Goal: Task Accomplishment & Management: Manage account settings

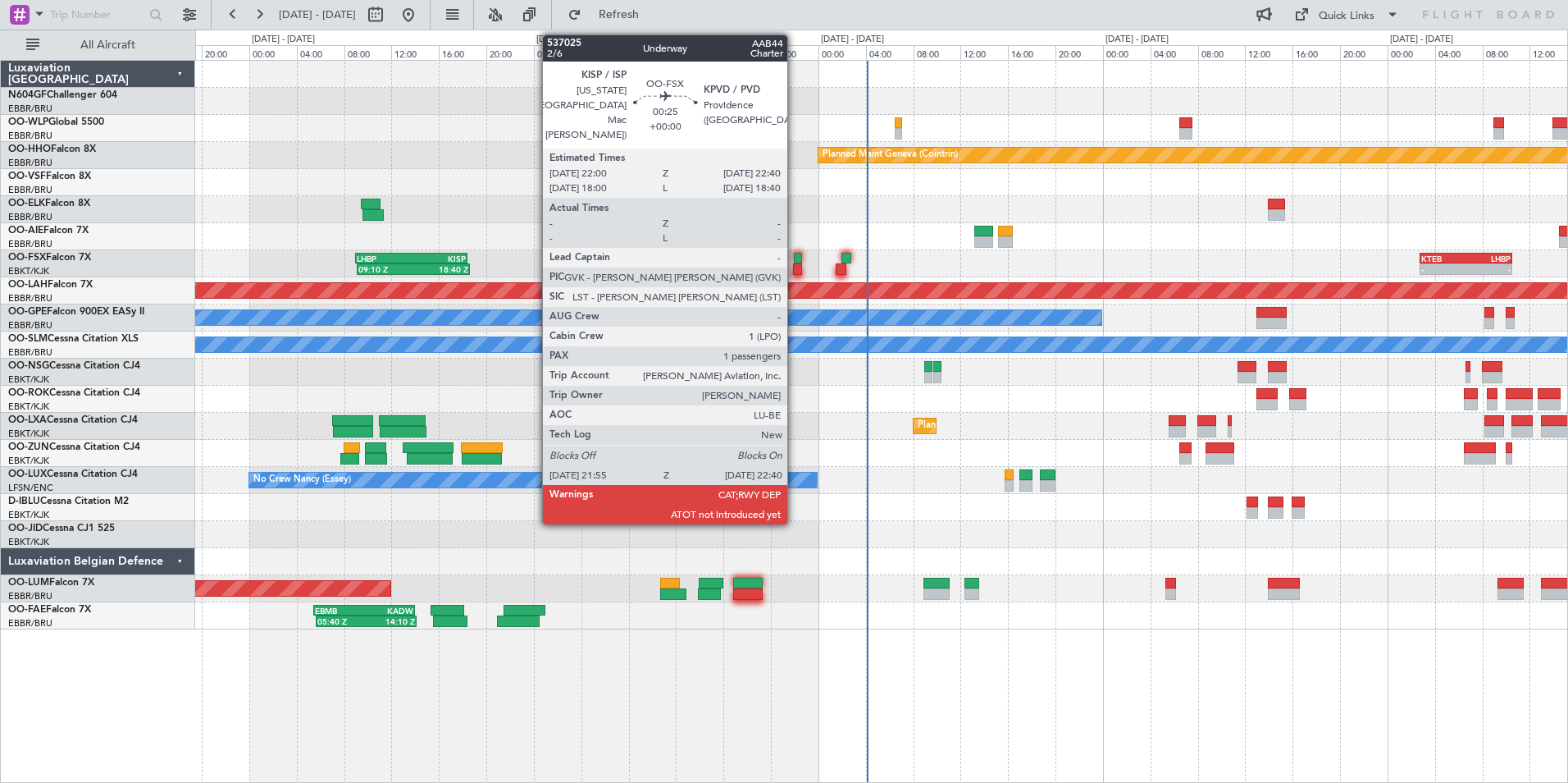
click at [795, 264] on div at bounding box center [798, 269] width 9 height 12
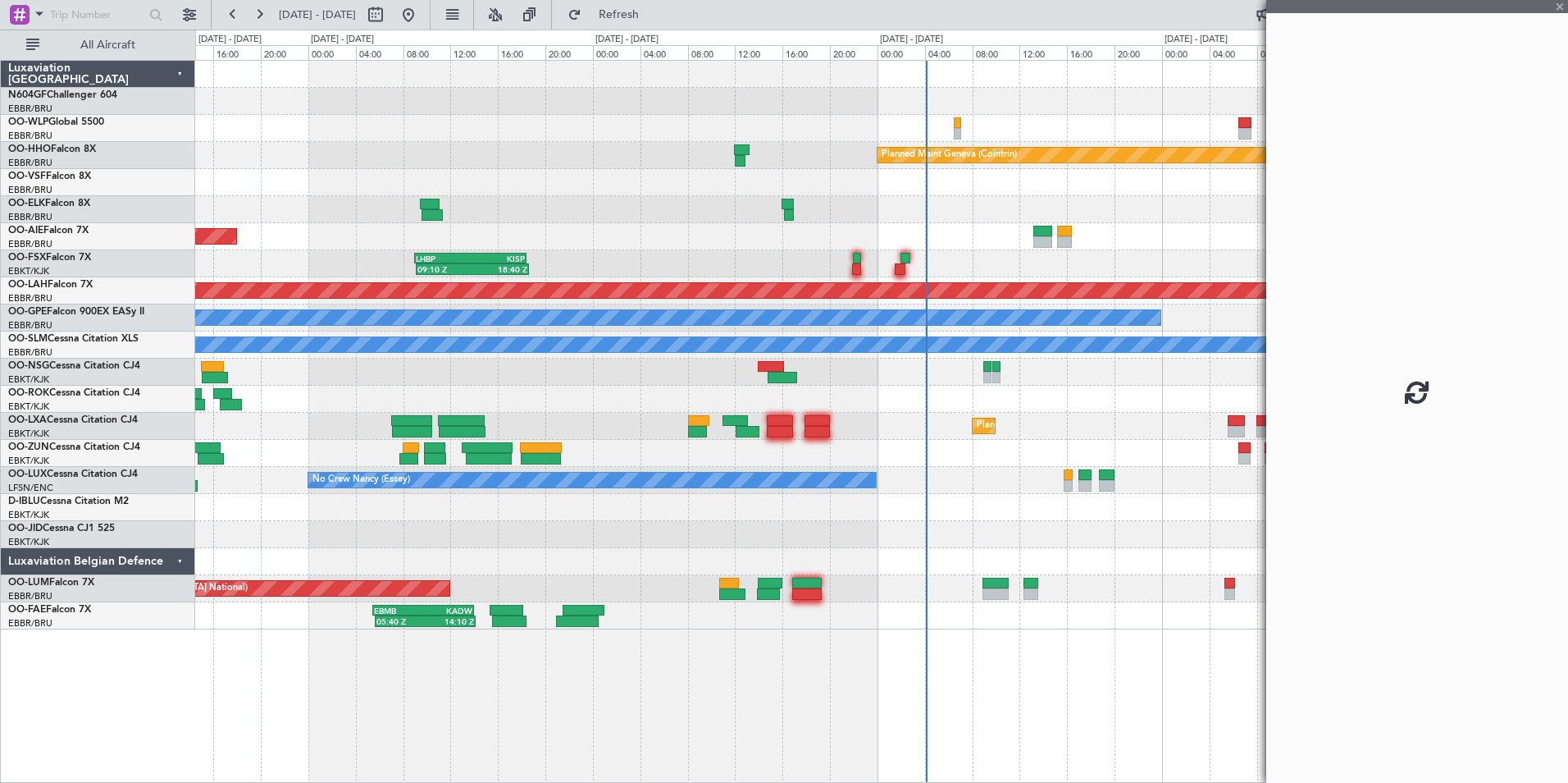
click at [869, 277] on div "Planned Maint Milan (Linate) Planned Maint Geneva ([GEOGRAPHIC_DATA]) Unplanned…" at bounding box center [881, 345] width 1372 height 569
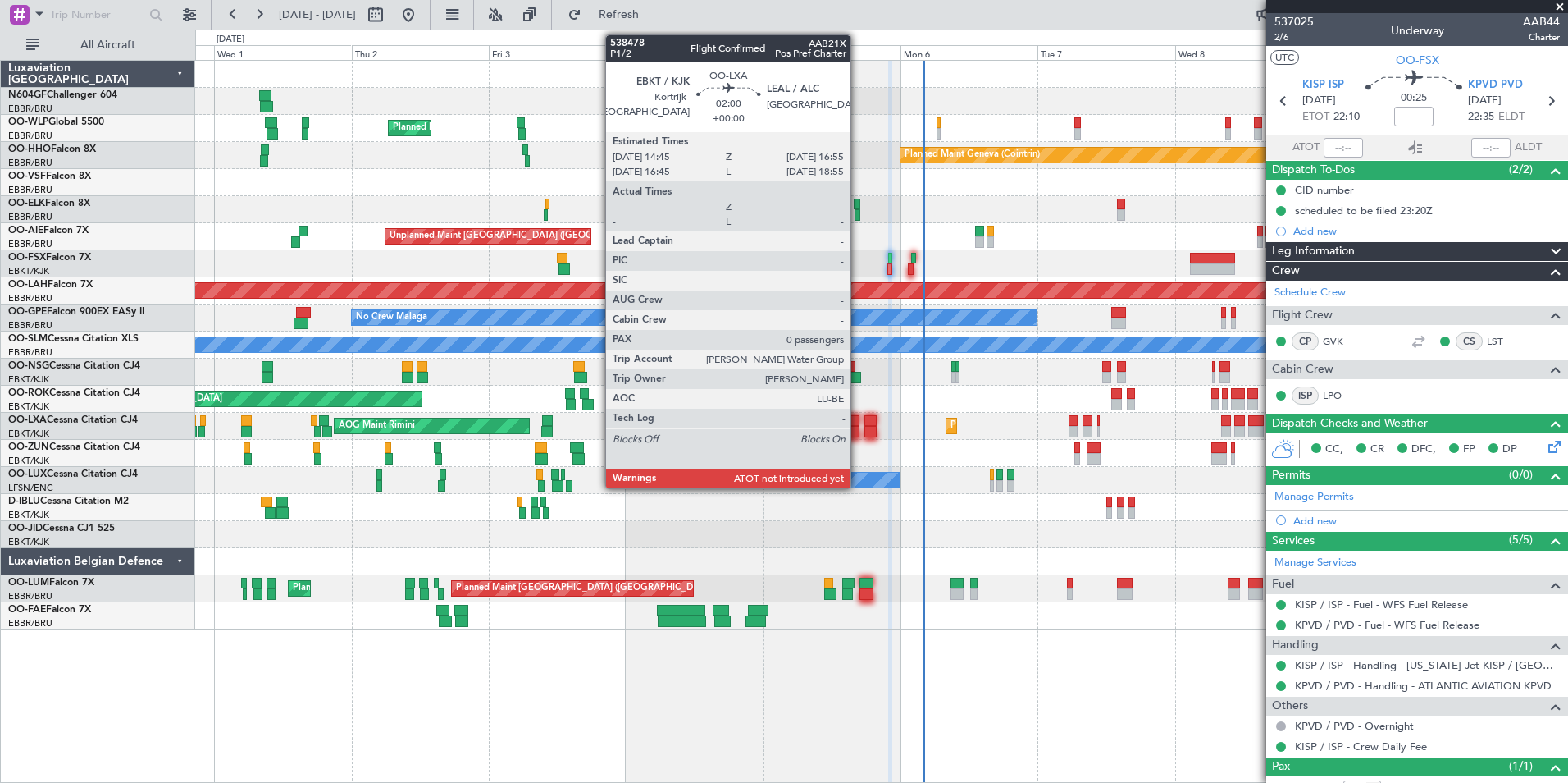
click at [858, 426] on div at bounding box center [853, 431] width 13 height 12
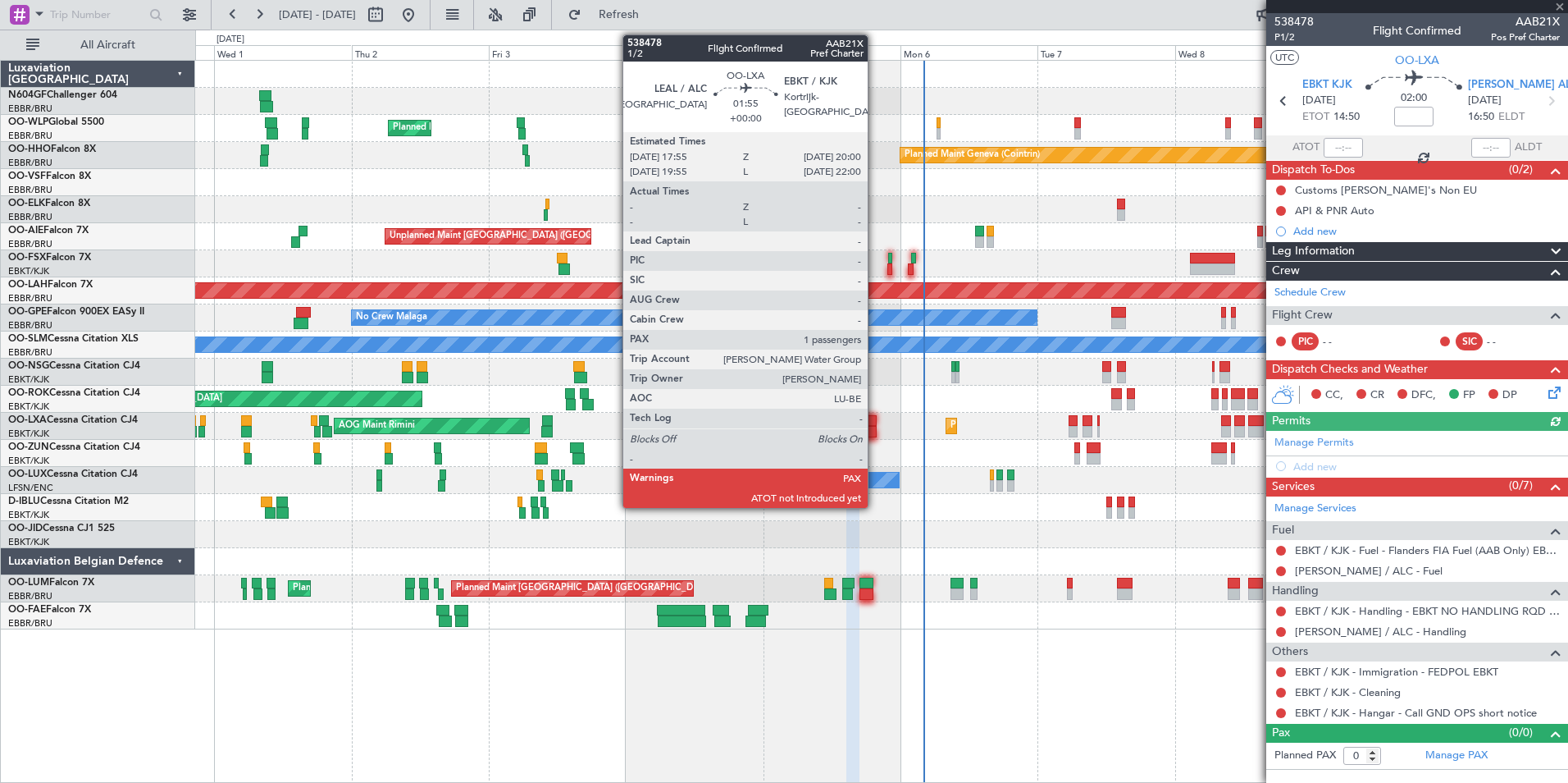
click at [875, 428] on div at bounding box center [870, 431] width 12 height 12
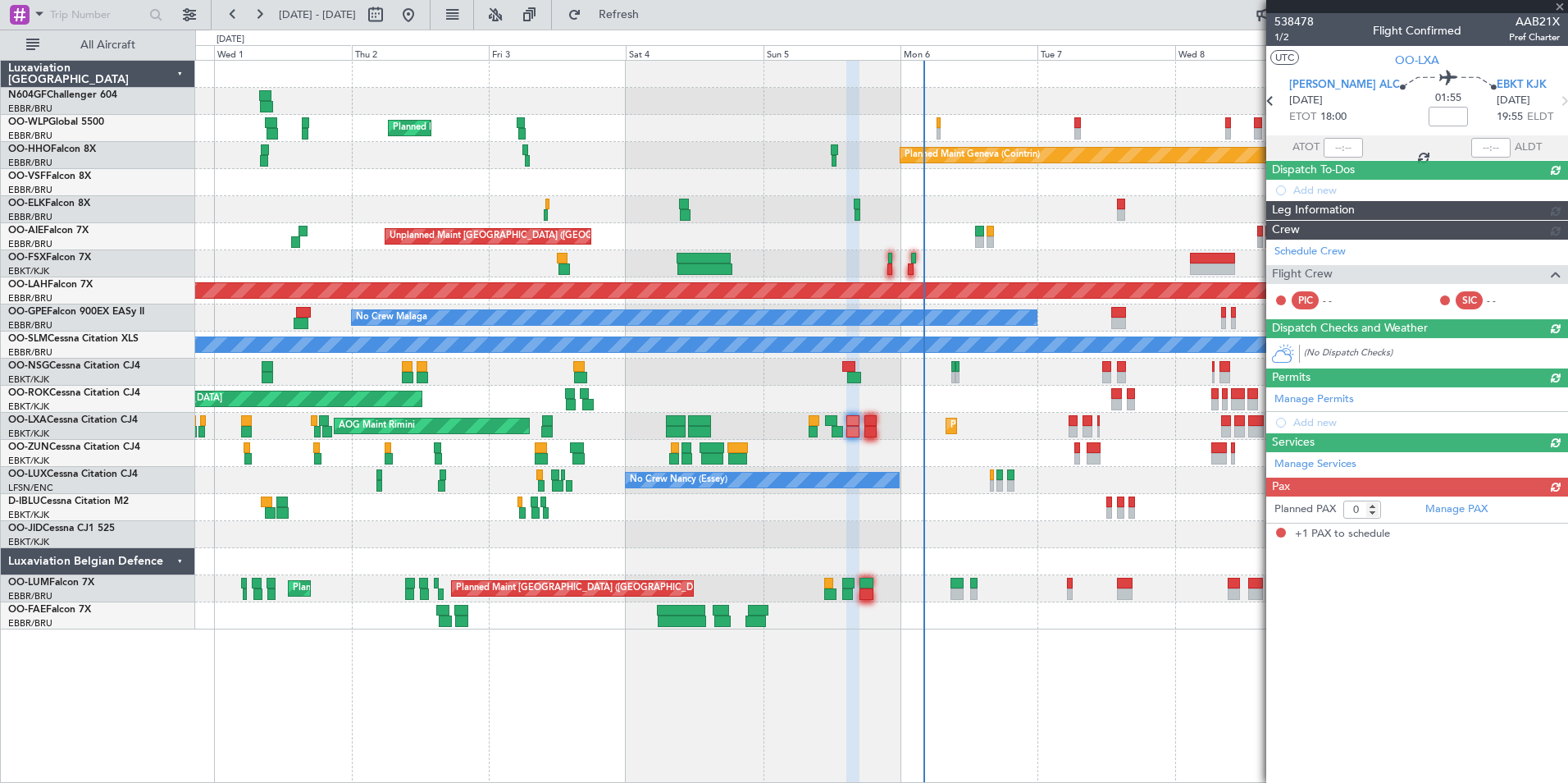
type input "1"
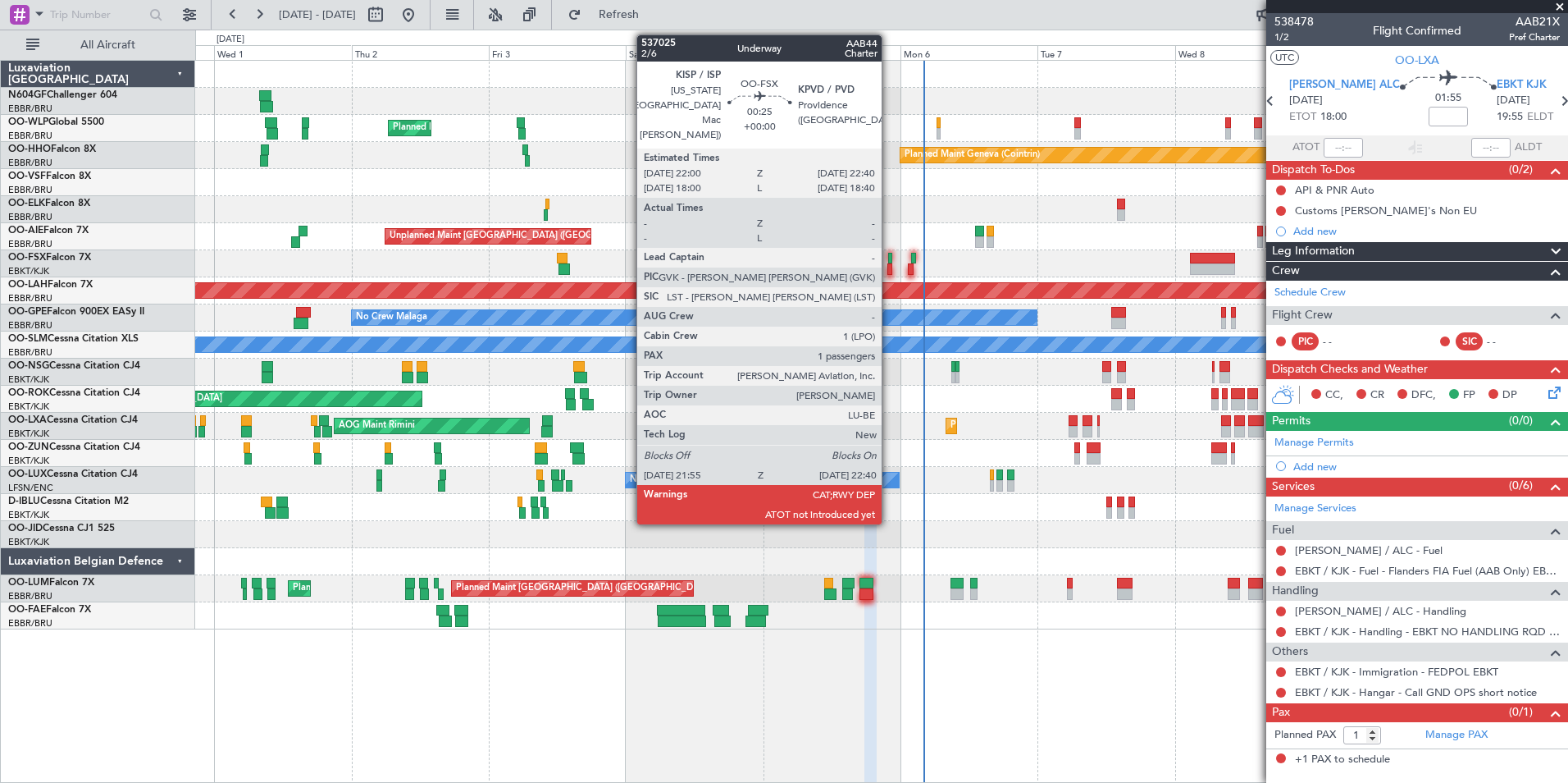
click at [889, 259] on div at bounding box center [890, 258] width 4 height 12
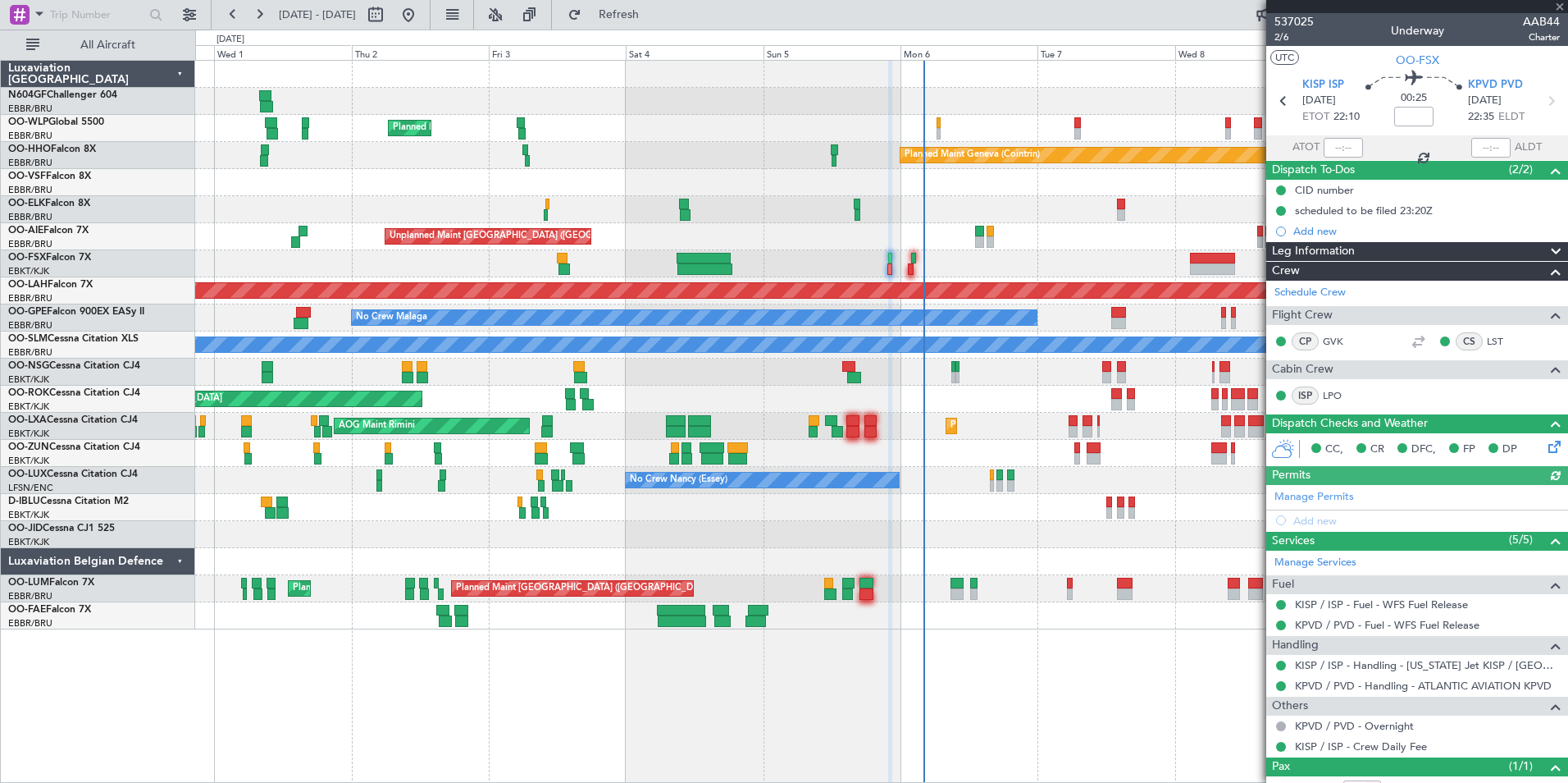
click at [1334, 160] on mat-tooltip-component "Actual Take-Off Time" at bounding box center [1339, 178] width 116 height 43
click at [1335, 154] on div at bounding box center [1343, 148] width 40 height 19
click at [1329, 144] on input "text" at bounding box center [1343, 148] width 40 height 19
click at [1183, 205] on div "Planned Maint Kortrijk-[GEOGRAPHIC_DATA]" at bounding box center [881, 210] width 1372 height 27
type input "22:06"
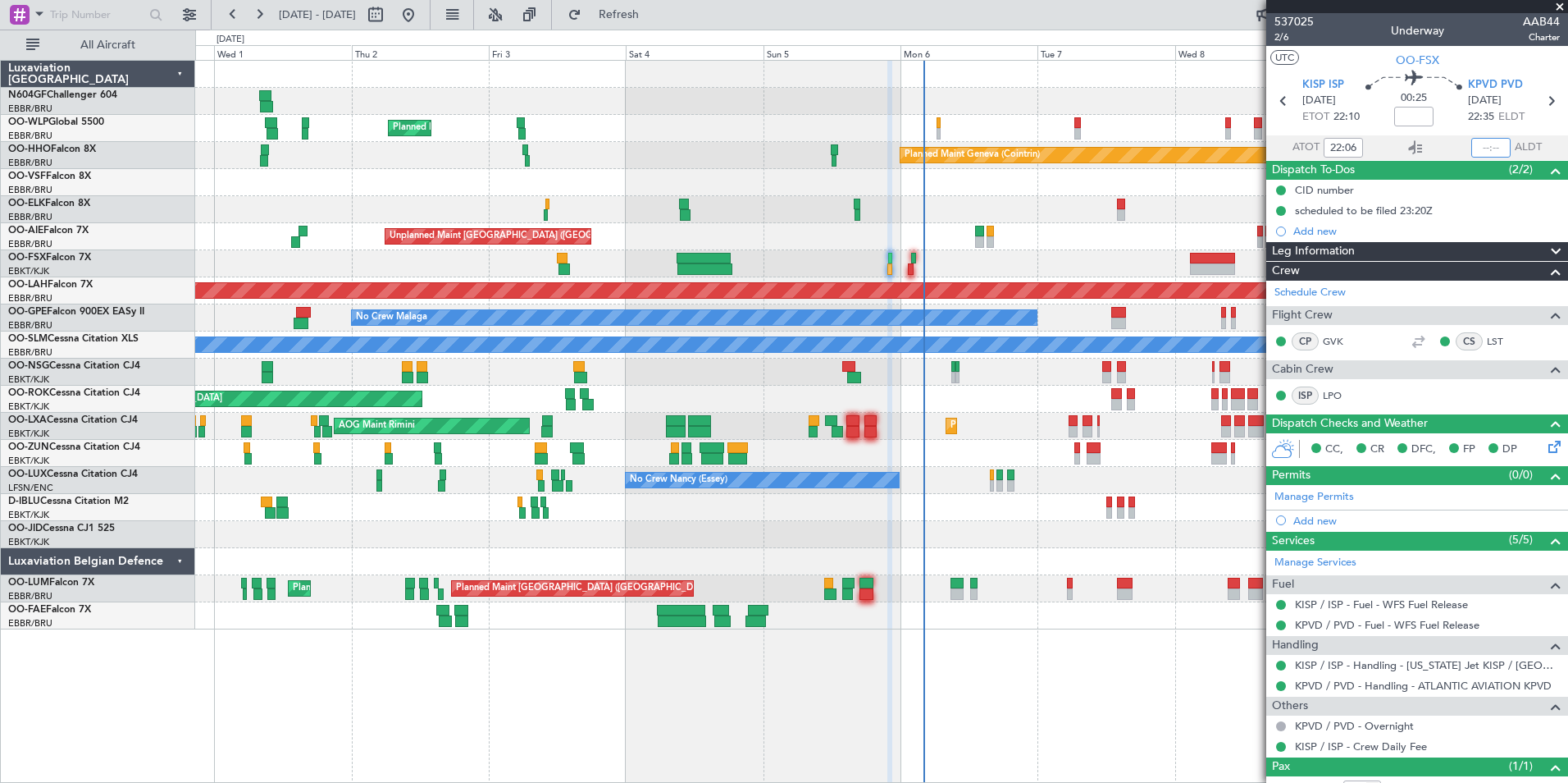
click at [1476, 145] on input "text" at bounding box center [1491, 148] width 40 height 19
click at [1159, 197] on div "Planned Maint Kortrijk-[GEOGRAPHIC_DATA]" at bounding box center [881, 210] width 1372 height 27
type input "22:31"
click at [885, 380] on div at bounding box center [881, 372] width 1372 height 27
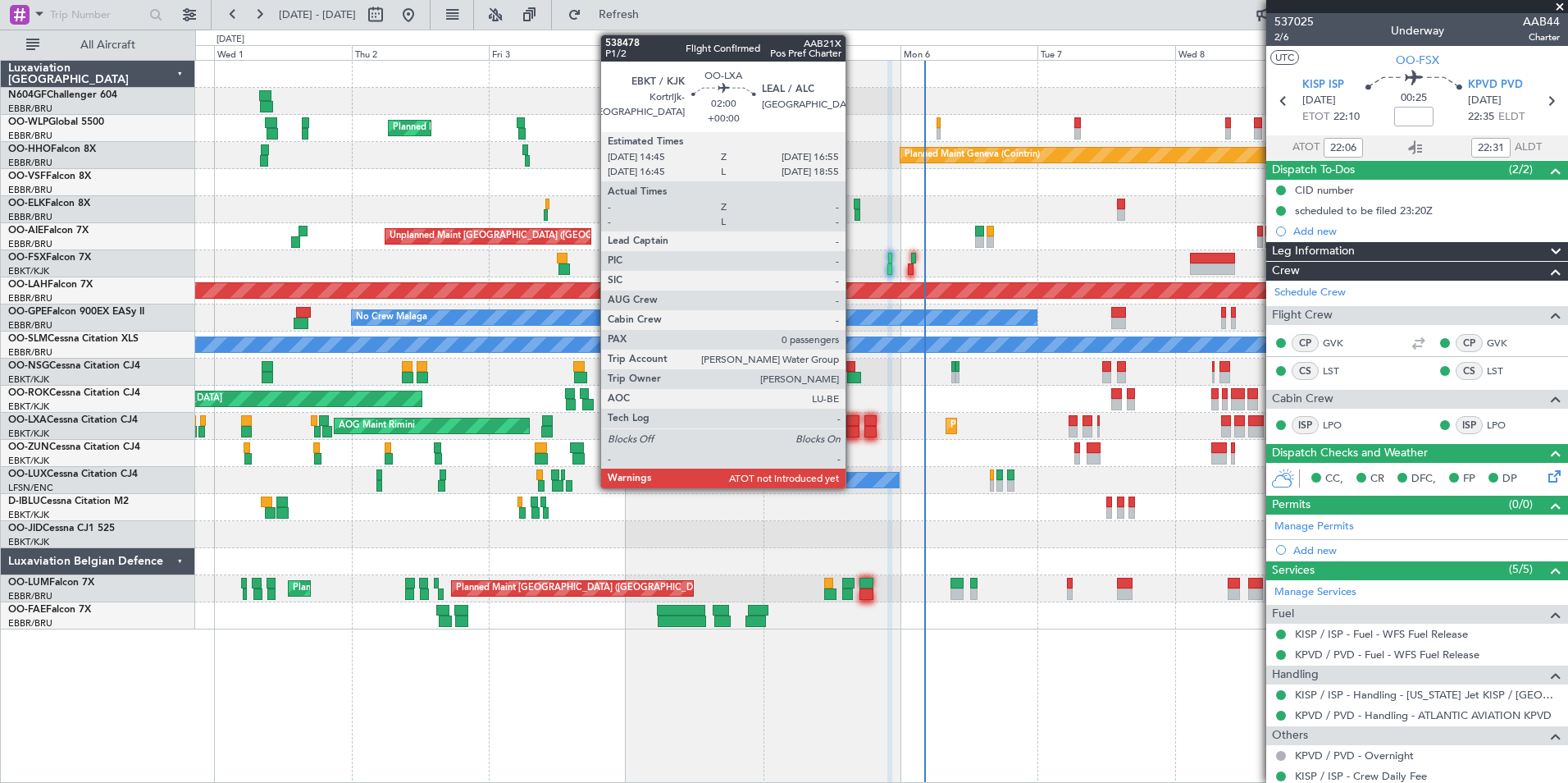
click at [853, 426] on div at bounding box center [853, 431] width 13 height 12
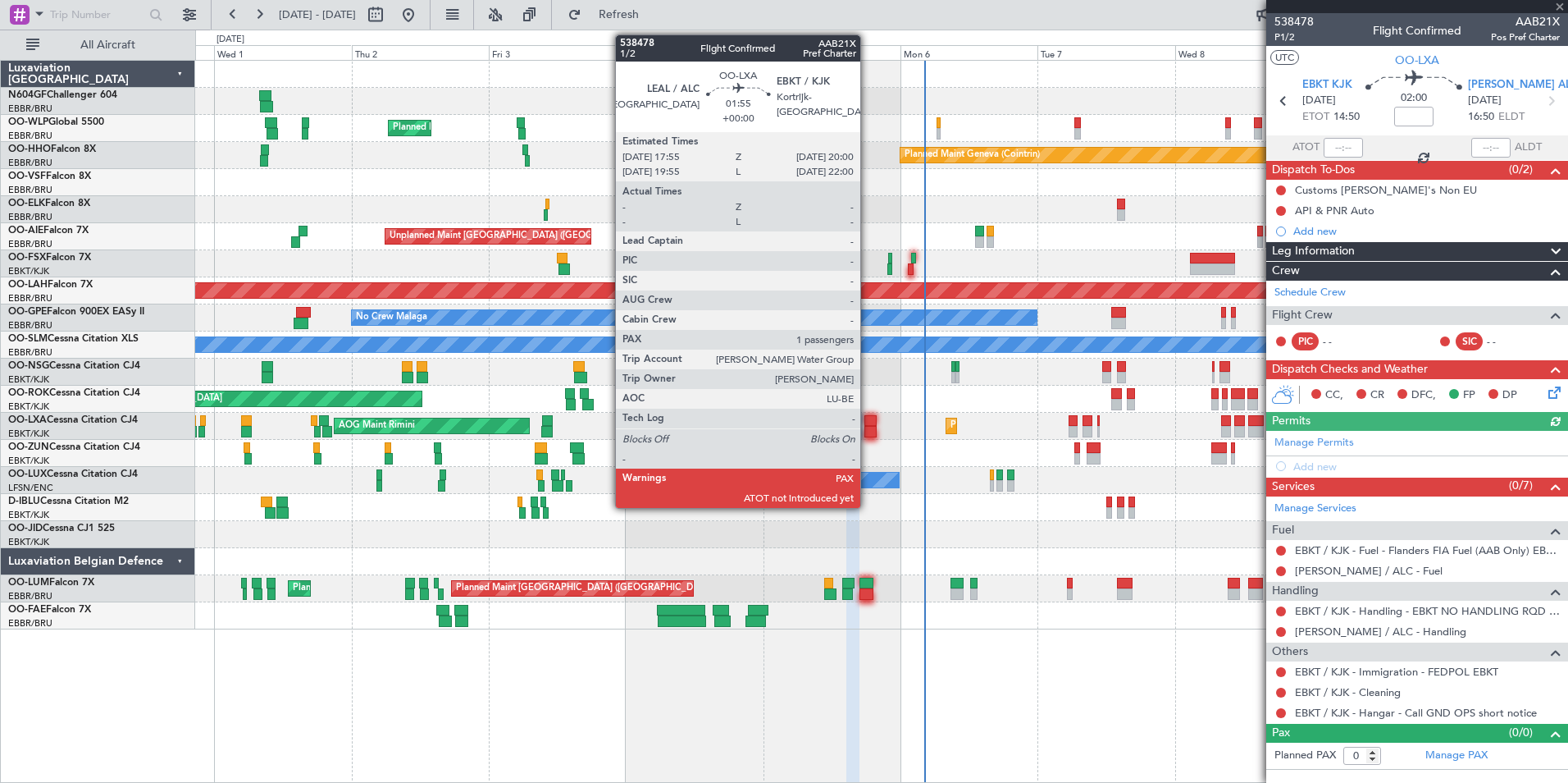
click at [868, 427] on div at bounding box center [870, 431] width 12 height 12
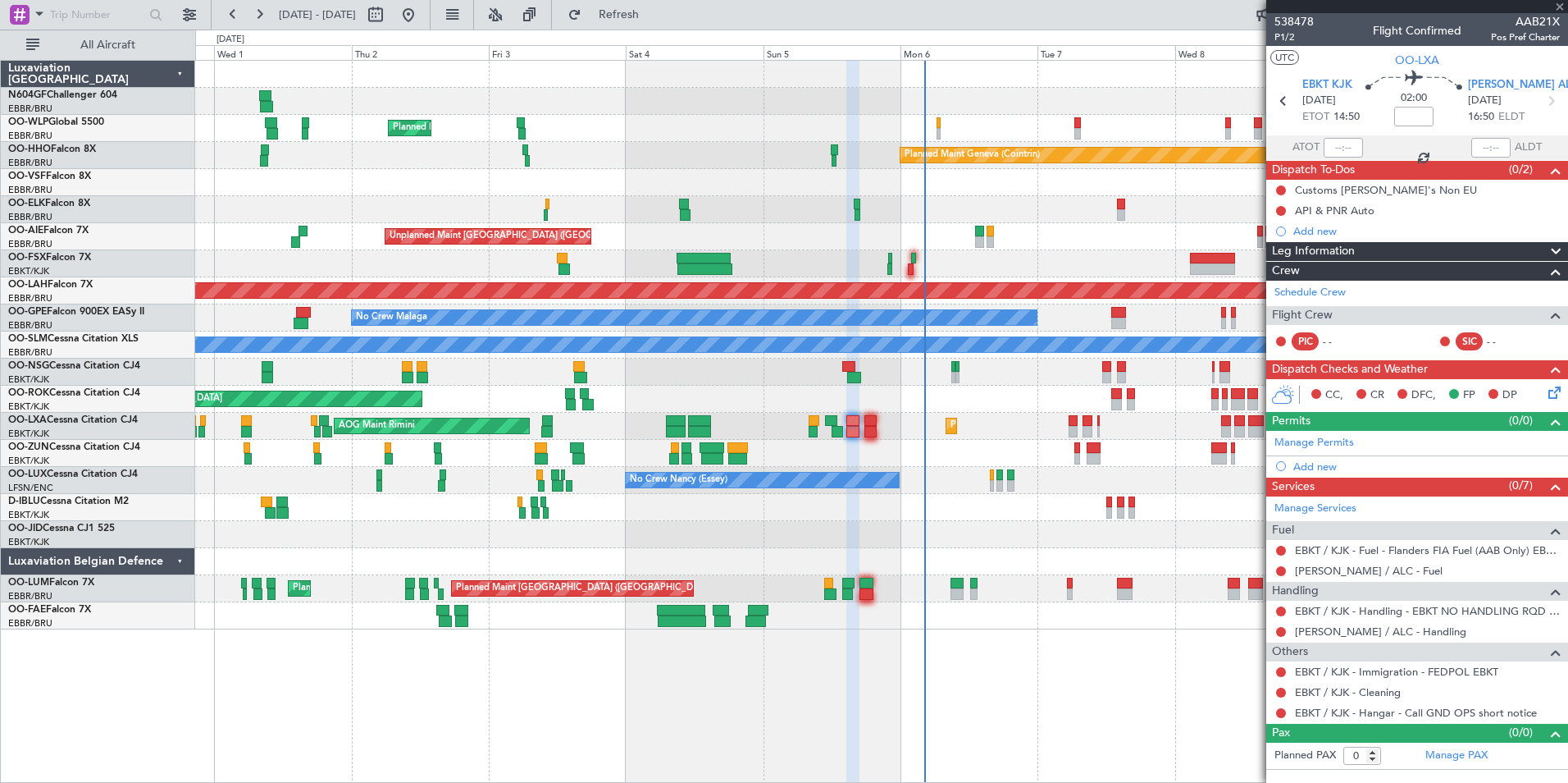
type input "1"
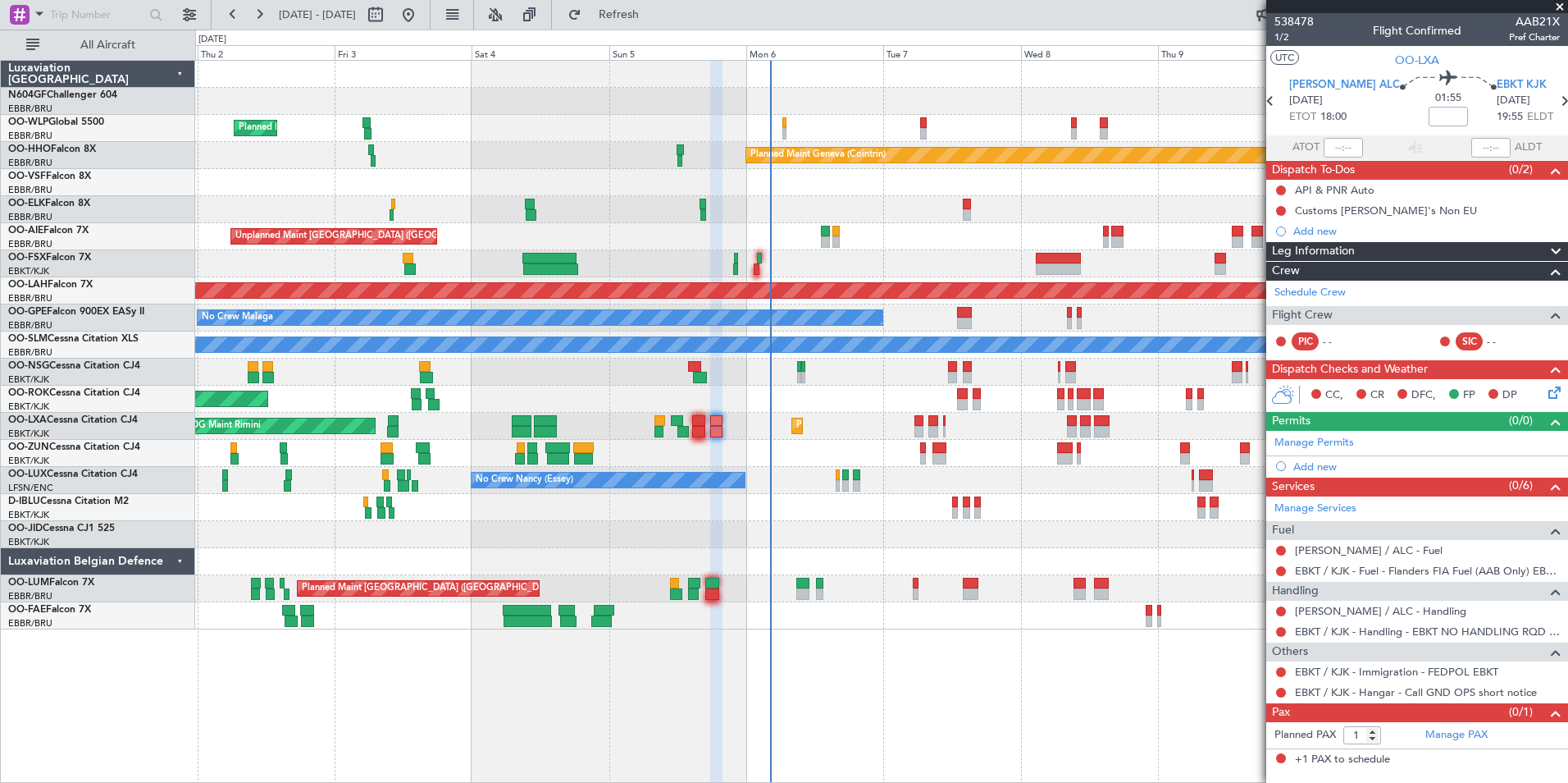
click at [774, 394] on div "Planned Maint Milan (Linate) Planned Maint Geneva (Cointrin) Planned Maint Kort…" at bounding box center [881, 345] width 1372 height 569
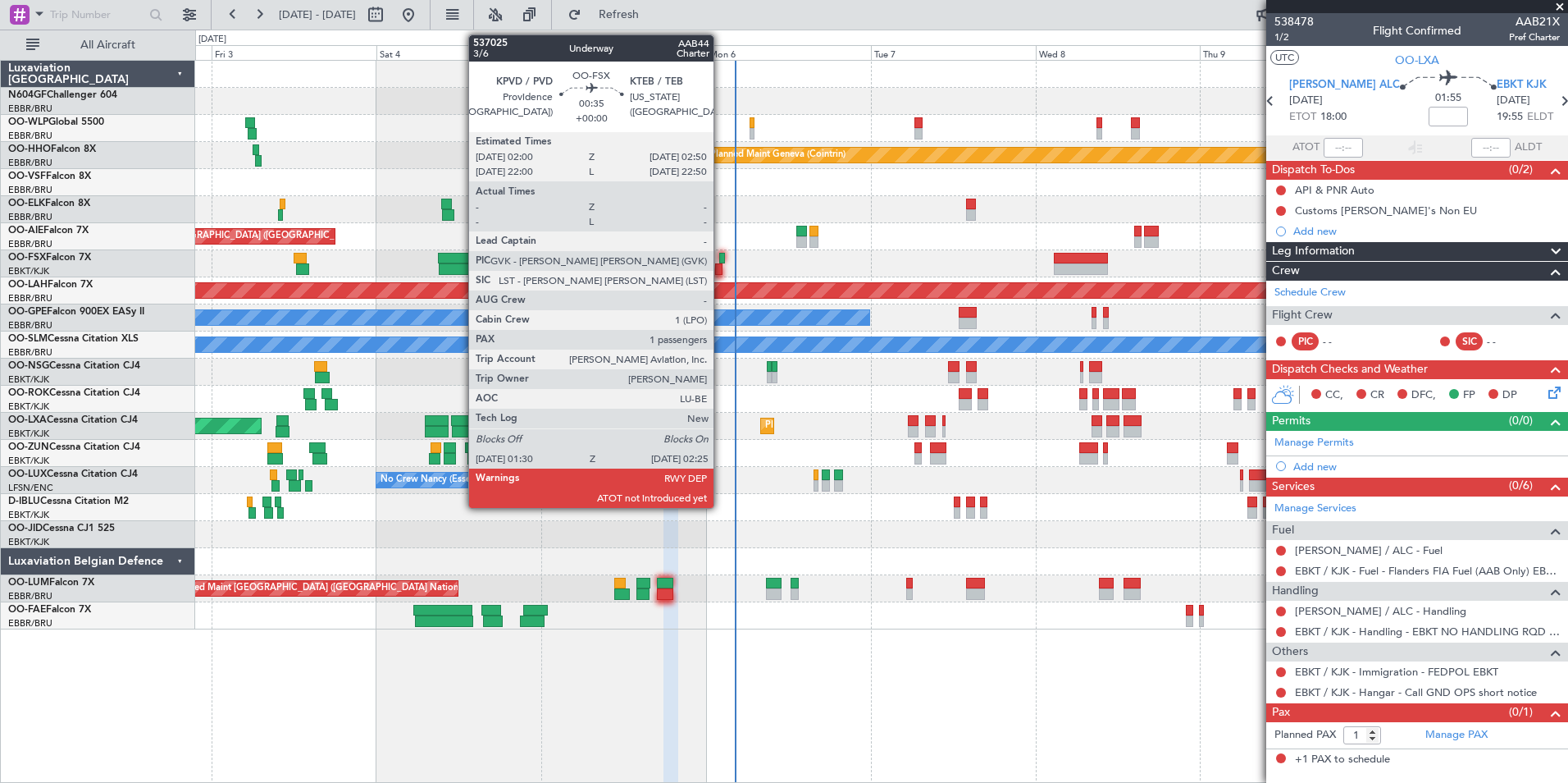
click at [721, 271] on div at bounding box center [718, 269] width 6 height 12
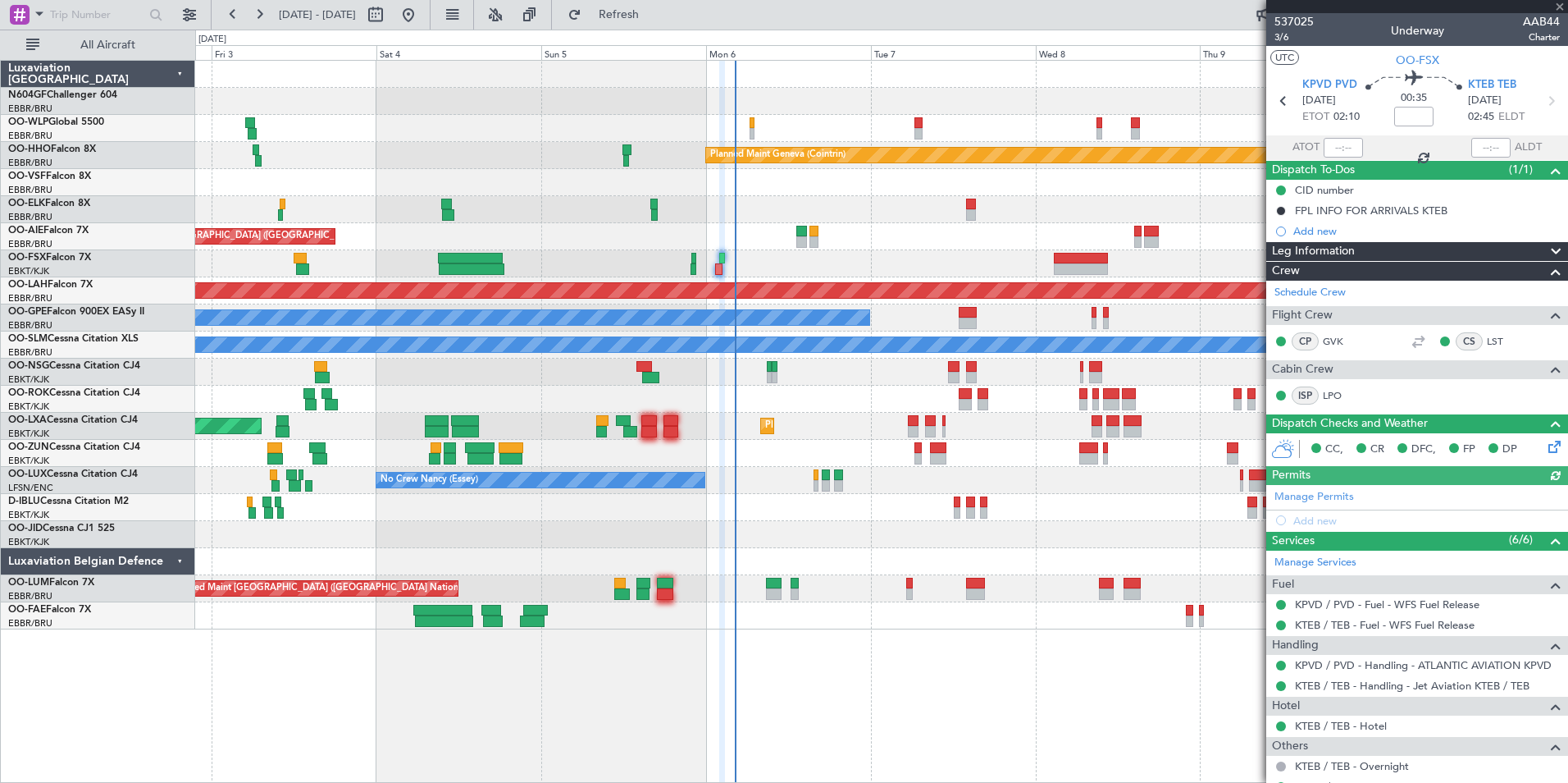
click at [1345, 138] on div at bounding box center [1343, 148] width 40 height 19
click at [1331, 150] on input "text" at bounding box center [1343, 148] width 40 height 19
click at [1480, 148] on div at bounding box center [1491, 148] width 40 height 19
type input "01:30"
click at [1486, 147] on input "text" at bounding box center [1491, 148] width 40 height 19
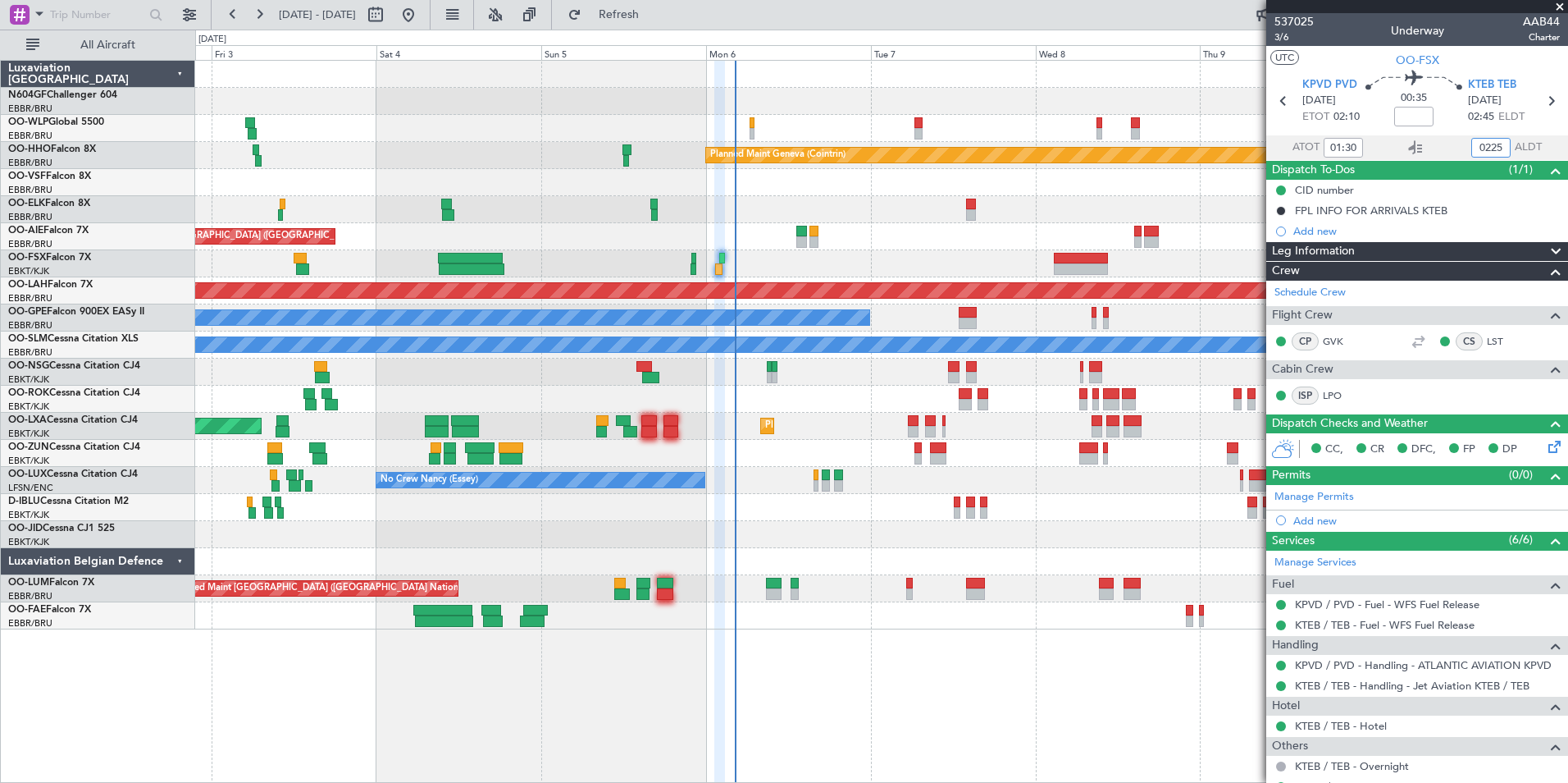
click at [1215, 187] on div at bounding box center [881, 182] width 1372 height 27
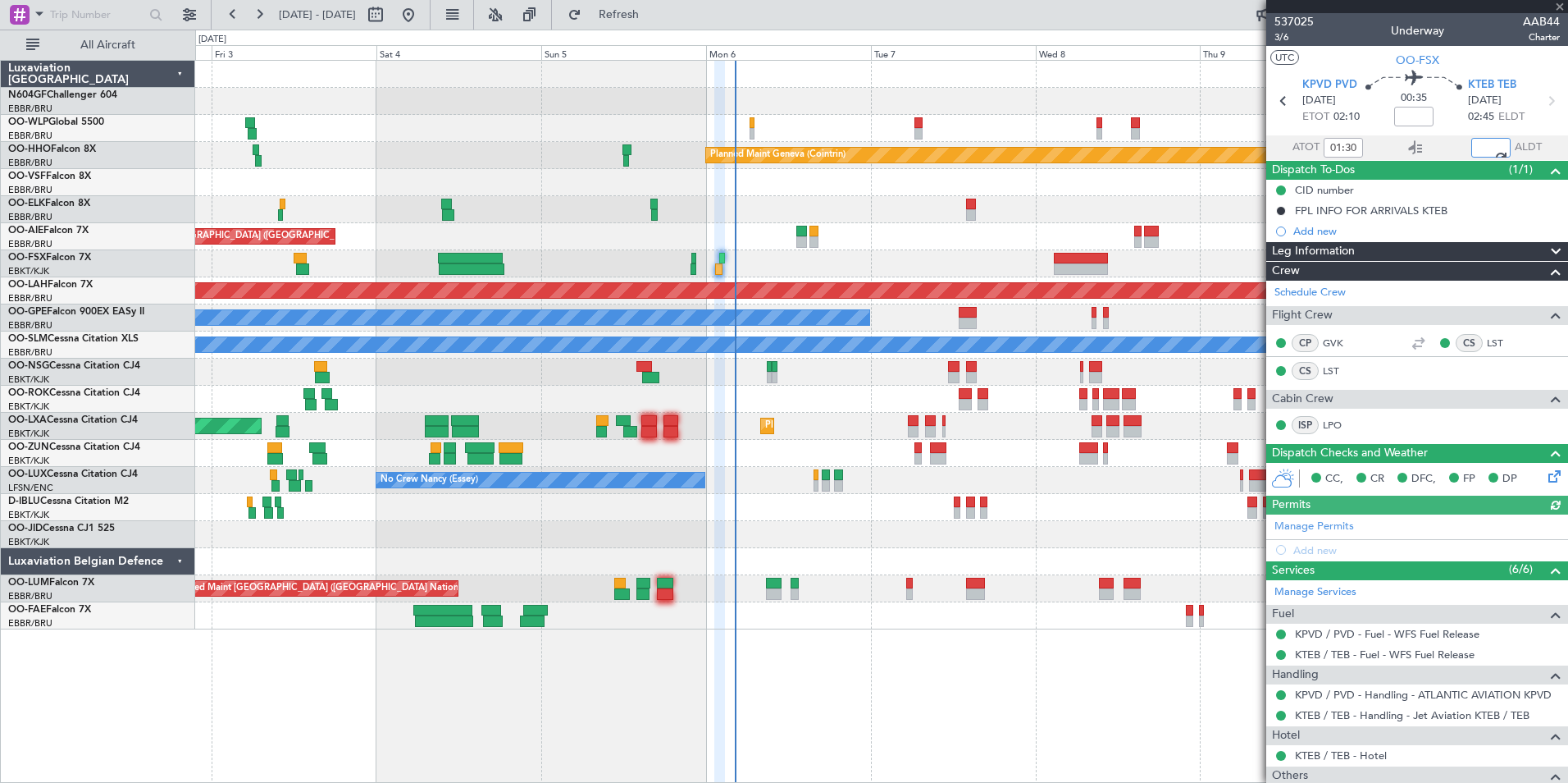
type input "02:25"
click at [746, 264] on div at bounding box center [881, 264] width 1372 height 27
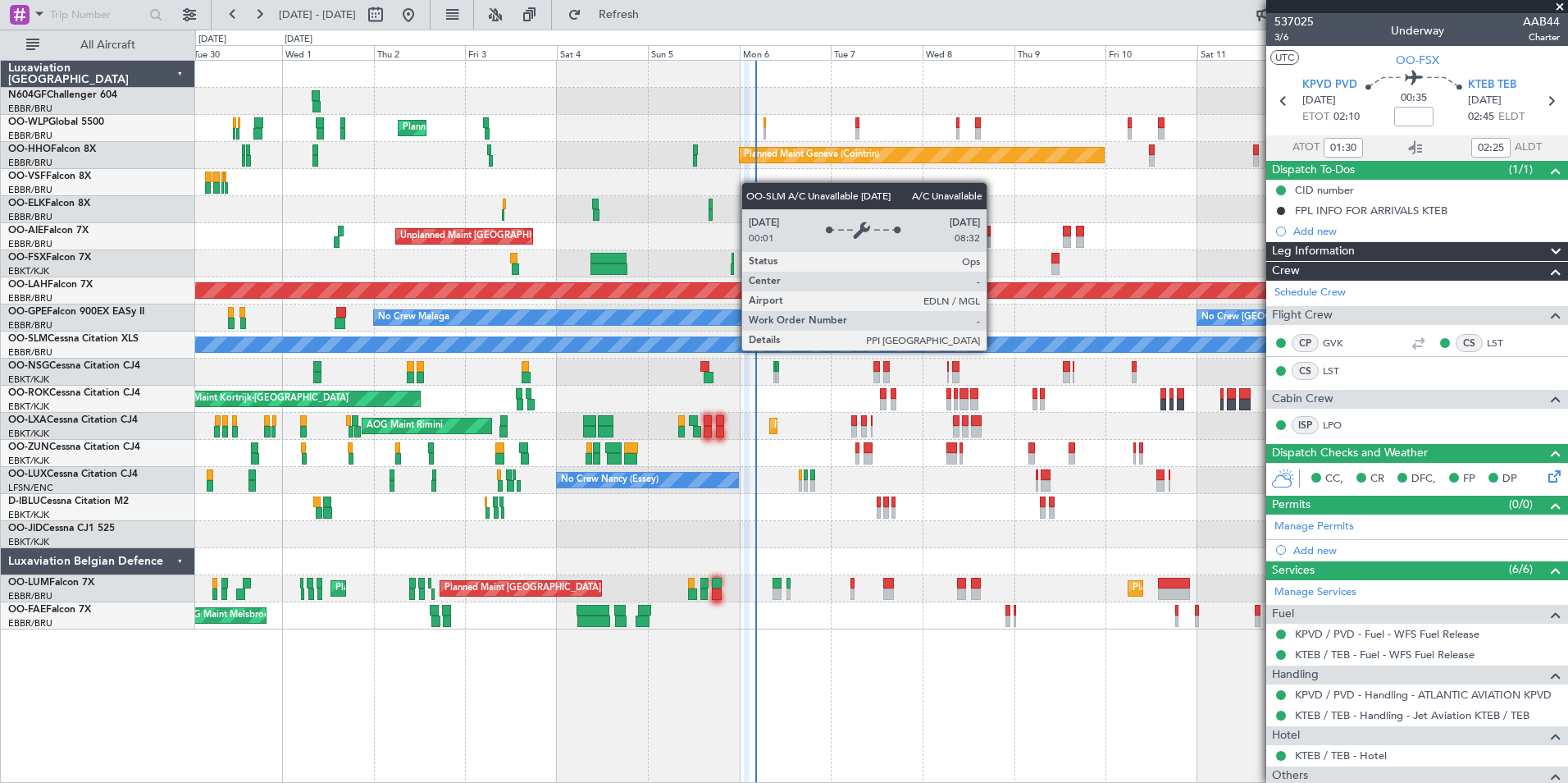
click at [700, 326] on div "Planned Maint Milan (Linate) Planned Maint Geneva (Cointrin) - - LROP 21:15 Z R…" at bounding box center [881, 345] width 1372 height 569
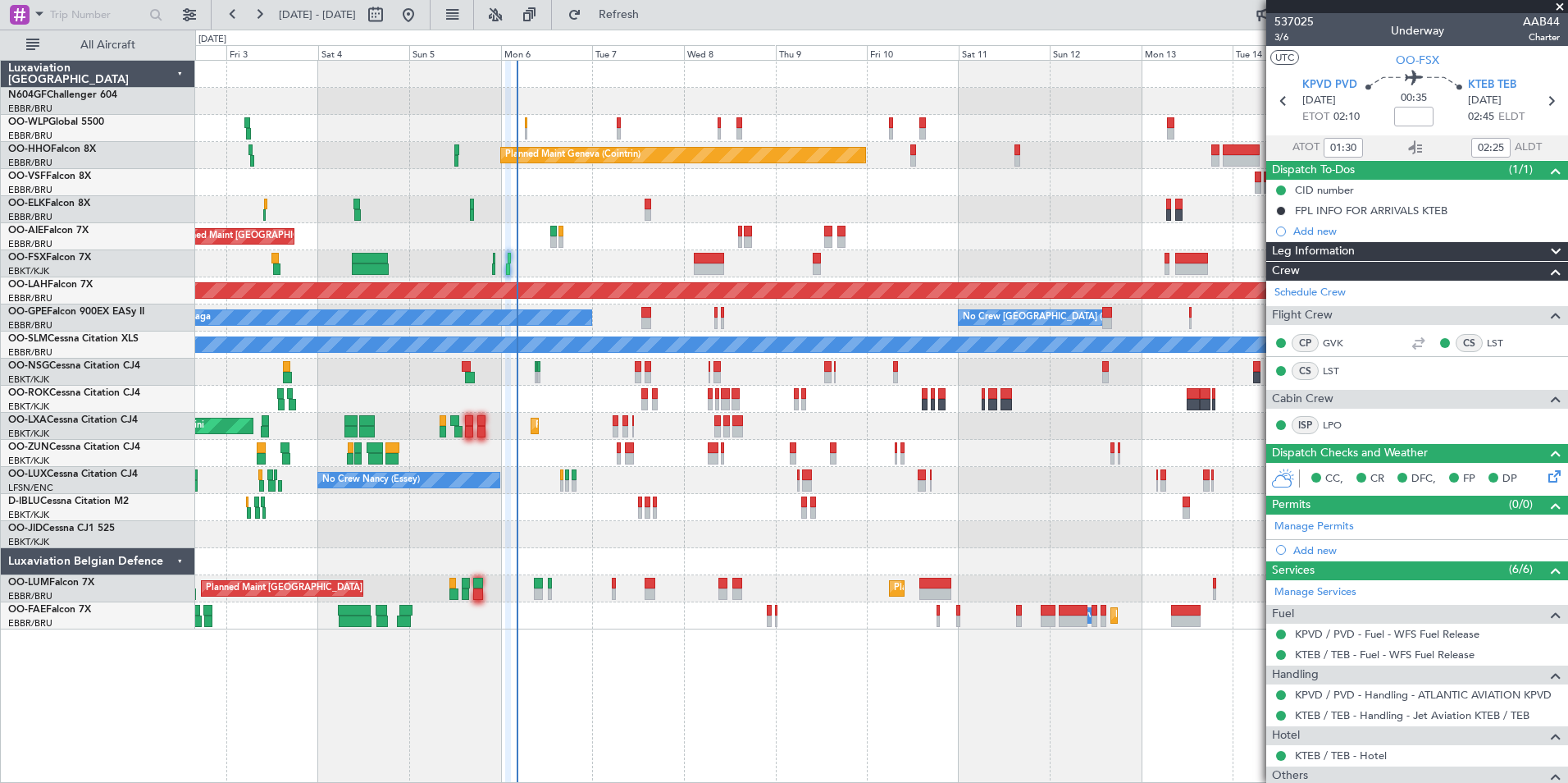
click at [1079, 401] on div "AOG Maint Kortrijk-[GEOGRAPHIC_DATA]" at bounding box center [881, 399] width 1372 height 27
click at [744, 468] on div "No Crew [PERSON_NAME] ([PERSON_NAME])" at bounding box center [881, 480] width 1372 height 27
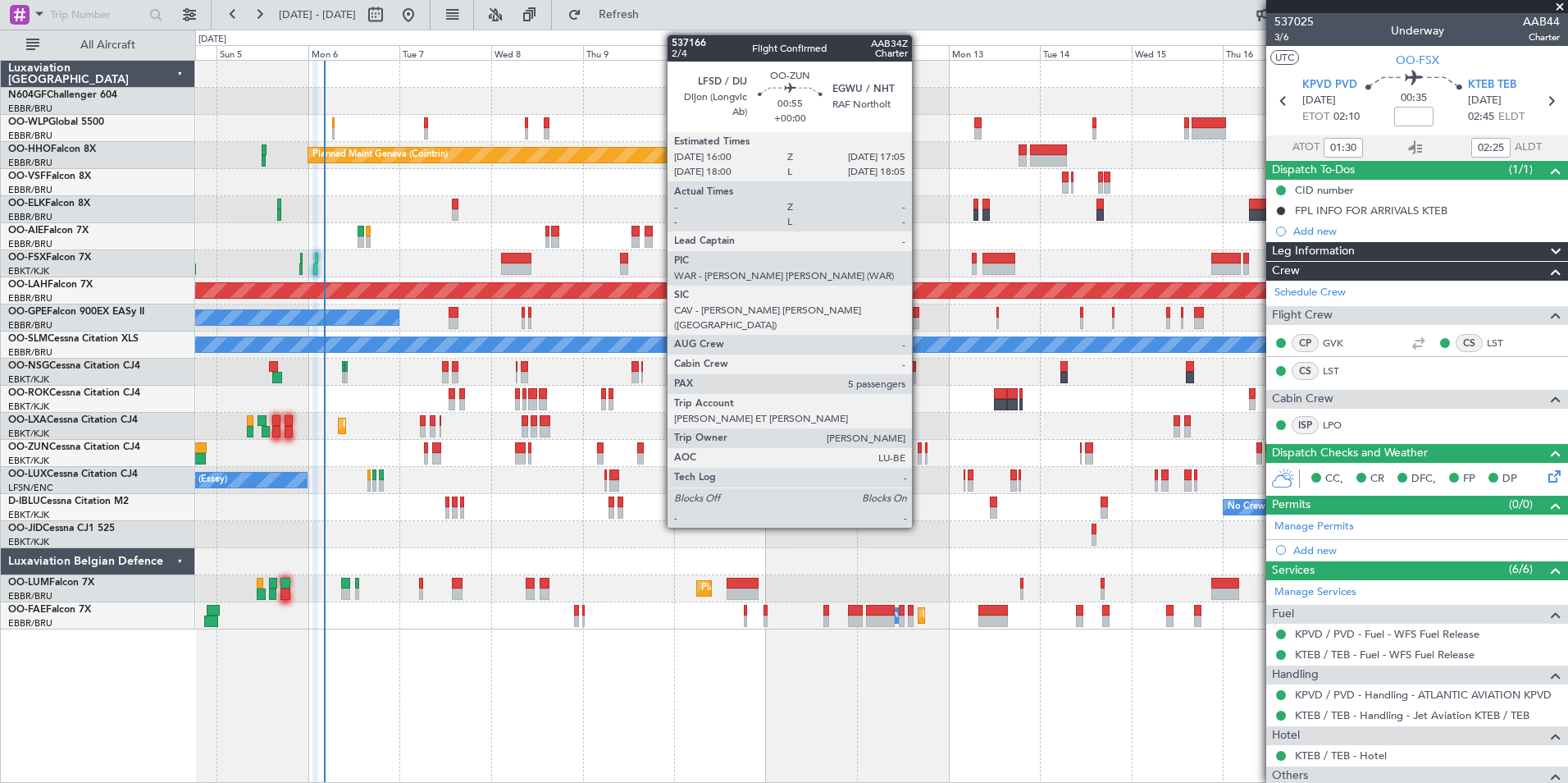
click at [919, 455] on div at bounding box center [921, 458] width 5 height 12
type input "5"
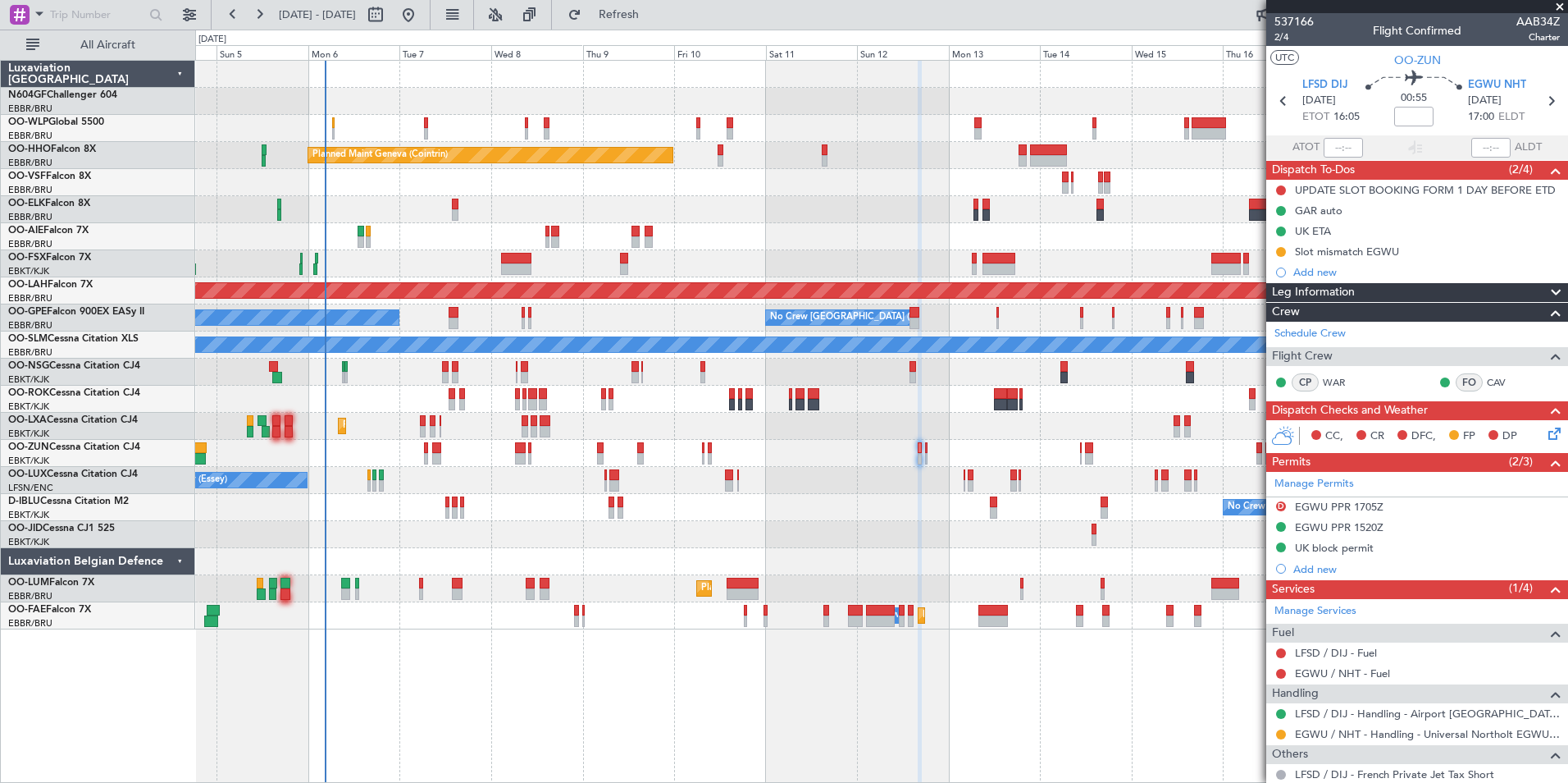
click at [453, 414] on div "Planned Maint Milan (Linate) Planned Maint Geneva (Cointrin) Unplanned Maint Lo…" at bounding box center [881, 345] width 1372 height 569
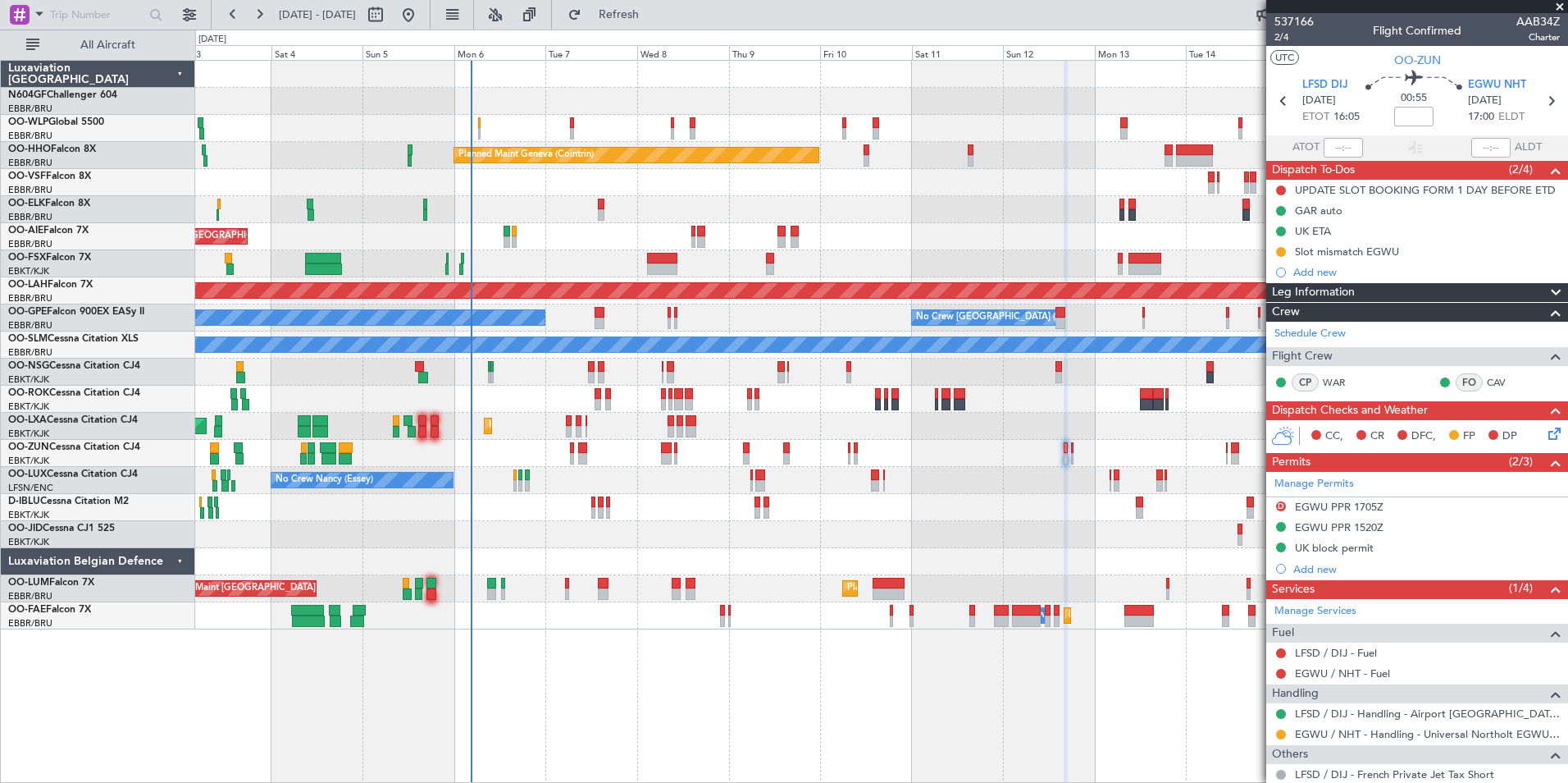
click at [388, 507] on div "Planned Maint Milan (Linate) Planned Maint Geneva (Cointrin) Planned Maint Kort…" at bounding box center [881, 345] width 1372 height 569
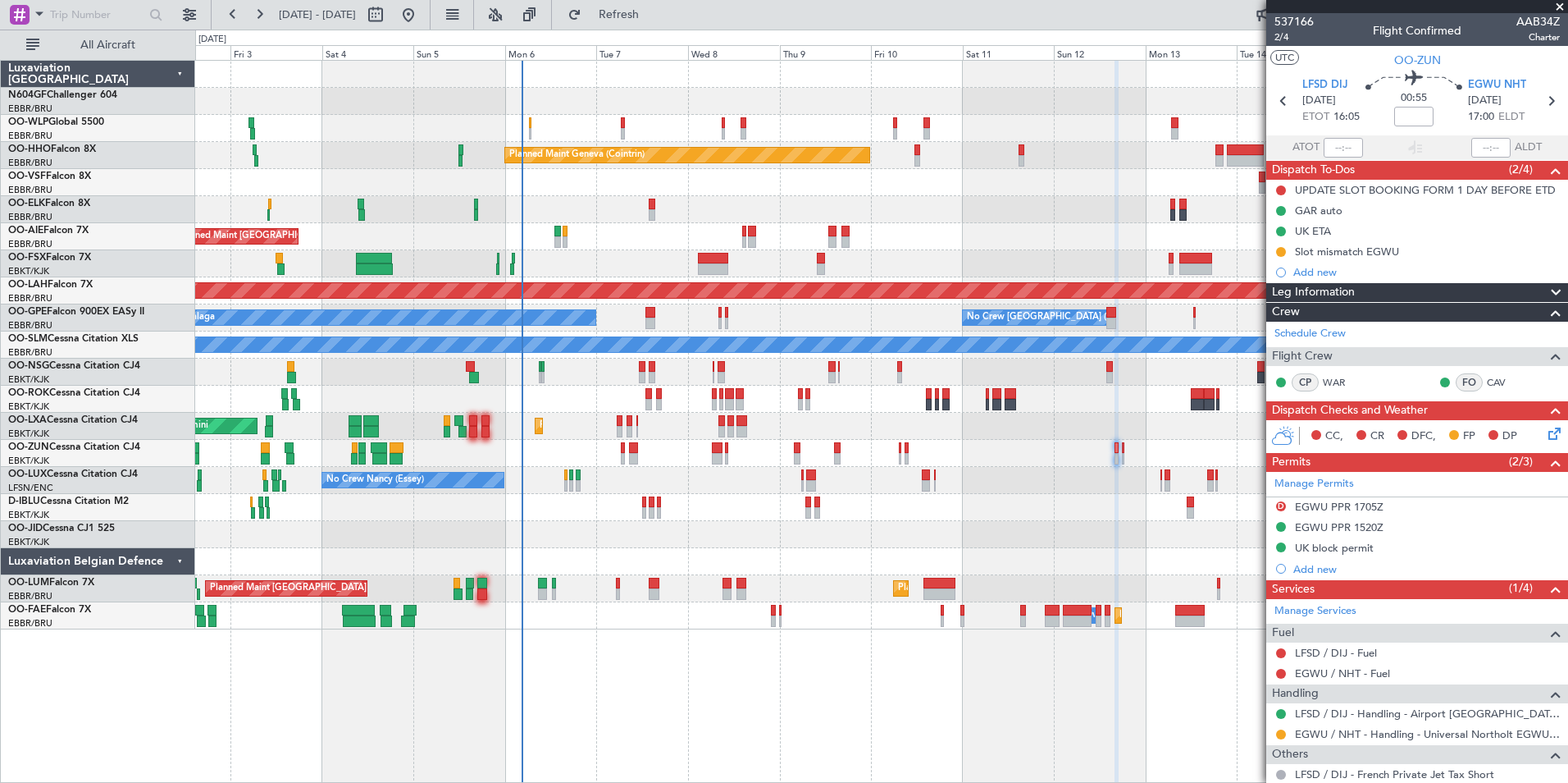
click at [348, 515] on div "No Crew Kortrijk-[GEOGRAPHIC_DATA]" at bounding box center [881, 507] width 1372 height 27
click at [608, 443] on div "Planned Maint Milan (Linate) Planned Maint Geneva (Cointrin) Planned Maint Kort…" at bounding box center [881, 345] width 1372 height 569
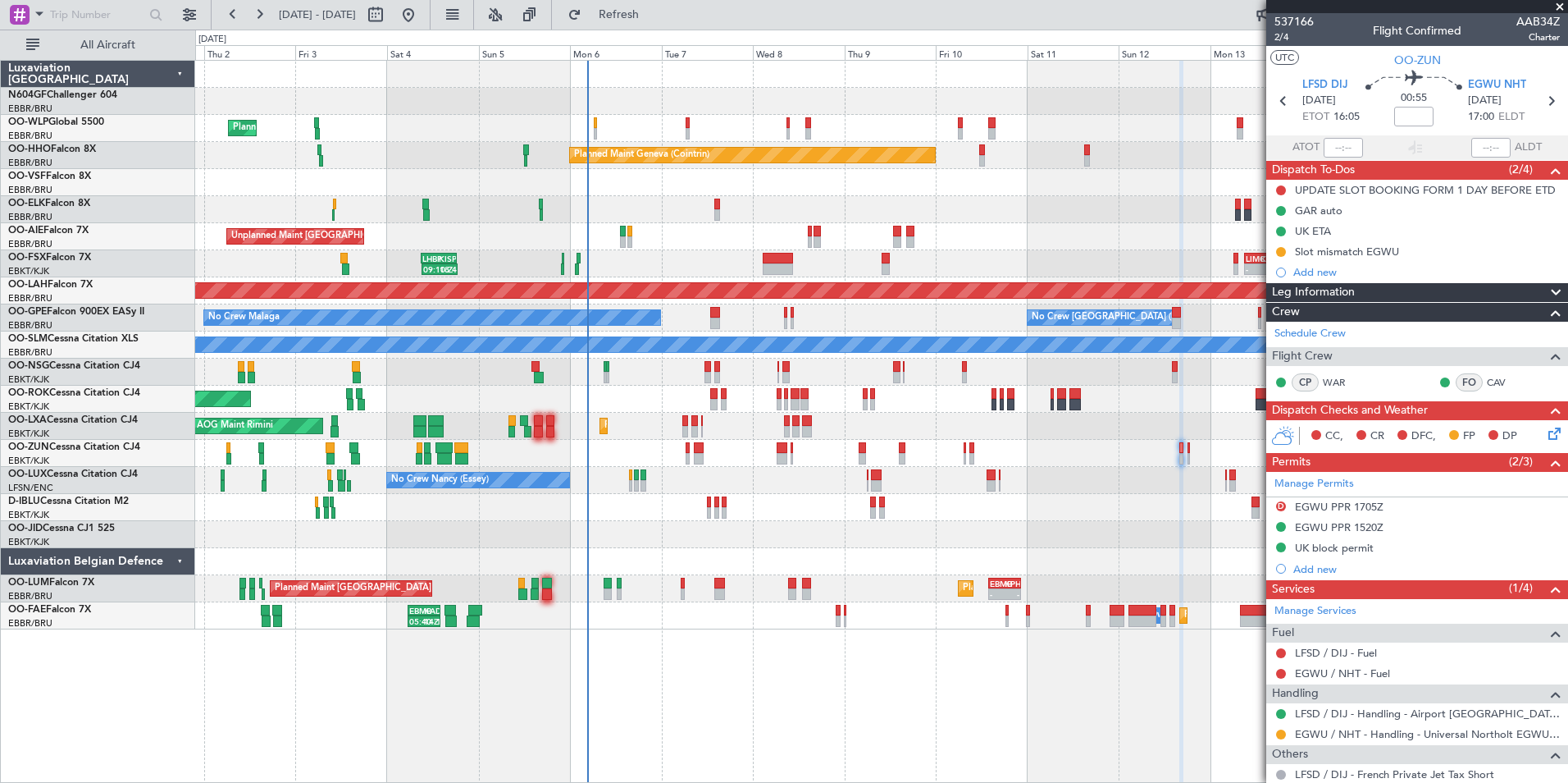
click at [589, 462] on div at bounding box center [881, 453] width 1372 height 27
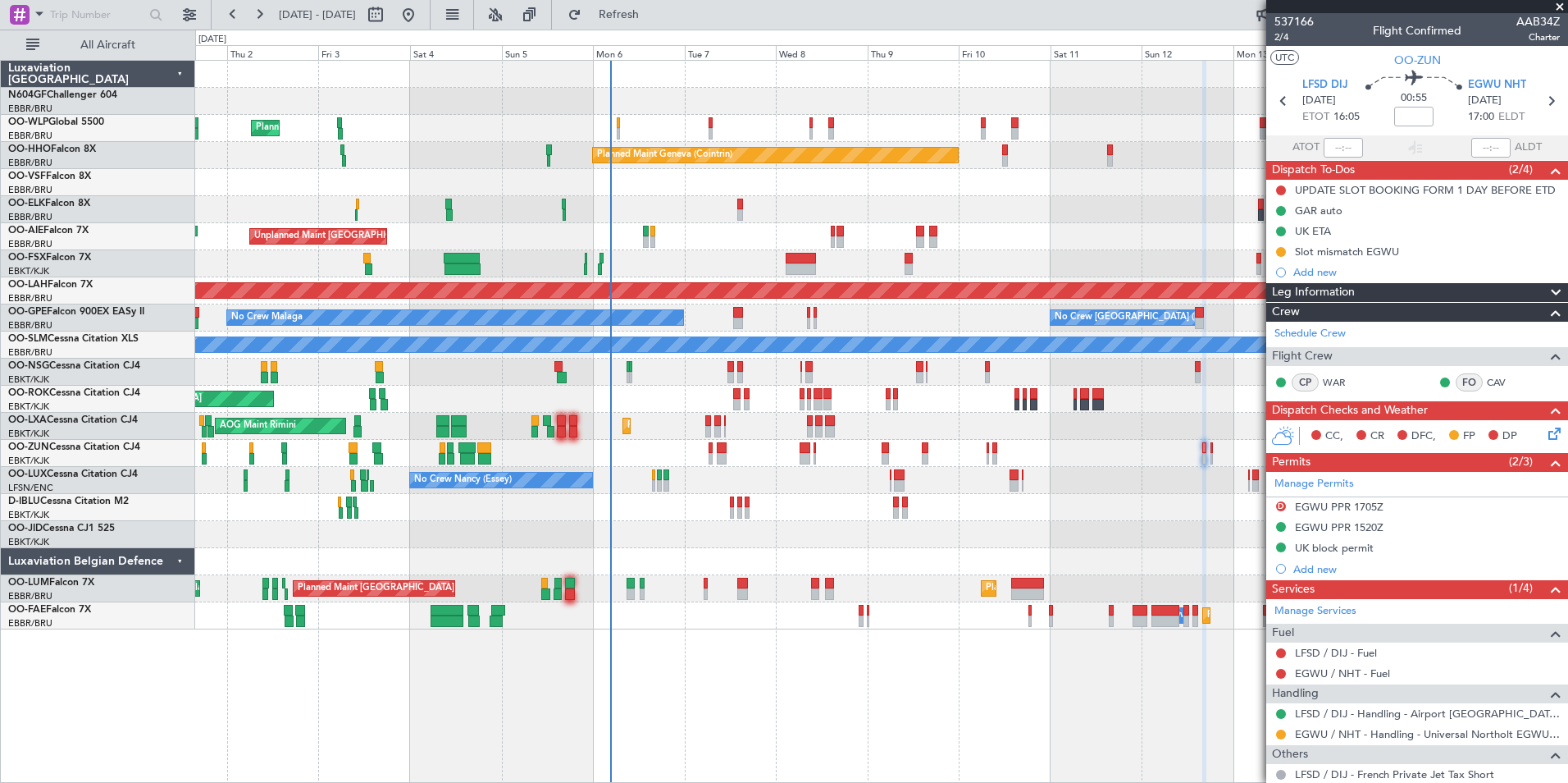
click at [687, 366] on div "Planned Maint Milan (Linate) Planned Maint Geneva (Cointrin) Planned Maint Kort…" at bounding box center [881, 345] width 1372 height 569
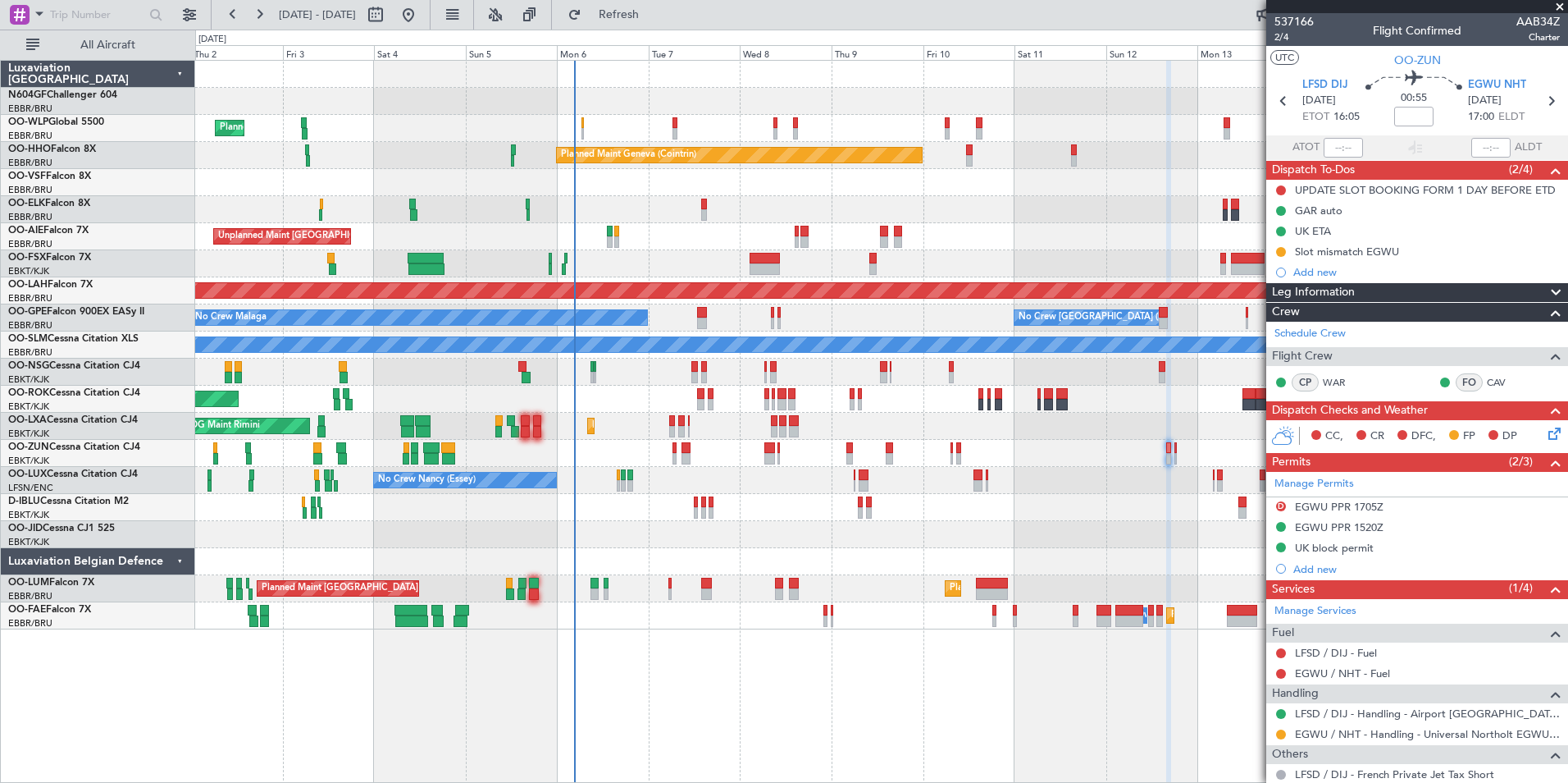
click at [603, 188] on div at bounding box center [881, 182] width 1372 height 27
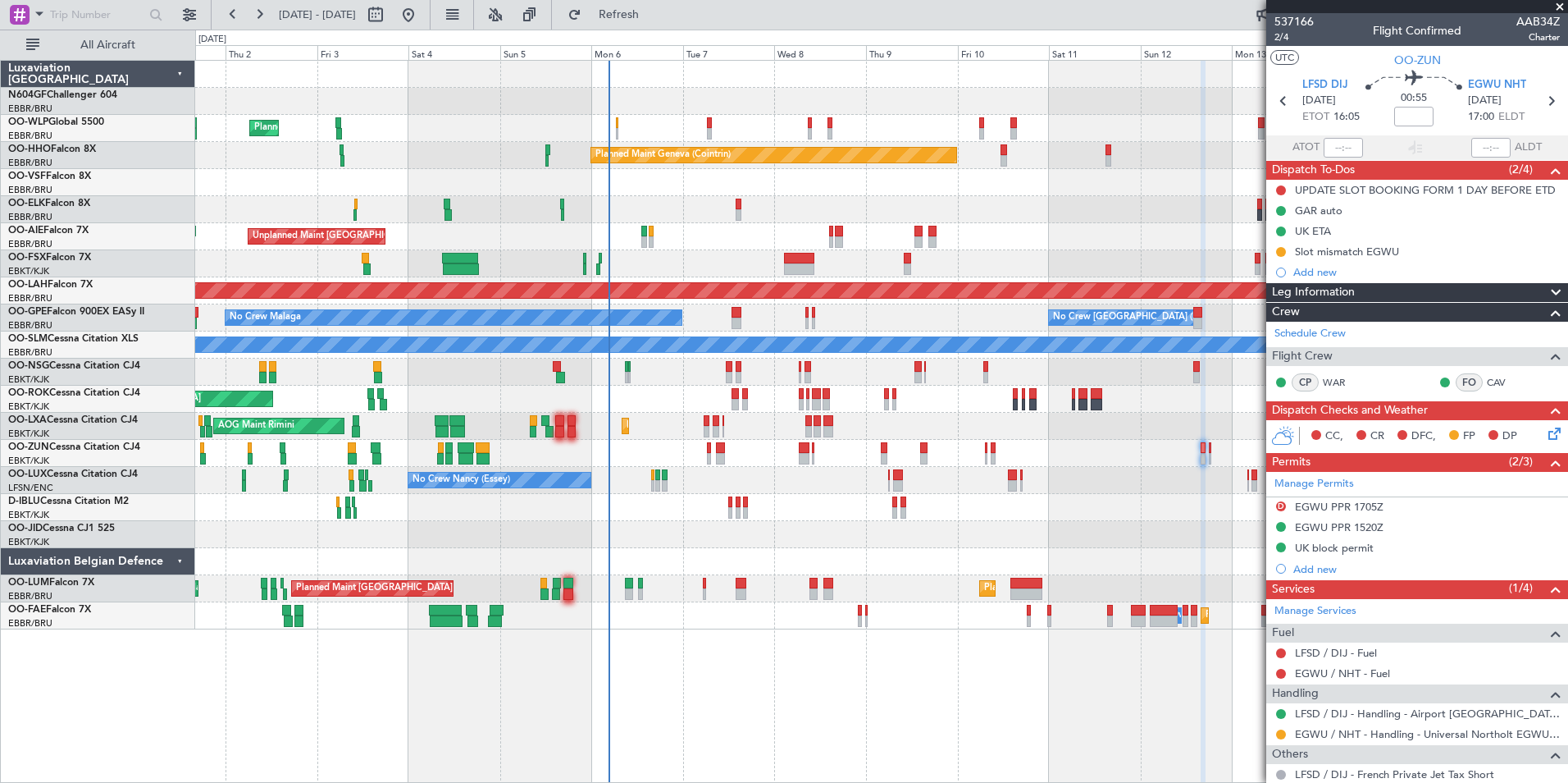
click at [615, 130] on div "Planned Maint Milan (Linate)" at bounding box center [881, 128] width 1372 height 27
click at [622, 130] on div "Planned Maint Milan (Linate)" at bounding box center [881, 128] width 1372 height 27
click at [618, 130] on div "Planned Maint Milan (Linate)" at bounding box center [881, 128] width 1372 height 27
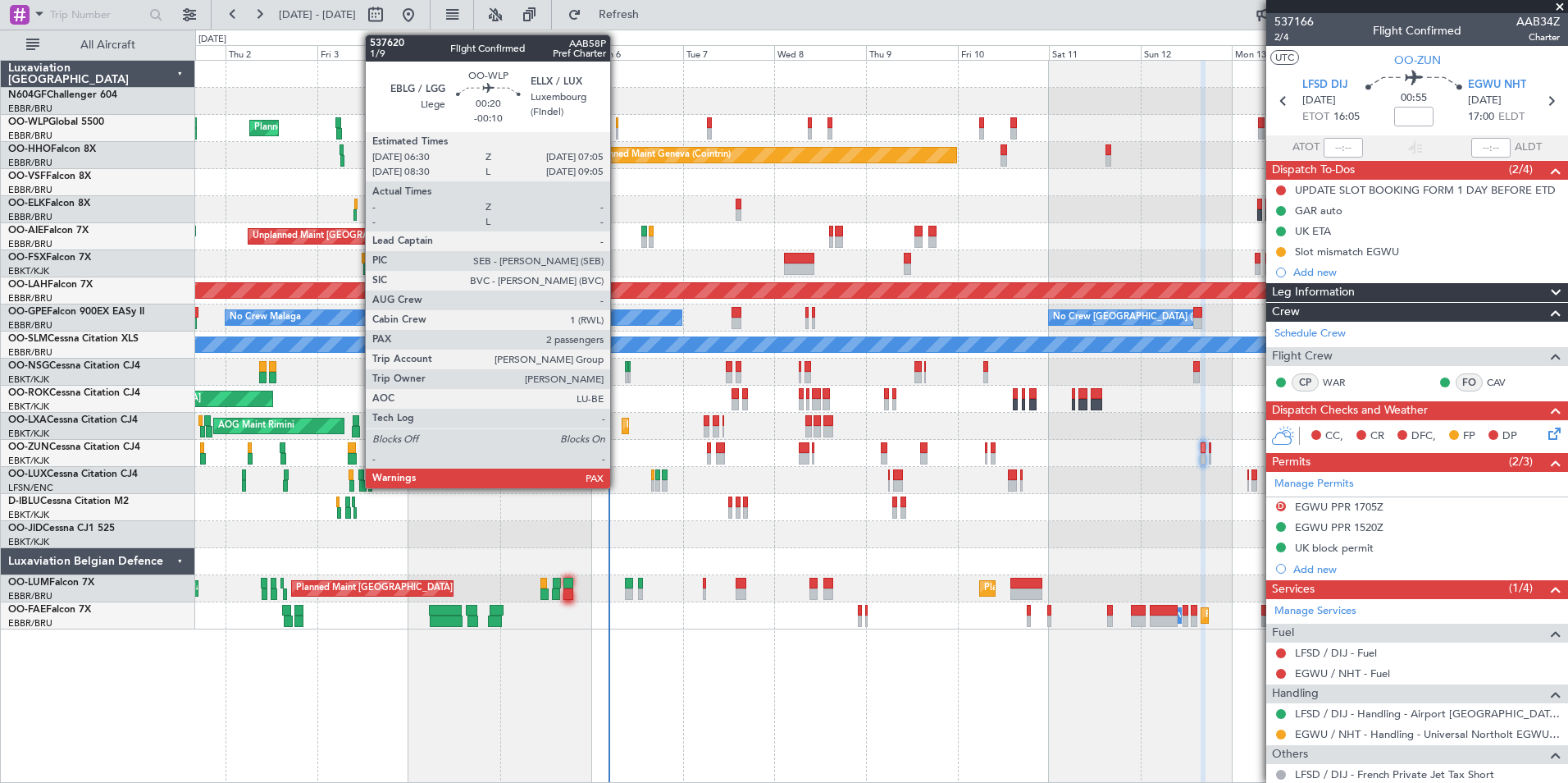
click at [617, 134] on div at bounding box center [616, 134] width 3 height 12
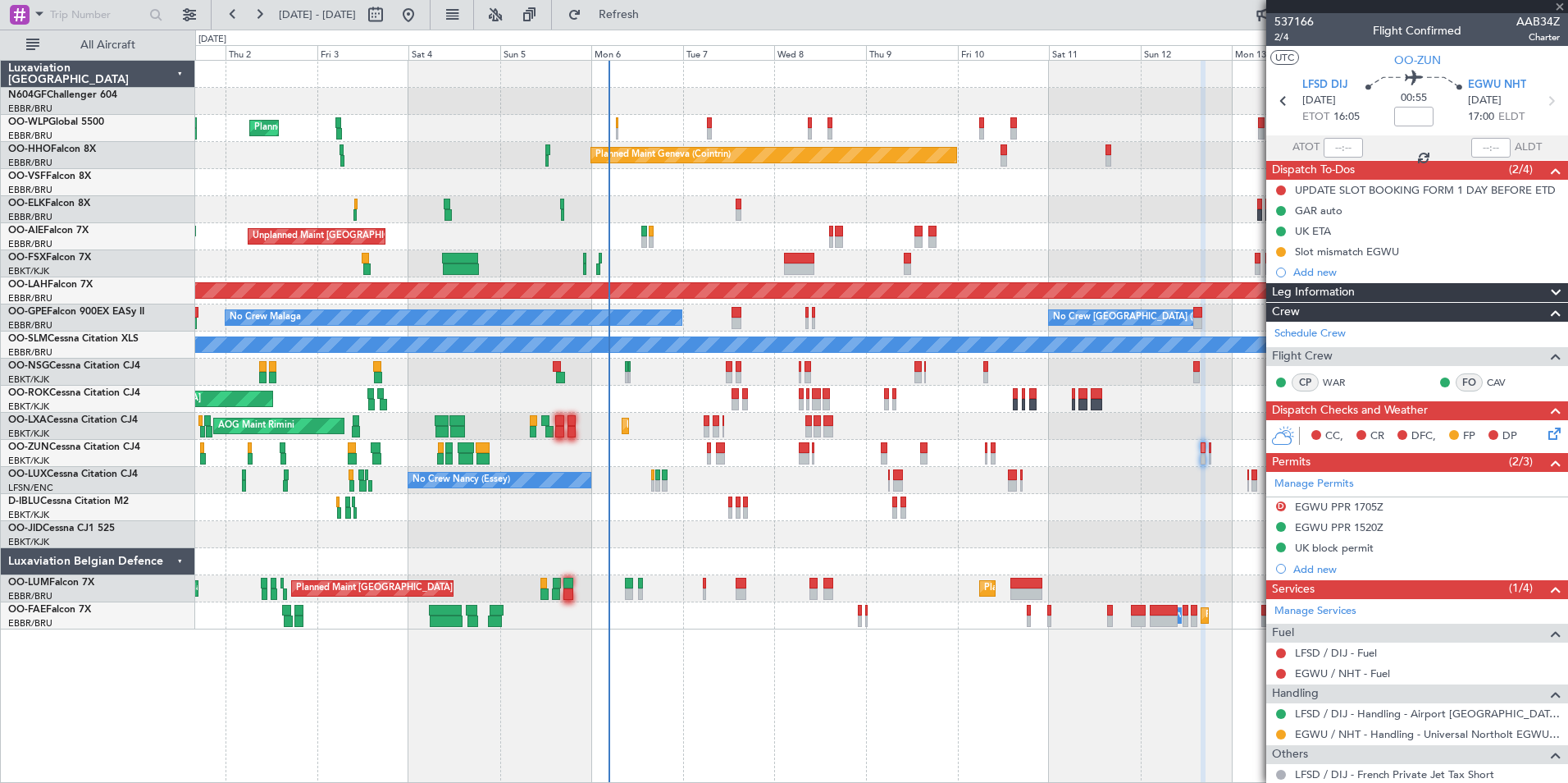
type input "-00:10"
type input "2"
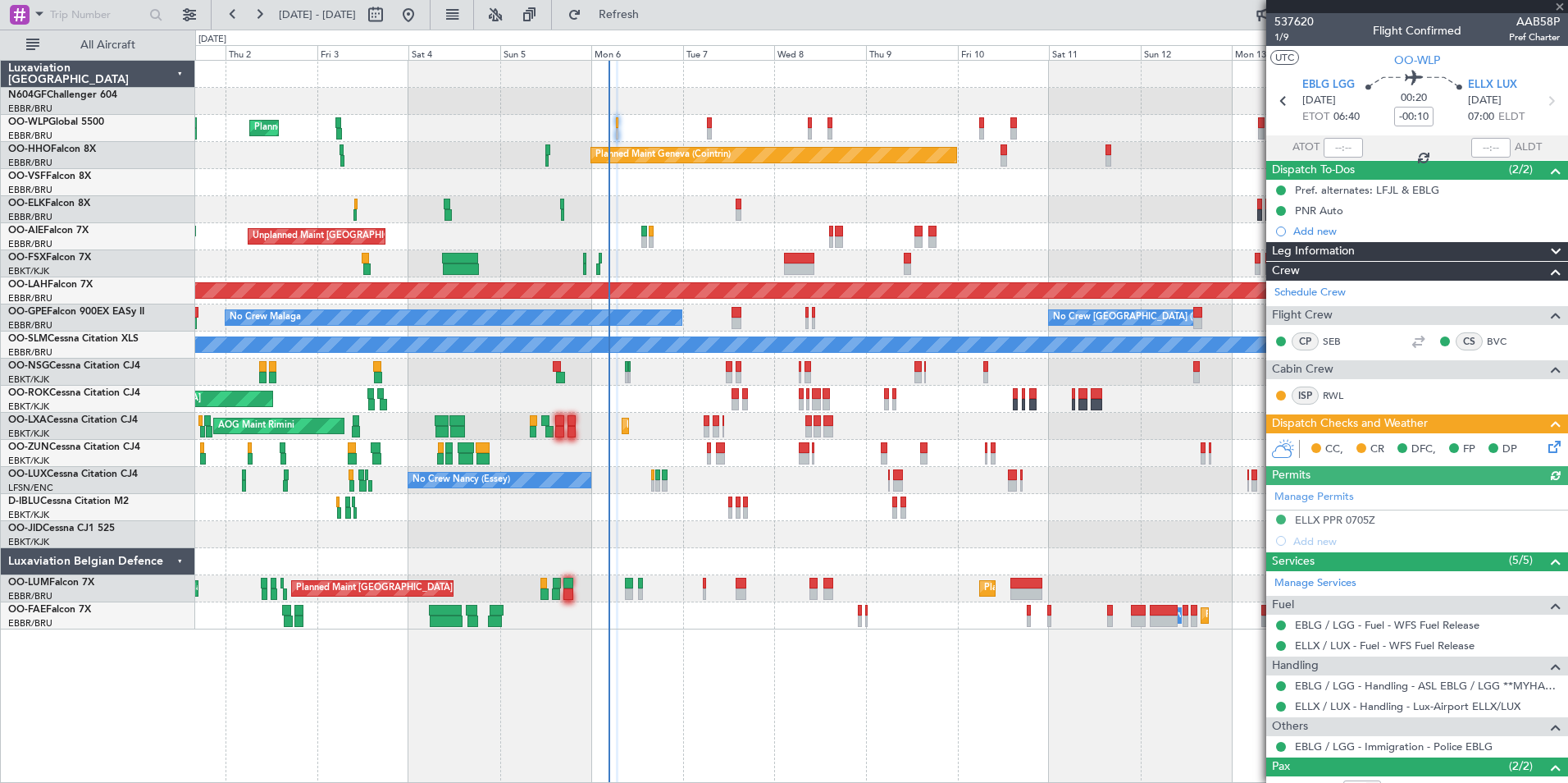
scroll to position [94, 0]
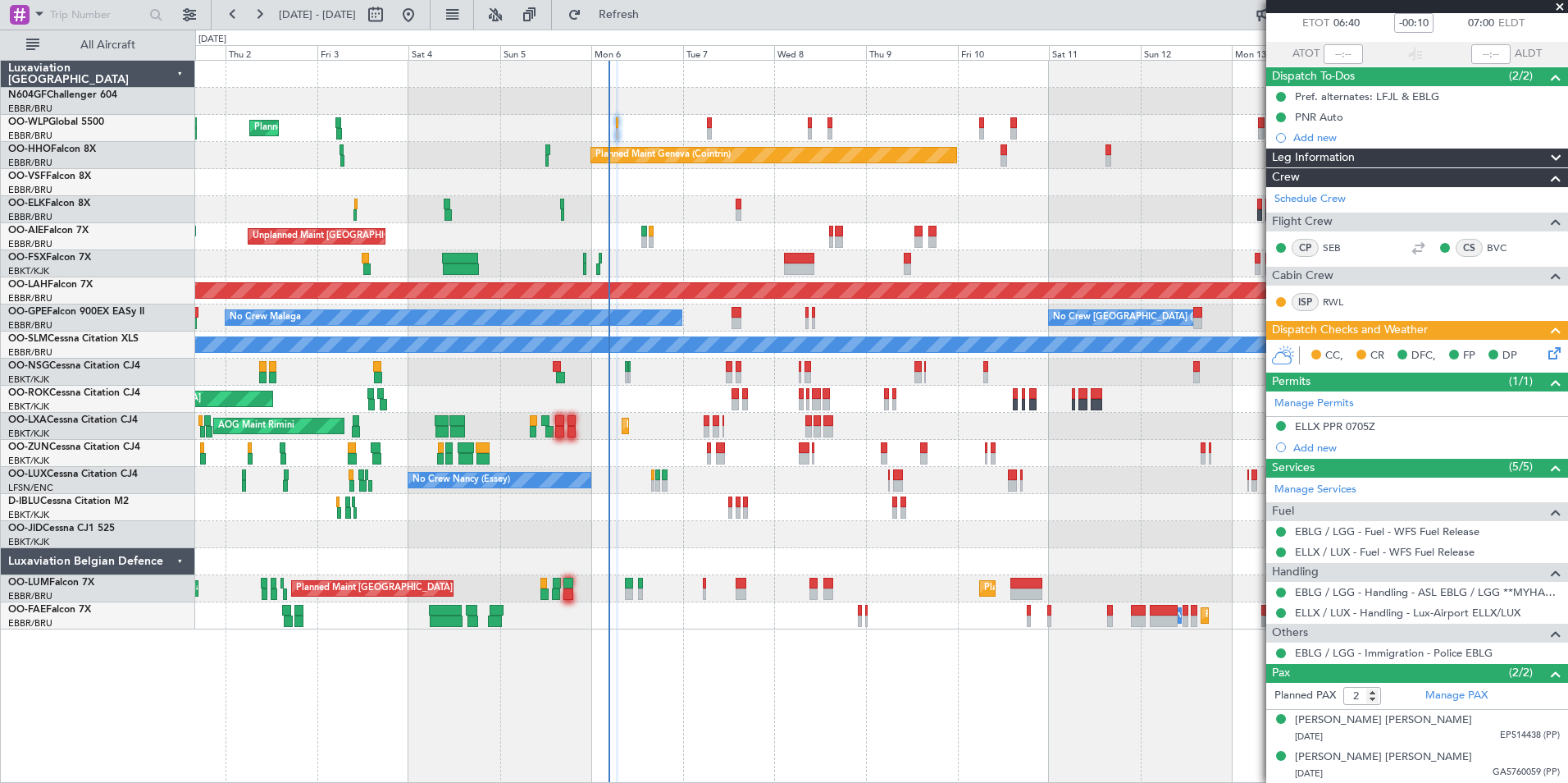
click at [1545, 357] on icon at bounding box center [1551, 350] width 13 height 13
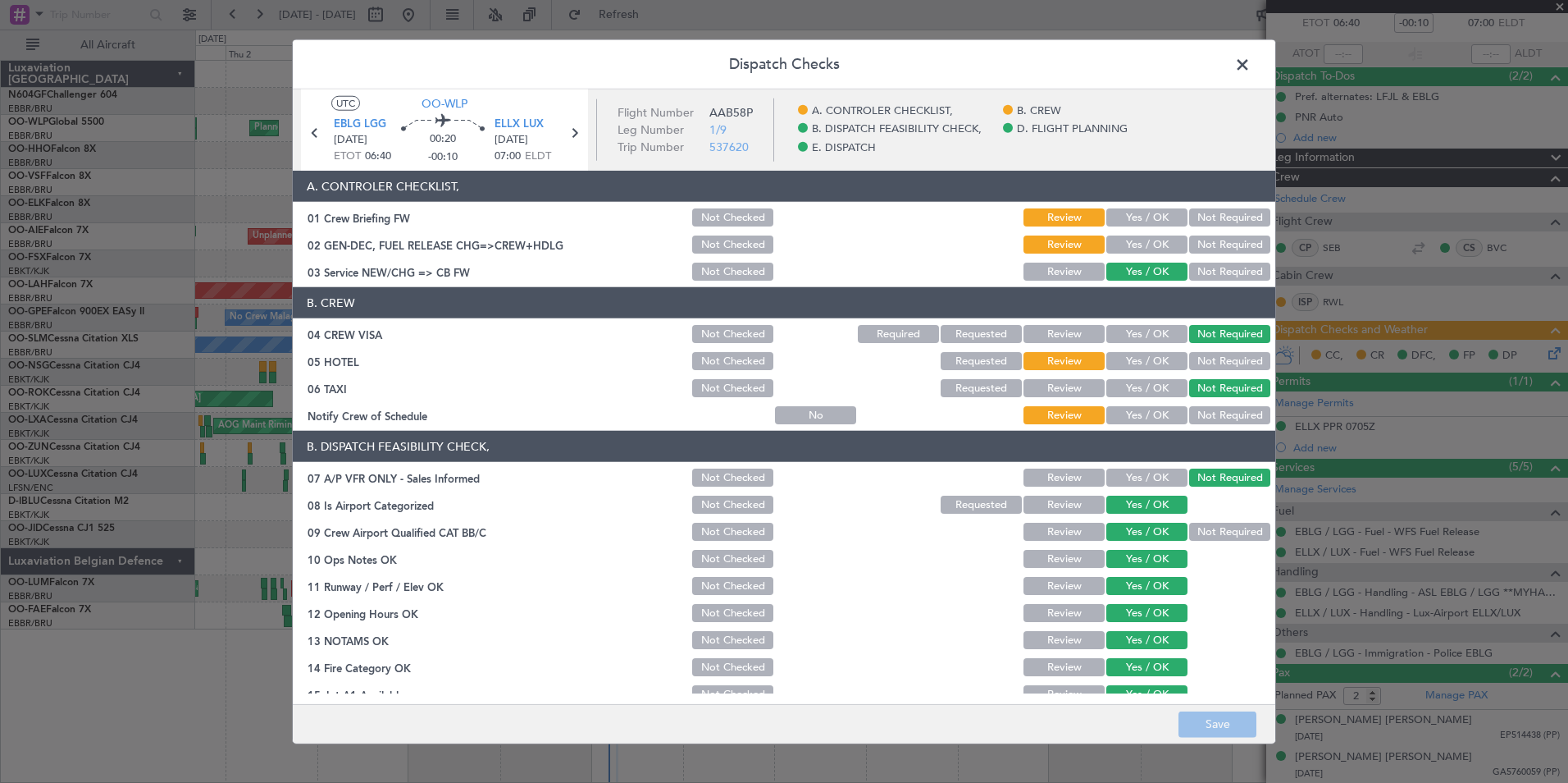
click at [1251, 63] on span at bounding box center [1251, 68] width 0 height 33
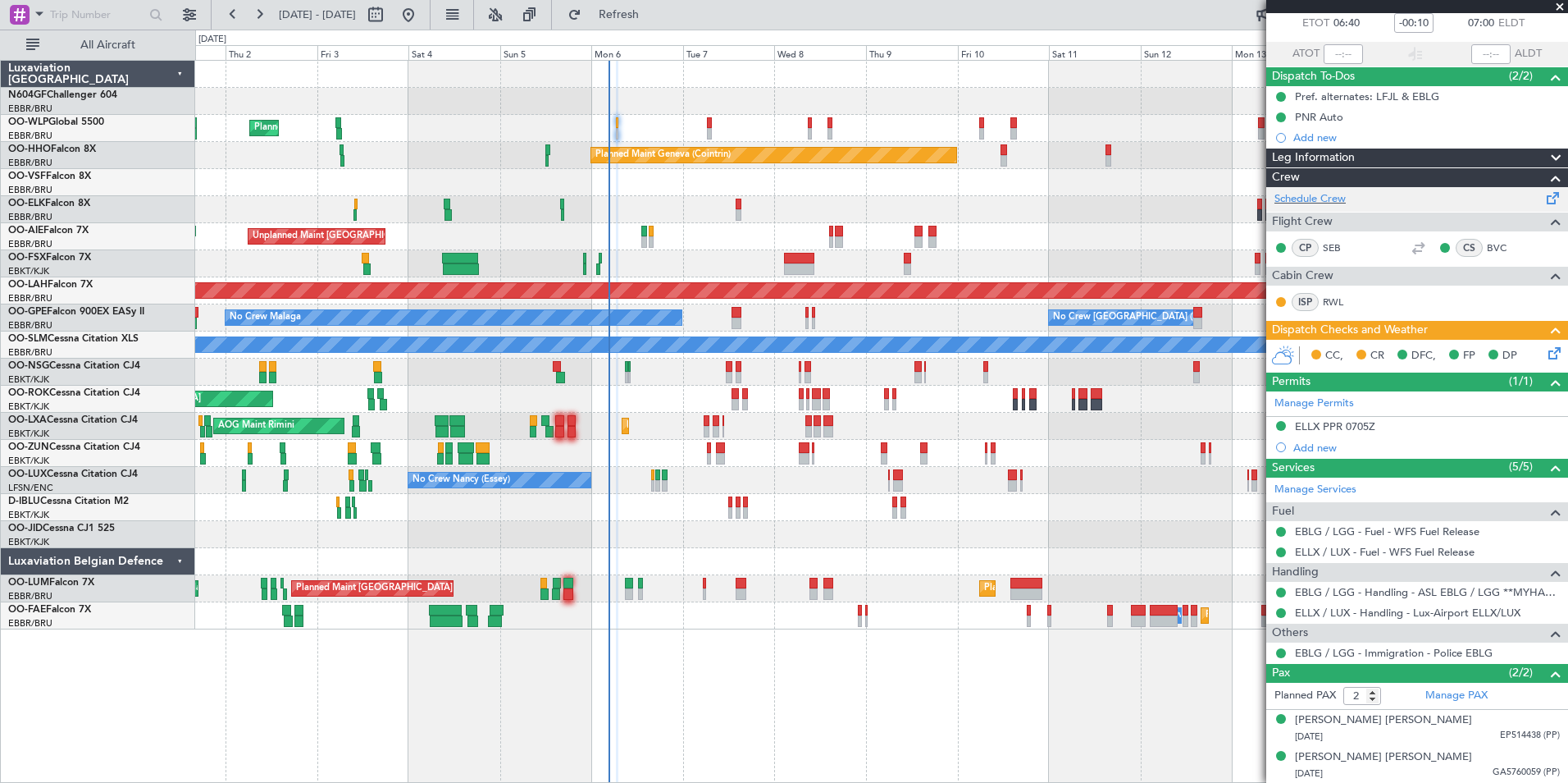
scroll to position [0, 0]
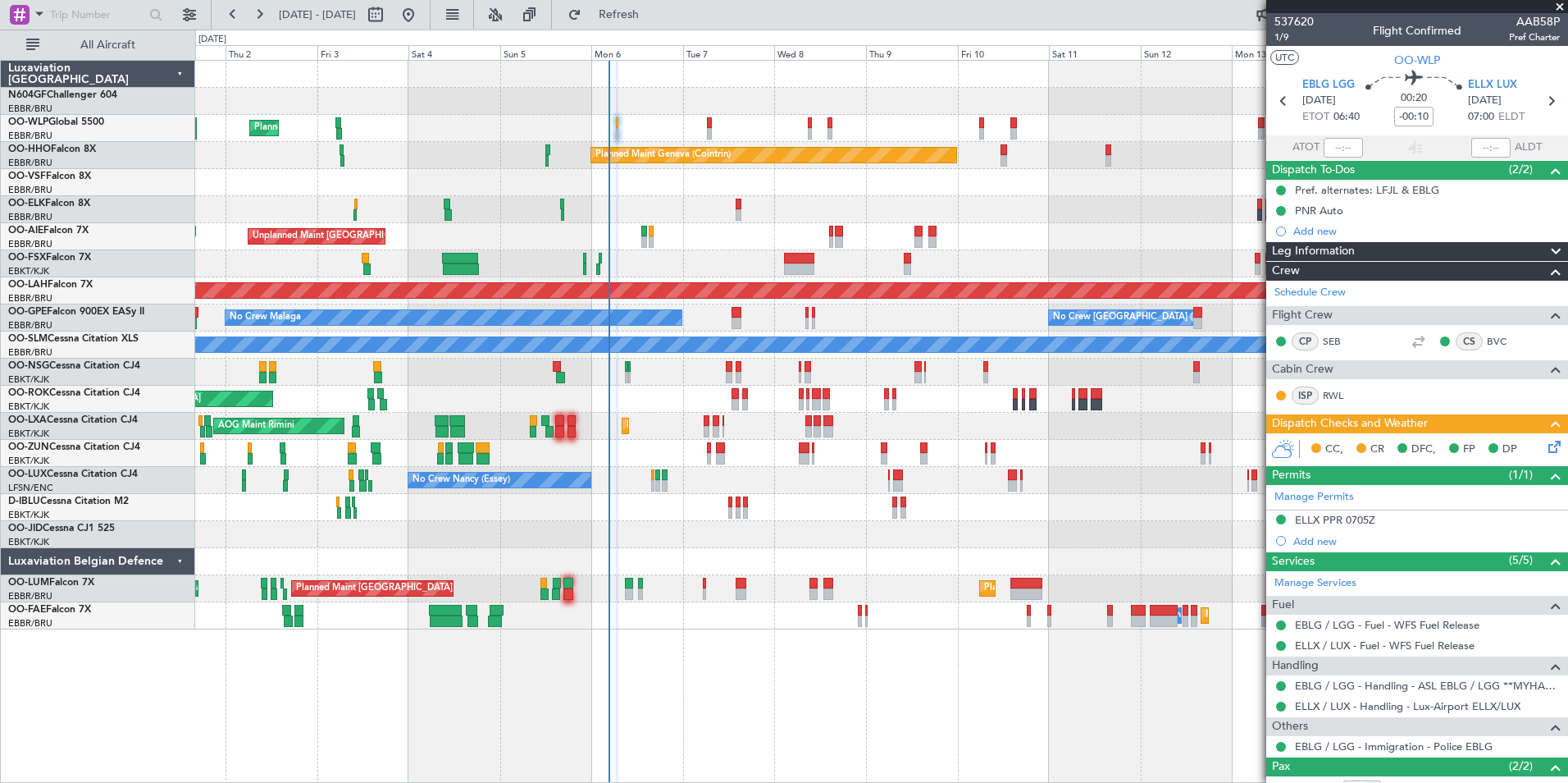
click at [827, 498] on div "Planned Maint Milan (Linate) Planned Maint Geneva (Cointrin) Planned Maint Kort…" at bounding box center [881, 345] width 1372 height 569
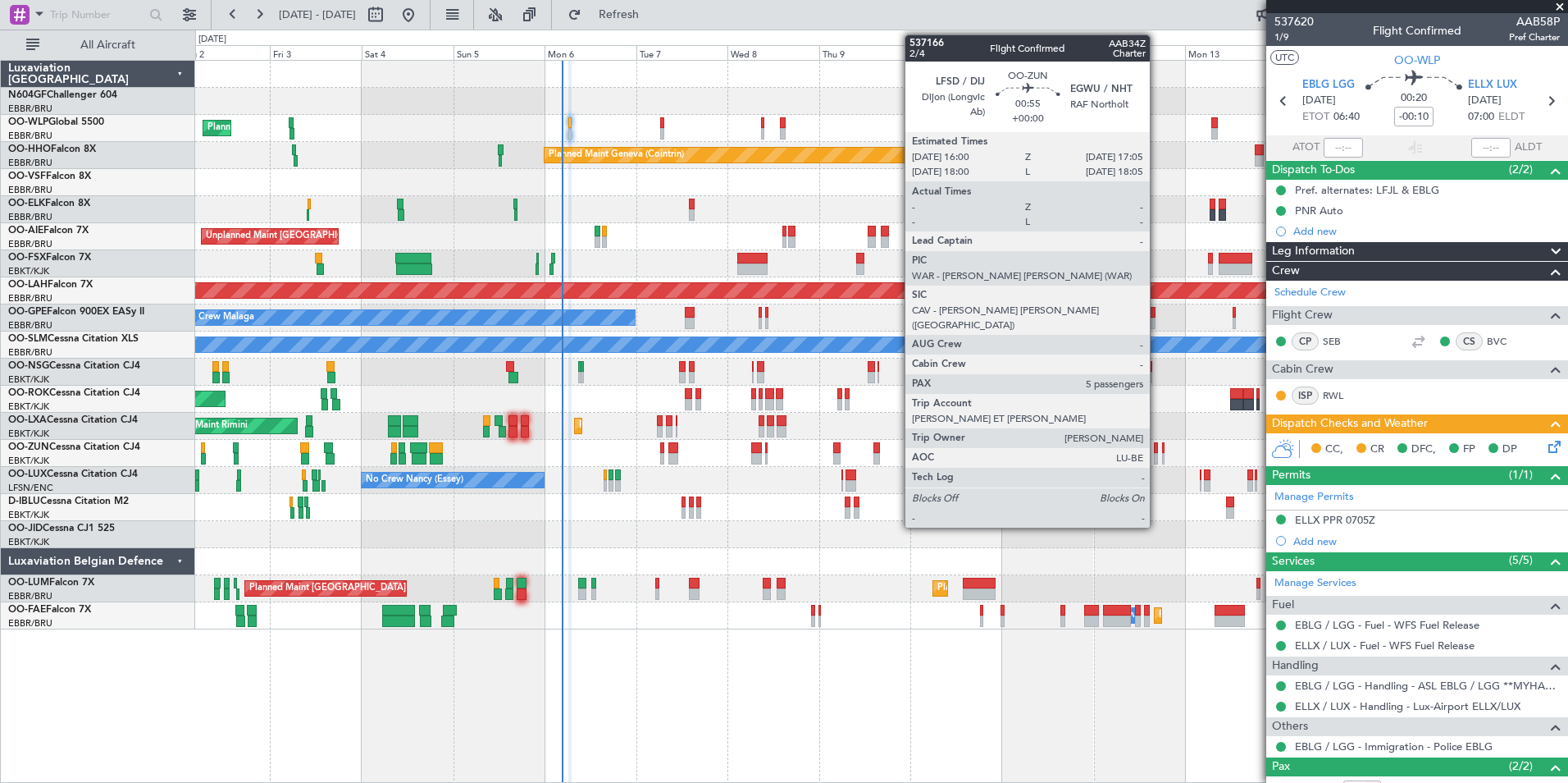
click at [1157, 454] on div at bounding box center [1157, 458] width 5 height 12
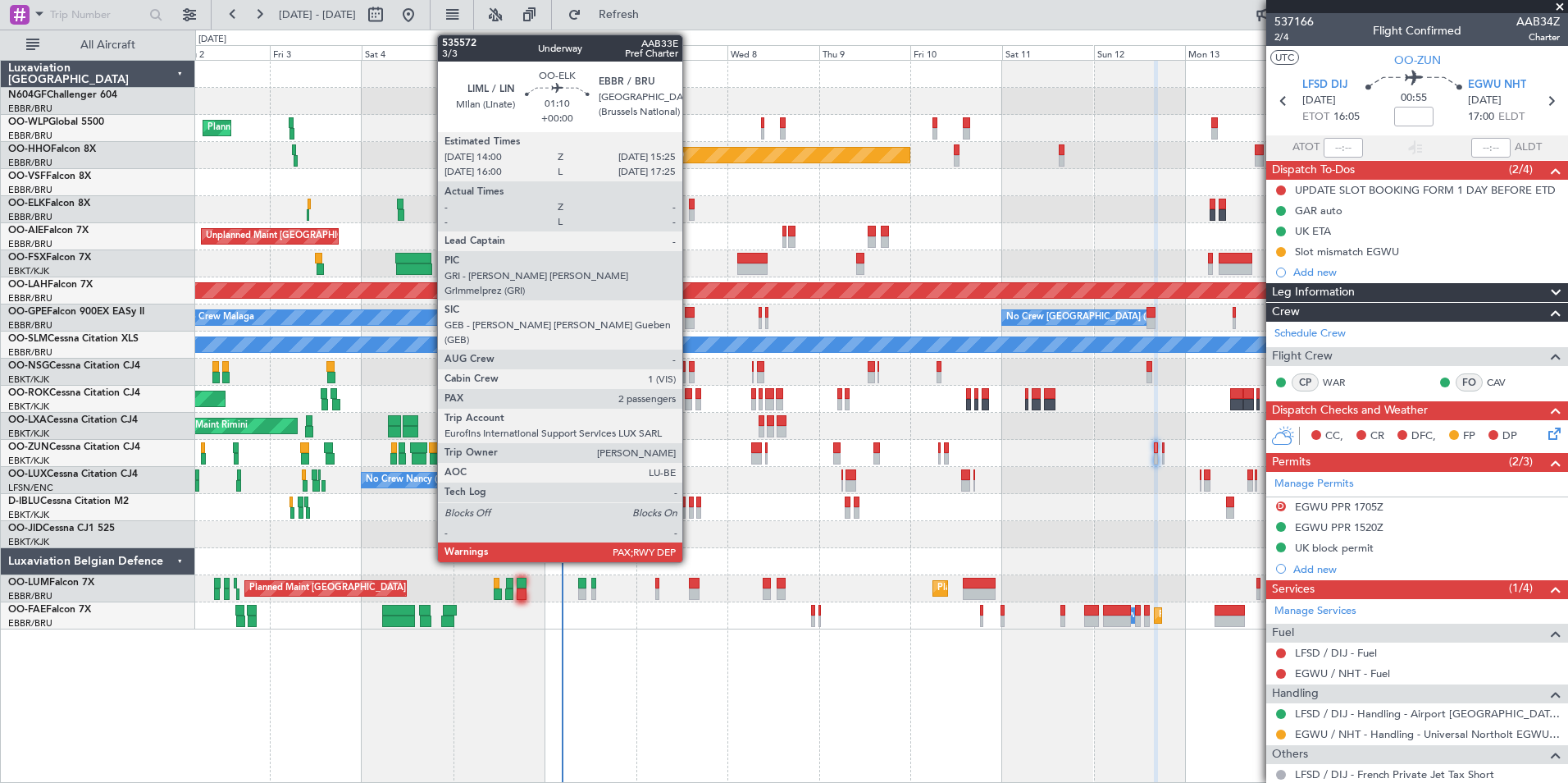
click at [690, 209] on div at bounding box center [692, 214] width 5 height 12
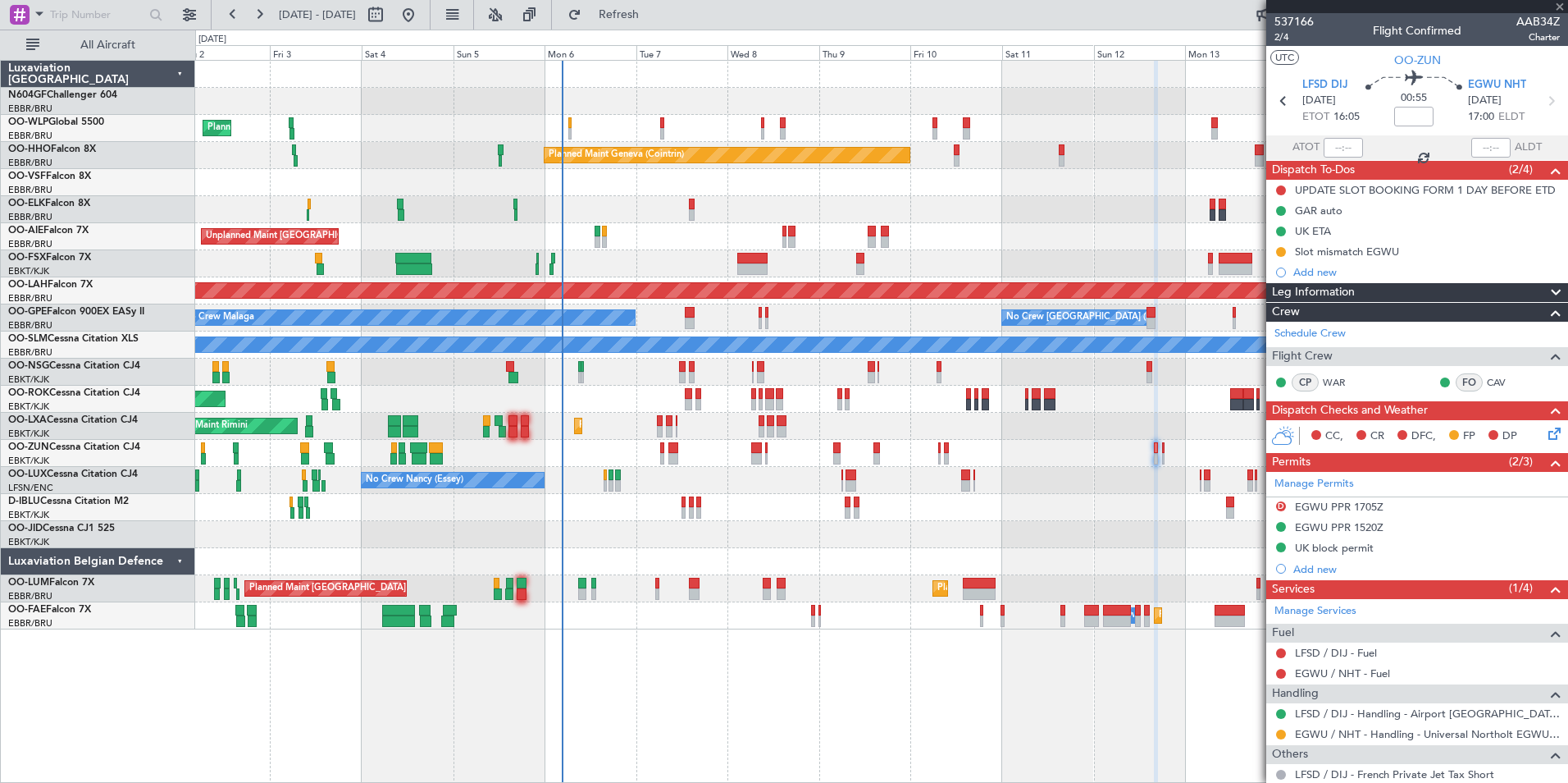
type input "2"
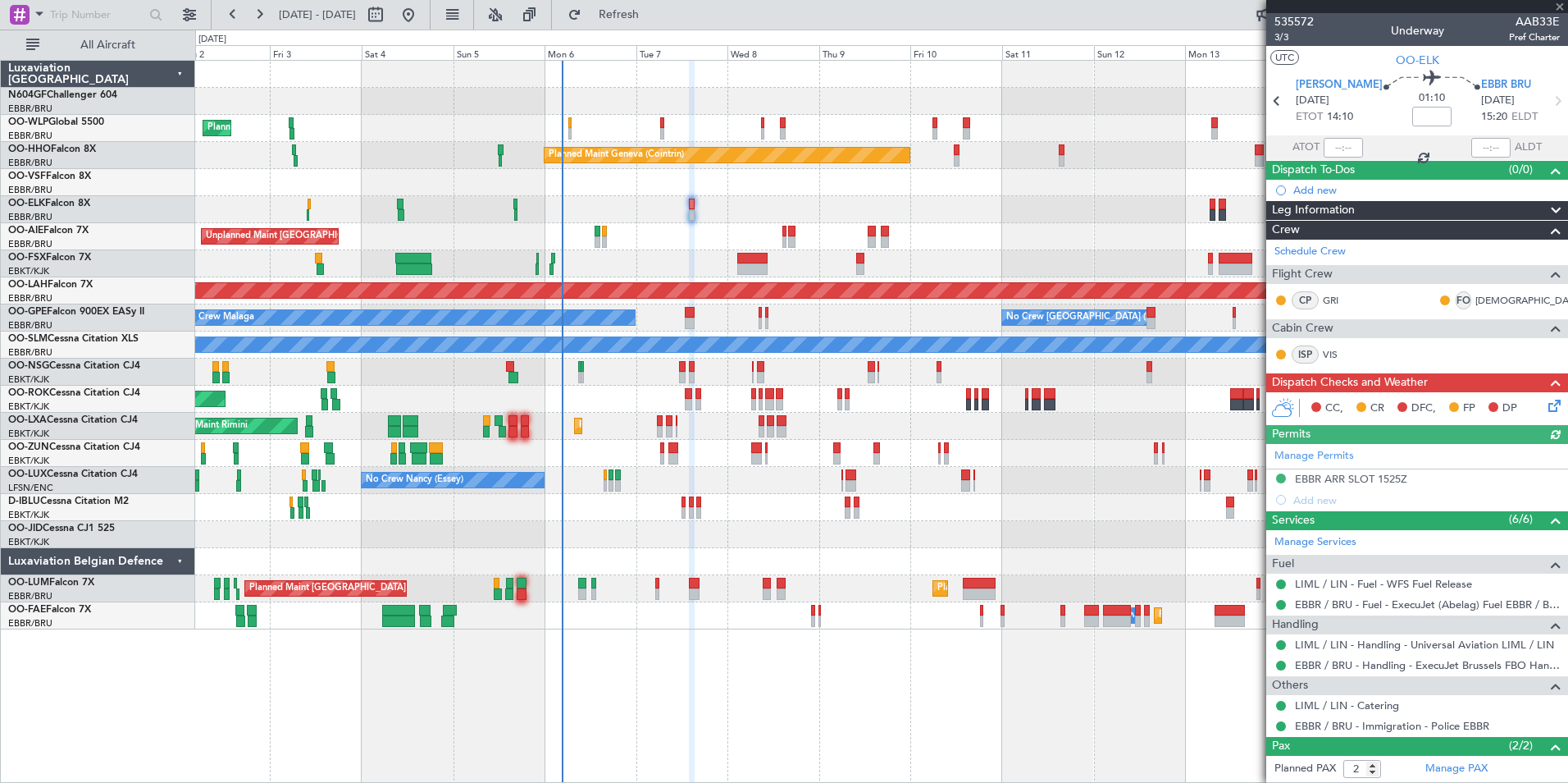
scroll to position [73, 0]
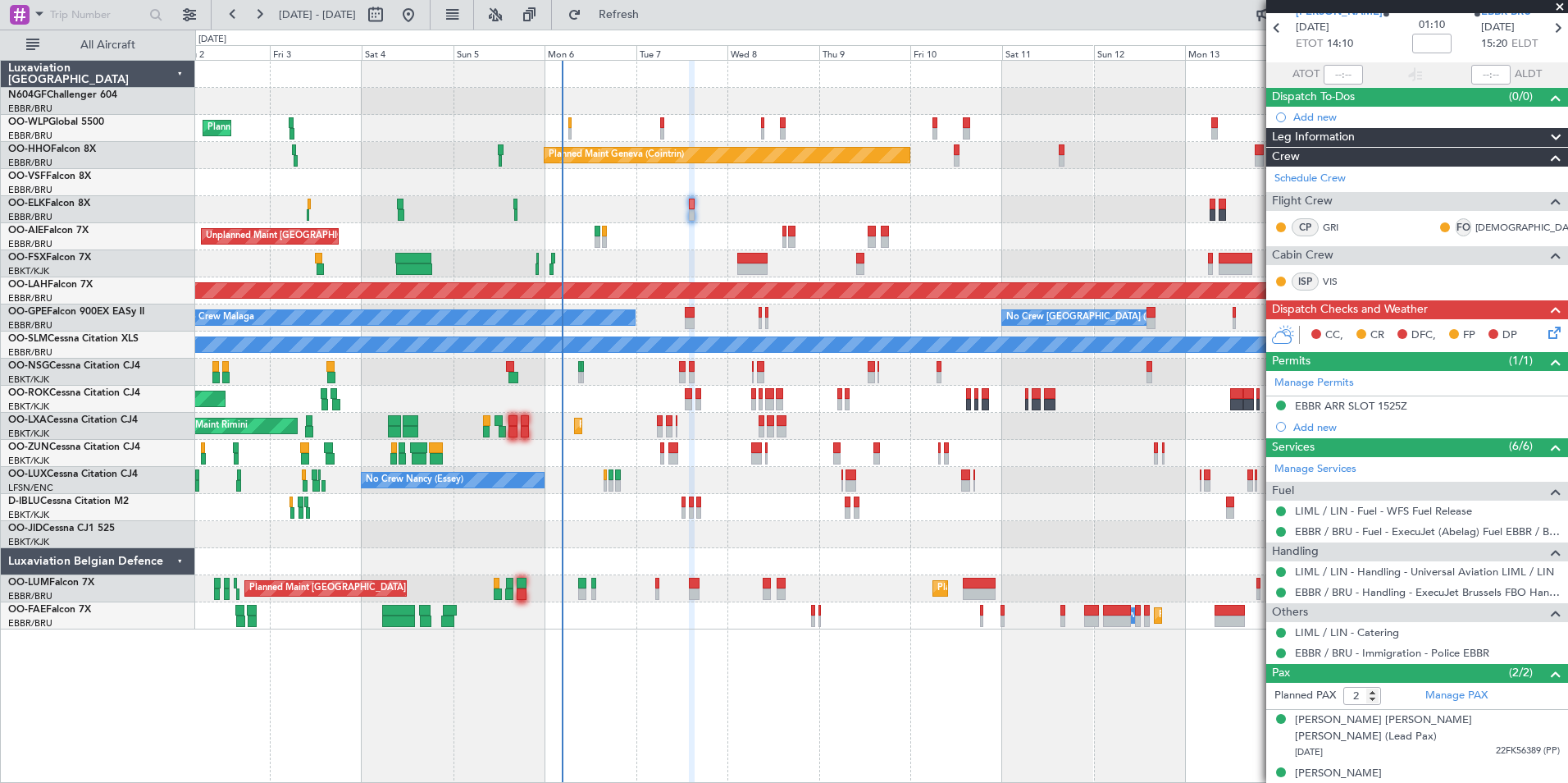
click at [681, 508] on div "No Crew Kortrijk-[GEOGRAPHIC_DATA]" at bounding box center [881, 507] width 1372 height 27
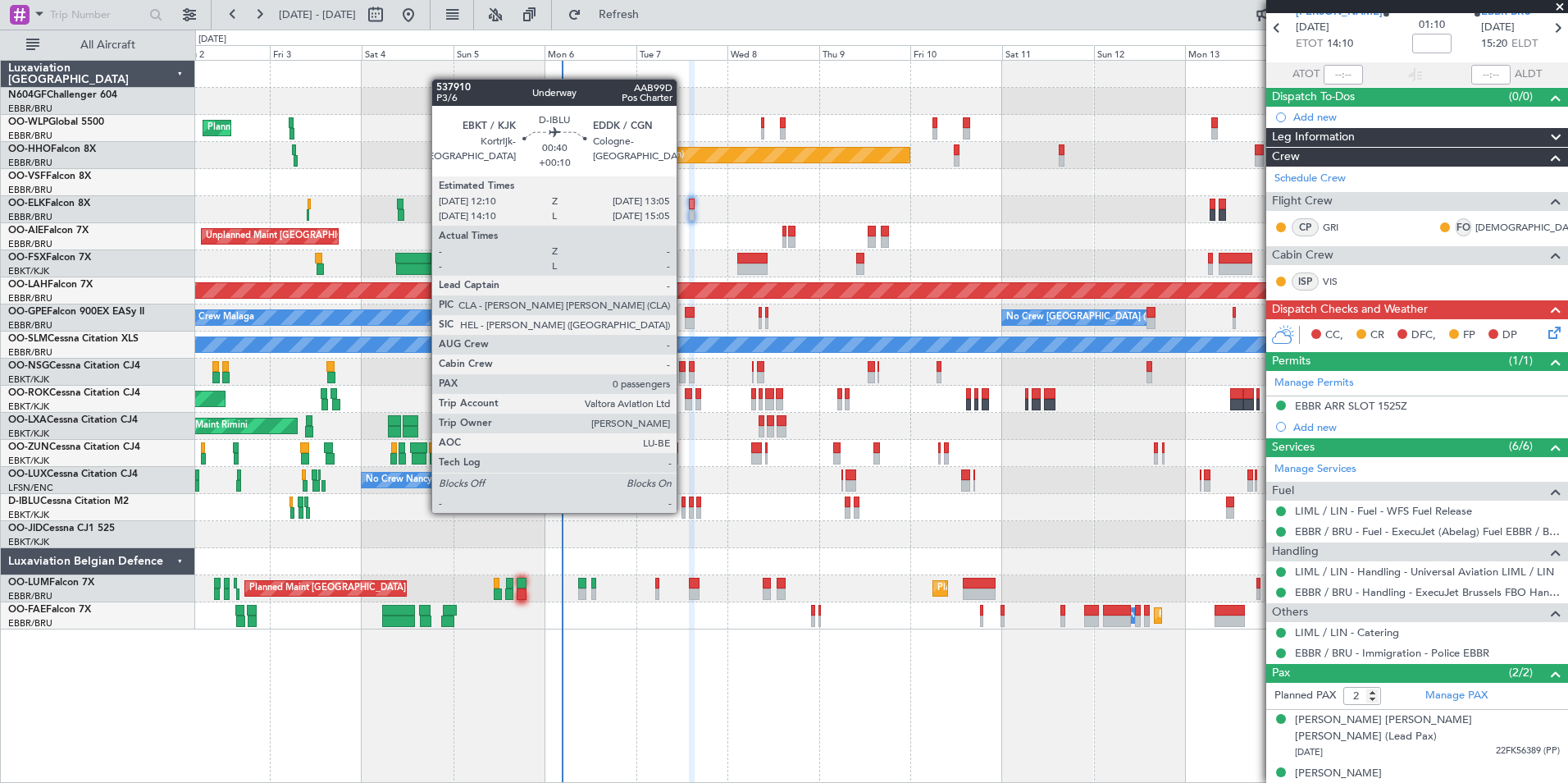
click at [684, 511] on div at bounding box center [684, 512] width 4 height 12
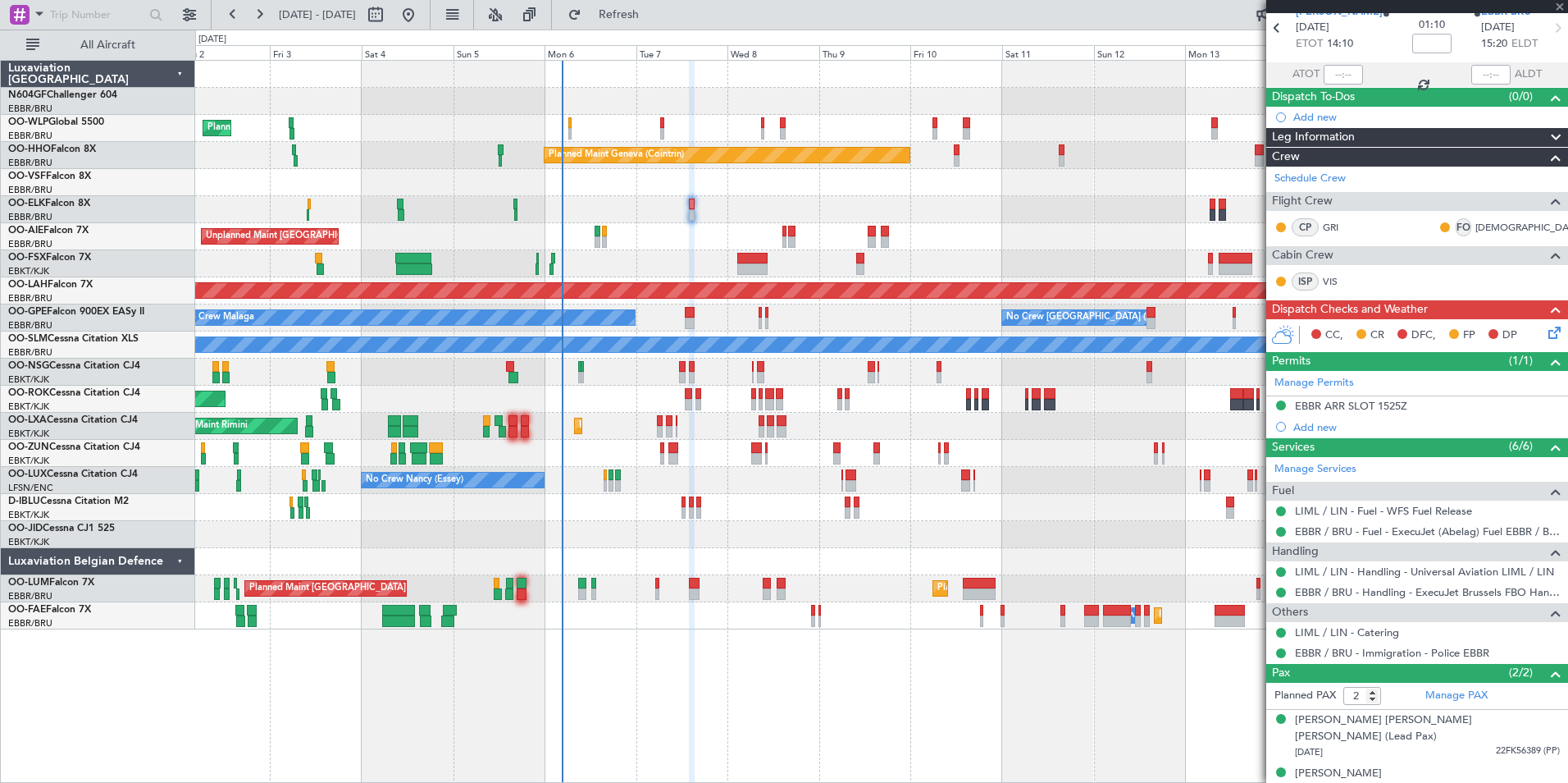
type input "+00:10"
type input "0"
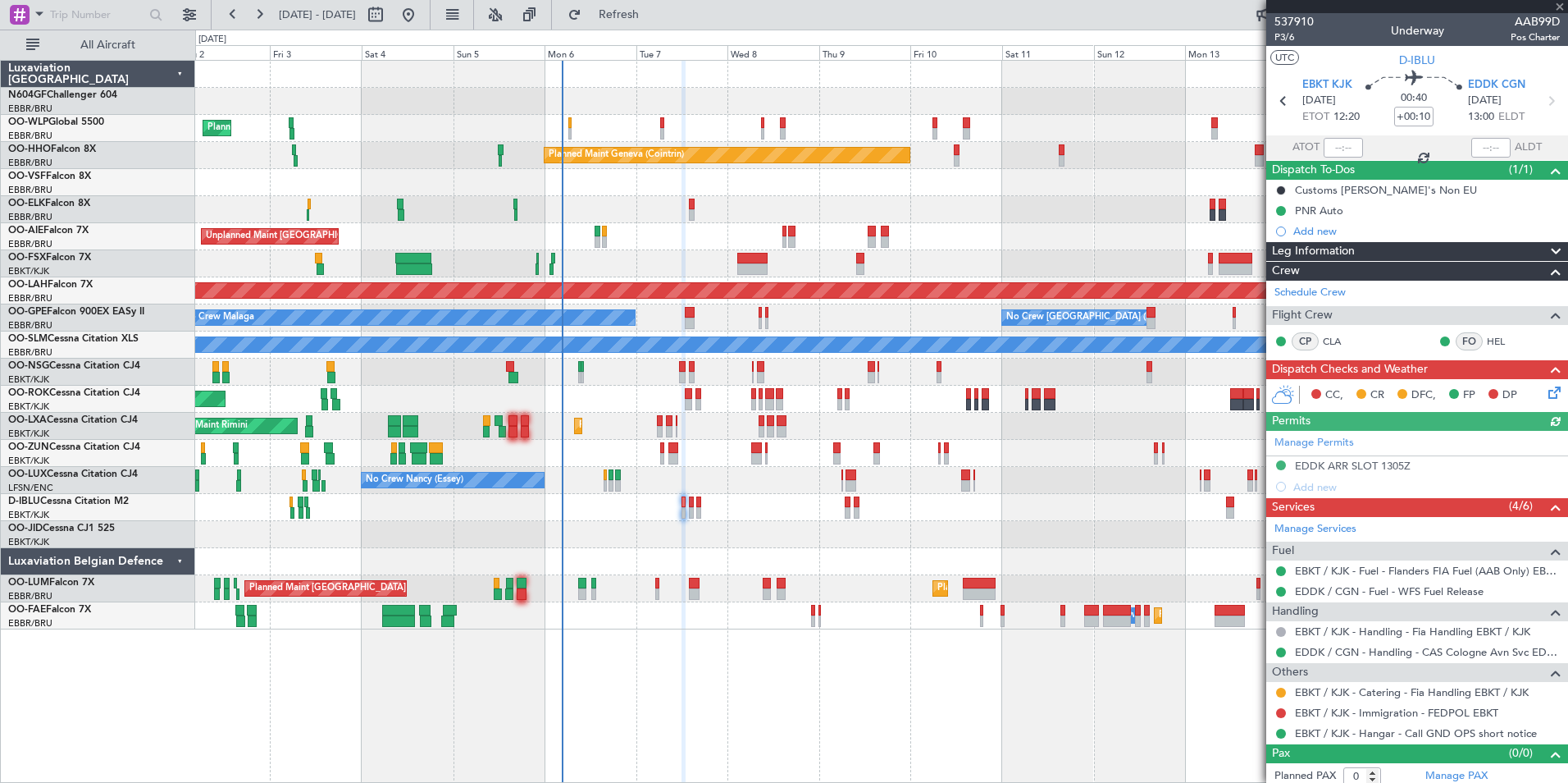
scroll to position [6, 0]
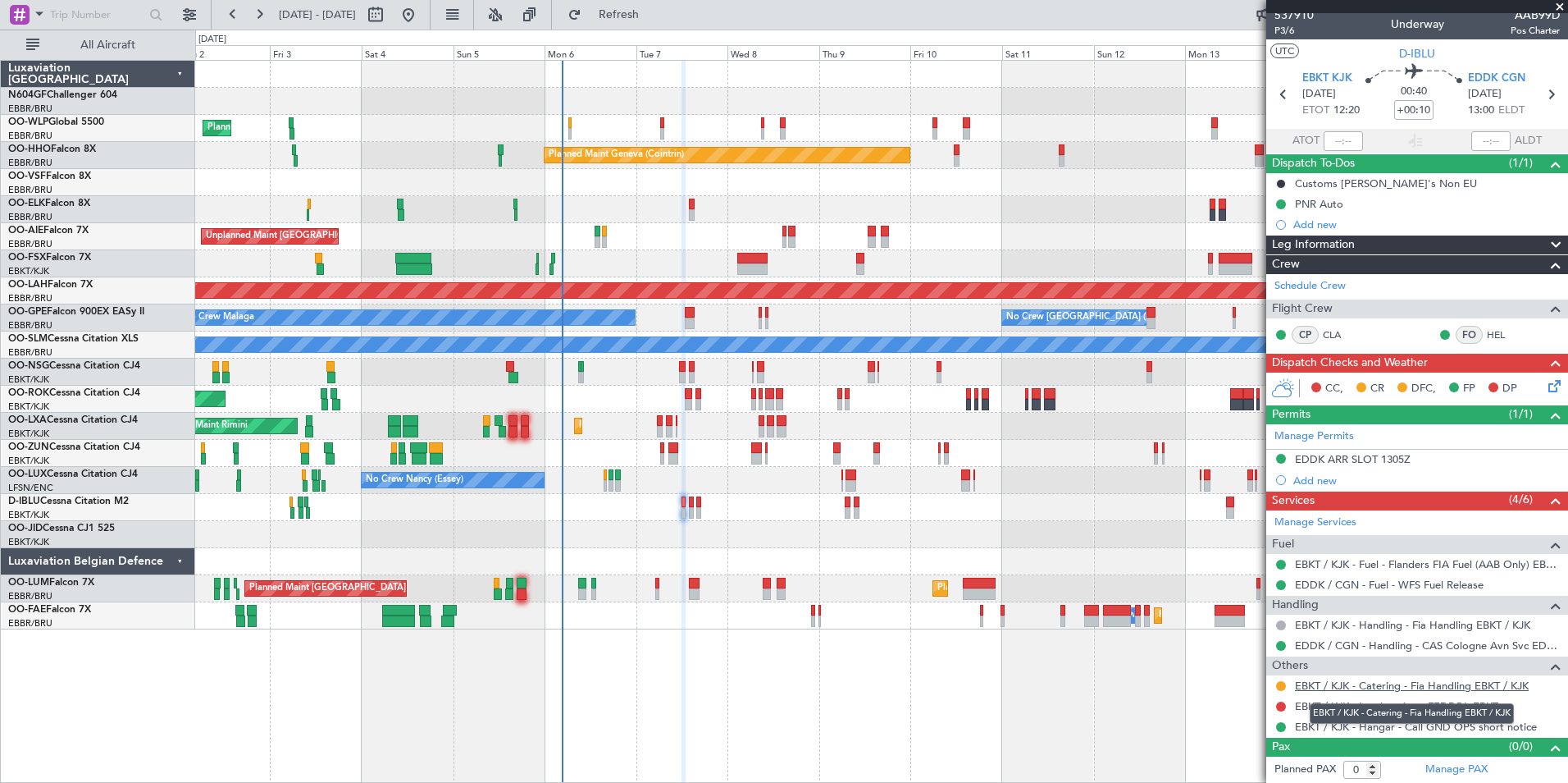
click at [1474, 687] on link "EBKT / KJK - Catering - Fia Handling EBKT / KJK" at bounding box center [1411, 686] width 233 height 14
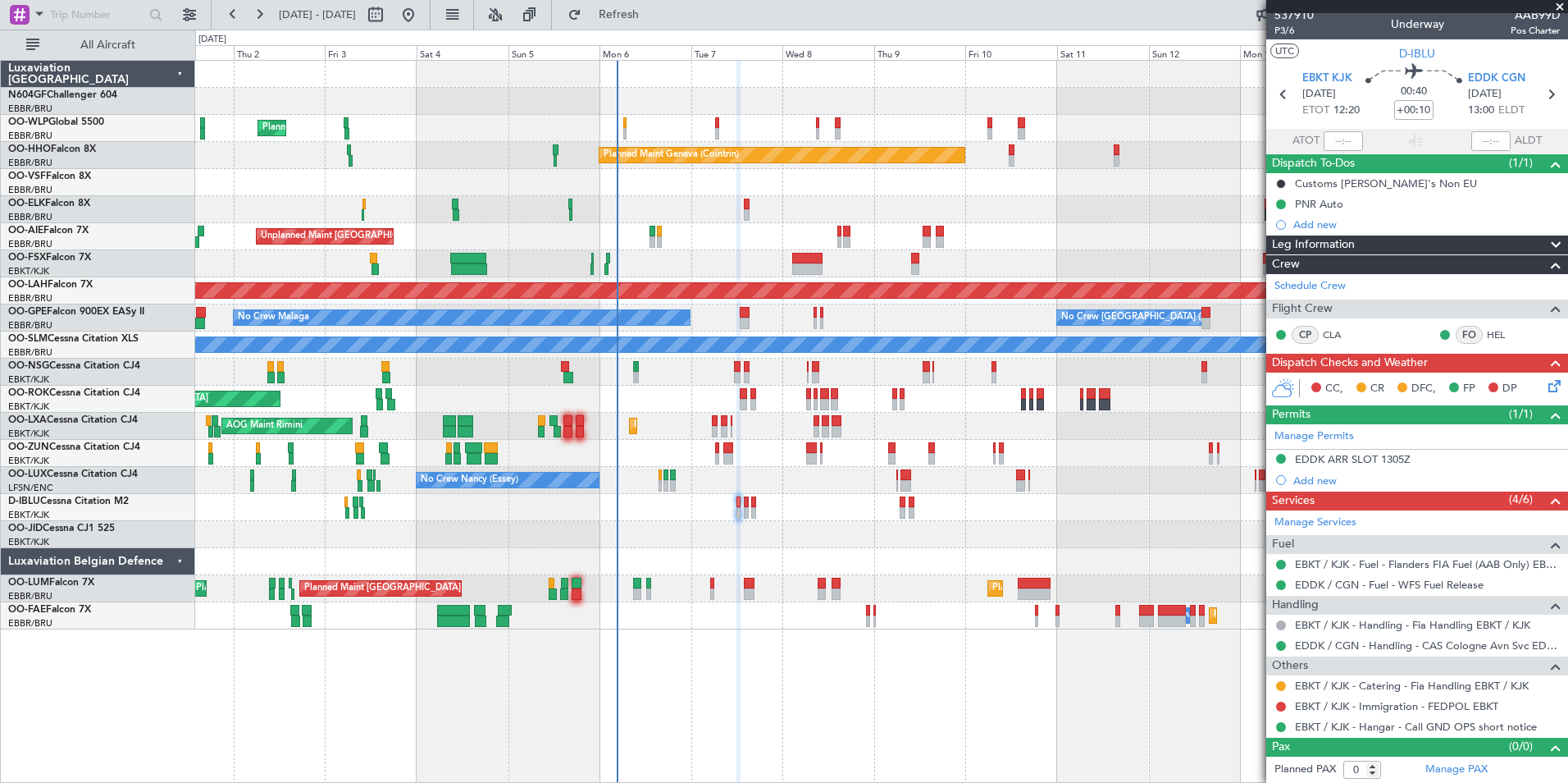
click at [774, 233] on div "Unplanned Maint London (Farnborough) Planned Maint London (Farnborough)" at bounding box center [881, 236] width 1372 height 27
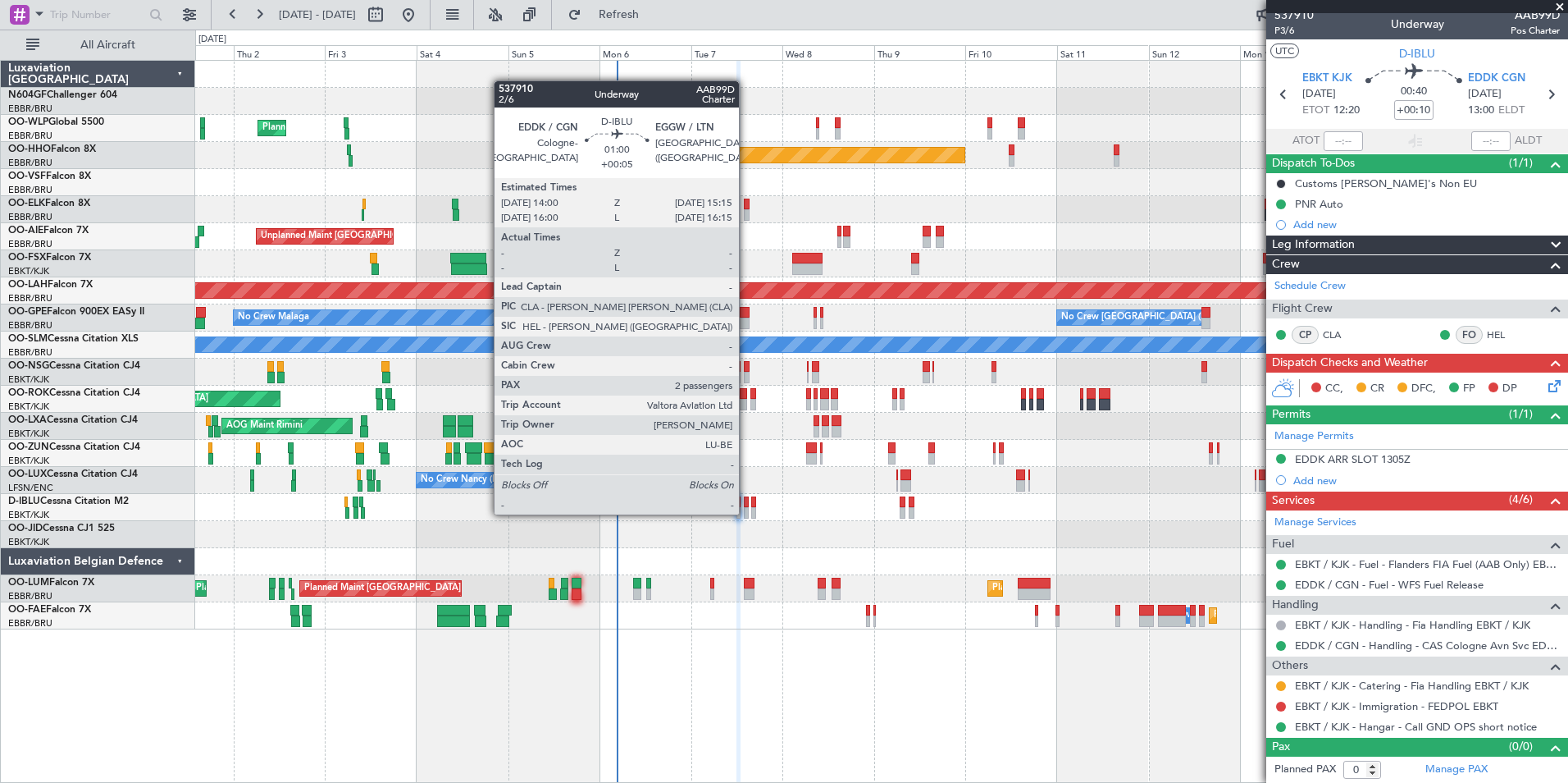
click at [746, 513] on div at bounding box center [746, 512] width 5 height 12
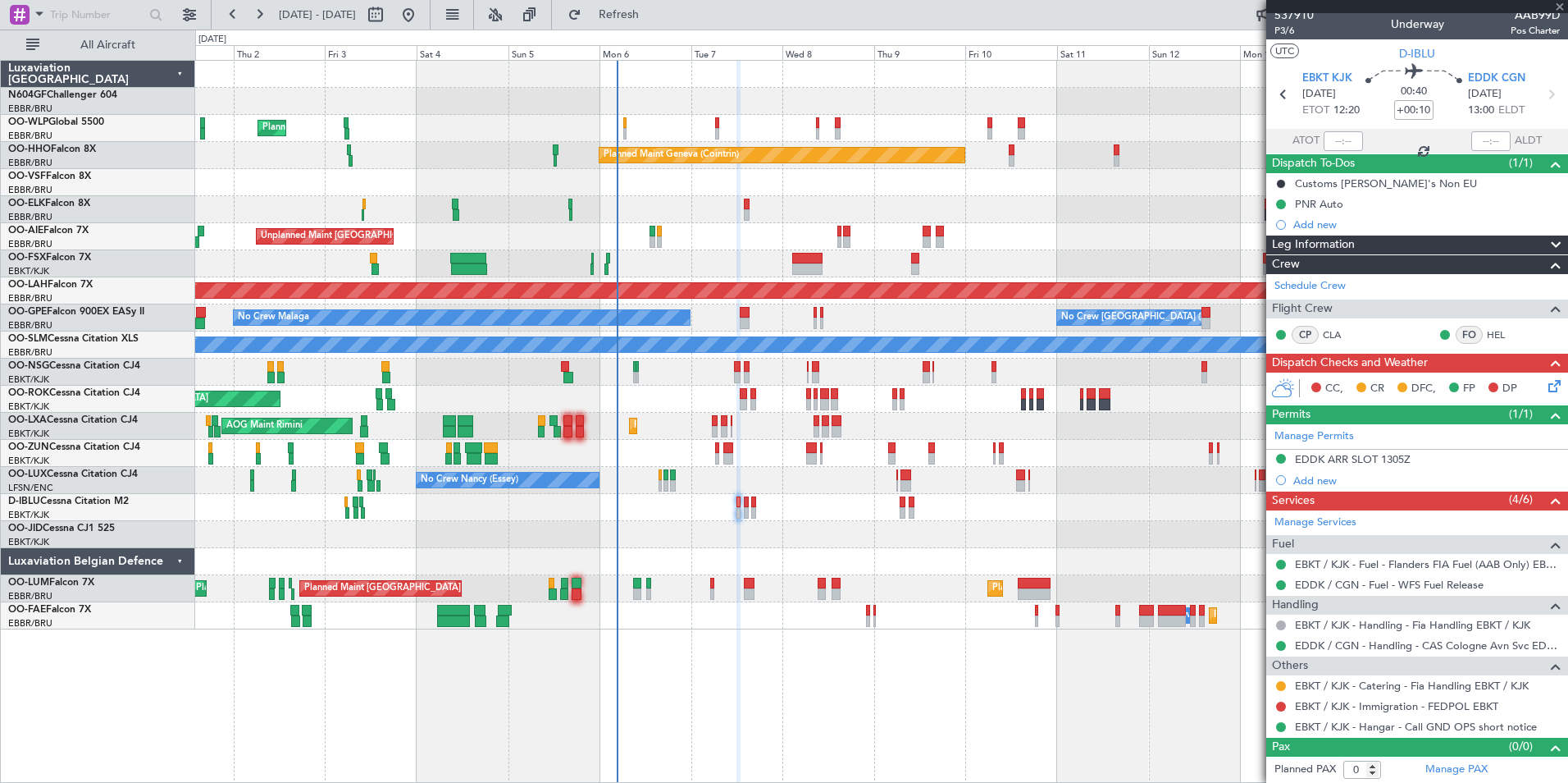
click at [746, 513] on div at bounding box center [746, 512] width 5 height 12
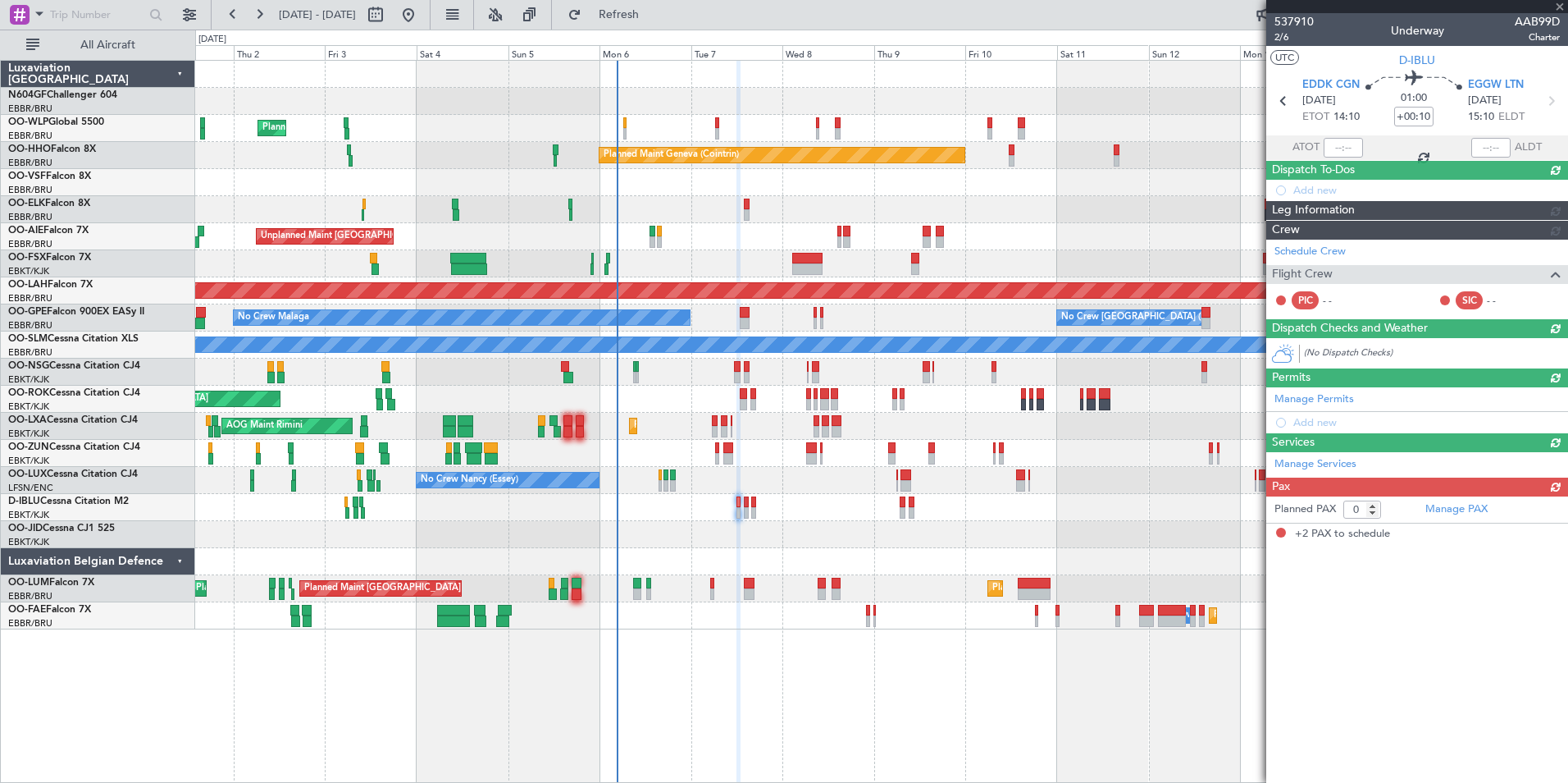
type input "+00:05"
type input "2"
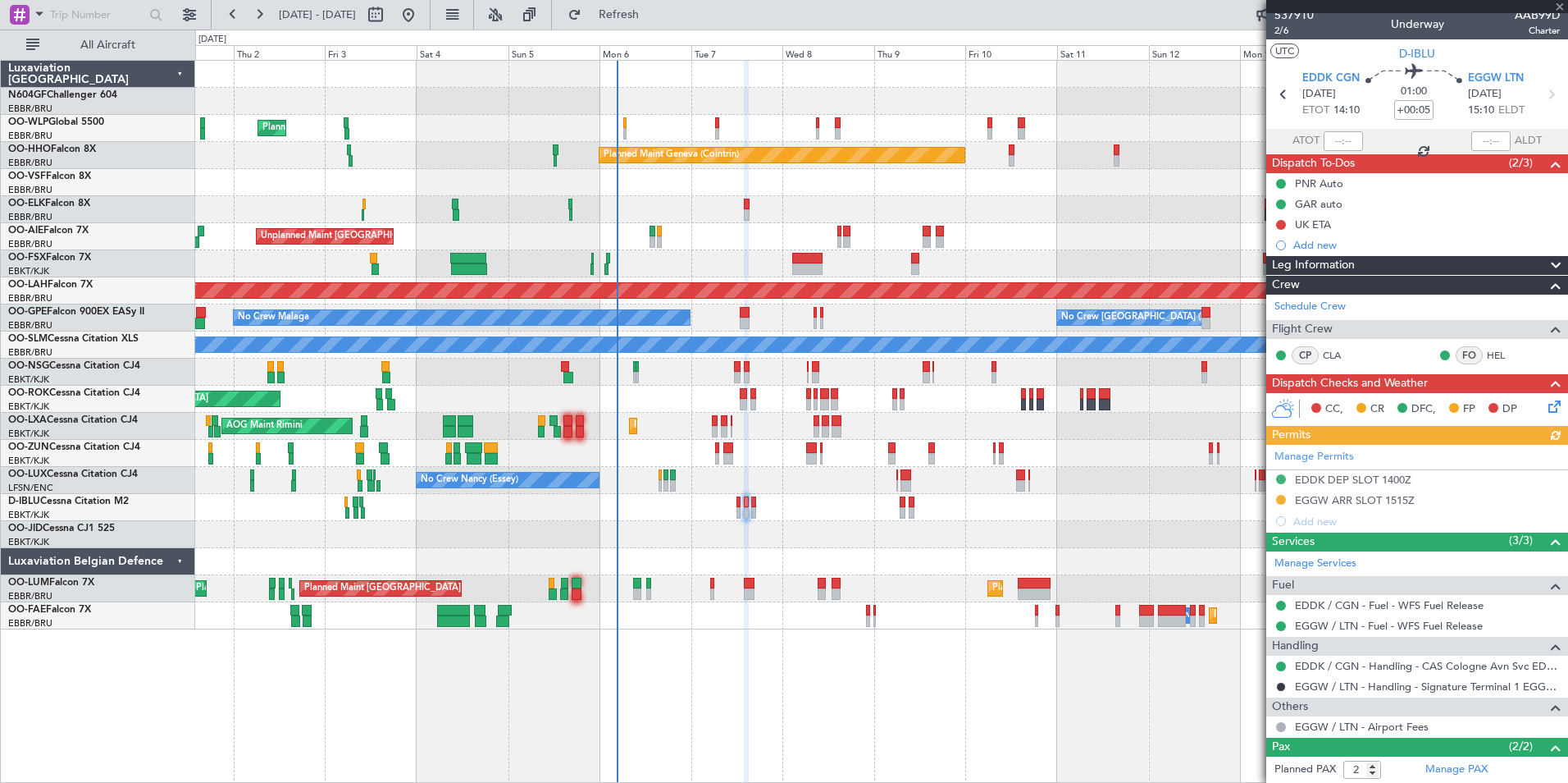
scroll to position [0, 0]
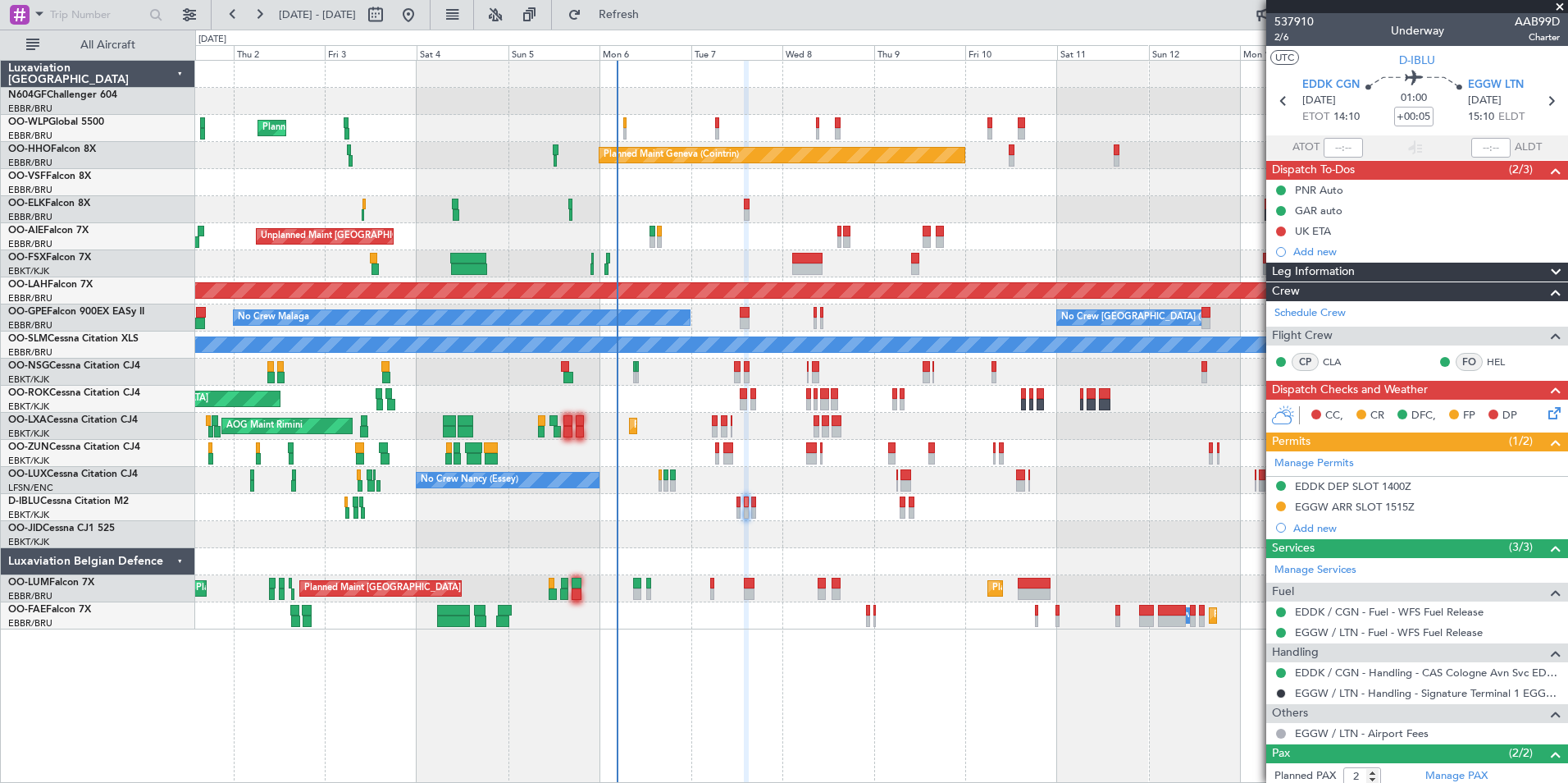
click at [837, 515] on div "No Crew Kortrijk-Wevelgem A/C Unavailable Kortrijk-Wevelgem" at bounding box center [881, 507] width 1372 height 27
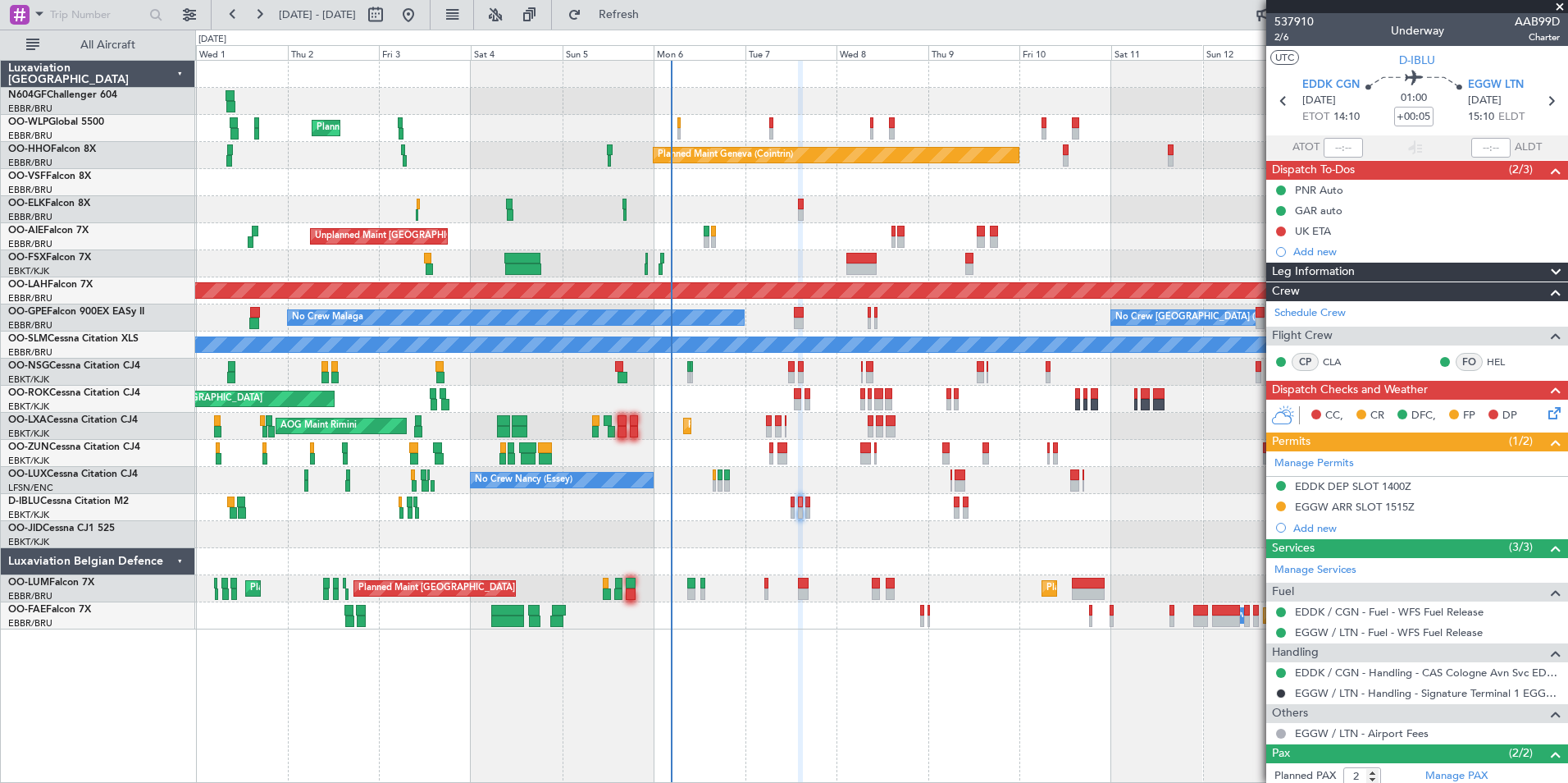
click at [795, 505] on div "A/C Unavailable Kortrijk-Wevelgem No Crew Kortrijk-Wevelgem" at bounding box center [881, 507] width 1372 height 27
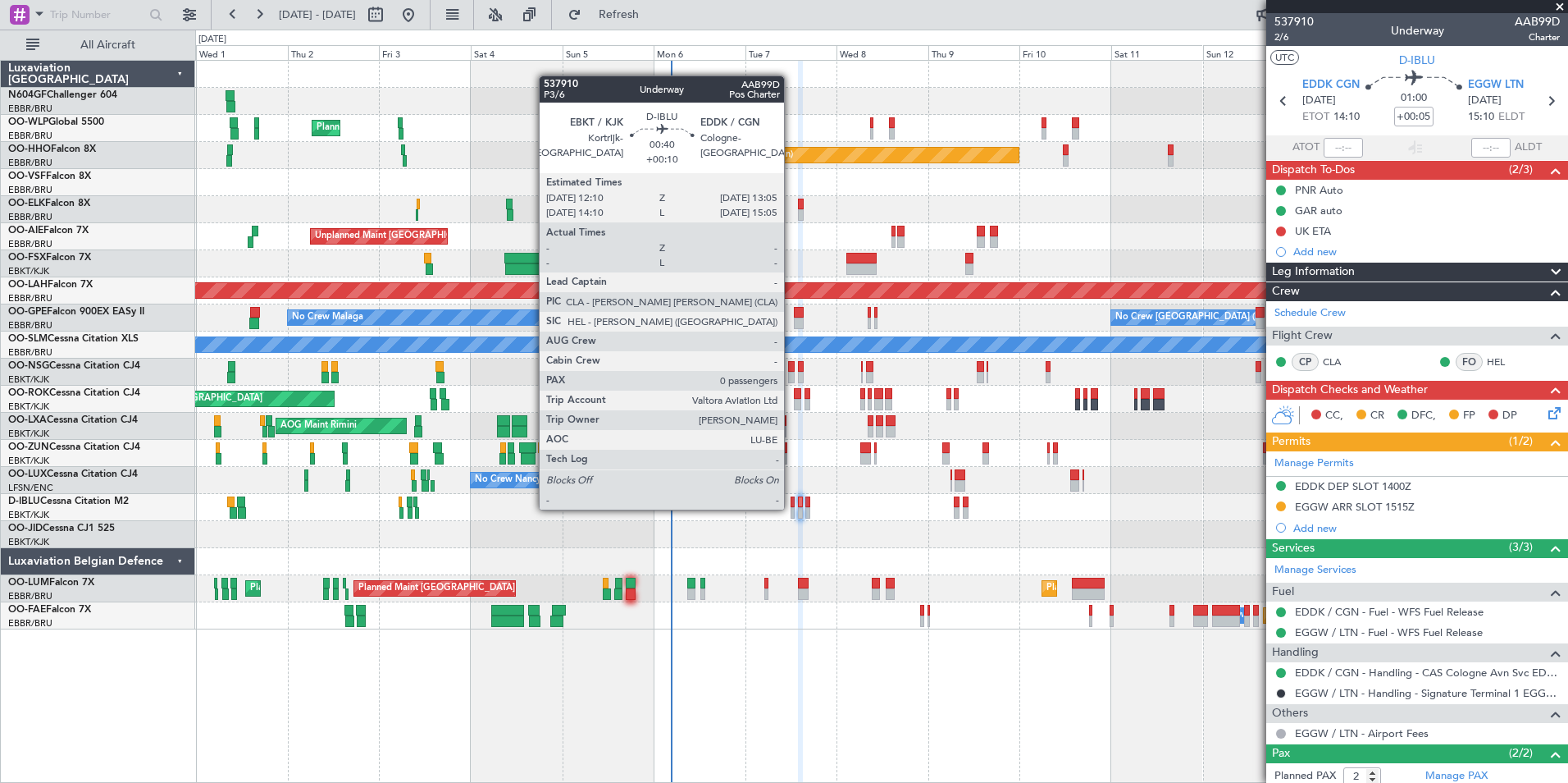
click at [792, 508] on div at bounding box center [792, 512] width 4 height 12
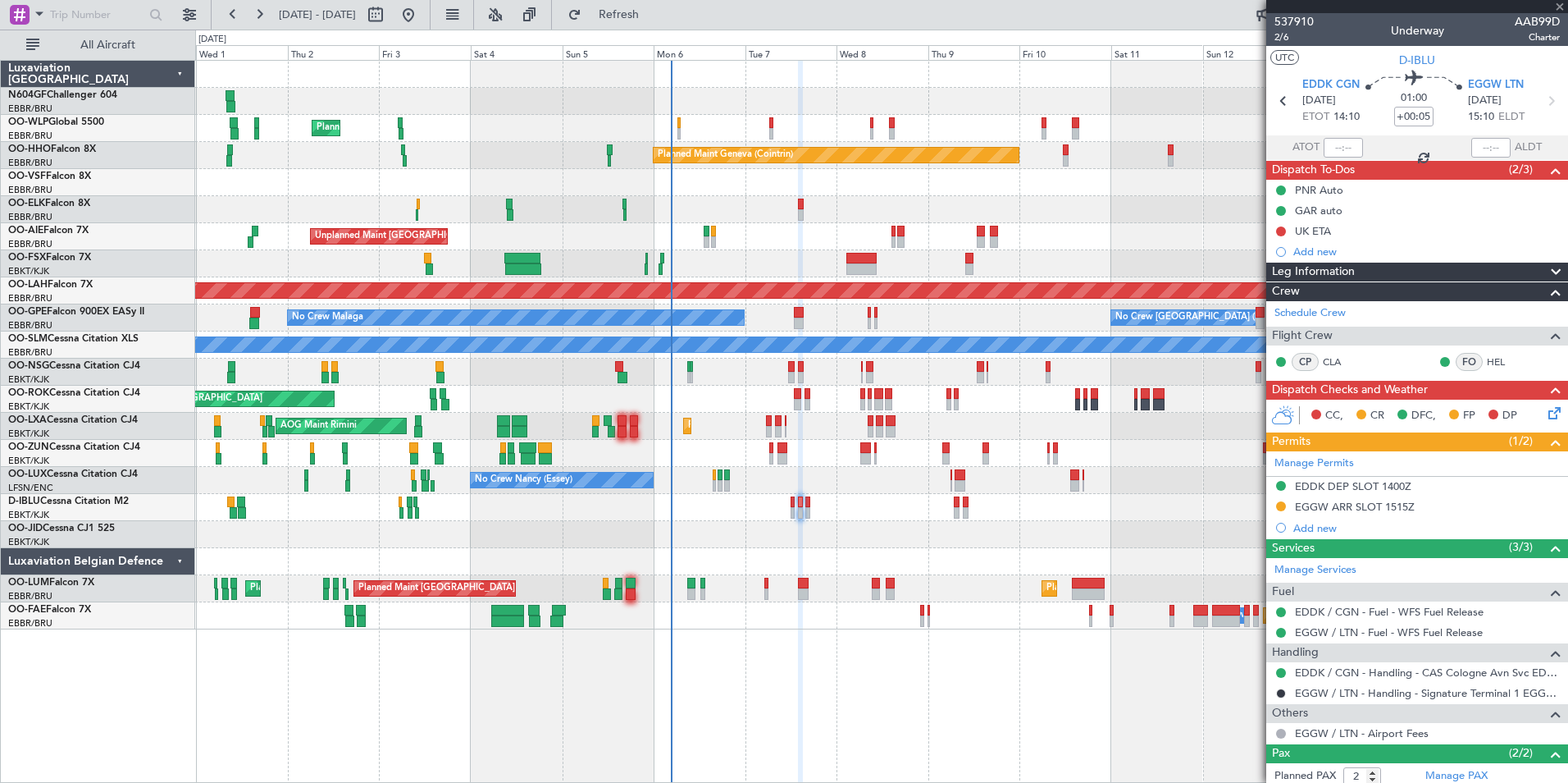
type input "+00:10"
type input "0"
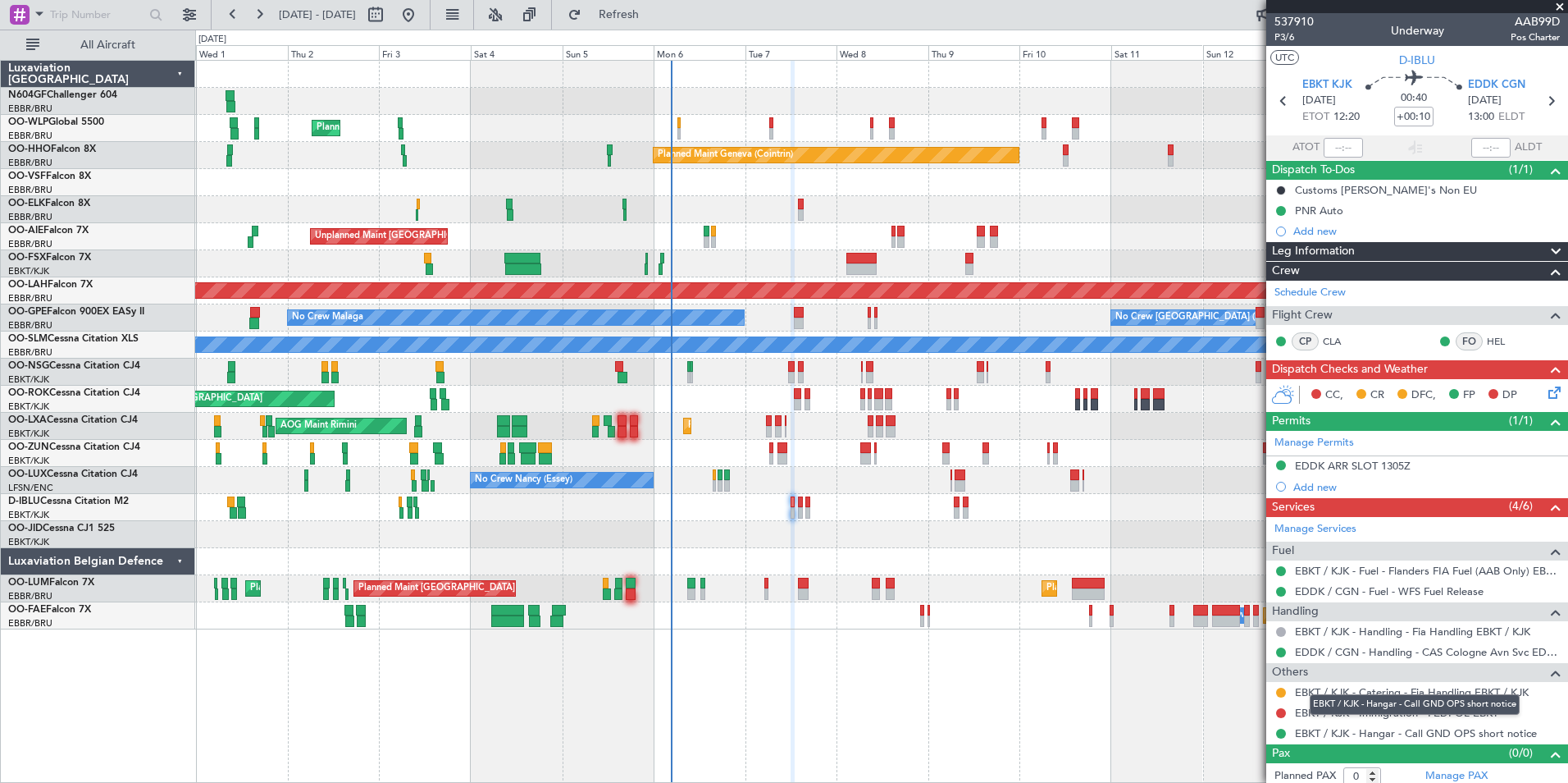
click at [1361, 711] on div "EBKT / KJK - Hangar - Call GND OPS short notice" at bounding box center [1414, 703] width 210 height 20
click at [1339, 711] on link "EBKT / KJK - Immigration - FEDPOL EBKT" at bounding box center [1396, 712] width 203 height 14
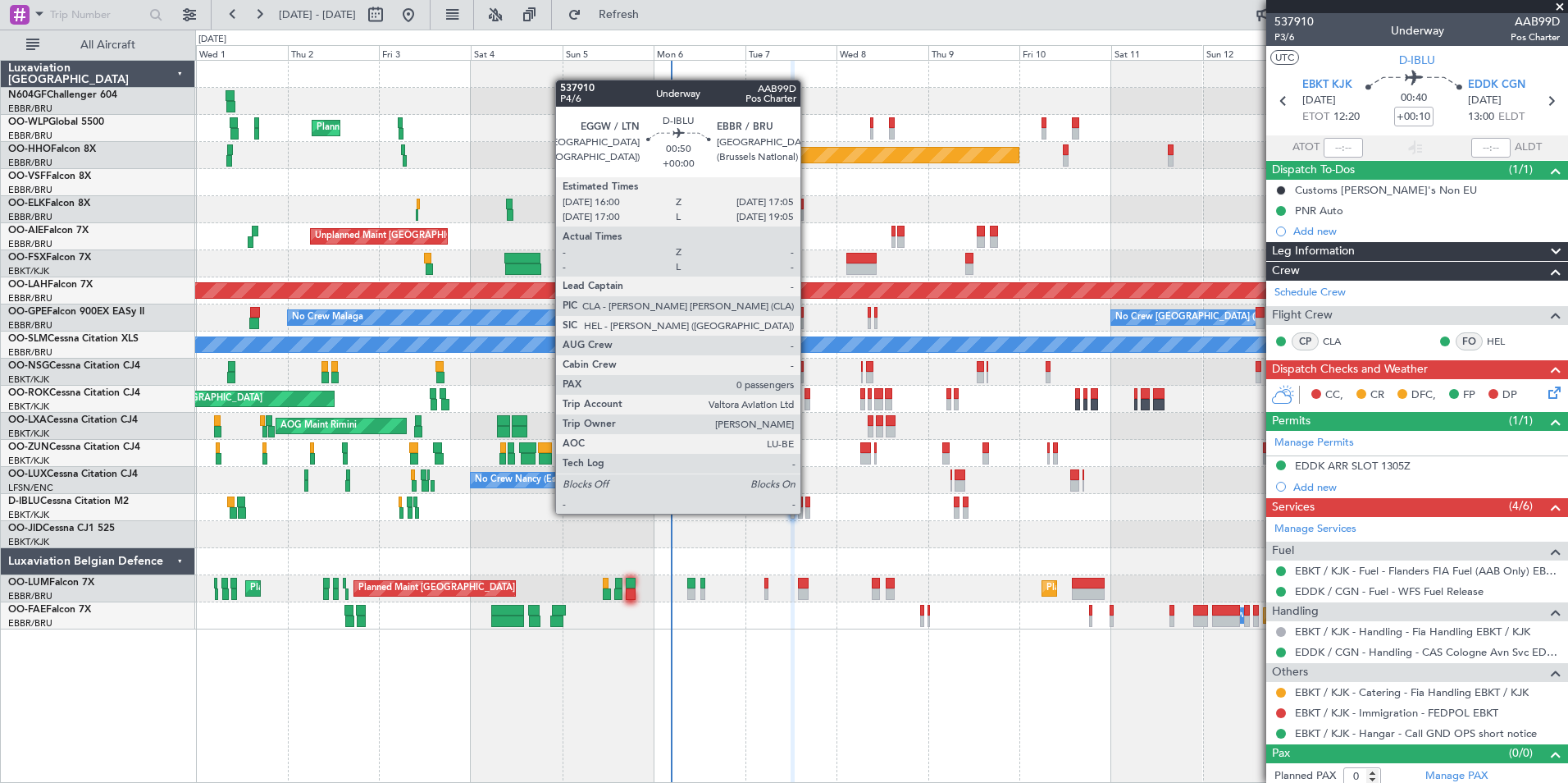
click at [807, 513] on div at bounding box center [808, 512] width 5 height 12
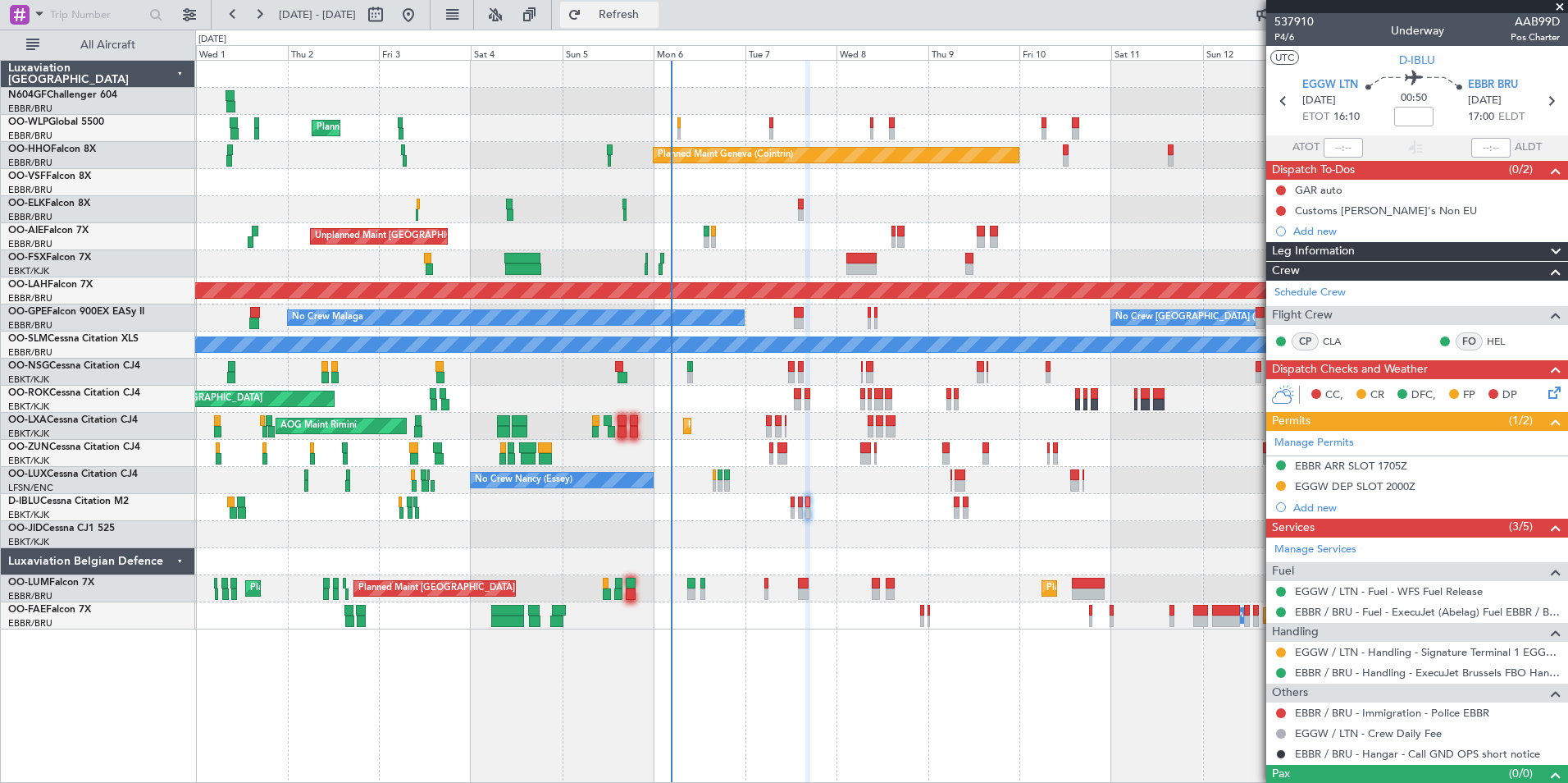
click at [654, 19] on span "Refresh" at bounding box center [619, 14] width 69 height 12
click at [795, 509] on div "A/C Unavailable Kortrijk-Wevelgem No Crew Kortrijk-Wevelgem" at bounding box center [881, 507] width 1372 height 27
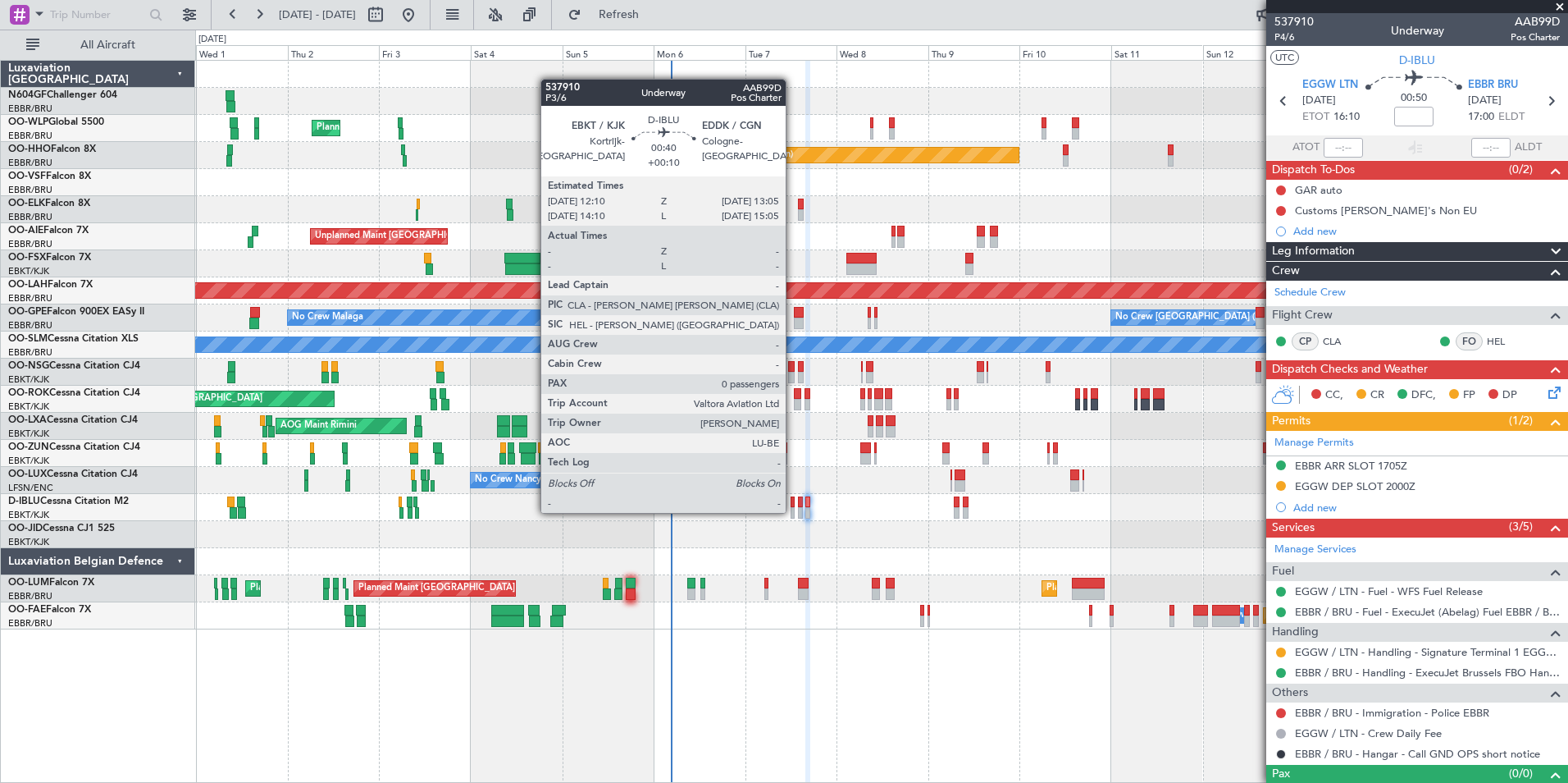
click at [793, 511] on div at bounding box center [792, 512] width 4 height 12
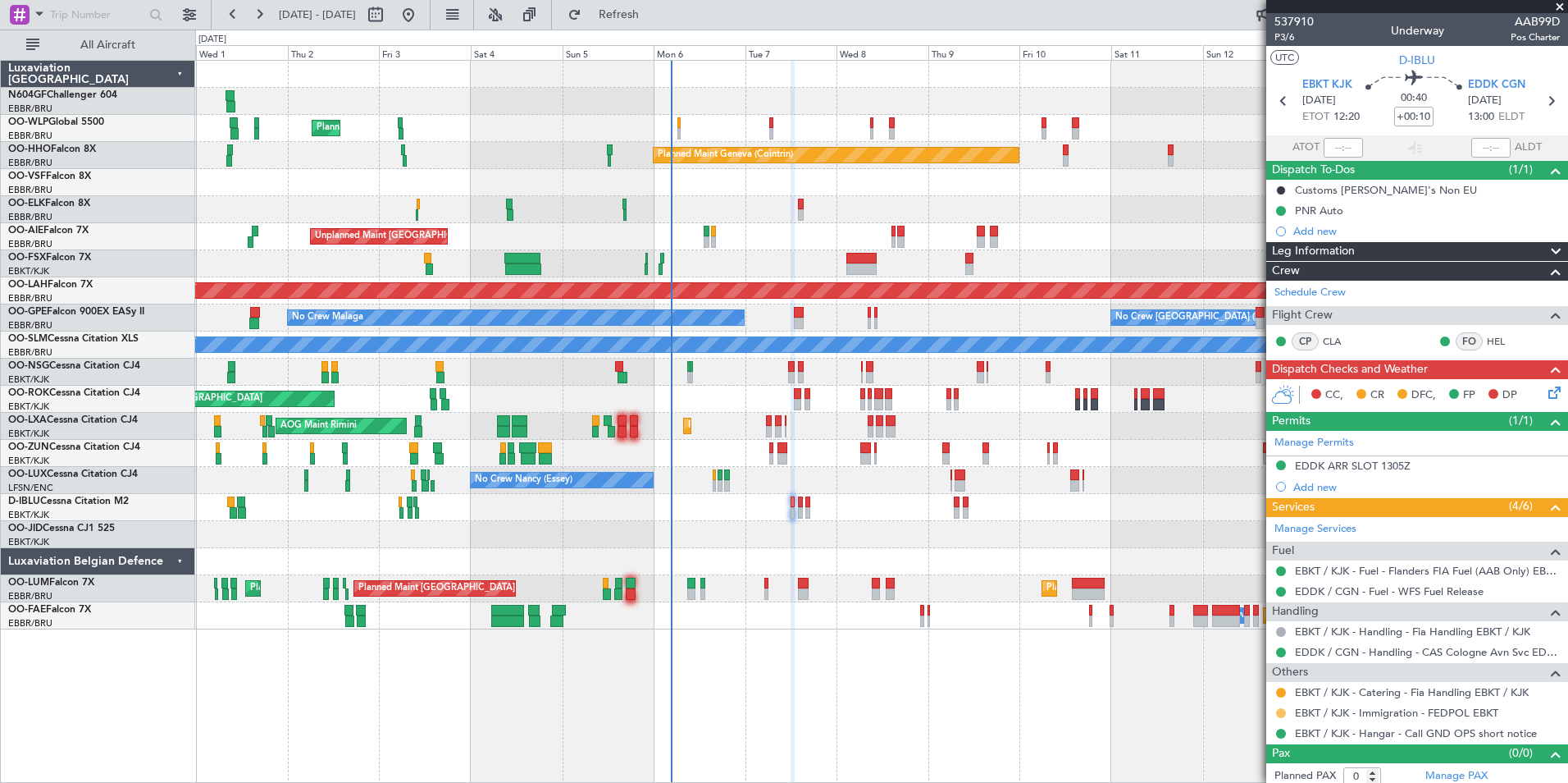
click at [1281, 713] on button at bounding box center [1281, 712] width 10 height 10
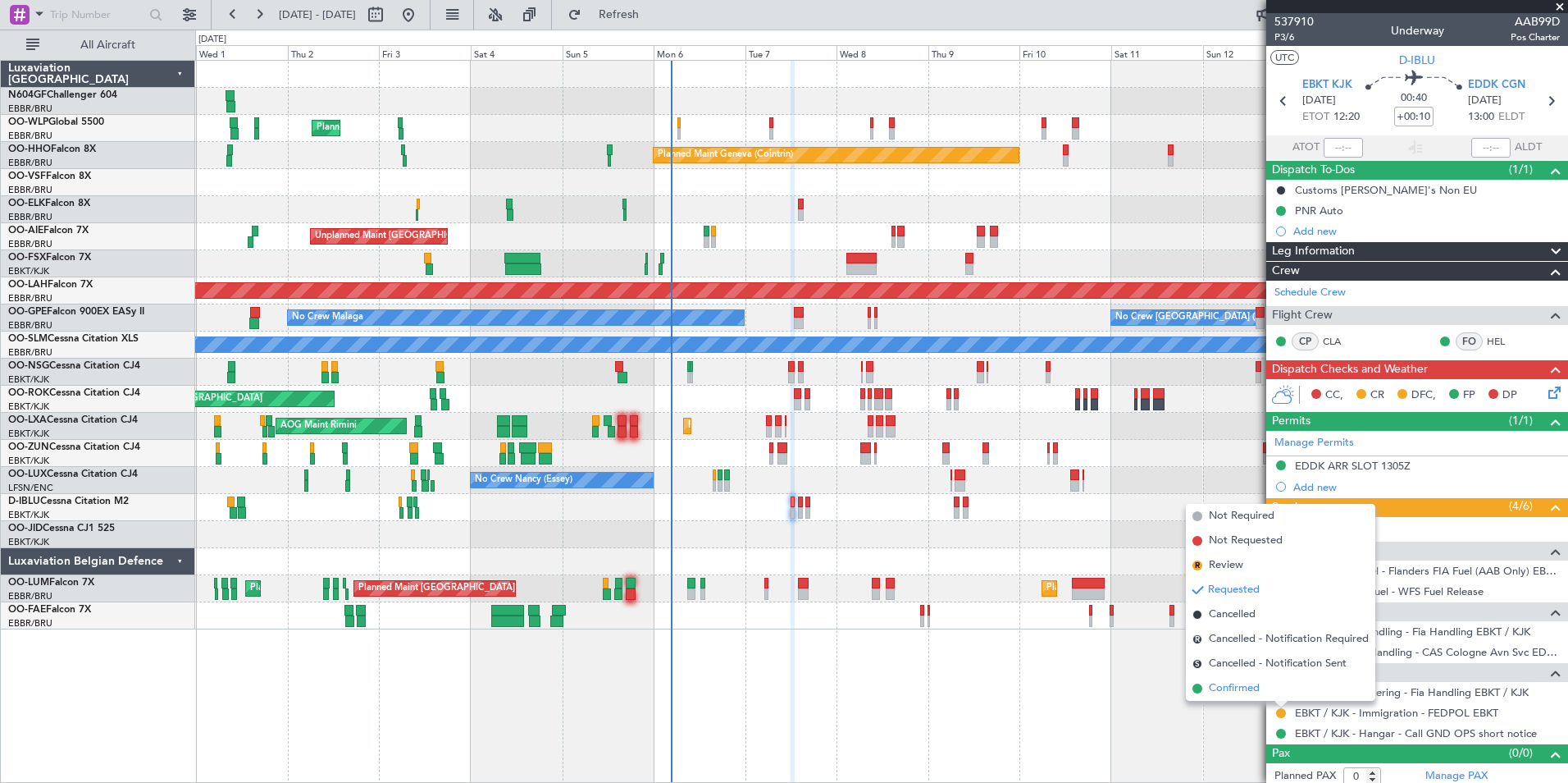
click at [1257, 687] on span "Confirmed" at bounding box center [1234, 688] width 50 height 17
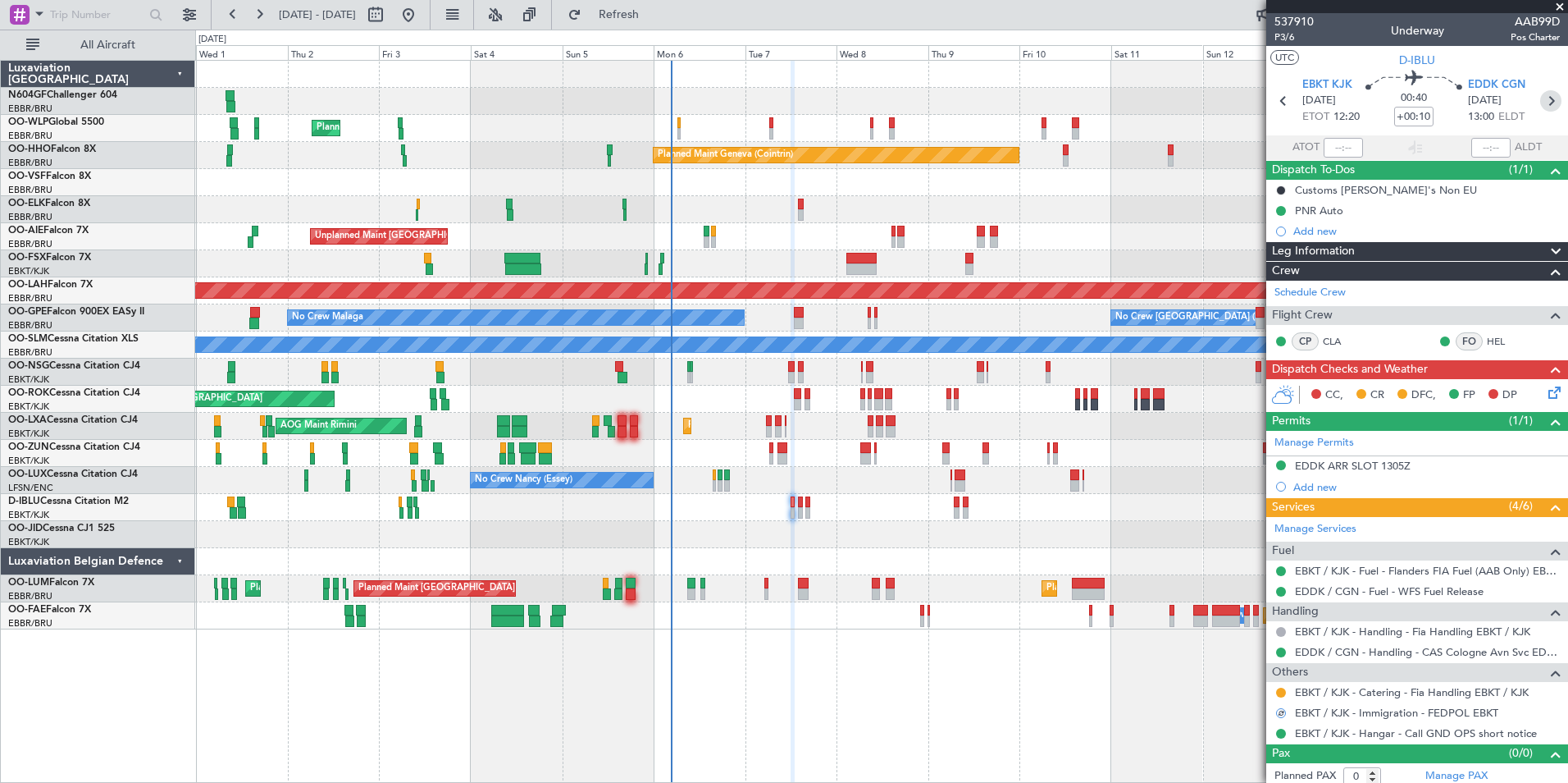
click at [1540, 98] on icon at bounding box center [1550, 101] width 21 height 21
type input "+00:05"
type input "2"
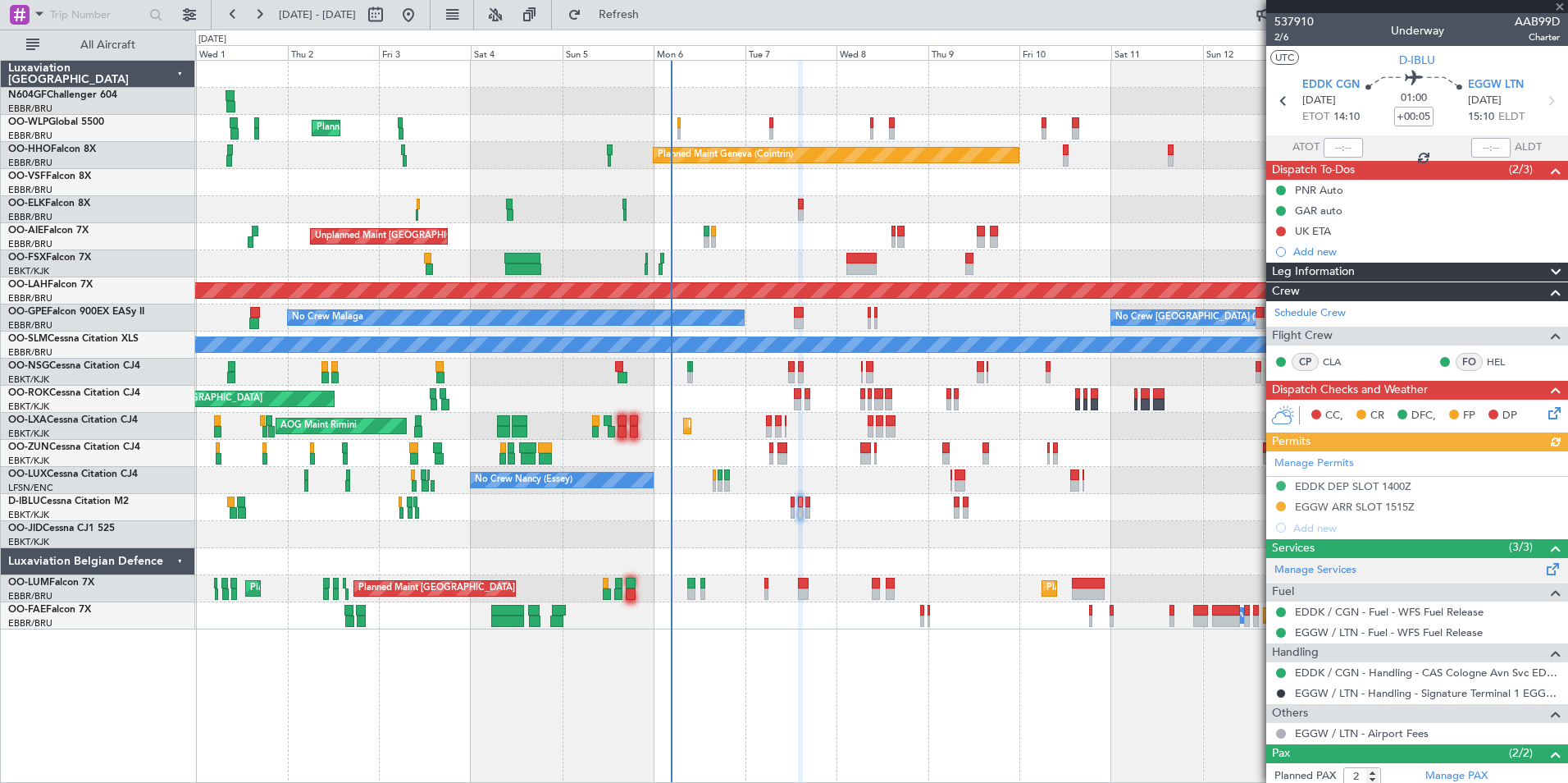
scroll to position [81, 0]
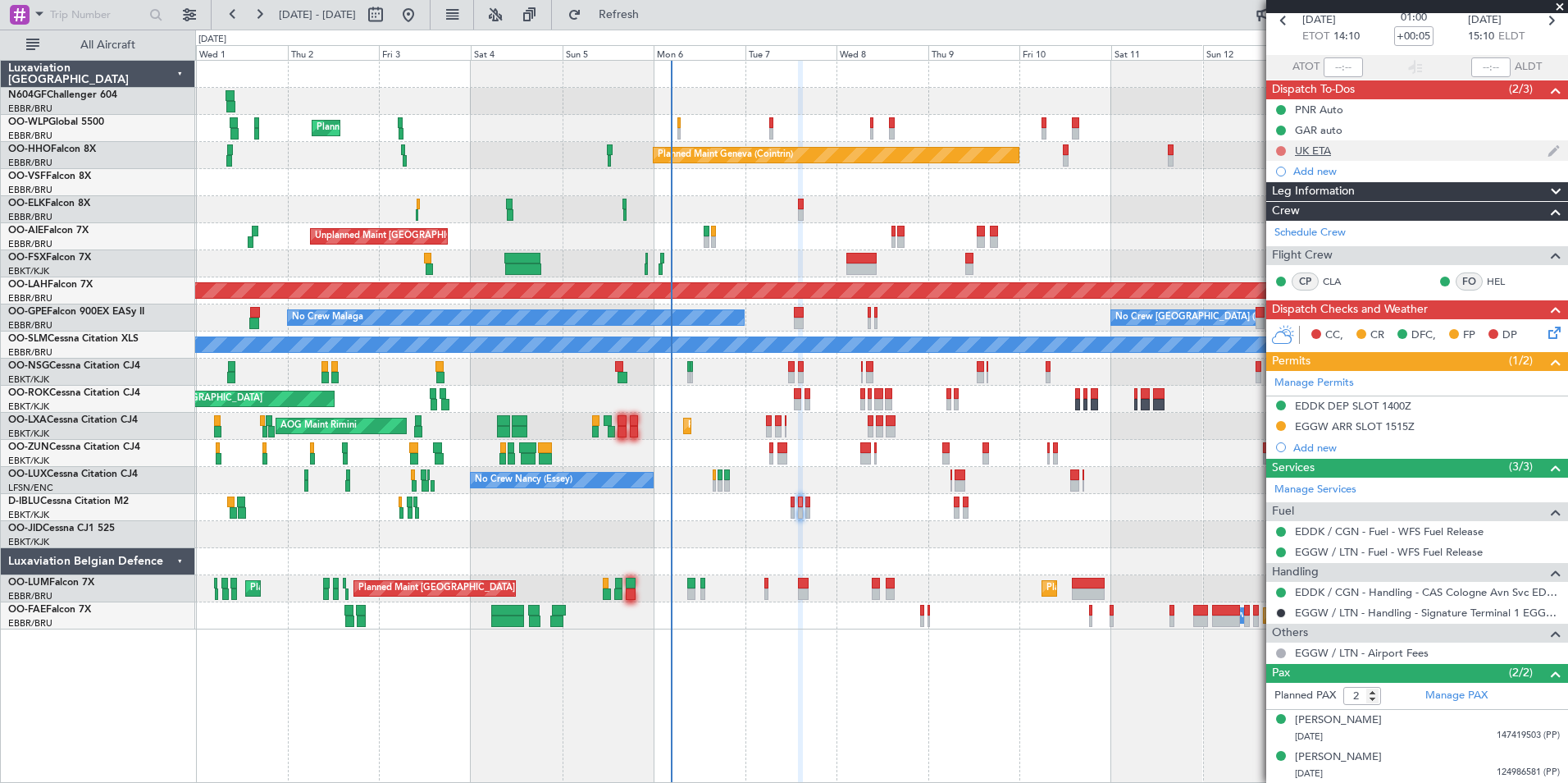
click at [1280, 150] on button at bounding box center [1281, 150] width 10 height 10
click at [1282, 221] on span "Completed" at bounding box center [1288, 223] width 54 height 17
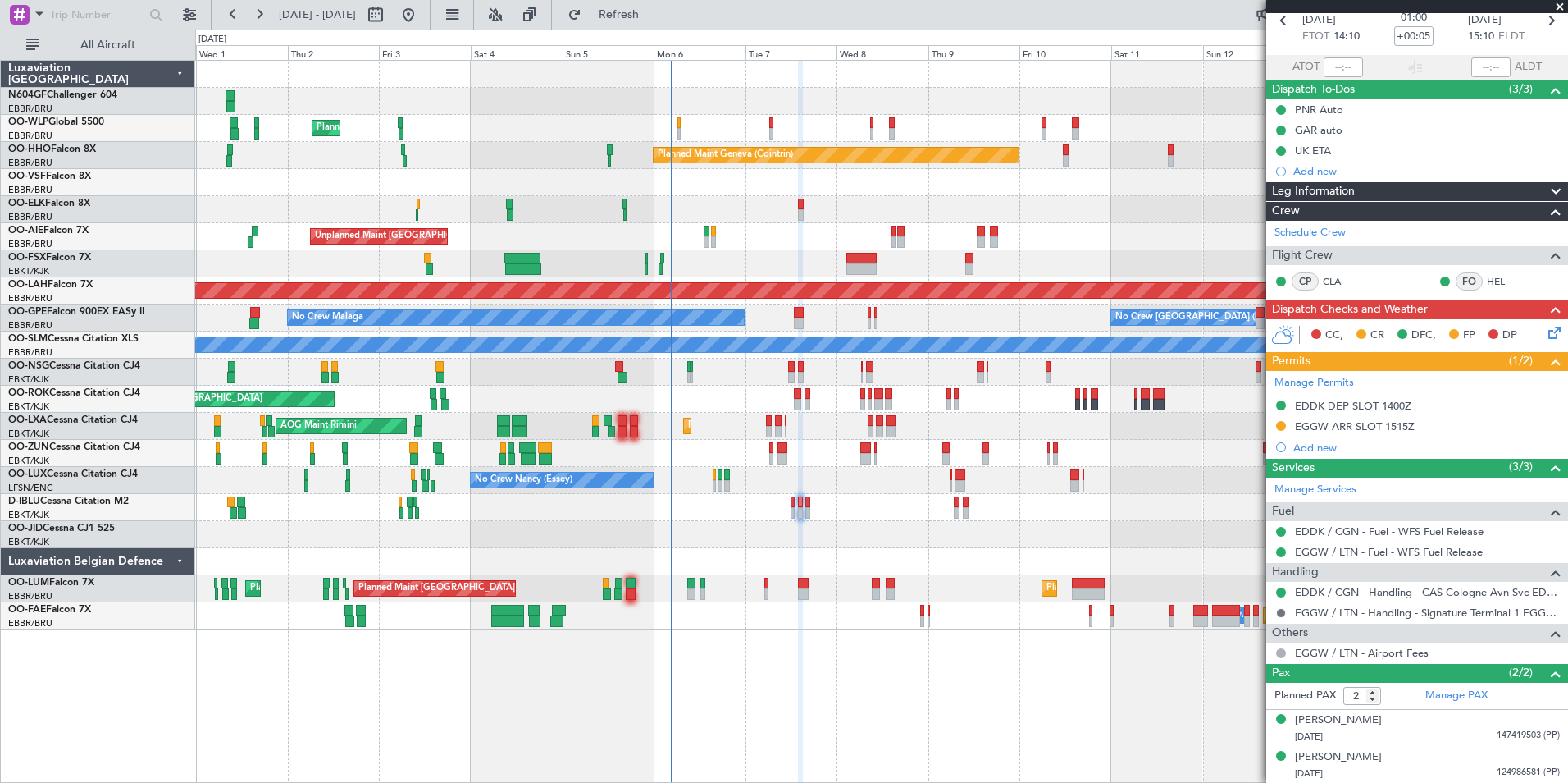
click at [1281, 609] on button at bounding box center [1281, 612] width 10 height 10
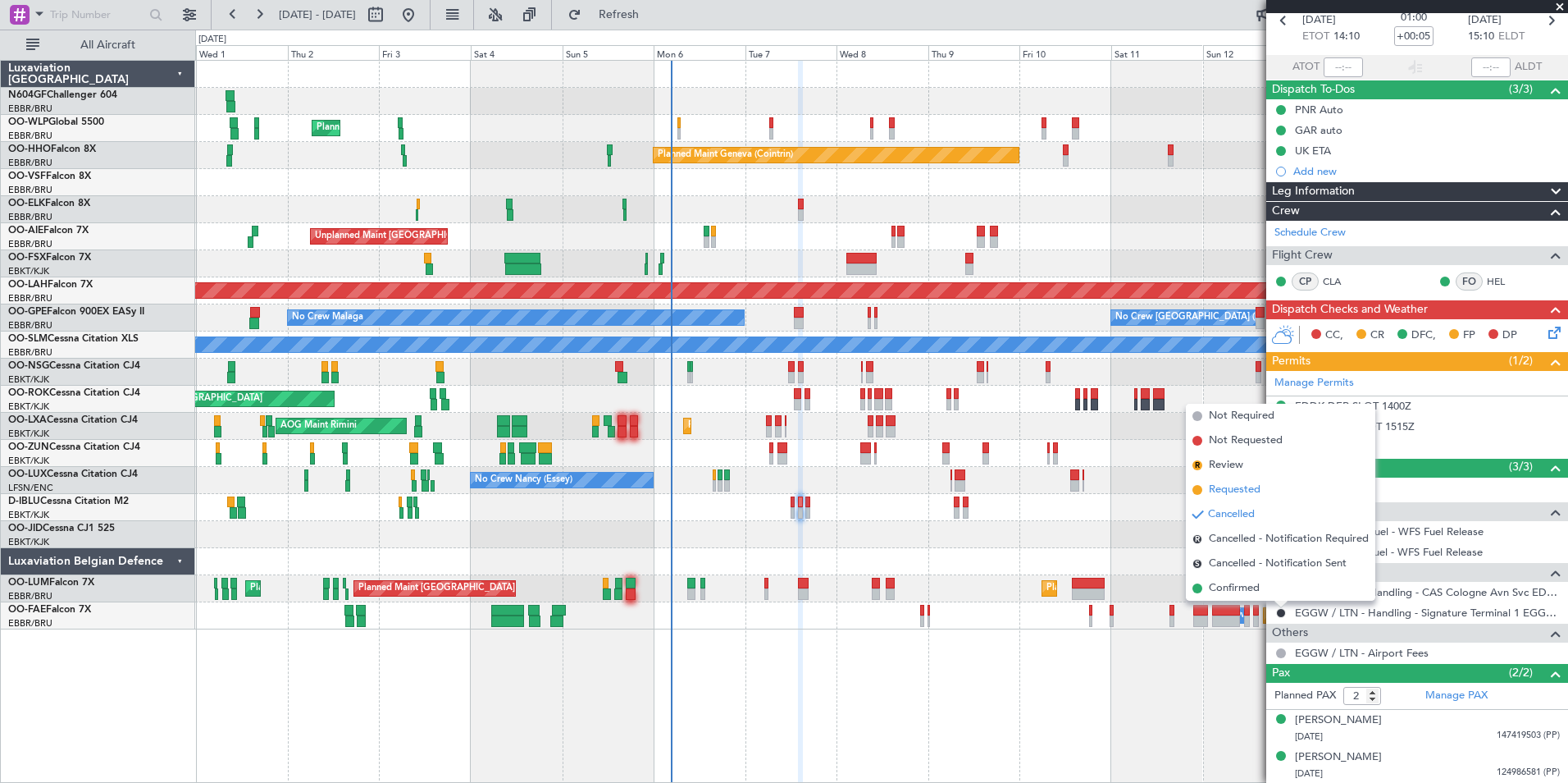
click at [1254, 493] on span "Requested" at bounding box center [1235, 489] width 51 height 17
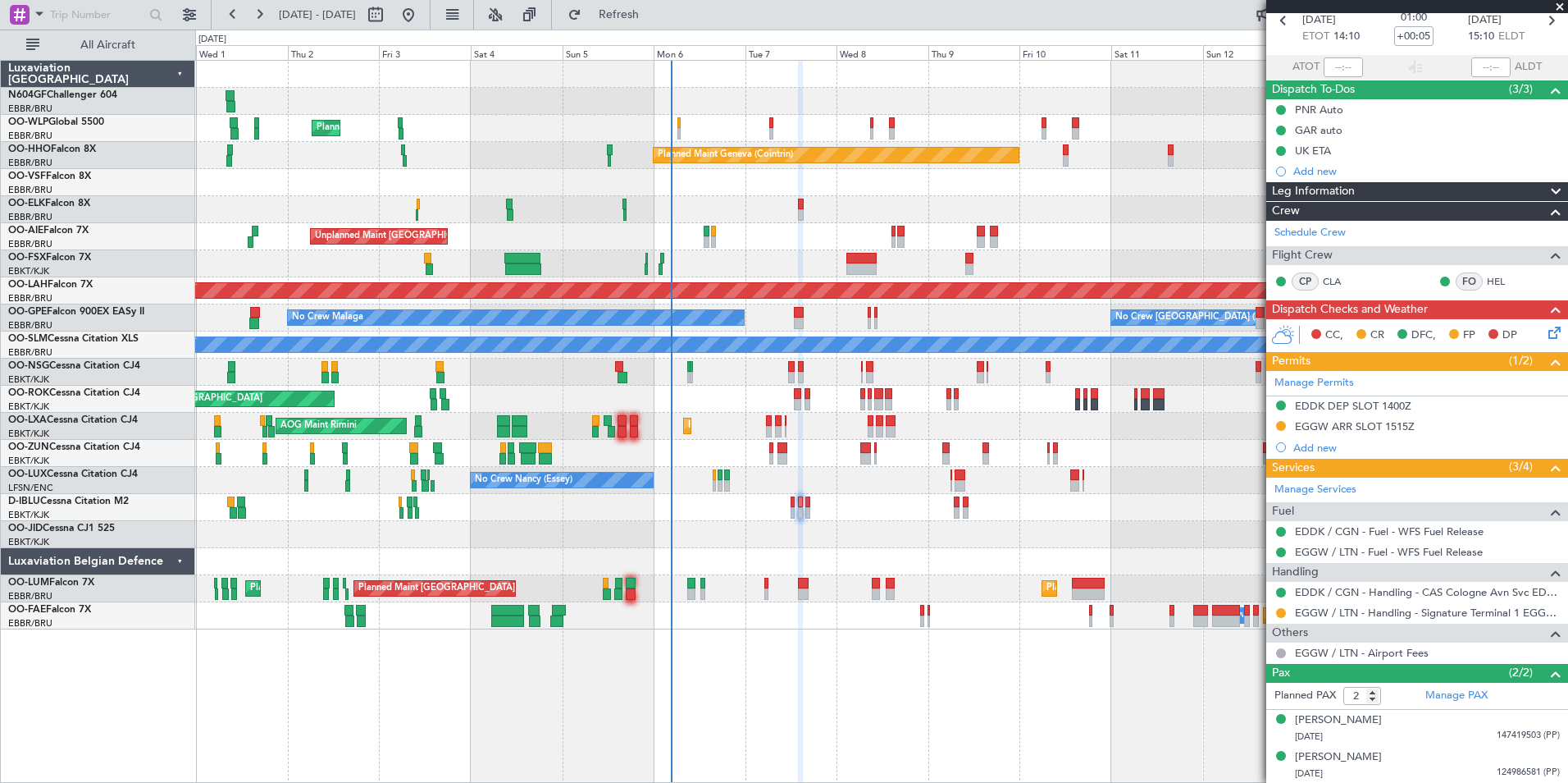
scroll to position [0, 0]
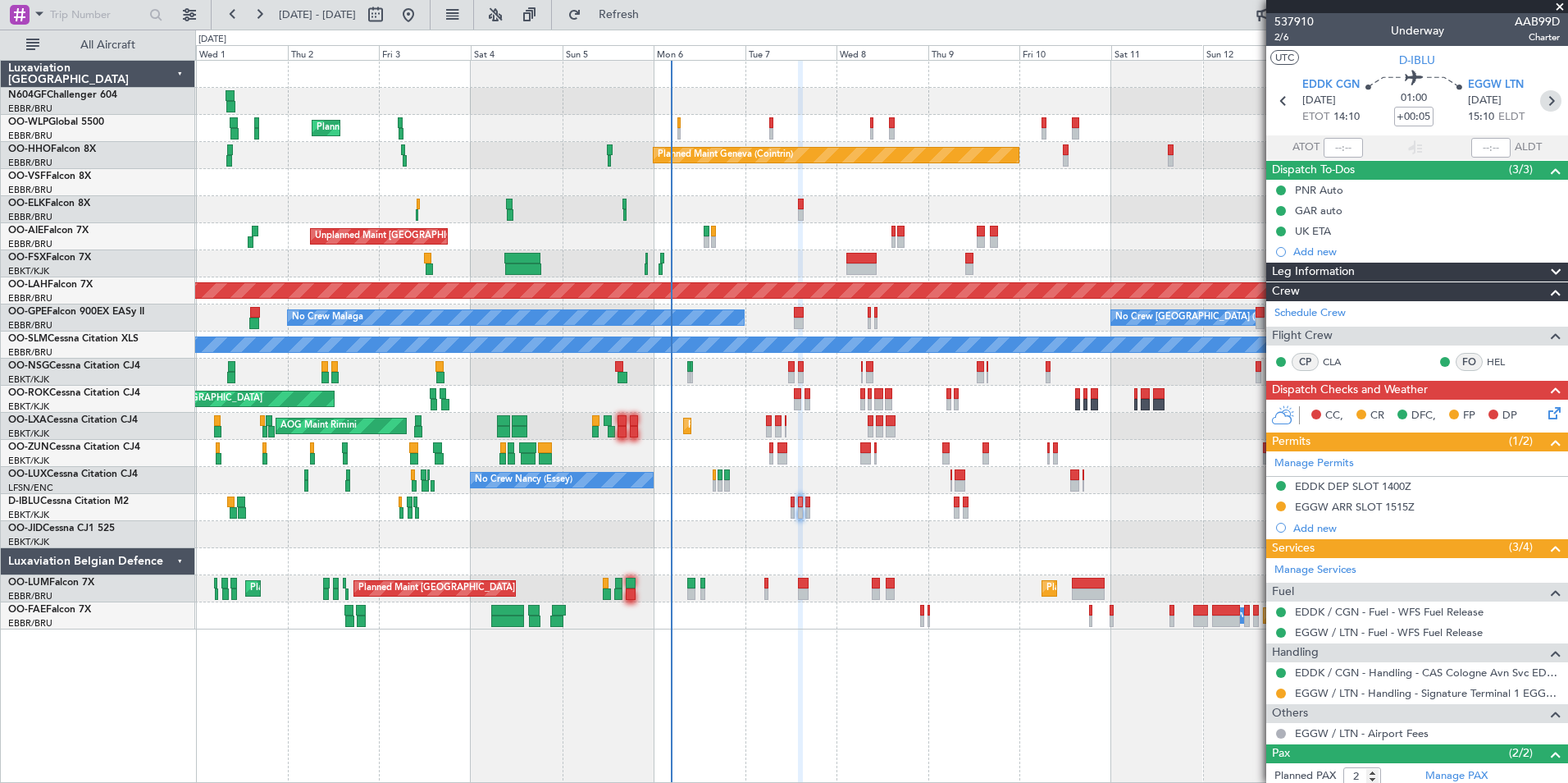
click at [1545, 93] on icon at bounding box center [1550, 101] width 21 height 21
type input "0"
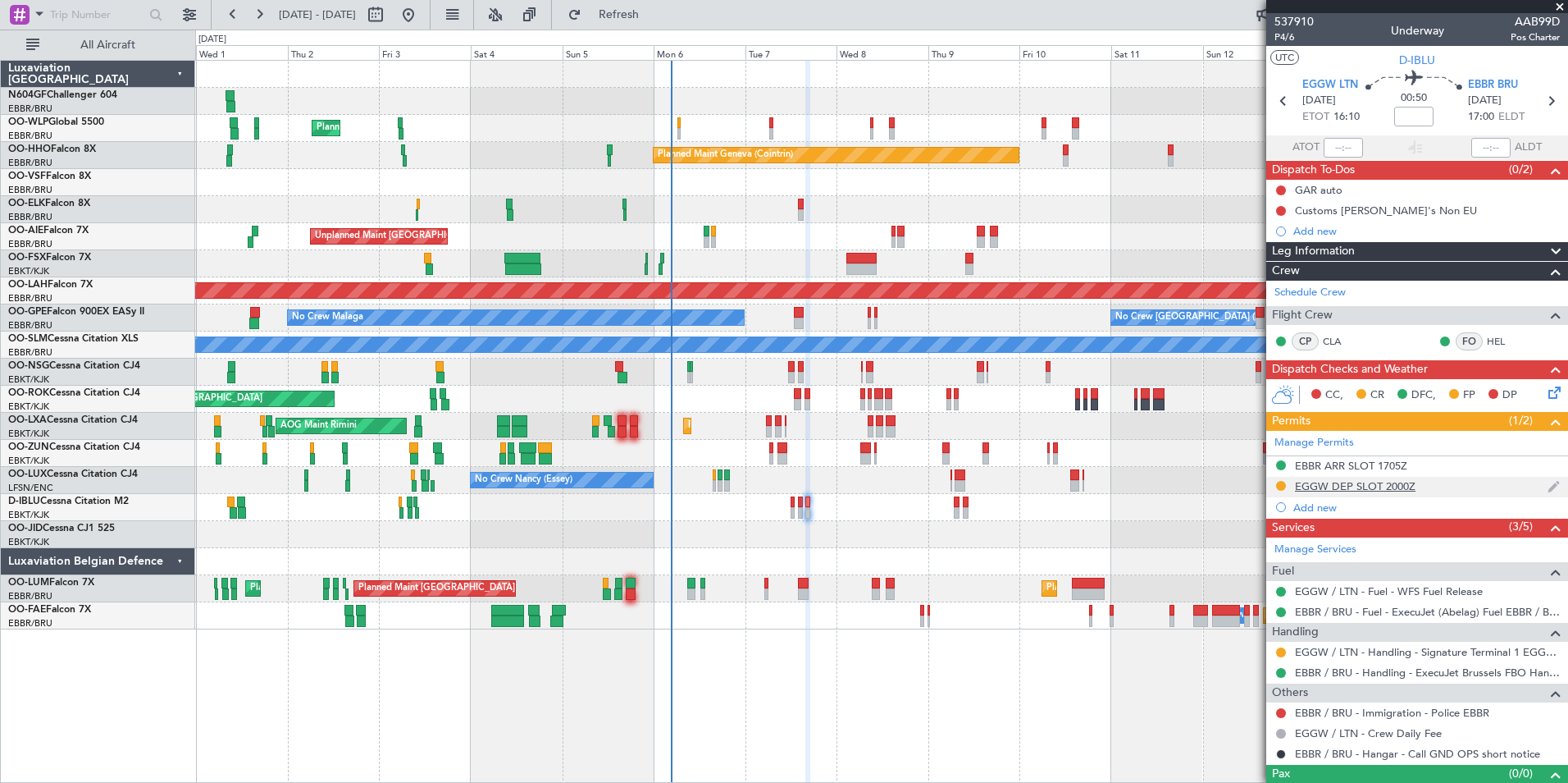
click at [1379, 494] on div "EGGW DEP SLOT 2000Z" at bounding box center [1417, 487] width 302 height 20
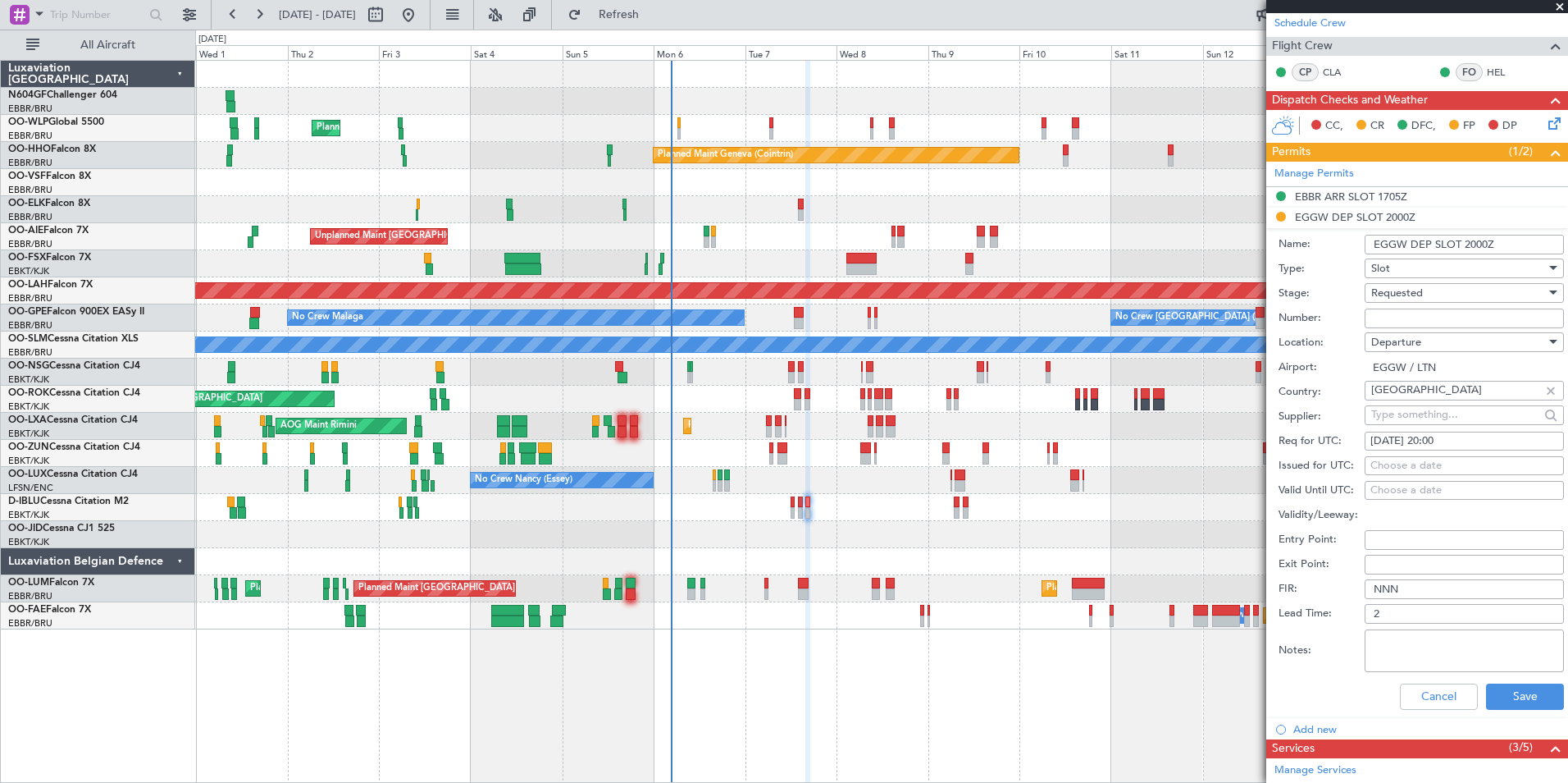
scroll to position [270, 0]
click at [1470, 444] on div "07/10/2025 20:00" at bounding box center [1464, 441] width 187 height 17
select select "10"
select select "2025"
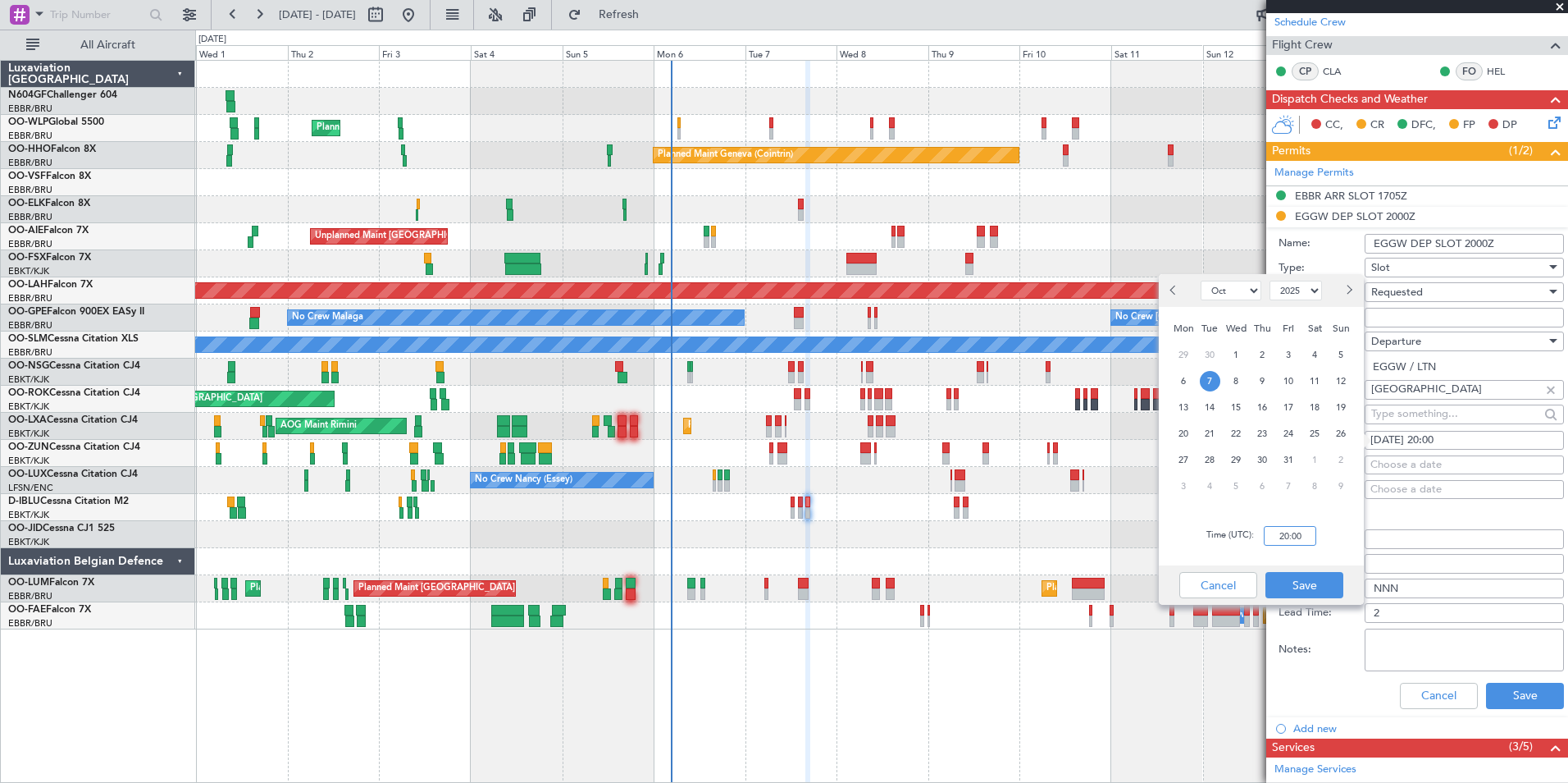
click at [1282, 536] on input "20:00" at bounding box center [1289, 535] width 52 height 19
type input "16:00"
click at [1322, 586] on button "Save" at bounding box center [1304, 585] width 78 height 27
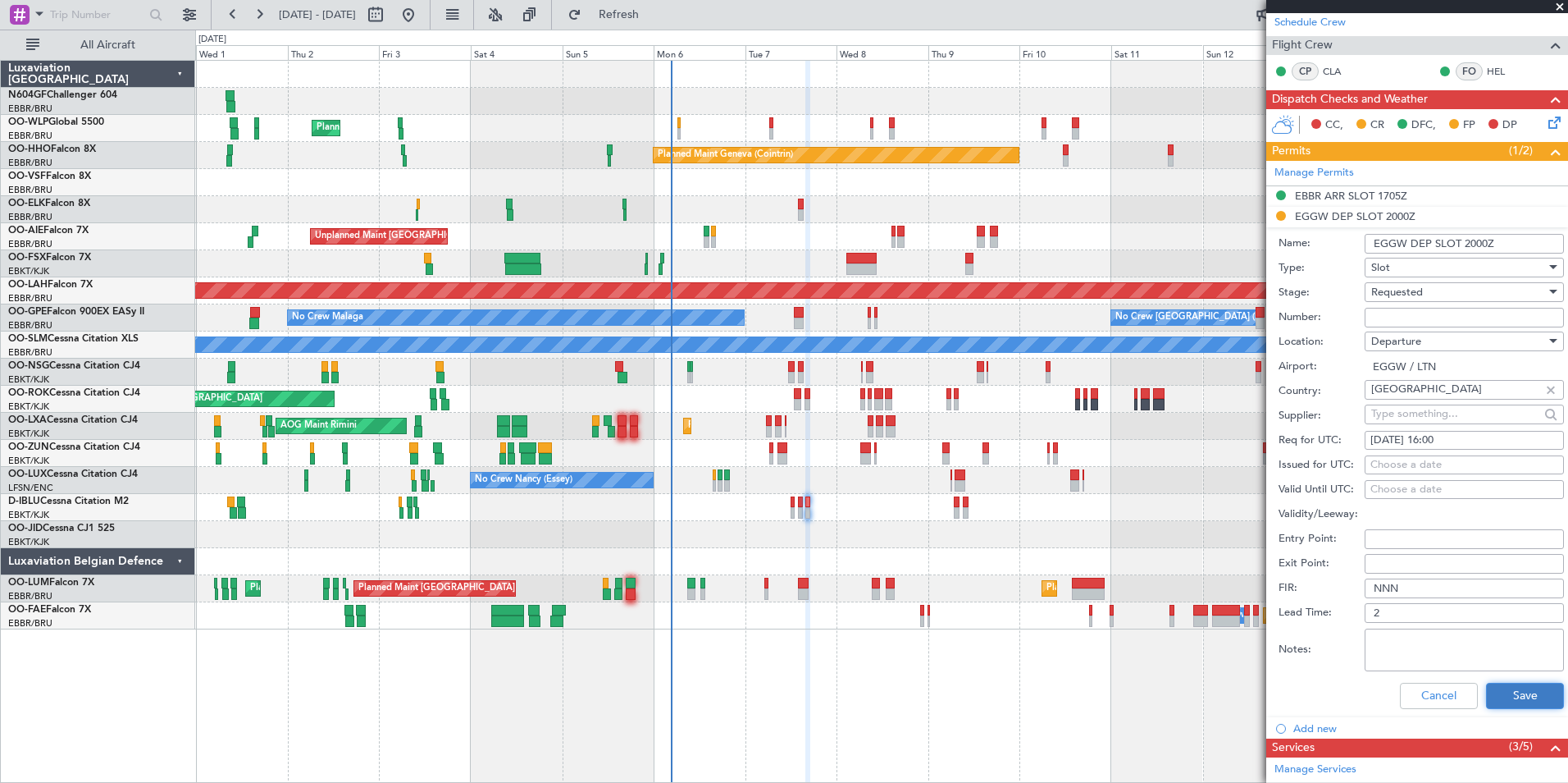
click at [1511, 694] on button "Save" at bounding box center [1525, 695] width 78 height 27
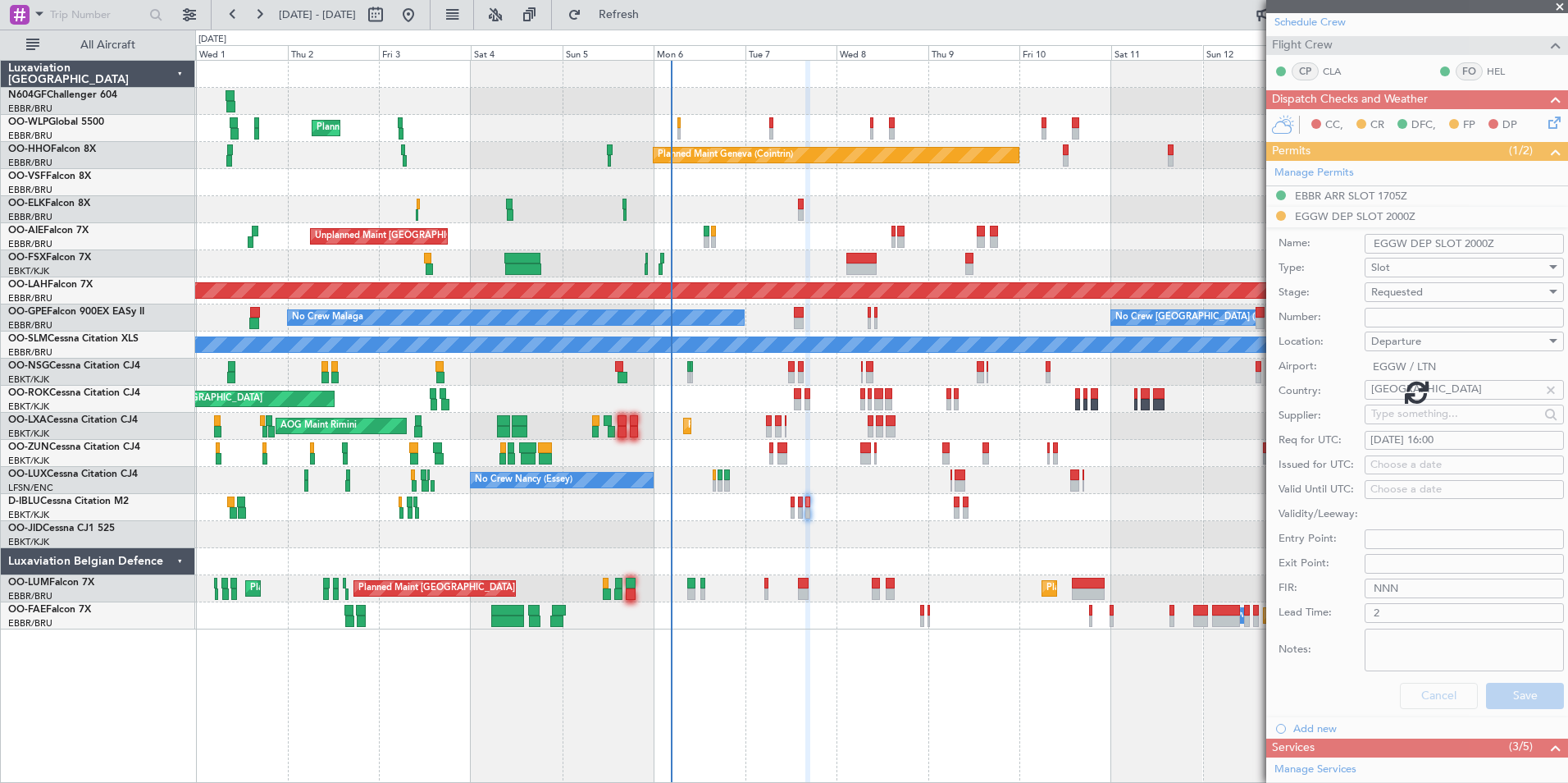
scroll to position [27, 0]
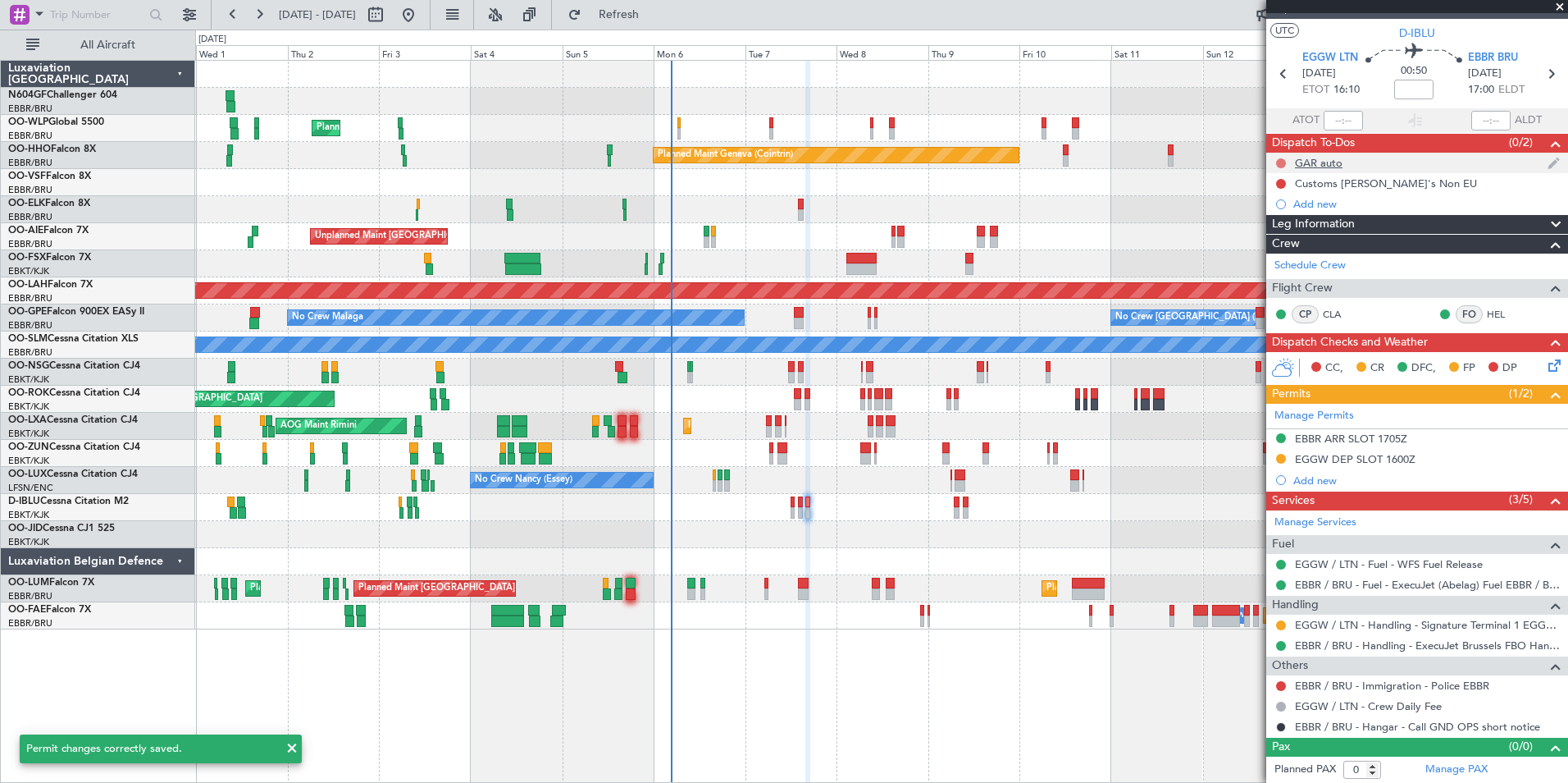
click at [1278, 162] on button at bounding box center [1281, 163] width 10 height 10
click at [1281, 234] on span "Completed" at bounding box center [1288, 235] width 54 height 17
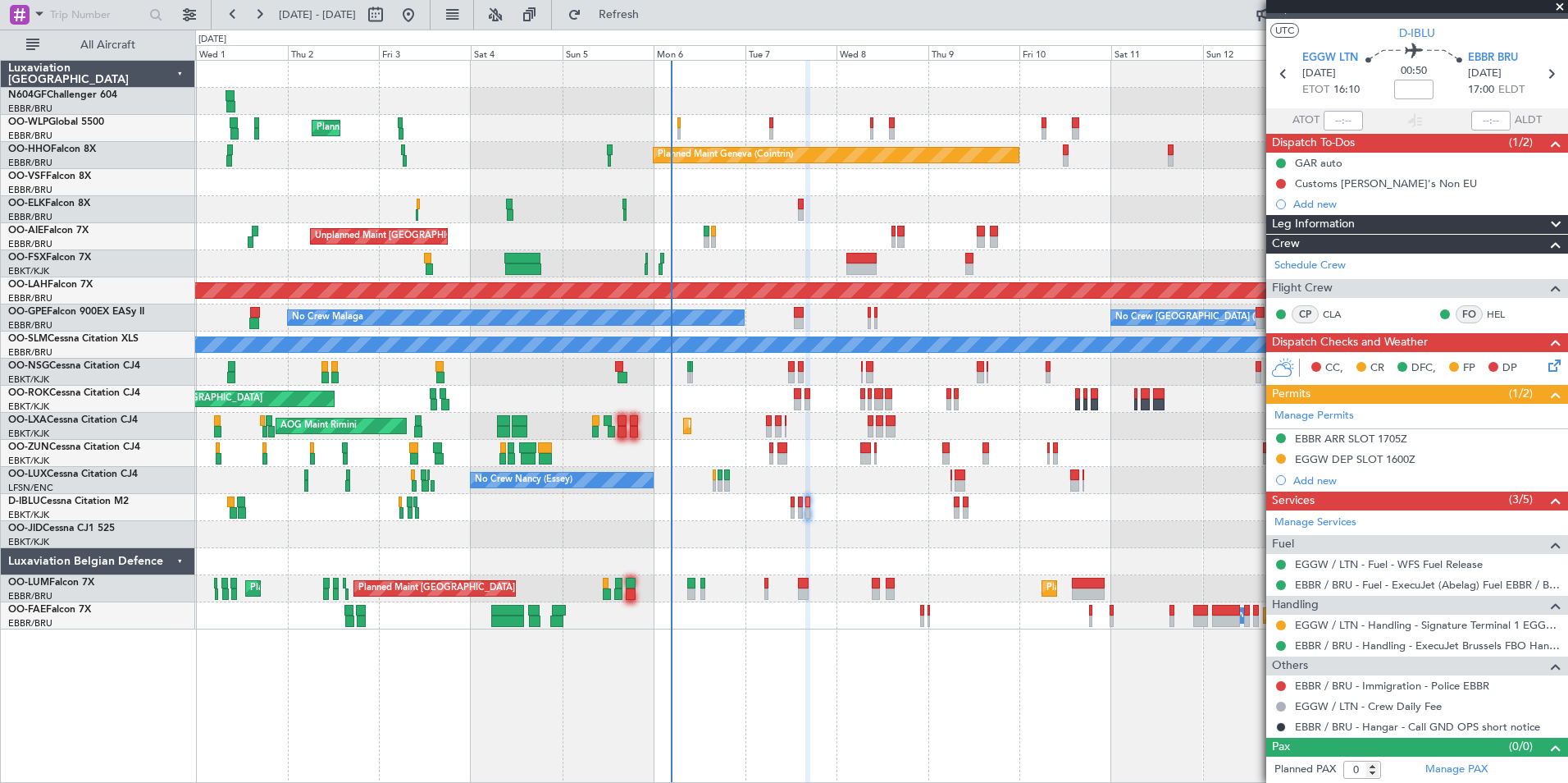
scroll to position [0, 0]
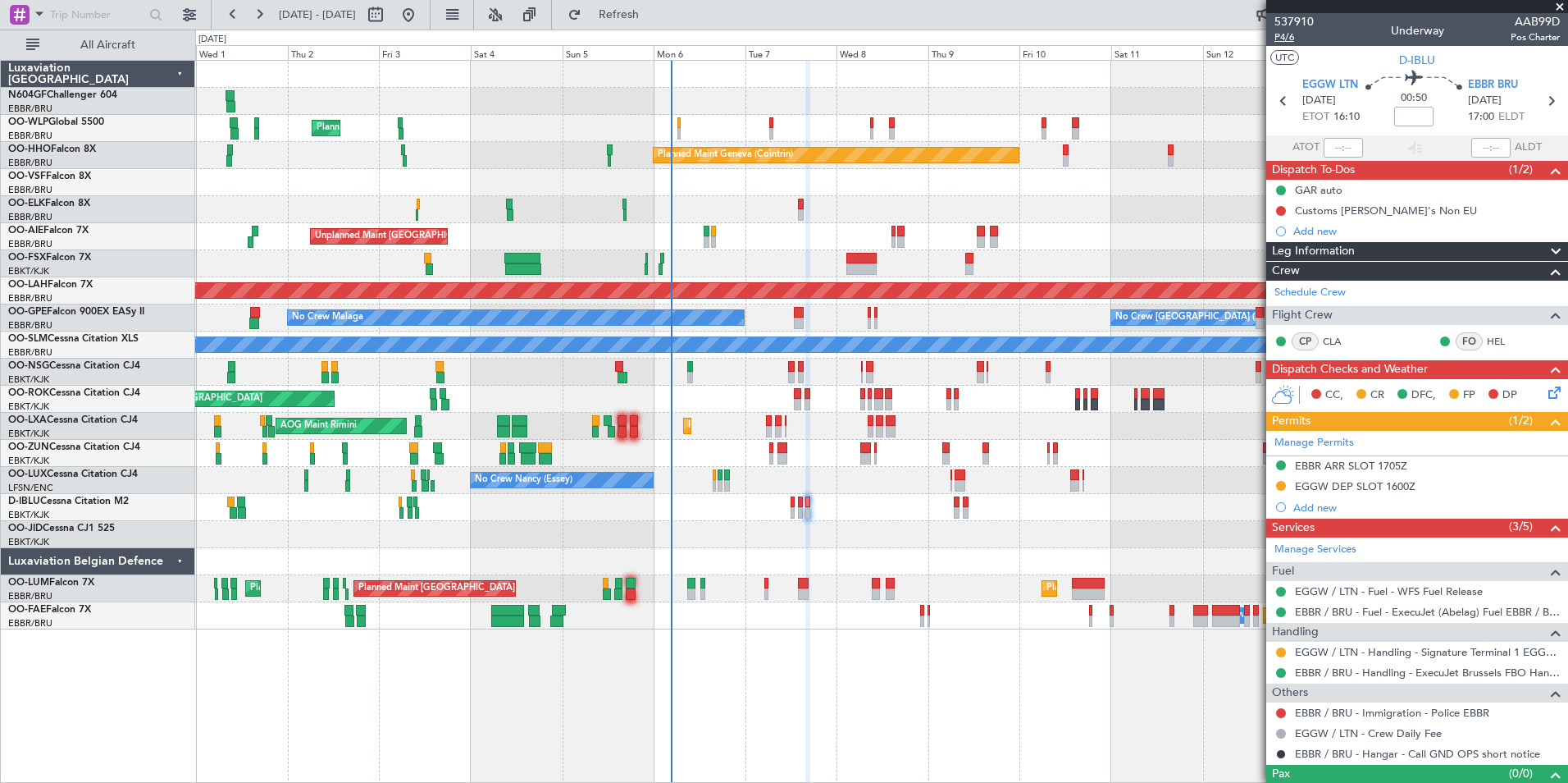
click at [1290, 35] on span "P4/6" at bounding box center [1294, 37] width 40 height 14
click at [640, 6] on button "Refresh" at bounding box center [608, 15] width 98 height 27
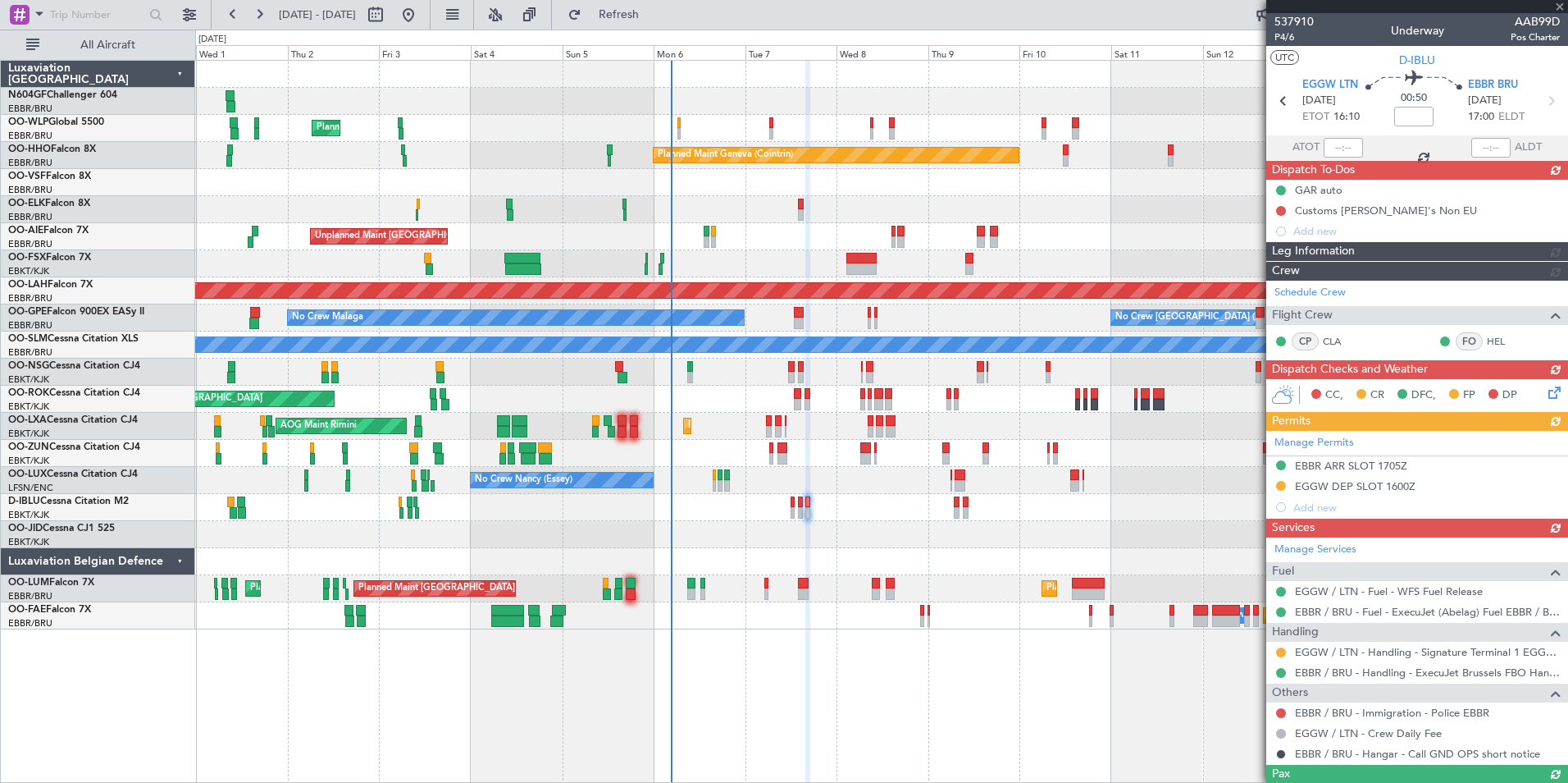
scroll to position [6, 0]
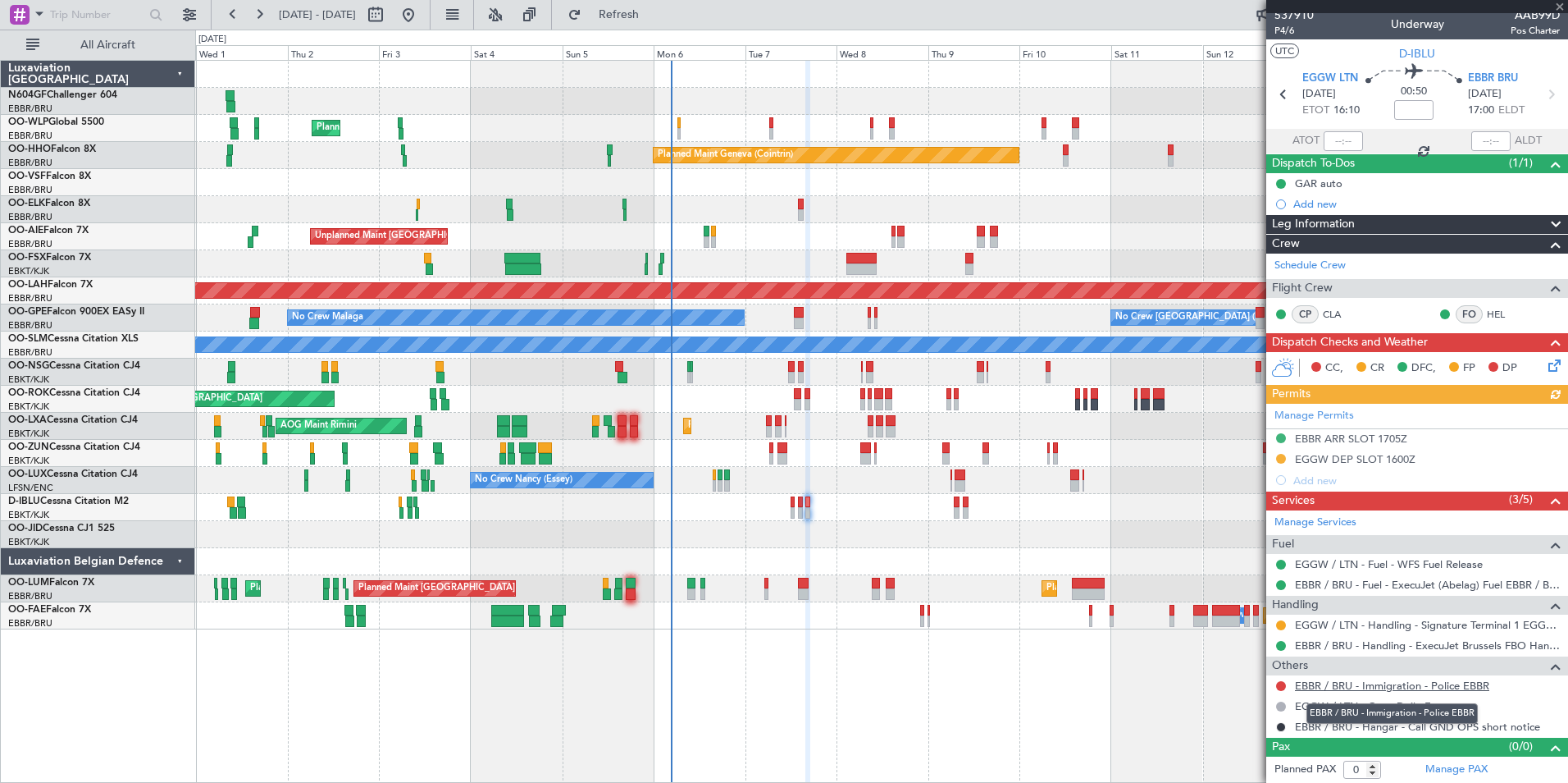
click at [1383, 687] on link "EBBR / BRU - Immigration - Police EBBR" at bounding box center [1392, 686] width 195 height 14
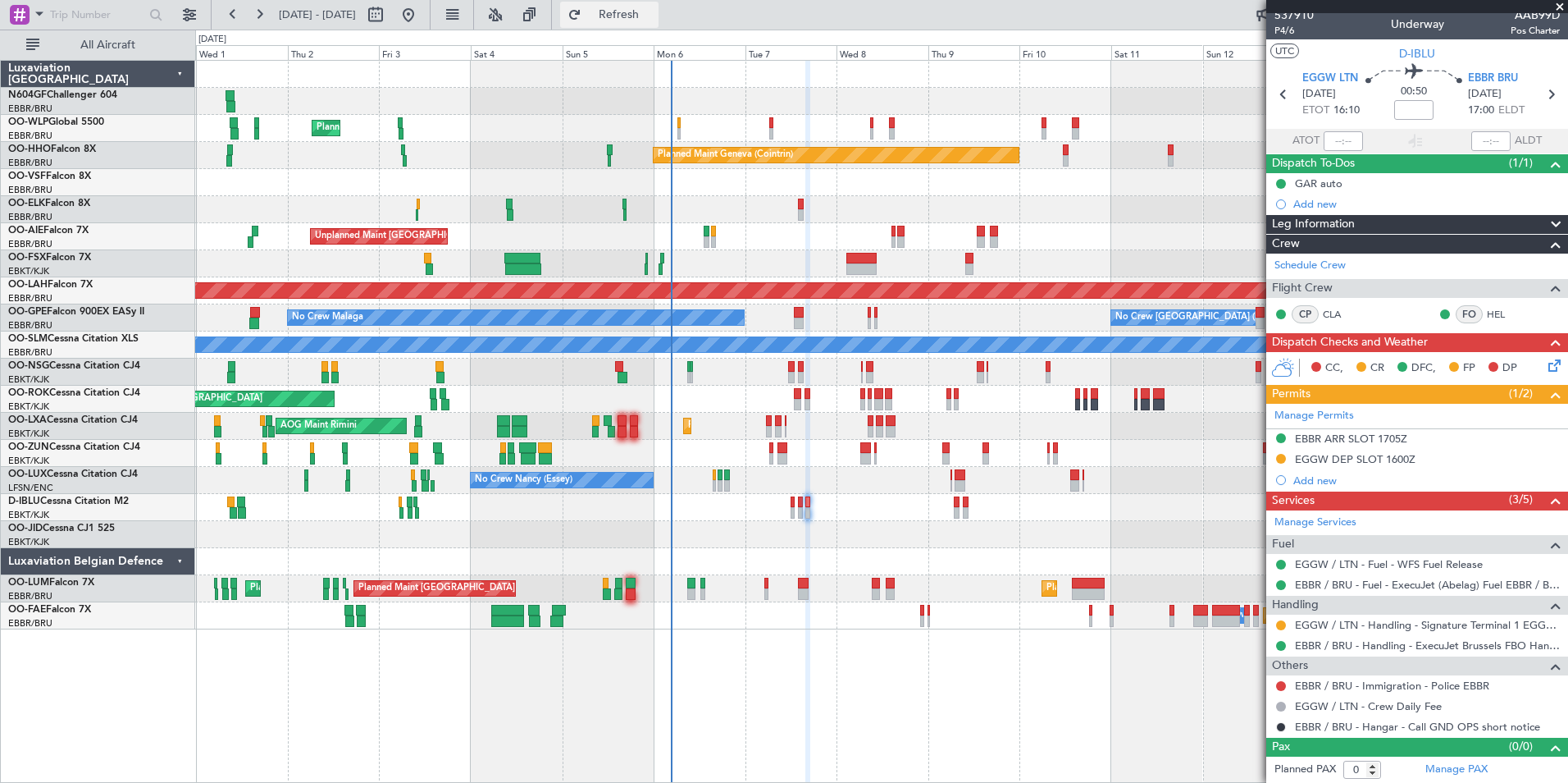
click at [615, 17] on button "Refresh" at bounding box center [608, 15] width 98 height 27
click at [1281, 685] on button at bounding box center [1281, 686] width 10 height 10
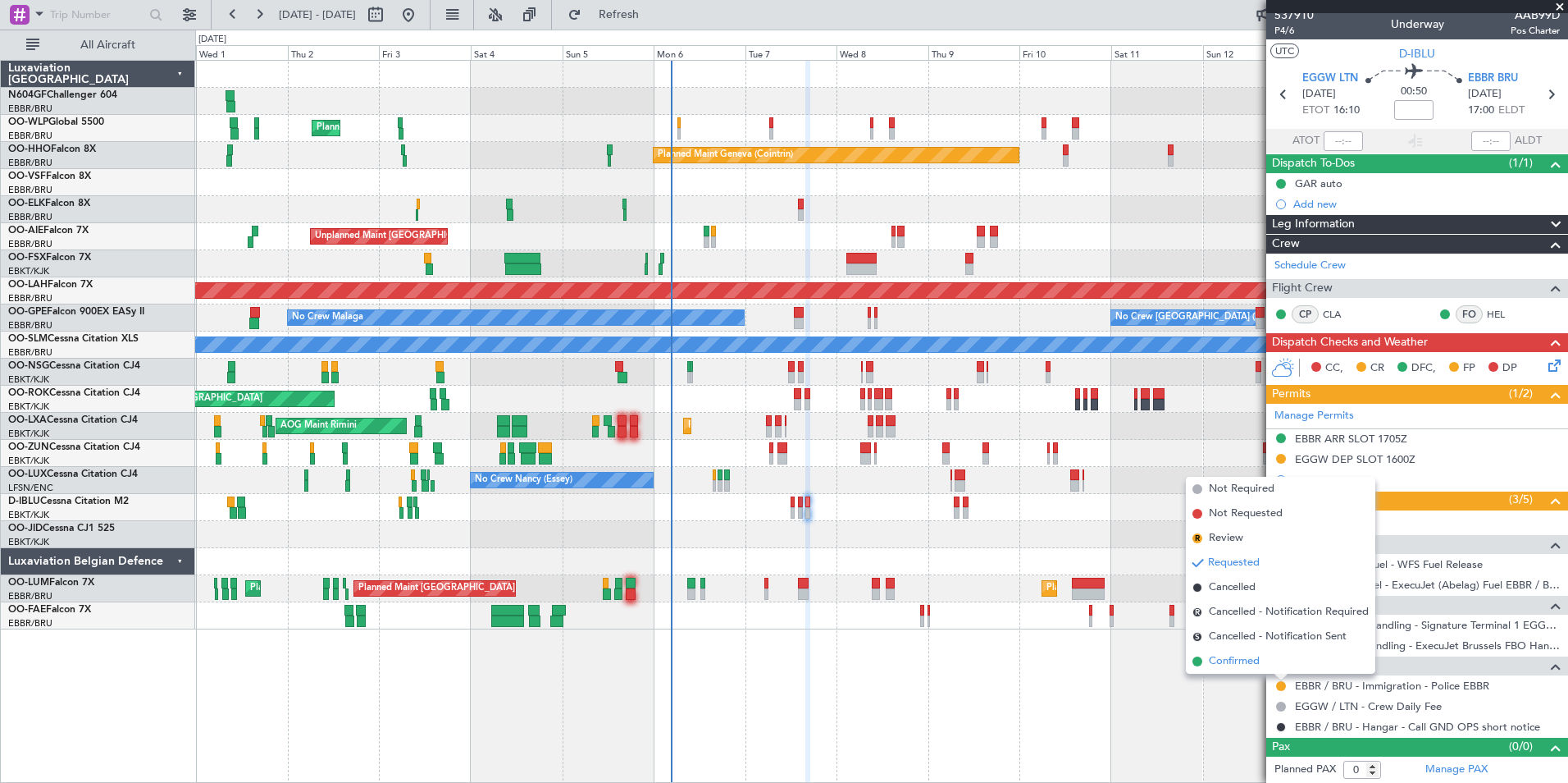
click at [1264, 671] on li "Confirmed" at bounding box center [1281, 661] width 189 height 25
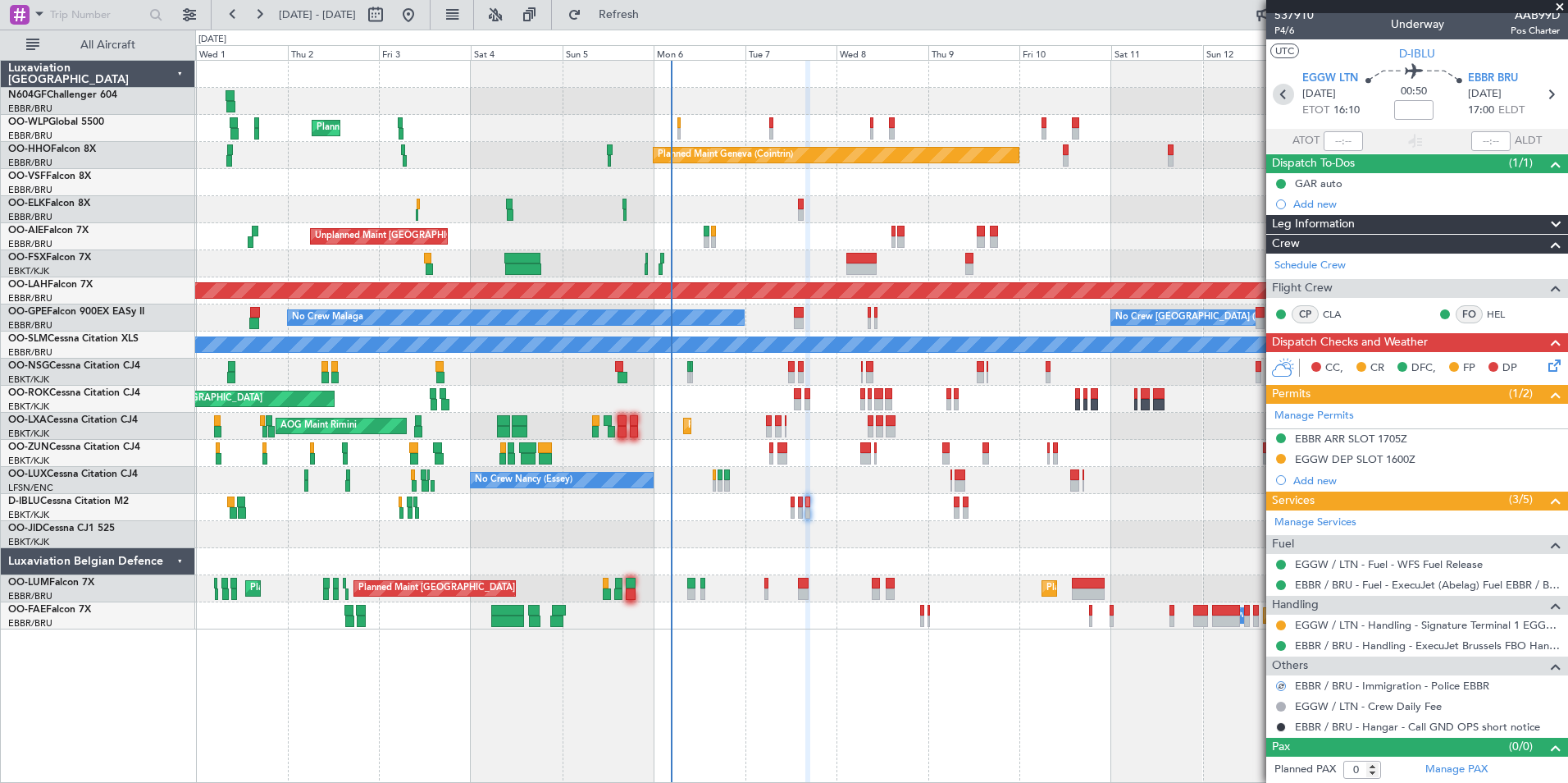
click at [1282, 96] on icon at bounding box center [1283, 95] width 21 height 21
type input "+00:05"
type input "2"
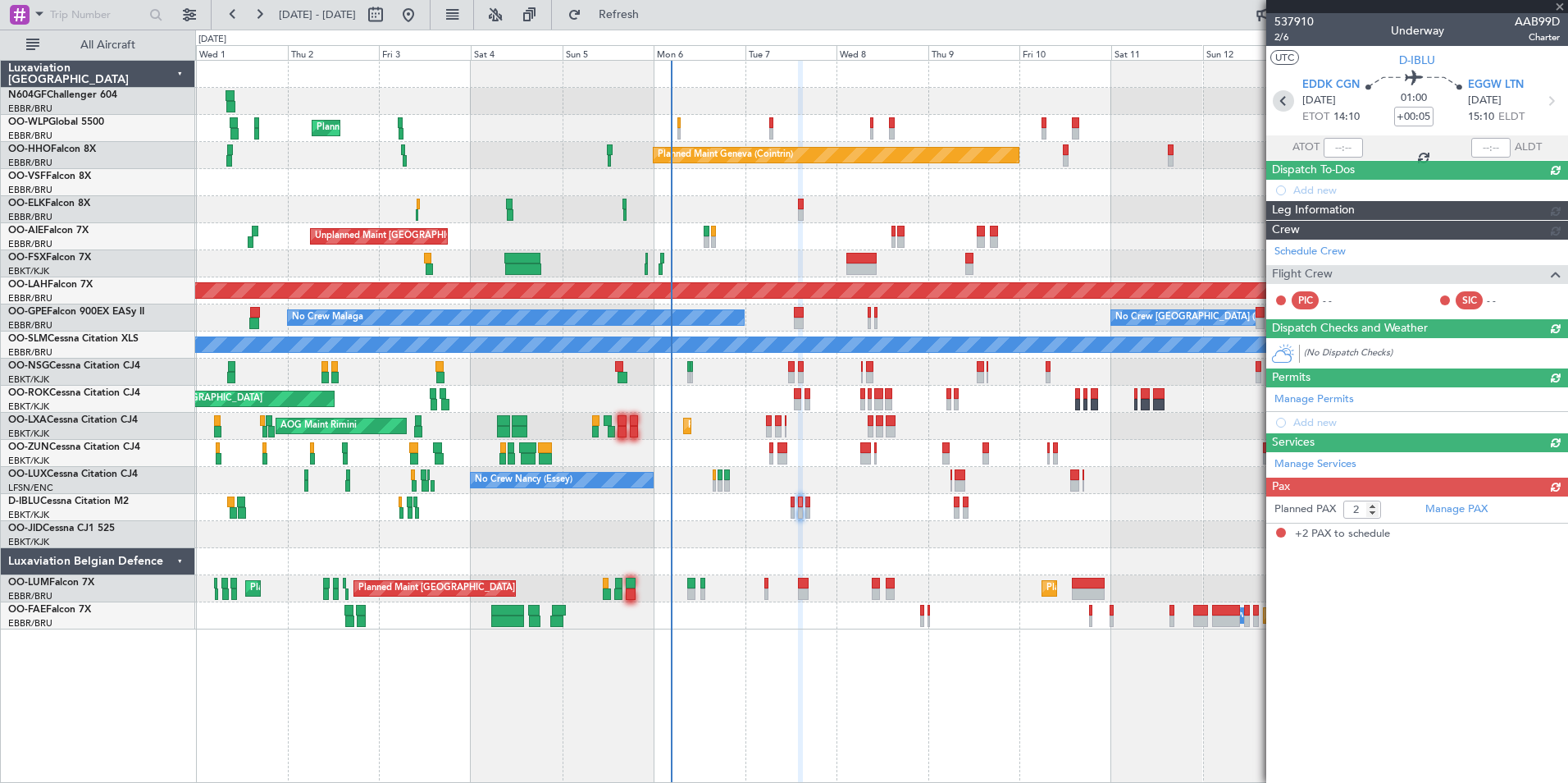
scroll to position [0, 0]
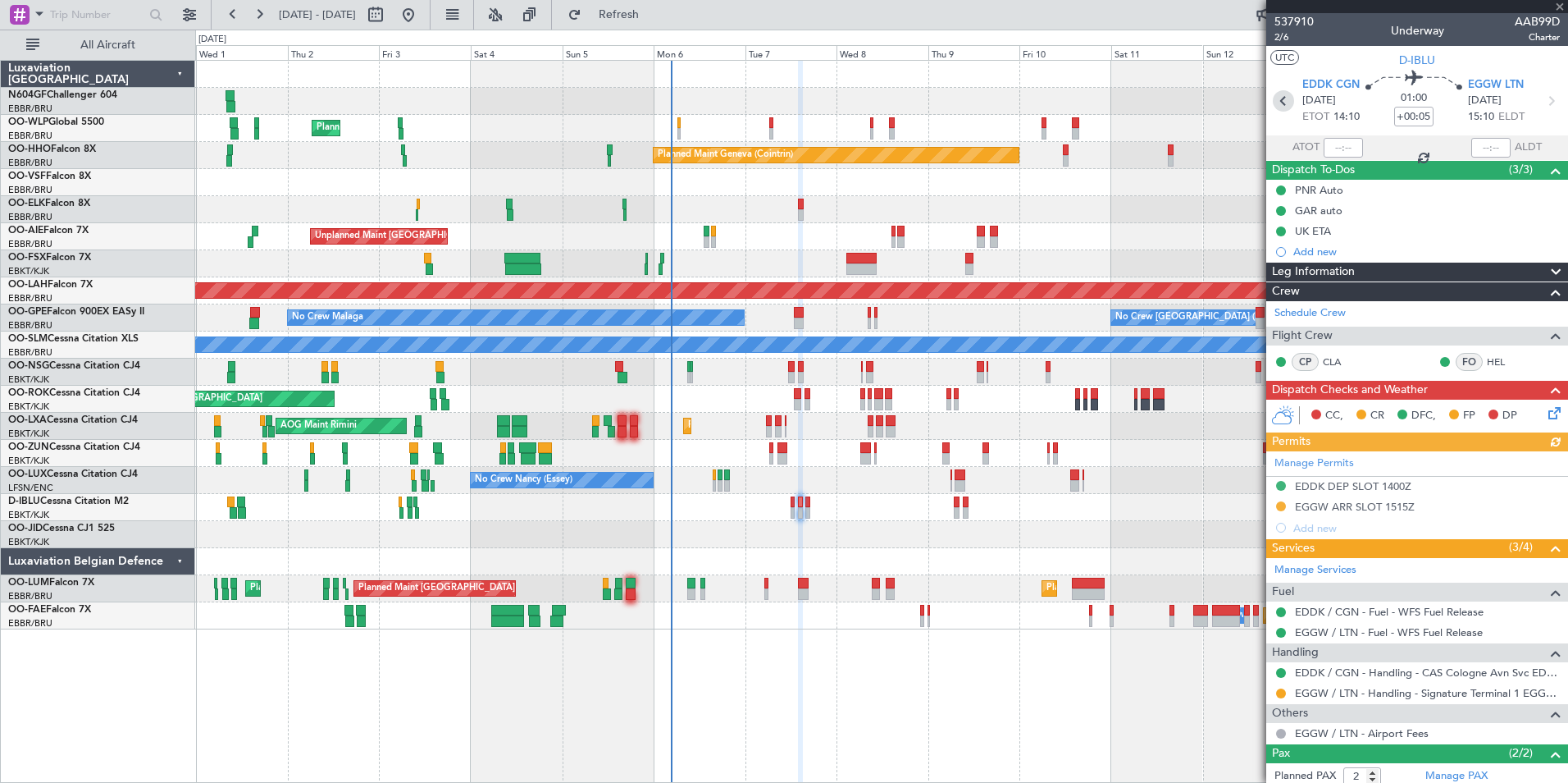
click at [1282, 96] on icon at bounding box center [1283, 101] width 21 height 21
type input "+00:10"
type input "0"
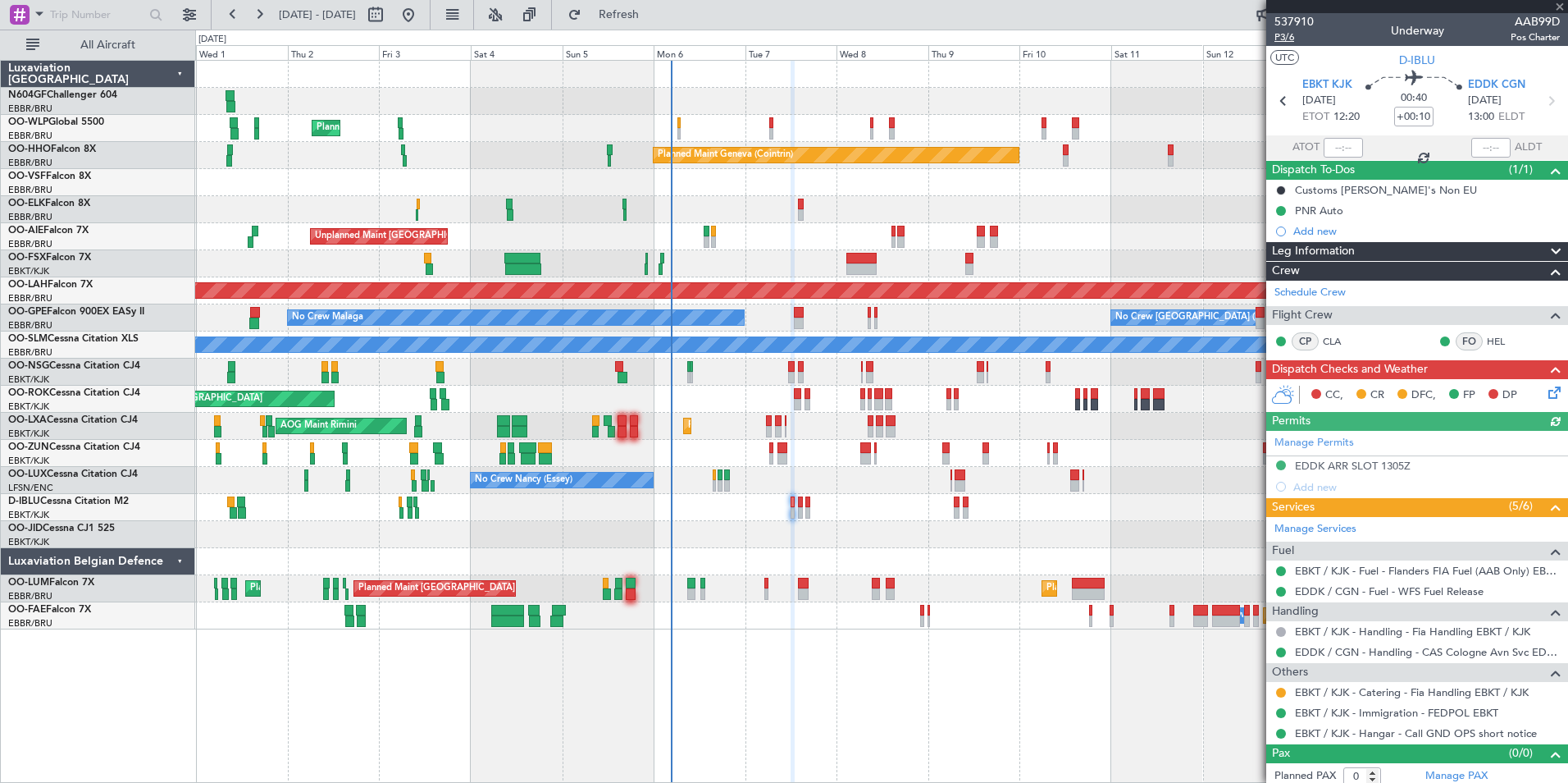
click at [1297, 37] on span "P3/6" at bounding box center [1294, 37] width 40 height 14
click at [664, 28] on fb-refresh-button "Refresh" at bounding box center [609, 14] width 115 height 29
click at [659, 22] on button "Refresh" at bounding box center [608, 15] width 98 height 27
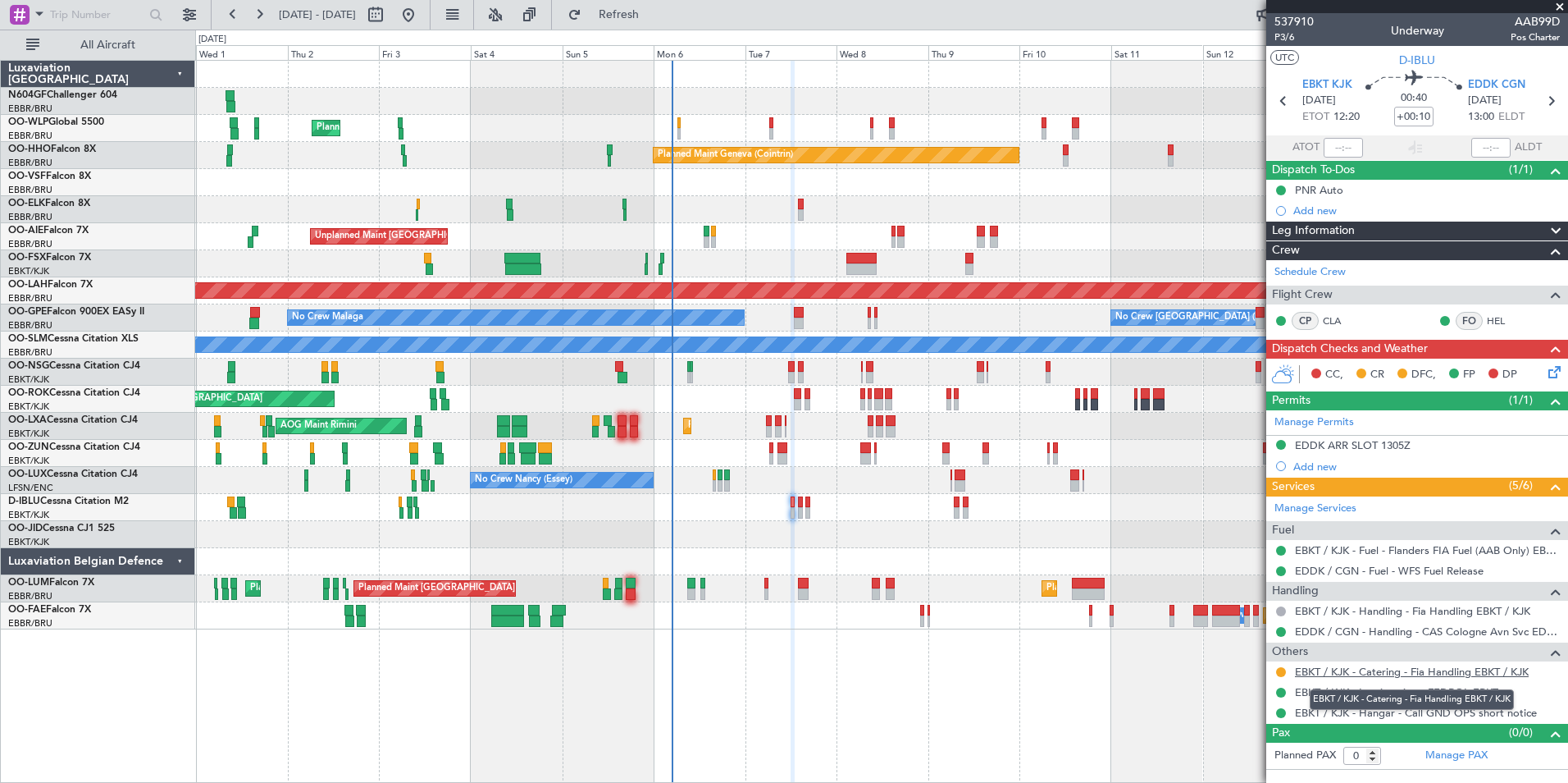
click at [1446, 672] on link "EBKT / KJK - Catering - Fia Handling EBKT / KJK" at bounding box center [1411, 672] width 233 height 14
click at [1280, 667] on button at bounding box center [1281, 672] width 10 height 10
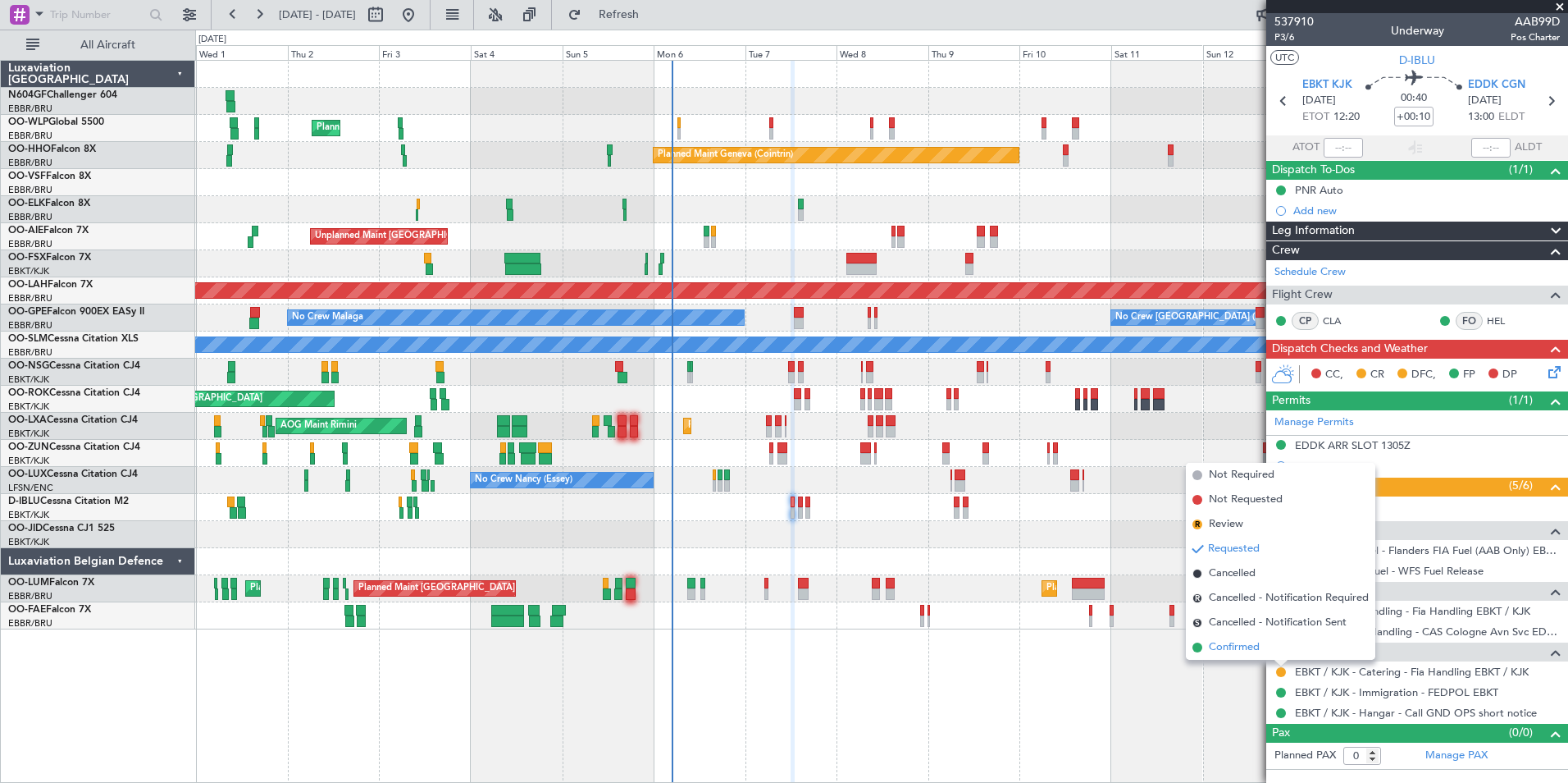
click at [1267, 647] on li "Confirmed" at bounding box center [1281, 648] width 189 height 25
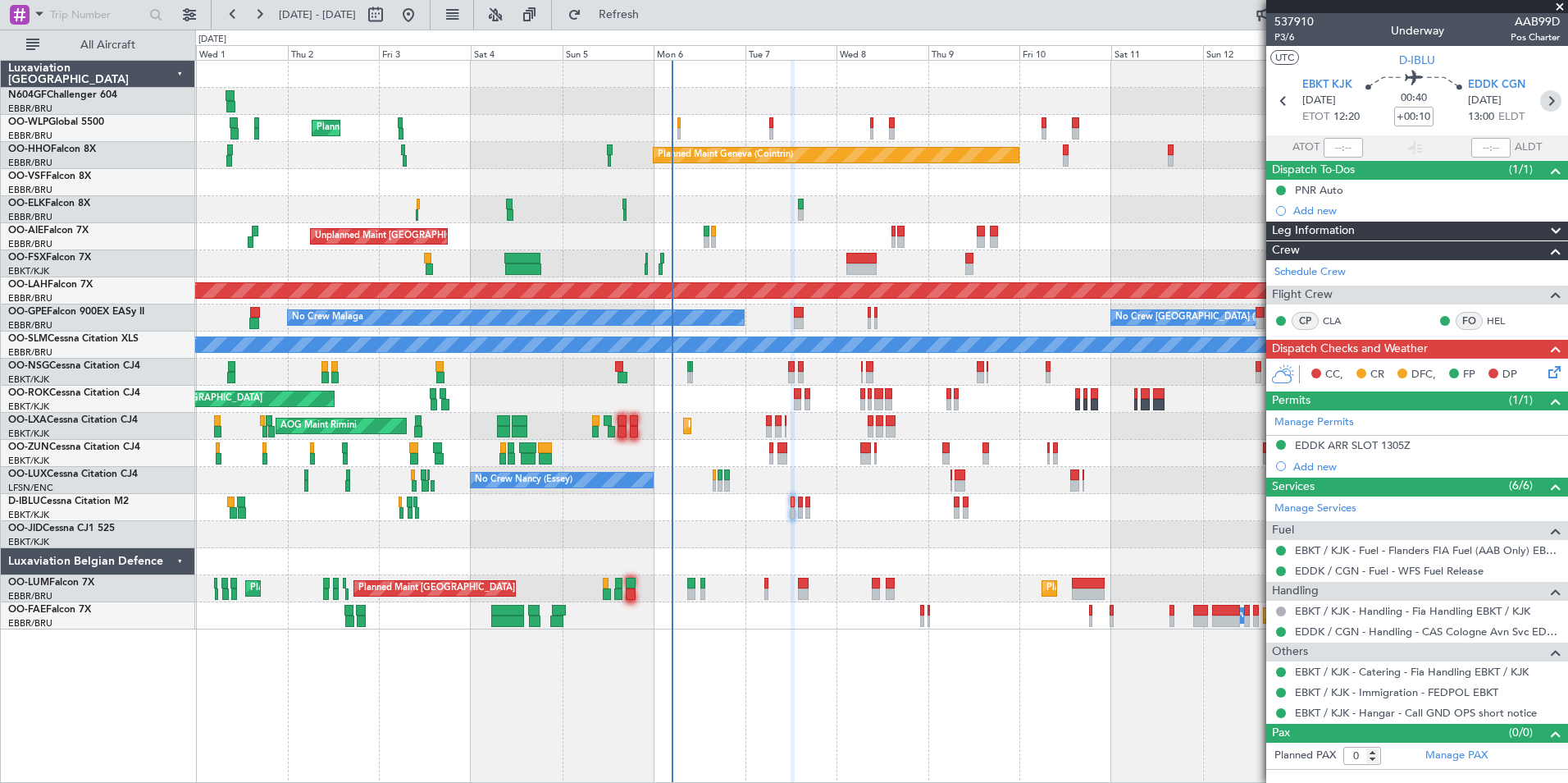
click at [1550, 103] on icon at bounding box center [1550, 101] width 21 height 21
type input "+00:05"
type input "2"
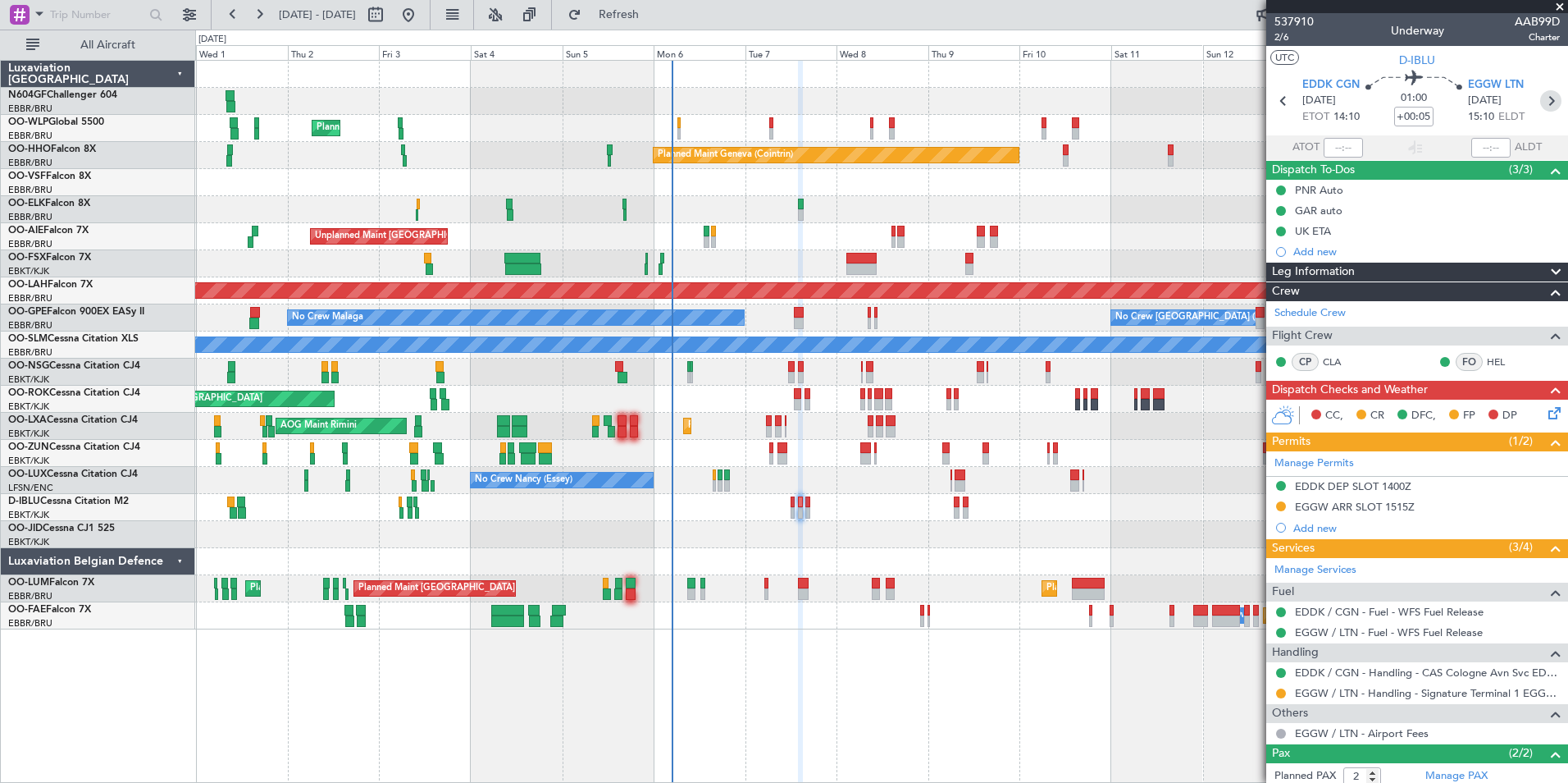
click at [1548, 102] on icon at bounding box center [1550, 101] width 21 height 21
type input "0"
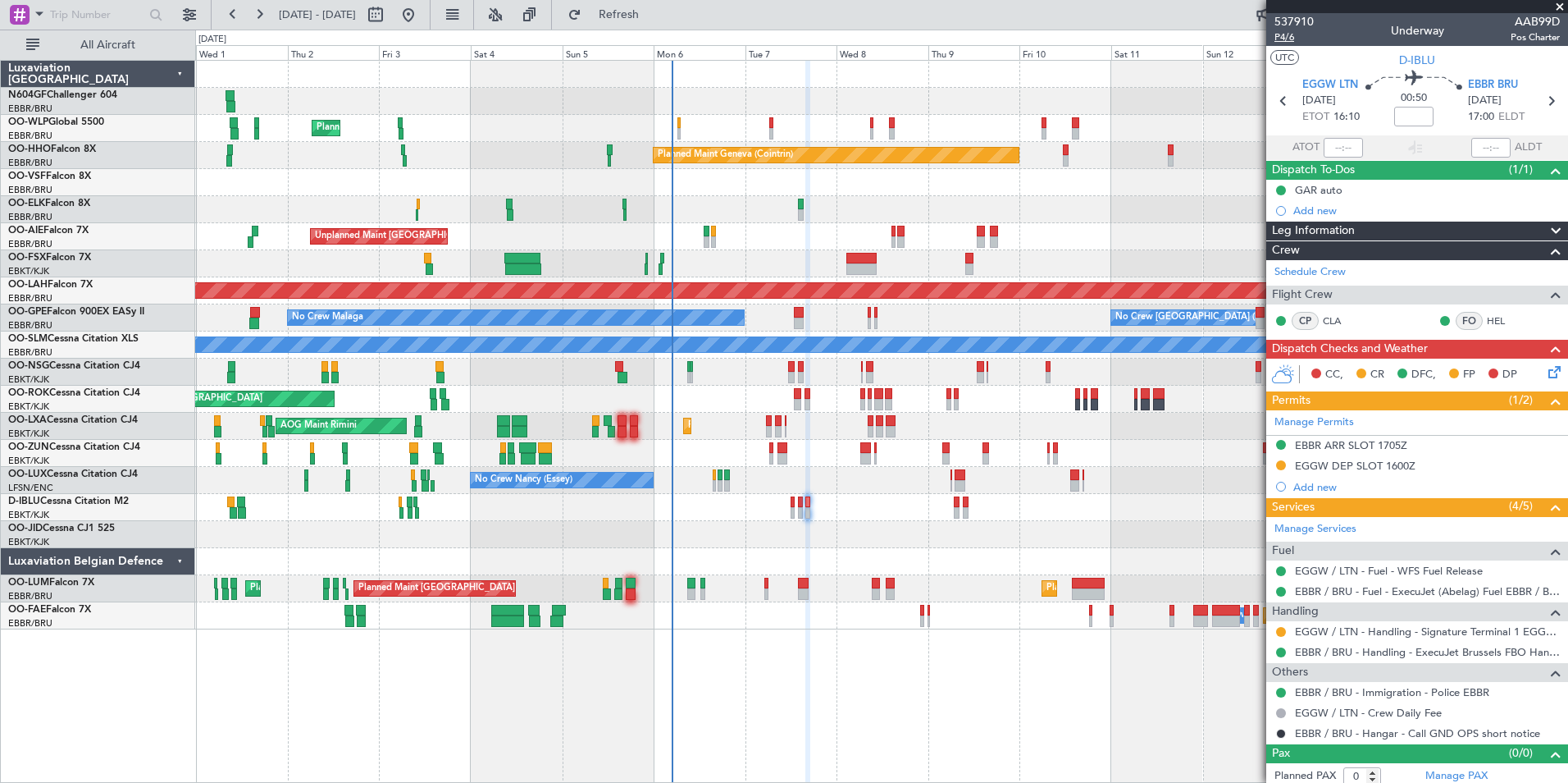
click at [1296, 41] on span "P4/6" at bounding box center [1294, 37] width 40 height 14
click at [649, 23] on button "Refresh" at bounding box center [608, 15] width 98 height 27
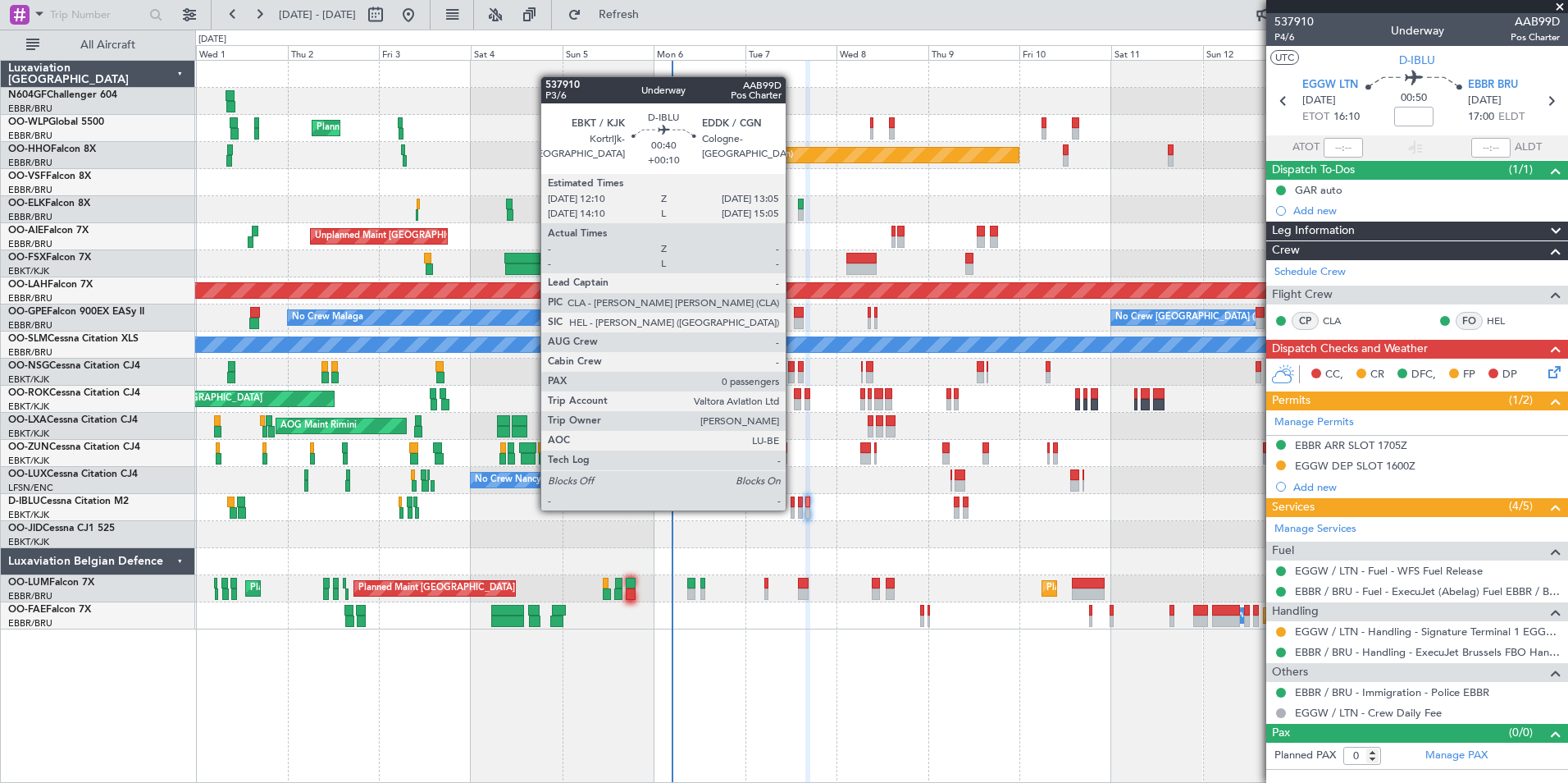
click at [793, 509] on div at bounding box center [792, 512] width 4 height 12
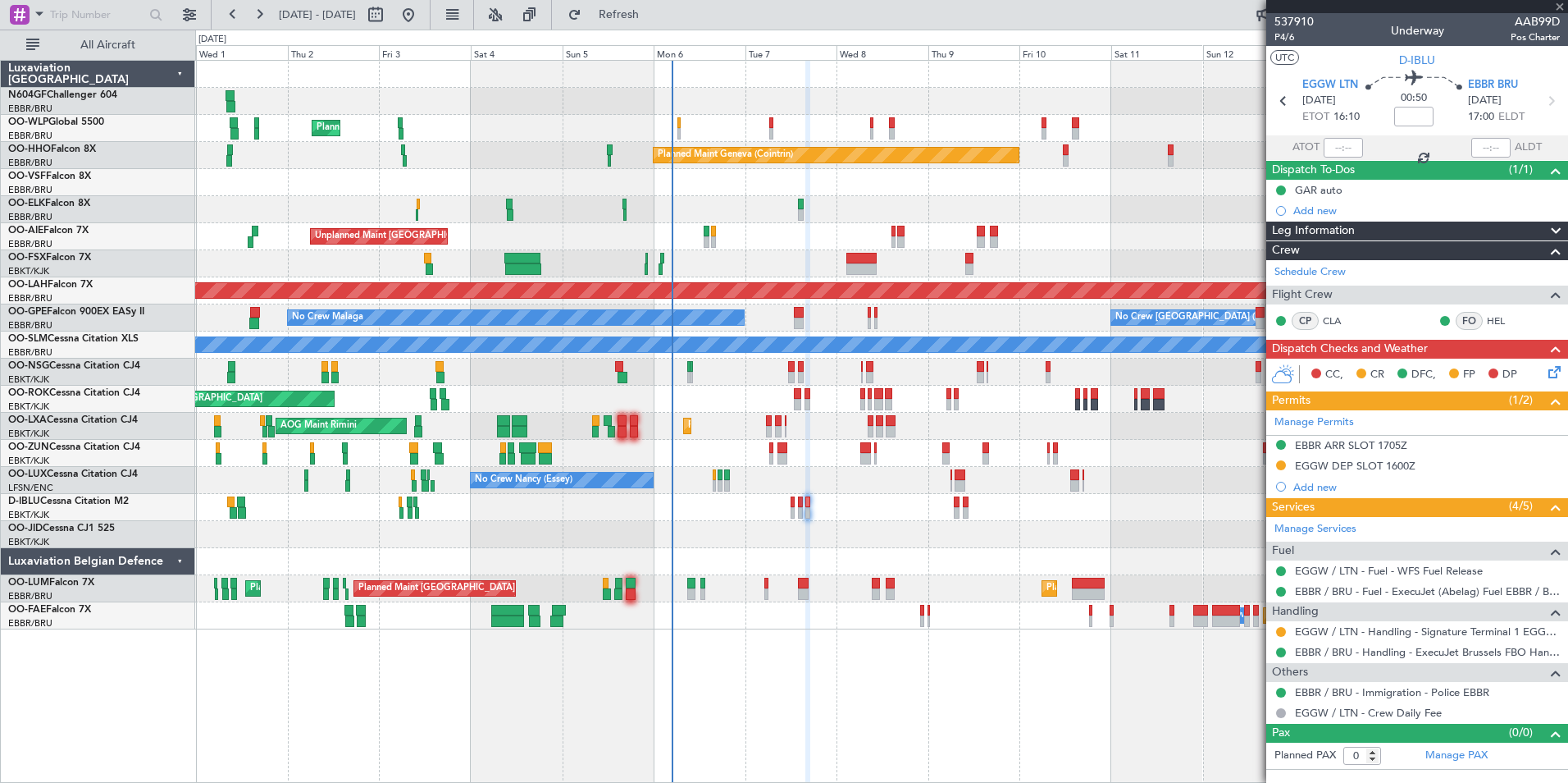
type input "+00:10"
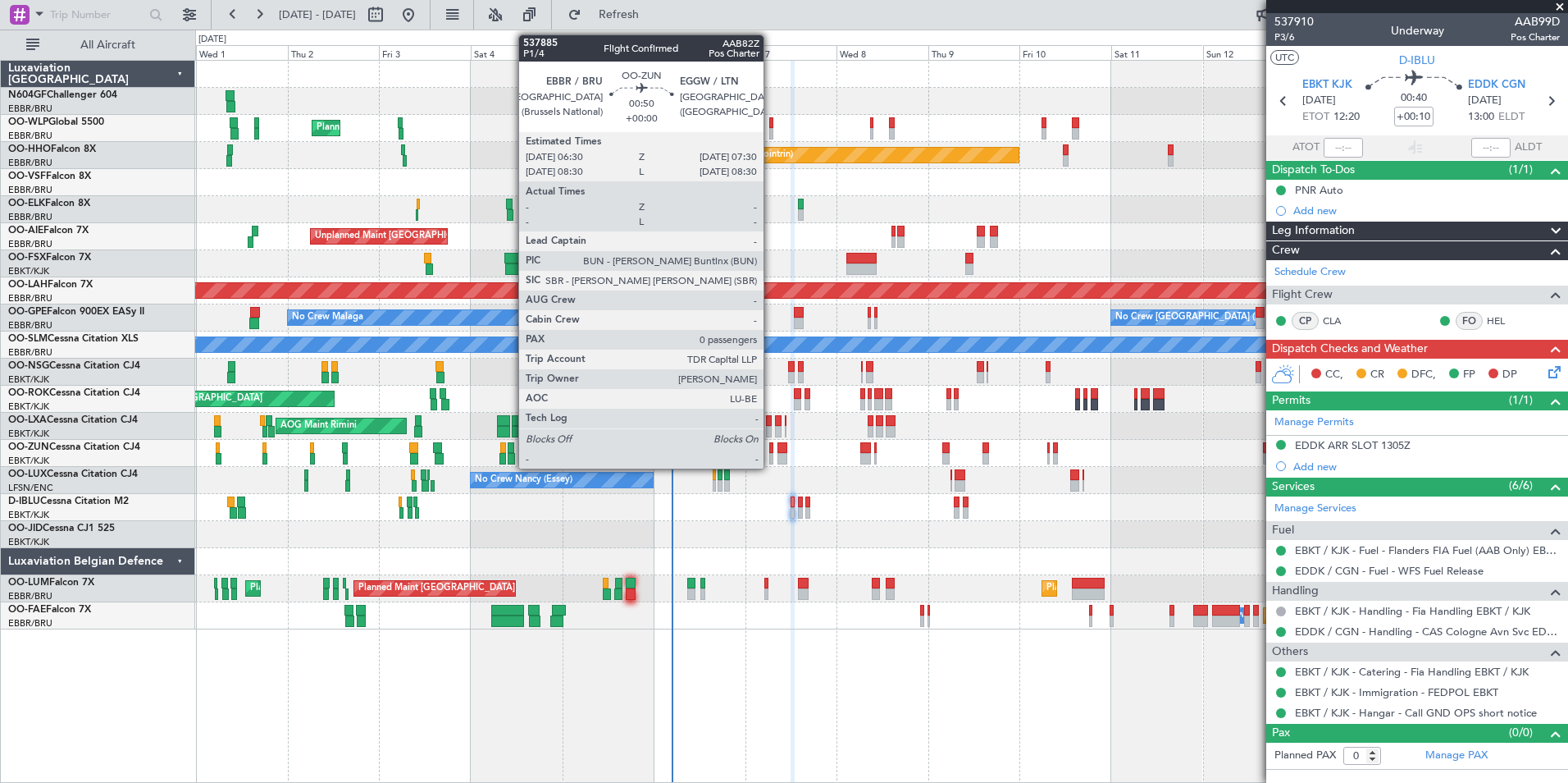
click at [771, 457] on div at bounding box center [771, 458] width 4 height 12
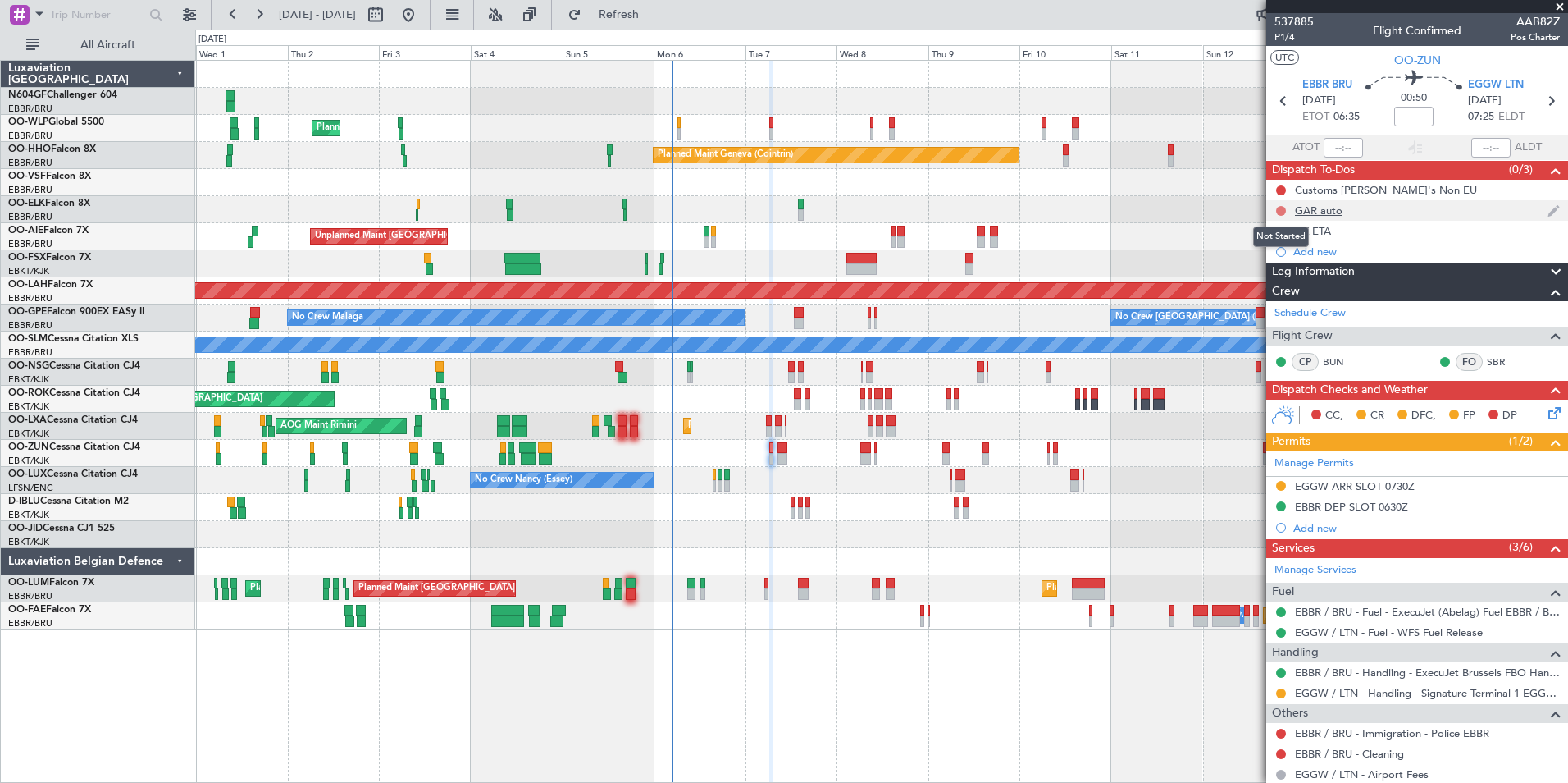
click at [1282, 208] on button at bounding box center [1281, 211] width 10 height 10
click at [1282, 286] on span "Completed" at bounding box center [1288, 283] width 54 height 17
click at [1281, 231] on button at bounding box center [1281, 231] width 10 height 10
click at [1265, 305] on span "Completed" at bounding box center [1288, 303] width 54 height 17
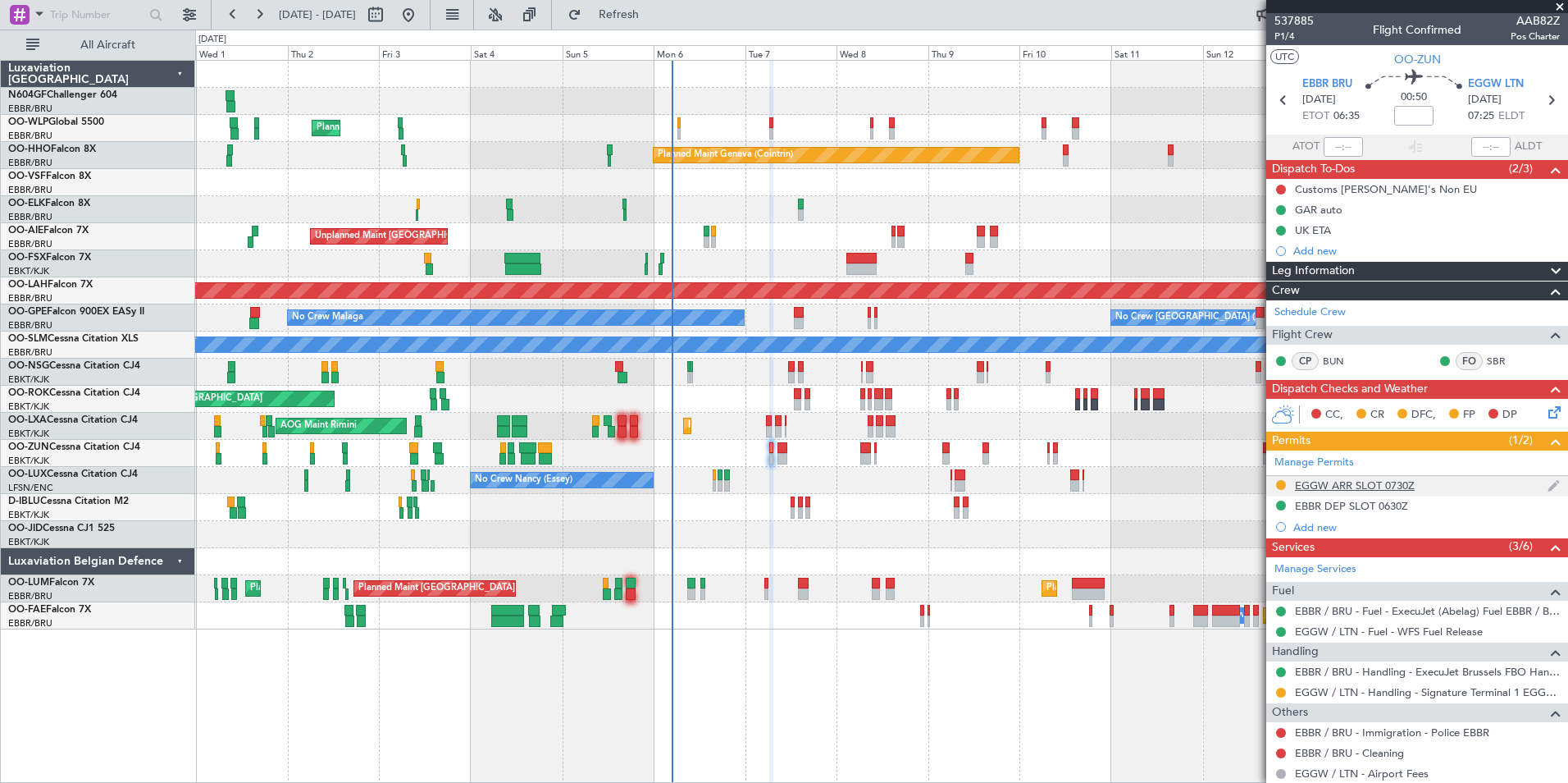
scroll to position [48, 0]
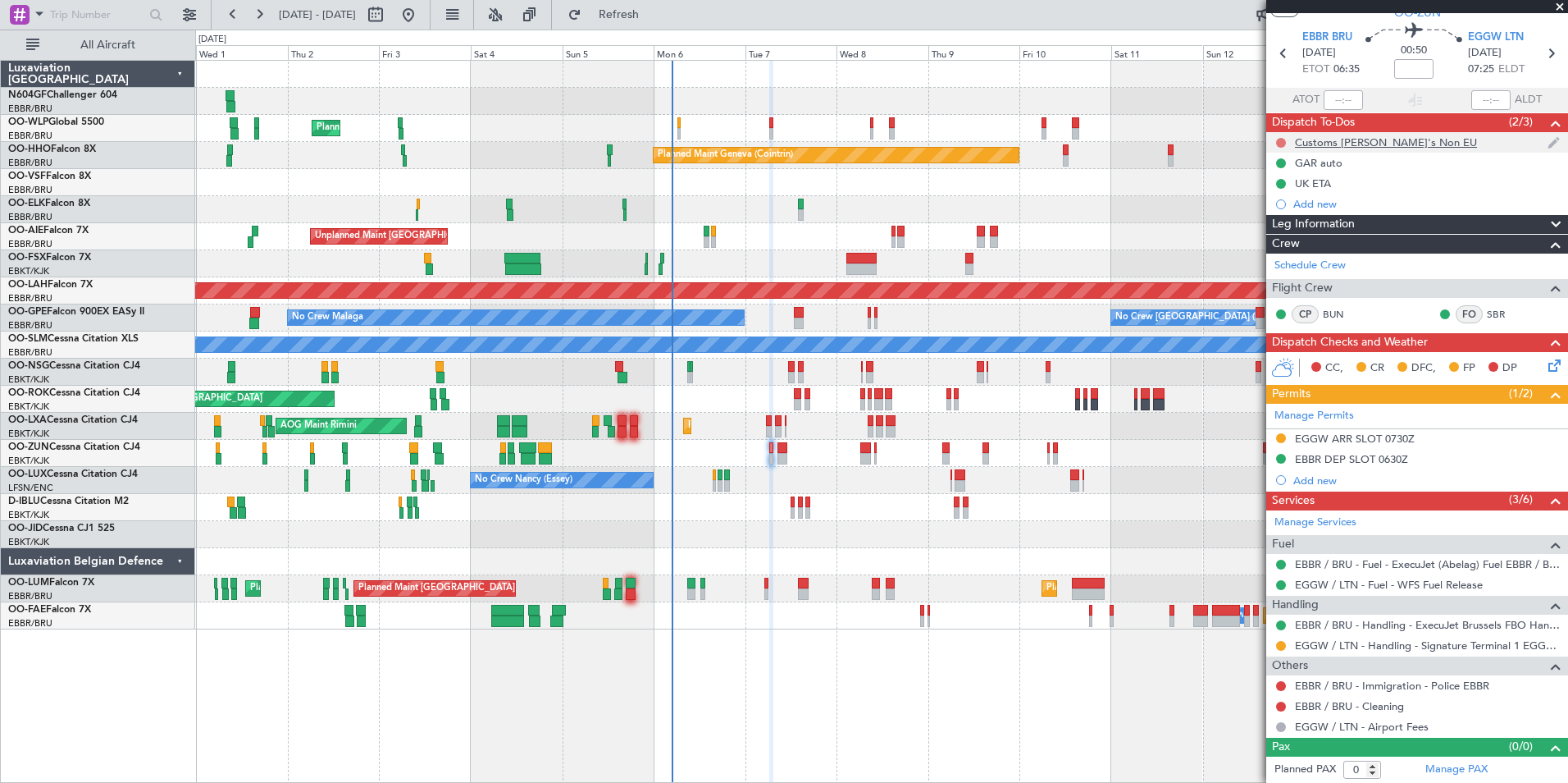
click at [1281, 141] on button at bounding box center [1281, 142] width 10 height 10
click at [1284, 242] on span "Cancelled" at bounding box center [1284, 239] width 47 height 17
click at [1328, 688] on link "EBBR / BRU - Immigration - Police EBBR" at bounding box center [1392, 686] width 195 height 14
click at [1281, 709] on button at bounding box center [1281, 706] width 10 height 10
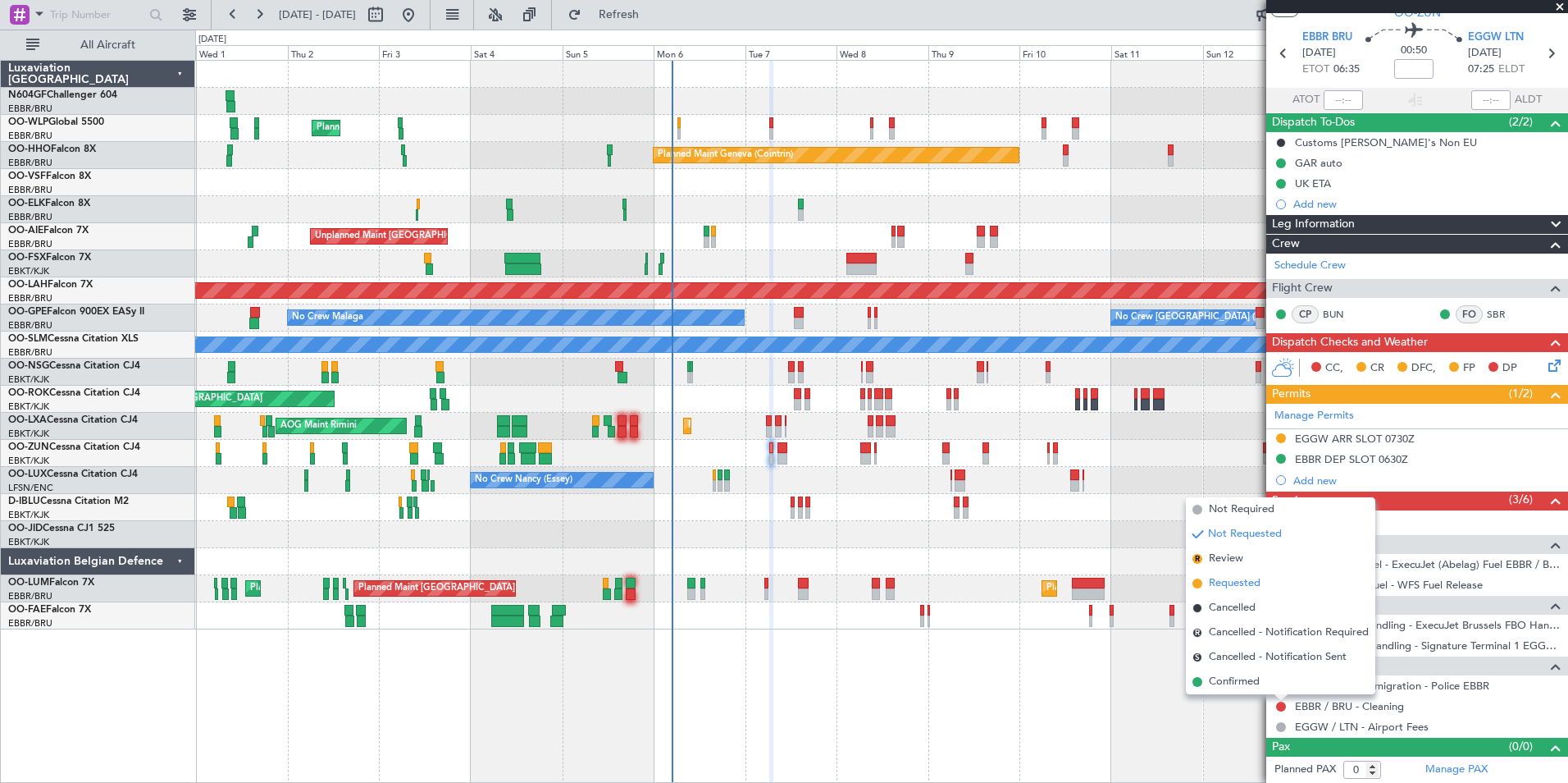
click at [1251, 579] on span "Requested" at bounding box center [1235, 583] width 51 height 17
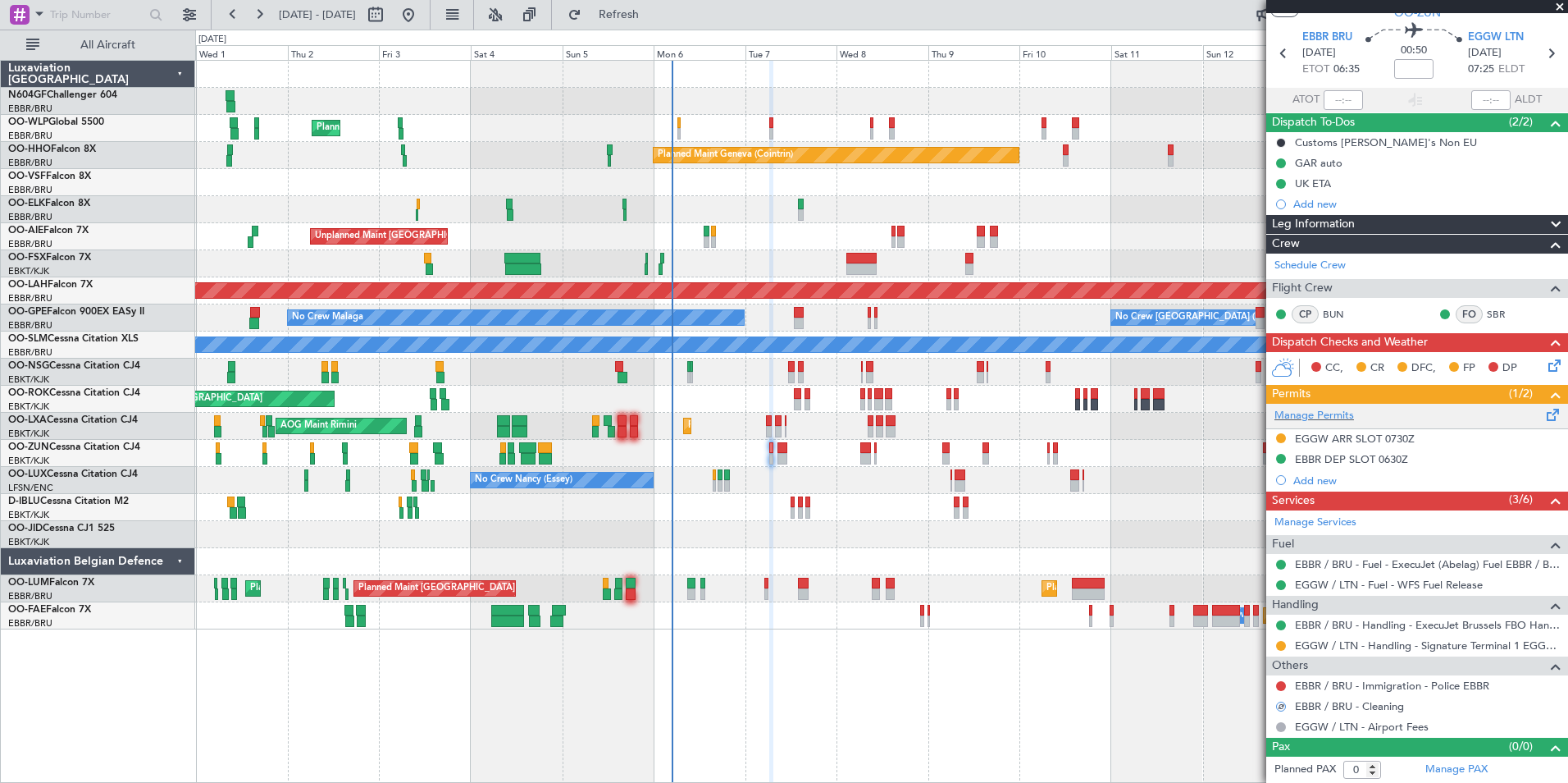
scroll to position [0, 0]
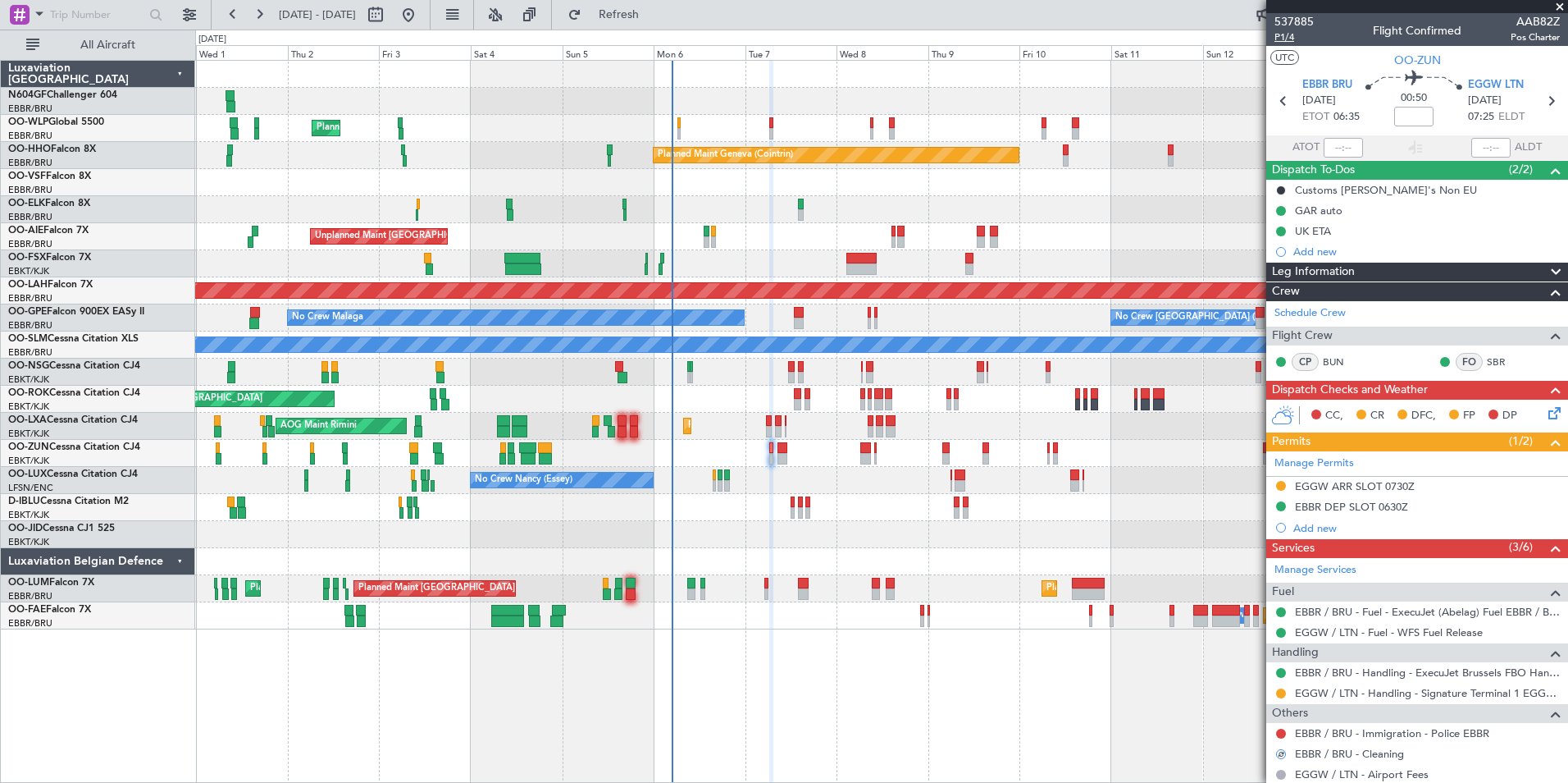
click at [1291, 38] on span "P1/4" at bounding box center [1294, 37] width 40 height 14
click at [632, 12] on button "Refresh" at bounding box center [608, 15] width 98 height 27
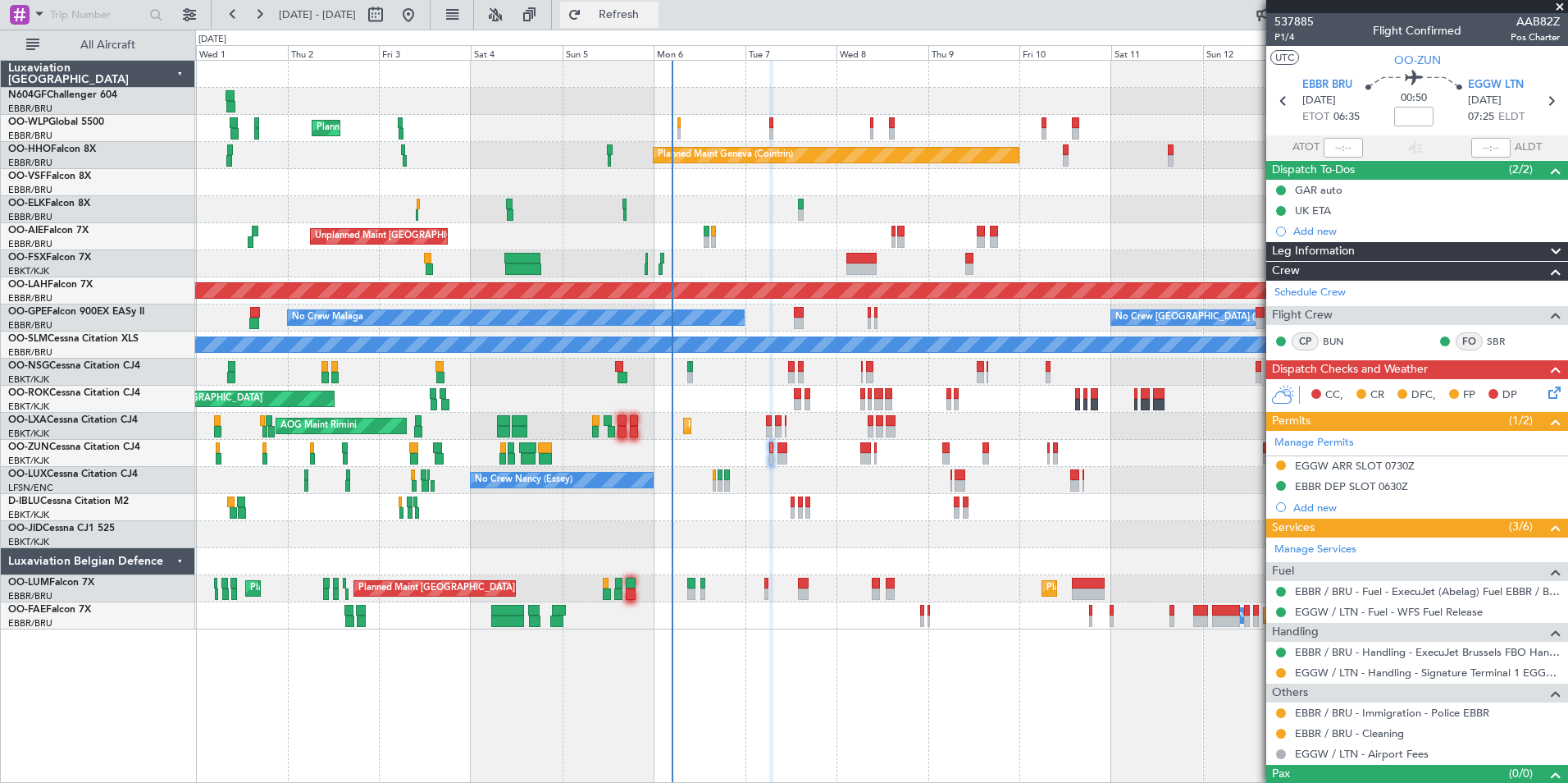
click at [659, 23] on button "Refresh" at bounding box center [608, 15] width 98 height 27
click at [1279, 714] on button at bounding box center [1281, 712] width 10 height 10
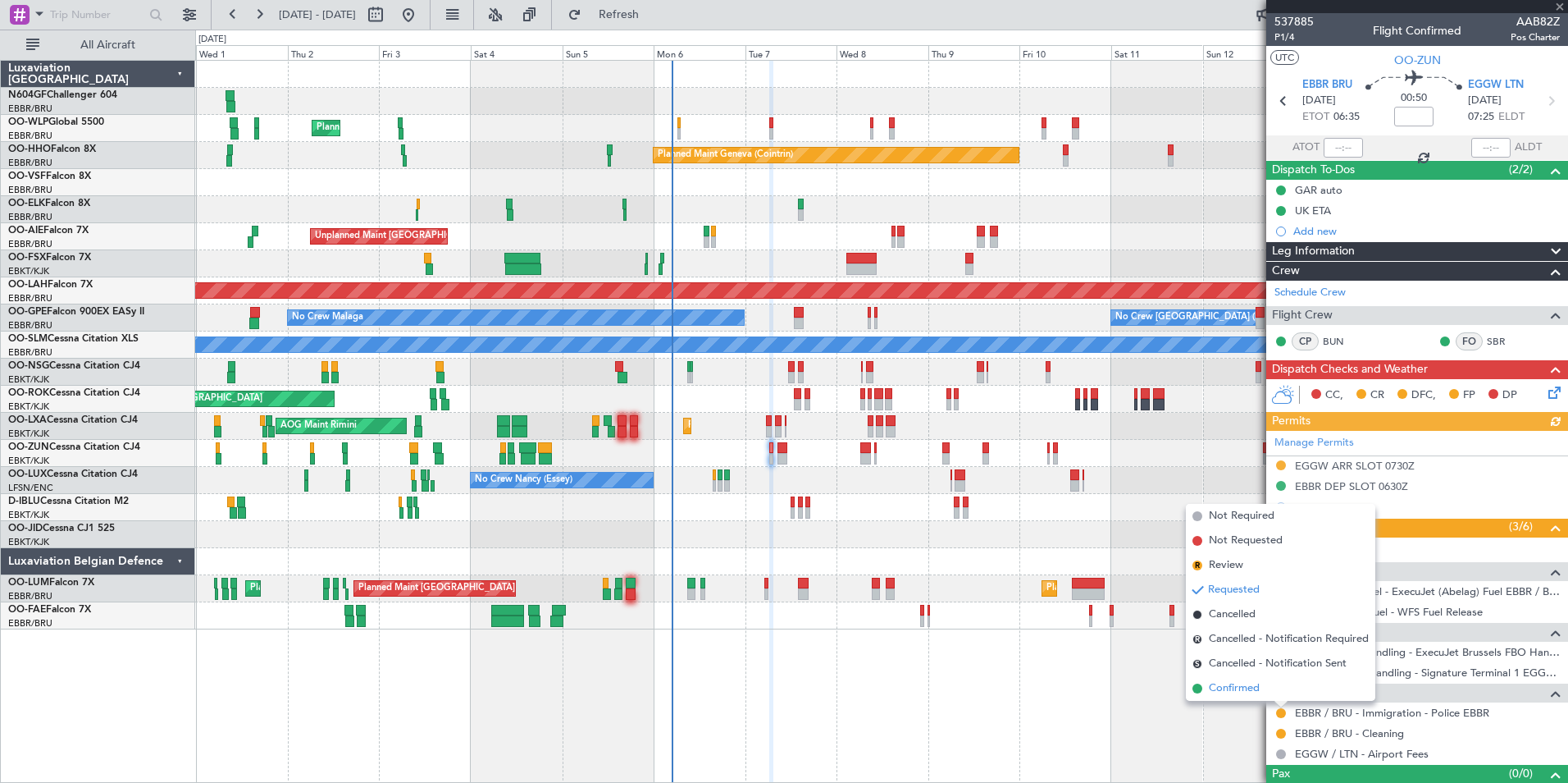
click at [1274, 687] on li "Confirmed" at bounding box center [1281, 688] width 189 height 25
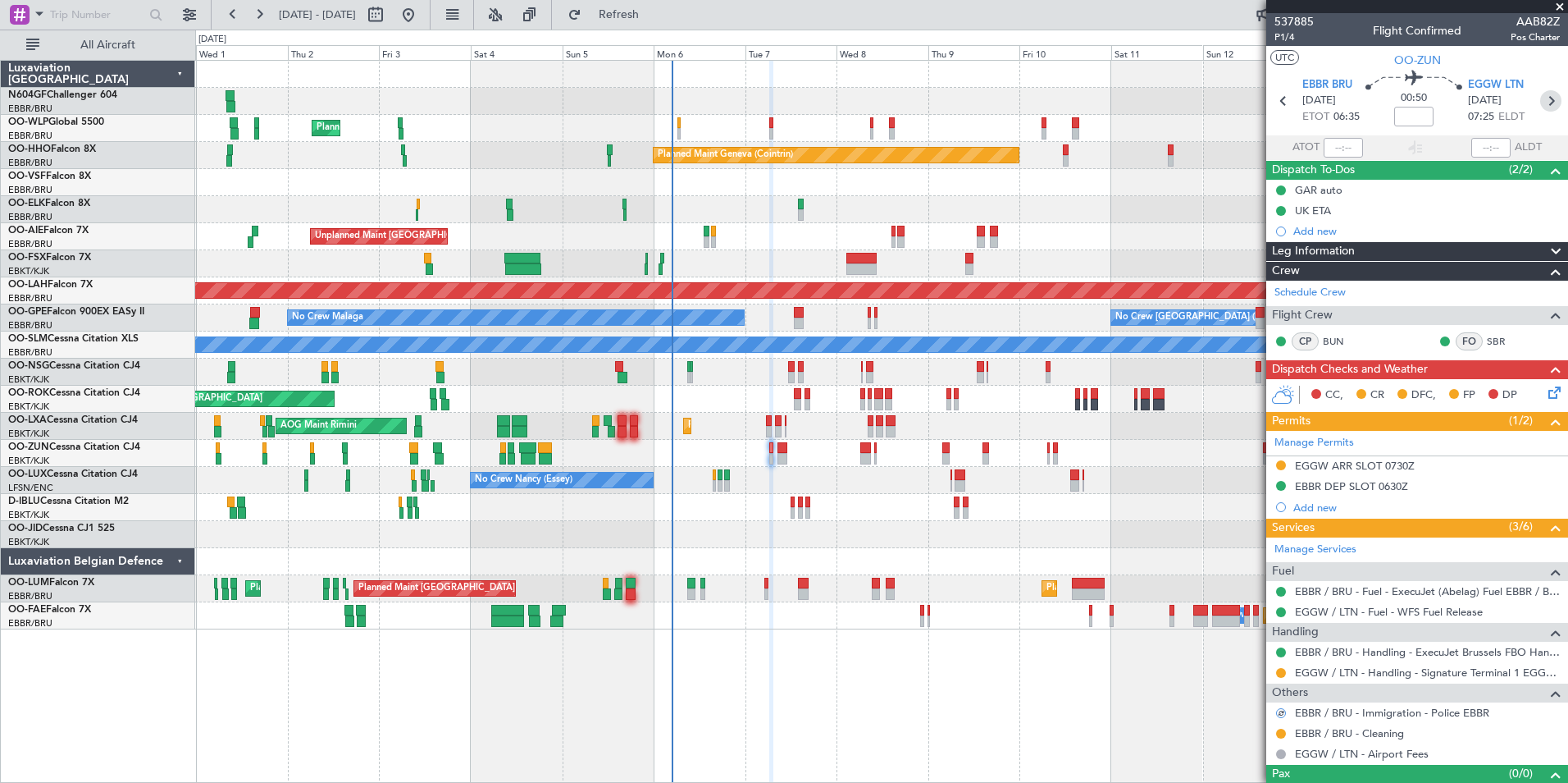
click at [1540, 98] on icon at bounding box center [1550, 101] width 21 height 21
type input "+00:15"
type input "8"
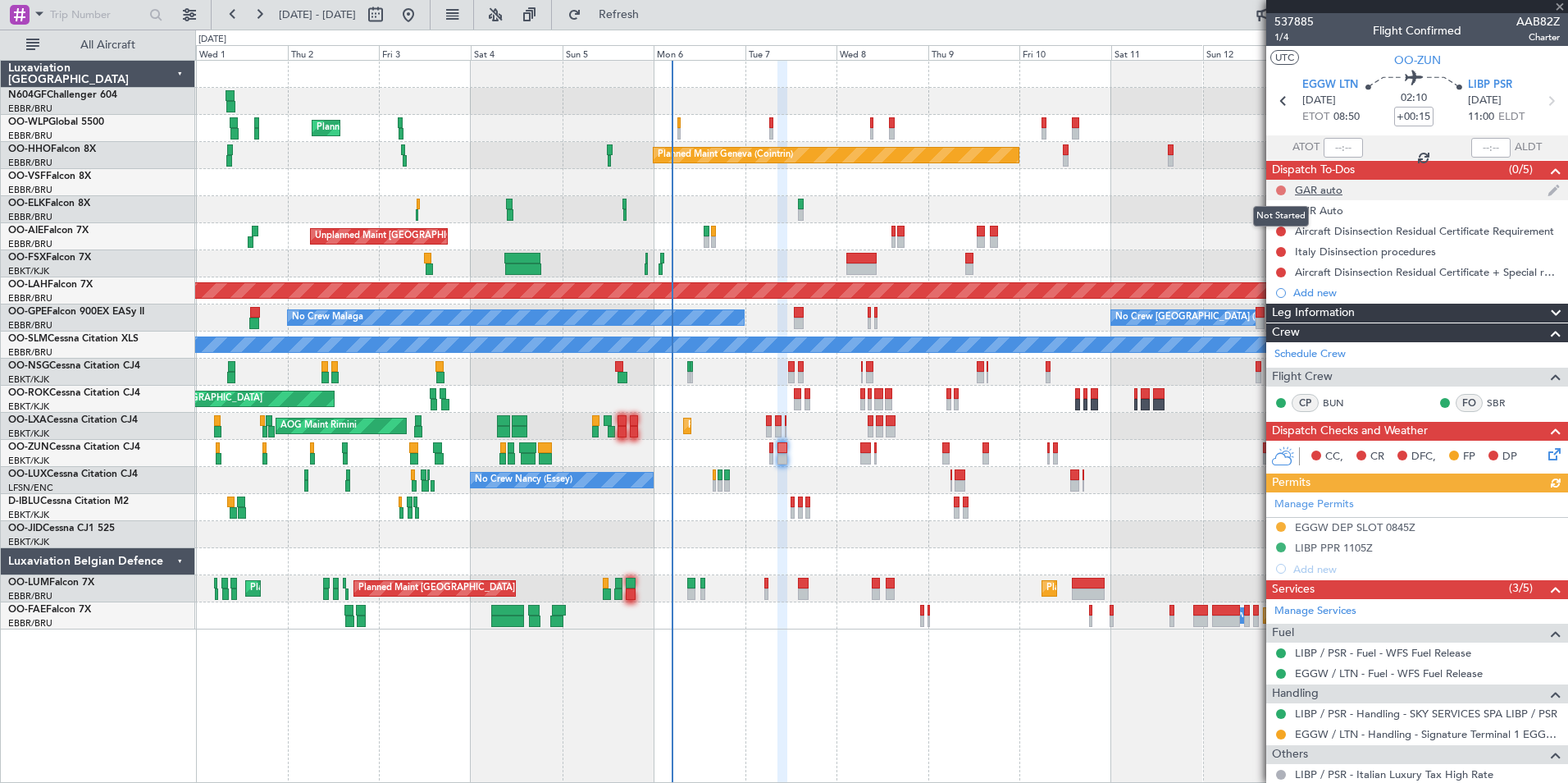
click at [1279, 187] on button at bounding box center [1281, 190] width 10 height 10
click at [1277, 266] on span "Completed" at bounding box center [1288, 262] width 54 height 17
click at [1280, 209] on button at bounding box center [1281, 211] width 10 height 10
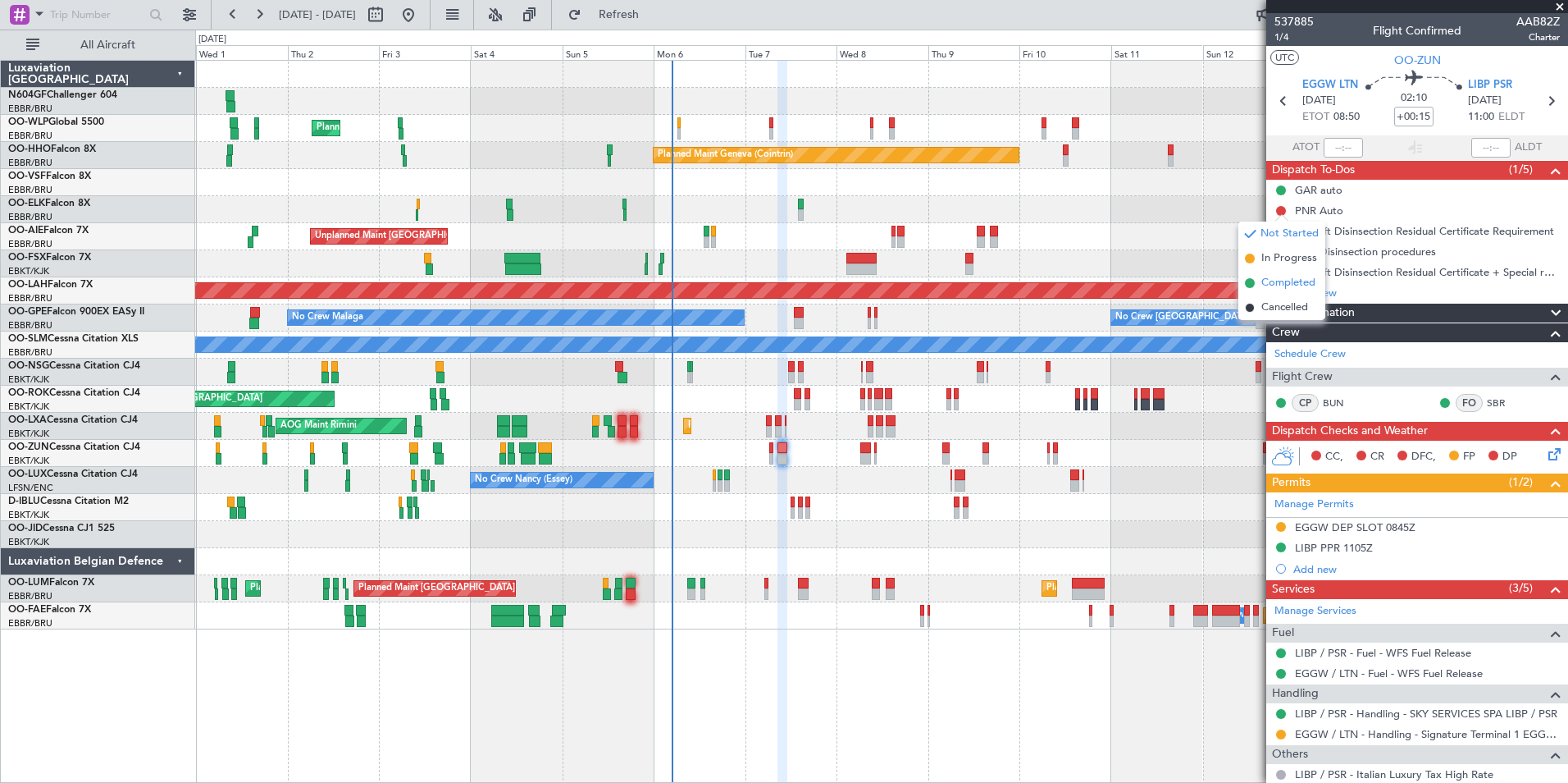
click at [1281, 280] on span "Completed" at bounding box center [1288, 283] width 54 height 17
click at [1289, 37] on span "1/4" at bounding box center [1294, 37] width 40 height 14
click at [609, 11] on fb-refresh-button "Refresh" at bounding box center [609, 14] width 115 height 29
click at [647, 14] on span "Refresh" at bounding box center [619, 14] width 69 height 12
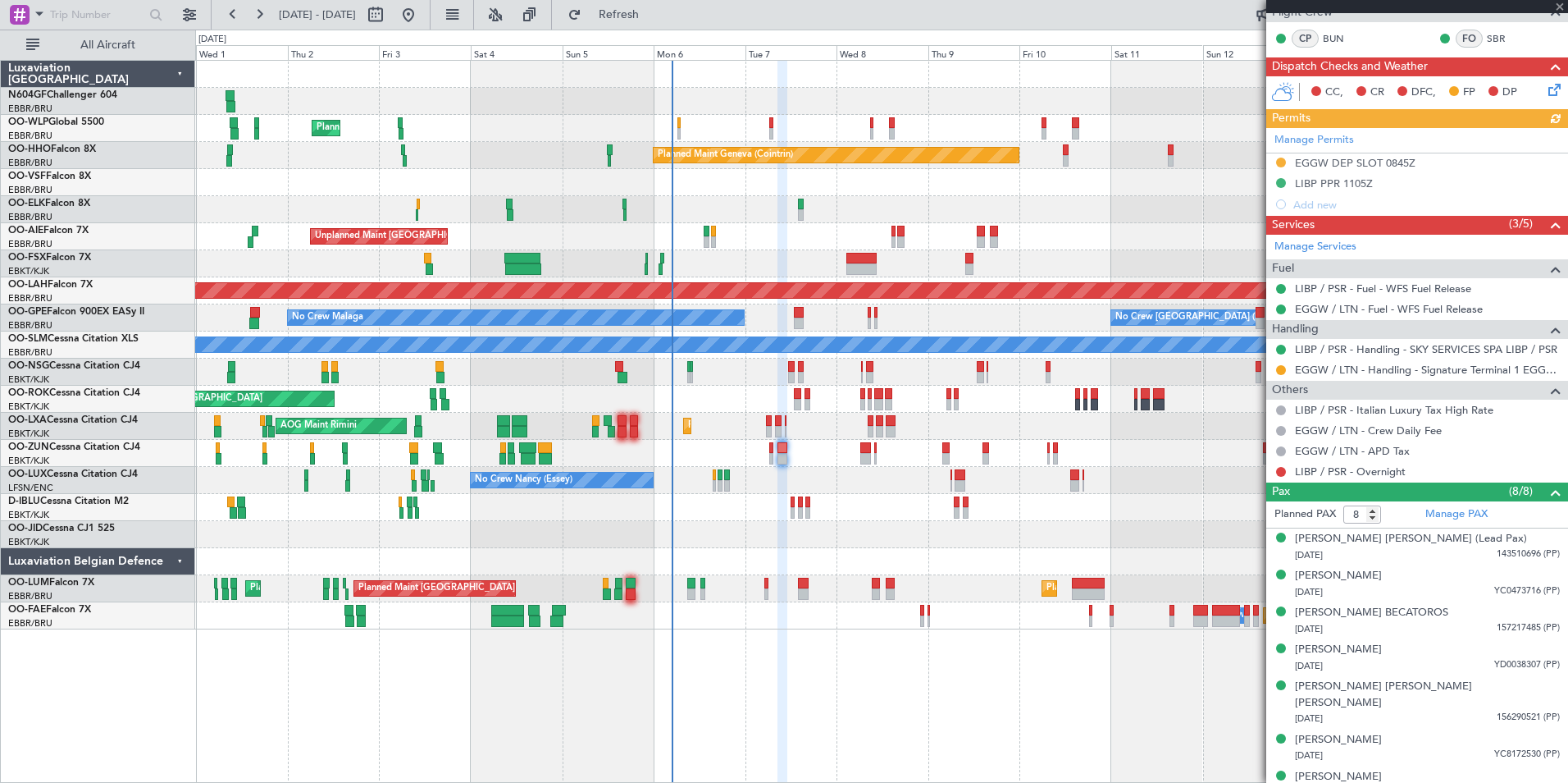
scroll to position [306, 0]
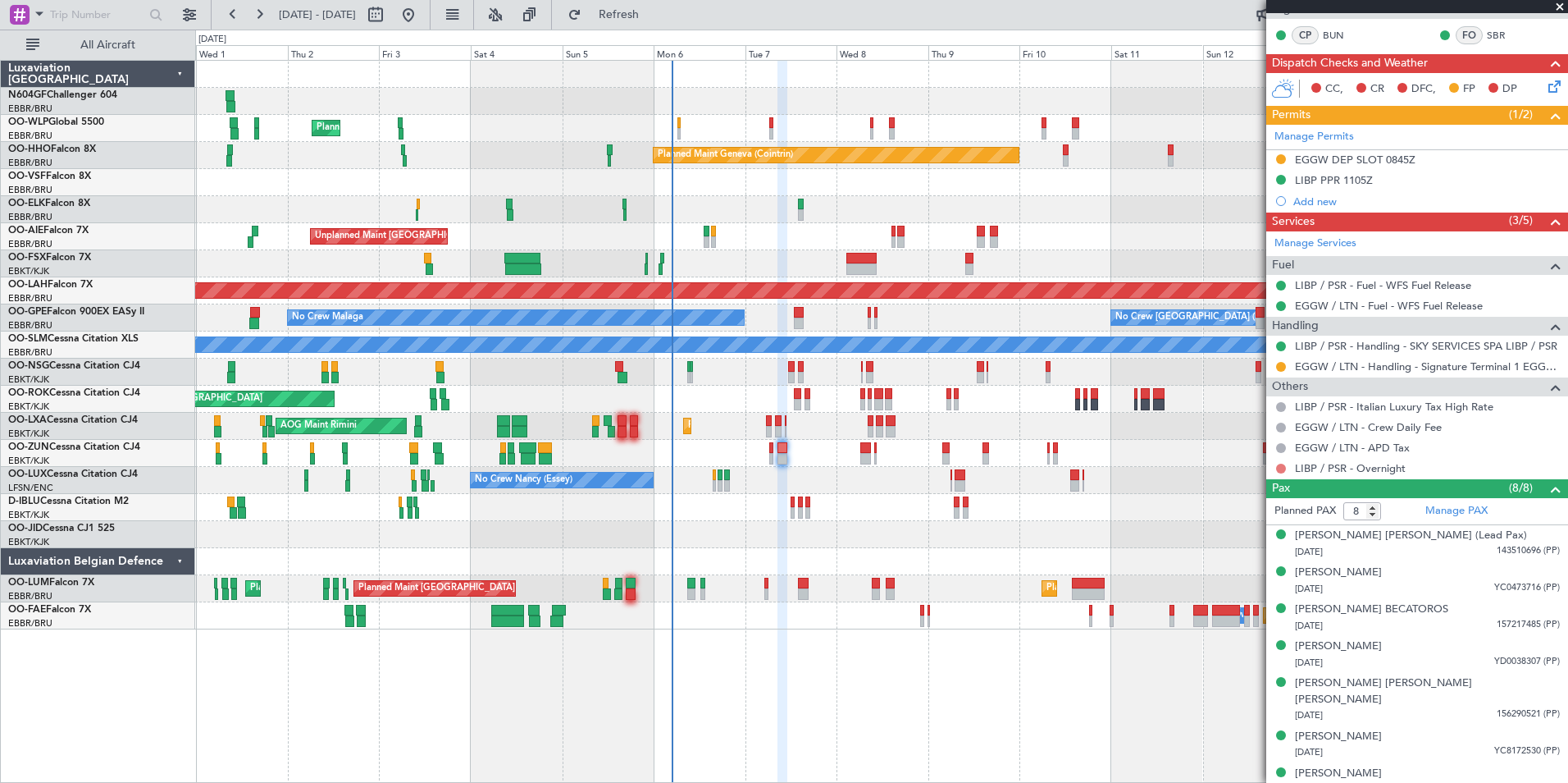
click at [1281, 468] on button at bounding box center [1281, 468] width 10 height 10
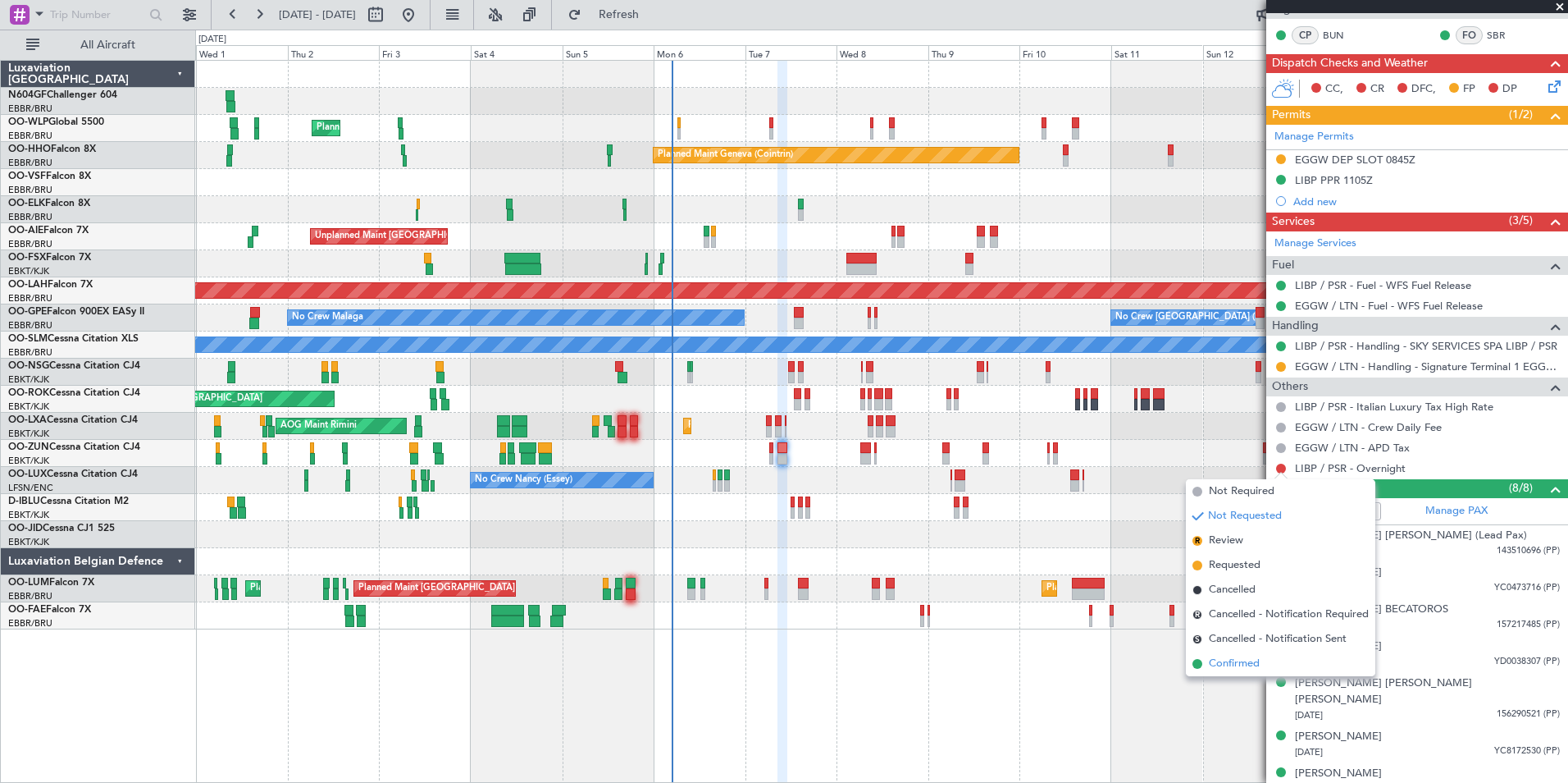
click at [1246, 658] on span "Confirmed" at bounding box center [1234, 664] width 50 height 17
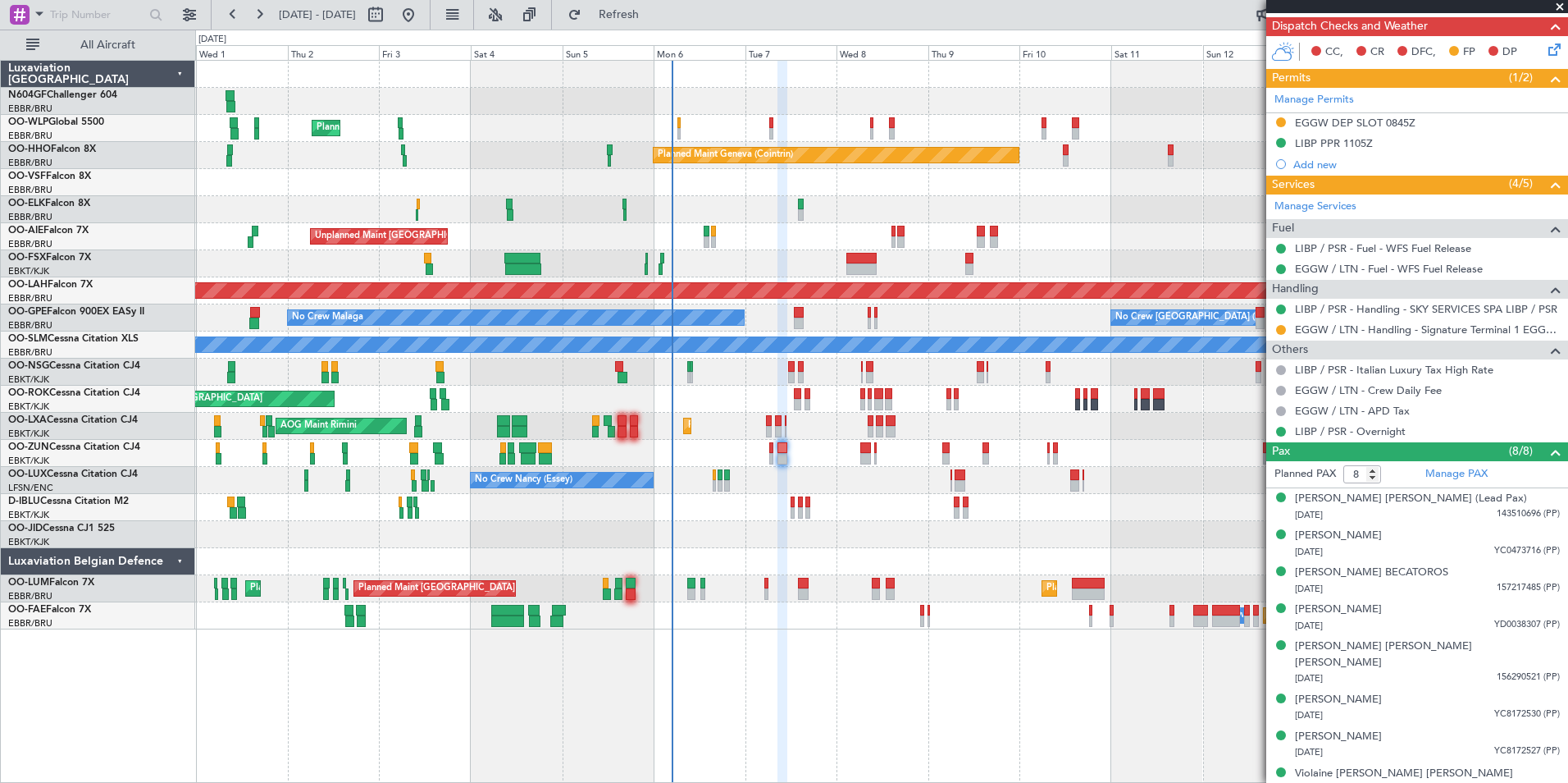
scroll to position [129, 0]
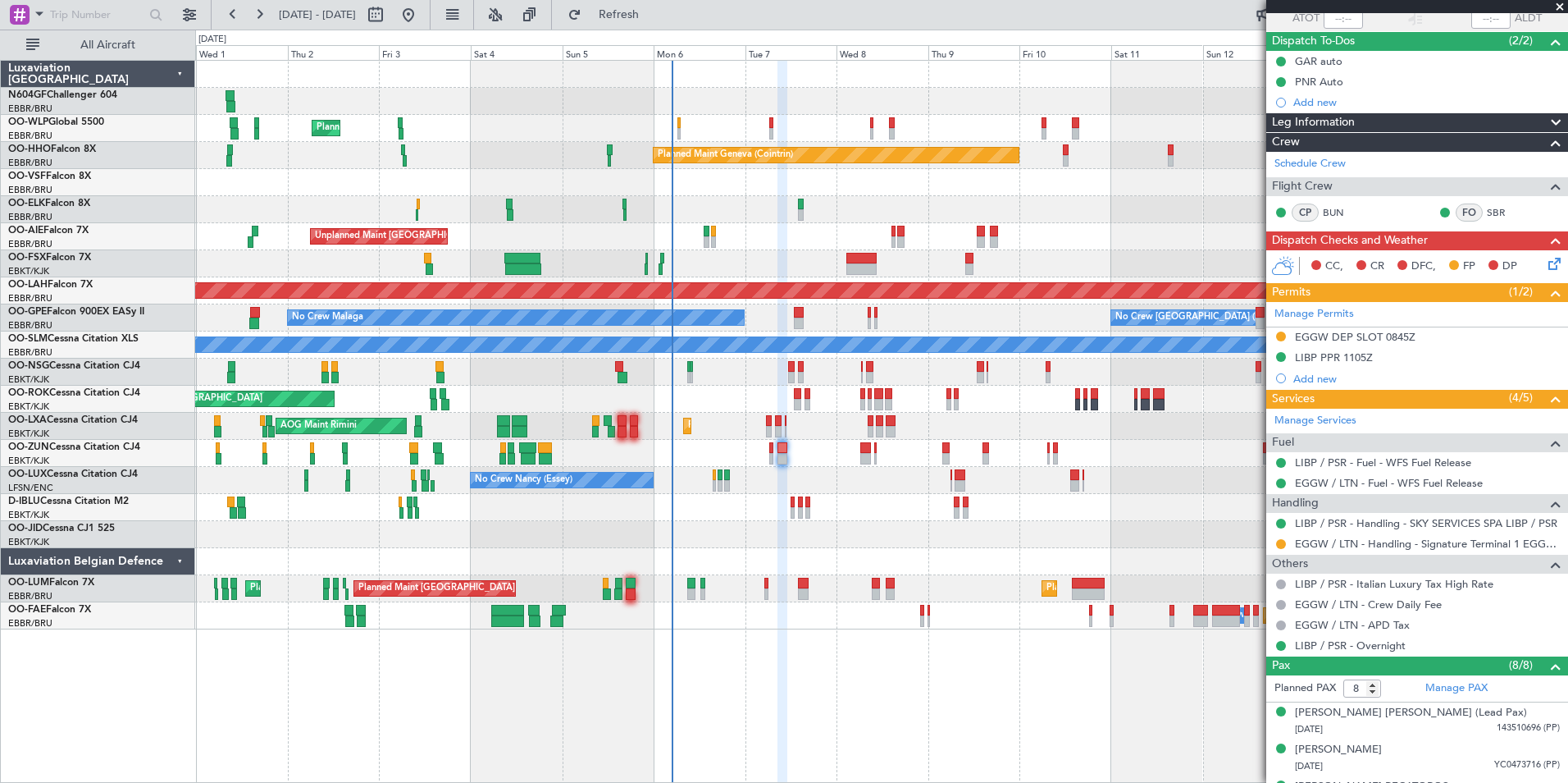
click at [1549, 266] on icon at bounding box center [1551, 260] width 13 height 13
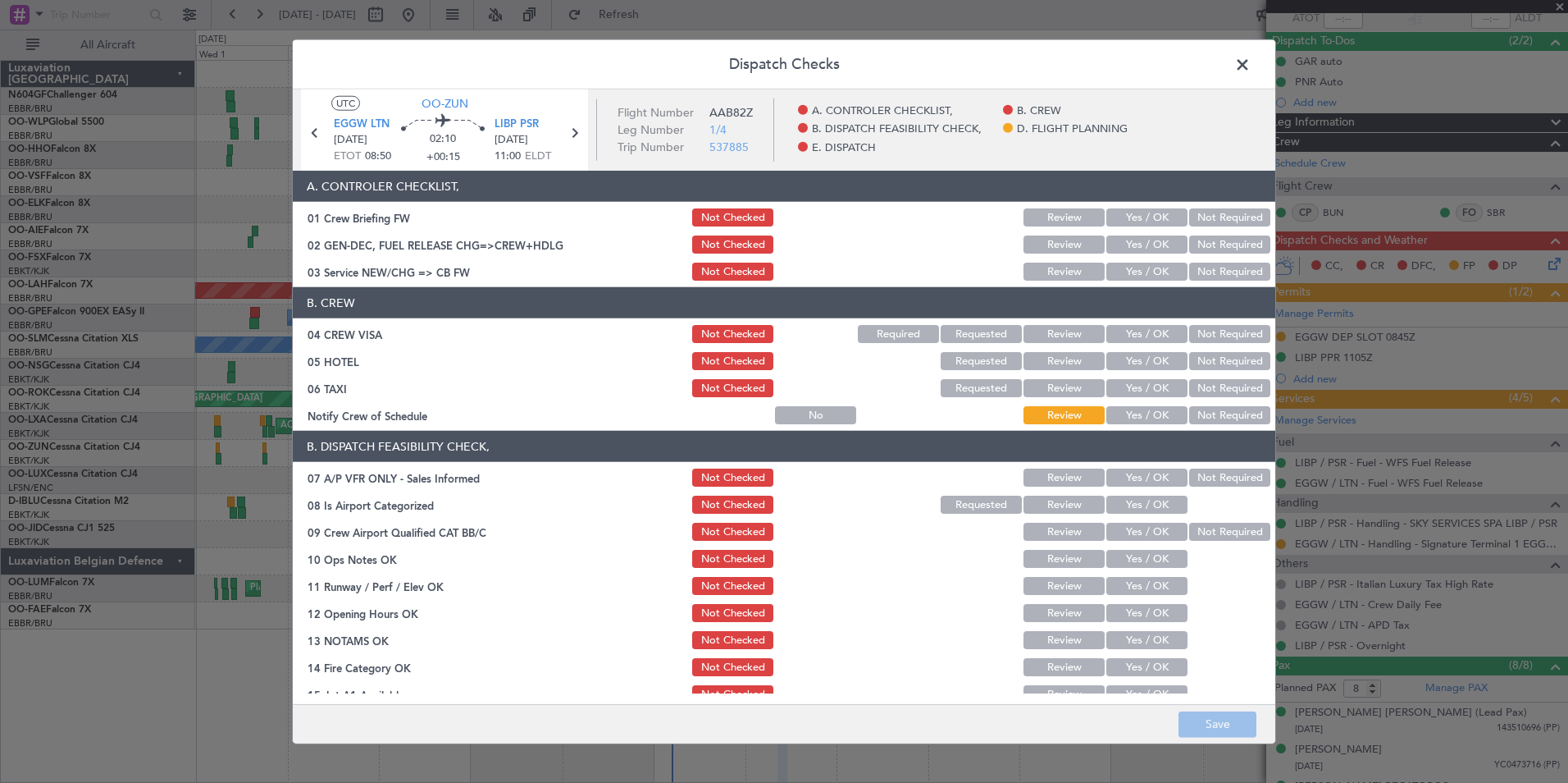
click at [1251, 73] on span at bounding box center [1251, 68] width 0 height 33
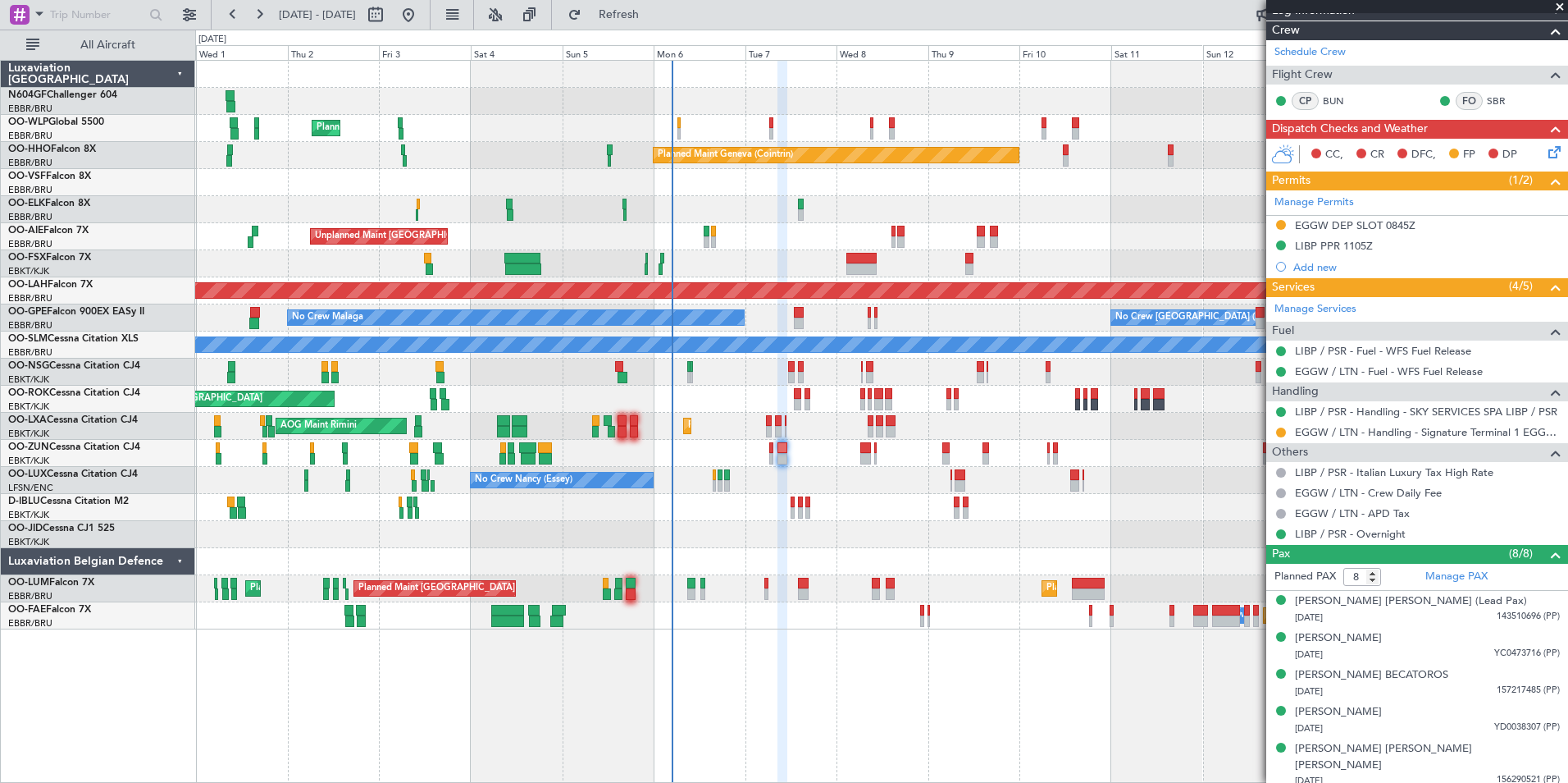
scroll to position [236, 0]
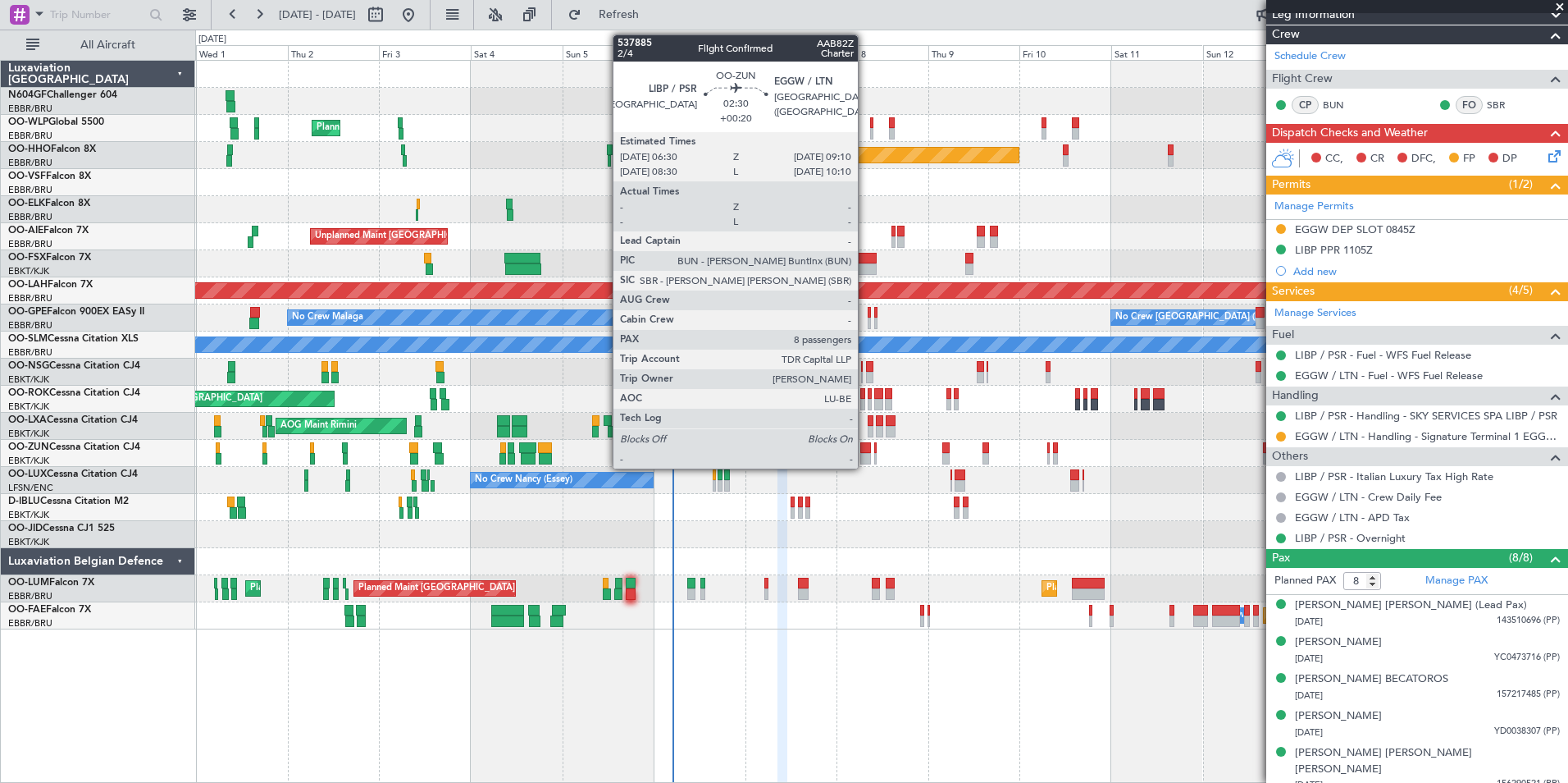
click at [865, 458] on div at bounding box center [866, 458] width 11 height 12
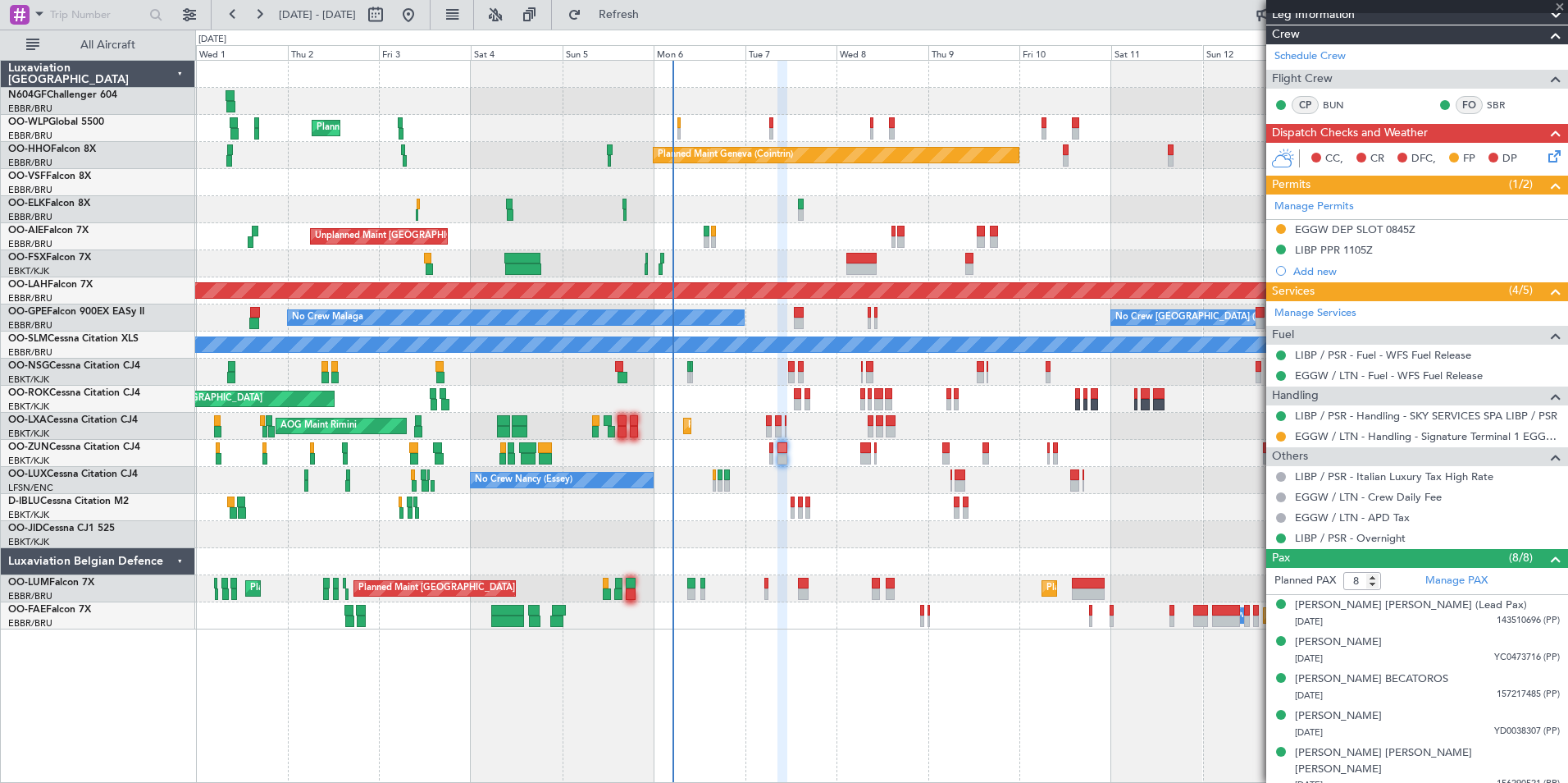
type input "+00:20"
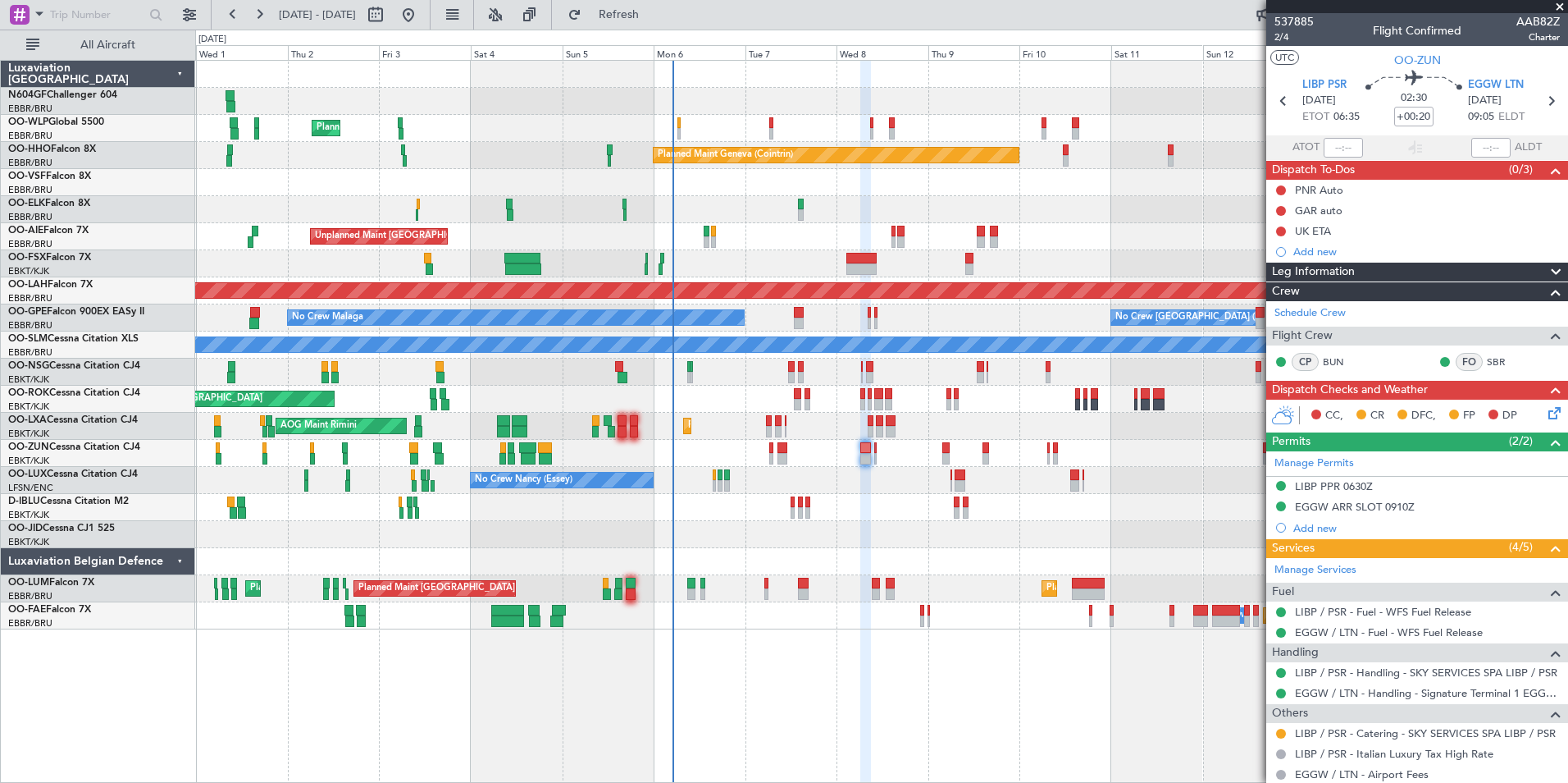
scroll to position [343, 0]
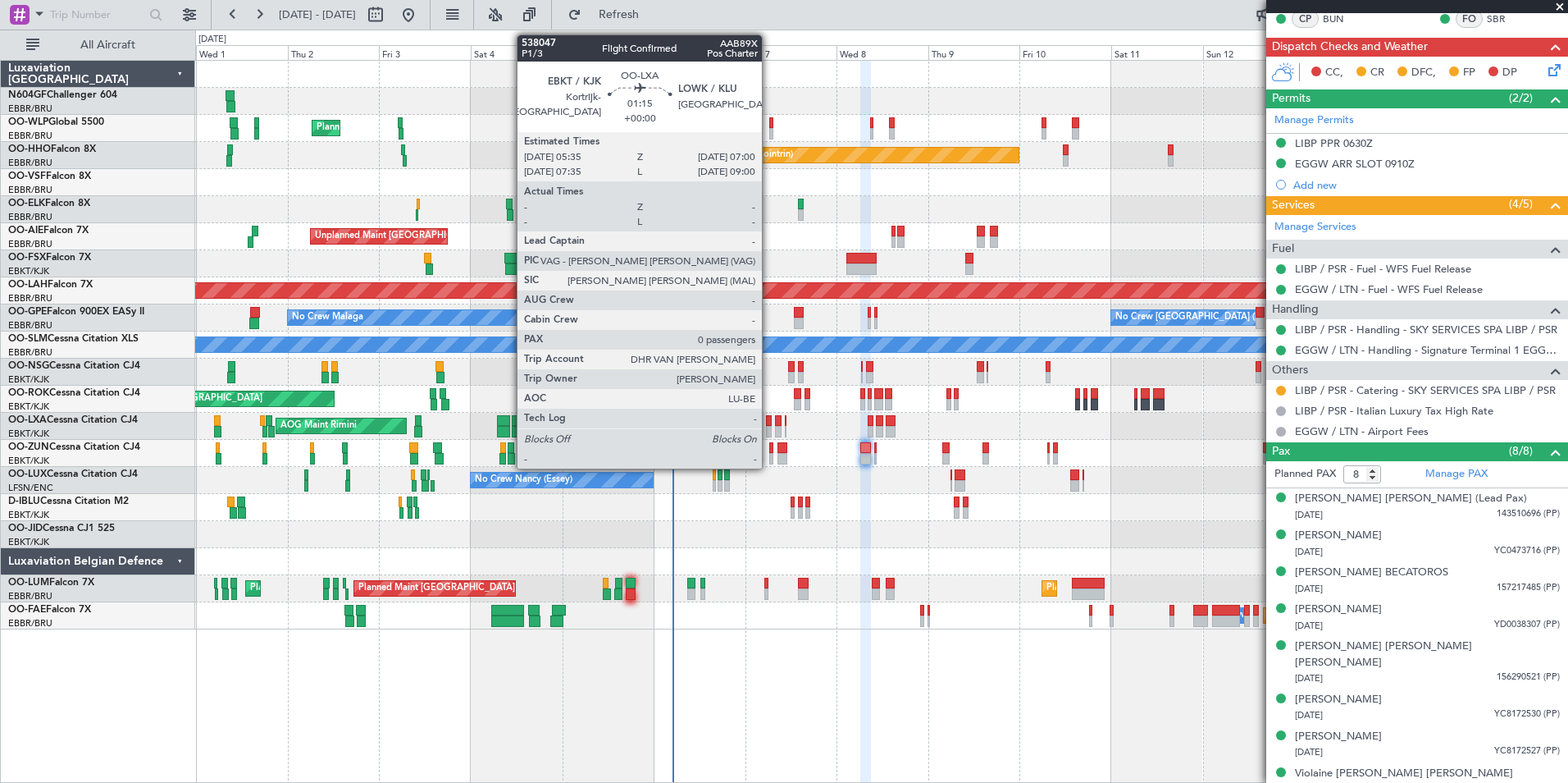
click at [769, 420] on div at bounding box center [769, 420] width 5 height 12
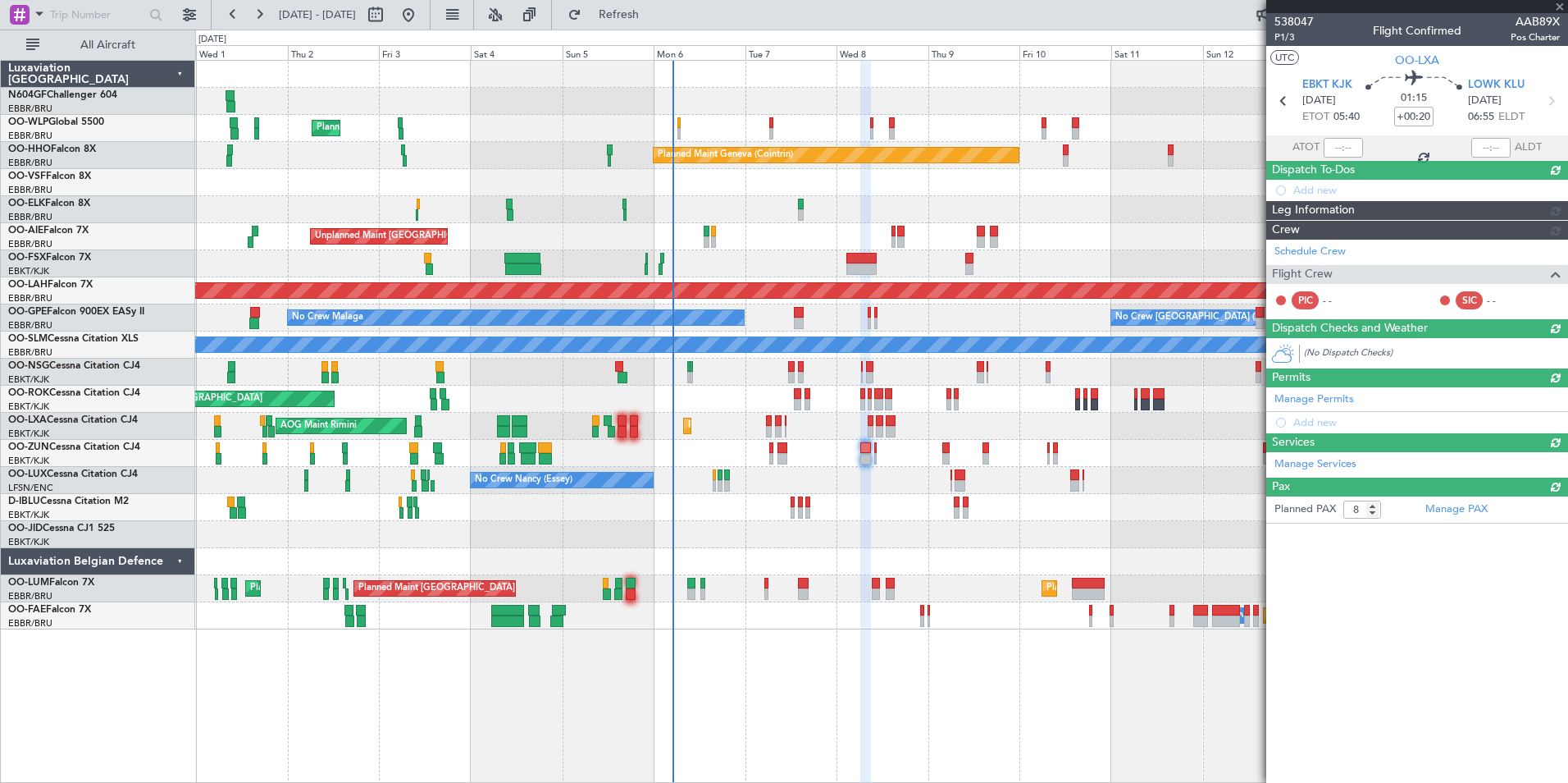
type input "0"
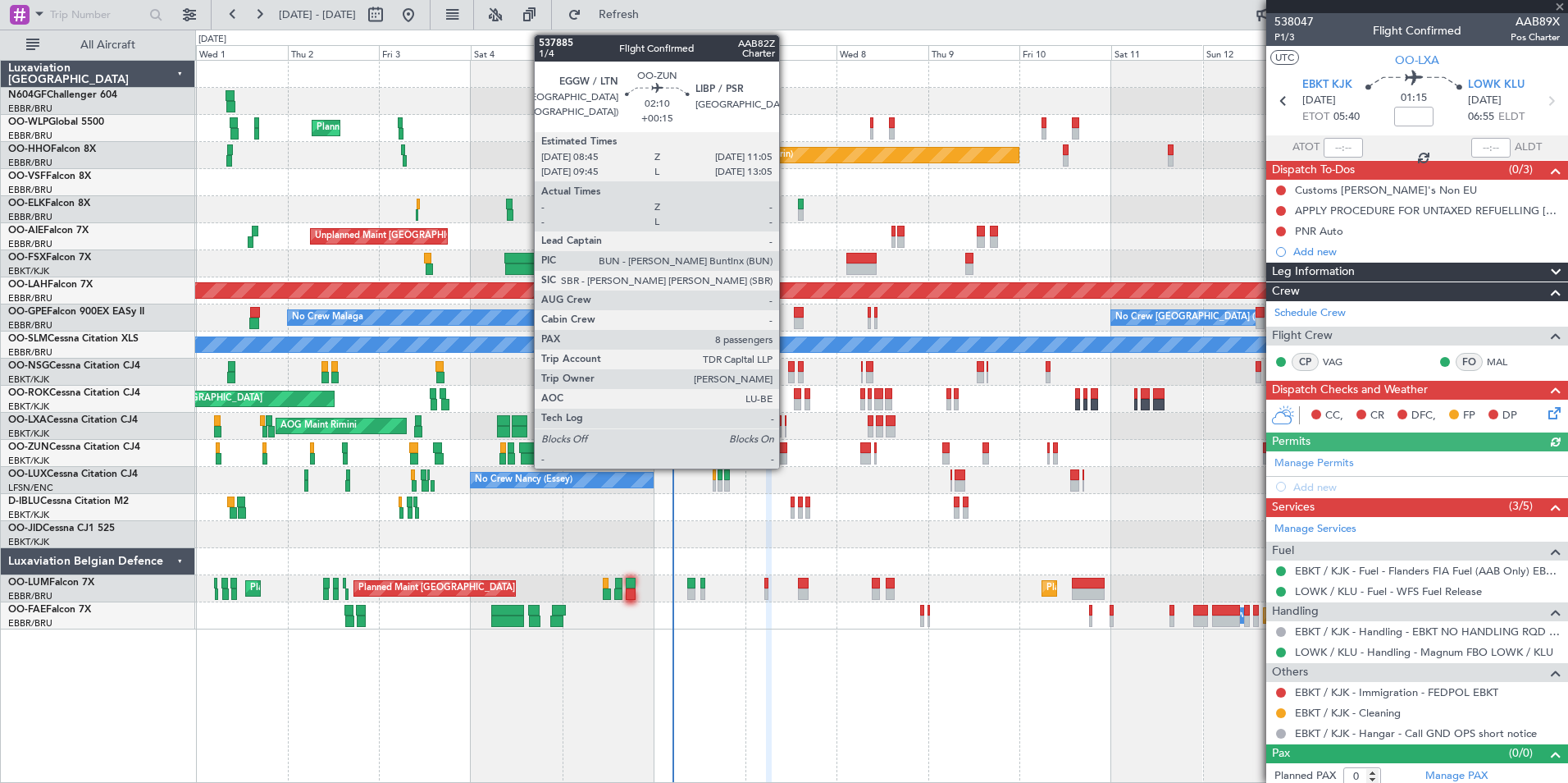
click at [786, 458] on div at bounding box center [782, 458] width 9 height 12
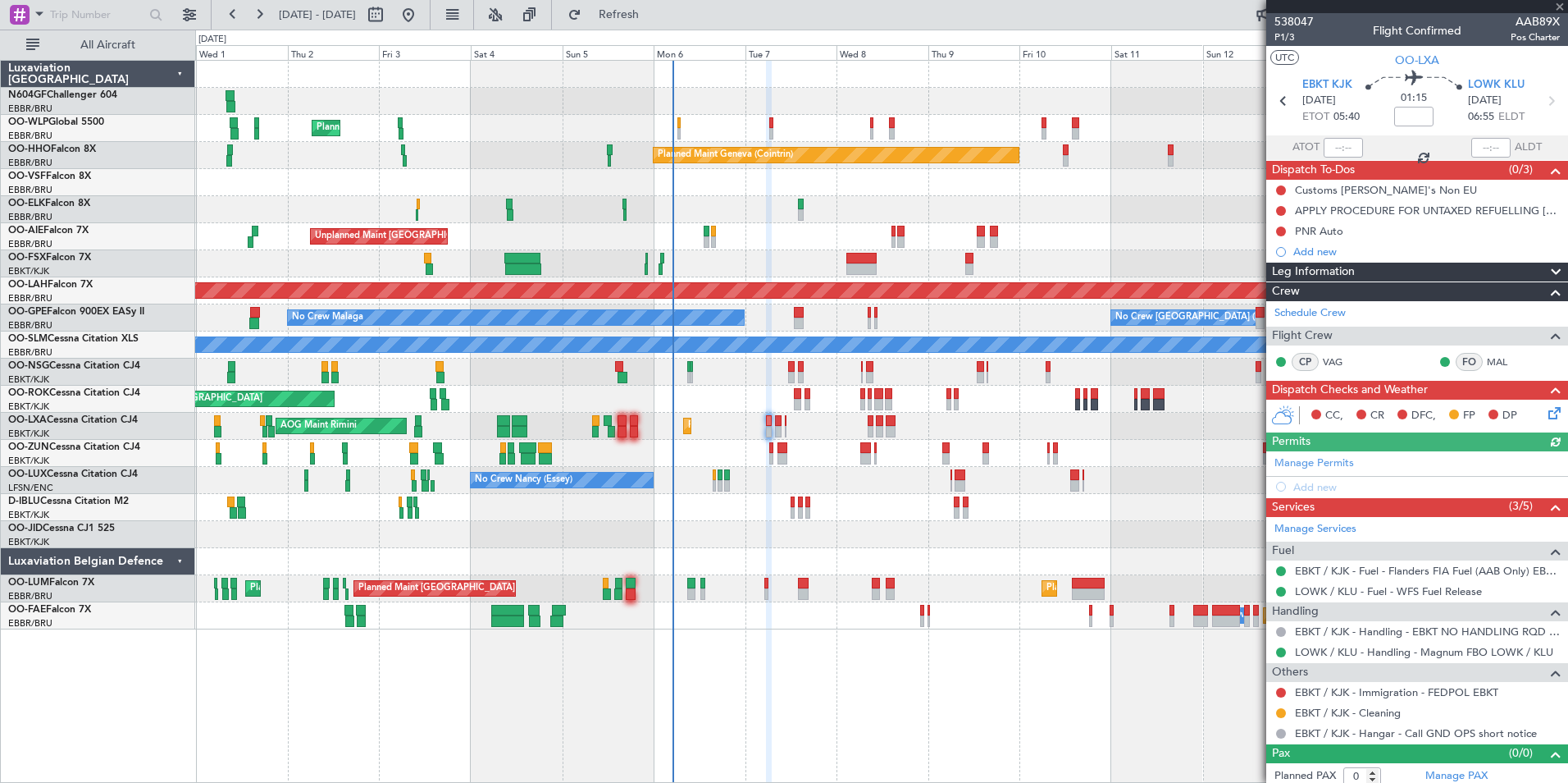
type input "+00:15"
type input "8"
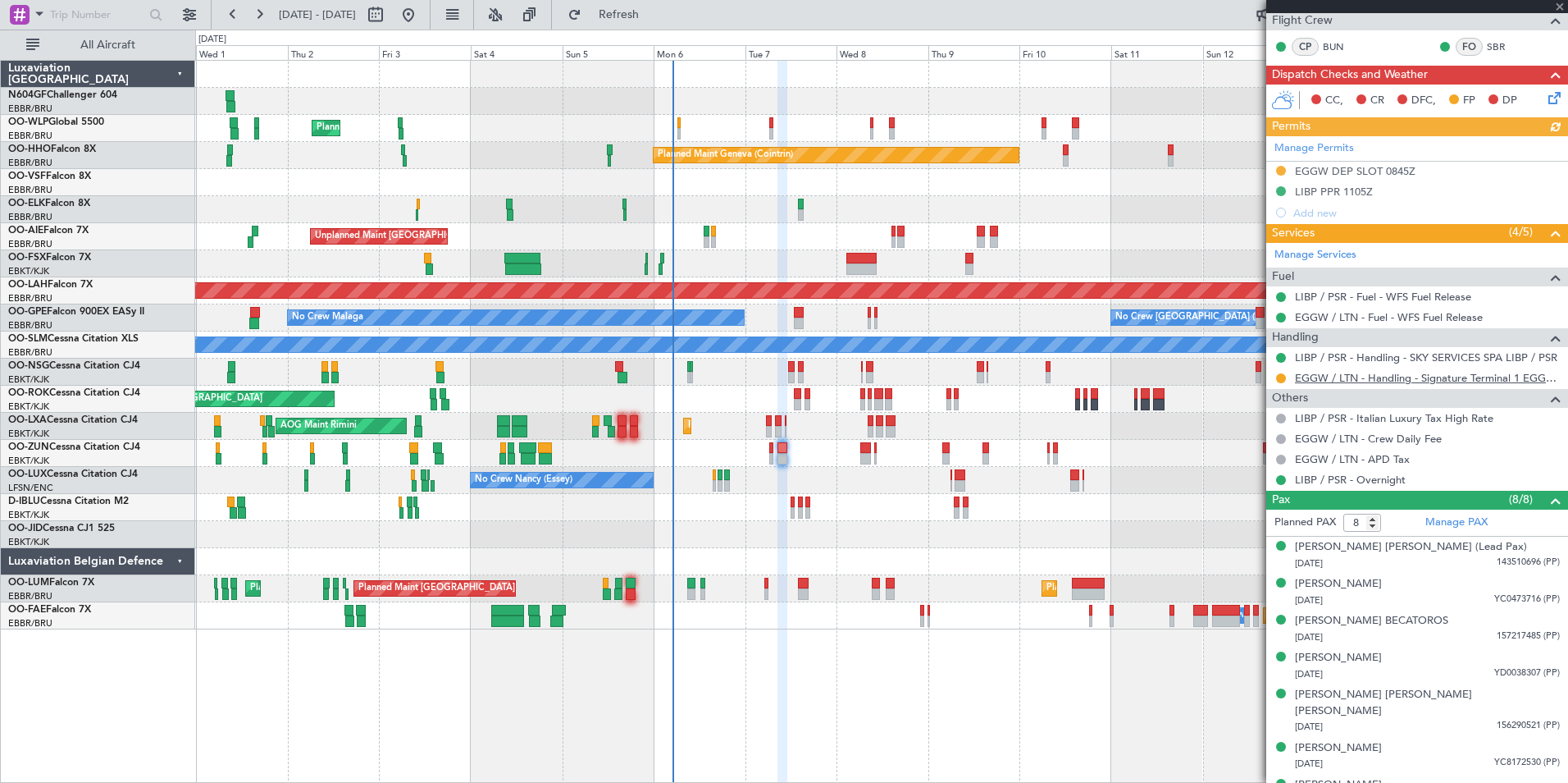
scroll to position [314, 0]
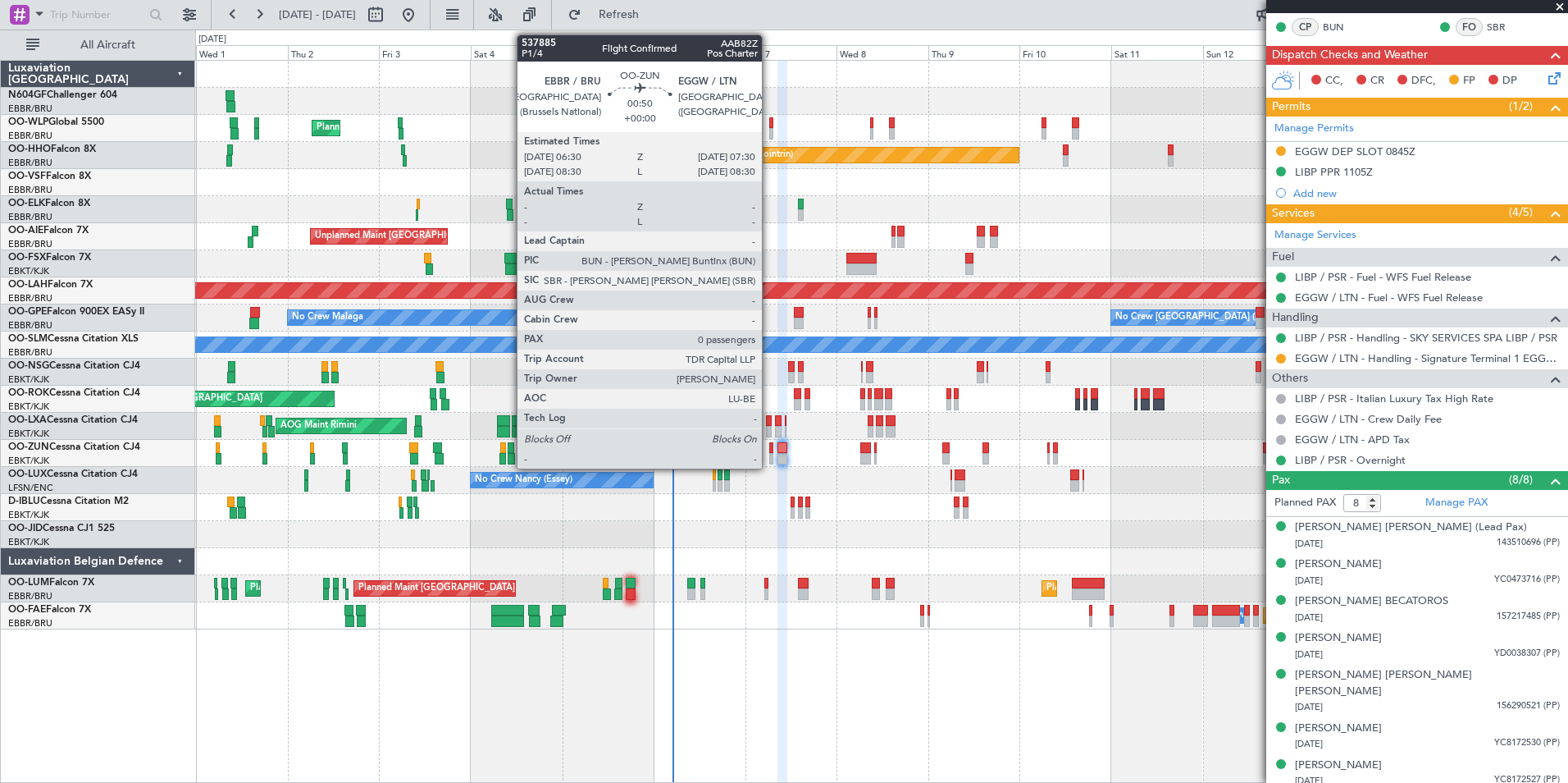
click at [769, 456] on div at bounding box center [771, 458] width 4 height 12
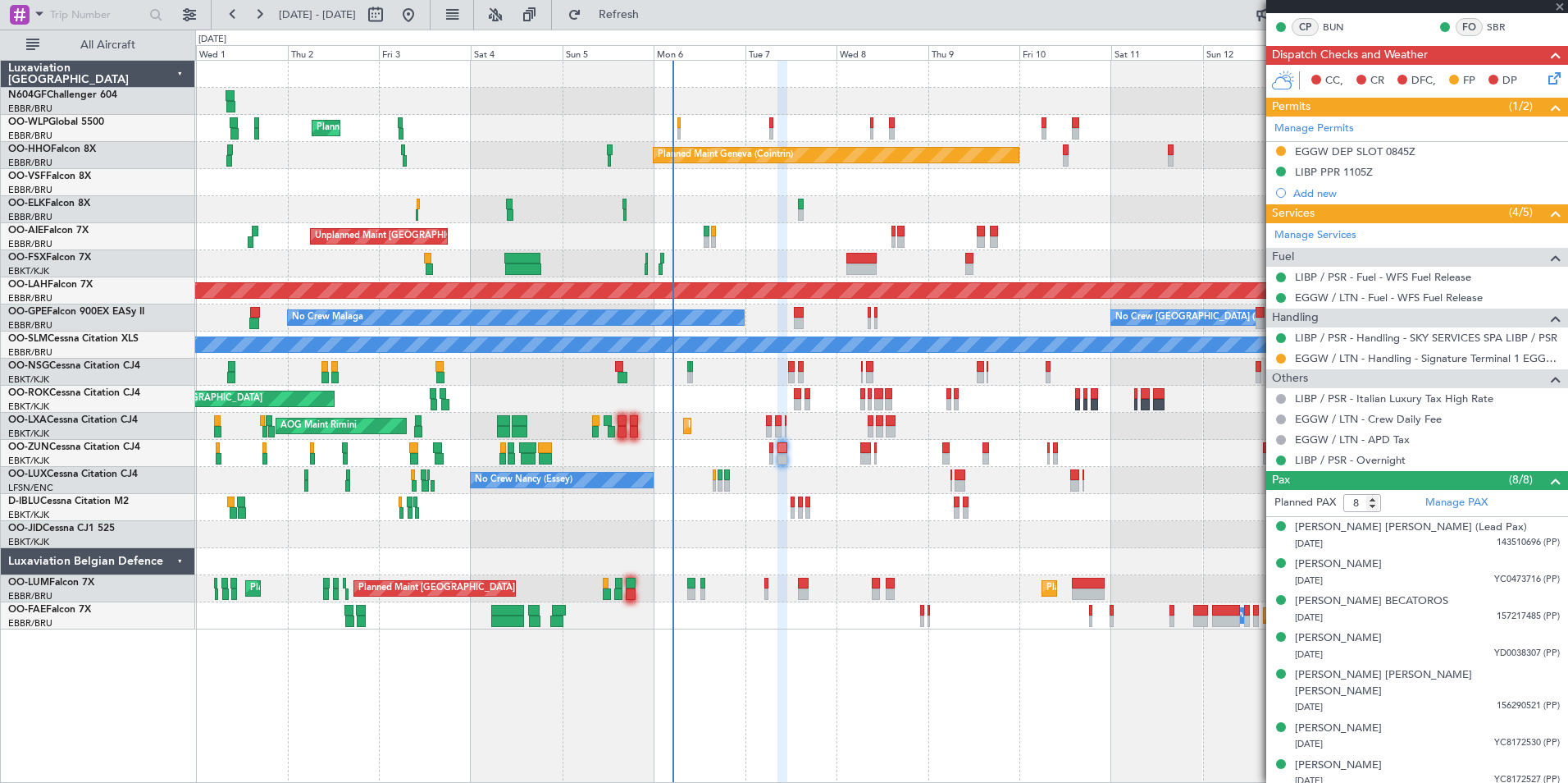
type input "0"
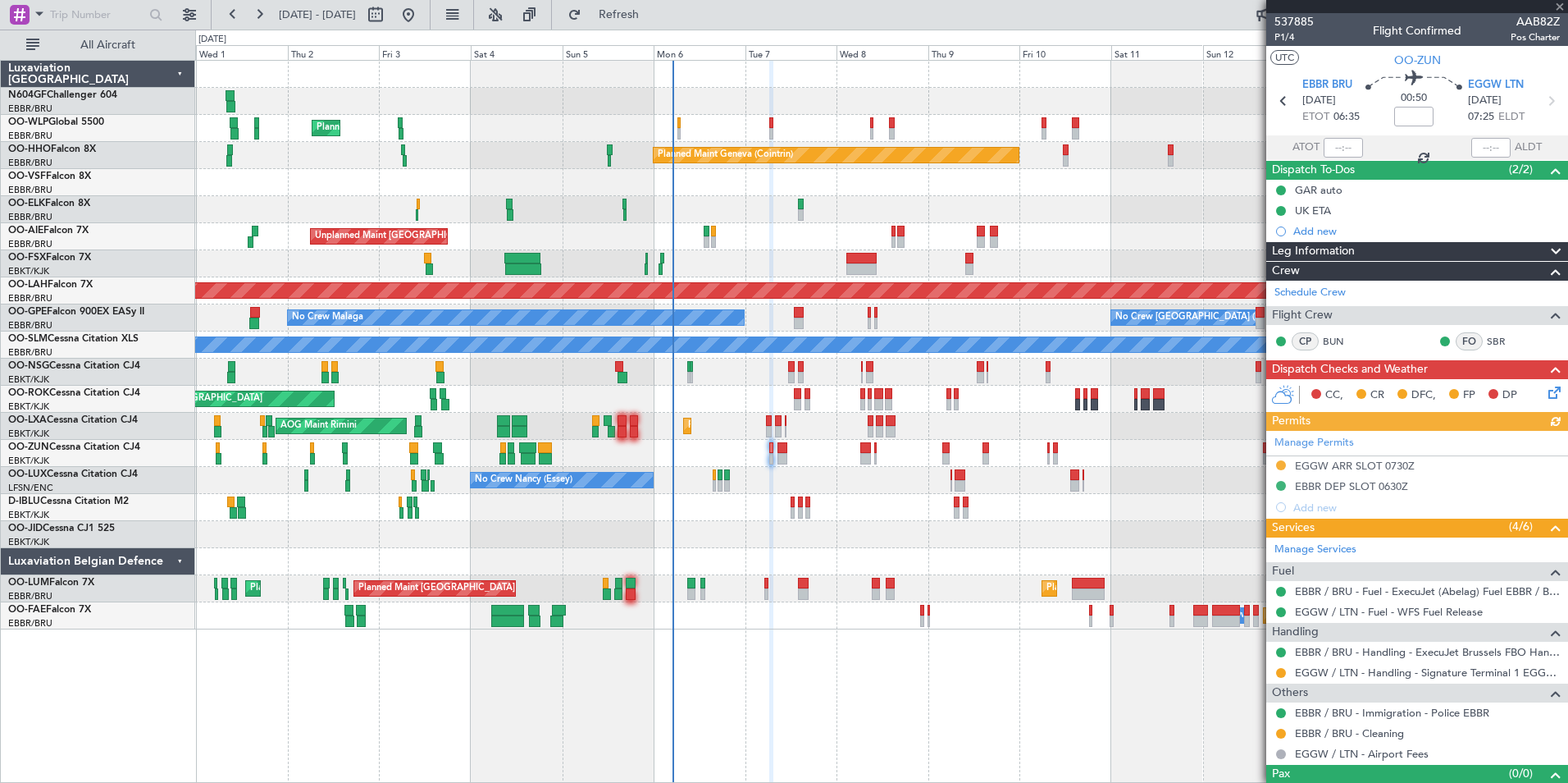
scroll to position [27, 0]
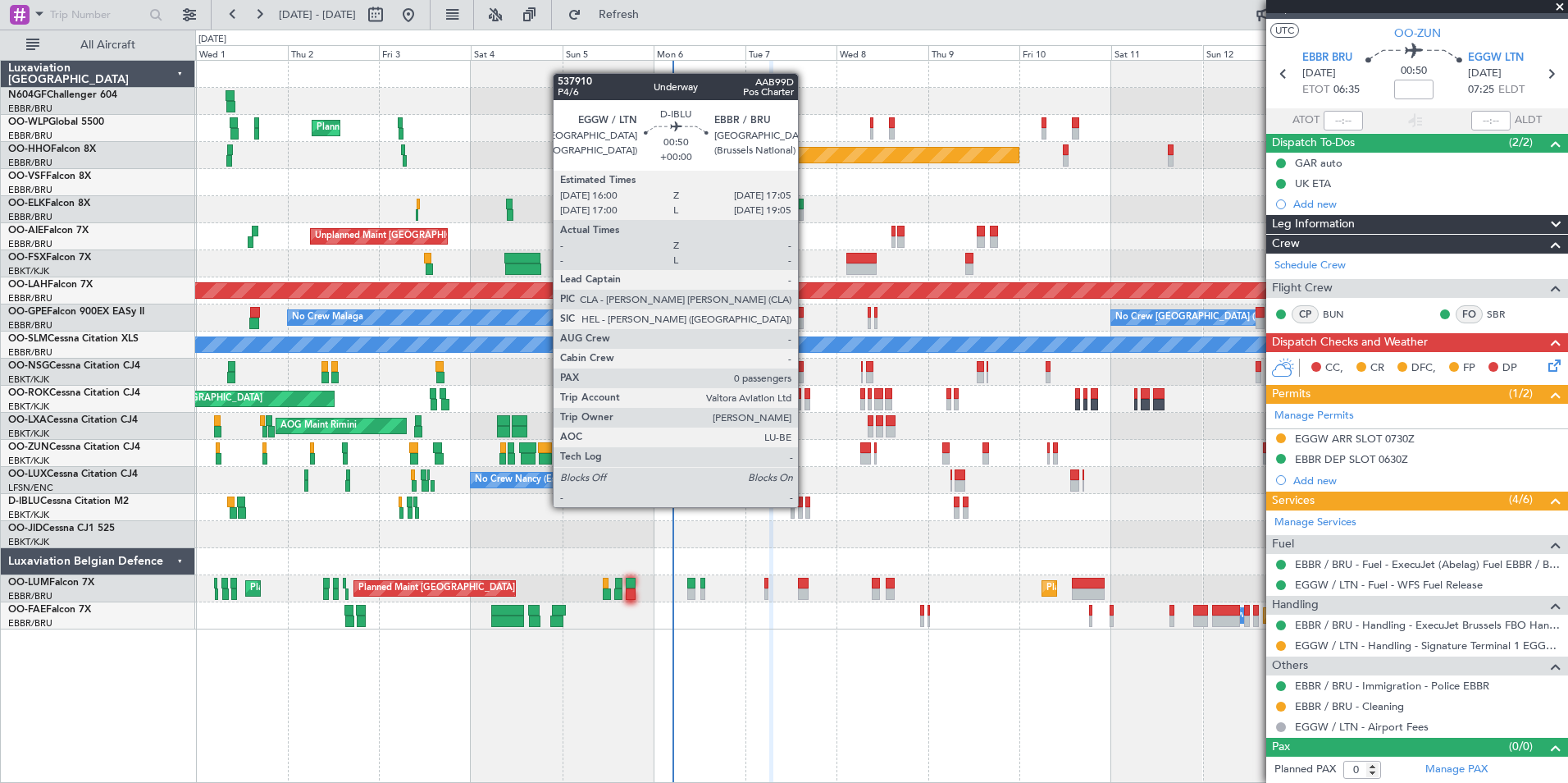
click at [806, 507] on div at bounding box center [808, 512] width 5 height 12
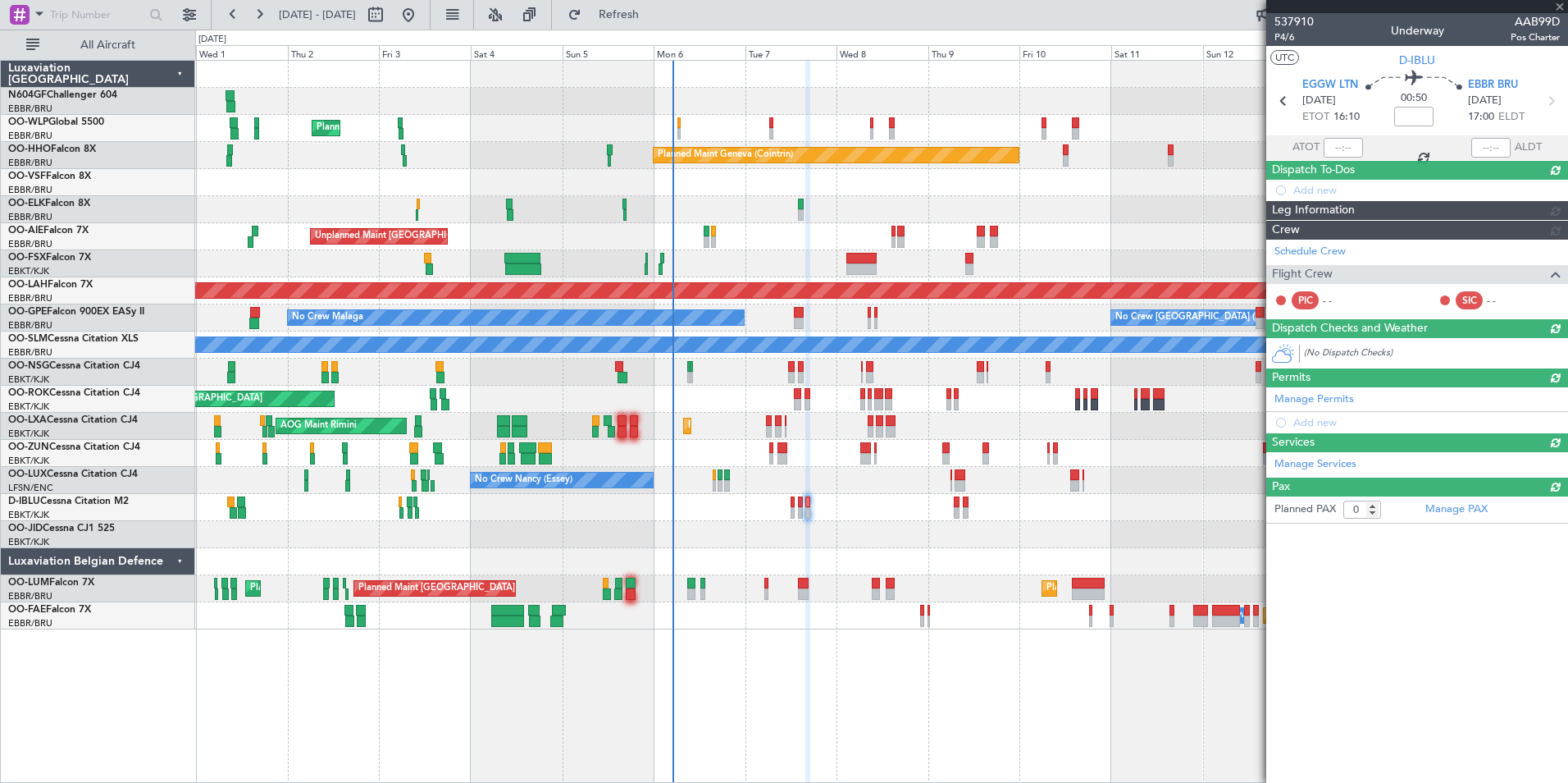
scroll to position [0, 0]
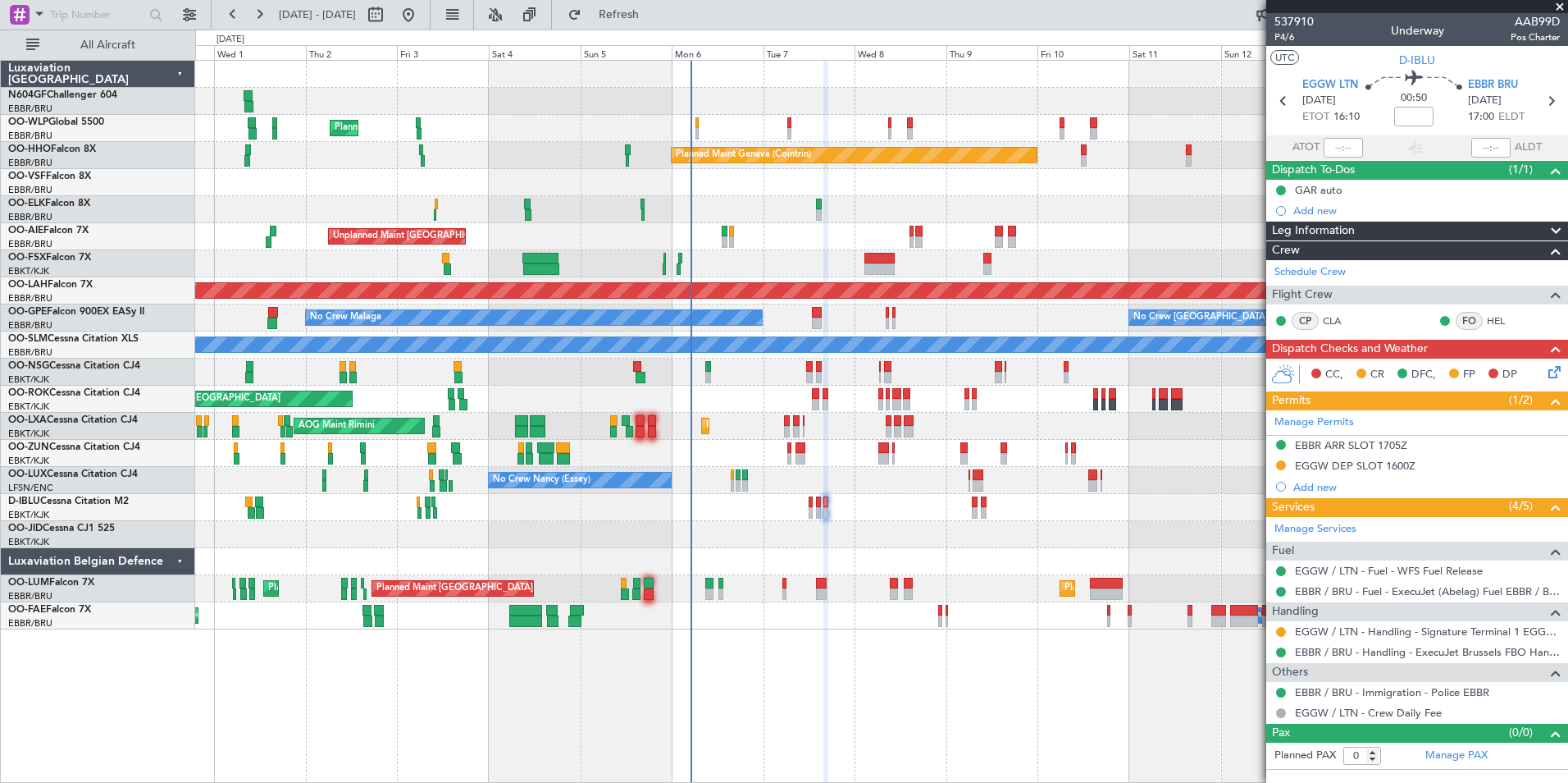
click at [682, 599] on div "Planned Maint Brussels (Brussels National) Planned Maint Brussels (Brussels Nat…" at bounding box center [881, 588] width 1372 height 27
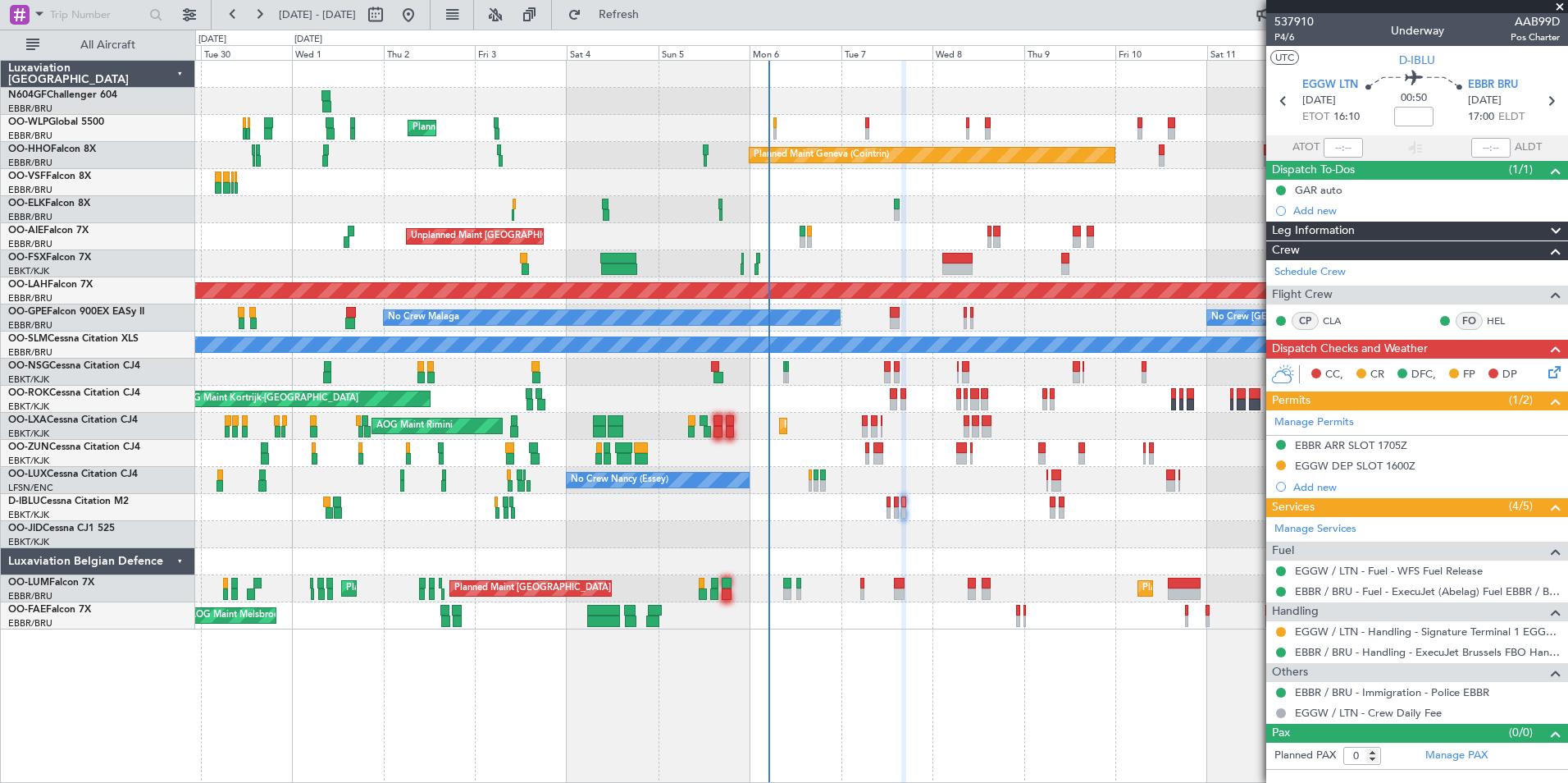
click at [718, 611] on div "Planned Maint Milan (Linate) Planned Maint Geneva (Cointrin) Planned Maint Kort…" at bounding box center [881, 345] width 1372 height 569
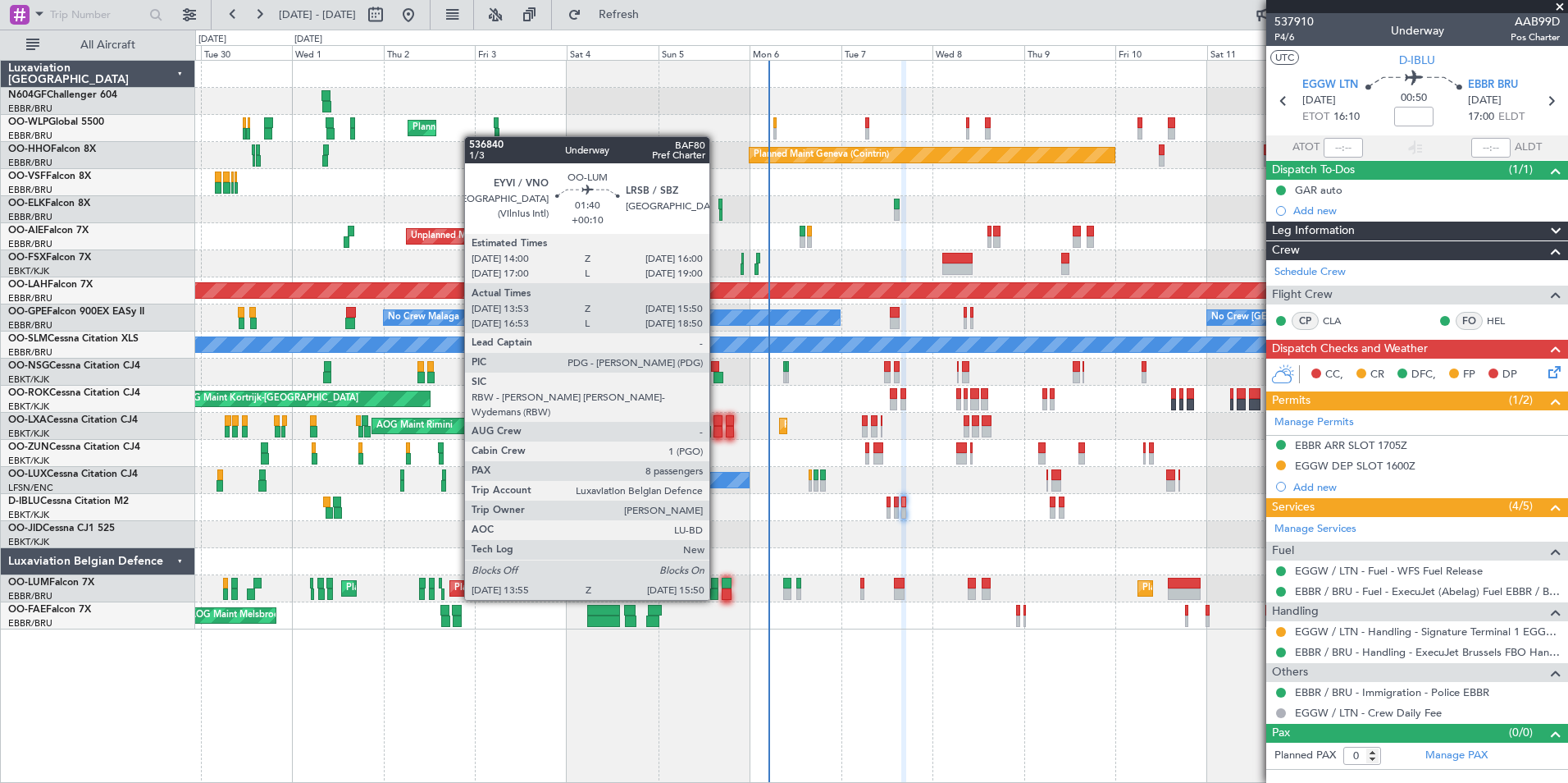
click at [716, 598] on div at bounding box center [714, 594] width 7 height 12
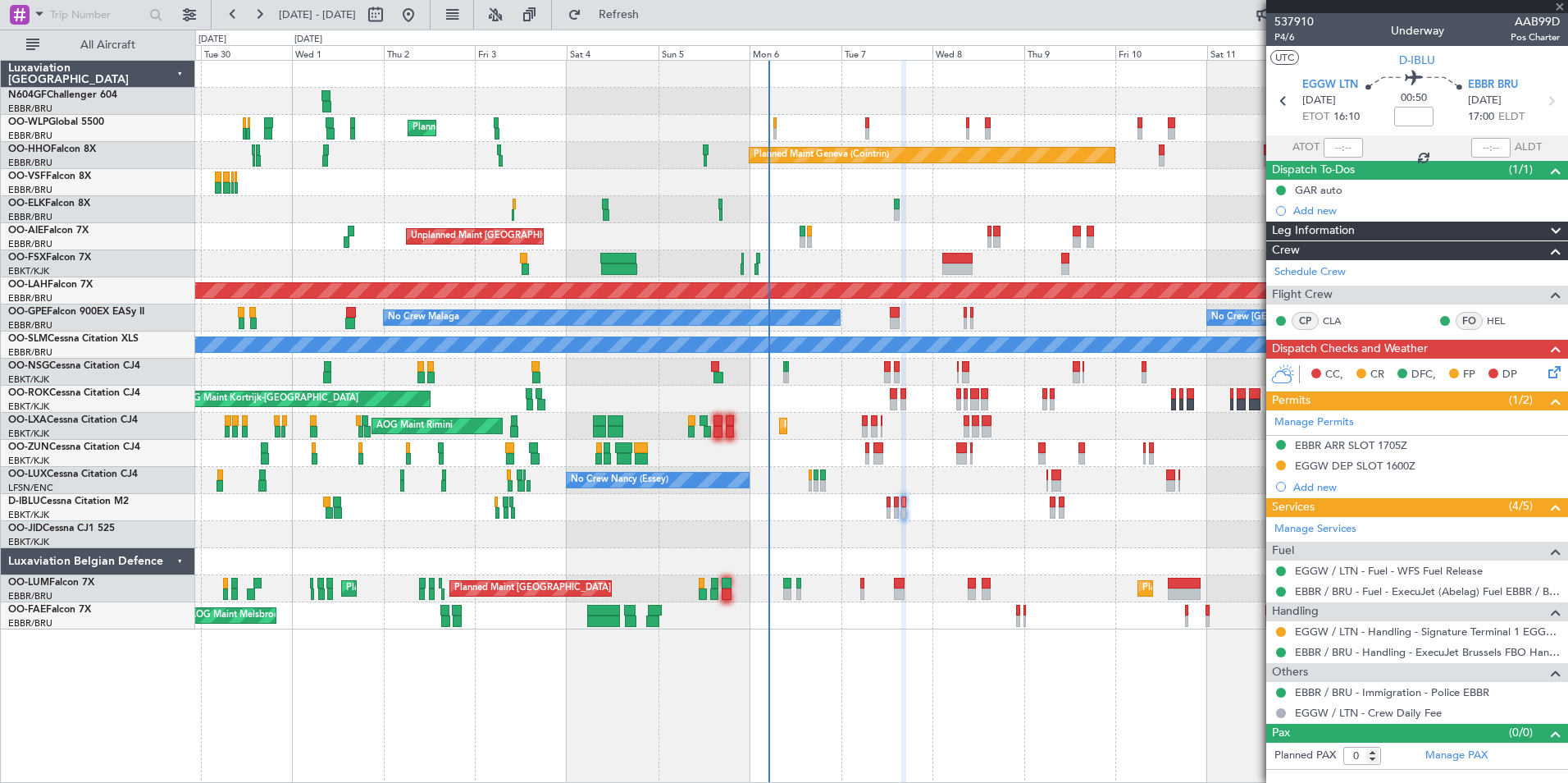
type input "+00:10"
type input "14:03"
type input "15:40"
type input "8"
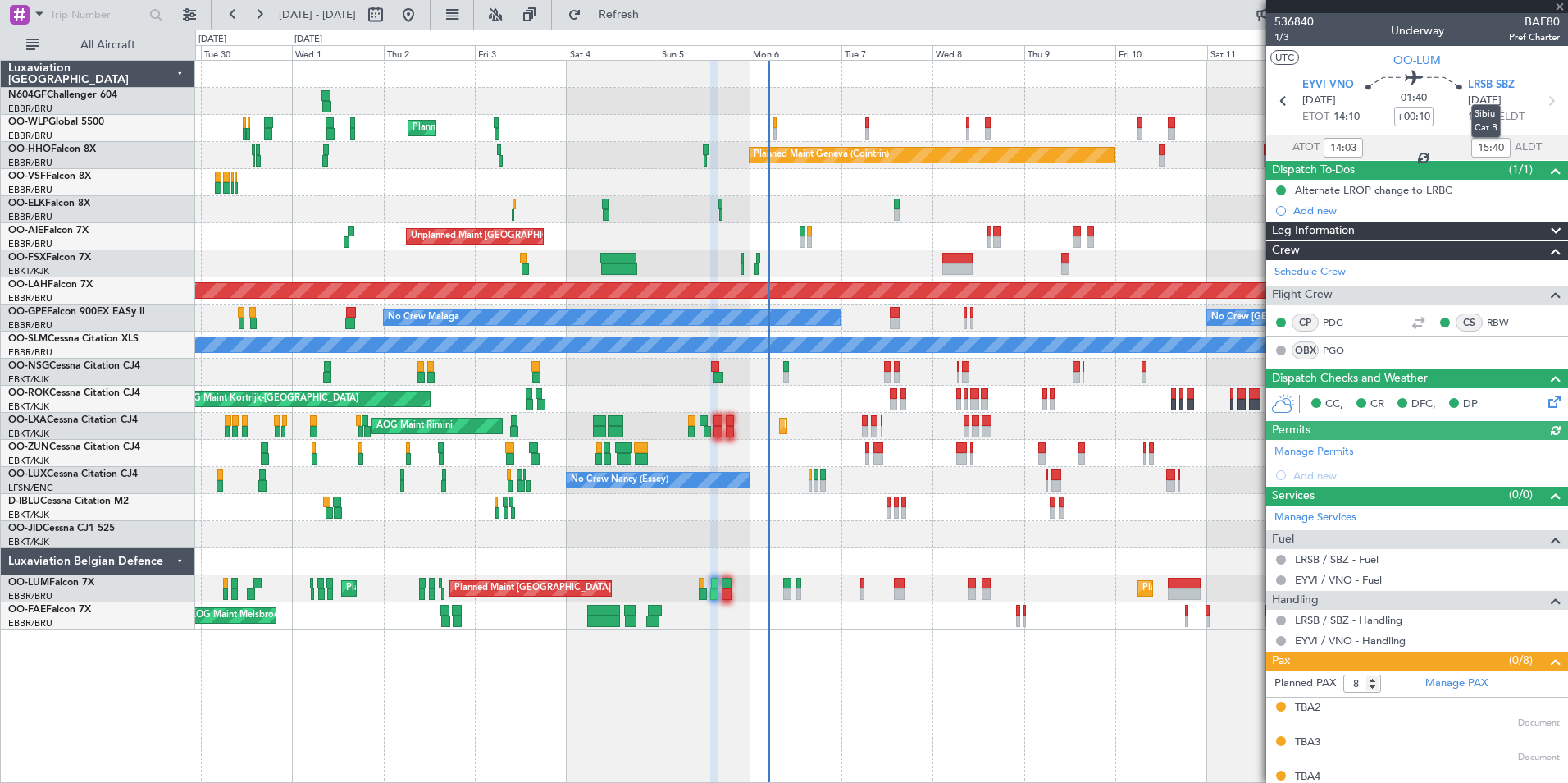
click at [1491, 86] on span "LRSB SBZ" at bounding box center [1491, 85] width 47 height 17
click at [659, 25] on button "Refresh" at bounding box center [608, 15] width 98 height 27
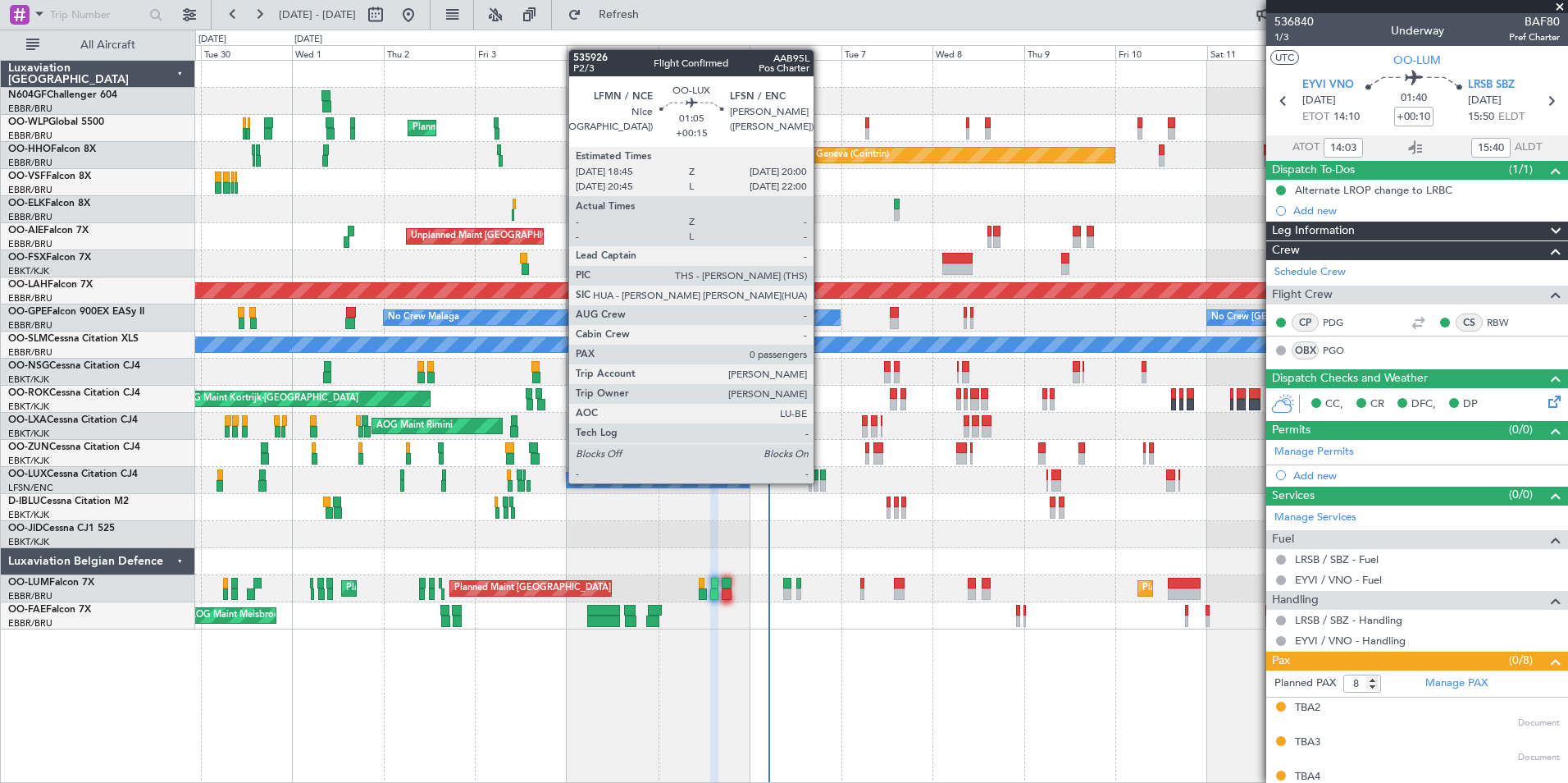
click at [821, 481] on div at bounding box center [822, 485] width 5 height 12
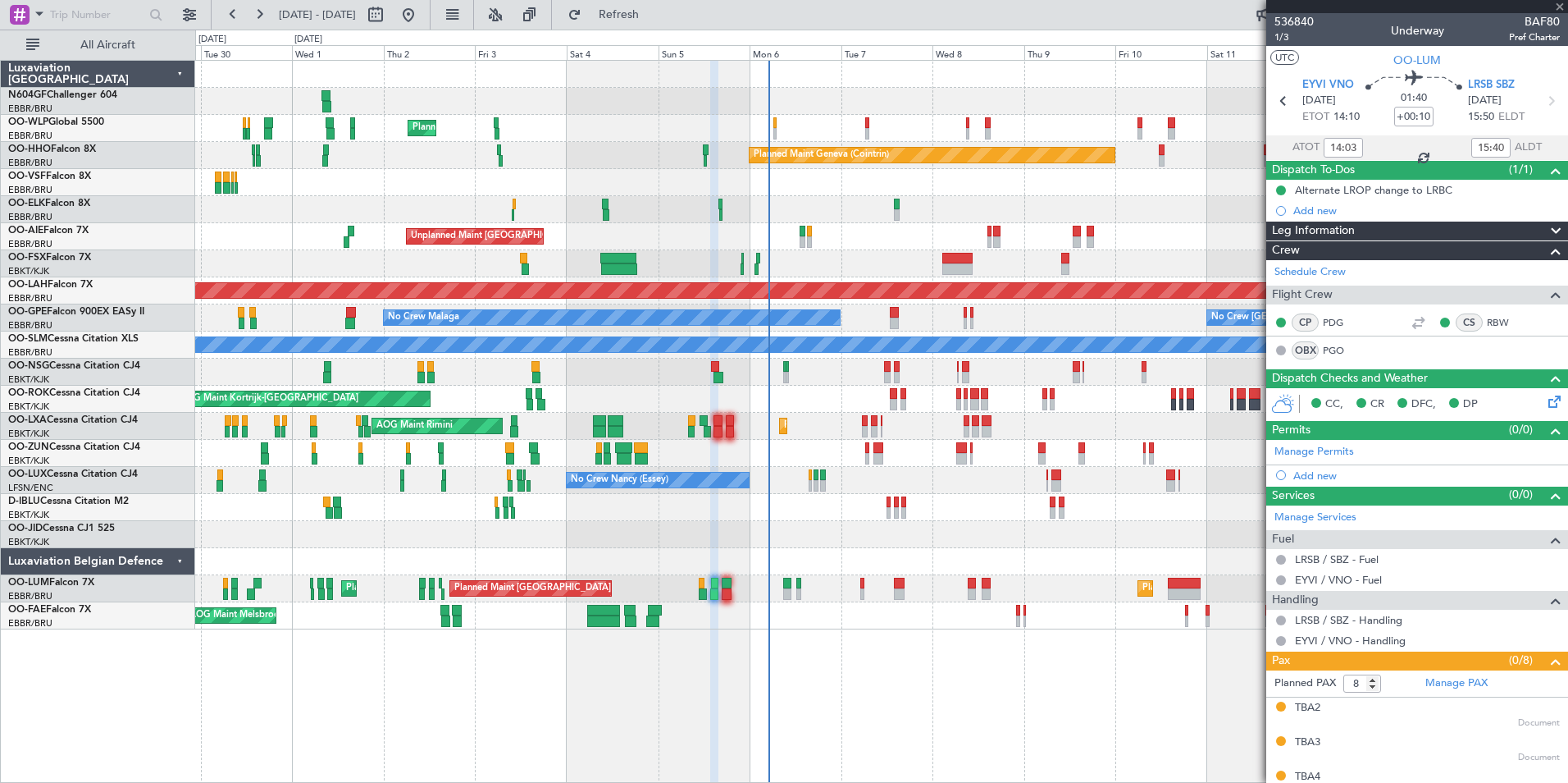
type input "+00:15"
type input "0"
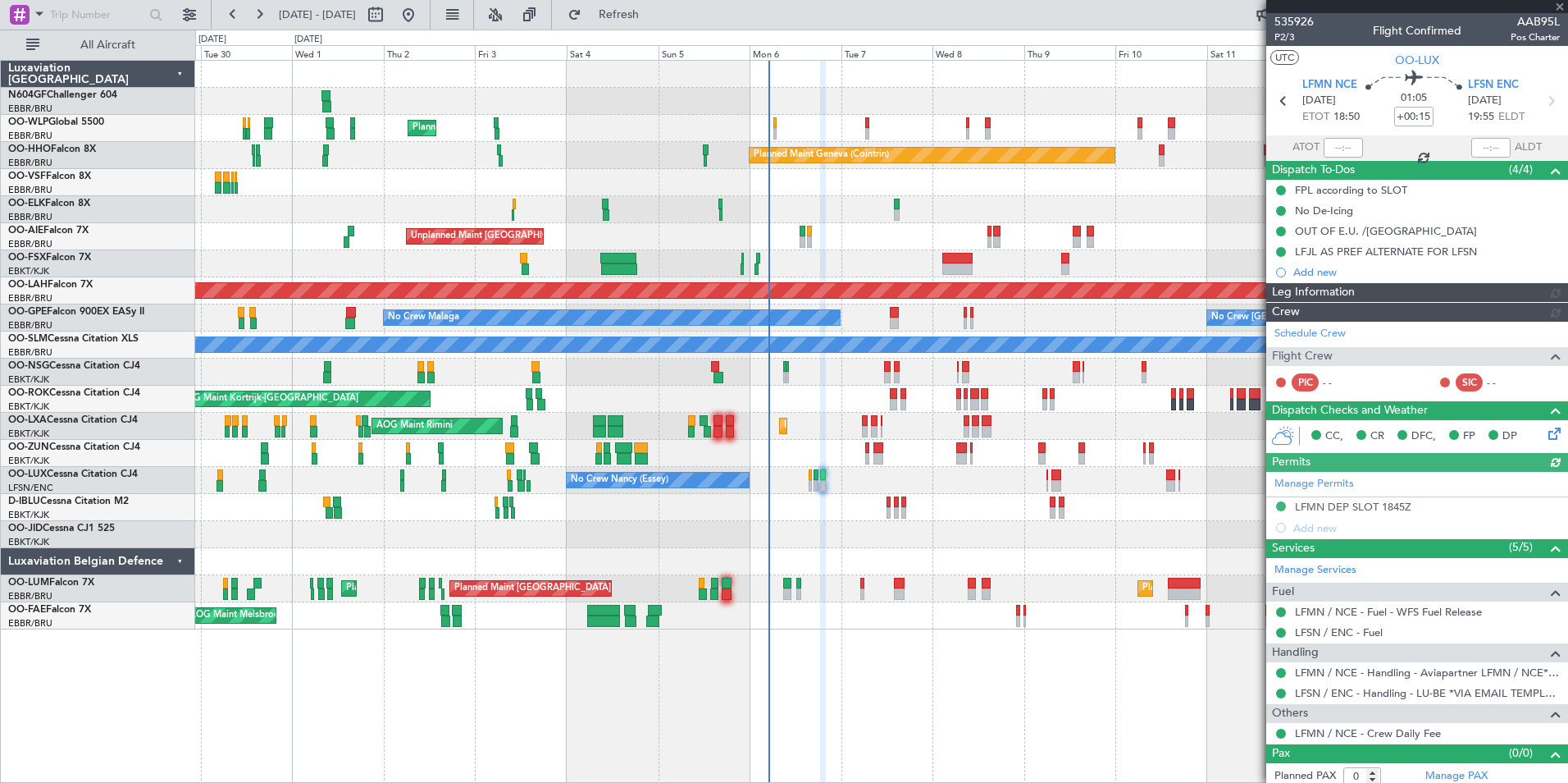
click at [907, 509] on div "A/C Unavailable Kortrijk-Wevelgem A/C Unavailable Brussels (Brussels National) …" at bounding box center [881, 507] width 1372 height 27
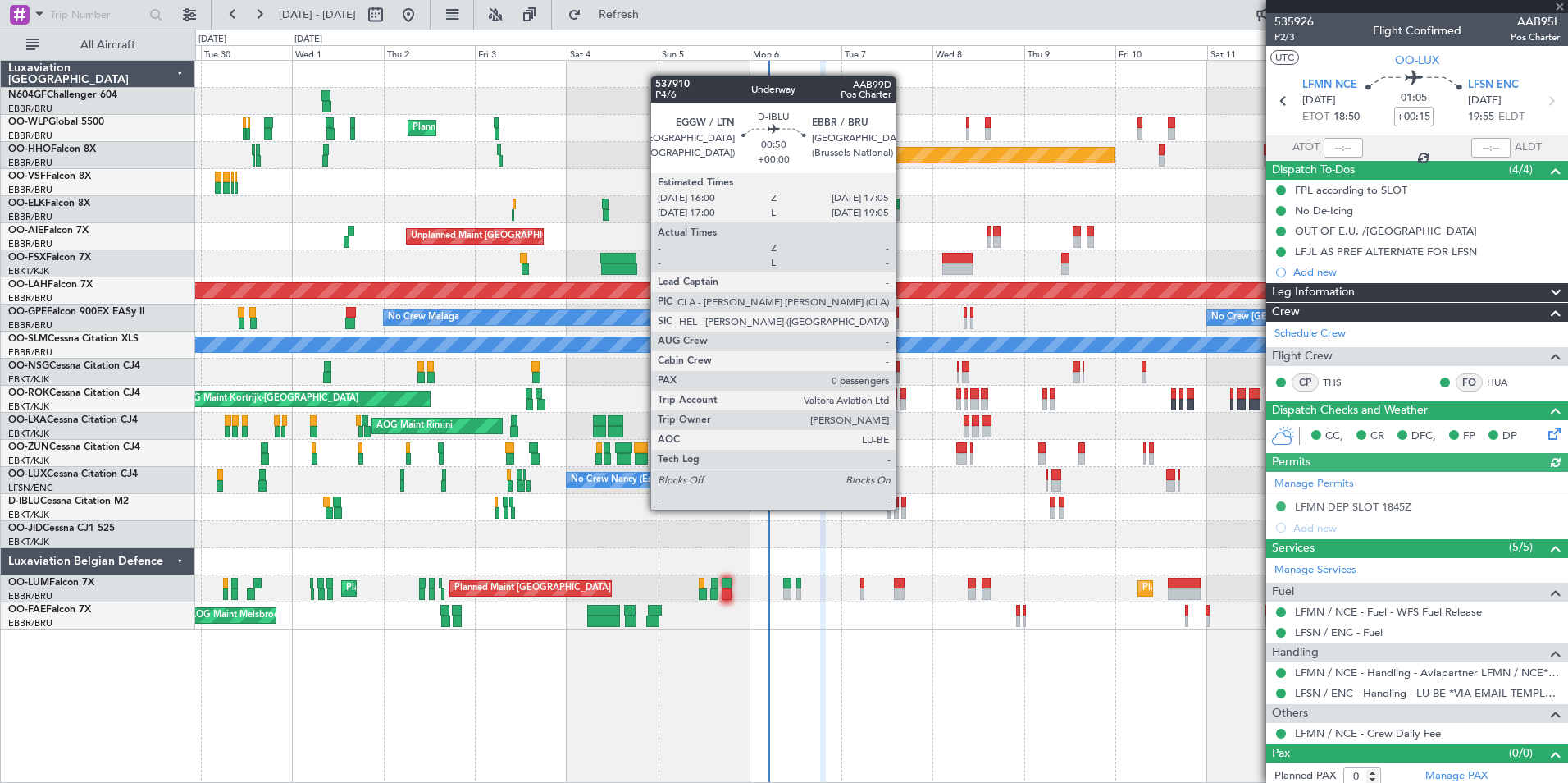
click at [903, 510] on div at bounding box center [904, 512] width 5 height 12
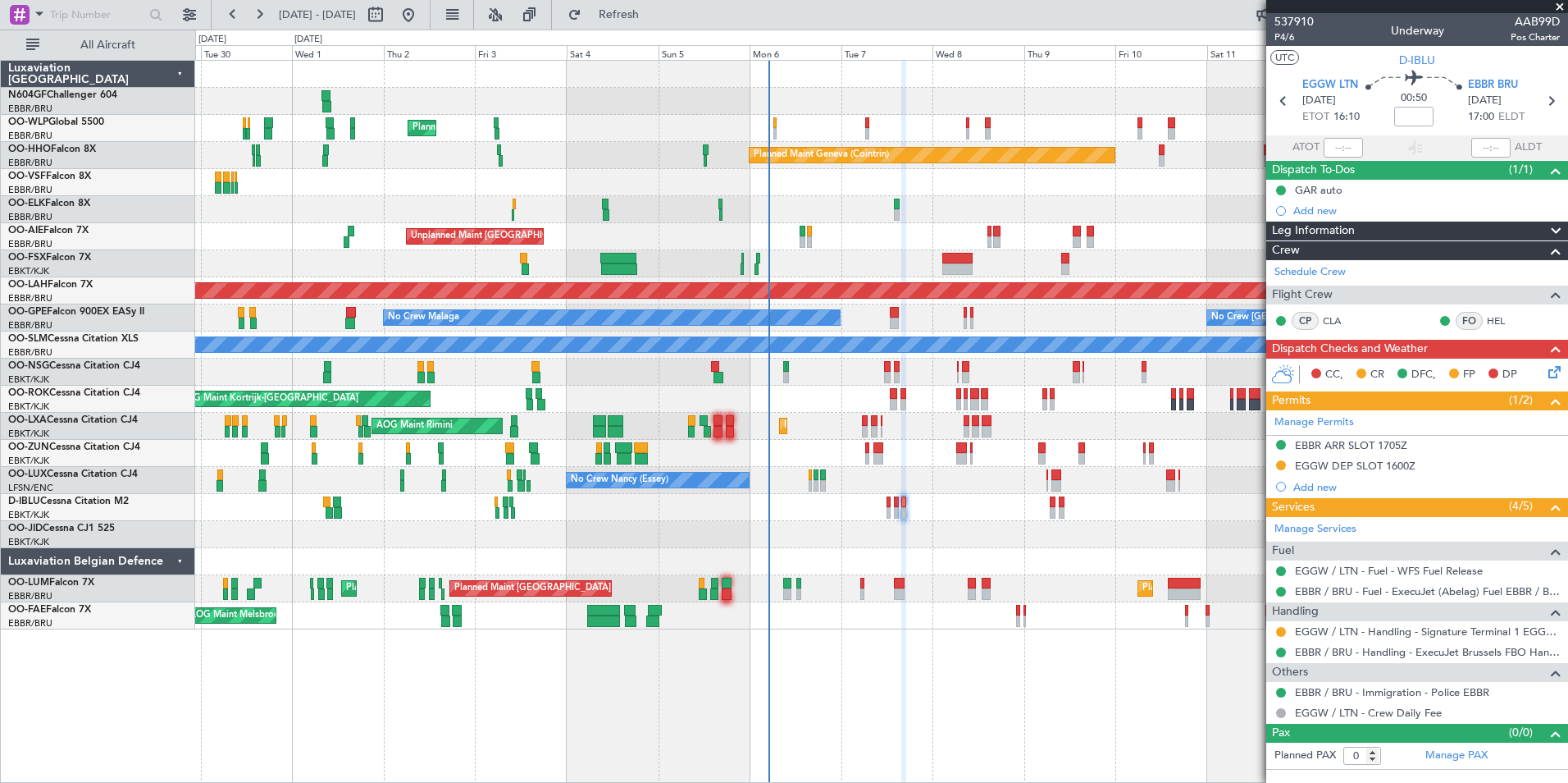
click at [853, 473] on div "No Crew Nancy (Essey)" at bounding box center [881, 480] width 1372 height 27
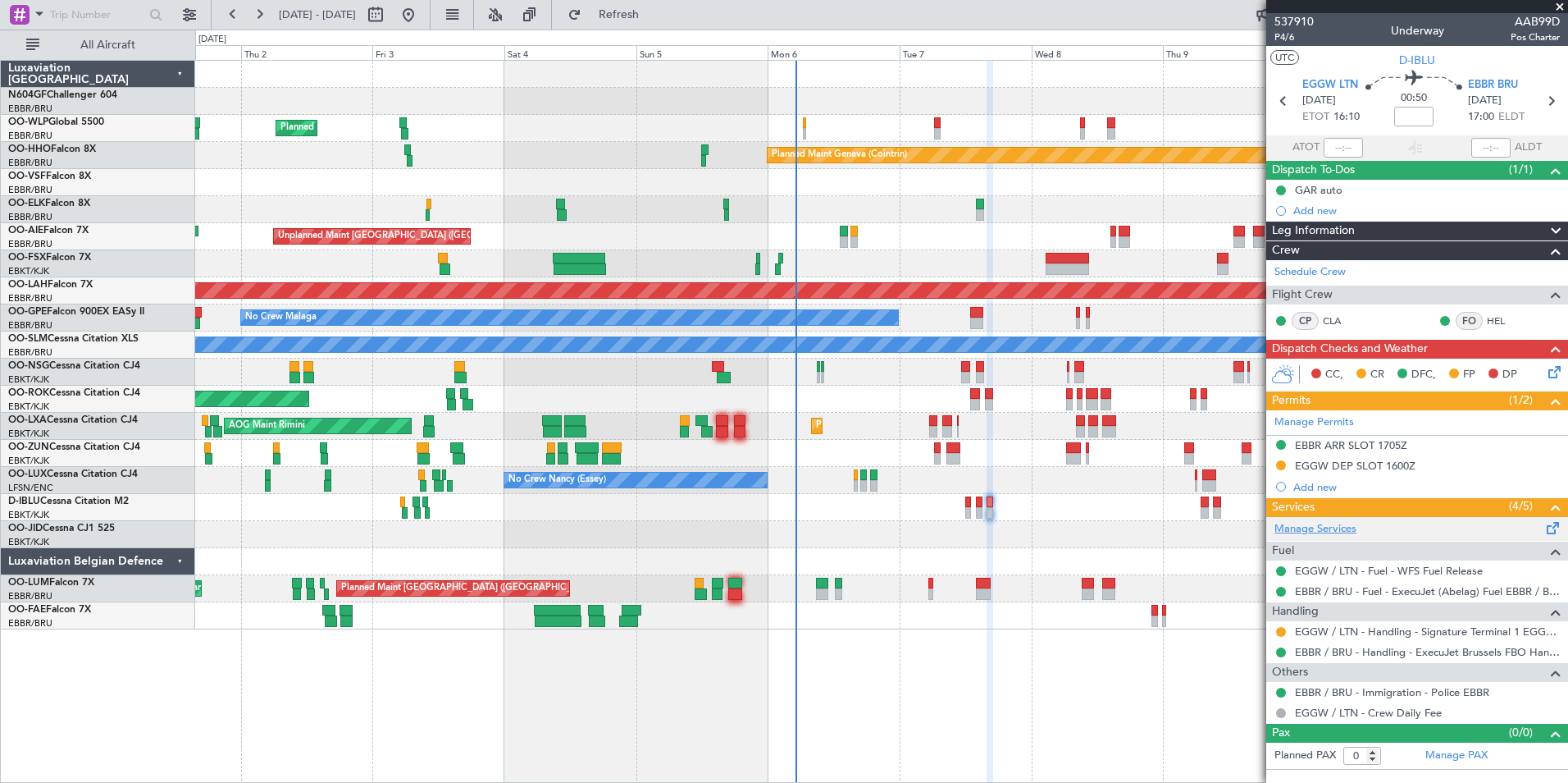
click at [1330, 533] on link "Manage Services" at bounding box center [1315, 529] width 82 height 17
click at [654, 17] on span "Refresh" at bounding box center [619, 14] width 69 height 12
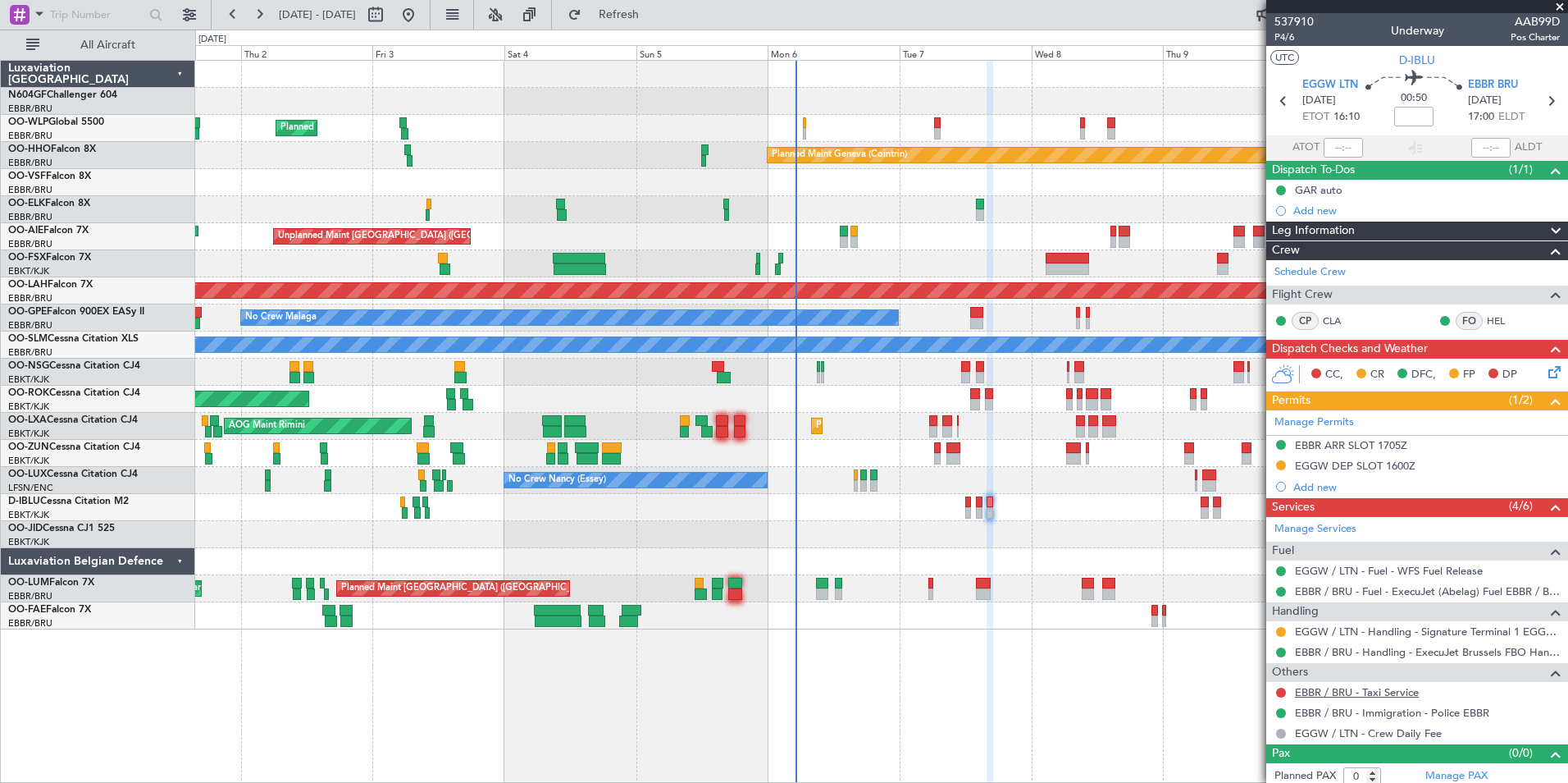
click at [1336, 694] on link "EBBR / BRU - Taxi Service" at bounding box center [1357, 692] width 124 height 14
click at [659, 37] on div "0 0 Wed 1 Thu 2 Fri 3 Sat 4 Sun 5 Mon 6 Tue 7 Oct 2025 Wed 8 Thu 9 Fri 10 Sat 1…" at bounding box center [882, 44] width 1371 height 29
click at [663, 28] on fb-refresh-button "Refresh" at bounding box center [609, 14] width 115 height 29
click at [654, 17] on span "Refresh" at bounding box center [619, 14] width 69 height 12
click at [1280, 694] on button at bounding box center [1281, 692] width 10 height 10
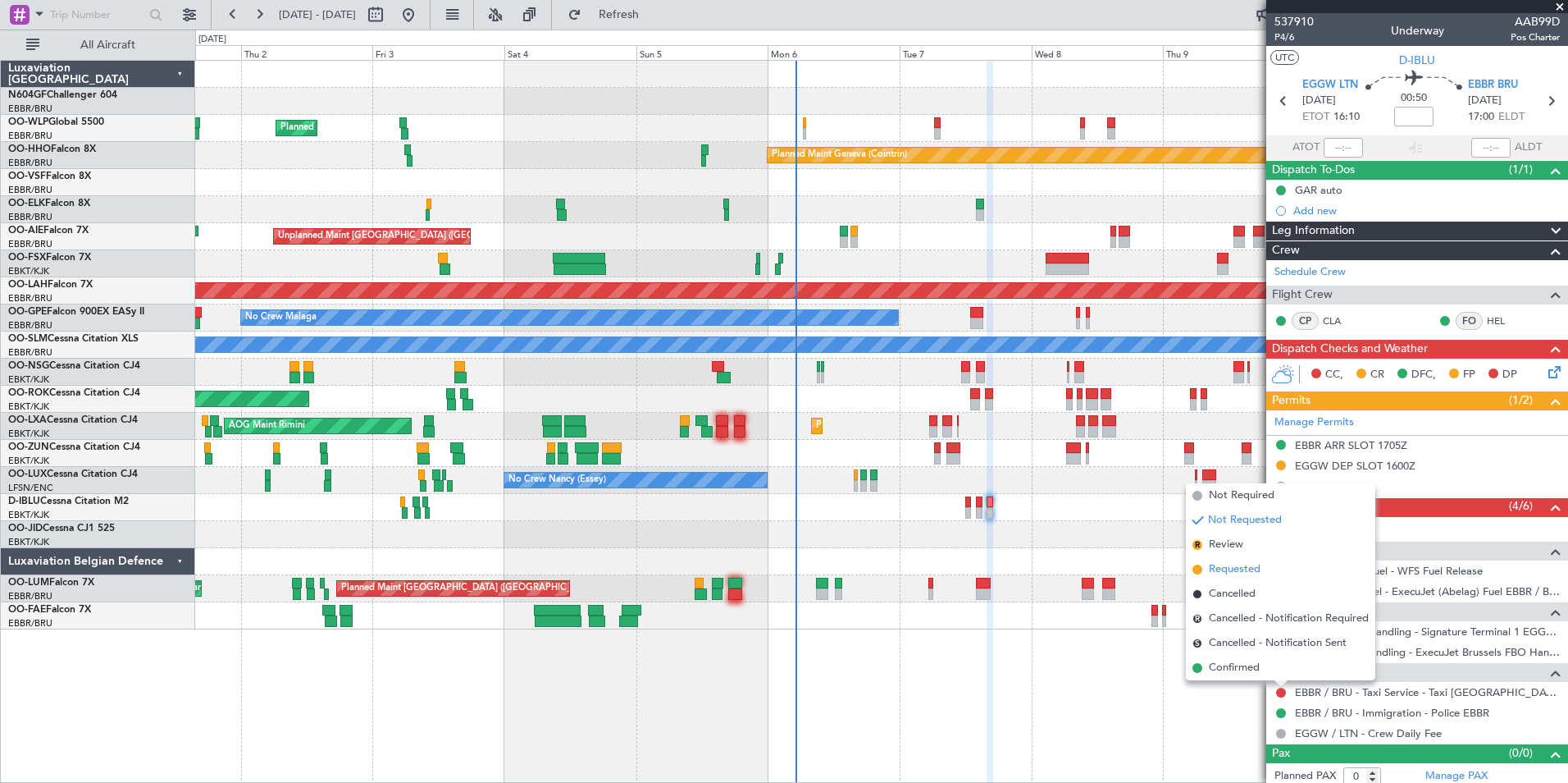
click at [1241, 565] on span "Requested" at bounding box center [1235, 569] width 51 height 17
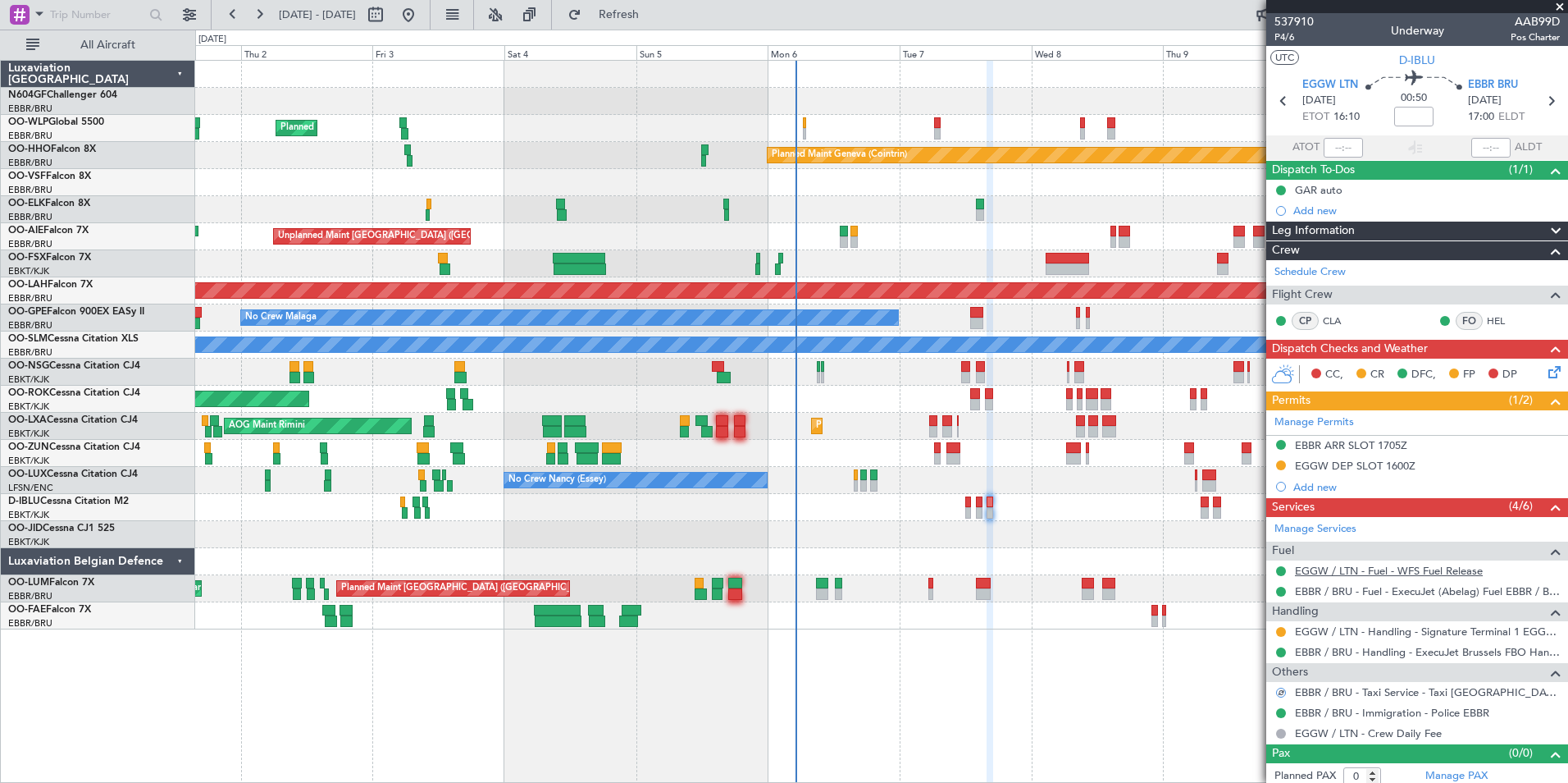
scroll to position [6, 0]
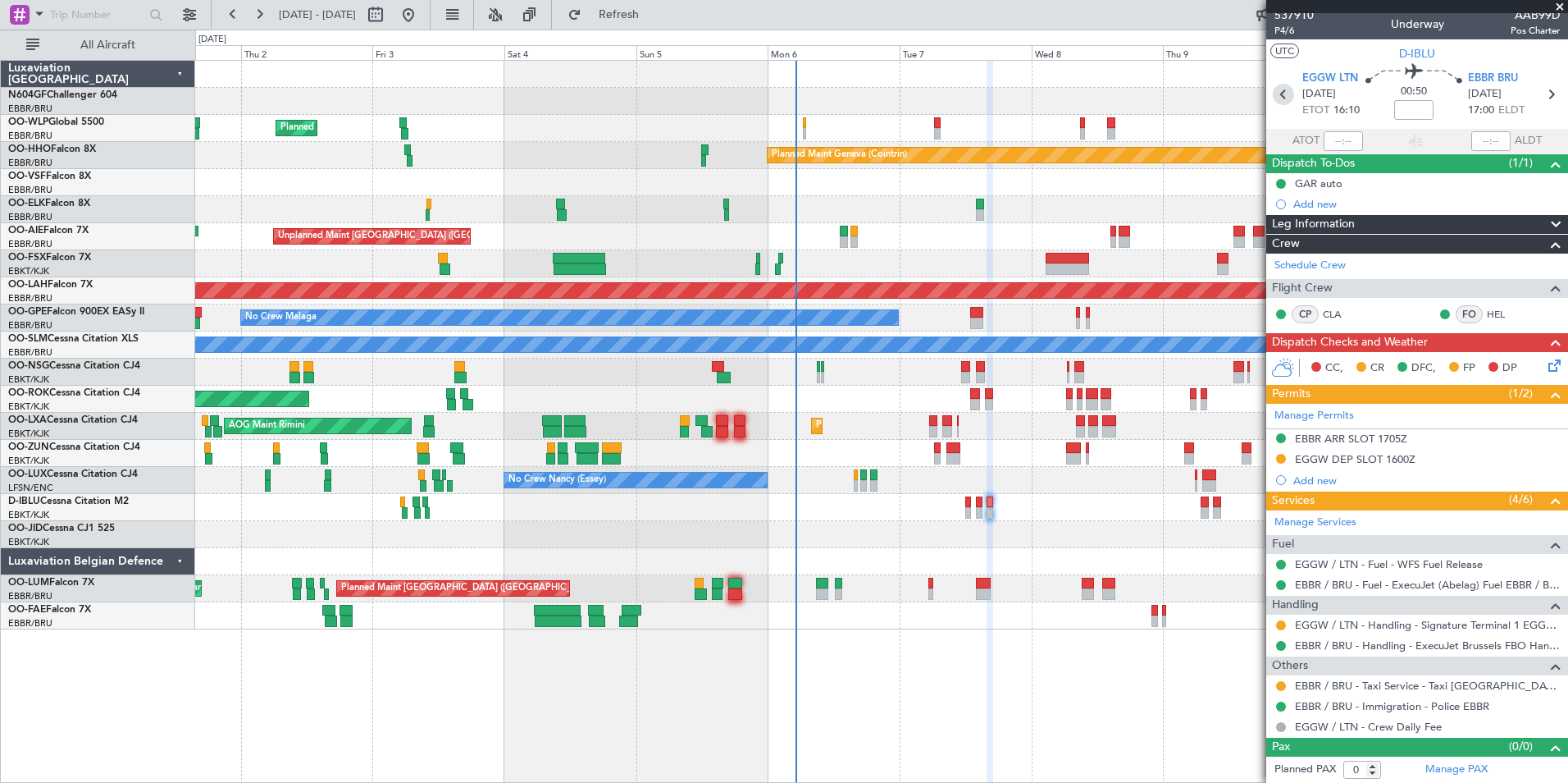
click at [1281, 94] on icon at bounding box center [1283, 95] width 21 height 21
type input "+00:05"
type input "2"
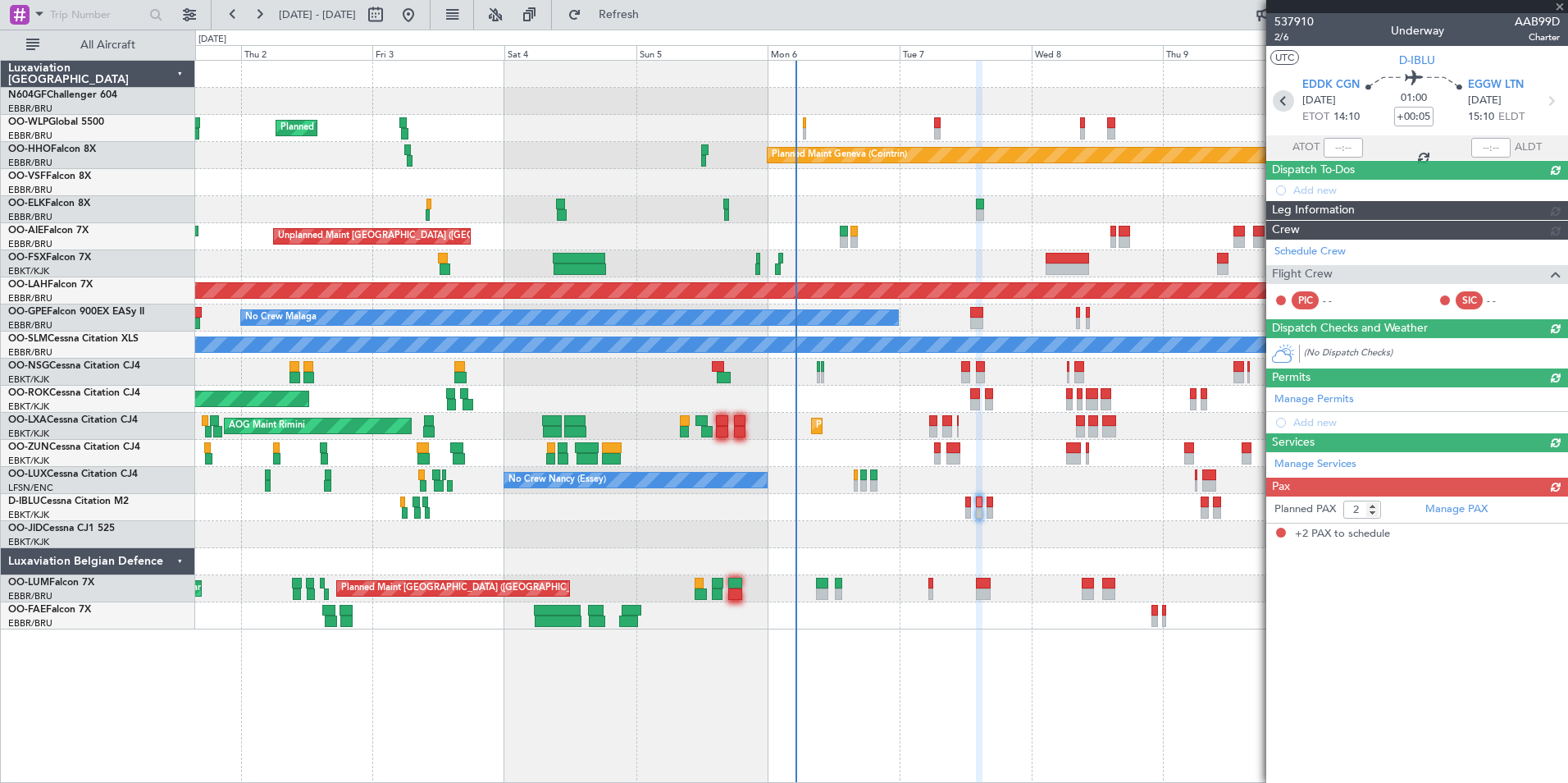
scroll to position [0, 0]
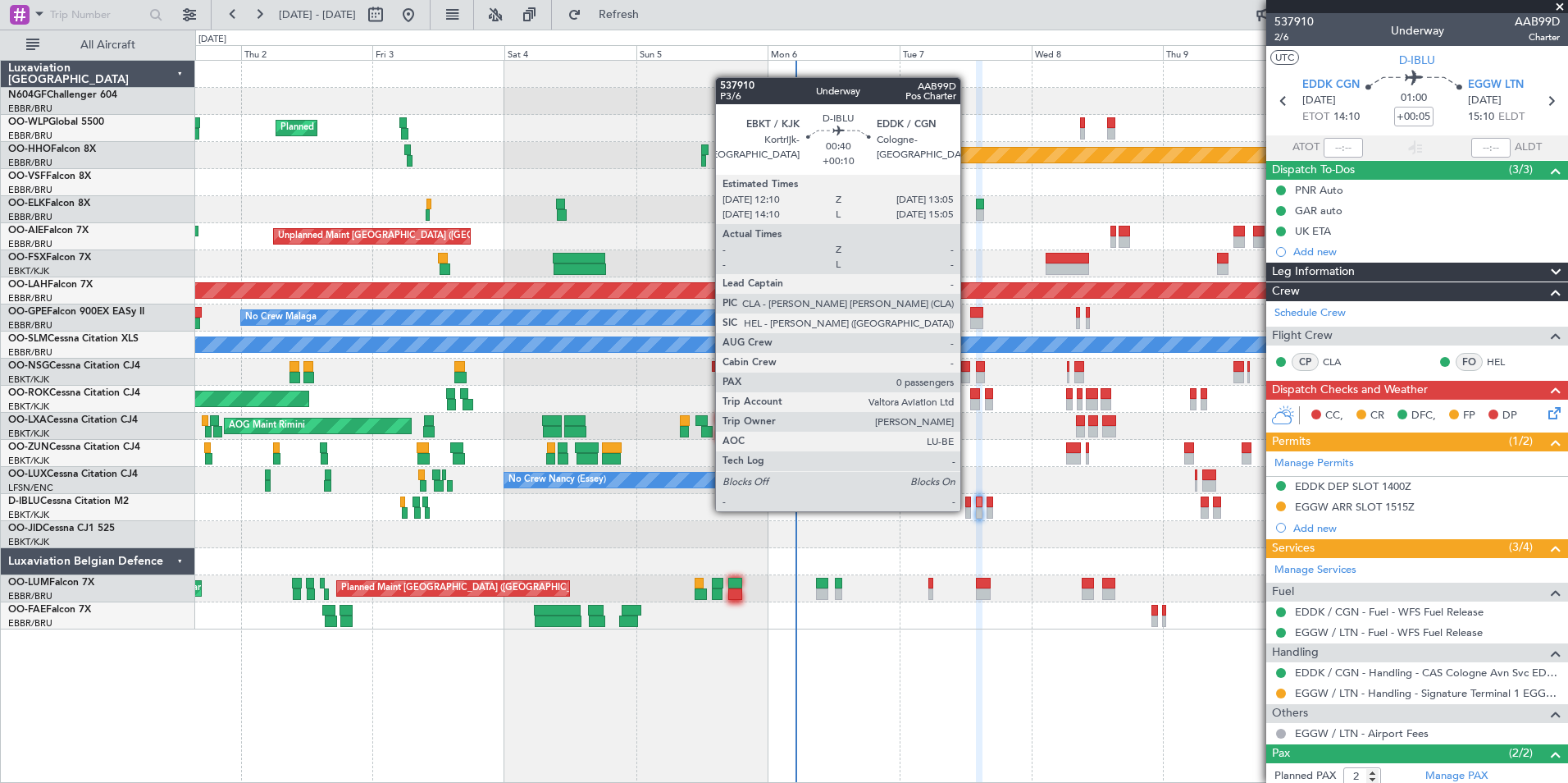
click at [968, 510] on div at bounding box center [968, 512] width 5 height 12
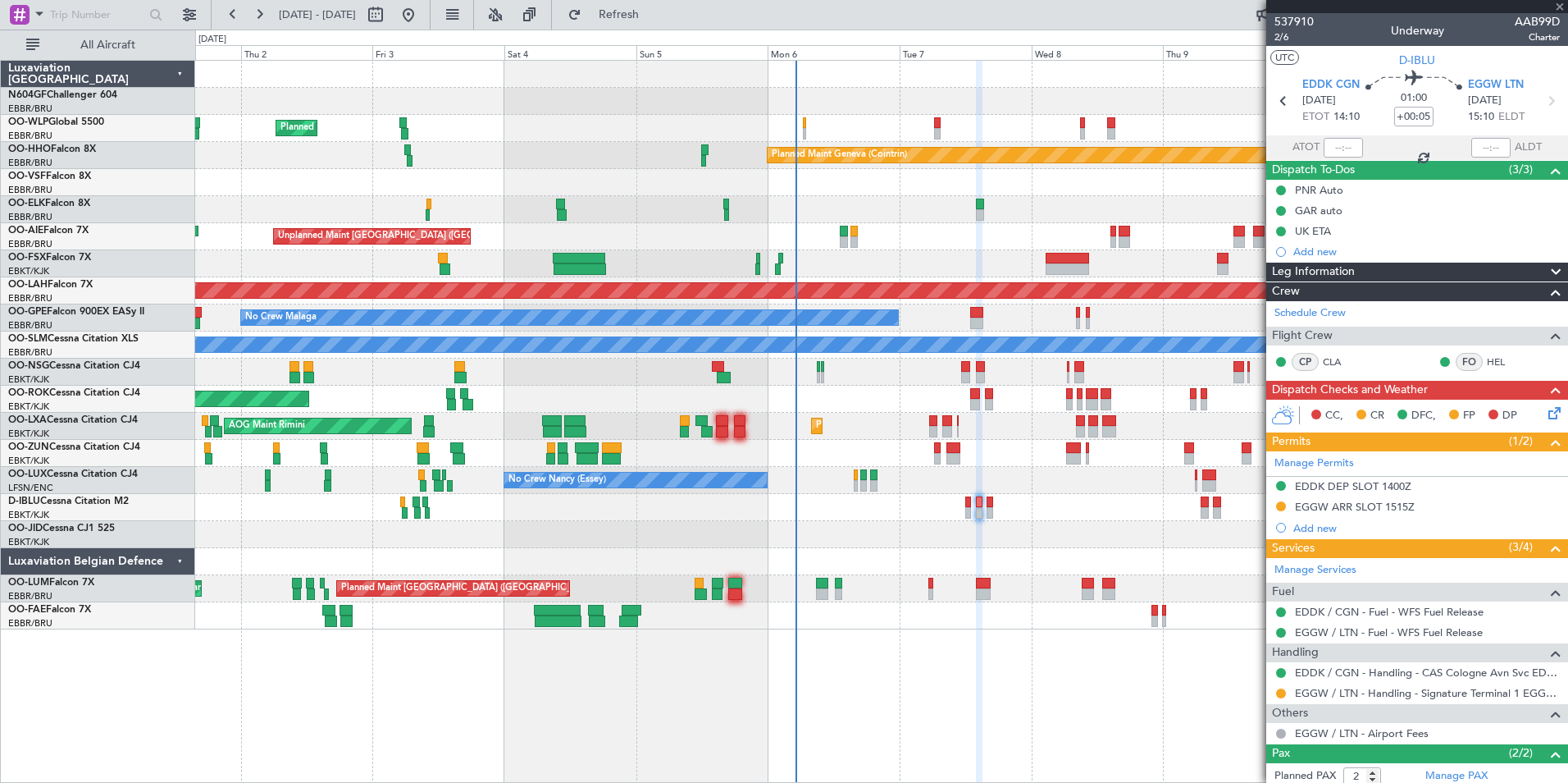
type input "+00:10"
type input "0"
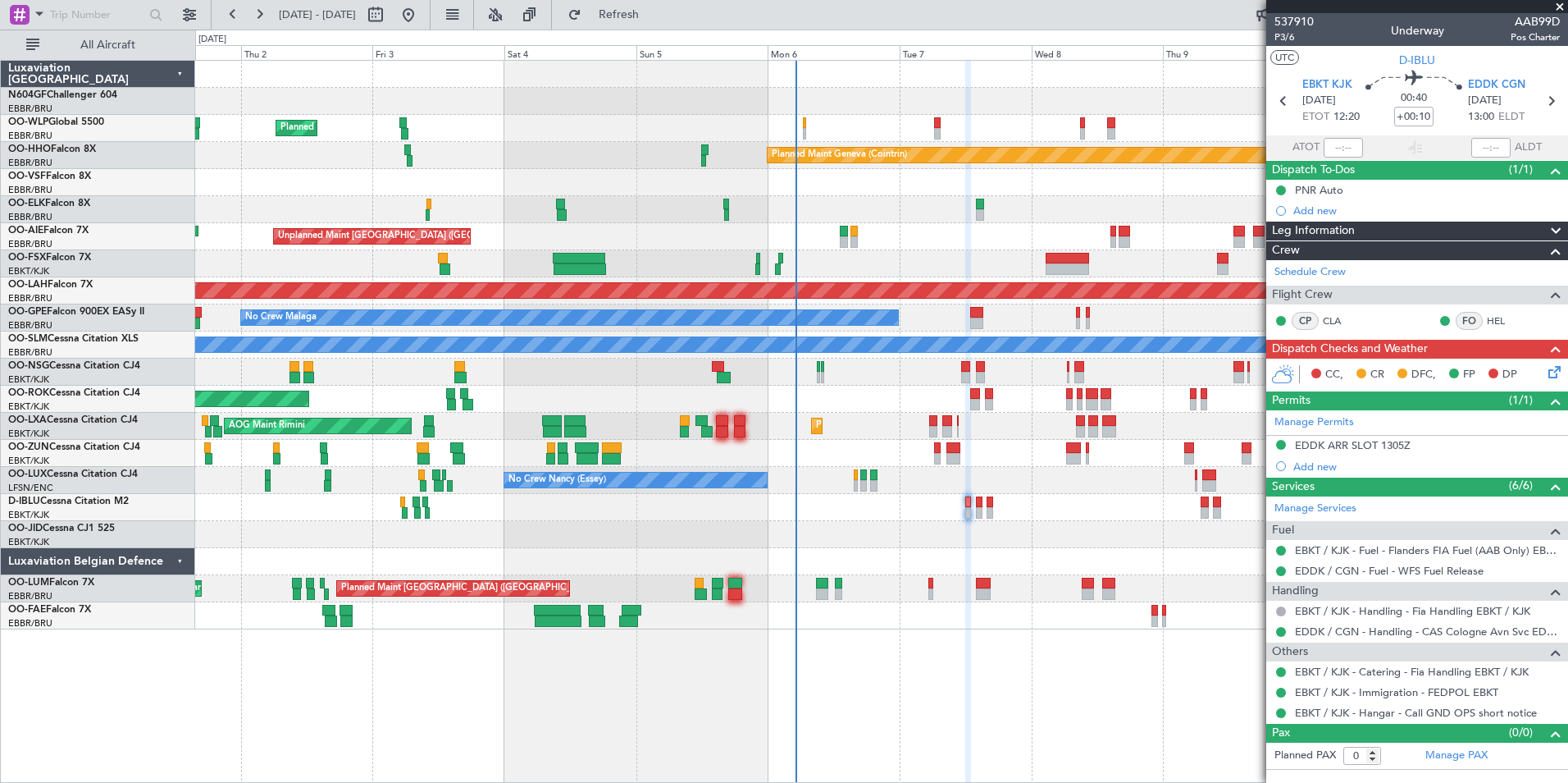
click at [1549, 371] on icon at bounding box center [1551, 369] width 13 height 13
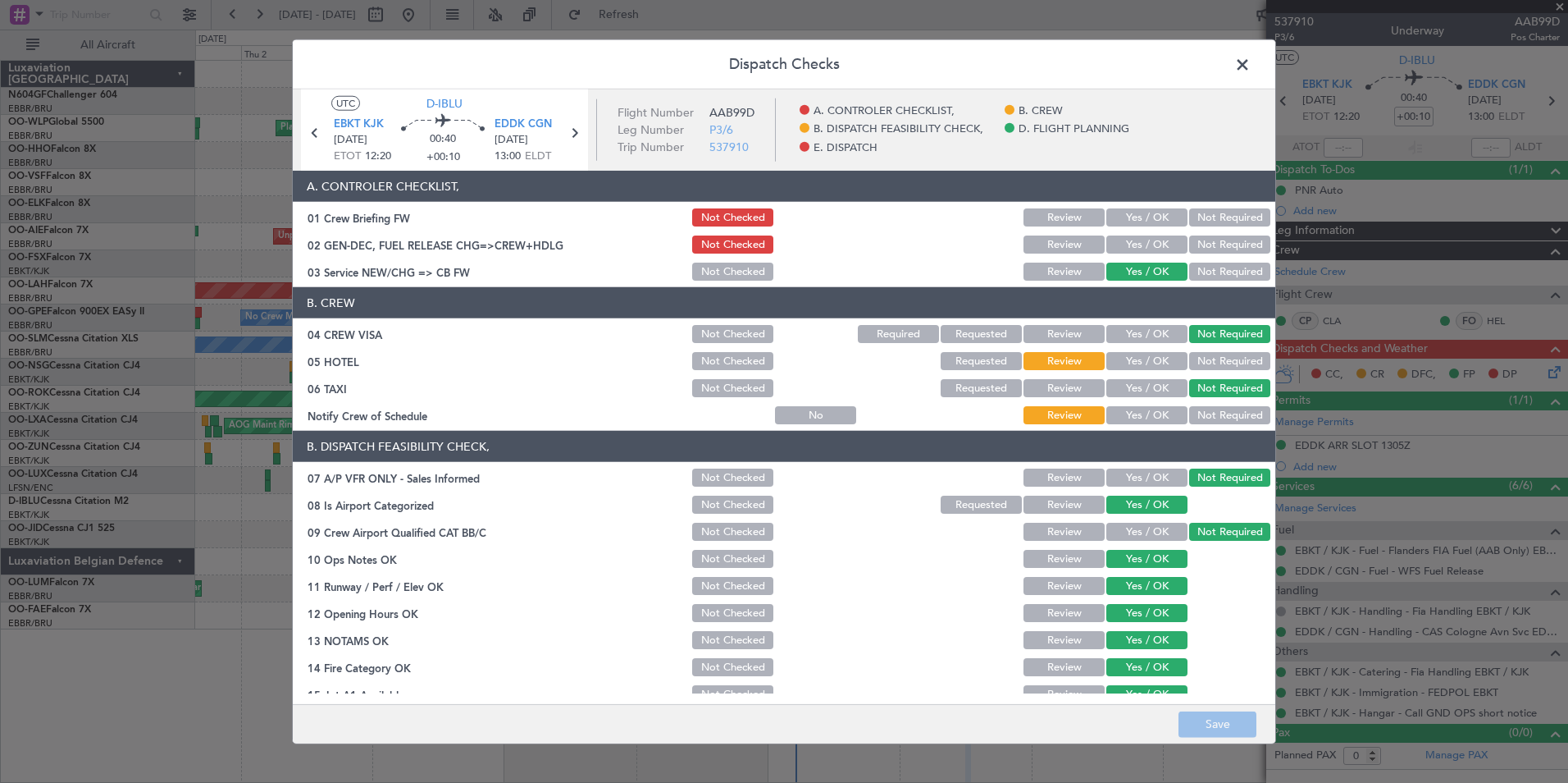
click at [1157, 413] on button "Yes / OK" at bounding box center [1147, 415] width 81 height 18
click at [1229, 356] on button "Not Required" at bounding box center [1230, 361] width 81 height 18
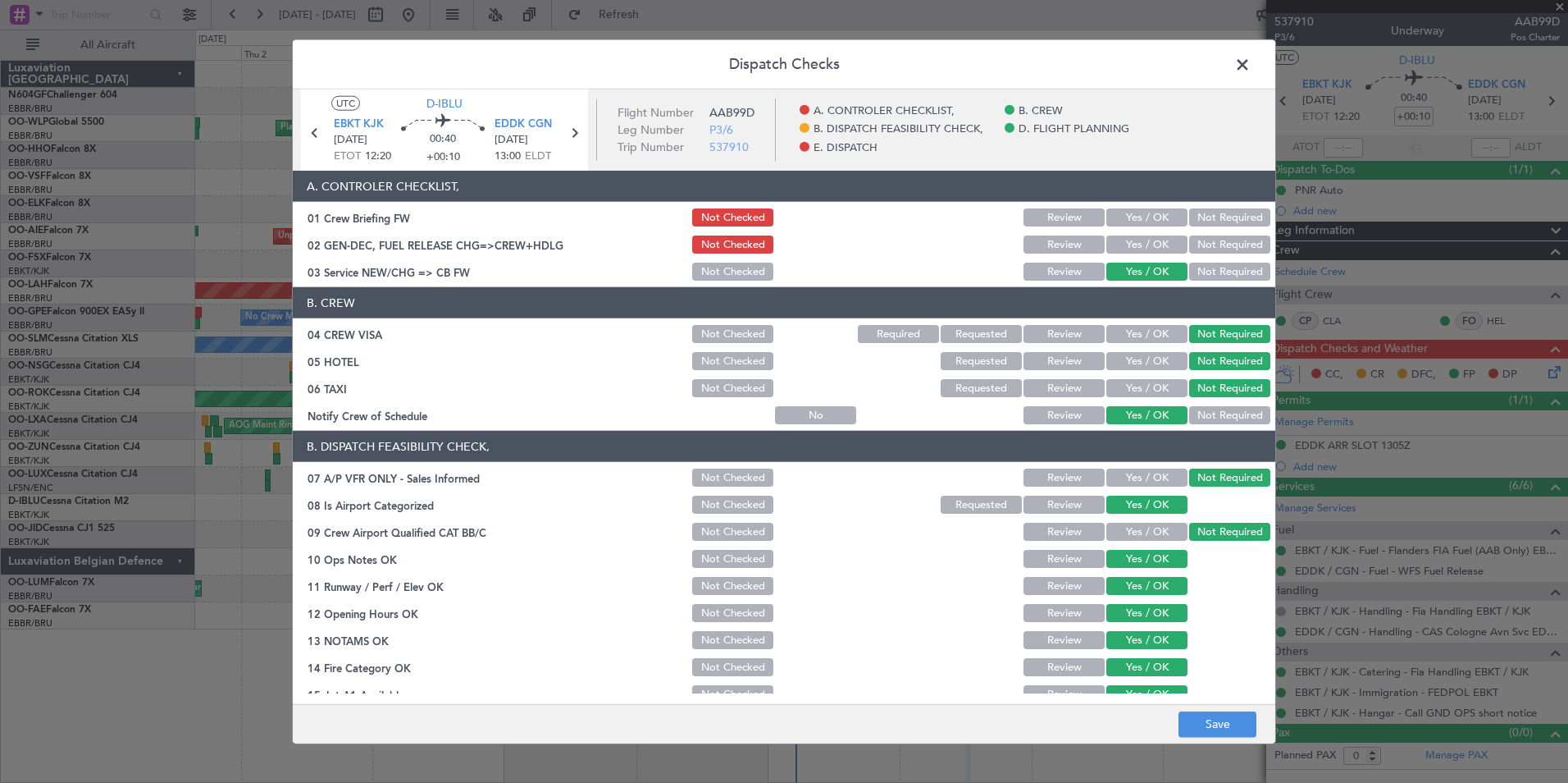
scroll to position [303, 0]
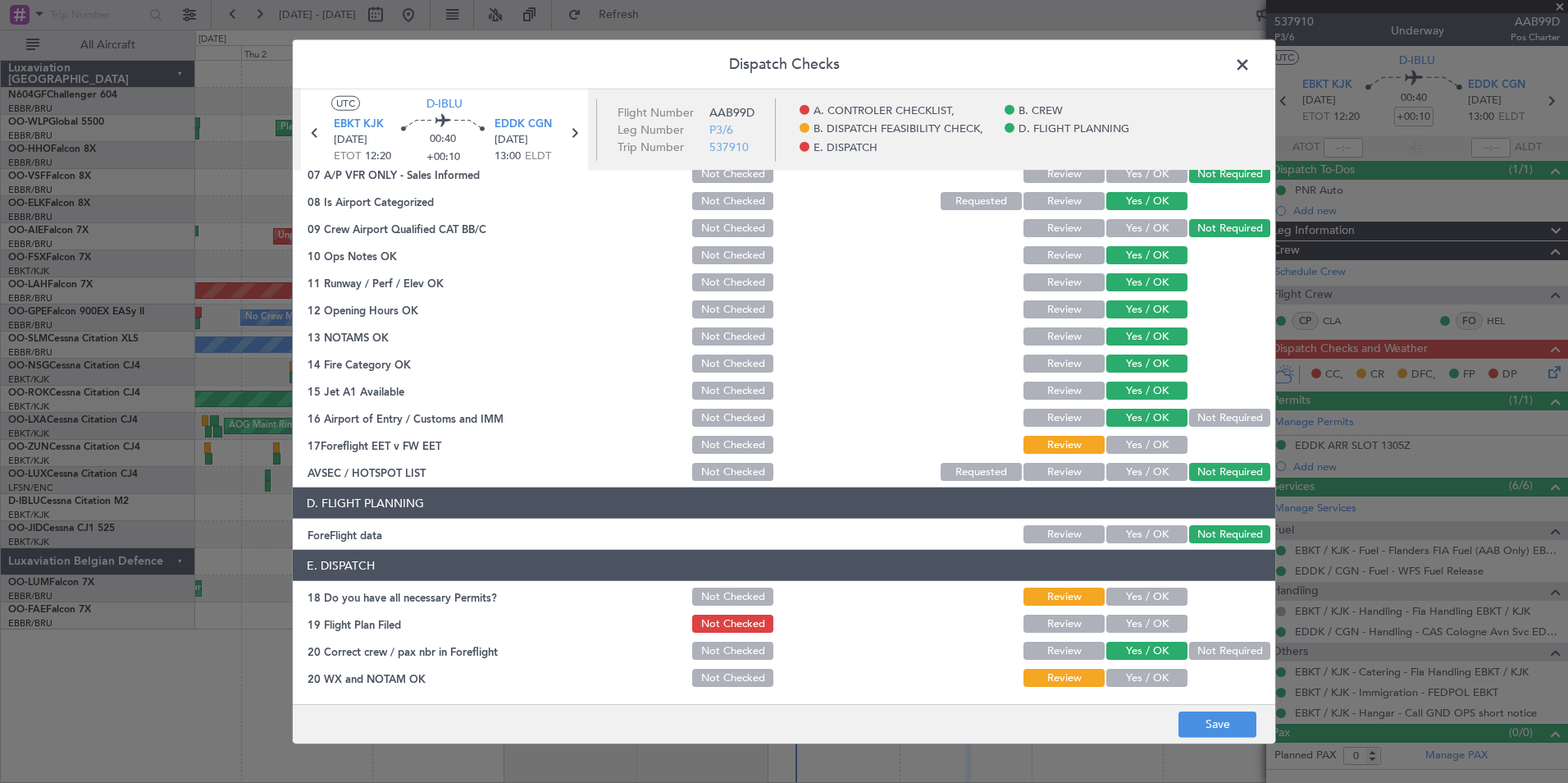
click at [1183, 739] on footer "Save" at bounding box center [784, 723] width 983 height 40
click at [1212, 732] on button "Save" at bounding box center [1218, 724] width 78 height 27
click at [1251, 64] on span at bounding box center [1251, 68] width 0 height 33
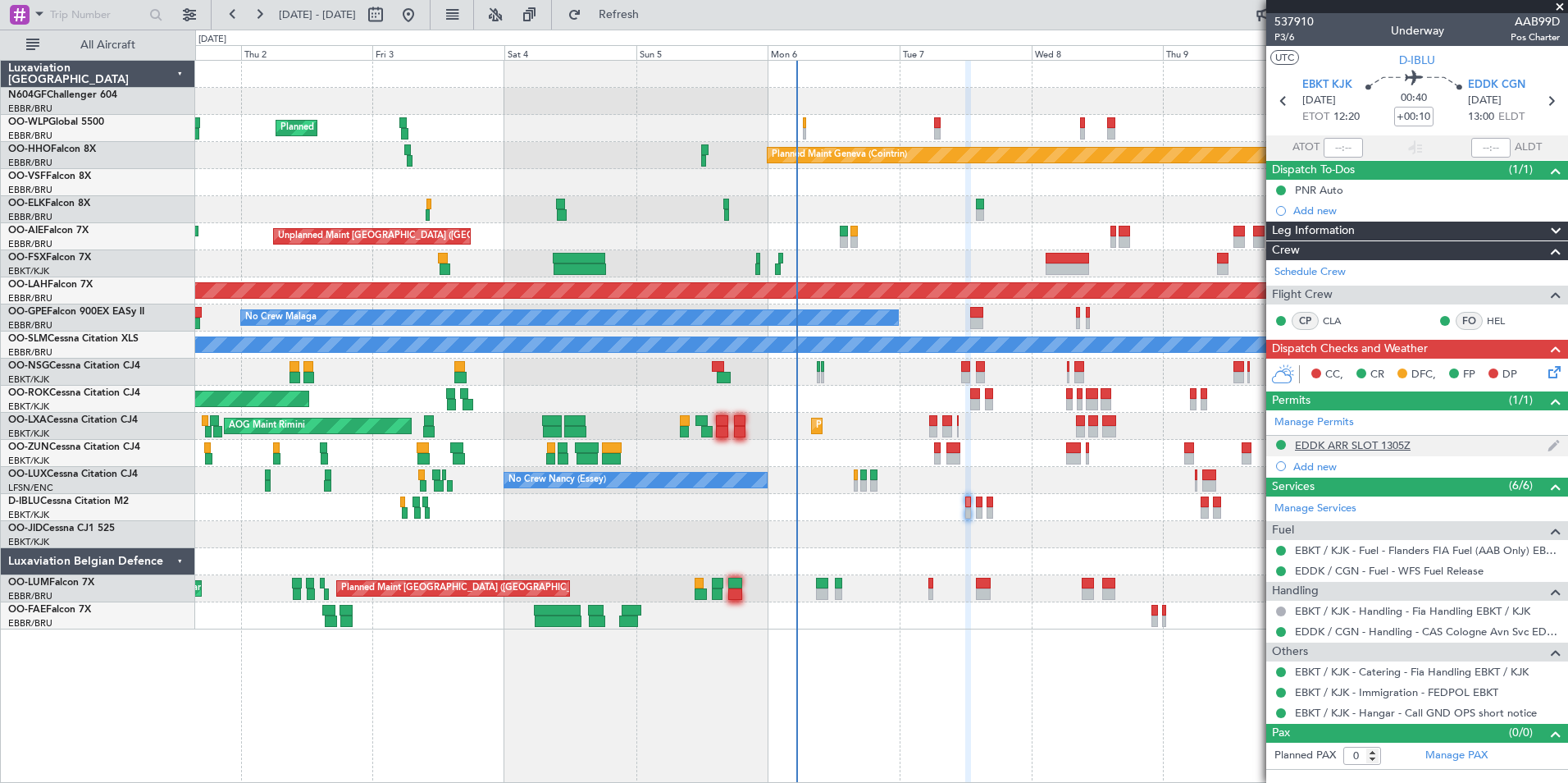
click at [1406, 442] on div "EDDK ARR SLOT 1305Z" at bounding box center [1352, 445] width 116 height 14
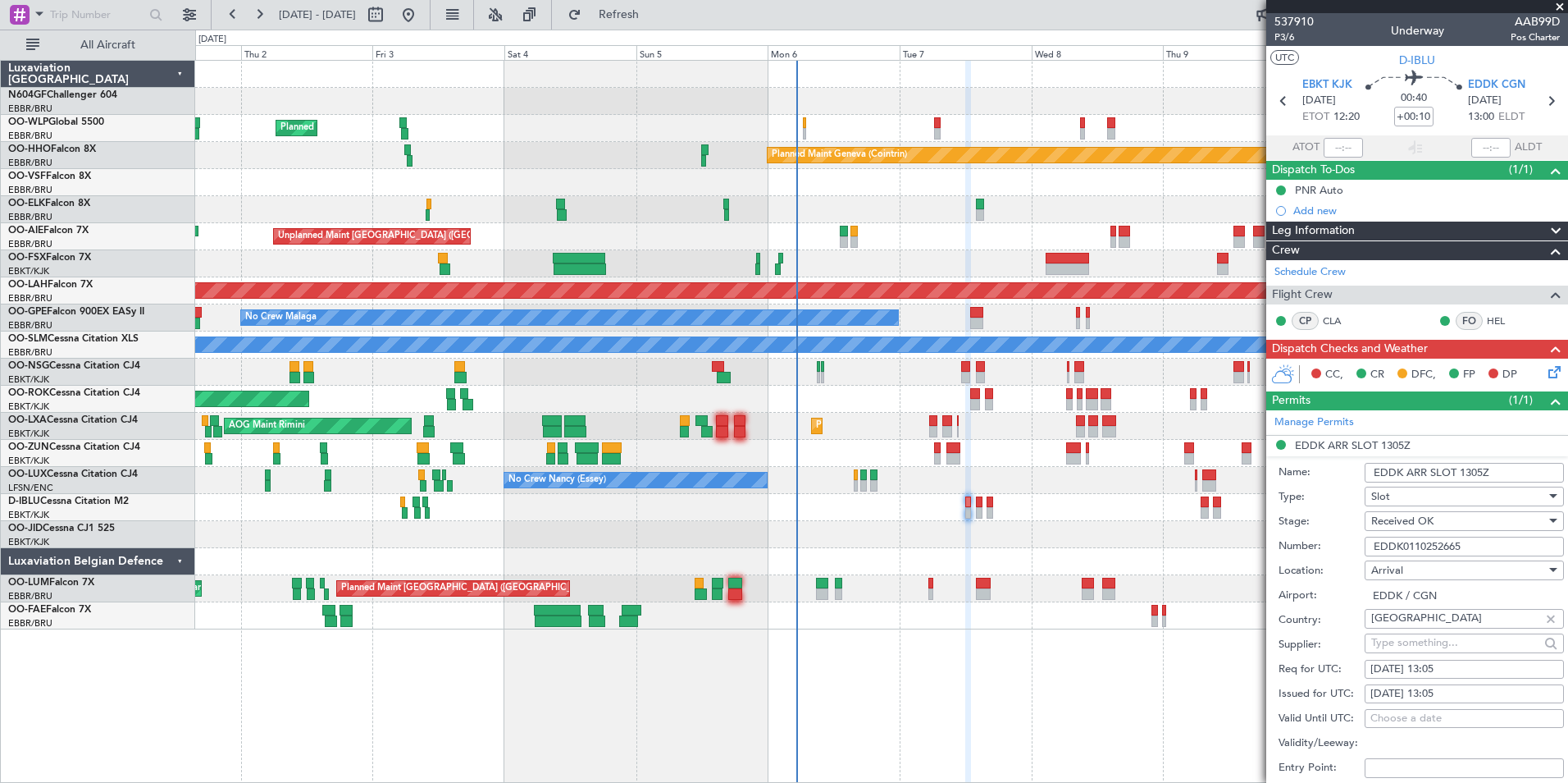
click at [1485, 549] on input "EDDK0110252665" at bounding box center [1464, 546] width 199 height 19
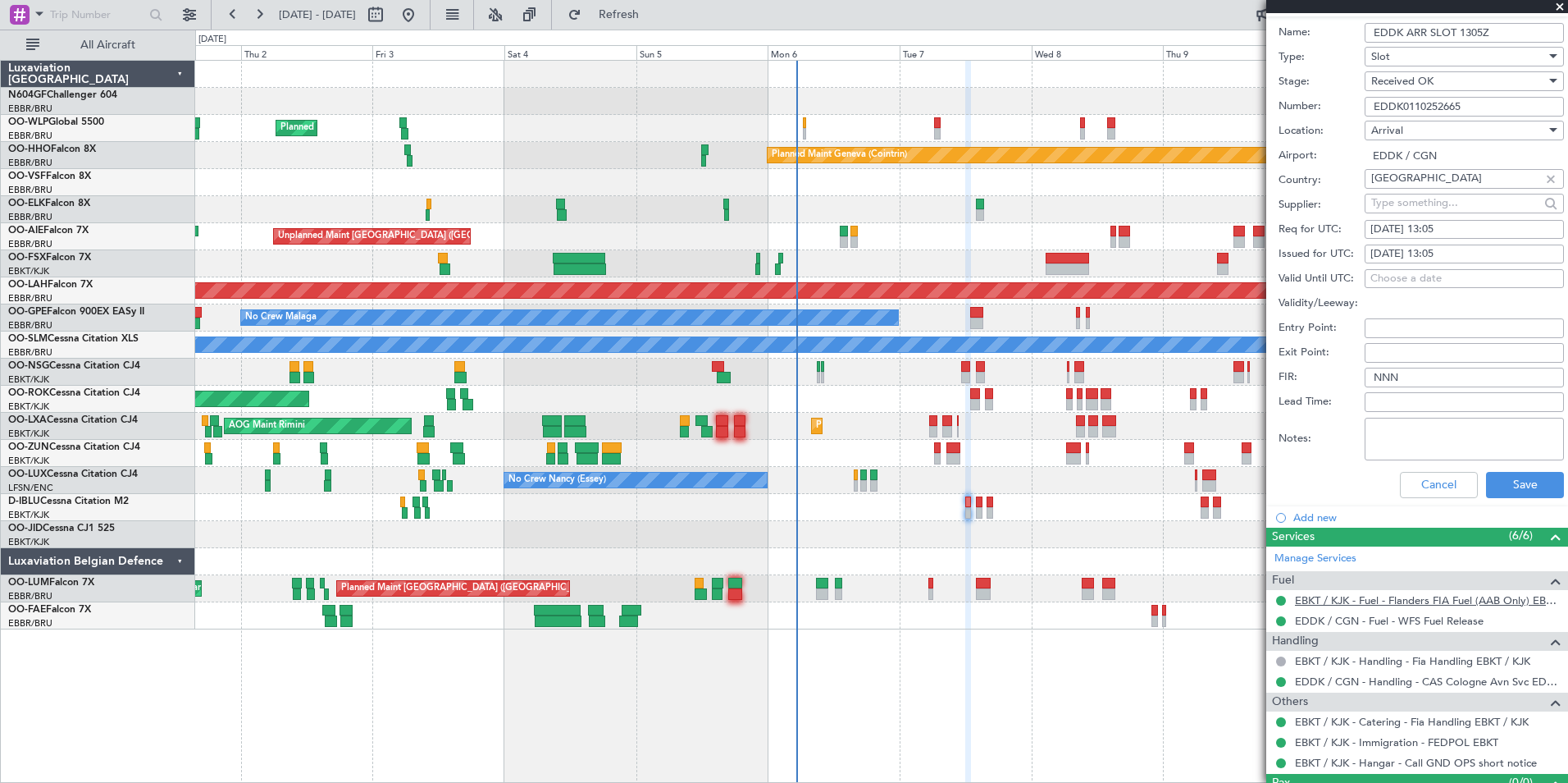
scroll to position [476, 0]
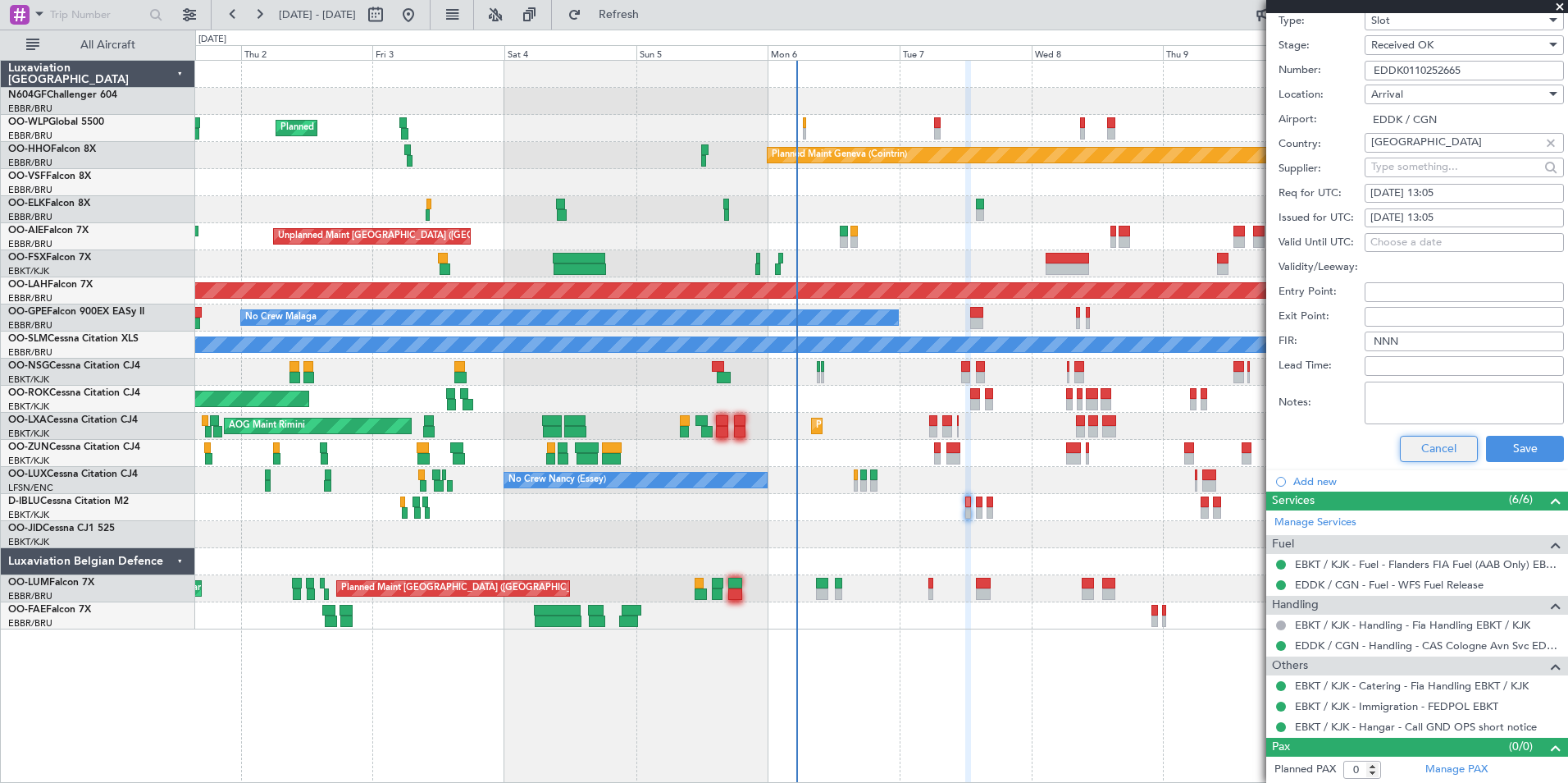
click at [1425, 451] on button "Cancel" at bounding box center [1439, 449] width 78 height 27
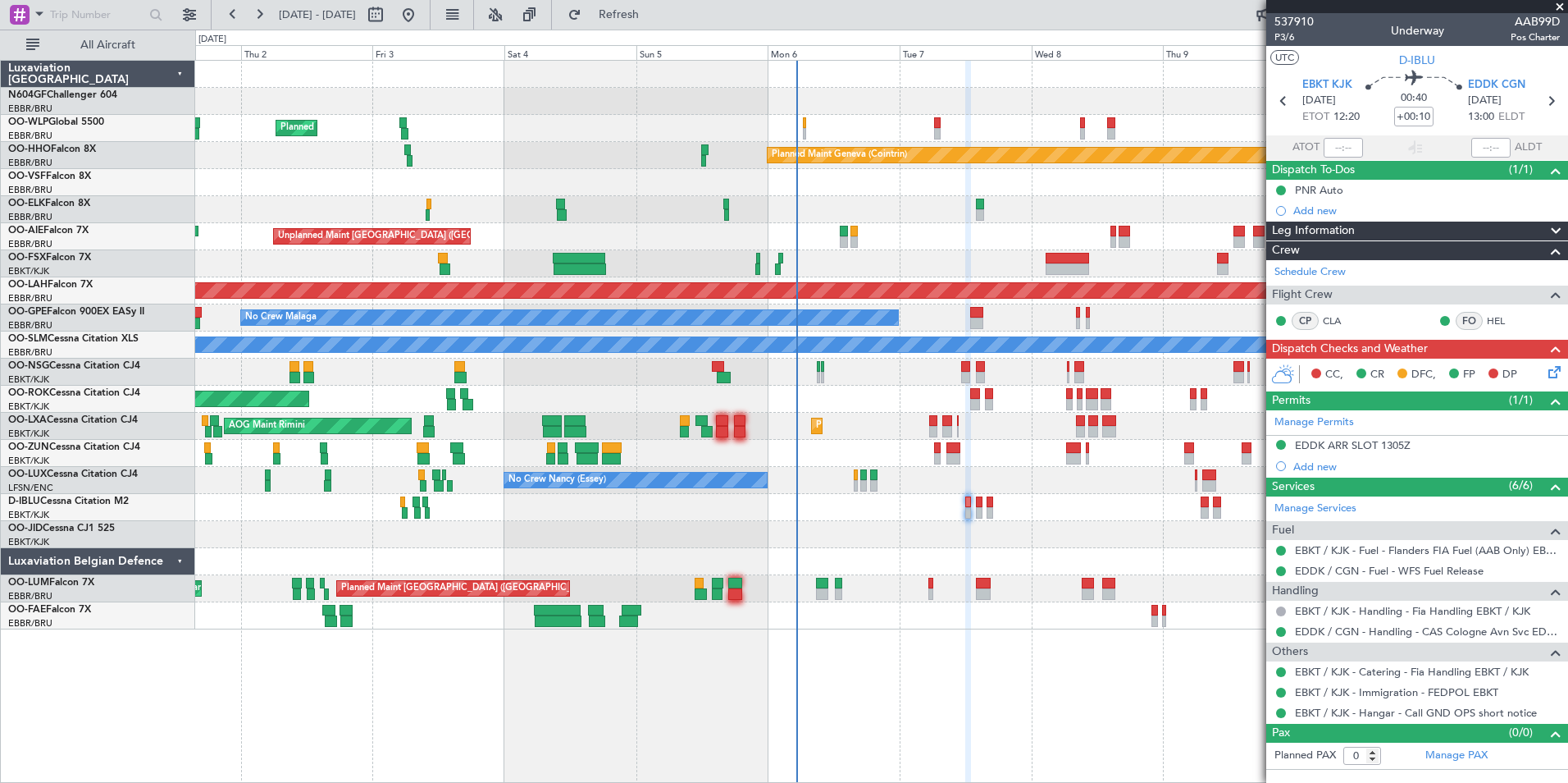
scroll to position [0, 0]
click at [1547, 372] on icon at bounding box center [1551, 369] width 13 height 13
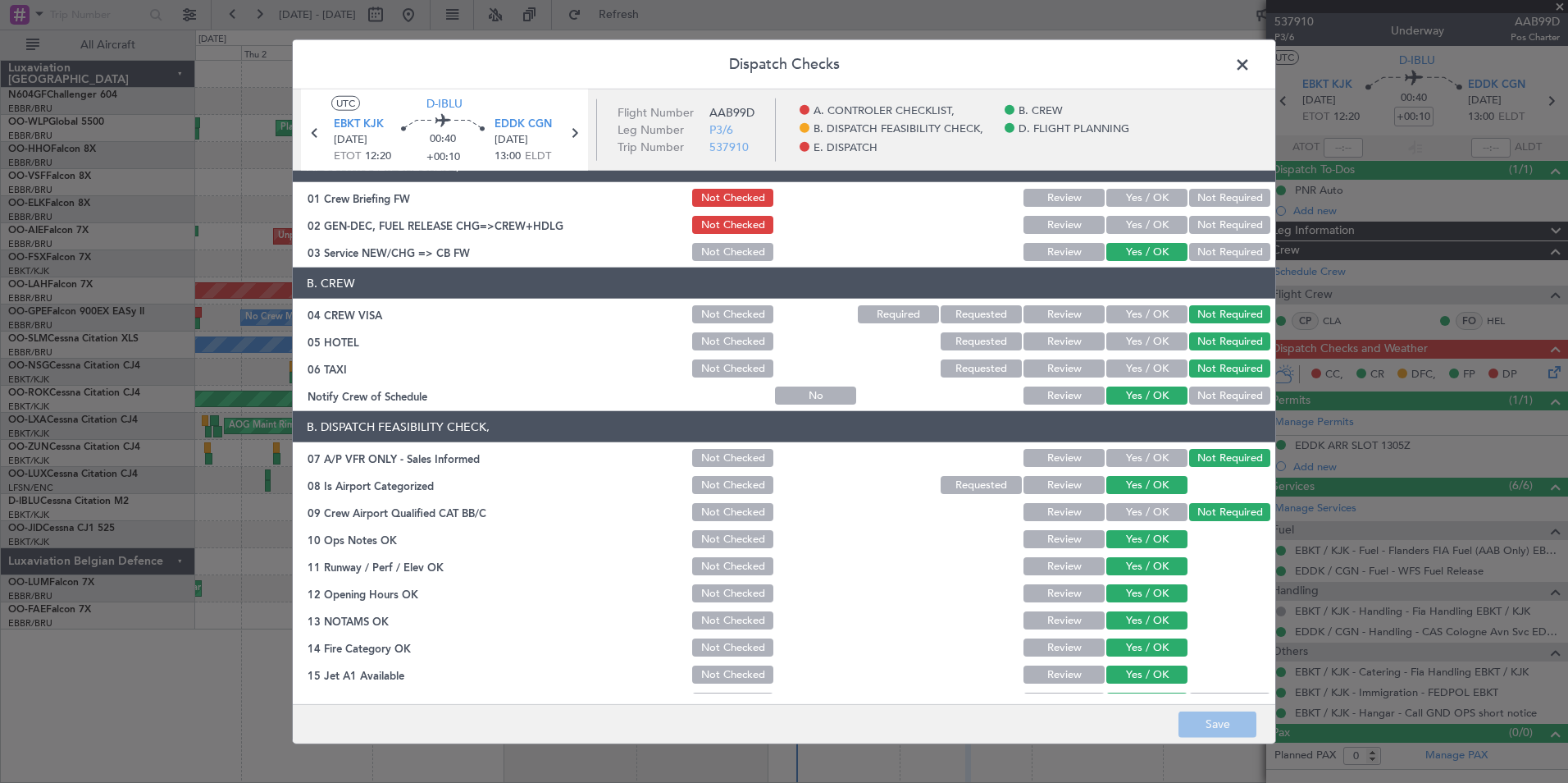
scroll to position [303, 0]
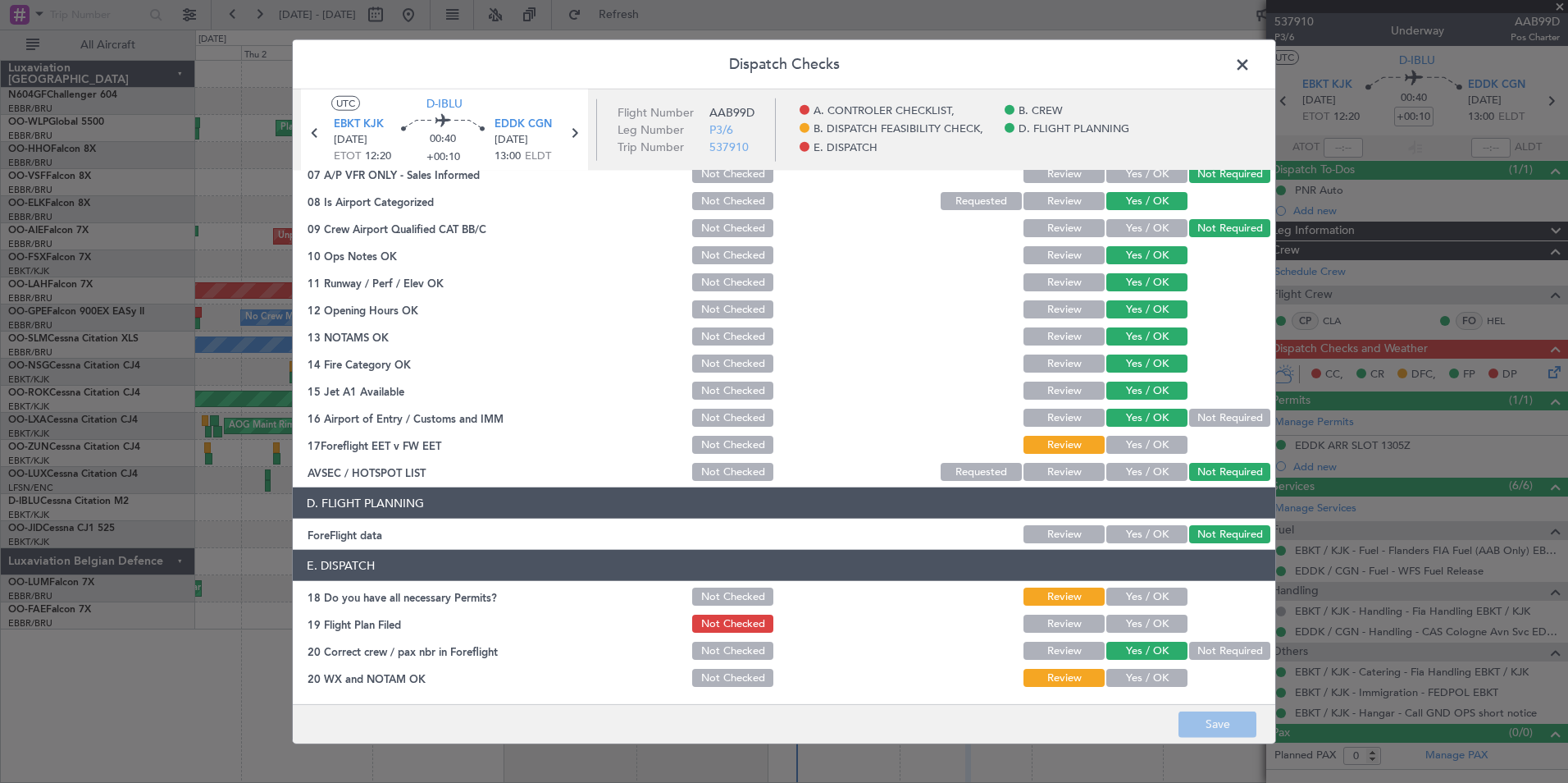
click at [1150, 681] on button "Yes / OK" at bounding box center [1147, 678] width 81 height 18
click at [1144, 627] on button "Yes / OK" at bounding box center [1147, 624] width 81 height 18
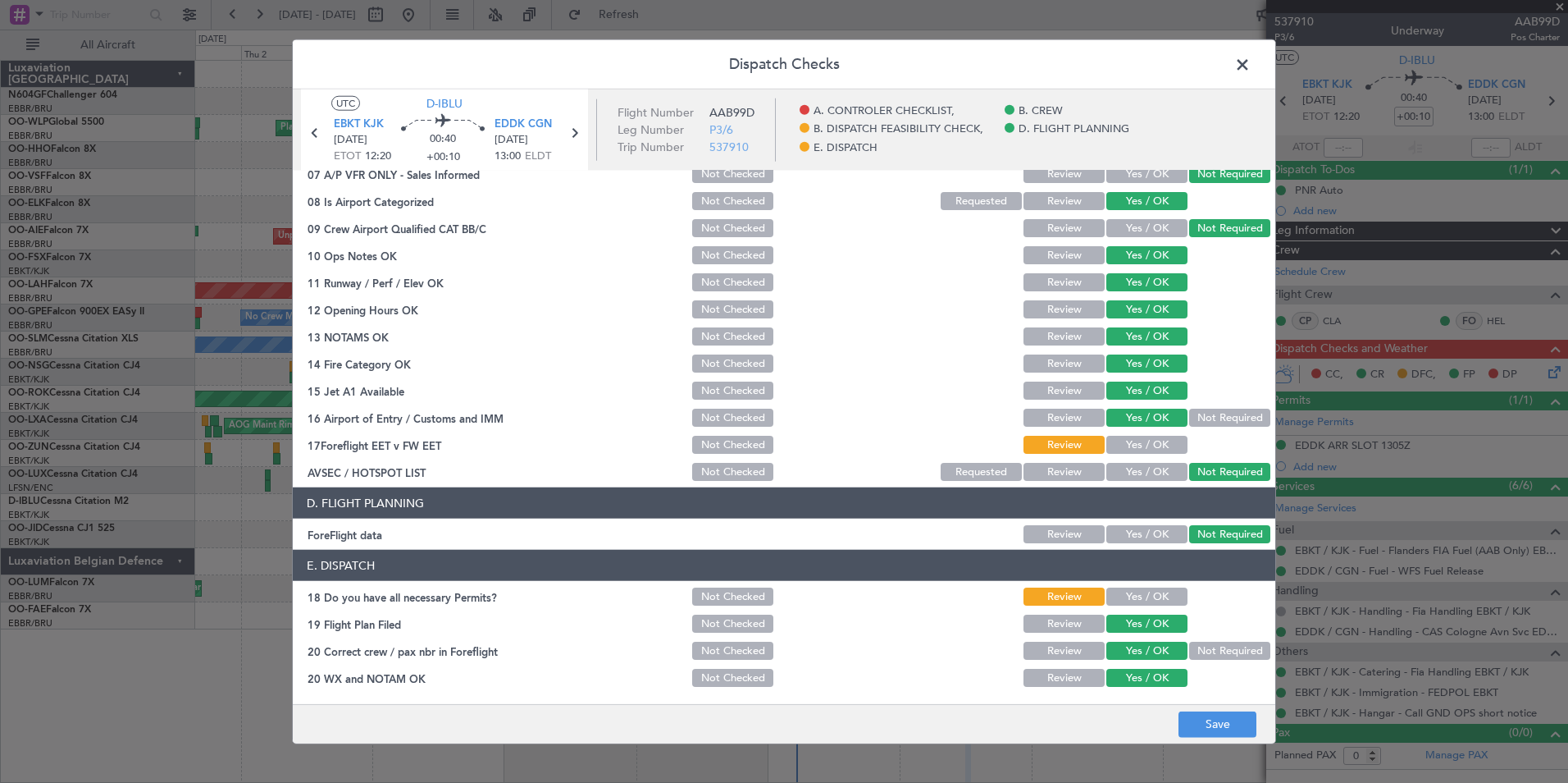
click at [1148, 596] on button "Yes / OK" at bounding box center [1147, 596] width 81 height 18
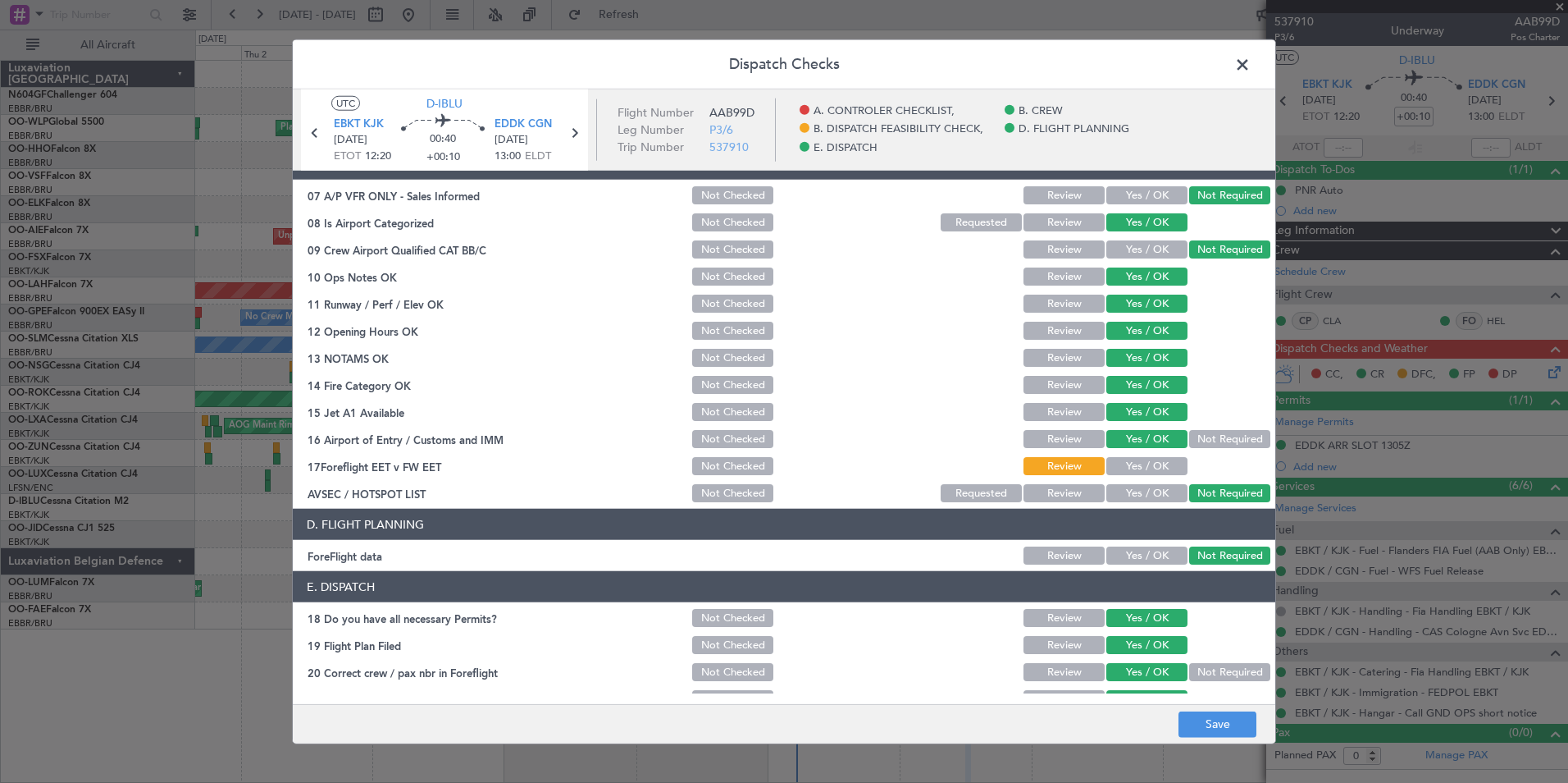
scroll to position [281, 0]
click at [1160, 462] on button "Yes / OK" at bounding box center [1147, 466] width 81 height 18
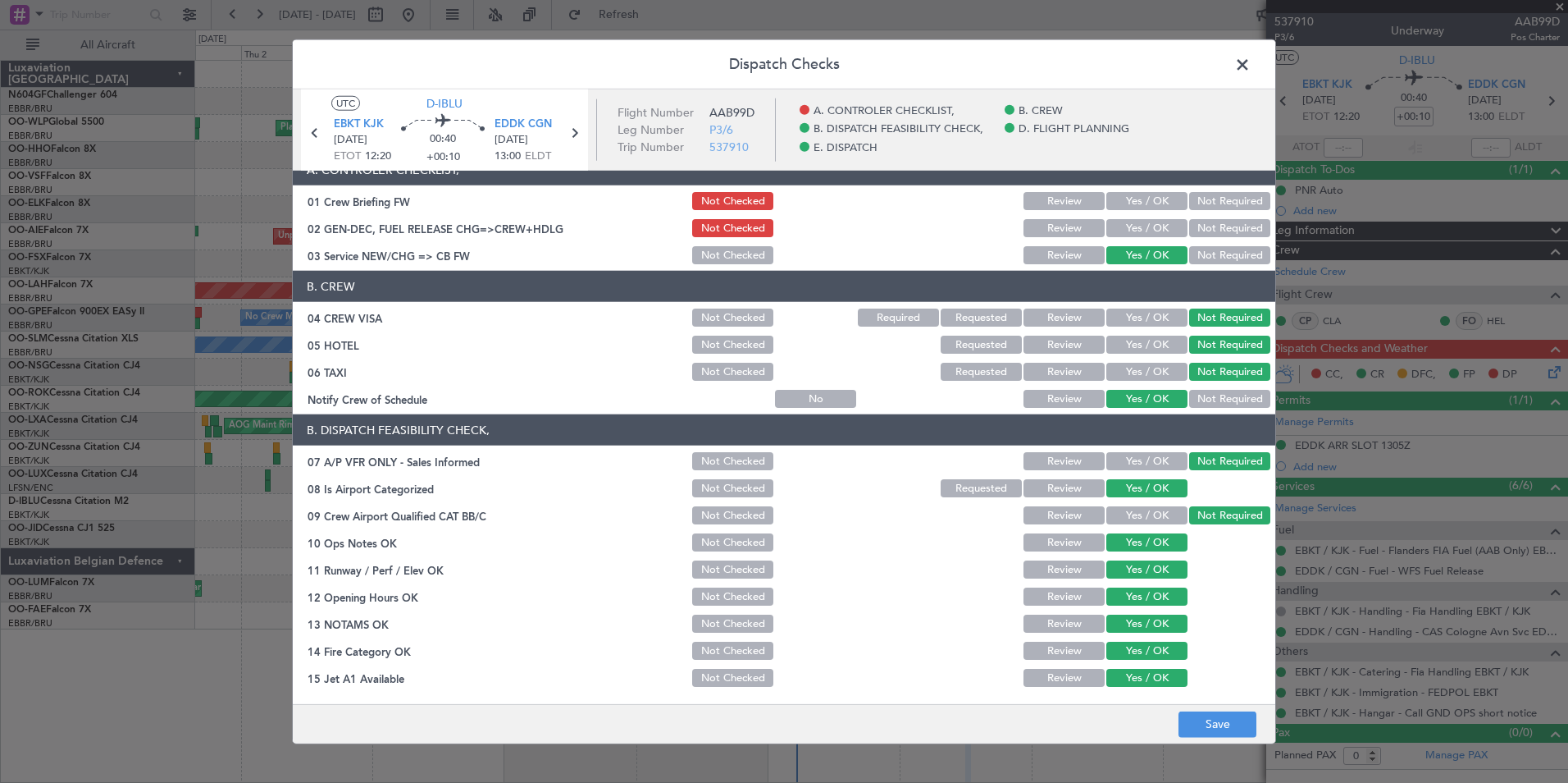
scroll to position [0, 0]
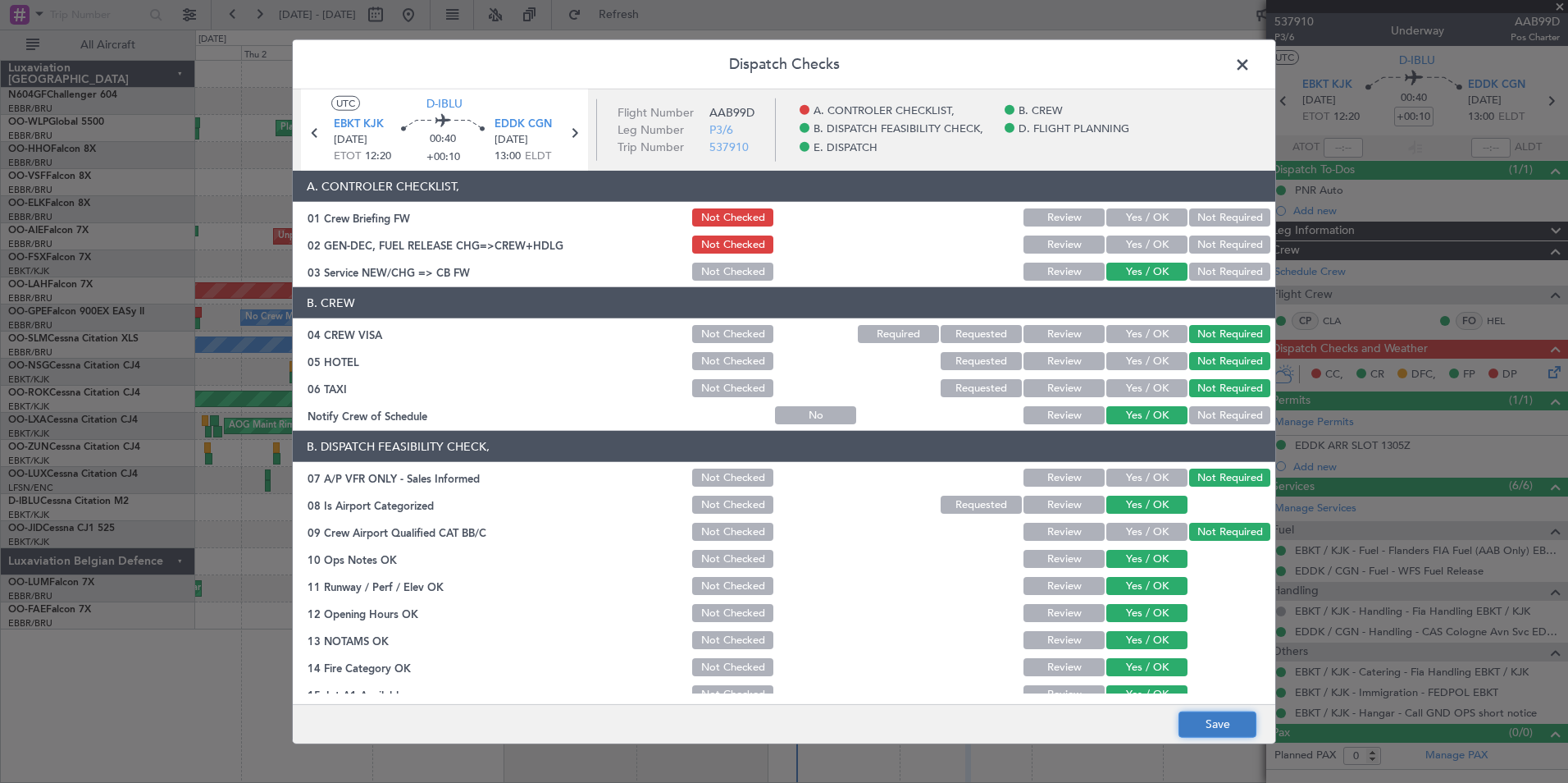
click at [1203, 728] on button "Save" at bounding box center [1218, 724] width 78 height 27
click at [1251, 66] on span at bounding box center [1251, 68] width 0 height 33
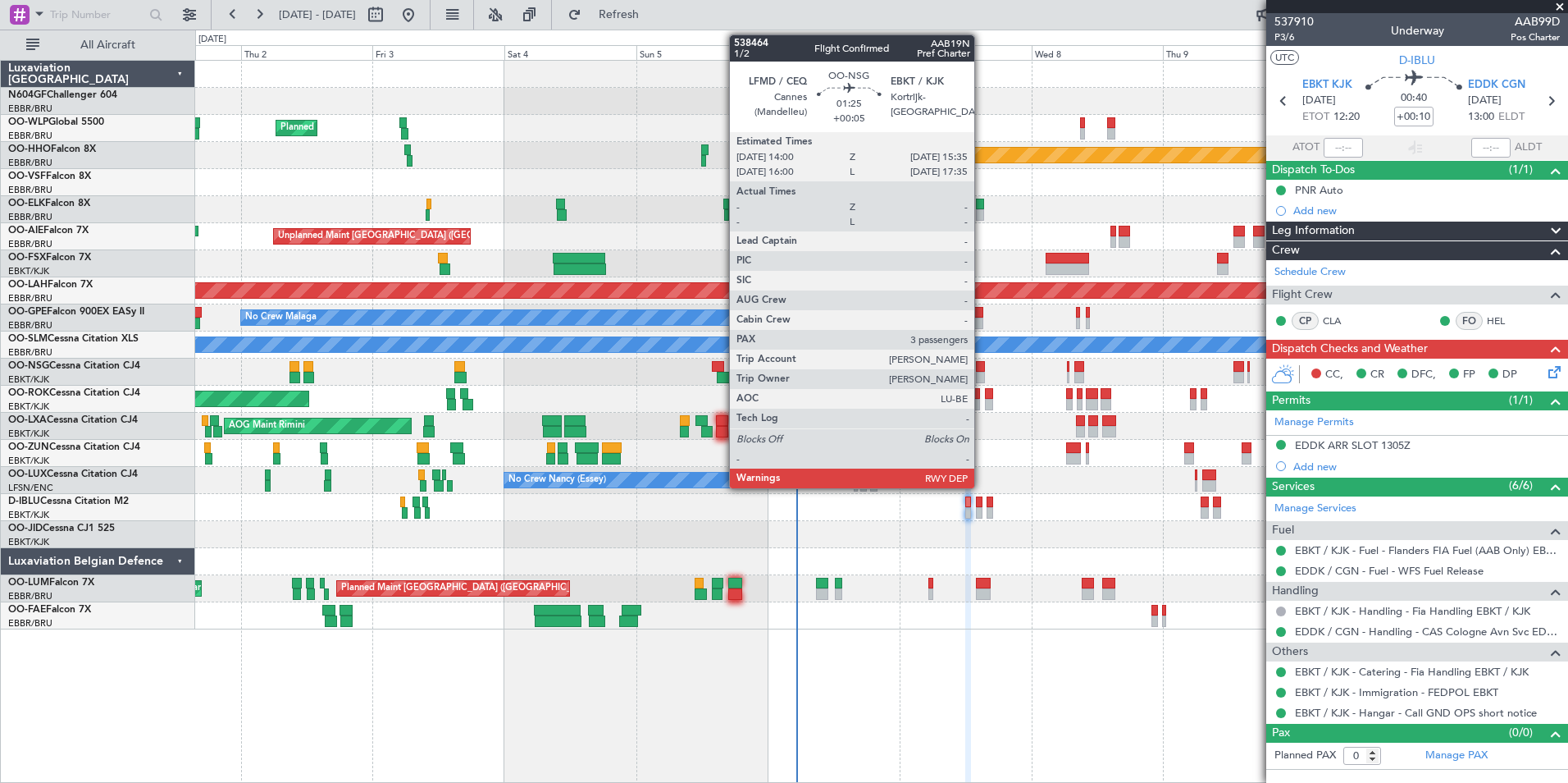
click at [982, 378] on div at bounding box center [980, 377] width 9 height 12
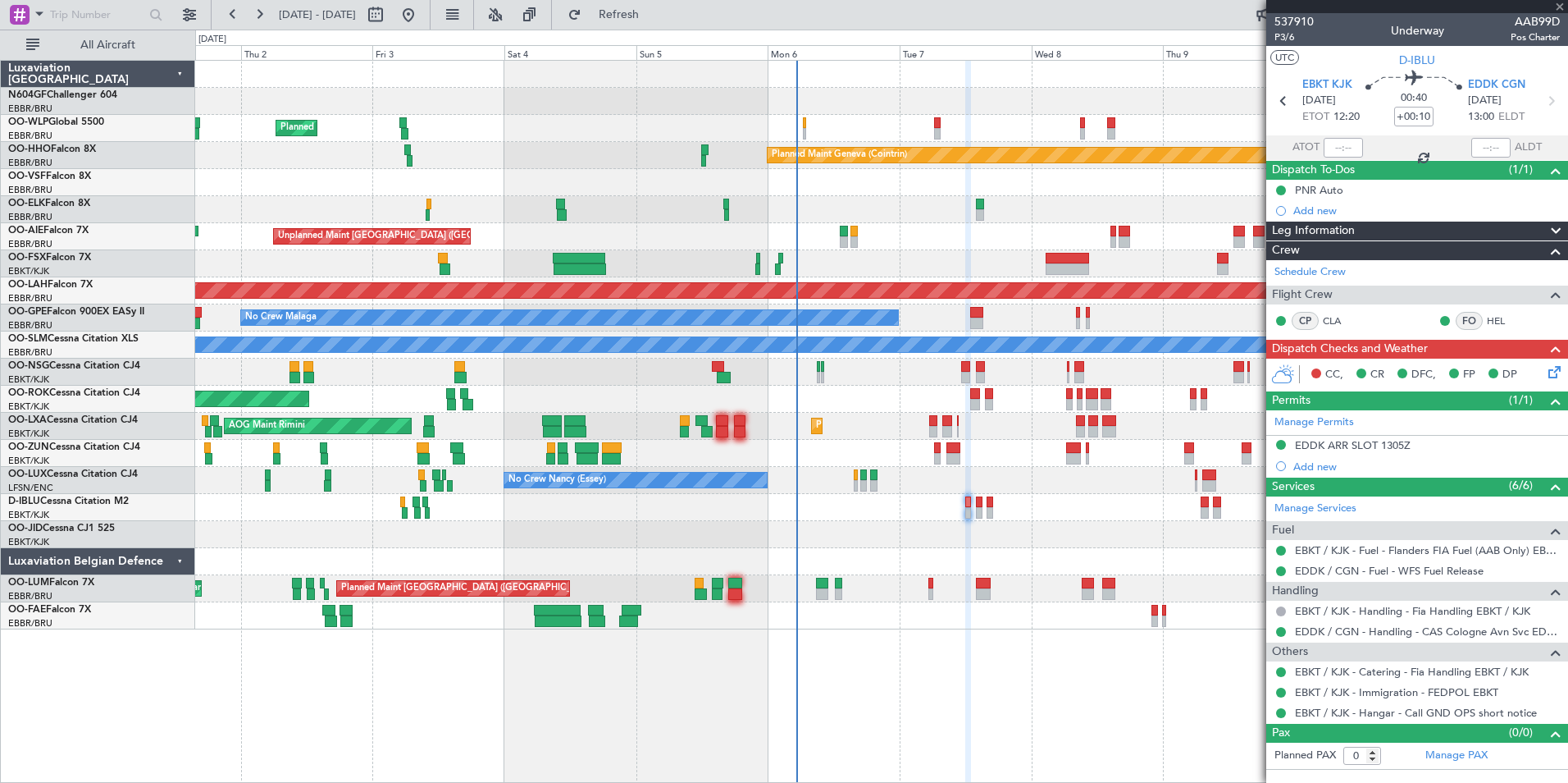
type input "+00:05"
type input "3"
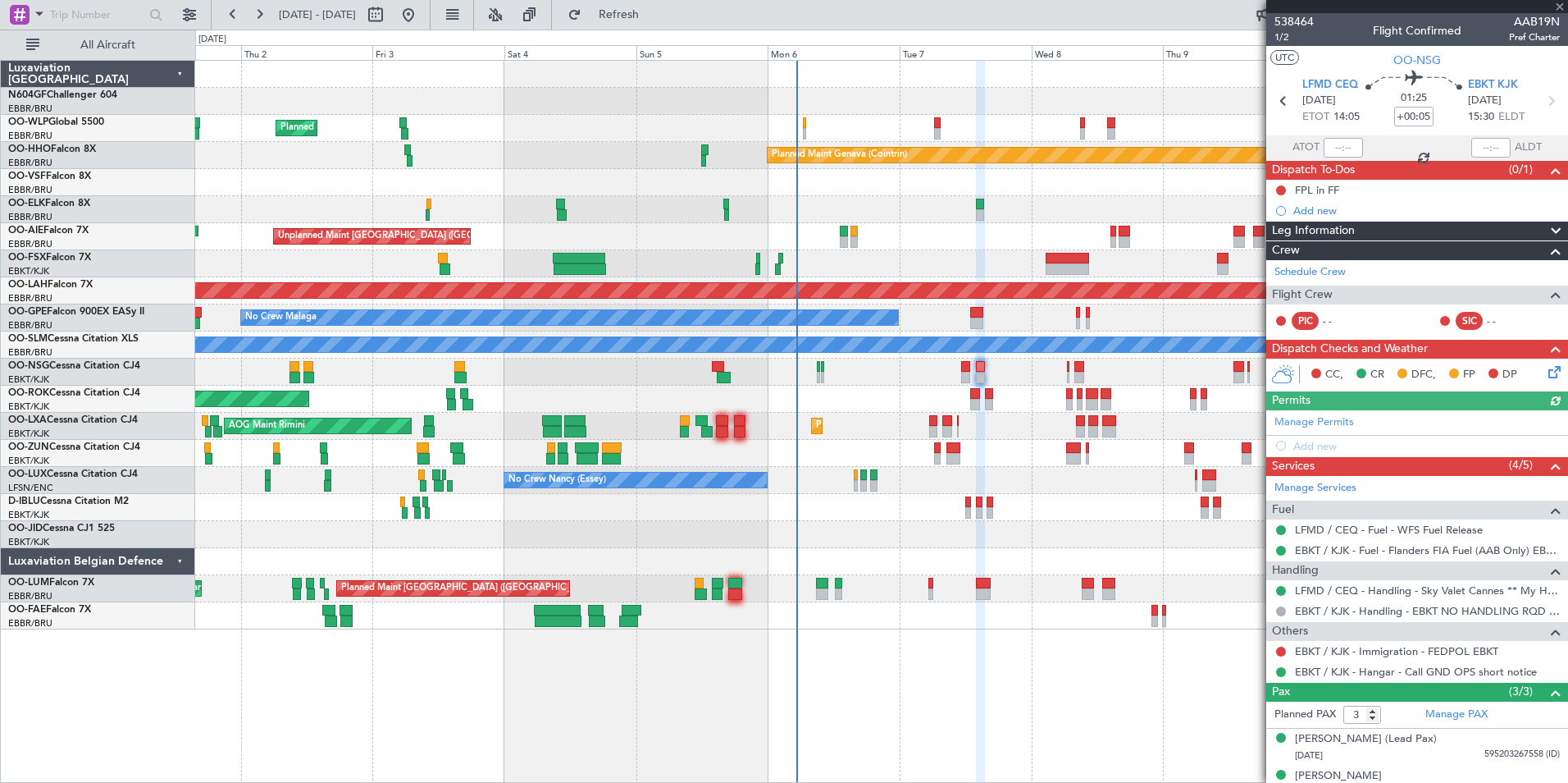
scroll to position [56, 0]
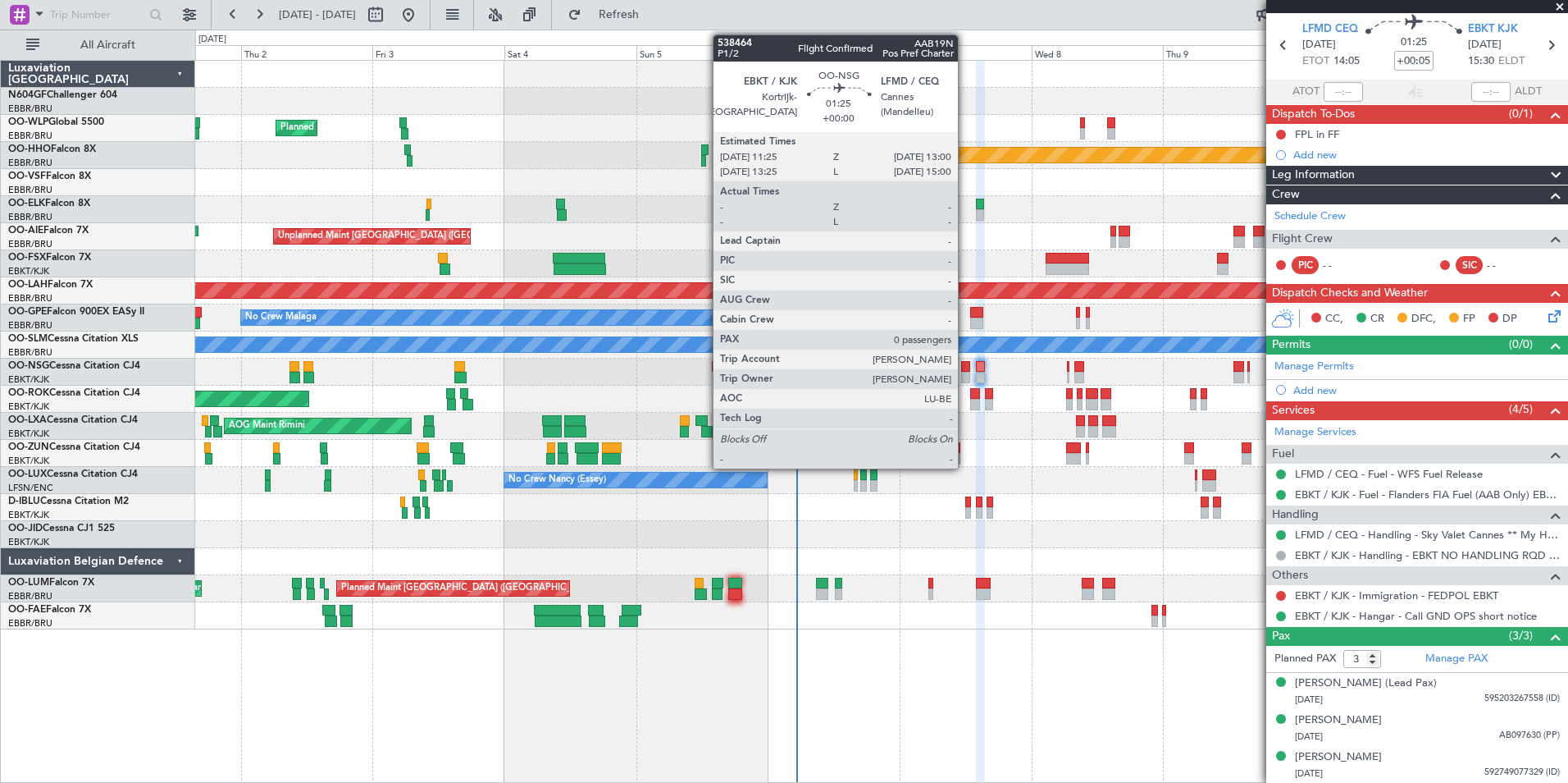
click at [965, 370] on div at bounding box center [966, 366] width 9 height 12
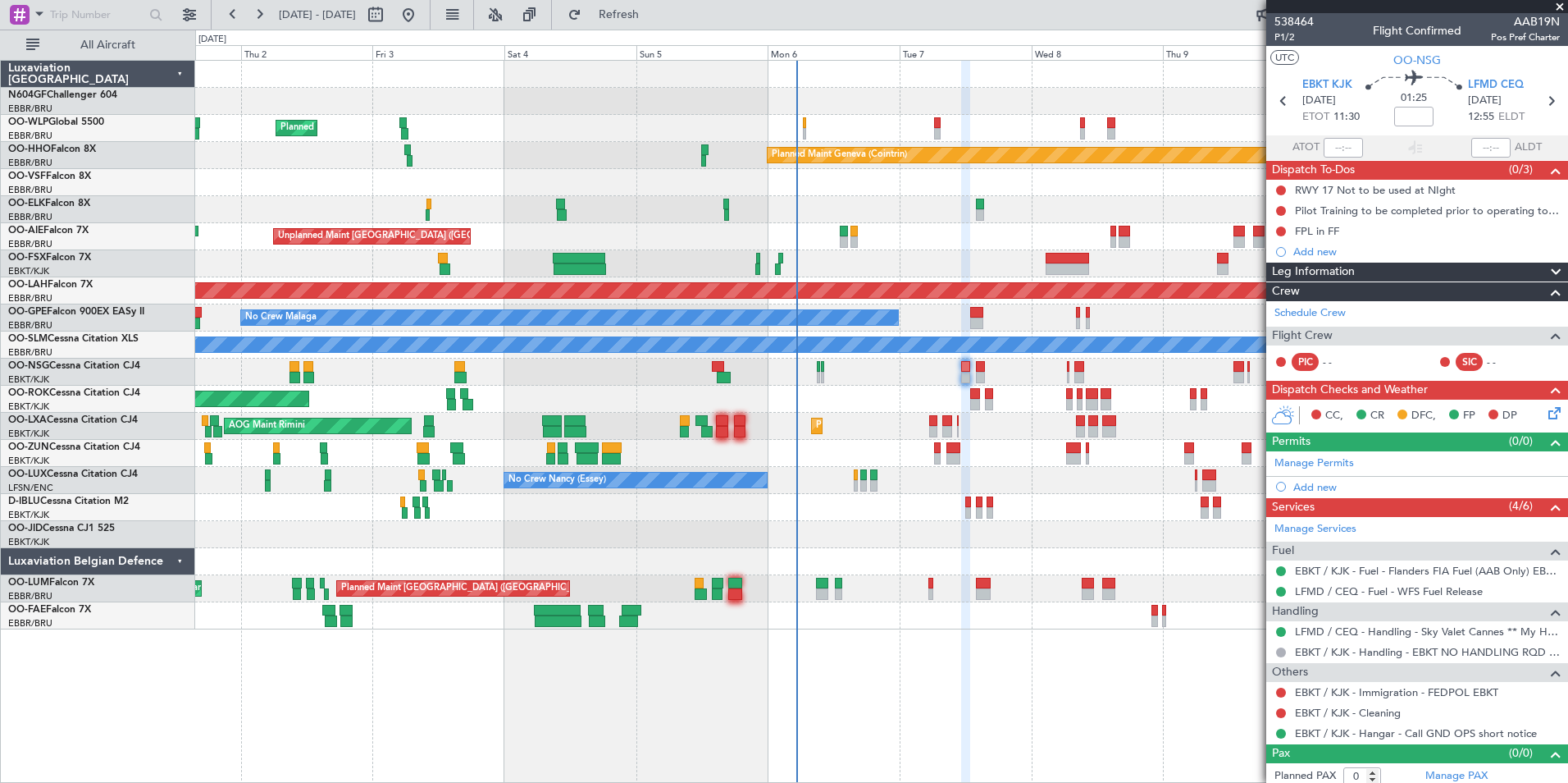
scroll to position [6, 0]
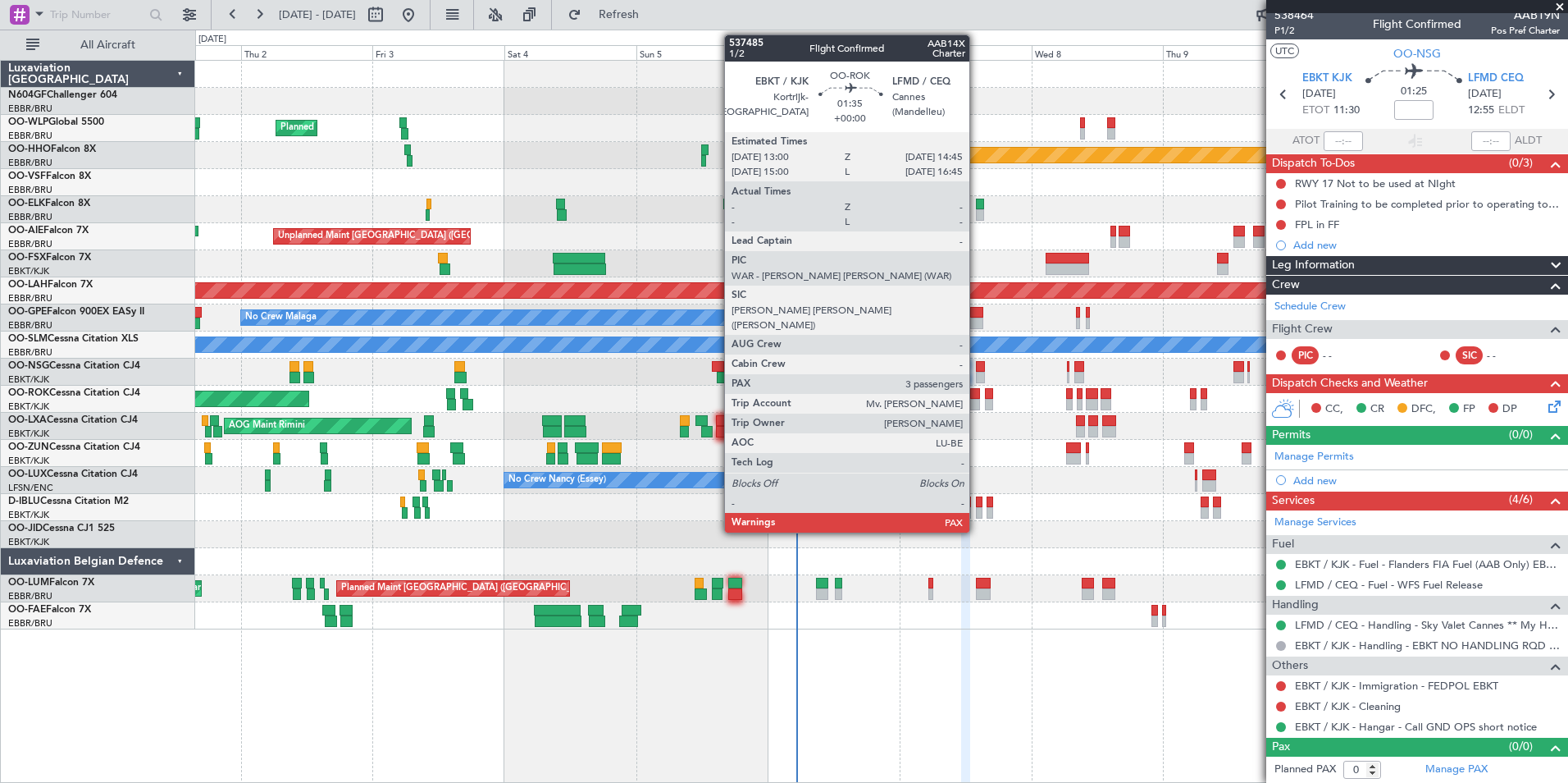
click at [977, 395] on div at bounding box center [975, 394] width 10 height 12
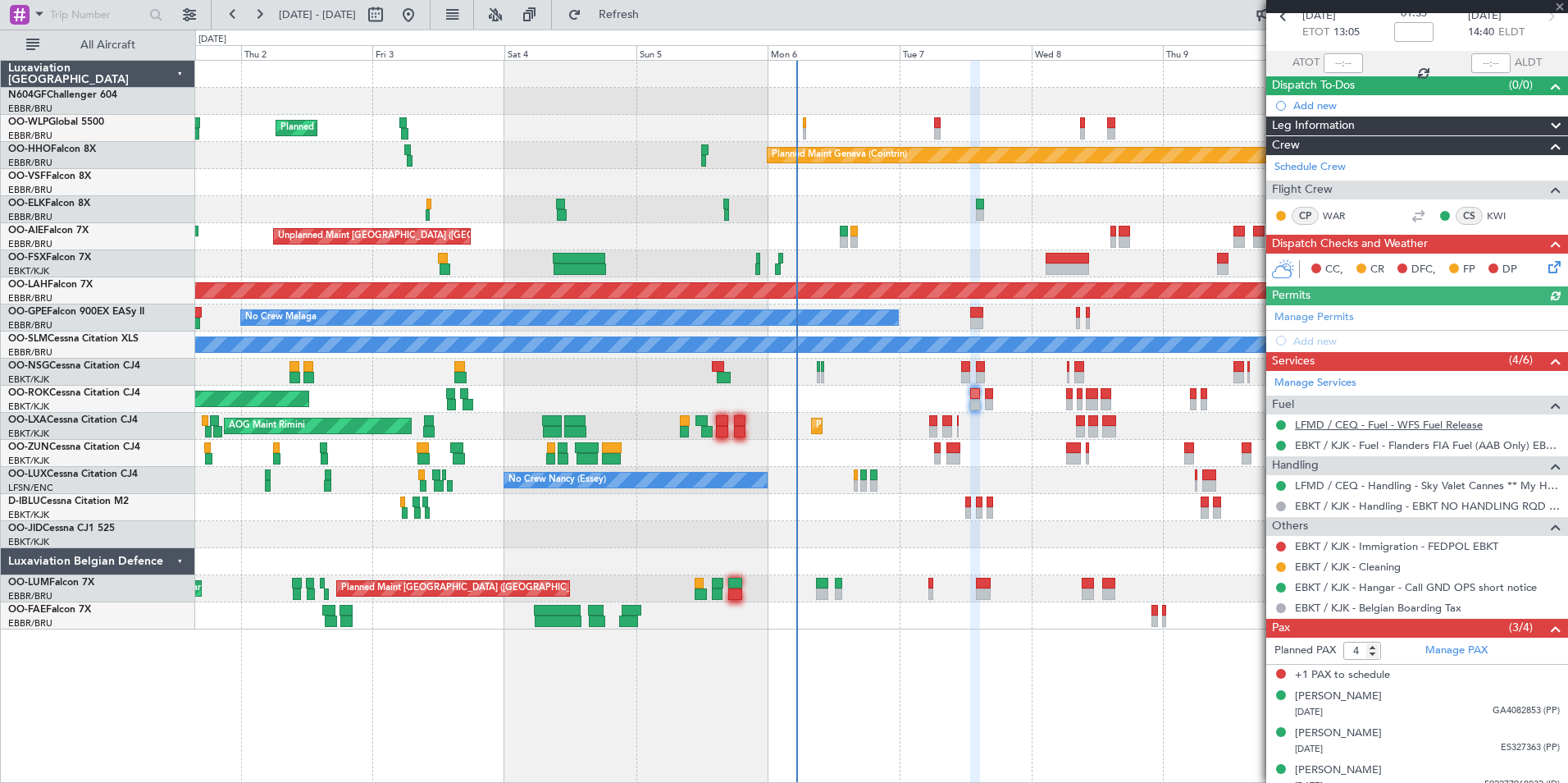
scroll to position [97, 0]
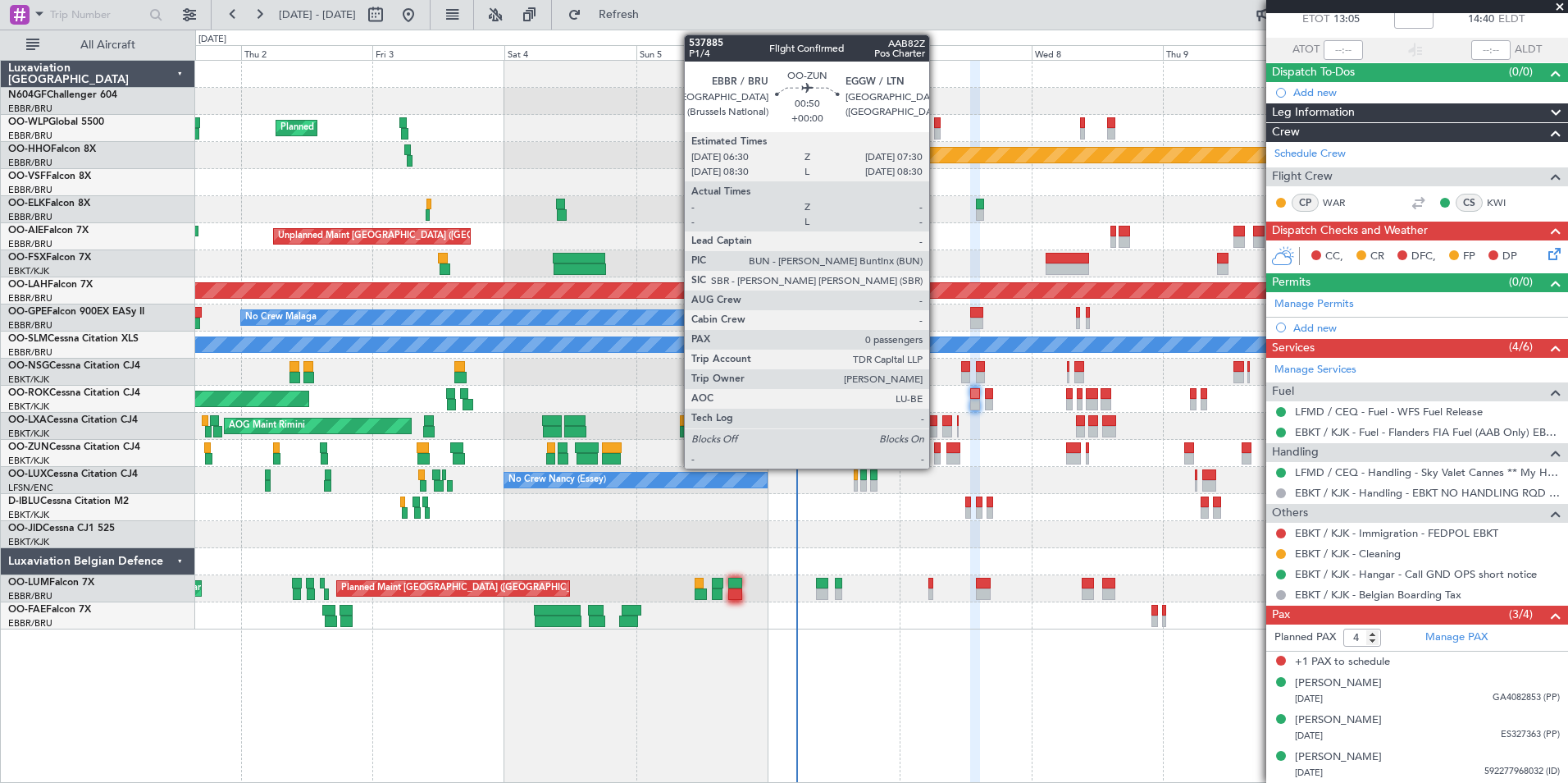
click at [937, 453] on div at bounding box center [937, 458] width 5 height 12
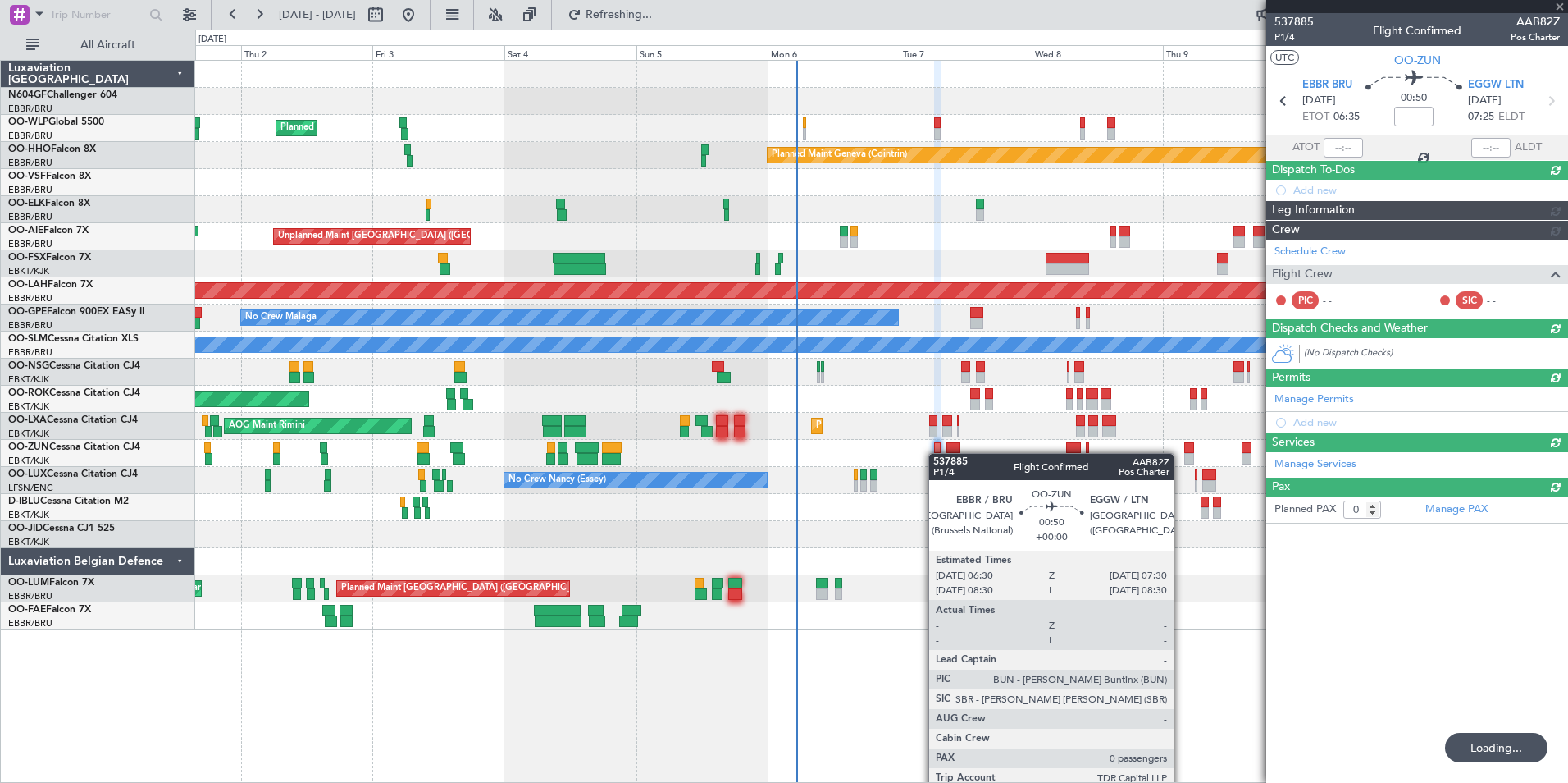
scroll to position [0, 0]
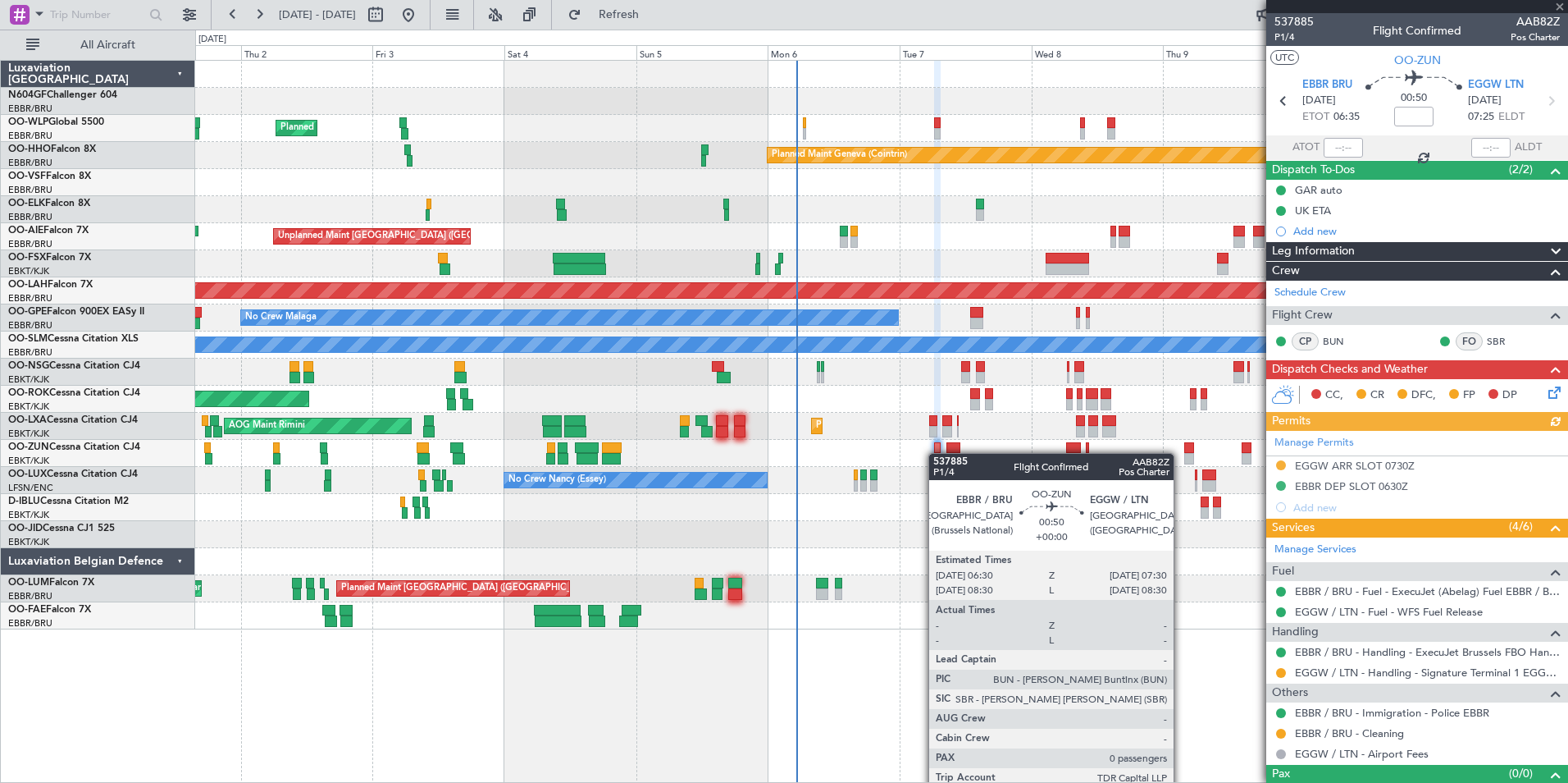
type input "4"
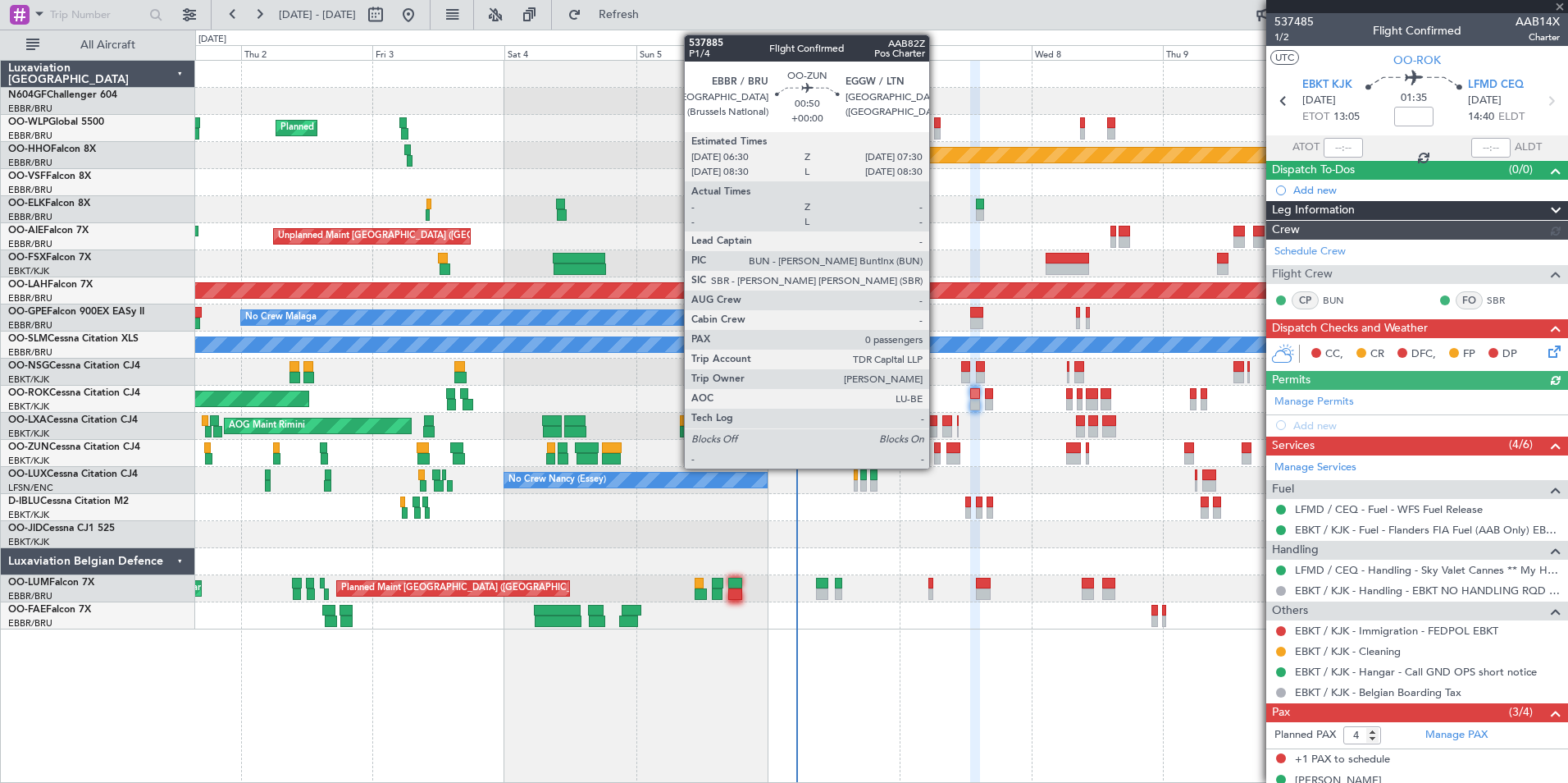
scroll to position [127, 0]
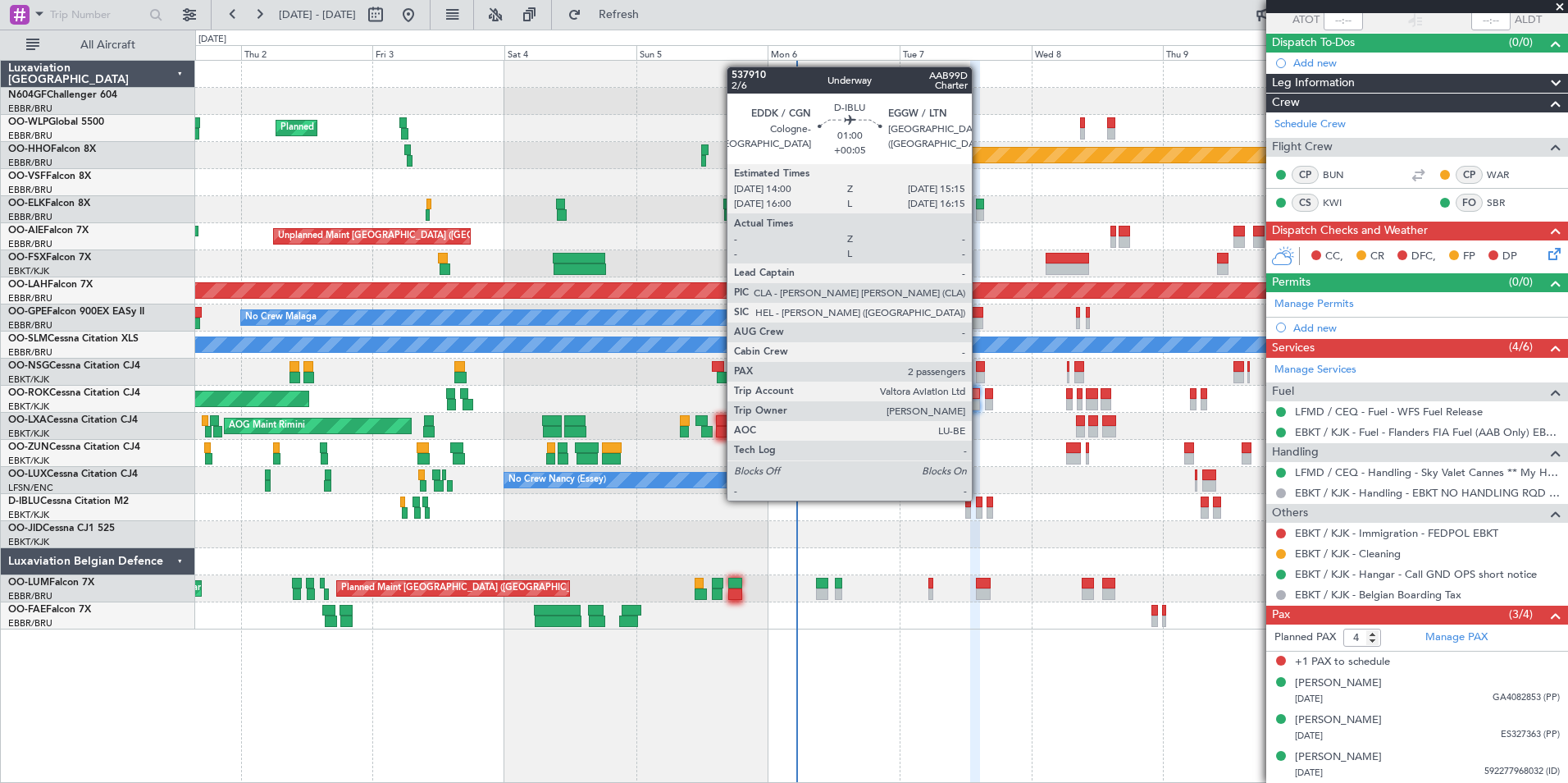
click at [980, 500] on div at bounding box center [979, 502] width 7 height 12
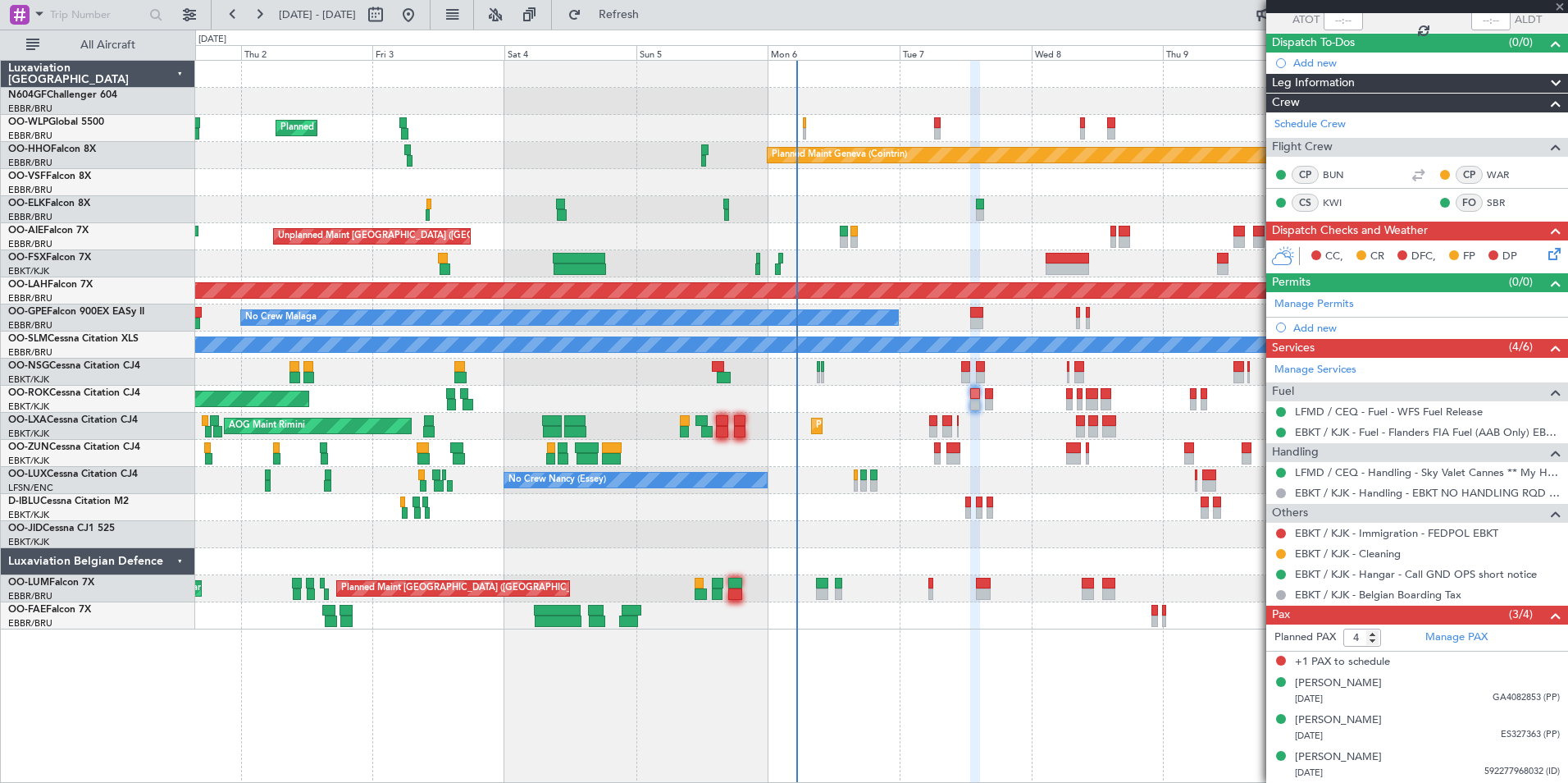
type input "+00:05"
type input "2"
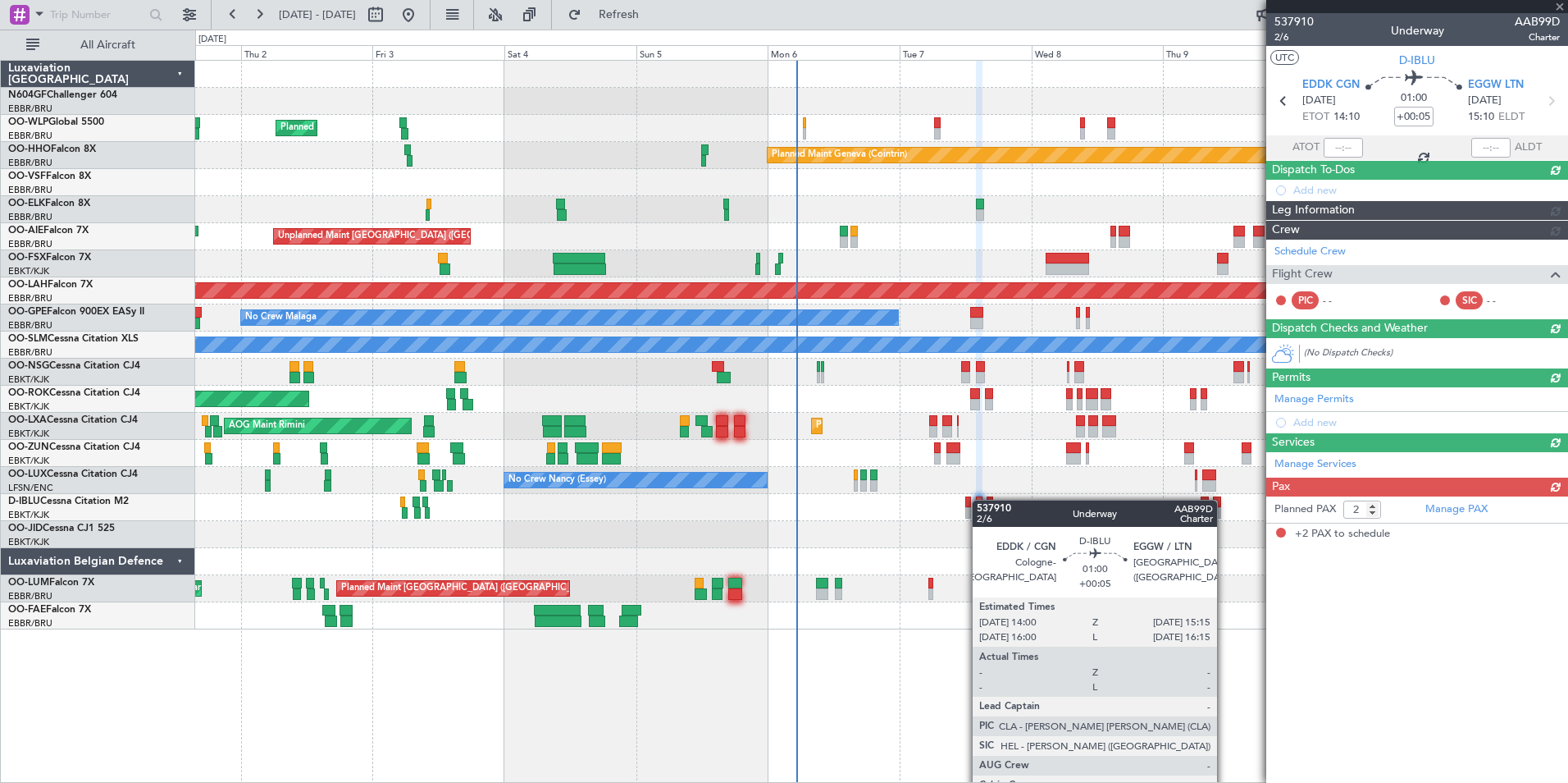
scroll to position [0, 0]
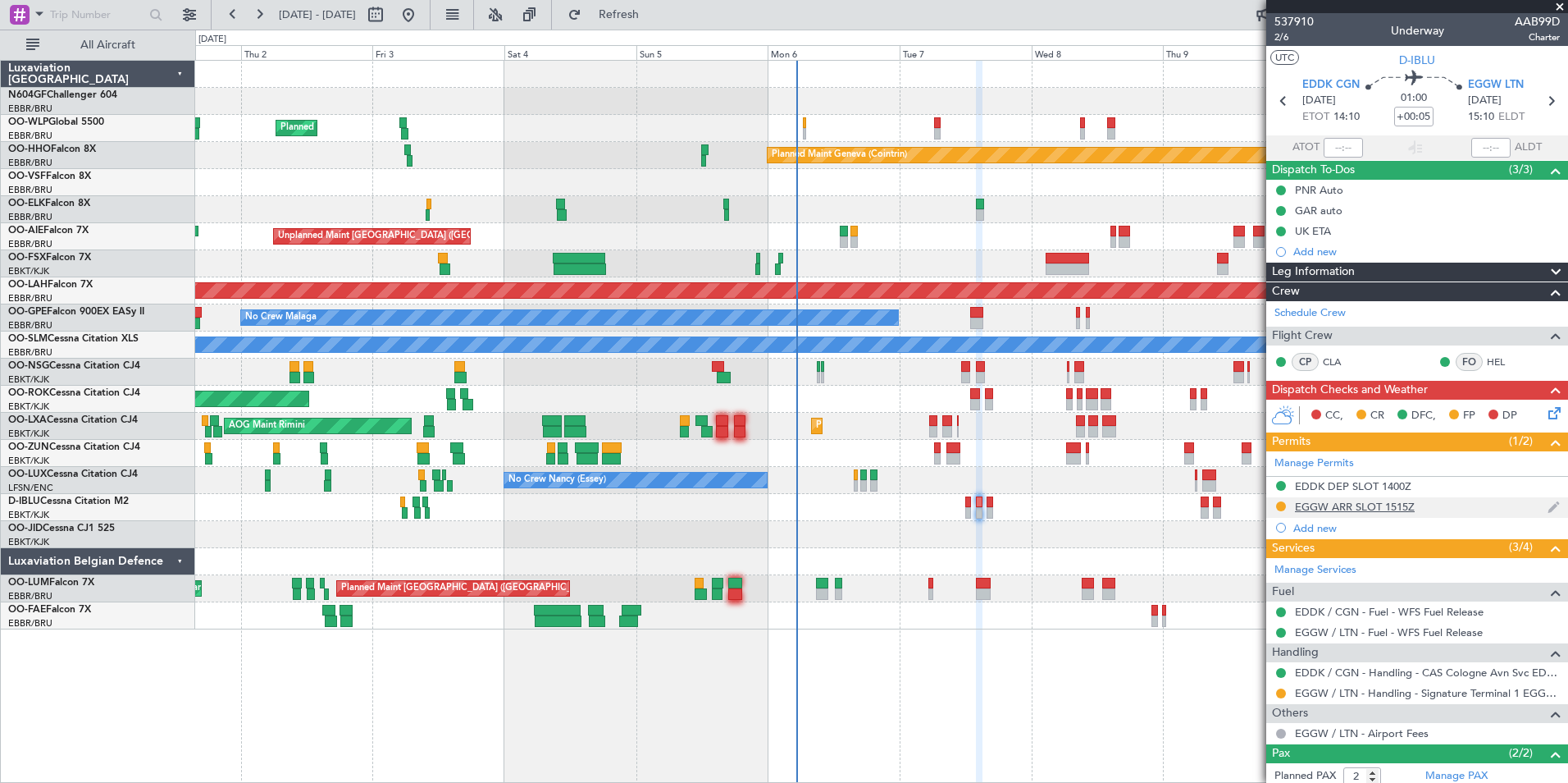
click at [1404, 505] on div "EGGW ARR SLOT 1515Z" at bounding box center [1354, 507] width 119 height 14
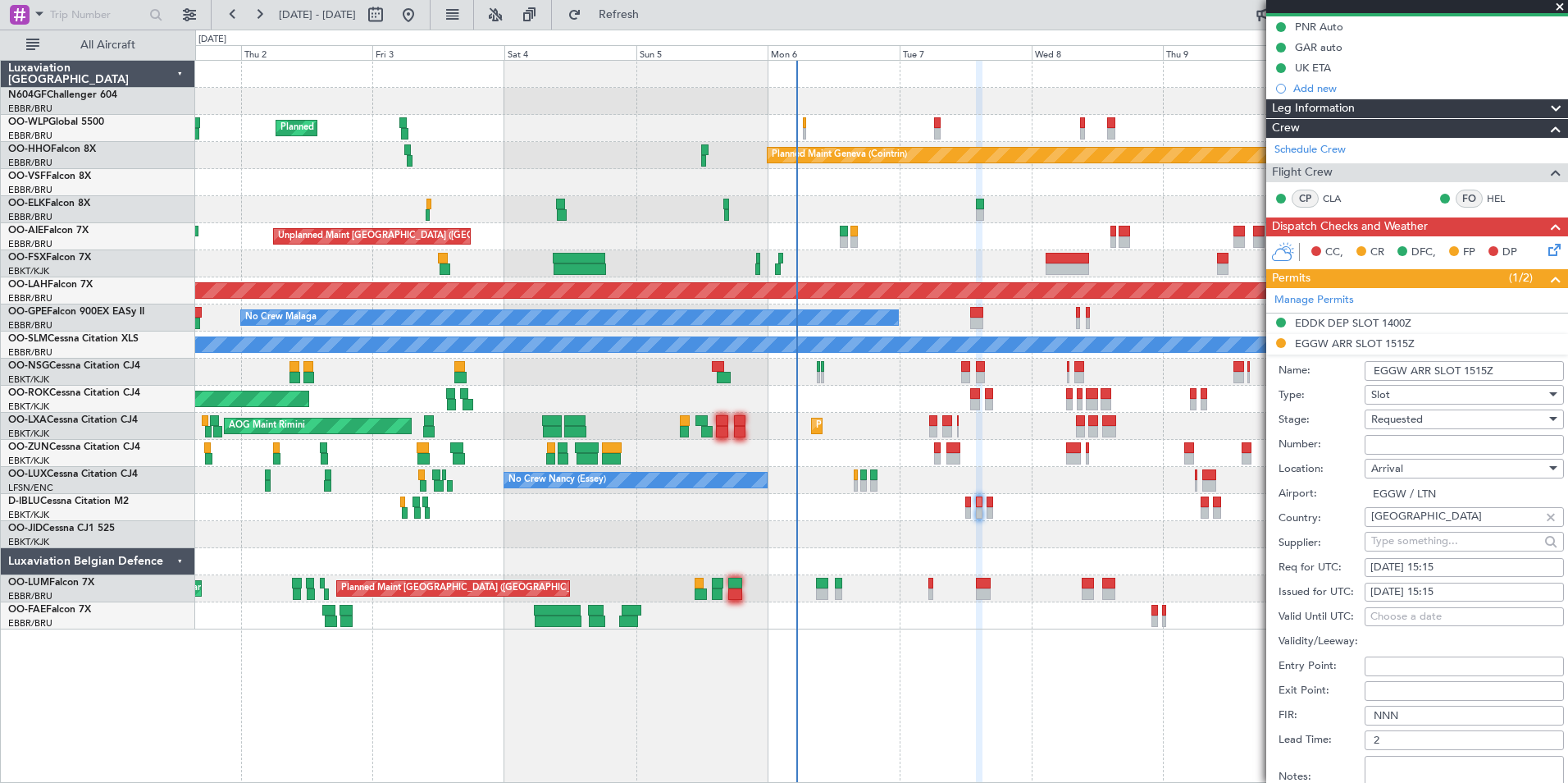
scroll to position [164, 0]
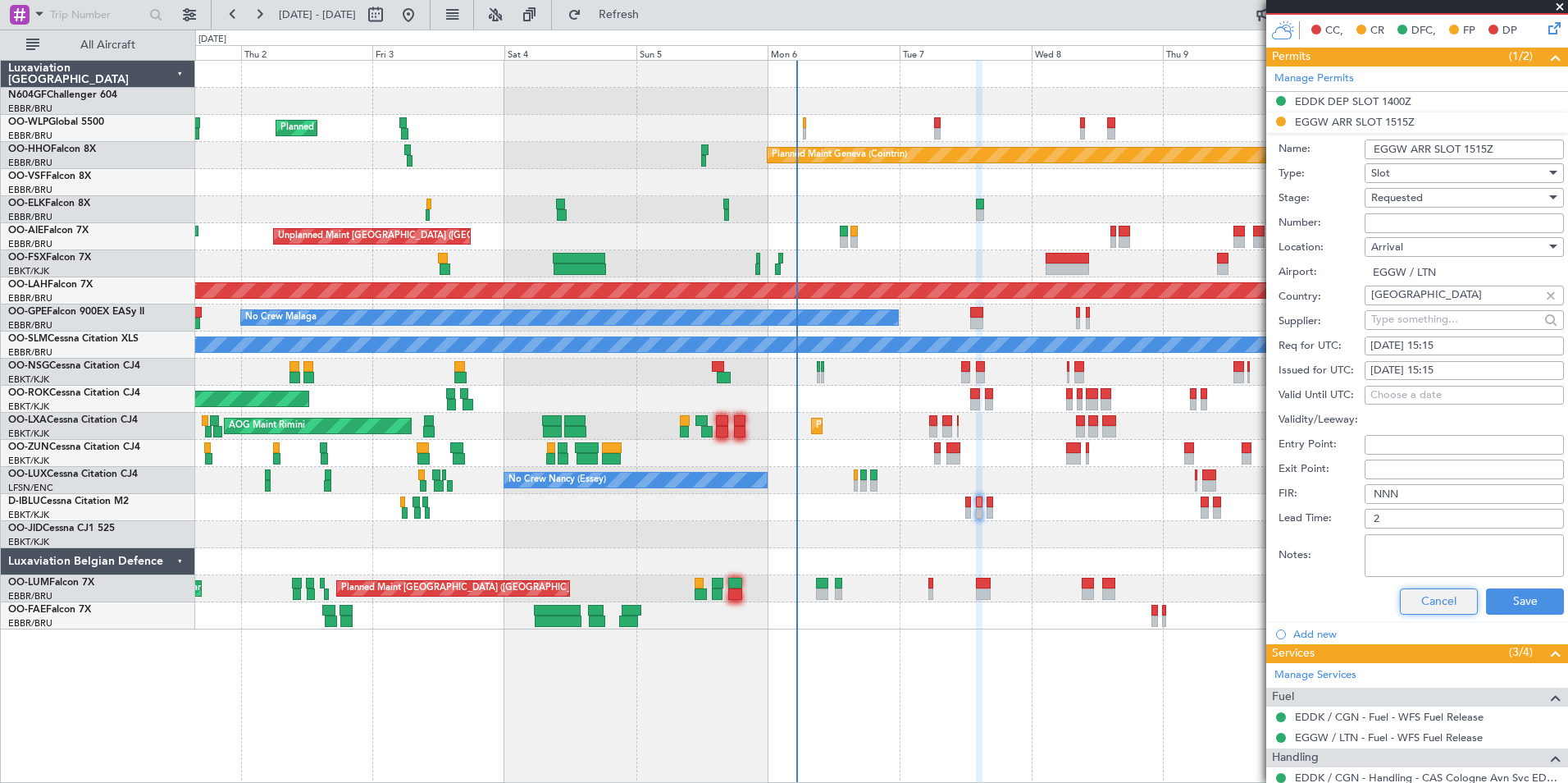
click at [1401, 602] on button "Cancel" at bounding box center [1439, 602] width 78 height 27
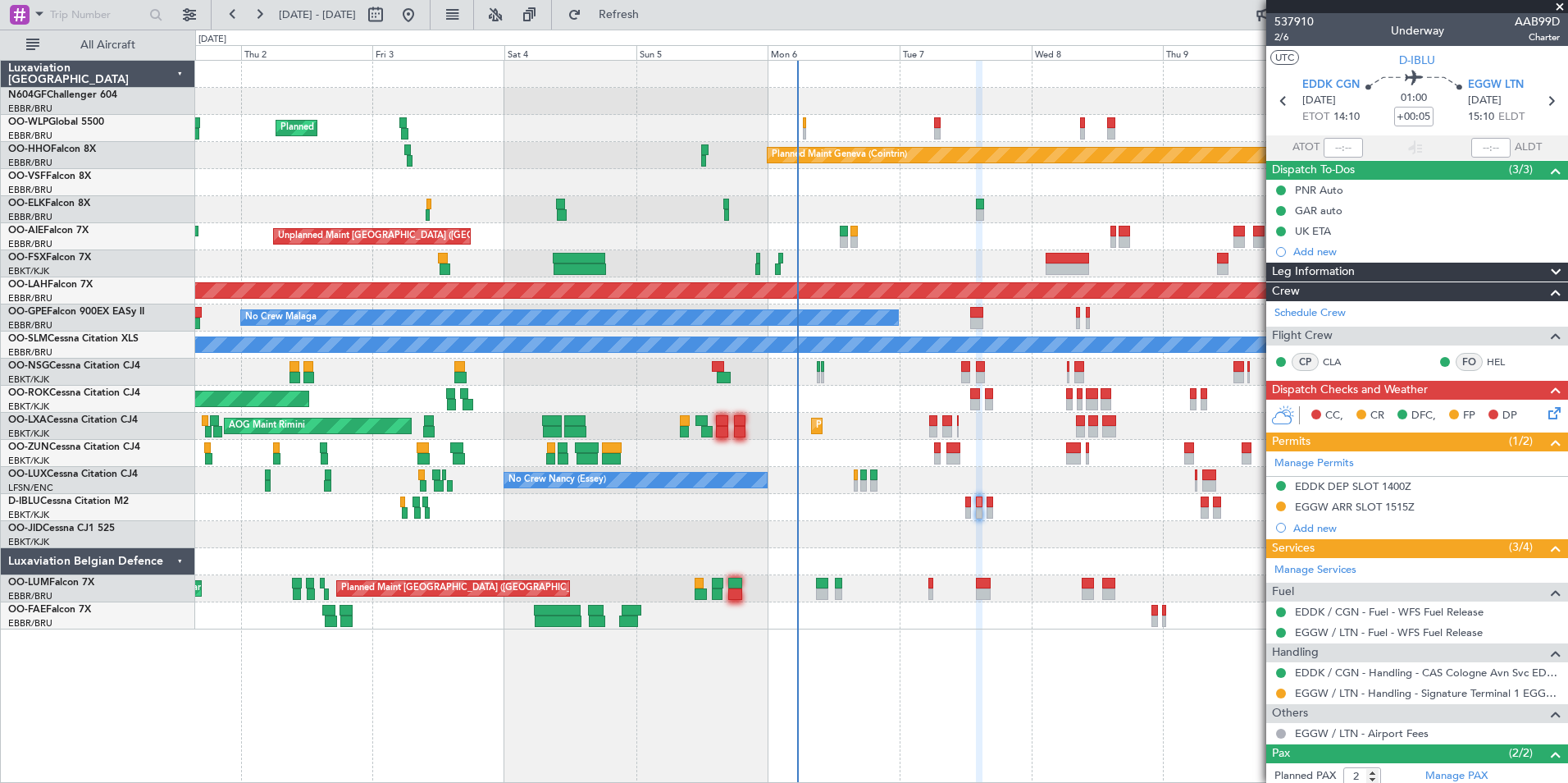
scroll to position [81, 0]
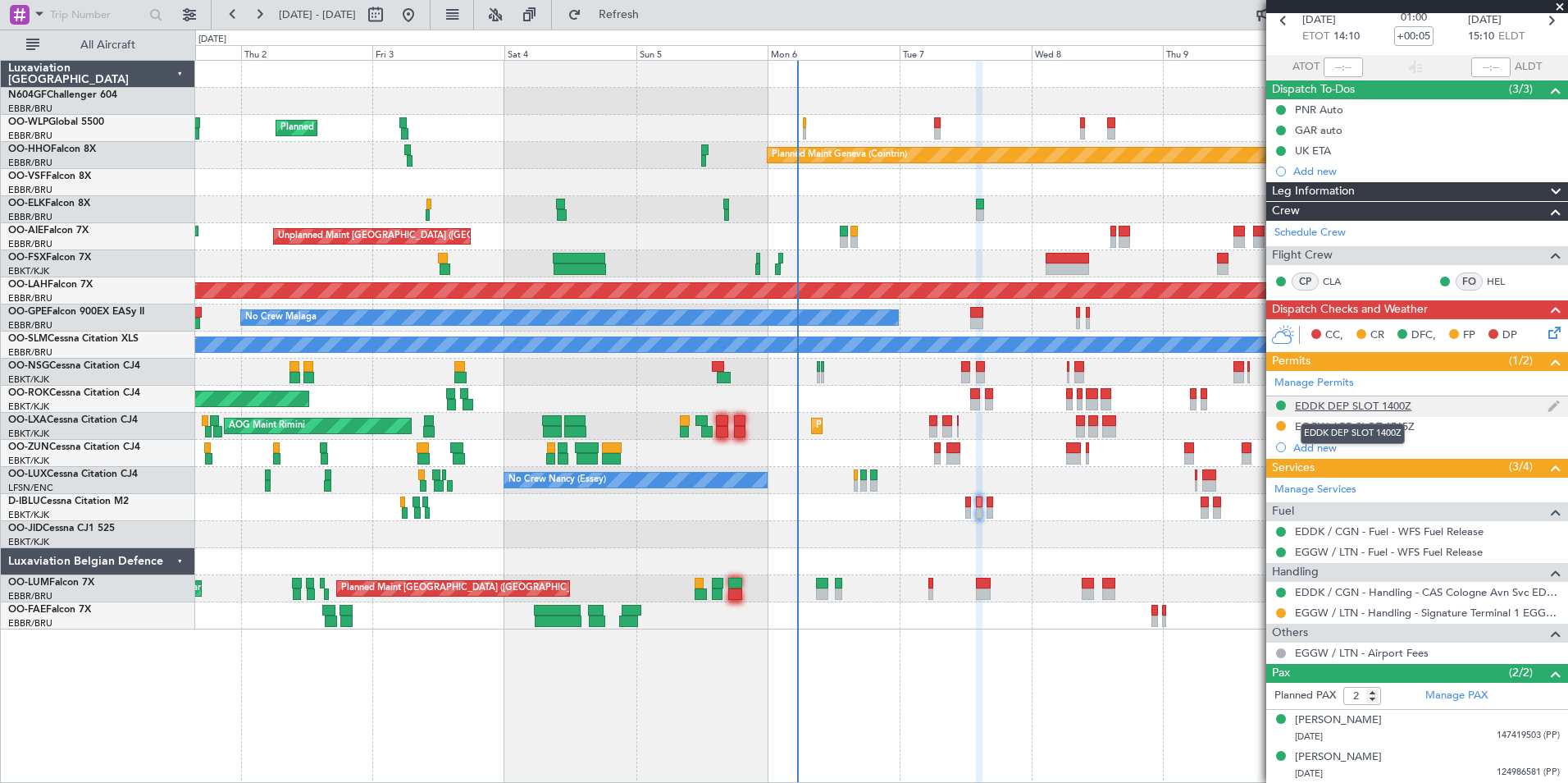
click at [1348, 405] on div "EDDK DEP SLOT 1400Z" at bounding box center [1353, 406] width 117 height 14
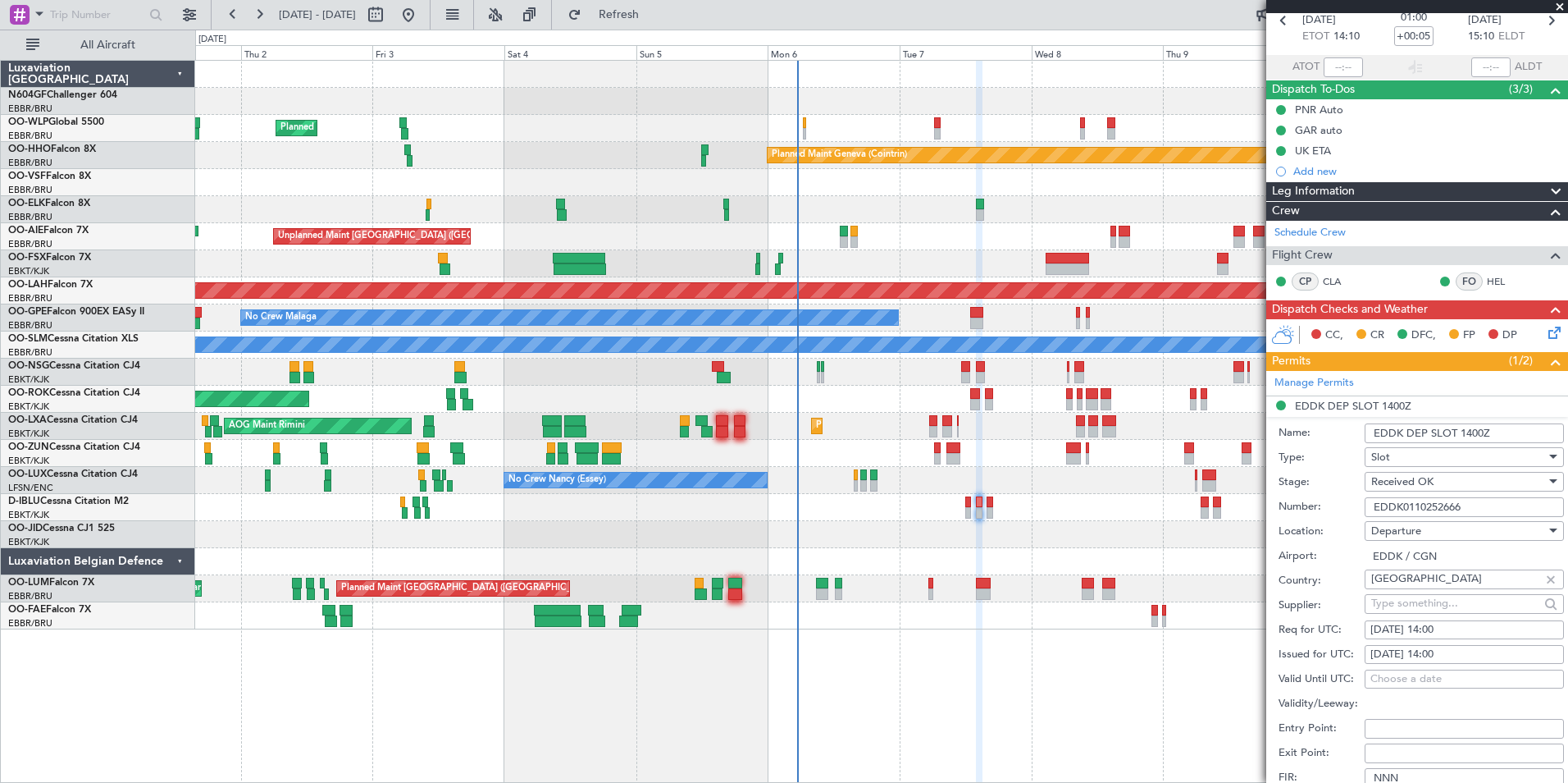
click at [1473, 509] on input "EDDK0110252666" at bounding box center [1464, 507] width 199 height 19
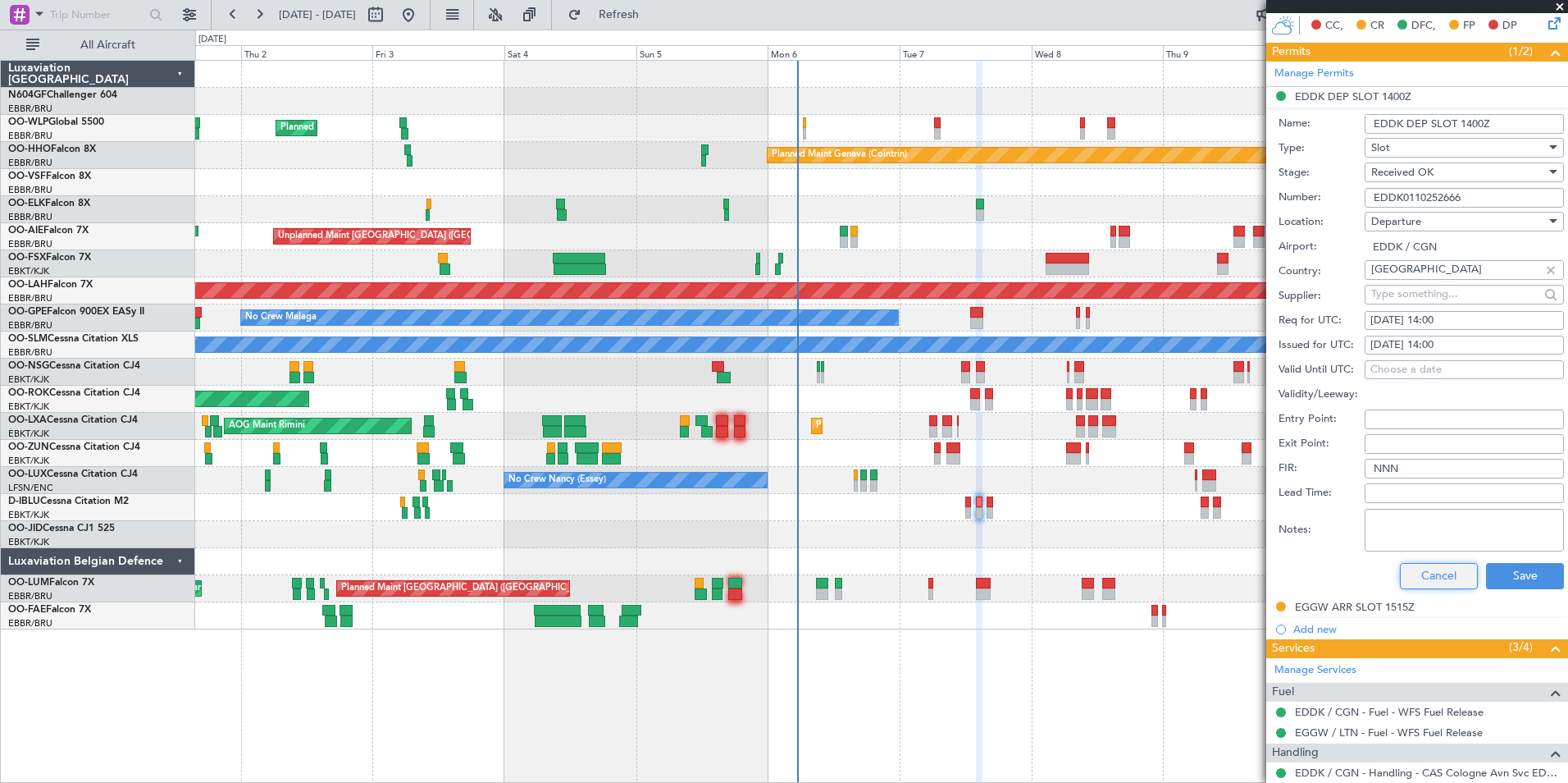
click at [1445, 581] on button "Cancel" at bounding box center [1439, 576] width 78 height 27
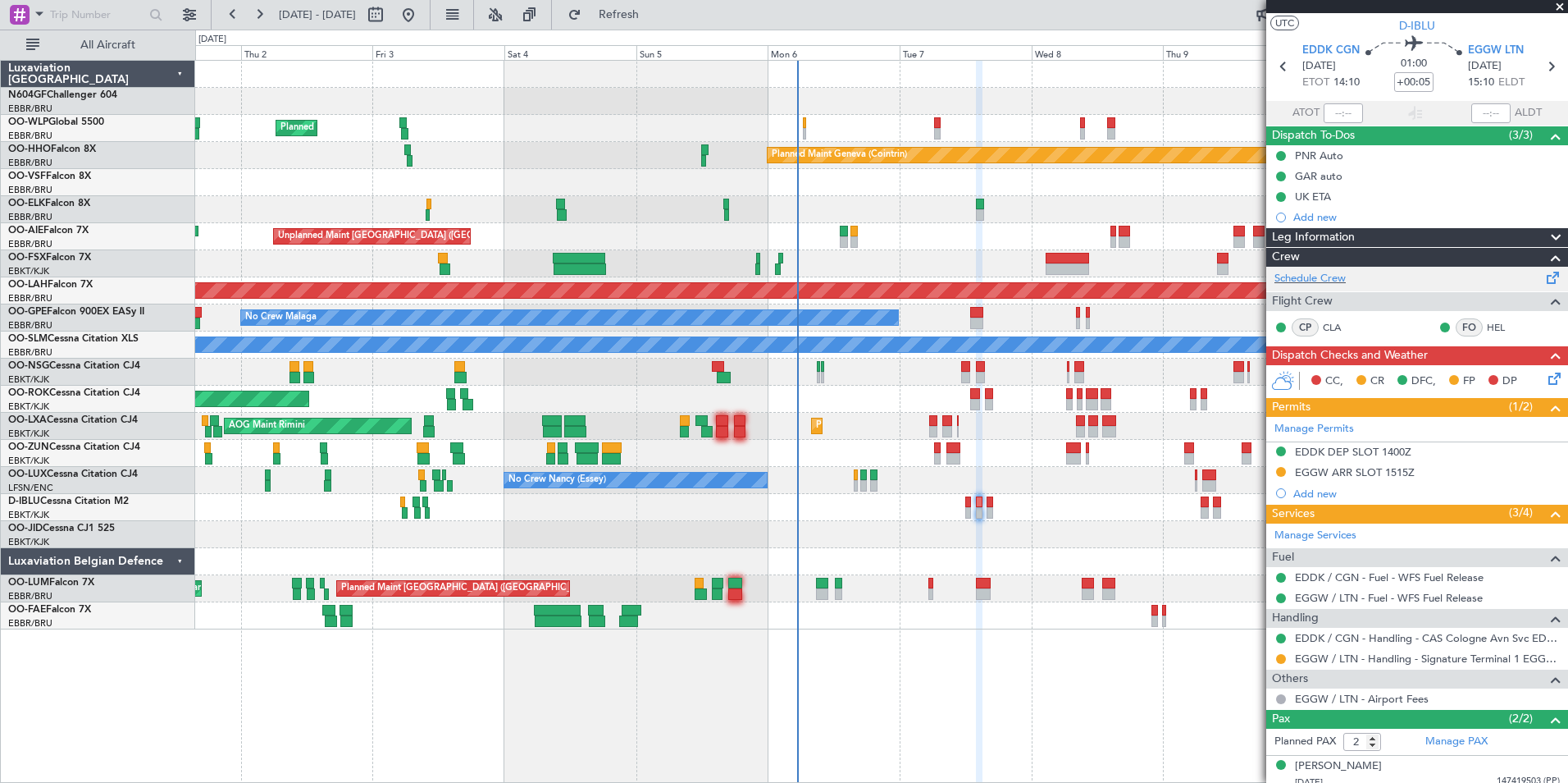
scroll to position [0, 0]
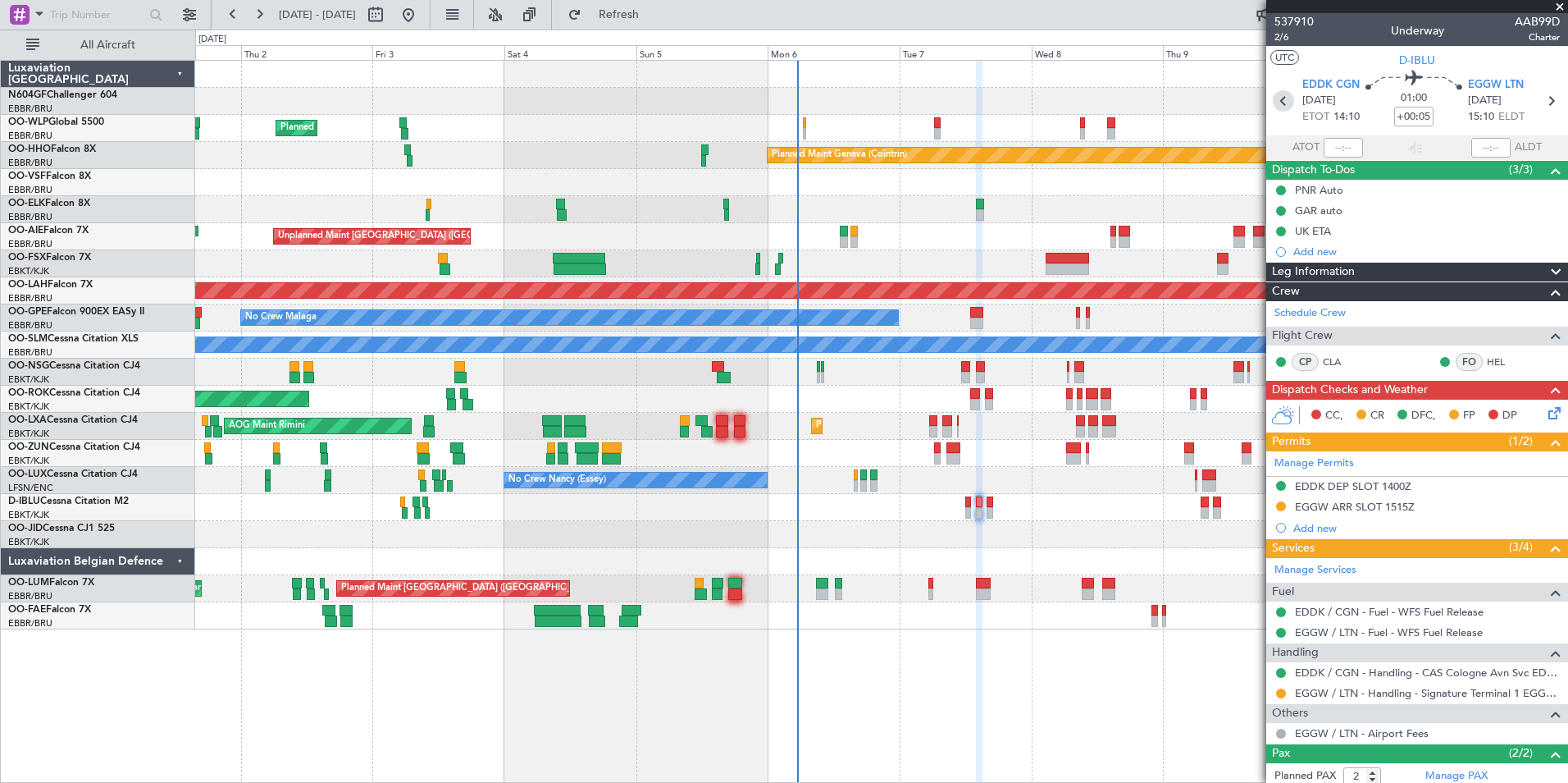
click at [1282, 106] on icon at bounding box center [1283, 101] width 21 height 21
type input "+00:10"
type input "0"
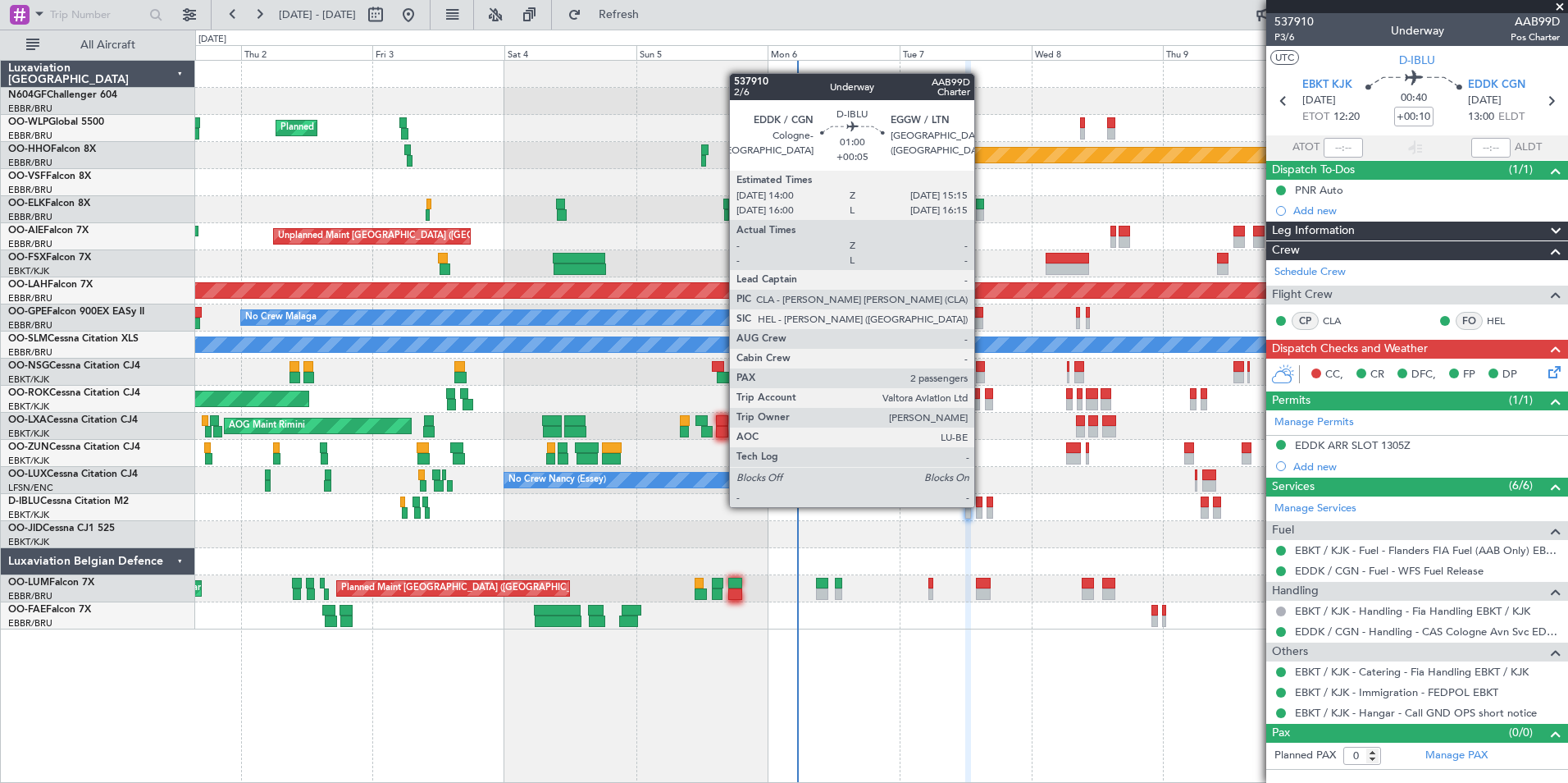
click at [981, 505] on div at bounding box center [979, 502] width 7 height 12
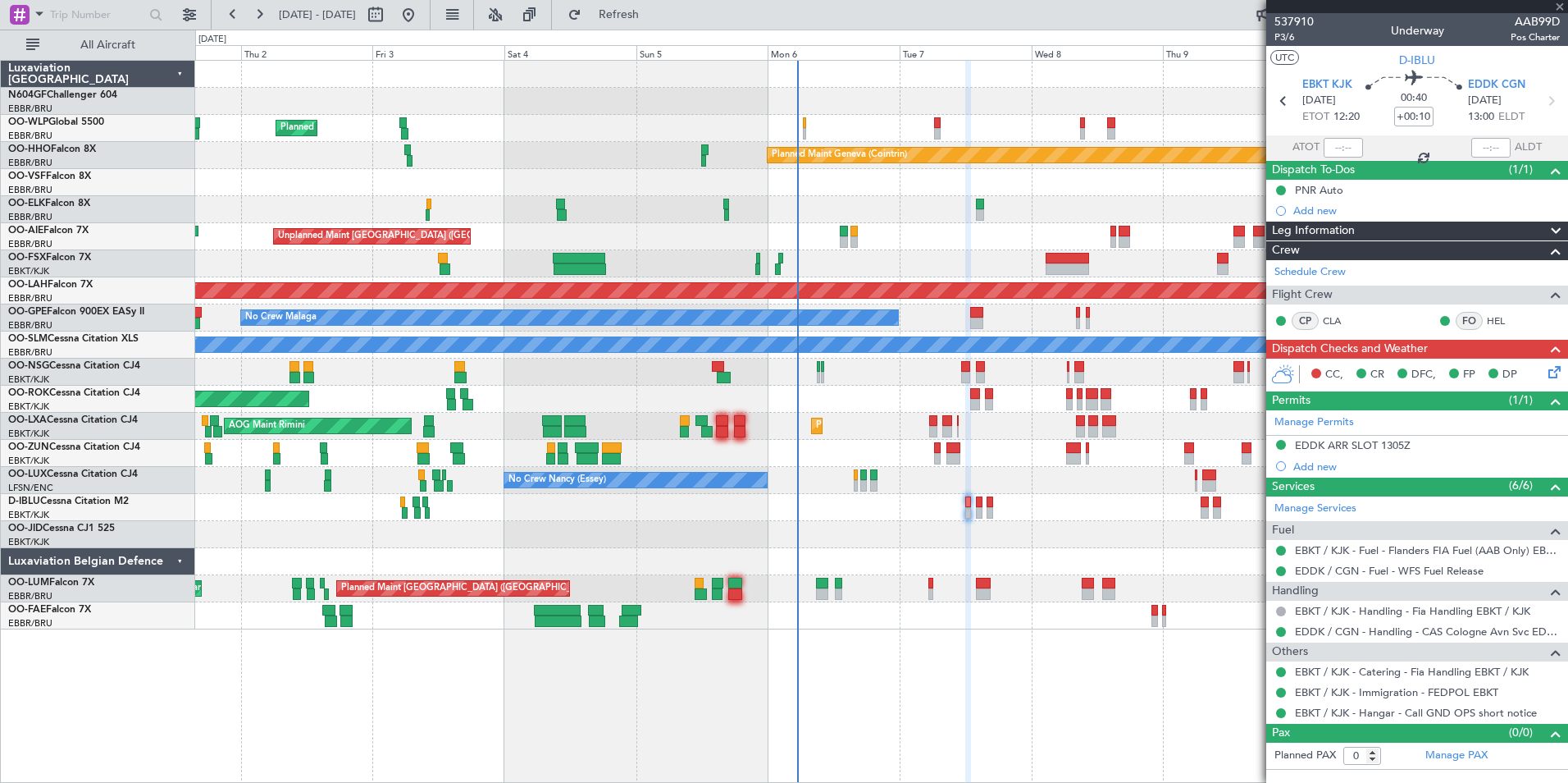
type input "+00:05"
type input "2"
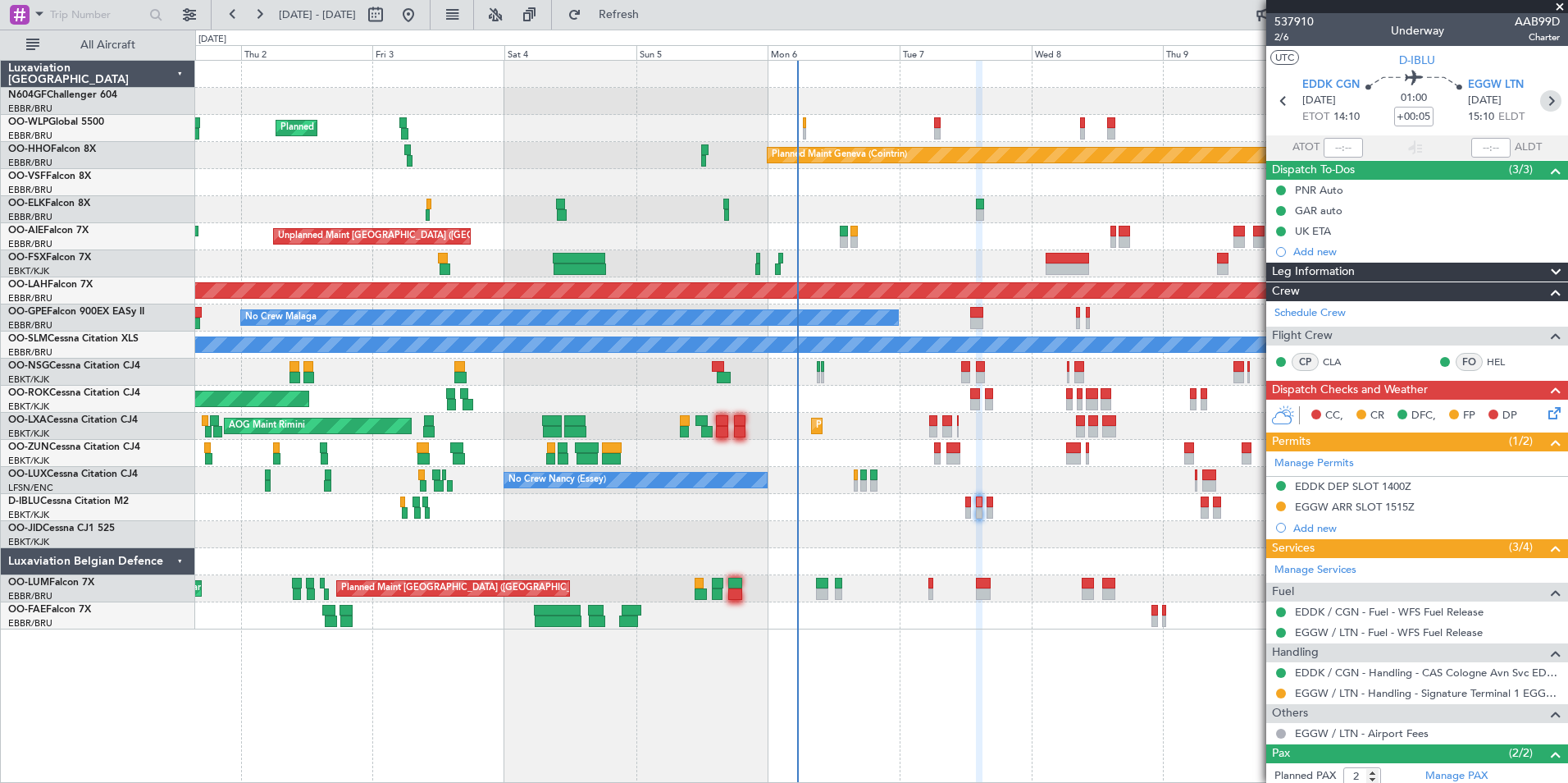
click at [1540, 106] on icon at bounding box center [1550, 101] width 21 height 21
type input "0"
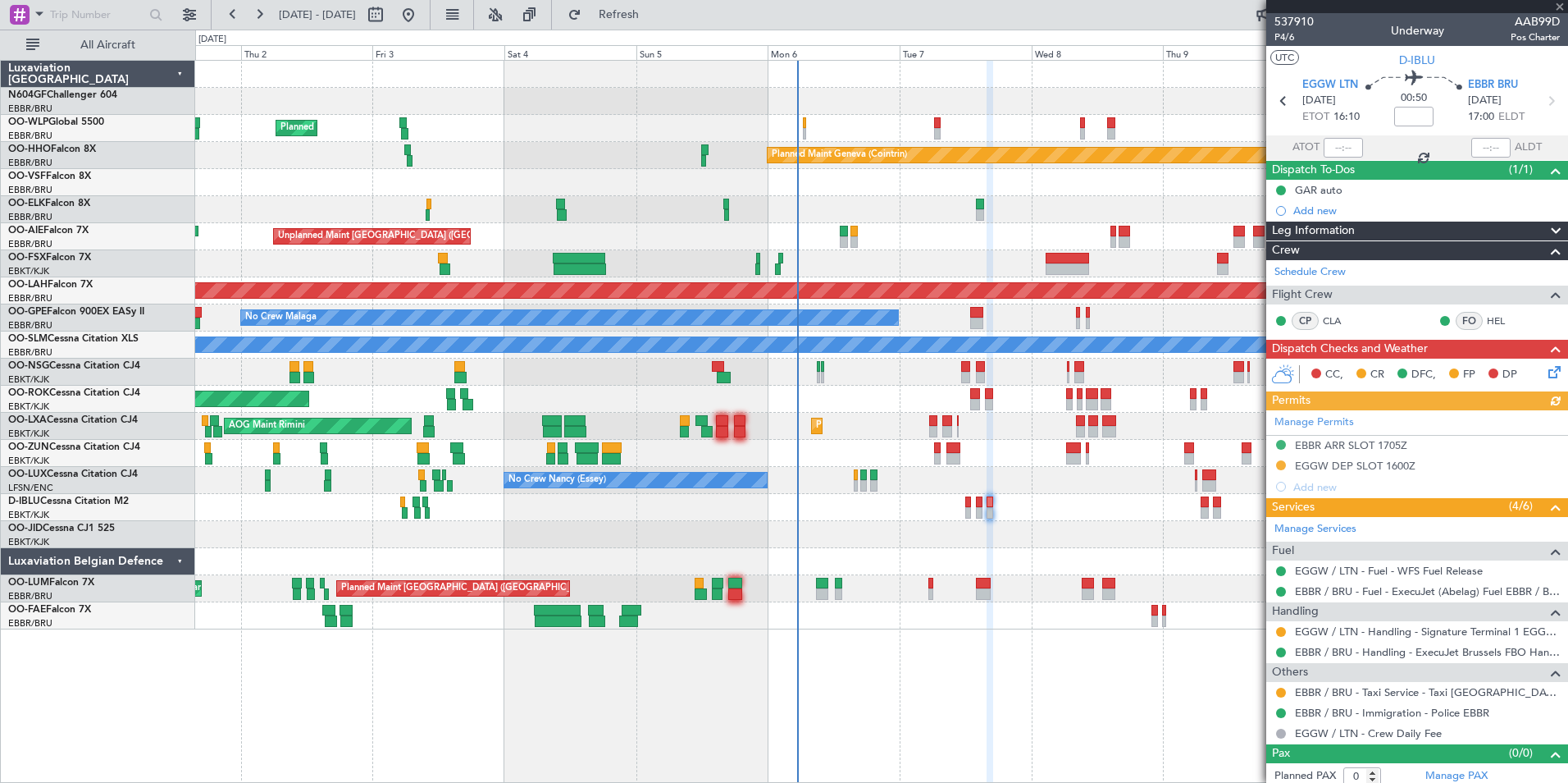
scroll to position [6, 0]
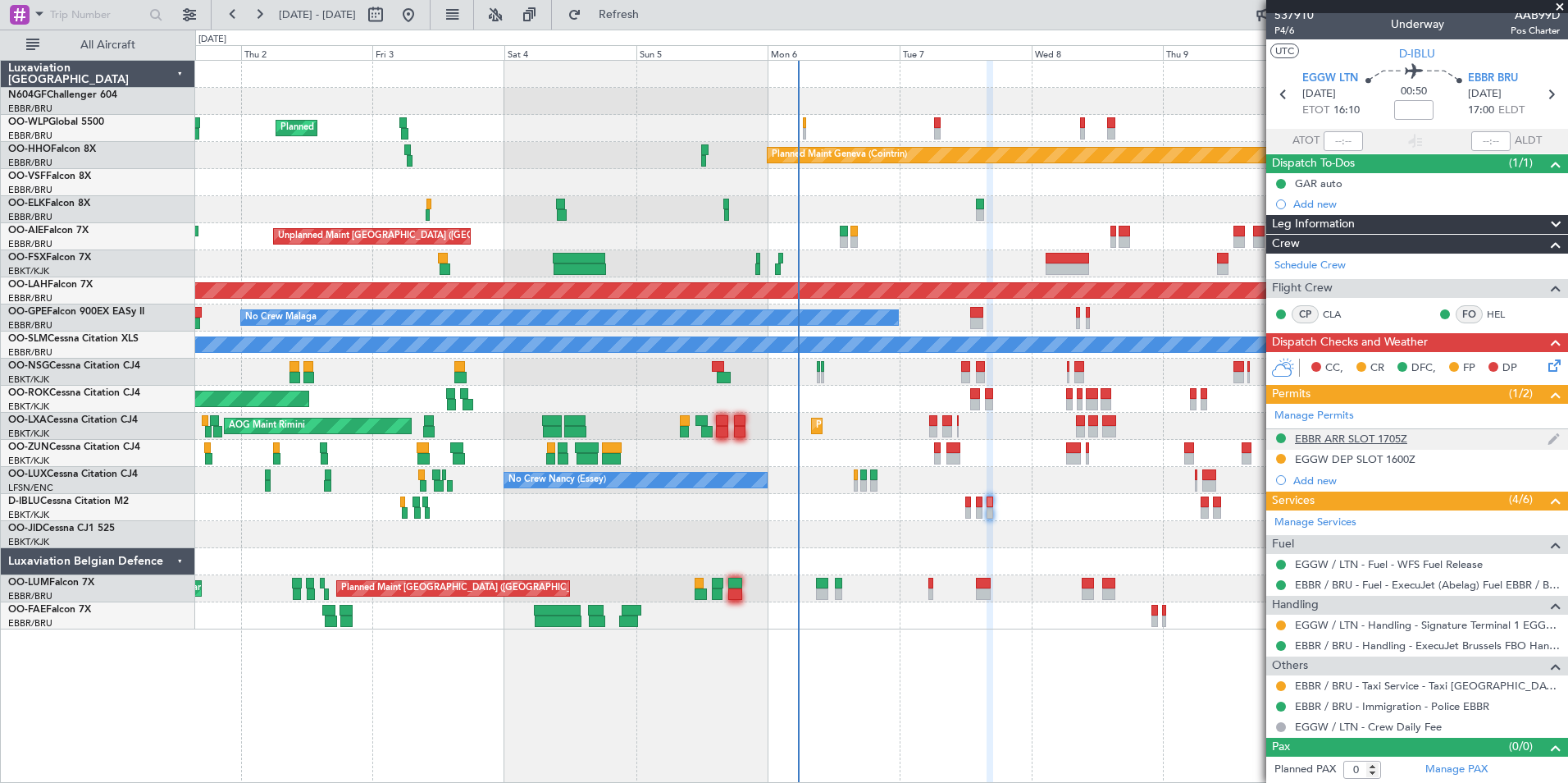
click at [1357, 440] on div "EBBR ARR SLOT 1705Z" at bounding box center [1350, 439] width 112 height 14
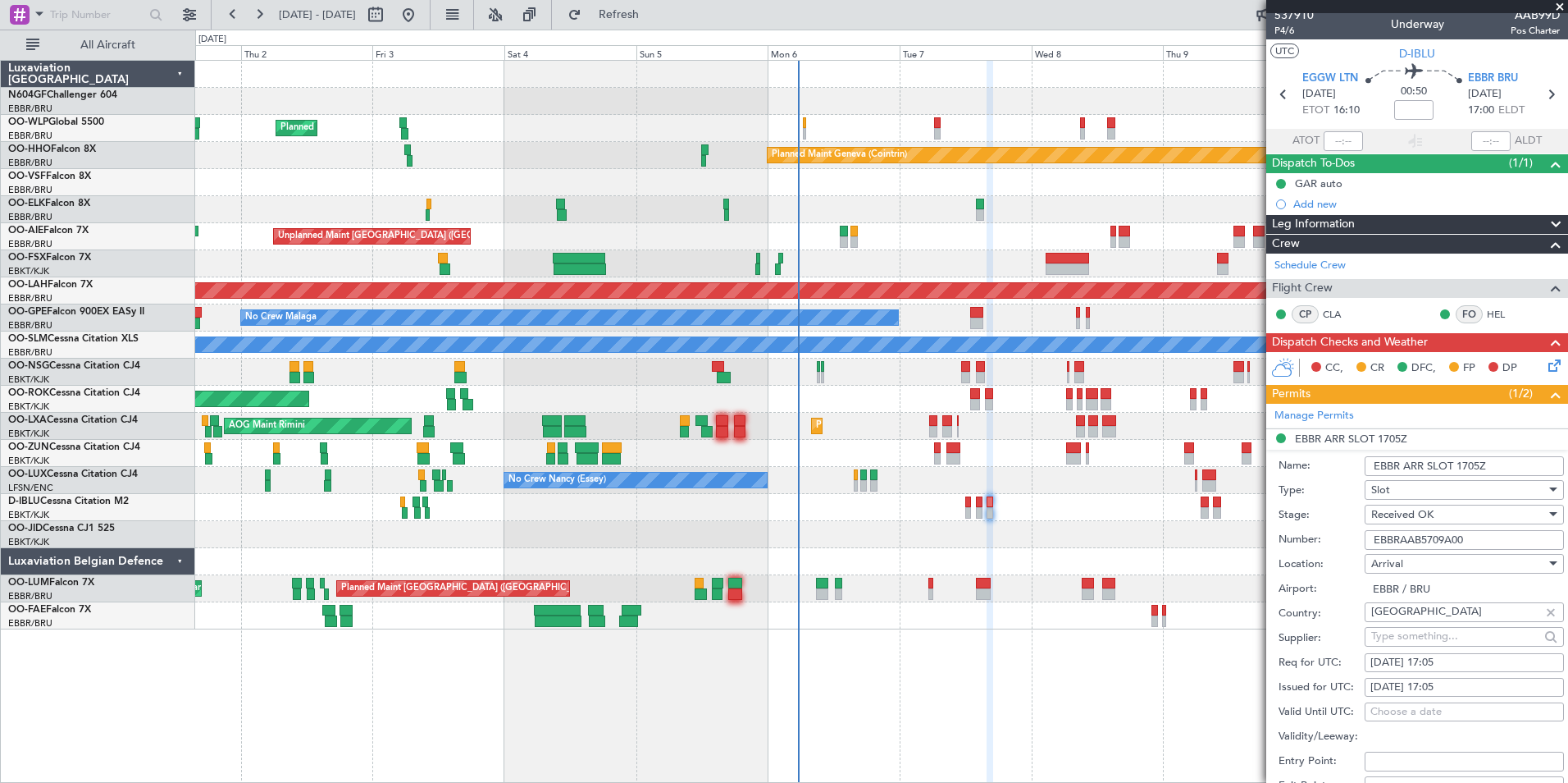
click at [1500, 537] on input "EBBRAAB5709A00" at bounding box center [1464, 540] width 199 height 19
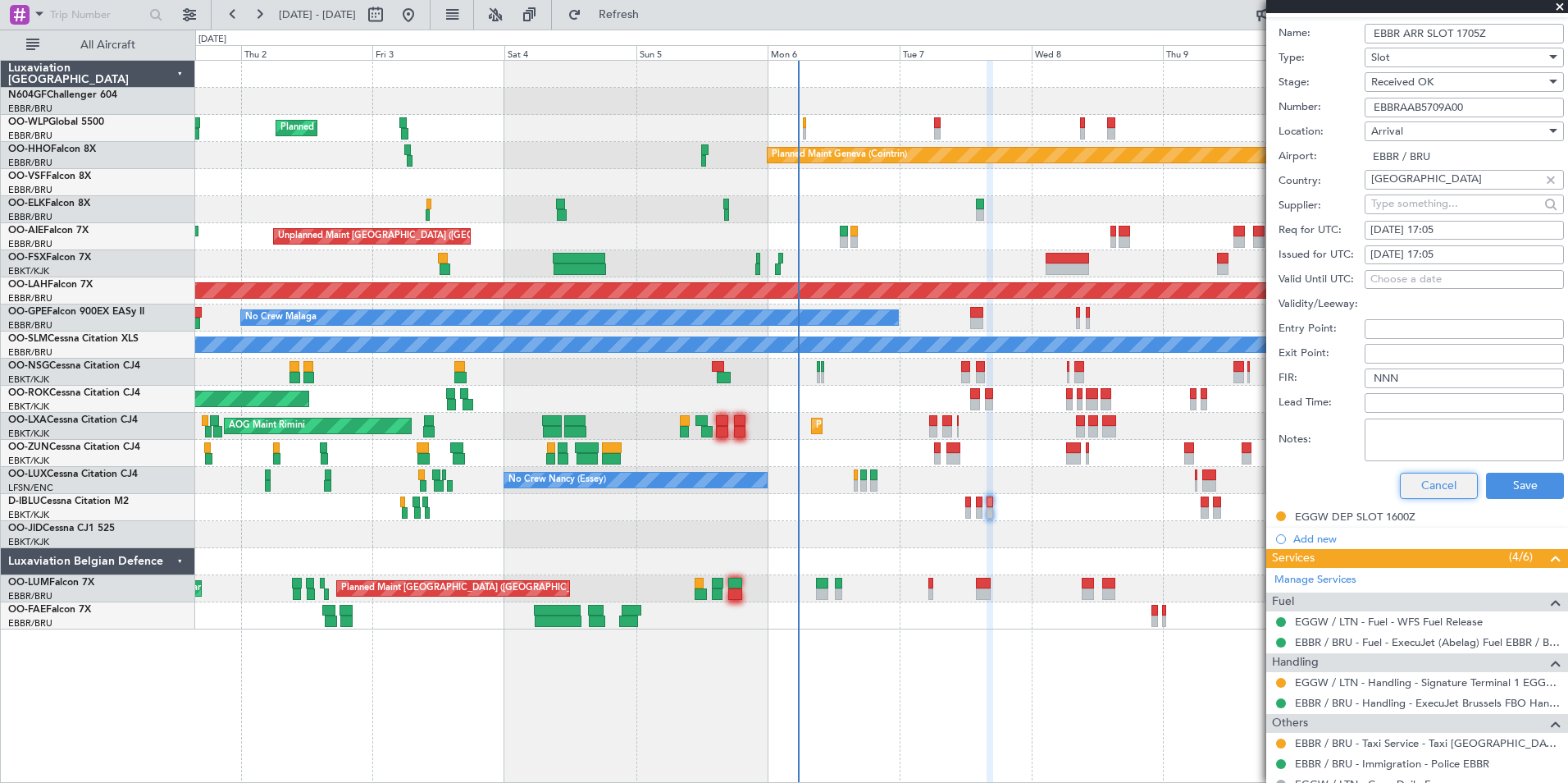
click at [1446, 491] on button "Cancel" at bounding box center [1439, 486] width 78 height 27
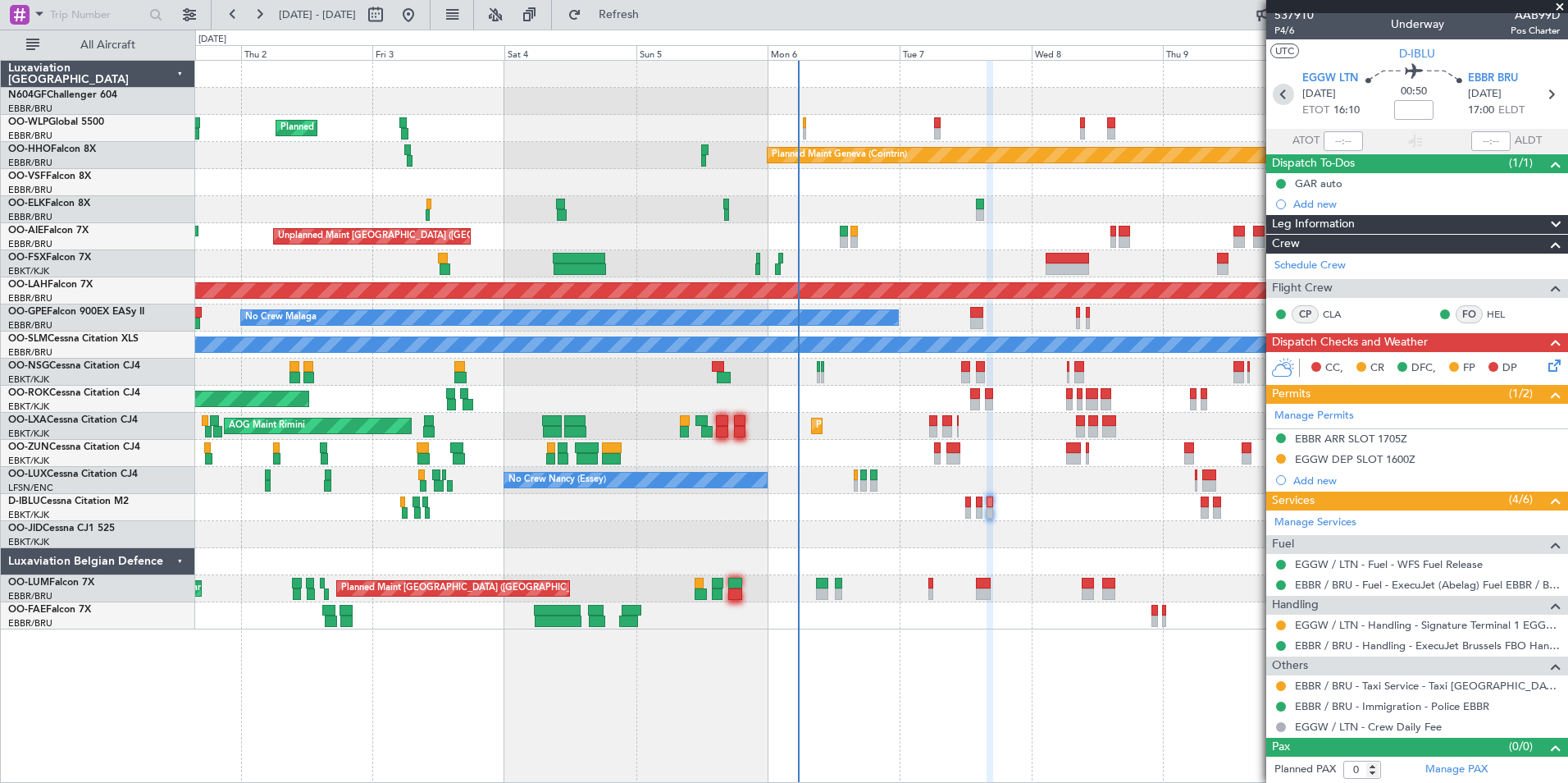
click at [1281, 92] on icon at bounding box center [1283, 95] width 21 height 21
type input "+00:05"
type input "2"
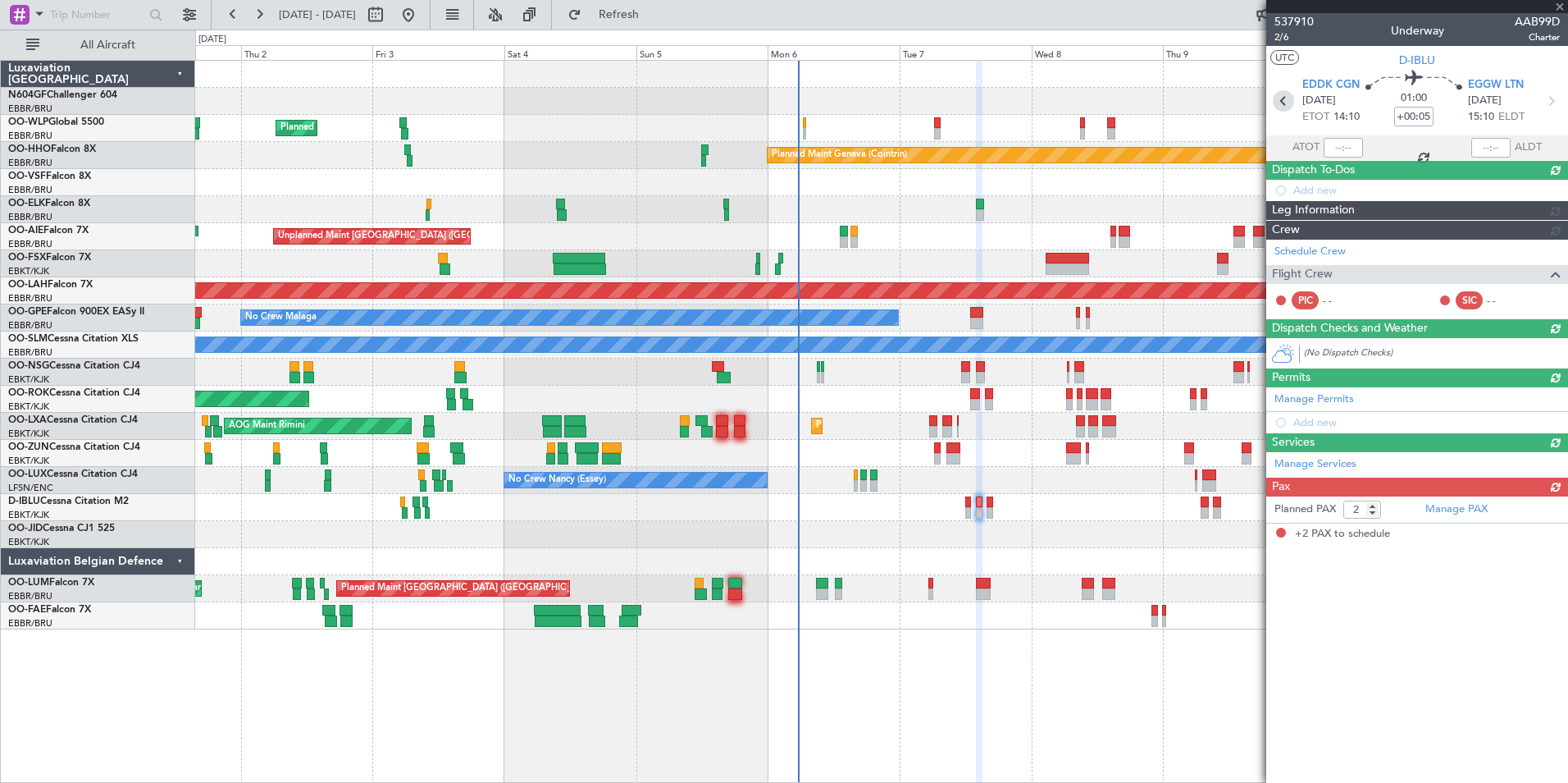
scroll to position [0, 0]
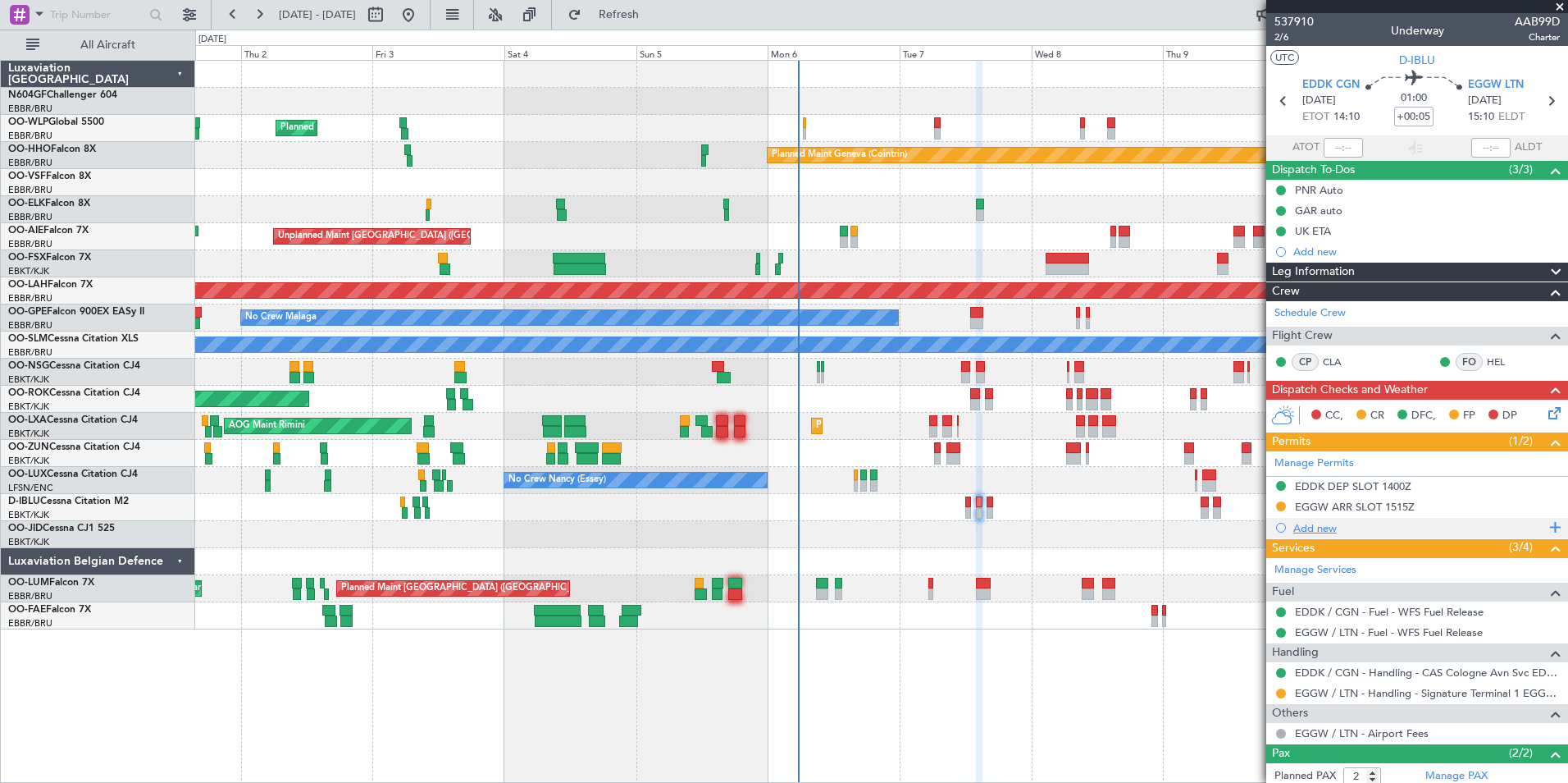
click at [1338, 531] on div "Add new" at bounding box center [1419, 528] width 252 height 14
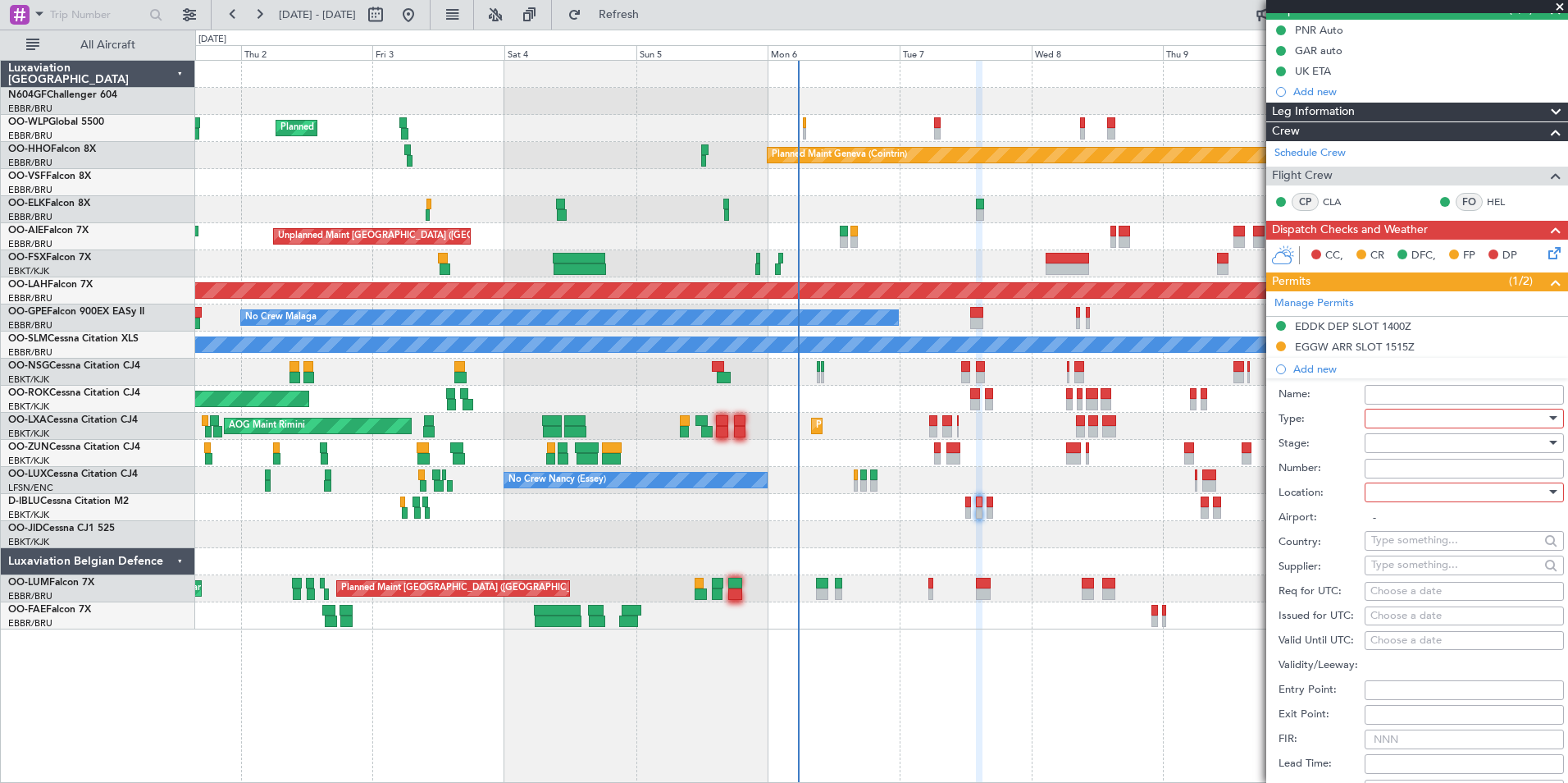
scroll to position [161, 0]
click at [1421, 420] on div at bounding box center [1458, 418] width 175 height 25
click at [1441, 513] on span "Landing" at bounding box center [1457, 514] width 172 height 25
click at [1445, 497] on div at bounding box center [1458, 492] width 175 height 25
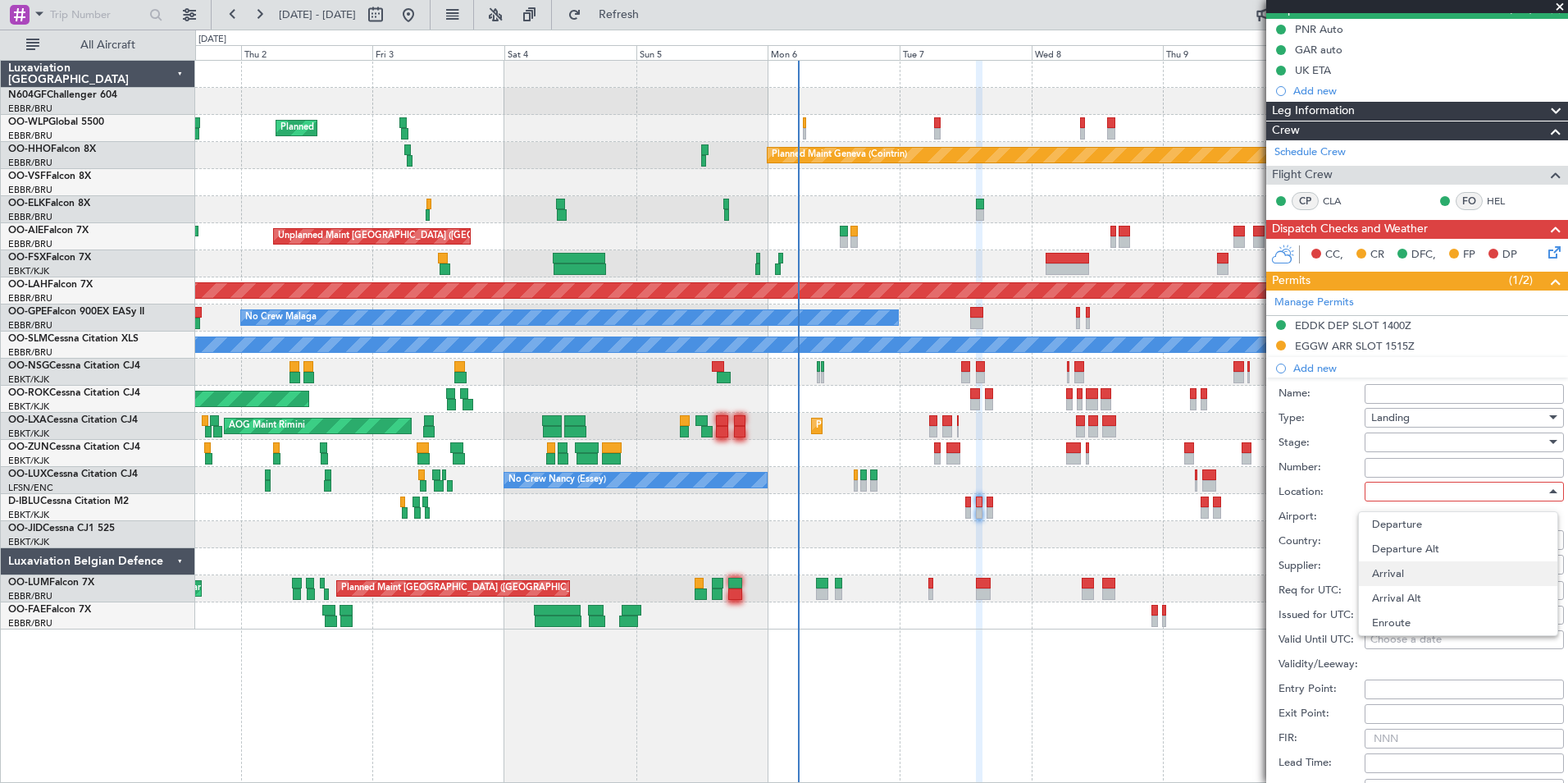
click at [1442, 576] on span "Arrival" at bounding box center [1457, 573] width 172 height 25
type input "EGGW / LTN"
click at [1419, 444] on div at bounding box center [1458, 442] width 175 height 25
click at [1424, 546] on span "Requested" at bounding box center [1457, 549] width 172 height 25
click at [1422, 436] on span "Requested" at bounding box center [1396, 441] width 51 height 15
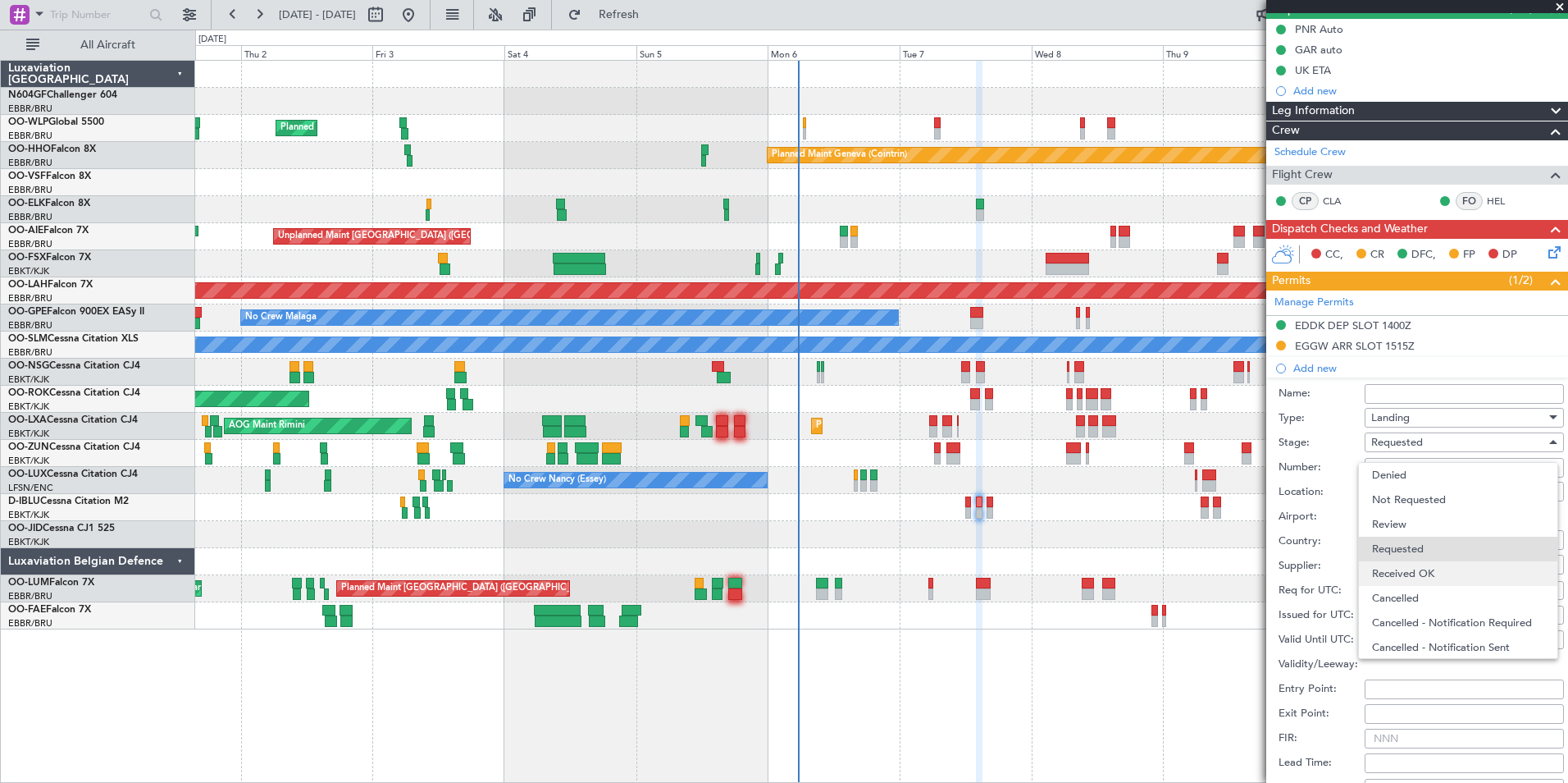
scroll to position [7, 0]
click at [1415, 575] on span "Received OK" at bounding box center [1457, 566] width 172 height 25
click at [1423, 457] on input "Number:" at bounding box center [1464, 467] width 199 height 19
type input "BFOP-2024-30105V8"
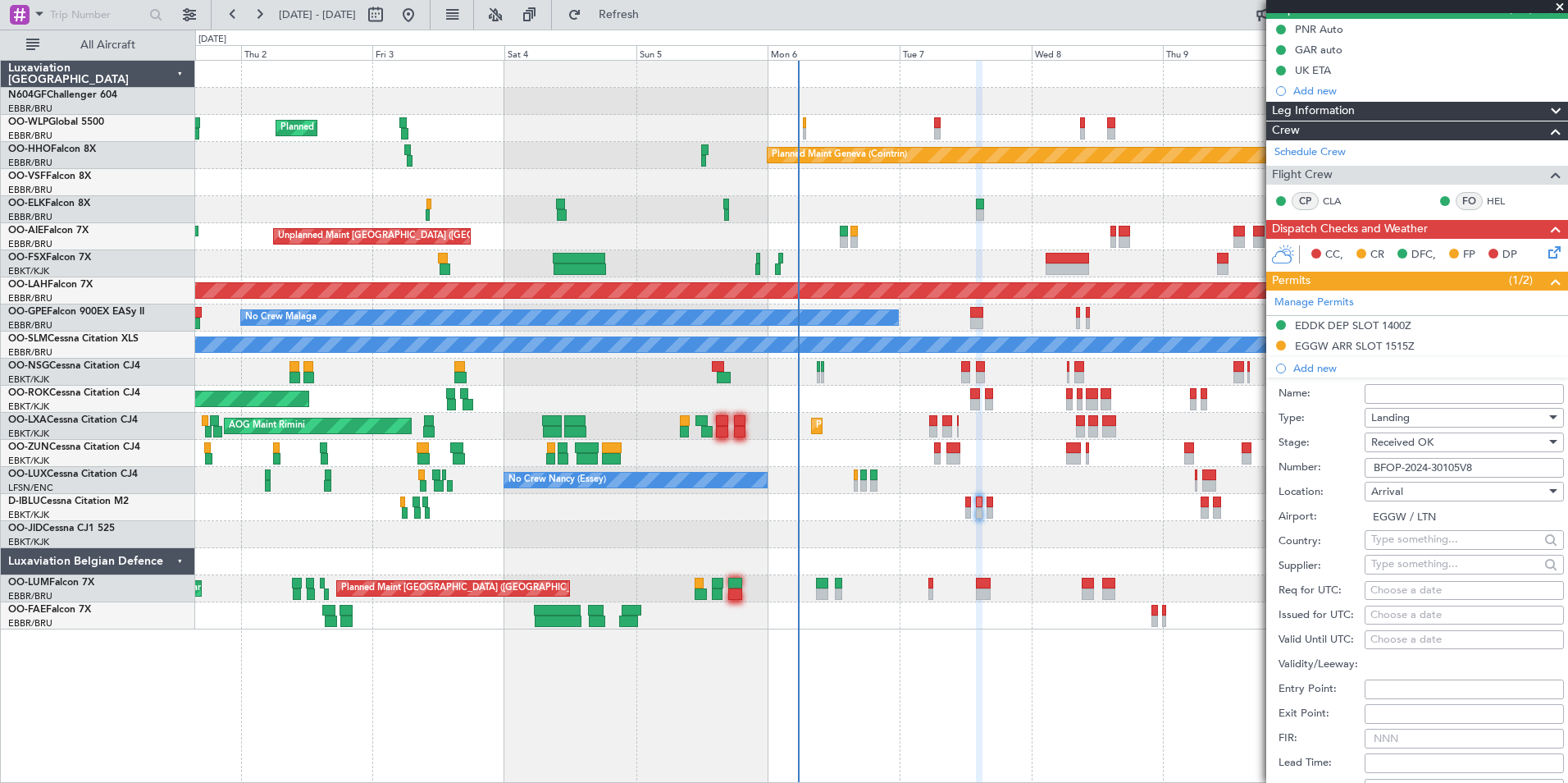
type input "UK block permit"
type input "NNN"
type input "2"
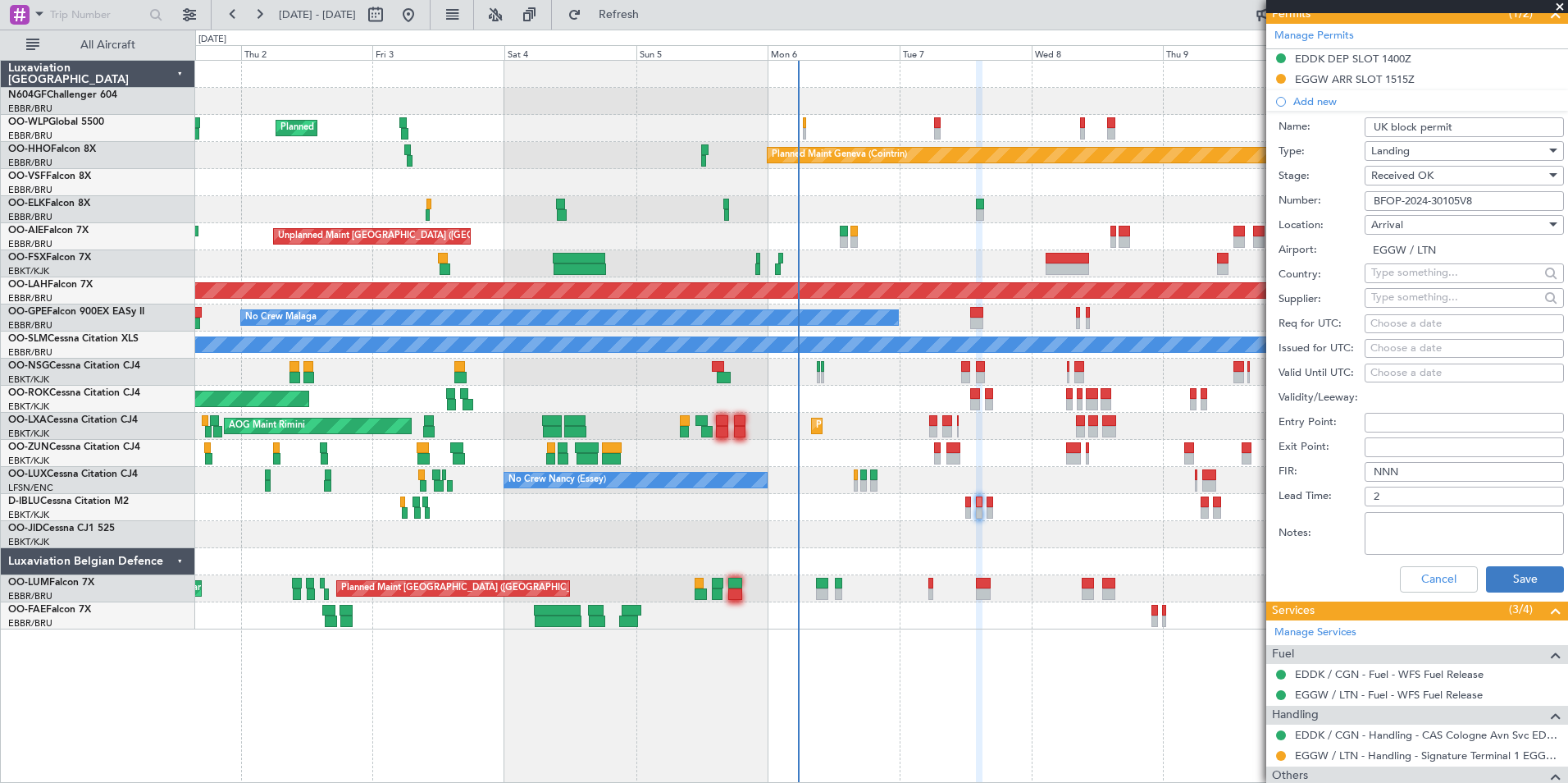
scroll to position [428, 0]
click at [1528, 580] on button "Save" at bounding box center [1525, 579] width 78 height 27
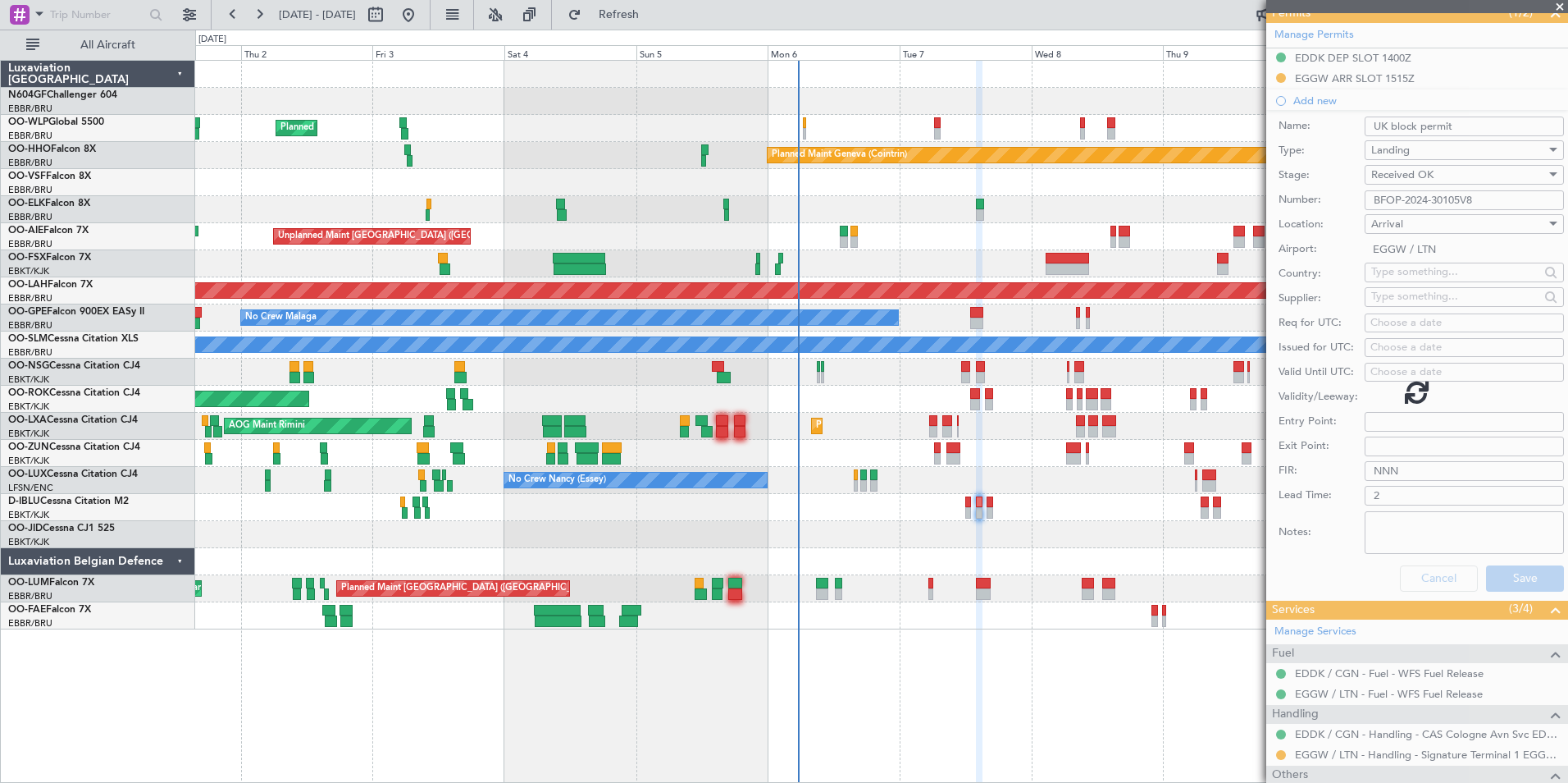
scroll to position [101, 0]
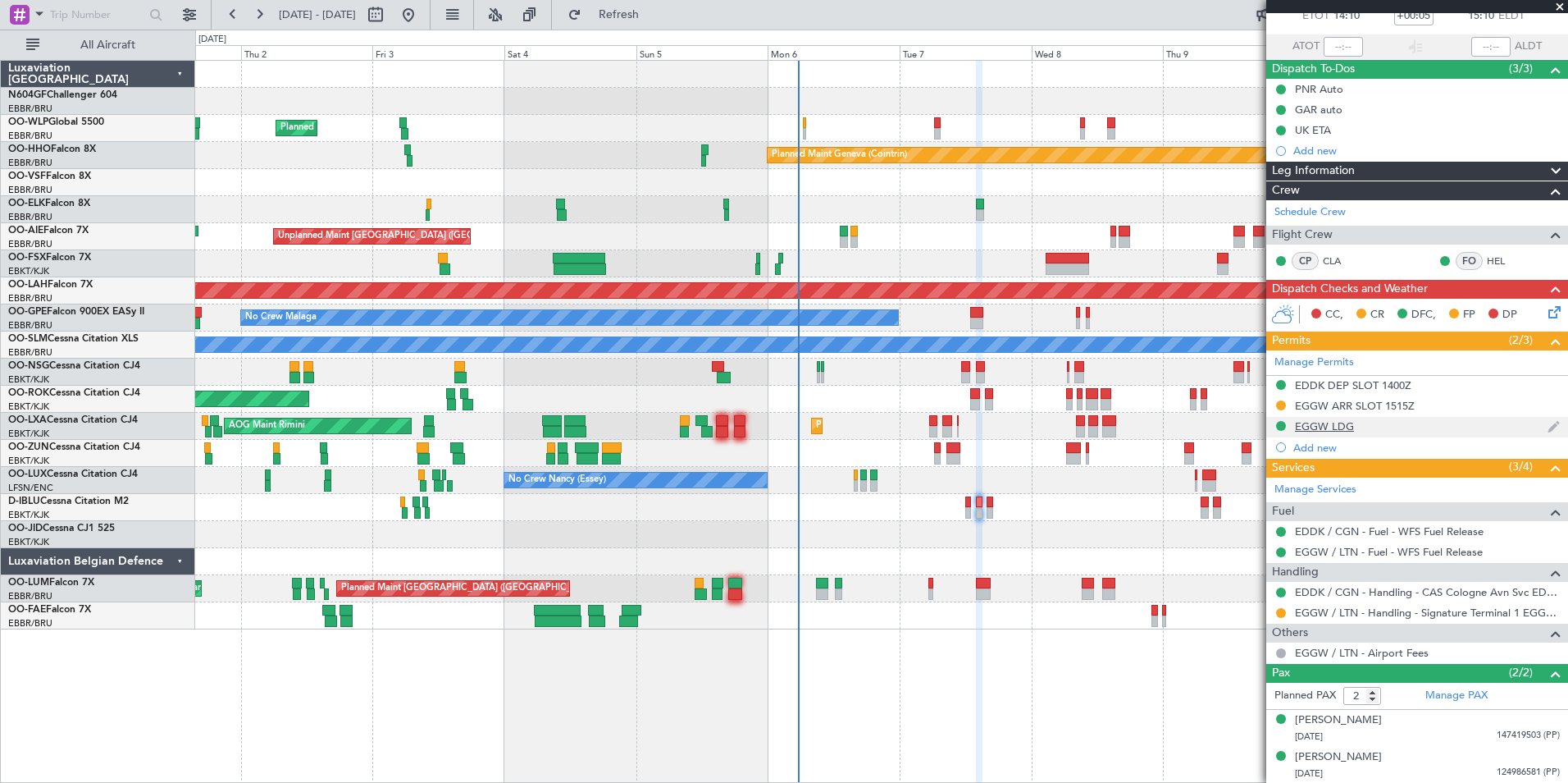
click at [1312, 424] on div "EGGW LDG" at bounding box center [1324, 426] width 59 height 14
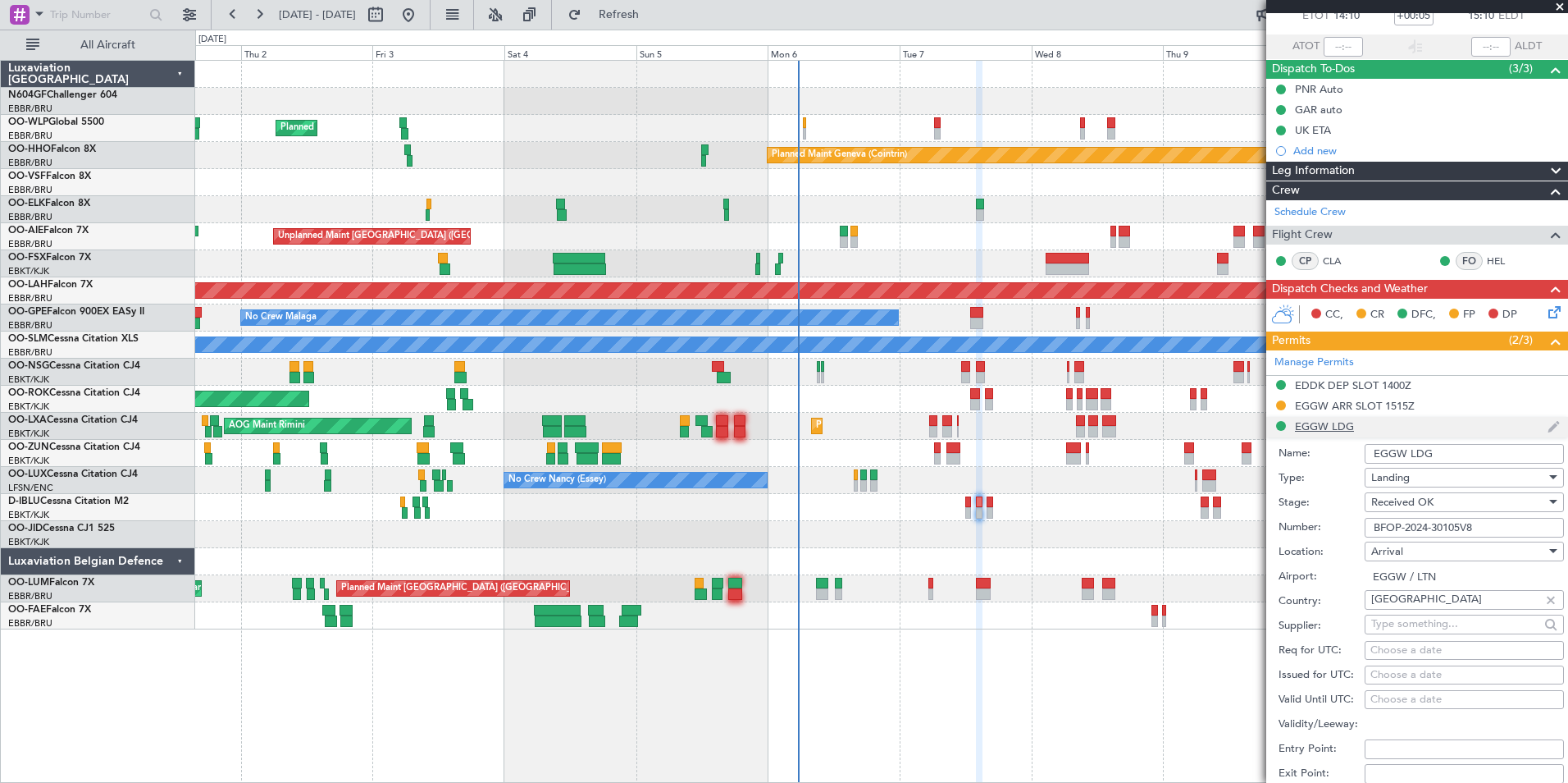
scroll to position [428, 0]
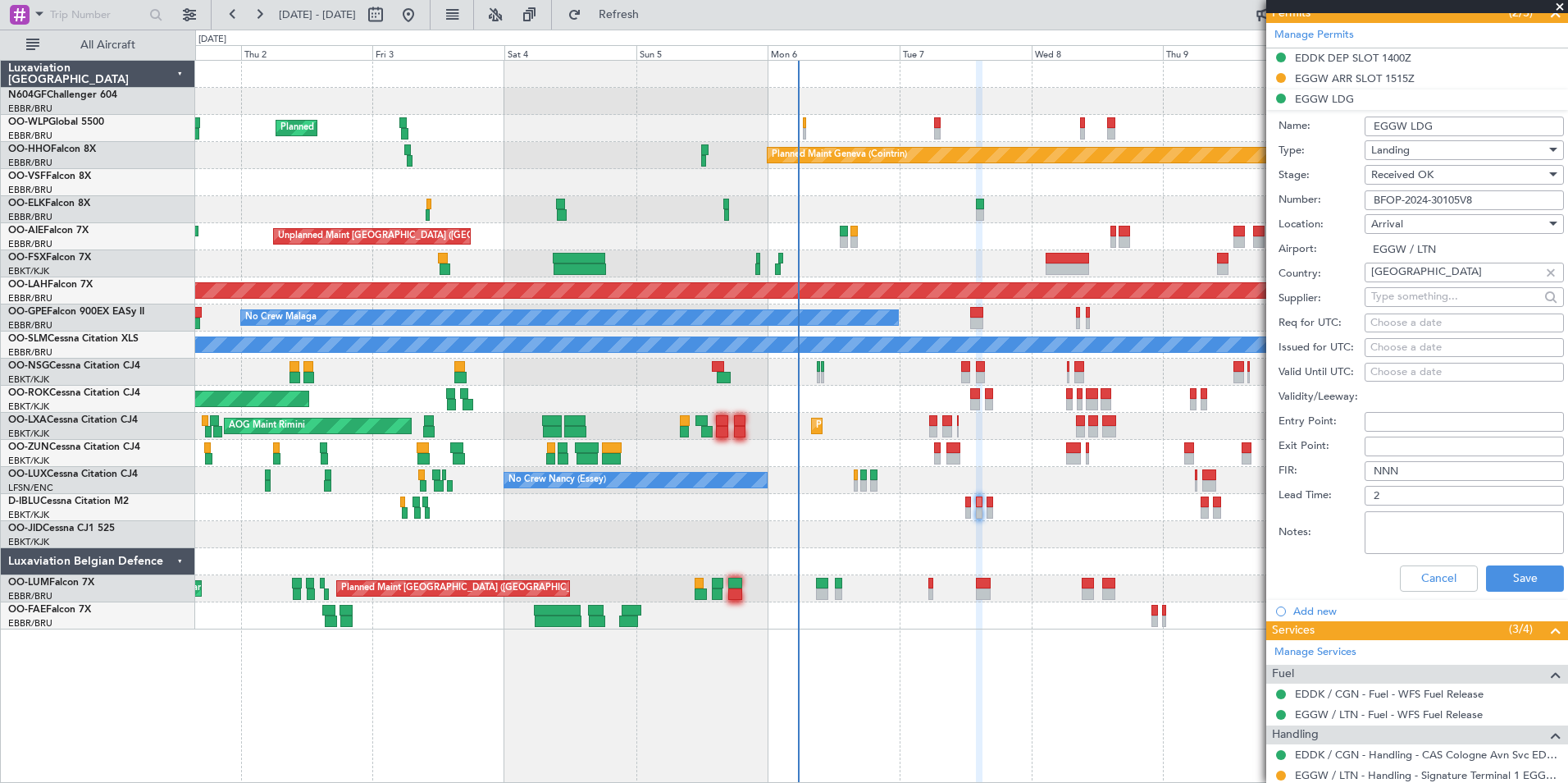
click at [1460, 129] on input "EGGW LDG" at bounding box center [1464, 127] width 199 height 19
type input "E"
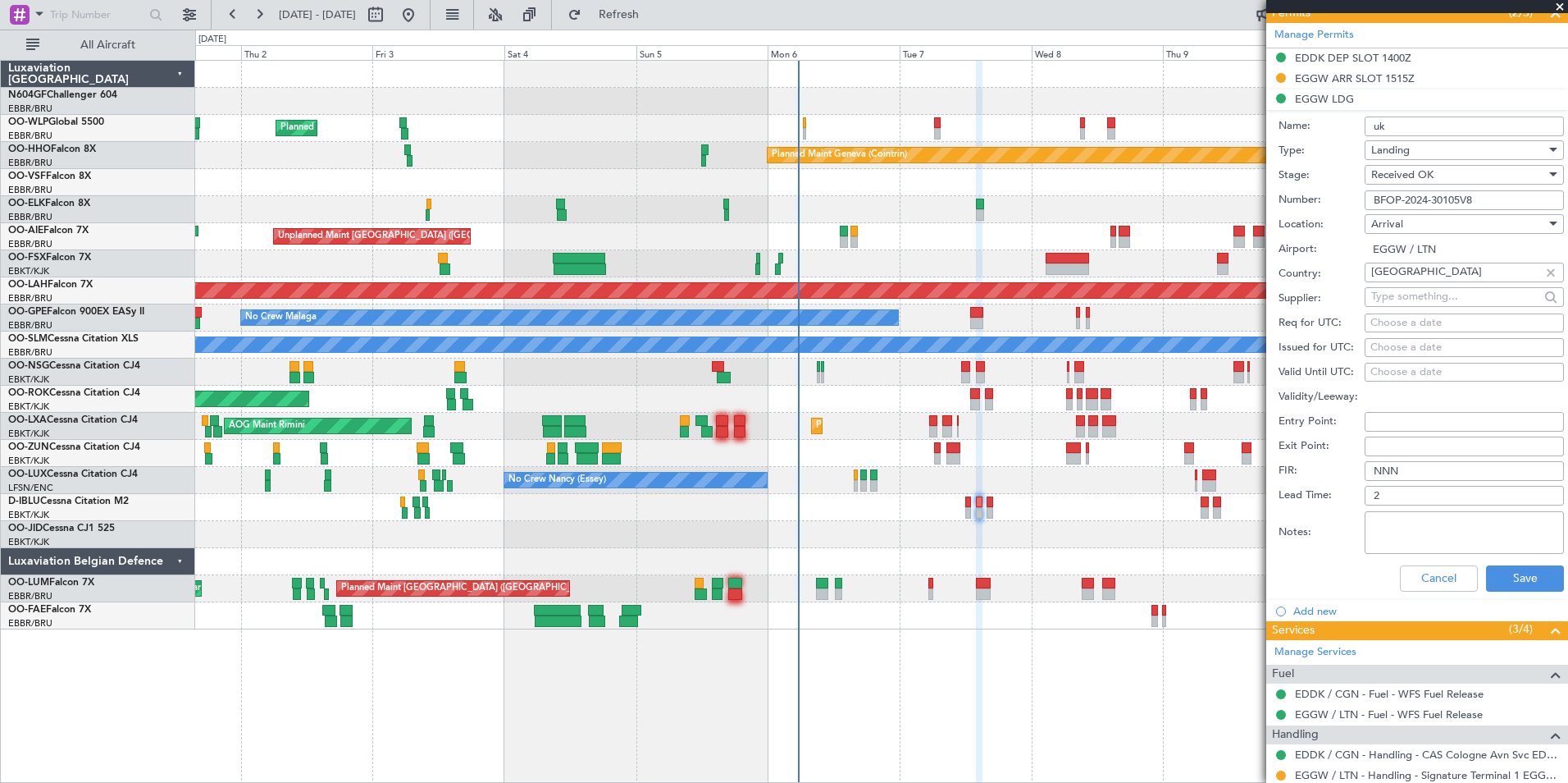
type input "UK block permit"
click at [1517, 572] on button "Save" at bounding box center [1525, 579] width 78 height 27
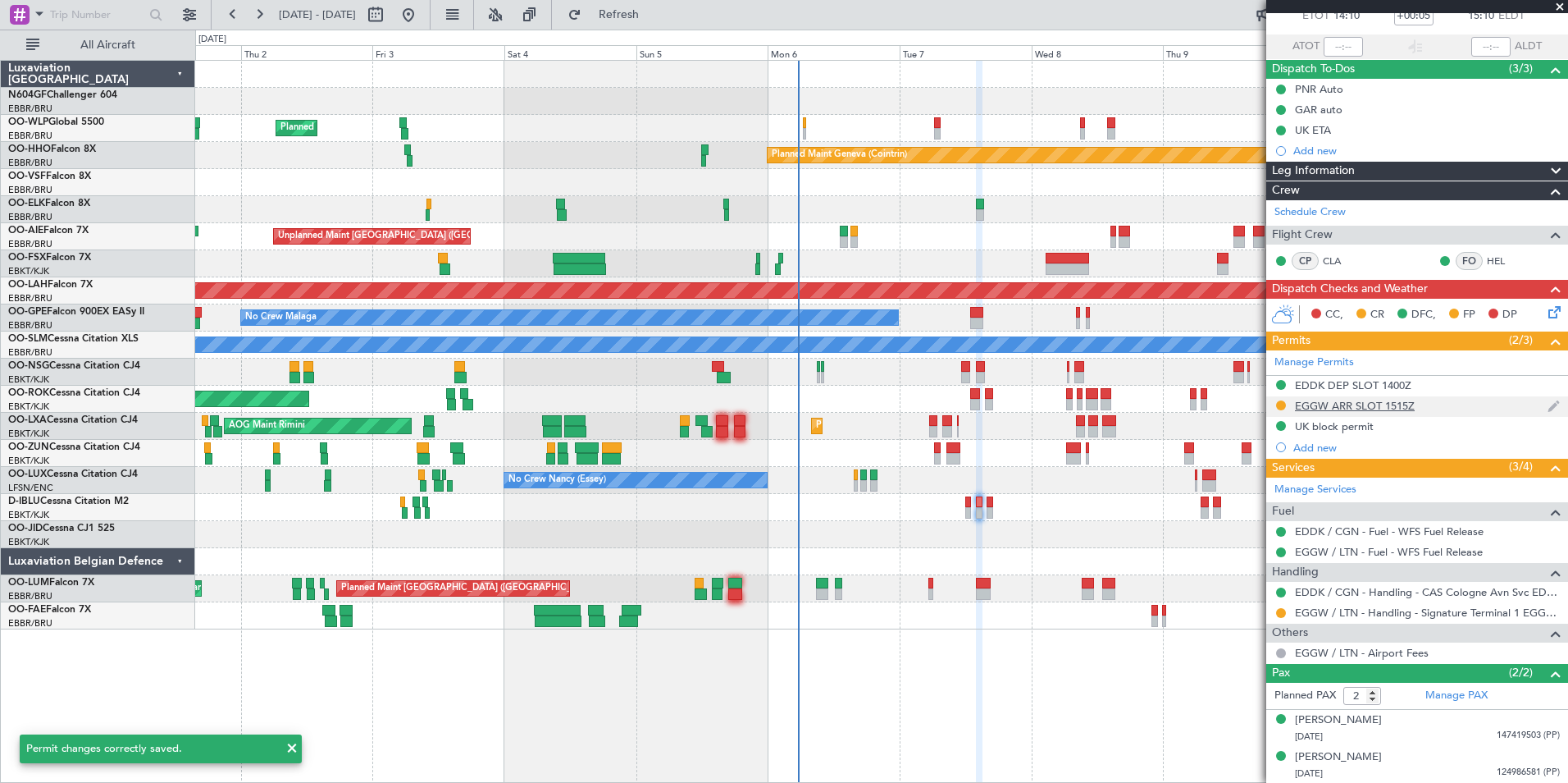
scroll to position [0, 0]
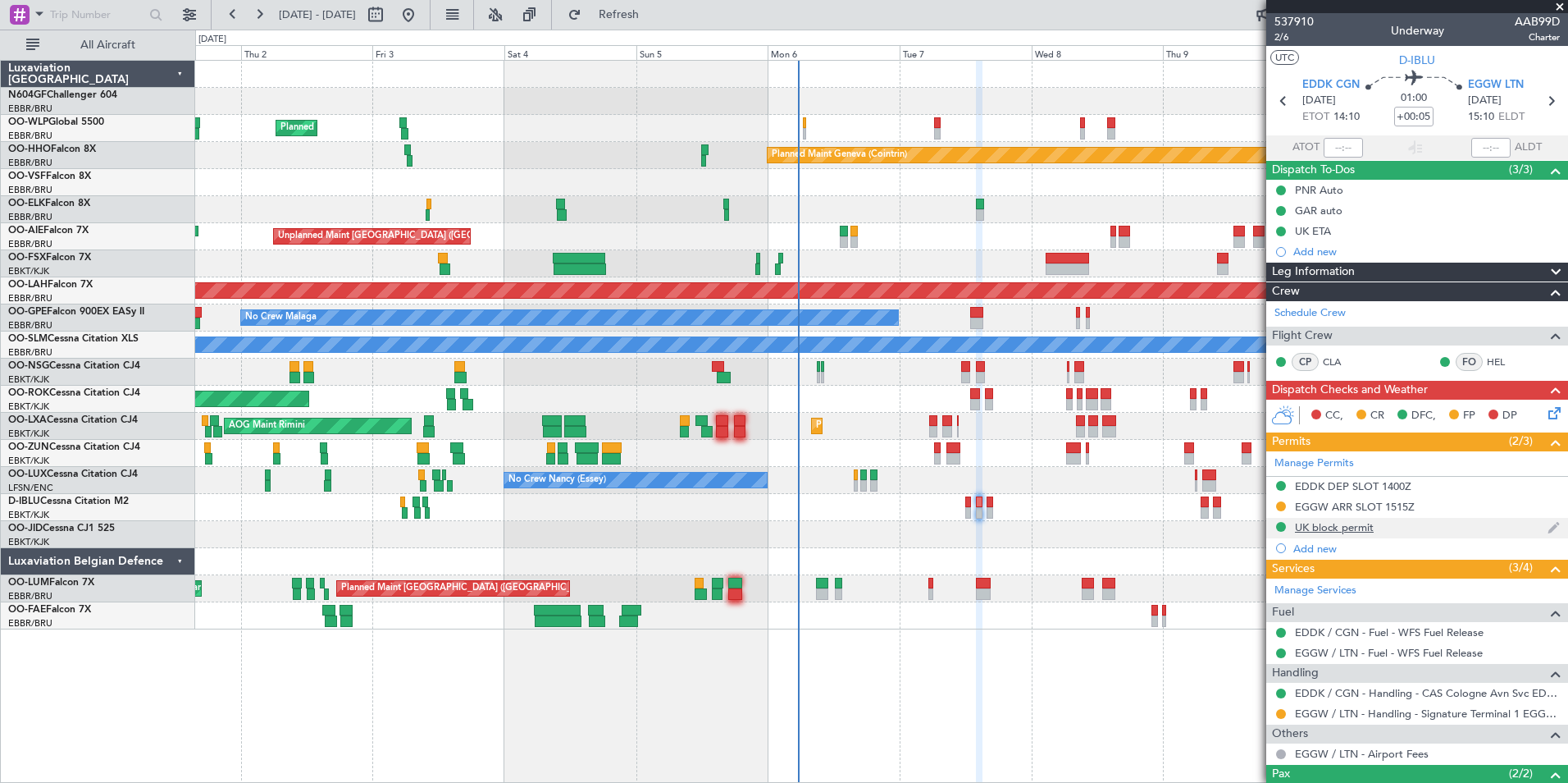
click at [1342, 534] on mat-tooltip-component "UK block permit" at bounding box center [1334, 555] width 96 height 43
click at [1342, 525] on div "UK block permit" at bounding box center [1334, 527] width 79 height 14
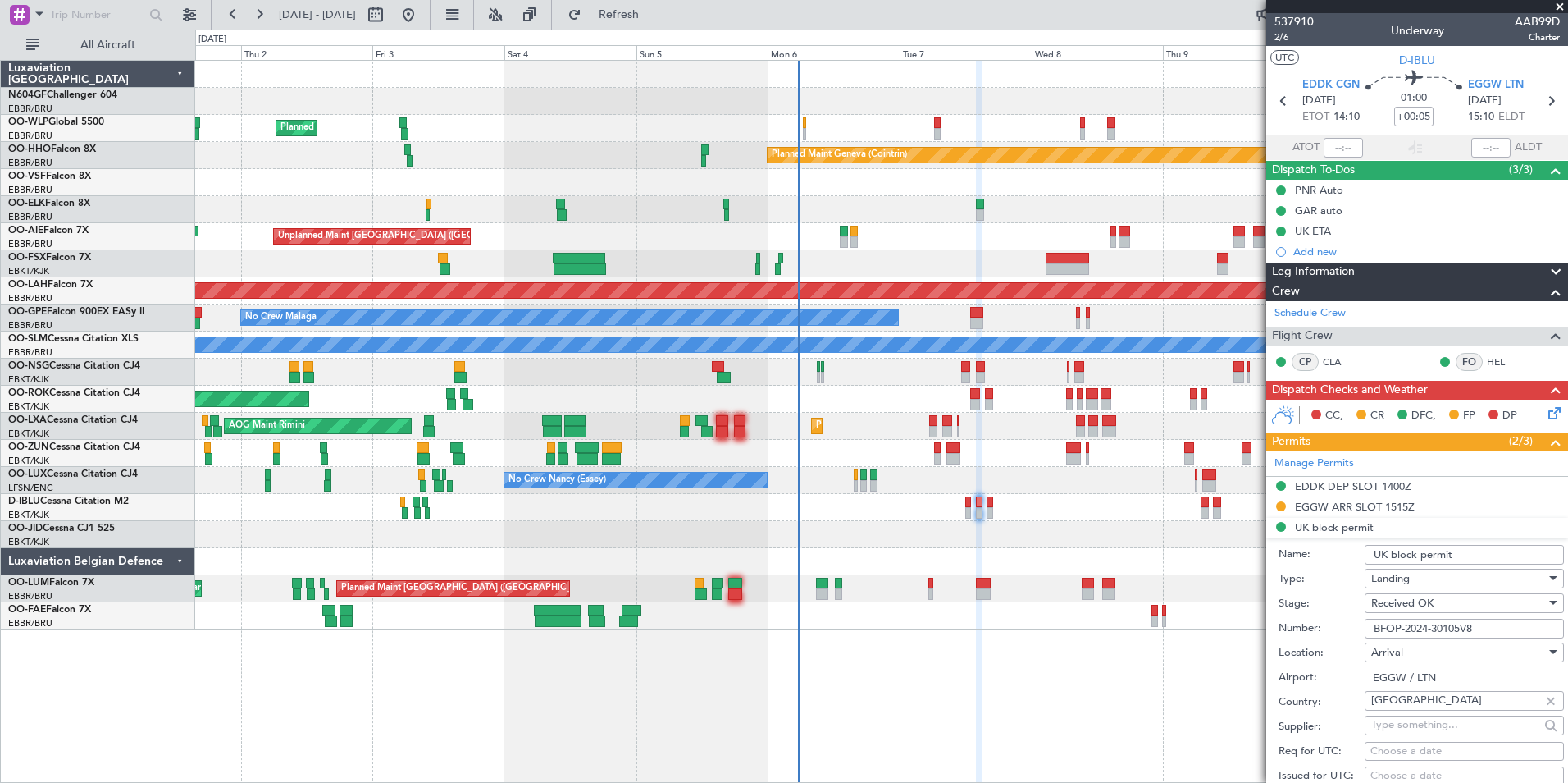
click at [1488, 626] on input "BFOP-2024-30105V8" at bounding box center [1464, 628] width 199 height 19
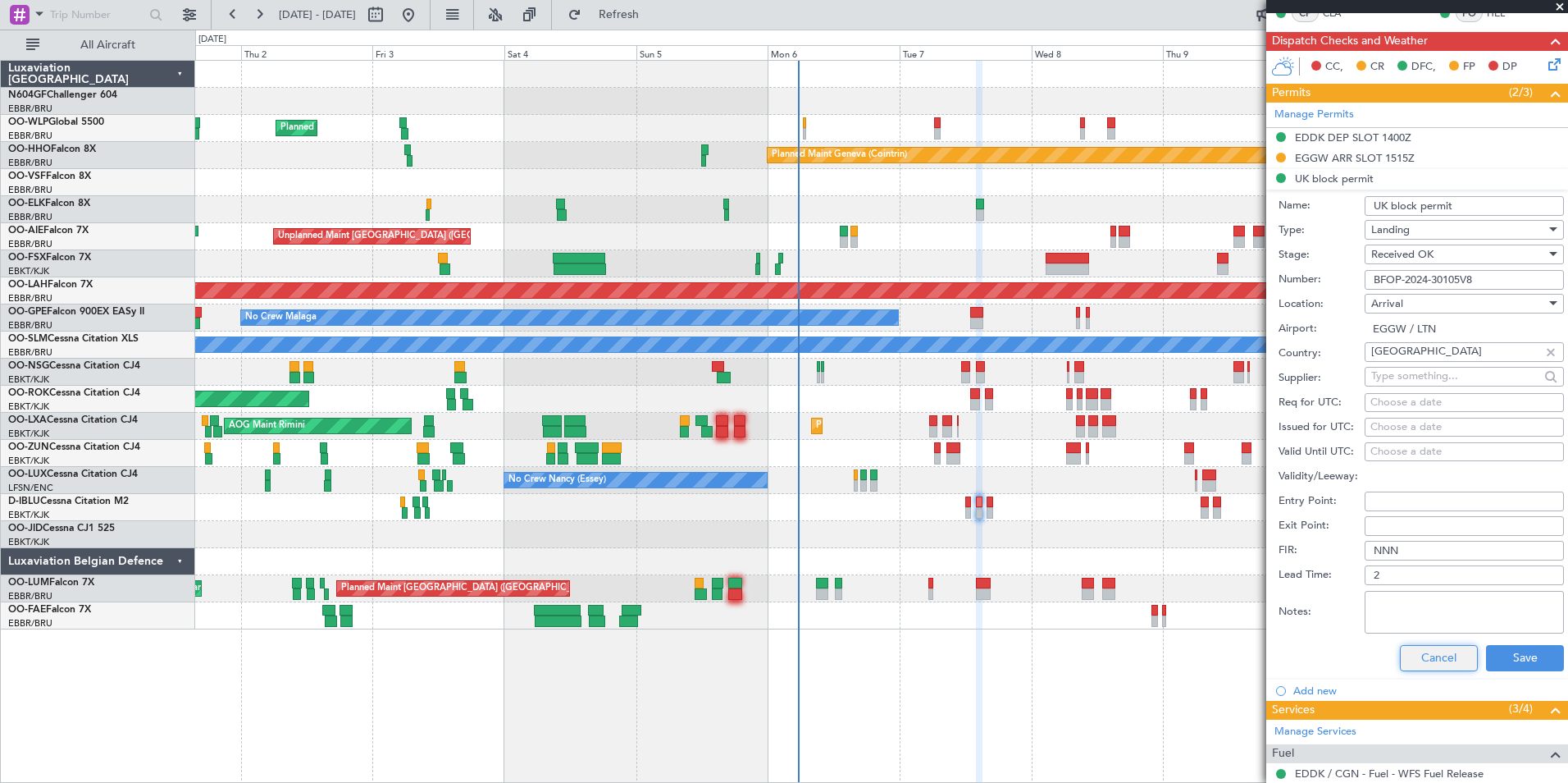
click at [1426, 668] on button "Cancel" at bounding box center [1439, 658] width 78 height 27
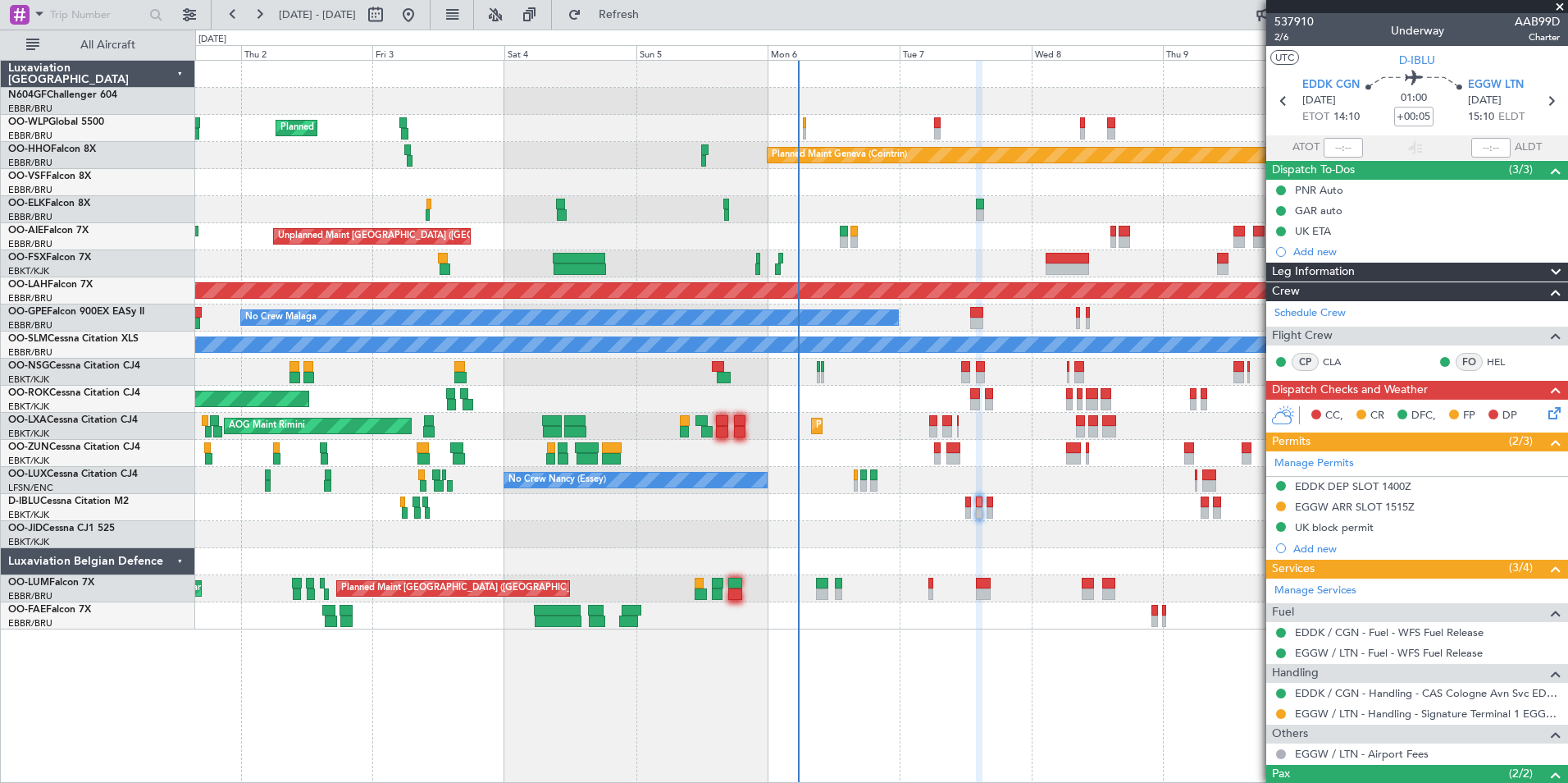
click at [1545, 403] on icon at bounding box center [1551, 410] width 13 height 13
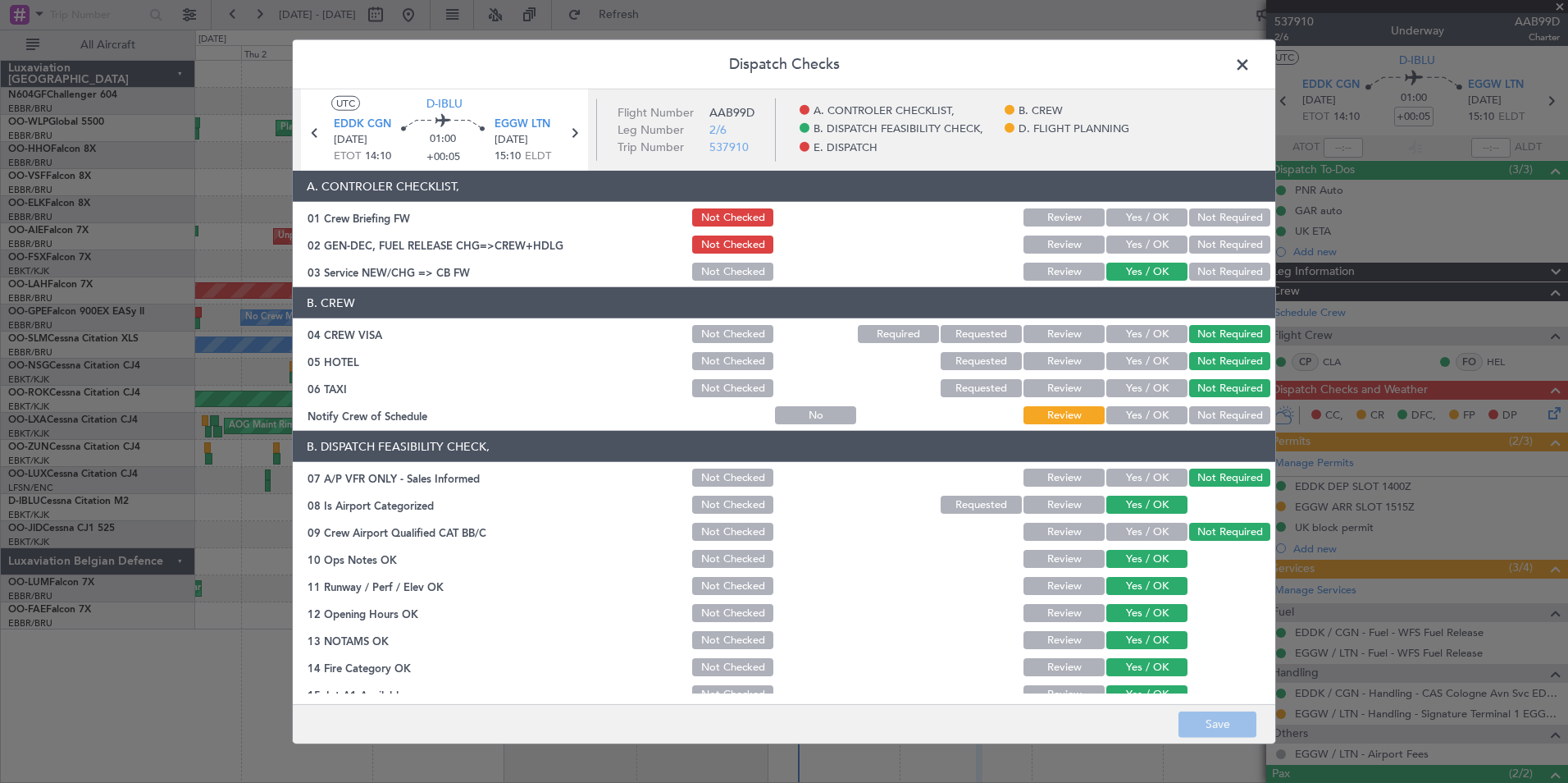
click at [1136, 420] on button "Yes / OK" at bounding box center [1147, 415] width 81 height 18
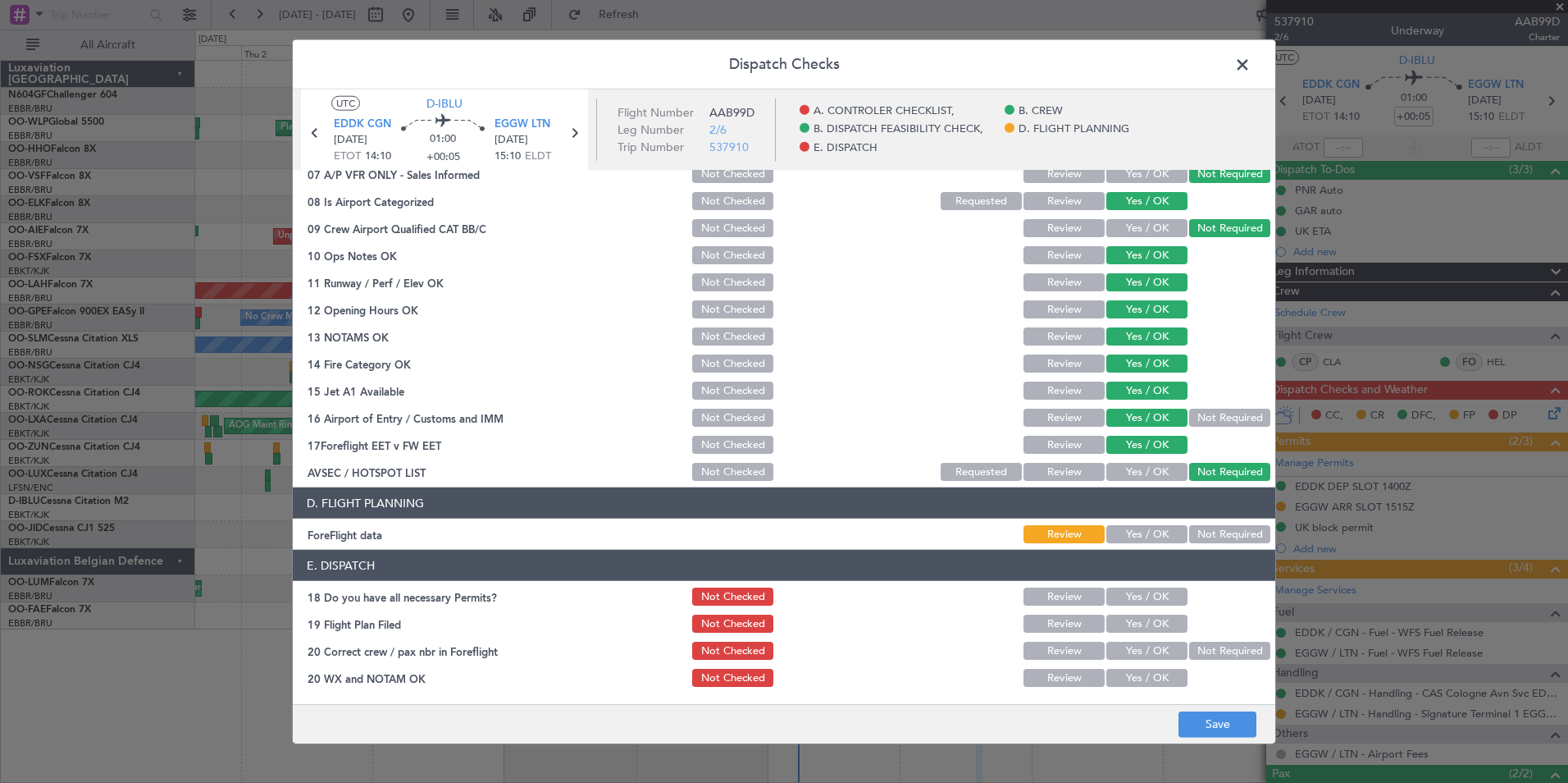
click at [1164, 476] on button "Yes / OK" at bounding box center [1147, 472] width 81 height 18
click at [1191, 476] on button "Not Required" at bounding box center [1230, 472] width 81 height 18
click at [1205, 420] on button "Not Required" at bounding box center [1230, 418] width 81 height 18
click at [1211, 540] on button "Not Required" at bounding box center [1230, 534] width 81 height 18
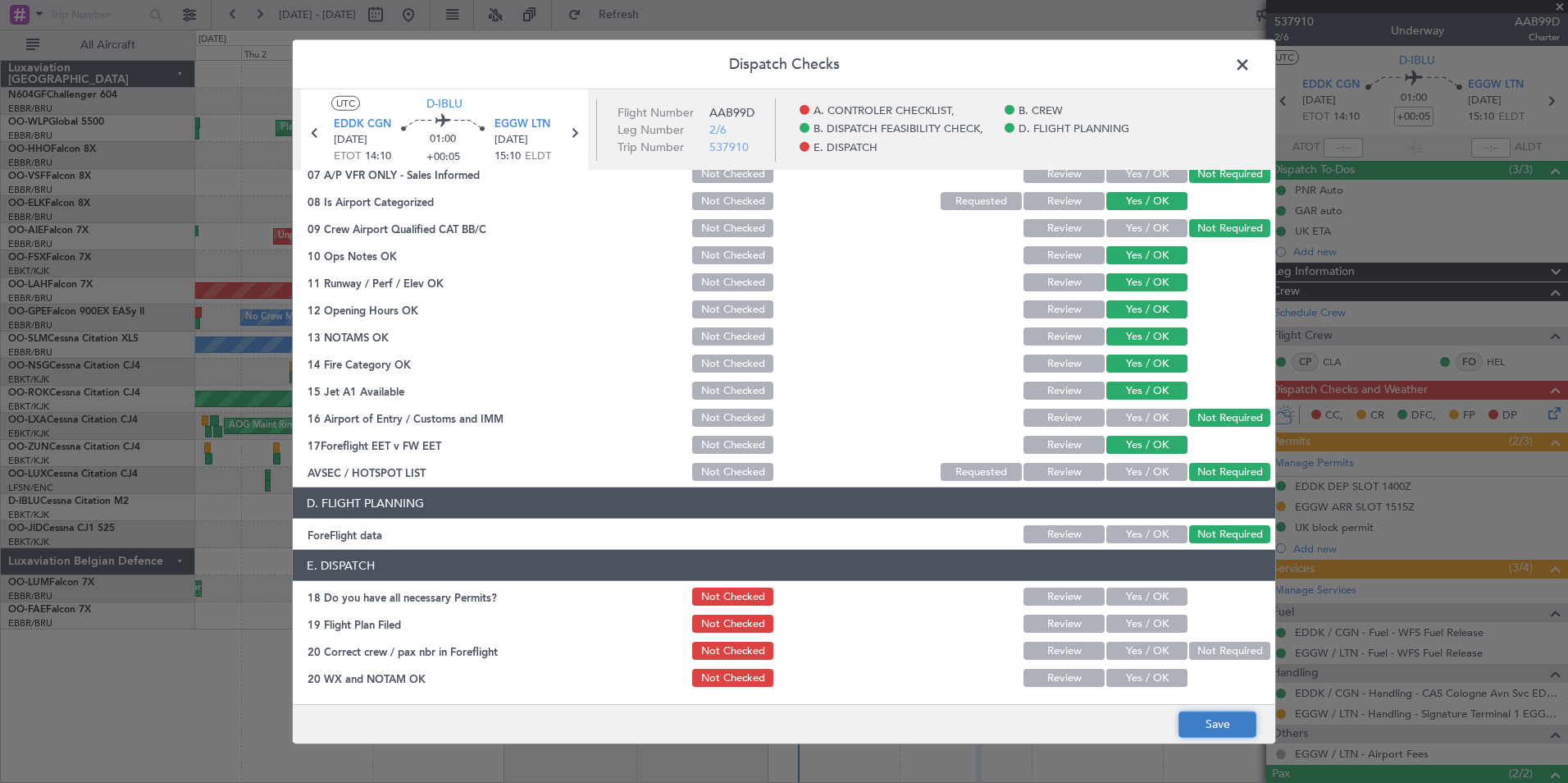
click at [1194, 718] on button "Save" at bounding box center [1218, 724] width 78 height 27
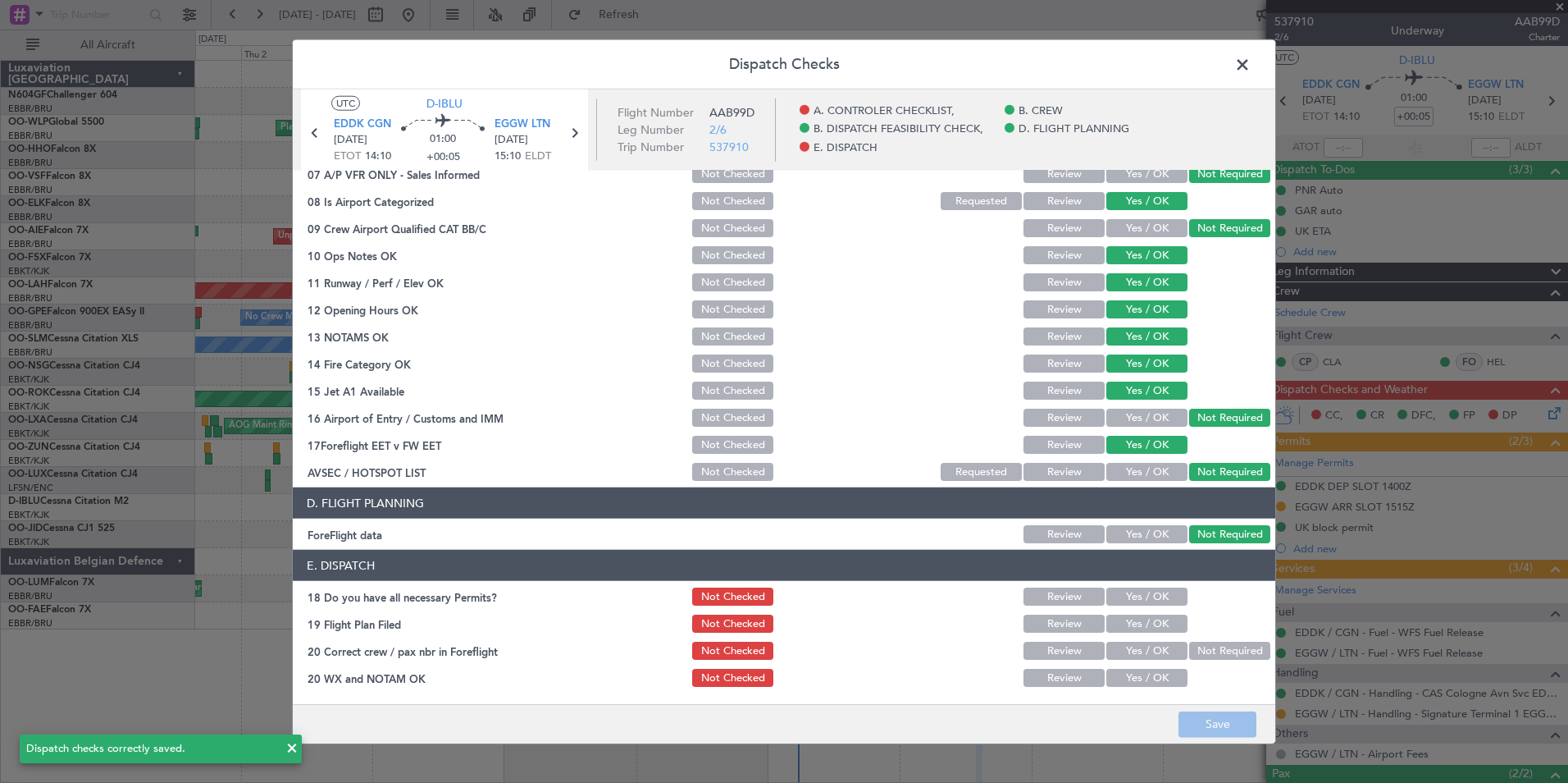
click at [1151, 652] on button "Yes / OK" at bounding box center [1147, 650] width 81 height 18
click at [1150, 684] on button "Yes / OK" at bounding box center [1147, 678] width 81 height 18
click at [1210, 719] on button "Save" at bounding box center [1218, 724] width 78 height 27
click at [1251, 66] on span at bounding box center [1251, 68] width 0 height 33
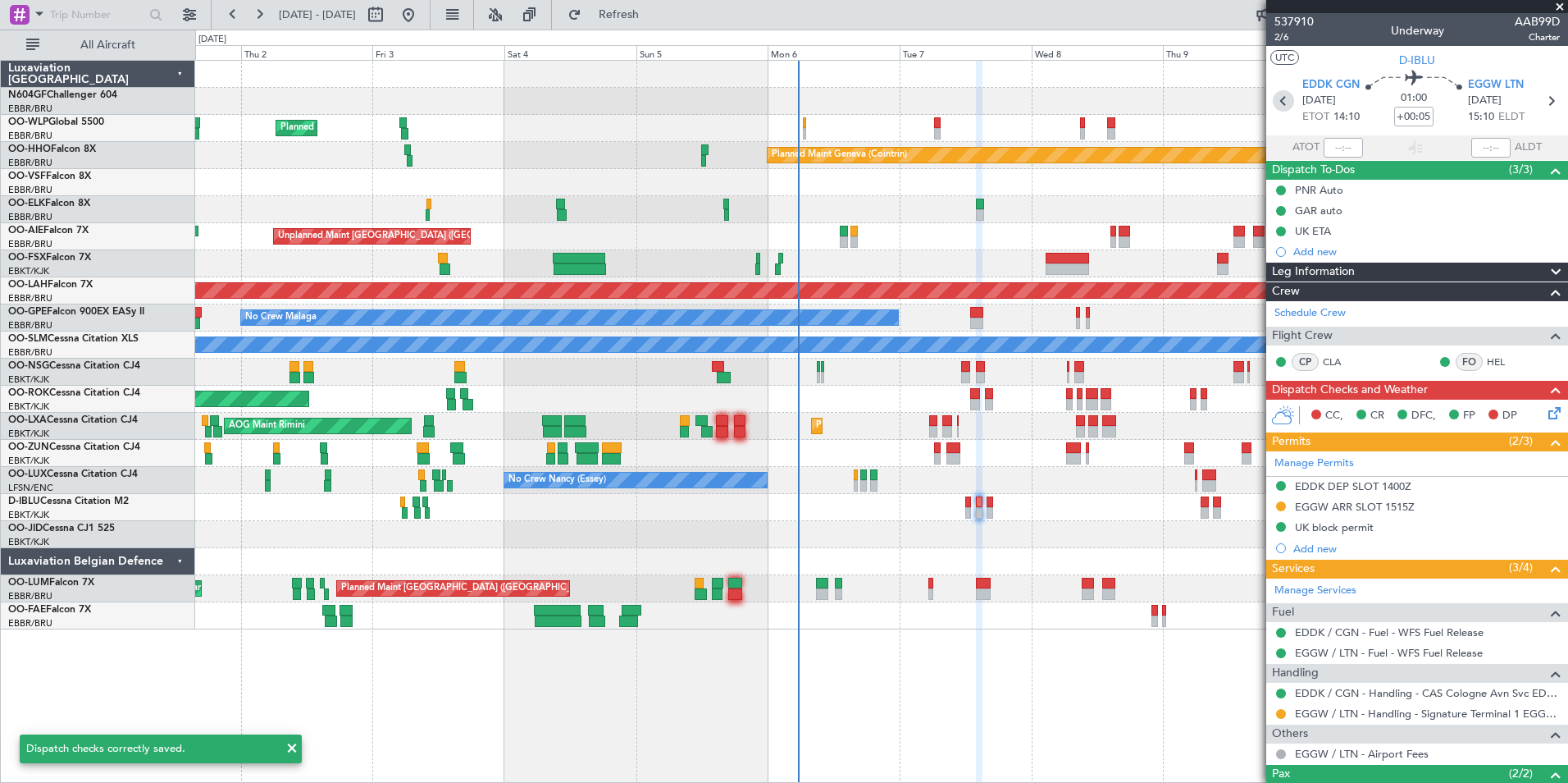
click at [1279, 109] on icon at bounding box center [1283, 101] width 21 height 21
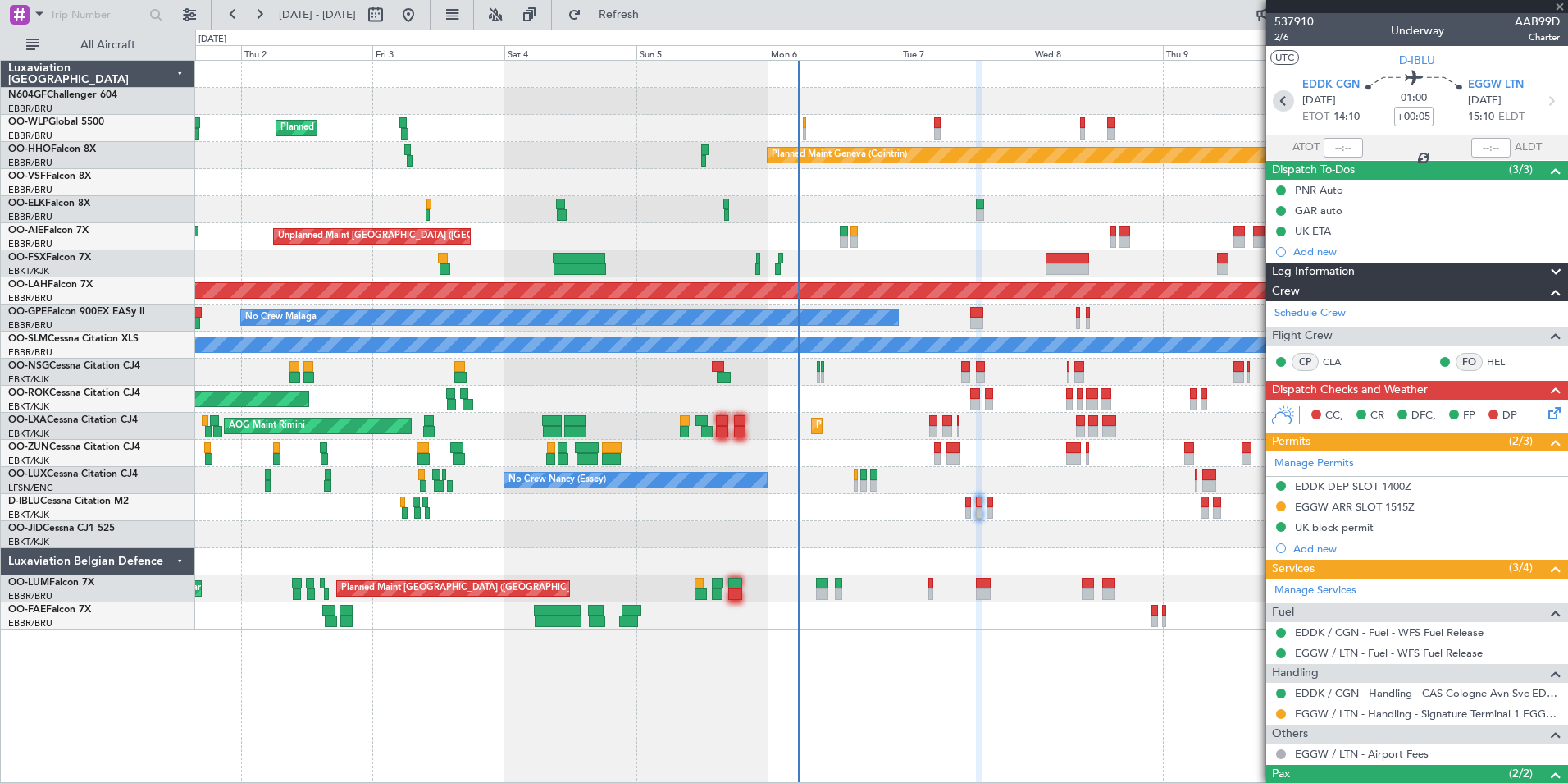
type input "+00:10"
type input "0"
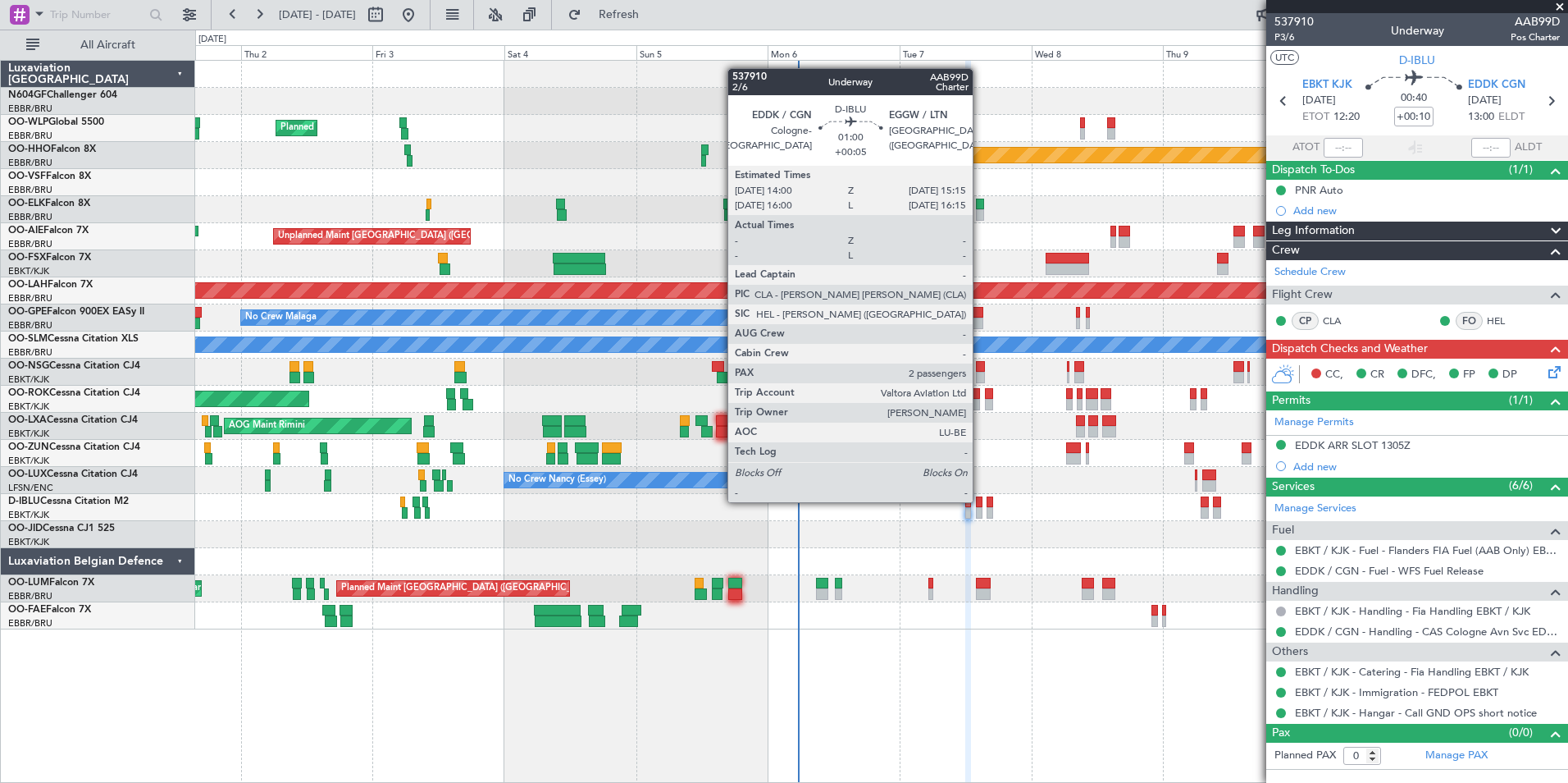
click at [980, 501] on div at bounding box center [979, 502] width 7 height 12
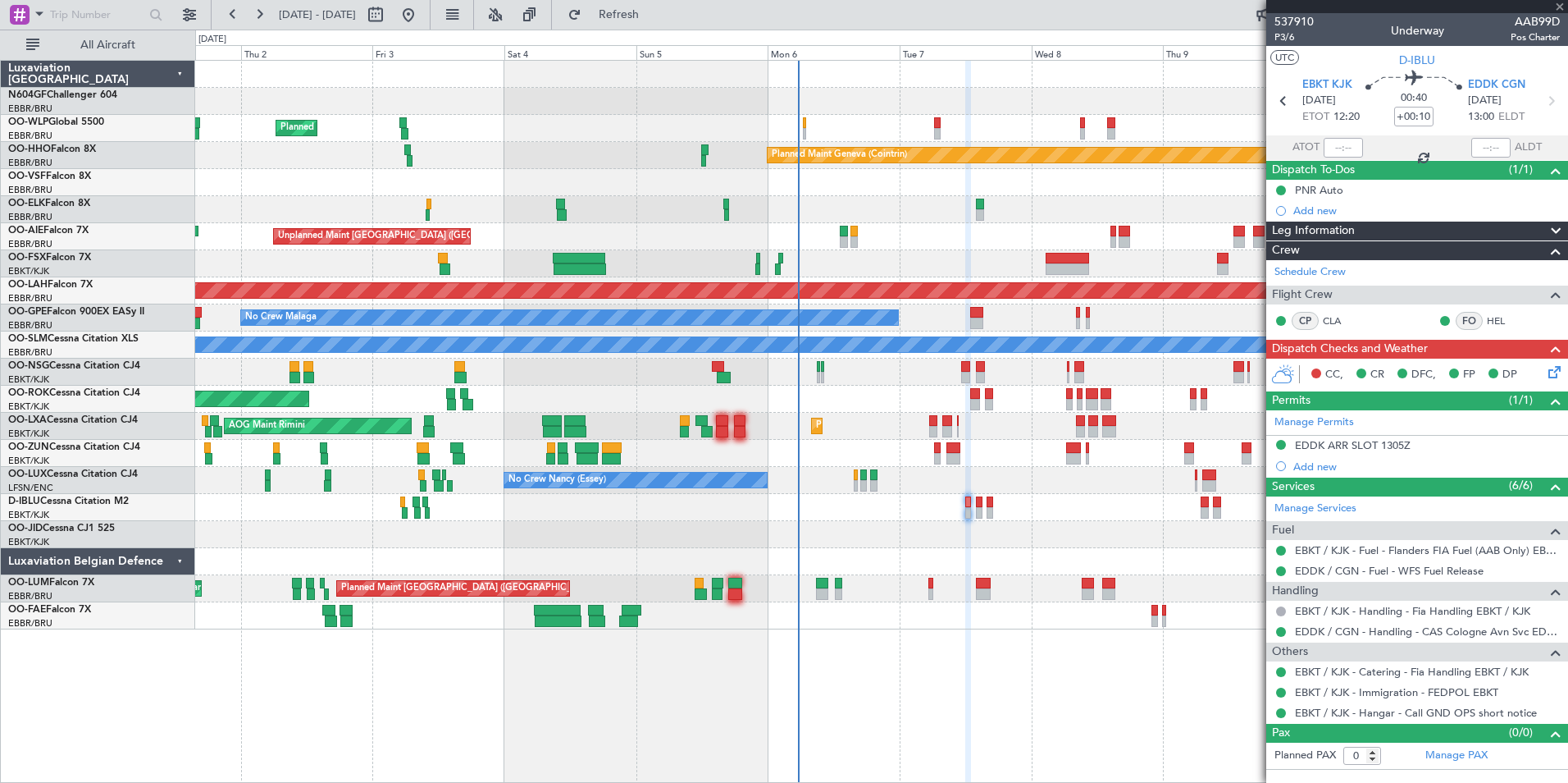
type input "+00:05"
type input "2"
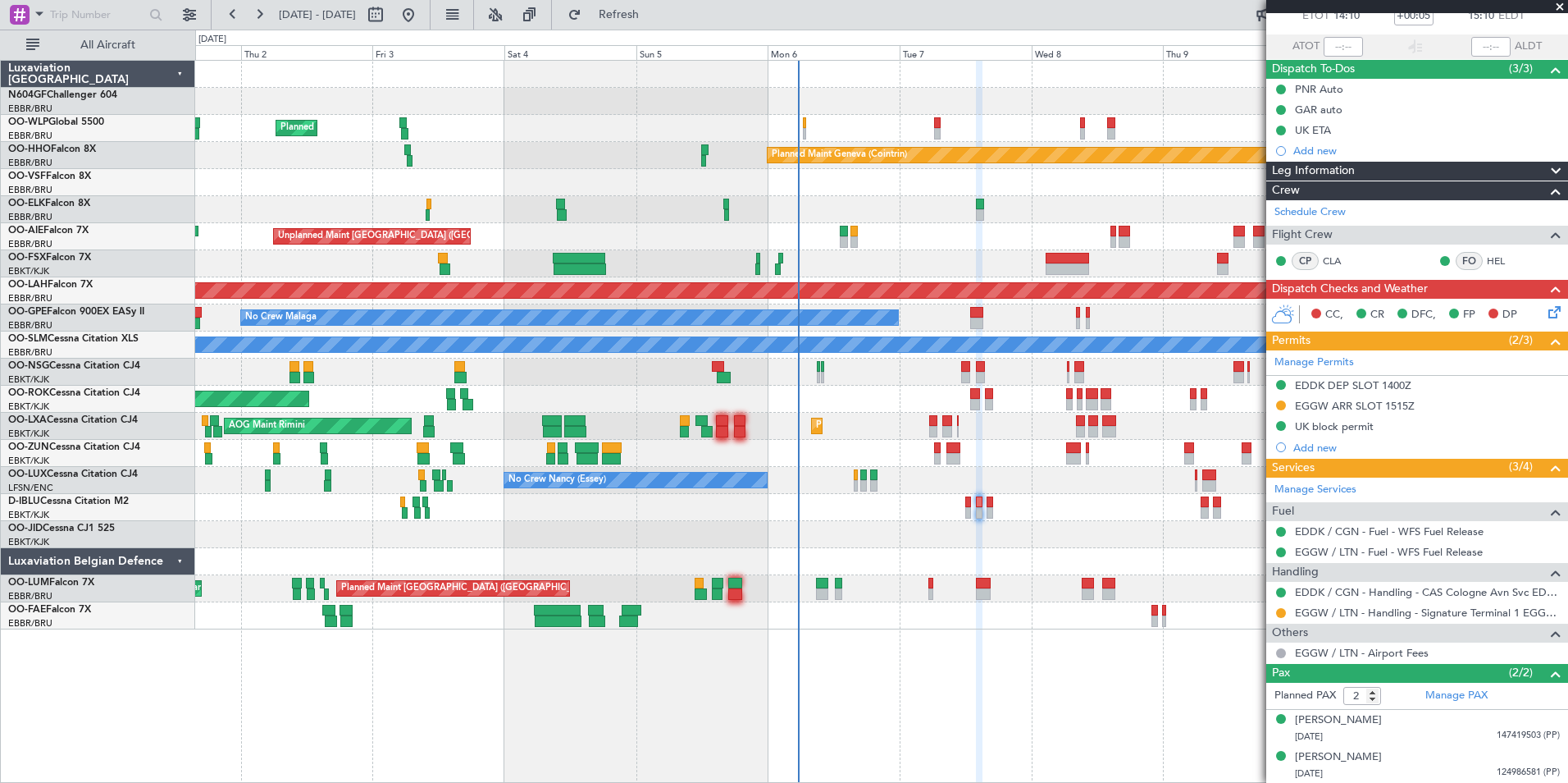
scroll to position [0, 0]
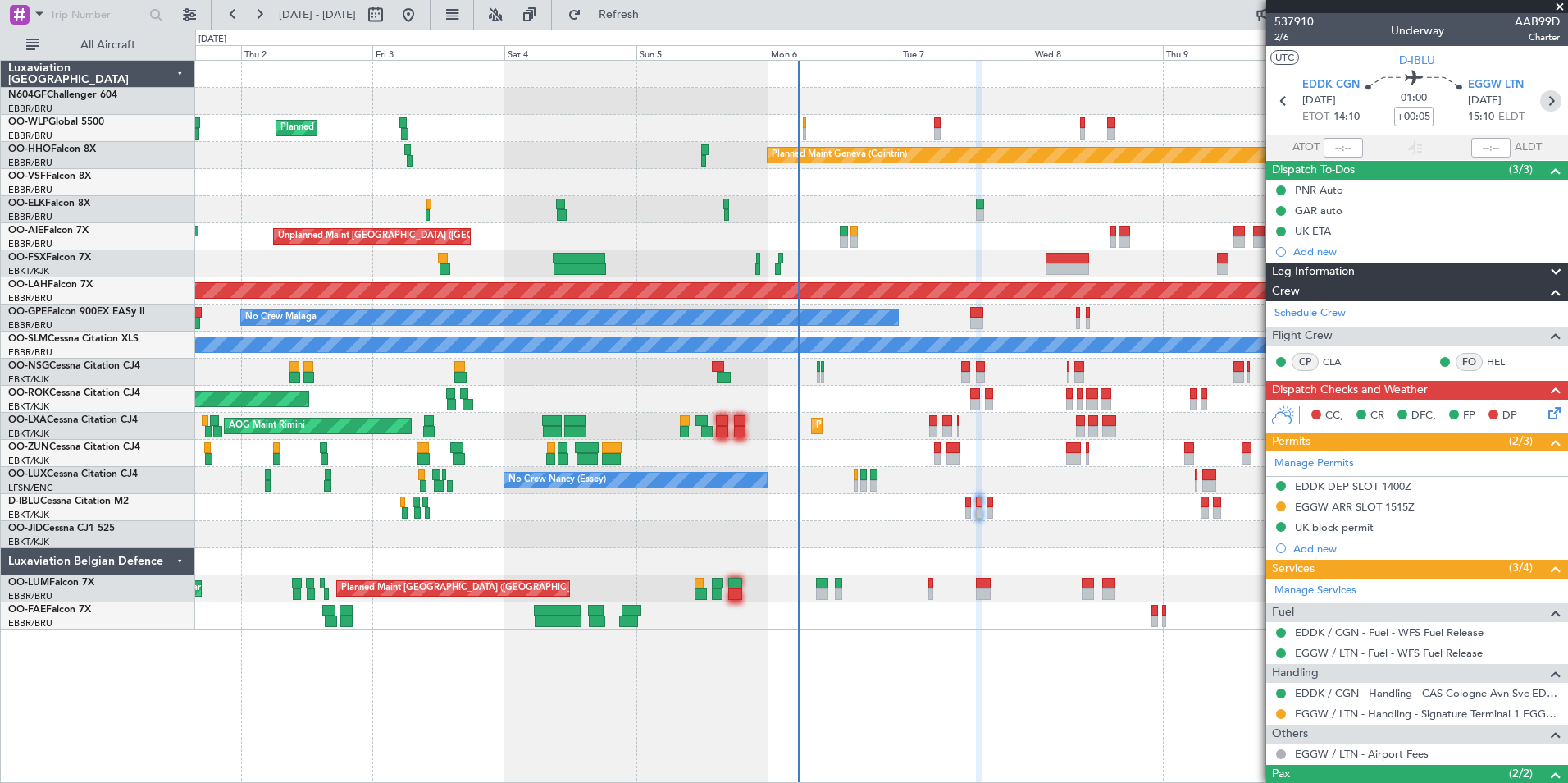
click at [1544, 101] on icon at bounding box center [1550, 101] width 21 height 21
type input "0"
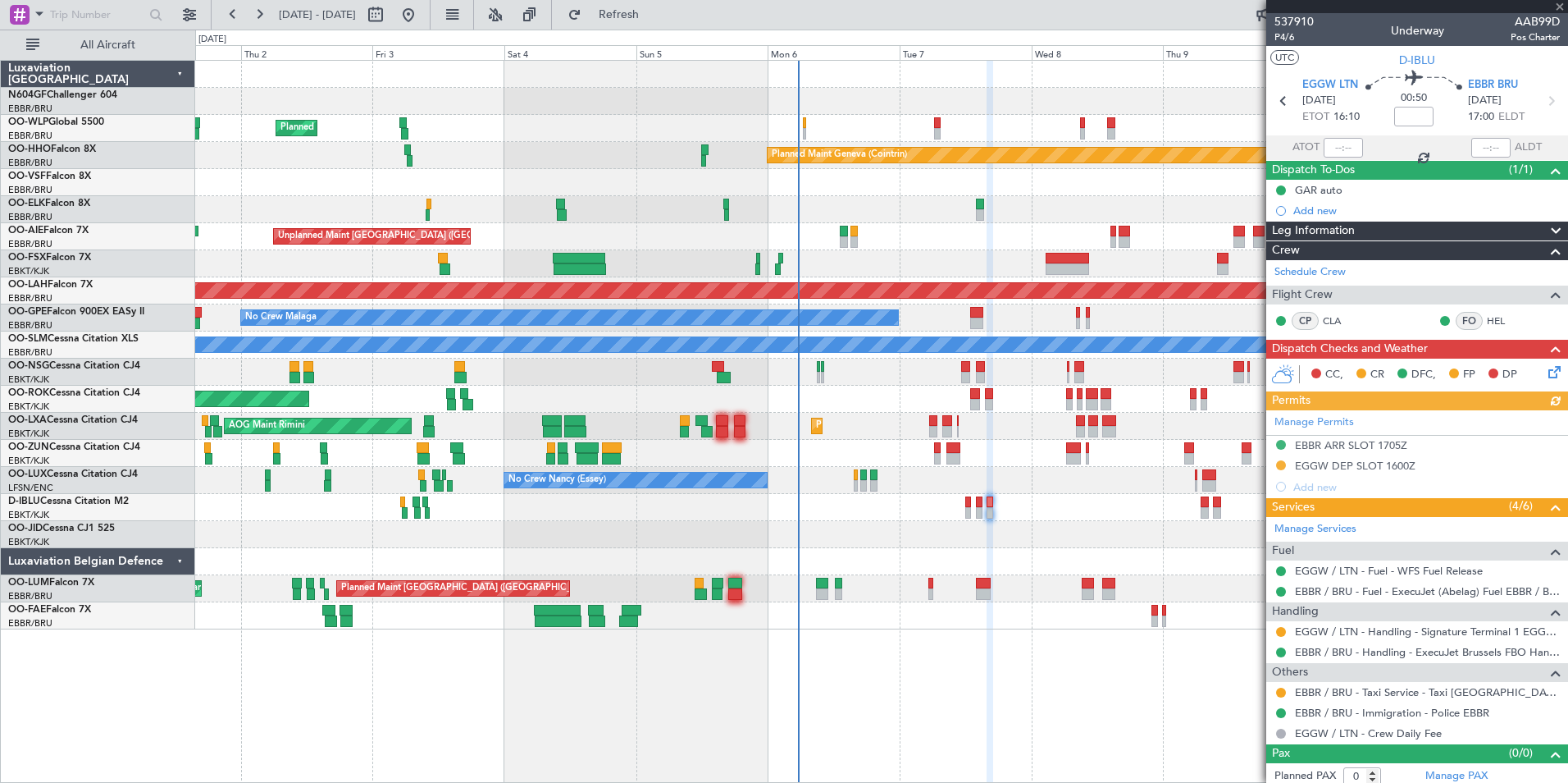
click at [1545, 372] on icon at bounding box center [1551, 369] width 13 height 13
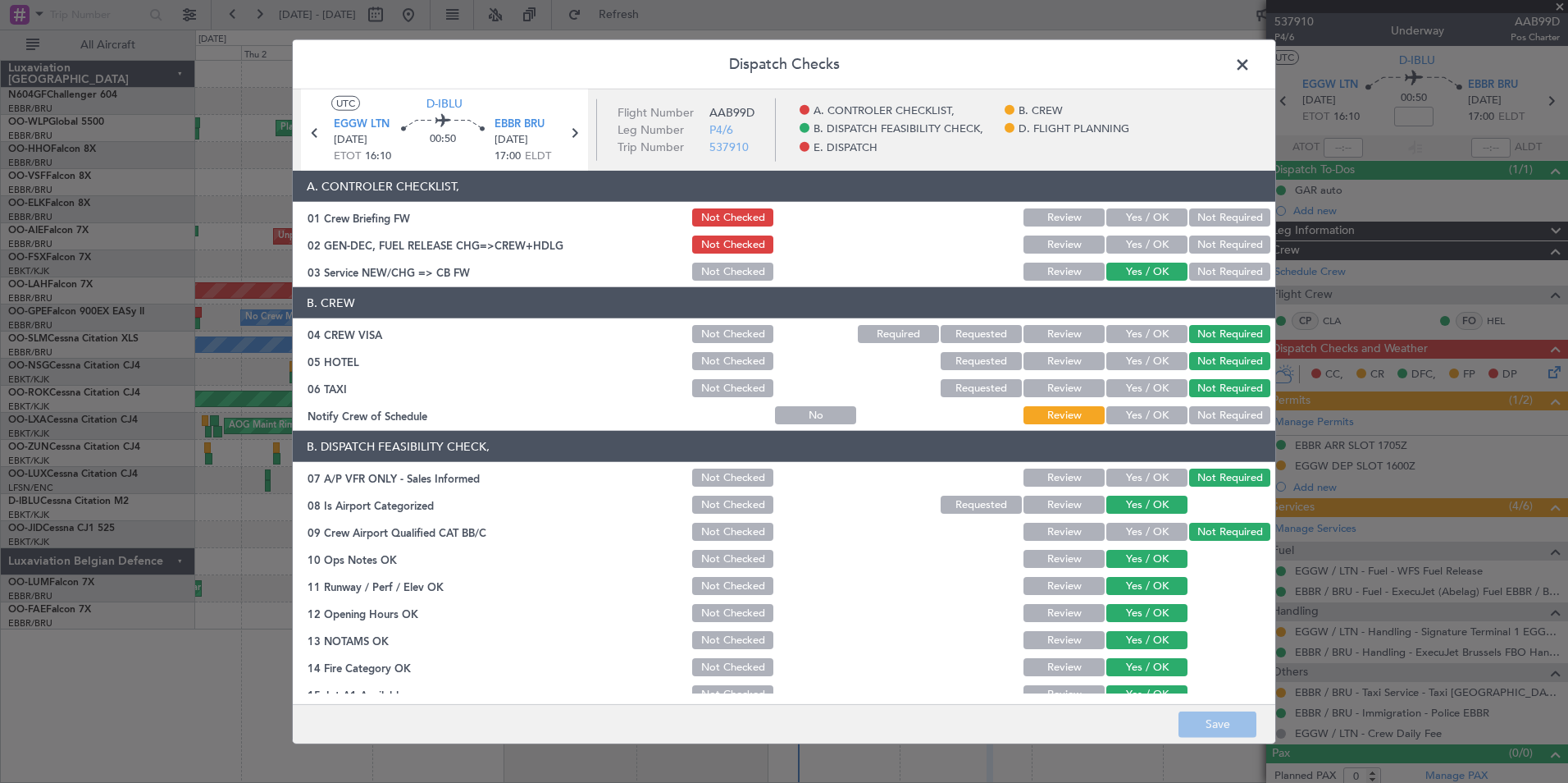
click at [1145, 411] on button "Yes / OK" at bounding box center [1147, 415] width 81 height 18
click at [1133, 384] on button "Yes / OK" at bounding box center [1147, 388] width 81 height 18
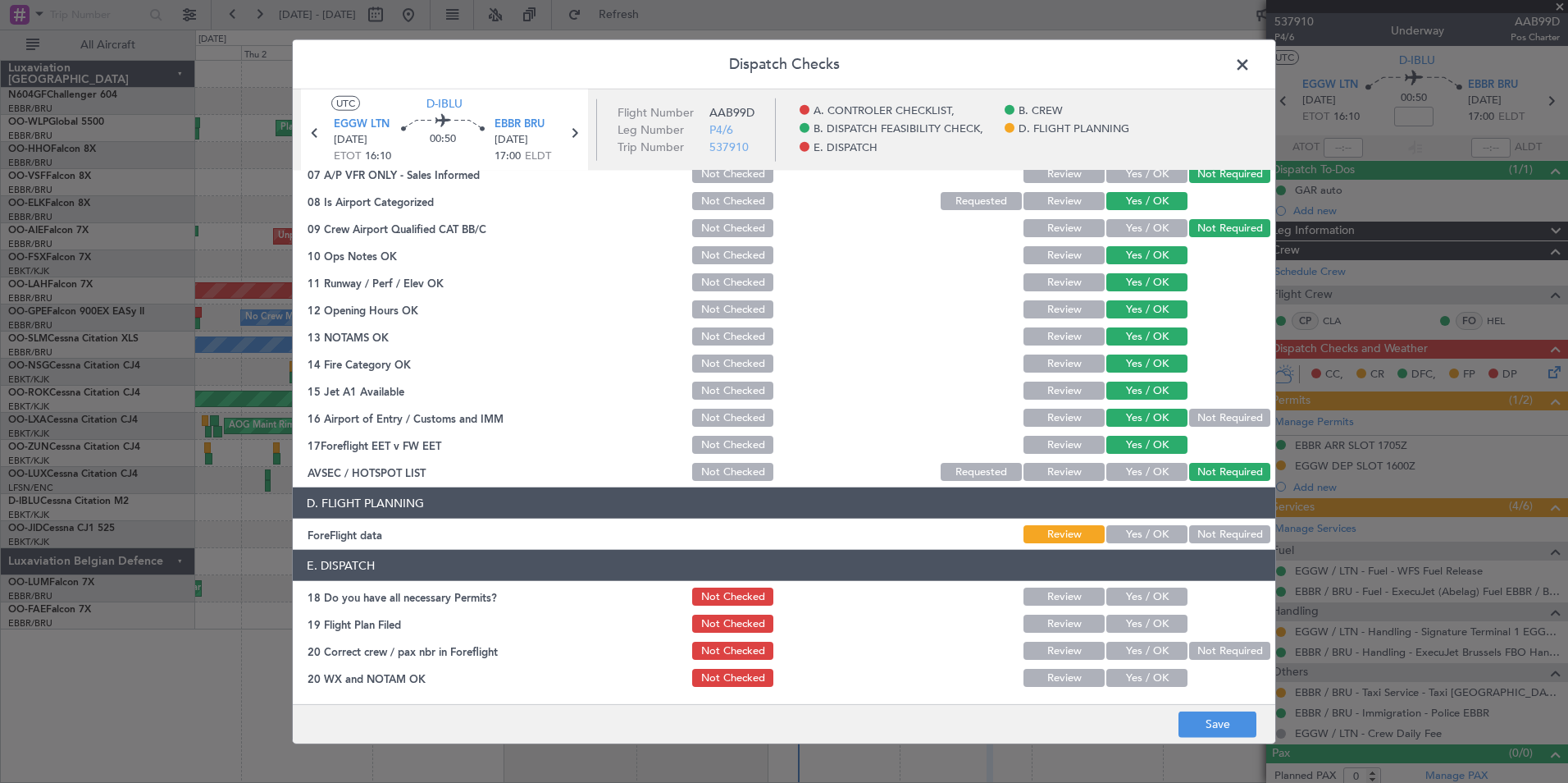
click at [1194, 418] on button "Not Required" at bounding box center [1230, 418] width 81 height 18
click at [1238, 522] on section "D. FLIGHT PLANNING ForeFlight data Review Yes / OK Not Required" at bounding box center [784, 517] width 983 height 58
click at [1242, 528] on button "Not Required" at bounding box center [1230, 534] width 81 height 18
click at [1144, 673] on button "Yes / OK" at bounding box center [1147, 678] width 81 height 18
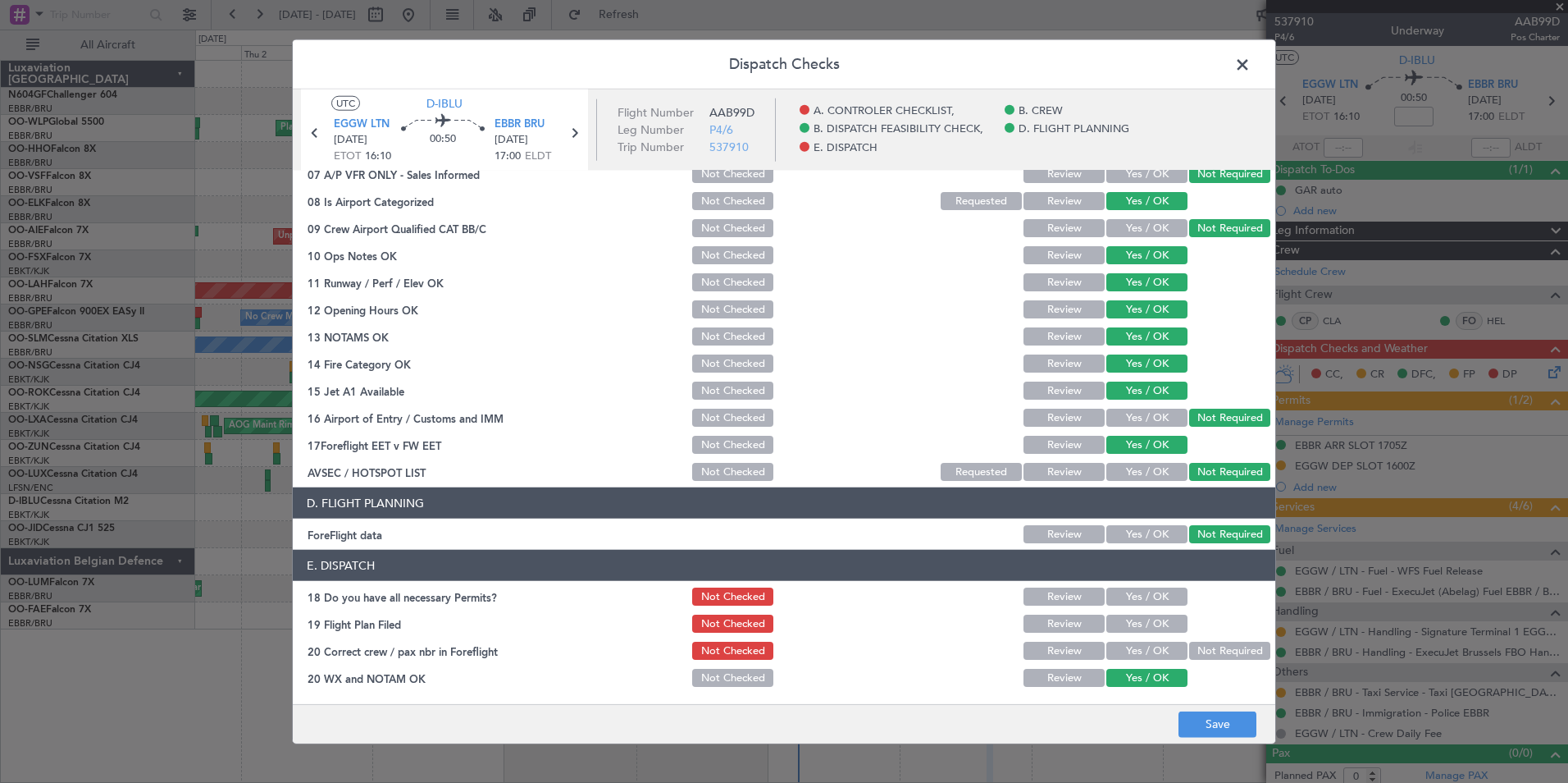
click at [1144, 660] on div "Yes / OK" at bounding box center [1145, 650] width 83 height 23
click at [1144, 656] on button "Yes / OK" at bounding box center [1147, 650] width 81 height 18
click at [1224, 728] on button "Save" at bounding box center [1218, 724] width 78 height 27
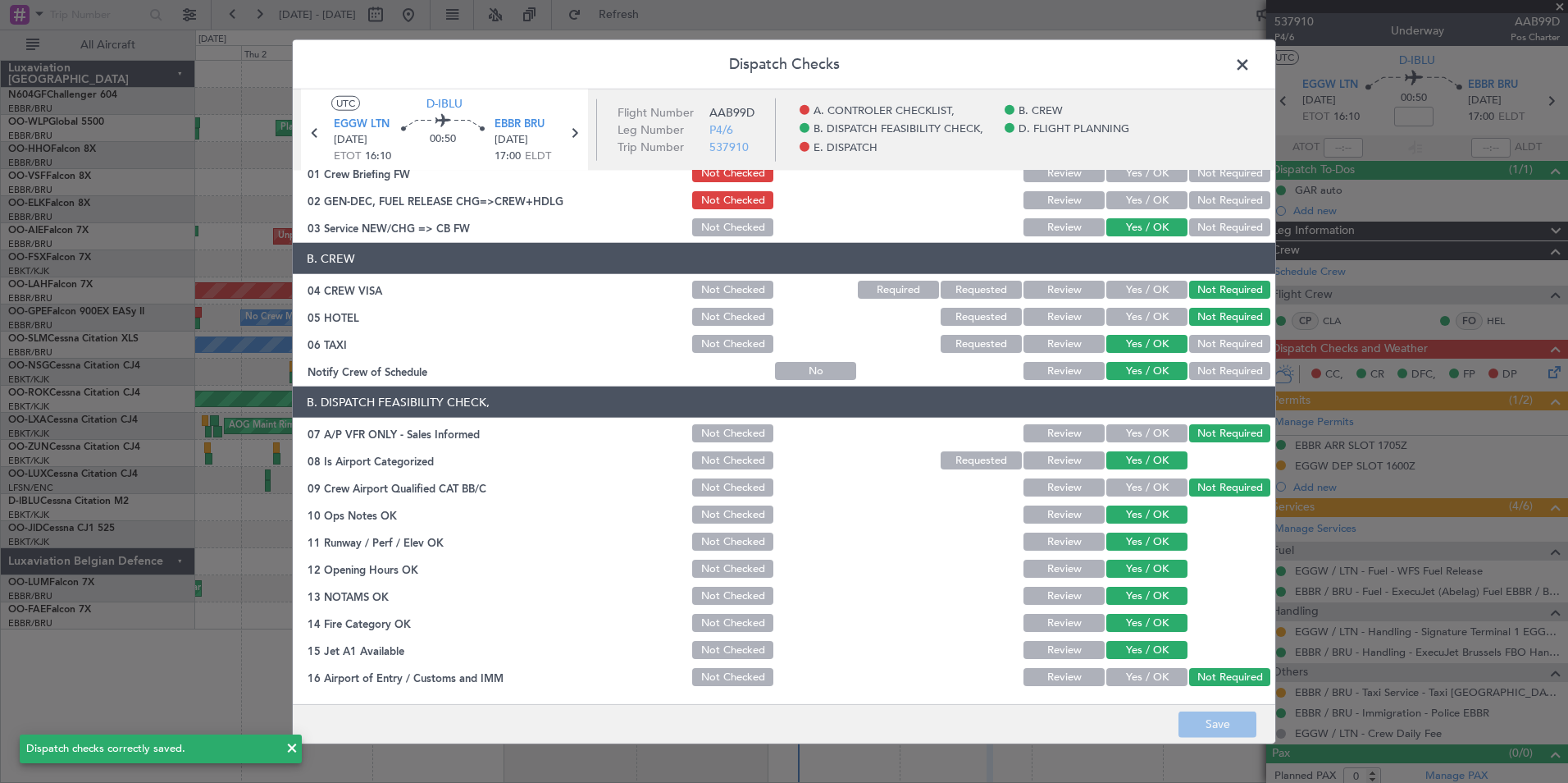
scroll to position [0, 0]
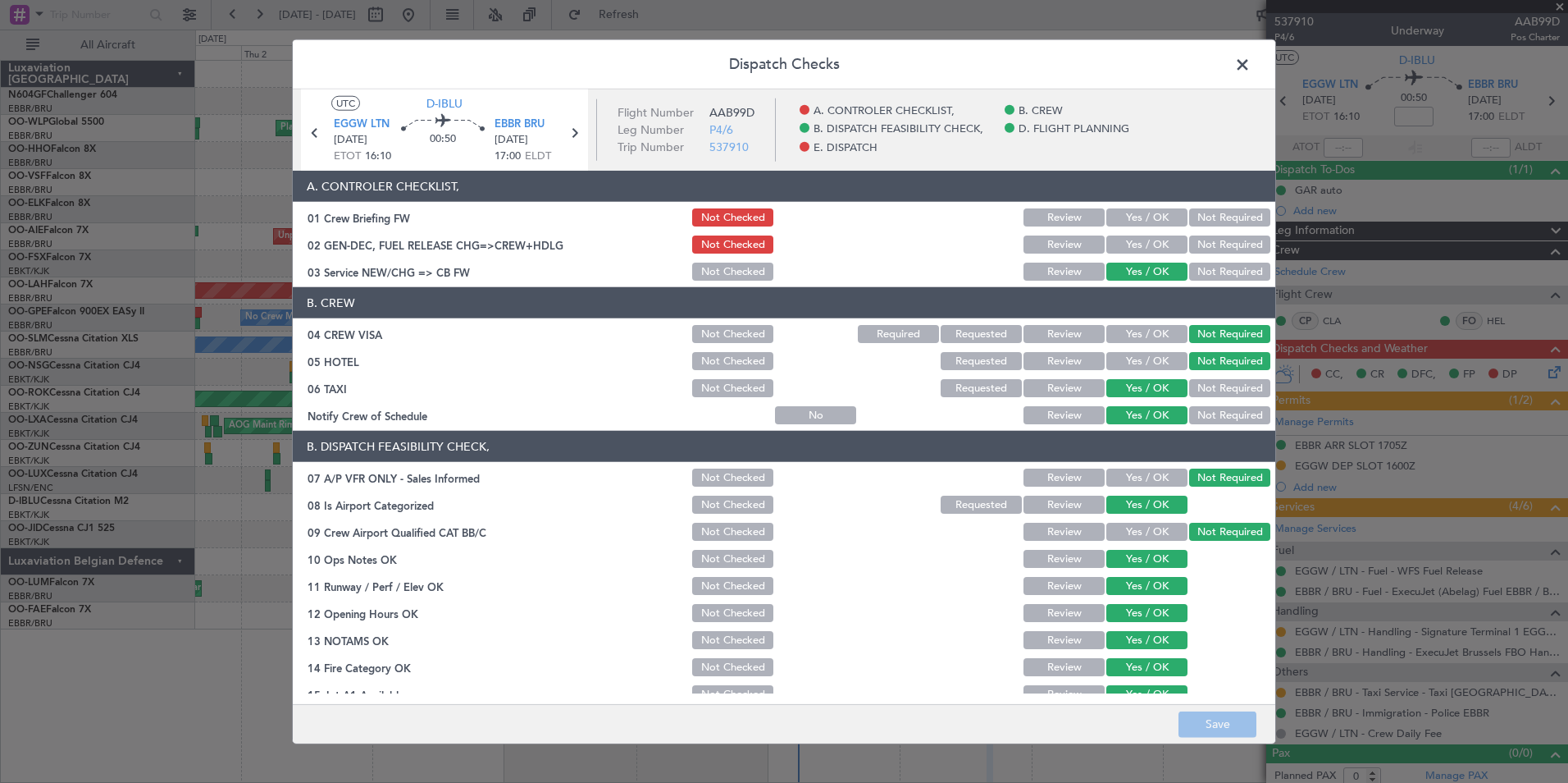
click at [1251, 62] on span at bounding box center [1251, 68] width 0 height 33
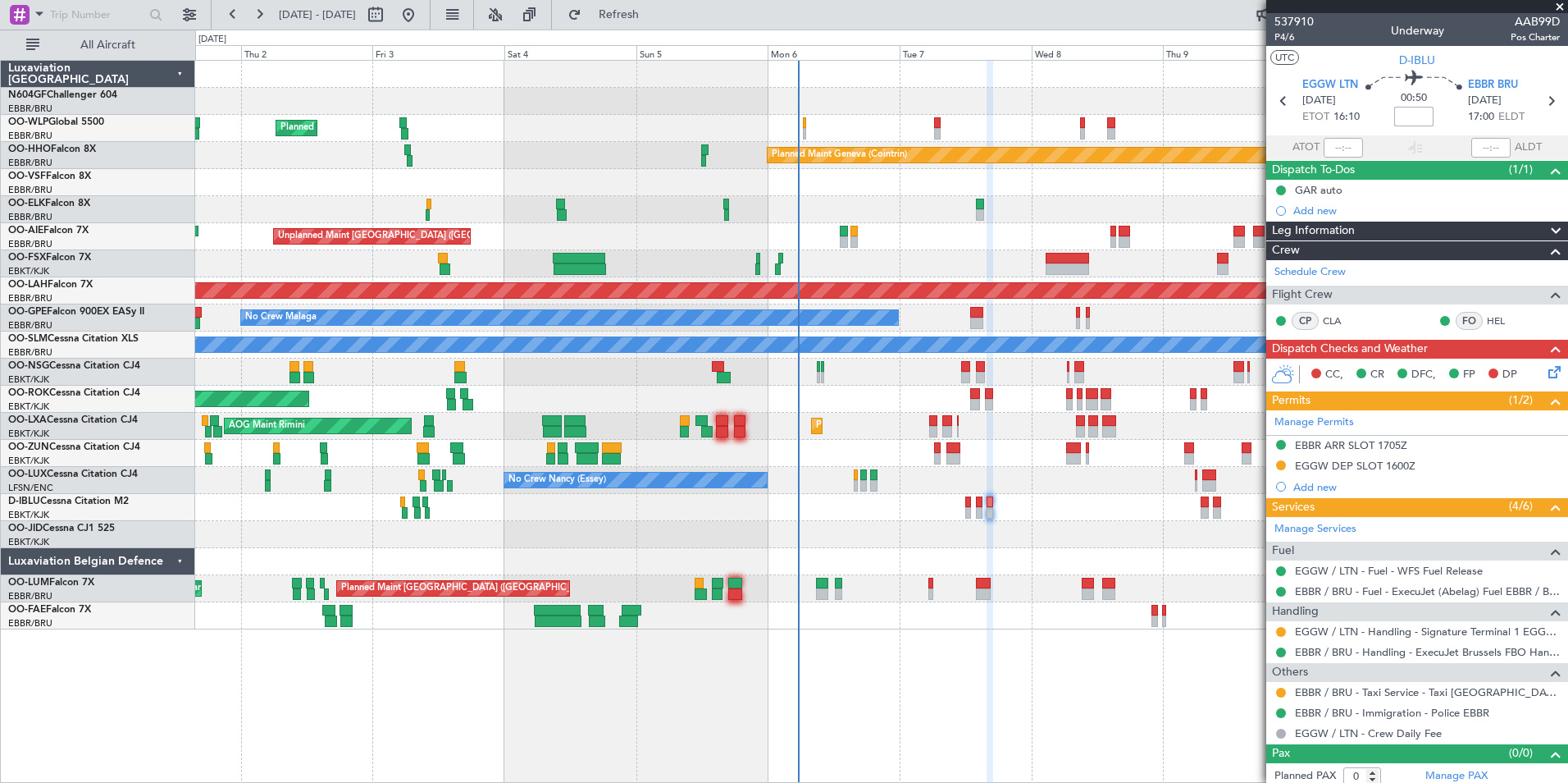
click at [1403, 111] on input at bounding box center [1413, 117] width 40 height 19
click at [1446, 127] on mat-tooltip-component "Estimated Landing Time" at bounding box center [1475, 146] width 130 height 43
click at [1283, 99] on mat-tooltip-component "London (Luton) Cat A" at bounding box center [1393, 121] width 226 height 57
click at [1276, 100] on icon at bounding box center [1283, 101] width 21 height 21
type input "+00:05"
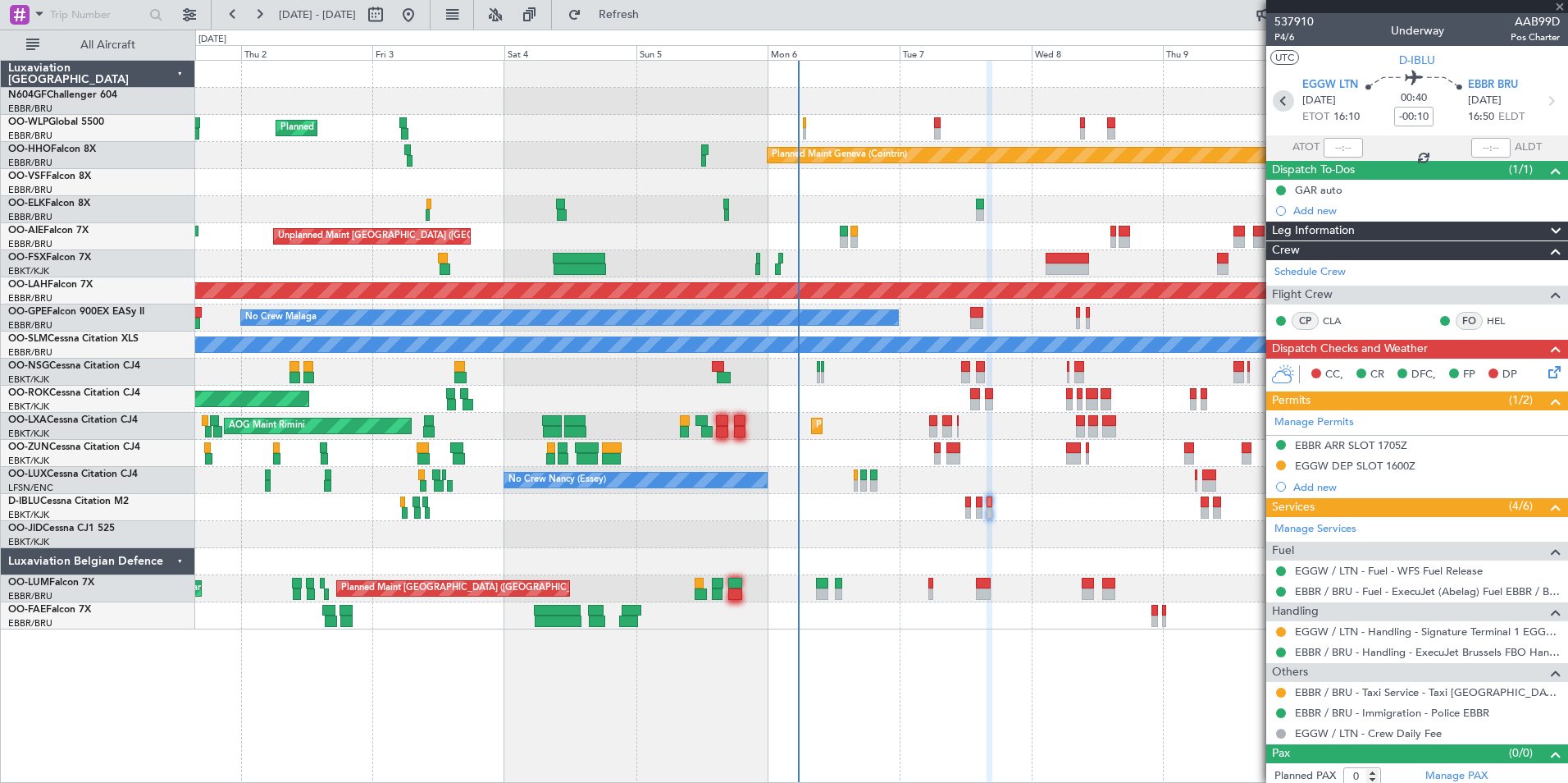
type input "2"
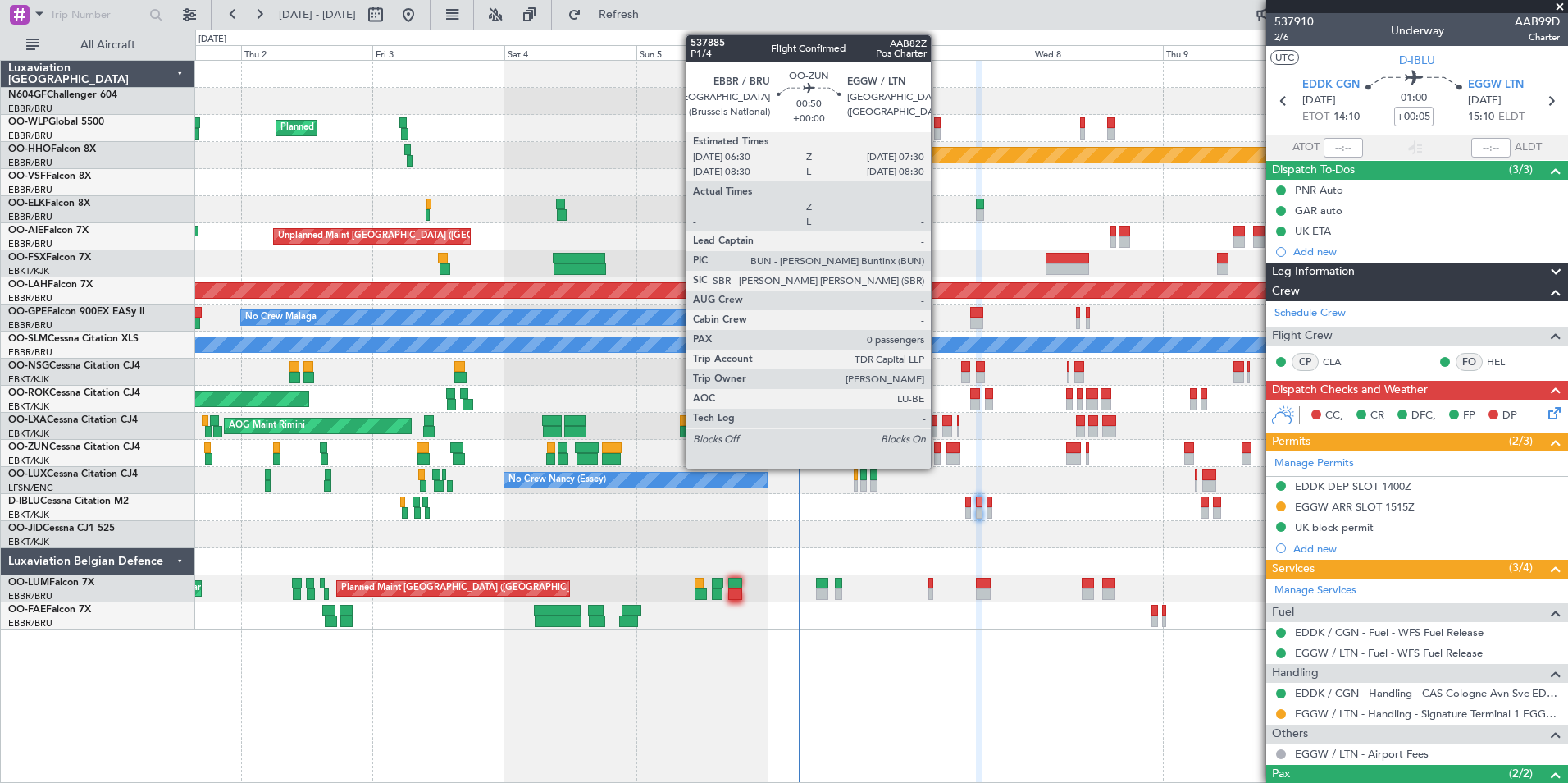
click at [938, 456] on div at bounding box center [937, 458] width 5 height 12
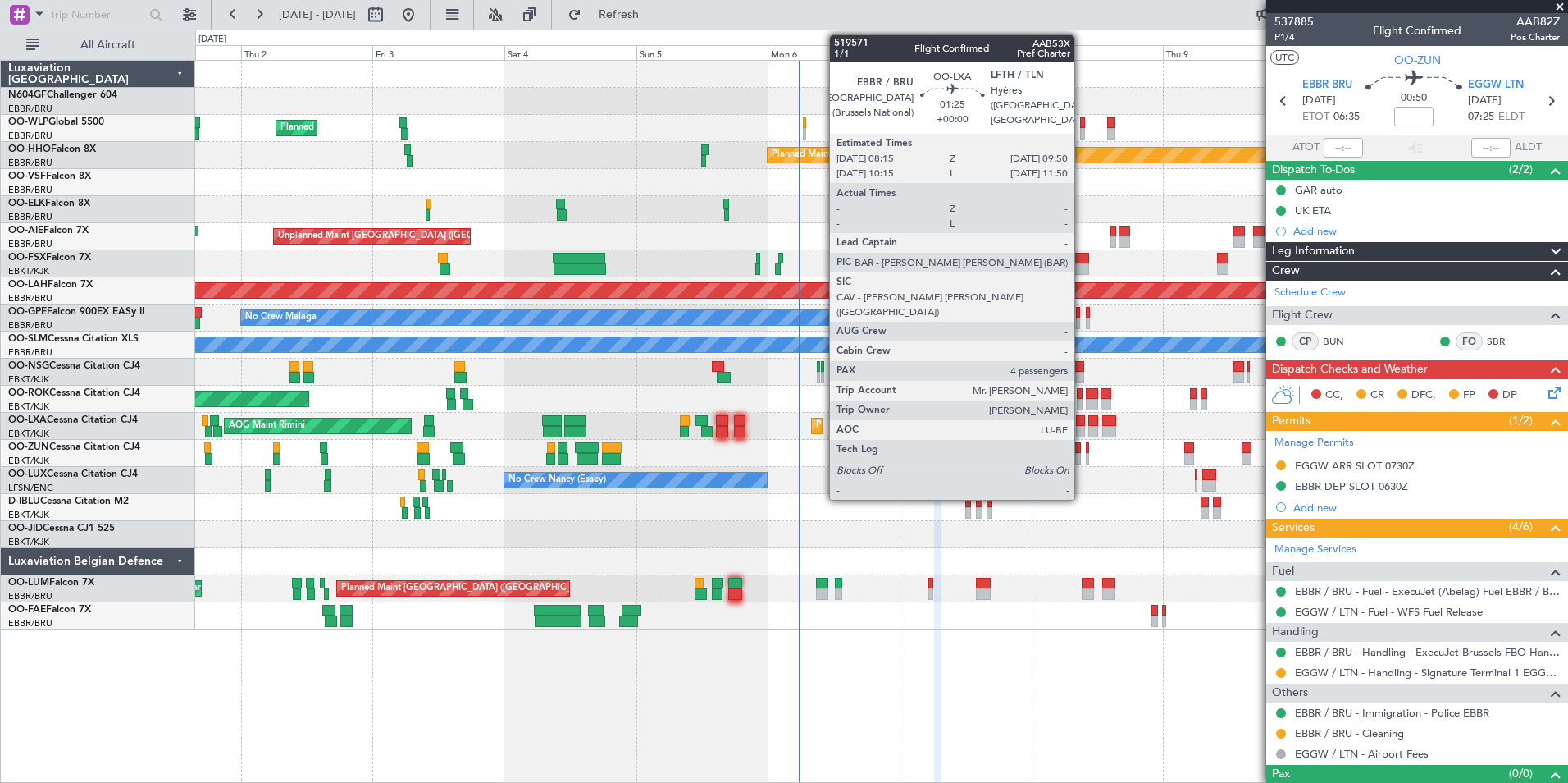
click at [1082, 427] on div at bounding box center [1081, 431] width 9 height 12
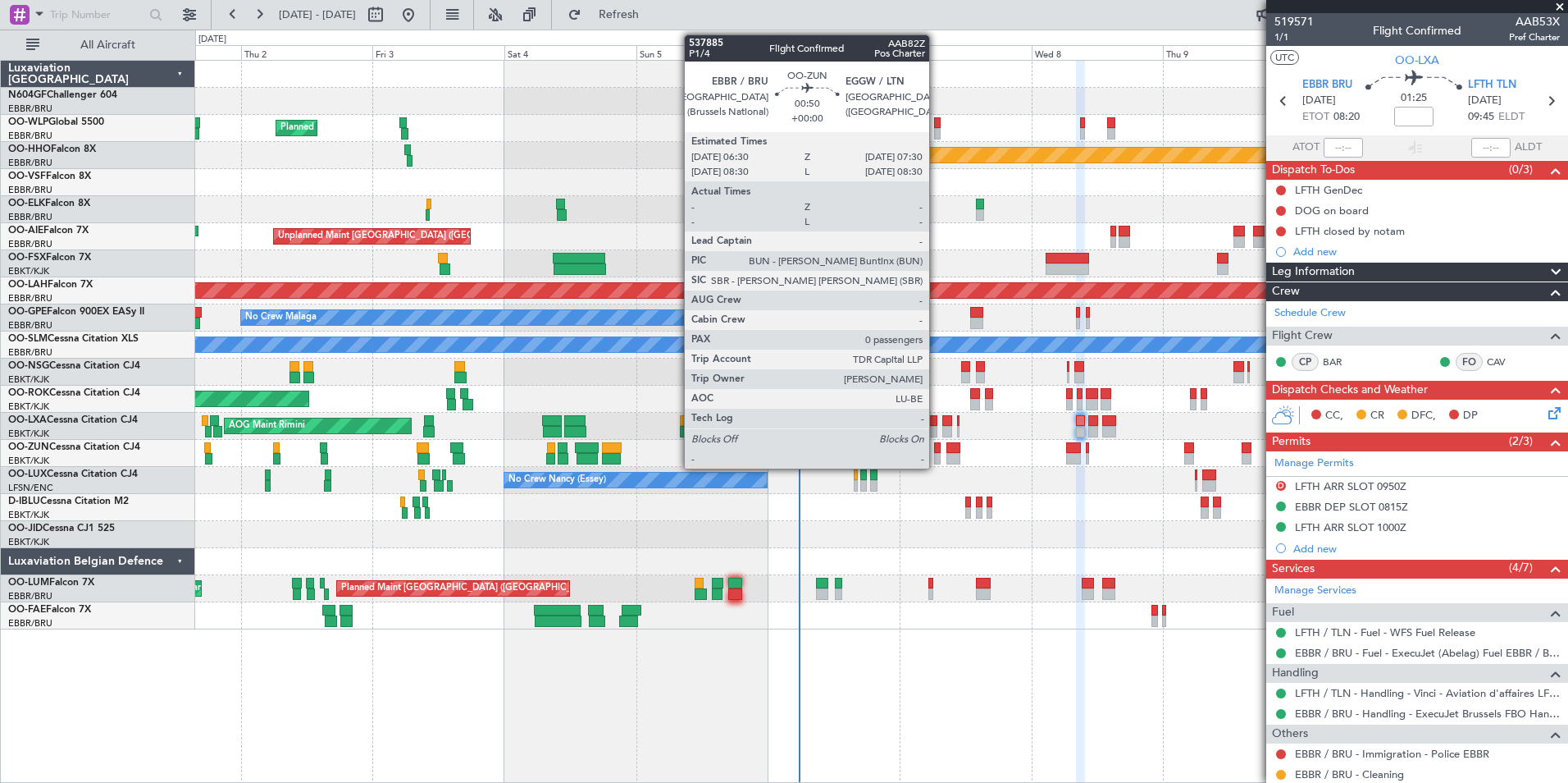
click at [937, 446] on div at bounding box center [937, 448] width 5 height 12
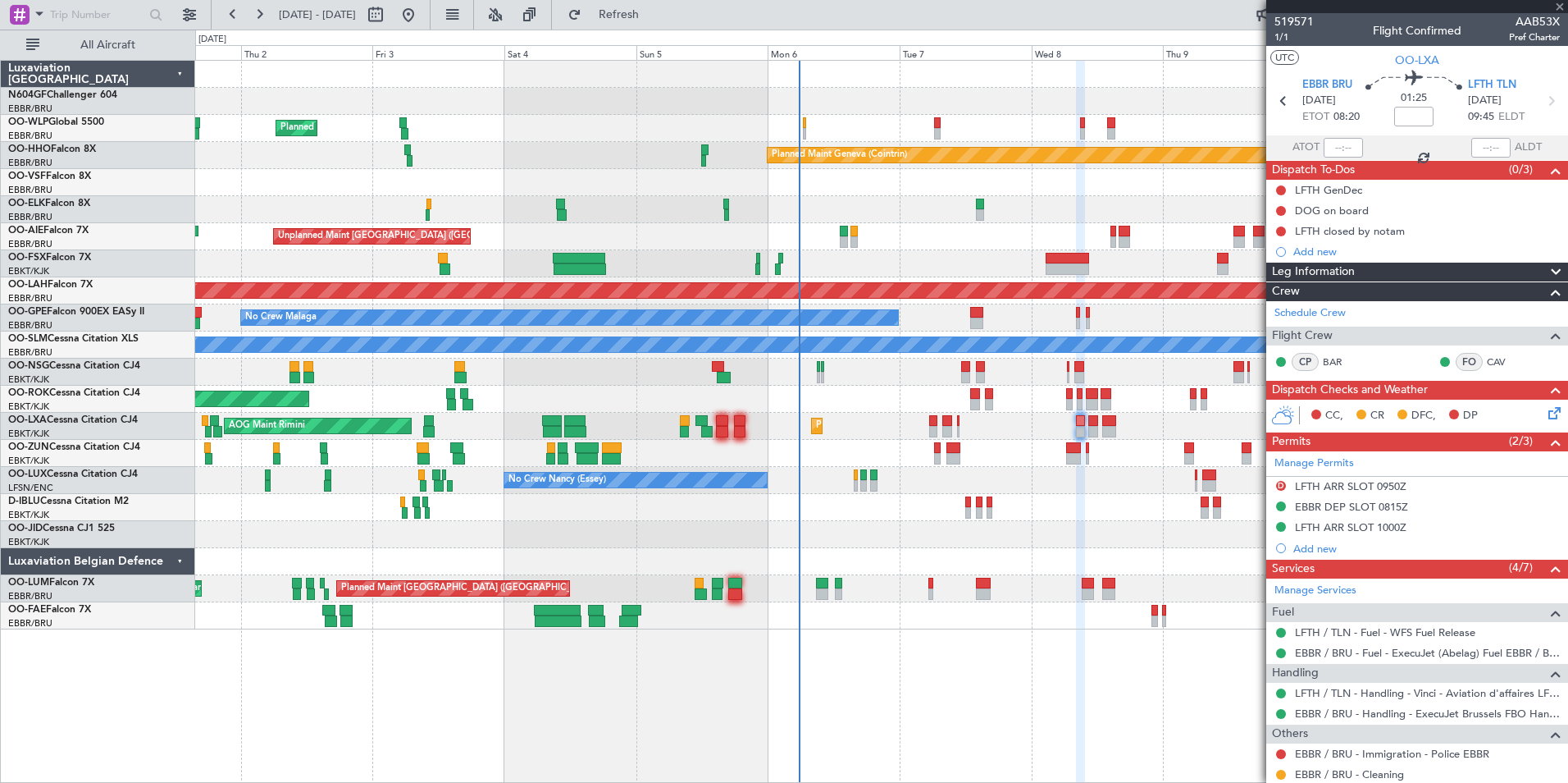
type input "0"
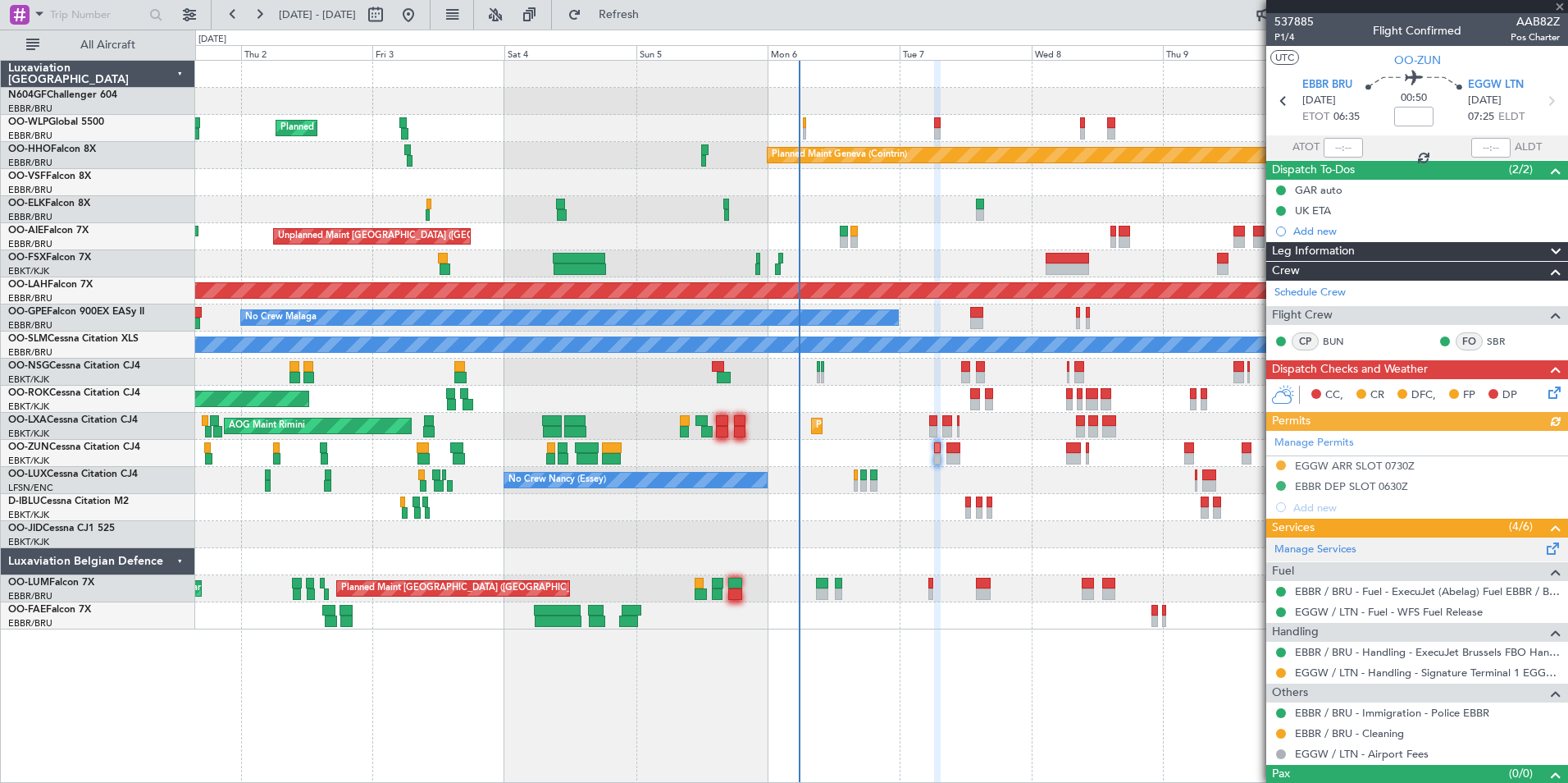
scroll to position [27, 0]
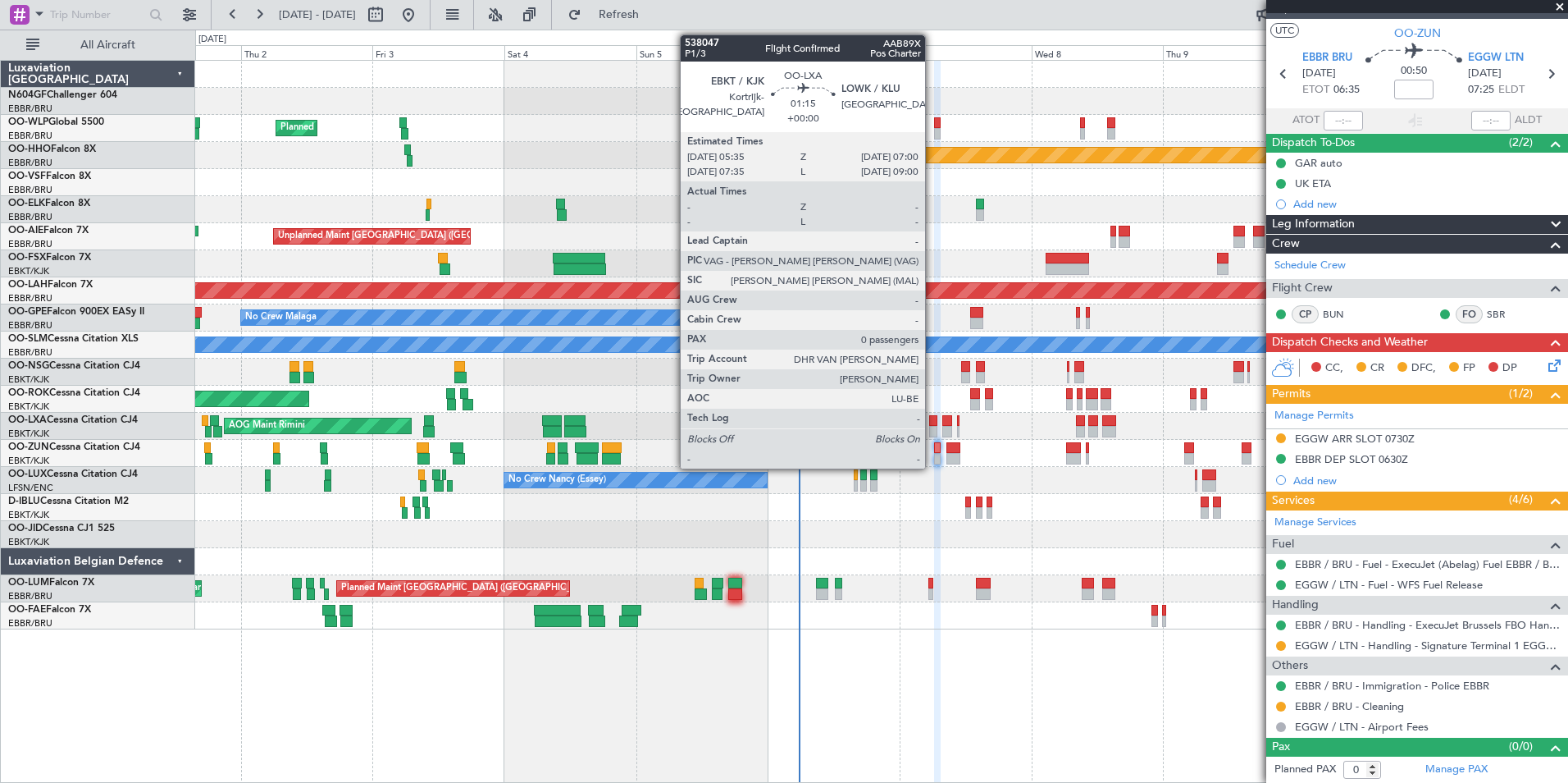
click at [932, 431] on div at bounding box center [933, 431] width 8 height 12
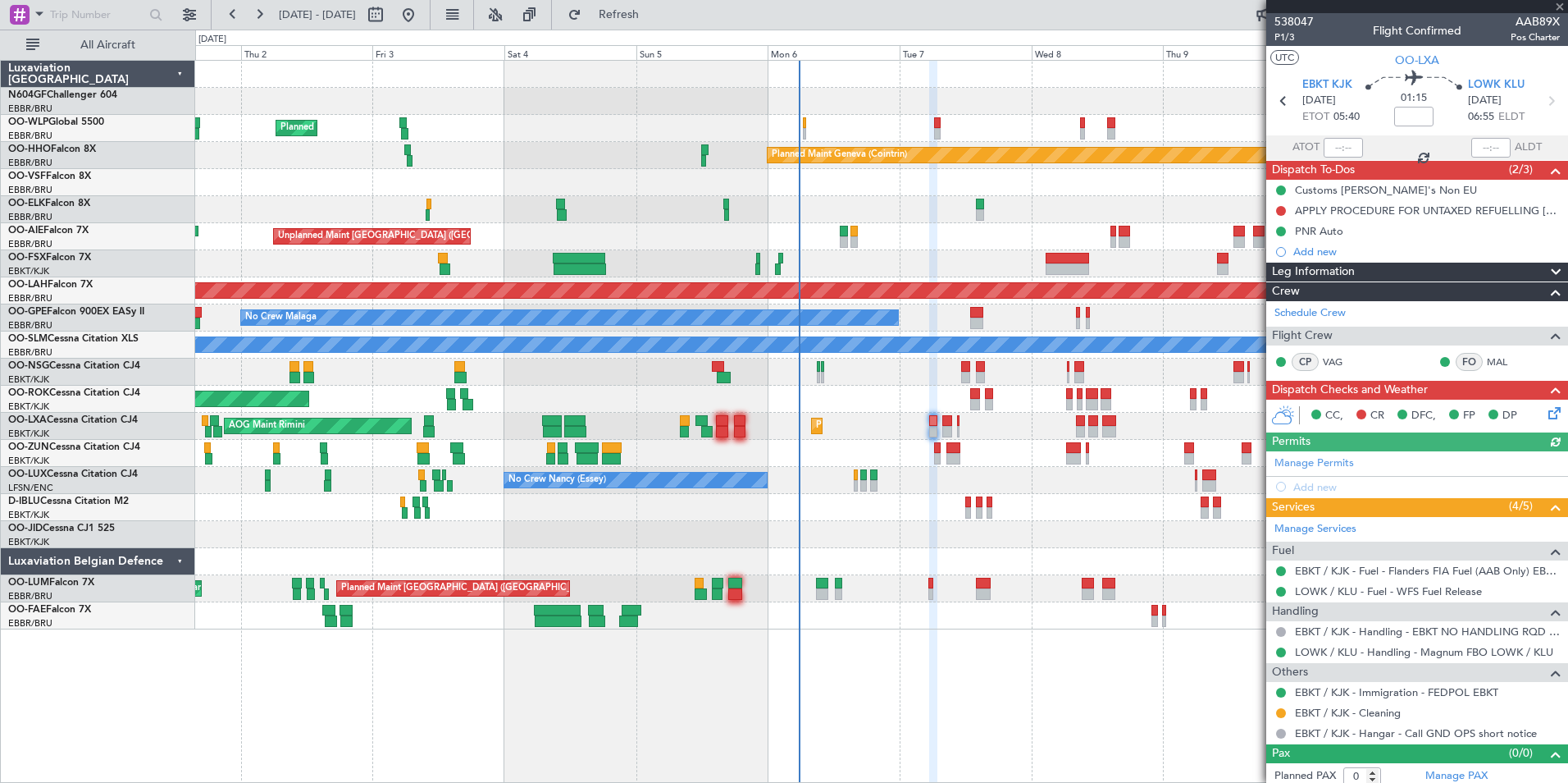
scroll to position [6, 0]
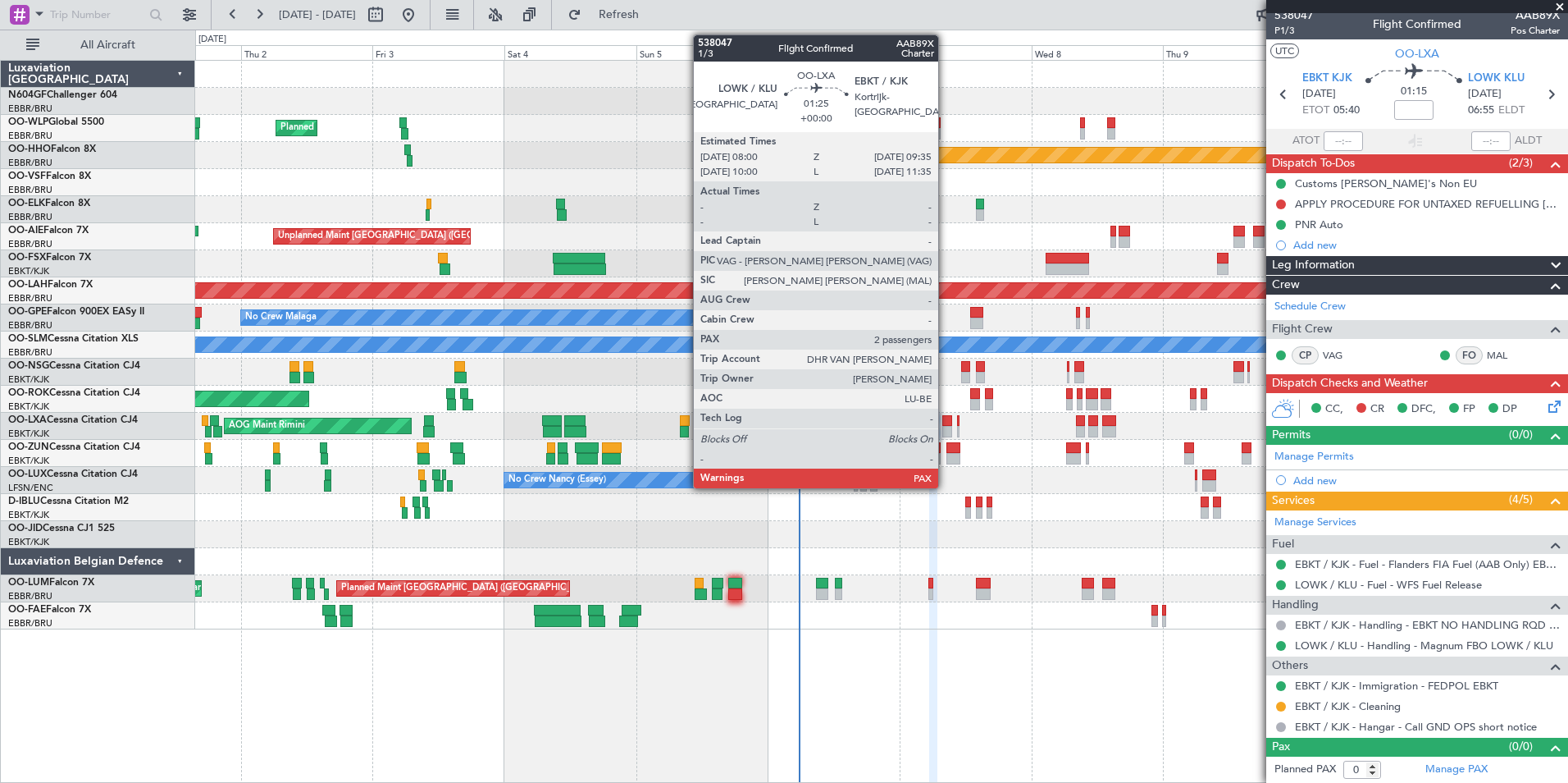
click at [945, 432] on div at bounding box center [946, 431] width 9 height 12
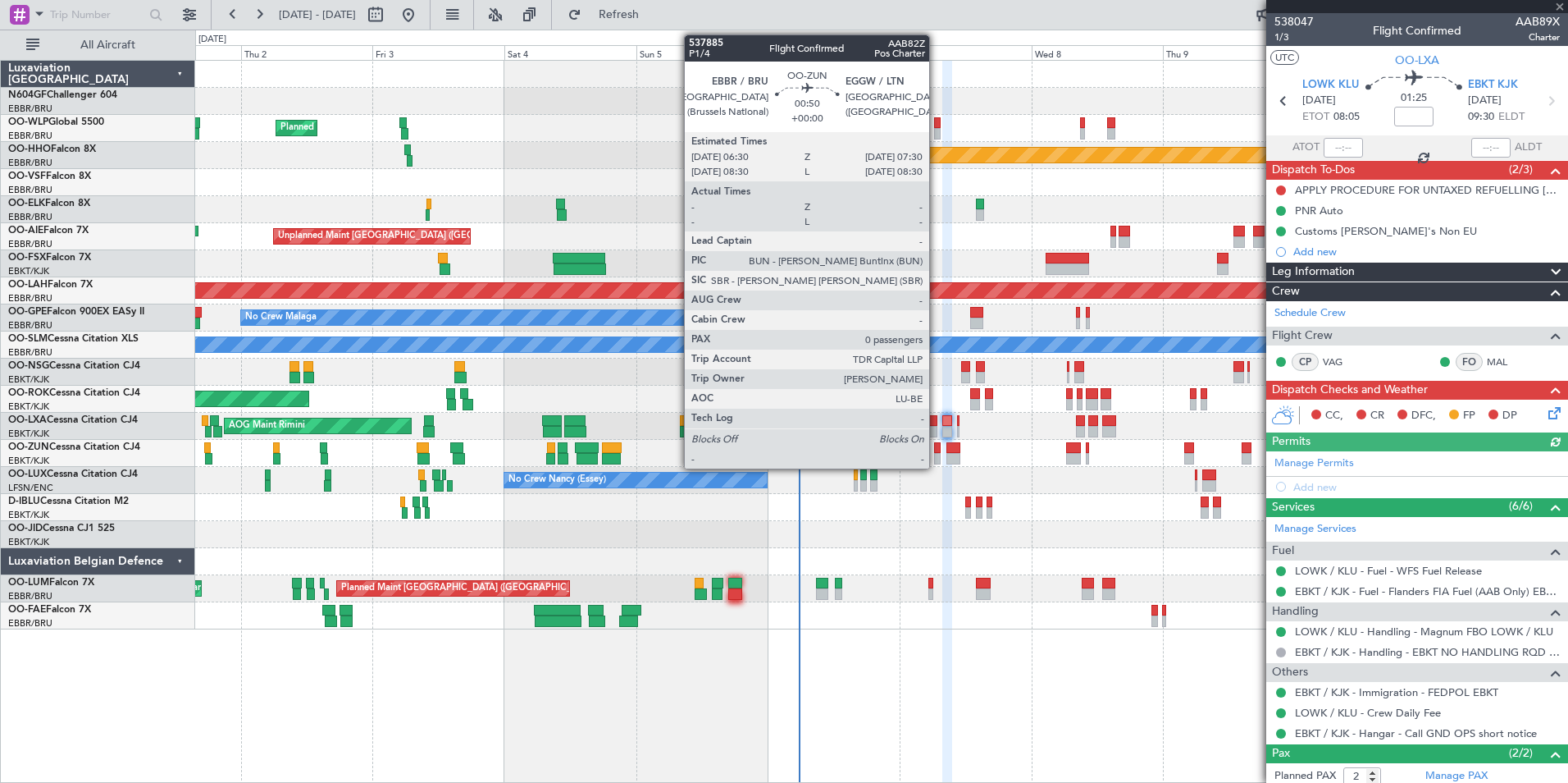
click at [937, 453] on div at bounding box center [937, 458] width 5 height 12
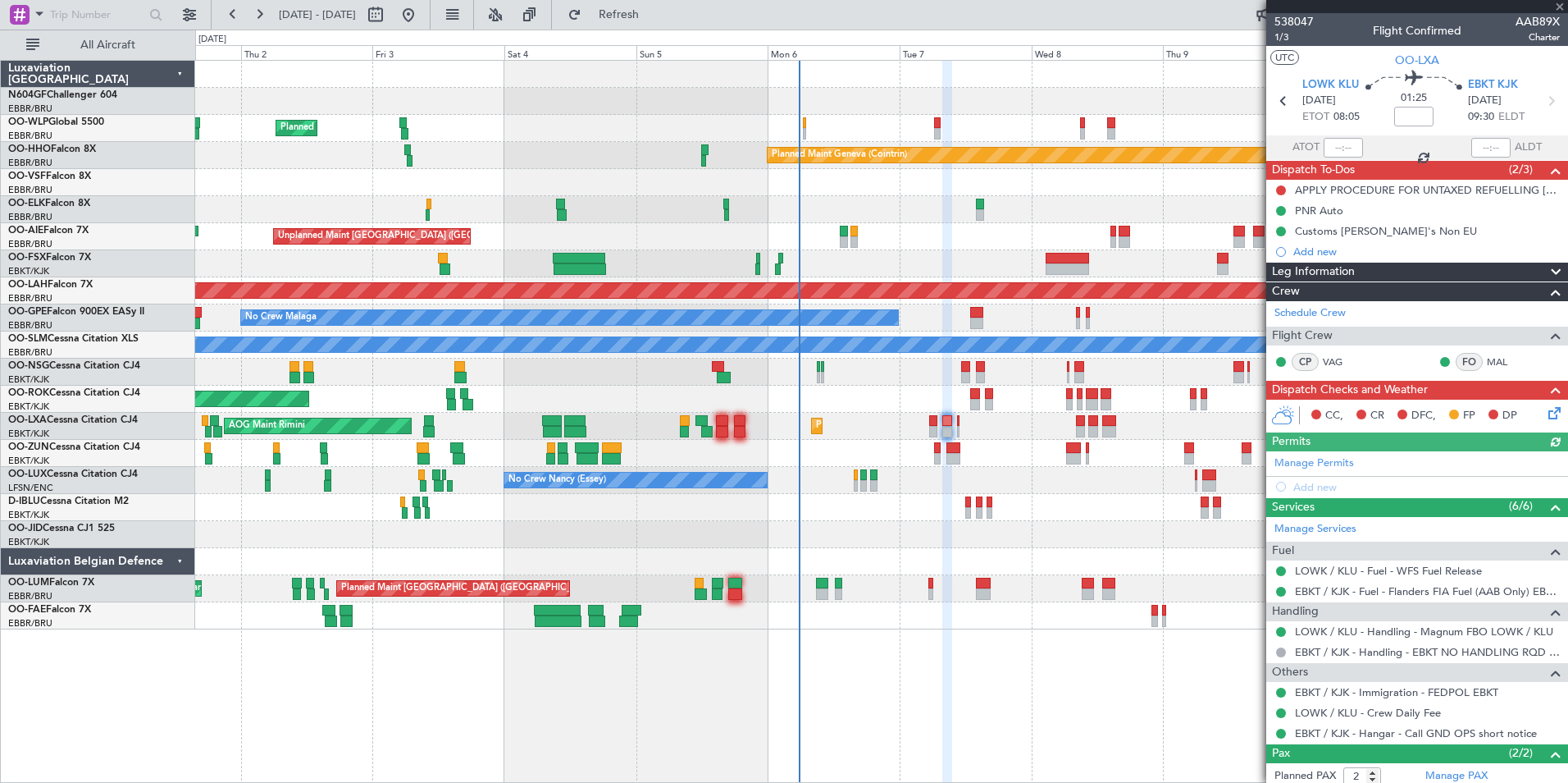
type input "0"
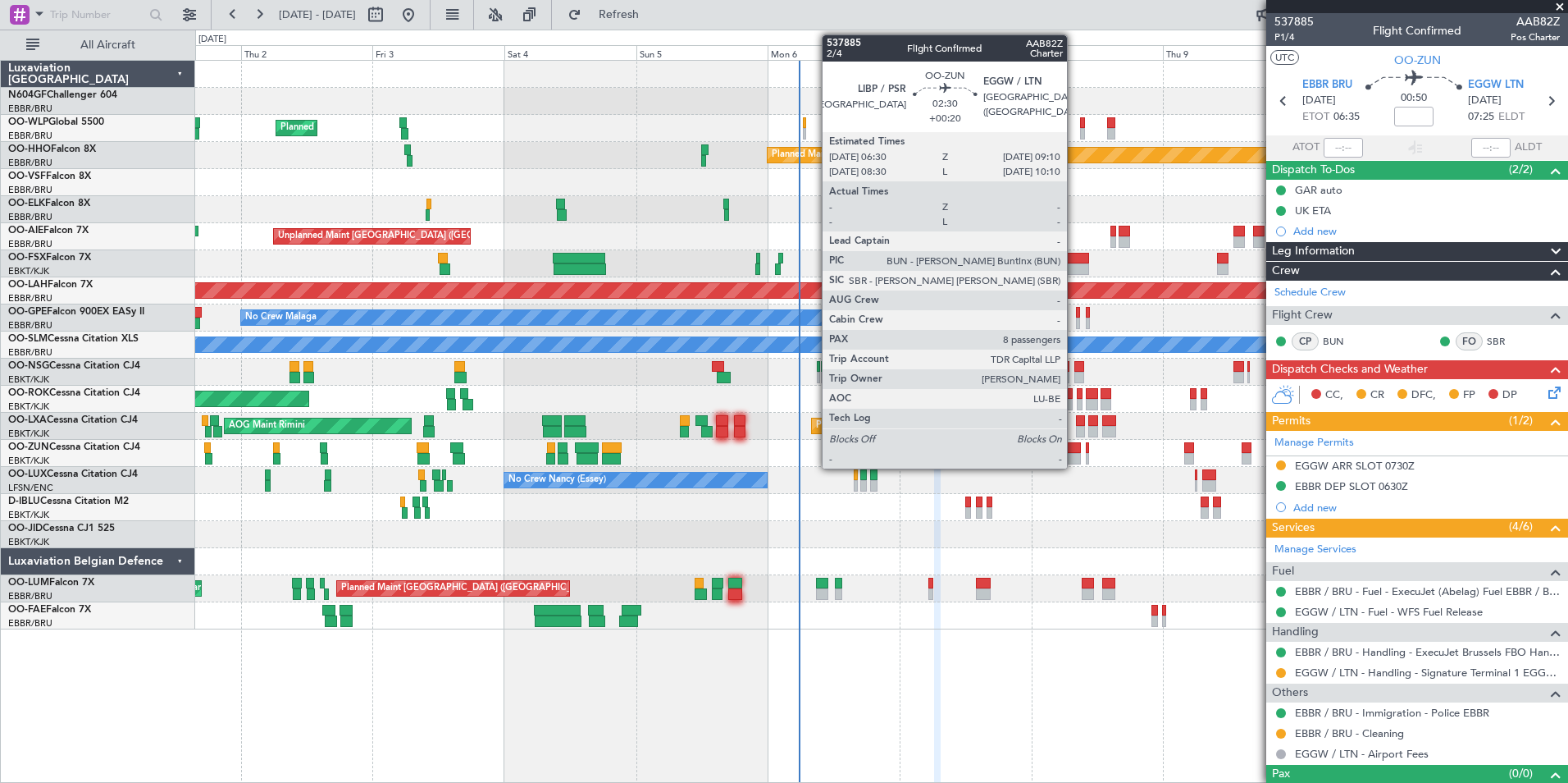
click at [1074, 461] on div at bounding box center [1073, 458] width 15 height 12
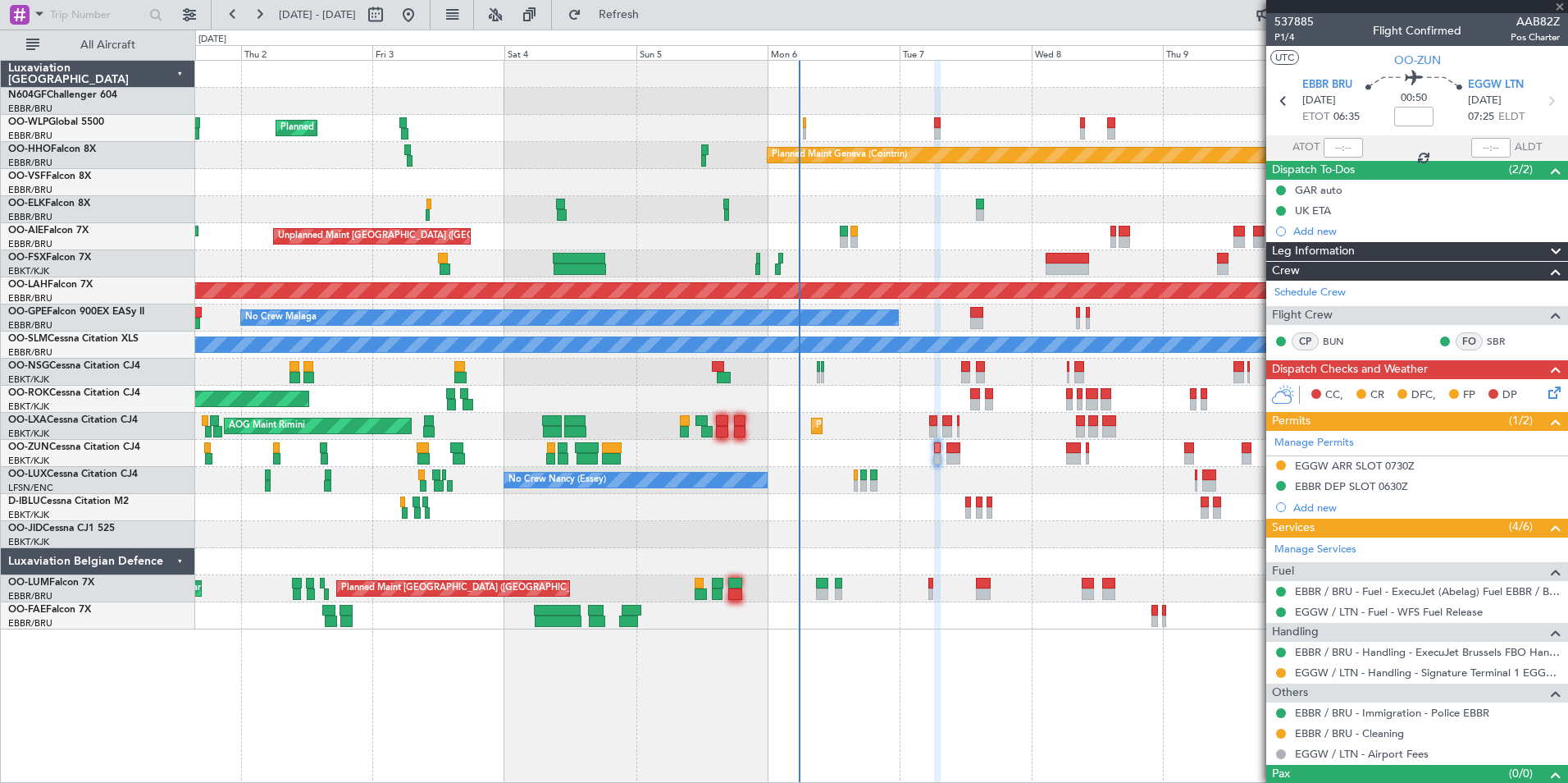
type input "+00:20"
type input "8"
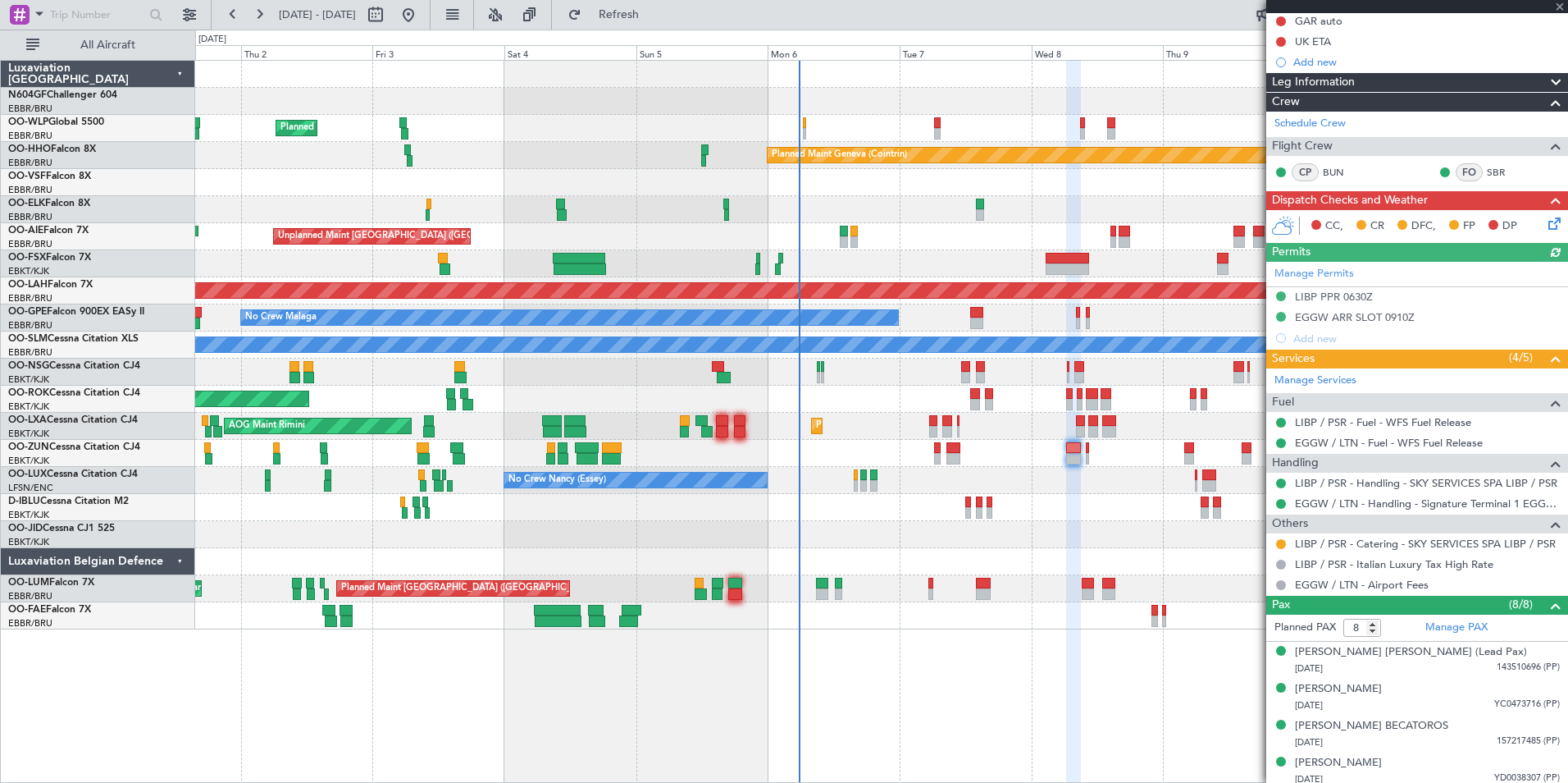
scroll to position [188, 0]
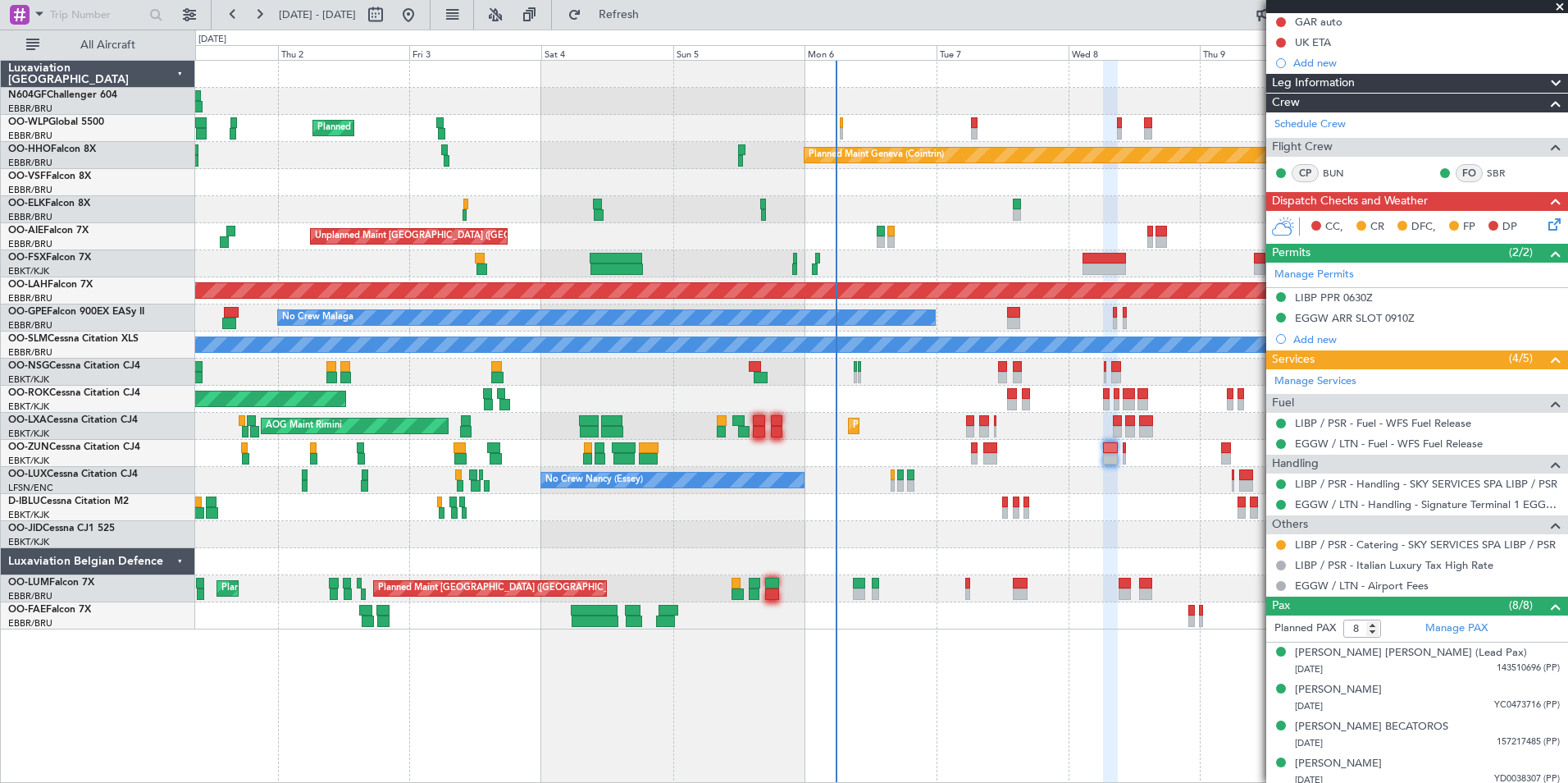
click at [898, 402] on div "AOG Maint Kortrijk-[GEOGRAPHIC_DATA]" at bounding box center [881, 399] width 1372 height 27
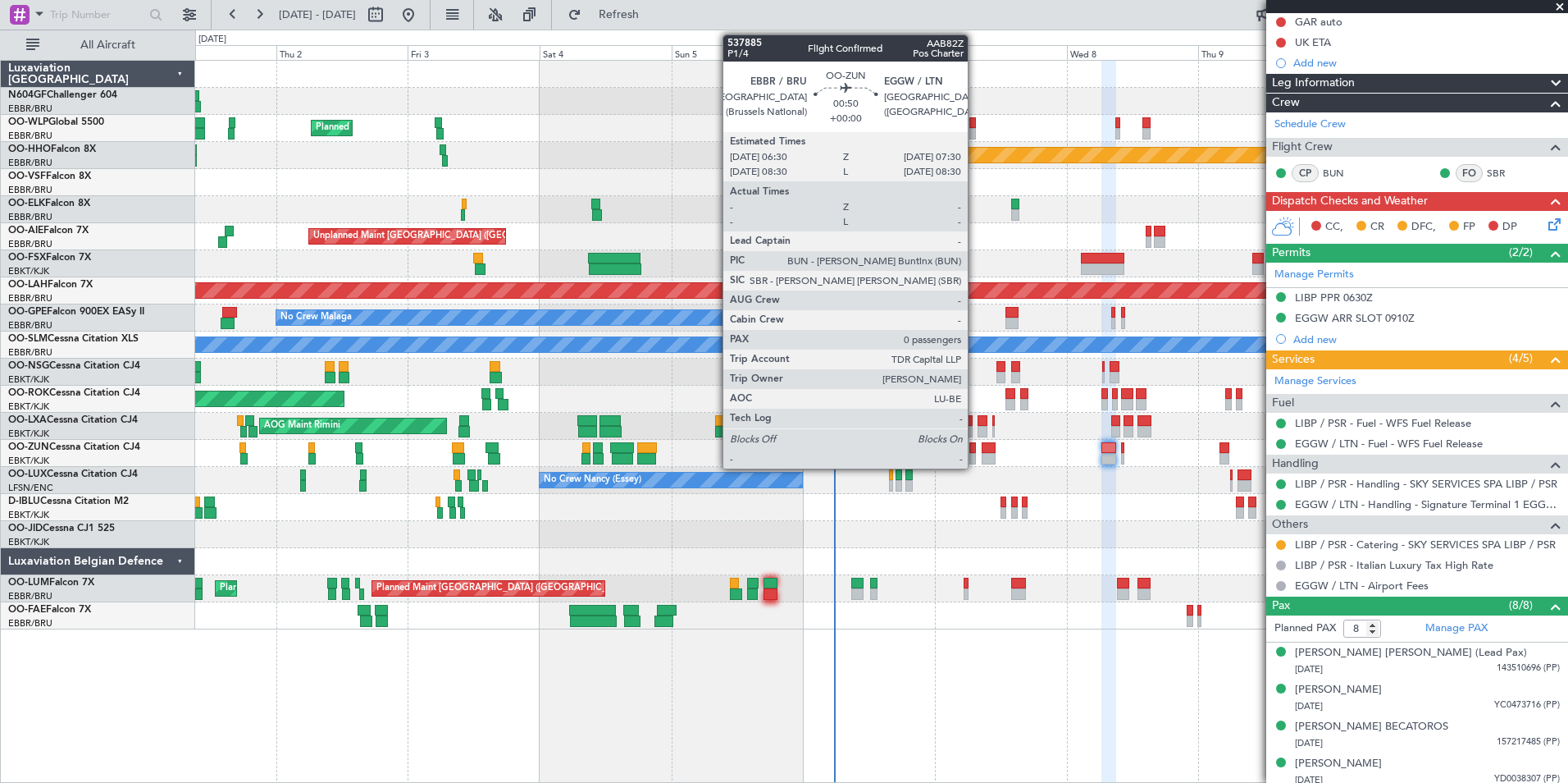
click at [975, 456] on div at bounding box center [972, 458] width 5 height 12
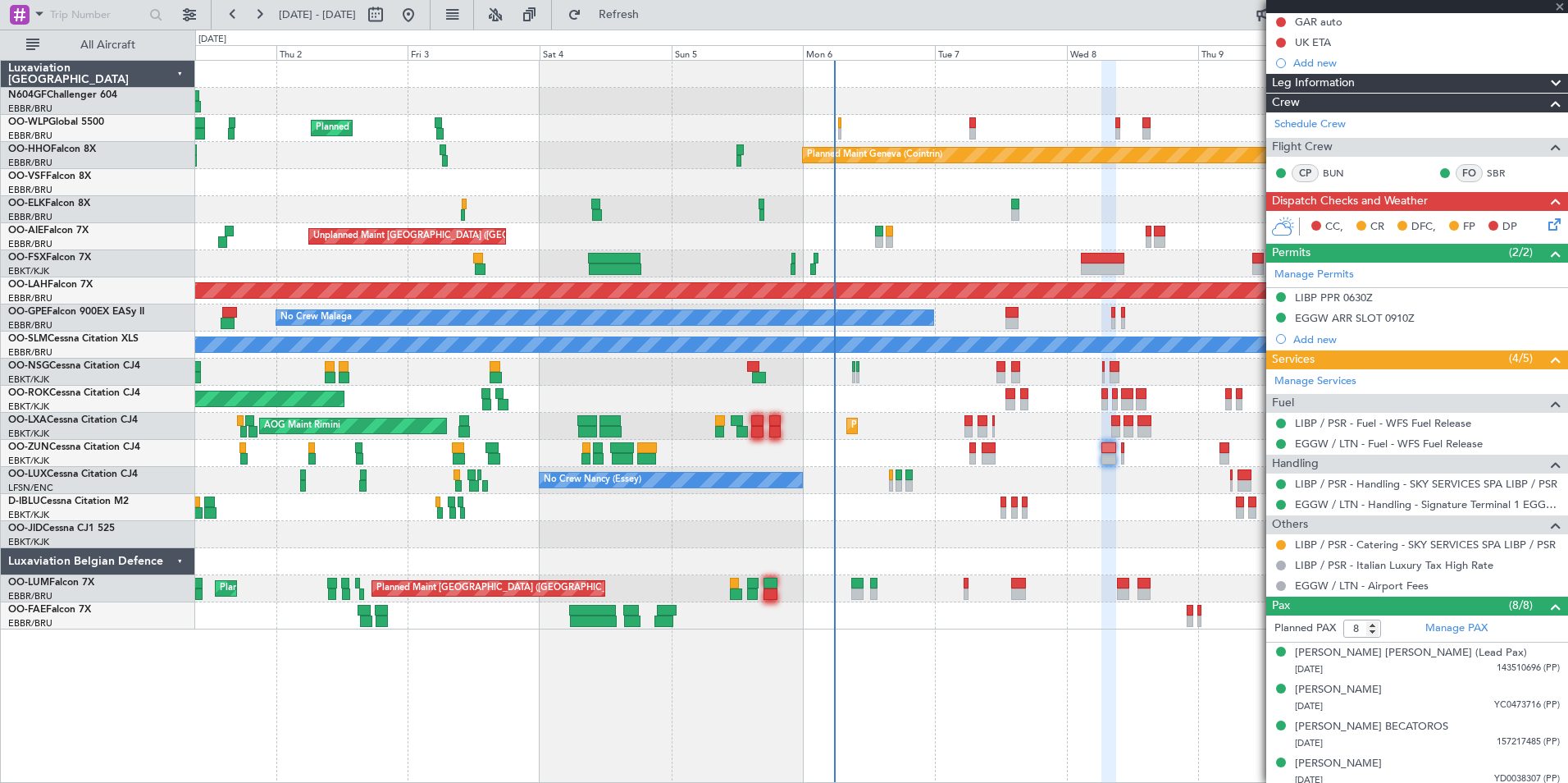
type input "0"
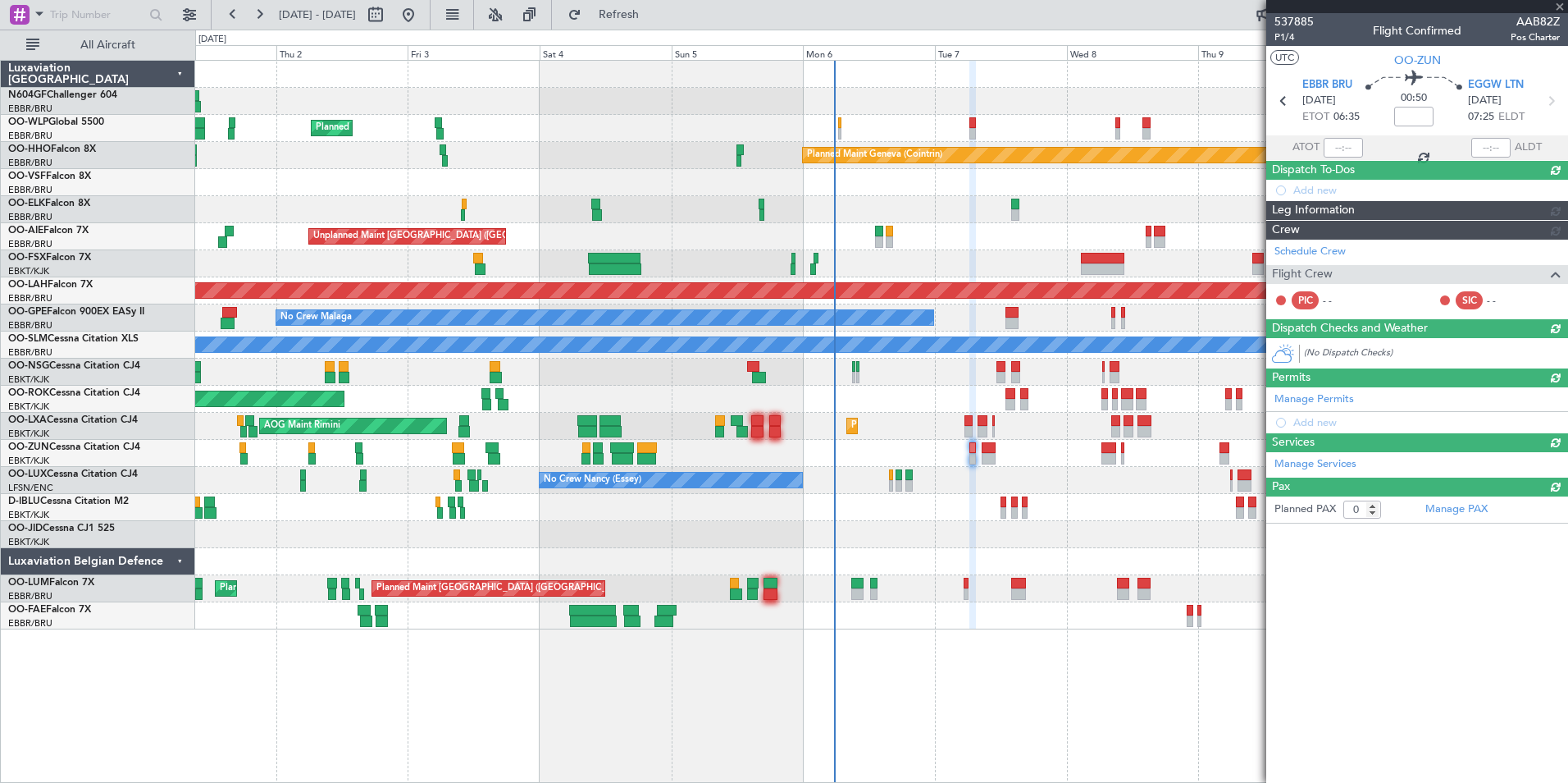
scroll to position [0, 0]
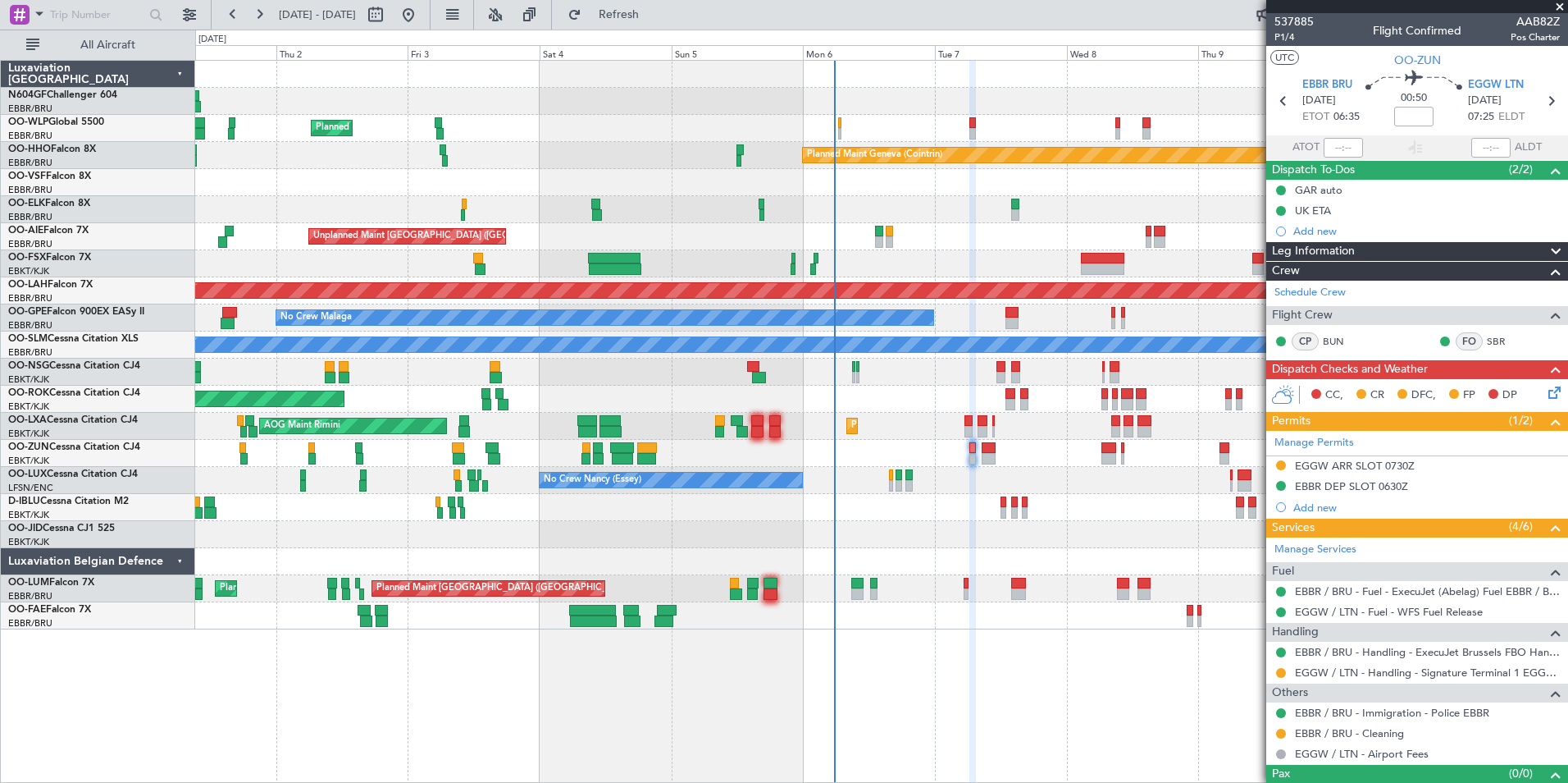
click at [993, 466] on div at bounding box center [881, 453] width 1372 height 27
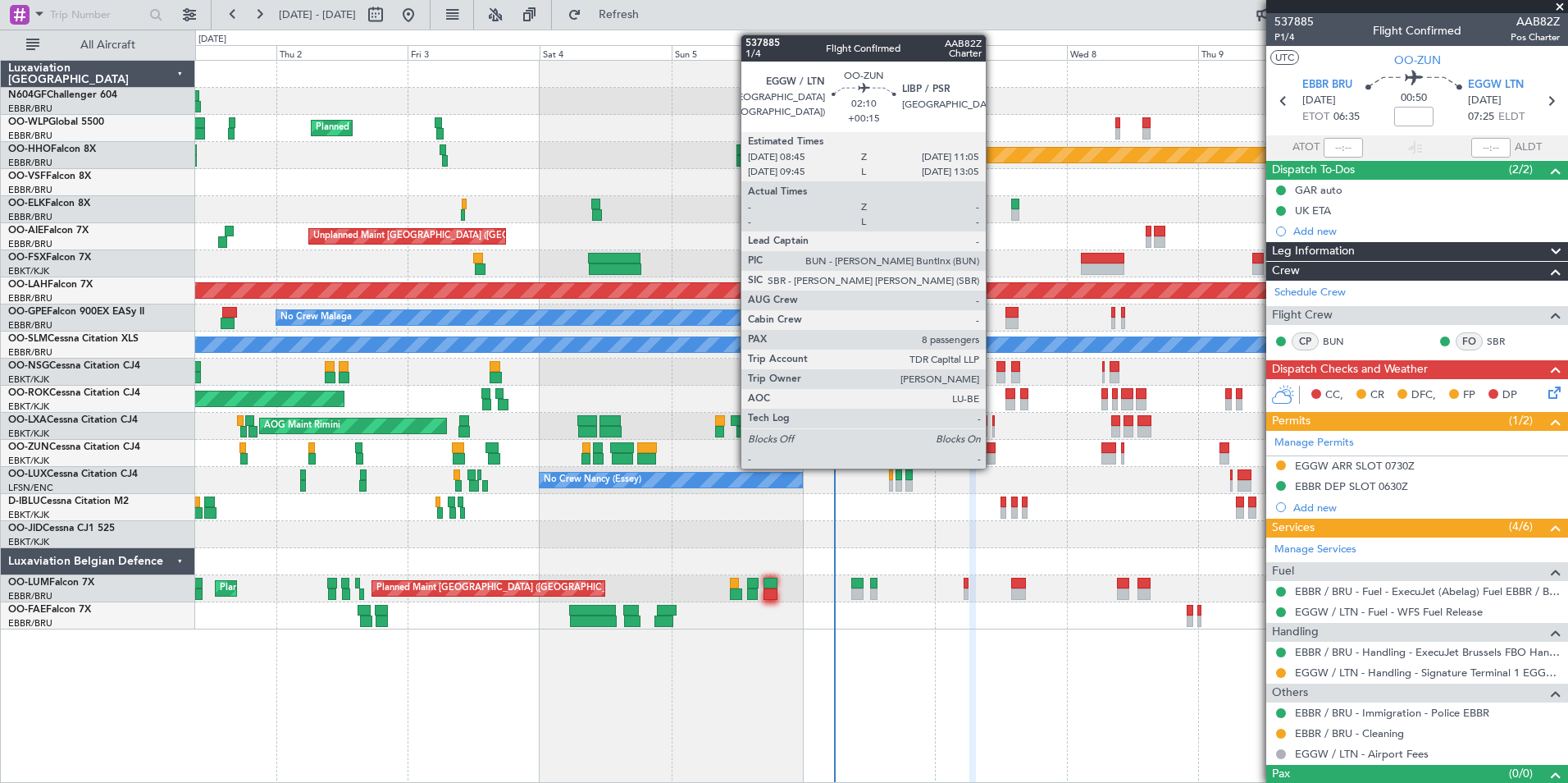
click at [993, 463] on div at bounding box center [988, 458] width 13 height 12
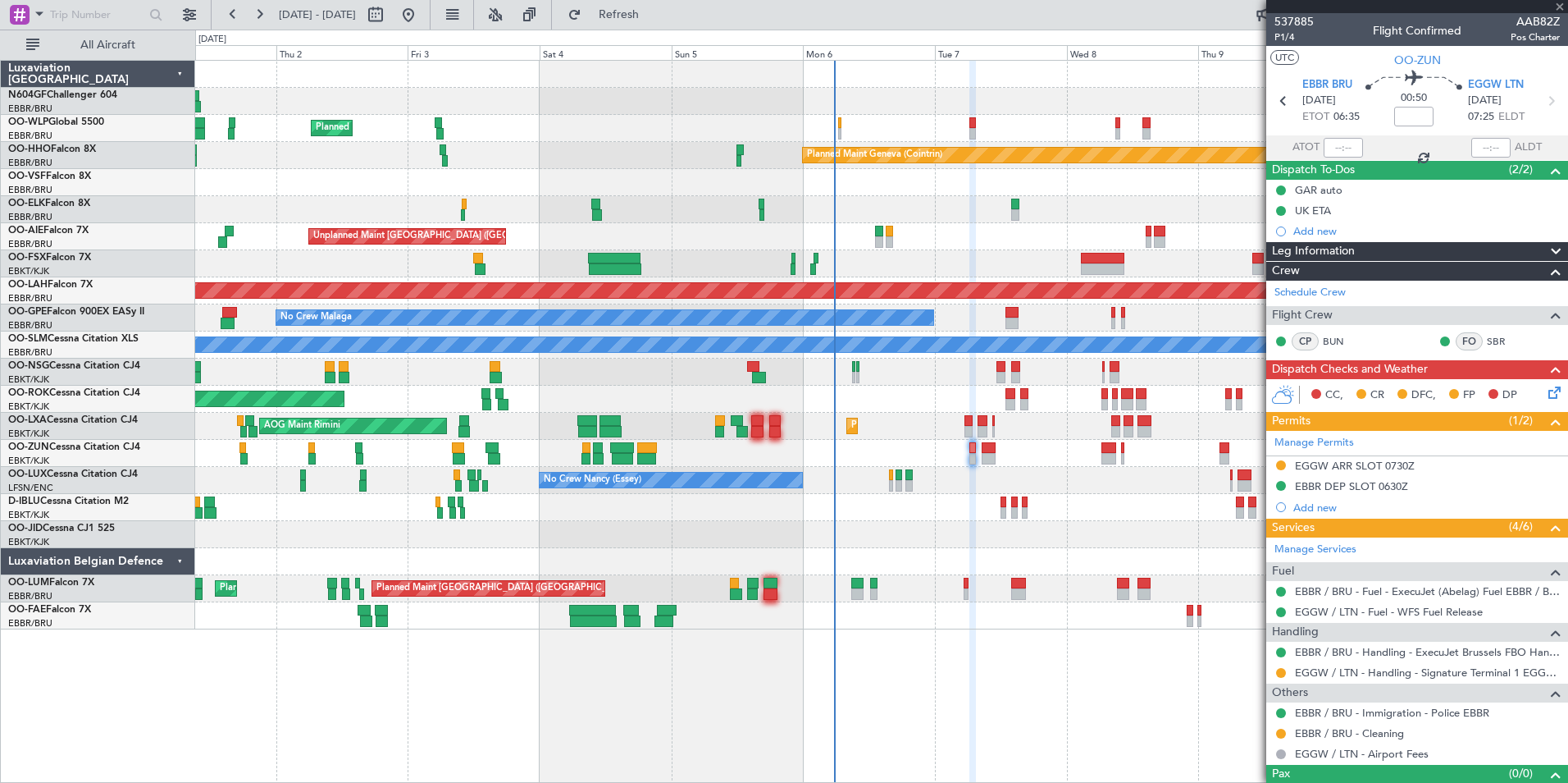
type input "+00:15"
type input "8"
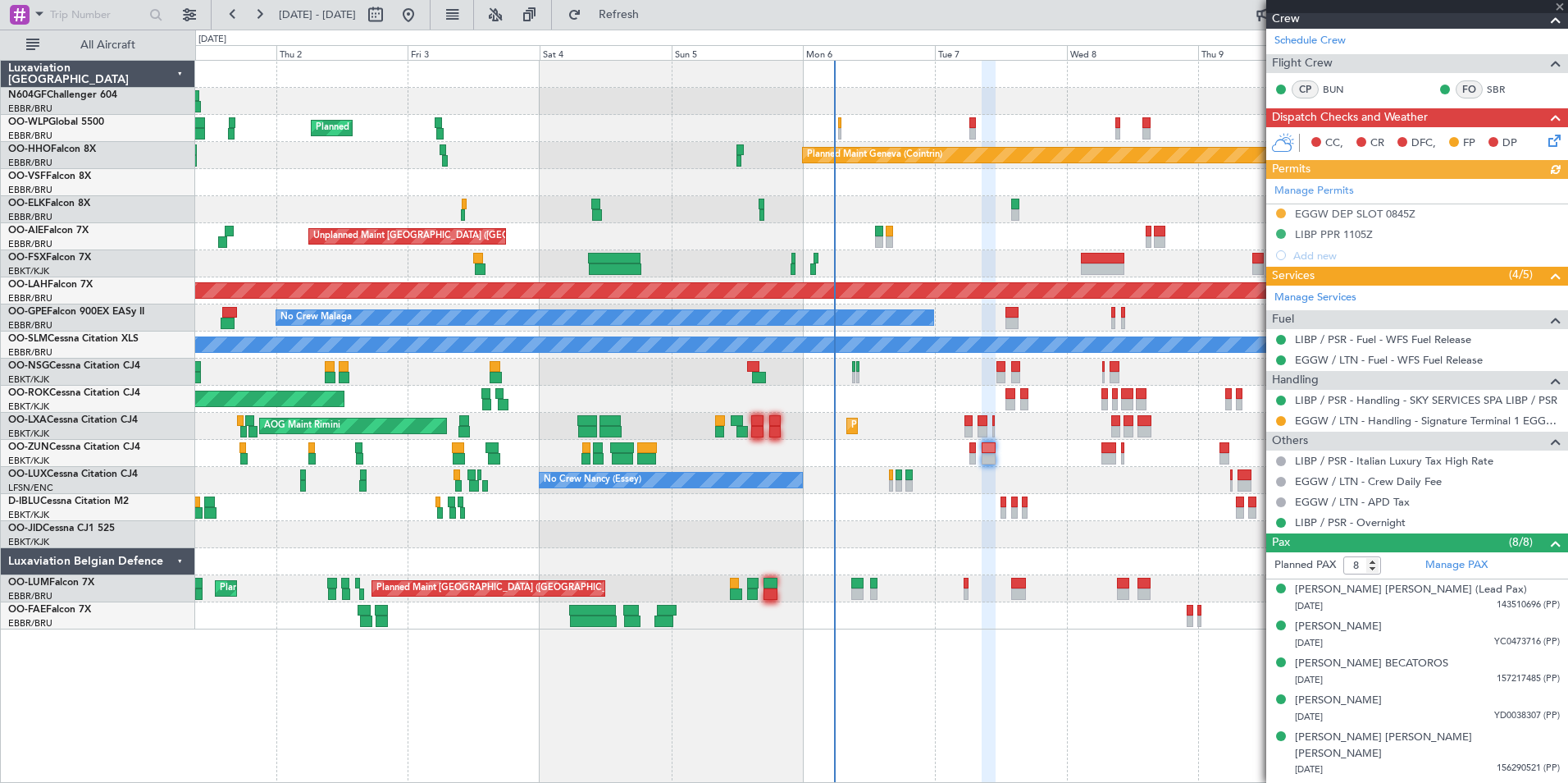
scroll to position [257, 0]
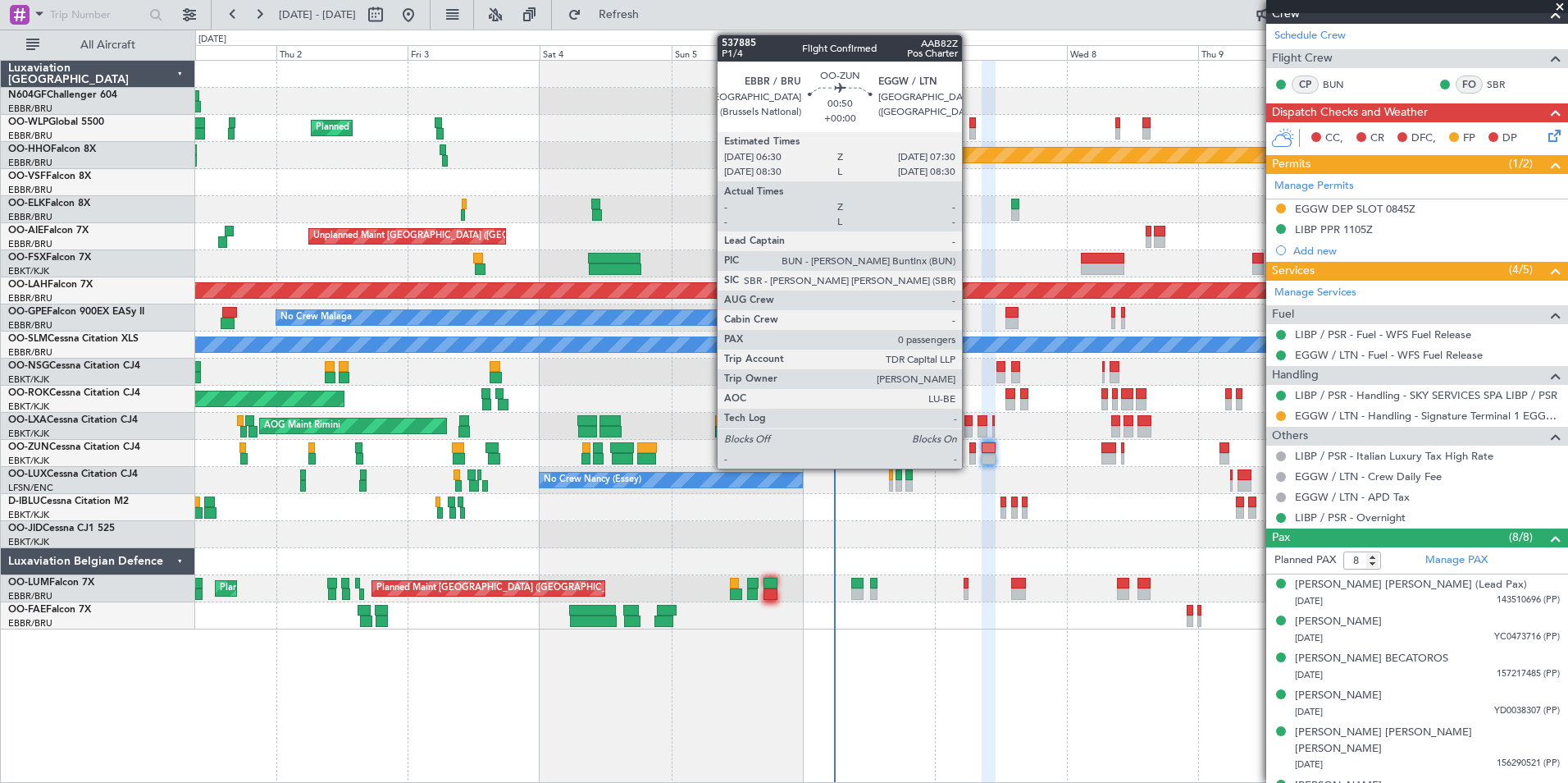
click at [969, 462] on div at bounding box center [972, 458] width 5 height 12
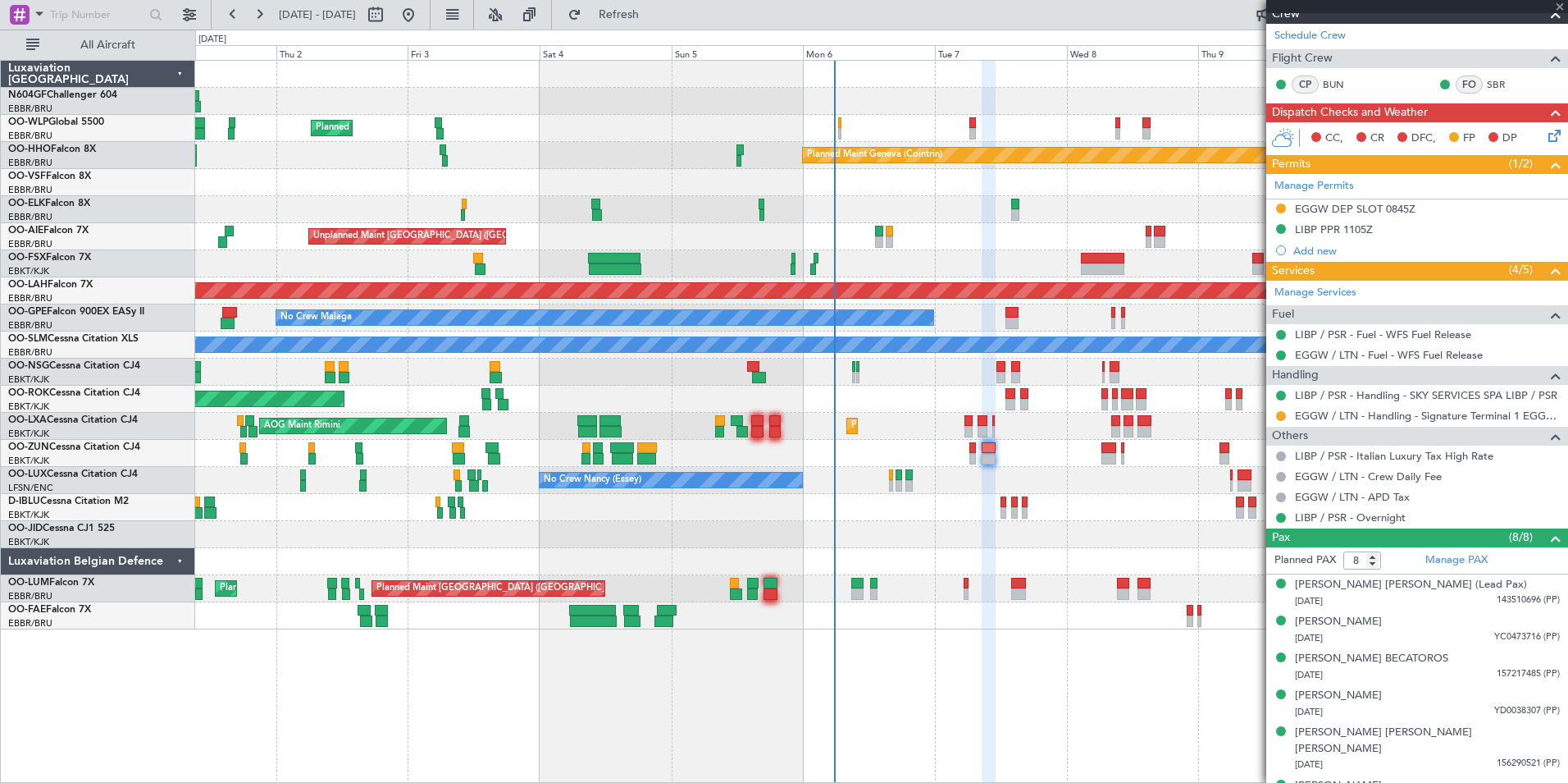
type input "0"
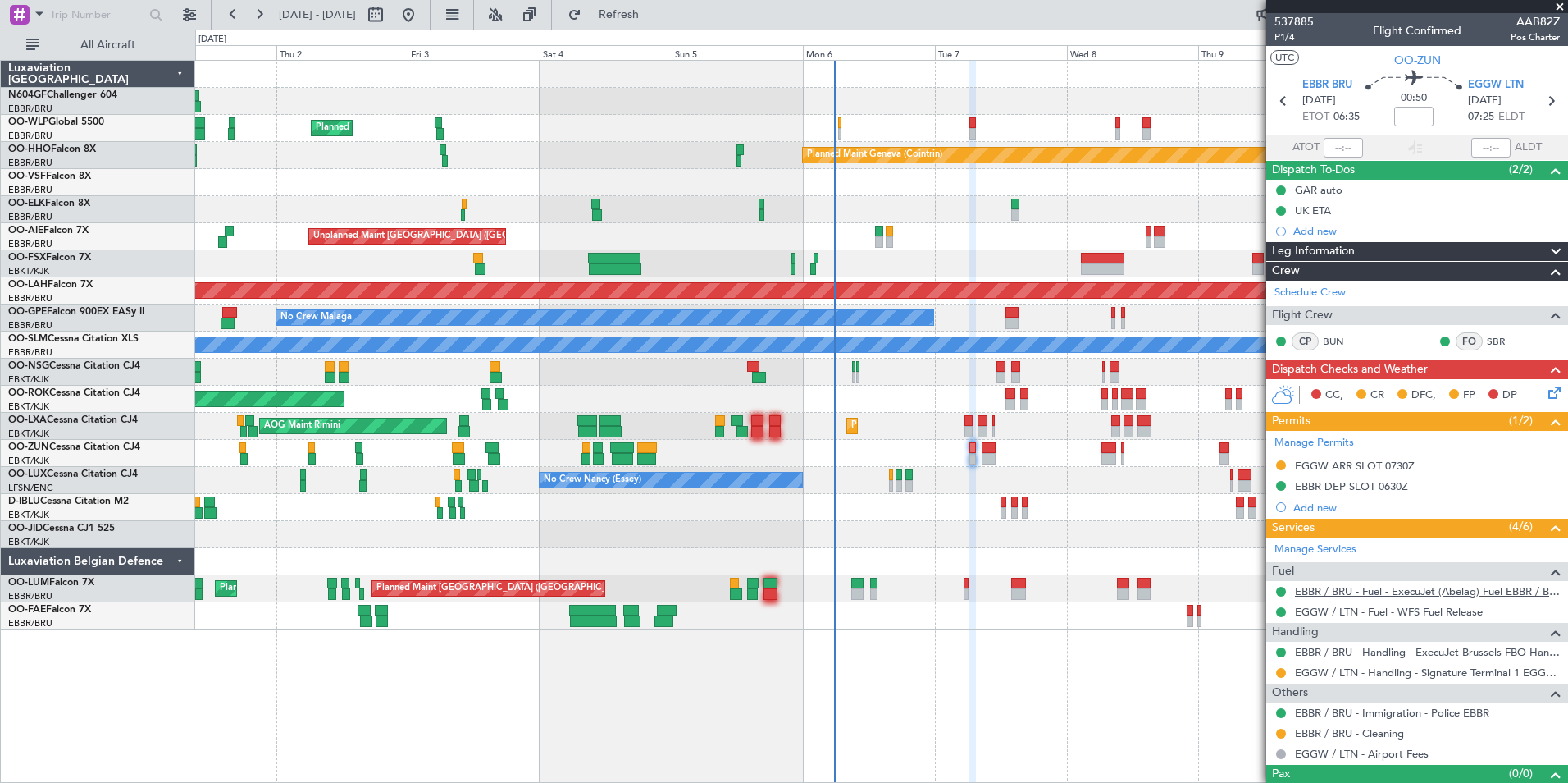
scroll to position [27, 0]
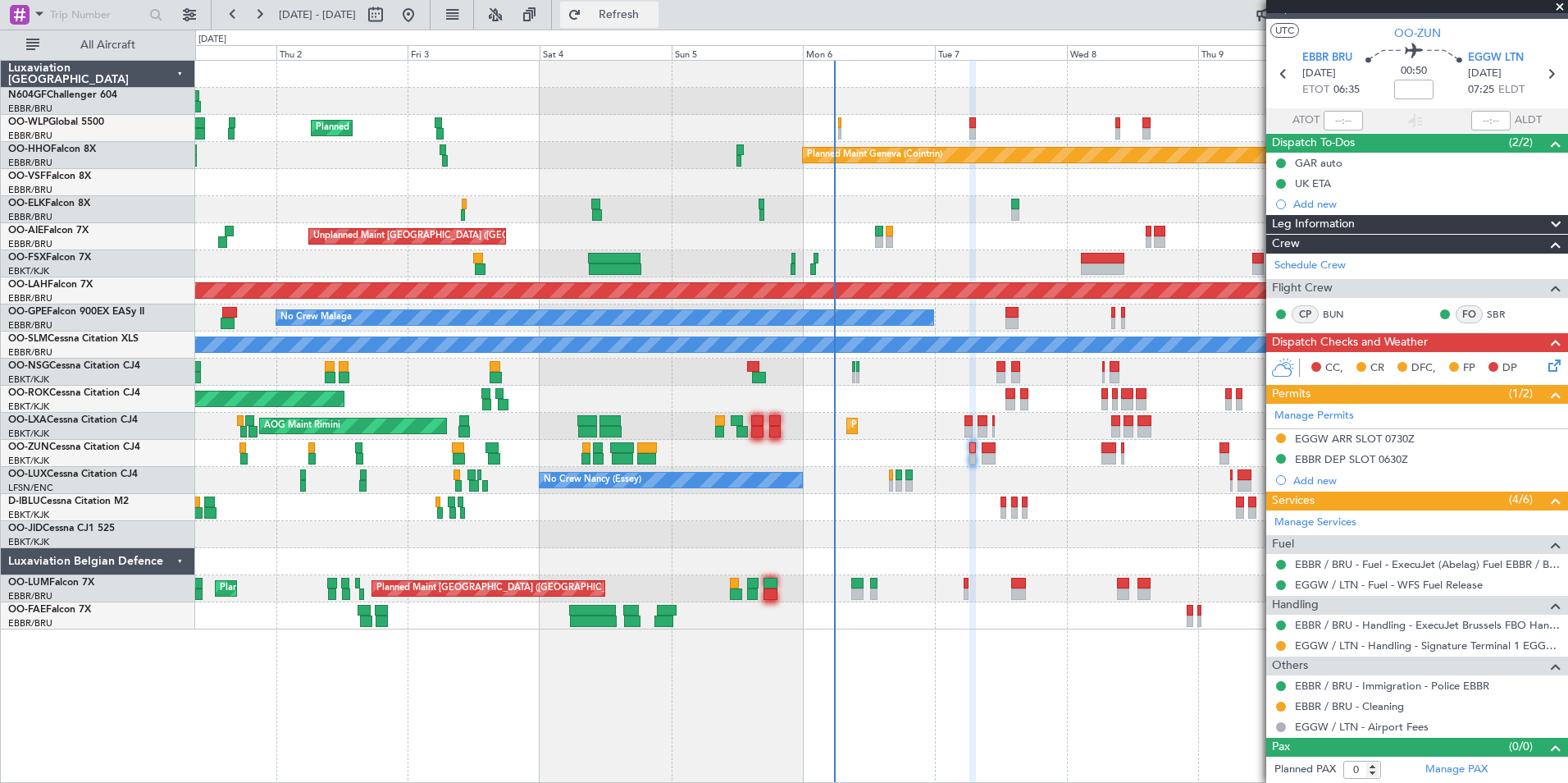
click at [659, 27] on button "Refresh" at bounding box center [608, 15] width 98 height 27
click at [832, 503] on div at bounding box center [881, 507] width 1372 height 27
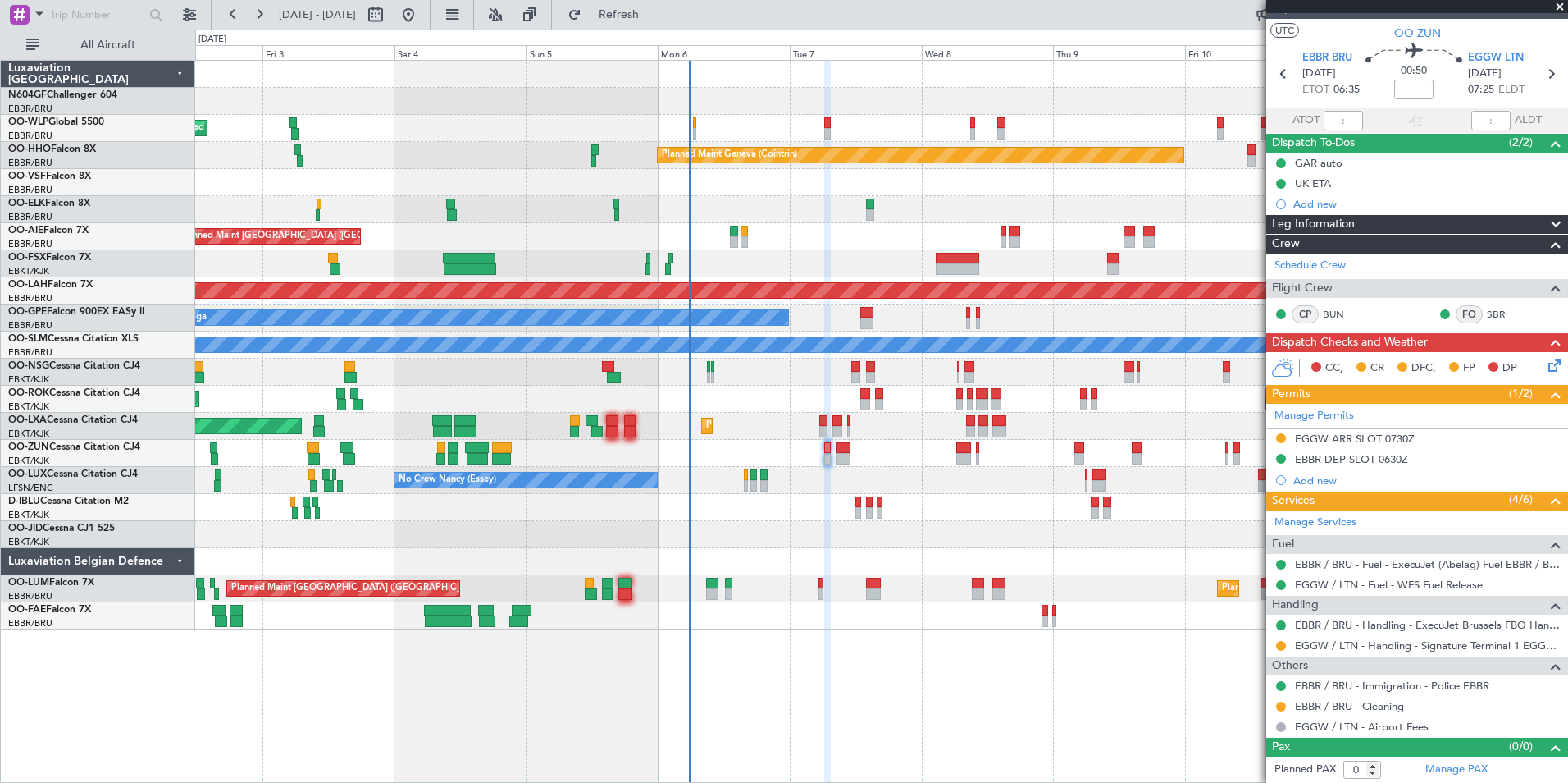
click at [778, 479] on div "No Crew Nancy (Essey)" at bounding box center [881, 480] width 1372 height 27
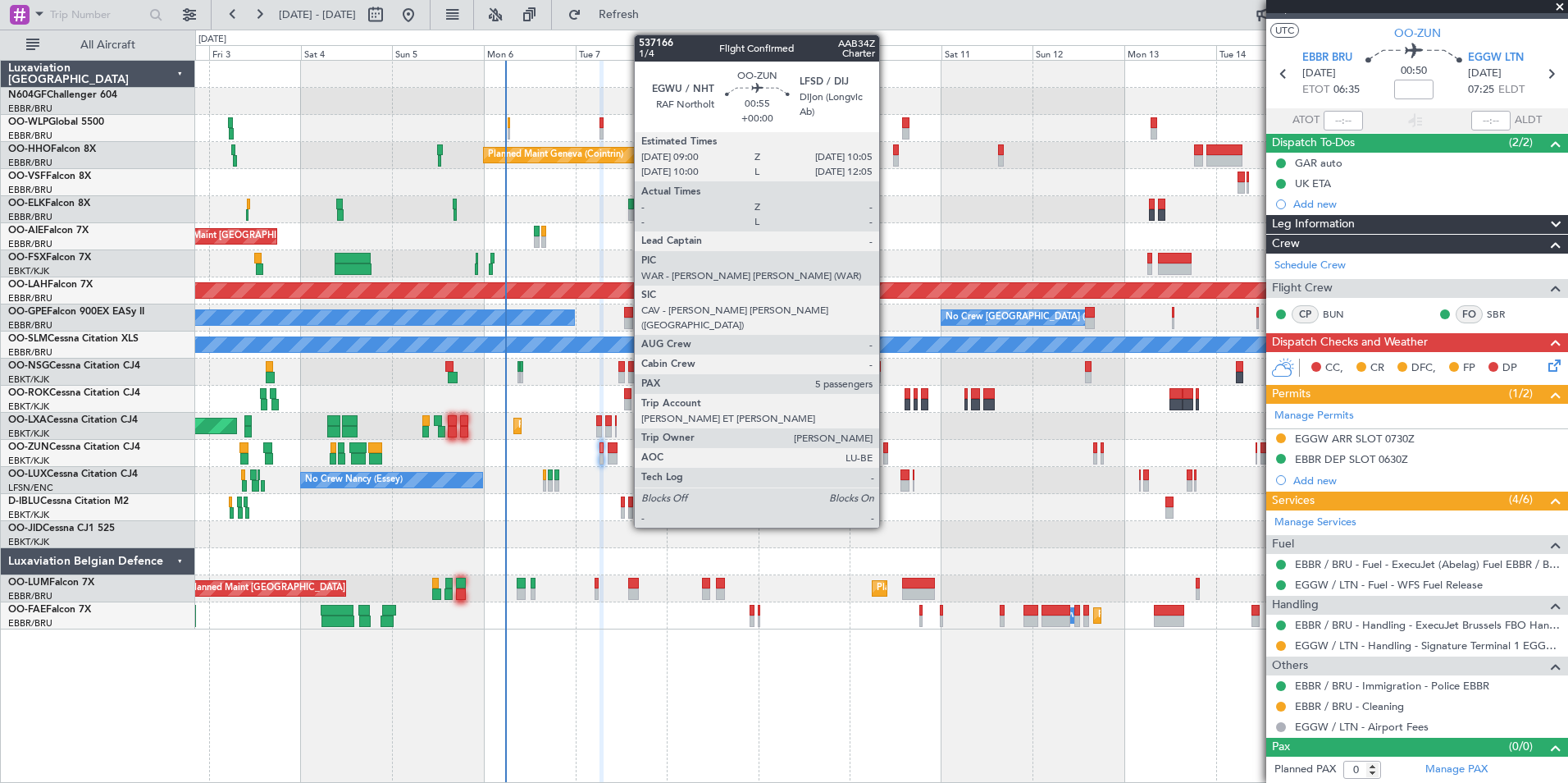
click at [739, 464] on div at bounding box center [881, 453] width 1372 height 27
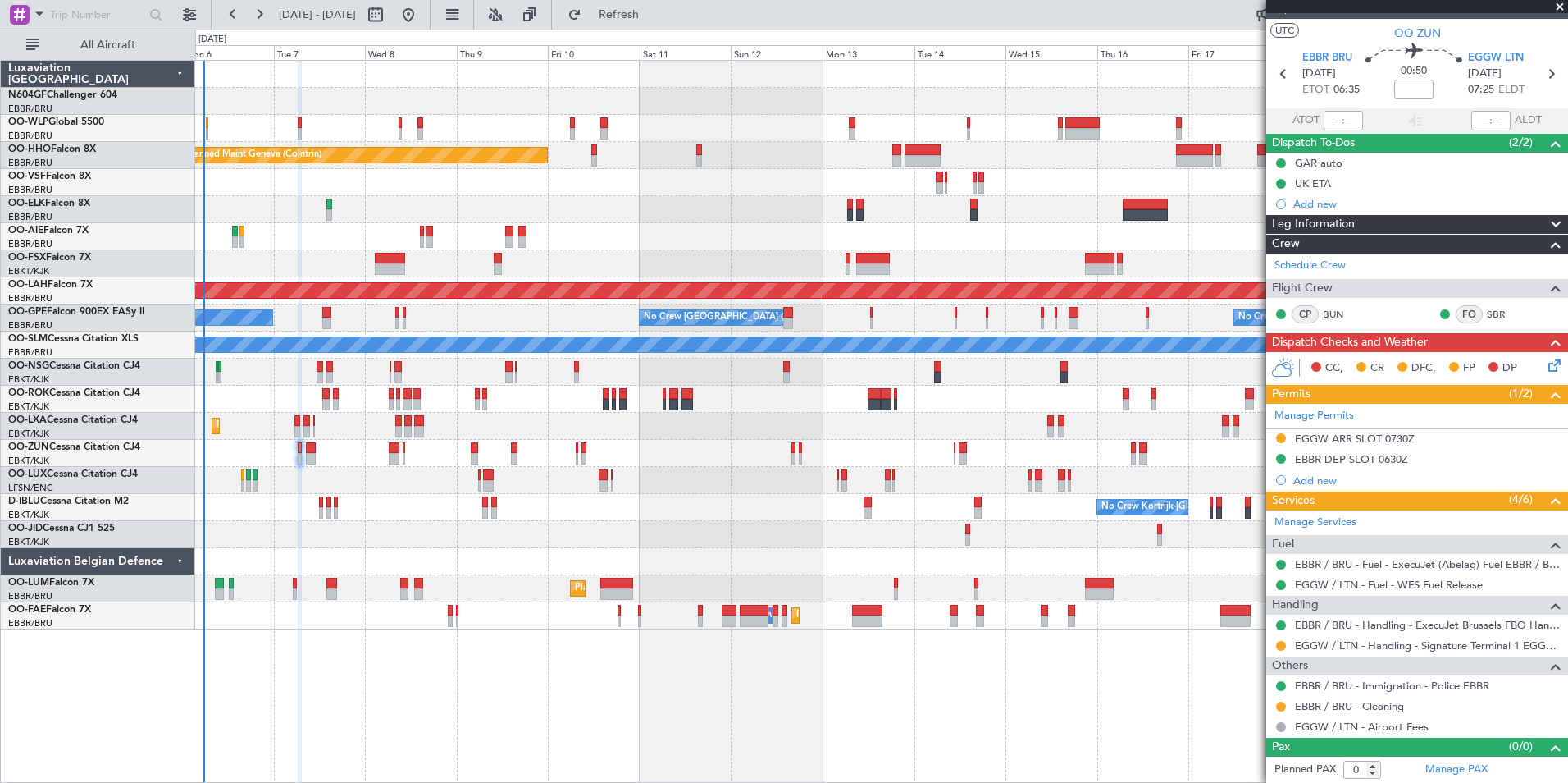
click at [776, 431] on div "Planned Maint Milan (Linate) Planned Maint Geneva (Cointrin) Unplanned Maint Lo…" at bounding box center [881, 345] width 1372 height 569
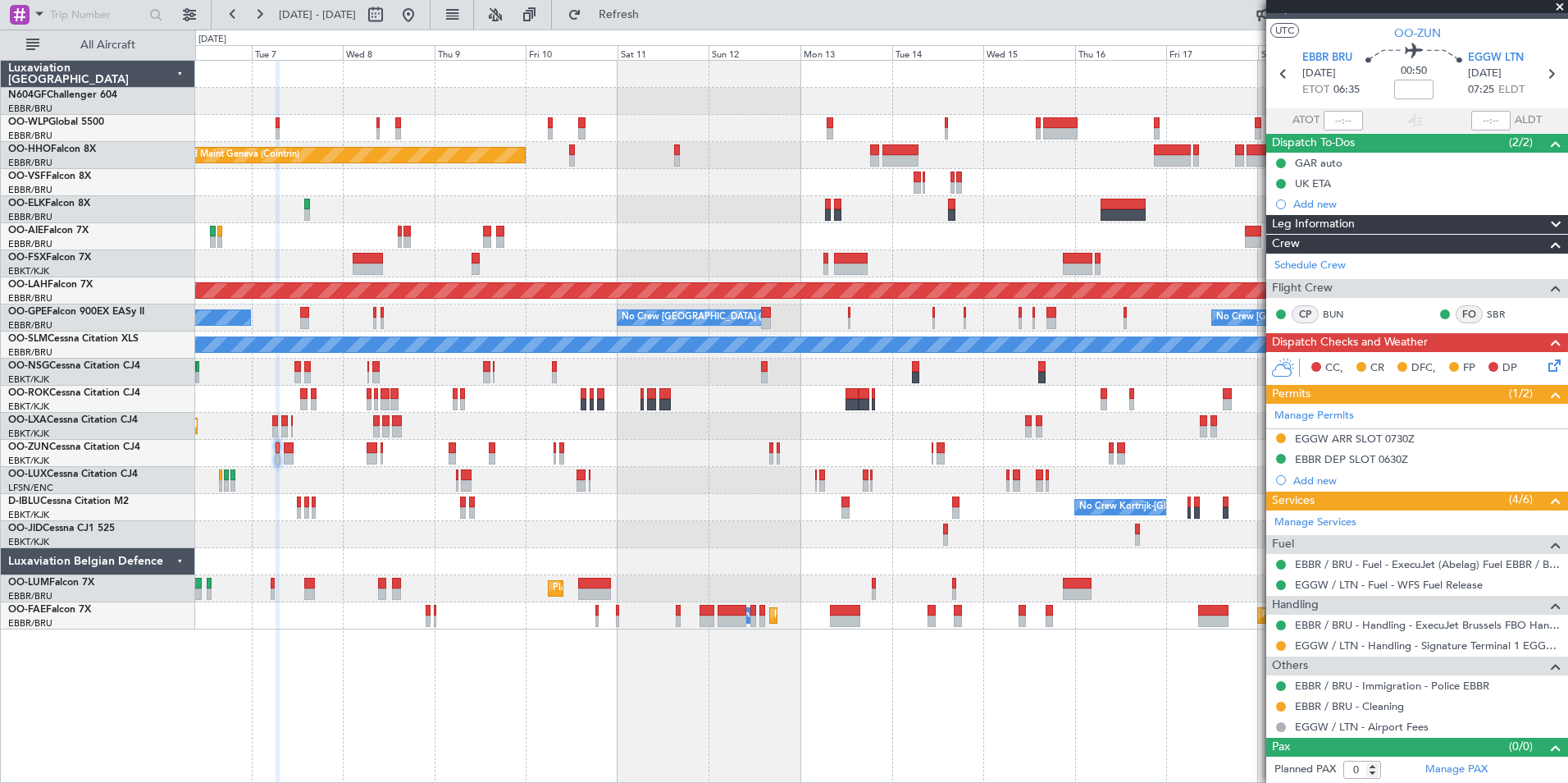
click at [614, 412] on div "Planned Maint Kortrijk-Wevelgem AOG Maint Rimini" at bounding box center [881, 426] width 1372 height 27
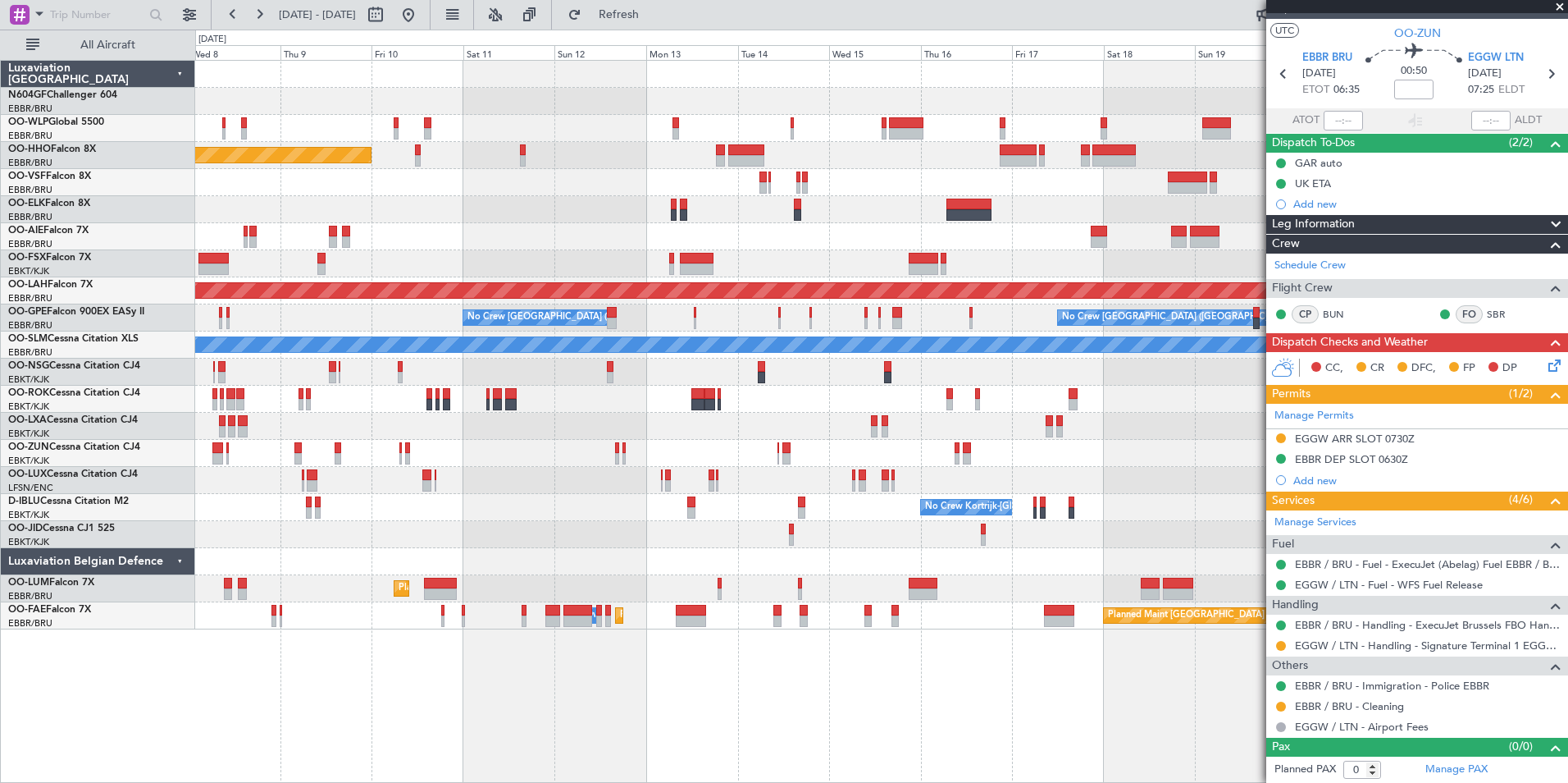
click at [667, 407] on div at bounding box center [881, 399] width 1372 height 27
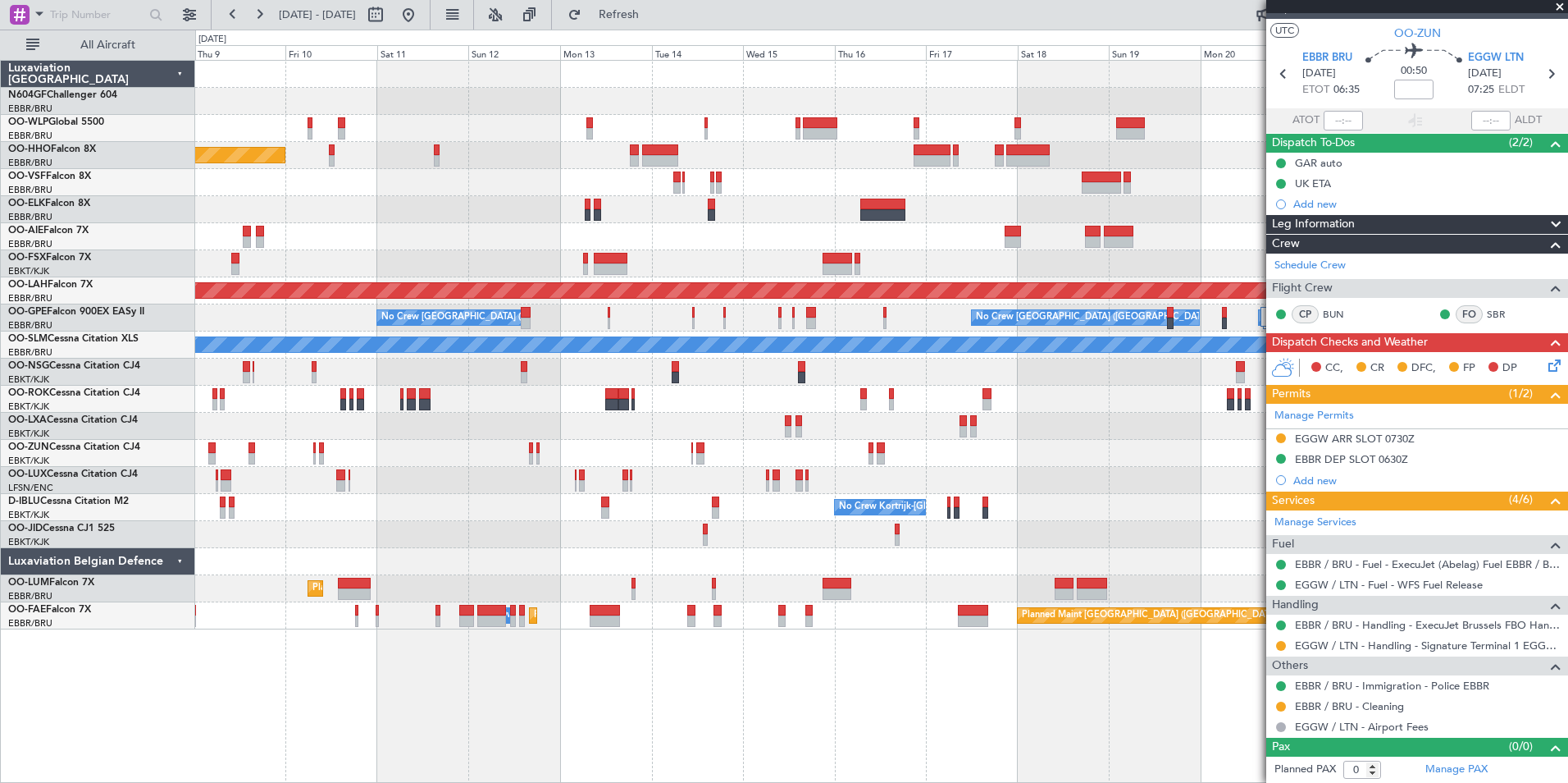
click at [964, 430] on div "Planned Maint Kortrijk-[GEOGRAPHIC_DATA]" at bounding box center [881, 426] width 1372 height 27
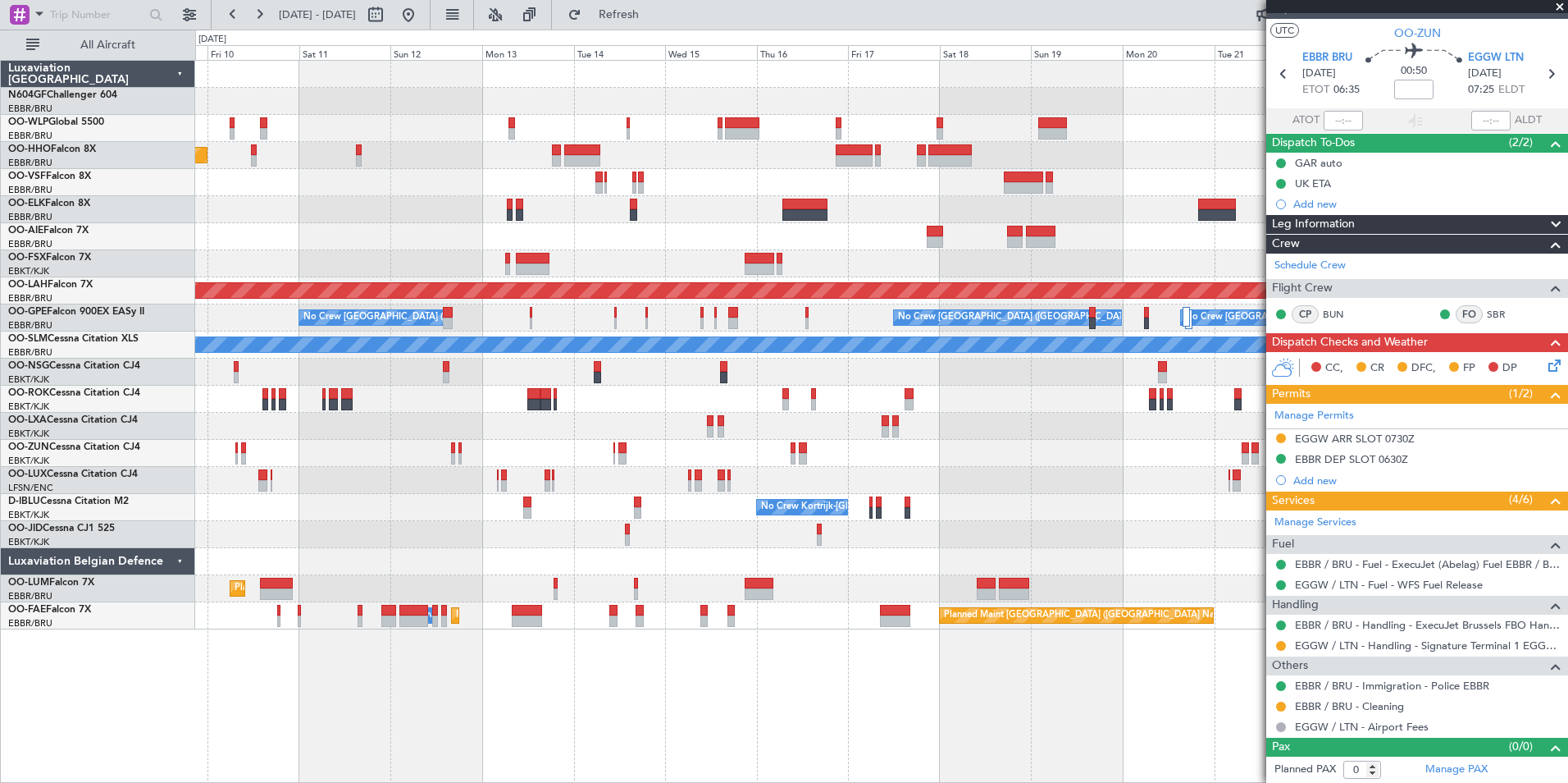
click at [1066, 403] on div at bounding box center [881, 399] width 1372 height 27
click at [907, 256] on div at bounding box center [881, 264] width 1372 height 27
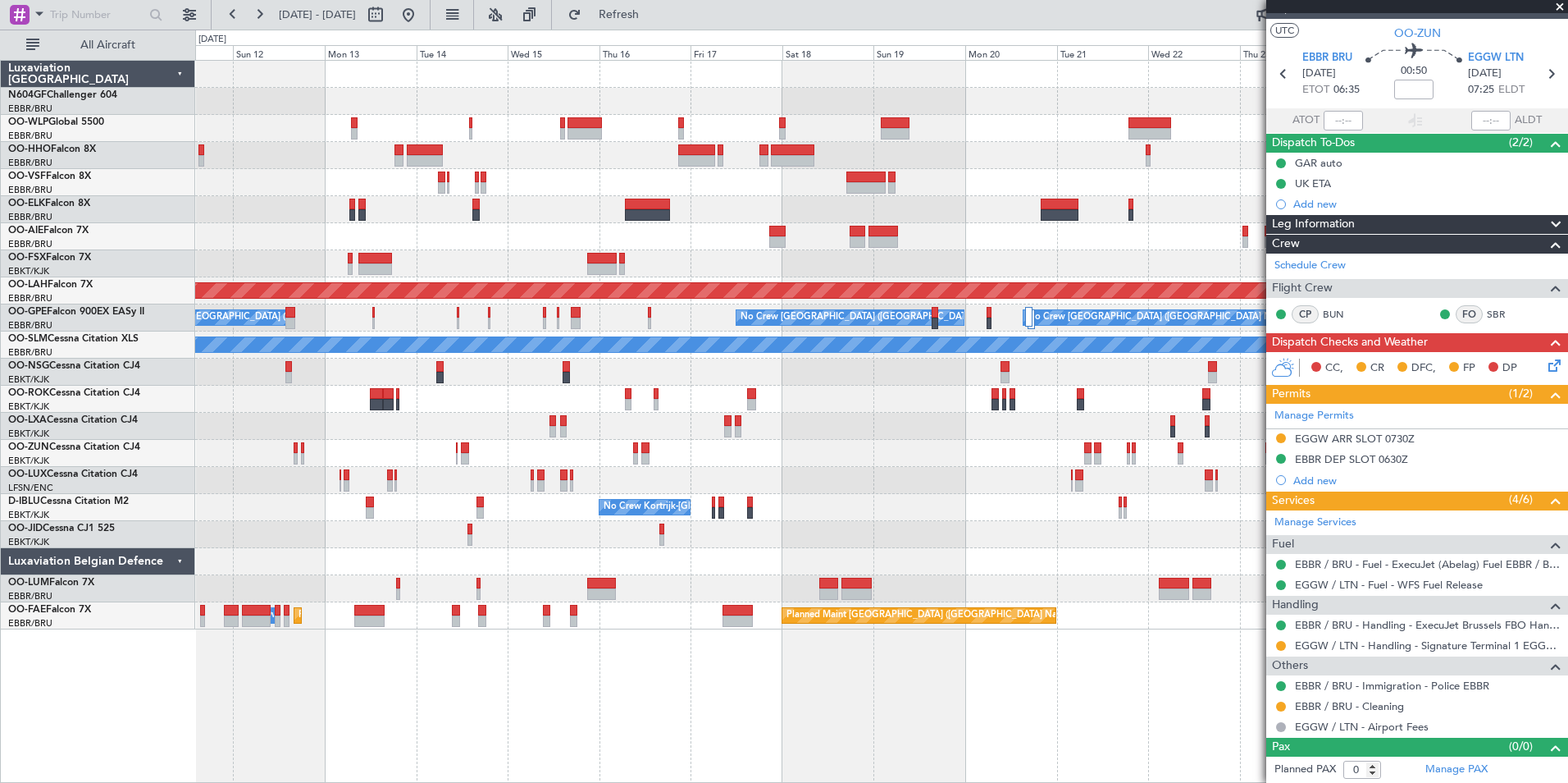
click at [989, 667] on div "Planned Maint Geneva (Cointrin) Planned Maint Alton-st Louis (St Louis Regl) No…" at bounding box center [882, 421] width 1373 height 723
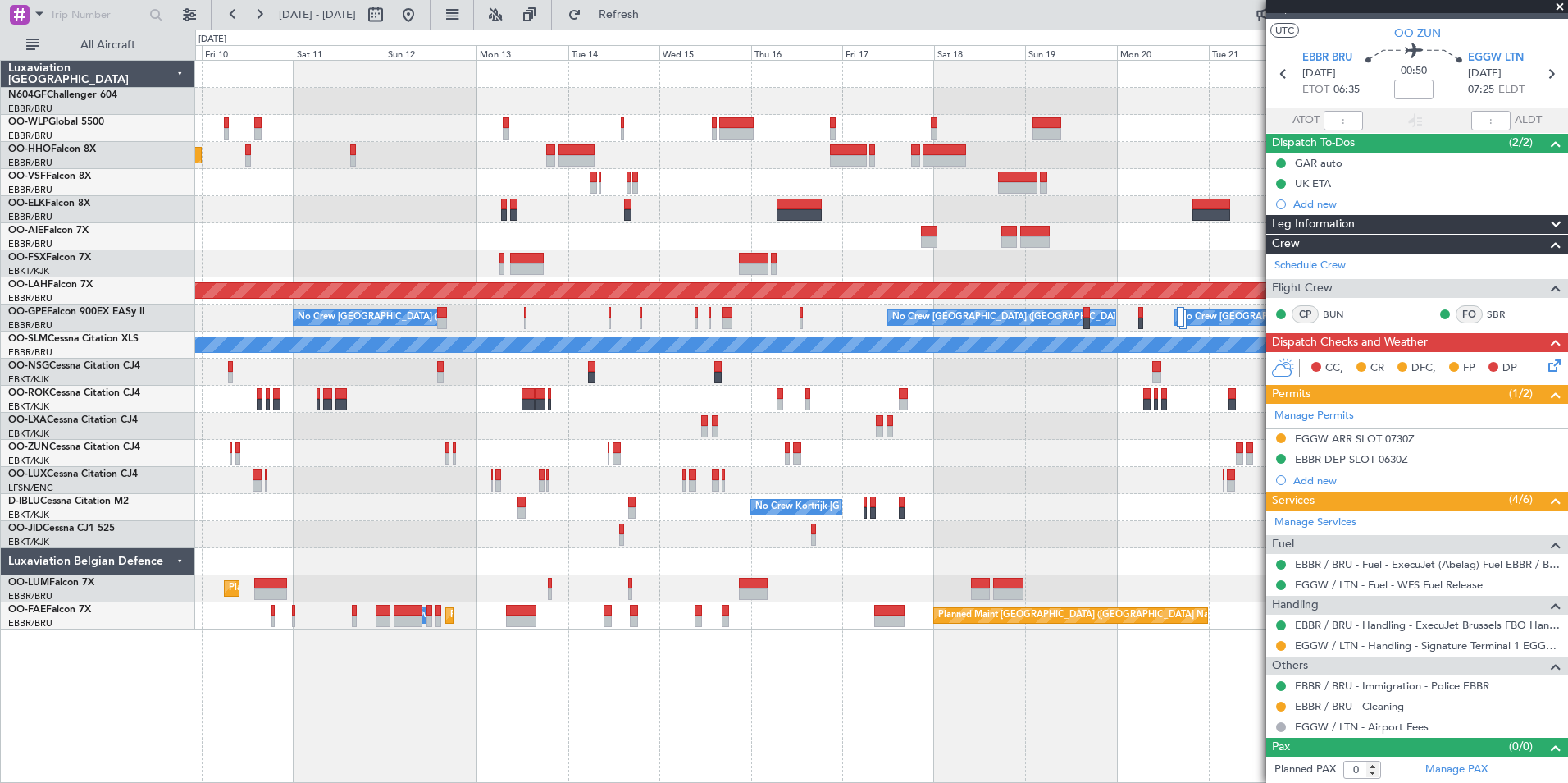
click at [667, 28] on fb-refresh-button "Refresh" at bounding box center [609, 14] width 115 height 29
click at [654, 18] on span "Refresh" at bounding box center [619, 14] width 69 height 12
click at [422, 8] on div at bounding box center [392, 15] width 59 height 27
click at [422, 15] on button at bounding box center [409, 15] width 27 height 27
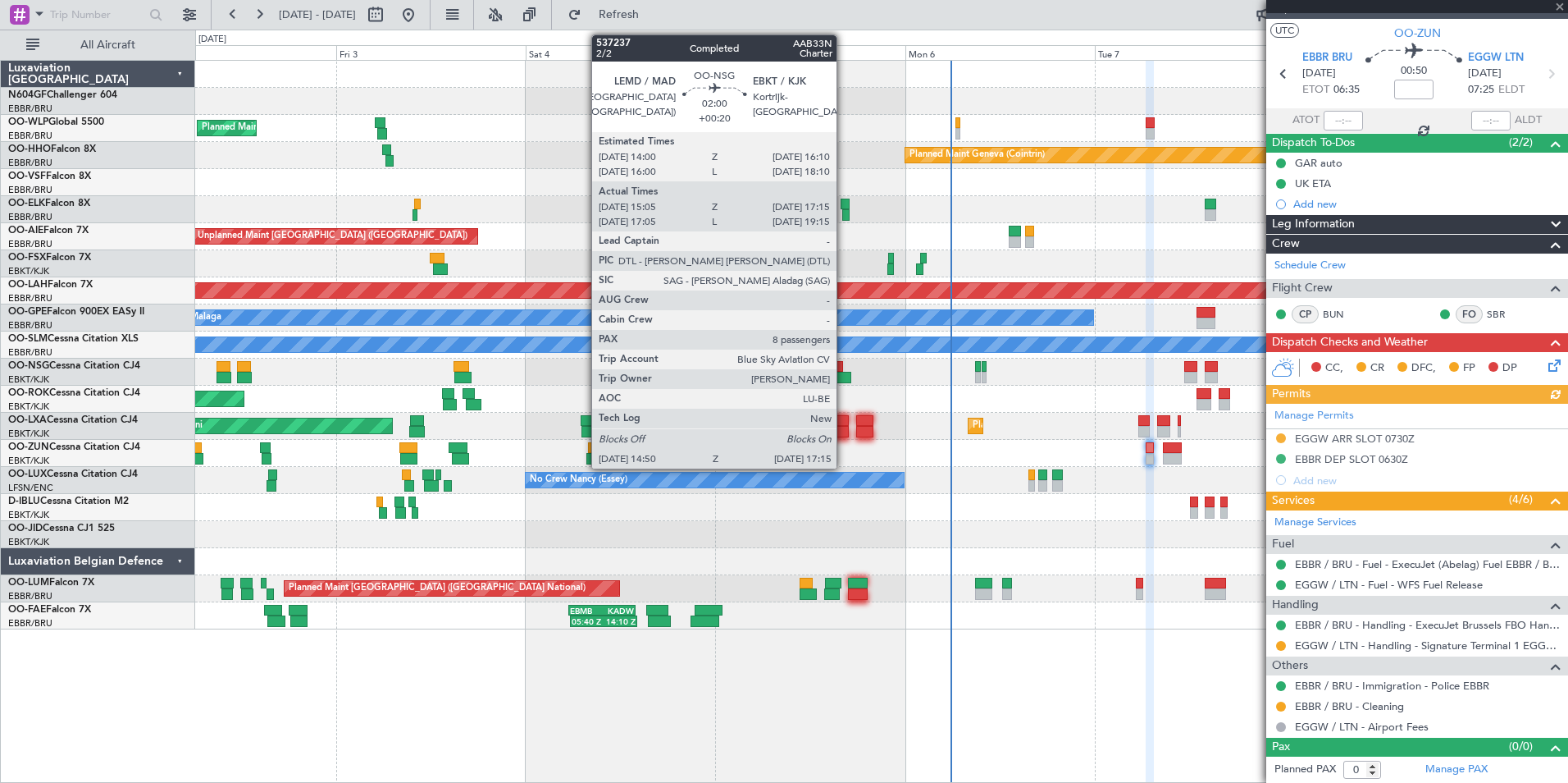
click at [844, 377] on div at bounding box center [841, 377] width 19 height 12
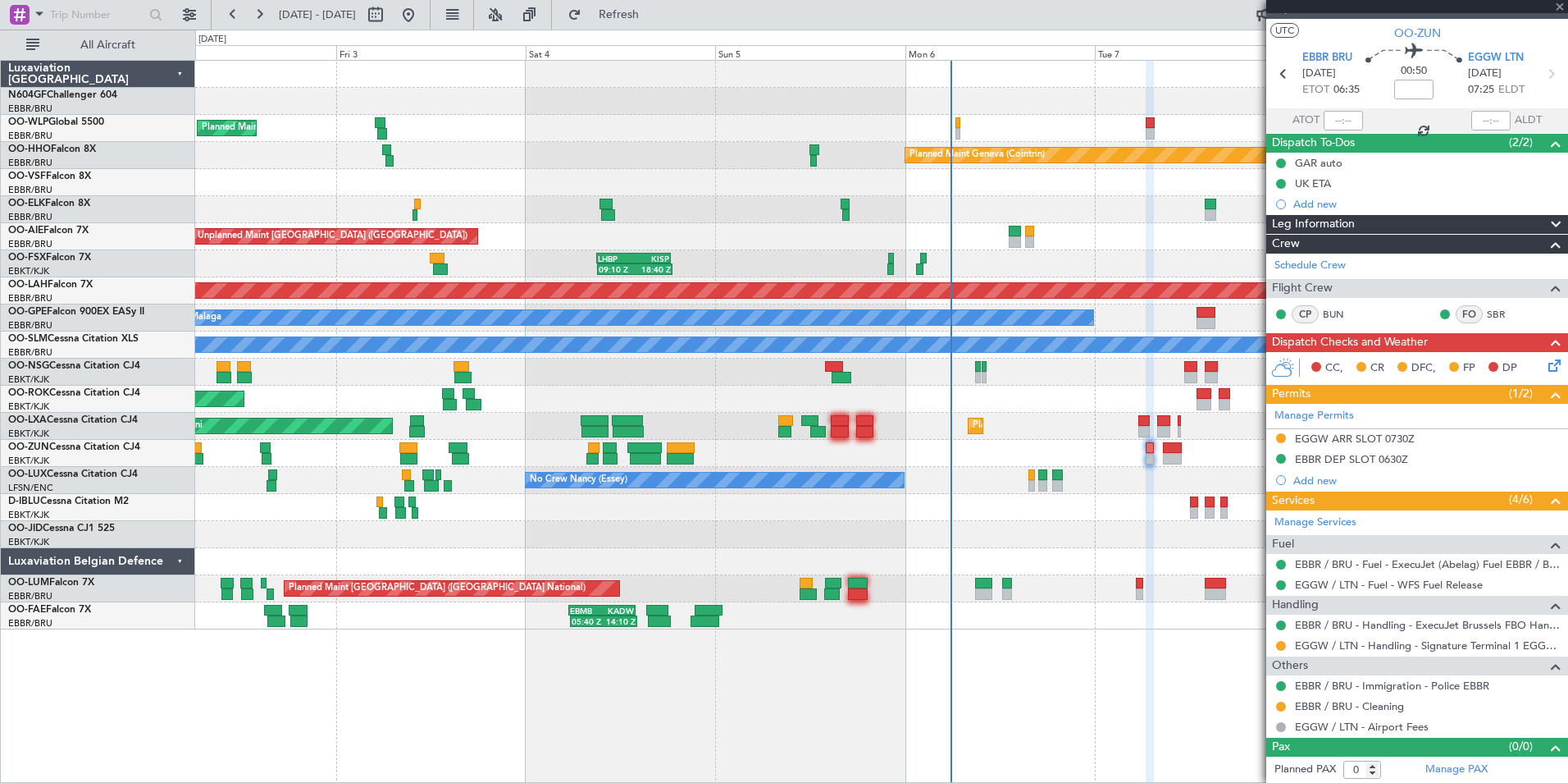
type input "+00:20"
type input "15:10"
type input "17:10"
type input "8"
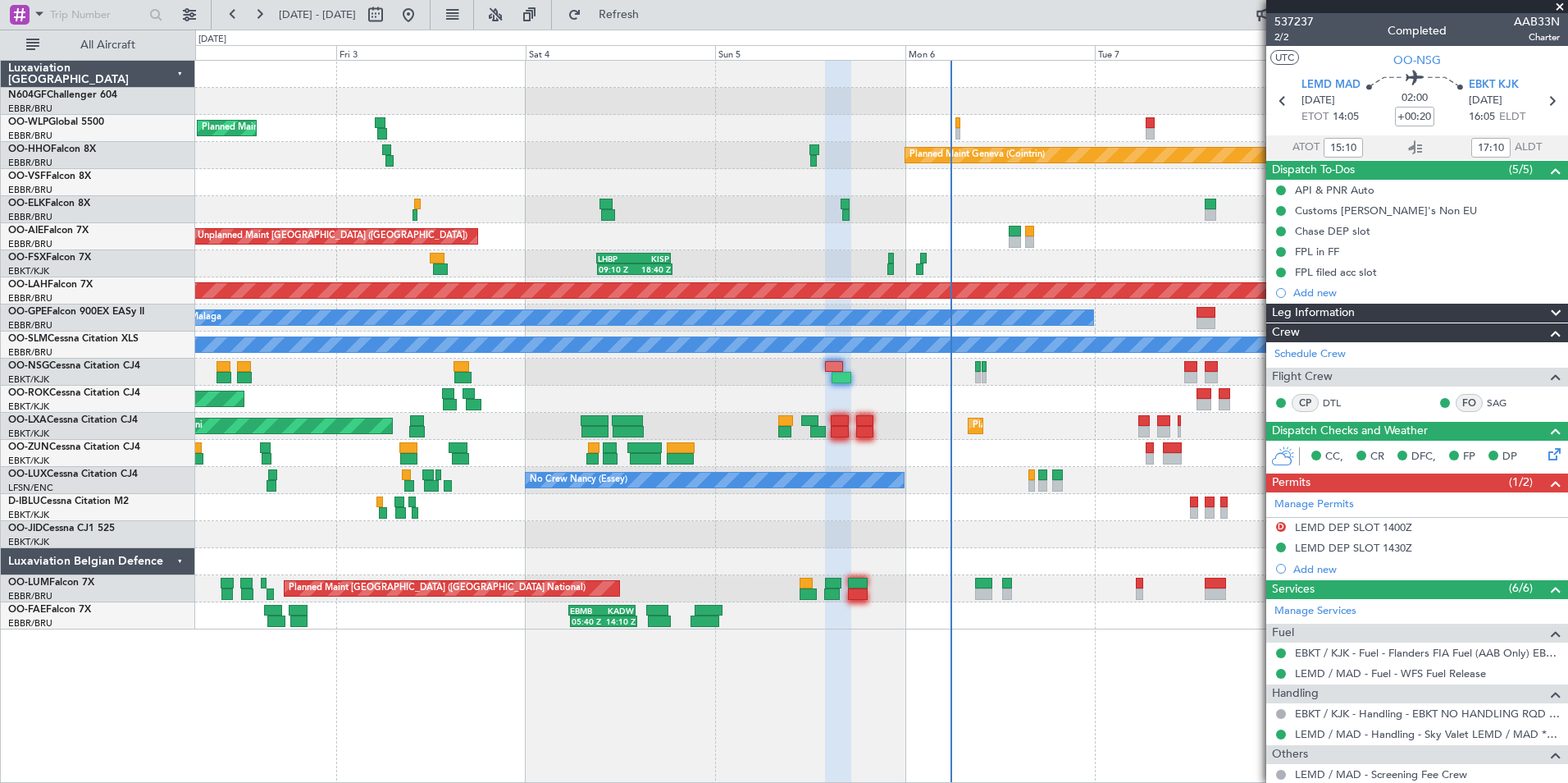
click at [927, 363] on div at bounding box center [881, 372] width 1372 height 27
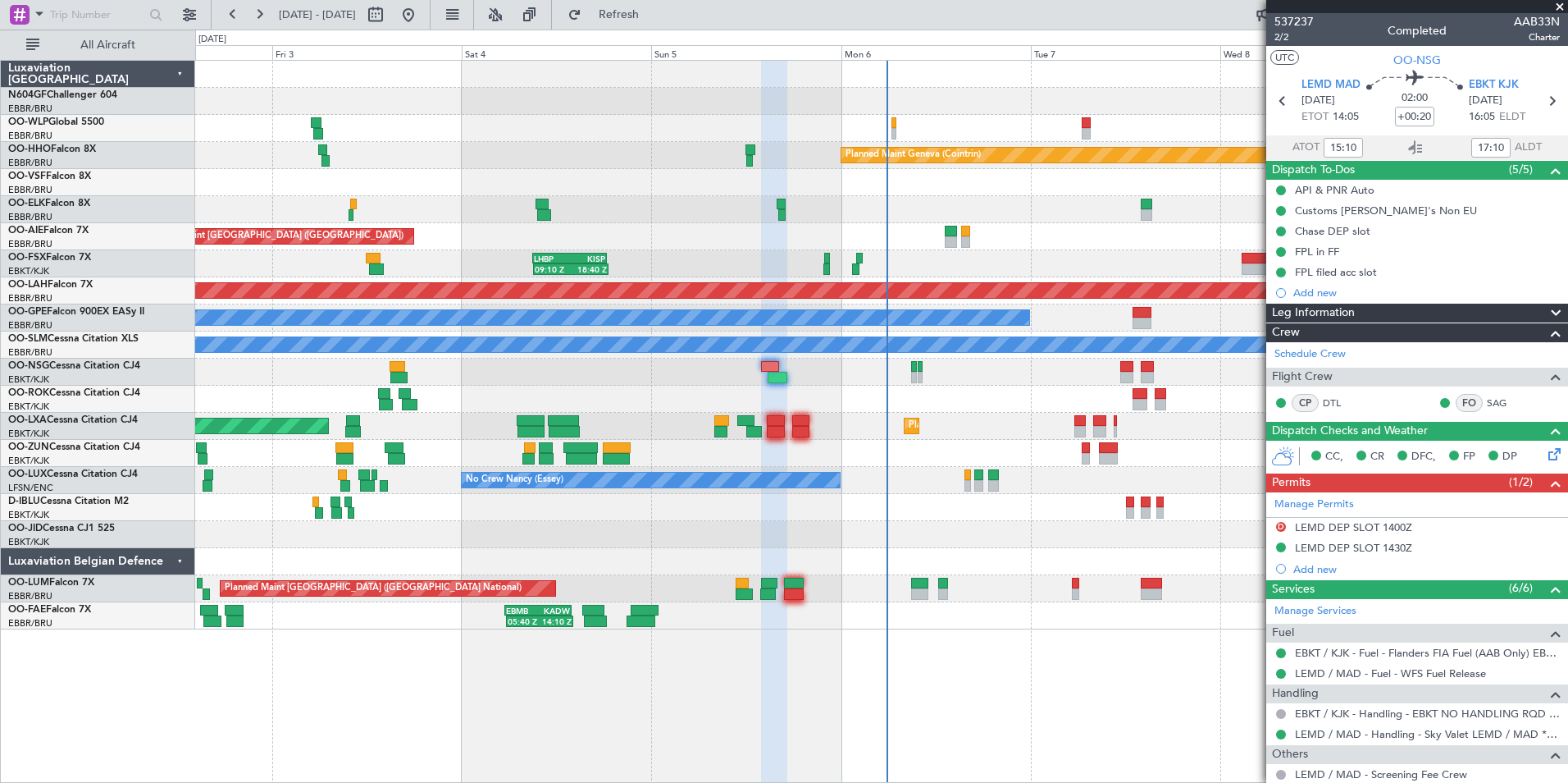
click at [792, 439] on div "Planned Maint Milan (Linate) Planned Maint Geneva (Cointrin) Unplanned Maint Lo…" at bounding box center [881, 345] width 1372 height 569
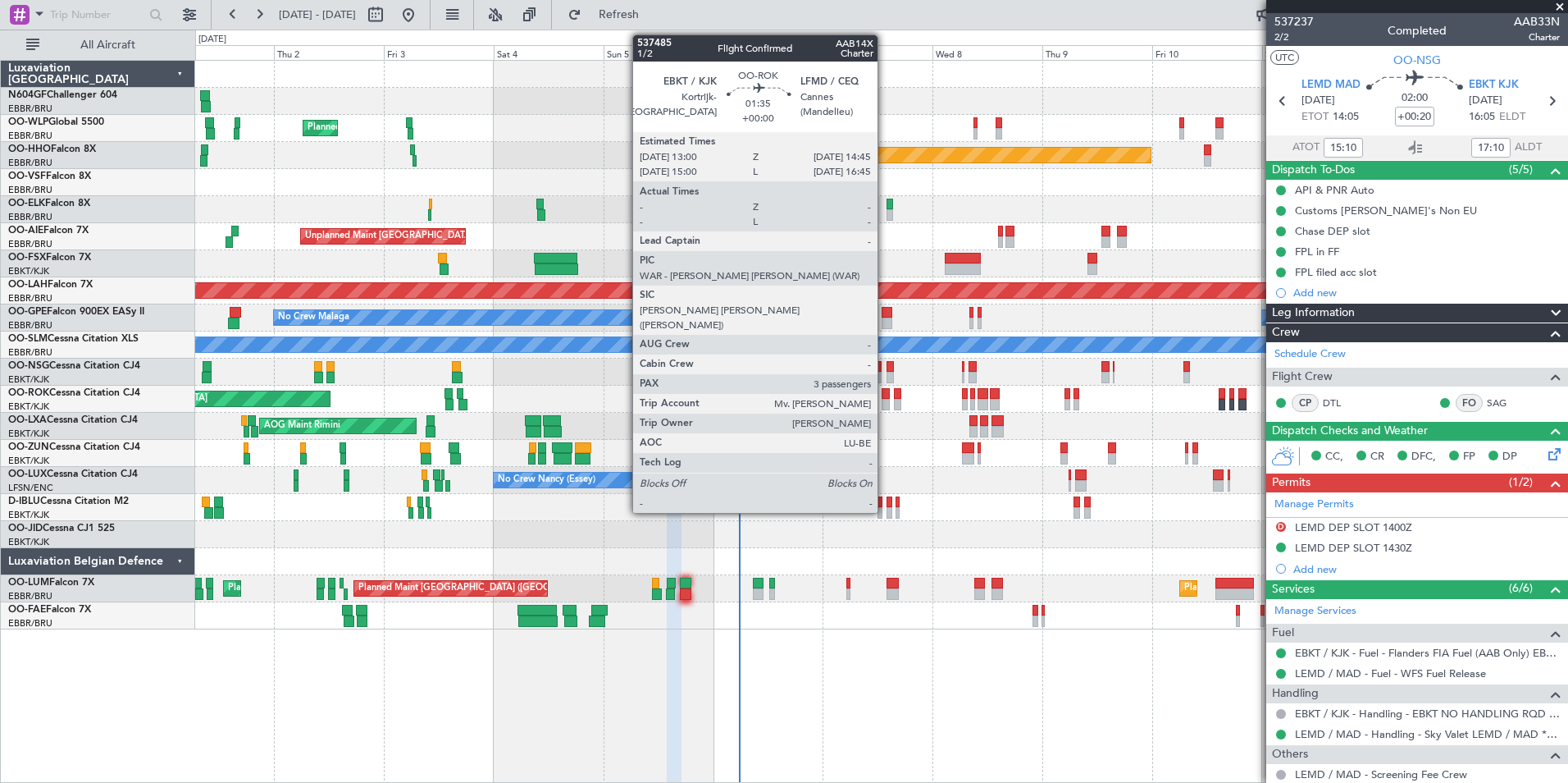
click at [885, 395] on div at bounding box center [885, 394] width 8 height 12
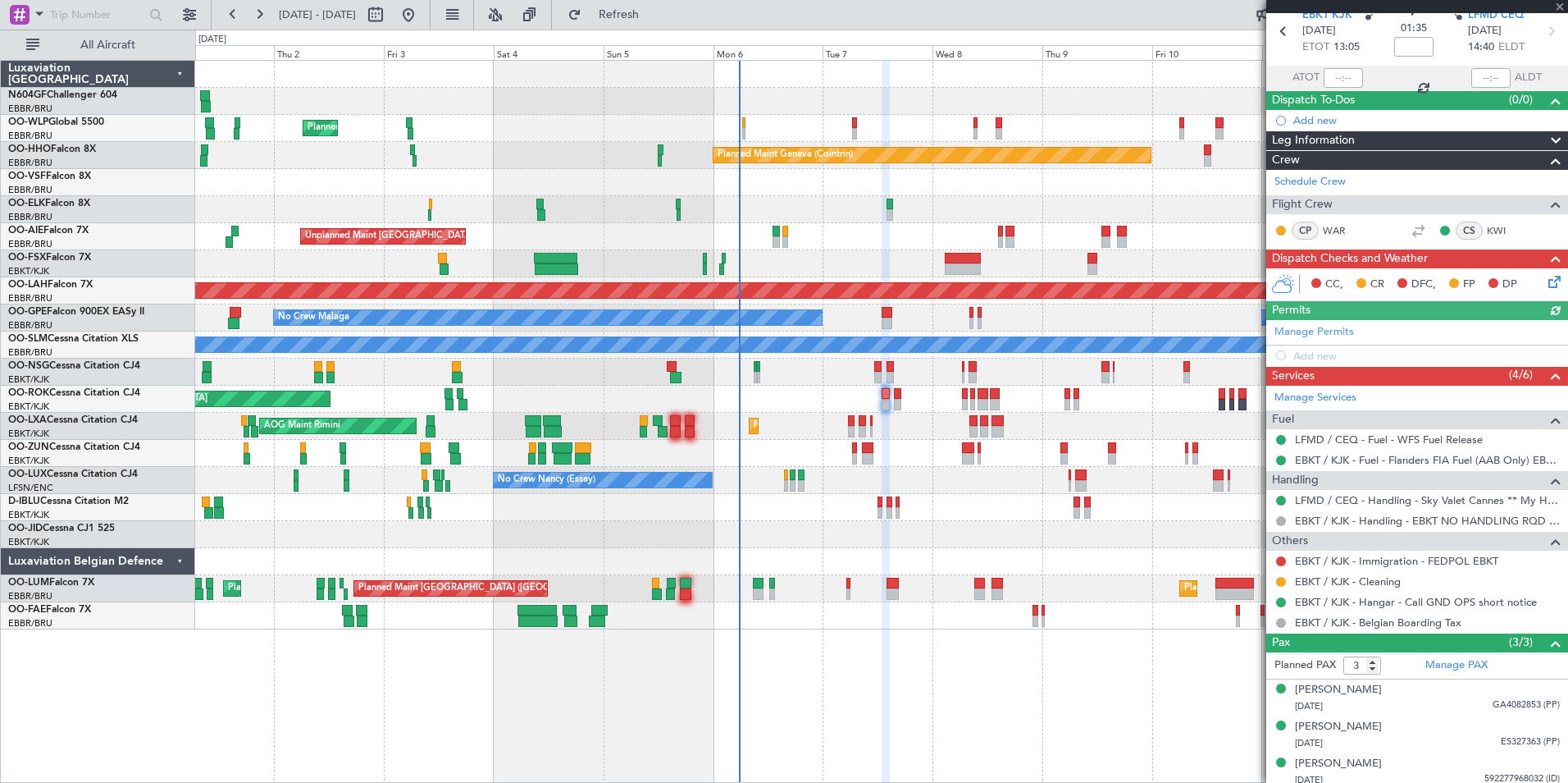
scroll to position [76, 0]
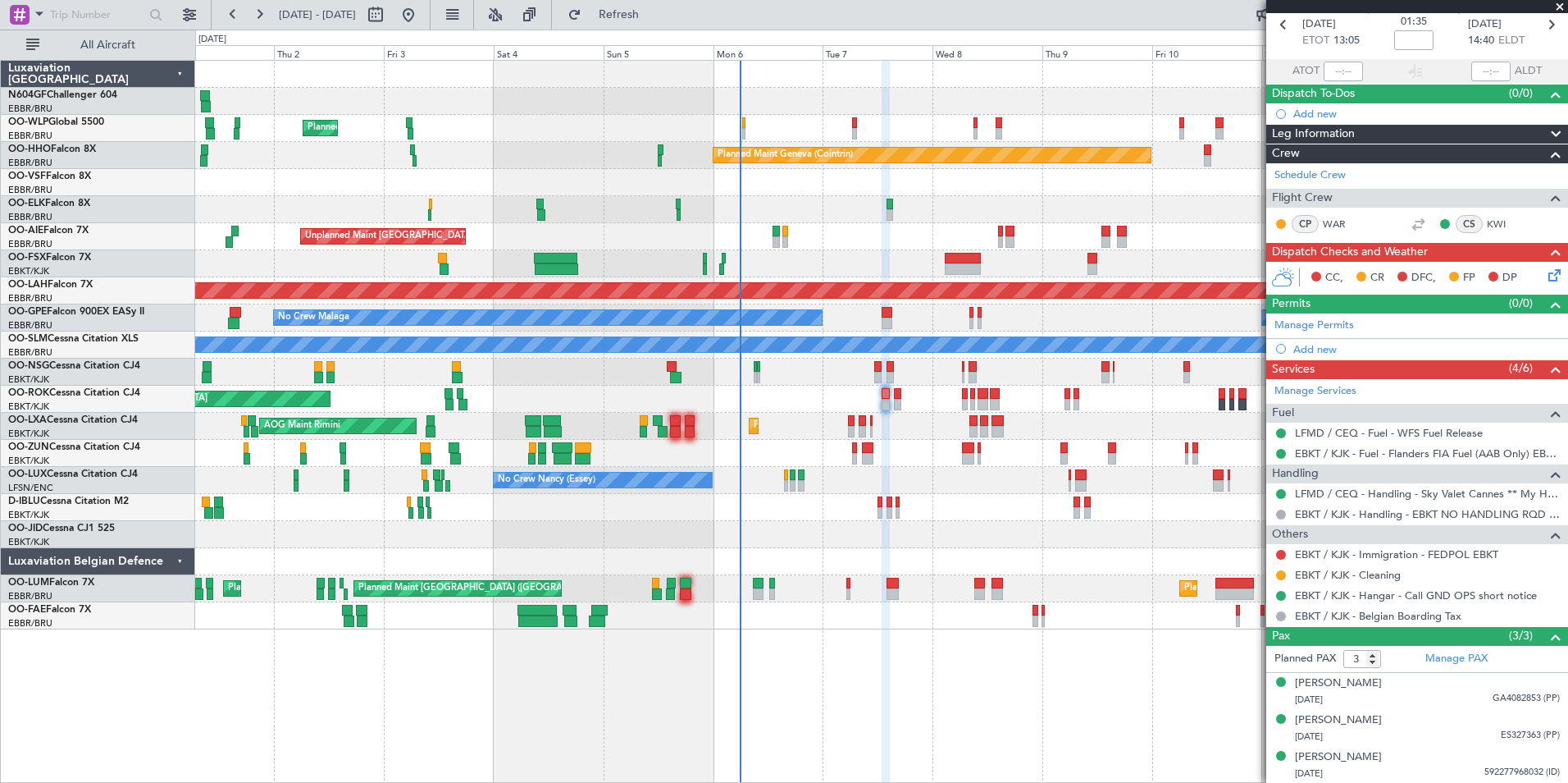
click at [857, 447] on div at bounding box center [881, 453] width 1372 height 27
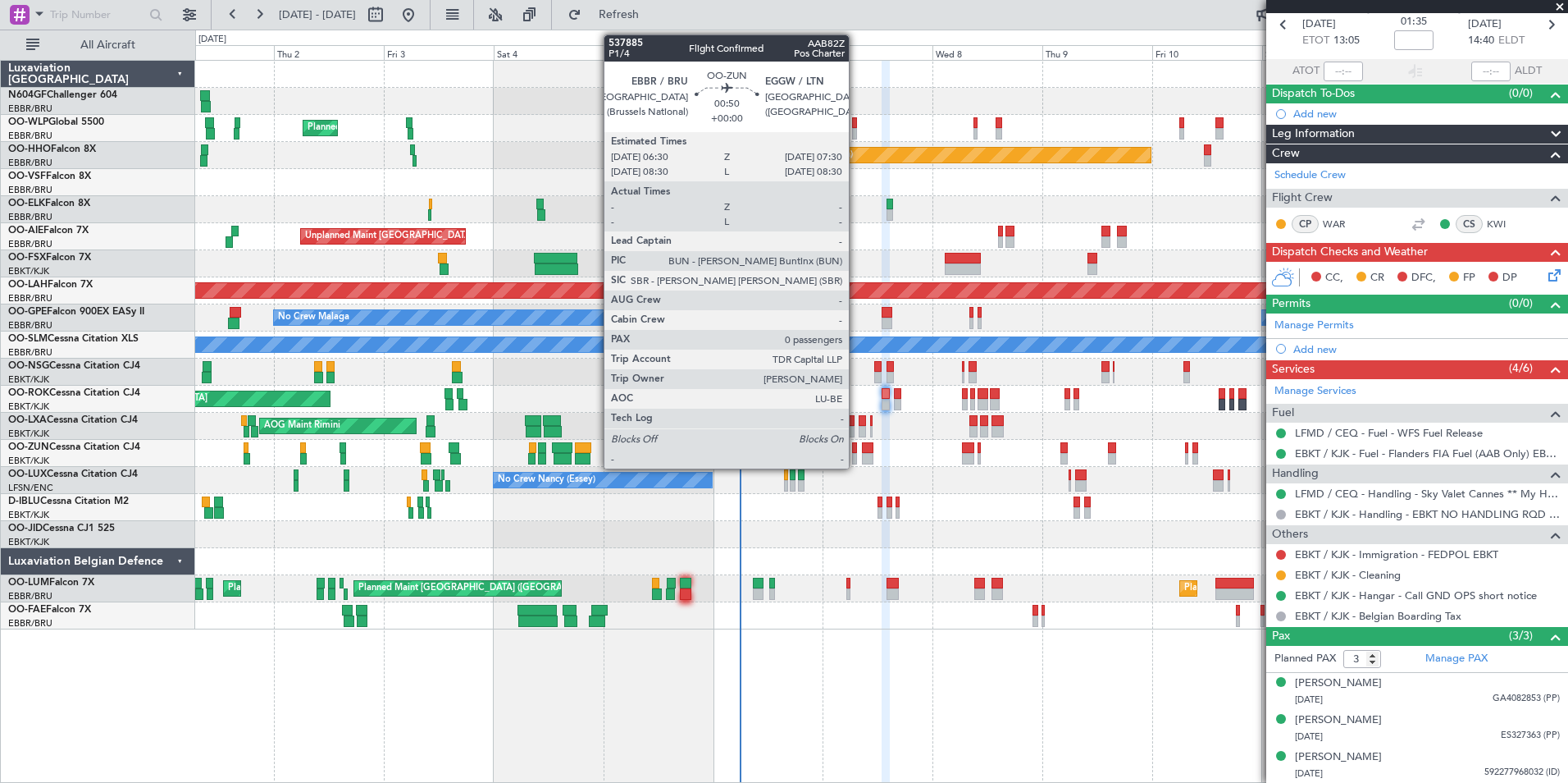
click at [856, 448] on div at bounding box center [854, 448] width 5 height 12
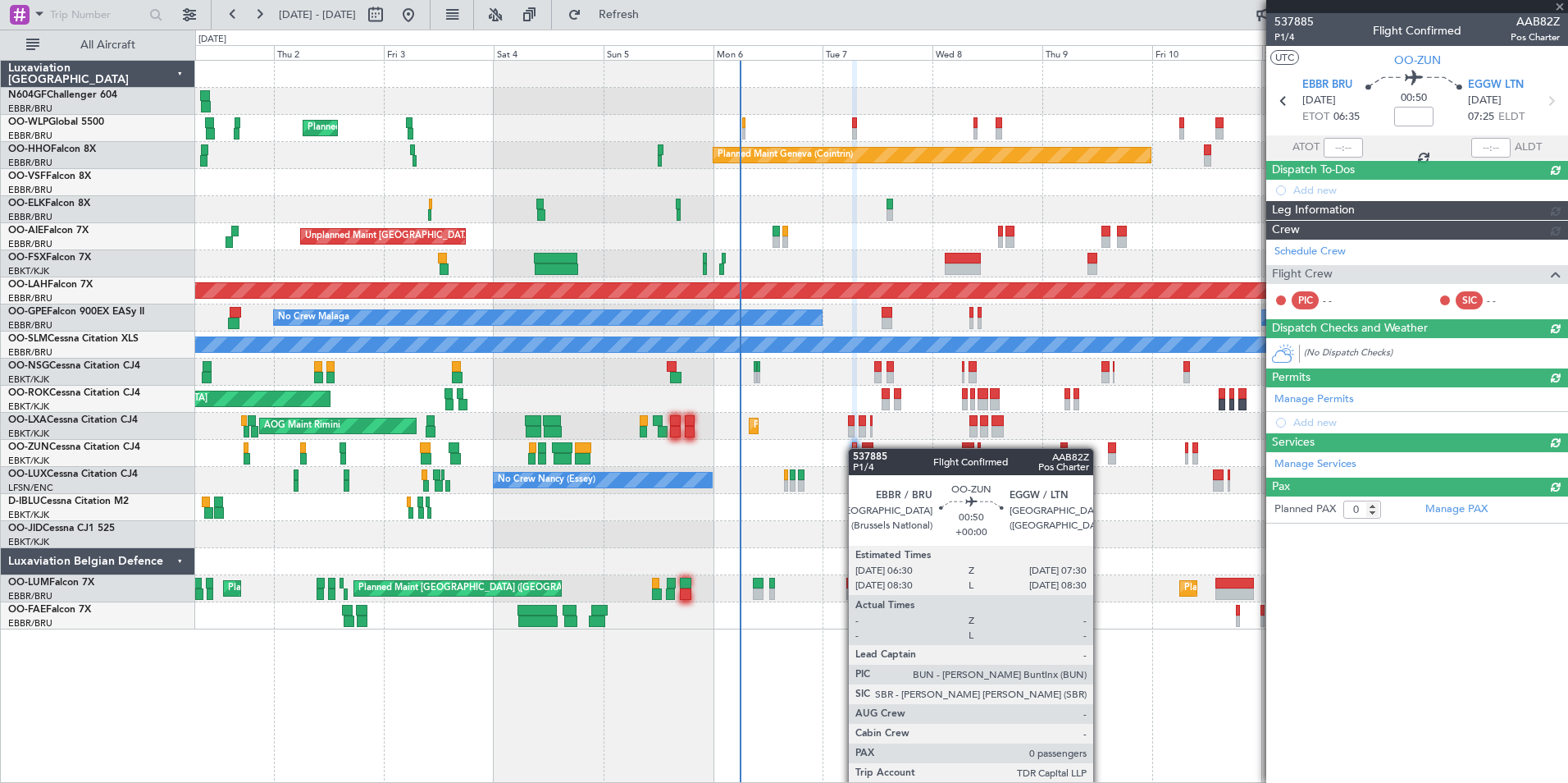
scroll to position [0, 0]
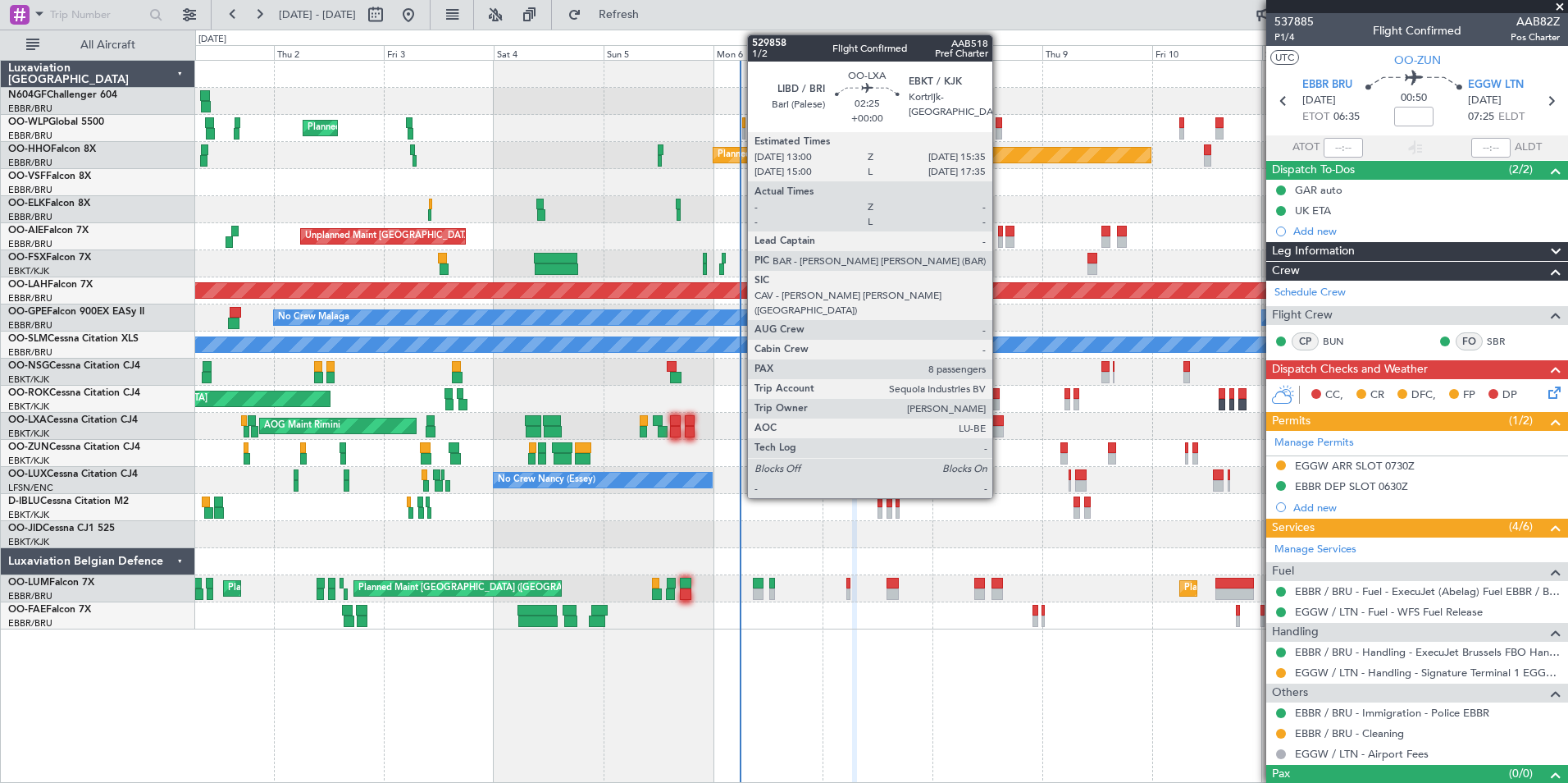
click at [999, 434] on div at bounding box center [998, 431] width 12 height 12
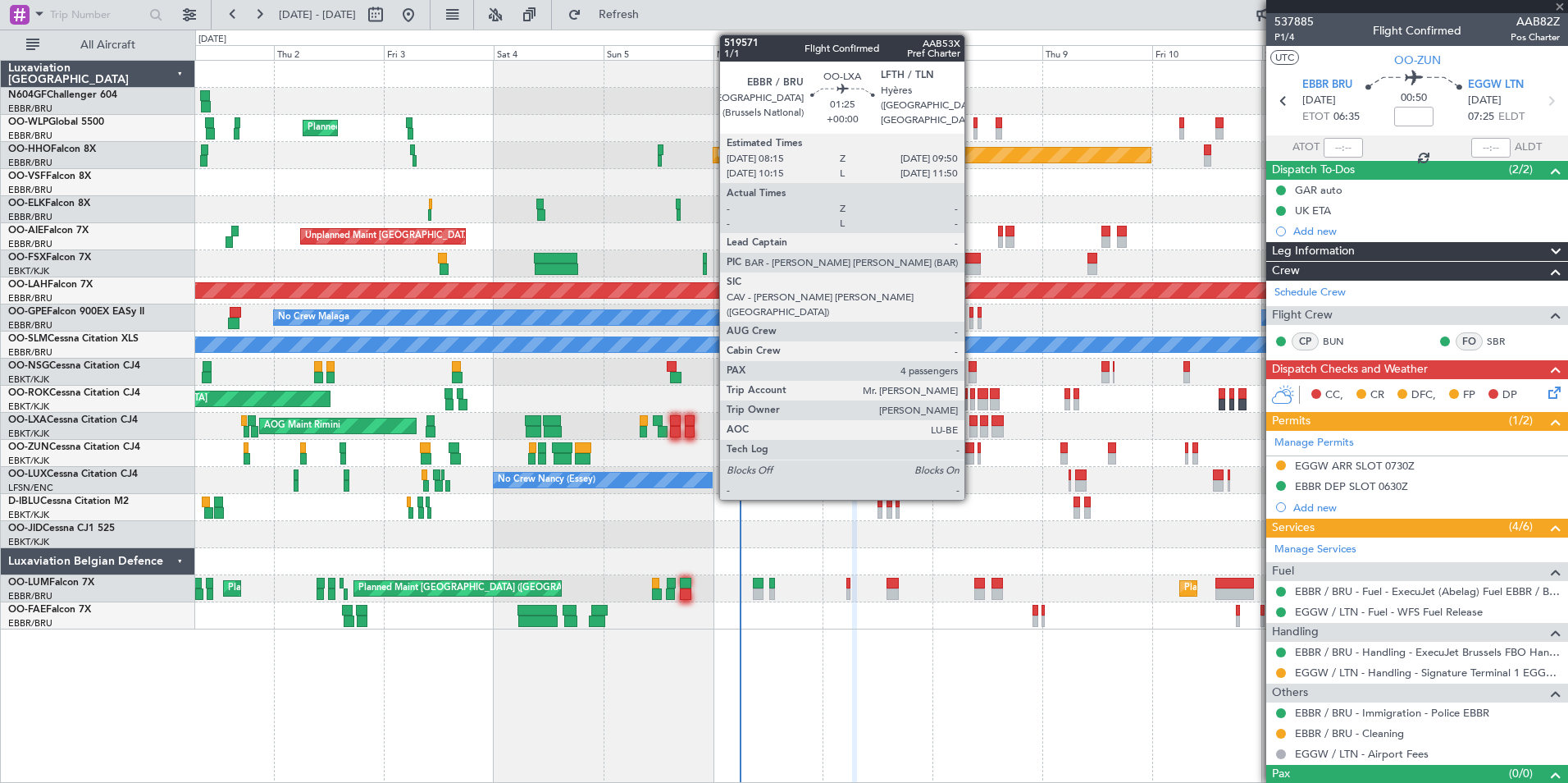
click at [972, 433] on div at bounding box center [973, 431] width 7 height 12
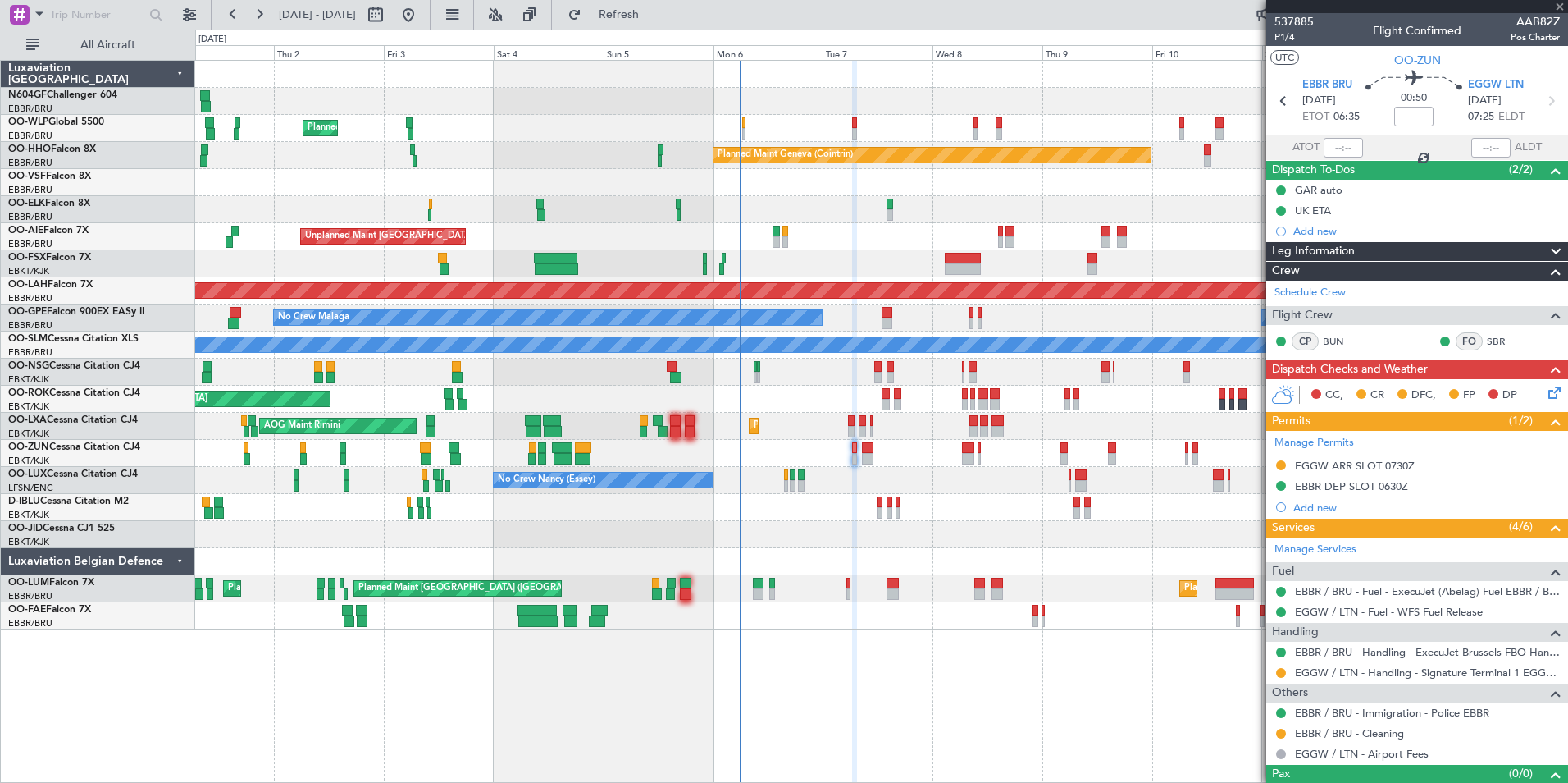
type input "4"
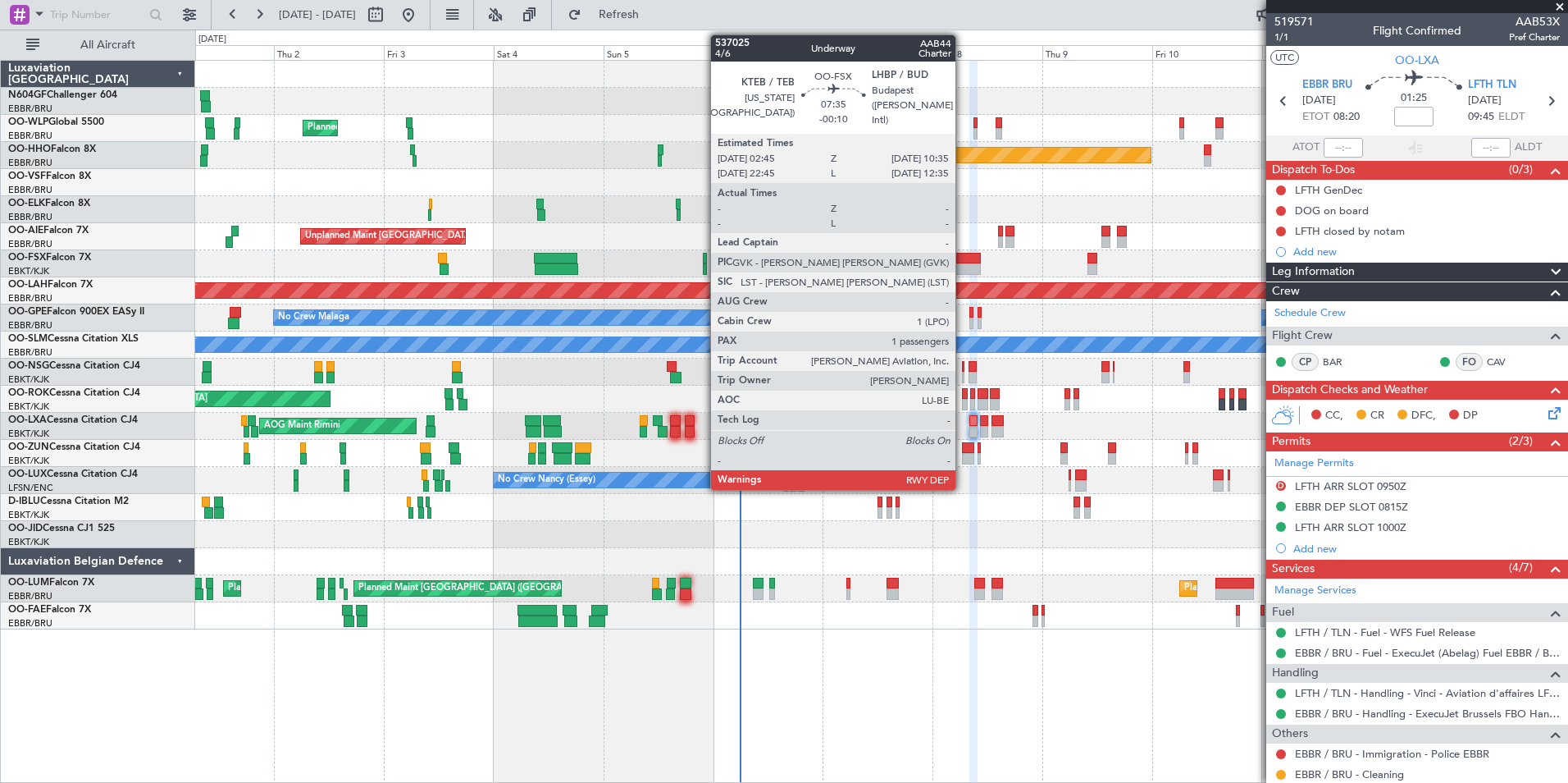
click at [963, 257] on div at bounding box center [962, 258] width 36 height 12
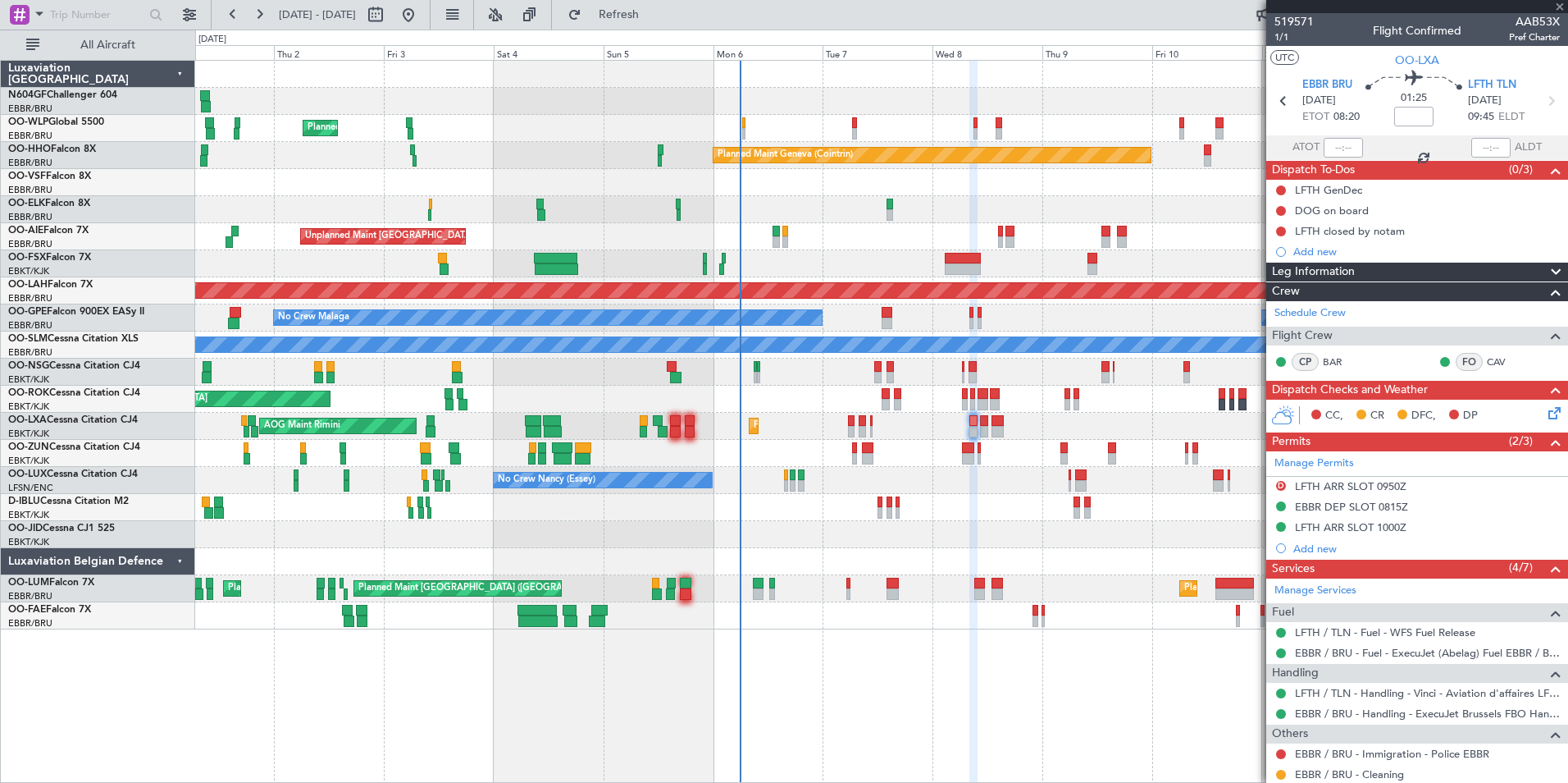
type input "-00:10"
type input "1"
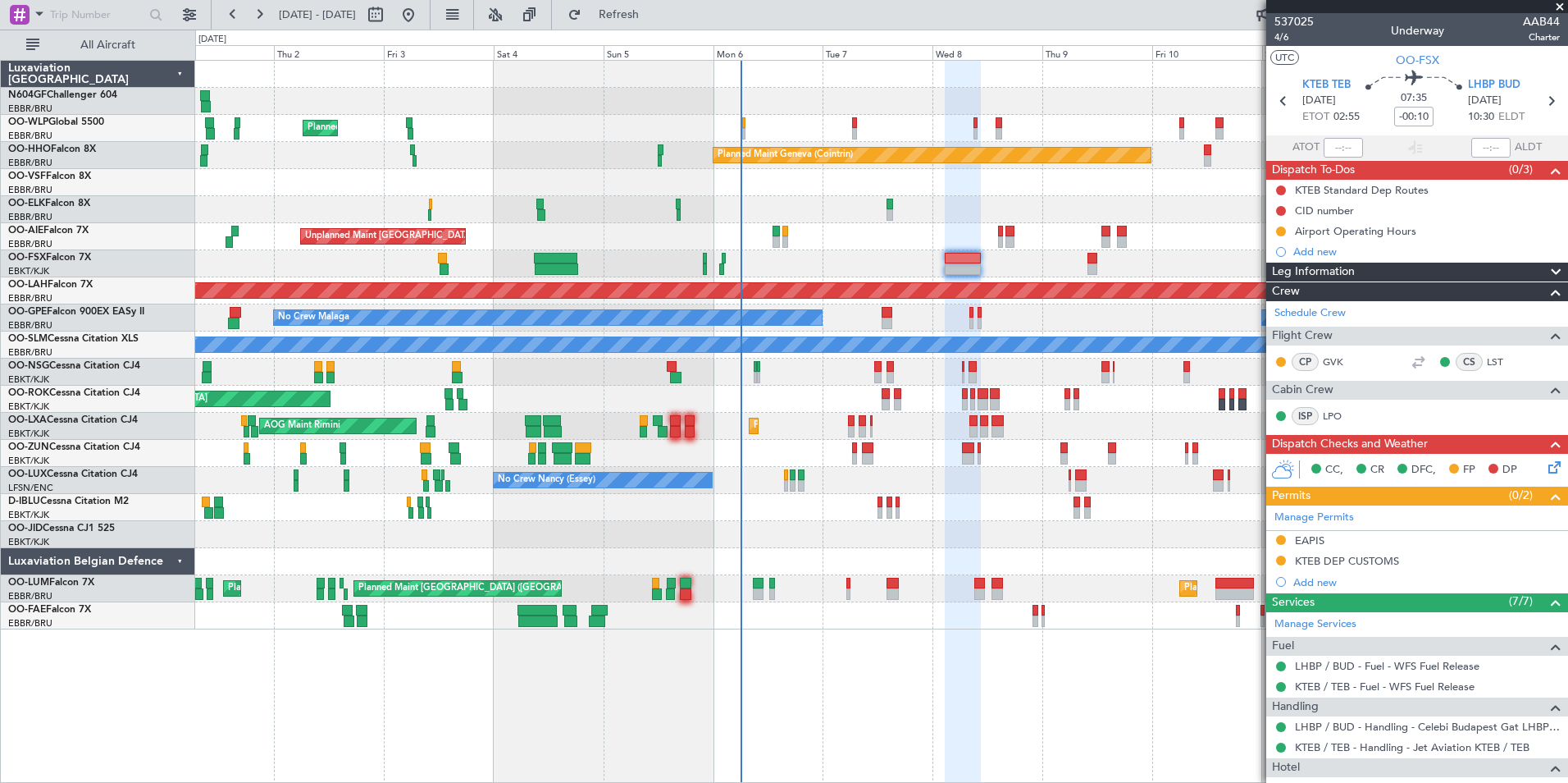
click at [660, 389] on div "Planned Maint Milan (Linate) Planned Maint Geneva (Cointrin) Planned Maint Kort…" at bounding box center [881, 345] width 1372 height 569
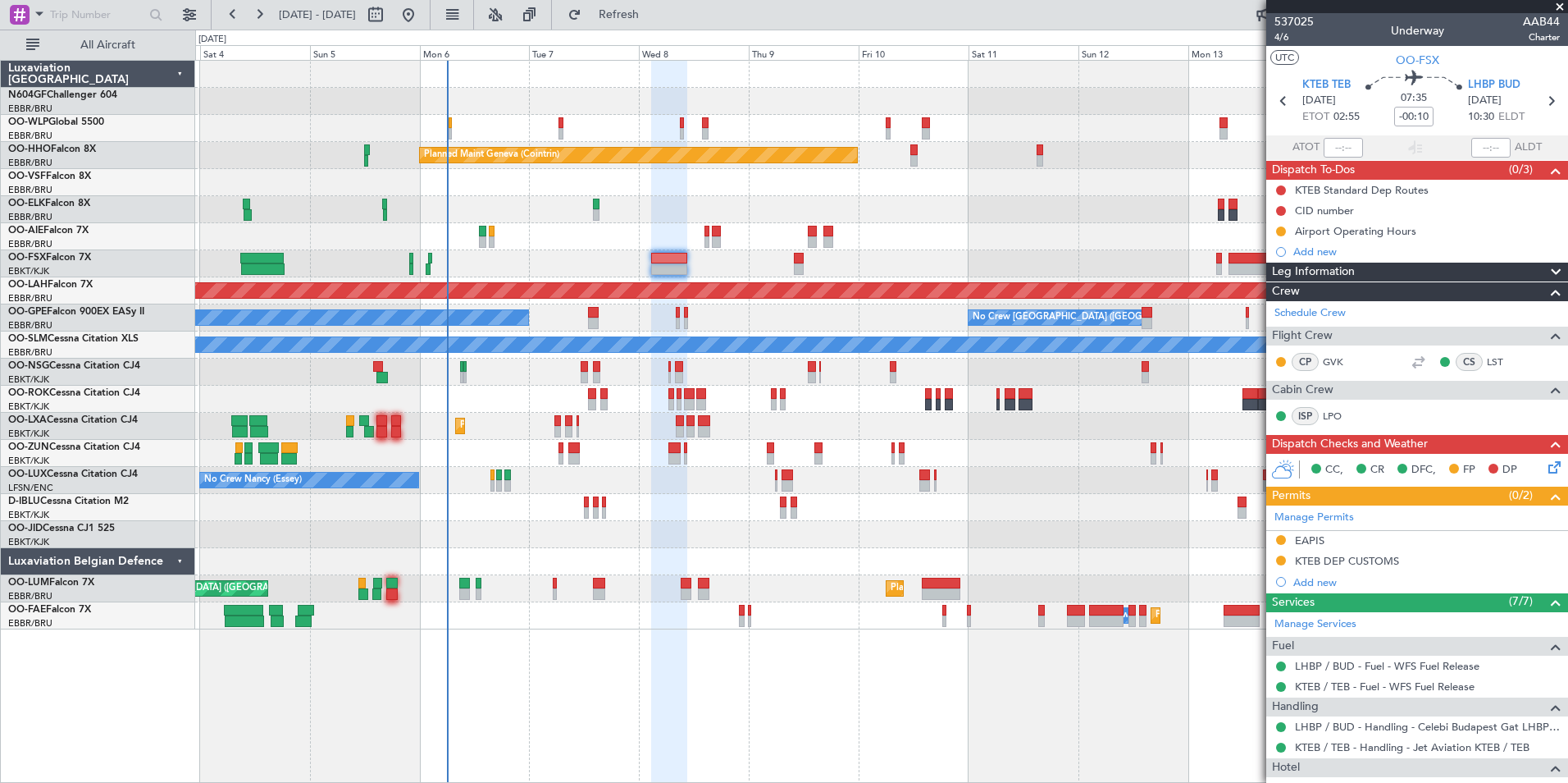
click at [638, 364] on div "Planned Maint Milan (Linate) Planned Maint Geneva (Cointrin) Unplanned Maint Lo…" at bounding box center [881, 345] width 1372 height 569
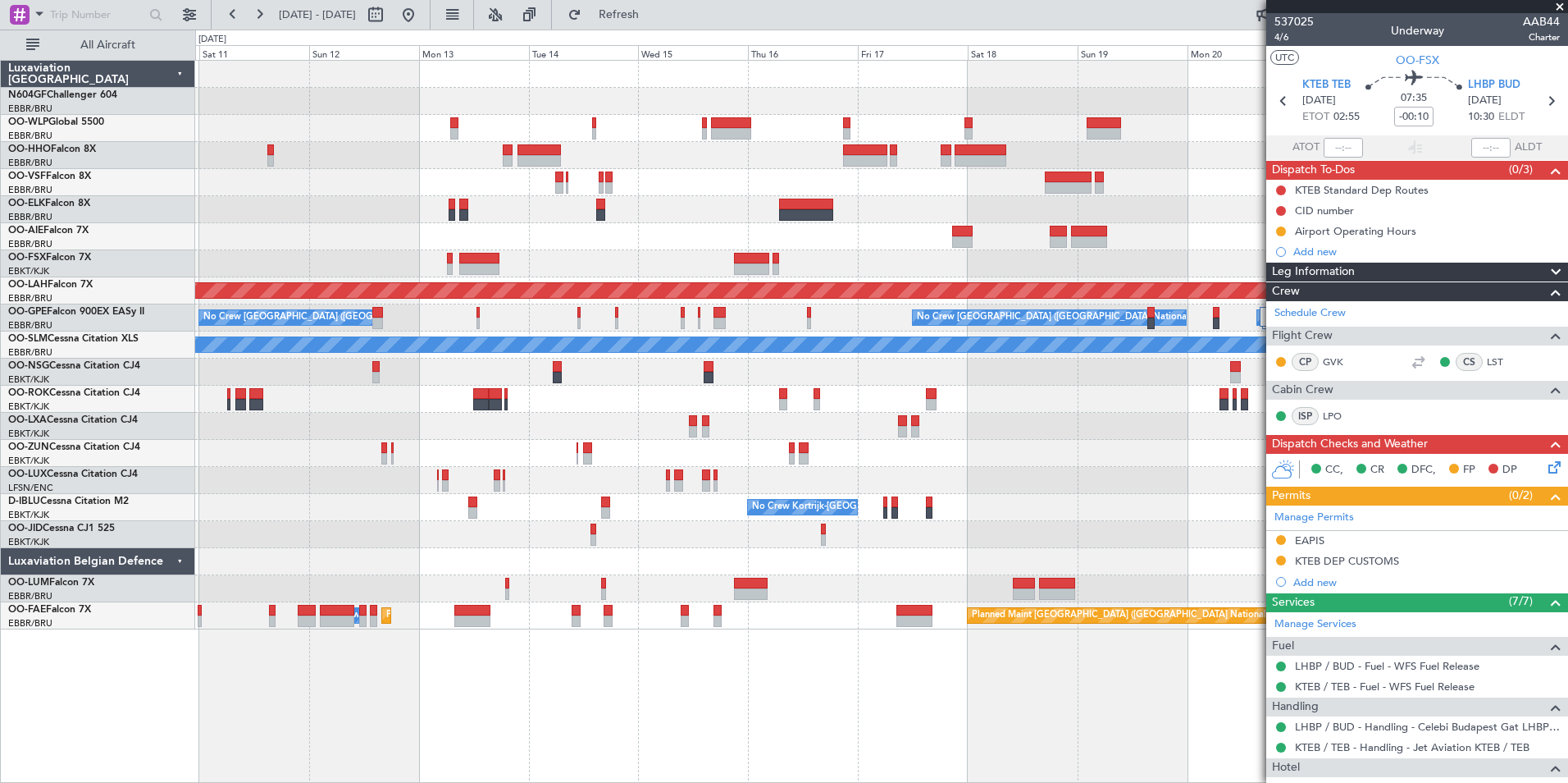
click at [829, 387] on div "Planned Maint Geneva (Cointrin) Planned Maint Alton-st Louis (St Louis Regl) No…" at bounding box center [881, 345] width 1372 height 569
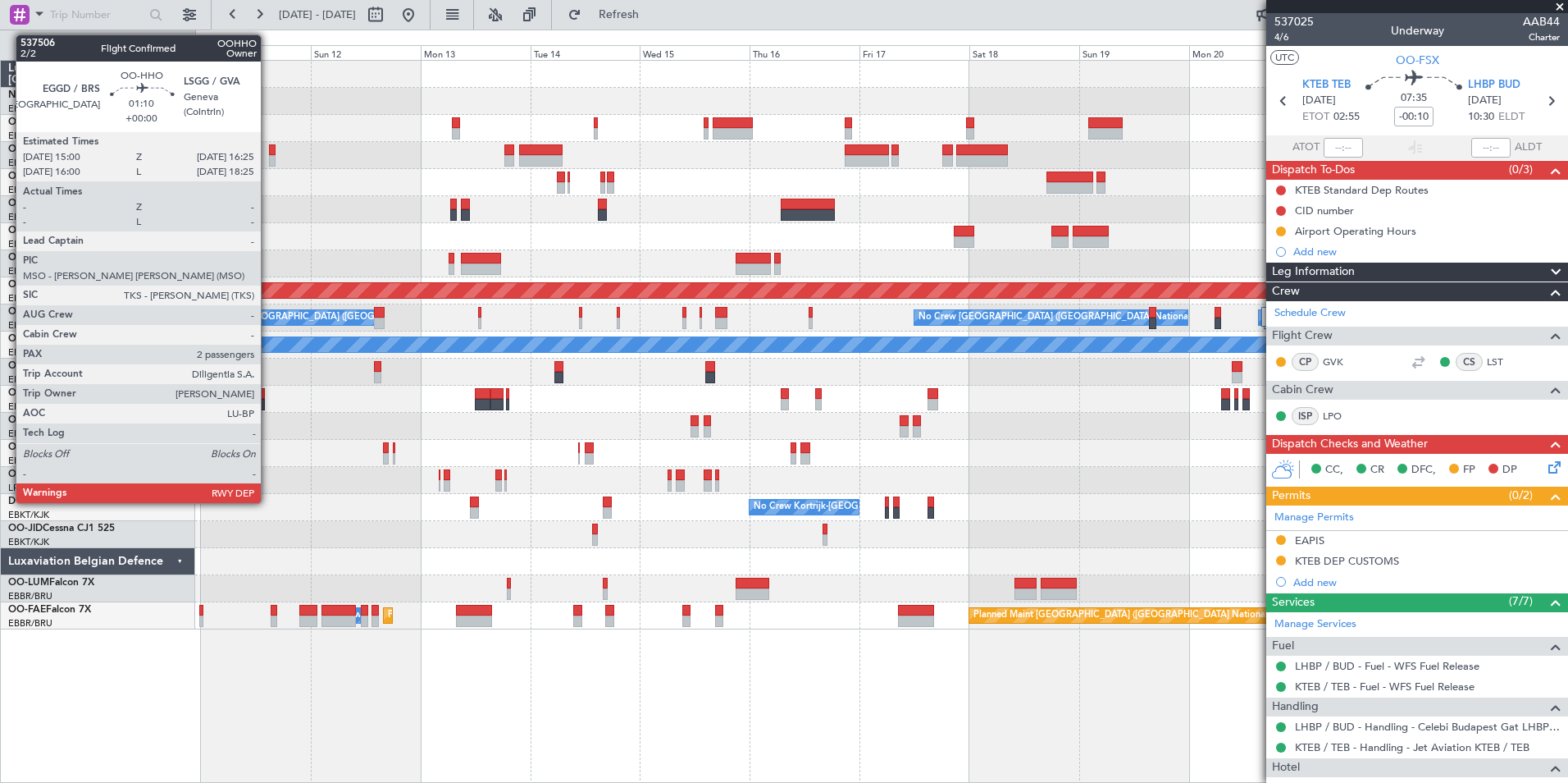
click at [269, 147] on div at bounding box center [272, 150] width 6 height 12
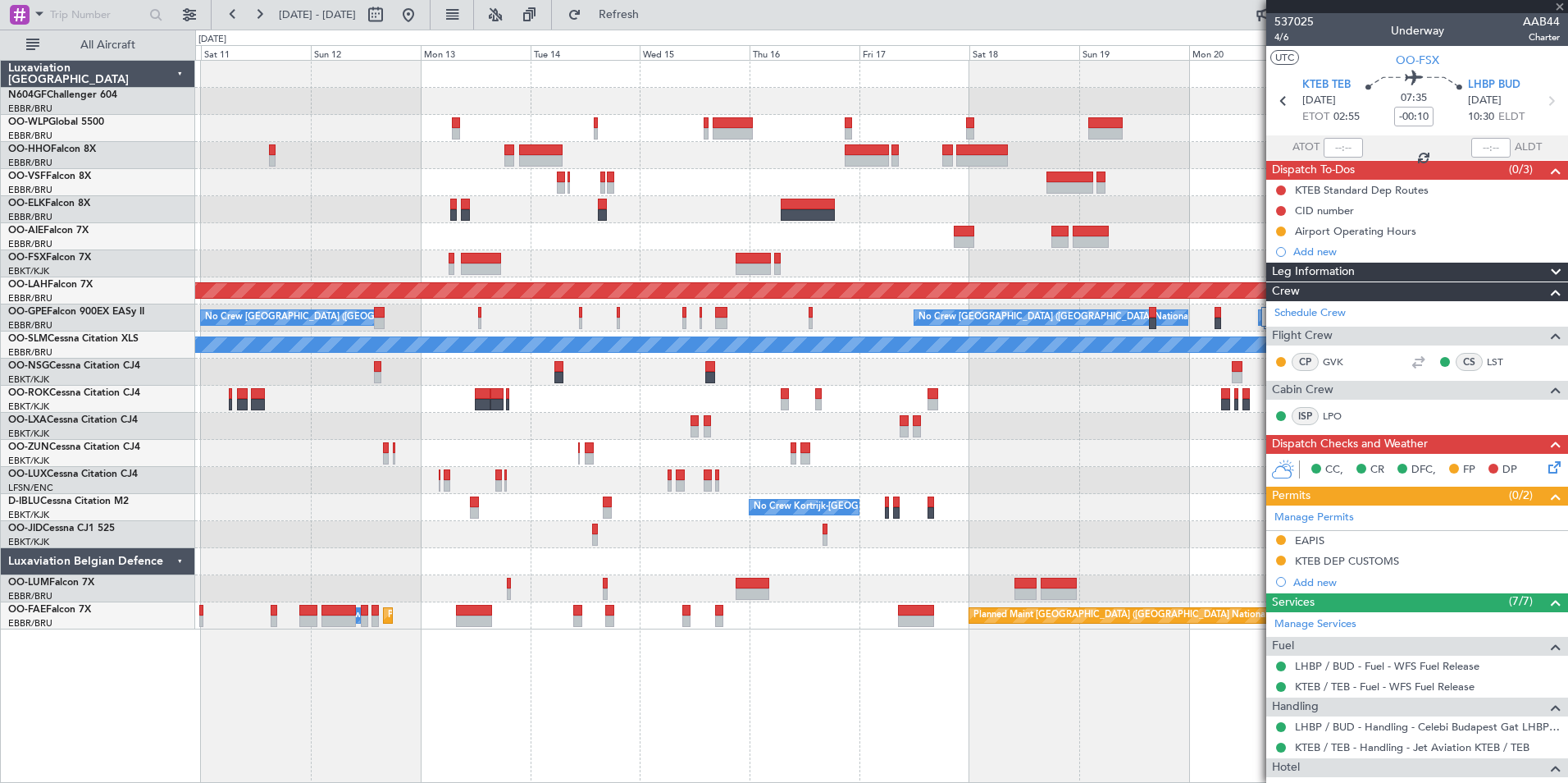
type input "2"
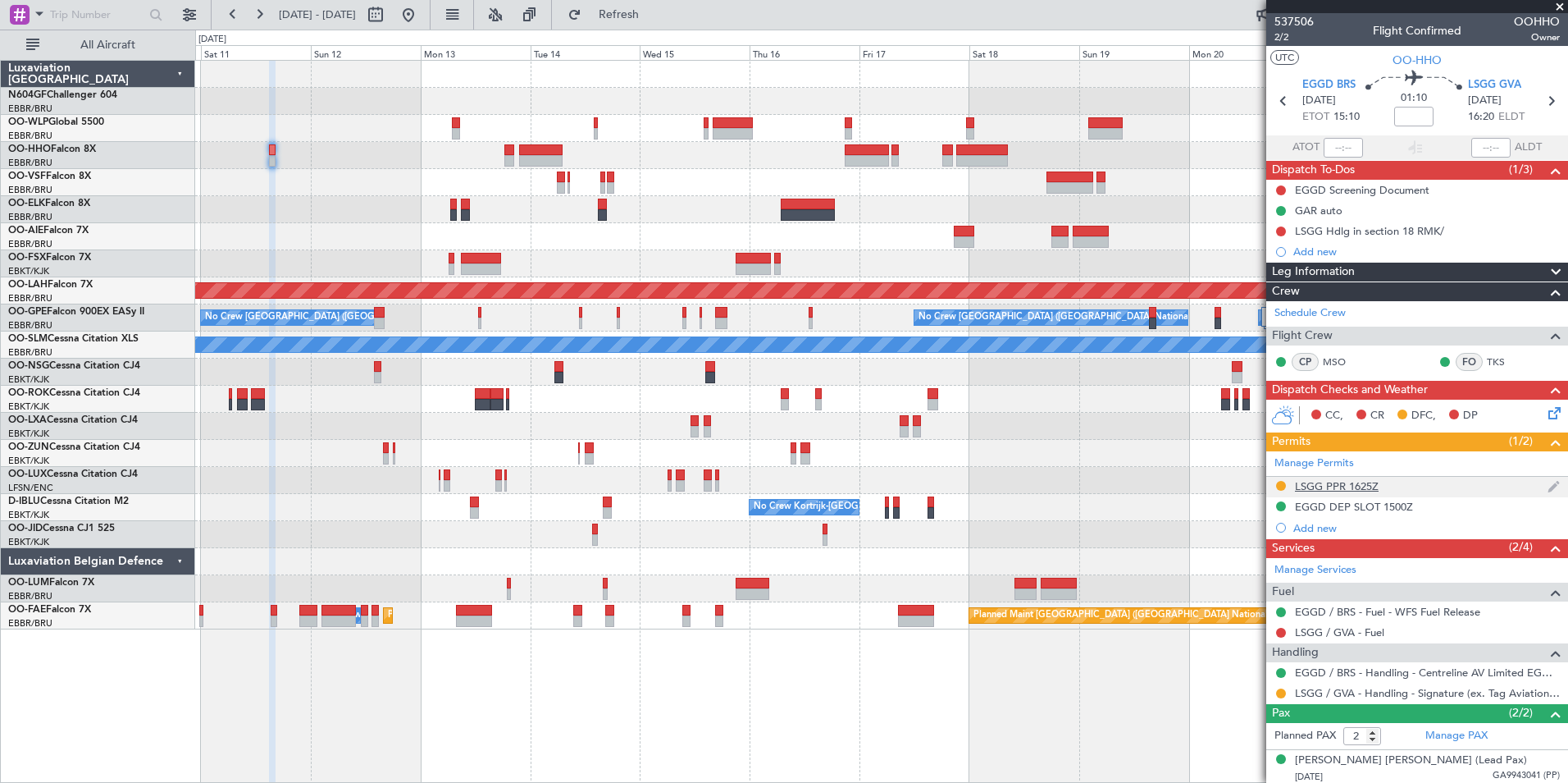
click at [1369, 495] on div "LSGG PPR 1625Z" at bounding box center [1417, 487] width 302 height 20
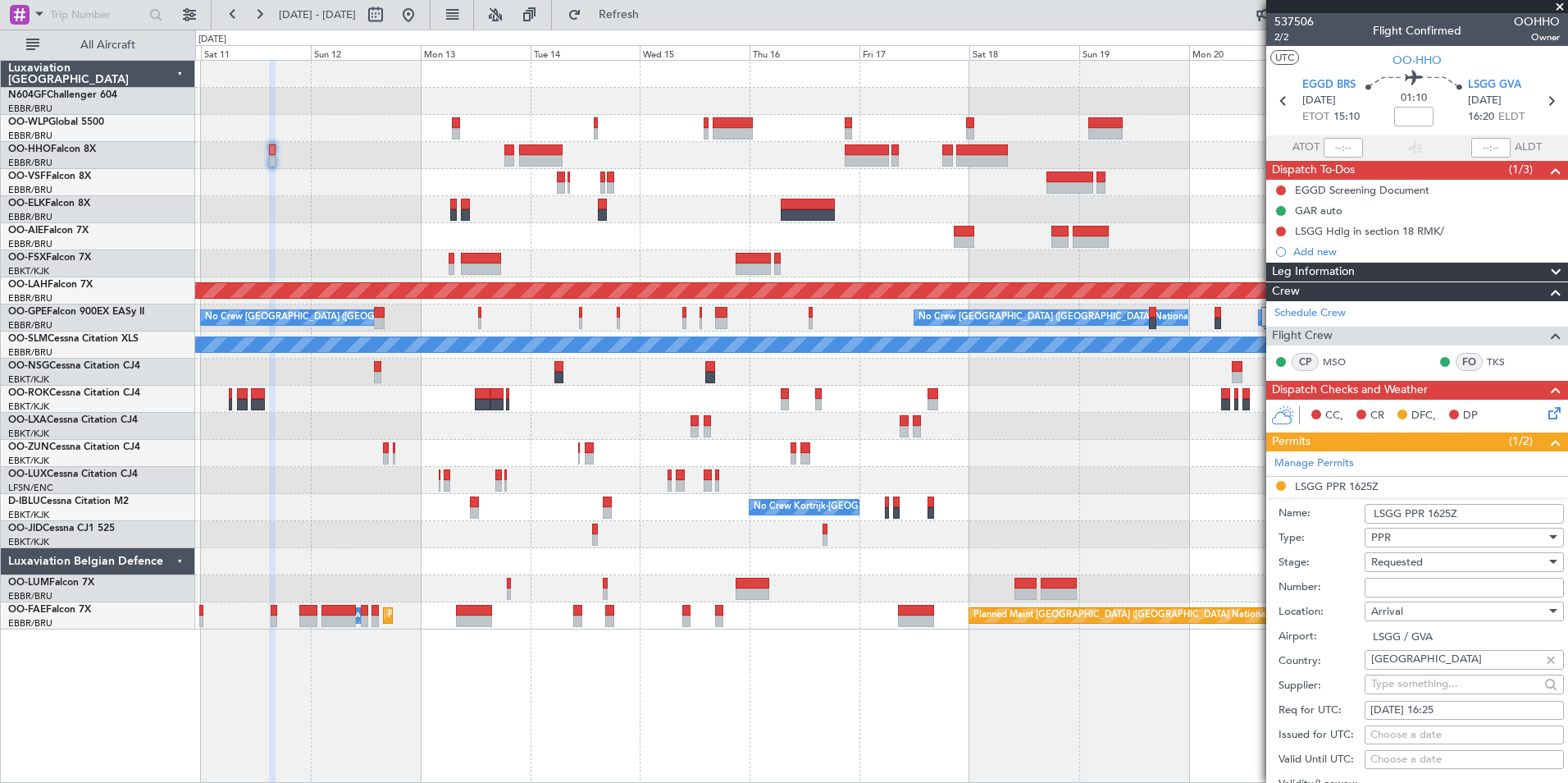
click at [1431, 578] on input "Number:" at bounding box center [1464, 587] width 199 height 19
paste input "101116202A"
type input "101116202A"
click at [1424, 564] on div "Requested" at bounding box center [1458, 562] width 175 height 25
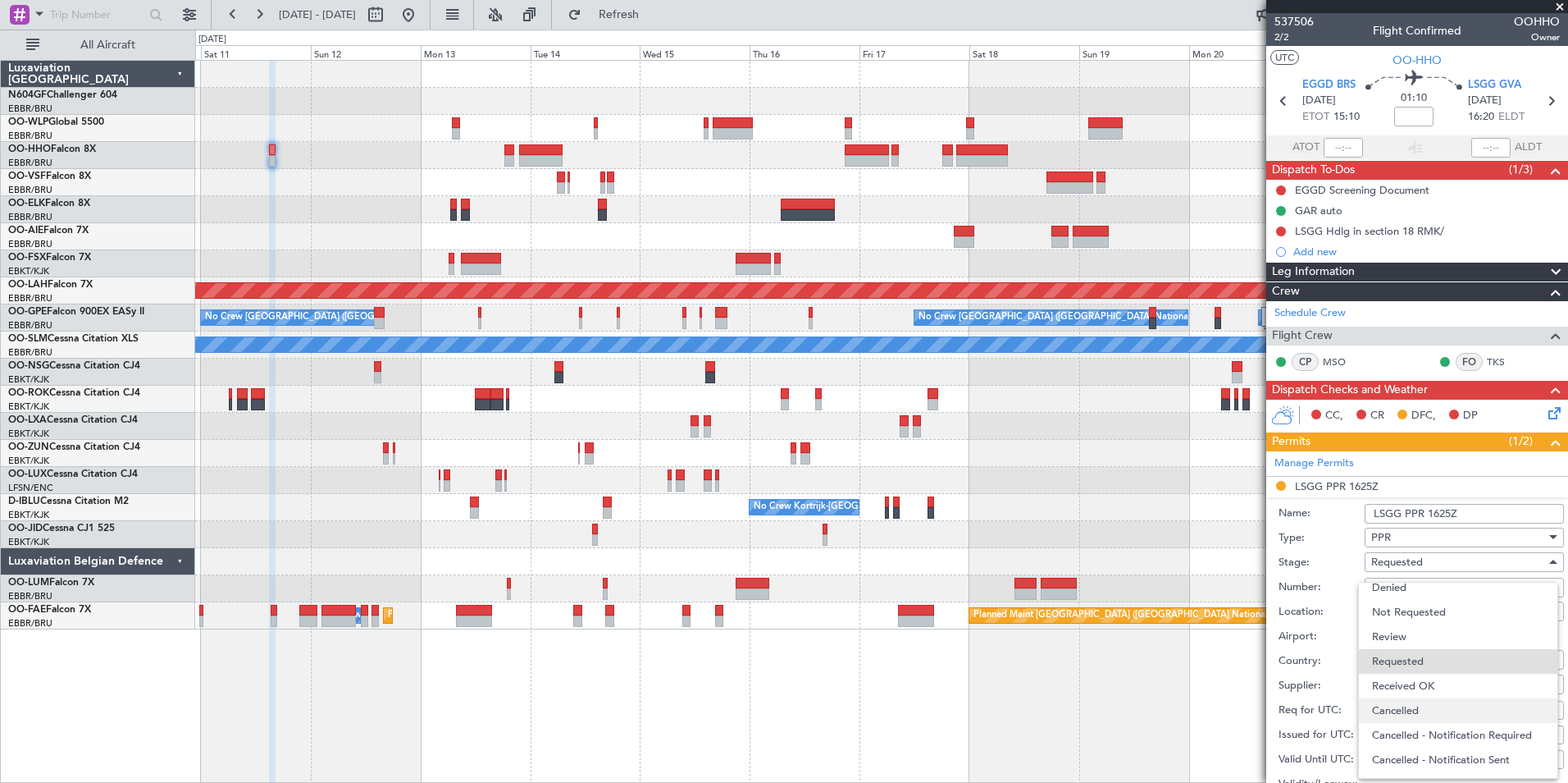
click at [1438, 698] on span "Cancelled" at bounding box center [1457, 710] width 172 height 25
click at [1416, 565] on span "Cancelled" at bounding box center [1394, 562] width 47 height 15
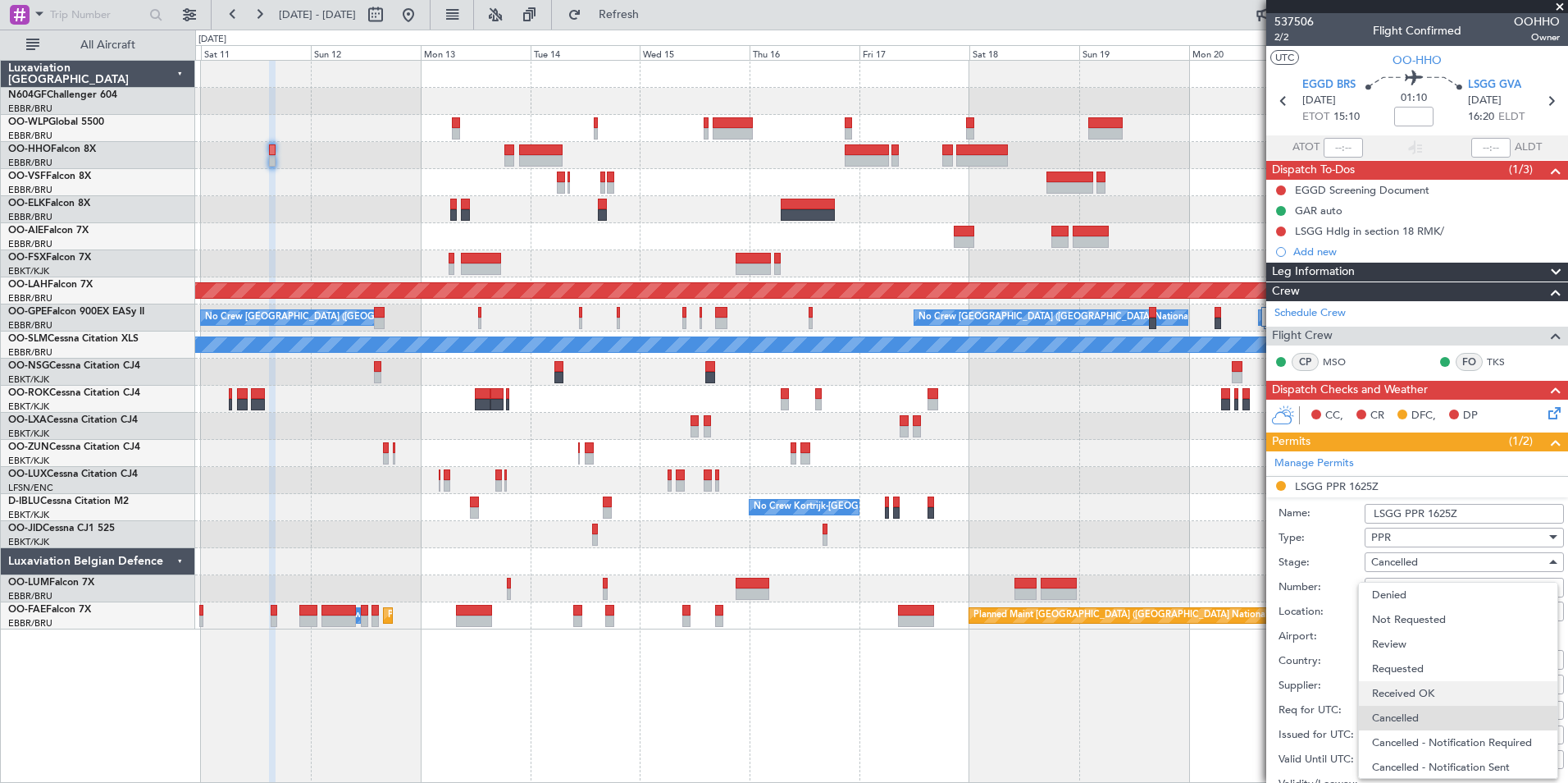
scroll to position [27, 0]
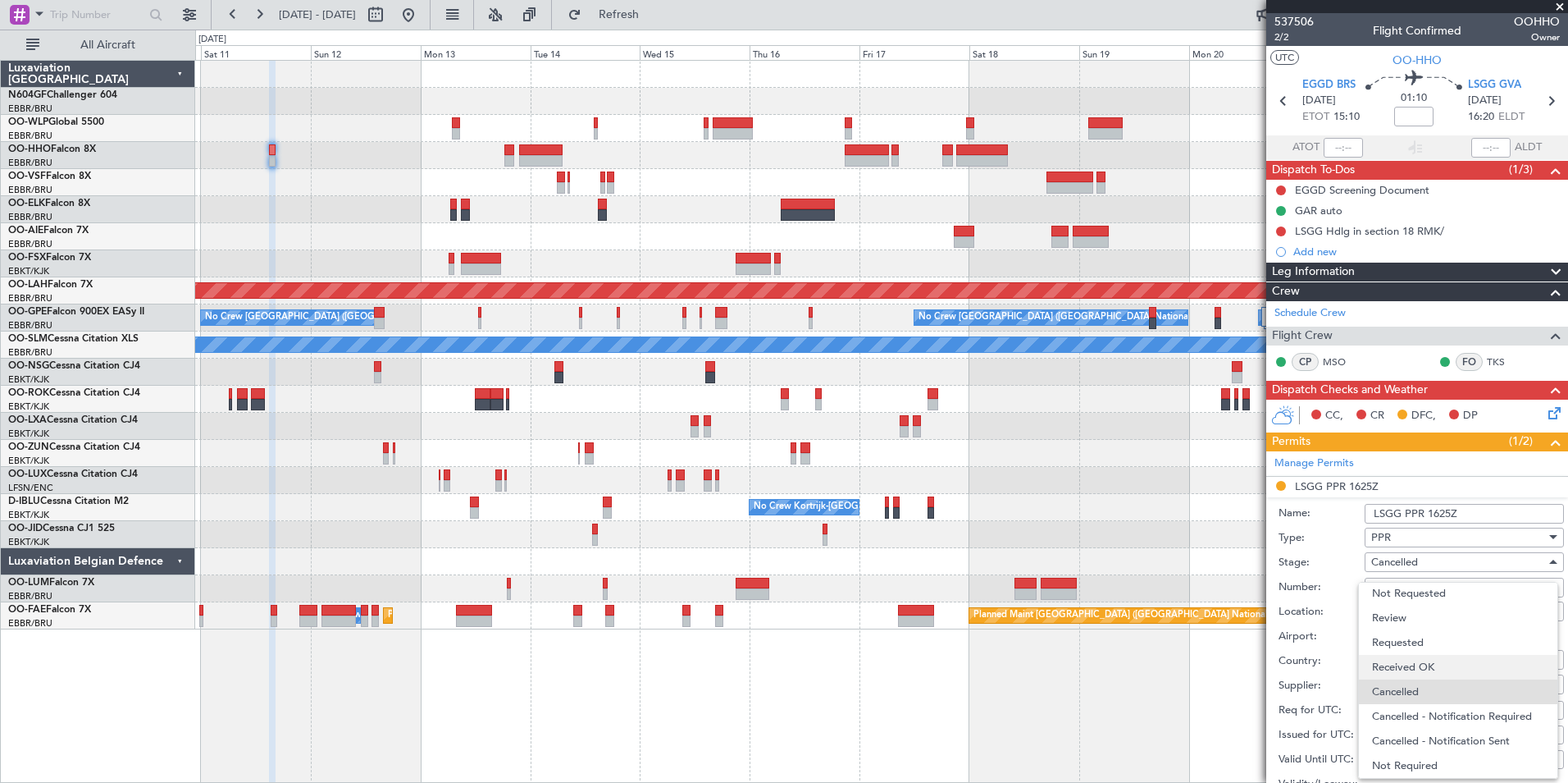
click at [1423, 669] on span "Received OK" at bounding box center [1457, 667] width 172 height 25
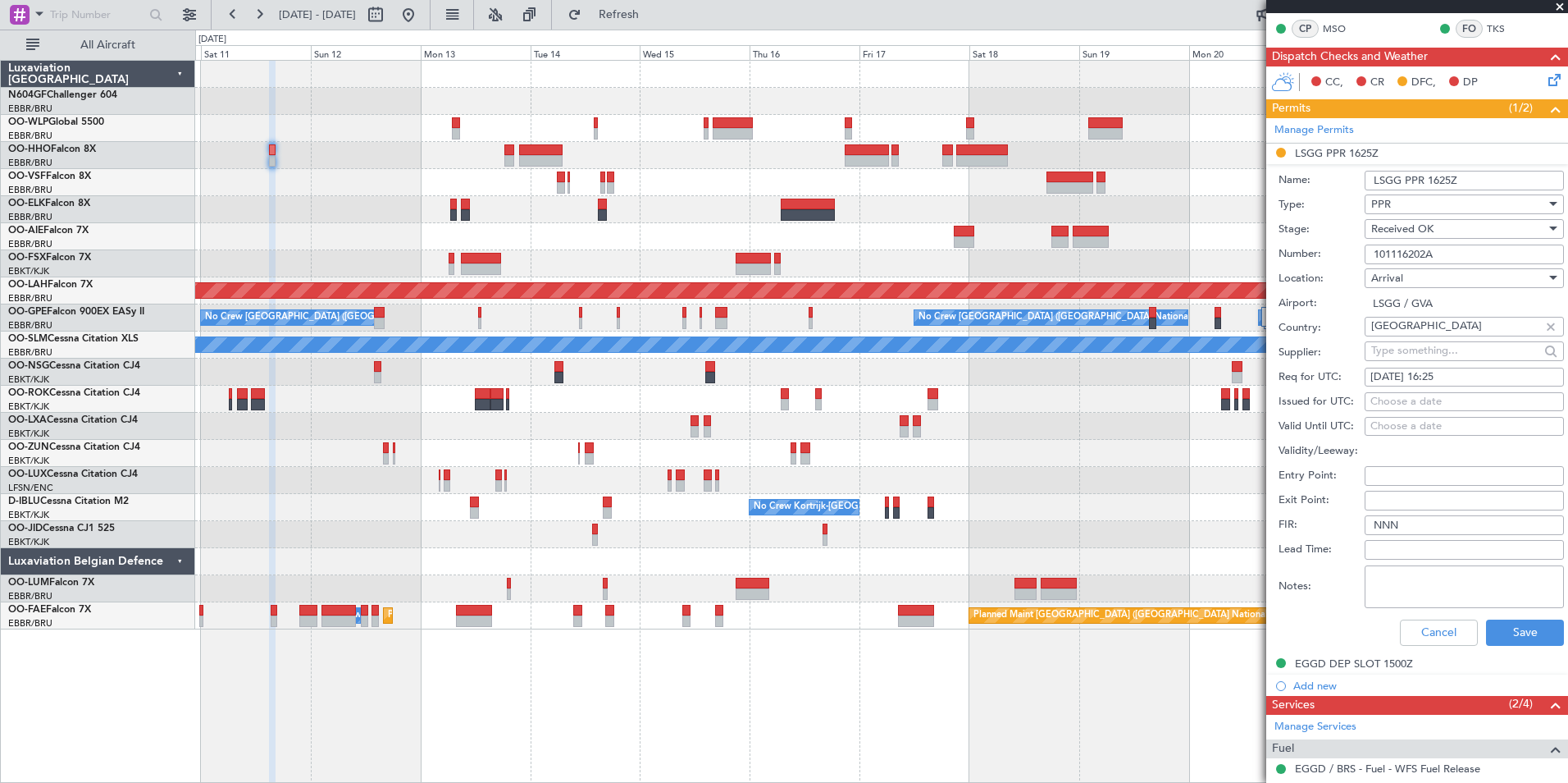
scroll to position [336, 0]
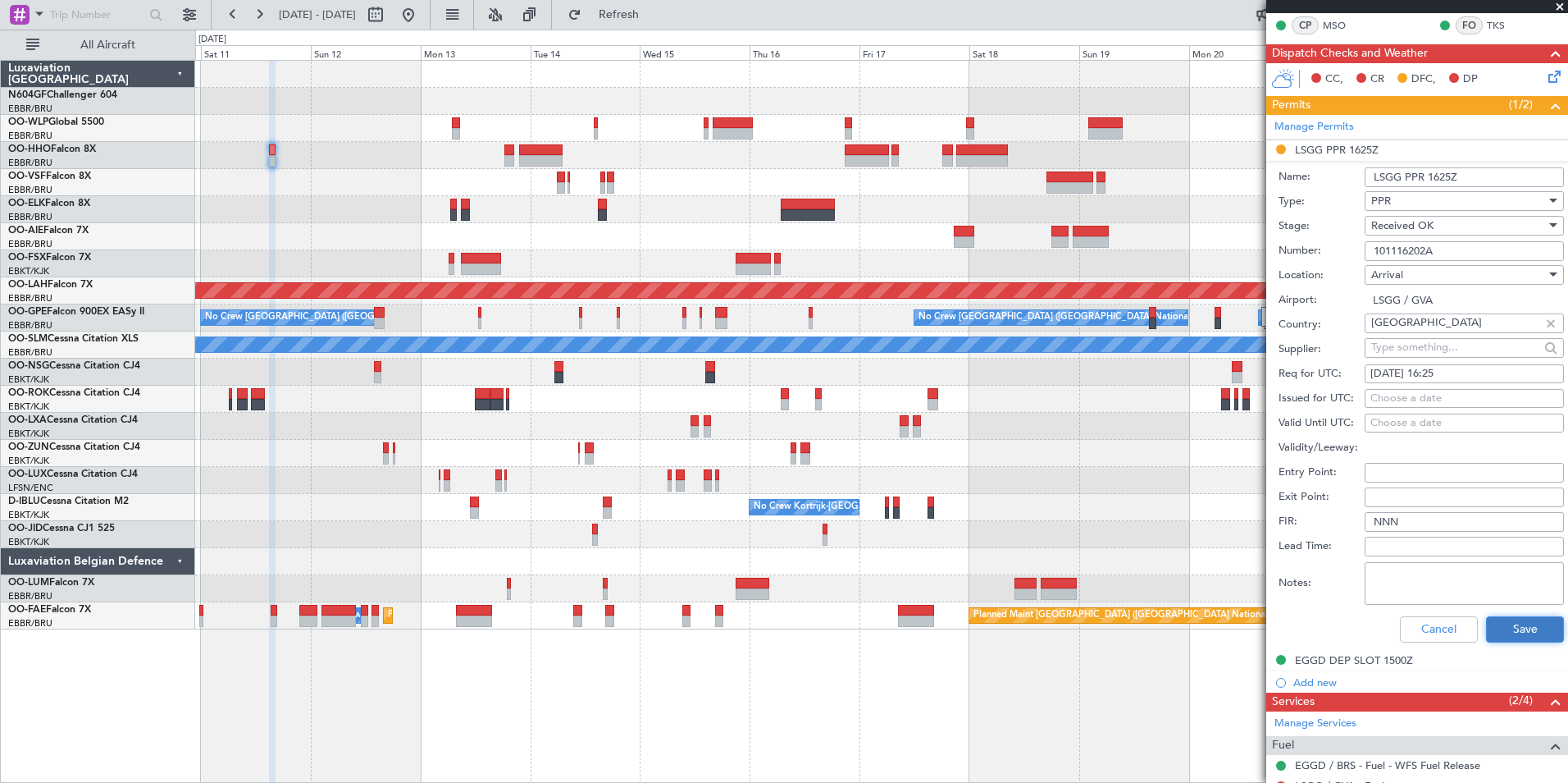
click at [1495, 633] on button "Save" at bounding box center [1525, 629] width 78 height 27
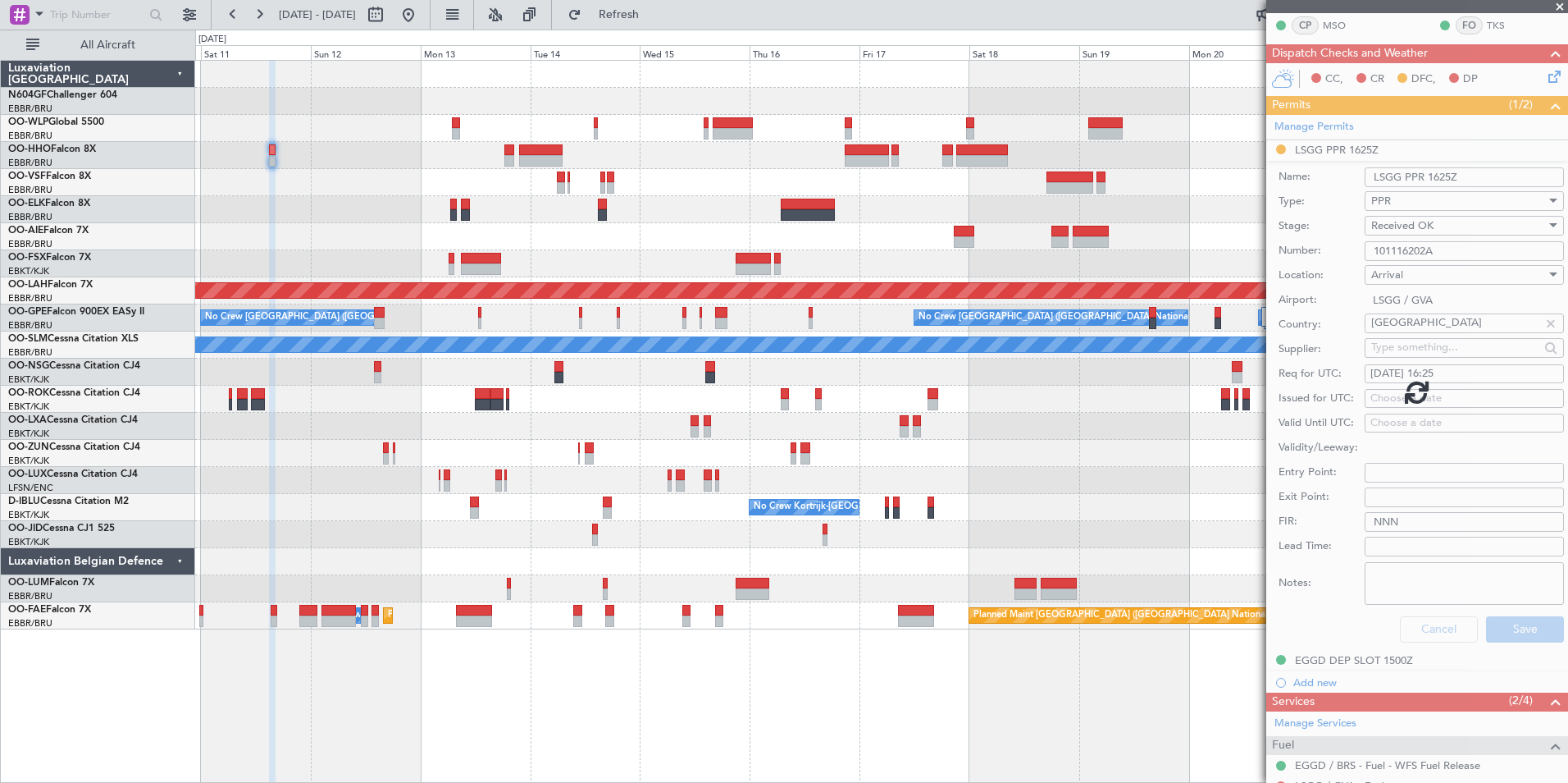
scroll to position [40, 0]
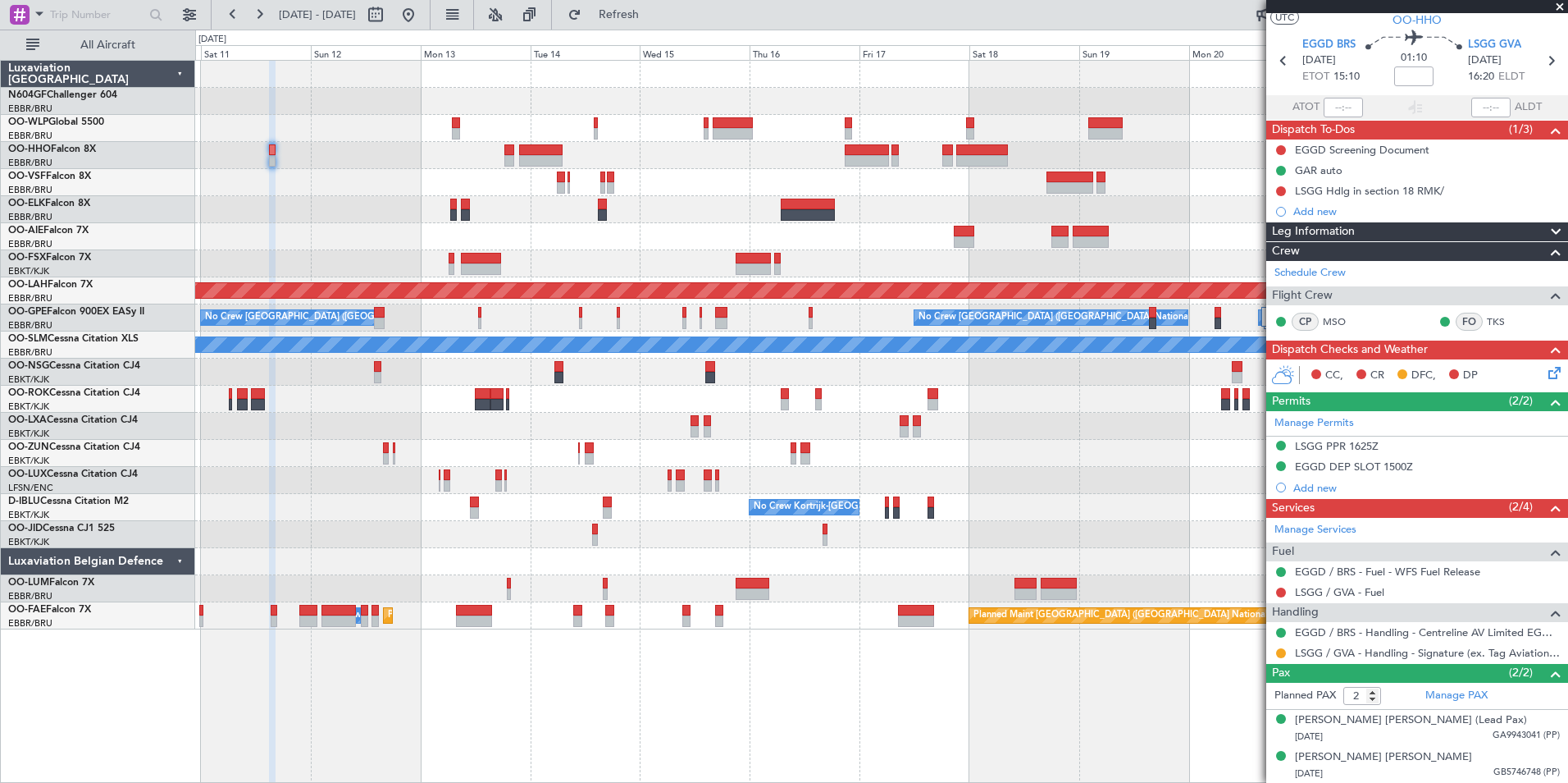
click at [1273, 653] on div "LSGG / GVA - Handling - Signature (ex. Tag Aviation) LSGG / GVA" at bounding box center [1417, 652] width 302 height 20
click at [1279, 651] on button at bounding box center [1281, 653] width 10 height 10
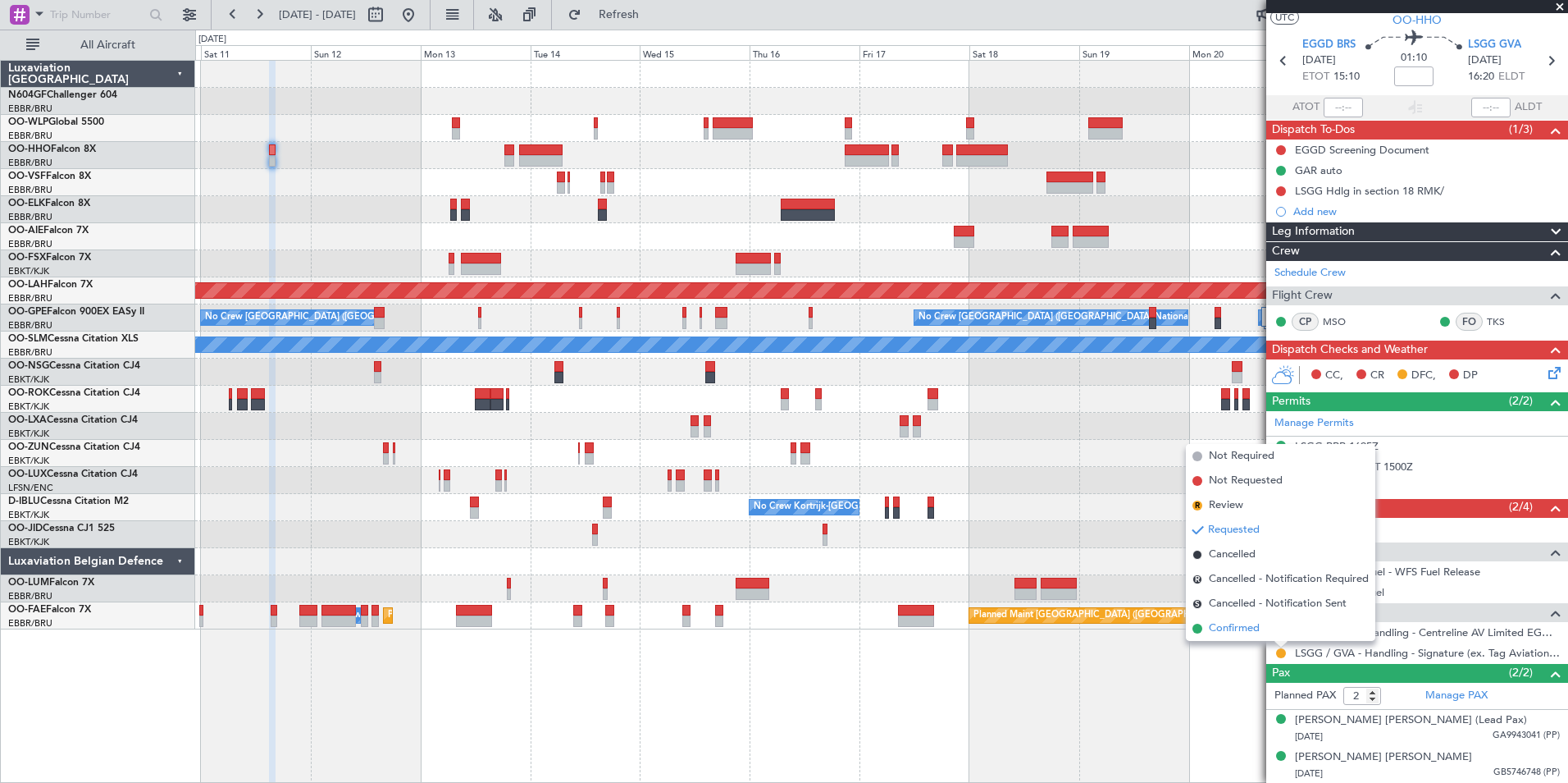
click at [1262, 626] on li "Confirmed" at bounding box center [1281, 628] width 189 height 25
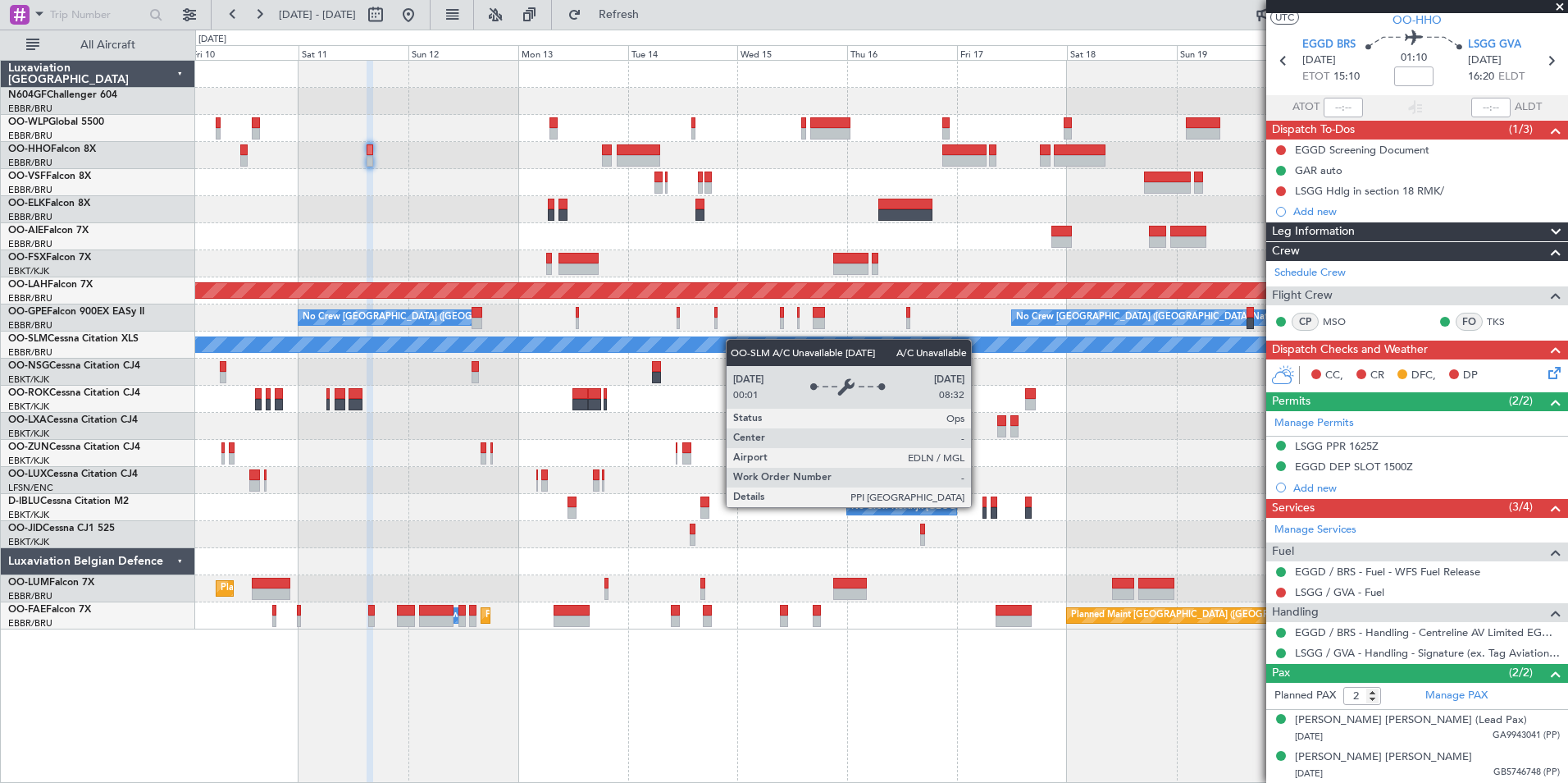
click at [837, 367] on div "Planned Maint Geneva (Cointrin) Planned Maint Alton-st Louis (St Louis Regl) Pl…" at bounding box center [881, 345] width 1372 height 569
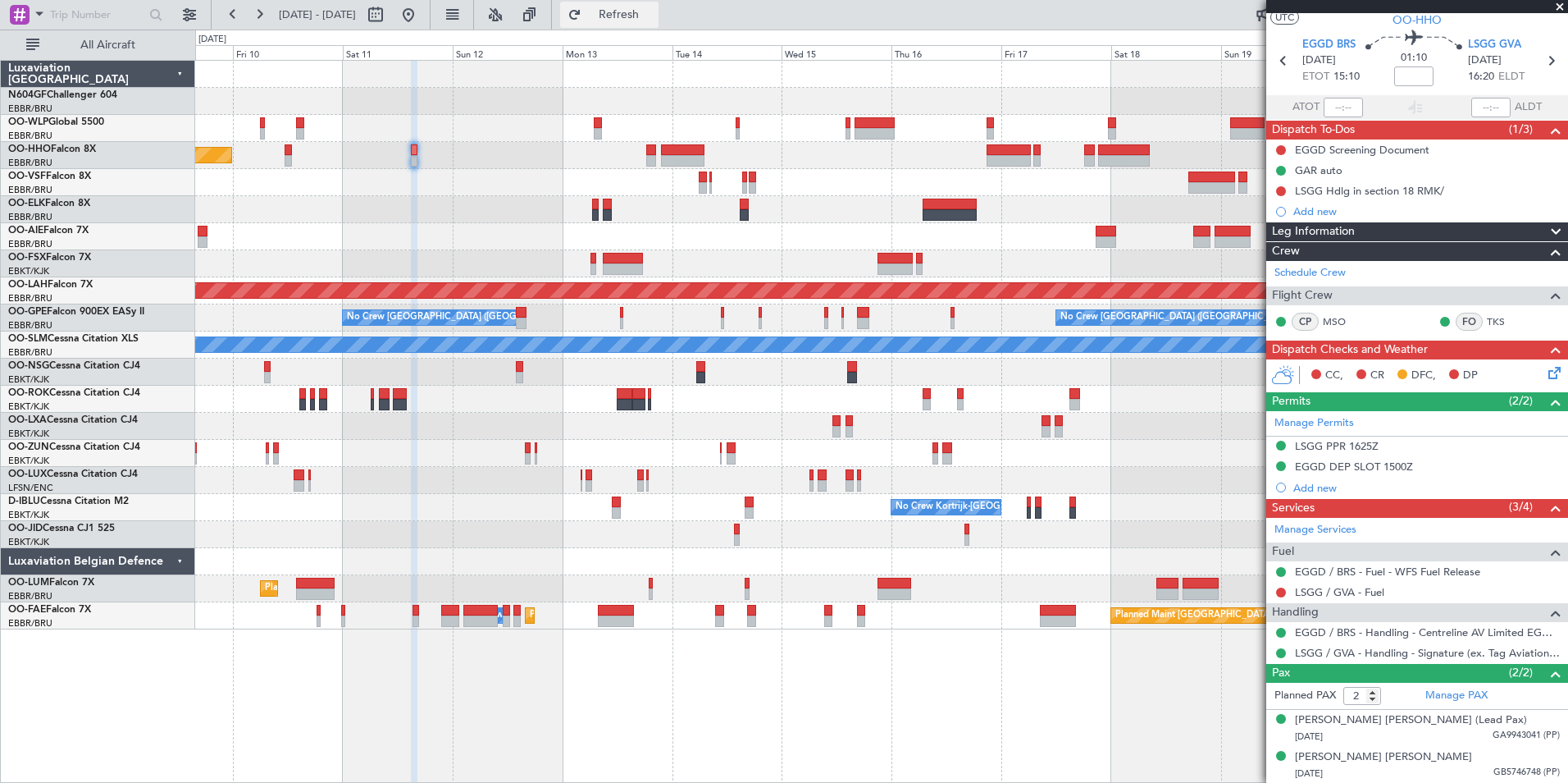
click at [654, 10] on span "Refresh" at bounding box center [619, 14] width 69 height 12
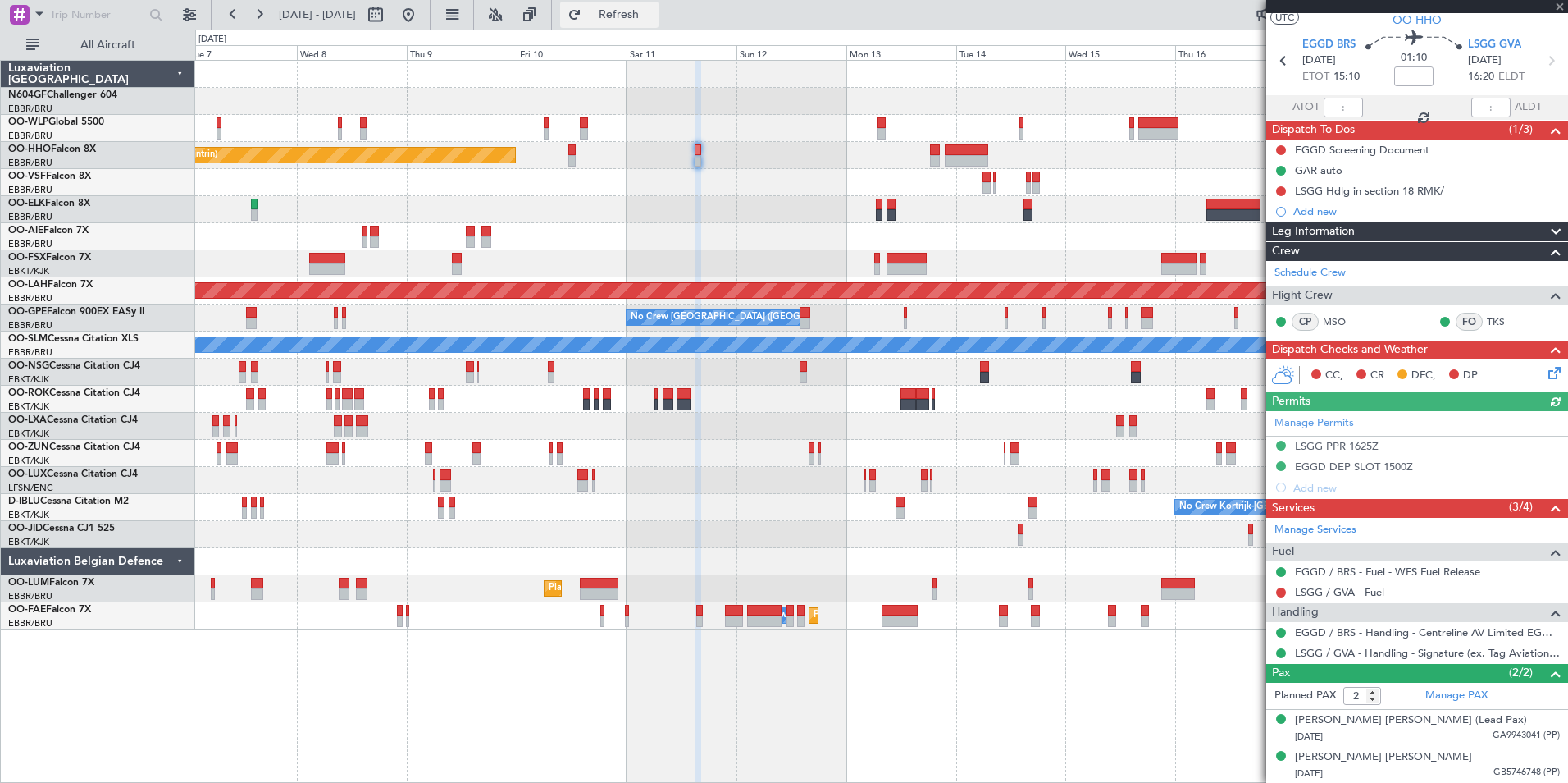
click at [654, 9] on span "Refresh" at bounding box center [619, 14] width 69 height 12
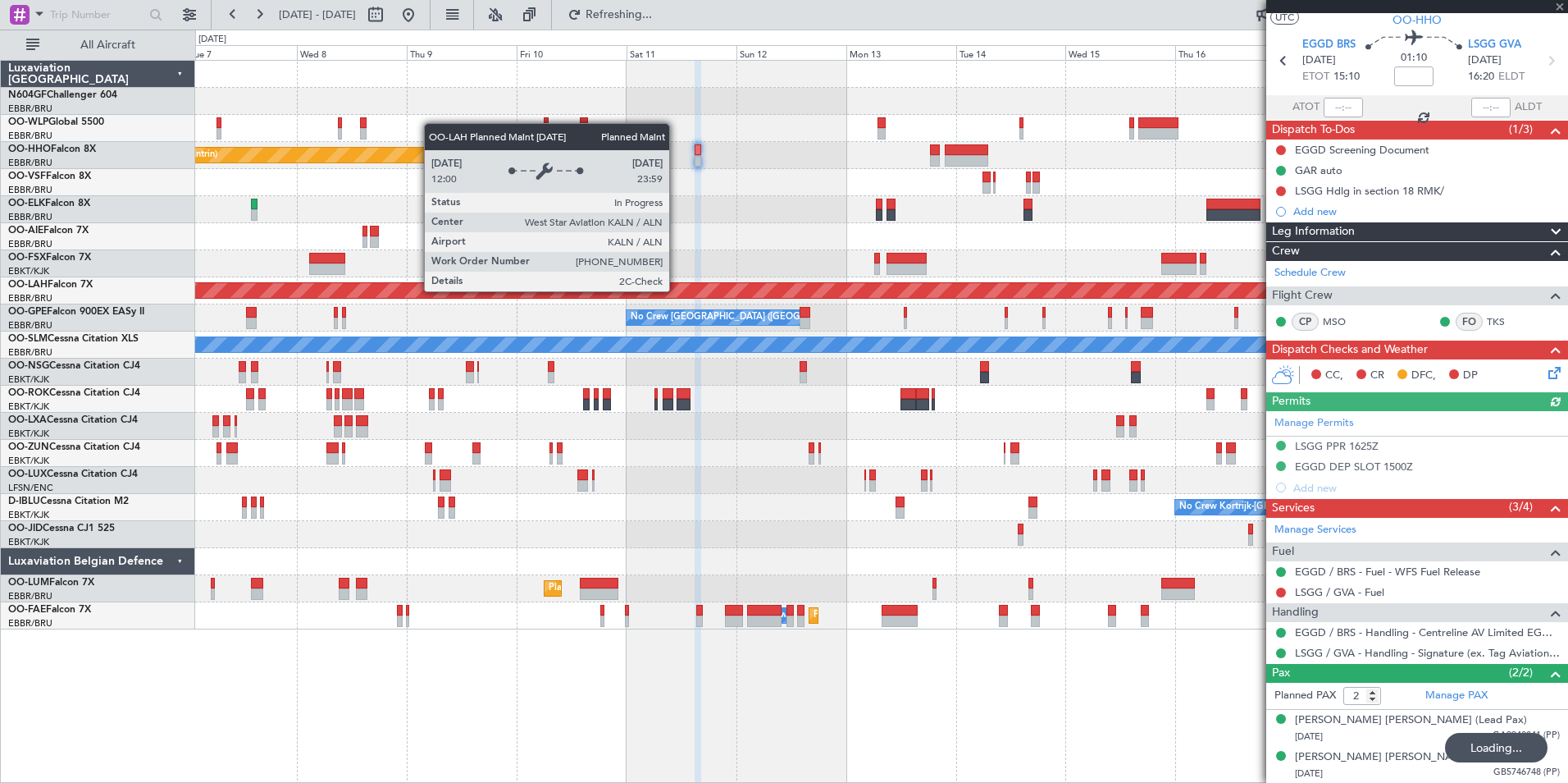
click at [885, 315] on div "Planned Maint Geneva (Cointrin) Planned Maint Alton-st Louis (St Louis Regl) No…" at bounding box center [881, 345] width 1372 height 569
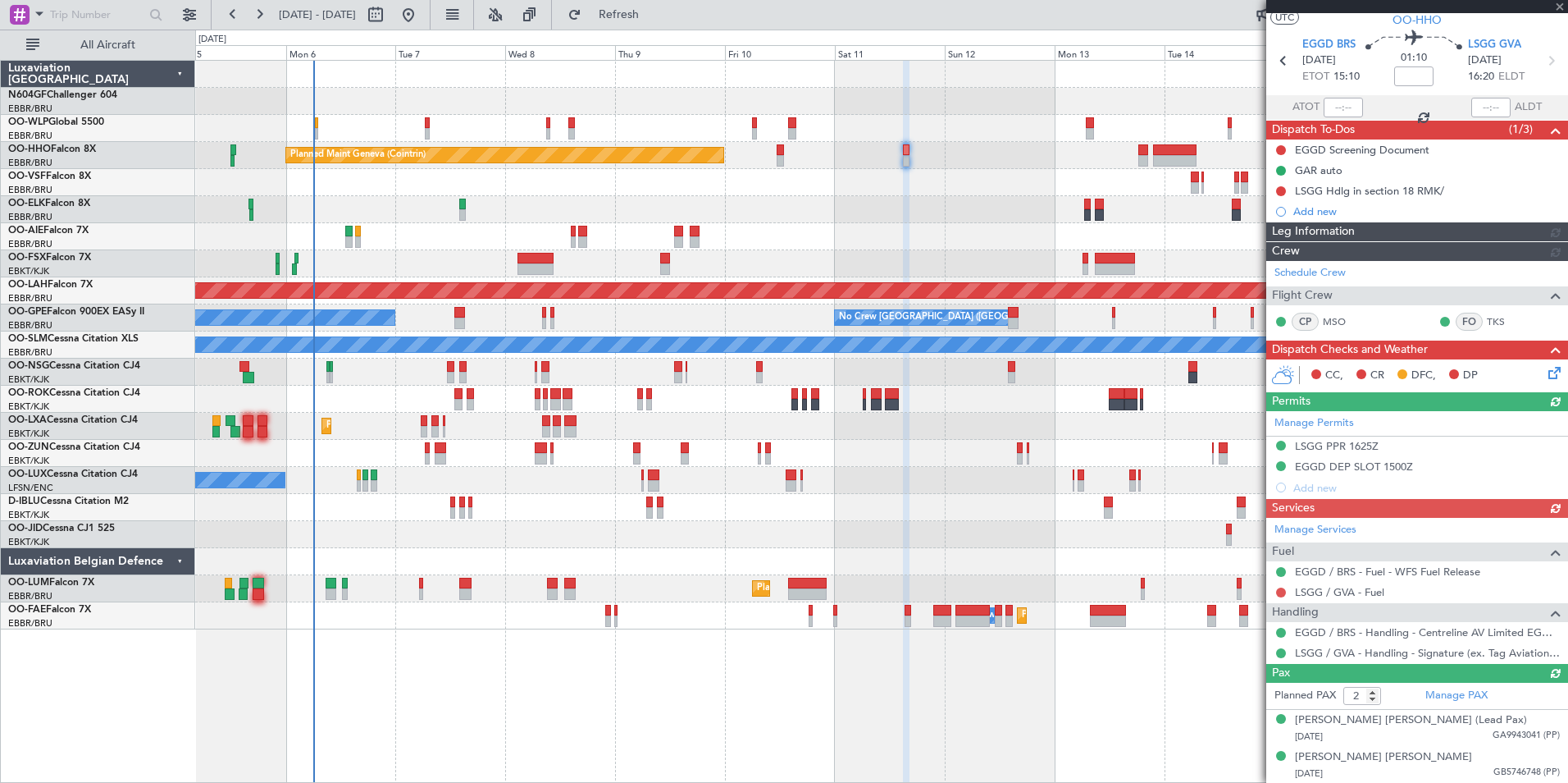
click at [1009, 468] on div "Planned Maint Milan (Linate) Planned Maint Geneva (Cointrin) Unplanned Maint Lo…" at bounding box center [881, 345] width 1372 height 569
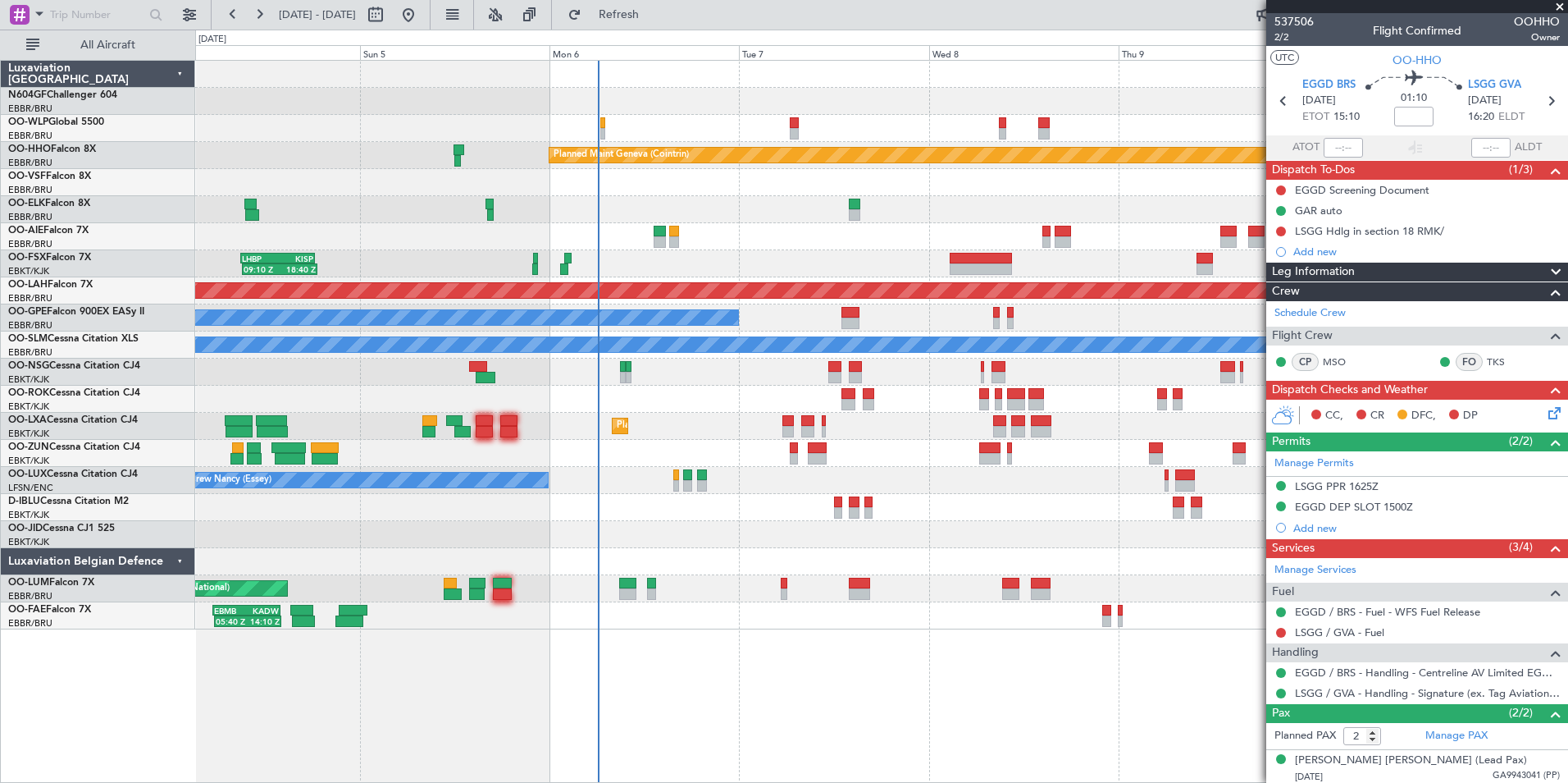
scroll to position [40, 0]
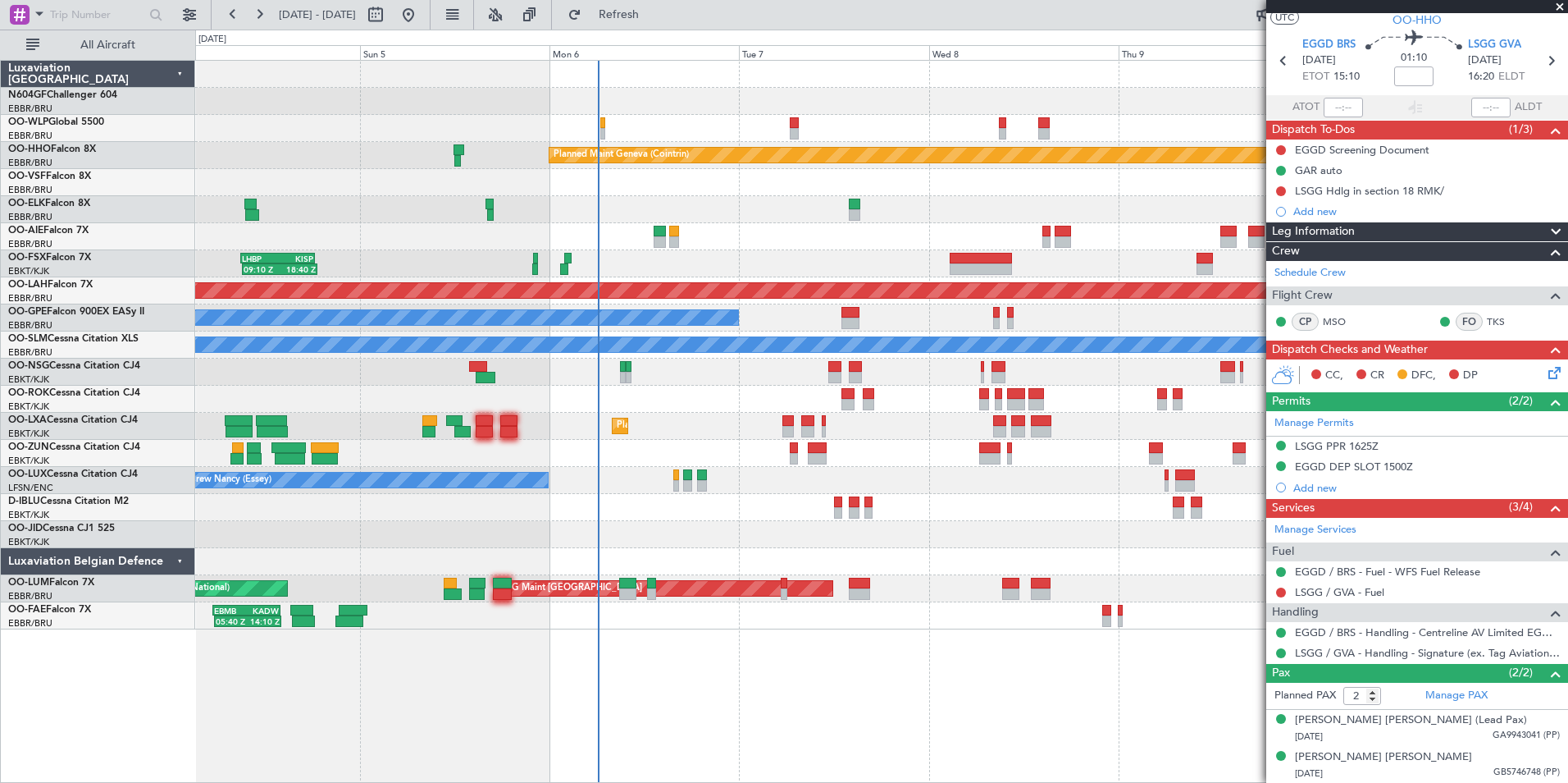
click at [389, 177] on div "Planned Maint Milan (Linate) Planned Maint Geneva ([GEOGRAPHIC_DATA]) Unplanned…" at bounding box center [881, 345] width 1372 height 569
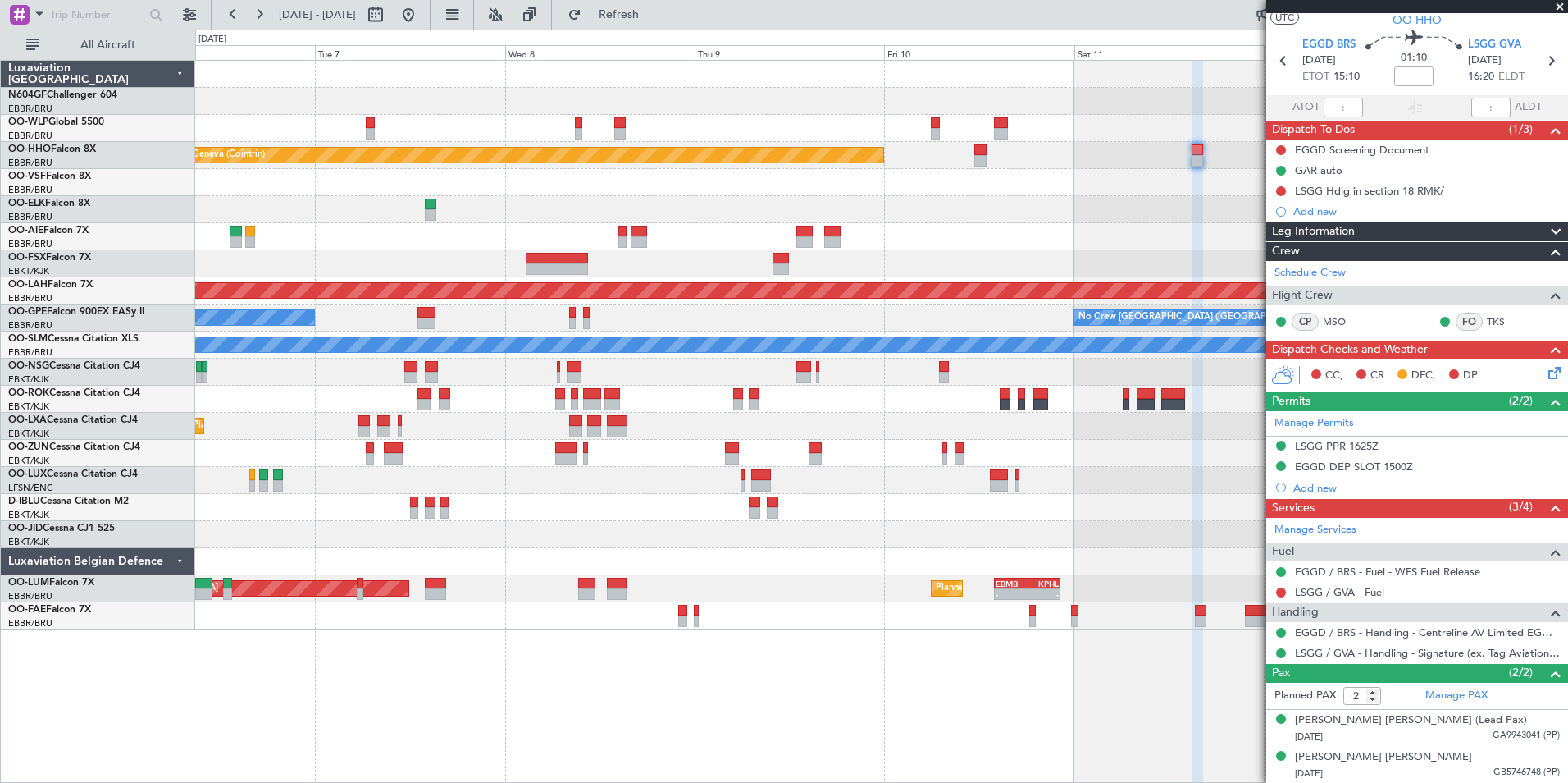
click at [534, 245] on div "Planned Maint Geneva (Cointrin) - - LEZL 21:40 Z SKCG 07:10 Z - - LIMC 09:00 Z …" at bounding box center [881, 345] width 1372 height 569
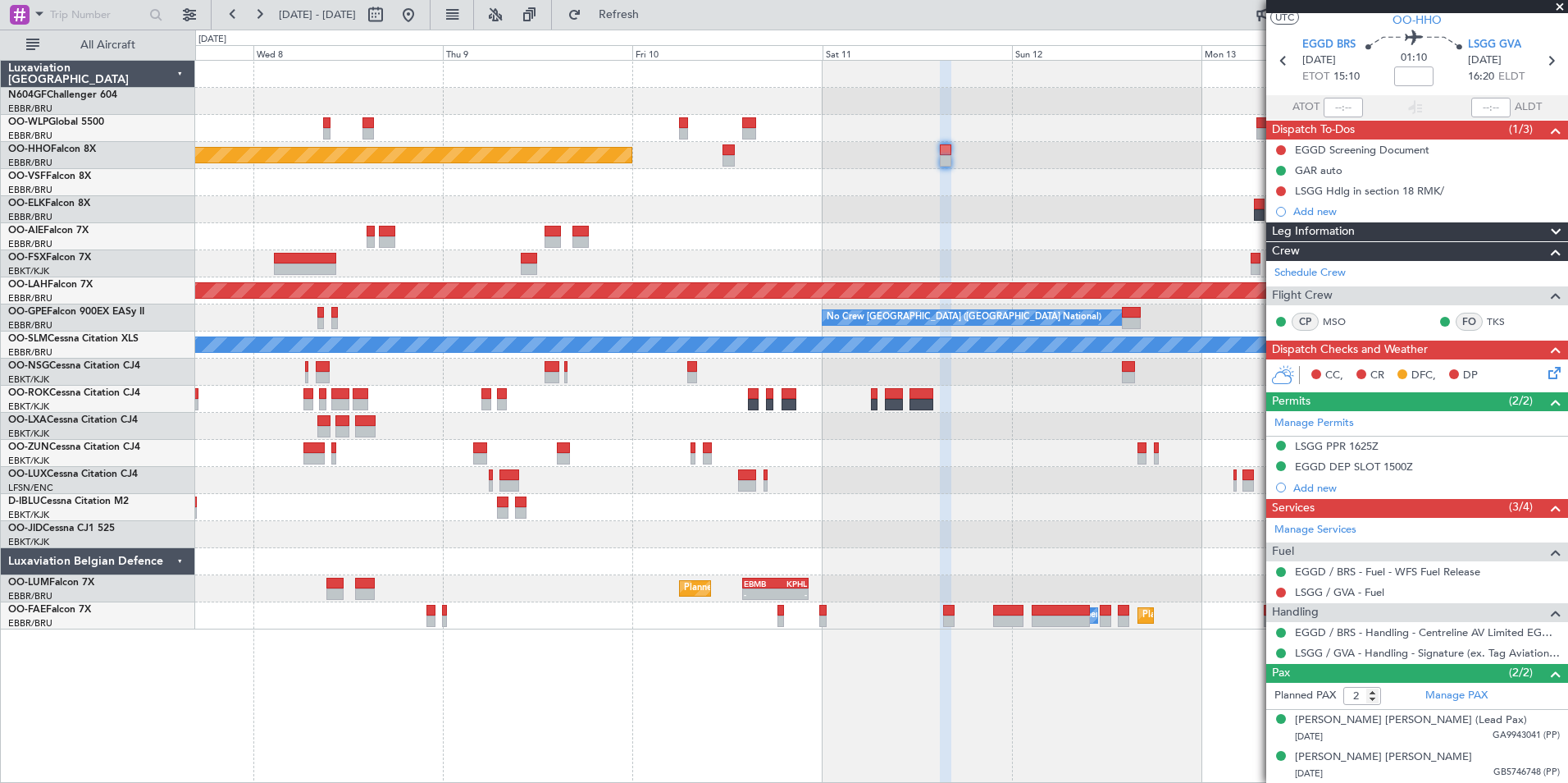
click at [596, 242] on div "- - EBLG 16:00 Z KIND 00:50 Z Planned Maint Geneva ([GEOGRAPHIC_DATA]) - - LEZL…" at bounding box center [881, 345] width 1372 height 569
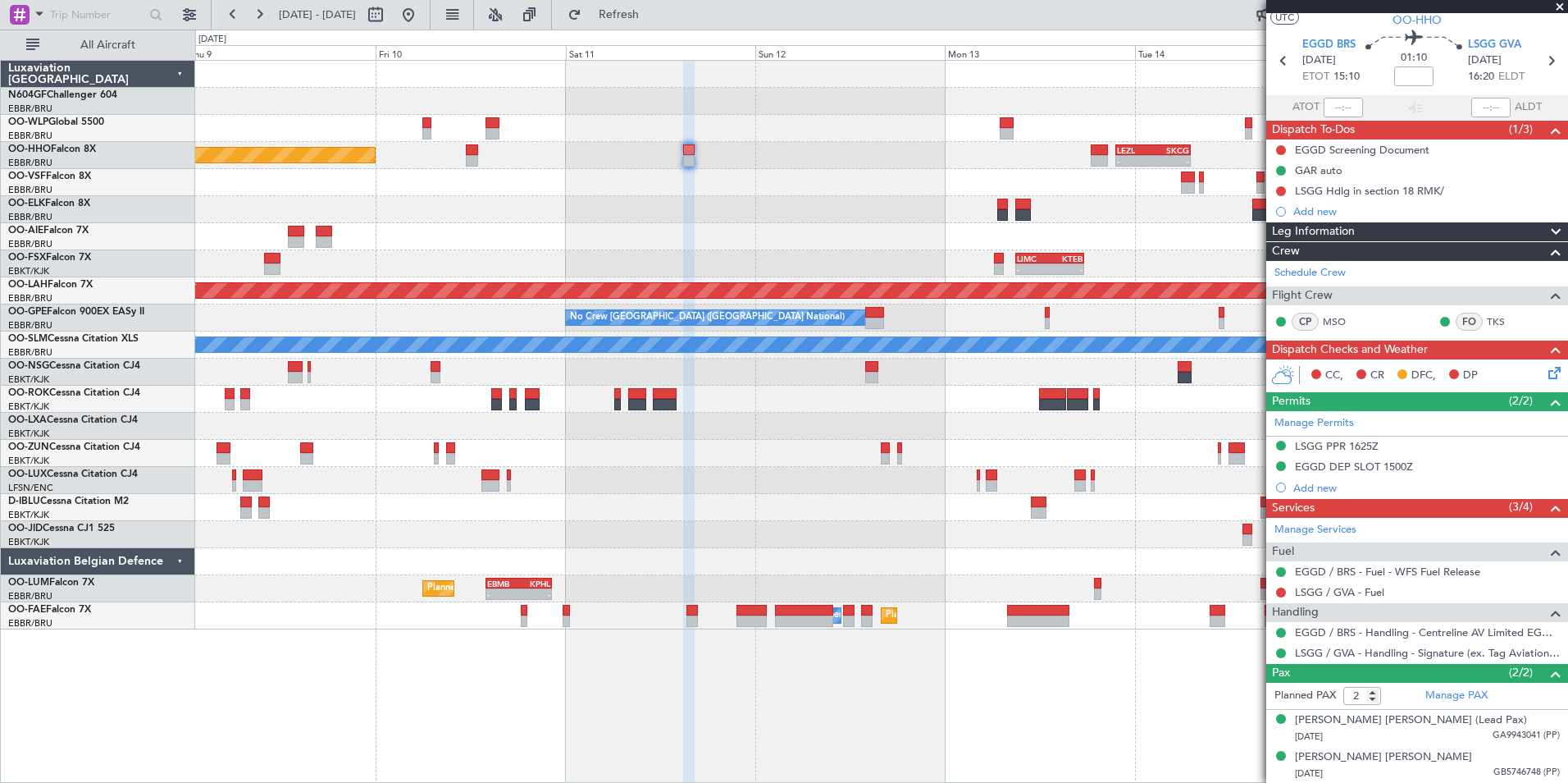
click at [481, 227] on div at bounding box center [881, 236] width 1372 height 27
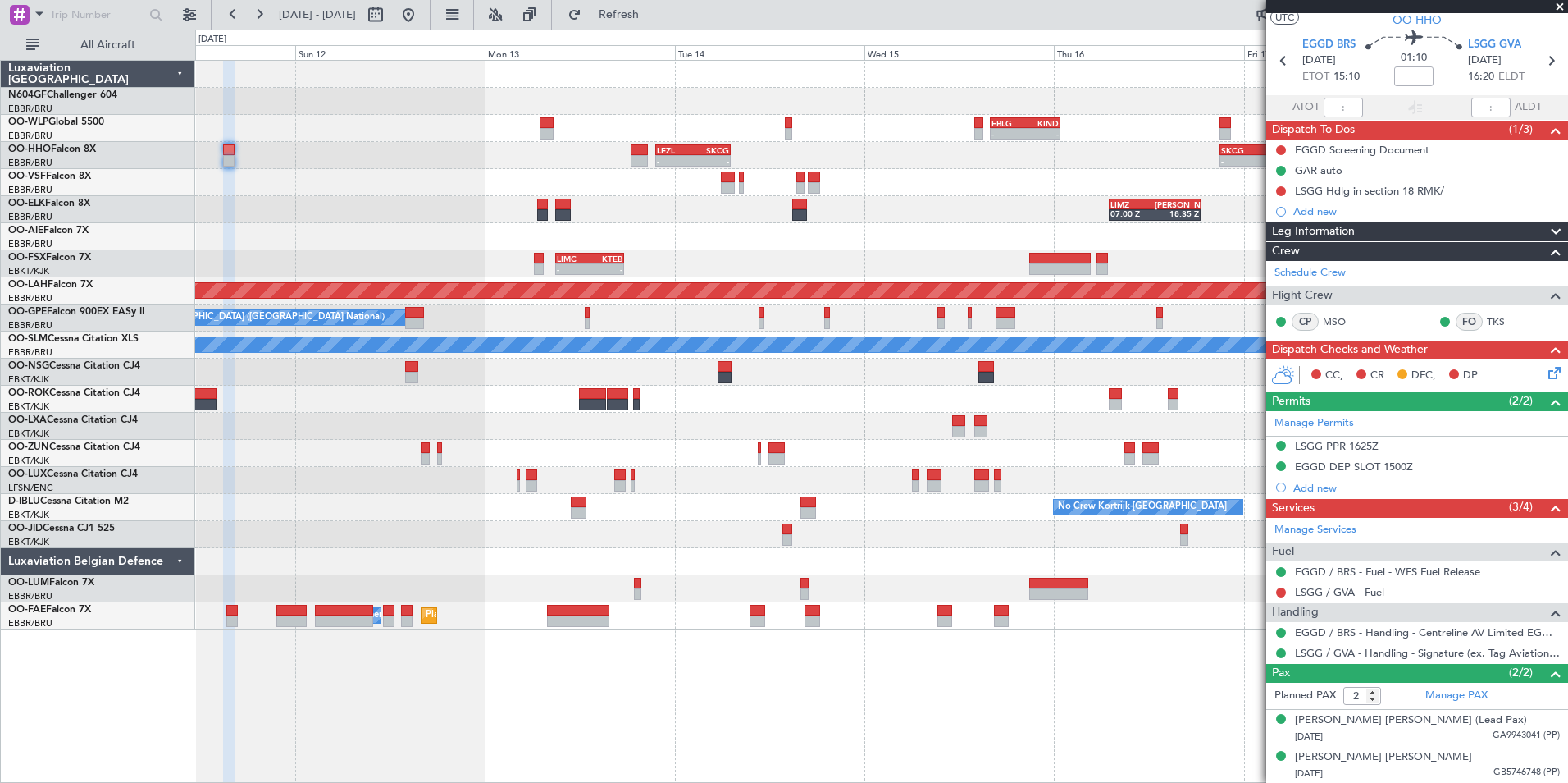
click at [479, 226] on div at bounding box center [881, 236] width 1372 height 27
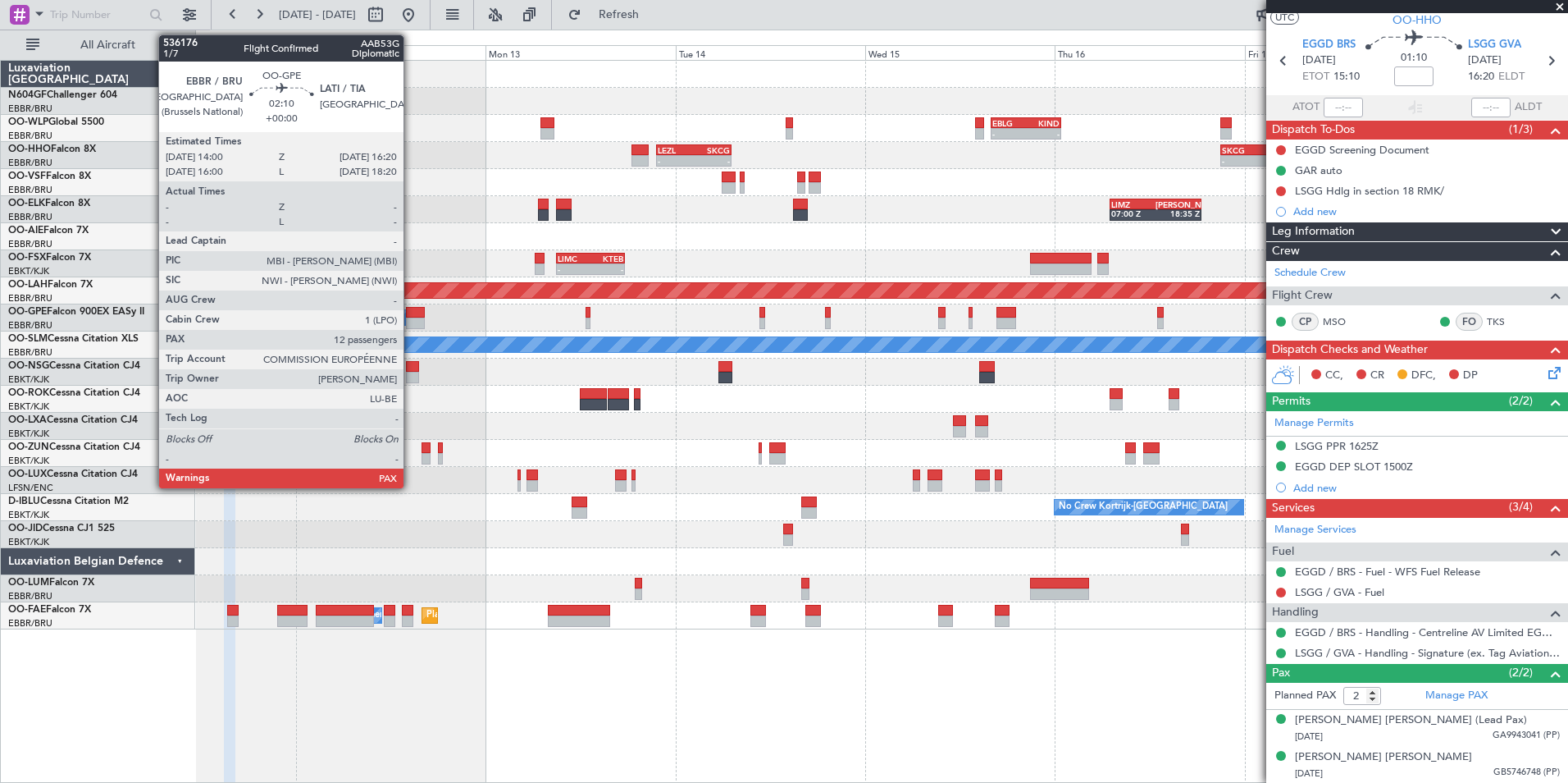
click at [728, 371] on div "- - EBLG 16:00 Z KIND 00:50 Z - - LEZL 21:40 Z SKCG 07:10 Z - - SKCG 21:00 Z EG…" at bounding box center [881, 345] width 1372 height 569
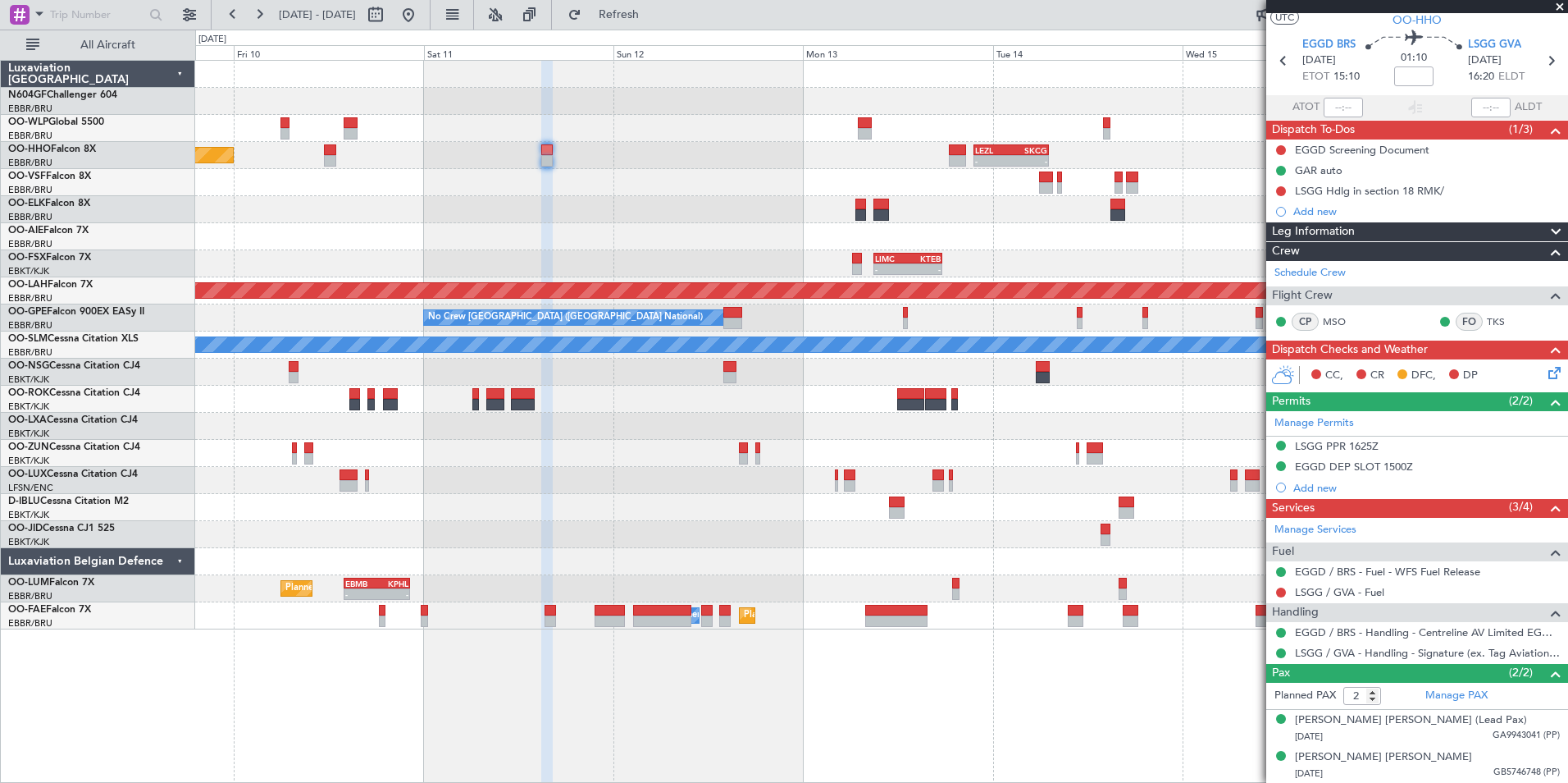
click at [619, 276] on div "- - LIMC 09:00 Z KTEB 17:40 Z" at bounding box center [881, 264] width 1372 height 27
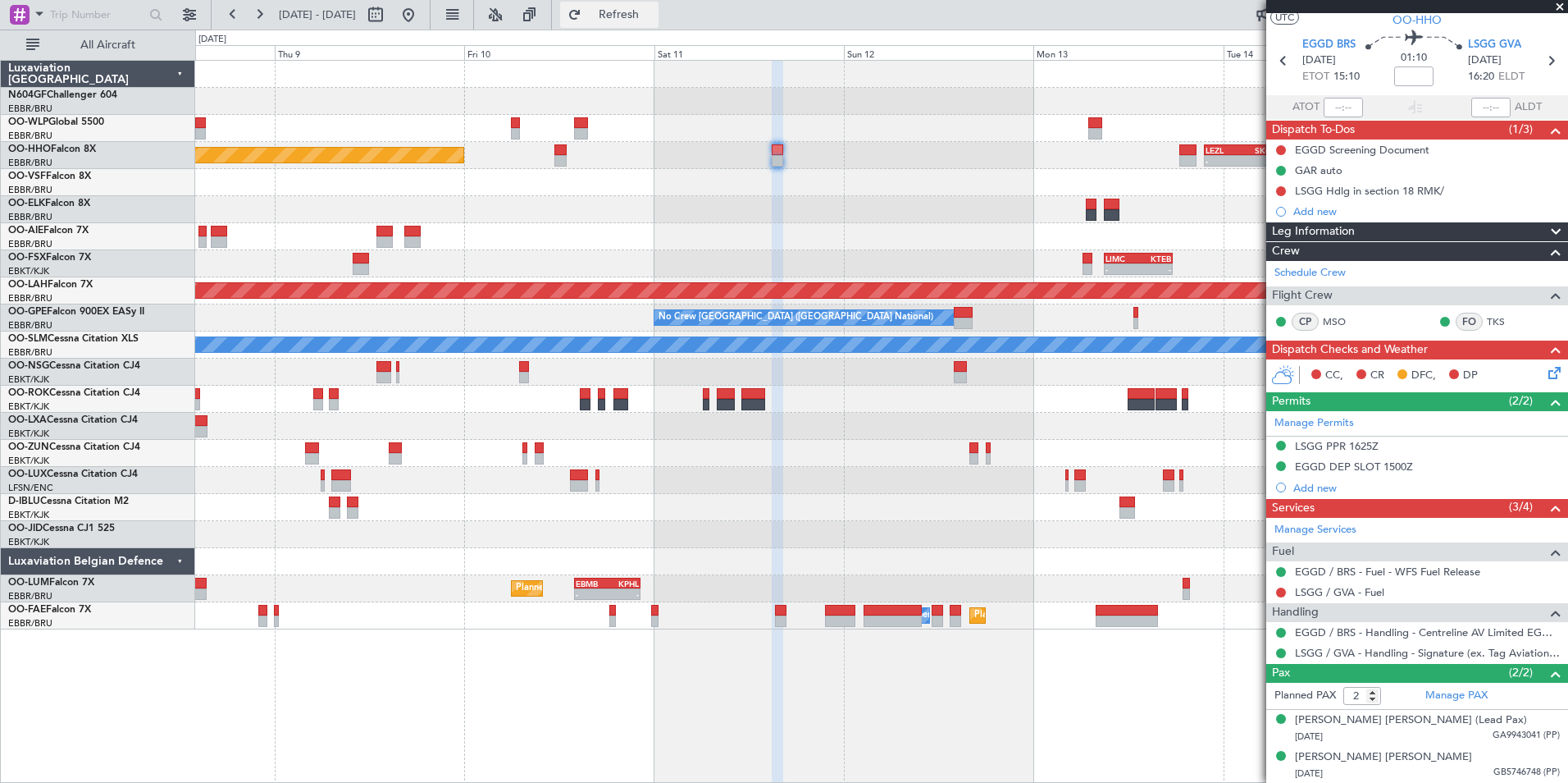
click at [654, 15] on span "Refresh" at bounding box center [619, 14] width 69 height 12
click at [1029, 428] on div "- - EBLG 16:00 Z KIND 00:50 Z Planned Maint Geneva ([GEOGRAPHIC_DATA]) - - LEZL…" at bounding box center [881, 345] width 1372 height 569
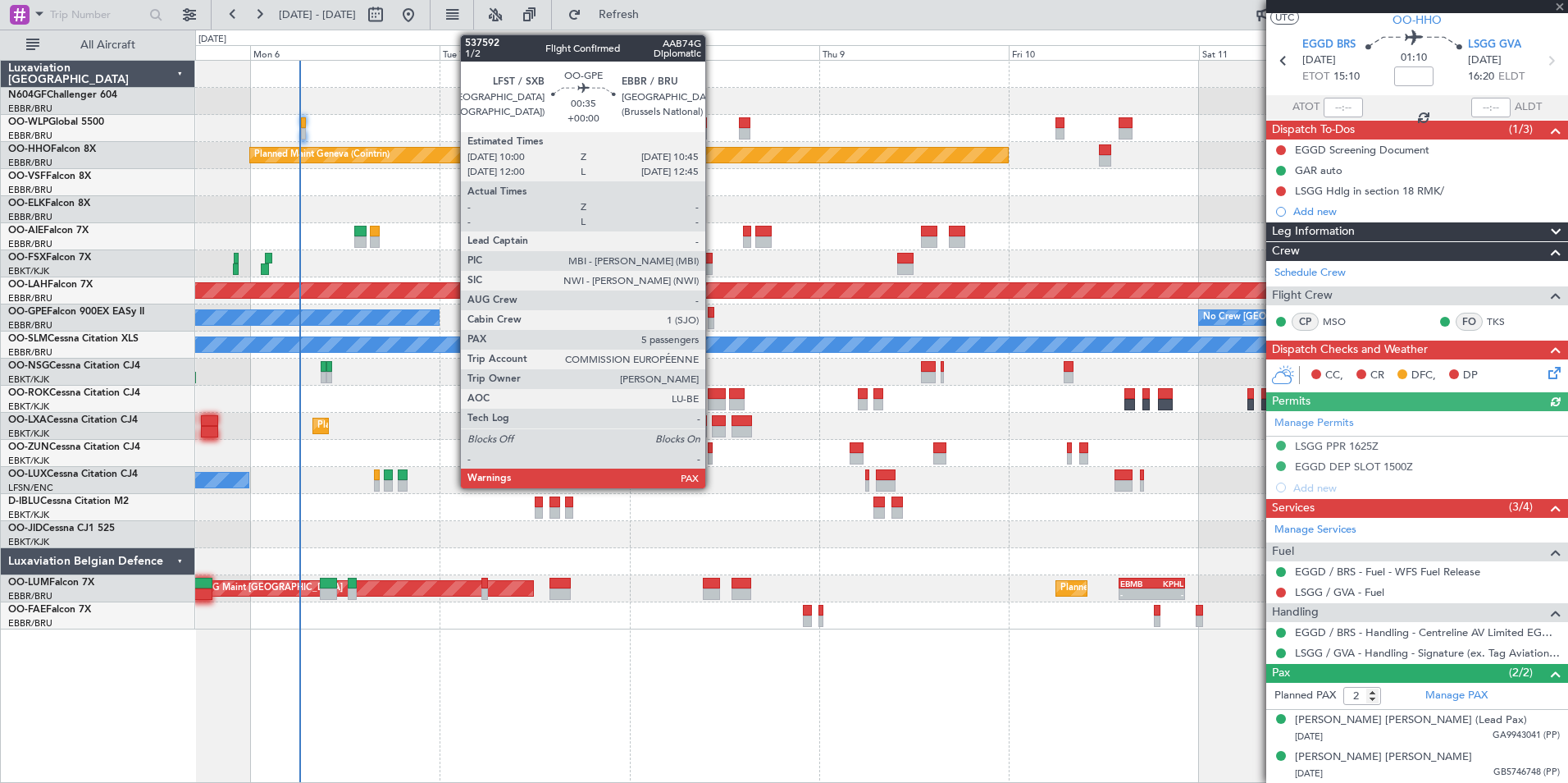
click at [880, 382] on div "Planned Maint Geneva (Cointrin) - - LEZL 21:40 Z SKCG 07:10 Z 09:10 Z 18:40 Z L…" at bounding box center [881, 345] width 1372 height 569
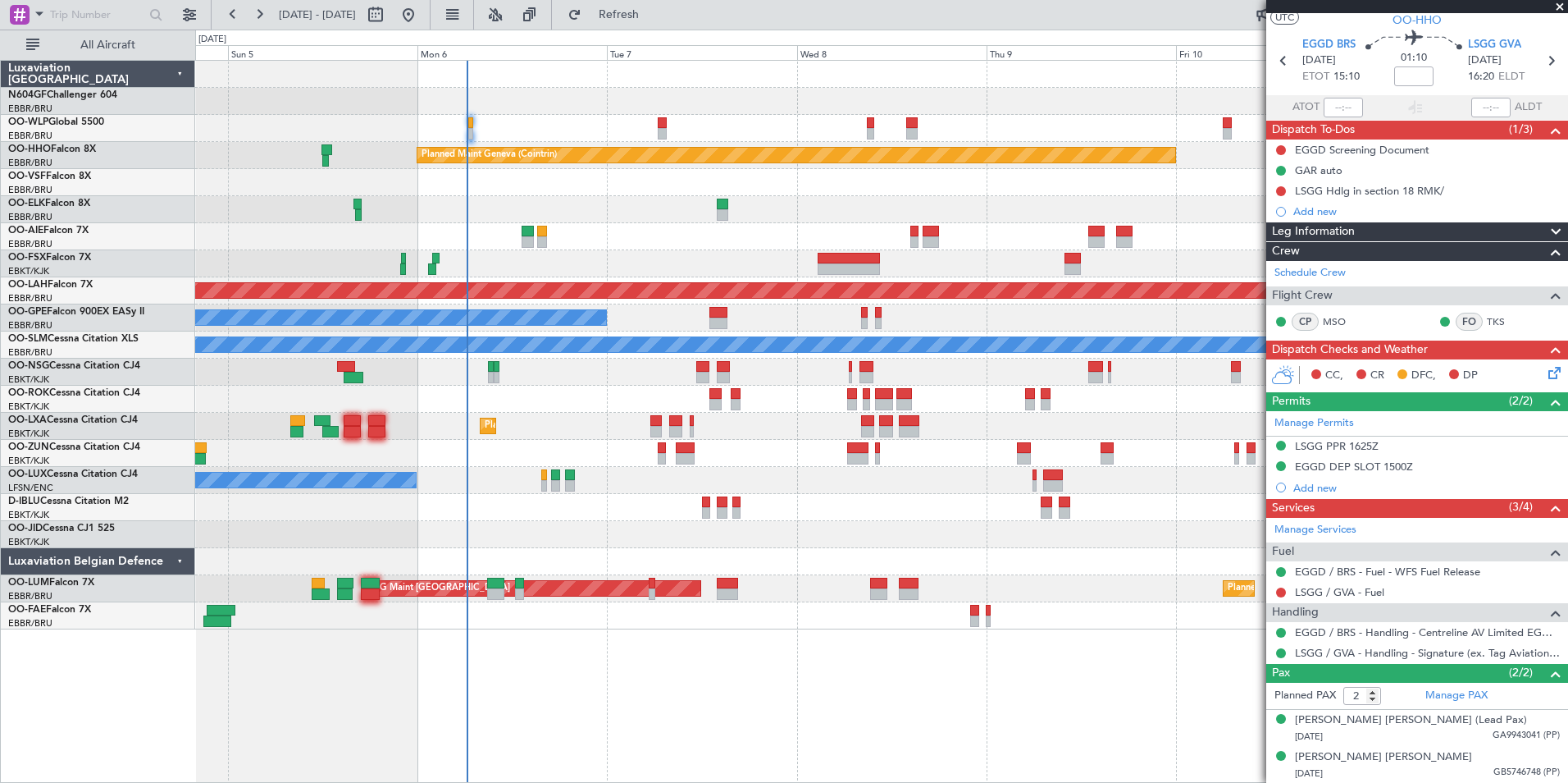
click at [877, 450] on div "Planned Maint Geneva (Cointrin) Unplanned Maint [GEOGRAPHIC_DATA] ([GEOGRAPHIC_…" at bounding box center [881, 345] width 1372 height 569
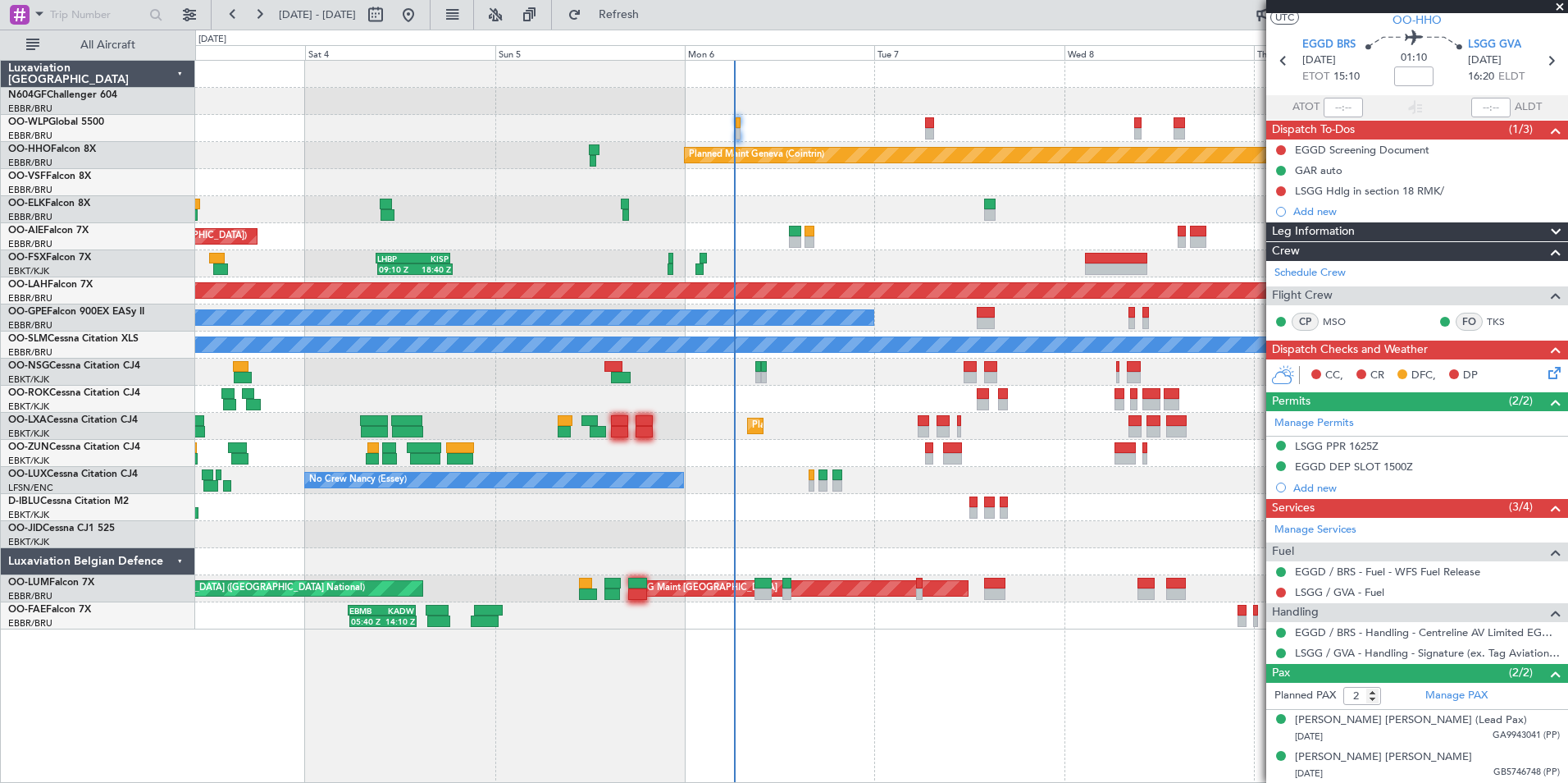
click at [853, 484] on div "No Crew Nancy (Essey)" at bounding box center [881, 480] width 1372 height 27
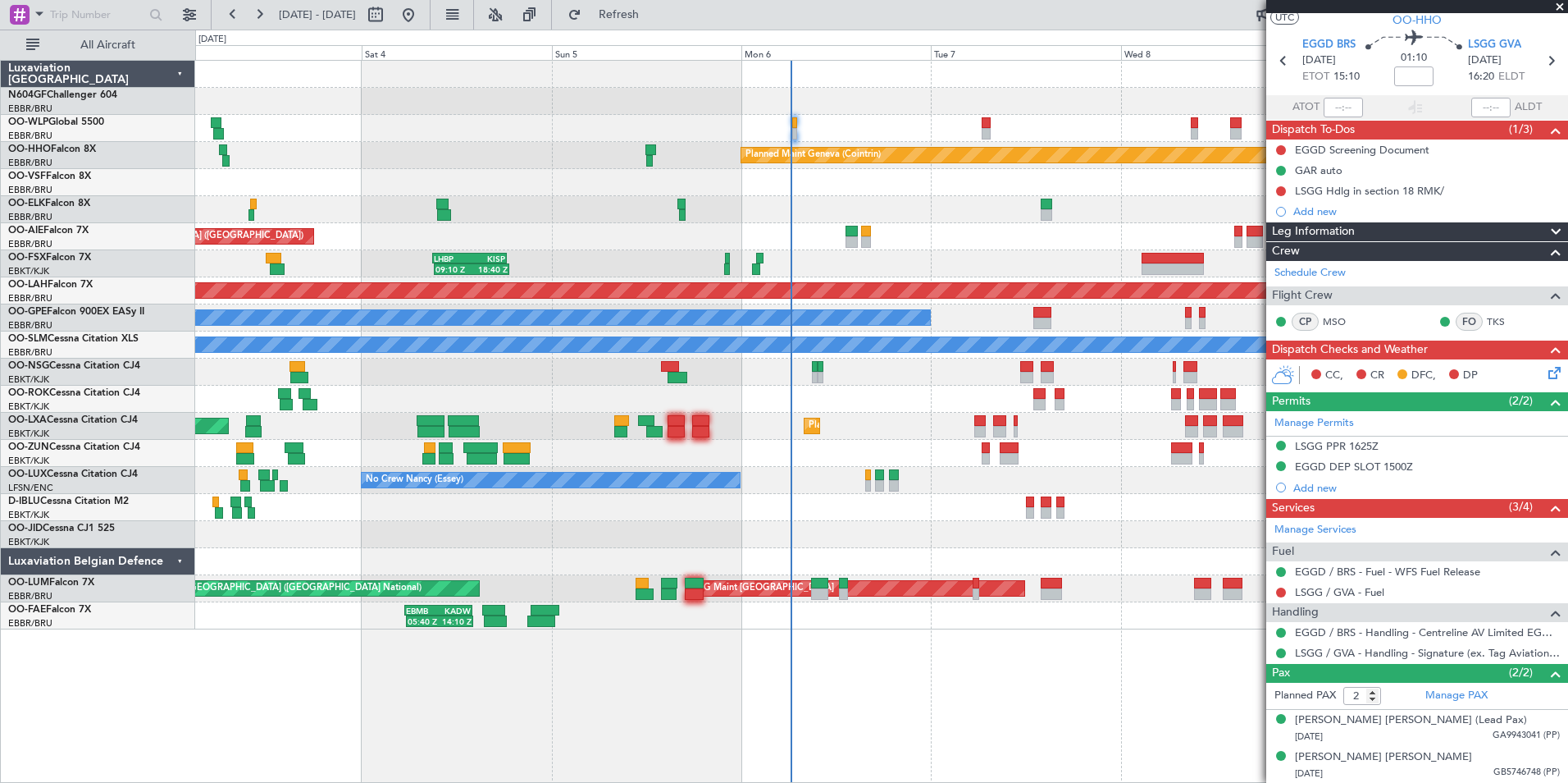
click at [937, 263] on div "09:10 Z 18:40 Z LHBP 09:00 Z KISP 18:25 Z" at bounding box center [881, 264] width 1372 height 27
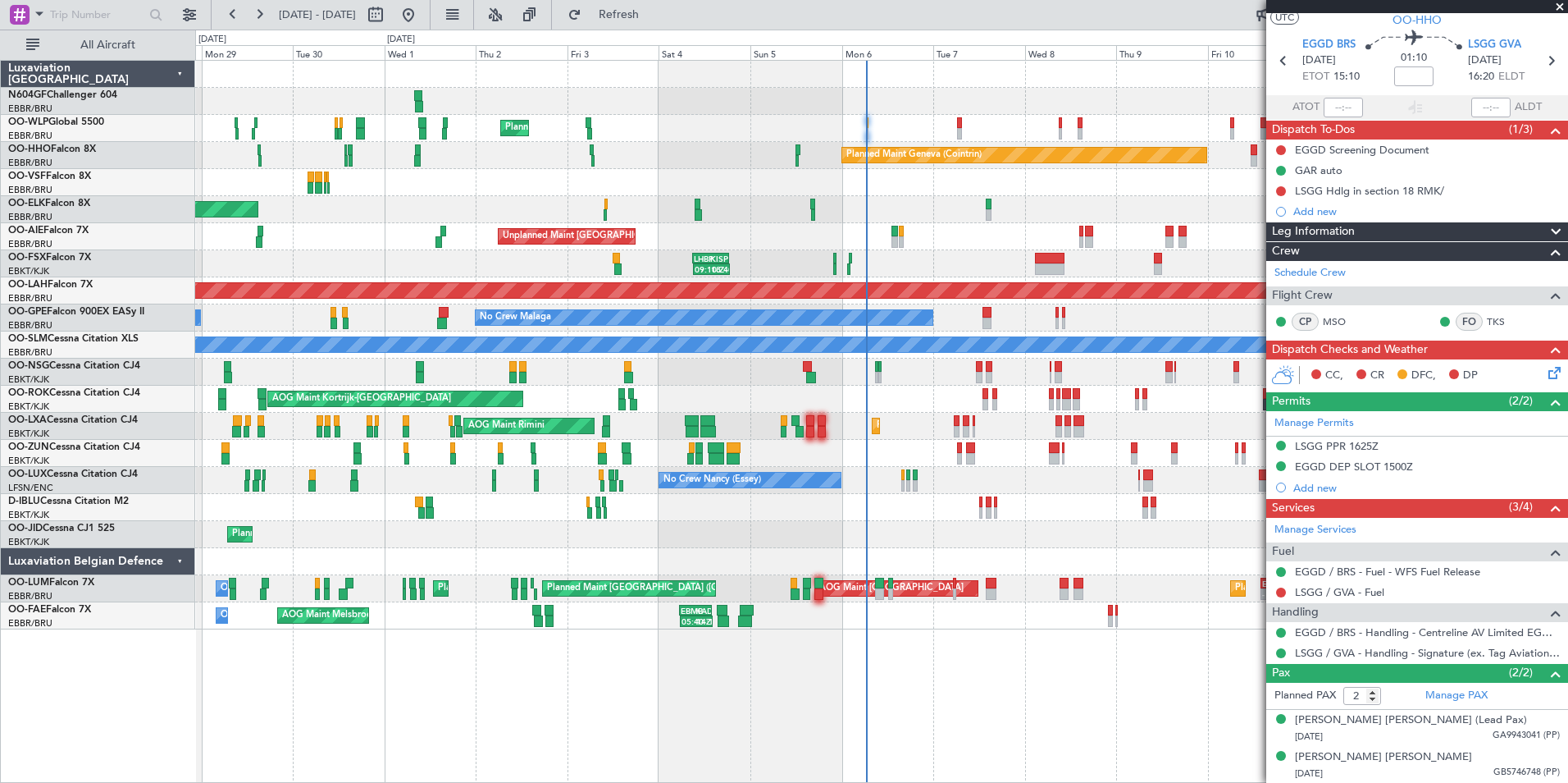
click at [688, 348] on div "Planned Maint Milan (Linate) - - EBLG 16:00 Z KIND 00:50 Z Planned Maint Geneva…" at bounding box center [881, 345] width 1372 height 569
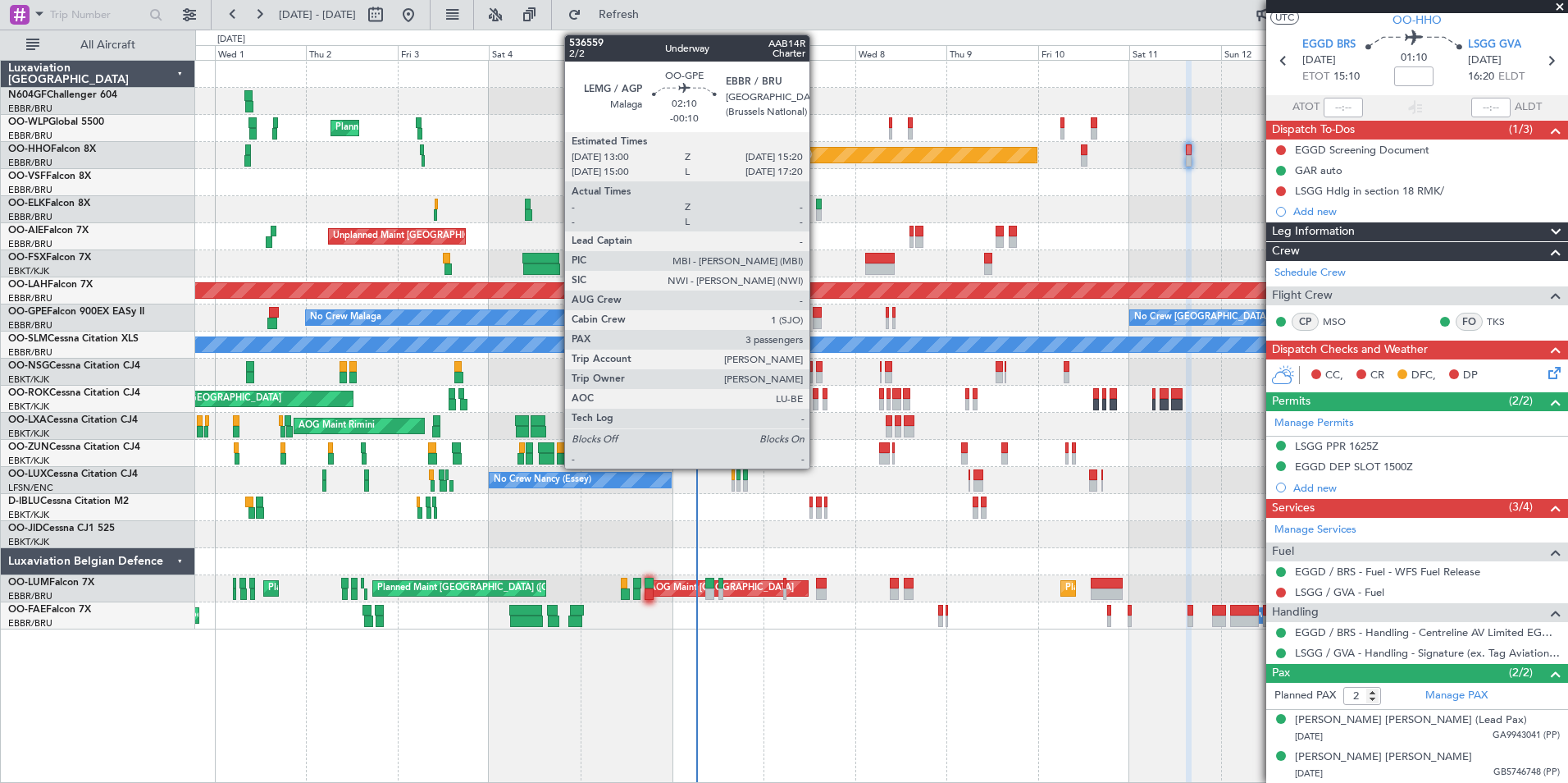
click at [817, 324] on div at bounding box center [817, 323] width 9 height 12
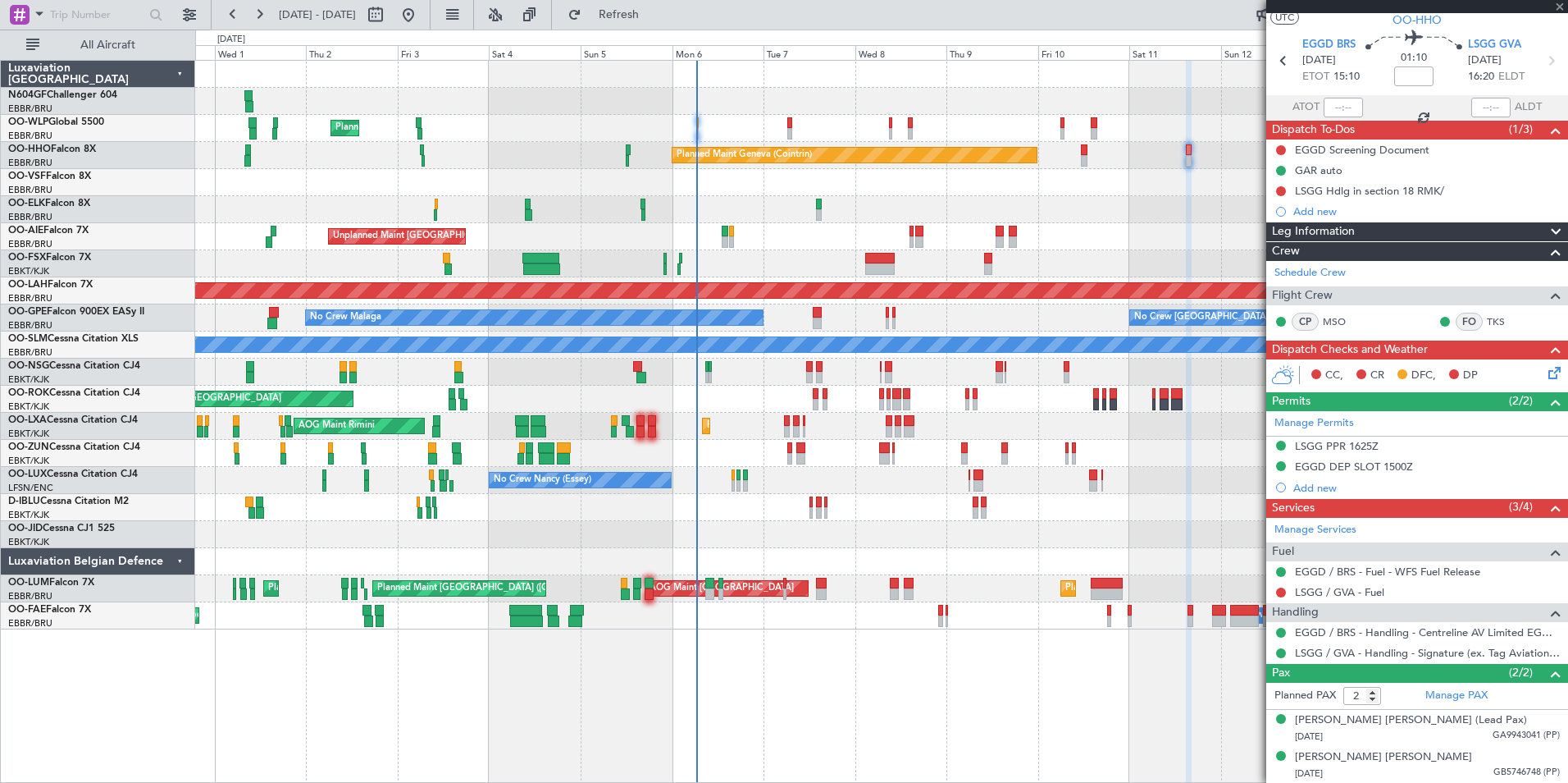
type input "-00:10"
type input "3"
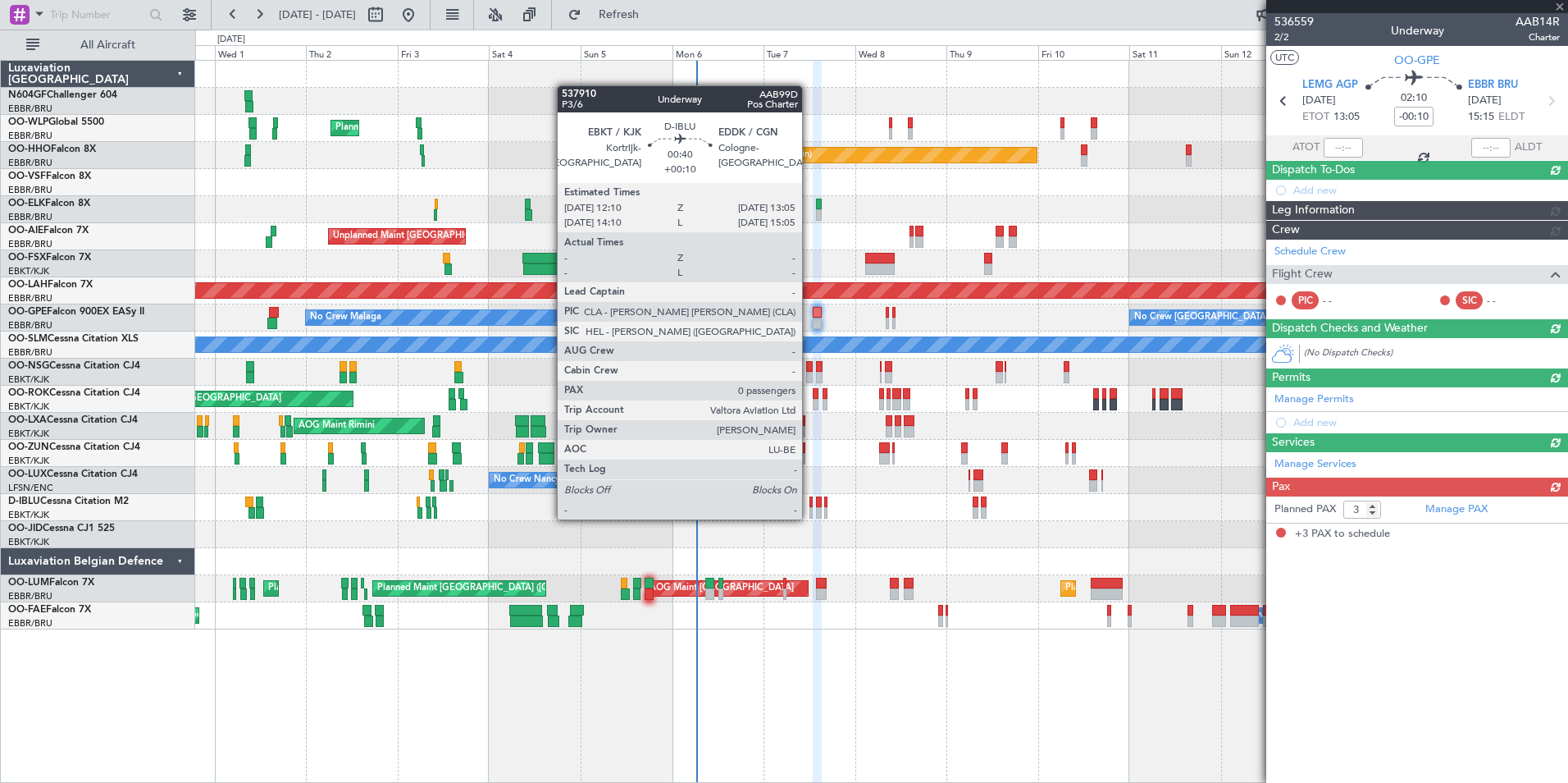
scroll to position [0, 0]
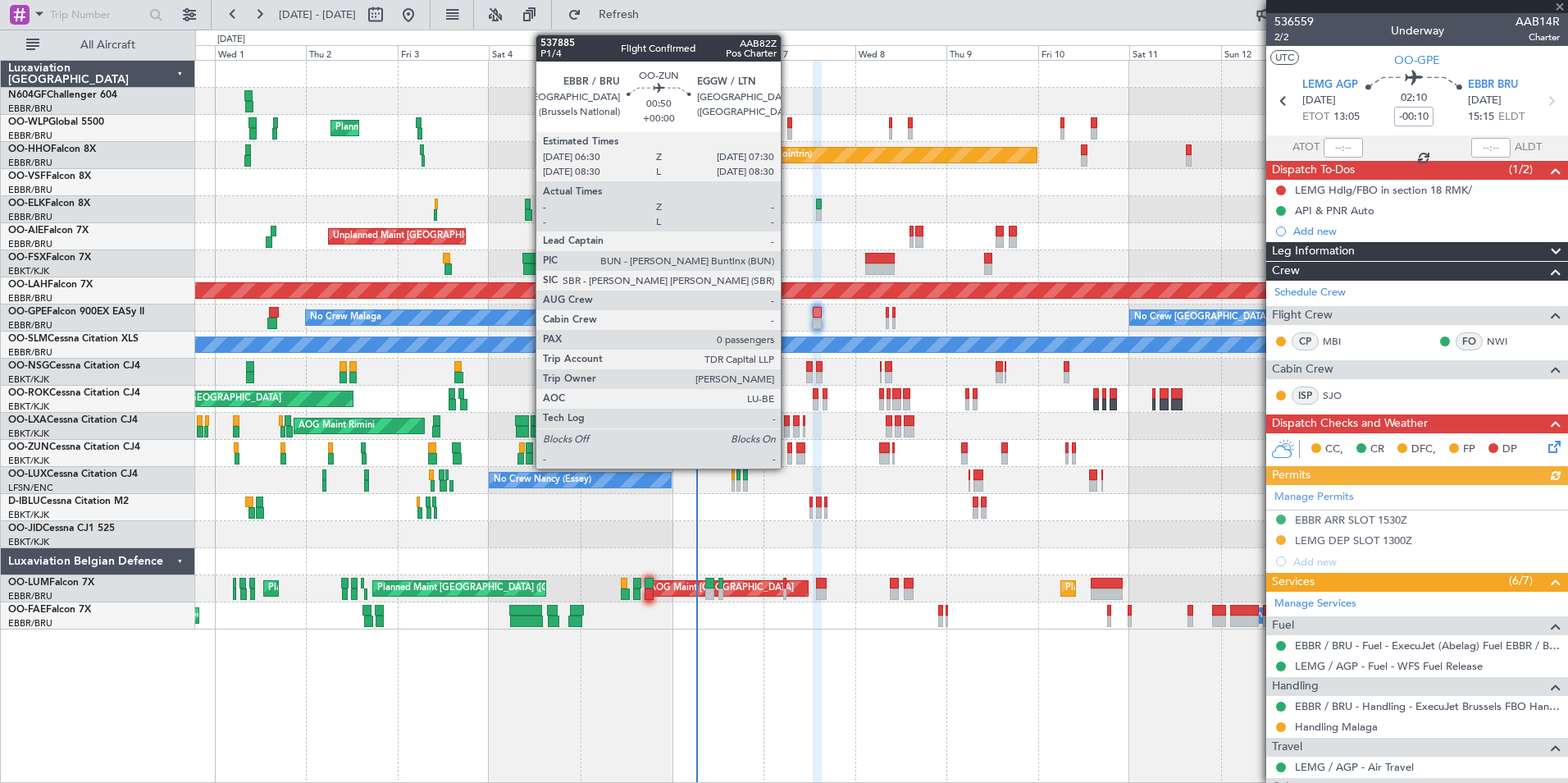
click at [788, 452] on div at bounding box center [789, 448] width 4 height 12
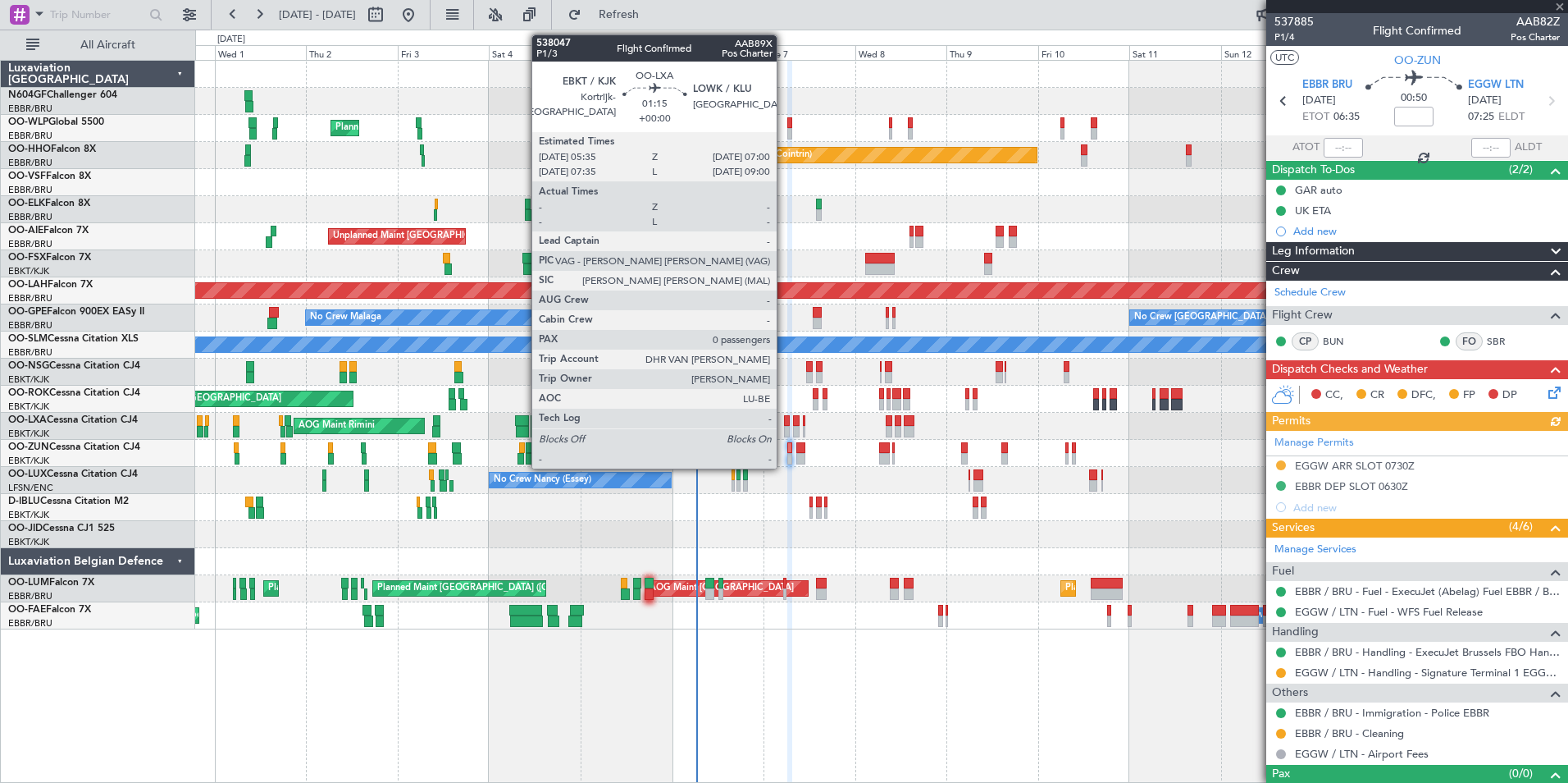
click at [784, 424] on div "AOG Maint Rimini Planned Maint [GEOGRAPHIC_DATA]-[GEOGRAPHIC_DATA] A/C Unavaila…" at bounding box center [881, 426] width 1372 height 27
click at [785, 426] on div at bounding box center [786, 431] width 5 height 12
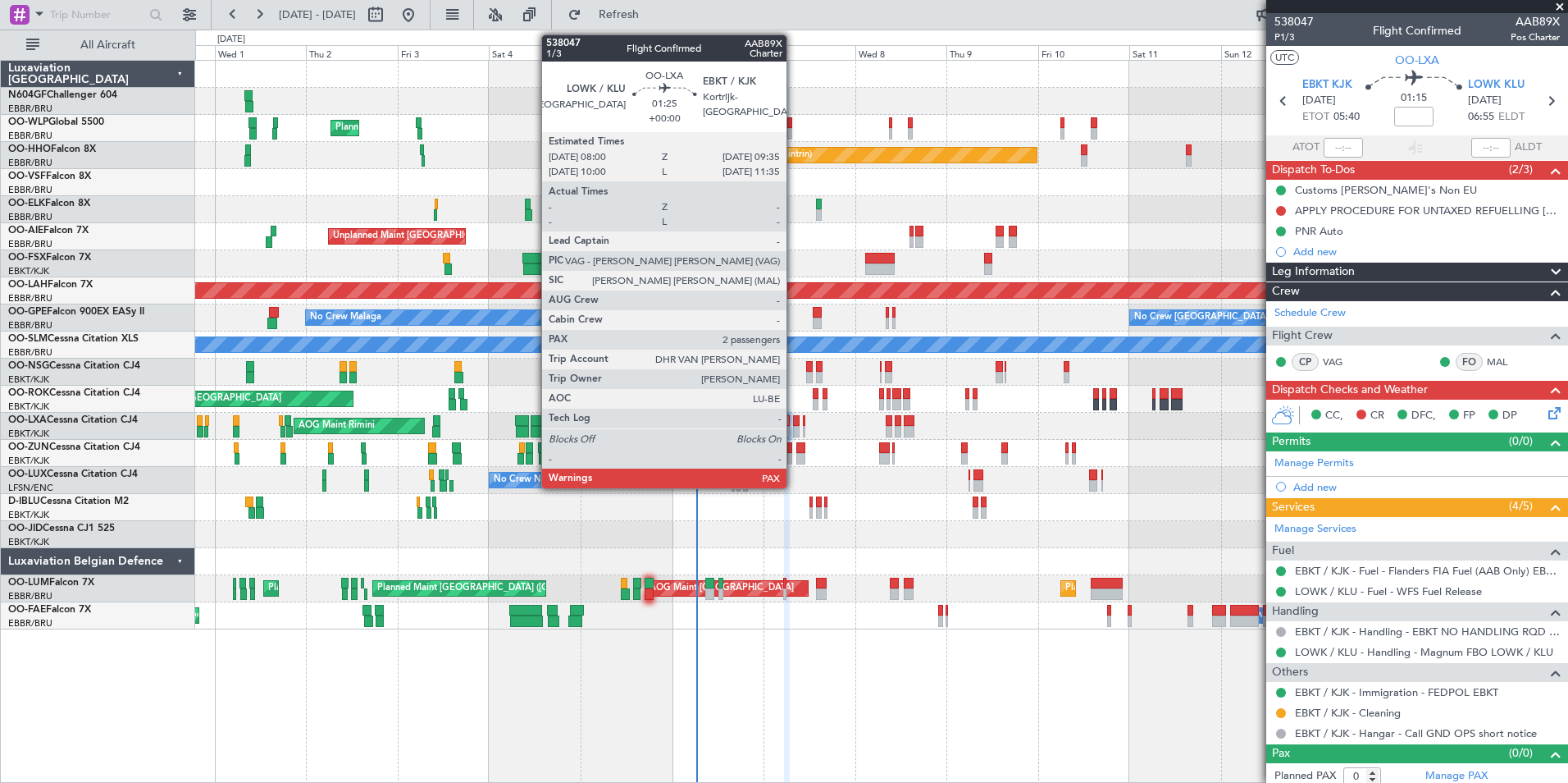
click at [795, 432] on div at bounding box center [796, 431] width 6 height 12
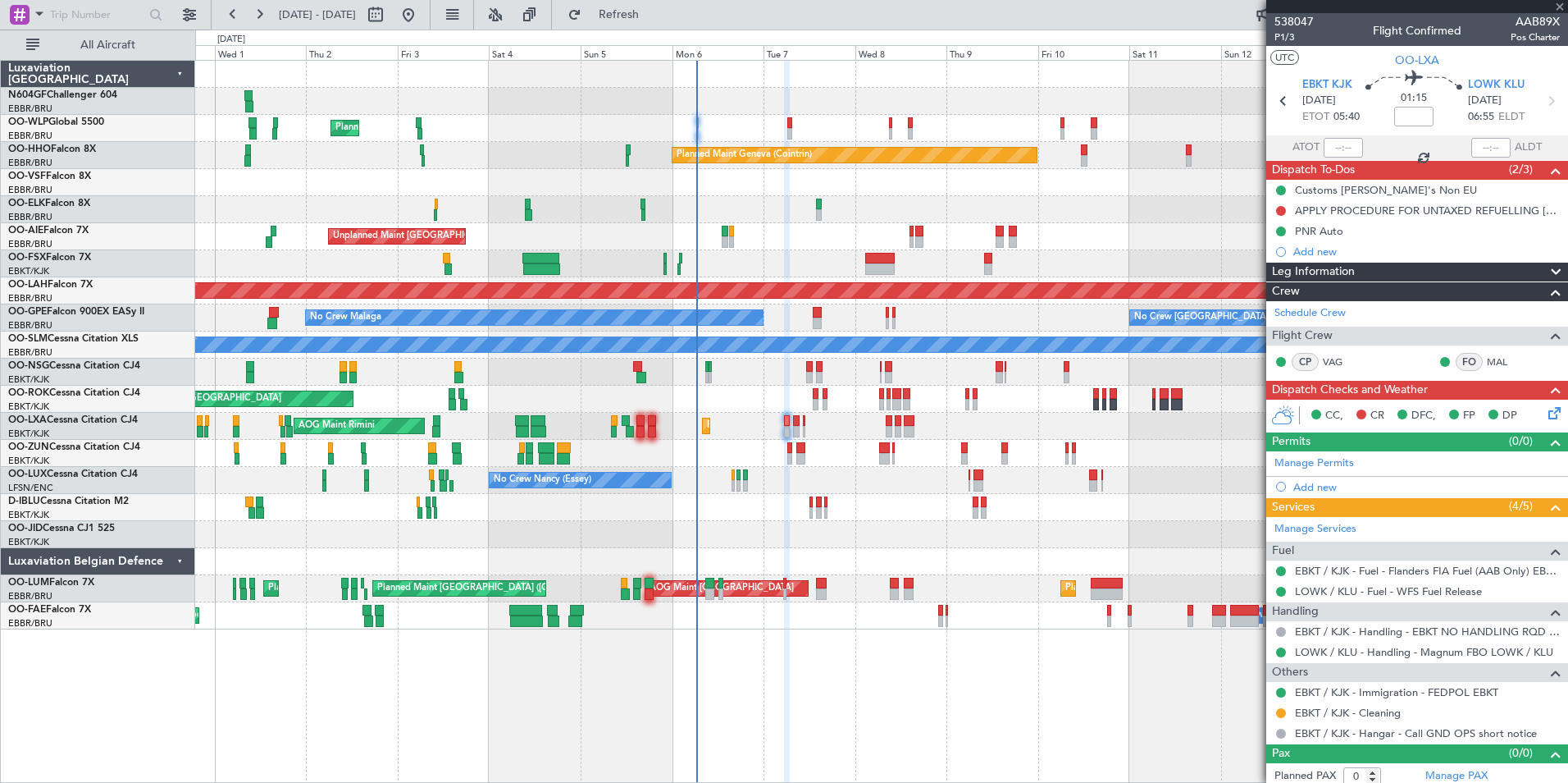
type input "2"
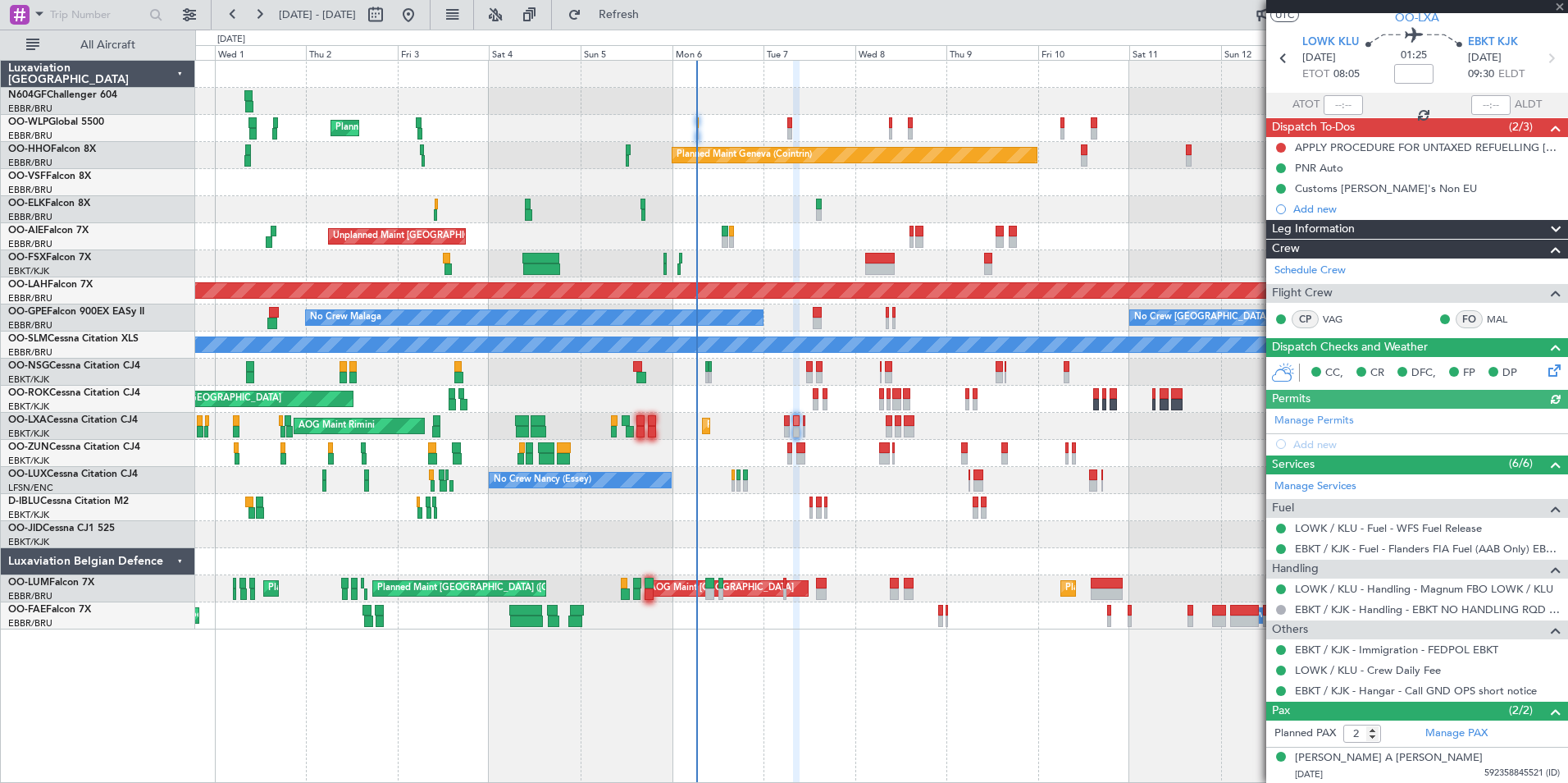
scroll to position [81, 0]
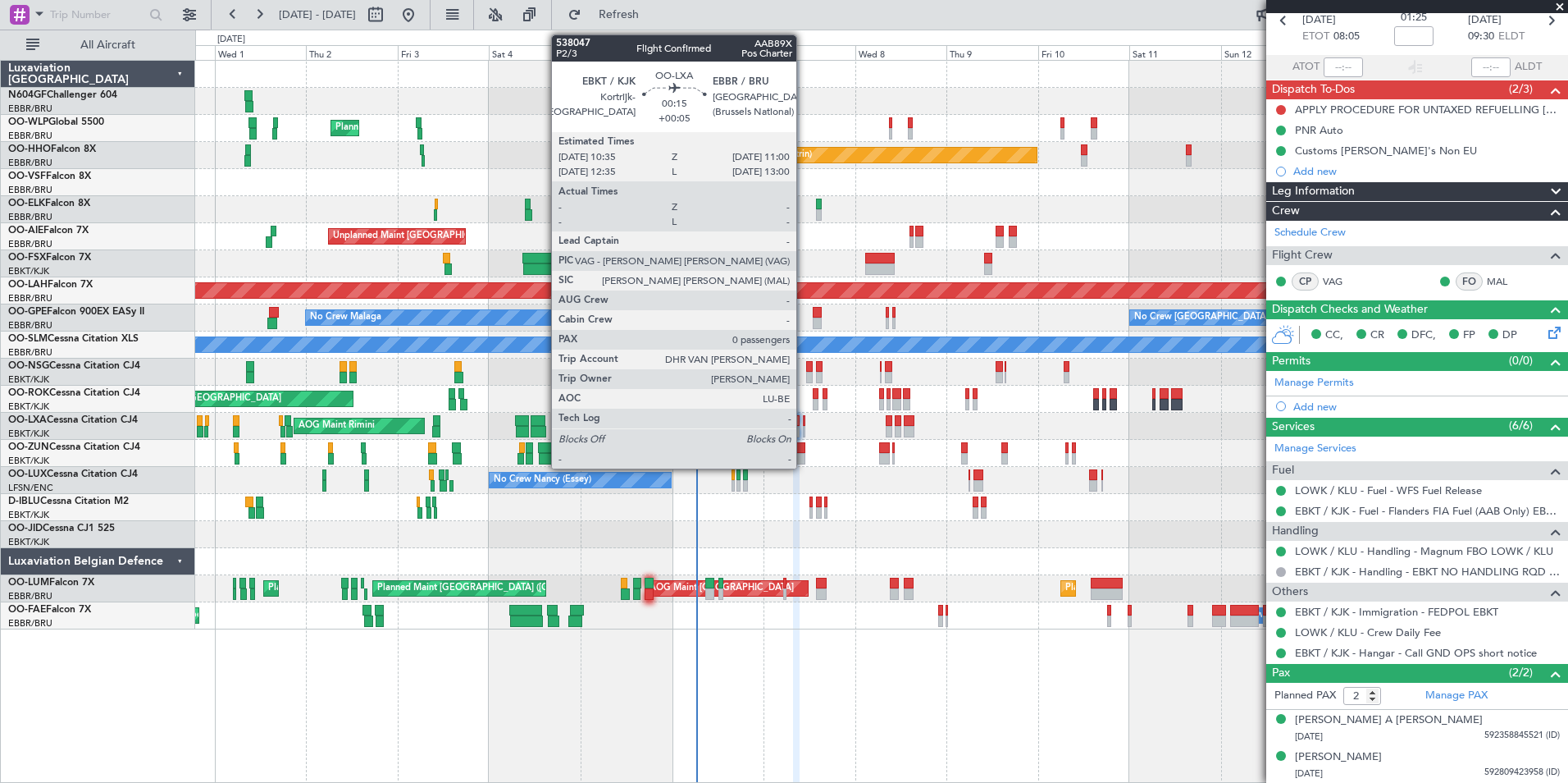
click at [804, 429] on div at bounding box center [804, 431] width 2 height 12
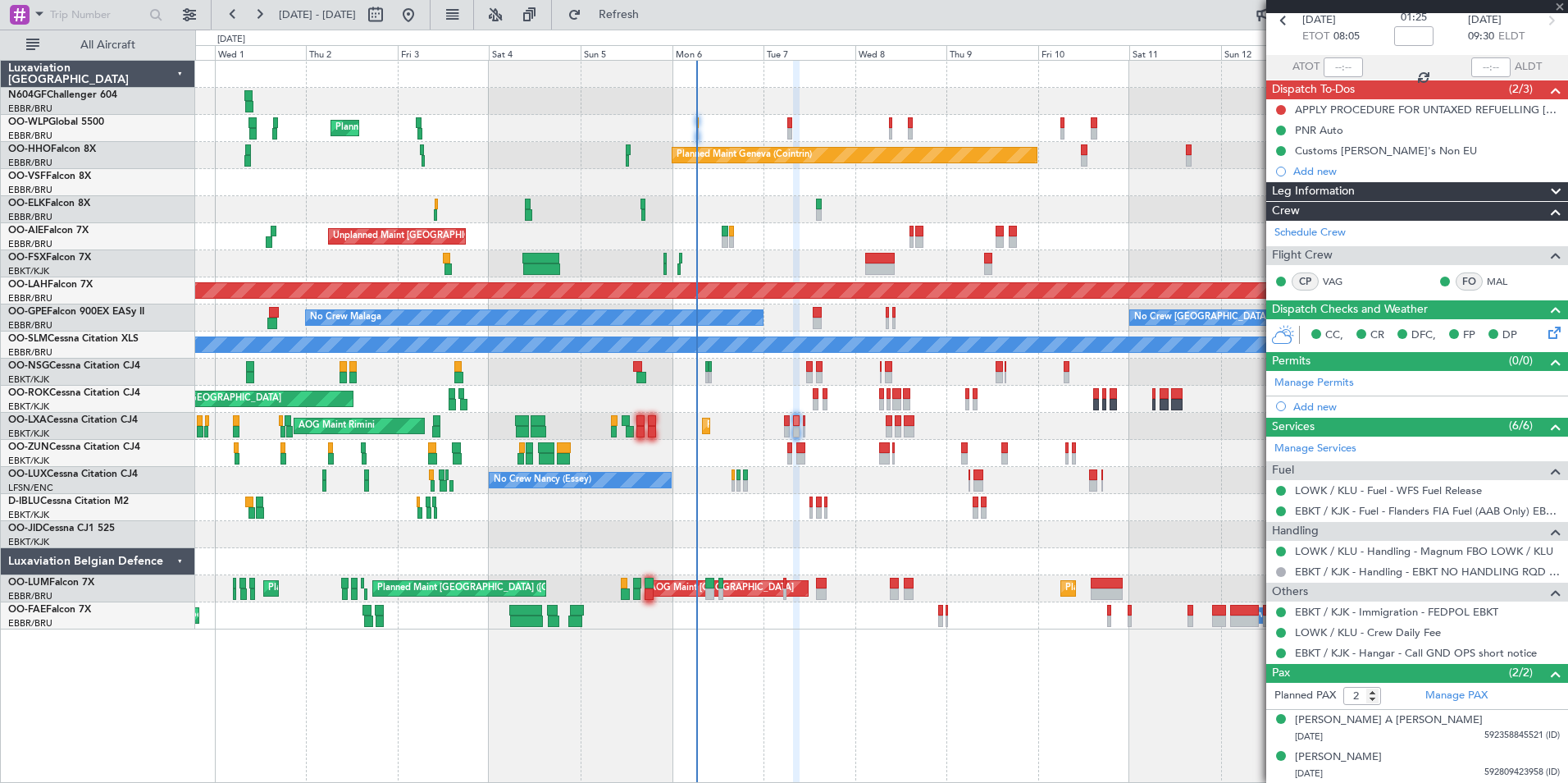
type input "+00:05"
type input "0"
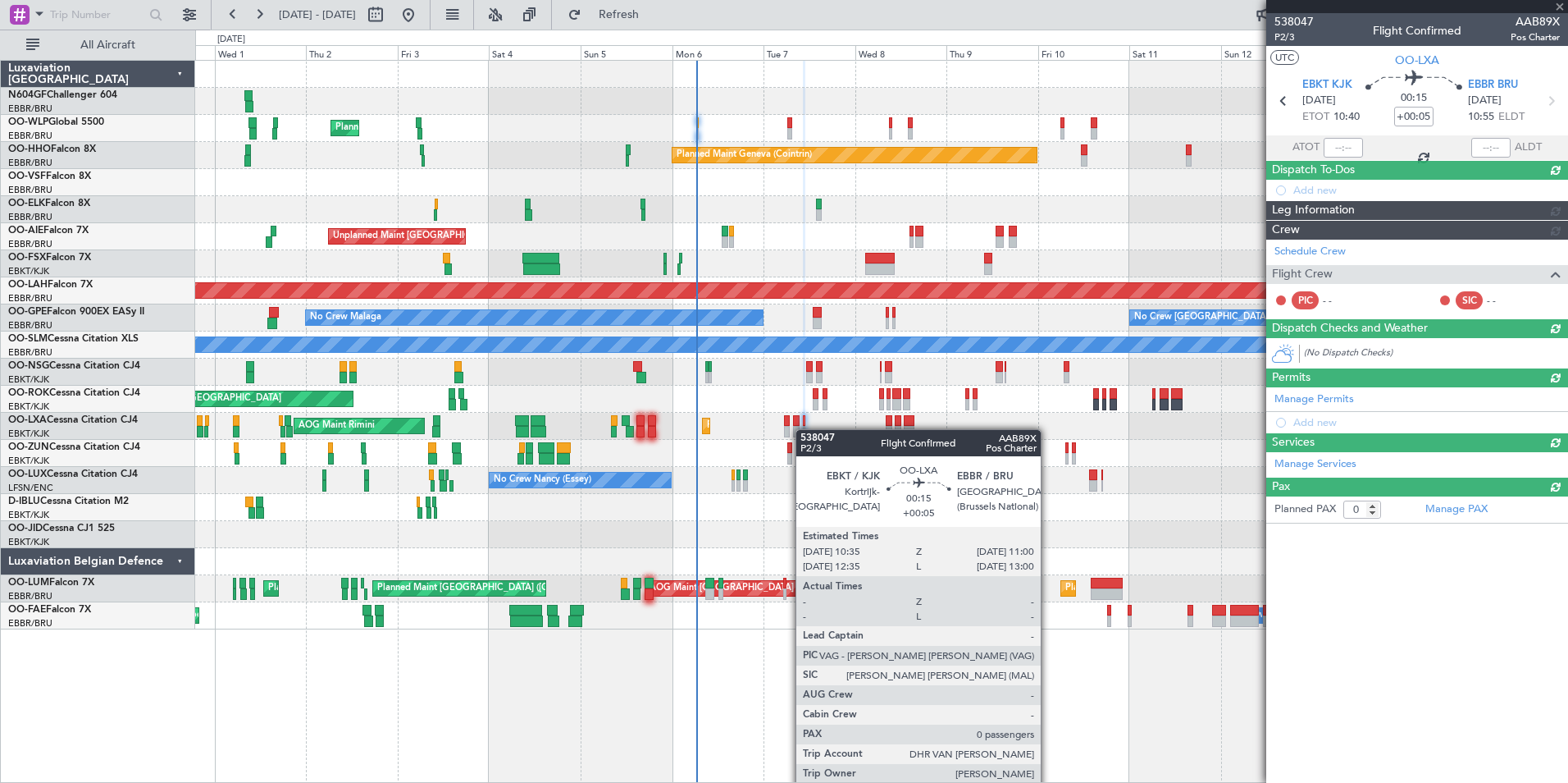
scroll to position [0, 0]
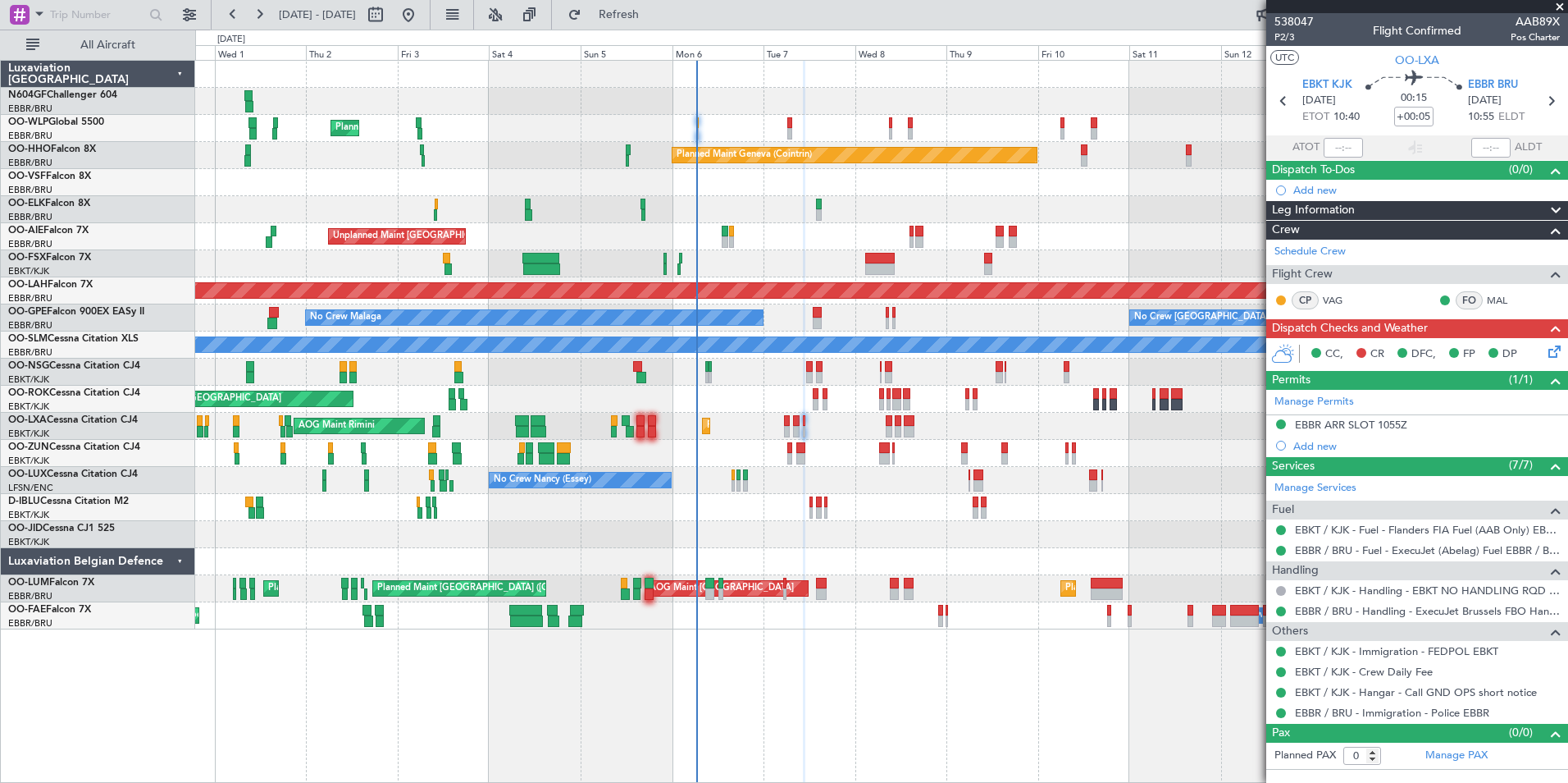
click at [1552, 353] on icon at bounding box center [1551, 349] width 13 height 13
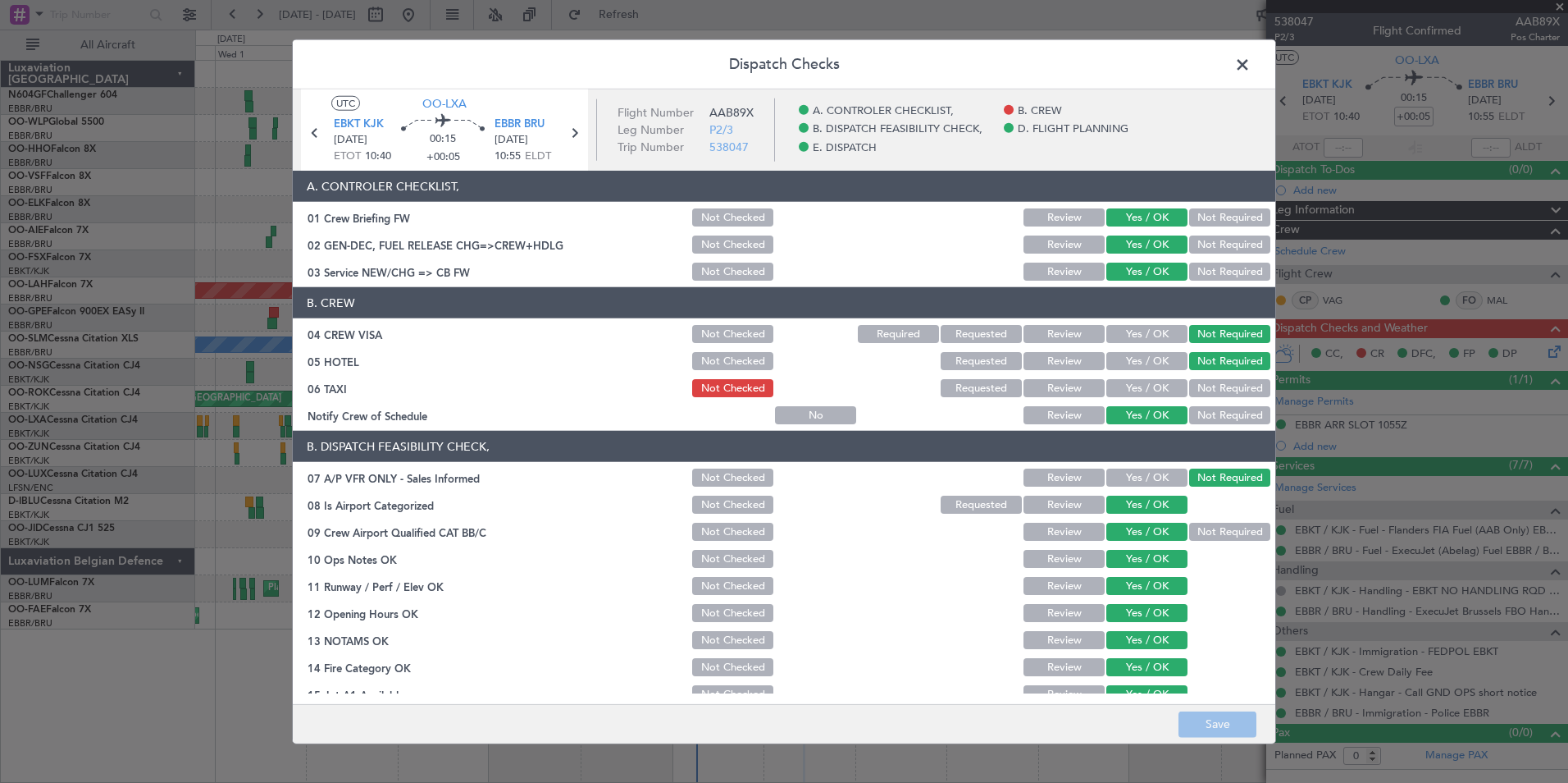
click at [1251, 62] on span at bounding box center [1251, 68] width 0 height 33
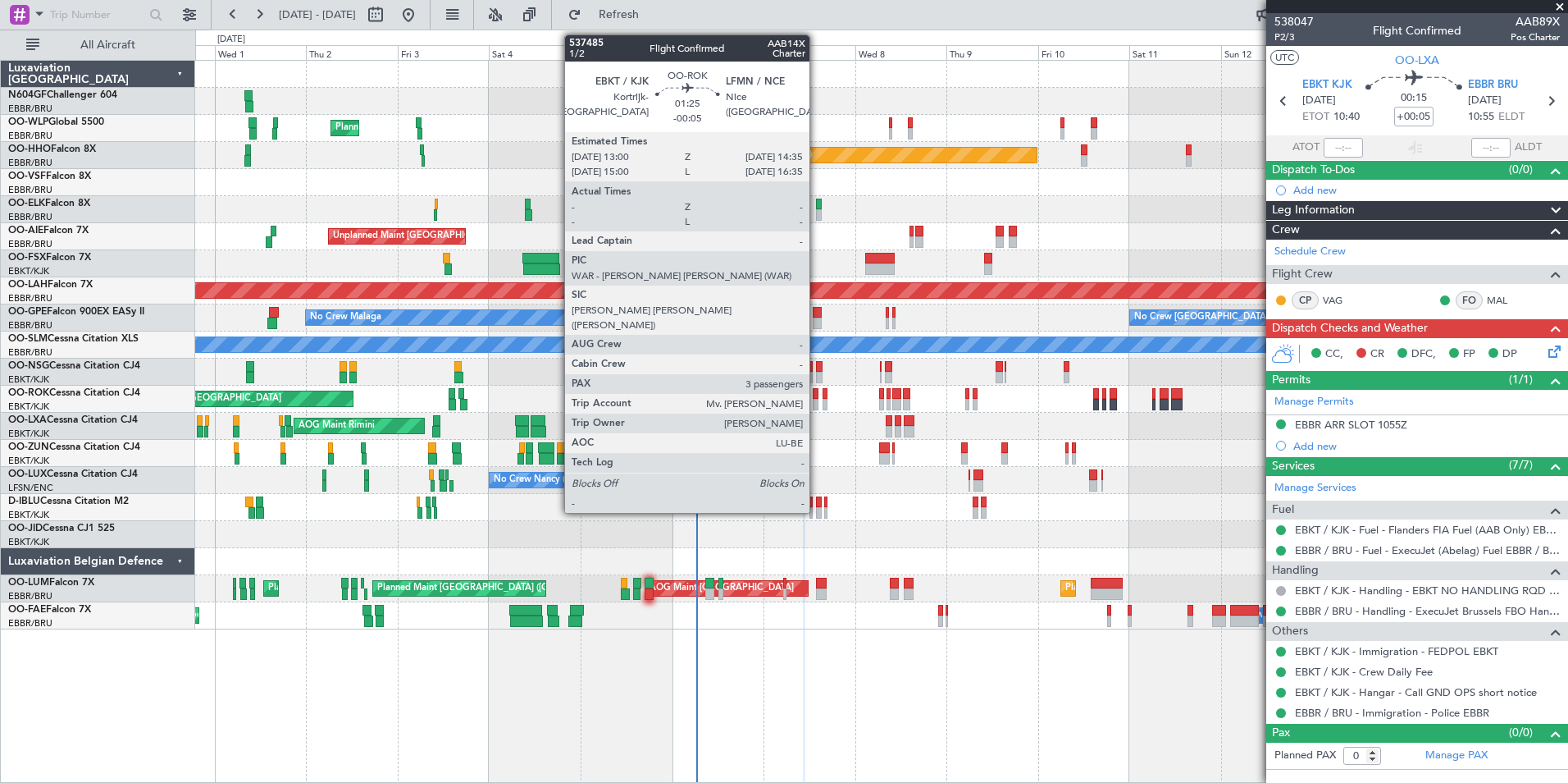
click at [815, 397] on div at bounding box center [815, 394] width 6 height 12
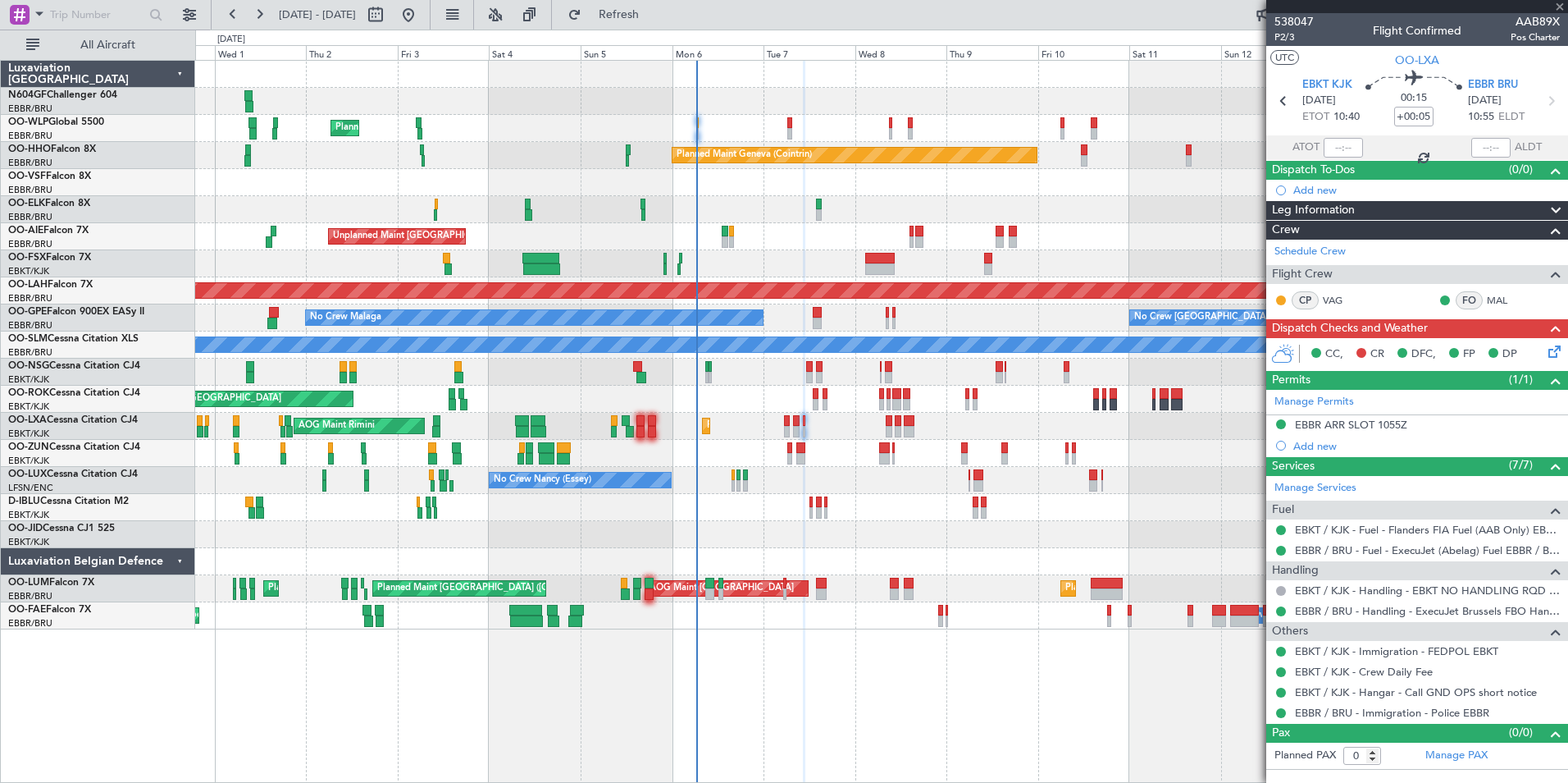
type input "-00:05"
type input "3"
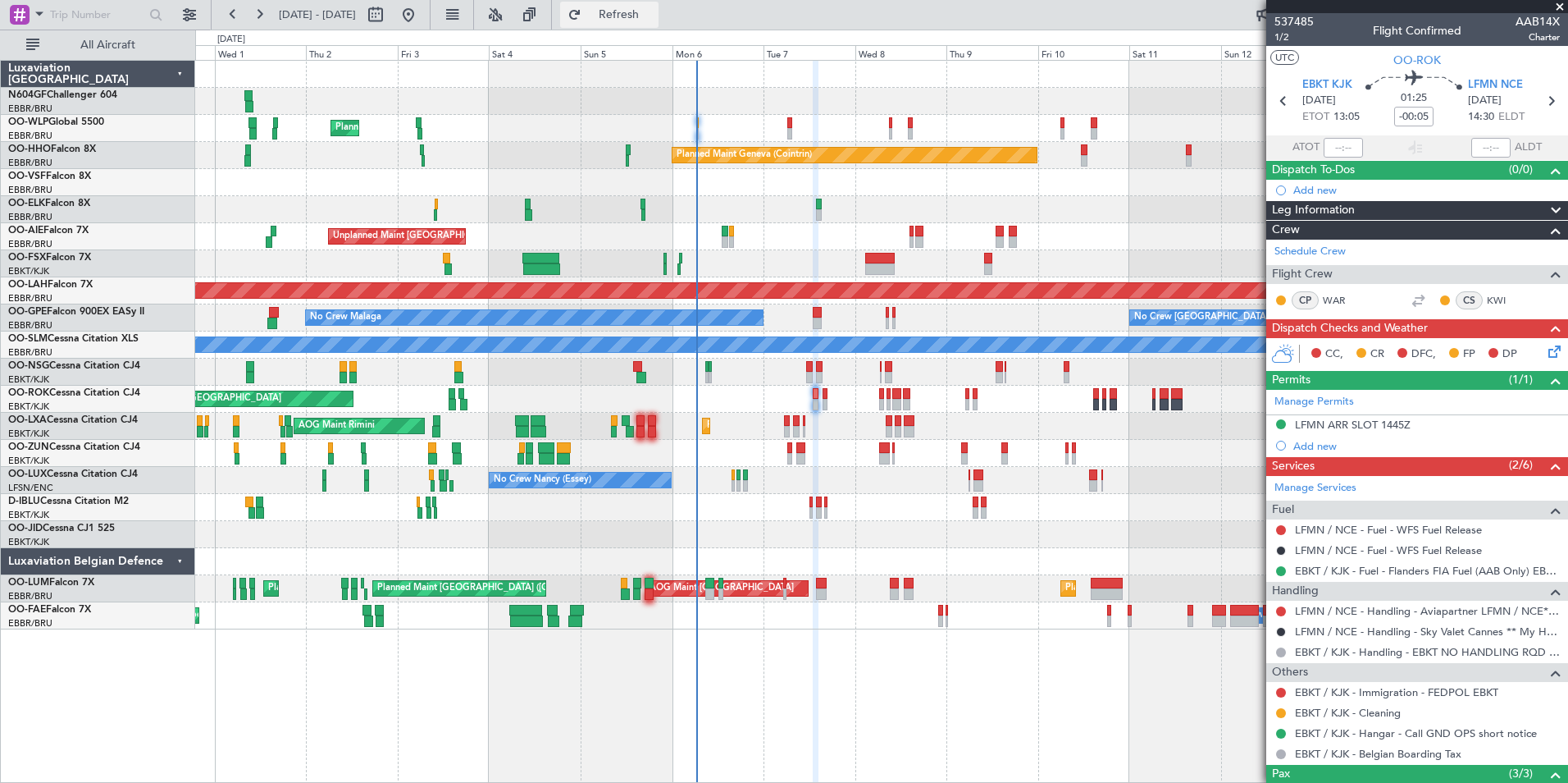
click at [654, 19] on span "Refresh" at bounding box center [619, 14] width 69 height 12
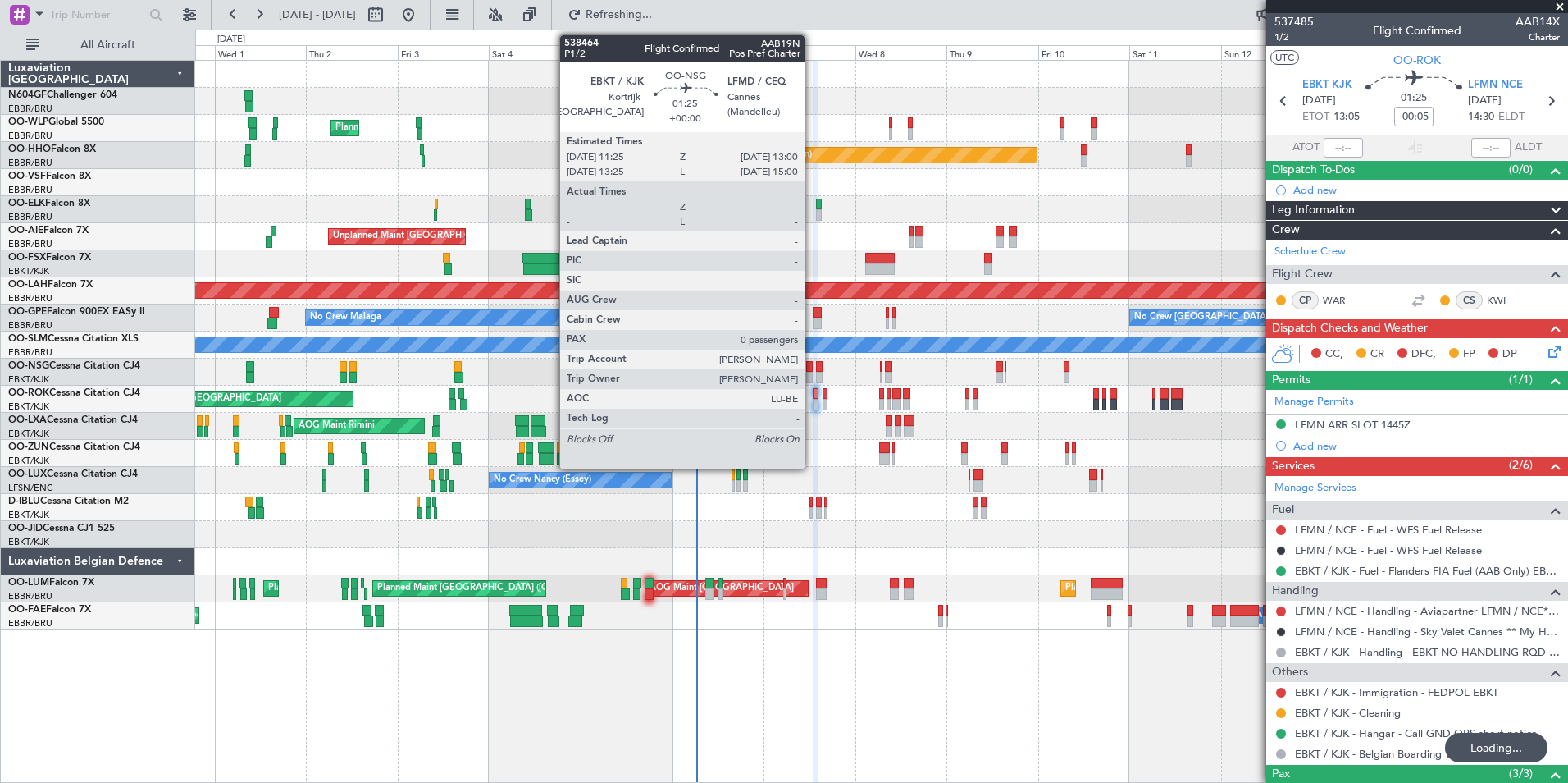
click at [812, 367] on div at bounding box center [809, 366] width 6 height 12
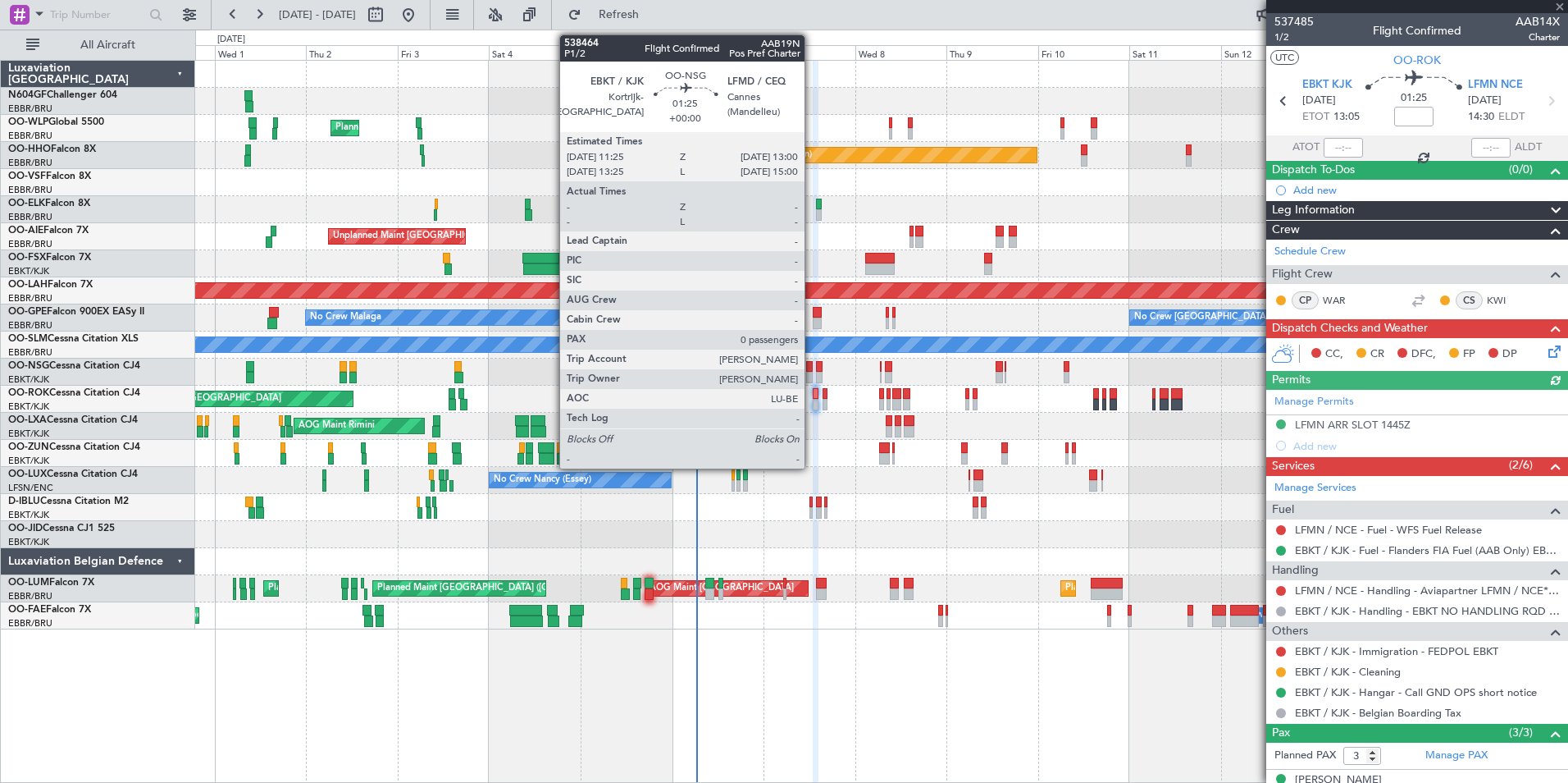
type input "0"
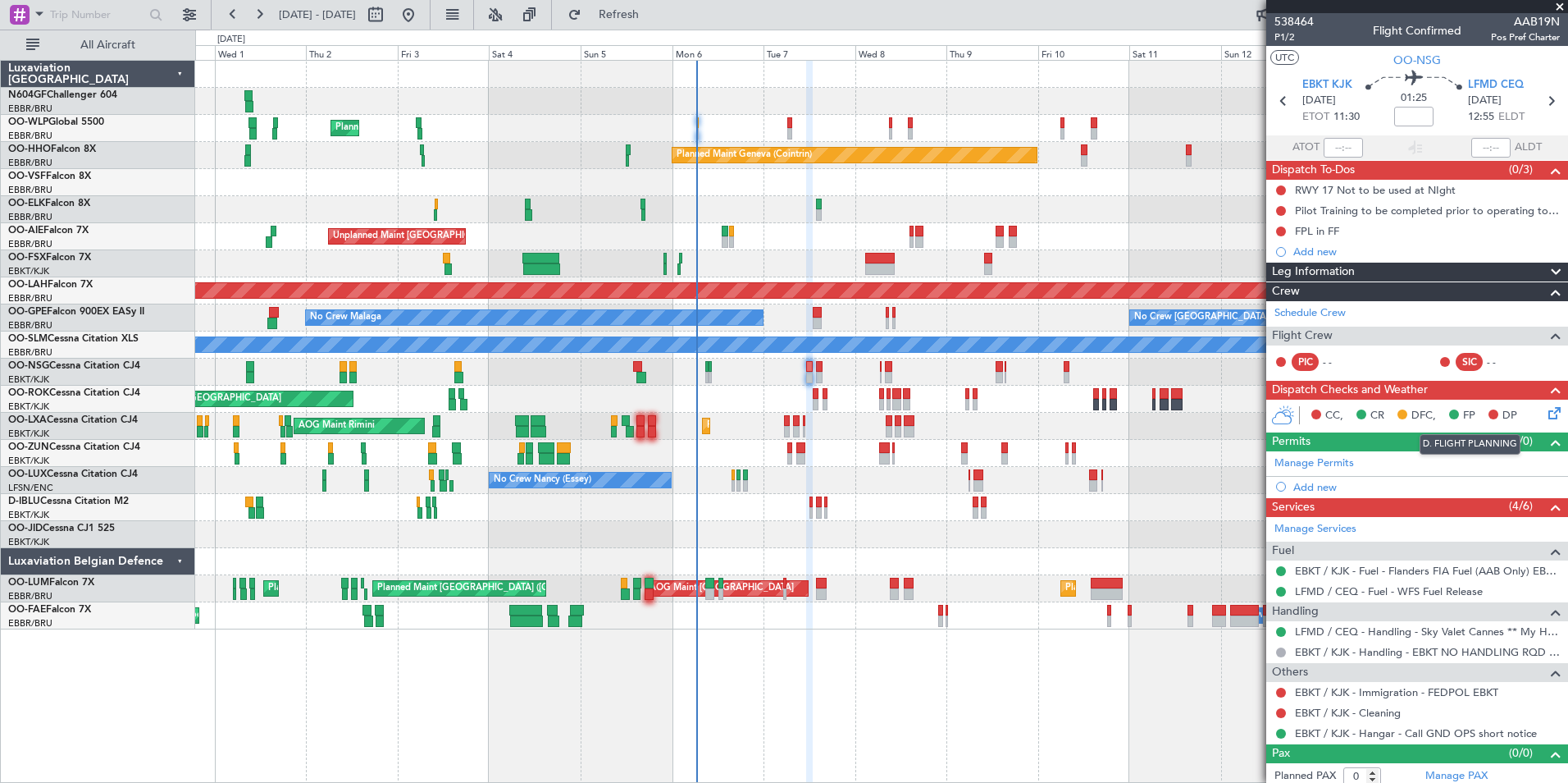
scroll to position [6, 0]
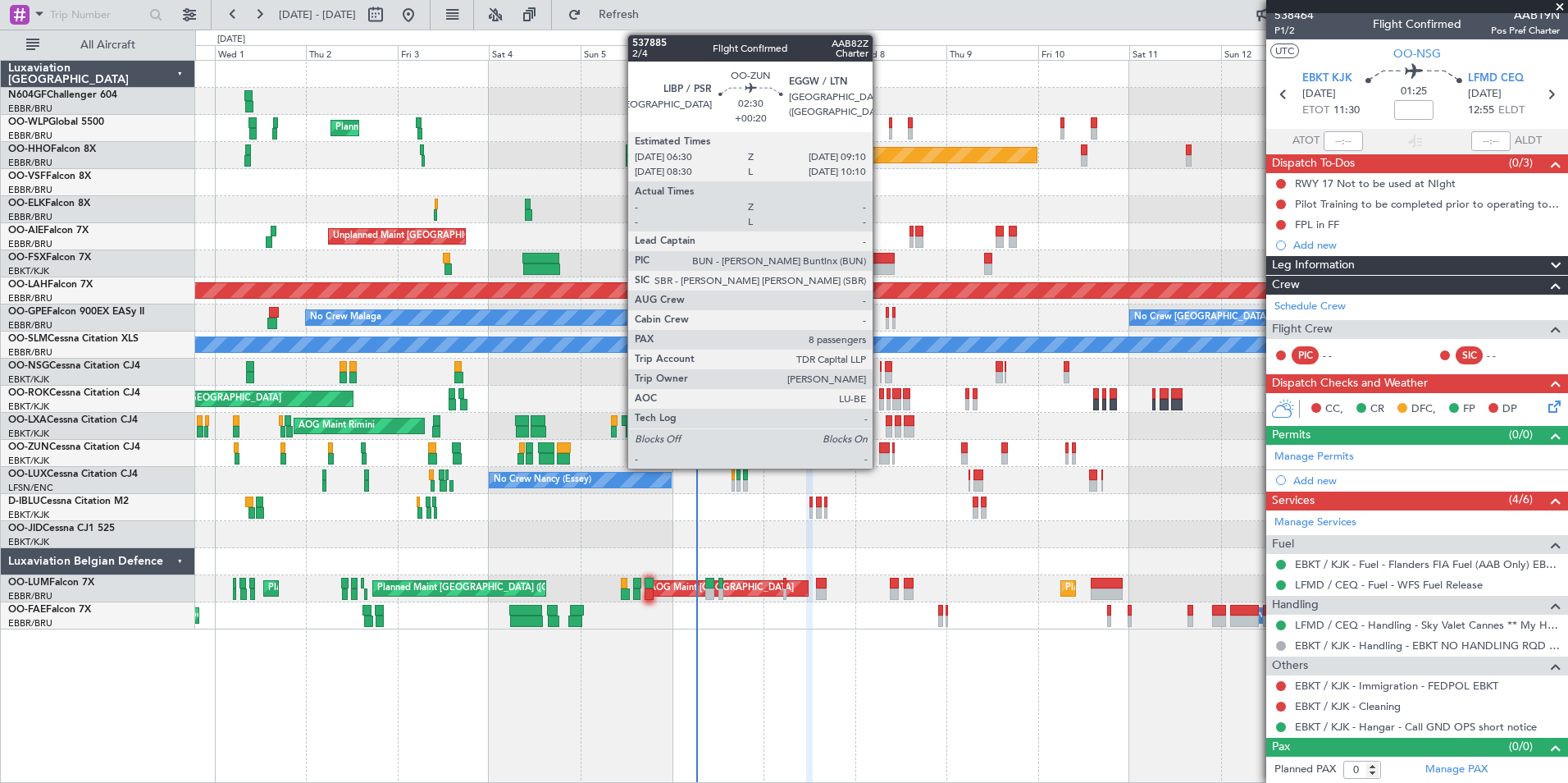
click at [880, 457] on div at bounding box center [884, 458] width 11 height 12
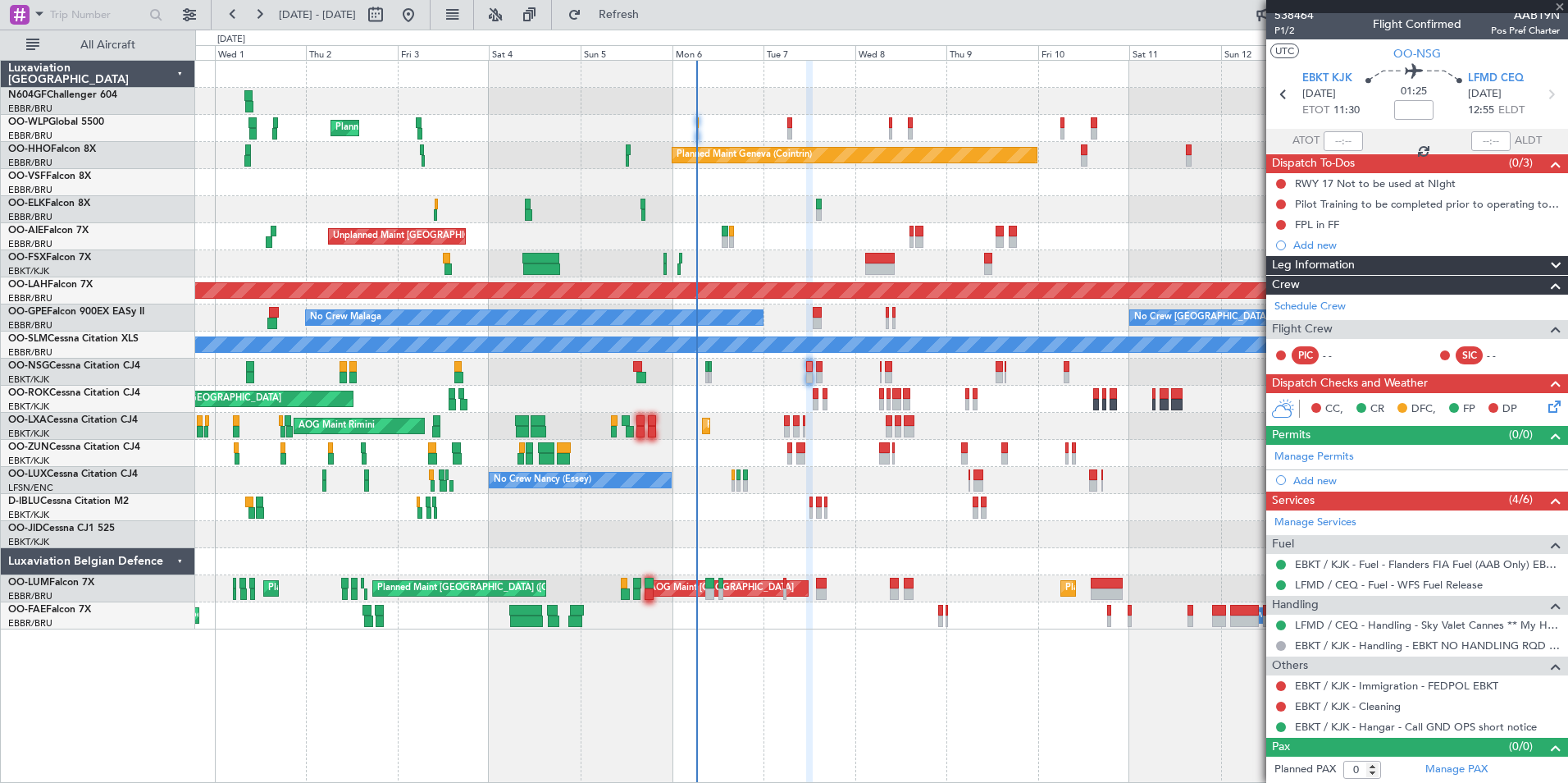
type input "+00:20"
type input "8"
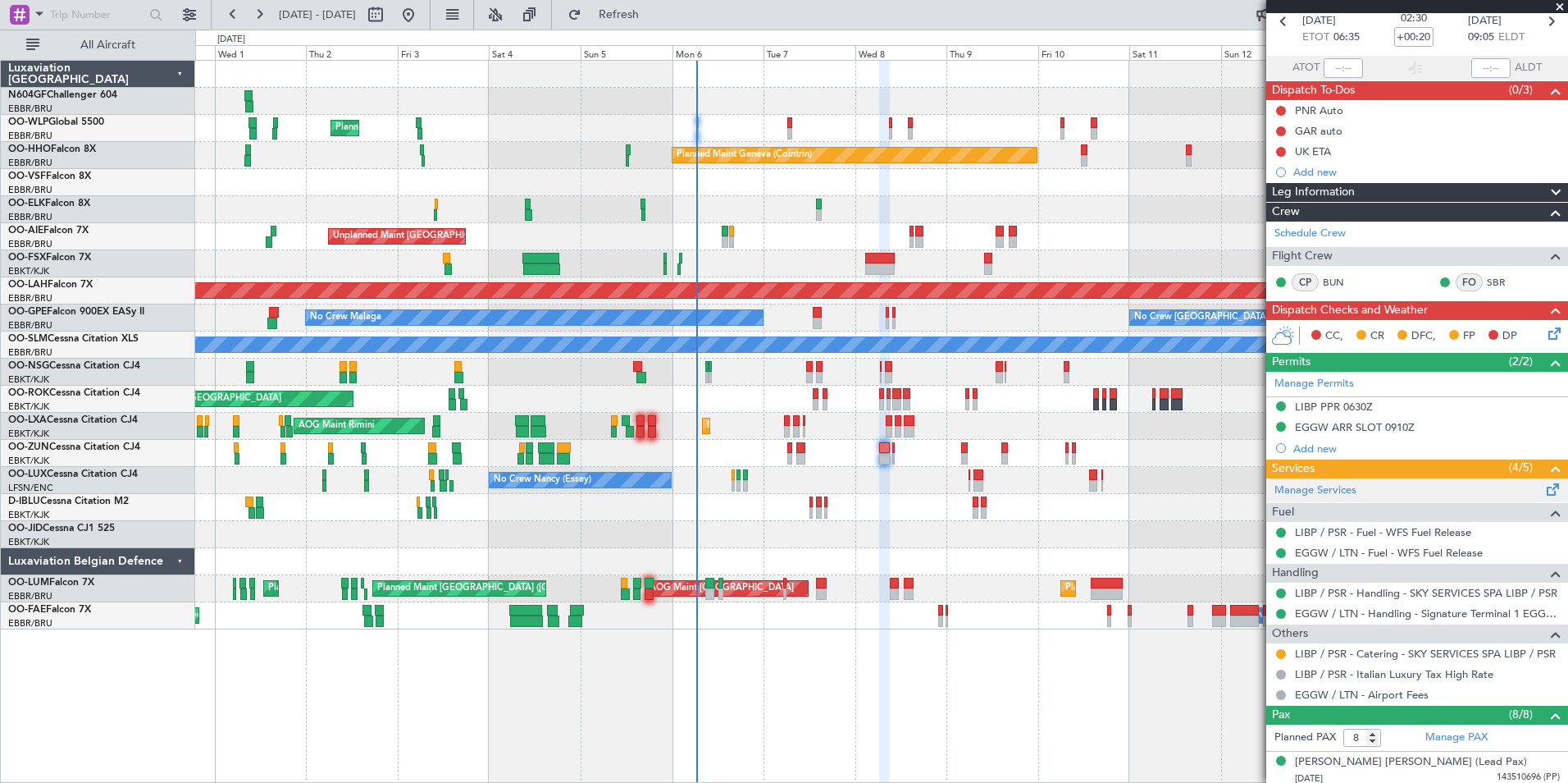
scroll to position [0, 0]
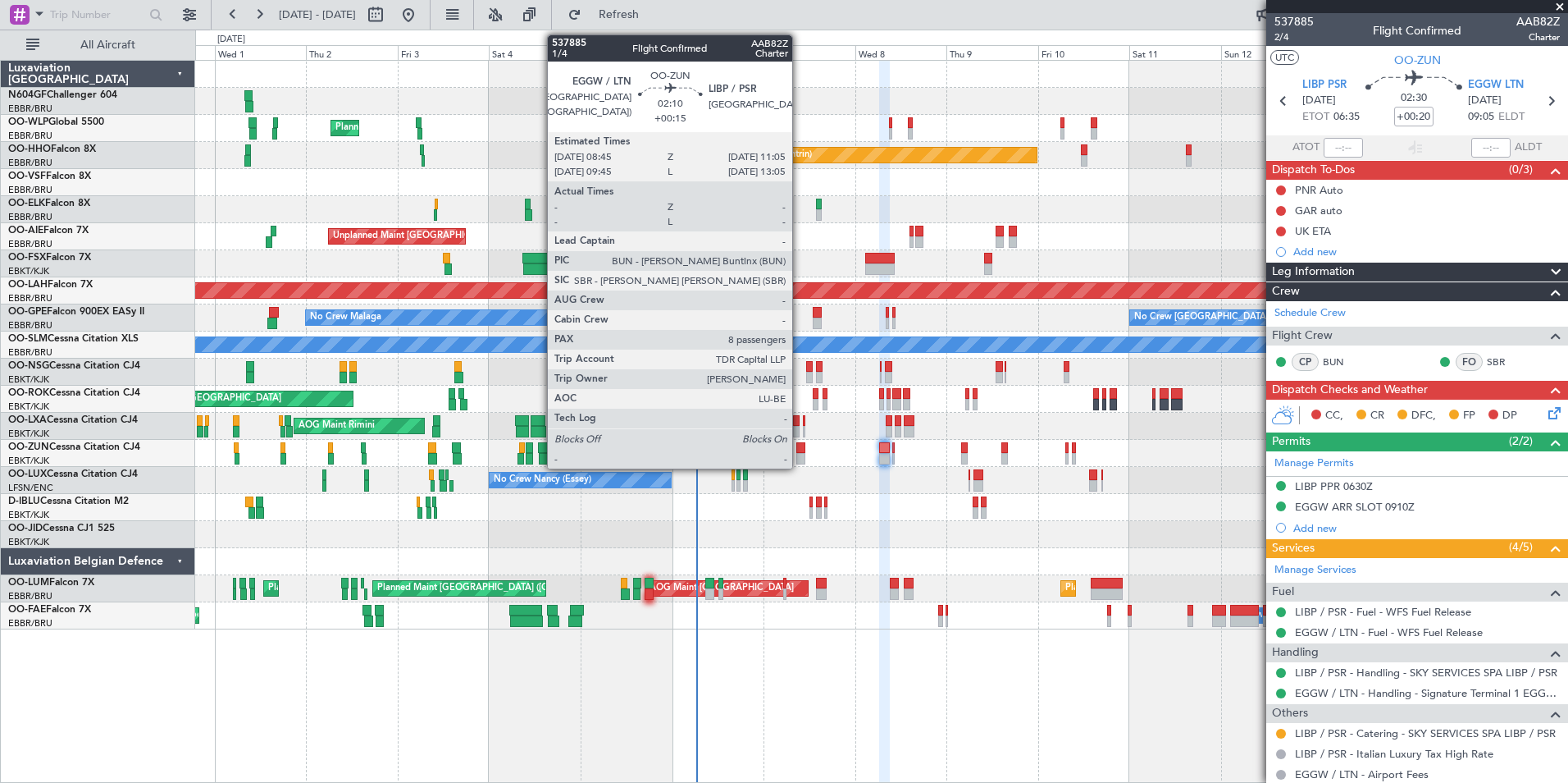
click at [799, 456] on div at bounding box center [800, 458] width 9 height 12
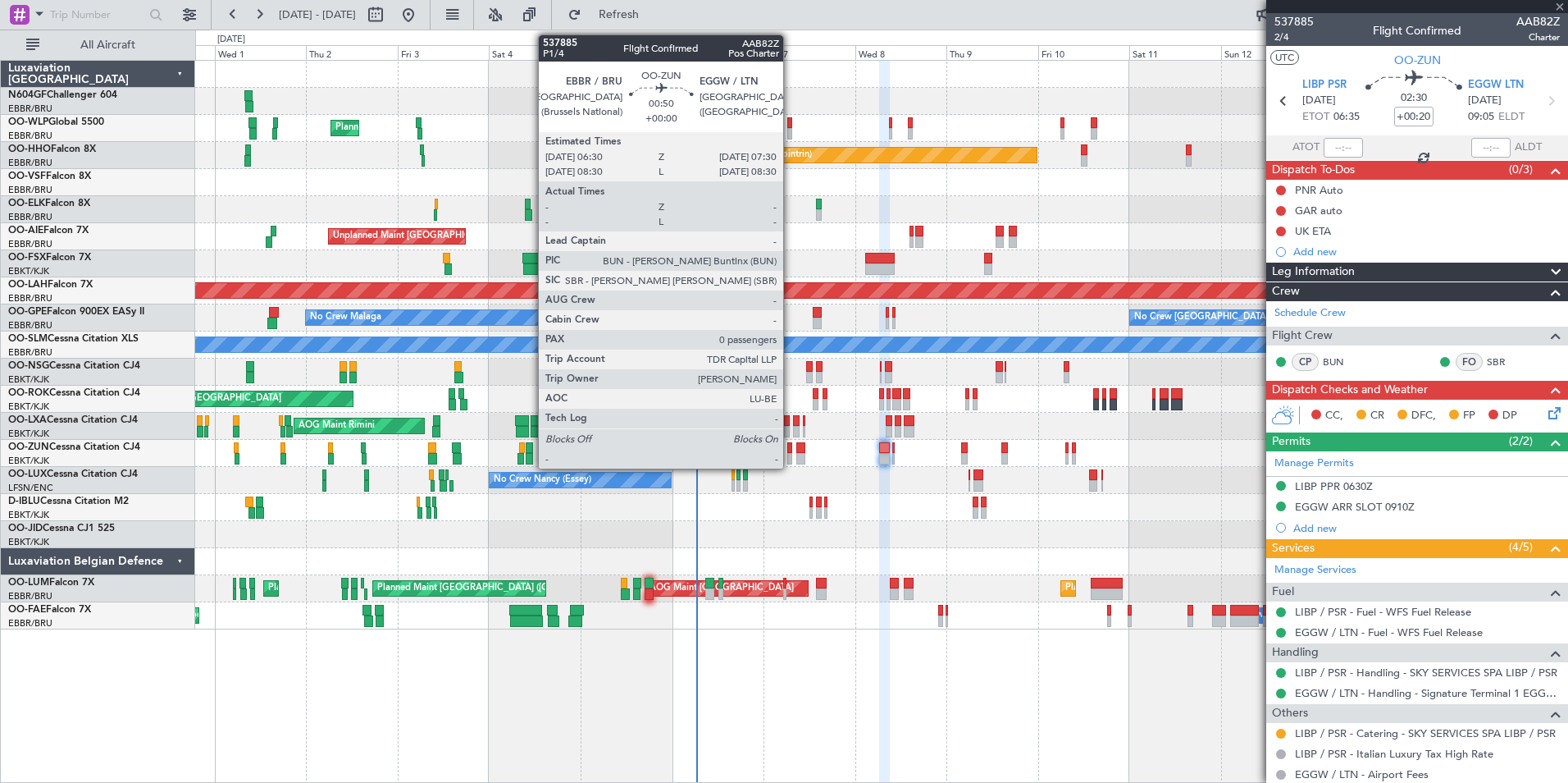
type input "+00:15"
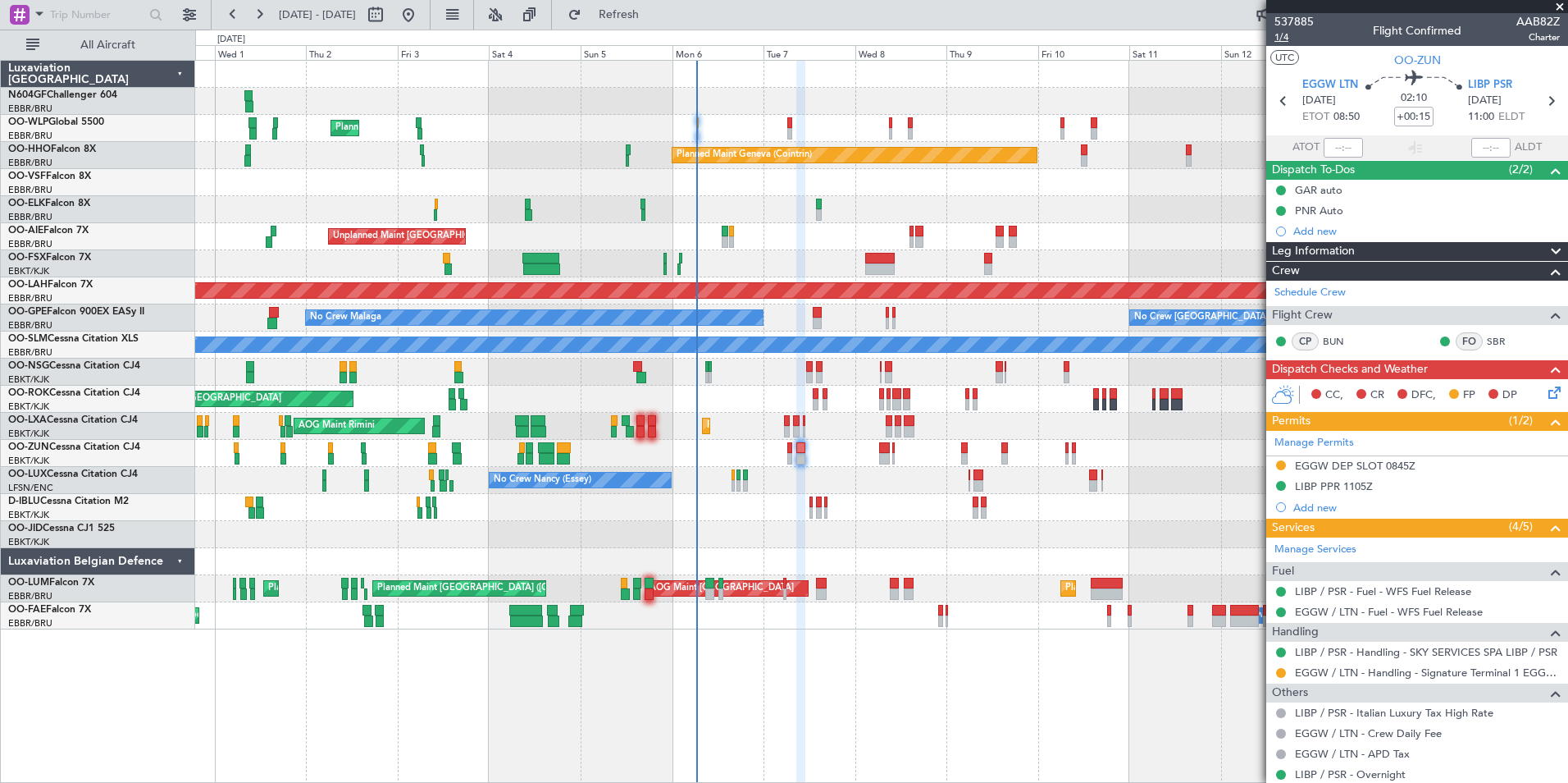
click at [1285, 37] on span "1/4" at bounding box center [1294, 37] width 40 height 14
click at [649, 18] on span "Refresh" at bounding box center [619, 14] width 69 height 12
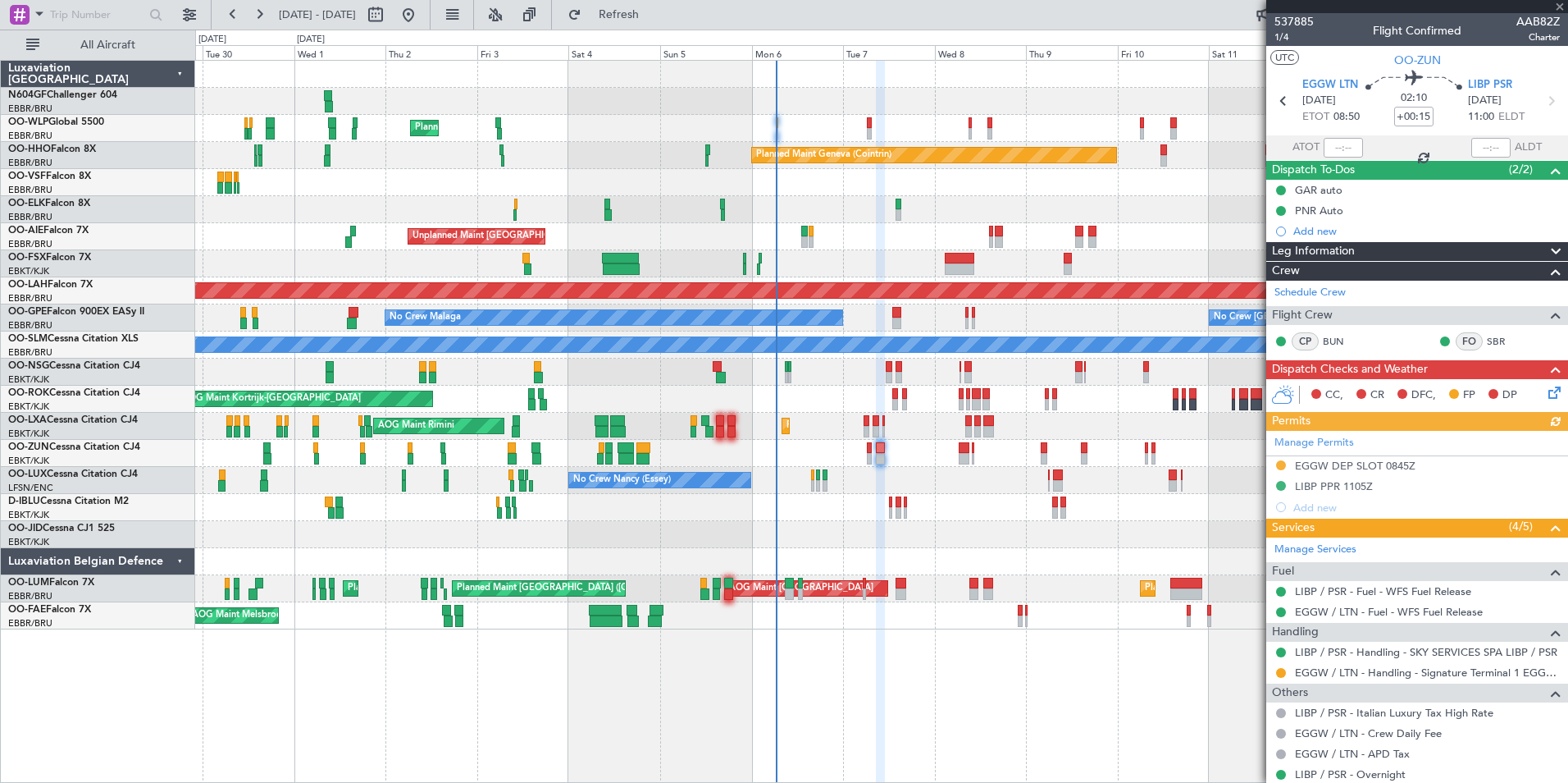
click at [892, 464] on div at bounding box center [881, 453] width 1372 height 27
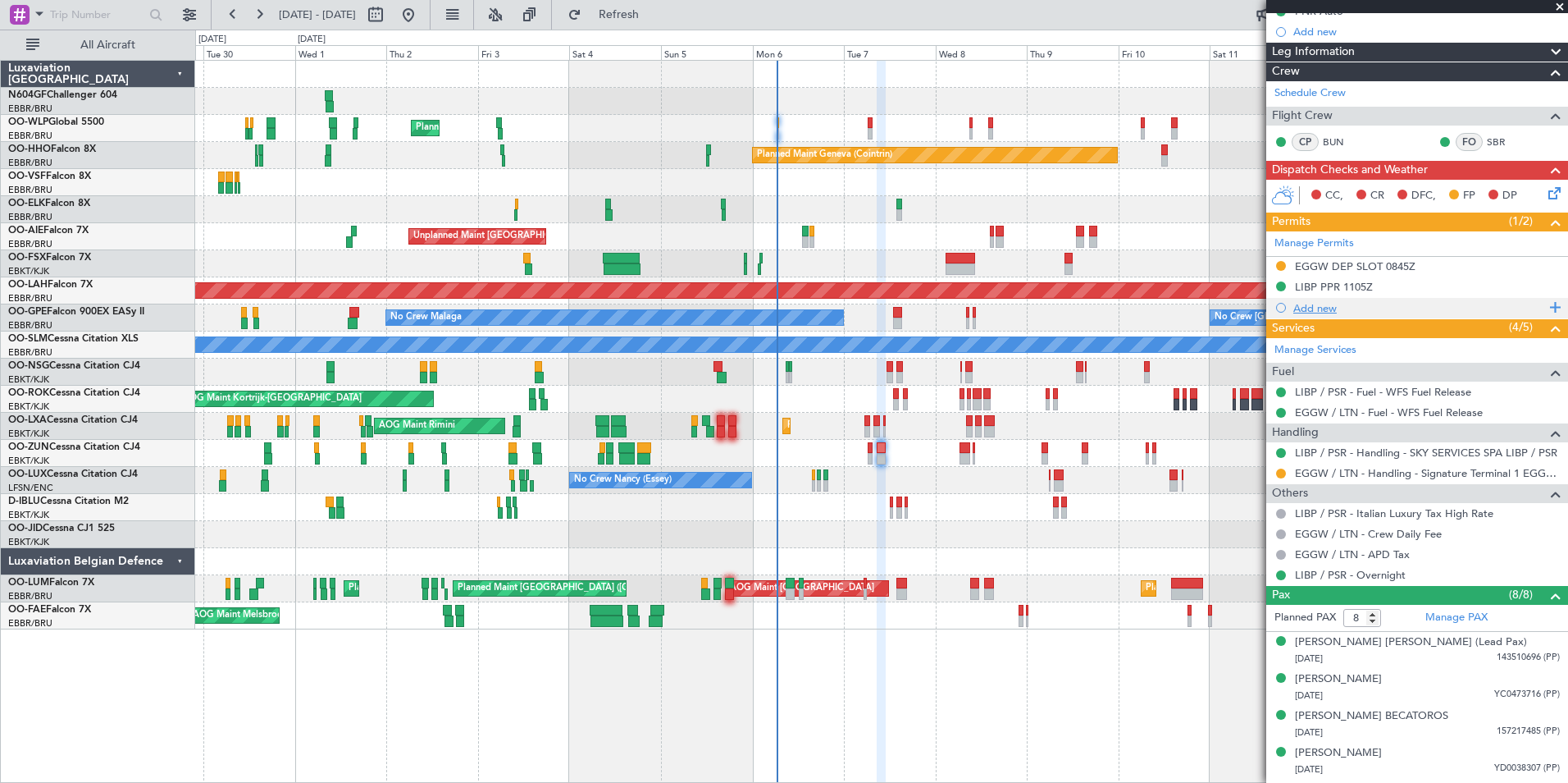
scroll to position [215, 0]
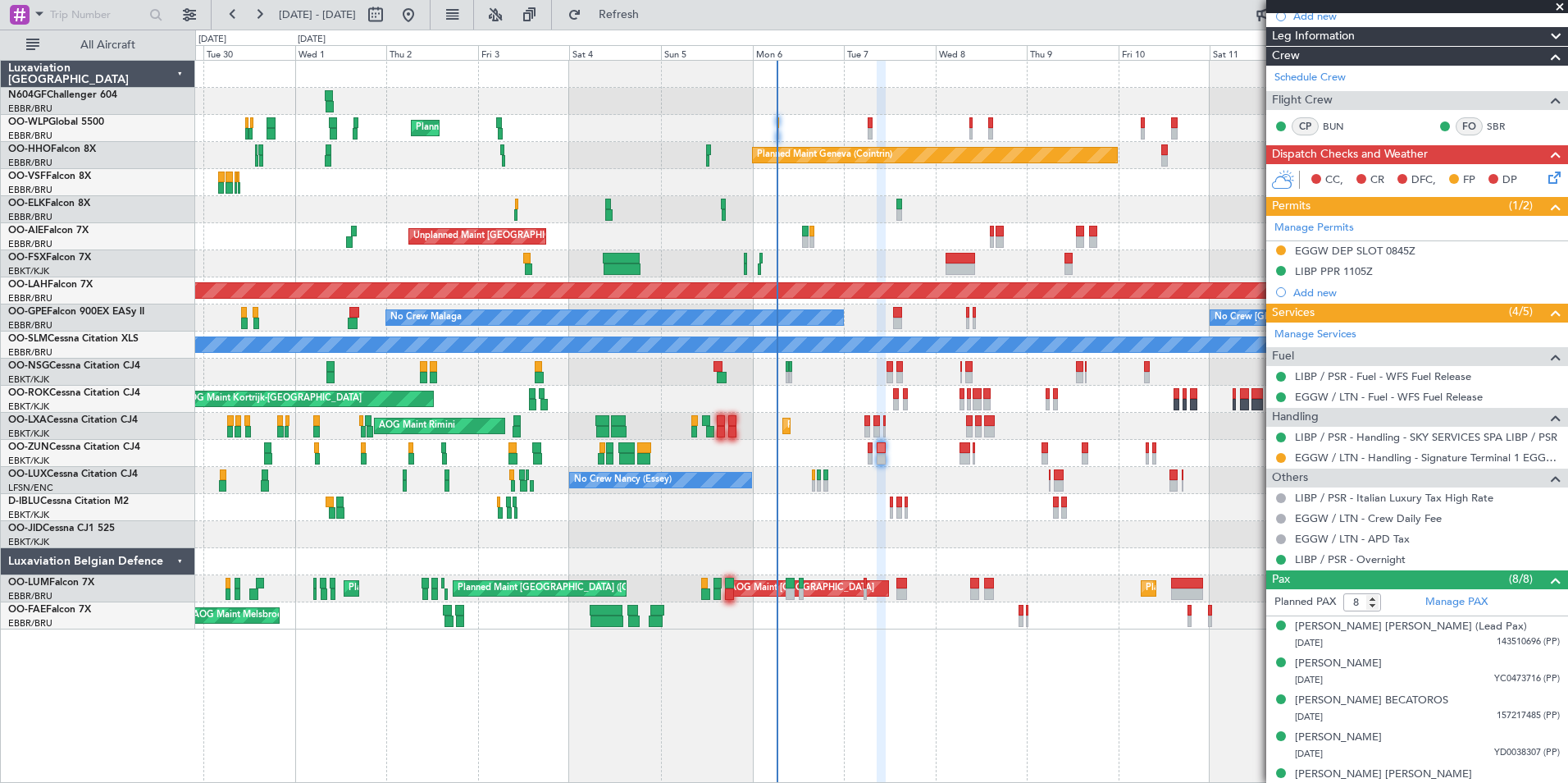
click at [760, 502] on div "A/C Unavailable Kortrijk-Wevelgem A/C Unavailable Brussels (Brussels National) …" at bounding box center [881, 507] width 1372 height 27
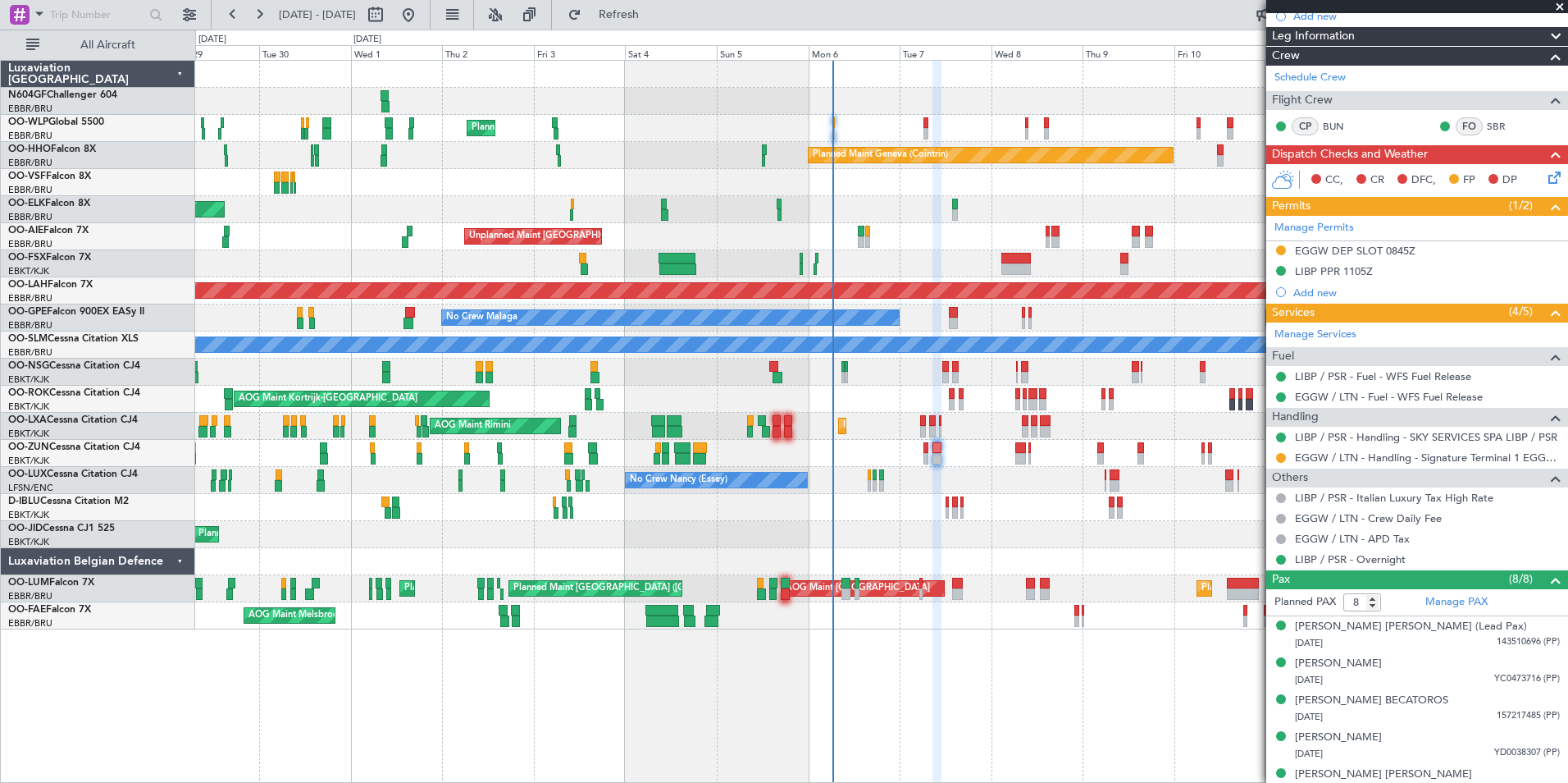
click at [852, 396] on div "AOG Maint Kortrijk-Wevelgem Planned Maint Kortrijk-Wevelgem" at bounding box center [881, 399] width 1372 height 27
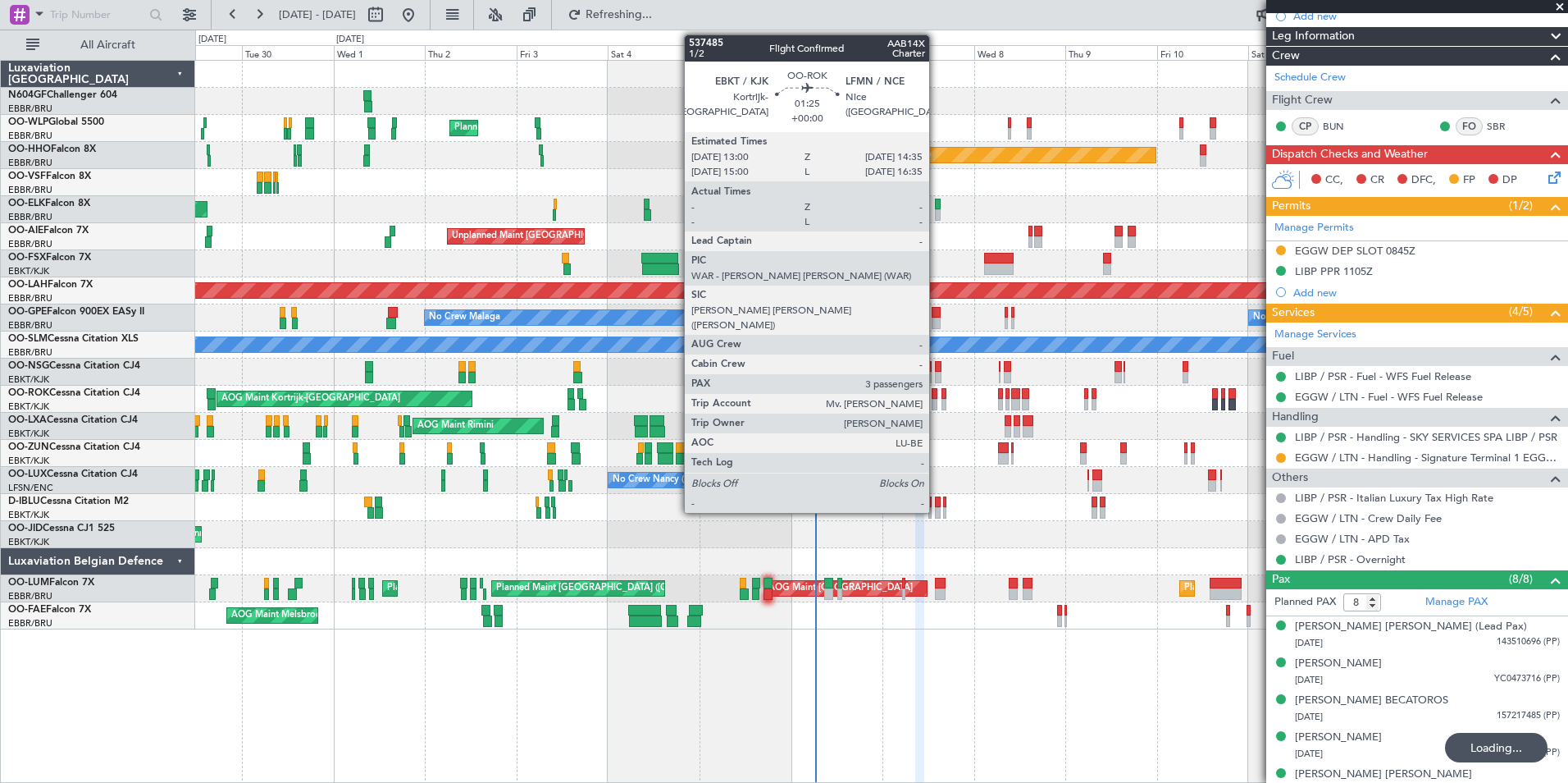
click at [937, 399] on div at bounding box center [934, 404] width 6 height 12
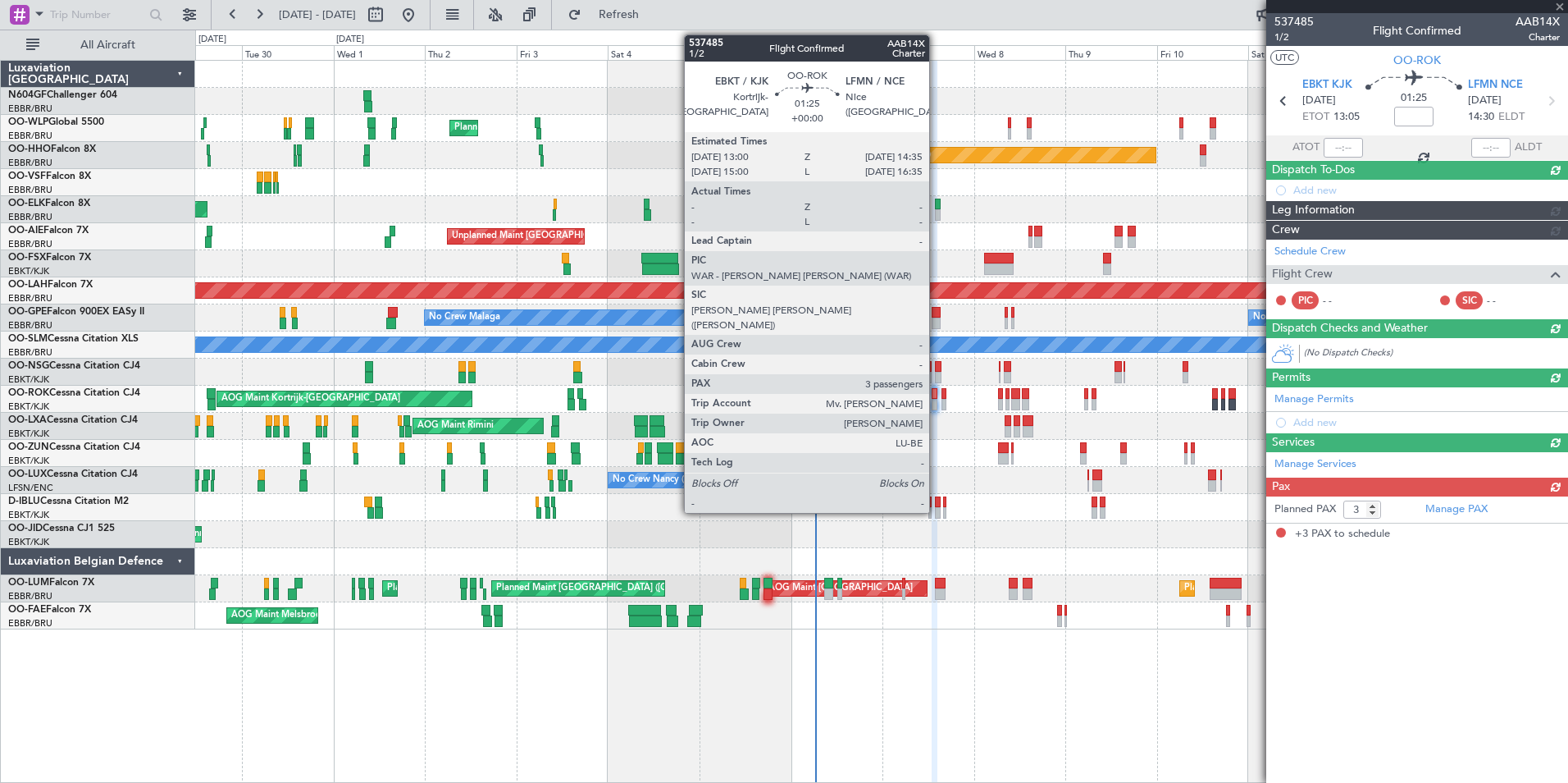
scroll to position [0, 0]
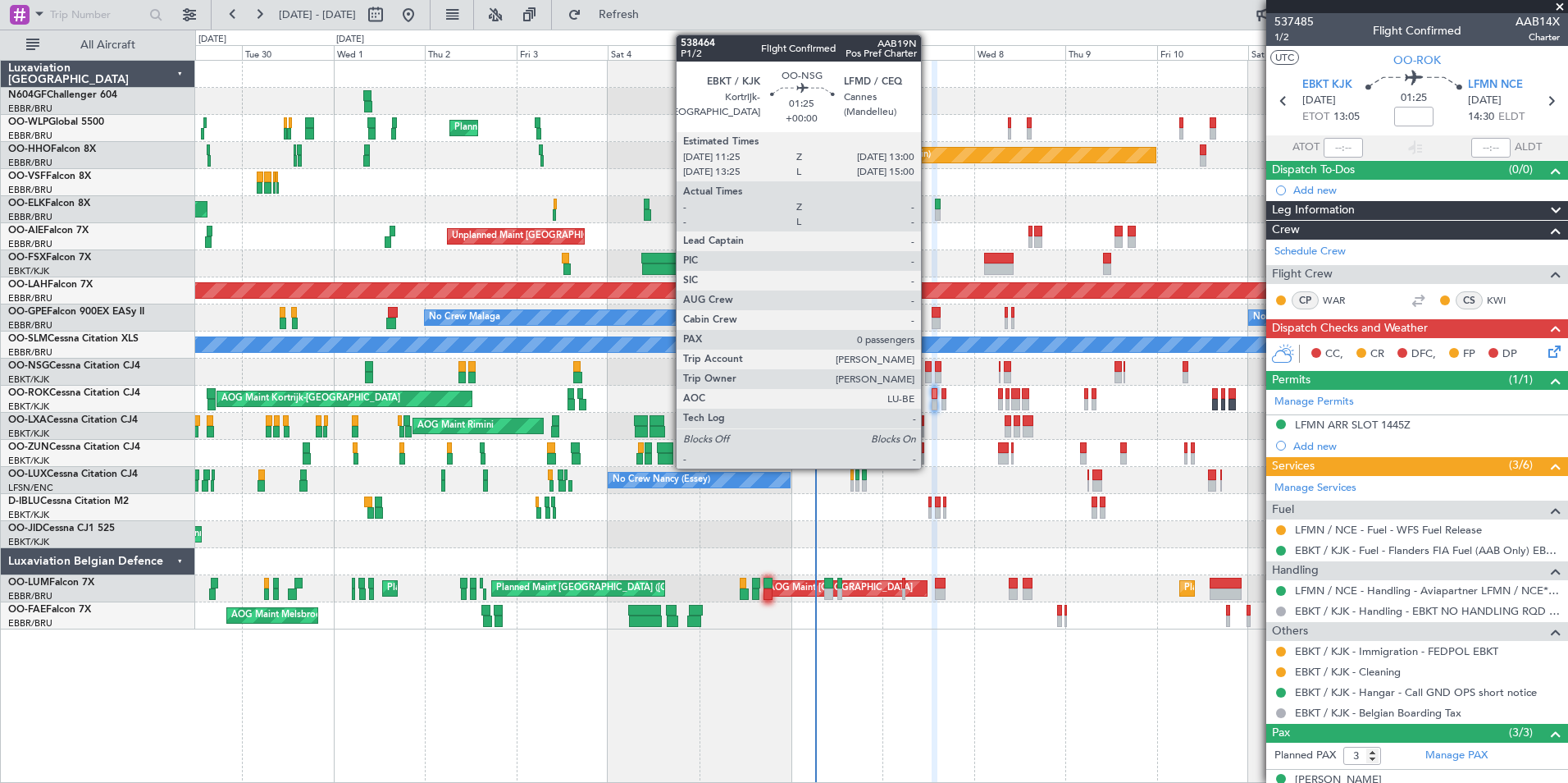
click at [929, 377] on div at bounding box center [928, 377] width 6 height 12
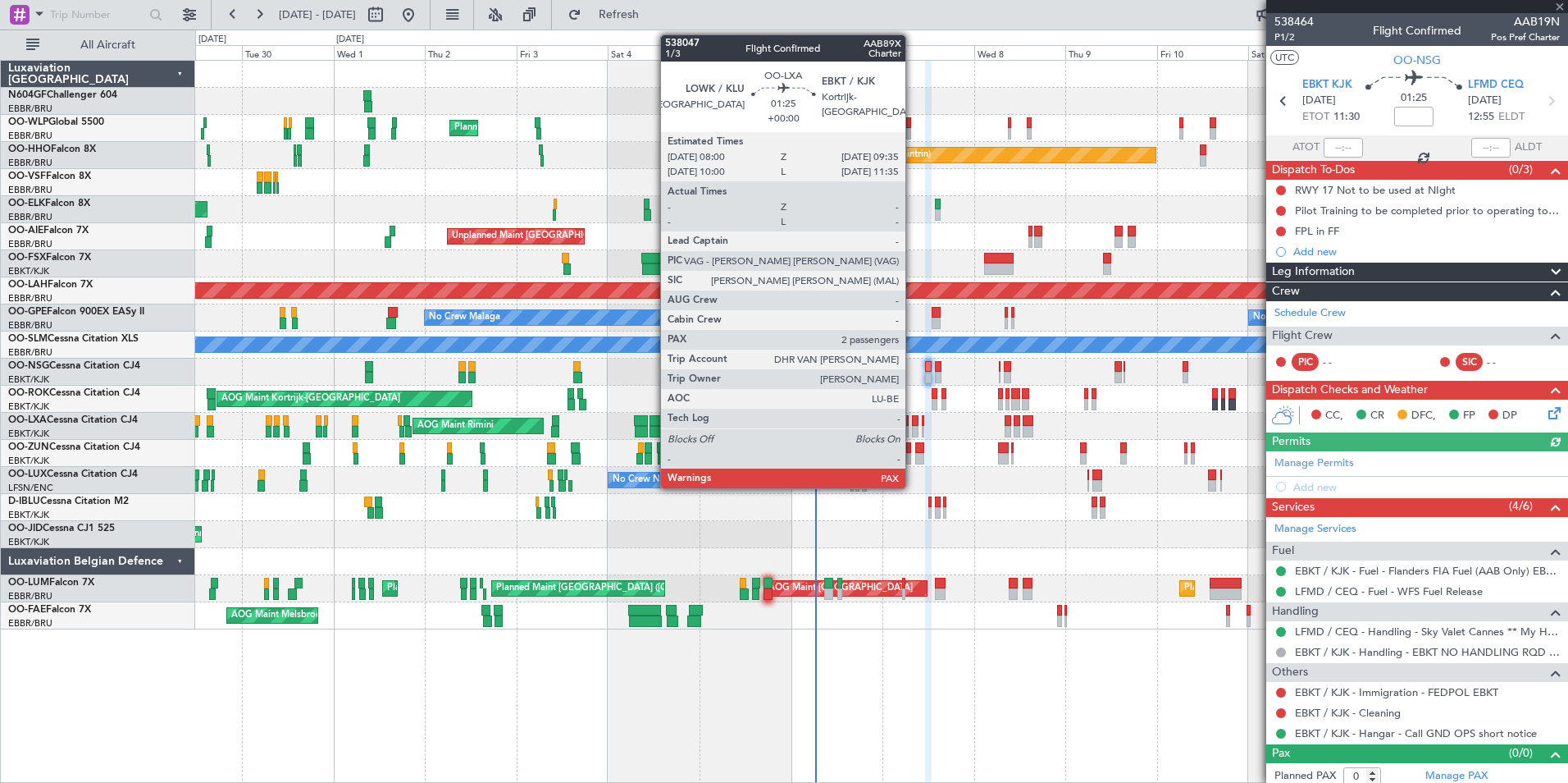
click at [913, 425] on div at bounding box center [914, 420] width 6 height 12
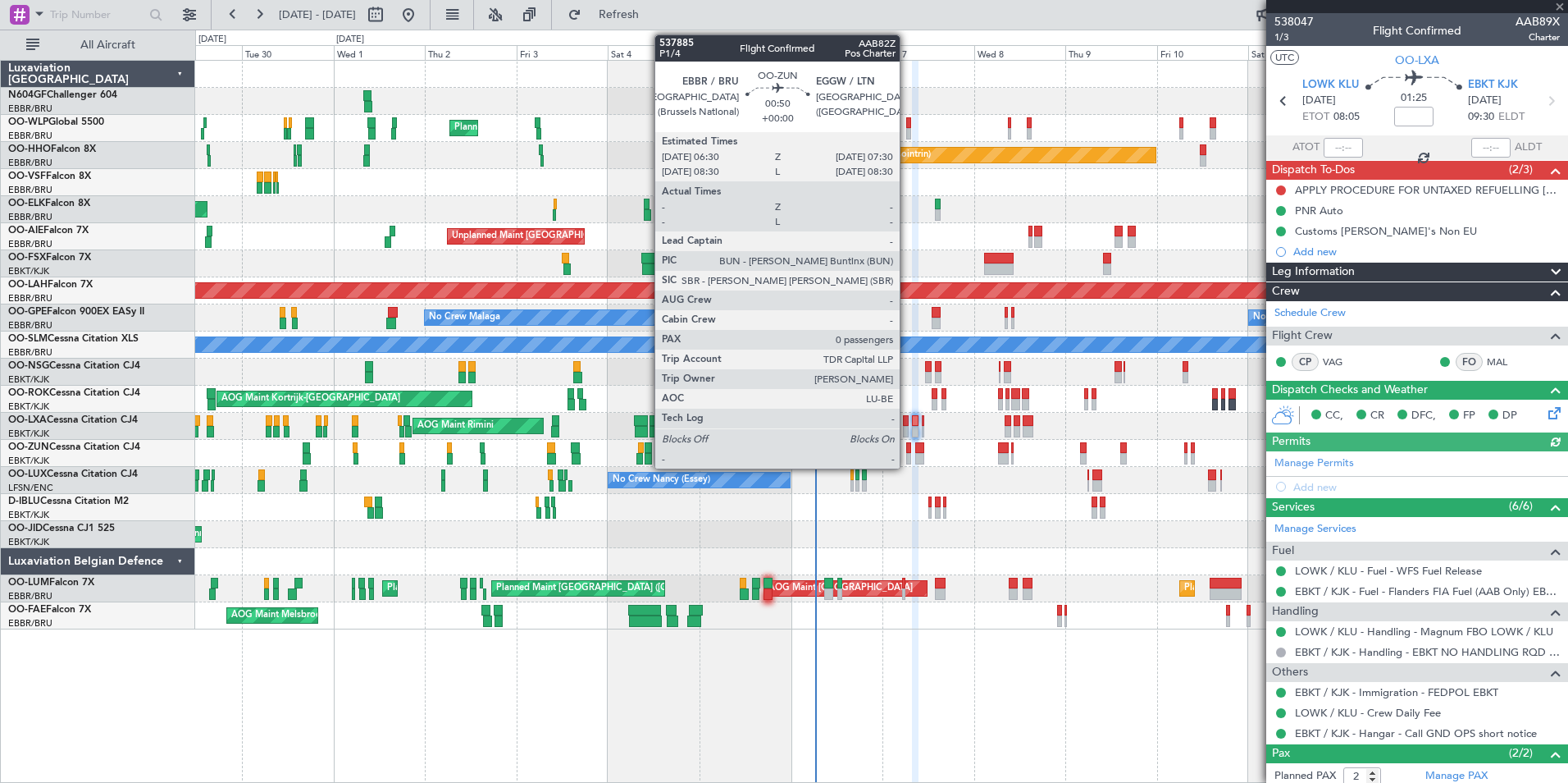
click at [907, 449] on div at bounding box center [908, 448] width 4 height 12
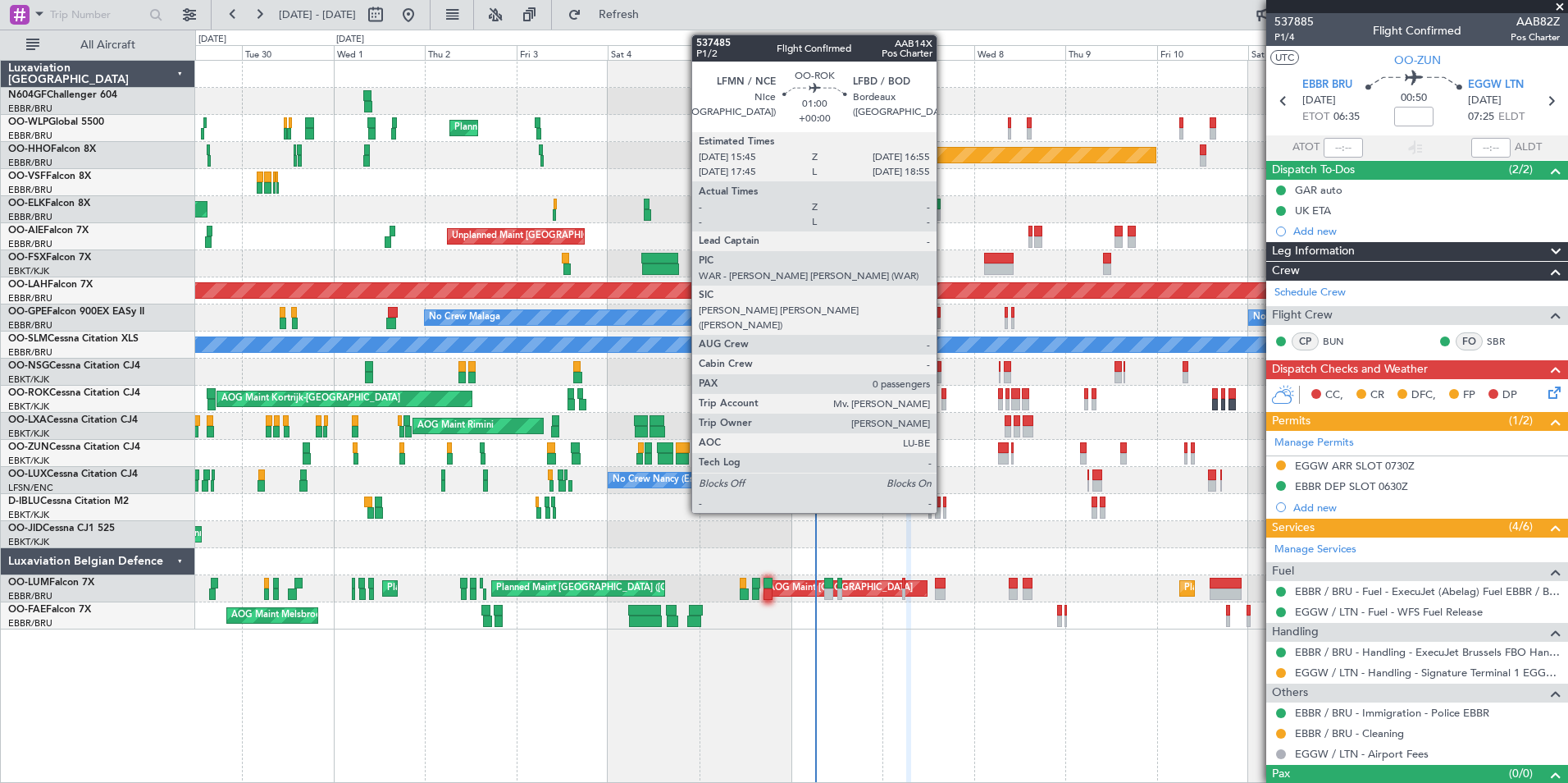
click at [944, 401] on div at bounding box center [945, 404] width 5 height 12
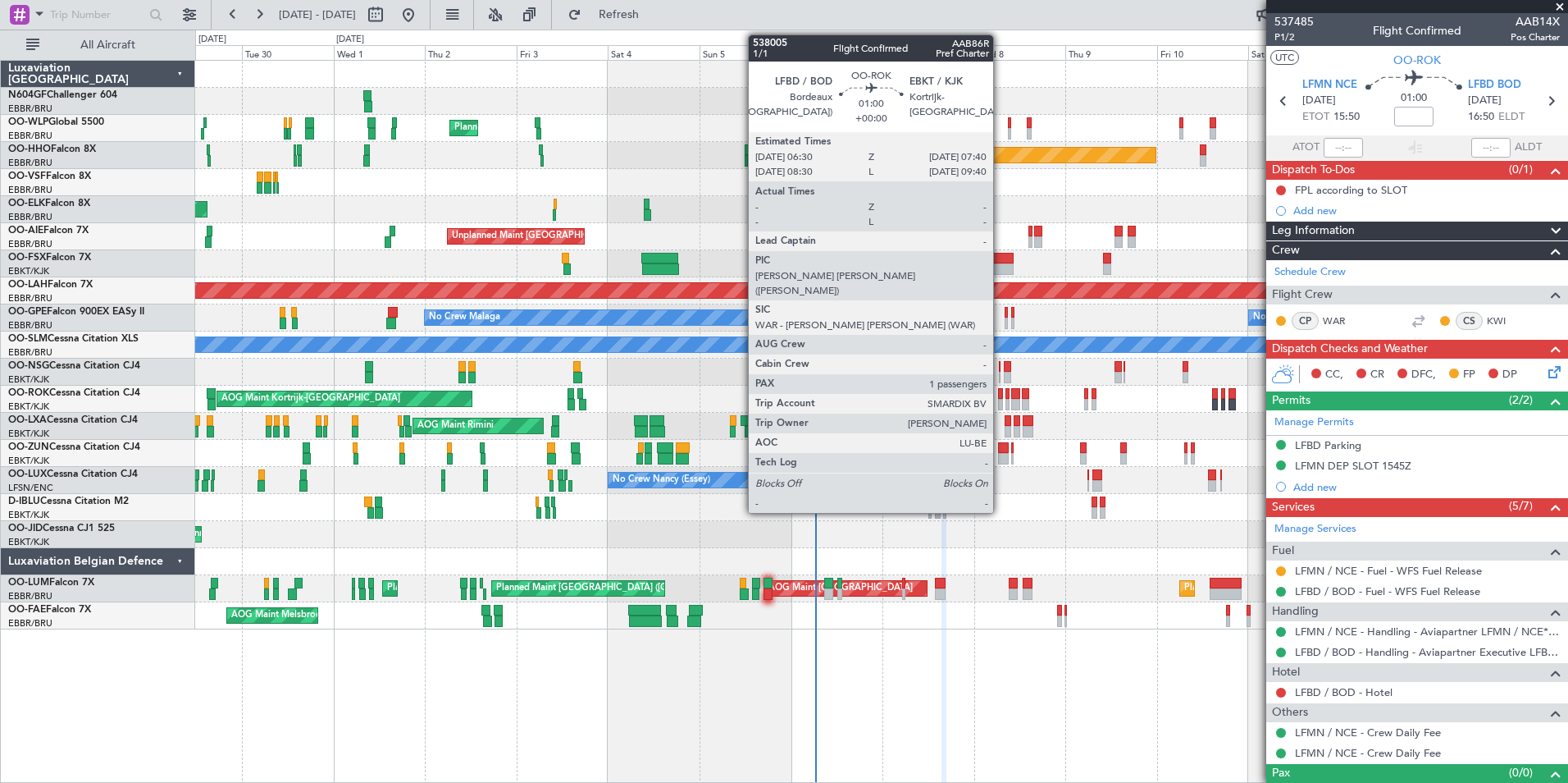
click at [1000, 399] on div at bounding box center [1000, 404] width 5 height 12
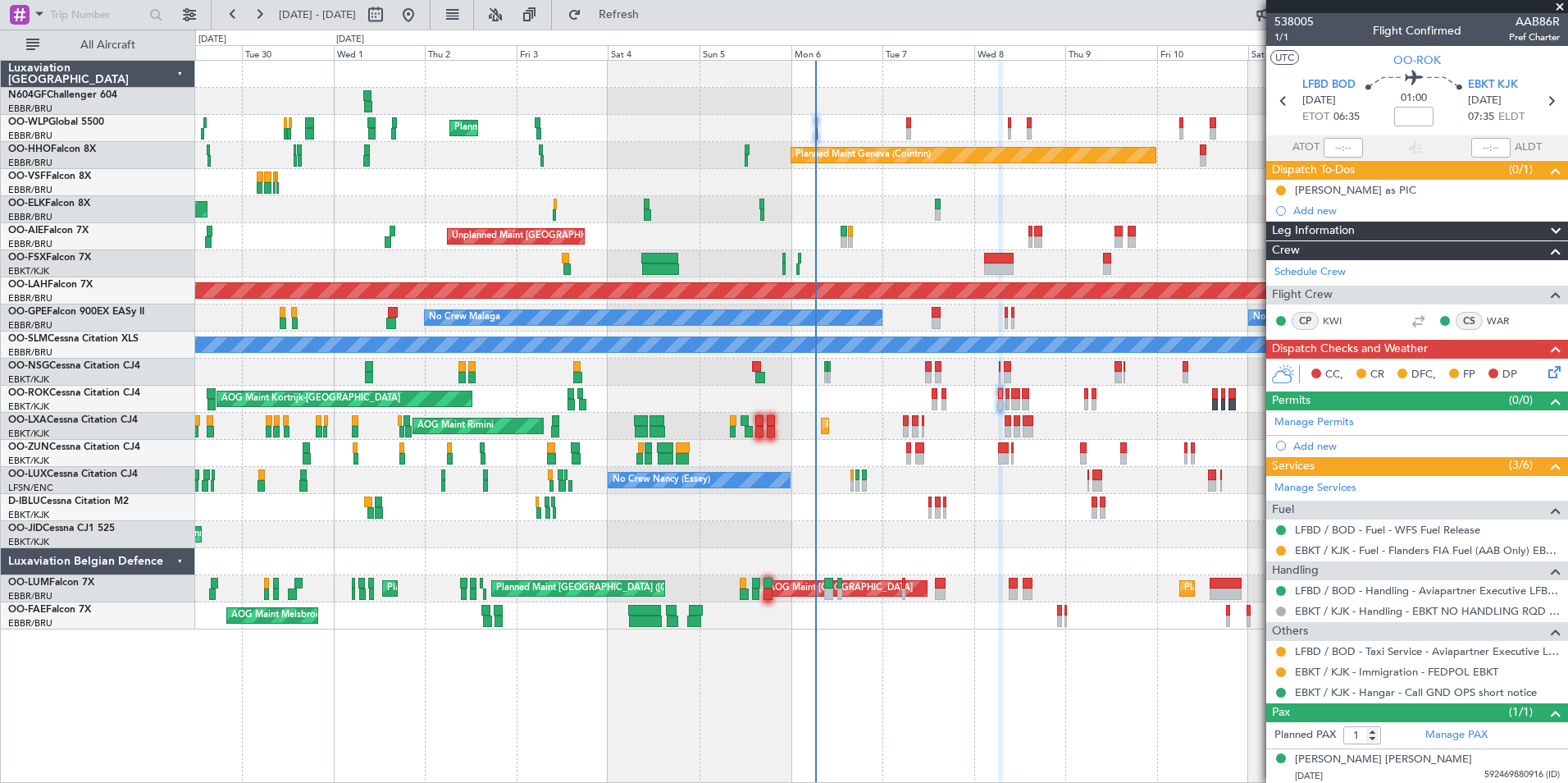
click at [912, 452] on div at bounding box center [881, 453] width 1372 height 27
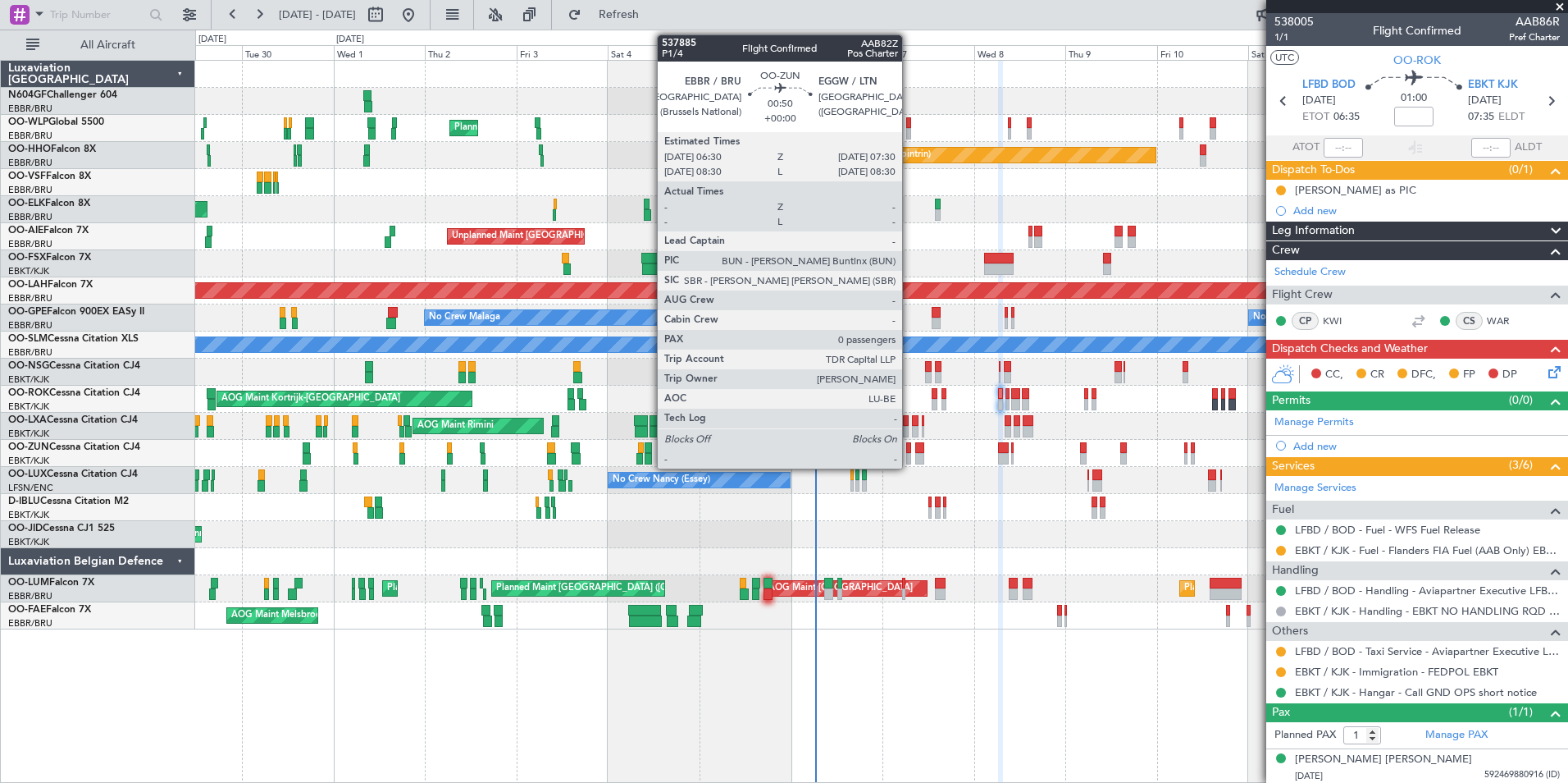
click at [909, 451] on div at bounding box center [908, 448] width 4 height 12
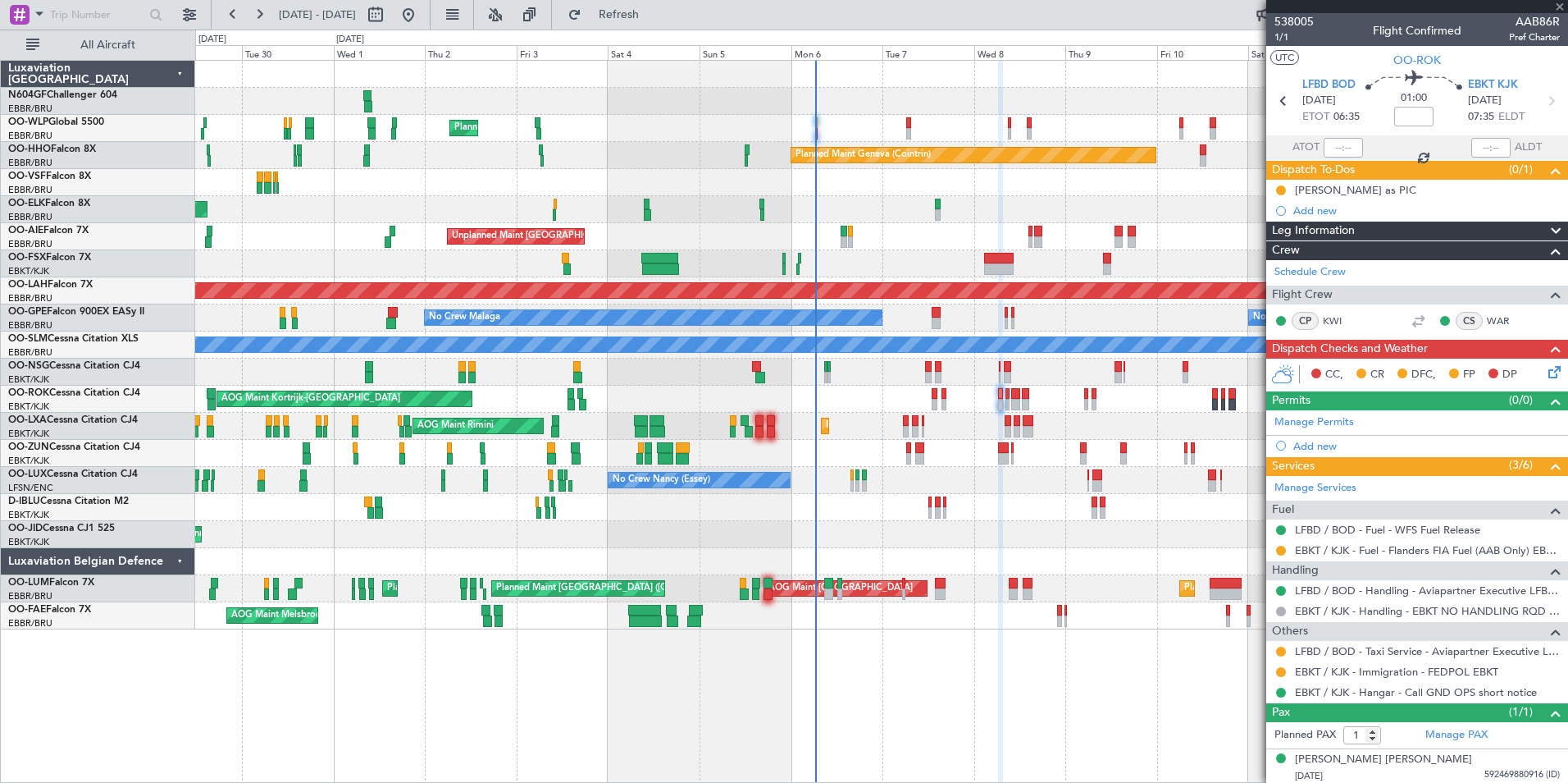
type input "0"
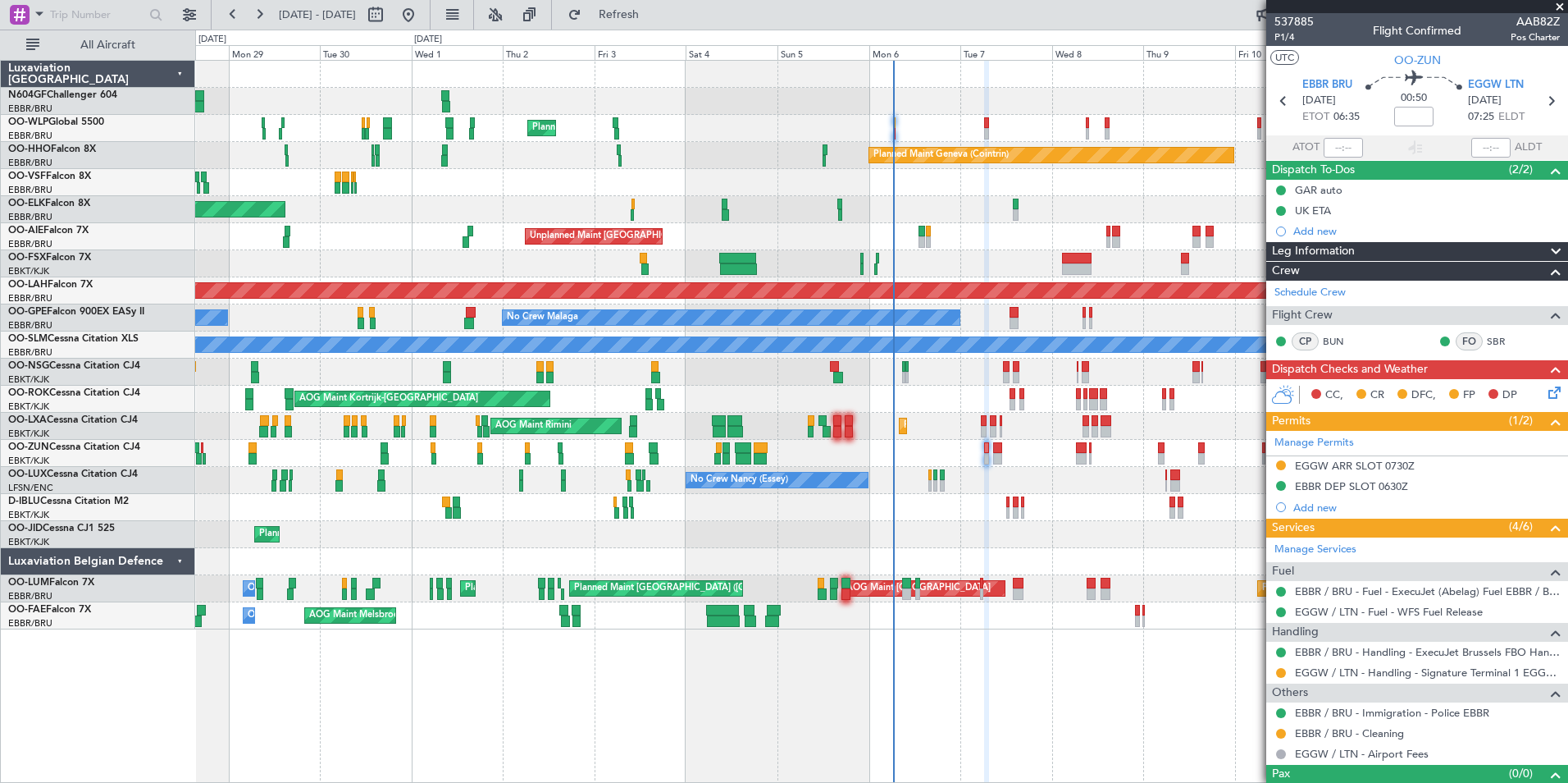
click at [1000, 460] on div at bounding box center [881, 453] width 1372 height 27
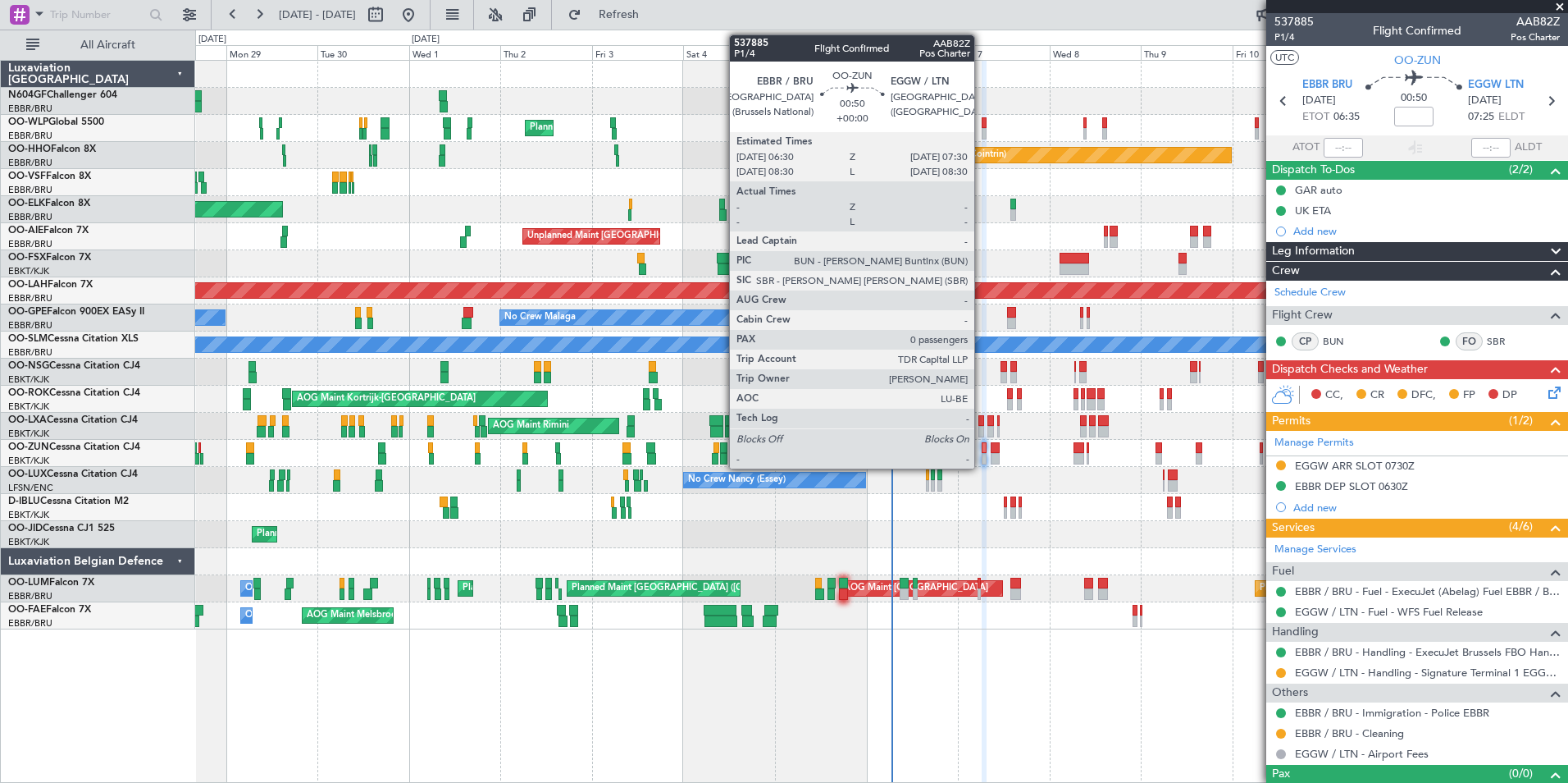
click at [982, 463] on div at bounding box center [983, 458] width 4 height 12
click at [986, 453] on div at bounding box center [983, 458] width 4 height 12
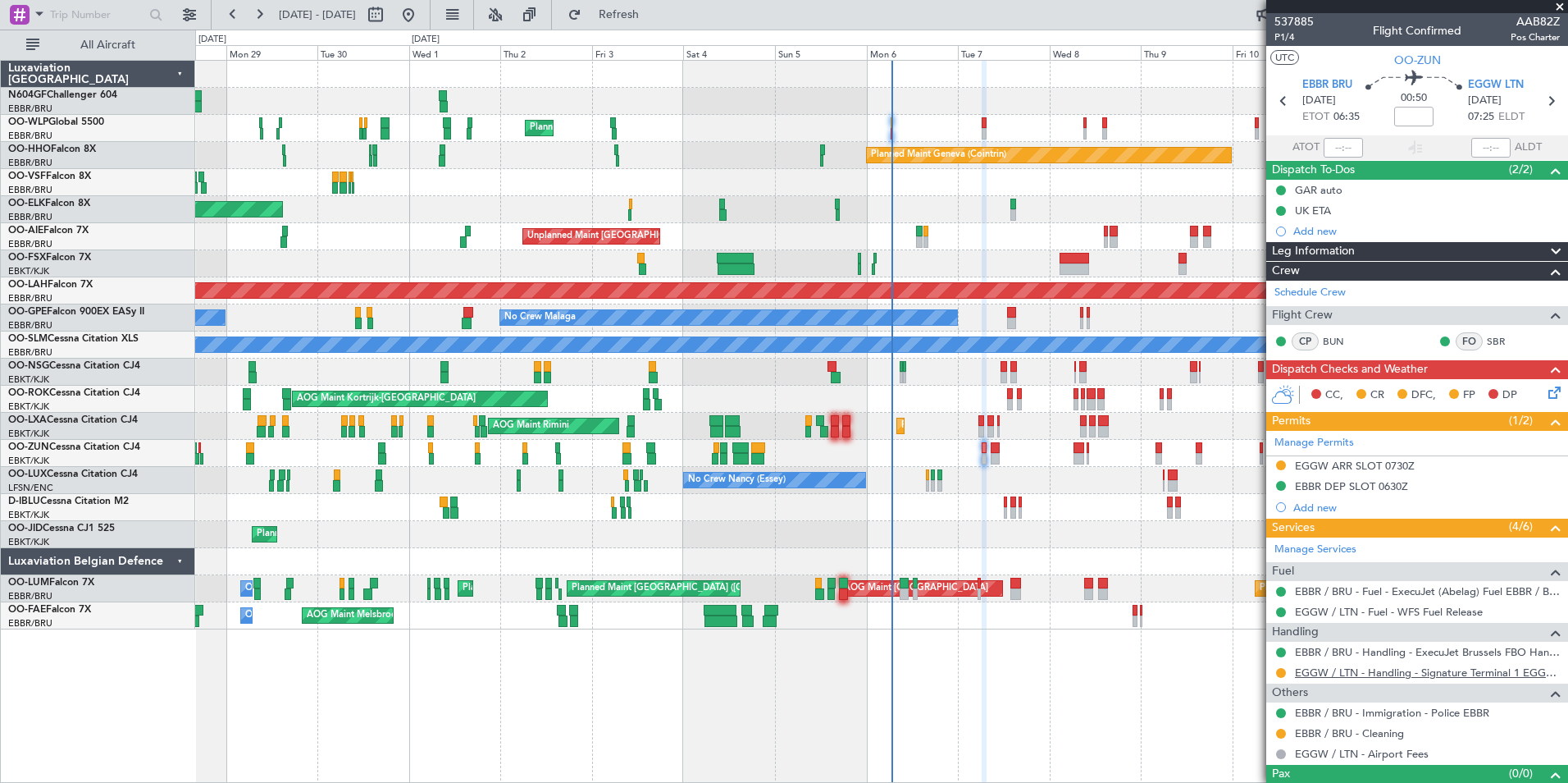
click at [1358, 672] on link "EGGW / LTN - Handling - Signature Terminal 1 EGGW / LTN" at bounding box center [1427, 672] width 265 height 14
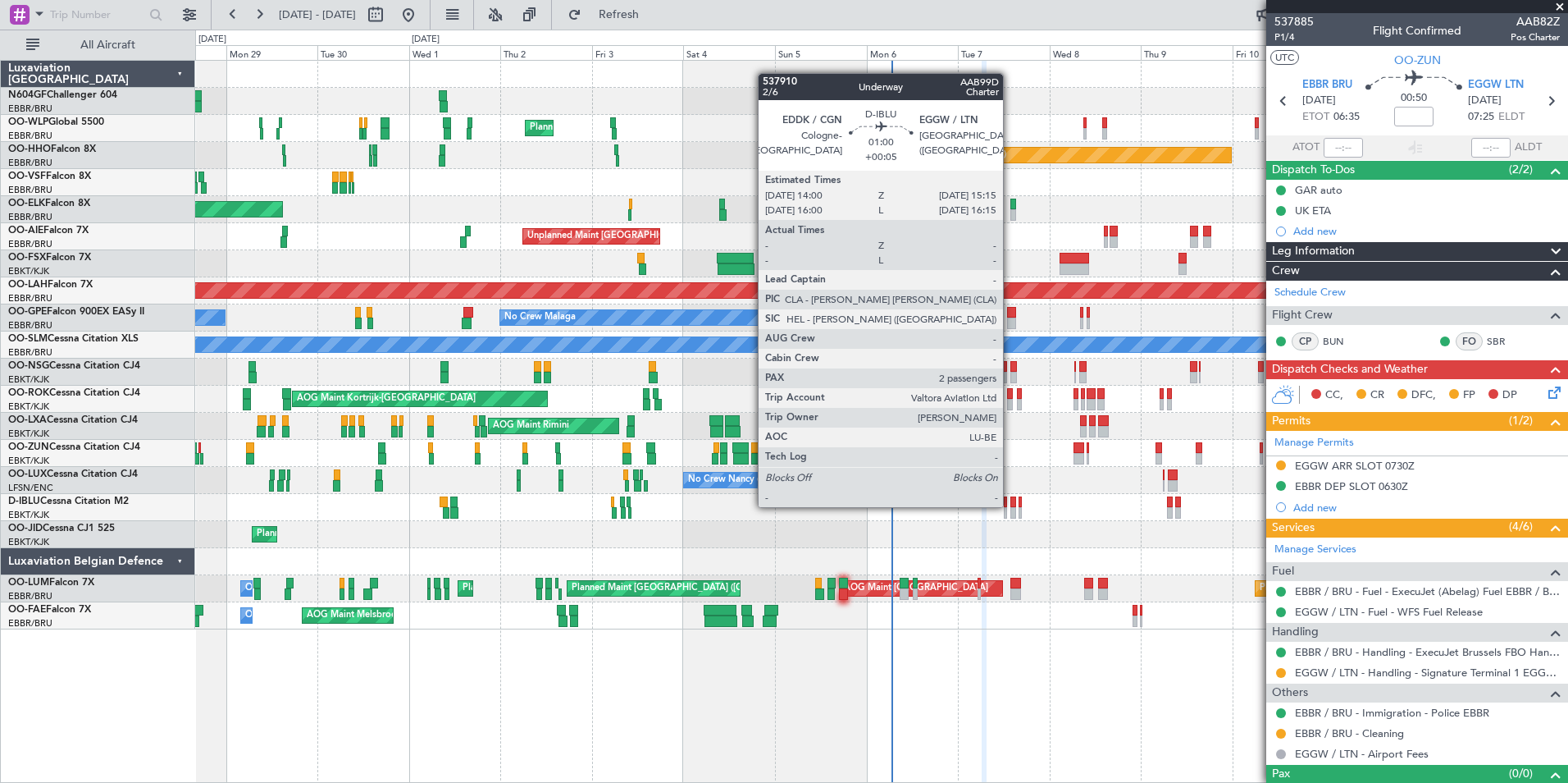
click at [1011, 505] on div at bounding box center [1013, 502] width 5 height 12
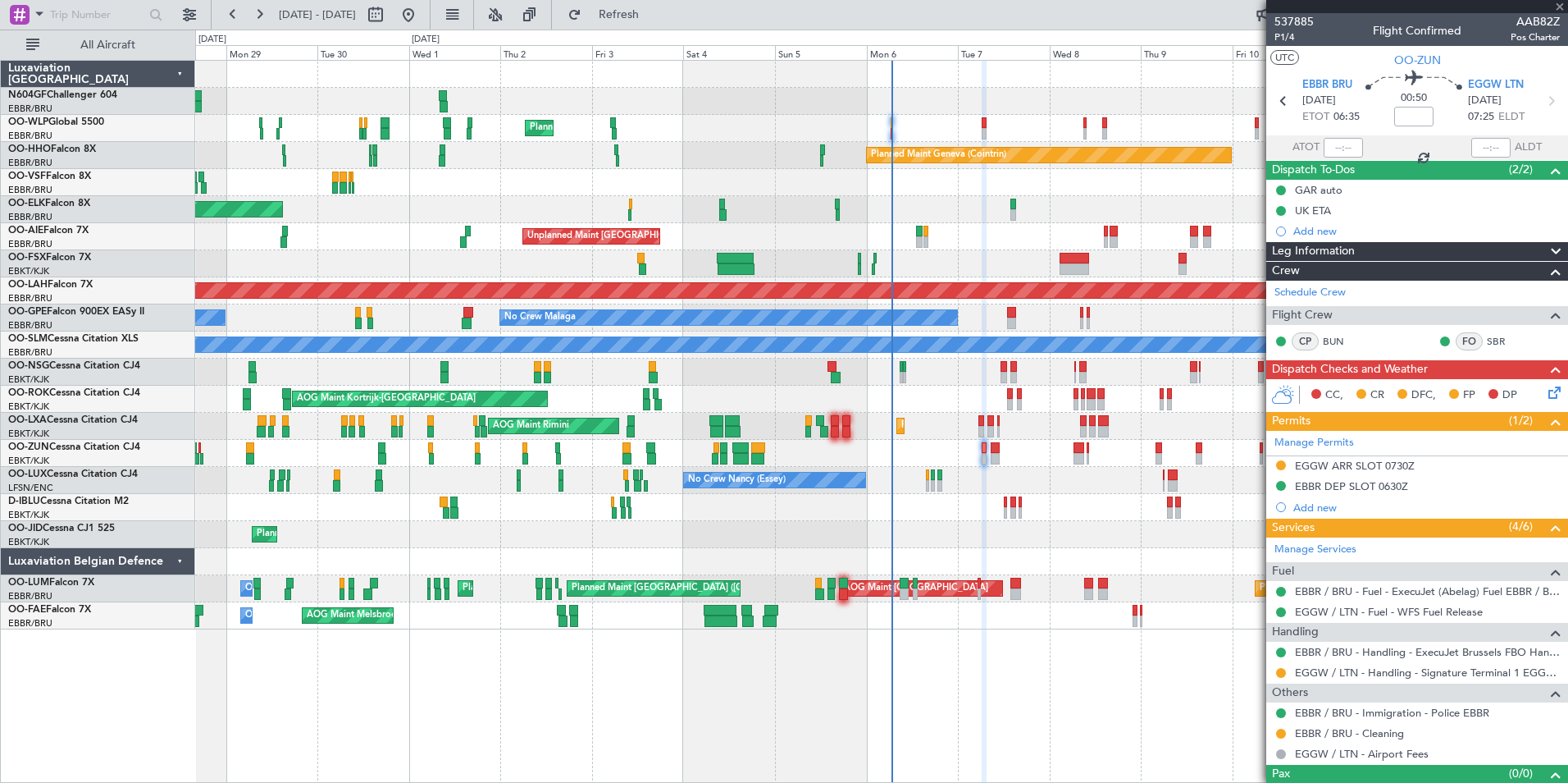
type input "+00:05"
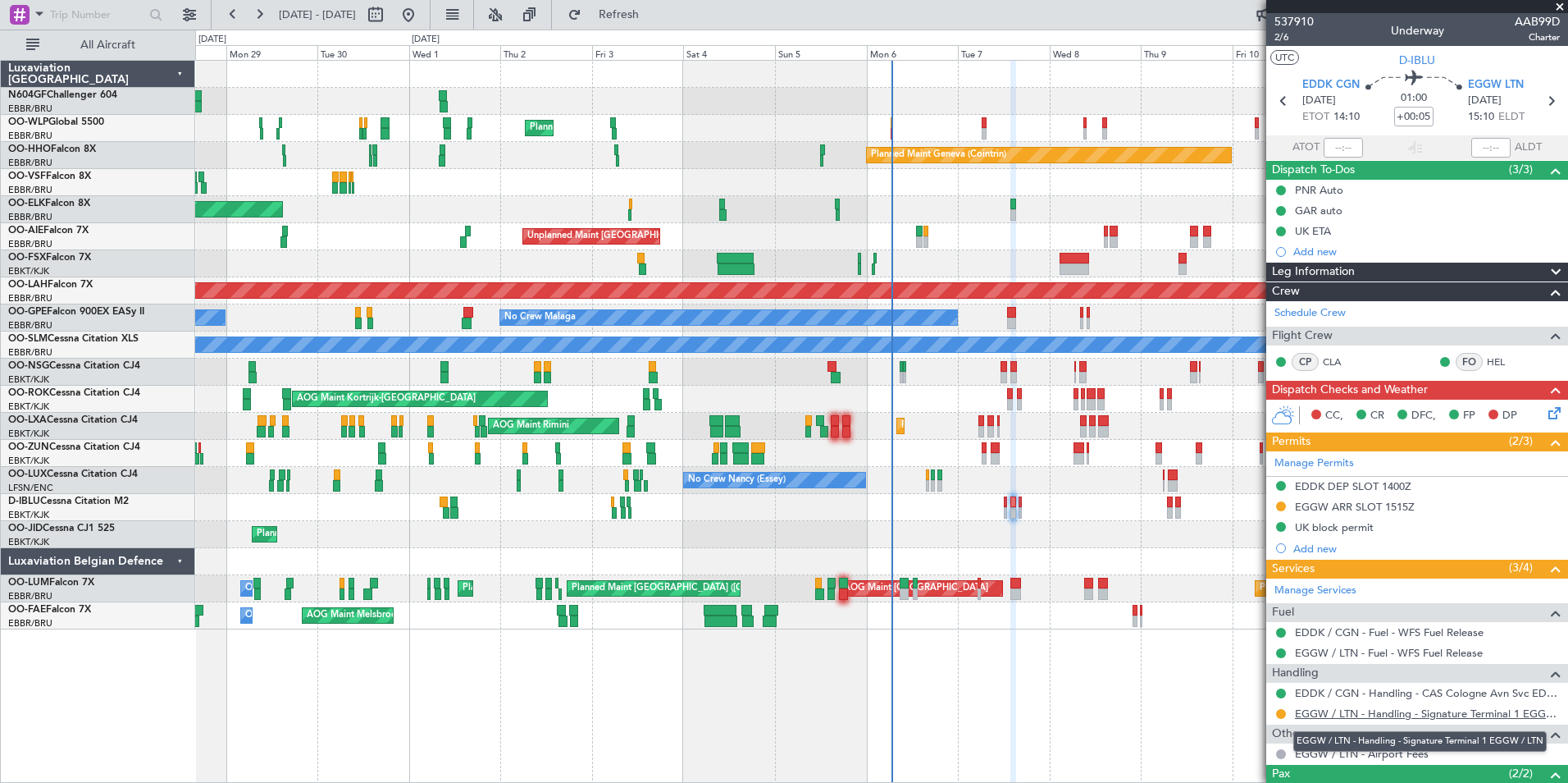
click at [1388, 710] on link "EGGW / LTN - Handling - Signature Terminal 1 EGGW / LTN" at bounding box center [1427, 713] width 265 height 14
click at [631, 10] on button "Refresh" at bounding box center [608, 15] width 98 height 27
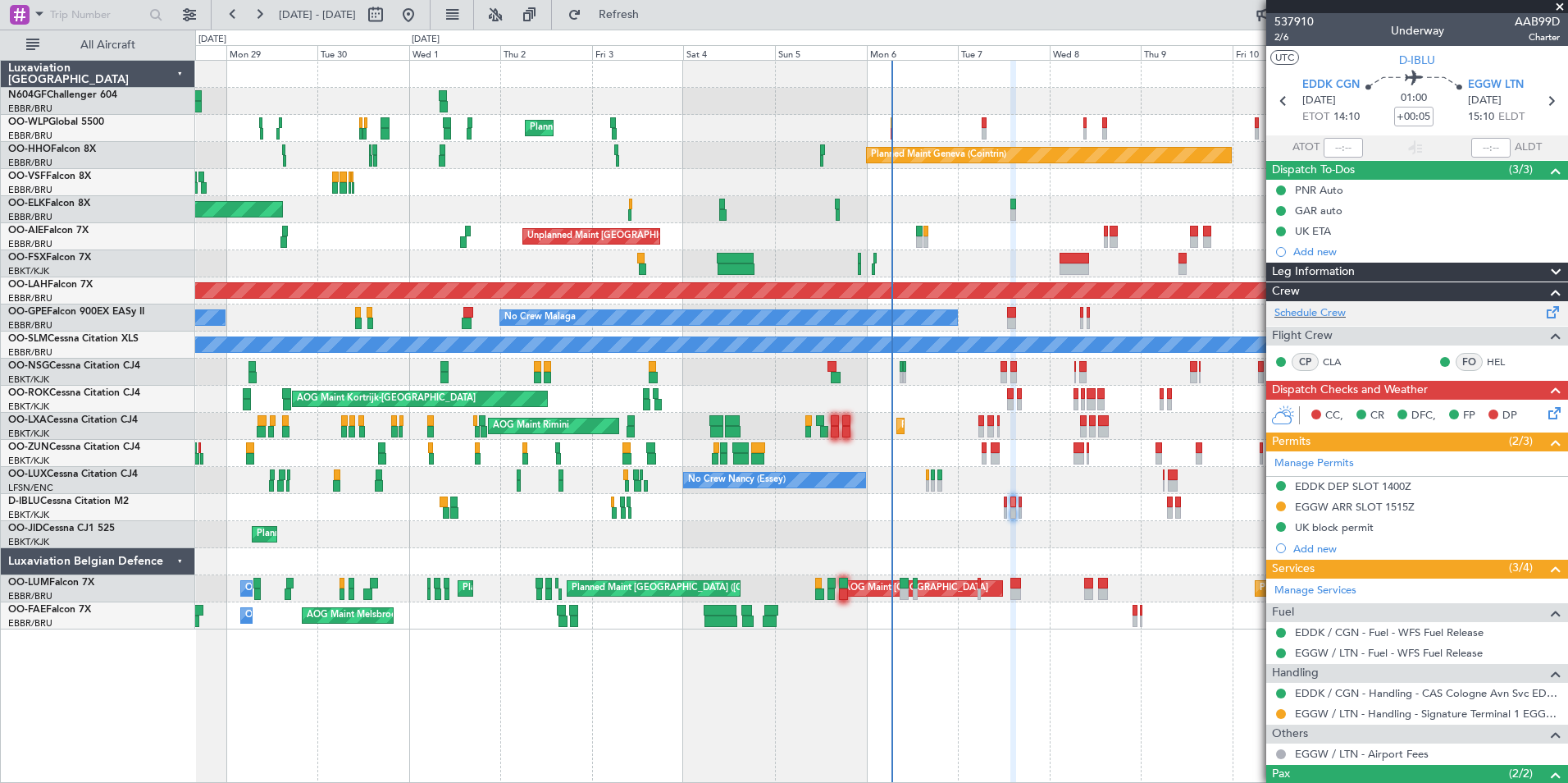
scroll to position [101, 0]
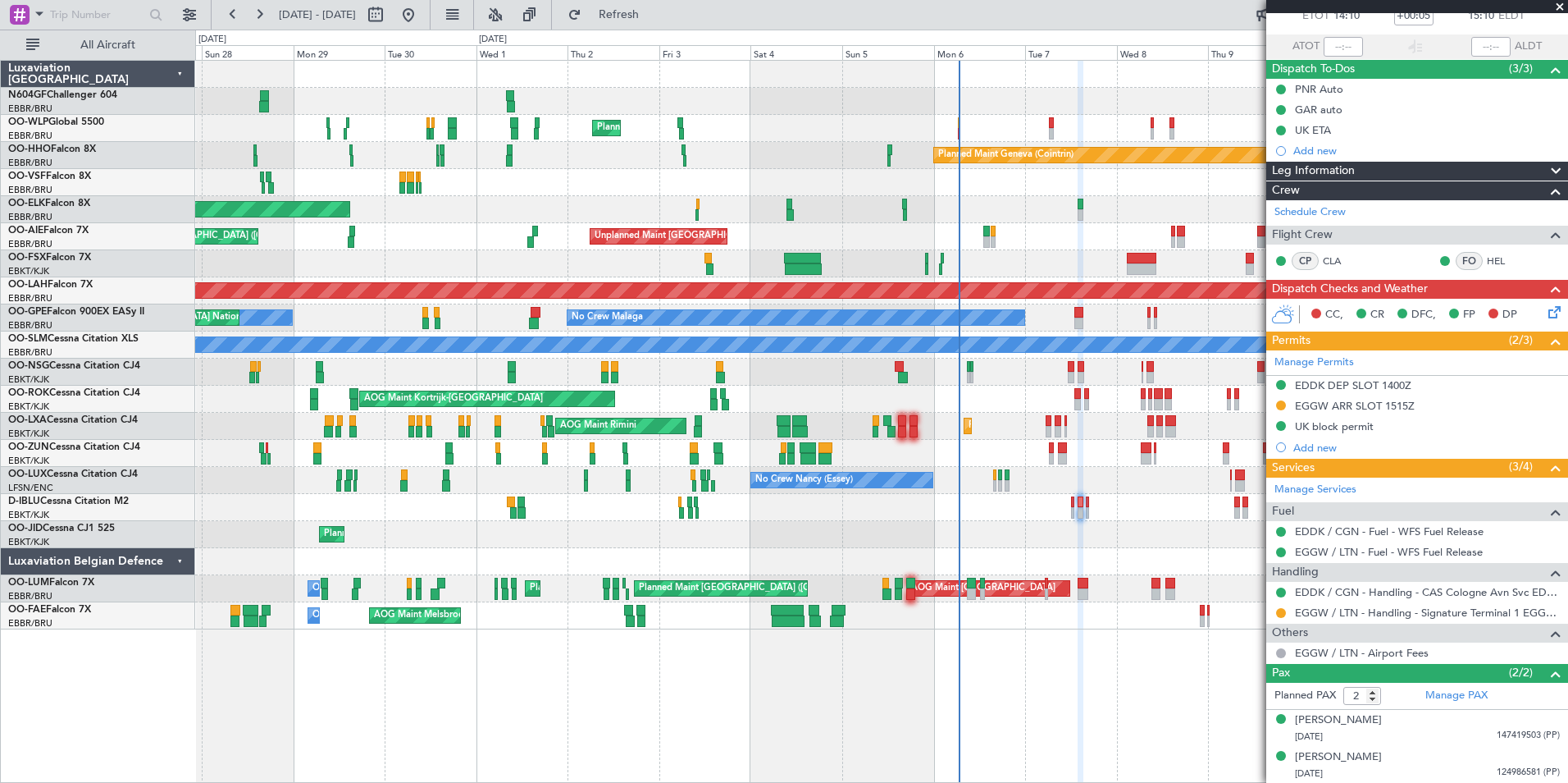
click at [1033, 422] on div "Planned Maint Milan (Linate) Planned Maint Geneva (Cointrin) Planned Maint Gene…" at bounding box center [881, 345] width 1372 height 569
click at [1056, 462] on div at bounding box center [881, 453] width 1372 height 27
click at [1067, 541] on div "Planned Maint Kortrijk-[GEOGRAPHIC_DATA]" at bounding box center [881, 534] width 1372 height 27
click at [1561, 5] on span at bounding box center [1559, 7] width 17 height 15
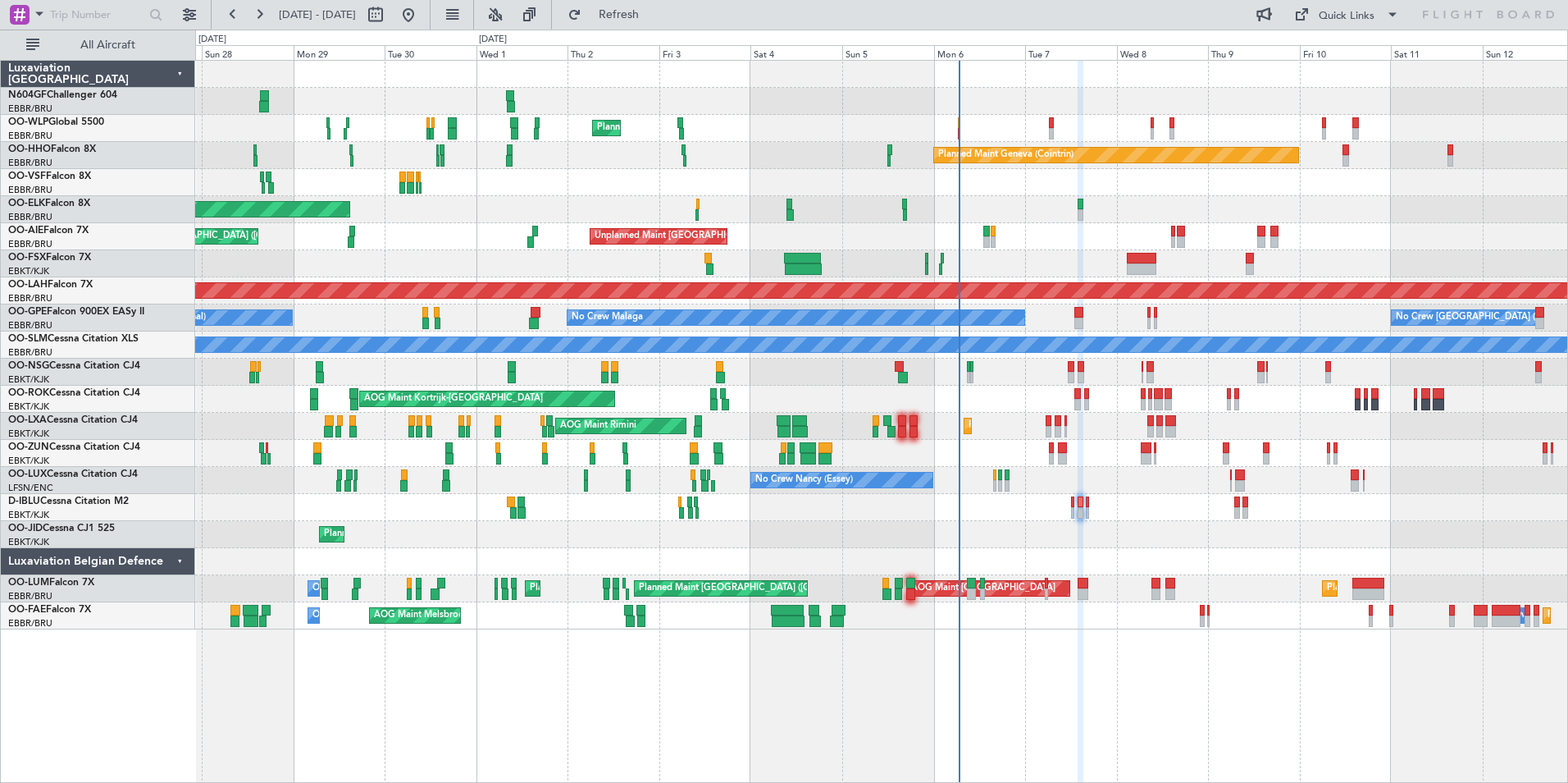
type input "0"
click at [1014, 375] on div "Planned Maint [GEOGRAPHIC_DATA] ([GEOGRAPHIC_DATA])" at bounding box center [881, 372] width 1372 height 27
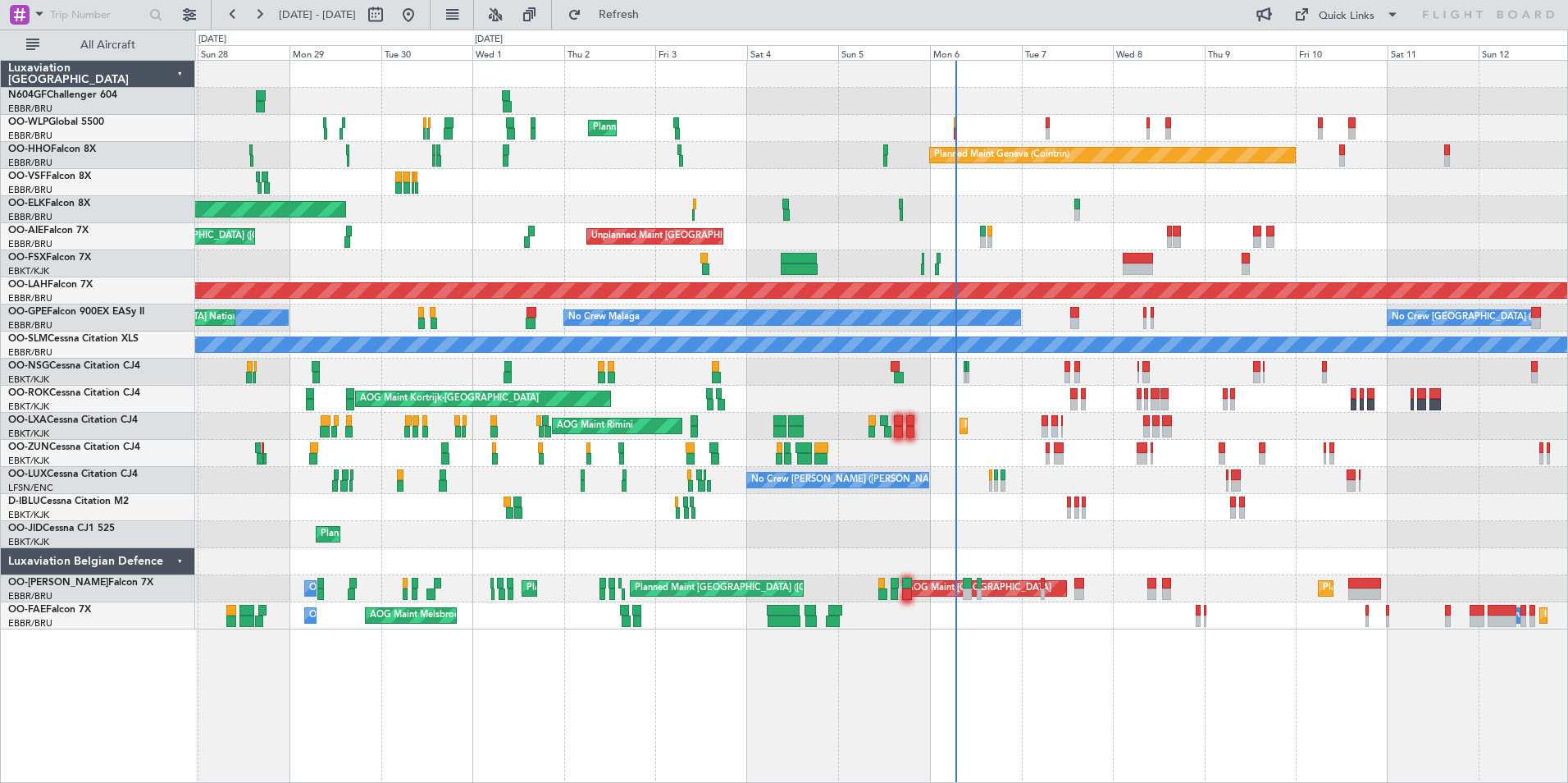
click at [1030, 480] on div "No Crew [PERSON_NAME] ([PERSON_NAME]) No Crew [PERSON_NAME] ([PERSON_NAME])" at bounding box center [881, 480] width 1372 height 27
click at [1097, 457] on div at bounding box center [881, 453] width 1372 height 27
click at [1052, 451] on div at bounding box center [881, 453] width 1372 height 27
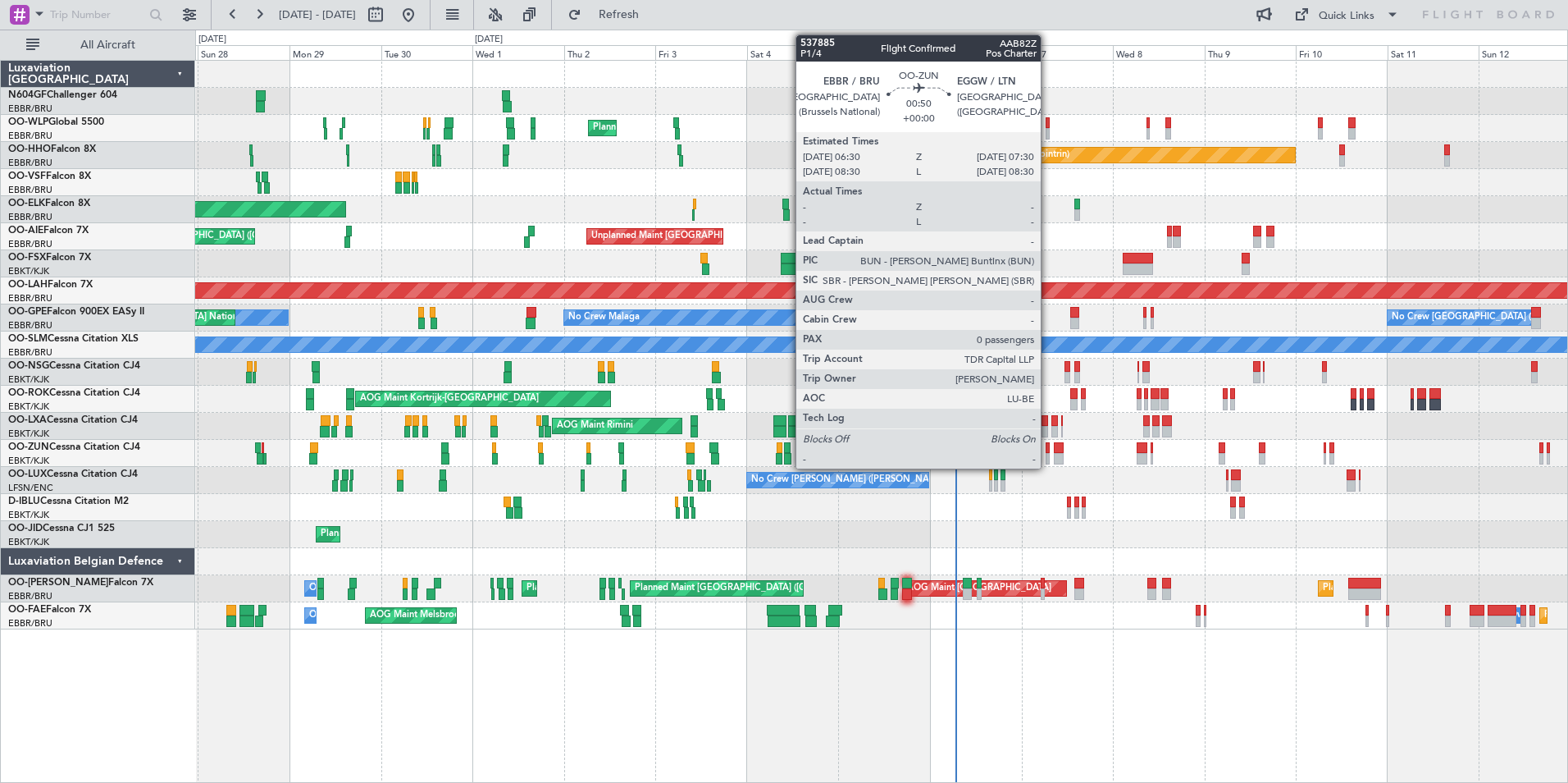
click at [1048, 453] on div at bounding box center [1047, 458] width 4 height 12
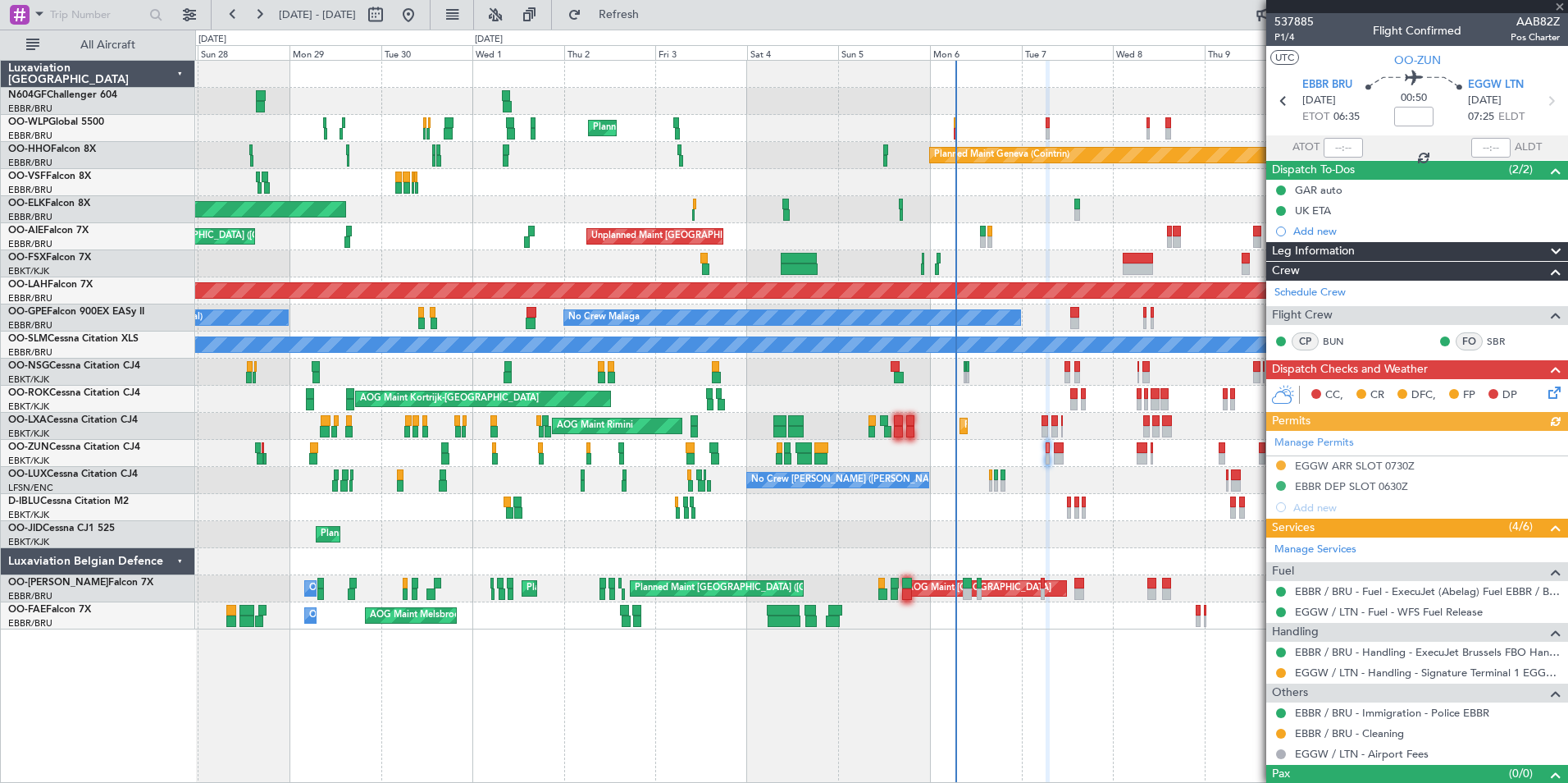
scroll to position [27, 0]
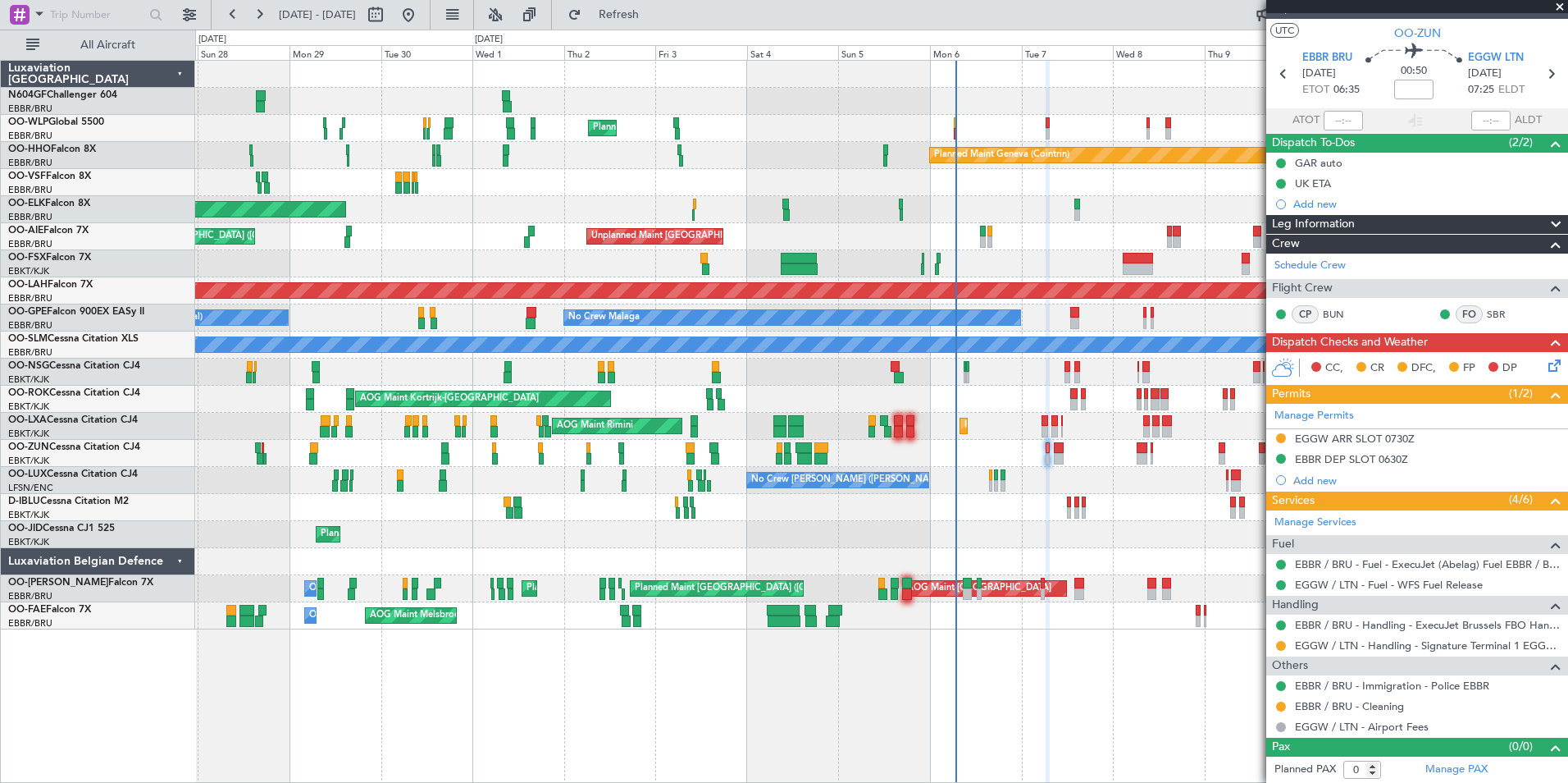
click at [922, 449] on div at bounding box center [881, 453] width 1372 height 27
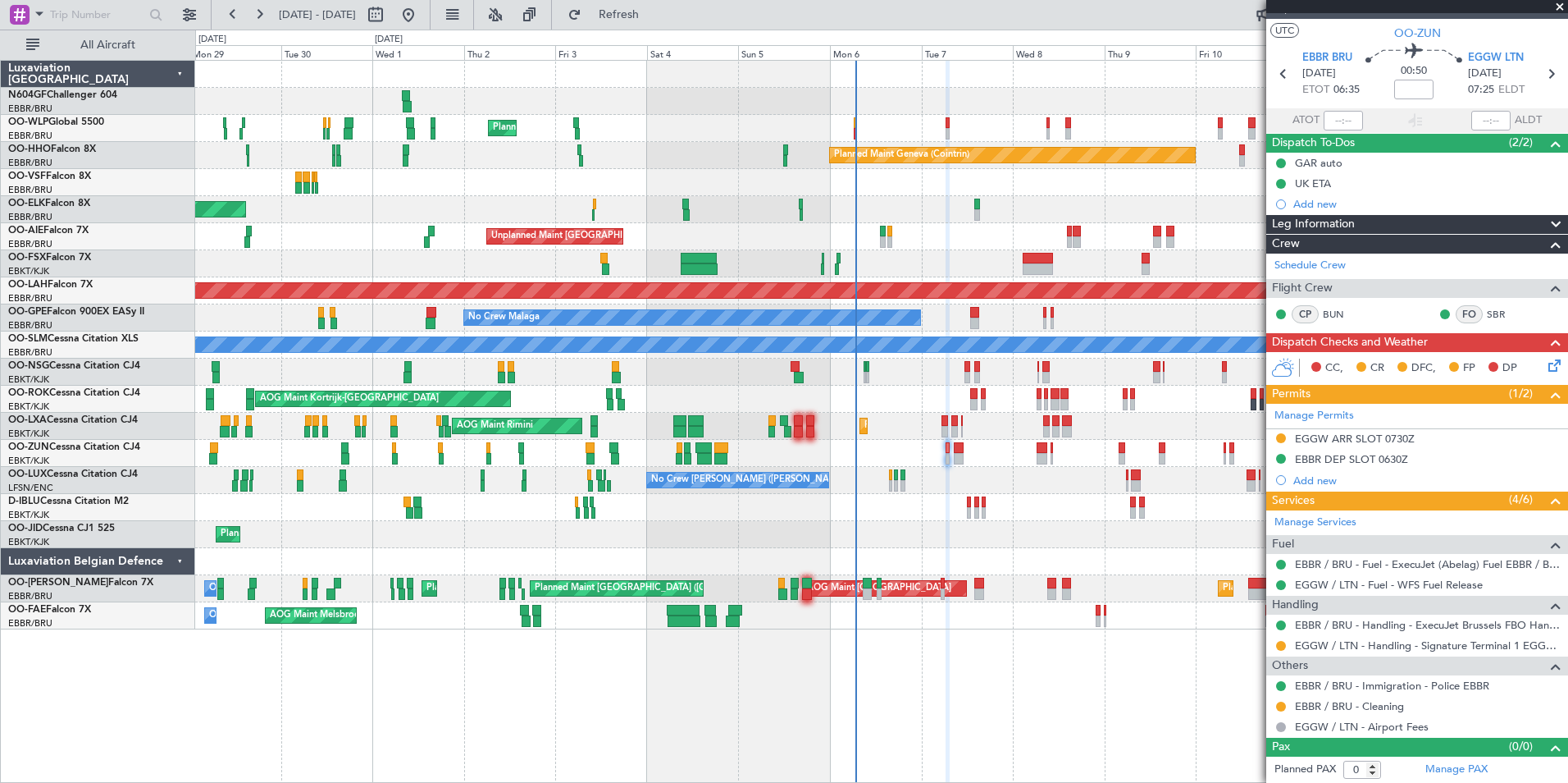
click at [563, 360] on div "Planned Maint Milan (Linate) Planned Maint Geneva ([GEOGRAPHIC_DATA]) Planned M…" at bounding box center [881, 345] width 1372 height 569
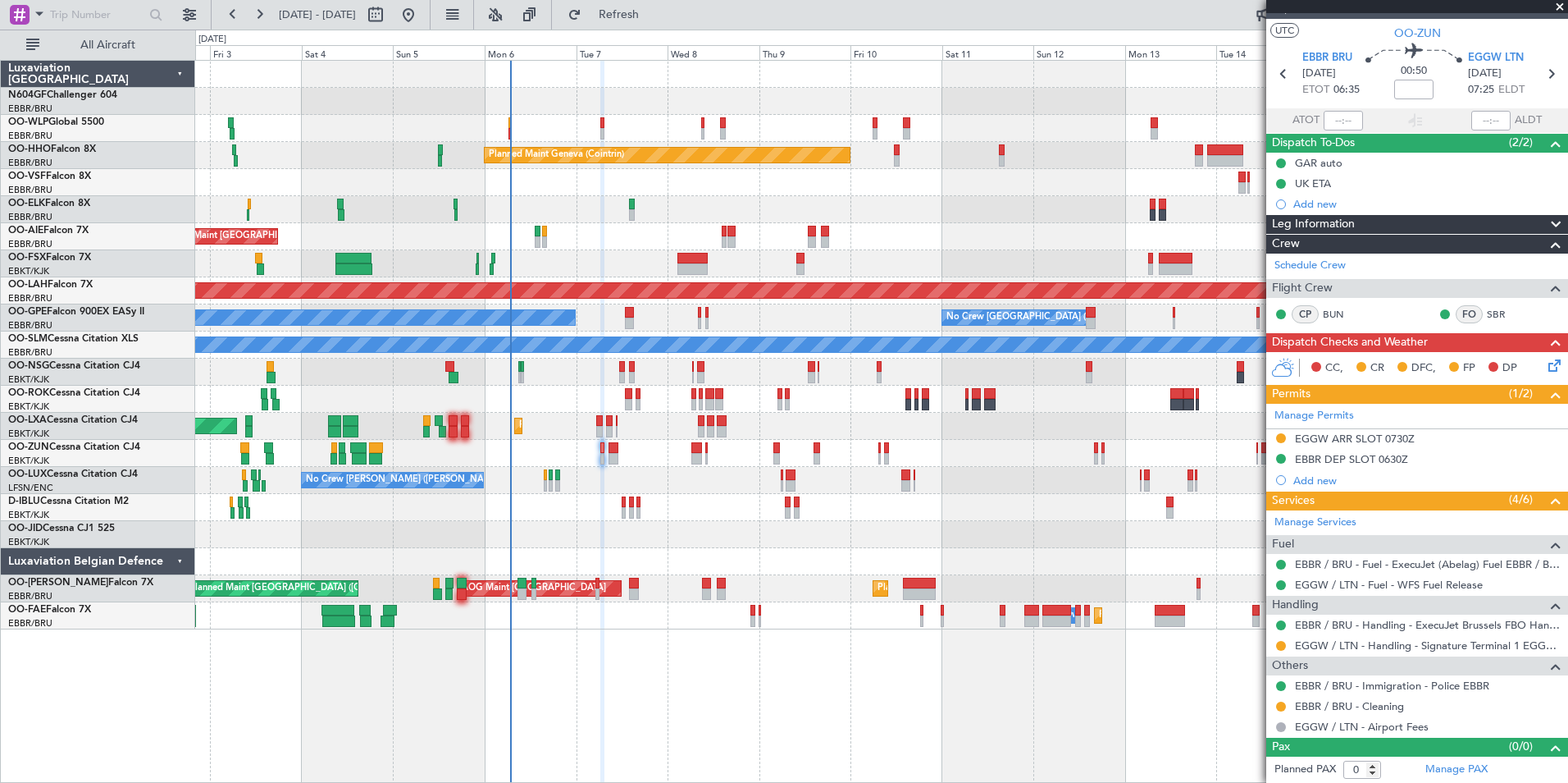
click at [661, 358] on div at bounding box center [881, 372] width 1372 height 27
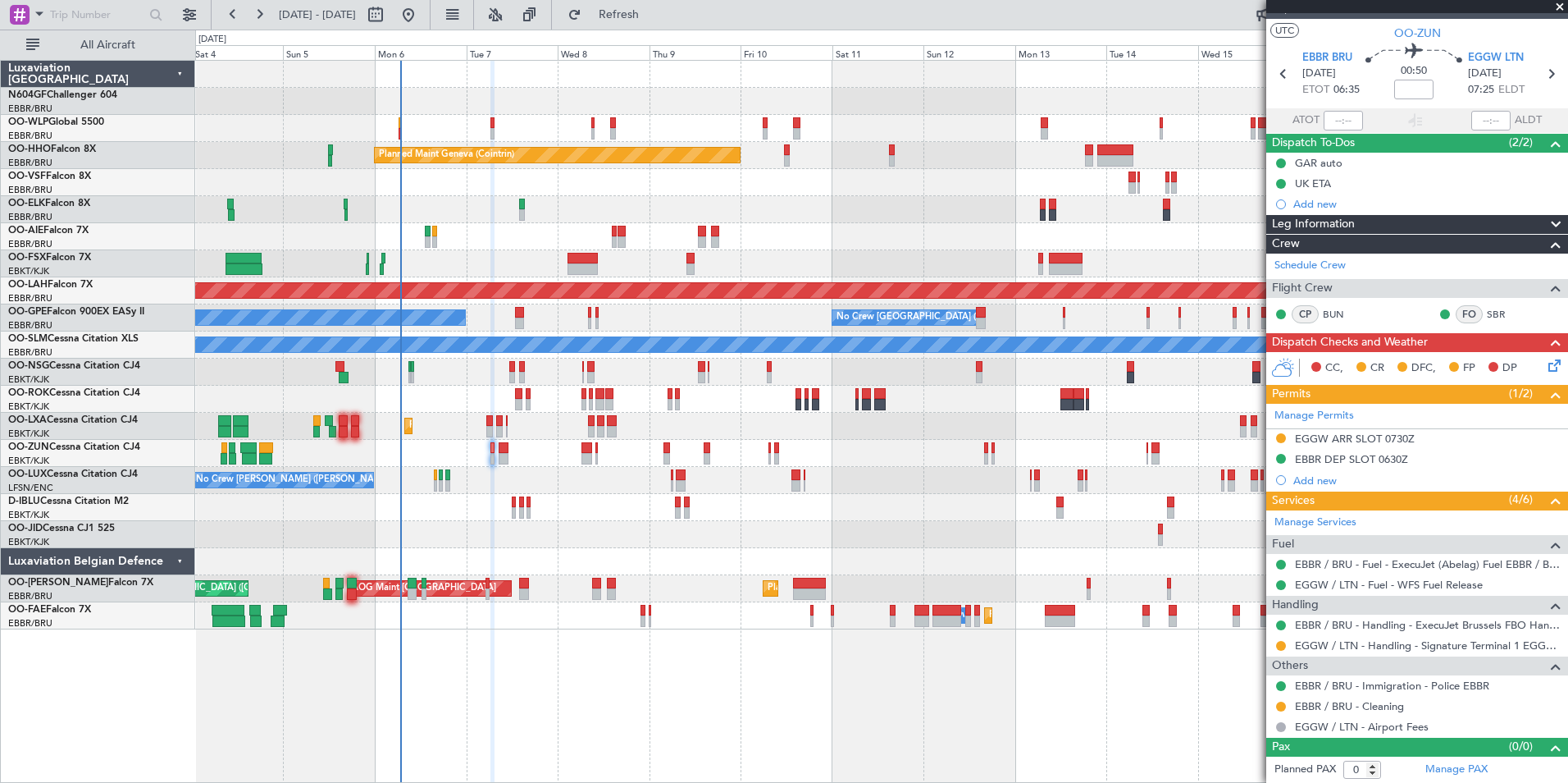
click at [653, 300] on div "Planned Maint Milan (Linate) Planned Maint Geneva ([GEOGRAPHIC_DATA]) Unplanned…" at bounding box center [881, 345] width 1372 height 569
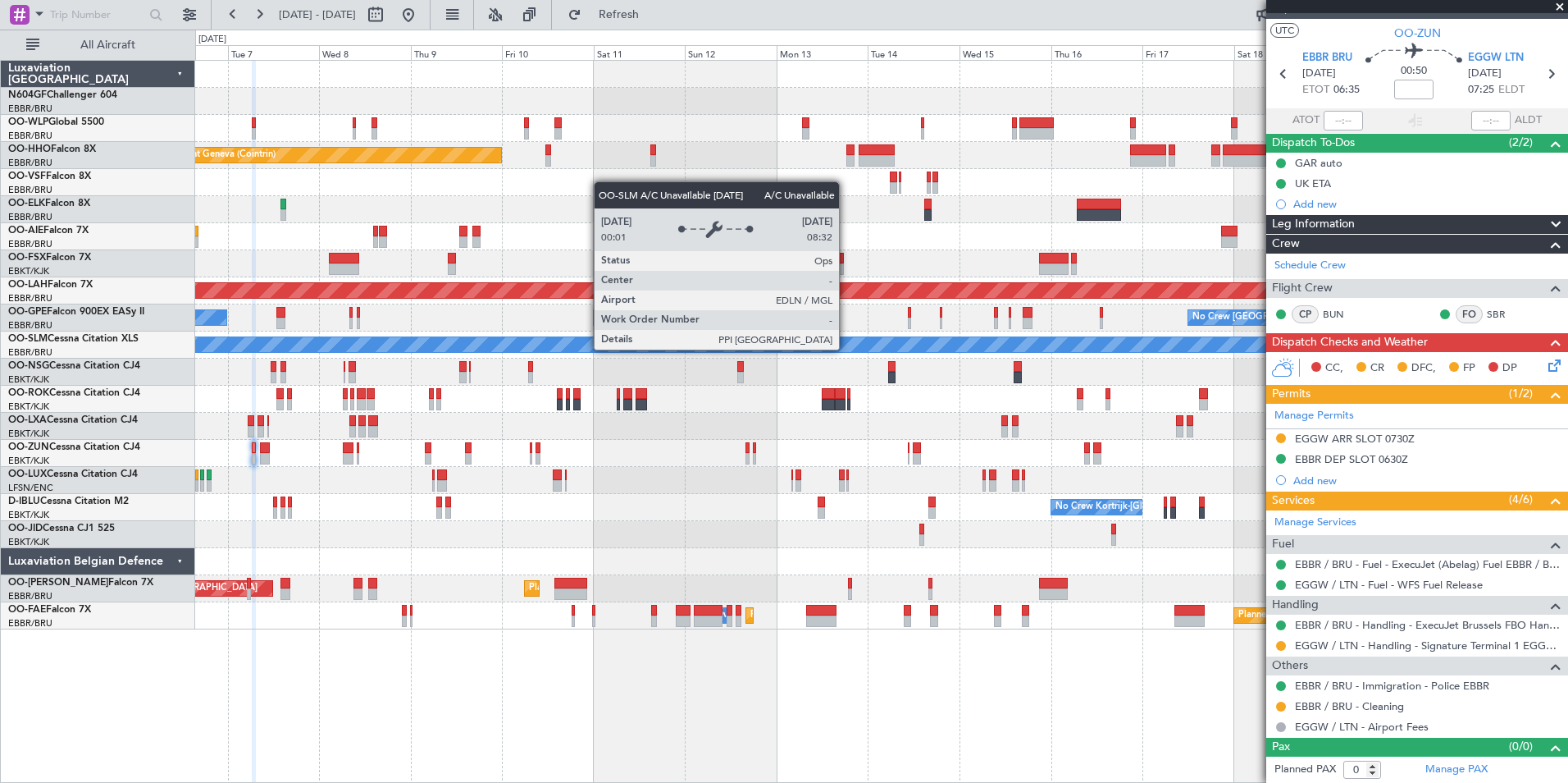
click at [660, 307] on div "Planned Maint Geneva (Cointrin) Unplanned Maint [GEOGRAPHIC_DATA] ([GEOGRAPHIC_…" at bounding box center [881, 345] width 1372 height 569
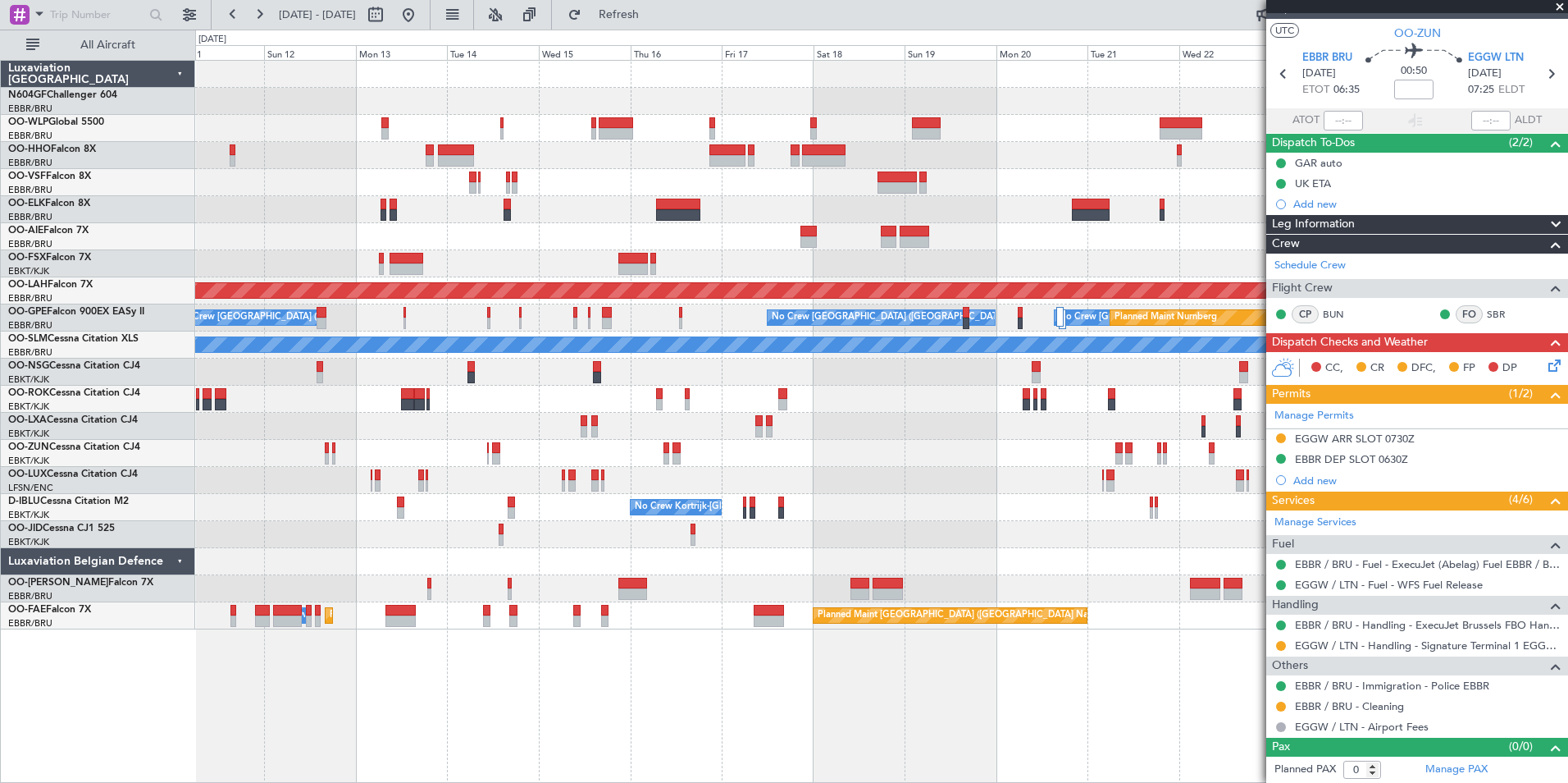
click at [579, 369] on div "Planned Maint Geneva (Cointrin) Planned [GEOGRAPHIC_DATA][PERSON_NAME]-[GEOGRAP…" at bounding box center [881, 345] width 1372 height 569
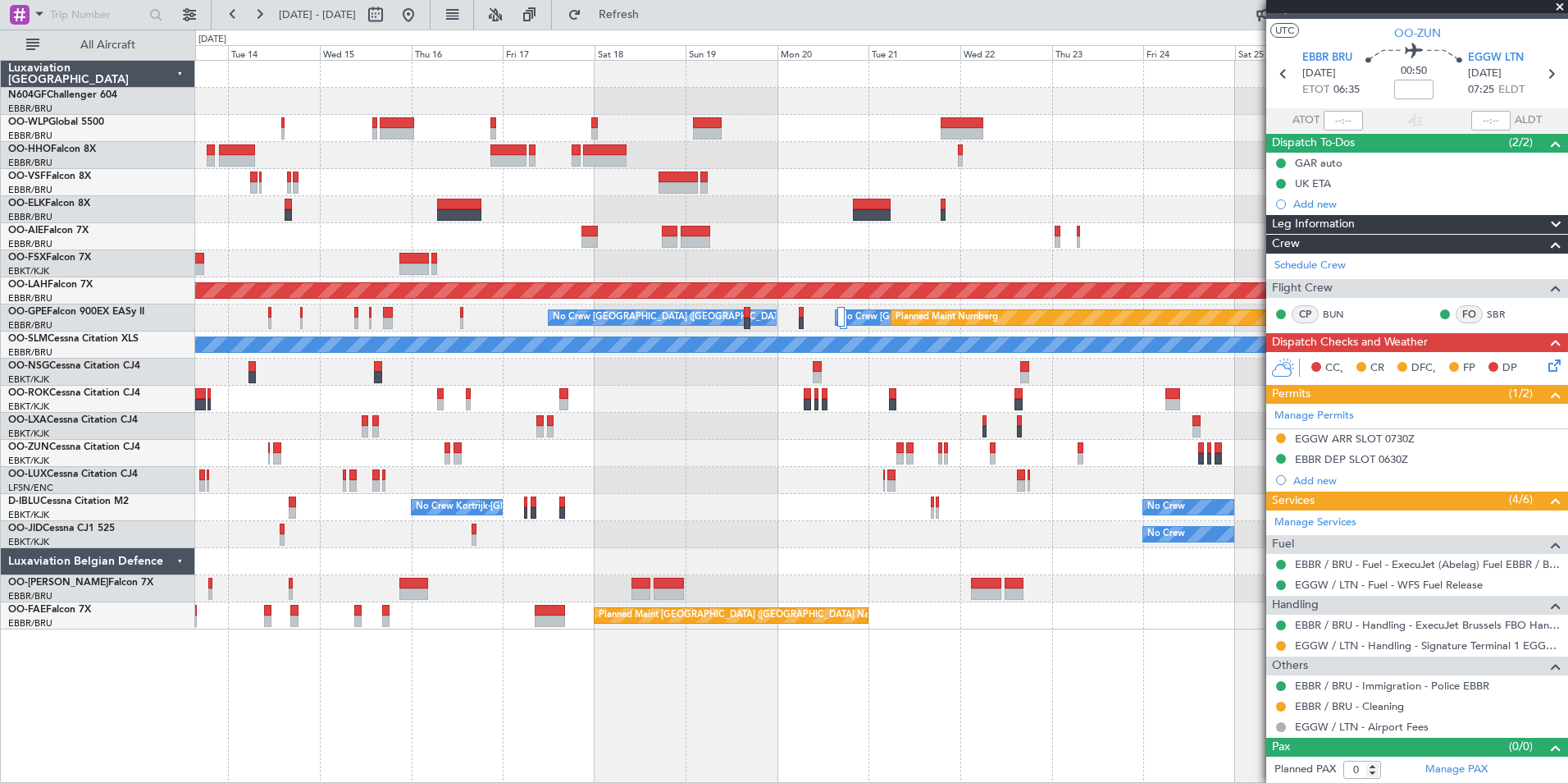
click at [669, 353] on div "A/C Unavailable [GEOGRAPHIC_DATA]" at bounding box center [881, 345] width 1372 height 27
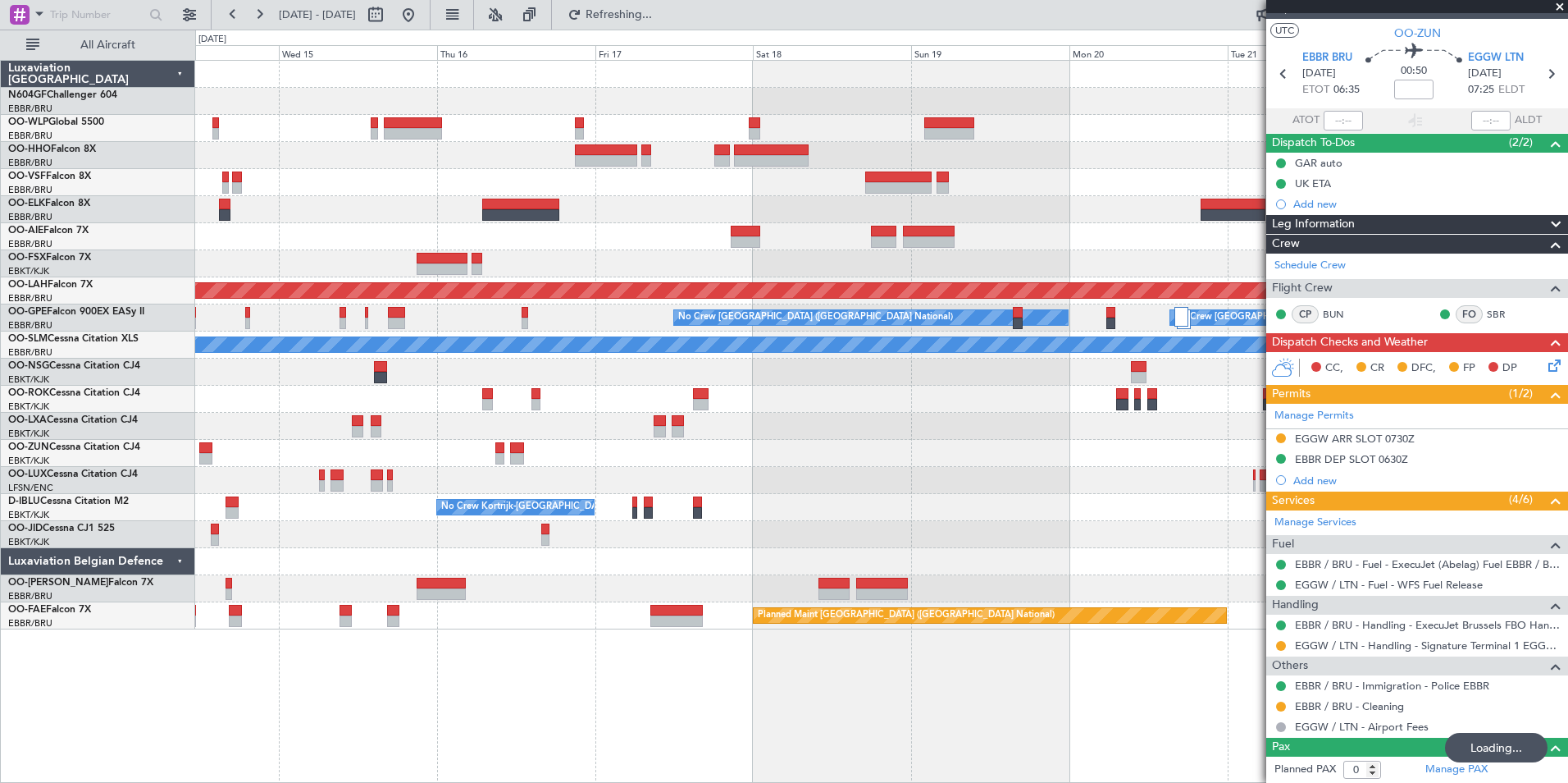
click at [451, 226] on div at bounding box center [881, 236] width 1372 height 27
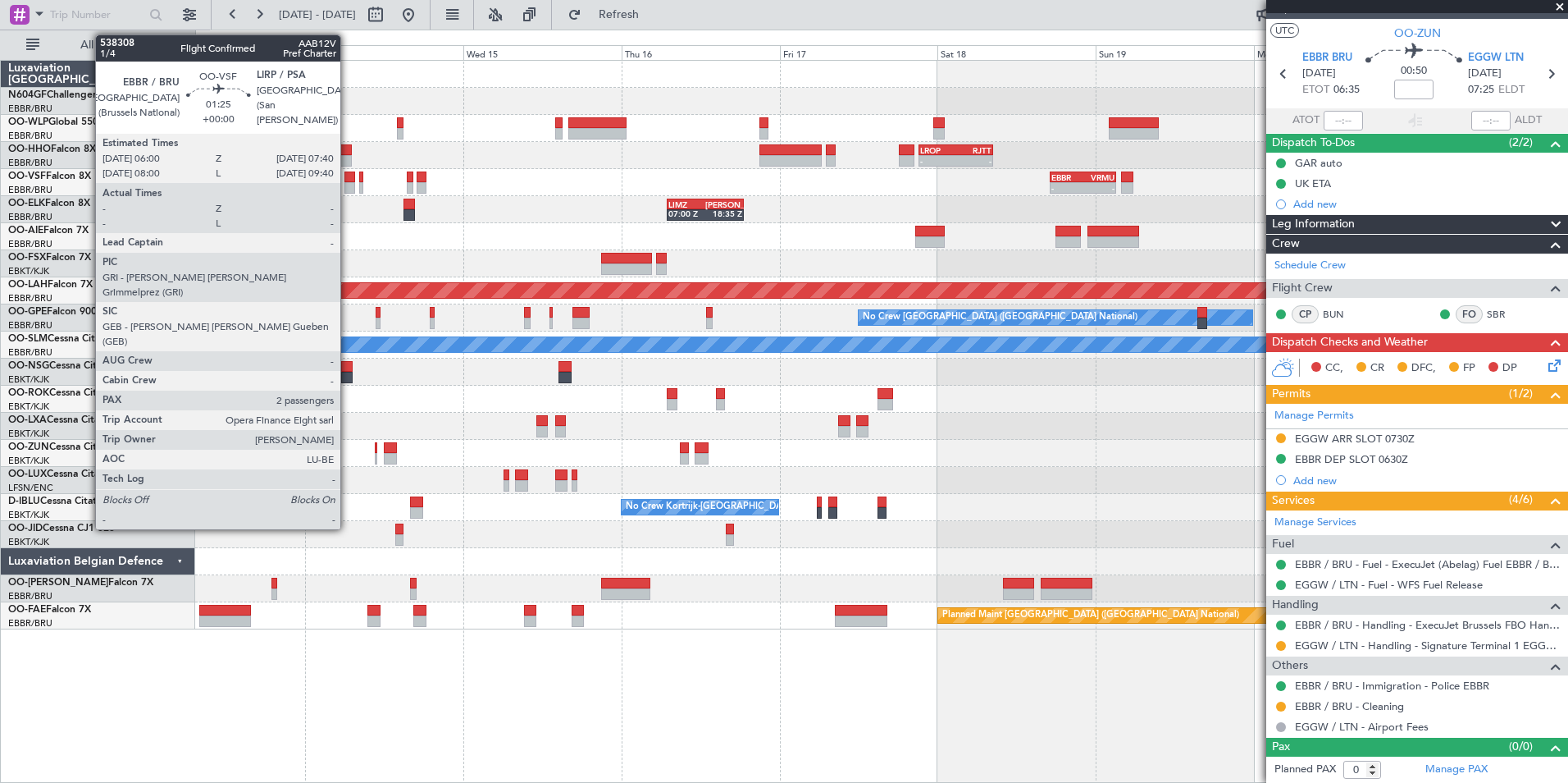
click at [348, 185] on div at bounding box center [349, 188] width 11 height 12
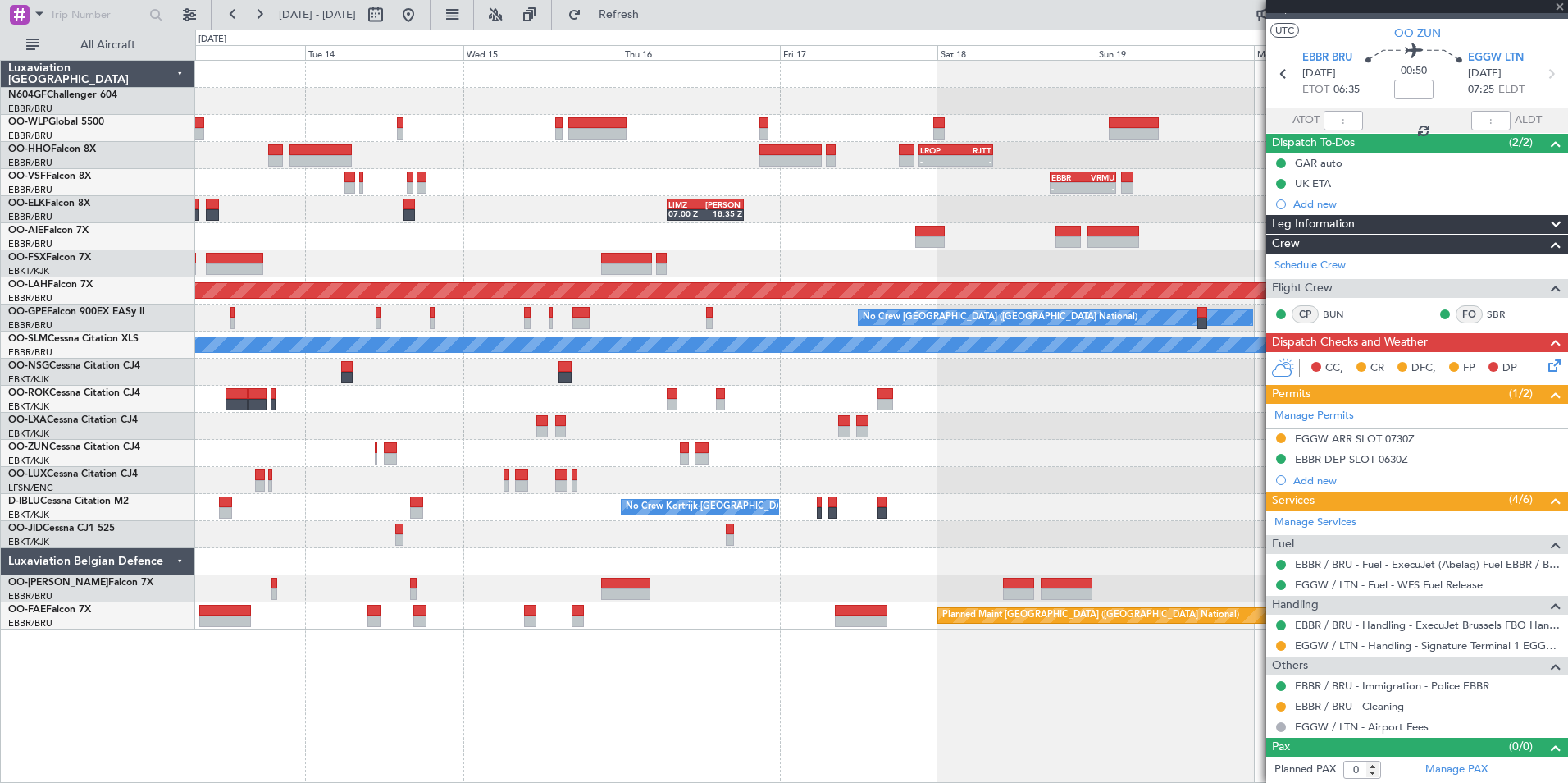
type input "2"
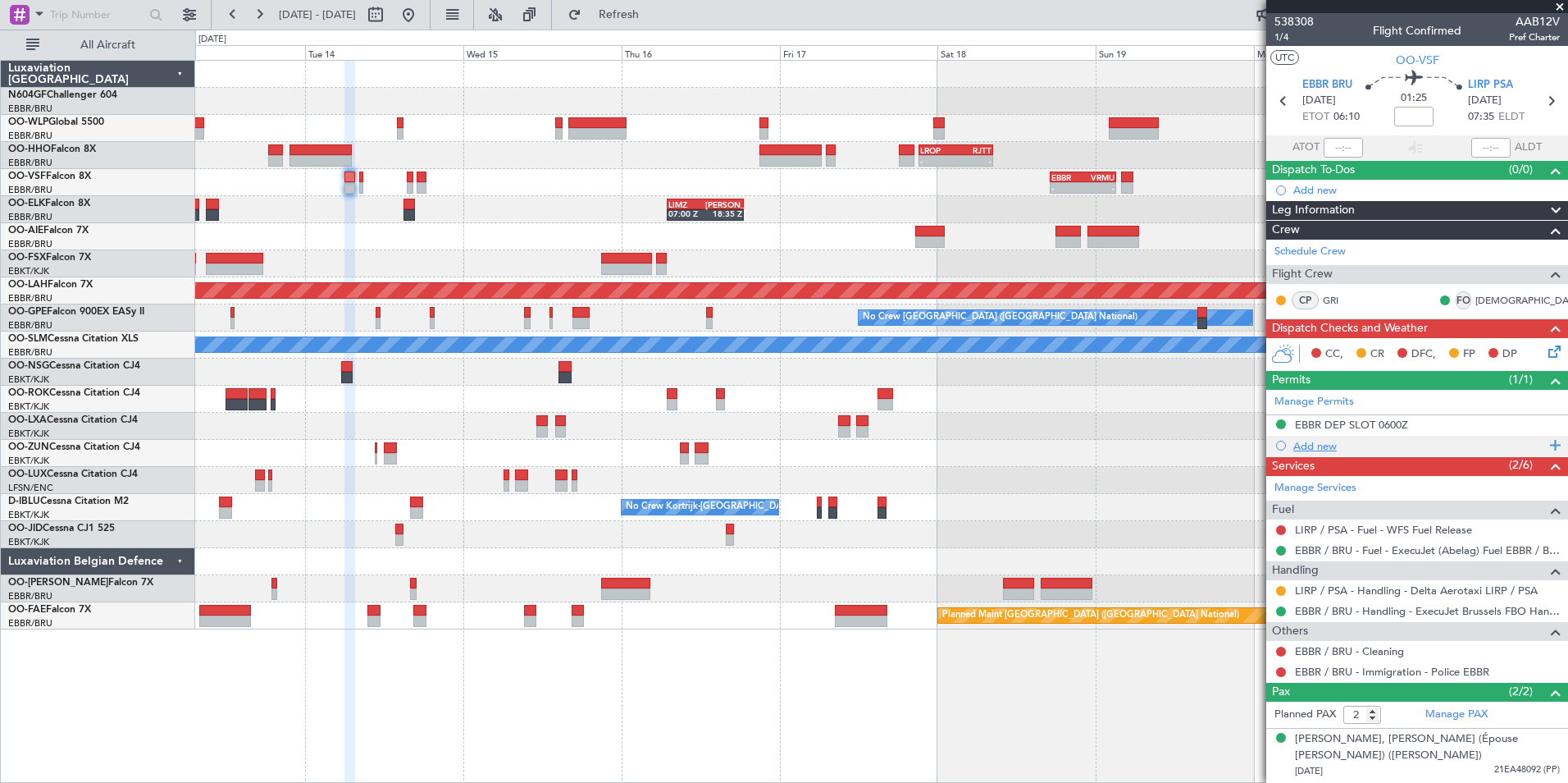
click at [1332, 449] on div "Add new" at bounding box center [1419, 446] width 252 height 14
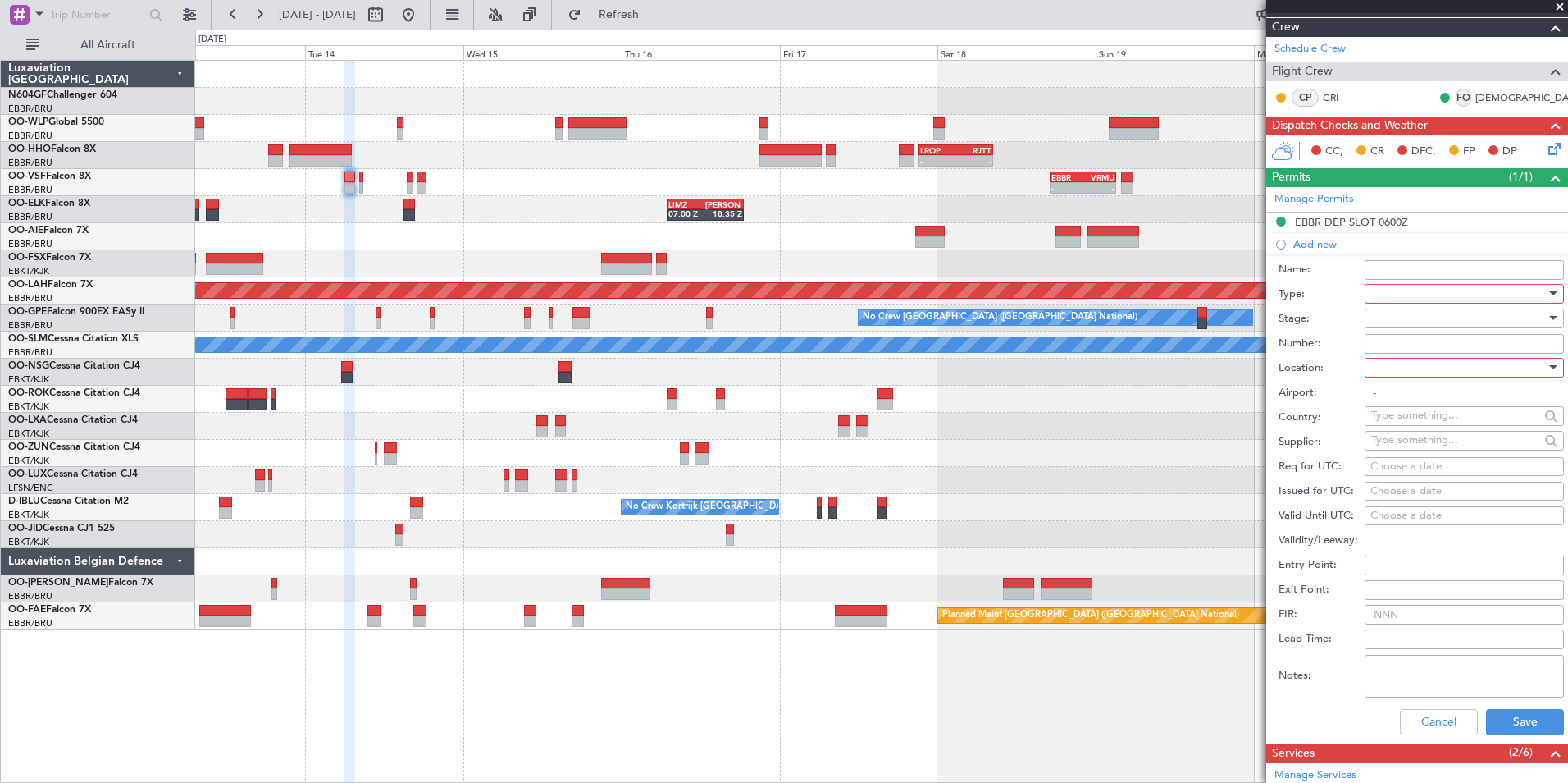
scroll to position [202, 0]
click at [1396, 294] on div at bounding box center [1458, 295] width 175 height 25
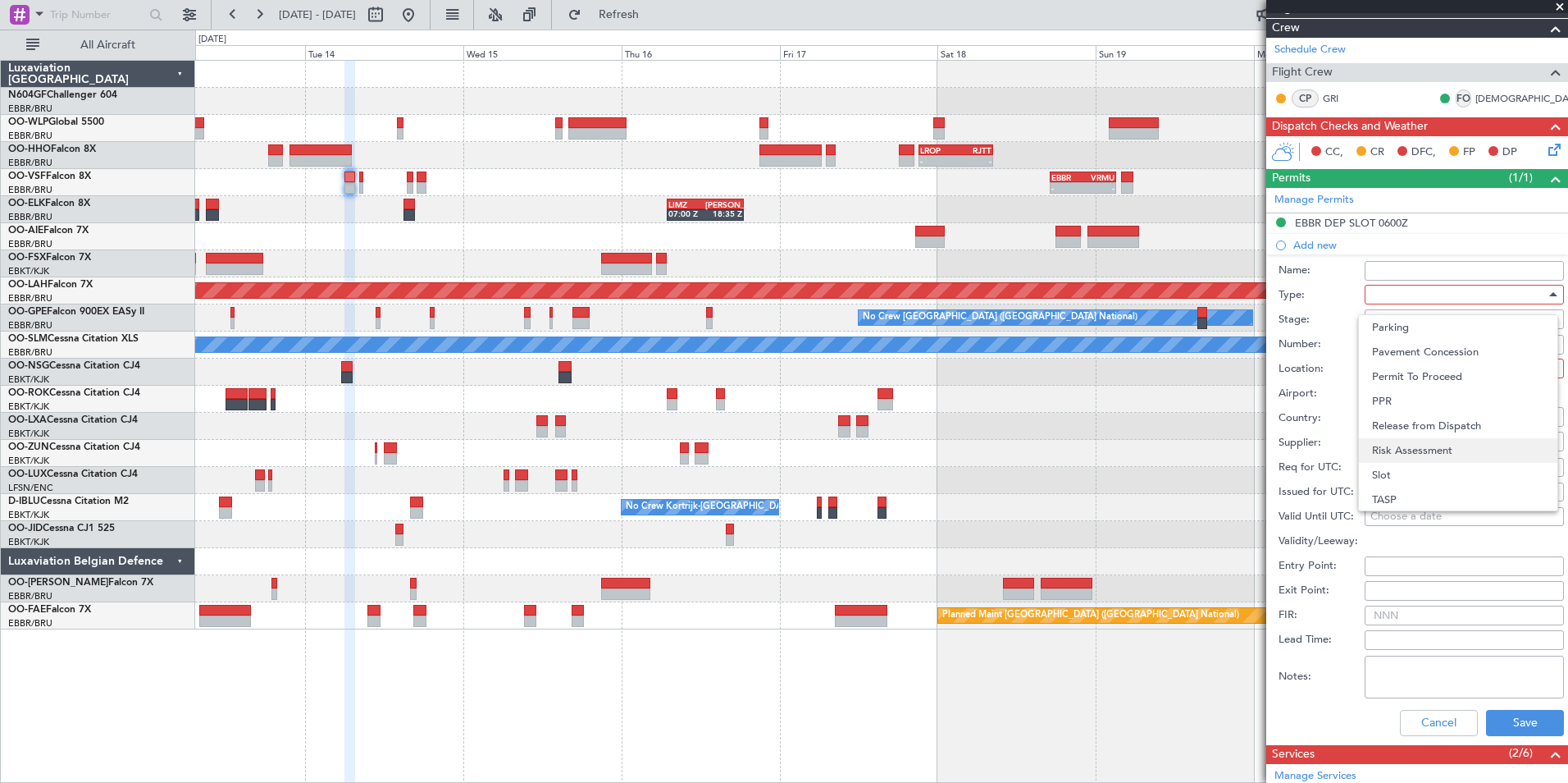
scroll to position [468, 0]
click at [1449, 395] on span "PPR" at bounding box center [1457, 401] width 172 height 25
click at [1424, 372] on div at bounding box center [1458, 368] width 175 height 25
click at [1415, 453] on span "Arrival" at bounding box center [1457, 450] width 172 height 25
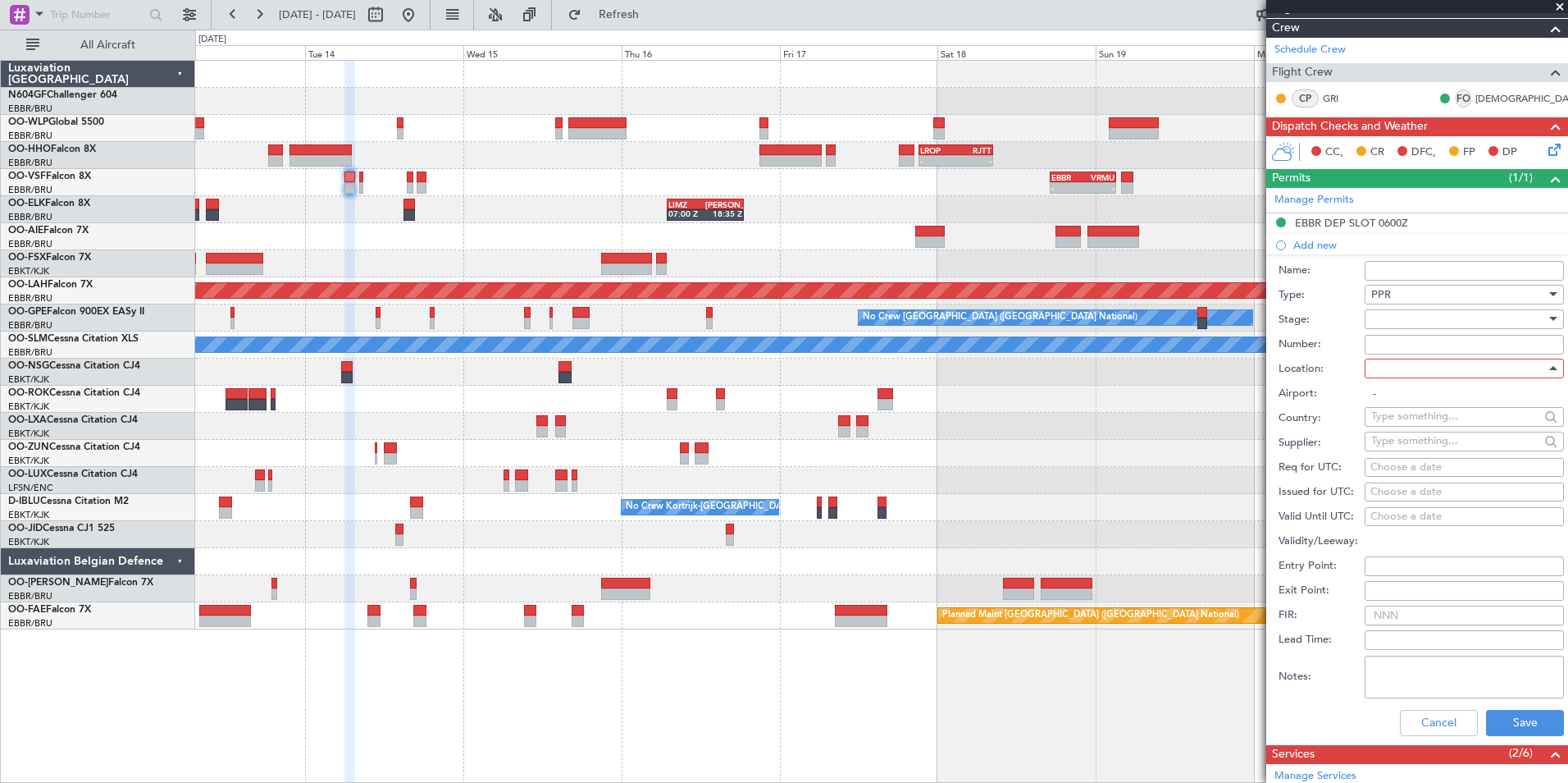
type input "LIRP / PSA"
click at [1413, 324] on div at bounding box center [1458, 319] width 175 height 25
click at [1439, 447] on span "Received OK" at bounding box center [1457, 450] width 172 height 25
click at [1440, 349] on input "Number:" at bounding box center [1464, 344] width 199 height 19
click at [1403, 348] on input "Number:" at bounding box center [1464, 344] width 199 height 19
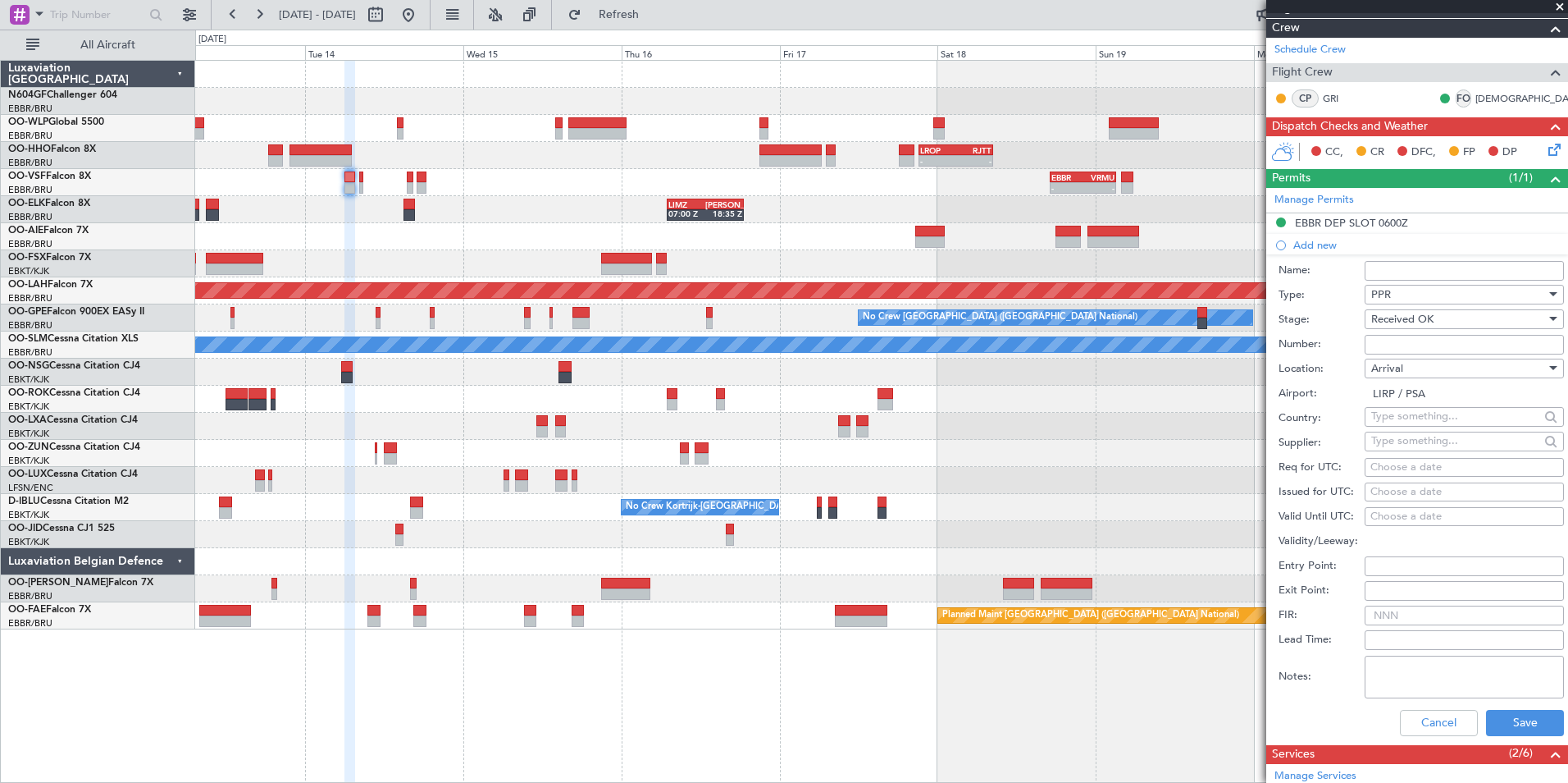
paste input "8373"
type input "8373"
click at [1303, 333] on div "Number: 8373" at bounding box center [1421, 345] width 286 height 25
click at [1426, 471] on div "Choose a date" at bounding box center [1464, 467] width 187 height 17
select select "10"
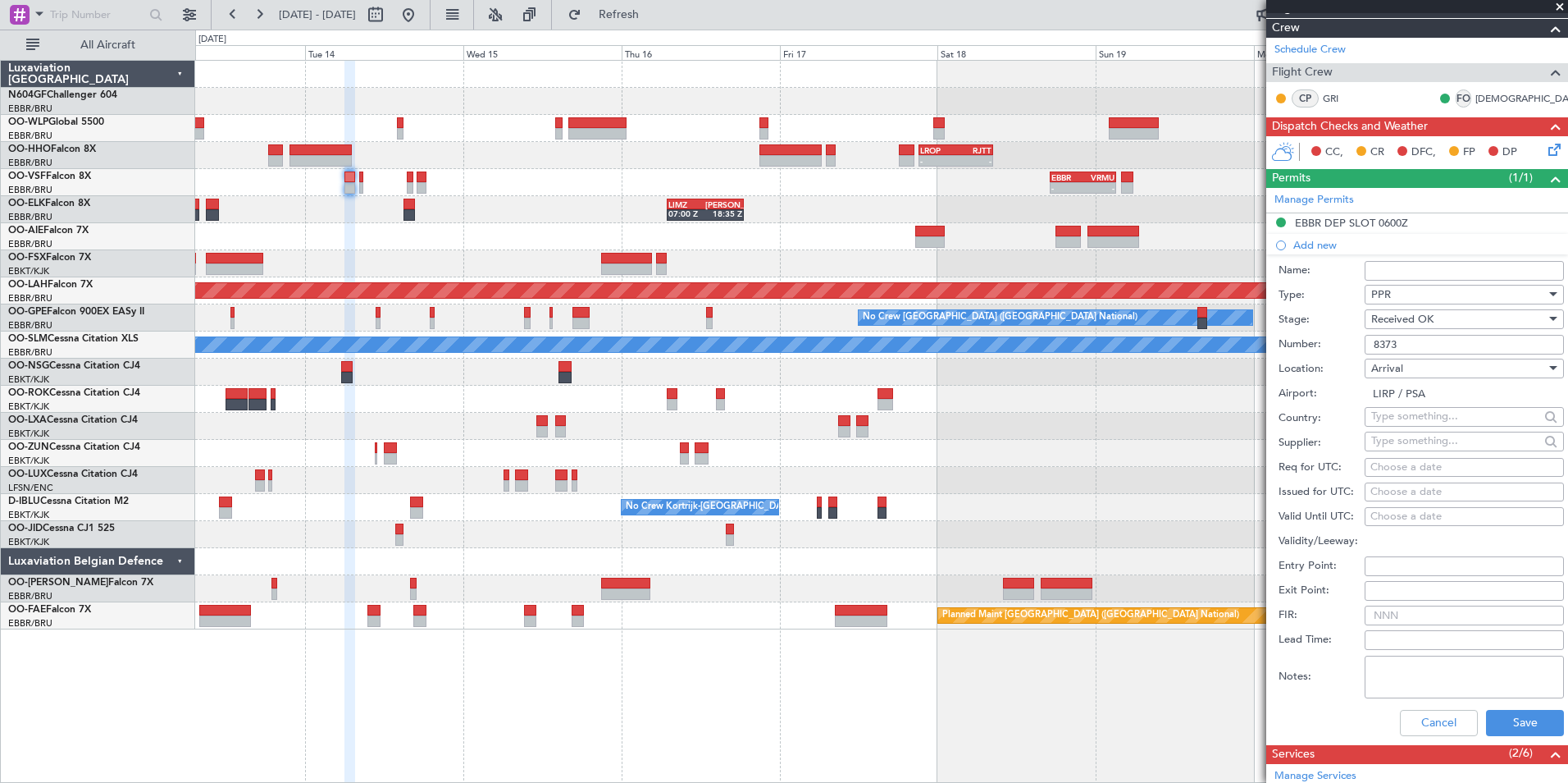
select select "2025"
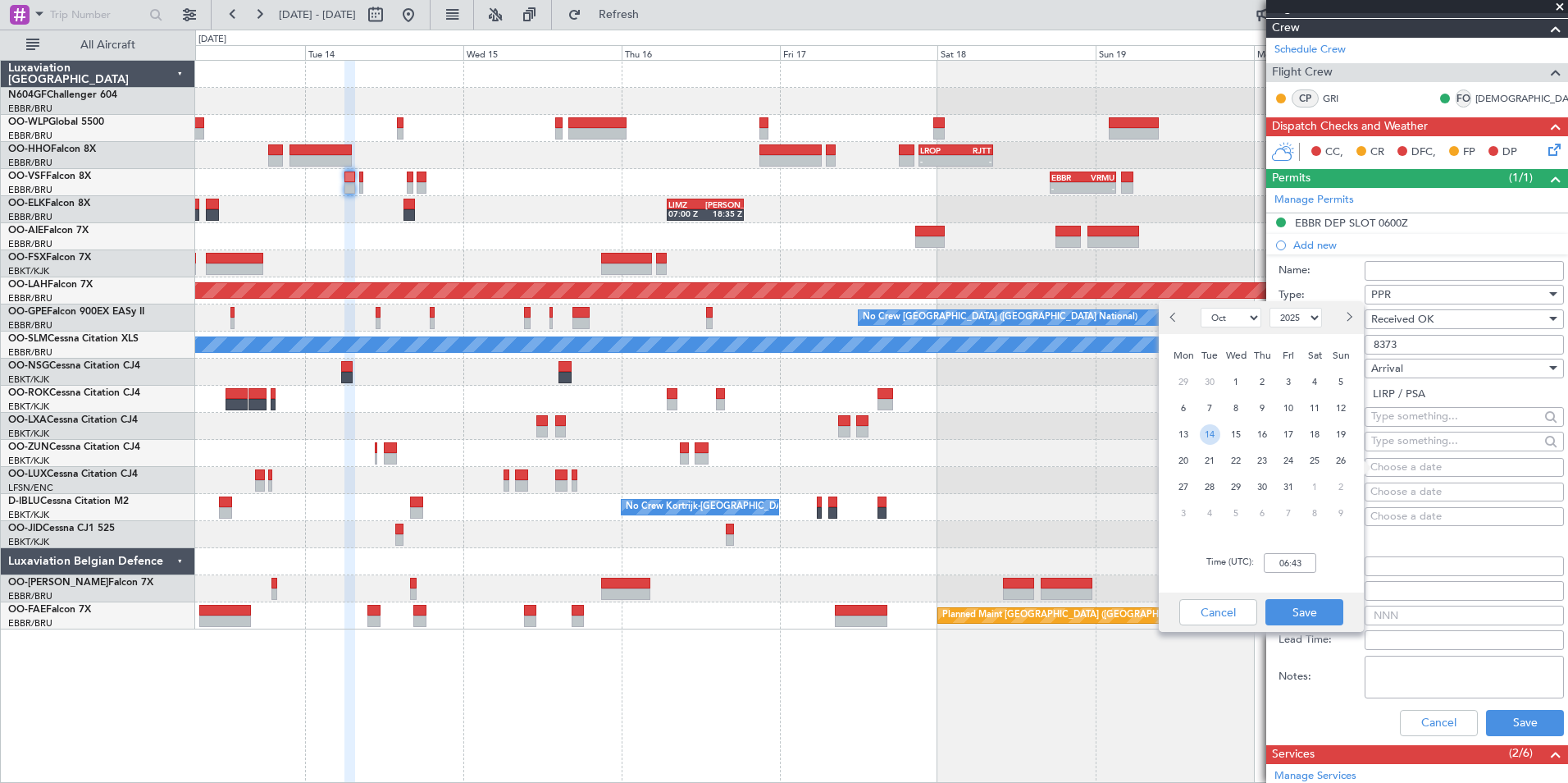
click at [1207, 438] on span "14" at bounding box center [1210, 434] width 20 height 20
click at [1303, 570] on input "00:00" at bounding box center [1289, 563] width 52 height 19
type input "07:40"
click at [1312, 610] on button "Save" at bounding box center [1304, 612] width 78 height 27
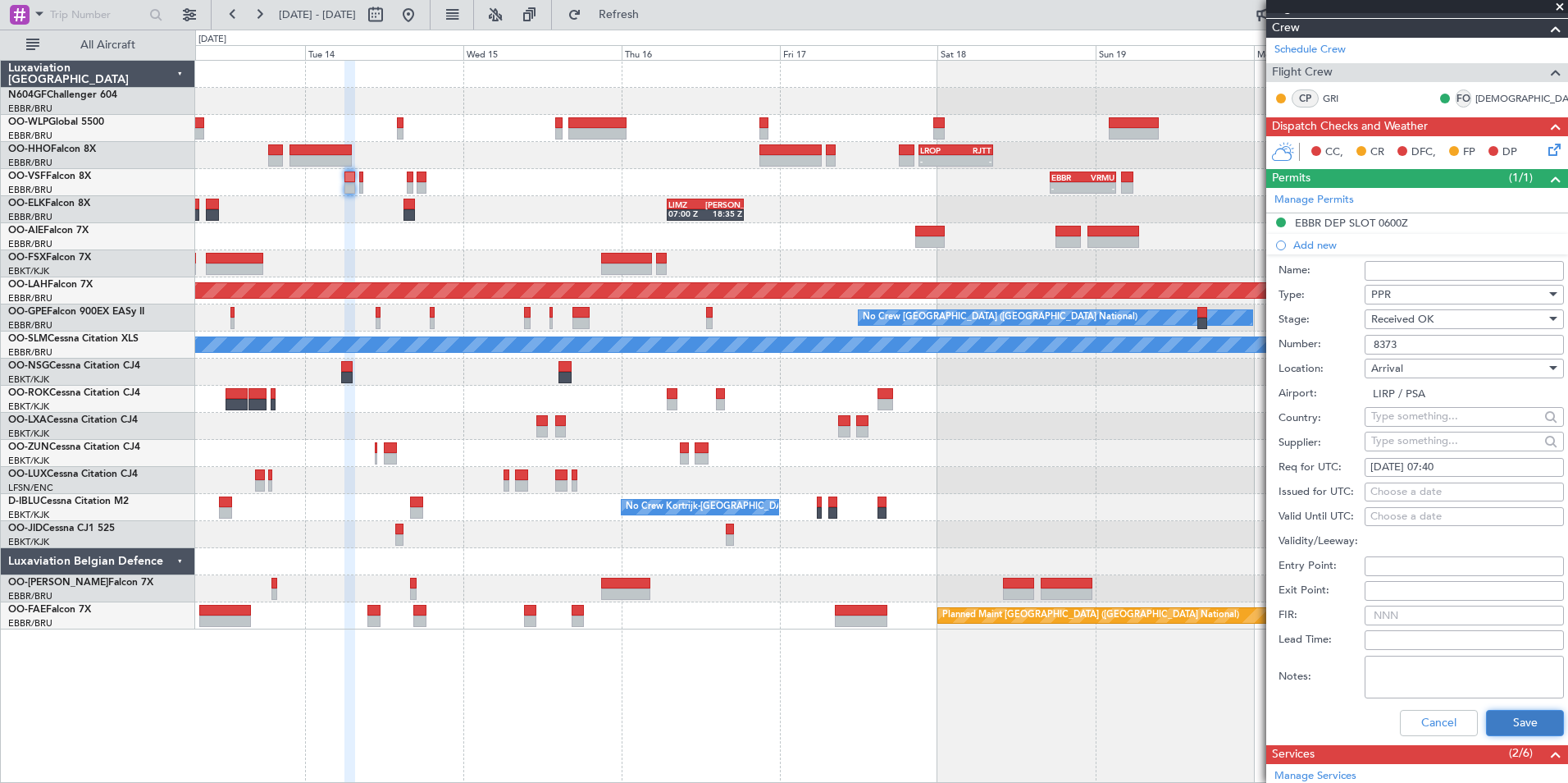
click at [1504, 725] on button "Save" at bounding box center [1525, 723] width 78 height 27
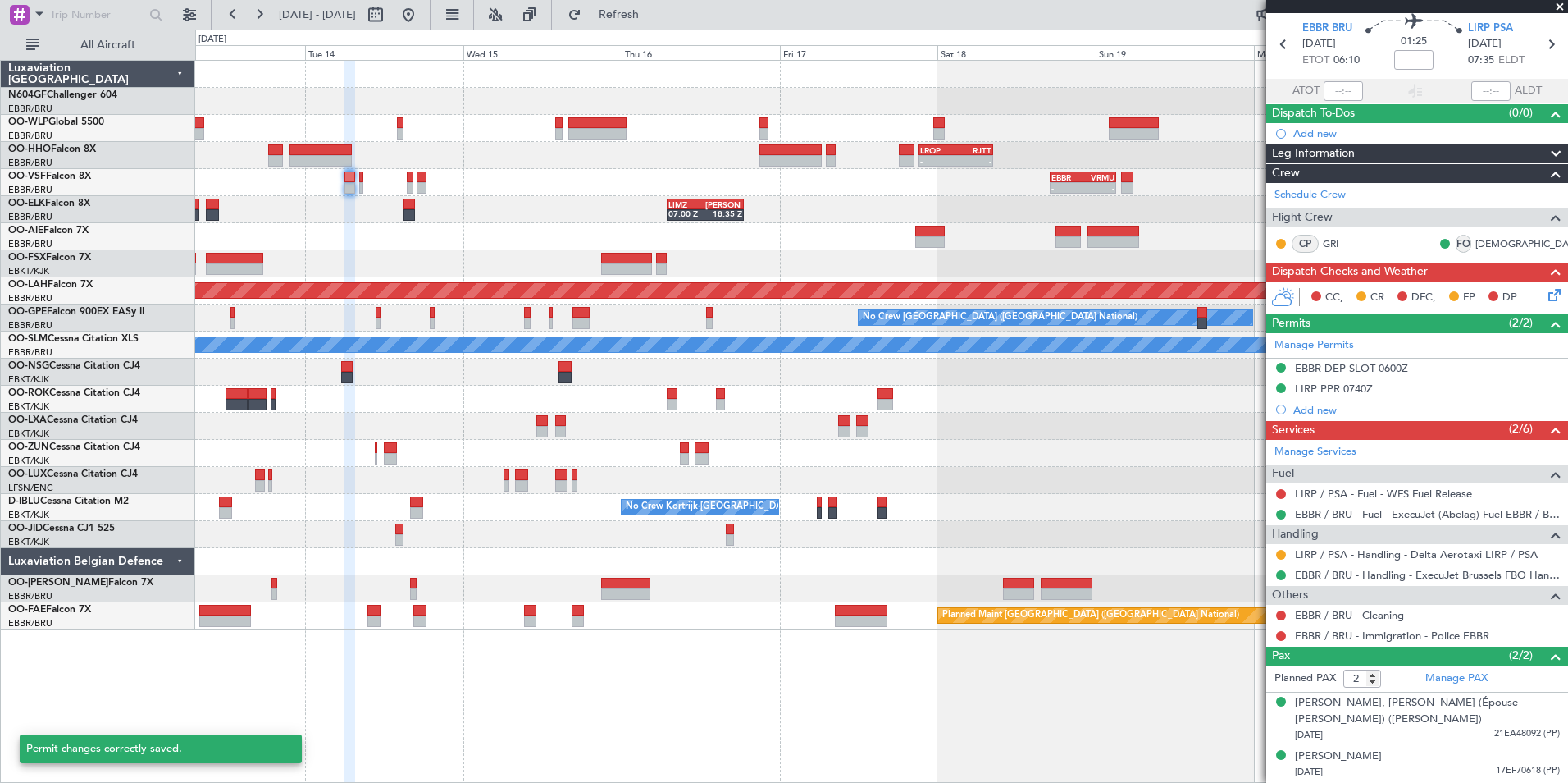
scroll to position [56, 0]
click at [1282, 550] on button at bounding box center [1281, 555] width 10 height 10
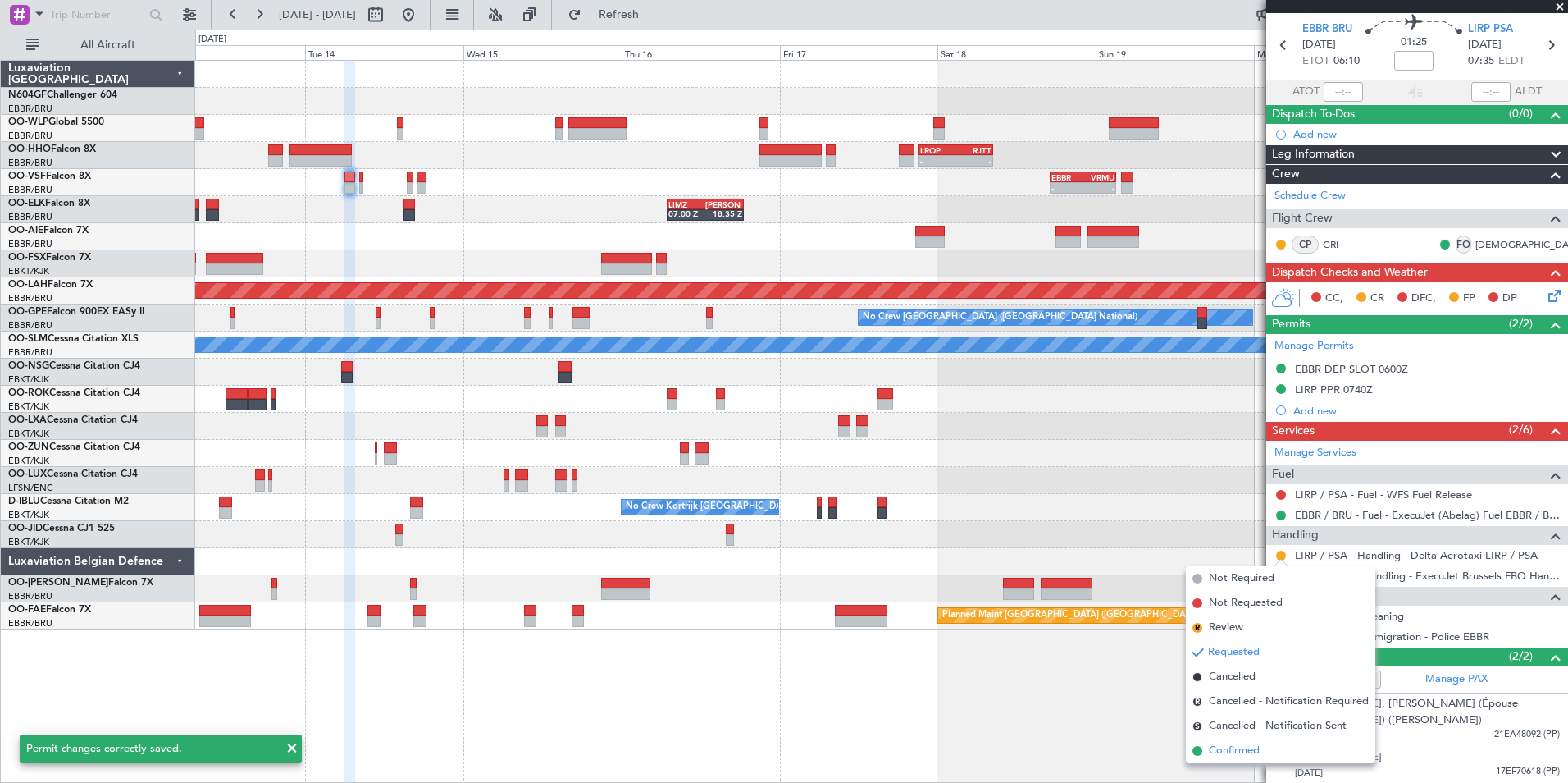
click at [1229, 749] on span "Confirmed" at bounding box center [1234, 750] width 50 height 17
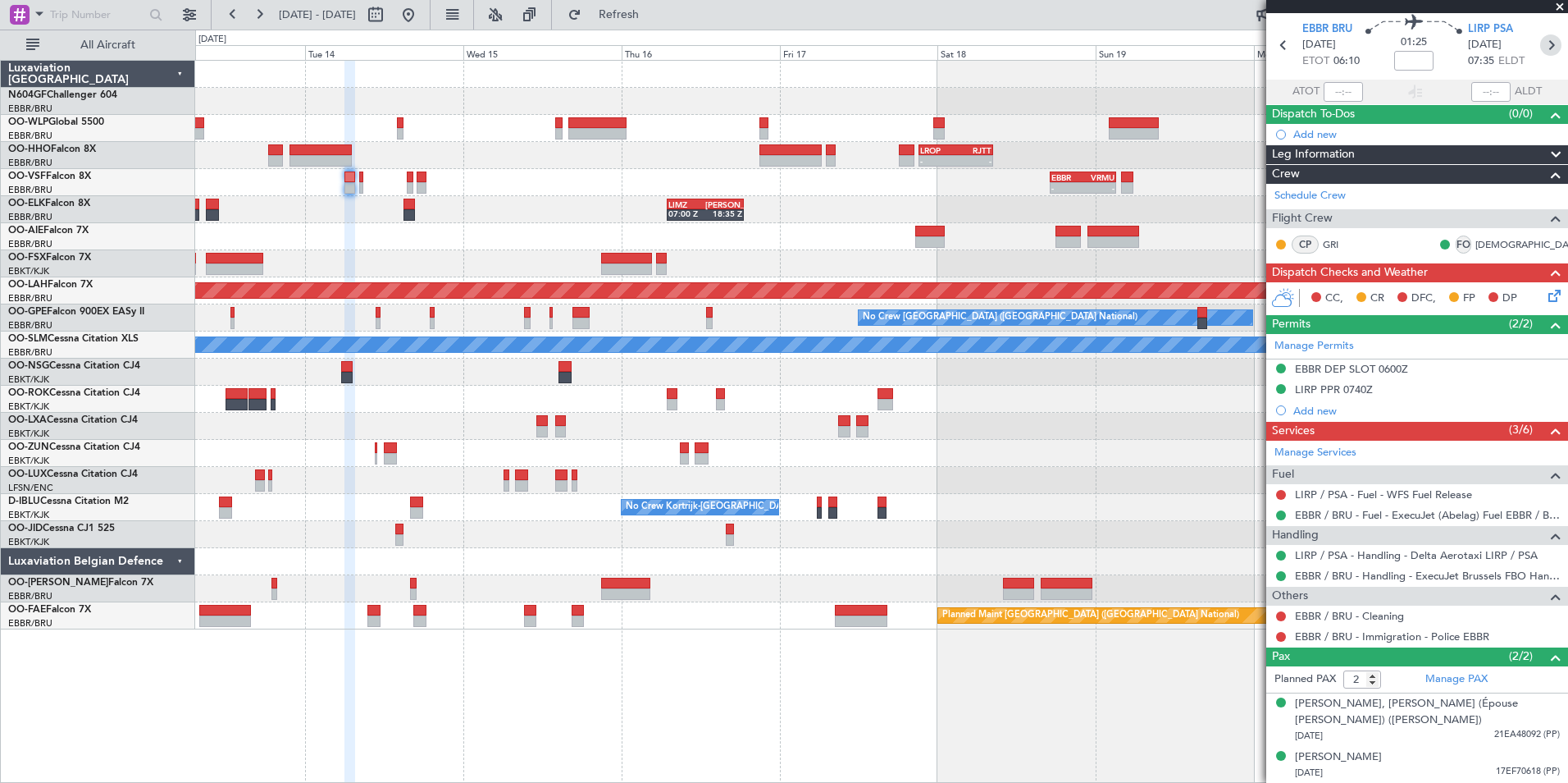
click at [1541, 46] on icon at bounding box center [1550, 45] width 21 height 21
type input "3"
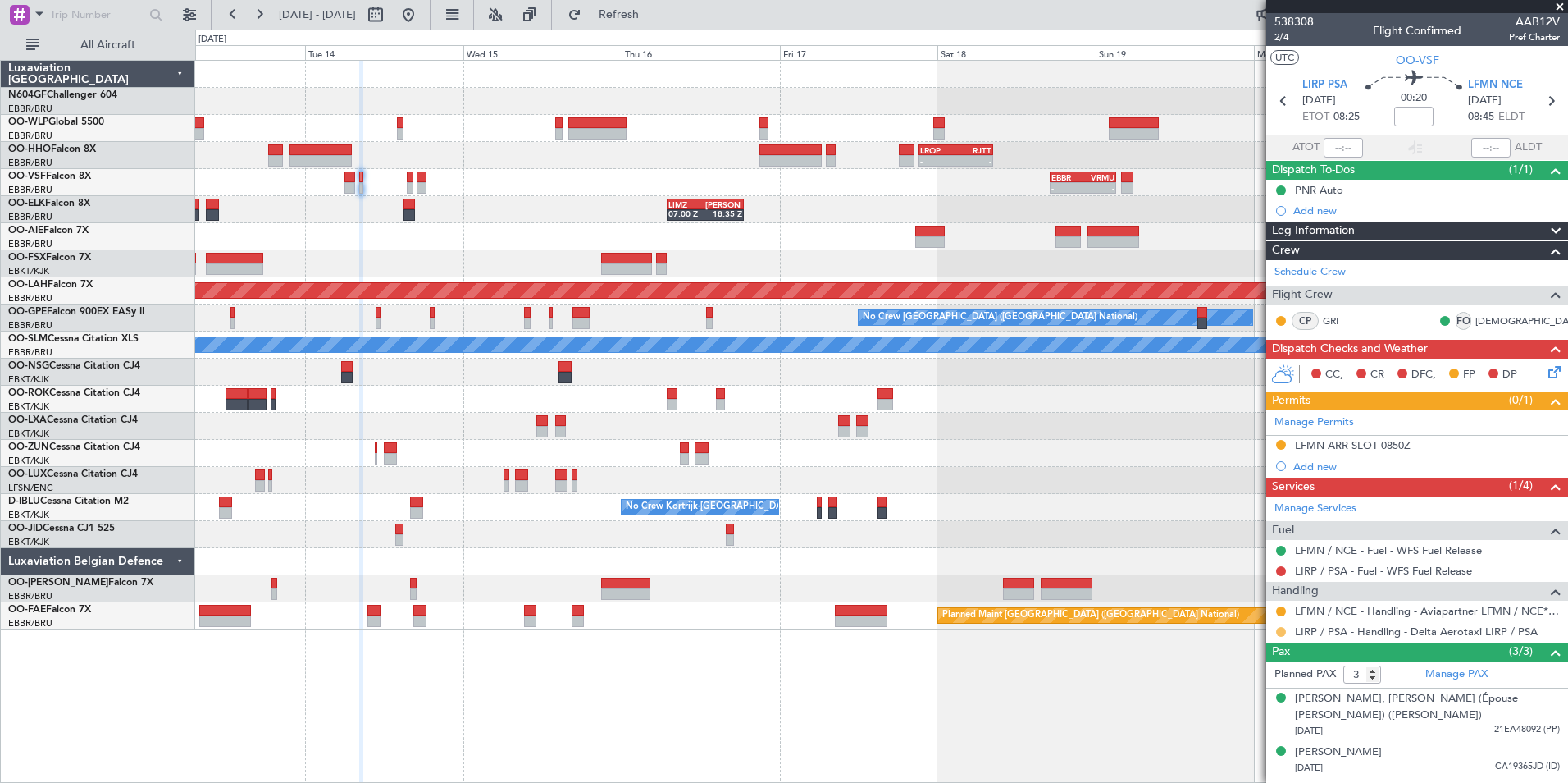
click at [1279, 630] on button at bounding box center [1281, 631] width 10 height 10
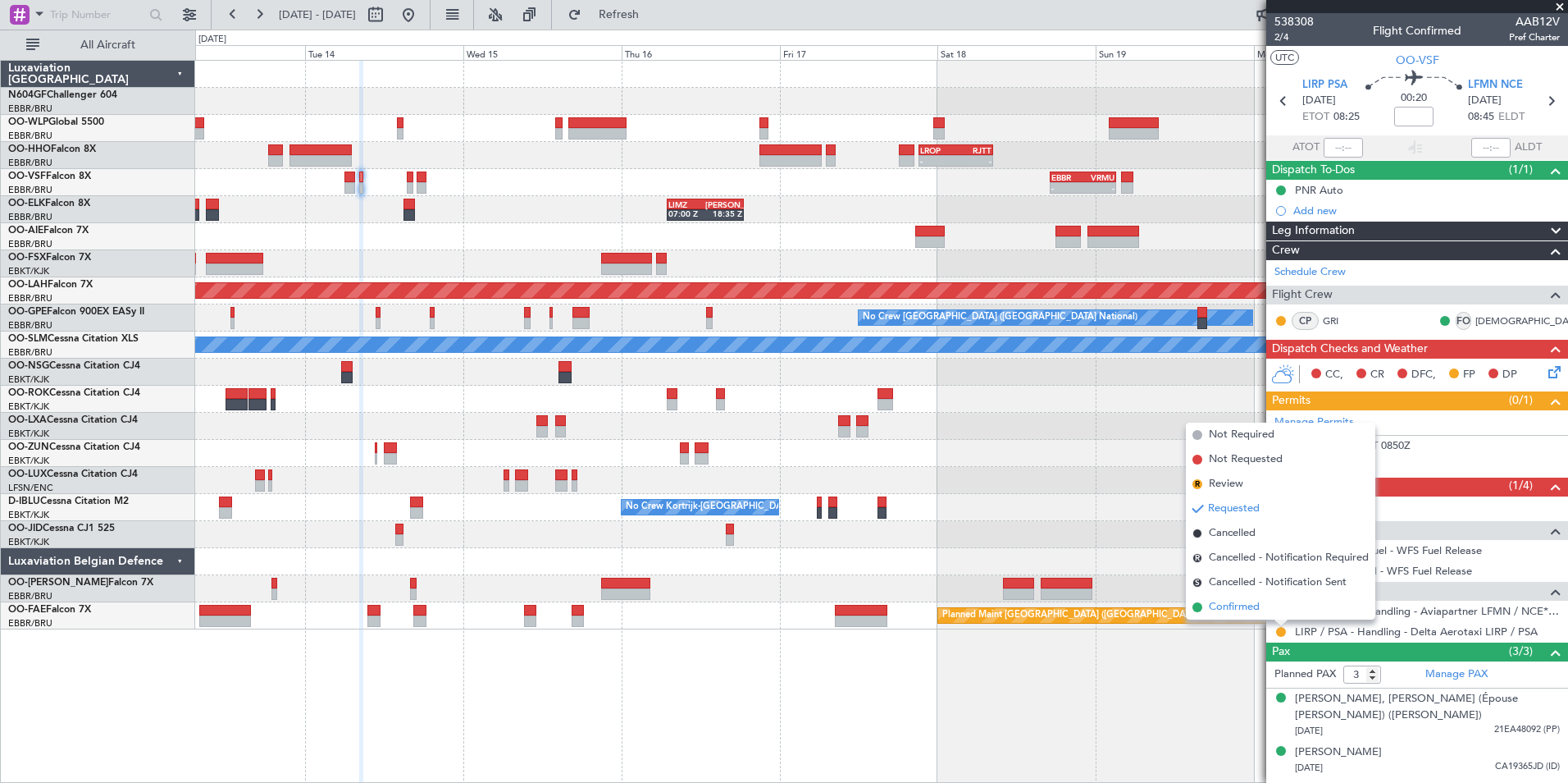
click at [1244, 613] on span "Confirmed" at bounding box center [1234, 607] width 50 height 17
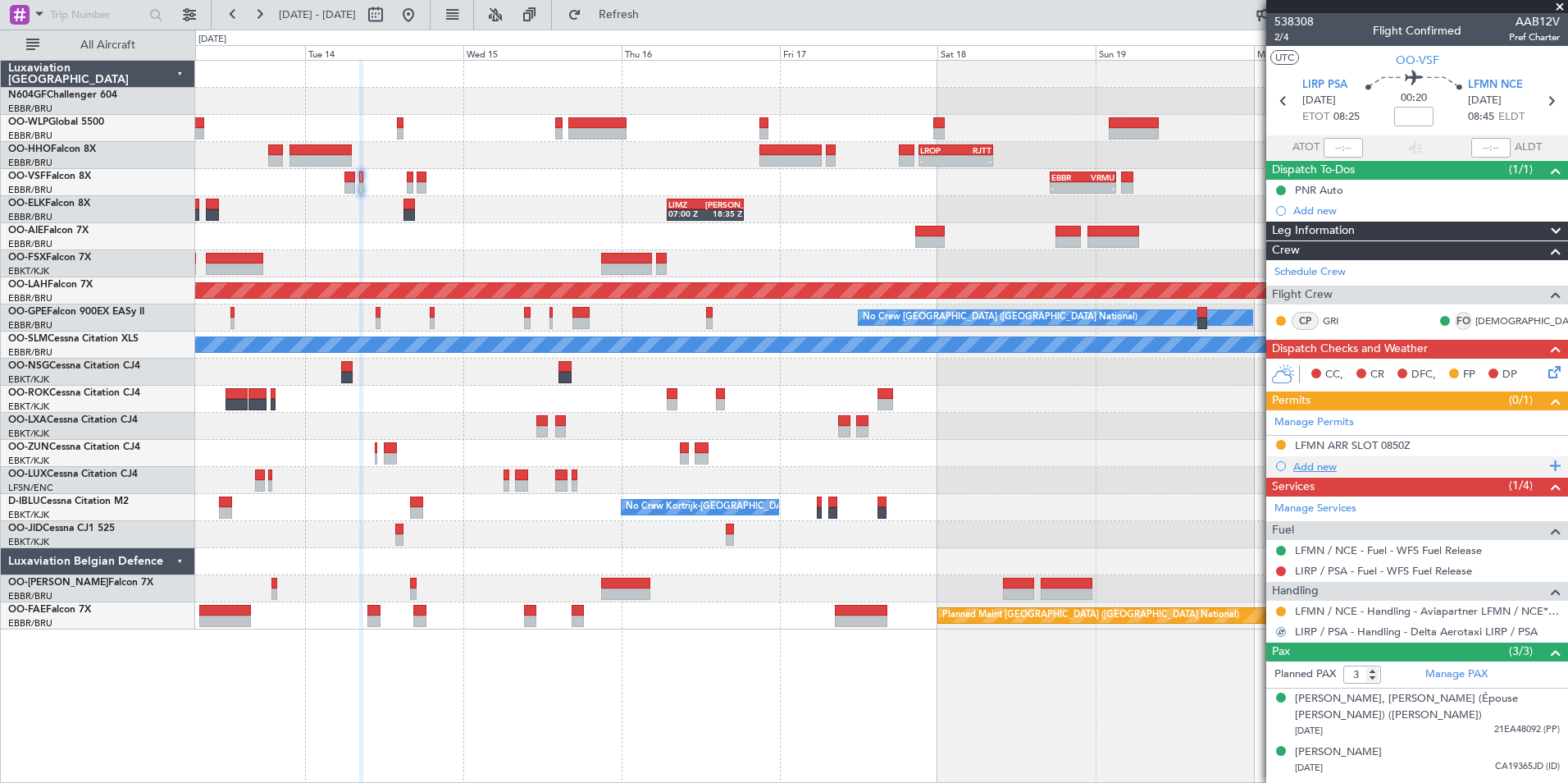
click at [1336, 464] on div "Add new" at bounding box center [1419, 466] width 252 height 14
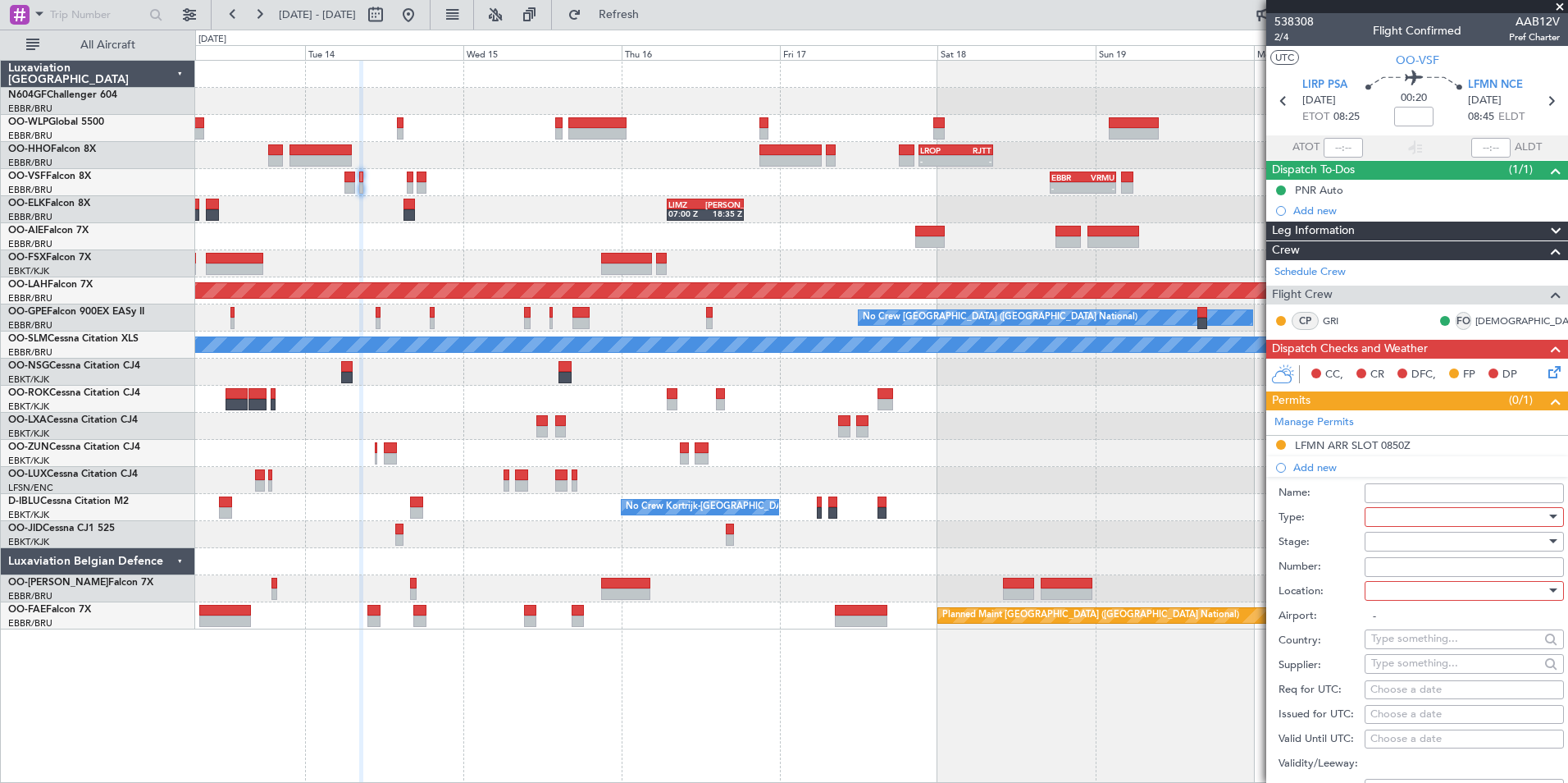
click at [1383, 513] on div at bounding box center [1458, 517] width 175 height 25
click at [1409, 663] on span "PPR" at bounding box center [1457, 672] width 172 height 25
click at [1415, 592] on div at bounding box center [1458, 591] width 175 height 25
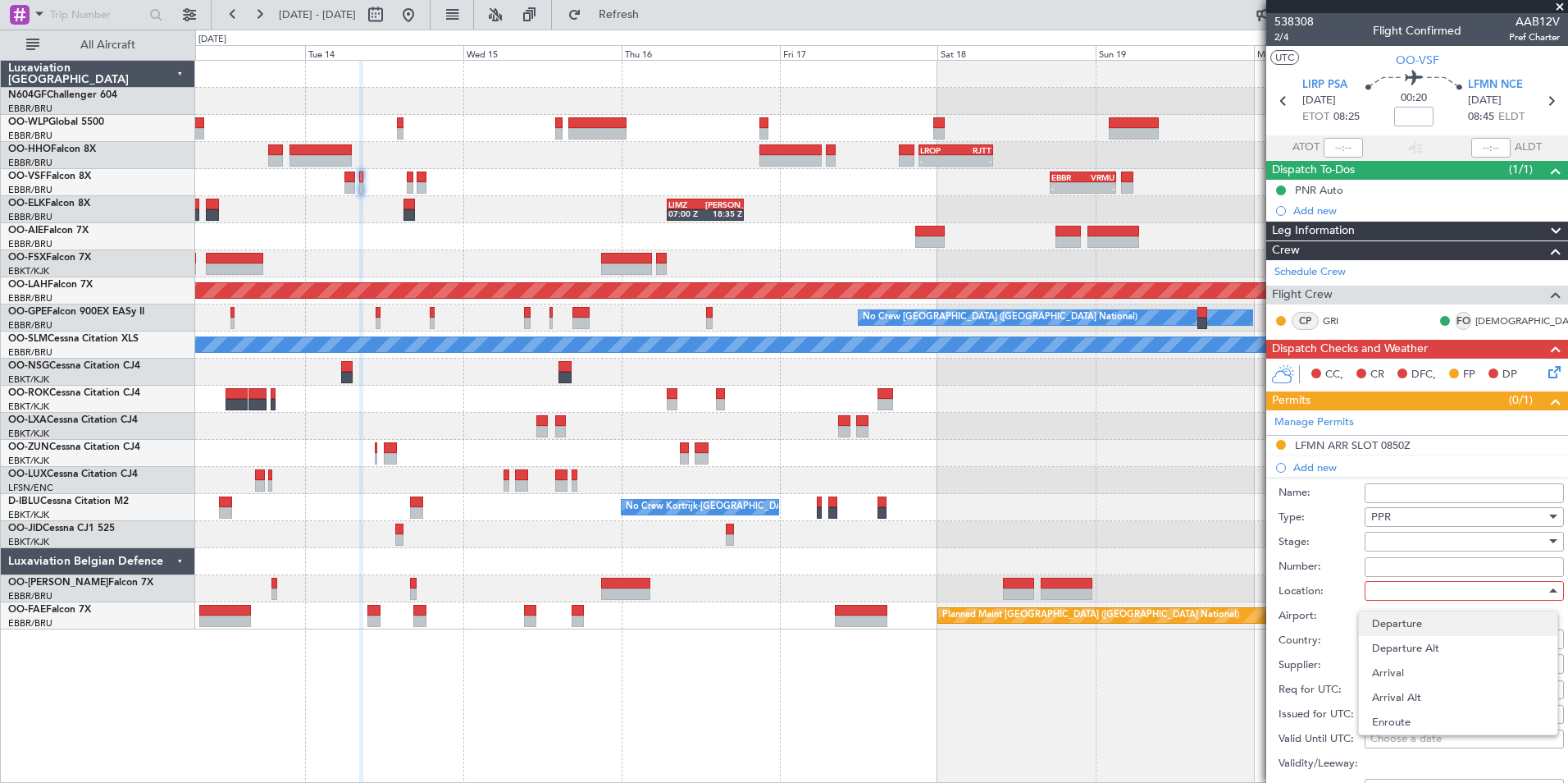
click at [1413, 625] on span "Departure" at bounding box center [1457, 624] width 172 height 25
type input "LIRP / PSA"
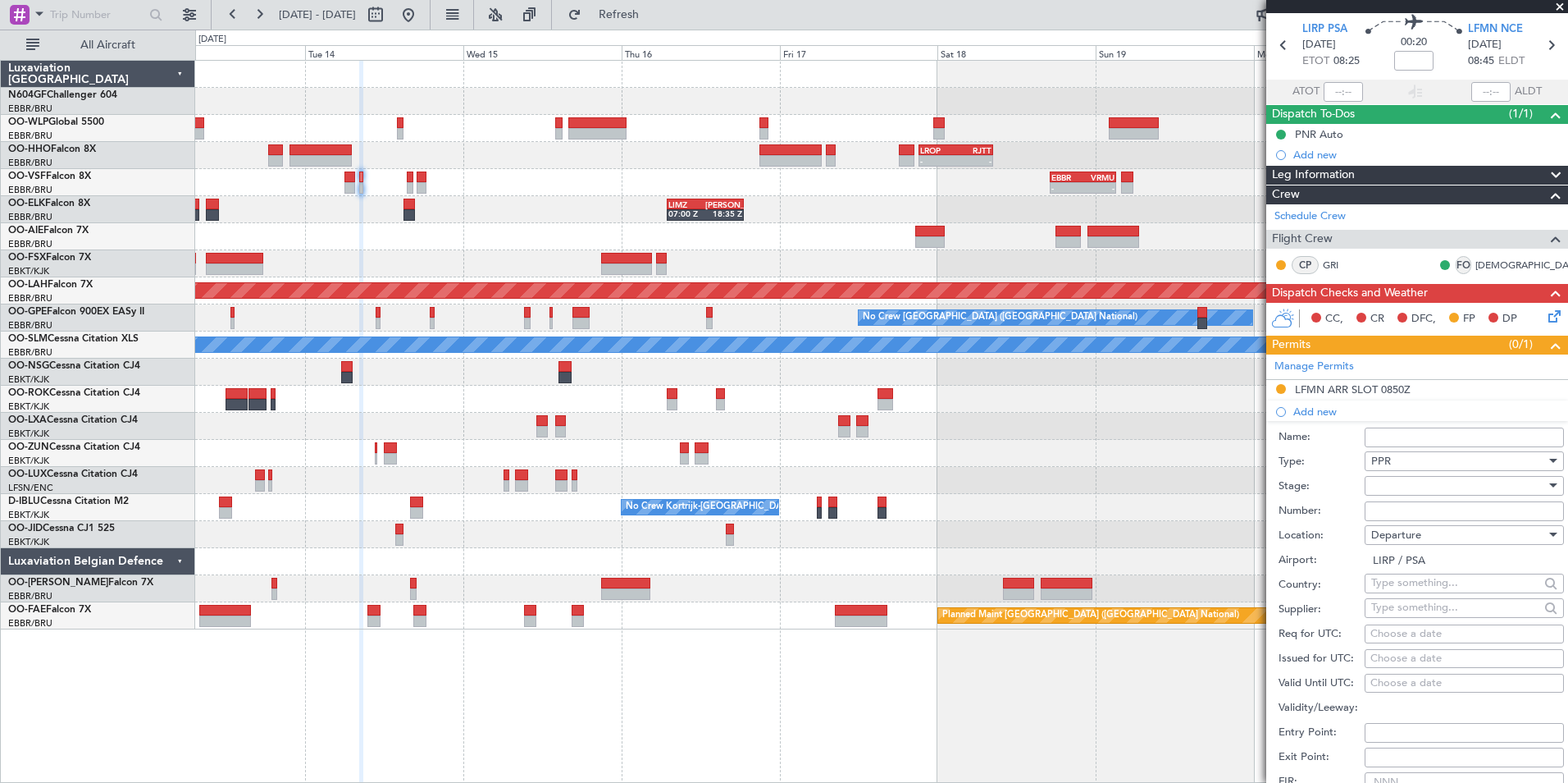
scroll to position [57, 0]
click at [1404, 637] on div "Choose a date" at bounding box center [1464, 633] width 187 height 17
select select "10"
select select "2025"
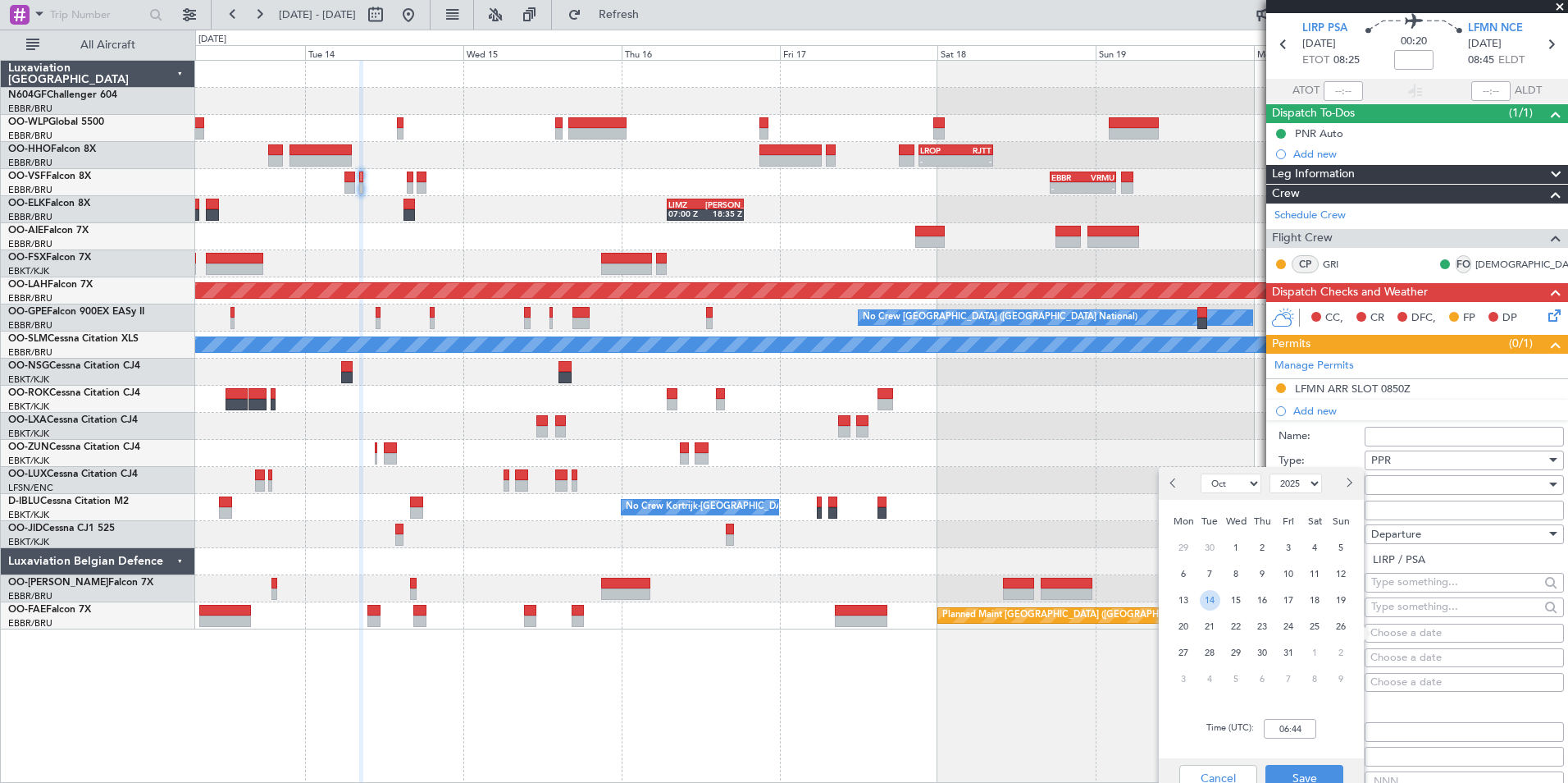
click at [1208, 599] on span "14" at bounding box center [1210, 600] width 20 height 20
click at [1296, 726] on input "00:00" at bounding box center [1289, 728] width 52 height 19
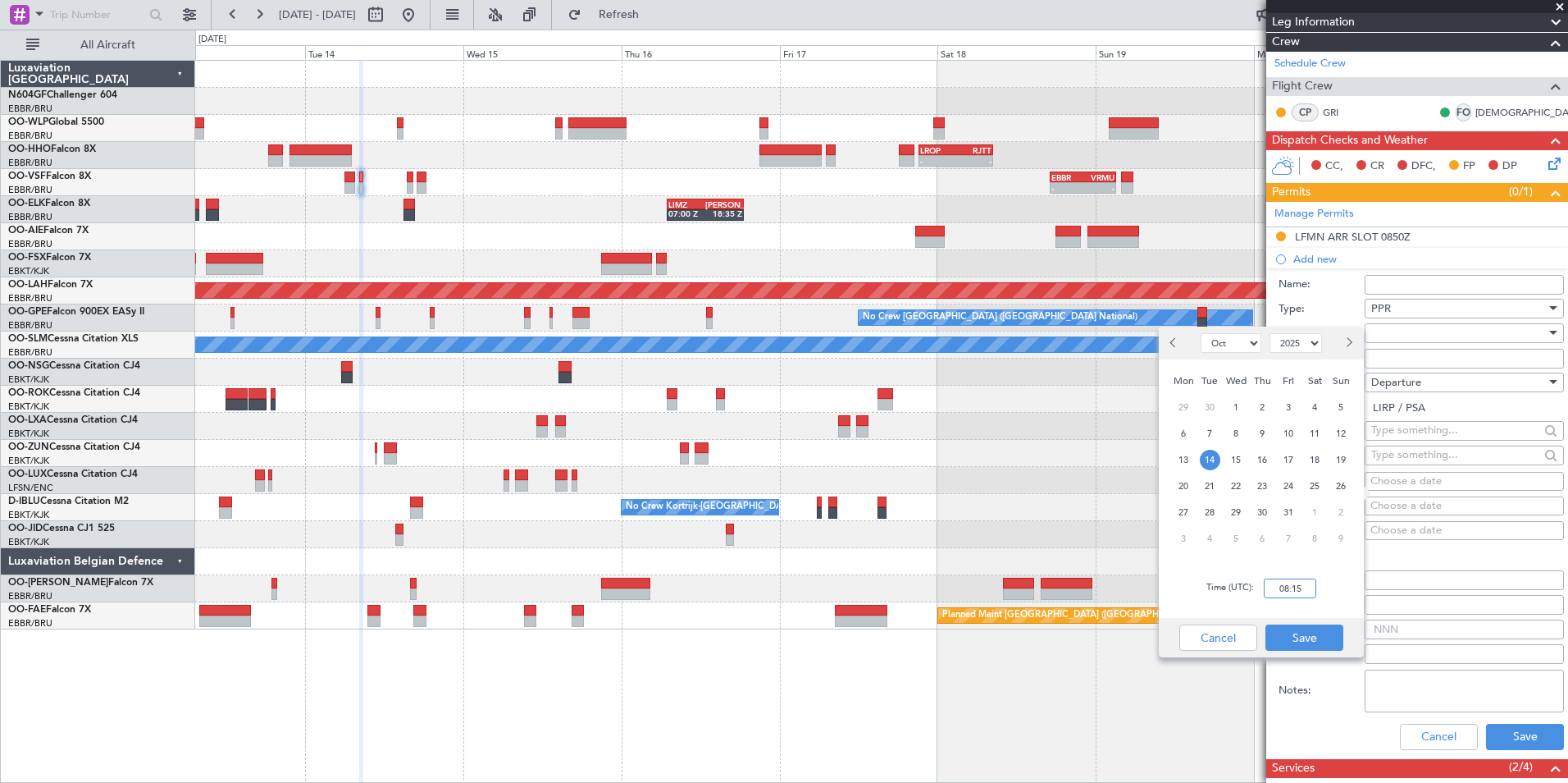
scroll to position [209, 0]
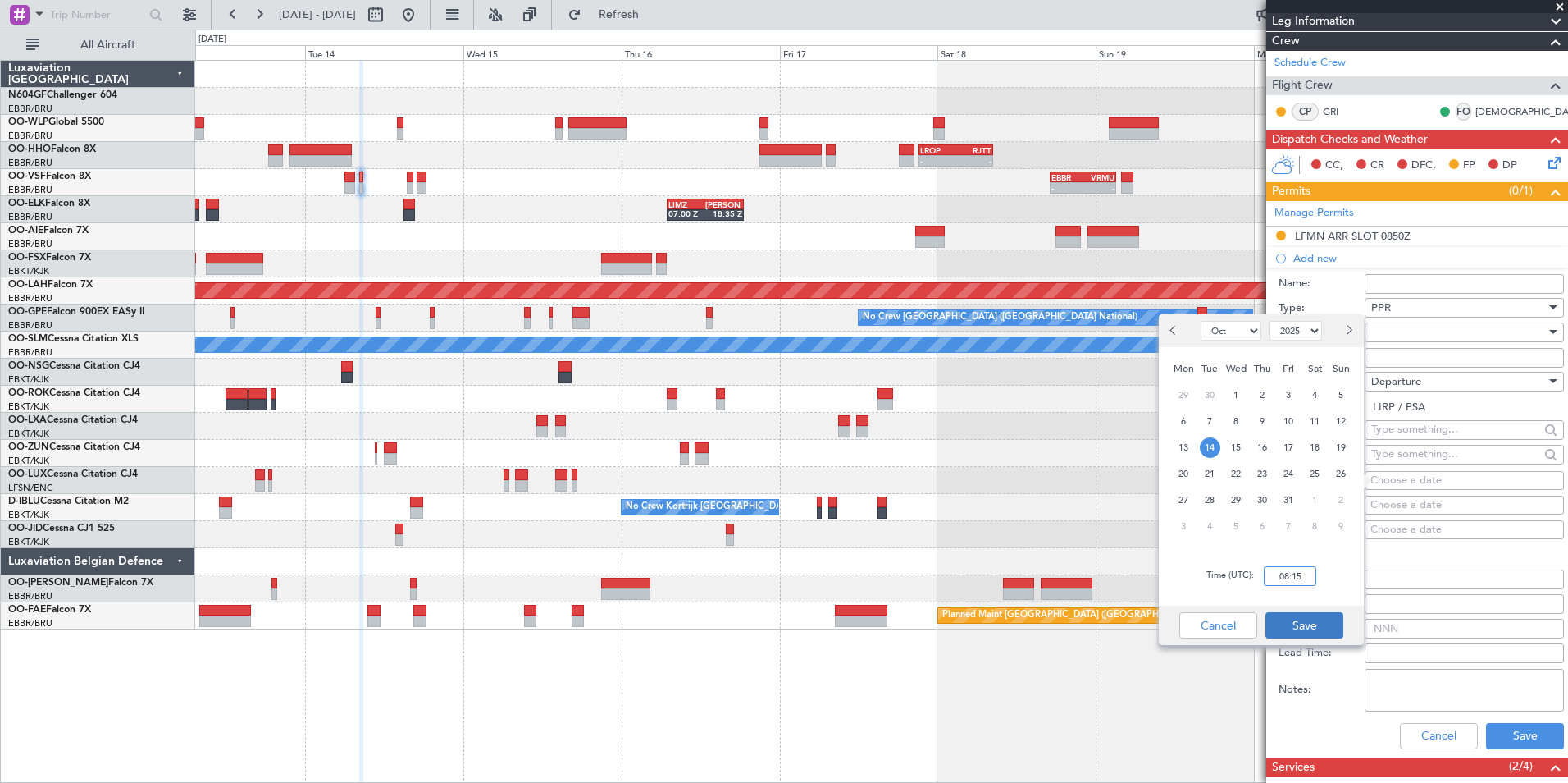
type input "08:15"
click at [1332, 619] on button "Save" at bounding box center [1304, 626] width 78 height 27
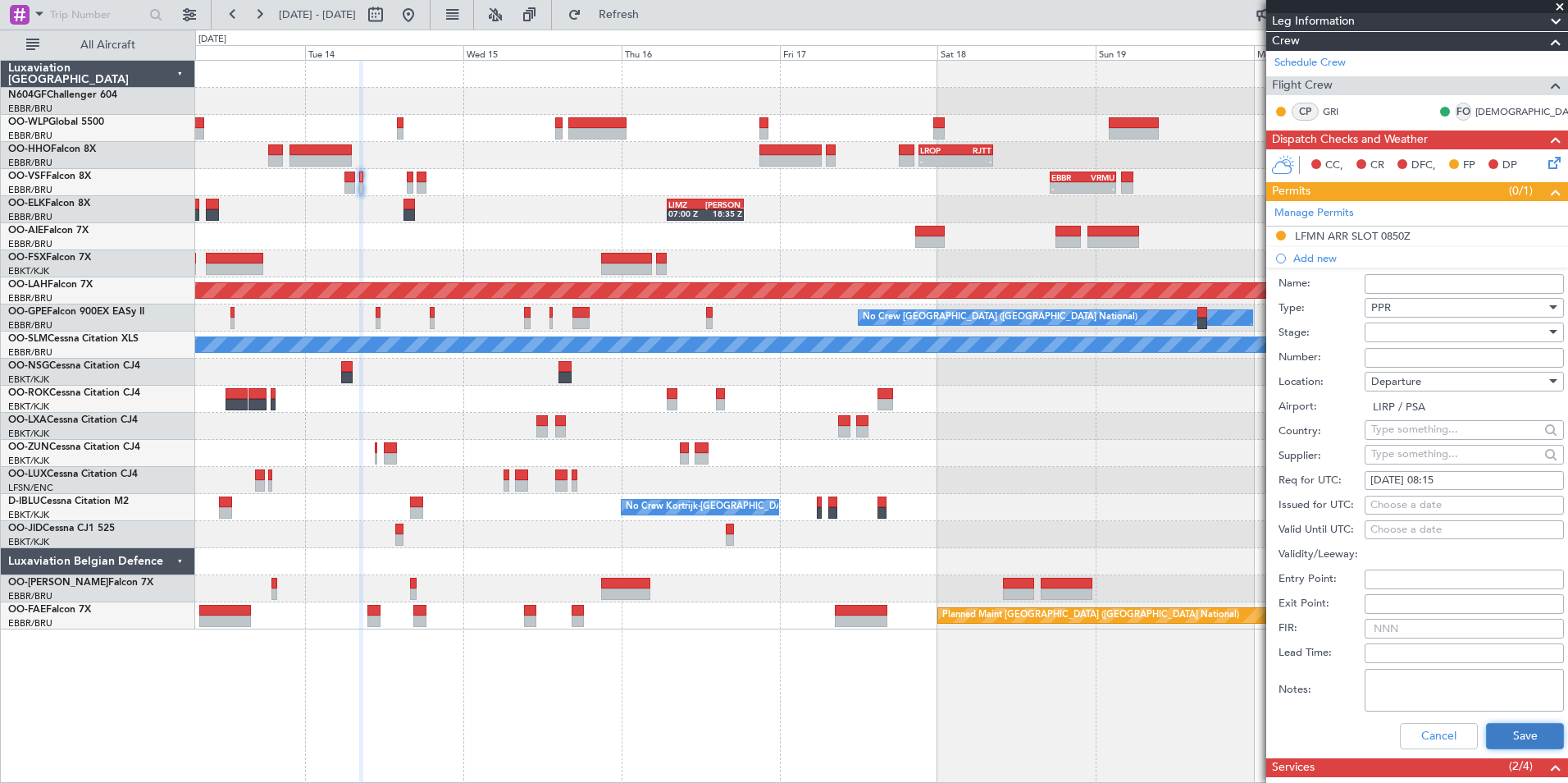
click at [1486, 739] on button "Save" at bounding box center [1525, 736] width 78 height 27
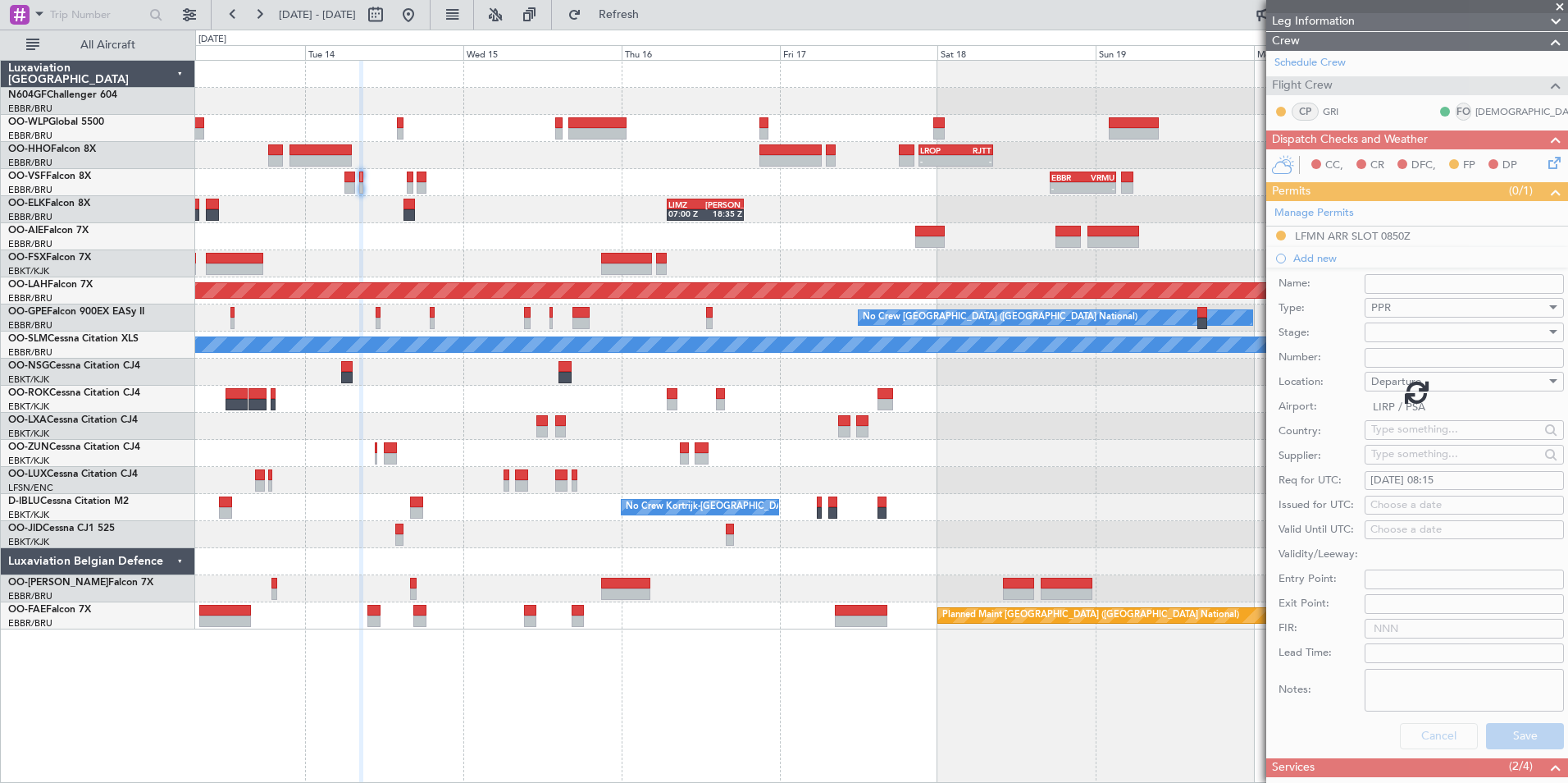
scroll to position [52, 0]
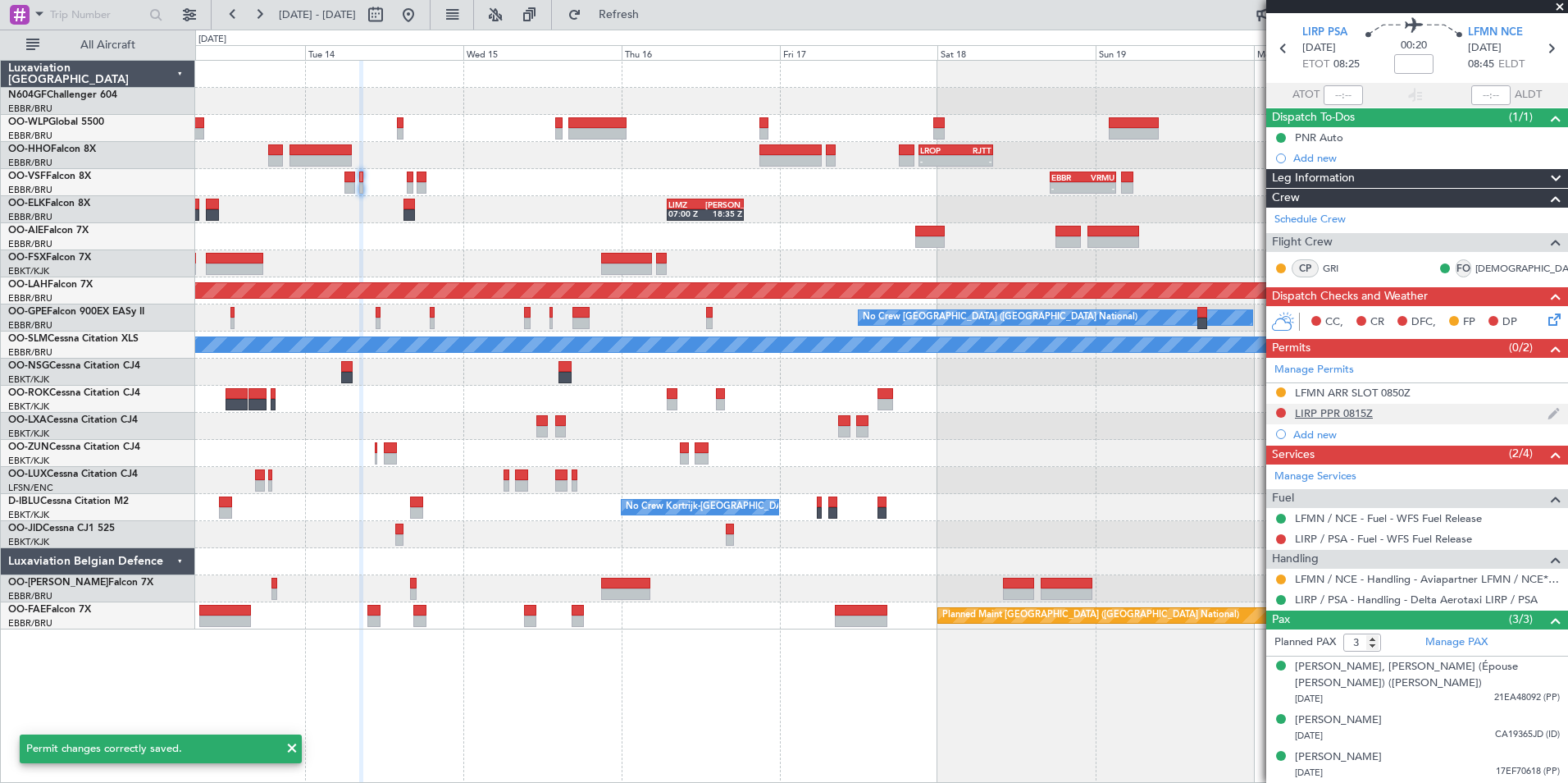
click at [1328, 418] on div "LIRP PPR 0815Z" at bounding box center [1334, 413] width 78 height 14
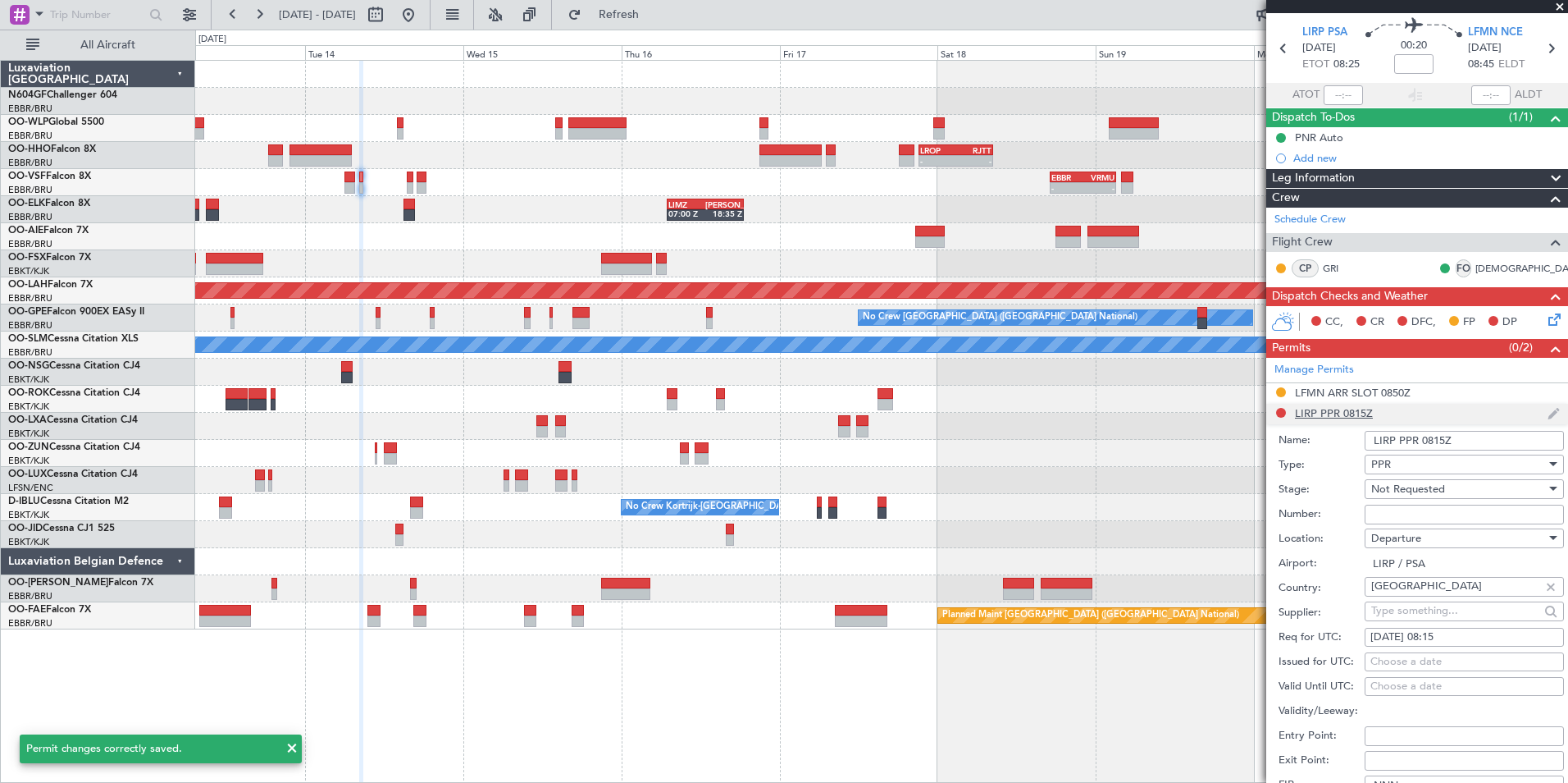
scroll to position [209, 0]
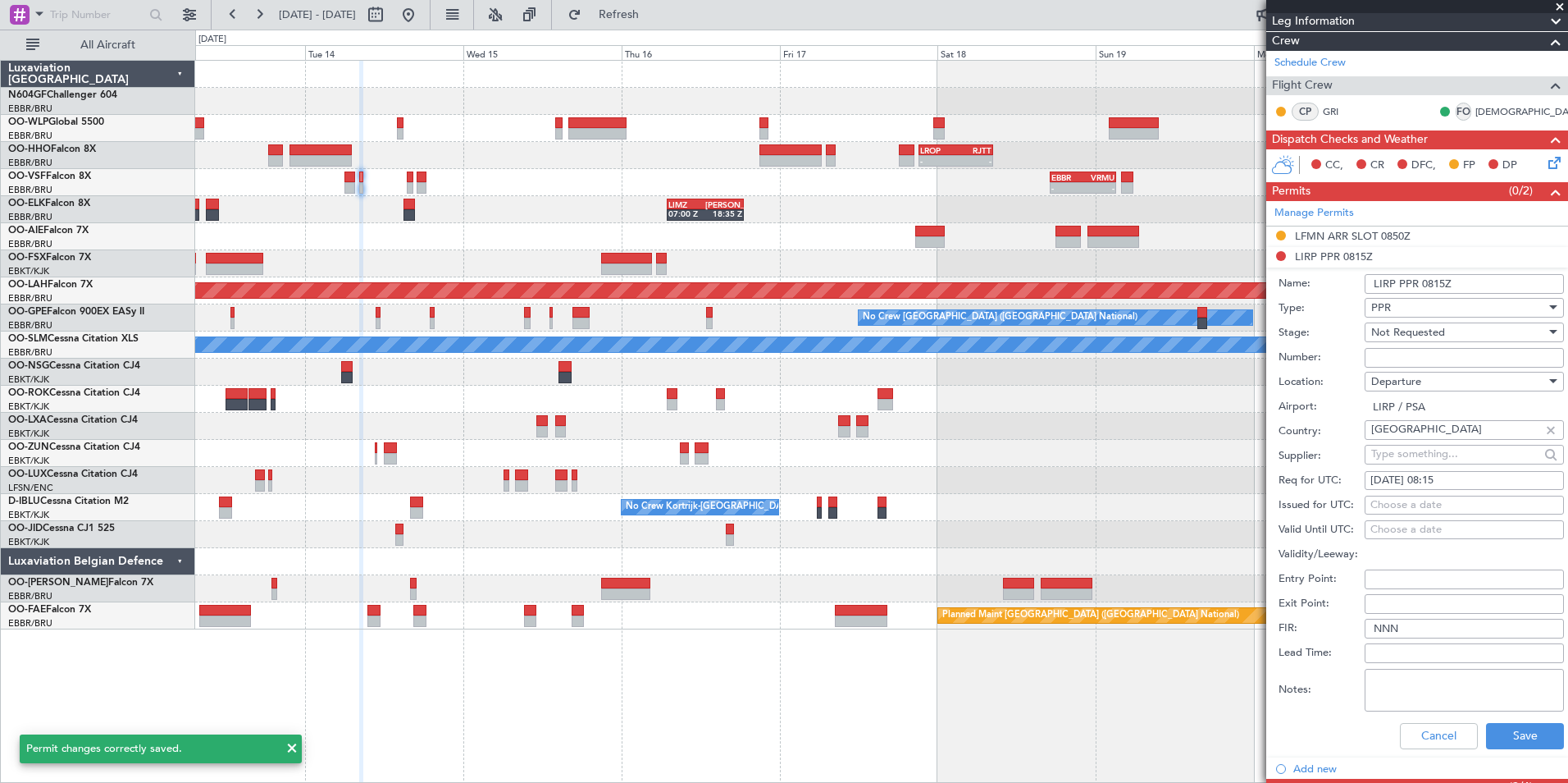
click at [1428, 357] on input "Number:" at bounding box center [1464, 357] width 199 height 19
paste input "8373"
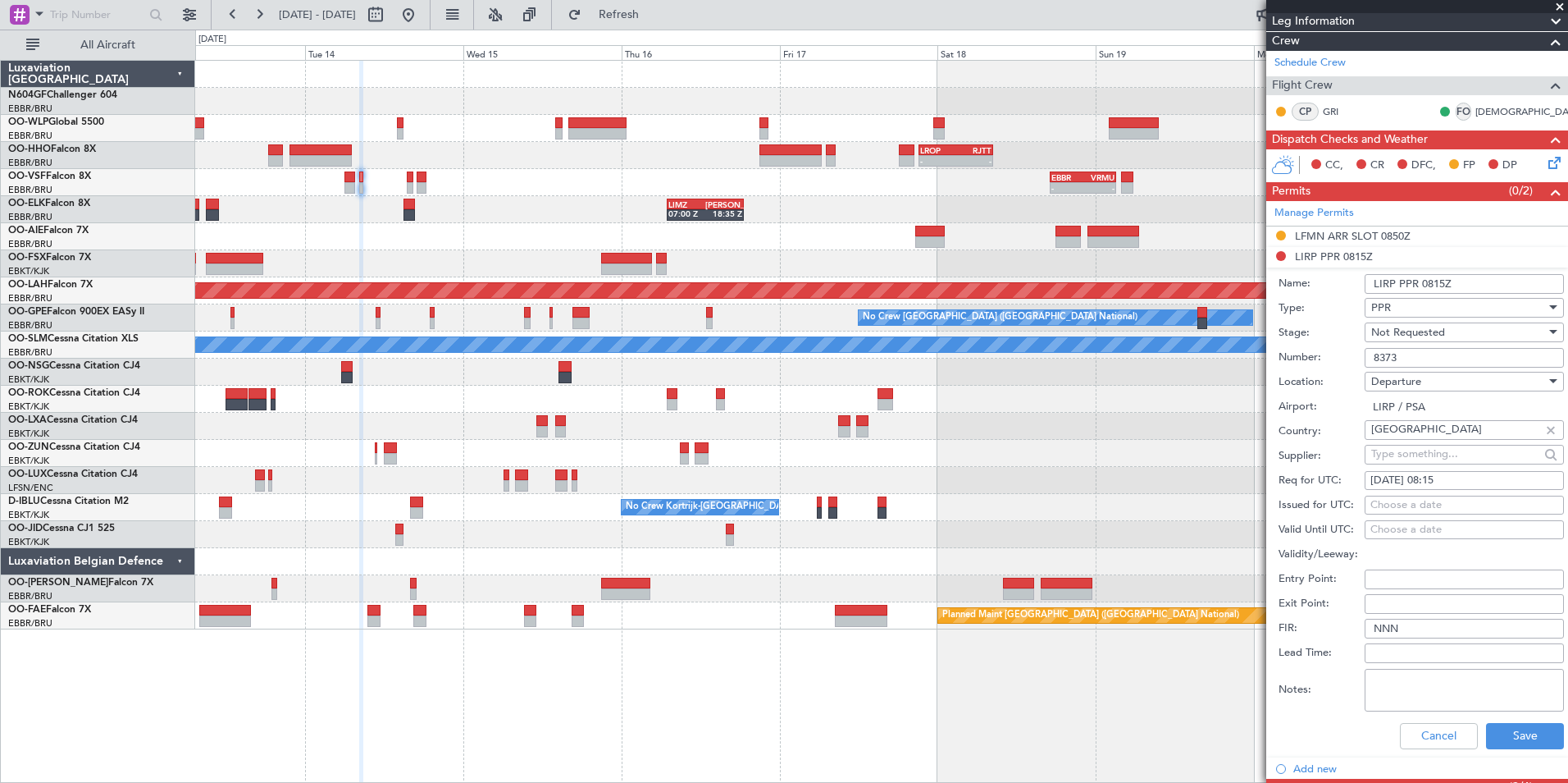
type input "8373"
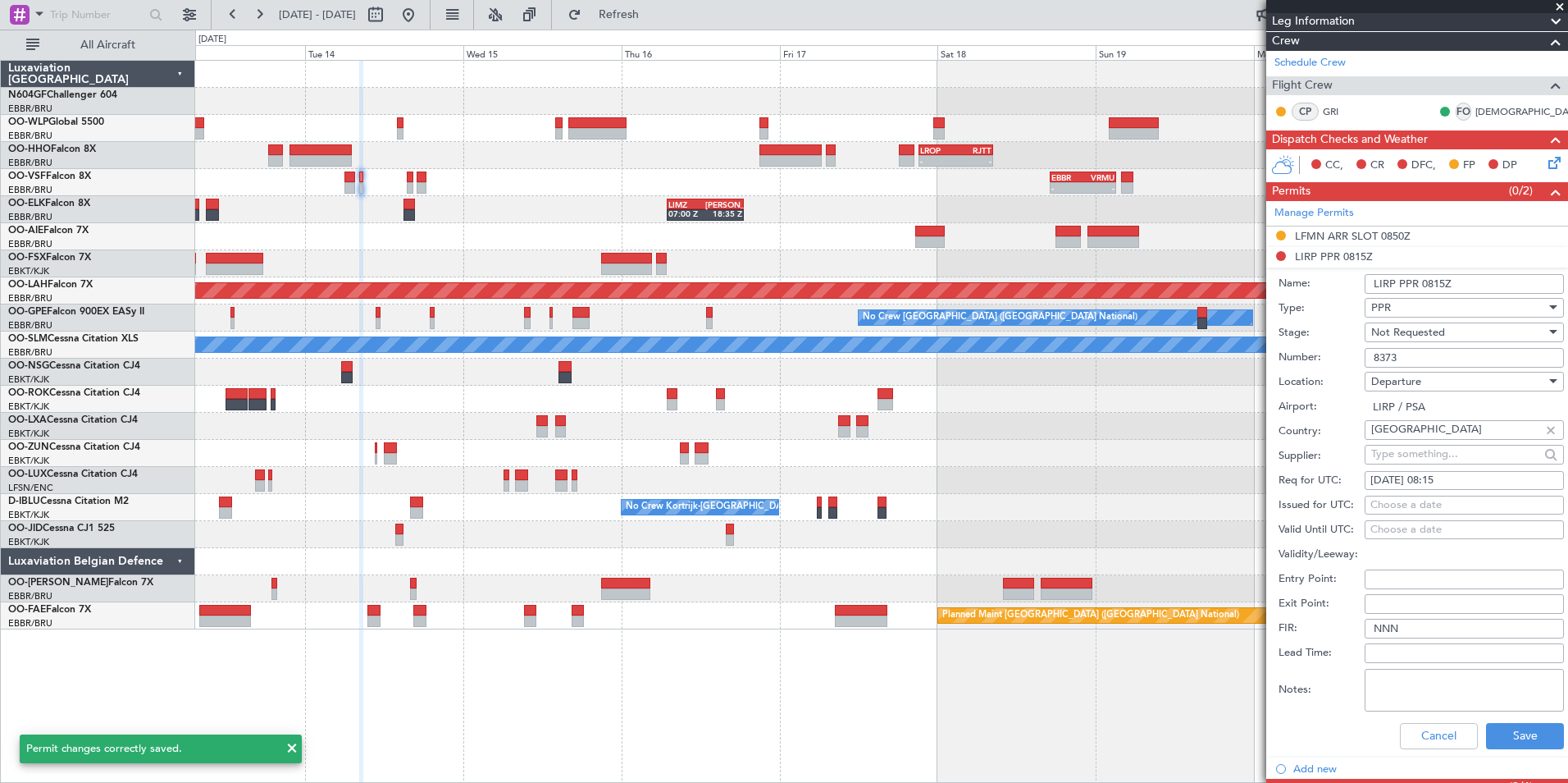
click at [1429, 334] on span "Not Requested" at bounding box center [1407, 332] width 73 height 15
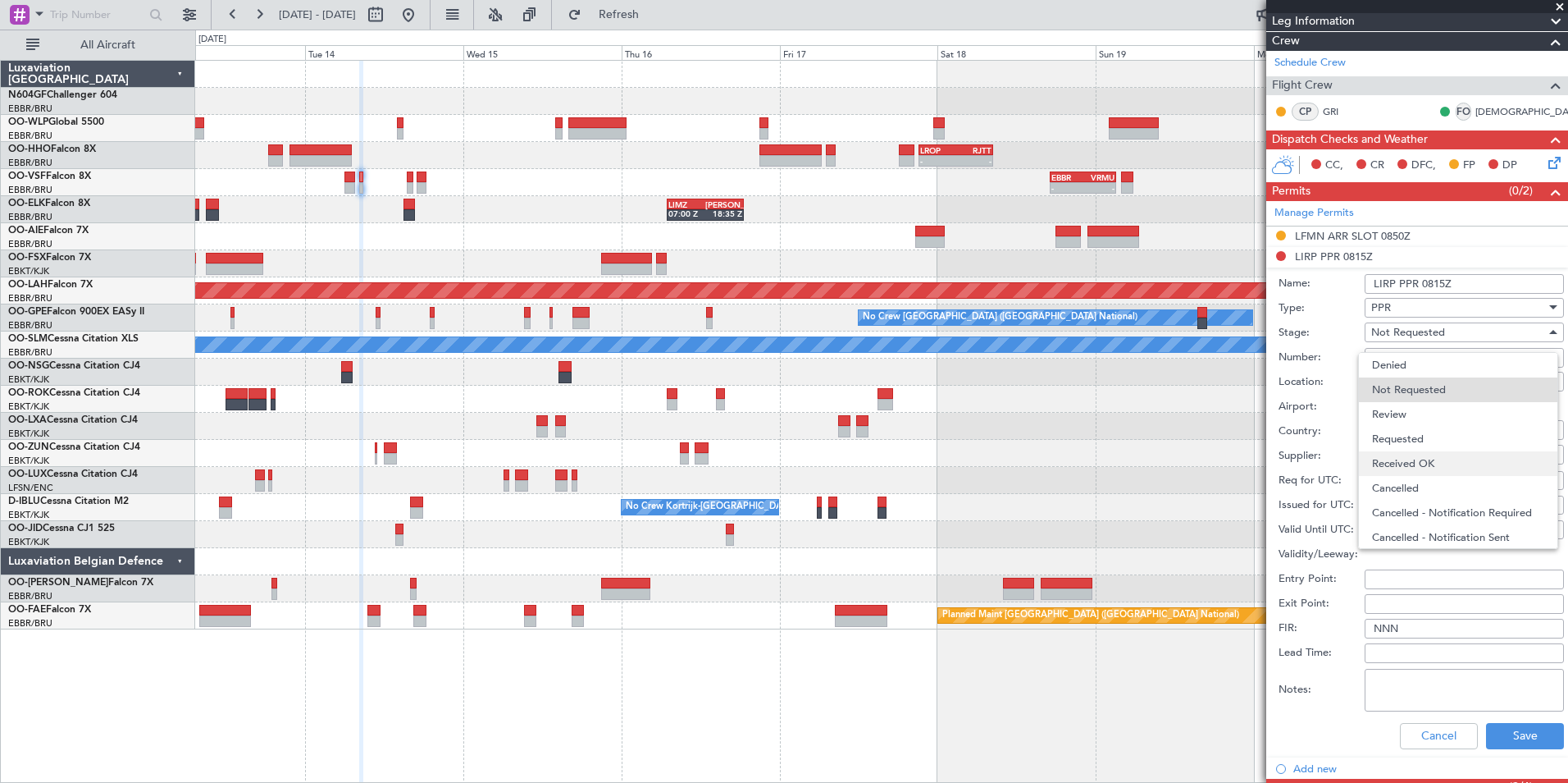
click at [1441, 457] on span "Received OK" at bounding box center [1457, 464] width 172 height 25
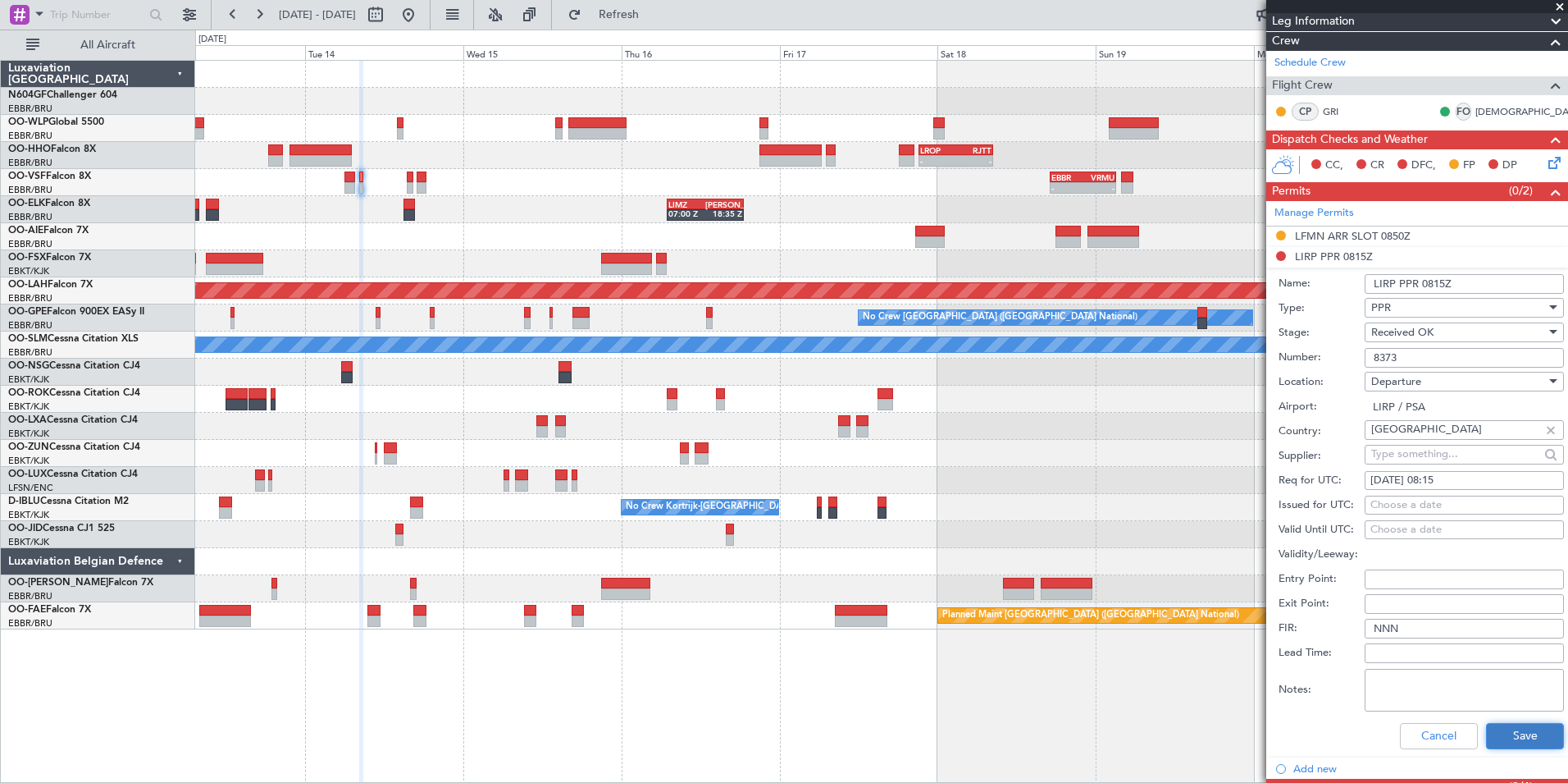
click at [1499, 745] on button "Save" at bounding box center [1525, 736] width 78 height 27
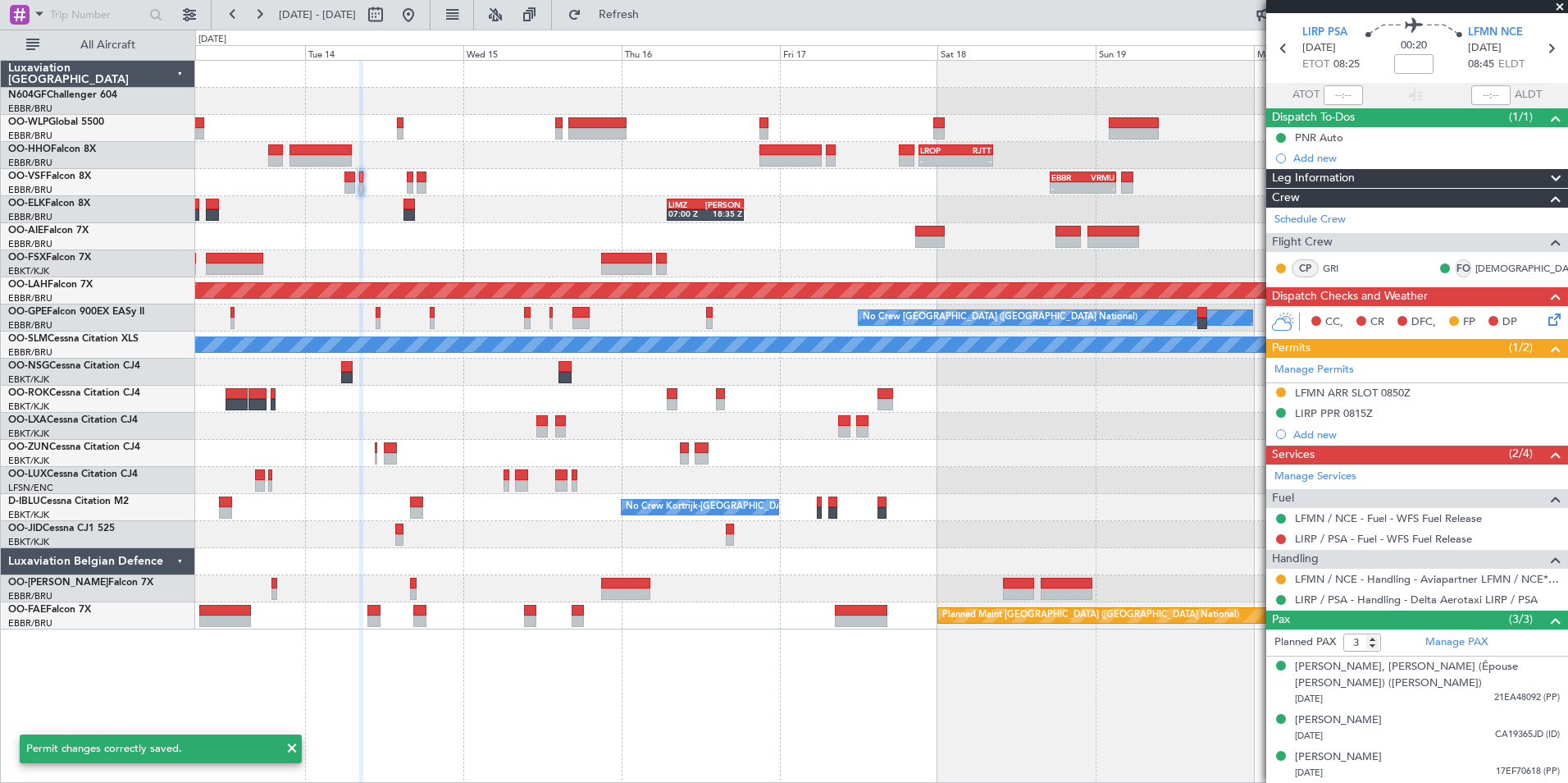
scroll to position [0, 0]
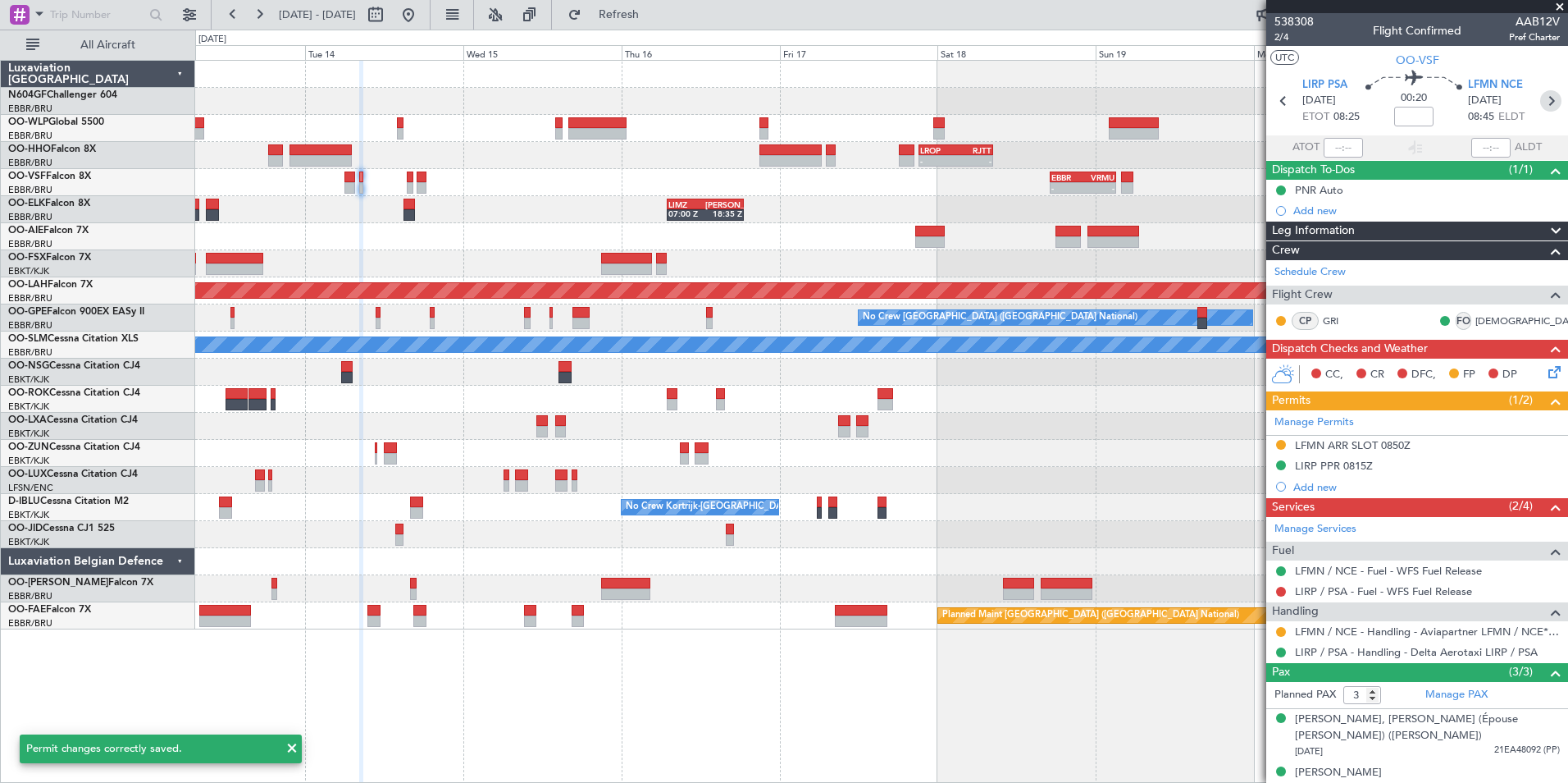
click at [1541, 106] on icon at bounding box center [1550, 101] width 21 height 21
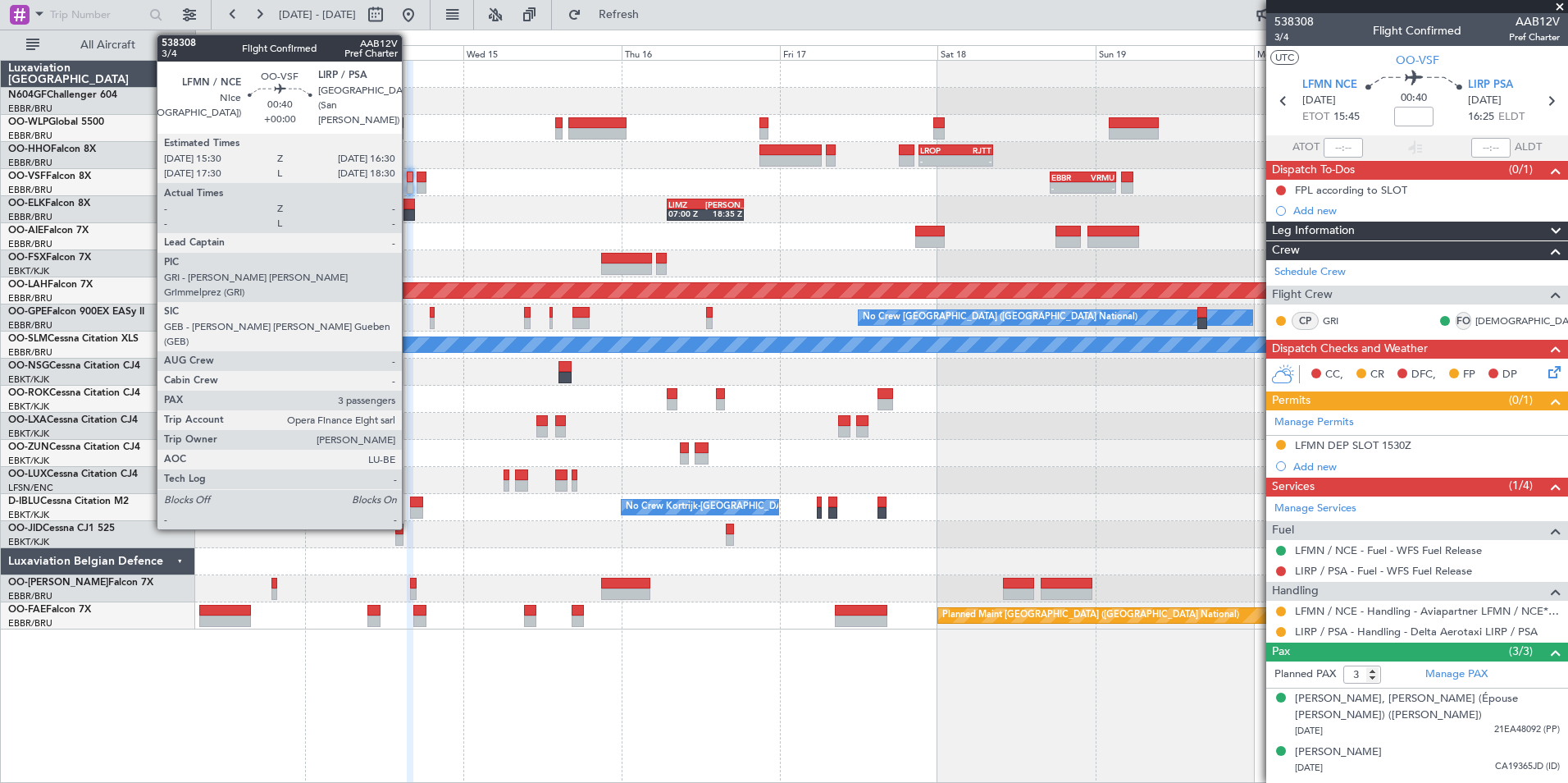
click at [409, 186] on div at bounding box center [410, 188] width 7 height 12
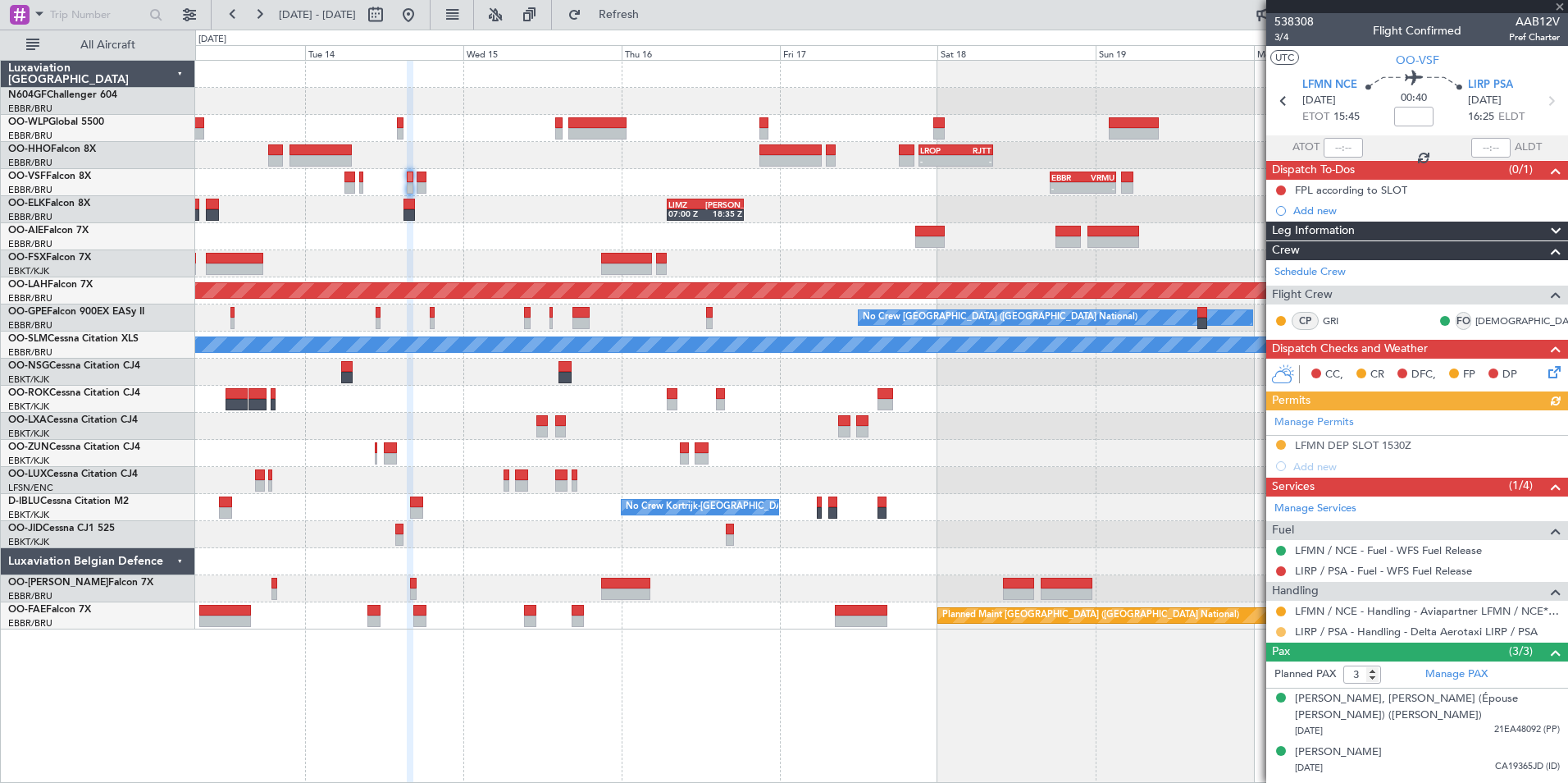
click at [1280, 630] on button at bounding box center [1281, 631] width 10 height 10
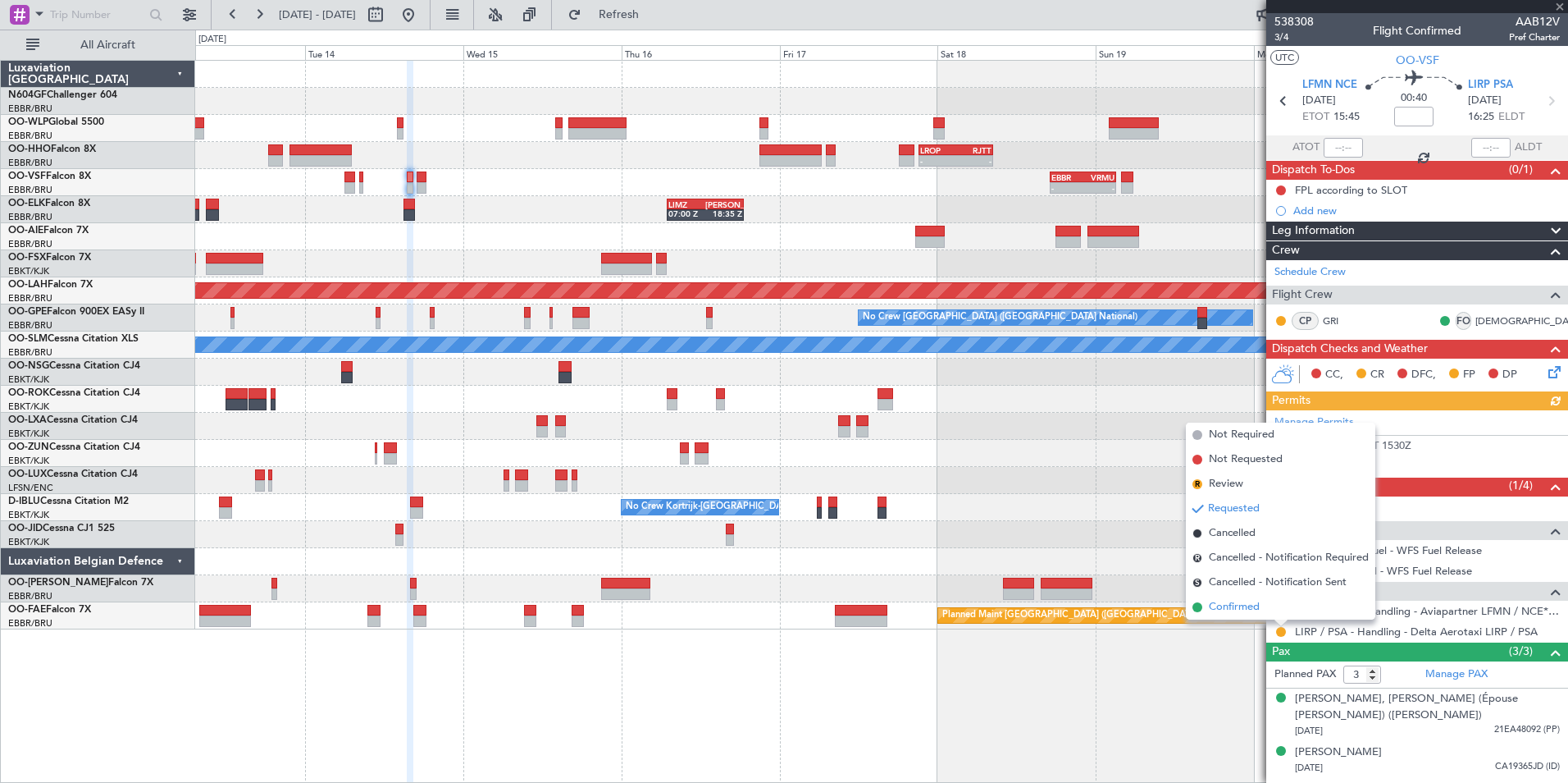
click at [1262, 609] on li "Confirmed" at bounding box center [1281, 607] width 189 height 25
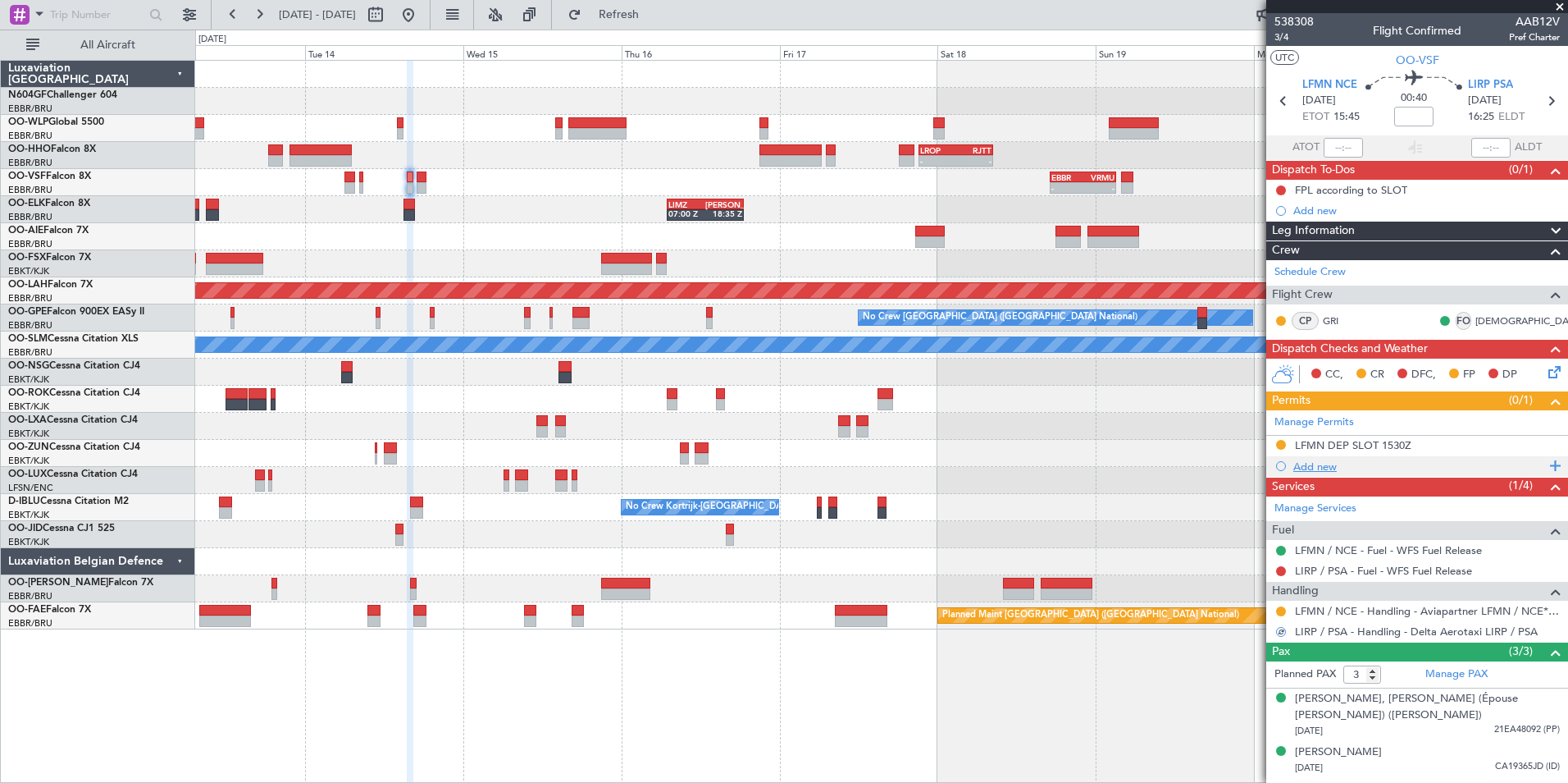
click at [1311, 467] on div "Add new" at bounding box center [1419, 466] width 252 height 14
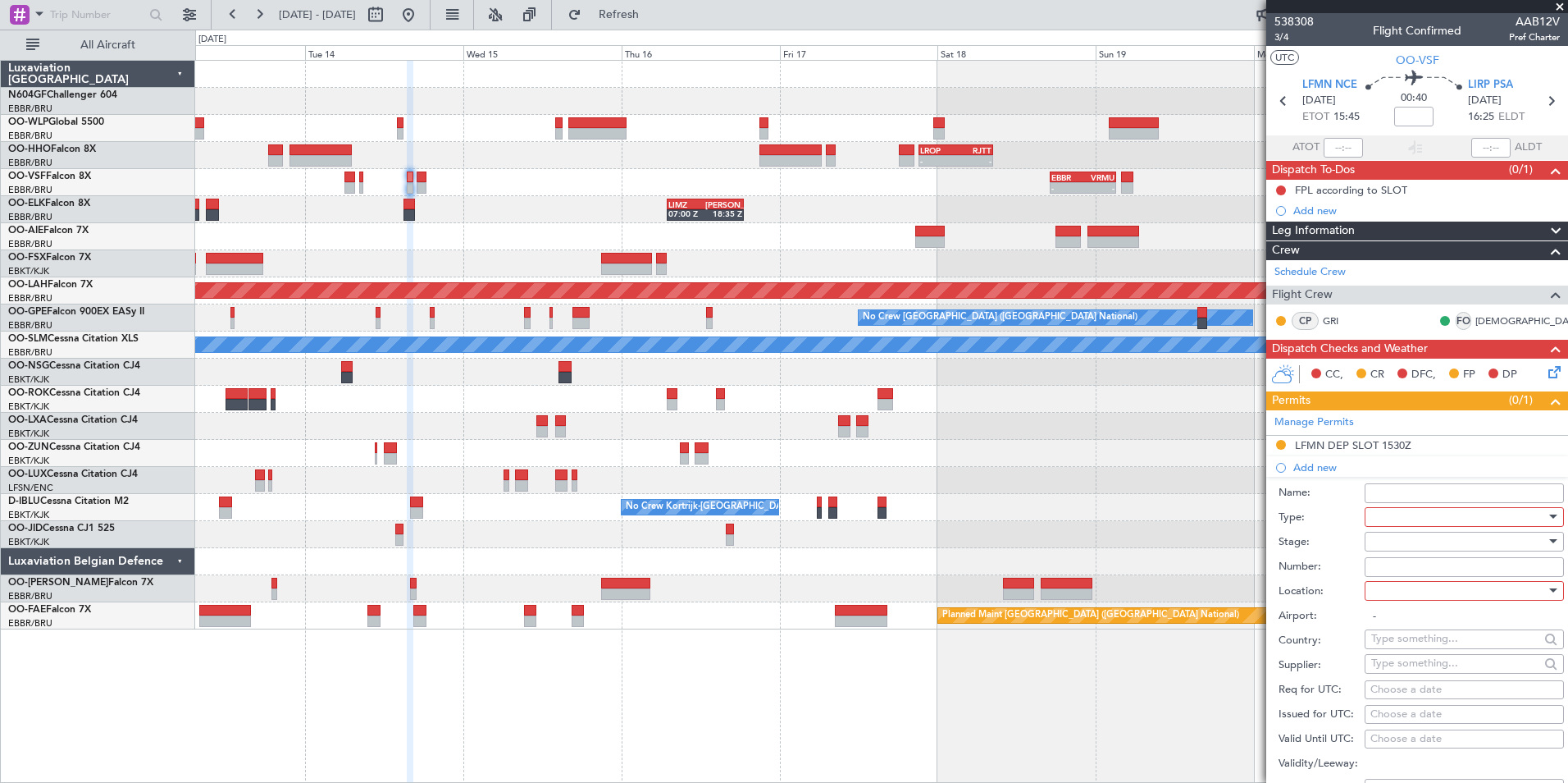
click at [1375, 510] on div at bounding box center [1458, 517] width 175 height 25
click at [1411, 672] on span "PPR" at bounding box center [1457, 680] width 172 height 25
click at [1416, 592] on div at bounding box center [1458, 591] width 175 height 25
click at [1420, 672] on span "Arrival" at bounding box center [1457, 672] width 172 height 25
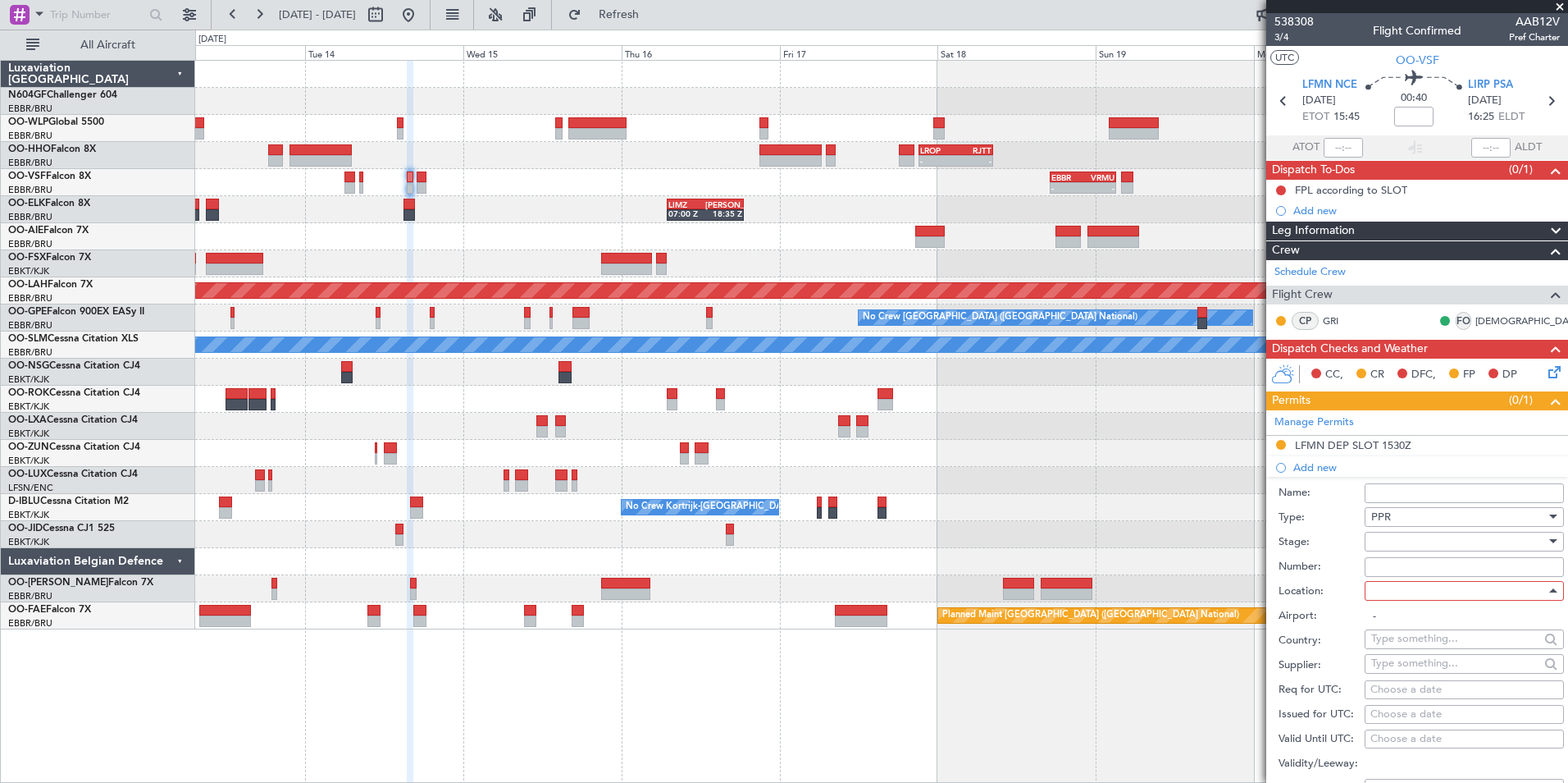
type input "LIRP / PSA"
click at [1407, 543] on div at bounding box center [1458, 541] width 175 height 25
click at [1433, 673] on span "Received OK" at bounding box center [1457, 672] width 172 height 25
click at [1428, 565] on input "Number:" at bounding box center [1464, 567] width 199 height 19
paste input "8374"
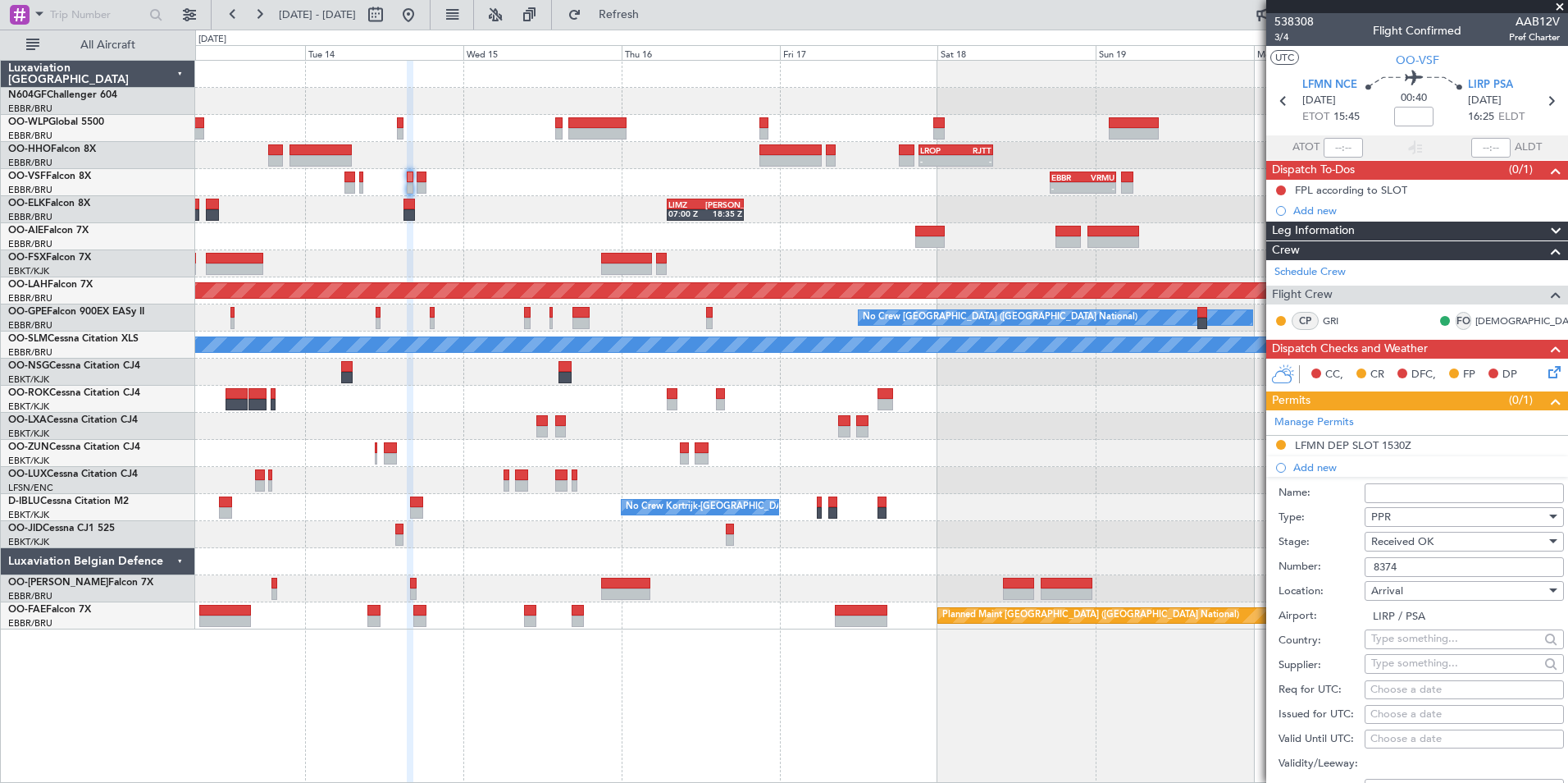
type input "8374"
click at [1292, 577] on div "Number: 8374" at bounding box center [1421, 567] width 286 height 25
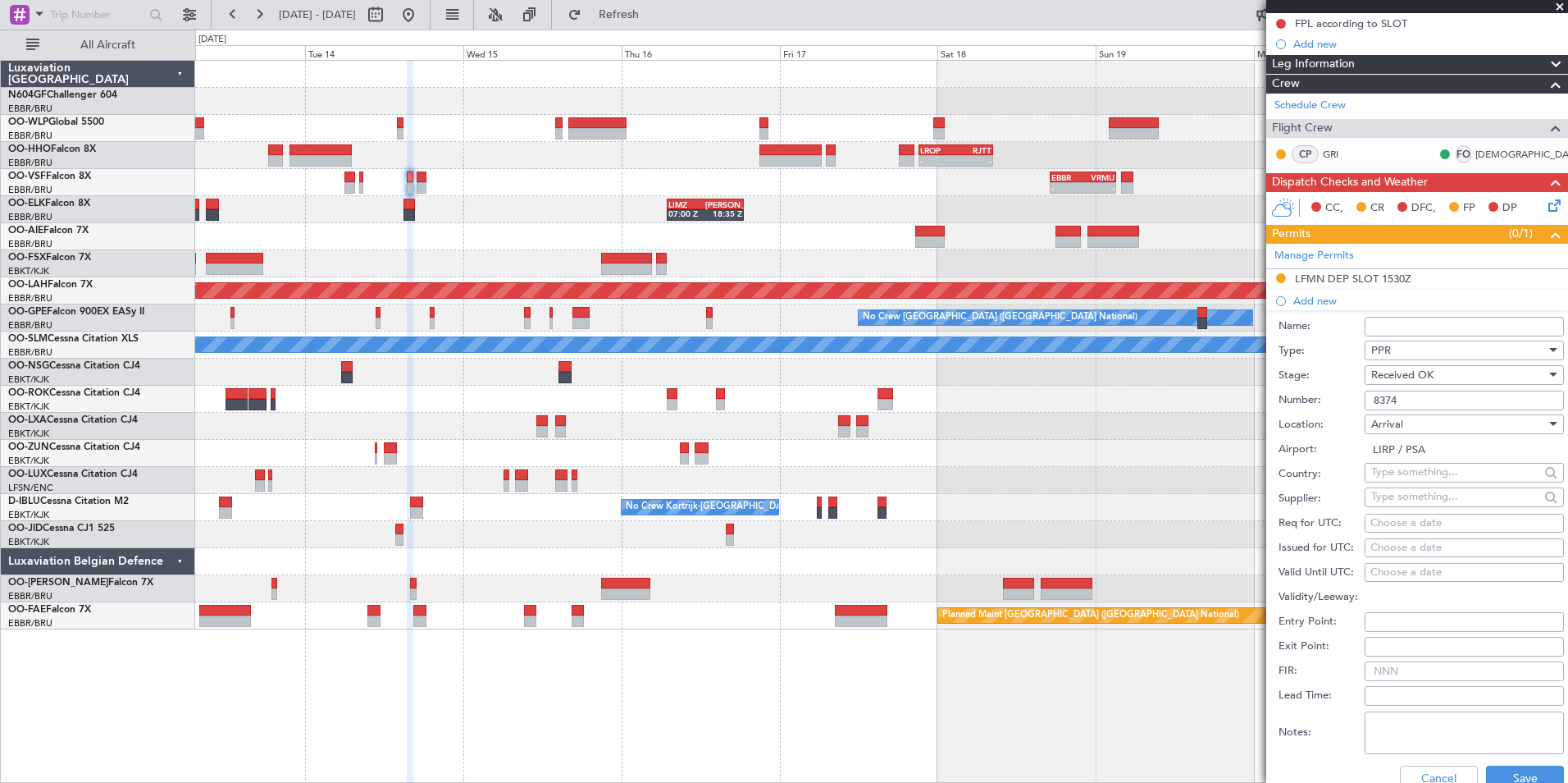
scroll to position [170, 0]
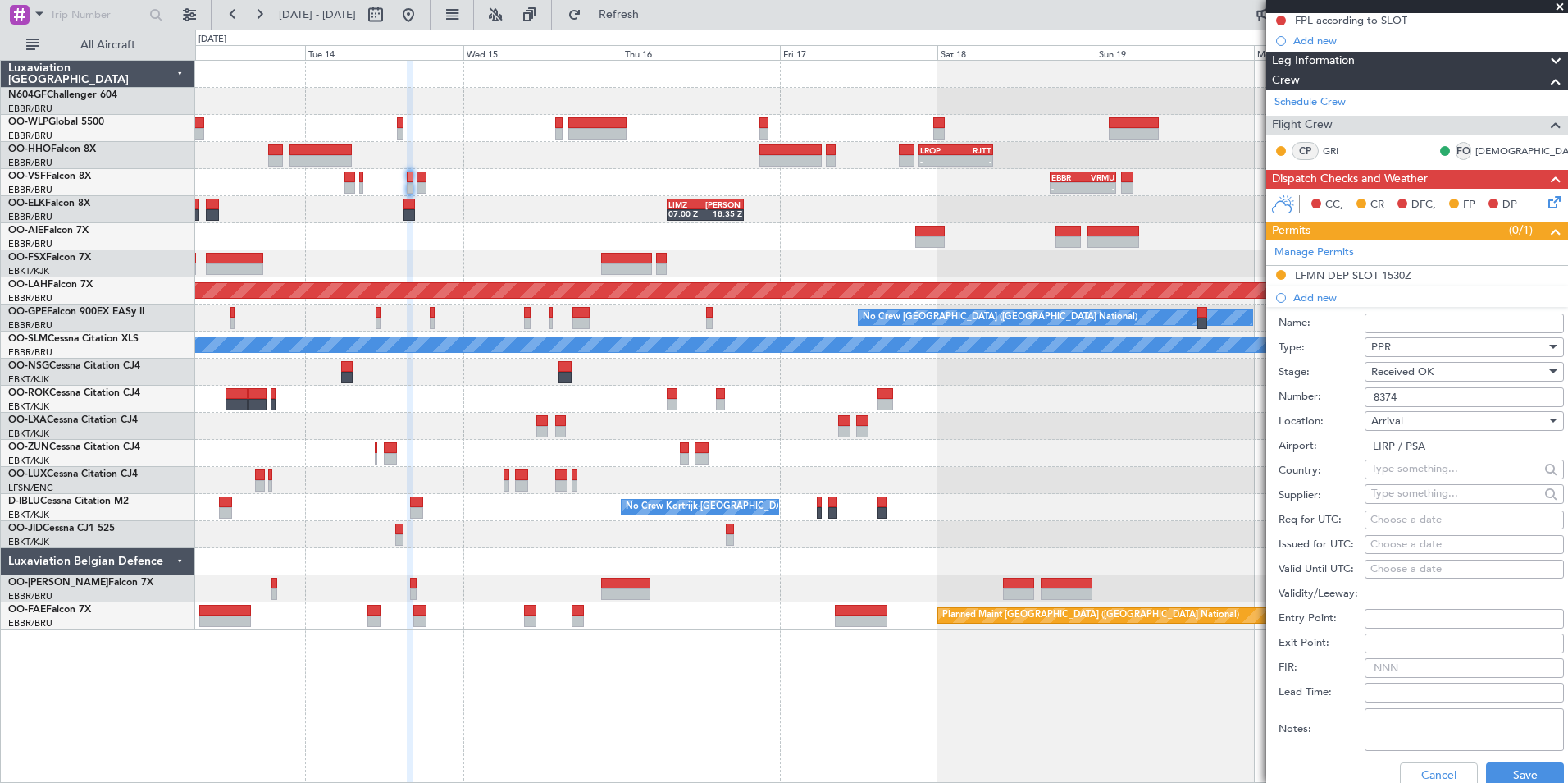
click at [1404, 524] on div "Choose a date" at bounding box center [1464, 520] width 187 height 17
select select "10"
select select "2025"
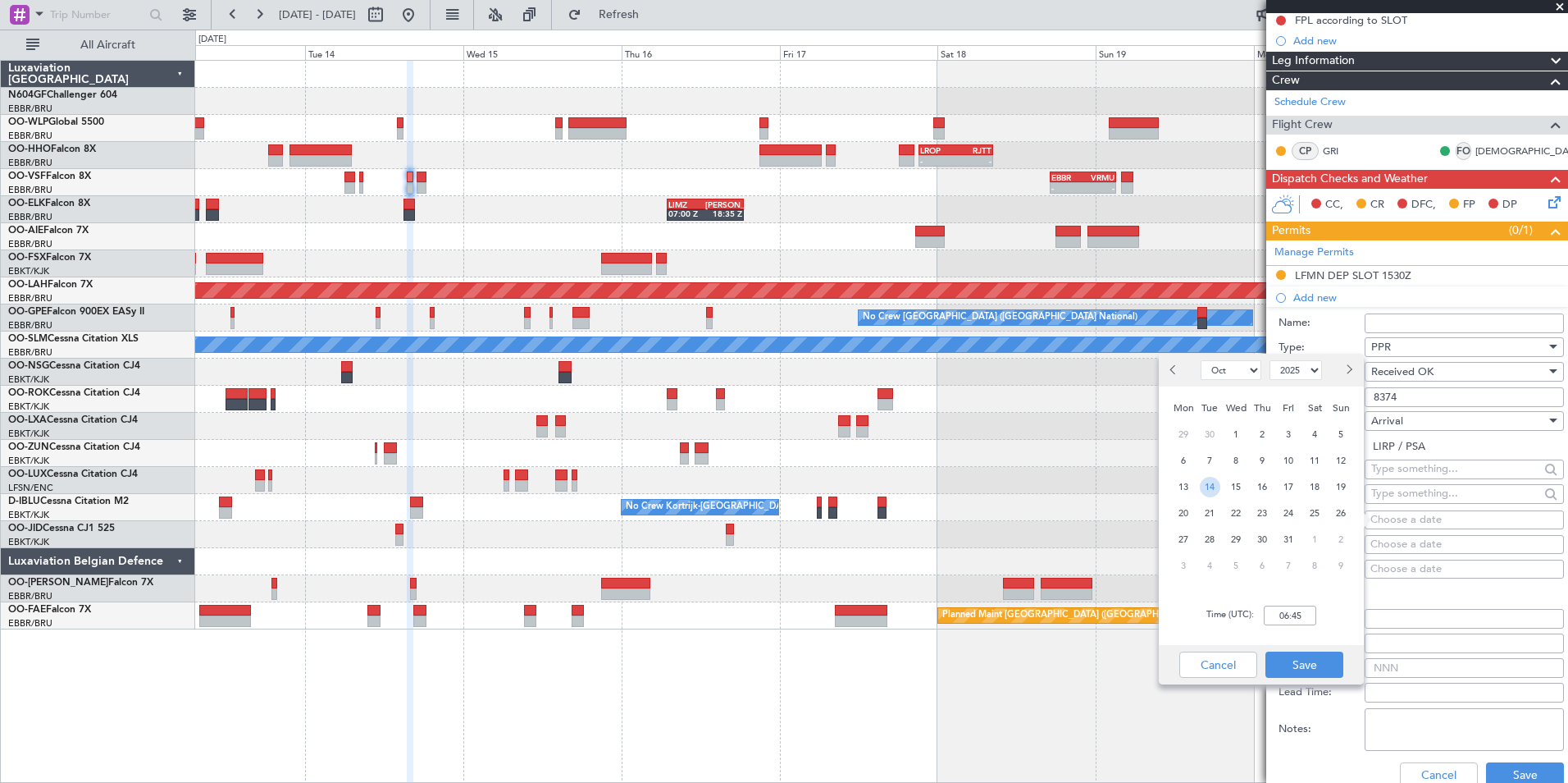
click at [1208, 486] on span "14" at bounding box center [1210, 487] width 20 height 20
click at [1288, 613] on input "00:00" at bounding box center [1289, 615] width 52 height 19
type input "16:30"
click at [1318, 656] on button "Save" at bounding box center [1304, 664] width 78 height 27
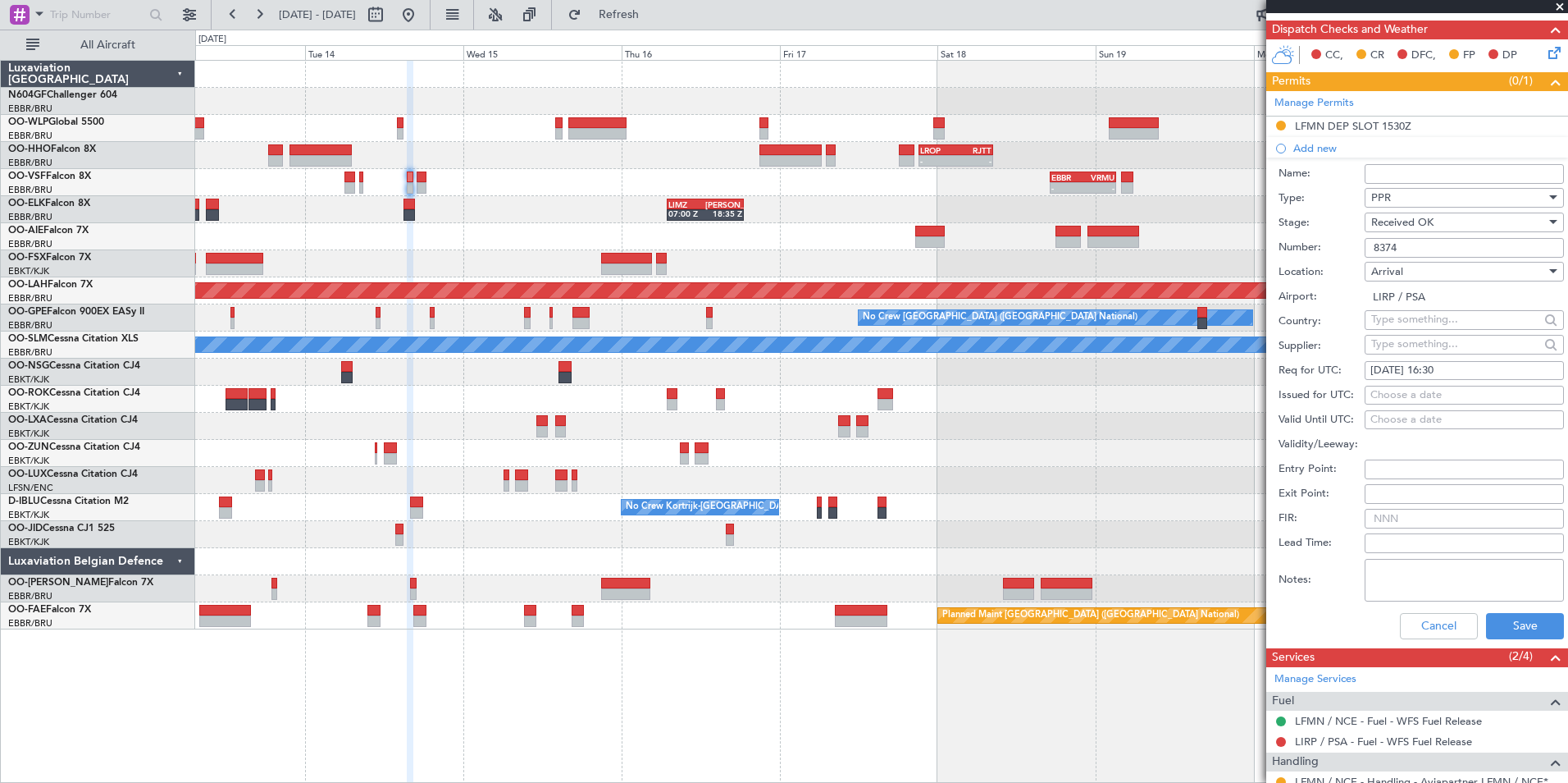
scroll to position [321, 0]
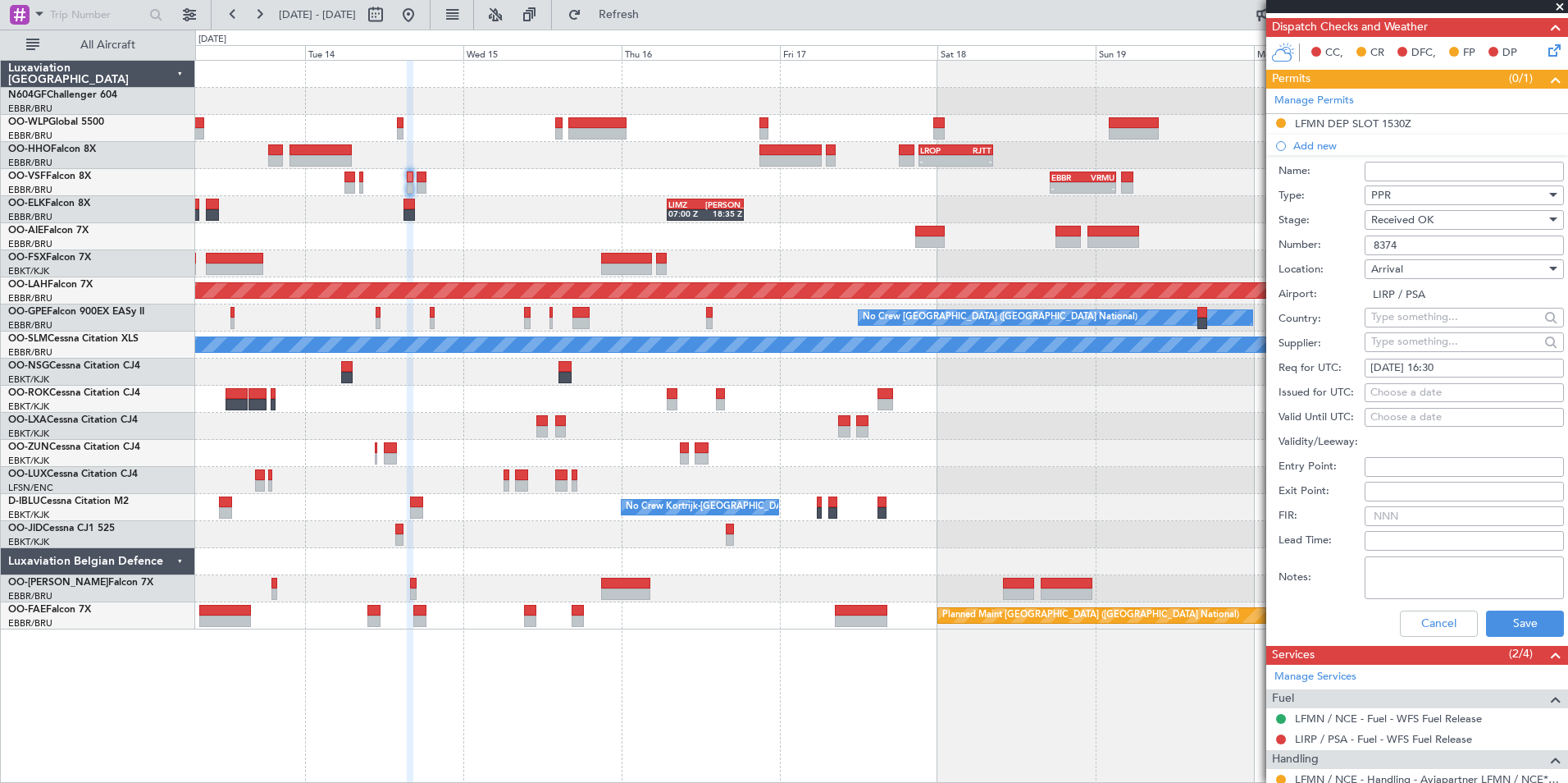
click at [1518, 607] on div "Cancel Save" at bounding box center [1421, 624] width 286 height 42
click at [1523, 617] on button "Save" at bounding box center [1525, 624] width 78 height 27
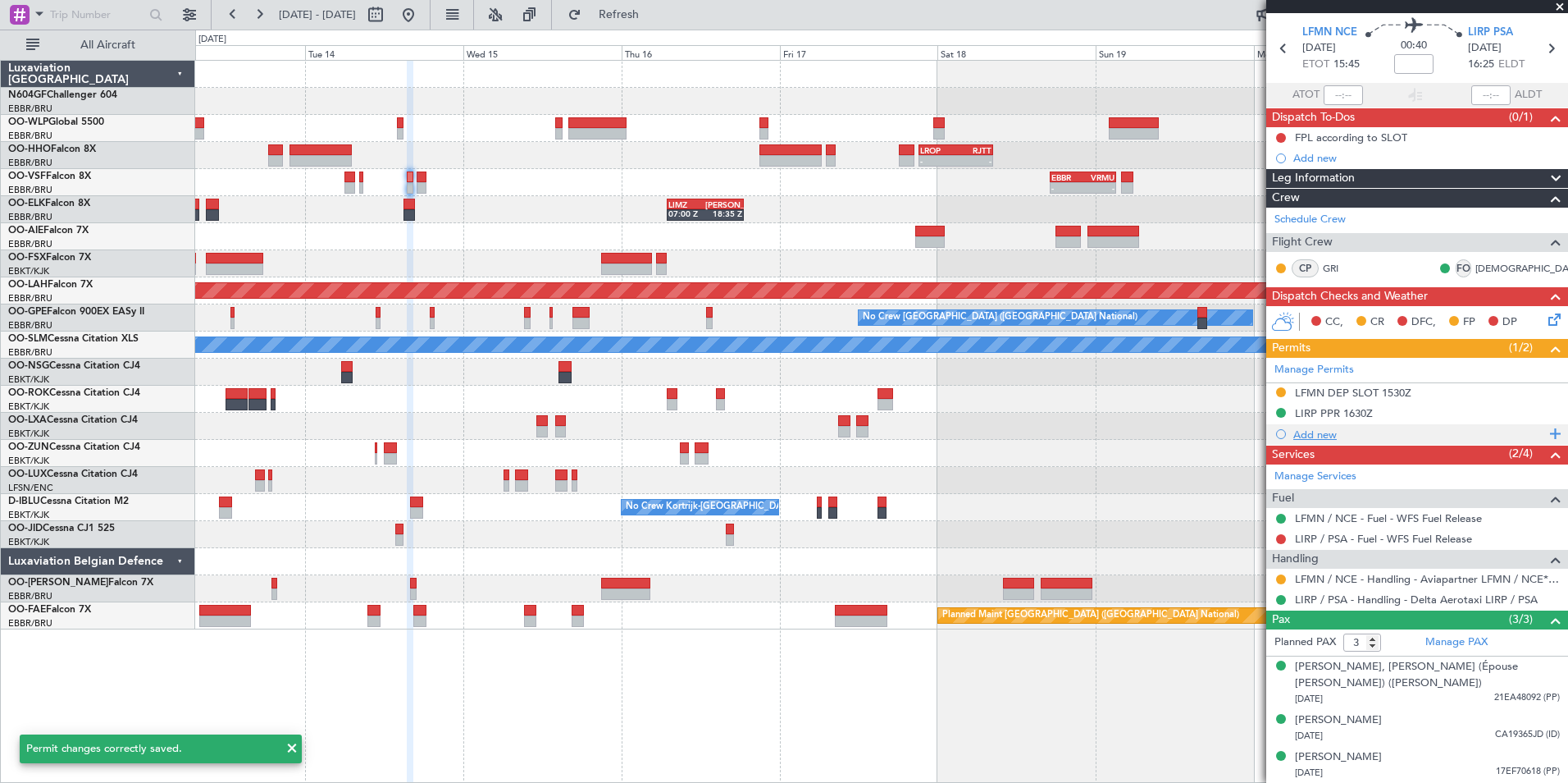
scroll to position [0, 0]
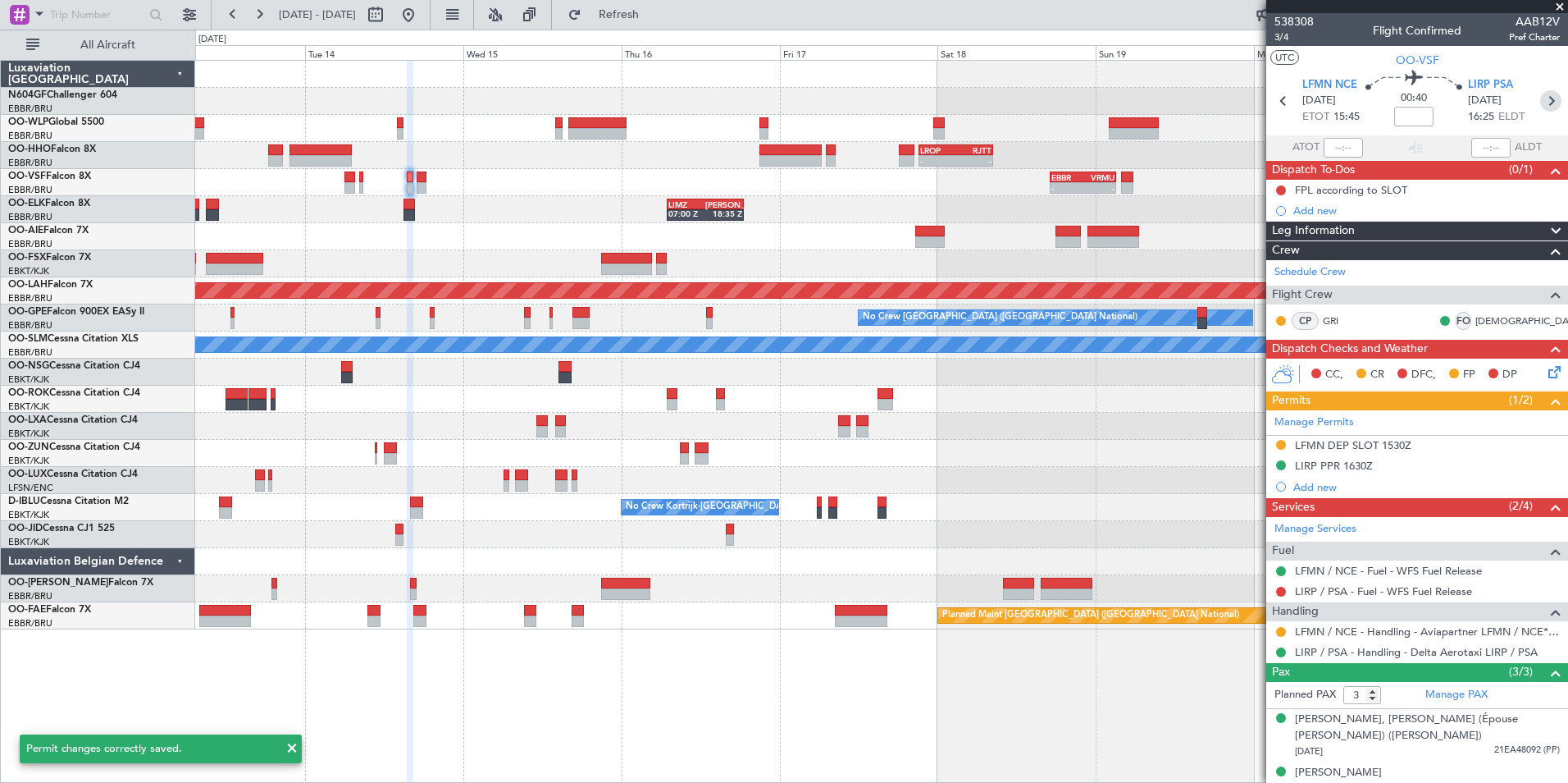
click at [1544, 98] on icon at bounding box center [1550, 101] width 21 height 21
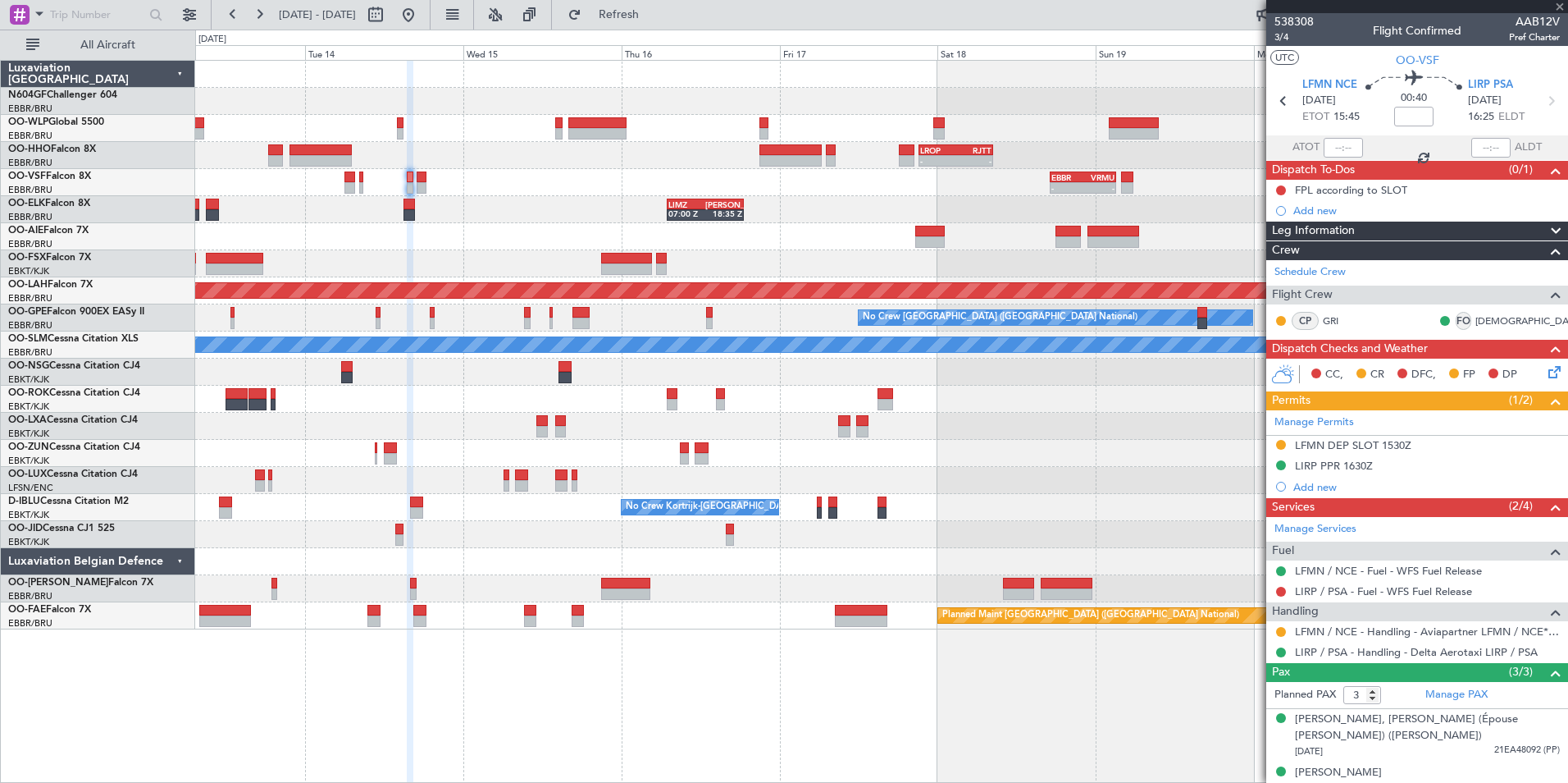
type input "2"
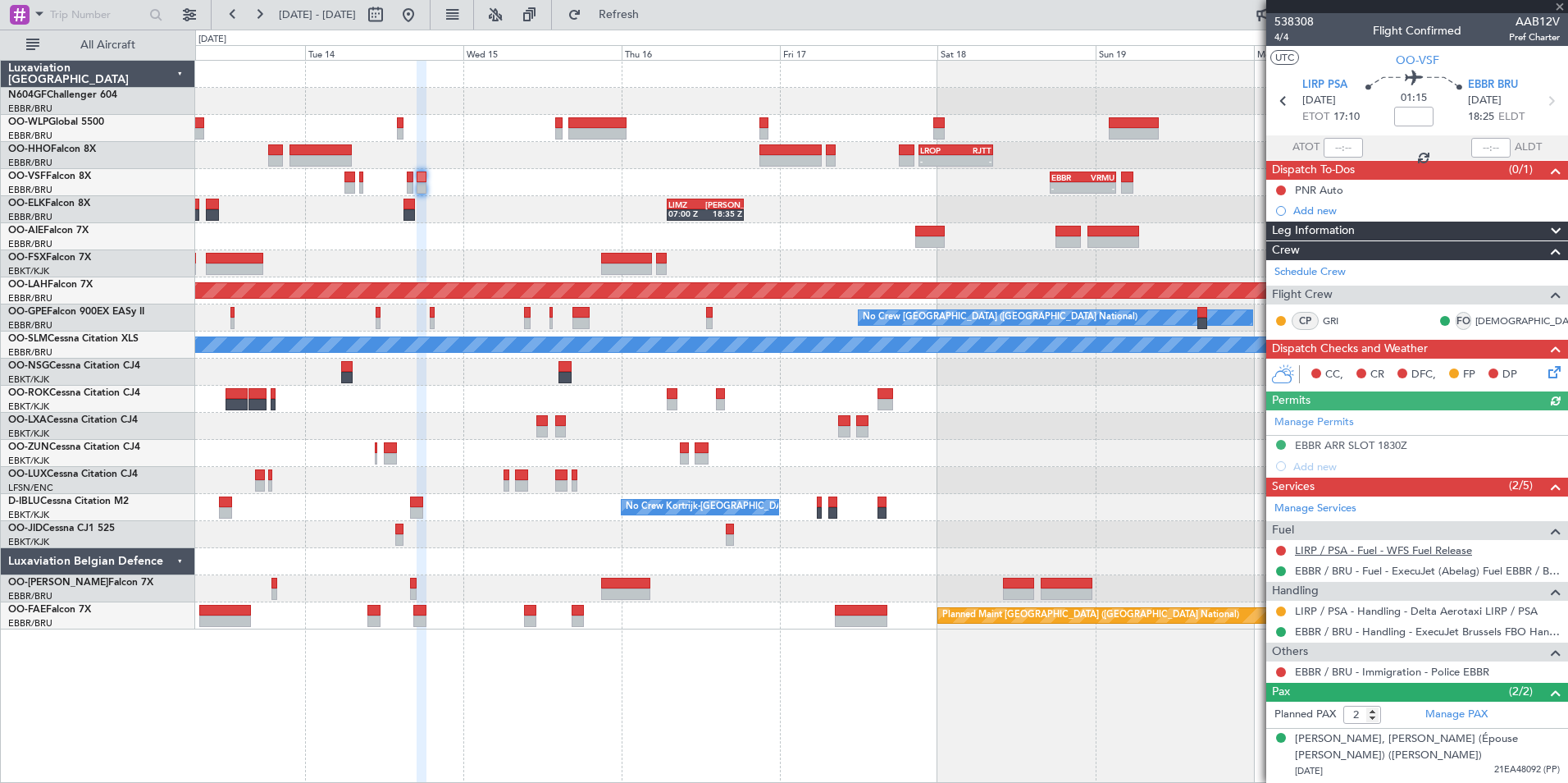
scroll to position [35, 0]
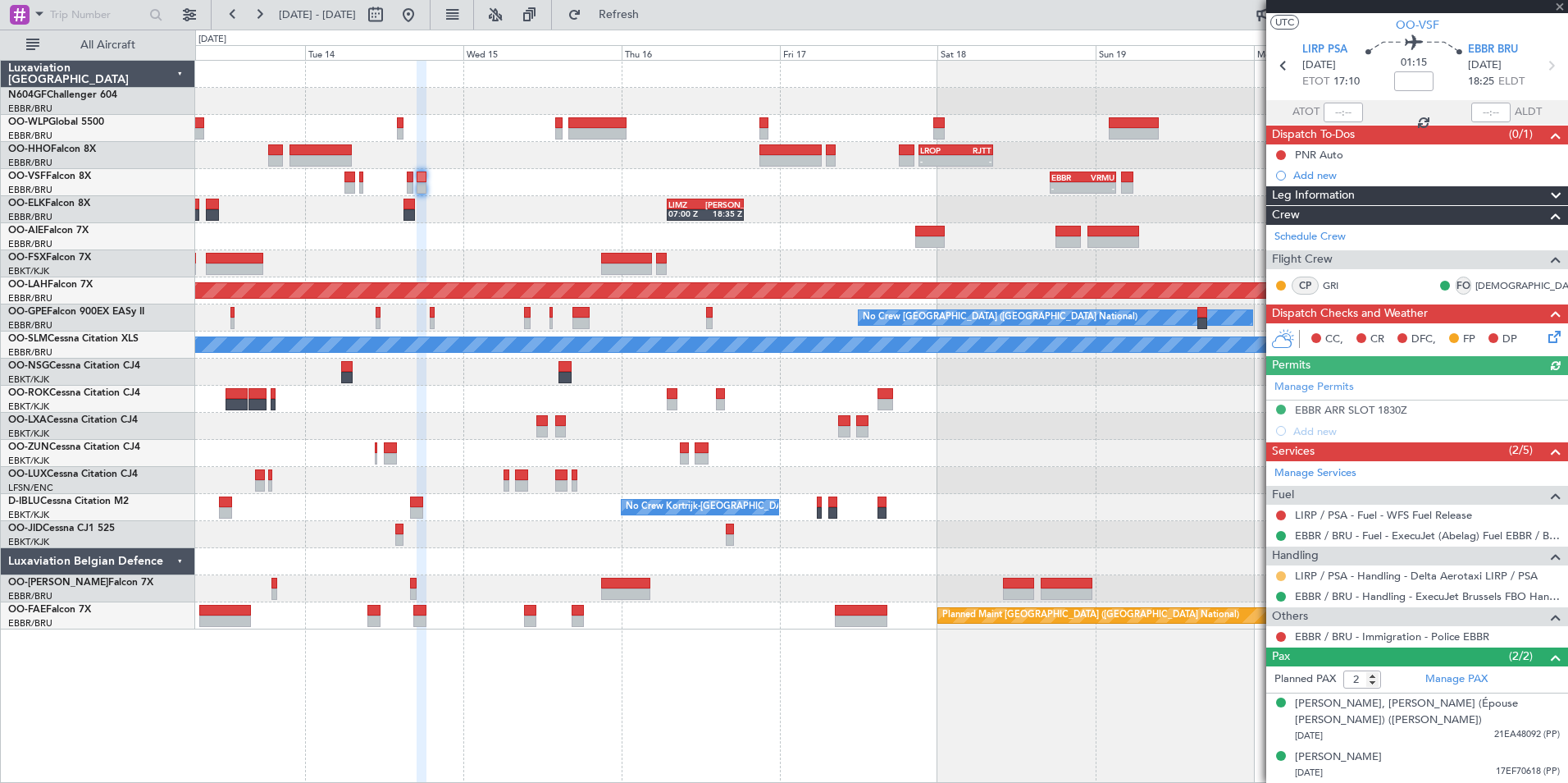
click at [1280, 572] on button at bounding box center [1281, 575] width 10 height 10
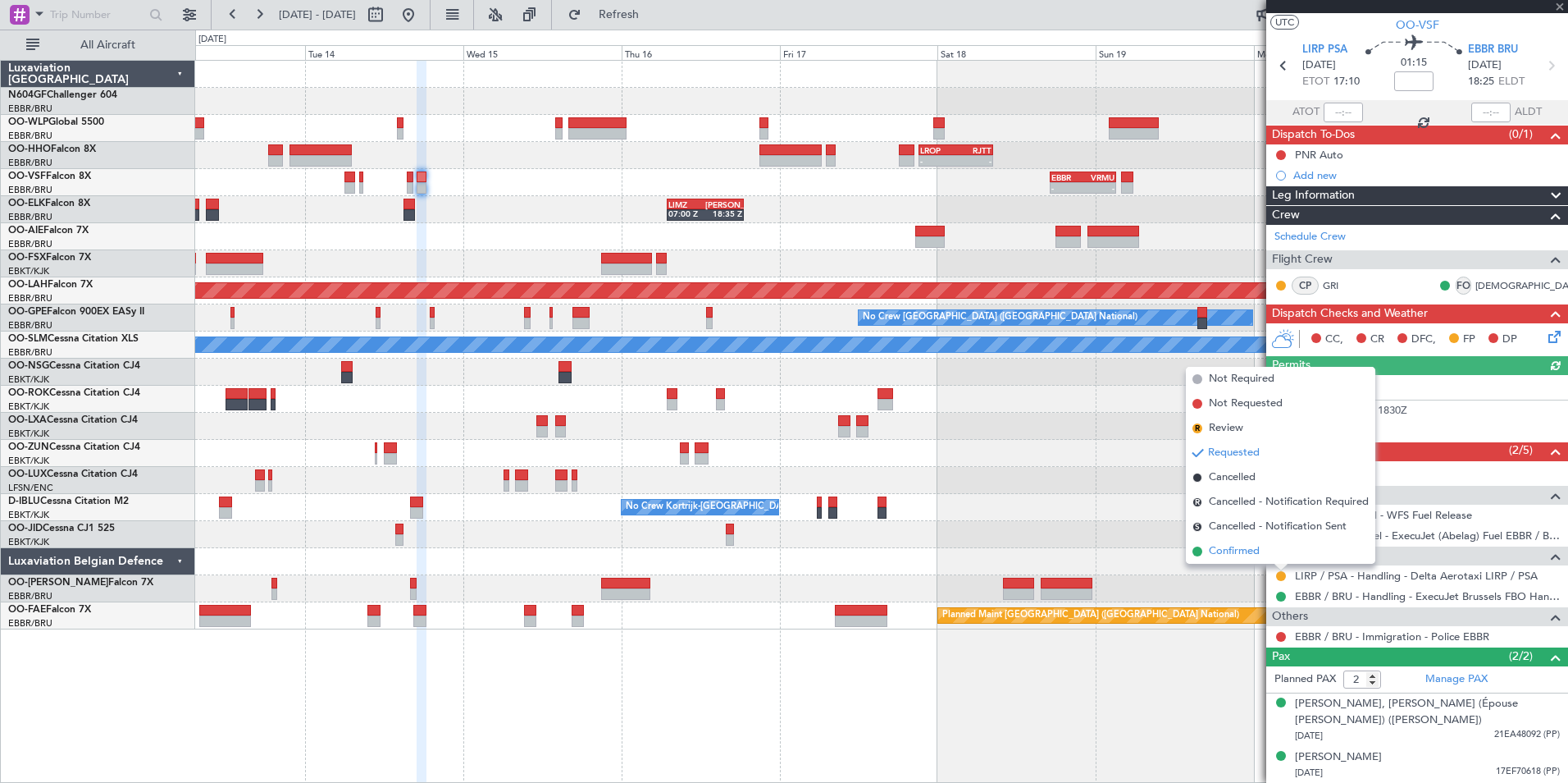
click at [1263, 551] on li "Confirmed" at bounding box center [1281, 551] width 189 height 25
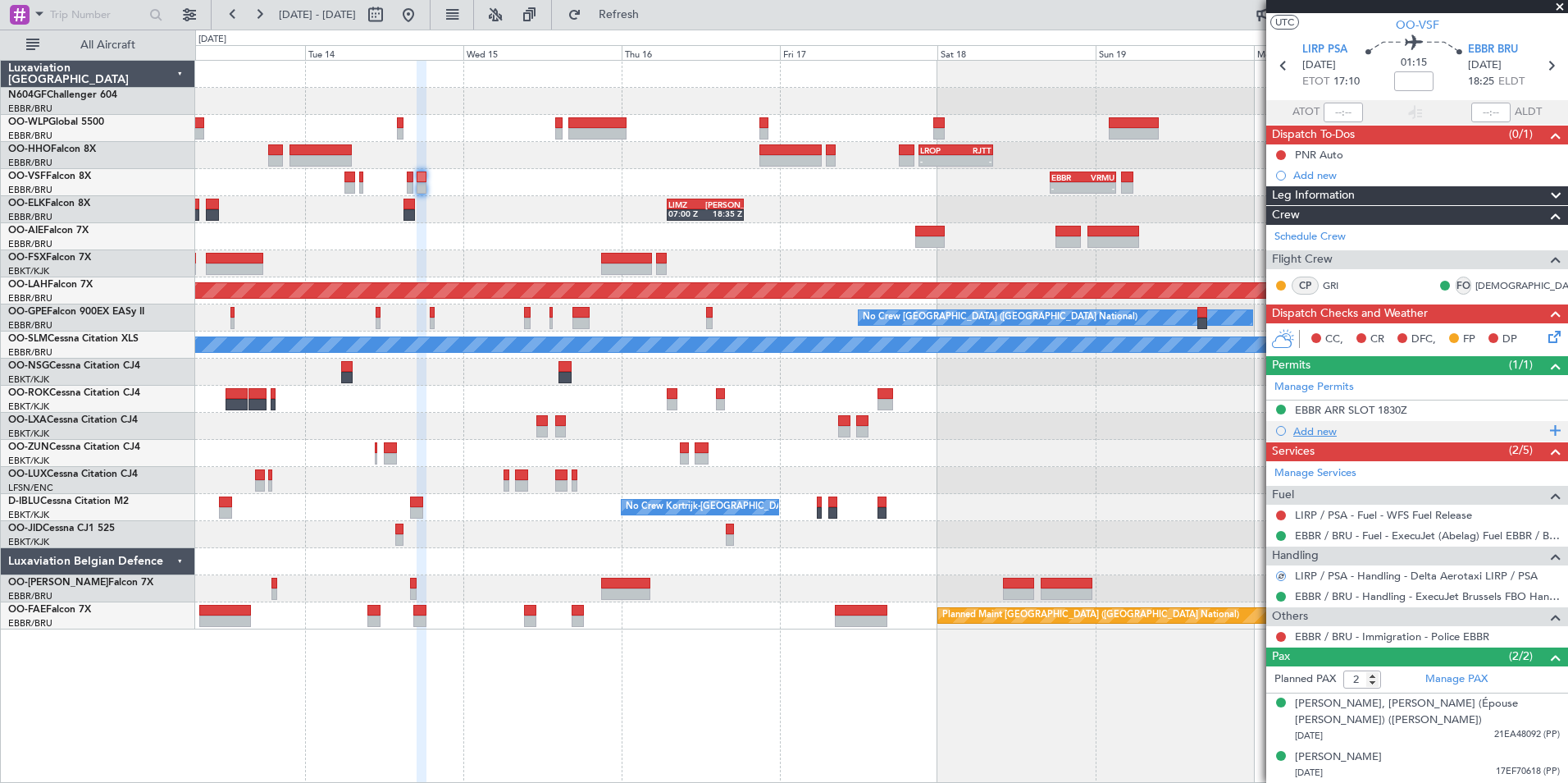
click at [1338, 427] on div "Add new" at bounding box center [1419, 431] width 252 height 14
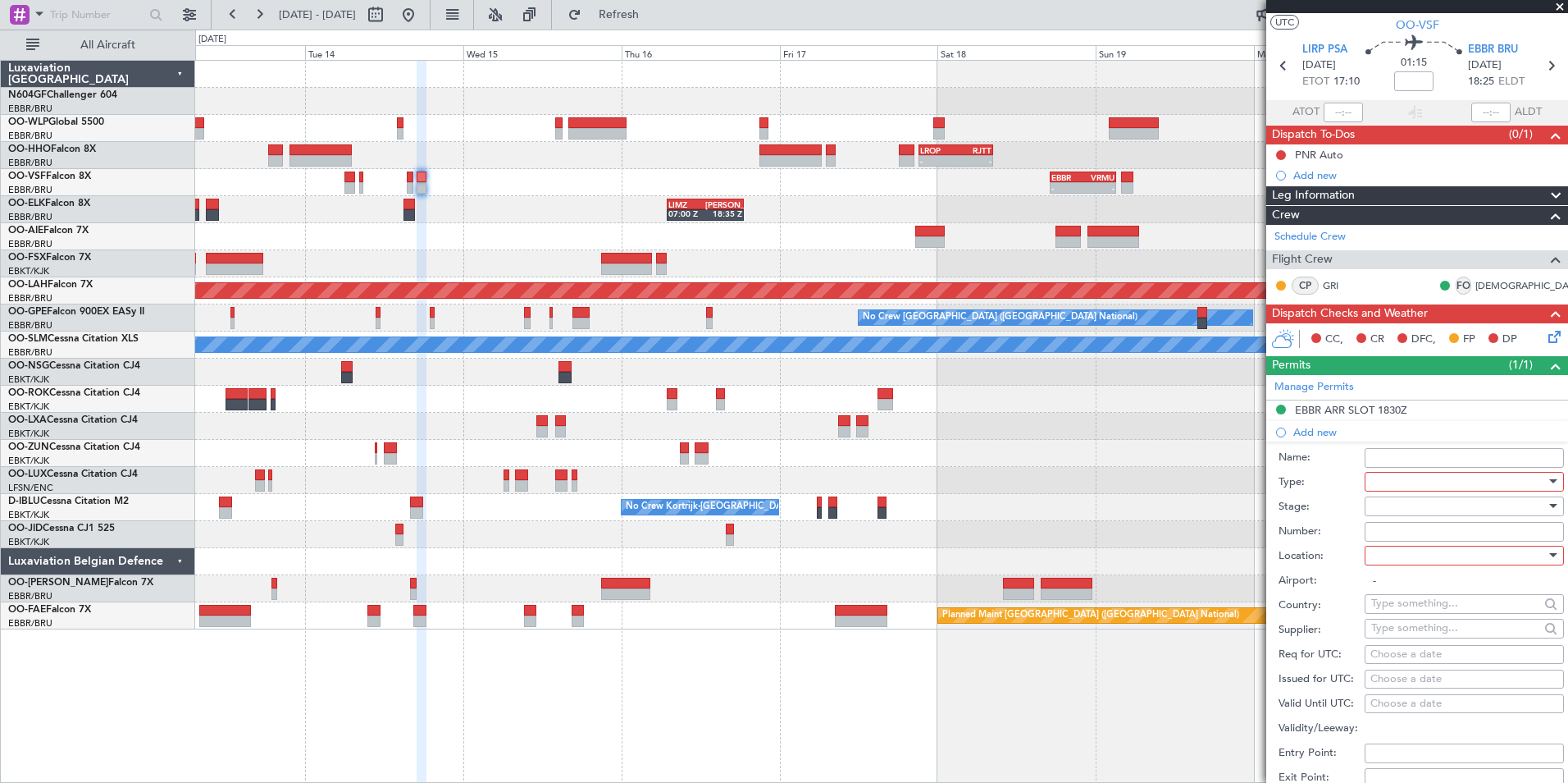
click at [1458, 481] on div at bounding box center [1458, 481] width 175 height 25
click at [1316, 514] on div at bounding box center [784, 391] width 1568 height 783
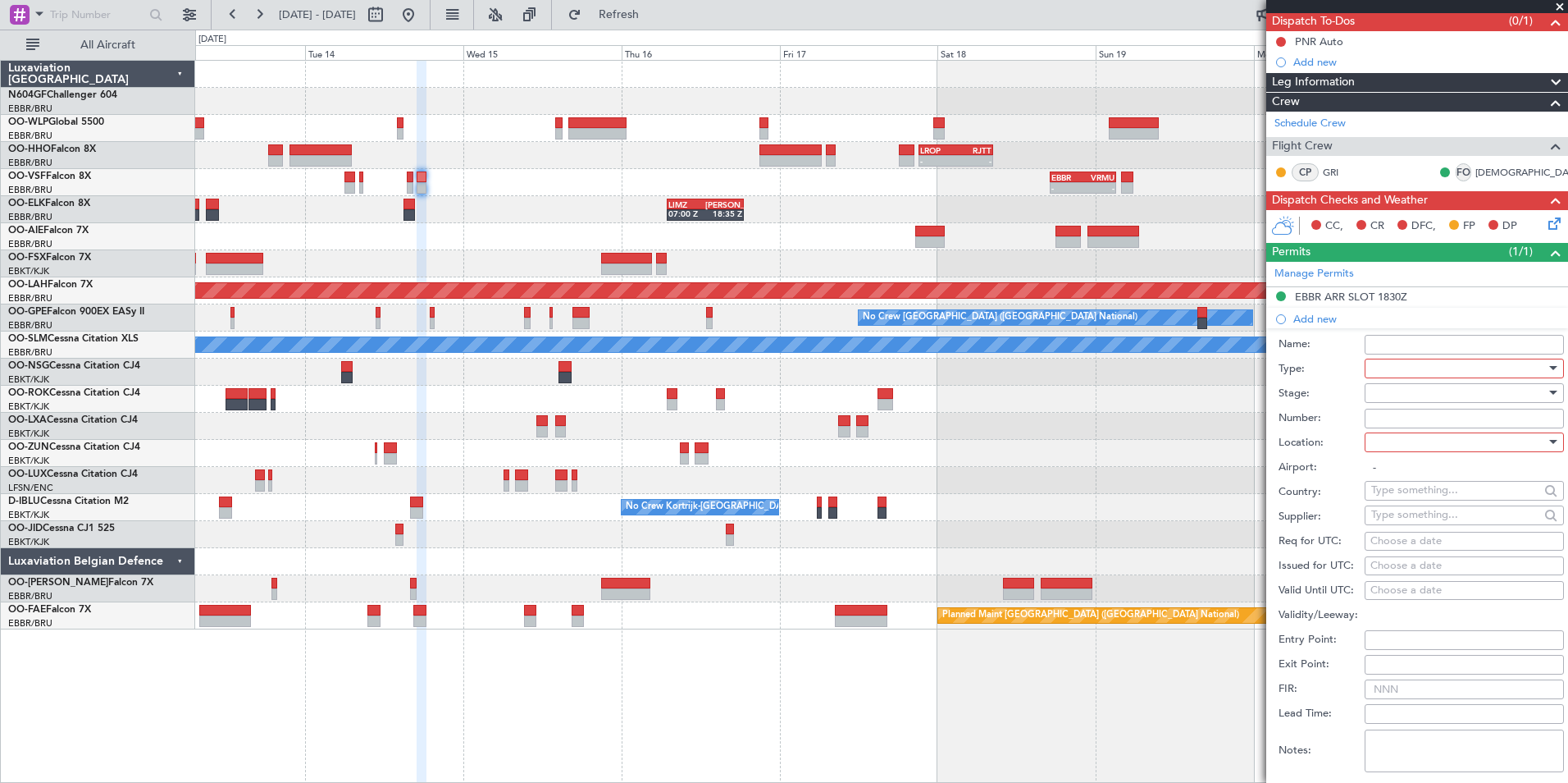
click at [1420, 377] on div at bounding box center [1458, 368] width 175 height 25
click at [1427, 557] on span "PPR" at bounding box center [1457, 554] width 172 height 25
click at [1438, 453] on div at bounding box center [1458, 442] width 175 height 25
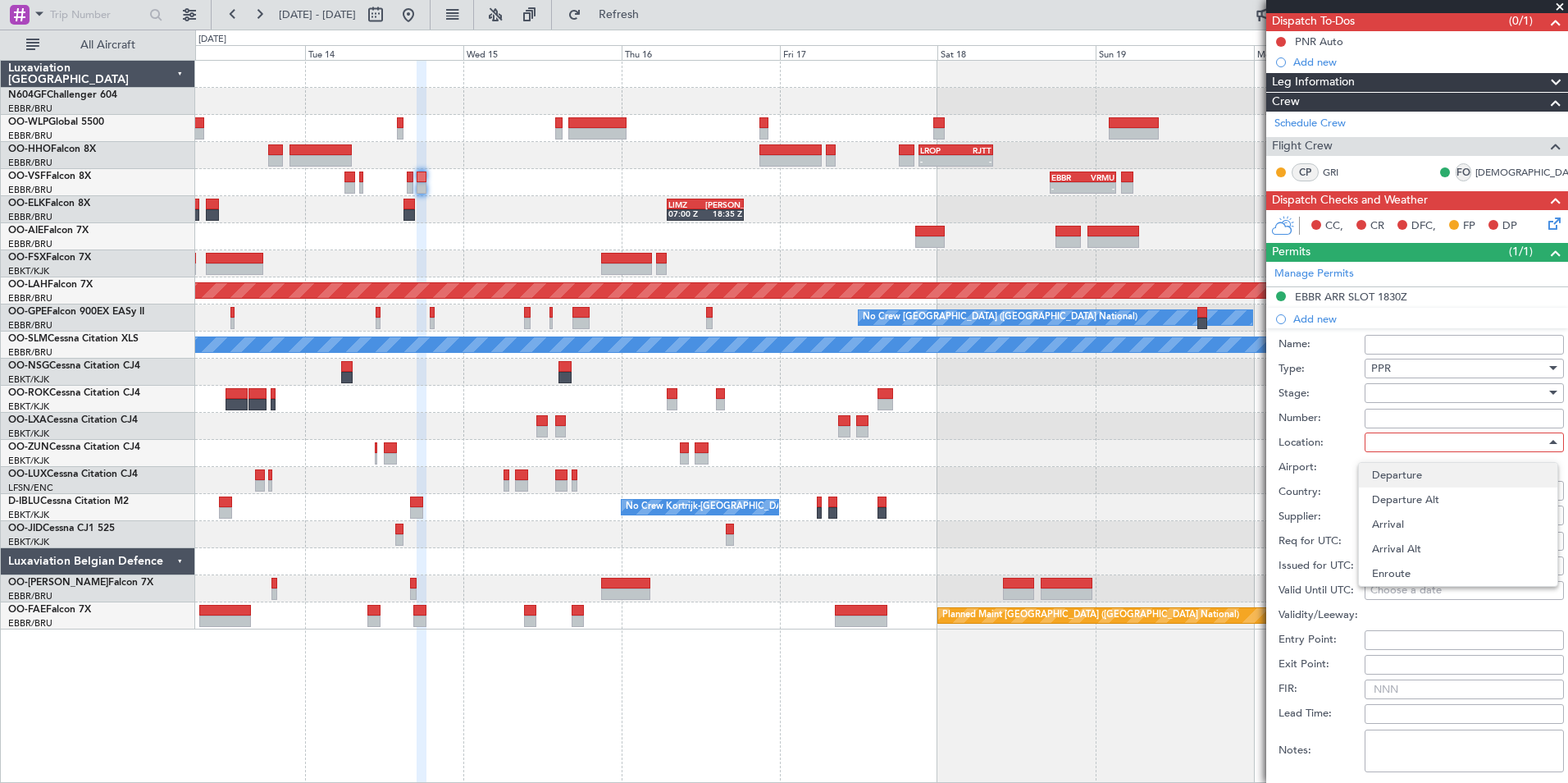
click at [1449, 474] on span "Departure" at bounding box center [1457, 475] width 172 height 25
type input "LIRP / PSA"
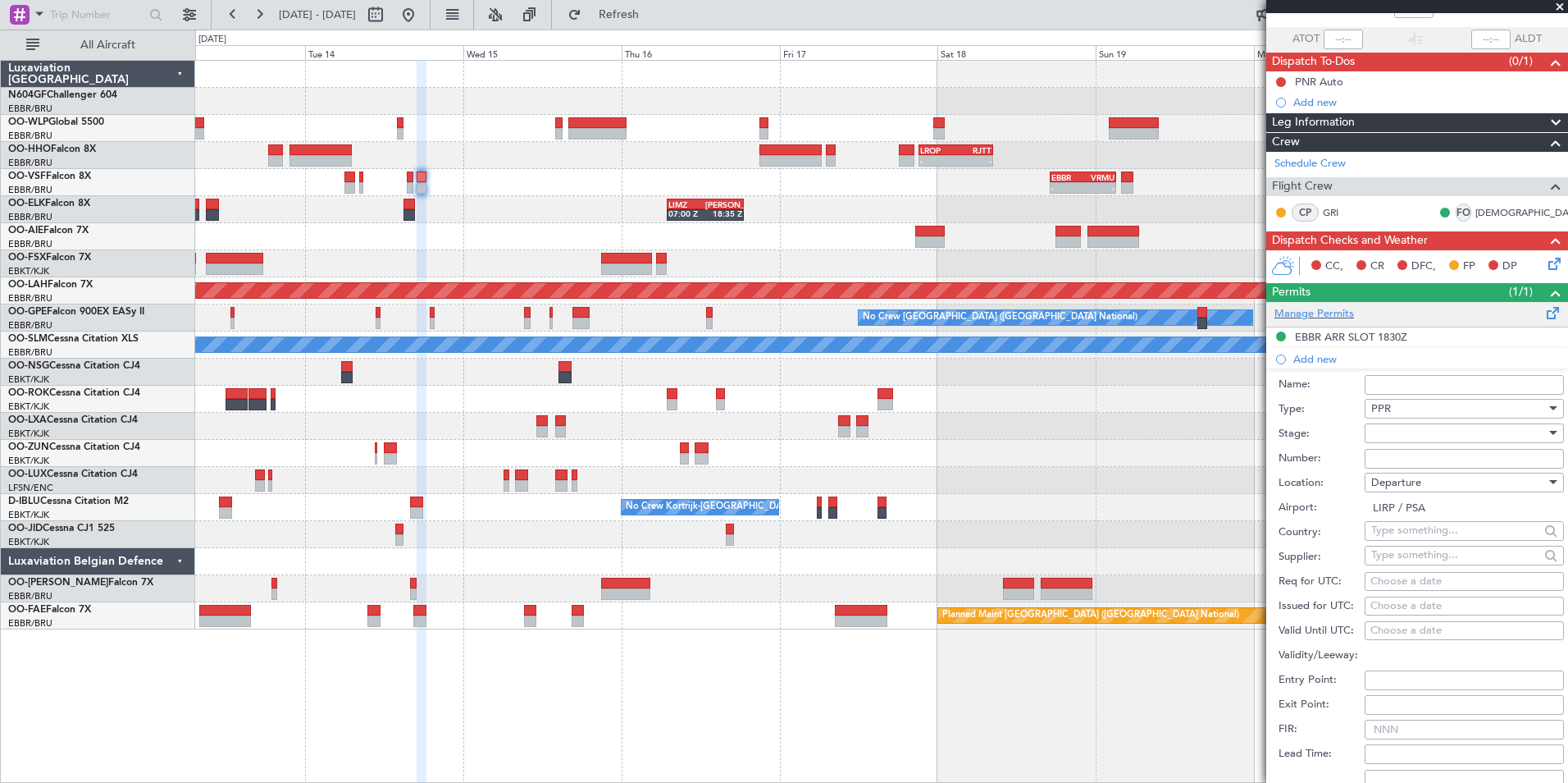
scroll to position [110, 0]
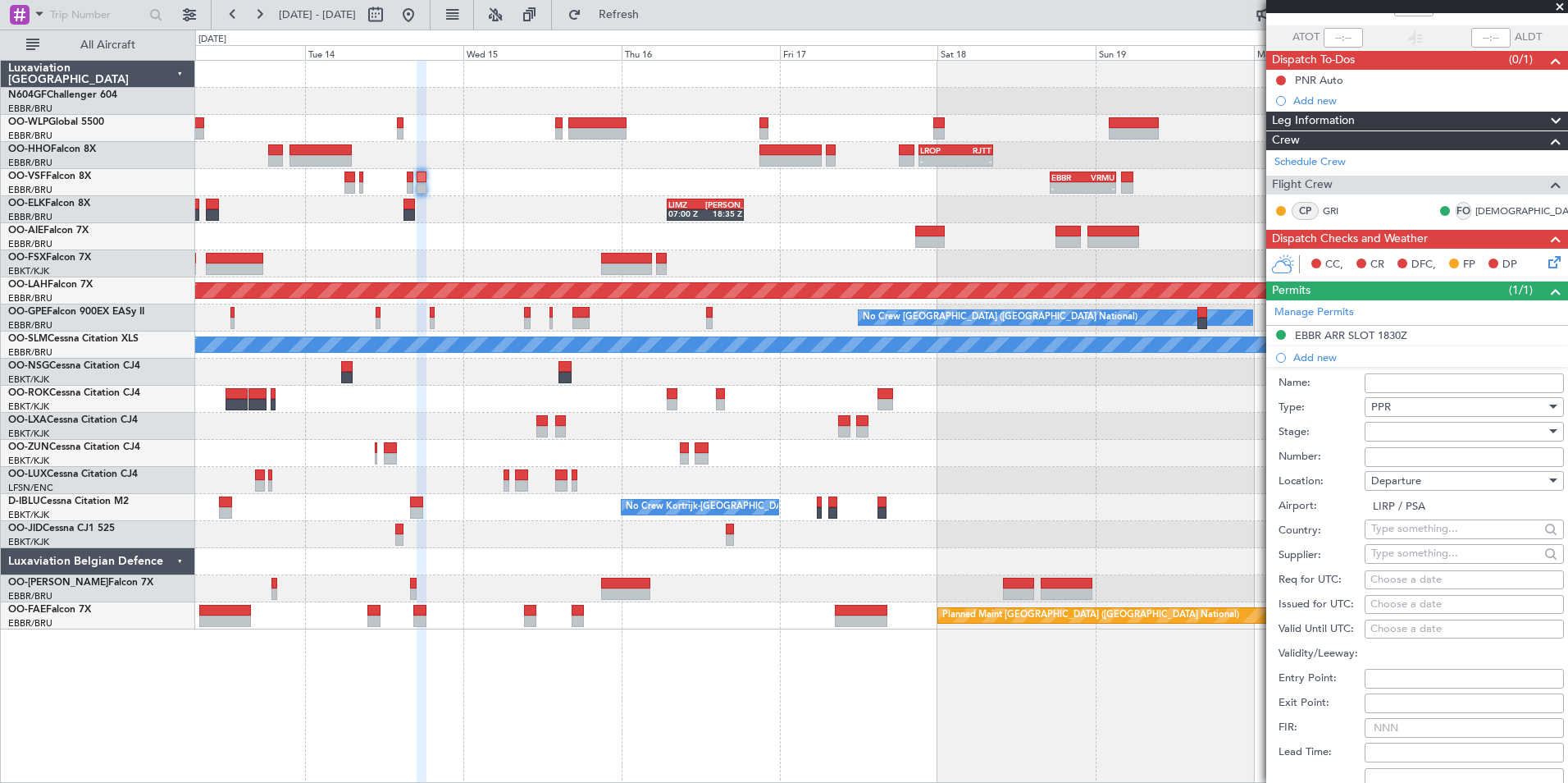
click at [1404, 433] on div at bounding box center [1458, 432] width 175 height 25
click at [1442, 565] on span "Received OK" at bounding box center [1457, 563] width 172 height 25
click at [1441, 461] on input "Number:" at bounding box center [1464, 457] width 199 height 19
paste input "8374"
type input "8374"
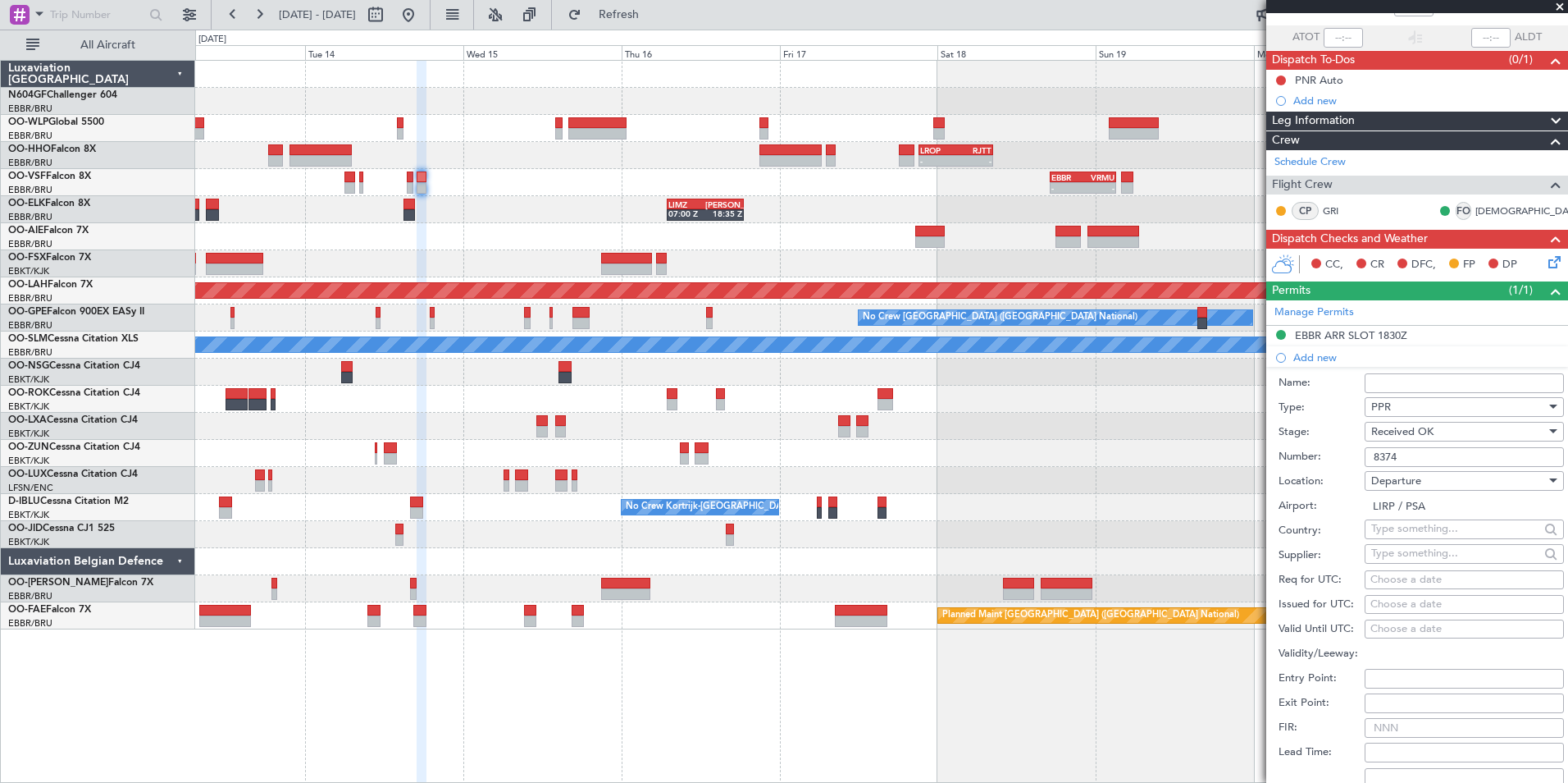
click at [1315, 476] on label "Location:" at bounding box center [1321, 481] width 86 height 17
click at [1386, 581] on div "Choose a date" at bounding box center [1464, 580] width 187 height 17
select select "10"
select select "2025"
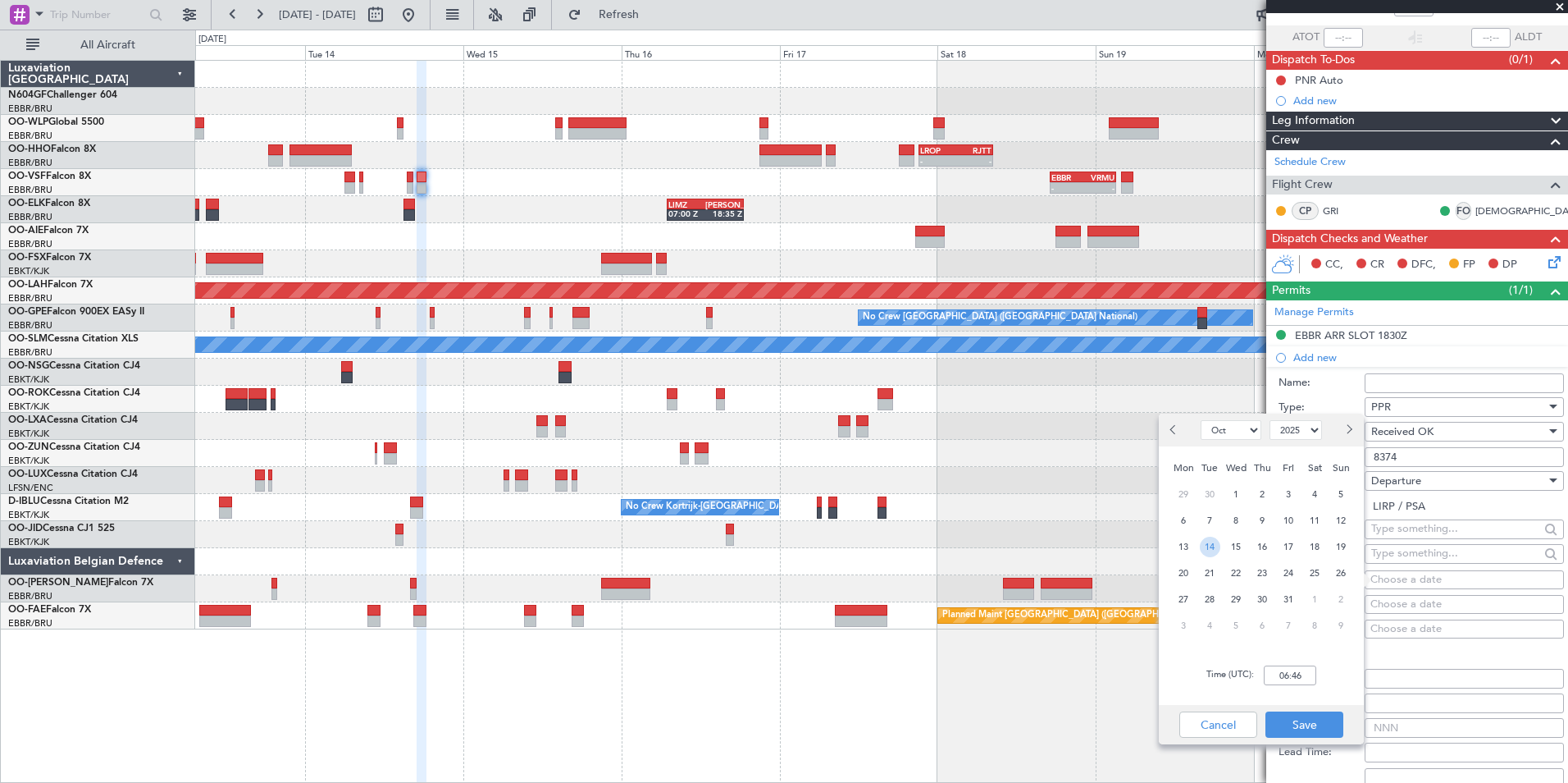
click at [1213, 540] on span "14" at bounding box center [1210, 546] width 20 height 20
click at [1298, 666] on input "00:00" at bounding box center [1289, 675] width 52 height 19
type input "17:00"
click at [1299, 726] on button "Save" at bounding box center [1304, 725] width 78 height 27
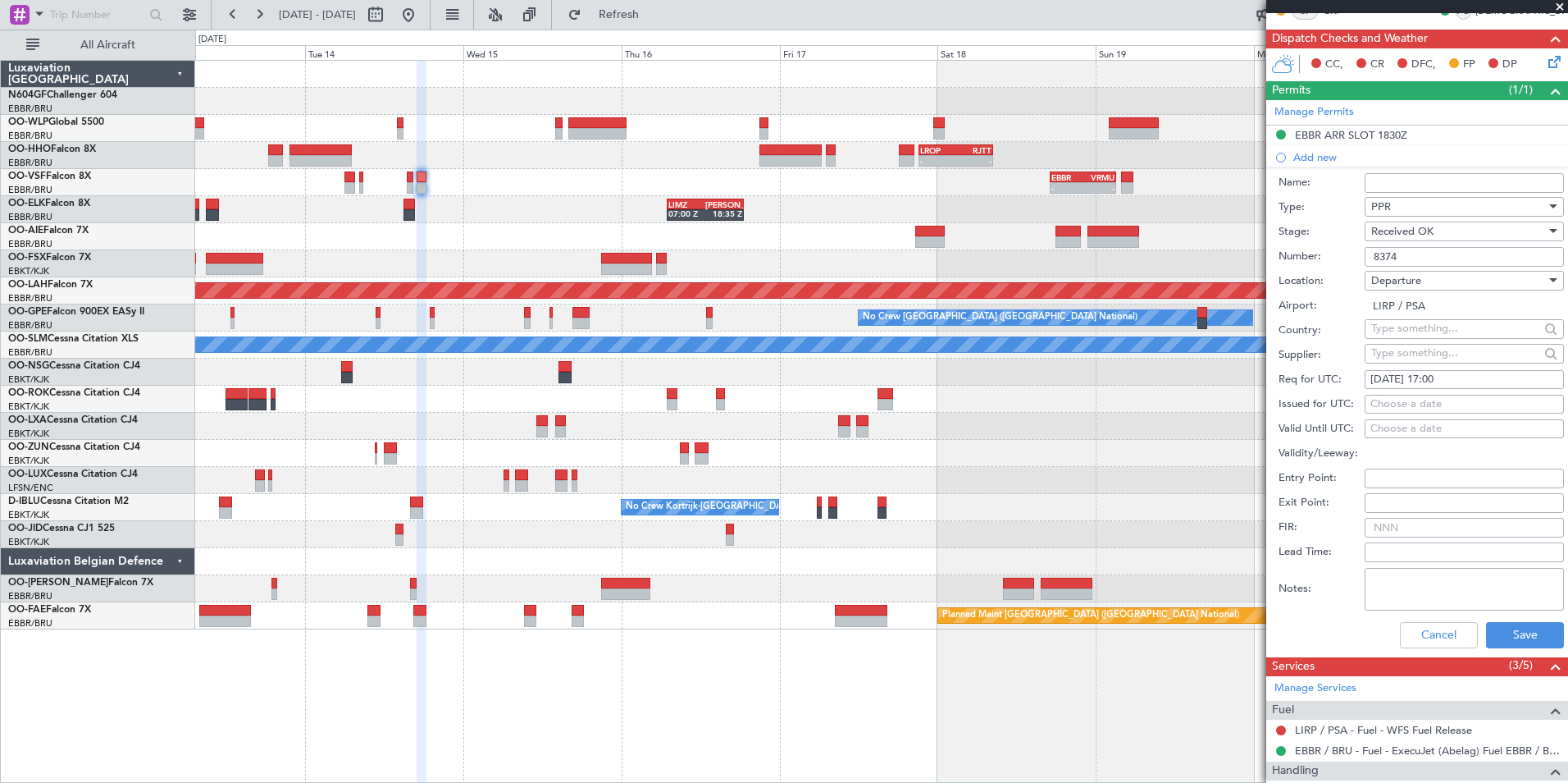
scroll to position [365, 0]
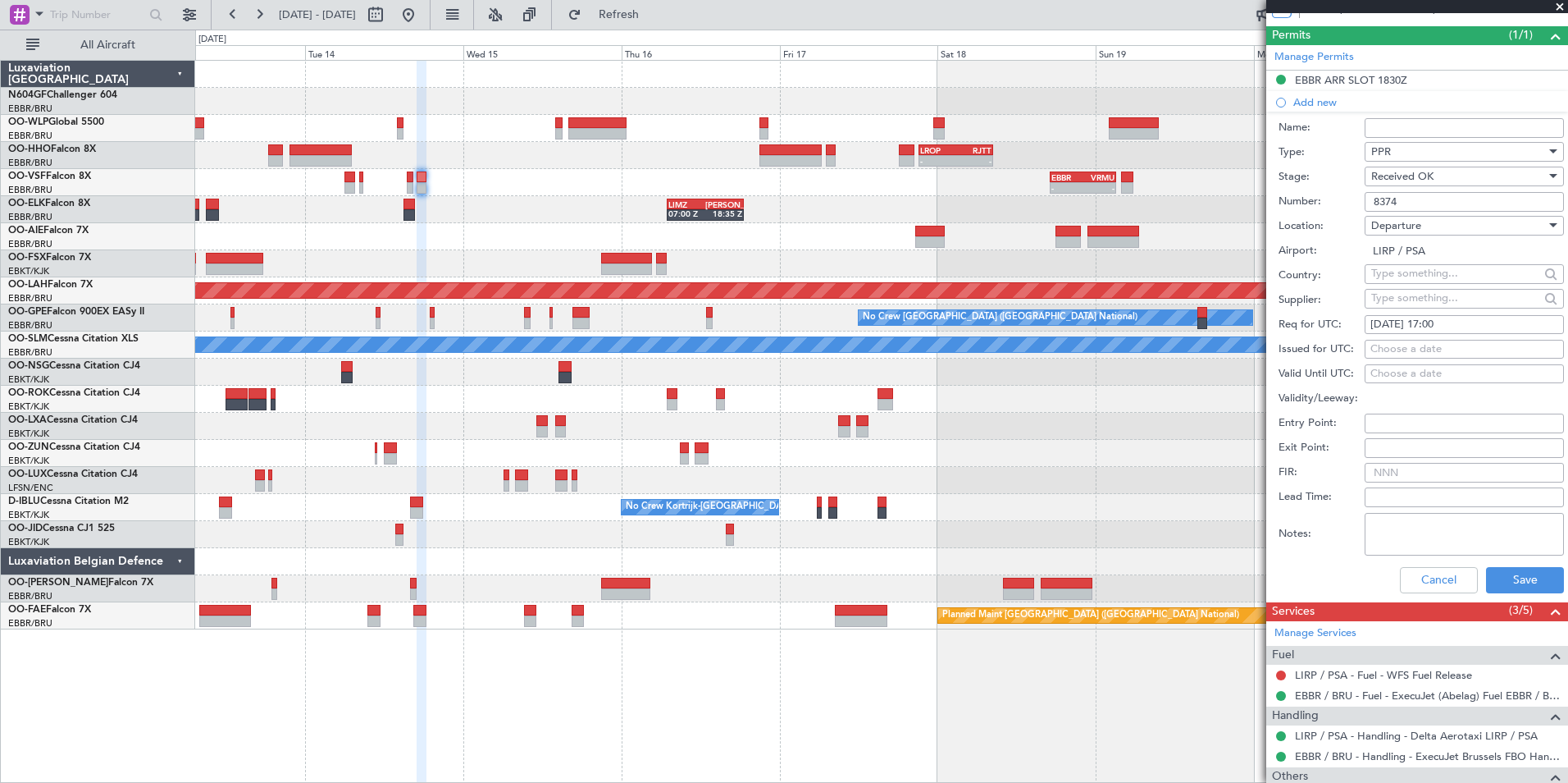
click at [1492, 562] on div "Cancel Save" at bounding box center [1421, 580] width 286 height 42
click at [1497, 573] on button "Save" at bounding box center [1525, 580] width 78 height 27
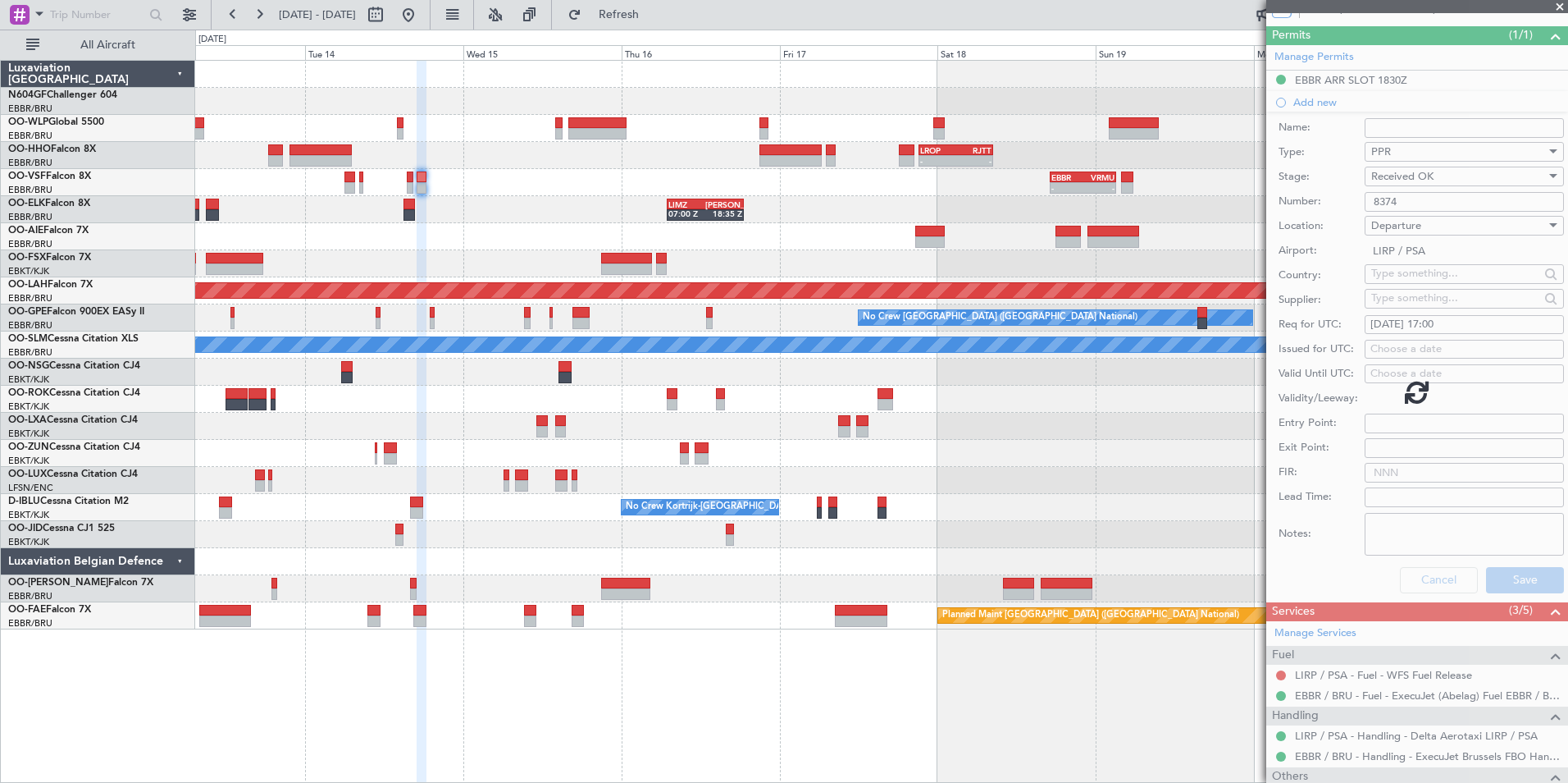
scroll to position [56, 0]
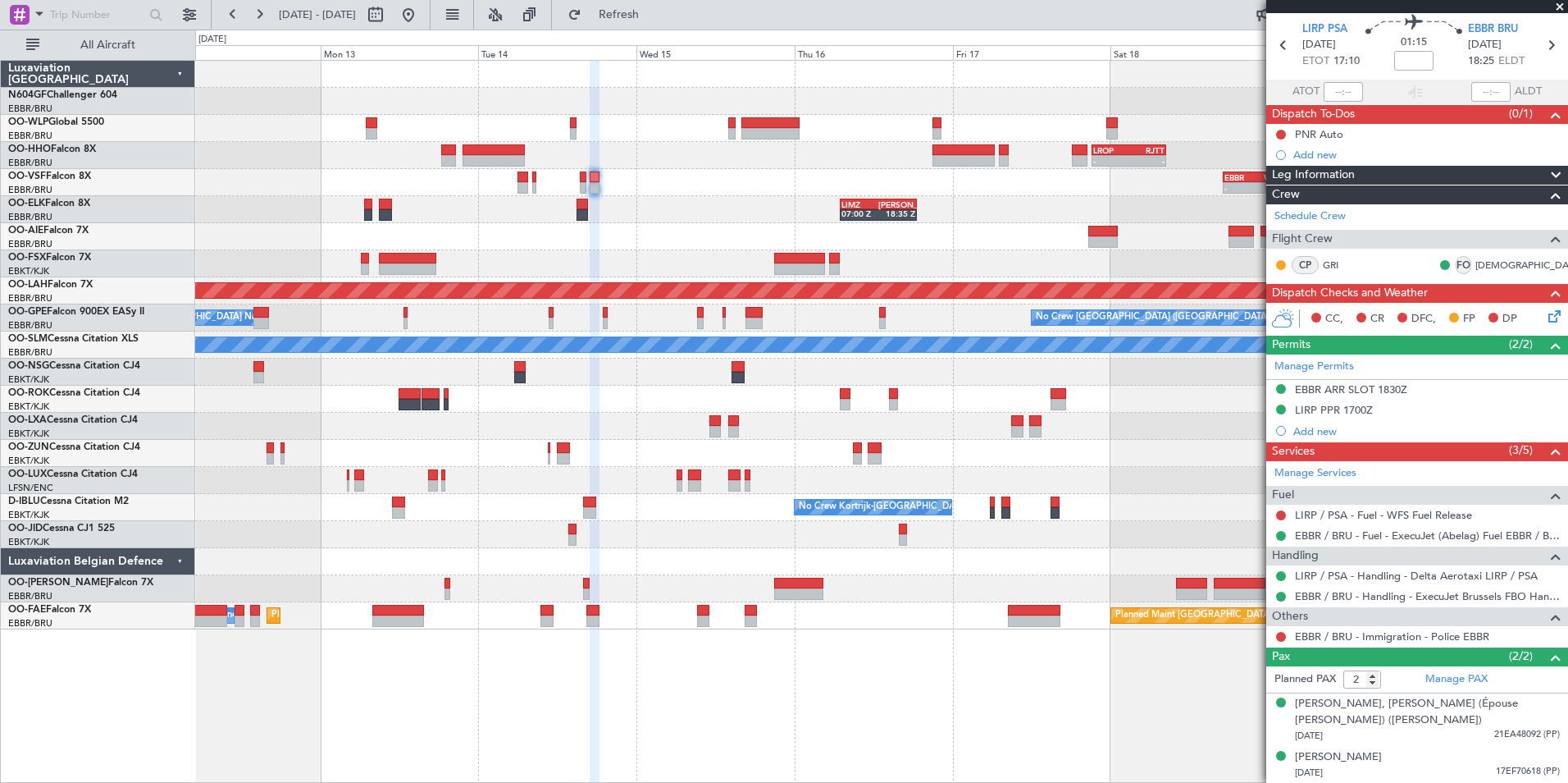
click at [1085, 663] on div "- - EBLG 19:00 Z FIMP 06:10 Z - - LROP 21:15 Z RJTT 08:30 Z - - EBBR 17:05 Z VR…" at bounding box center [882, 421] width 1373 height 723
click at [852, 551] on div "- - EBLG 19:00 Z FIMP 06:10 Z - - LROP 21:15 Z RJTT 08:30 Z - - EBBR 17:05 Z VR…" at bounding box center [881, 345] width 1372 height 569
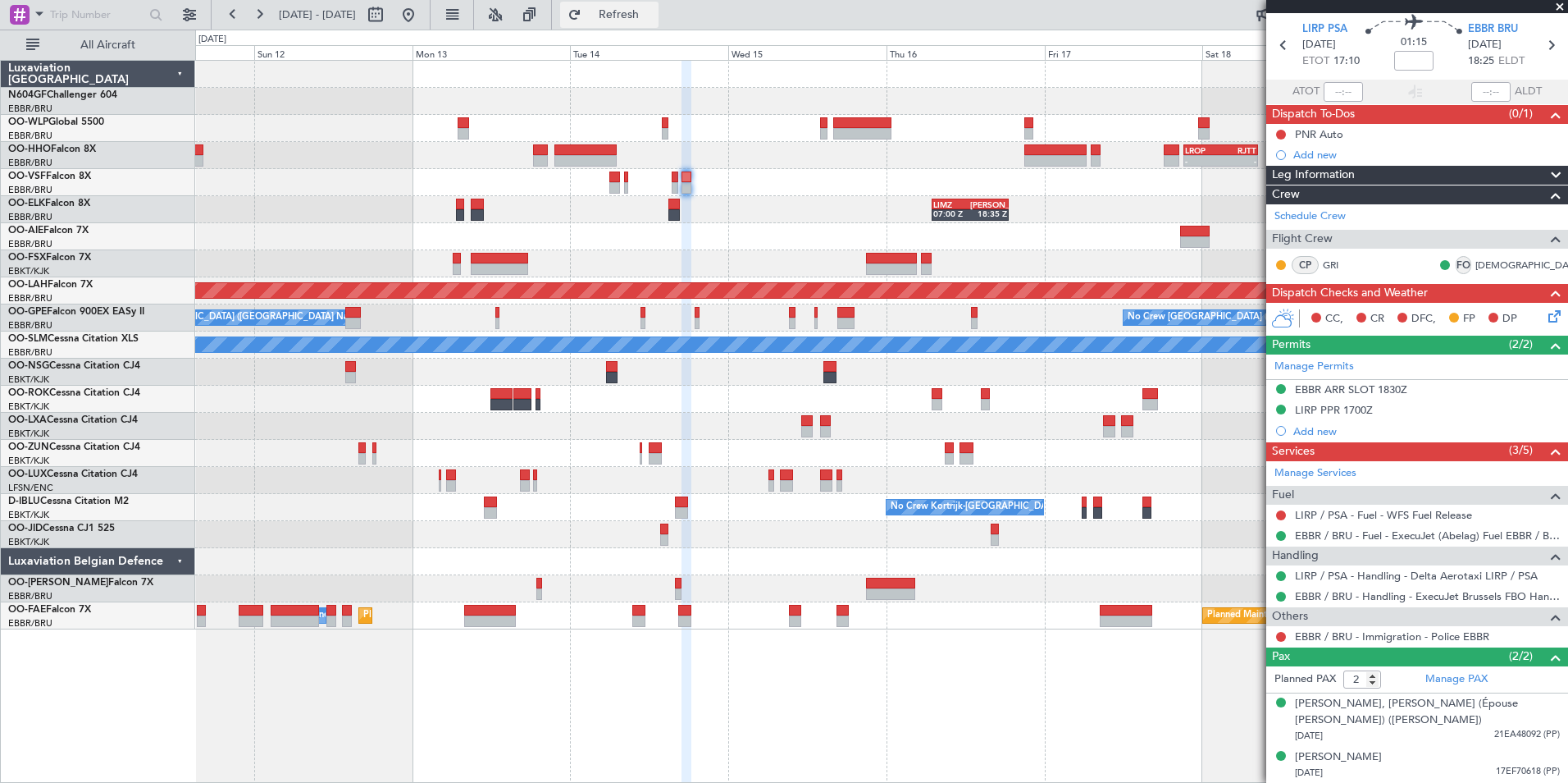
click at [654, 15] on span "Refresh" at bounding box center [619, 14] width 69 height 12
click at [431, 9] on fb-range-datepicker "[DATE] - [DATE]" at bounding box center [320, 14] width 220 height 29
click at [422, 9] on button at bounding box center [409, 15] width 27 height 27
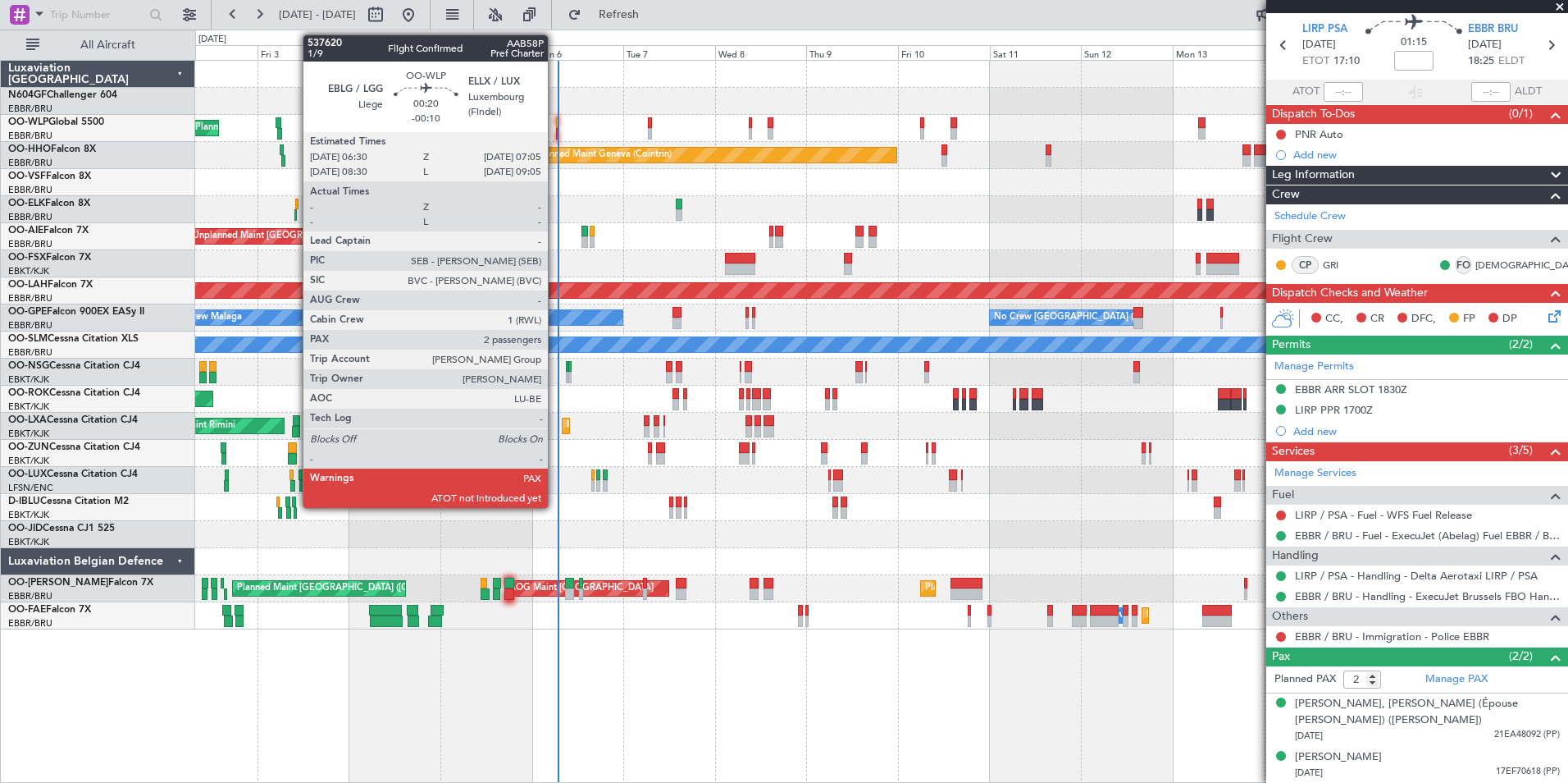
click at [556, 131] on div at bounding box center [557, 134] width 3 height 12
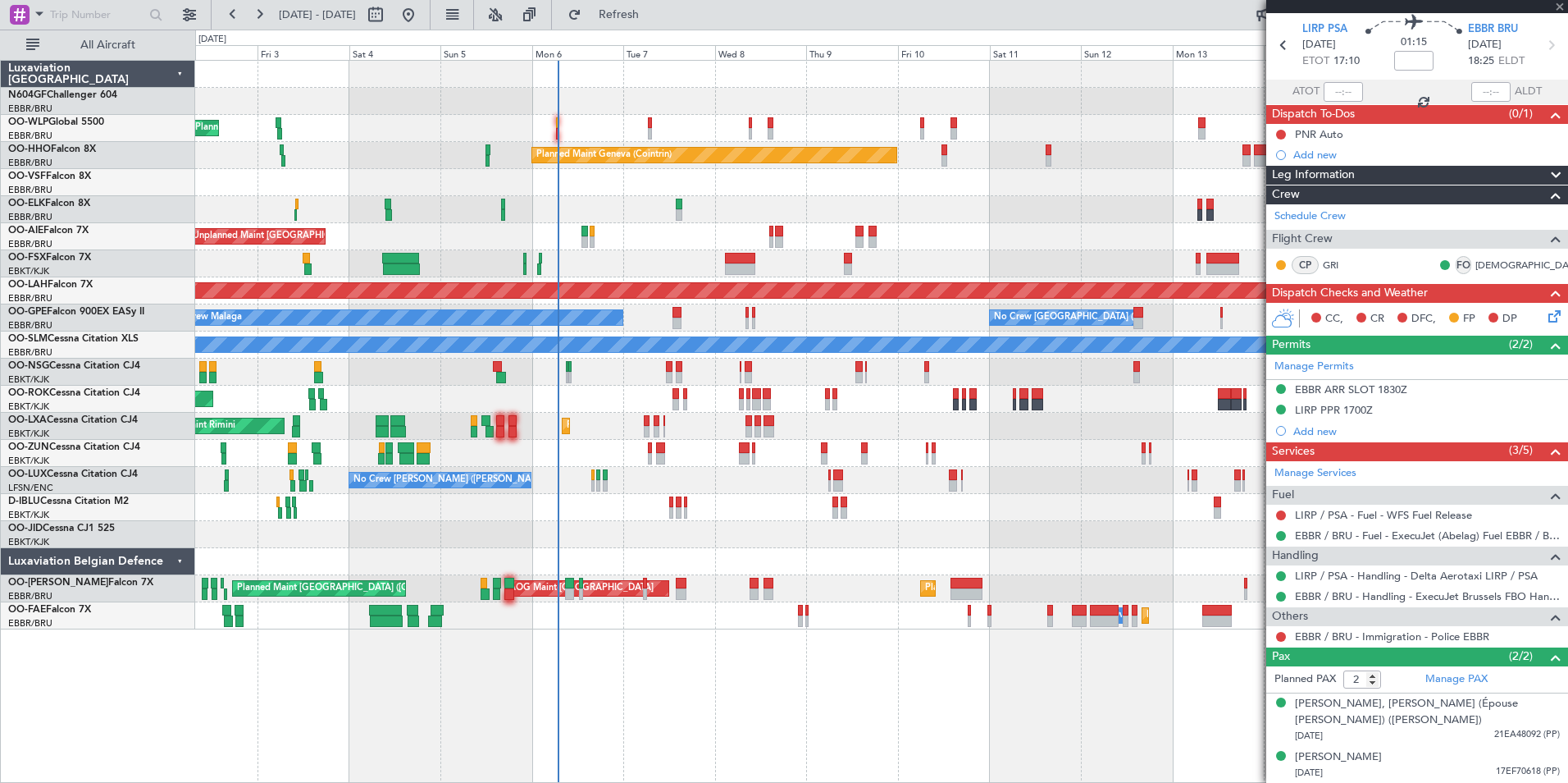
type input "-00:10"
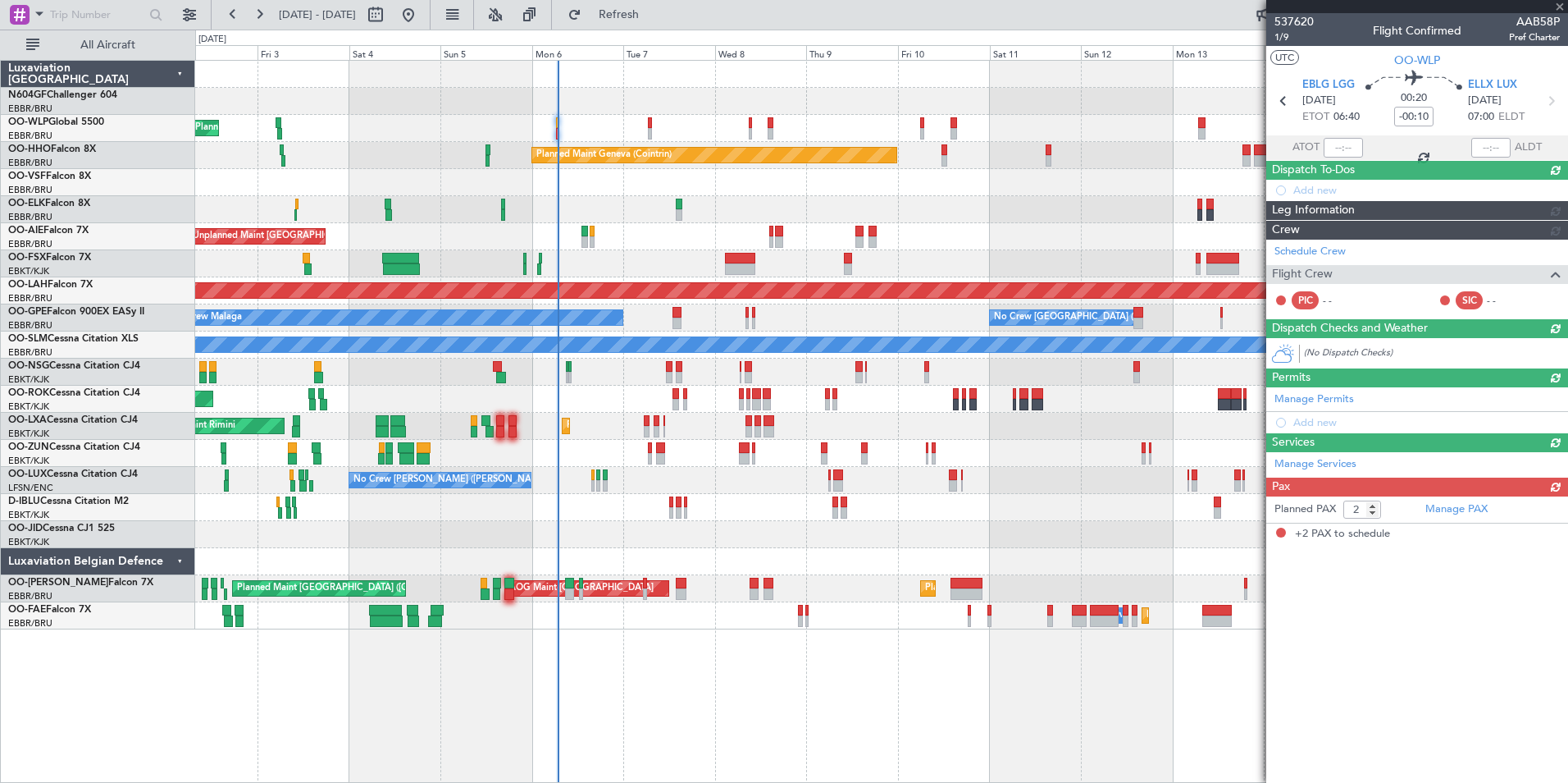
scroll to position [0, 0]
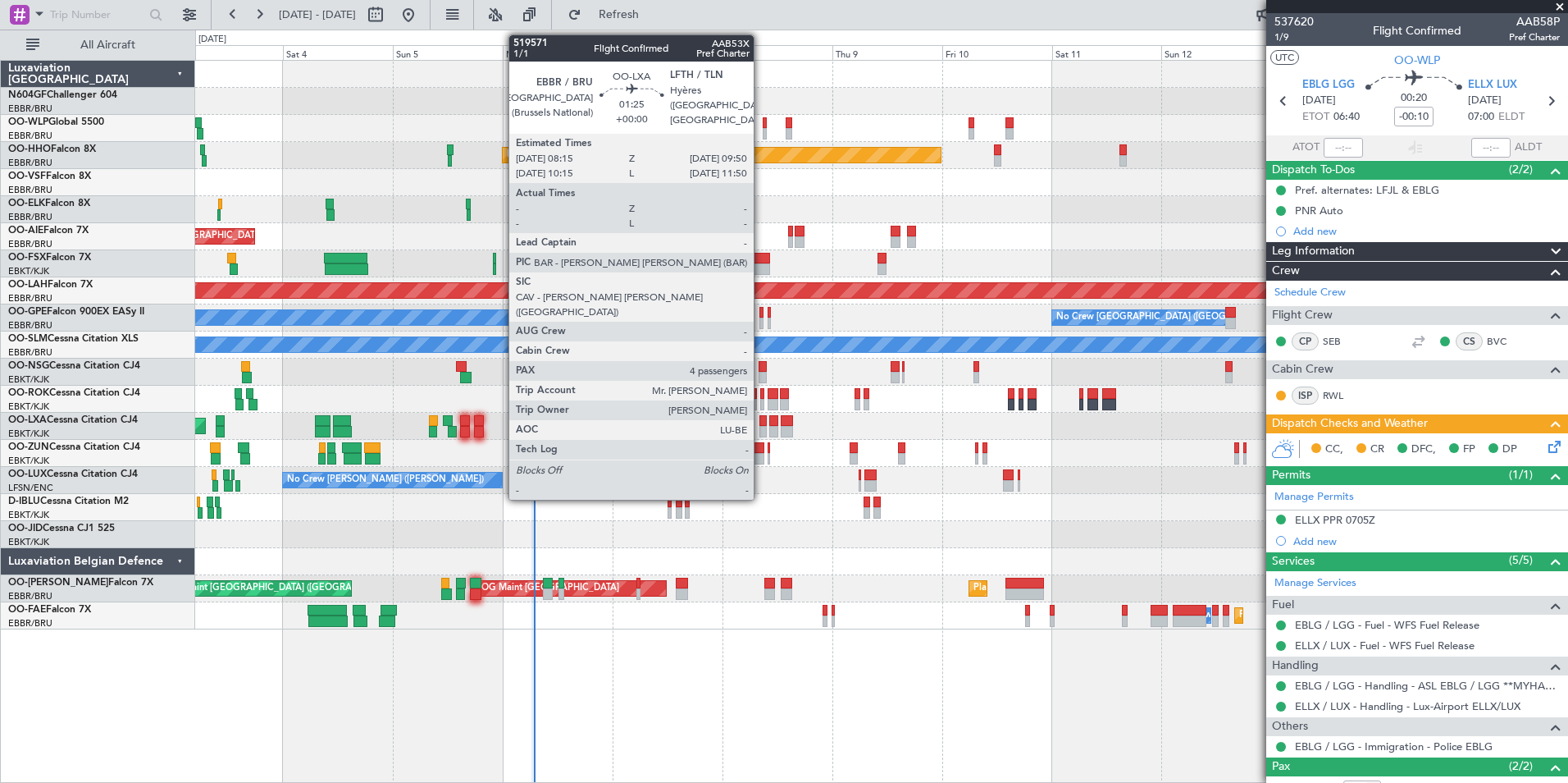
click at [761, 430] on div at bounding box center [763, 431] width 7 height 12
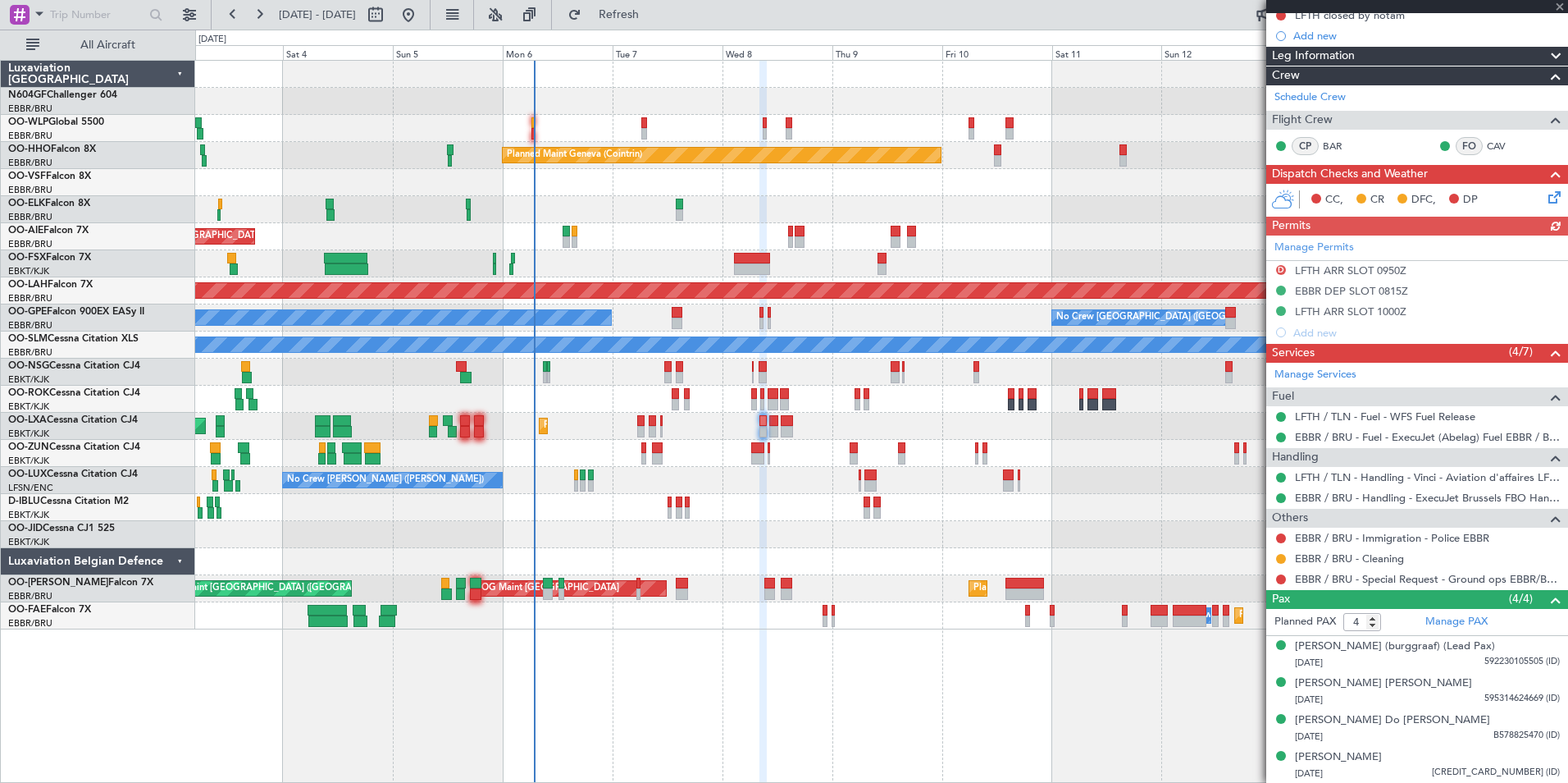
scroll to position [232, 0]
click at [1321, 571] on link "EBBR / BRU - Special Request - Ground ops EBBR/BRU" at bounding box center [1427, 578] width 265 height 14
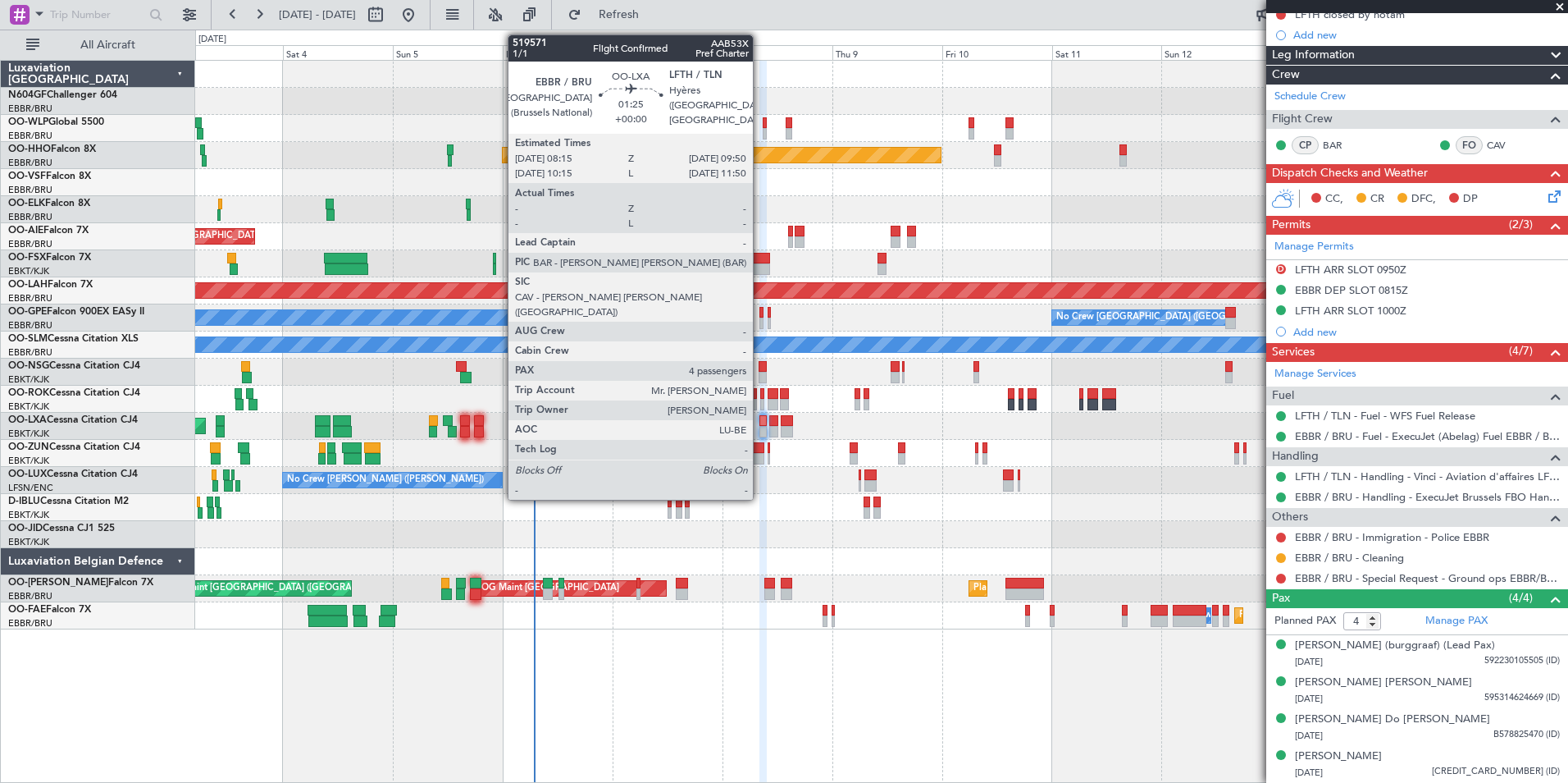
click at [761, 426] on div at bounding box center [763, 431] width 7 height 12
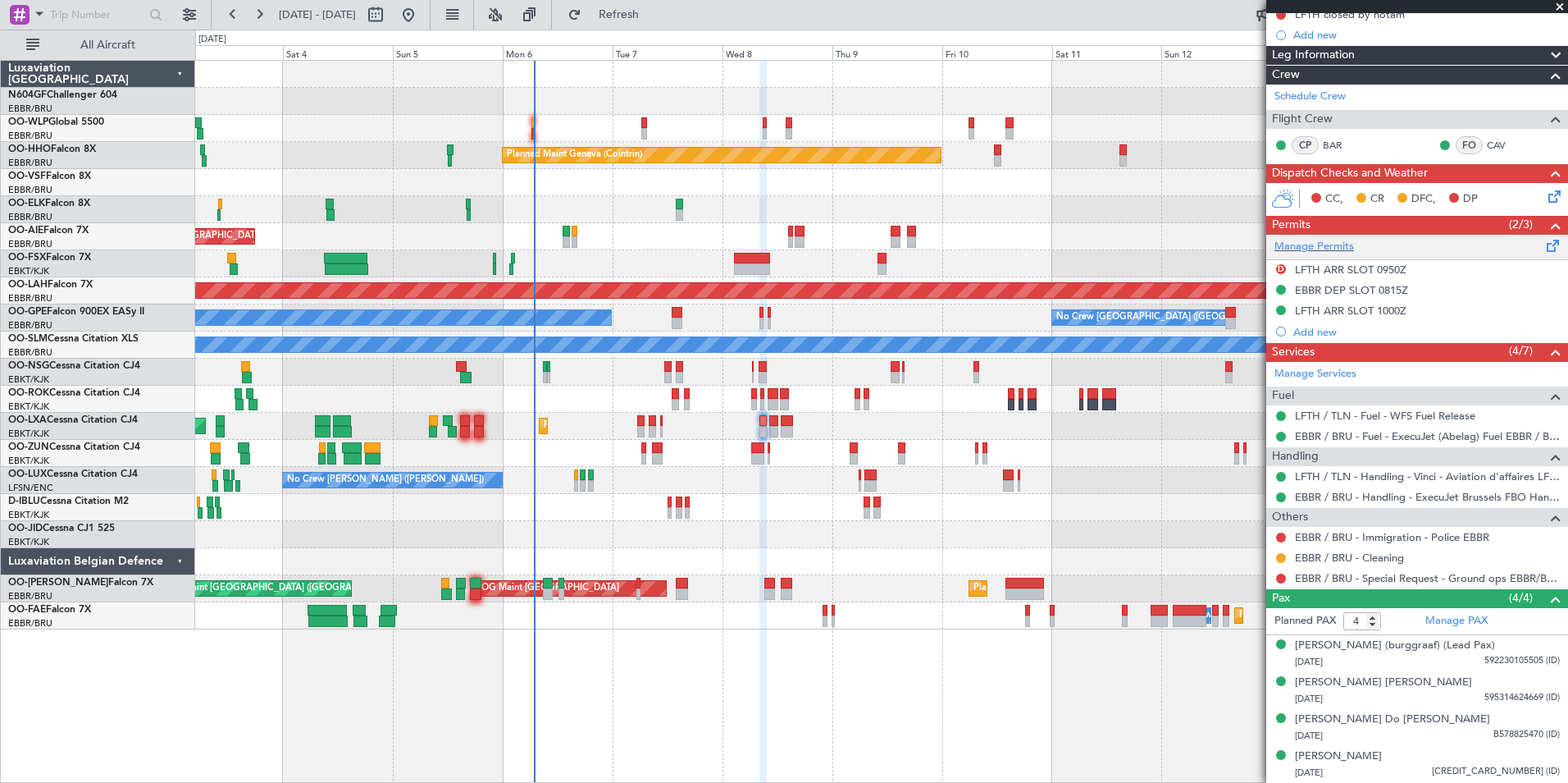
scroll to position [0, 0]
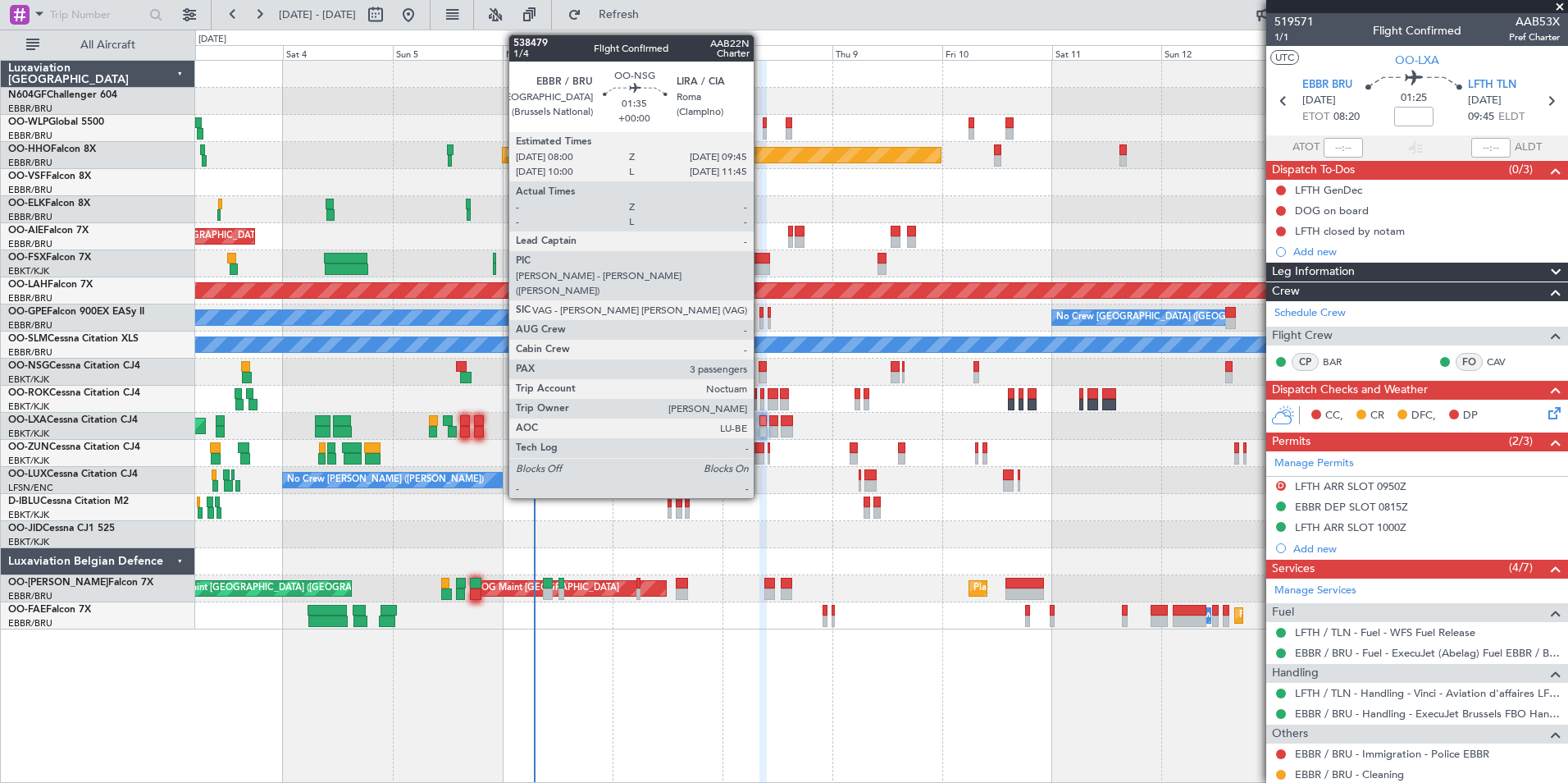
click at [761, 378] on div at bounding box center [762, 377] width 8 height 12
type input "3"
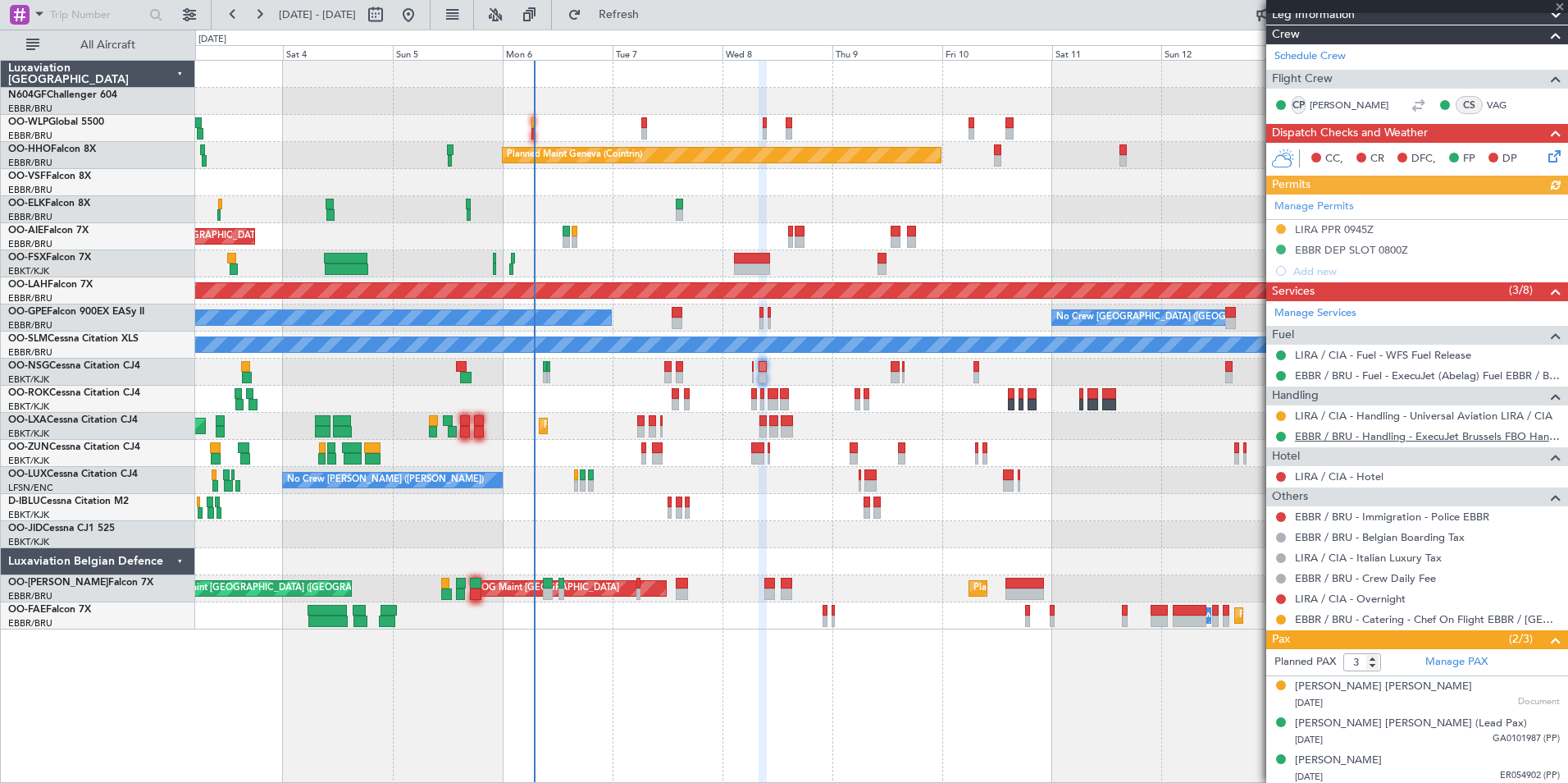
scroll to position [240, 0]
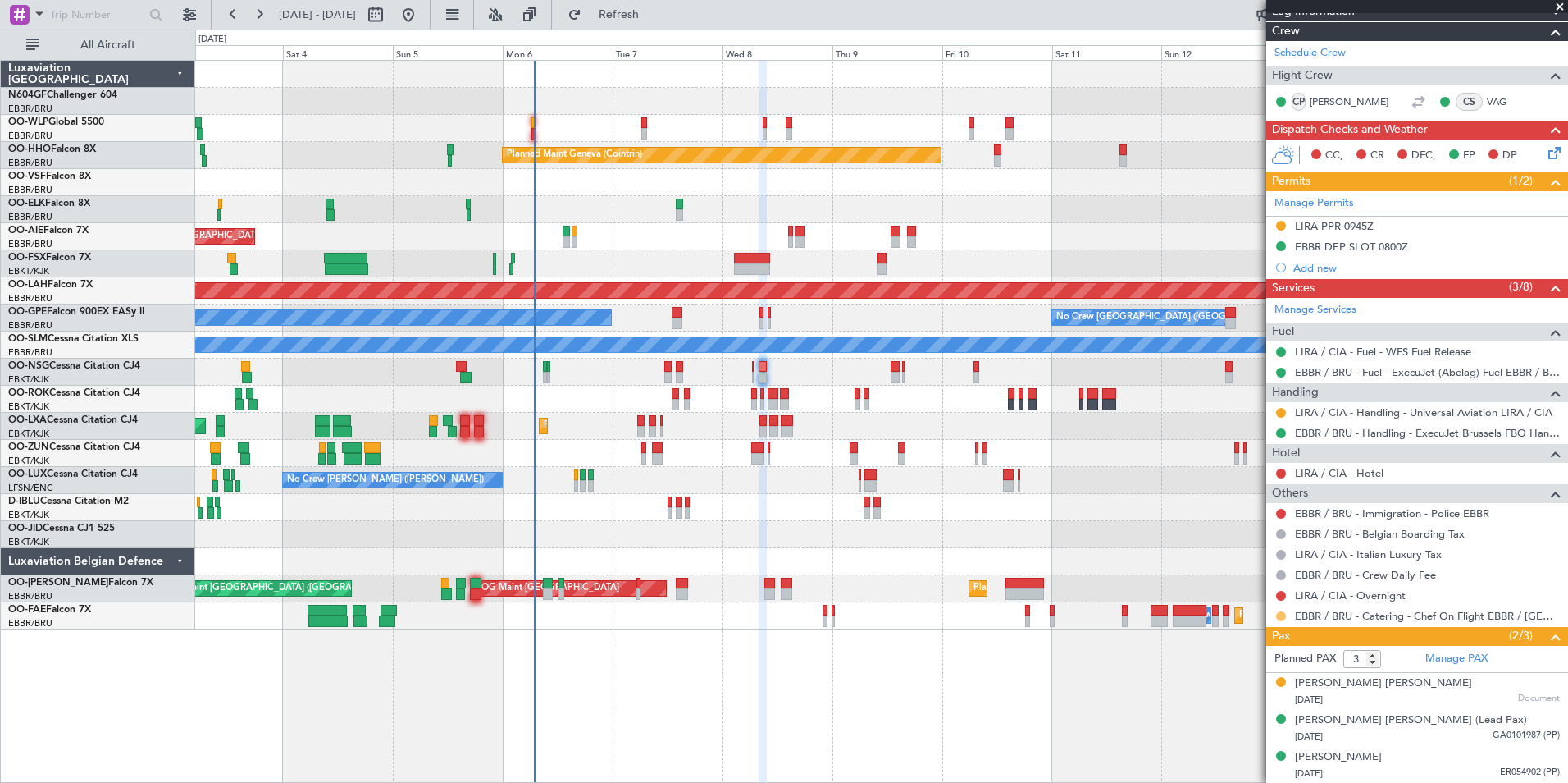
click at [1280, 615] on button at bounding box center [1281, 616] width 10 height 10
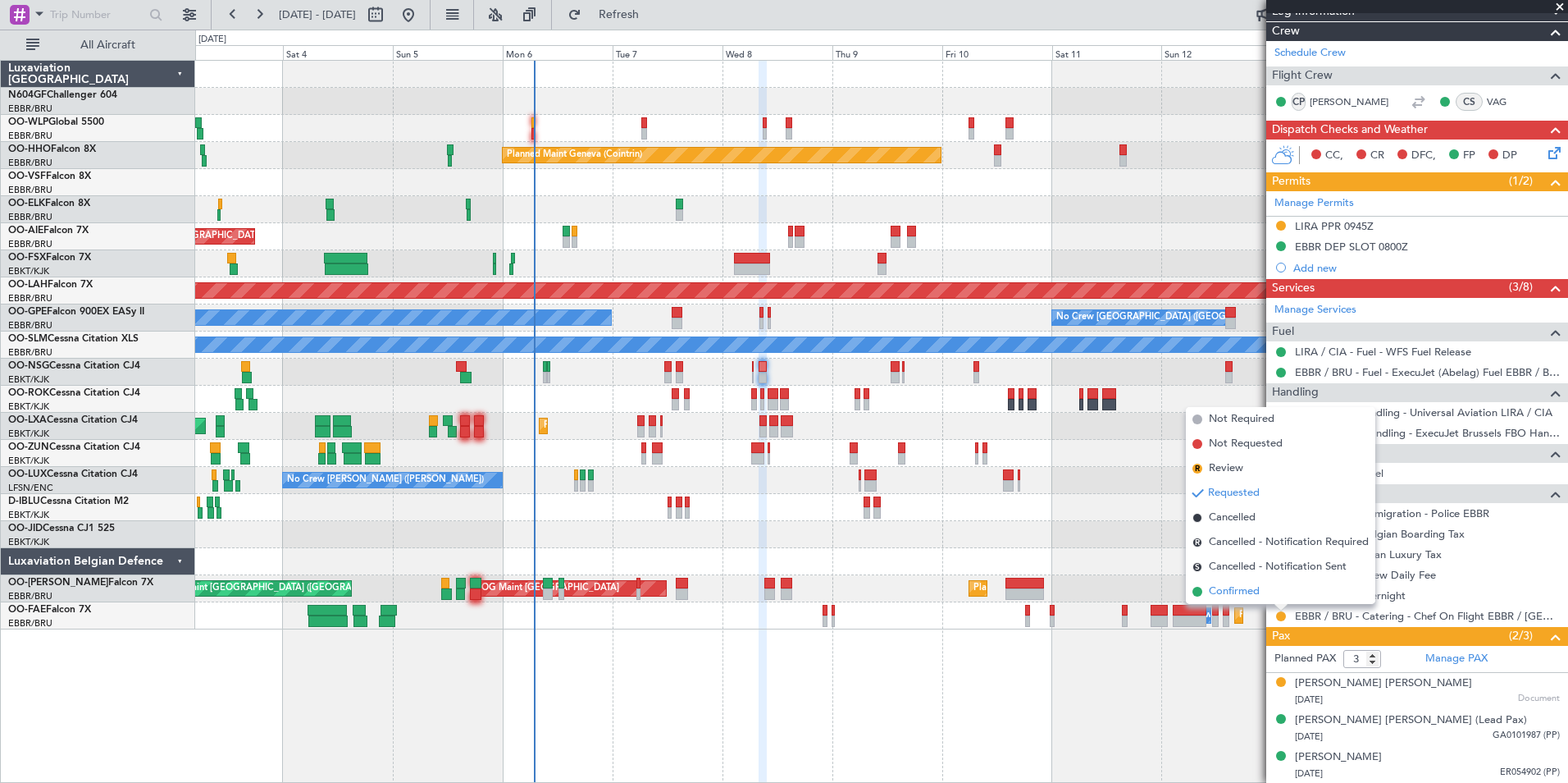
click at [1245, 587] on span "Confirmed" at bounding box center [1234, 591] width 50 height 17
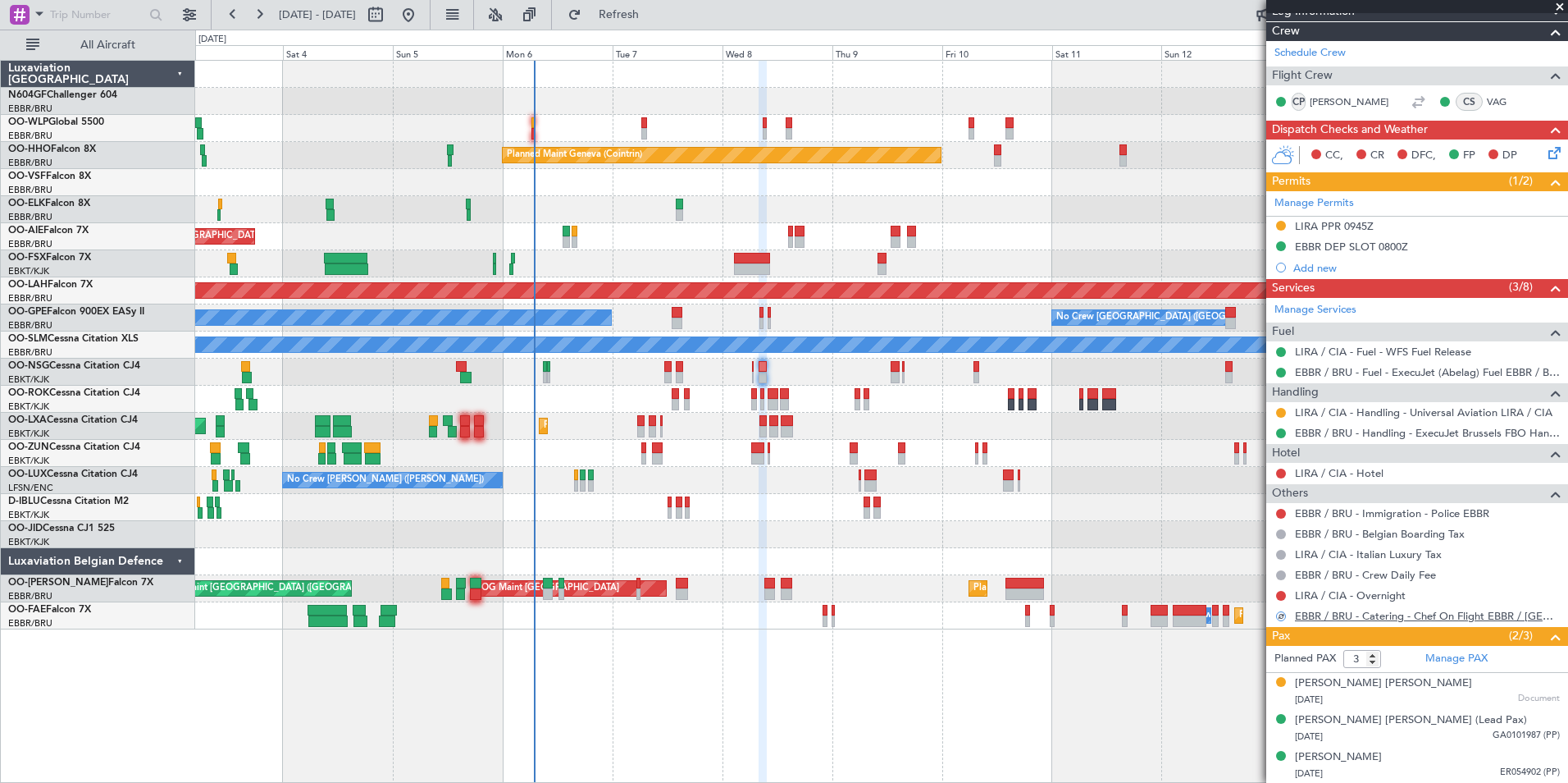
click at [1365, 612] on link "EBBR / BRU - Catering - Chef On Flight EBBR / [GEOGRAPHIC_DATA]" at bounding box center [1427, 616] width 265 height 14
click at [748, 423] on div "AOG Maint Rimini Planned Maint [GEOGRAPHIC_DATA]-[GEOGRAPHIC_DATA]" at bounding box center [881, 426] width 1372 height 27
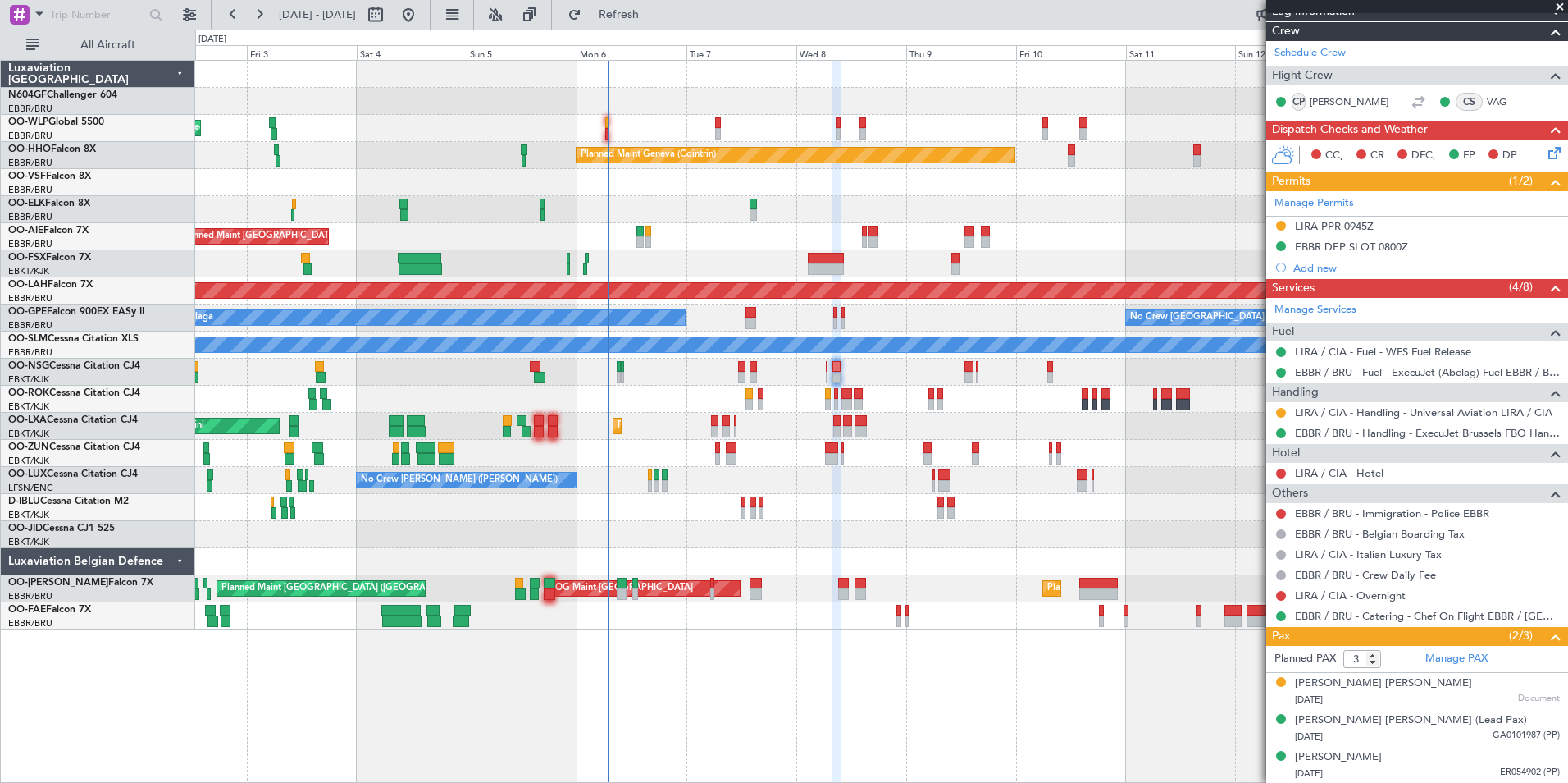
click at [784, 436] on div "AOG Maint Rimini Planned Maint [GEOGRAPHIC_DATA]-[GEOGRAPHIC_DATA]" at bounding box center [881, 426] width 1372 height 27
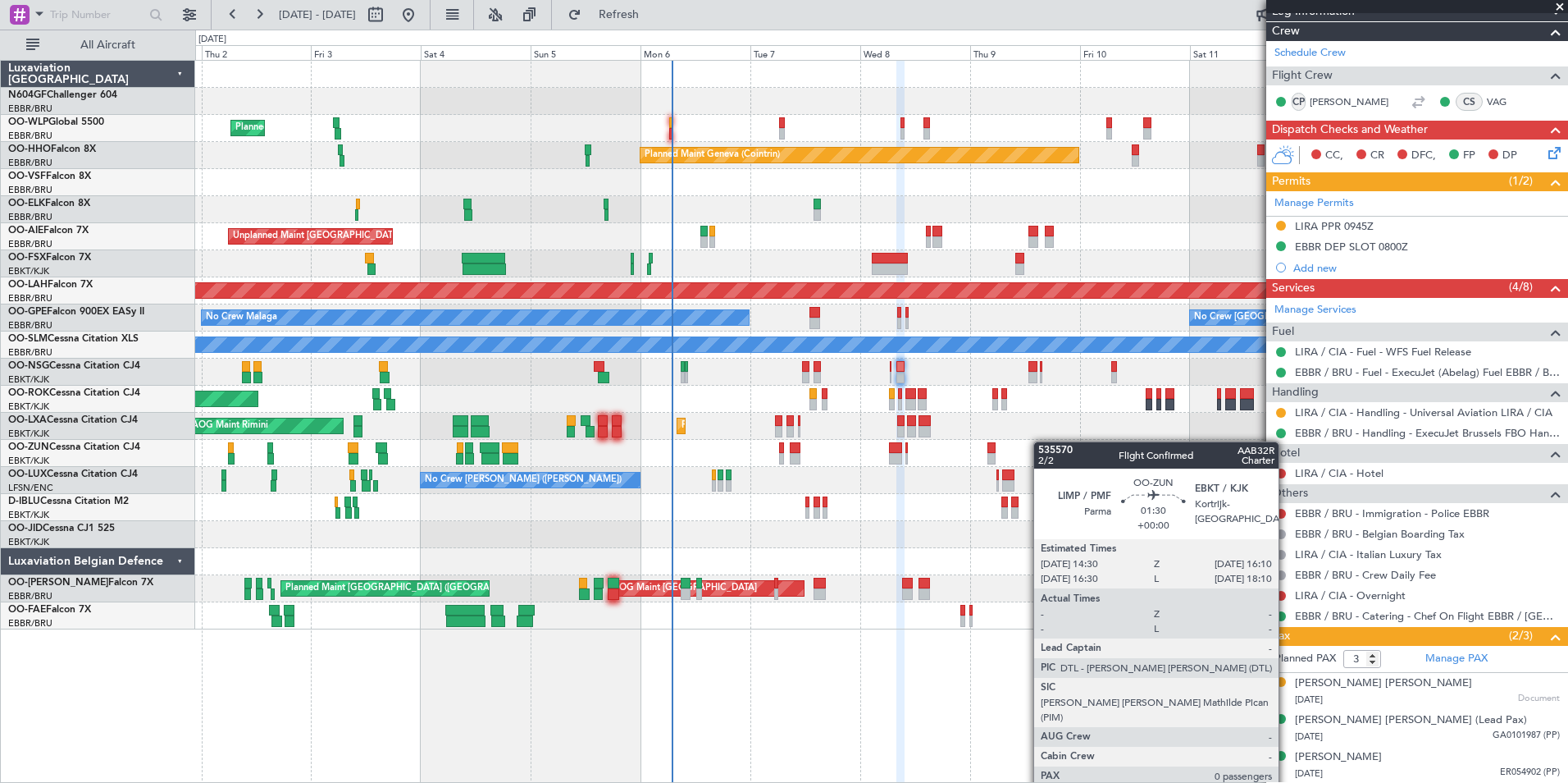
click at [1042, 441] on div "Planned Maint Milan (Linate) Planned Maint Geneva ([GEOGRAPHIC_DATA]) Planned M…" at bounding box center [881, 345] width 1372 height 569
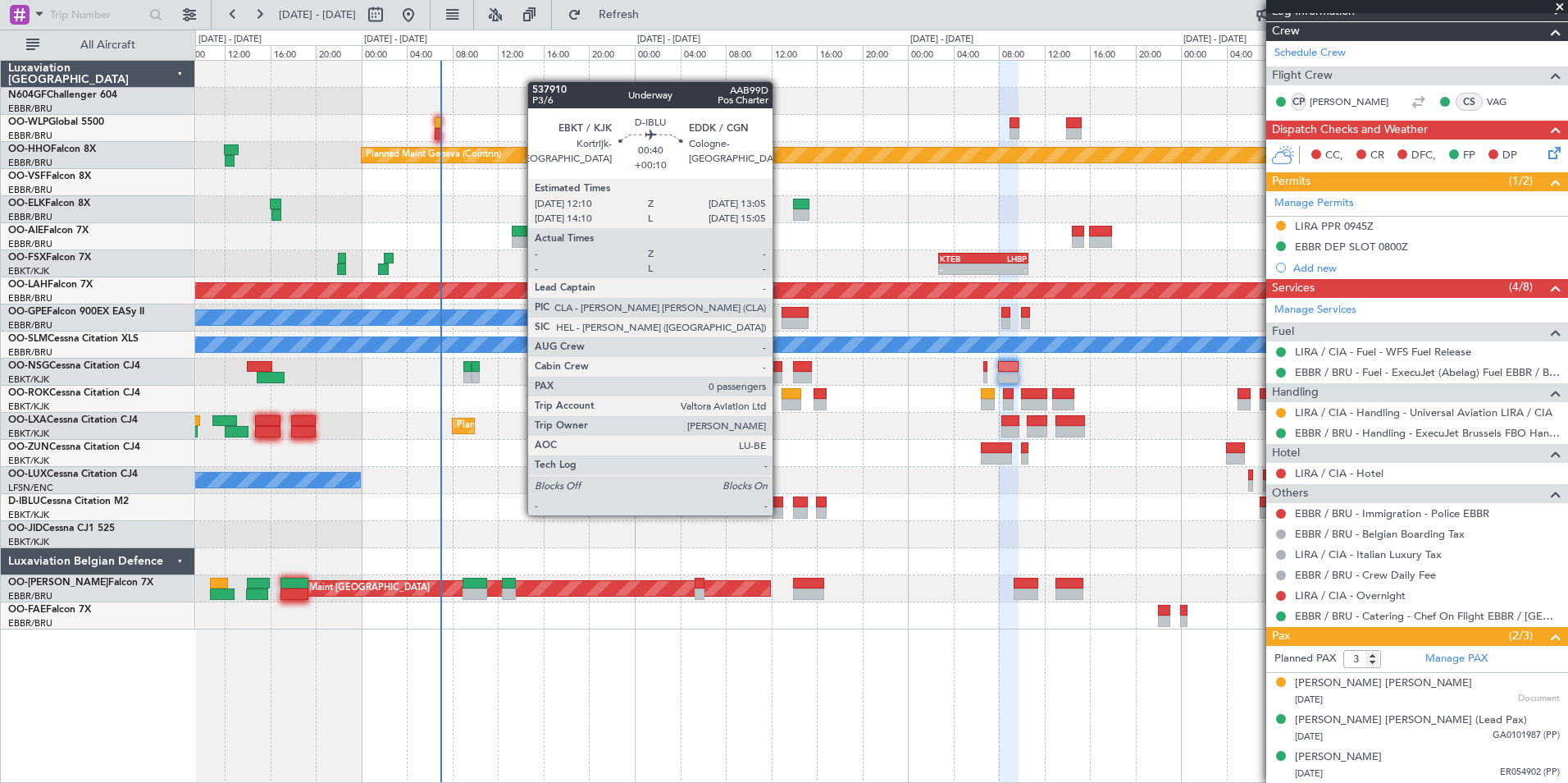
click at [780, 513] on div at bounding box center [777, 512] width 11 height 12
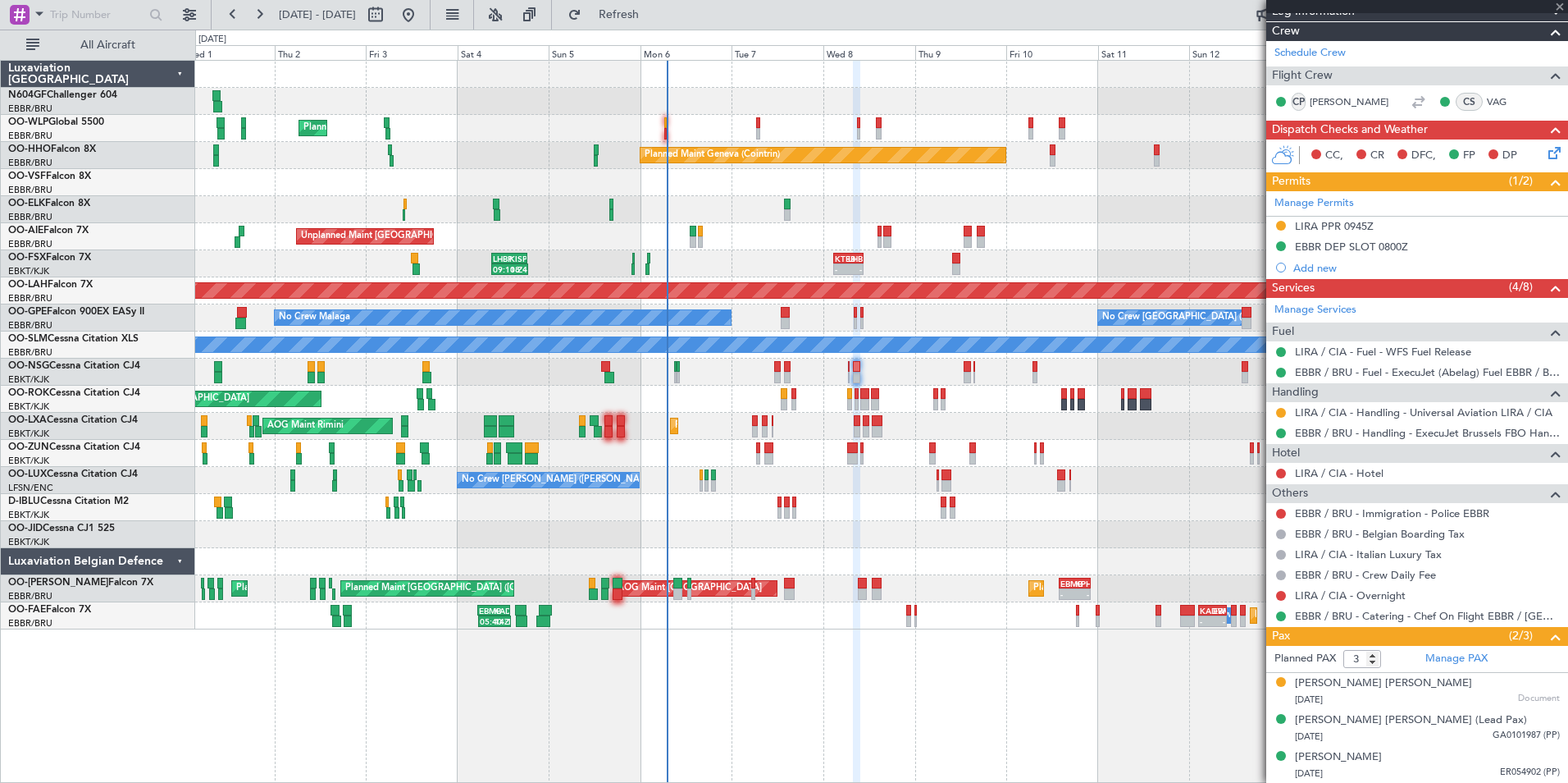
type input "+00:10"
type input "0"
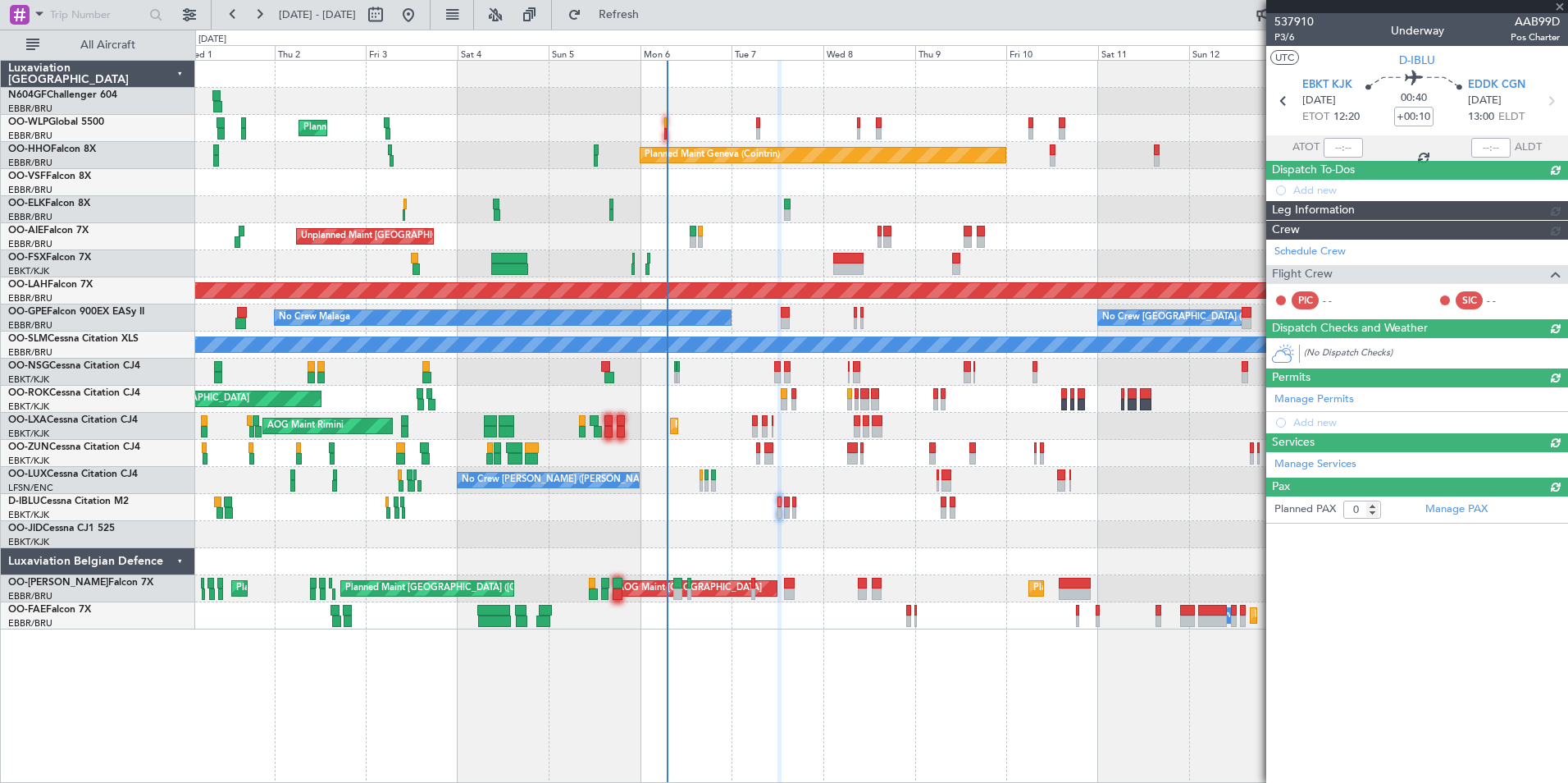
scroll to position [0, 0]
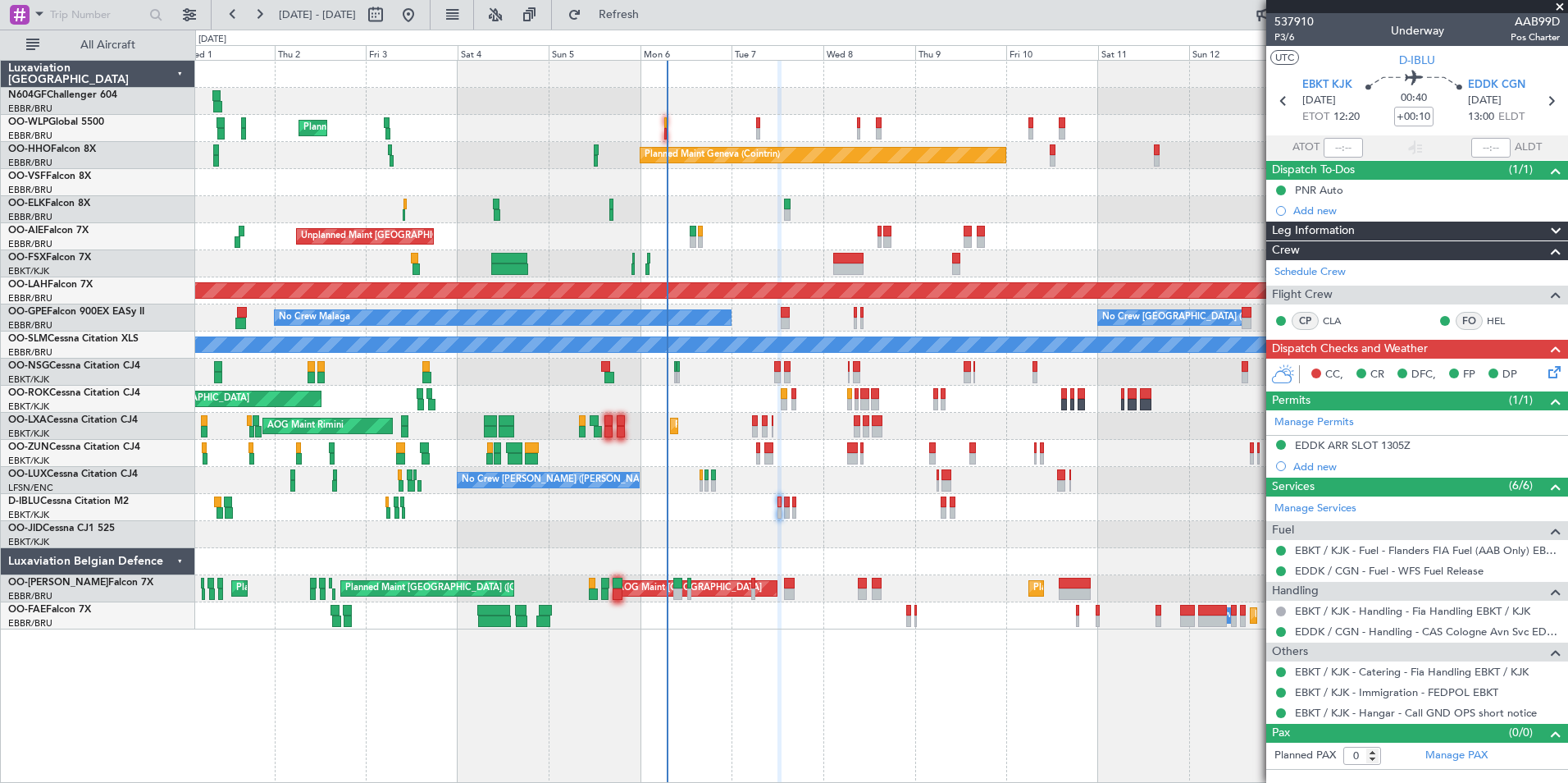
click at [761, 458] on div at bounding box center [881, 453] width 1372 height 27
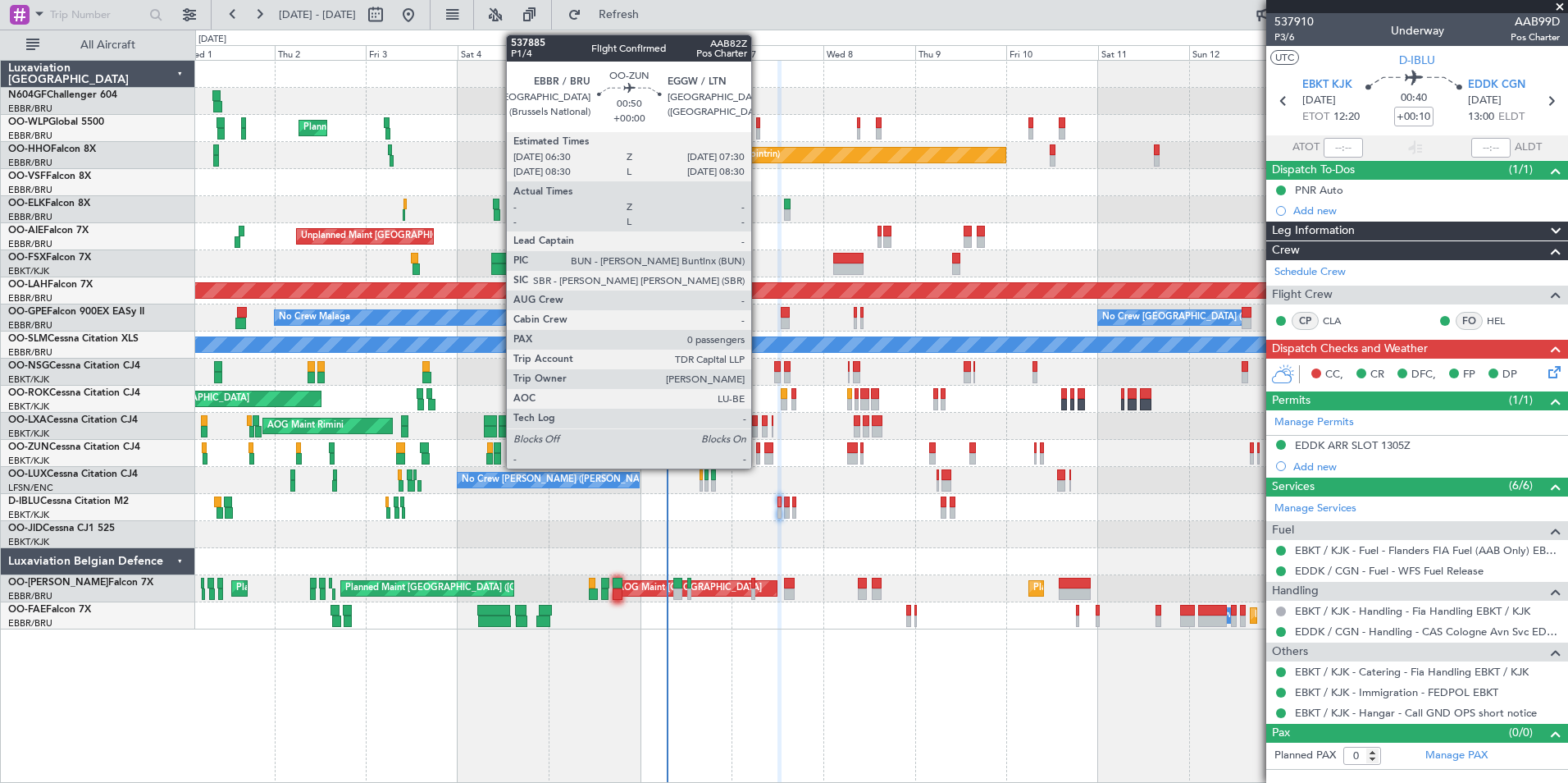
click at [759, 455] on div at bounding box center [758, 458] width 4 height 12
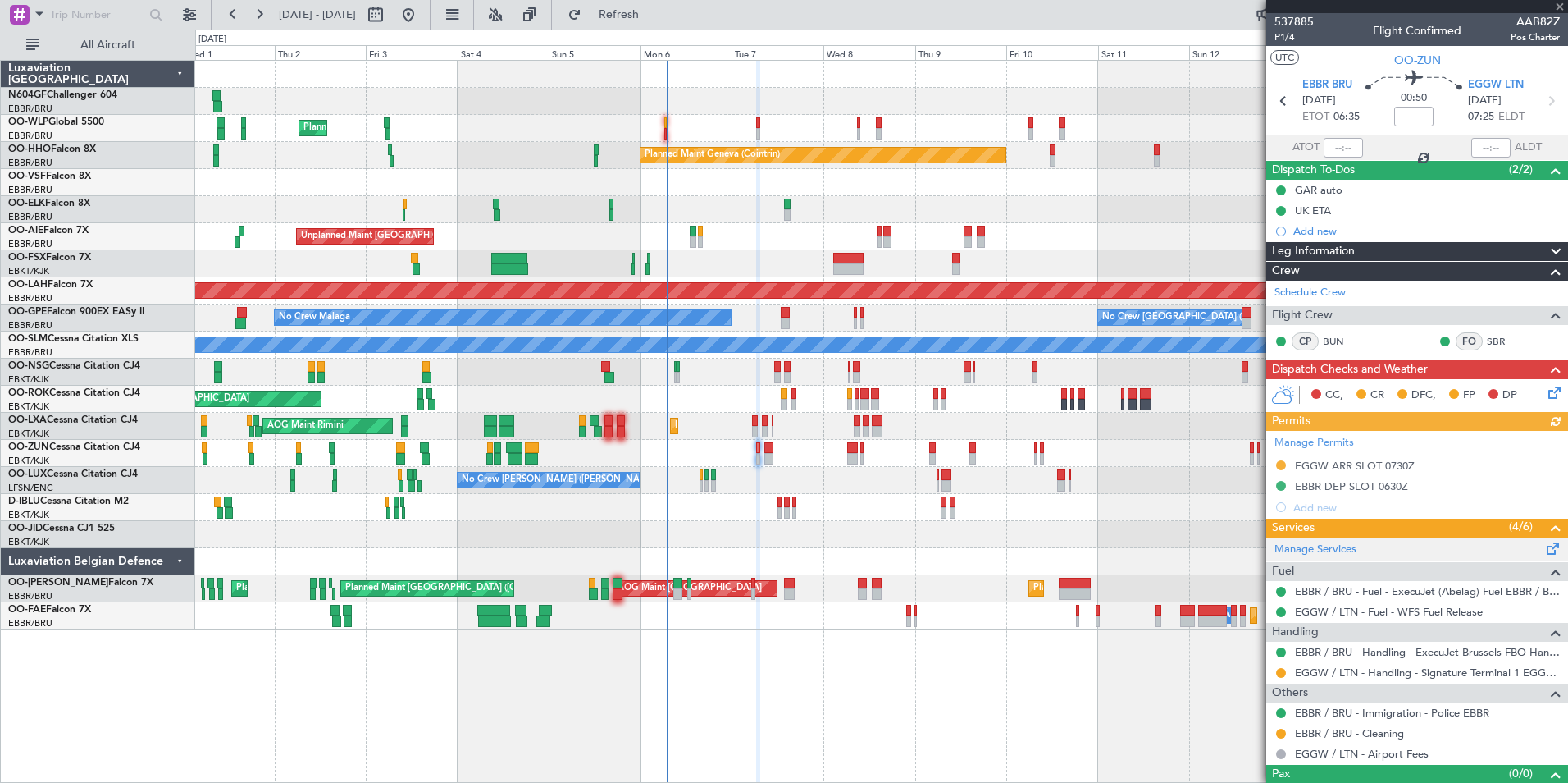
scroll to position [27, 0]
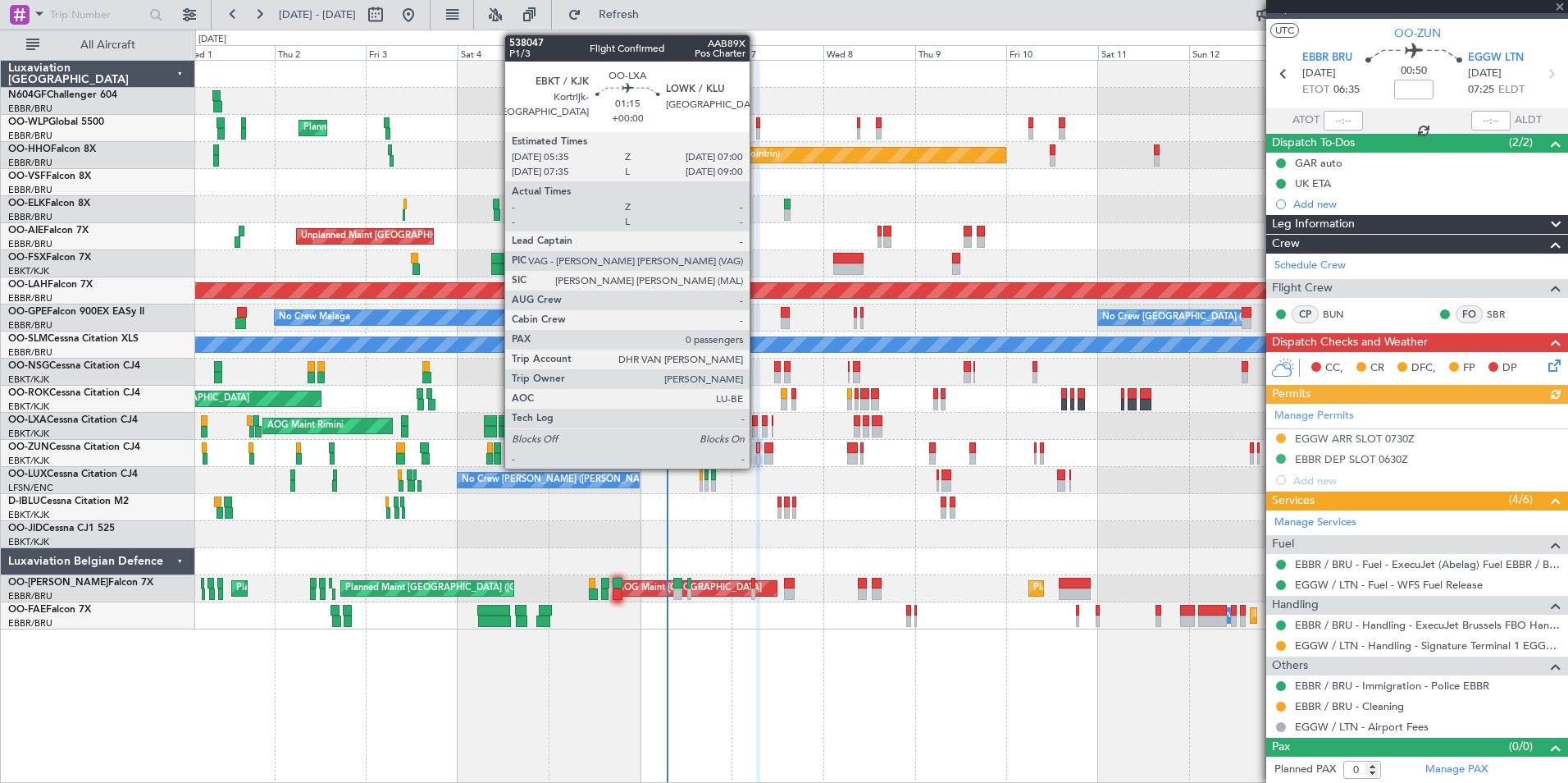
click at [756, 429] on div at bounding box center [754, 431] width 5 height 12
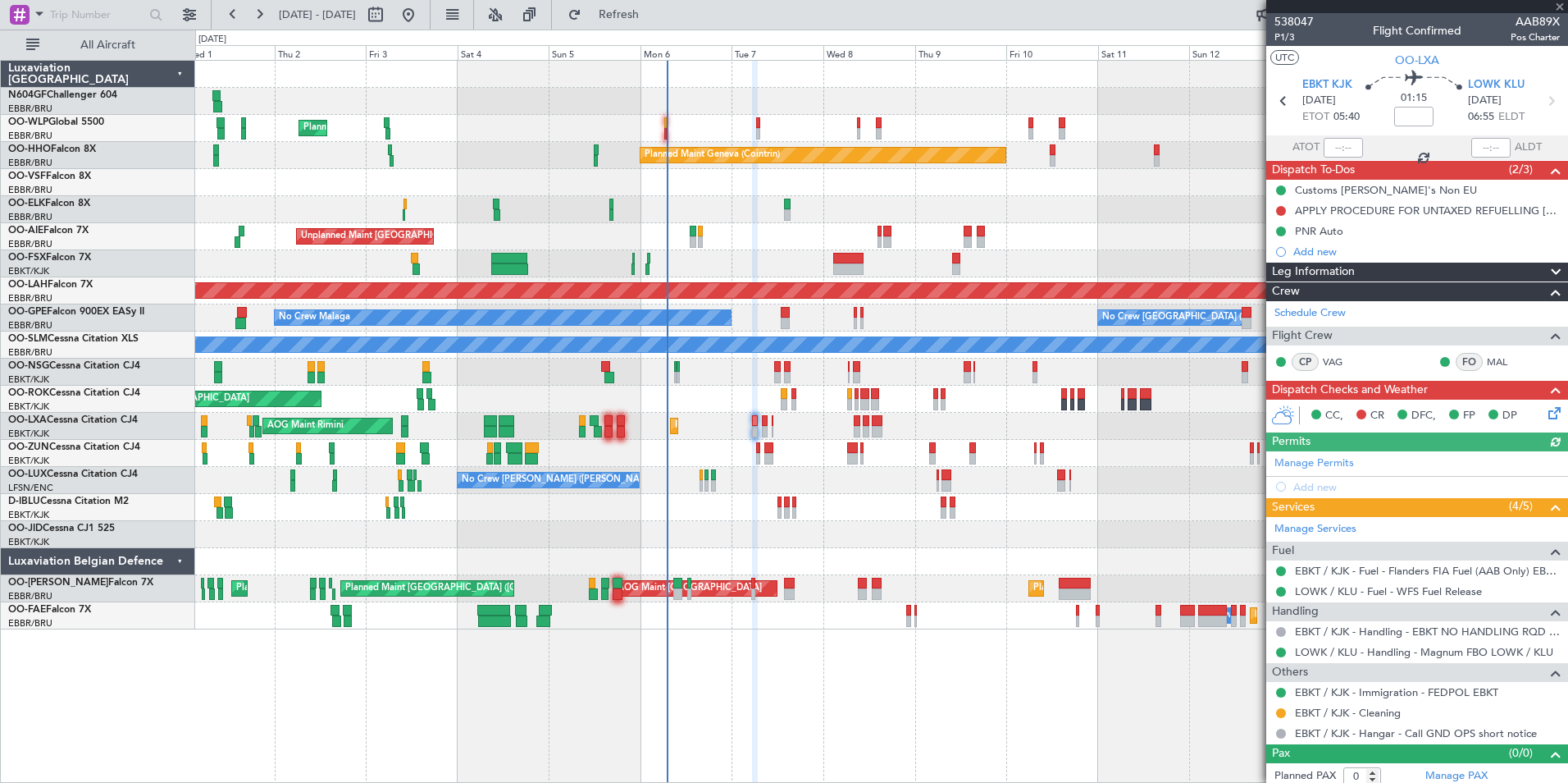
scroll to position [6, 0]
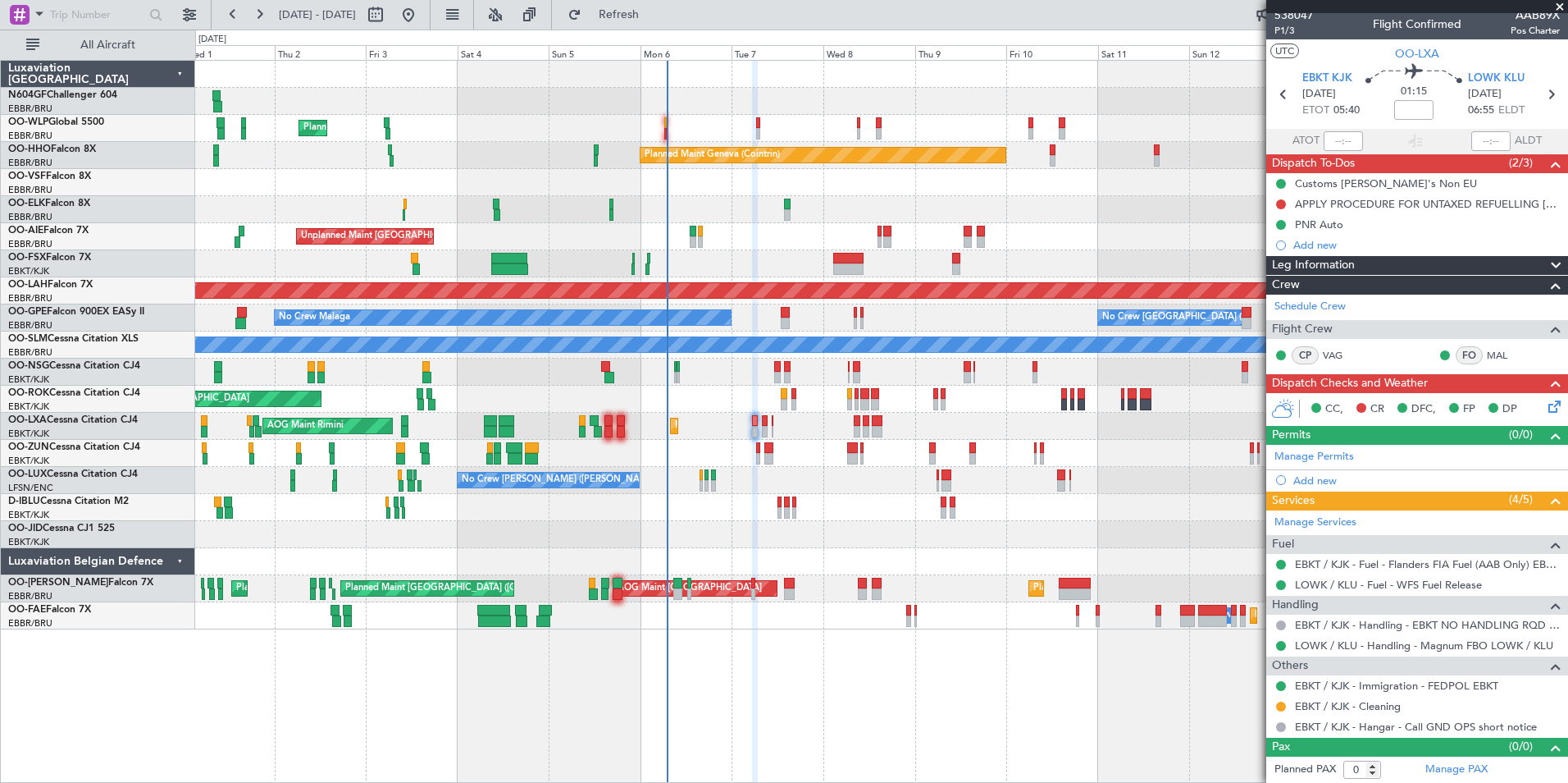
click at [788, 399] on div "AOG Maint Kortrijk-[GEOGRAPHIC_DATA]" at bounding box center [881, 399] width 1372 height 27
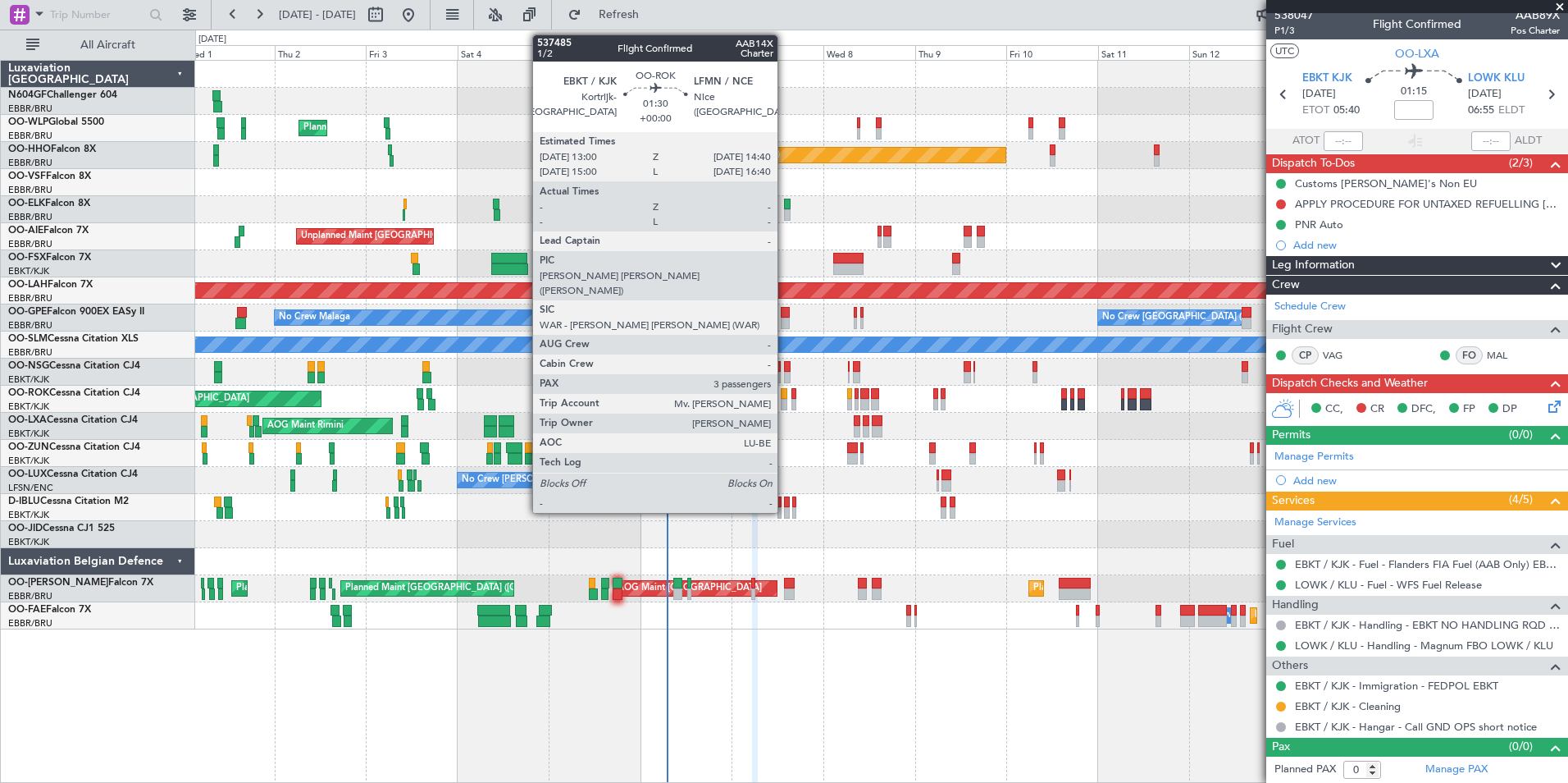
click at [784, 399] on div at bounding box center [784, 404] width 6 height 12
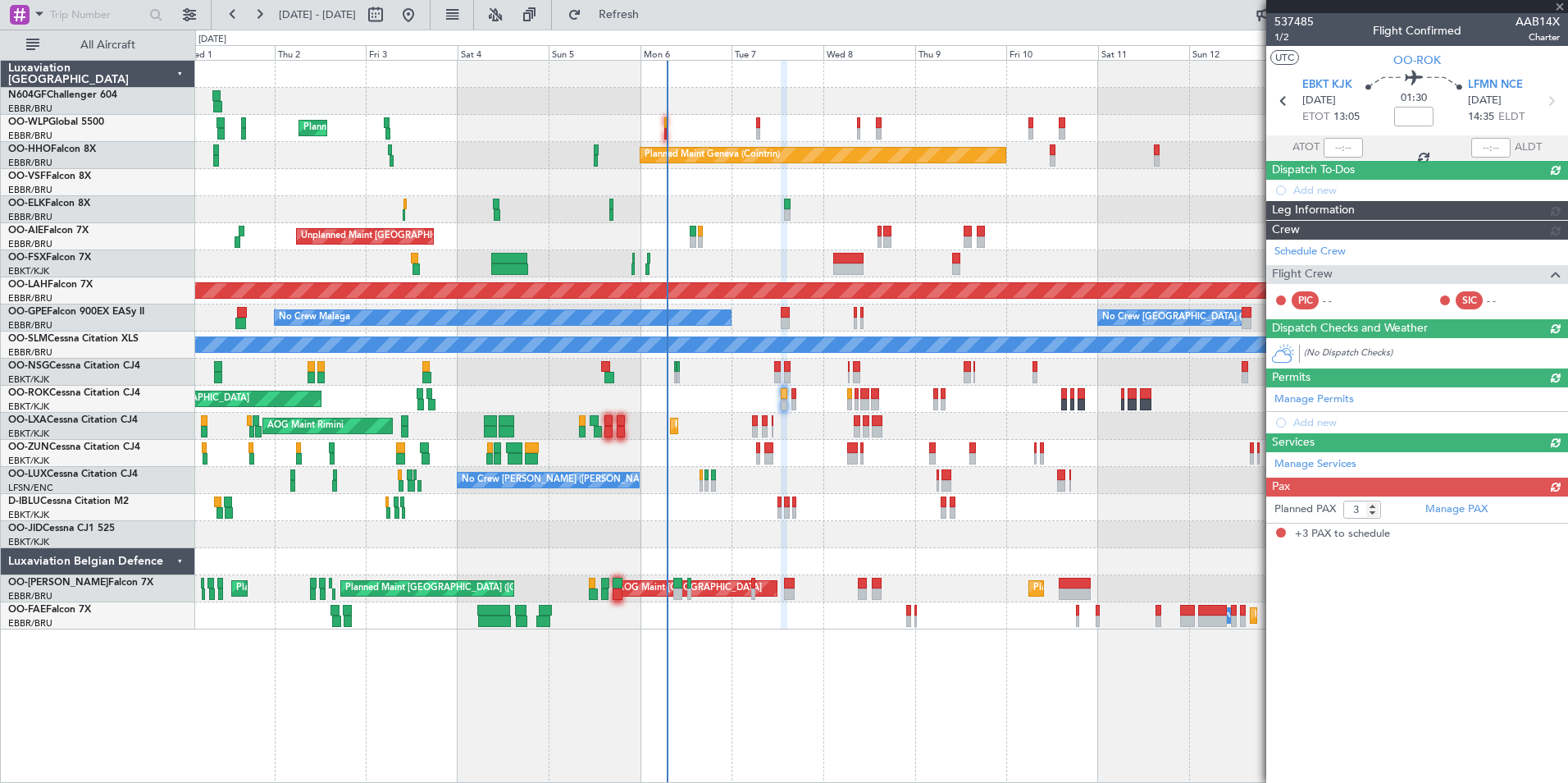
scroll to position [0, 0]
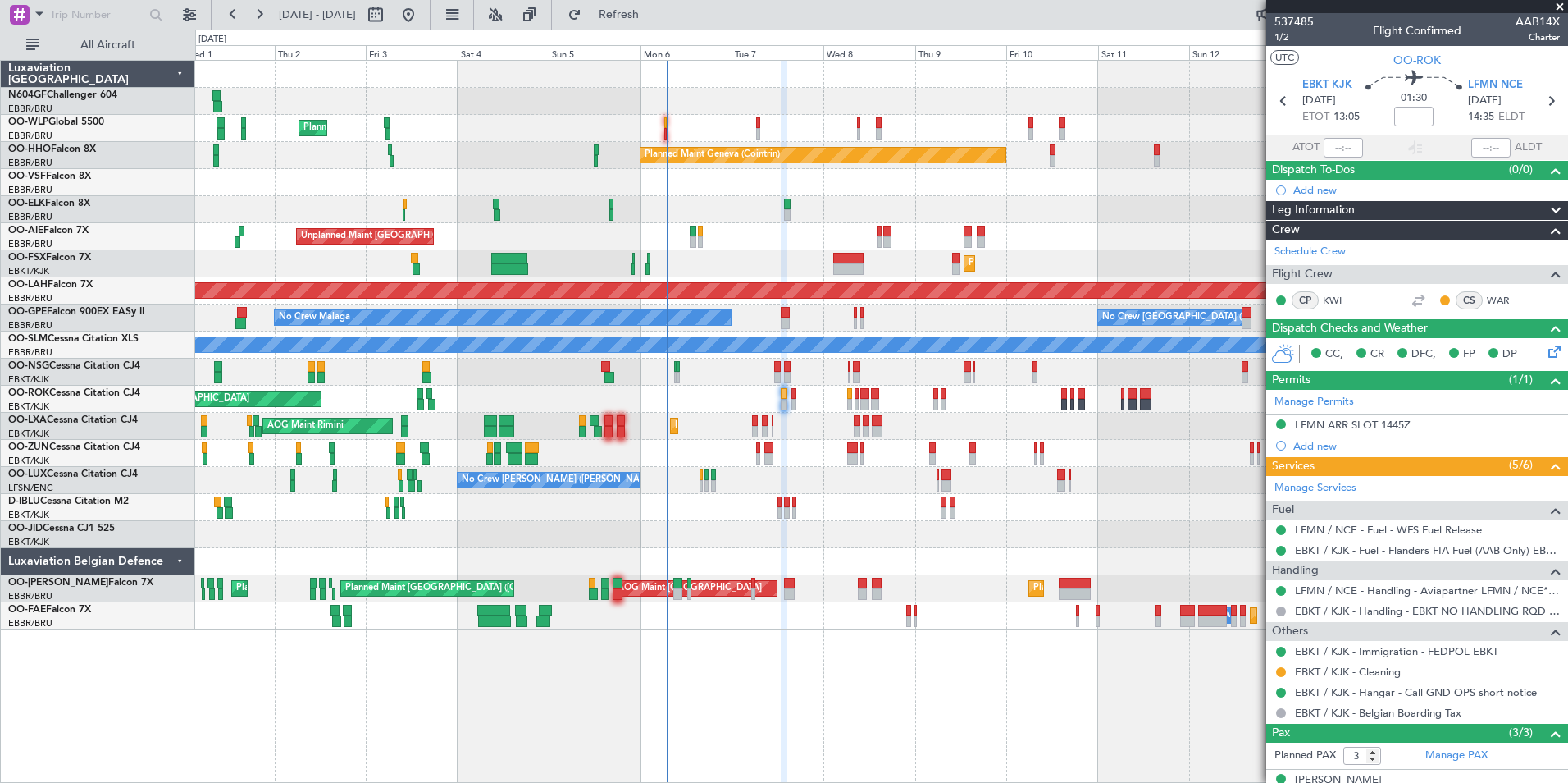
click at [811, 311] on div "Planned Maint Milan (Linate) Planned Maint Geneva ([GEOGRAPHIC_DATA]) Planned M…" at bounding box center [881, 345] width 1372 height 569
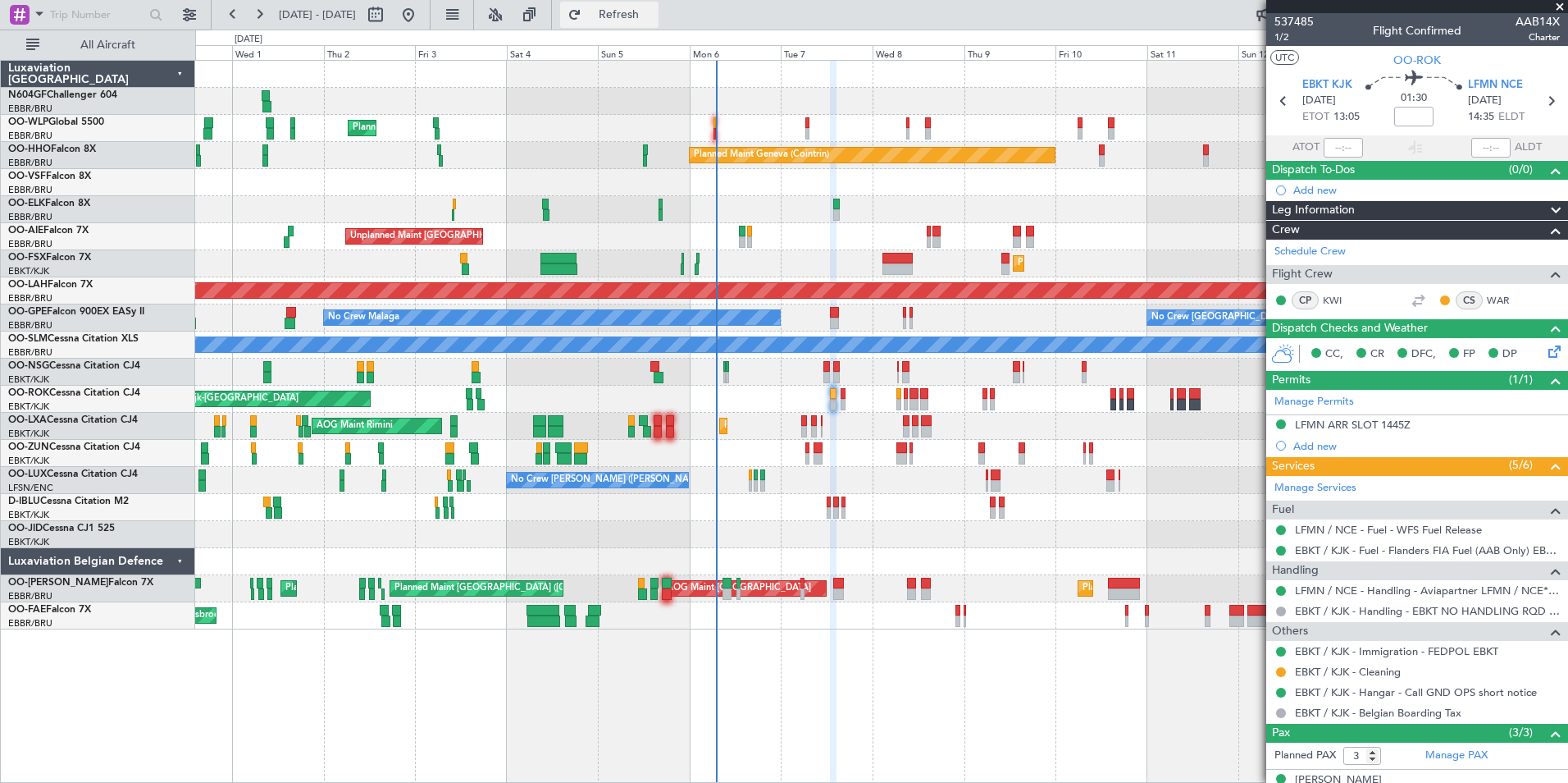
click at [652, 26] on button "Refresh" at bounding box center [608, 15] width 98 height 27
click at [1562, 7] on div at bounding box center [1417, 6] width 302 height 13
click at [1562, 7] on span at bounding box center [1559, 7] width 17 height 15
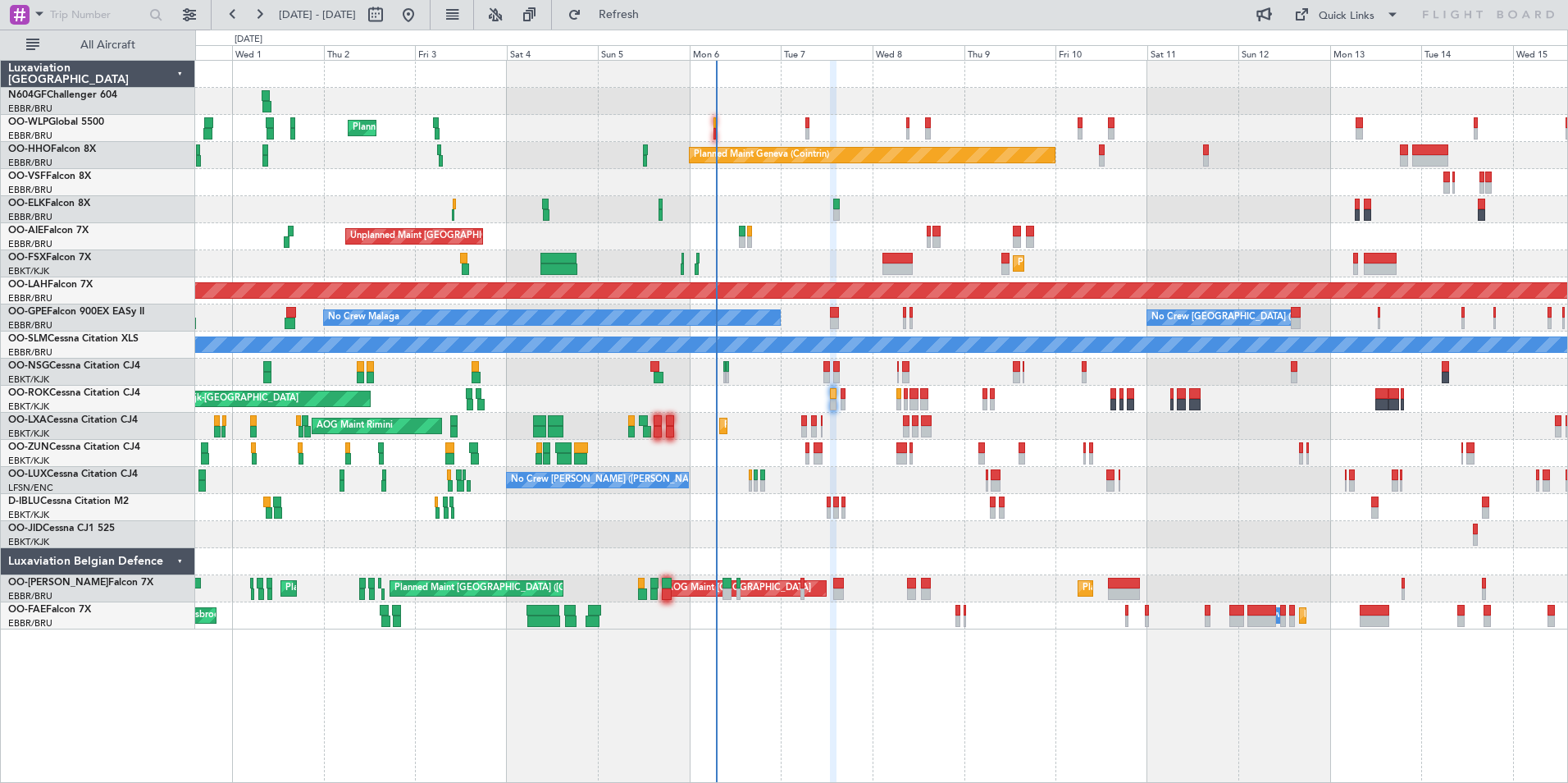
type input "0"
click at [978, 350] on div "A/C Unavailable [GEOGRAPHIC_DATA]" at bounding box center [881, 345] width 1372 height 27
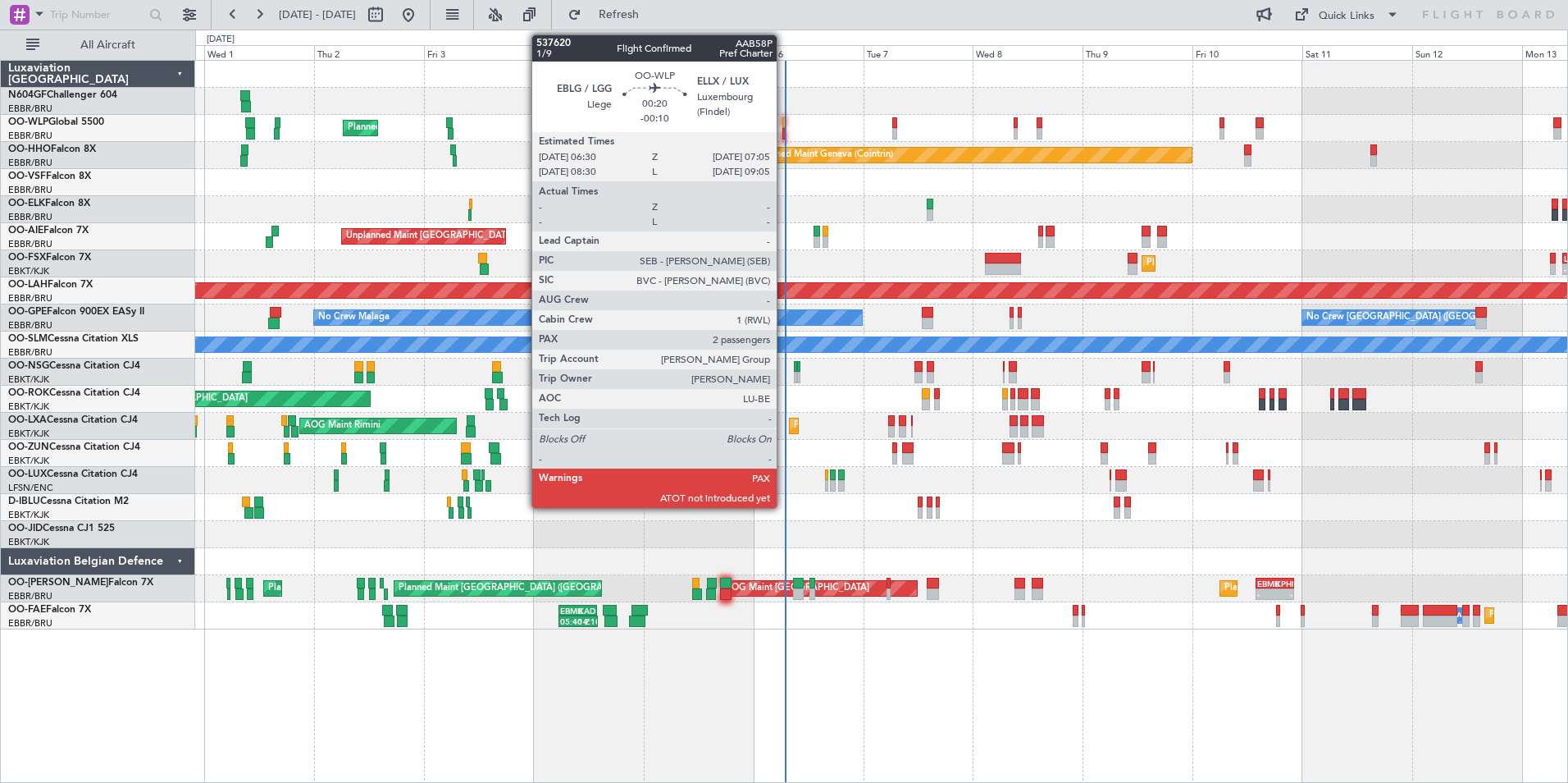
click at [784, 135] on div at bounding box center [784, 134] width 4 height 12
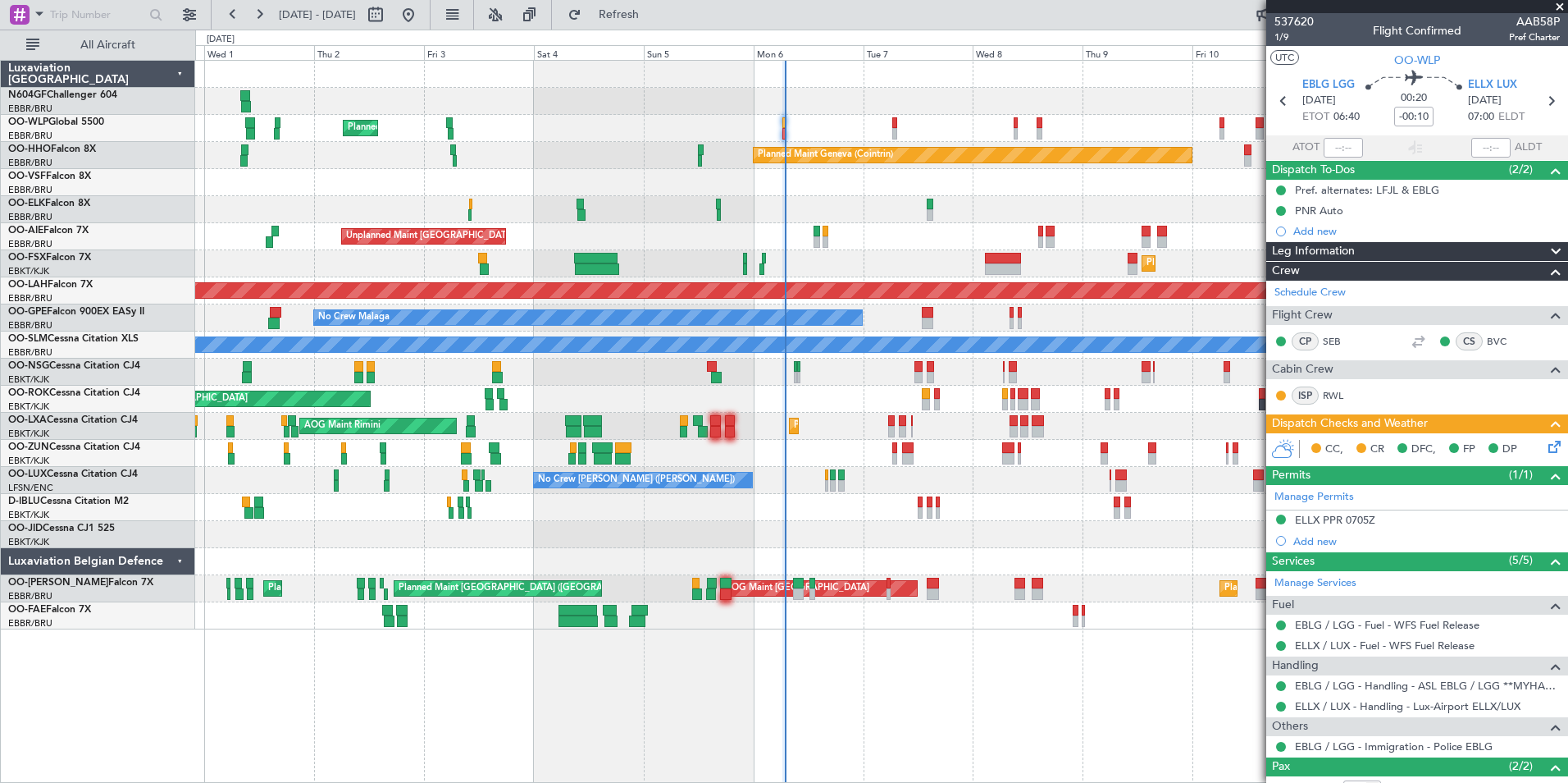
click at [1105, 498] on div "No Crew Kortrijk-[GEOGRAPHIC_DATA] A/C Unavailable [GEOGRAPHIC_DATA]-[GEOGRAPHI…" at bounding box center [881, 507] width 1372 height 27
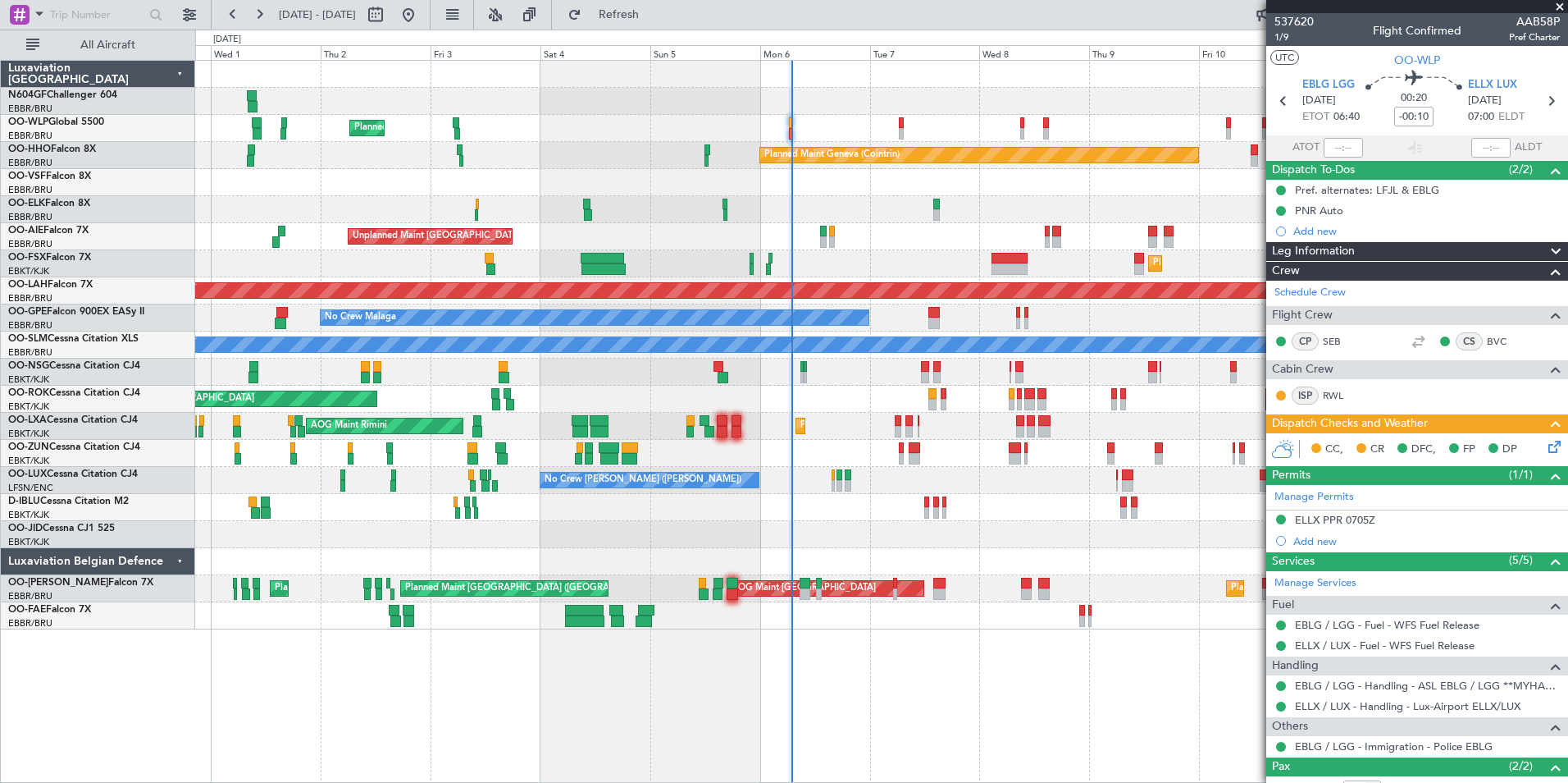
click at [964, 534] on div "Planned Maint Kortrijk-[GEOGRAPHIC_DATA]" at bounding box center [881, 534] width 1372 height 27
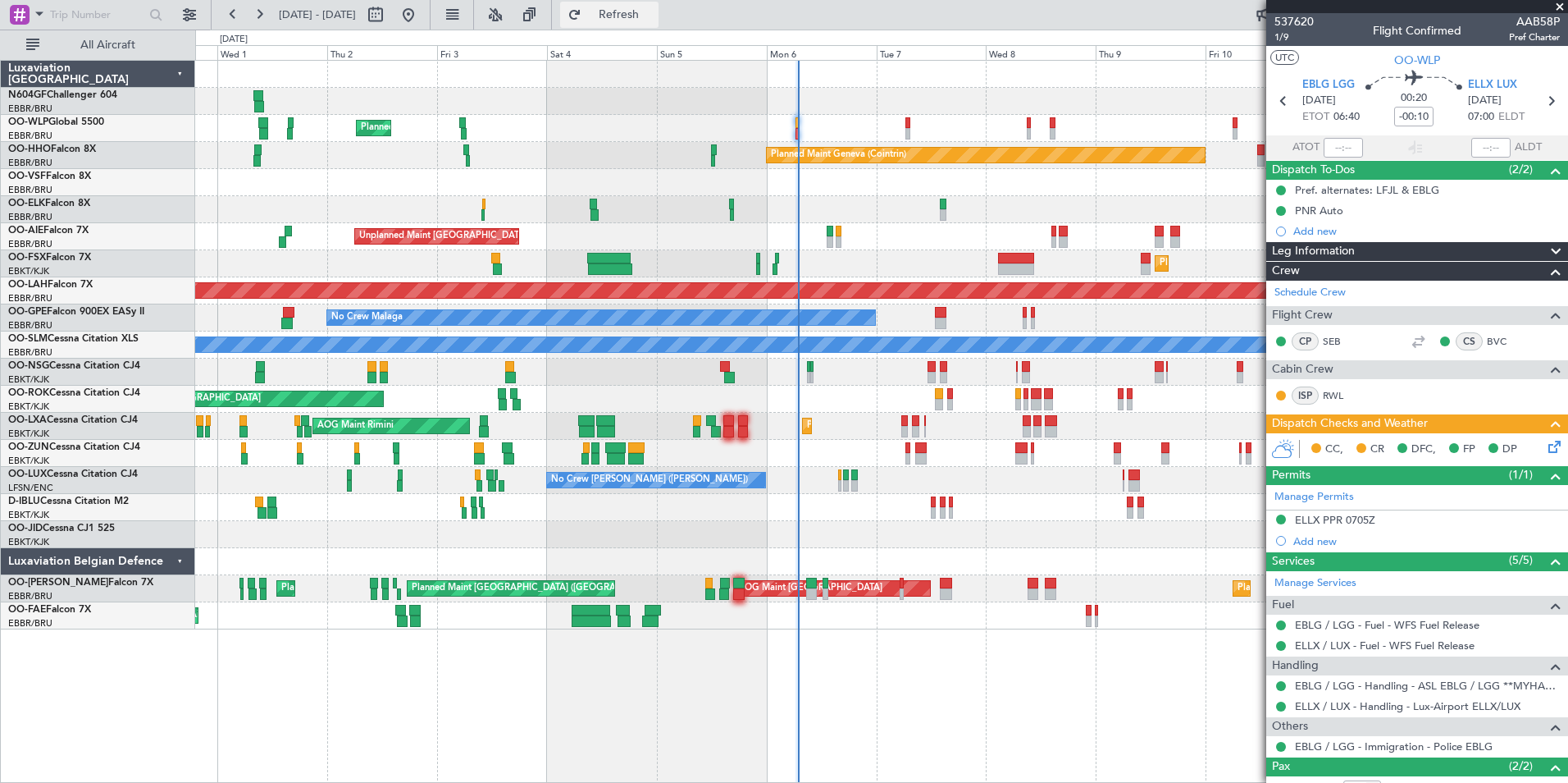
click at [659, 4] on button "Refresh" at bounding box center [608, 15] width 98 height 27
click at [932, 464] on div at bounding box center [881, 453] width 1372 height 27
click at [913, 394] on div "AOG Maint Kortrijk-[GEOGRAPHIC_DATA]" at bounding box center [881, 399] width 1372 height 27
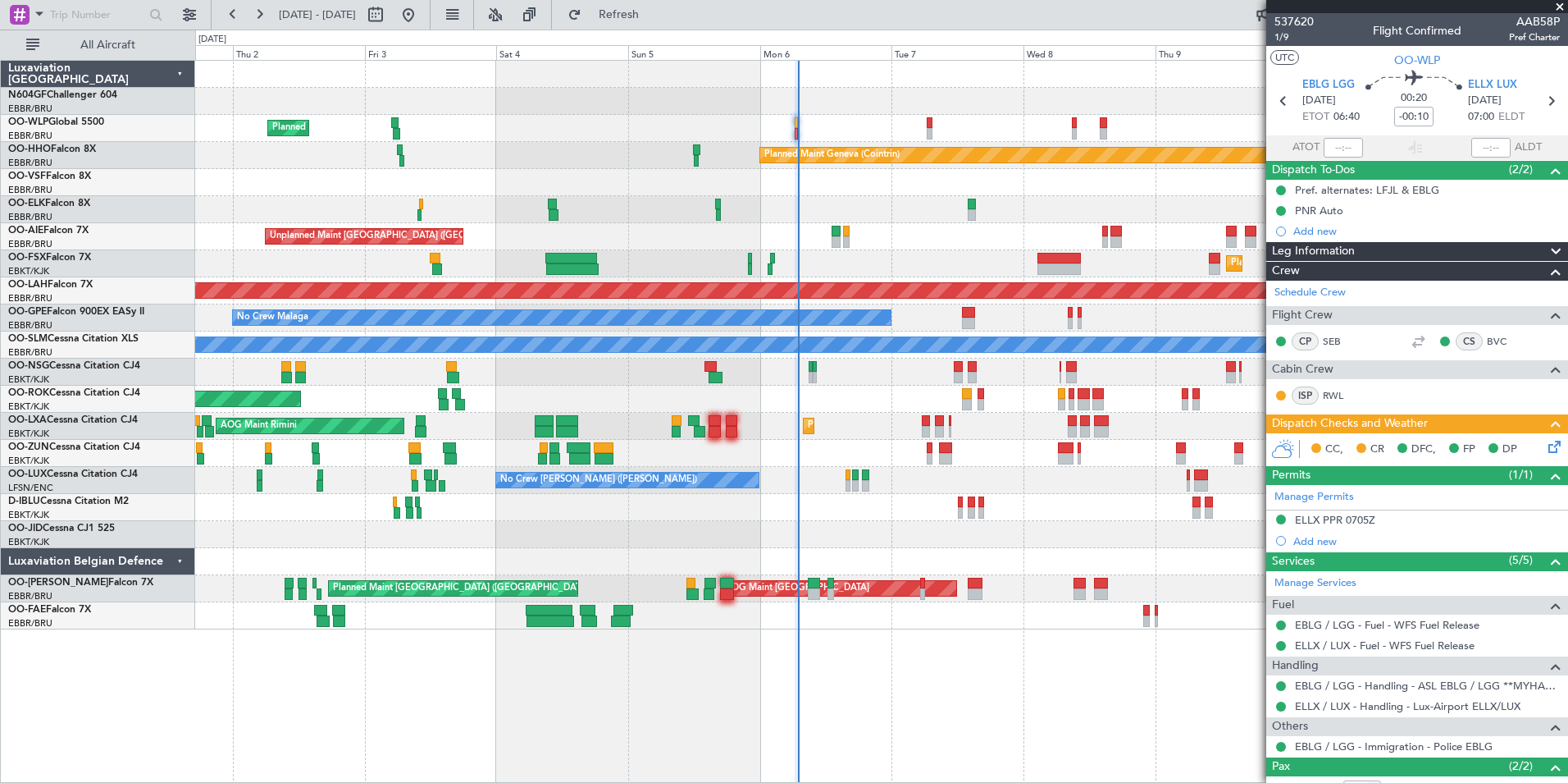
click at [799, 135] on div "Planned Maint Milan (Linate)" at bounding box center [881, 128] width 1372 height 27
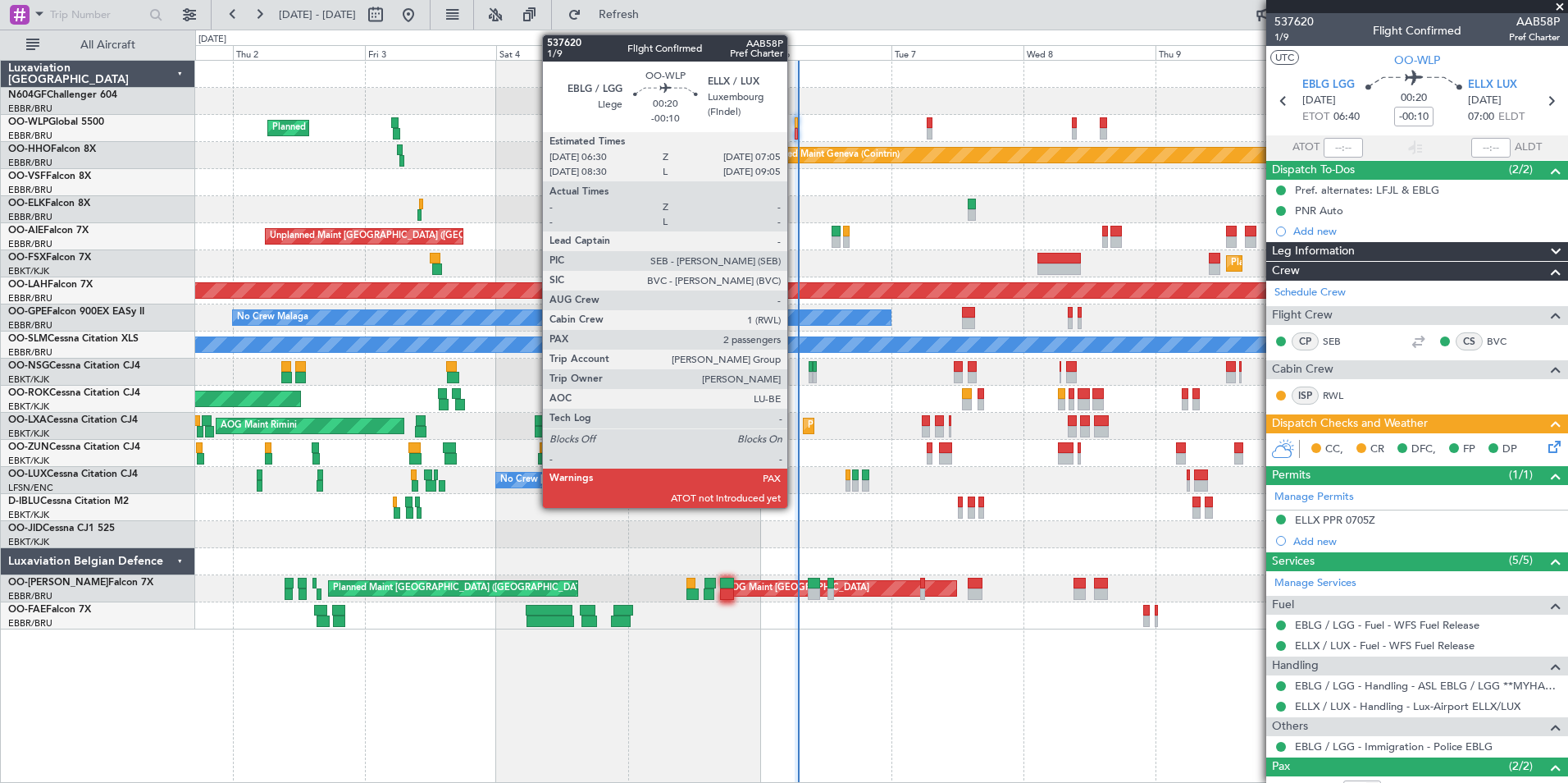
click at [795, 135] on div at bounding box center [797, 134] width 4 height 12
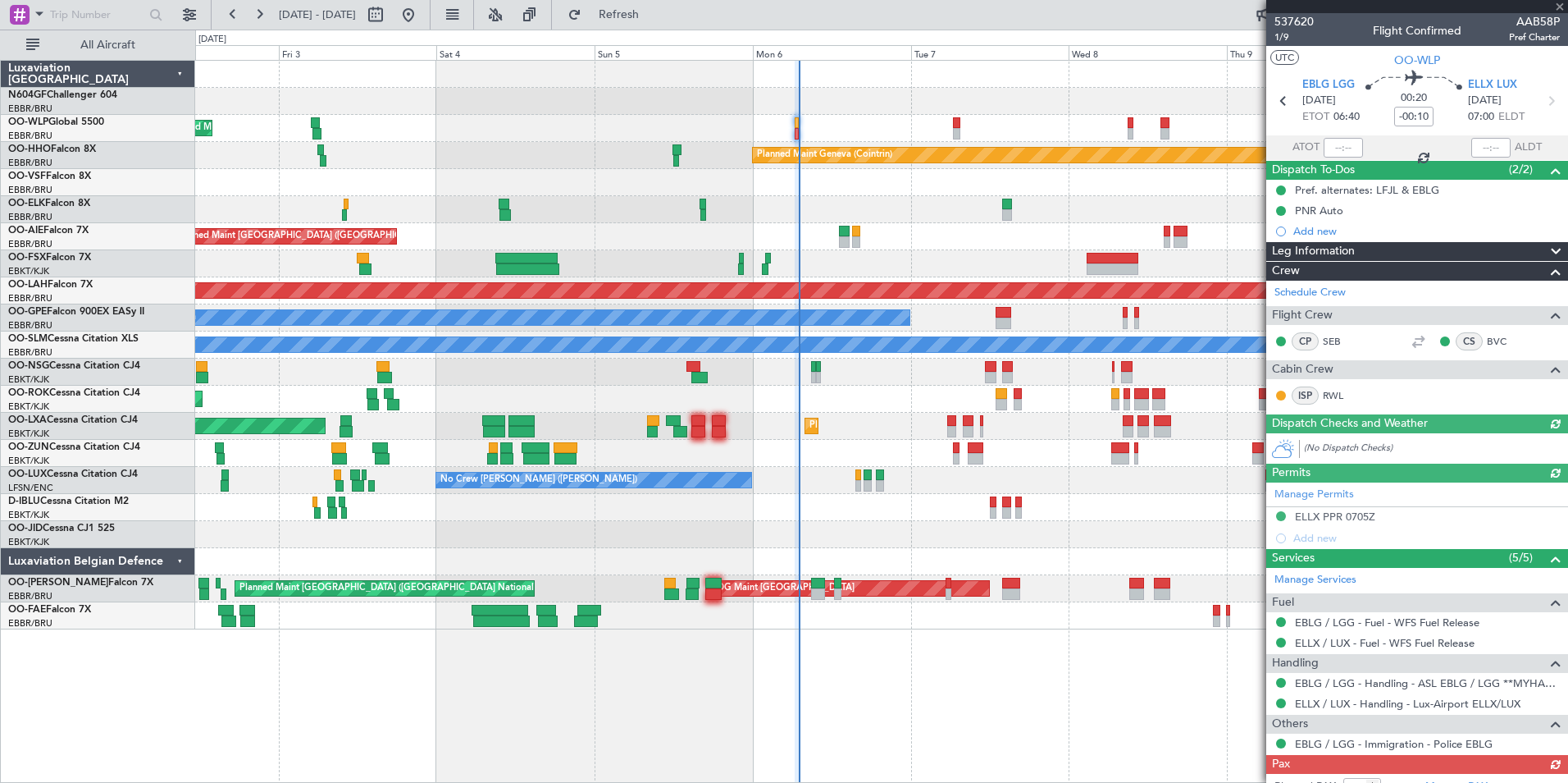
click at [1358, 143] on div at bounding box center [1343, 148] width 40 height 19
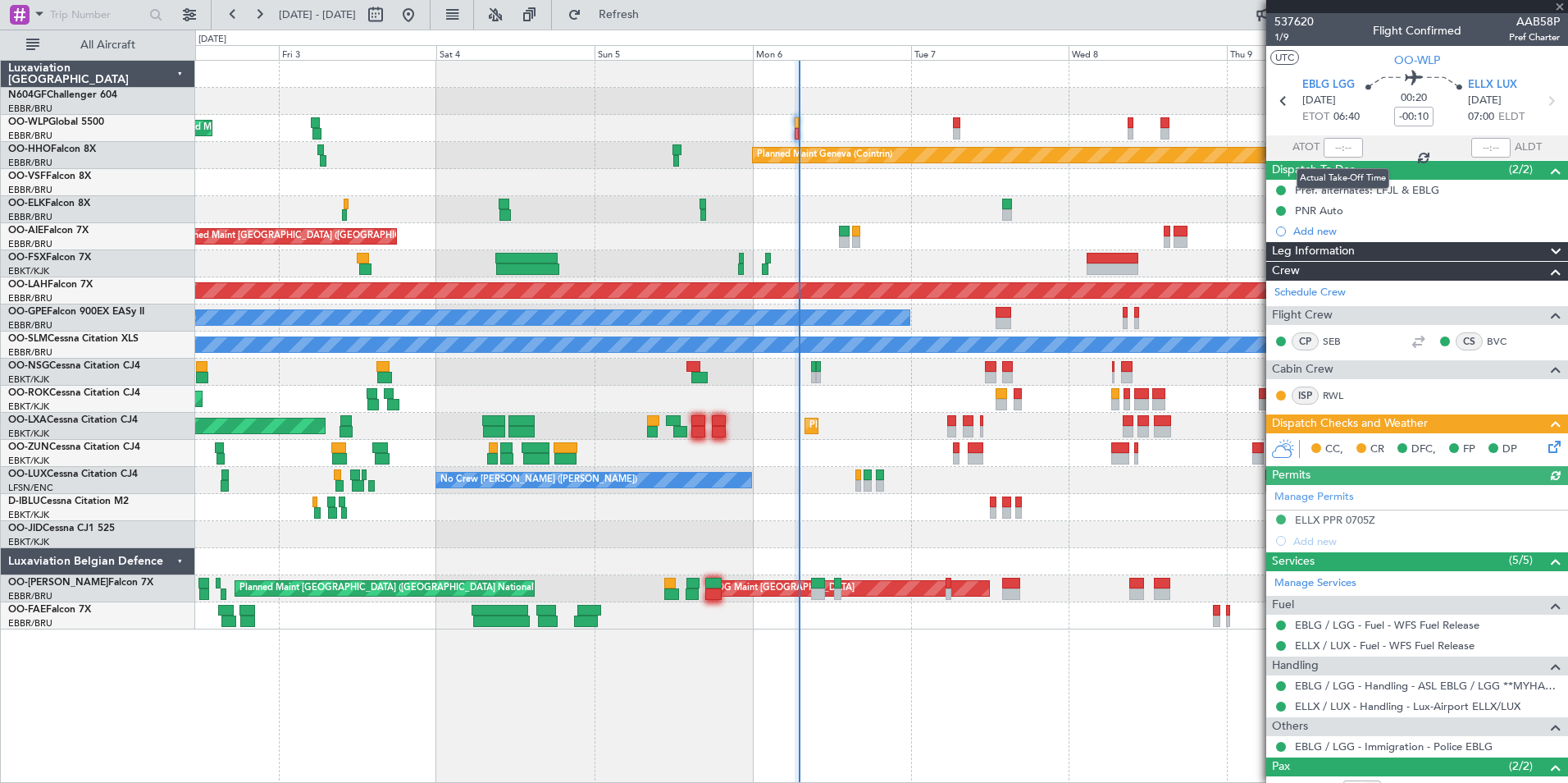
click at [1329, 147] on div at bounding box center [1343, 148] width 40 height 19
click at [1335, 149] on input "text" at bounding box center [1343, 148] width 40 height 19
click at [1069, 103] on div at bounding box center [881, 101] width 1372 height 27
click at [1040, 196] on div at bounding box center [881, 182] width 1372 height 27
click at [983, 194] on div at bounding box center [881, 182] width 1372 height 27
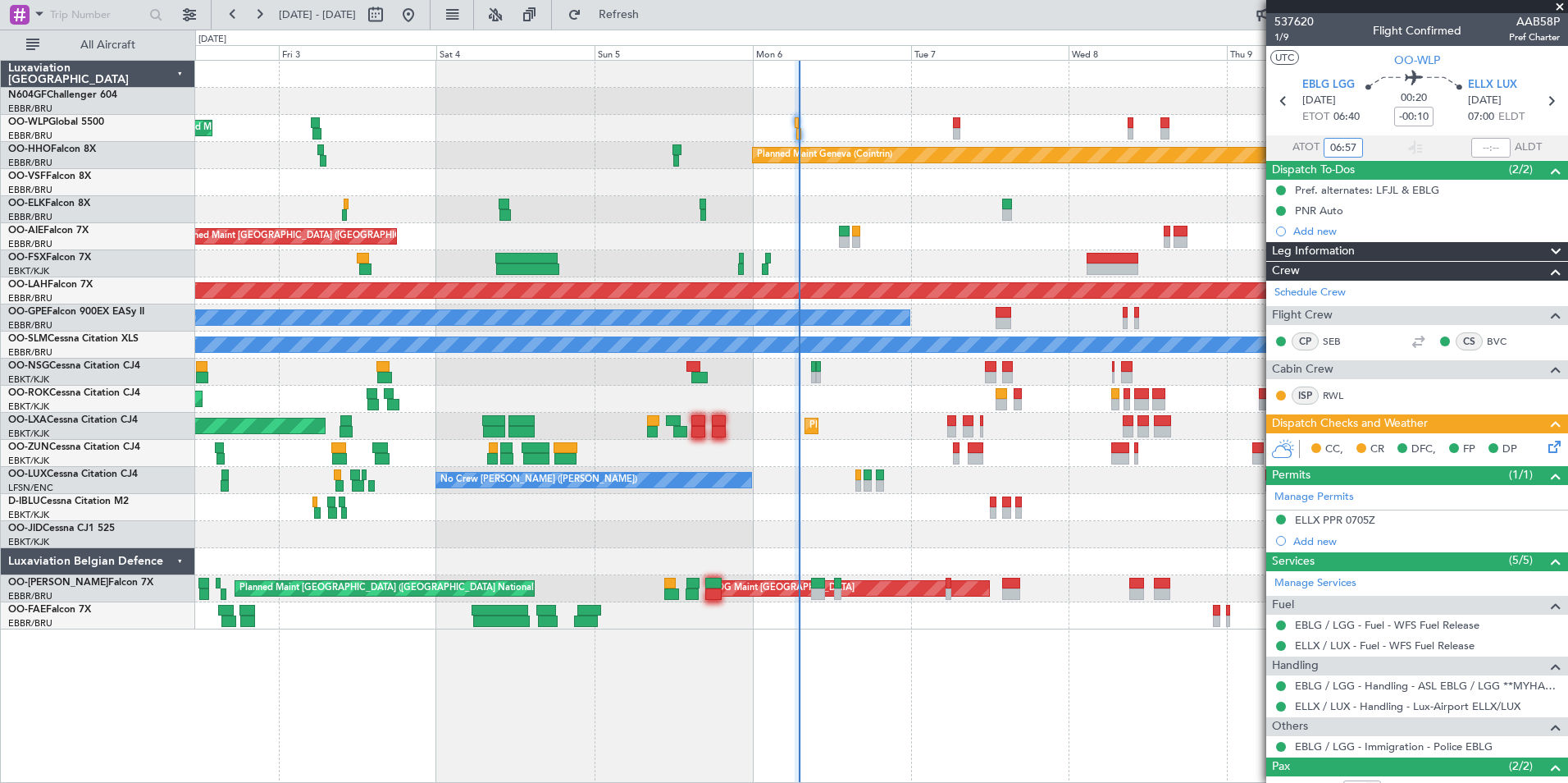
click at [968, 411] on div "AOG Maint Kortrijk-[GEOGRAPHIC_DATA]" at bounding box center [881, 399] width 1372 height 27
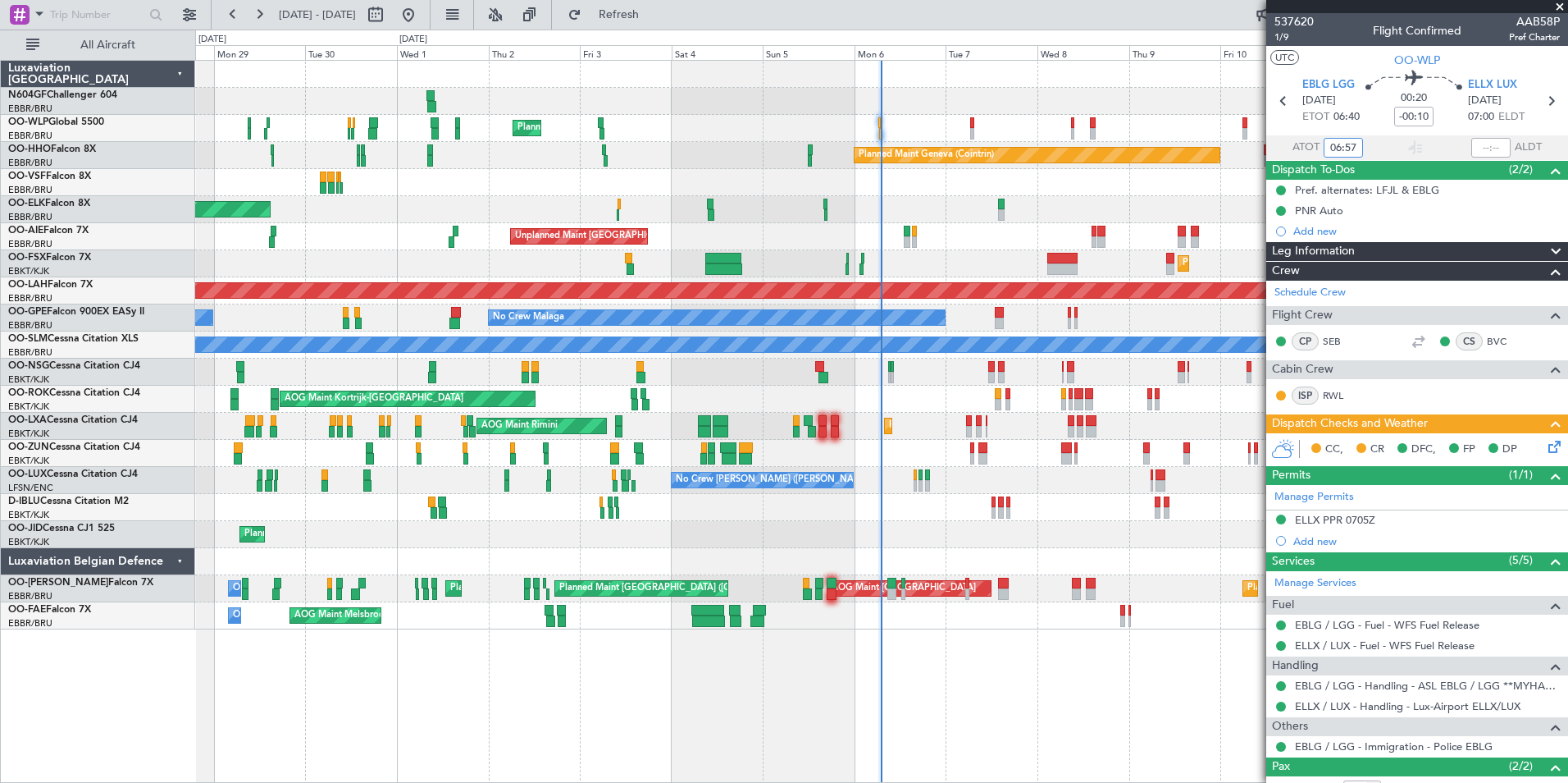
click at [945, 554] on div at bounding box center [881, 561] width 1372 height 27
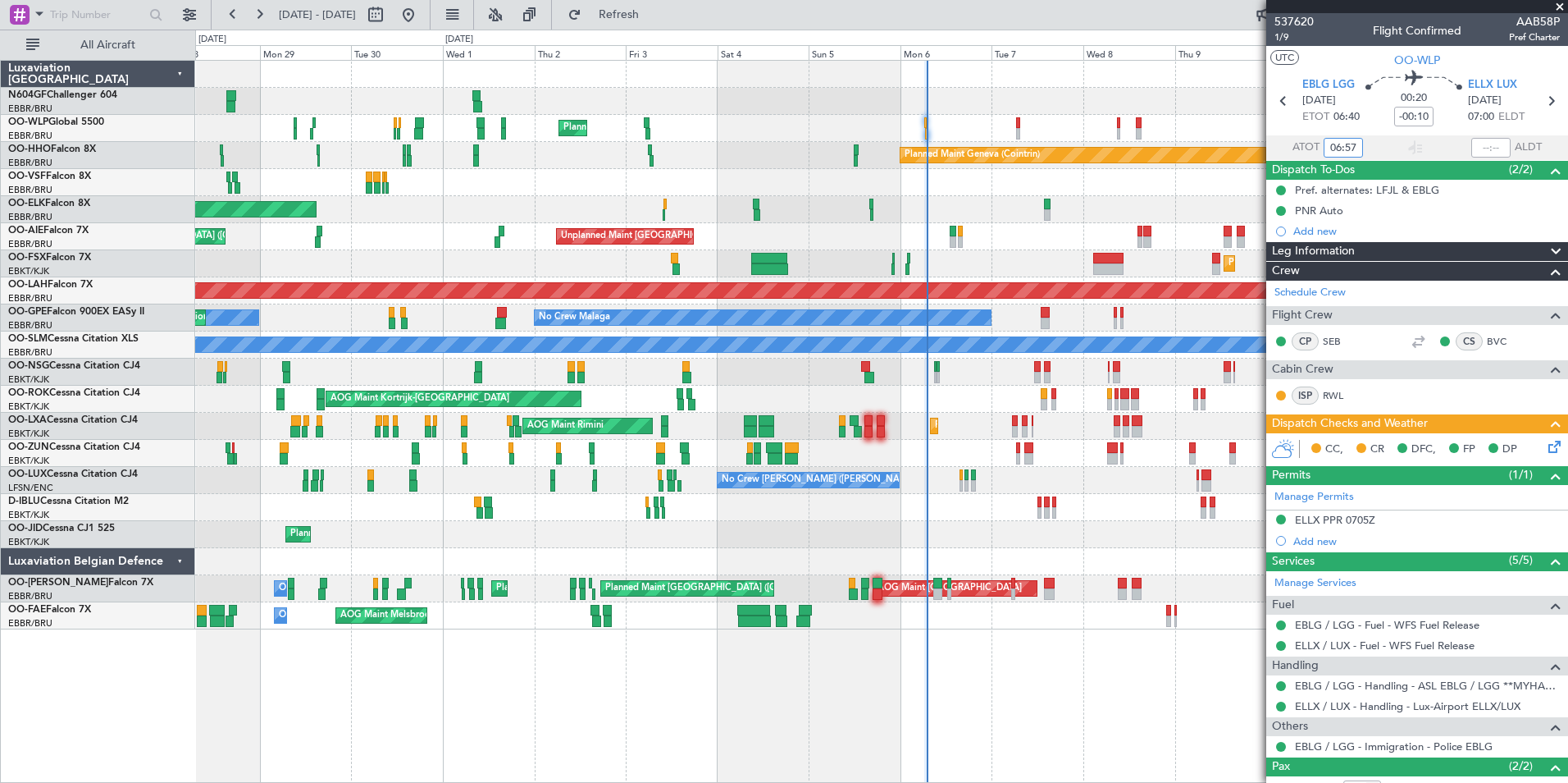
click at [931, 554] on div at bounding box center [881, 561] width 1372 height 27
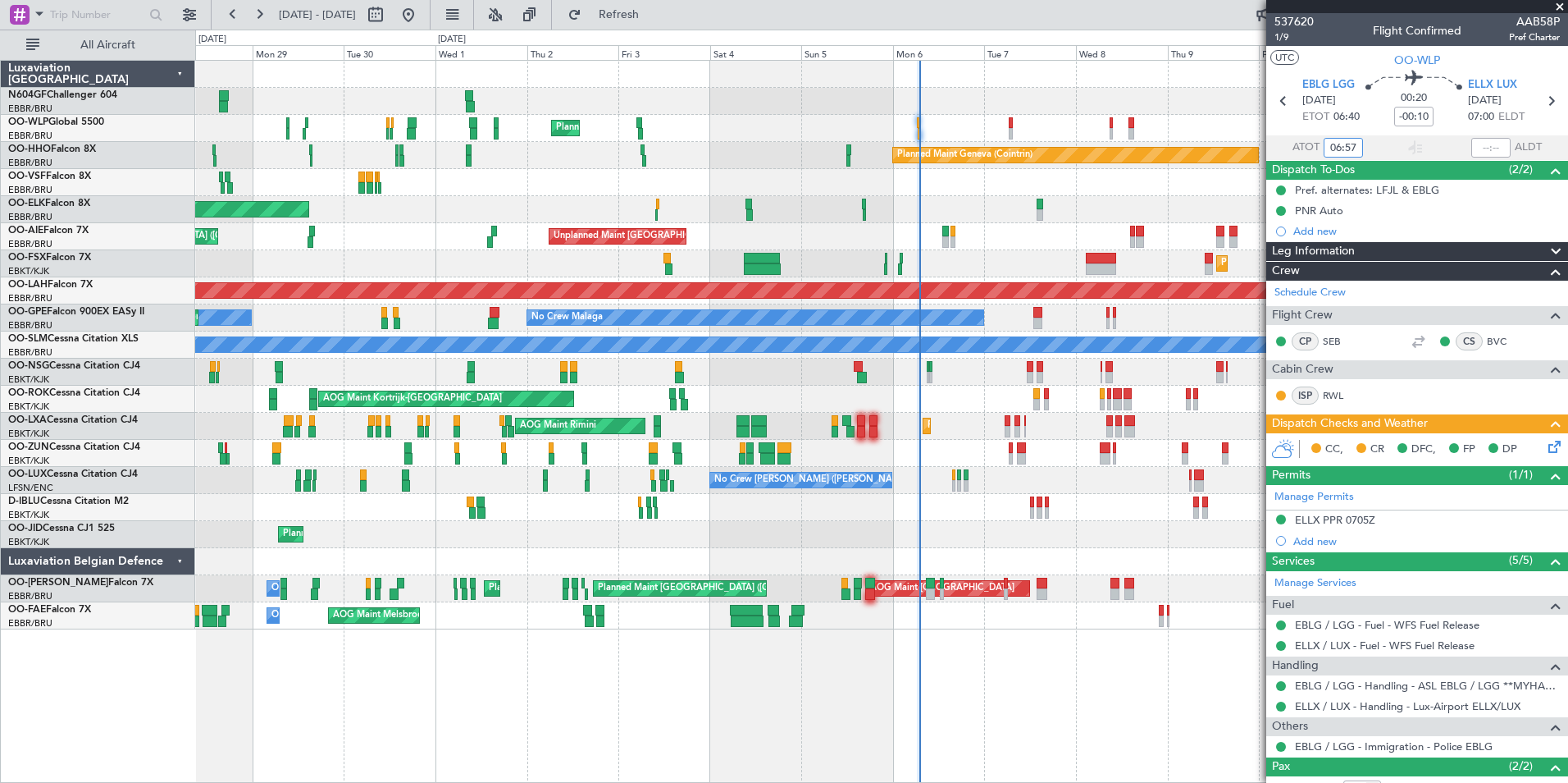
type input "06:57"
click at [593, 473] on div "Planned Maint Milan (Linate) Planned Maint Geneva ([GEOGRAPHIC_DATA]) Planned M…" at bounding box center [881, 345] width 1372 height 569
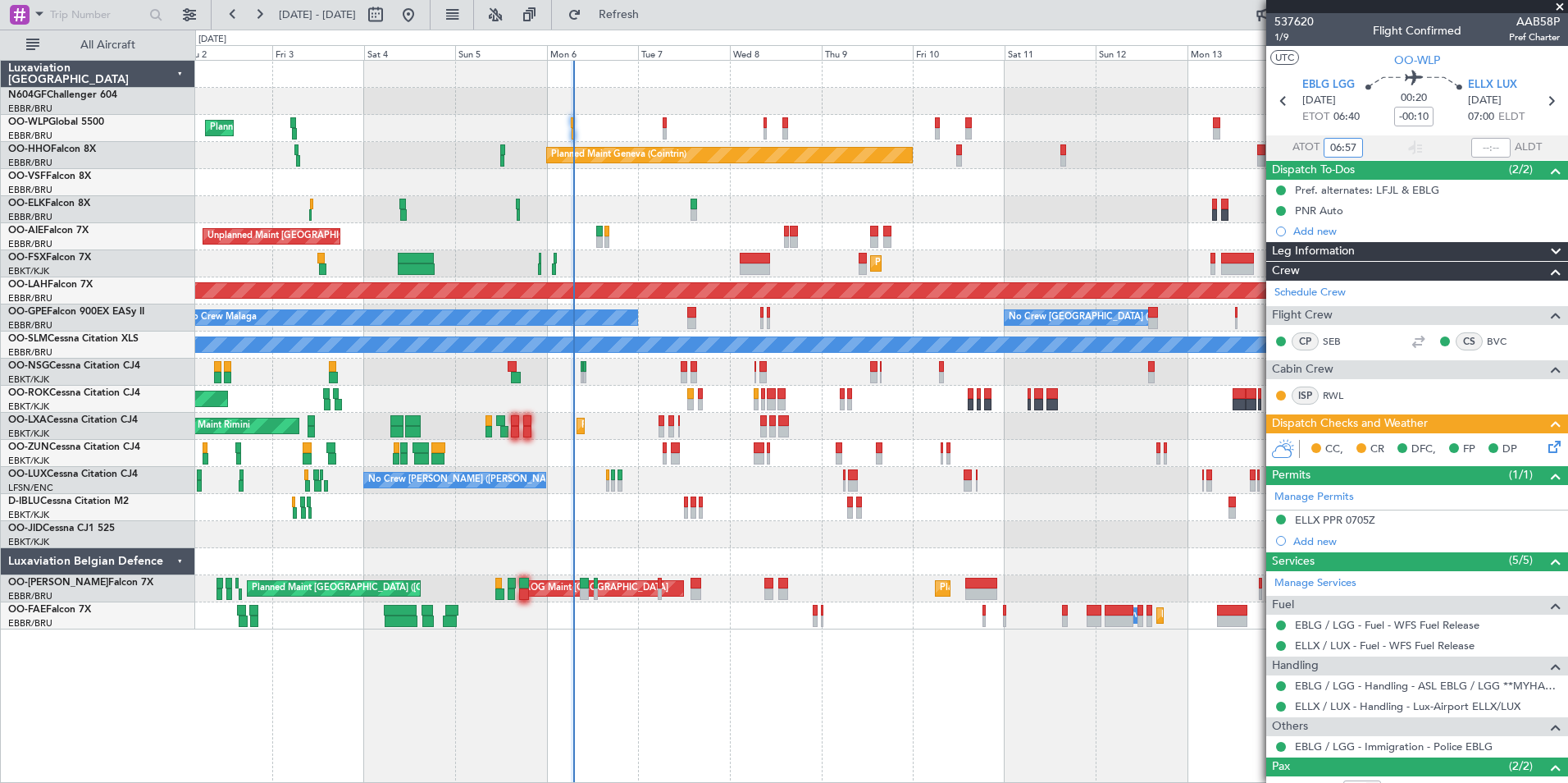
click at [593, 469] on div "No Crew [PERSON_NAME] ([PERSON_NAME])" at bounding box center [881, 480] width 1372 height 27
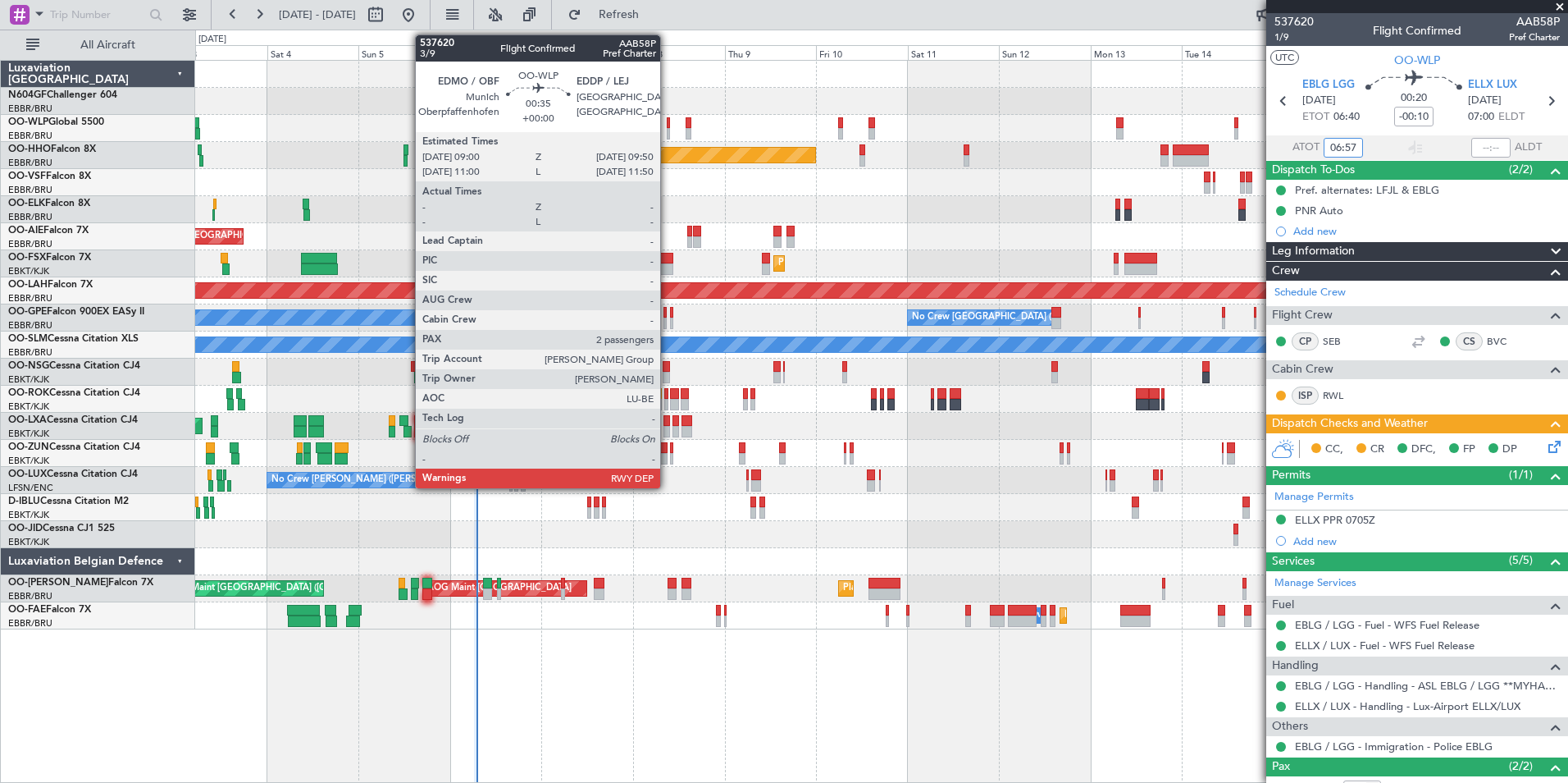
click at [668, 134] on div at bounding box center [669, 134] width 4 height 12
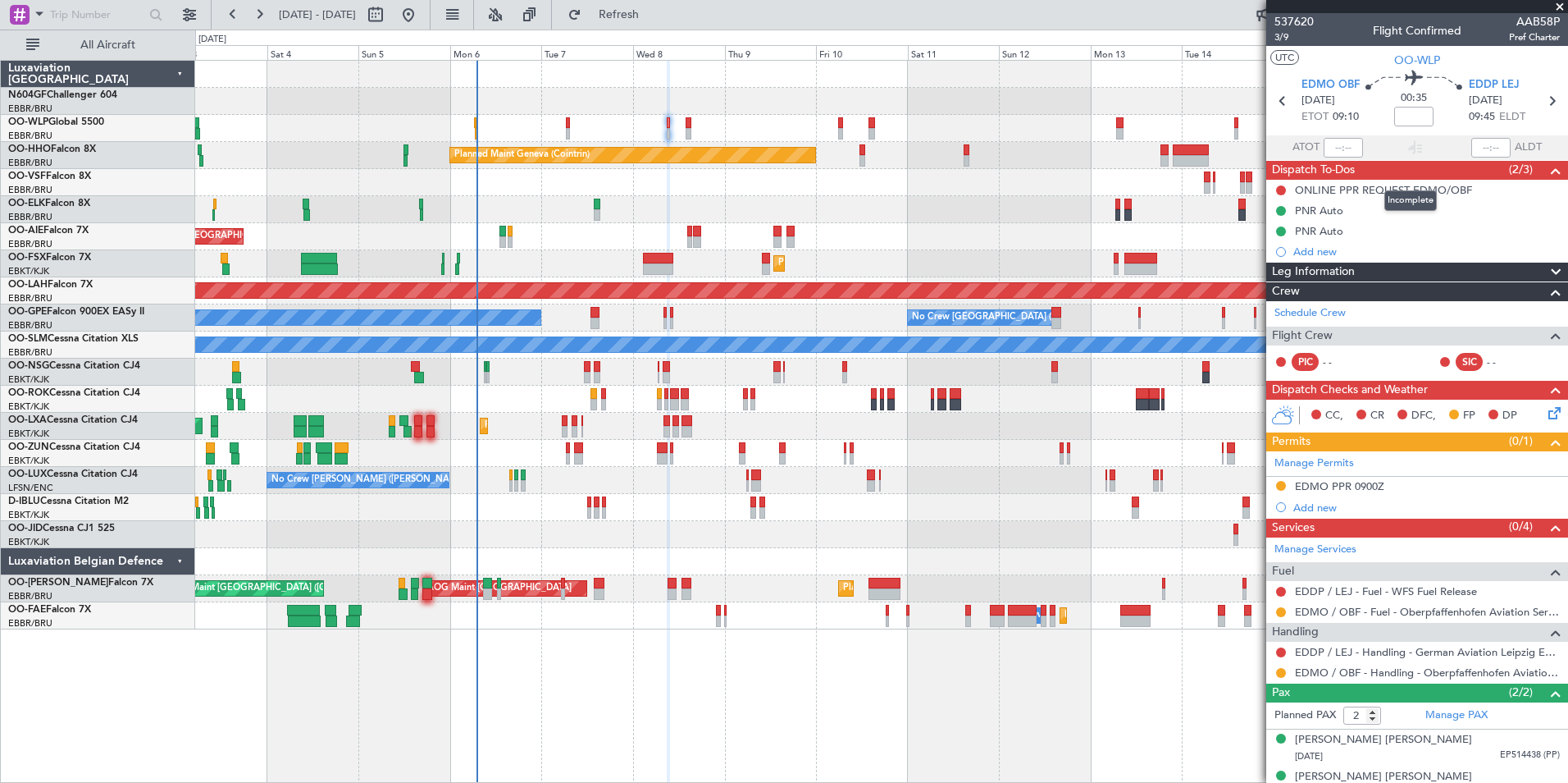
click at [1419, 189] on mat-tooltip-component "Incomplete" at bounding box center [1410, 200] width 75 height 43
click at [1381, 189] on div "ONLINE PPR REQUEST EDMO/OBF" at bounding box center [1383, 190] width 177 height 14
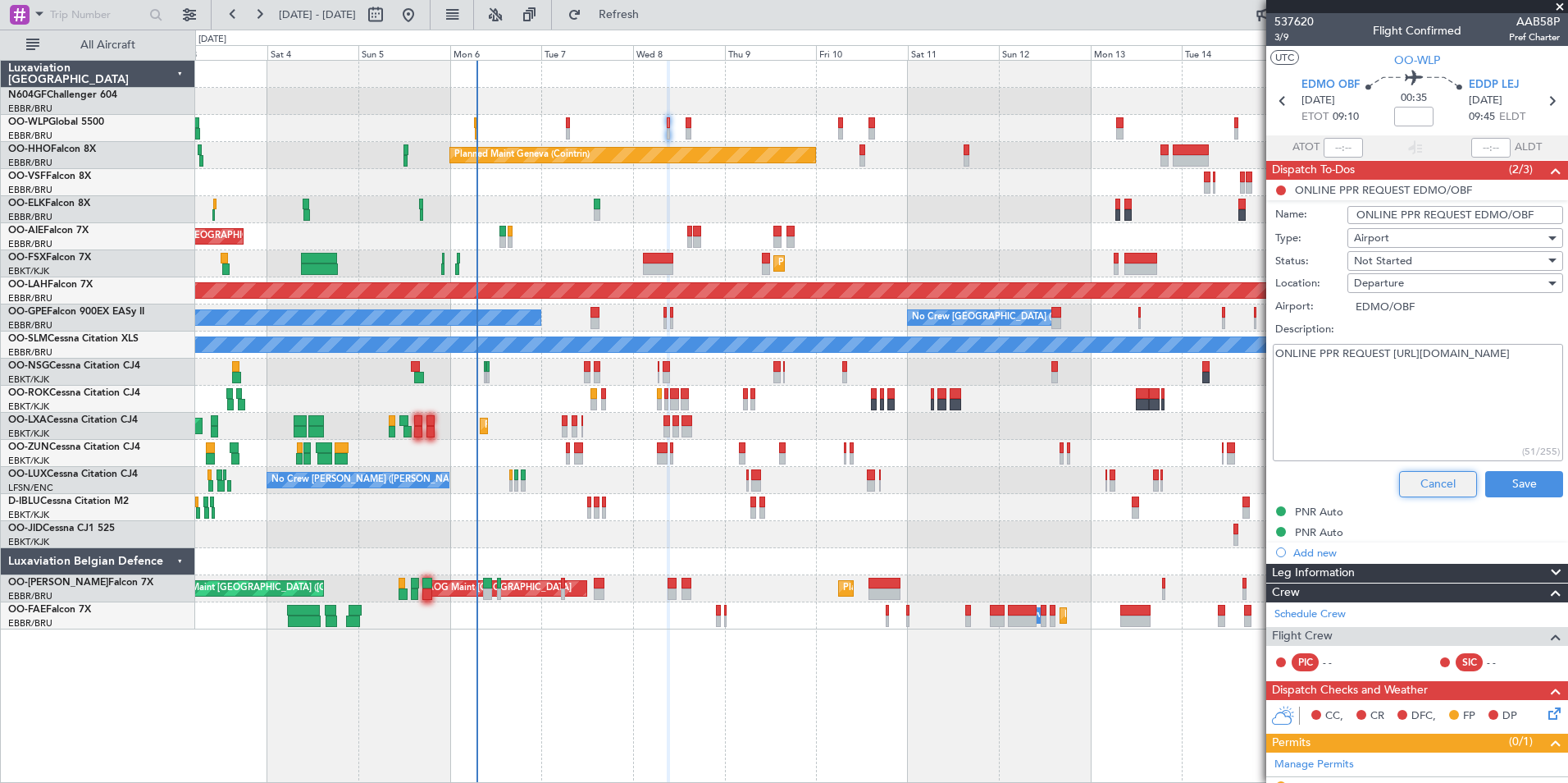
click at [1421, 477] on button "Cancel" at bounding box center [1438, 484] width 78 height 27
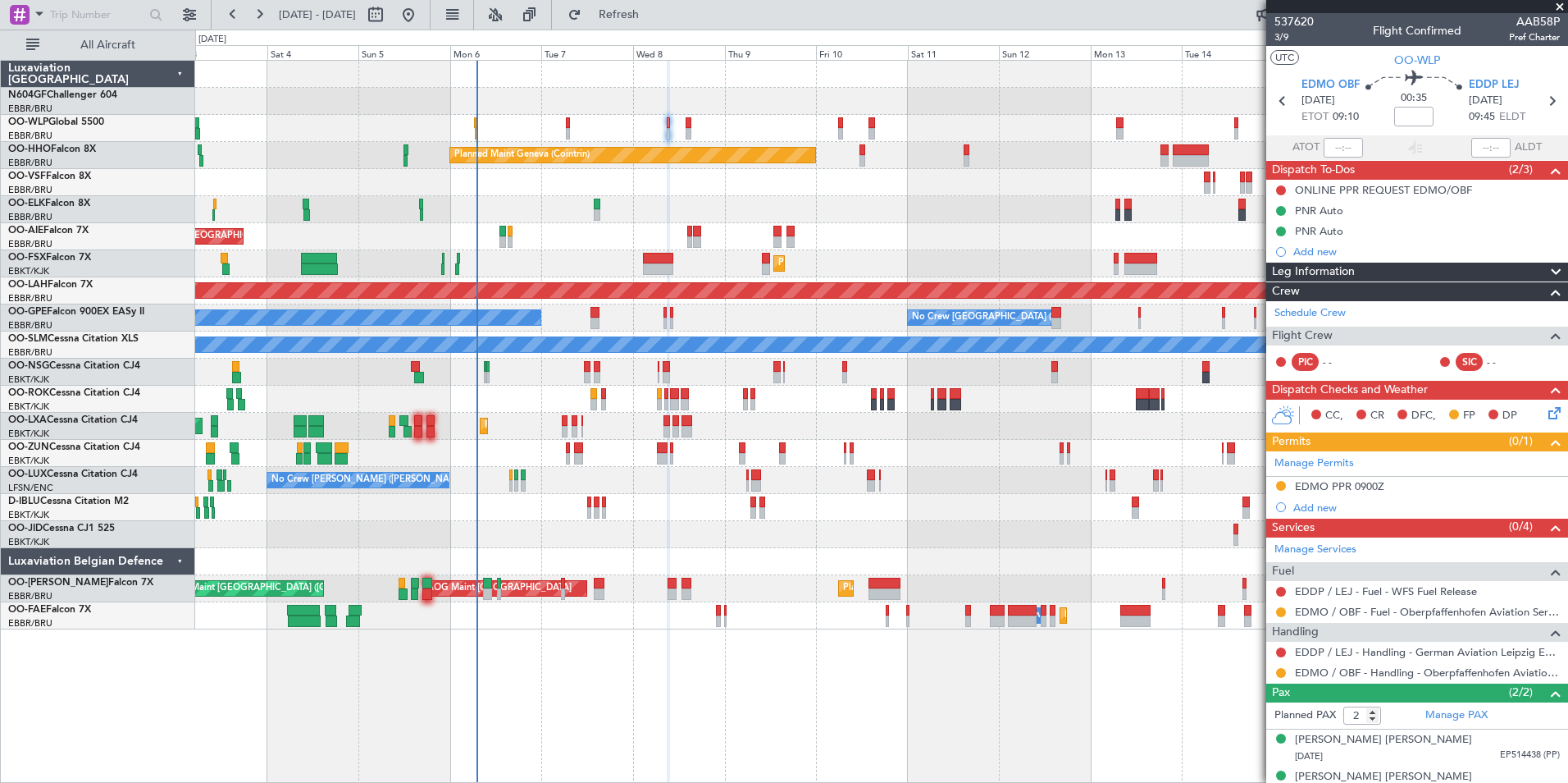
scroll to position [19, 0]
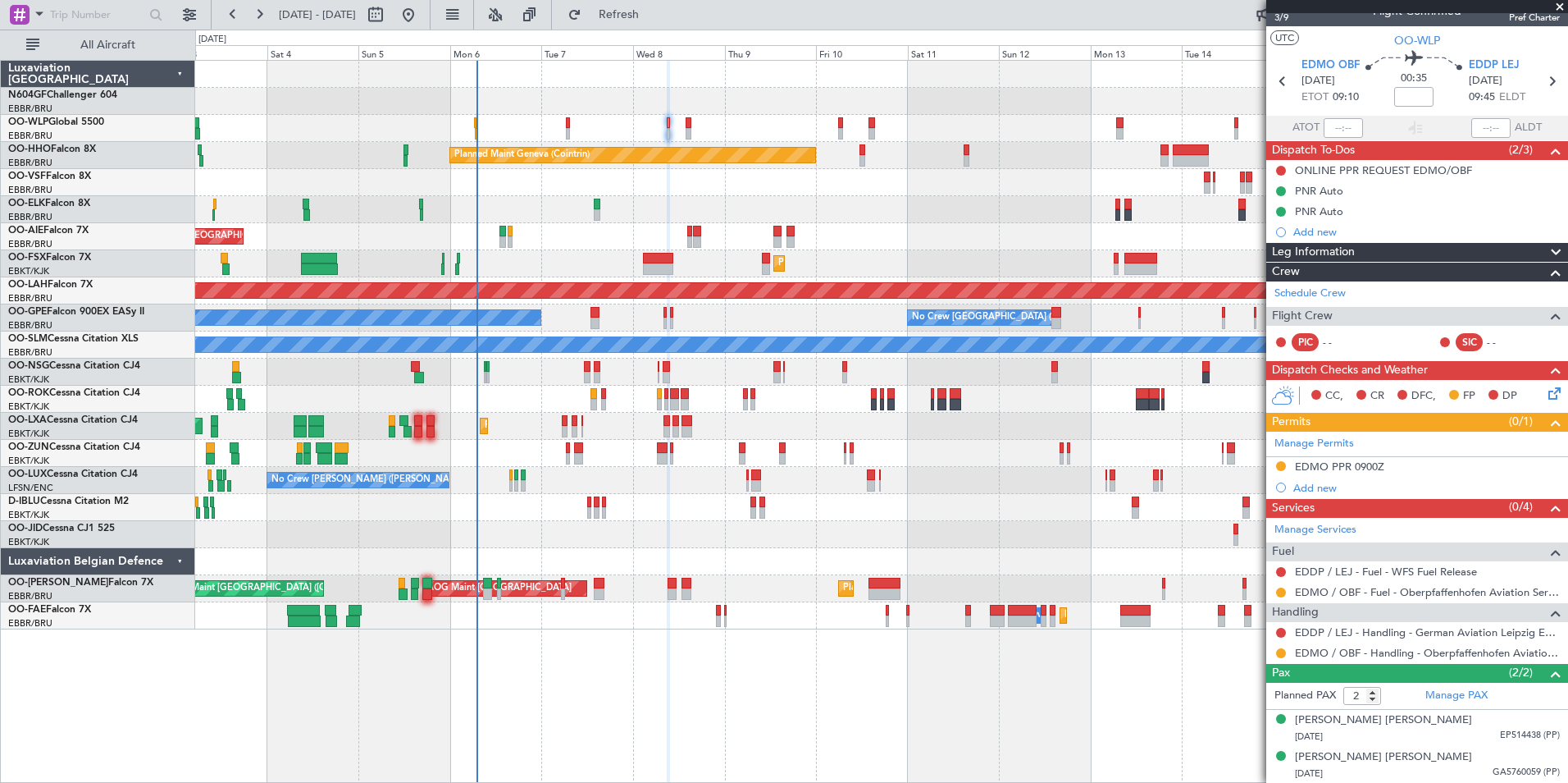
click at [693, 132] on div "Planned Maint Milan (Linate)" at bounding box center [881, 128] width 1372 height 27
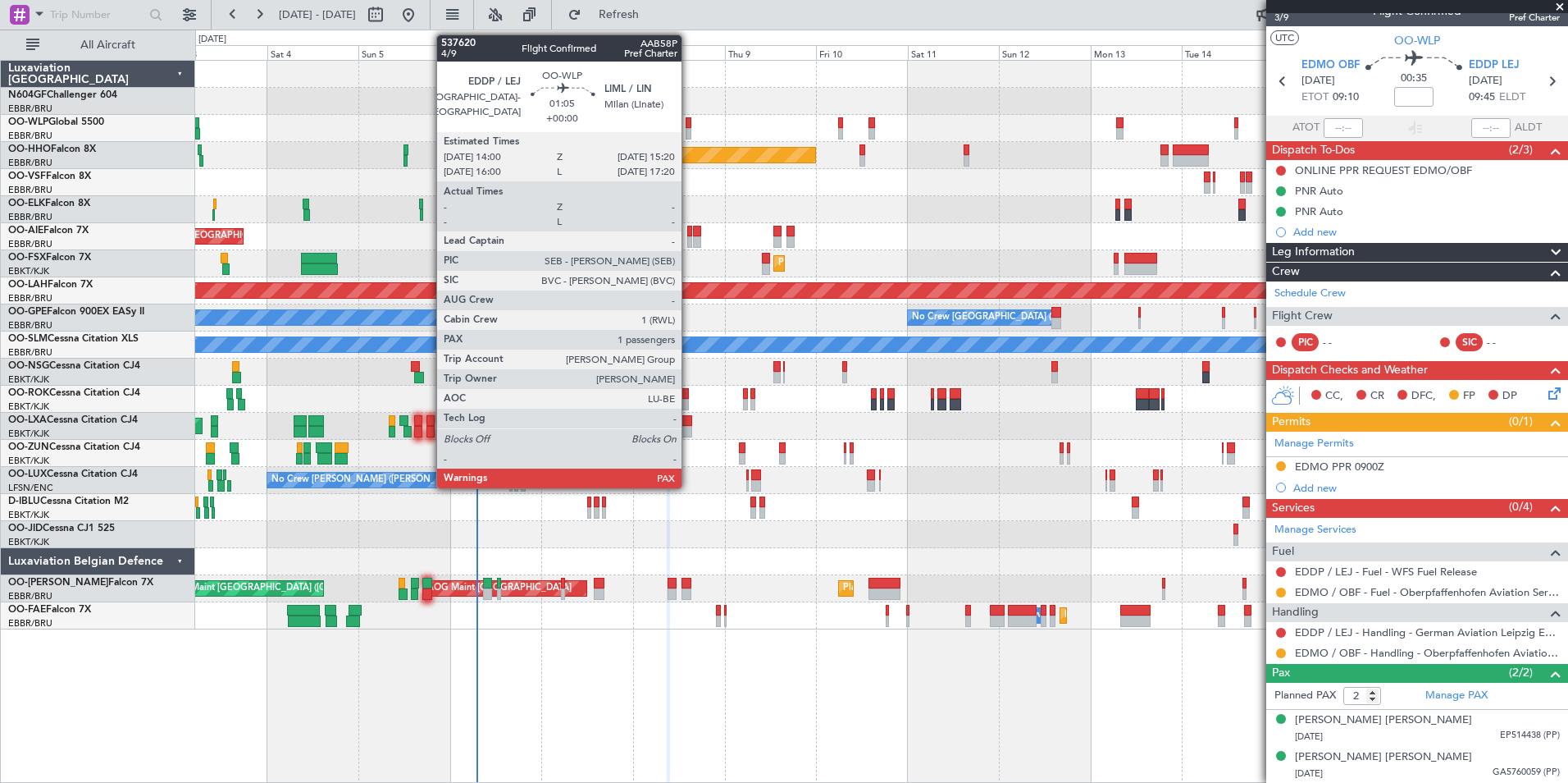
click at [689, 132] on div at bounding box center [688, 134] width 5 height 12
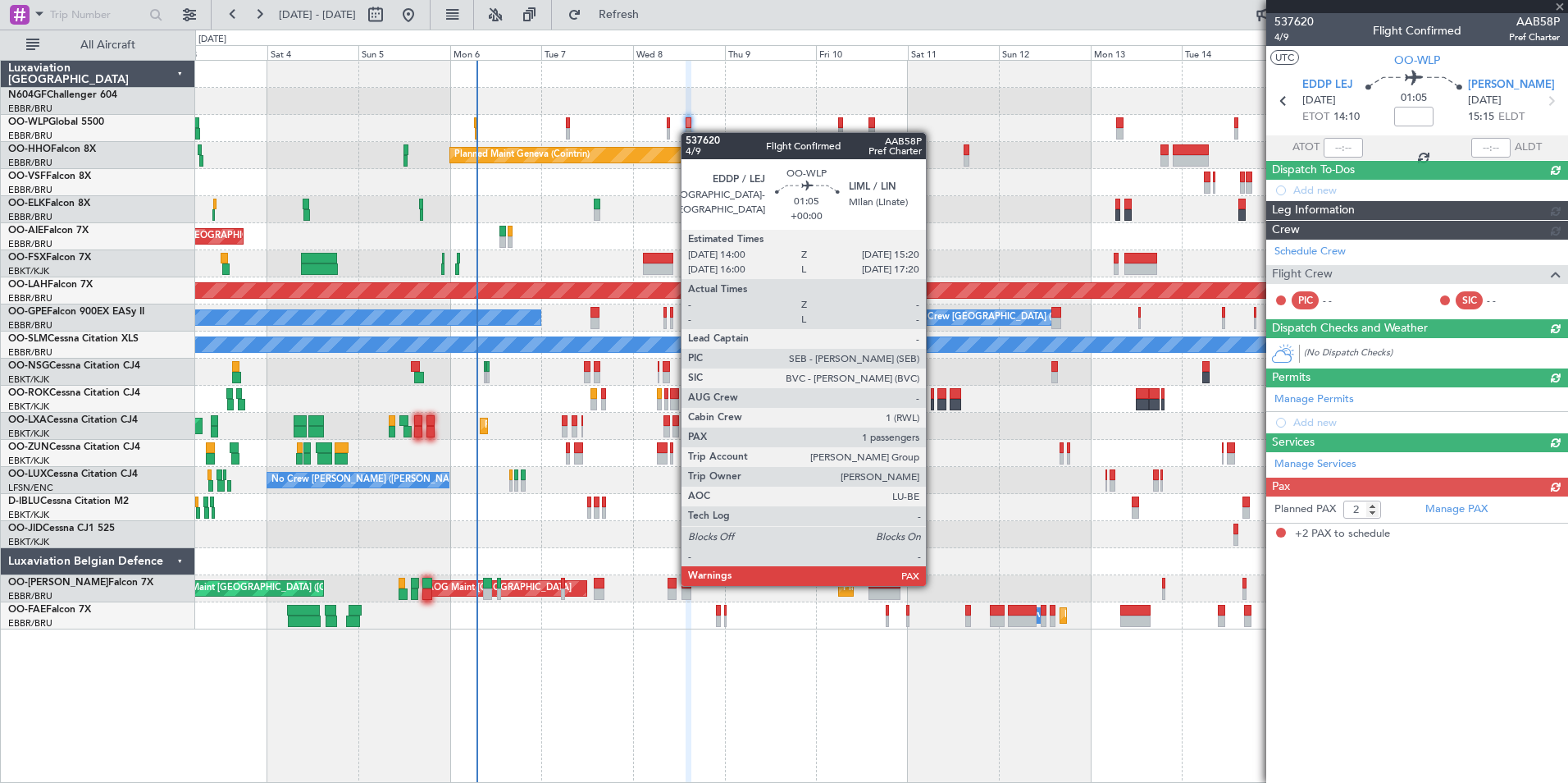
scroll to position [0, 0]
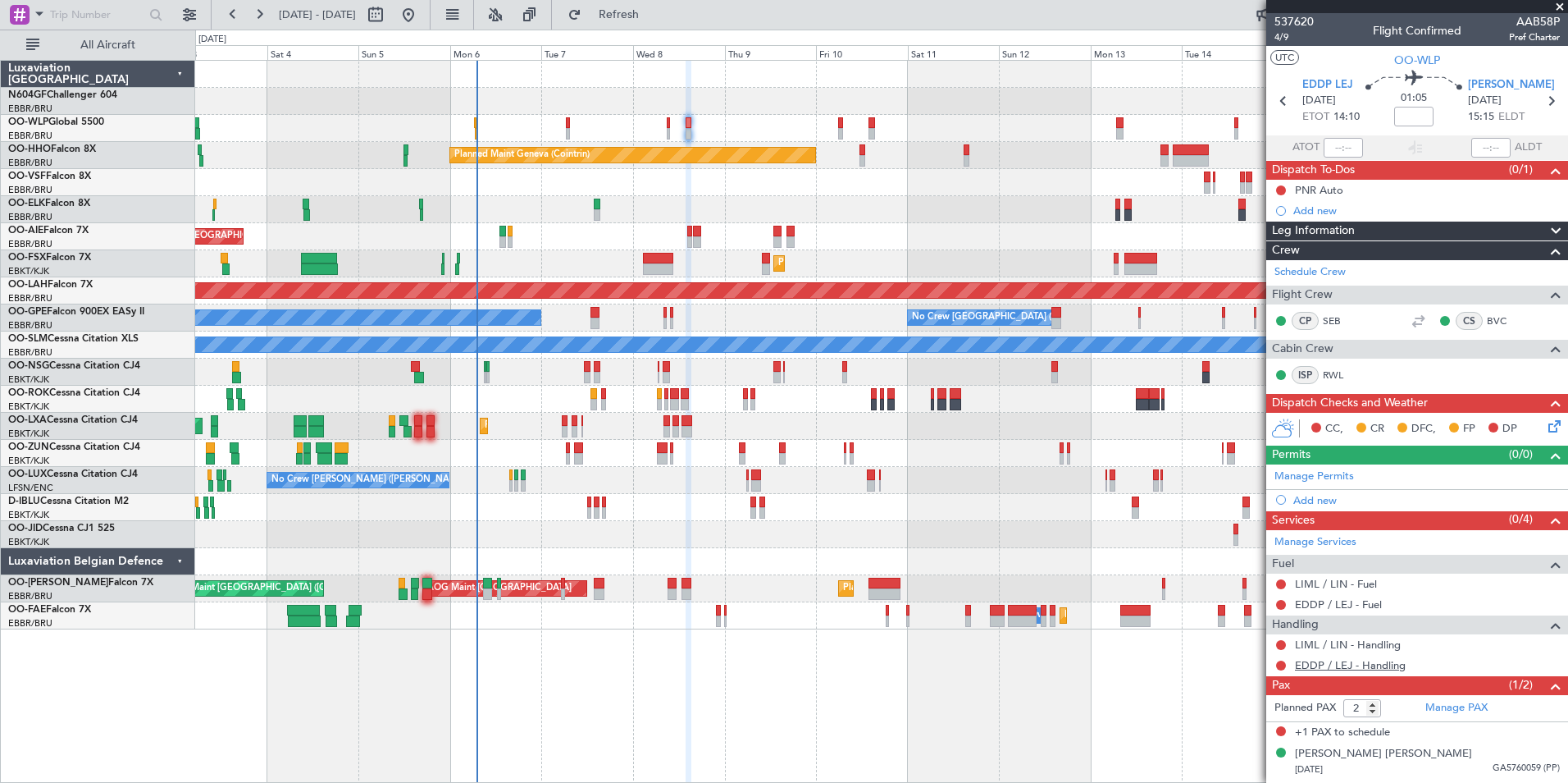
click at [1381, 662] on link "EDDP / LEJ - Handling" at bounding box center [1350, 665] width 111 height 14
click at [659, 25] on button "Refresh" at bounding box center [608, 15] width 98 height 27
click at [671, 132] on div "Planned Maint Milan (Linate)" at bounding box center [881, 128] width 1372 height 27
click at [1349, 643] on link "LIML / LIN - Handling" at bounding box center [1348, 644] width 106 height 14
click at [654, 16] on span "Refresh" at bounding box center [619, 14] width 69 height 12
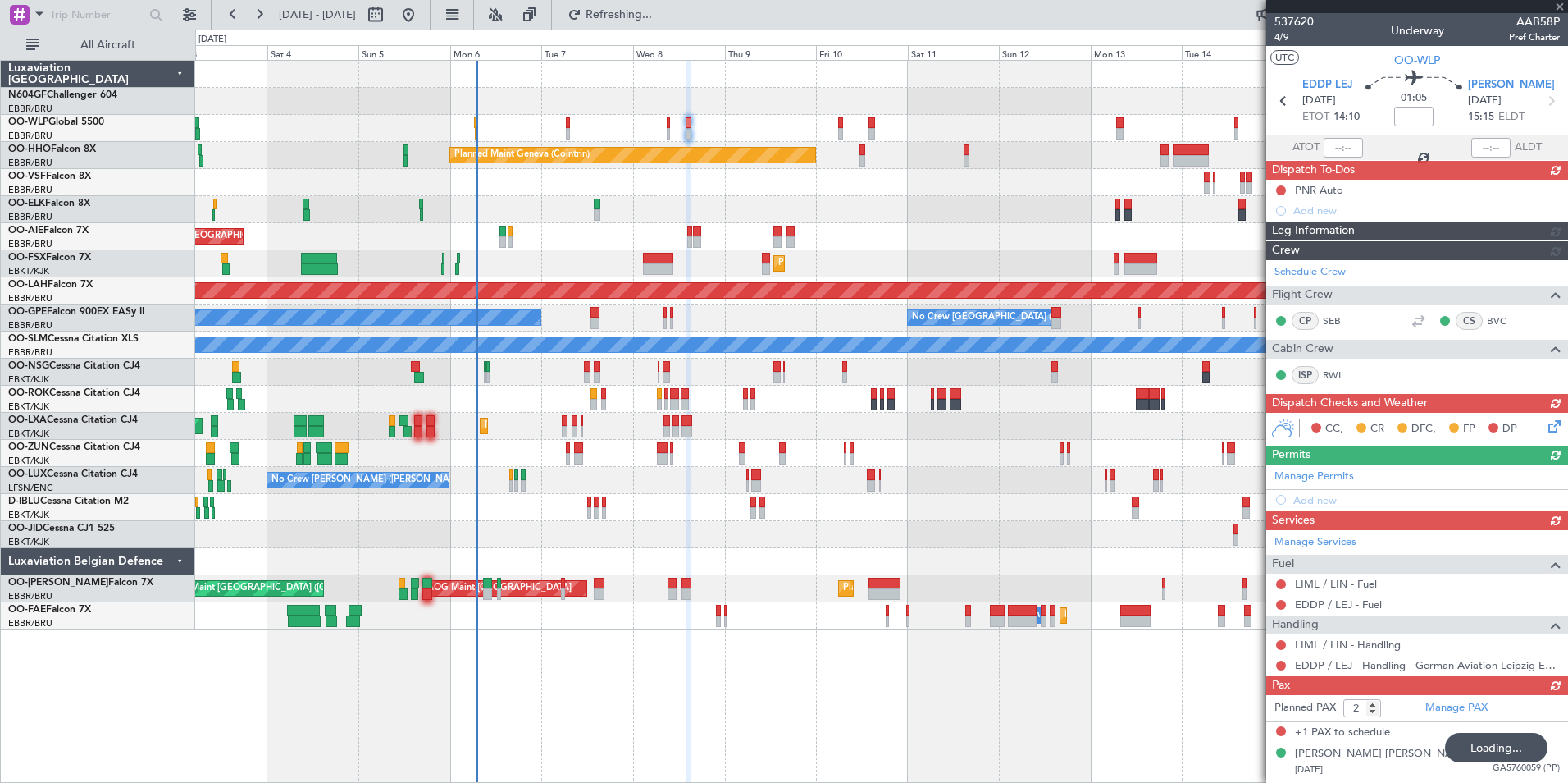
click at [1324, 587] on div "Manage Services Fuel LIML / LIN - Fuel EDDP / LEJ - Fuel Handling LIML / LIN - …" at bounding box center [1417, 603] width 302 height 146
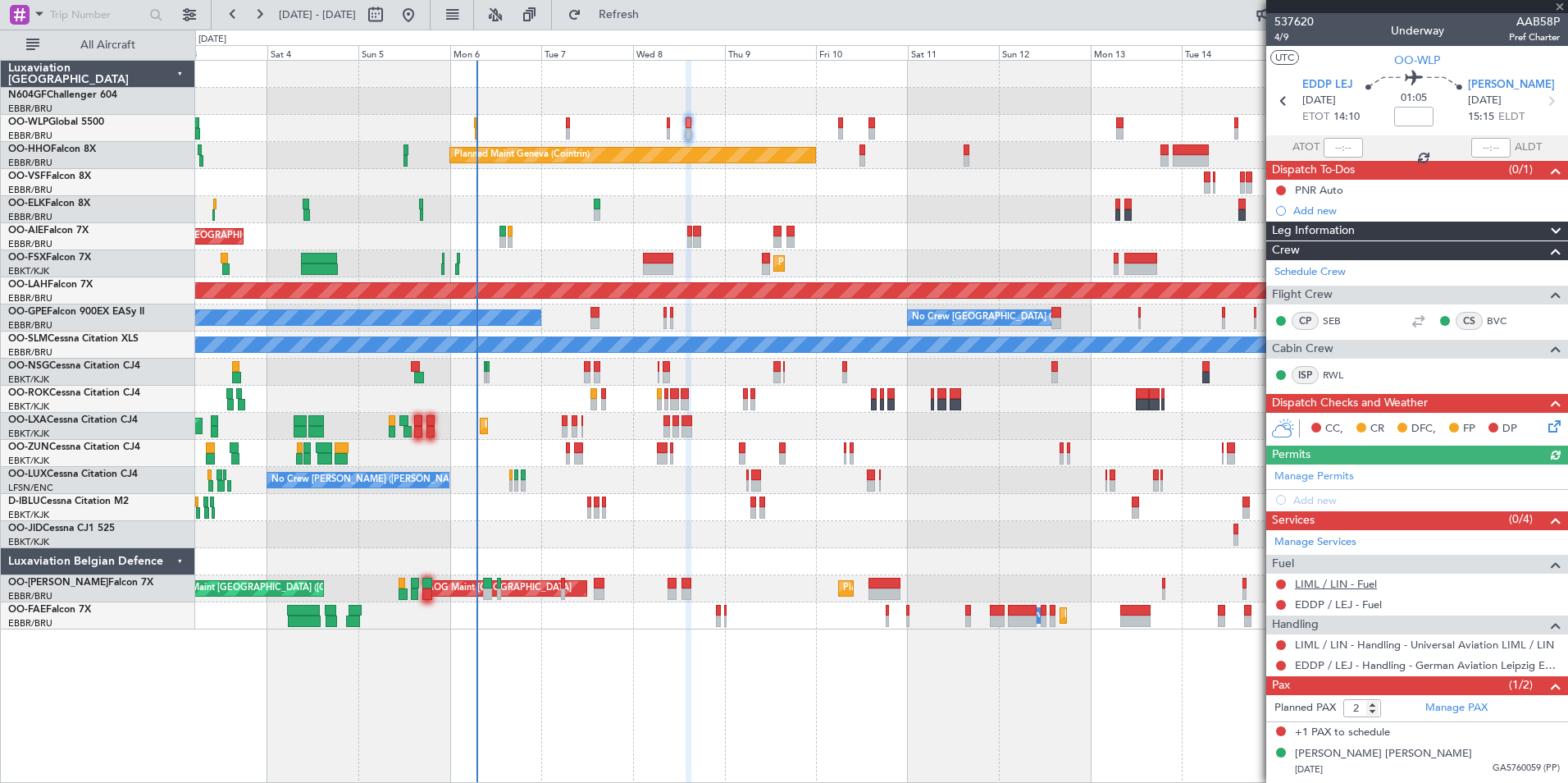
click at [1326, 586] on link "LIML / LIN - Fuel" at bounding box center [1335, 584] width 82 height 14
click at [1335, 603] on link "EDDP / LEJ - Fuel" at bounding box center [1338, 604] width 87 height 14
click at [659, 27] on button "Refresh" at bounding box center [608, 15] width 98 height 27
click at [1280, 187] on button at bounding box center [1281, 190] width 10 height 10
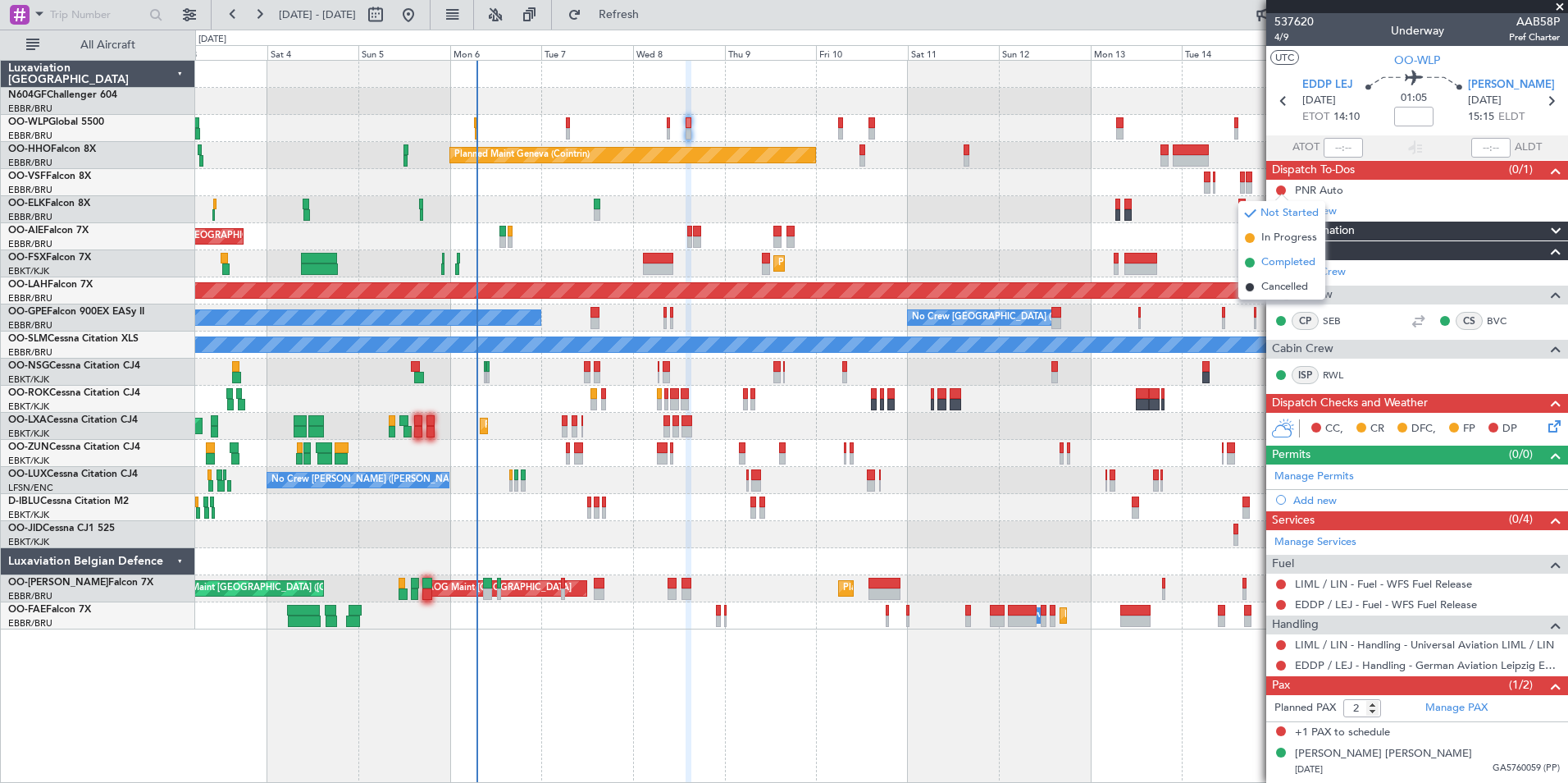
click at [1281, 261] on span "Completed" at bounding box center [1288, 262] width 54 height 17
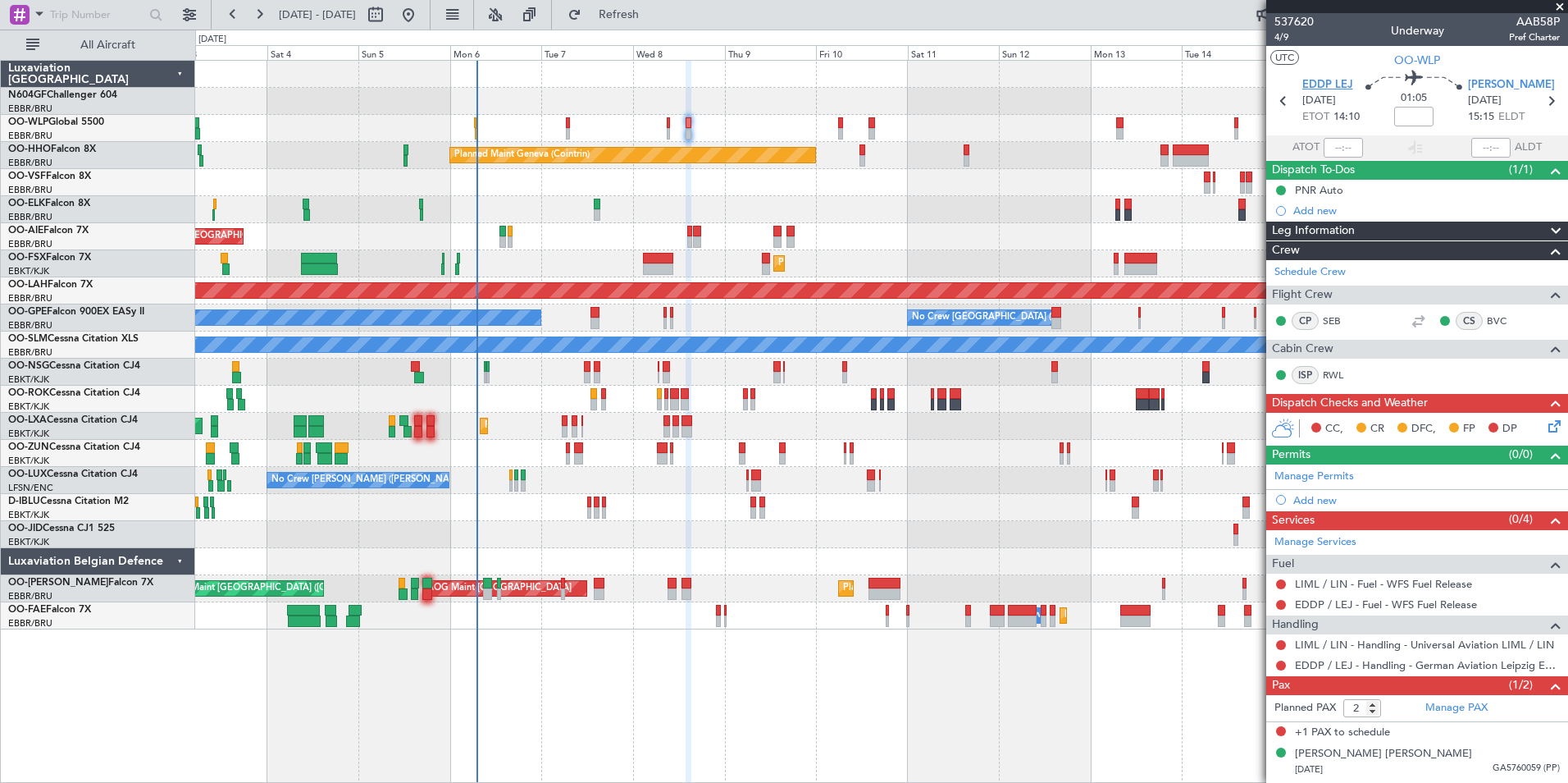
click at [1325, 85] on span "EDDP LEJ" at bounding box center [1327, 85] width 50 height 17
click at [1305, 660] on link "EDDP / LEJ - Handling - German Aviation Leipzig EDDP/LEJ" at bounding box center [1427, 665] width 265 height 14
click at [654, 19] on span "Refresh" at bounding box center [619, 14] width 69 height 12
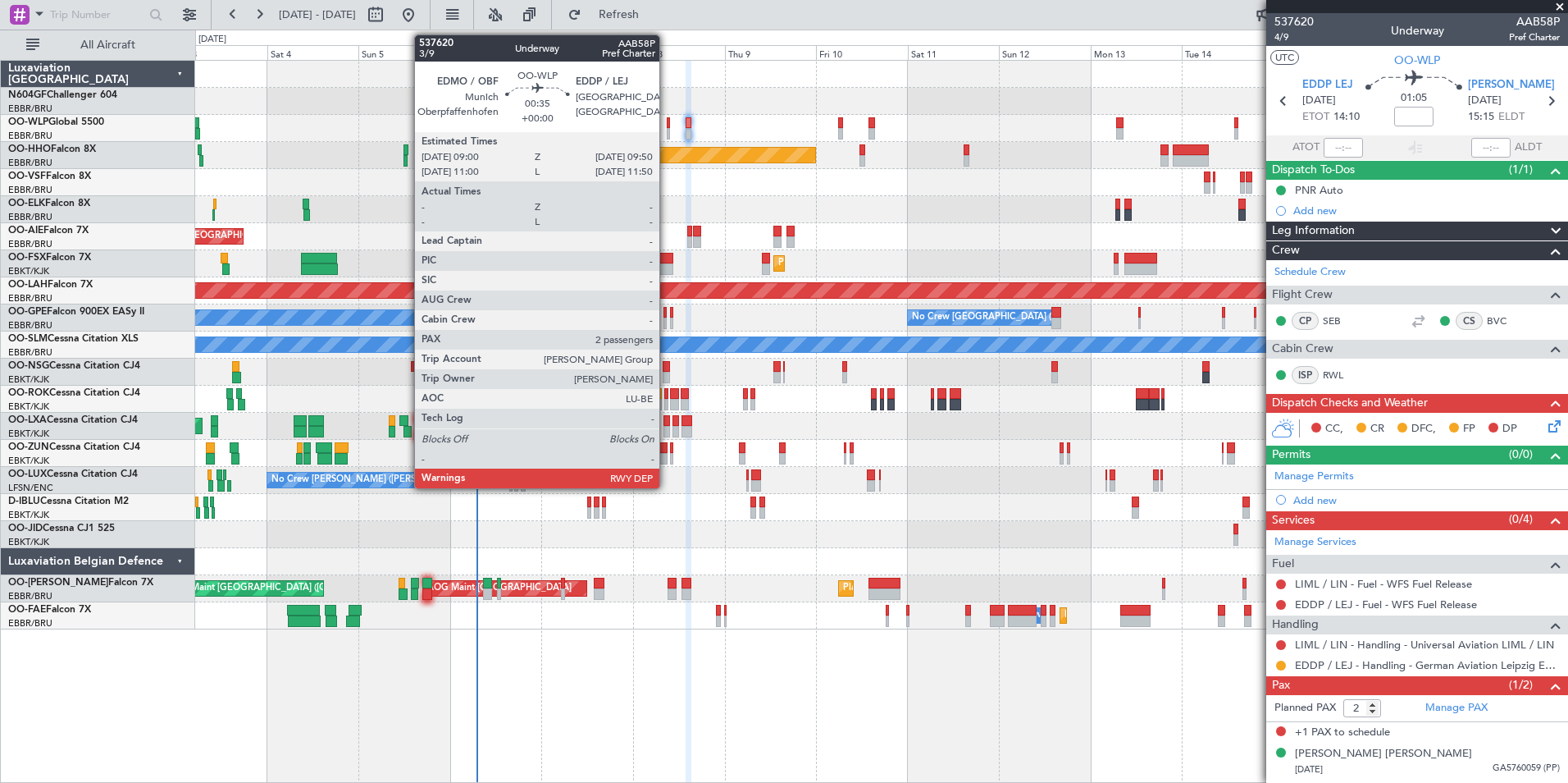
click at [667, 130] on div at bounding box center [669, 134] width 4 height 12
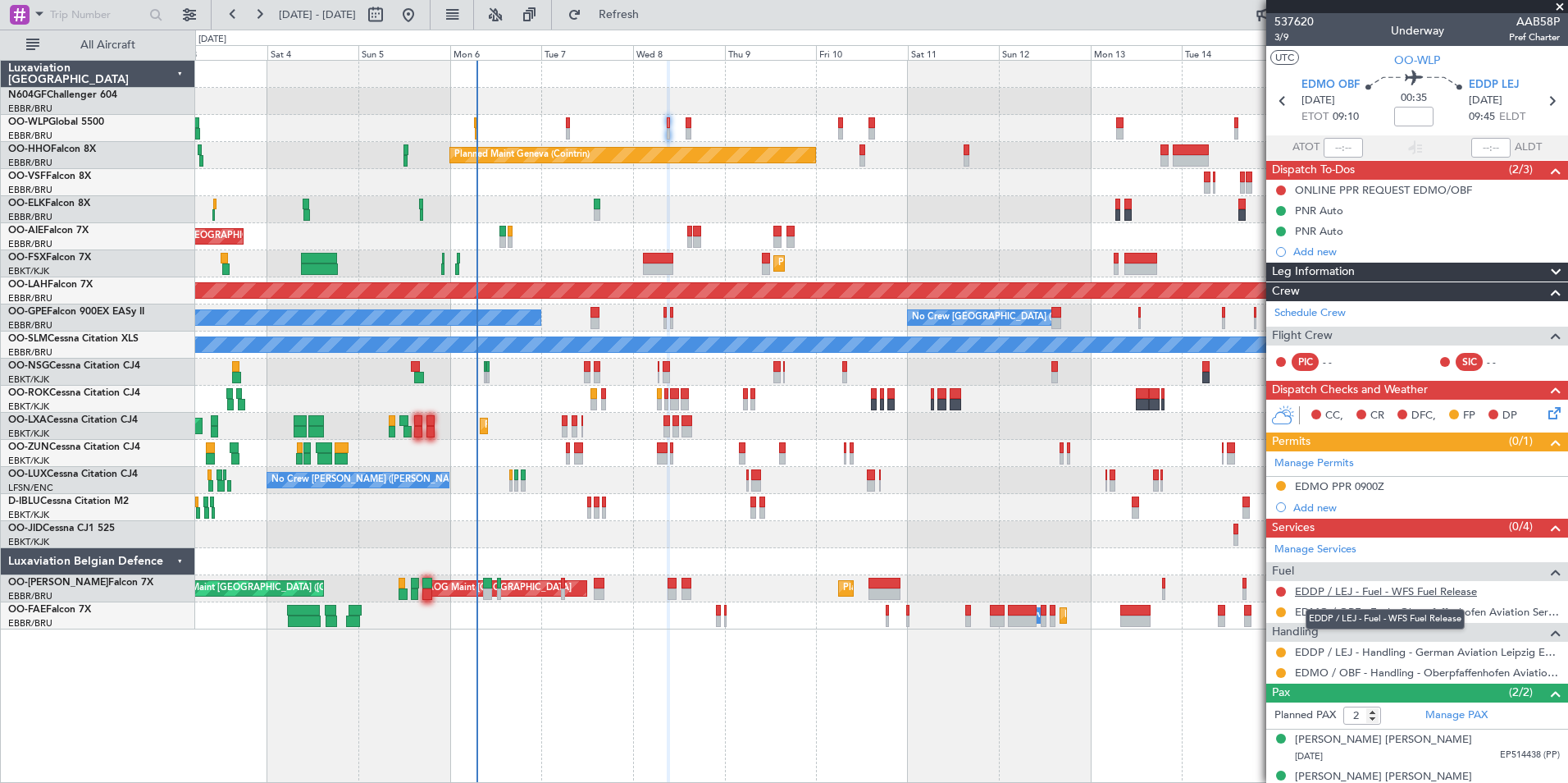
click at [1372, 589] on link "EDDP / LEJ - Fuel - WFS Fuel Release" at bounding box center [1386, 591] width 182 height 14
click at [654, 17] on span "Refresh" at bounding box center [619, 14] width 69 height 12
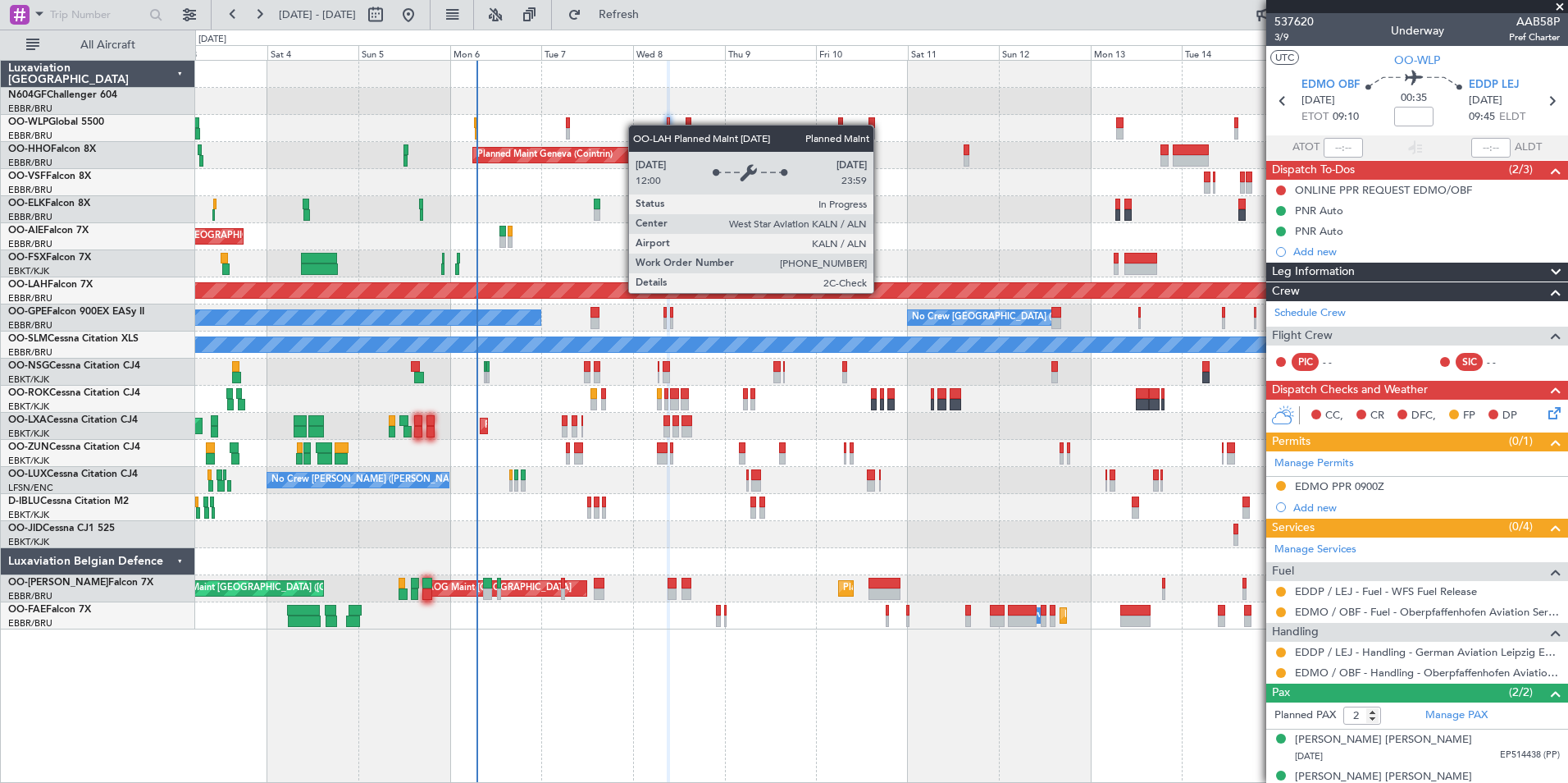
click at [881, 292] on div "Planned Maint [PERSON_NAME]-[GEOGRAPHIC_DATA][PERSON_NAME] ([GEOGRAPHIC_DATA][P…" at bounding box center [881, 290] width 4115 height 15
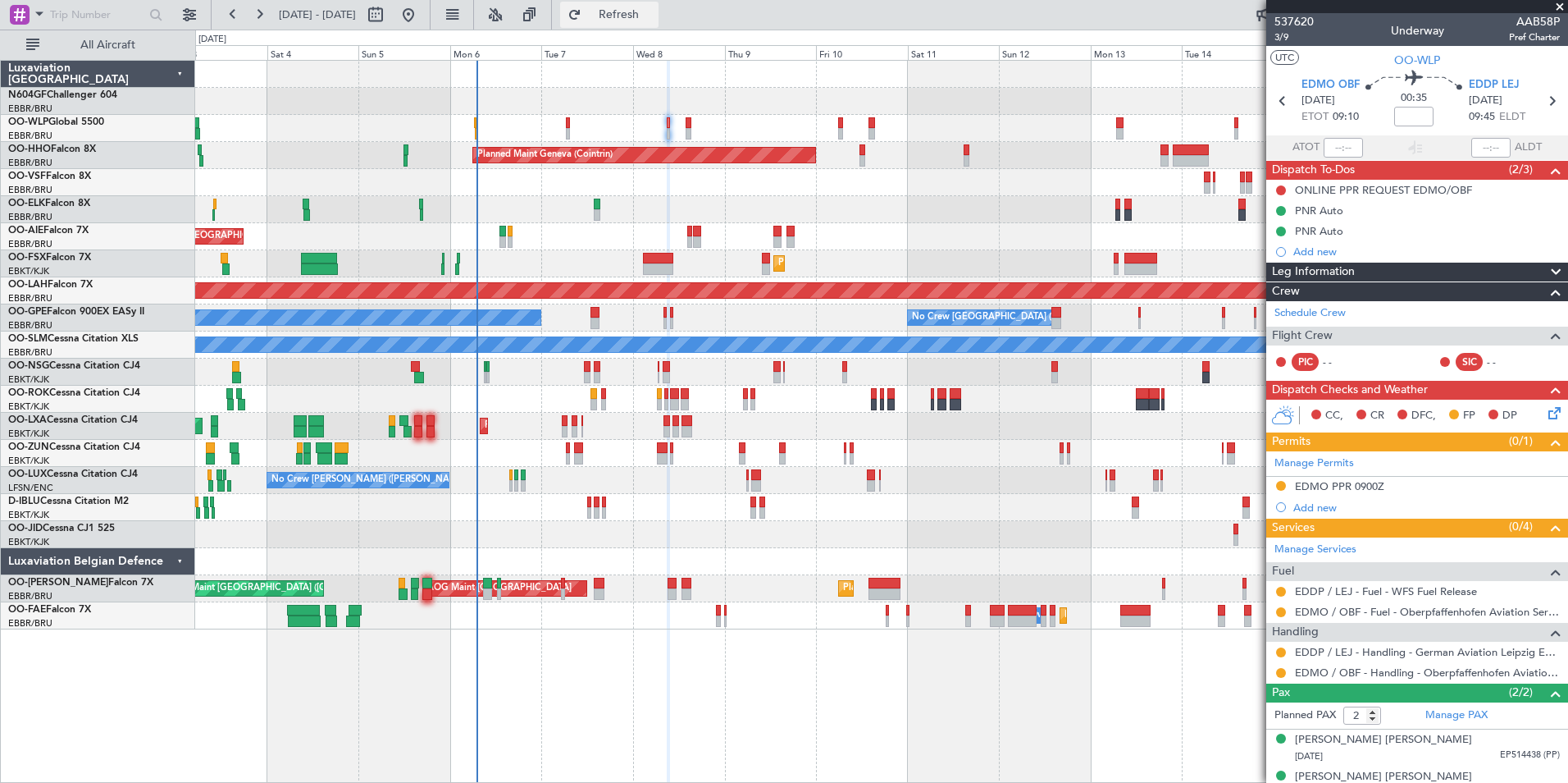
click at [654, 9] on span "Refresh" at bounding box center [619, 14] width 69 height 12
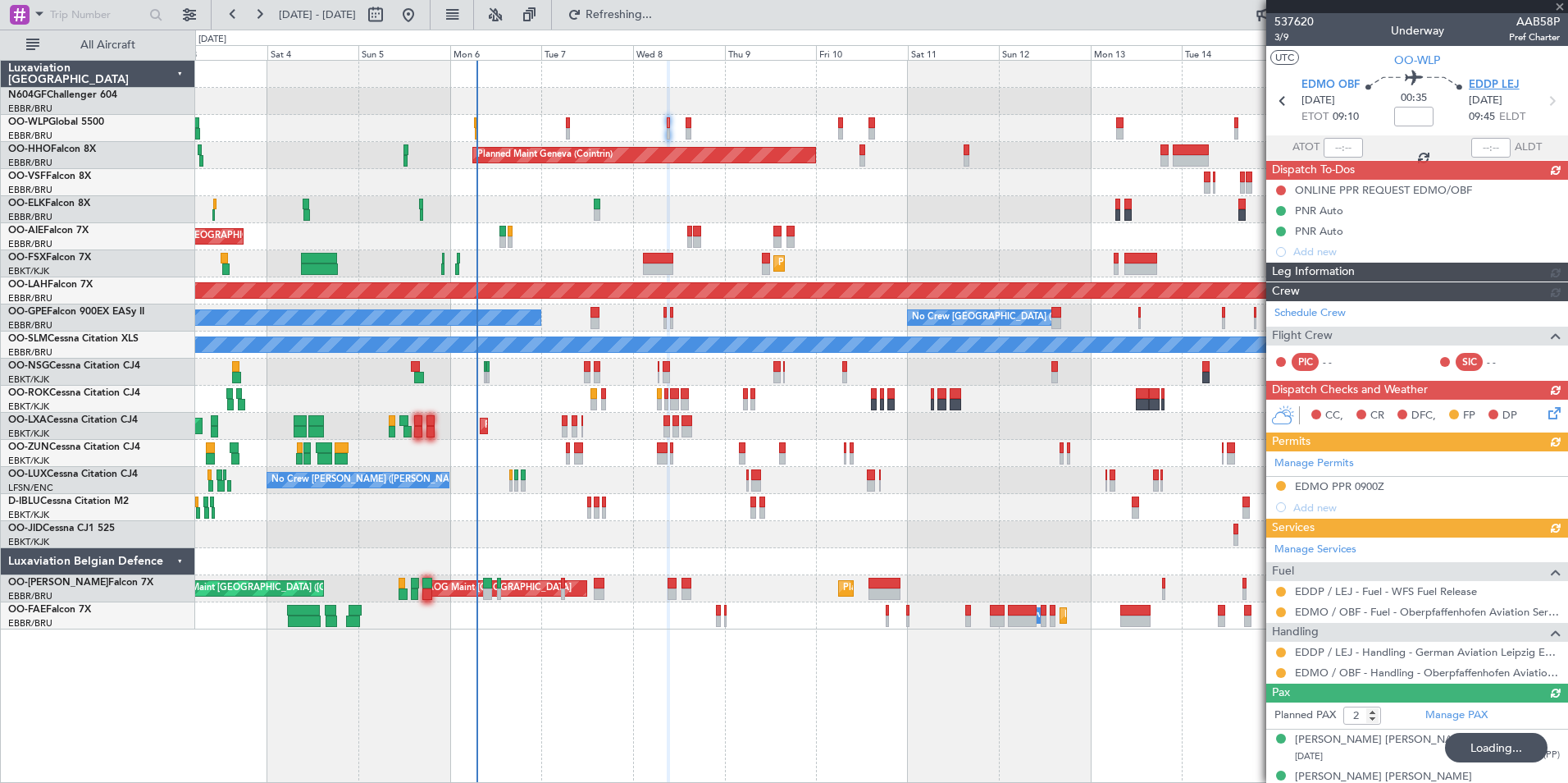
click at [1477, 85] on span "EDDP LEJ" at bounding box center [1494, 85] width 50 height 17
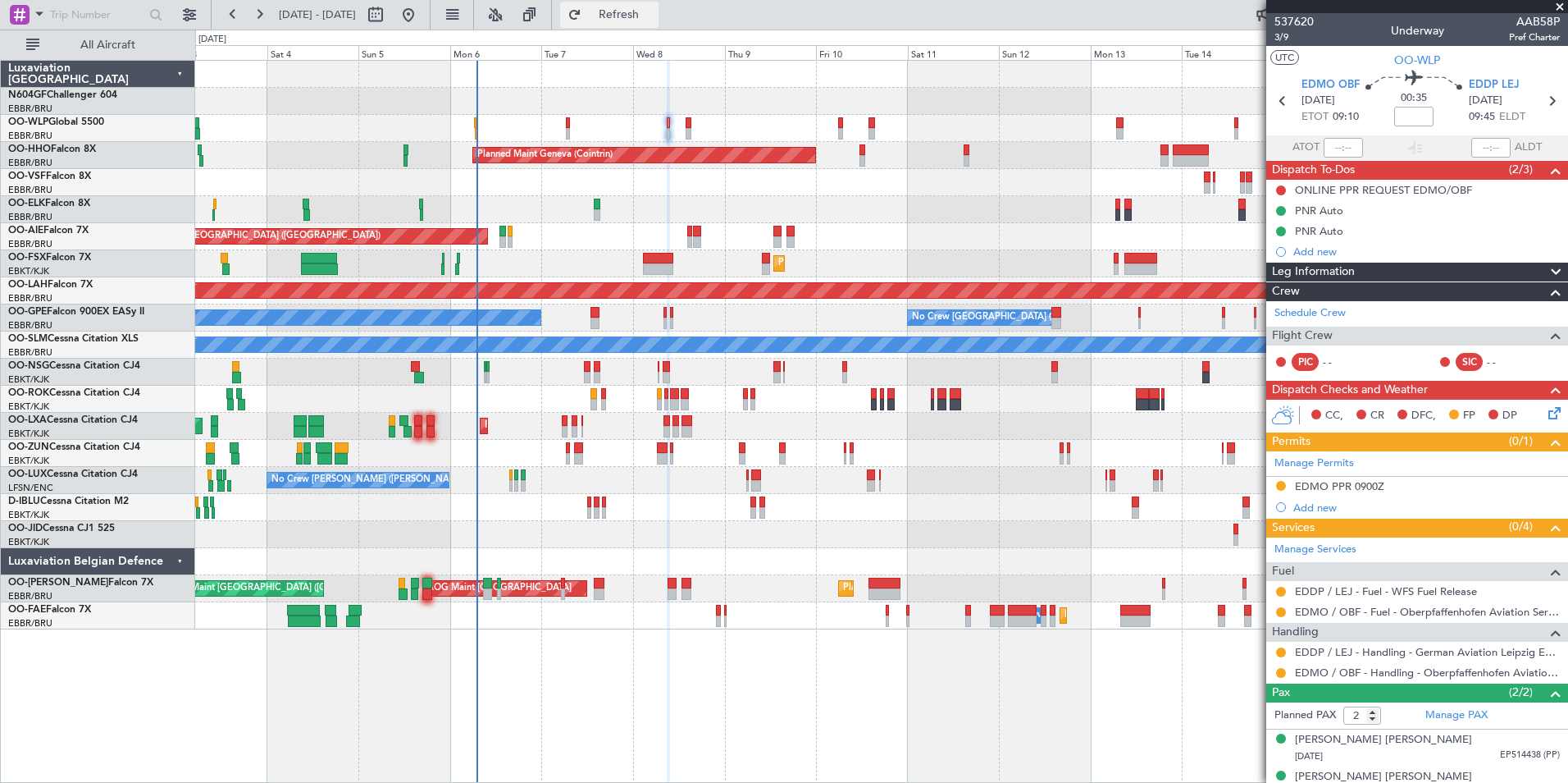
click at [654, 9] on span "Refresh" at bounding box center [619, 14] width 69 height 12
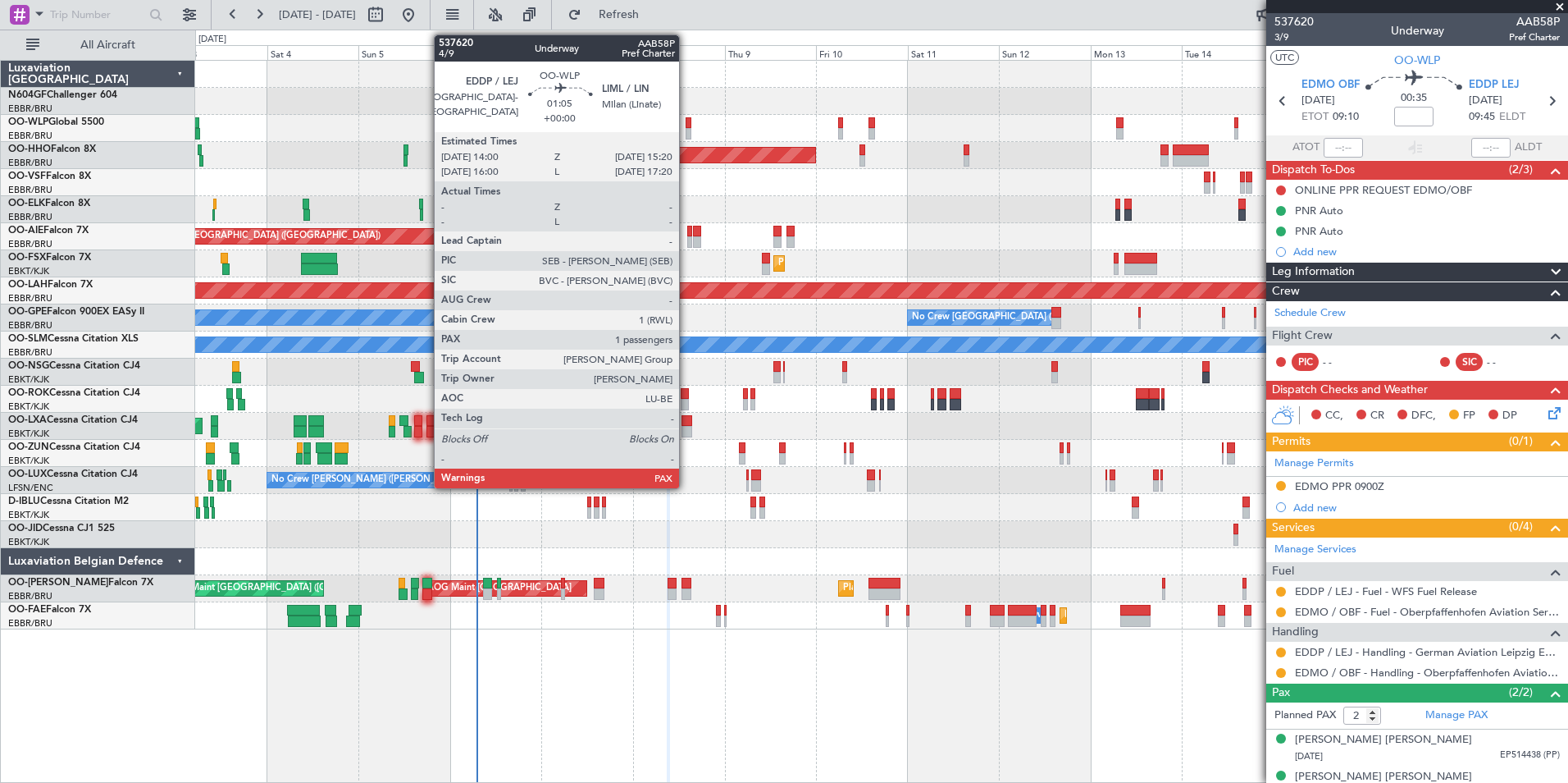
click at [686, 127] on div at bounding box center [688, 123] width 5 height 12
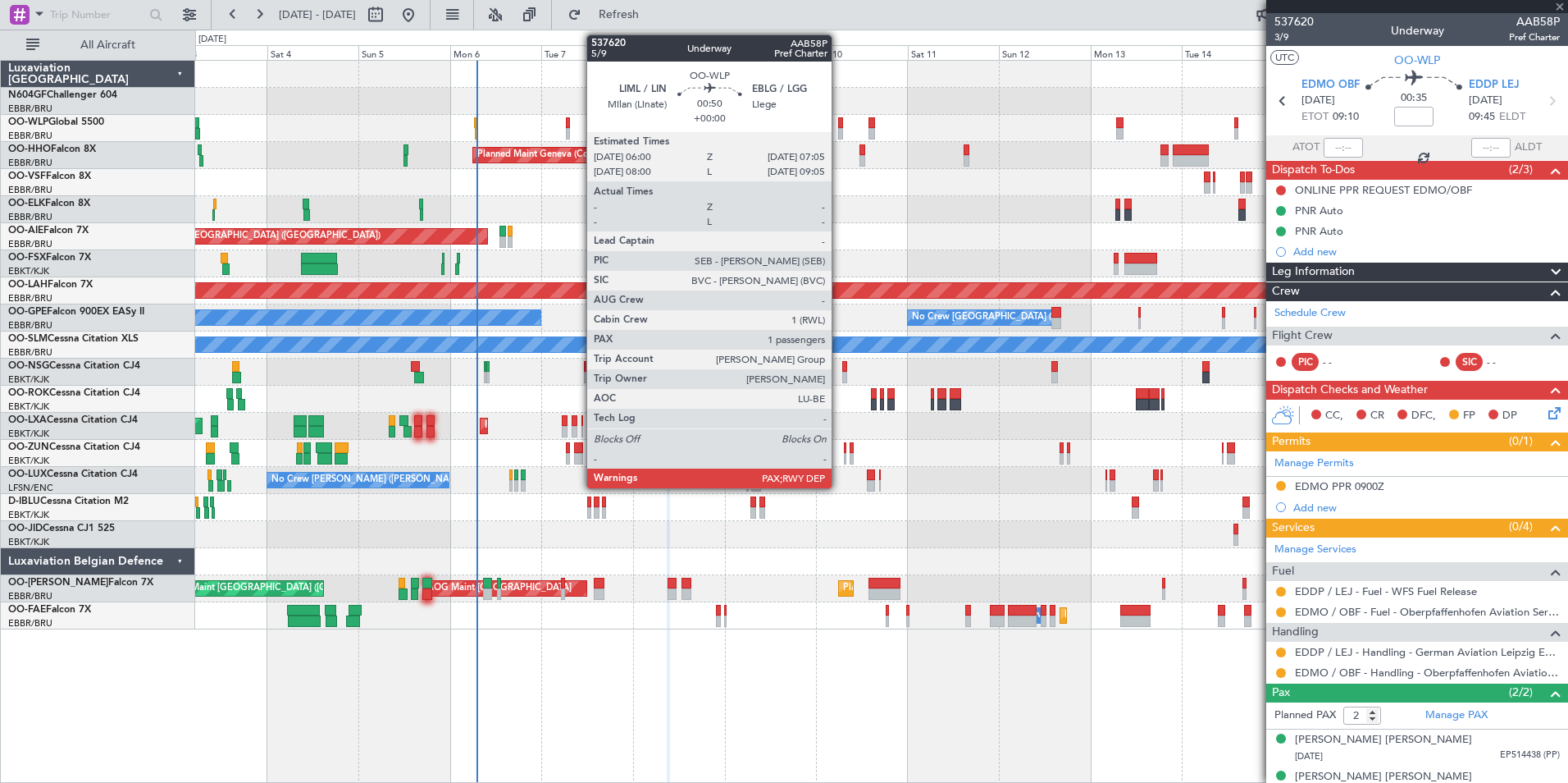
click at [839, 132] on div at bounding box center [841, 134] width 5 height 12
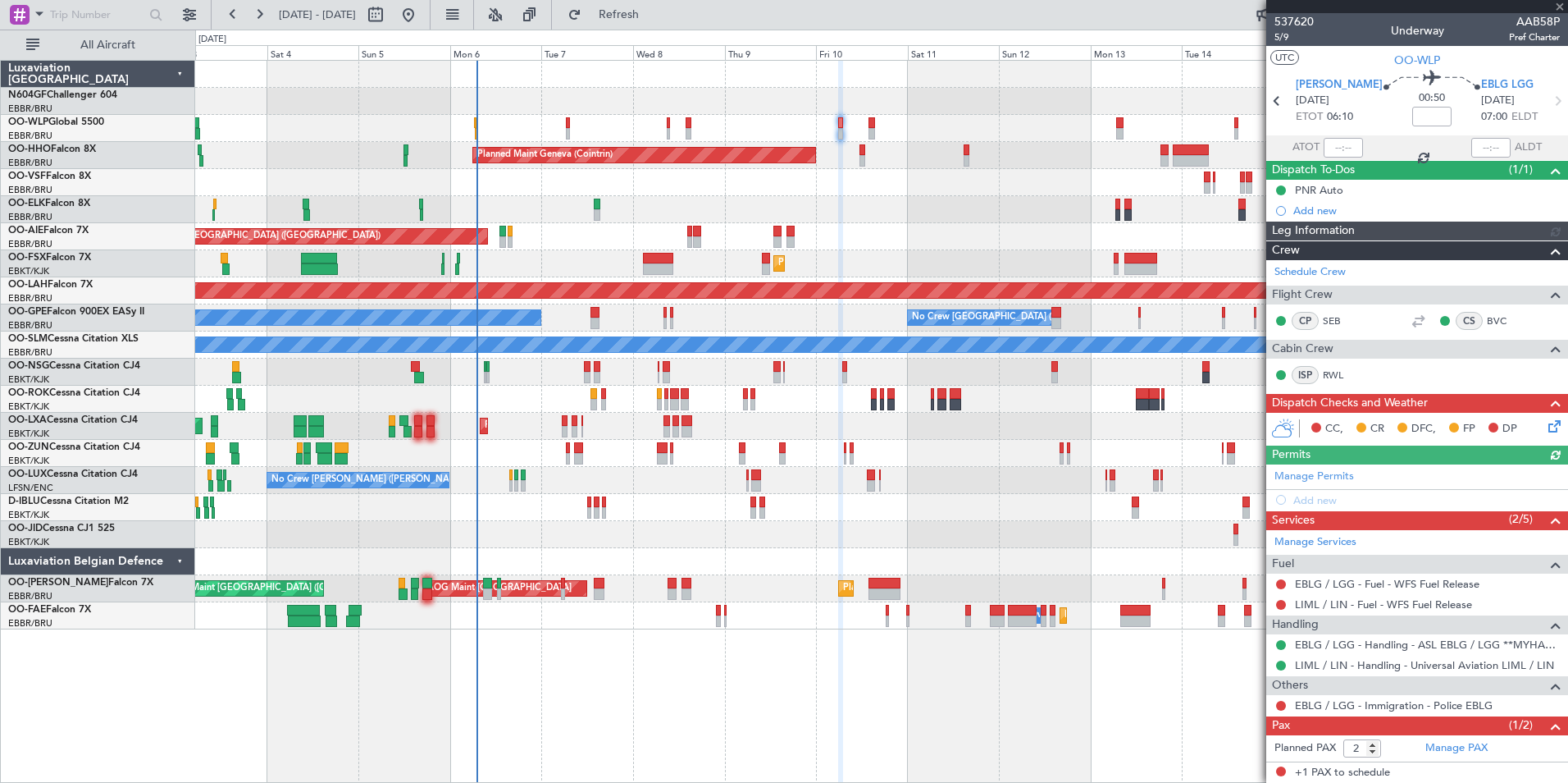
scroll to position [37, 0]
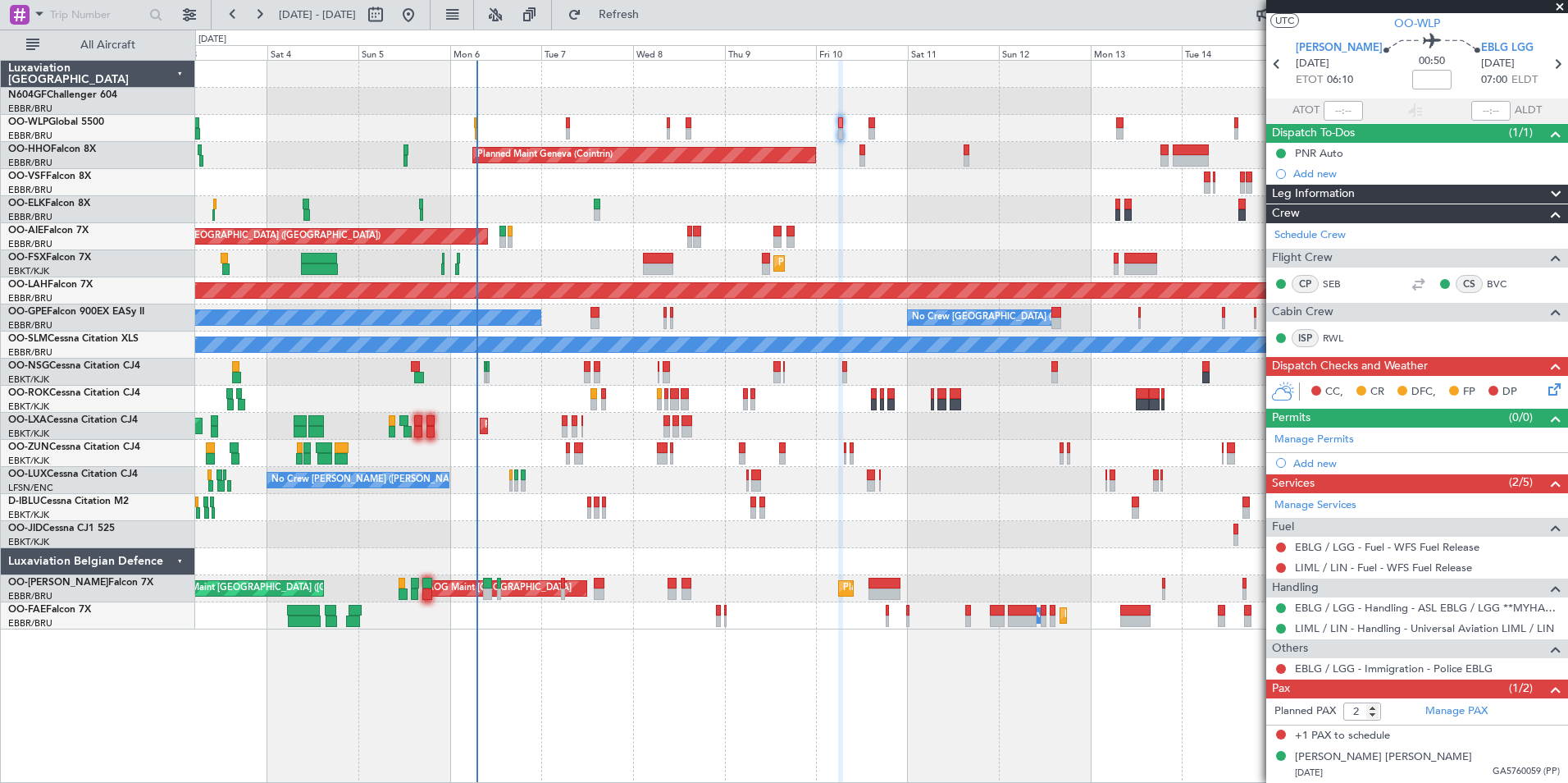
click at [755, 129] on div "Planned Maint Milan (Linate)" at bounding box center [881, 128] width 1372 height 27
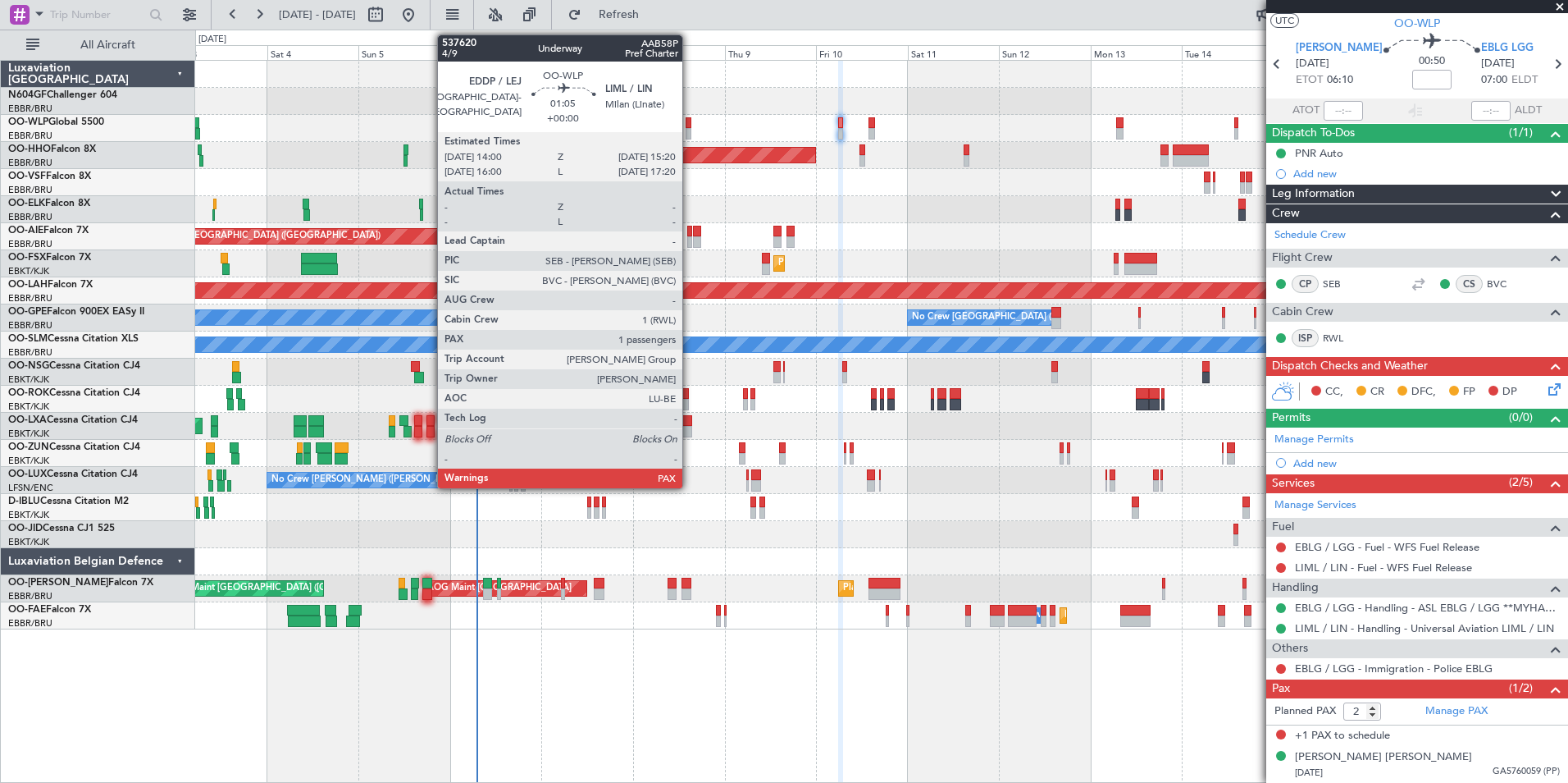
click at [690, 126] on div at bounding box center [688, 123] width 5 height 12
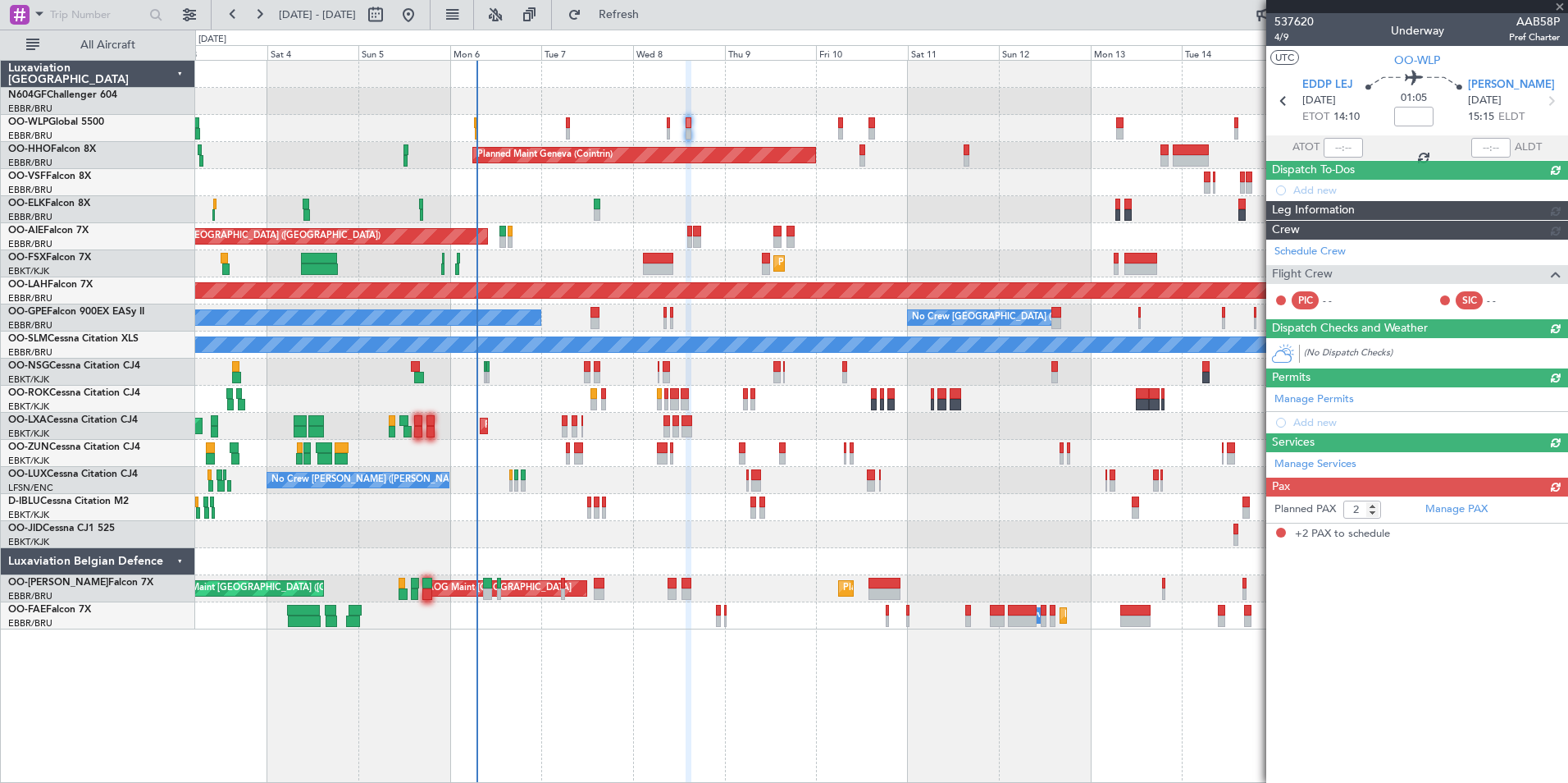
scroll to position [0, 0]
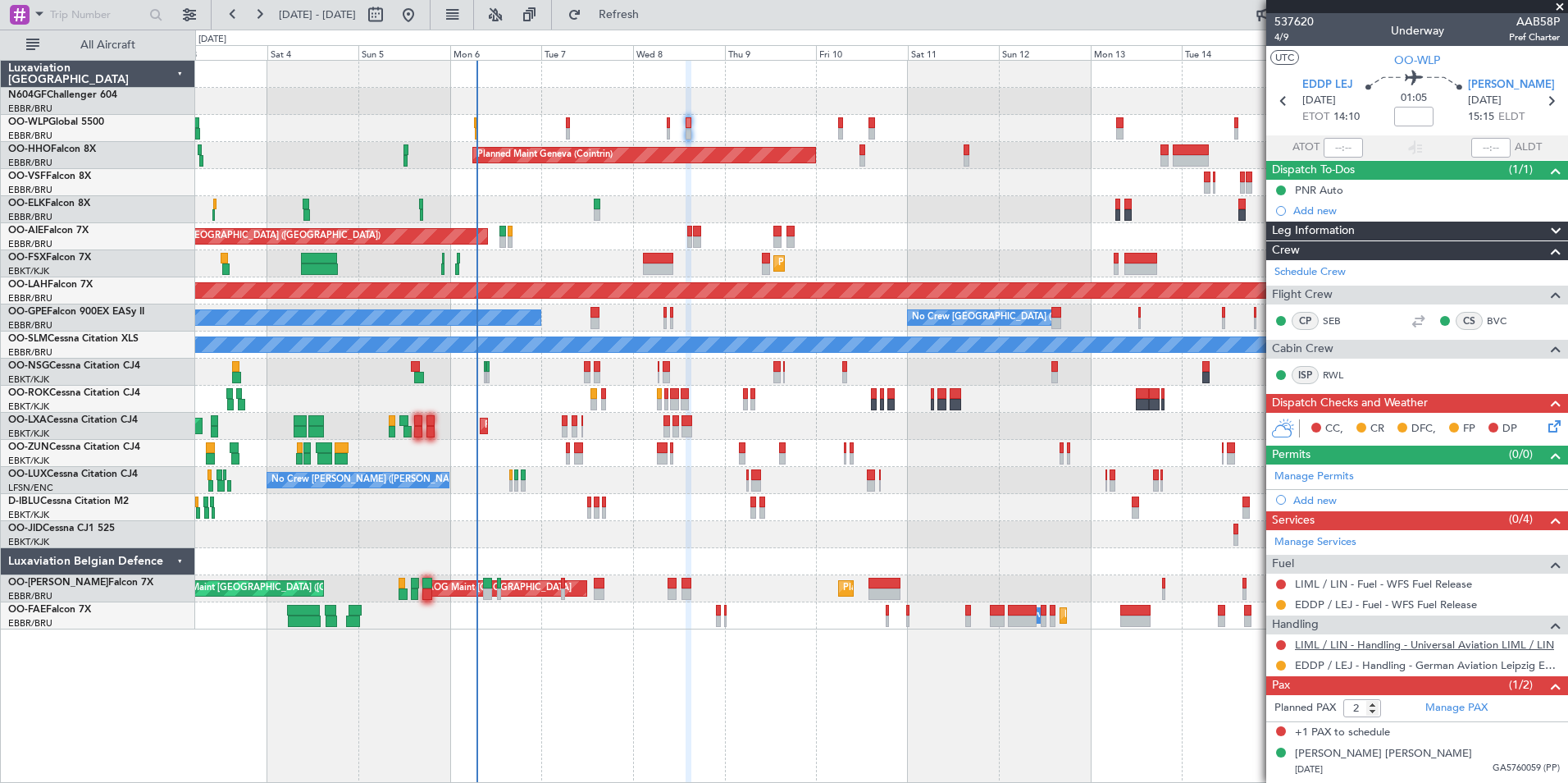
click at [1358, 637] on link "LIML / LIN - Handling - Universal Aviation LIML / LIN" at bounding box center [1424, 644] width 259 height 14
click at [1282, 645] on button at bounding box center [1281, 644] width 10 height 10
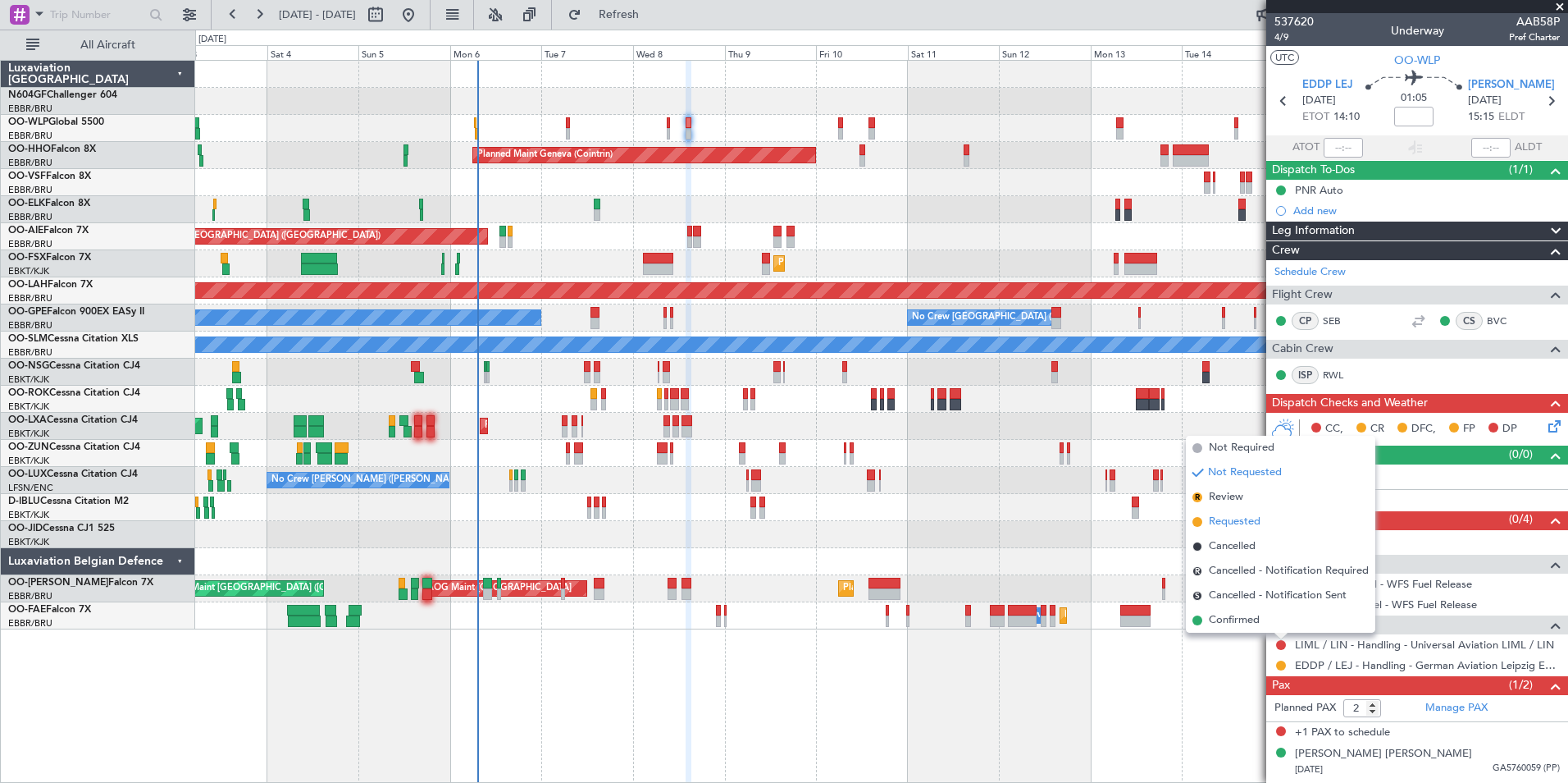
click at [1240, 518] on span "Requested" at bounding box center [1235, 521] width 51 height 17
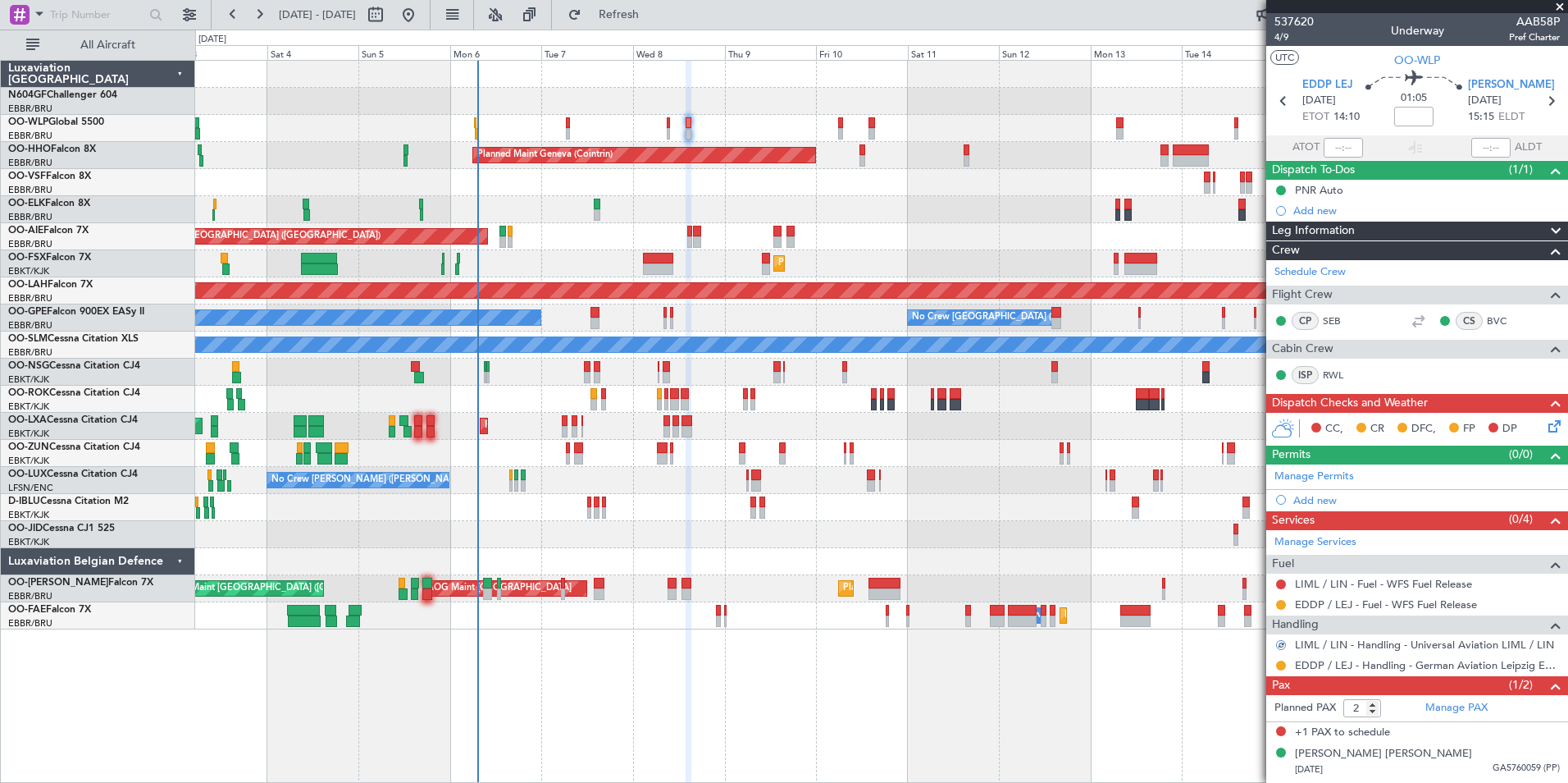
click at [928, 556] on div at bounding box center [881, 561] width 1372 height 27
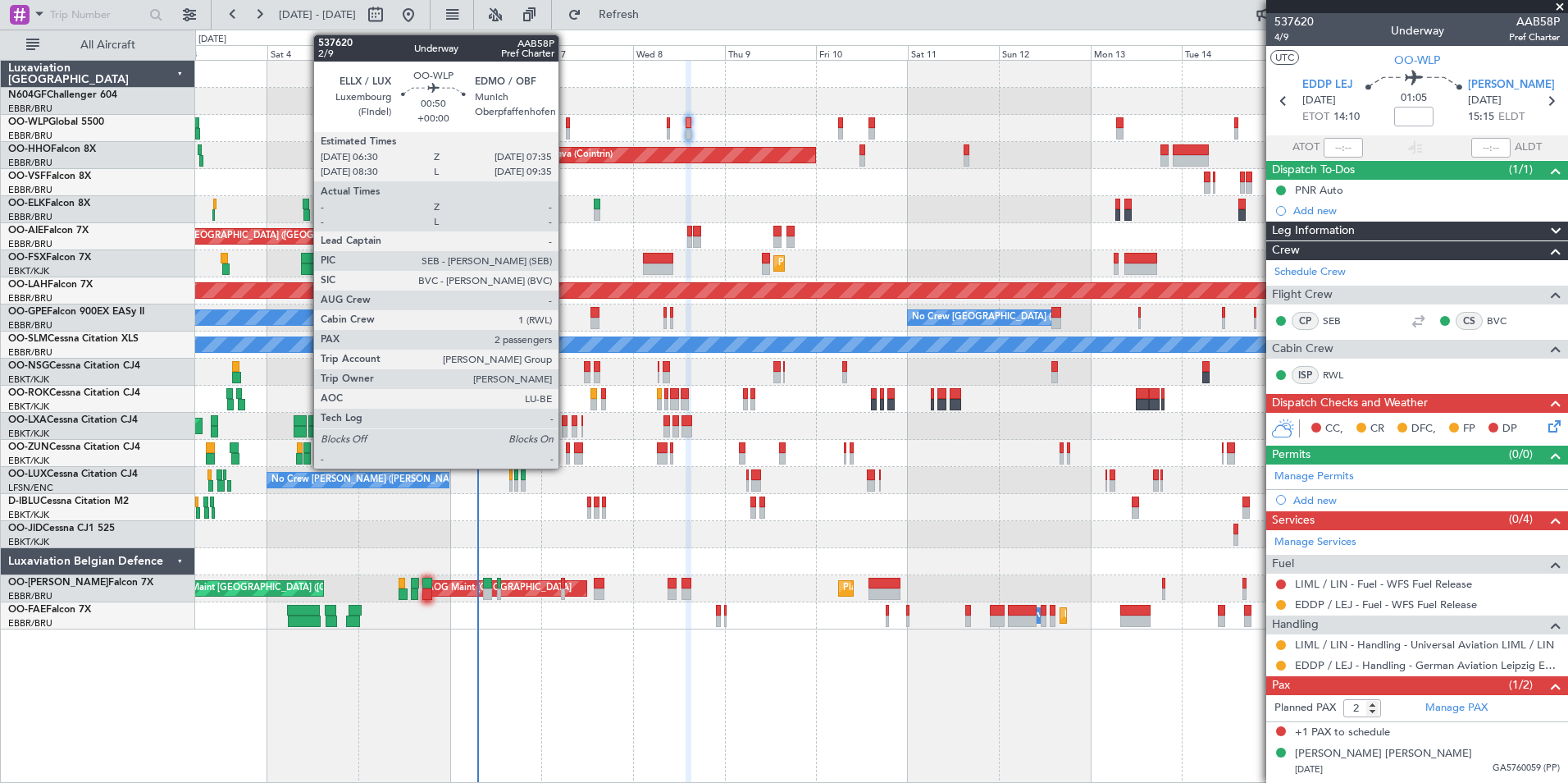
click at [566, 134] on div at bounding box center [569, 134] width 5 height 12
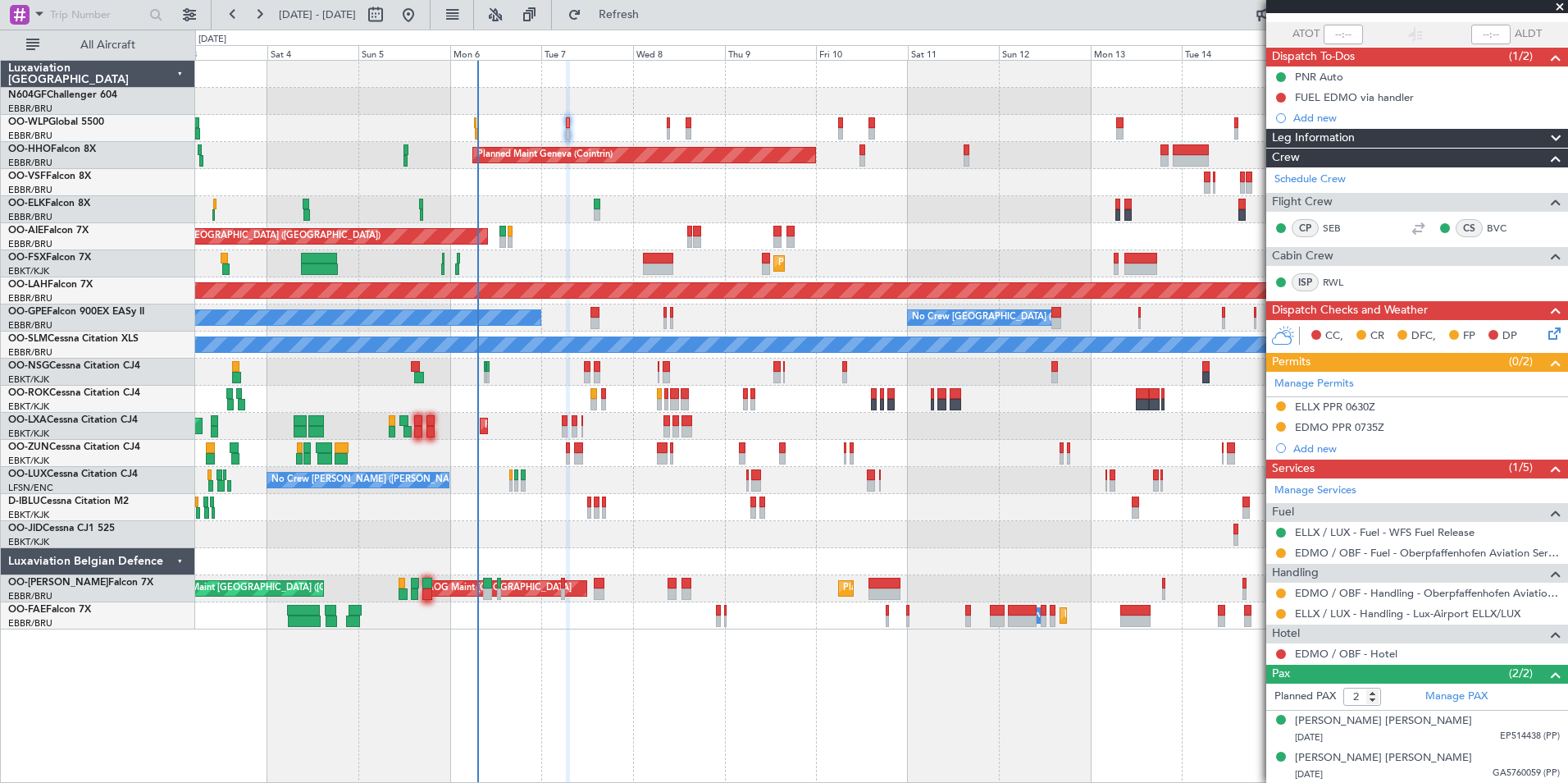
scroll to position [114, 0]
click at [1333, 650] on link "EDMO / OBF - Hotel" at bounding box center [1346, 653] width 103 height 14
click at [1275, 649] on div at bounding box center [1281, 653] width 13 height 13
click at [1277, 653] on button at bounding box center [1281, 653] width 10 height 10
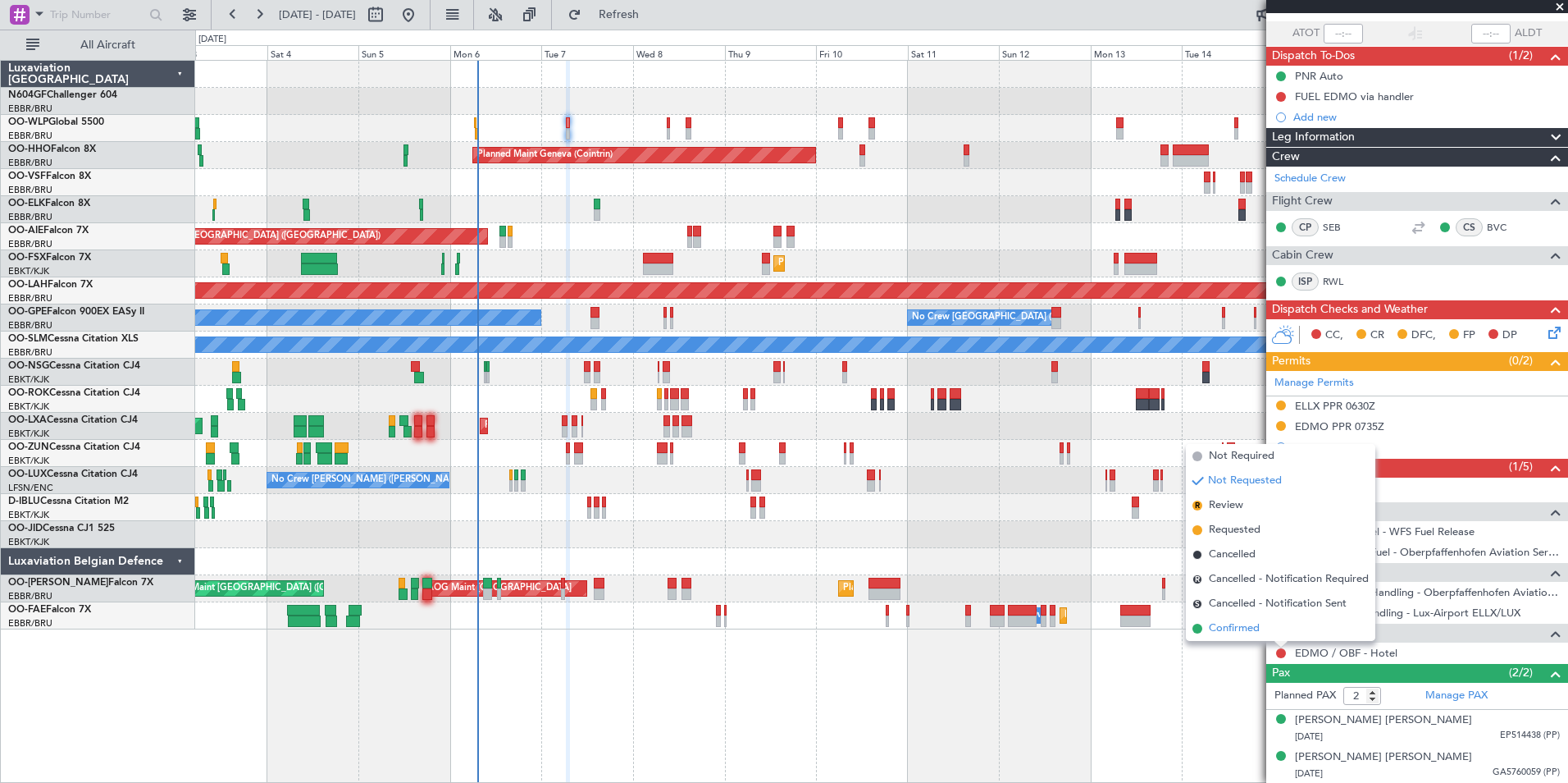
click at [1243, 626] on span "Confirmed" at bounding box center [1234, 628] width 50 height 17
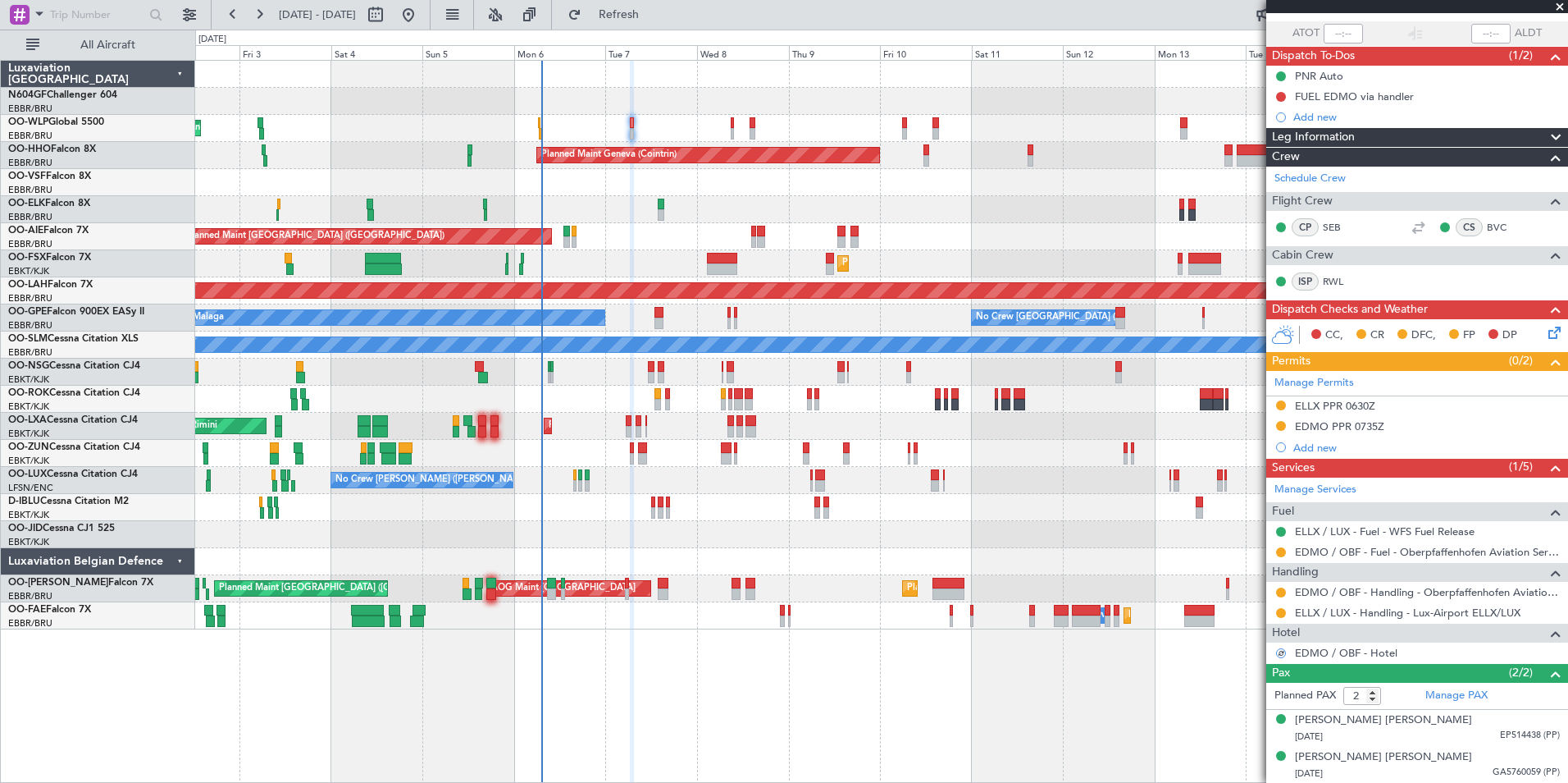
click at [729, 251] on div "Planned Maint Milan (Linate) Planned Maint Geneva ([GEOGRAPHIC_DATA]) Planned M…" at bounding box center [881, 345] width 1372 height 569
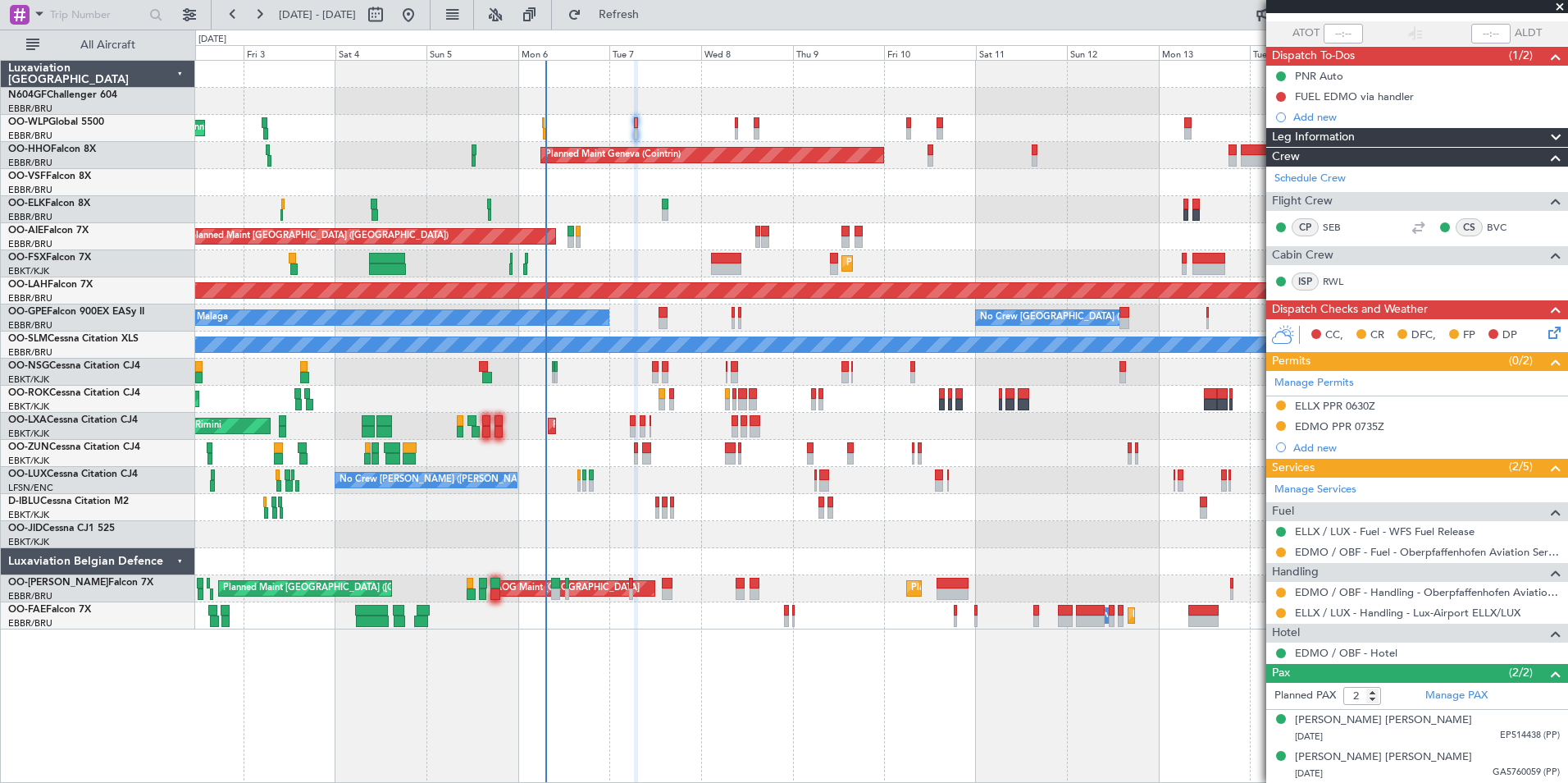
click at [712, 175] on div at bounding box center [881, 182] width 1372 height 27
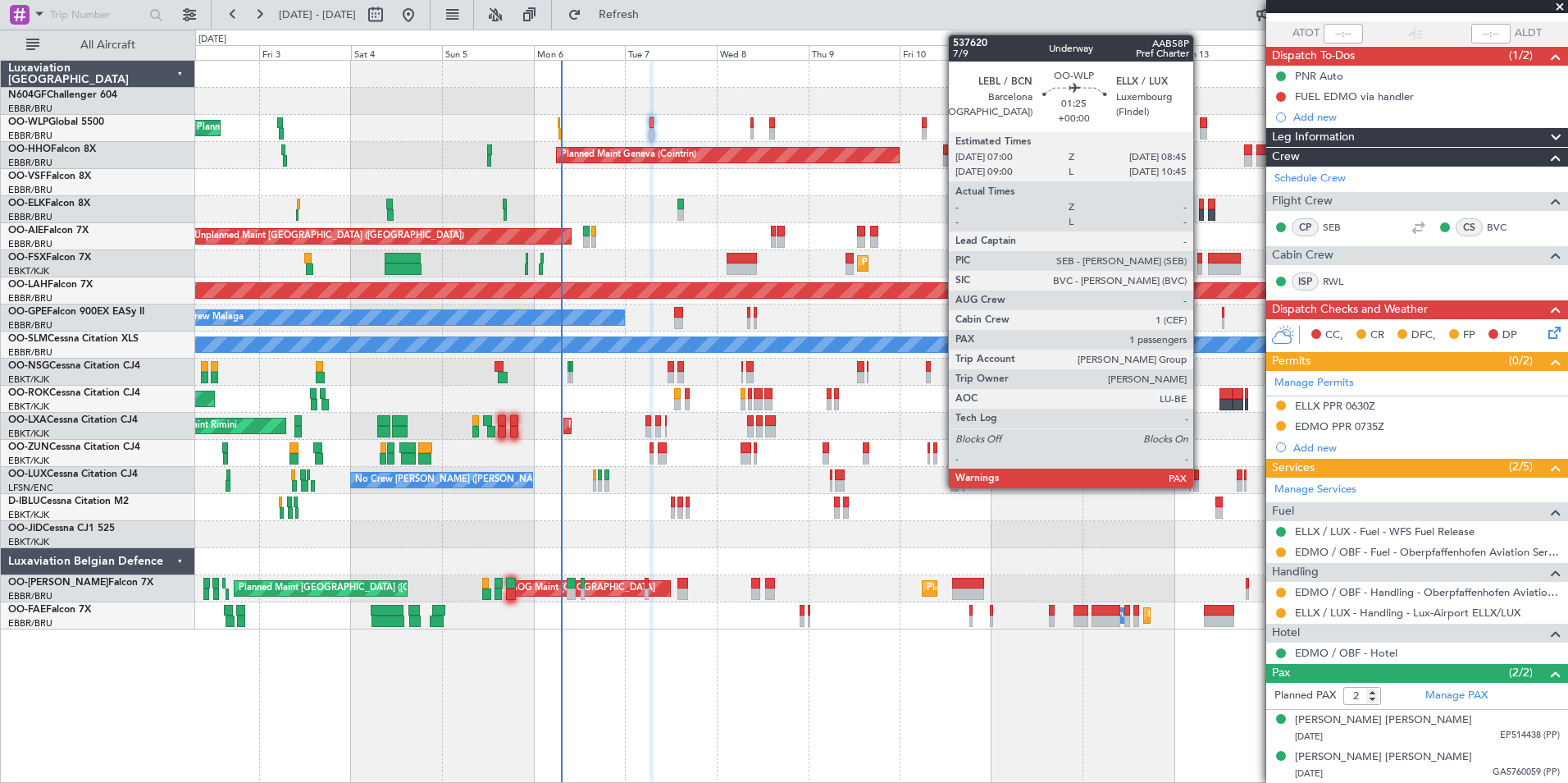
click at [1201, 134] on div at bounding box center [1204, 134] width 7 height 12
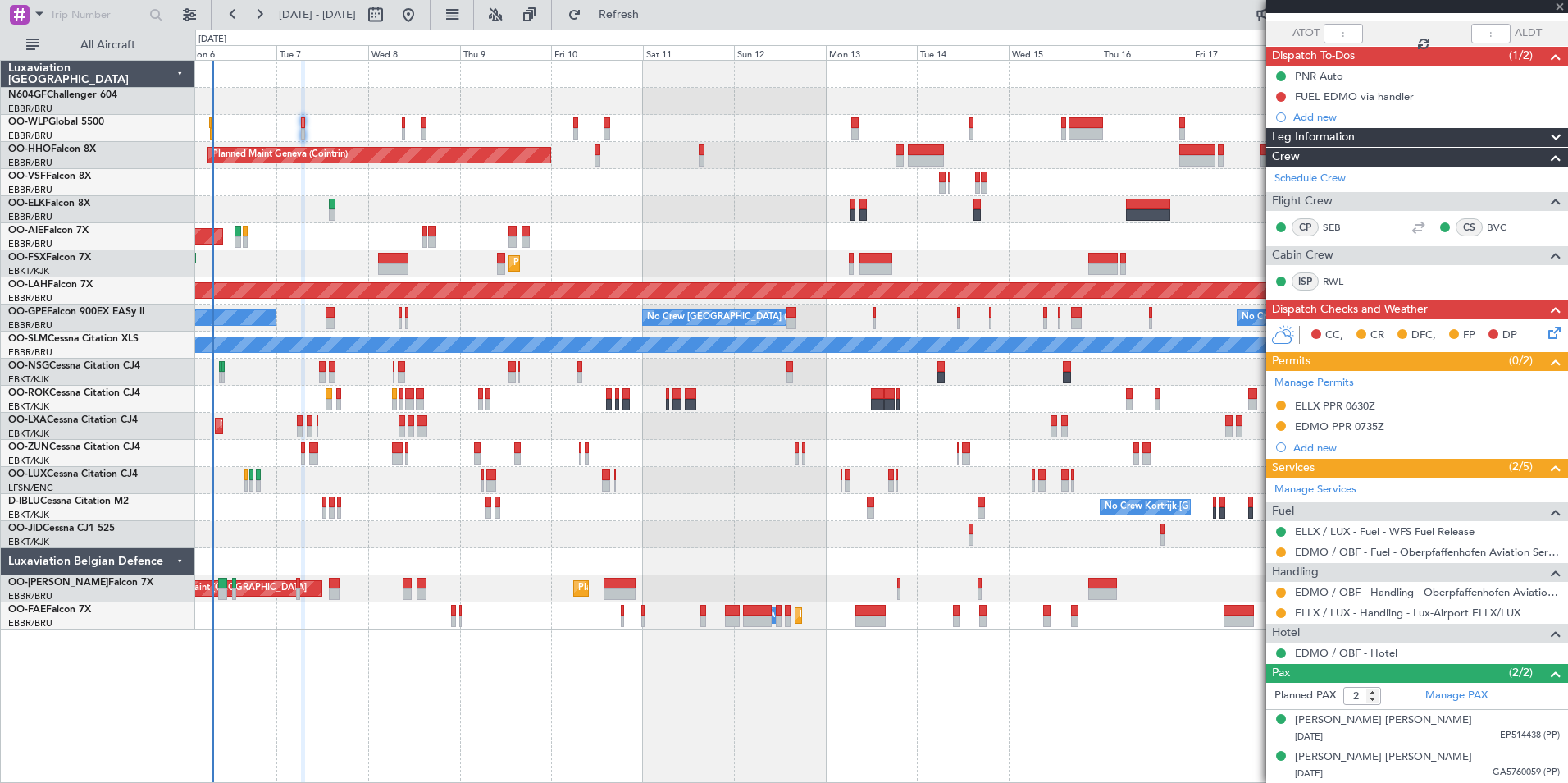
click at [838, 200] on div "Planned Maint Milan (Linate) Planned Maint Geneva ([GEOGRAPHIC_DATA]) Unplanned…" at bounding box center [881, 345] width 1372 height 569
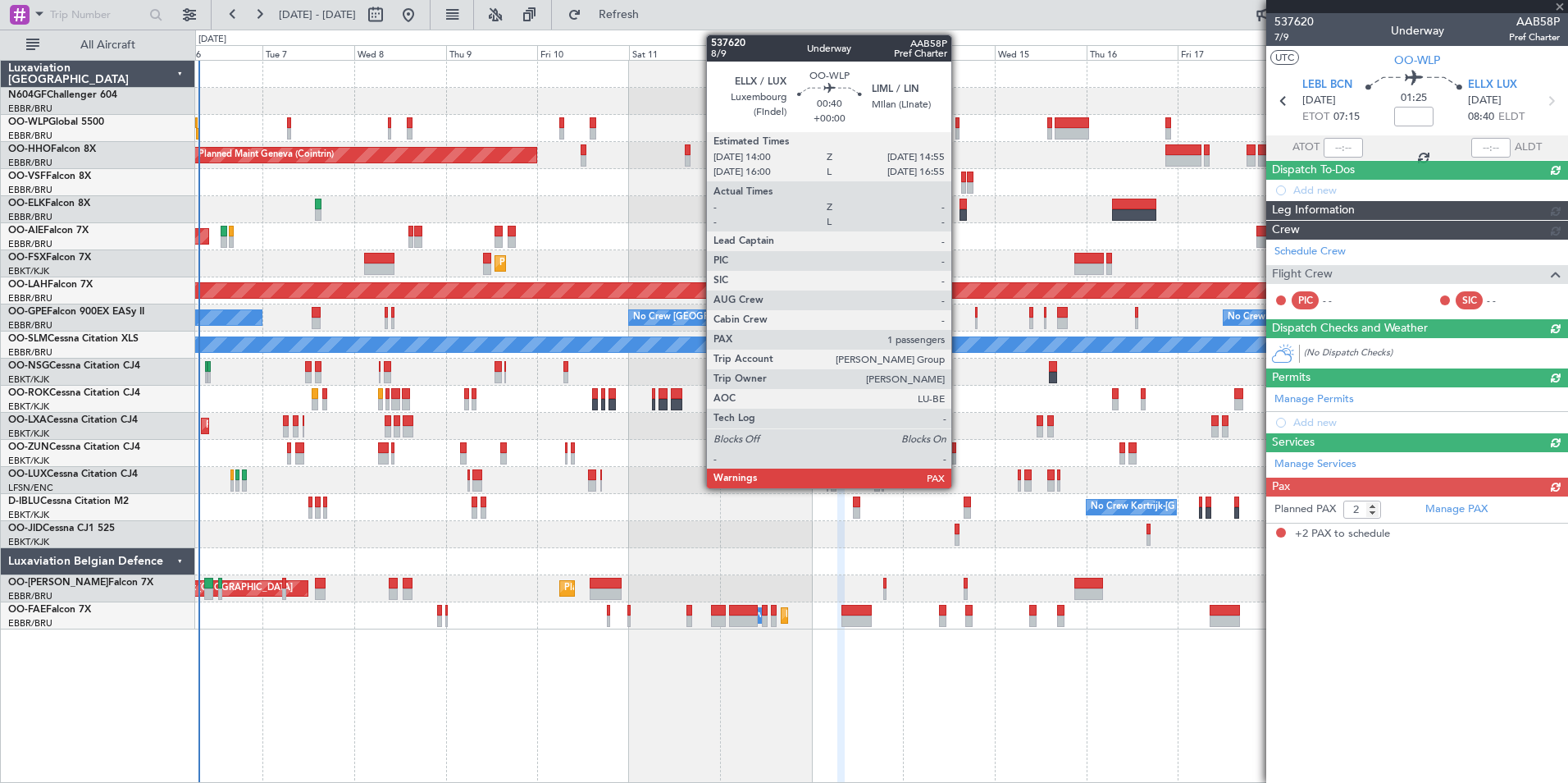
scroll to position [0, 0]
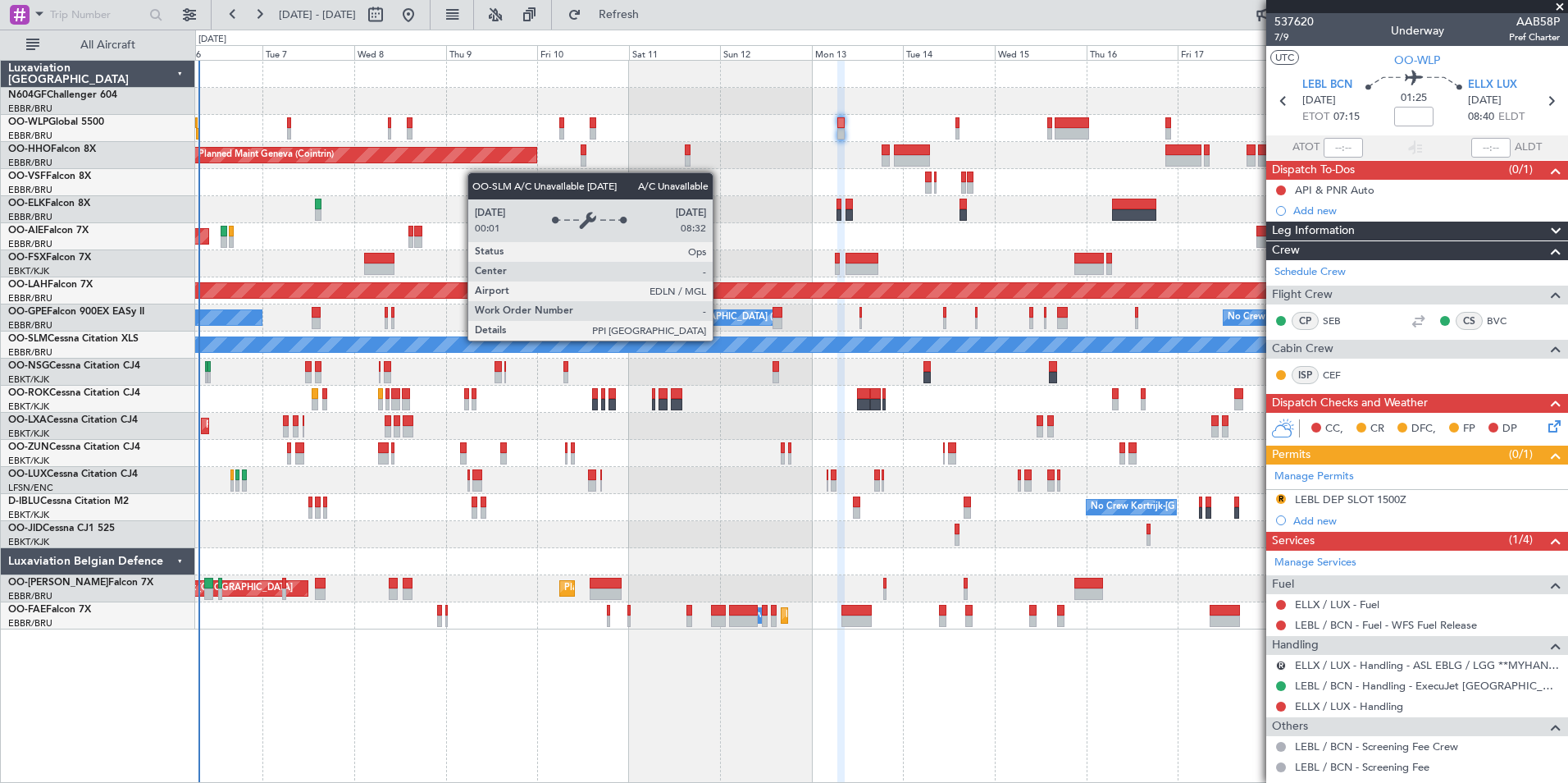
click at [760, 349] on div "Planned Maint Milan (Linate) Planned Maint Geneva ([GEOGRAPHIC_DATA]) Unplanned…" at bounding box center [881, 345] width 1372 height 569
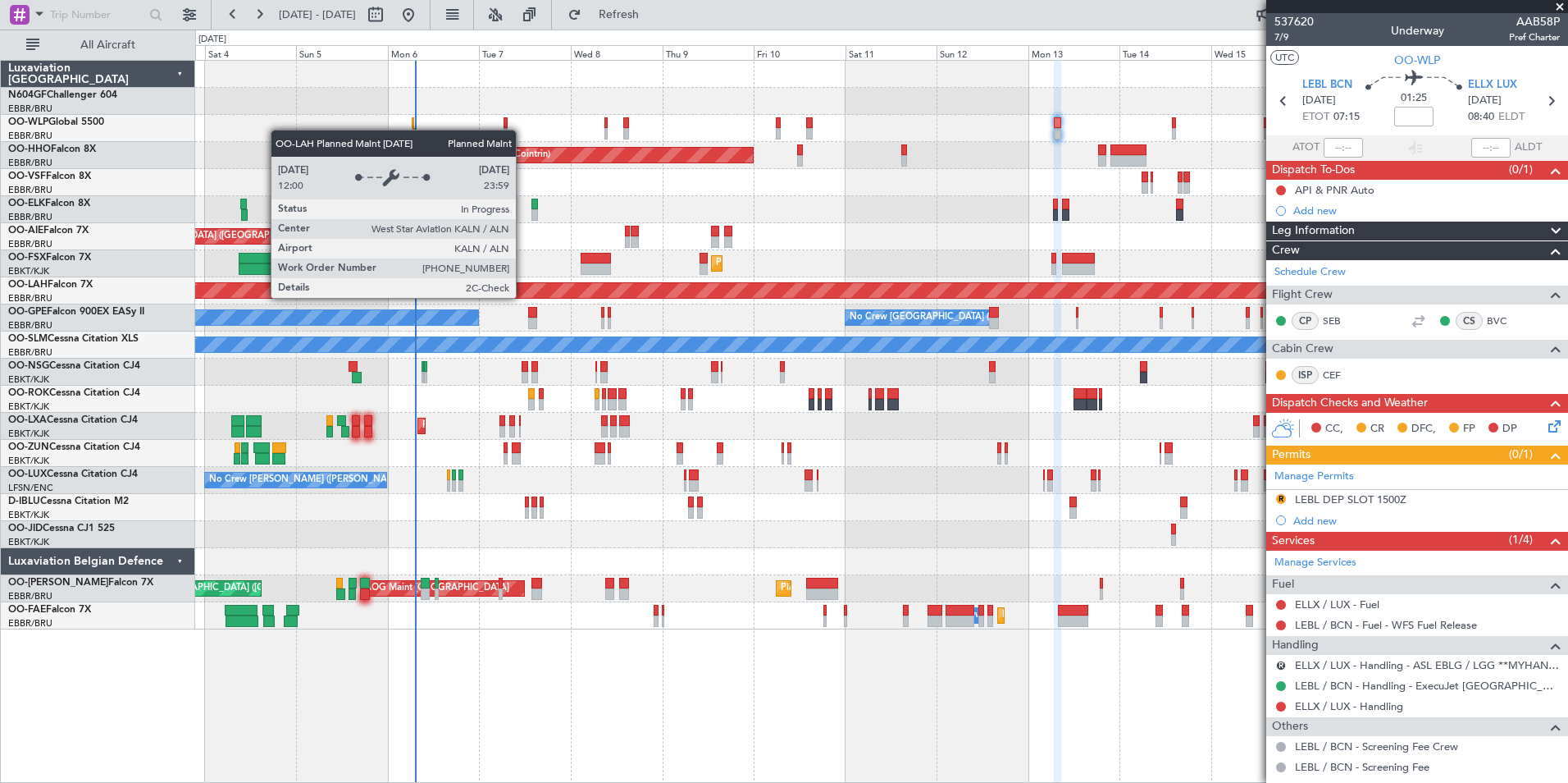
click at [583, 304] on div "Planned Maint Milan (Linate) Planned Maint Geneva ([GEOGRAPHIC_DATA]) Unplanned…" at bounding box center [881, 345] width 1372 height 569
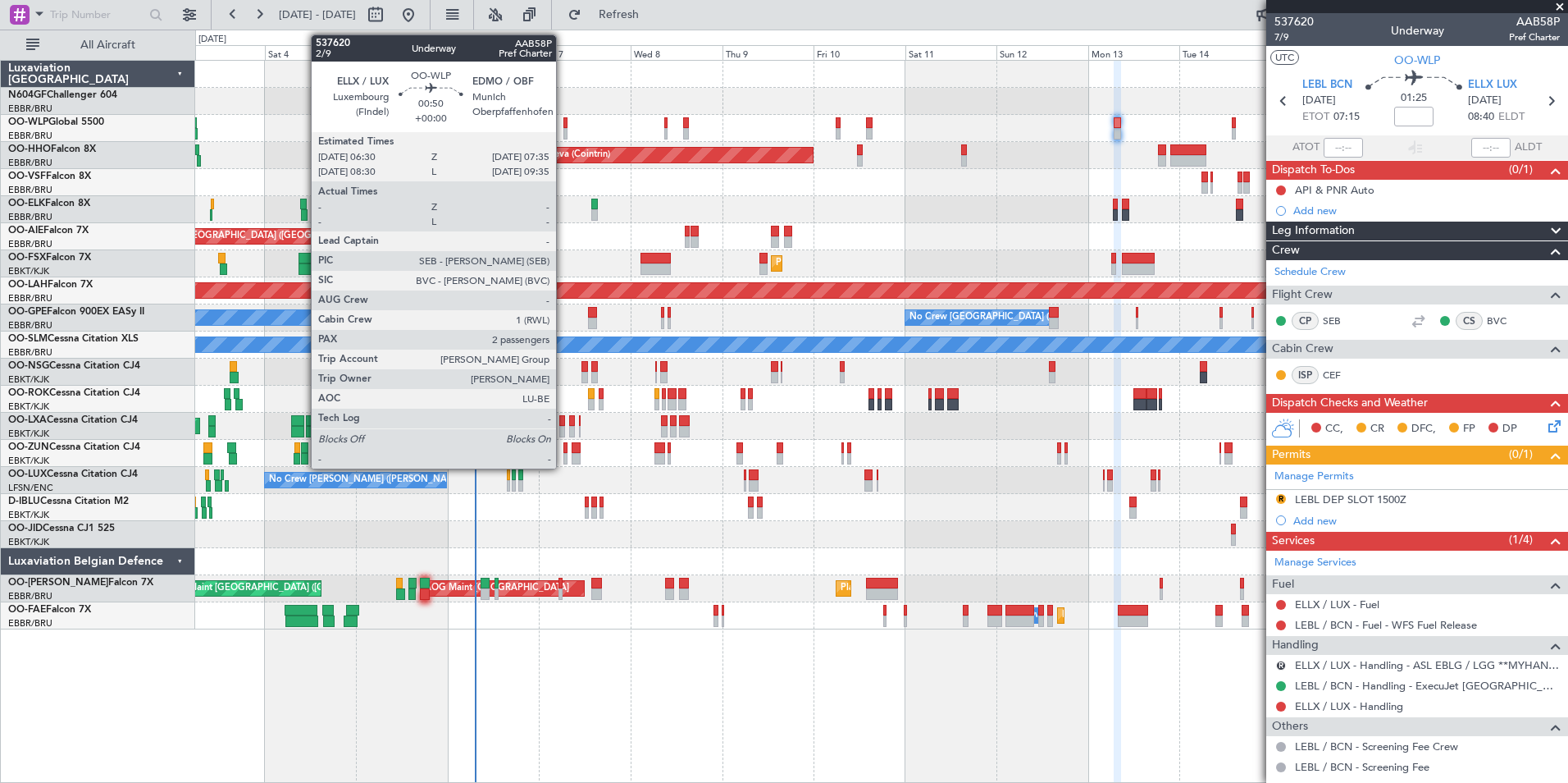
click at [563, 133] on div at bounding box center [566, 134] width 5 height 12
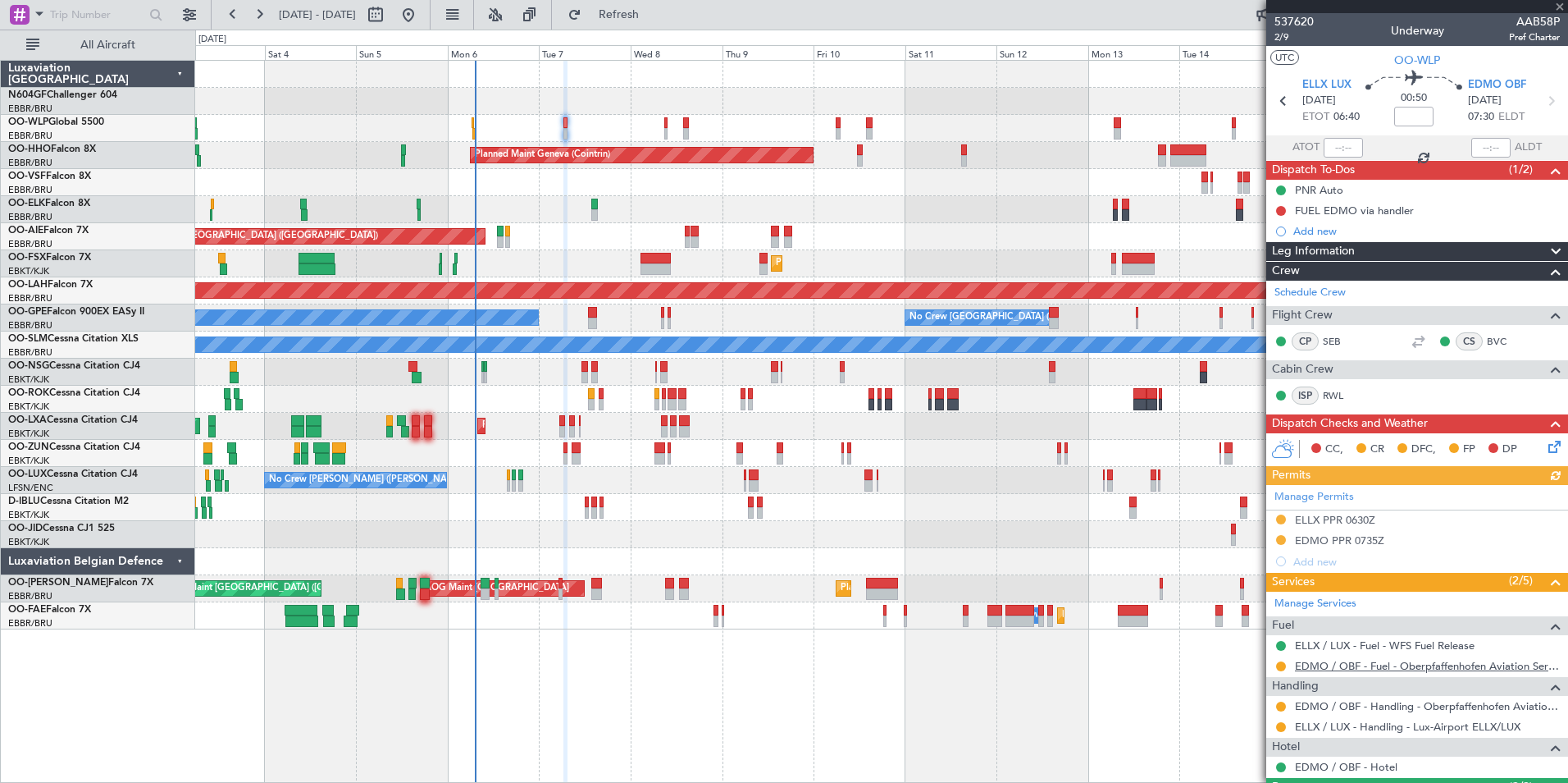
scroll to position [114, 0]
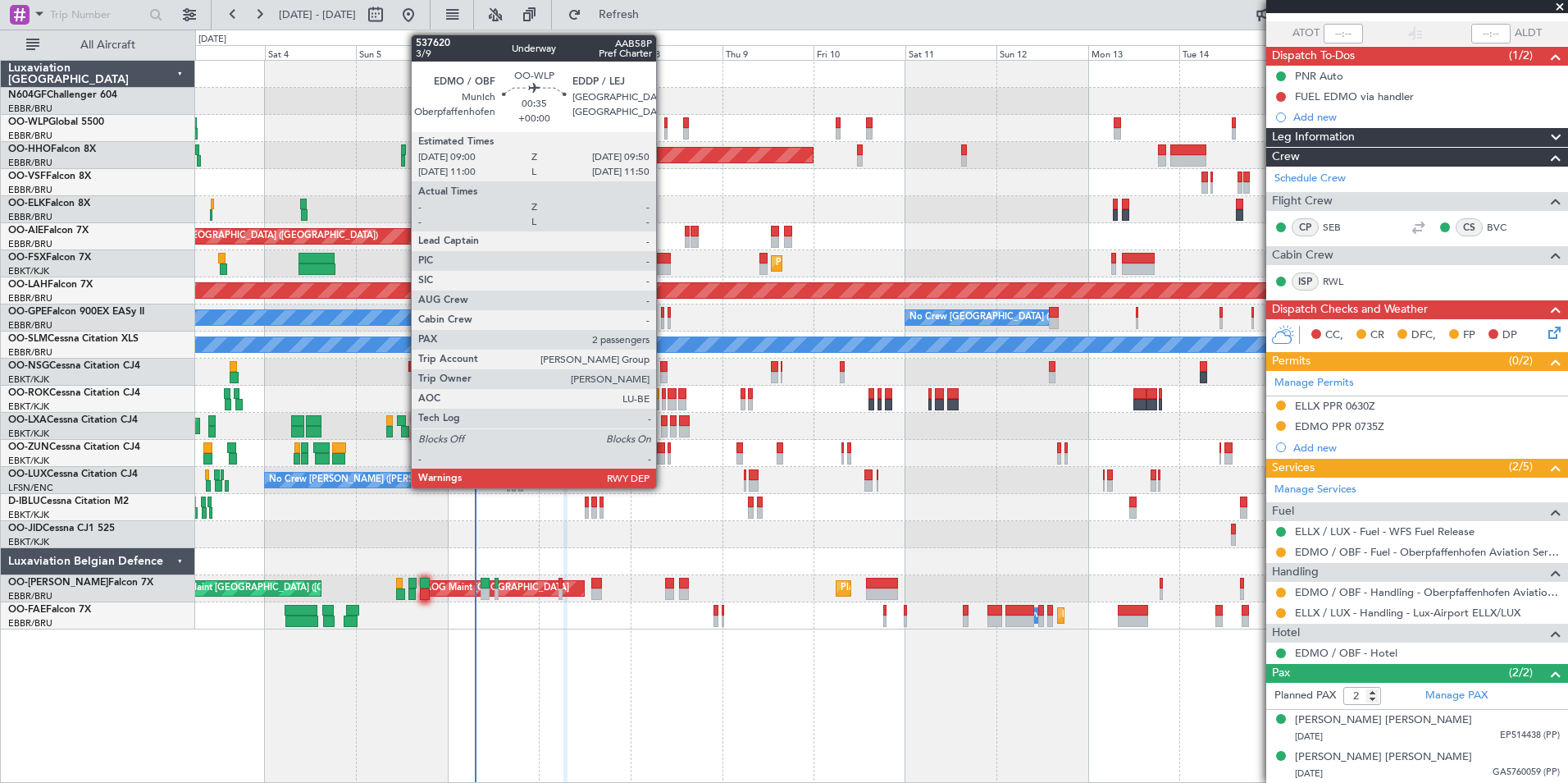
click at [664, 130] on div at bounding box center [666, 134] width 4 height 12
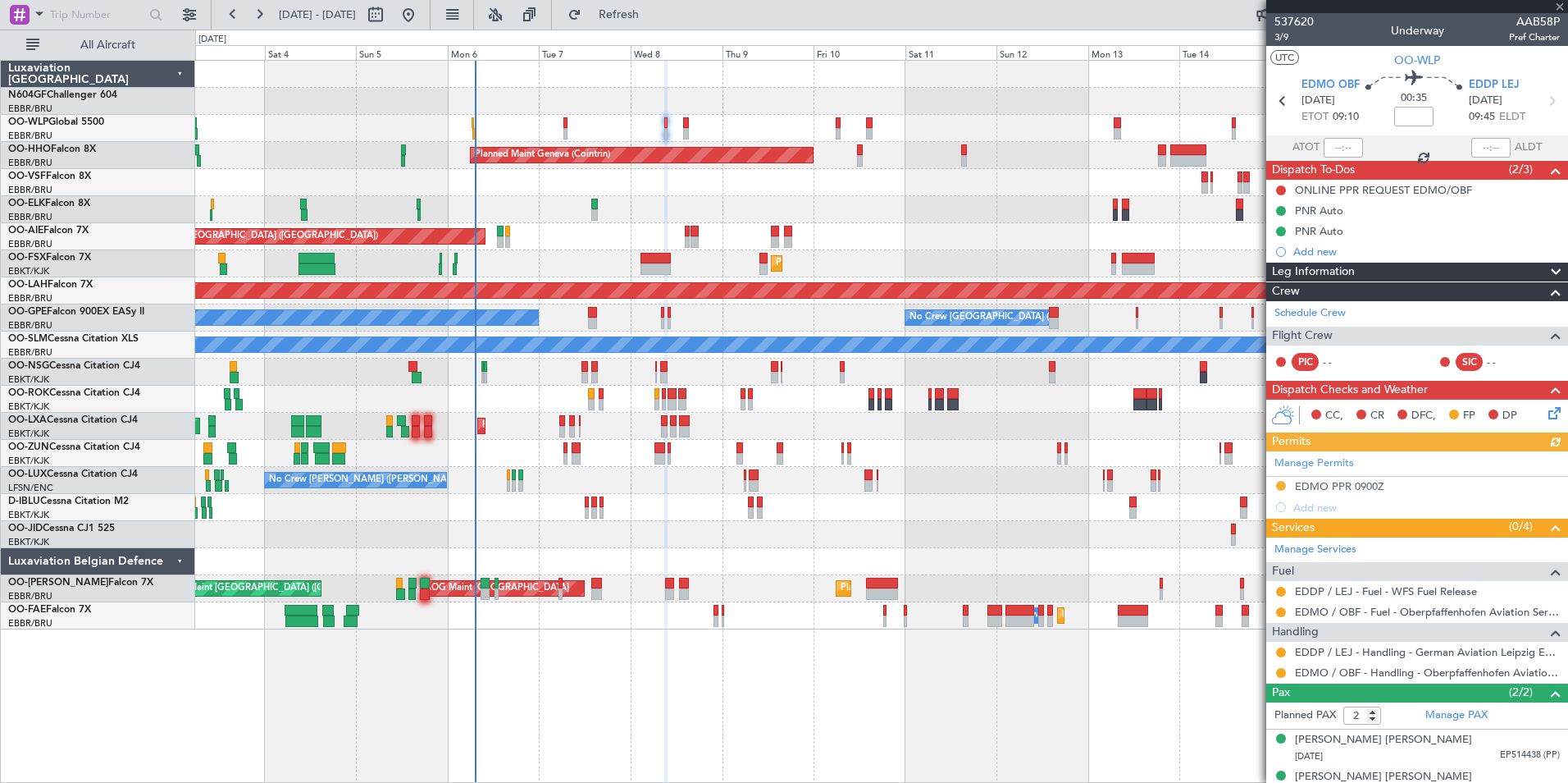
scroll to position [19, 0]
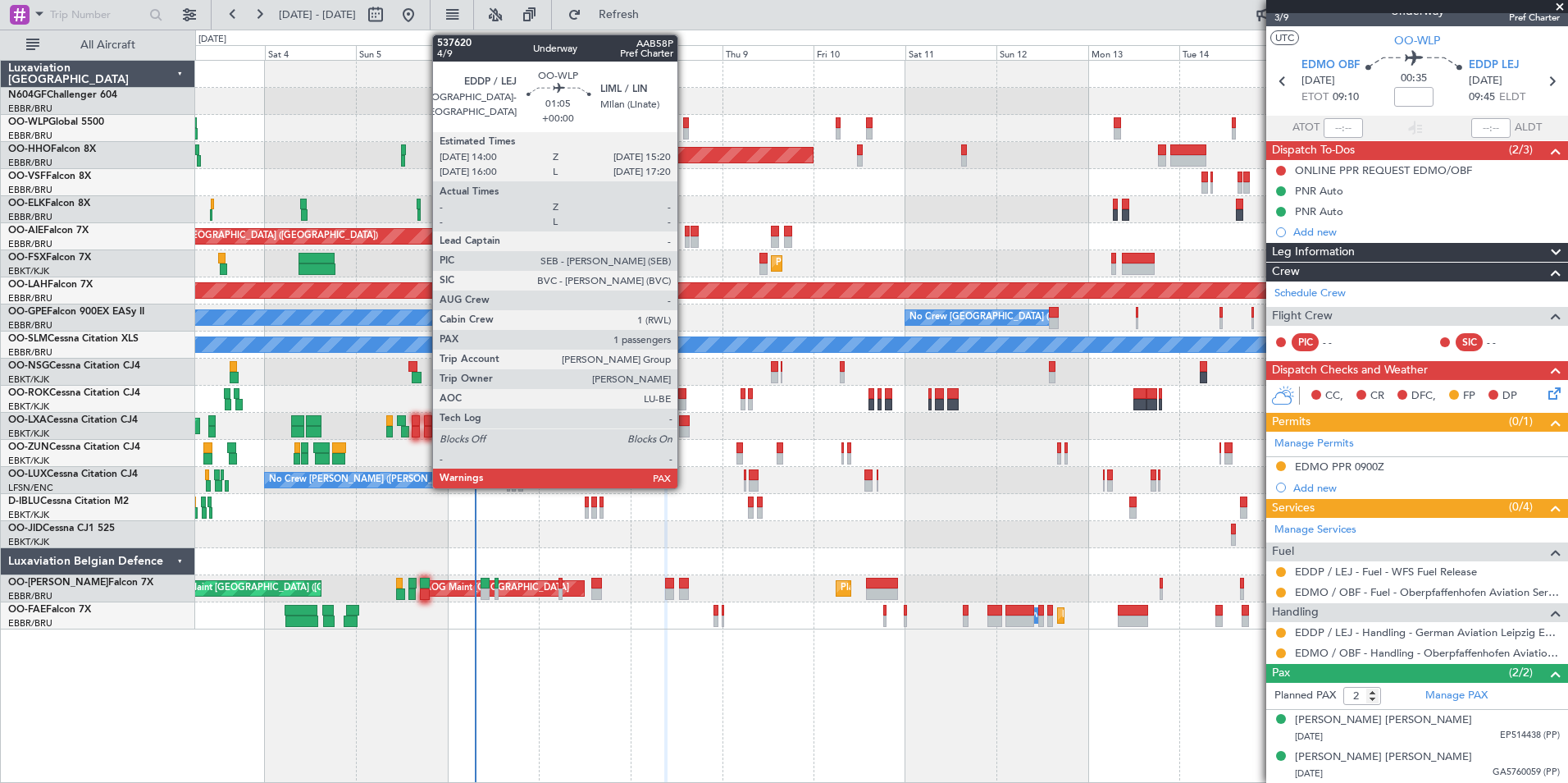
click at [685, 130] on div at bounding box center [685, 134] width 5 height 12
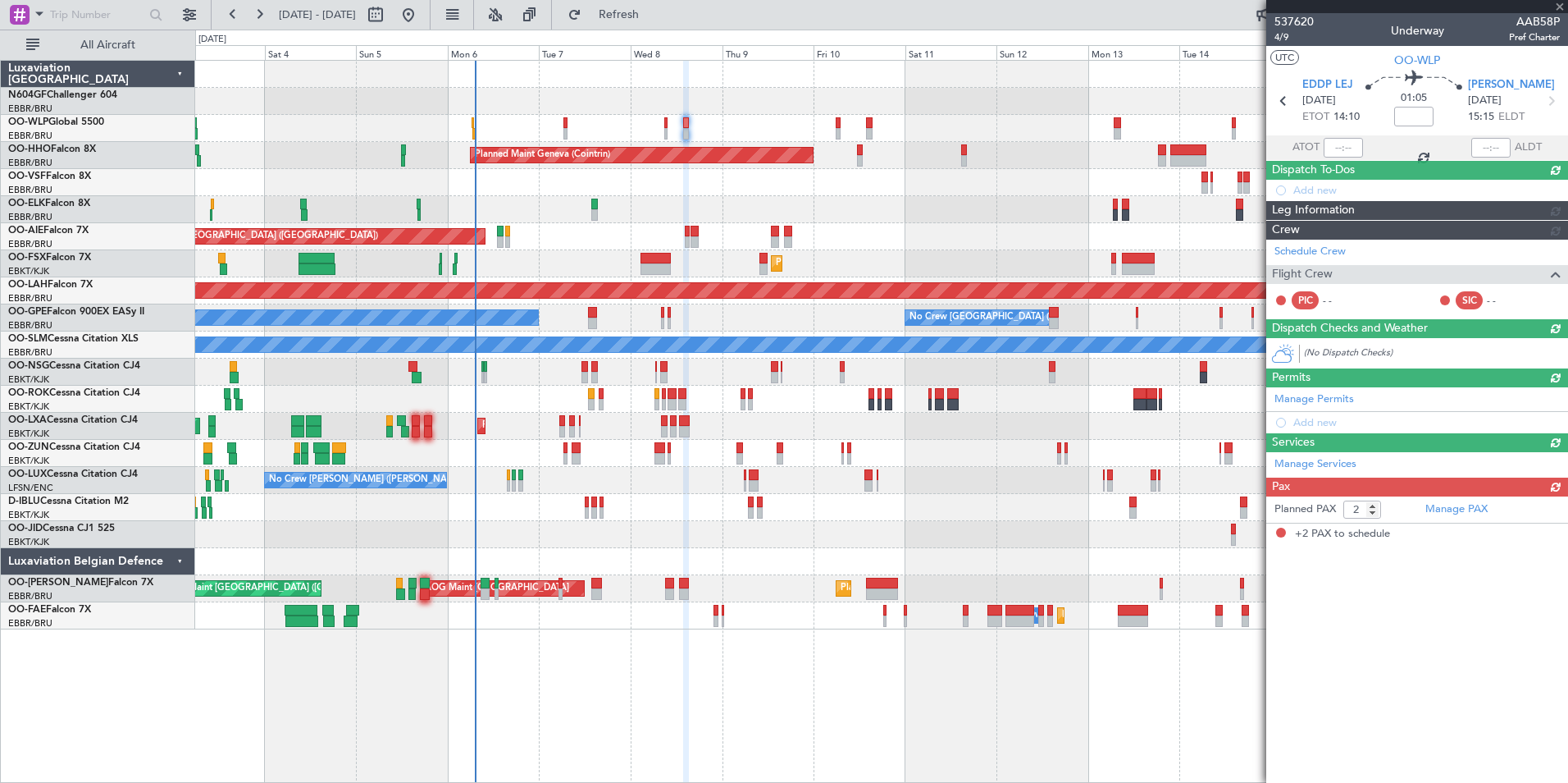
scroll to position [0, 0]
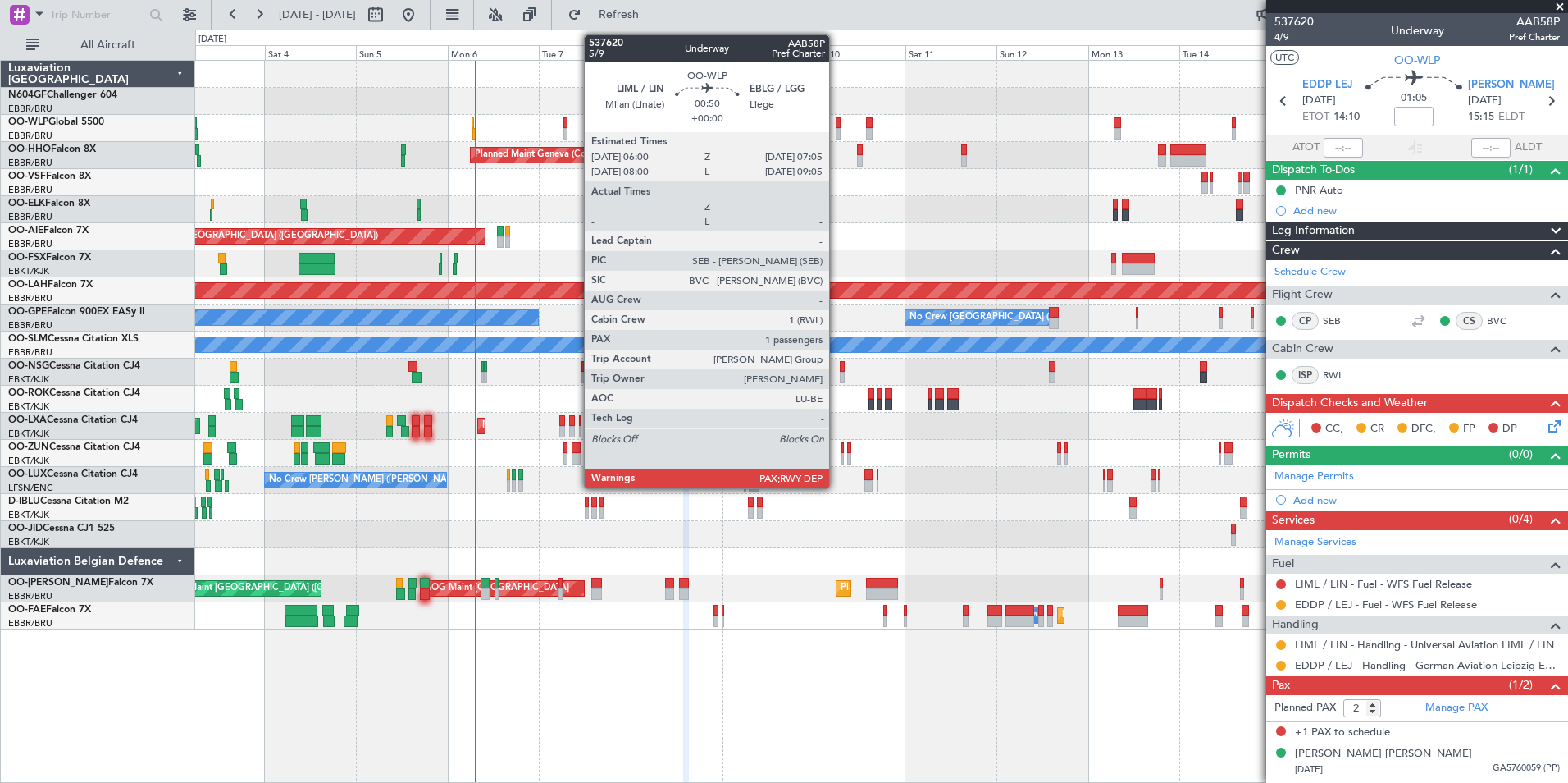
click at [837, 133] on div at bounding box center [838, 134] width 5 height 12
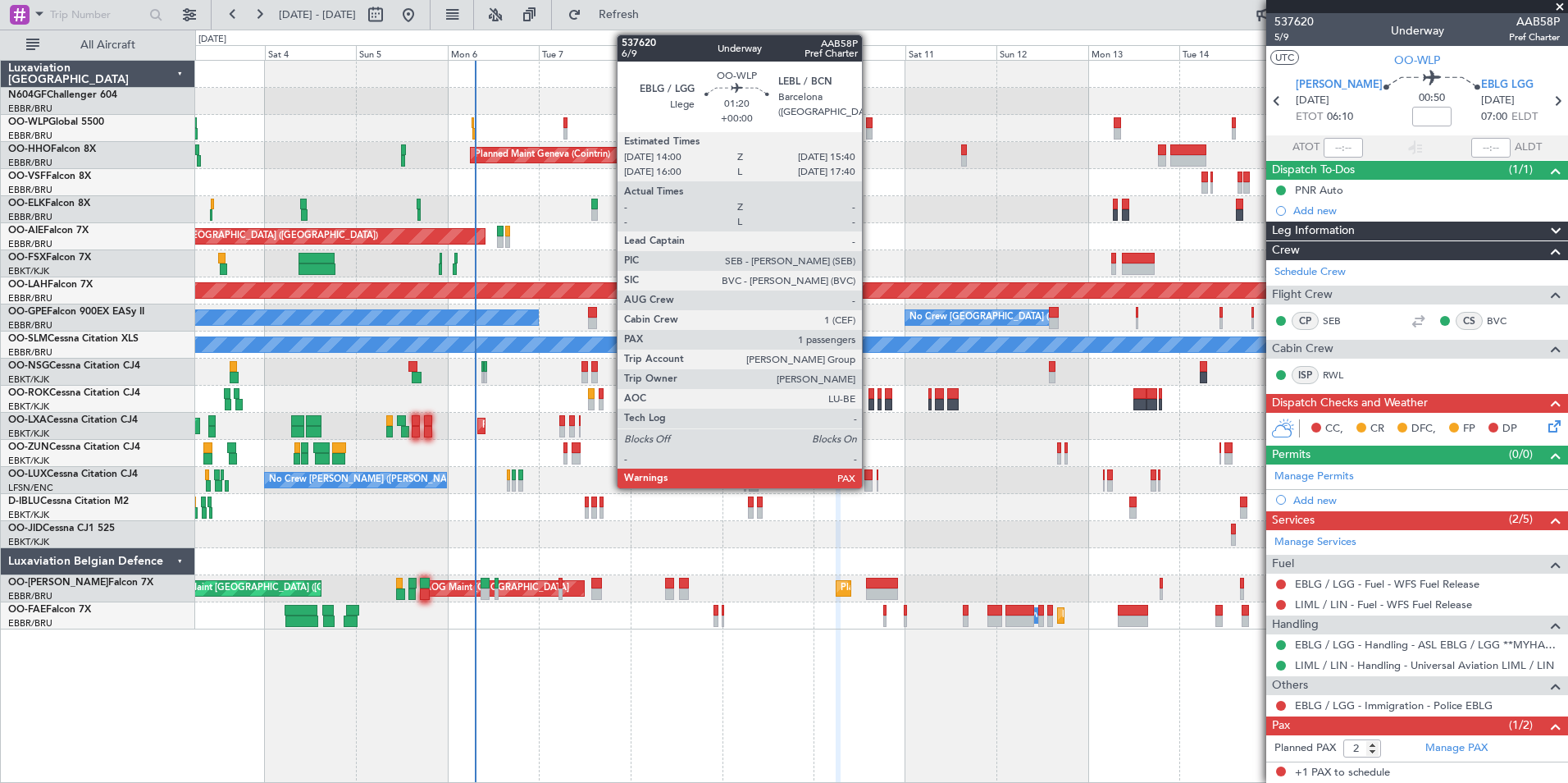
click at [869, 118] on div at bounding box center [868, 123] width 6 height 12
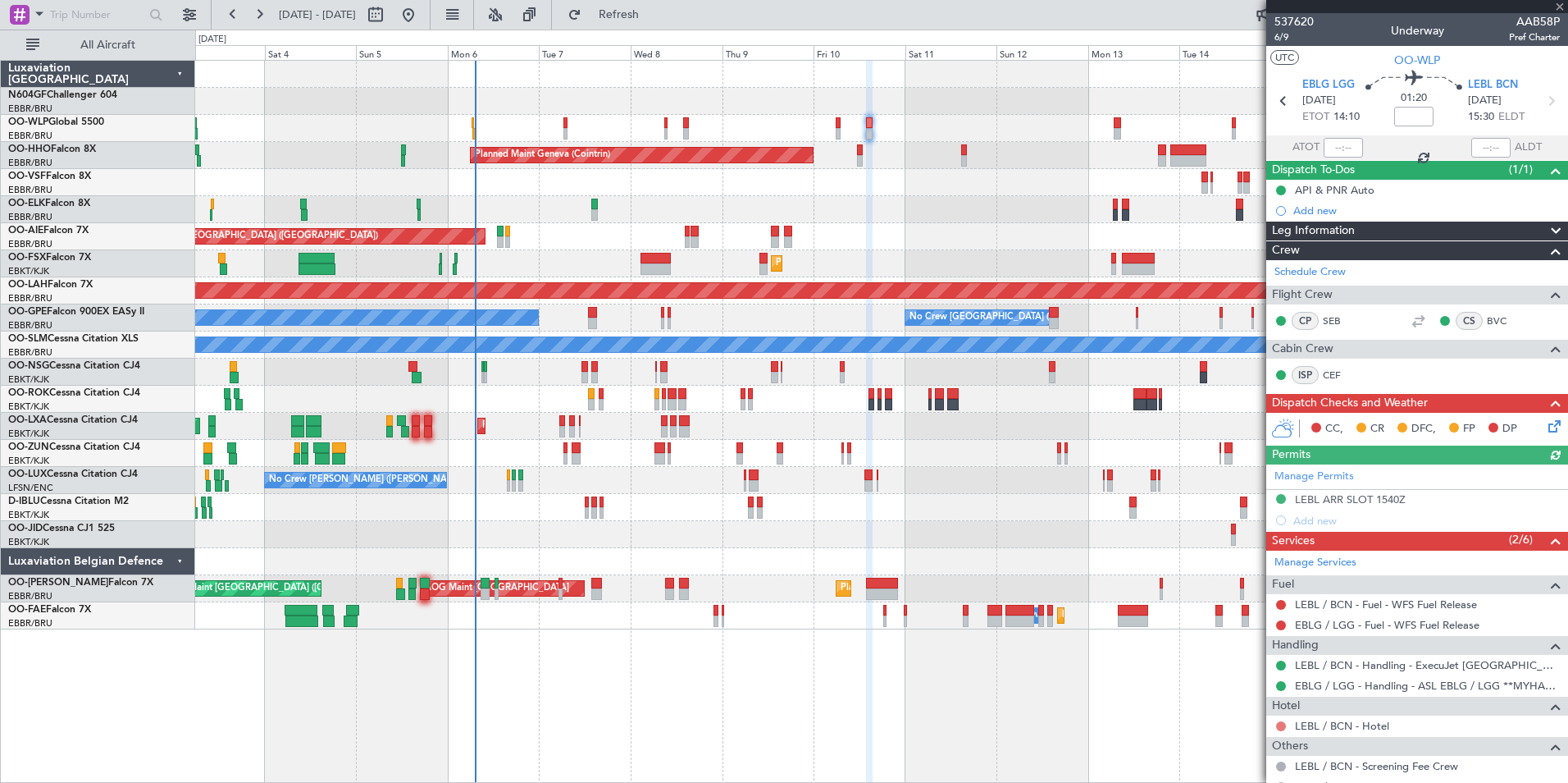
click at [1281, 722] on button at bounding box center [1281, 725] width 10 height 10
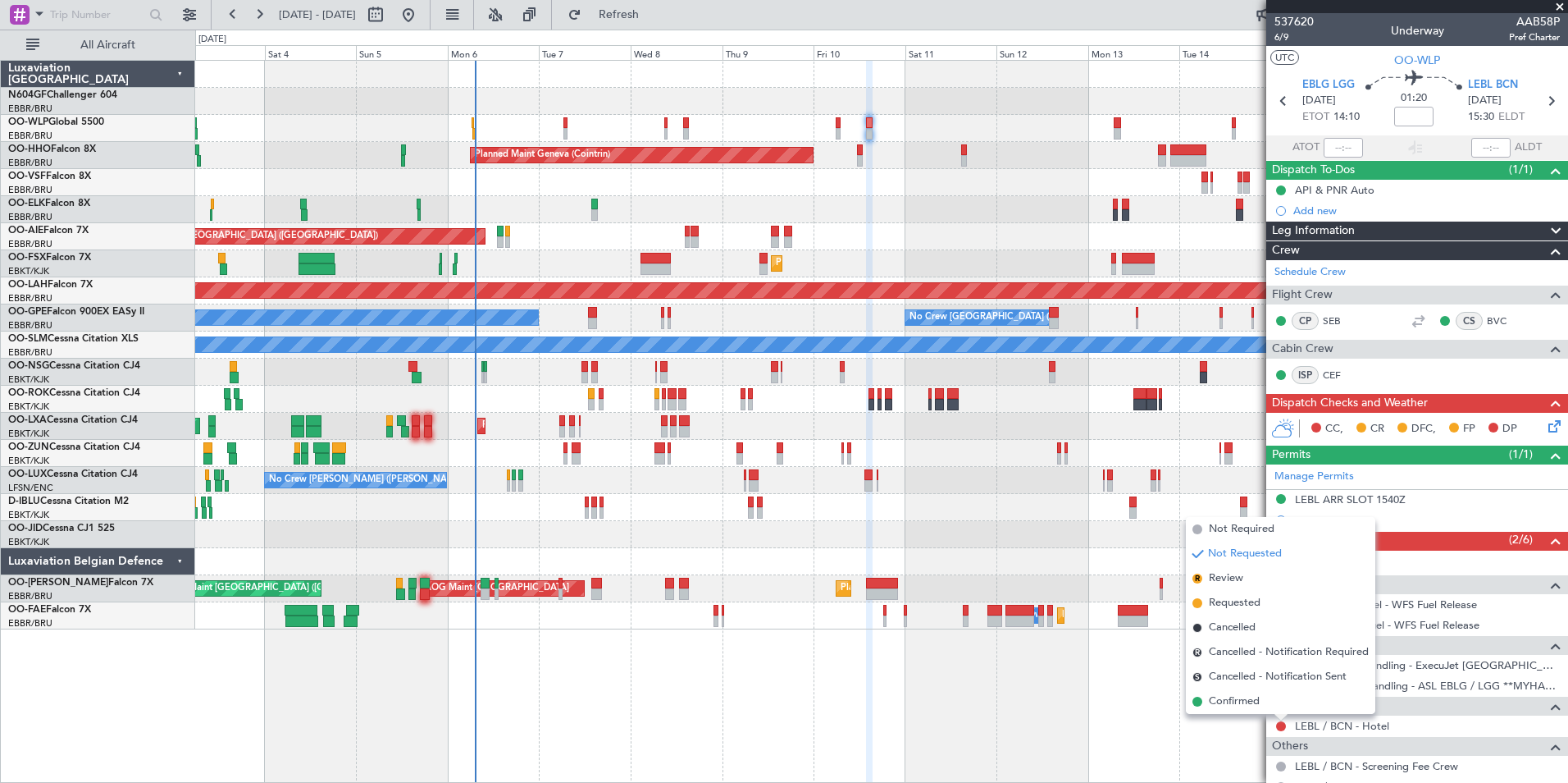
click at [1246, 699] on mat-tooltip-component "Not Requested" at bounding box center [1281, 698] width 93 height 43
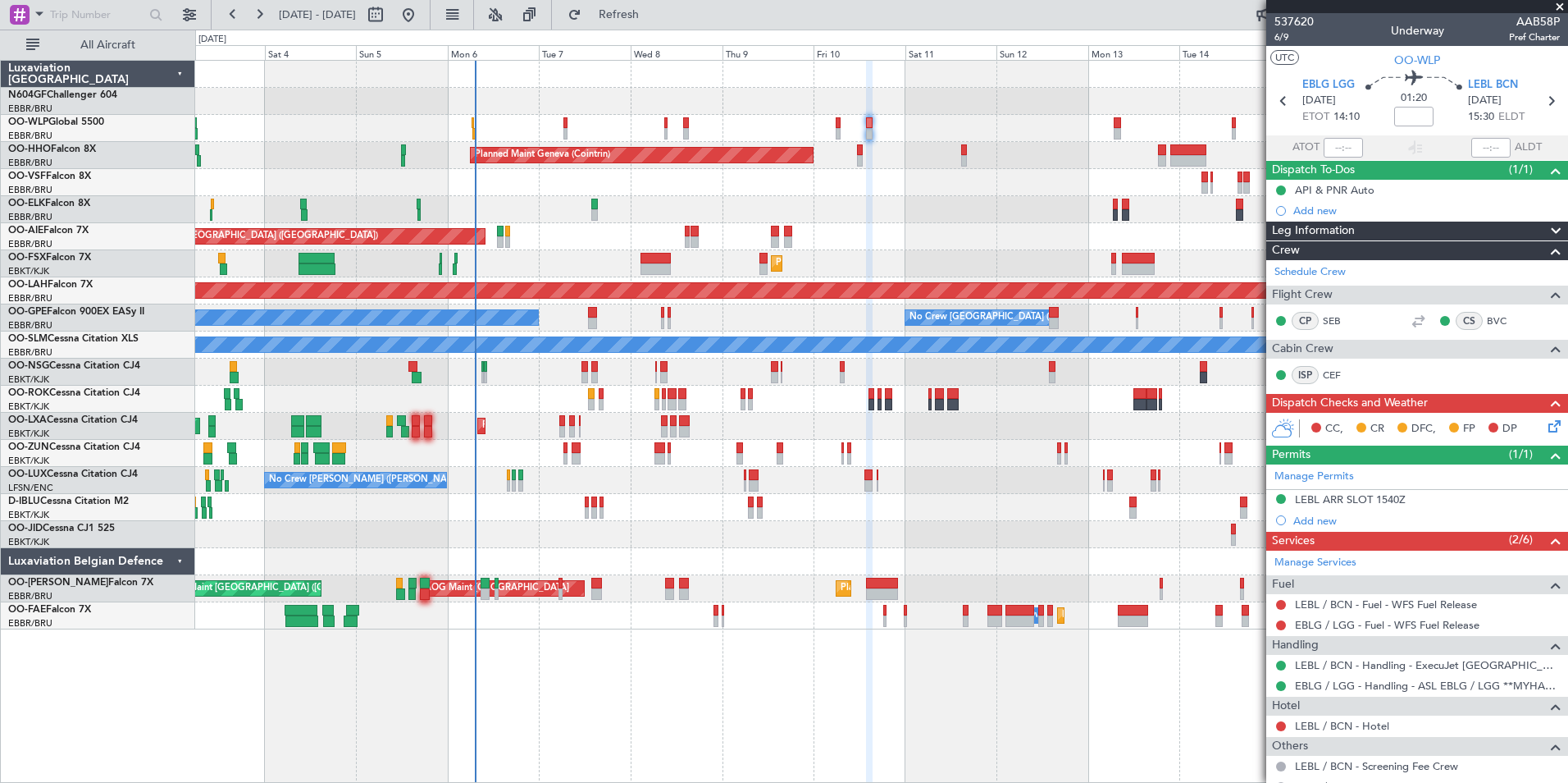
scroll to position [159, 0]
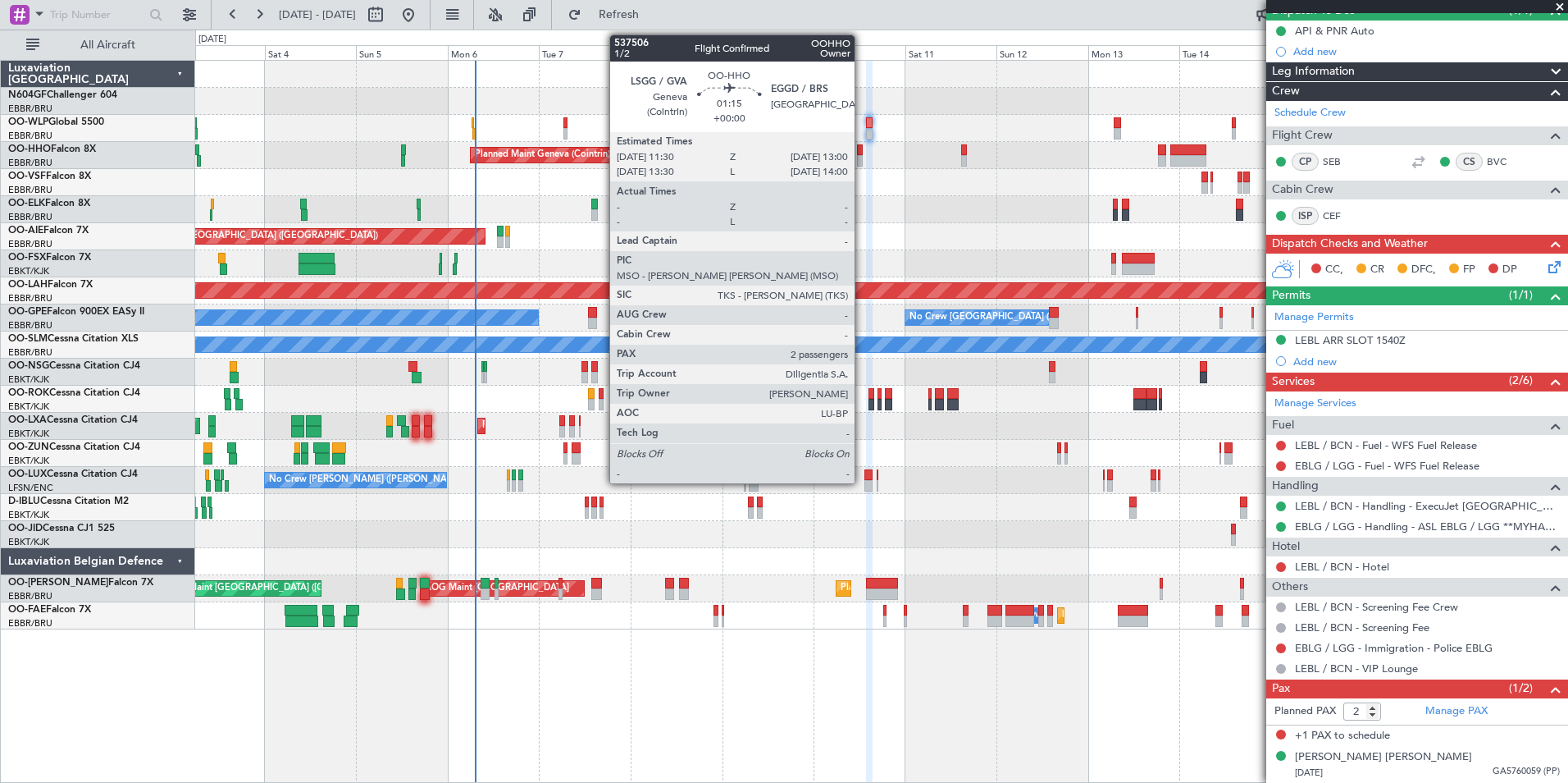
click at [862, 157] on div at bounding box center [860, 160] width 5 height 12
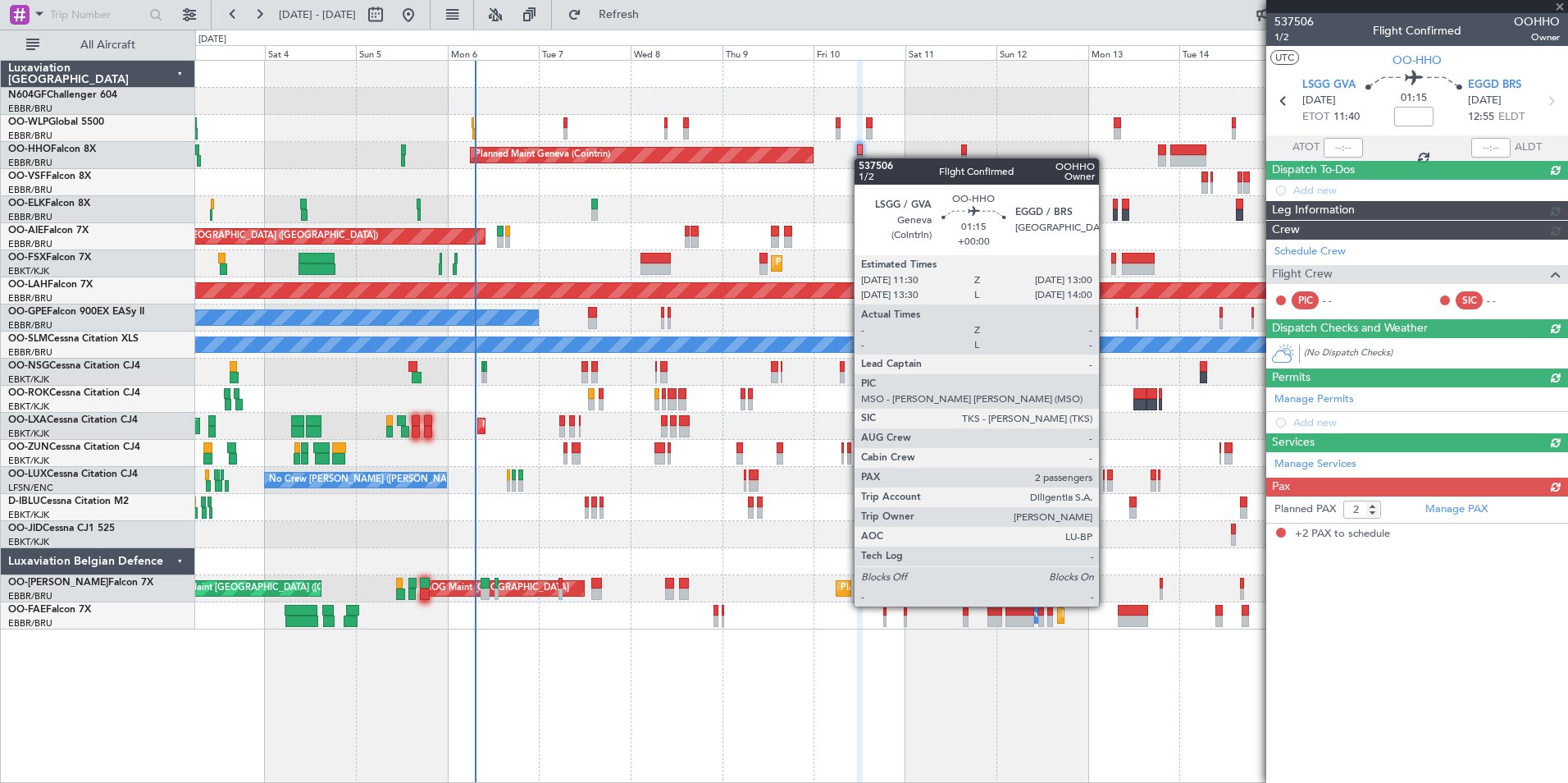
scroll to position [0, 0]
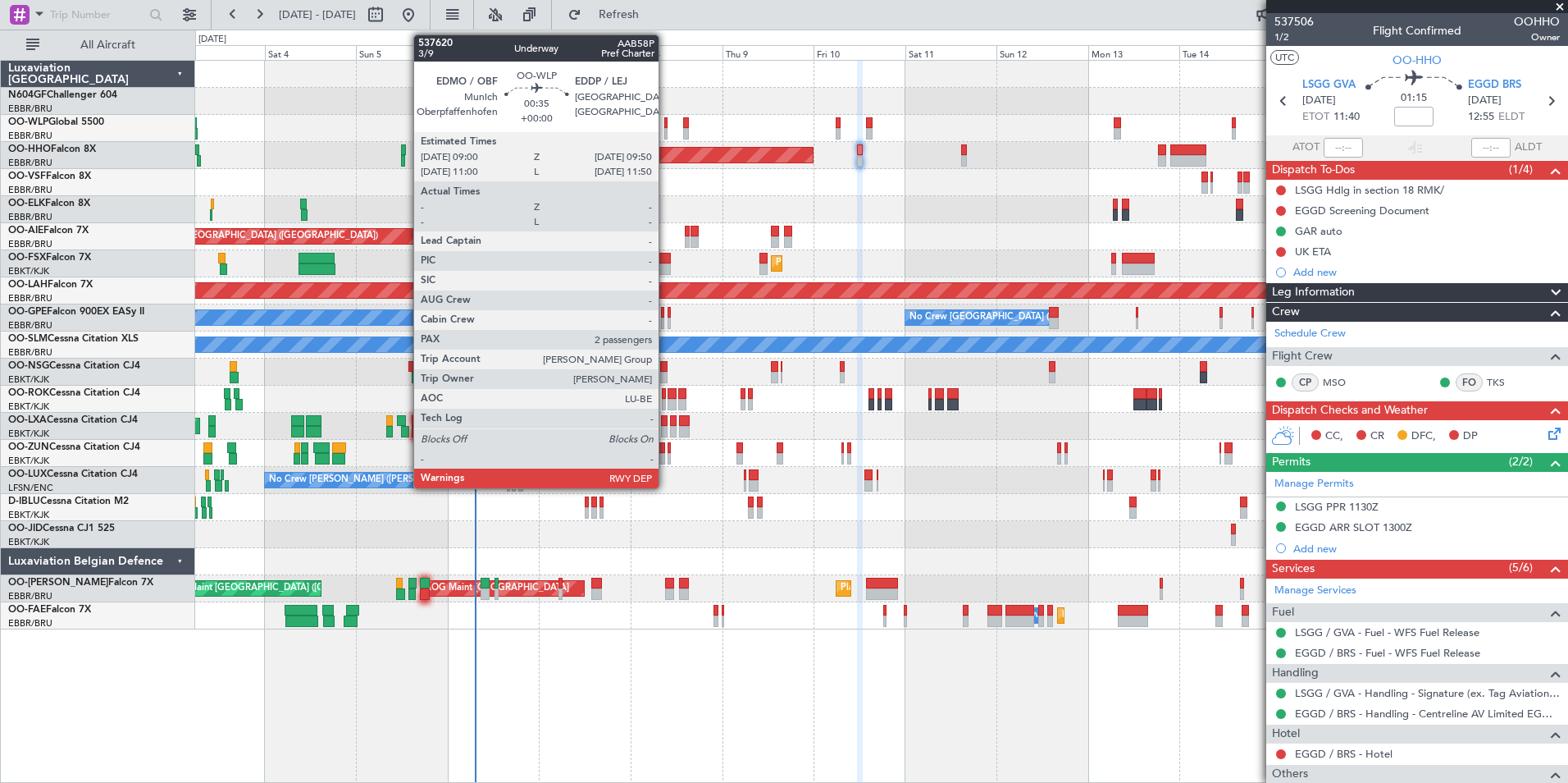
click at [666, 127] on div at bounding box center [666, 123] width 4 height 12
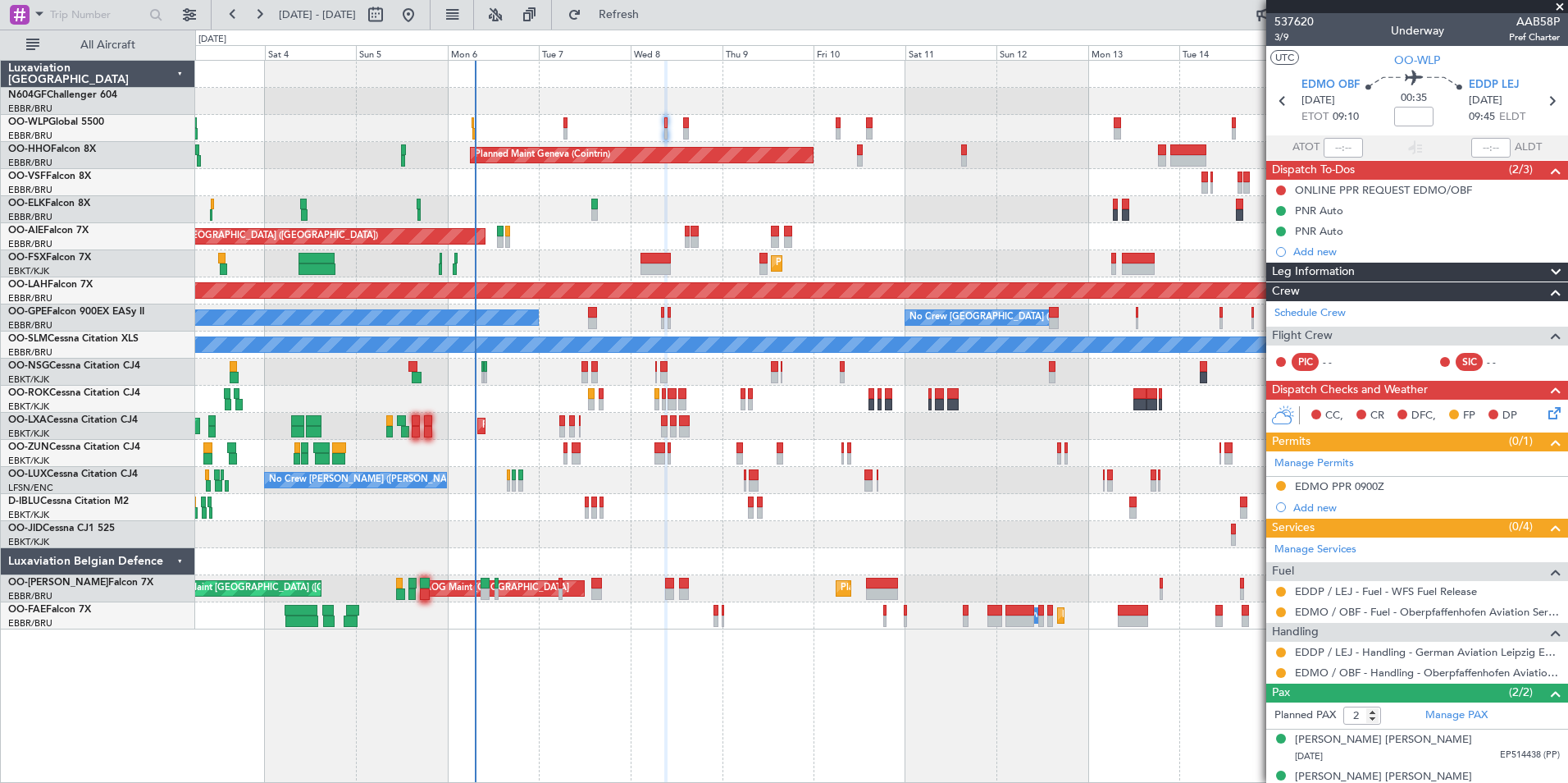
drag, startPoint x: 1280, startPoint y: 610, endPoint x: 1175, endPoint y: 603, distance: 105.2
click at [1175, 603] on fb-app "[DATE] - [DATE] Refresh Quick Links All Aircraft Planned Maint Milan ([GEOGRAPH…" at bounding box center [784, 397] width 1568 height 771
click at [1281, 590] on button at bounding box center [1281, 591] width 10 height 10
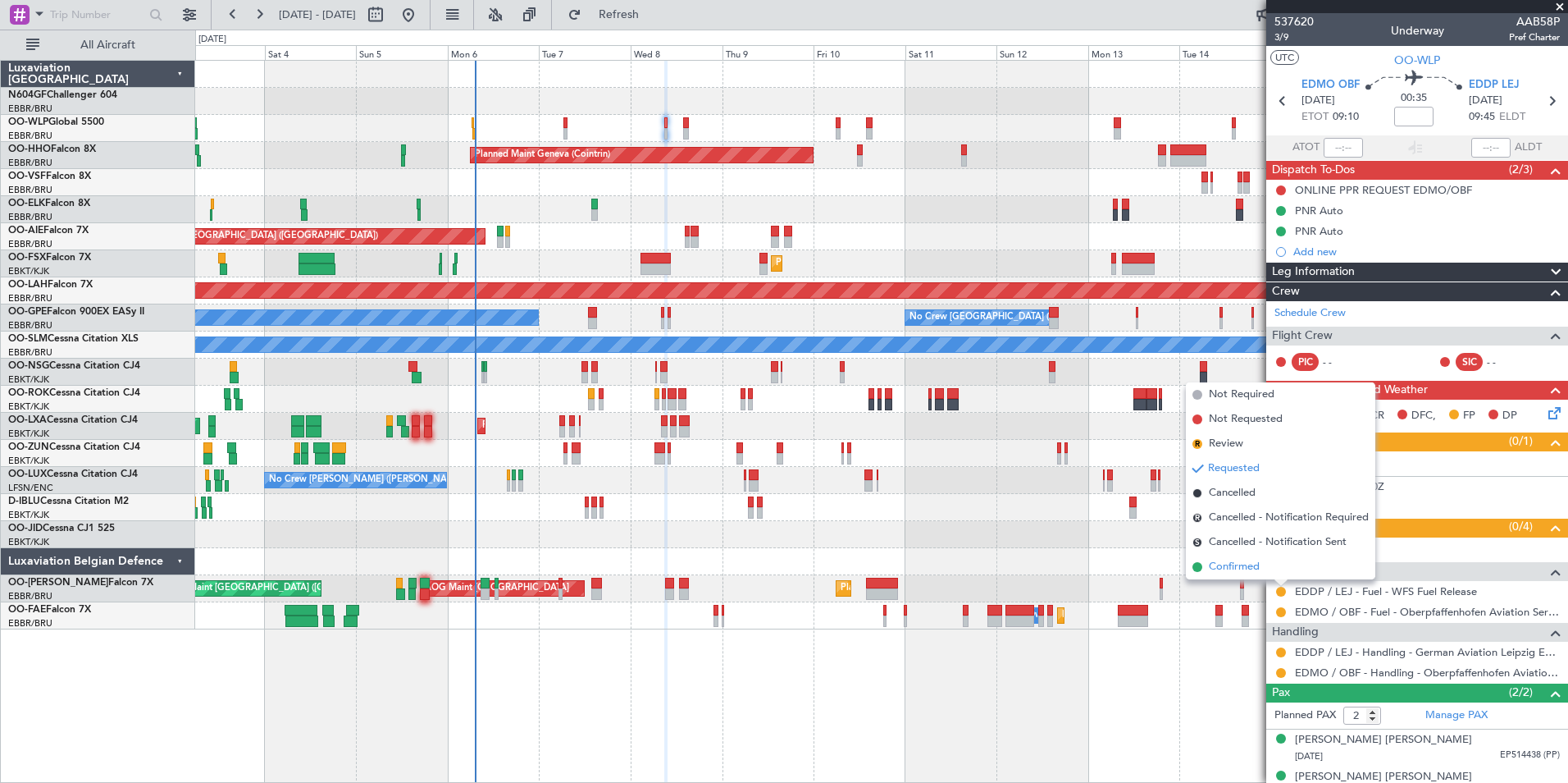
click at [1275, 564] on li "Confirmed" at bounding box center [1281, 567] width 189 height 25
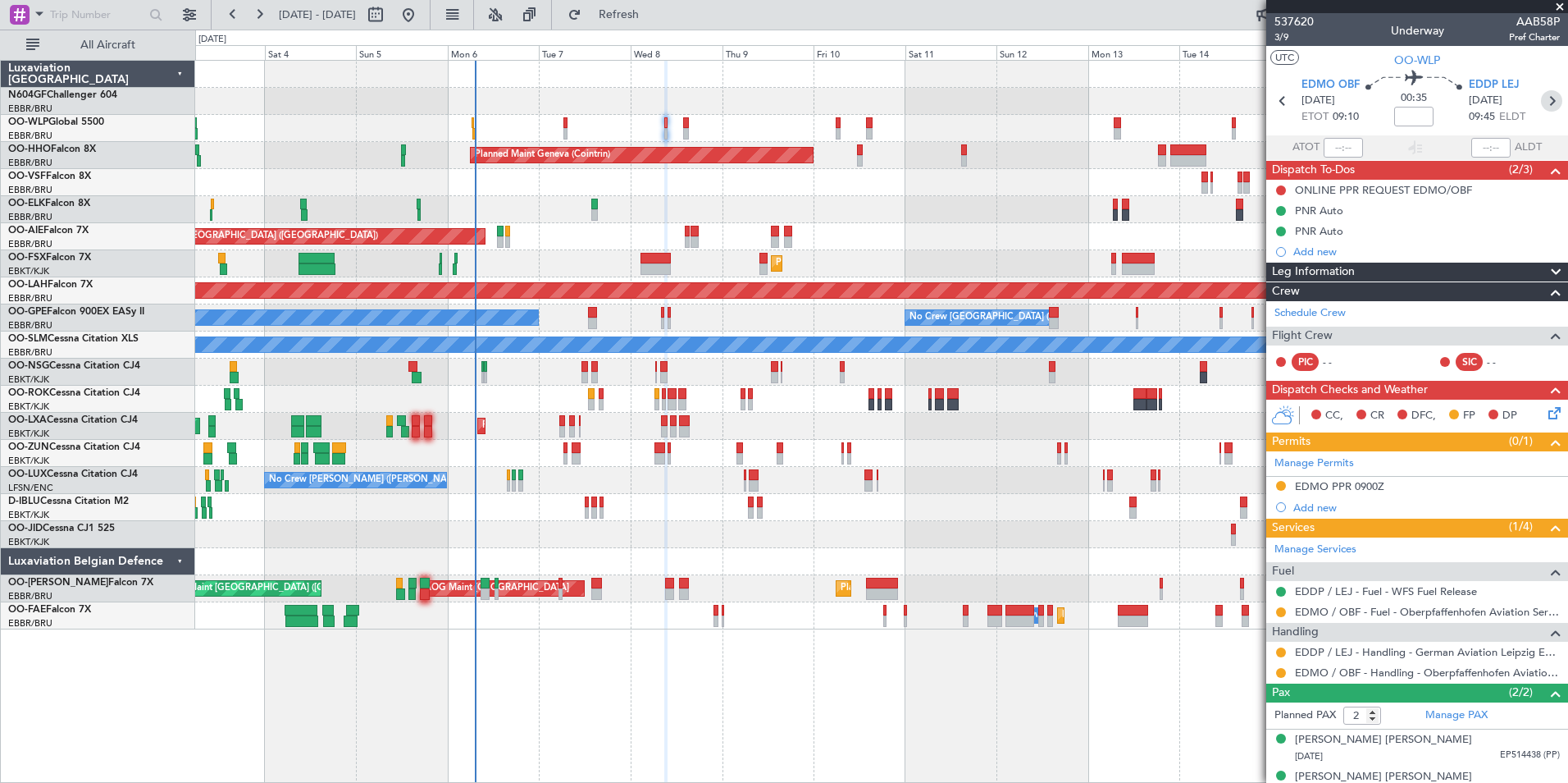
click at [1541, 99] on icon at bounding box center [1551, 101] width 21 height 21
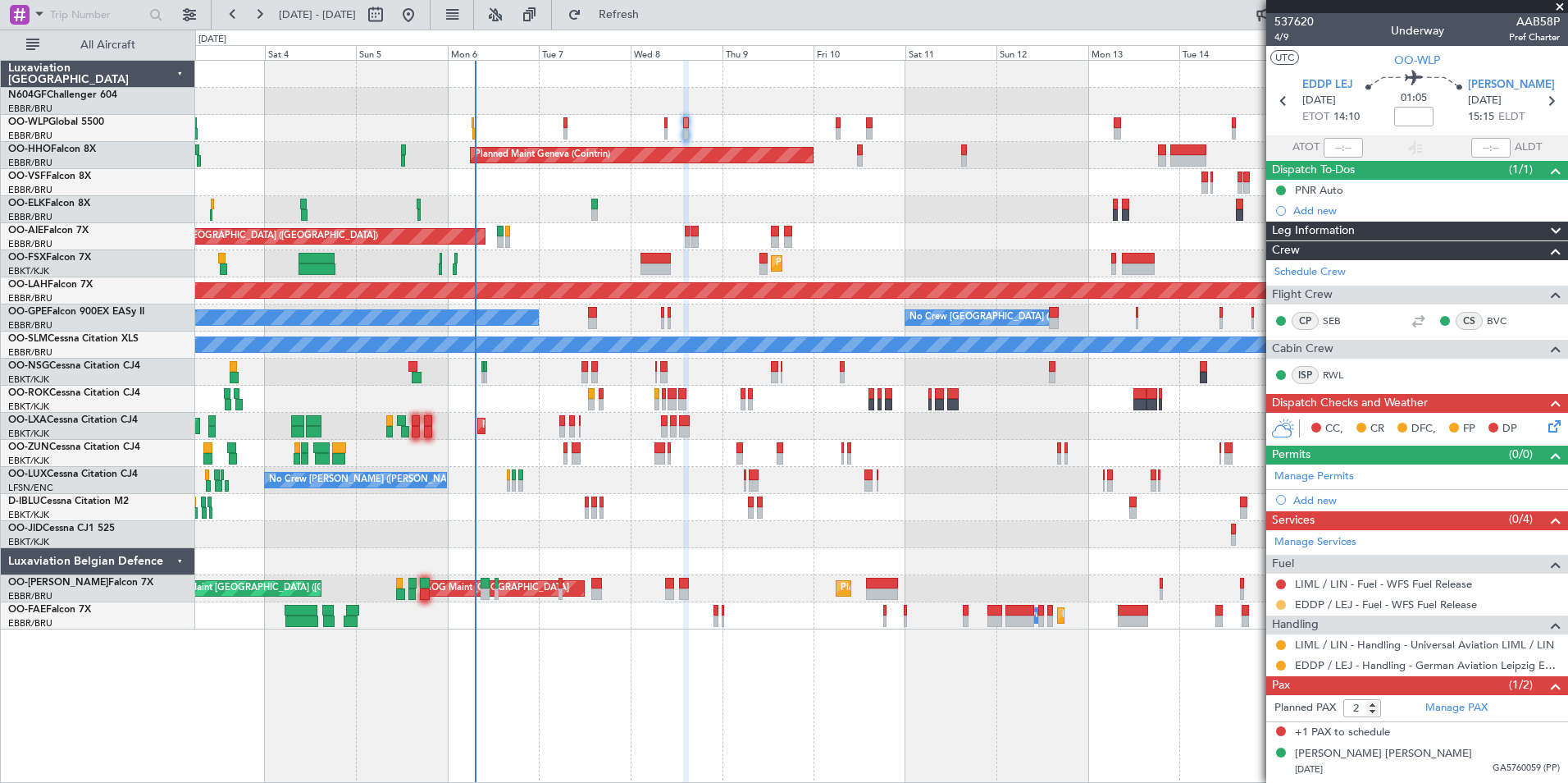
click at [1280, 606] on button at bounding box center [1281, 604] width 10 height 10
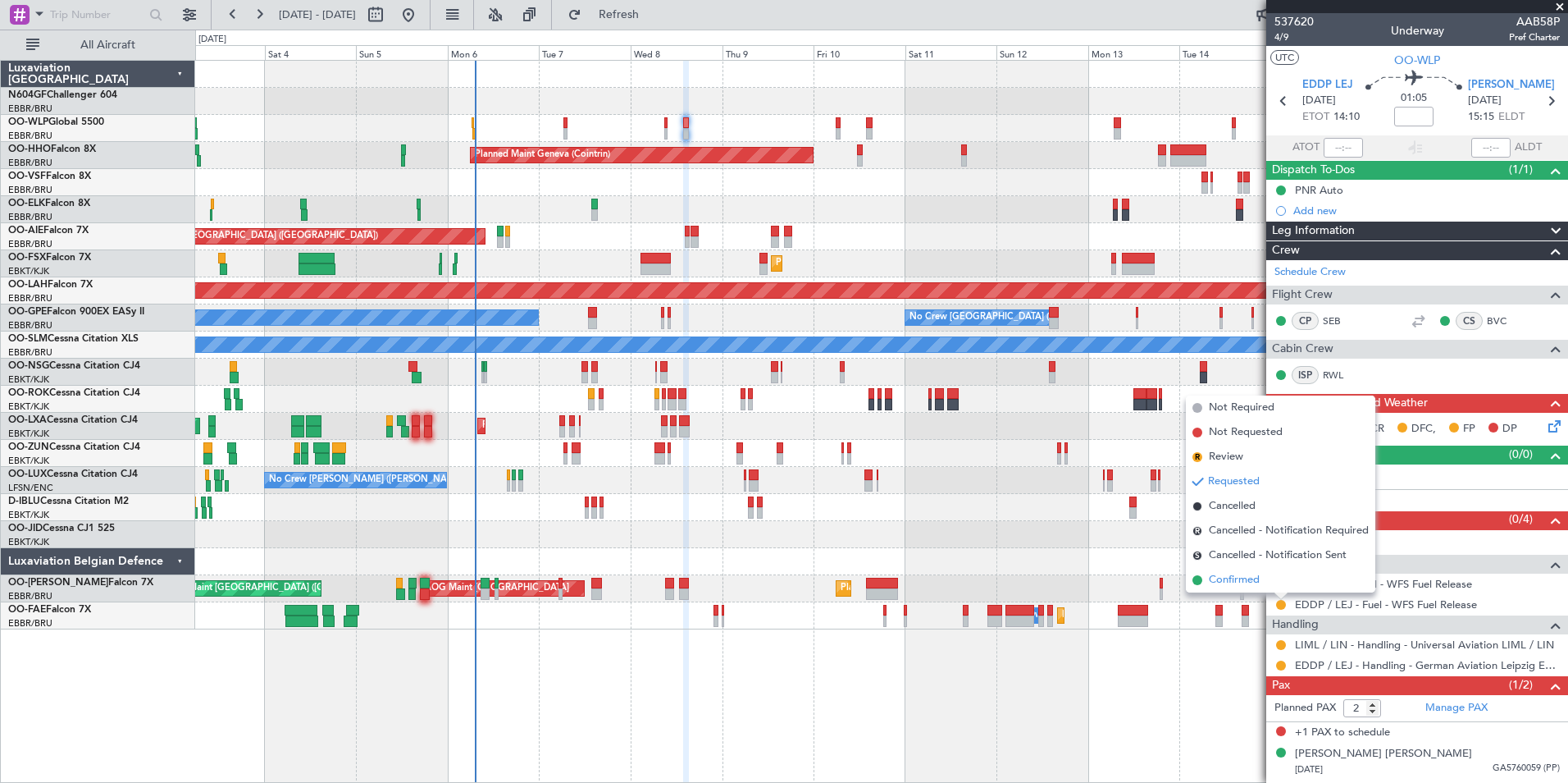
click at [1262, 586] on li "Confirmed" at bounding box center [1281, 580] width 189 height 25
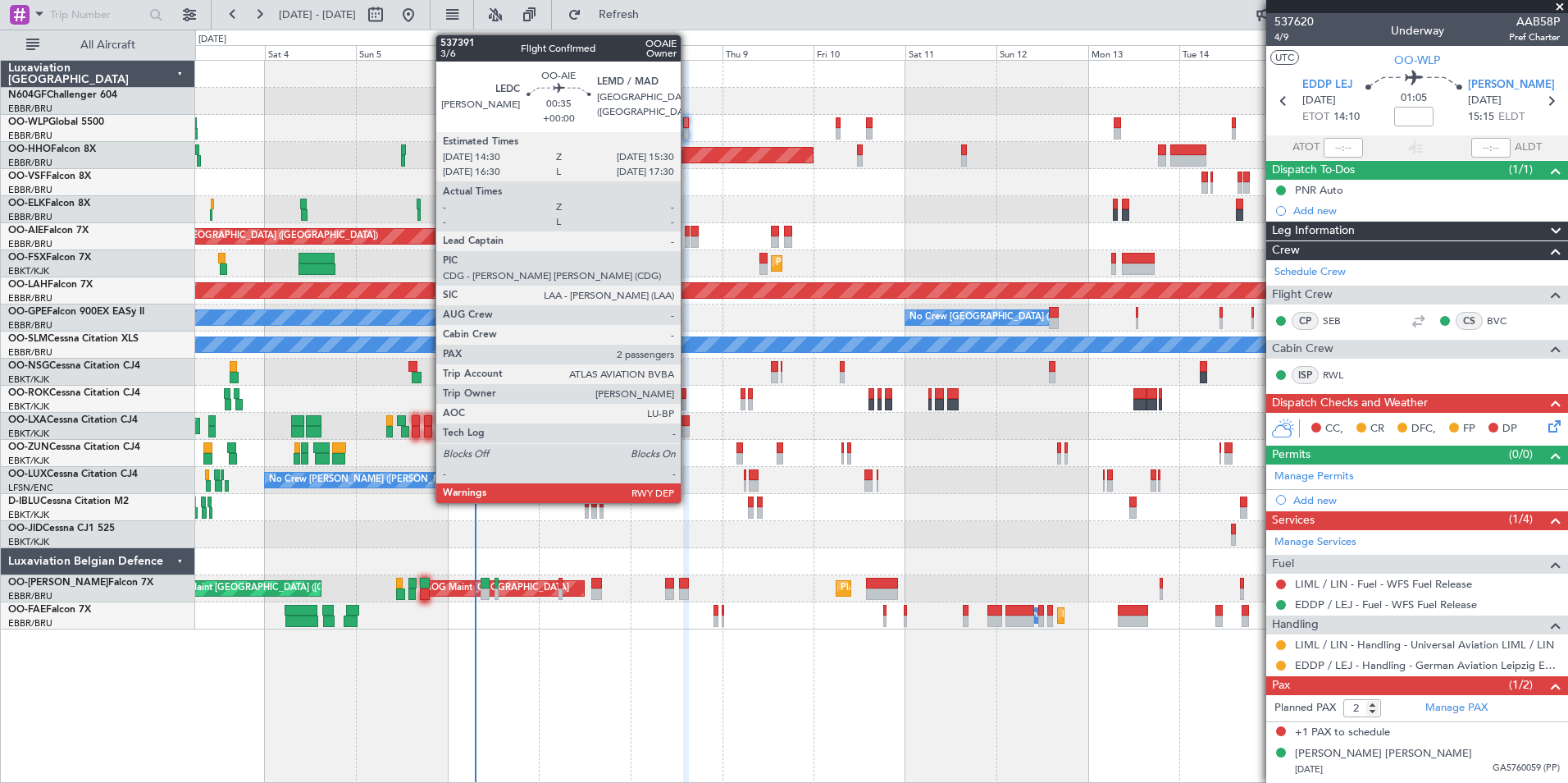
click at [688, 238] on div at bounding box center [686, 242] width 4 height 12
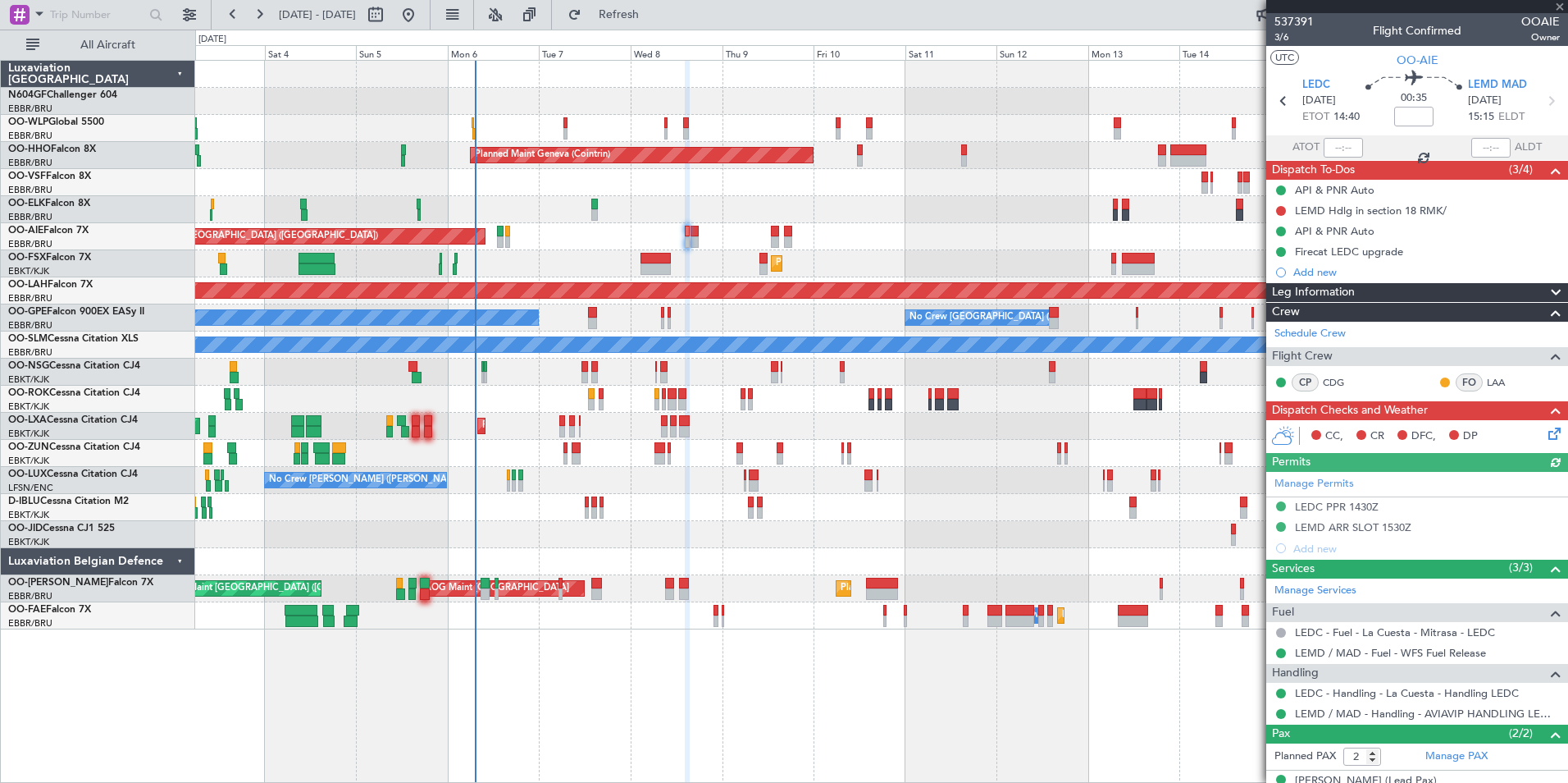
scroll to position [77, 0]
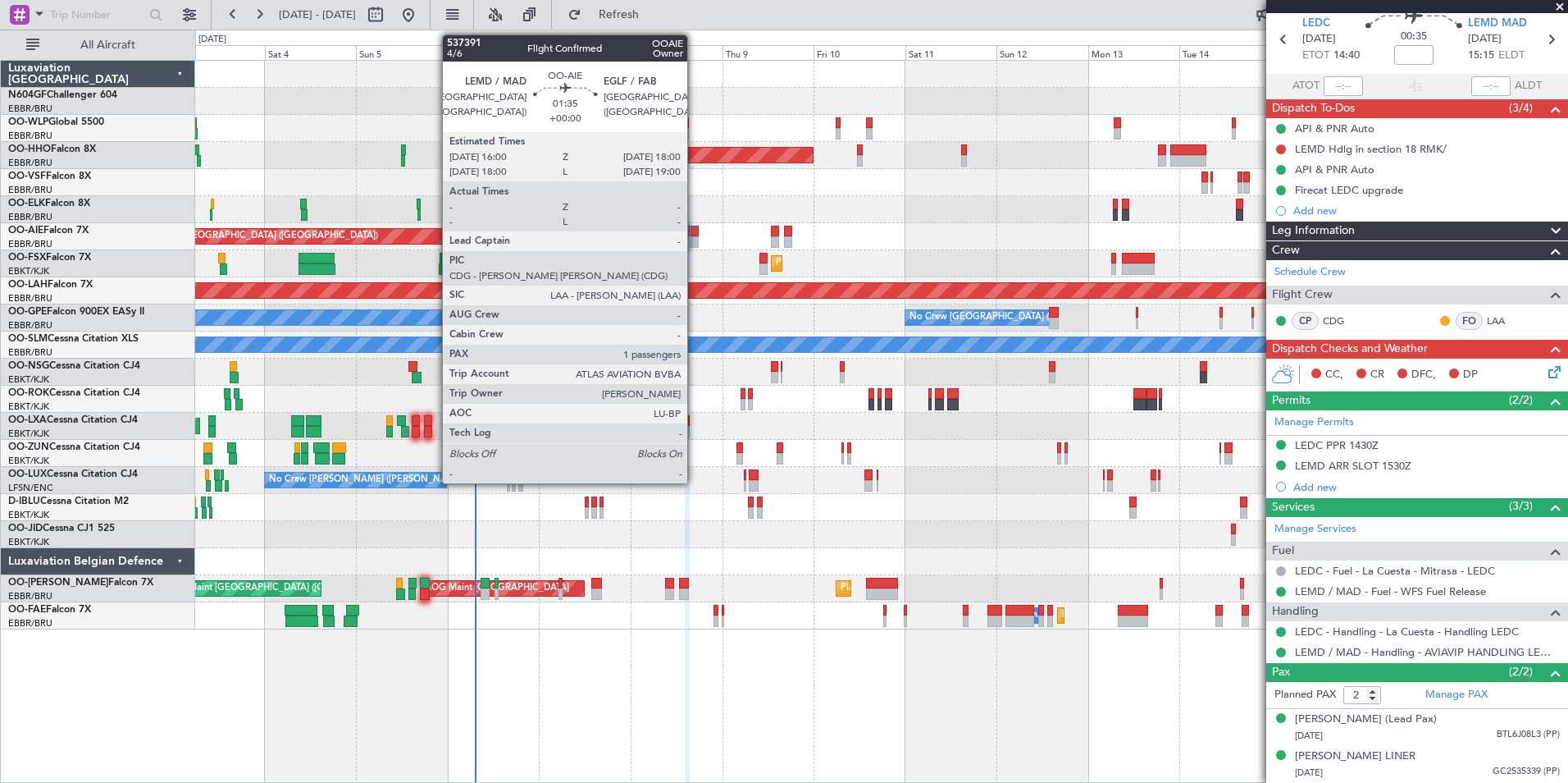
click at [694, 228] on div at bounding box center [694, 231] width 8 height 12
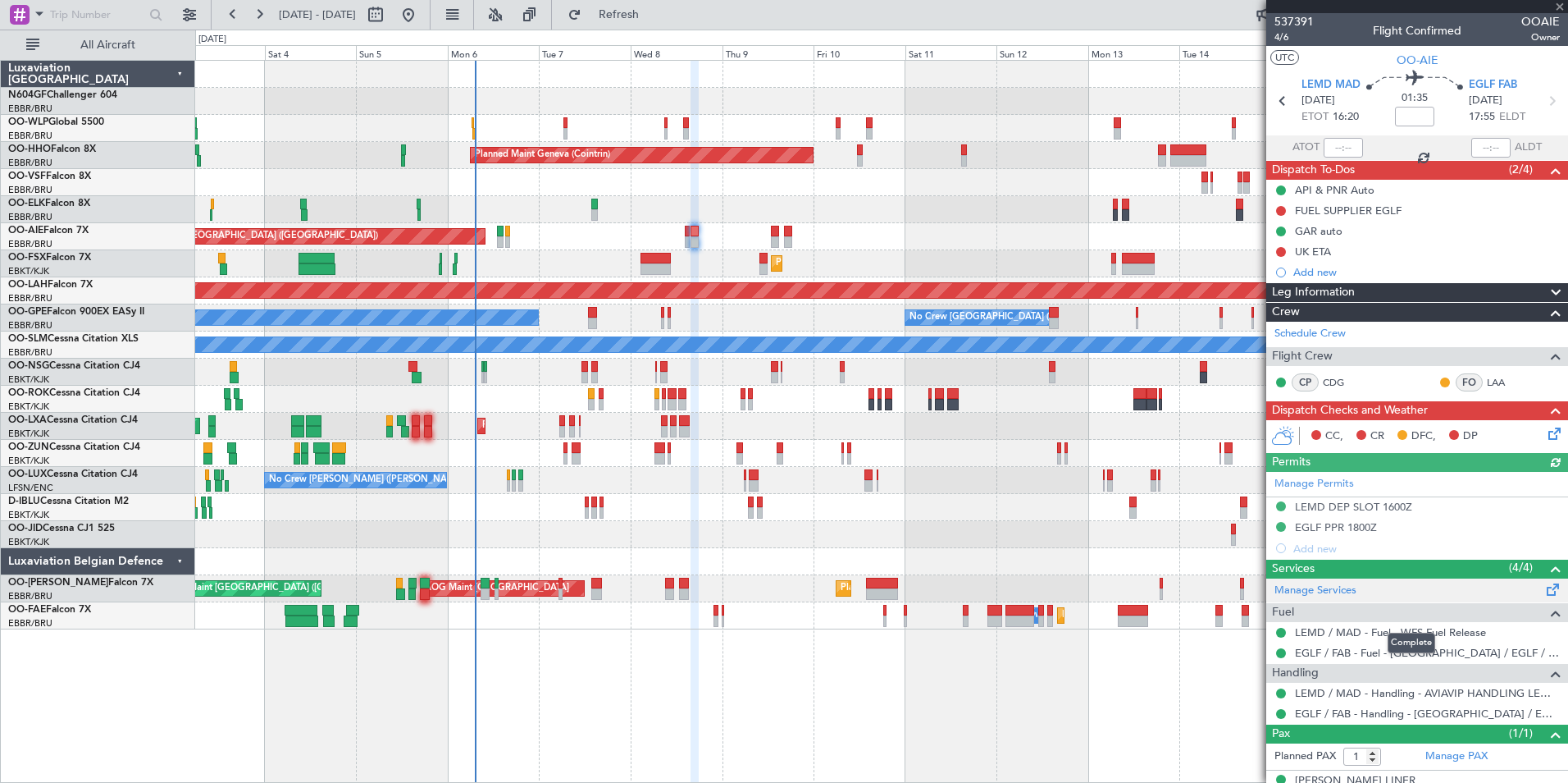
scroll to position [24, 0]
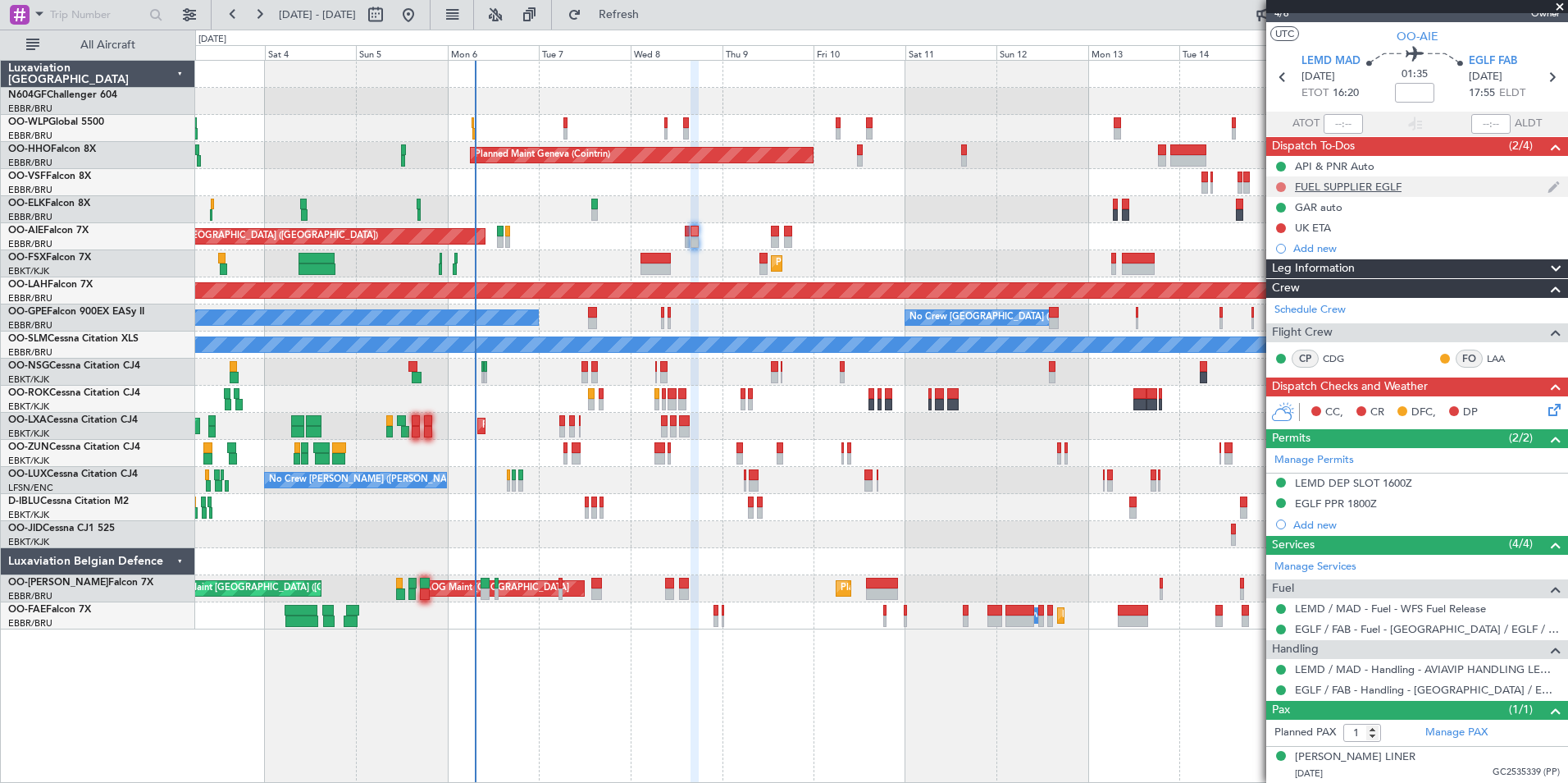
click at [1279, 184] on button at bounding box center [1281, 187] width 10 height 10
click at [1283, 265] on span "Completed" at bounding box center [1288, 259] width 54 height 17
click at [1280, 229] on button at bounding box center [1281, 227] width 10 height 10
click at [1271, 301] on span "Completed" at bounding box center [1288, 300] width 54 height 17
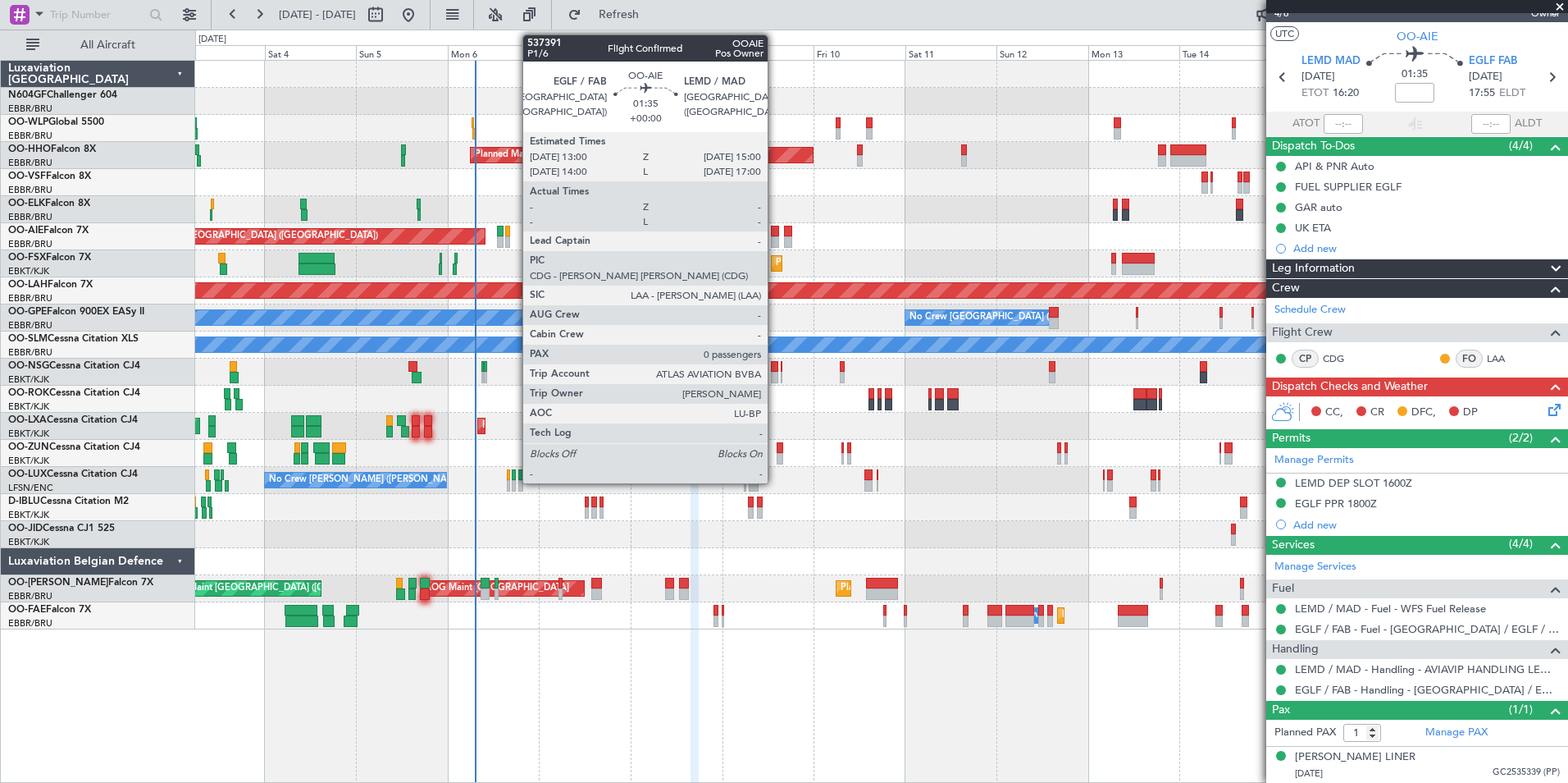
click at [775, 242] on div at bounding box center [775, 242] width 8 height 12
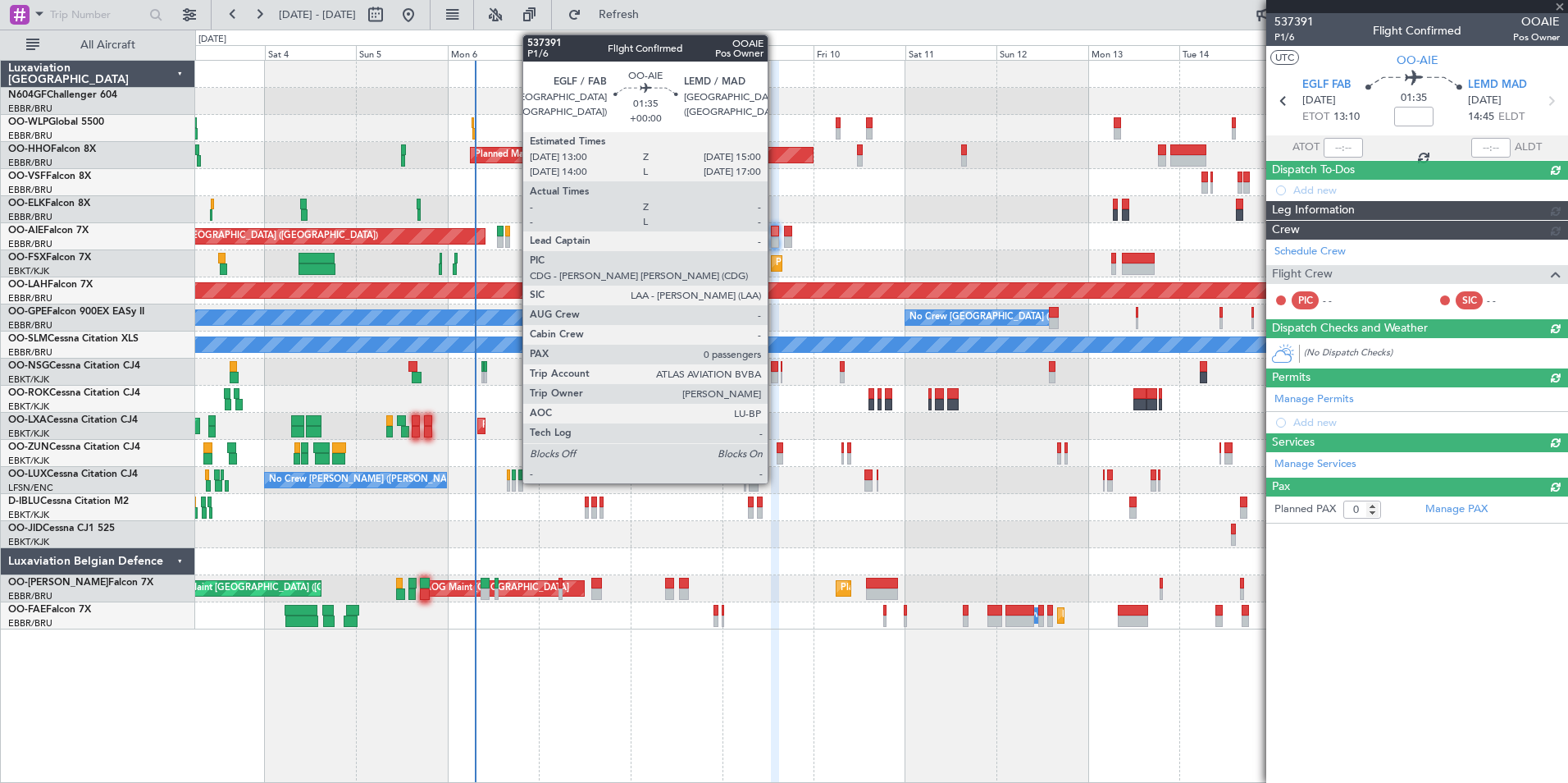
scroll to position [0, 0]
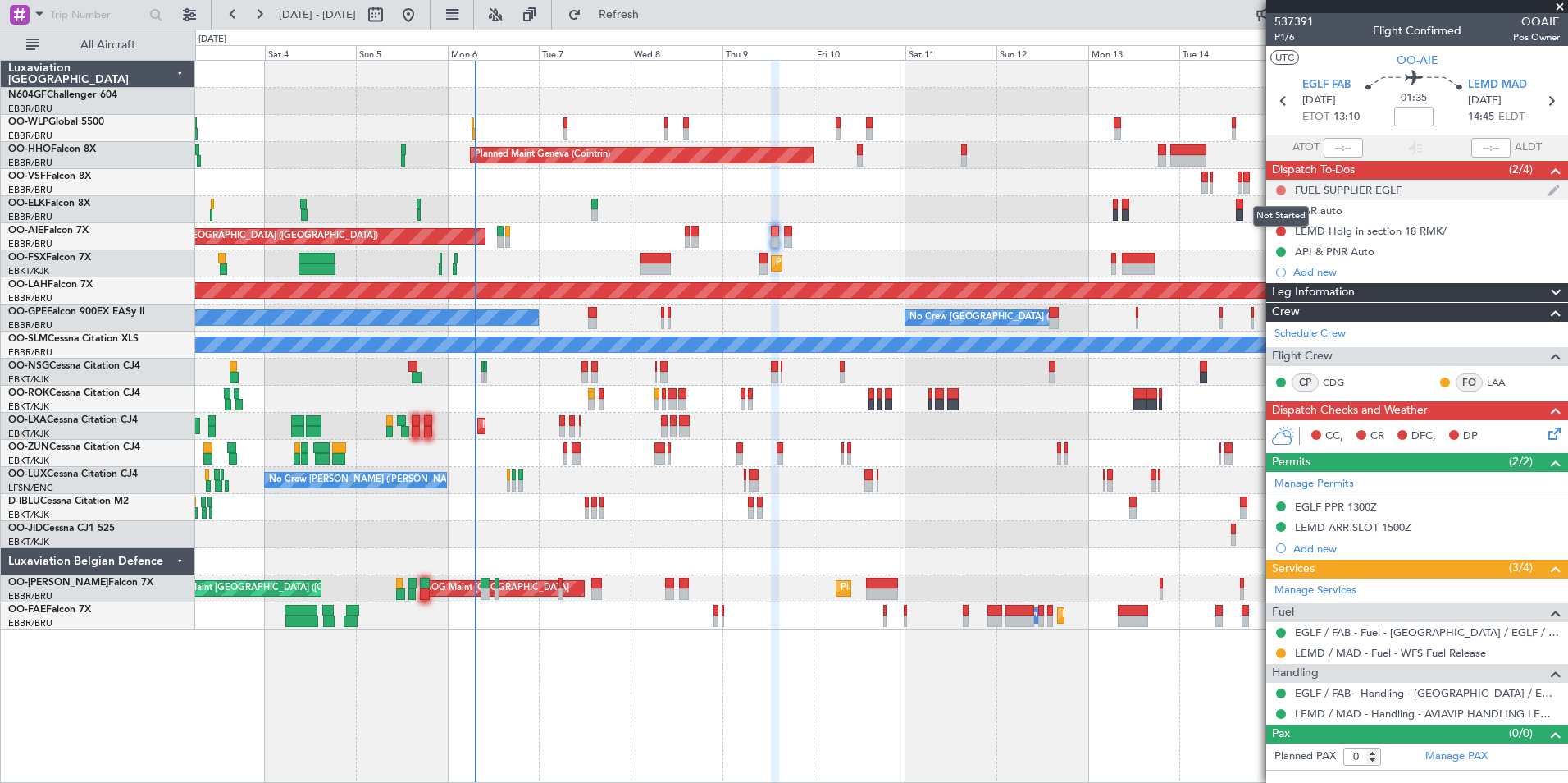
click at [1281, 192] on button at bounding box center [1281, 190] width 10 height 10
click at [1283, 269] on span "Completed" at bounding box center [1288, 262] width 54 height 17
click at [1282, 654] on button at bounding box center [1281, 653] width 10 height 10
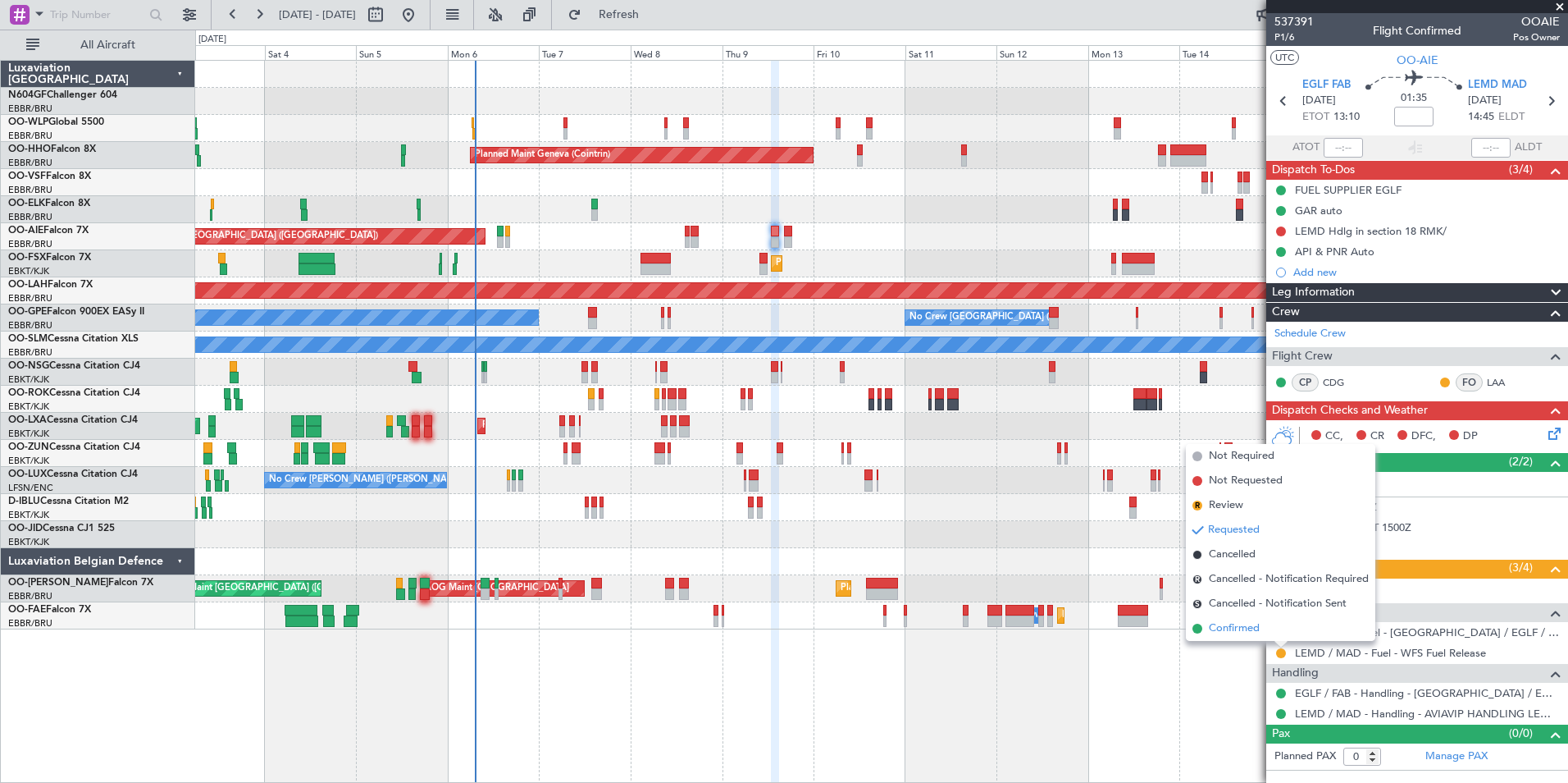
click at [1260, 629] on li "Confirmed" at bounding box center [1281, 628] width 189 height 25
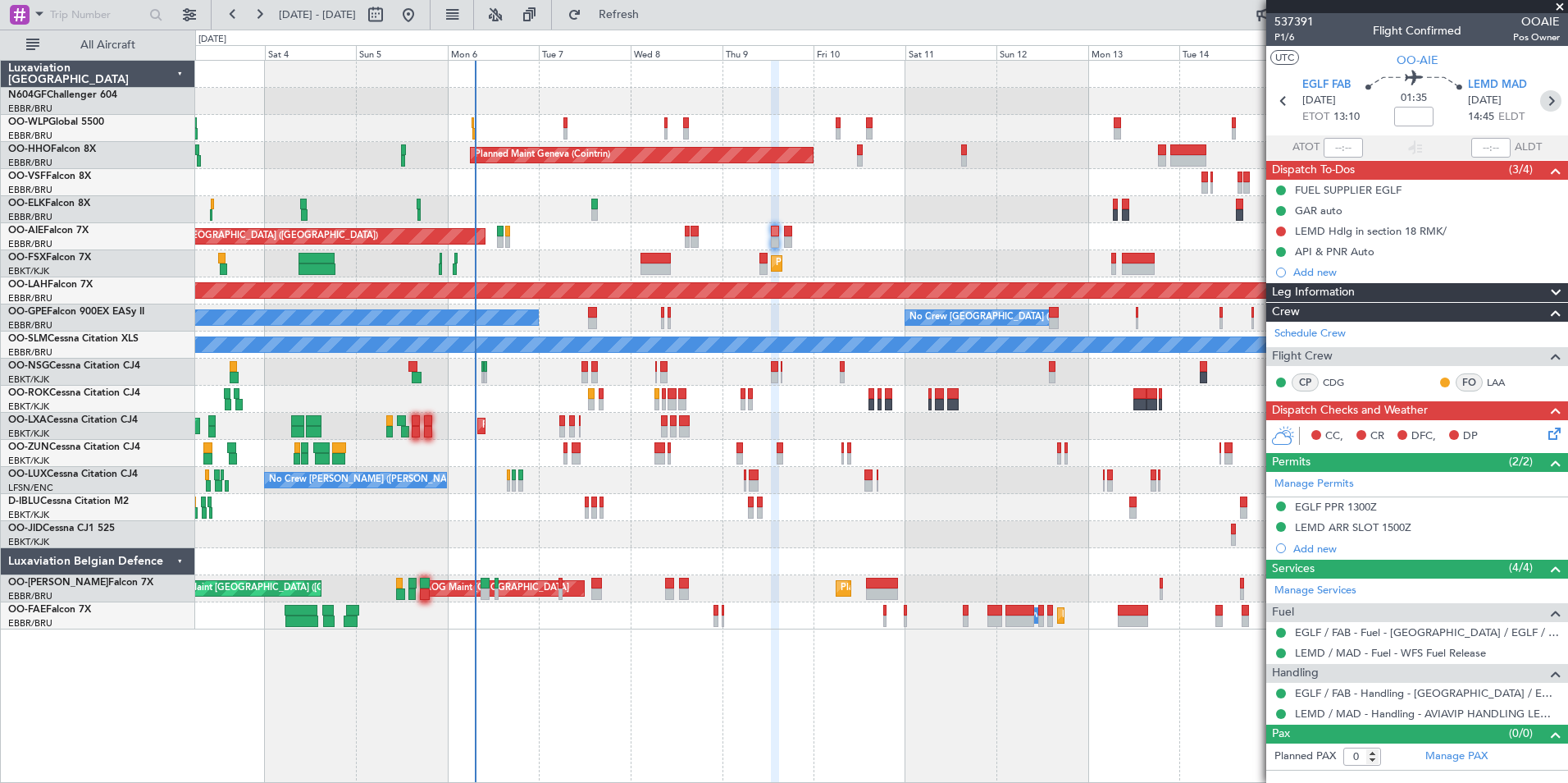
click at [1548, 106] on icon at bounding box center [1550, 101] width 21 height 21
type input "1"
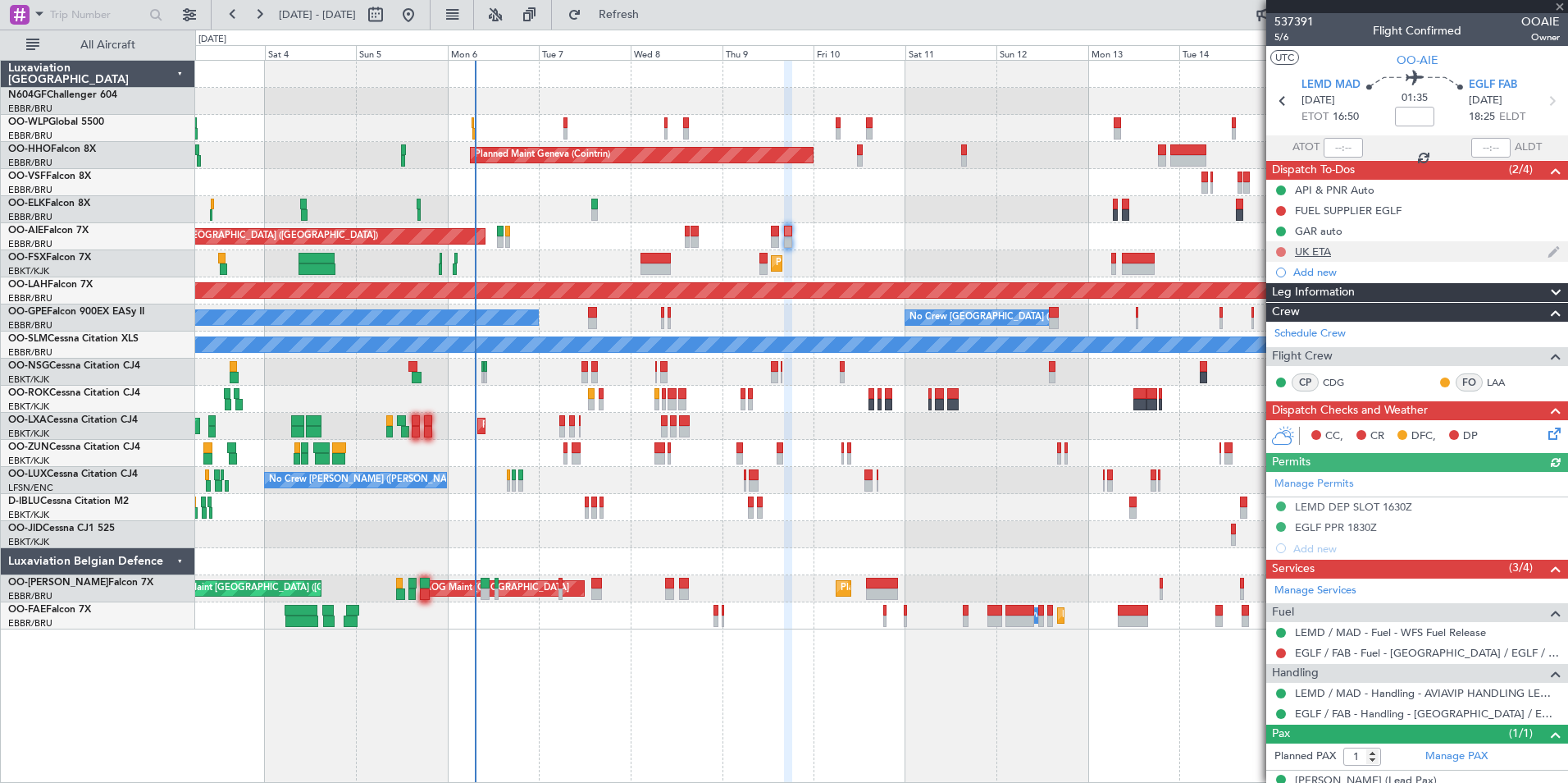
click at [1280, 248] on button at bounding box center [1281, 251] width 10 height 10
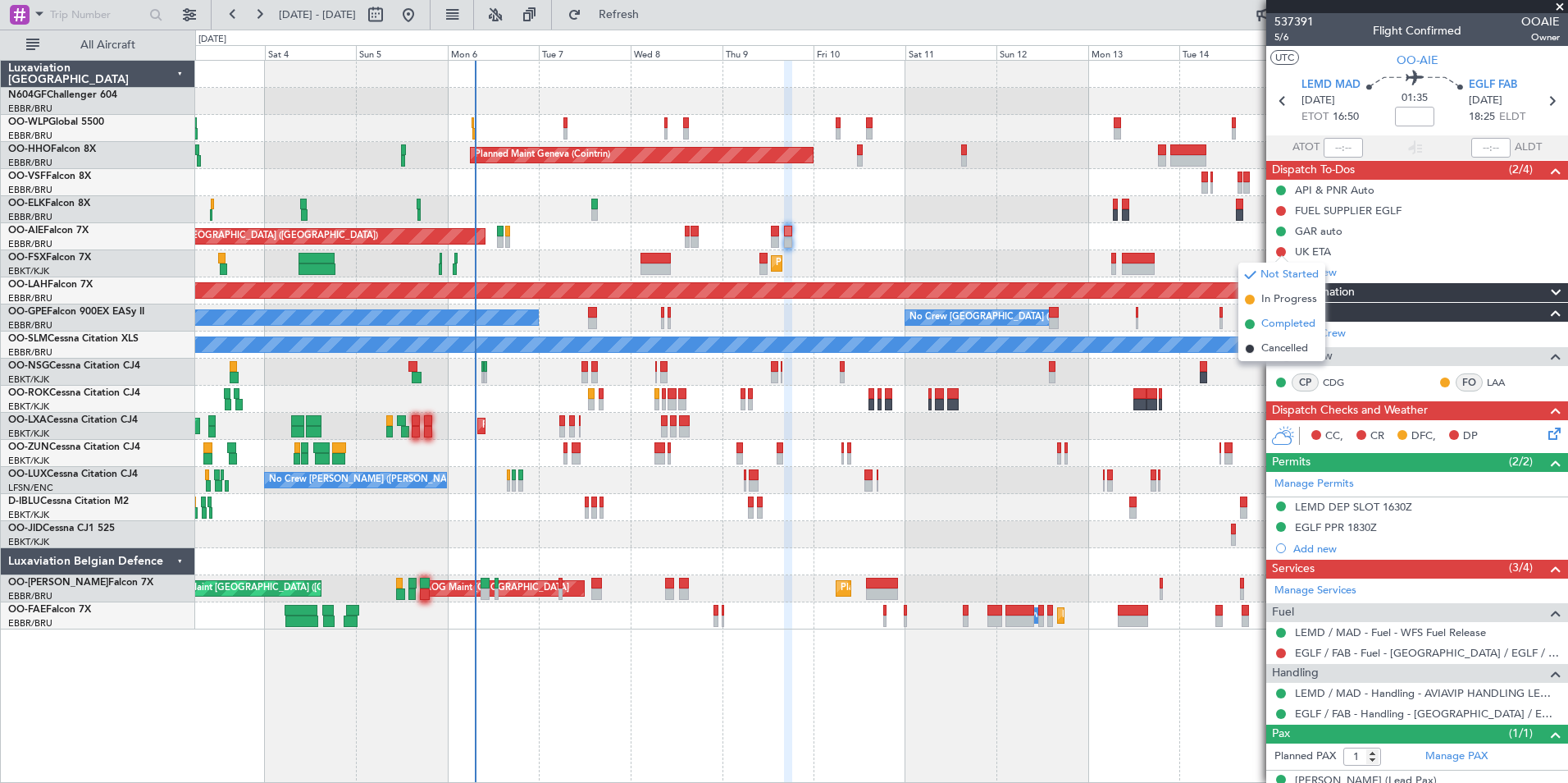
click at [1275, 326] on span "Completed" at bounding box center [1288, 324] width 54 height 17
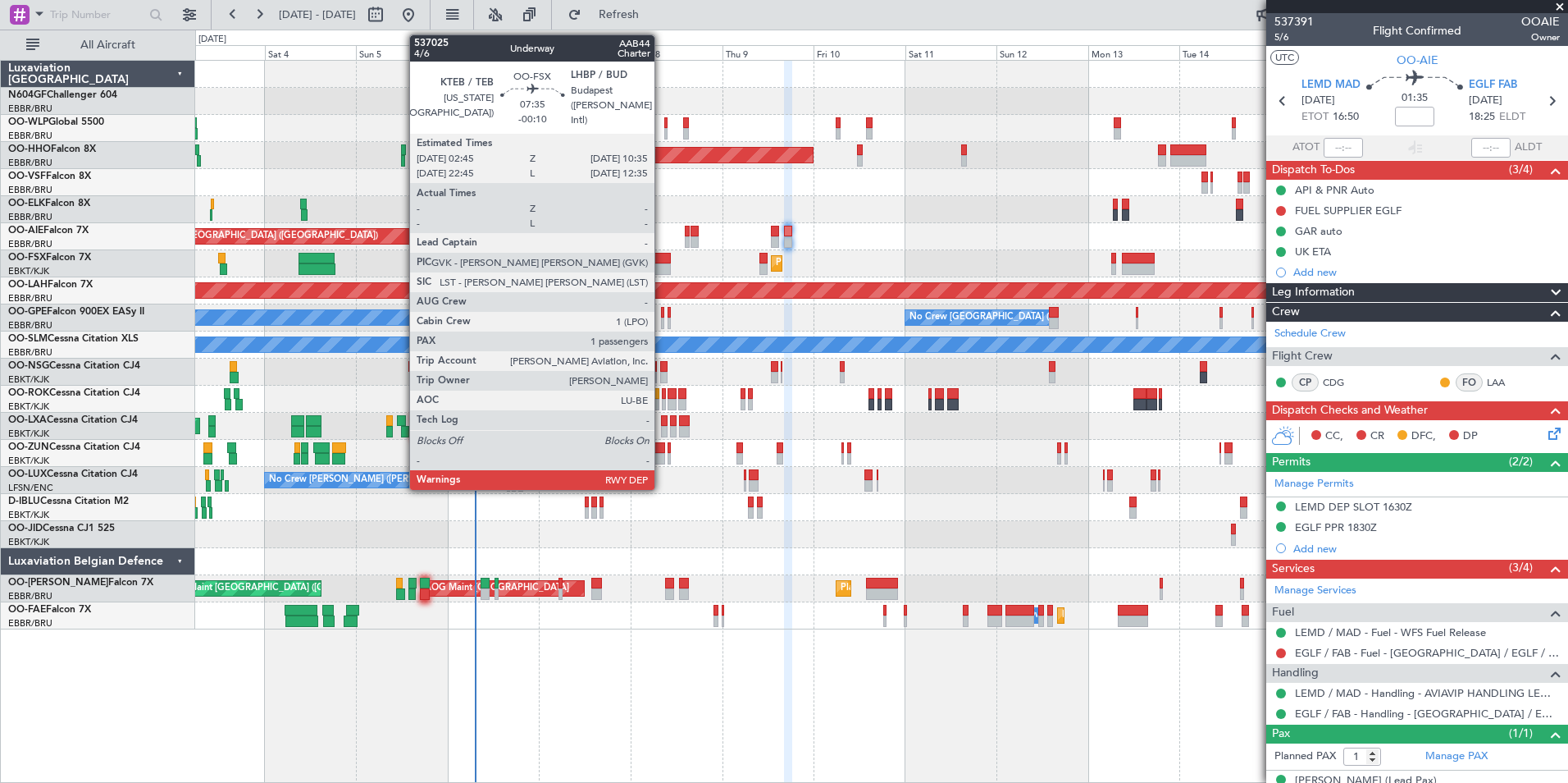
click at [662, 264] on div at bounding box center [655, 269] width 30 height 12
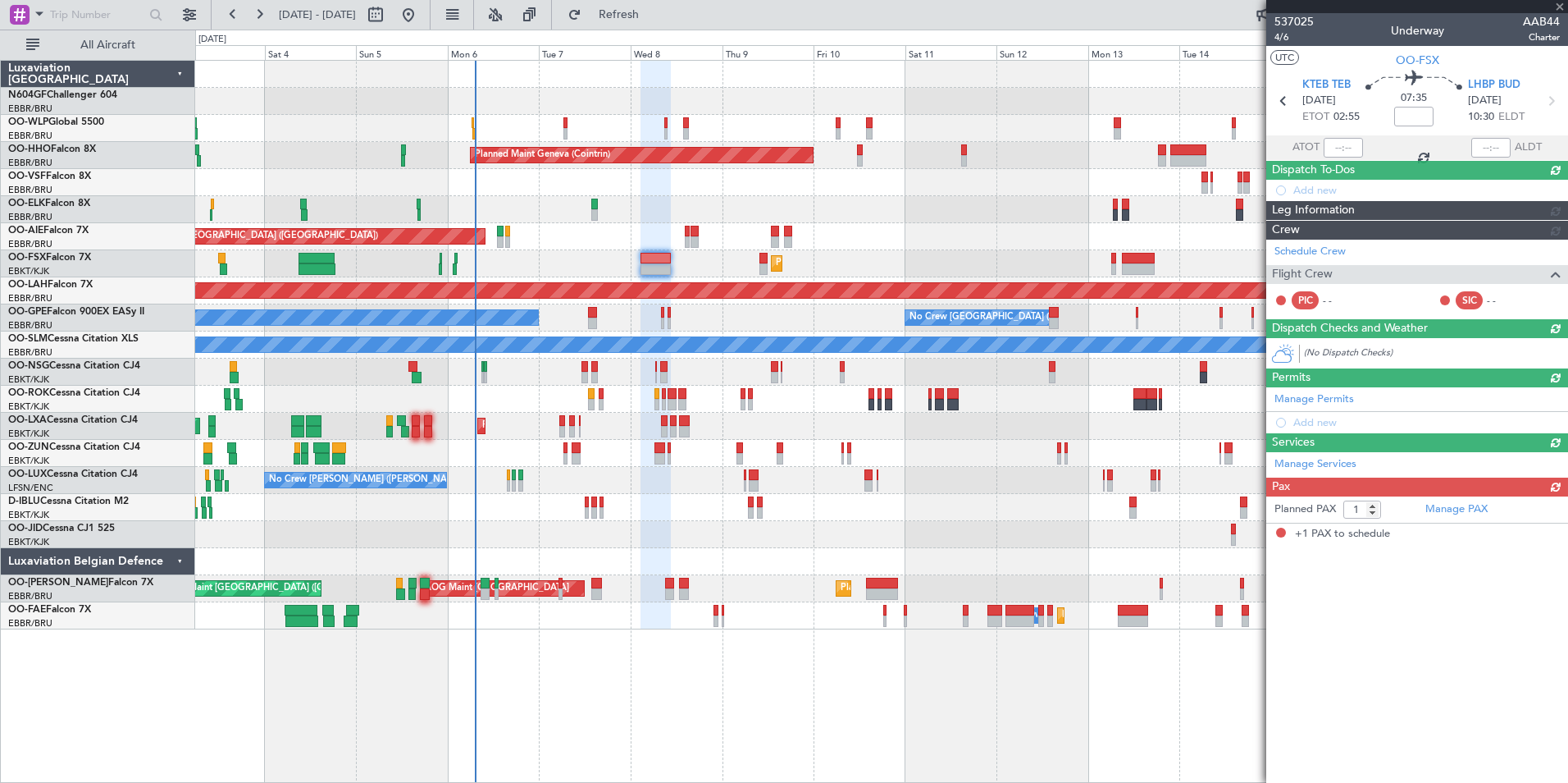
type input "-00:10"
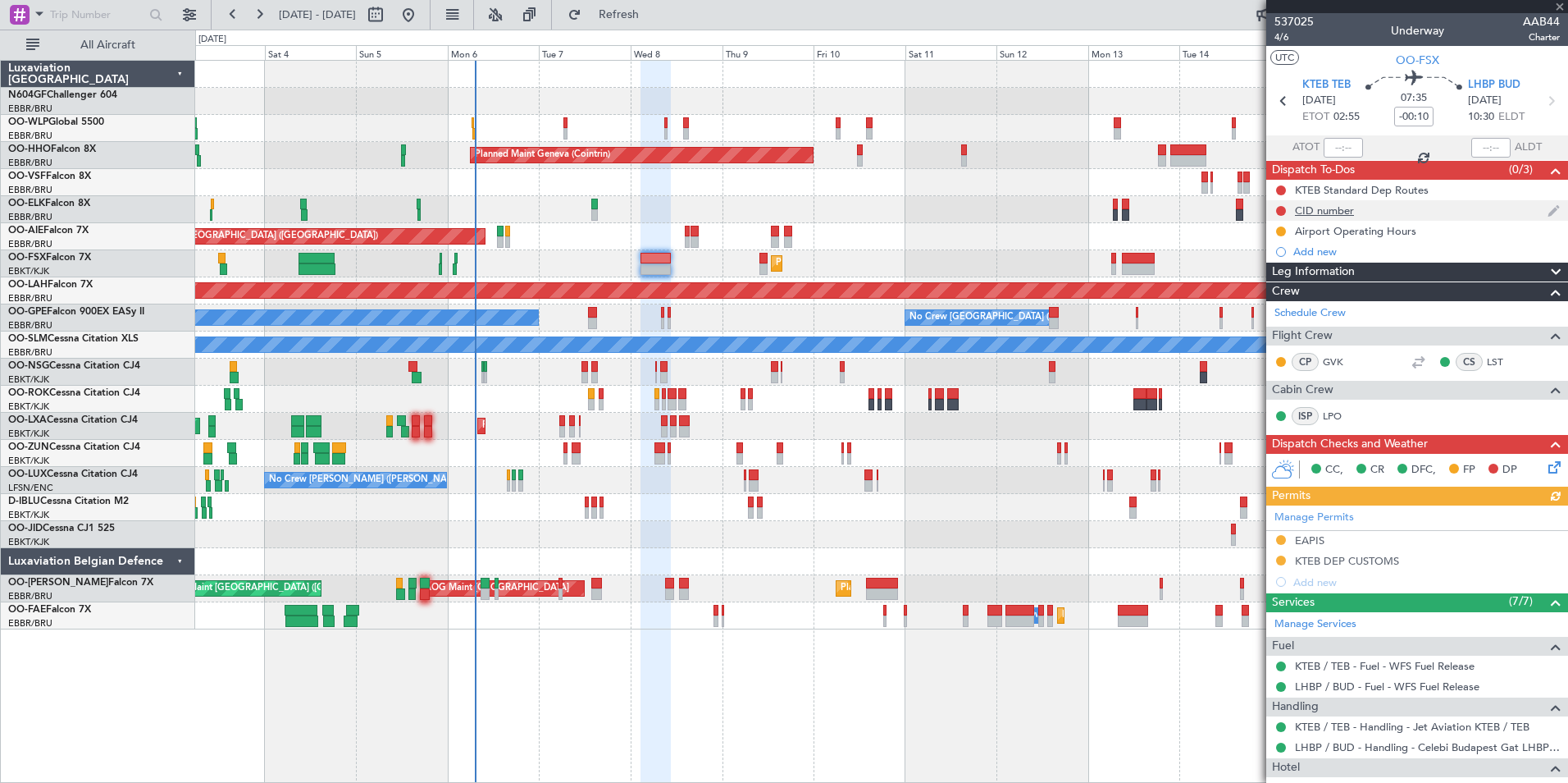
scroll to position [158, 0]
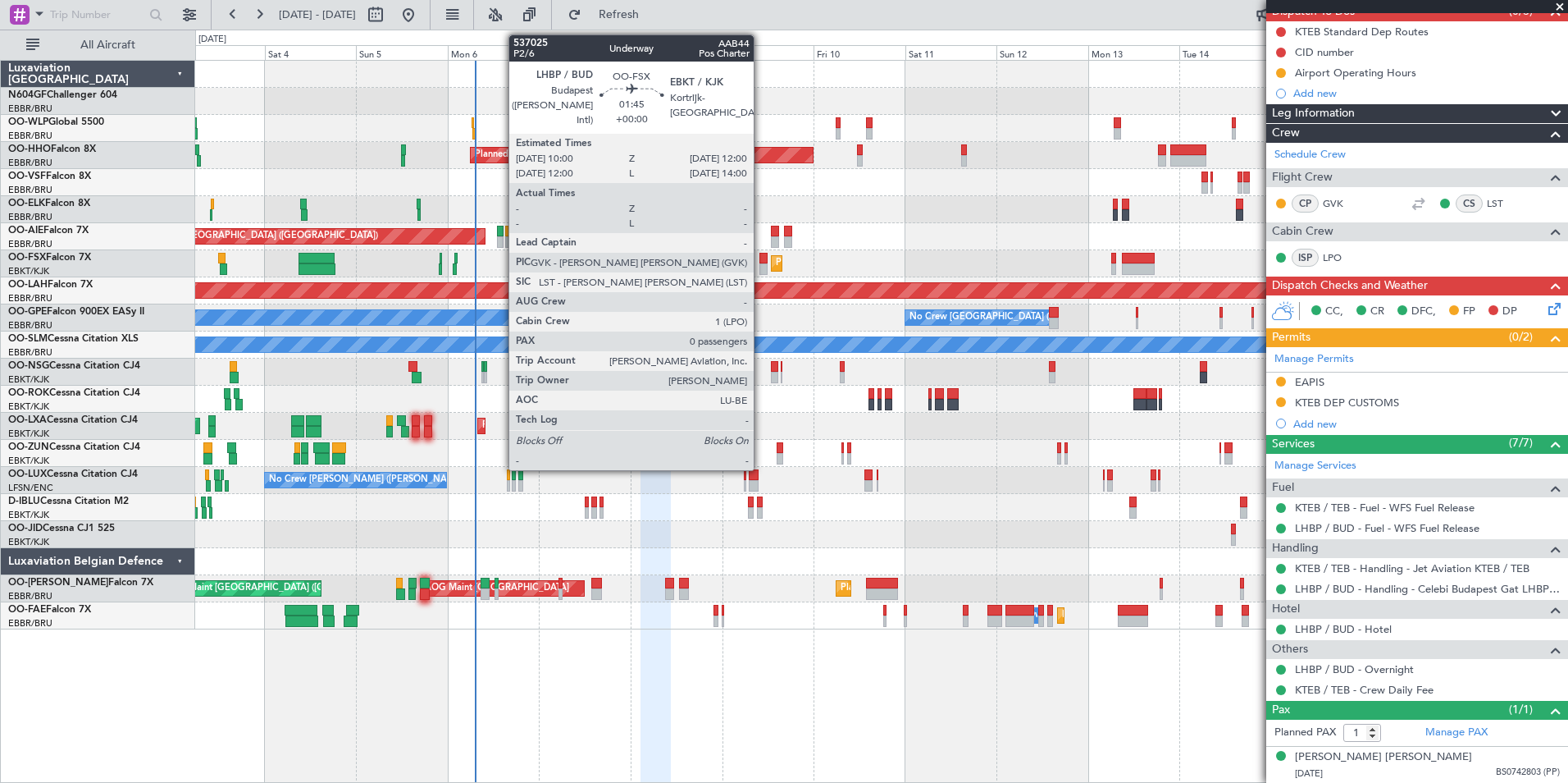
click at [761, 266] on div at bounding box center [763, 269] width 8 height 12
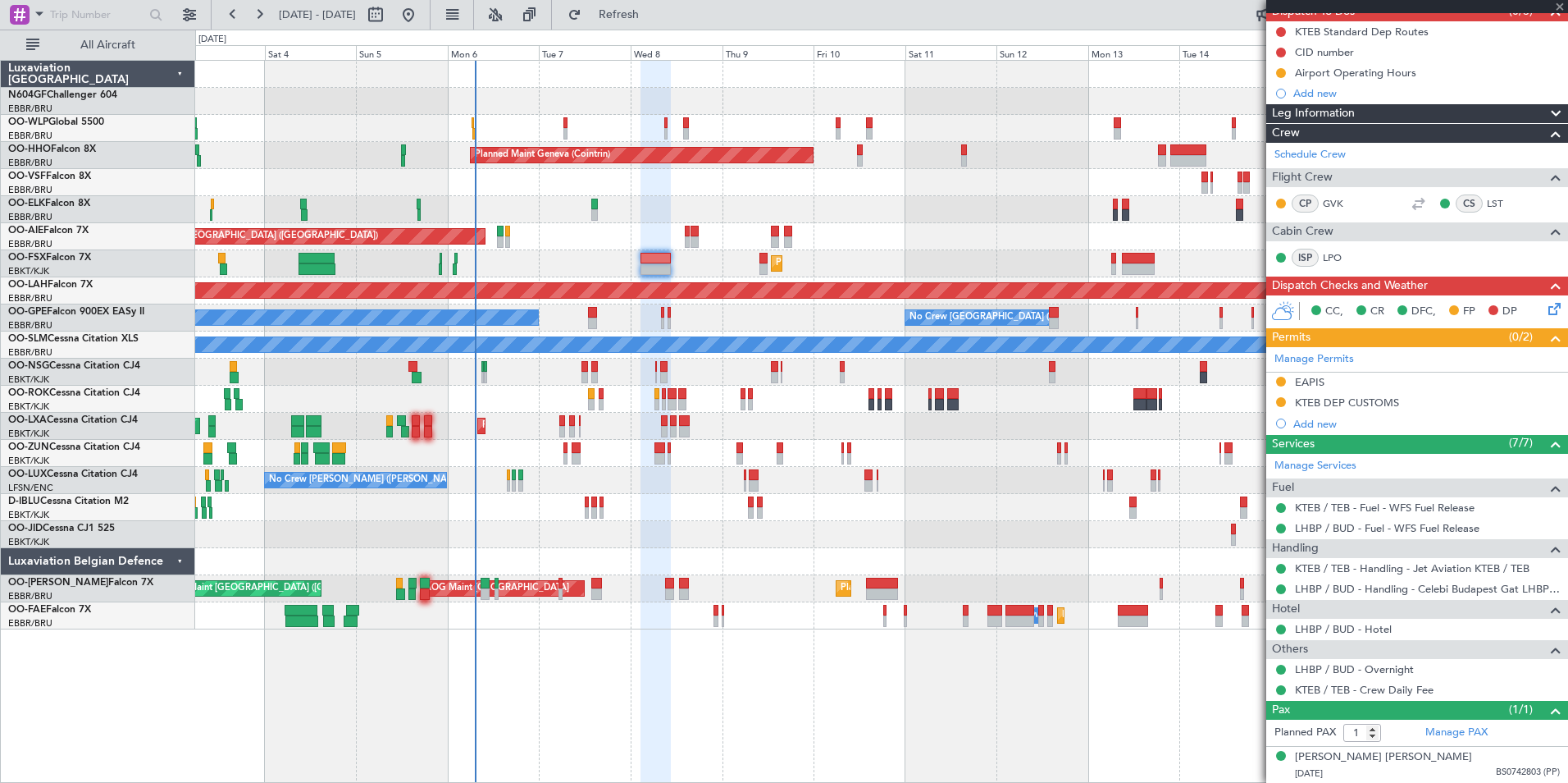
type input "0"
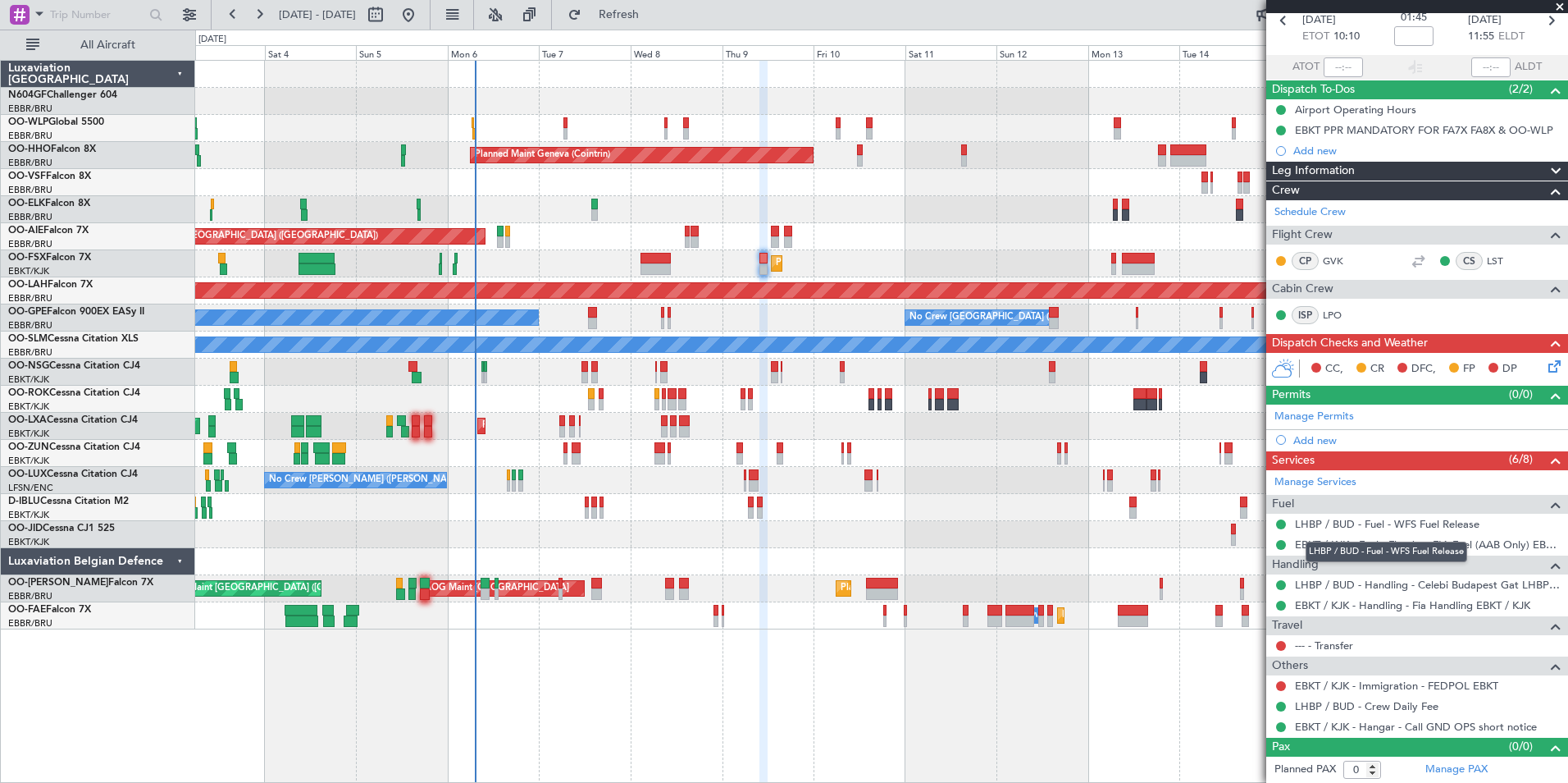
scroll to position [0, 0]
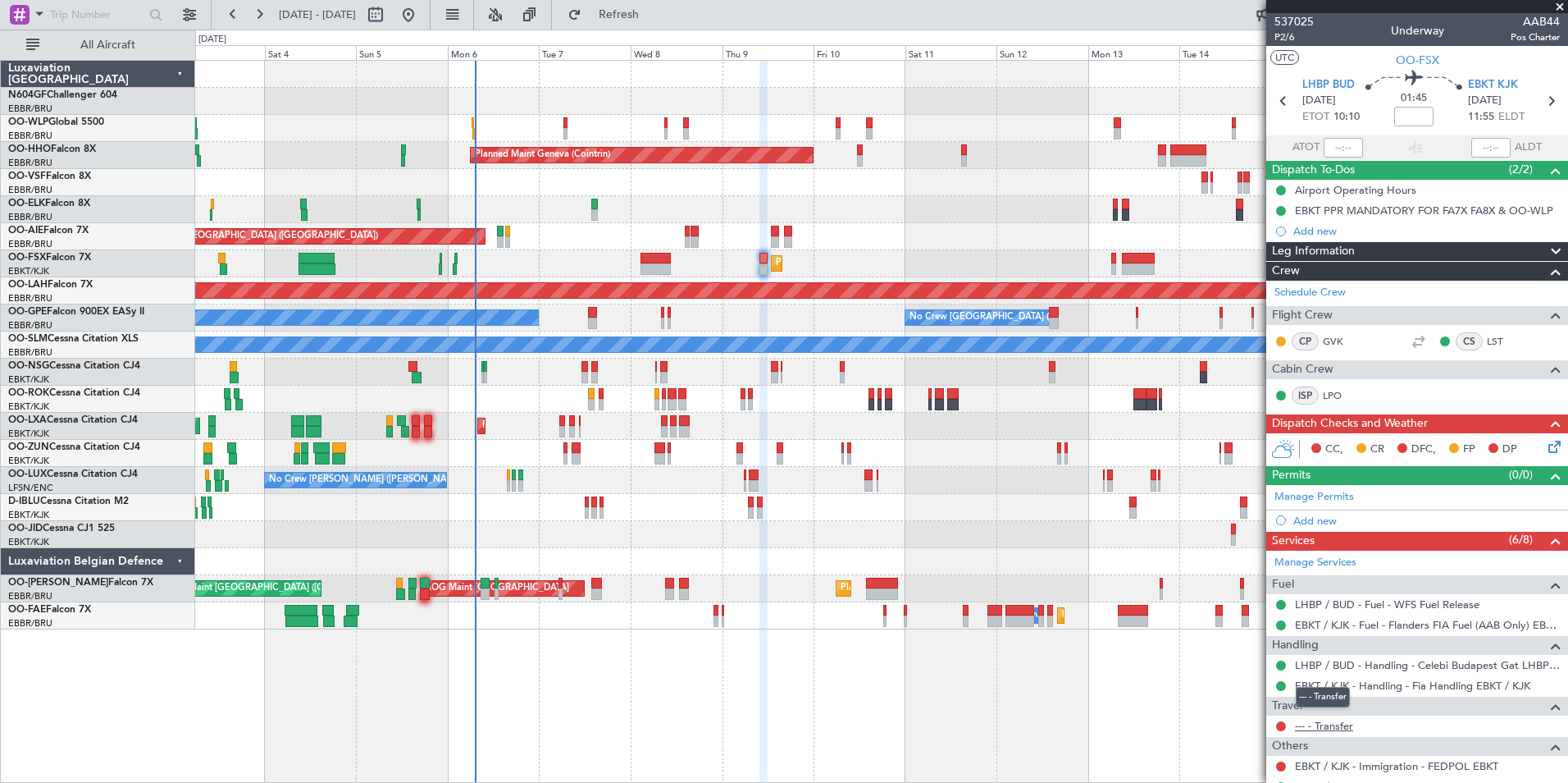
click at [1350, 725] on link "--- - Transfer" at bounding box center [1324, 725] width 58 height 14
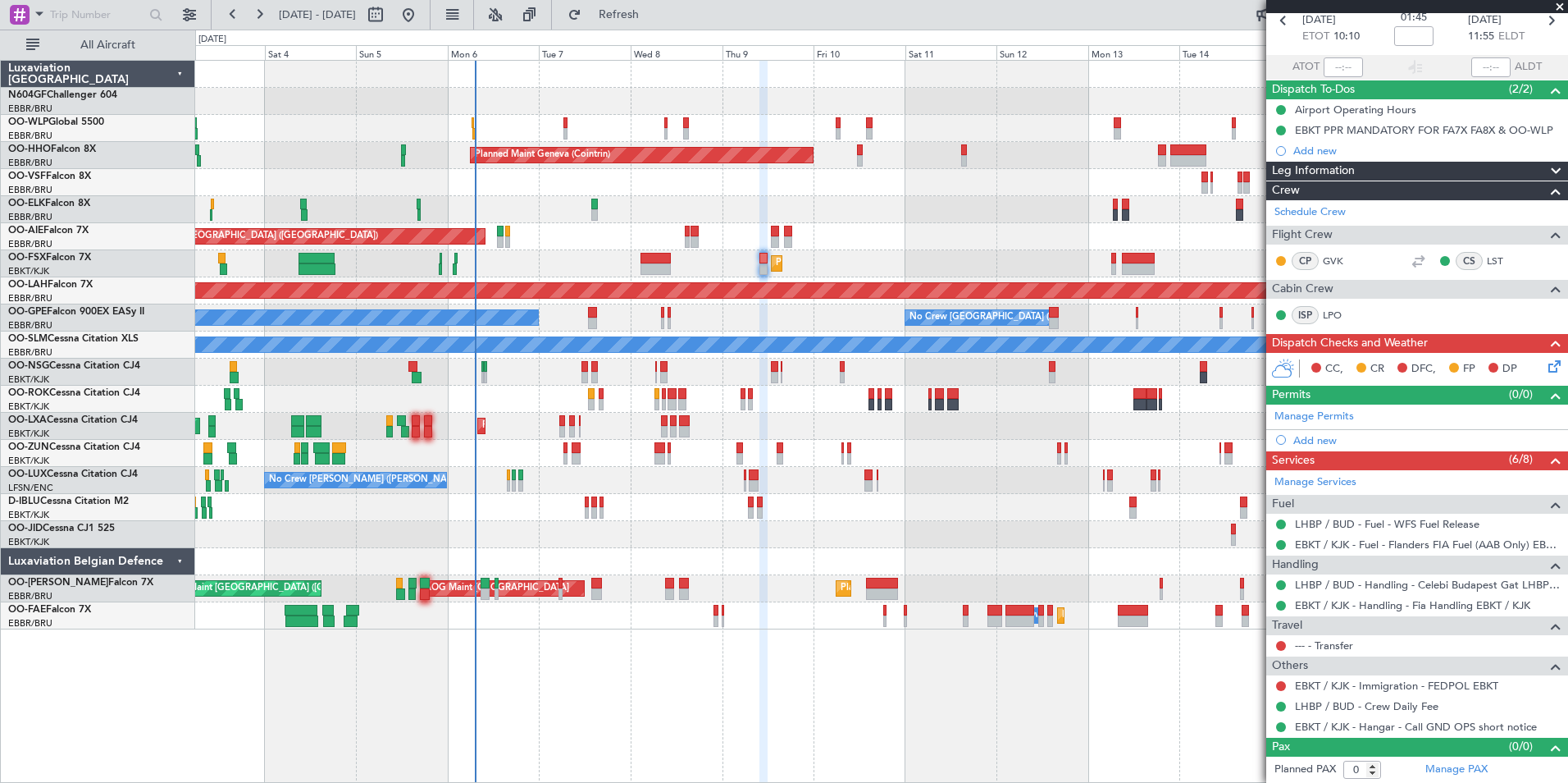
click at [685, 316] on div "No Crew Malaga No Crew Brussels (Brussels National) No Crew Brussels (Brussels …" at bounding box center [881, 318] width 1372 height 27
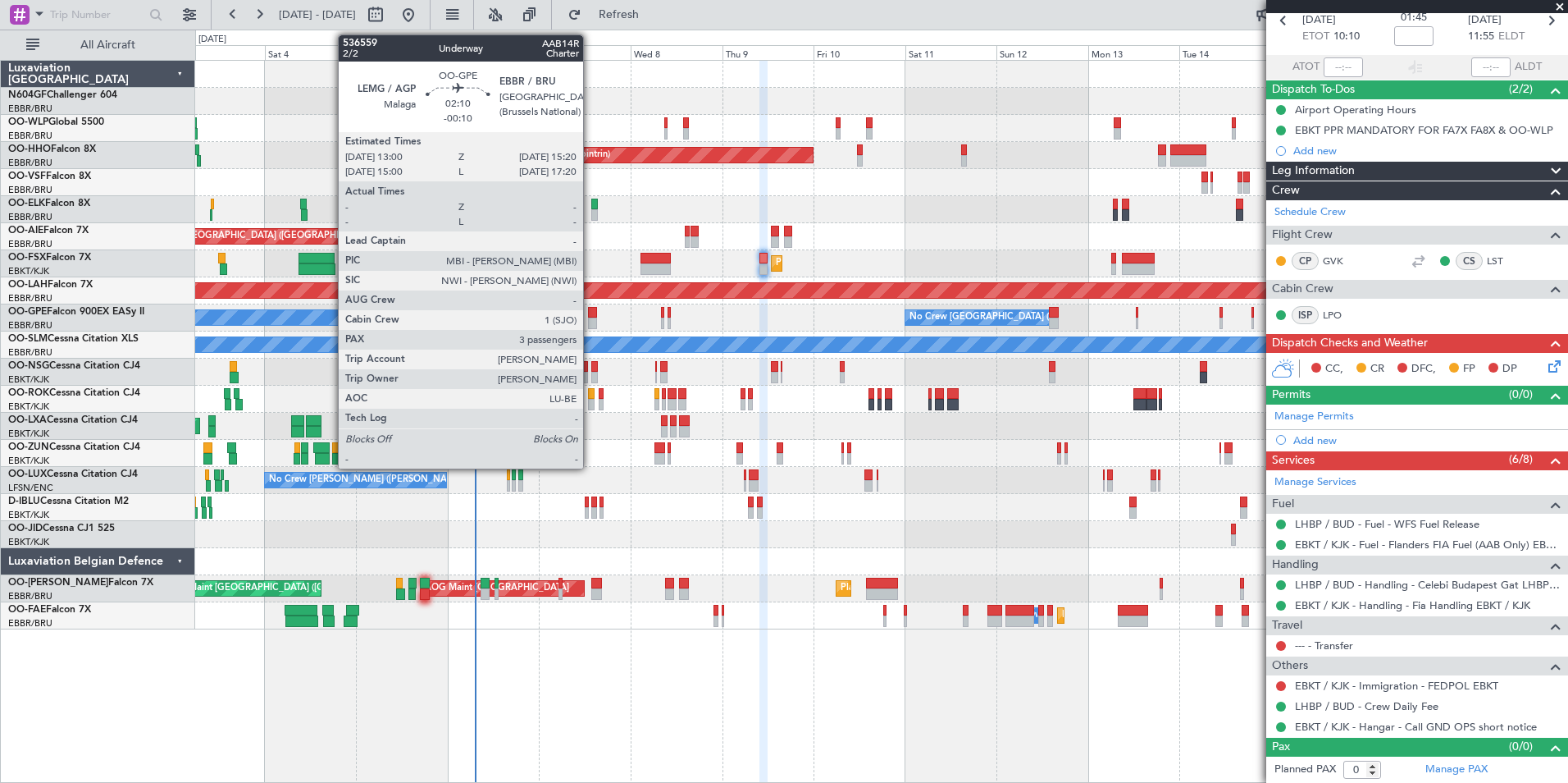
click at [591, 321] on div at bounding box center [593, 323] width 9 height 12
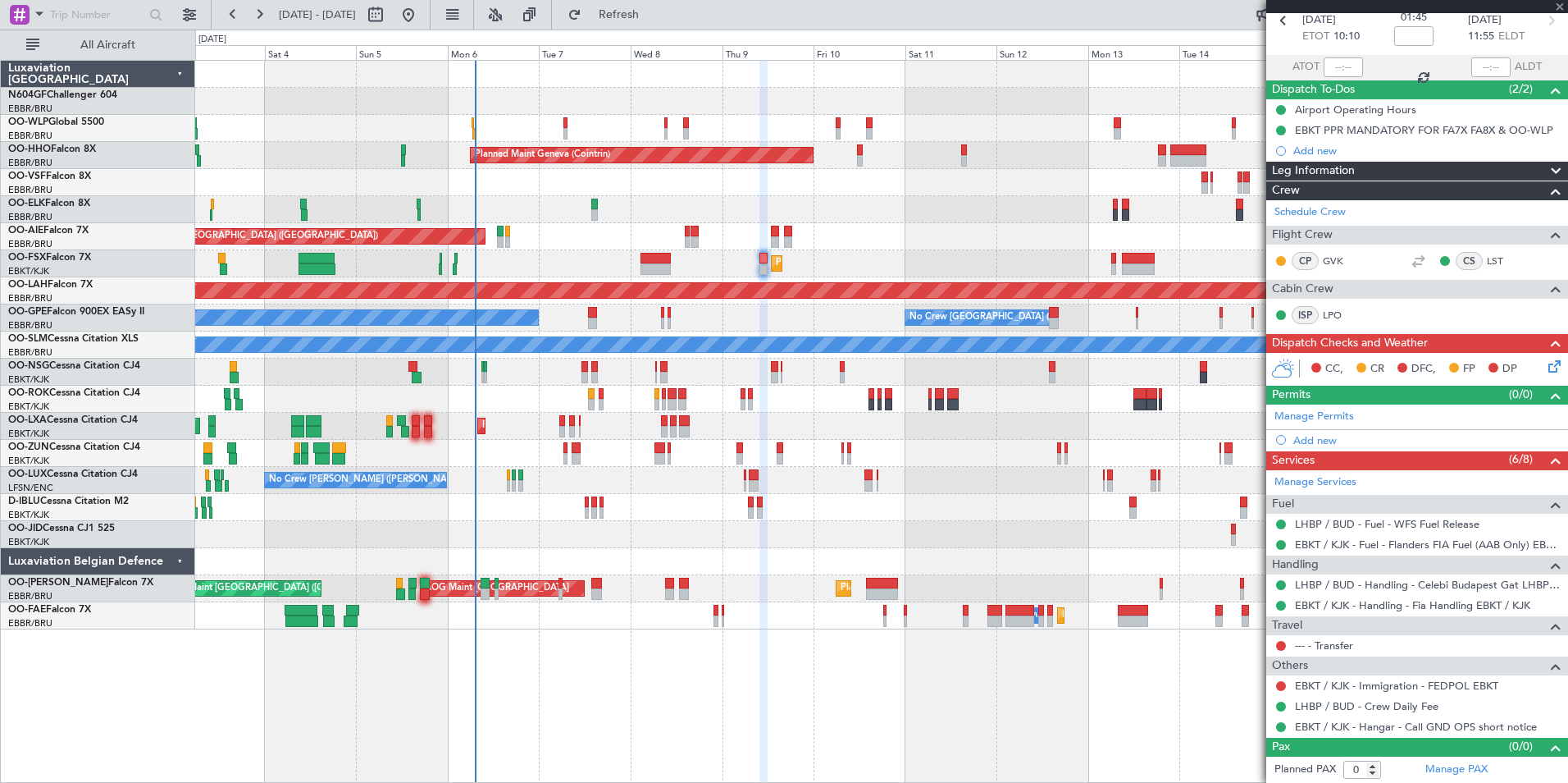
type input "-00:10"
type input "3"
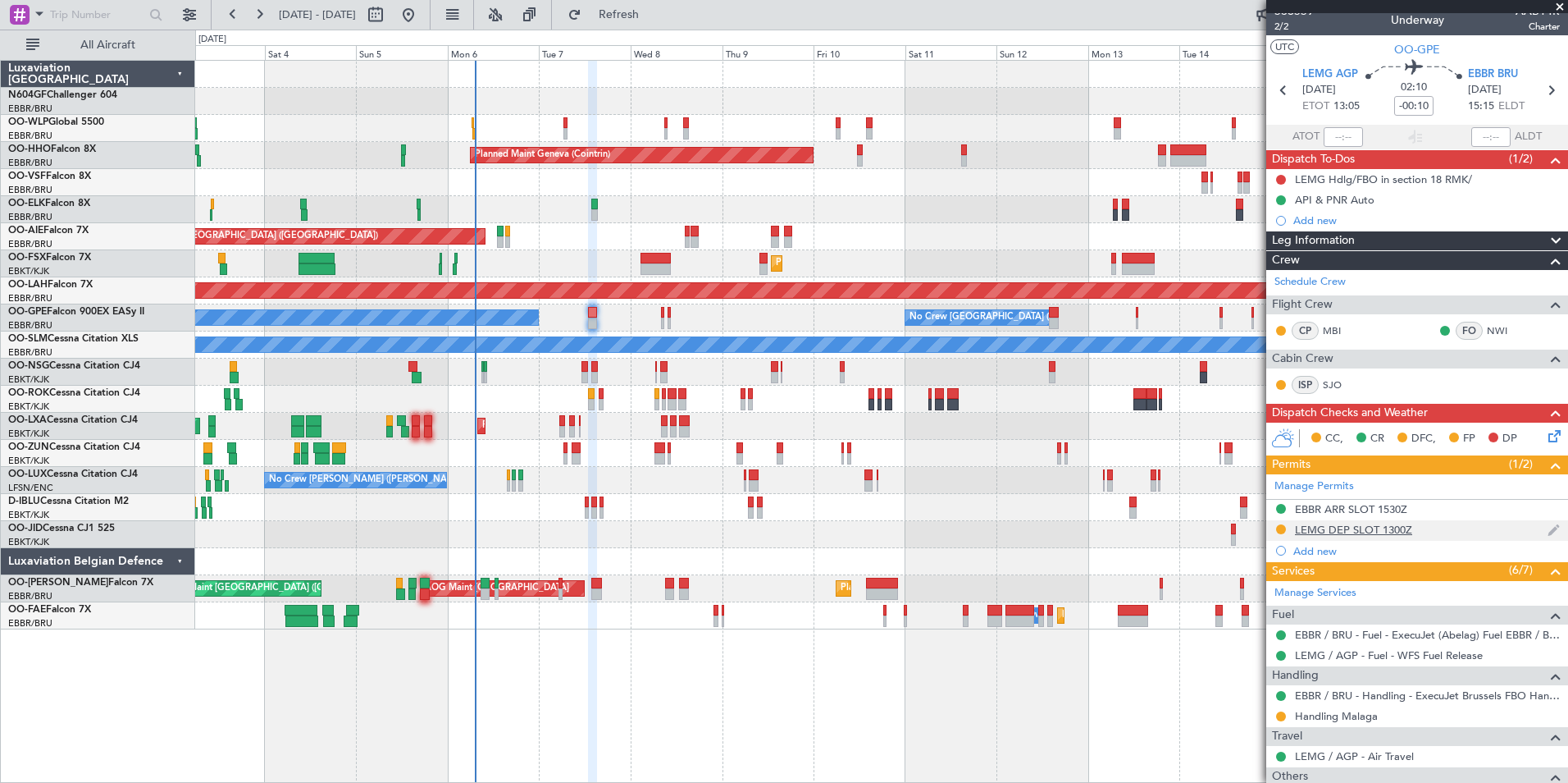
scroll to position [6, 0]
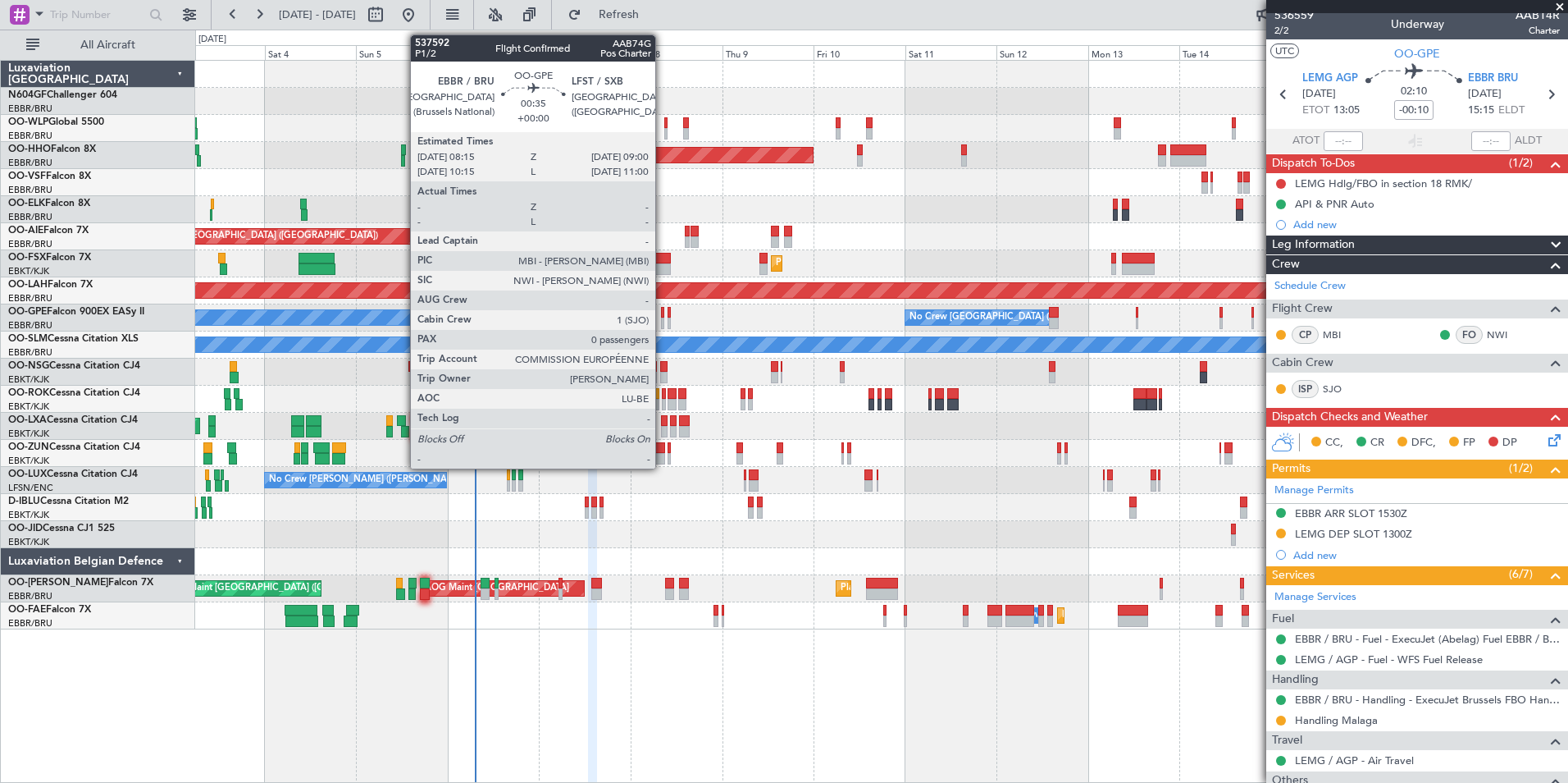
click at [662, 321] on div at bounding box center [662, 323] width 4 height 12
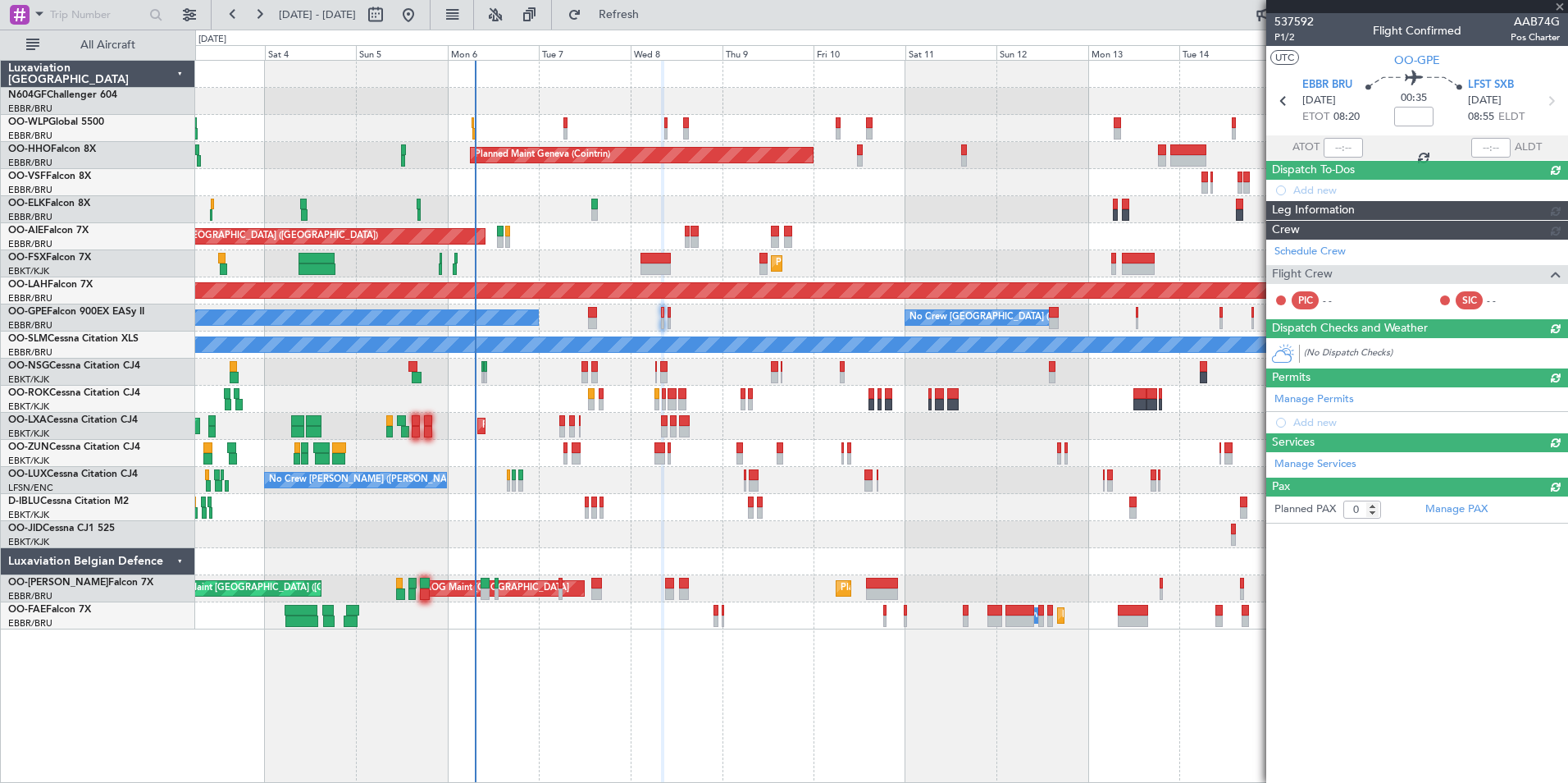
scroll to position [0, 0]
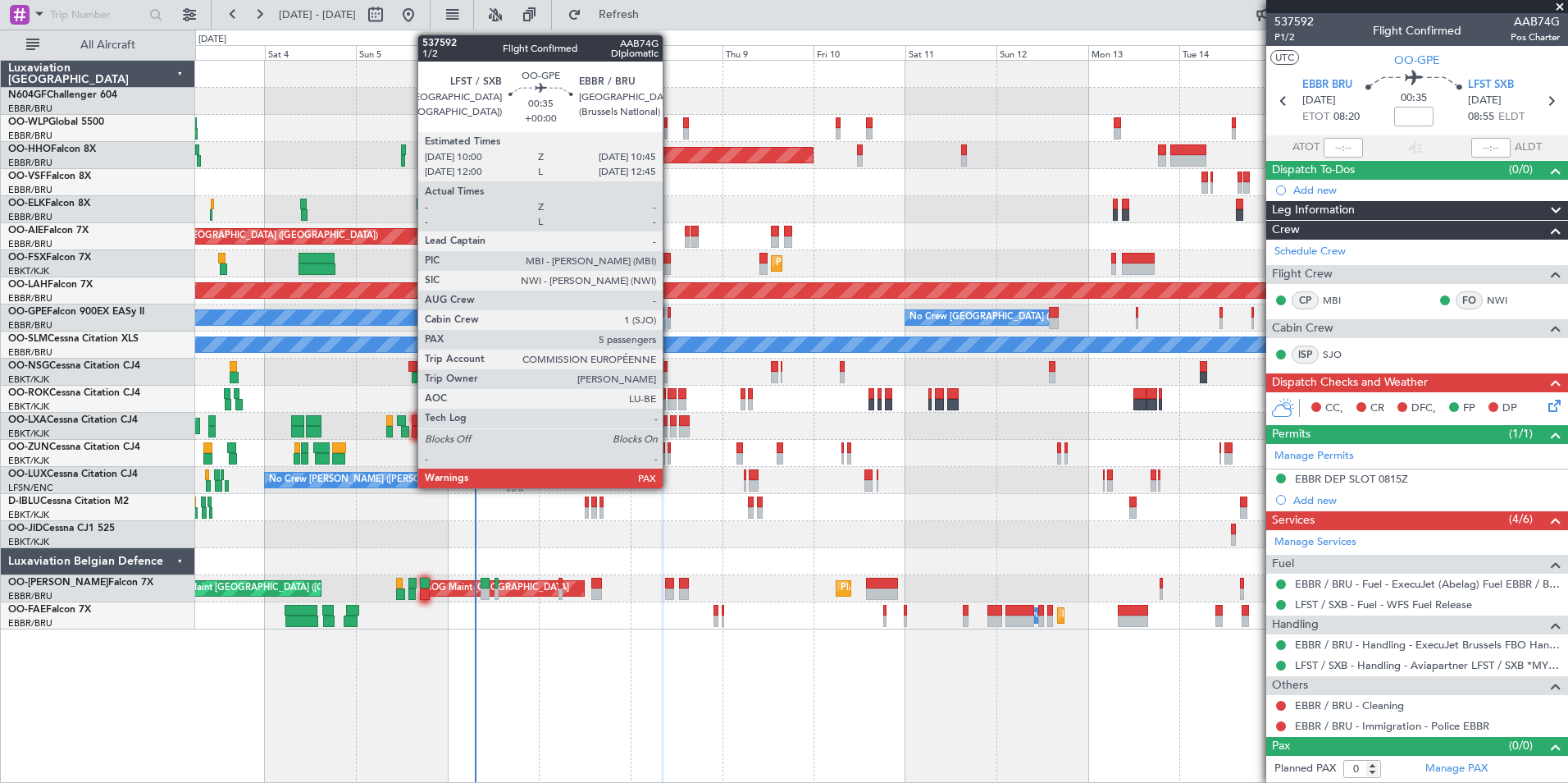
click at [670, 322] on div at bounding box center [669, 323] width 4 height 12
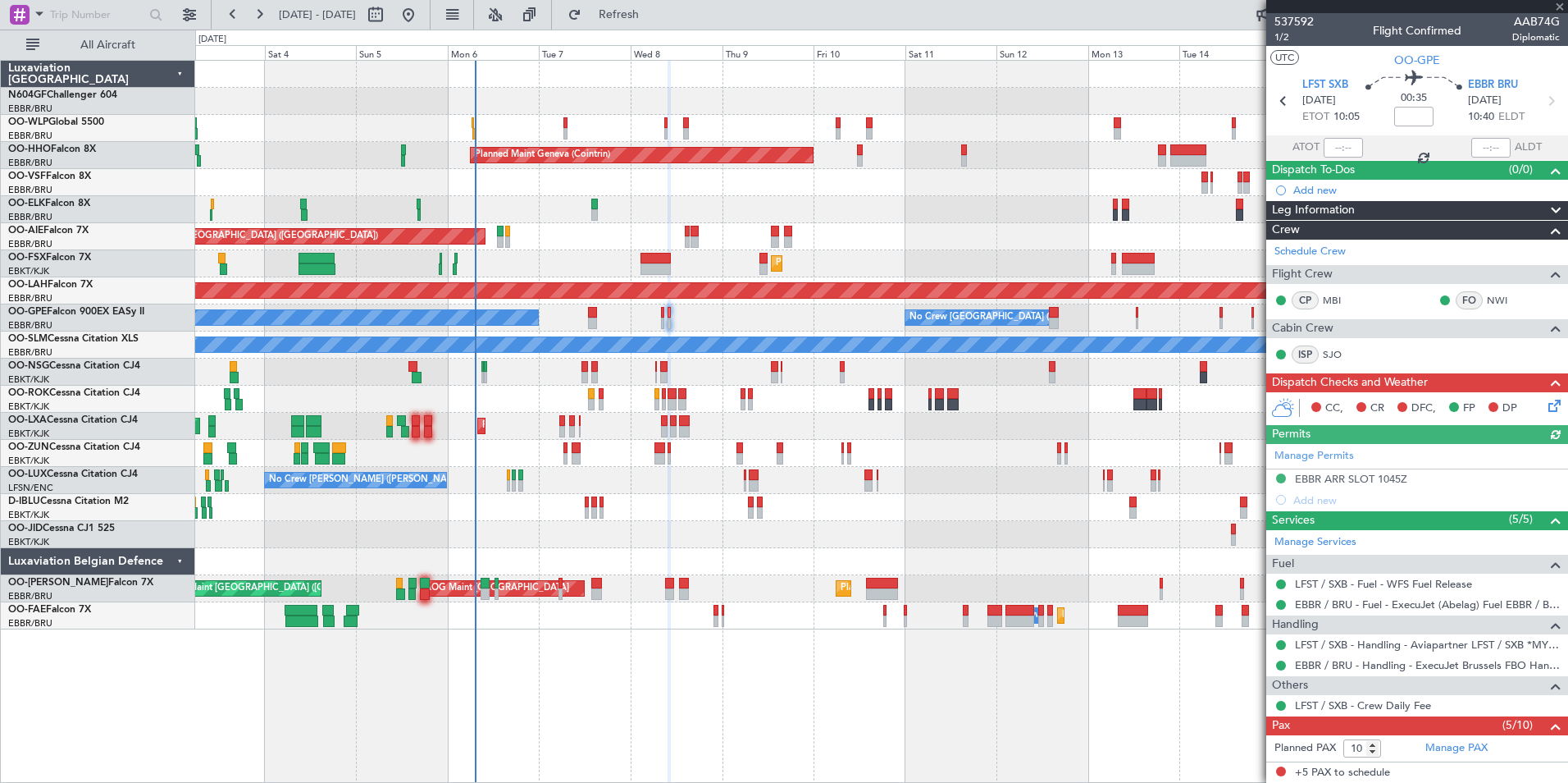
scroll to position [185, 0]
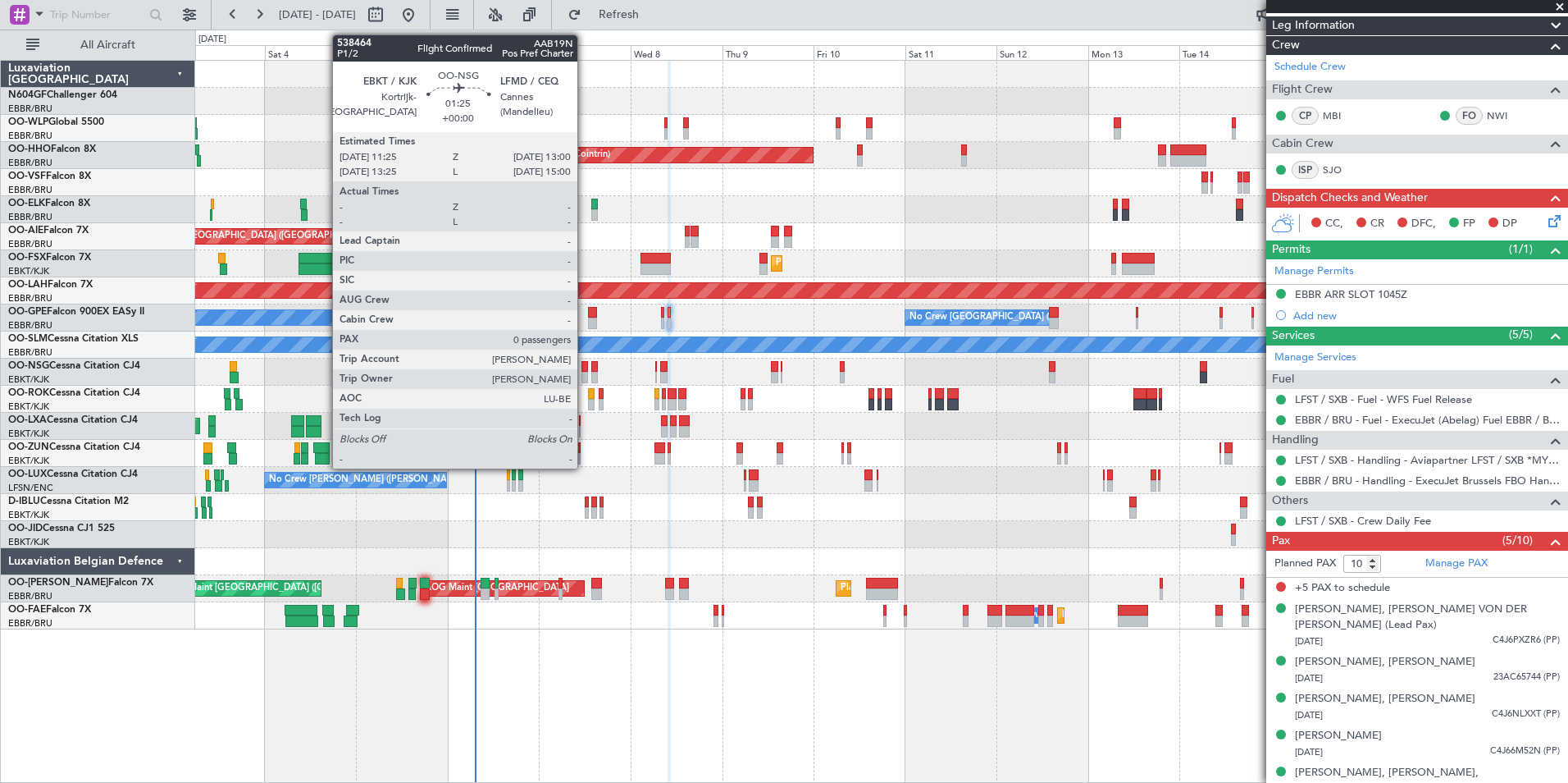
click at [585, 376] on div at bounding box center [584, 377] width 6 height 12
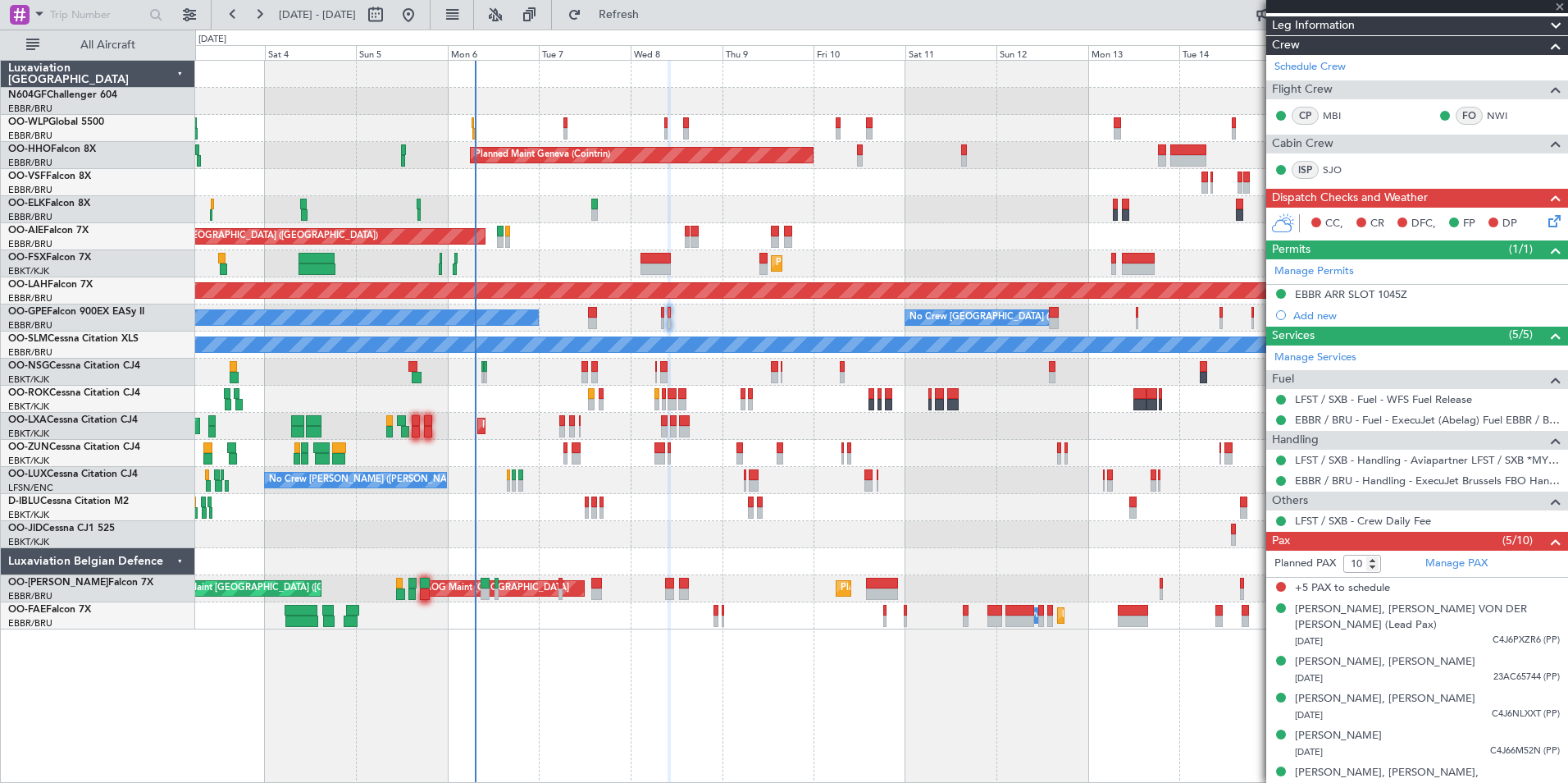
type input "0"
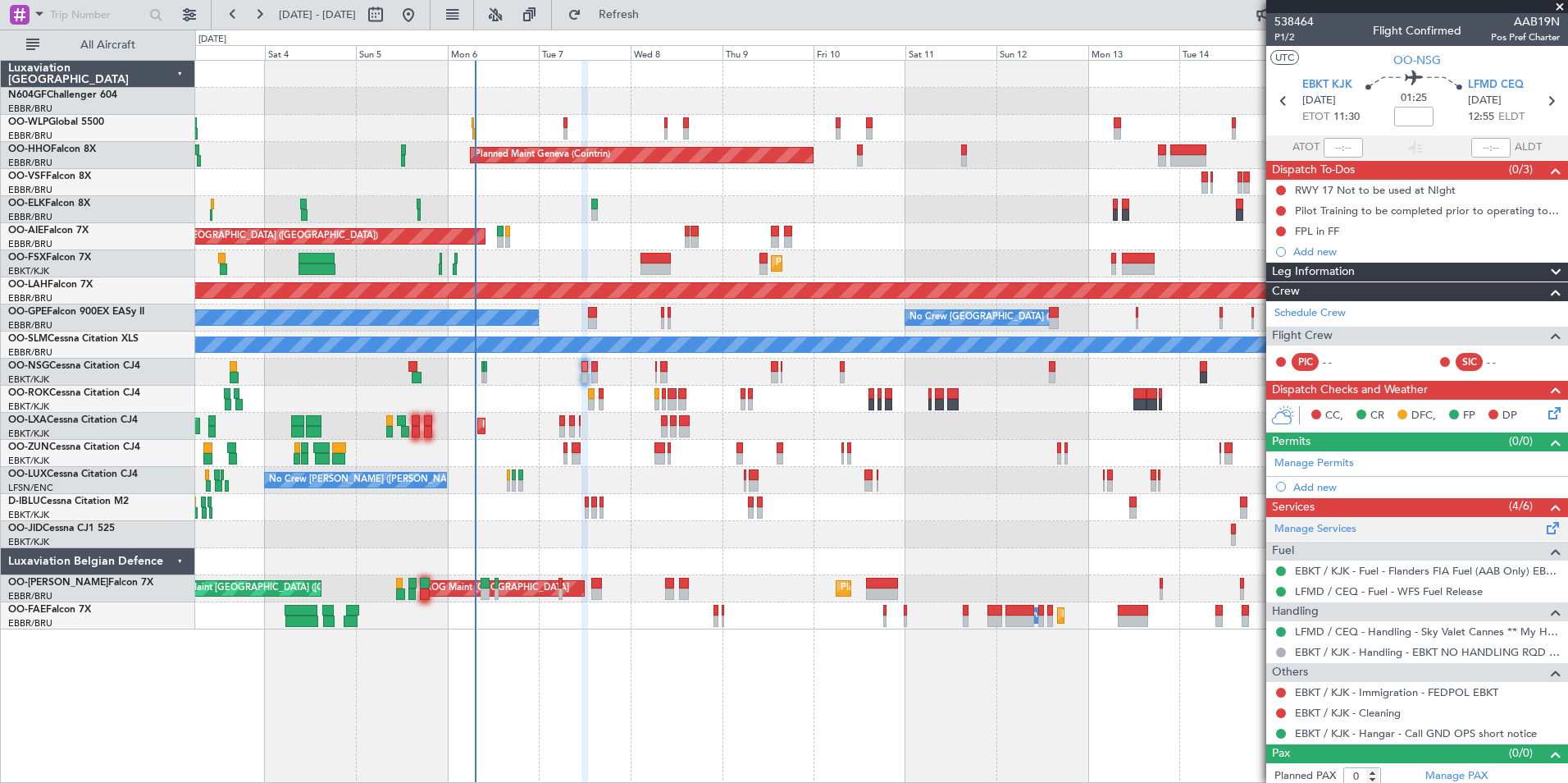
scroll to position [6, 0]
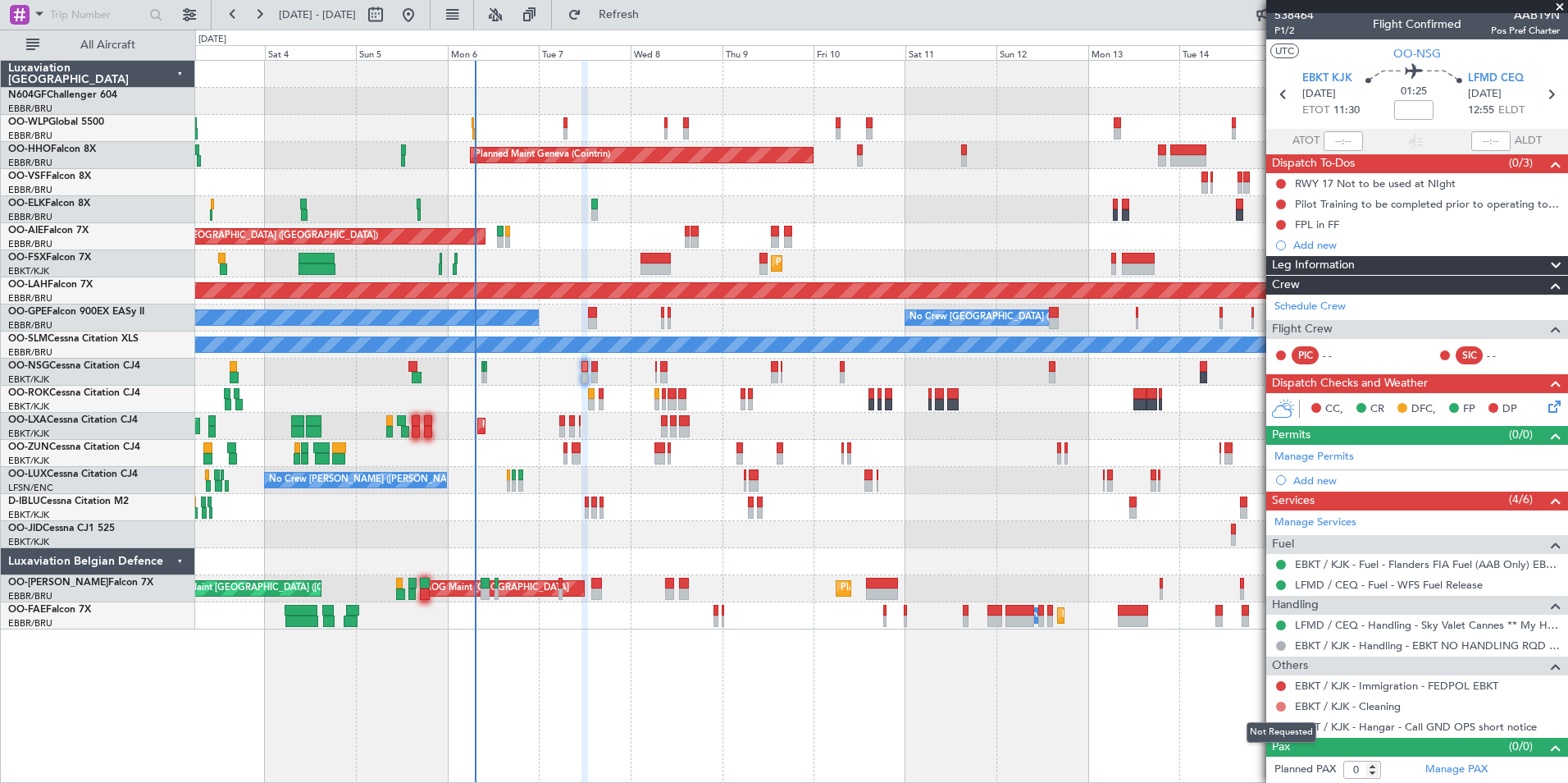
click at [1283, 704] on button at bounding box center [1281, 706] width 10 height 10
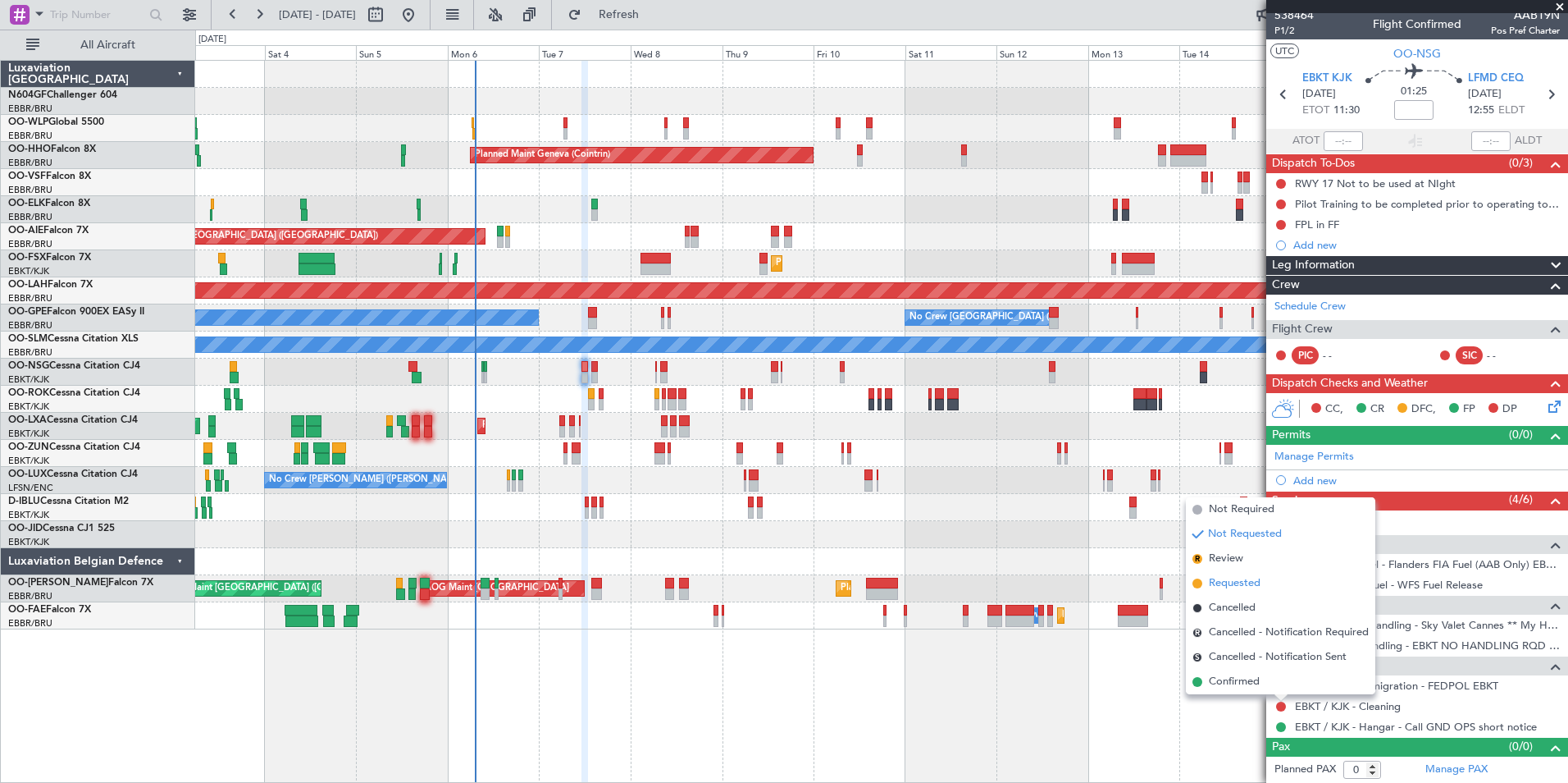
click at [1244, 587] on span "Requested" at bounding box center [1235, 583] width 51 height 17
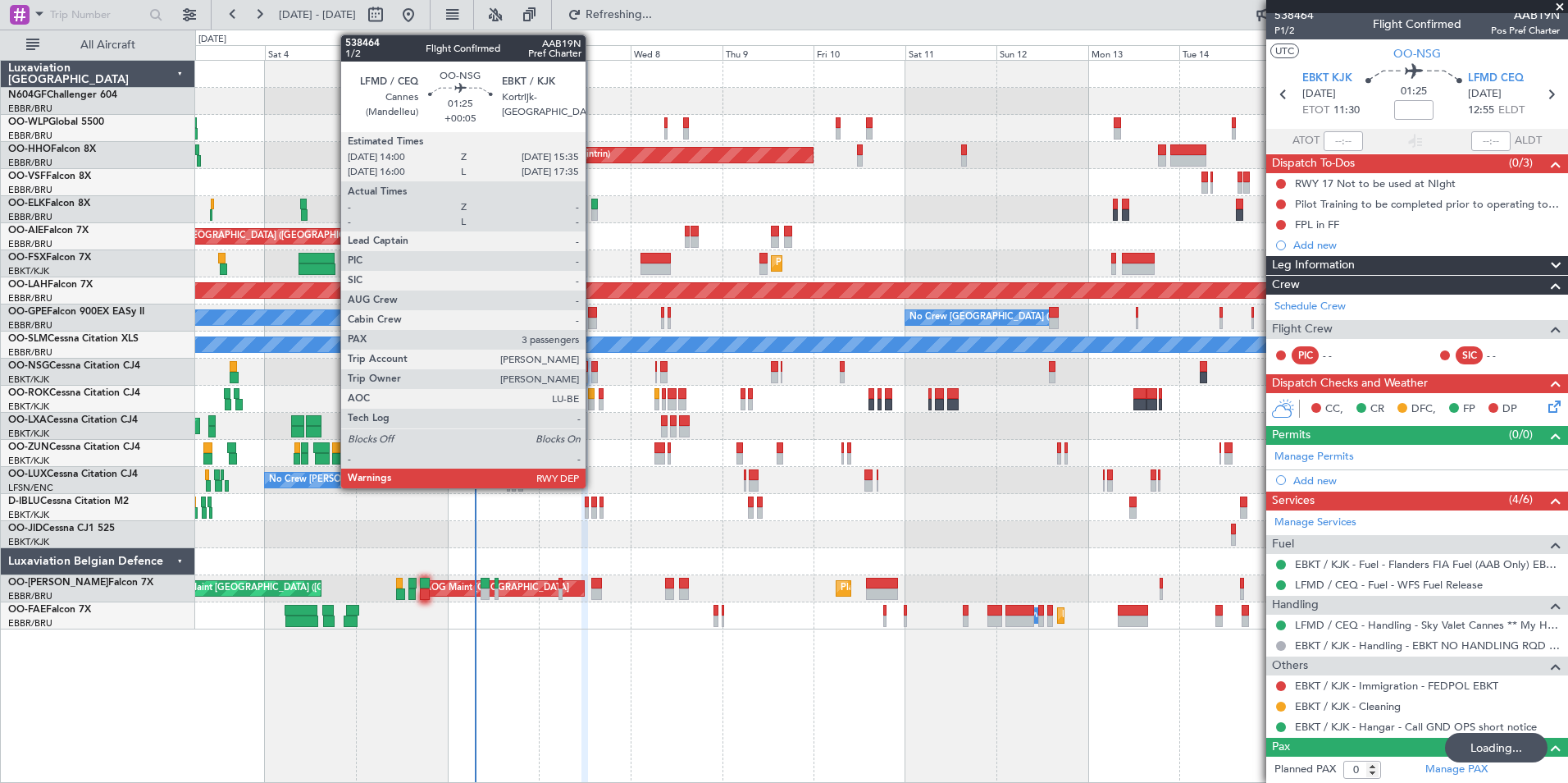
click at [593, 368] on div at bounding box center [594, 366] width 6 height 12
type input "+00:05"
type input "3"
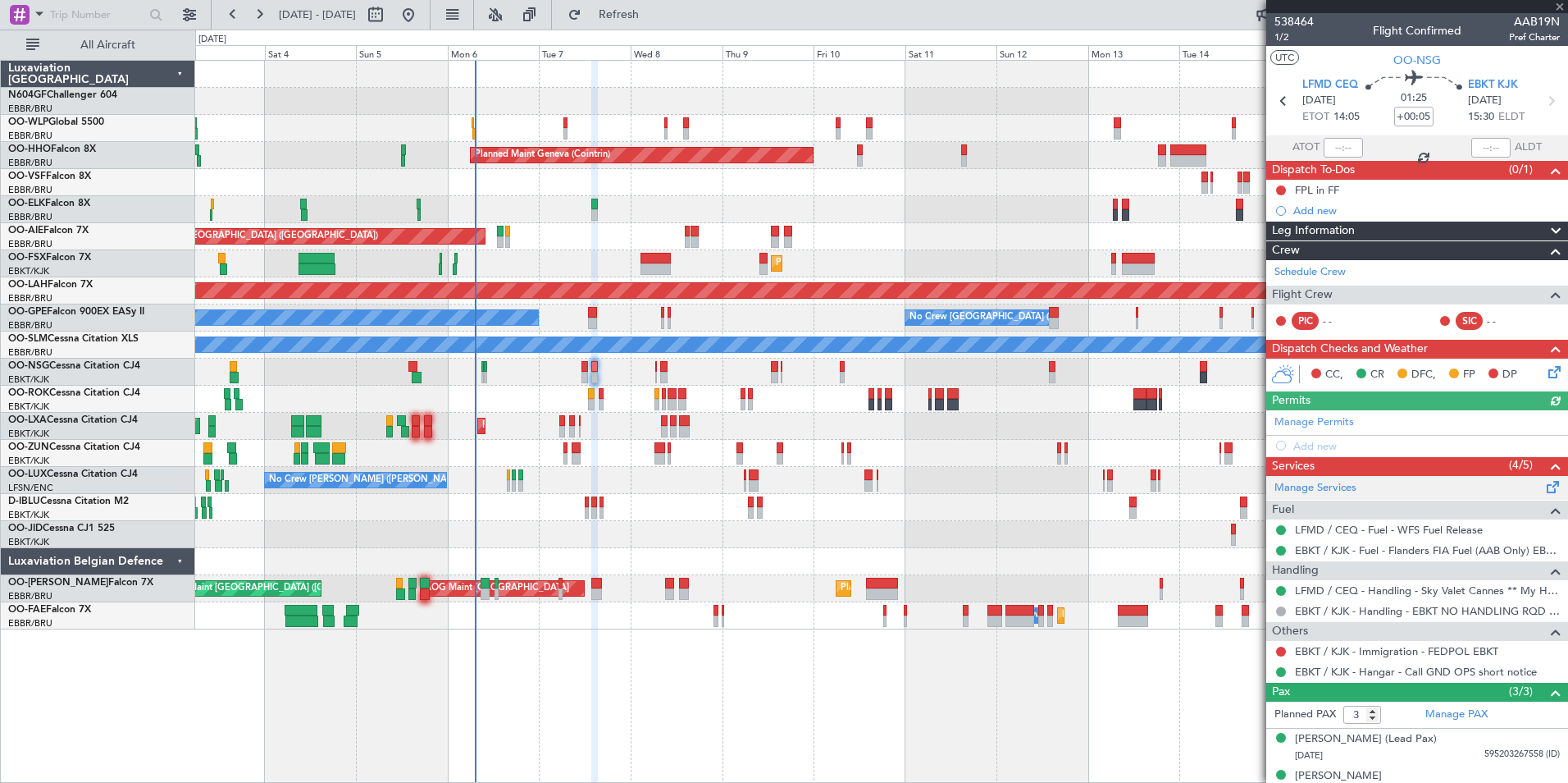
scroll to position [56, 0]
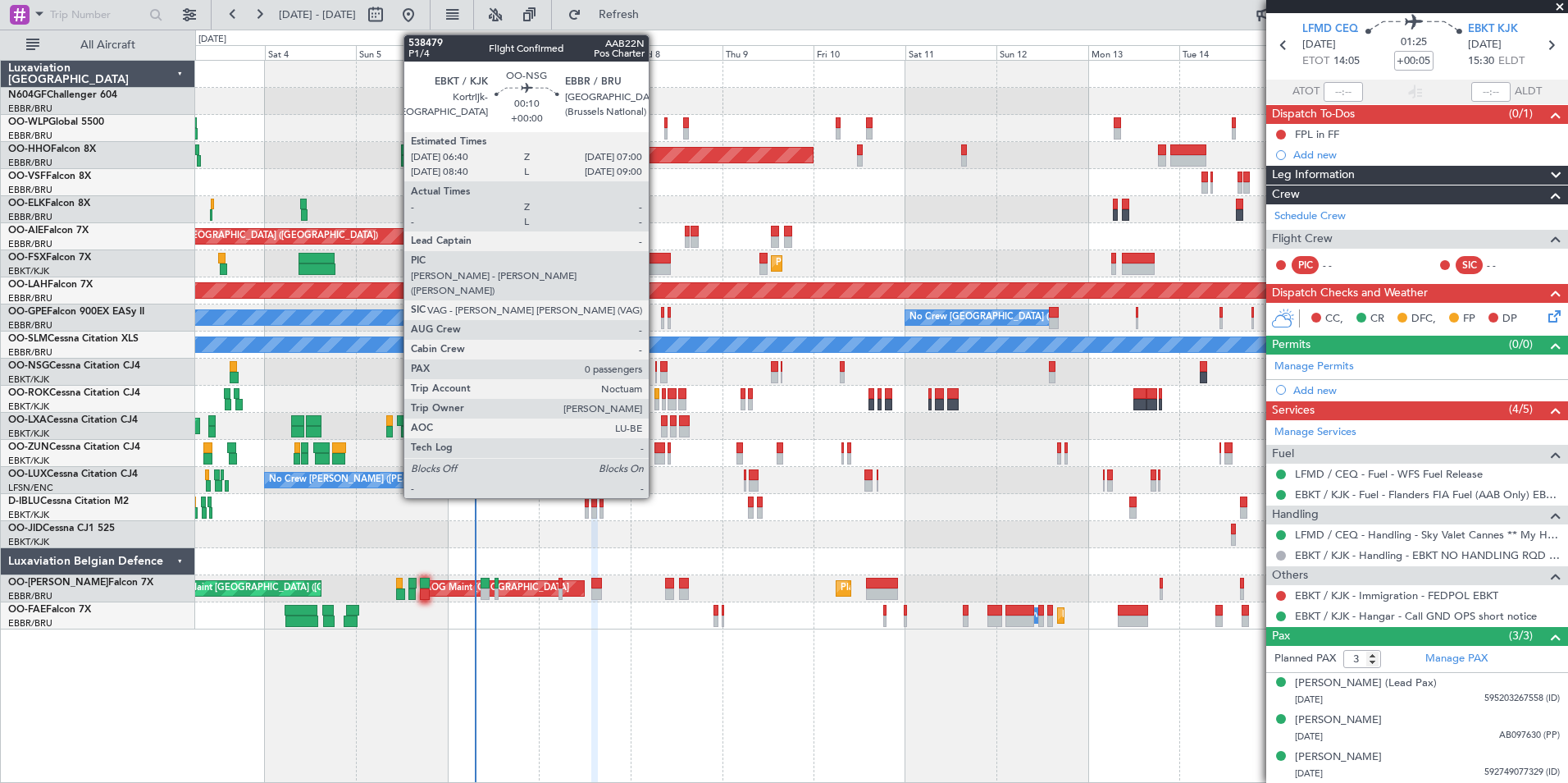
click at [656, 374] on div at bounding box center [656, 377] width 2 height 12
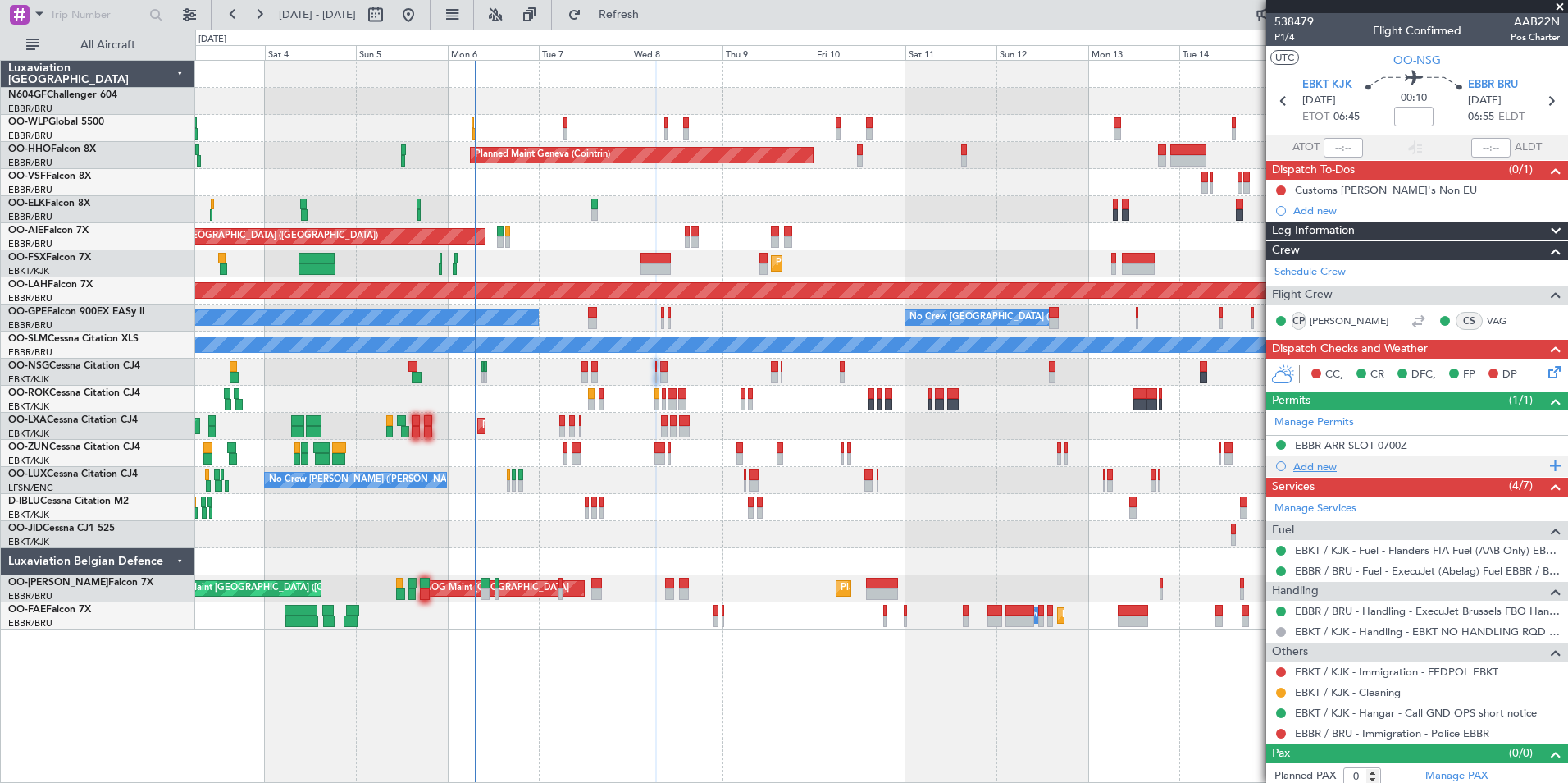
scroll to position [6, 0]
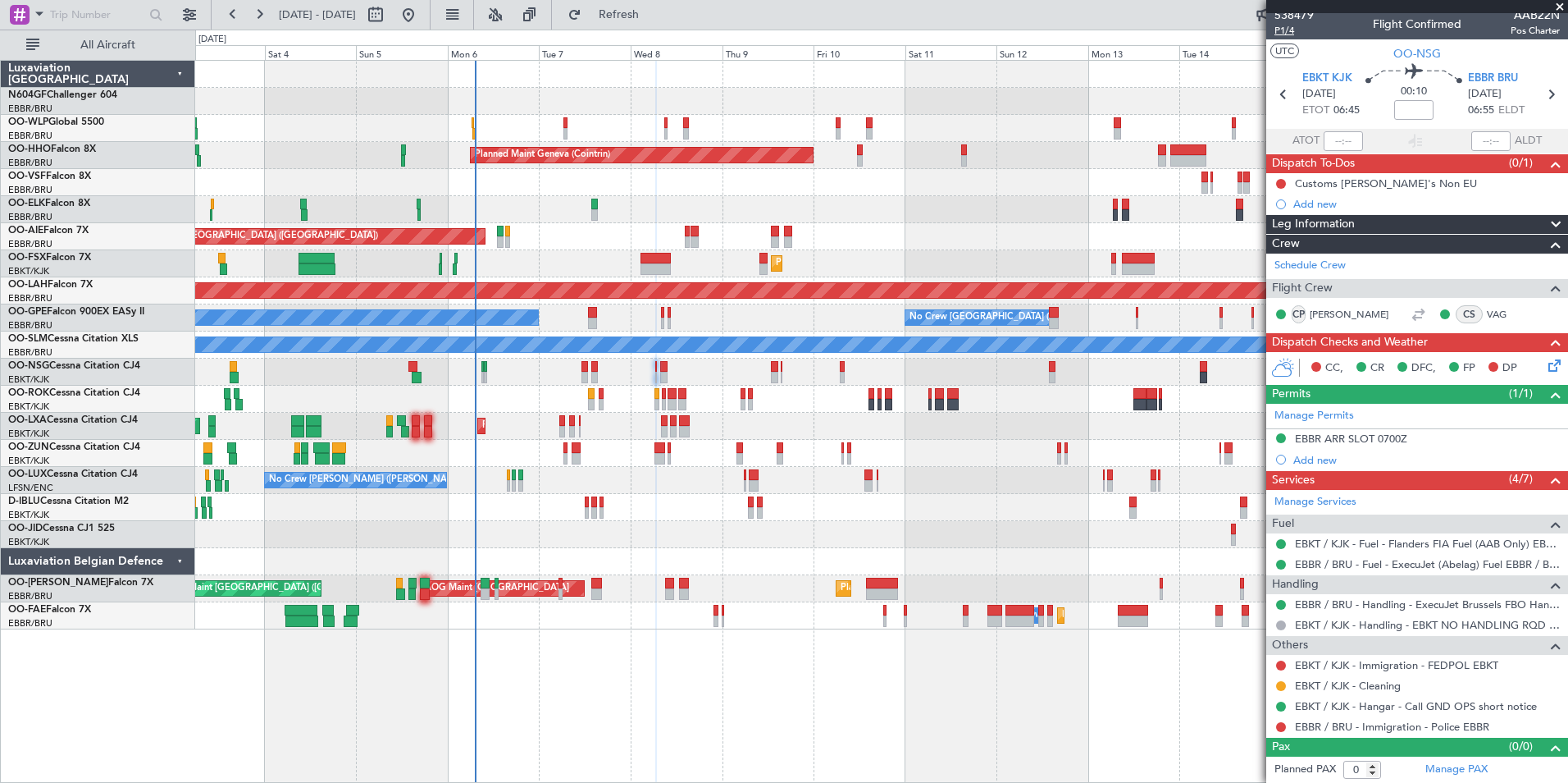
click at [1291, 28] on span "P1/4" at bounding box center [1294, 31] width 40 height 14
click at [668, 374] on div at bounding box center [881, 372] width 1372 height 27
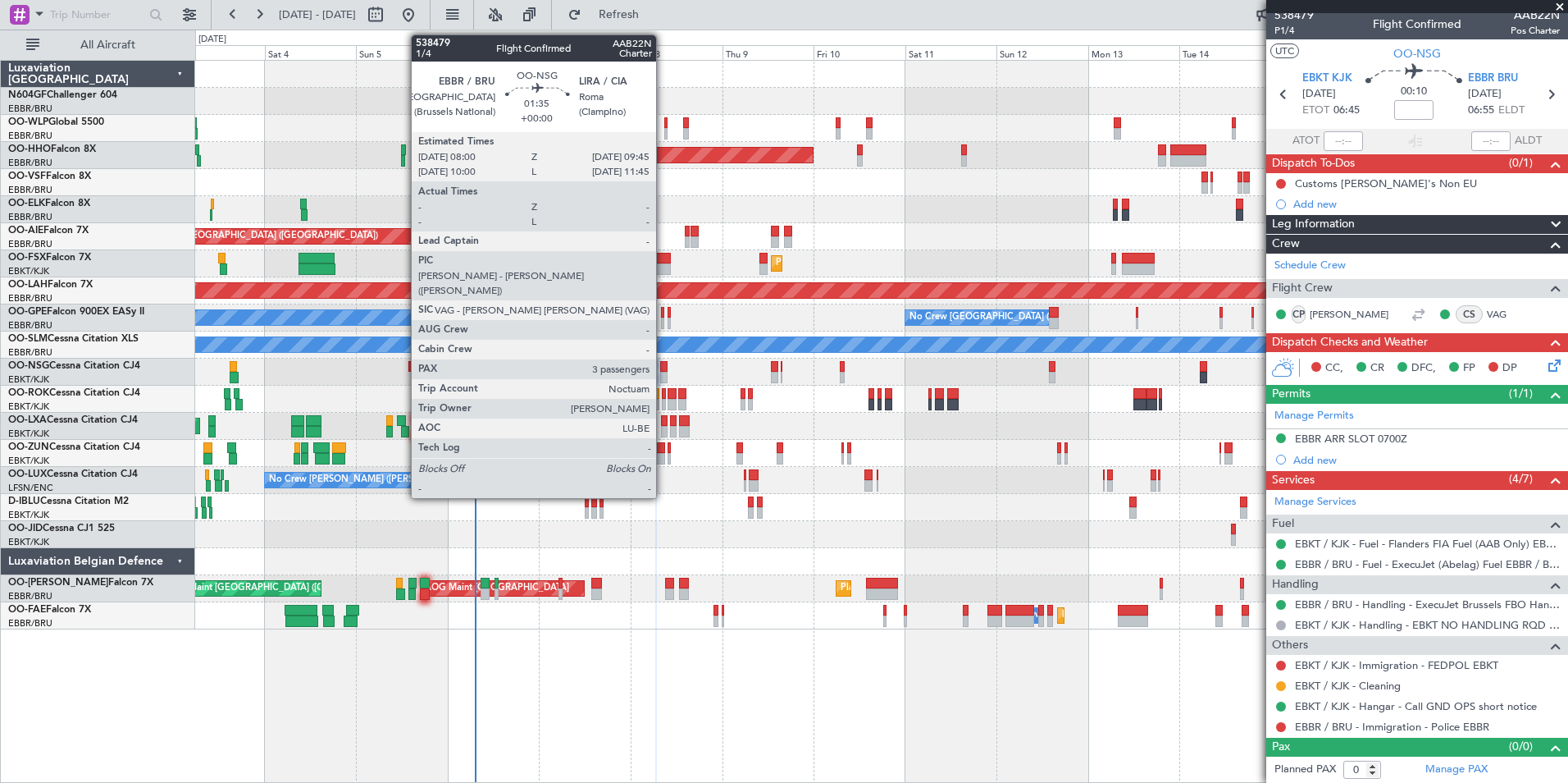
click at [663, 373] on div at bounding box center [663, 377] width 7 height 12
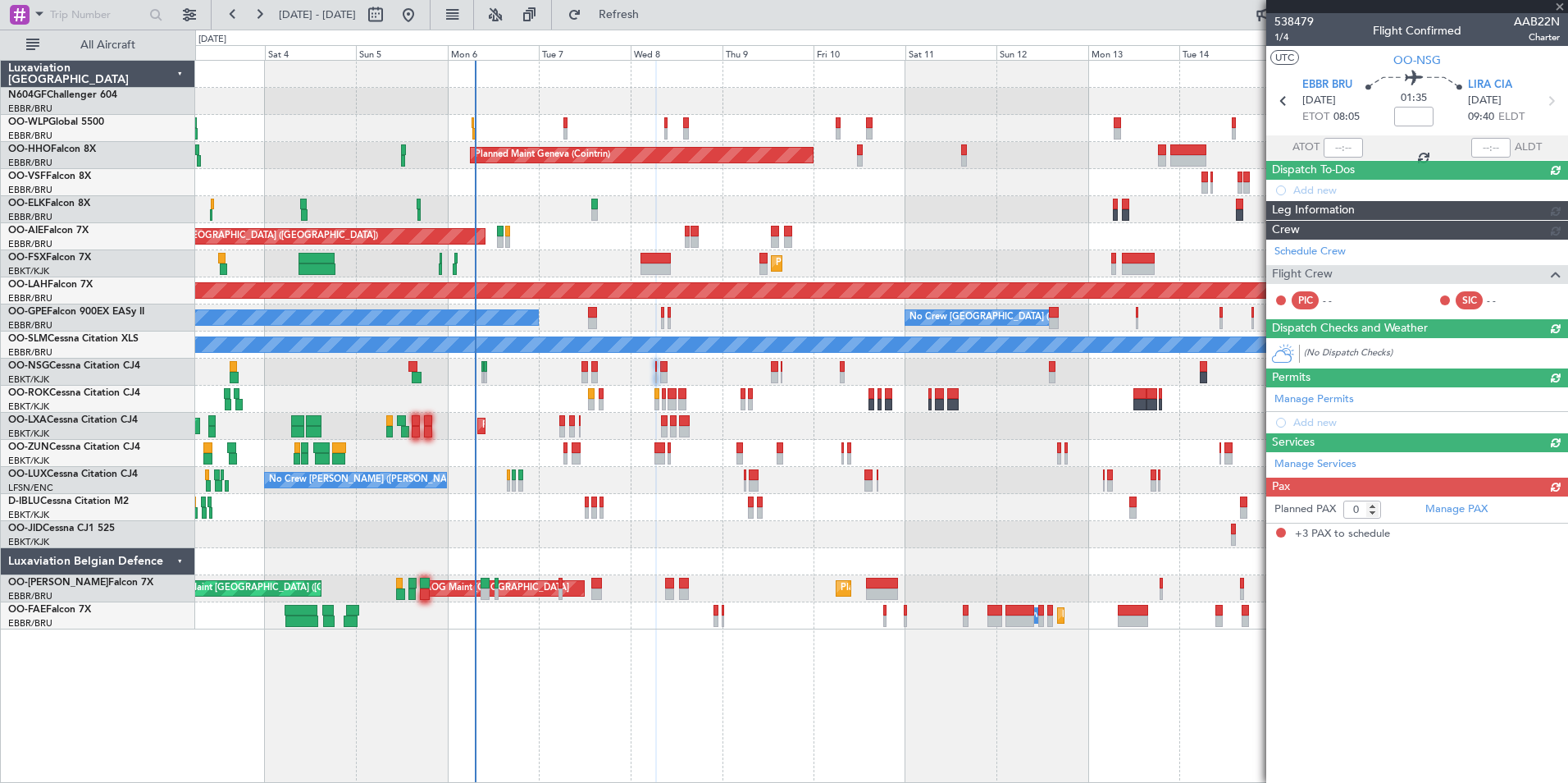
type input "3"
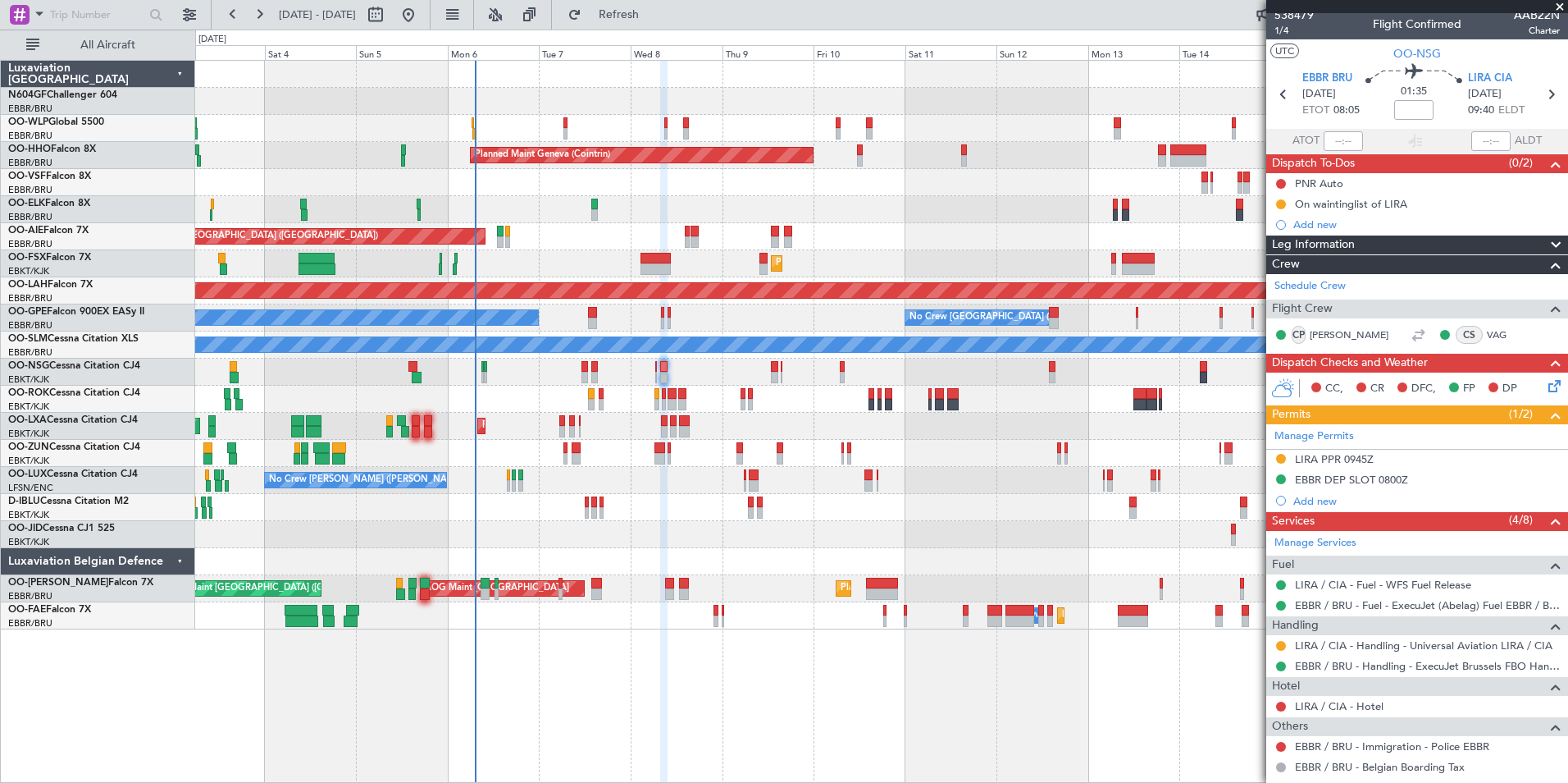
scroll to position [0, 0]
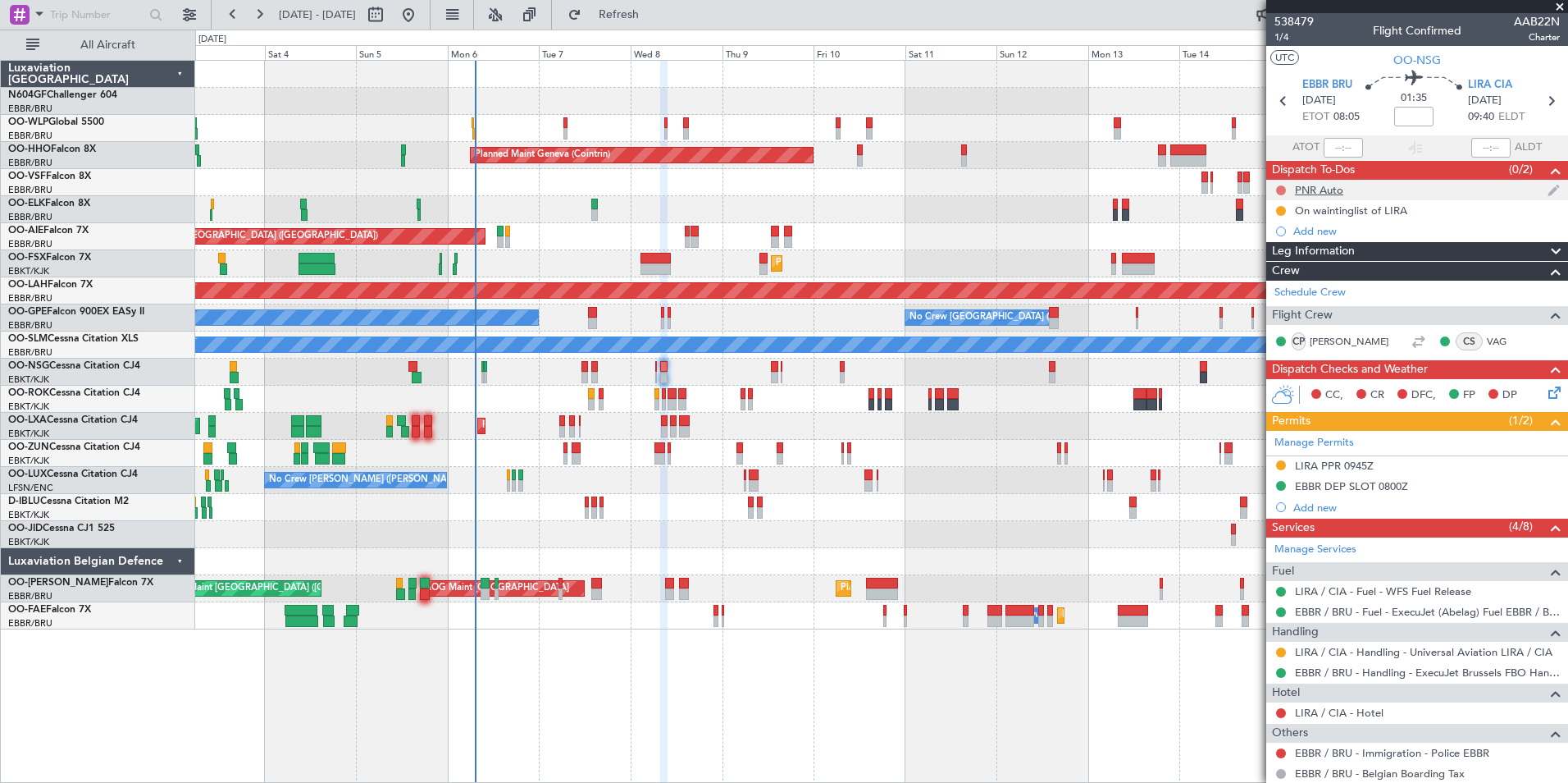
click at [1279, 192] on button at bounding box center [1281, 190] width 10 height 10
click at [1276, 265] on span "Completed" at bounding box center [1288, 262] width 54 height 17
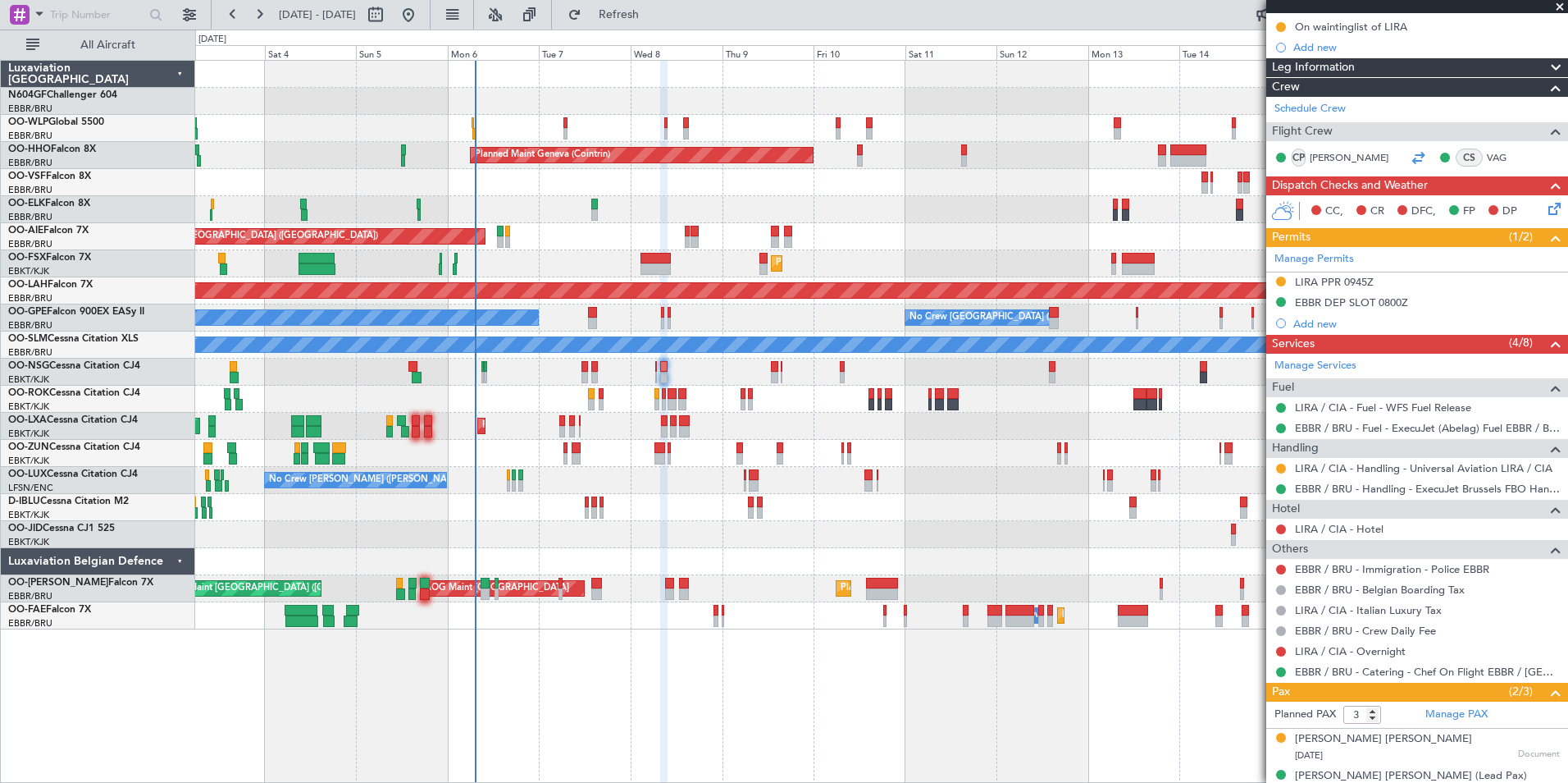
scroll to position [186, 0]
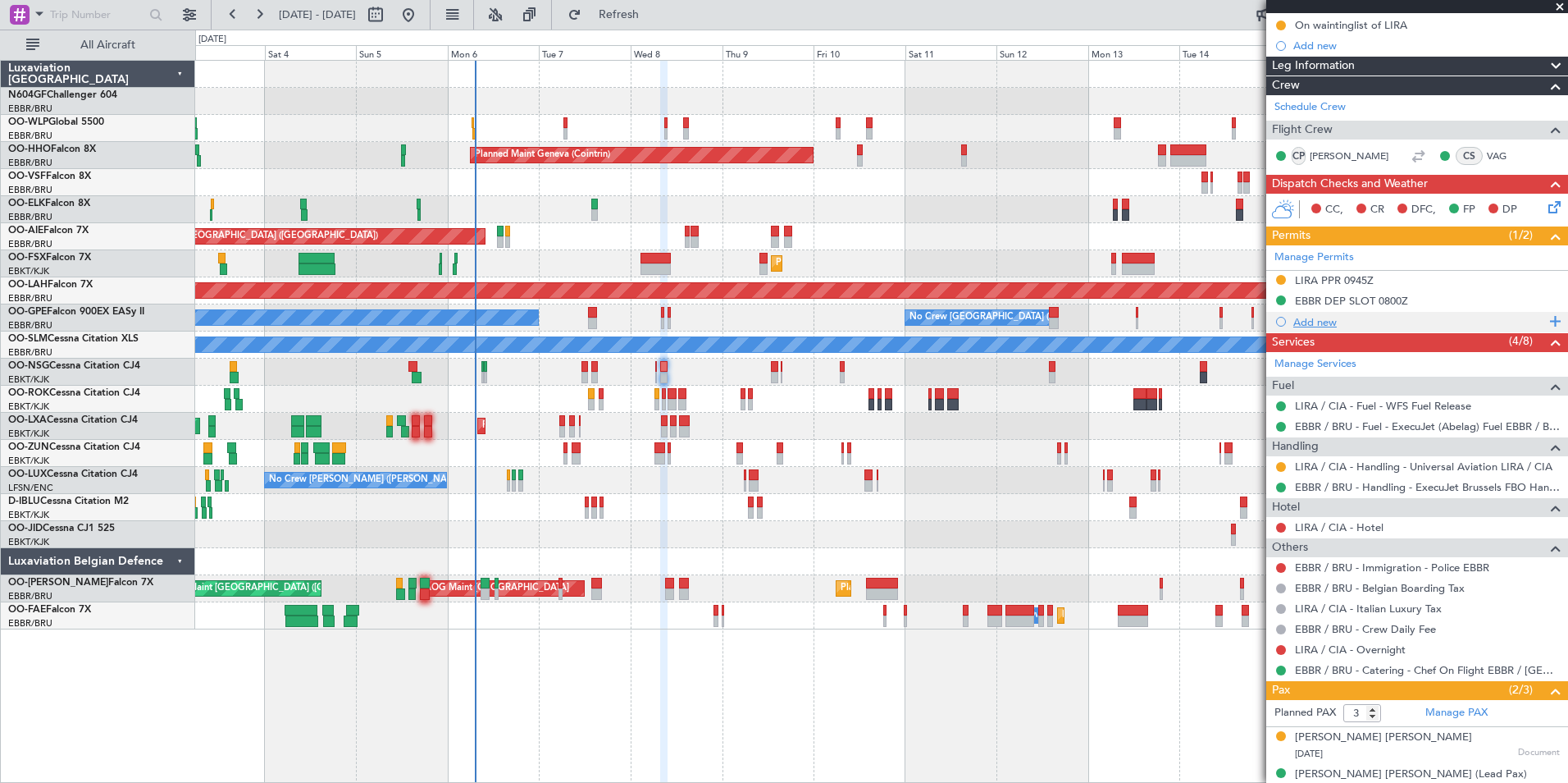
click at [1327, 315] on div "Add new" at bounding box center [1419, 322] width 252 height 14
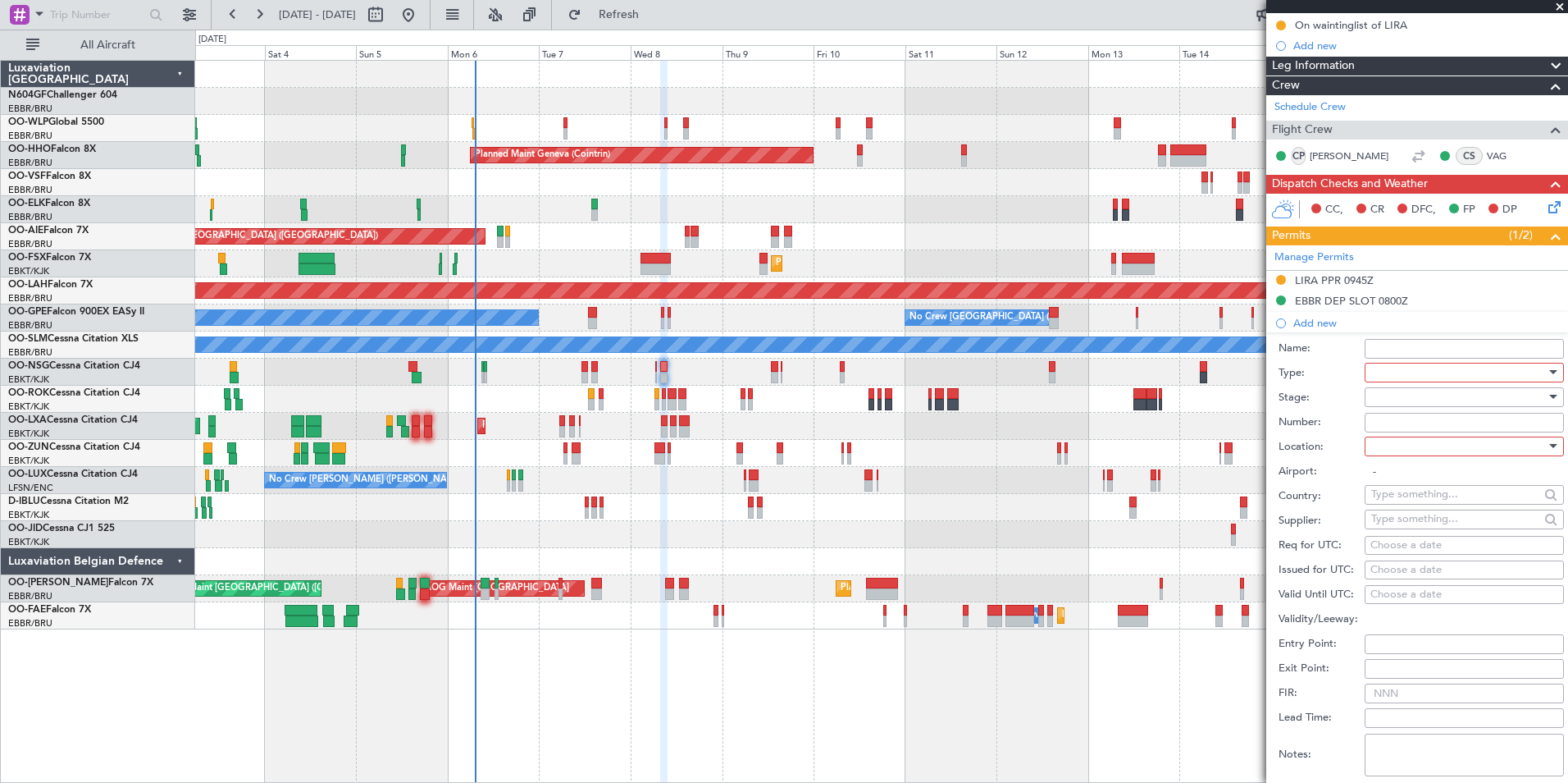
click at [1396, 368] on div at bounding box center [1458, 372] width 175 height 25
click at [1438, 508] on span "Parking" at bounding box center [1457, 504] width 172 height 25
click at [1429, 452] on div at bounding box center [1458, 447] width 175 height 25
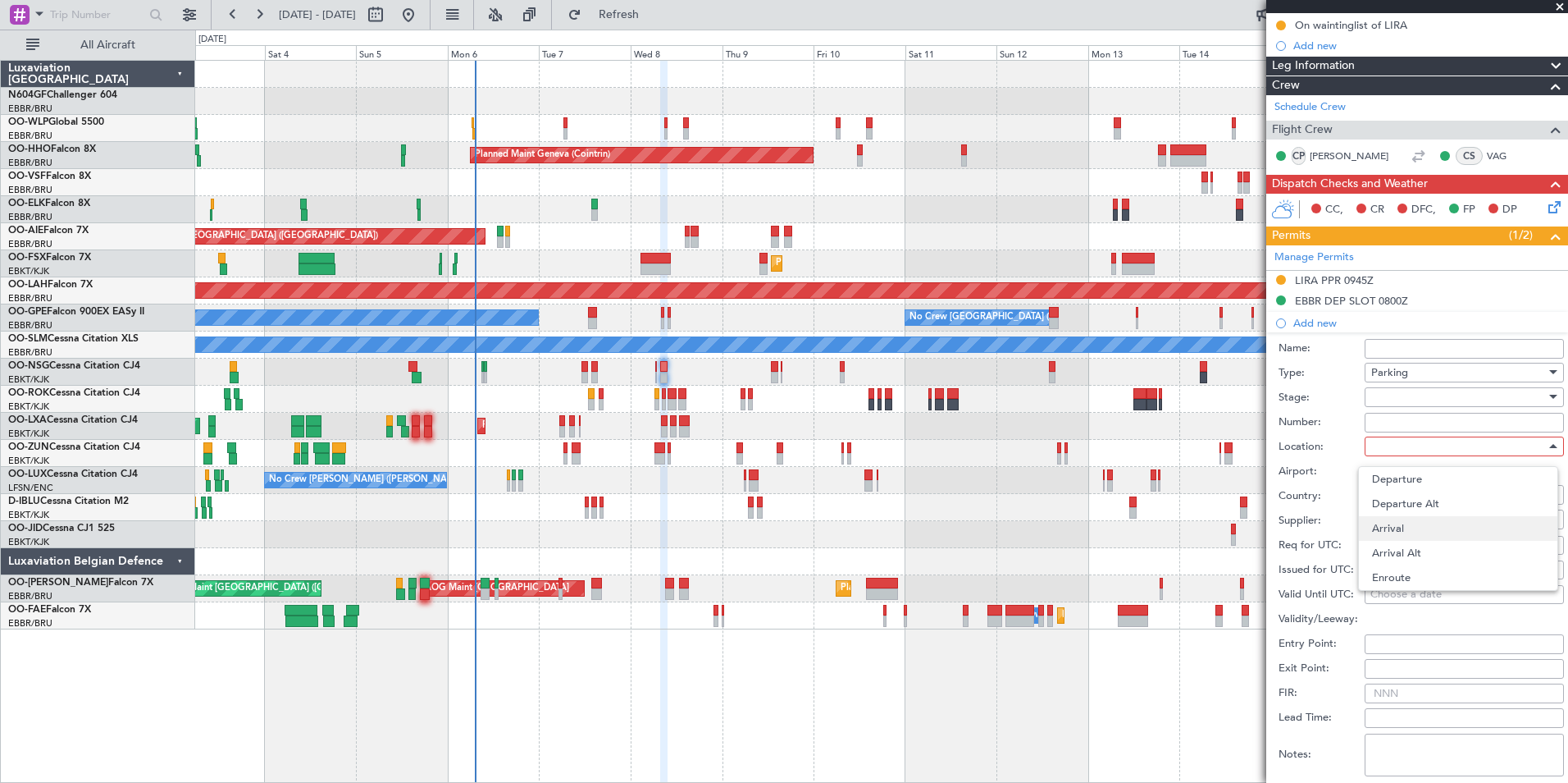
click at [1426, 534] on span "Arrival" at bounding box center [1457, 528] width 172 height 25
type input "LIRA / CIA"
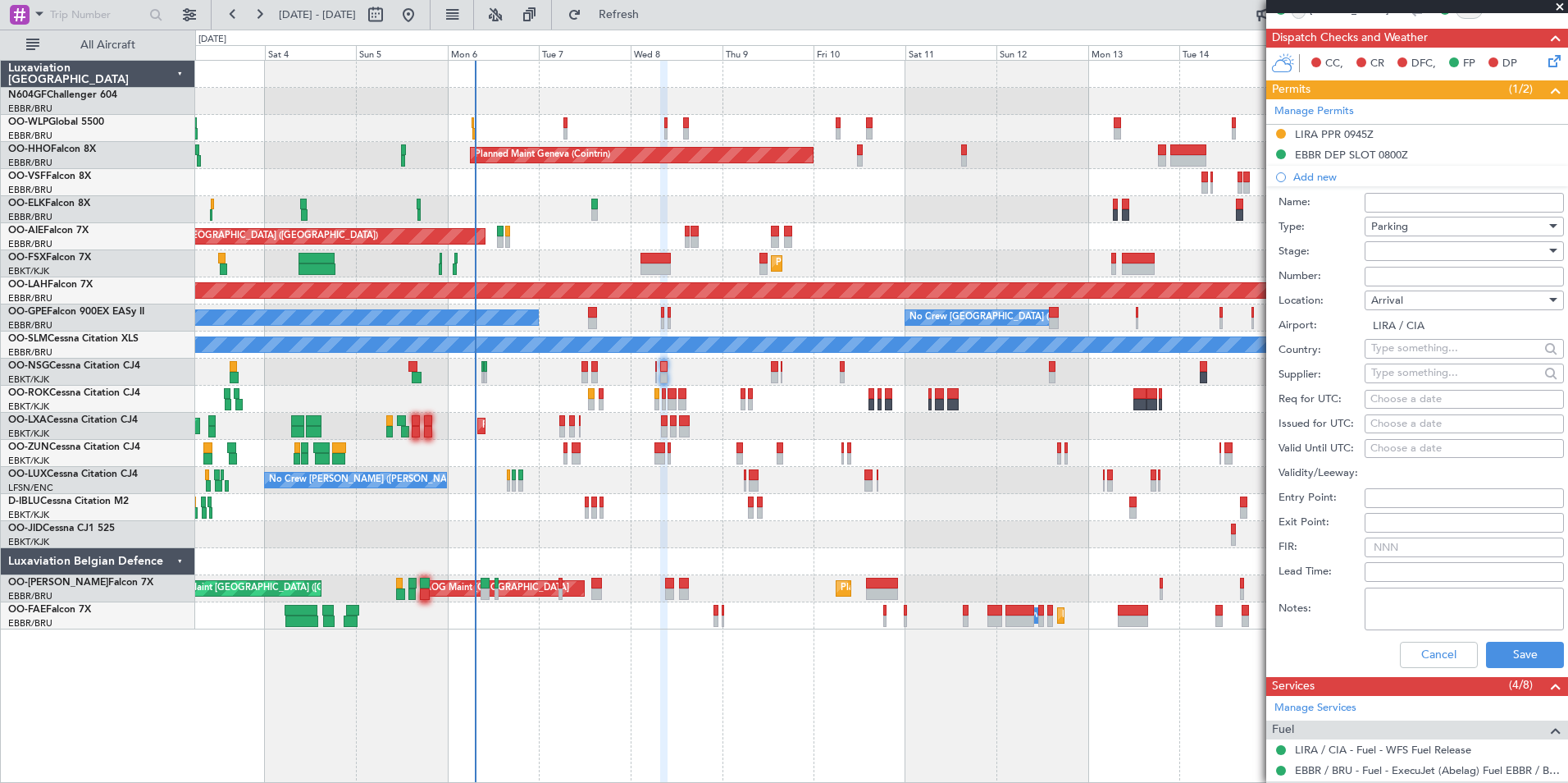
scroll to position [333, 0]
click at [1394, 249] on div at bounding box center [1458, 250] width 175 height 25
click at [1416, 353] on span "Requested" at bounding box center [1457, 357] width 172 height 25
click at [1516, 657] on button "Save" at bounding box center [1525, 654] width 78 height 27
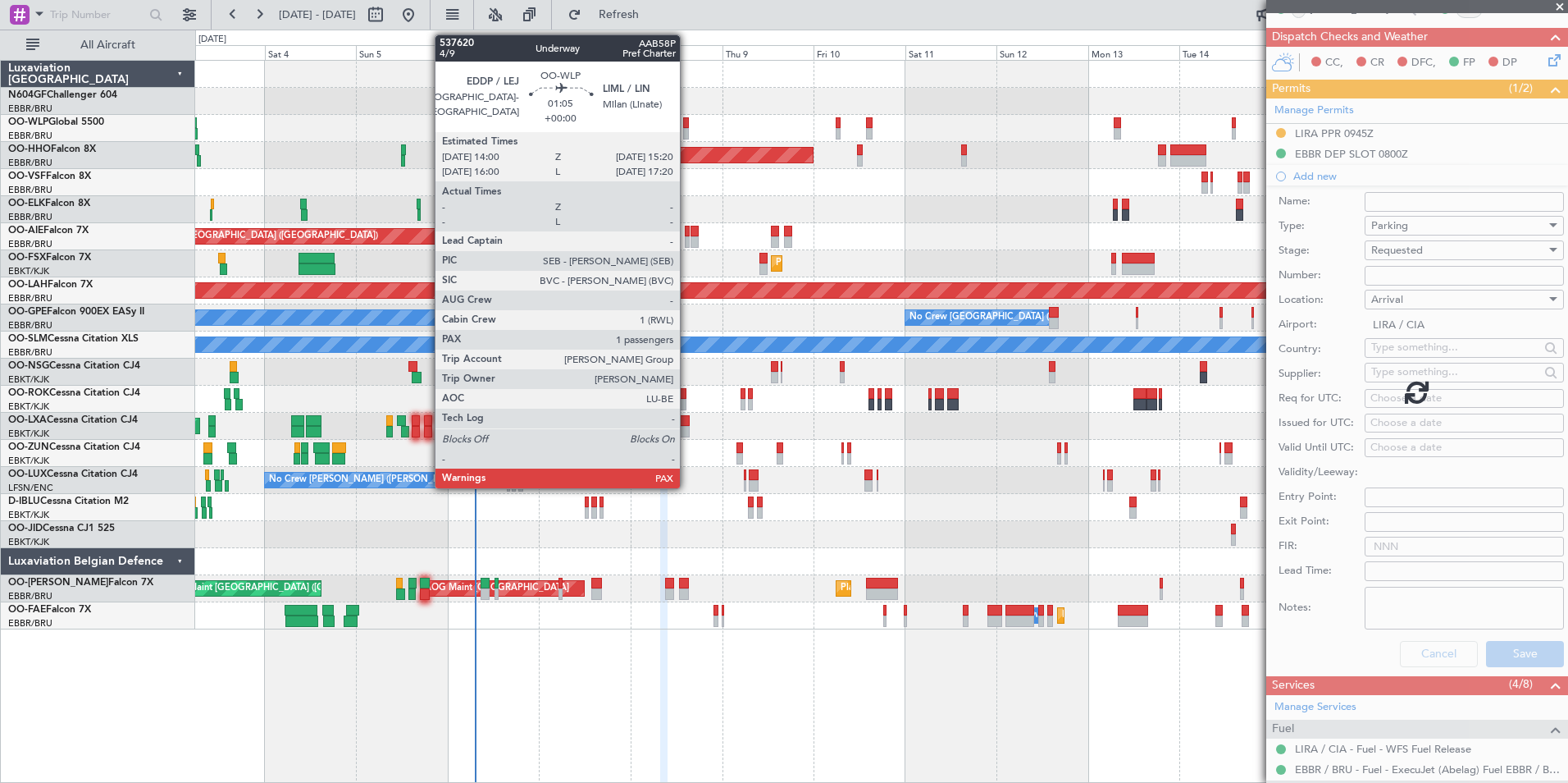
click at [687, 131] on div at bounding box center [685, 134] width 5 height 12
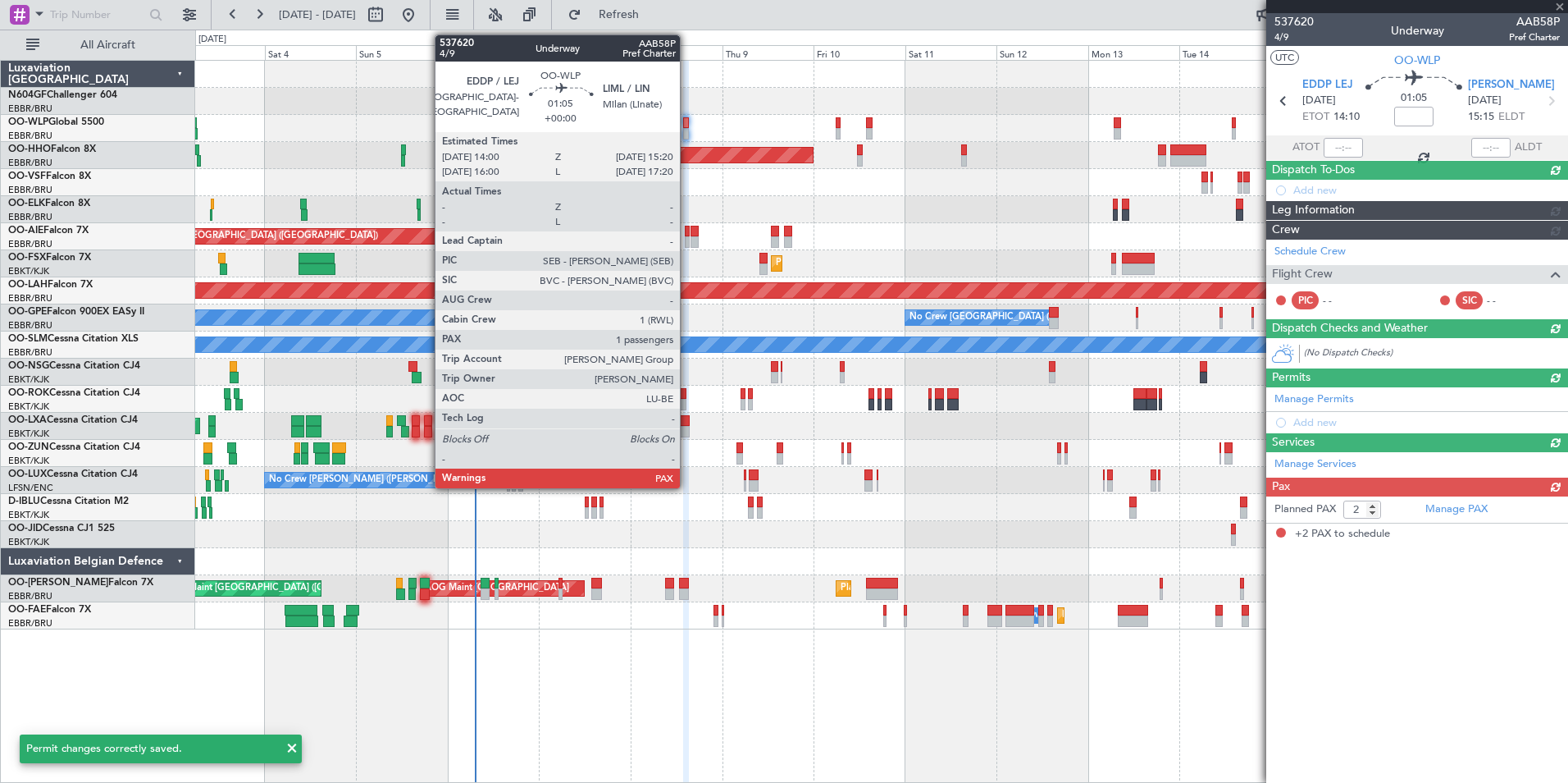
scroll to position [0, 0]
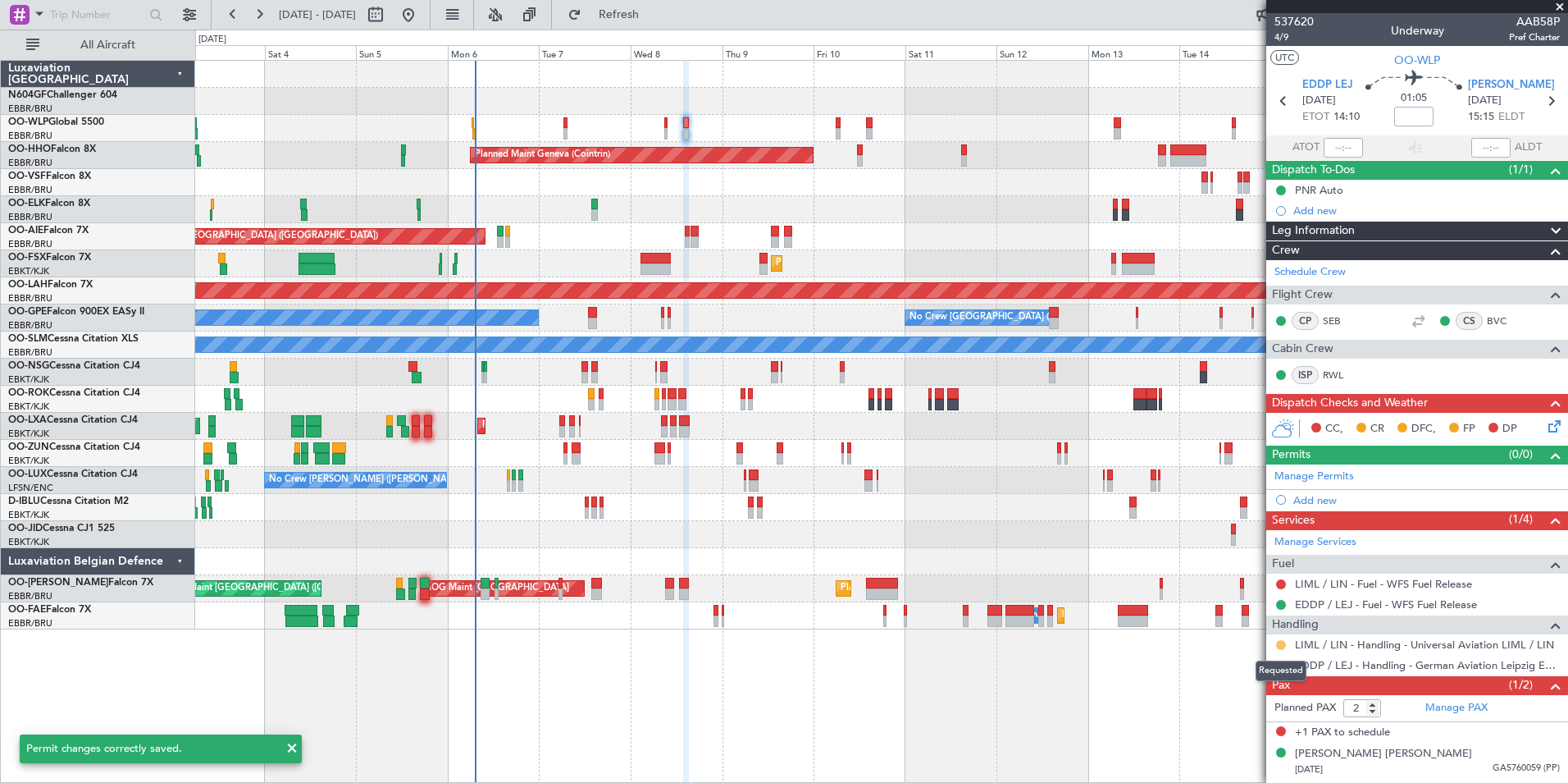
click at [1281, 641] on button at bounding box center [1281, 644] width 10 height 10
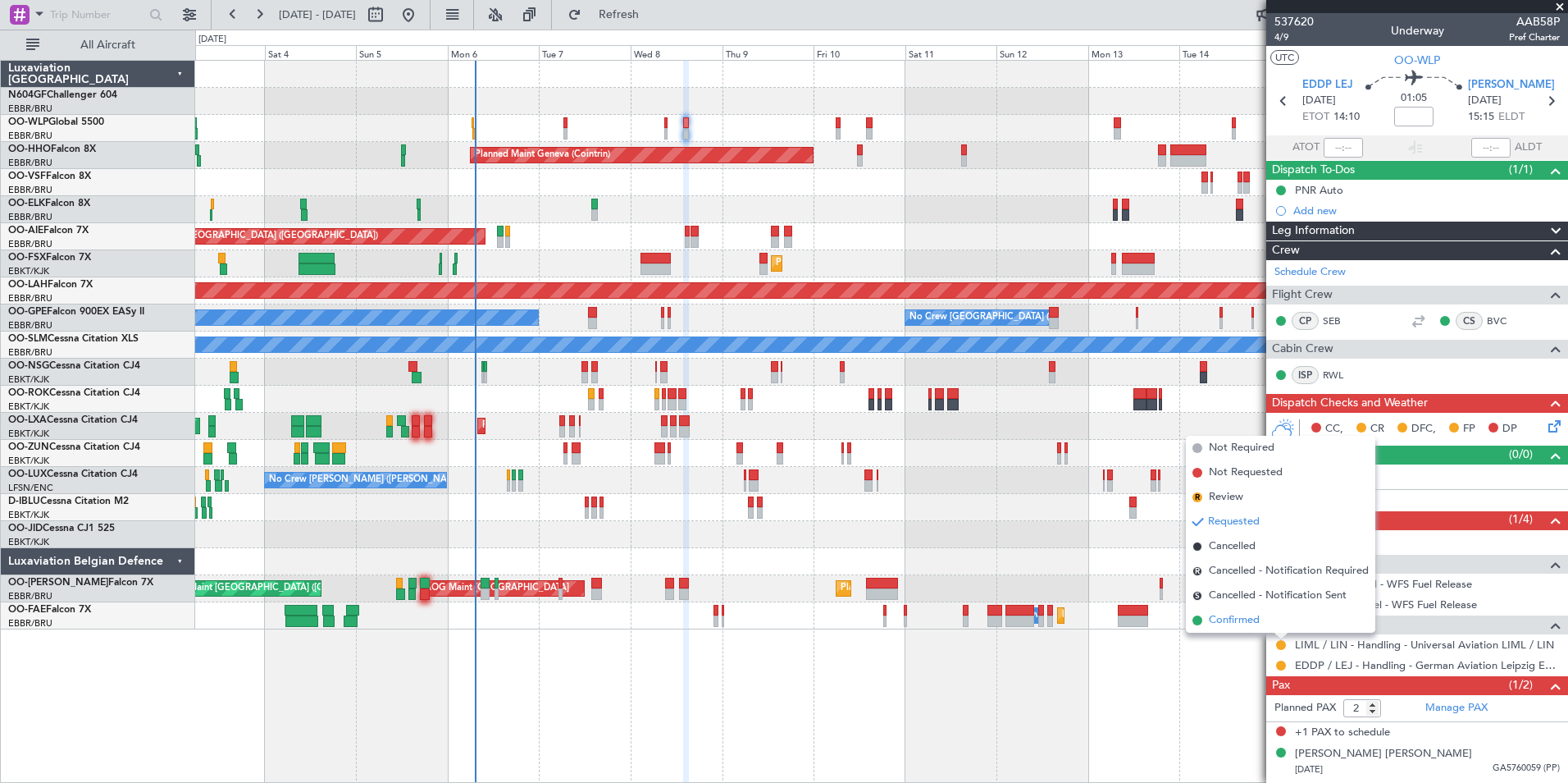
click at [1243, 618] on span "Confirmed" at bounding box center [1234, 620] width 50 height 17
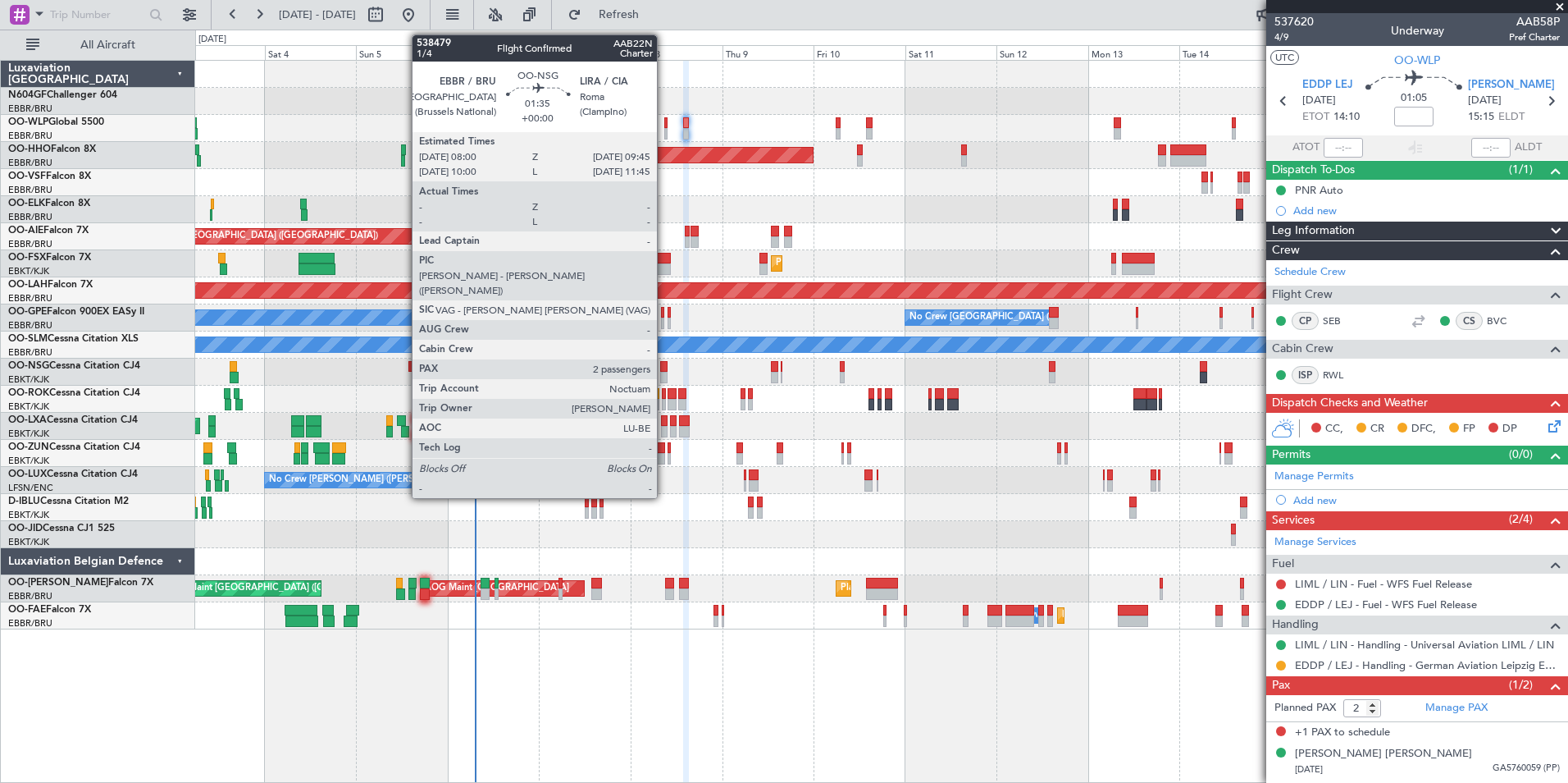
click at [664, 372] on div at bounding box center [663, 377] width 7 height 12
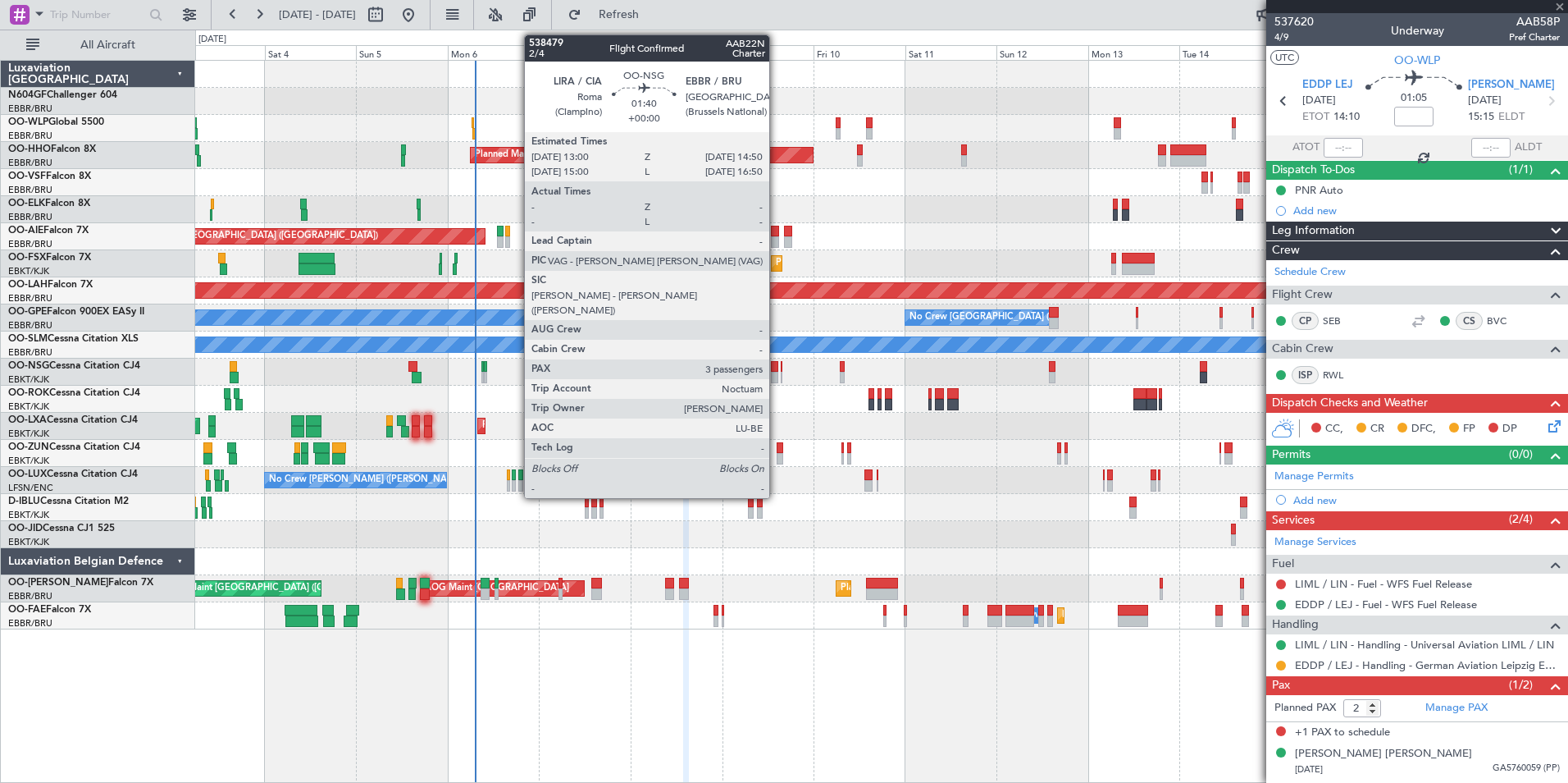
click at [776, 369] on div at bounding box center [775, 366] width 7 height 12
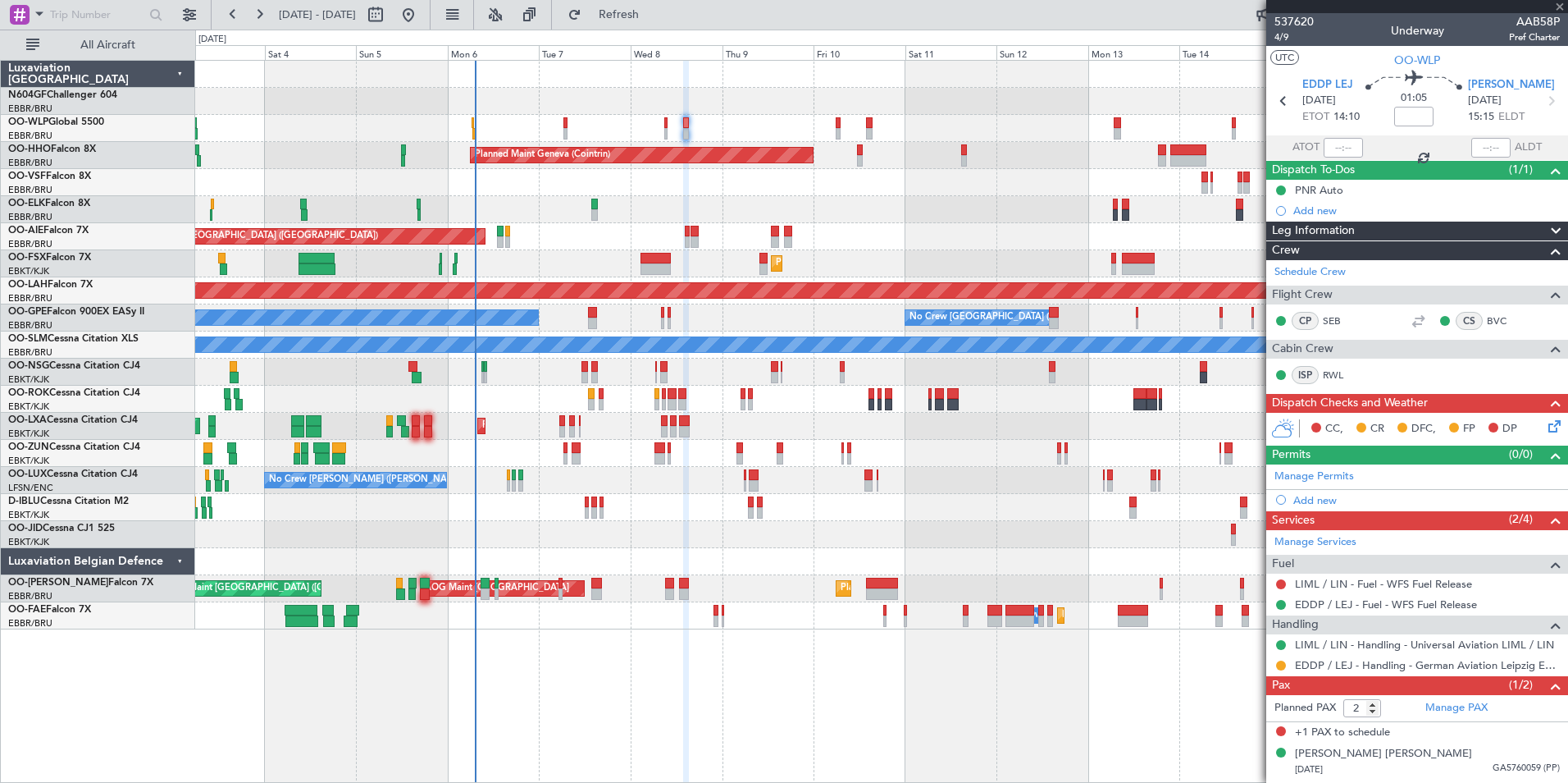
type input "3"
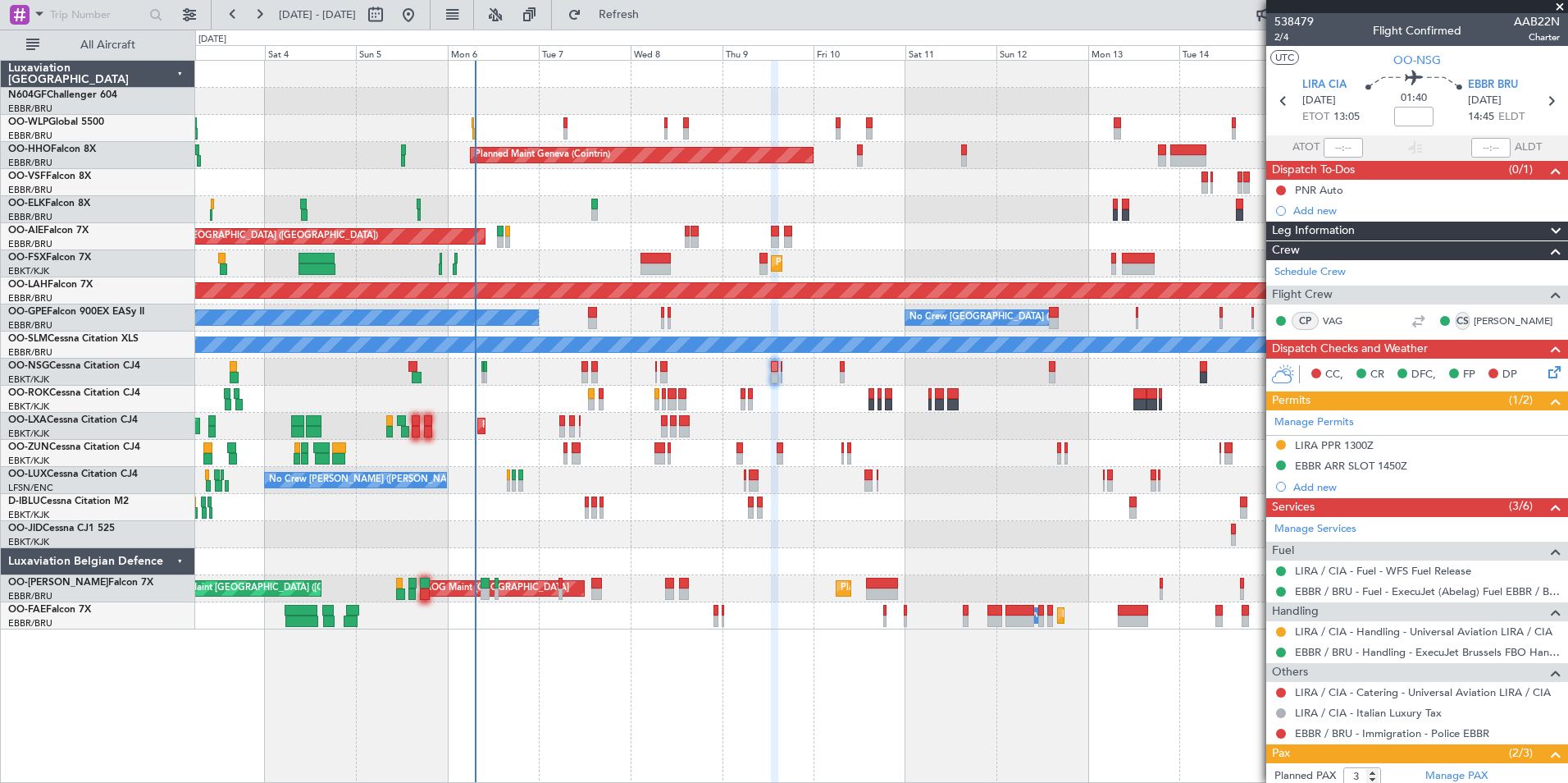
click at [580, 461] on div at bounding box center [881, 453] width 1372 height 27
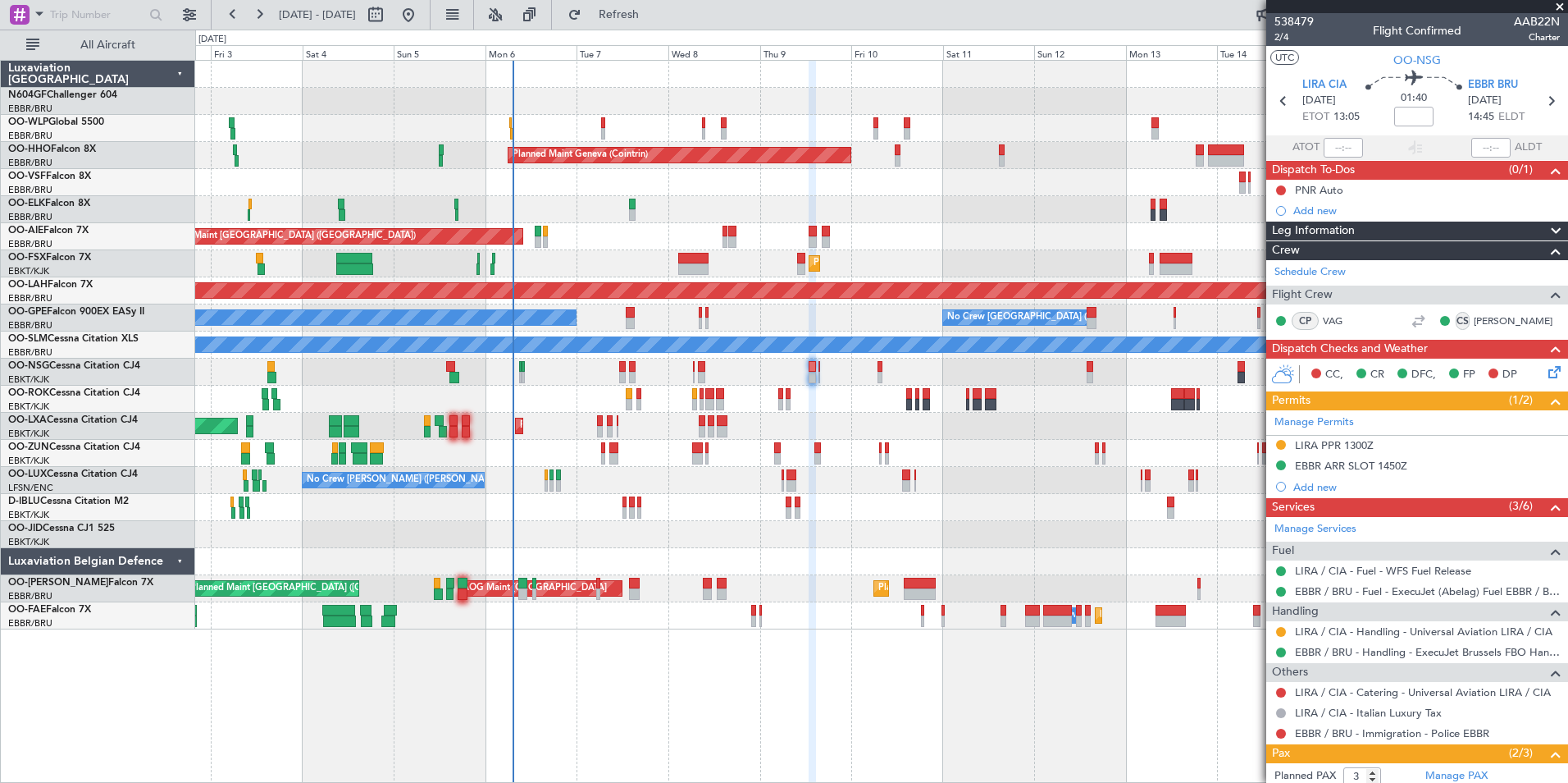
click at [627, 506] on div "No Crew Kortrijk-[GEOGRAPHIC_DATA]" at bounding box center [881, 507] width 1372 height 27
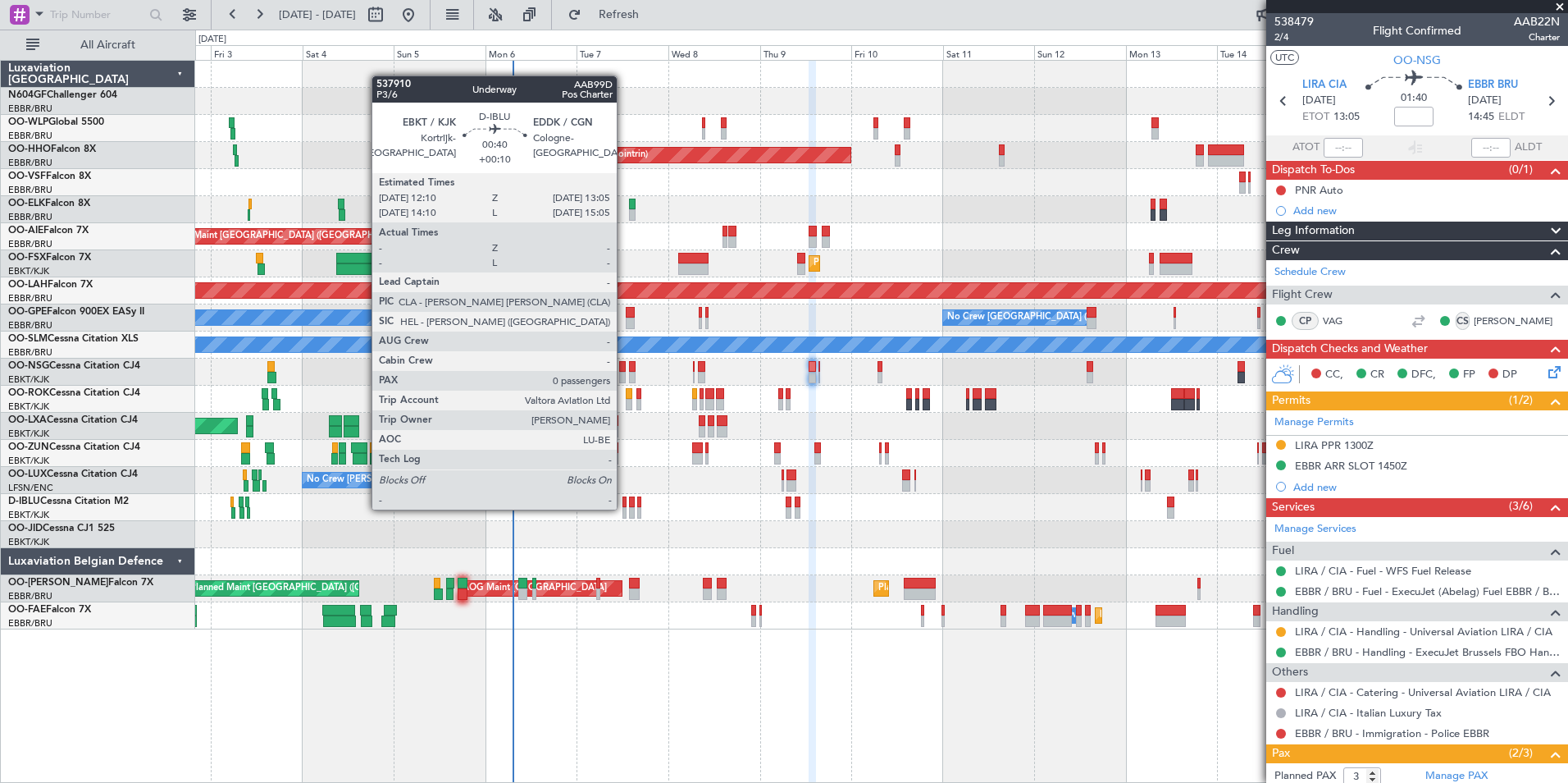
click at [624, 508] on div at bounding box center [624, 512] width 4 height 12
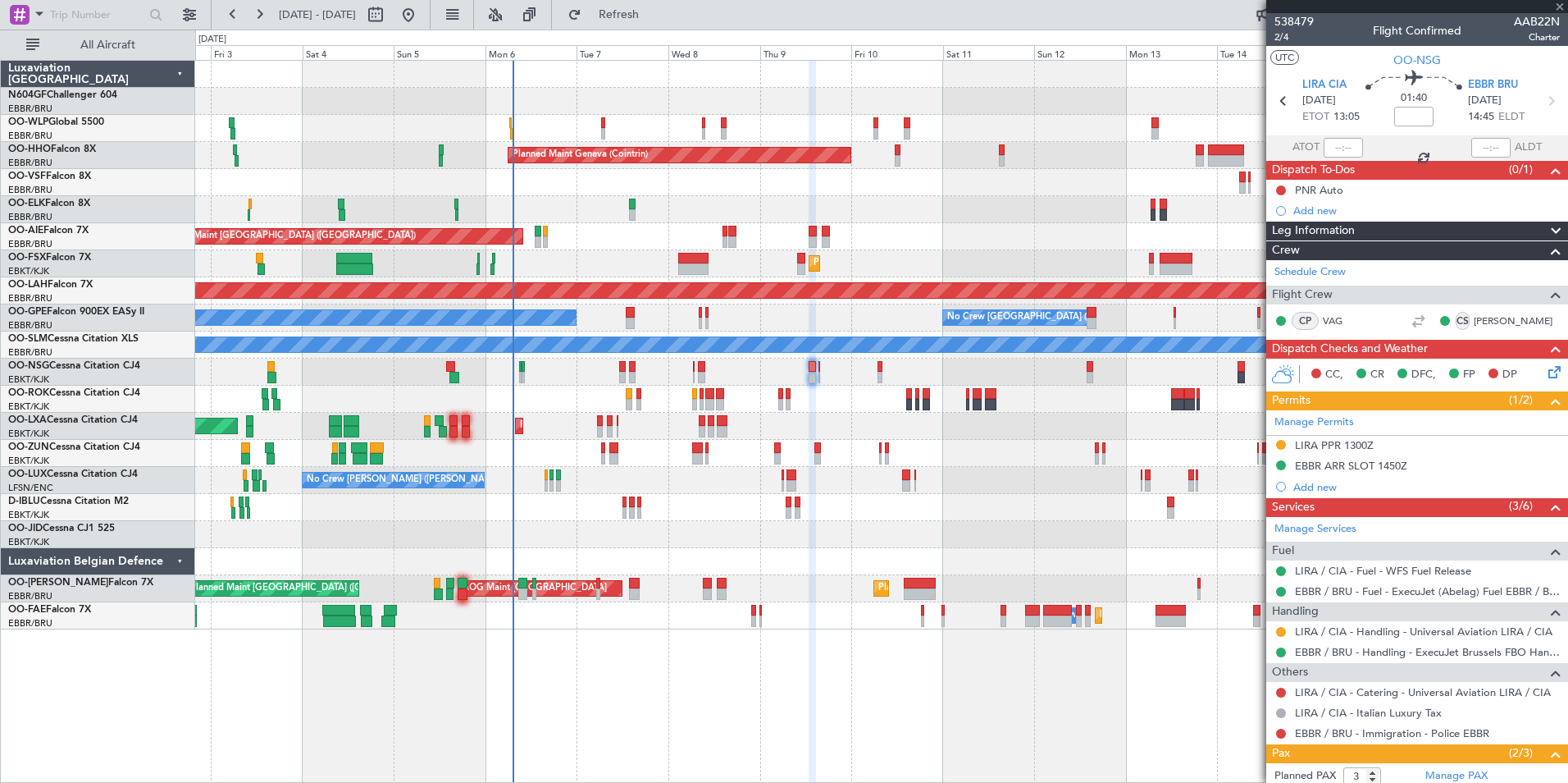
type input "+00:10"
type input "0"
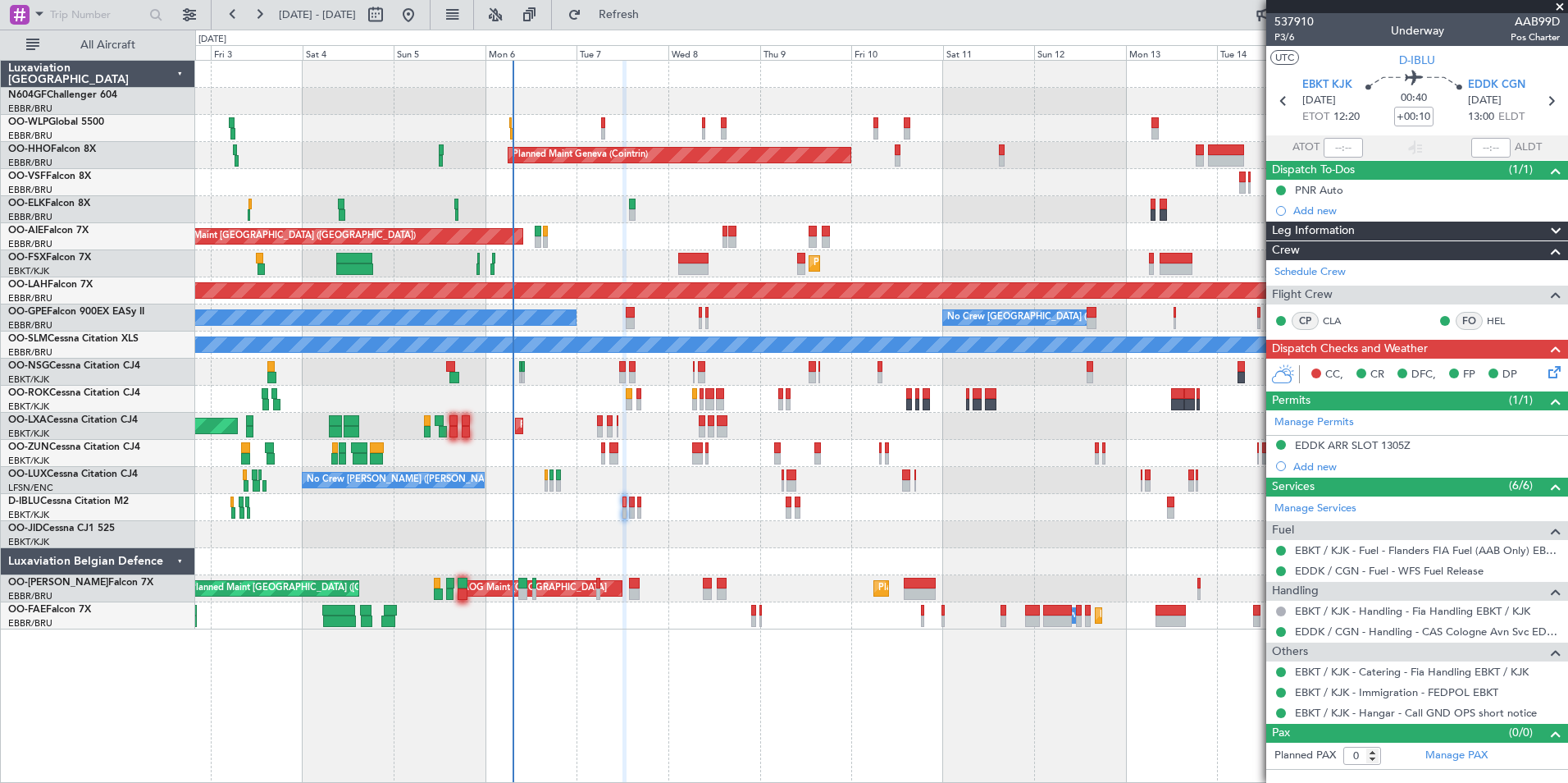
click at [716, 484] on div "No Crew [PERSON_NAME] ([PERSON_NAME])" at bounding box center [881, 480] width 1372 height 27
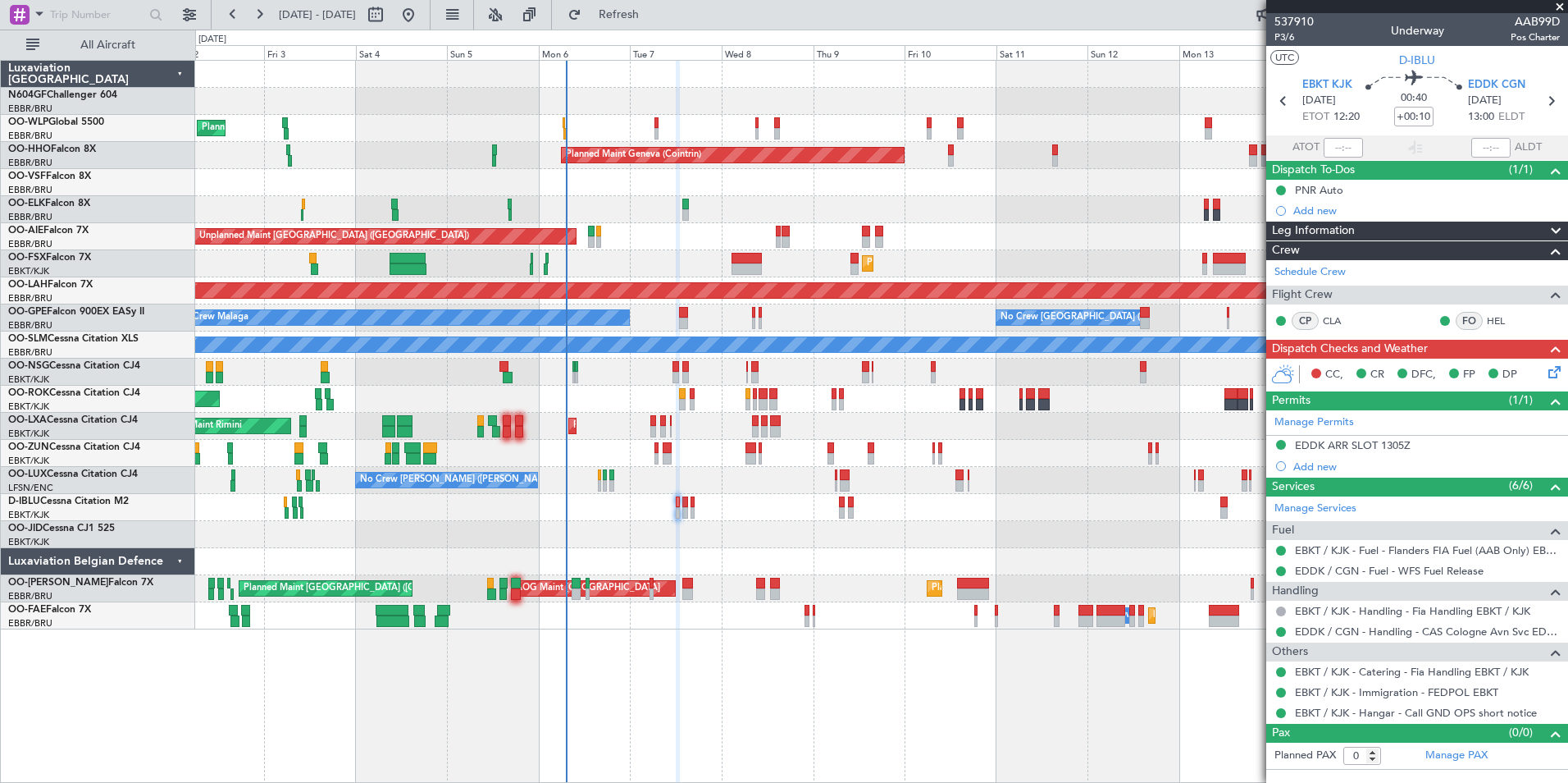
click at [698, 482] on div "No Crew [PERSON_NAME] ([PERSON_NAME])" at bounding box center [881, 480] width 1372 height 27
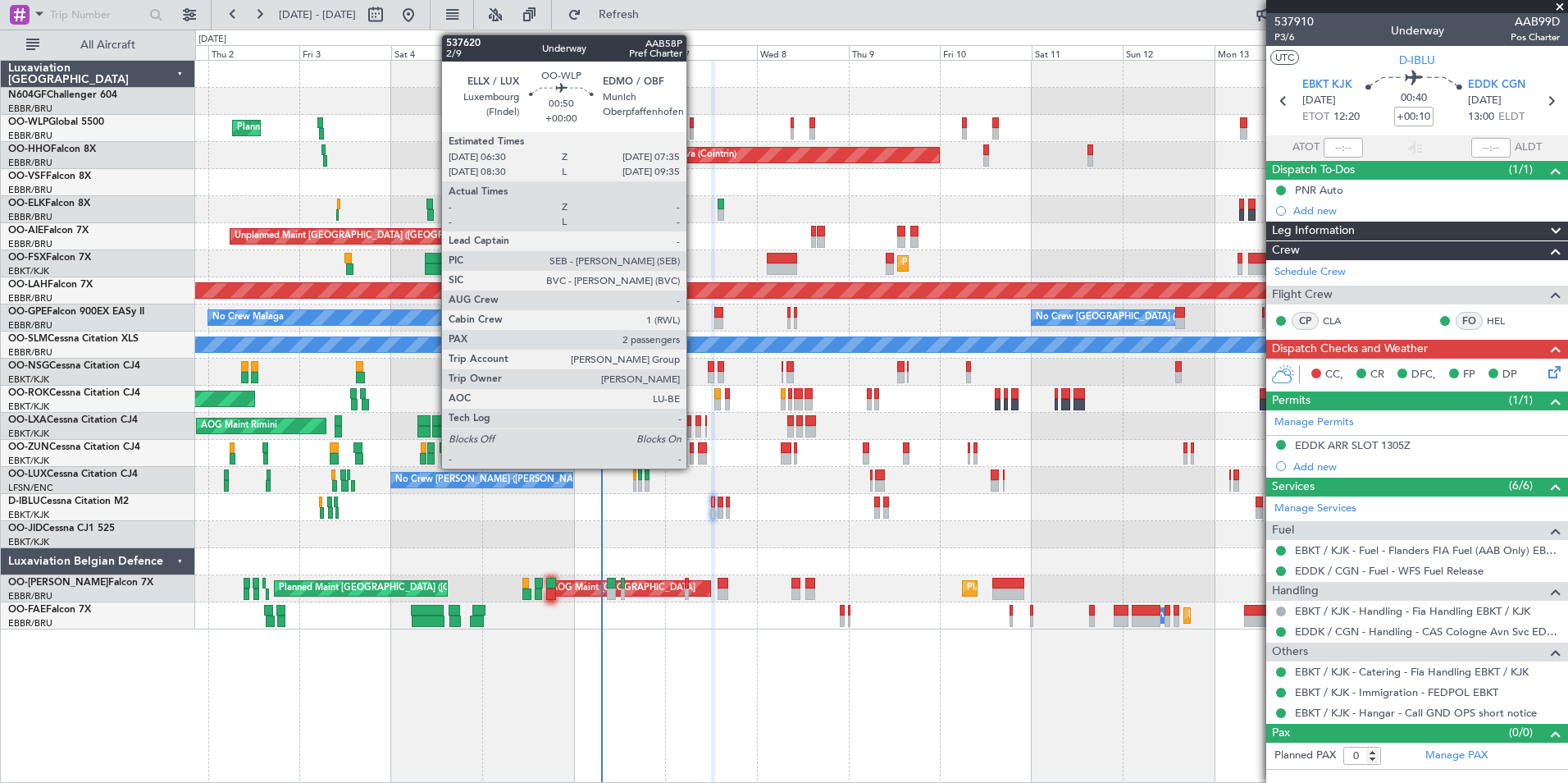
click at [723, 144] on div "Planned Maint Milan (Linate) Planned Maint Geneva (Cointrin) Planned Maint Kort…" at bounding box center [881, 345] width 1372 height 569
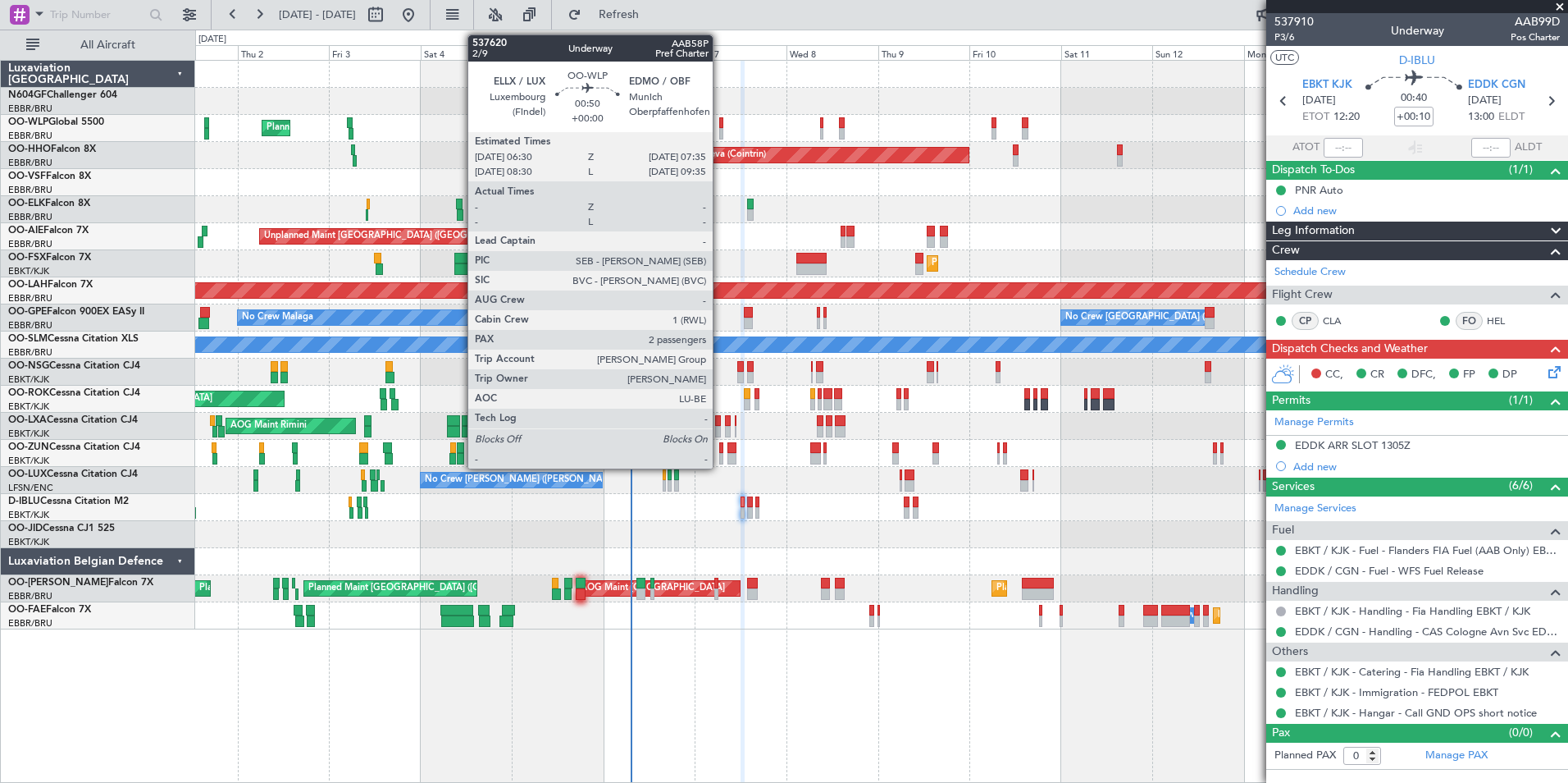
click at [720, 136] on div at bounding box center [722, 134] width 5 height 12
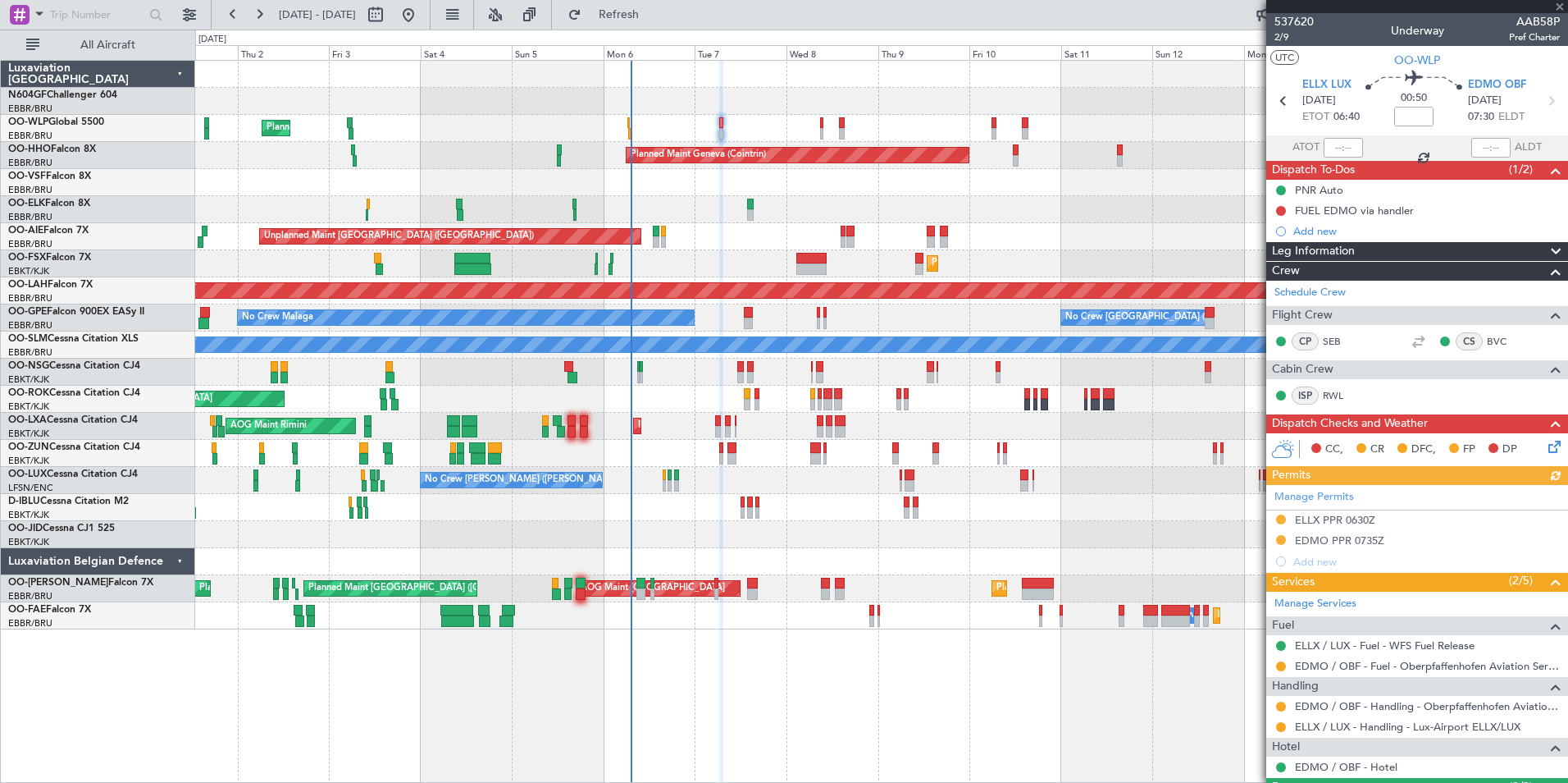
scroll to position [114, 0]
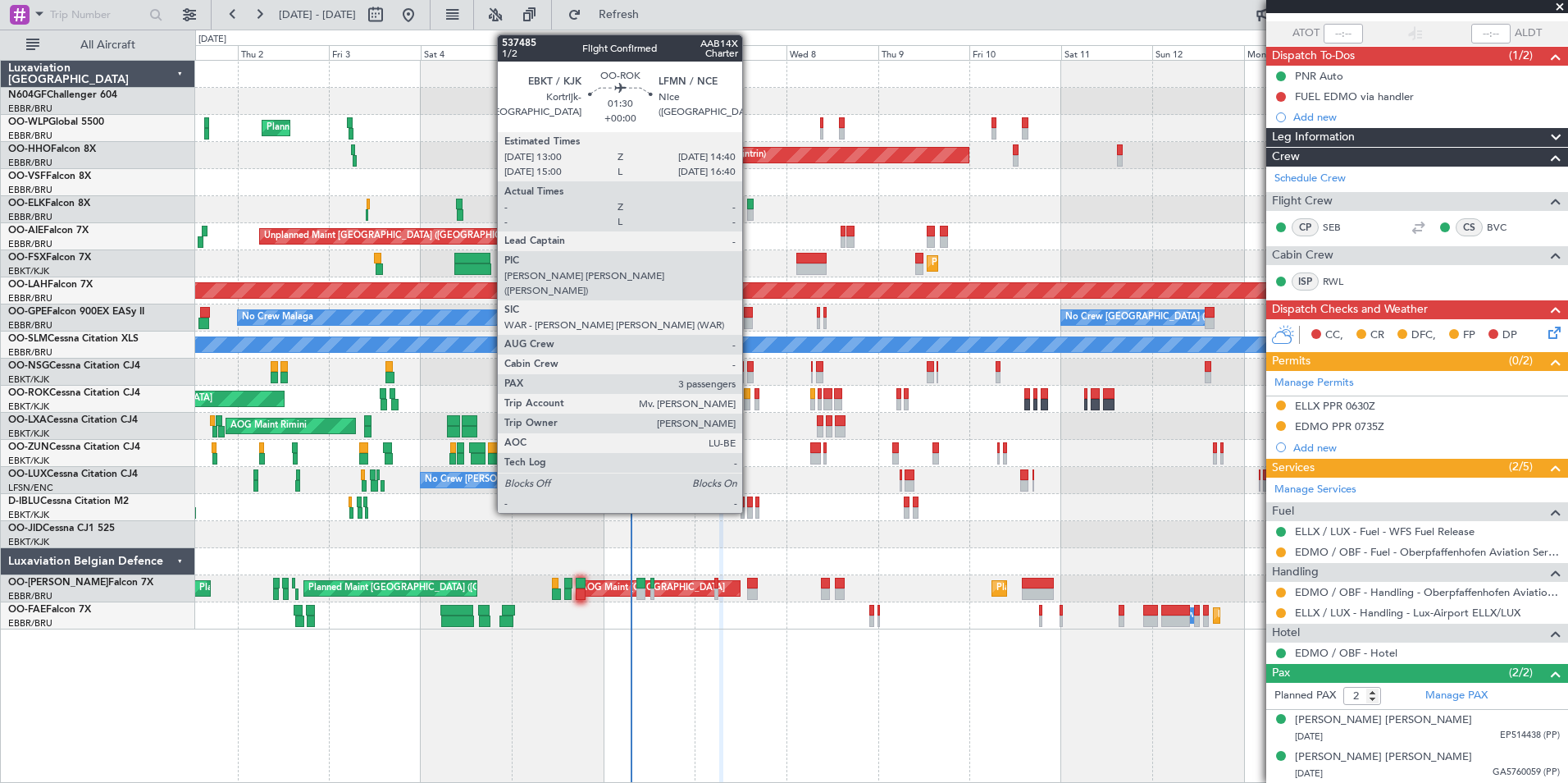
click at [750, 400] on div at bounding box center [746, 404] width 6 height 12
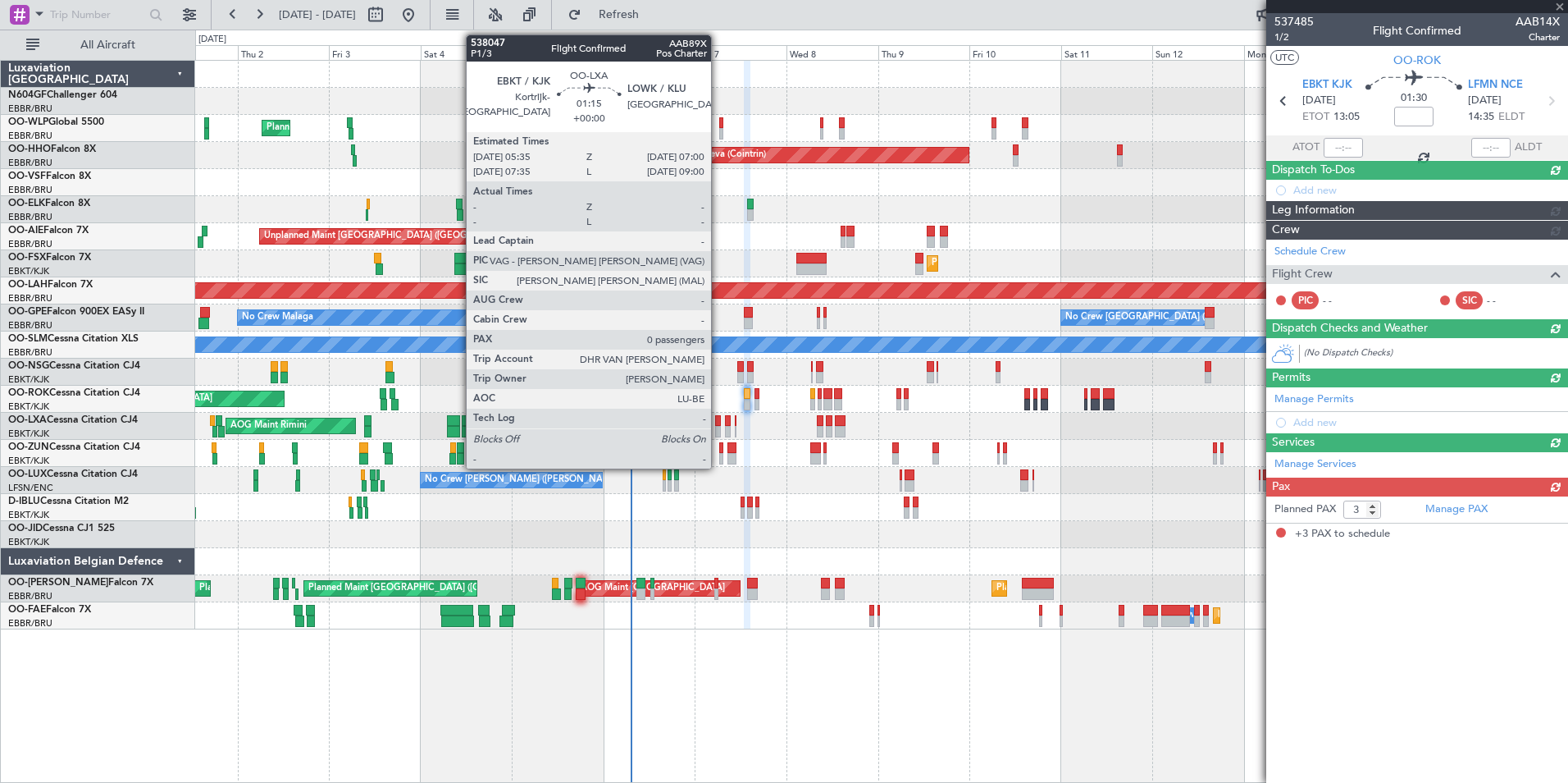
scroll to position [0, 0]
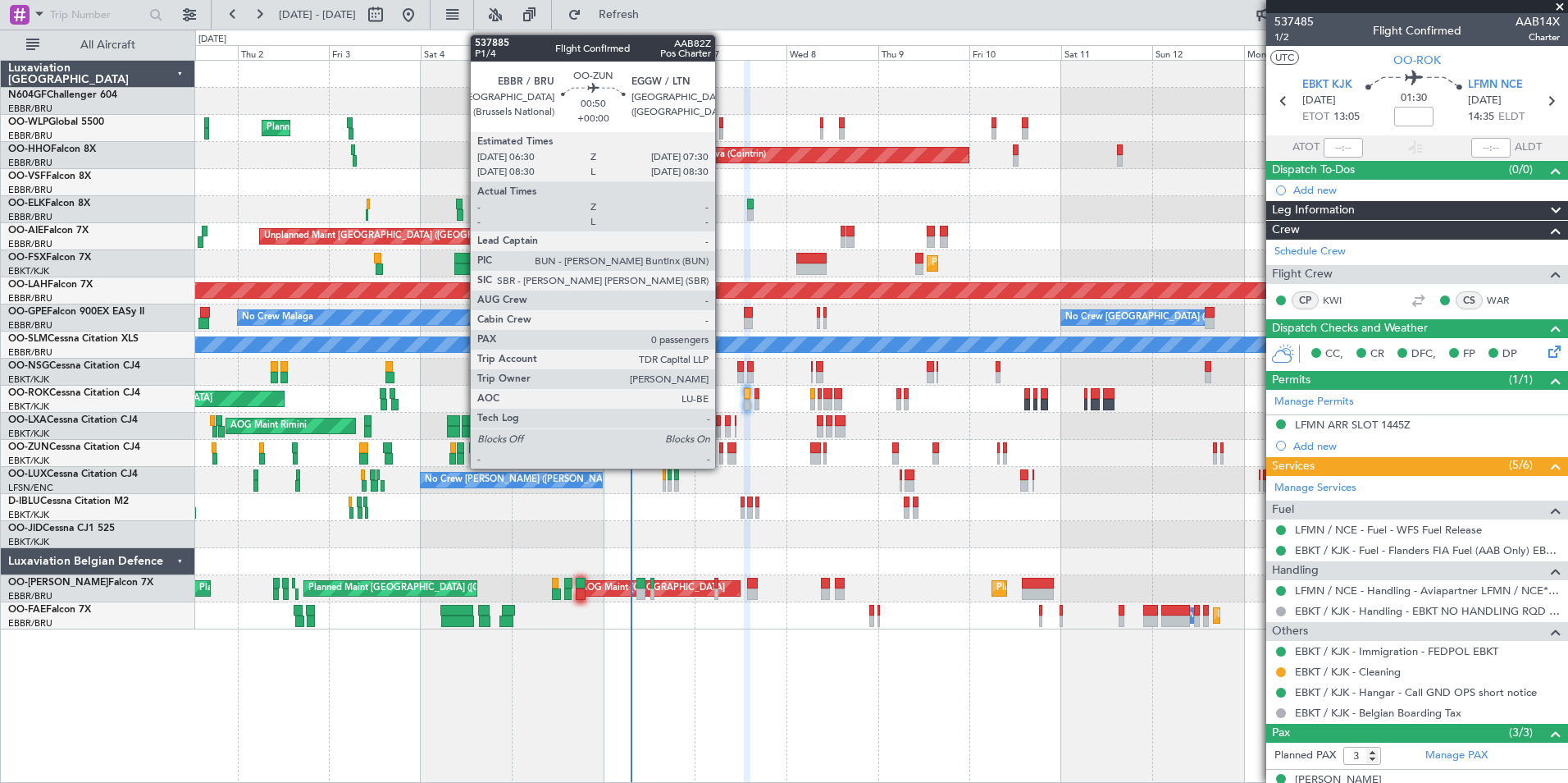
click at [723, 449] on div at bounding box center [721, 448] width 4 height 12
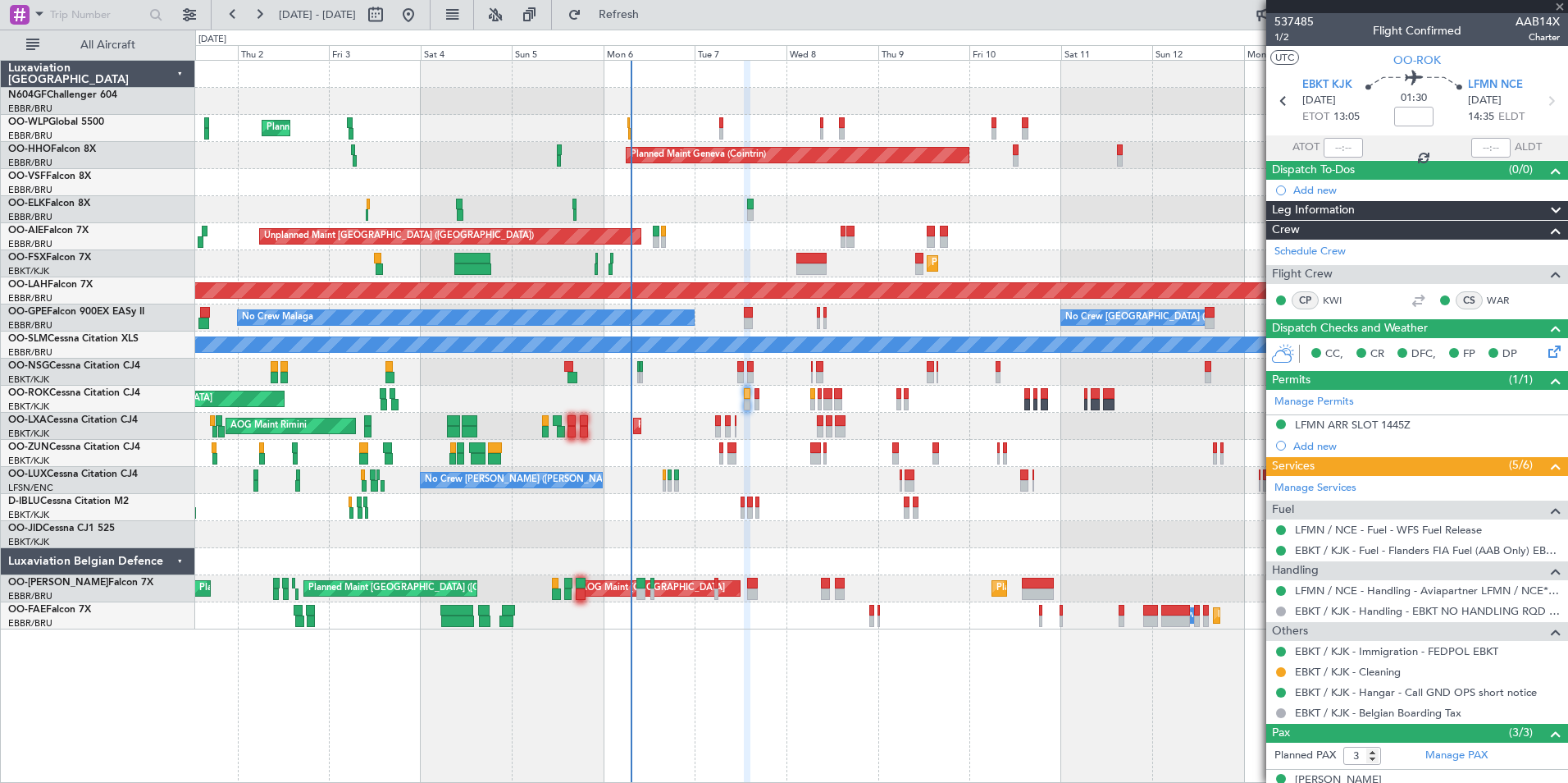
type input "0"
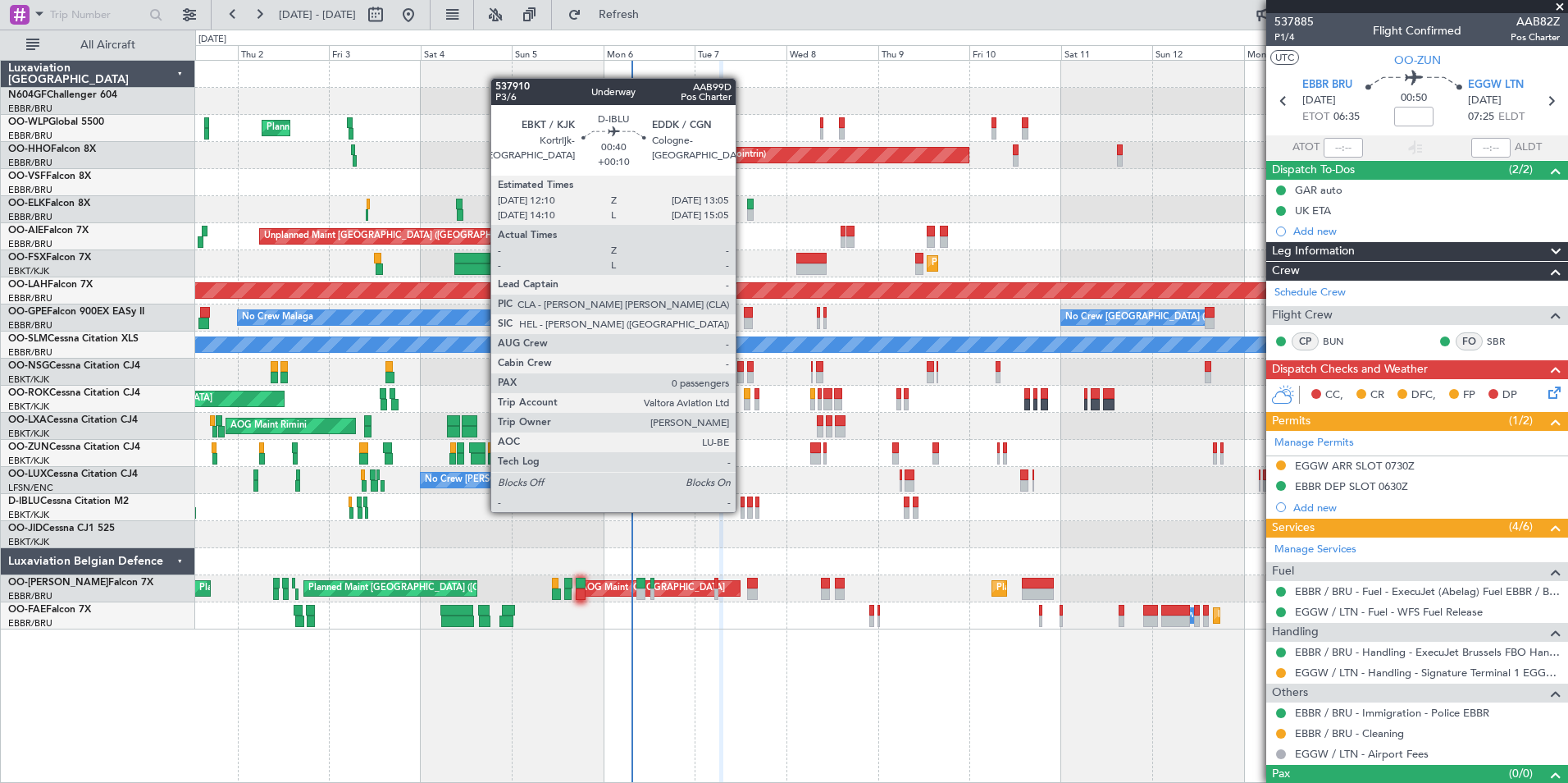
click at [743, 510] on div at bounding box center [742, 512] width 4 height 12
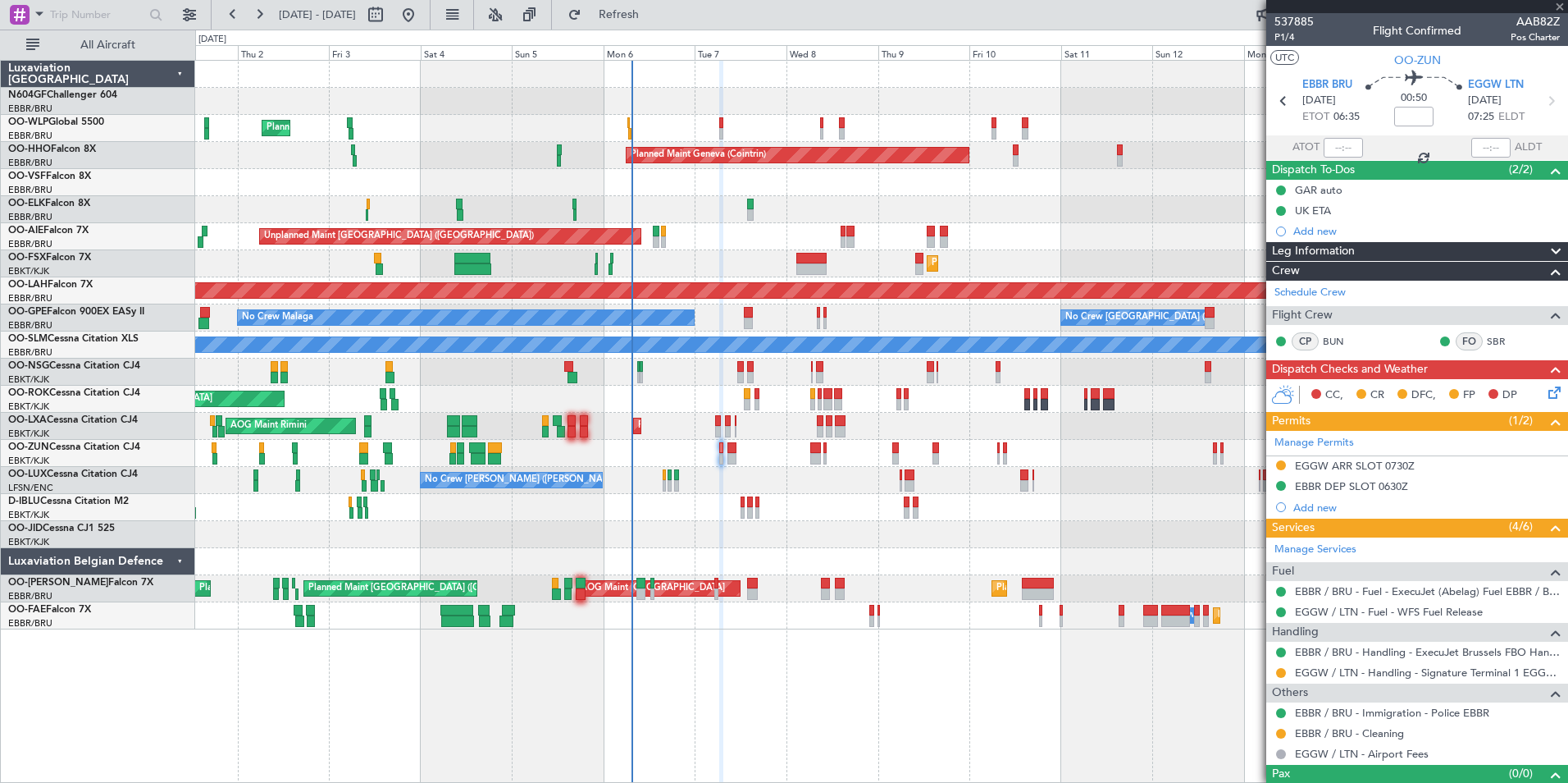
type input "+00:10"
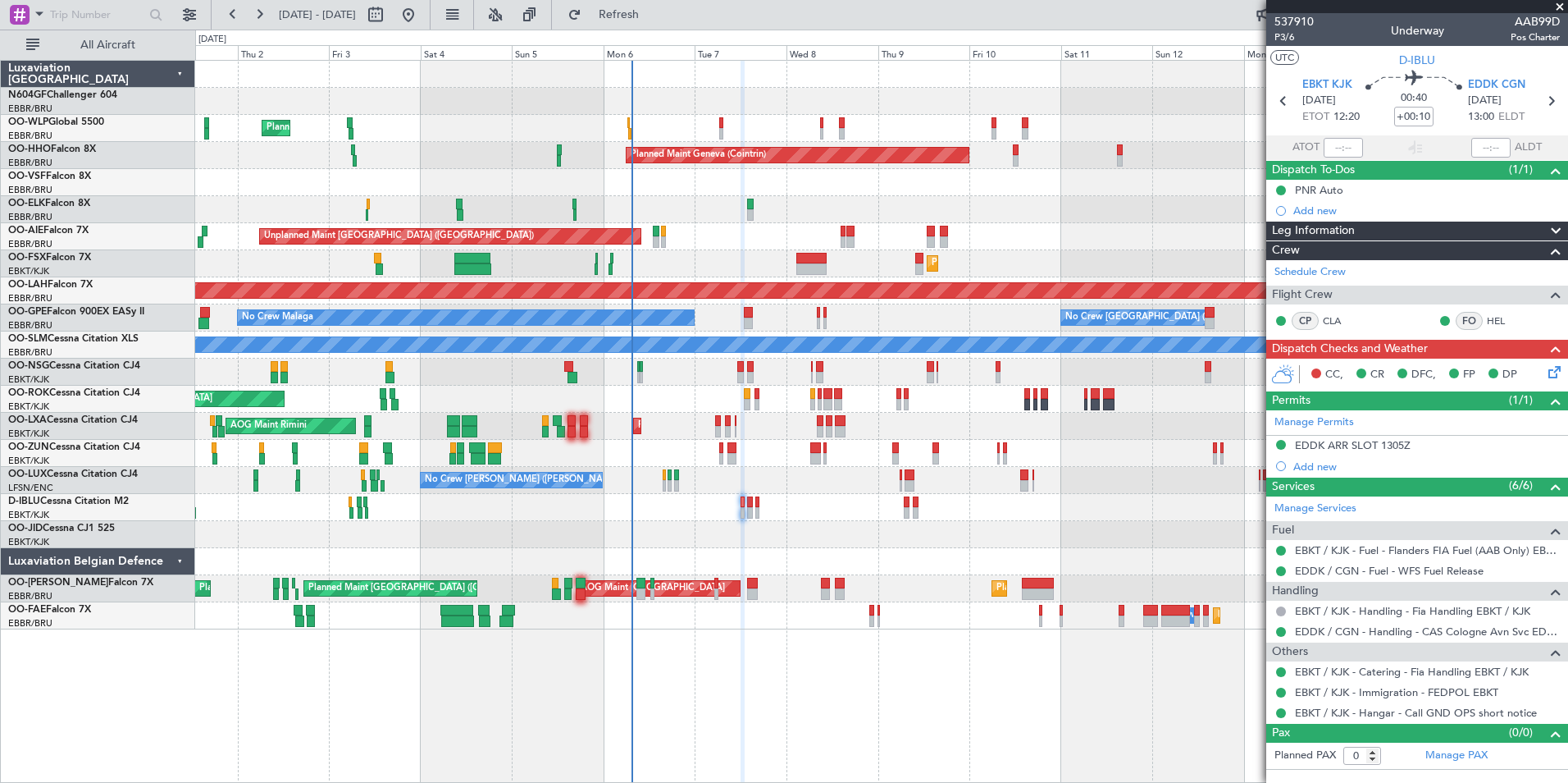
click at [885, 539] on div "Planned Maint Kortrijk-[GEOGRAPHIC_DATA]" at bounding box center [881, 534] width 1372 height 27
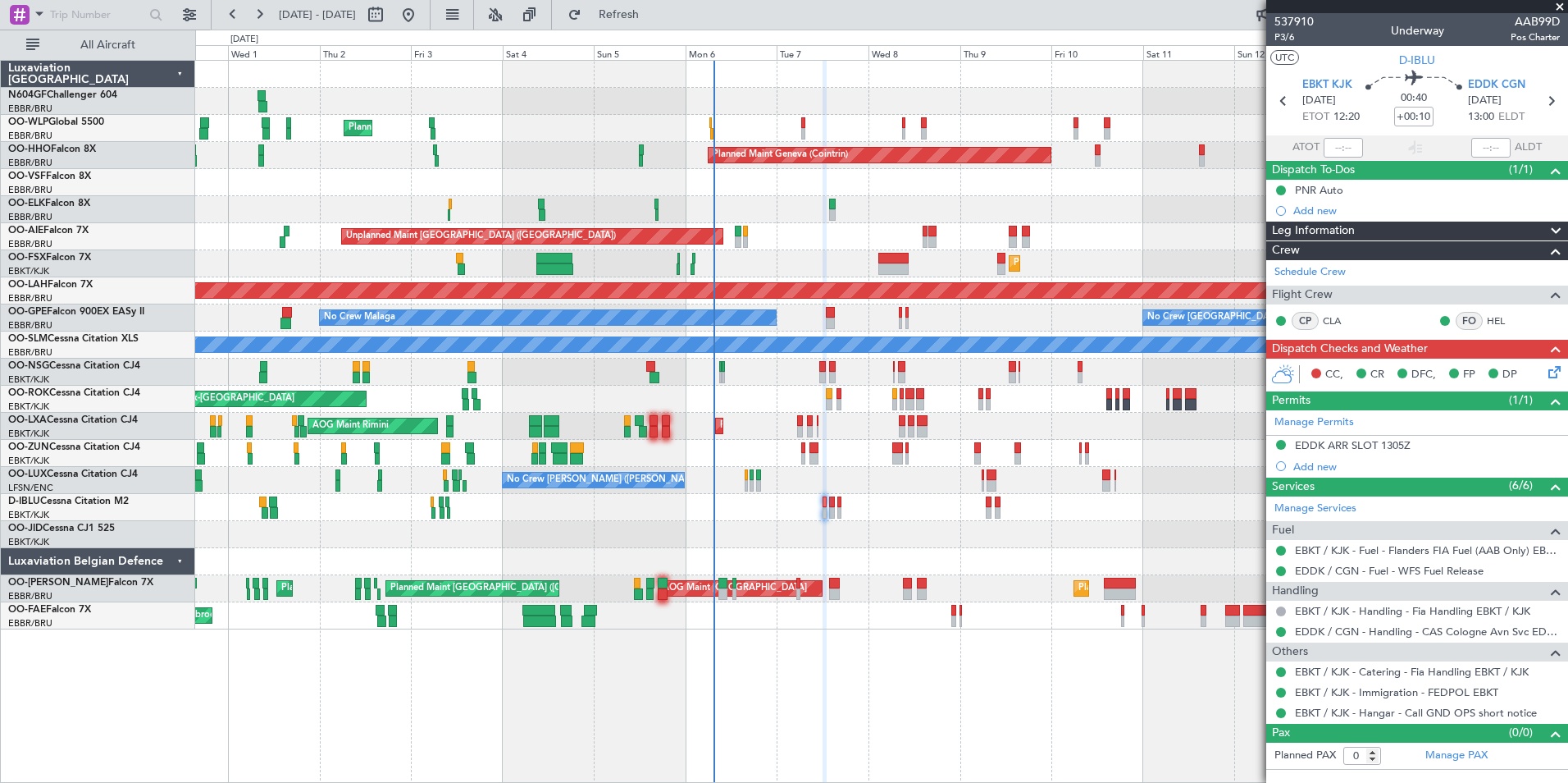
click at [928, 519] on div "A/C Unavailable Kortrijk-Wevelgem No Crew Kortrijk-Wevelgem A/C Unavailable Bru…" at bounding box center [881, 507] width 1372 height 27
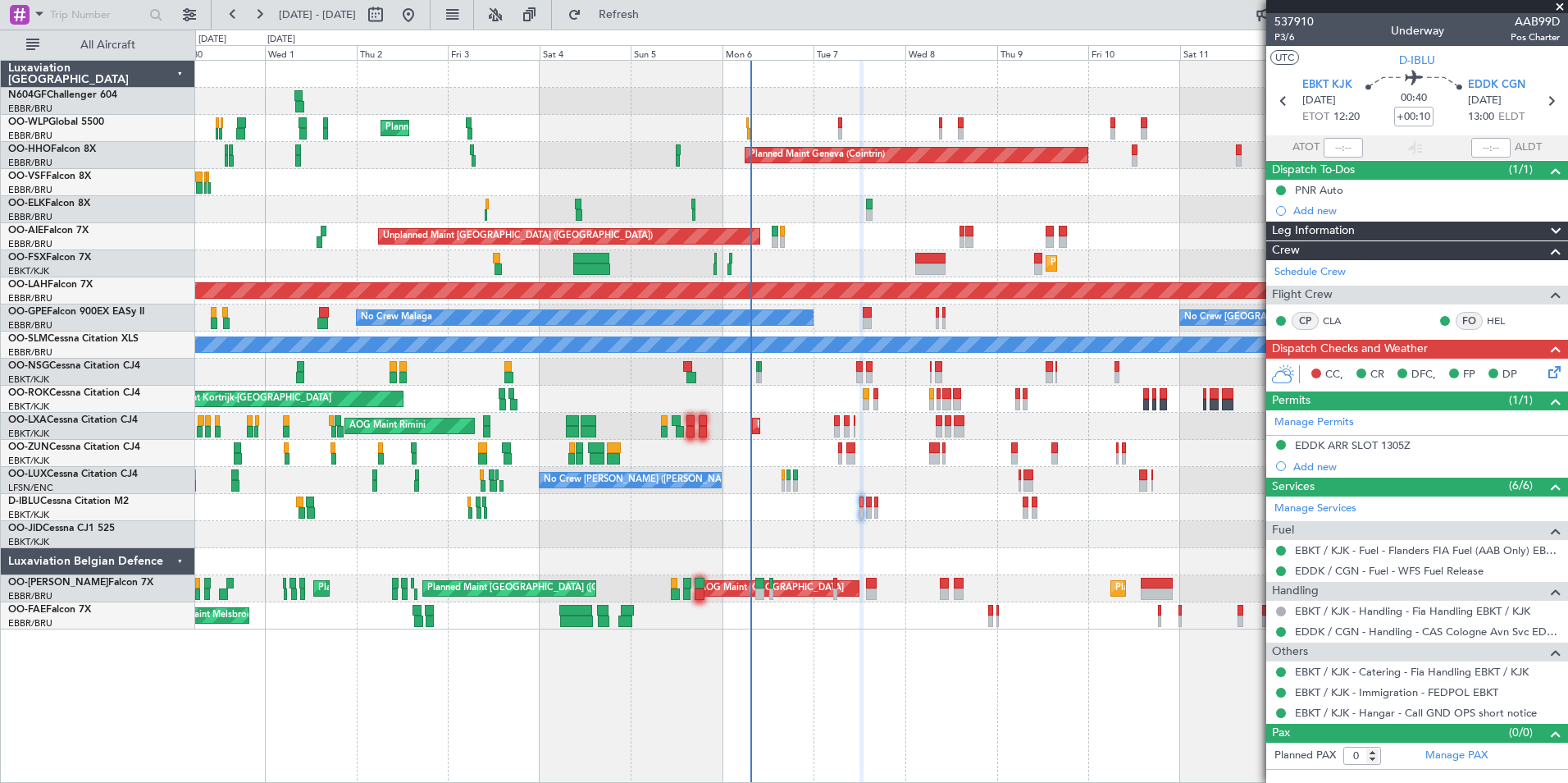
click at [855, 482] on div "No Crew [PERSON_NAME] ([PERSON_NAME])" at bounding box center [881, 480] width 1372 height 27
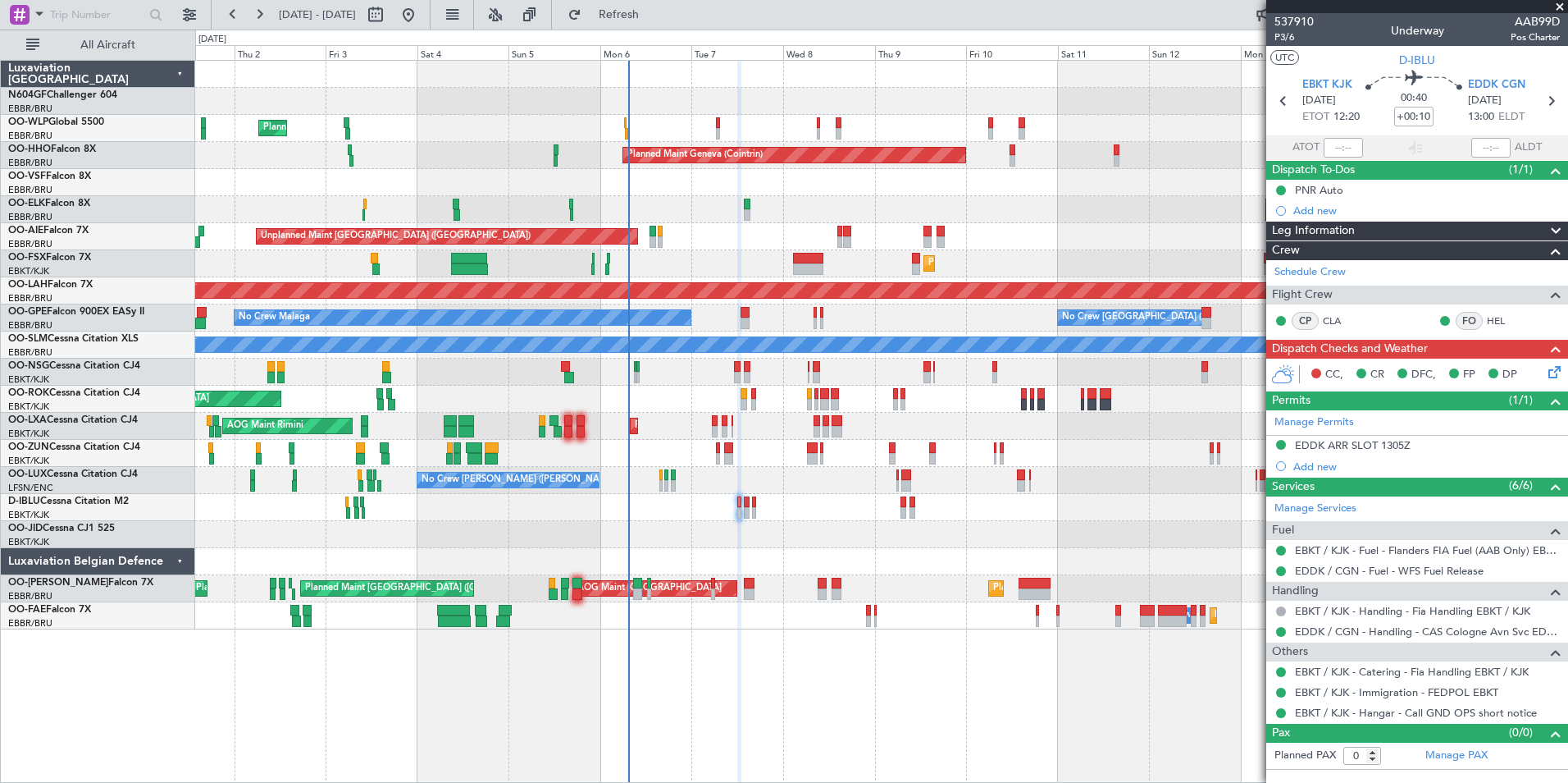
click at [631, 511] on div "Planned Maint Milan (Linate) Planned Maint Geneva (Cointrin) Planned Maint Kort…" at bounding box center [881, 345] width 1372 height 569
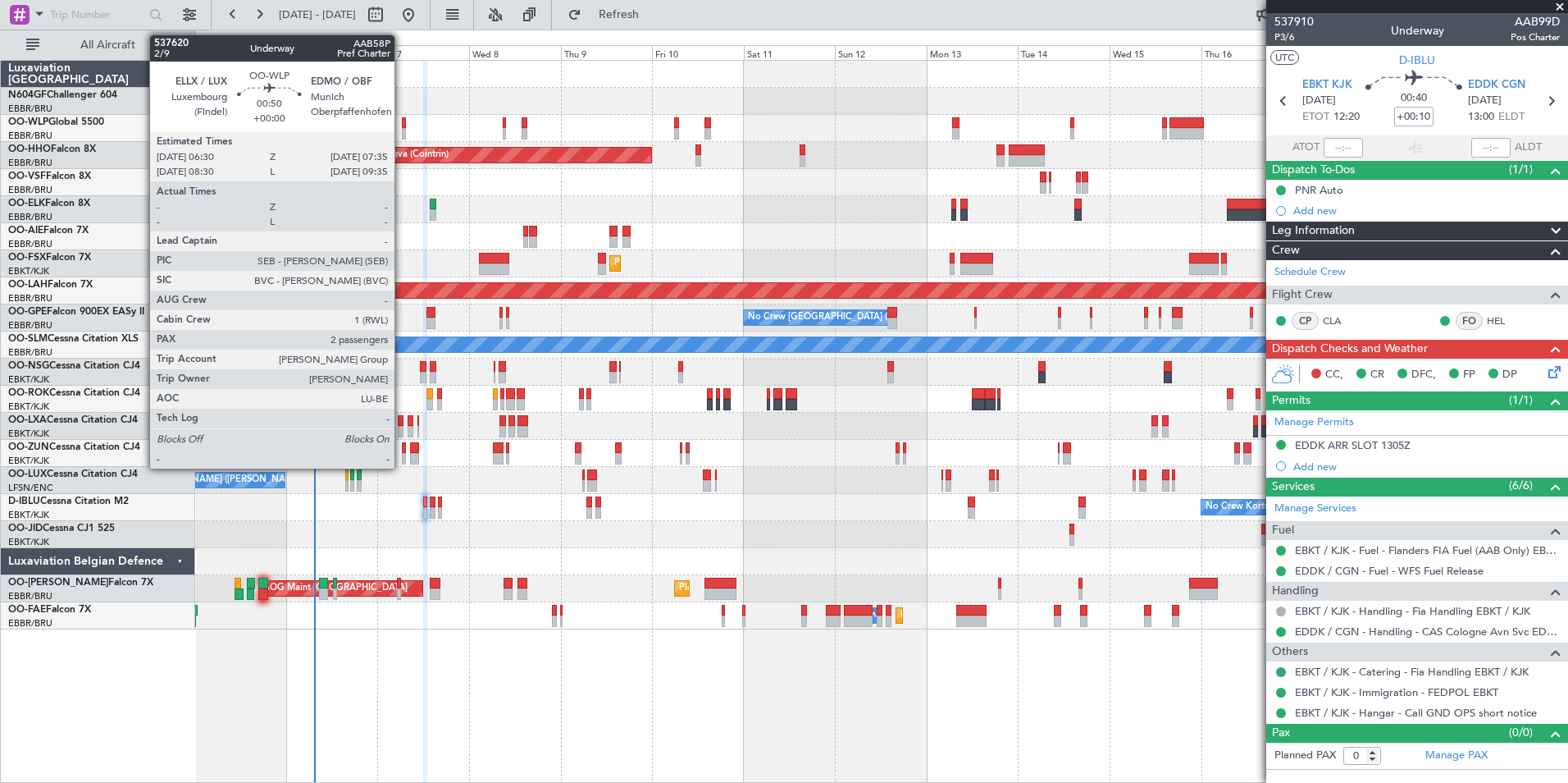
click at [403, 134] on div at bounding box center [404, 134] width 5 height 12
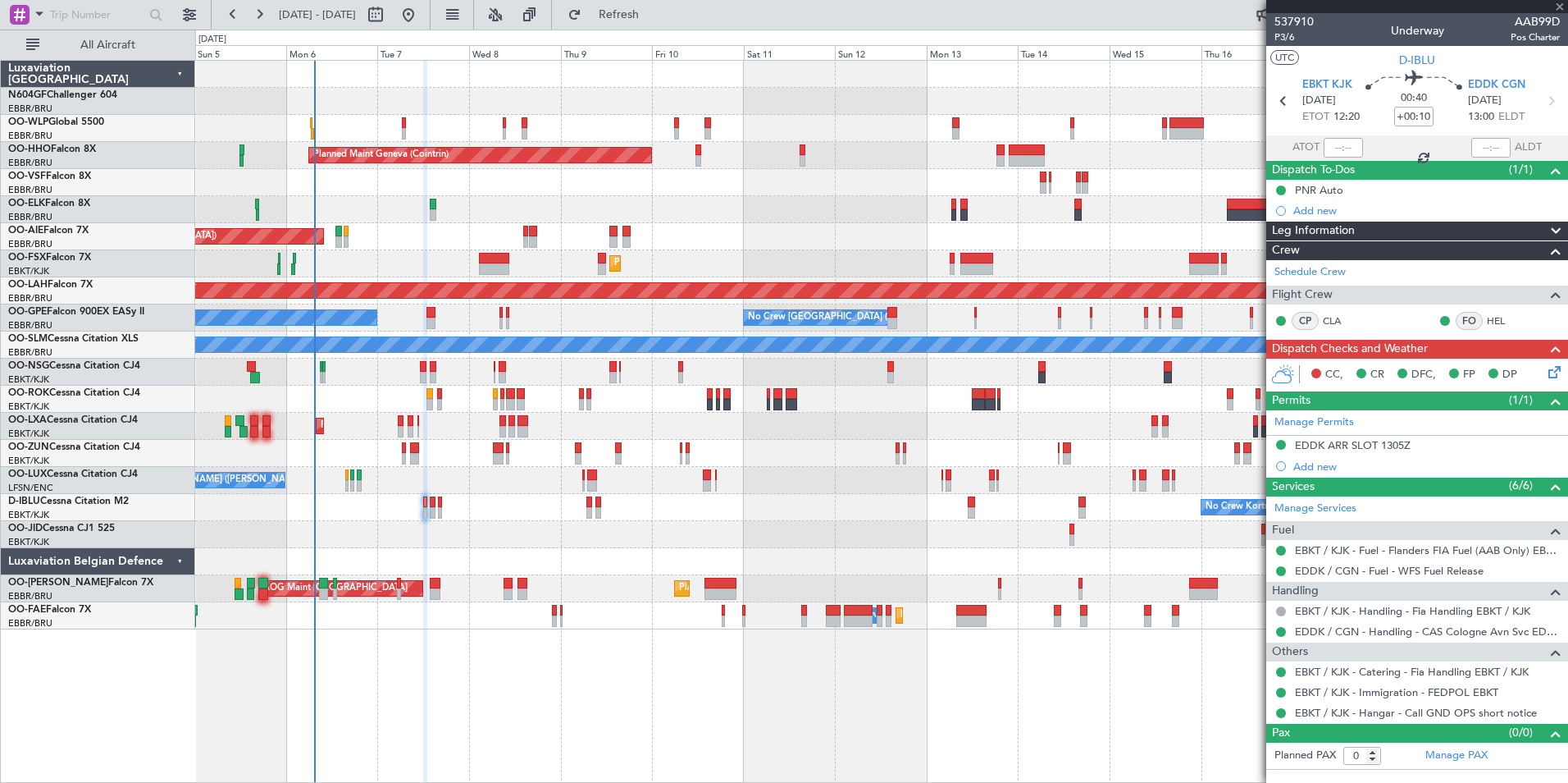
type input "2"
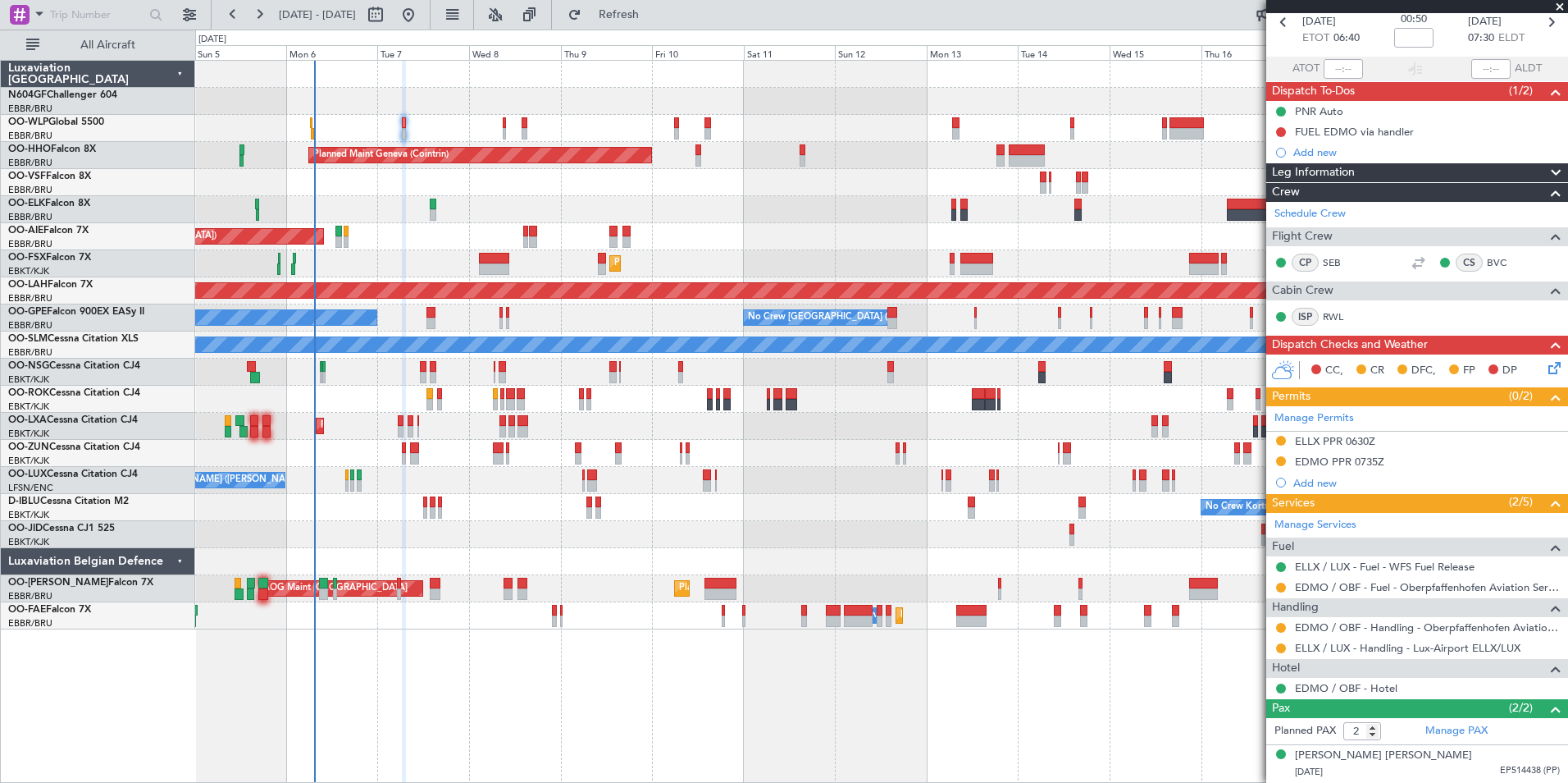
scroll to position [114, 0]
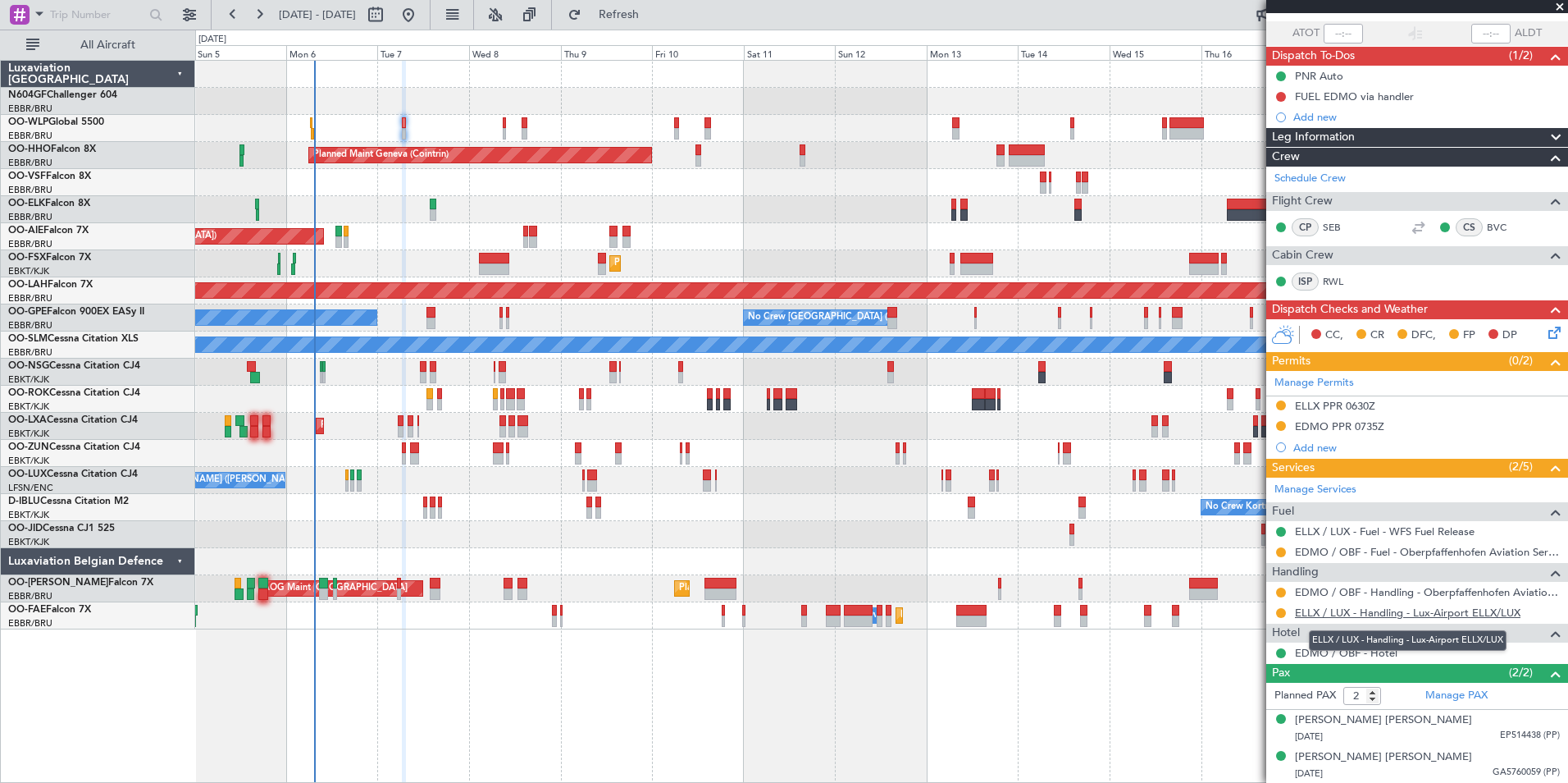
click at [1354, 617] on link "ELLX / LUX - Handling - Lux-Airport ELLX/LUX" at bounding box center [1407, 612] width 226 height 14
click at [1318, 411] on mat-tooltip-component "ELLX PPR 0630Z" at bounding box center [1335, 433] width 98 height 43
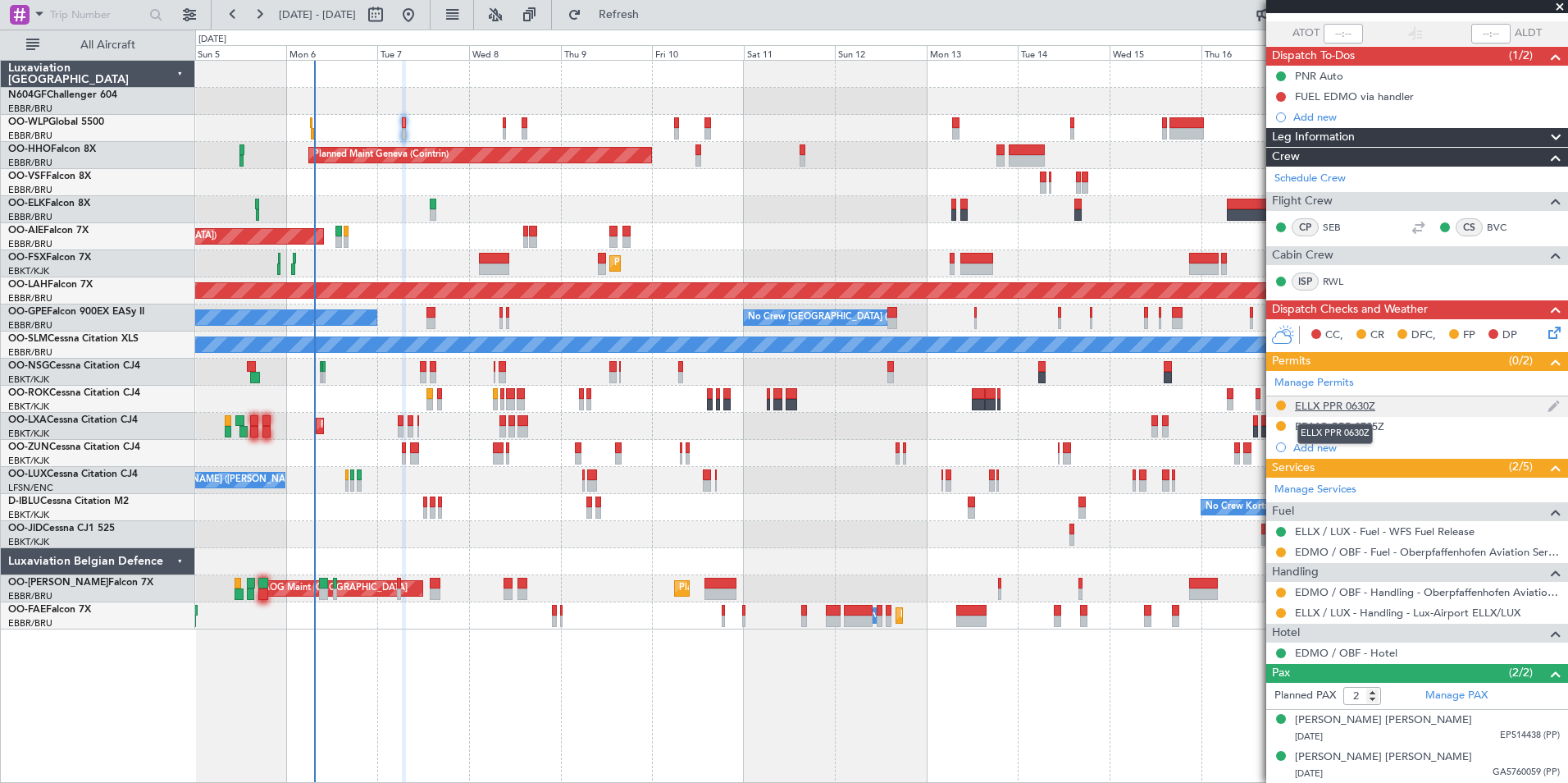
click at [1318, 407] on div "ELLX PPR 0630Z" at bounding box center [1335, 406] width 80 height 14
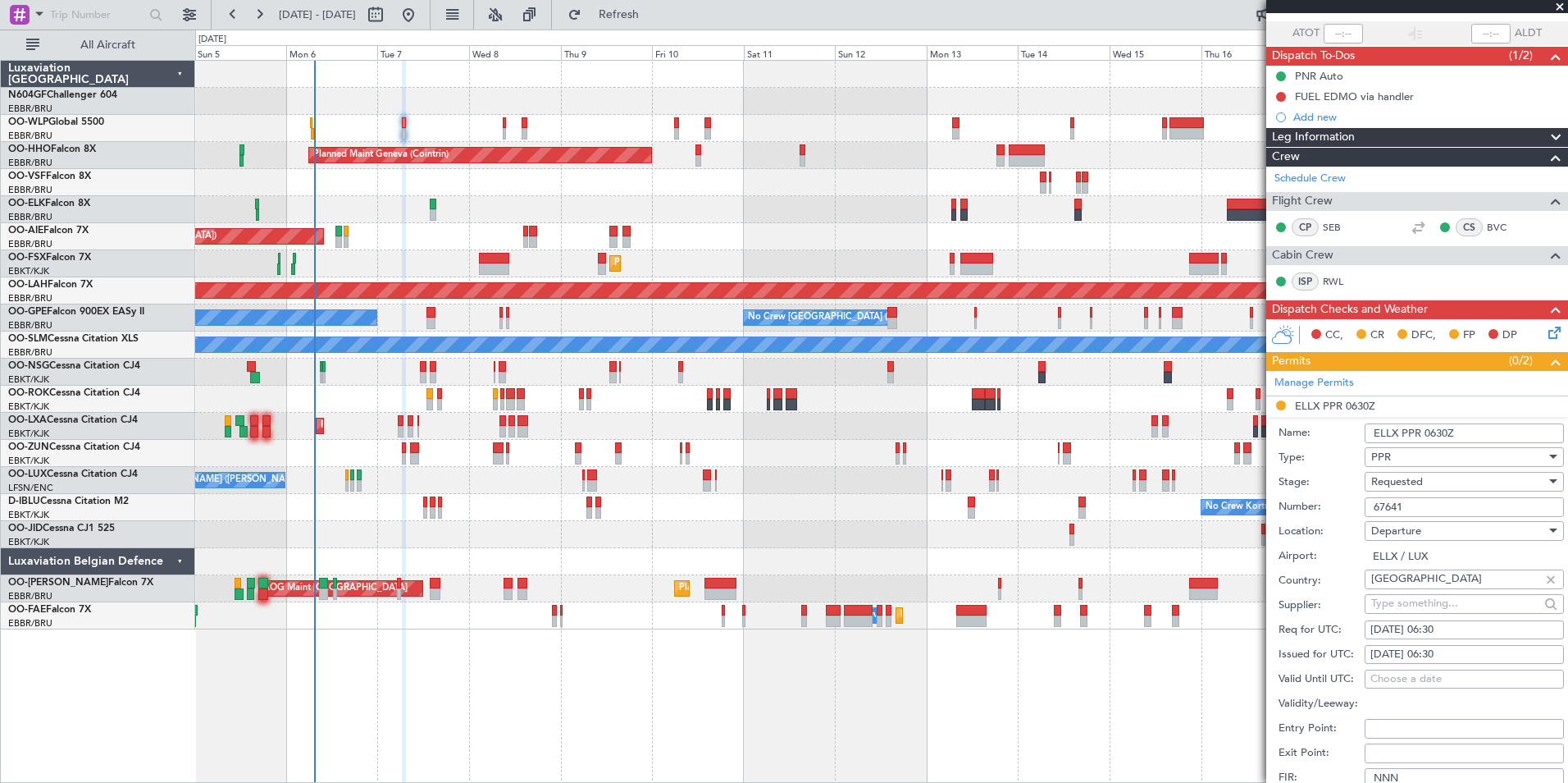
click at [1438, 504] on input "67641" at bounding box center [1464, 507] width 199 height 19
paste input "782"
type input "67782"
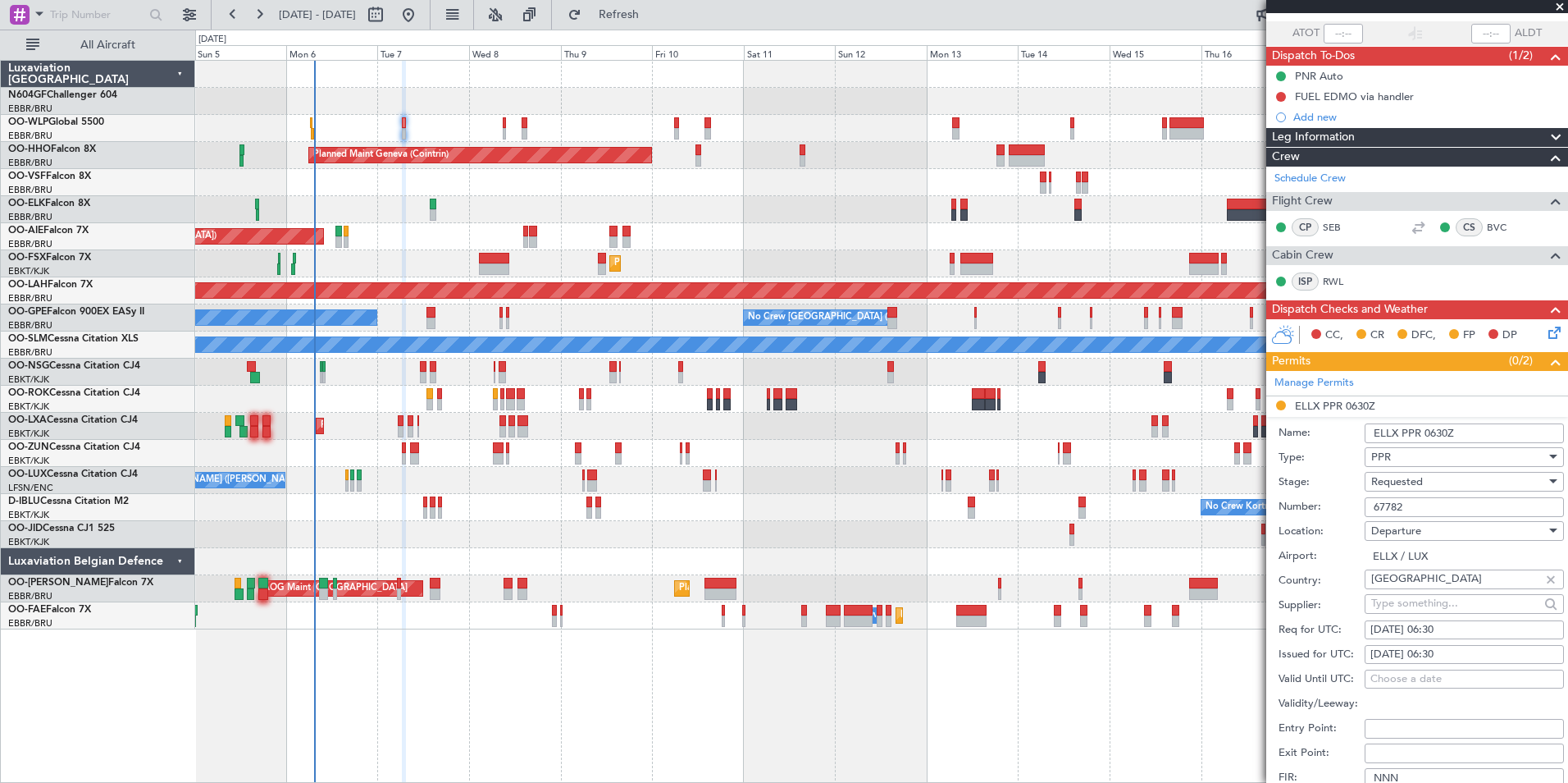
click at [1412, 480] on span "Requested" at bounding box center [1396, 481] width 51 height 15
click at [1426, 598] on span "Received OK" at bounding box center [1457, 605] width 172 height 25
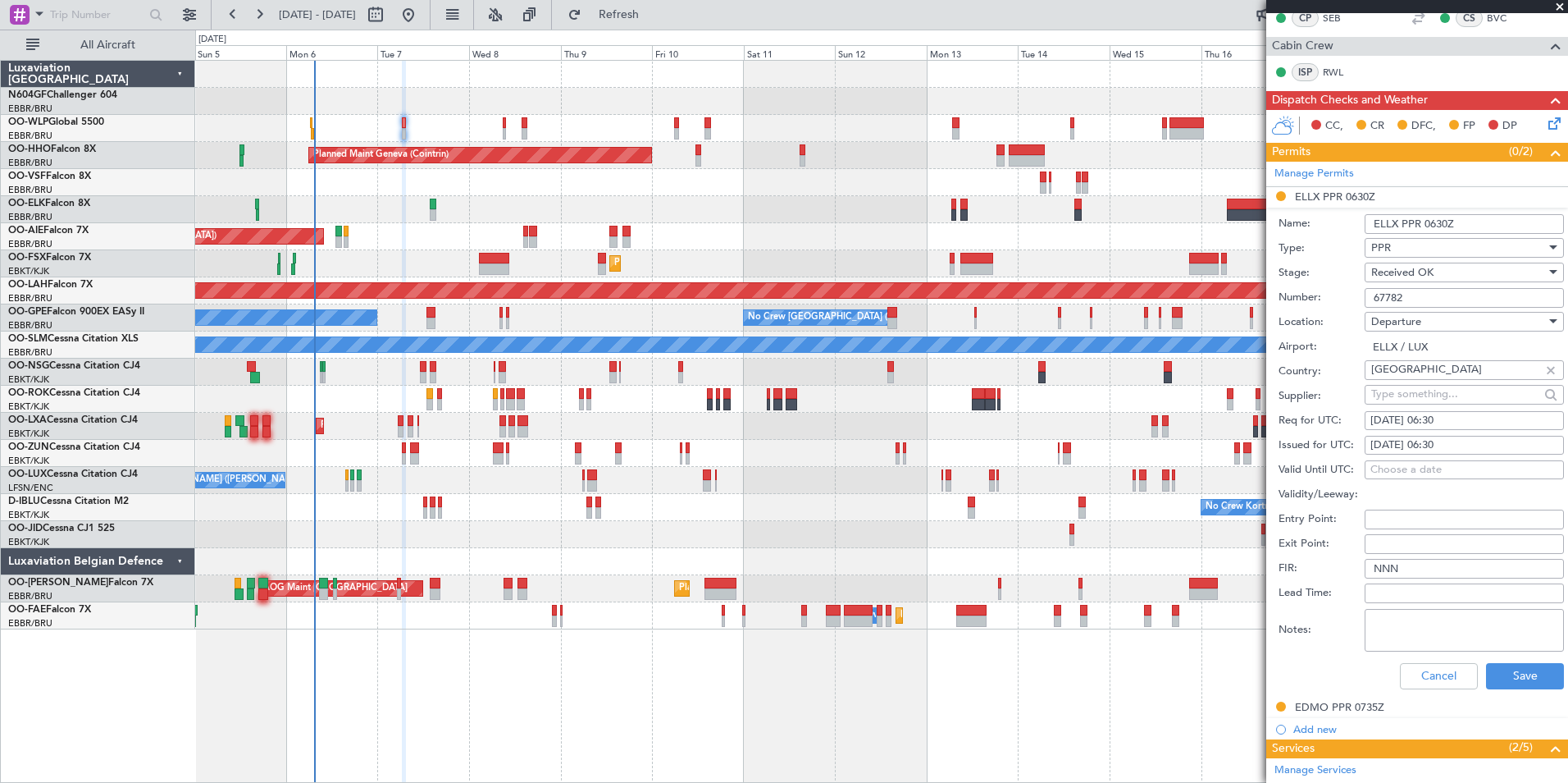
scroll to position [324, 0]
click at [1486, 681] on button "Save" at bounding box center [1525, 675] width 78 height 27
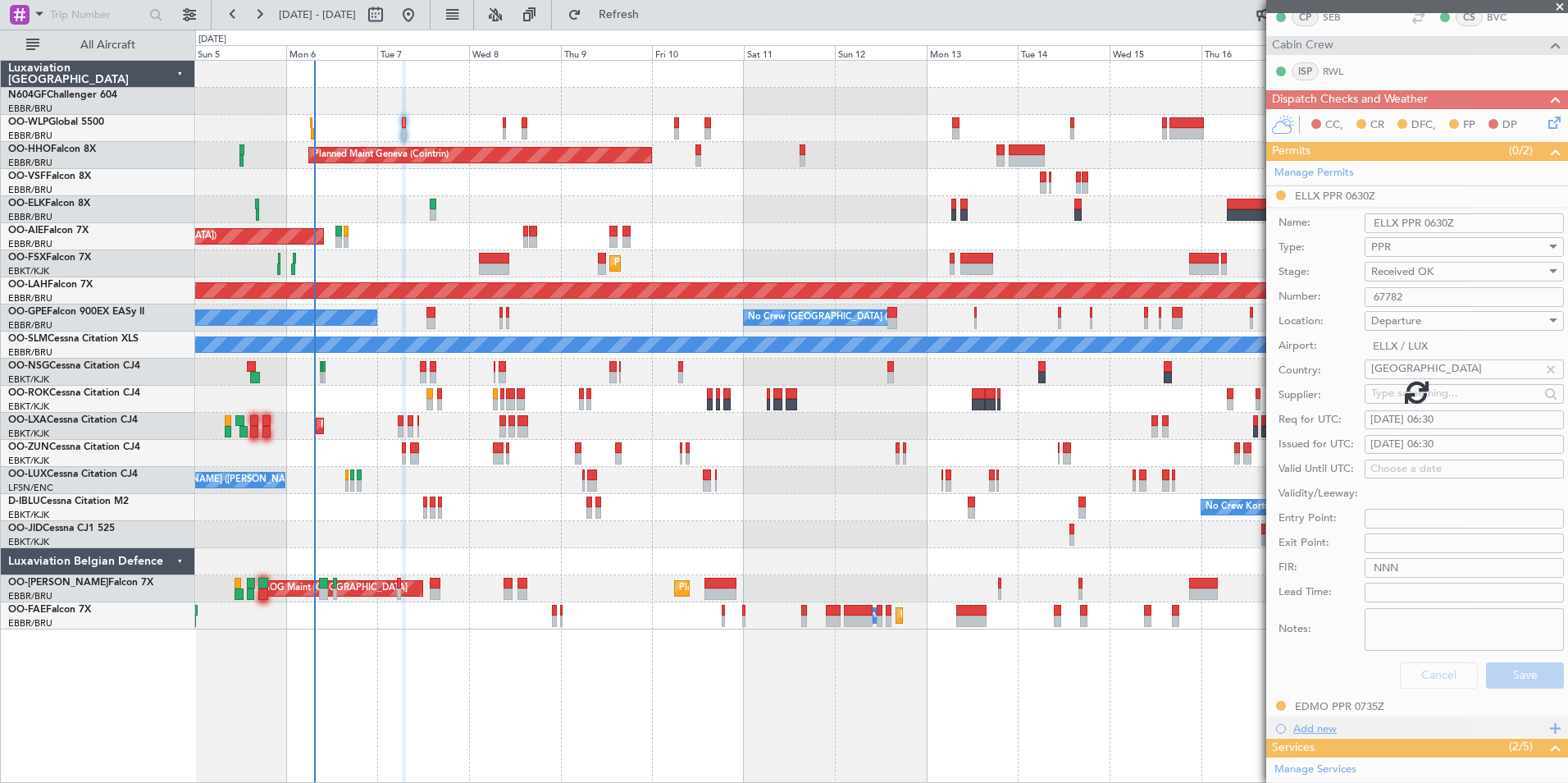
scroll to position [114, 0]
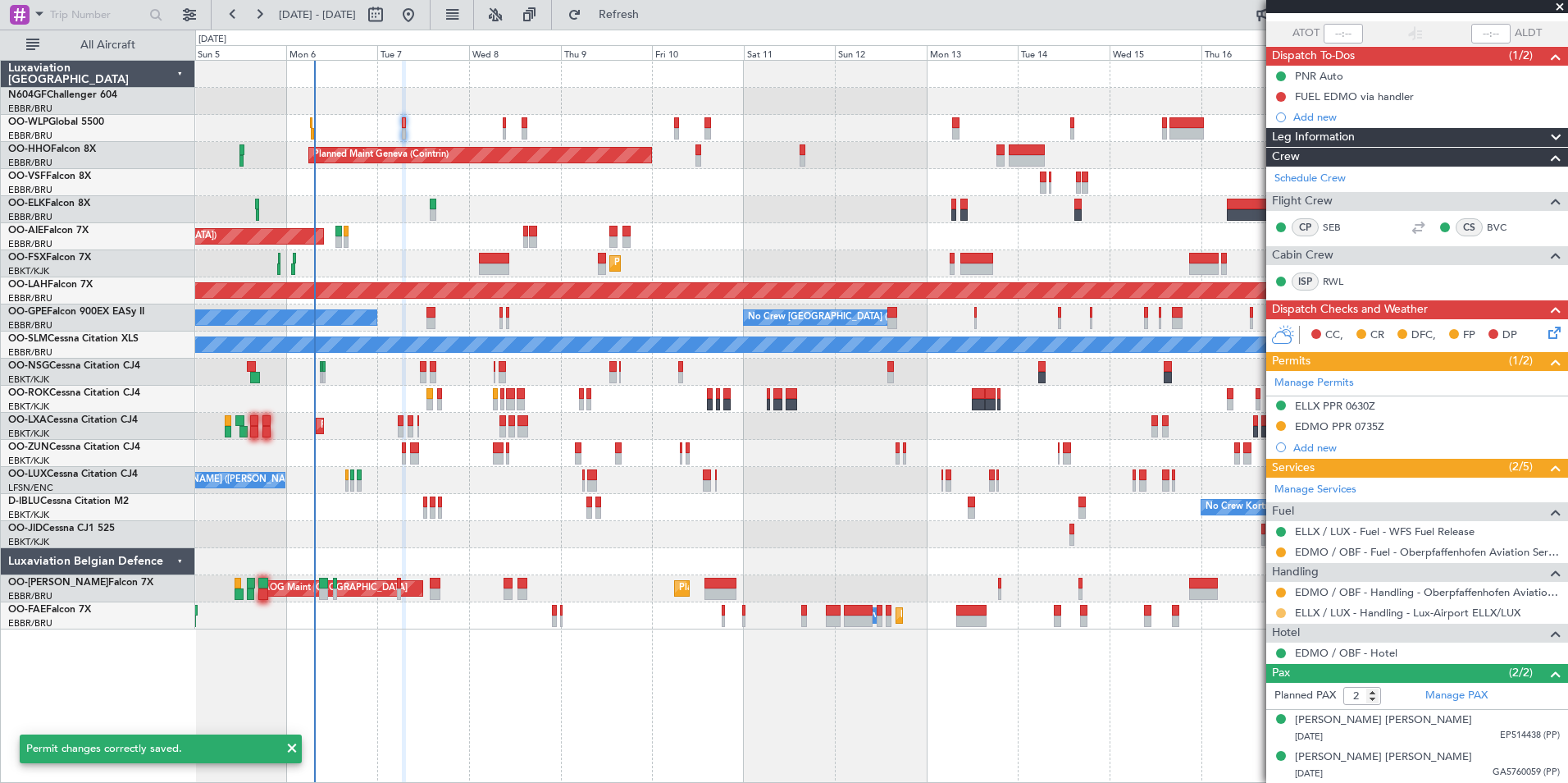
click at [1280, 609] on button at bounding box center [1281, 612] width 10 height 10
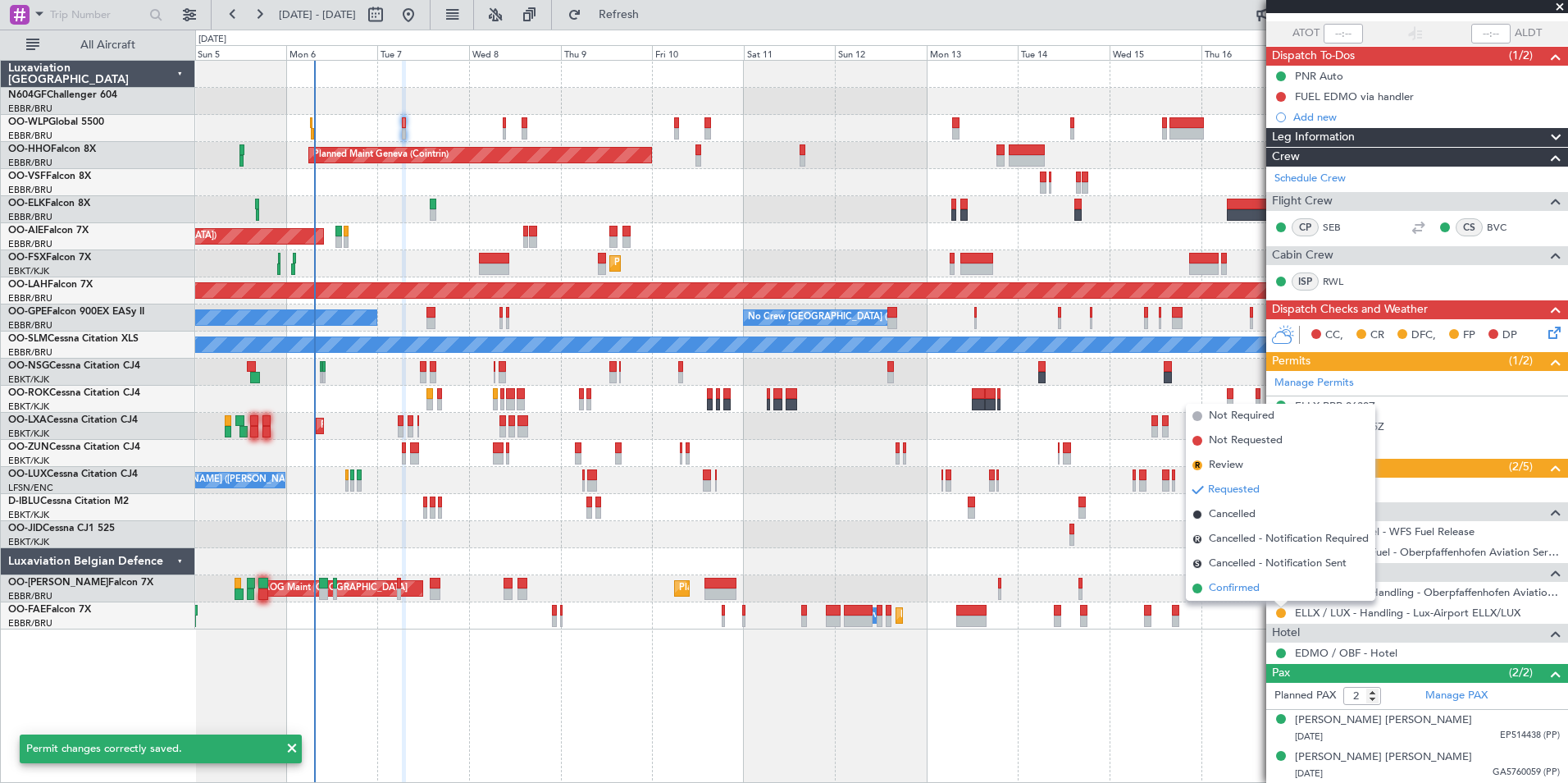
click at [1266, 581] on li "Confirmed" at bounding box center [1281, 588] width 189 height 25
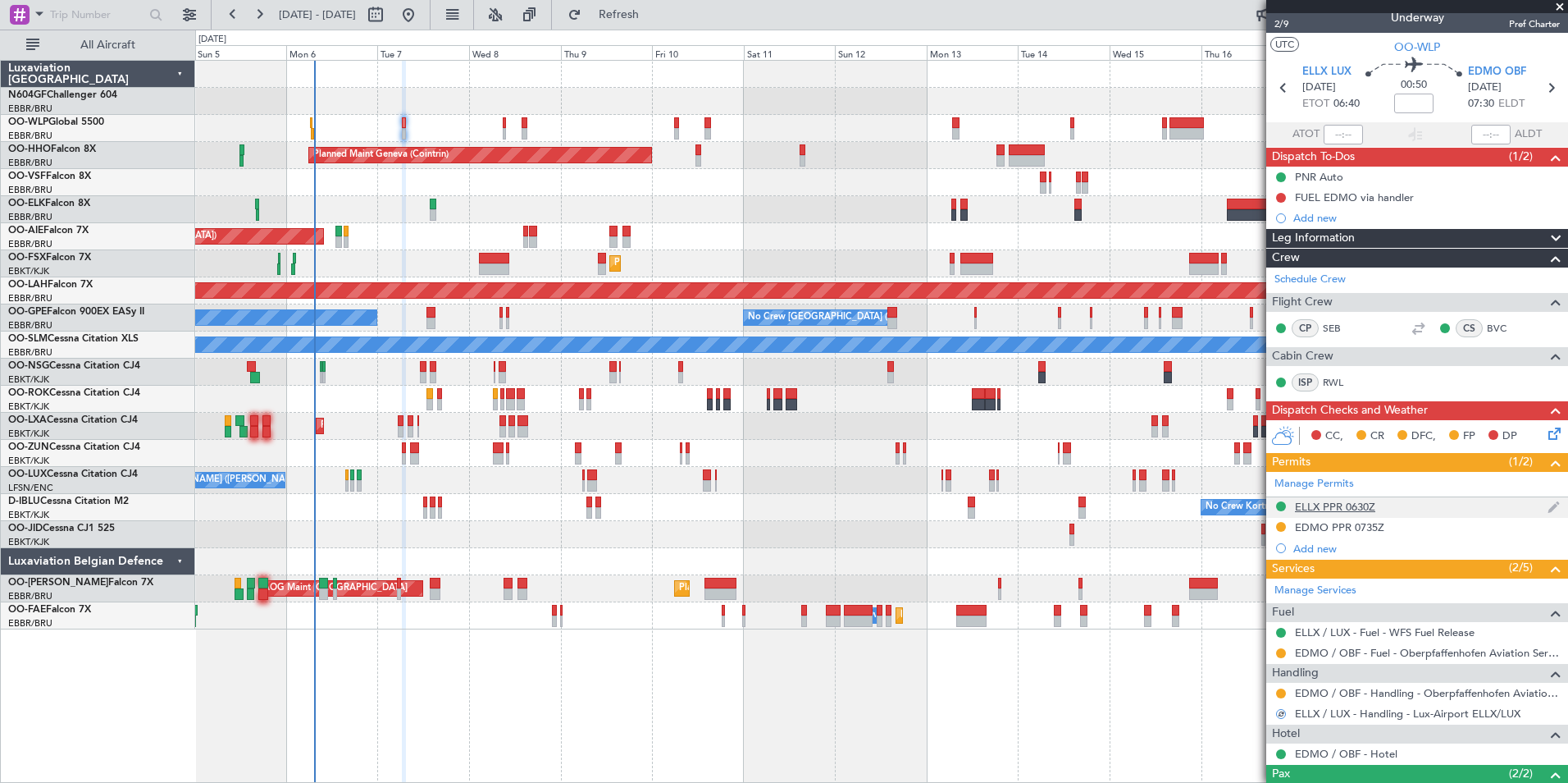
scroll to position [0, 0]
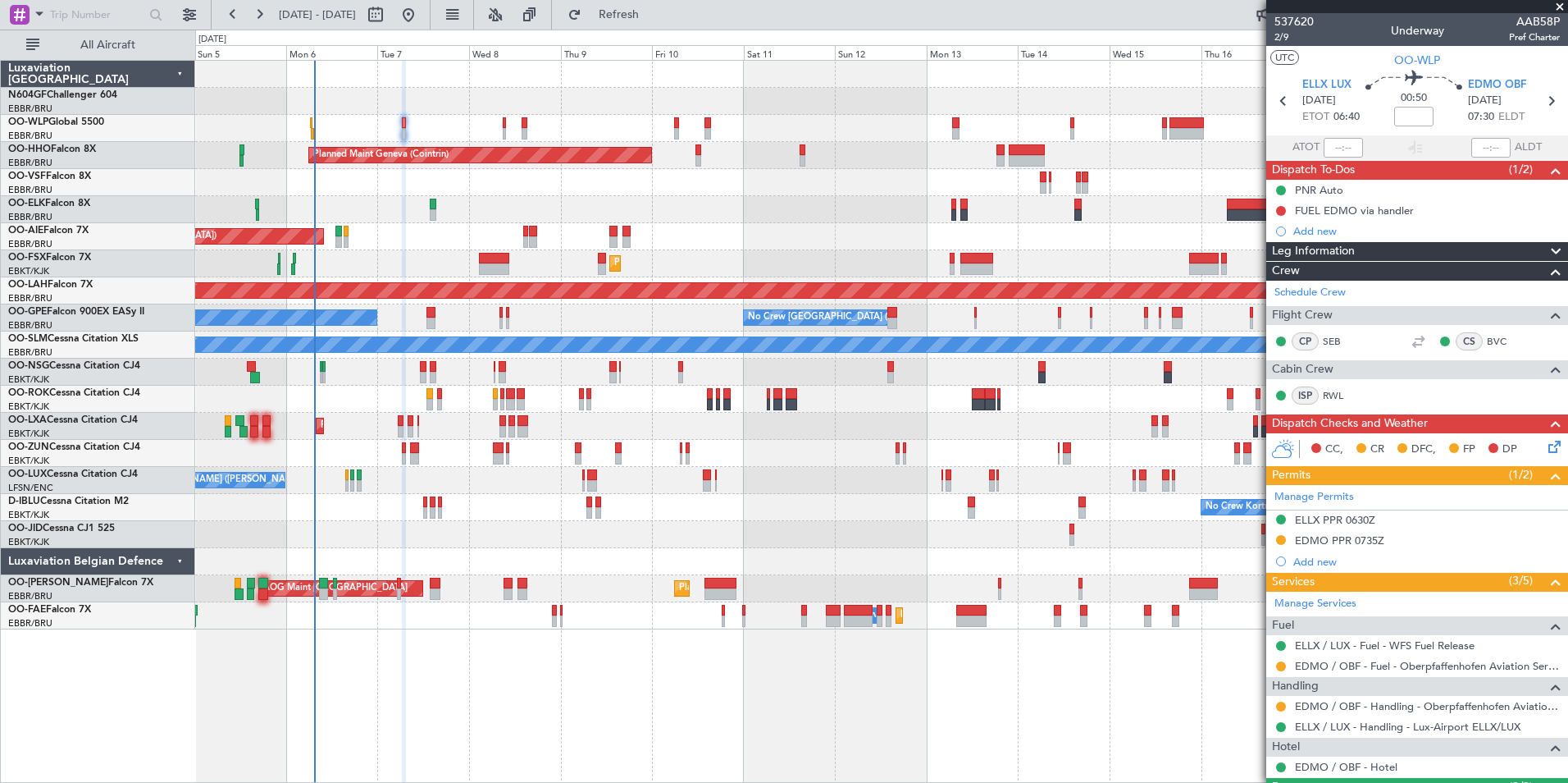
click at [1545, 449] on icon at bounding box center [1551, 443] width 13 height 13
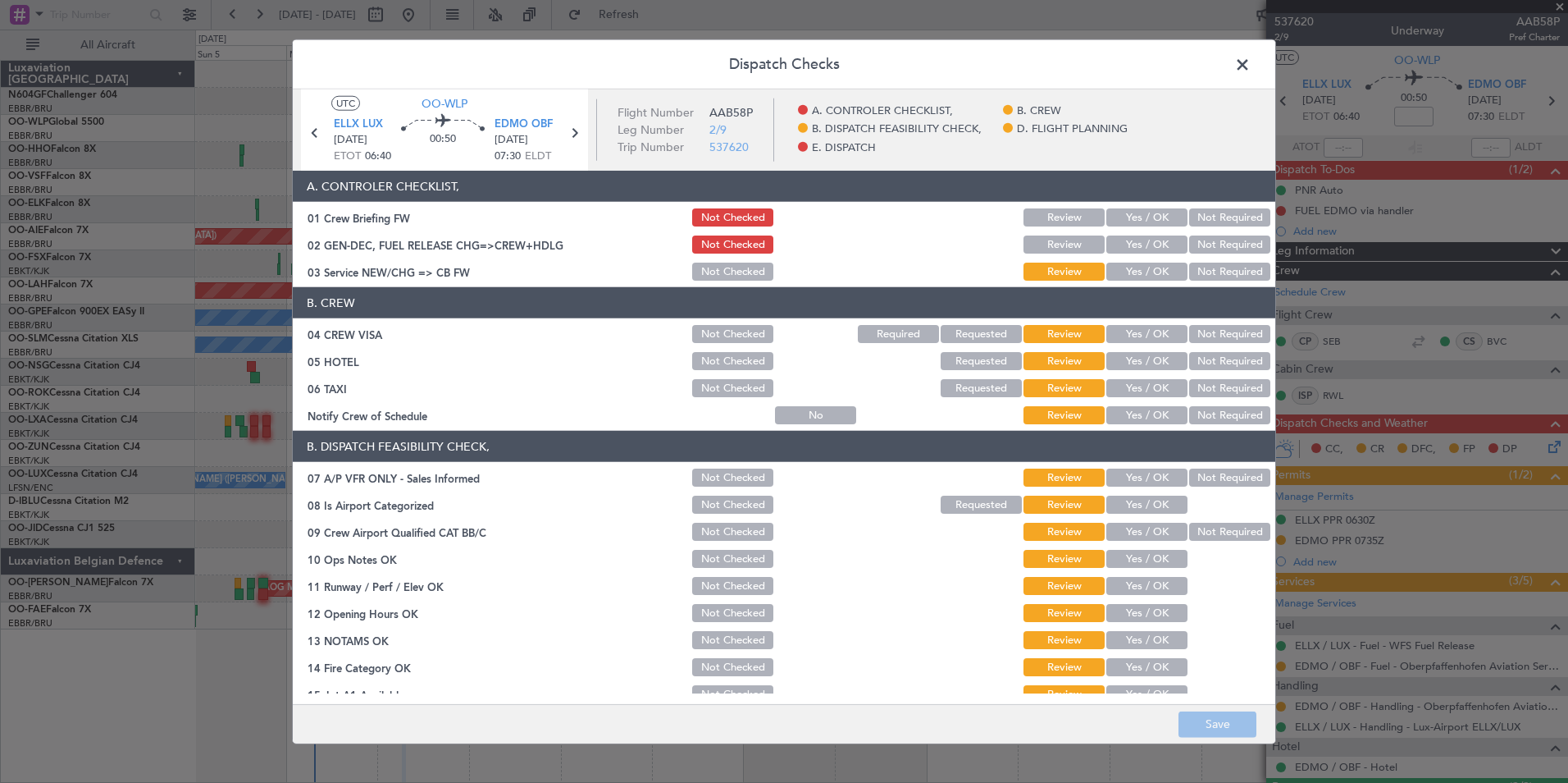
click at [1153, 415] on button "Yes / OK" at bounding box center [1147, 415] width 81 height 18
click at [1205, 395] on button "Not Required" at bounding box center [1230, 388] width 81 height 18
click at [1159, 365] on button "Yes / OK" at bounding box center [1147, 361] width 81 height 18
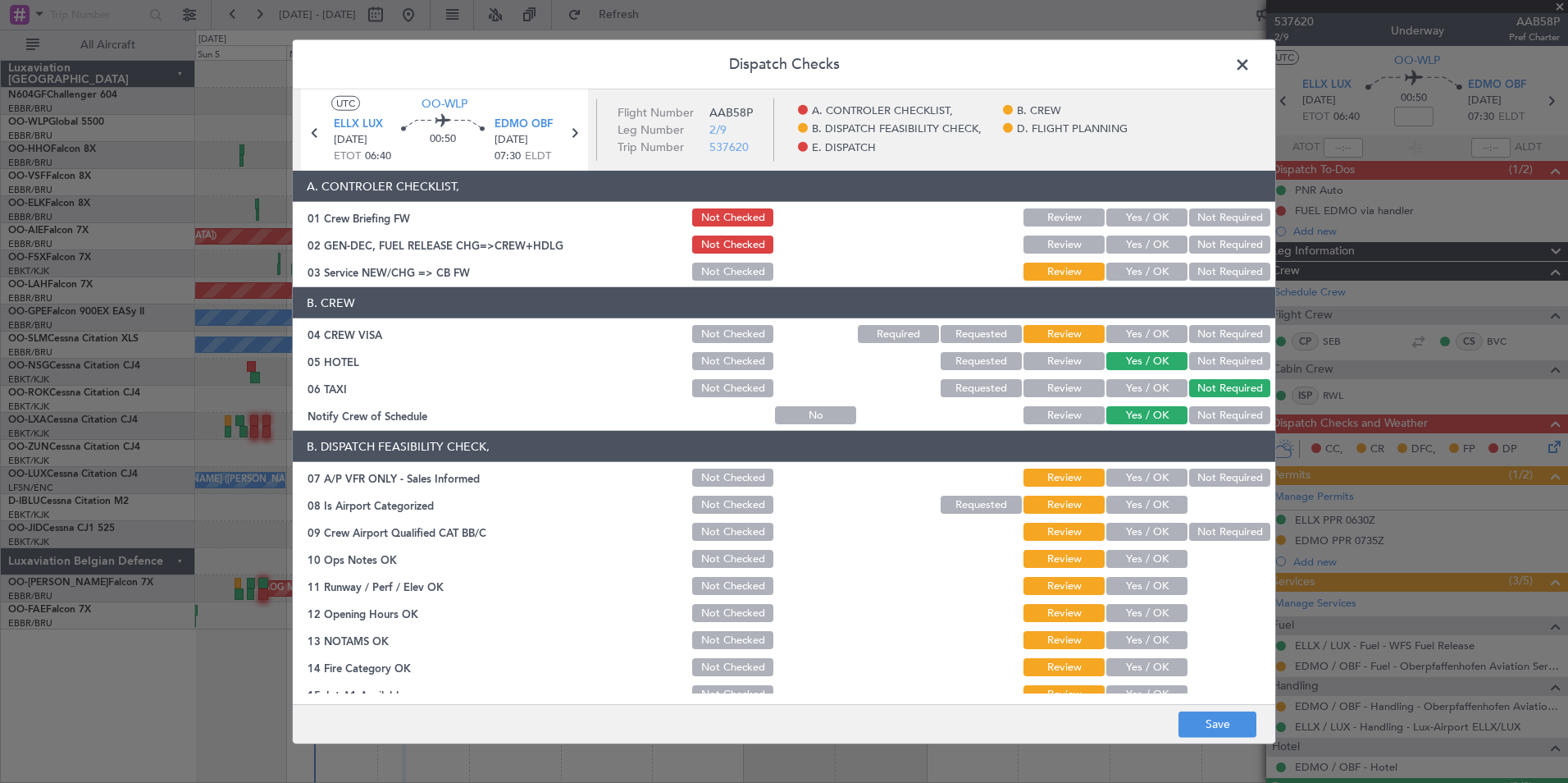
click at [1212, 339] on button "Not Required" at bounding box center [1230, 334] width 81 height 18
click at [1150, 277] on button "Yes / OK" at bounding box center [1147, 272] width 81 height 18
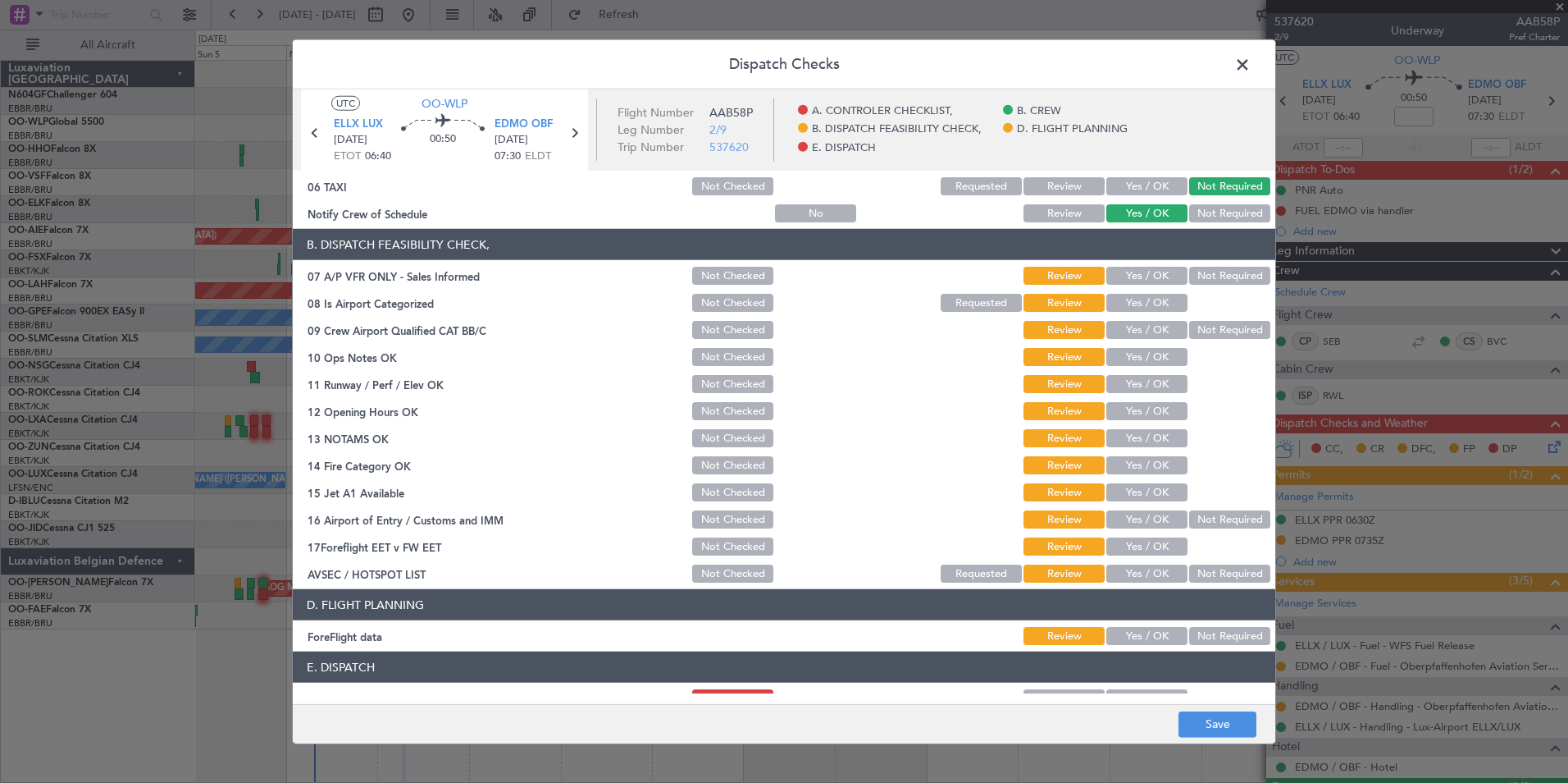
scroll to position [303, 0]
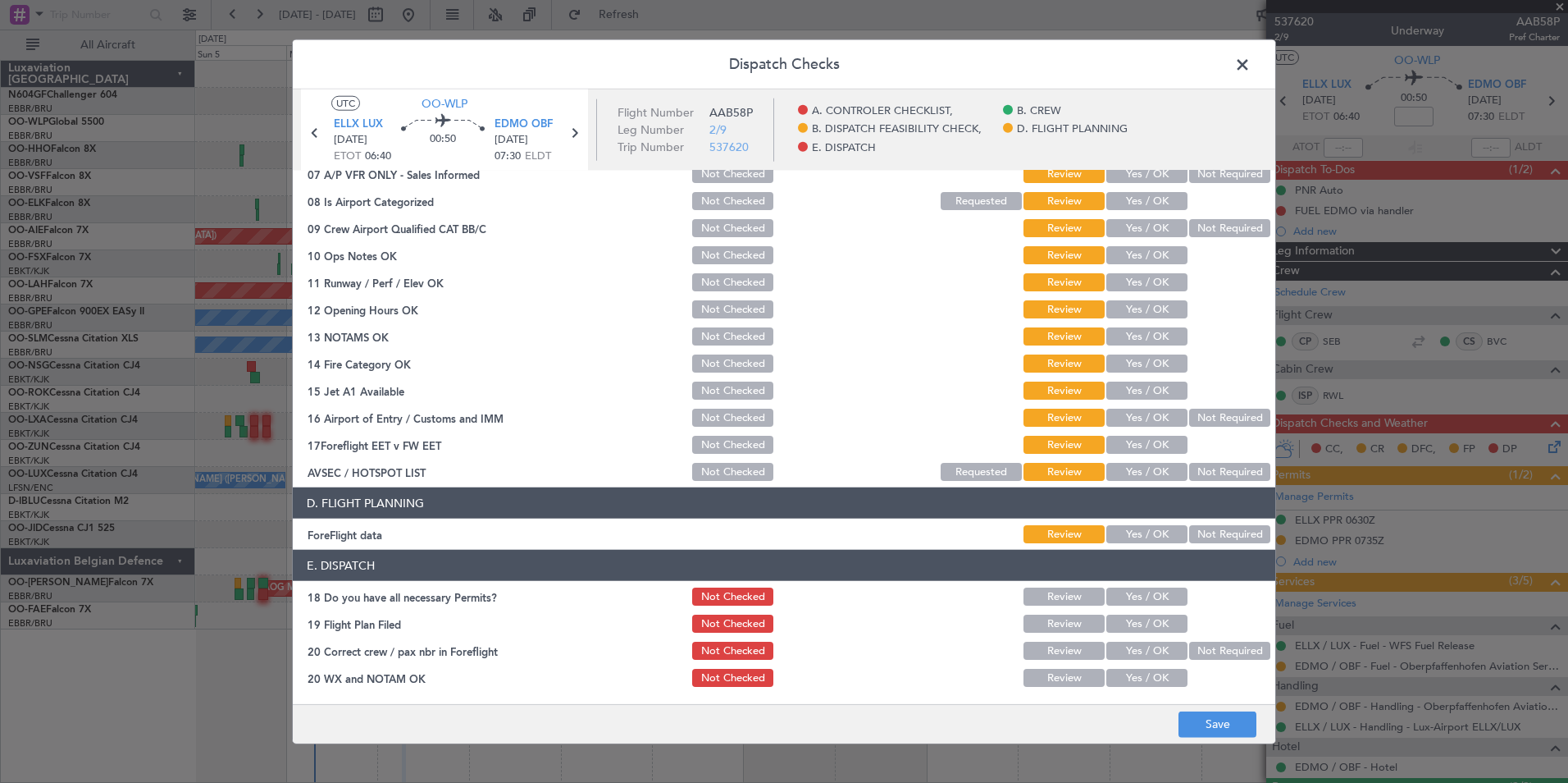
click at [1209, 534] on button "Not Required" at bounding box center [1230, 534] width 81 height 18
click at [1232, 724] on button "Save" at bounding box center [1218, 724] width 78 height 27
click at [1251, 60] on span at bounding box center [1251, 68] width 0 height 33
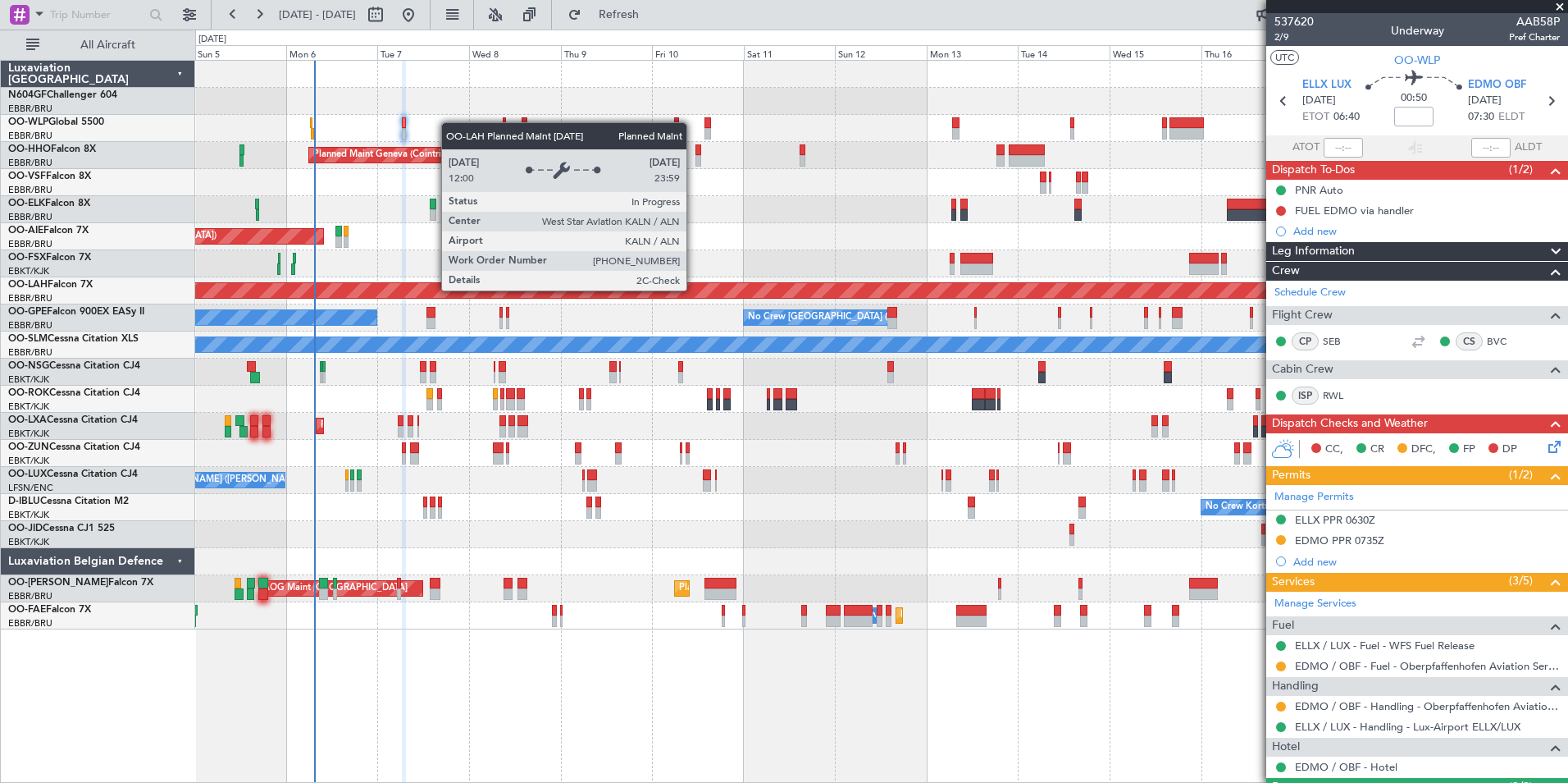
click at [786, 319] on div "Planned Maint Milan (Linate) Planned Maint Geneva (Cointrin) Unplanned Maint Lo…" at bounding box center [881, 345] width 1372 height 569
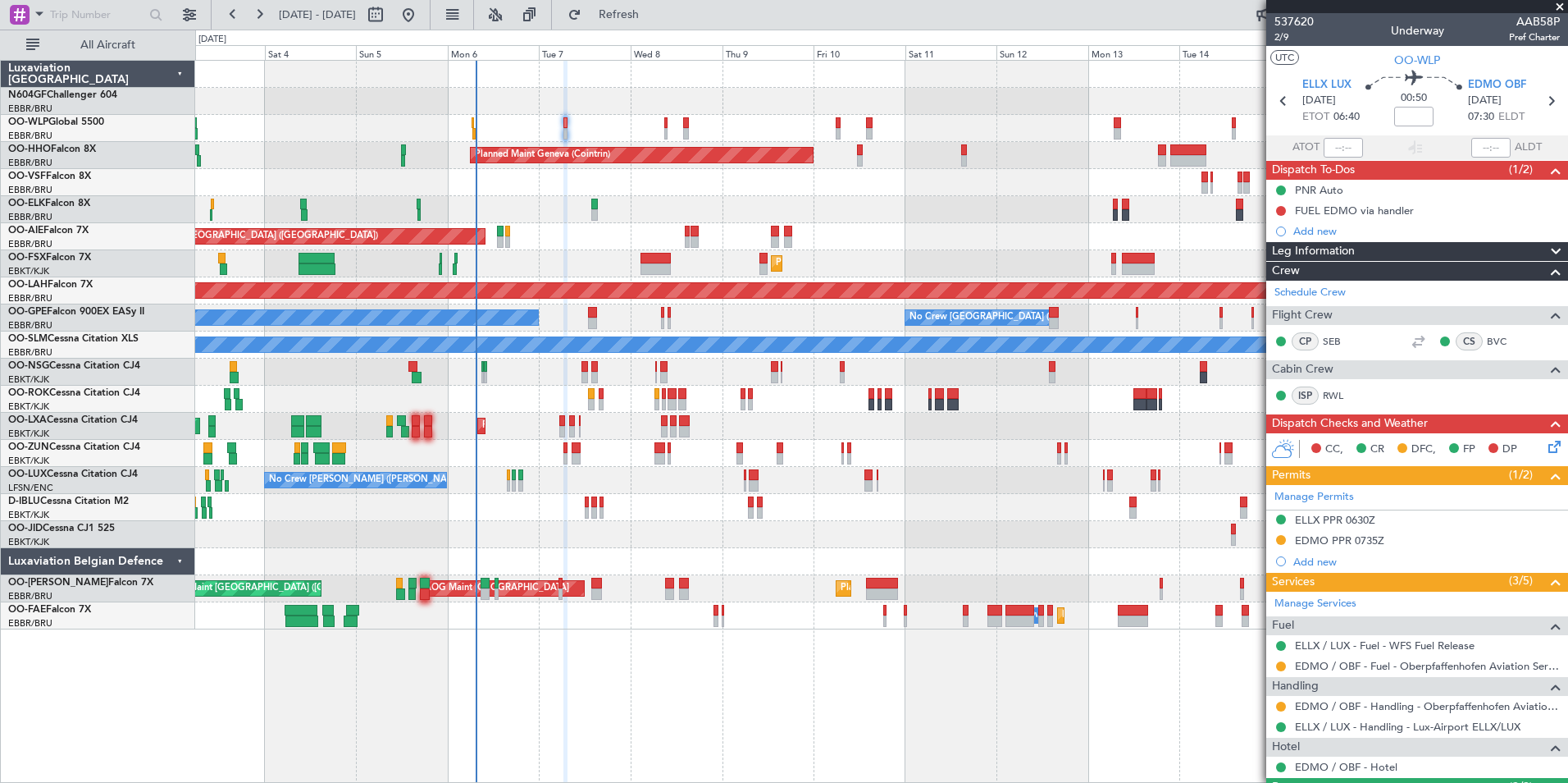
click at [704, 445] on div "Planned Maint Milan (Linate) Planned Maint Geneva (Cointrin) Planned Maint Kort…" at bounding box center [881, 345] width 1372 height 569
click at [685, 433] on div "Planned Maint Kortrijk-Wevelgem AOG Maint Rimini" at bounding box center [881, 426] width 1372 height 27
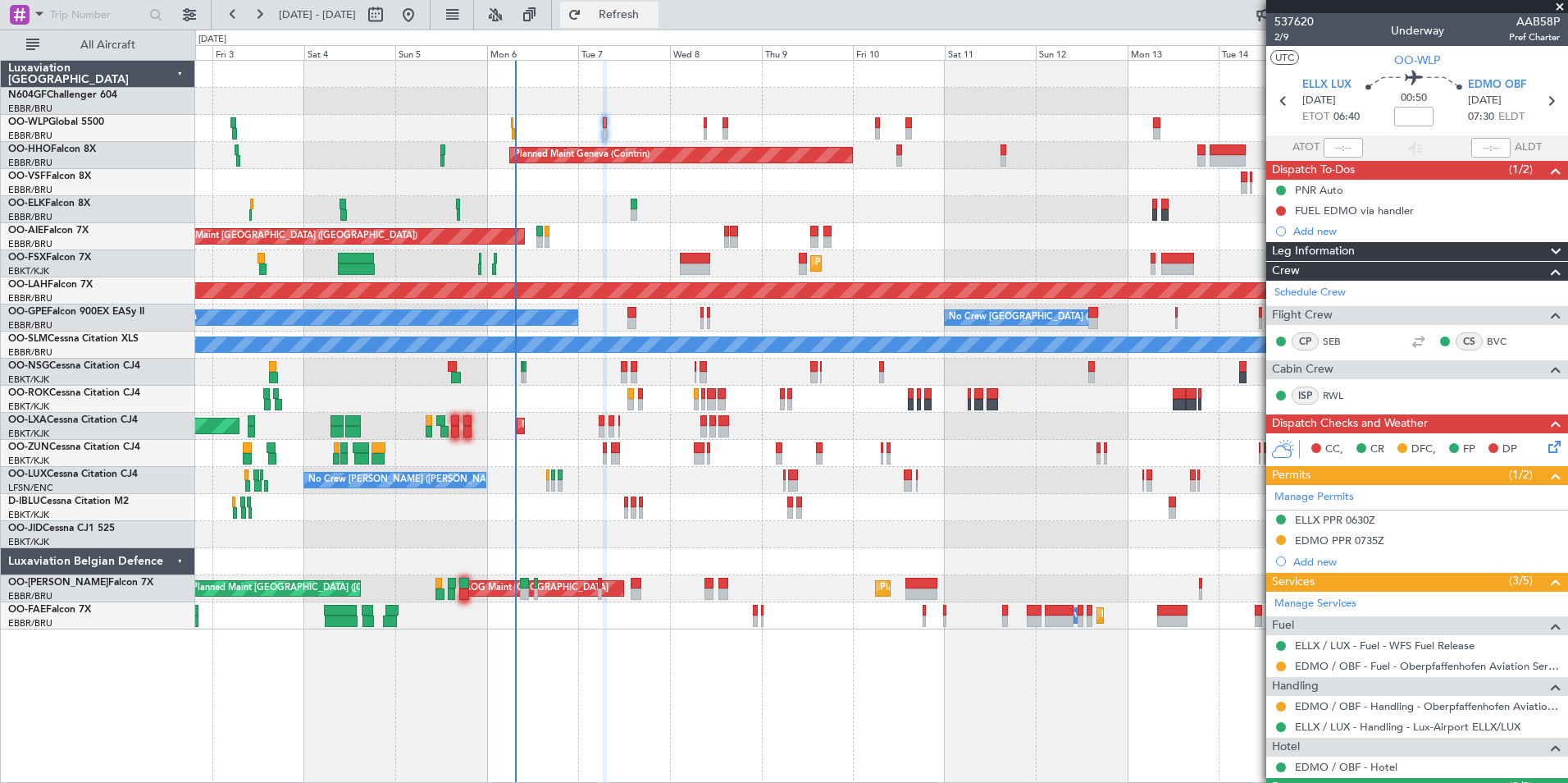
click at [654, 20] on span "Refresh" at bounding box center [619, 14] width 69 height 12
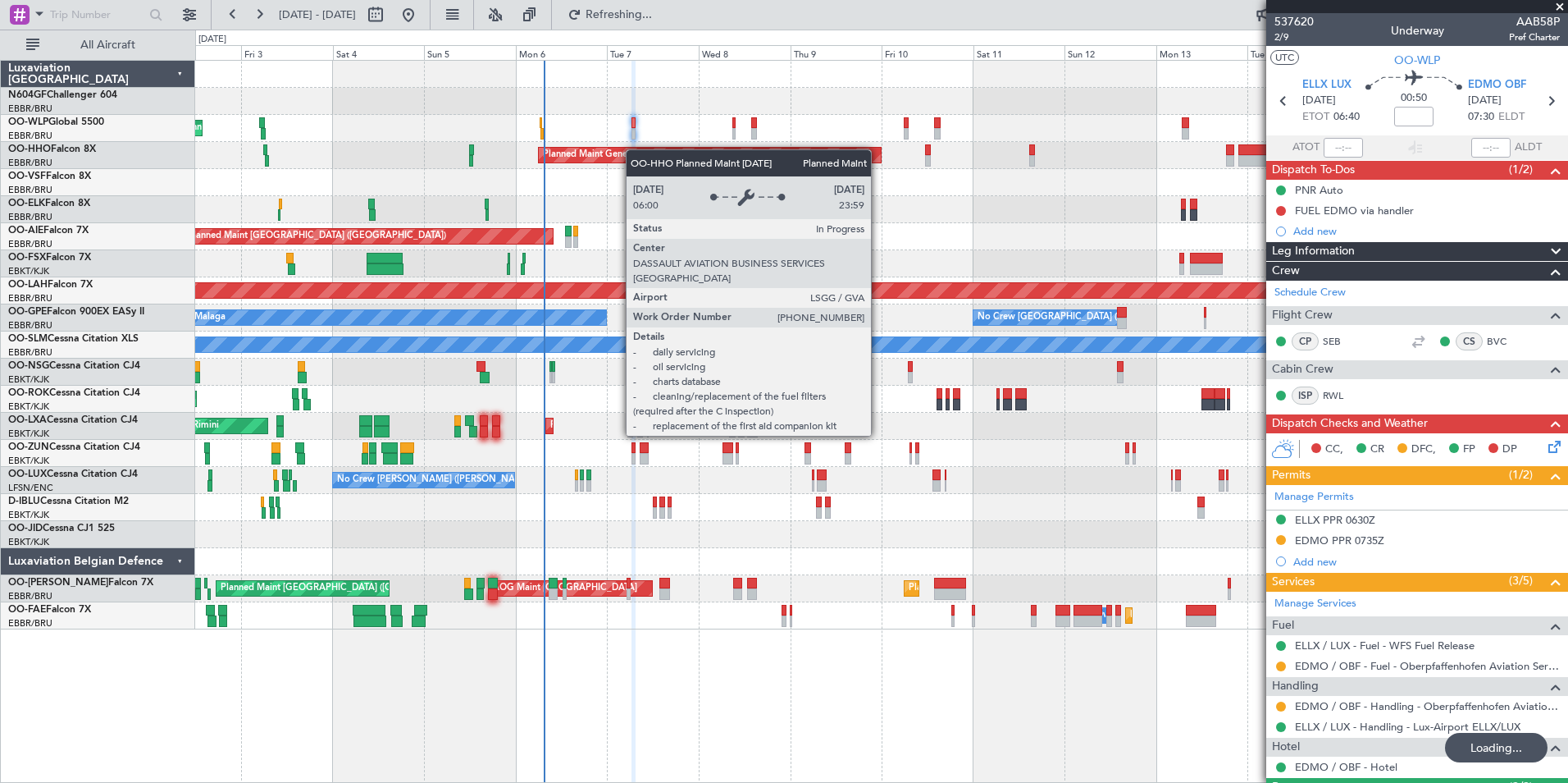
click at [652, 152] on div "Planned Maint Geneva (Cointrin)" at bounding box center [881, 155] width 1372 height 27
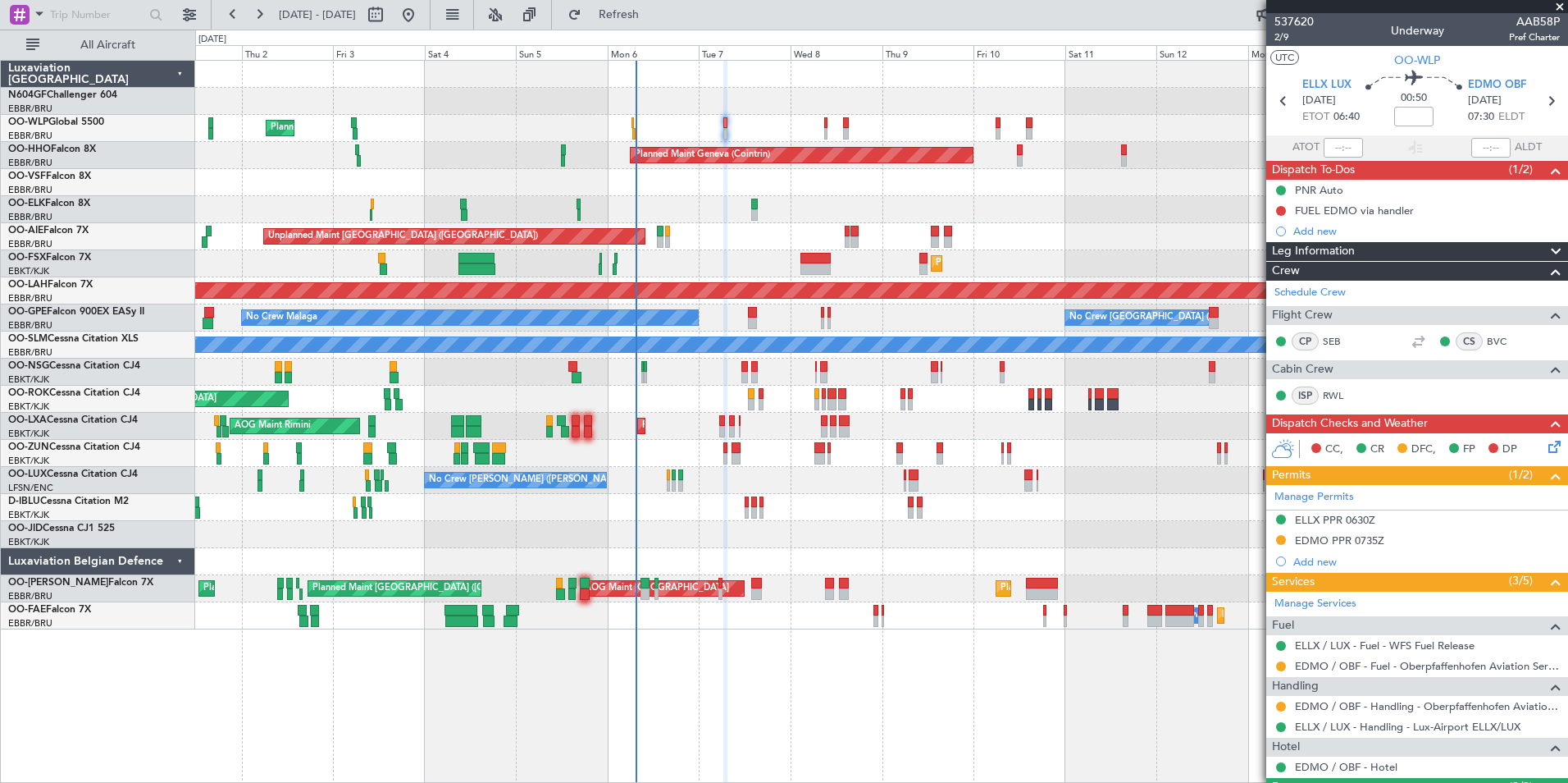
click at [700, 272] on div "Planned Maint Milan (Linate) Planned Maint Geneva (Cointrin) Planned Maint Kort…" at bounding box center [881, 345] width 1372 height 569
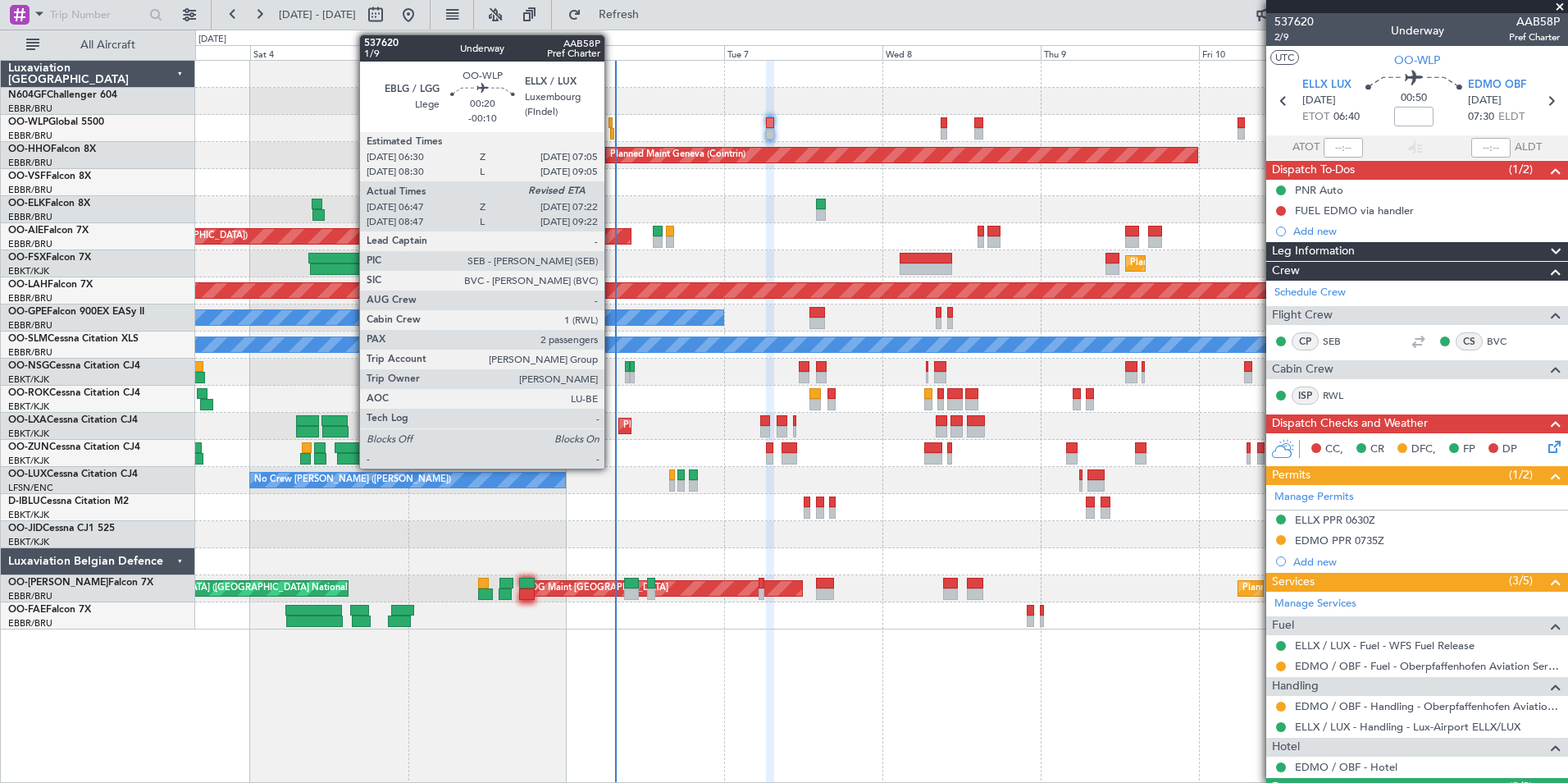
click at [612, 136] on div at bounding box center [612, 134] width 4 height 12
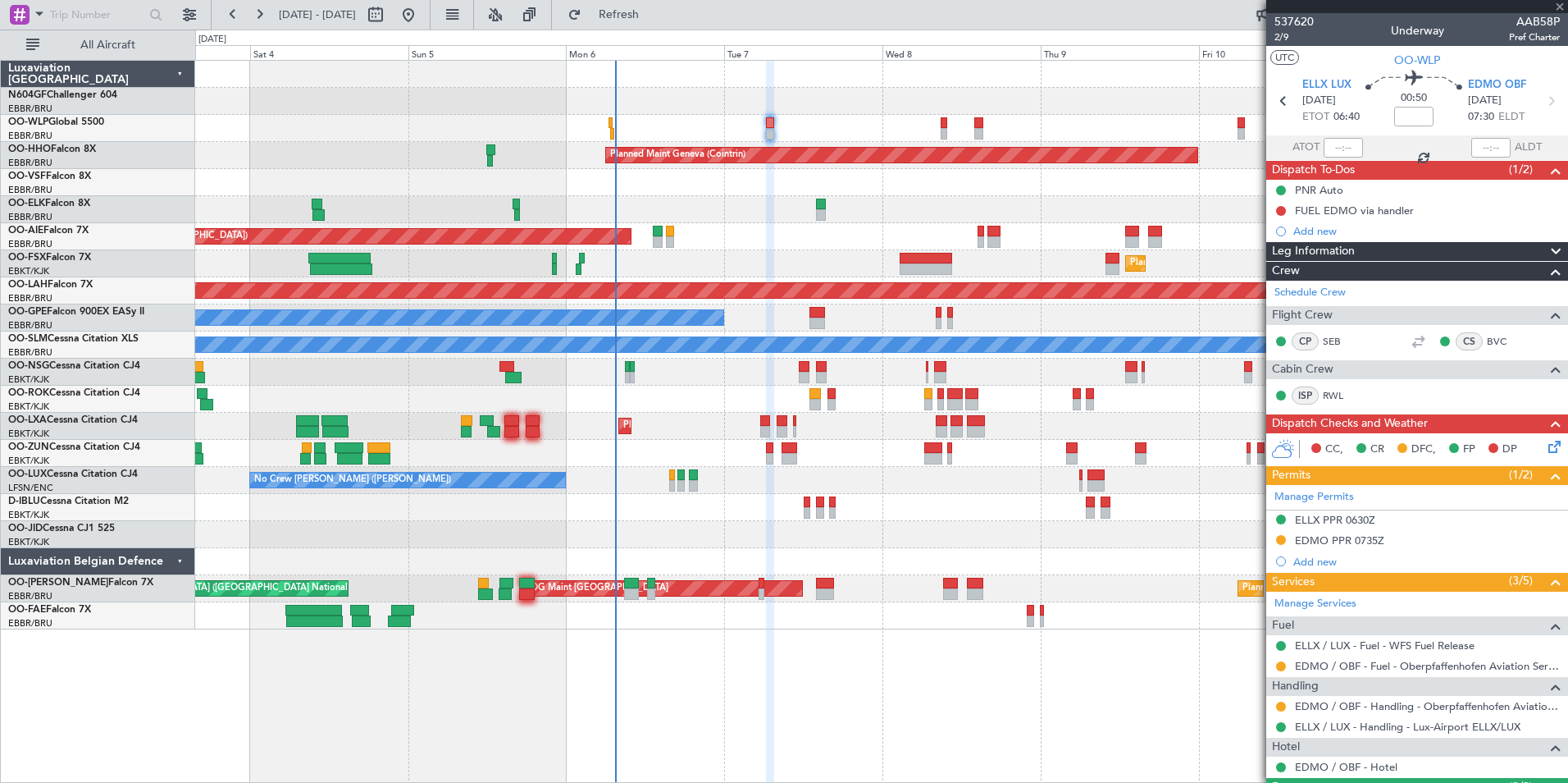
type input "-00:10"
type input "06:57"
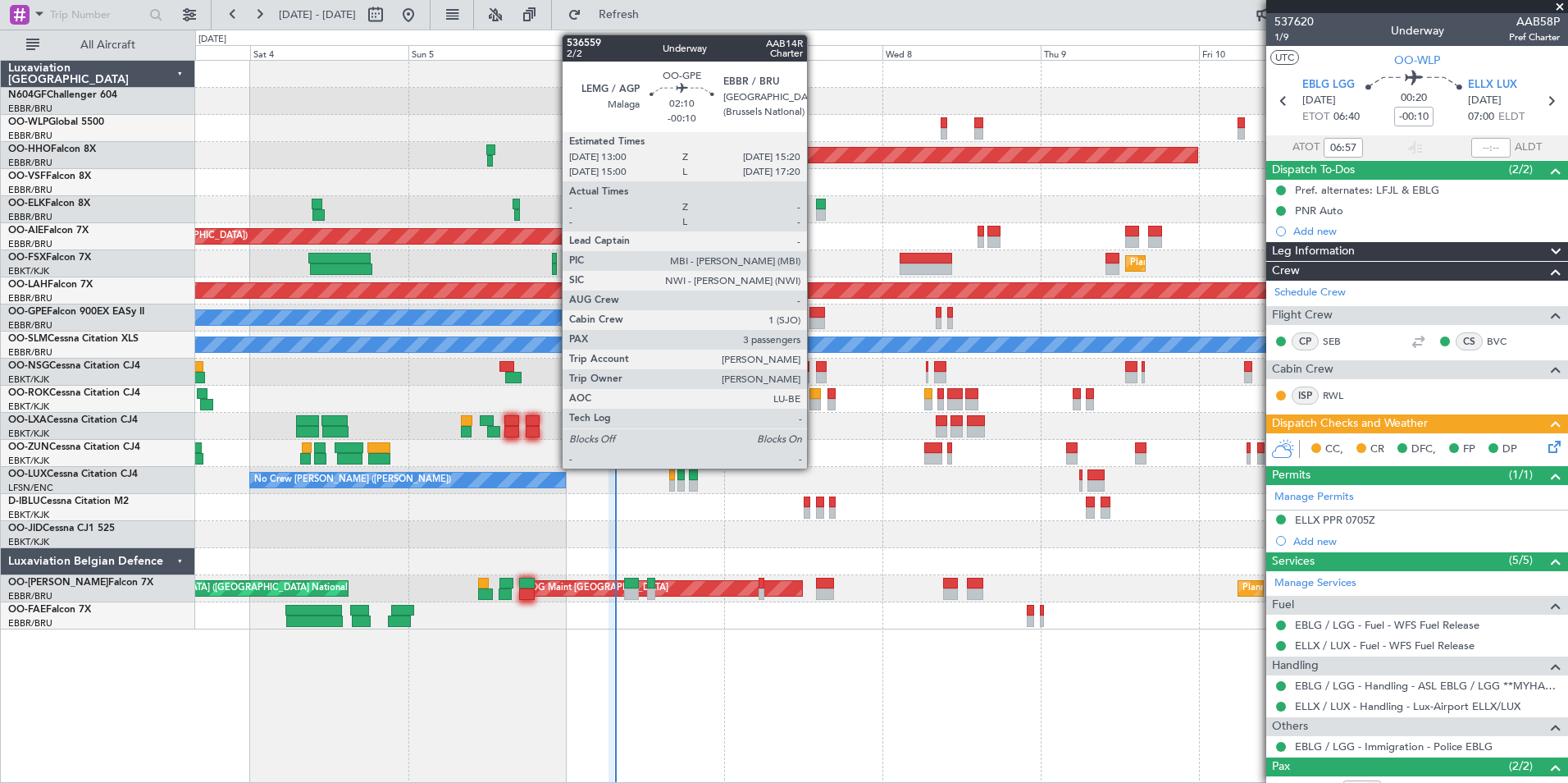
click at [815, 318] on div at bounding box center [817, 323] width 16 height 12
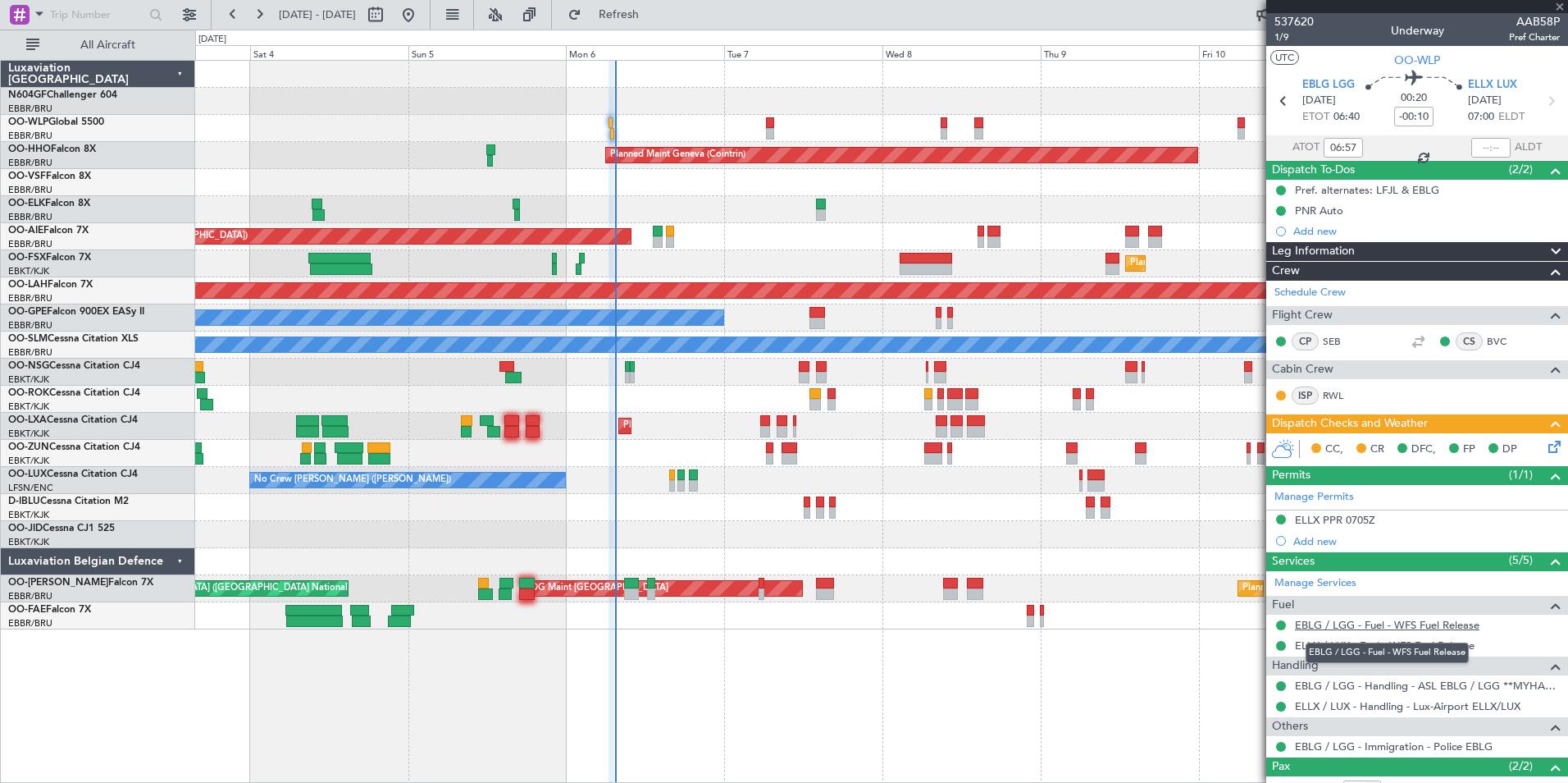
type input "3"
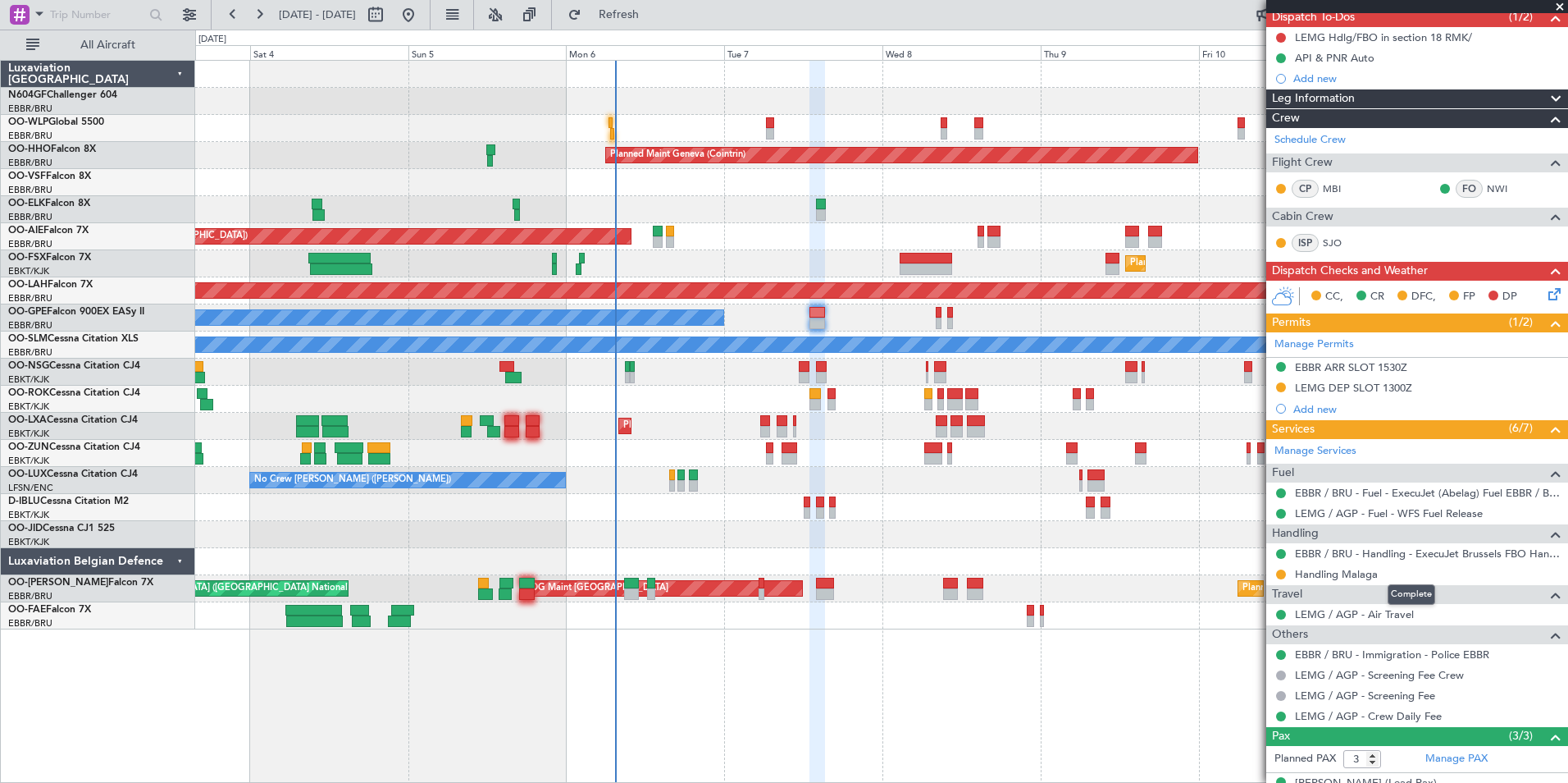
scroll to position [127, 0]
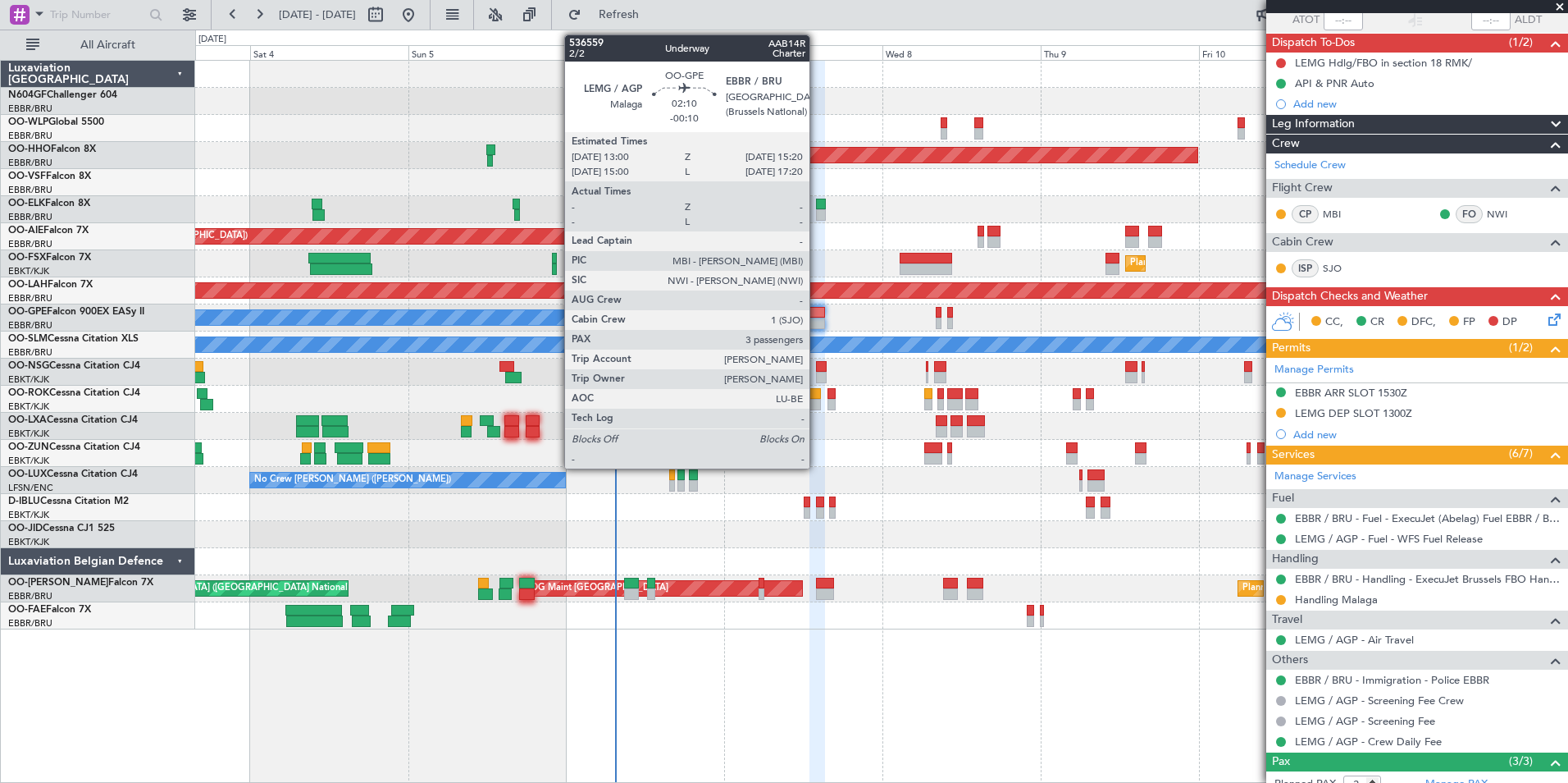
click at [817, 324] on div at bounding box center [817, 323] width 16 height 12
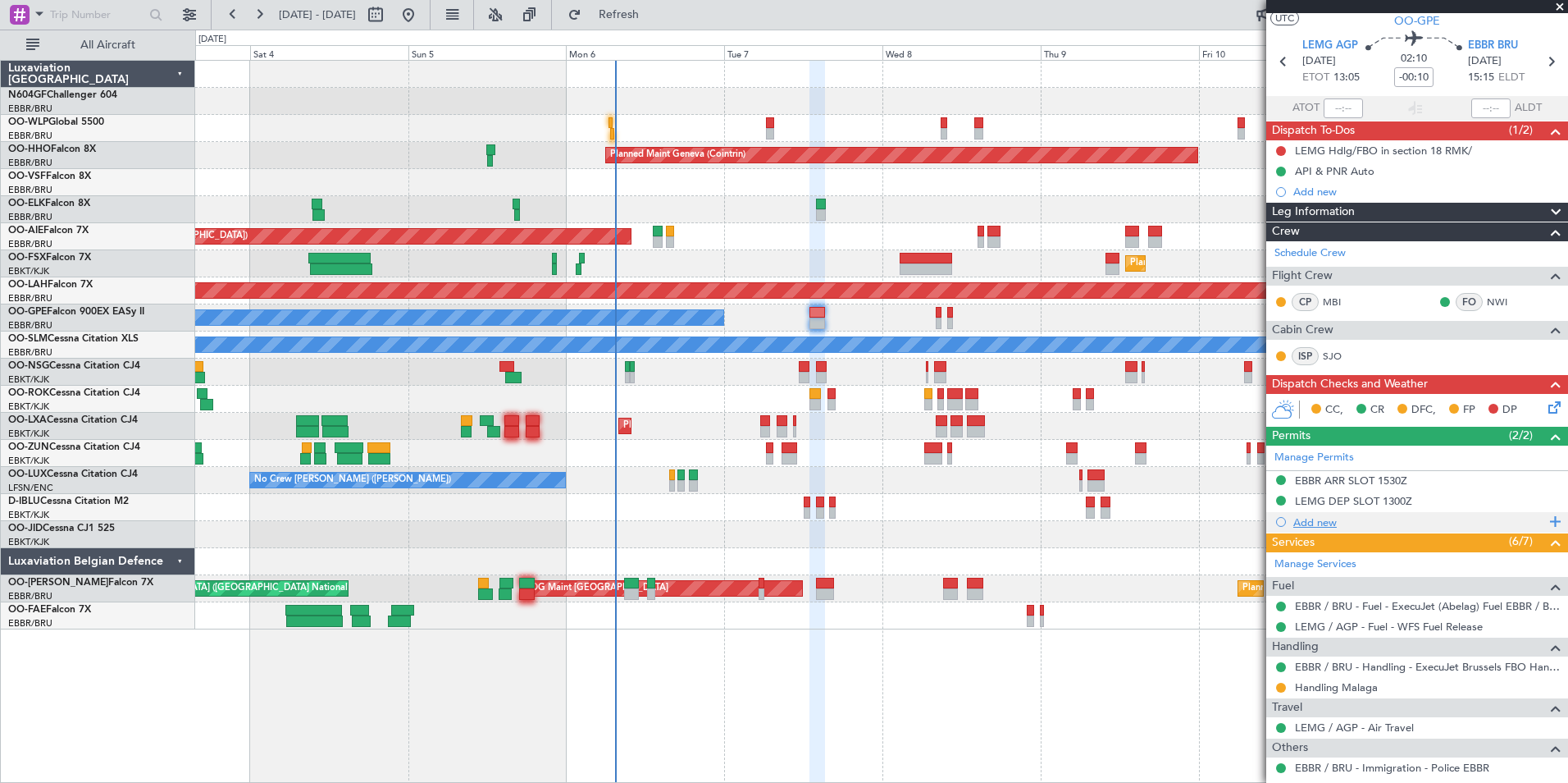
scroll to position [253, 0]
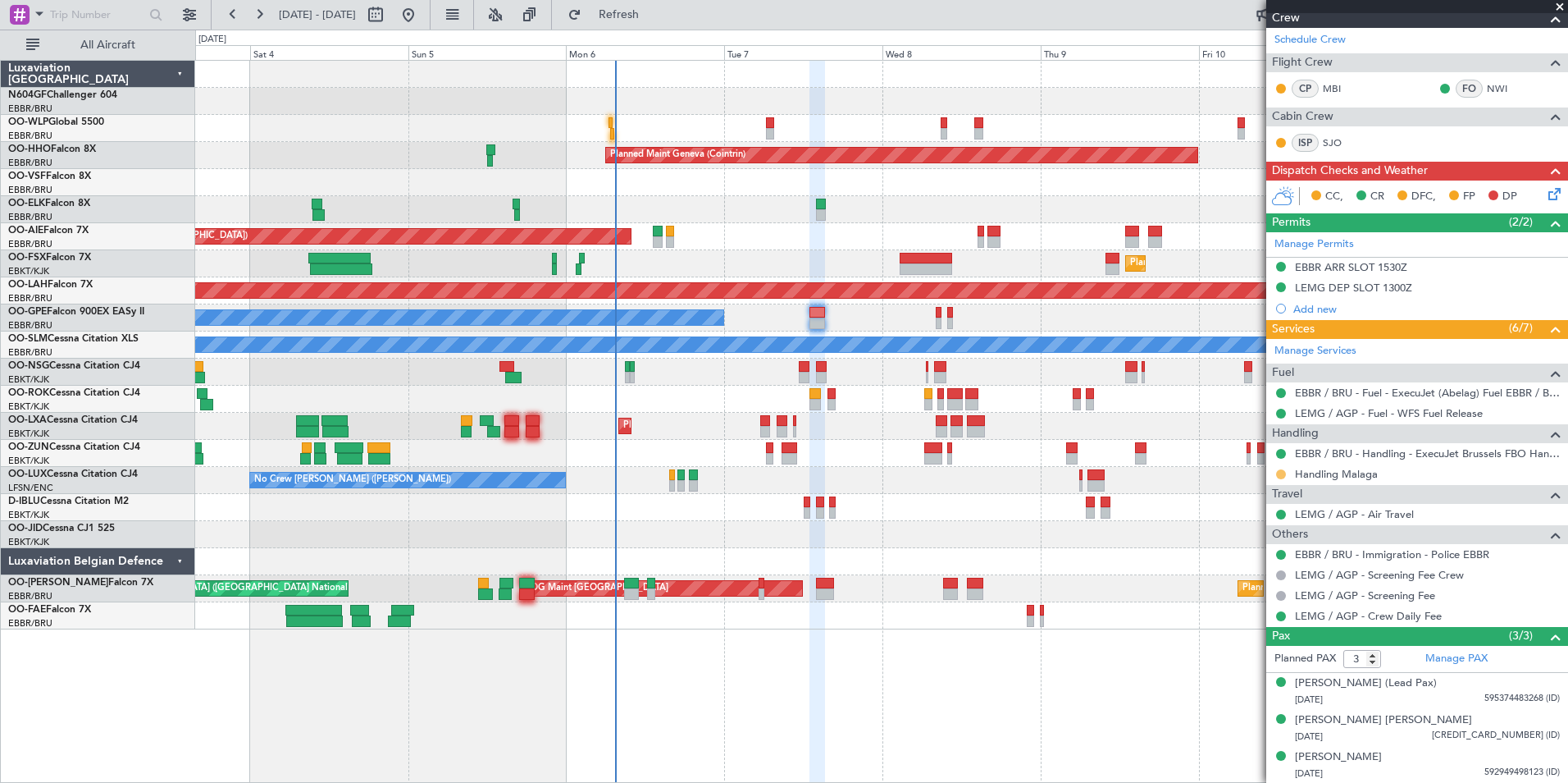
click at [1283, 472] on button at bounding box center [1281, 473] width 10 height 10
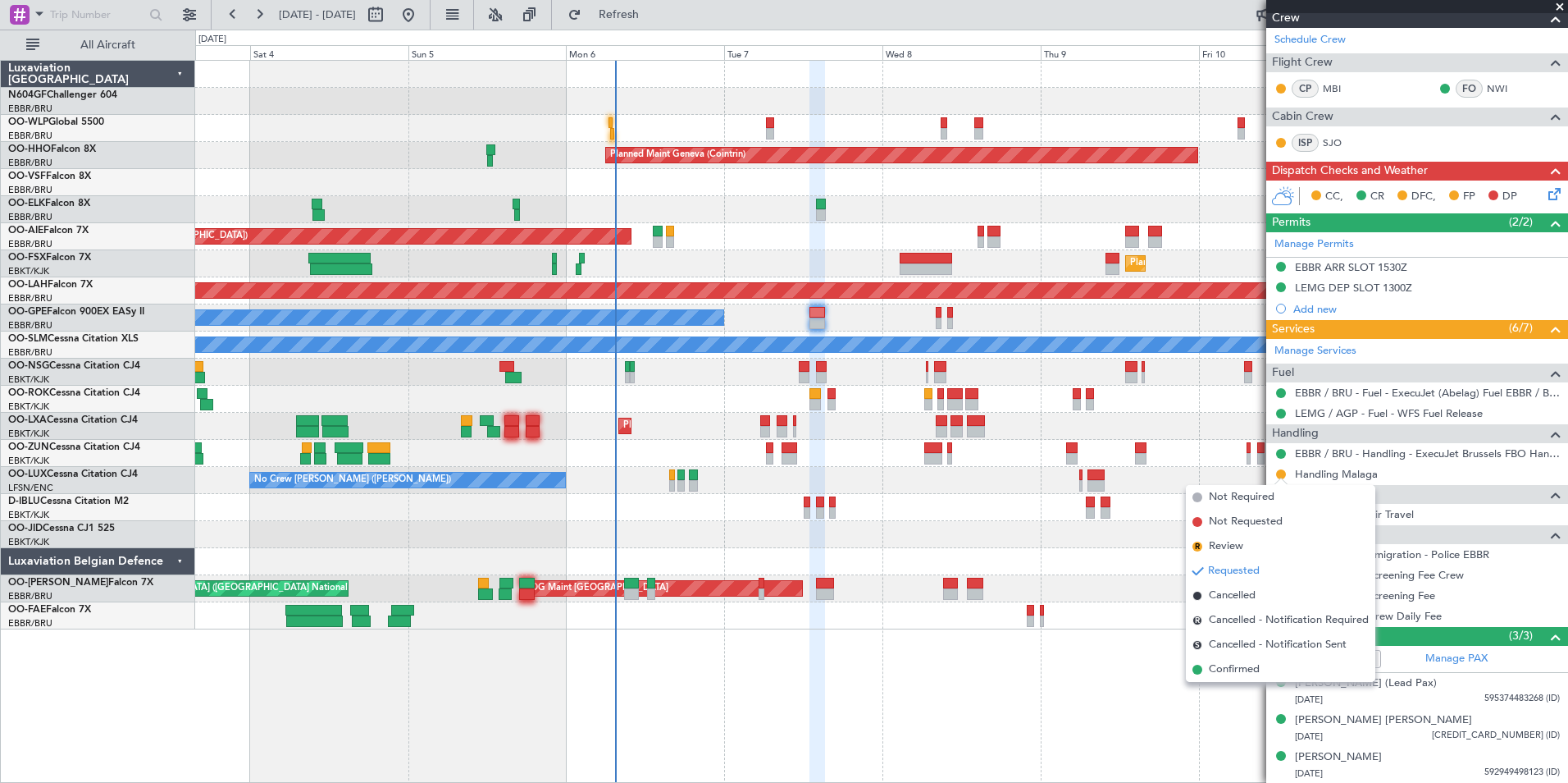
click at [787, 234] on div "Unplanned Maint [GEOGRAPHIC_DATA] ([GEOGRAPHIC_DATA])" at bounding box center [881, 236] width 1372 height 27
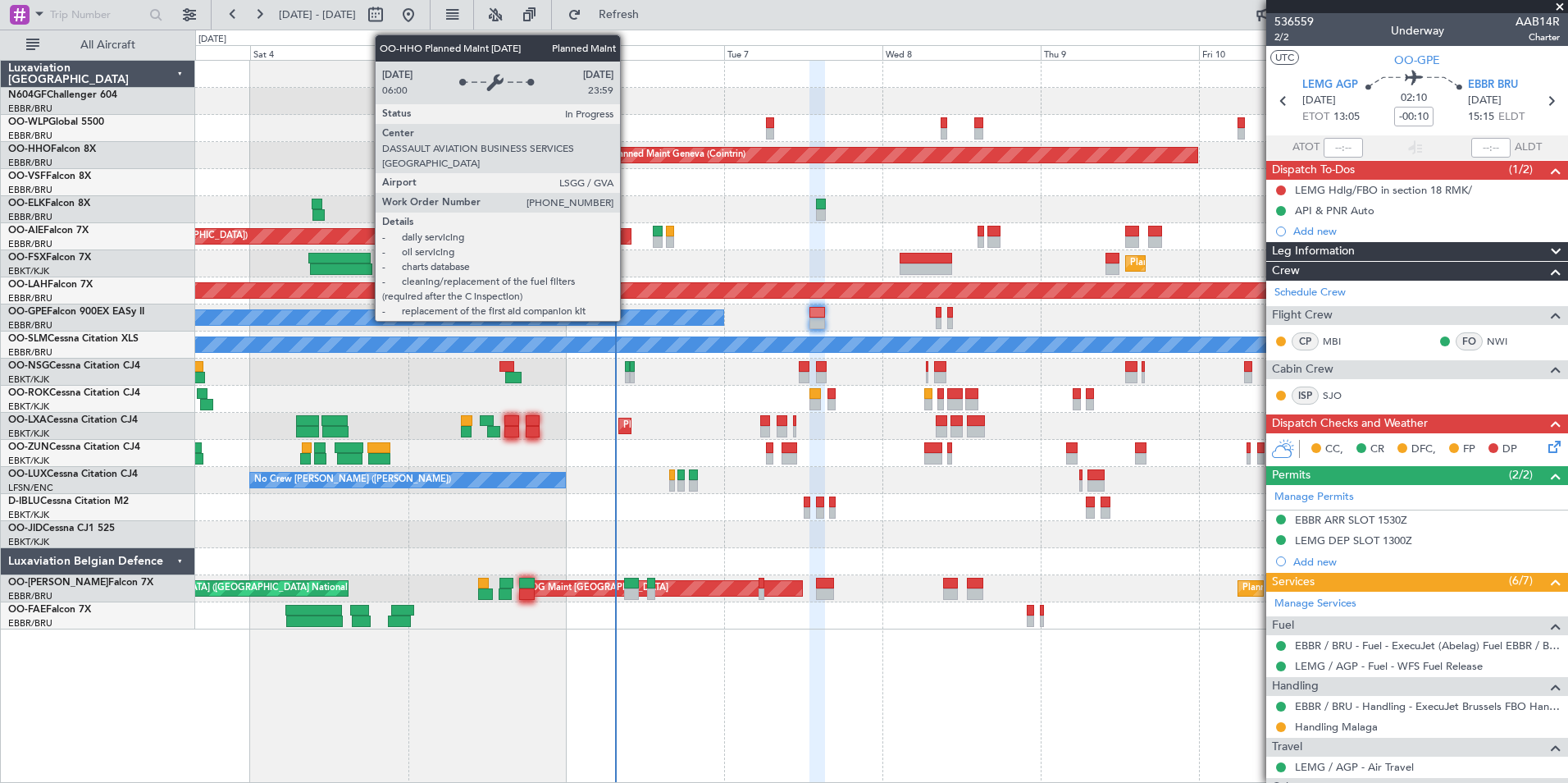
scroll to position [253, 0]
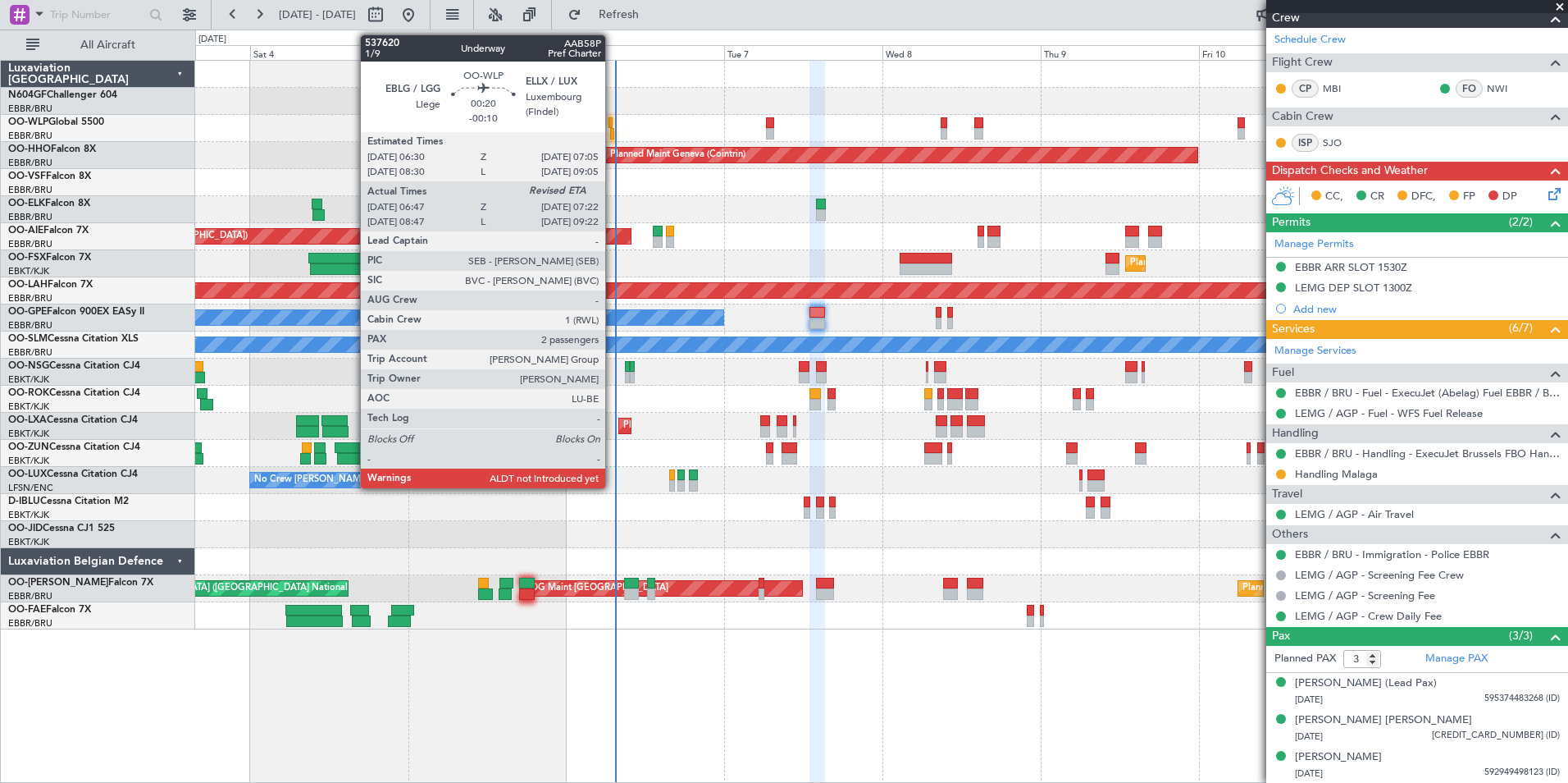
click at [613, 134] on div at bounding box center [612, 134] width 4 height 12
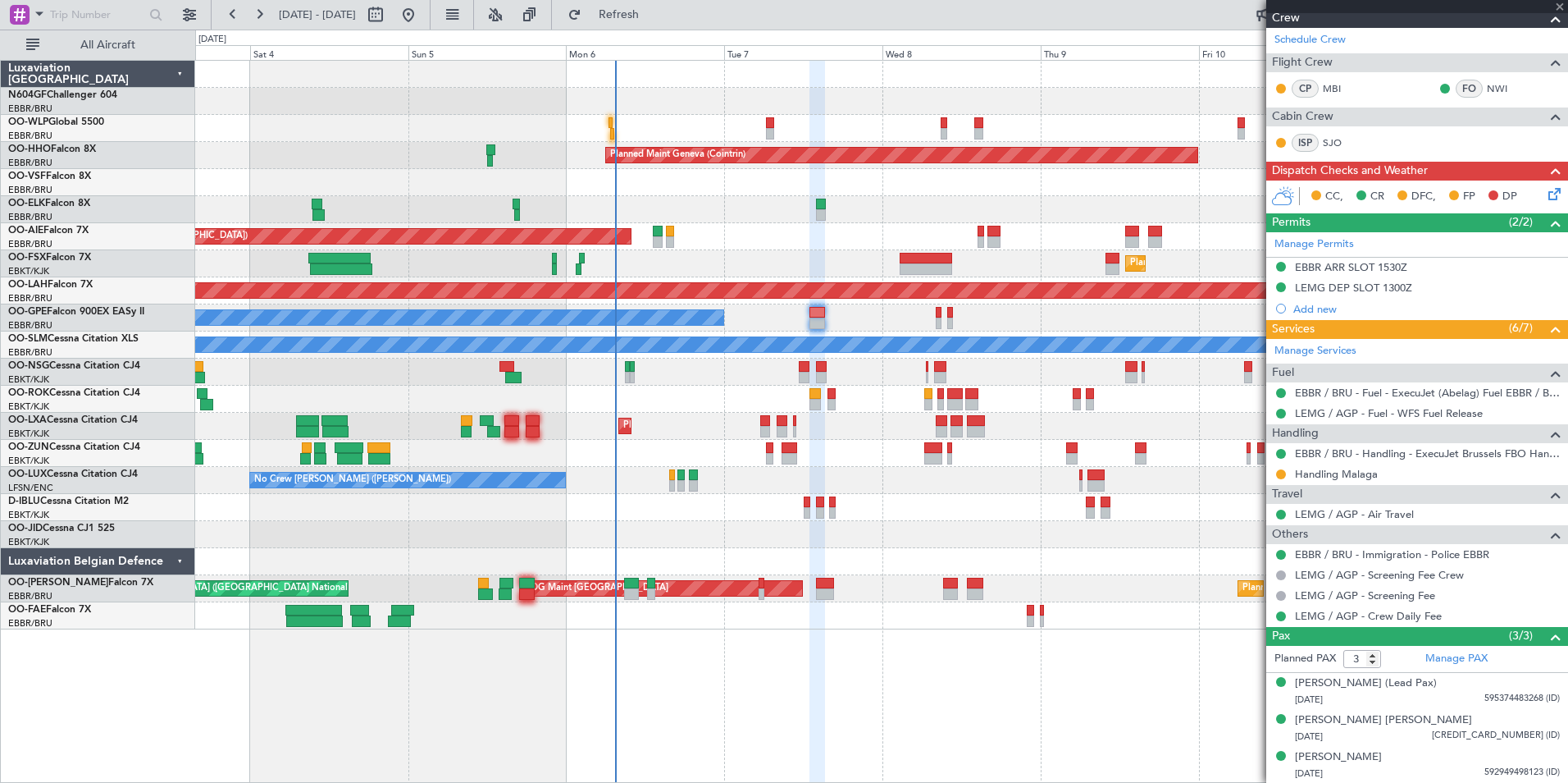
type input "06:57"
type input "2"
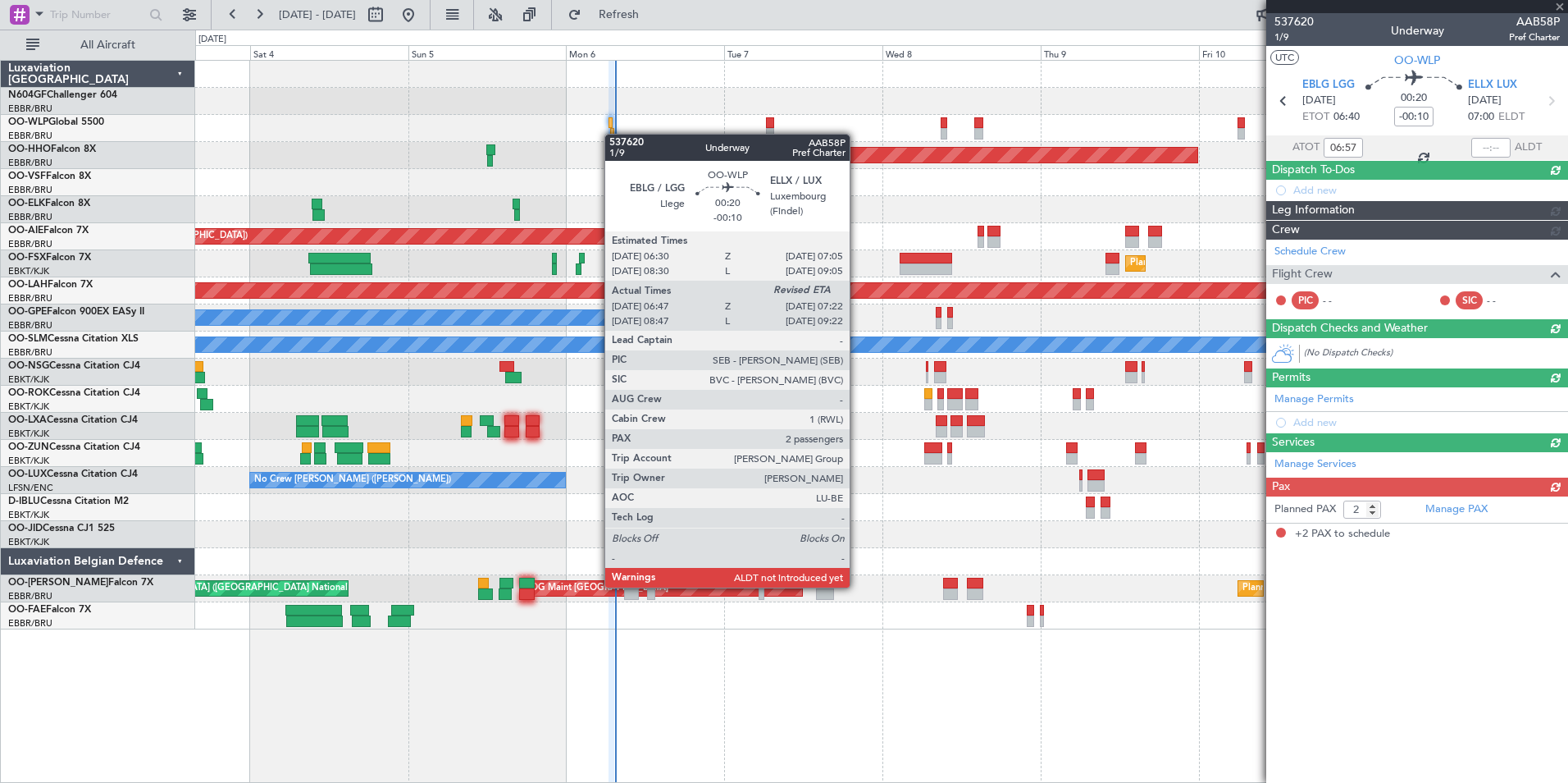
scroll to position [0, 0]
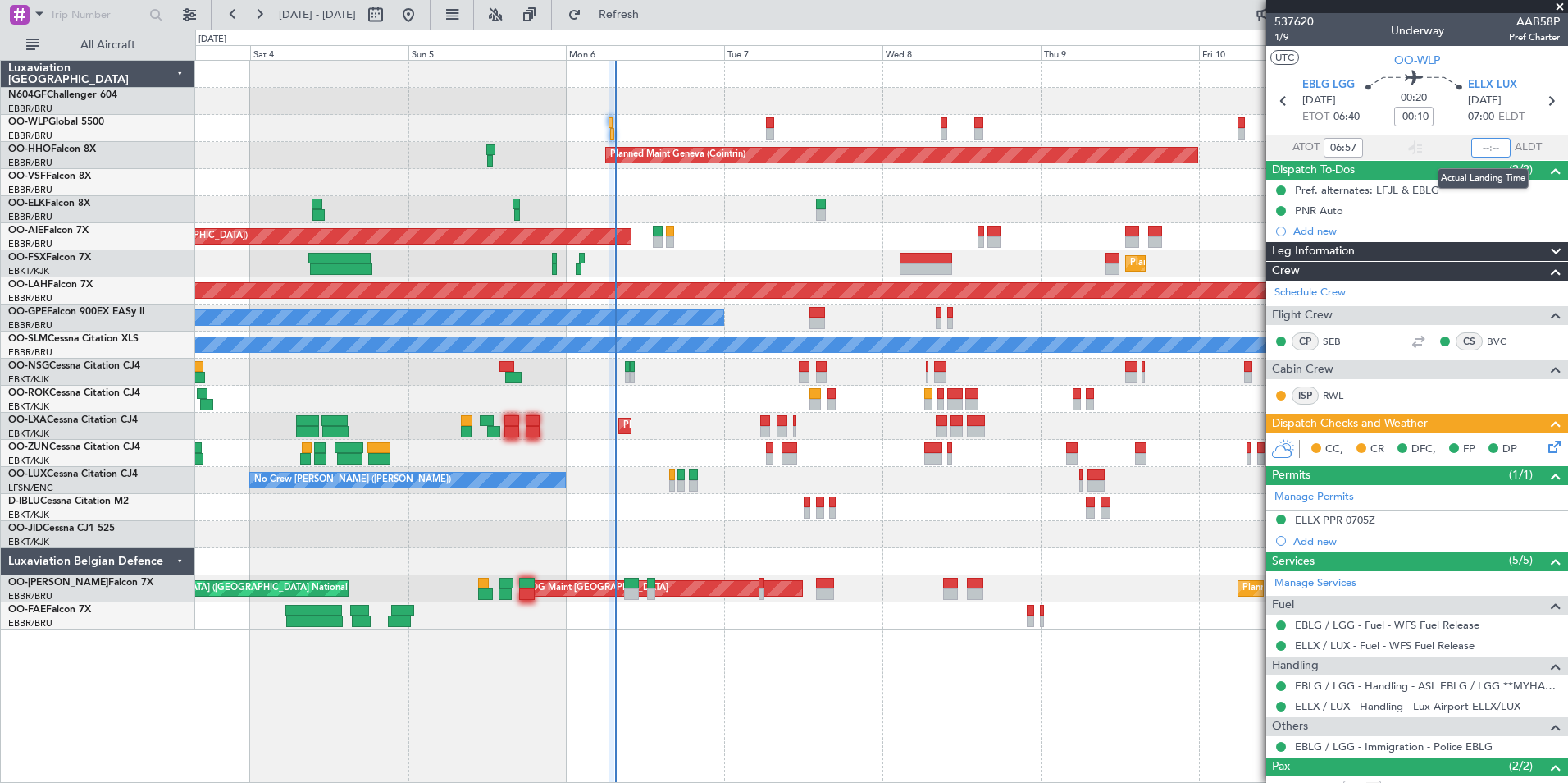
click at [1472, 145] on input "text" at bounding box center [1491, 148] width 40 height 19
click at [989, 197] on div at bounding box center [881, 210] width 1372 height 27
type input "07:17"
click at [626, 17] on button "Refresh" at bounding box center [608, 15] width 98 height 27
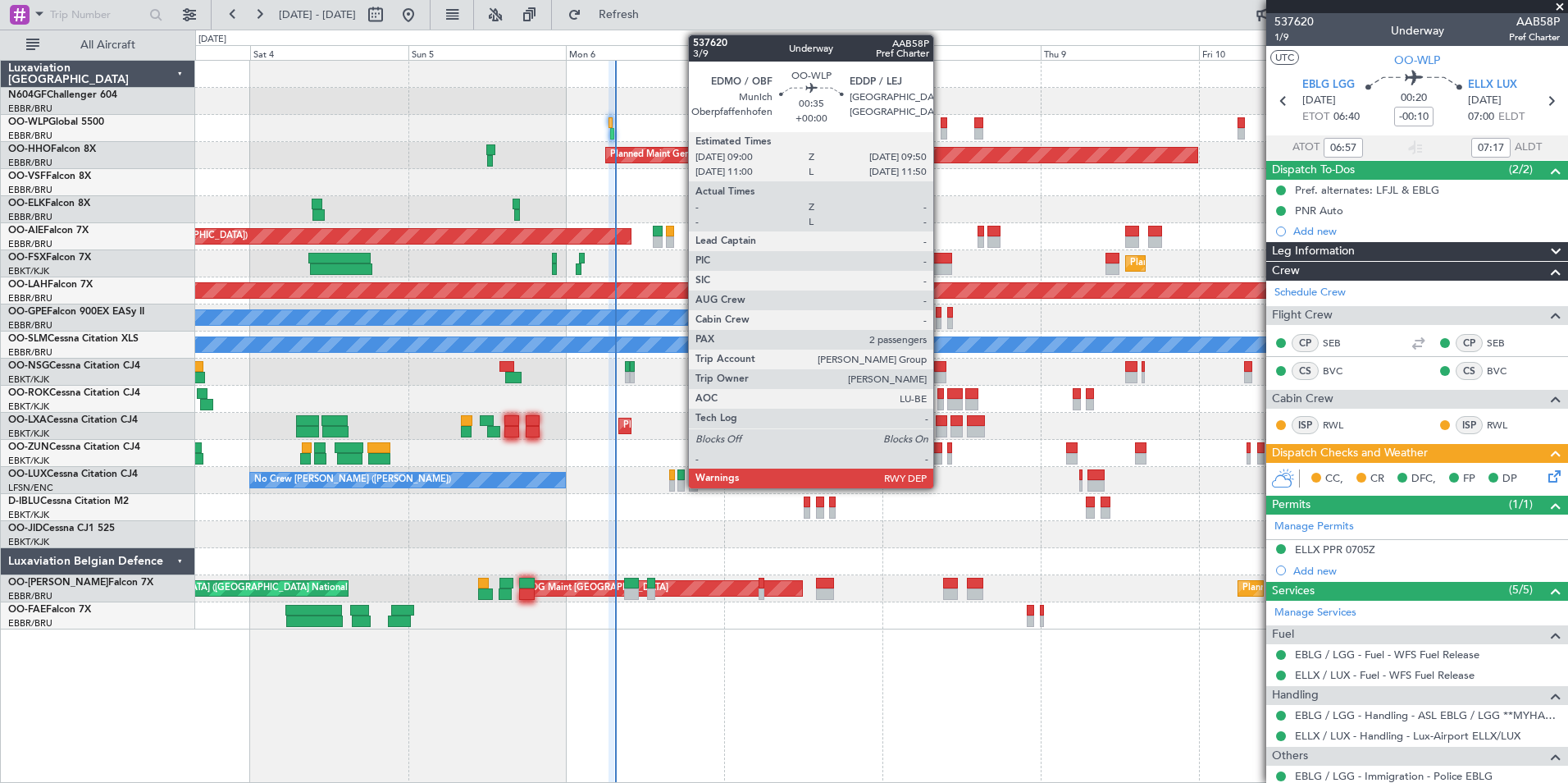
click at [946, 128] on div at bounding box center [944, 134] width 5 height 12
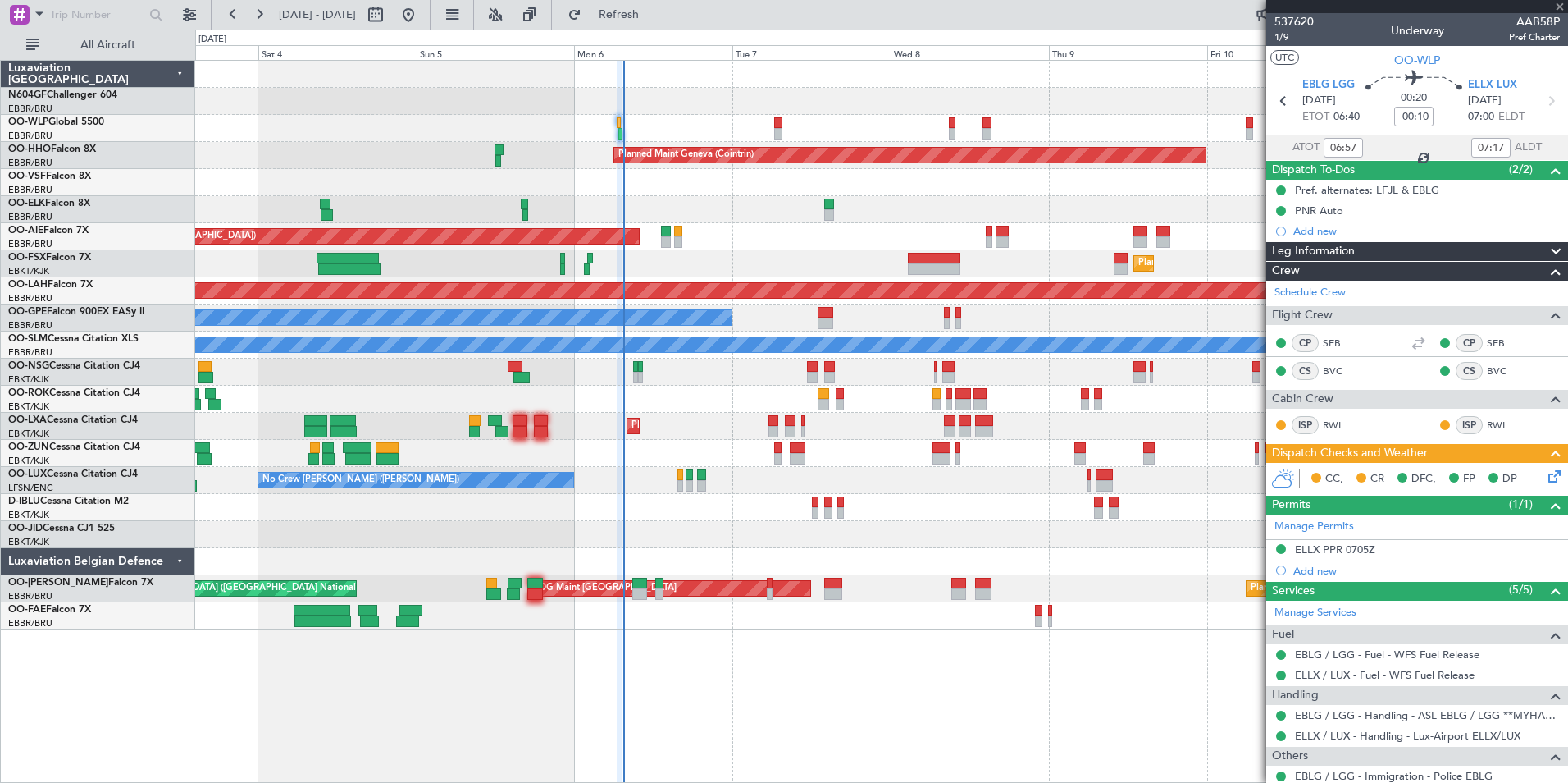
click at [790, 126] on div "Planned Maint Milan (Linate)" at bounding box center [881, 128] width 1372 height 27
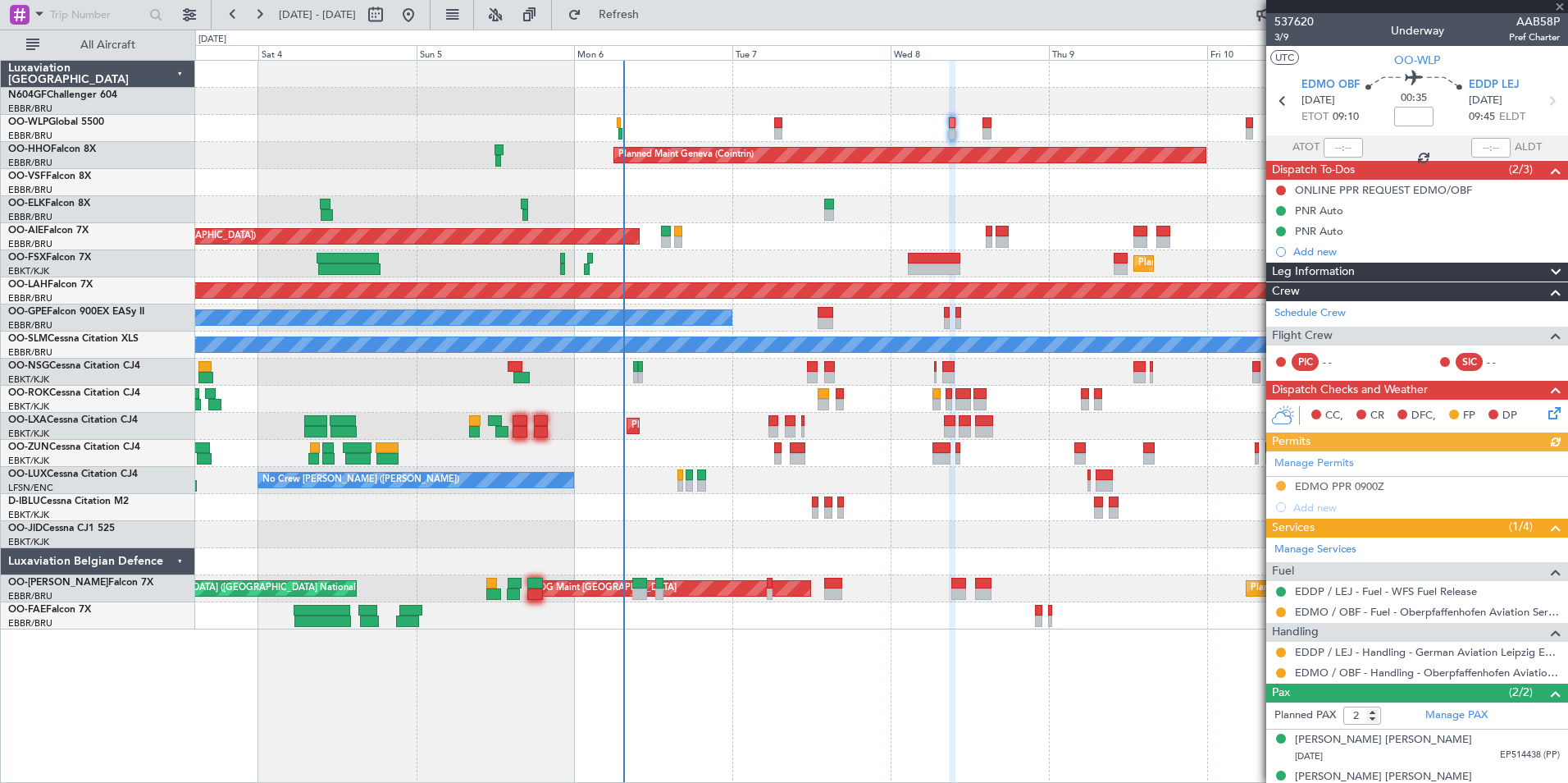
click at [892, 242] on div "Unplanned Maint [GEOGRAPHIC_DATA] ([GEOGRAPHIC_DATA])" at bounding box center [881, 236] width 1372 height 27
click at [852, 203] on div at bounding box center [881, 210] width 1372 height 27
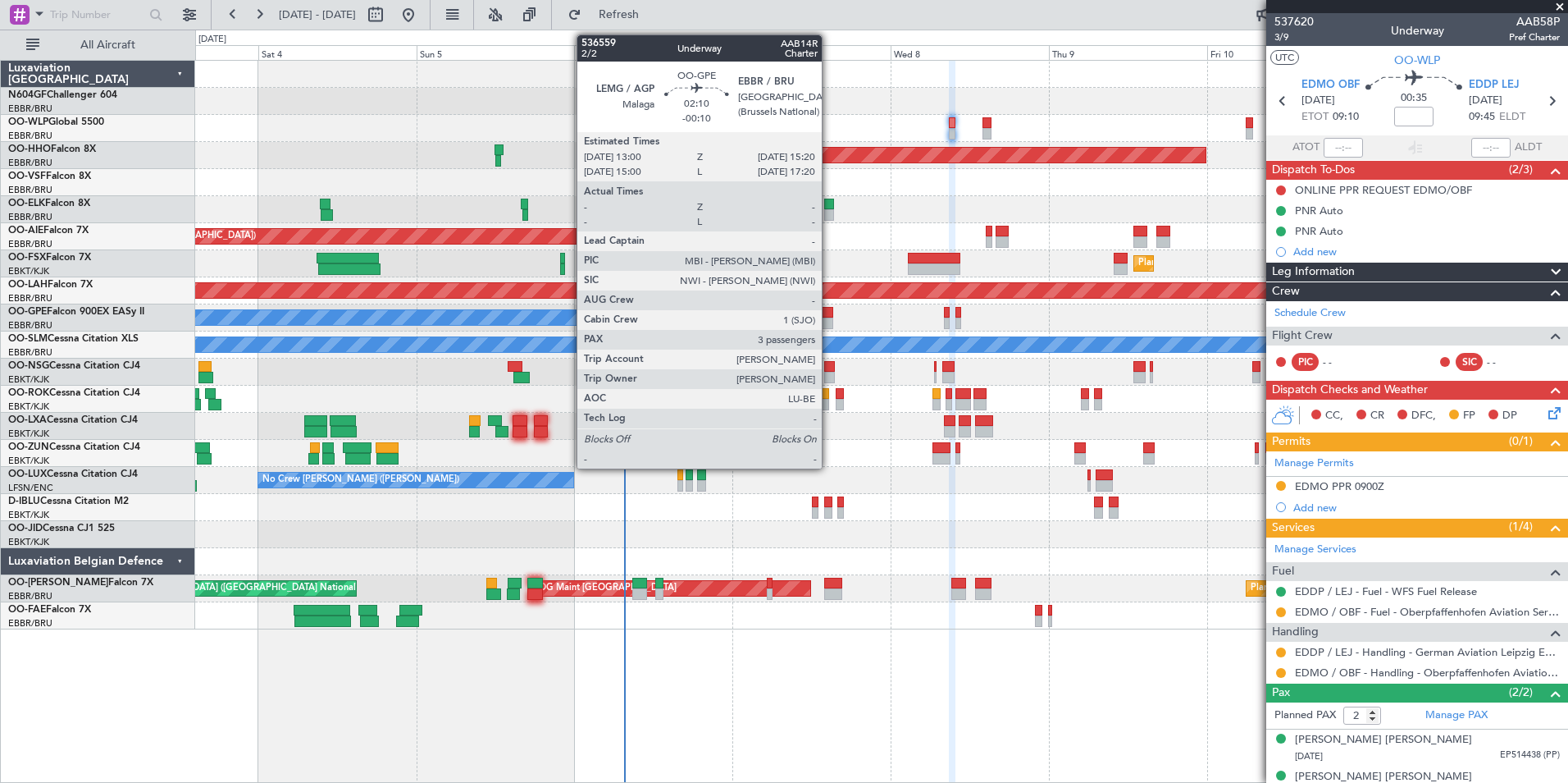
click at [829, 317] on div at bounding box center [825, 312] width 16 height 12
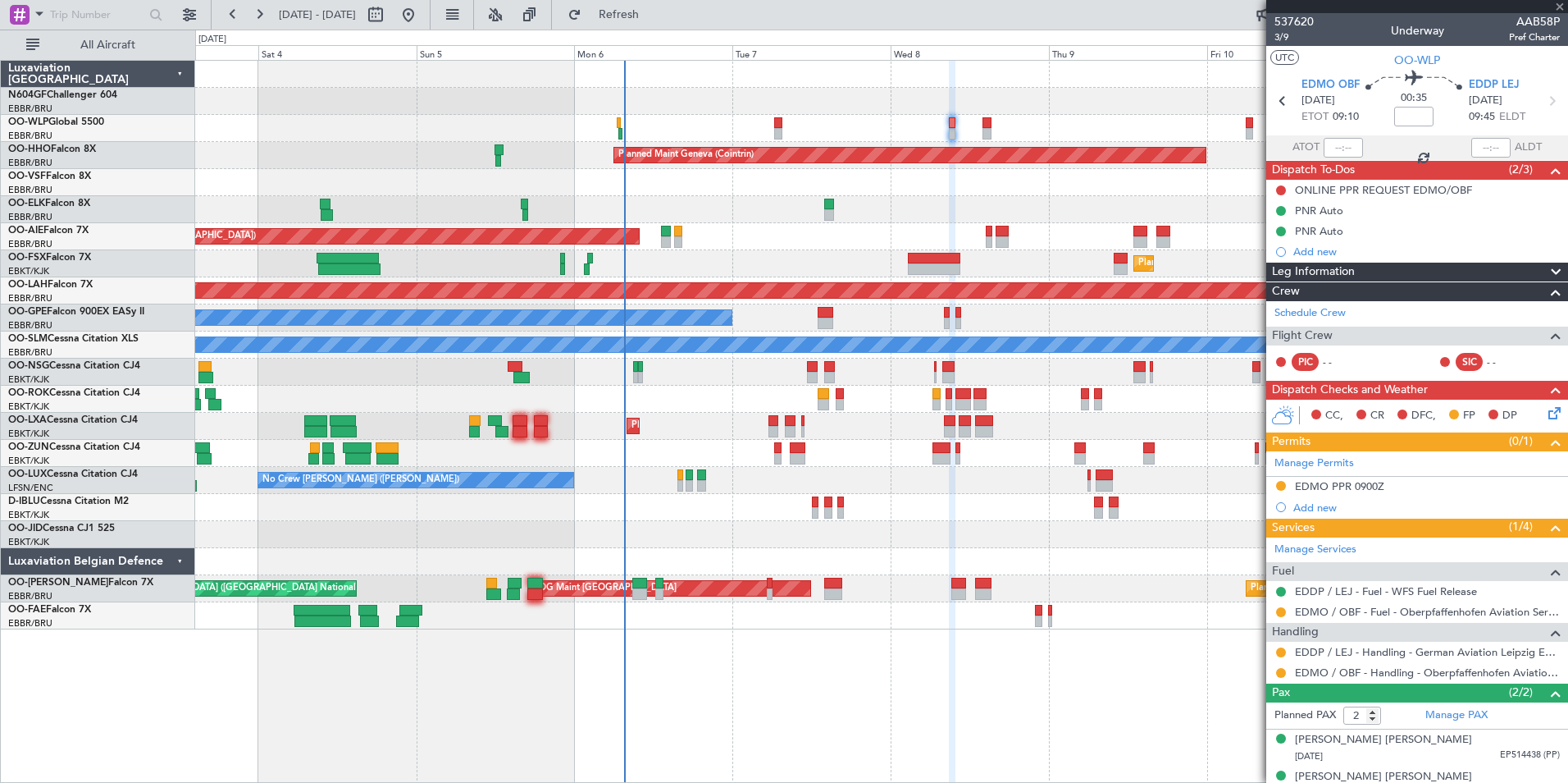
type input "-00:10"
type input "3"
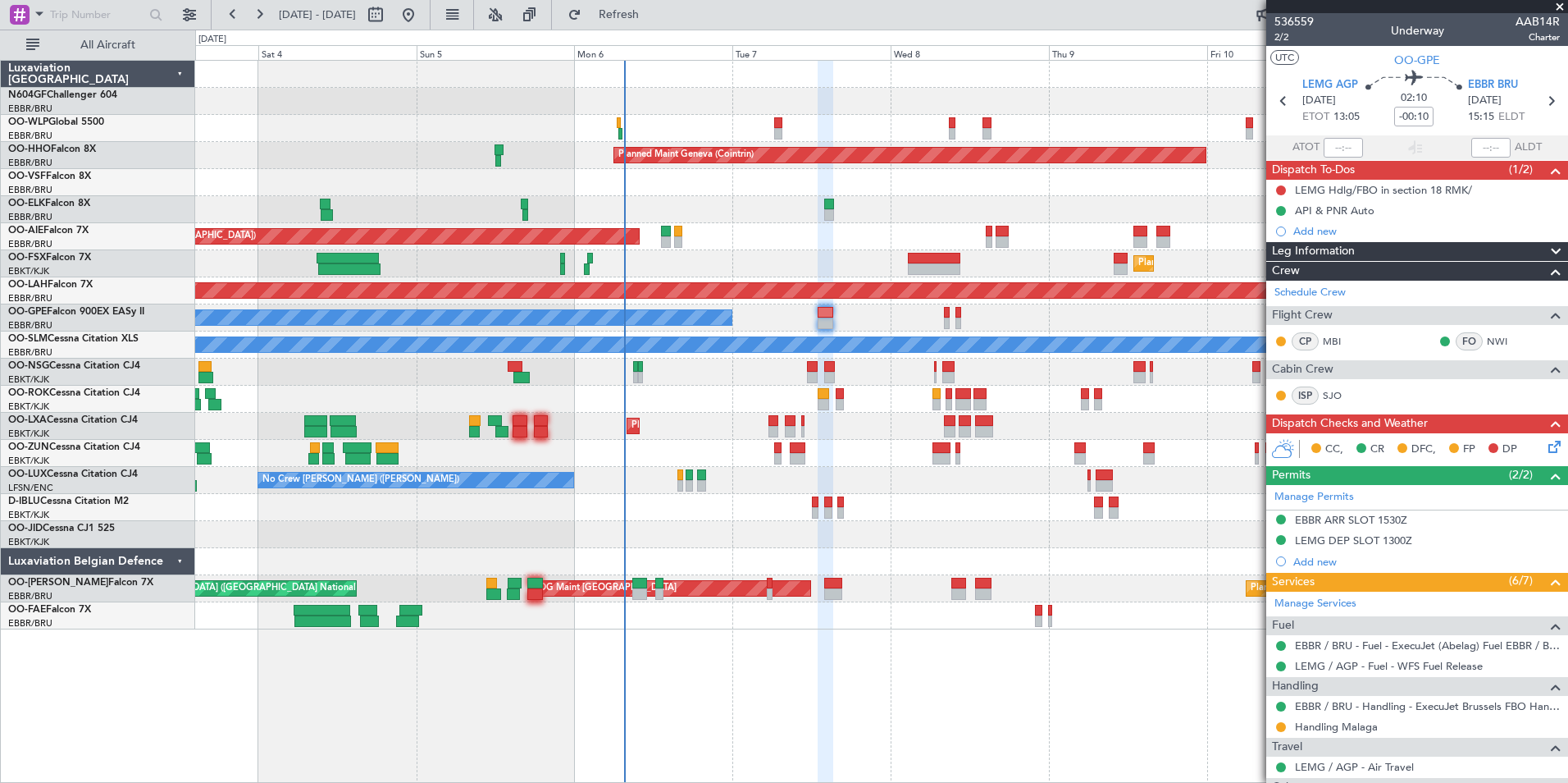
click at [1545, 447] on icon at bounding box center [1551, 443] width 13 height 13
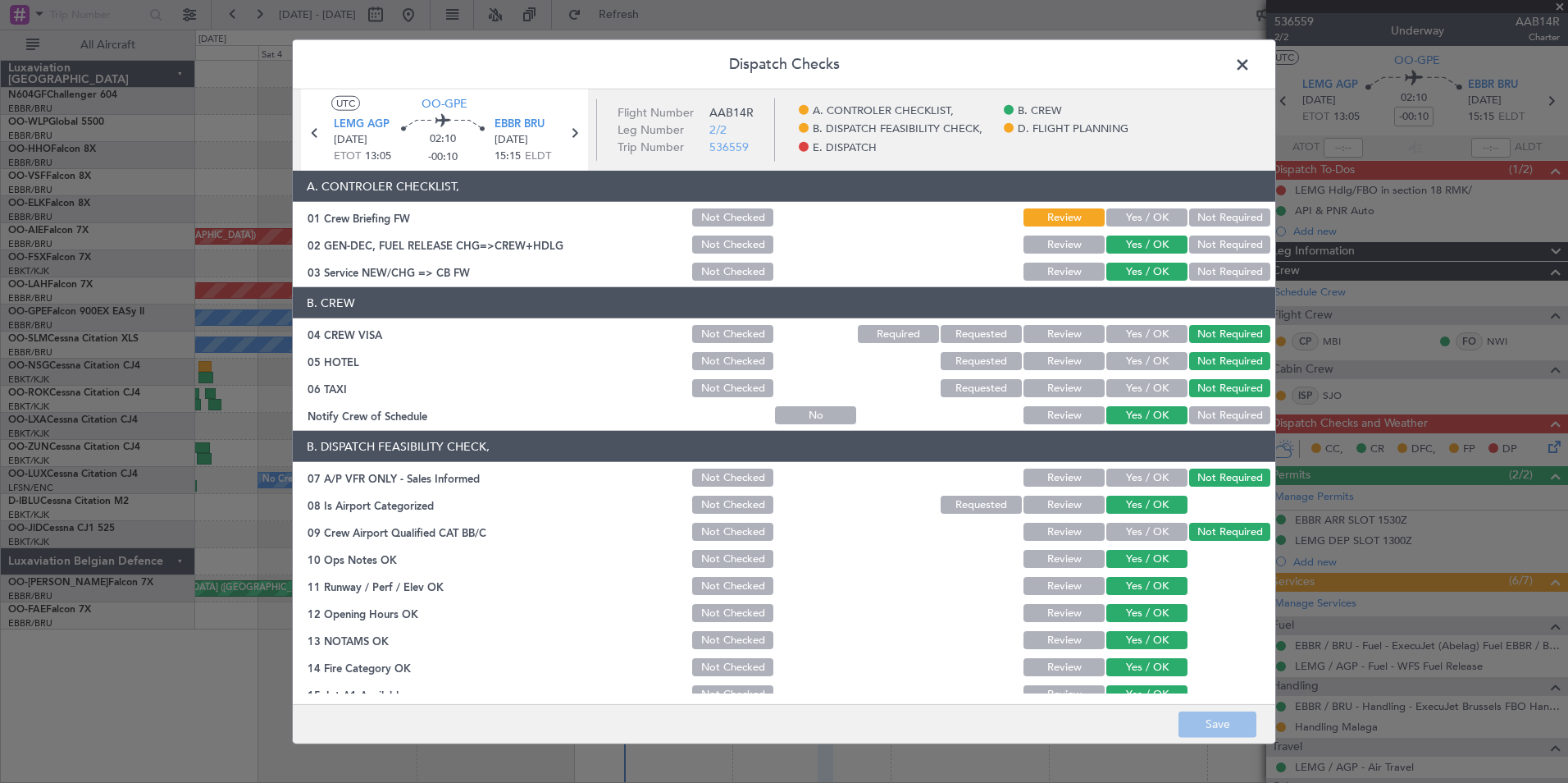
scroll to position [303, 0]
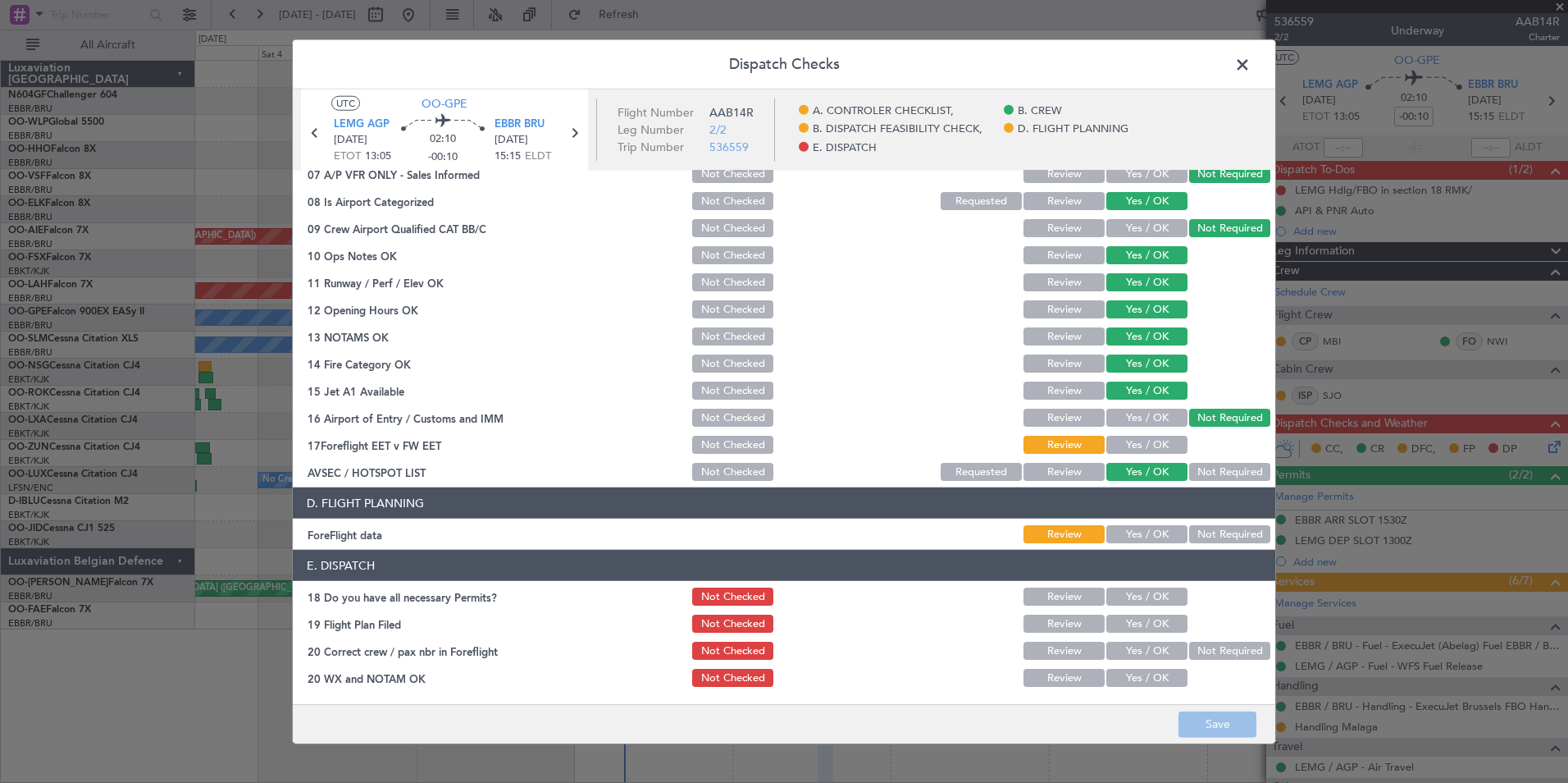
click at [1194, 543] on div "Not Required" at bounding box center [1228, 534] width 83 height 23
click at [1197, 534] on button "Not Required" at bounding box center [1230, 534] width 81 height 18
click at [1140, 455] on div "Yes / OK" at bounding box center [1145, 445] width 83 height 23
click at [1140, 446] on button "Yes / OK" at bounding box center [1147, 444] width 81 height 18
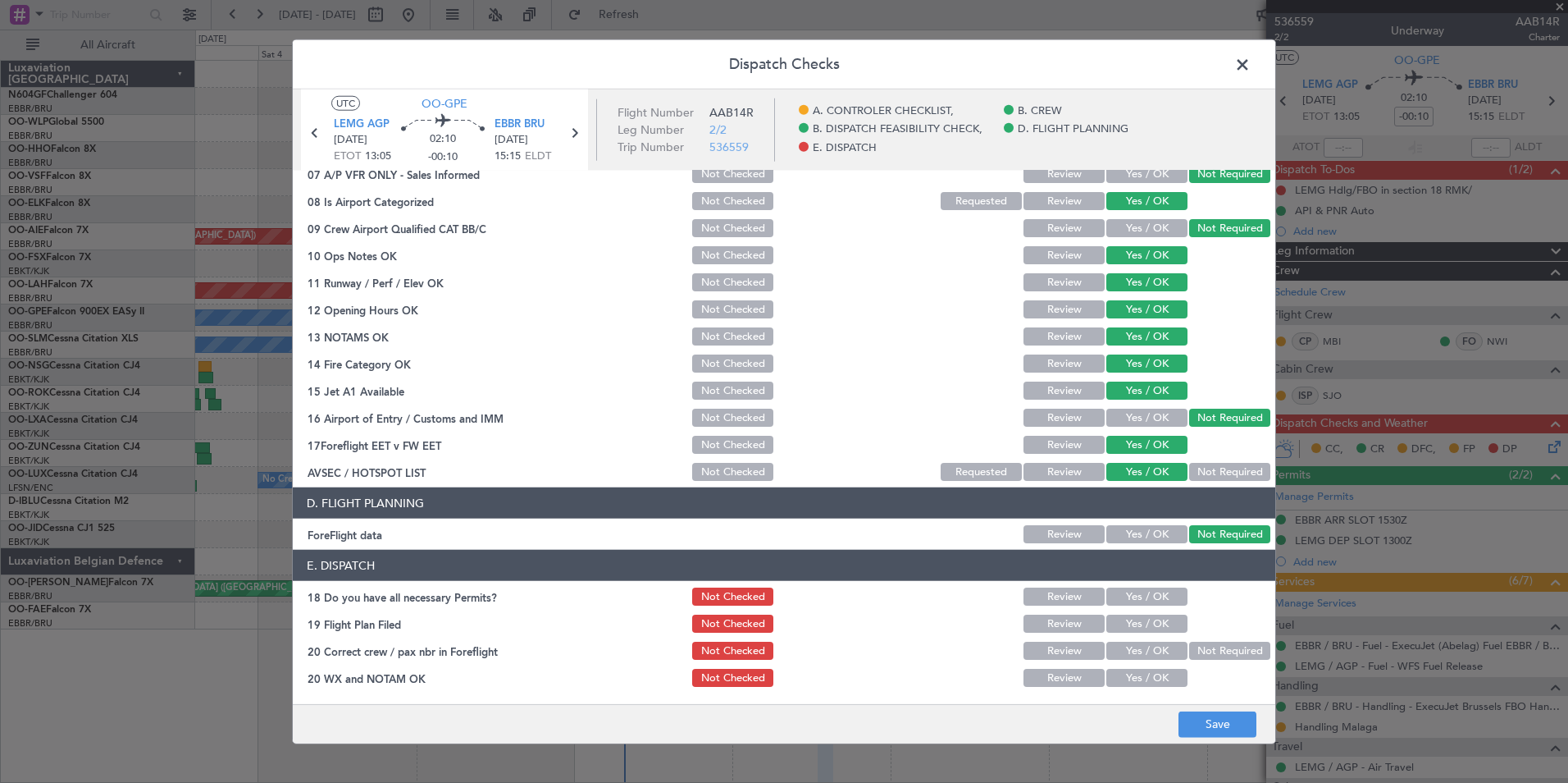
click at [1154, 650] on button "Yes / OK" at bounding box center [1147, 650] width 81 height 18
click at [1151, 683] on button "Yes / OK" at bounding box center [1147, 678] width 81 height 18
click at [699, 681] on button "Not Checked" at bounding box center [733, 678] width 81 height 18
click at [1224, 734] on button "Save" at bounding box center [1218, 724] width 78 height 27
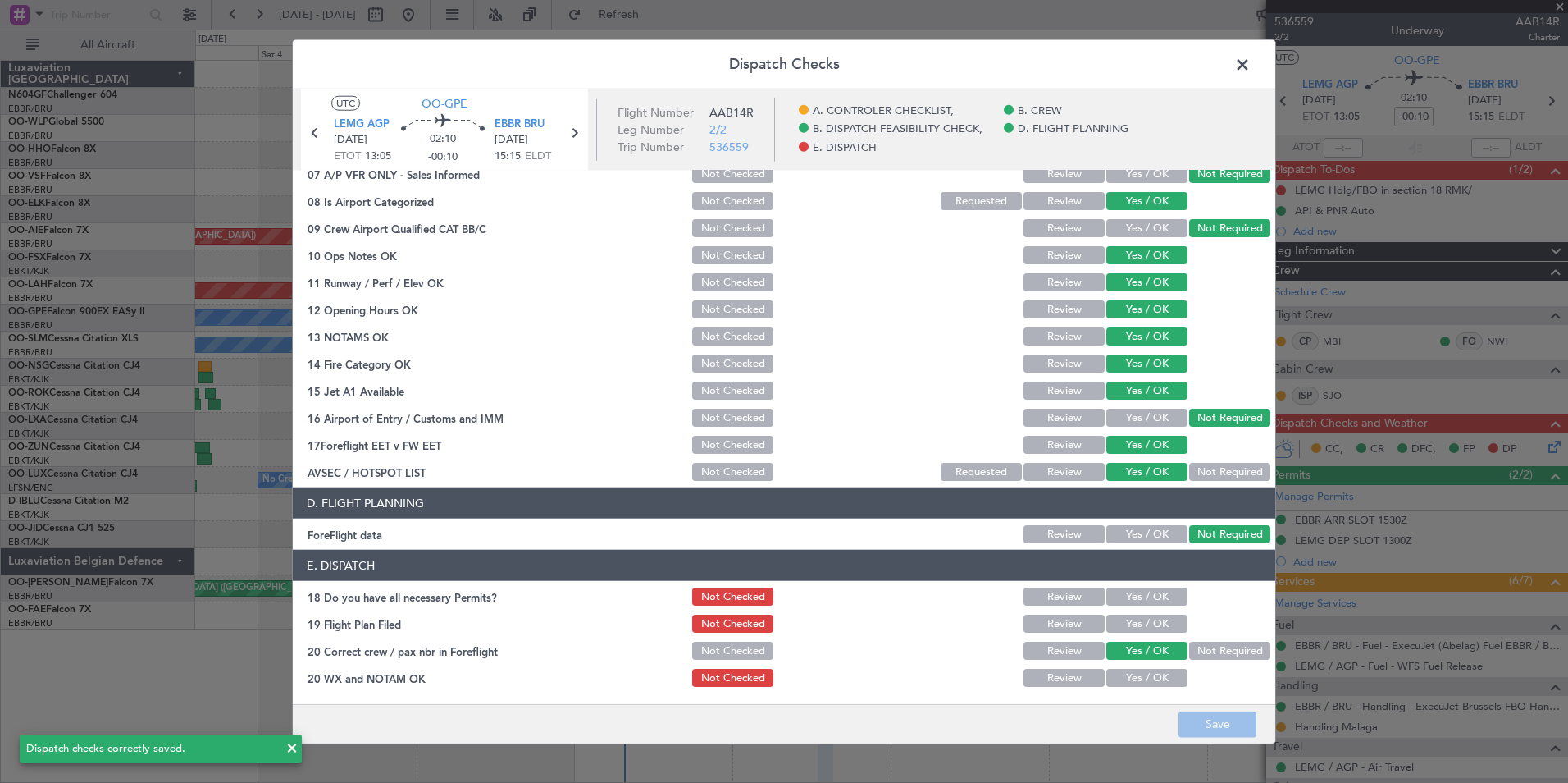
click at [1227, 71] on header "Dispatch Checks" at bounding box center [784, 65] width 983 height 50
click at [1251, 67] on span at bounding box center [1251, 68] width 0 height 33
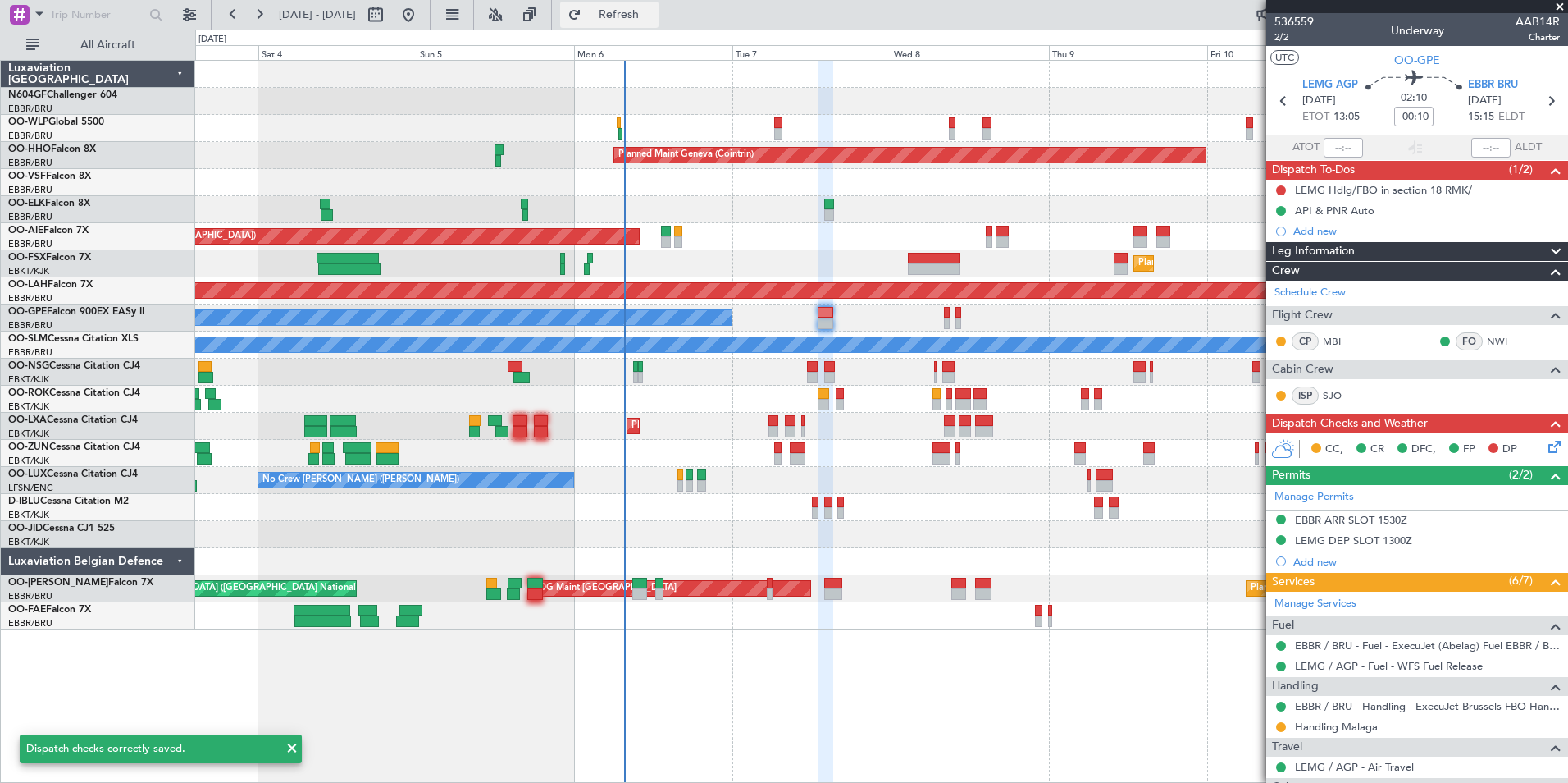
click at [654, 13] on span "Refresh" at bounding box center [619, 14] width 69 height 12
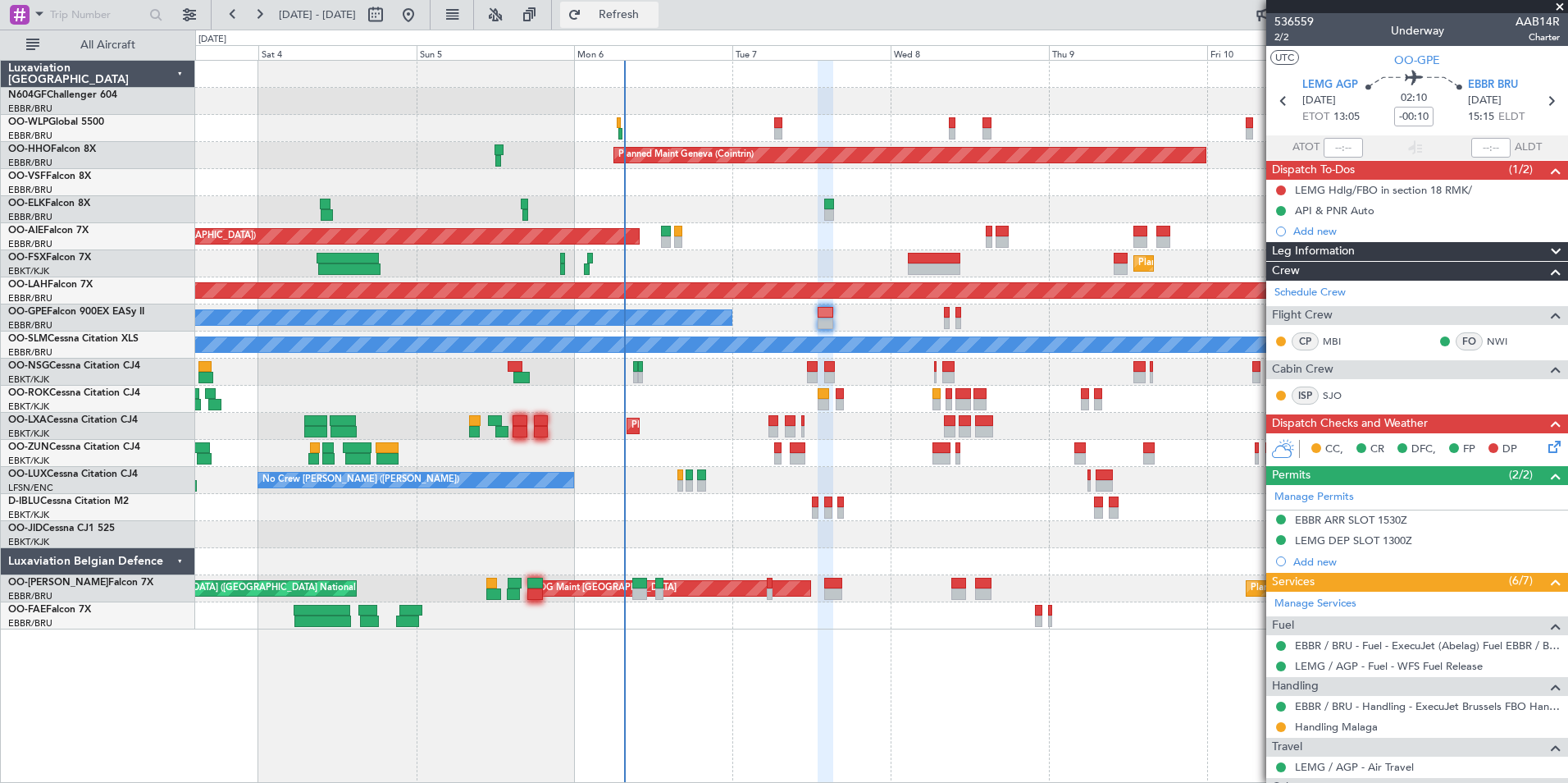
click at [659, 22] on button "Refresh" at bounding box center [608, 15] width 98 height 27
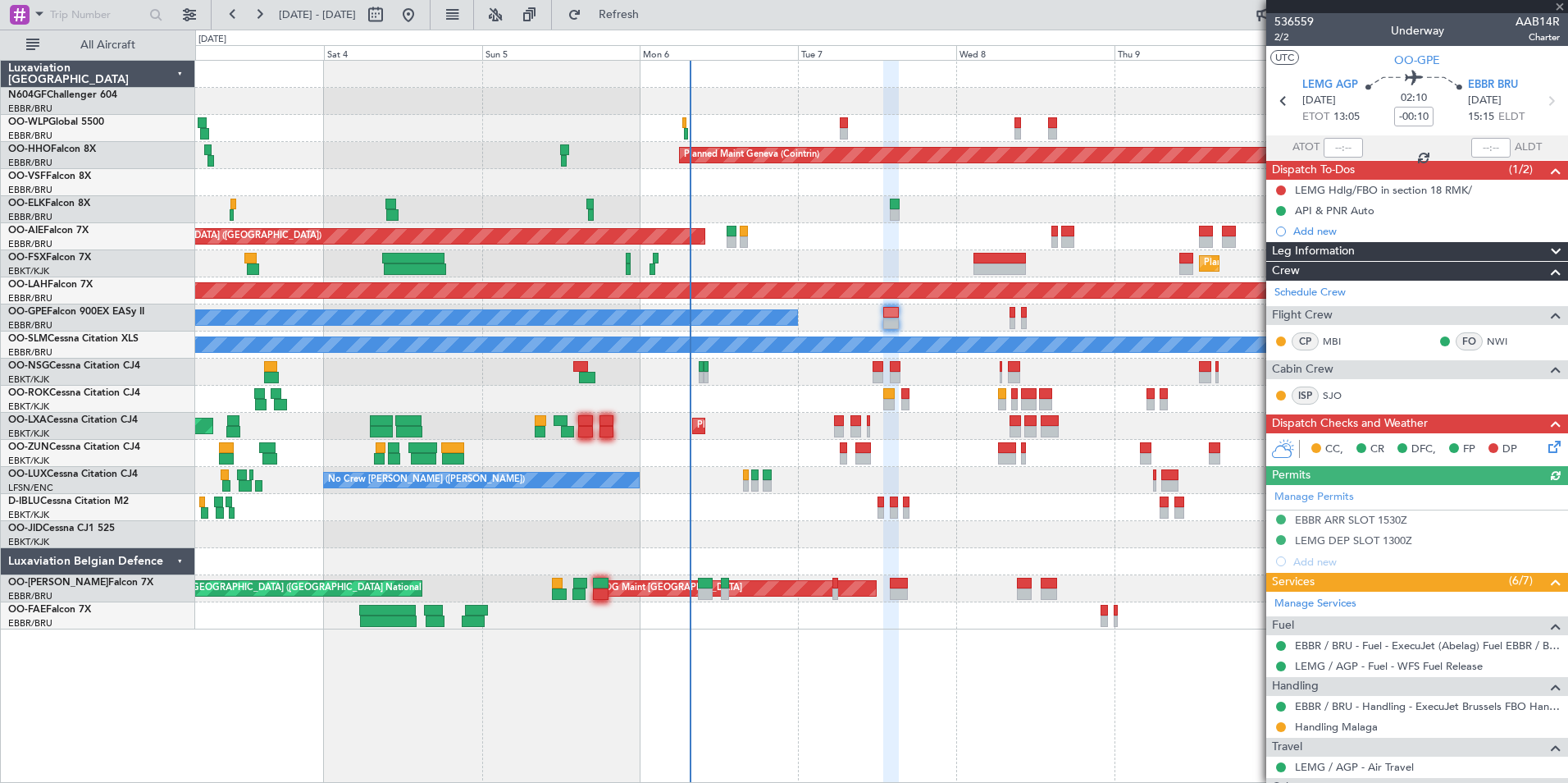
click at [616, 391] on div "AOG Maint Kortrijk-[GEOGRAPHIC_DATA]" at bounding box center [881, 399] width 1372 height 27
click at [799, 401] on div "AOG Maint Kortrijk-[GEOGRAPHIC_DATA]" at bounding box center [881, 399] width 1372 height 27
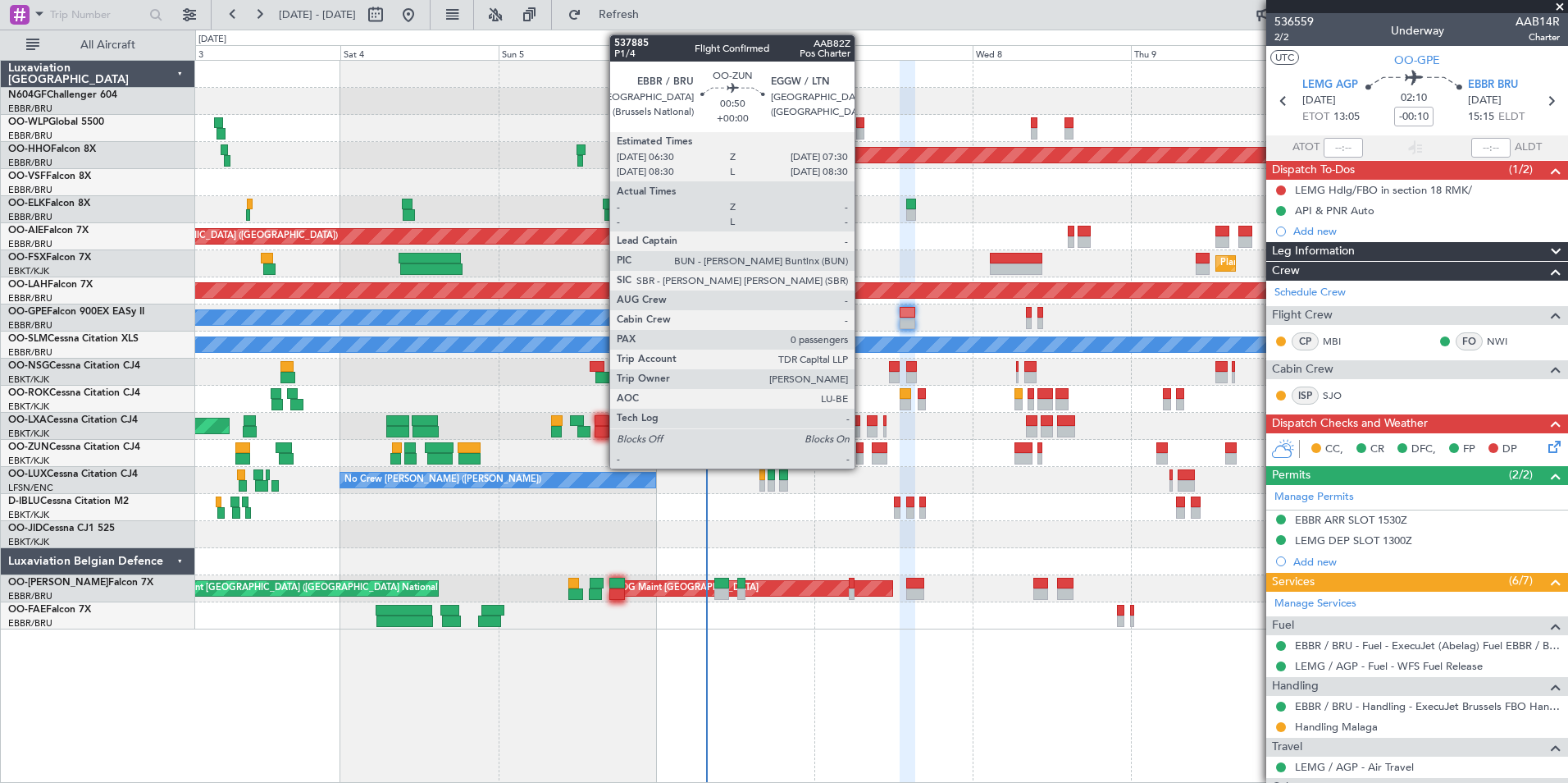
click at [862, 452] on div at bounding box center [860, 448] width 7 height 12
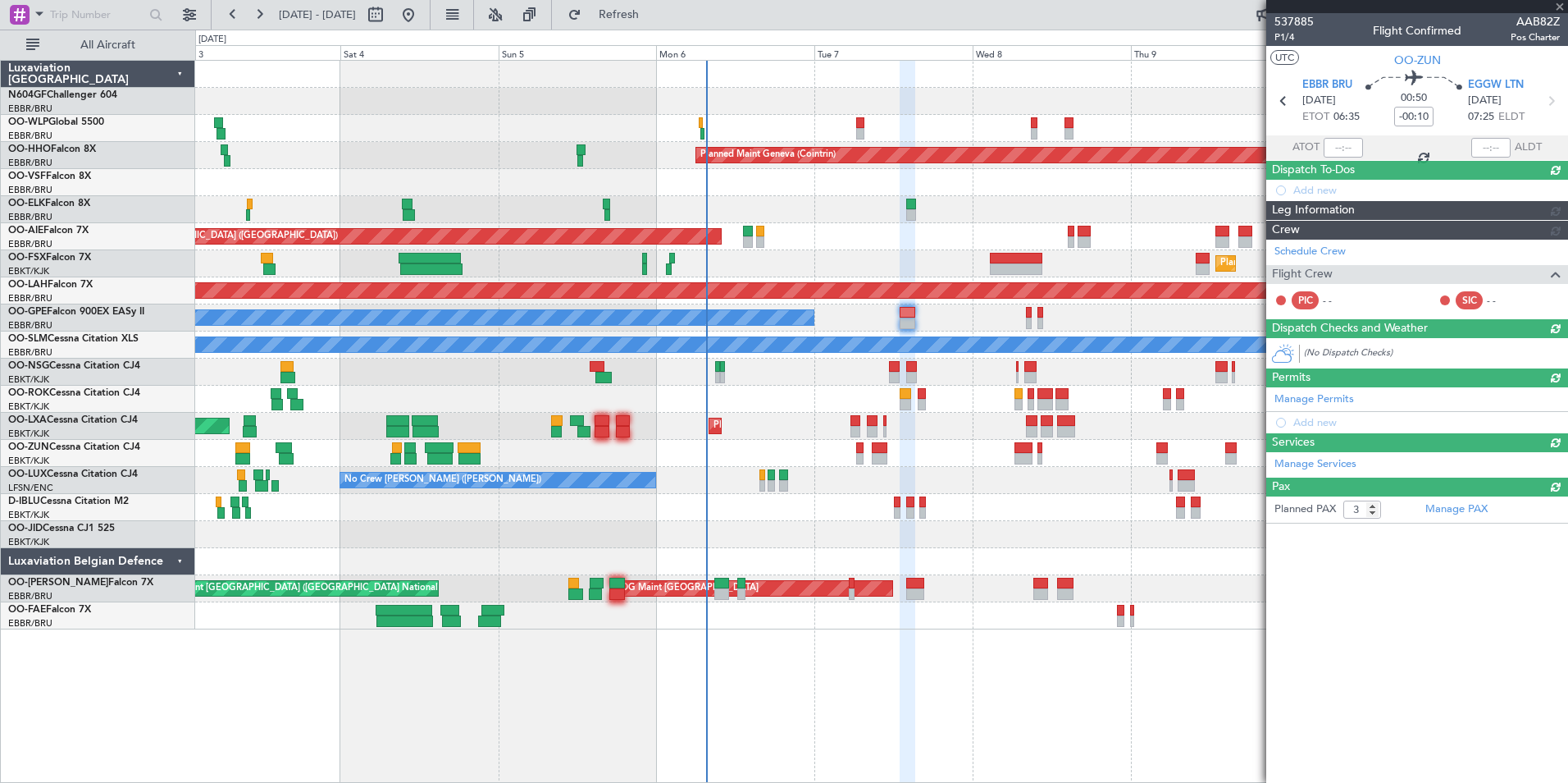
type input "0"
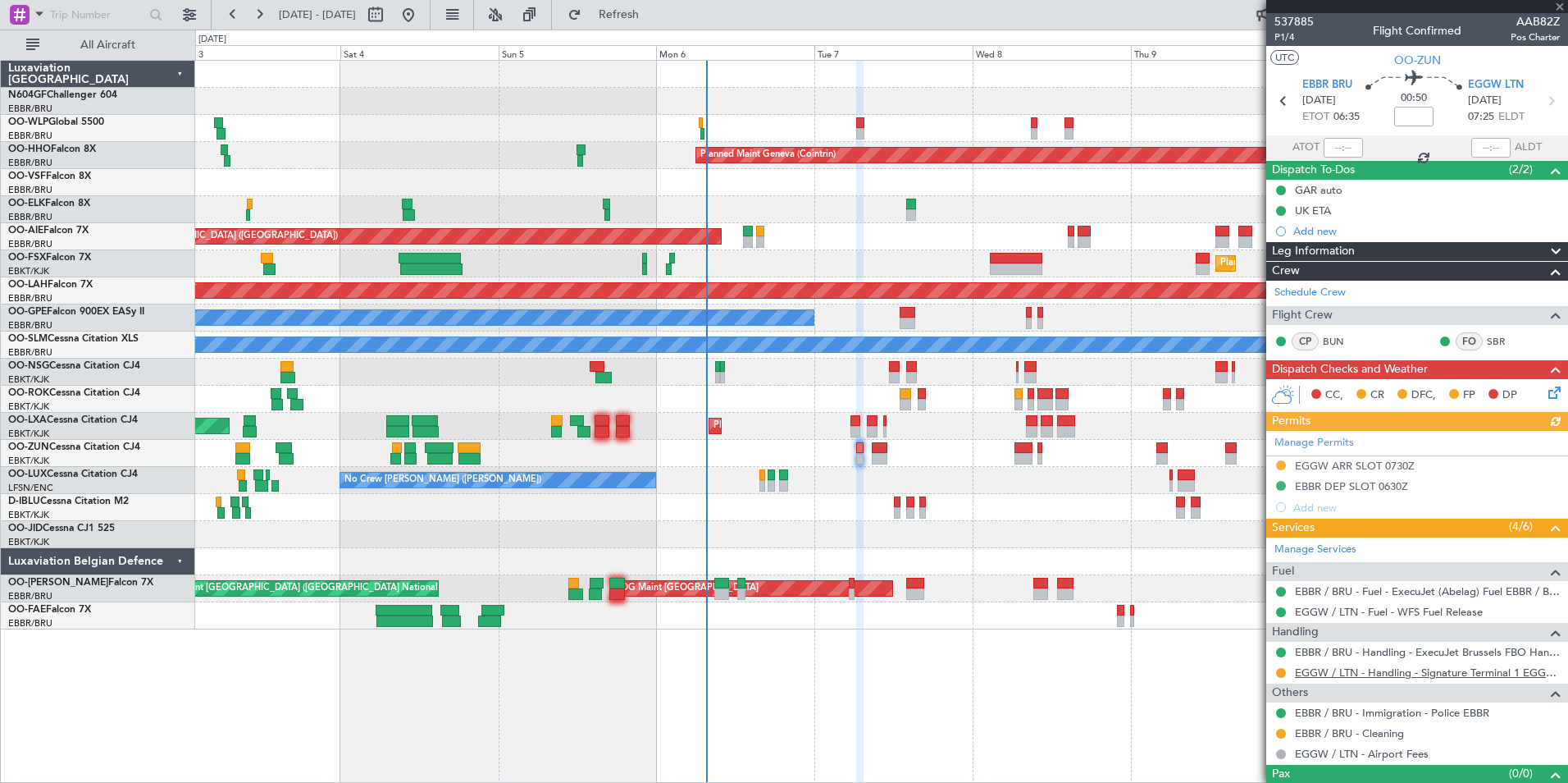
click at [1324, 672] on link "EGGW / LTN - Handling - Signature Terminal 1 EGGW / LTN" at bounding box center [1427, 672] width 265 height 14
click at [654, 17] on span "Refresh" at bounding box center [619, 14] width 69 height 12
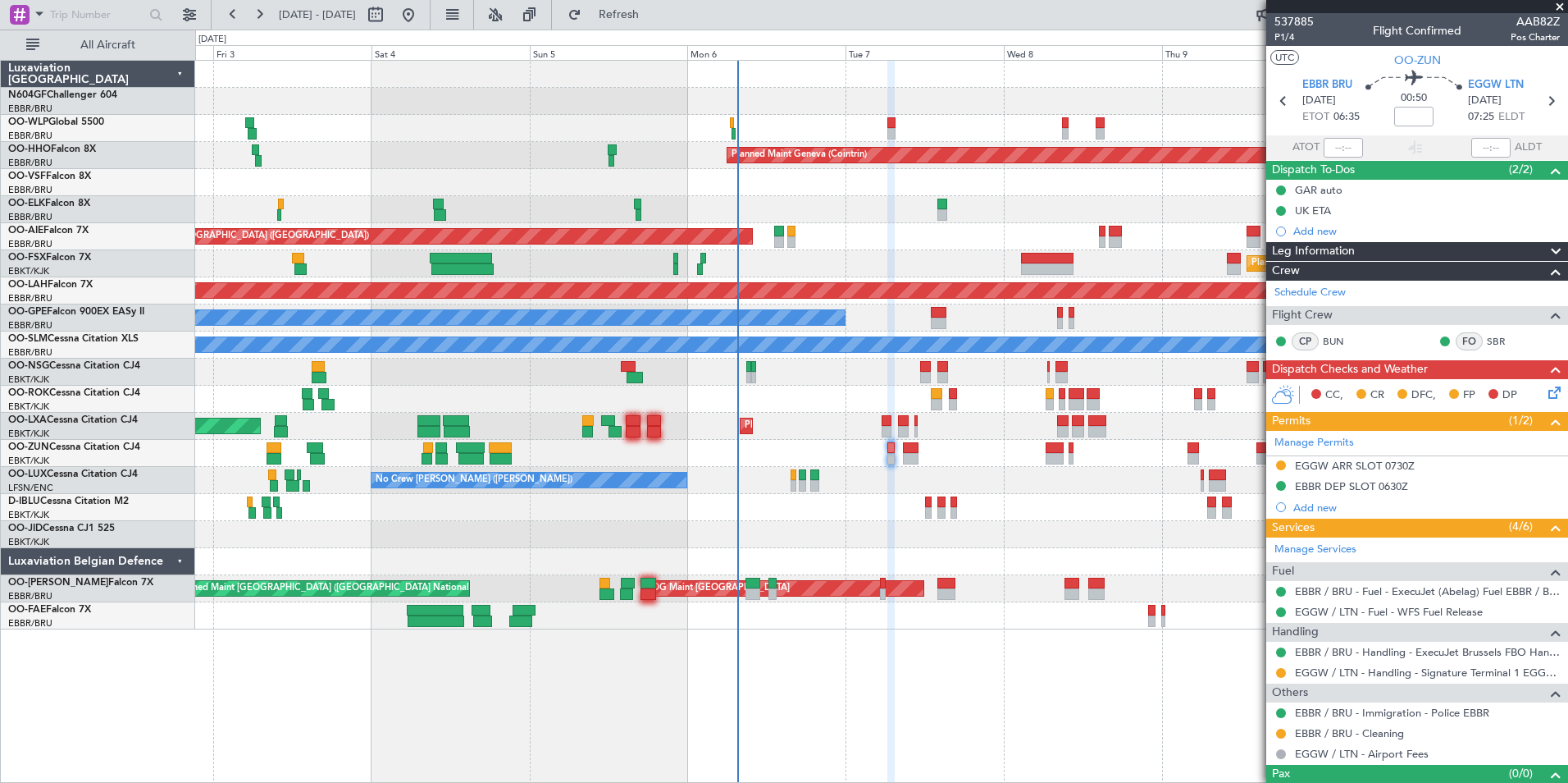
click at [942, 450] on div at bounding box center [881, 453] width 1372 height 27
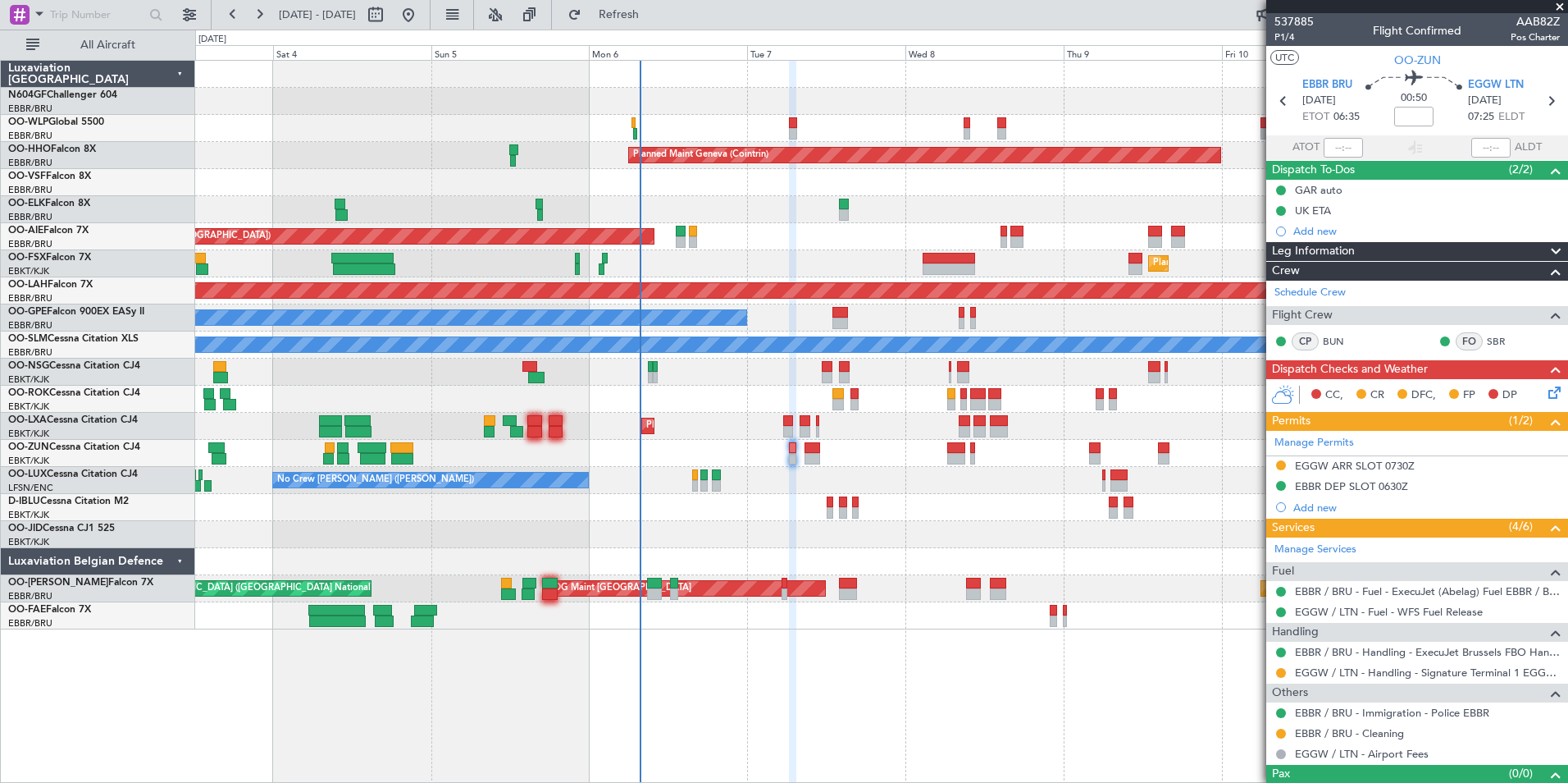
click at [862, 518] on div "Planned Maint Milan (Linate) Planned Maint Geneva ([GEOGRAPHIC_DATA]) Unplanned…" at bounding box center [881, 345] width 1372 height 569
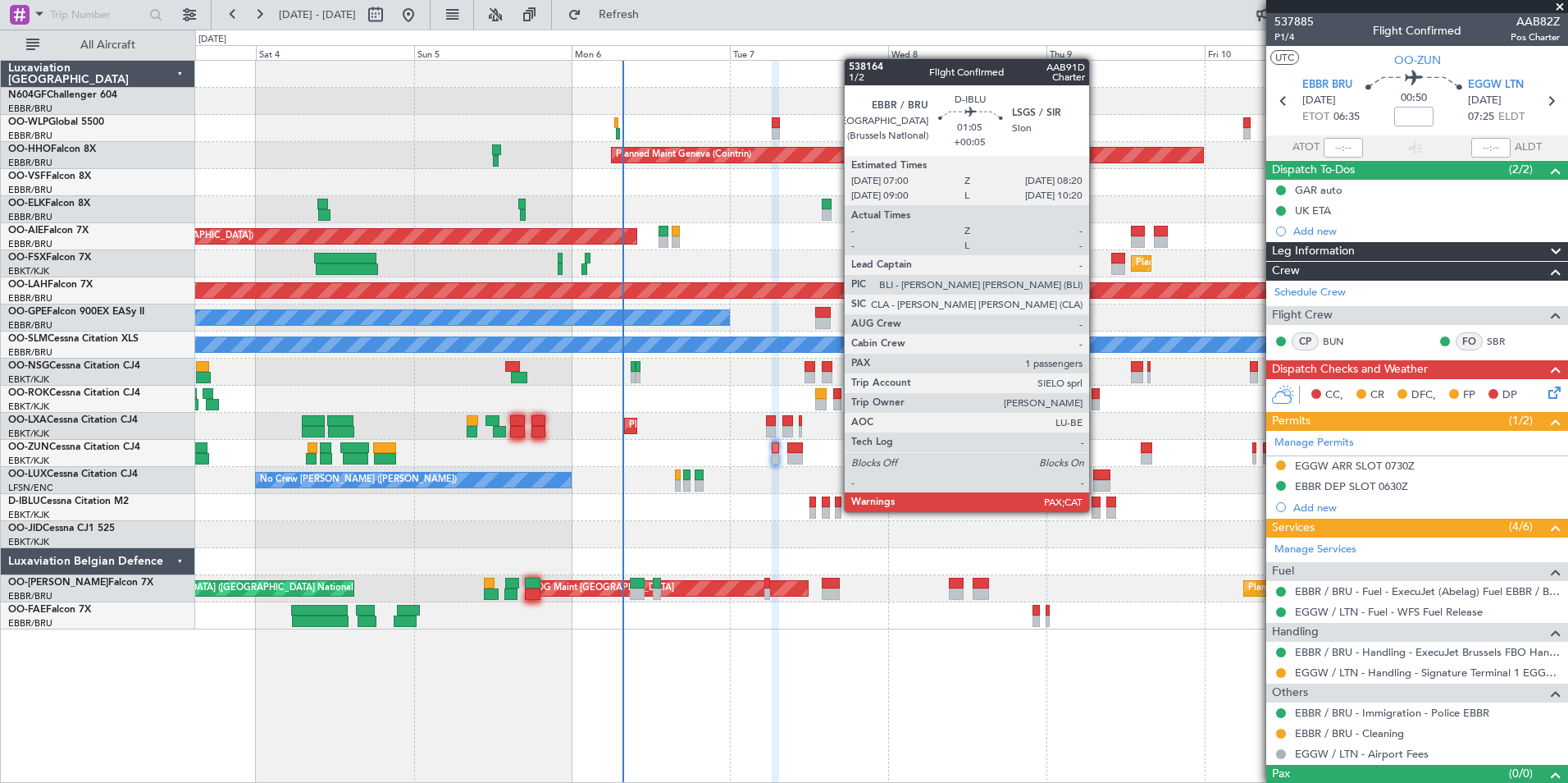
click at [1097, 512] on div at bounding box center [1096, 512] width 9 height 12
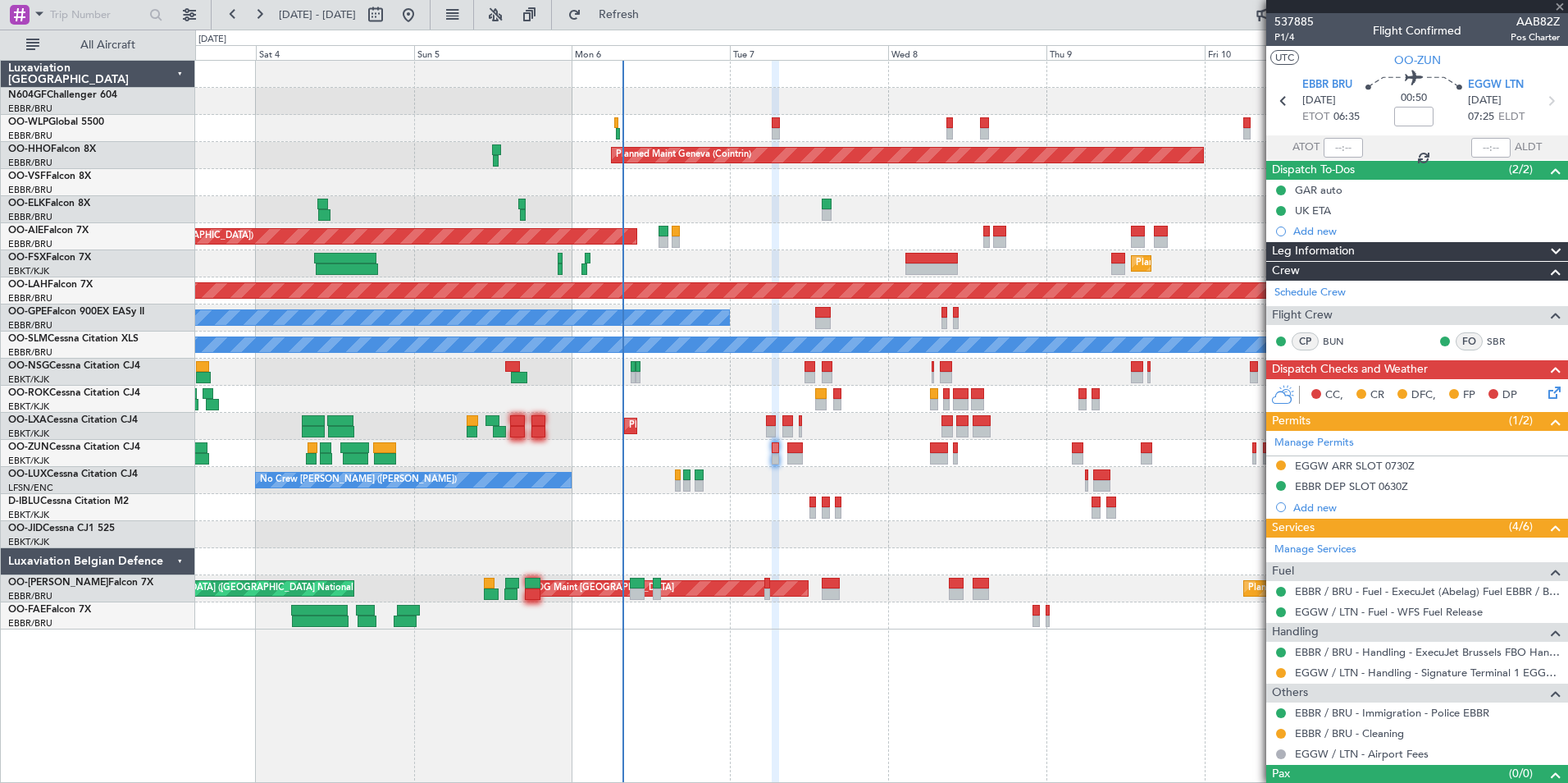
click at [830, 509] on div at bounding box center [881, 507] width 1372 height 27
type input "+00:05"
type input "1"
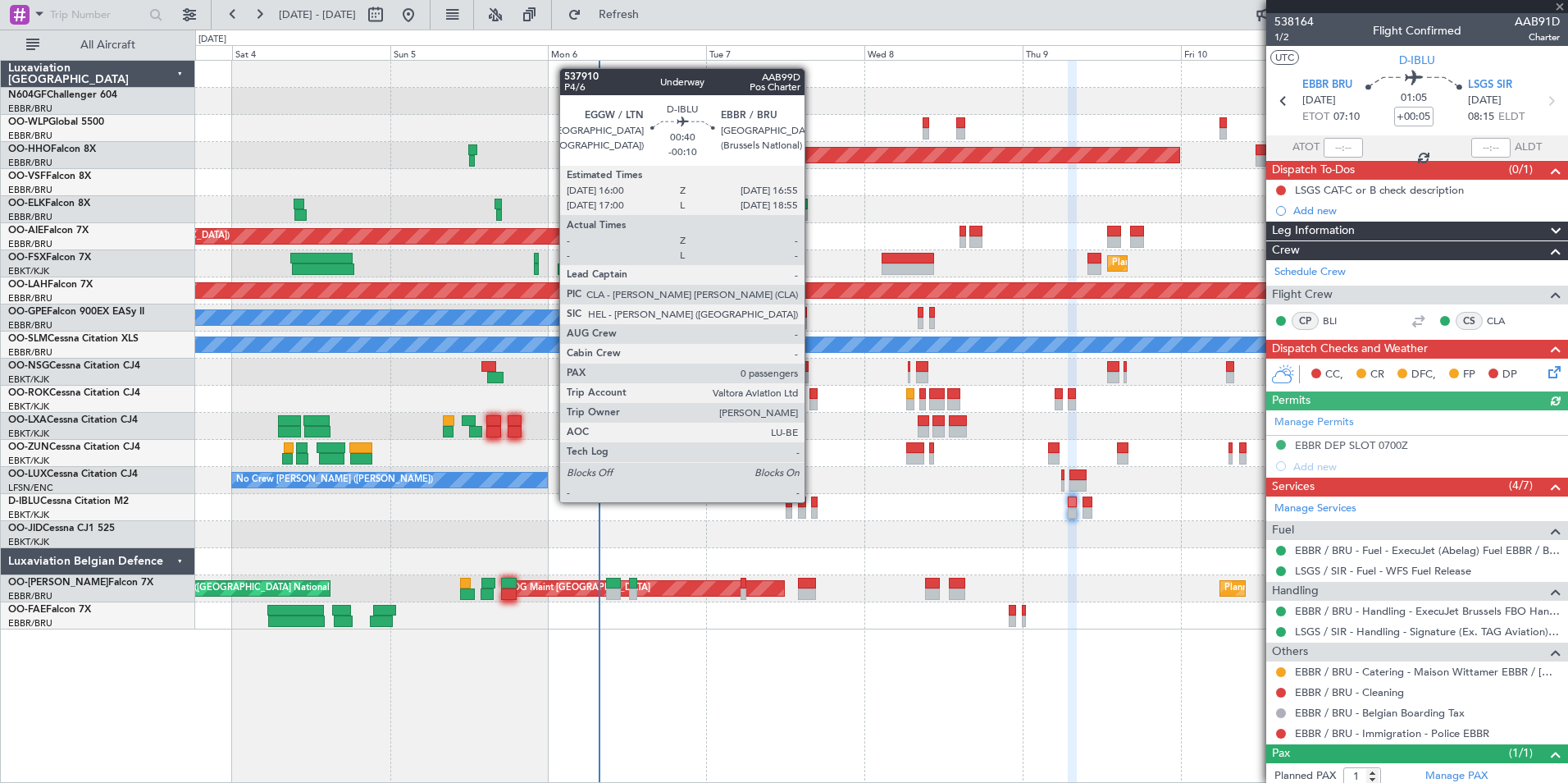
click at [812, 502] on div at bounding box center [814, 502] width 6 height 12
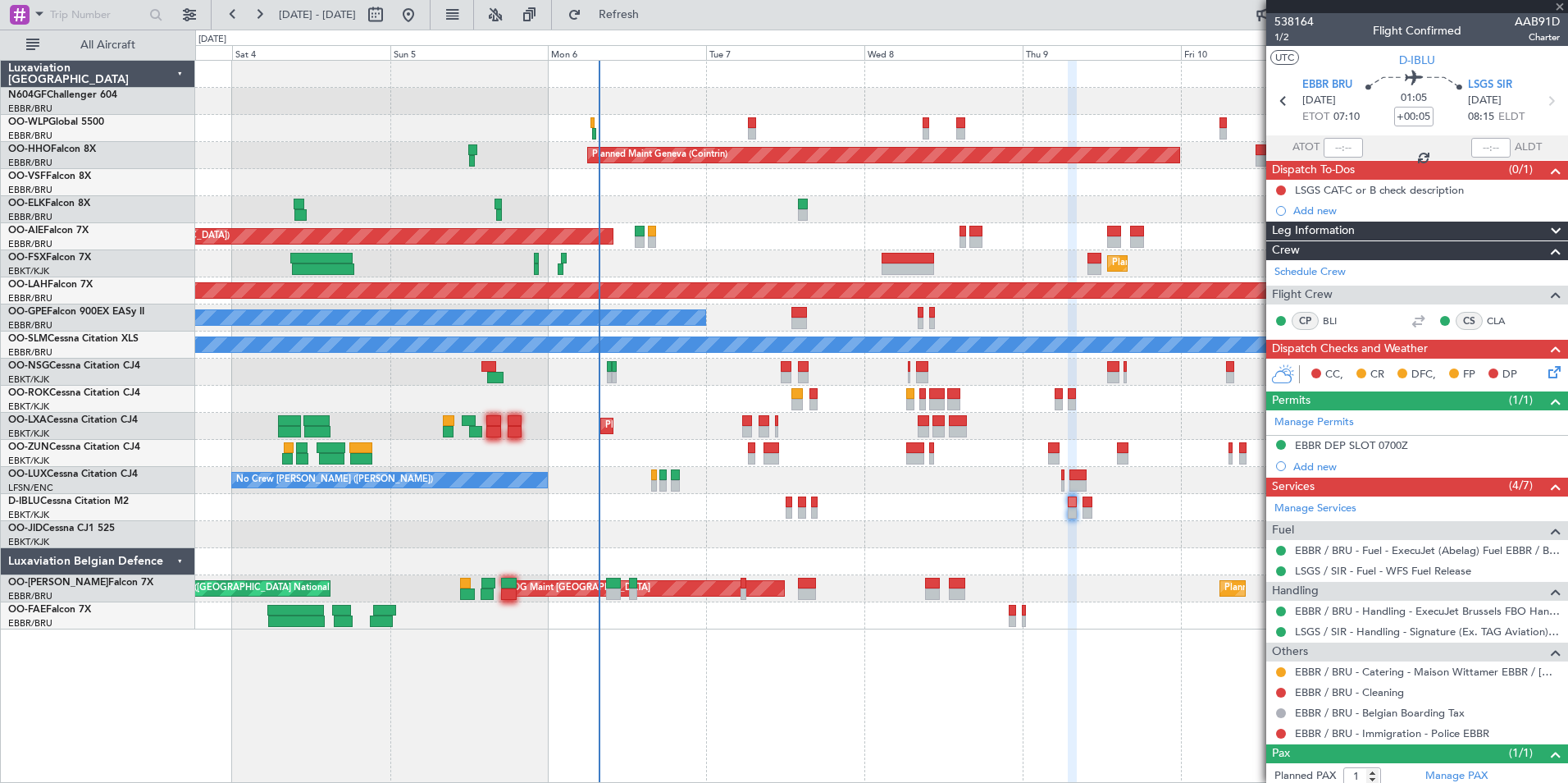
click at [827, 498] on div at bounding box center [881, 507] width 1372 height 27
type input "-00:10"
type input "0"
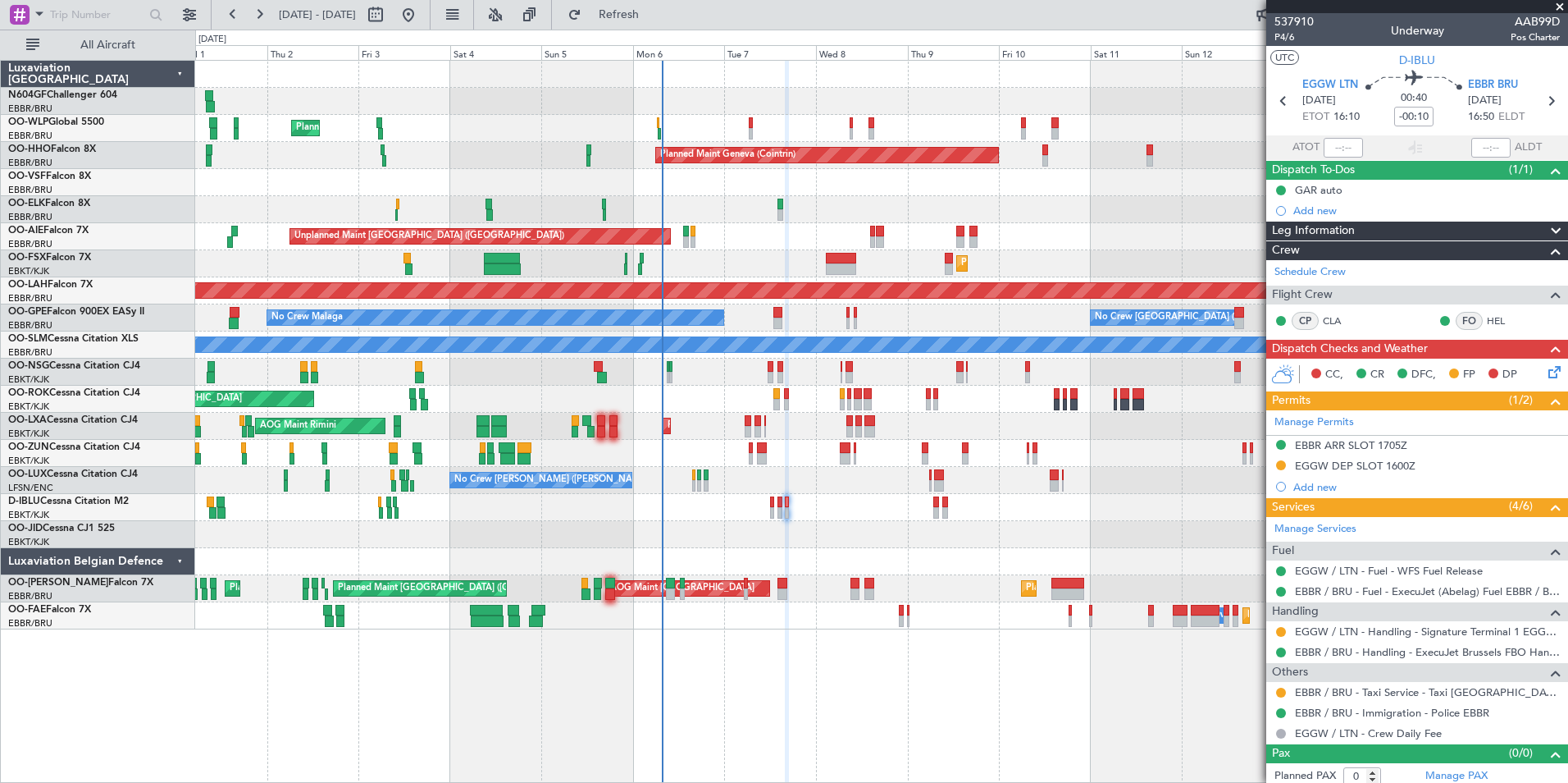
click at [583, 442] on div "Planned Maint Milan (Linate) Planned Maint Geneva ([GEOGRAPHIC_DATA]) Planned M…" at bounding box center [881, 345] width 1372 height 569
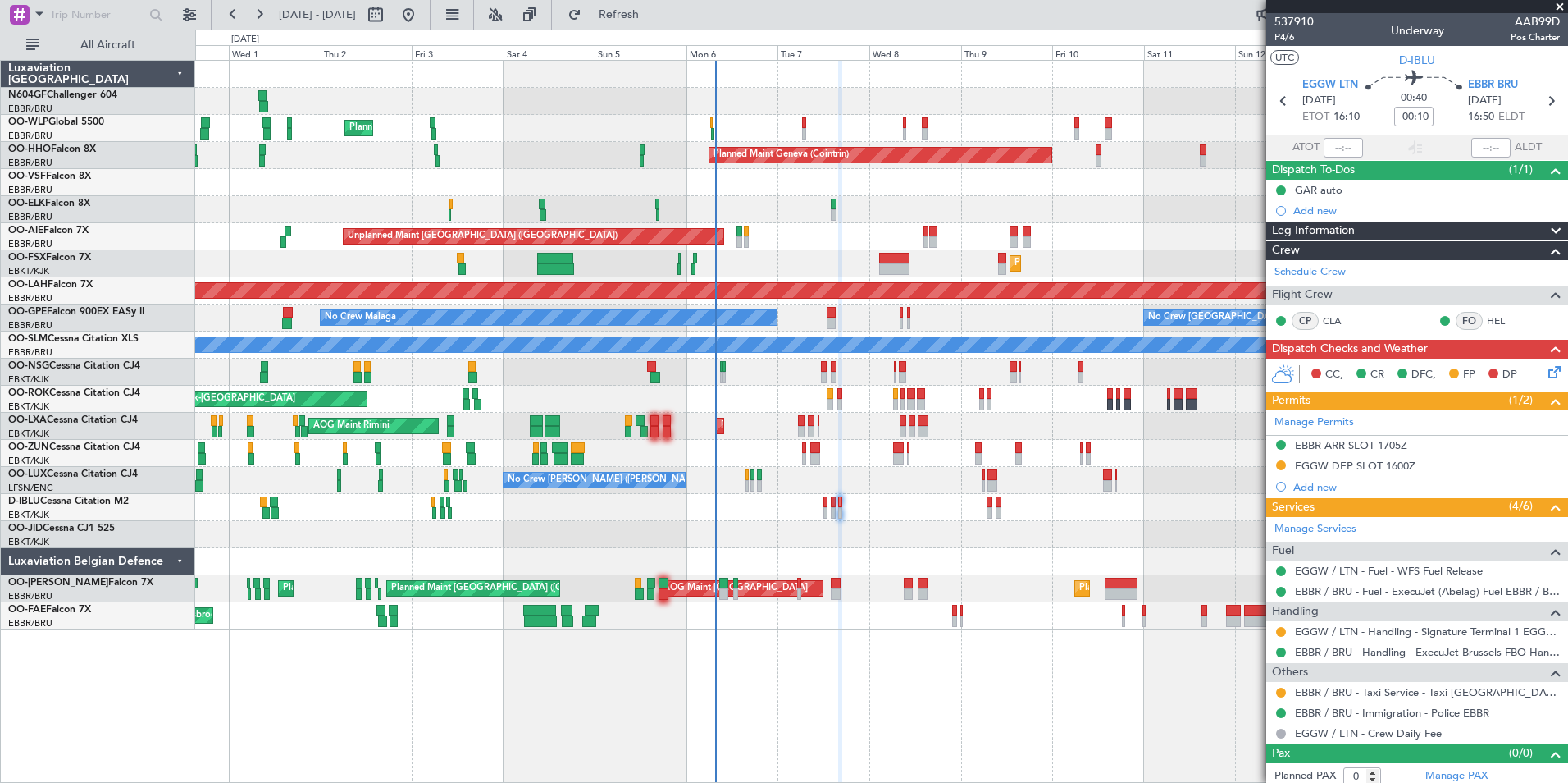
click at [833, 232] on div "Planned Maint Milan (Linate) Planned Maint Geneva ([GEOGRAPHIC_DATA]) Planned M…" at bounding box center [881, 345] width 1372 height 569
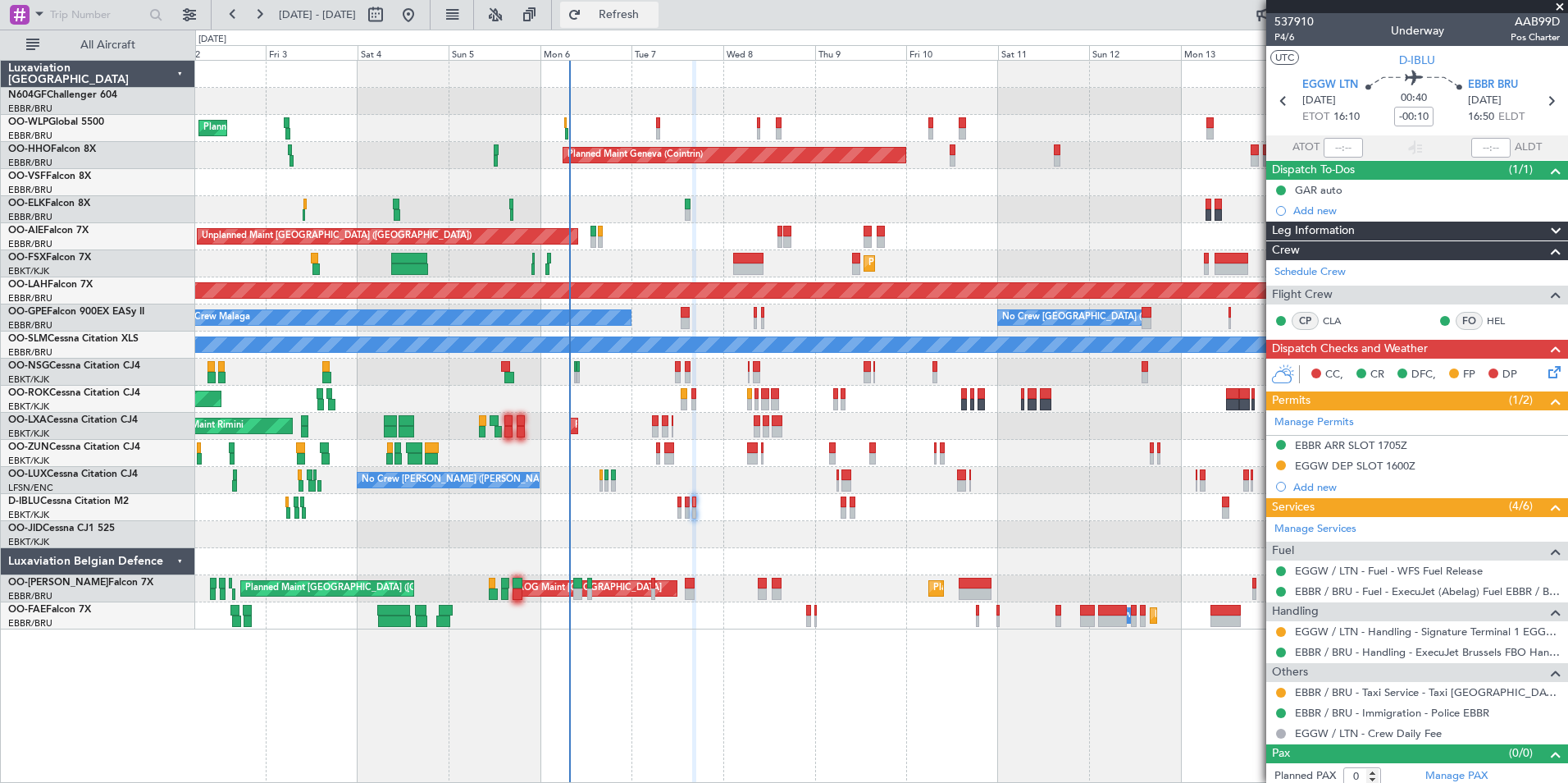
click at [654, 18] on span "Refresh" at bounding box center [619, 14] width 69 height 12
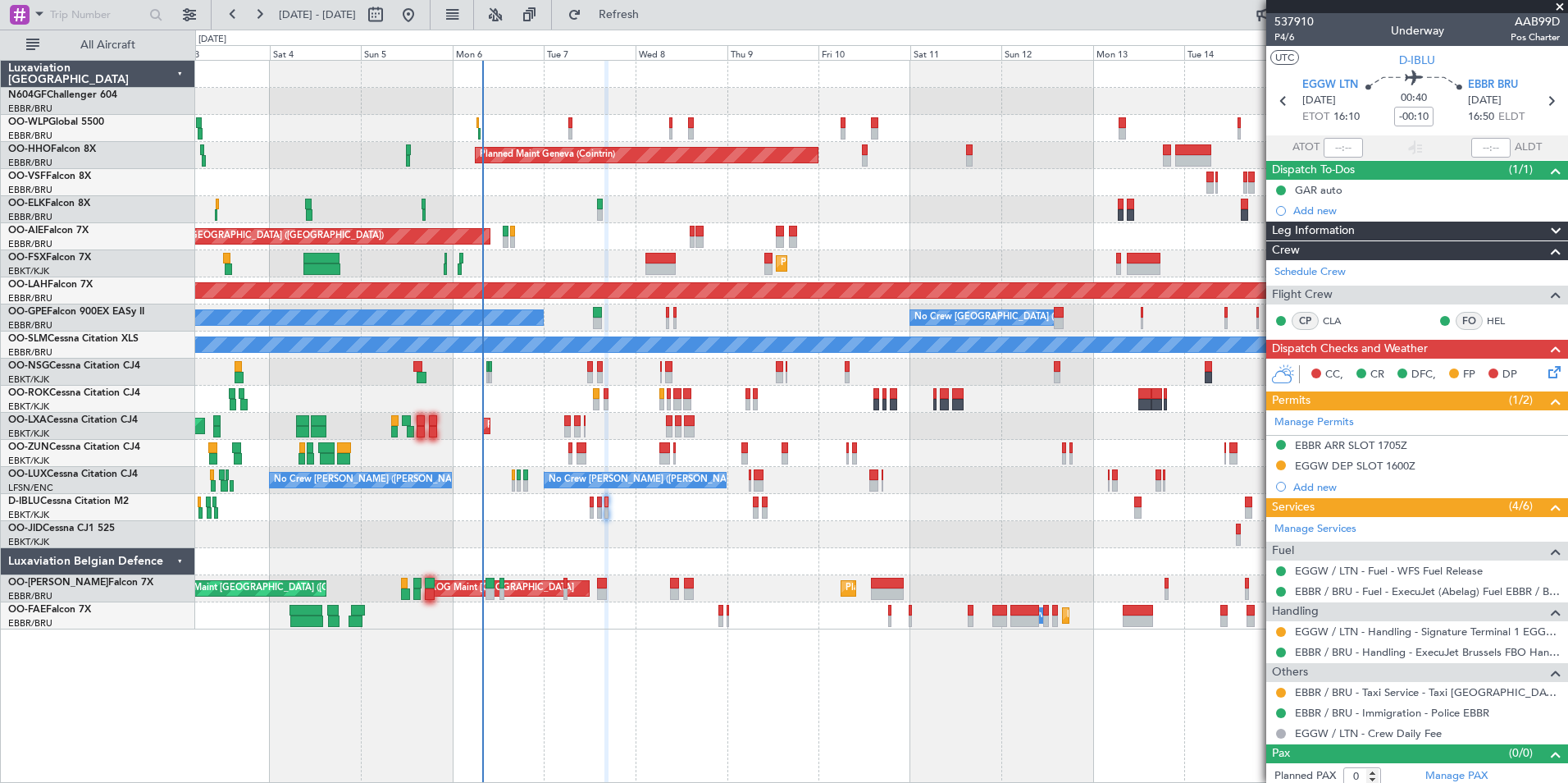
click at [912, 437] on div "Planned Maint Kortrijk-[GEOGRAPHIC_DATA] AOG Maint [GEOGRAPHIC_DATA]" at bounding box center [881, 426] width 1372 height 27
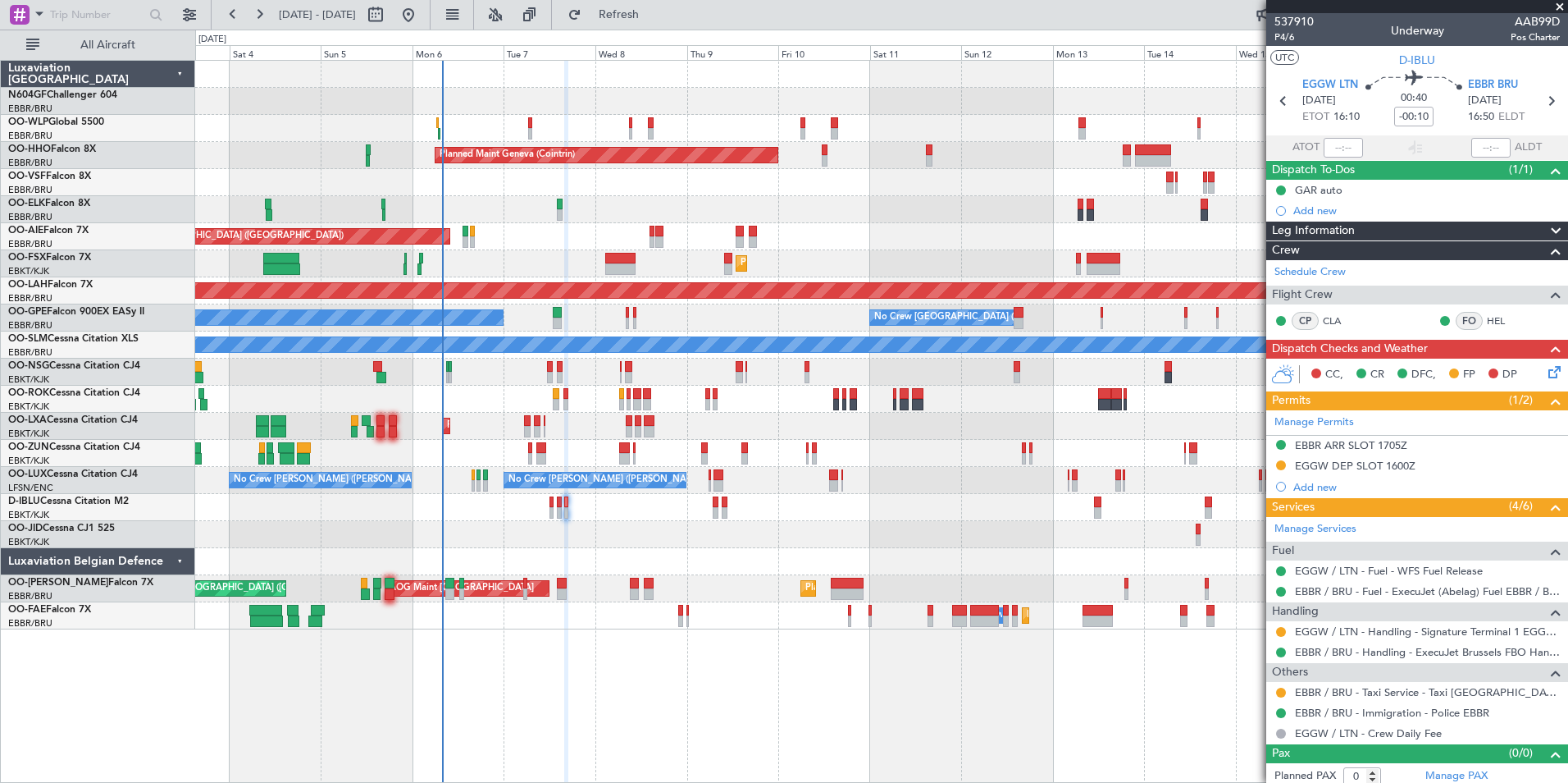
click at [883, 457] on div "Planned Maint Milan (Linate) Planned Maint Geneva ([GEOGRAPHIC_DATA]) Unplanned…" at bounding box center [881, 345] width 1372 height 569
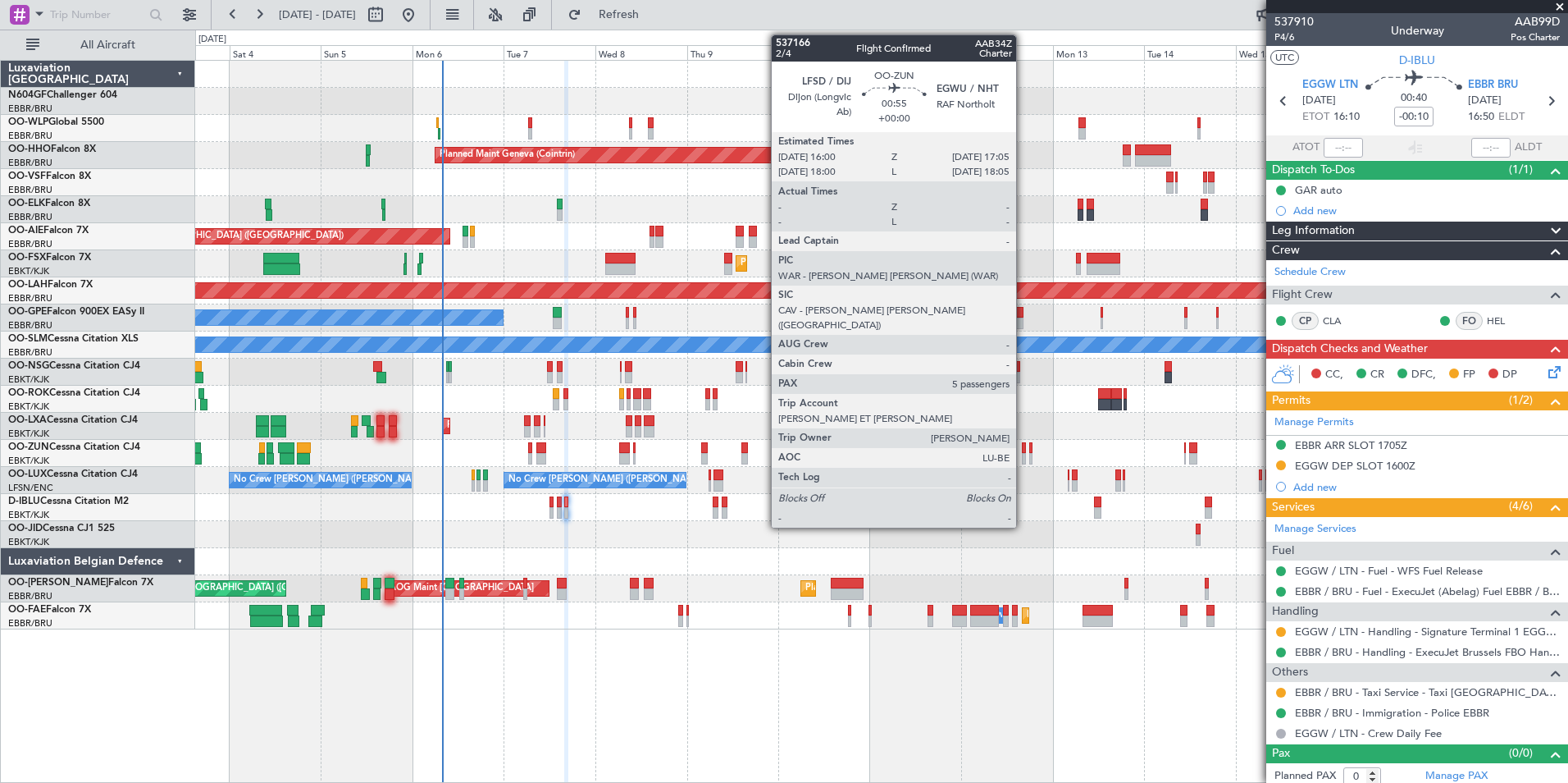
click at [1023, 453] on div at bounding box center [1024, 458] width 5 height 12
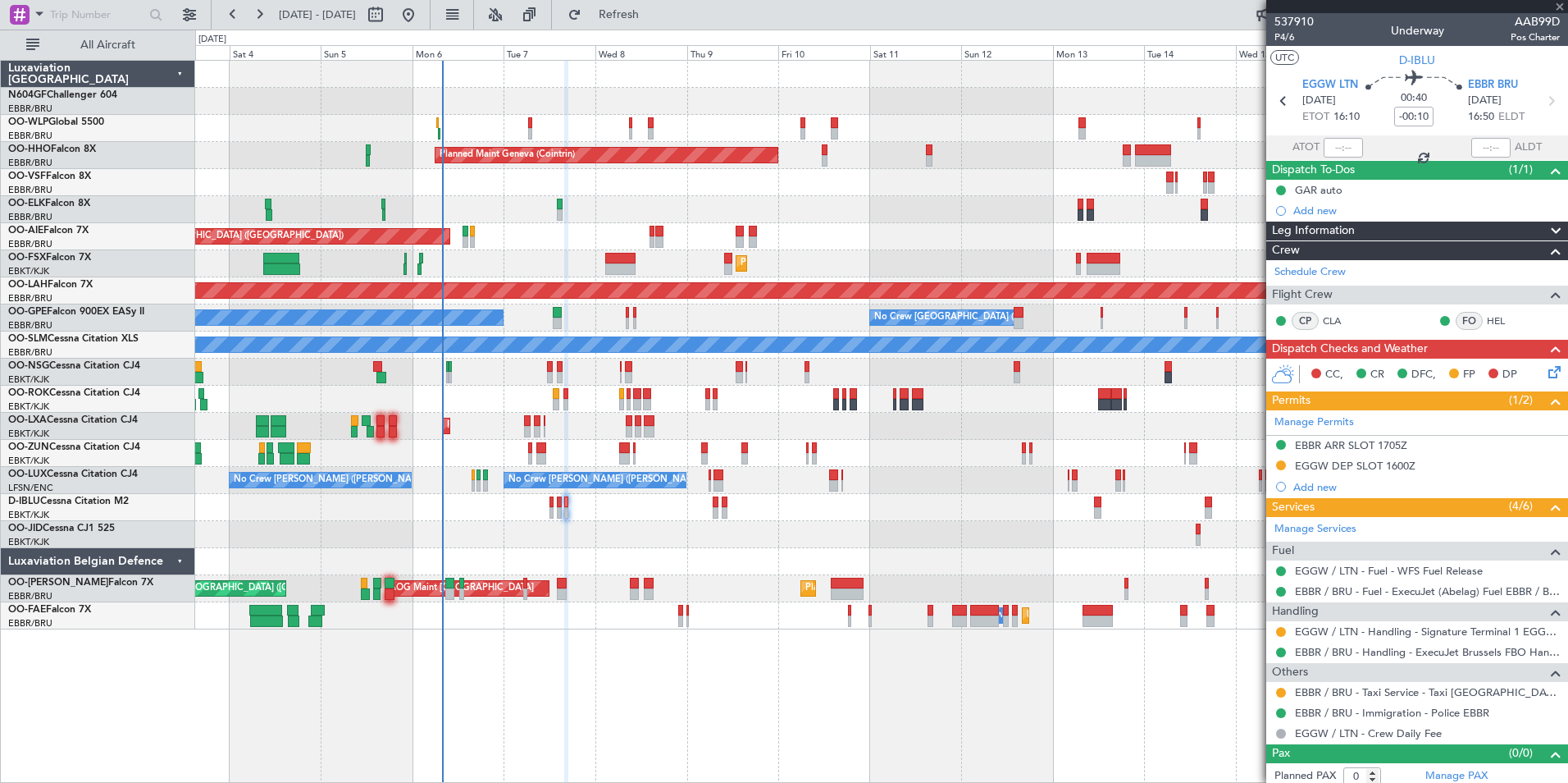
type input "5"
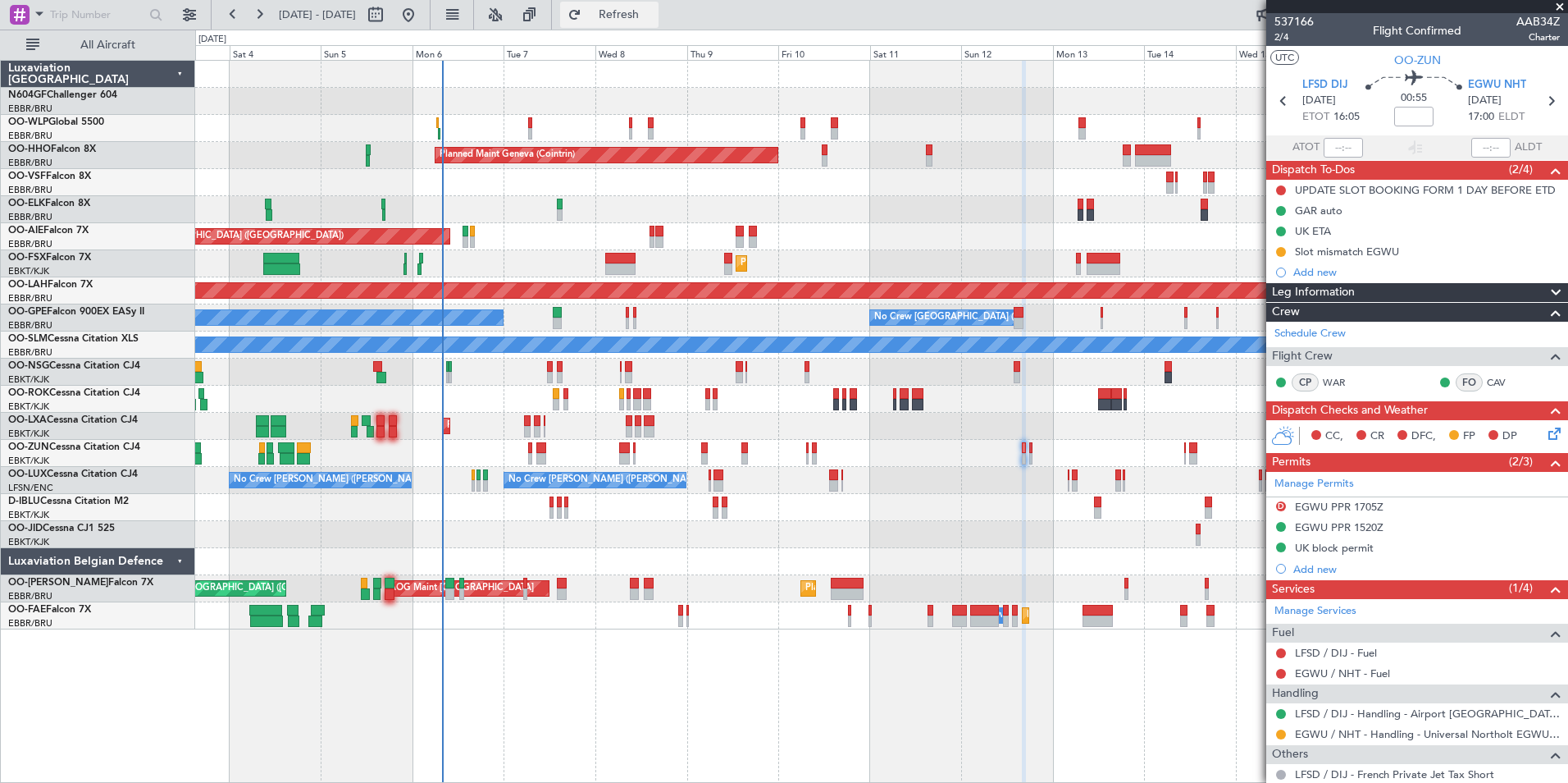
click at [659, 23] on button "Refresh" at bounding box center [608, 15] width 98 height 27
click at [1092, 469] on div "Planned Maint Milan (Linate) Planned Maint Geneva ([GEOGRAPHIC_DATA]) Unplanned…" at bounding box center [881, 345] width 1372 height 569
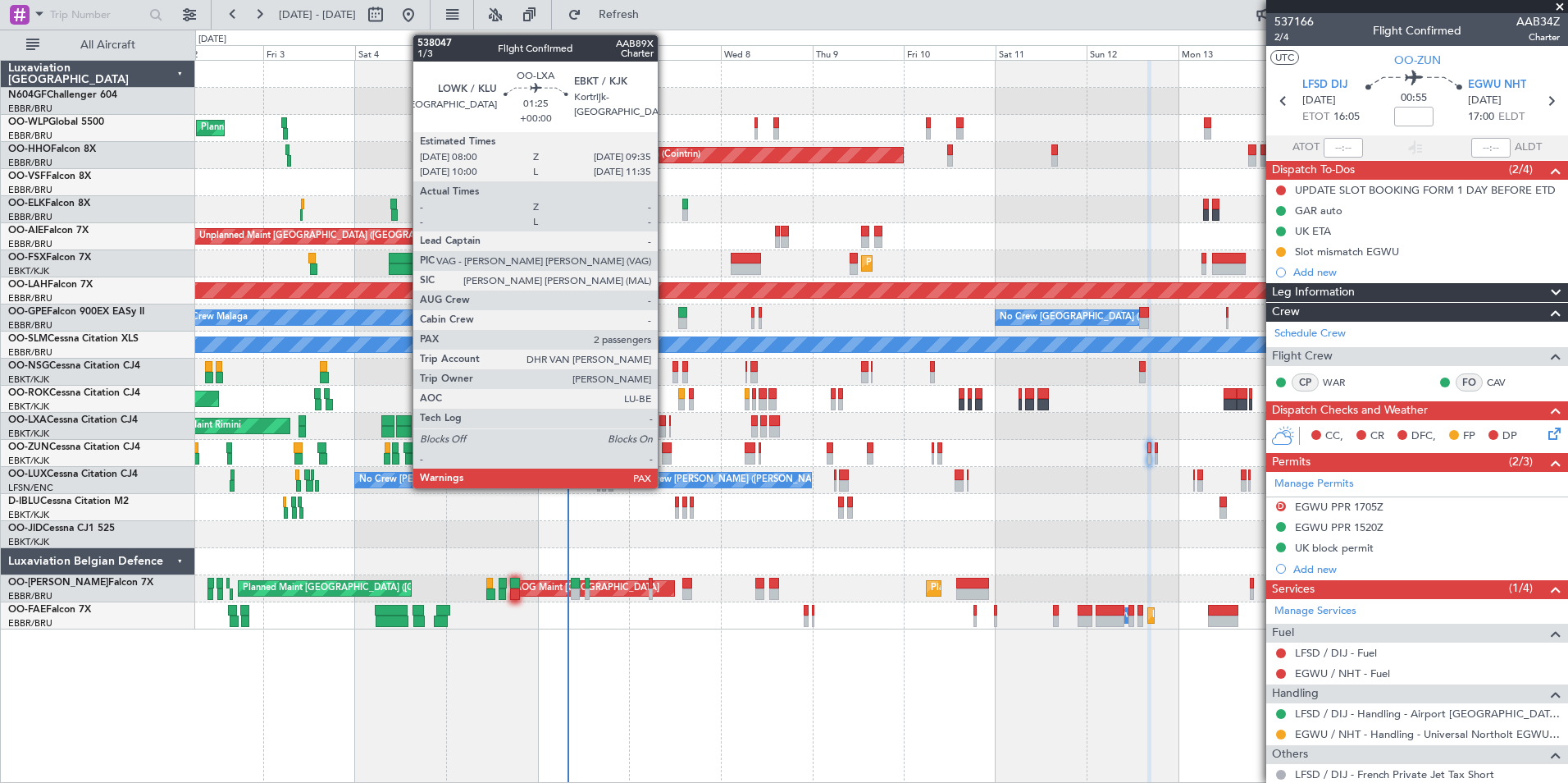
click at [835, 445] on div "Planned Maint Milan (Linate) Planned Maint Geneva ([GEOGRAPHIC_DATA]) Planned M…" at bounding box center [881, 345] width 1372 height 569
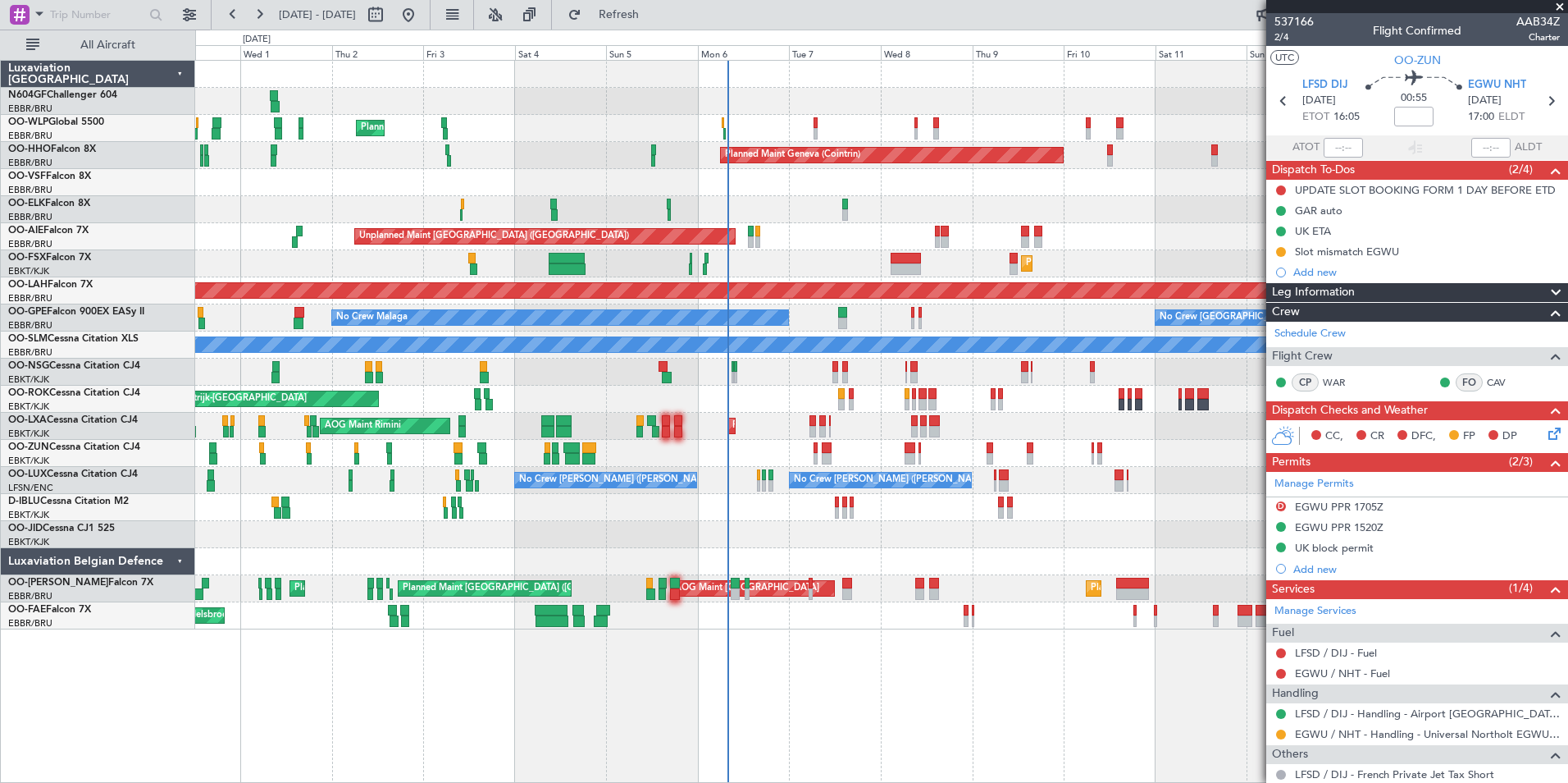
click at [822, 491] on div "No Crew [PERSON_NAME] ([PERSON_NAME]) No Crew [PERSON_NAME] ([PERSON_NAME])" at bounding box center [881, 480] width 1372 height 27
click at [833, 507] on div "A/C Unavailable [GEOGRAPHIC_DATA]-[GEOGRAPHIC_DATA] No Crew Kortrijk-[GEOGRAPHI…" at bounding box center [881, 507] width 1372 height 27
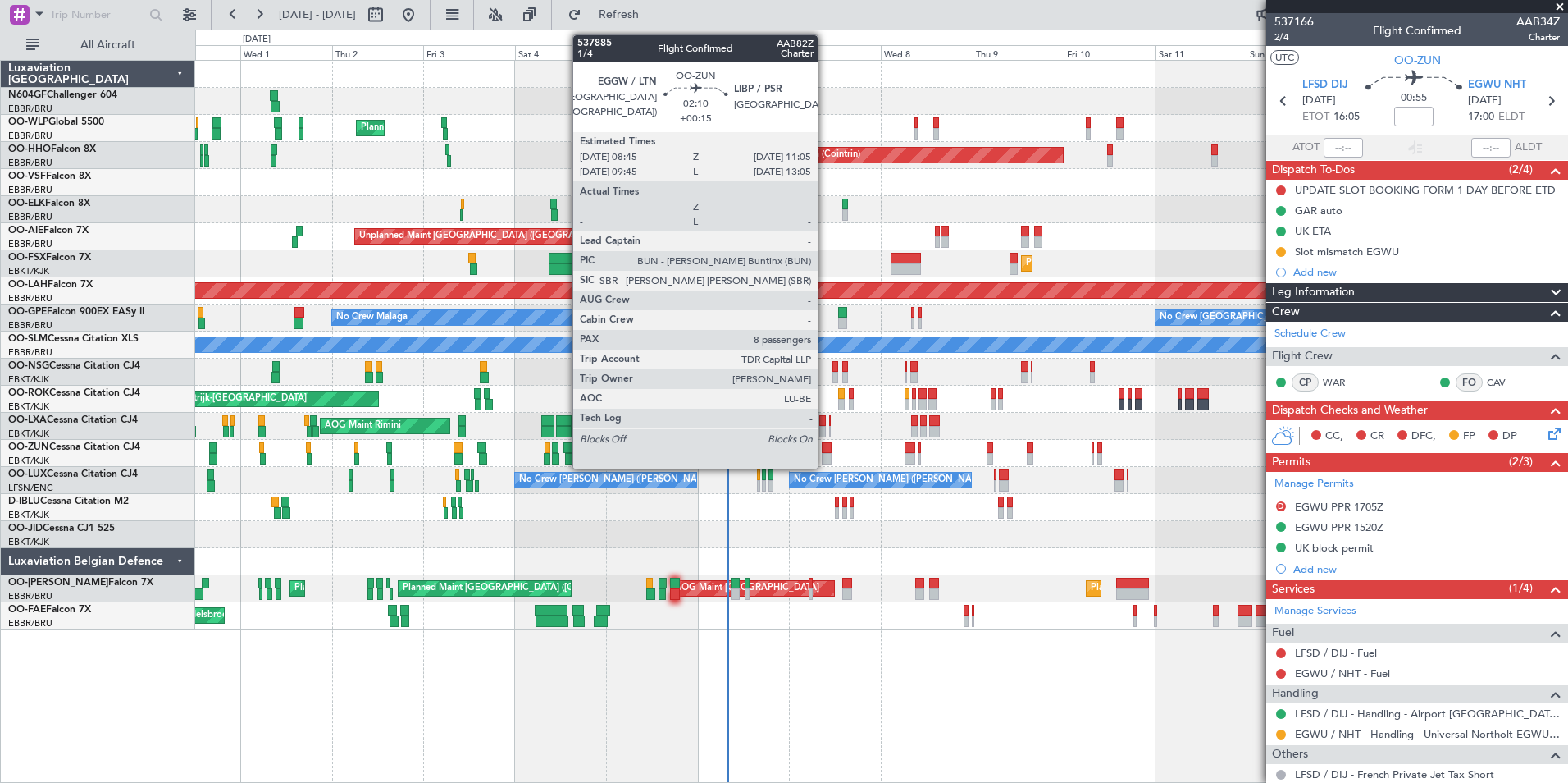
click at [825, 457] on div at bounding box center [826, 458] width 9 height 12
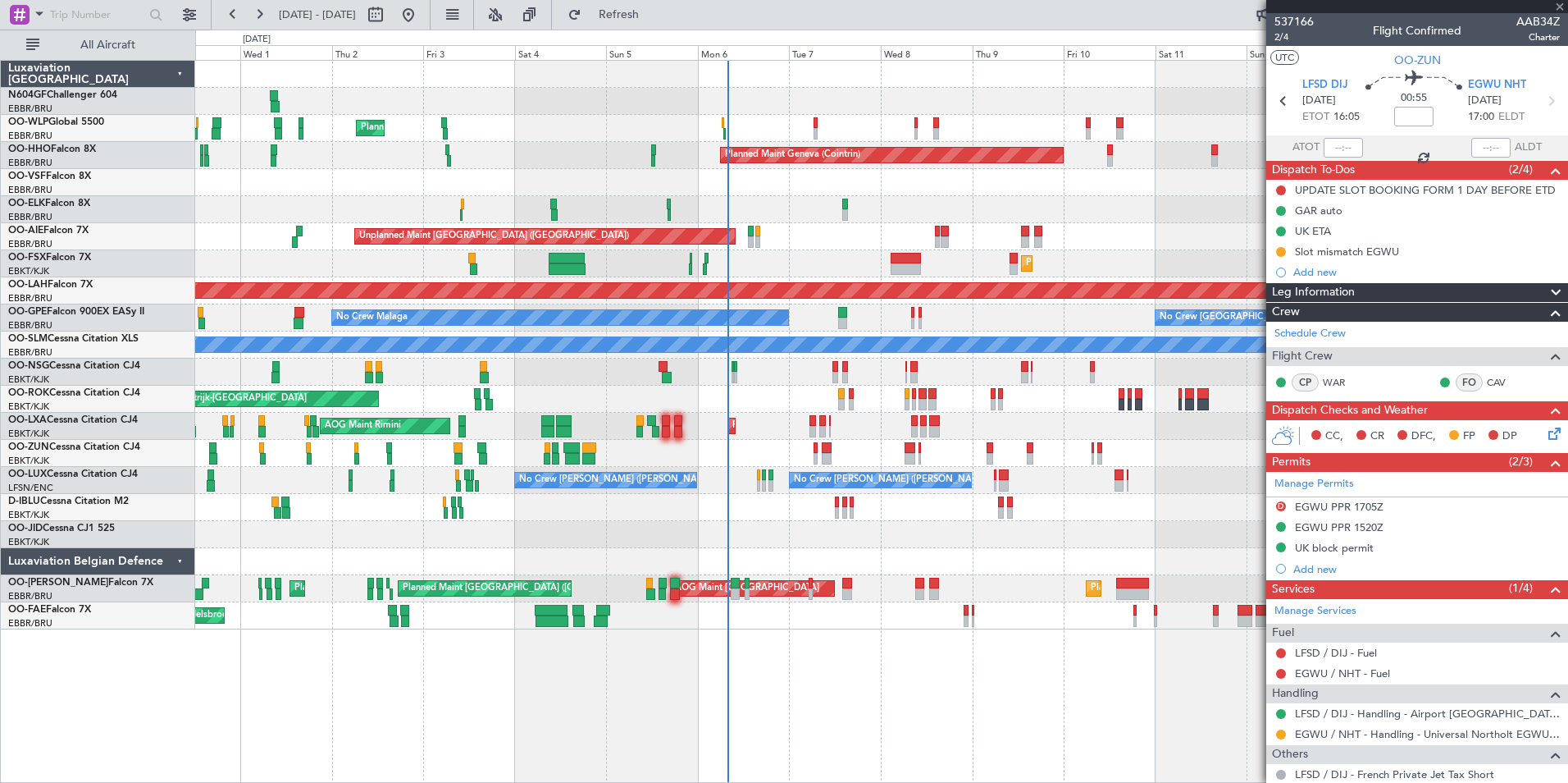
type input "+00:15"
type input "8"
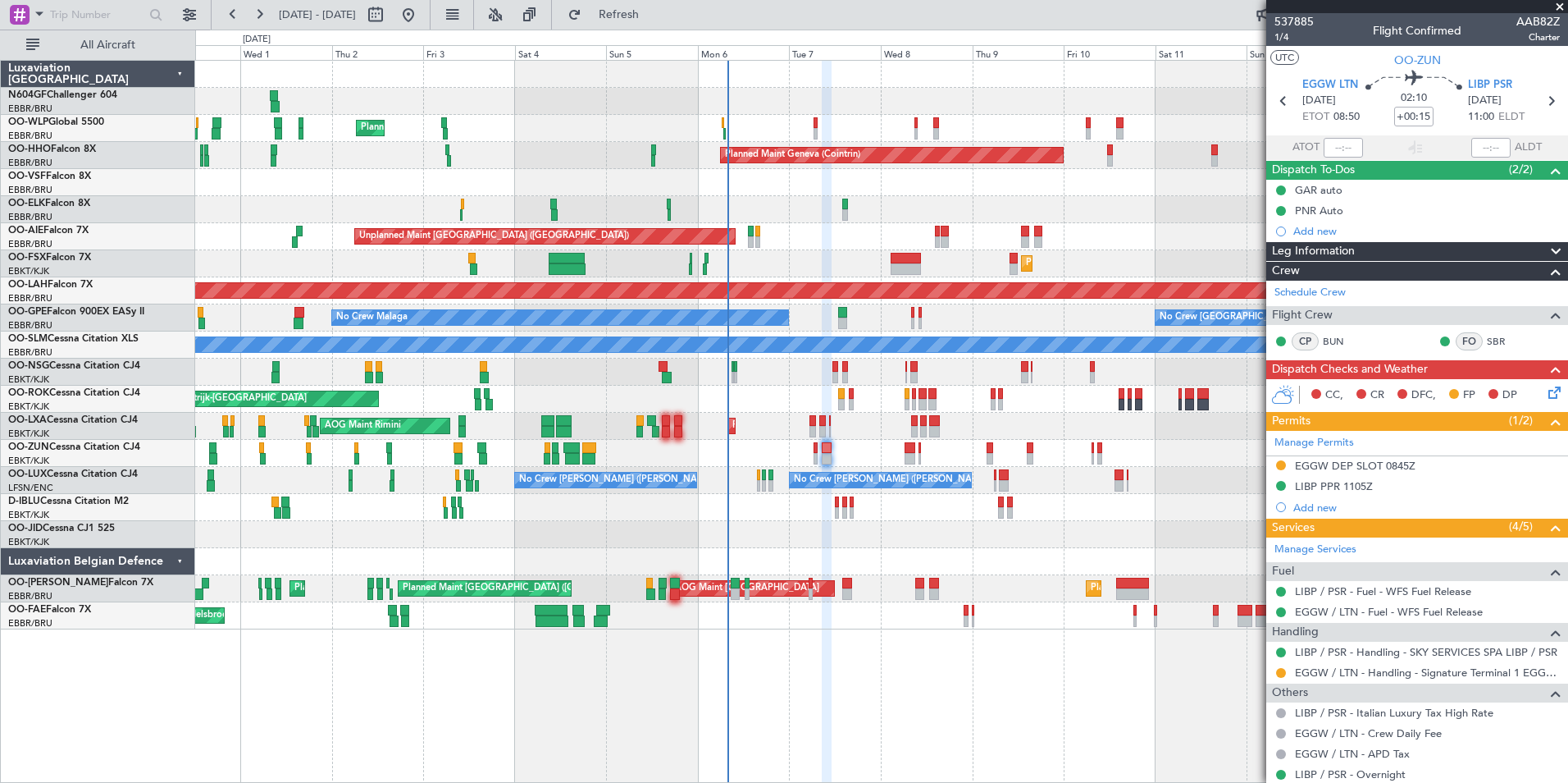
click at [831, 468] on div "Planned Maint Milan (Linate) Planned Maint Geneva ([GEOGRAPHIC_DATA]) Planned M…" at bounding box center [881, 345] width 1372 height 569
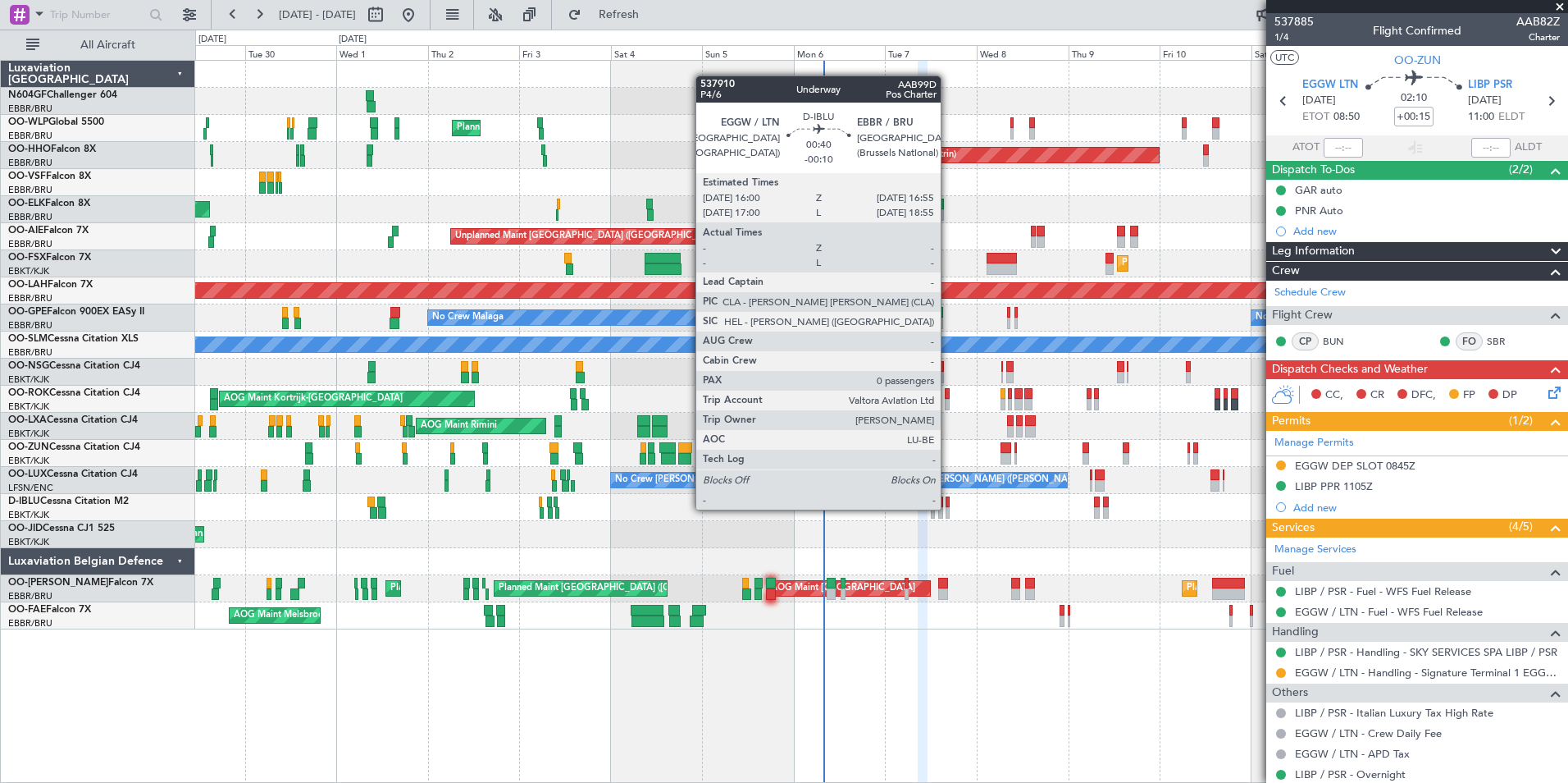
click at [948, 510] on div at bounding box center [947, 512] width 4 height 12
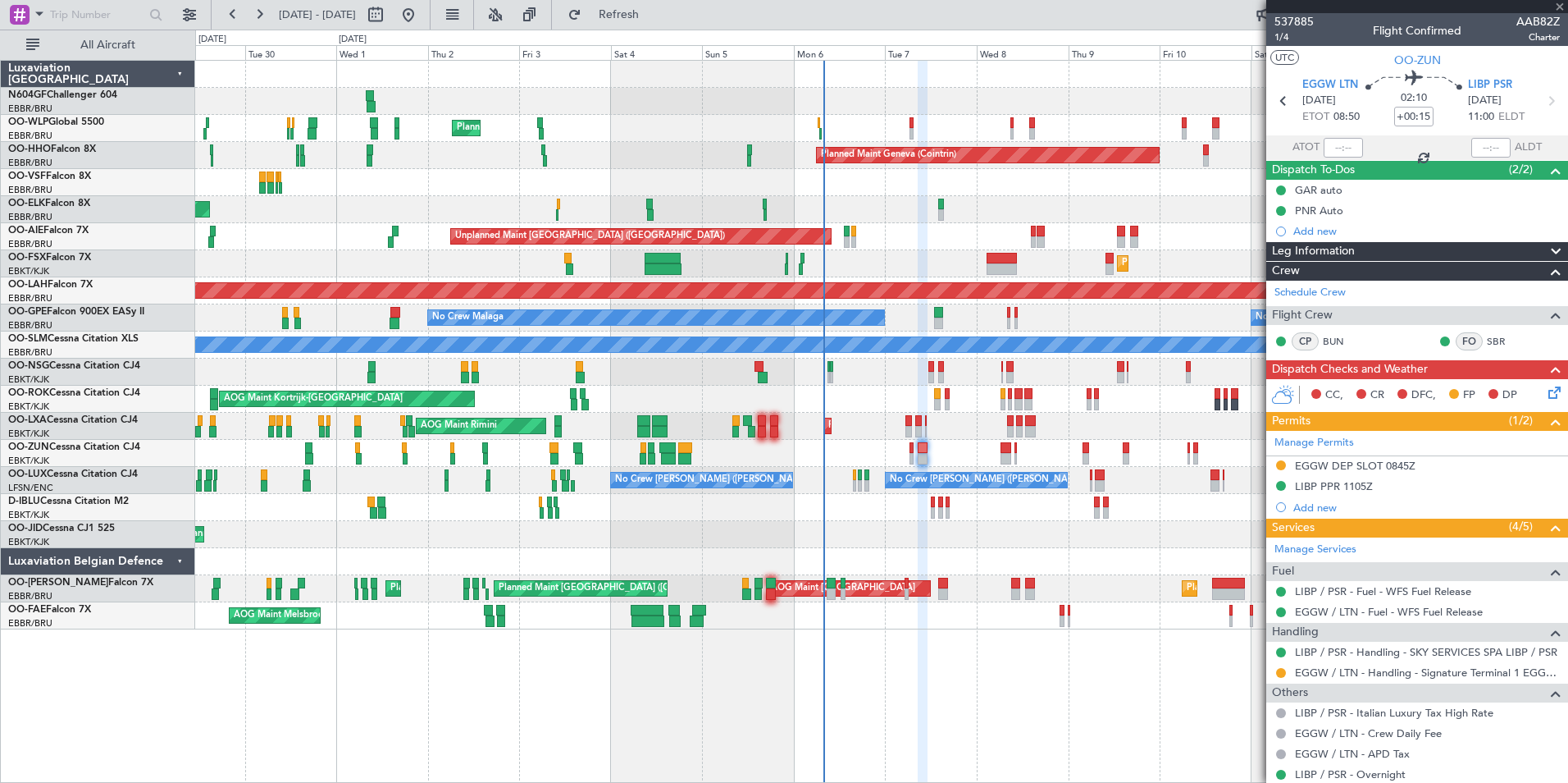
type input "-00:10"
type input "0"
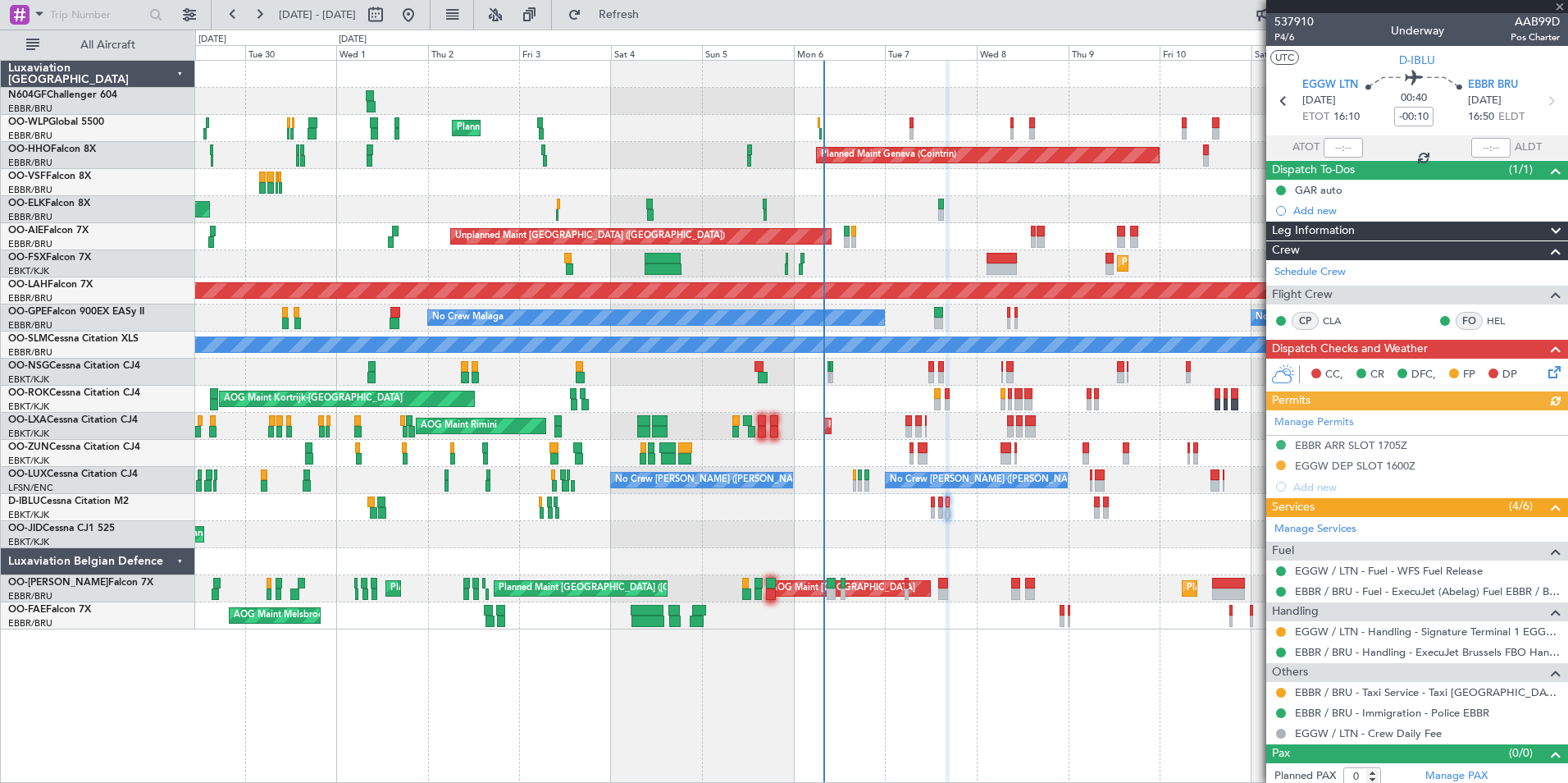
click at [1396, 469] on div "Manage Permits EBBR ARR SLOT 1705Z EGGW DEP SLOT 1600Z Add new" at bounding box center [1417, 454] width 302 height 87
click at [1379, 473] on div "Manage Permits EBBR ARR SLOT 1705Z EGGW DEP SLOT 1600Z Add new" at bounding box center [1417, 454] width 302 height 87
click at [1381, 464] on div "EGGW DEP SLOT 1600Z" at bounding box center [1355, 465] width 120 height 14
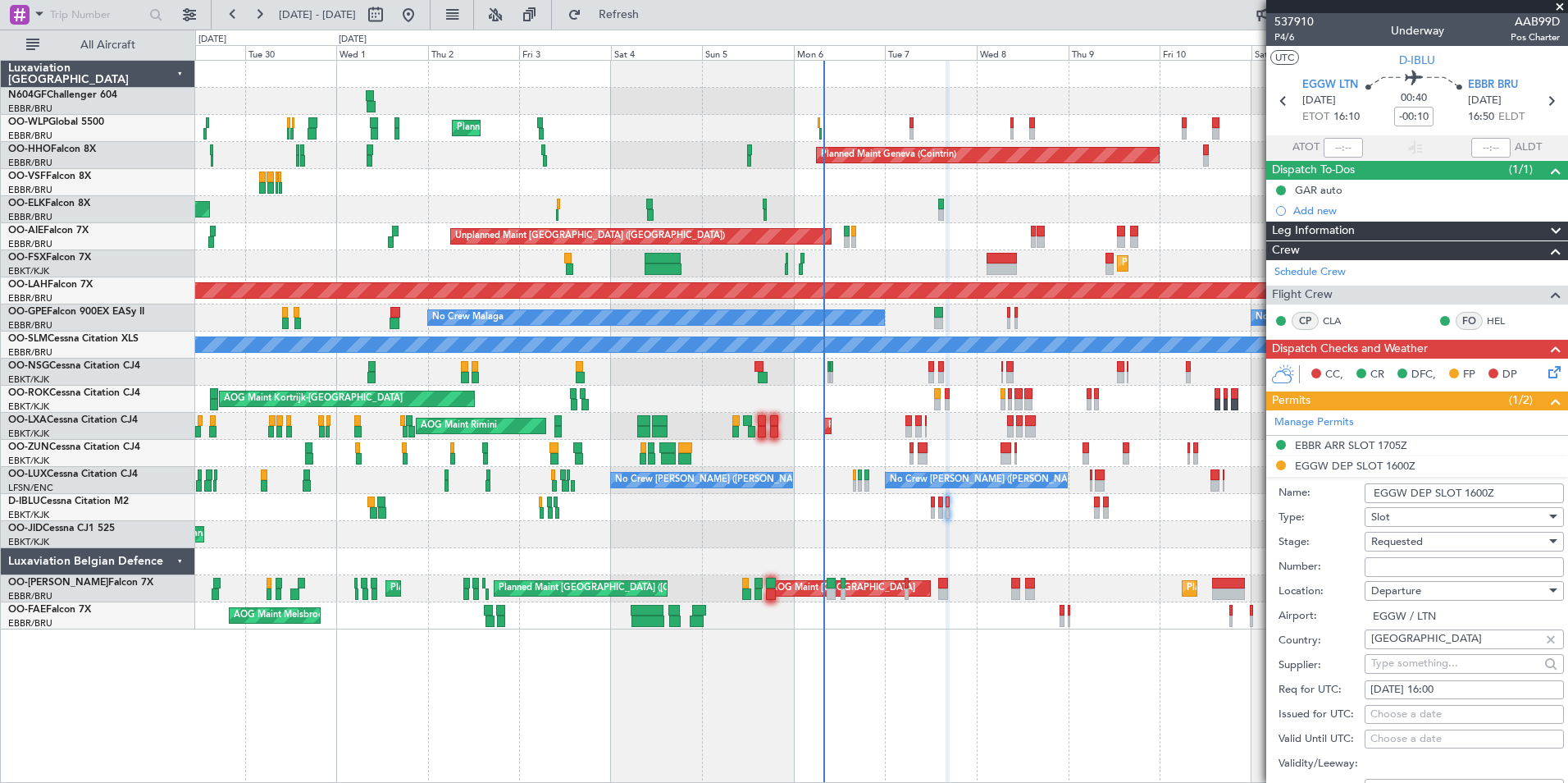
click at [1448, 564] on input "Number:" at bounding box center [1464, 567] width 199 height 19
paste input "3577"
type input "3577"
click at [1426, 535] on div "Requested" at bounding box center [1458, 541] width 175 height 25
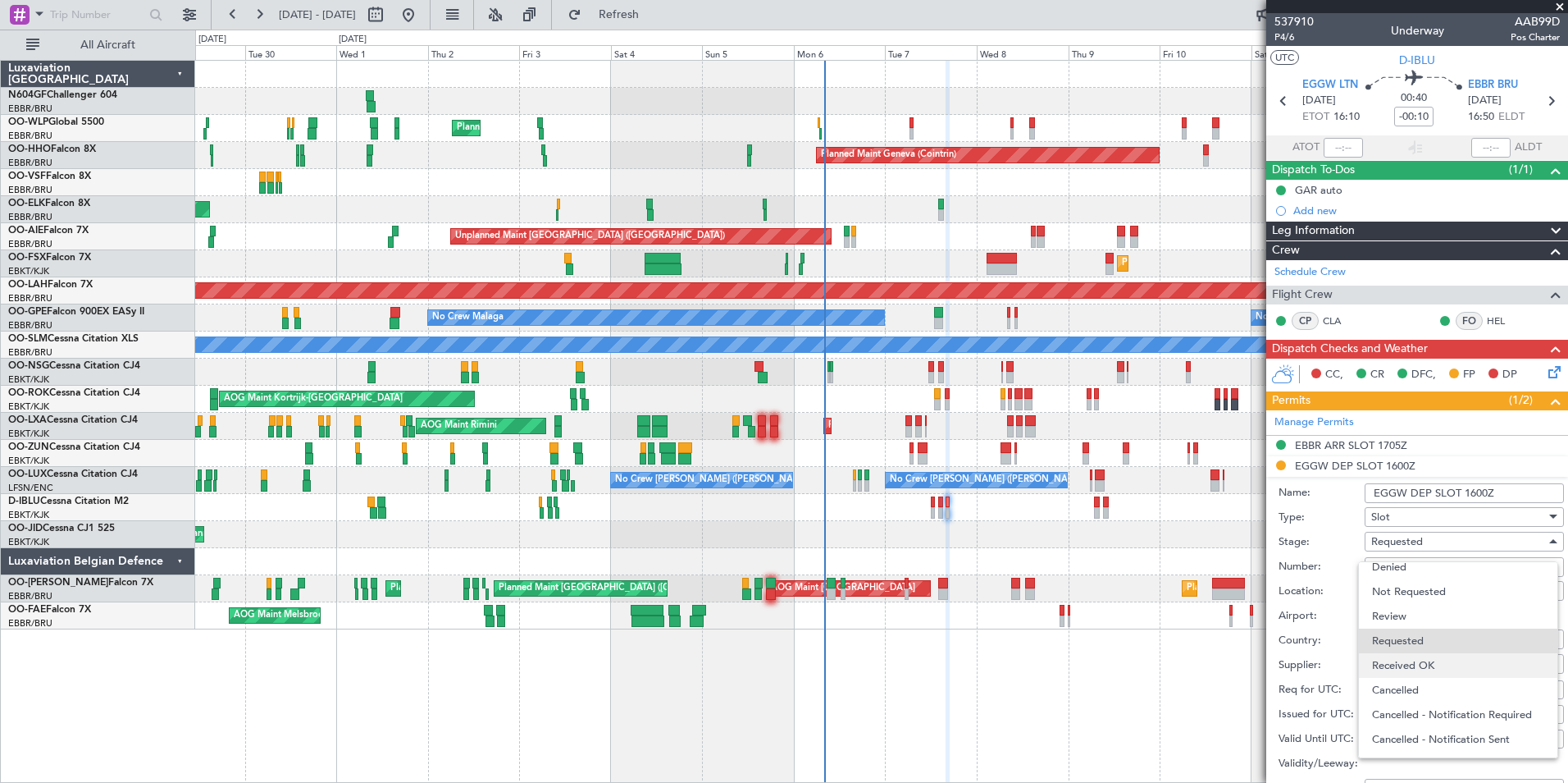
click at [1422, 672] on span "Received OK" at bounding box center [1457, 665] width 172 height 25
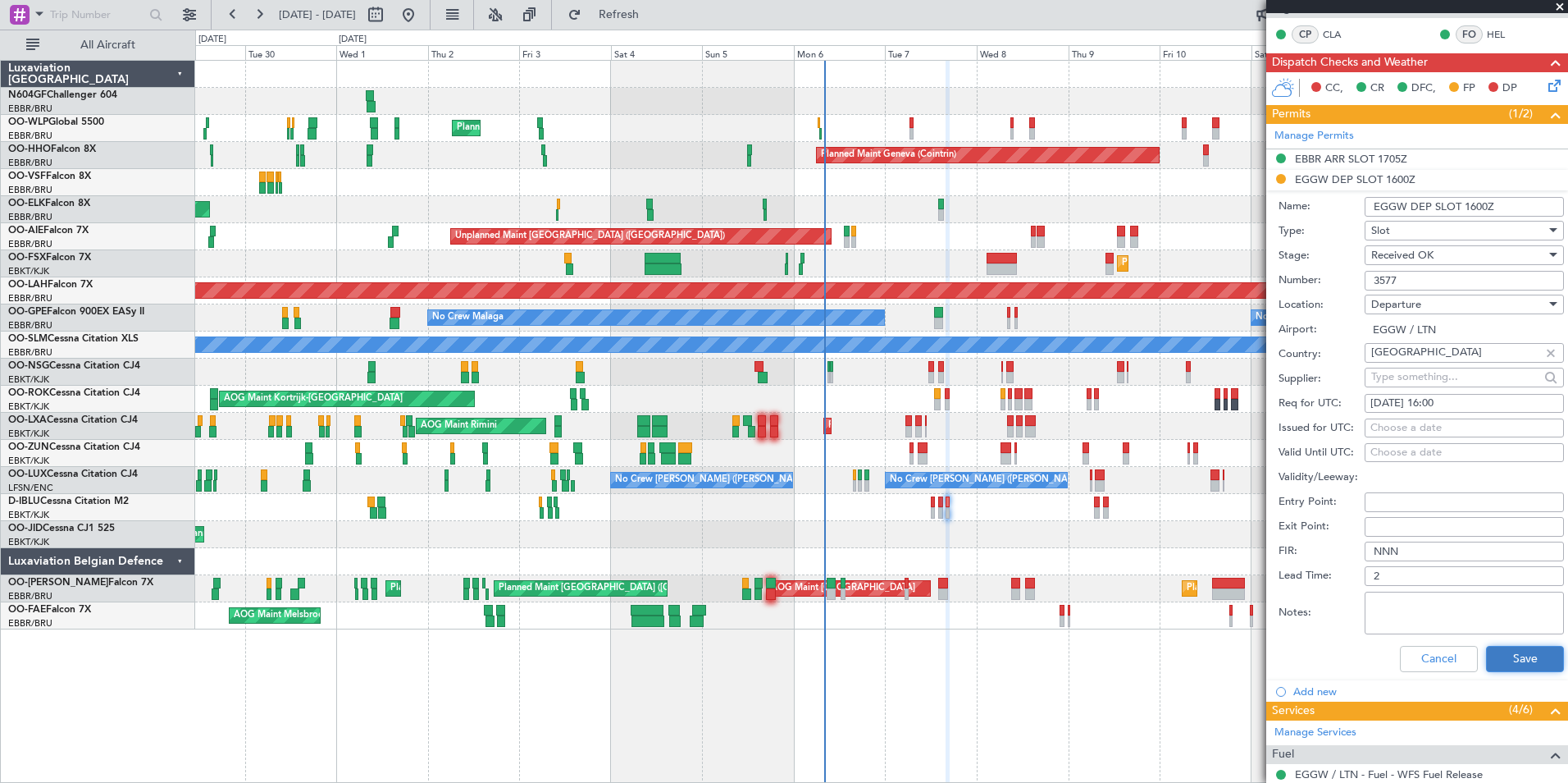
click at [1529, 659] on button "Save" at bounding box center [1525, 659] width 78 height 27
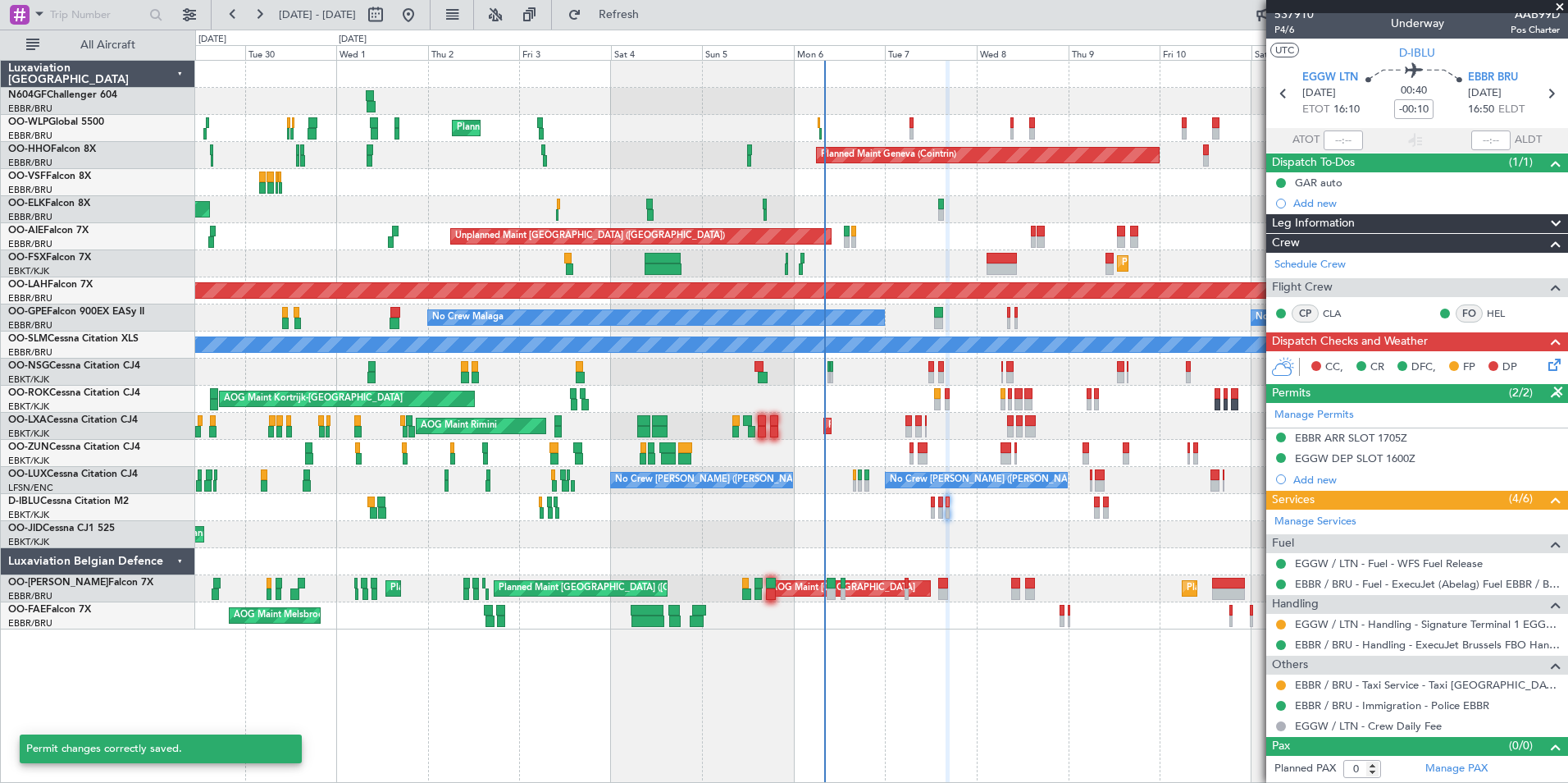
scroll to position [6, 0]
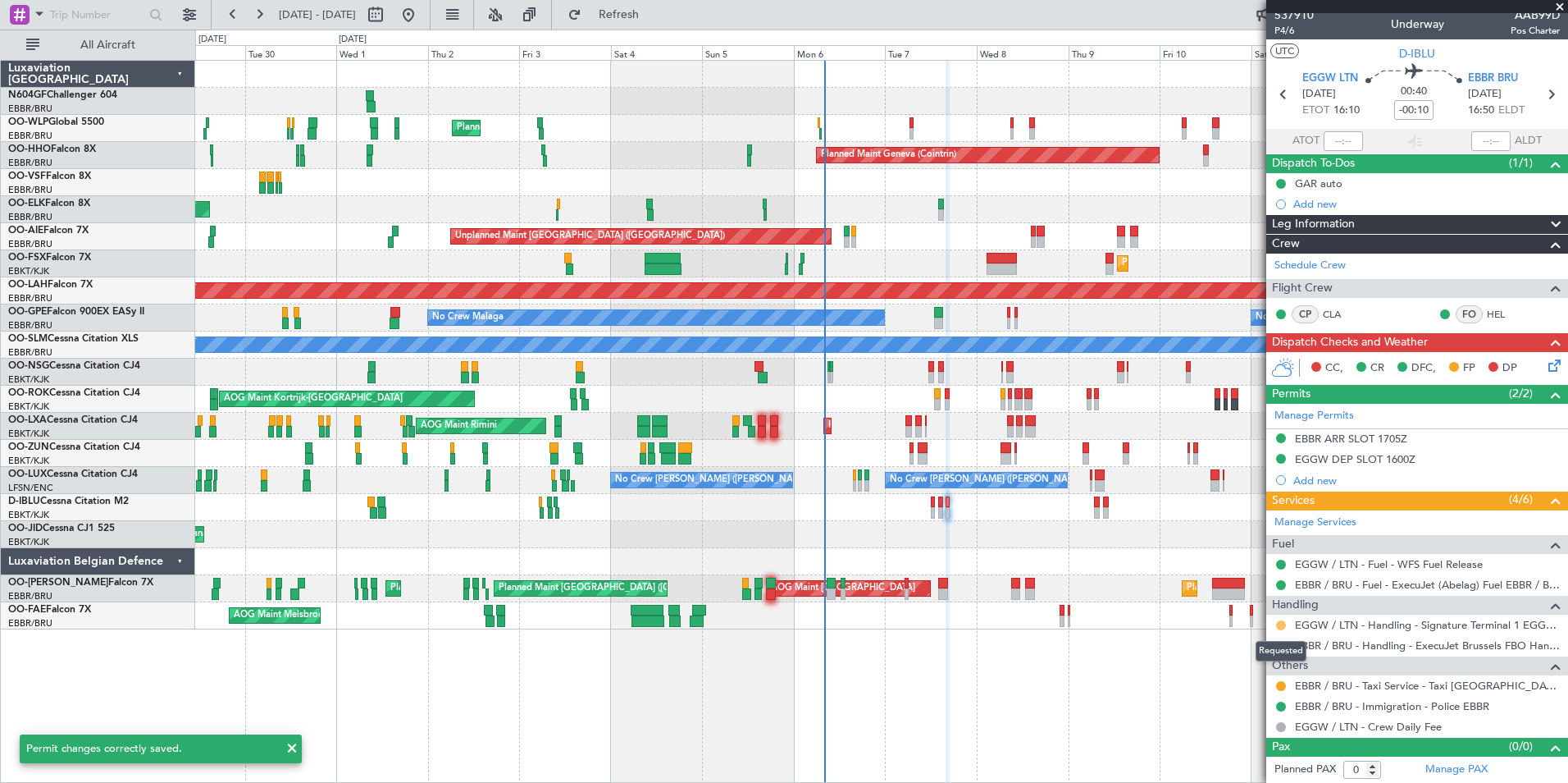
click at [1280, 626] on button at bounding box center [1281, 625] width 10 height 10
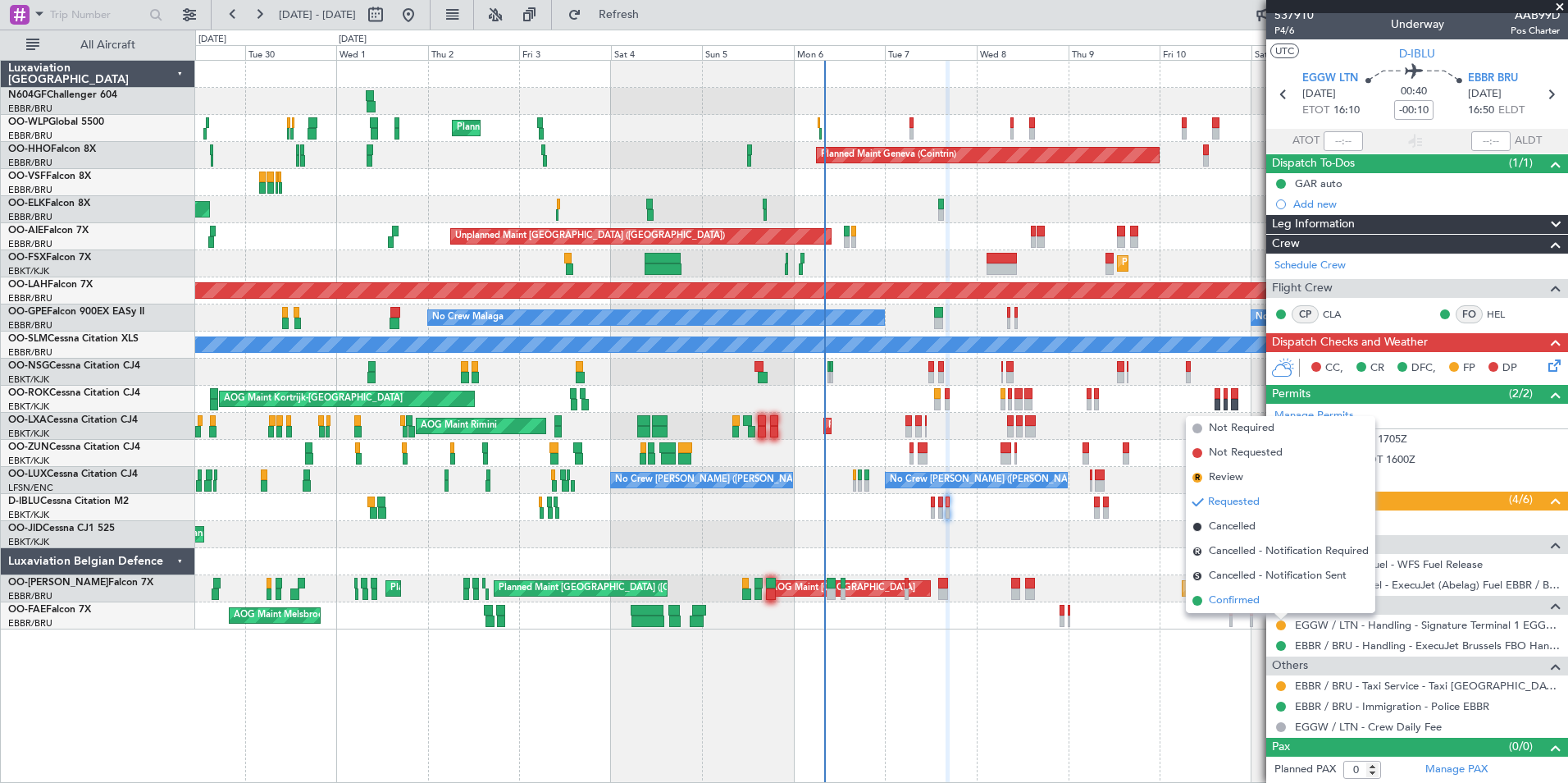
click at [1268, 599] on li "Confirmed" at bounding box center [1281, 601] width 189 height 25
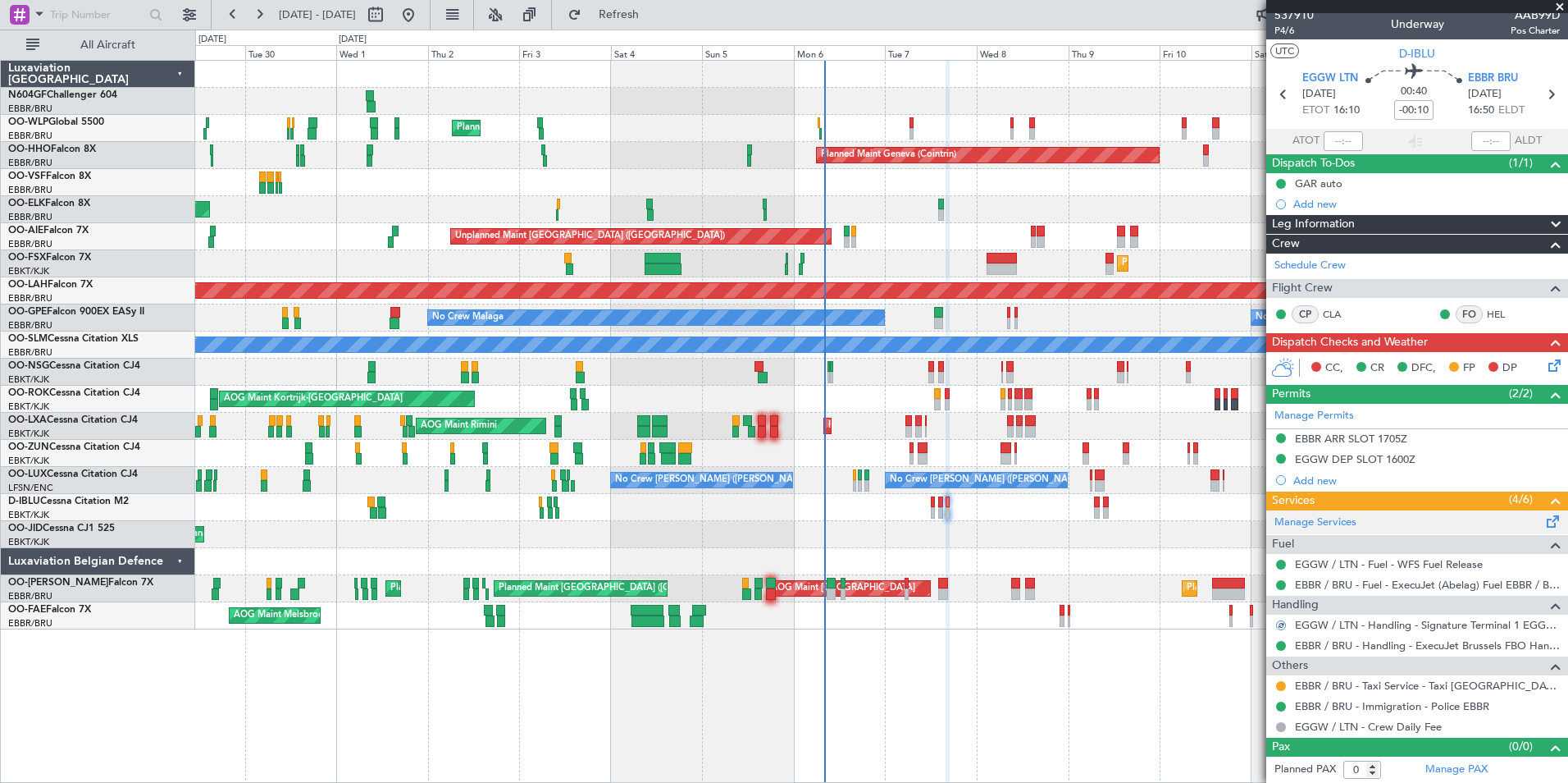
scroll to position [0, 0]
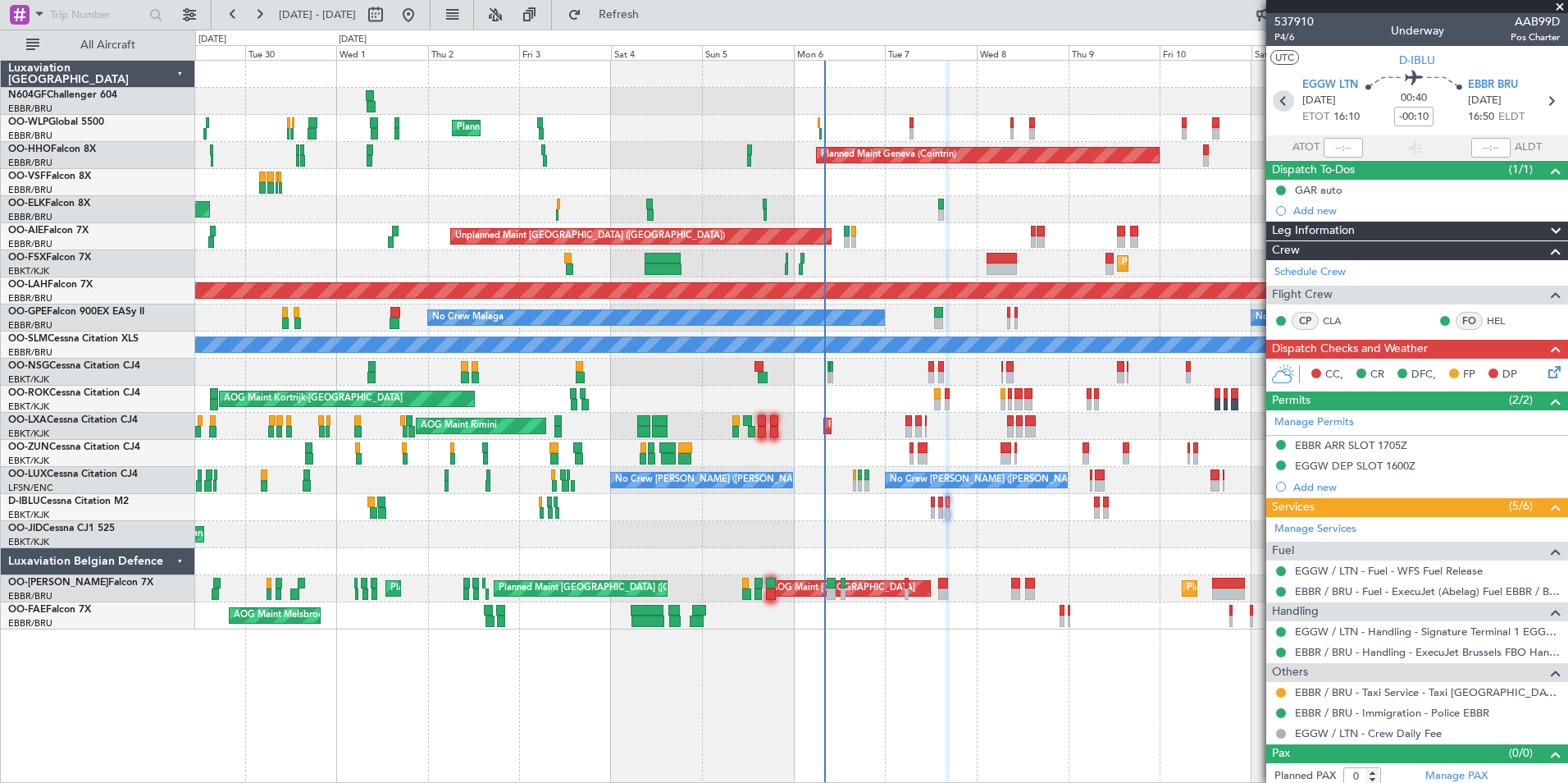
click at [1280, 105] on icon at bounding box center [1283, 101] width 21 height 21
type input "+00:05"
type input "2"
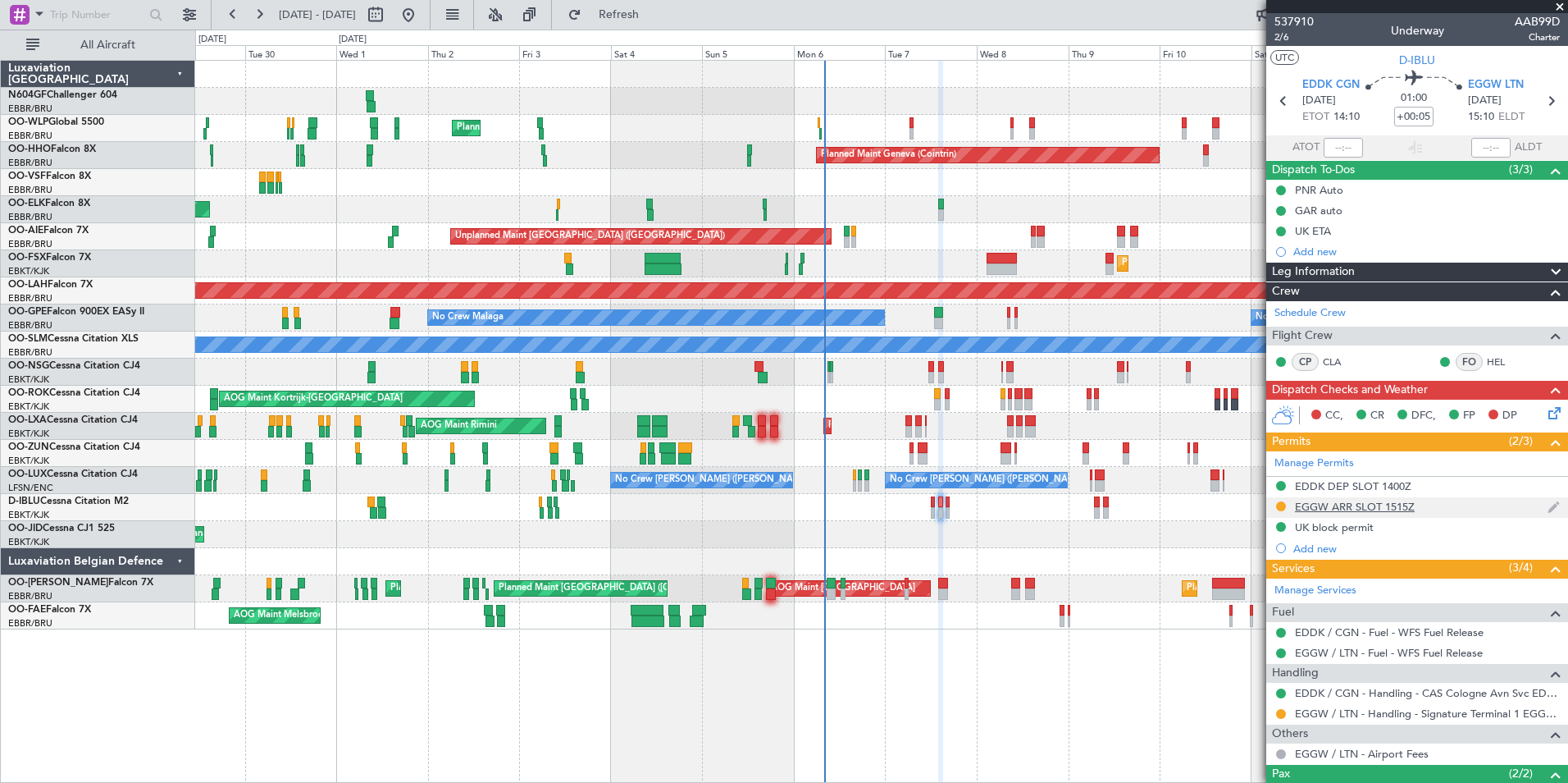
click at [1322, 502] on div "EGGW ARR SLOT 1515Z" at bounding box center [1354, 507] width 119 height 14
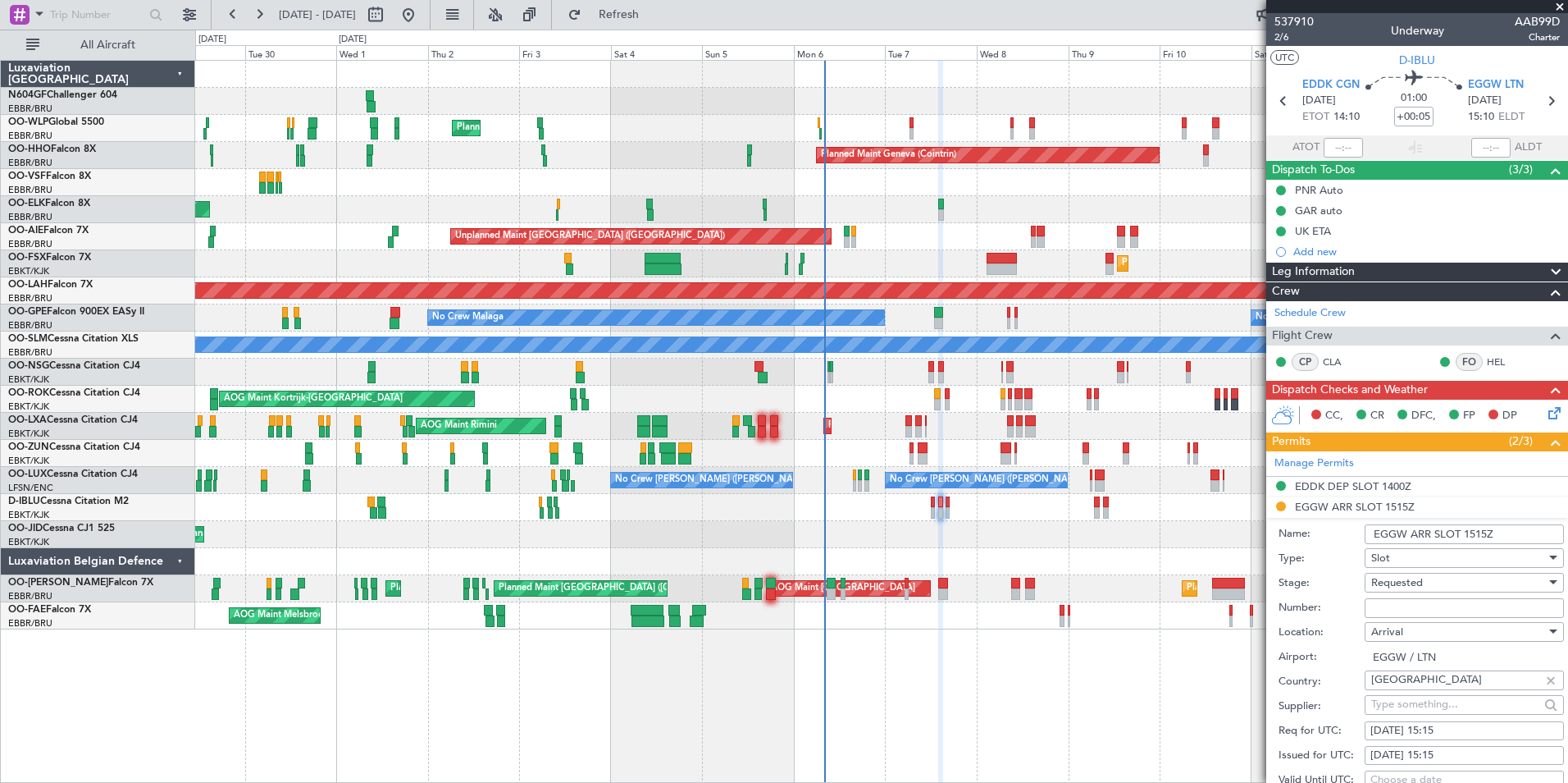
click at [1463, 612] on input "Number:" at bounding box center [1464, 608] width 199 height 19
paste input "3576"
type input "3576"
click at [1403, 585] on span "Requested" at bounding box center [1396, 582] width 51 height 15
click at [1434, 715] on span "Received OK" at bounding box center [1457, 714] width 172 height 25
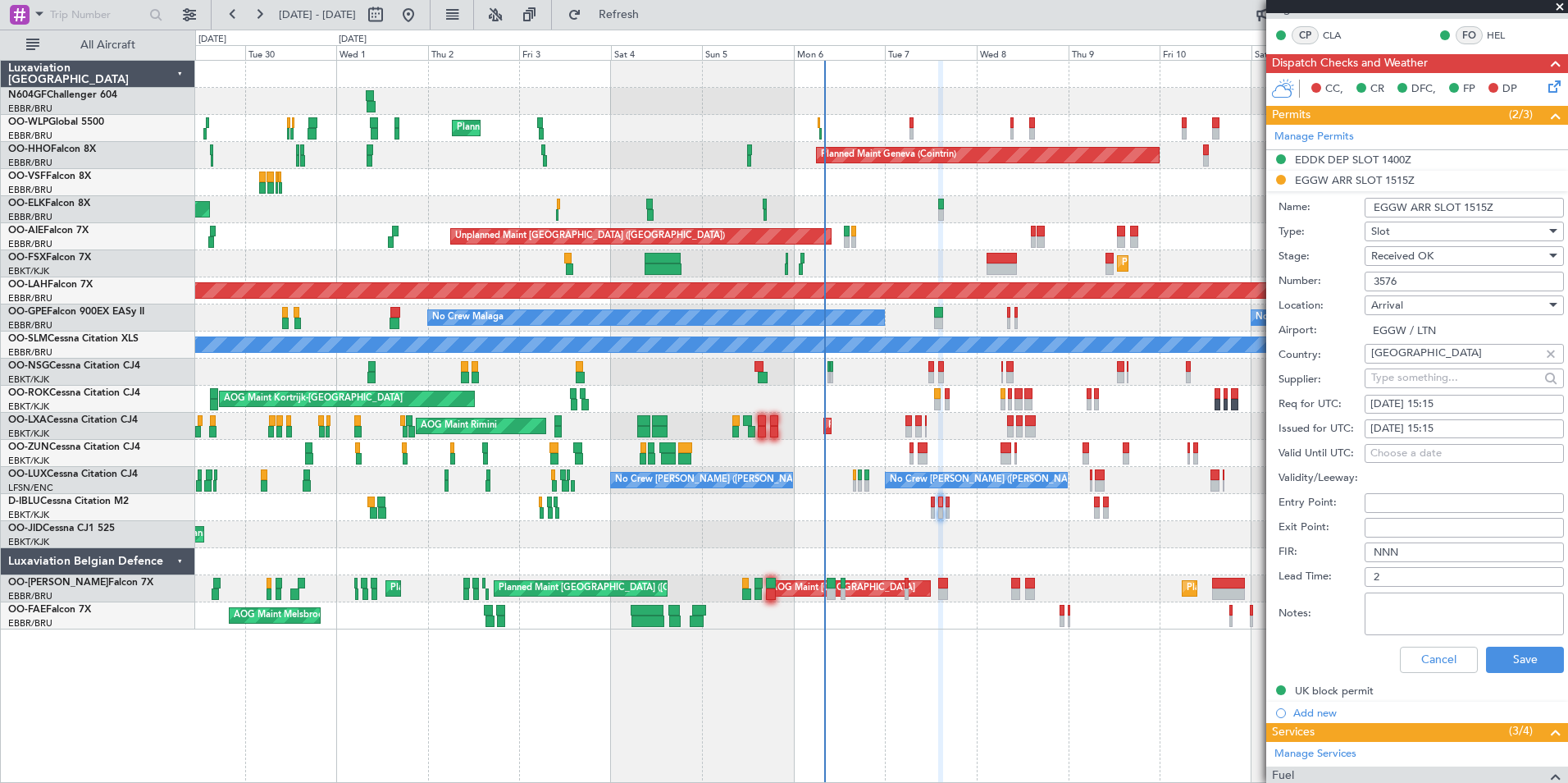
scroll to position [327, 0]
click at [1522, 658] on button "Save" at bounding box center [1525, 659] width 78 height 27
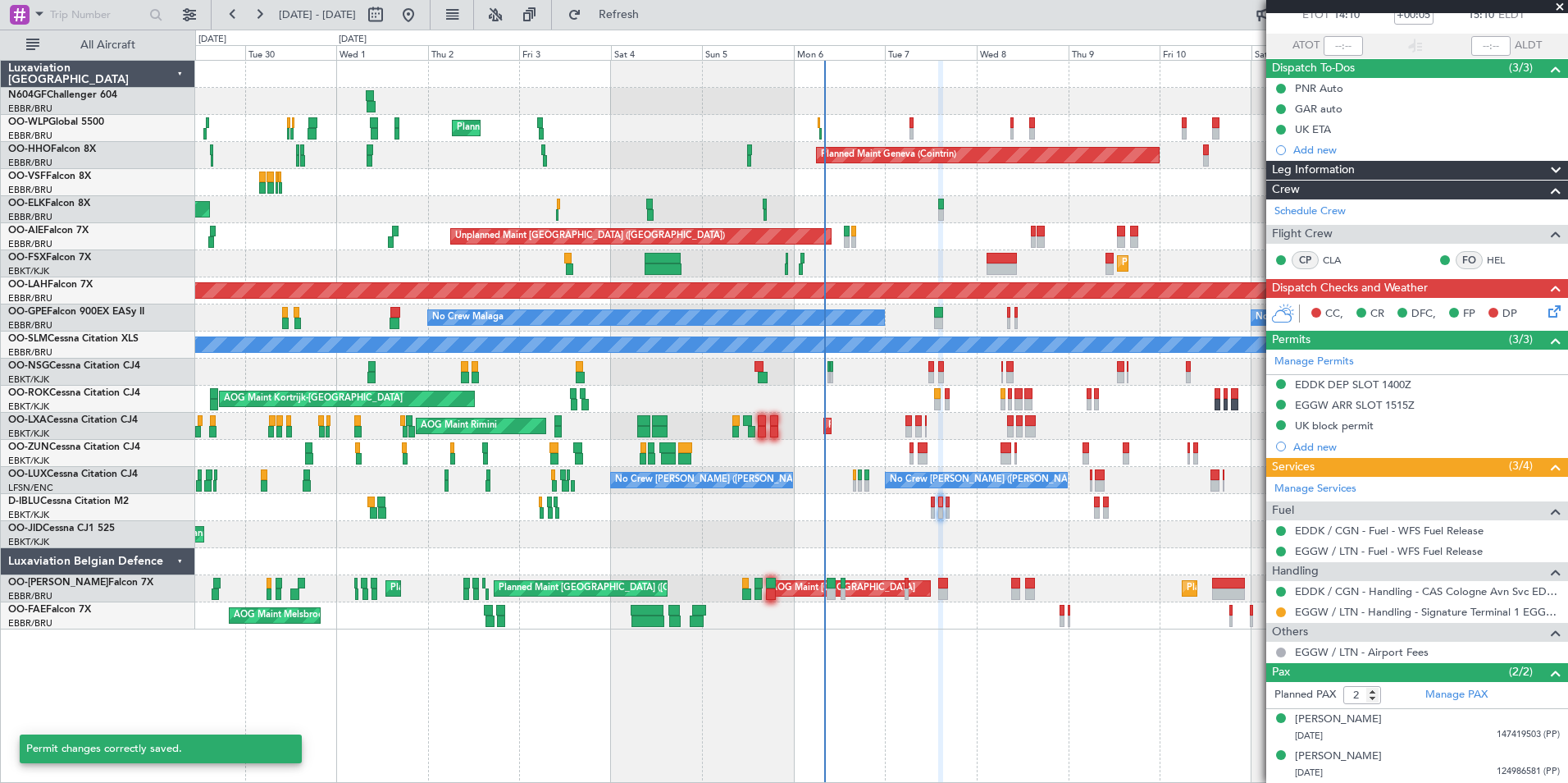
scroll to position [101, 0]
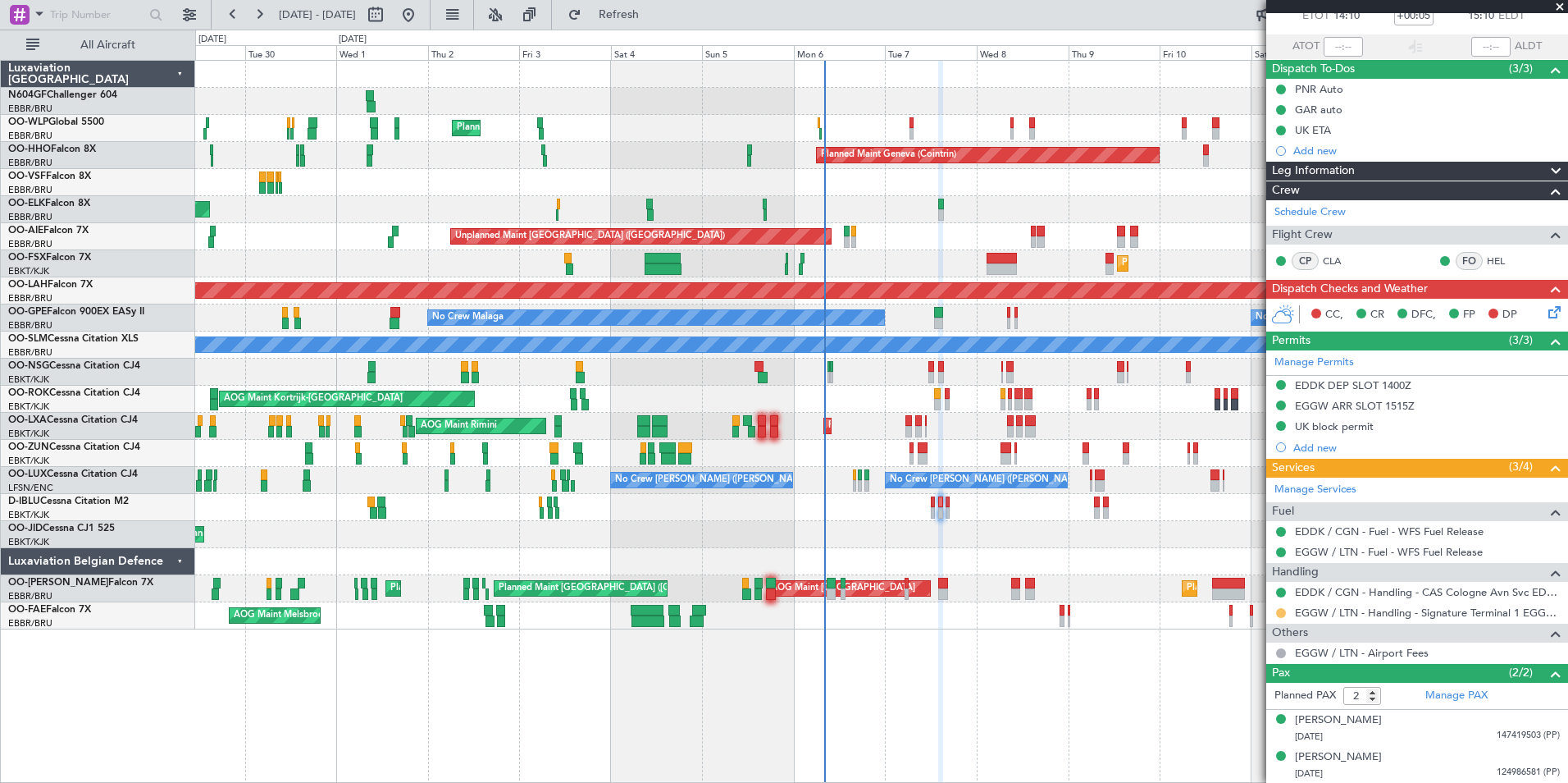
click at [1280, 609] on button at bounding box center [1281, 612] width 10 height 10
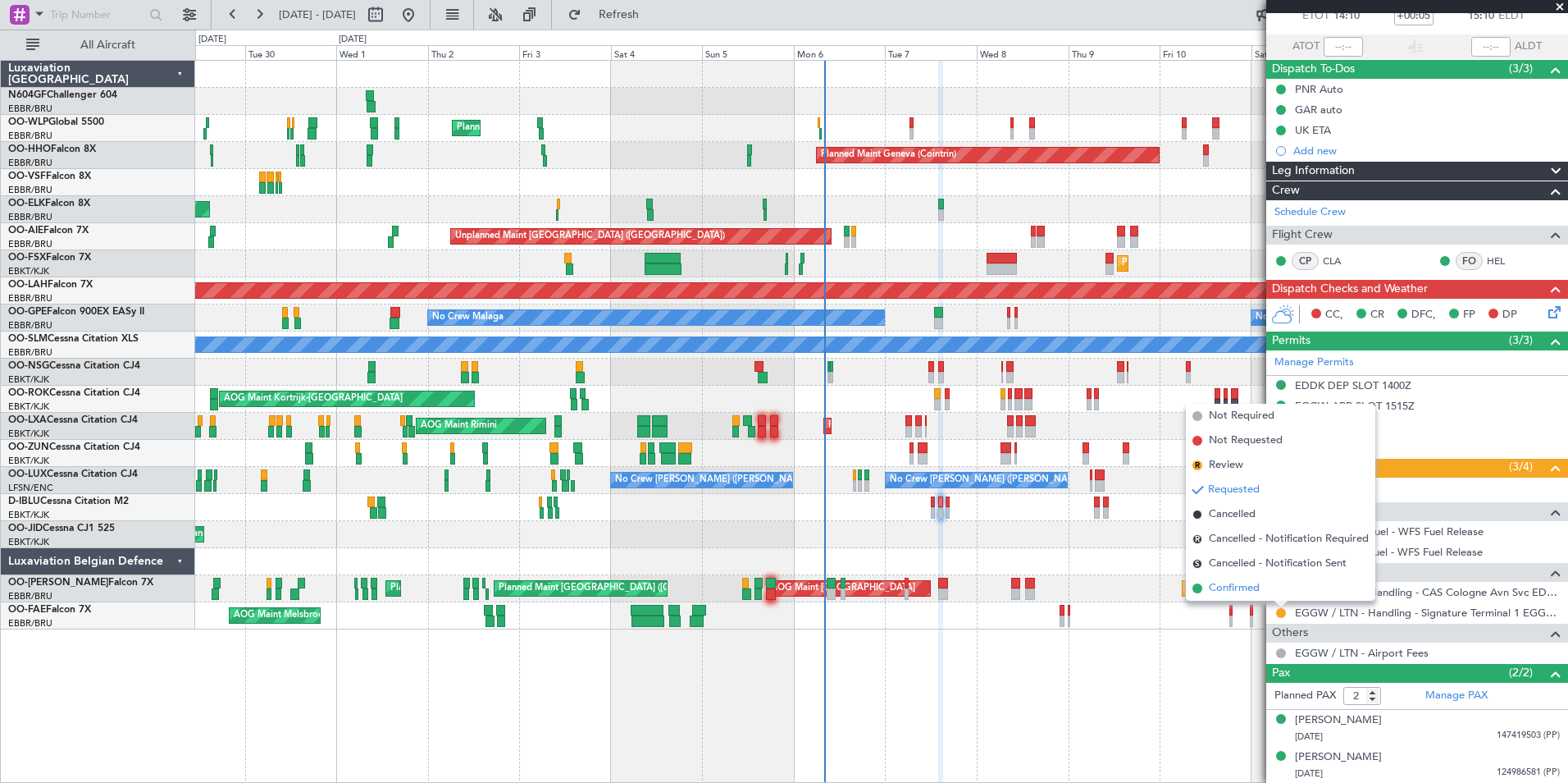
click at [1212, 592] on span "Confirmed" at bounding box center [1234, 588] width 50 height 17
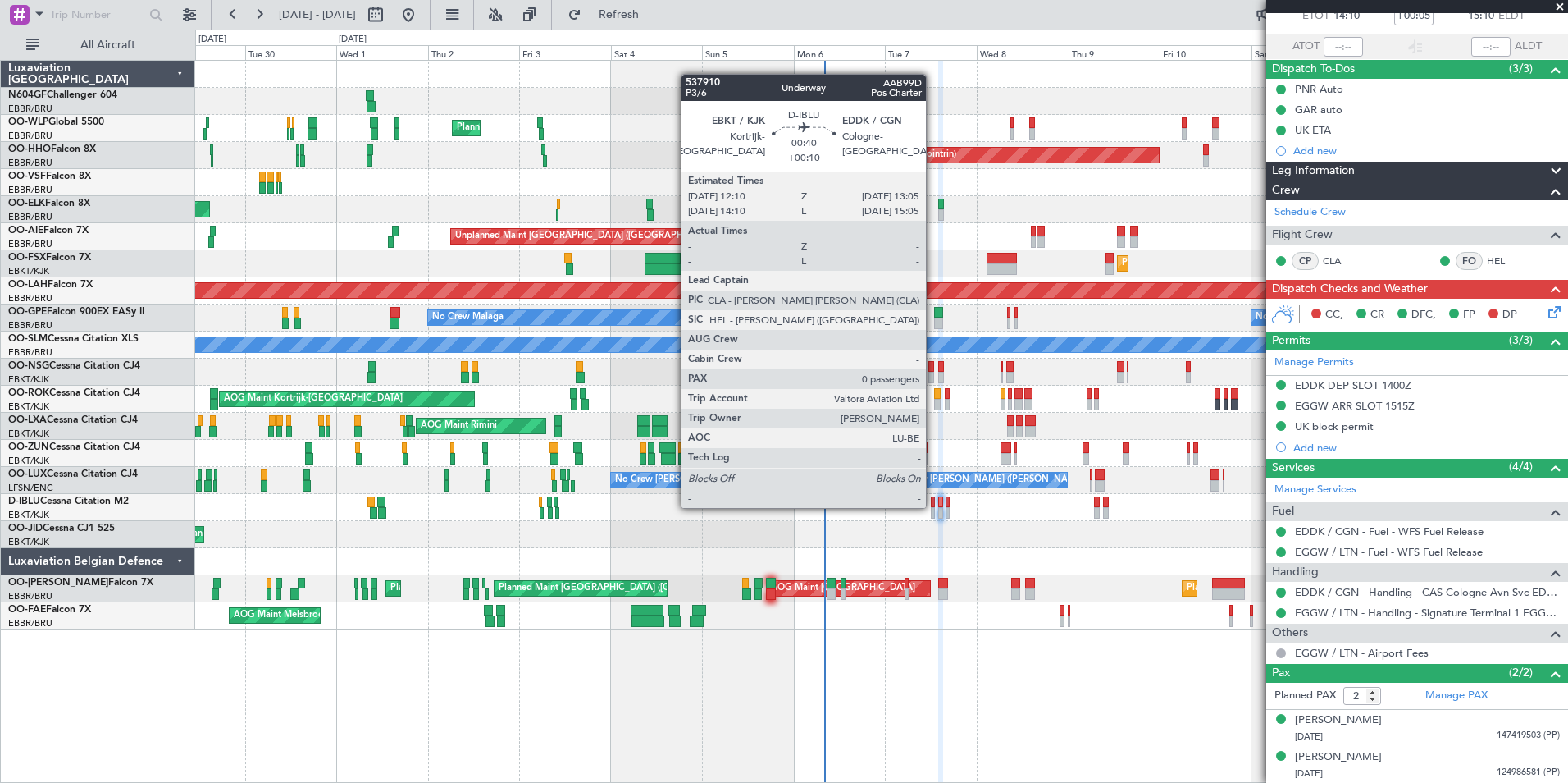
click at [933, 506] on div at bounding box center [932, 502] width 4 height 12
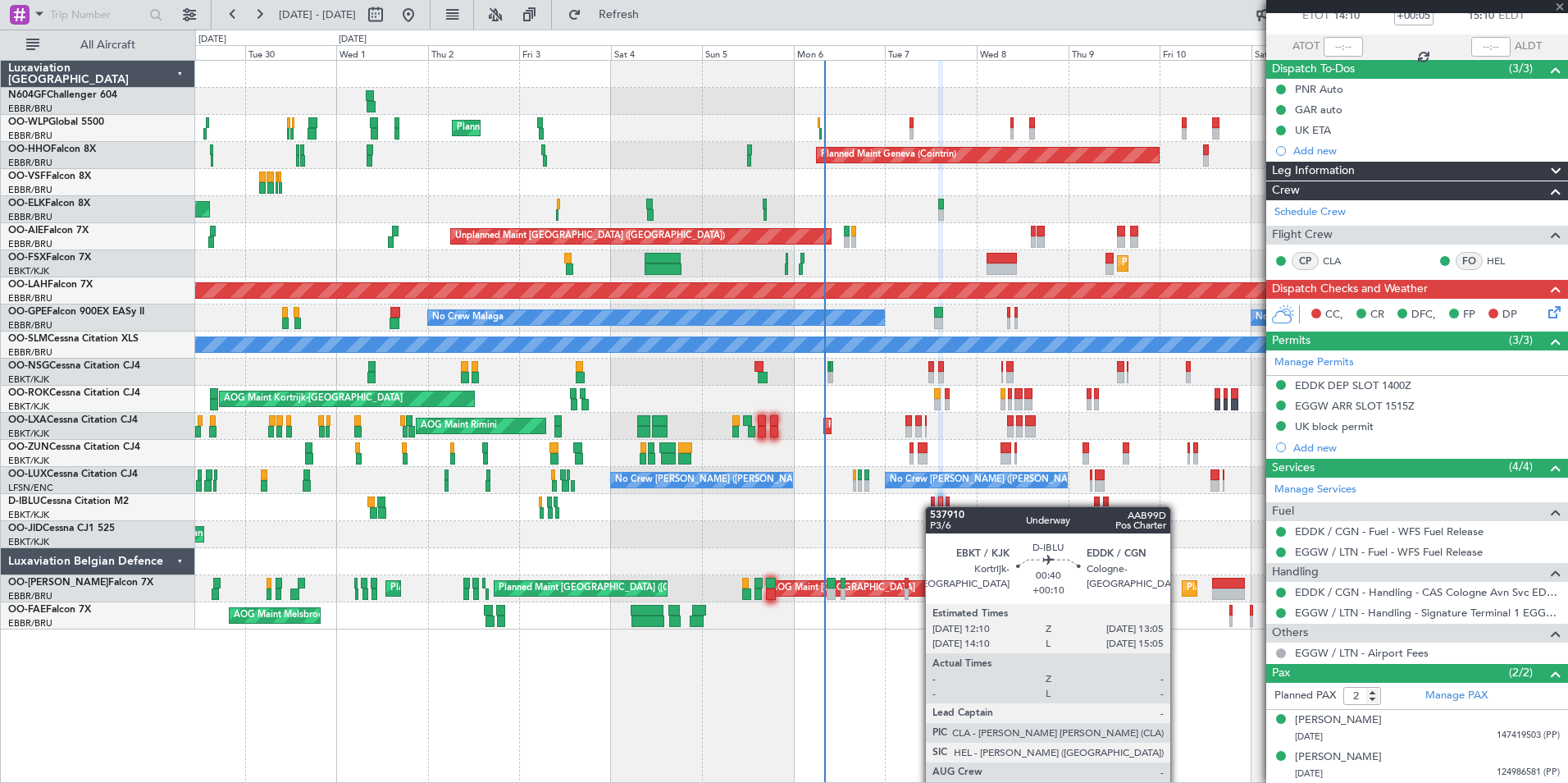
type input "+00:10"
type input "0"
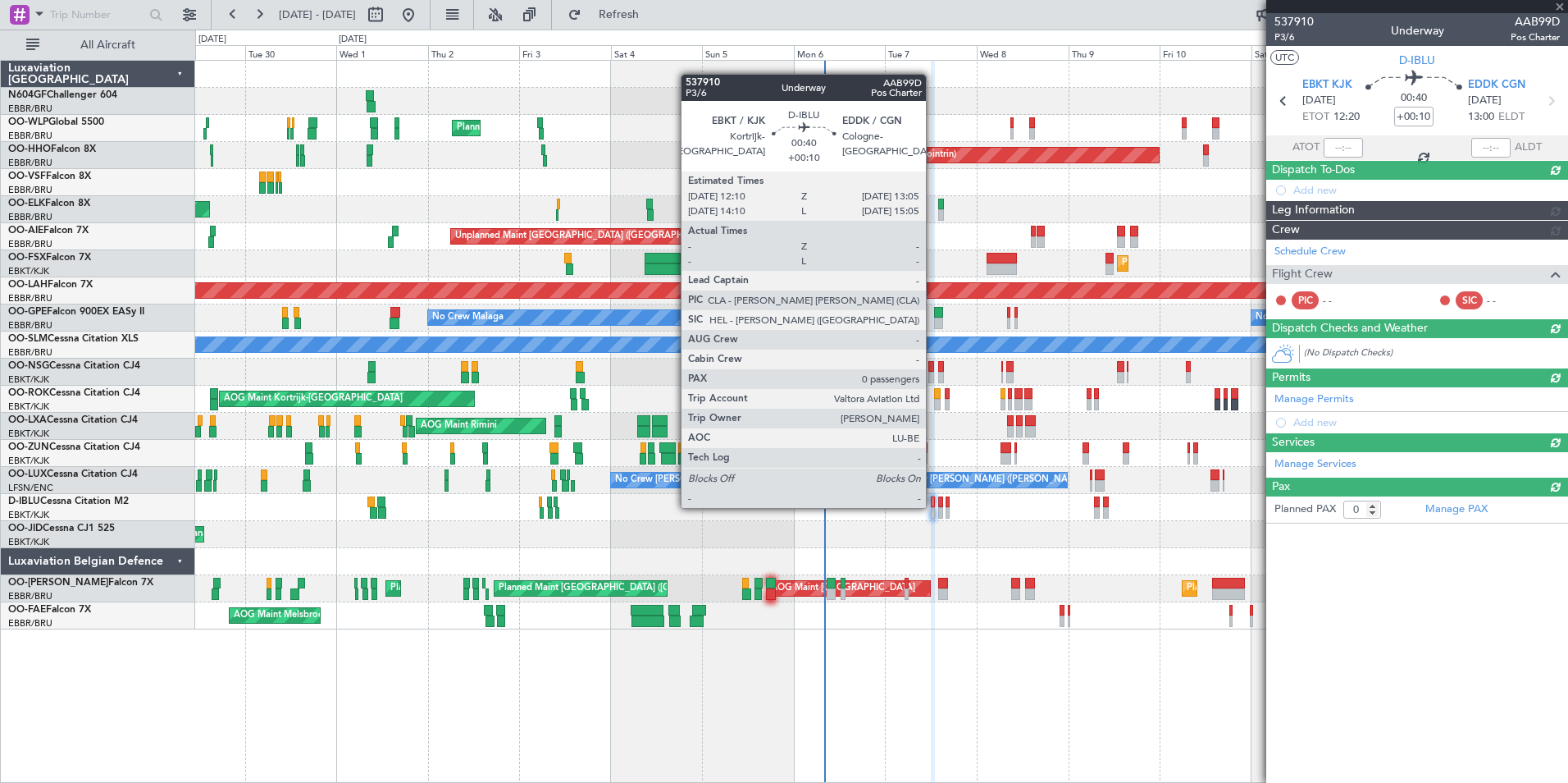
scroll to position [0, 0]
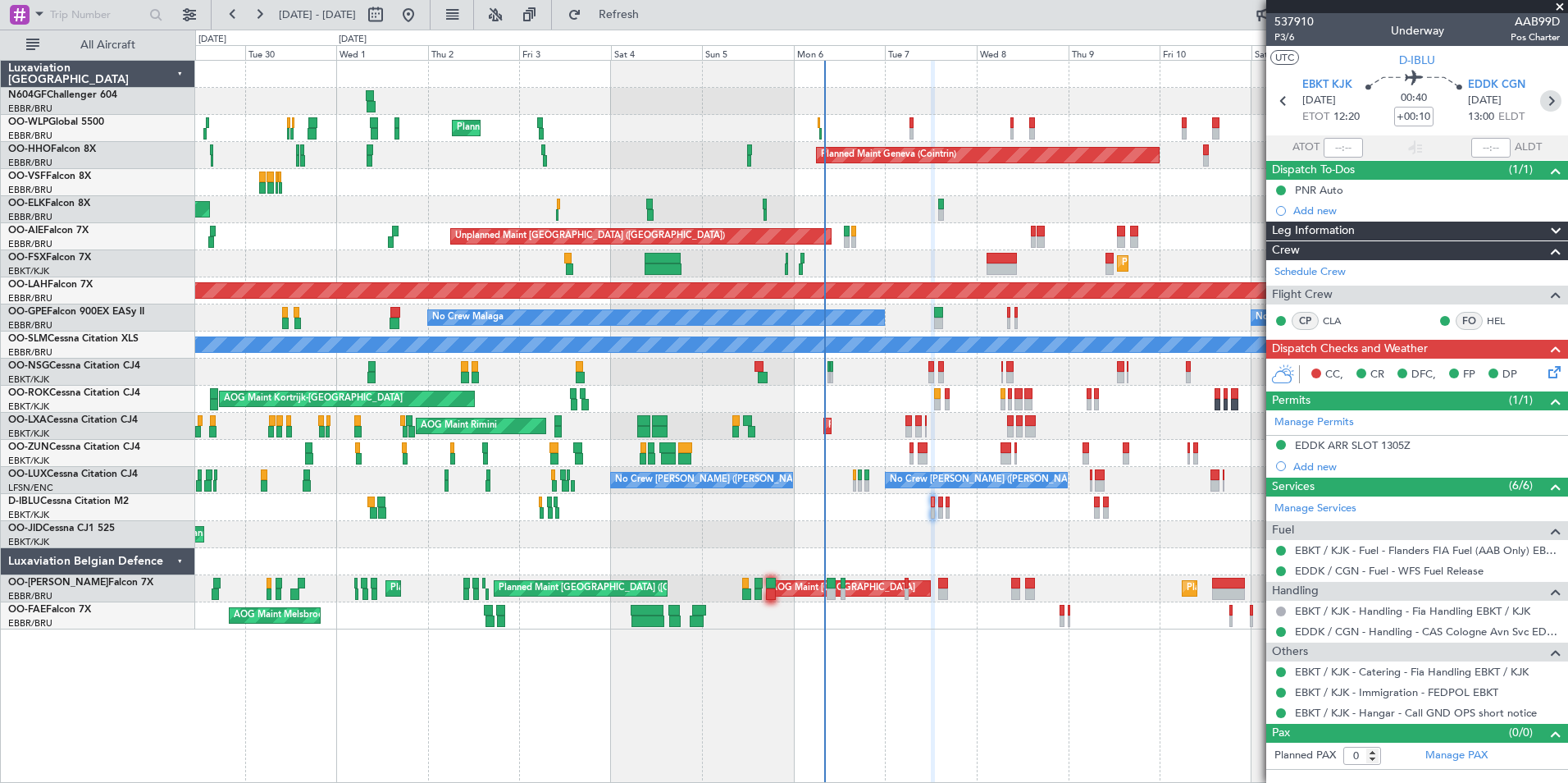
click at [1554, 96] on icon at bounding box center [1550, 101] width 21 height 21
type input "+00:05"
type input "2"
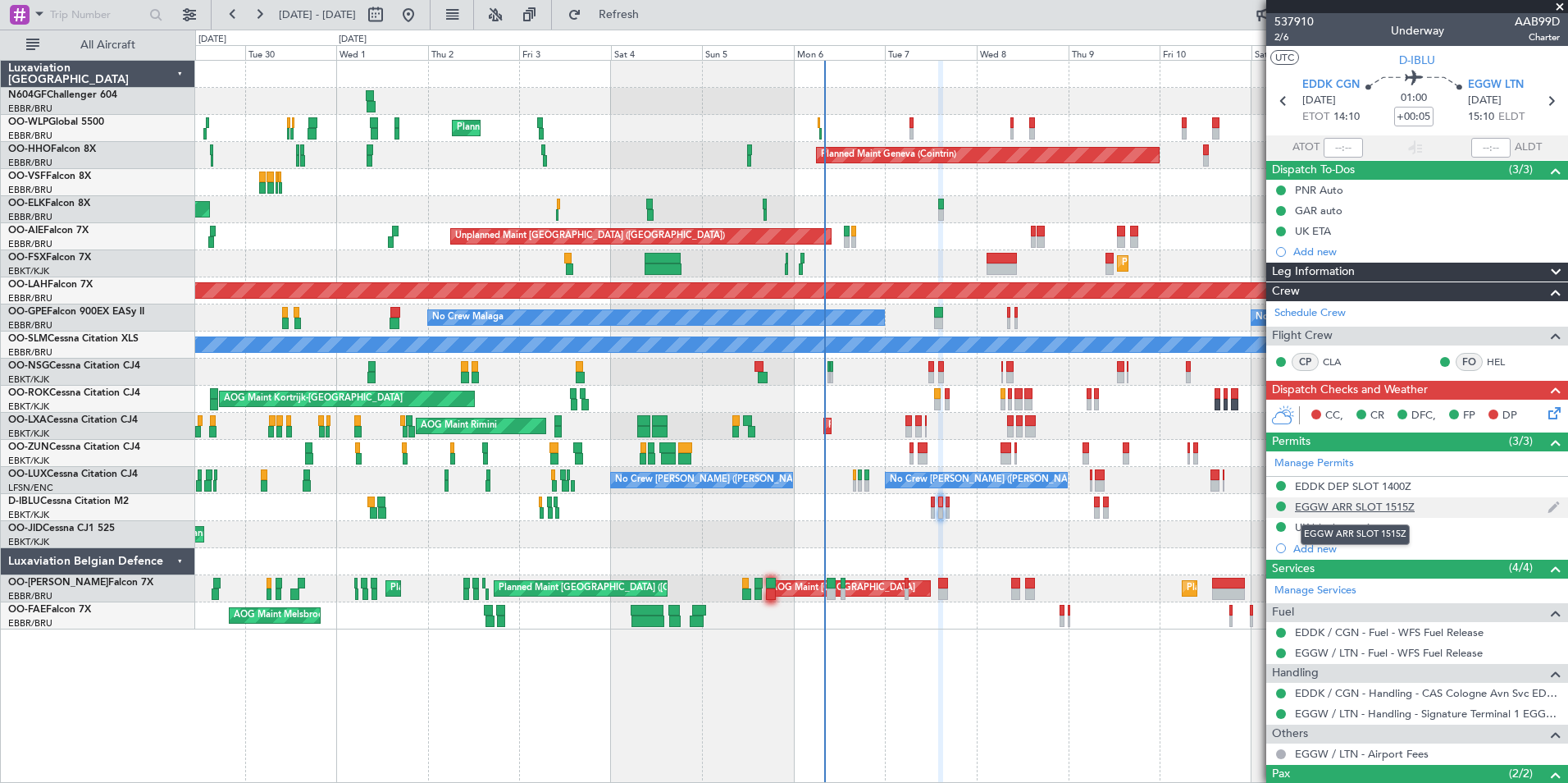
click at [1329, 507] on div "EGGW ARR SLOT 1515Z" at bounding box center [1354, 507] width 119 height 14
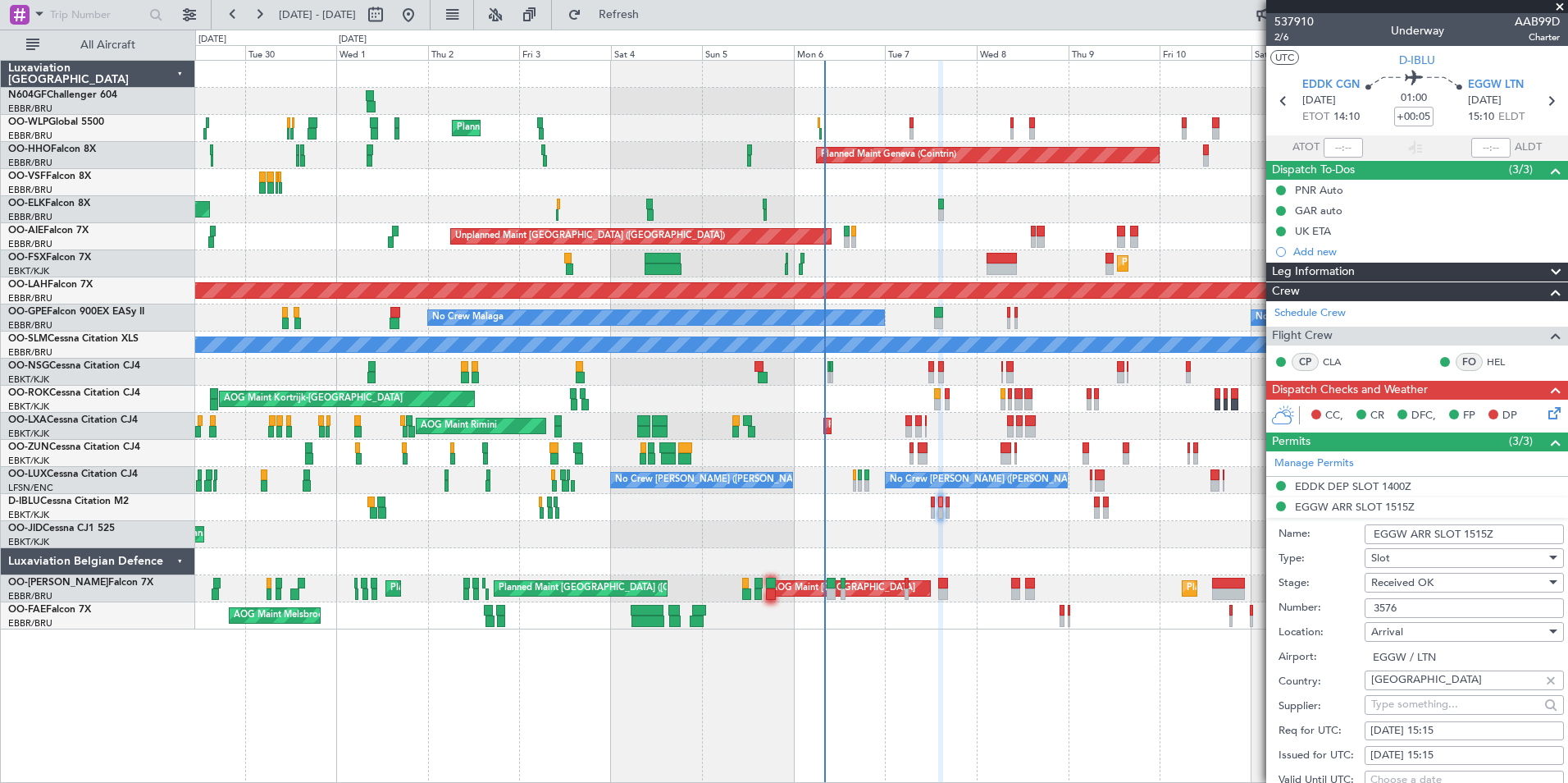
click at [1463, 603] on input "3576" at bounding box center [1464, 608] width 199 height 19
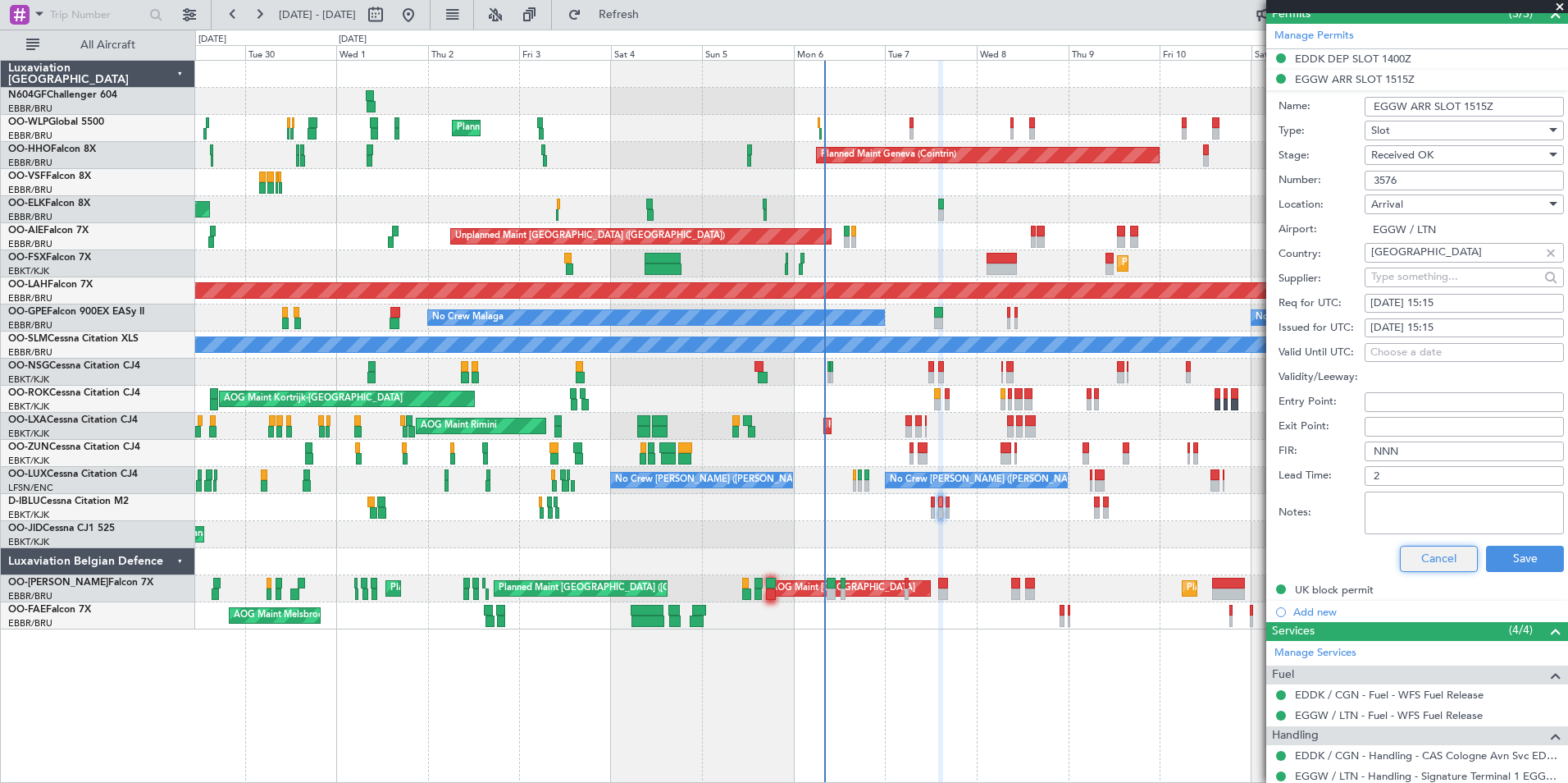
click at [1449, 554] on button "Cancel" at bounding box center [1439, 559] width 78 height 27
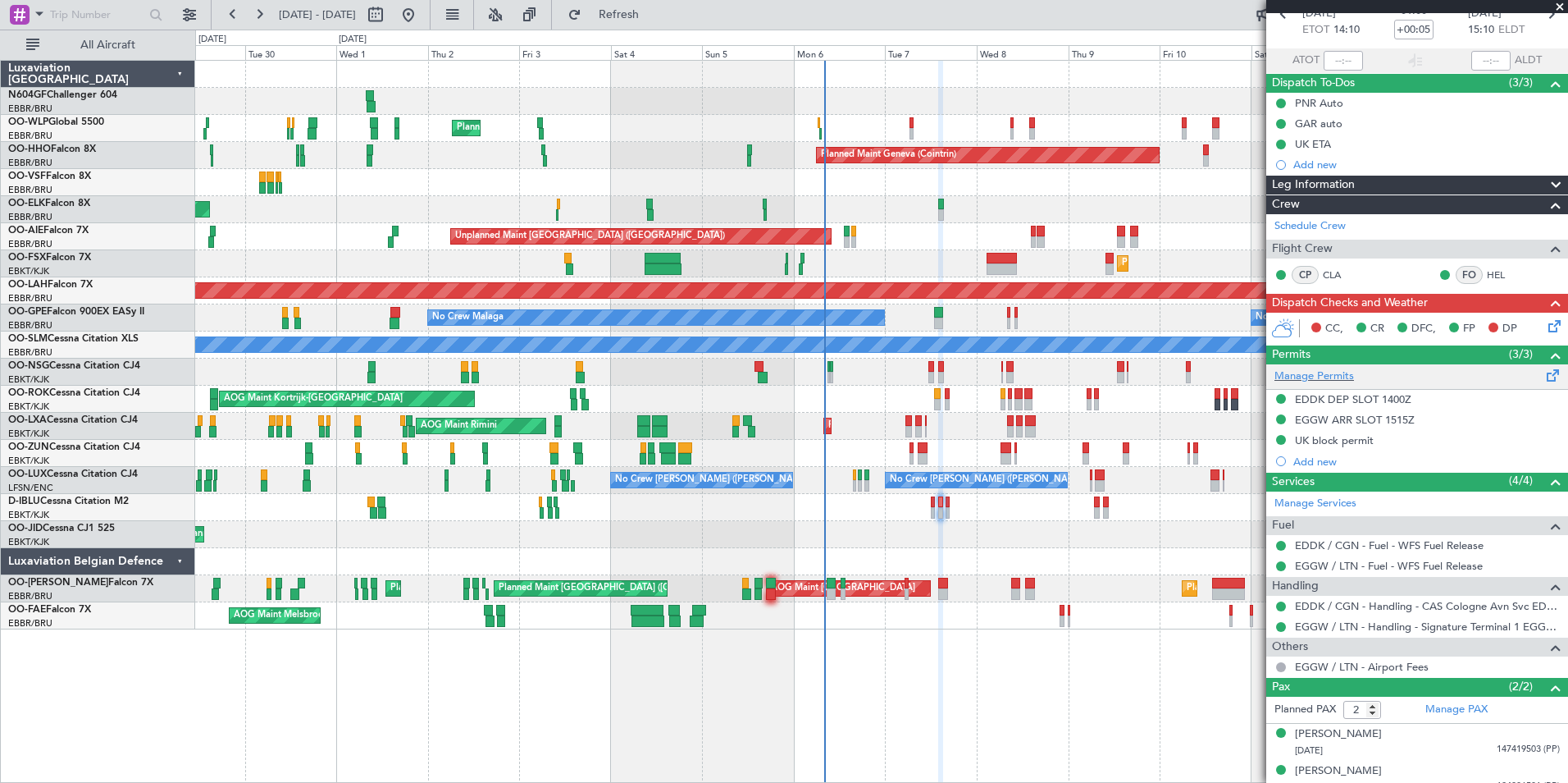
scroll to position [101, 0]
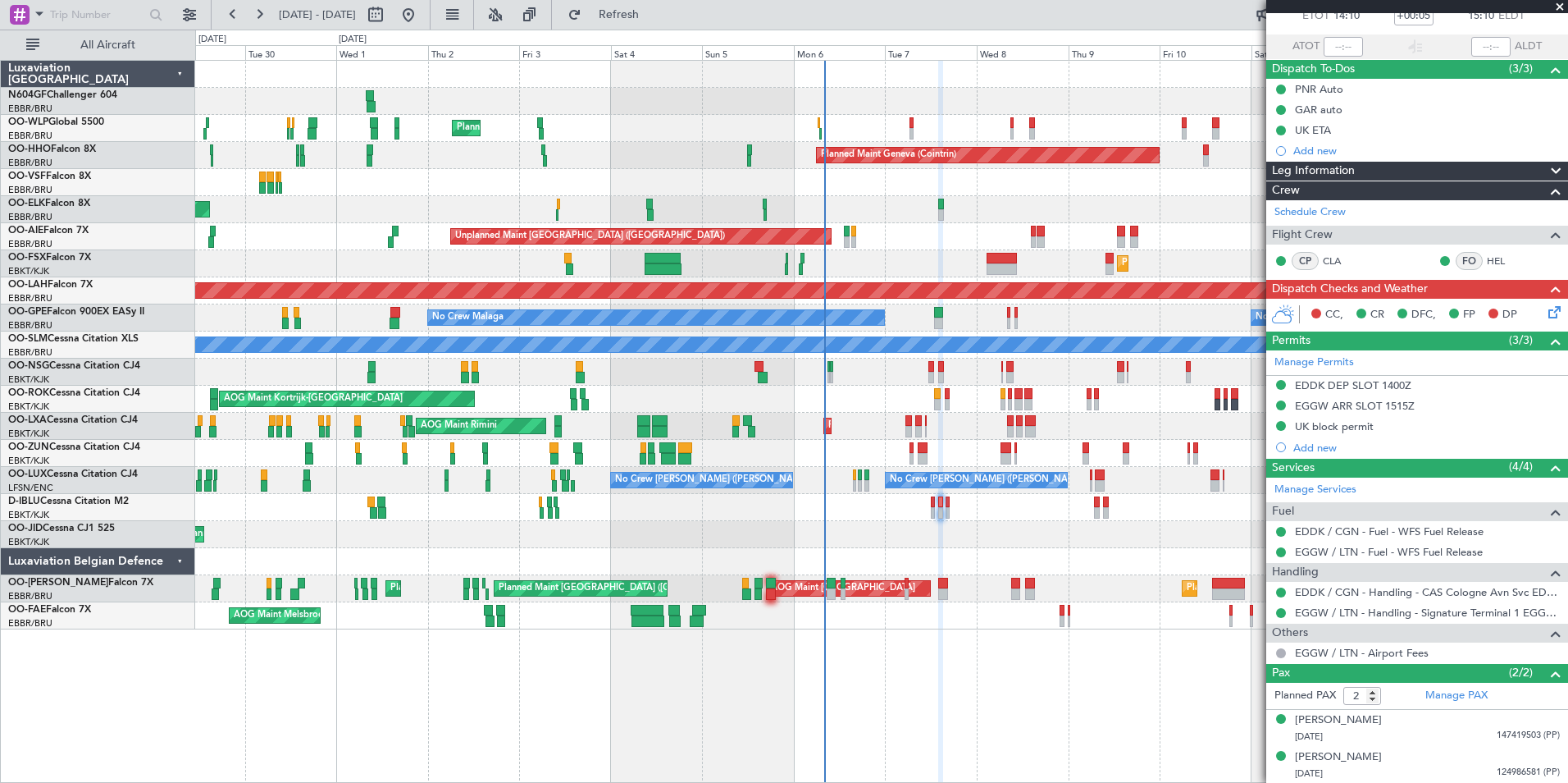
click at [1545, 309] on icon at bounding box center [1551, 309] width 13 height 13
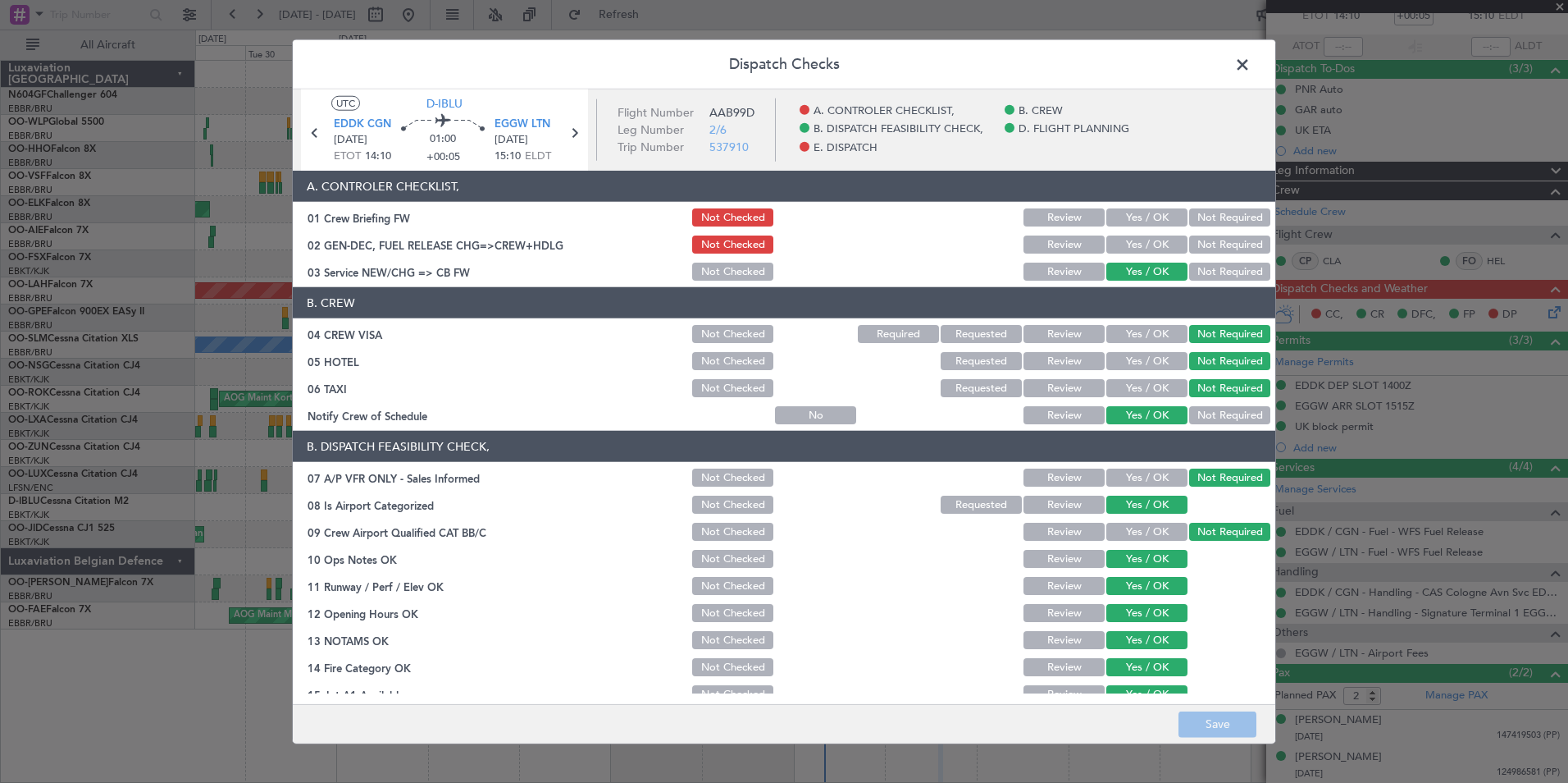
scroll to position [303, 0]
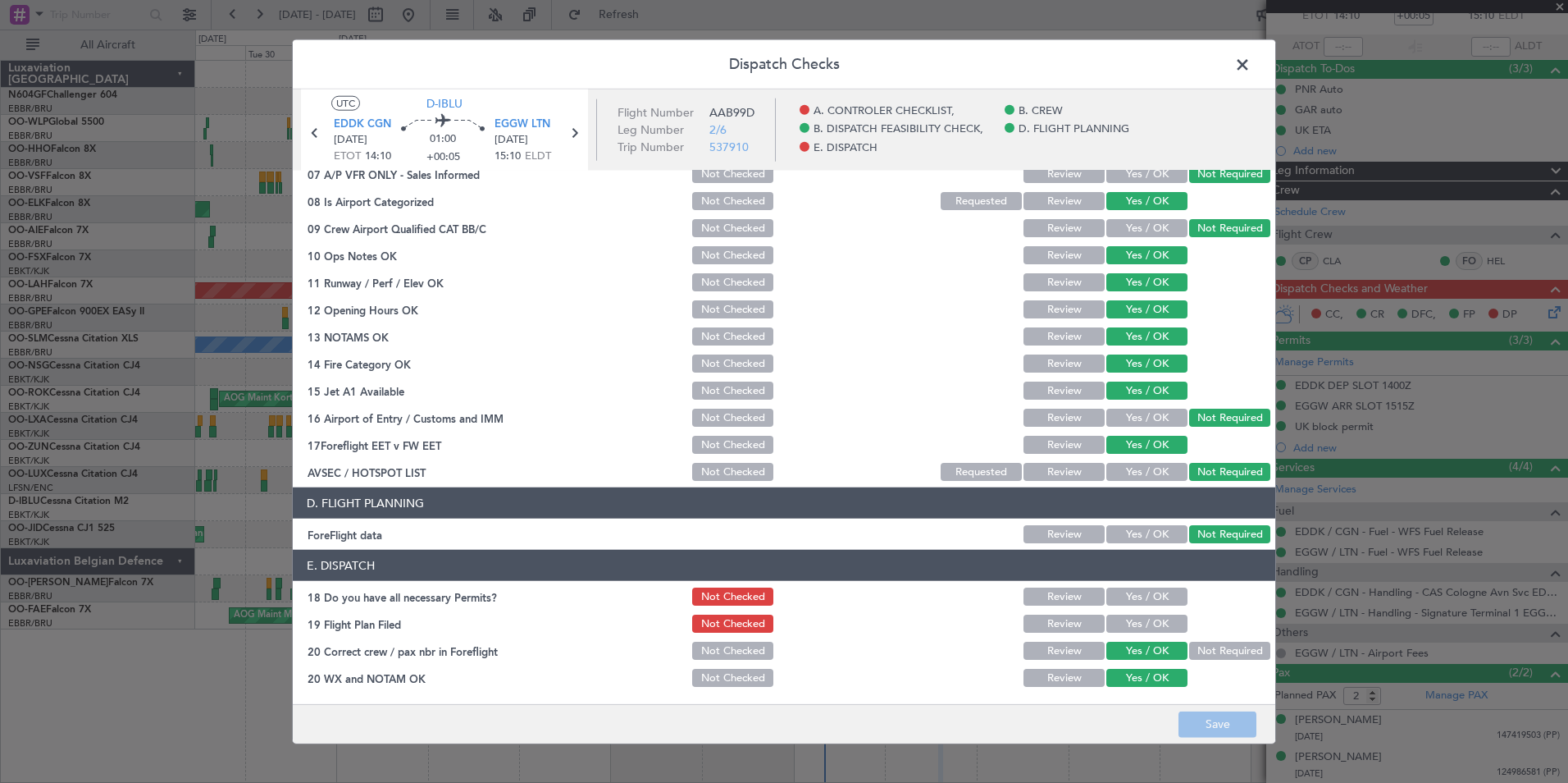
click at [1145, 604] on button "Yes / OK" at bounding box center [1147, 596] width 81 height 18
click at [1145, 618] on button "Yes / OK" at bounding box center [1147, 624] width 81 height 18
click at [1217, 726] on button "Save" at bounding box center [1218, 724] width 78 height 27
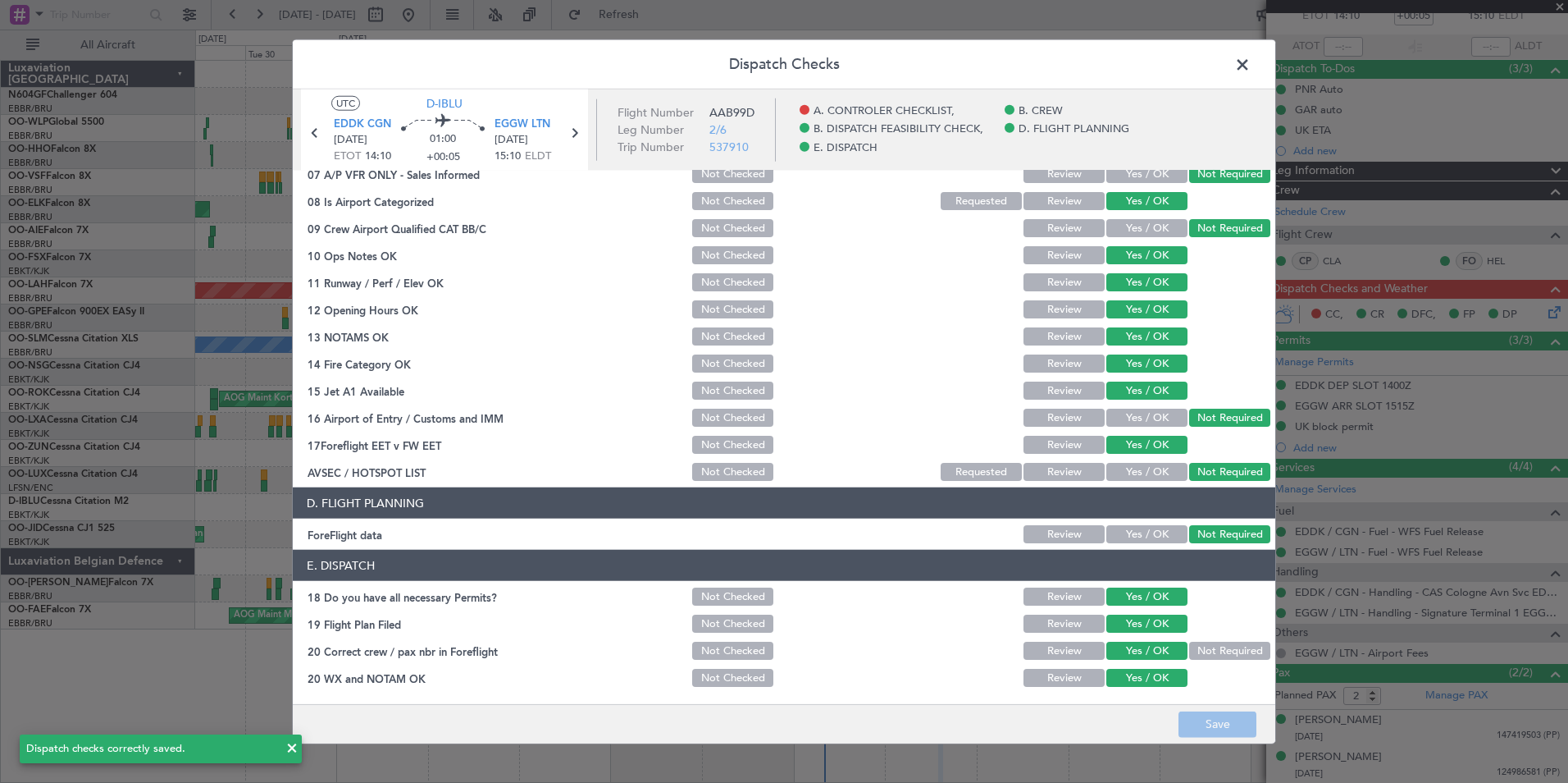
click at [1251, 73] on span at bounding box center [1251, 68] width 0 height 33
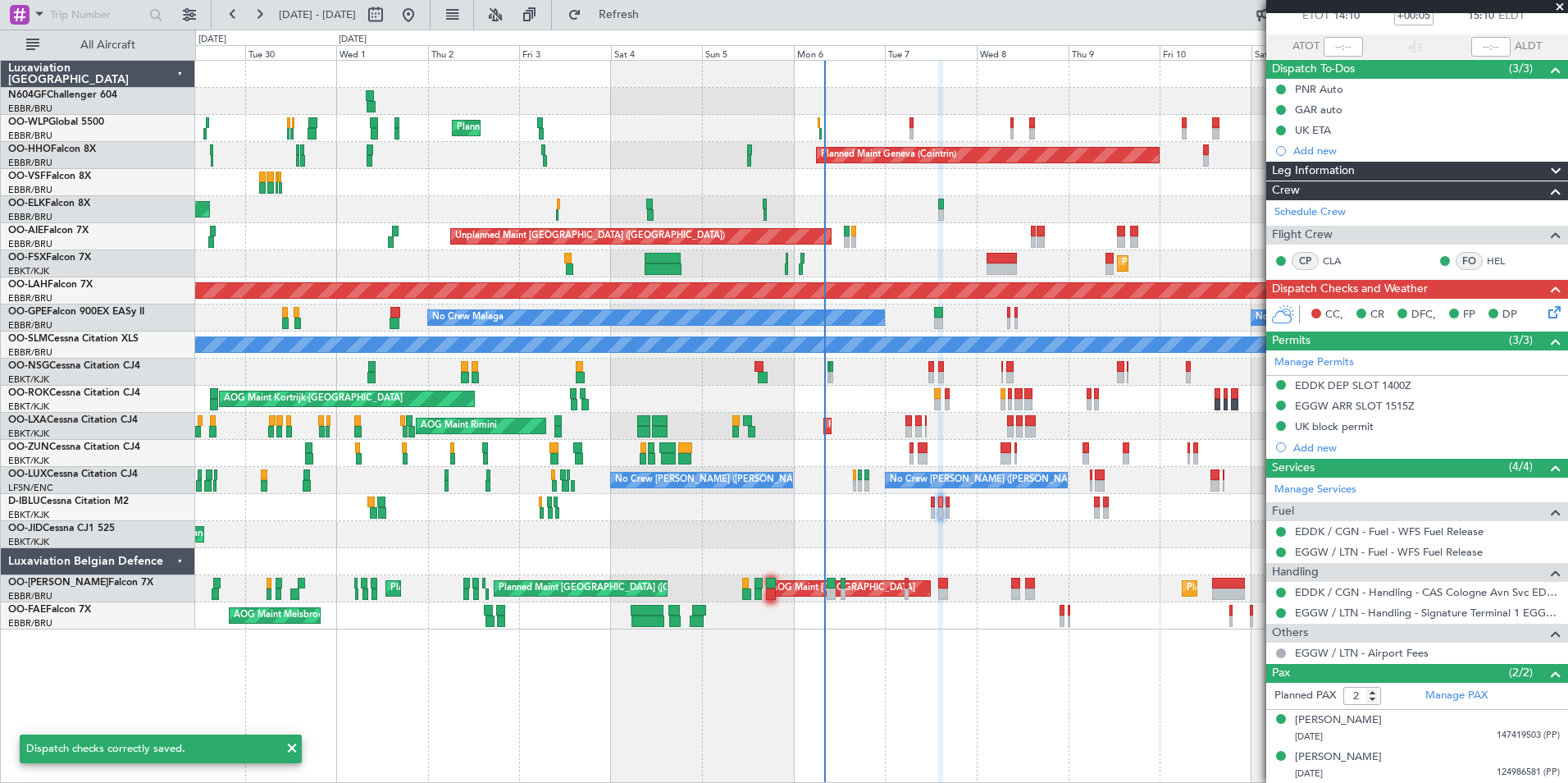
scroll to position [0, 0]
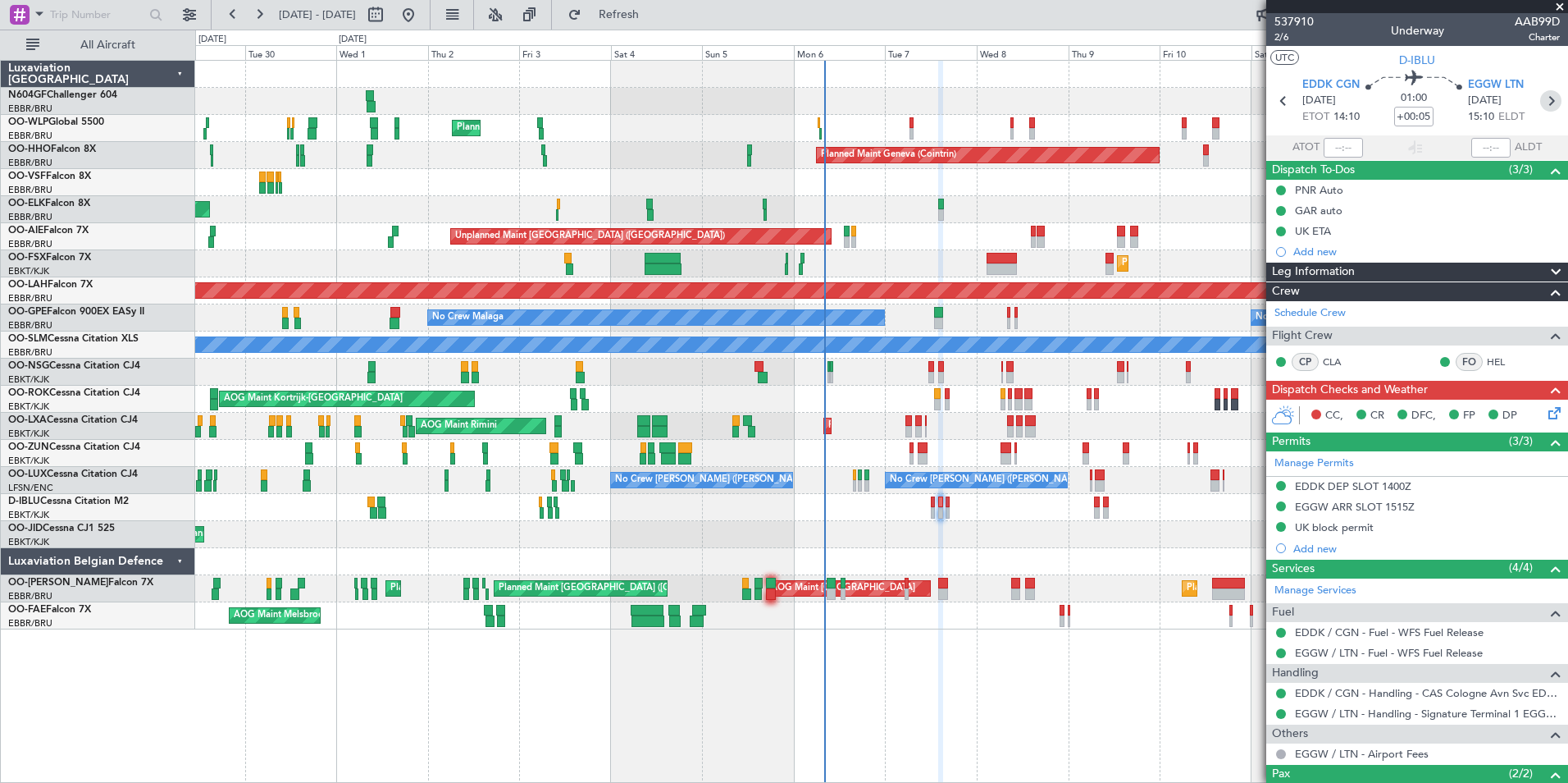
click at [1545, 96] on icon at bounding box center [1550, 101] width 21 height 21
type input "-00:10"
type input "0"
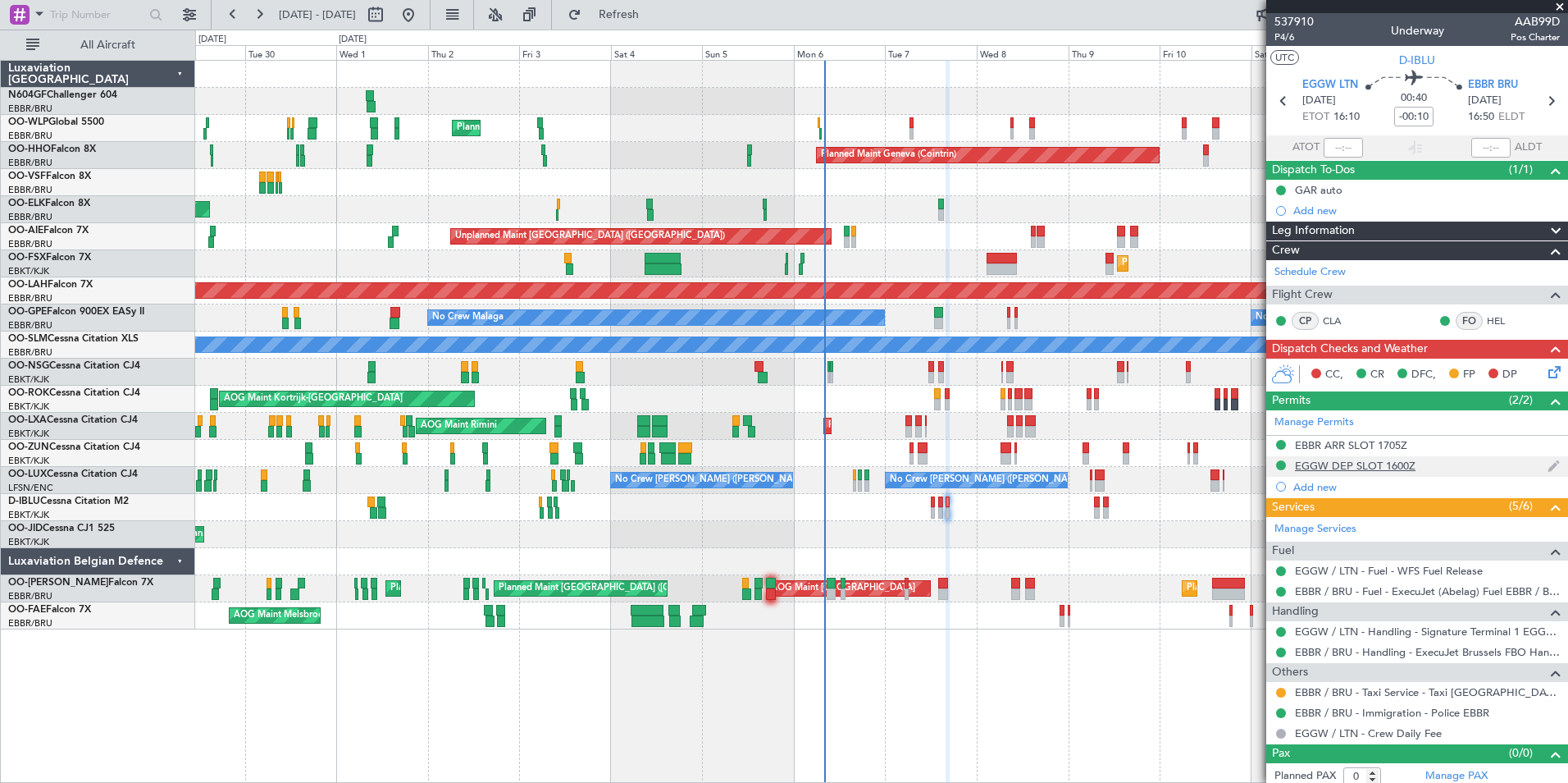
click at [1384, 469] on div "EGGW DEP SLOT 1600Z" at bounding box center [1355, 465] width 120 height 14
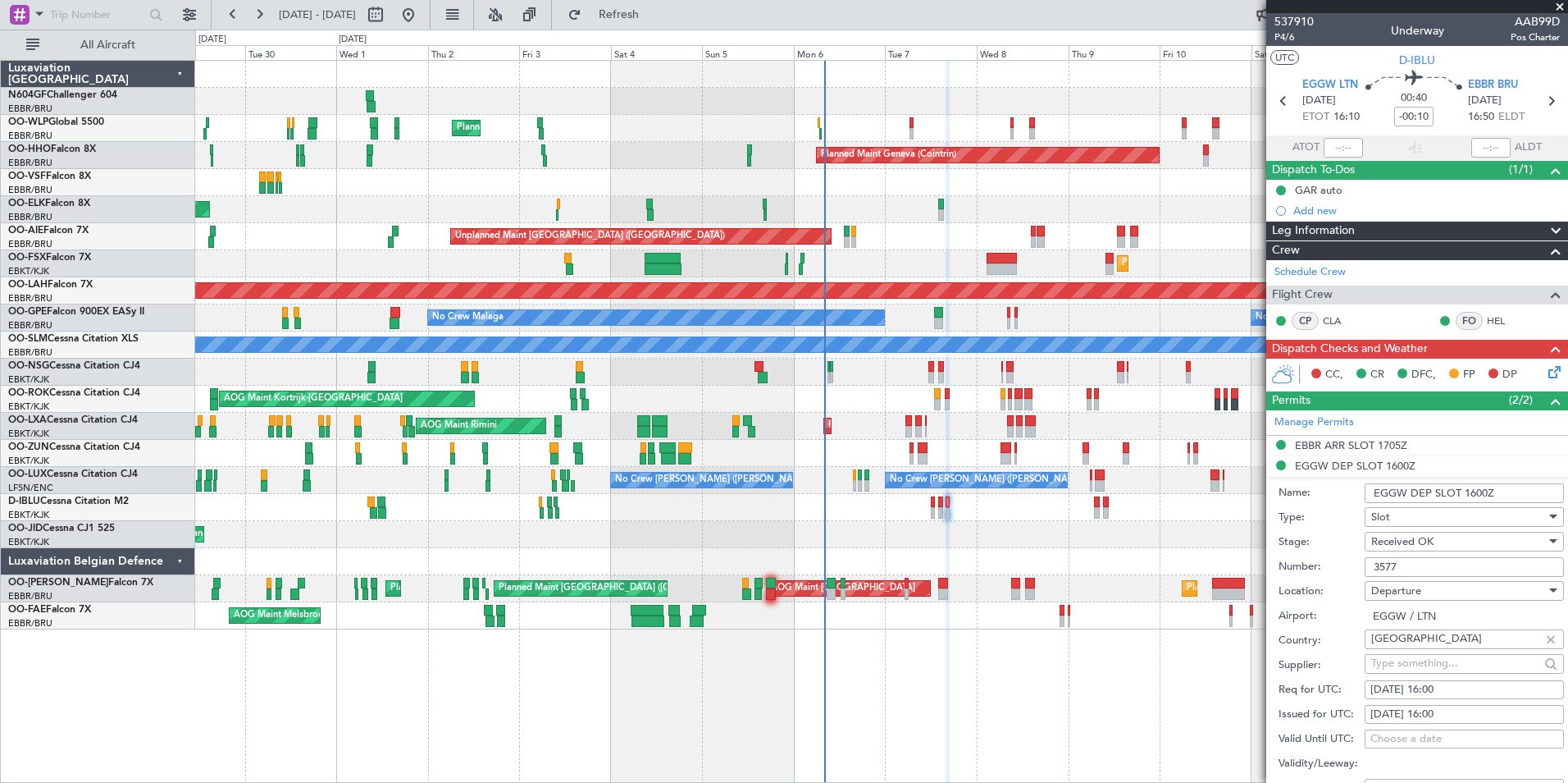
click at [1425, 565] on input "3577" at bounding box center [1464, 567] width 199 height 19
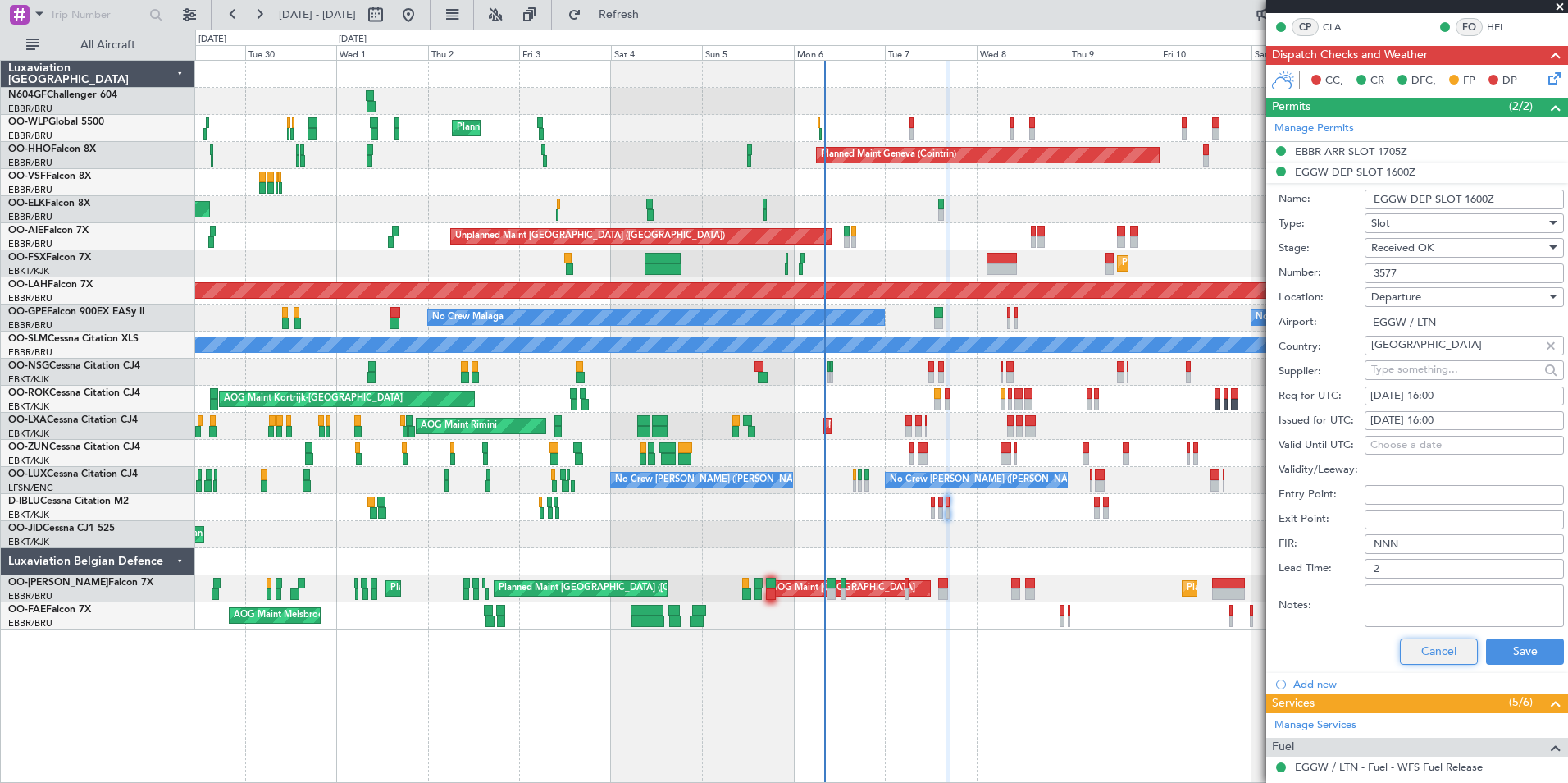
click at [1418, 642] on button "Cancel" at bounding box center [1439, 651] width 78 height 27
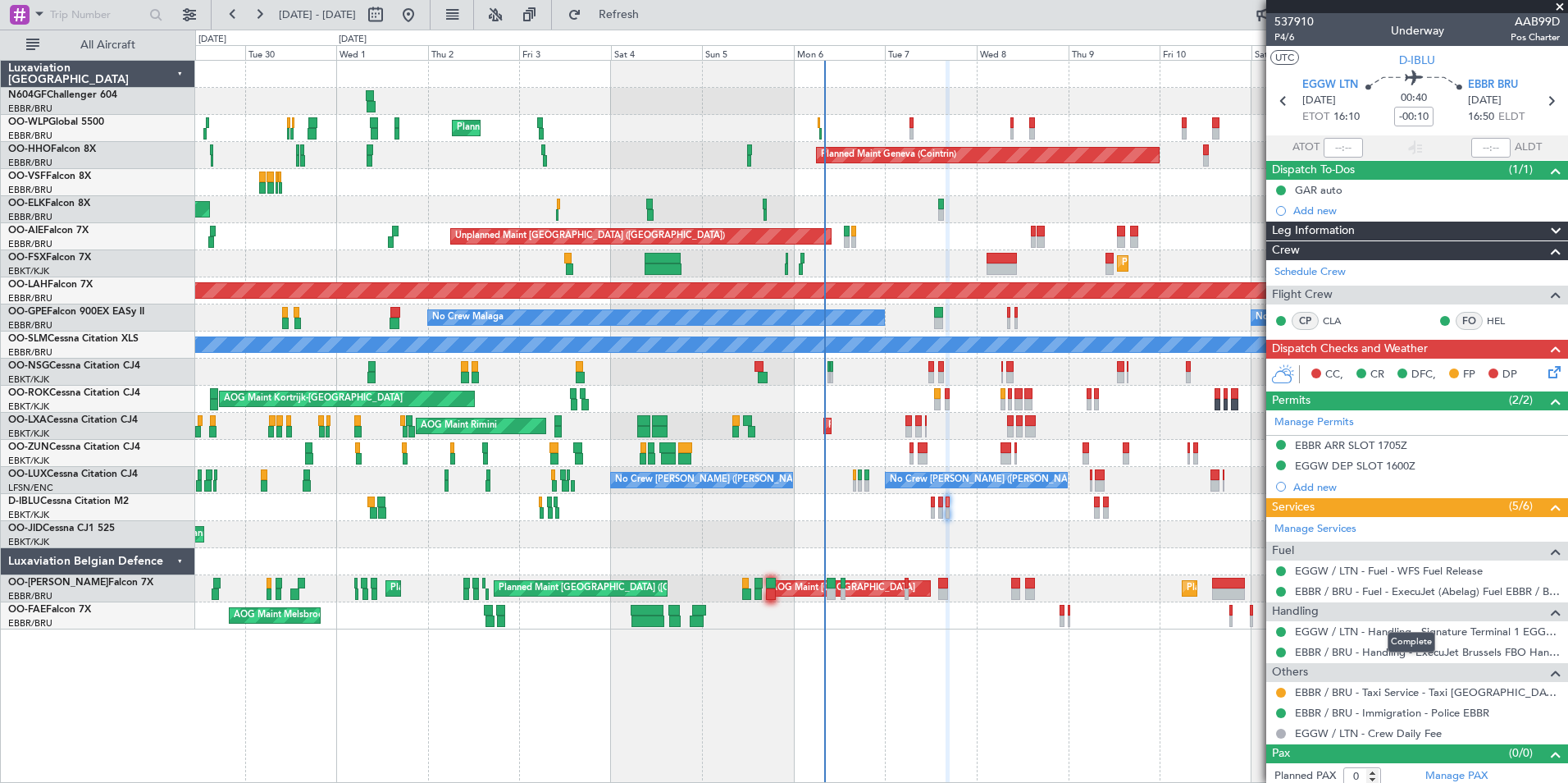
scroll to position [6, 0]
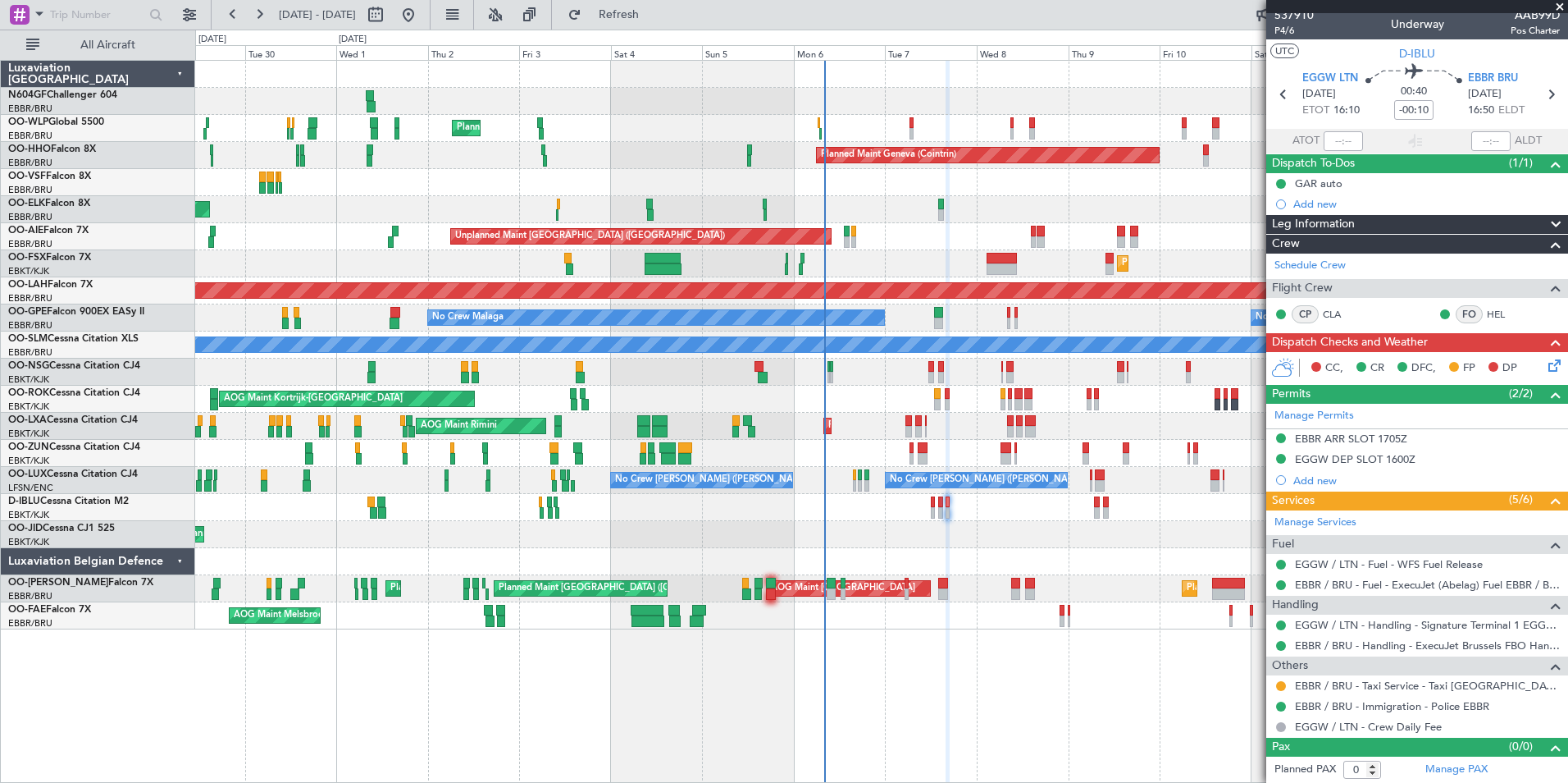
click at [1545, 362] on icon at bounding box center [1551, 362] width 13 height 13
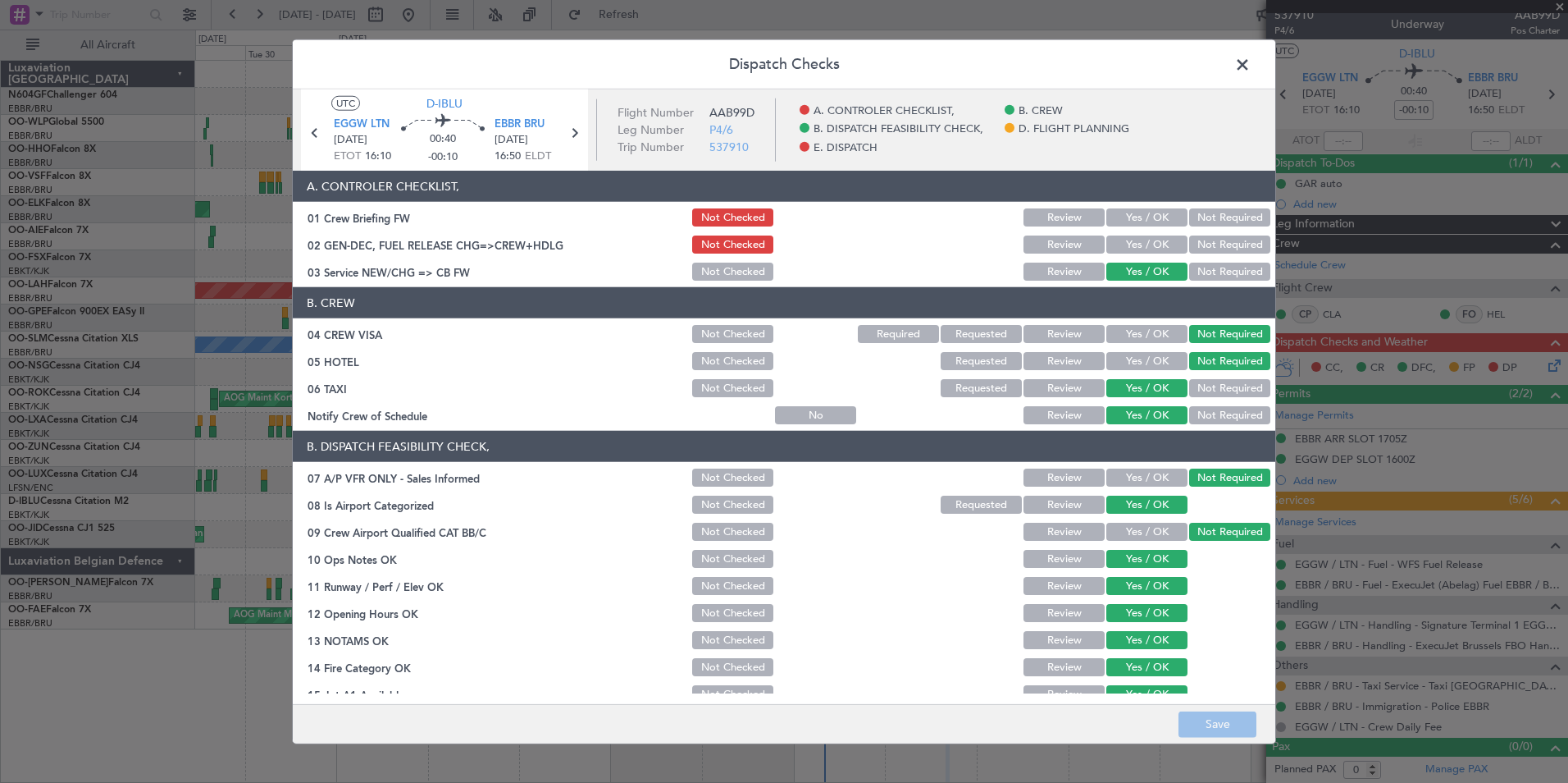
scroll to position [303, 0]
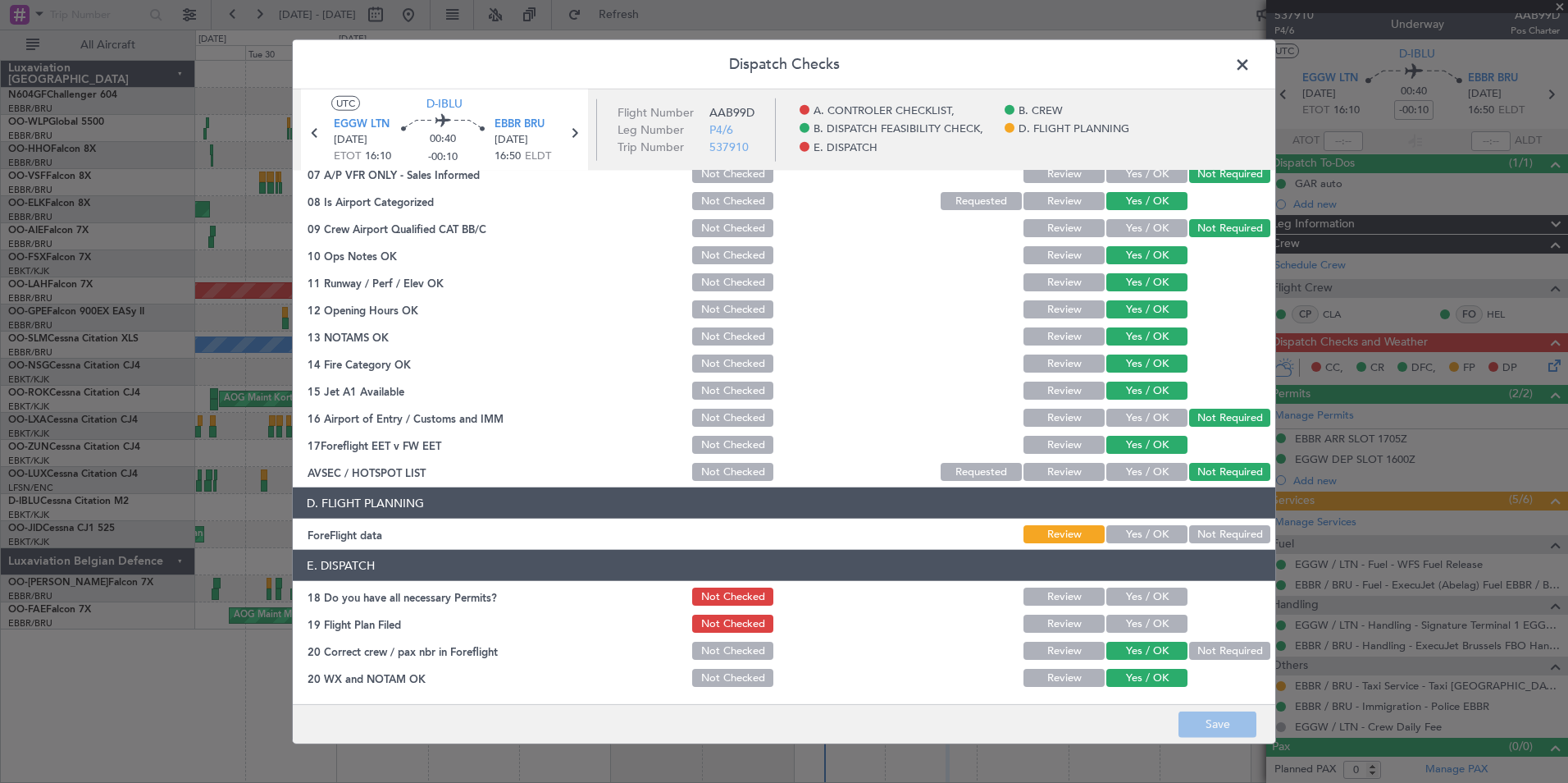
click at [1205, 528] on button "Not Required" at bounding box center [1230, 534] width 81 height 18
click at [1142, 602] on button "Yes / OK" at bounding box center [1147, 596] width 81 height 18
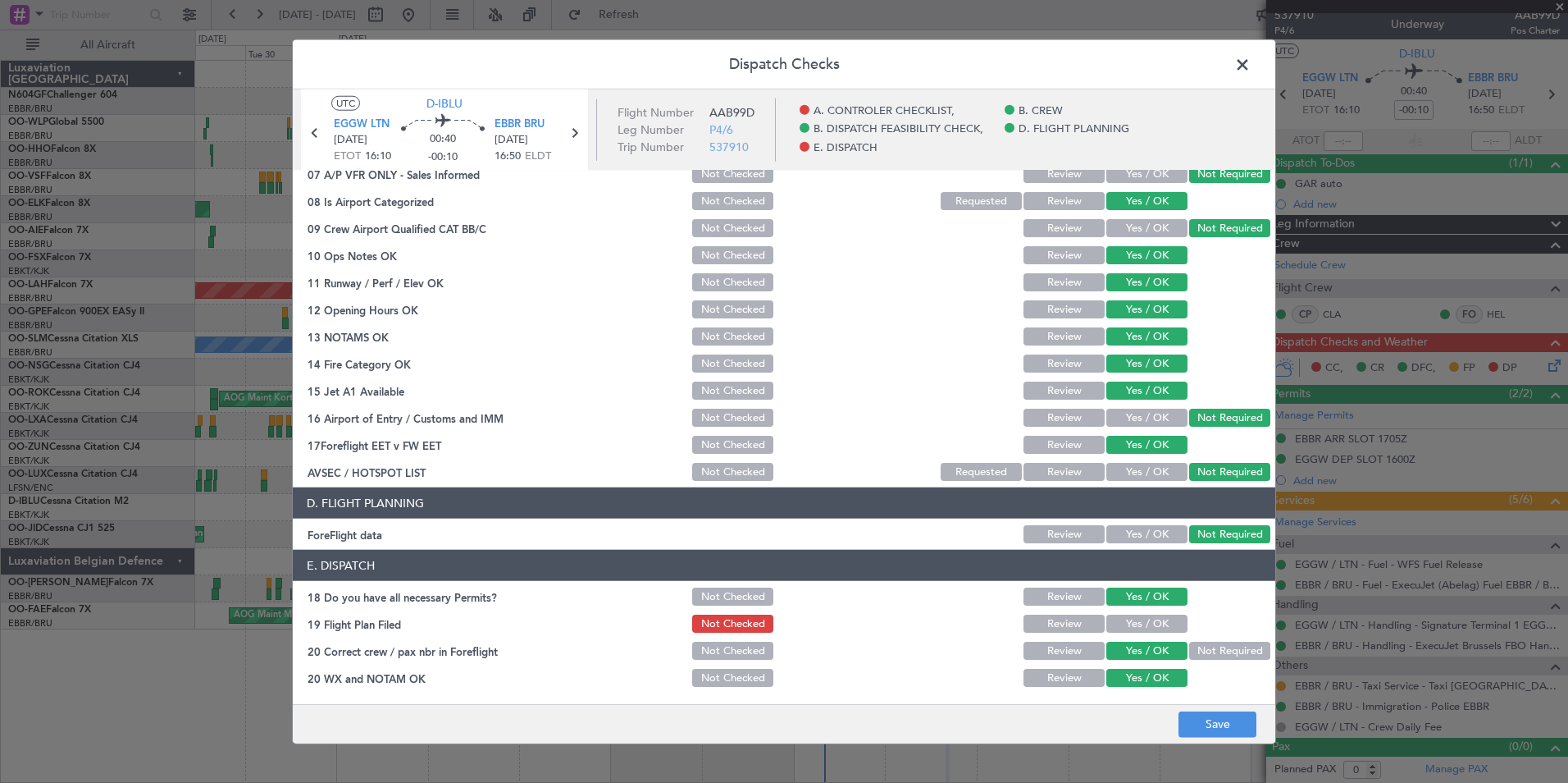
click at [1138, 623] on button "Yes / OK" at bounding box center [1147, 624] width 81 height 18
click at [1223, 732] on button "Save" at bounding box center [1218, 724] width 78 height 27
click at [1251, 71] on span at bounding box center [1251, 68] width 0 height 33
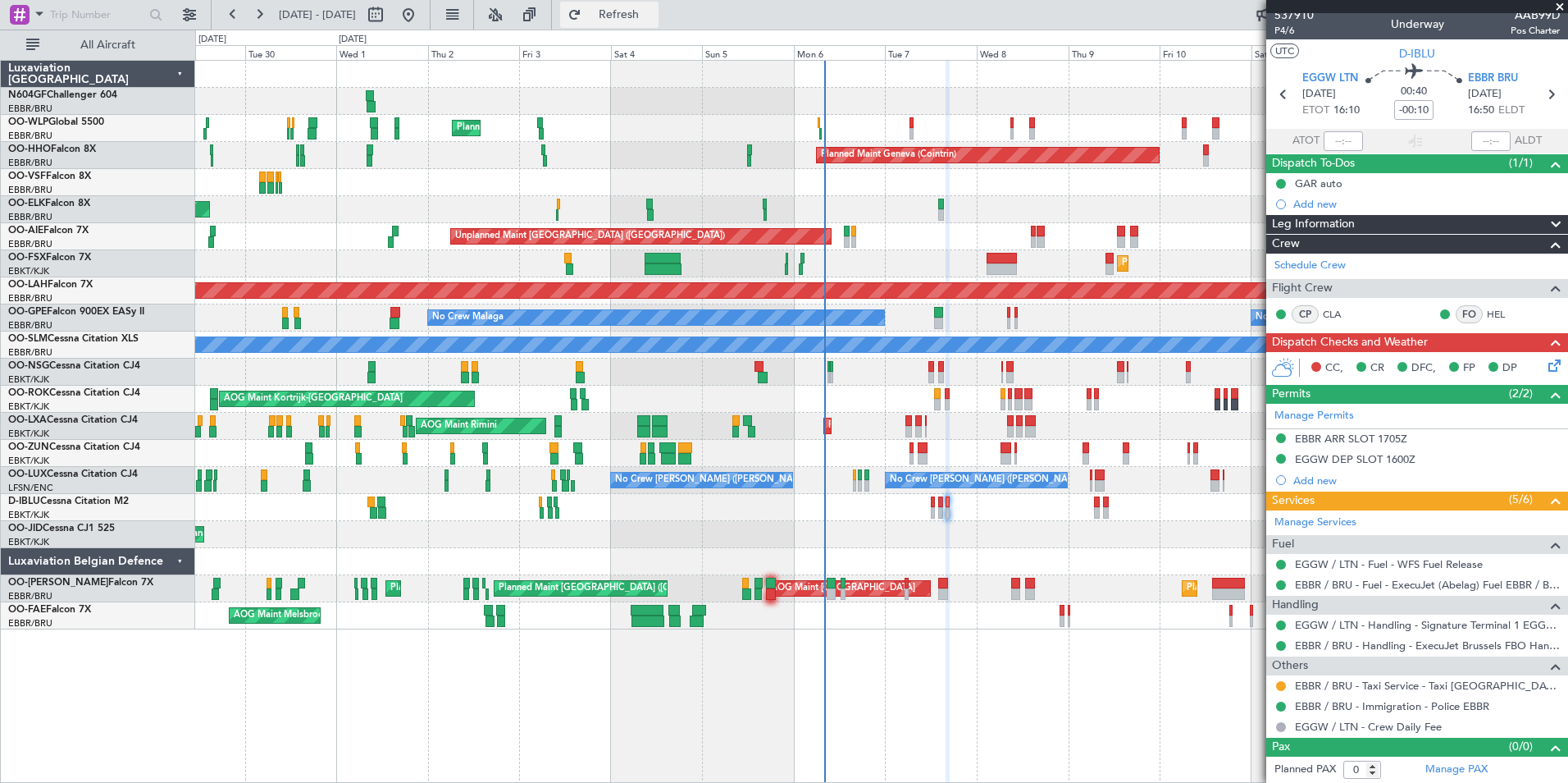
click at [654, 13] on span "Refresh" at bounding box center [619, 14] width 69 height 12
click at [1550, 369] on icon at bounding box center [1551, 362] width 13 height 13
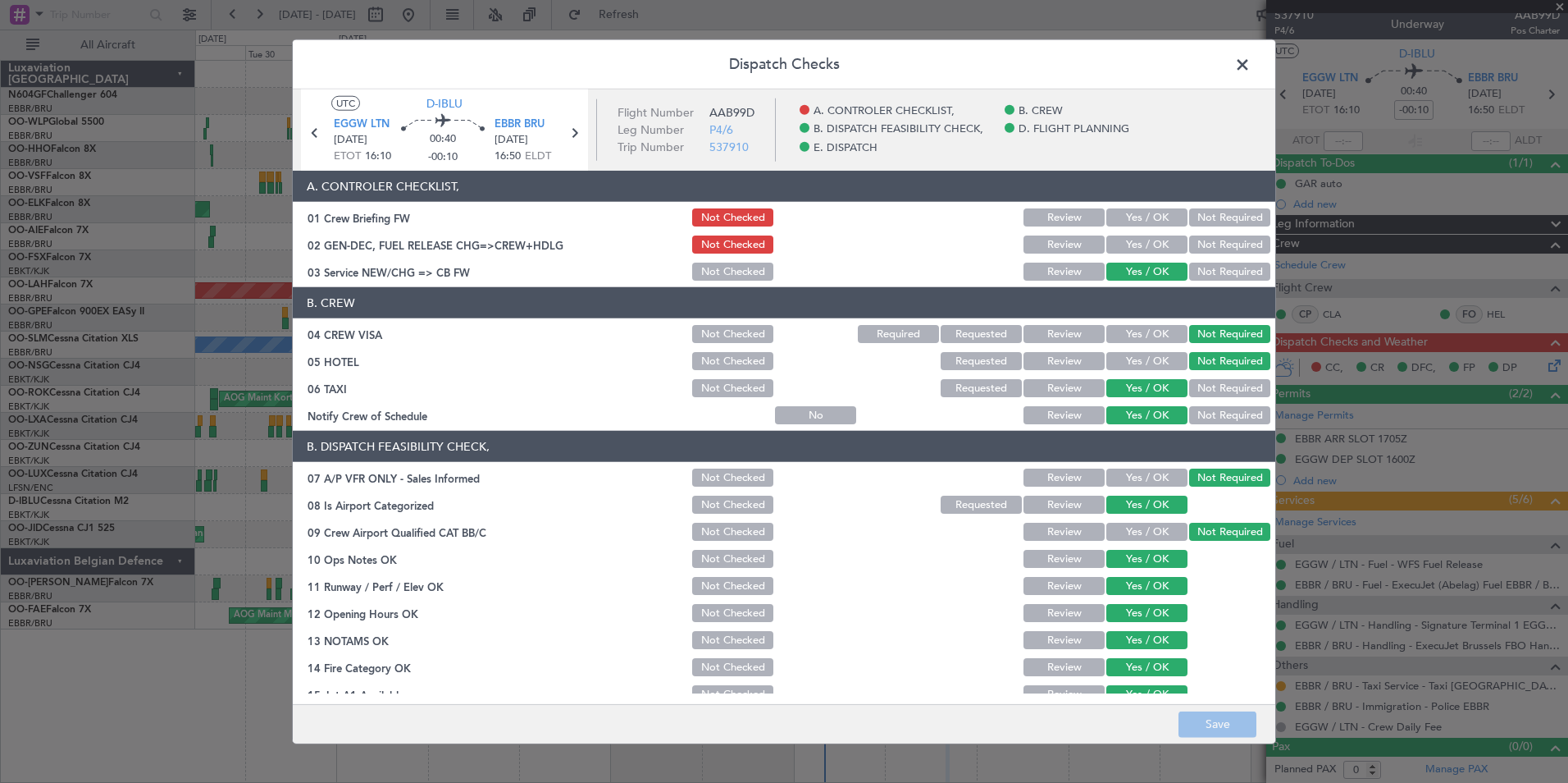
click at [1251, 64] on span at bounding box center [1251, 68] width 0 height 33
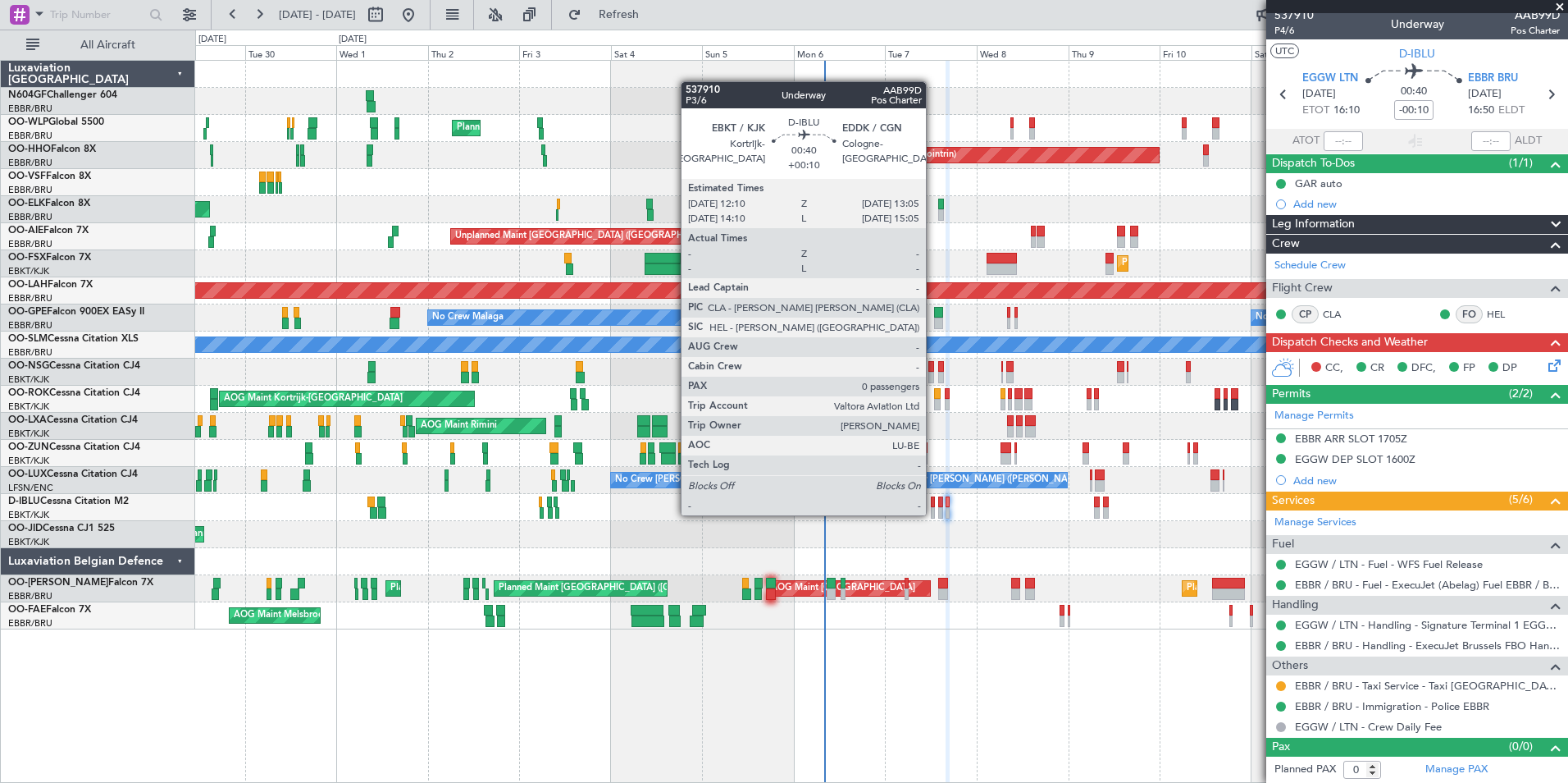
click at [933, 513] on div at bounding box center [932, 512] width 4 height 12
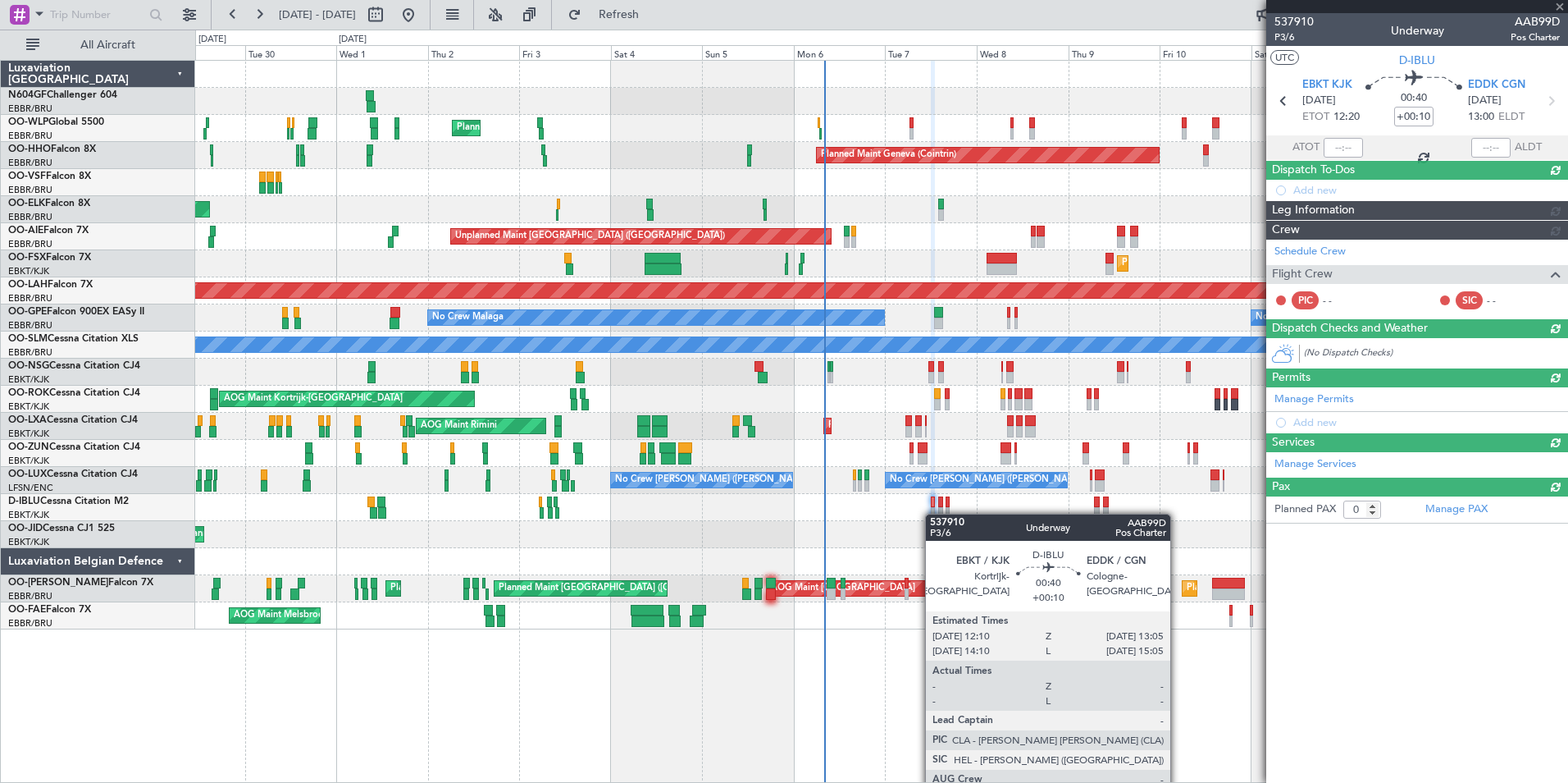
scroll to position [0, 0]
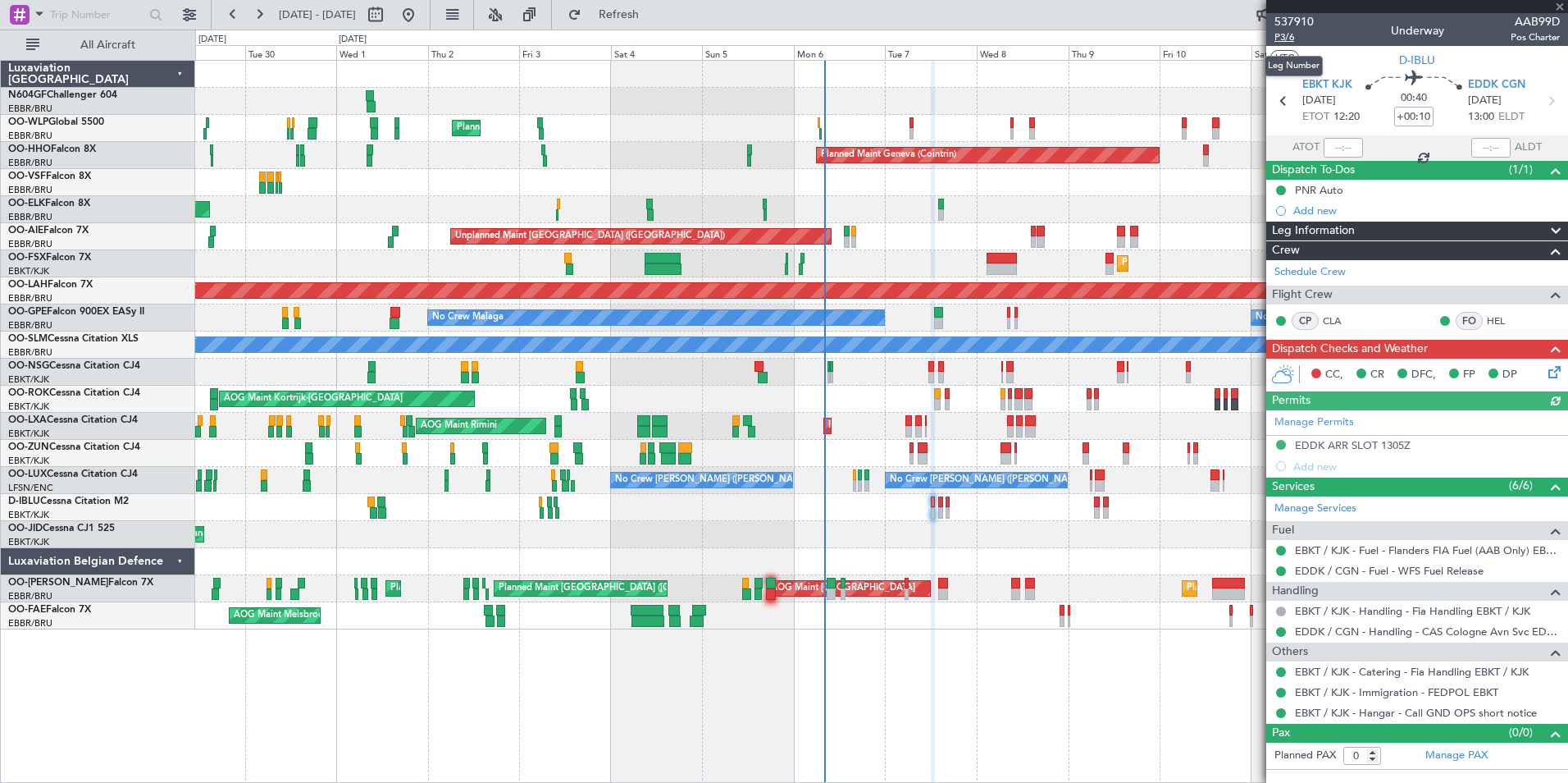
click at [1289, 36] on span "P3/6" at bounding box center [1294, 37] width 40 height 14
click at [1557, 372] on icon at bounding box center [1551, 369] width 13 height 13
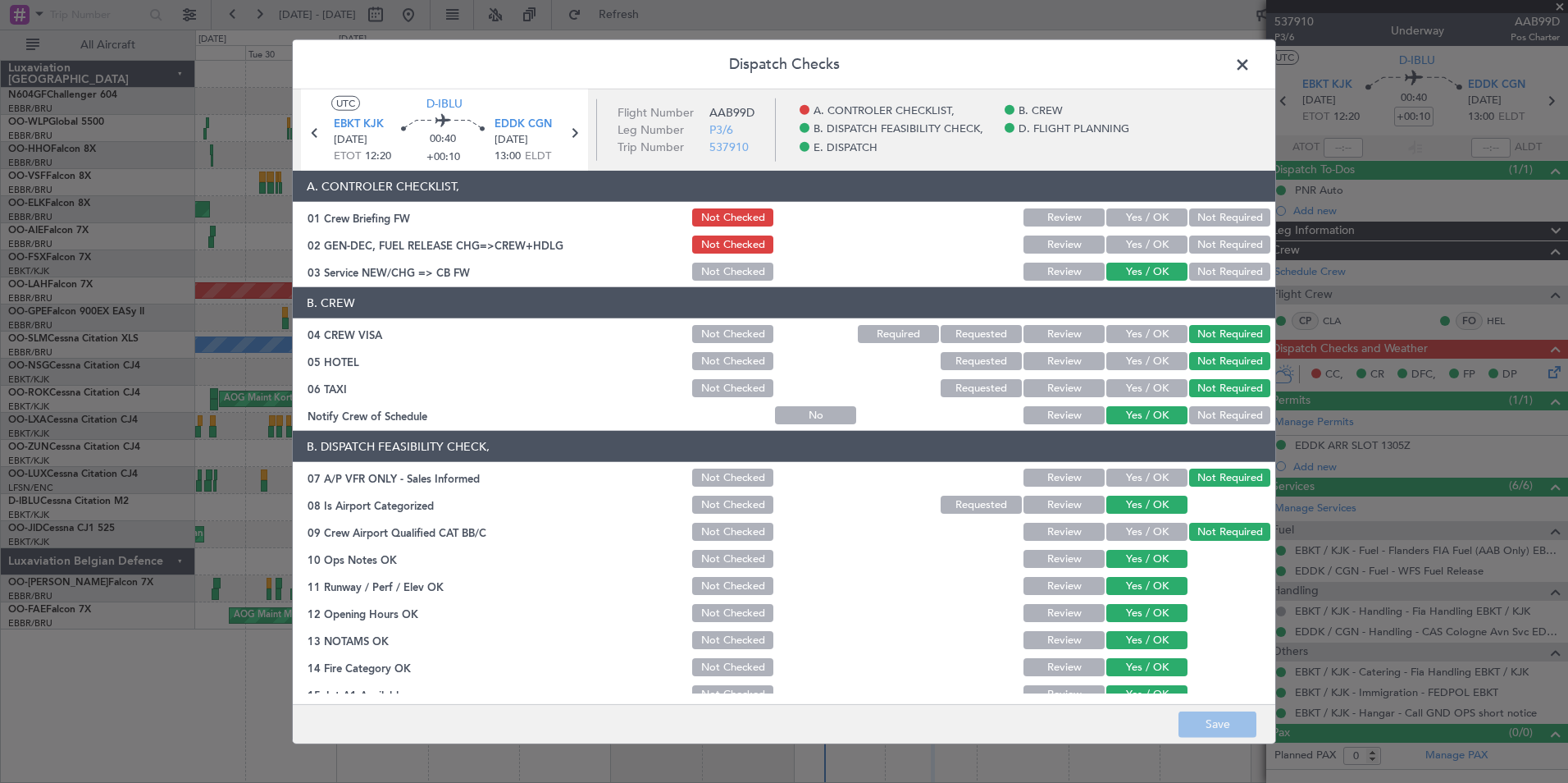
click at [1112, 248] on button "Yes / OK" at bounding box center [1147, 244] width 81 height 18
click at [1194, 723] on button "Save" at bounding box center [1218, 724] width 78 height 27
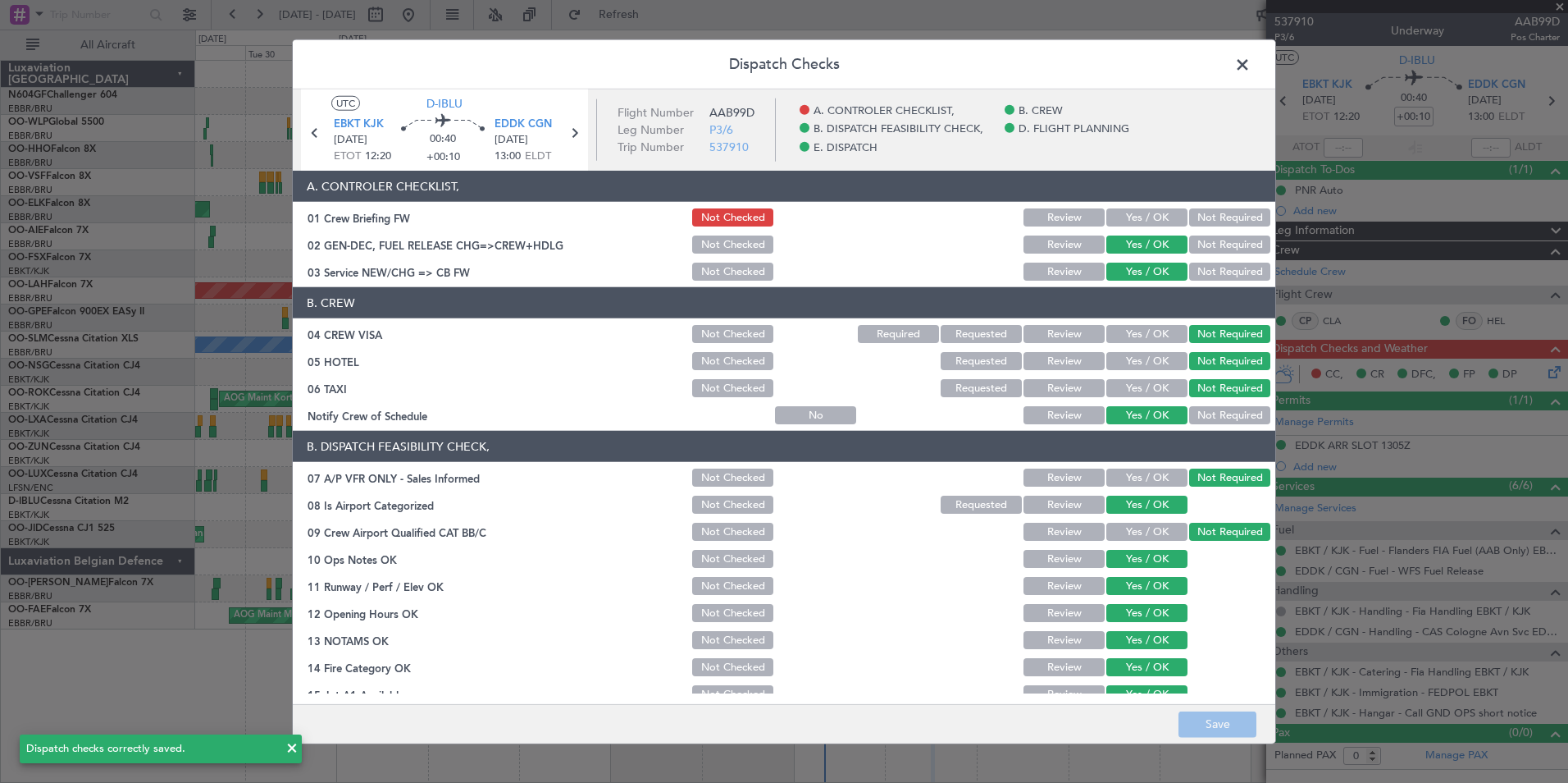
click at [1251, 71] on span at bounding box center [1251, 68] width 0 height 33
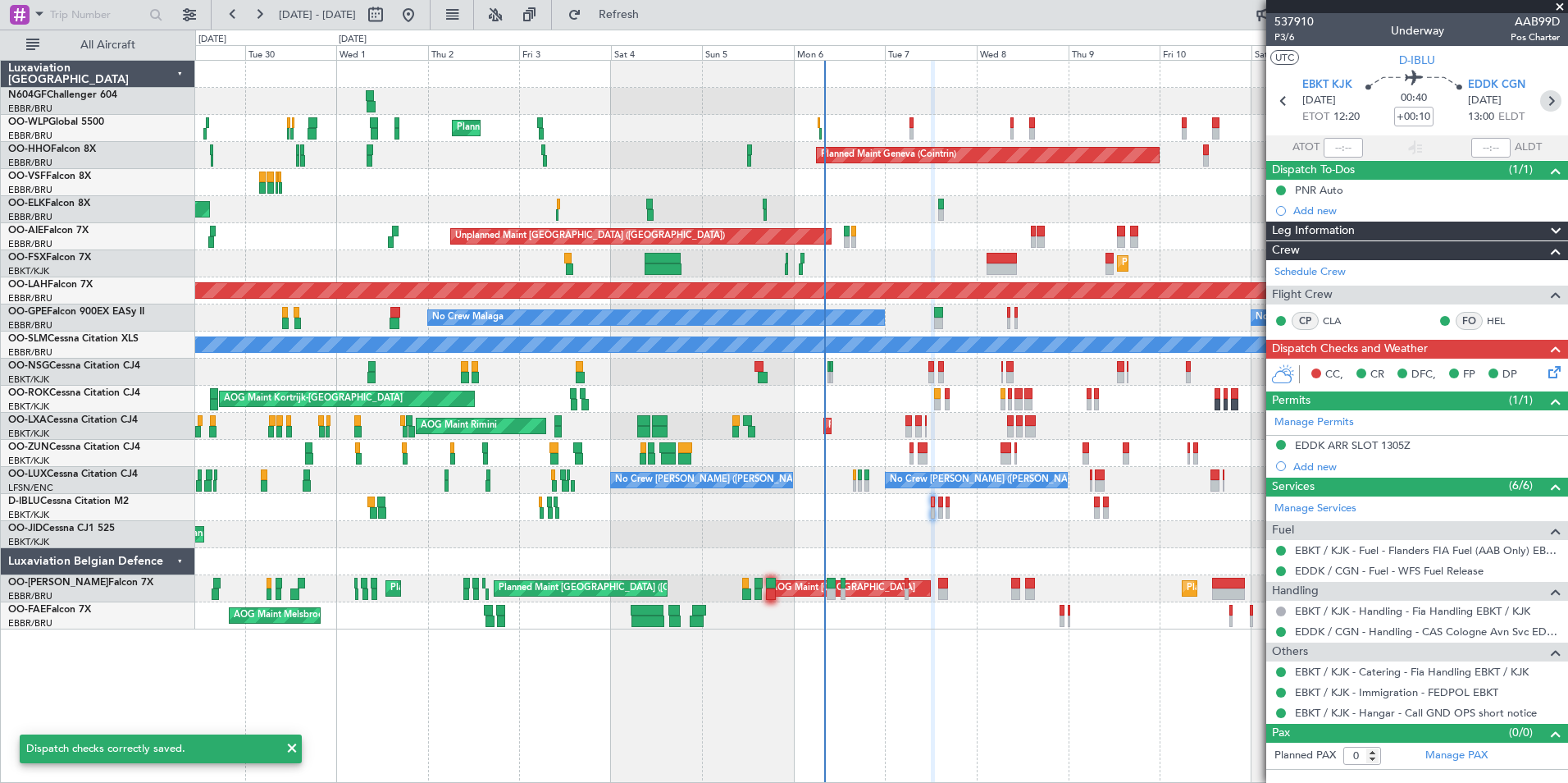
click at [1545, 104] on icon at bounding box center [1550, 101] width 21 height 21
type input "+00:05"
type input "2"
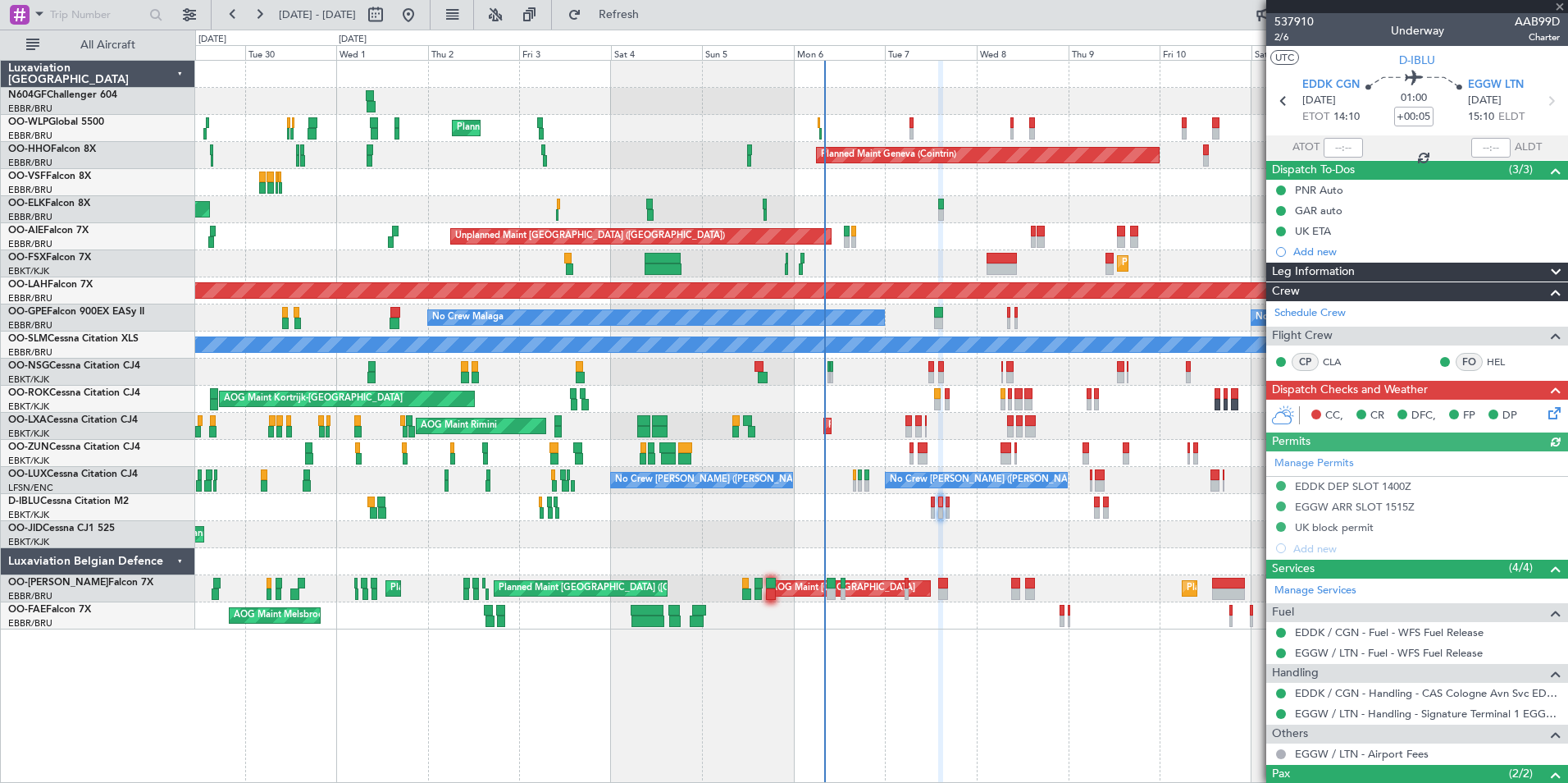
click at [1545, 411] on icon at bounding box center [1551, 410] width 13 height 13
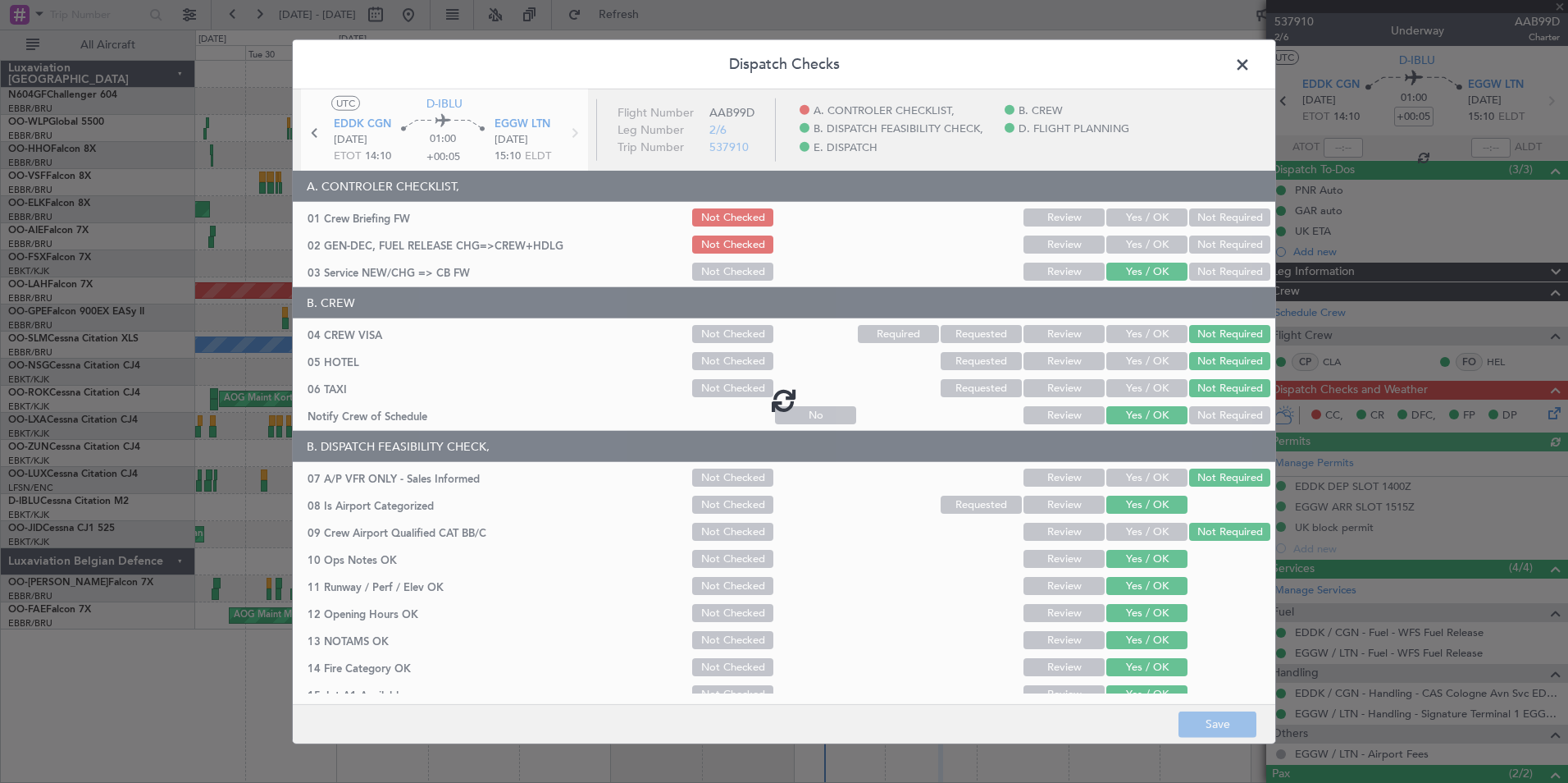
click at [1156, 244] on div at bounding box center [784, 400] width 983 height 621
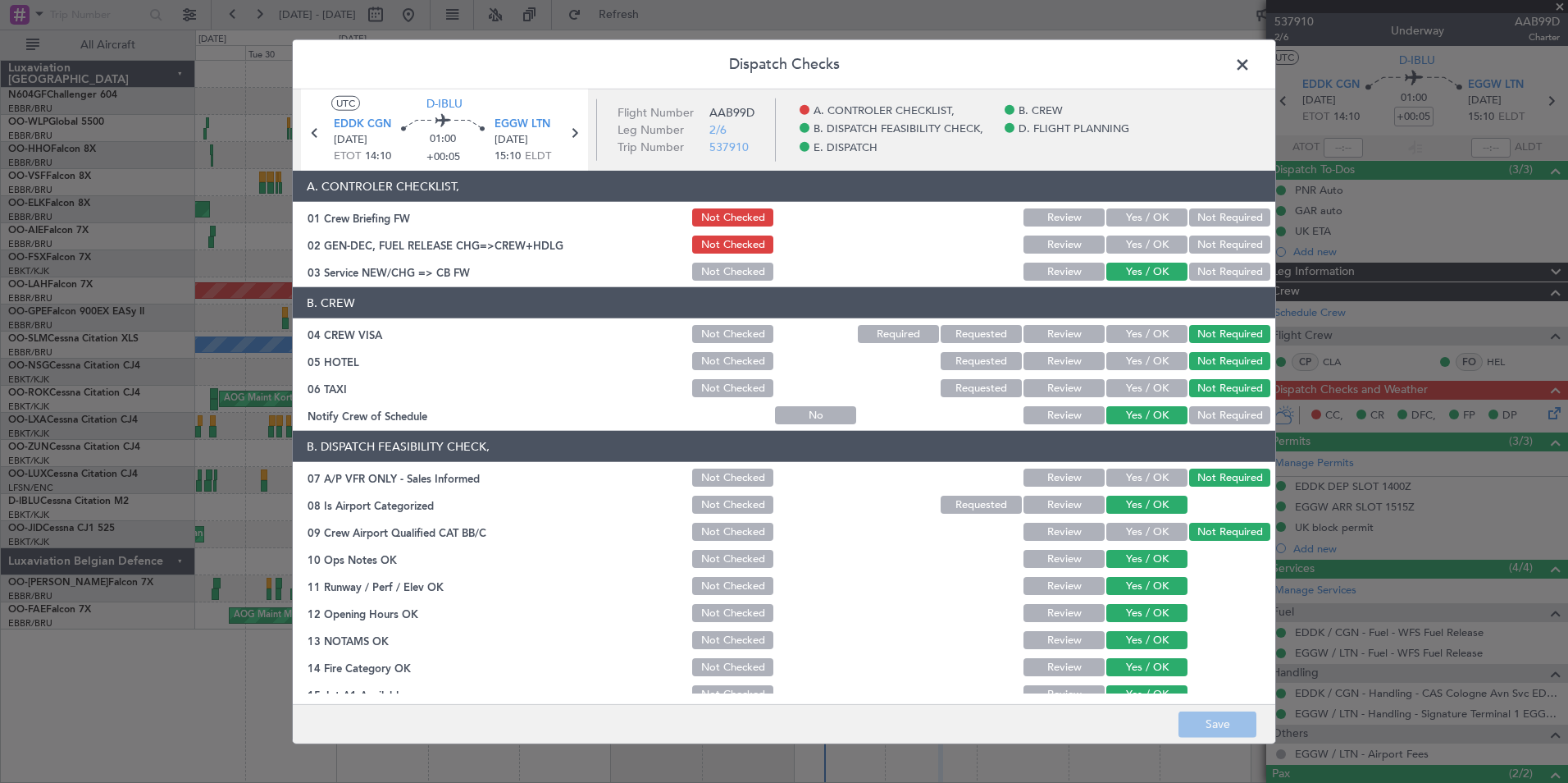
click at [1156, 244] on button "Yes / OK" at bounding box center [1147, 244] width 81 height 18
click at [1240, 723] on button "Save" at bounding box center [1218, 724] width 78 height 27
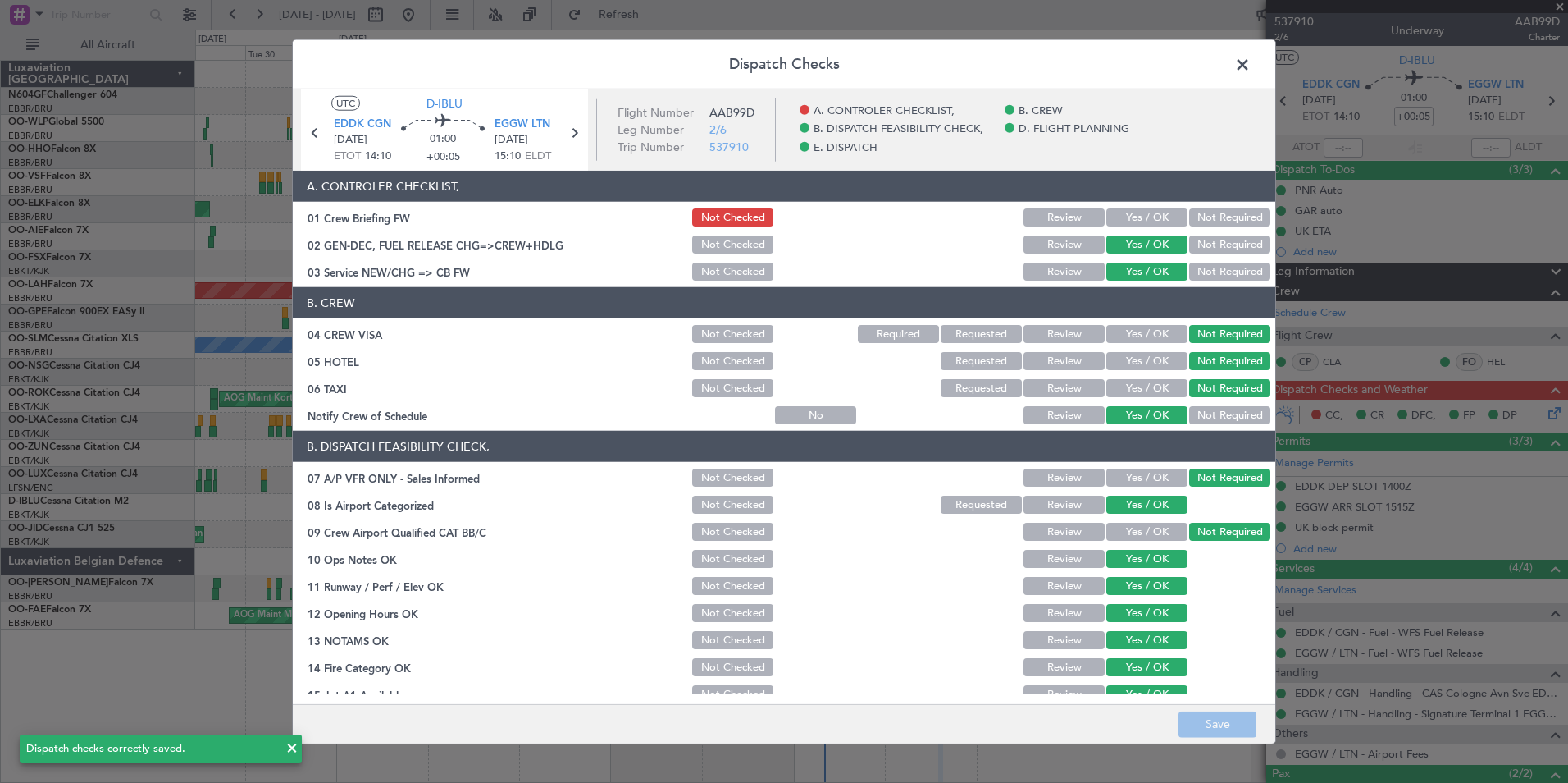
click at [1251, 69] on span at bounding box center [1251, 68] width 0 height 33
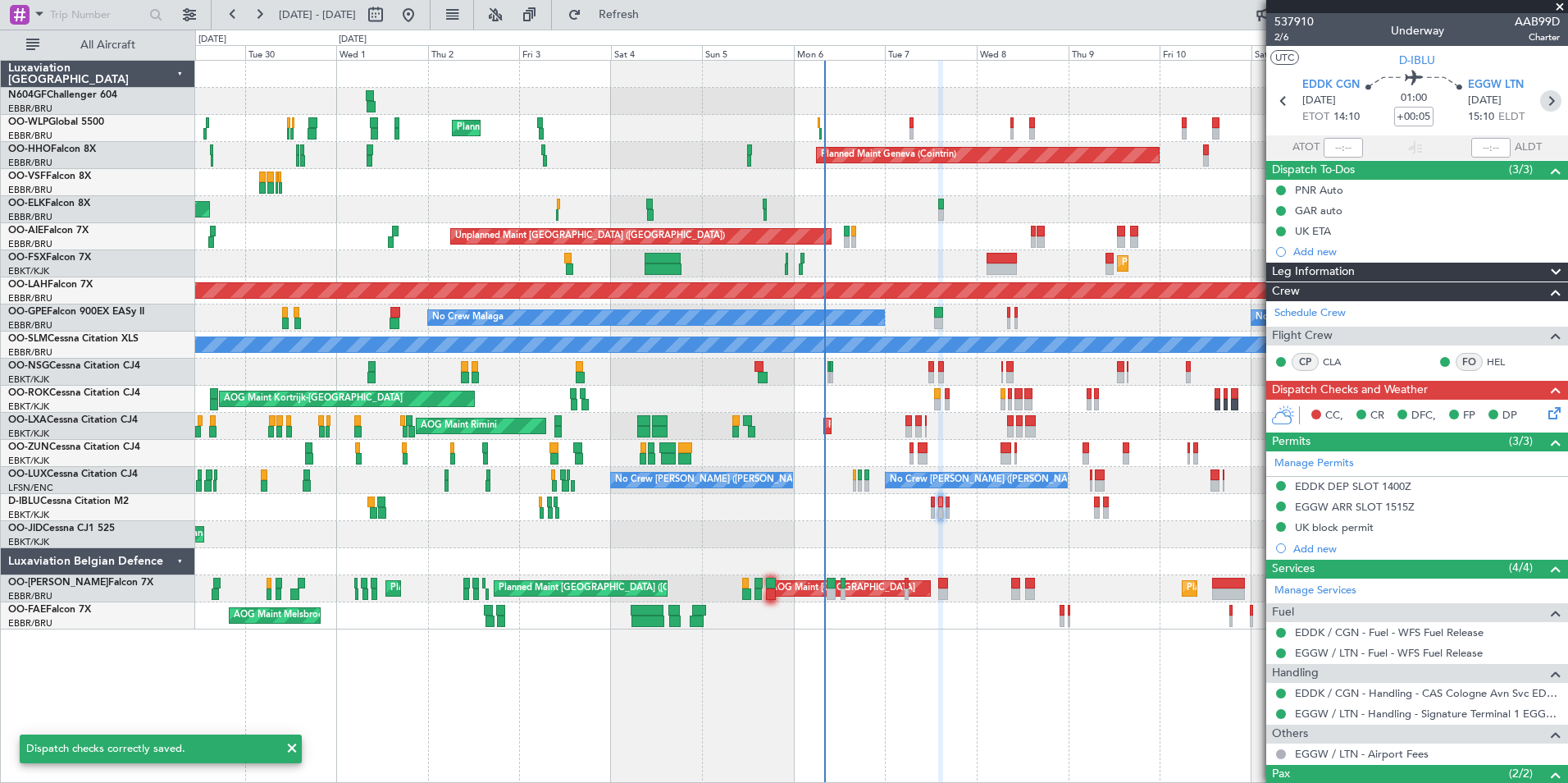
click at [1547, 107] on icon at bounding box center [1550, 101] width 21 height 21
type input "-00:10"
type input "0"
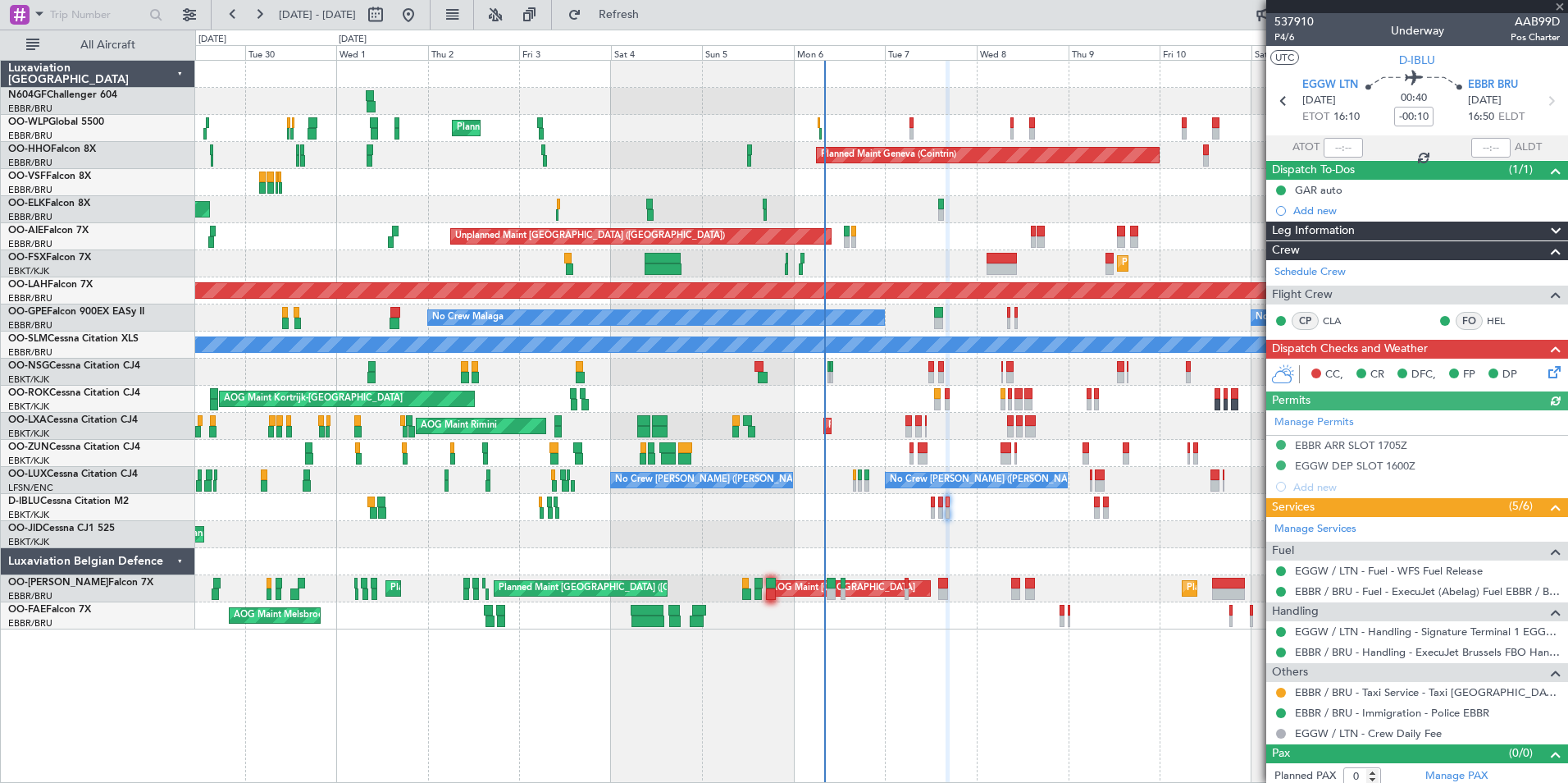
click at [1545, 376] on icon at bounding box center [1551, 369] width 13 height 13
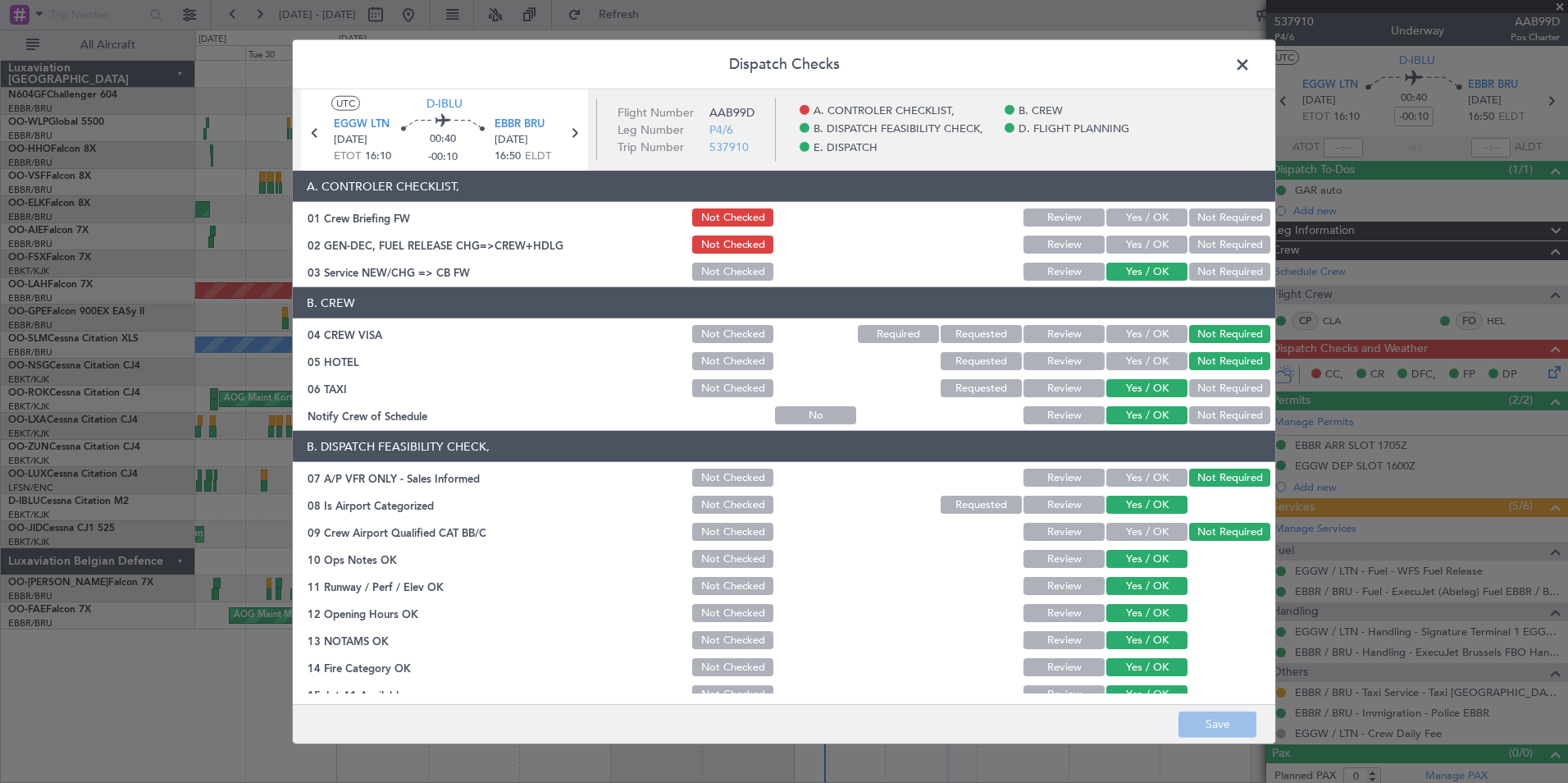
click at [1148, 246] on button "Yes / OK" at bounding box center [1147, 244] width 81 height 18
click at [1216, 701] on main "UTC D-IBLU EGGW LTN [DATE] ETOT 16:10 00:40 -00:10 EBBR BRU [DATE] 16:50 ELDT F…" at bounding box center [784, 400] width 983 height 621
click at [1221, 719] on button "Save" at bounding box center [1218, 724] width 78 height 27
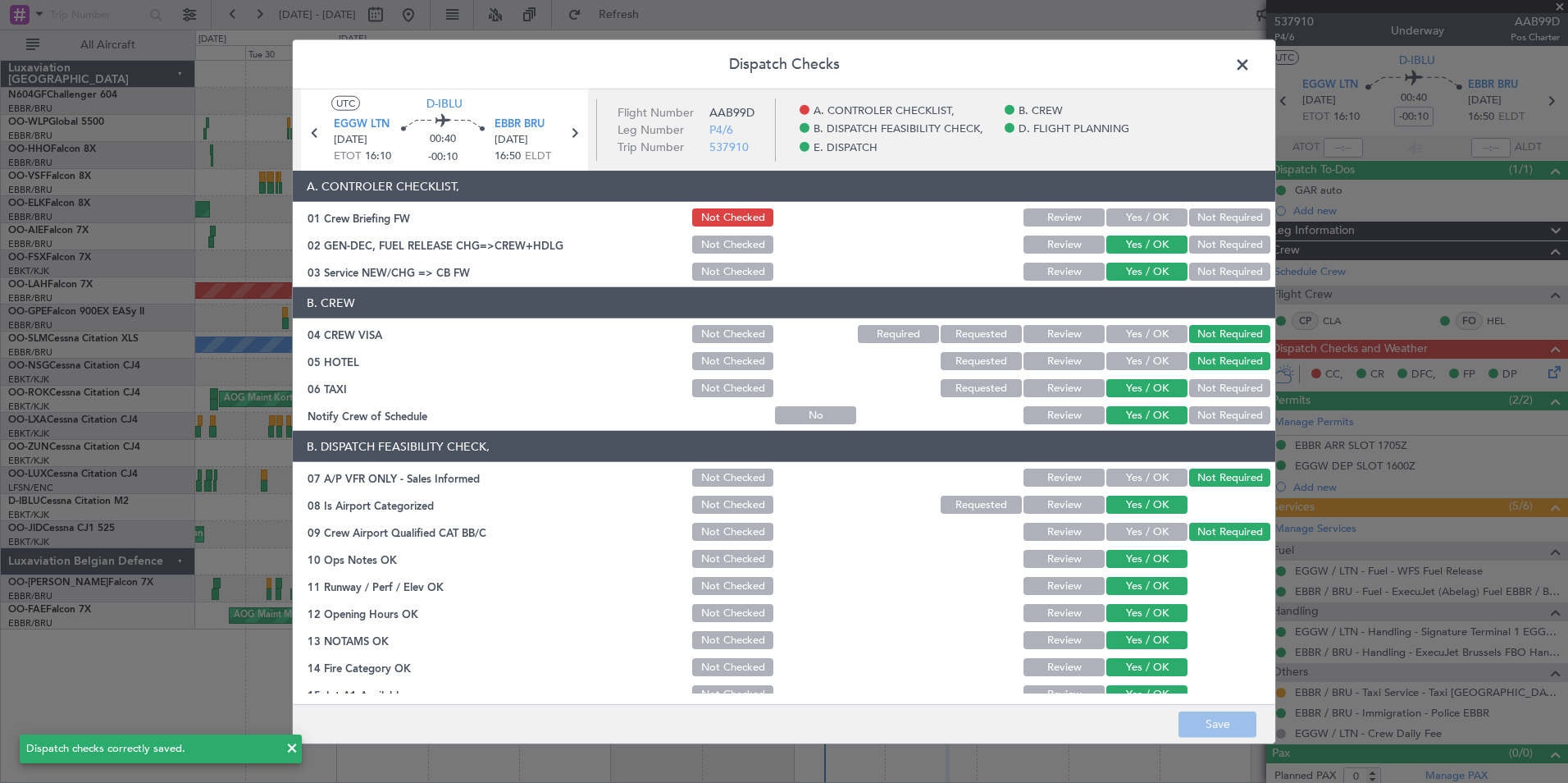
click at [1251, 60] on span at bounding box center [1251, 68] width 0 height 33
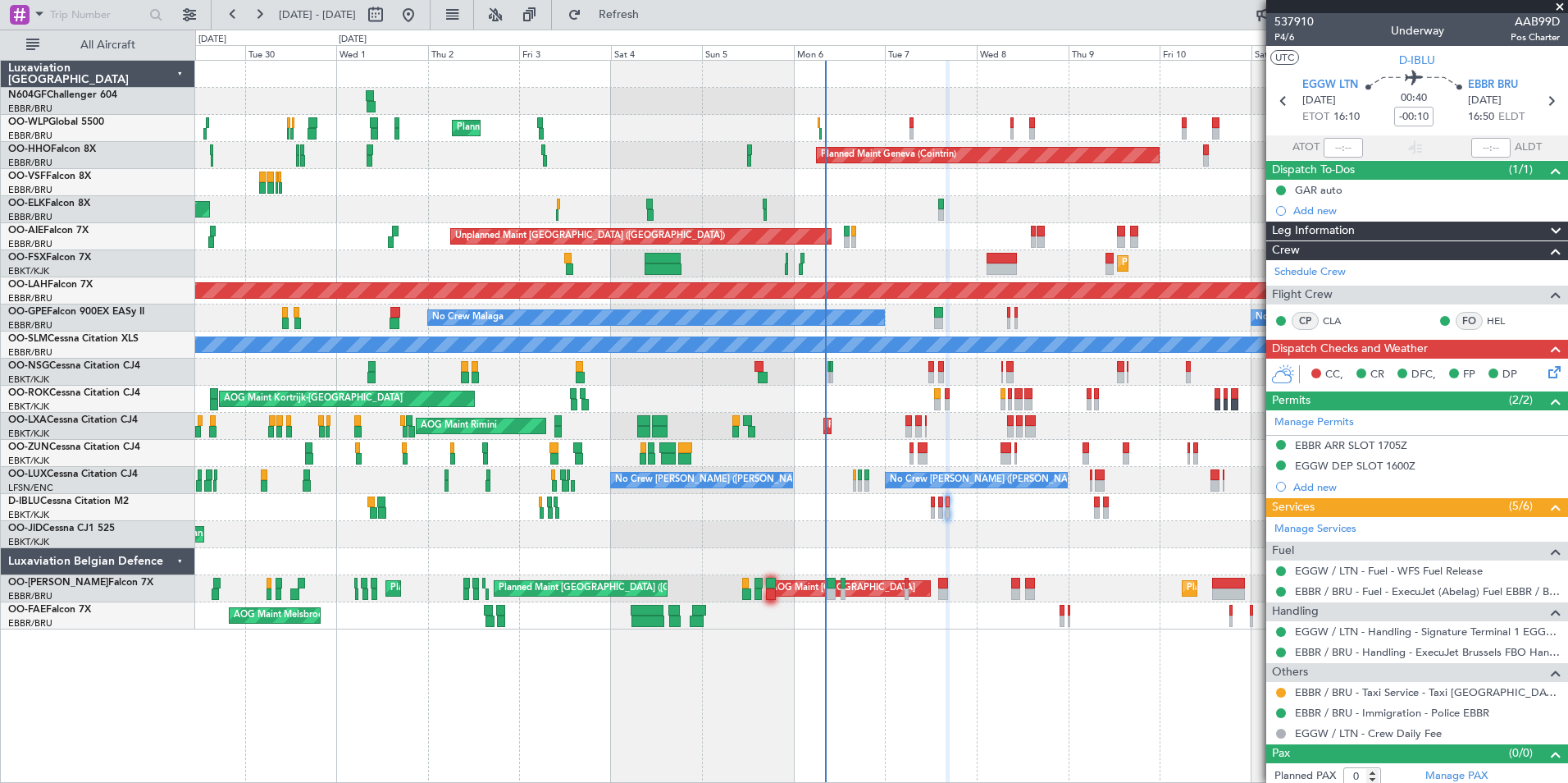
click at [1545, 373] on icon at bounding box center [1551, 369] width 13 height 13
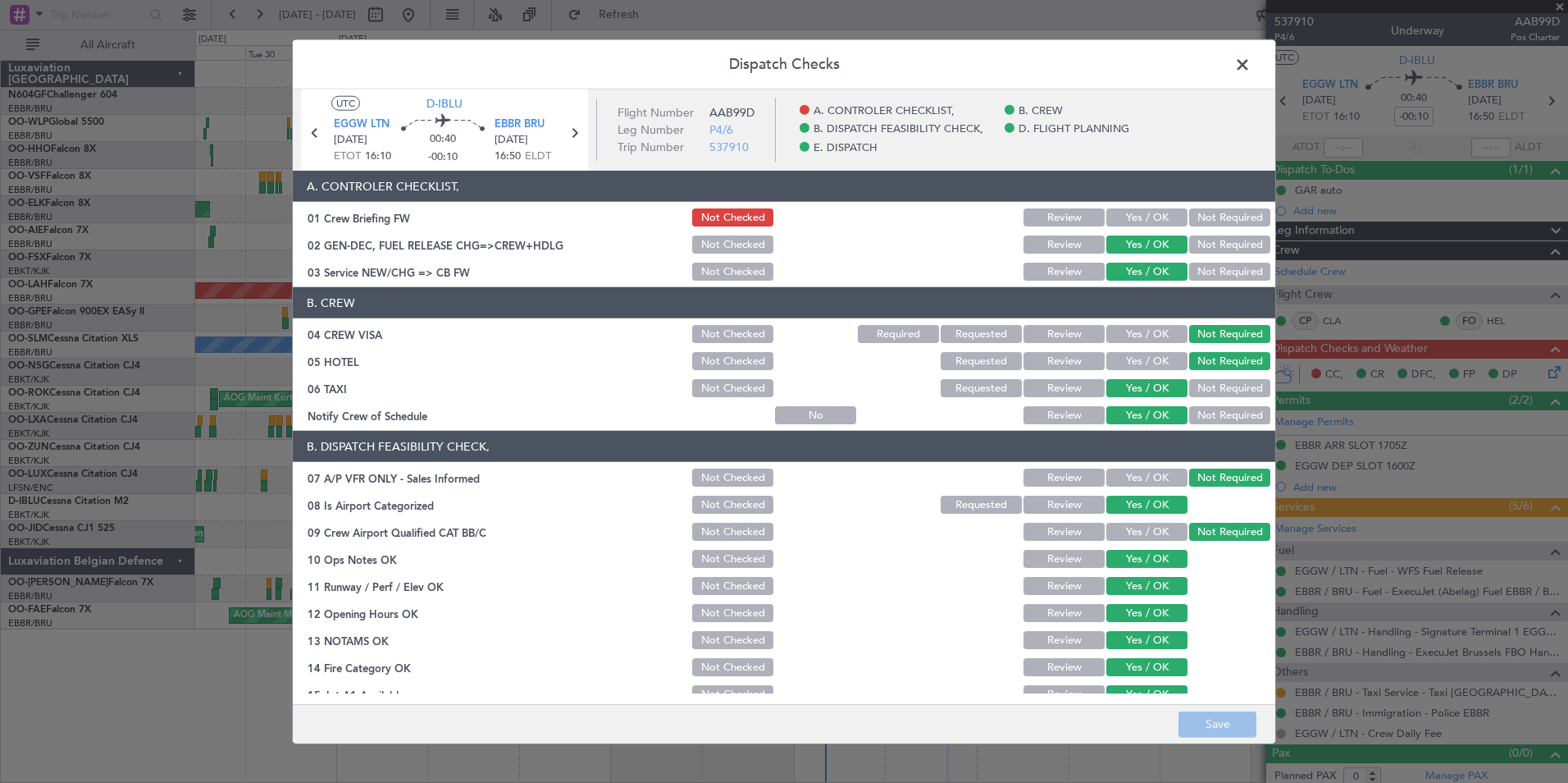
click at [1141, 220] on button "Yes / OK" at bounding box center [1147, 218] width 81 height 18
click at [1219, 706] on footer "Save" at bounding box center [784, 723] width 983 height 40
click at [1223, 717] on button "Save" at bounding box center [1218, 724] width 78 height 27
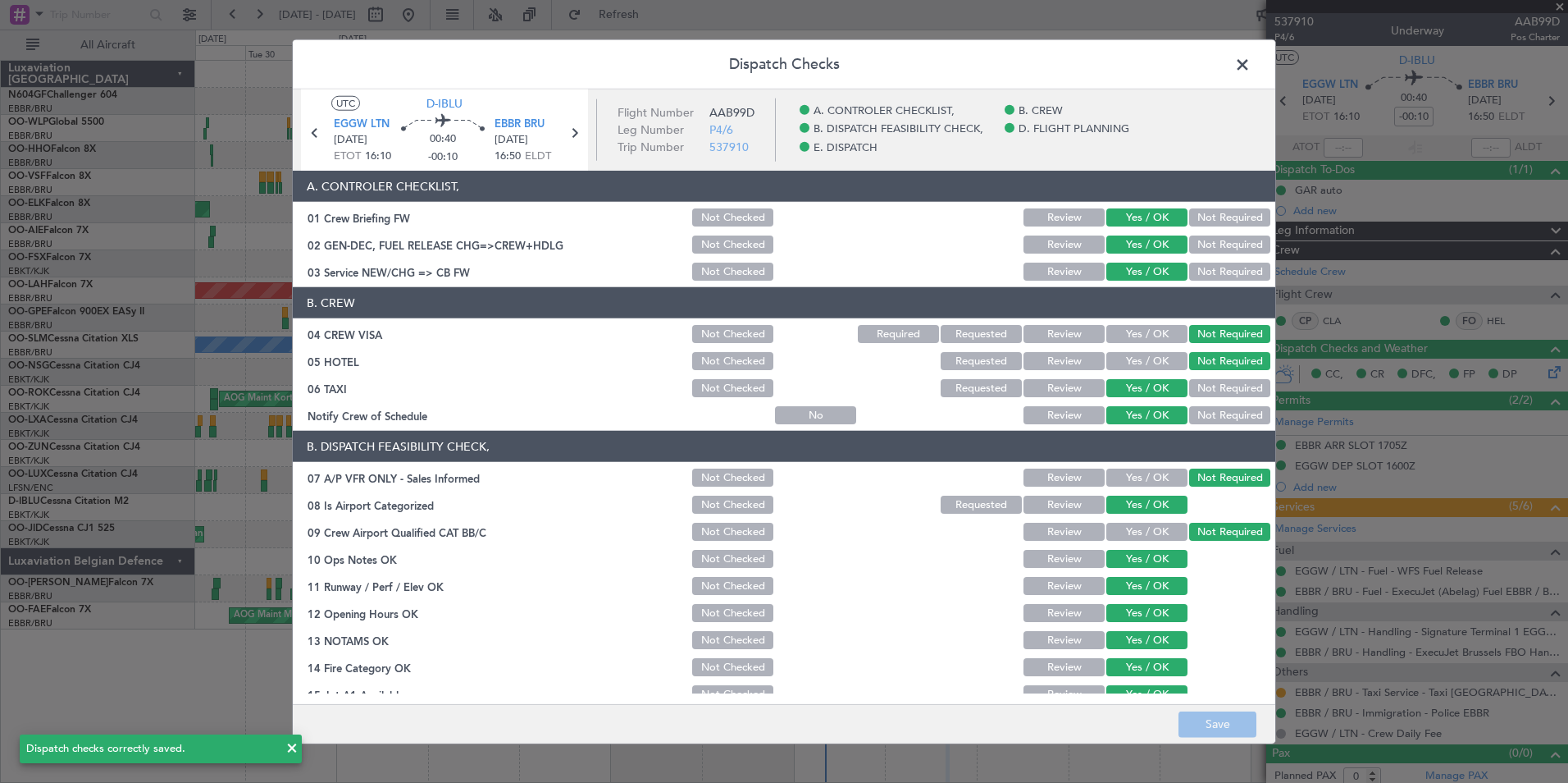
click at [1251, 64] on span at bounding box center [1251, 68] width 0 height 33
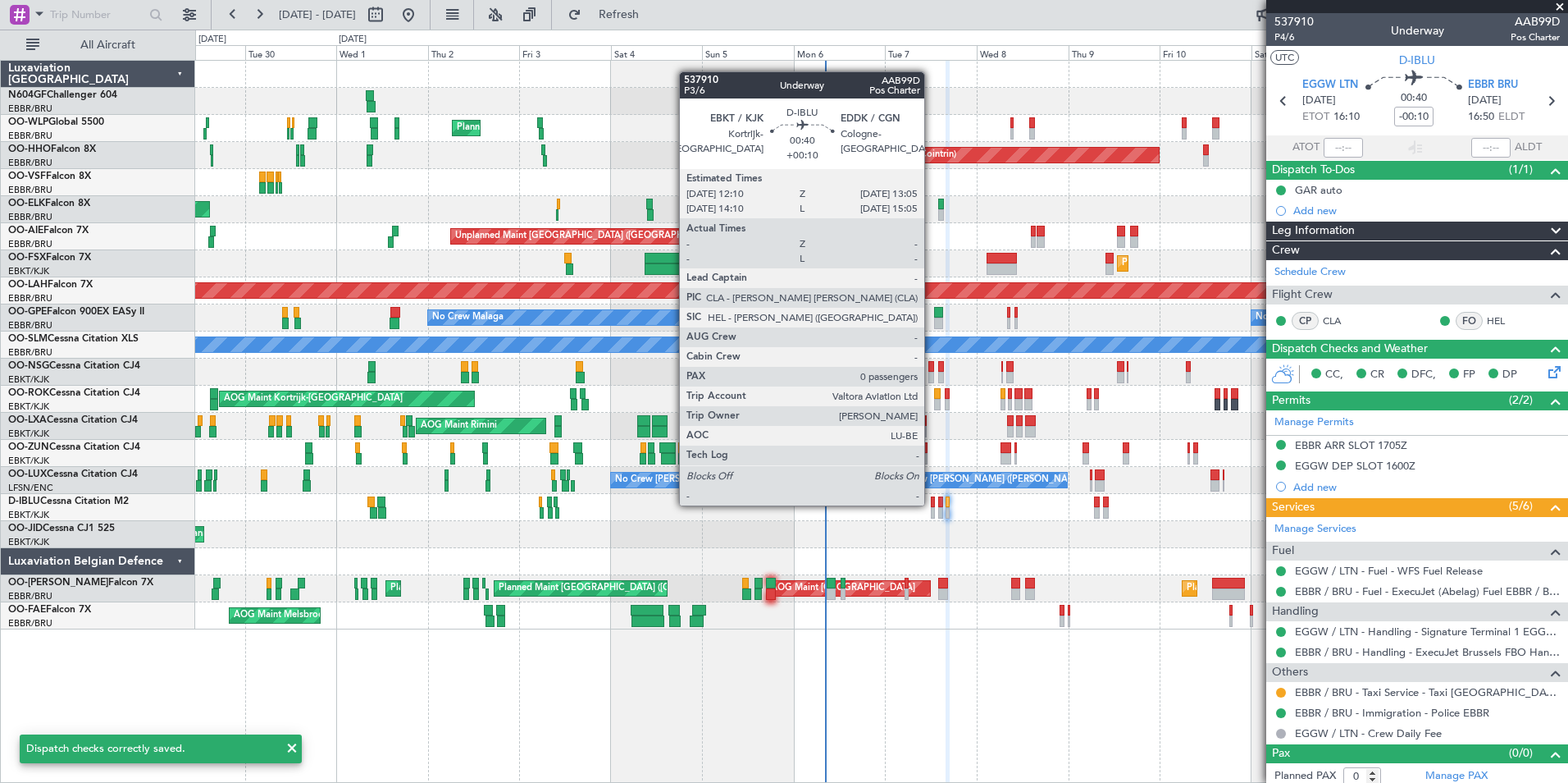
click at [931, 503] on div at bounding box center [932, 502] width 4 height 12
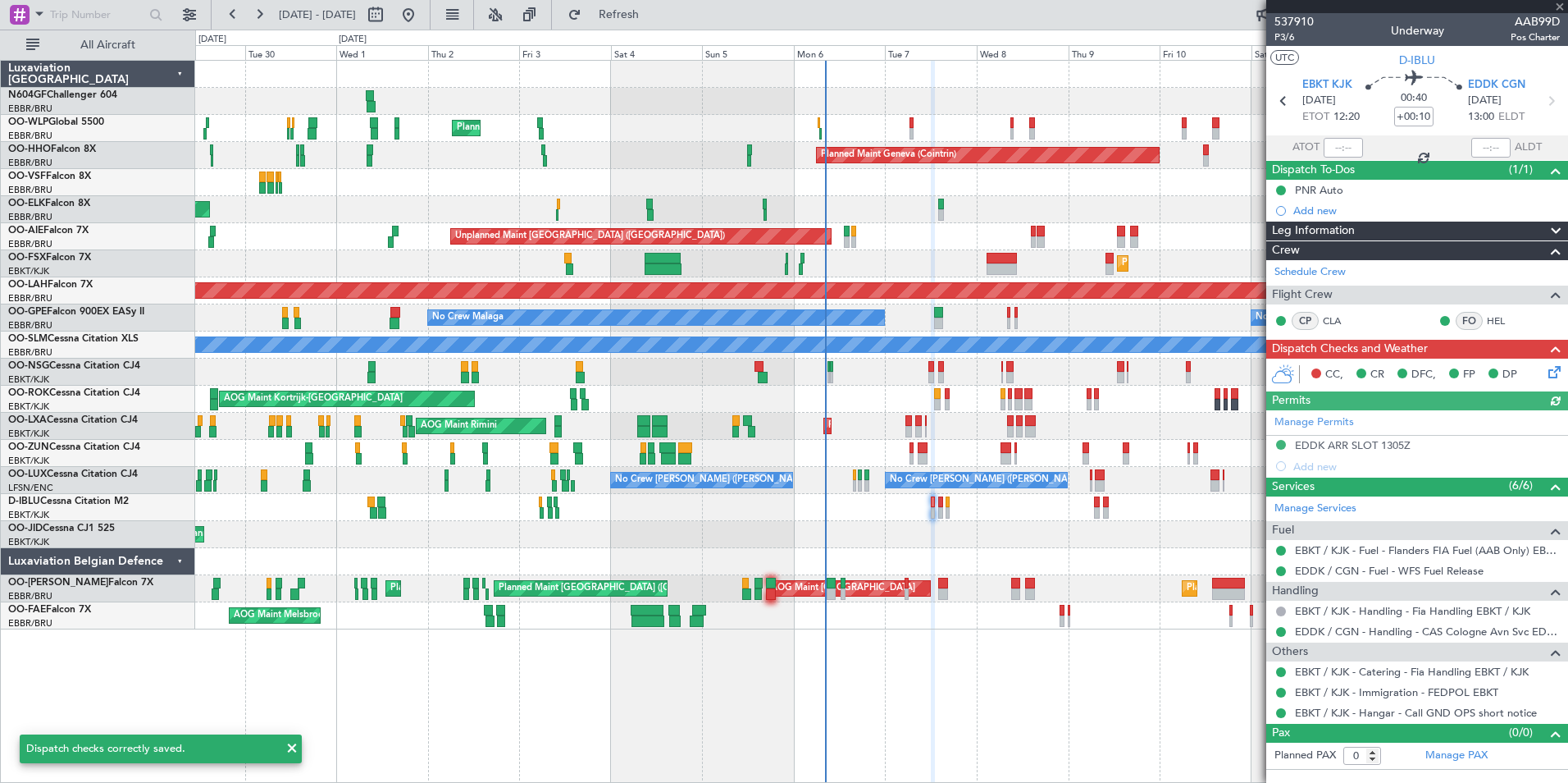
click at [1557, 372] on icon at bounding box center [1551, 369] width 13 height 13
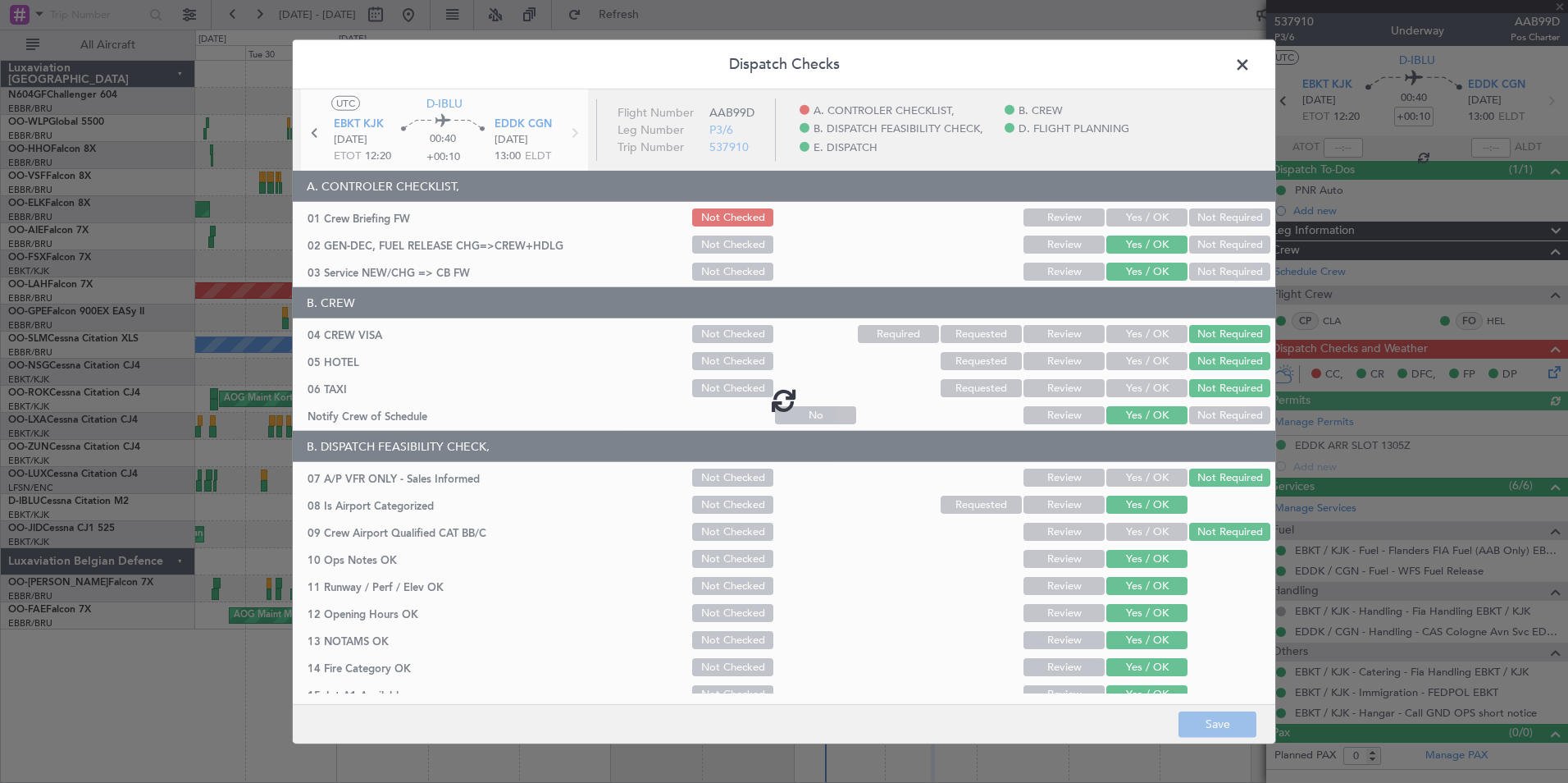
click at [1147, 220] on div at bounding box center [784, 400] width 983 height 621
click at [1147, 220] on button "Yes / OK" at bounding box center [1147, 218] width 81 height 18
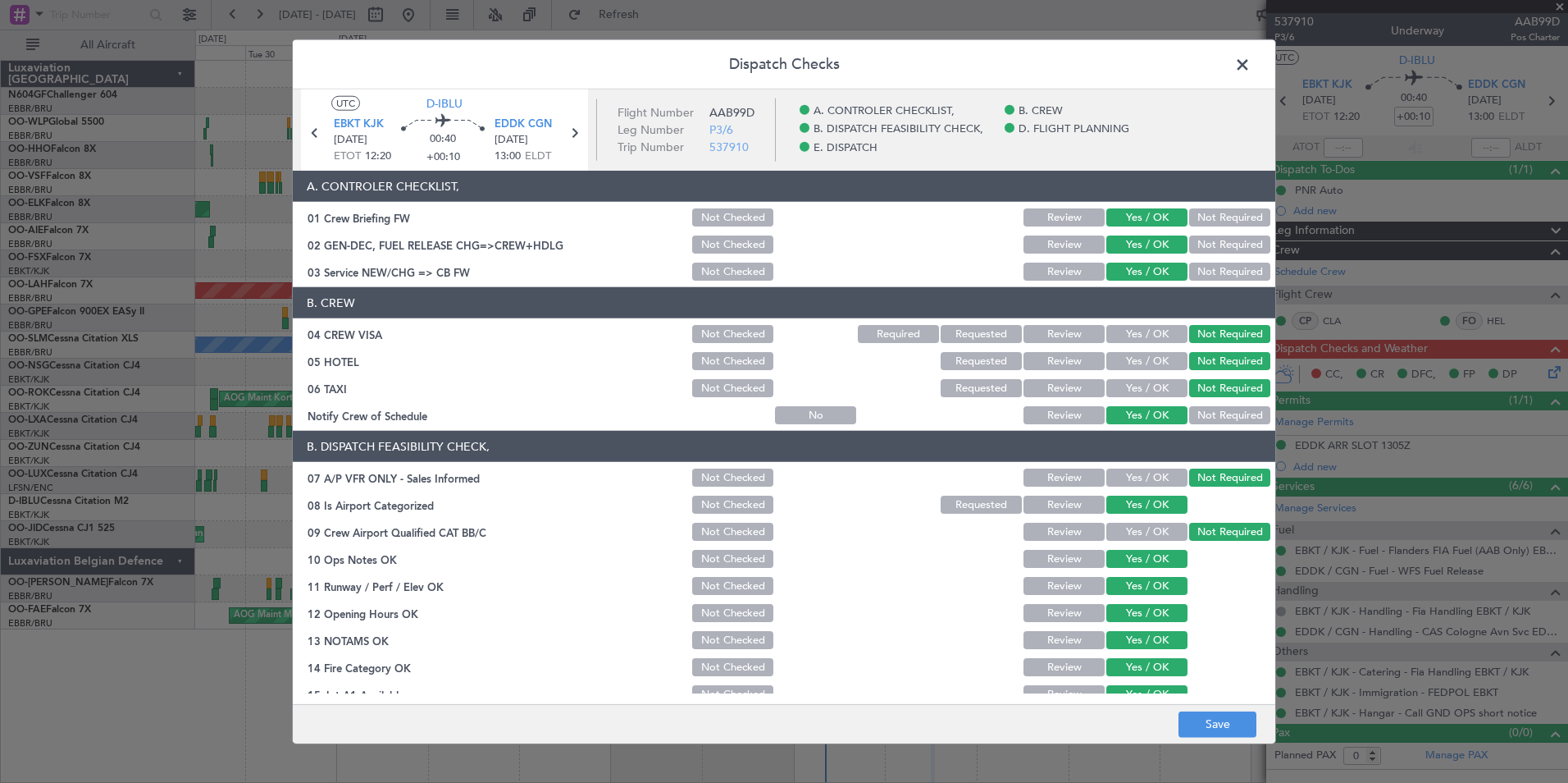
scroll to position [303, 0]
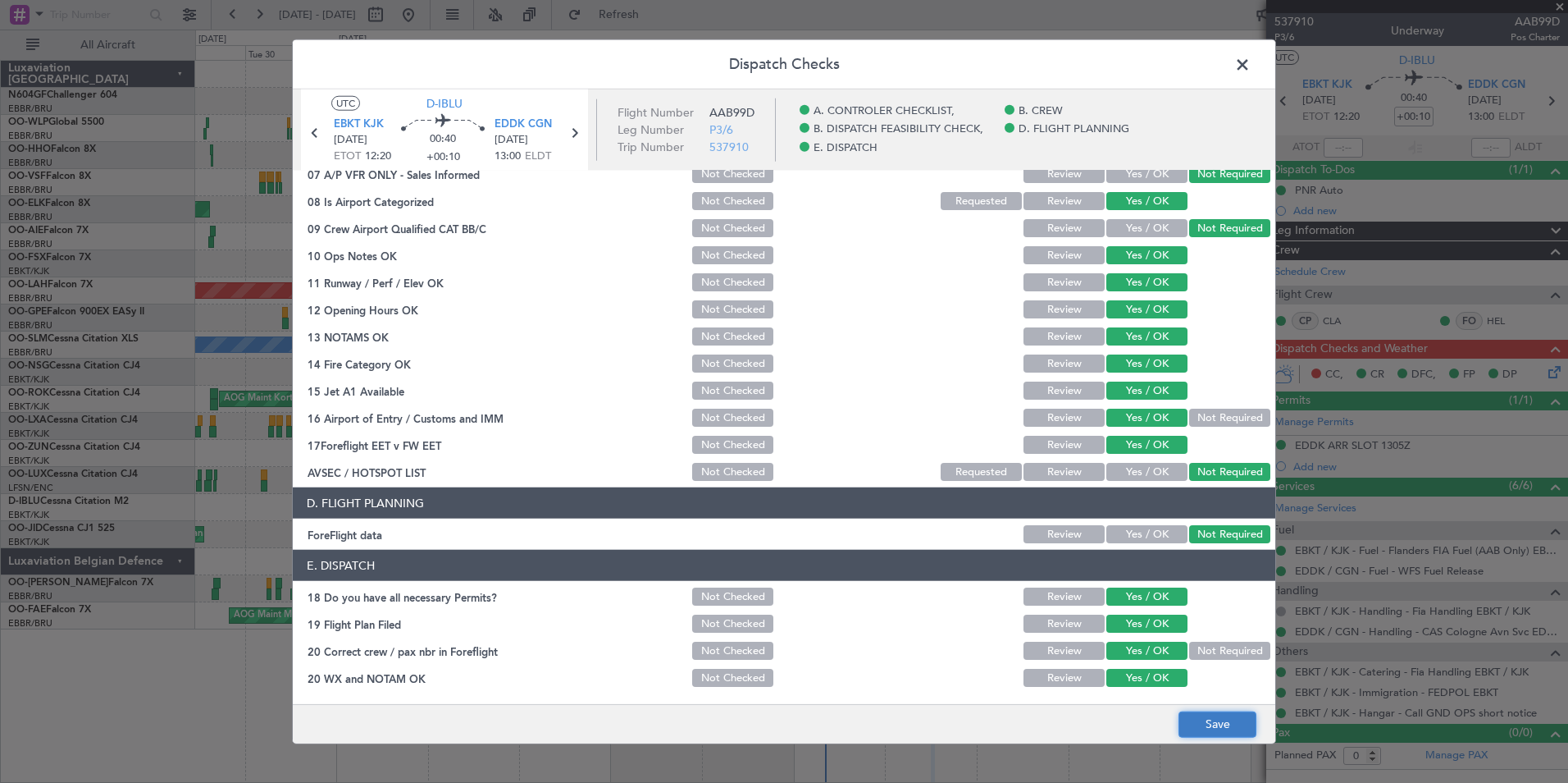
click at [1216, 727] on button "Save" at bounding box center [1218, 724] width 78 height 27
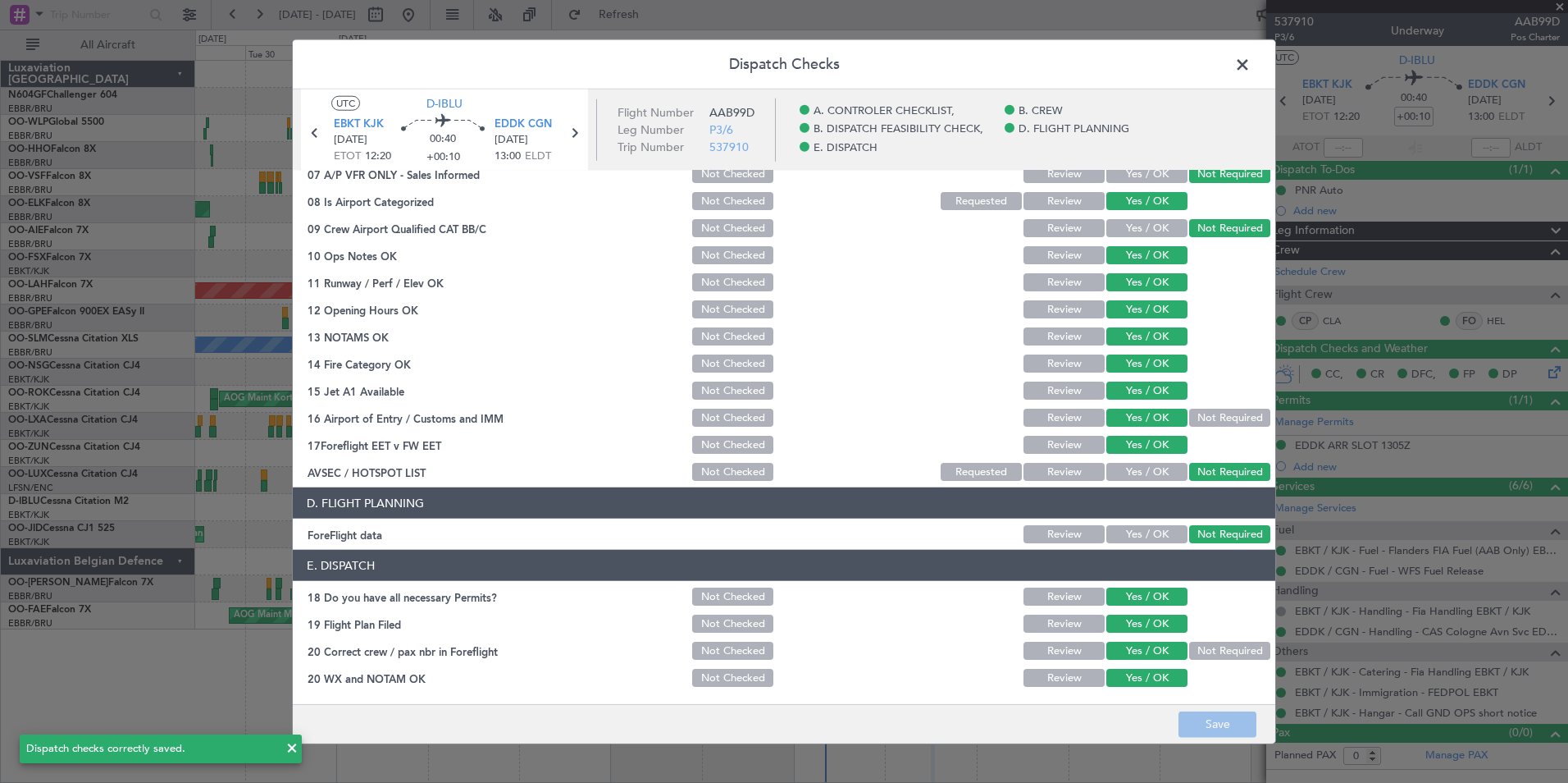
click at [1251, 65] on span at bounding box center [1251, 68] width 0 height 33
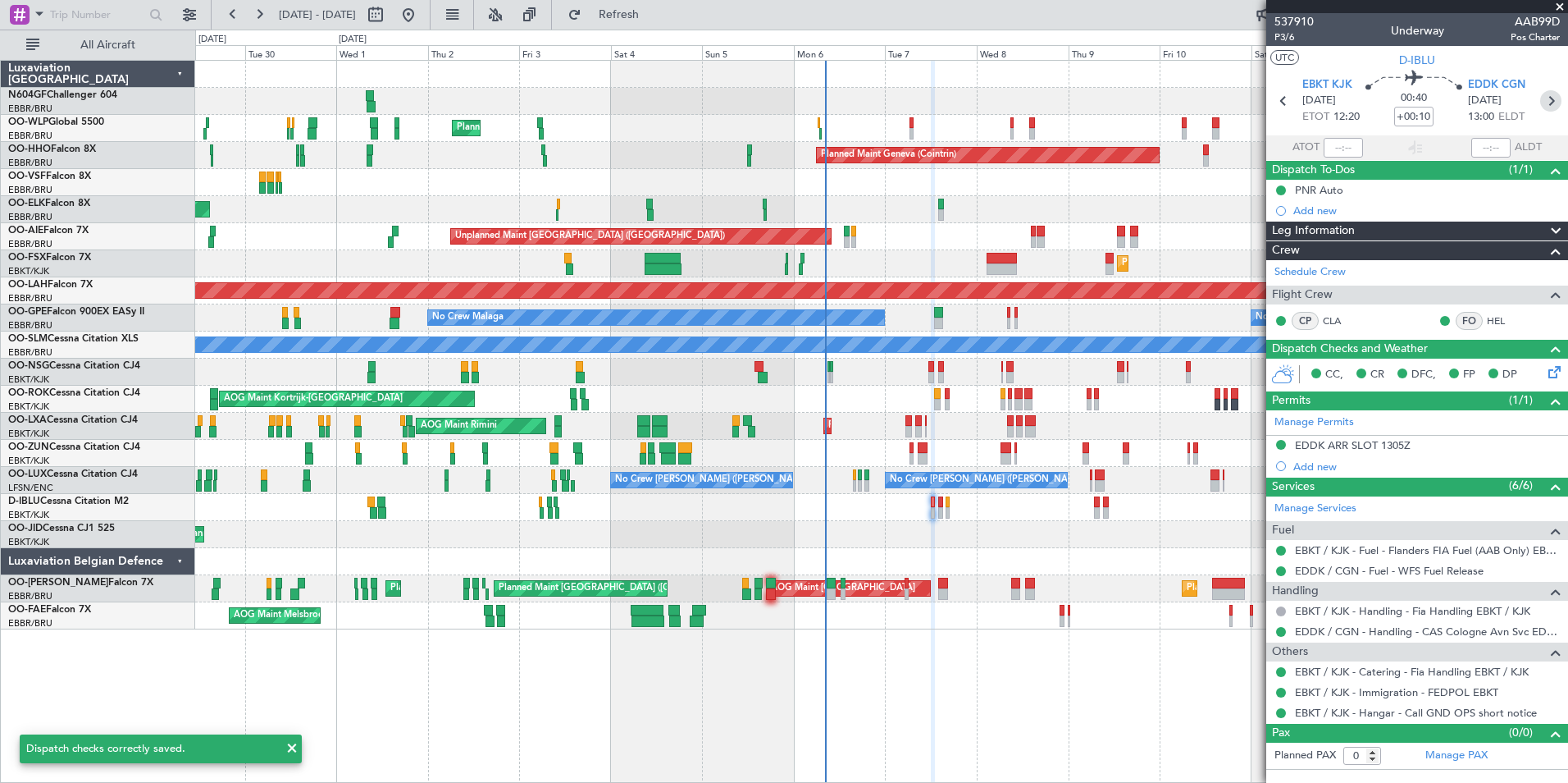
click at [1555, 103] on icon at bounding box center [1550, 101] width 21 height 21
type input "+00:05"
type input "2"
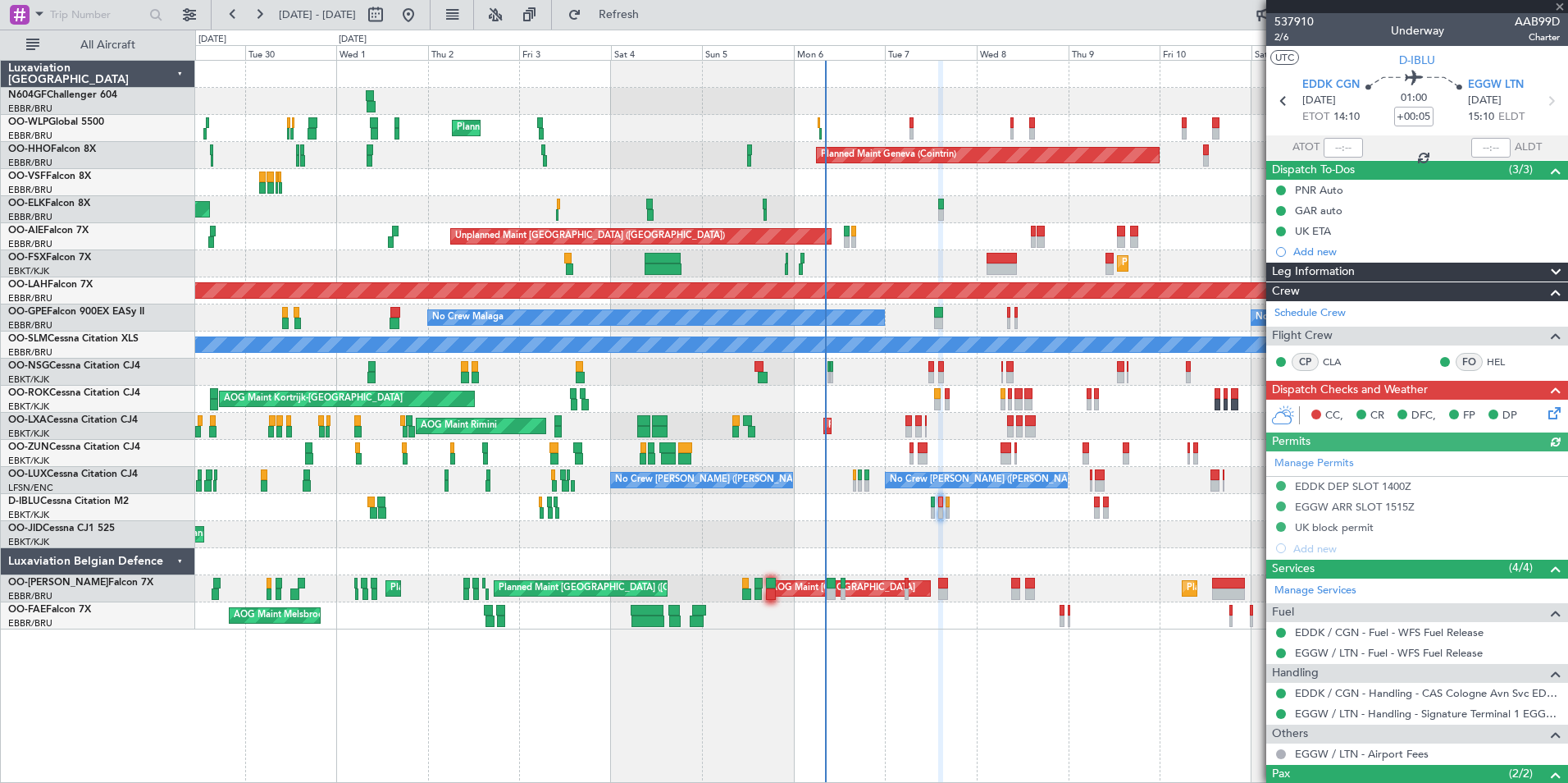
click at [1545, 410] on icon at bounding box center [1551, 410] width 13 height 13
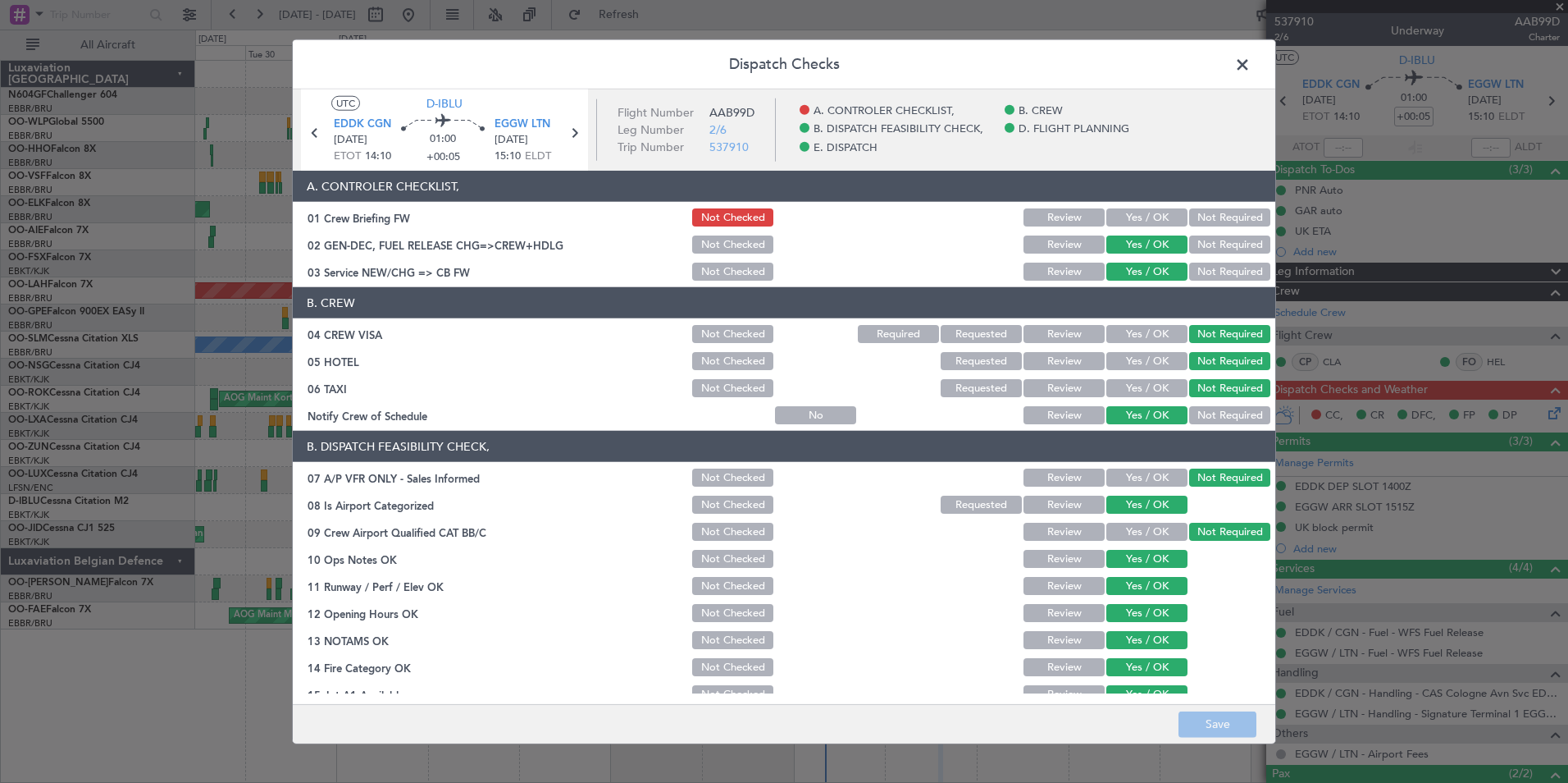
click at [1166, 212] on button "Yes / OK" at bounding box center [1147, 218] width 81 height 18
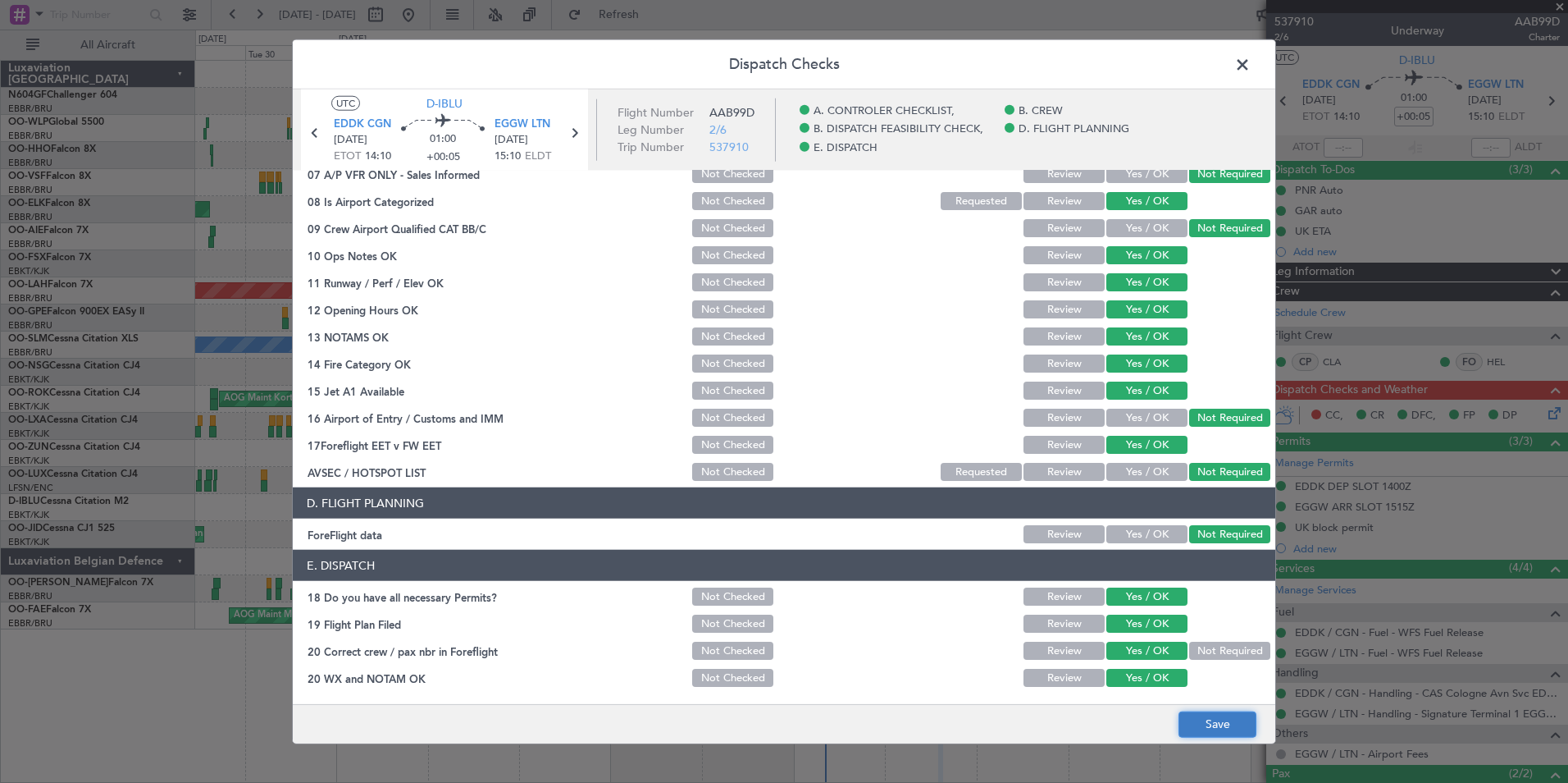
click at [1212, 733] on button "Save" at bounding box center [1218, 724] width 78 height 27
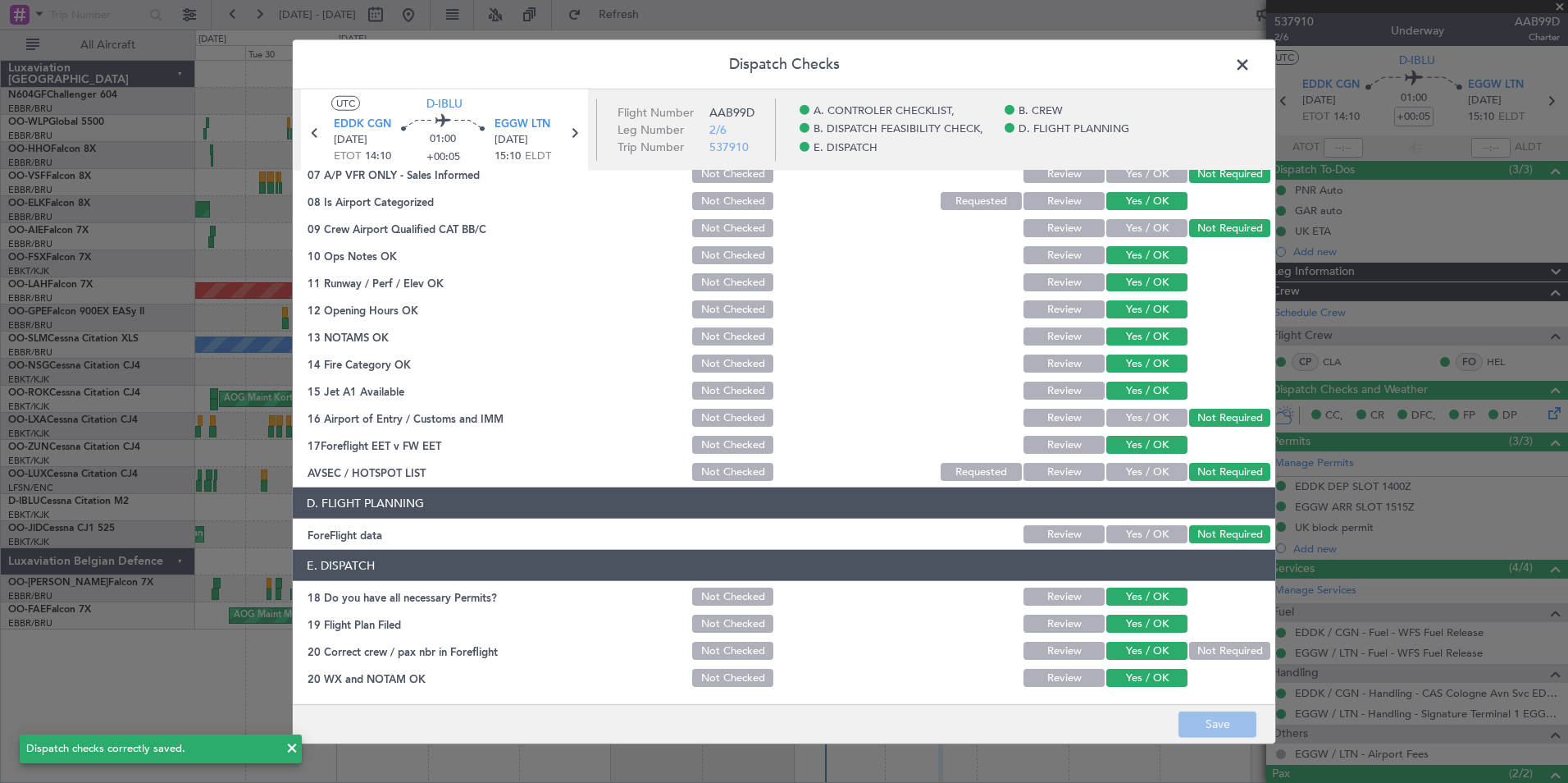
click at [1251, 73] on span at bounding box center [1251, 68] width 0 height 33
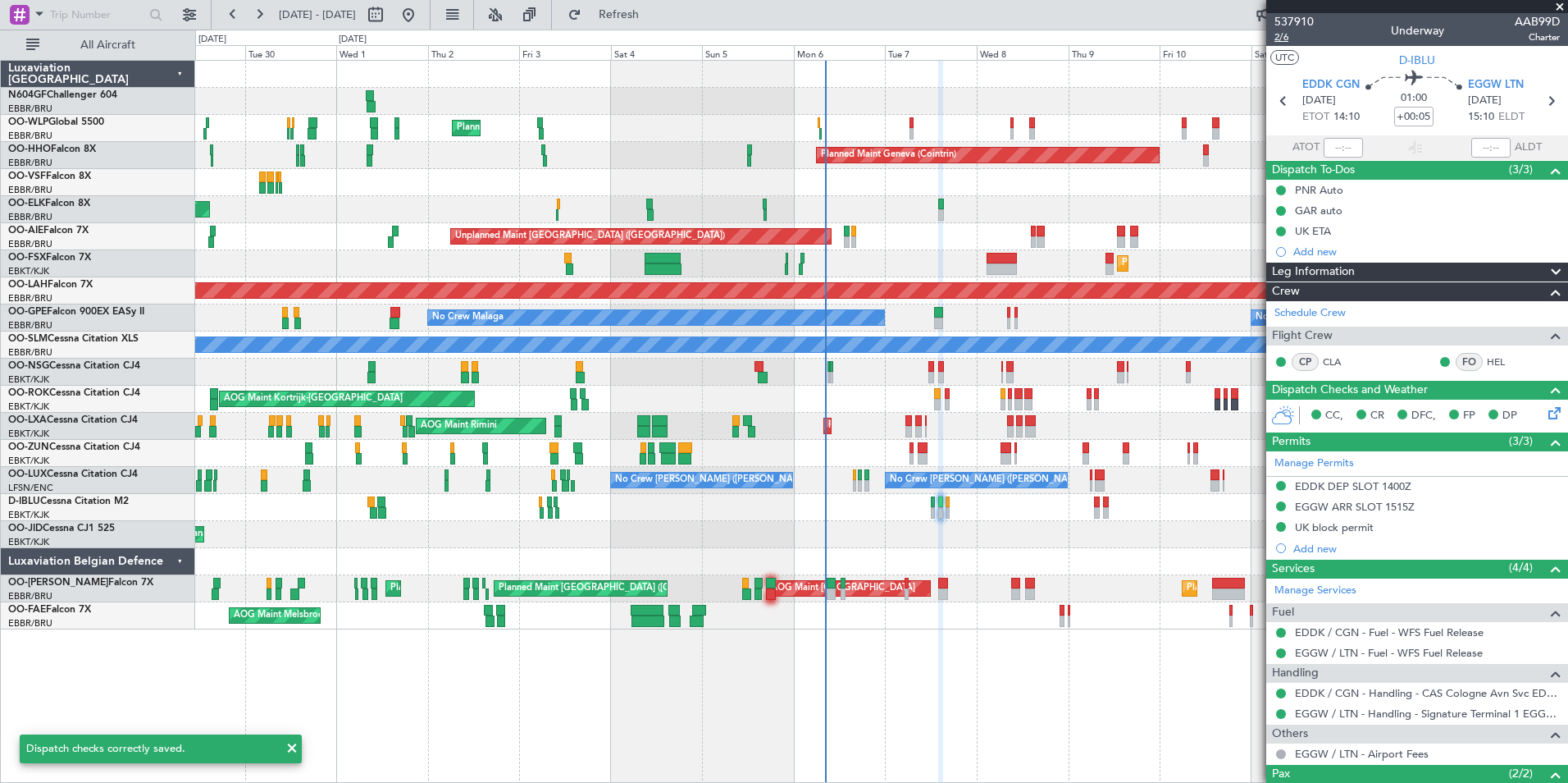
click at [1289, 35] on span "2/6" at bounding box center [1294, 37] width 40 height 14
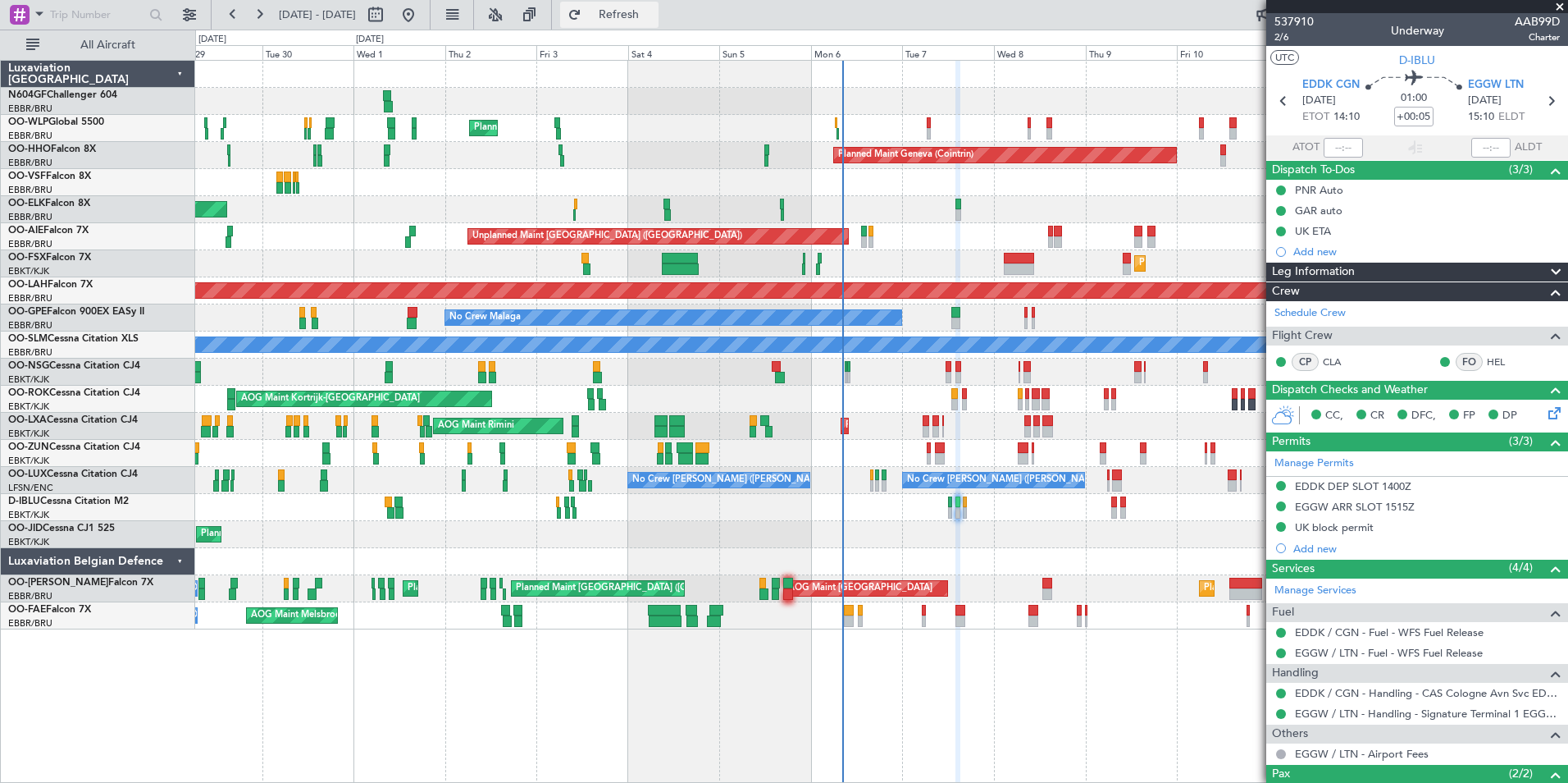
click at [640, 12] on span "Refresh" at bounding box center [619, 14] width 69 height 12
click at [859, 669] on div "Planned Maint Milan (Linate) Planned Maint Geneva (Cointrin) Planned Maint Kort…" at bounding box center [882, 421] width 1373 height 723
click at [1008, 558] on div at bounding box center [881, 561] width 1372 height 27
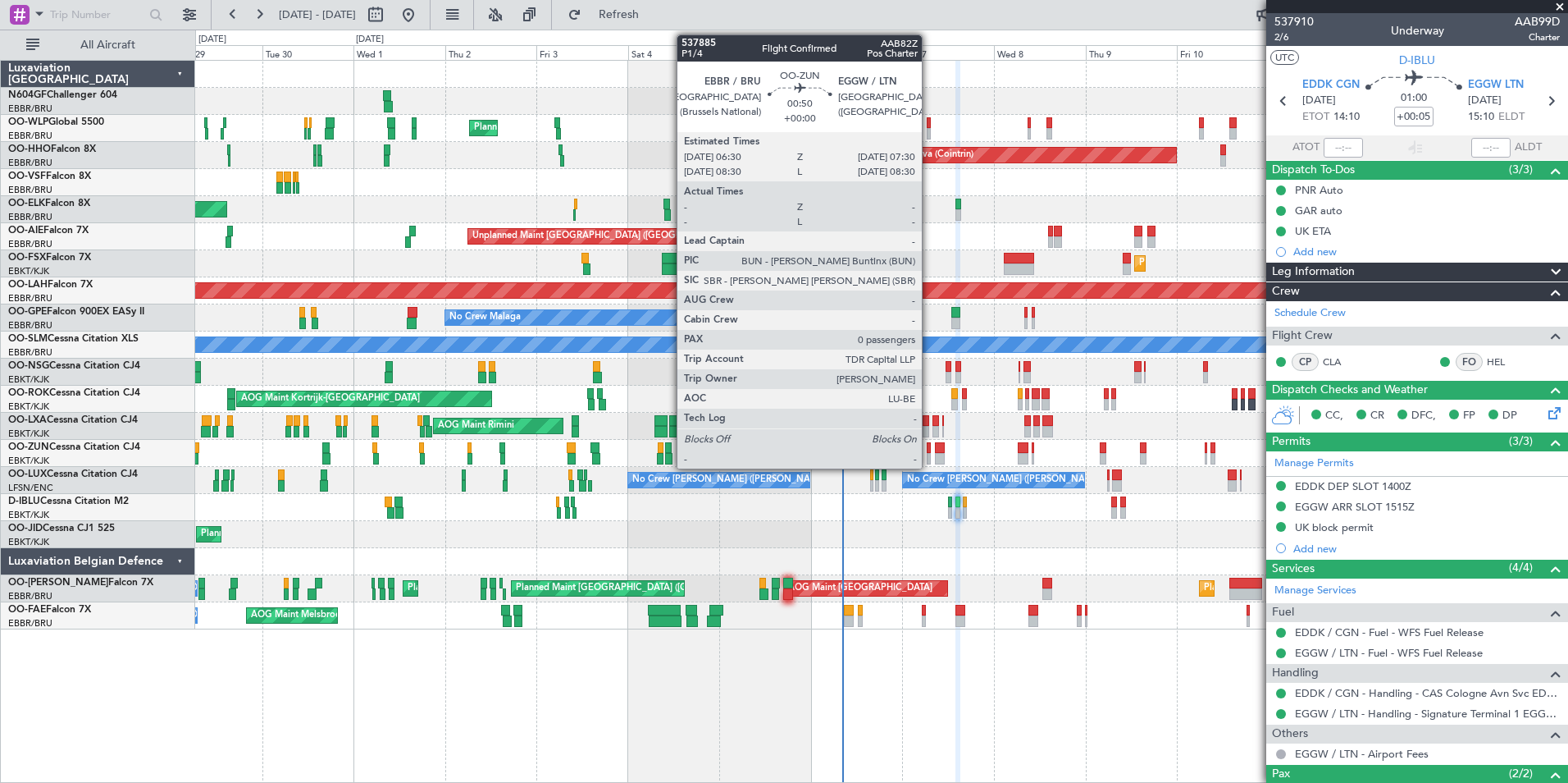
click at [929, 457] on div at bounding box center [929, 458] width 4 height 12
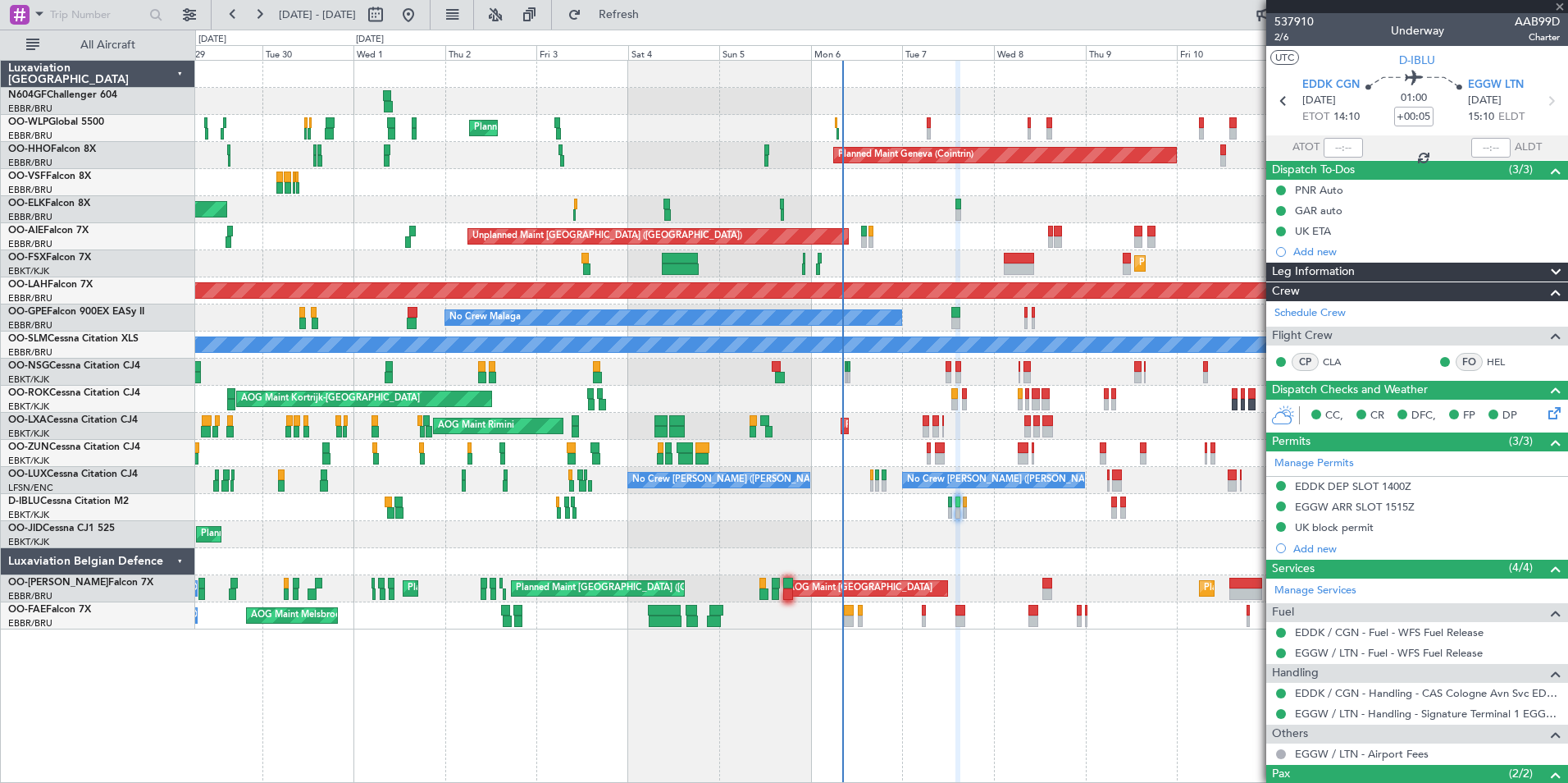
type input "0"
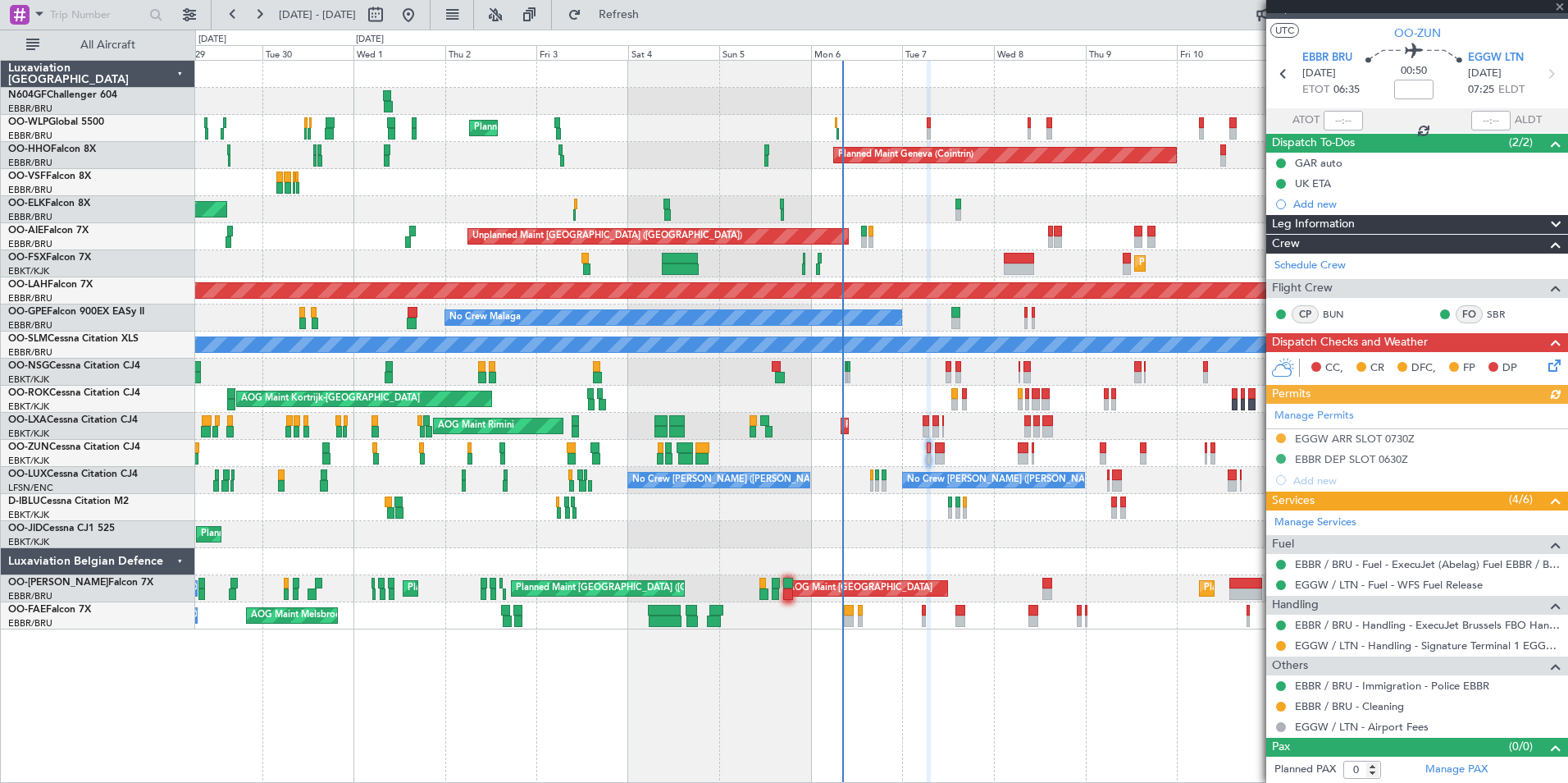
scroll to position [0, 0]
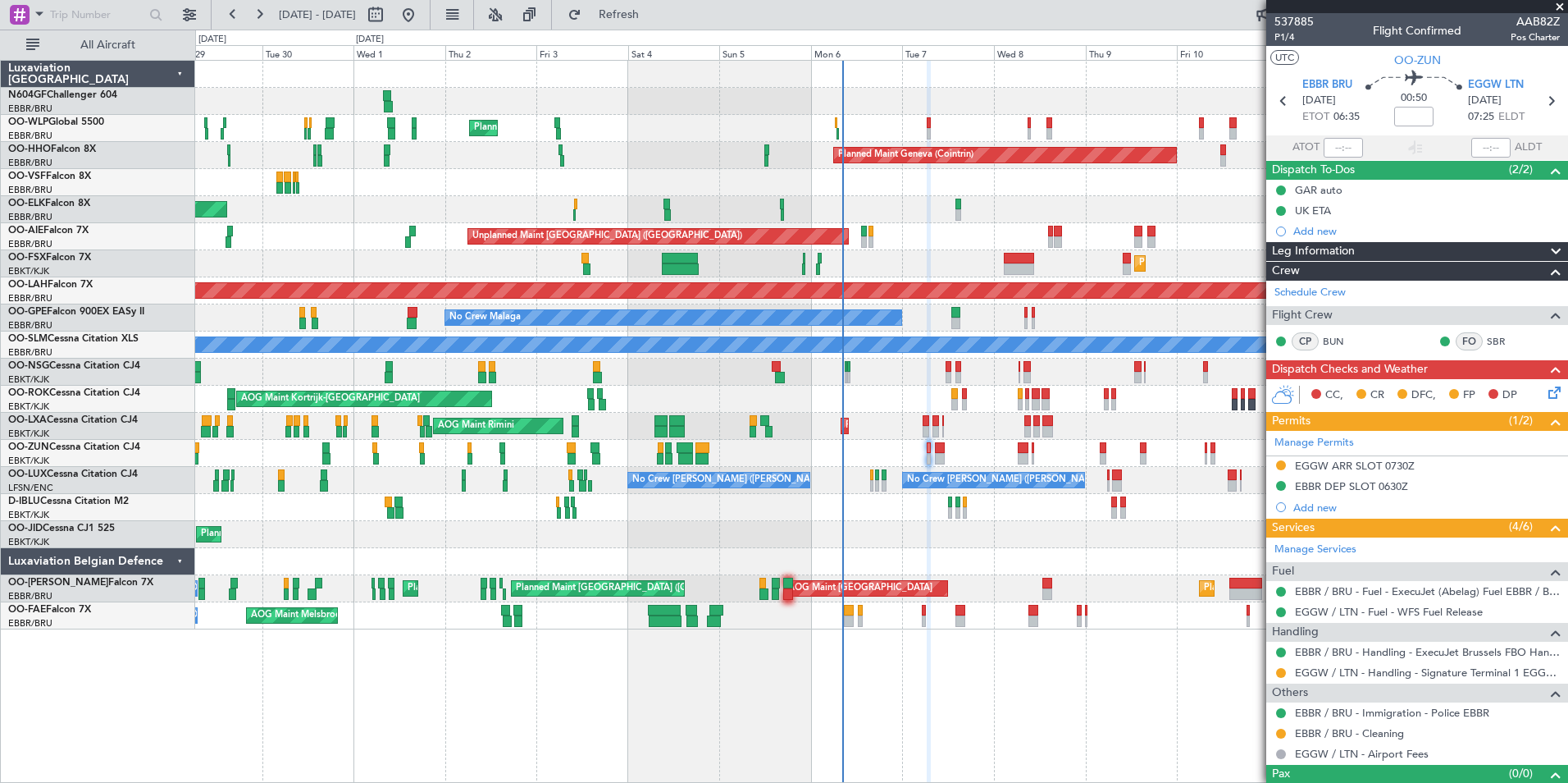
click at [877, 620] on div "Planned Maint Melsbroek Air Base Owner Melsbroek Air Base AOG Maint Melsbroek A…" at bounding box center [881, 616] width 1372 height 27
click at [644, 15] on span "Refresh" at bounding box center [619, 14] width 69 height 12
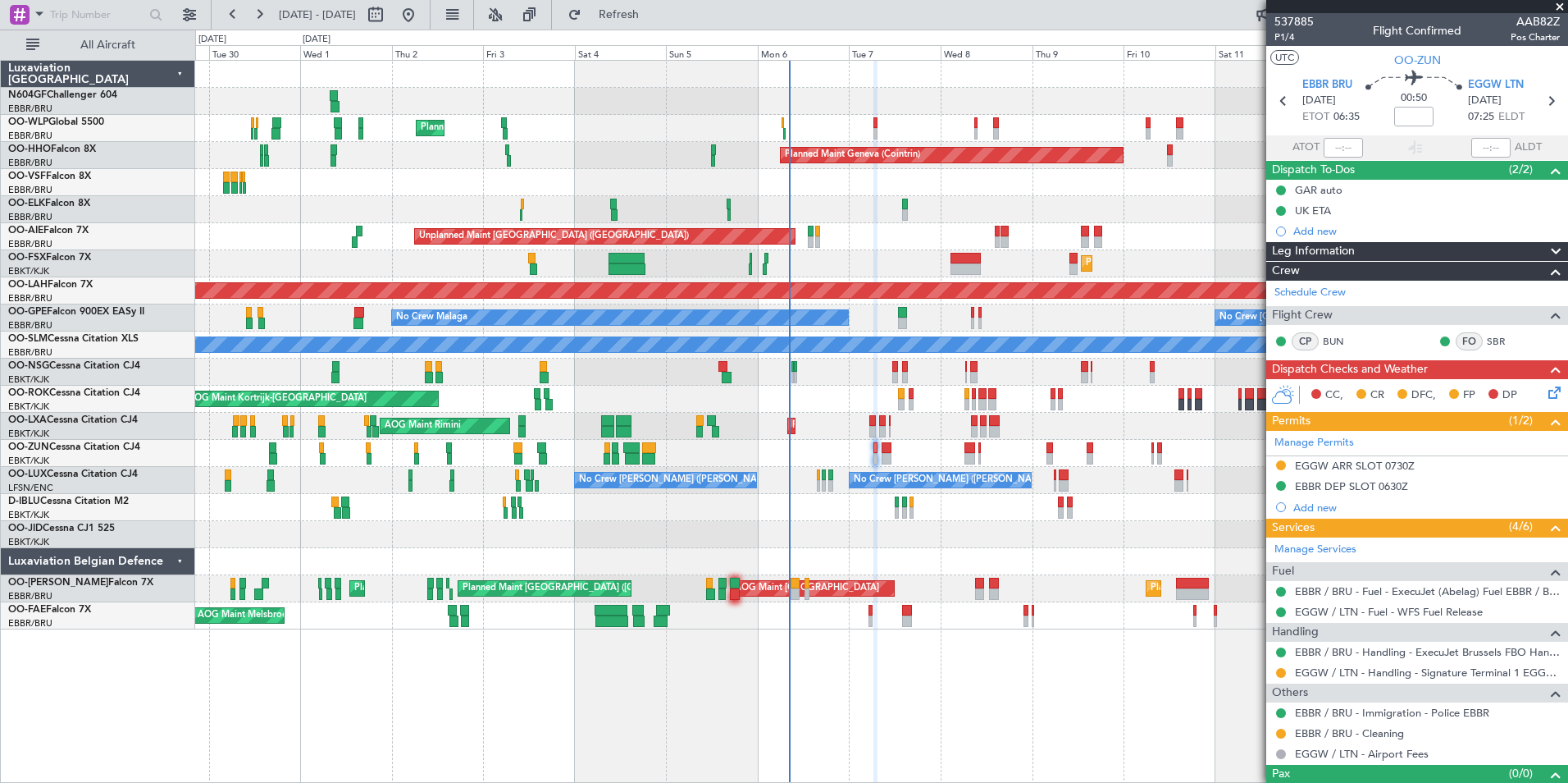
click at [1064, 620] on div "Planned Maint Melsbroek Air Base Owner Melsbroek Air Base AOG Maint Melsbroek A…" at bounding box center [881, 616] width 1372 height 27
click at [871, 584] on div "Planned Maint Milan (Linate) Planned Maint Geneva (Cointrin) Planned Maint Kort…" at bounding box center [881, 345] width 1372 height 569
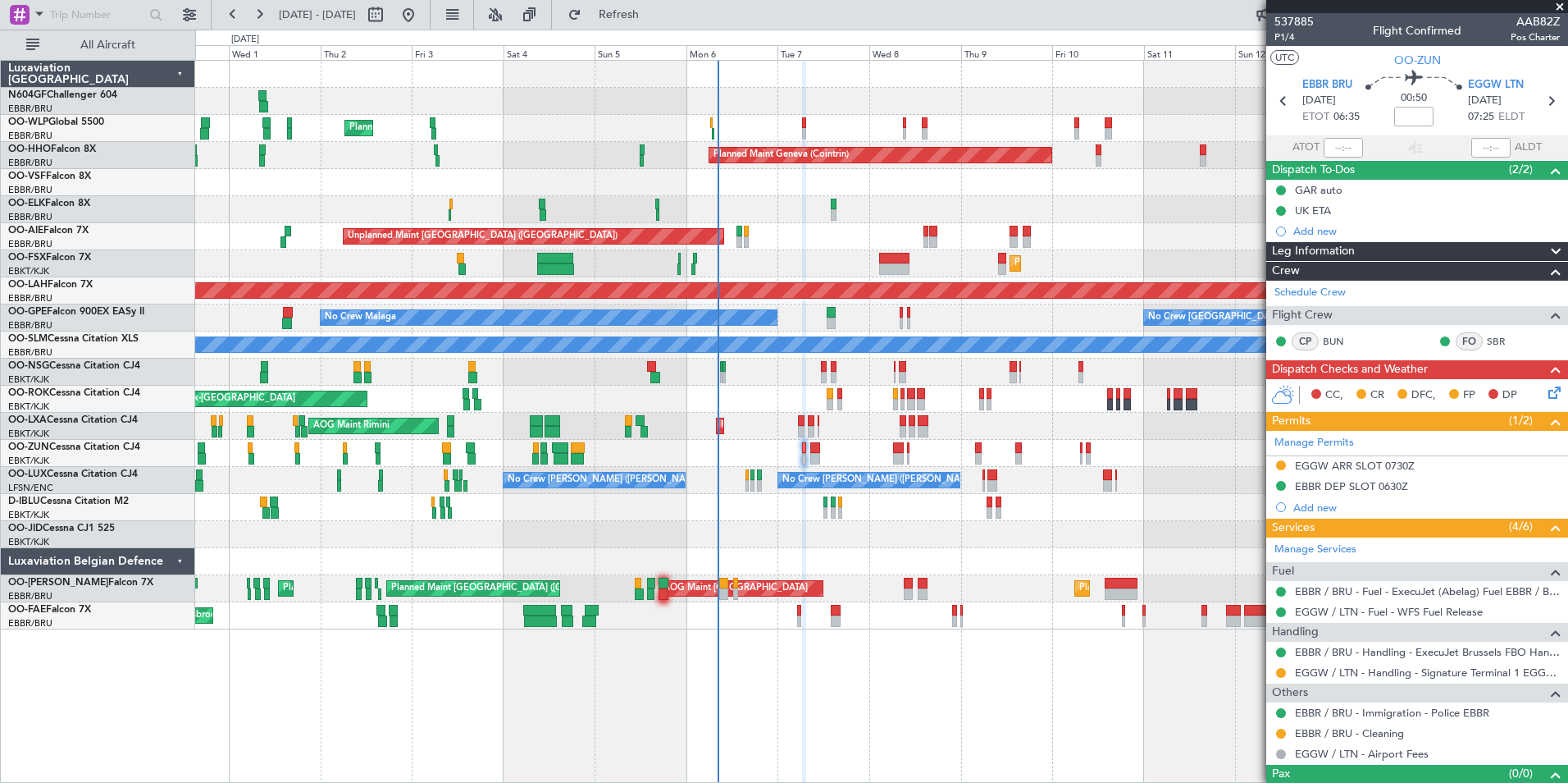
click at [986, 563] on div at bounding box center [881, 561] width 1372 height 27
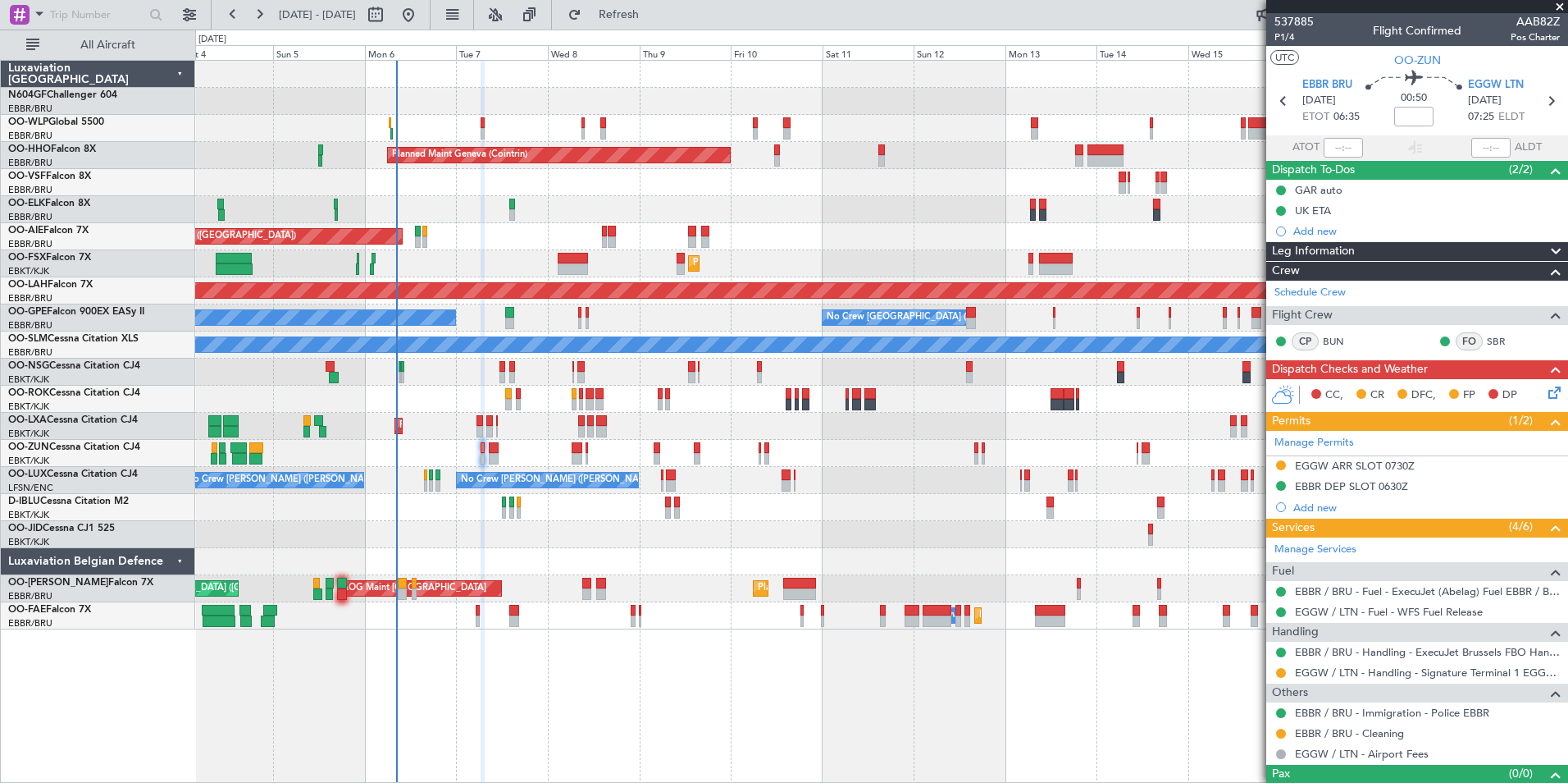
click at [471, 521] on div at bounding box center [881, 534] width 1372 height 27
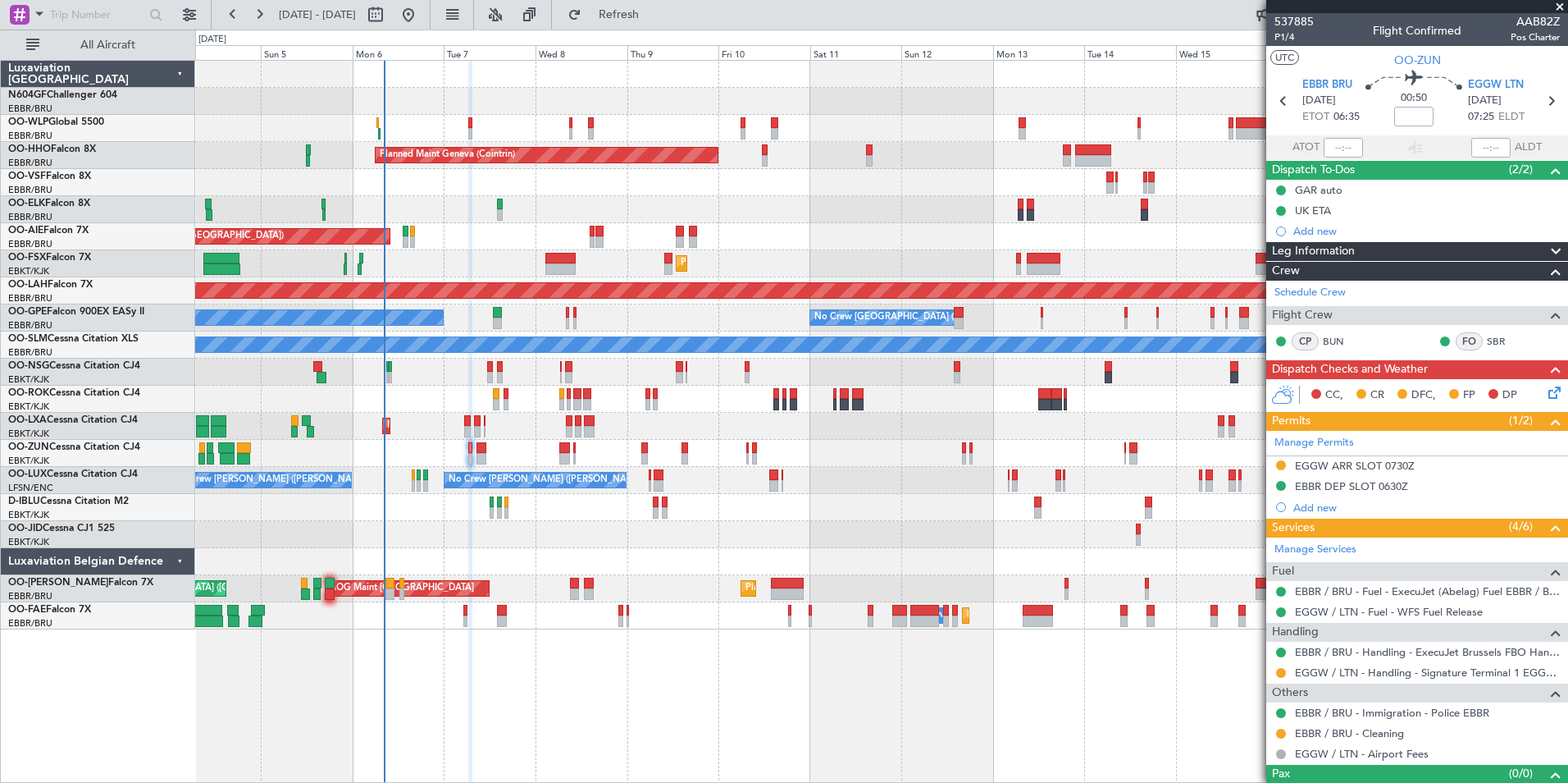
click at [875, 234] on div "Unplanned Maint [GEOGRAPHIC_DATA] ([GEOGRAPHIC_DATA])" at bounding box center [881, 236] width 1372 height 27
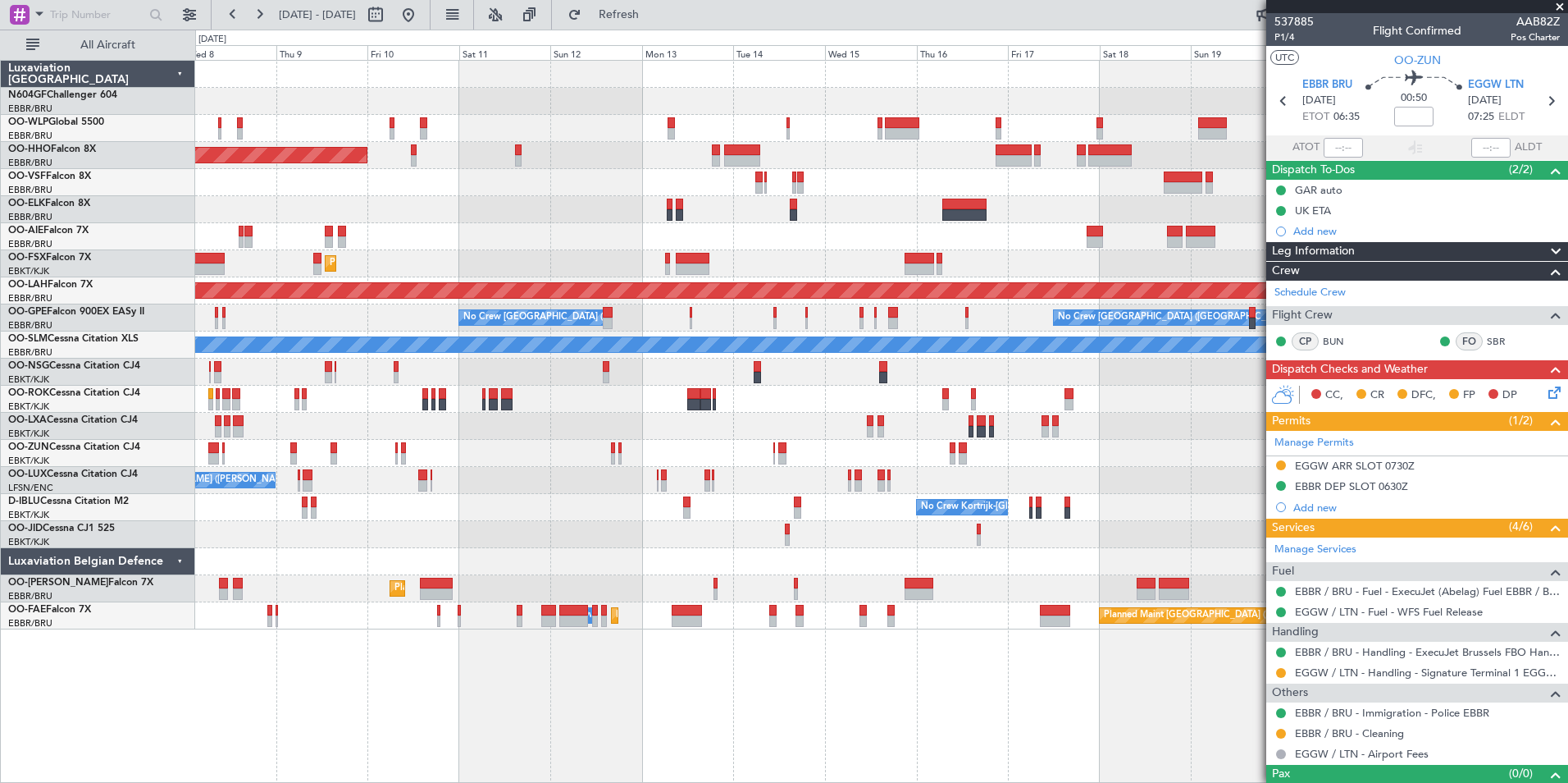
click at [849, 477] on div "Planned Maint Geneva (Cointrin) Unplanned Maint London (Farnborough) Planned Ma…" at bounding box center [881, 345] width 1372 height 569
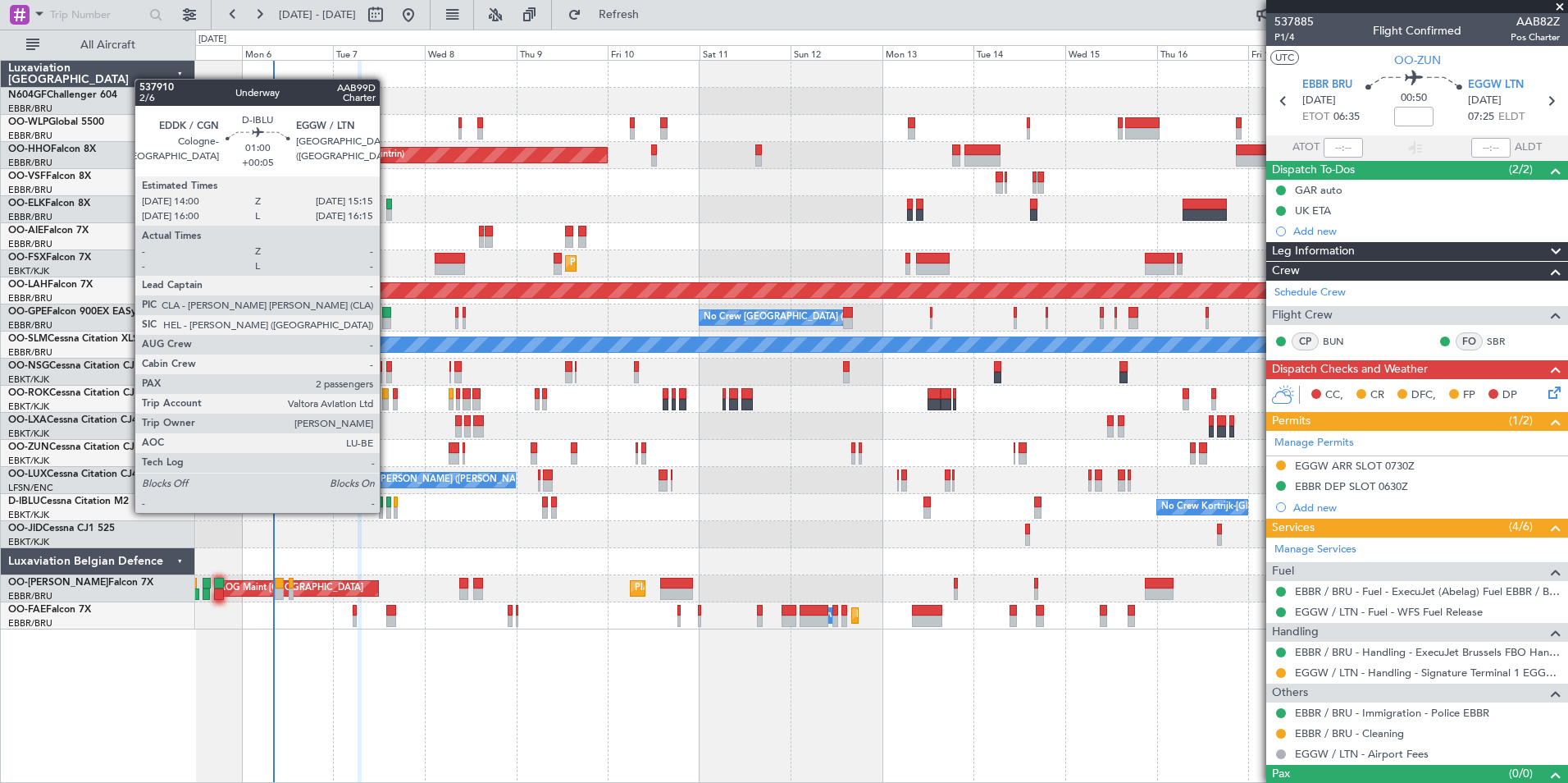
click at [387, 511] on div at bounding box center [389, 512] width 5 height 12
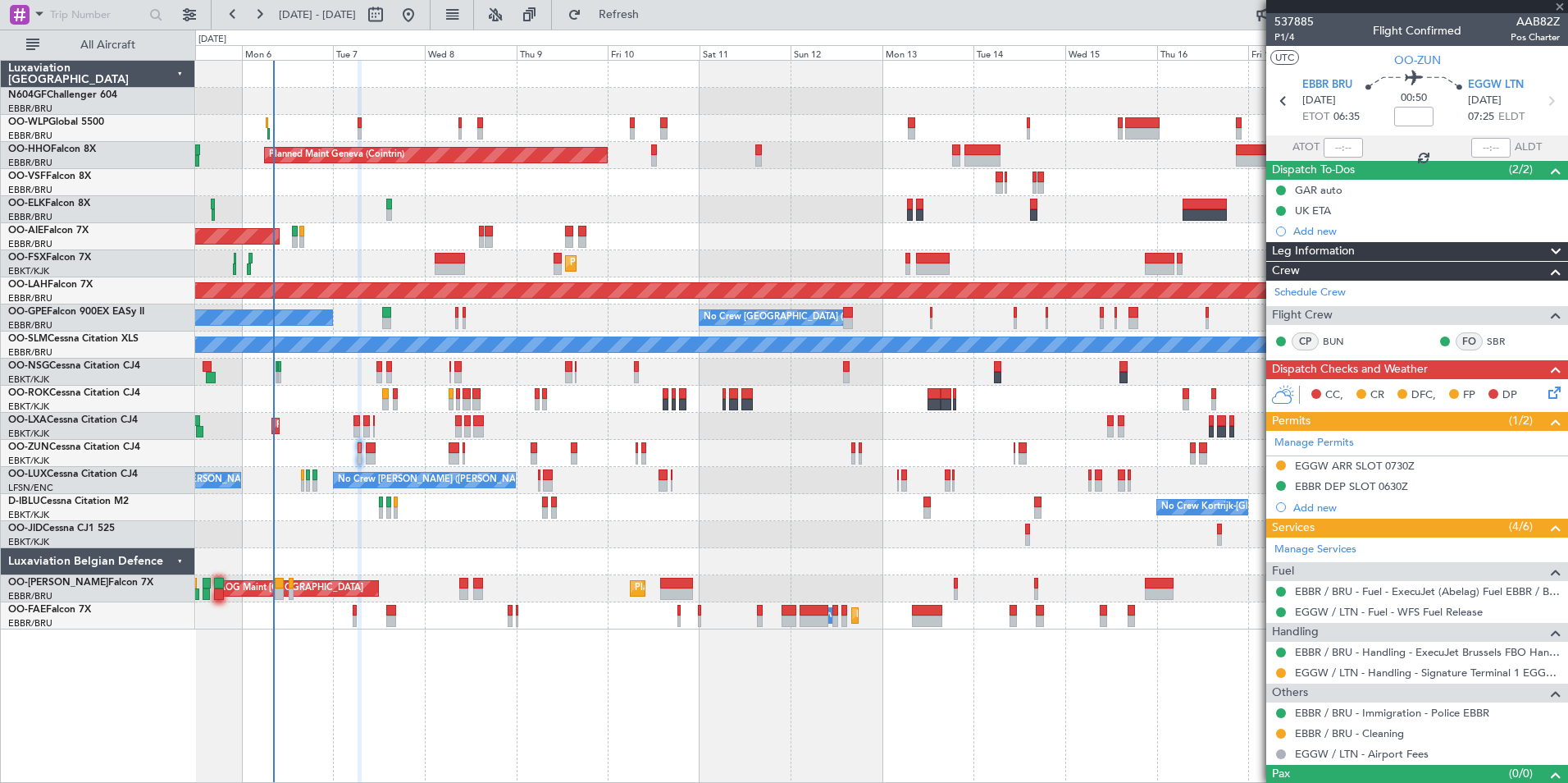
type input "+00:05"
type input "2"
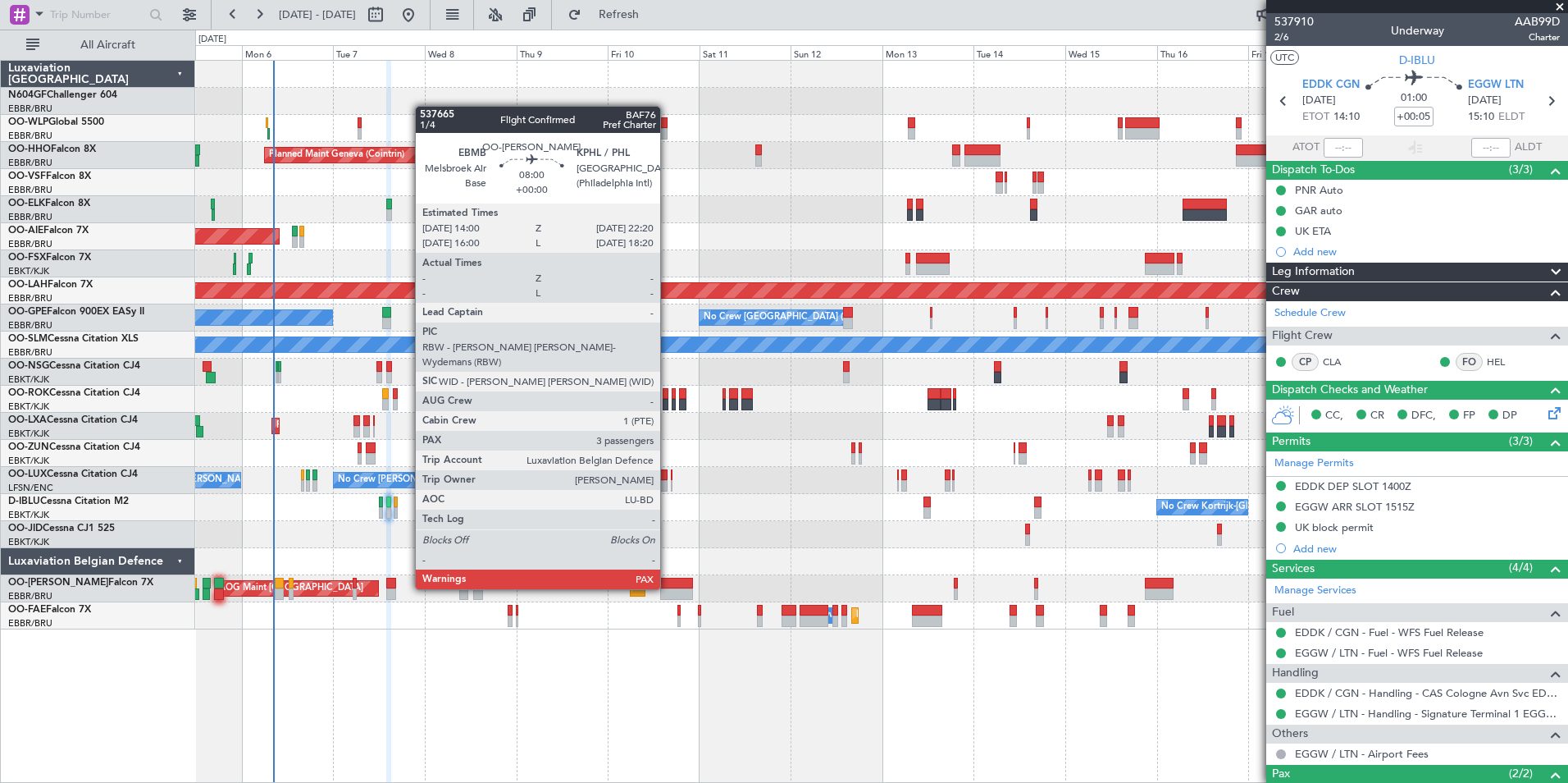
click at [699, 586] on div "AOG Maint Sibiu Planned Maint Brussels (Brussels National) Planned Maint Brusse…" at bounding box center [881, 588] width 1372 height 27
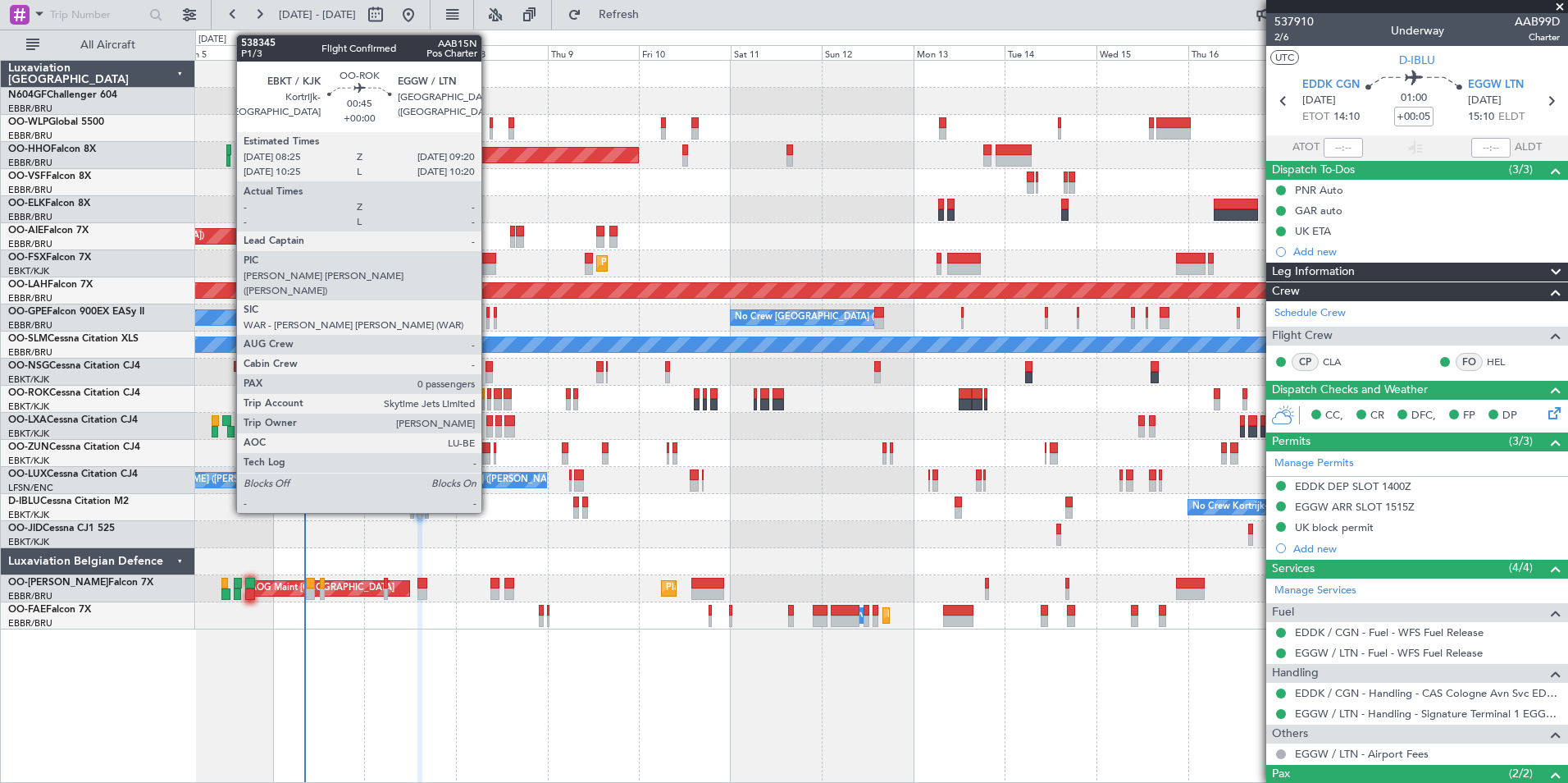
click at [489, 398] on div at bounding box center [489, 394] width 4 height 12
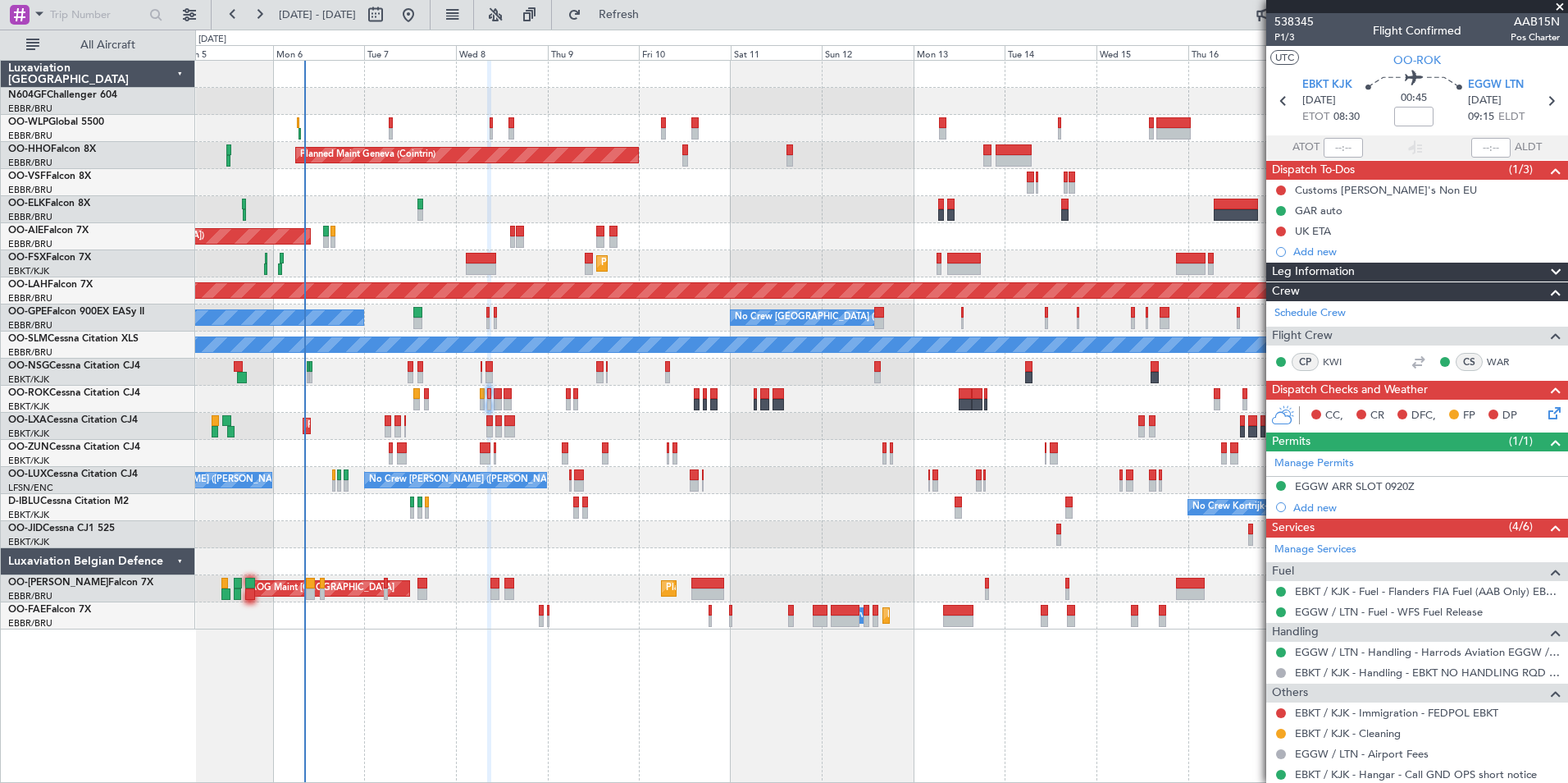
click at [747, 442] on div "Planned Maint Milan (Linate) Planned Maint Geneva (Cointrin) Unplanned Maint Lo…" at bounding box center [881, 345] width 1372 height 569
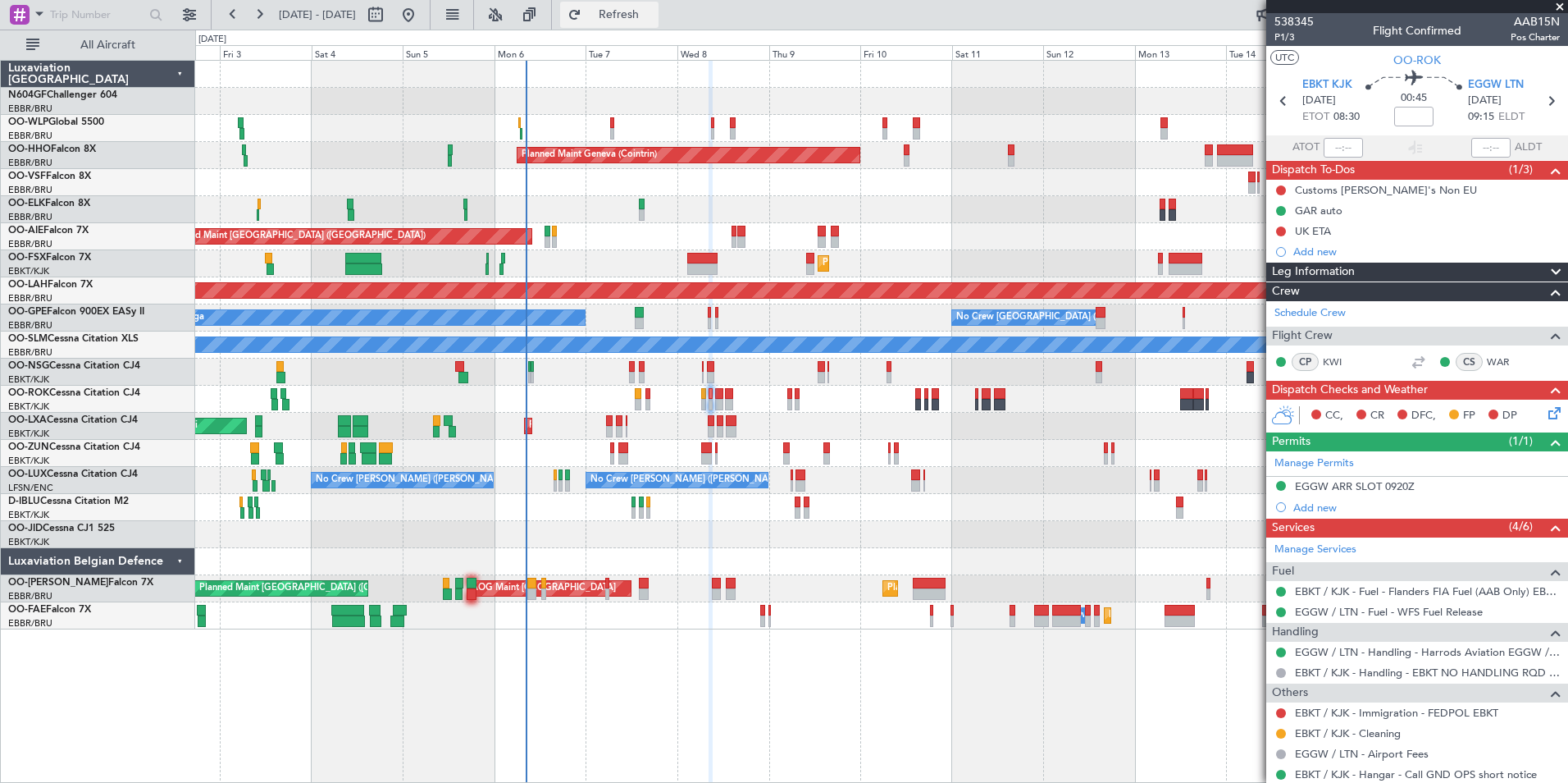
click at [659, 27] on button "Refresh" at bounding box center [608, 15] width 98 height 27
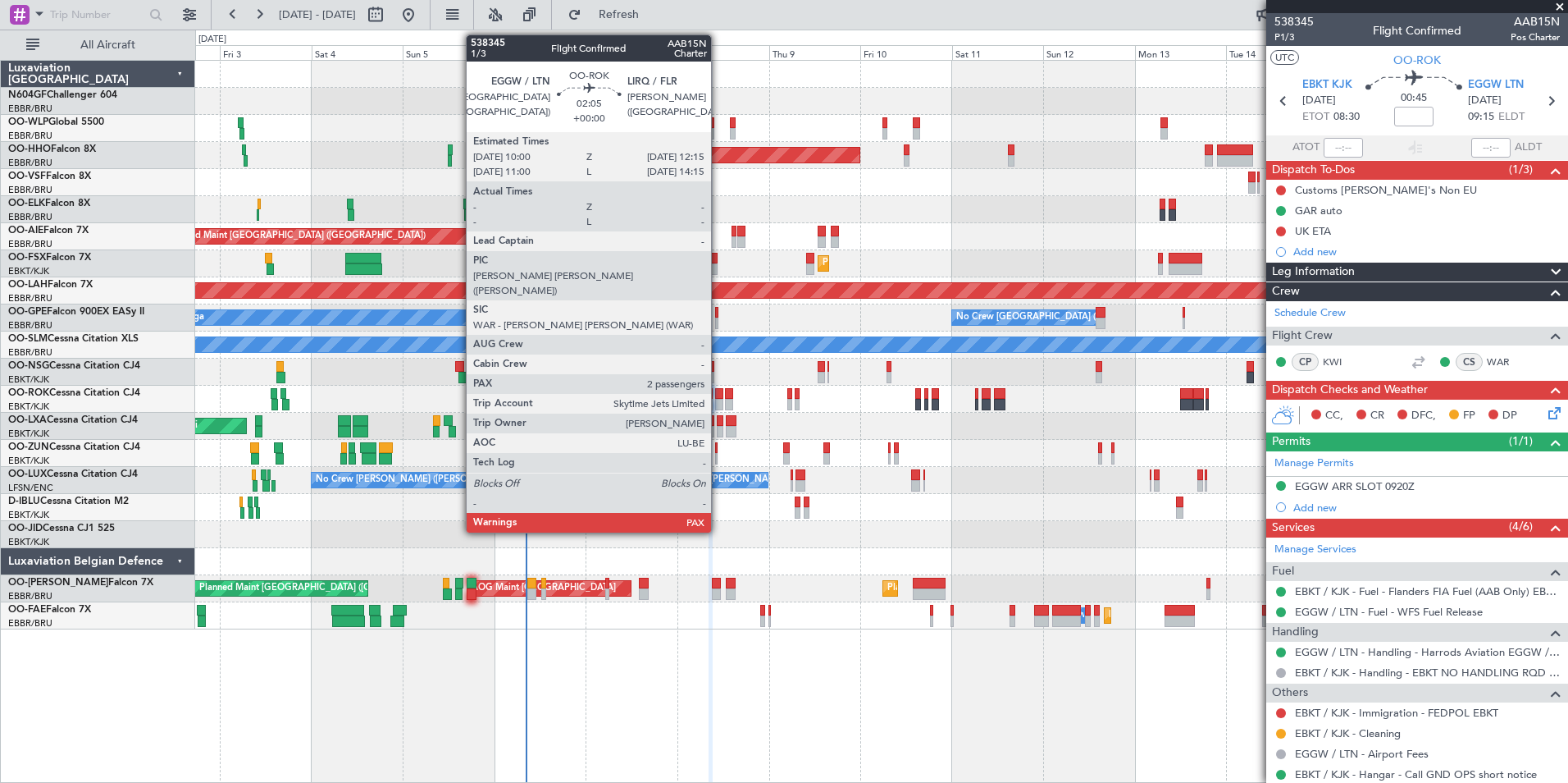
click at [718, 400] on div at bounding box center [720, 404] width 9 height 12
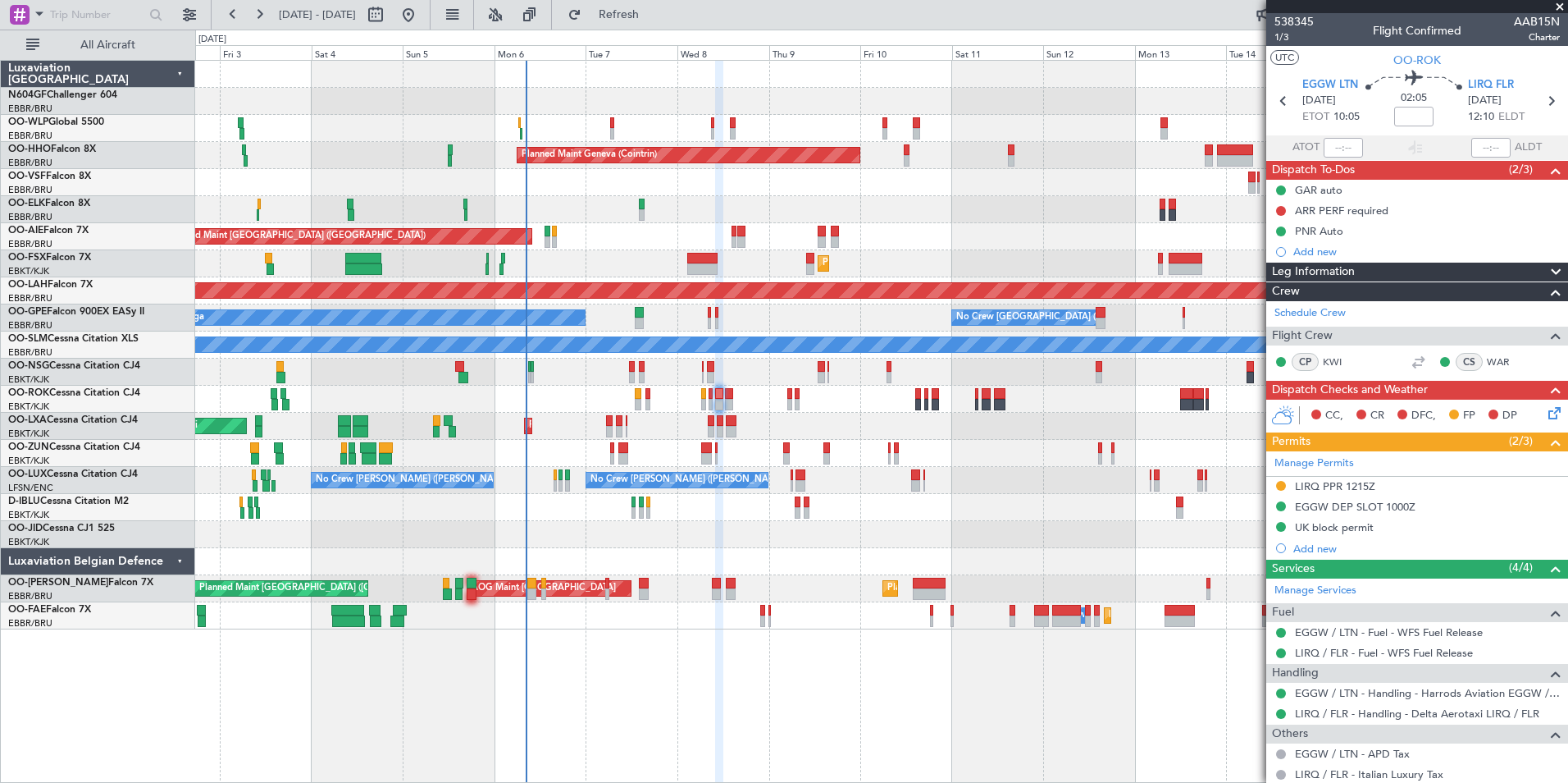
click at [1541, 115] on section "EGGW LTN 08/10/2025 ETOT 10:05 02:05 LIRQ FLR 08/10/2025 12:10 ELDT" at bounding box center [1417, 103] width 302 height 65
click at [1540, 100] on icon at bounding box center [1550, 101] width 21 height 21
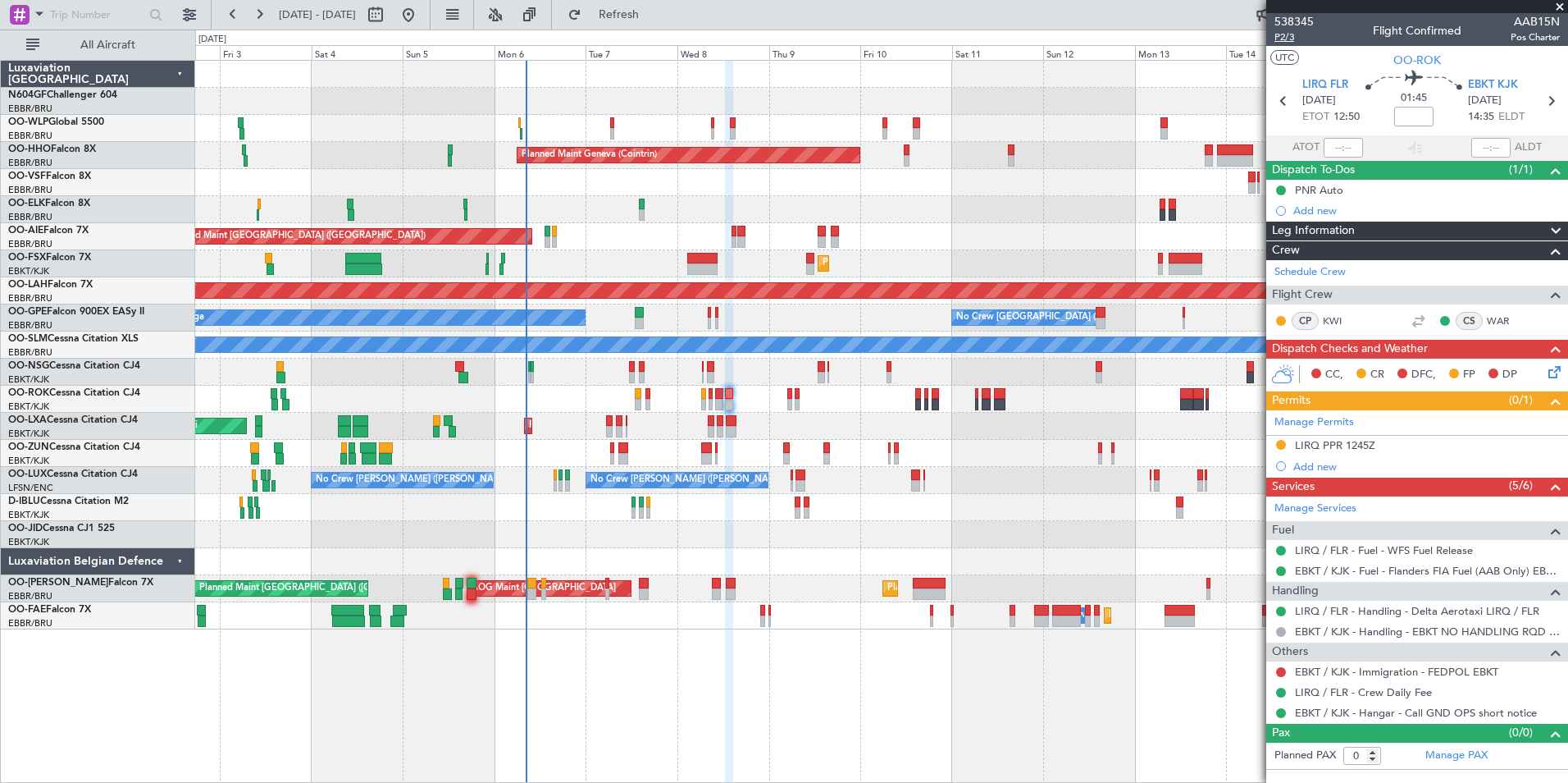
click at [1293, 35] on span "P2/3" at bounding box center [1294, 37] width 40 height 14
click at [659, 22] on button "Refresh" at bounding box center [608, 15] width 98 height 27
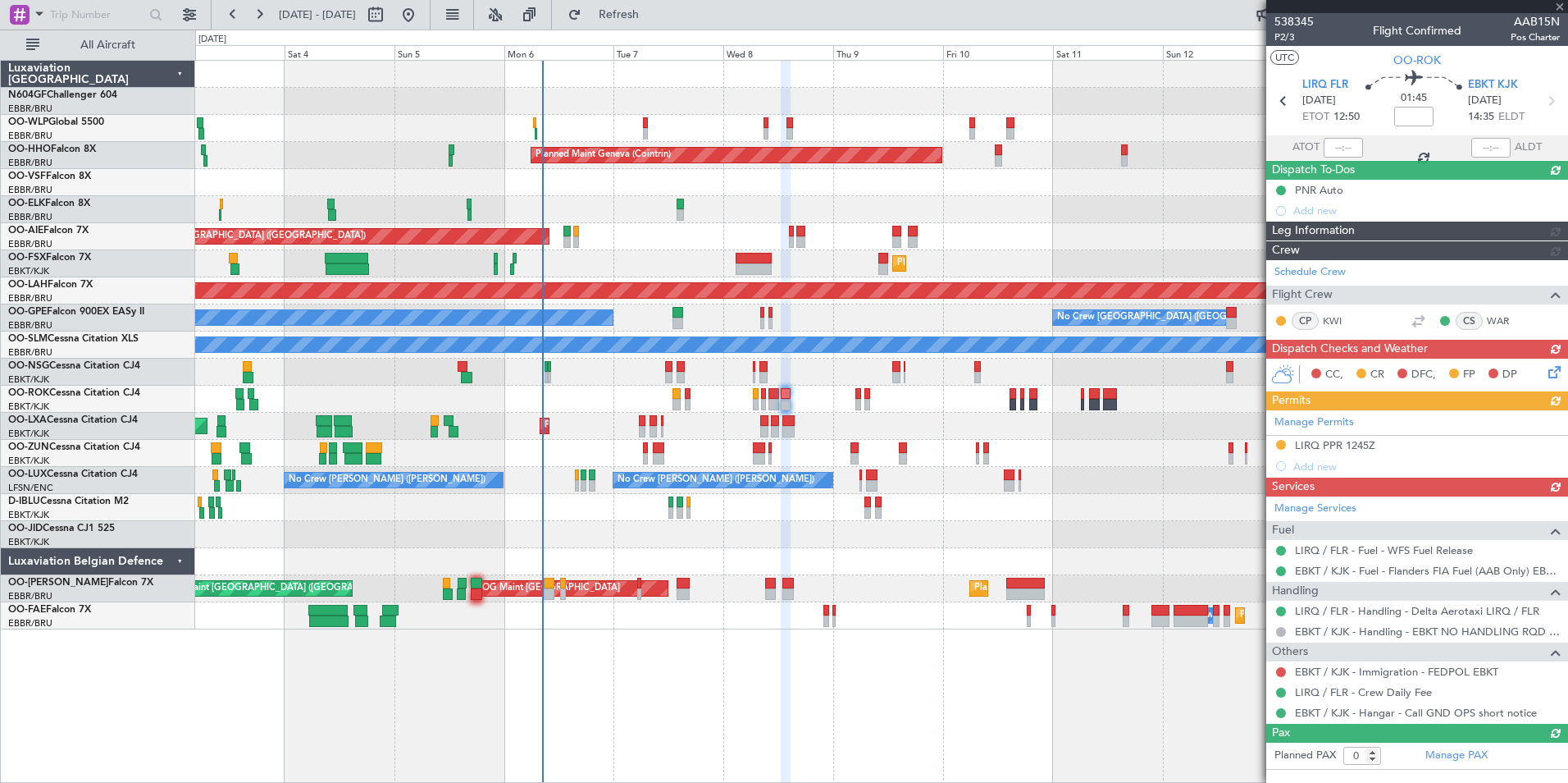
click at [531, 416] on div "Planned Maint Milan (Linate) Planned Maint Geneva (Cointrin) Unplanned Maint Lo…" at bounding box center [881, 345] width 1372 height 569
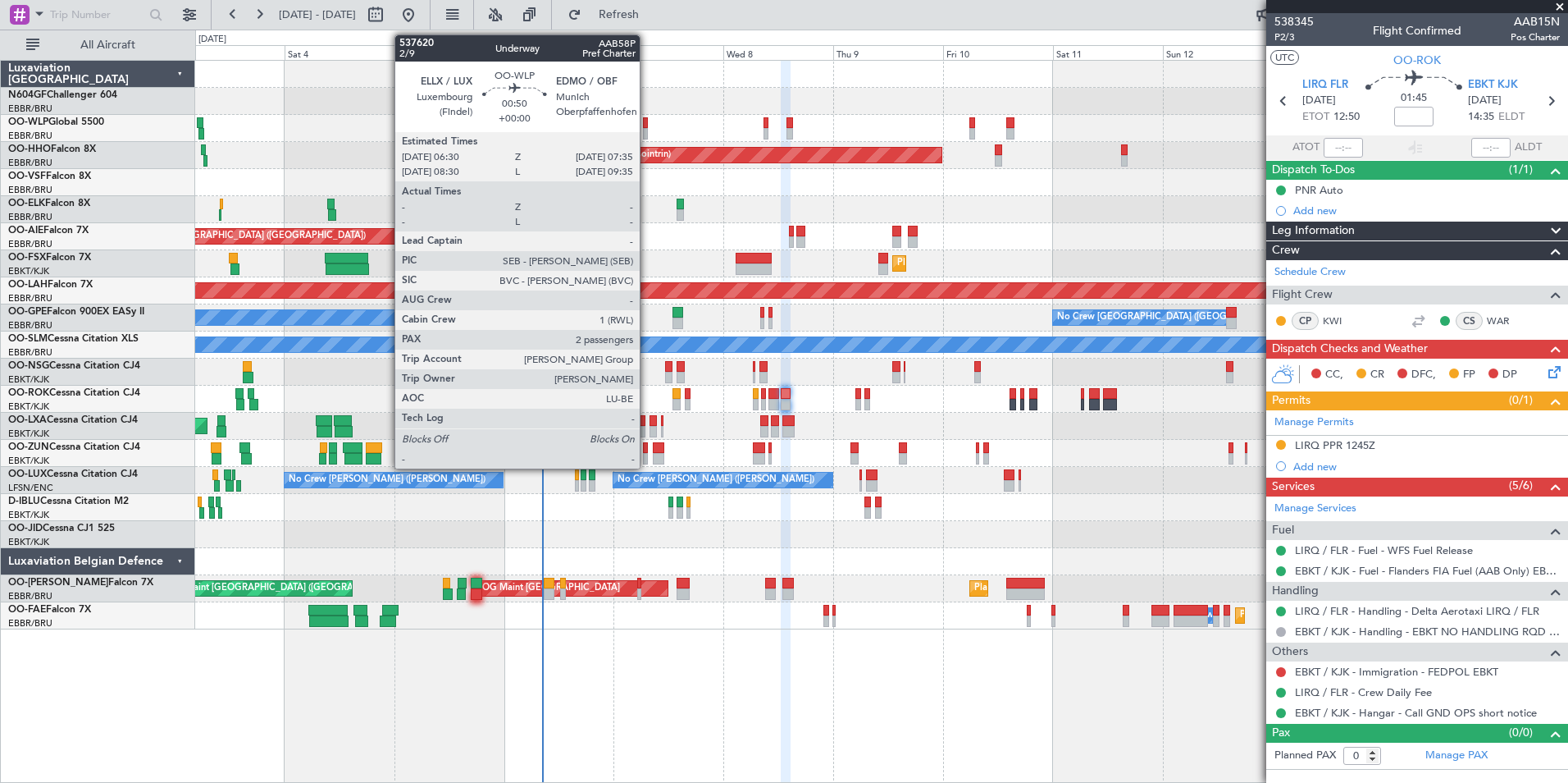
click at [647, 125] on div at bounding box center [646, 123] width 5 height 12
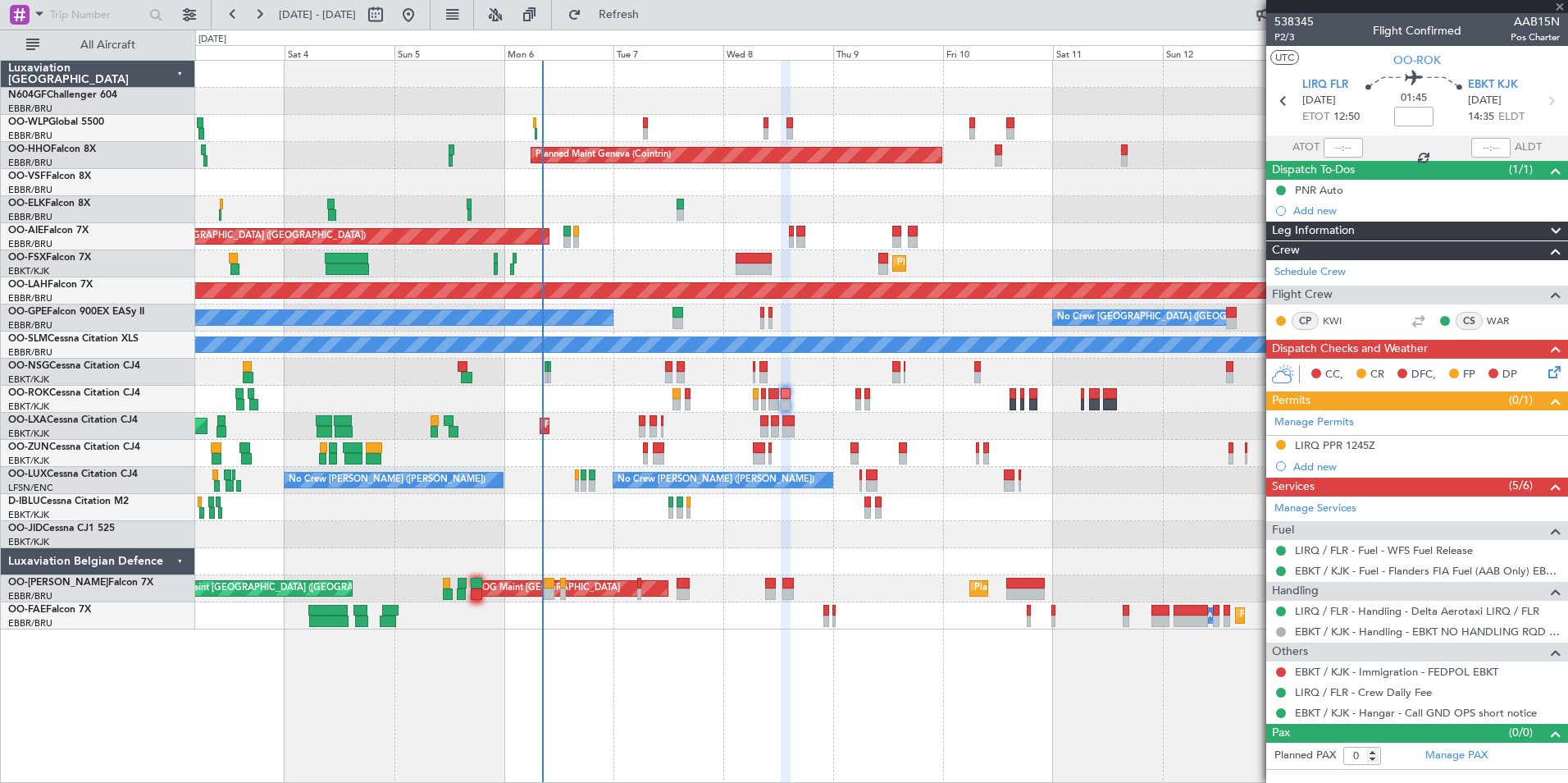
type input "2"
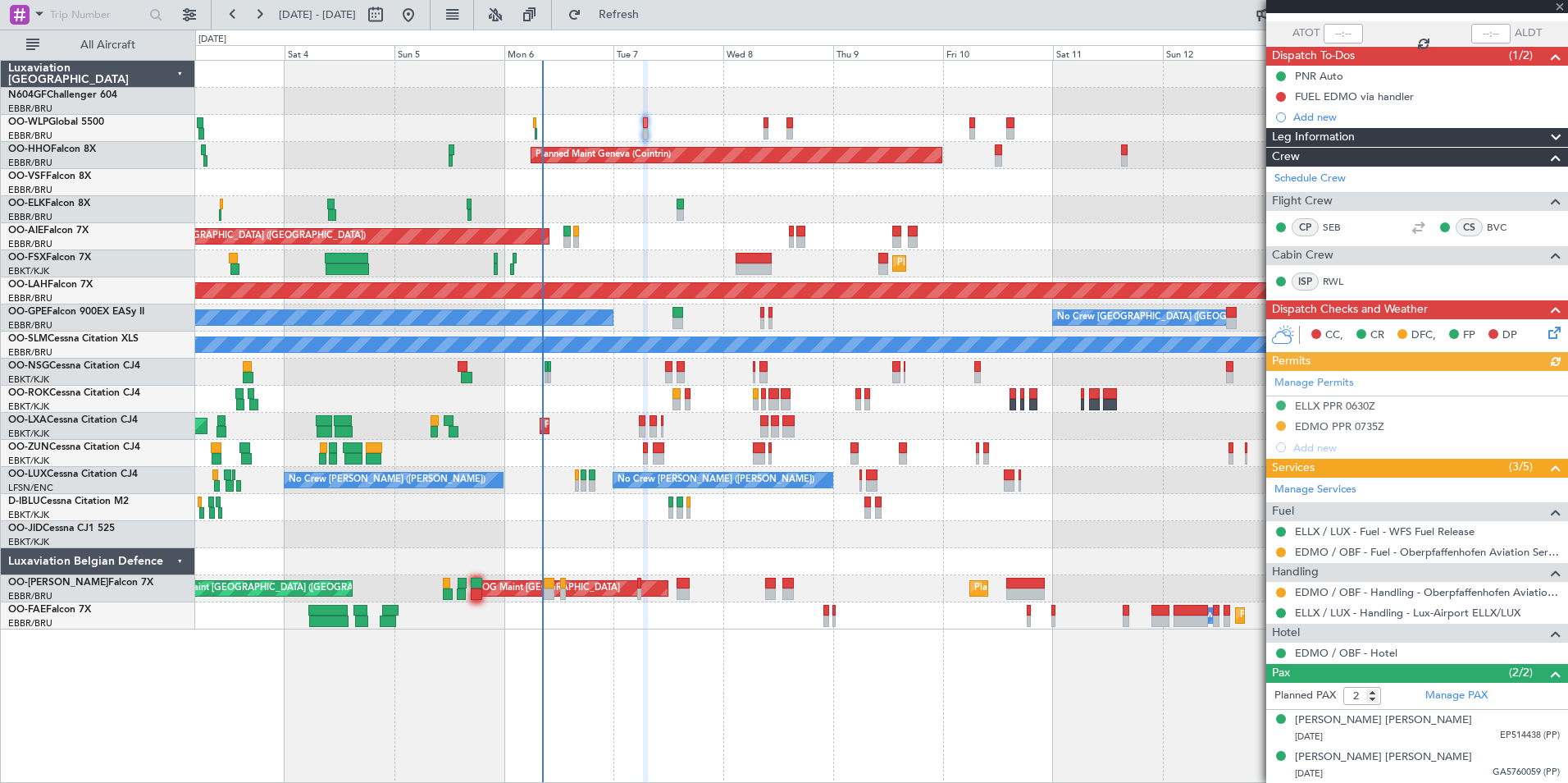
scroll to position [113, 0]
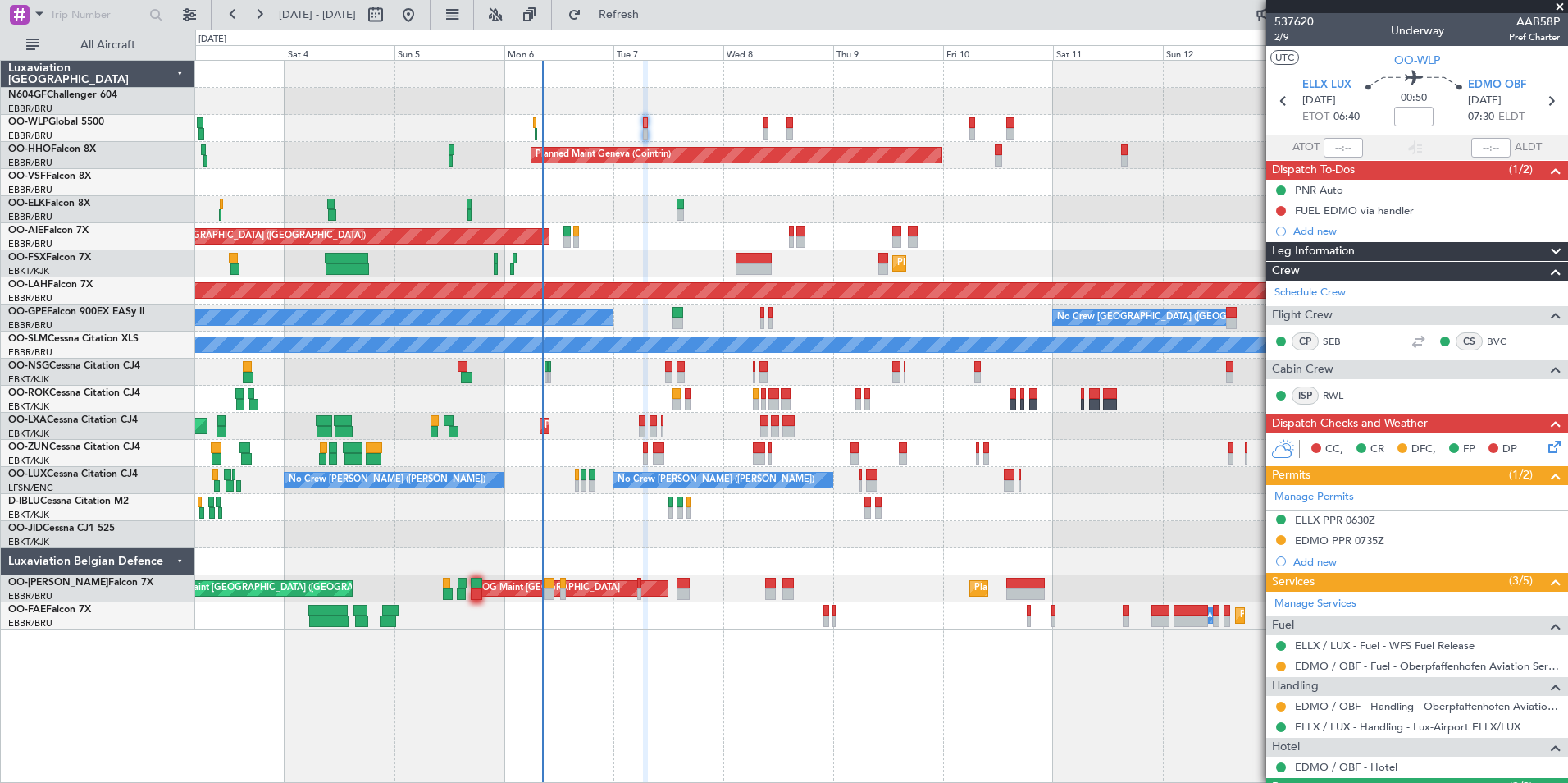
scroll to position [113, 0]
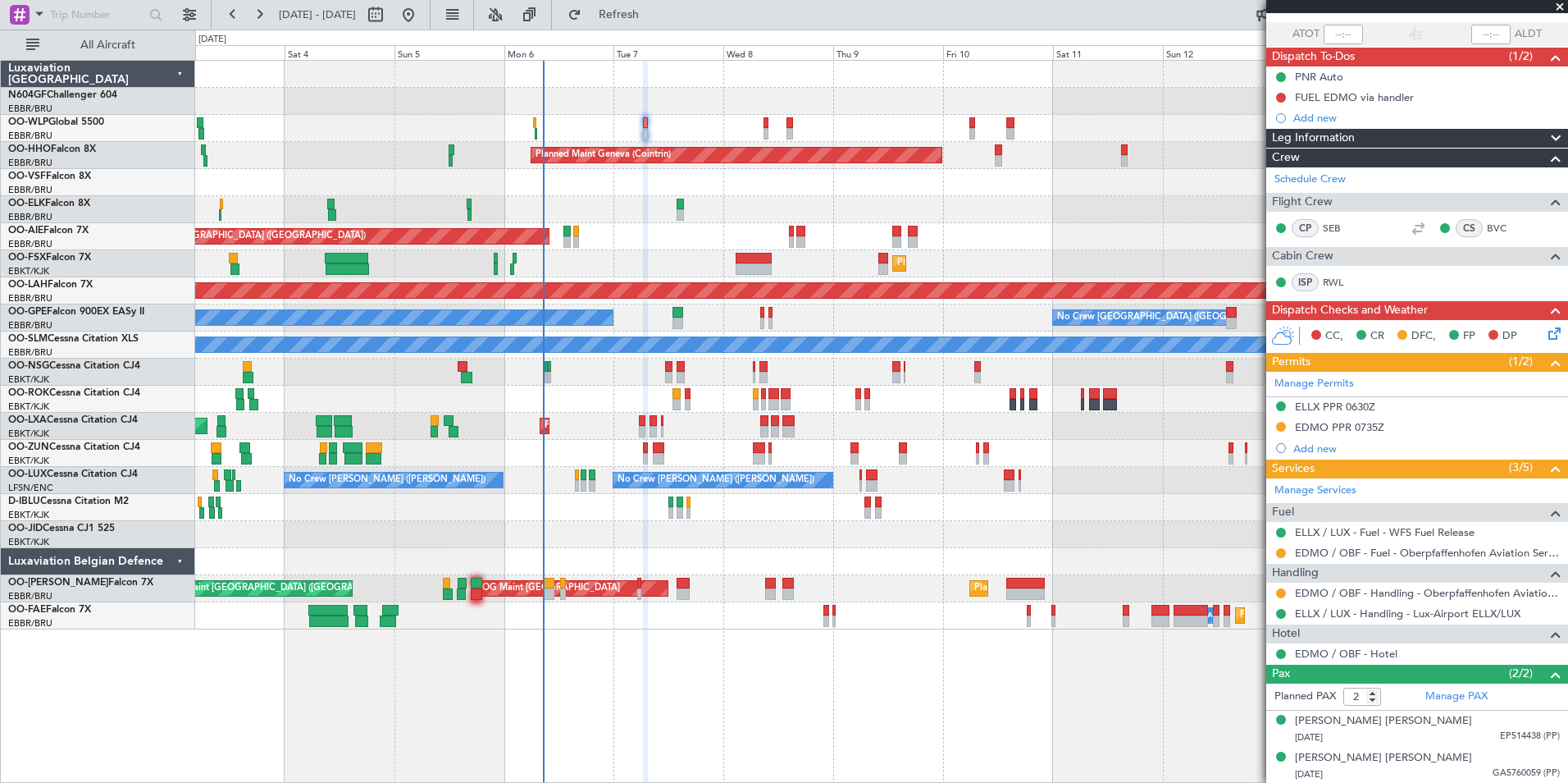
click at [718, 400] on div "AOG Maint Kortrijk-[GEOGRAPHIC_DATA]" at bounding box center [881, 399] width 1372 height 27
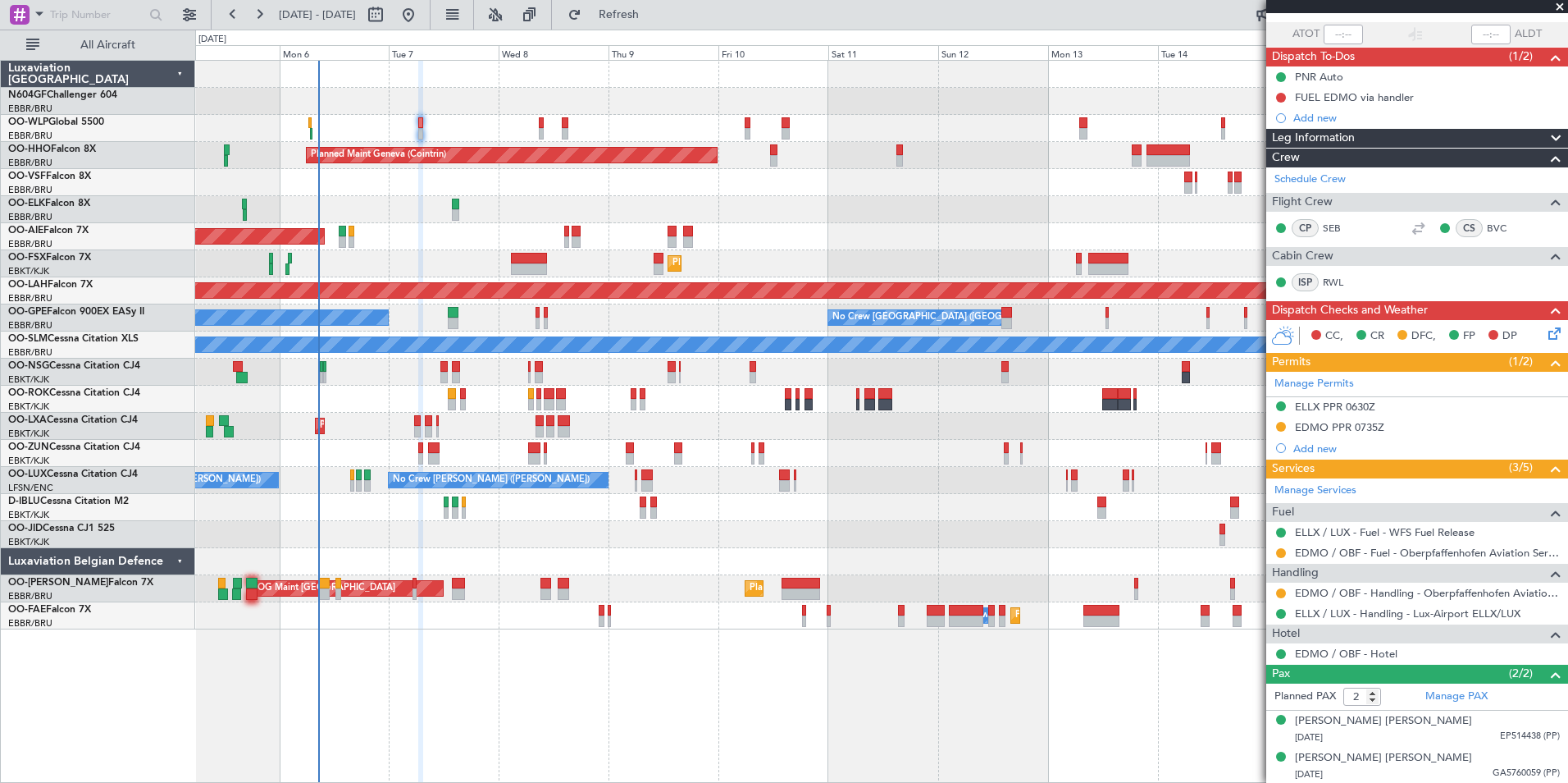
click at [811, 543] on div "Planned Maint Milan (Linate) Planned Maint Geneva ([GEOGRAPHIC_DATA]) Unplanned…" at bounding box center [881, 345] width 1372 height 569
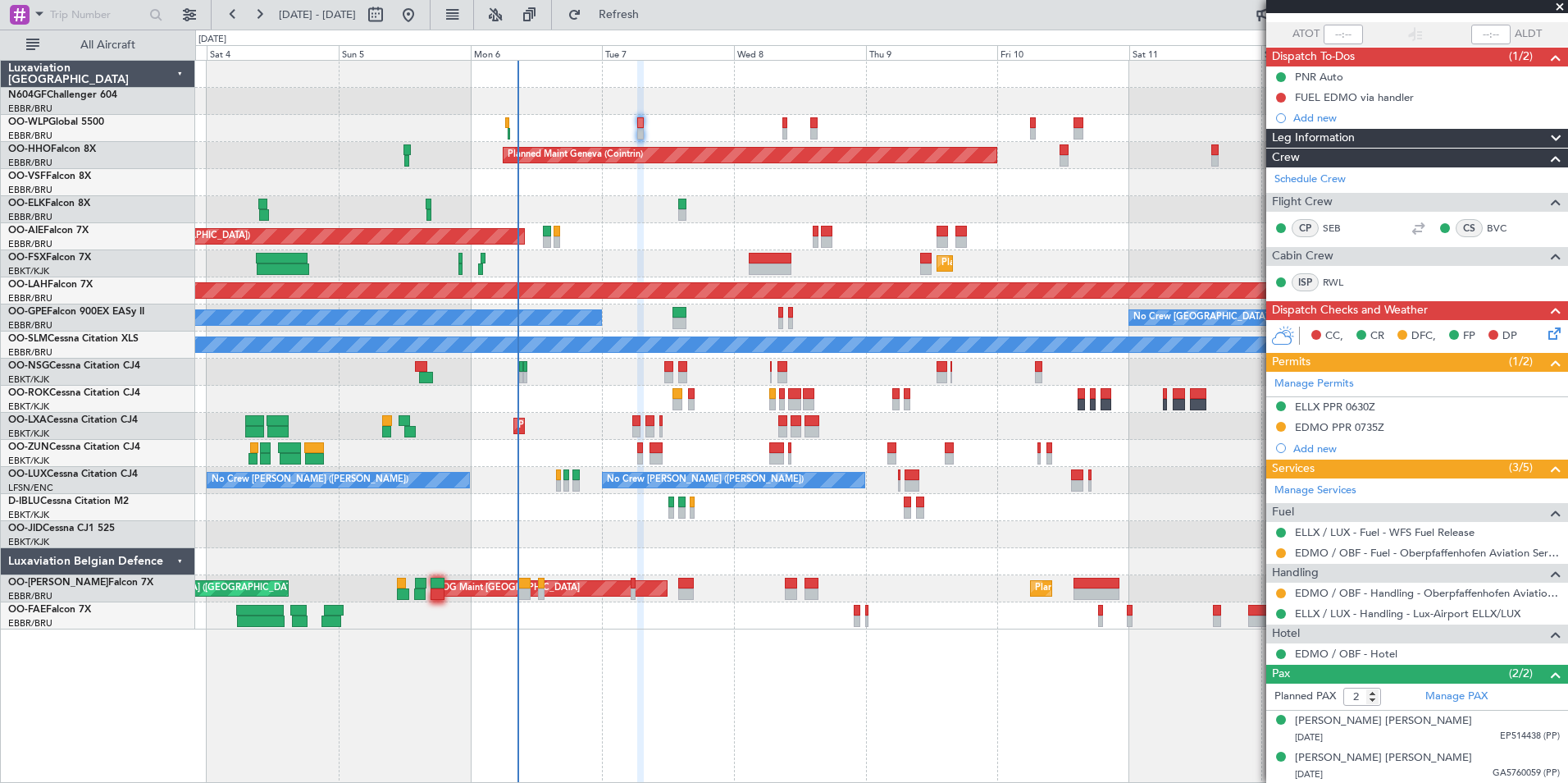
click at [547, 398] on div "AOG Maint Kortrijk-[GEOGRAPHIC_DATA]" at bounding box center [881, 399] width 1372 height 27
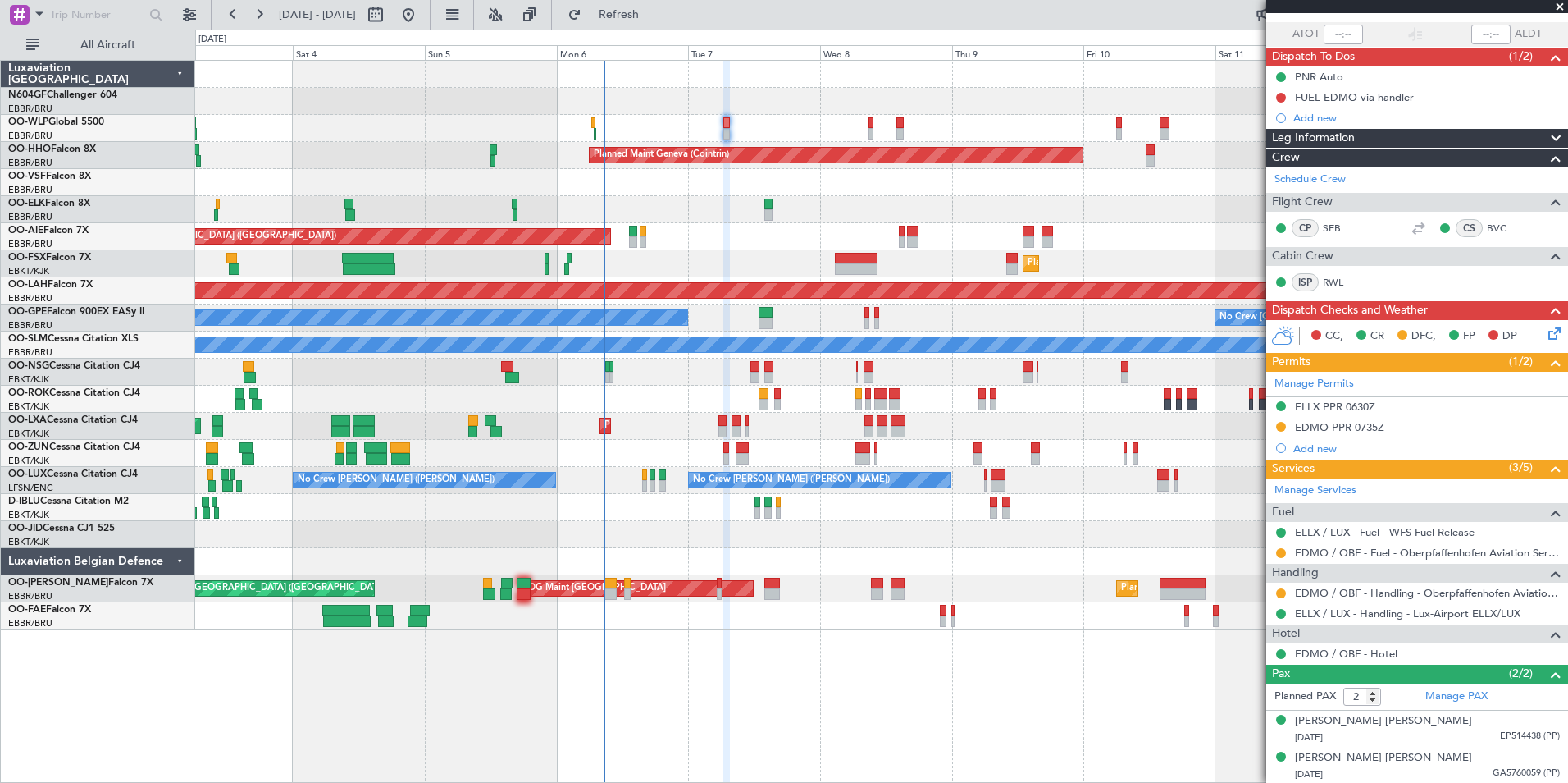
click at [634, 419] on div "Planned Maint Milan (Linate) Planned Maint Geneva (Cointrin) Unplanned Maint Lo…" at bounding box center [881, 345] width 1372 height 569
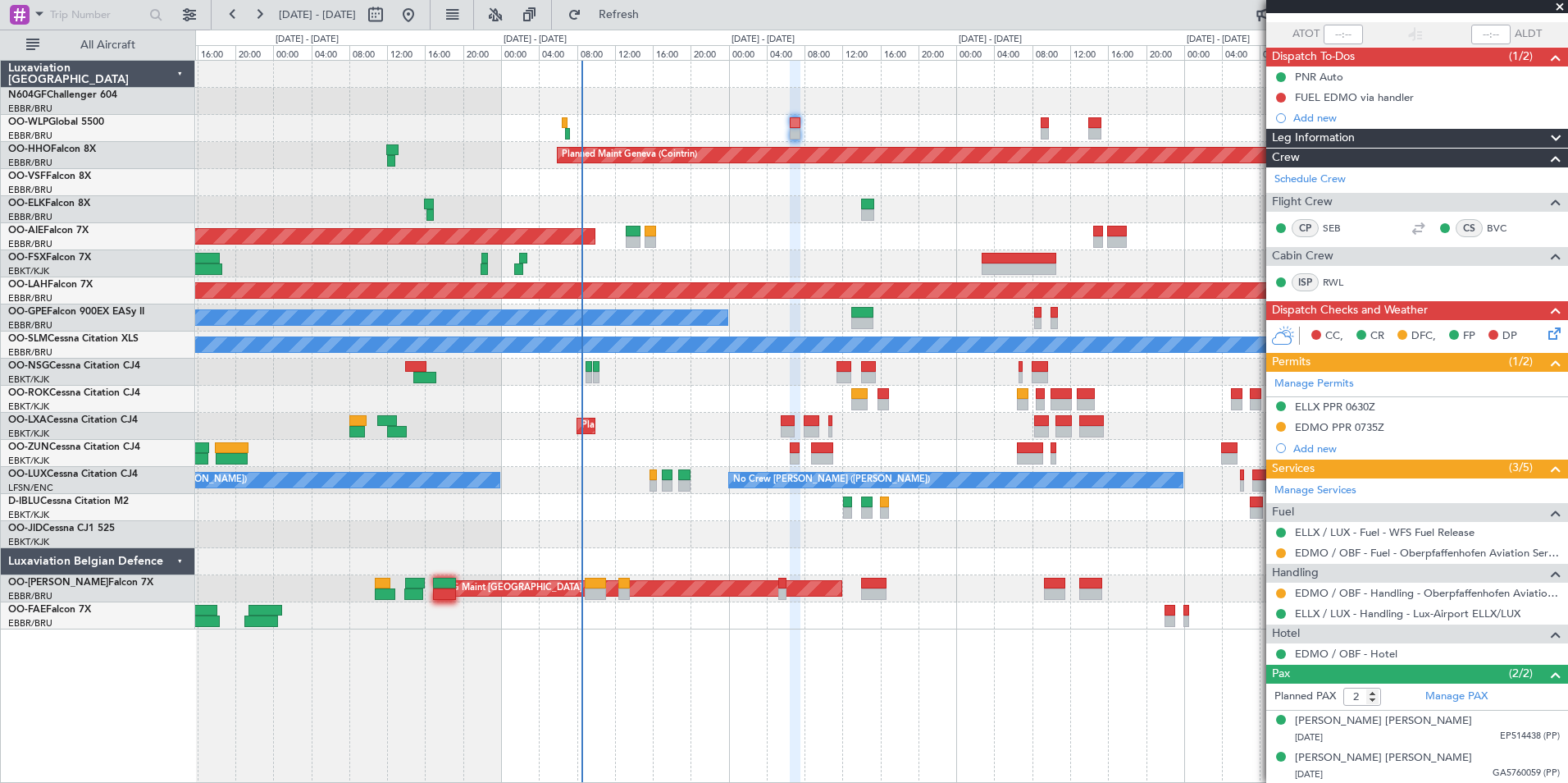
click at [689, 415] on div "Planned Maint Geneva (Cointrin) Unplanned Maint London (Farnborough) Planned Ma…" at bounding box center [881, 345] width 1372 height 569
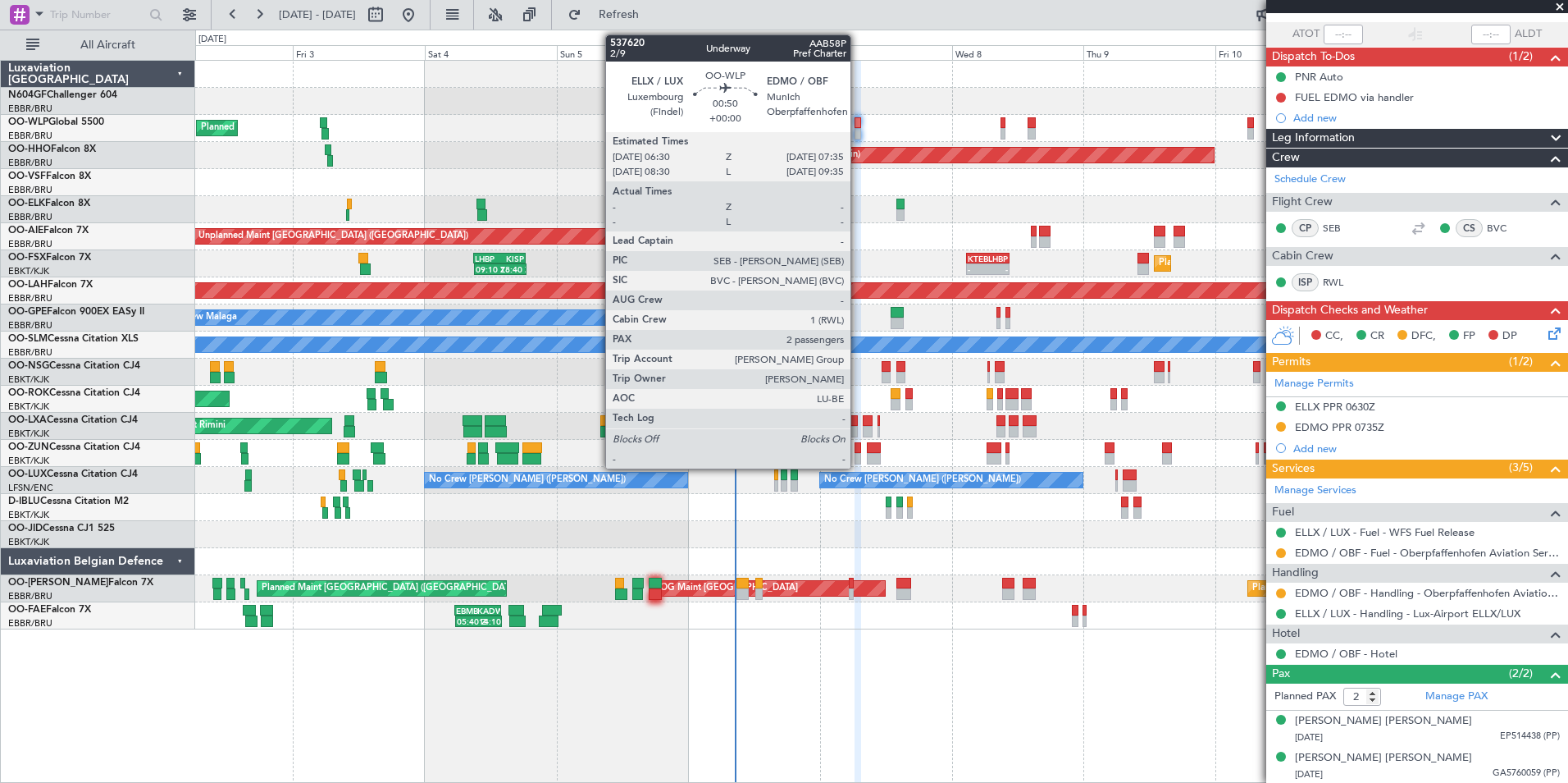
click at [858, 126] on div at bounding box center [857, 123] width 6 height 12
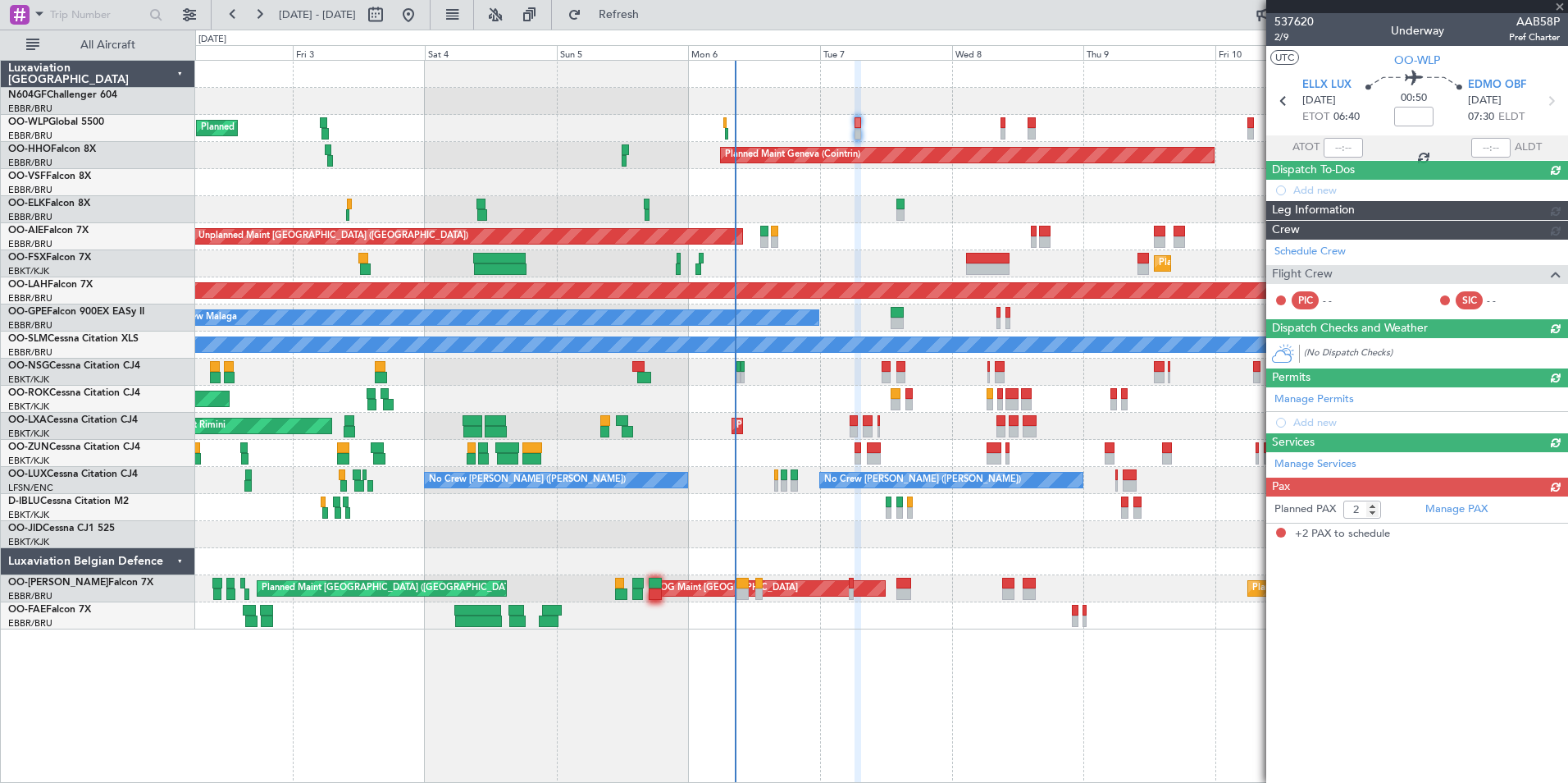
scroll to position [0, 0]
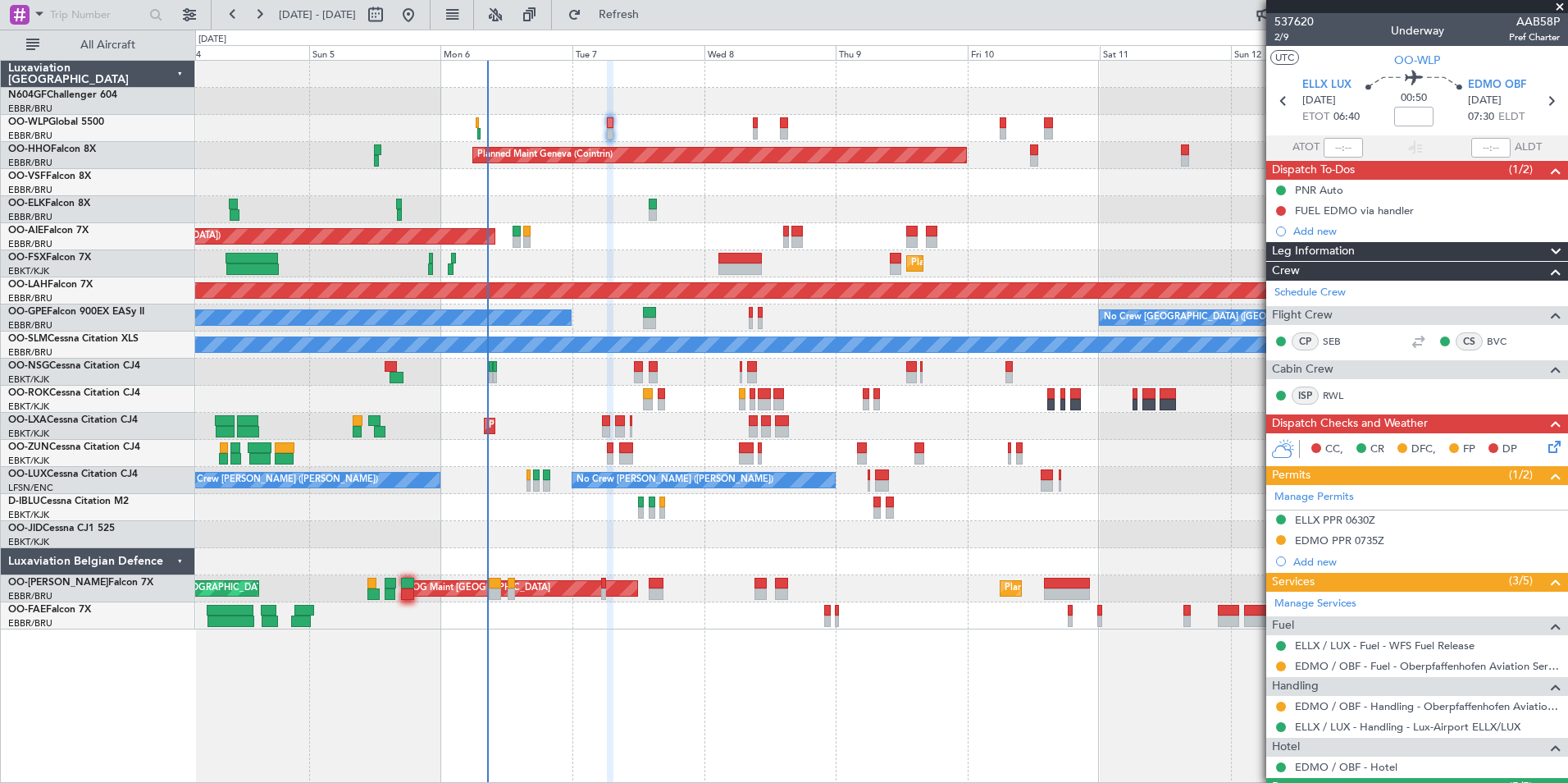
click at [700, 446] on div at bounding box center [881, 453] width 1372 height 27
click at [1040, 173] on div at bounding box center [881, 182] width 1372 height 27
click at [659, 24] on button "Refresh" at bounding box center [608, 15] width 98 height 27
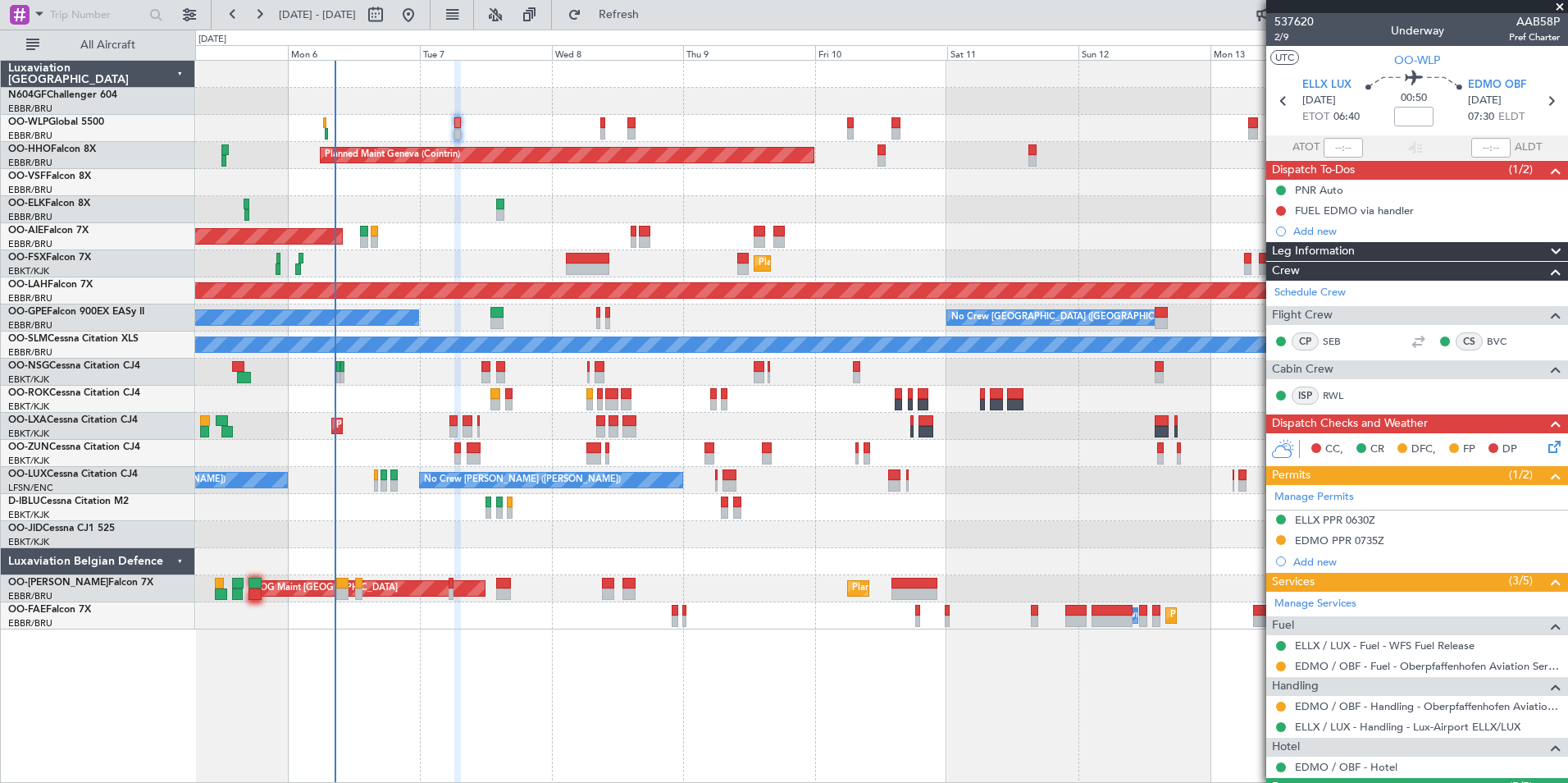
click at [1015, 455] on div at bounding box center [881, 453] width 1372 height 27
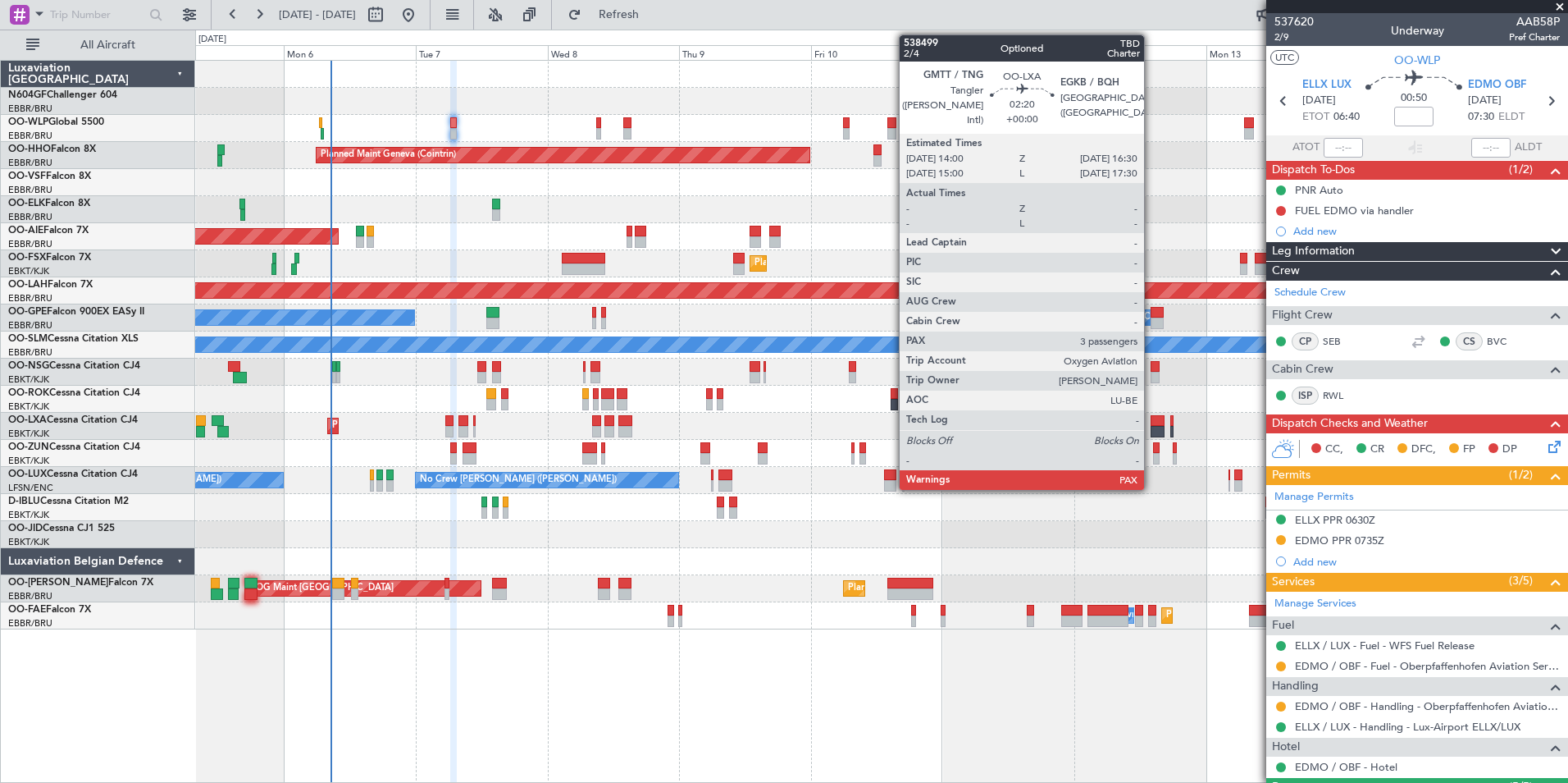
click at [1151, 430] on div at bounding box center [1158, 431] width 14 height 12
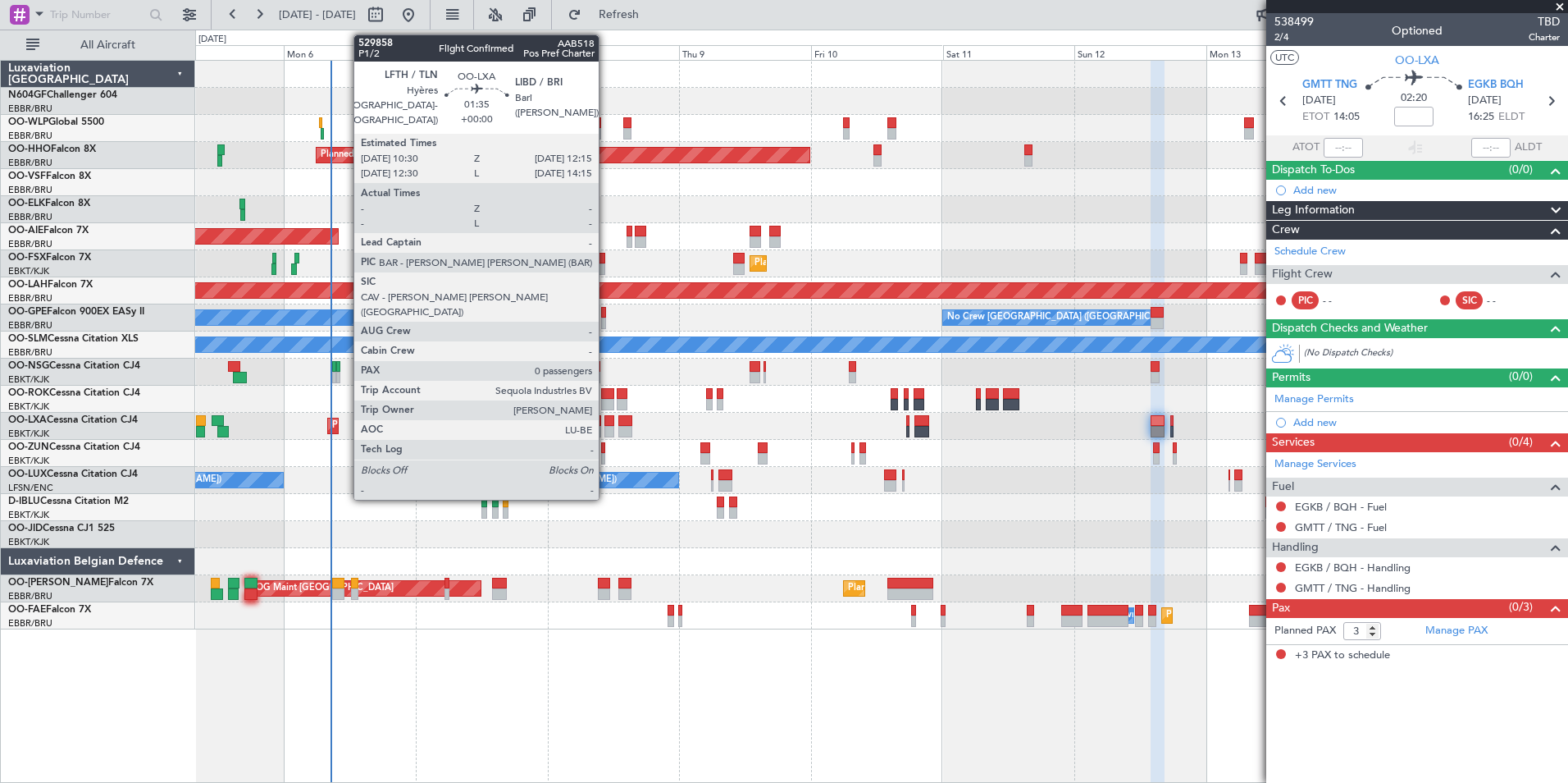
click at [608, 438] on div "Planned Maint Kortrijk-Wevelgem AOG Maint Rimini" at bounding box center [881, 426] width 1372 height 27
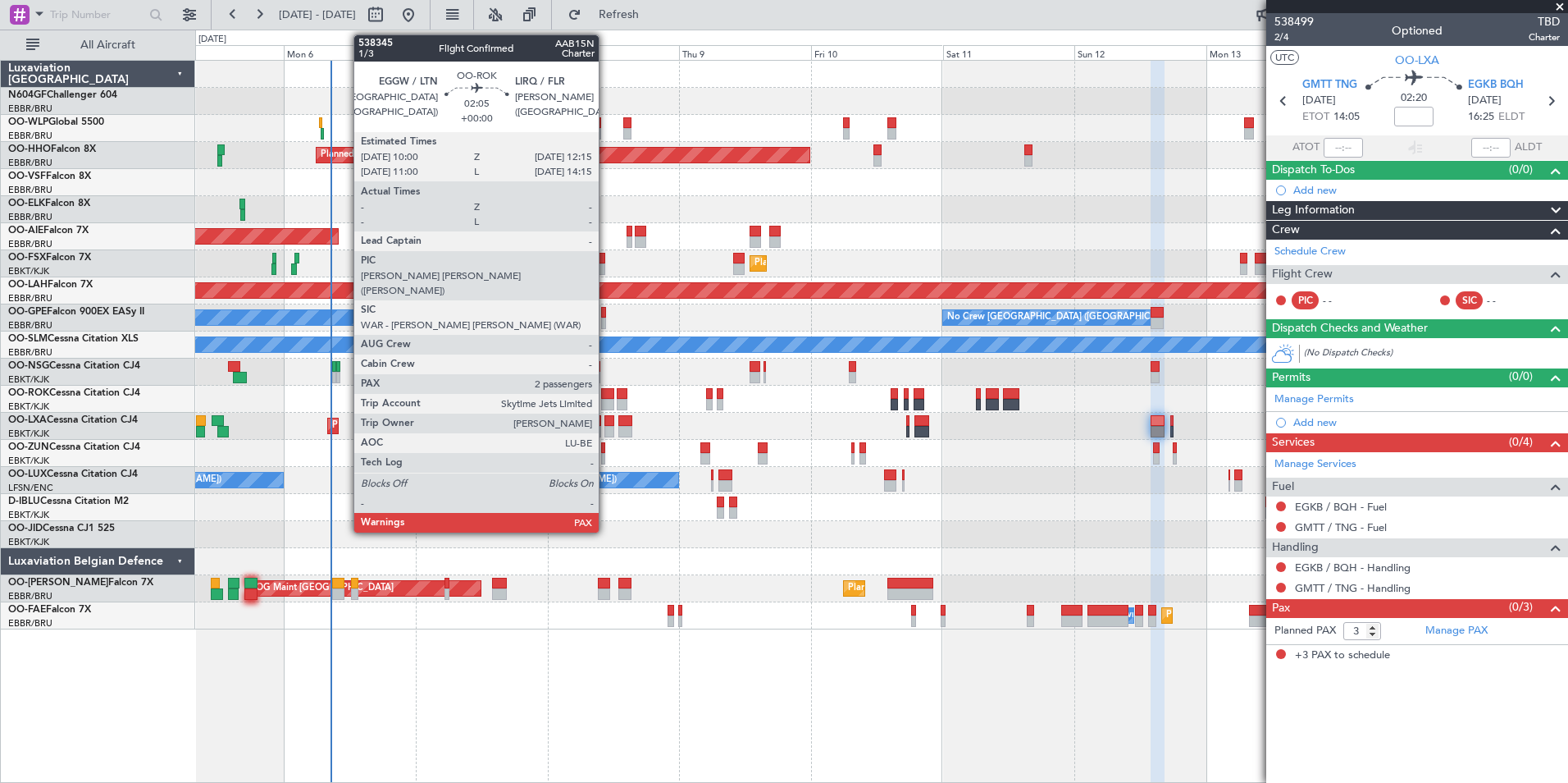
click at [639, 354] on div "A/C Unavailable [GEOGRAPHIC_DATA]" at bounding box center [881, 345] width 1372 height 27
click at [610, 394] on div at bounding box center [608, 394] width 13 height 12
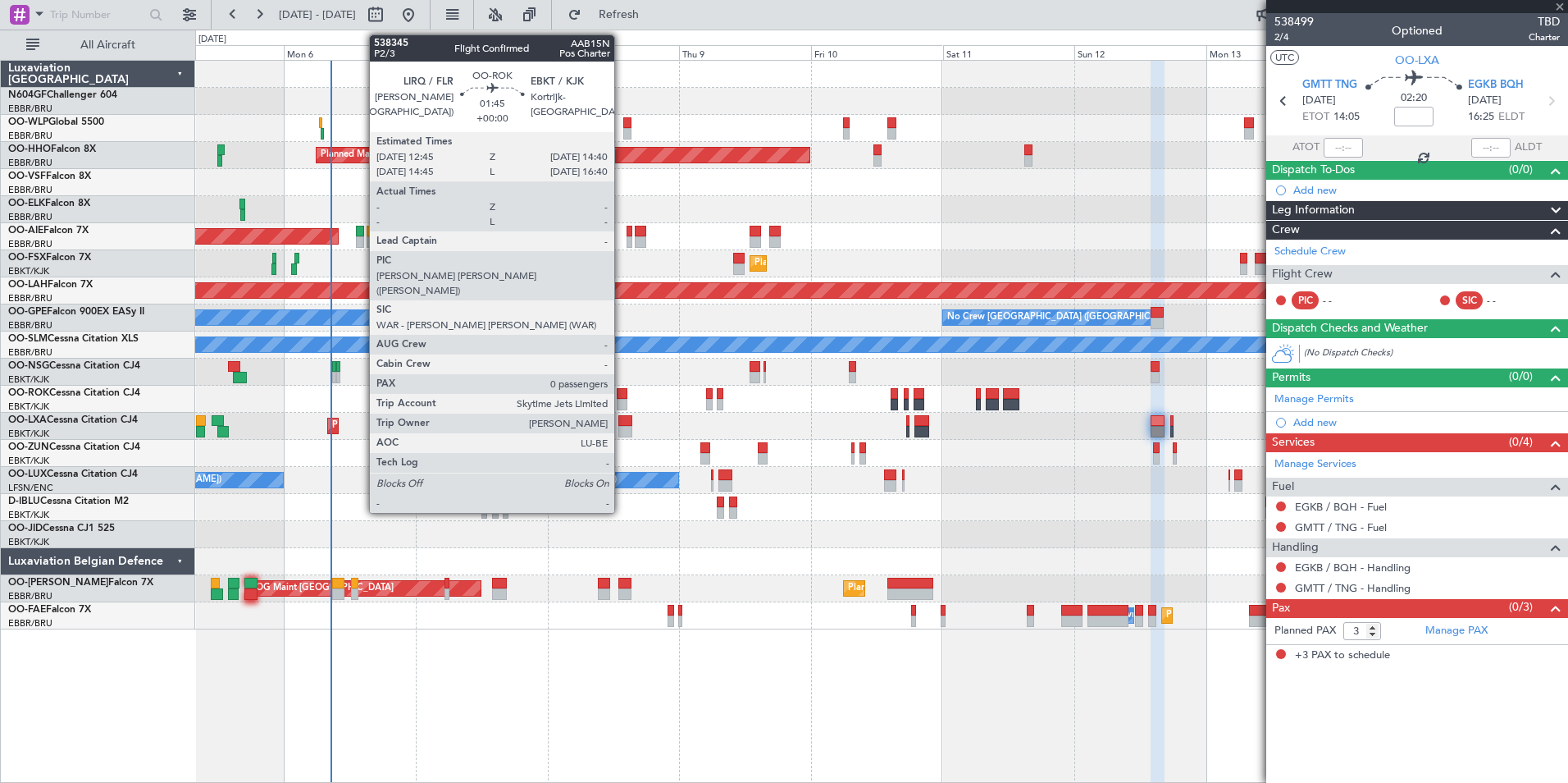
type input "4"
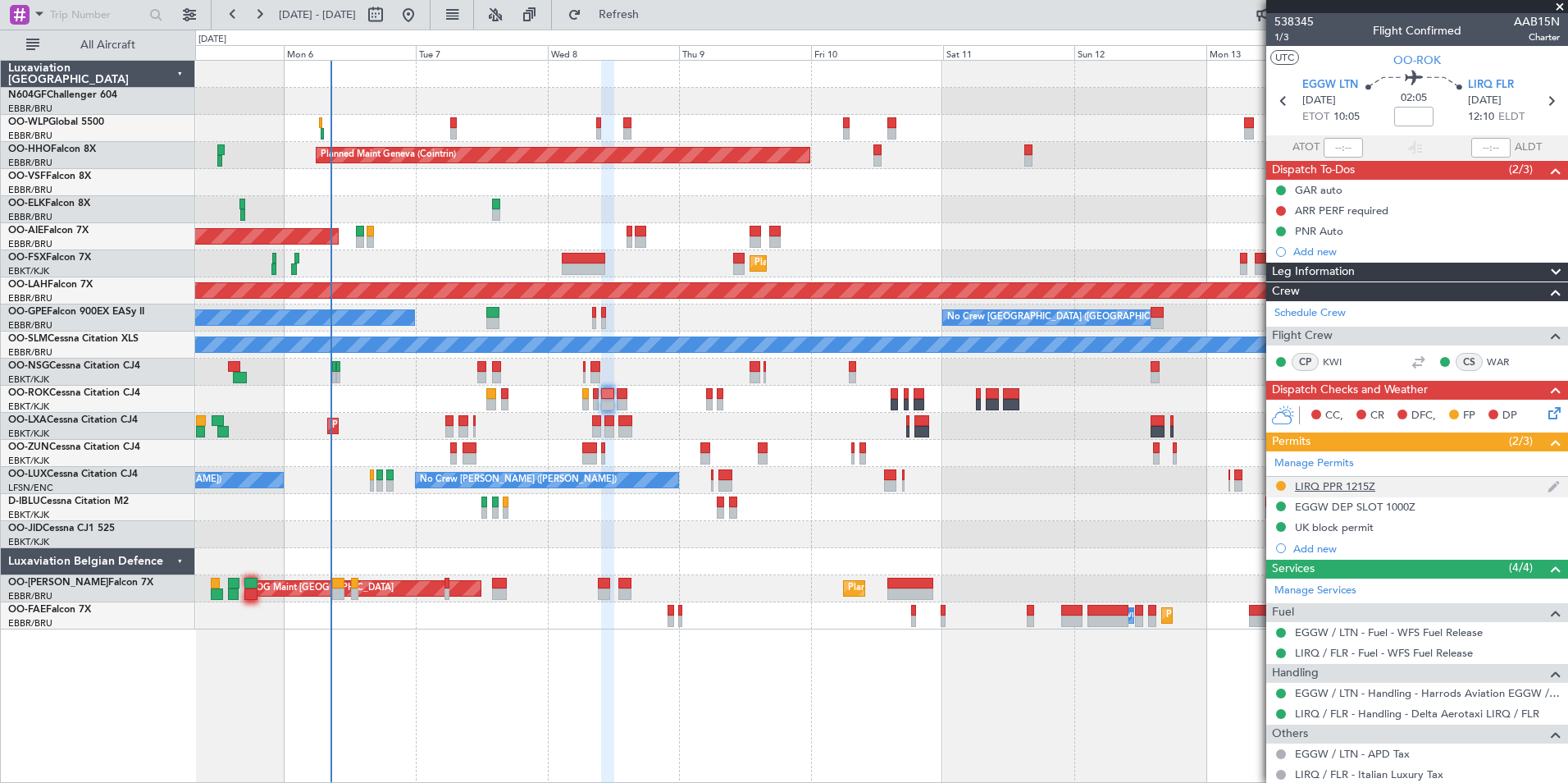
click at [1352, 487] on div "LIRQ PPR 1215Z" at bounding box center [1335, 487] width 80 height 14
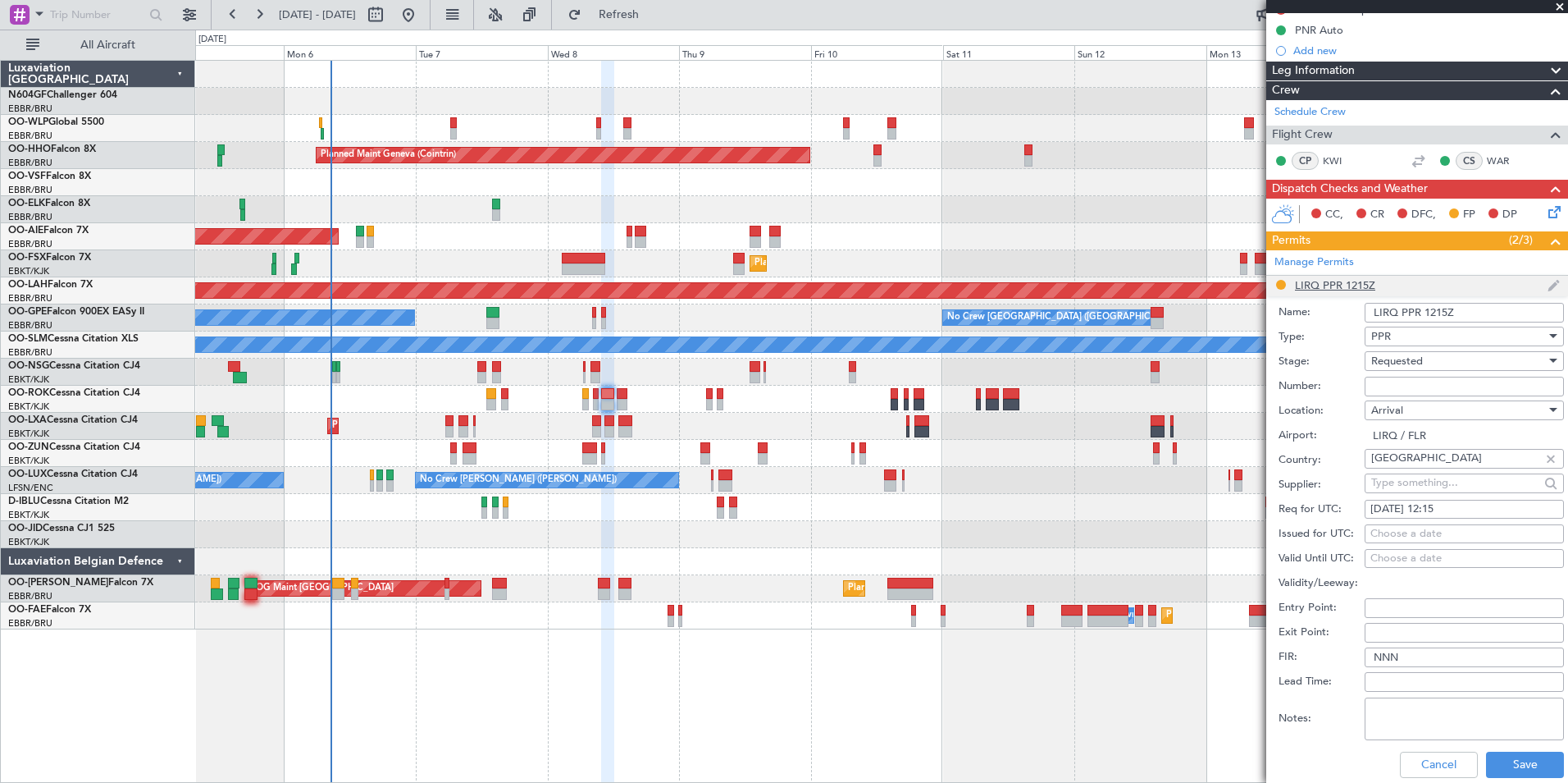
scroll to position [220, 0]
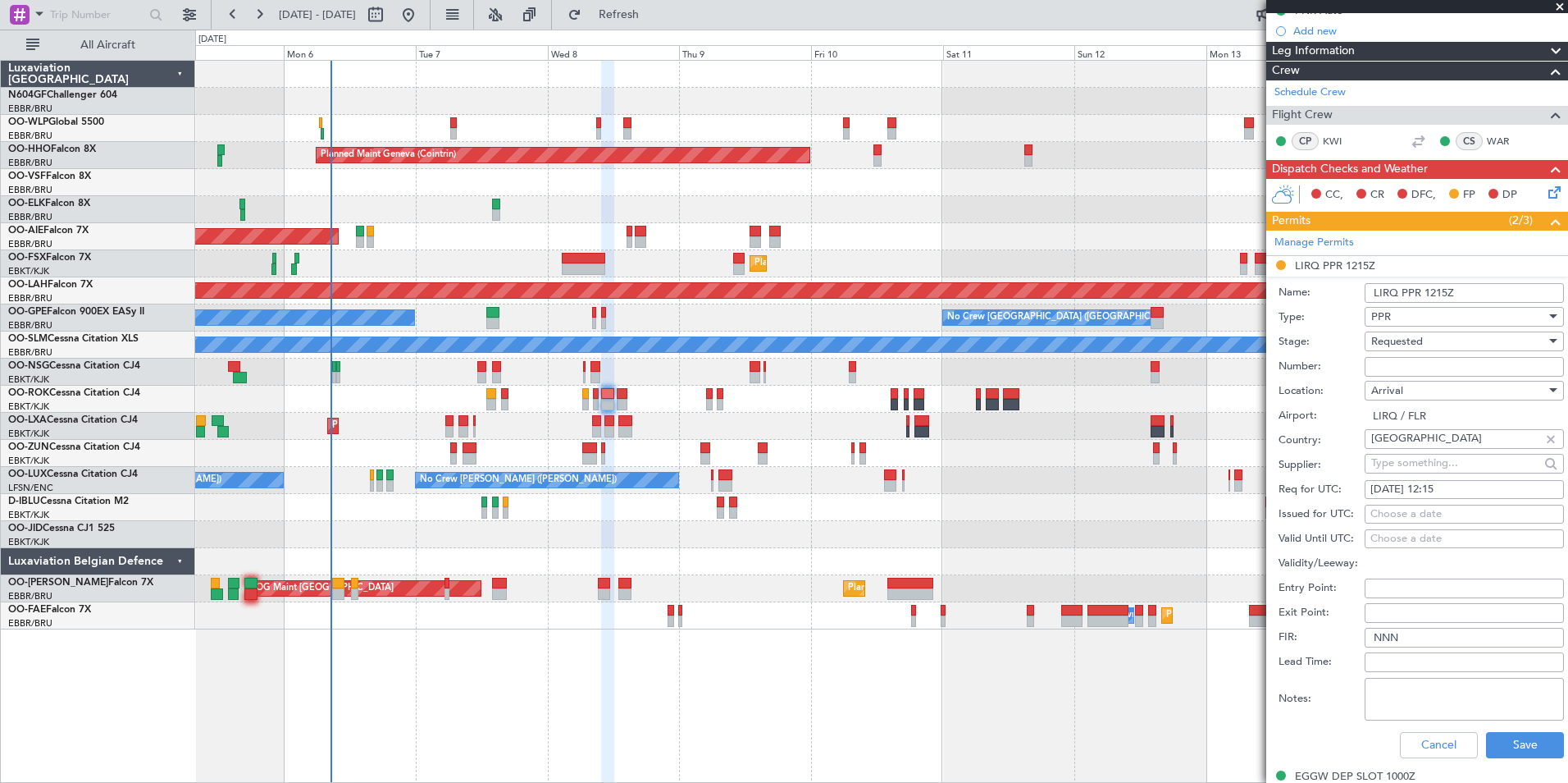
click at [1433, 362] on input "Number:" at bounding box center [1464, 366] width 199 height 19
paste input "00809"
type input "00809"
click at [1433, 338] on div "Requested" at bounding box center [1458, 342] width 175 height 25
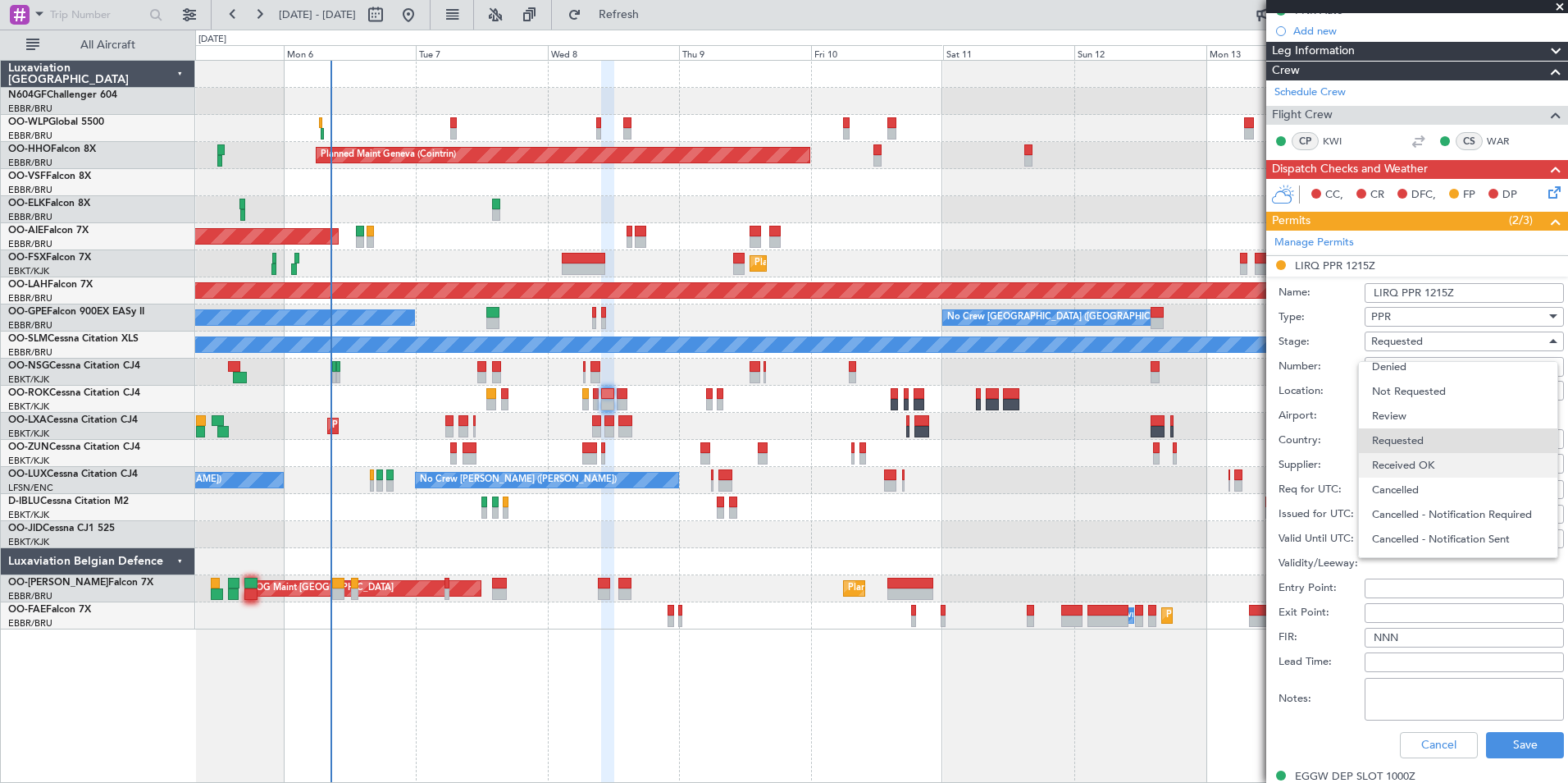
click at [1404, 468] on span "Received OK" at bounding box center [1457, 465] width 172 height 25
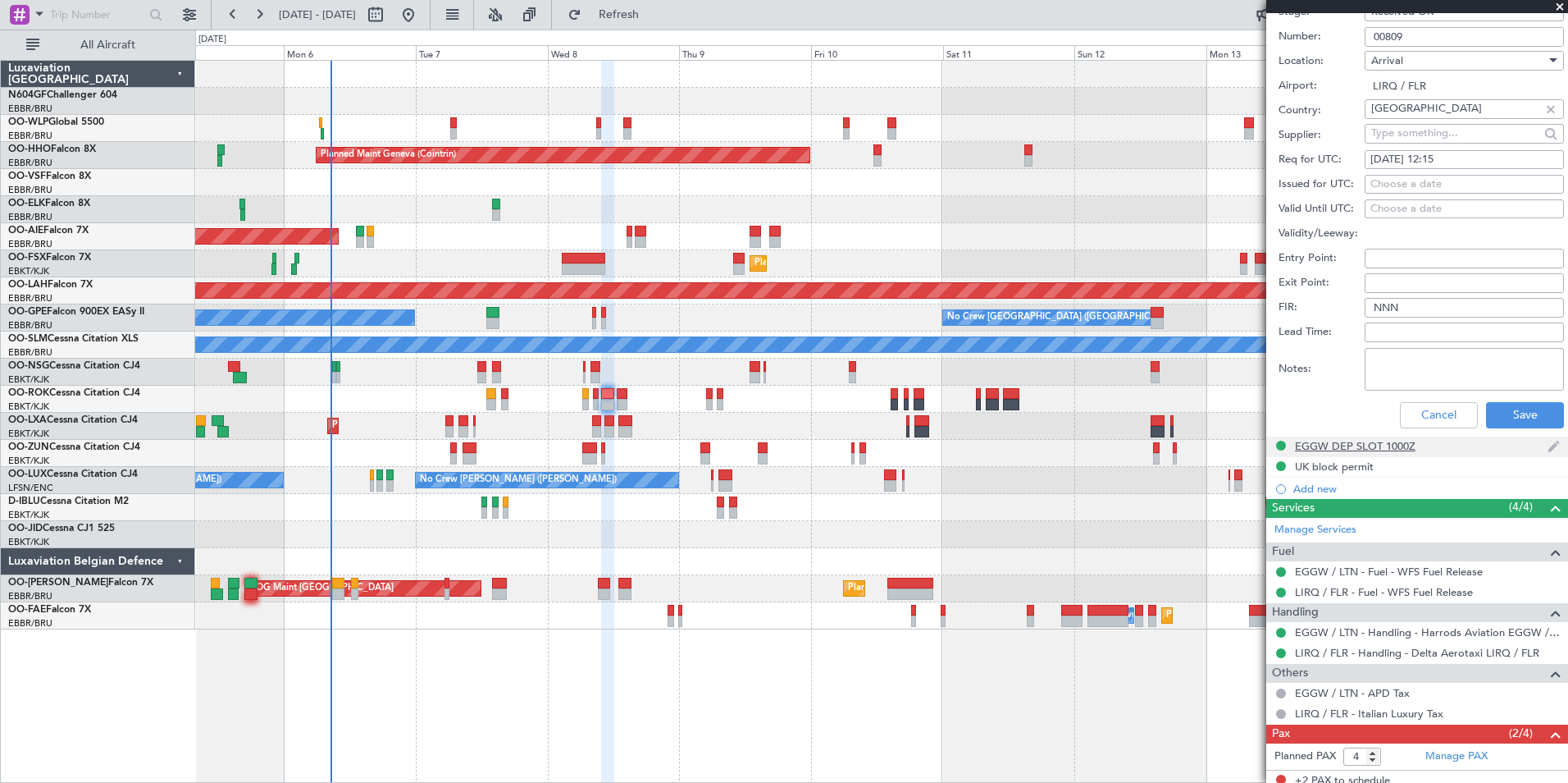
scroll to position [552, 0]
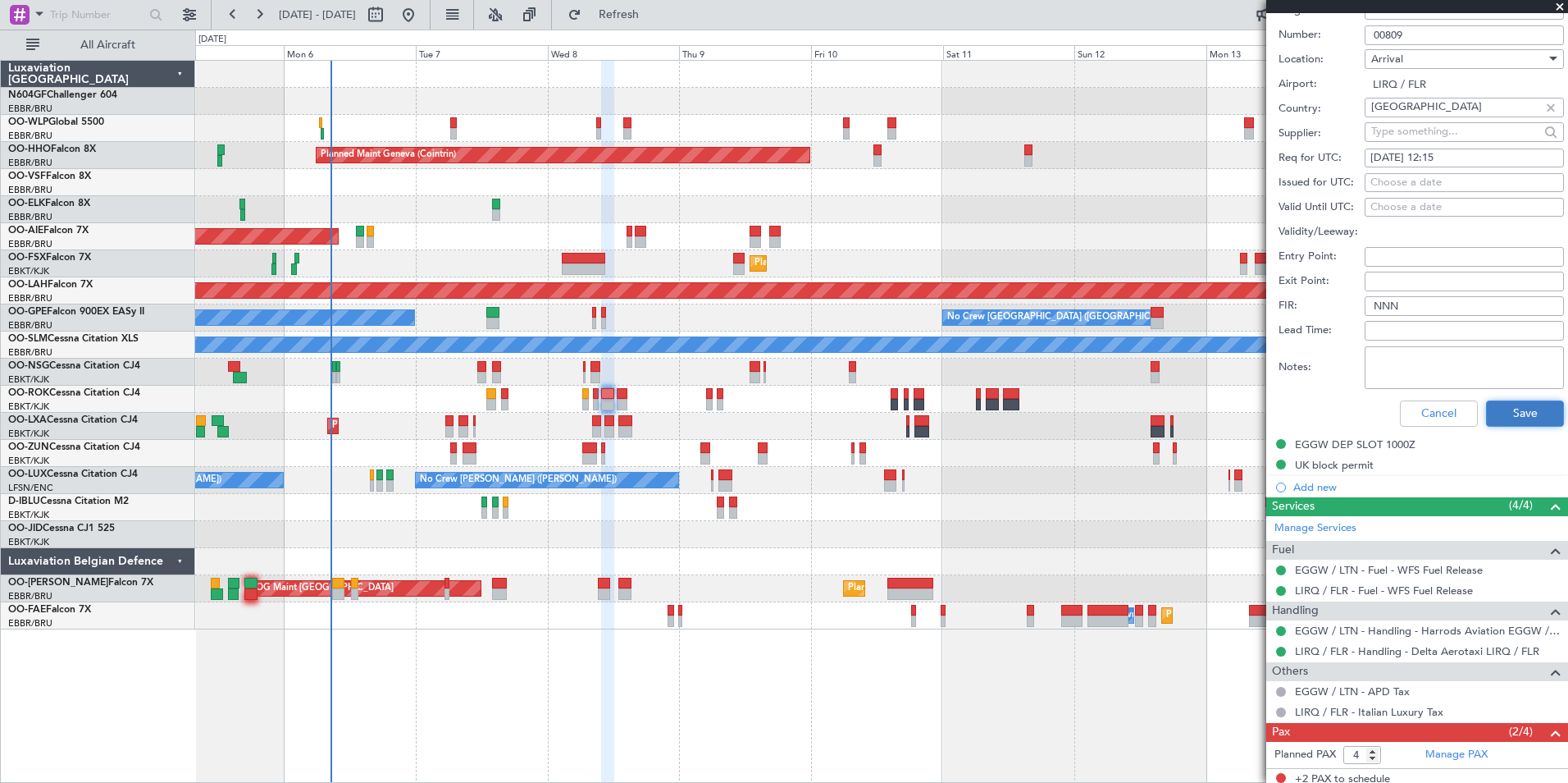
click at [1486, 411] on button "Save" at bounding box center [1525, 414] width 78 height 27
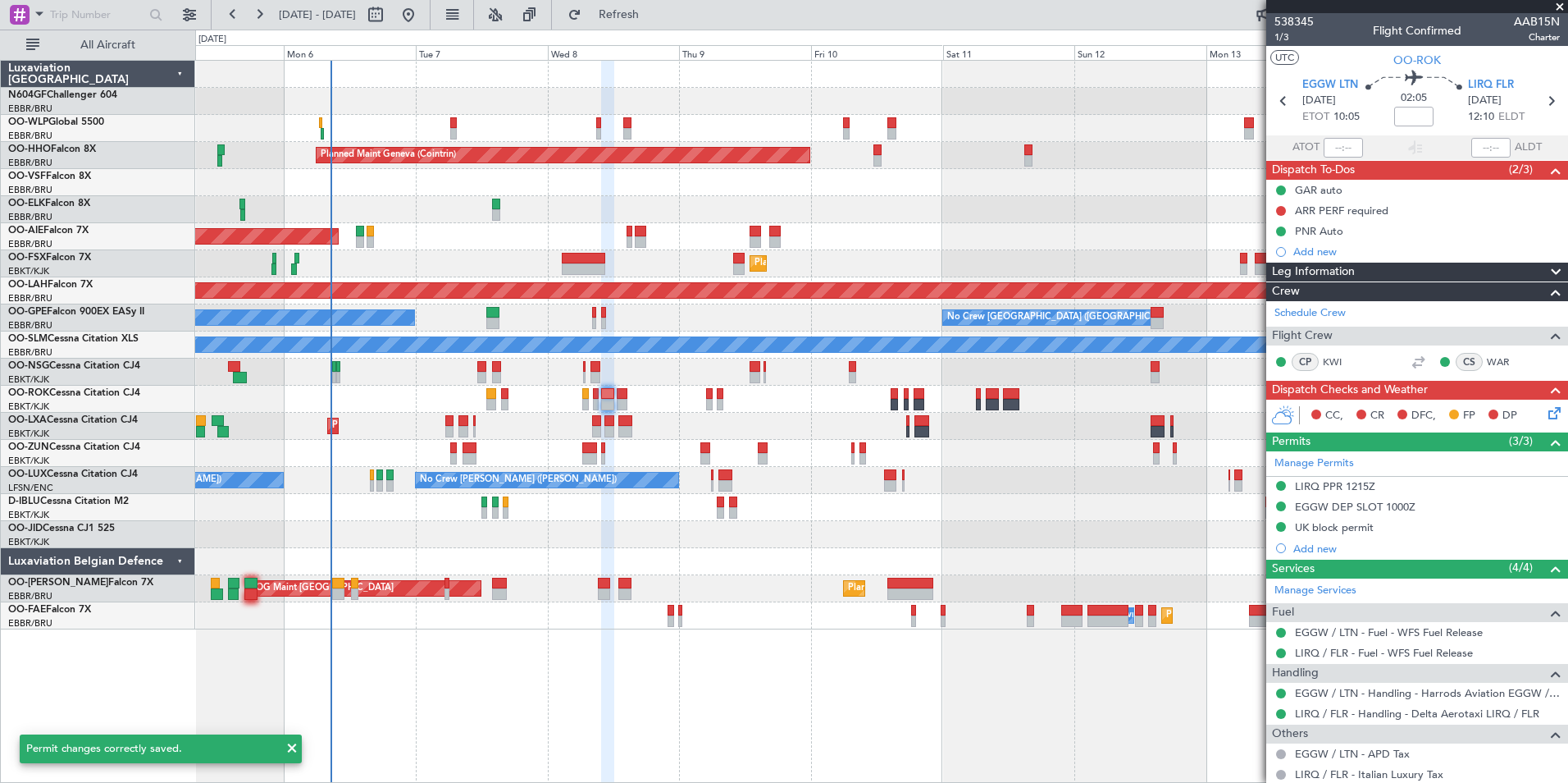
scroll to position [1, 0]
click at [1540, 104] on icon at bounding box center [1550, 100] width 21 height 21
type input "0"
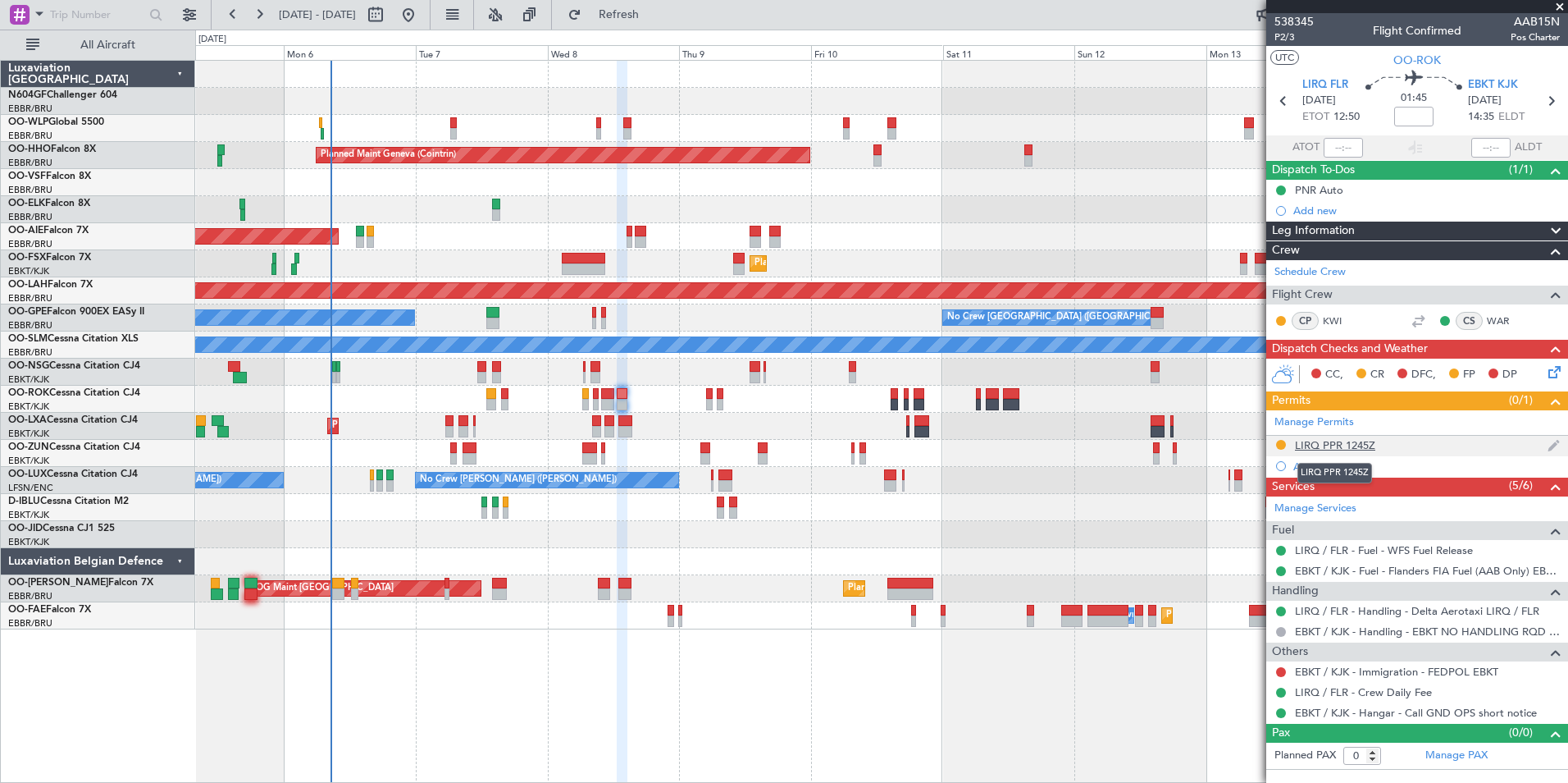
click at [1339, 438] on div "LIRQ PPR 1245Z" at bounding box center [1335, 445] width 80 height 14
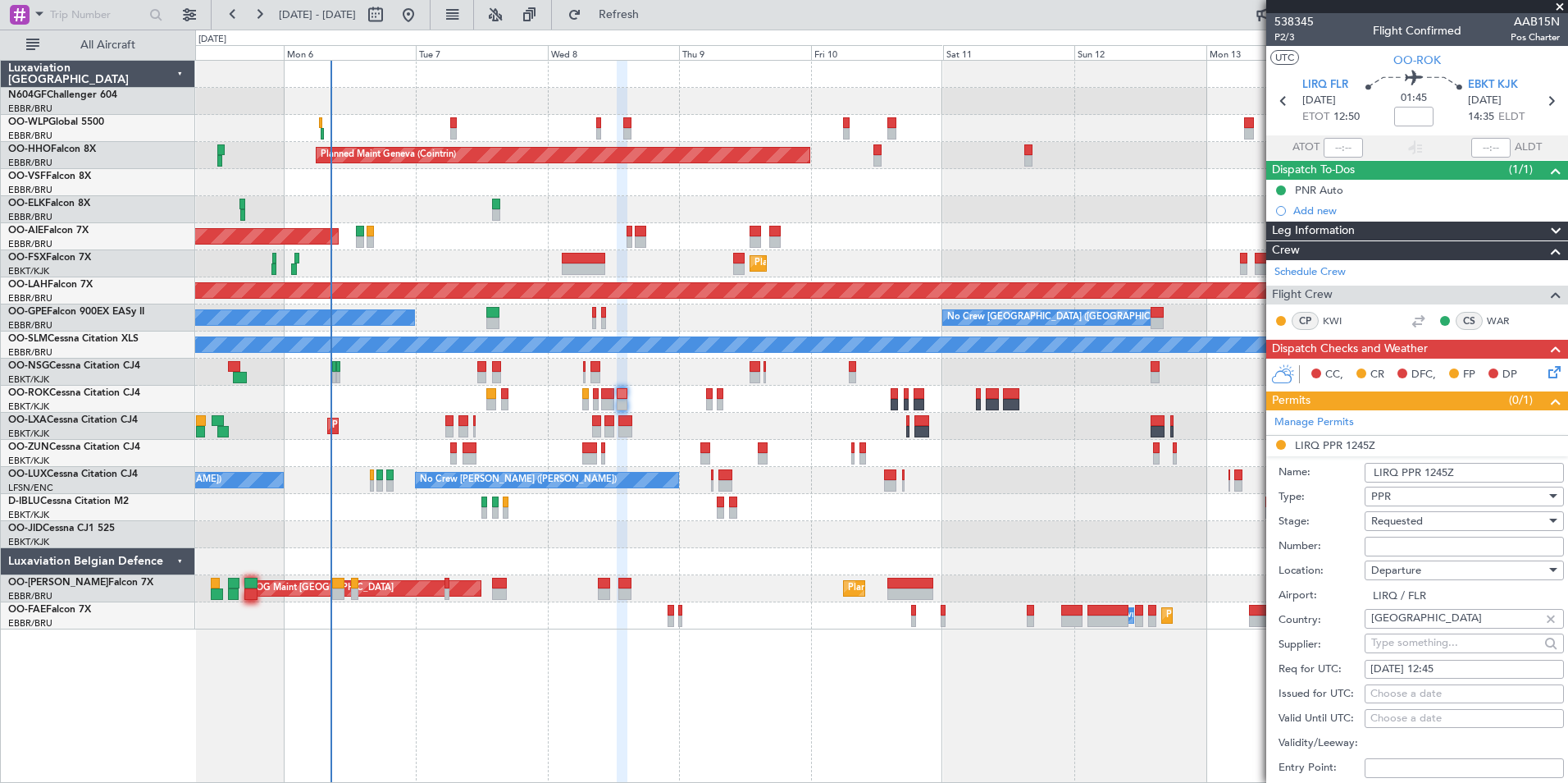
click at [1454, 552] on input "Number:" at bounding box center [1464, 546] width 199 height 19
paste input "00809"
type input "00809"
click at [1441, 523] on div "Requested" at bounding box center [1458, 521] width 175 height 25
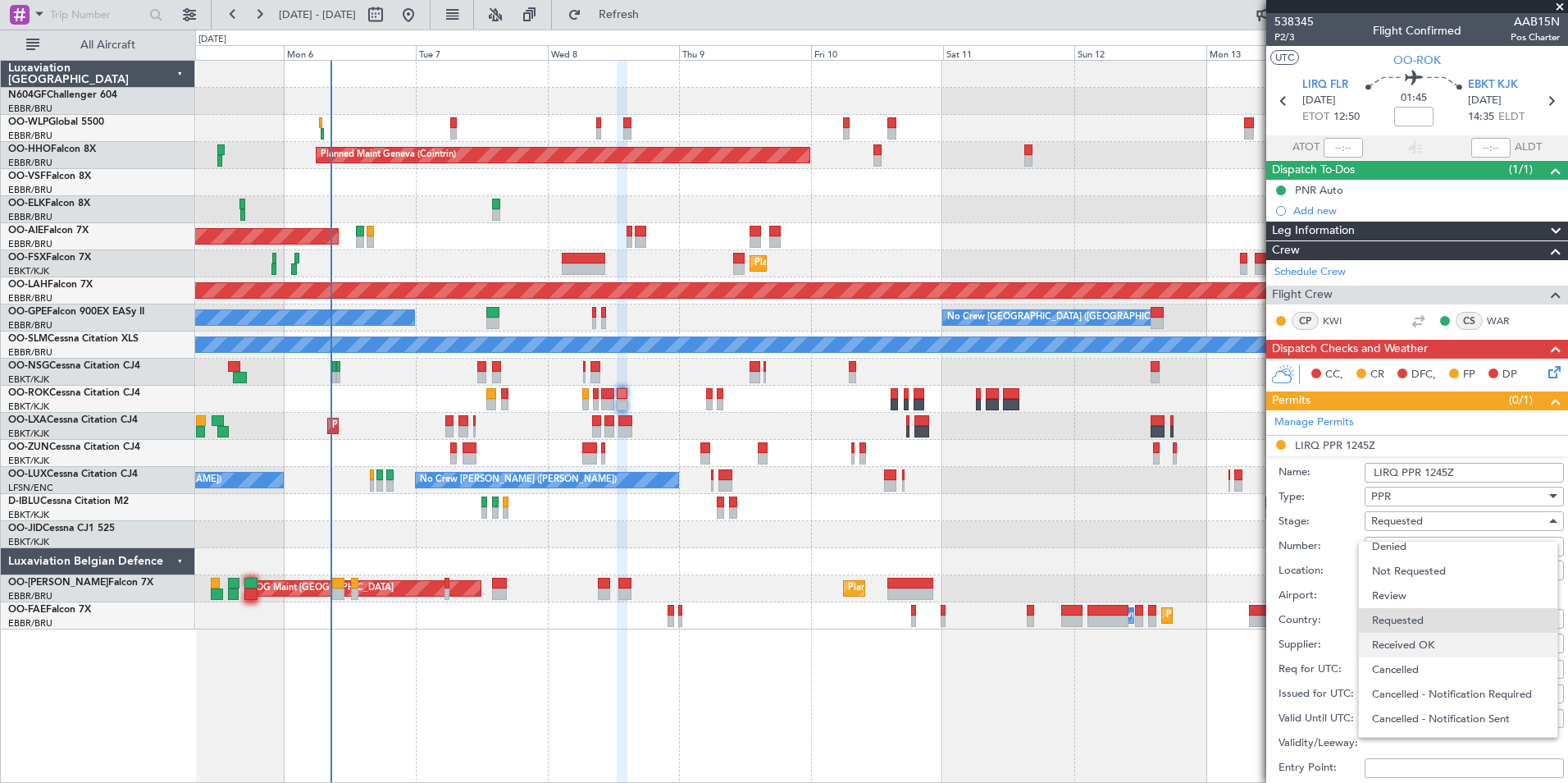
click at [1426, 652] on span "Received OK" at bounding box center [1457, 645] width 172 height 25
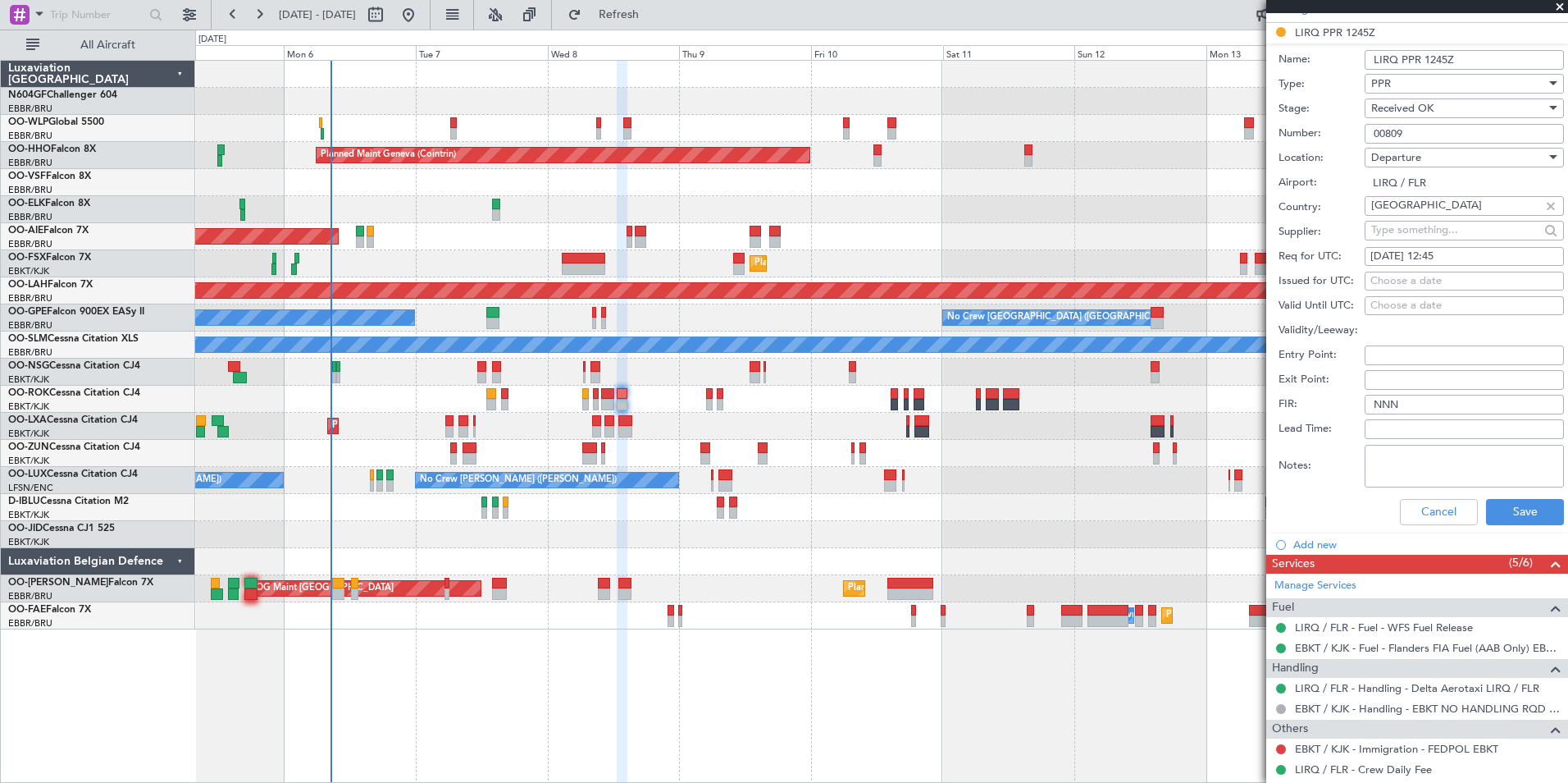
scroll to position [414, 0]
click at [1510, 498] on button "Save" at bounding box center [1525, 510] width 78 height 27
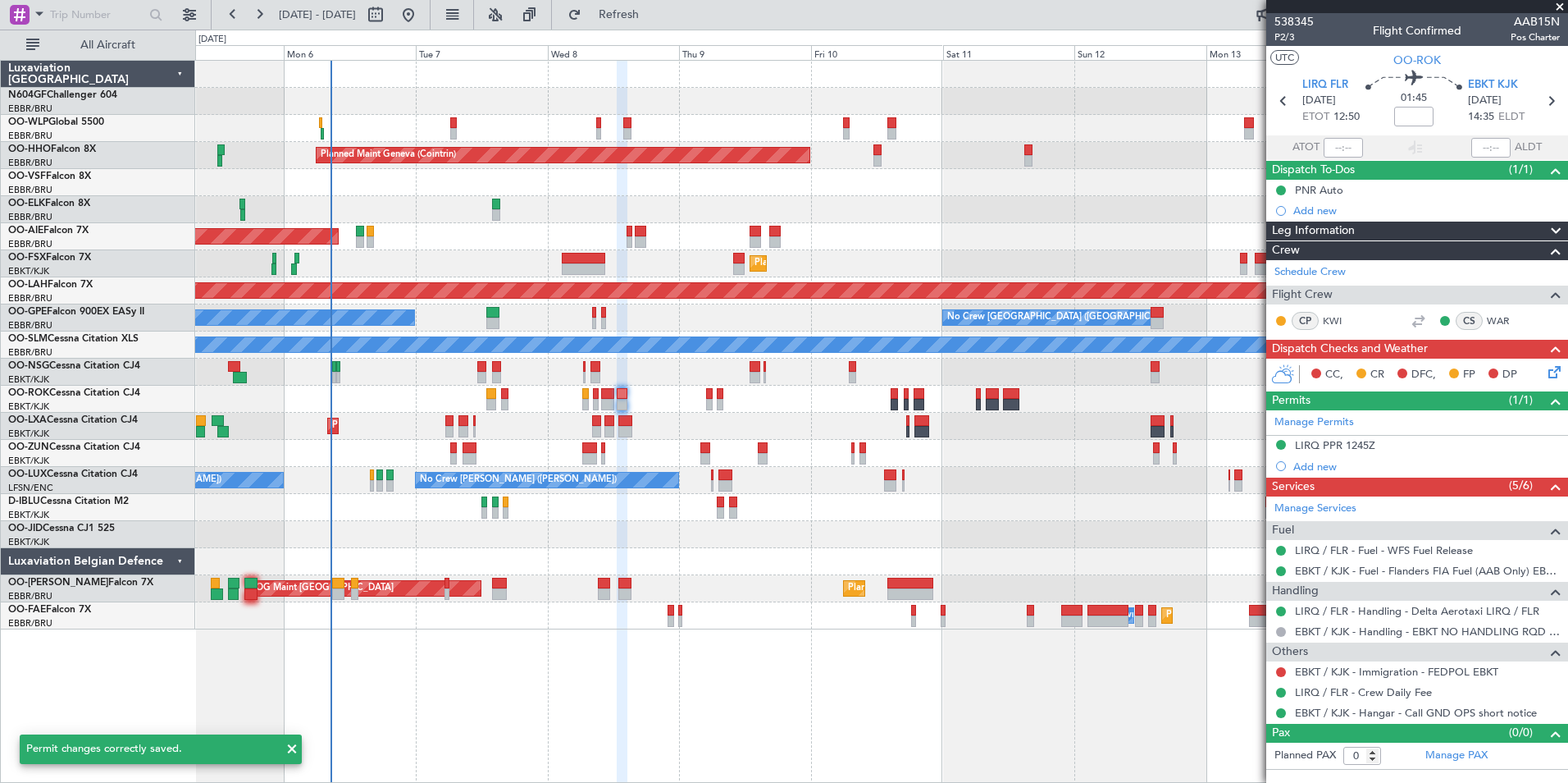
scroll to position [0, 0]
click at [1132, 698] on div "Planned Maint Geneva (Cointrin) Unplanned Maint London (Farnborough) Planned Ma…" at bounding box center [882, 421] width 1373 height 723
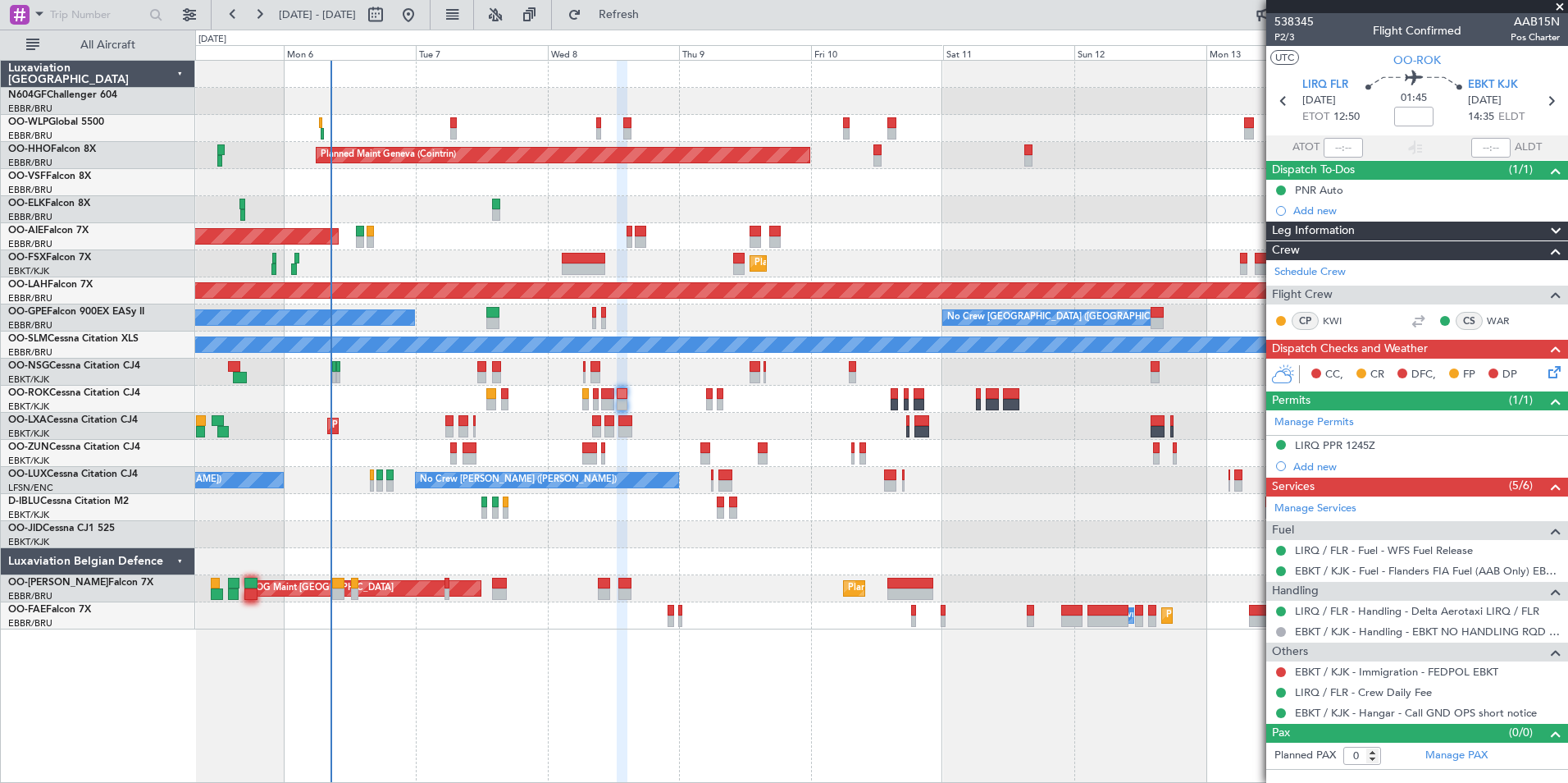
click at [772, 418] on div "Planned Maint Kortrijk-Wevelgem AOG Maint Rimini" at bounding box center [881, 426] width 1372 height 27
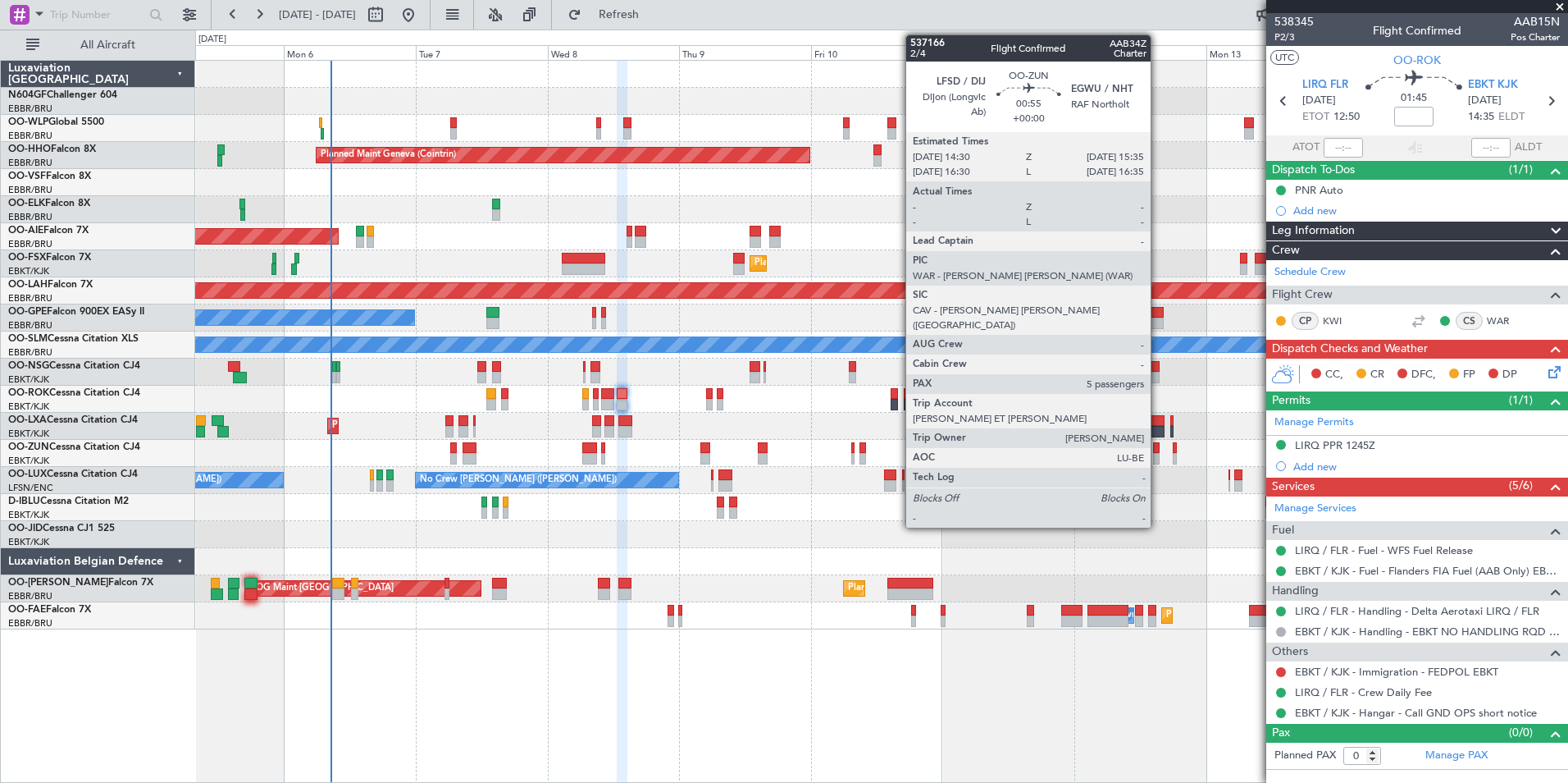
click at [1158, 456] on div at bounding box center [1156, 458] width 6 height 12
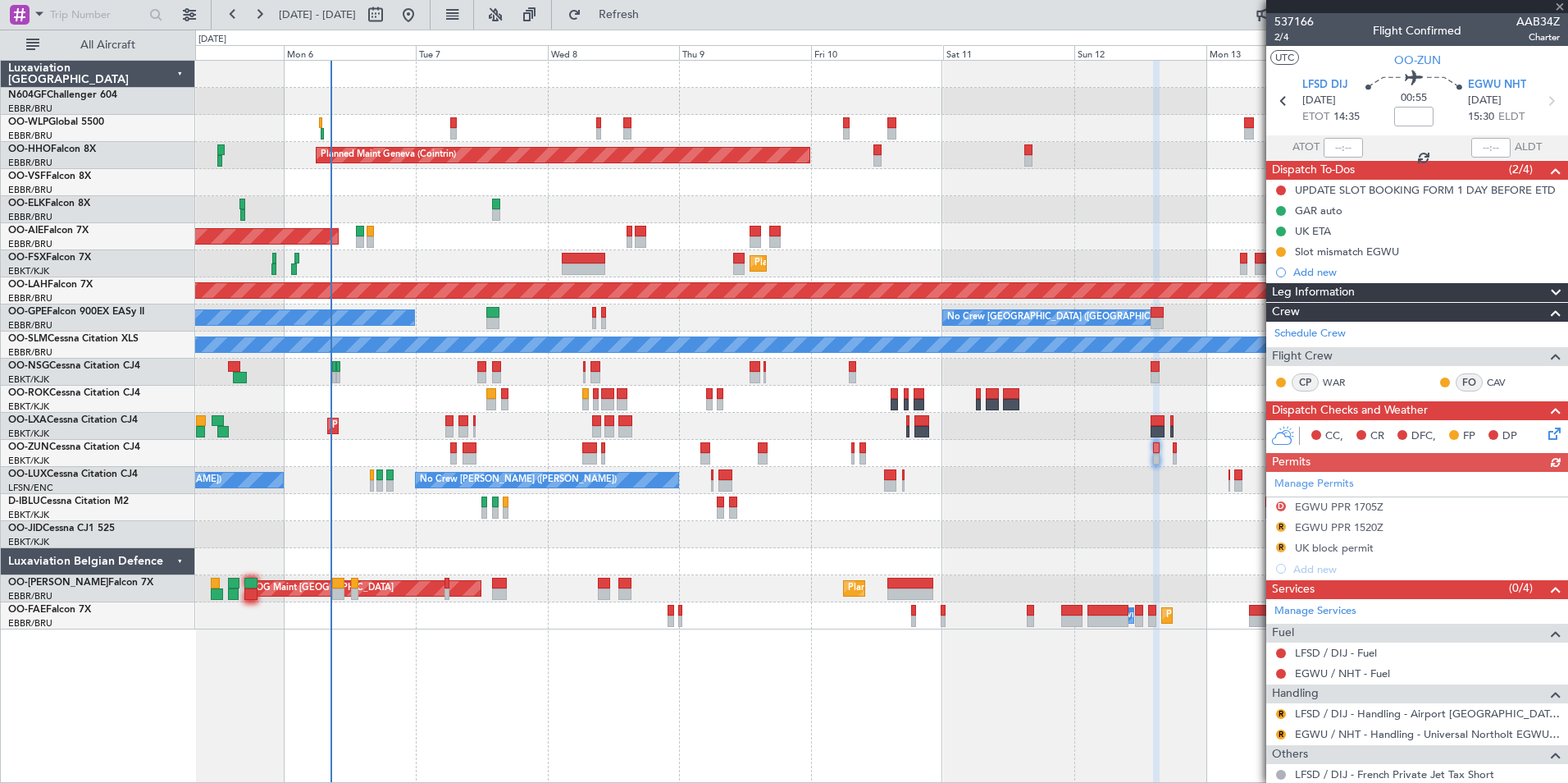
scroll to position [1, 0]
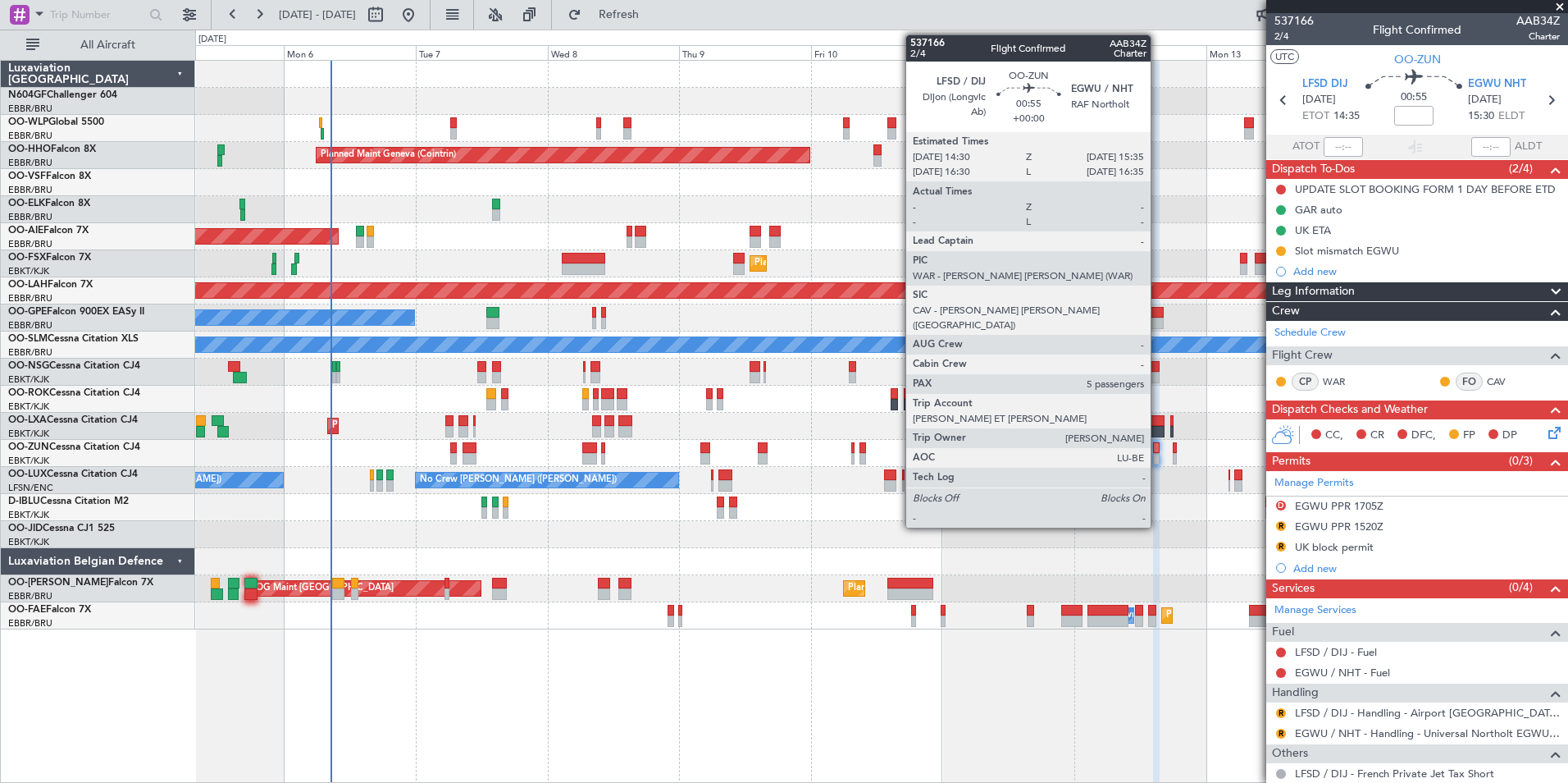
click at [1158, 448] on div at bounding box center [1156, 448] width 6 height 12
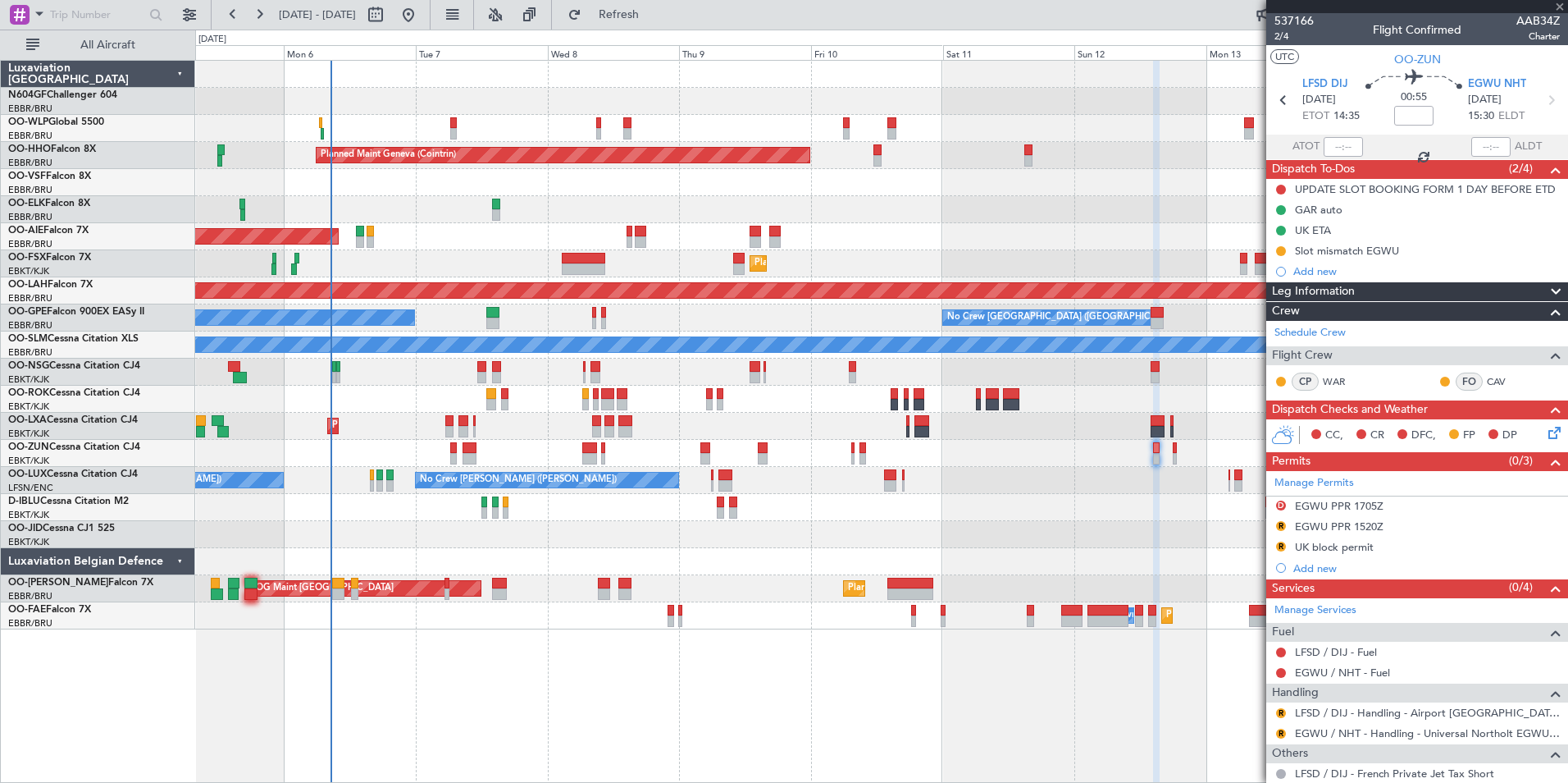
scroll to position [0, 0]
click at [639, 10] on span "Refresh" at bounding box center [619, 14] width 69 height 12
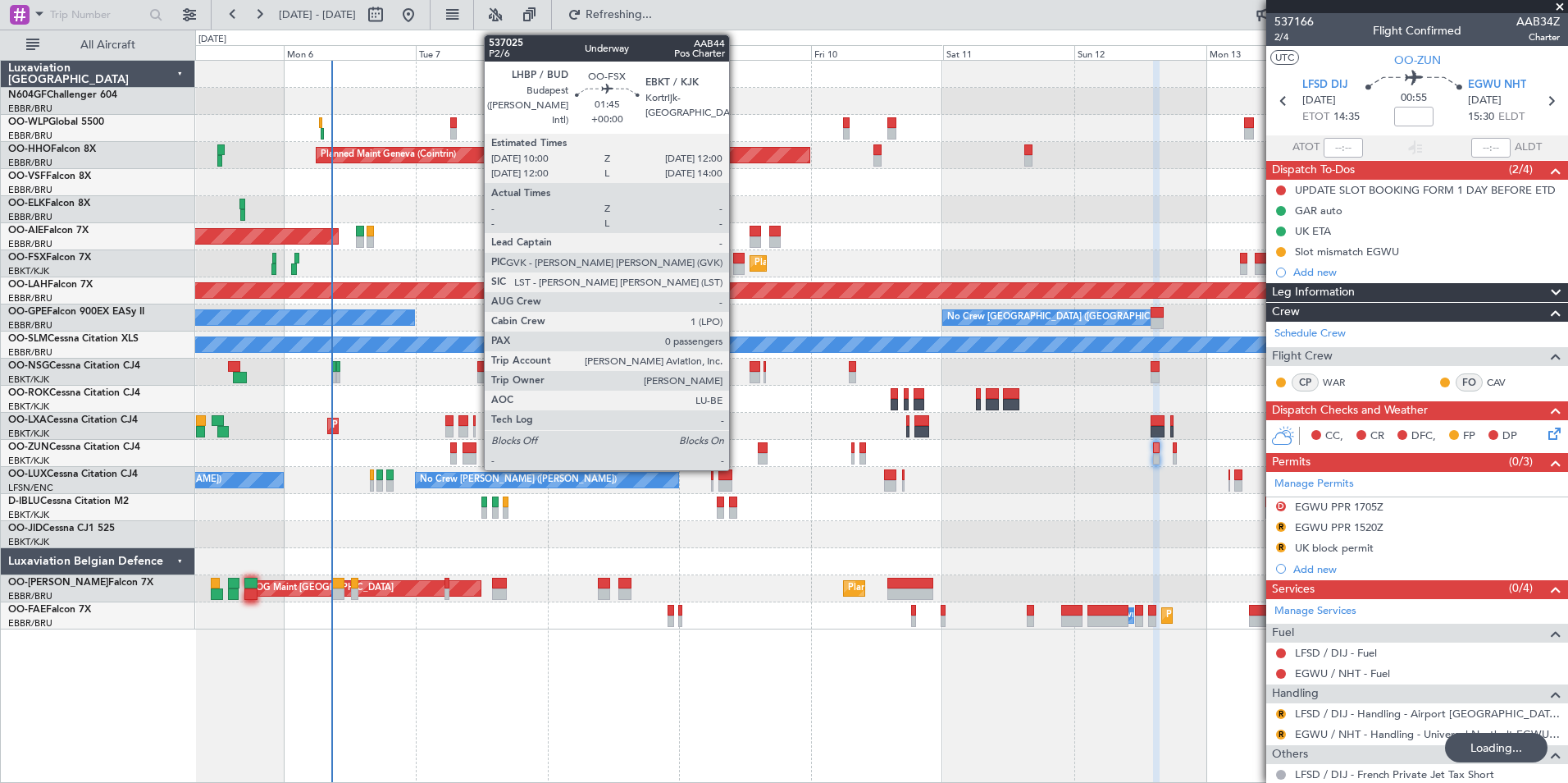
click at [889, 320] on div "Planned Maint Geneva (Cointrin) Unplanned Maint London (Farnborough) Planned Ma…" at bounding box center [881, 345] width 1372 height 569
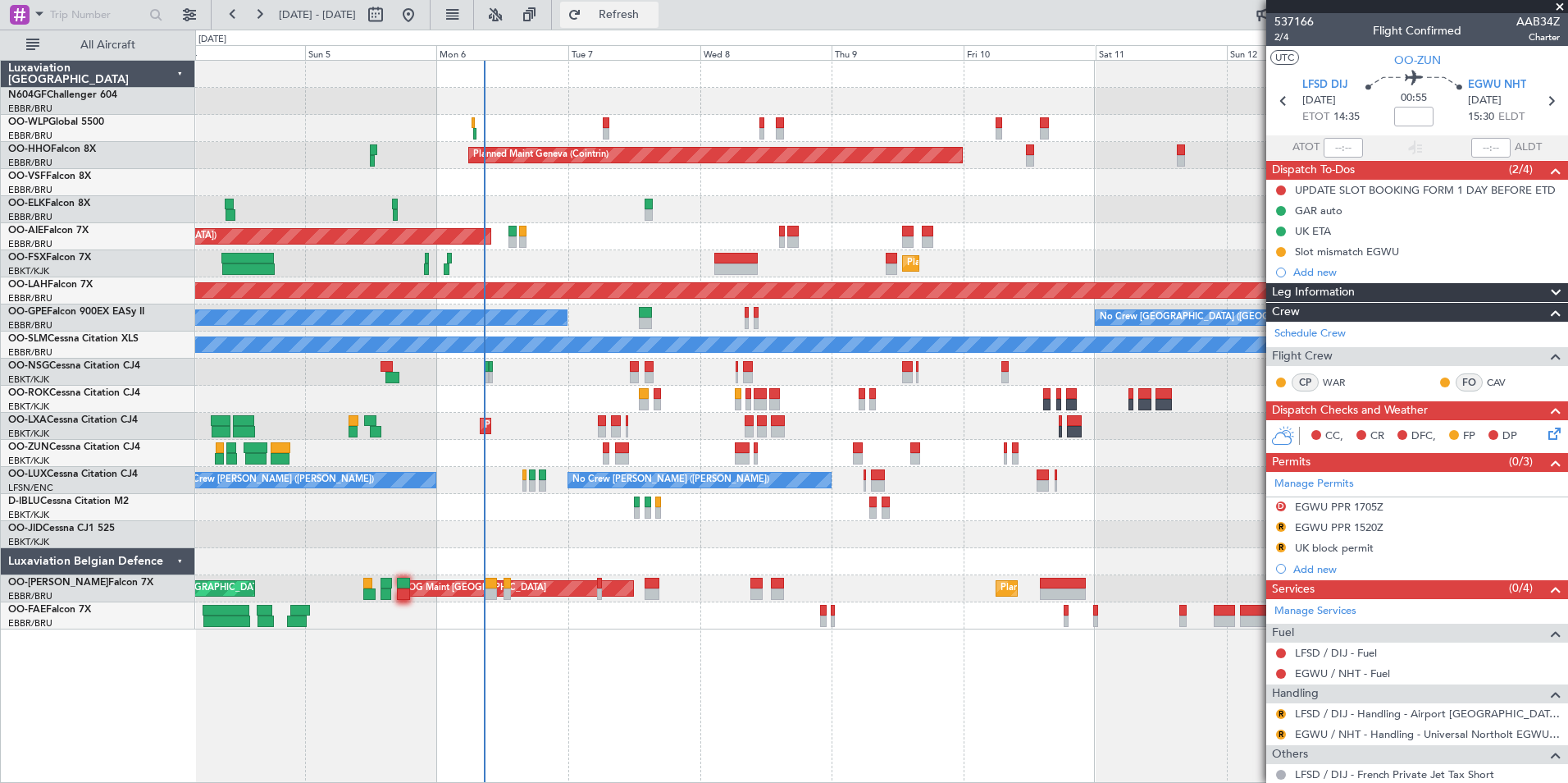
click at [620, 25] on button "Refresh" at bounding box center [608, 15] width 98 height 27
click at [546, 187] on div "Planned Maint Milan (Linate) Planned Maint Geneva (Cointrin) Unplanned Maint Lo…" at bounding box center [881, 345] width 1372 height 569
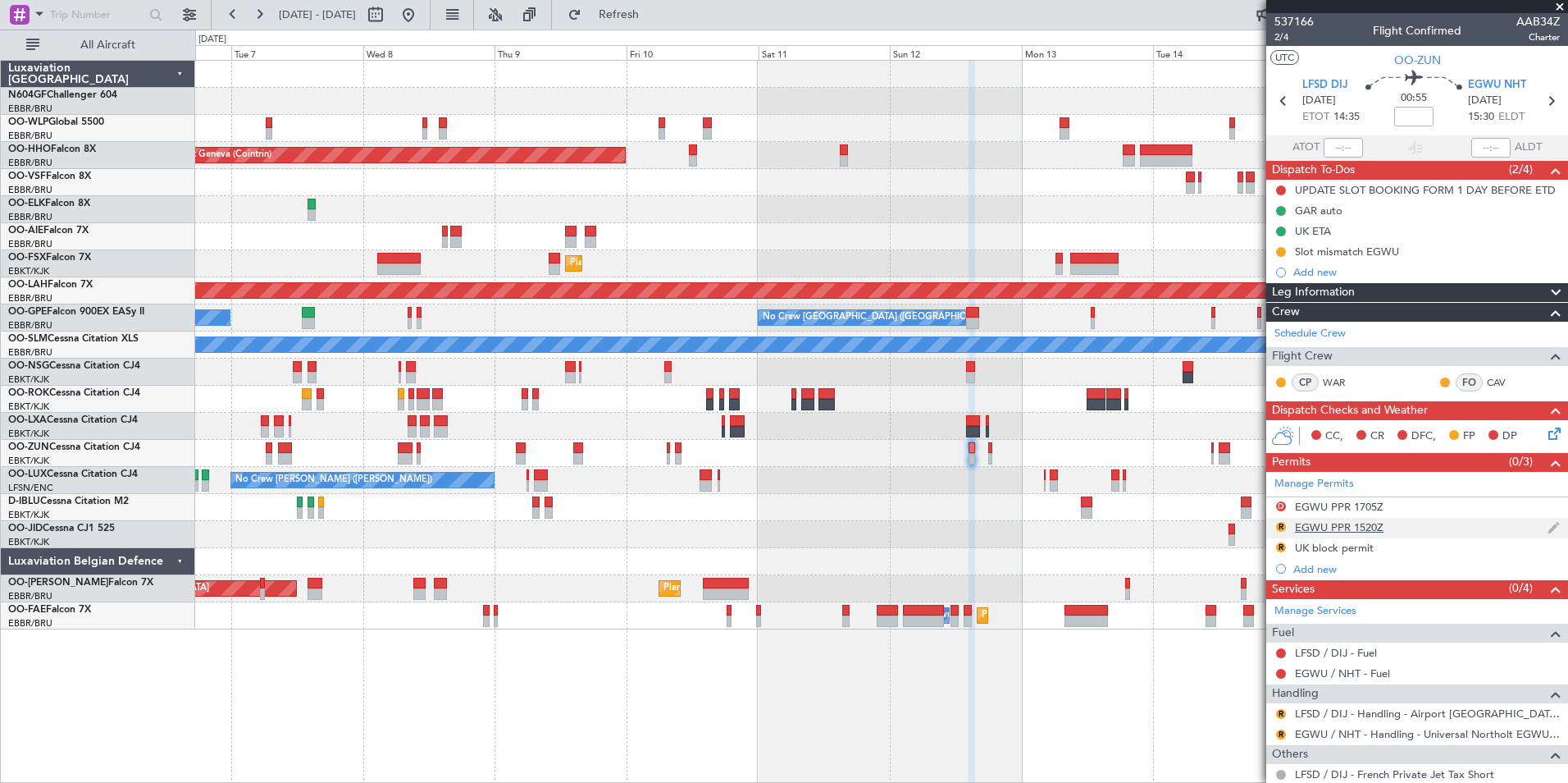
scroll to position [232, 0]
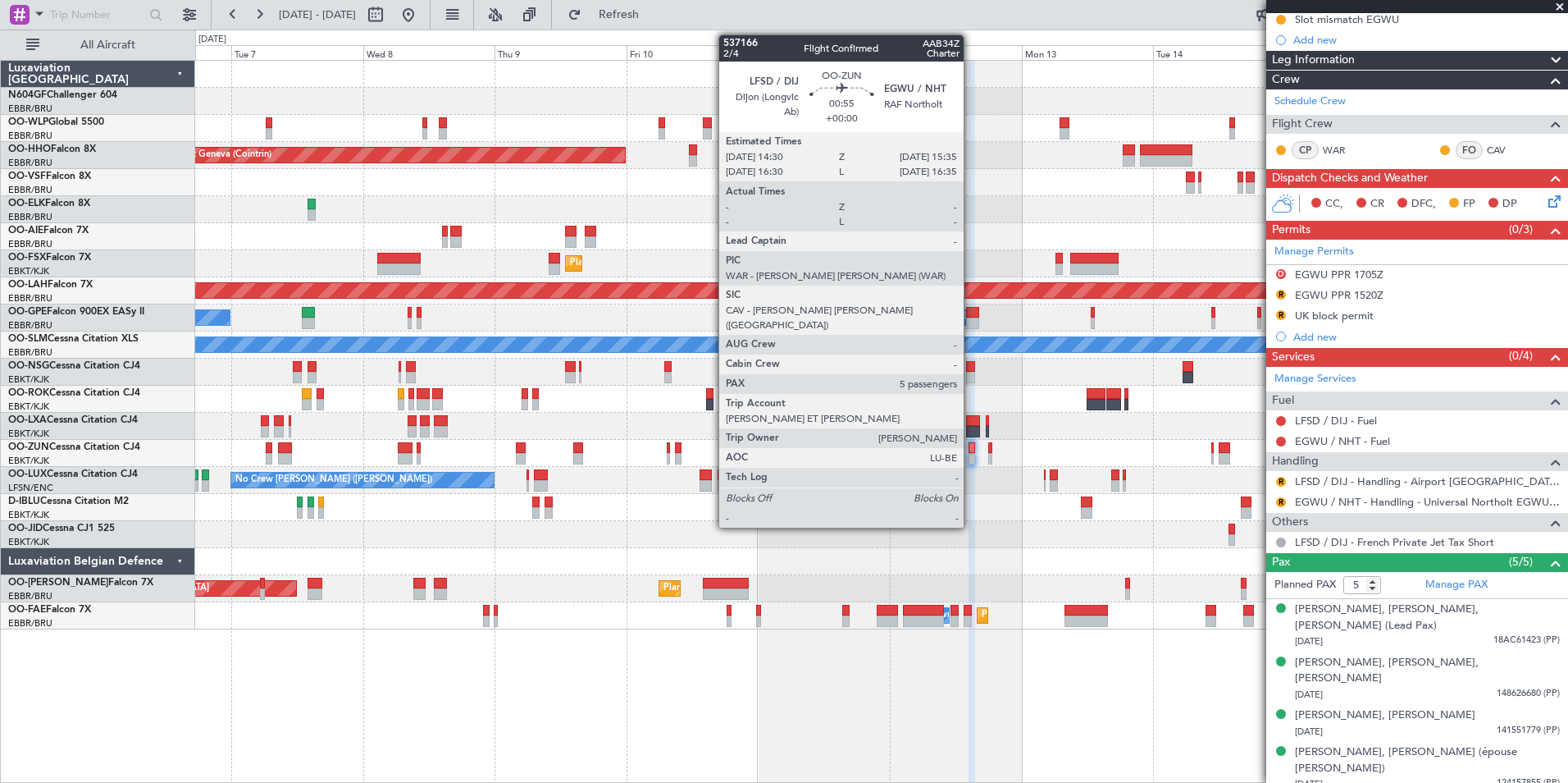
click at [971, 448] on div at bounding box center [971, 448] width 6 height 12
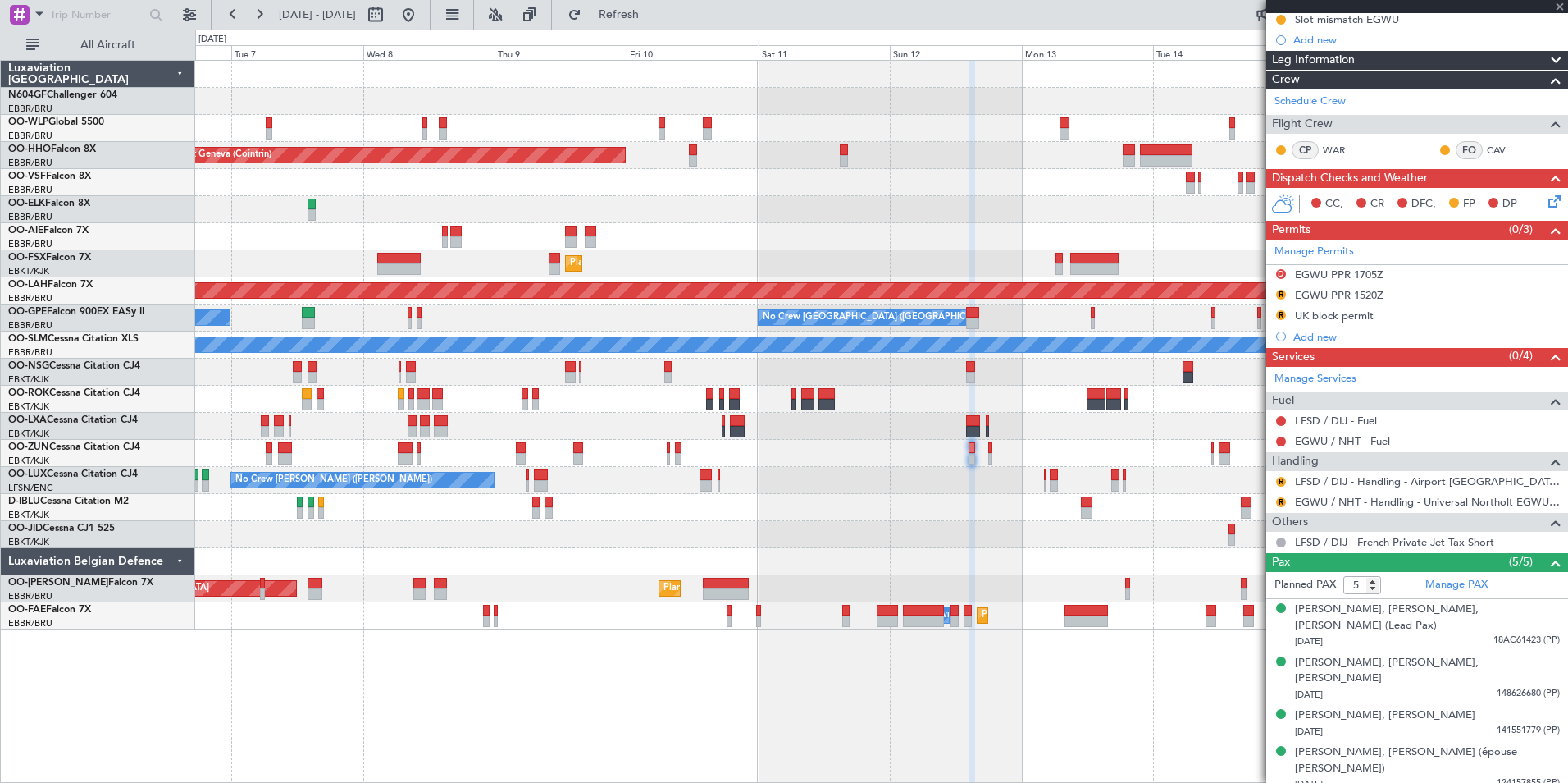
scroll to position [0, 0]
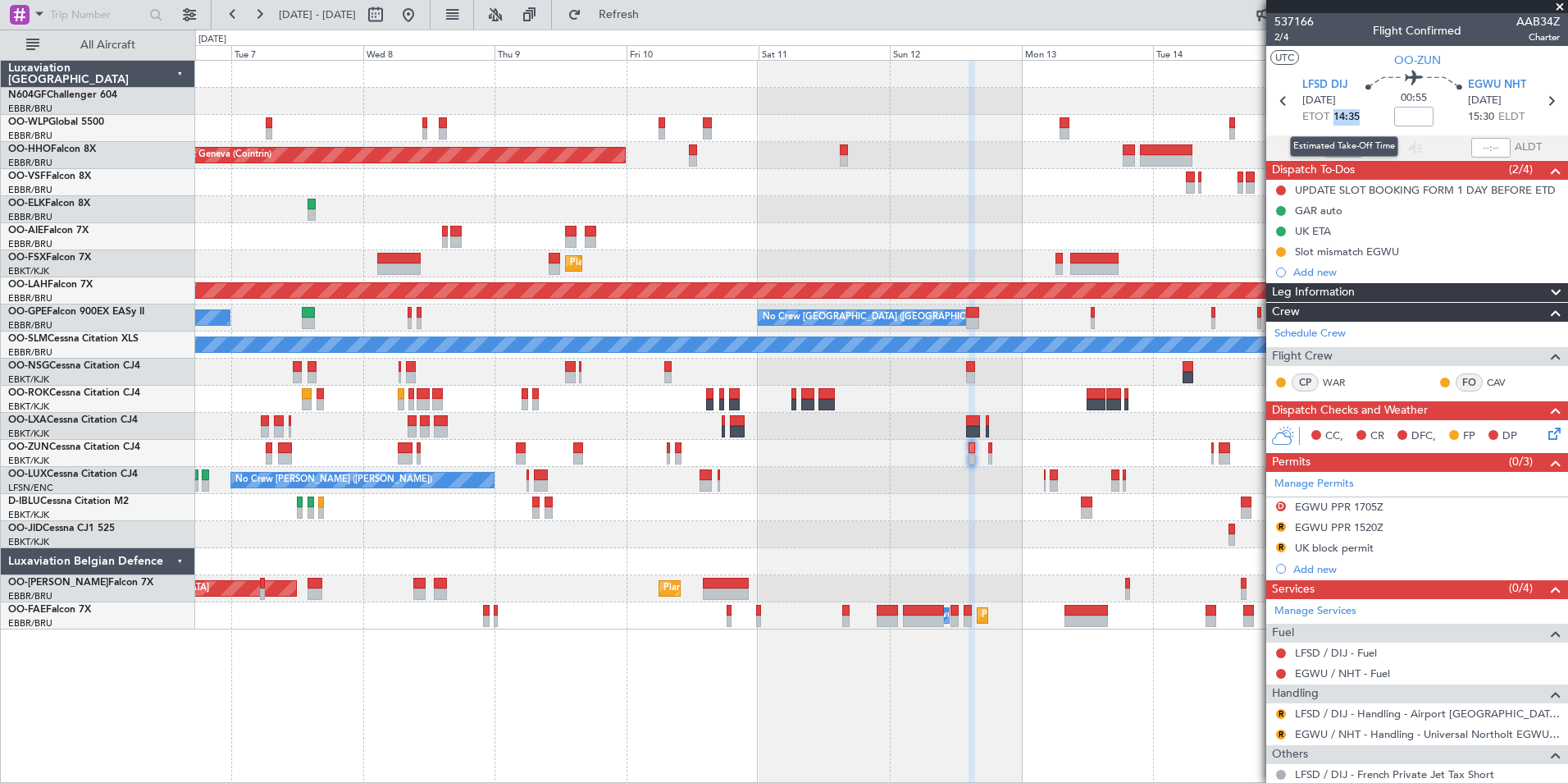
drag, startPoint x: 1357, startPoint y: 119, endPoint x: 1331, endPoint y: 121, distance: 26.1
click at [1334, 121] on span "14:35" at bounding box center [1347, 117] width 27 height 17
click at [1340, 531] on div "EGWU PPR 1520Z" at bounding box center [1339, 527] width 88 height 14
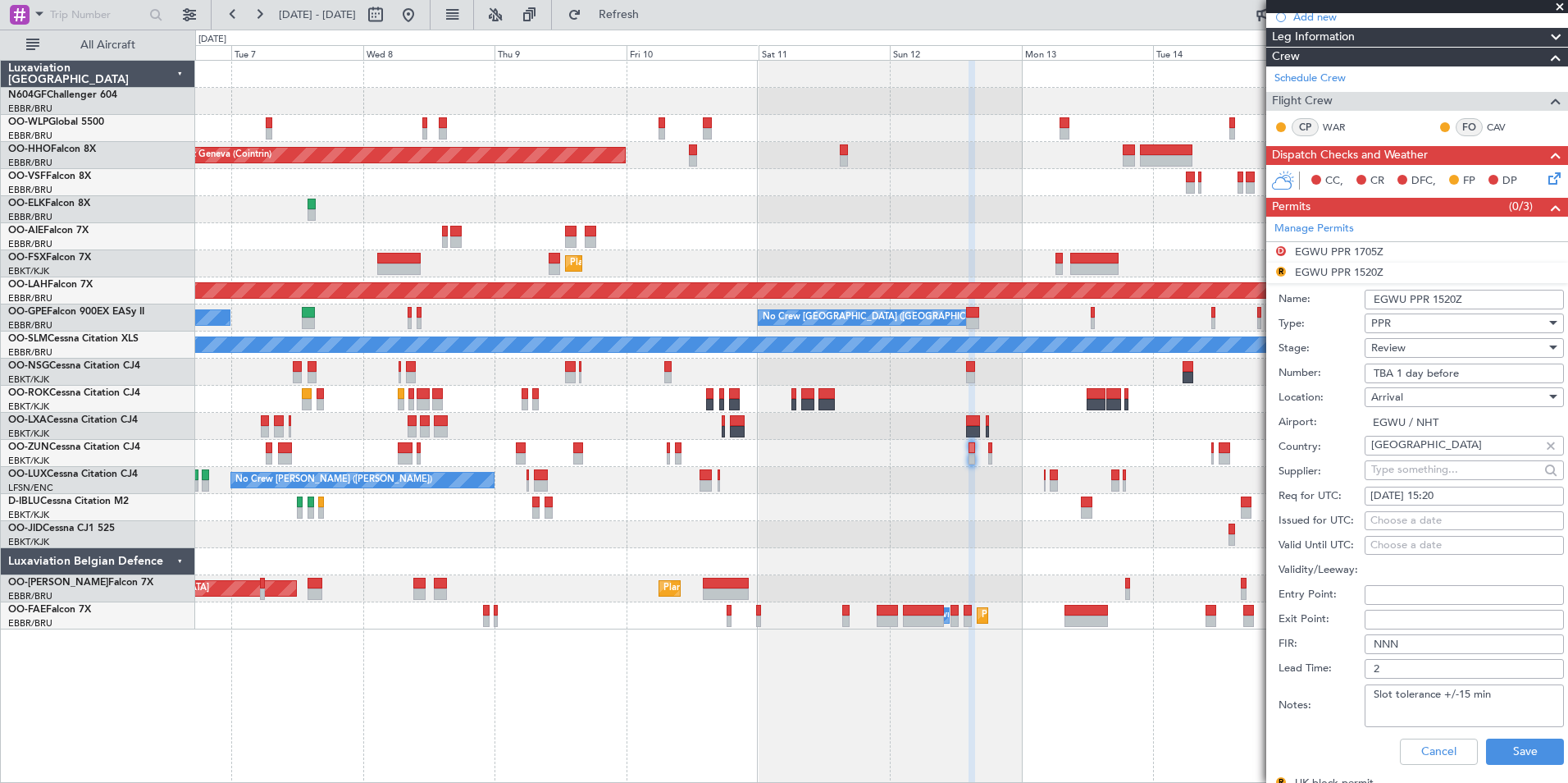
scroll to position [263, 0]
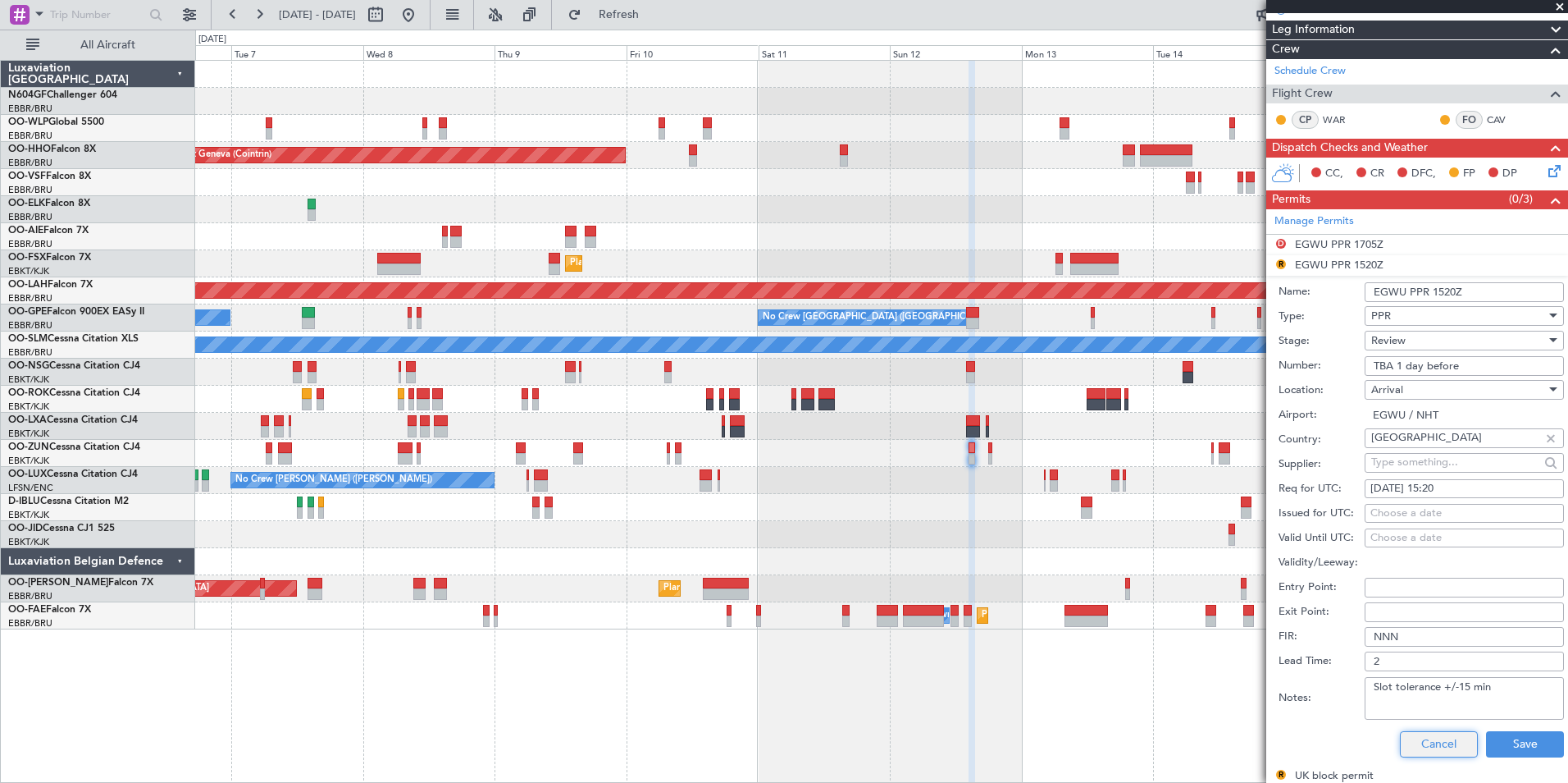
click at [1400, 741] on button "Cancel" at bounding box center [1439, 744] width 78 height 27
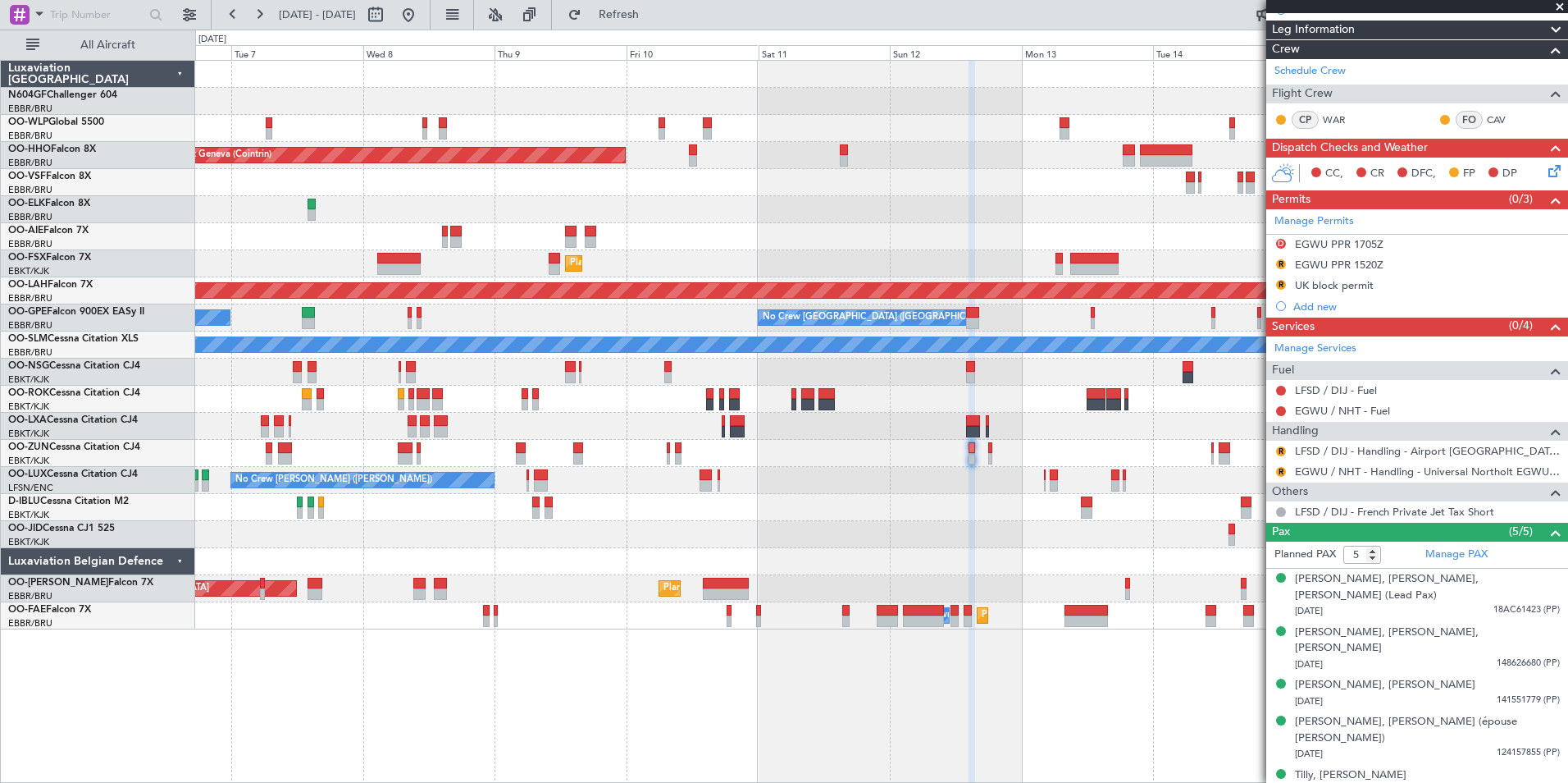
scroll to position [232, 0]
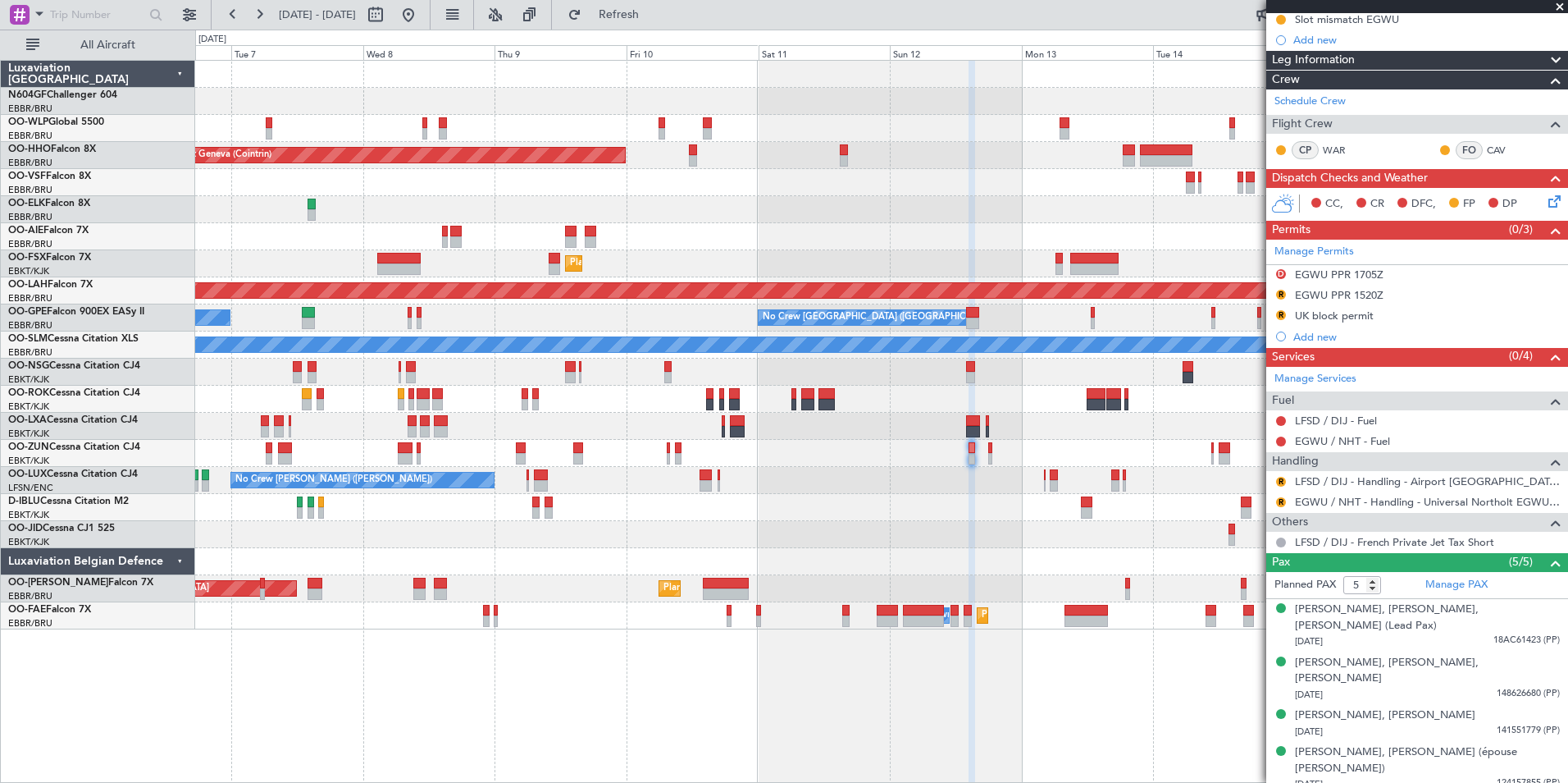
click at [1185, 682] on div "Planned Maint Geneva (Cointrin) Unplanned Maint London (Farnborough) Planned Ma…" at bounding box center [882, 421] width 1373 height 723
click at [923, 607] on div "Planned Maint Melsbroek Air Base Owner Melsbroek Air Base Planned Maint Brussel…" at bounding box center [881, 616] width 1372 height 27
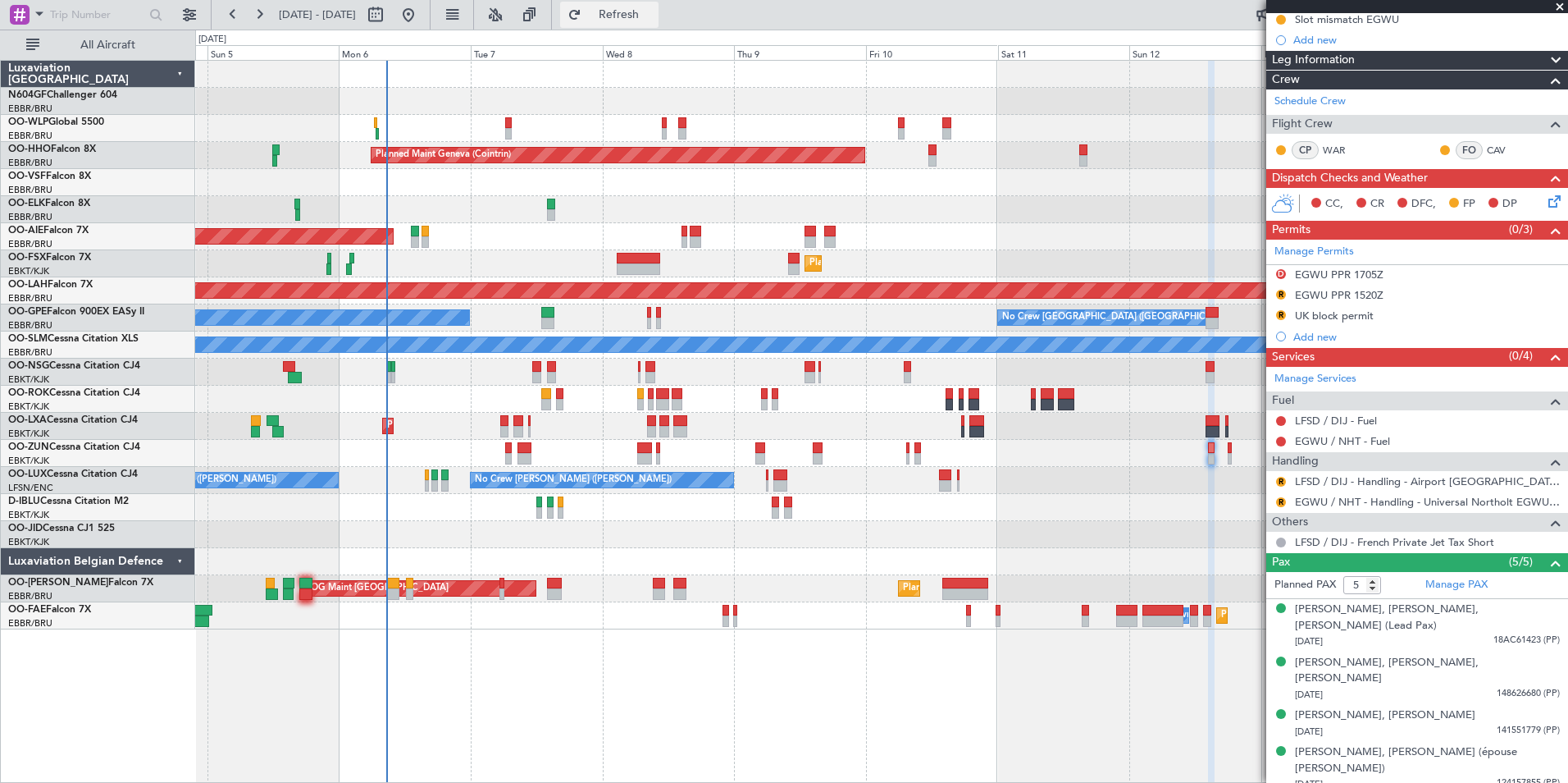
click at [654, 19] on span "Refresh" at bounding box center [619, 14] width 69 height 12
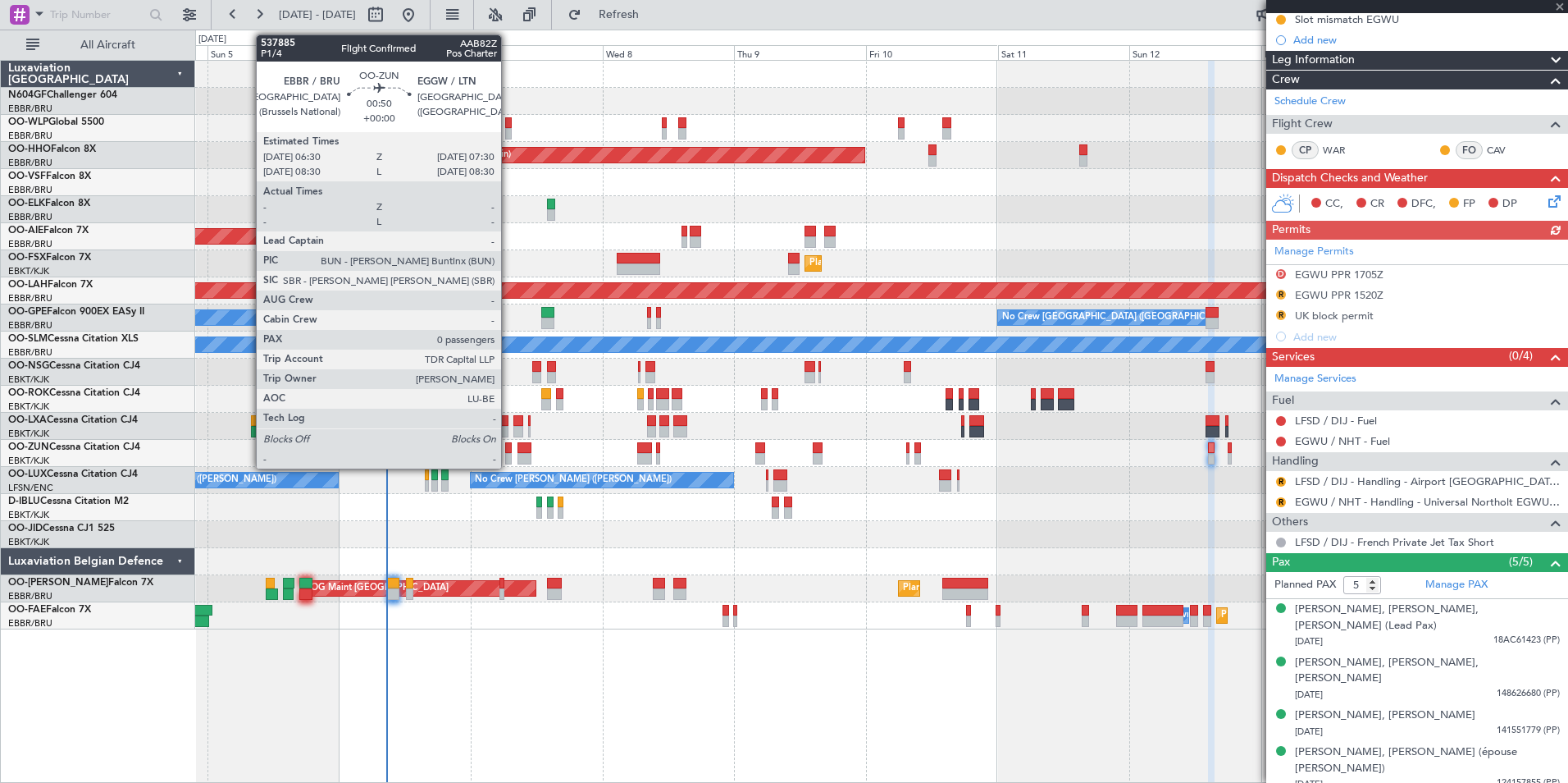
click at [509, 451] on div at bounding box center [508, 448] width 5 height 12
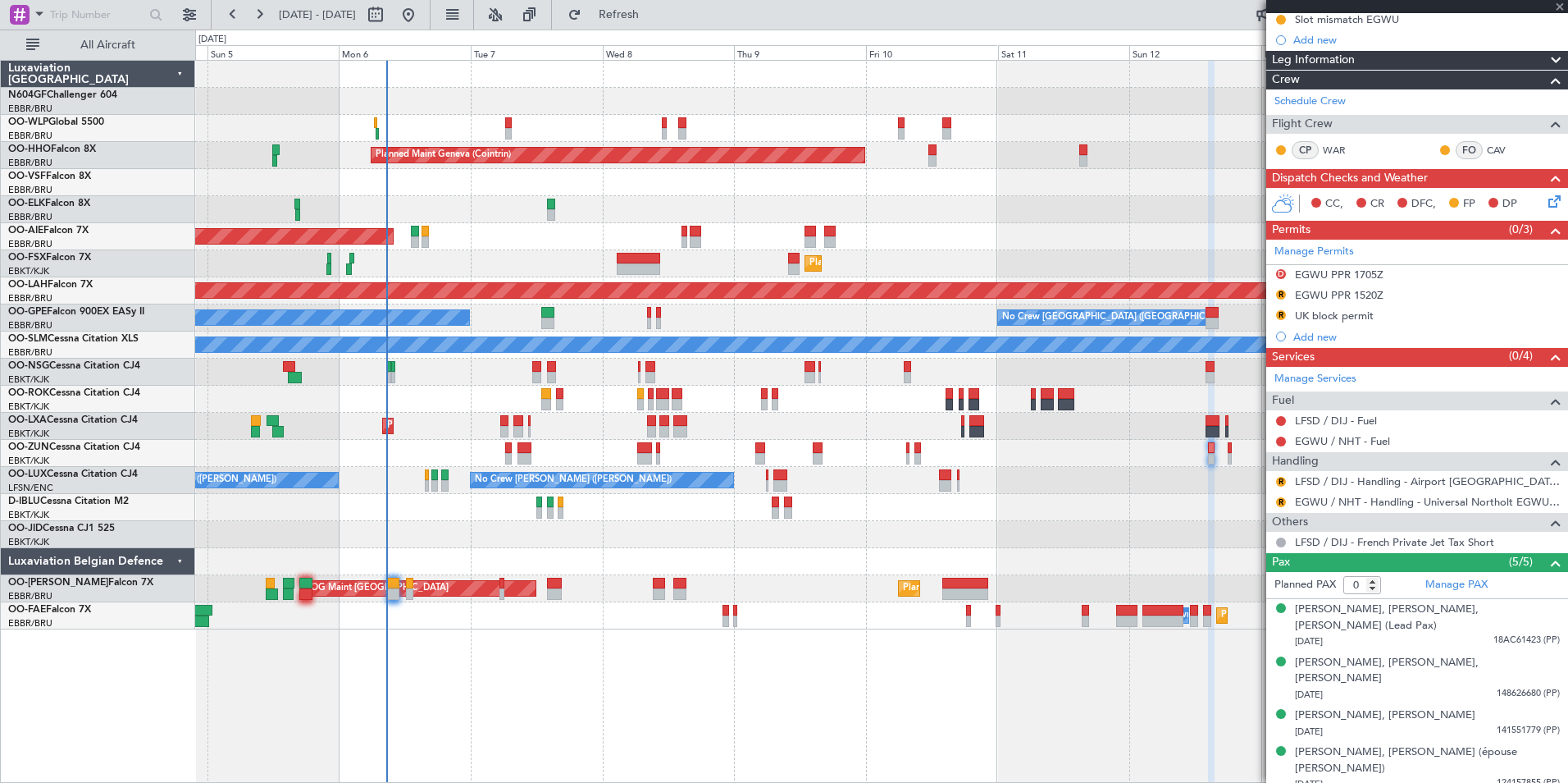
scroll to position [0, 0]
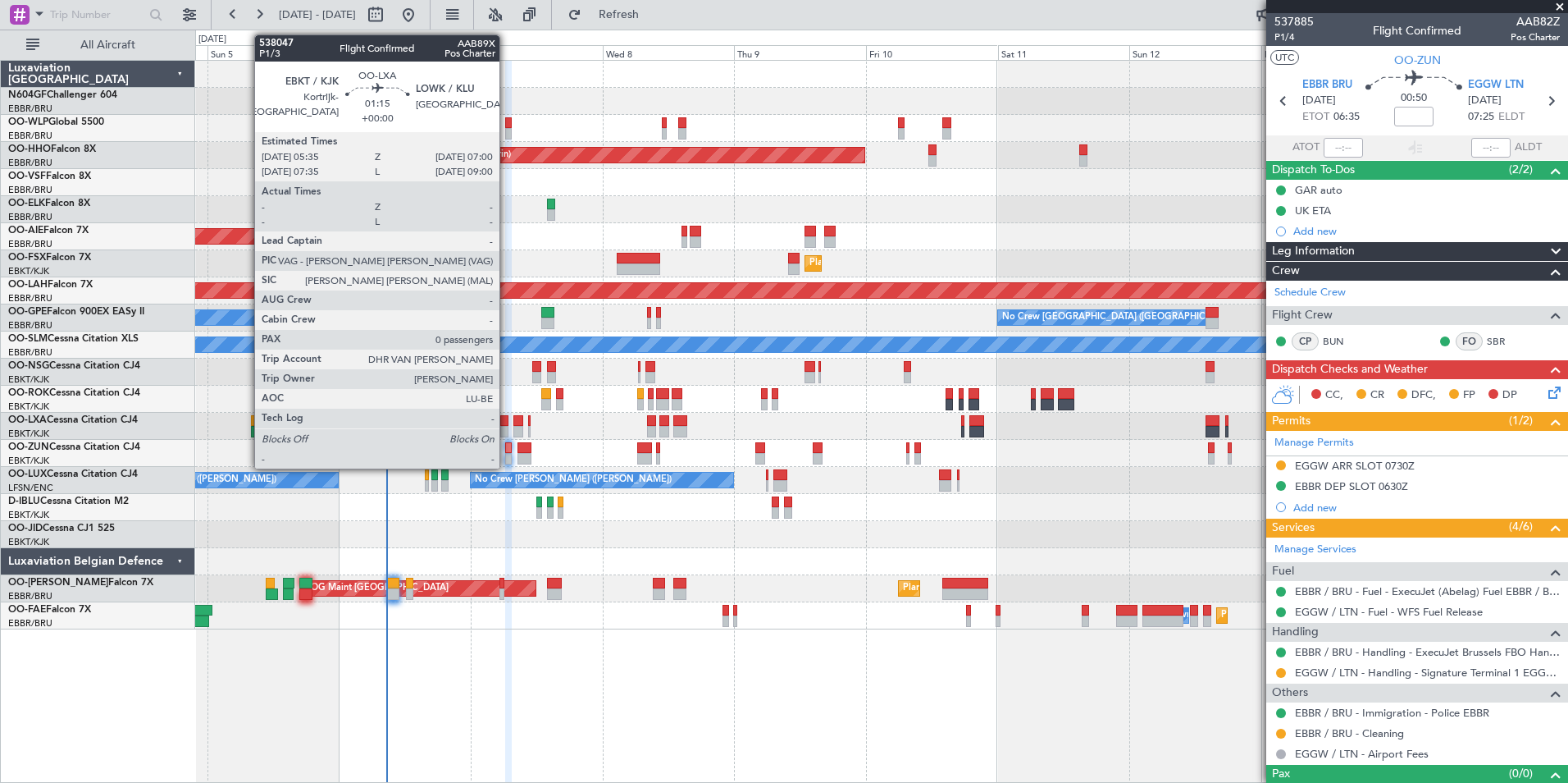
click at [507, 430] on div at bounding box center [504, 431] width 8 height 12
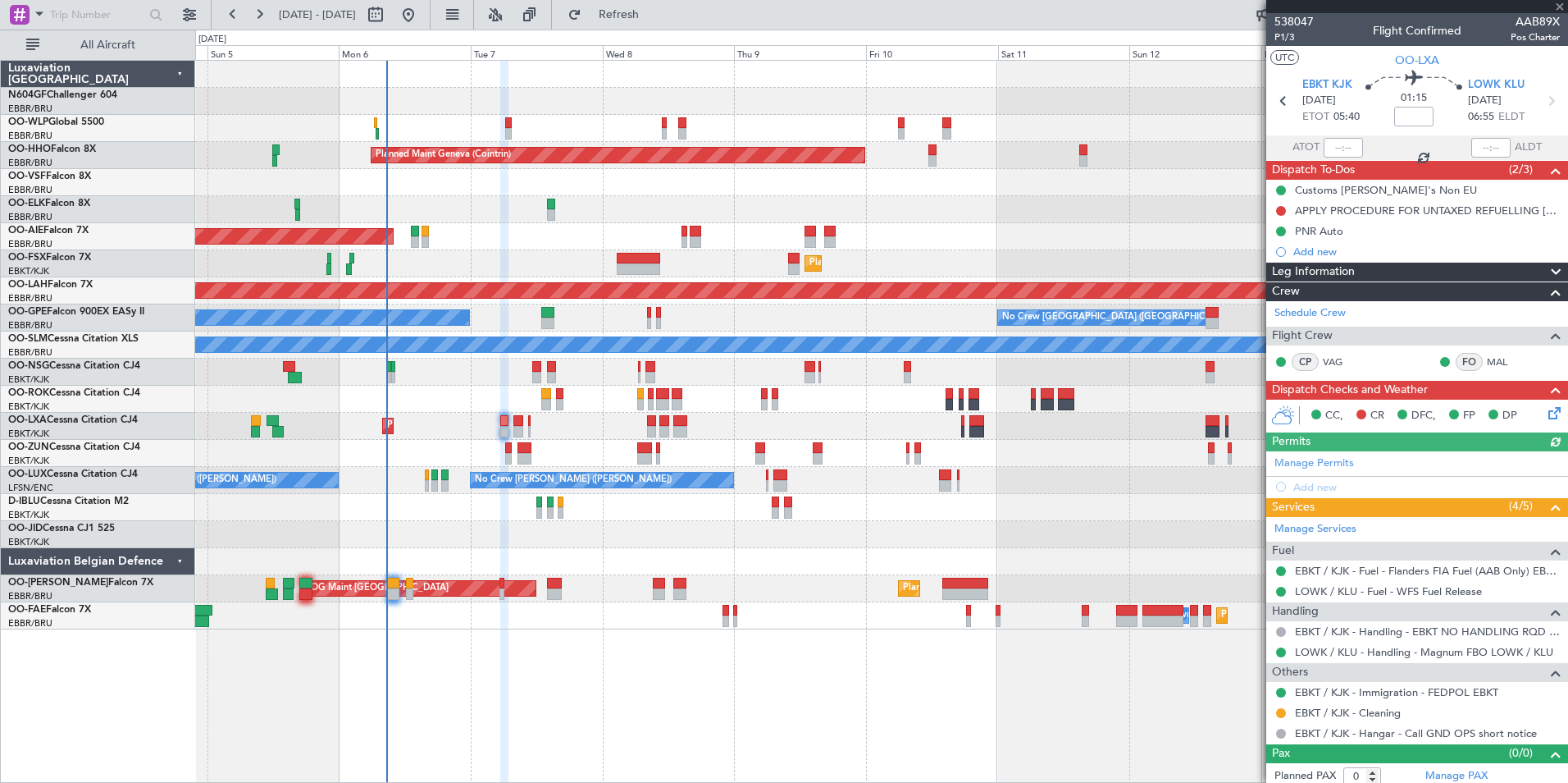
click at [1549, 412] on icon at bounding box center [1551, 410] width 13 height 13
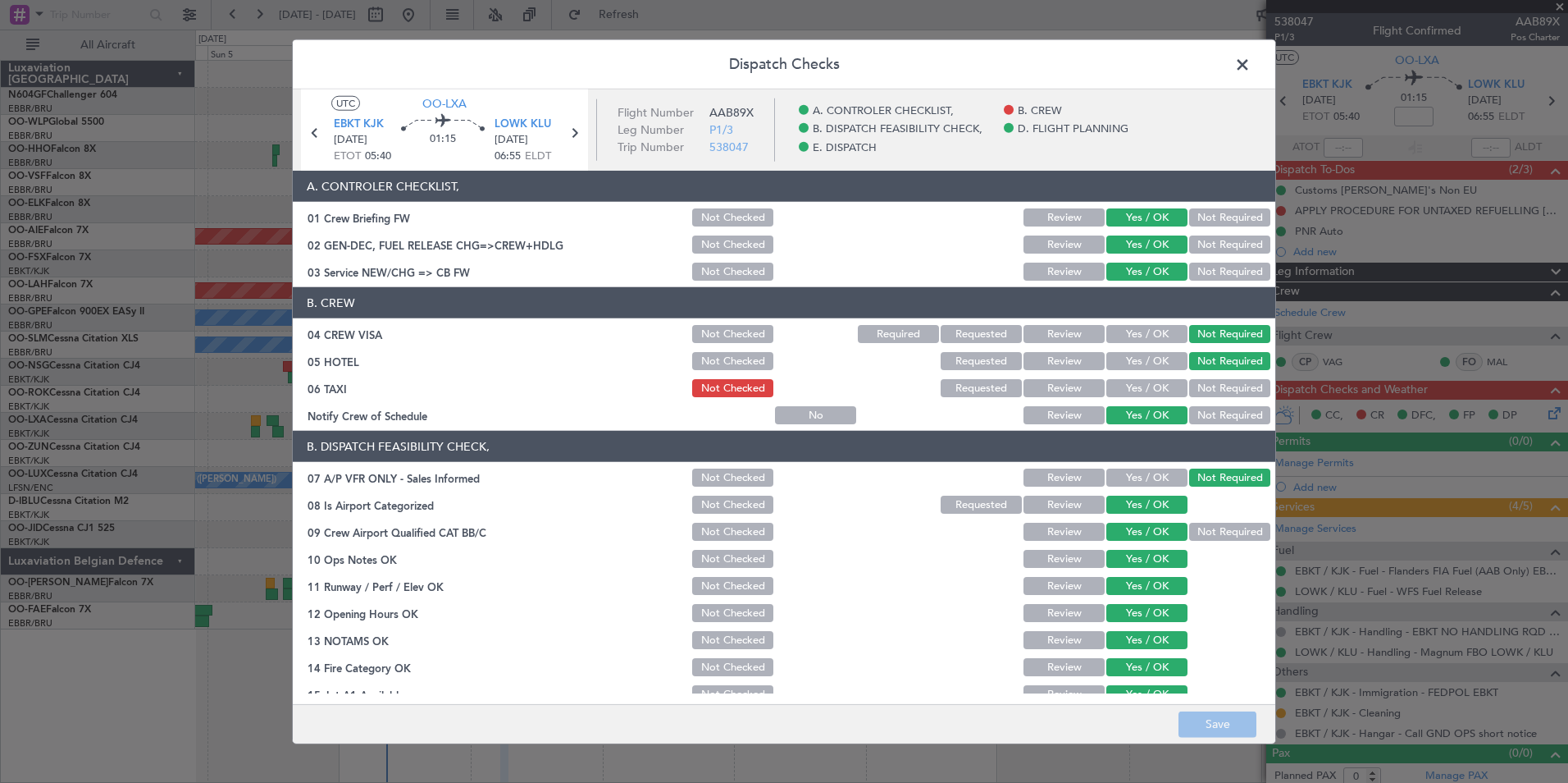
scroll to position [303, 0]
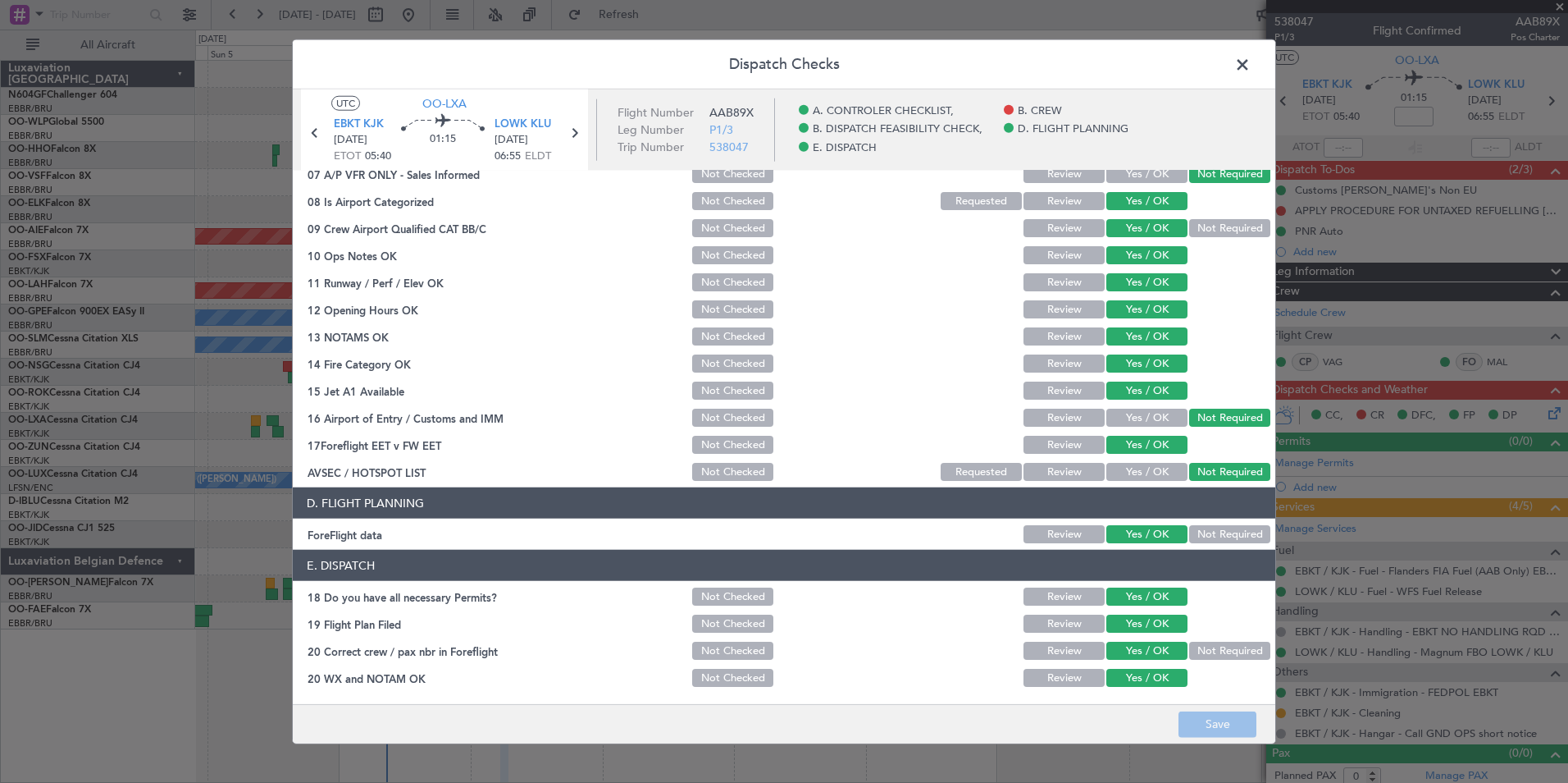
click at [1251, 65] on span at bounding box center [1251, 68] width 0 height 33
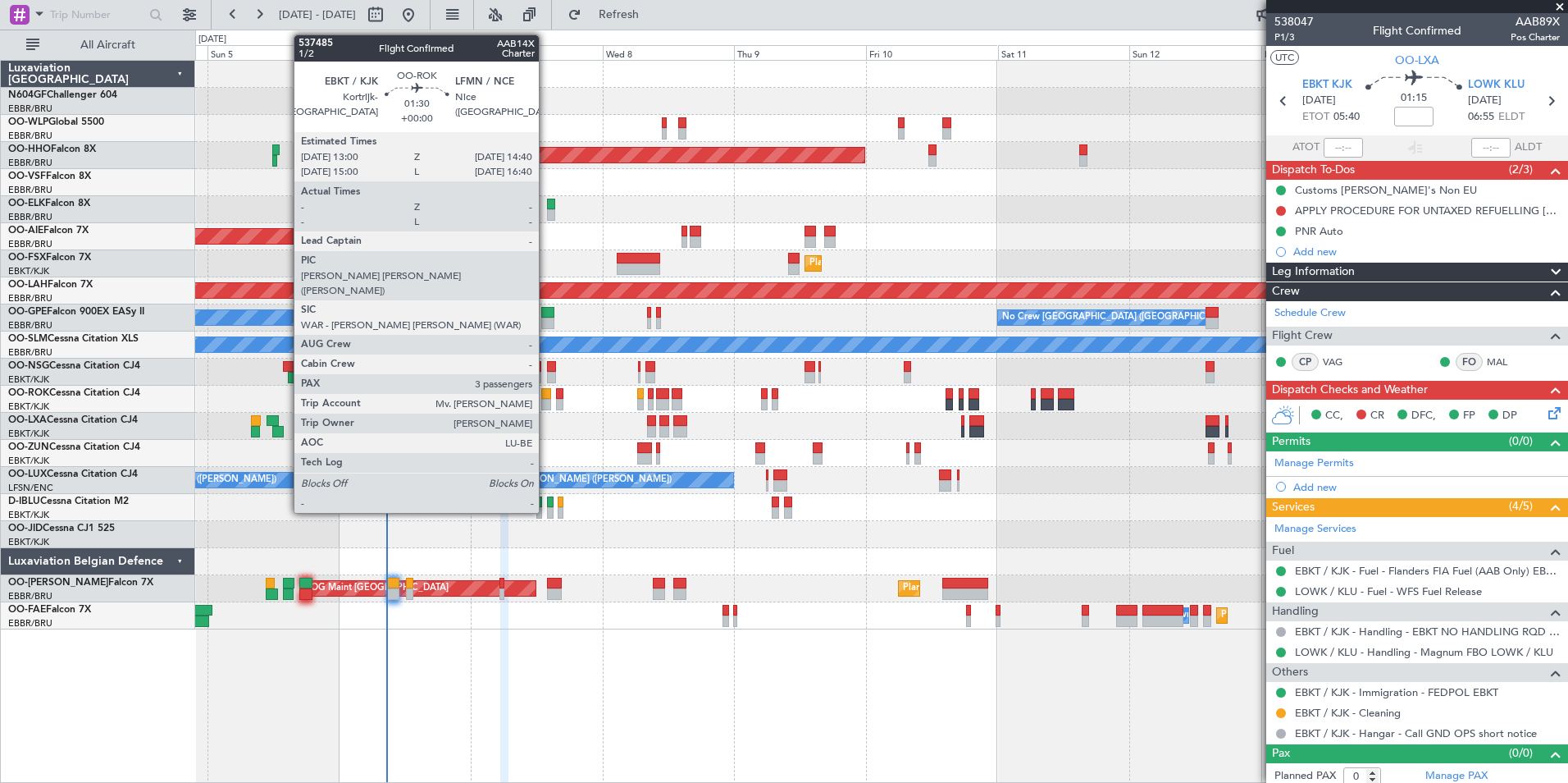
click at [547, 392] on div at bounding box center [546, 394] width 10 height 12
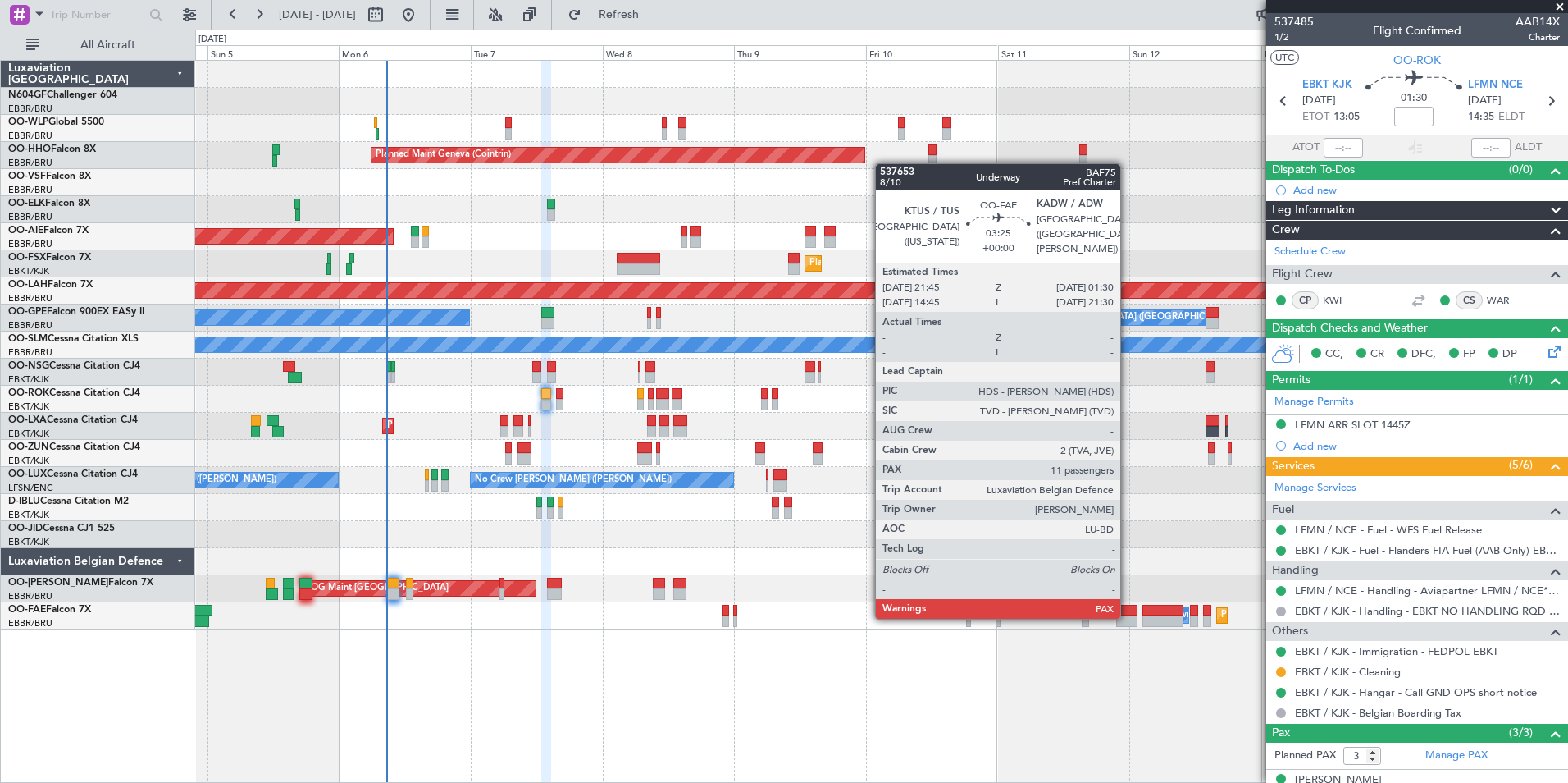
click at [1128, 617] on div at bounding box center [1127, 620] width 21 height 12
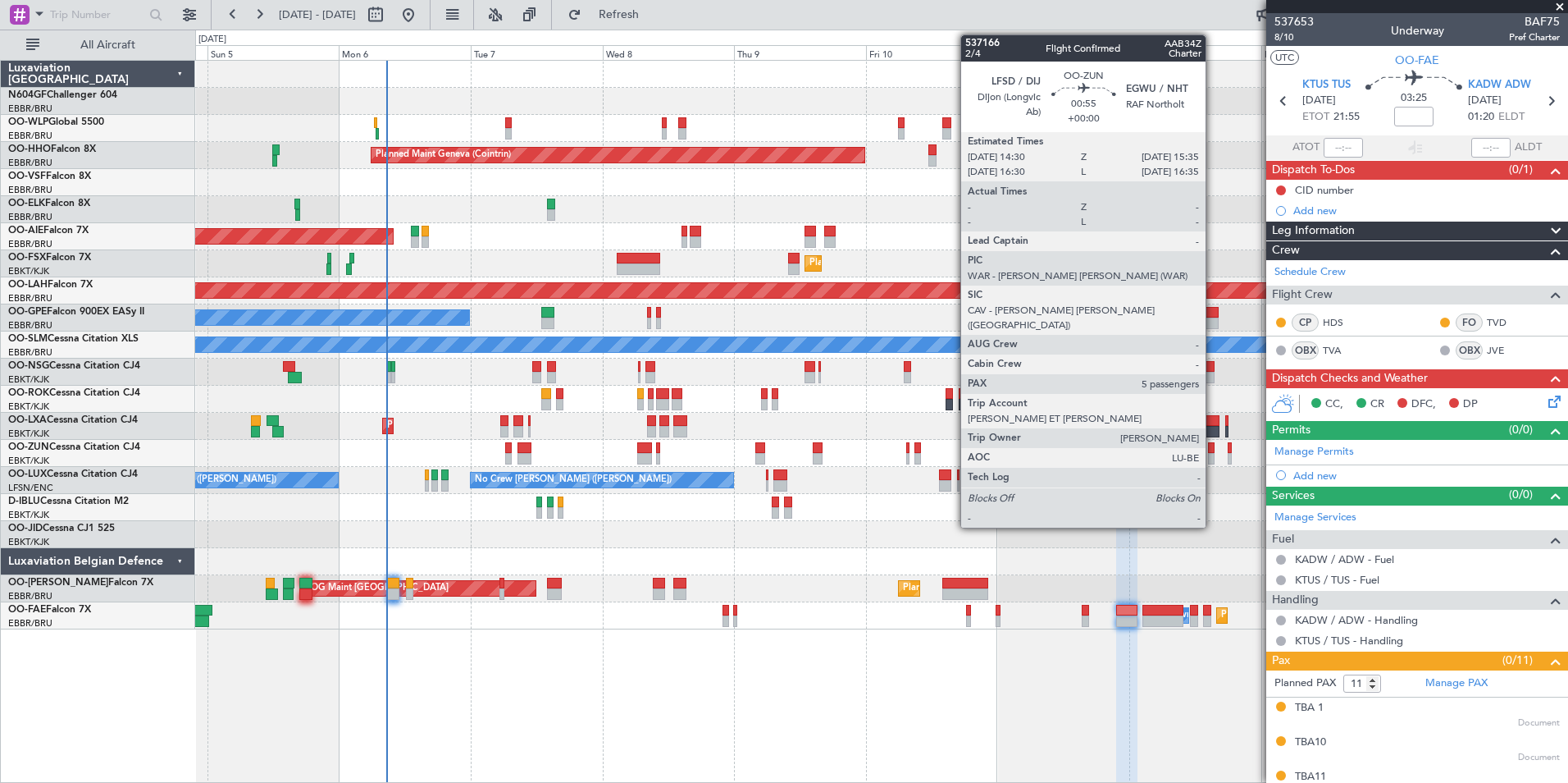
click at [1212, 449] on div at bounding box center [1211, 448] width 6 height 12
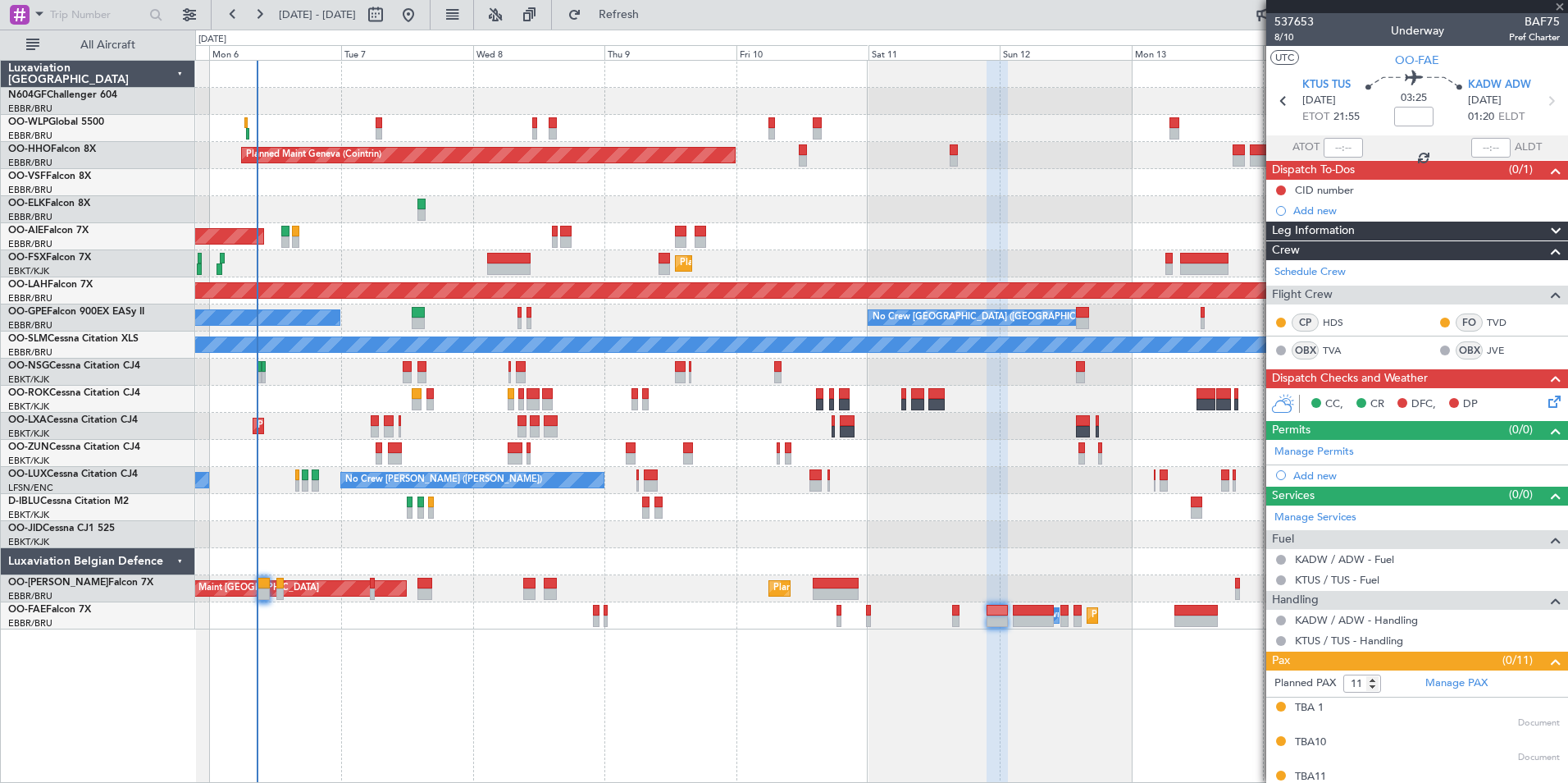
click at [1062, 466] on div at bounding box center [881, 453] width 1372 height 27
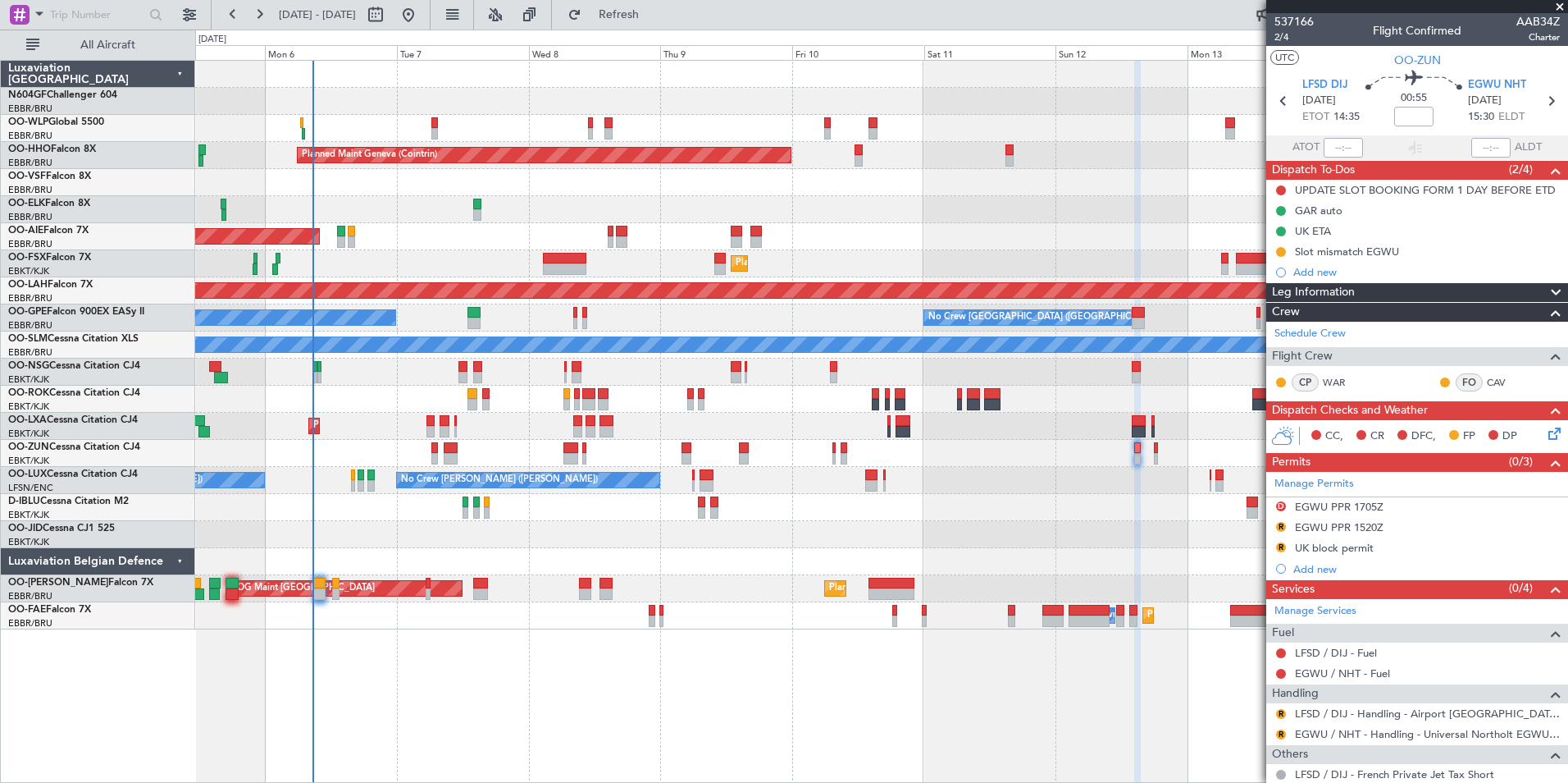
click at [1104, 475] on div "Planned Maint Geneva (Cointrin) Unplanned Maint London (Farnborough) Planned Ma…" at bounding box center [881, 345] width 1372 height 569
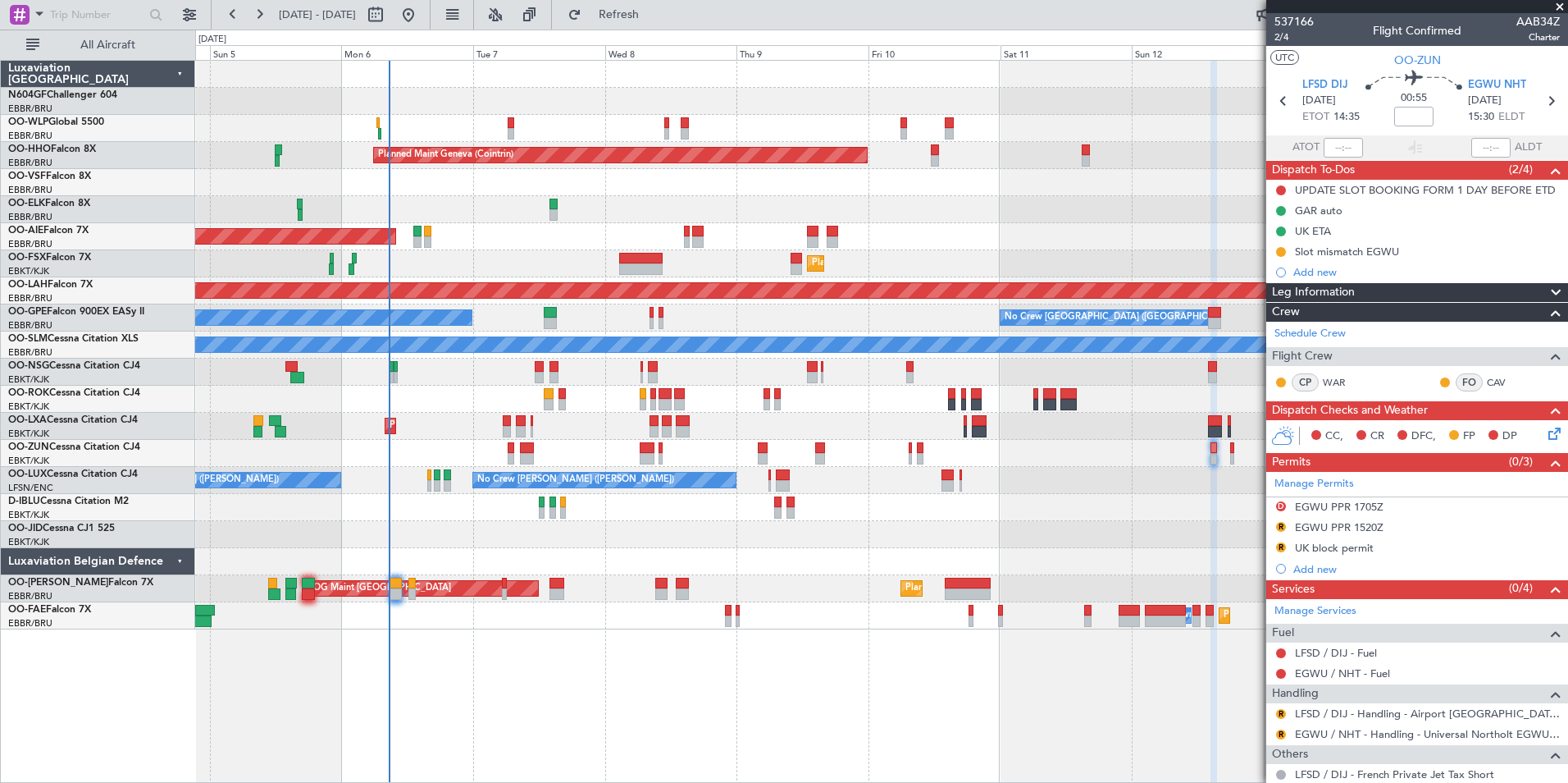
click at [781, 521] on div "Planned Maint Milan (Linate) Planned Maint Geneva (Cointrin) Unplanned Maint Lo…" at bounding box center [881, 345] width 1372 height 569
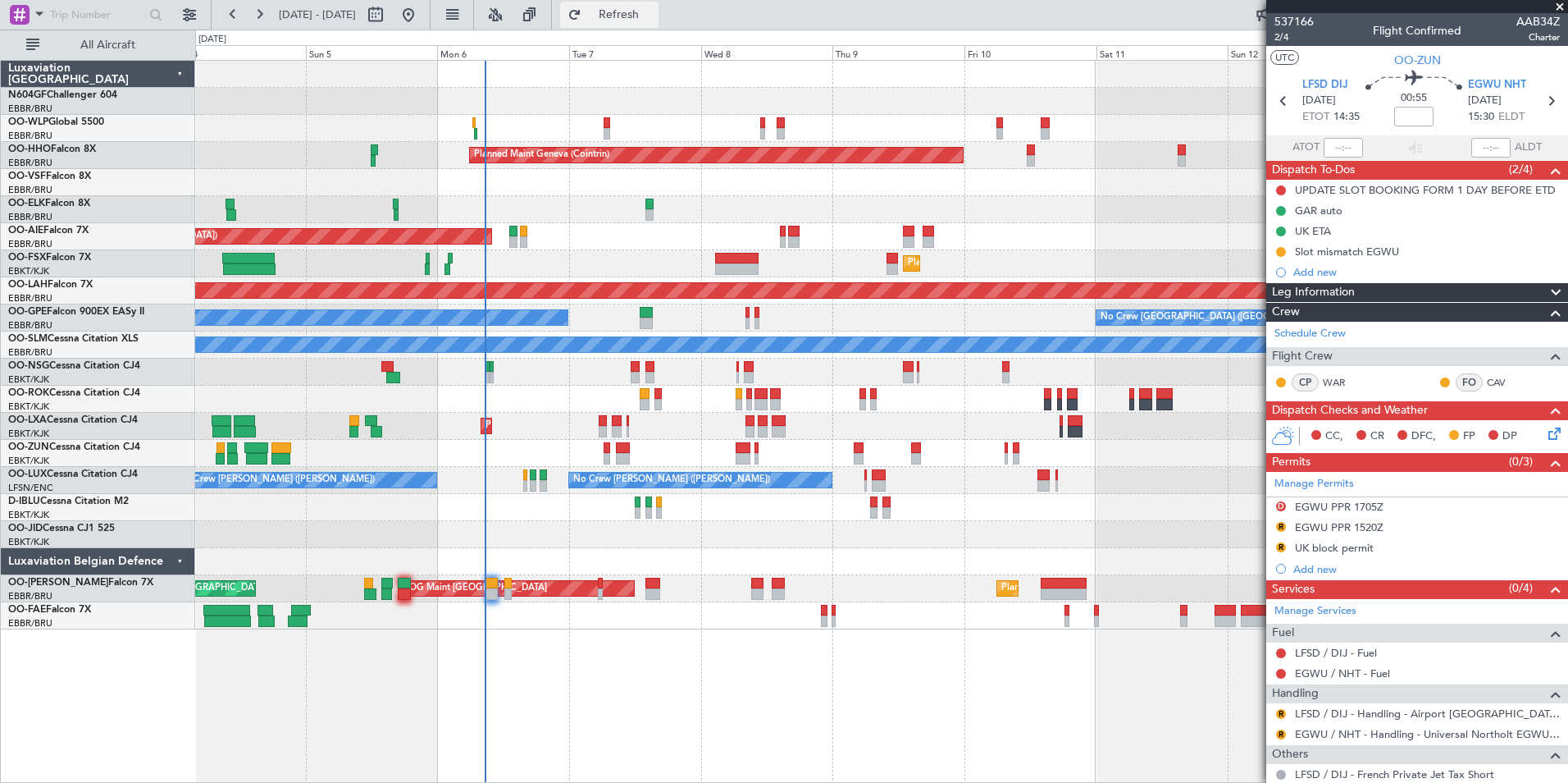
click at [647, 22] on button "Refresh" at bounding box center [608, 15] width 98 height 27
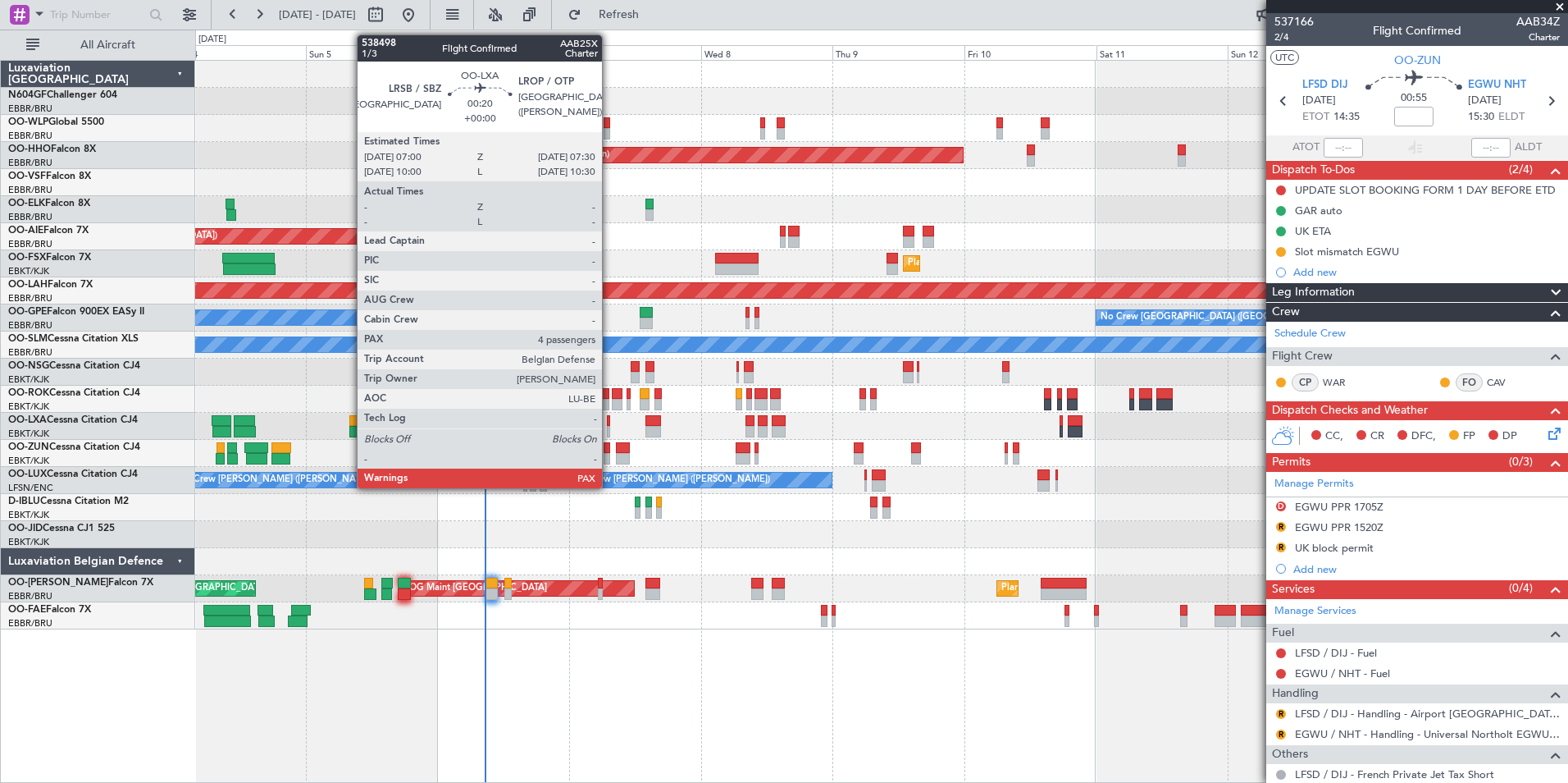
click at [609, 428] on div at bounding box center [608, 431] width 4 height 12
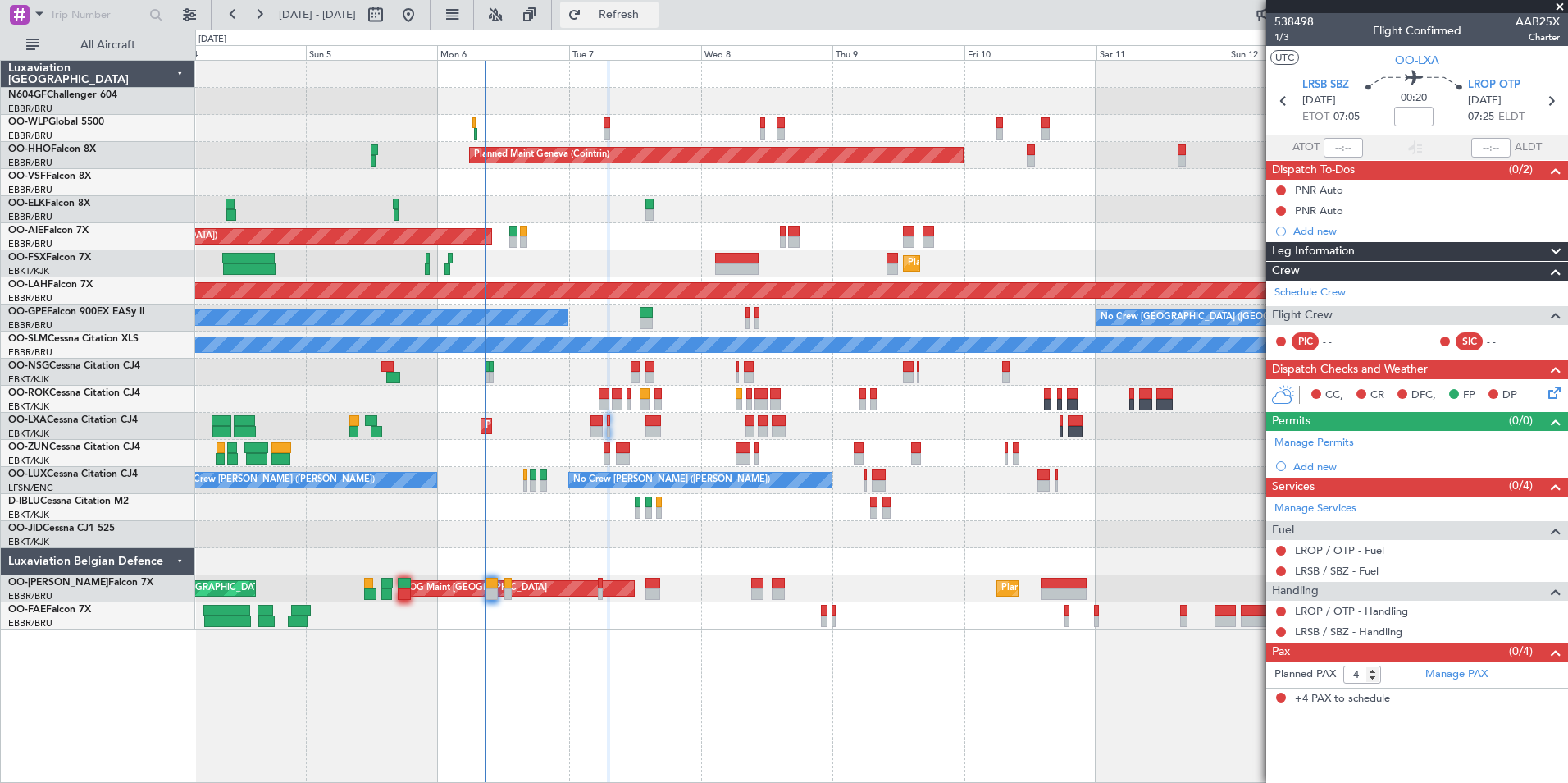
click at [651, 20] on span "Refresh" at bounding box center [619, 14] width 69 height 12
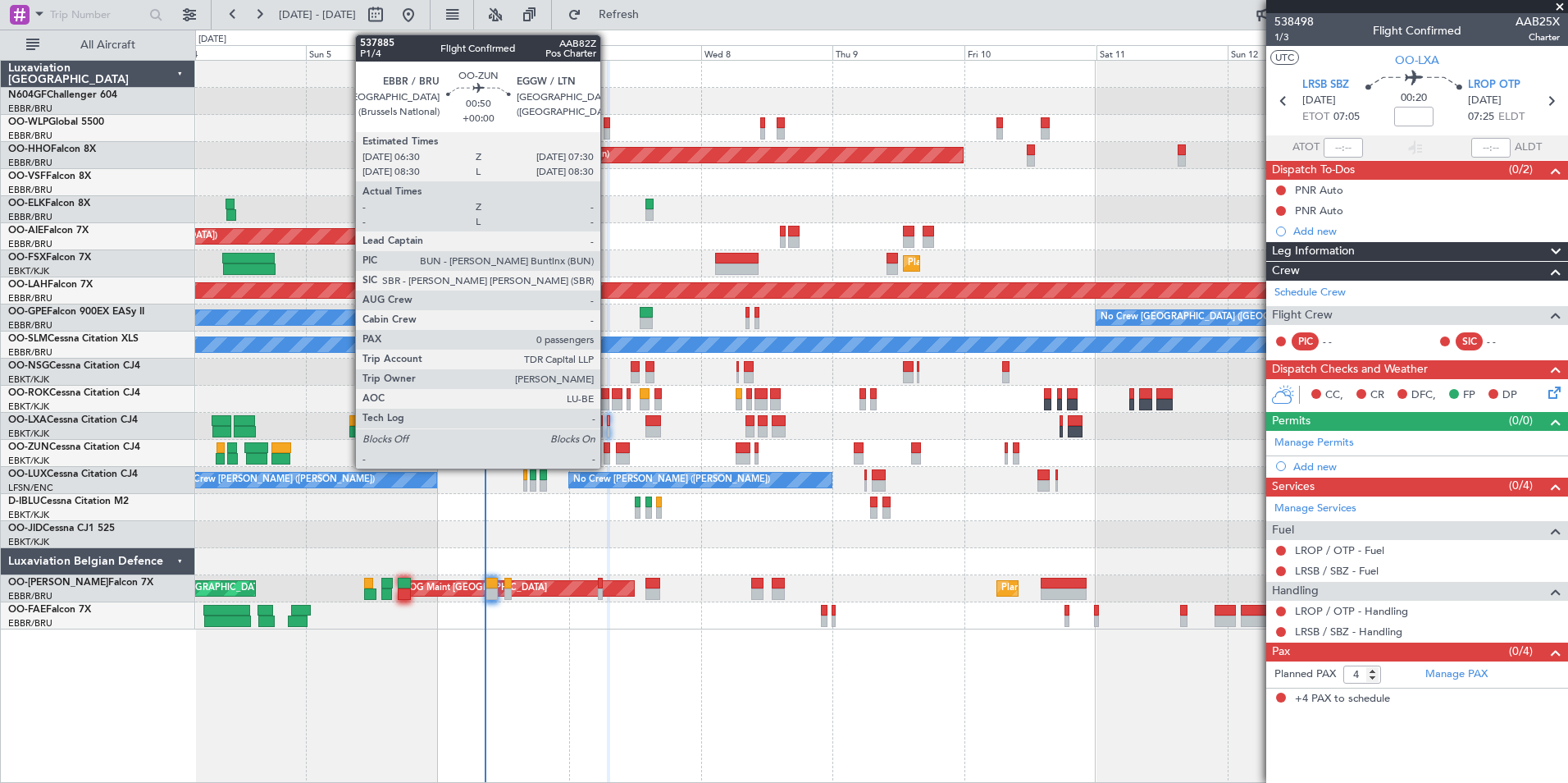
click at [608, 447] on div at bounding box center [606, 448] width 5 height 12
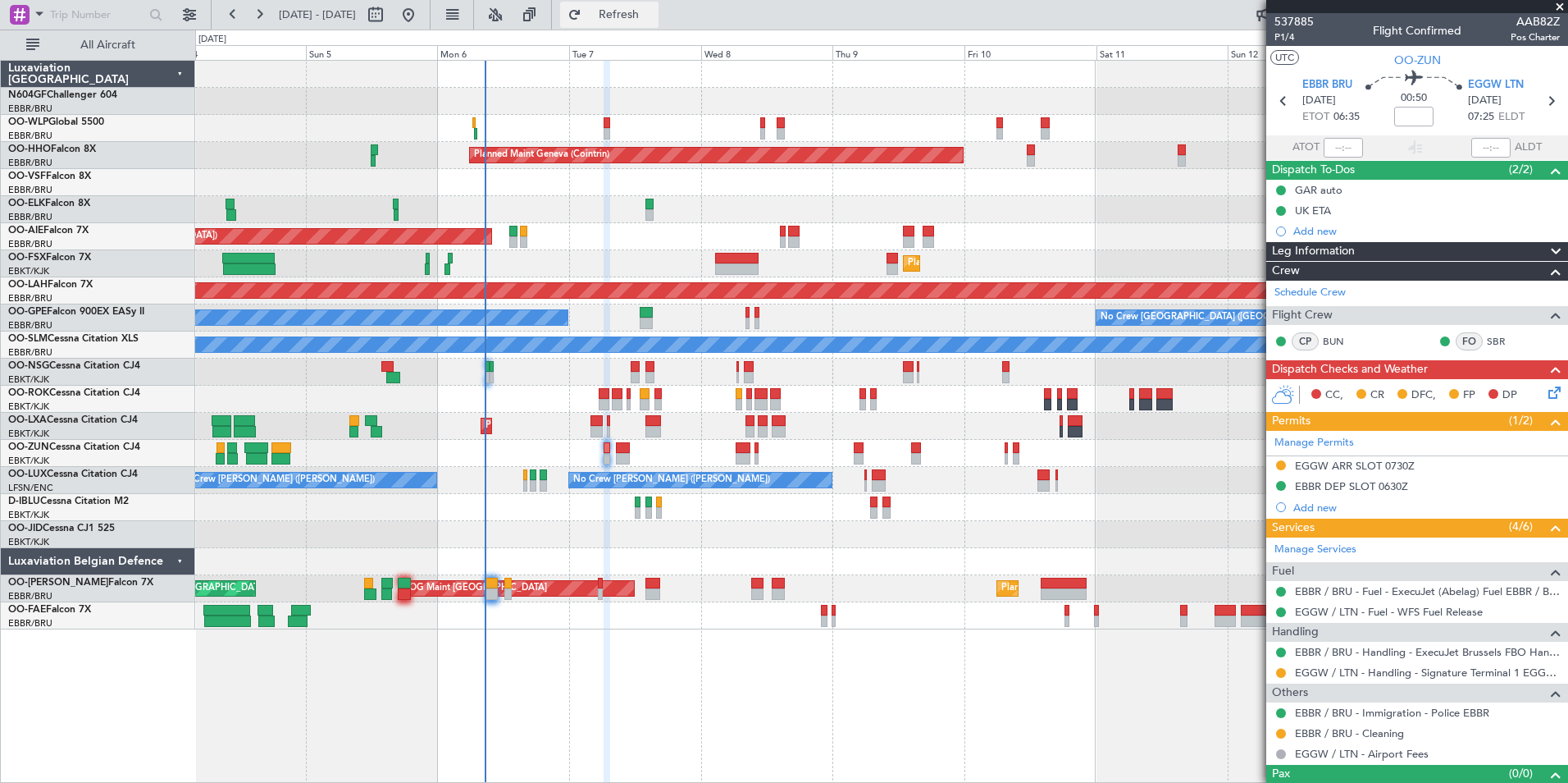
click at [654, 9] on span "Refresh" at bounding box center [619, 14] width 69 height 12
click at [659, 5] on button "Refresh" at bounding box center [608, 15] width 98 height 27
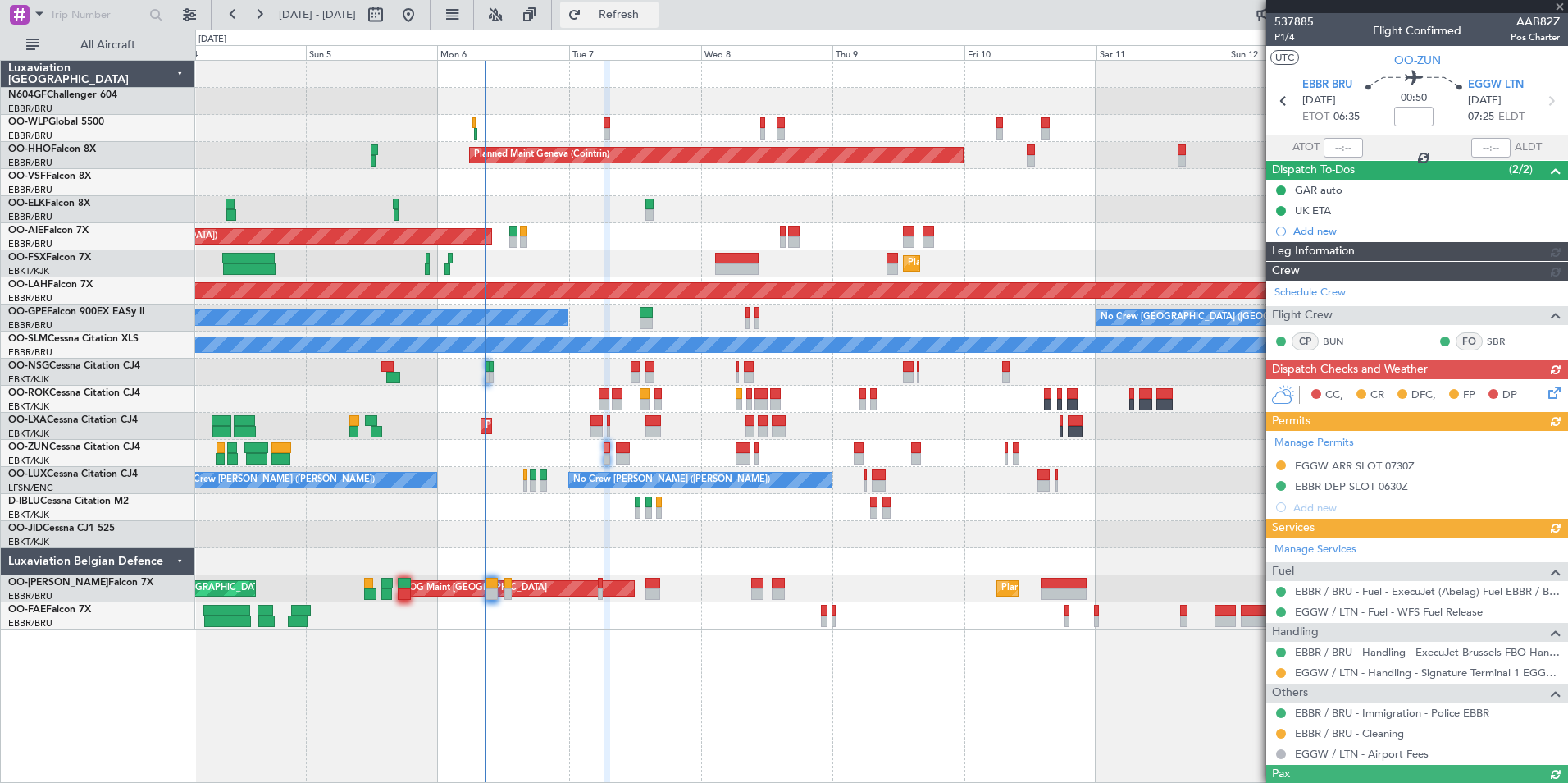
click at [659, 5] on button "Refresh" at bounding box center [608, 15] width 98 height 27
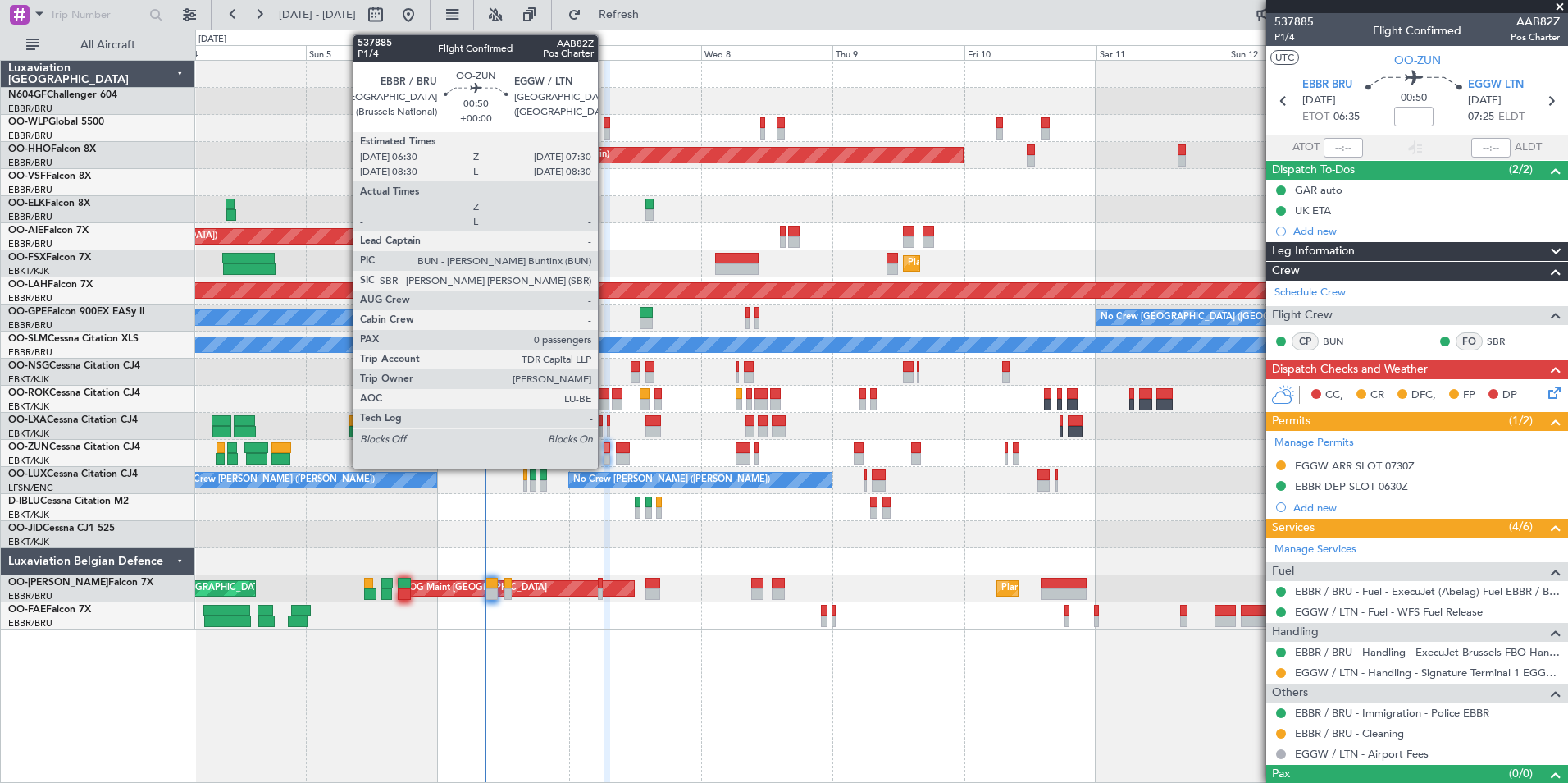
click at [605, 455] on div at bounding box center [606, 458] width 5 height 12
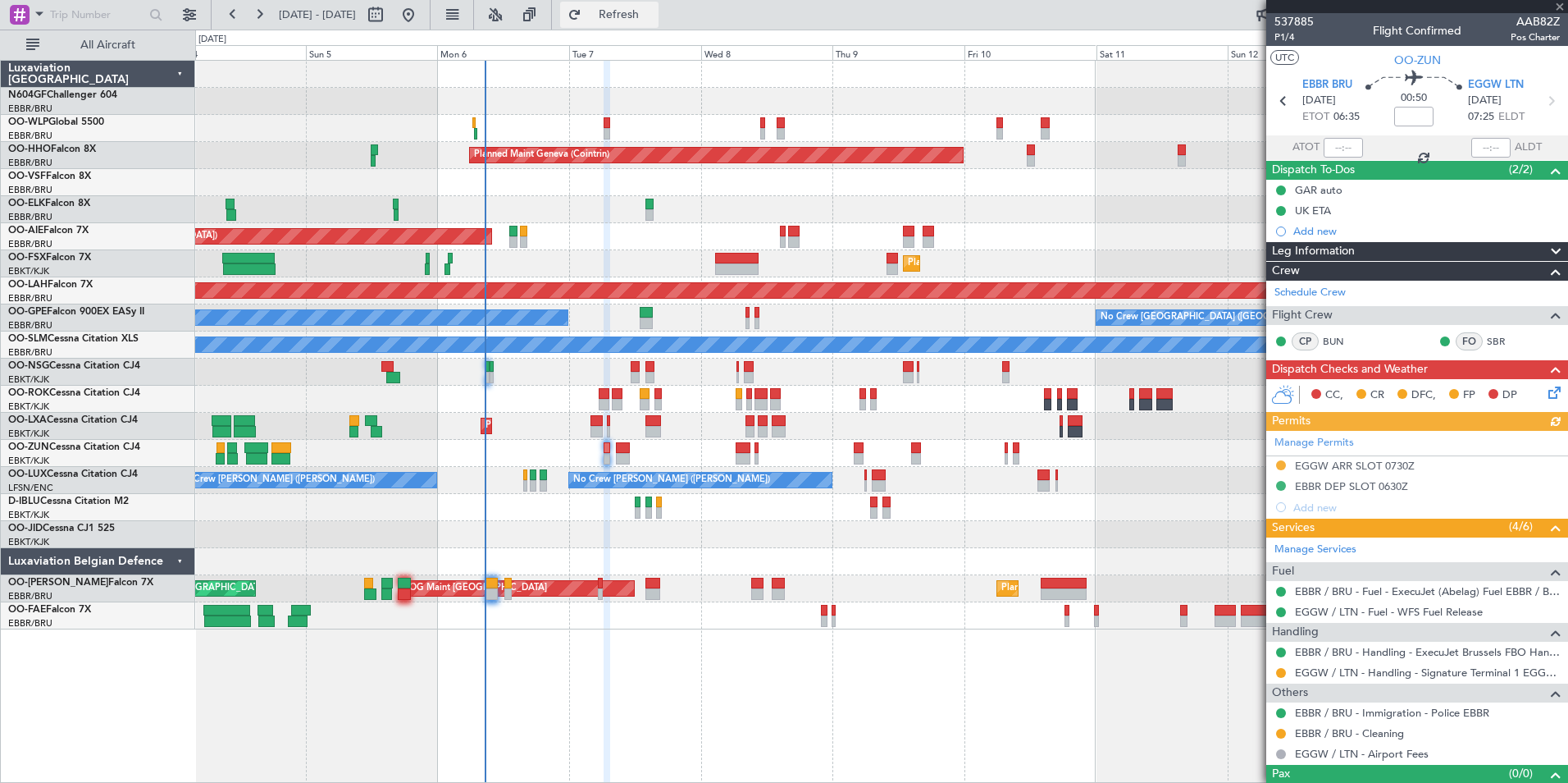
click at [639, 12] on span "Refresh" at bounding box center [619, 14] width 69 height 12
click at [639, 19] on span "Refresh" at bounding box center [619, 14] width 69 height 12
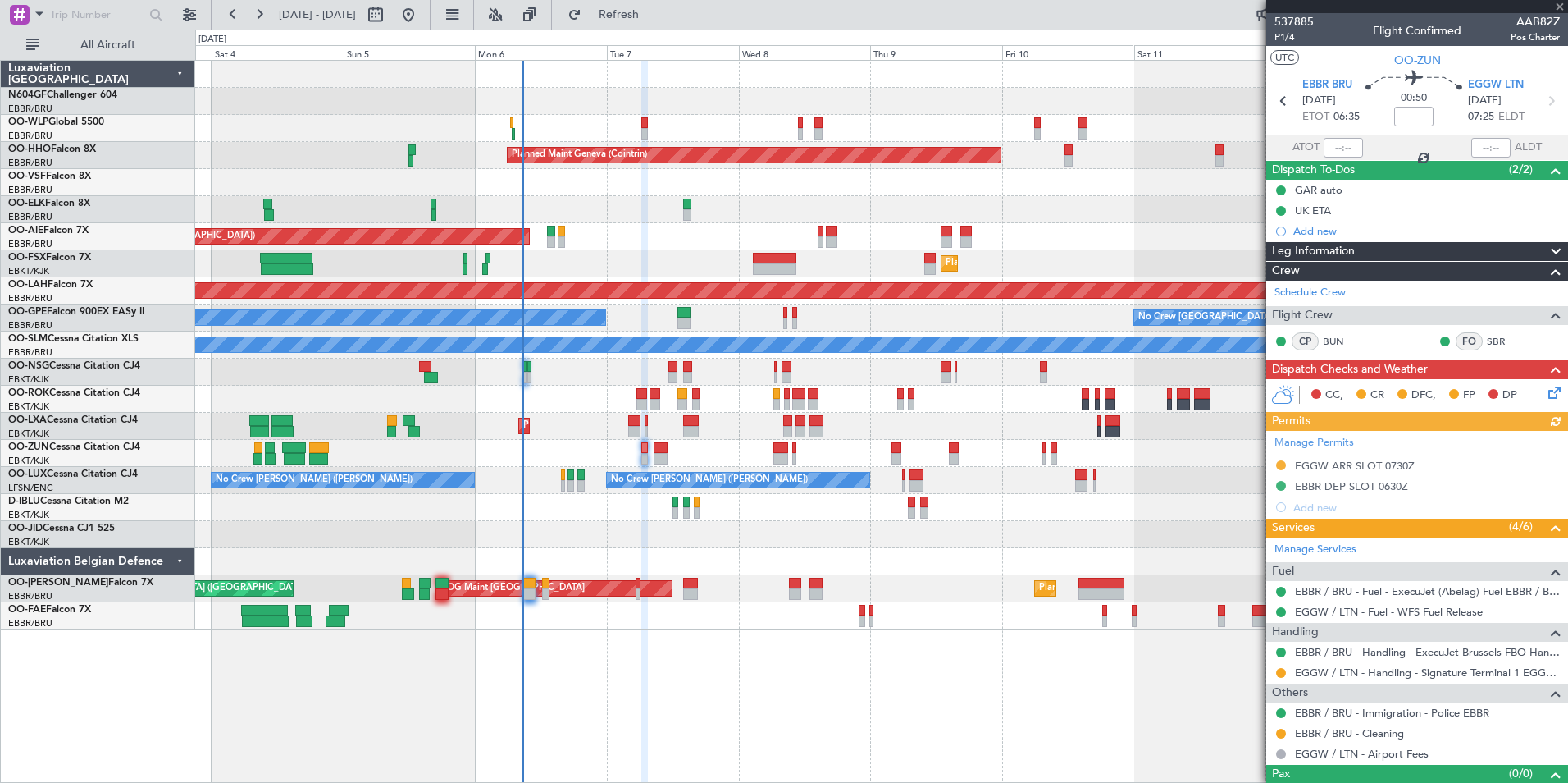
click at [730, 434] on div "Planned Maint Kortrijk-Wevelgem AOG Maint Rimini" at bounding box center [881, 426] width 1372 height 27
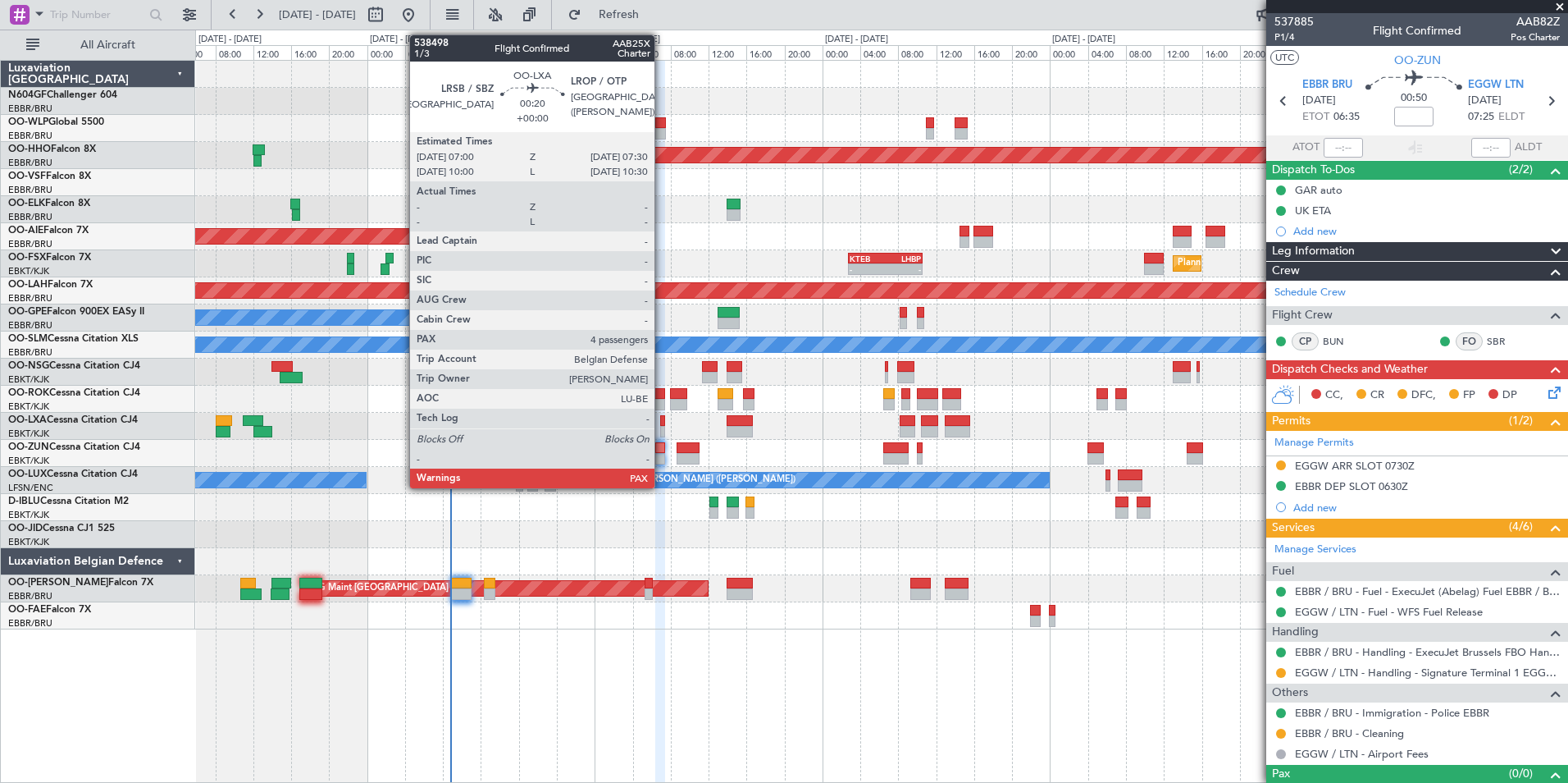
click at [662, 430] on div at bounding box center [662, 431] width 5 height 12
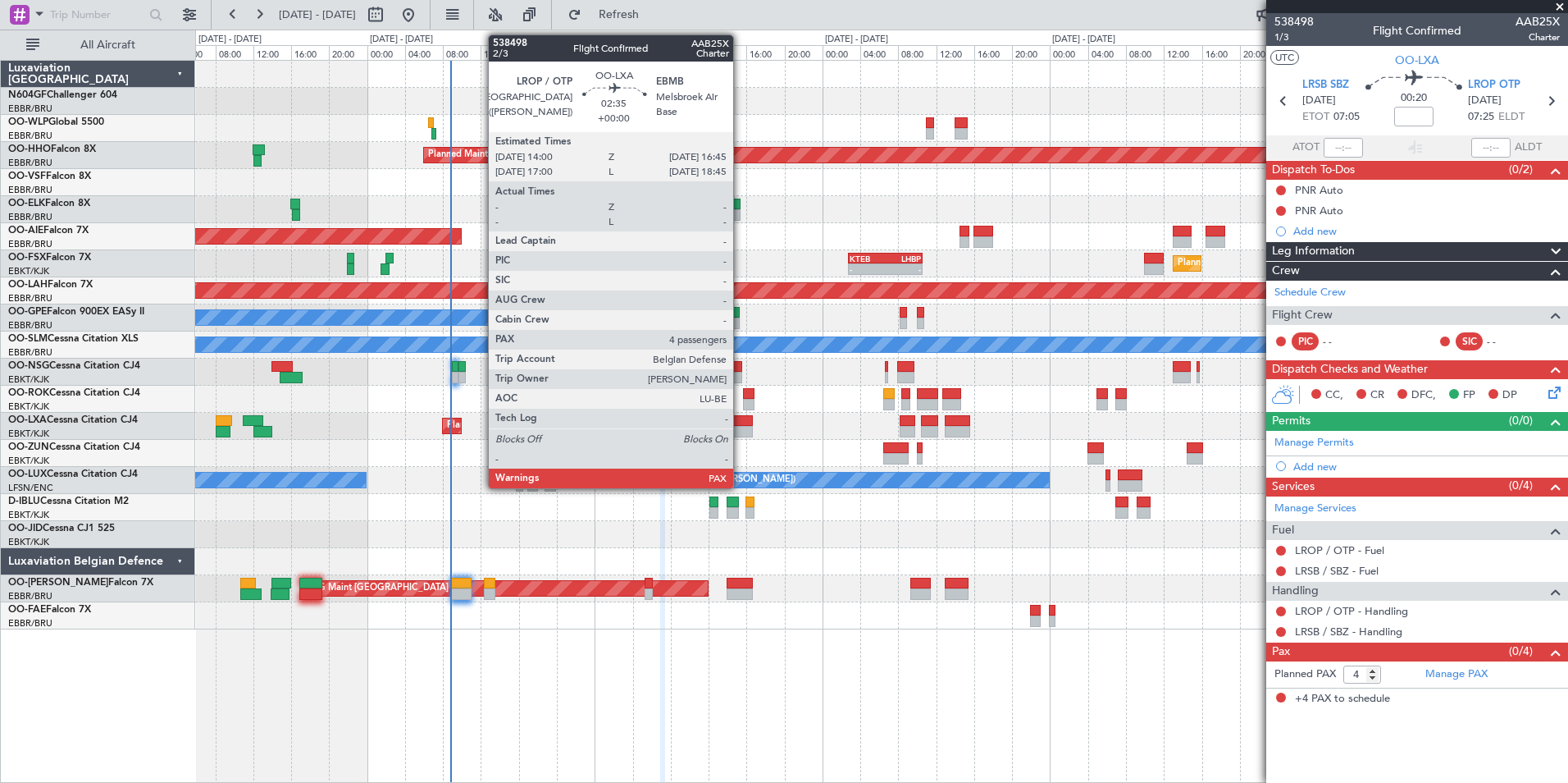
click at [740, 424] on div at bounding box center [740, 420] width 27 height 12
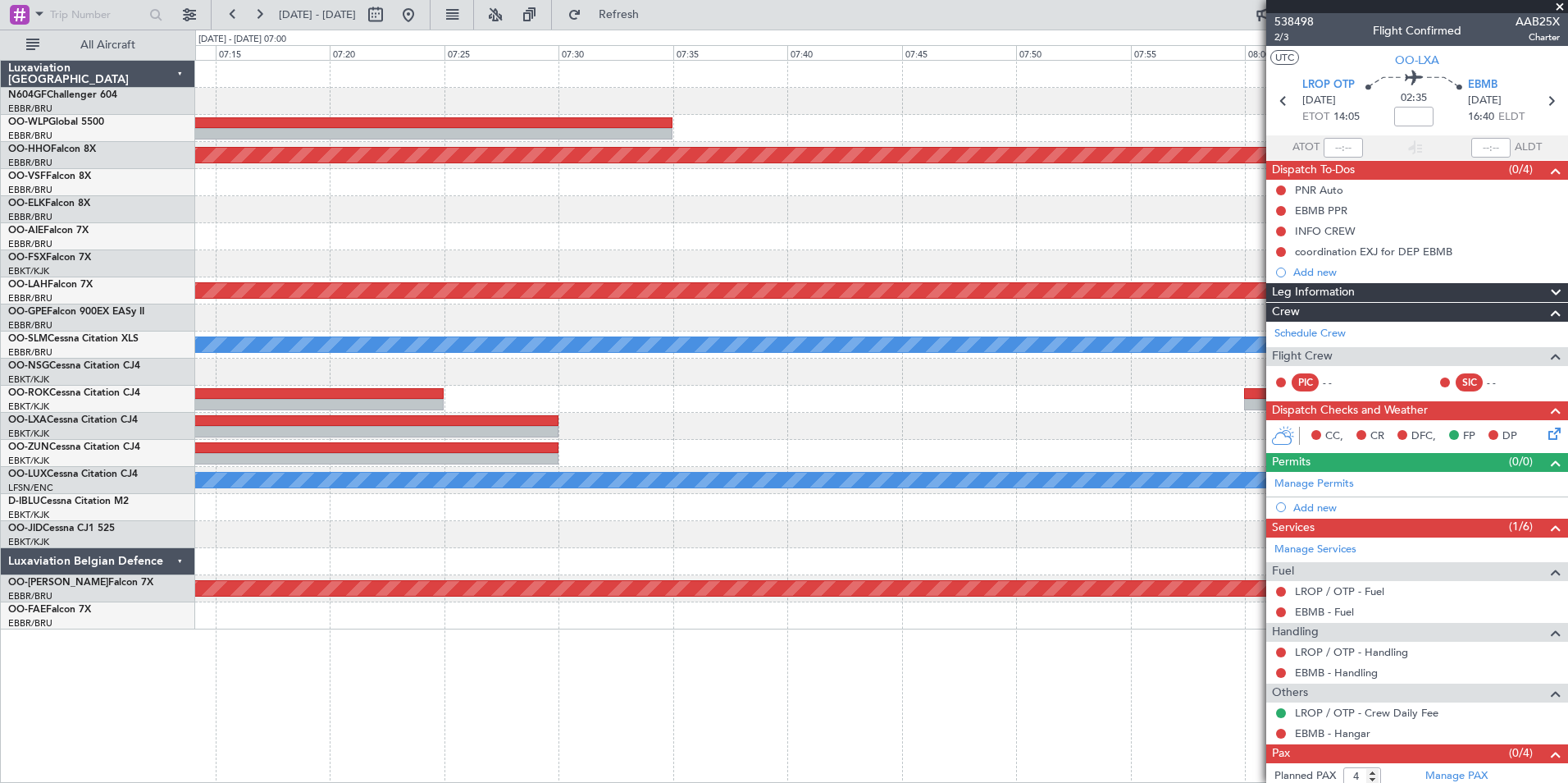
click at [670, 398] on div at bounding box center [881, 399] width 1372 height 27
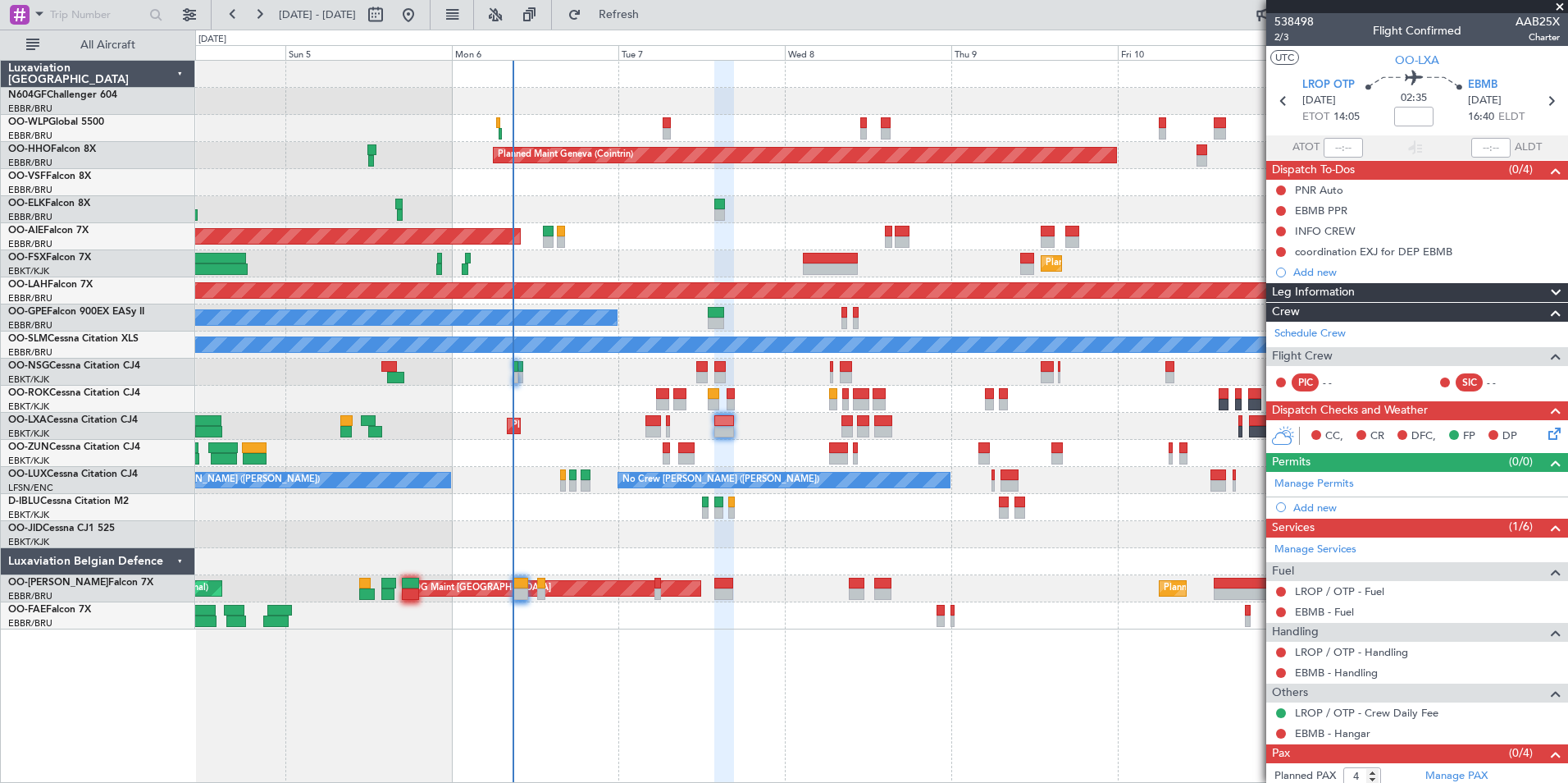
click at [692, 411] on div "AOG Maint Kortrijk-[GEOGRAPHIC_DATA]" at bounding box center [881, 399] width 1372 height 27
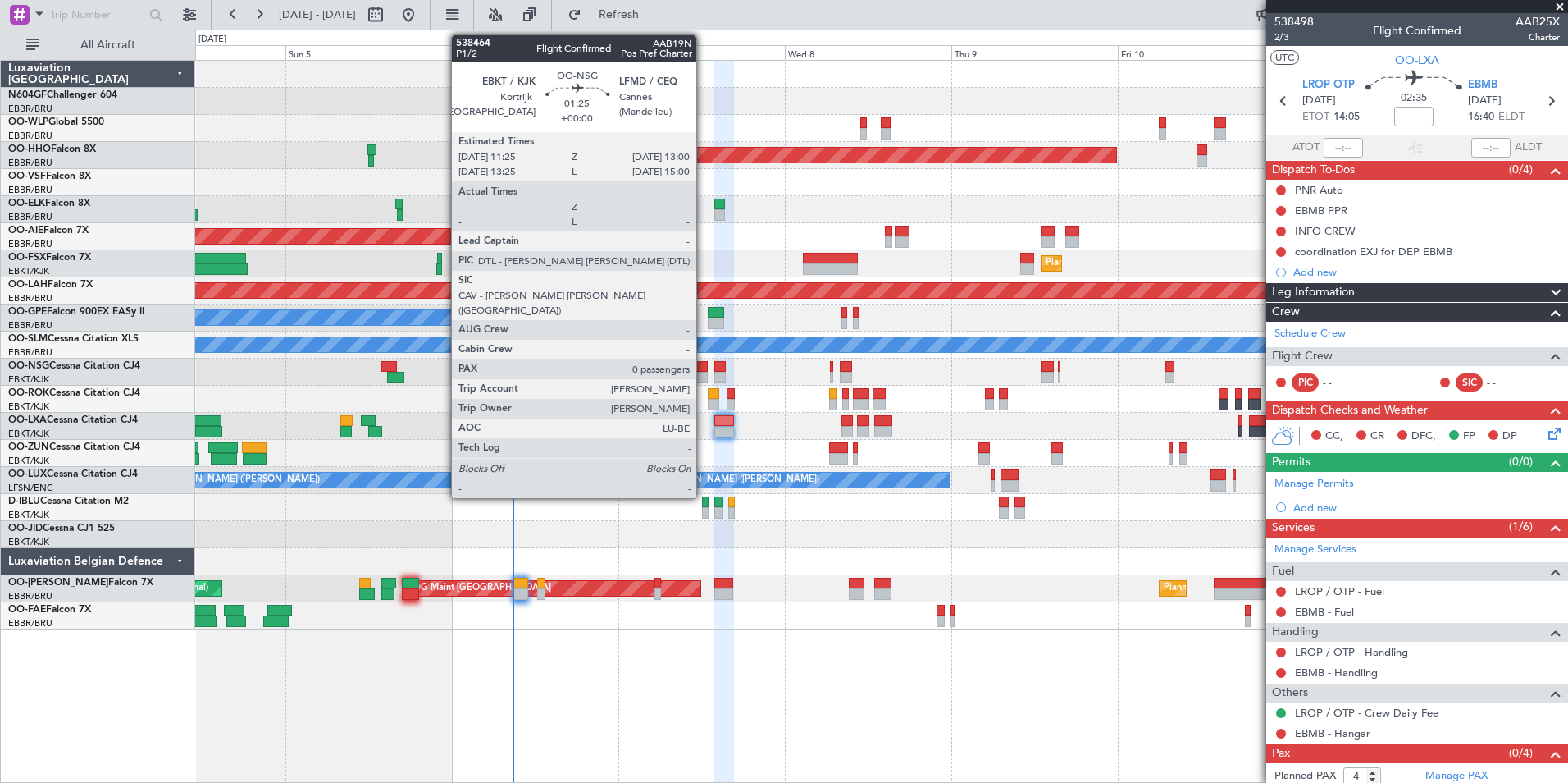
click at [704, 373] on div at bounding box center [701, 377] width 11 height 12
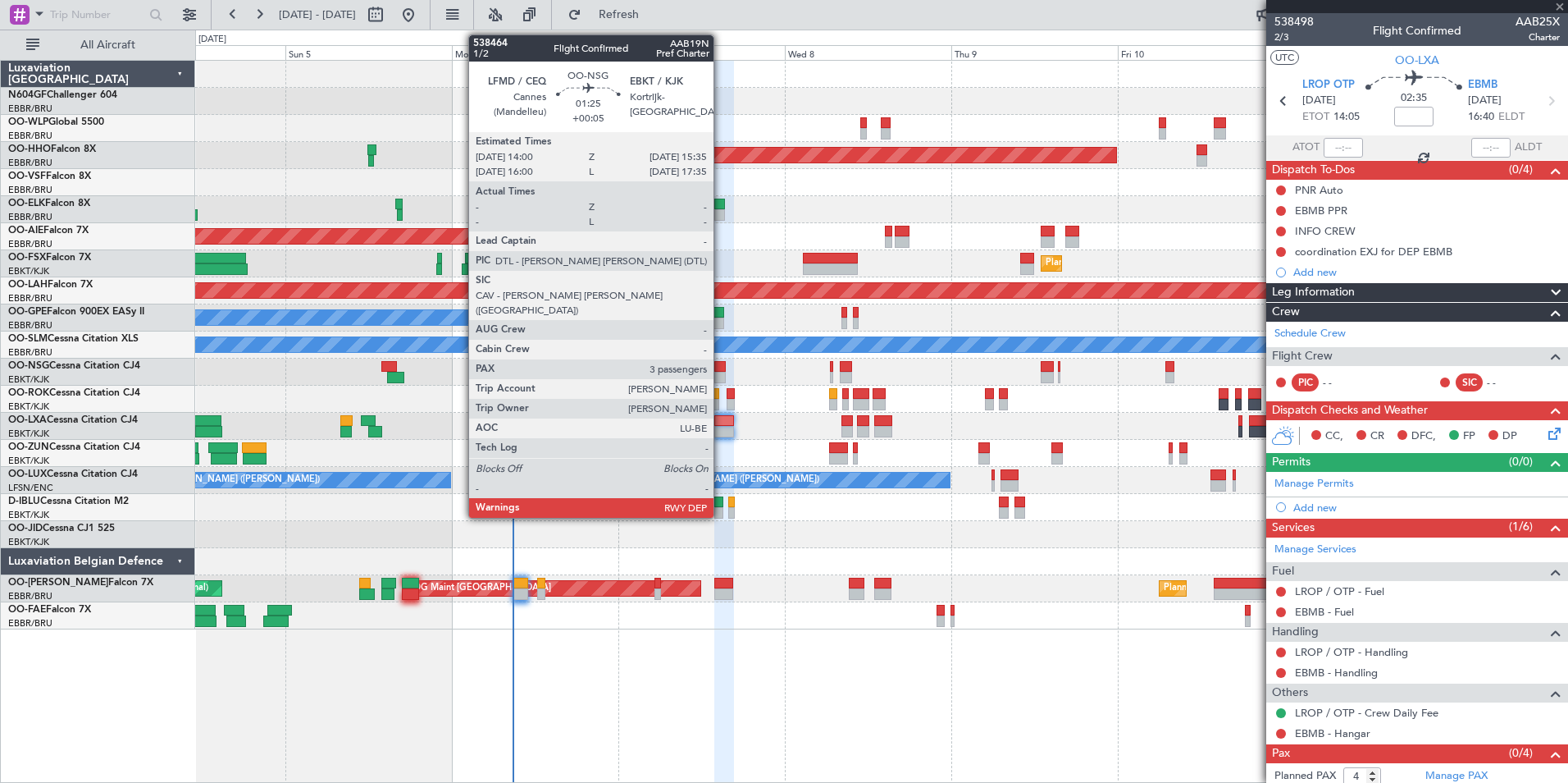
type input "0"
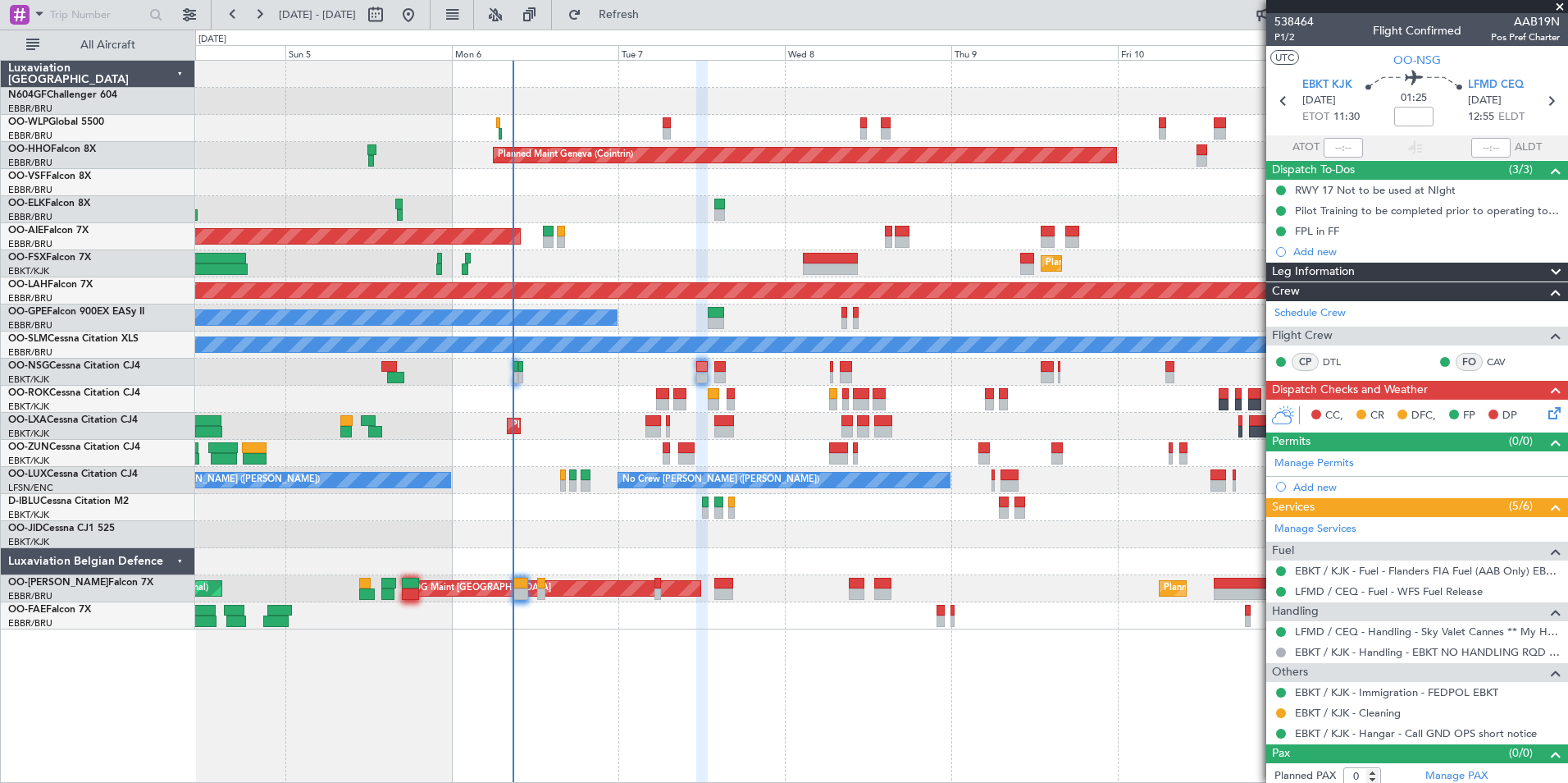
click at [1545, 410] on icon at bounding box center [1551, 410] width 13 height 13
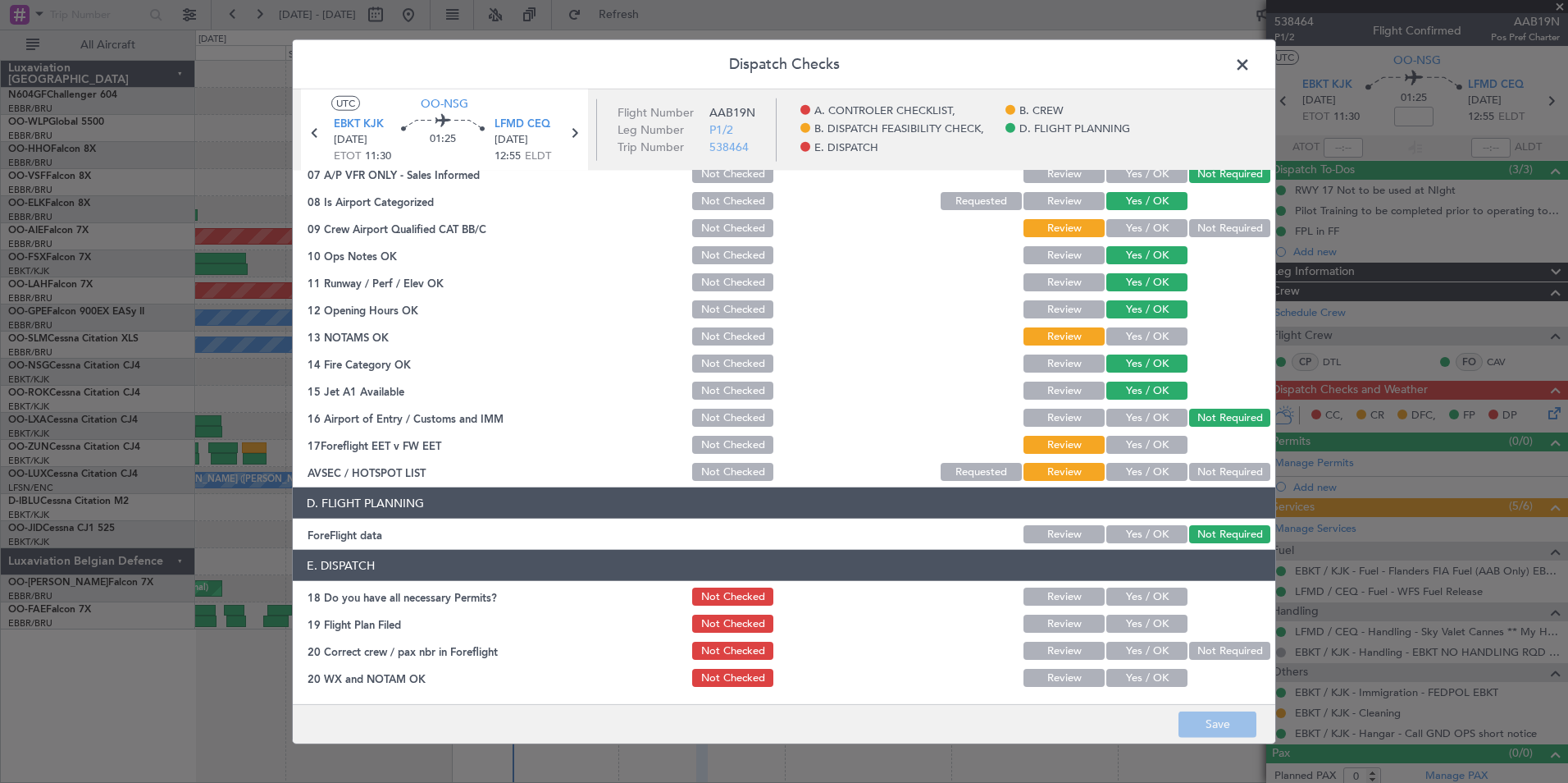
click at [1251, 65] on span at bounding box center [1251, 68] width 0 height 33
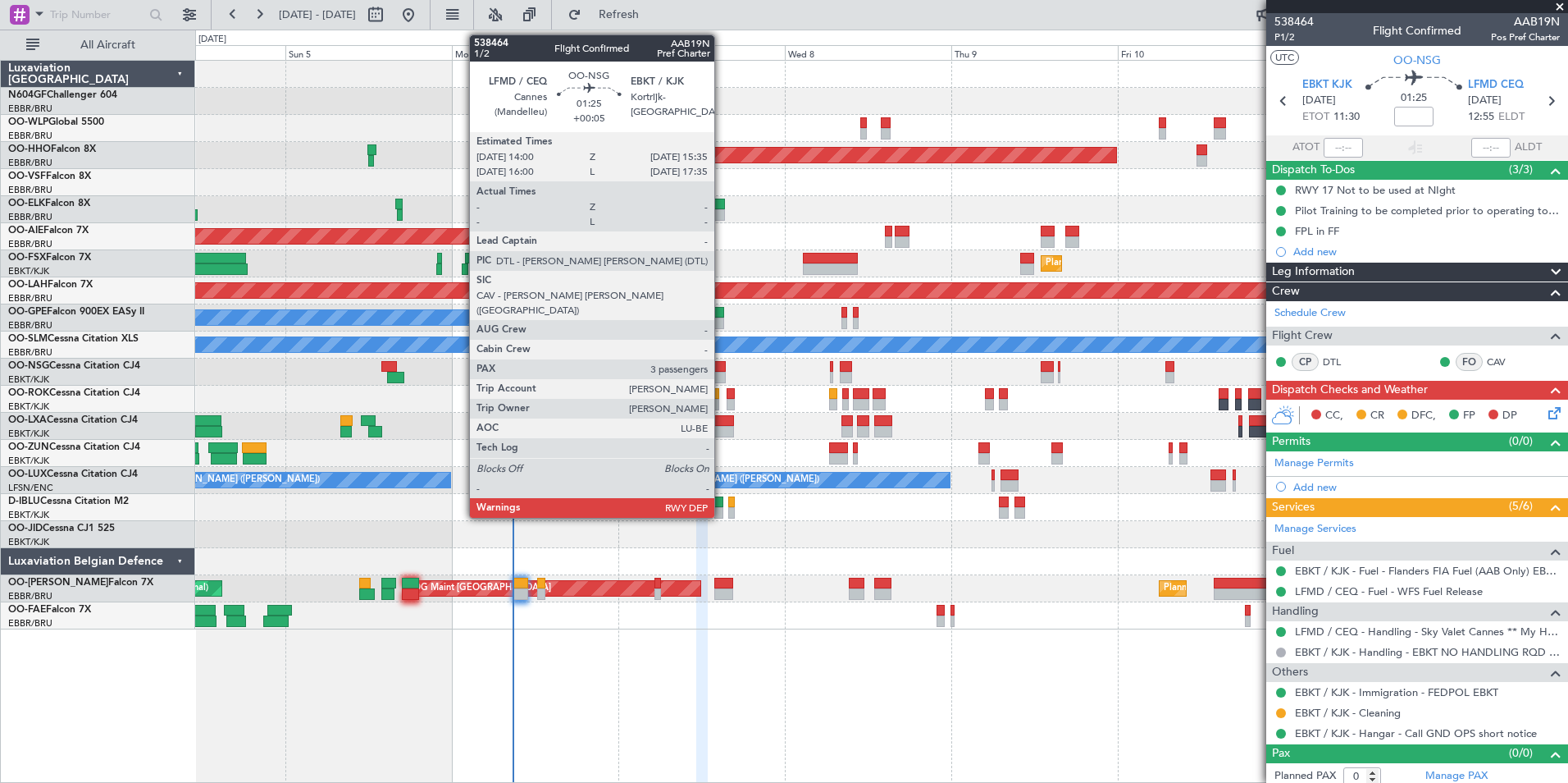
click at [723, 376] on div at bounding box center [720, 377] width 11 height 12
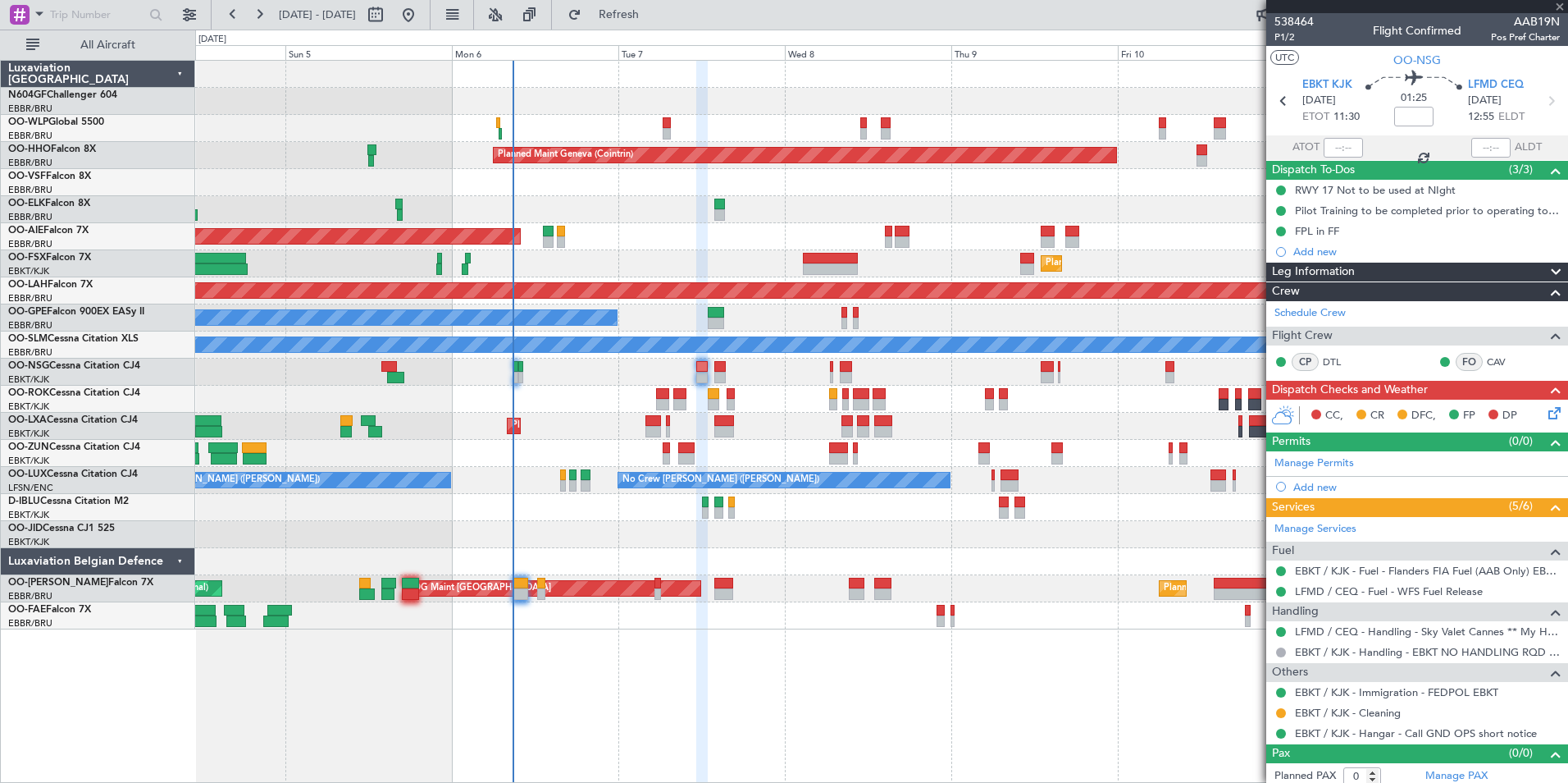
type input "+00:05"
type input "3"
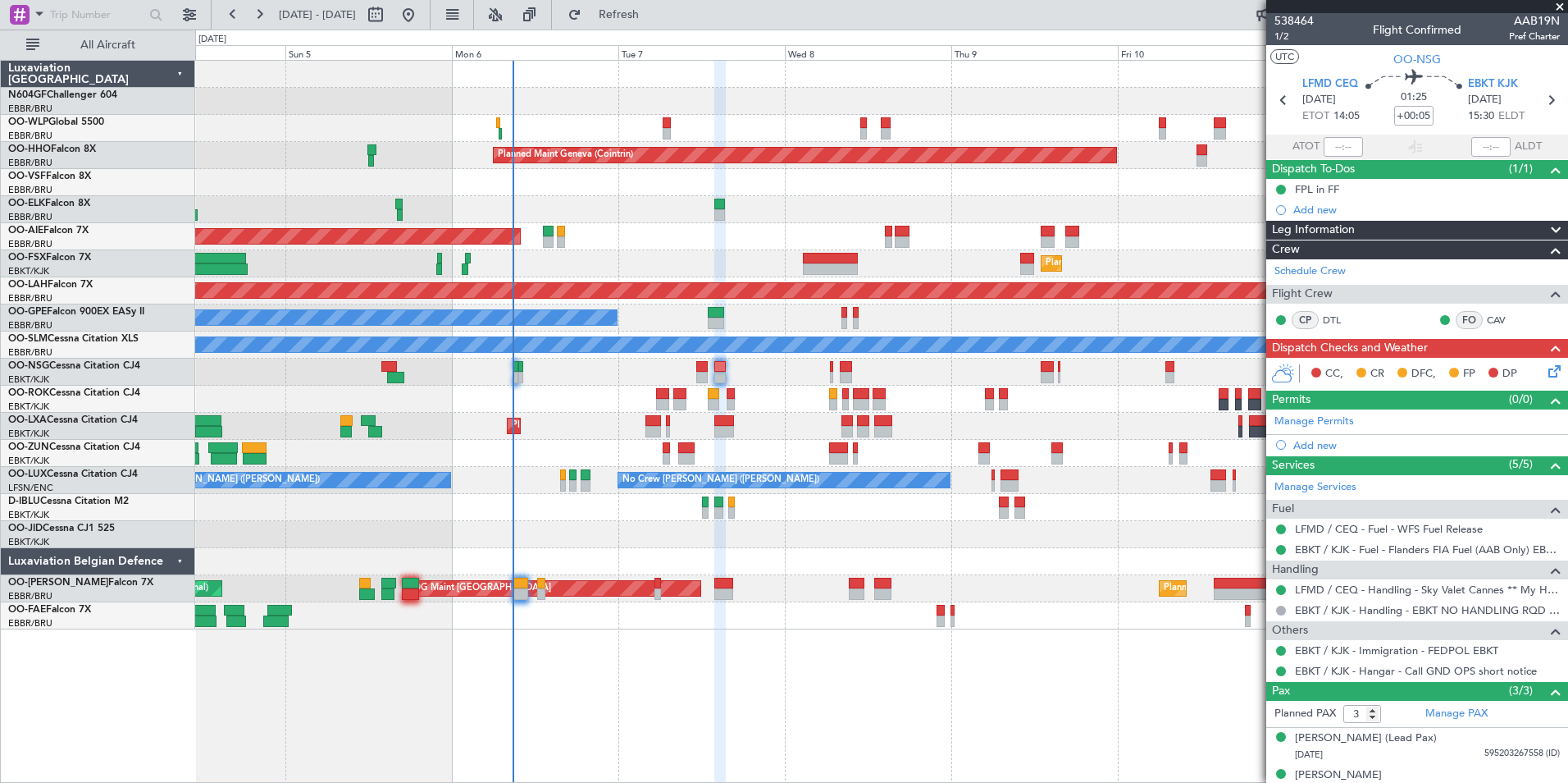
scroll to position [0, 0]
click at [654, 11] on span "Refresh" at bounding box center [619, 14] width 69 height 12
click at [643, 9] on span "Refresh" at bounding box center [619, 14] width 69 height 12
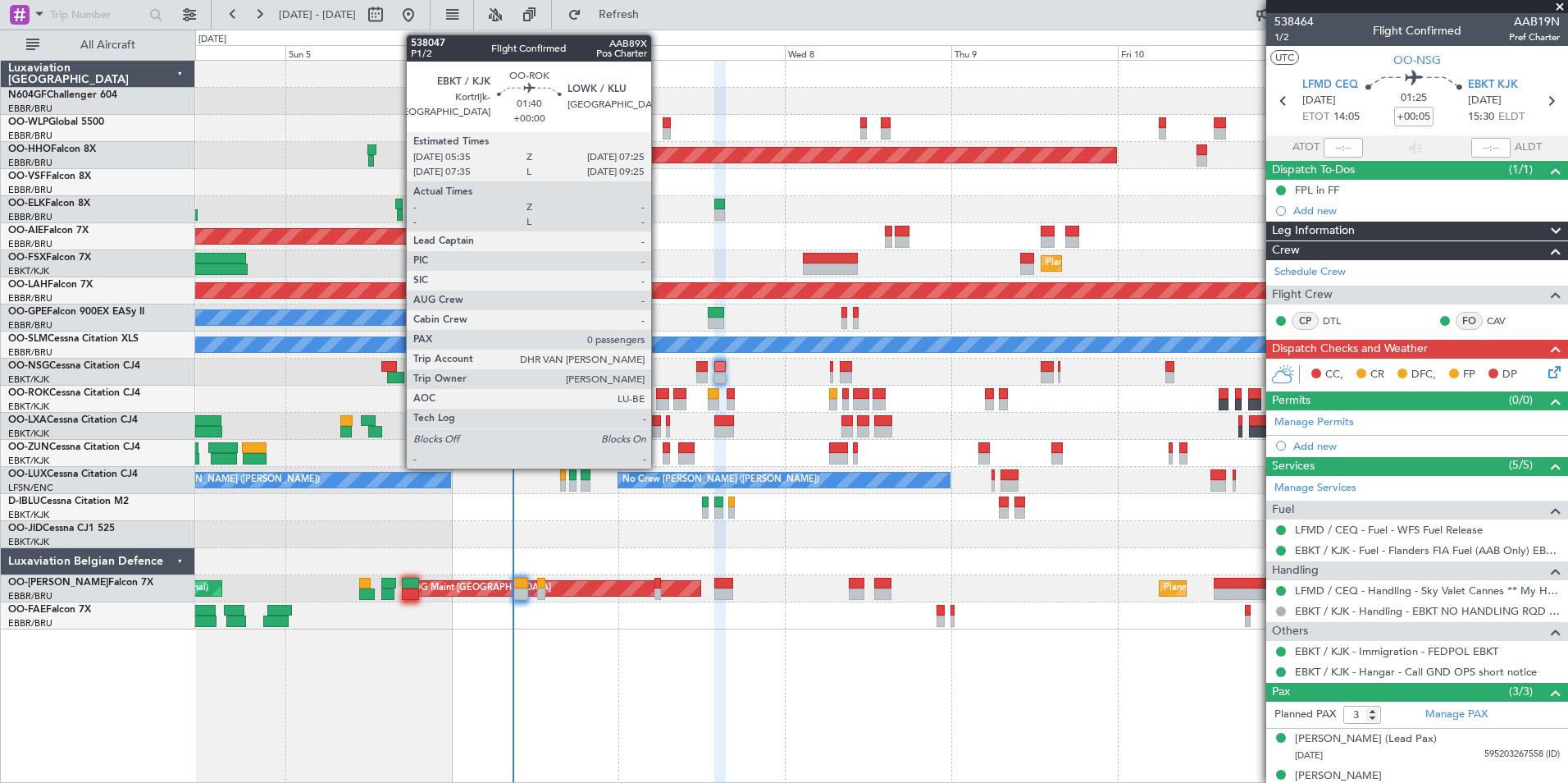
click at [659, 404] on div at bounding box center [662, 404] width 13 height 12
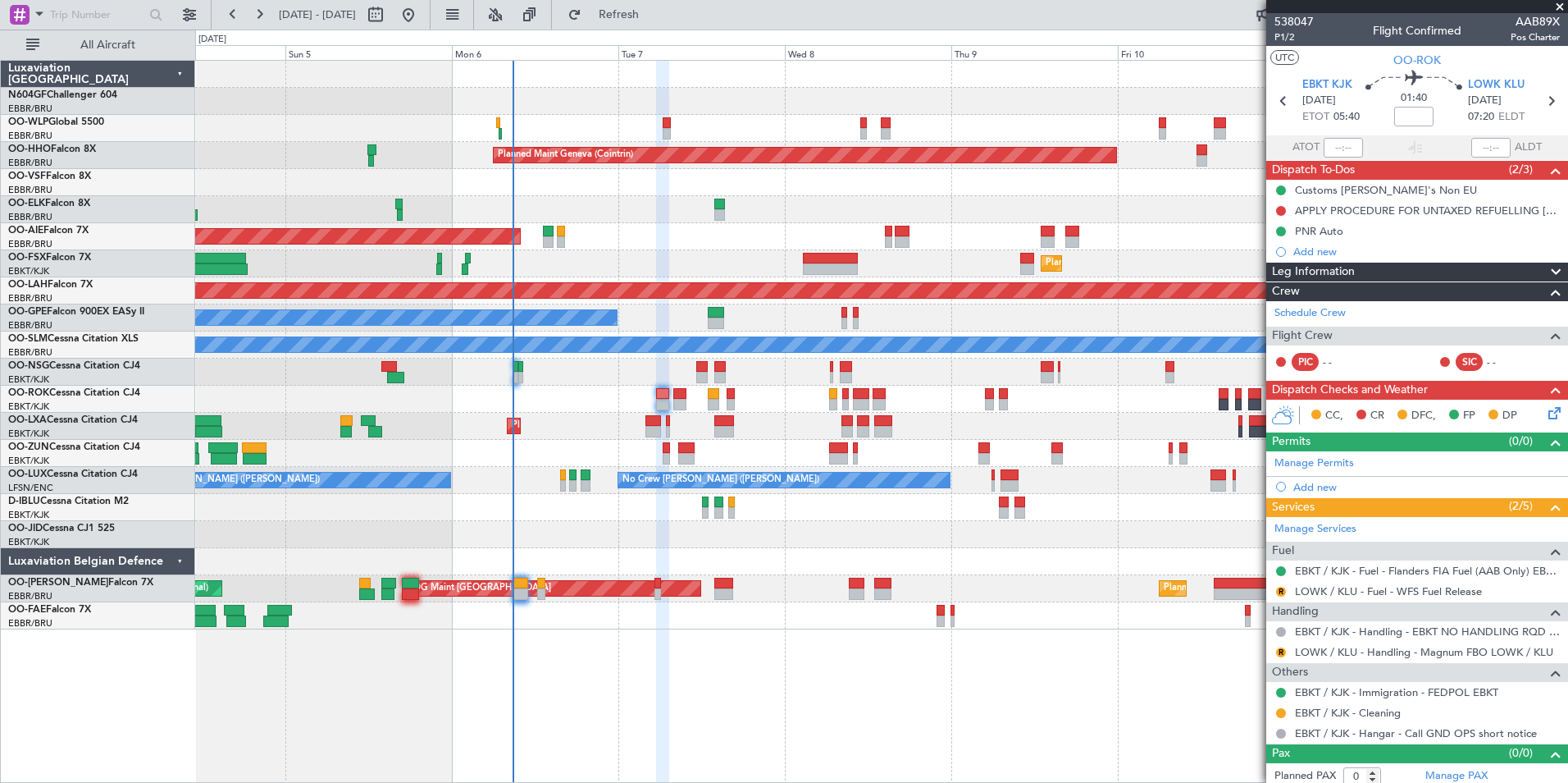
click at [677, 411] on div "AOG Maint Kortrijk-[GEOGRAPHIC_DATA]" at bounding box center [881, 399] width 1372 height 27
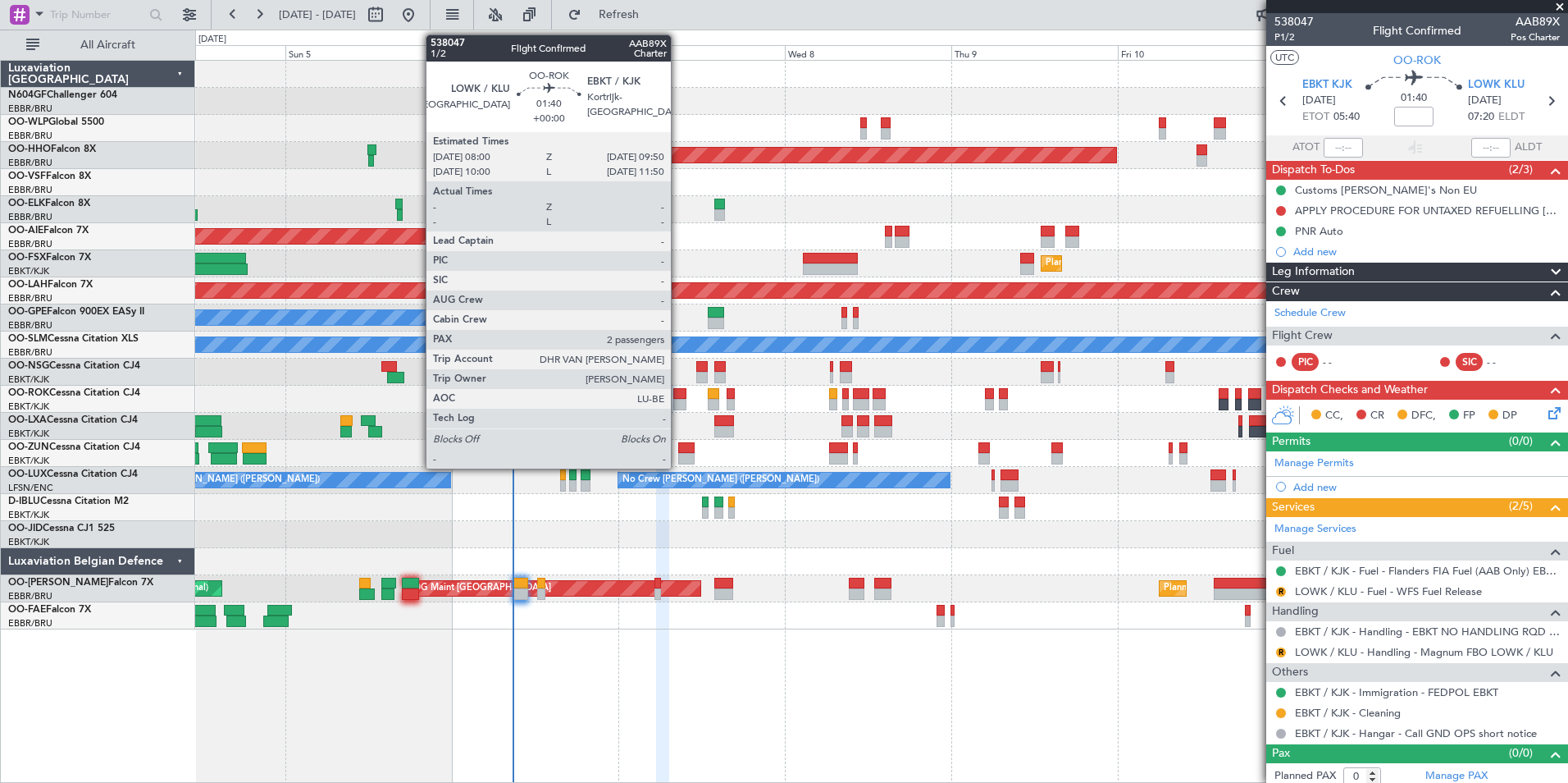
click at [678, 407] on div at bounding box center [679, 404] width 13 height 12
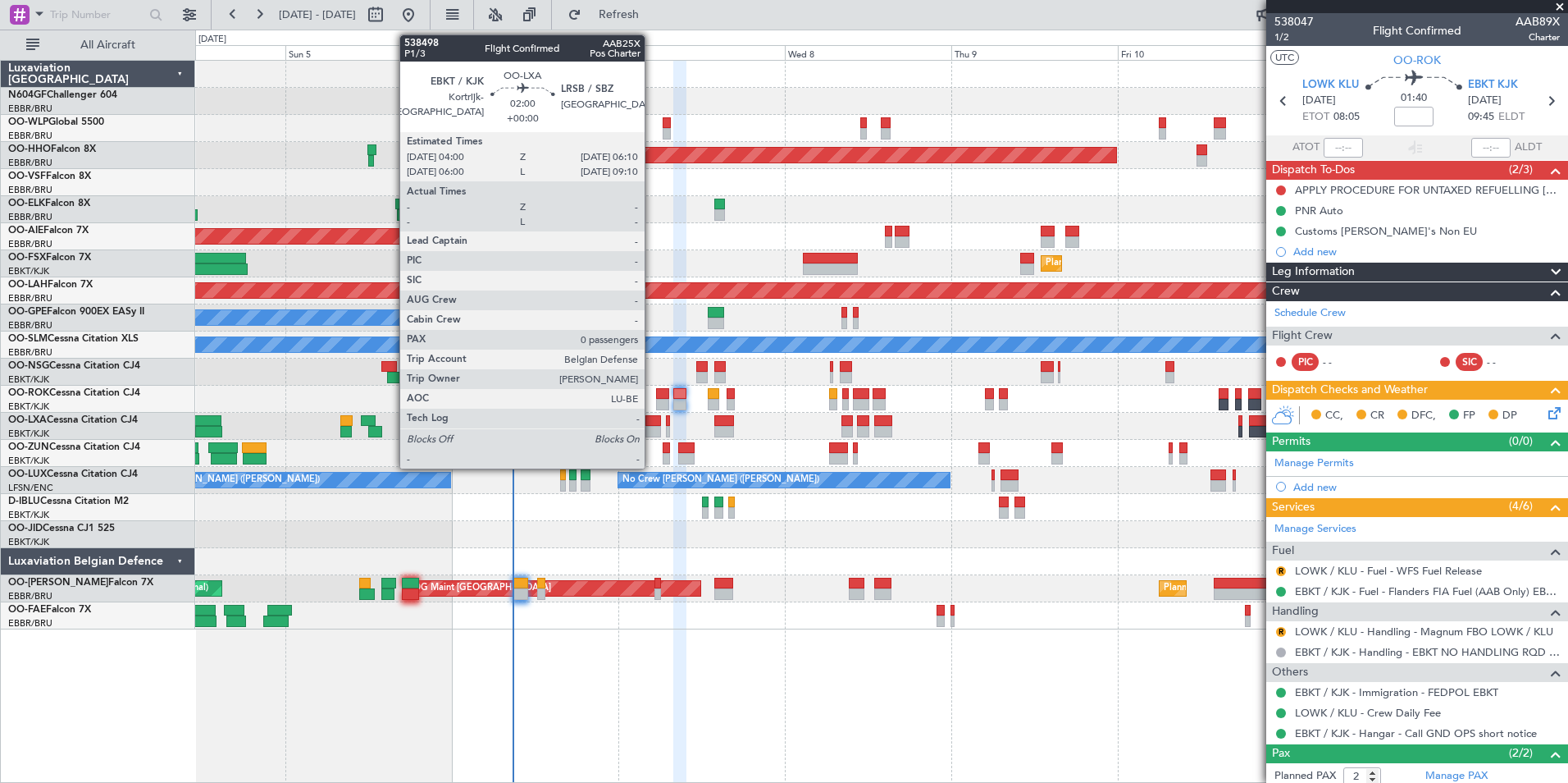
click at [652, 425] on div at bounding box center [654, 420] width 16 height 12
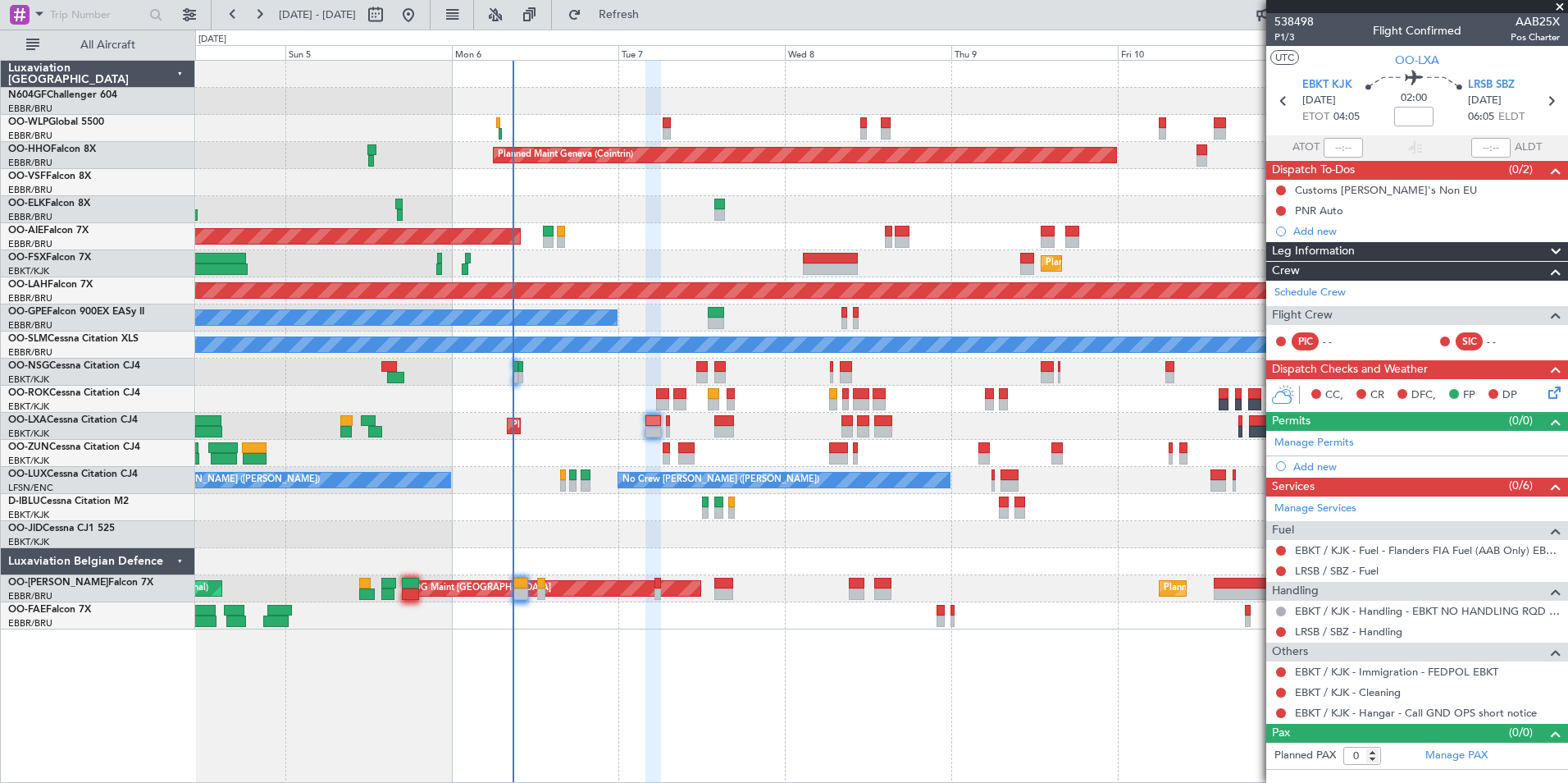
click at [671, 433] on div "Planned Maint Kortrijk-[GEOGRAPHIC_DATA] AOG Maint [GEOGRAPHIC_DATA]" at bounding box center [881, 426] width 1372 height 27
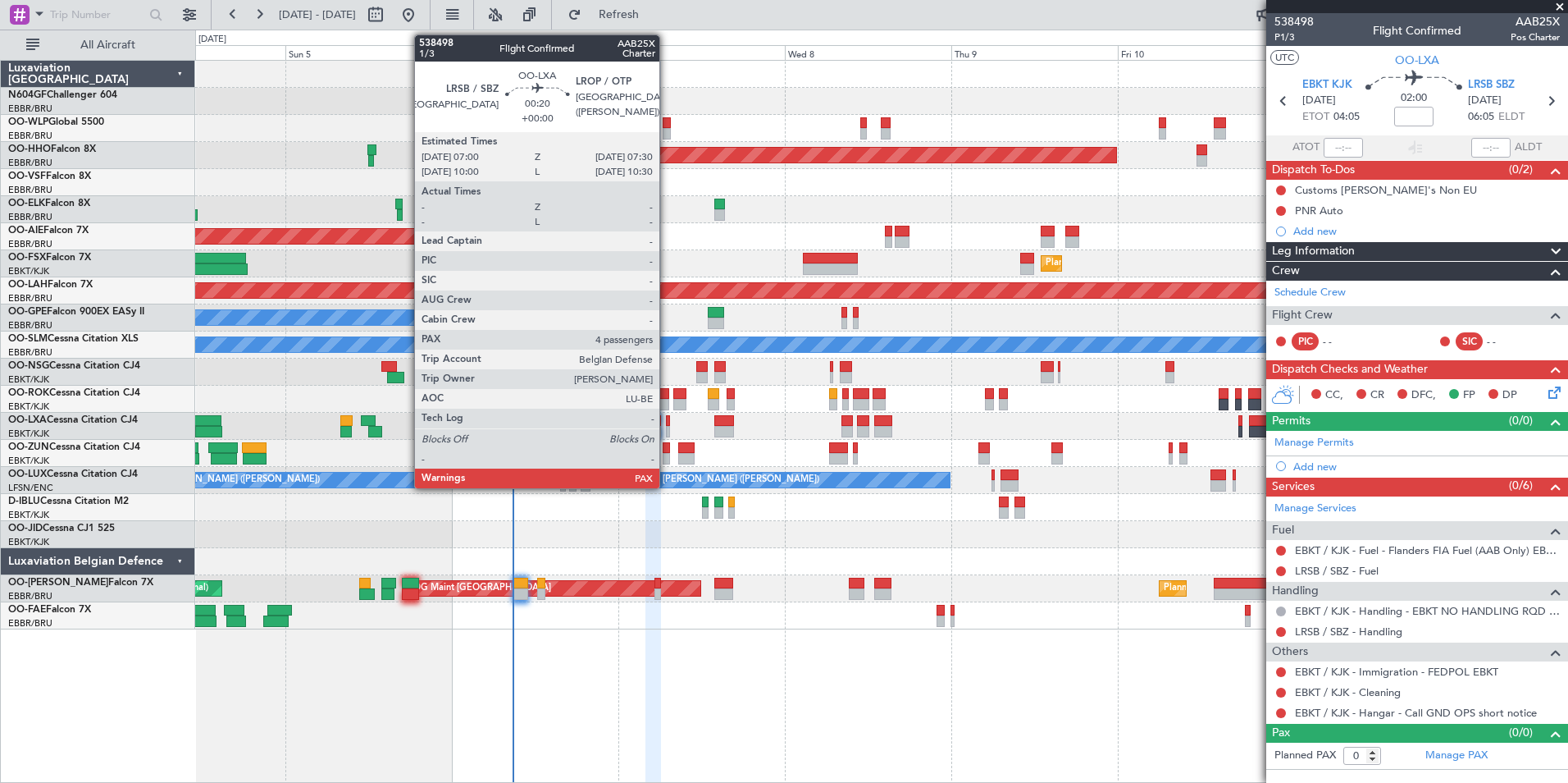
click at [667, 433] on div at bounding box center [668, 431] width 4 height 12
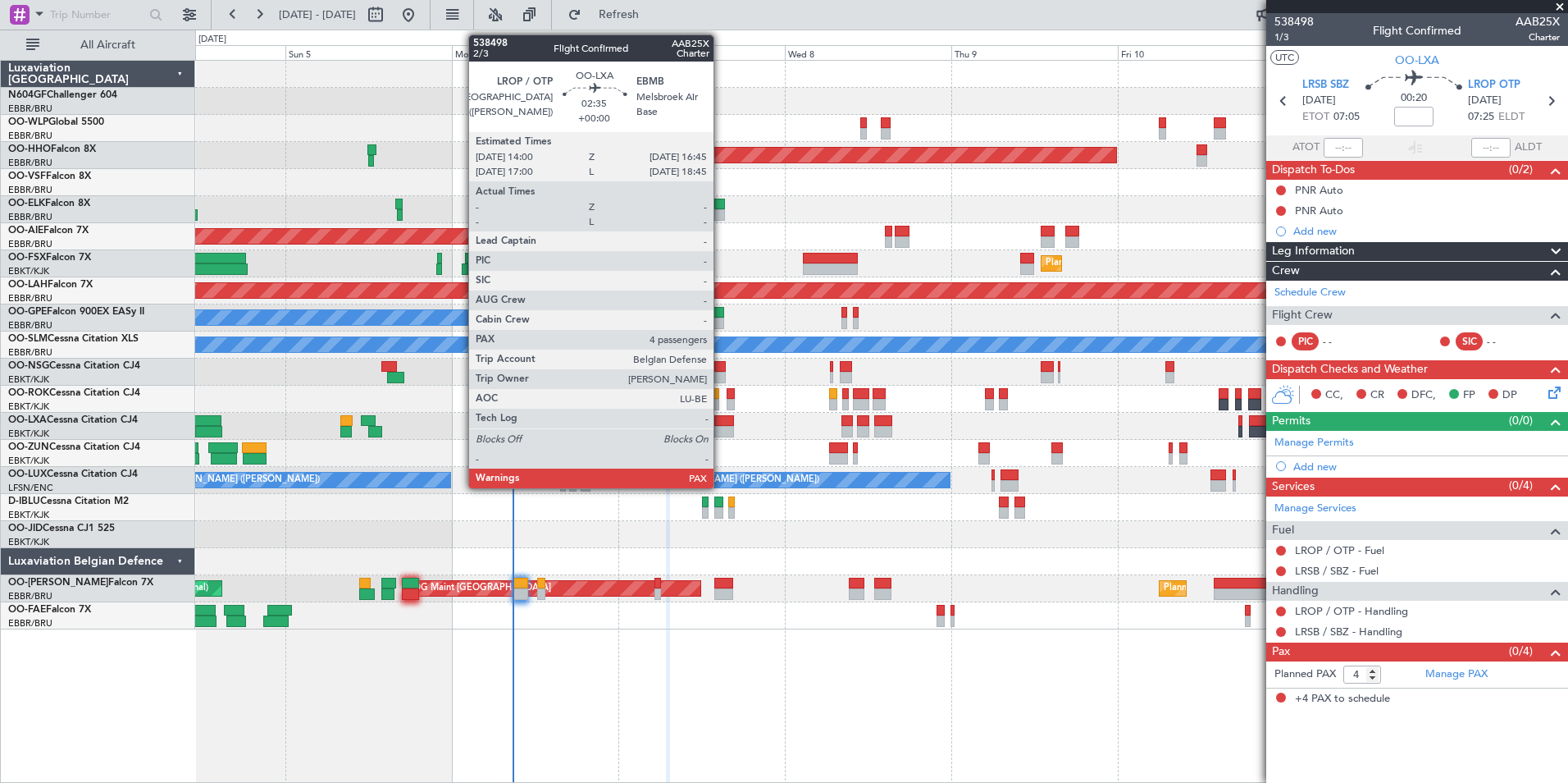
click at [721, 432] on div at bounding box center [724, 431] width 19 height 12
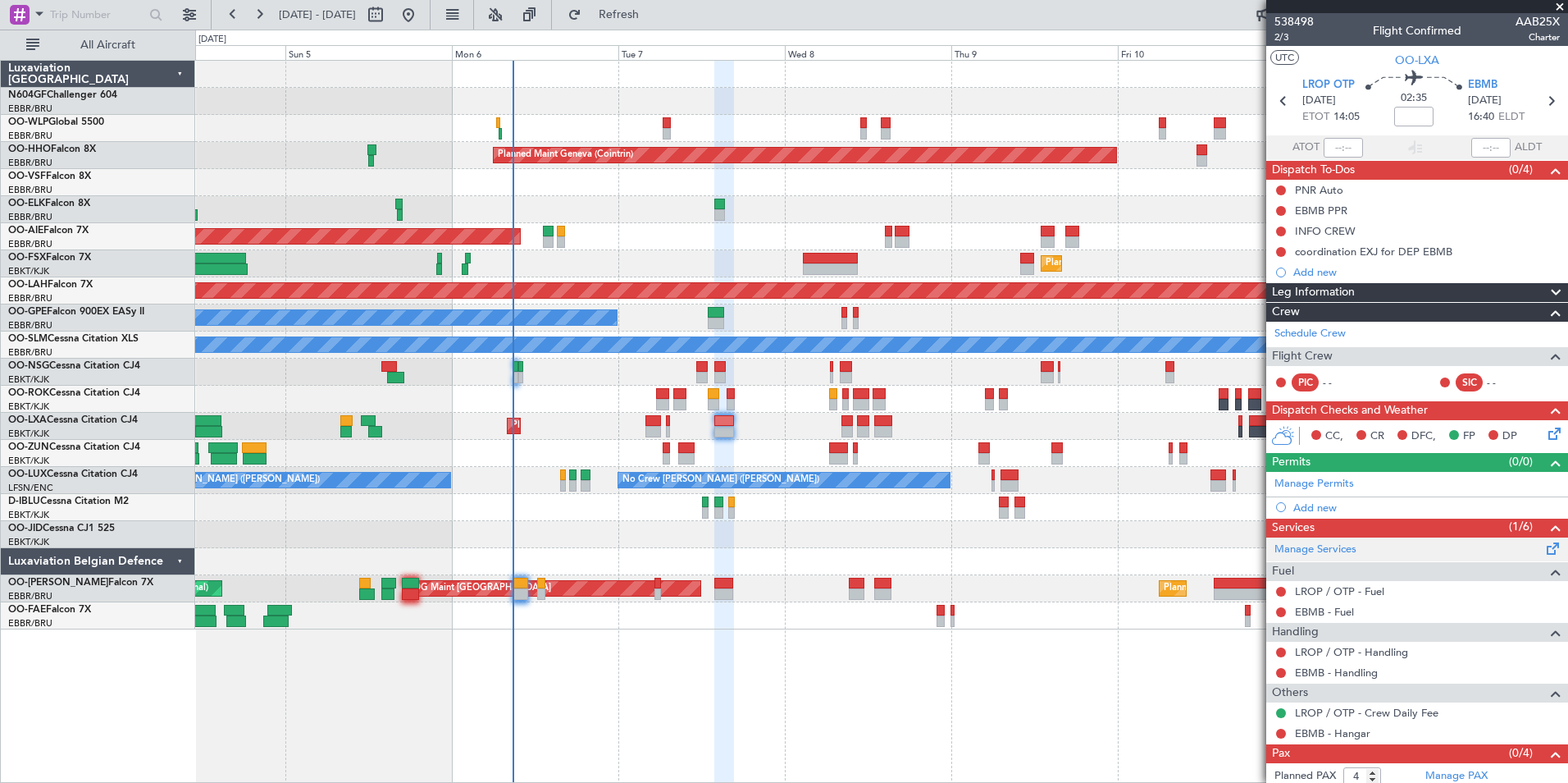
scroll to position [1, 0]
click at [1320, 223] on div "INFO CREW" at bounding box center [1325, 230] width 61 height 14
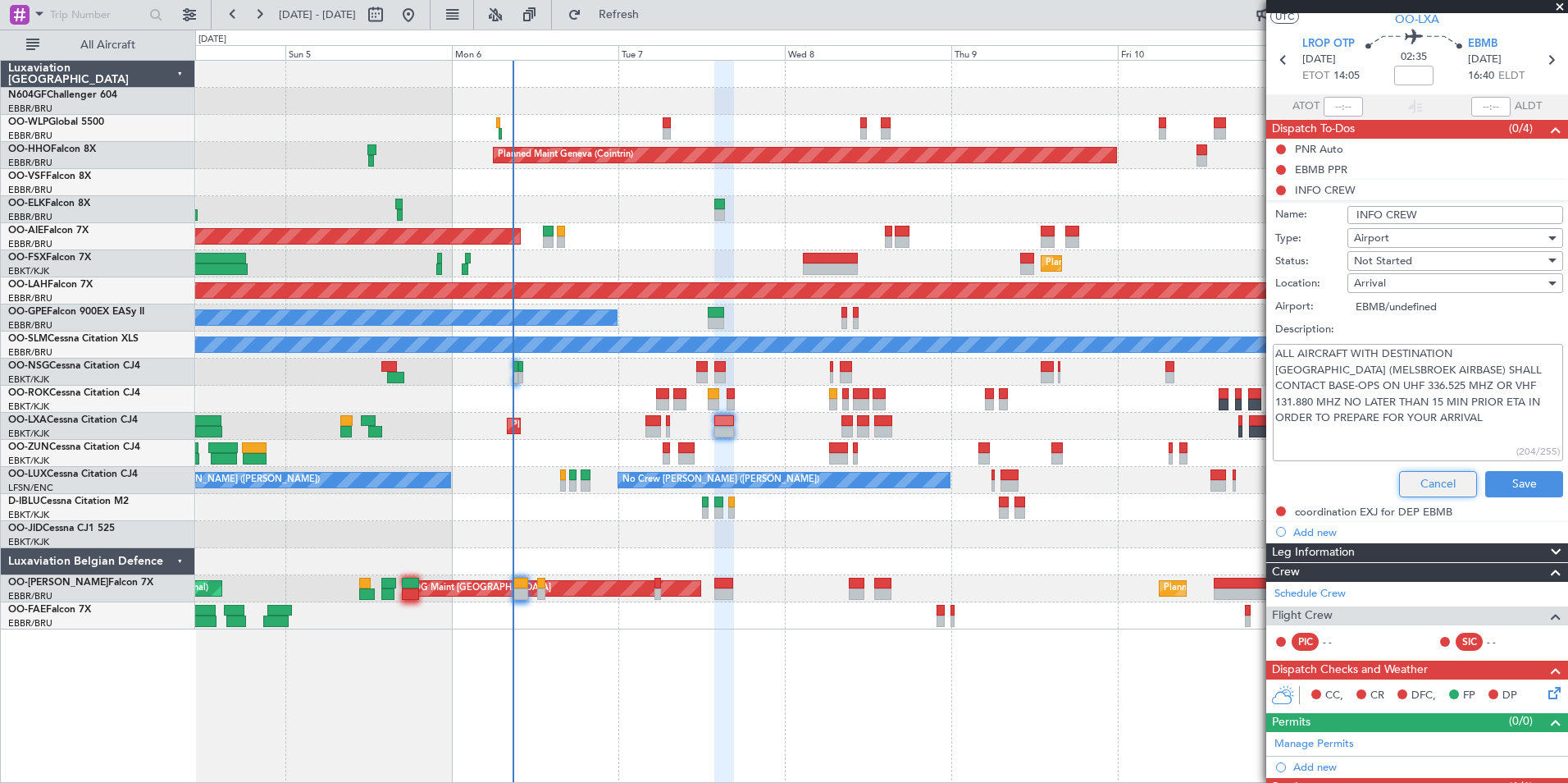
click at [1402, 483] on button "Cancel" at bounding box center [1438, 484] width 78 height 27
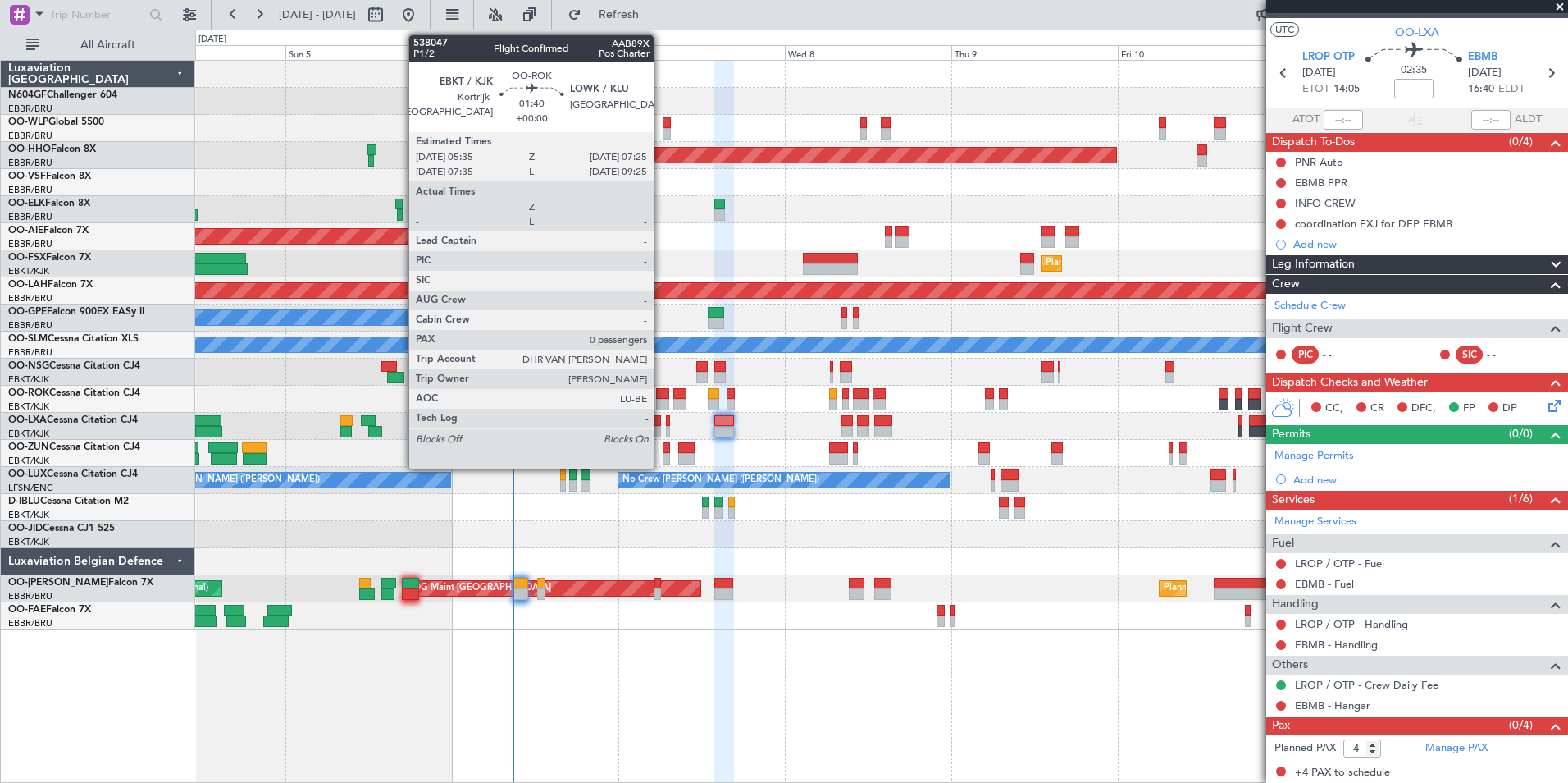
click at [661, 398] on div at bounding box center [662, 394] width 13 height 12
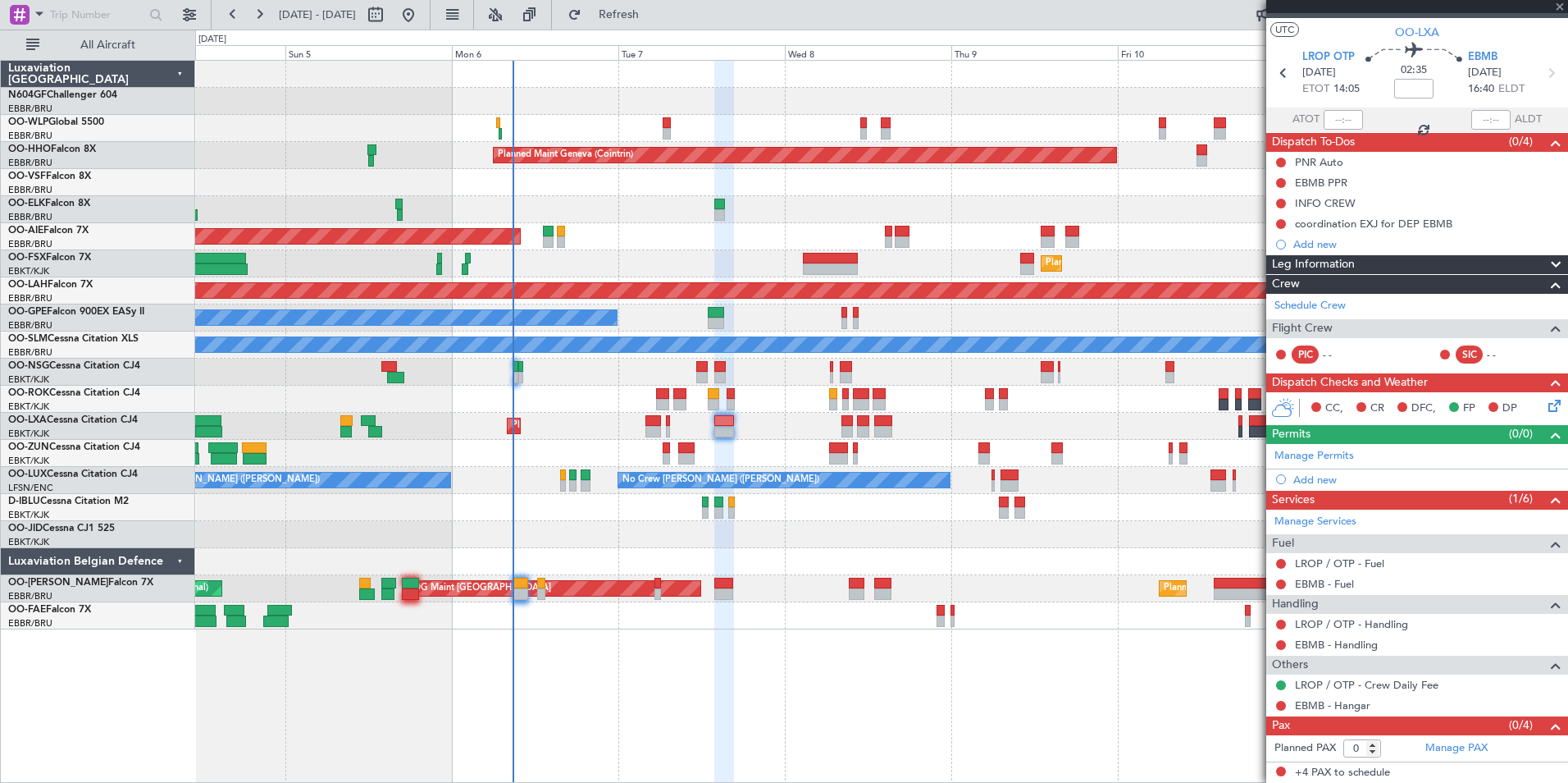
scroll to position [0, 0]
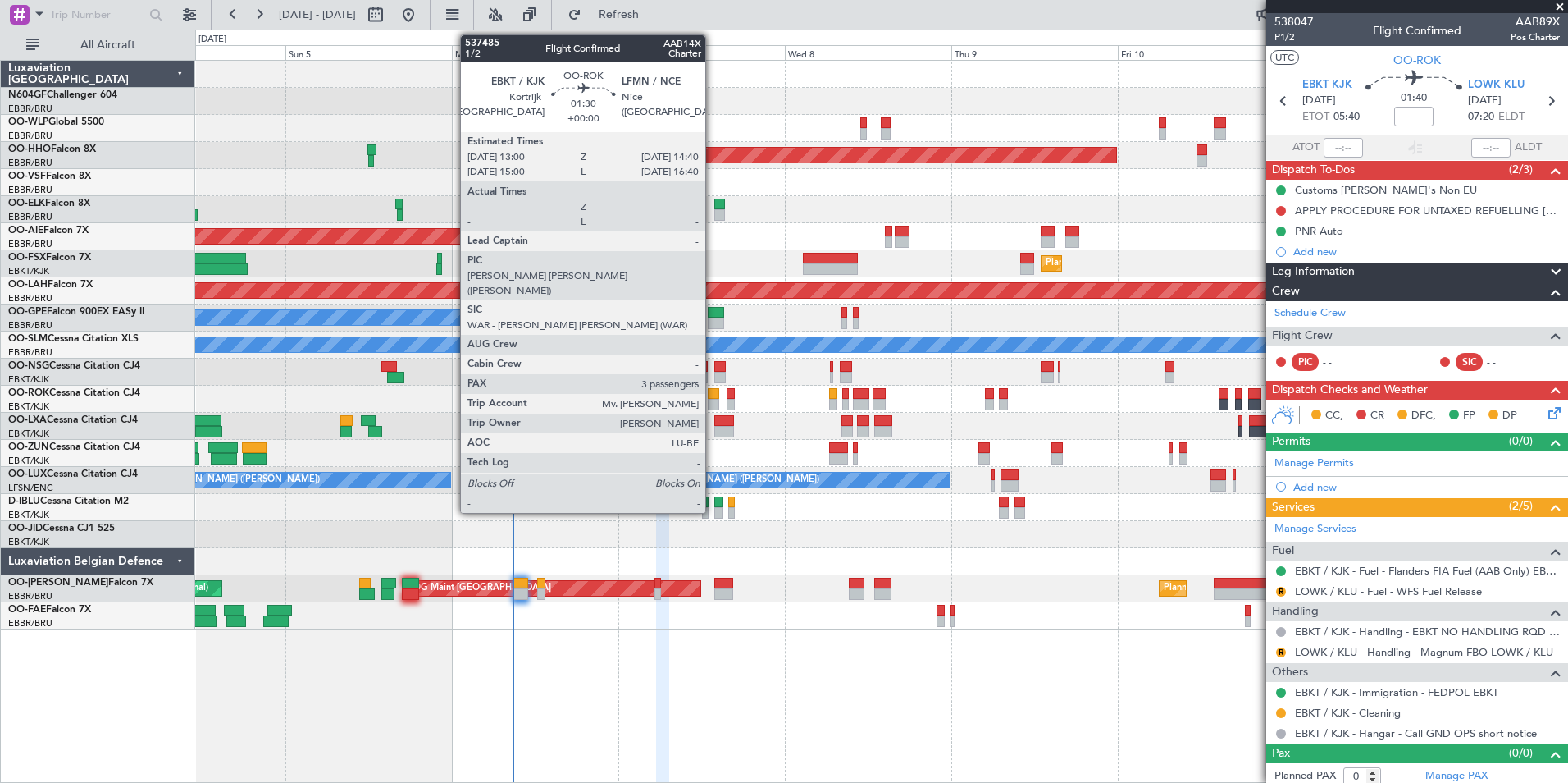
click at [713, 403] on div at bounding box center [714, 404] width 12 height 12
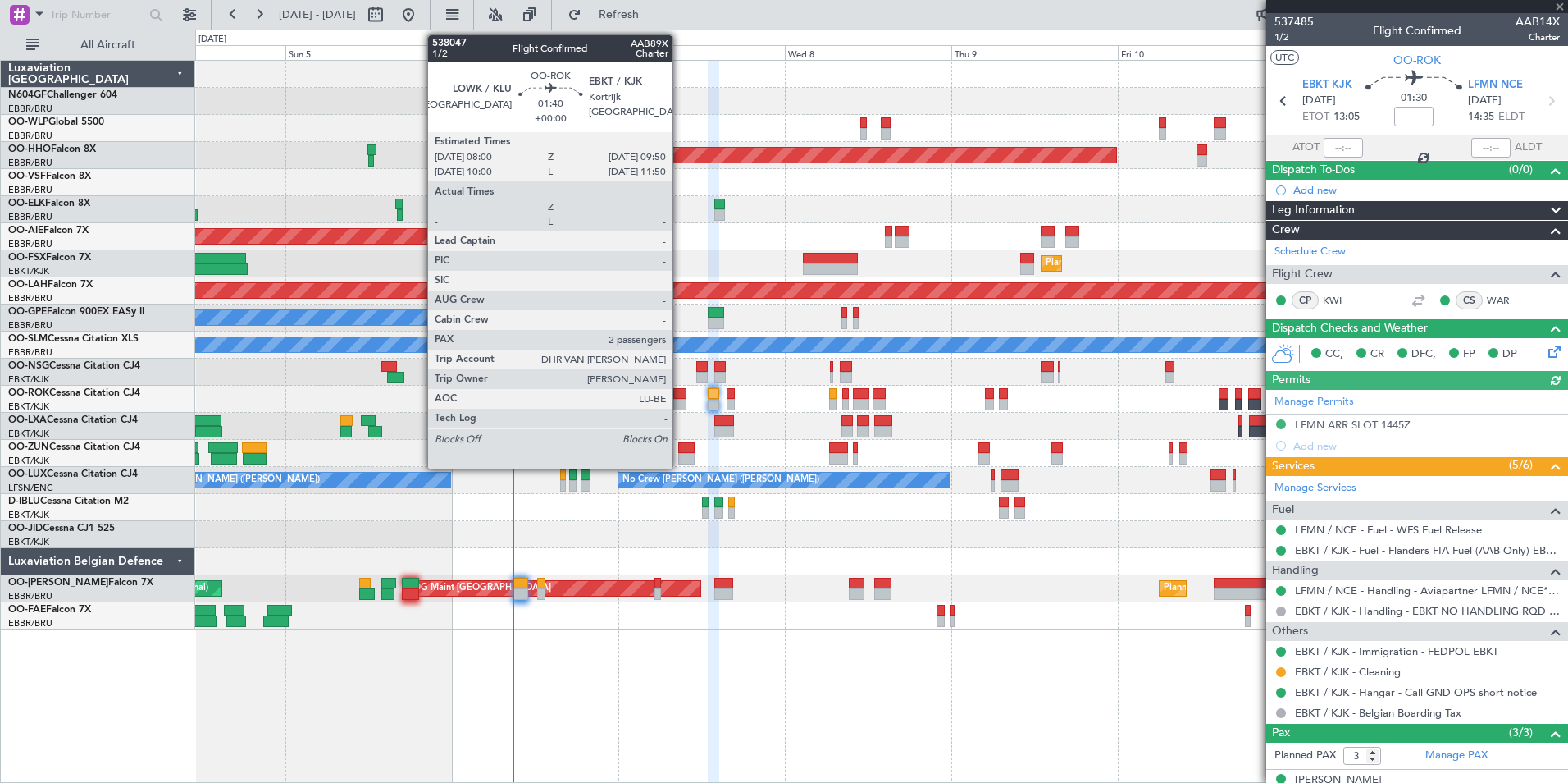
click at [680, 398] on div at bounding box center [679, 394] width 13 height 12
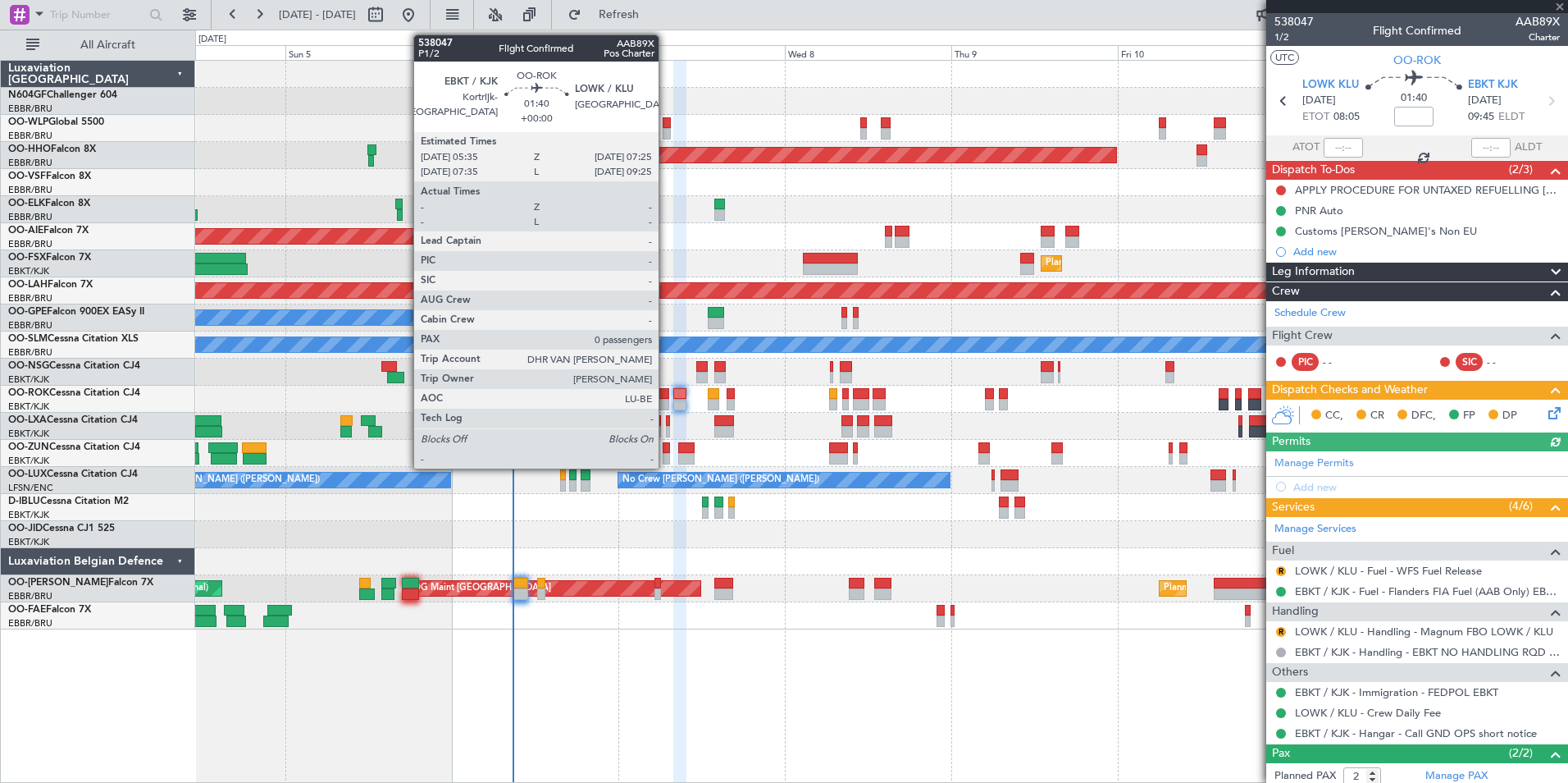
click at [666, 402] on div at bounding box center [662, 404] width 13 height 12
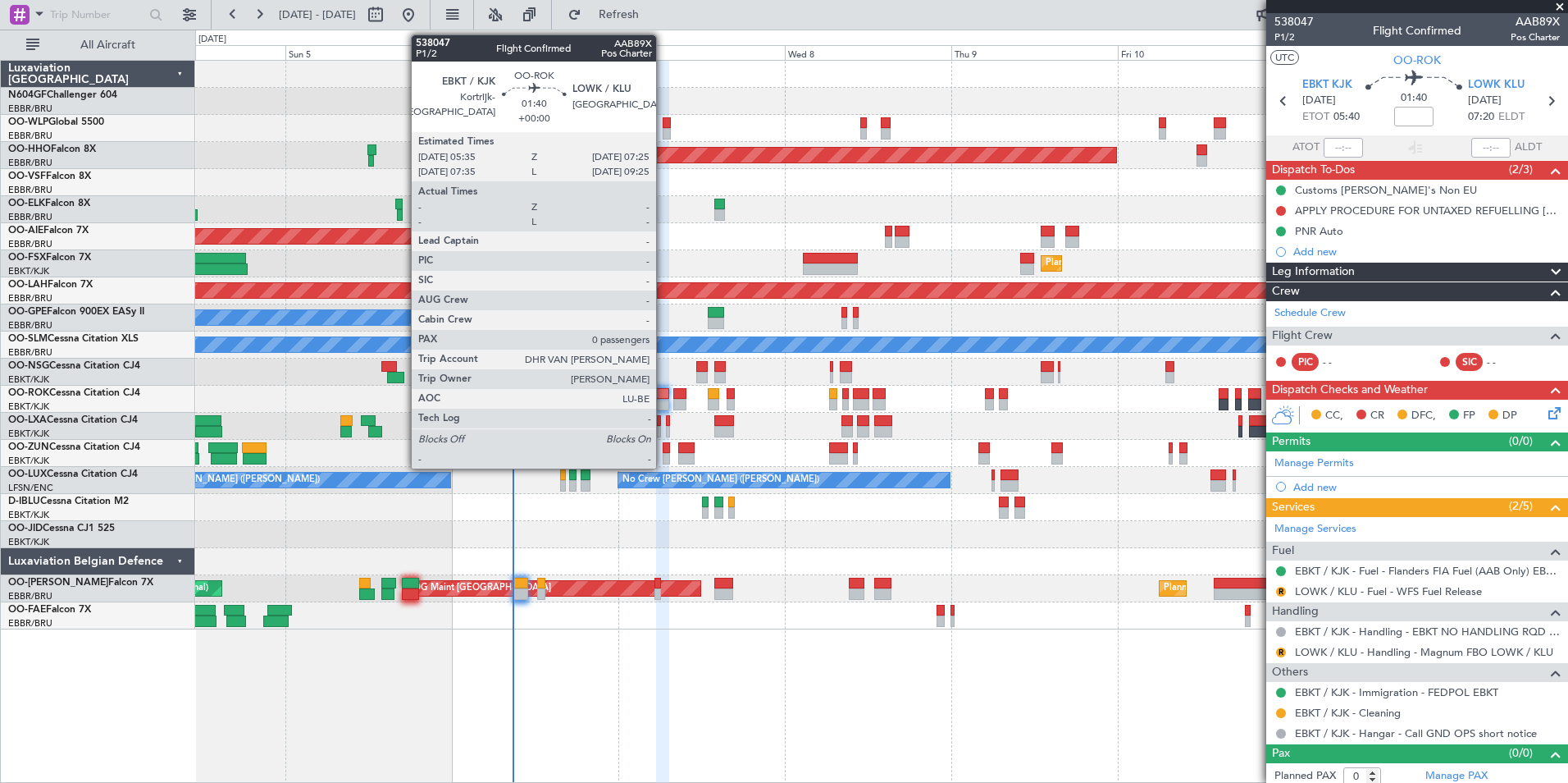
click at [663, 400] on div at bounding box center [662, 404] width 13 height 12
click at [666, 458] on div at bounding box center [666, 458] width 7 height 12
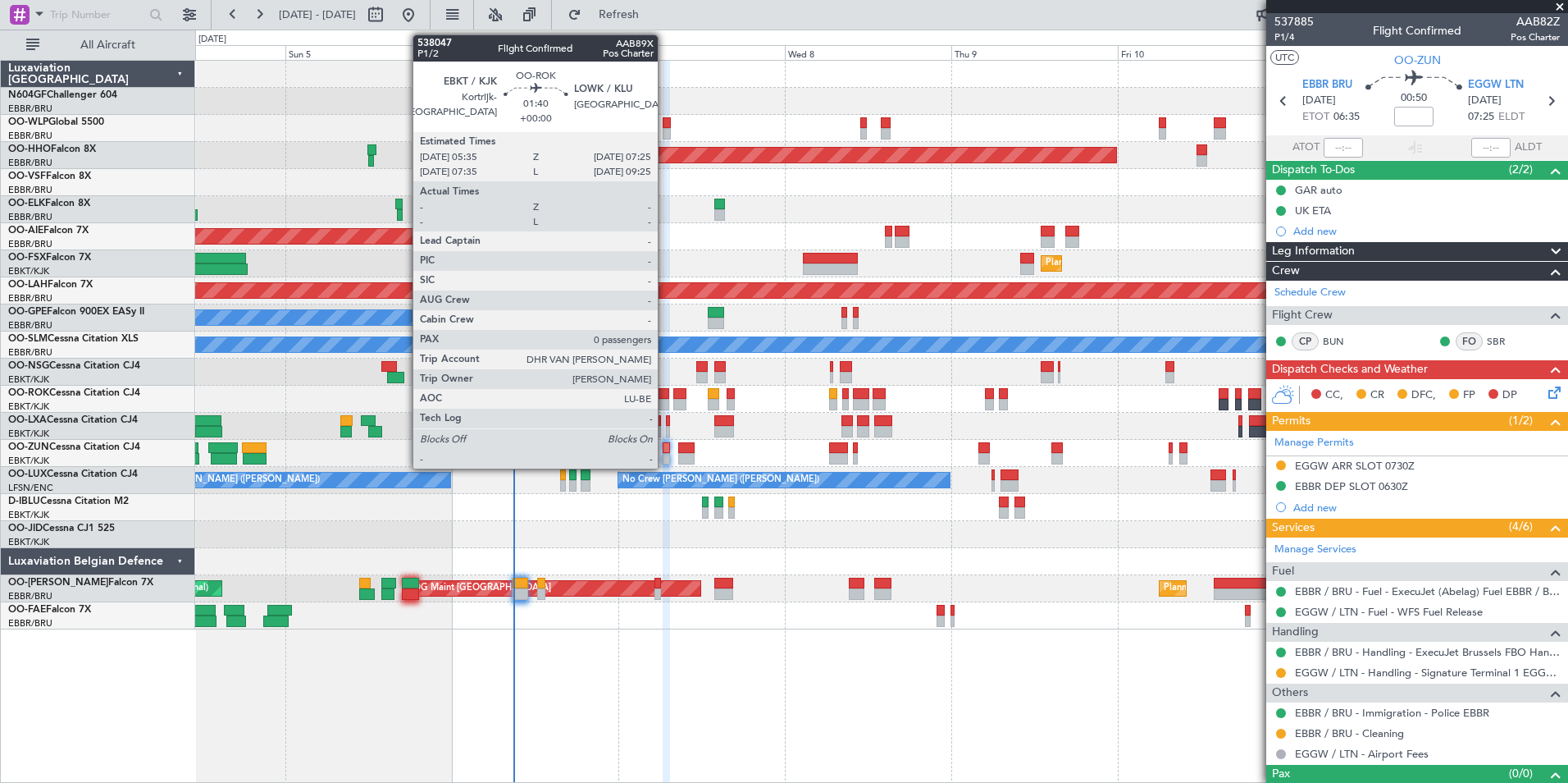
click at [665, 401] on div at bounding box center [662, 404] width 13 height 12
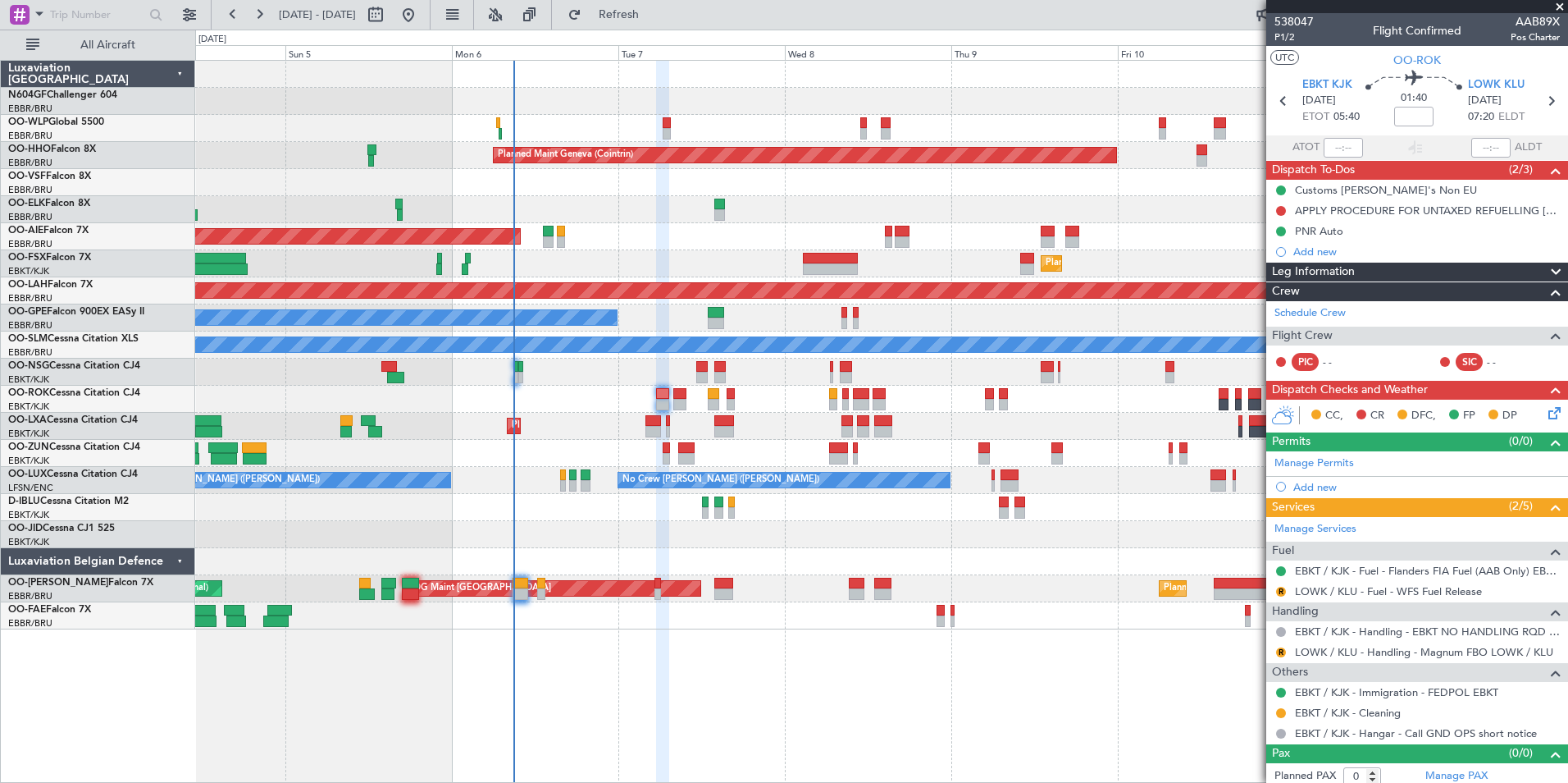
click at [591, 363] on div "Planned Maint Milan (Linate) Planned Maint Geneva ([GEOGRAPHIC_DATA]) - - LEZL …" at bounding box center [881, 345] width 1372 height 569
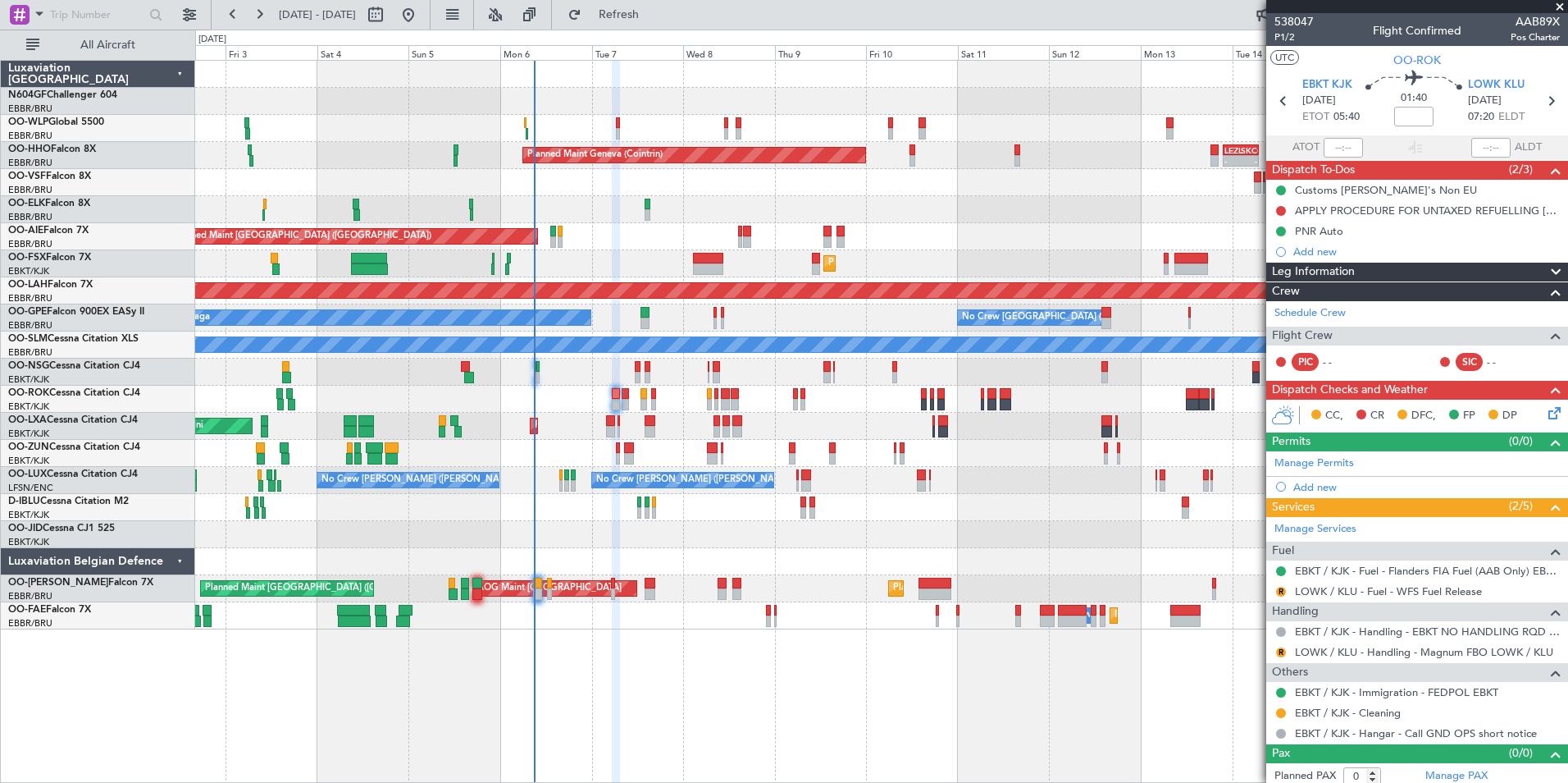
click at [713, 561] on div at bounding box center [881, 561] width 1372 height 27
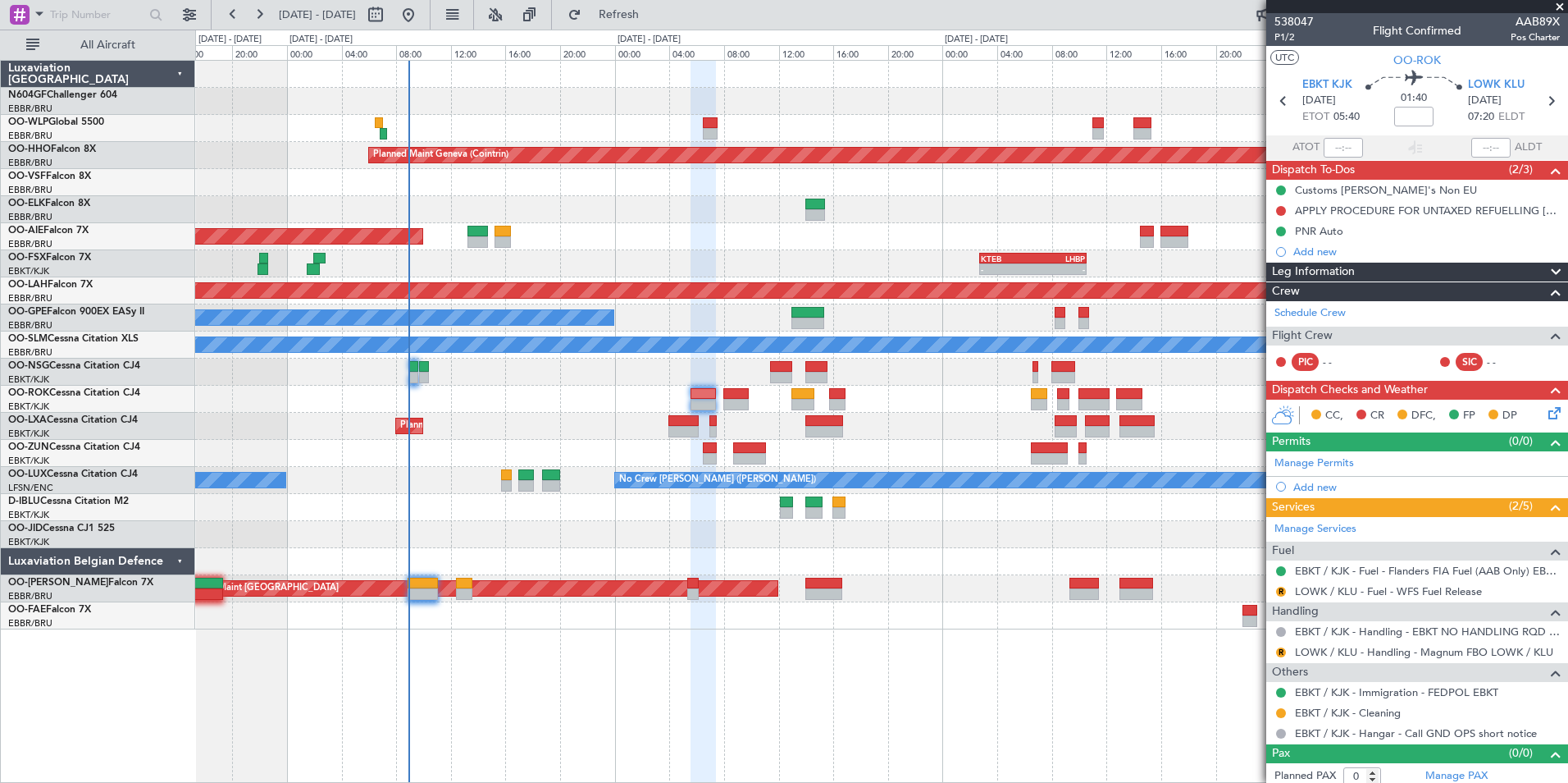
click at [779, 419] on div "Planned Maint Kortrijk-[GEOGRAPHIC_DATA]" at bounding box center [881, 426] width 1372 height 27
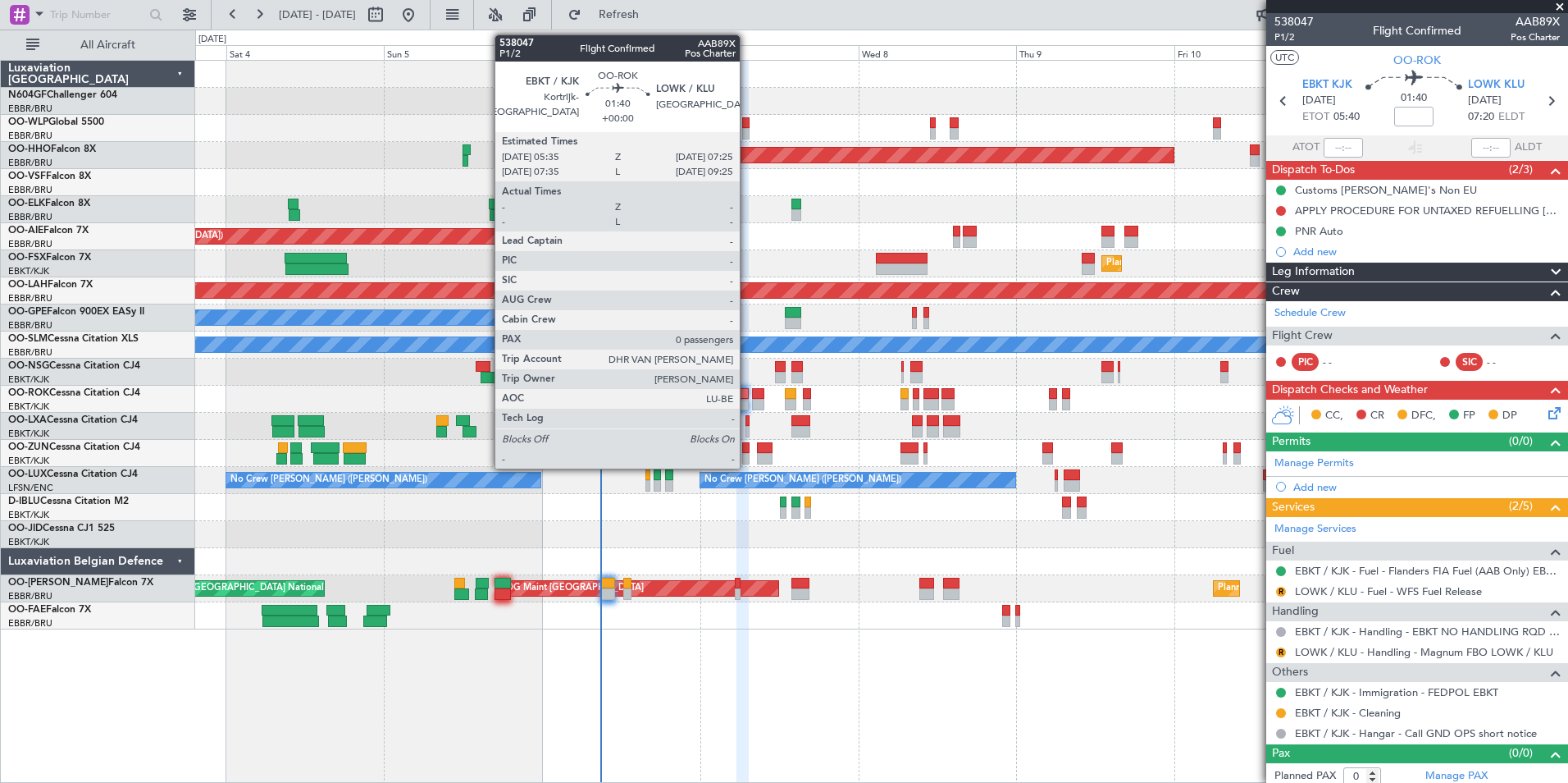
click at [747, 407] on div at bounding box center [743, 404] width 12 height 12
click at [754, 403] on div at bounding box center [758, 404] width 12 height 12
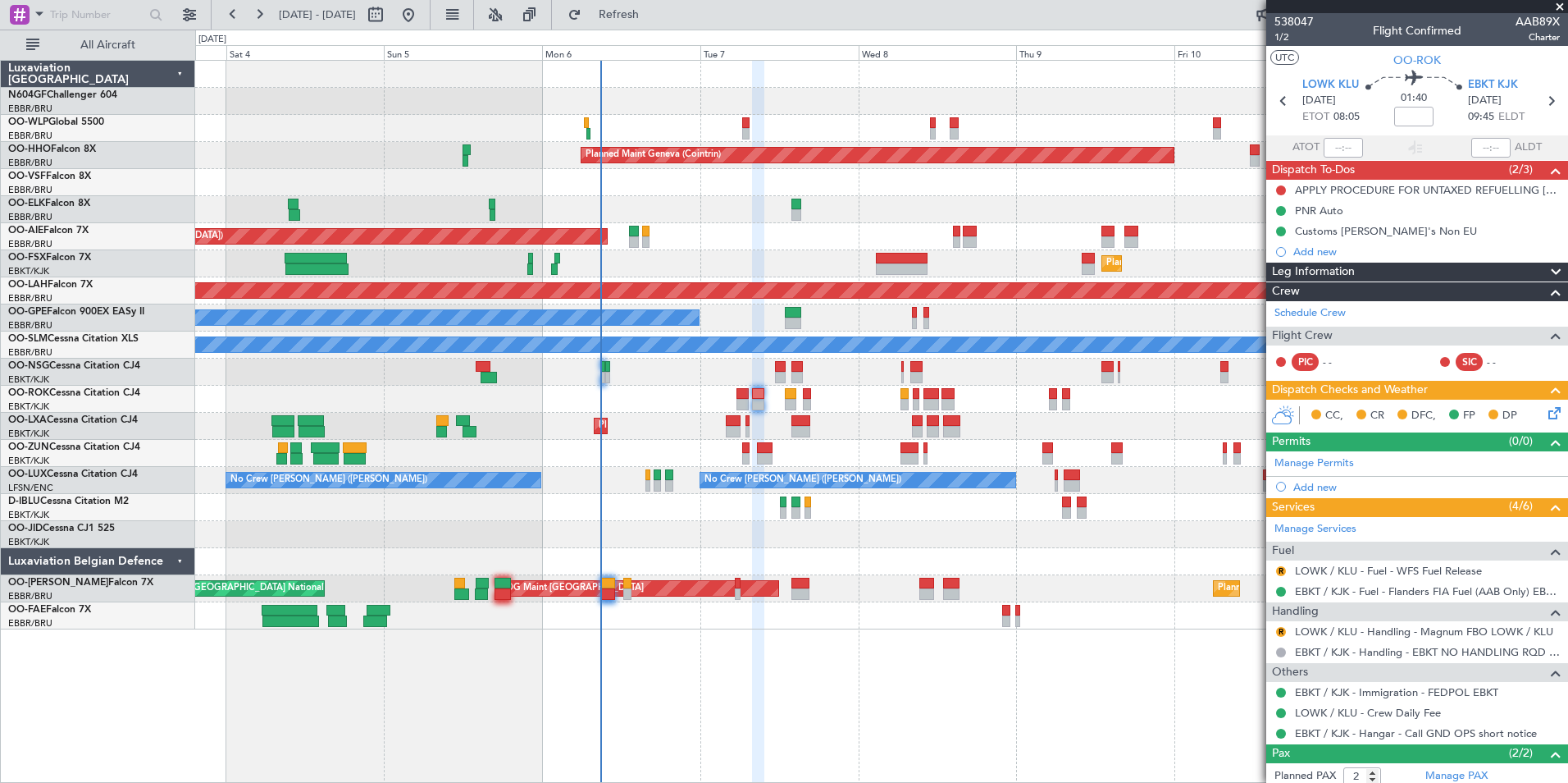
scroll to position [81, 0]
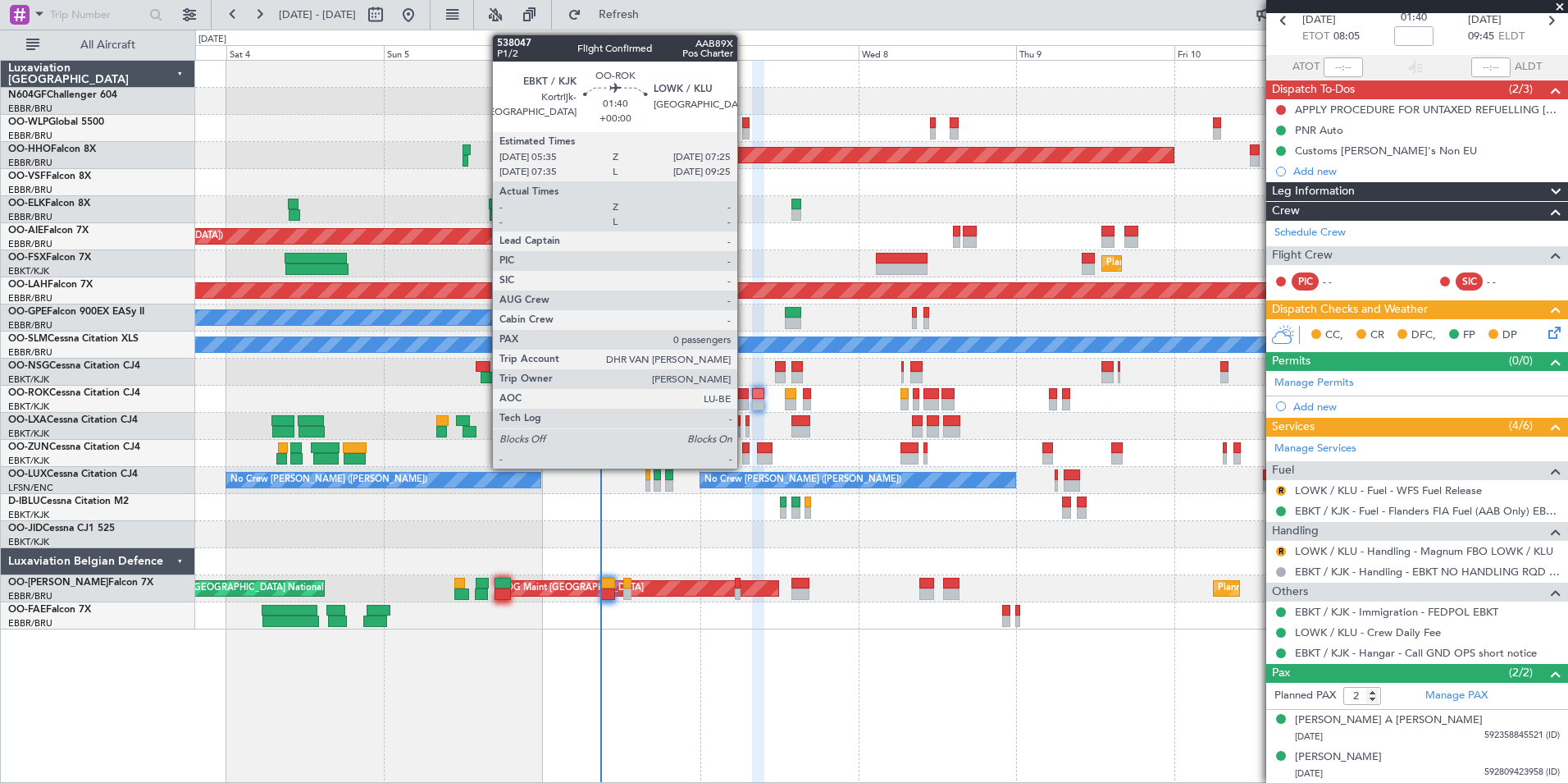
click at [745, 392] on div at bounding box center [743, 394] width 12 height 12
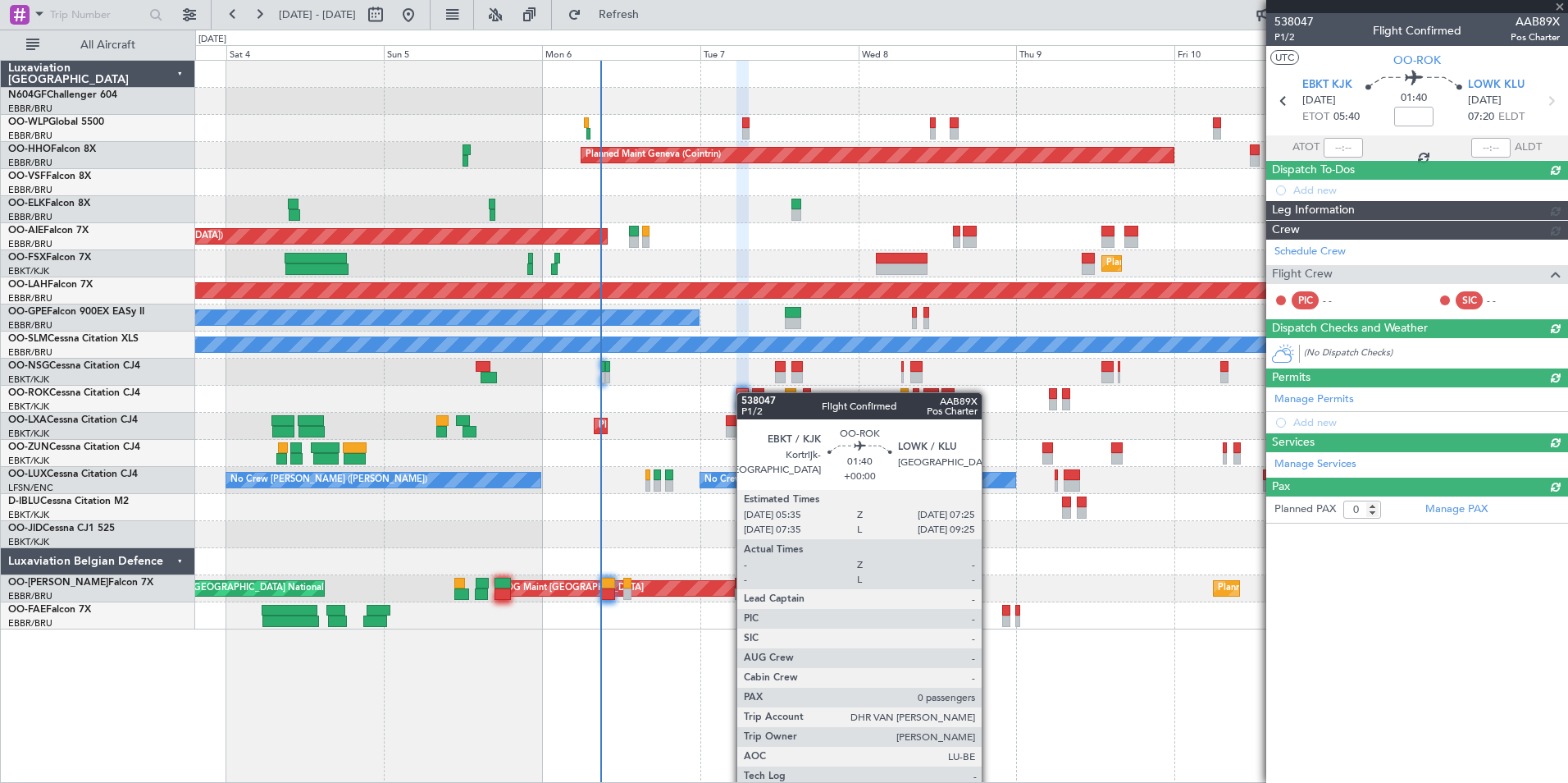
scroll to position [0, 0]
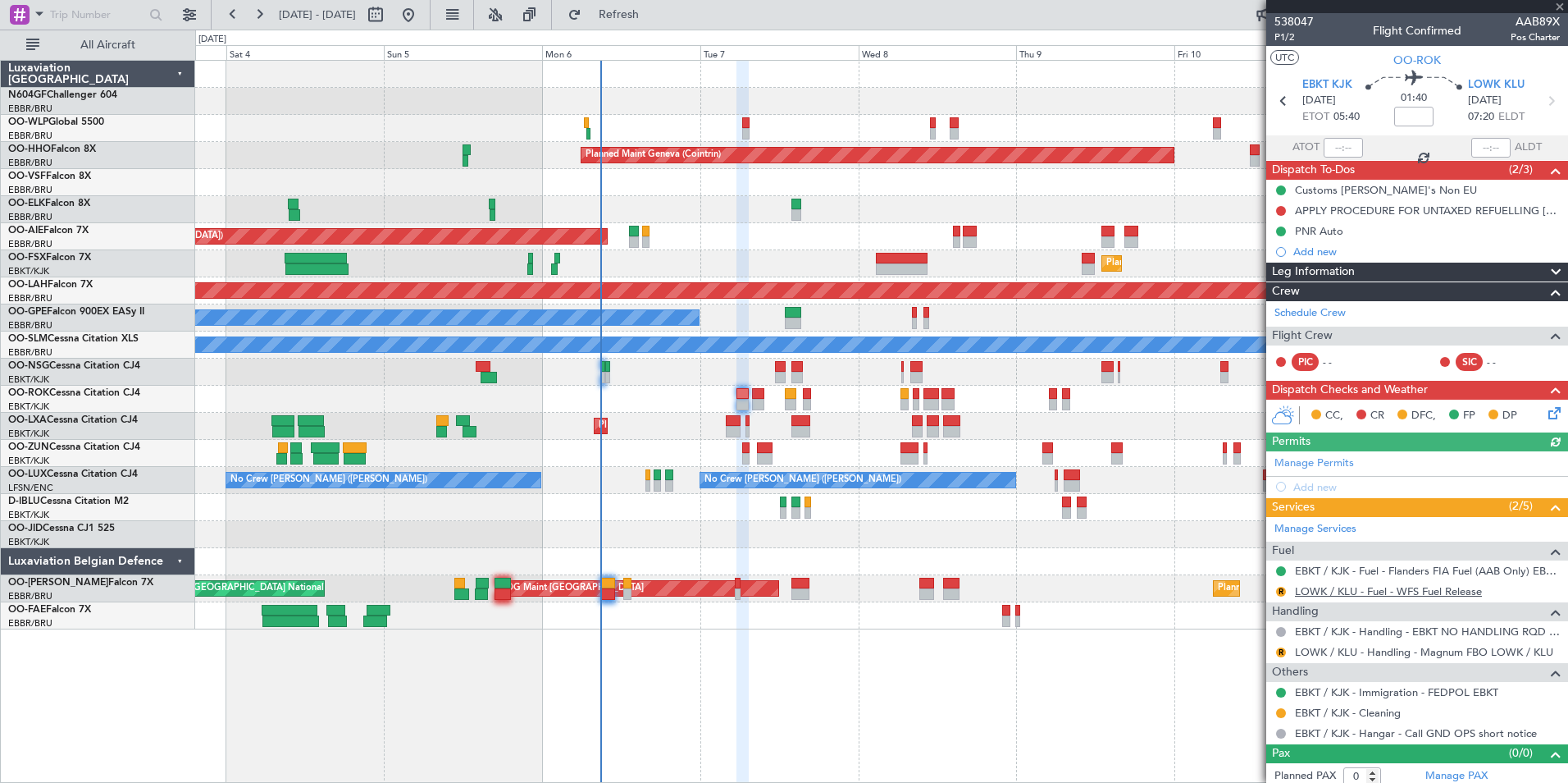
click at [1395, 592] on link "LOWK / KLU - Fuel - WFS Fuel Release" at bounding box center [1388, 591] width 187 height 14
click at [1280, 589] on button "R" at bounding box center [1281, 591] width 10 height 10
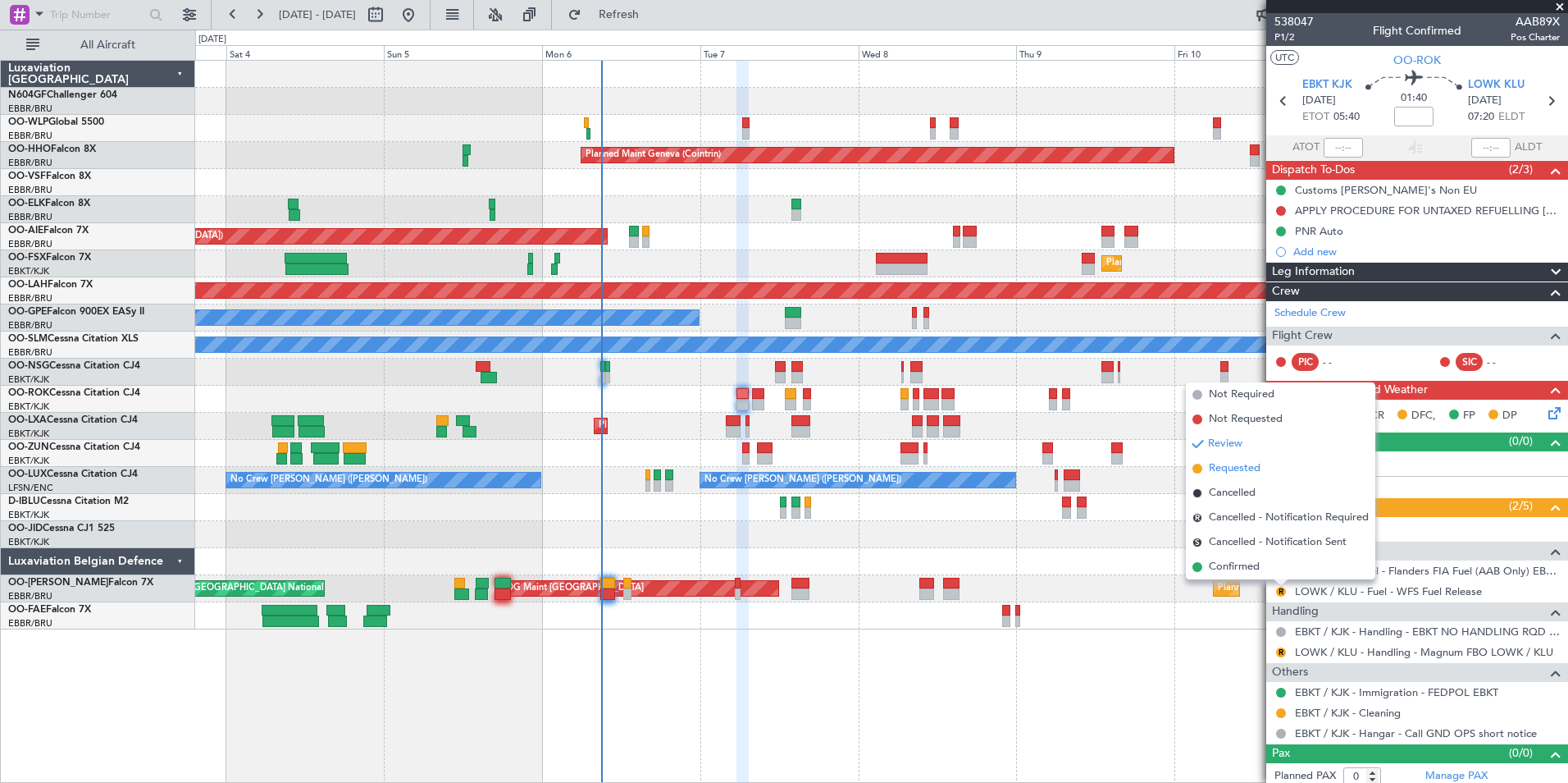
click at [1237, 472] on span "Requested" at bounding box center [1235, 468] width 51 height 17
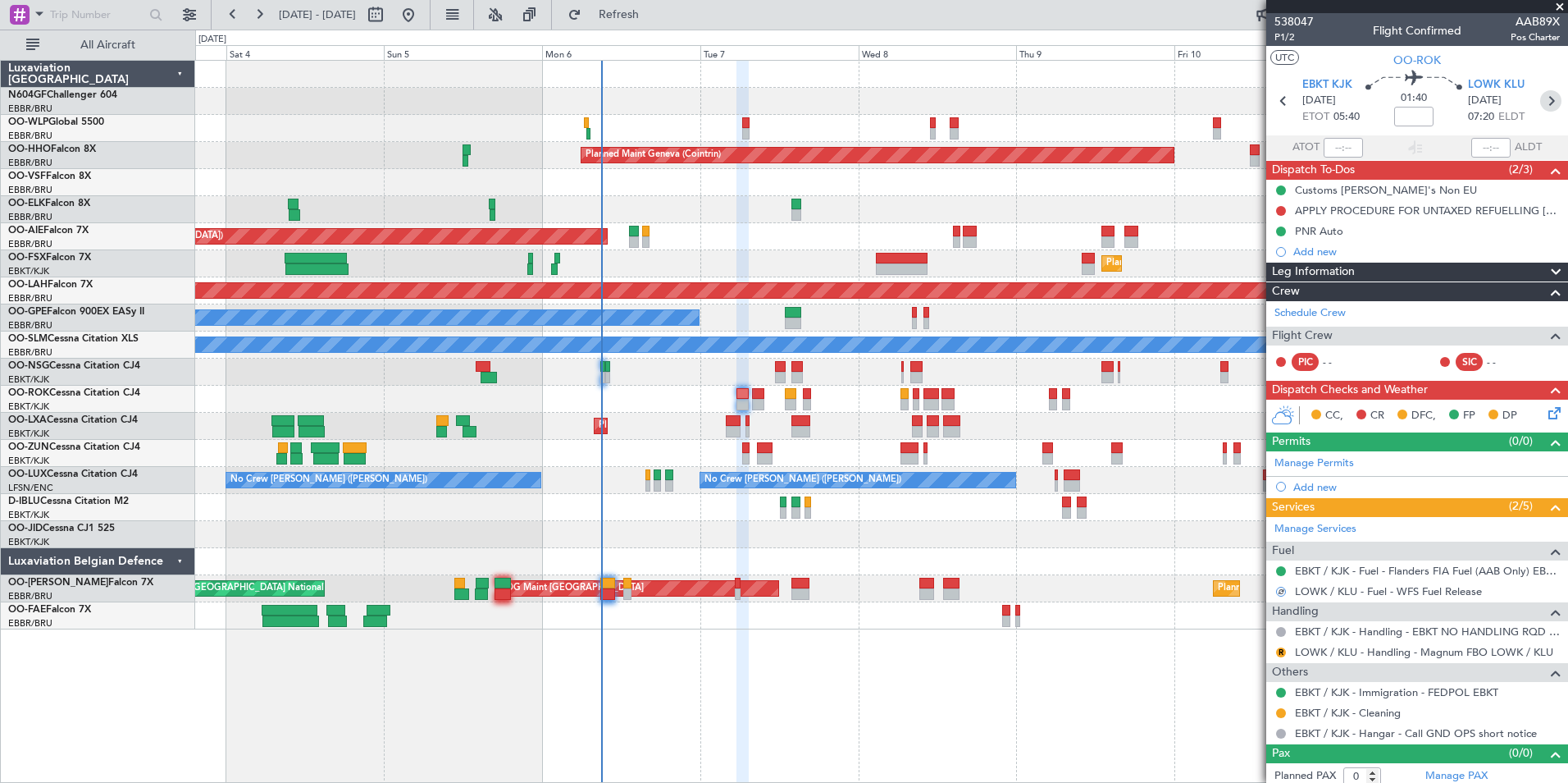
click at [1540, 97] on icon at bounding box center [1550, 101] width 21 height 21
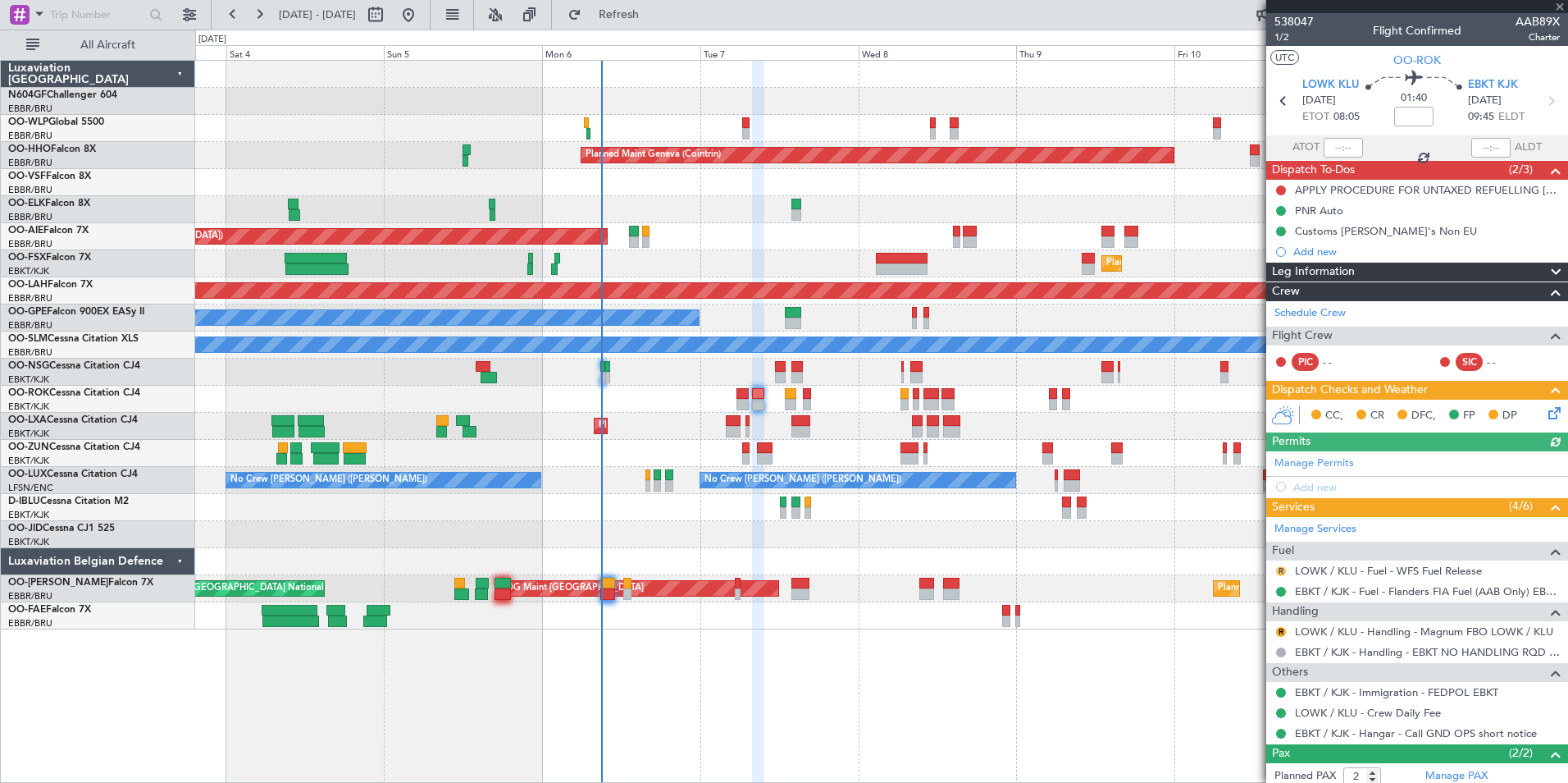
click at [1280, 569] on button "R" at bounding box center [1281, 571] width 10 height 10
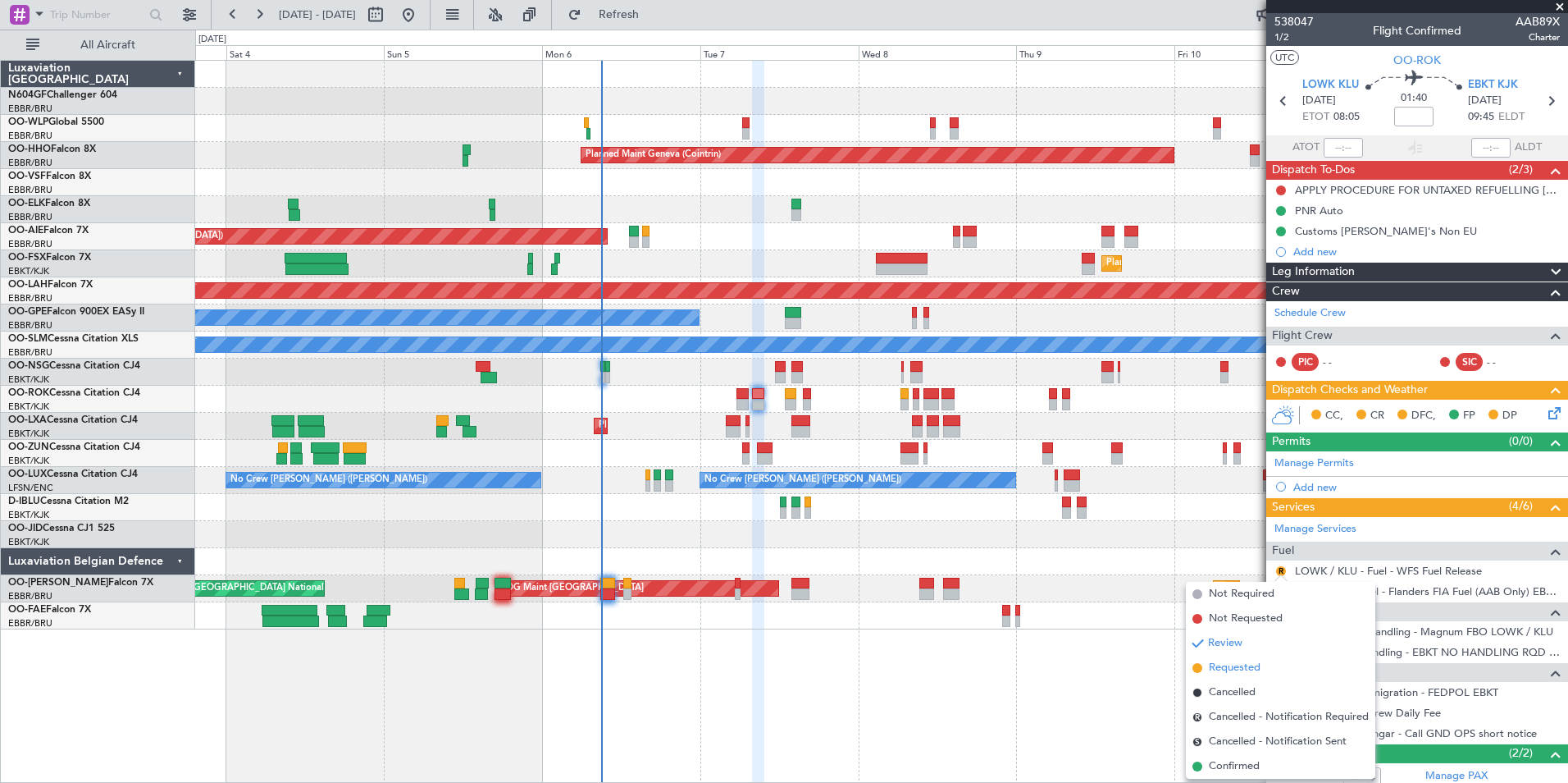
click at [1243, 664] on span "Requested" at bounding box center [1235, 668] width 51 height 17
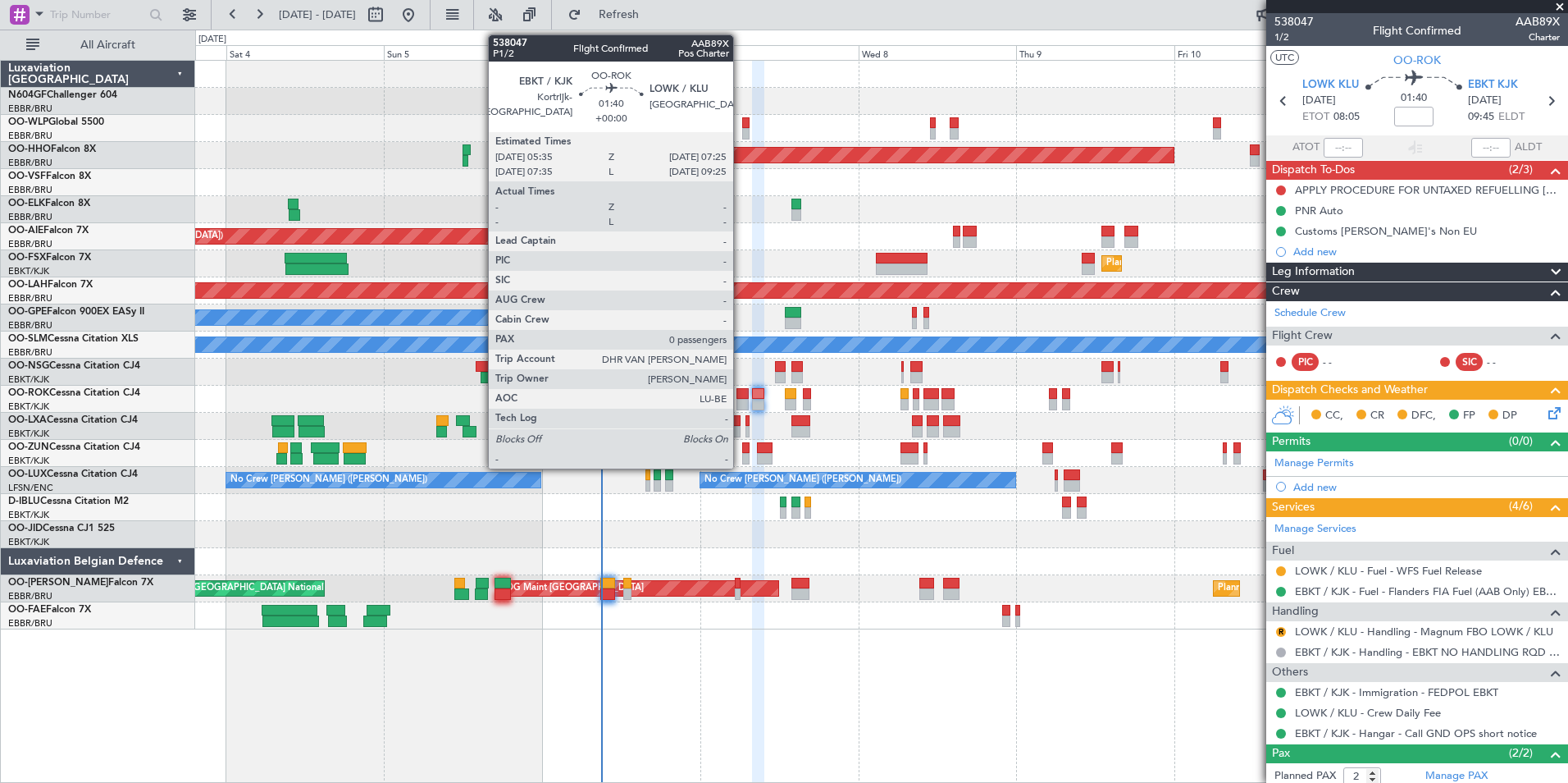
click at [740, 399] on div at bounding box center [743, 404] width 12 height 12
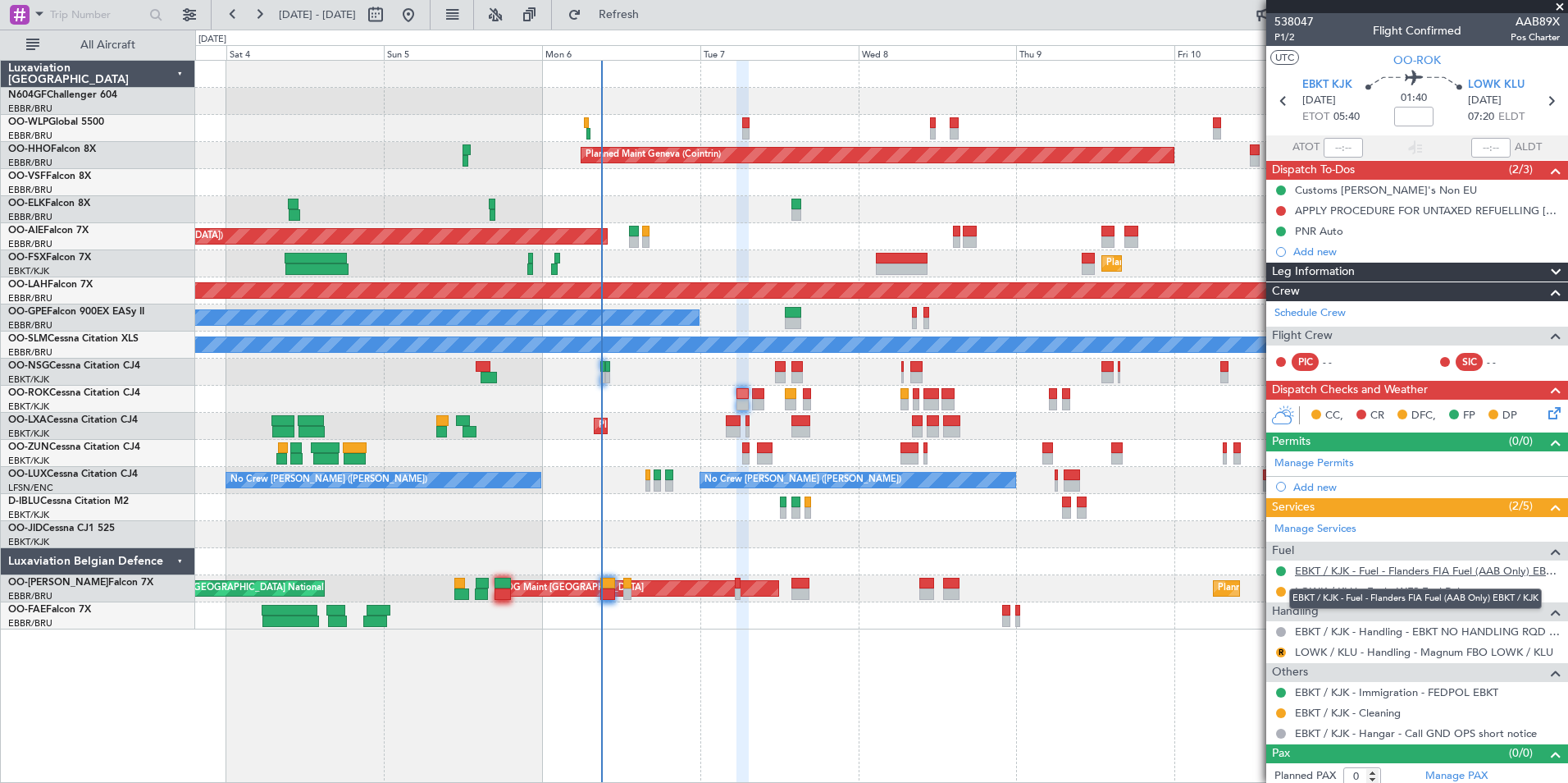
click at [1346, 568] on link "EBKT / KJK - Fuel - Flanders FIA Fuel (AAB Only) EBKT / KJK" at bounding box center [1427, 571] width 265 height 14
click at [654, 13] on span "Refresh" at bounding box center [619, 14] width 69 height 12
click at [1545, 102] on icon at bounding box center [1550, 101] width 21 height 21
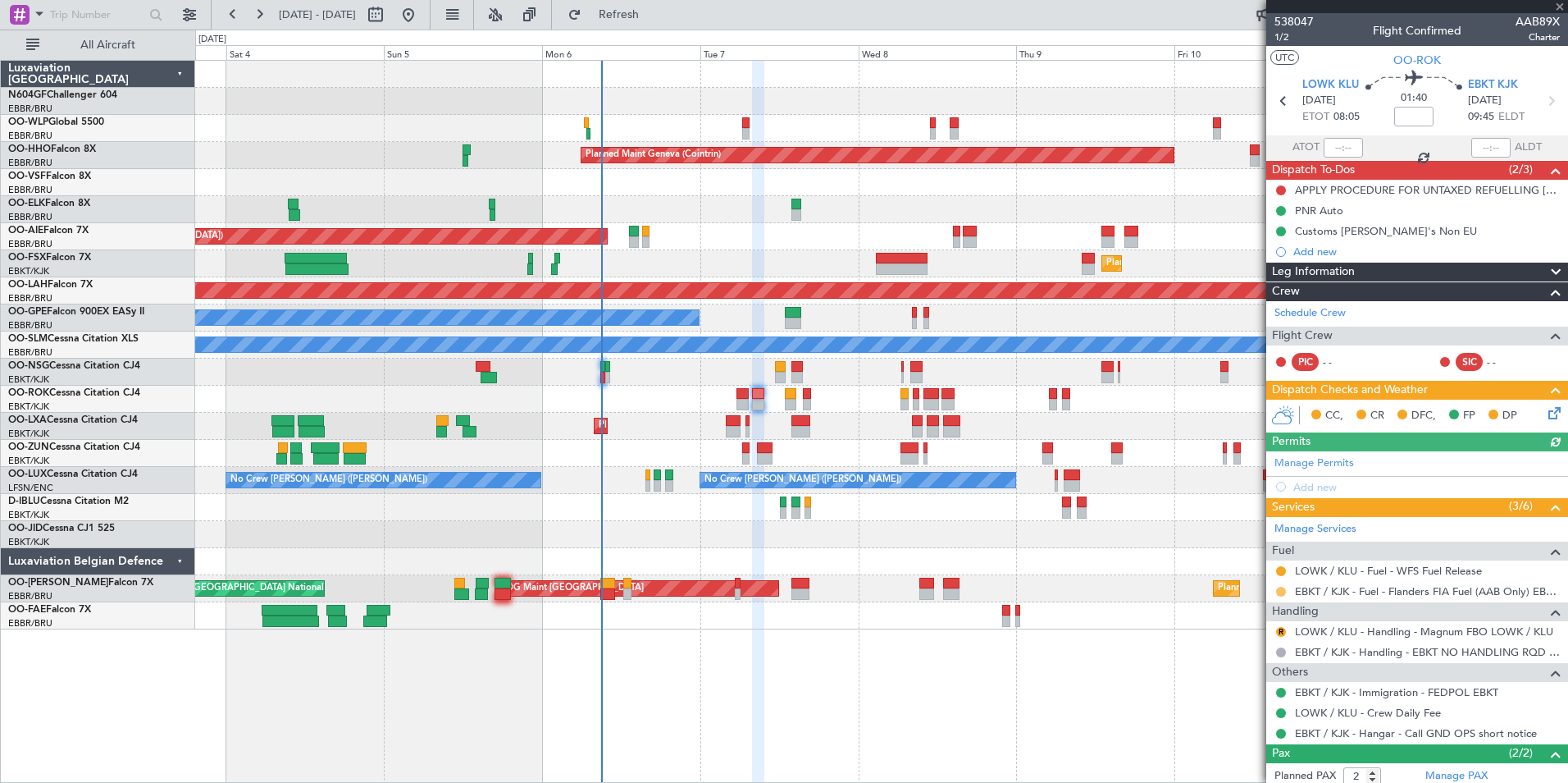
click at [1281, 592] on button at bounding box center [1281, 591] width 10 height 10
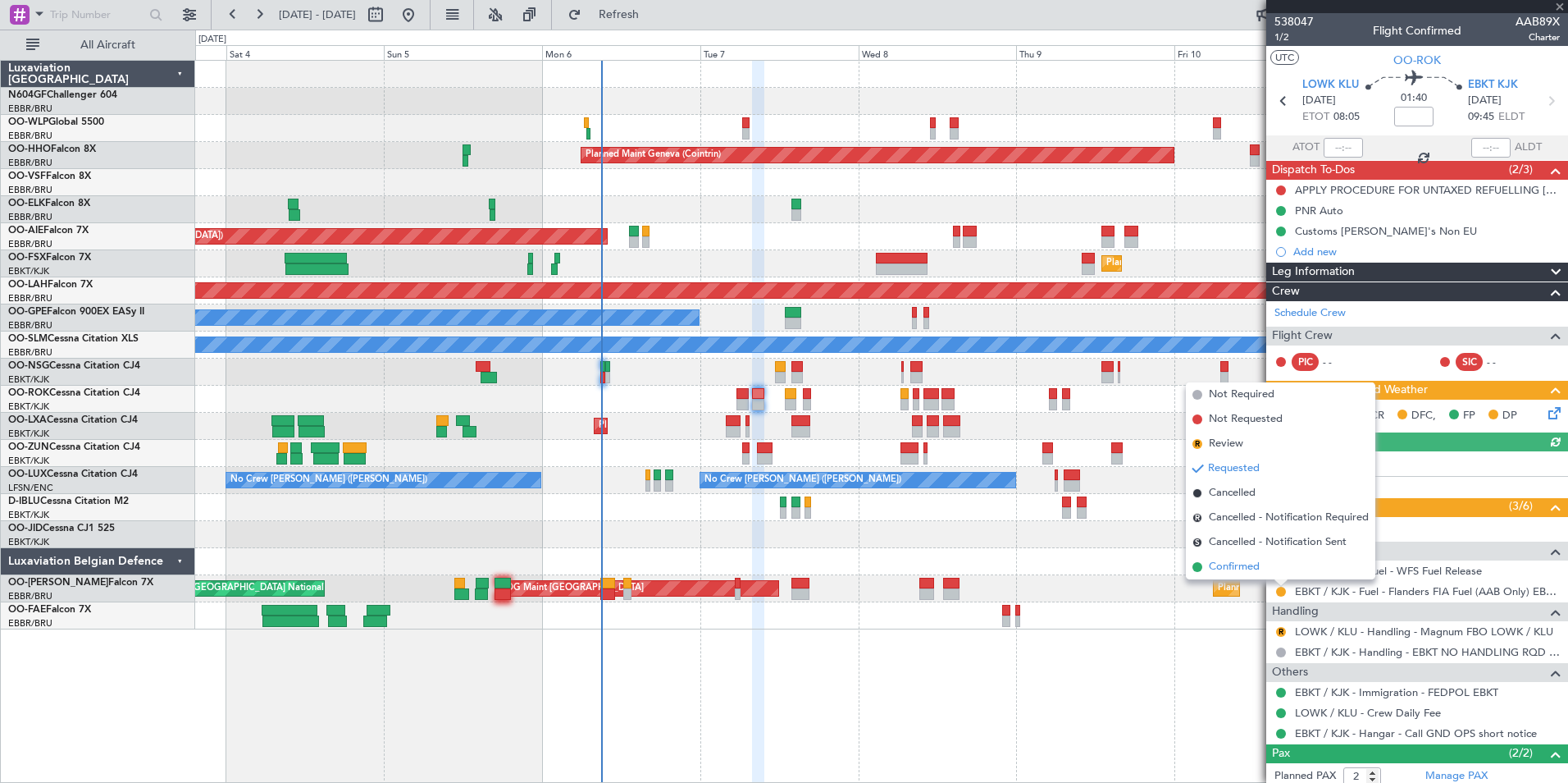
click at [1258, 570] on span "Confirmed" at bounding box center [1234, 566] width 50 height 17
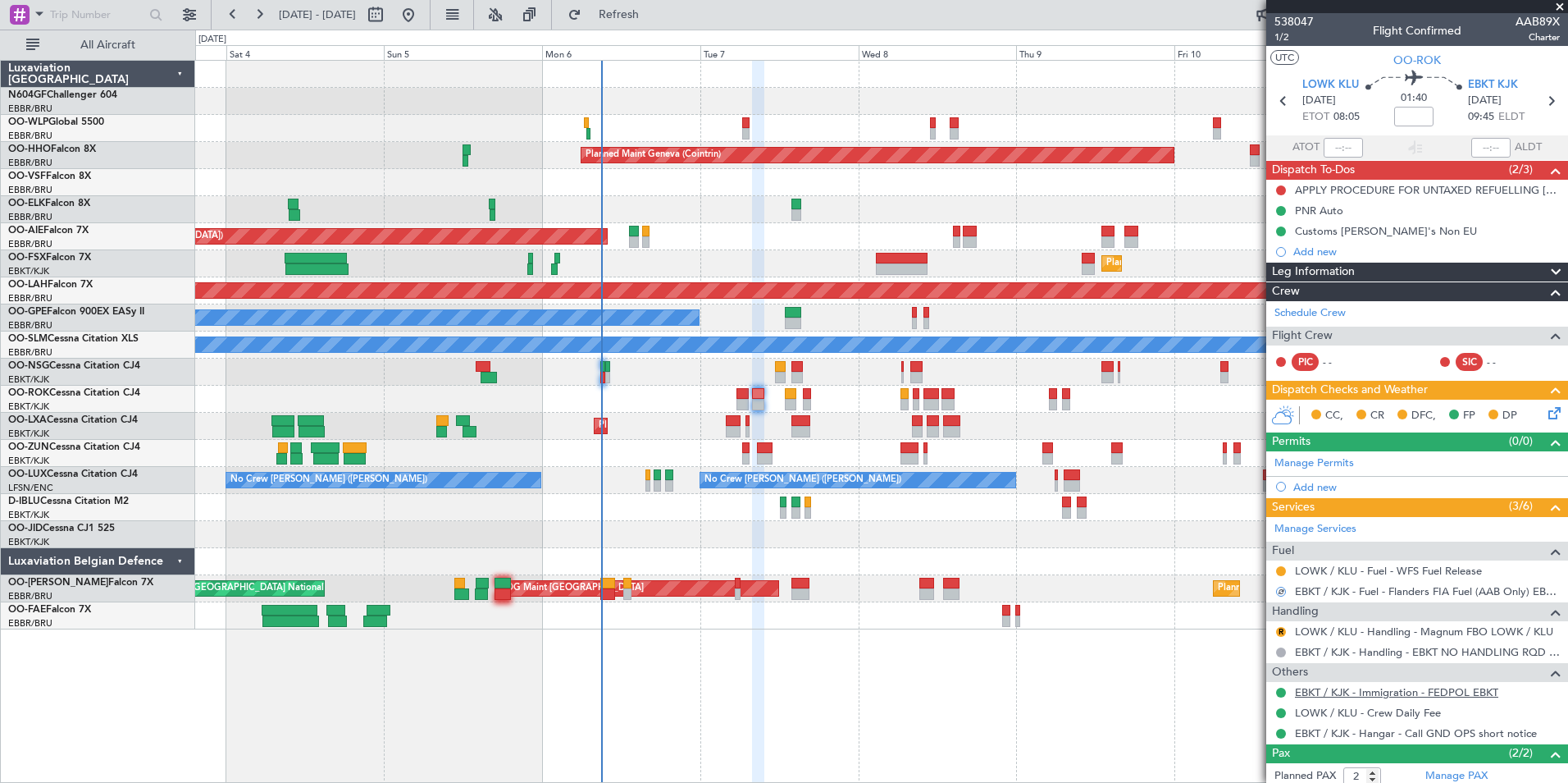
click at [1317, 693] on link "EBKT / KJK - Immigration - FEDPOL EBKT" at bounding box center [1396, 692] width 203 height 14
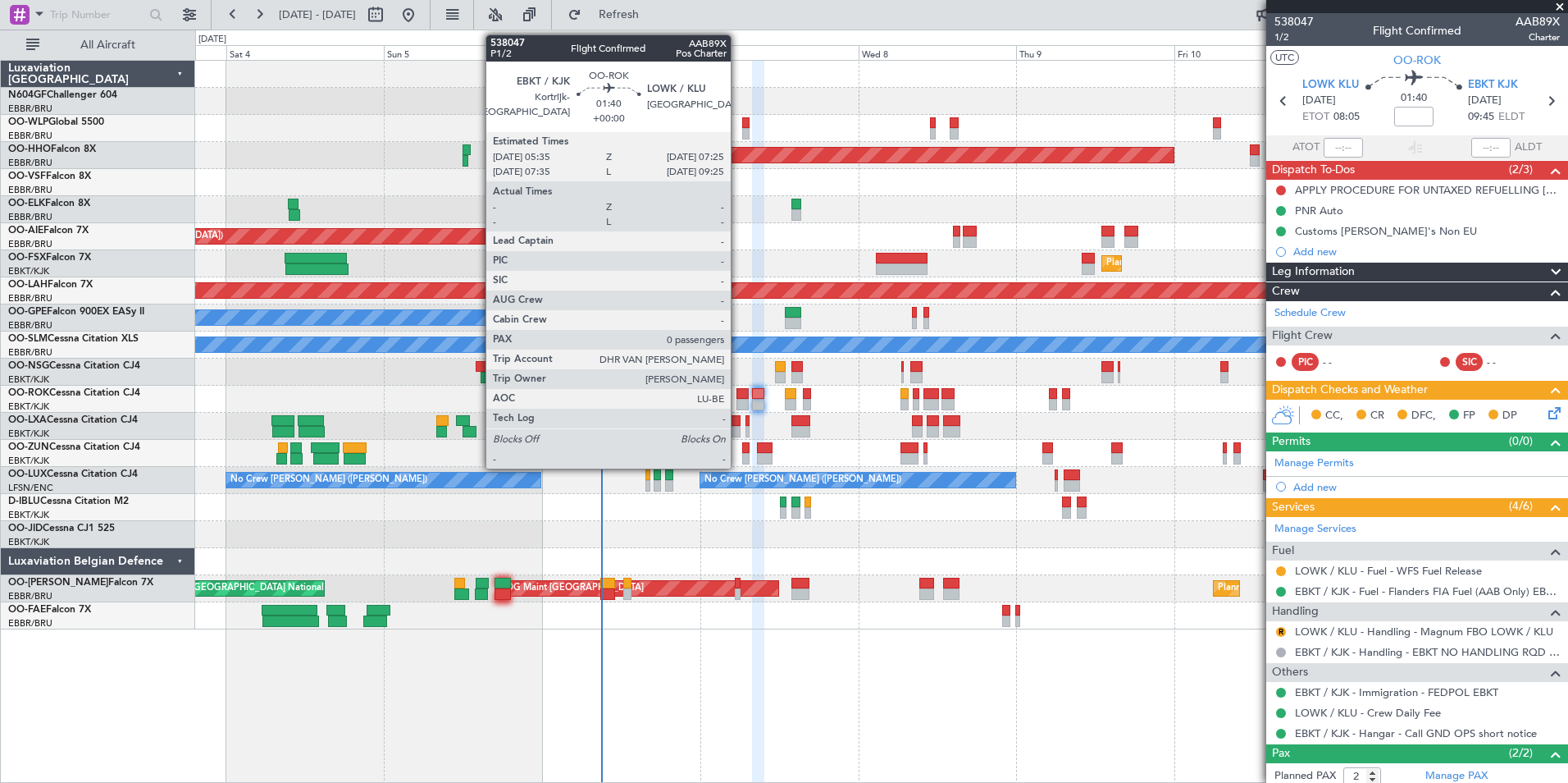
click at [738, 405] on div at bounding box center [743, 404] width 12 height 12
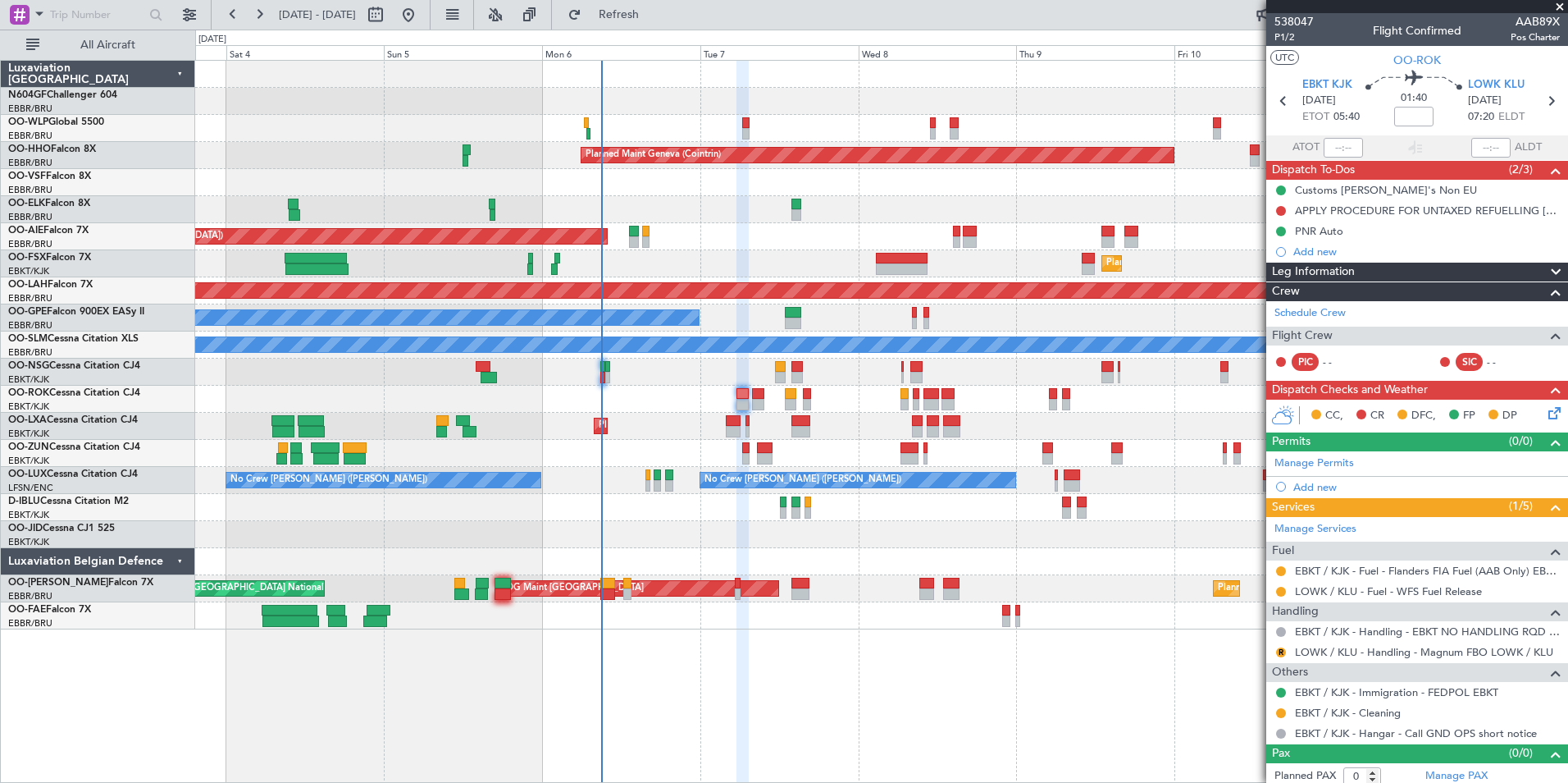
click at [1325, 362] on div "- -" at bounding box center [1342, 362] width 37 height 15
click at [1319, 316] on link "Schedule Crew" at bounding box center [1310, 313] width 72 height 17
click at [907, 535] on div at bounding box center [881, 534] width 1372 height 27
click at [654, 9] on span "Refresh" at bounding box center [619, 14] width 69 height 12
click at [1279, 592] on button at bounding box center [1281, 591] width 10 height 10
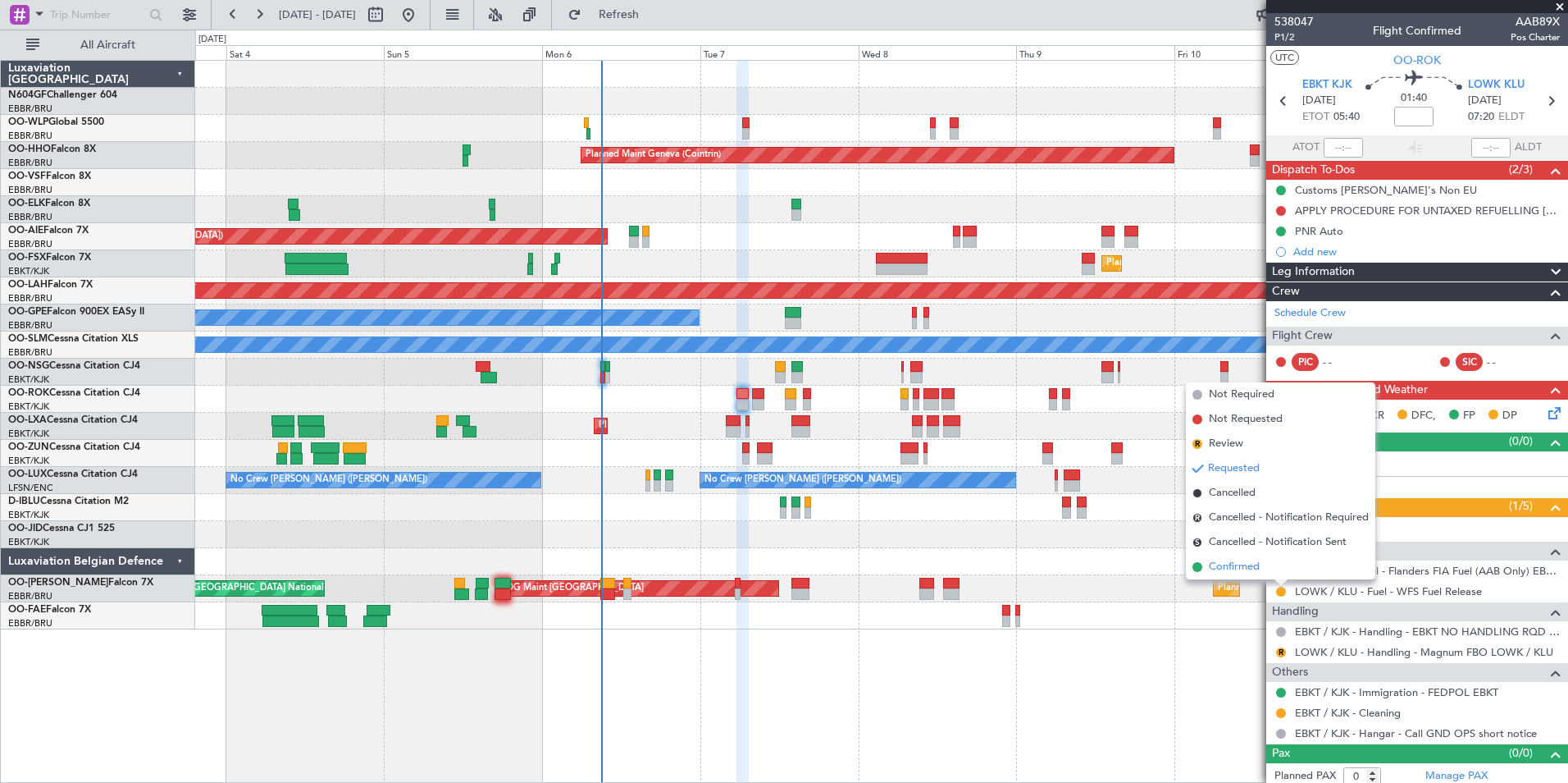
click at [1263, 566] on li "Confirmed" at bounding box center [1281, 567] width 189 height 25
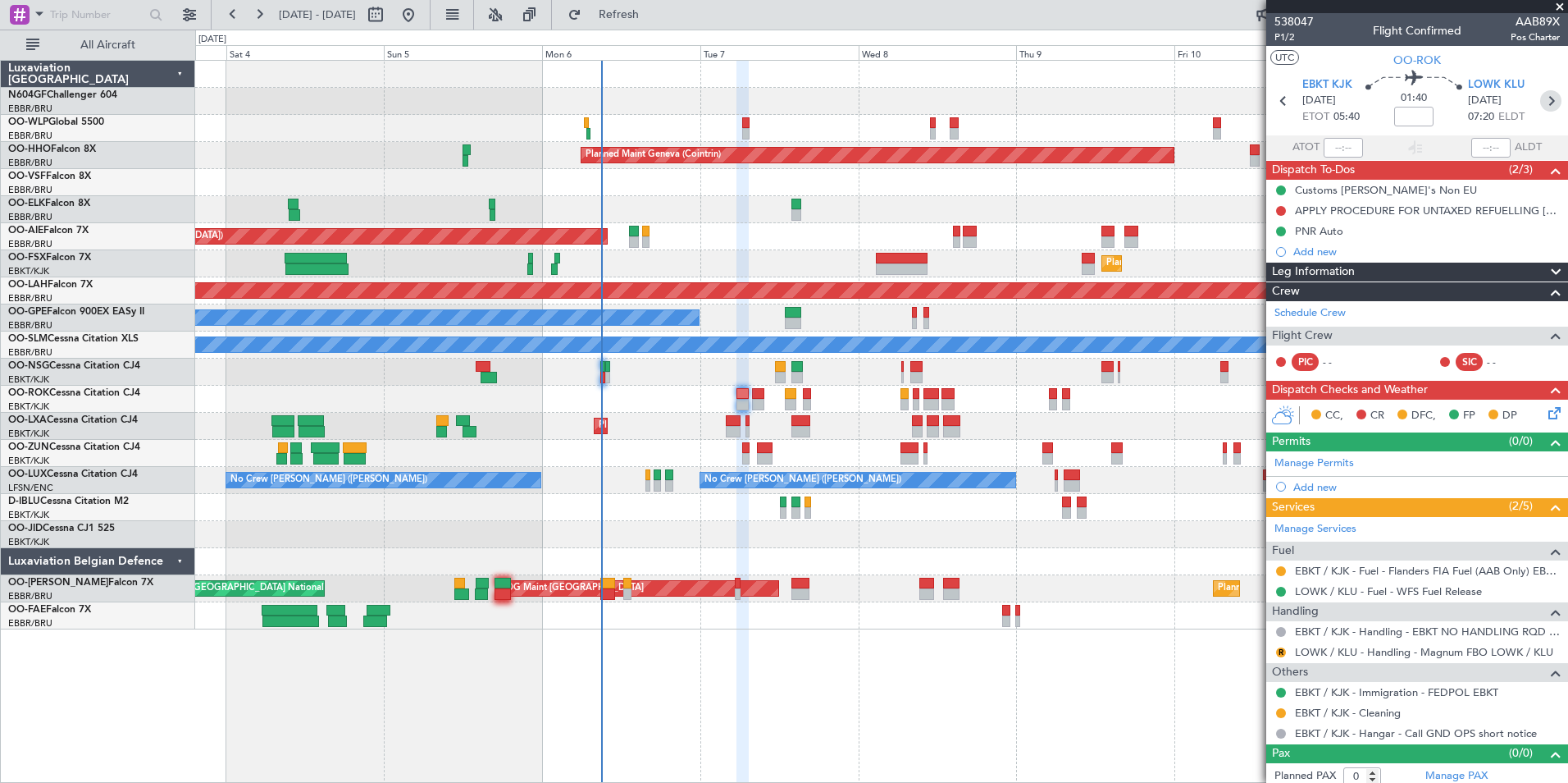
click at [1540, 96] on icon at bounding box center [1550, 101] width 21 height 21
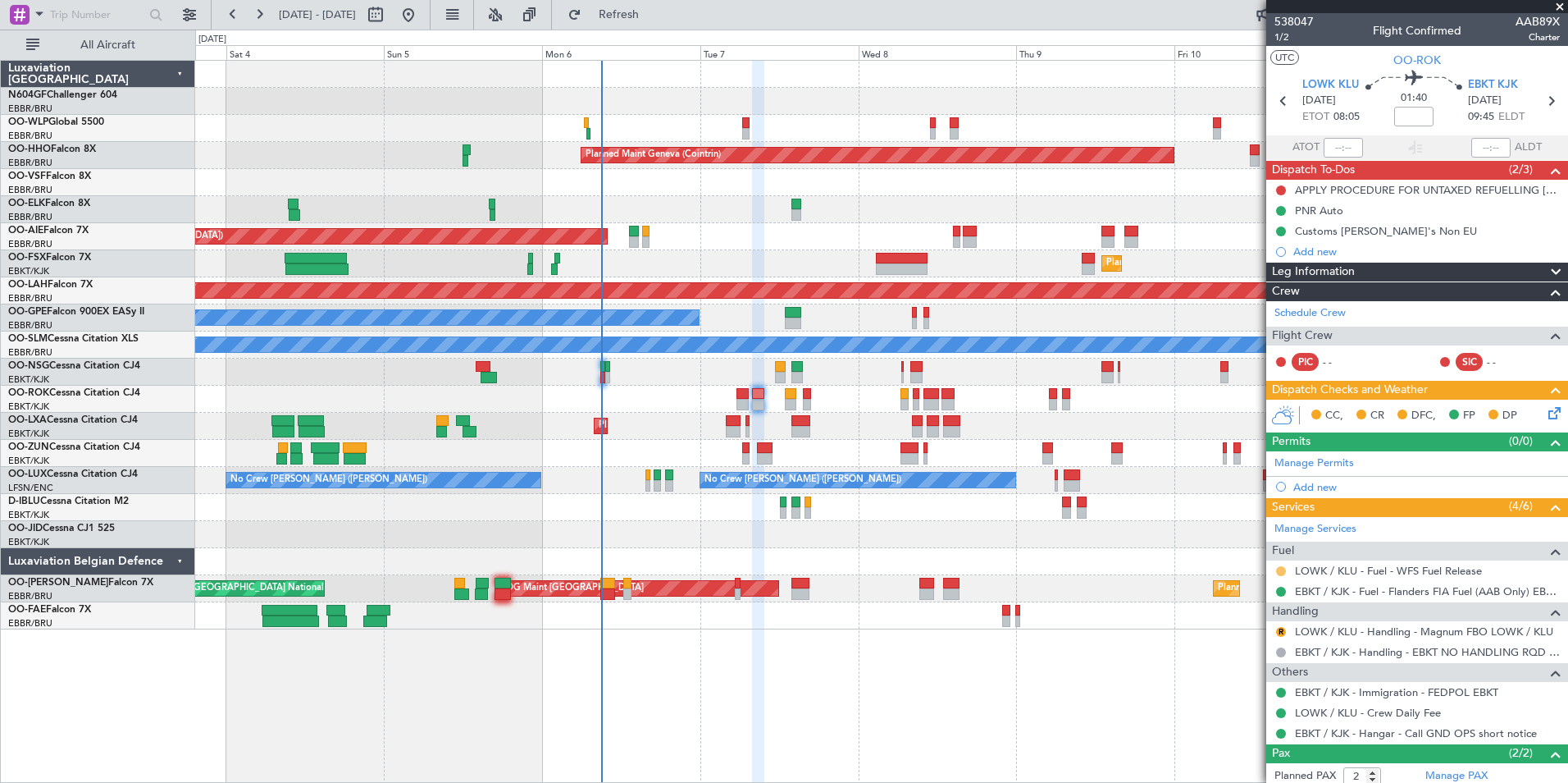
click at [1281, 571] on button at bounding box center [1281, 571] width 10 height 10
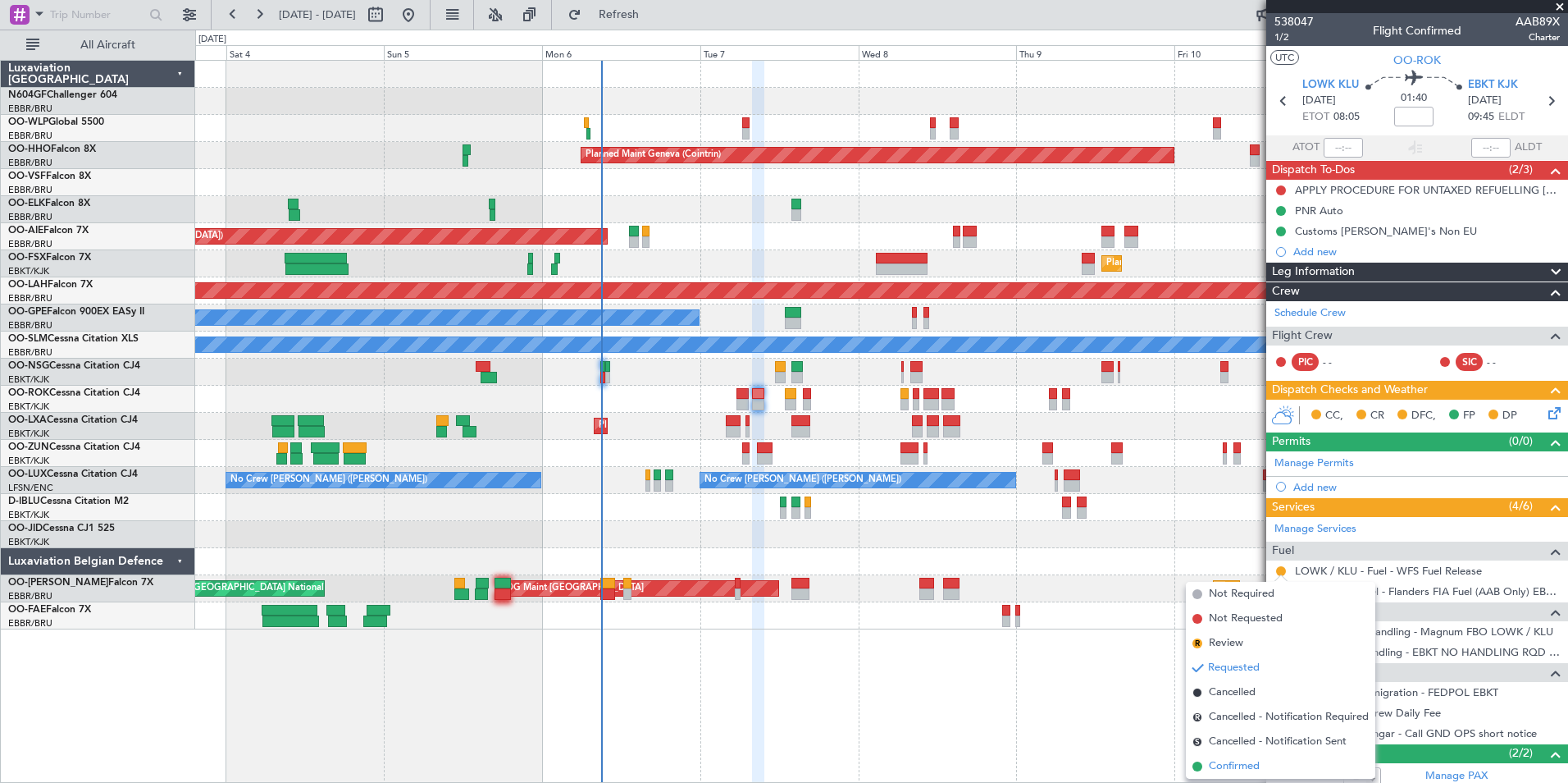
click at [1246, 769] on span "Confirmed" at bounding box center [1234, 766] width 50 height 17
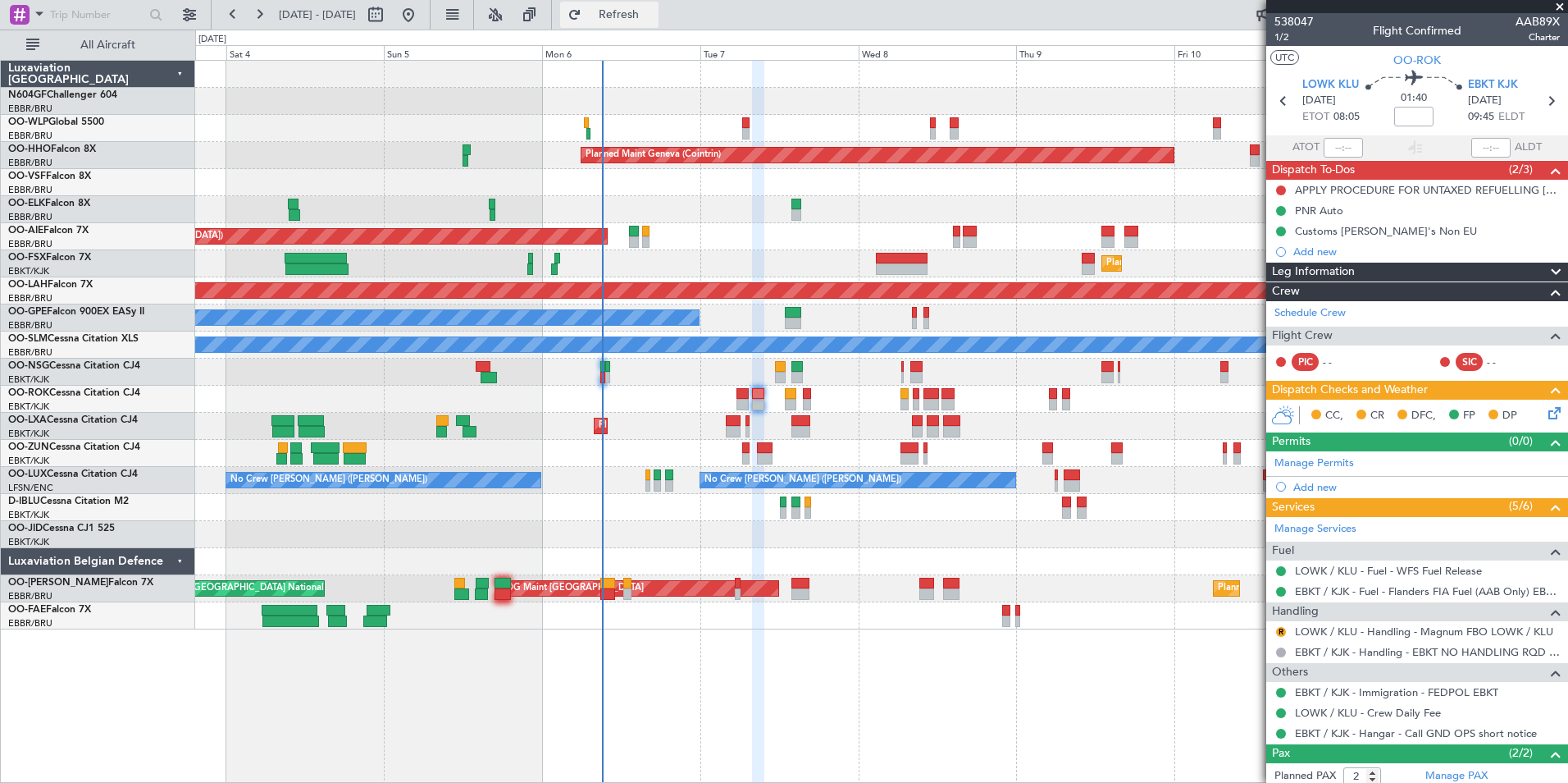
click at [659, 19] on button "Refresh" at bounding box center [608, 15] width 98 height 27
click at [643, 9] on span "Refresh" at bounding box center [619, 14] width 69 height 12
click at [644, 4] on button "Refresh" at bounding box center [608, 15] width 98 height 27
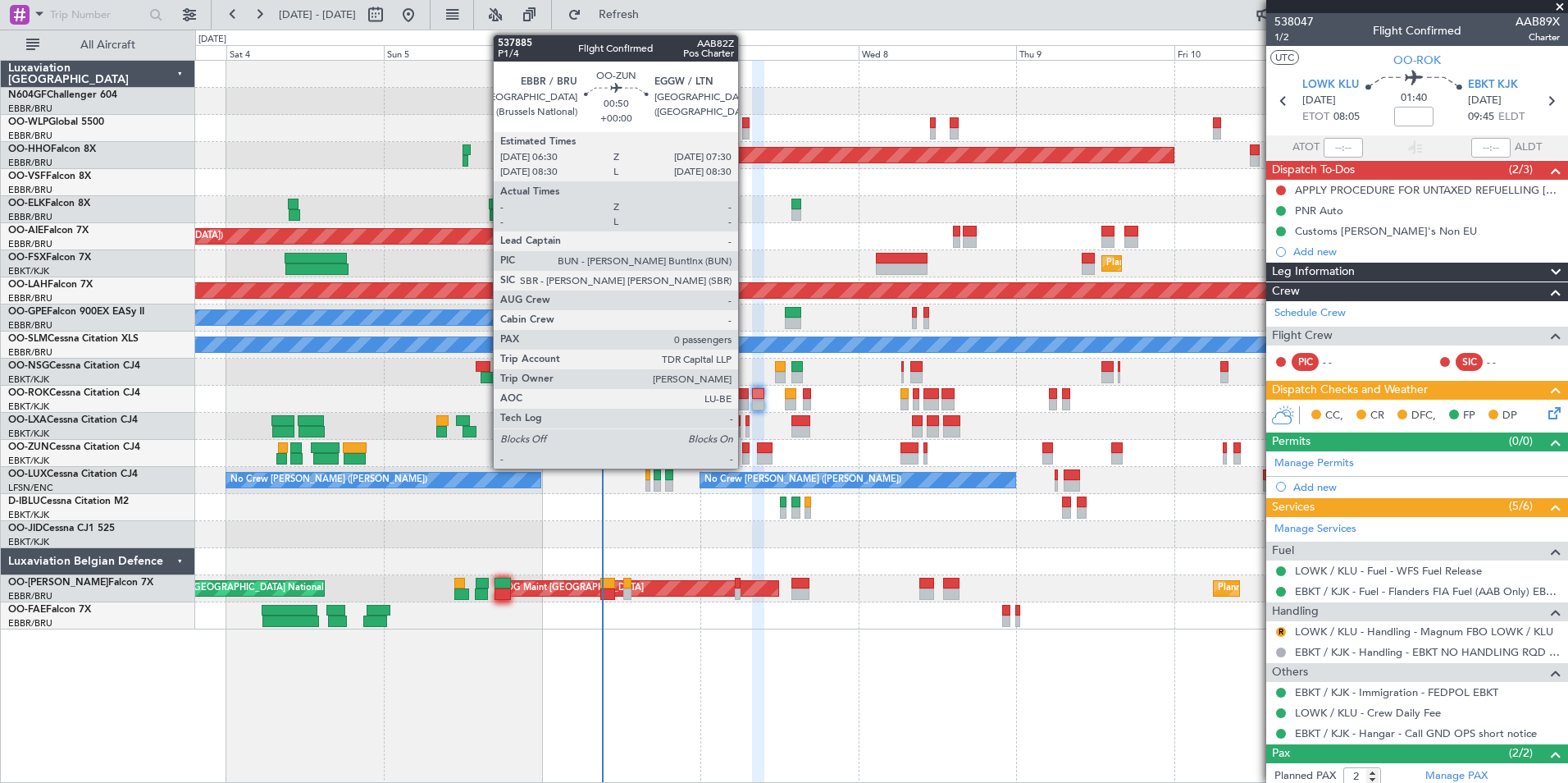
click at [746, 453] on div at bounding box center [746, 458] width 7 height 12
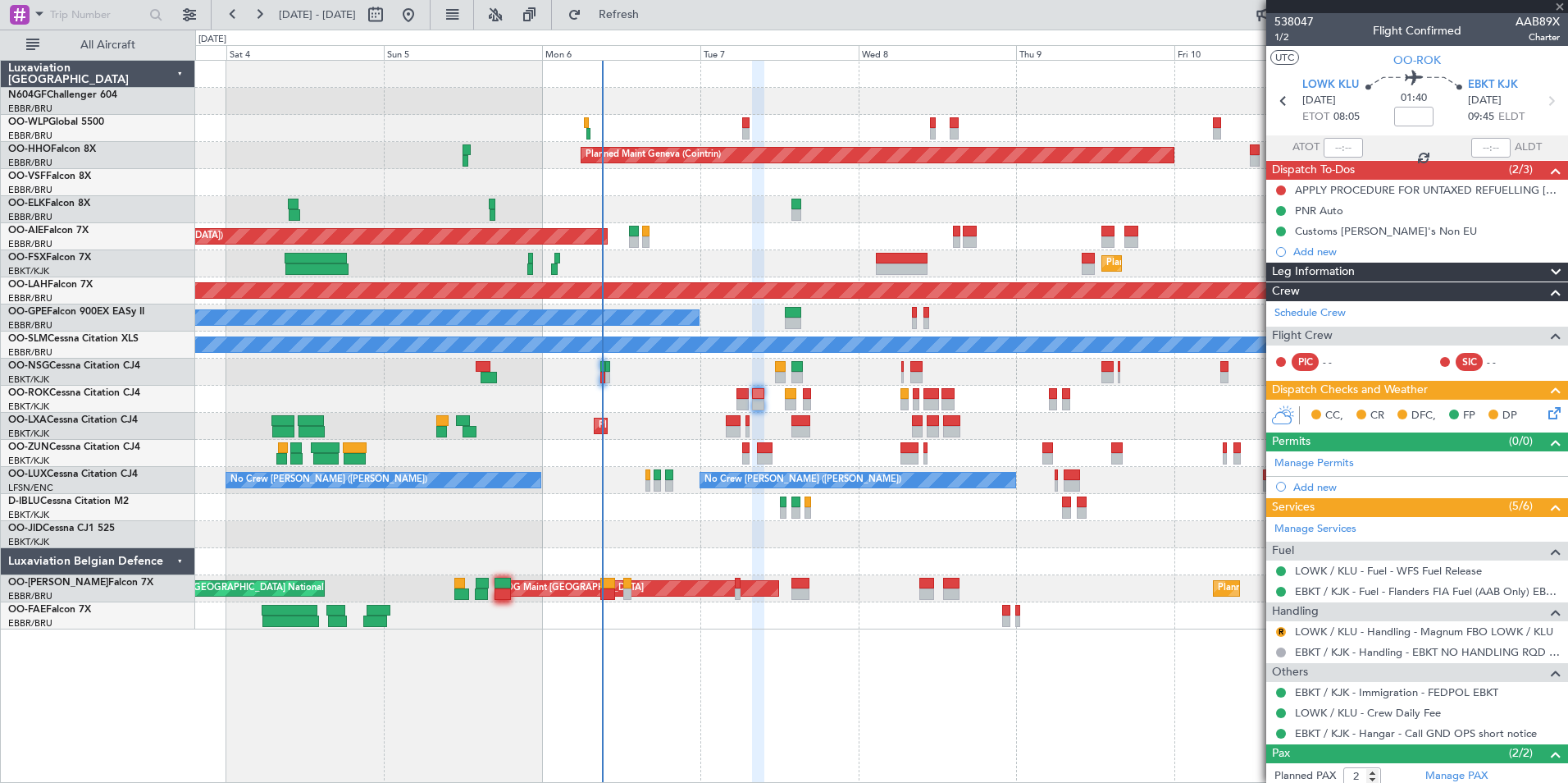
type input "0"
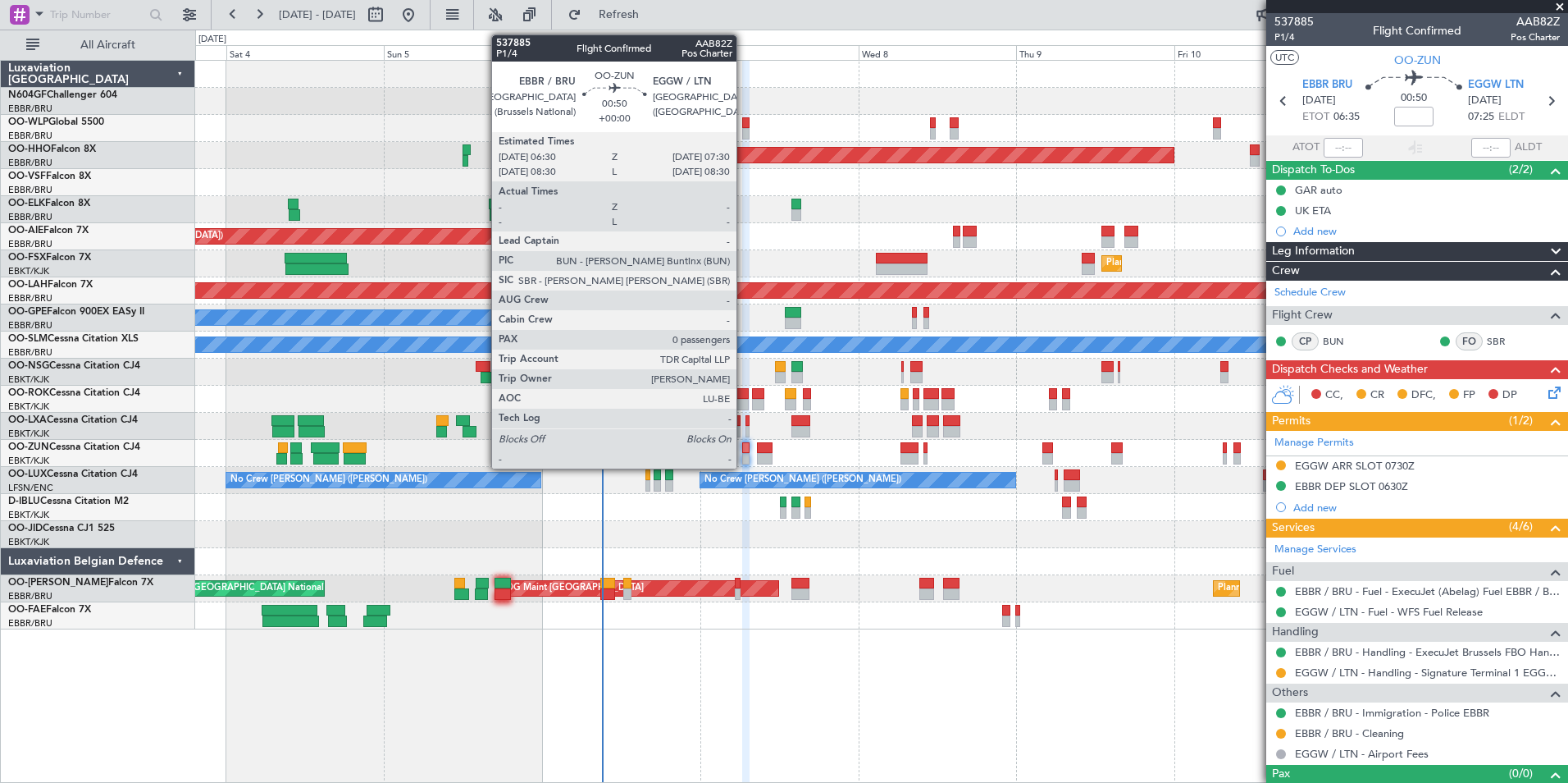
click at [744, 461] on div at bounding box center [746, 458] width 7 height 12
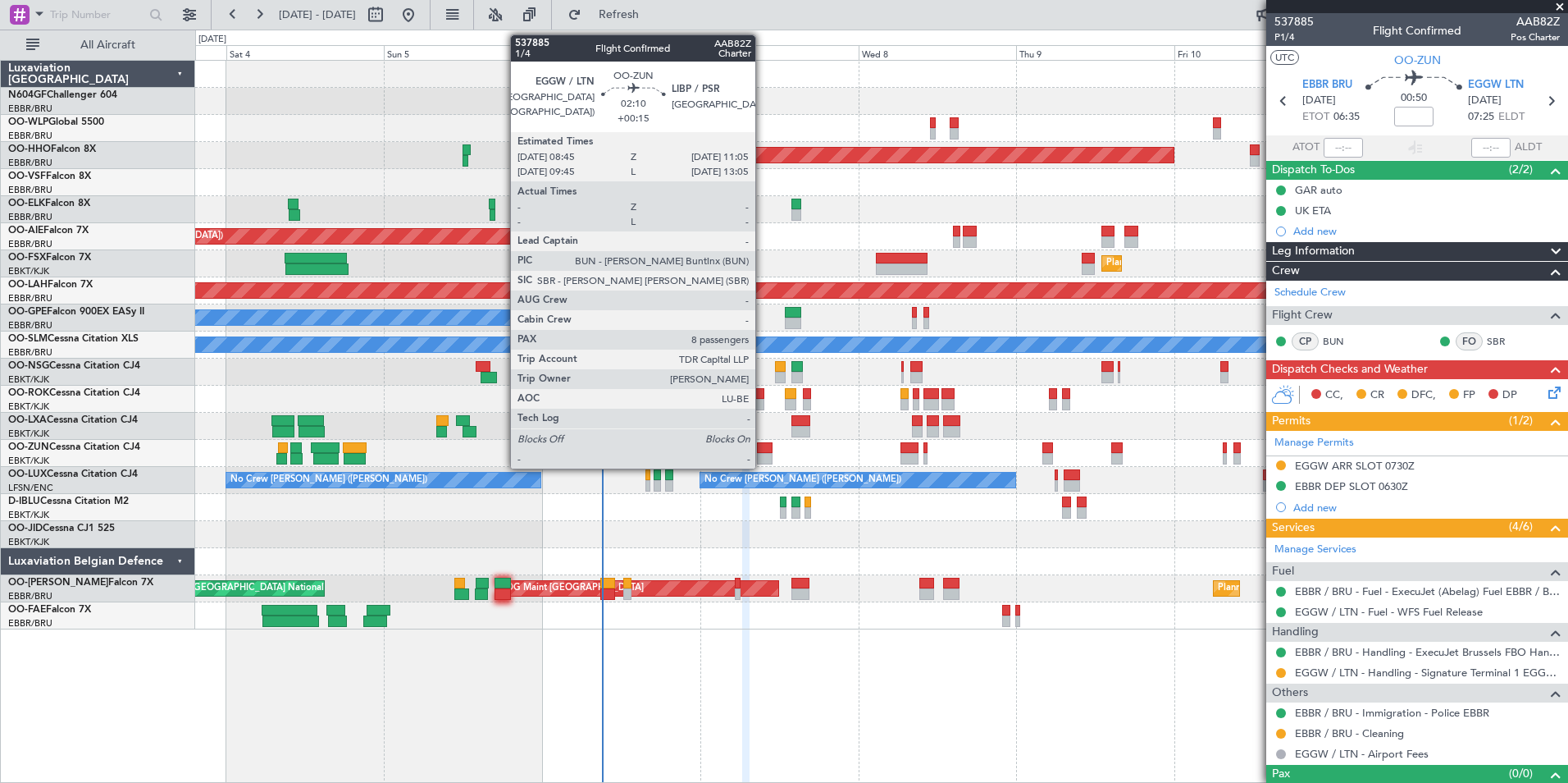
click at [762, 451] on div at bounding box center [765, 448] width 16 height 12
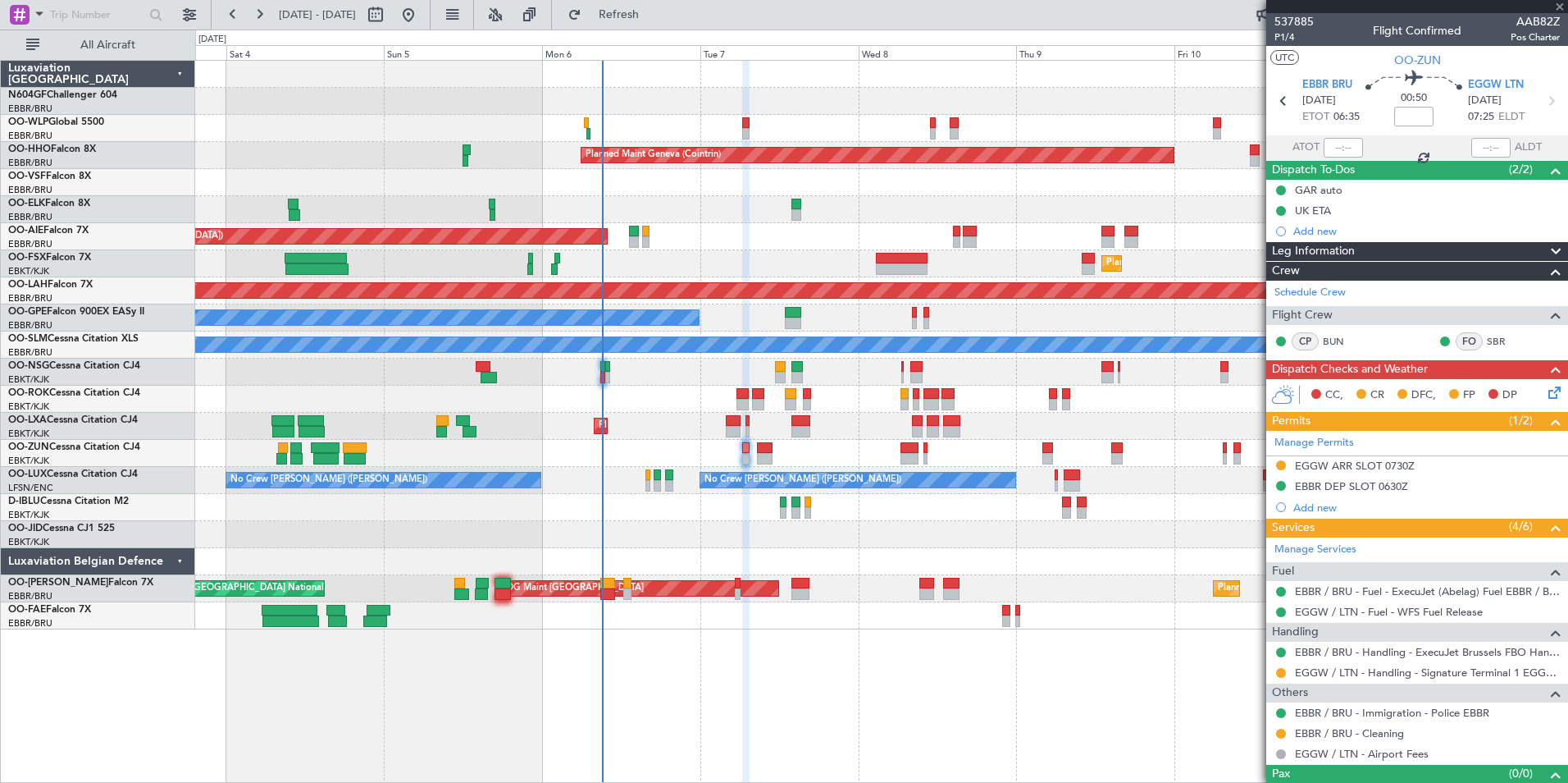
type input "+00:15"
type input "8"
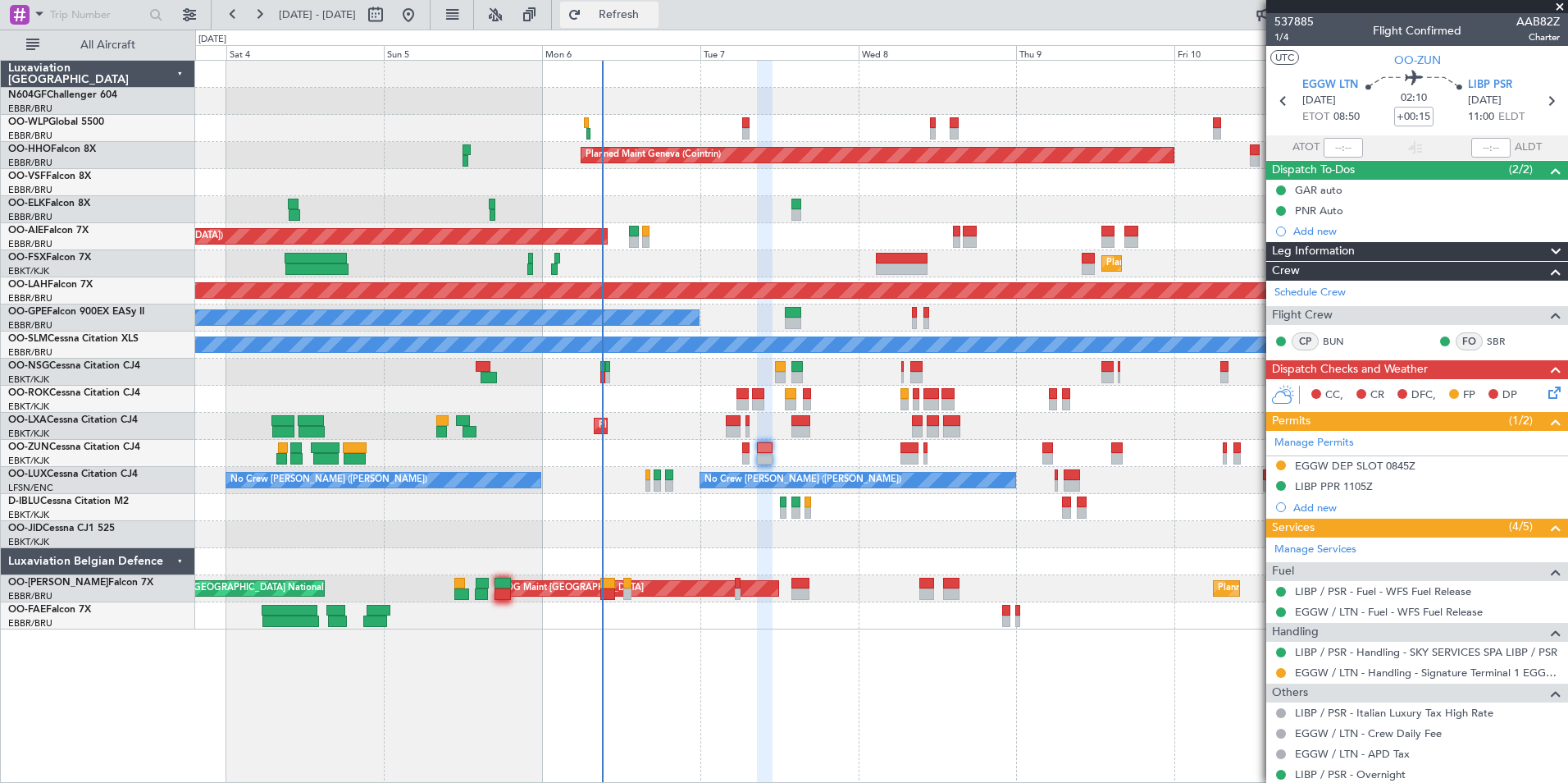
click at [654, 12] on span "Refresh" at bounding box center [619, 14] width 69 height 12
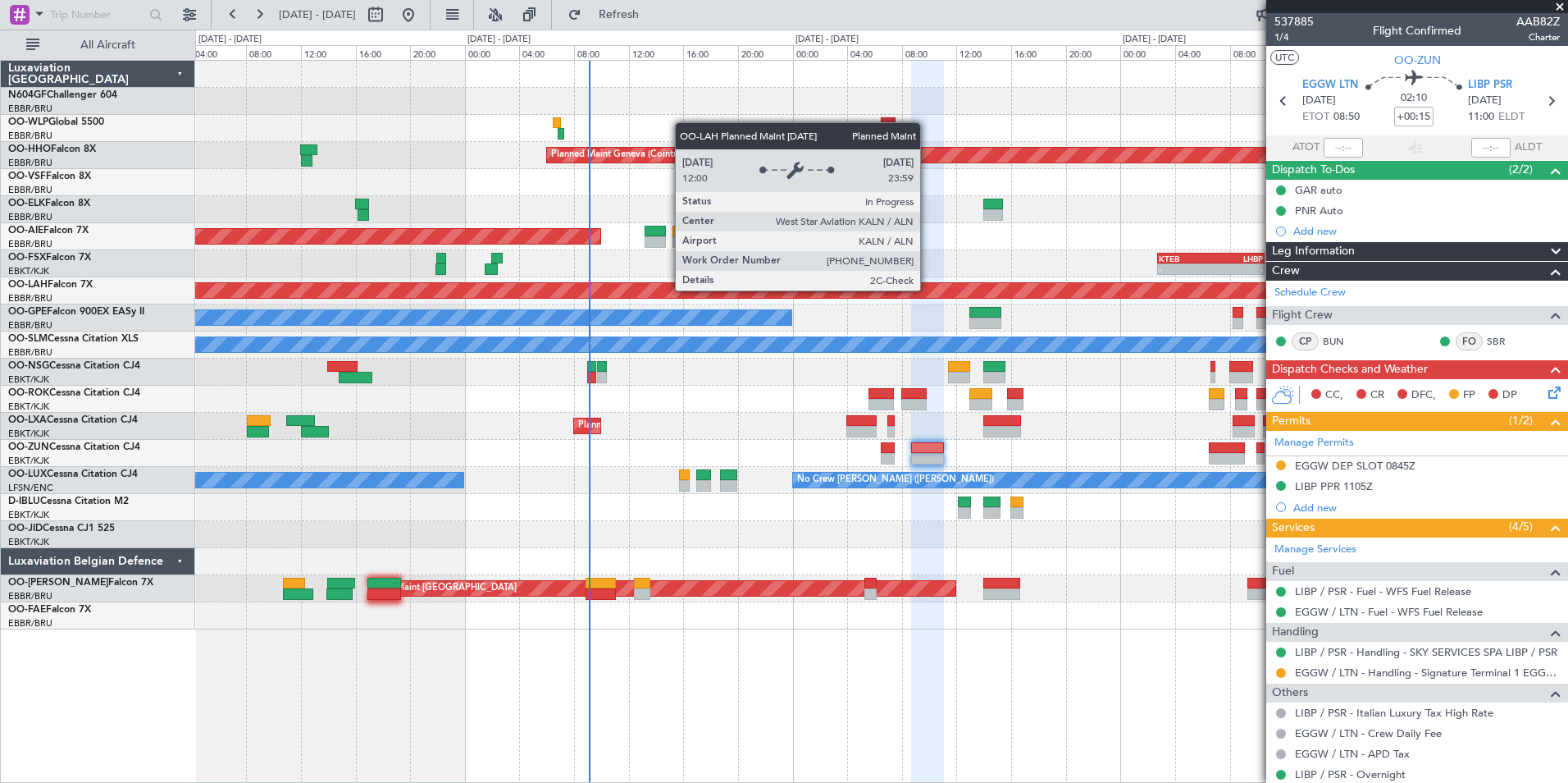
click at [999, 295] on div "Planned Maint [PERSON_NAME]-[GEOGRAPHIC_DATA][PERSON_NAME] ([GEOGRAPHIC_DATA][P…" at bounding box center [881, 290] width 4115 height 15
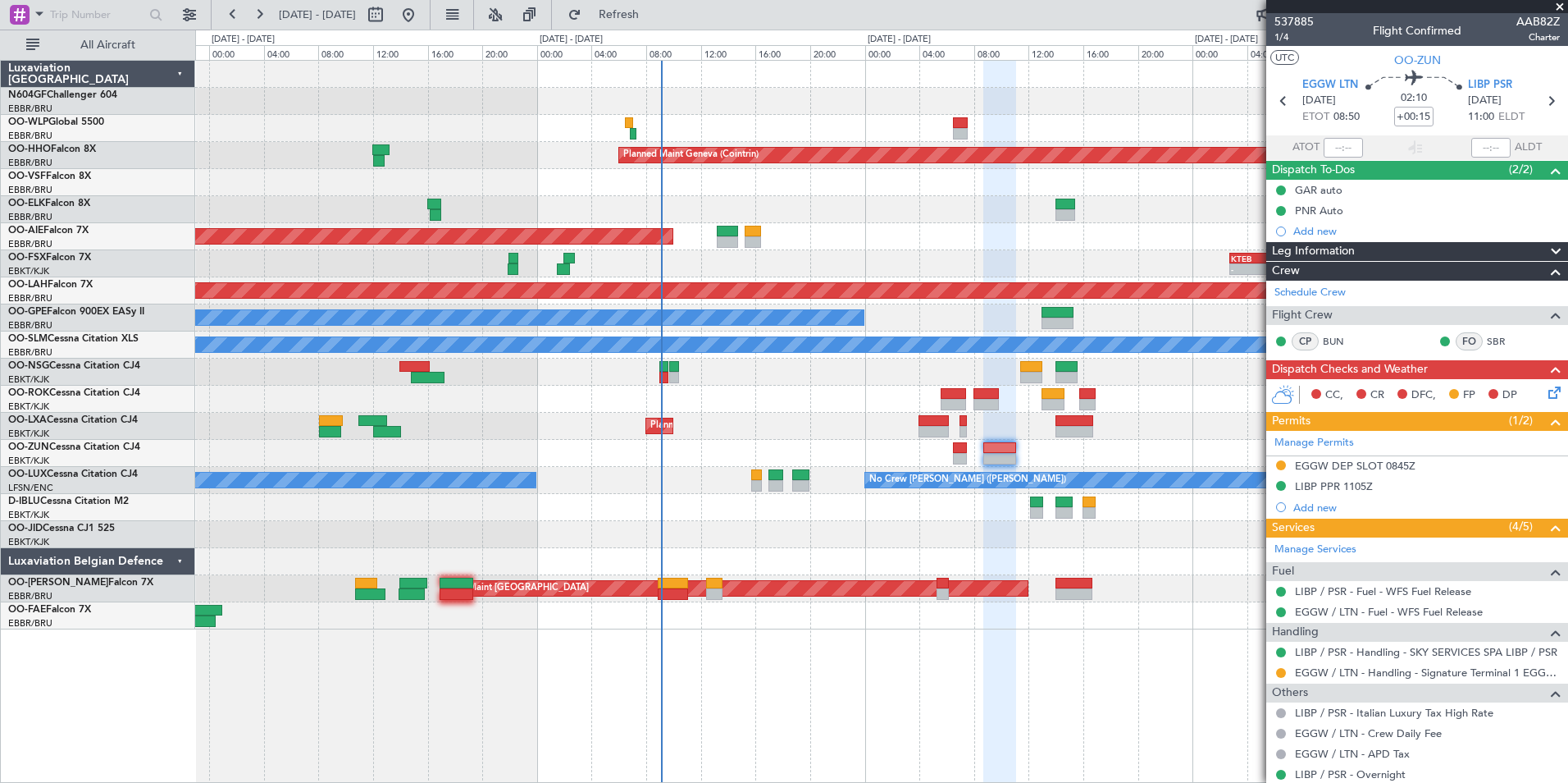
click at [881, 315] on div "No Crew Malaga" at bounding box center [881, 318] width 1372 height 27
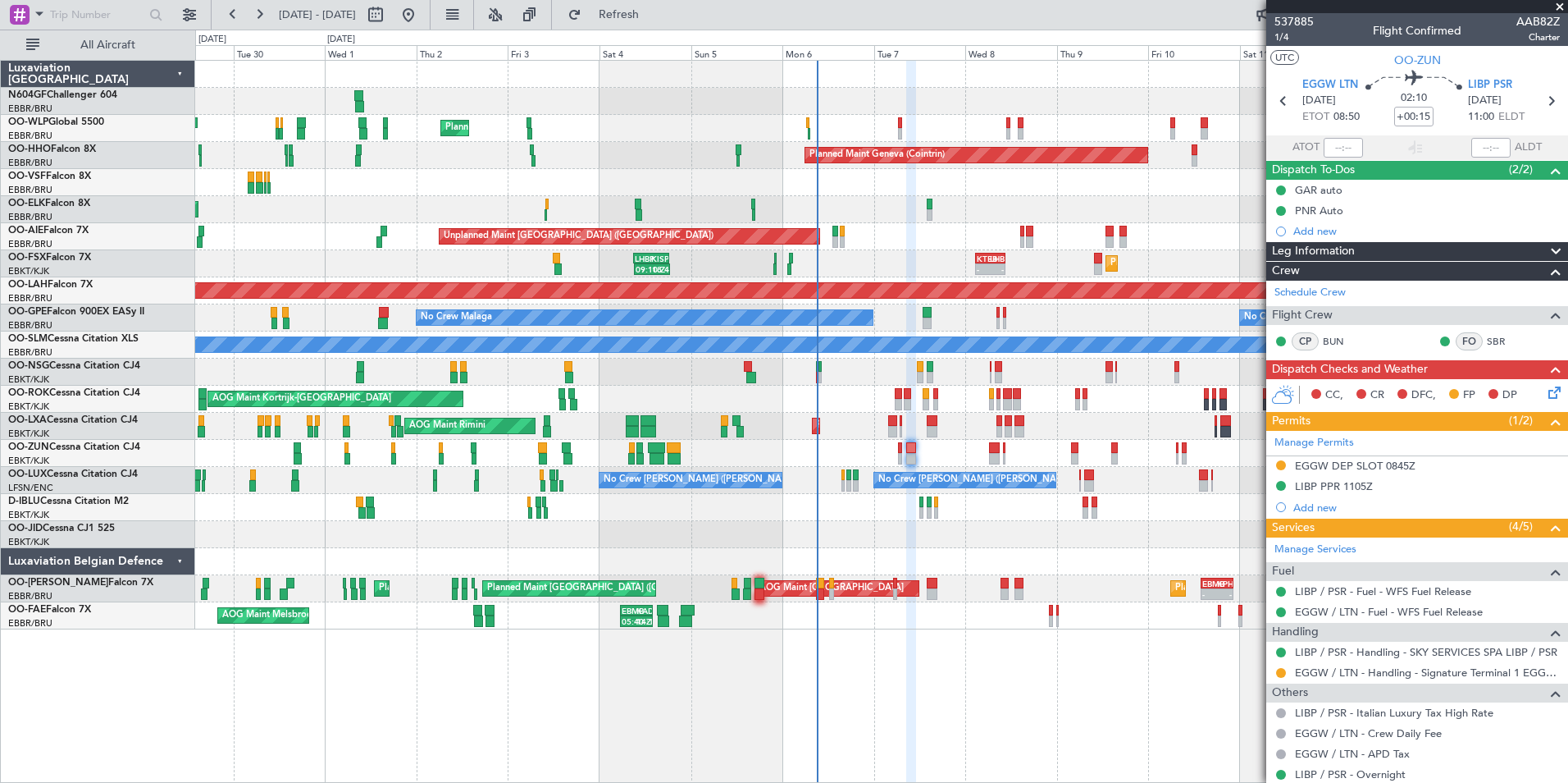
click at [720, 234] on div "Unplanned Maint London (Farnborough) Planned Maint London (Farnborough) Unplann…" at bounding box center [881, 236] width 1372 height 27
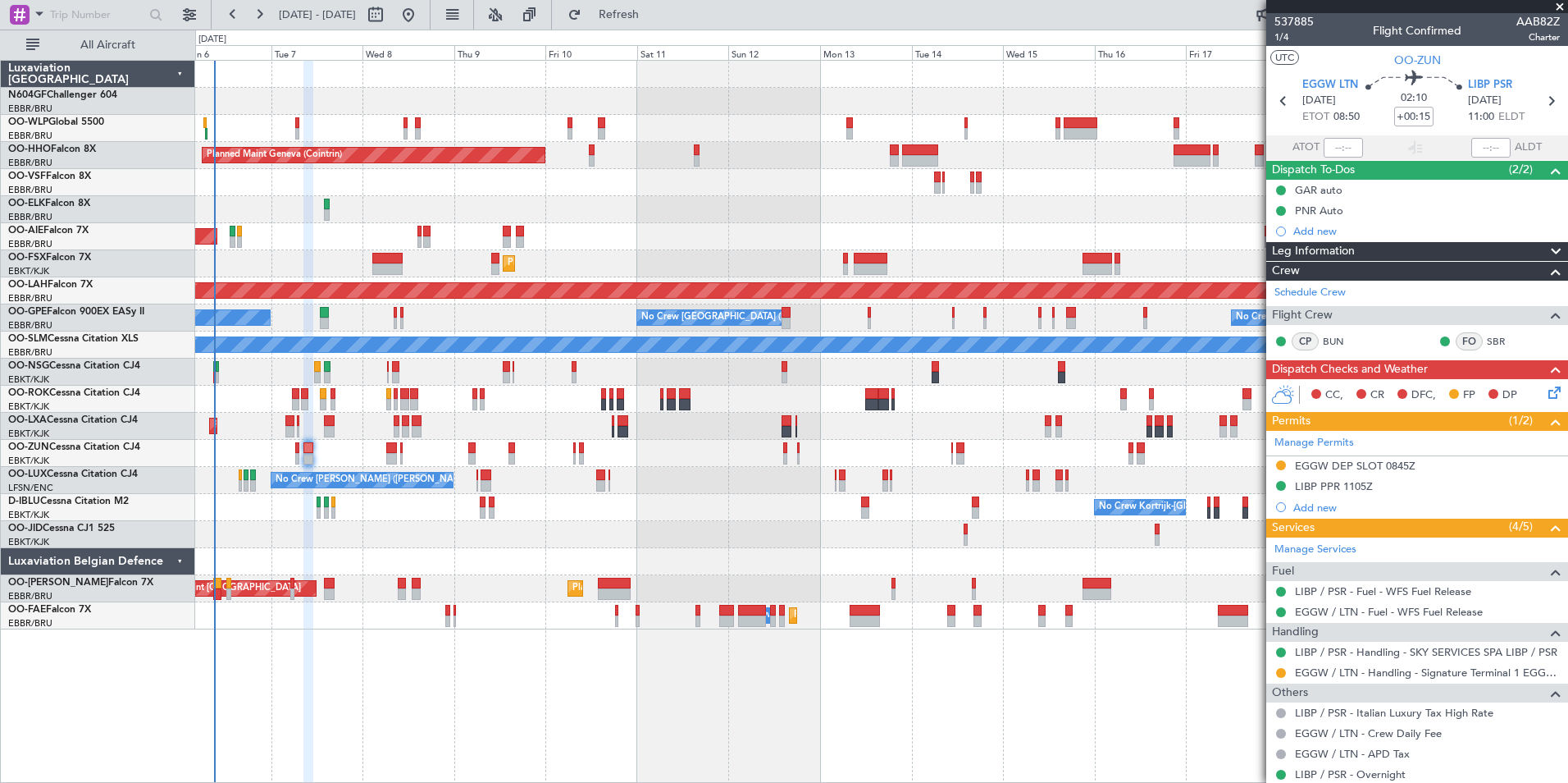
click at [524, 237] on div "Unplanned Maint [GEOGRAPHIC_DATA] ([GEOGRAPHIC_DATA])" at bounding box center [881, 236] width 1372 height 27
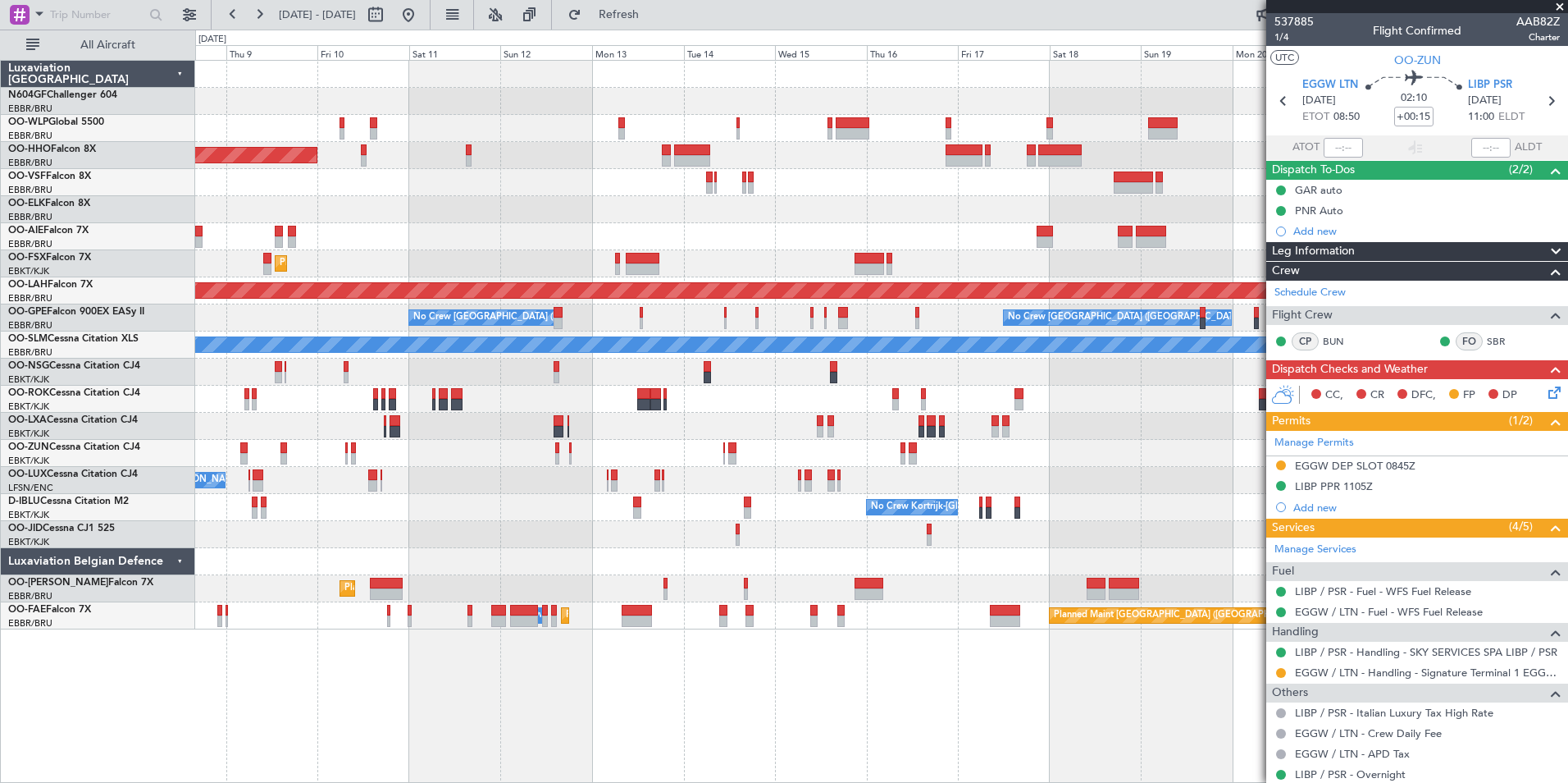
click at [701, 266] on div "Planned Maint Geneva (Cointrin) Unplanned Maint London (Farnborough) Planned Ma…" at bounding box center [881, 345] width 1372 height 569
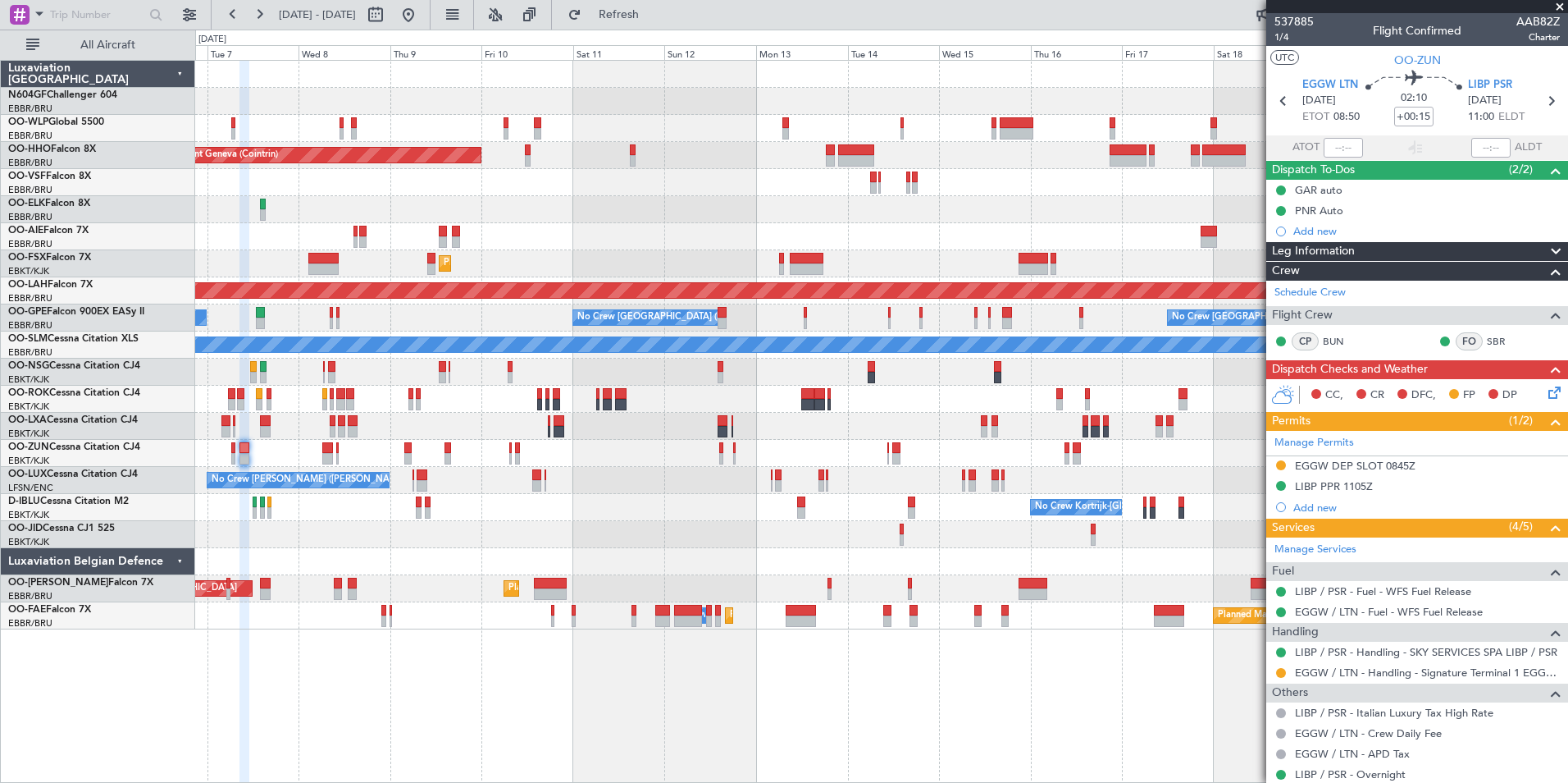
click at [853, 601] on div "Planned Maint Geneva (Cointrin) Unplanned Maint London (Farnborough) Planned Ma…" at bounding box center [881, 345] width 1372 height 569
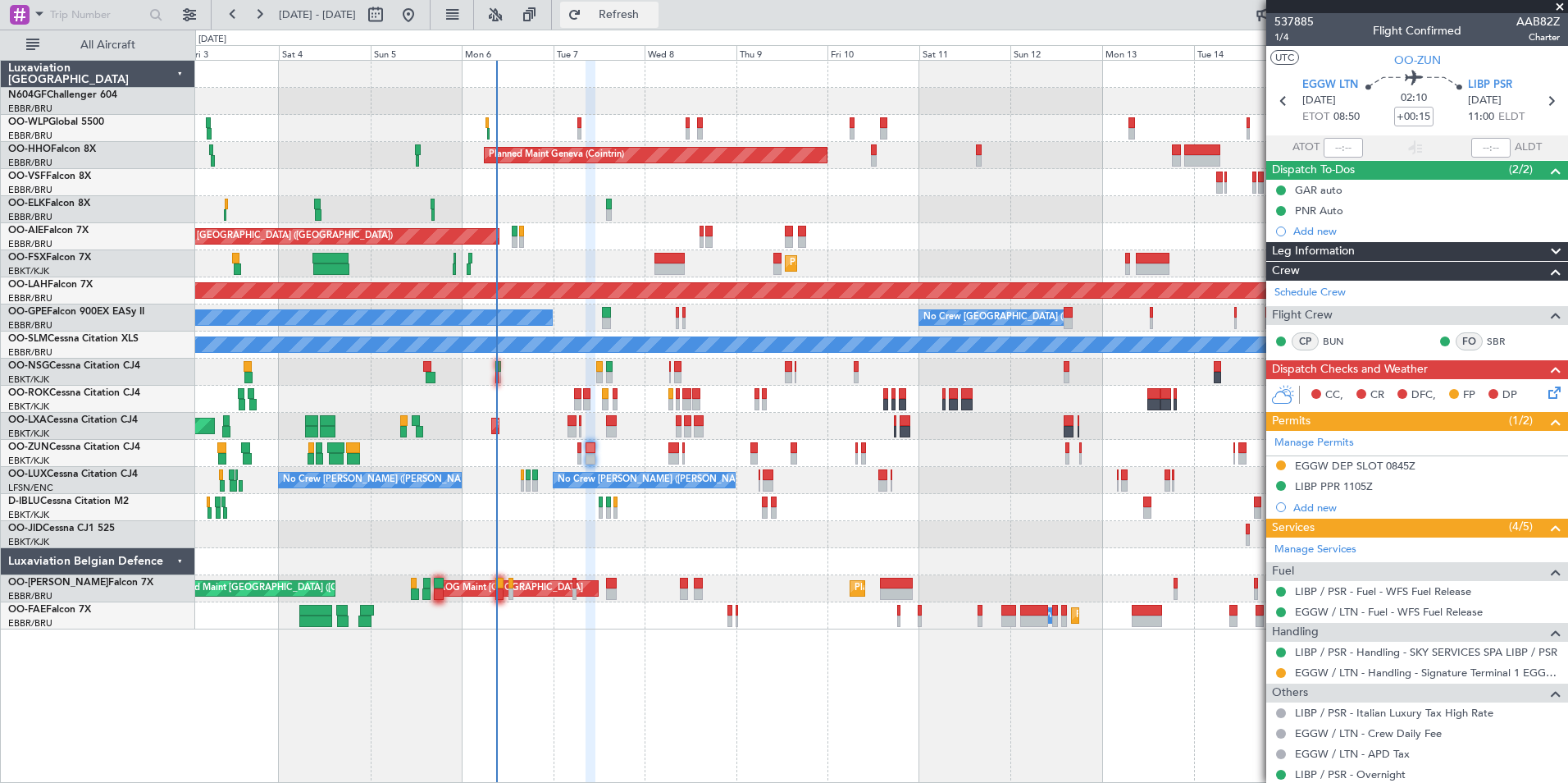
click at [654, 16] on span "Refresh" at bounding box center [619, 14] width 69 height 12
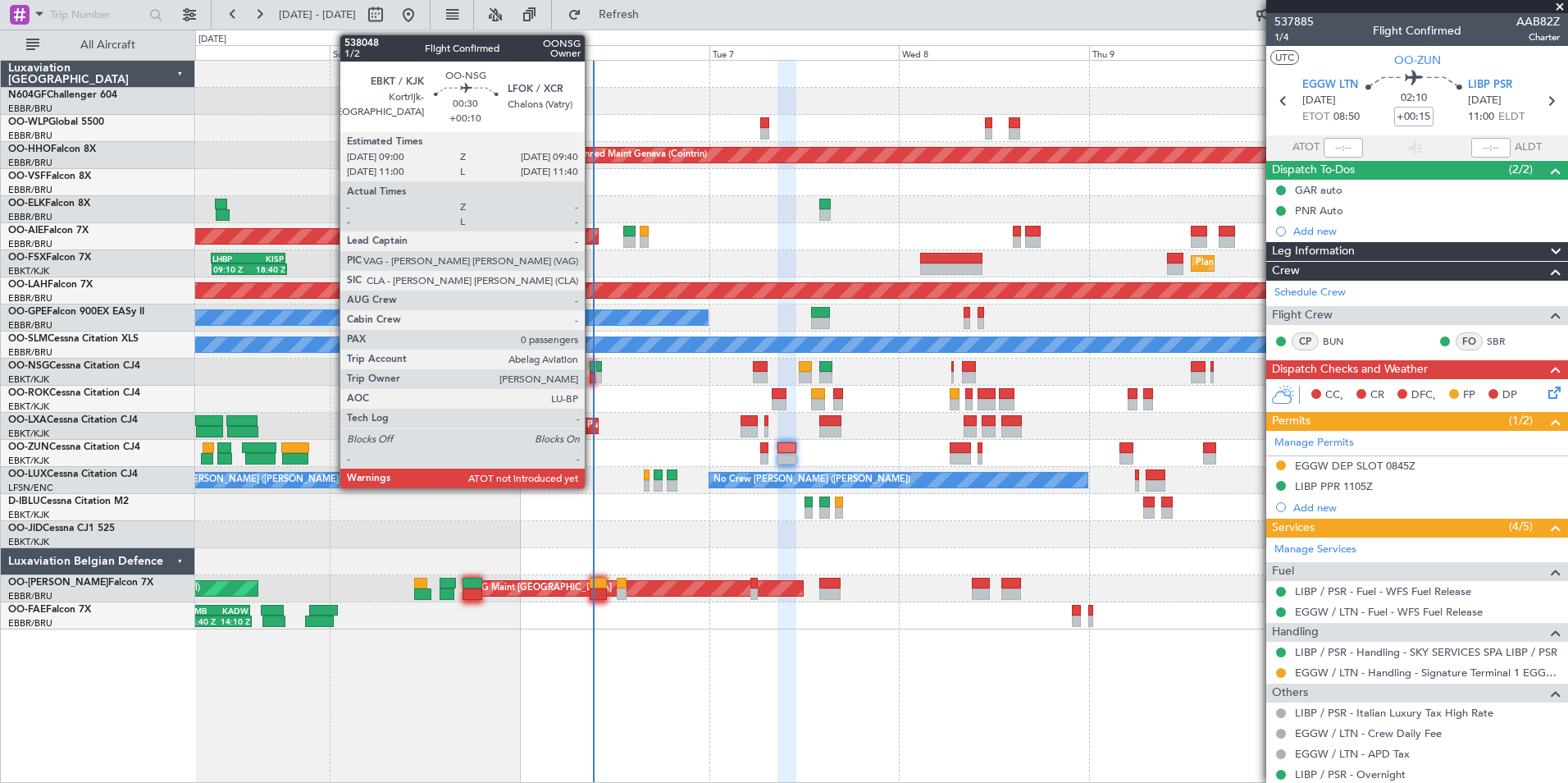
click at [592, 379] on div at bounding box center [593, 377] width 5 height 12
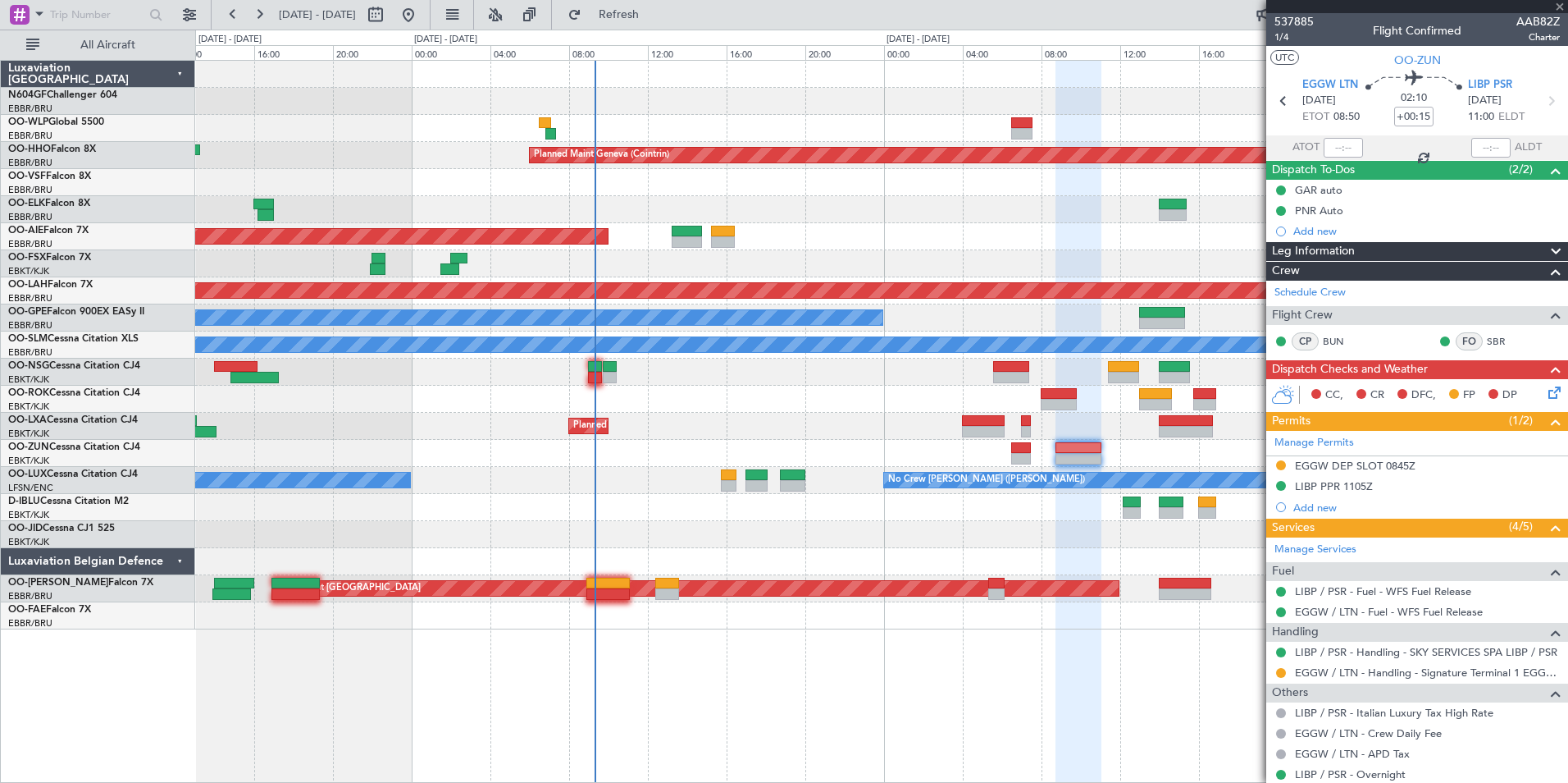
type input "+00:10"
type input "0"
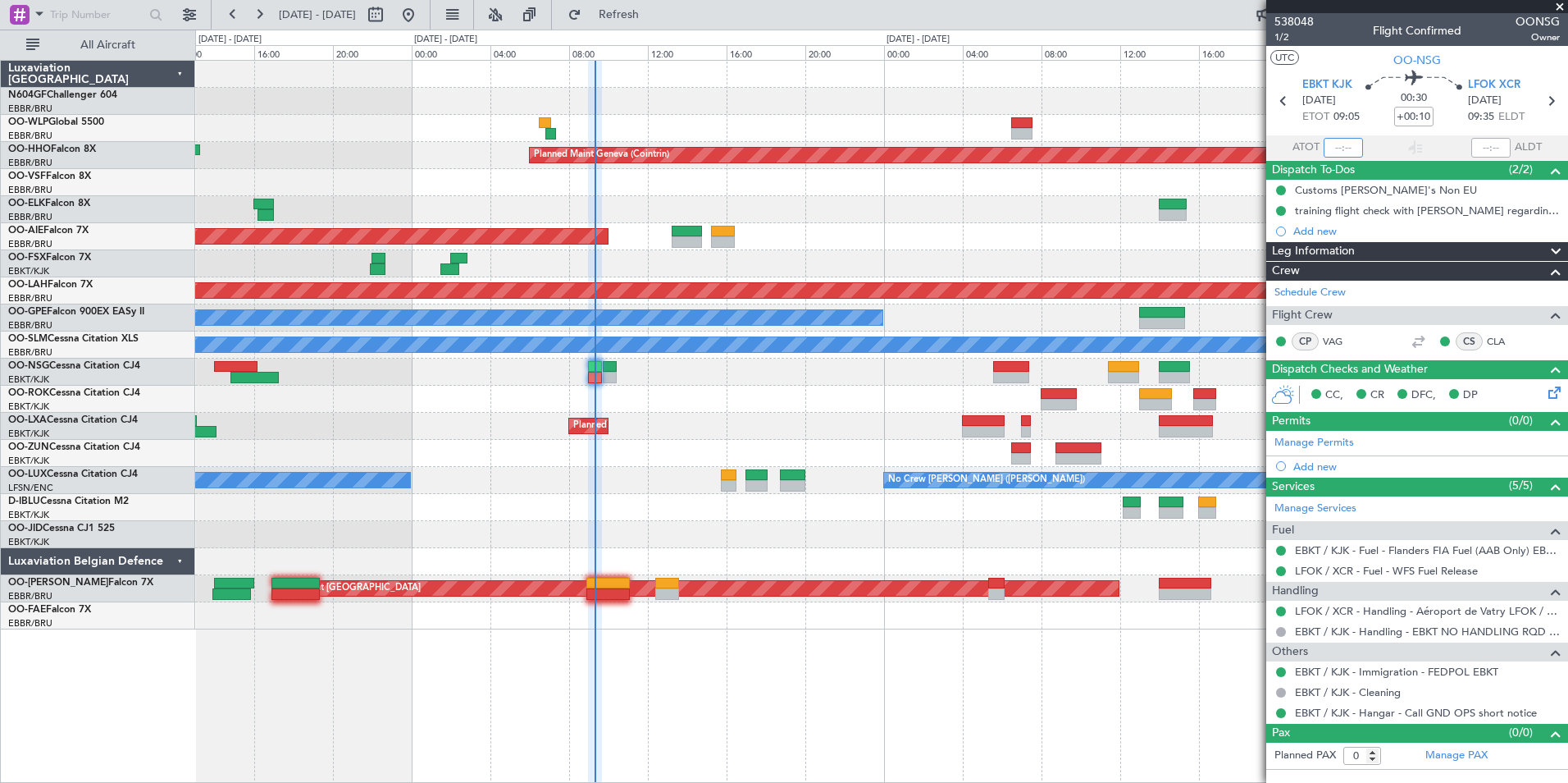
click at [1332, 145] on input "text" at bounding box center [1343, 148] width 40 height 19
click at [975, 243] on div "Unplanned Maint [GEOGRAPHIC_DATA] ([GEOGRAPHIC_DATA])" at bounding box center [881, 236] width 1372 height 27
type input "09:15"
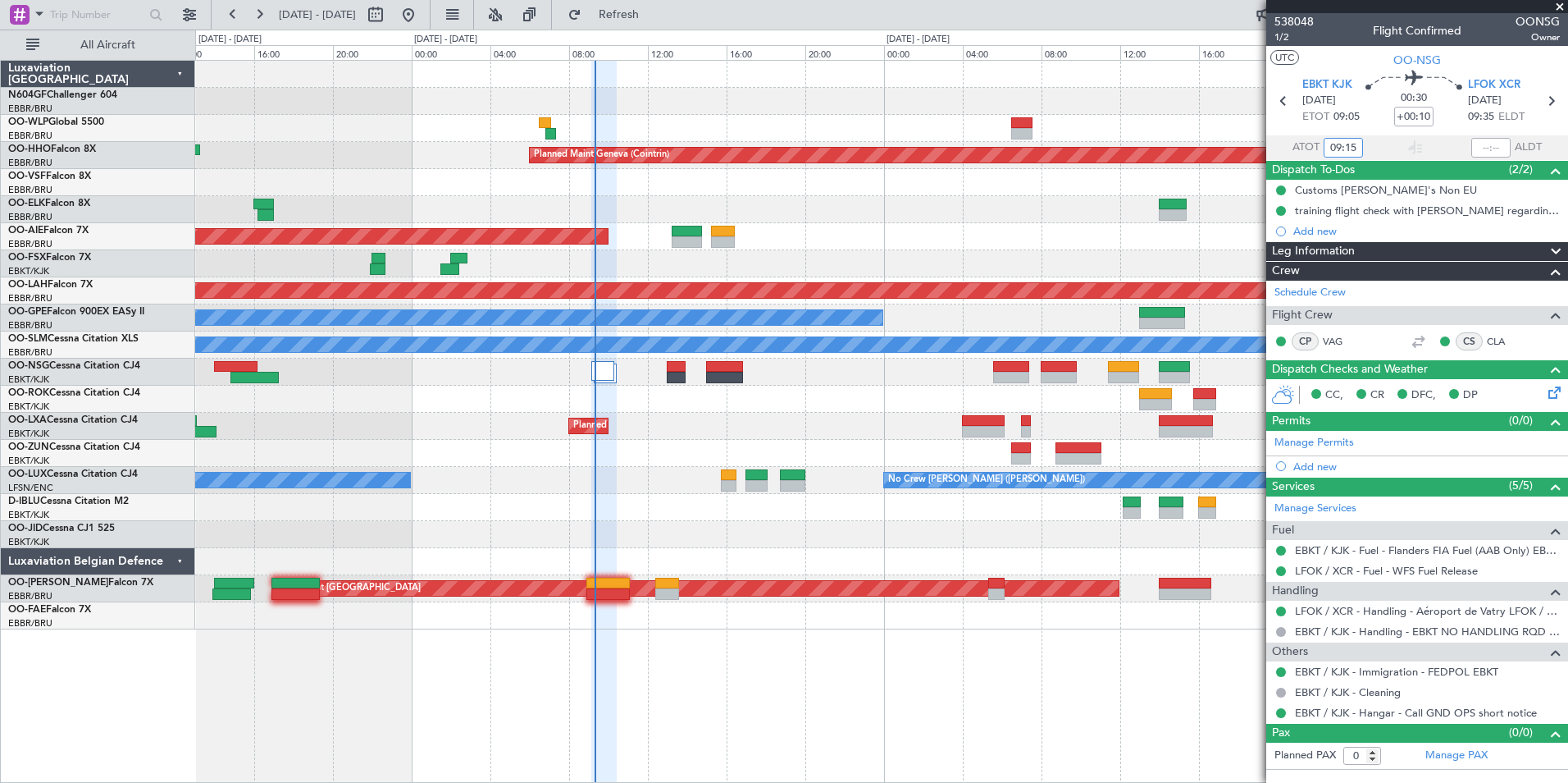
click at [853, 525] on div at bounding box center [881, 534] width 1372 height 27
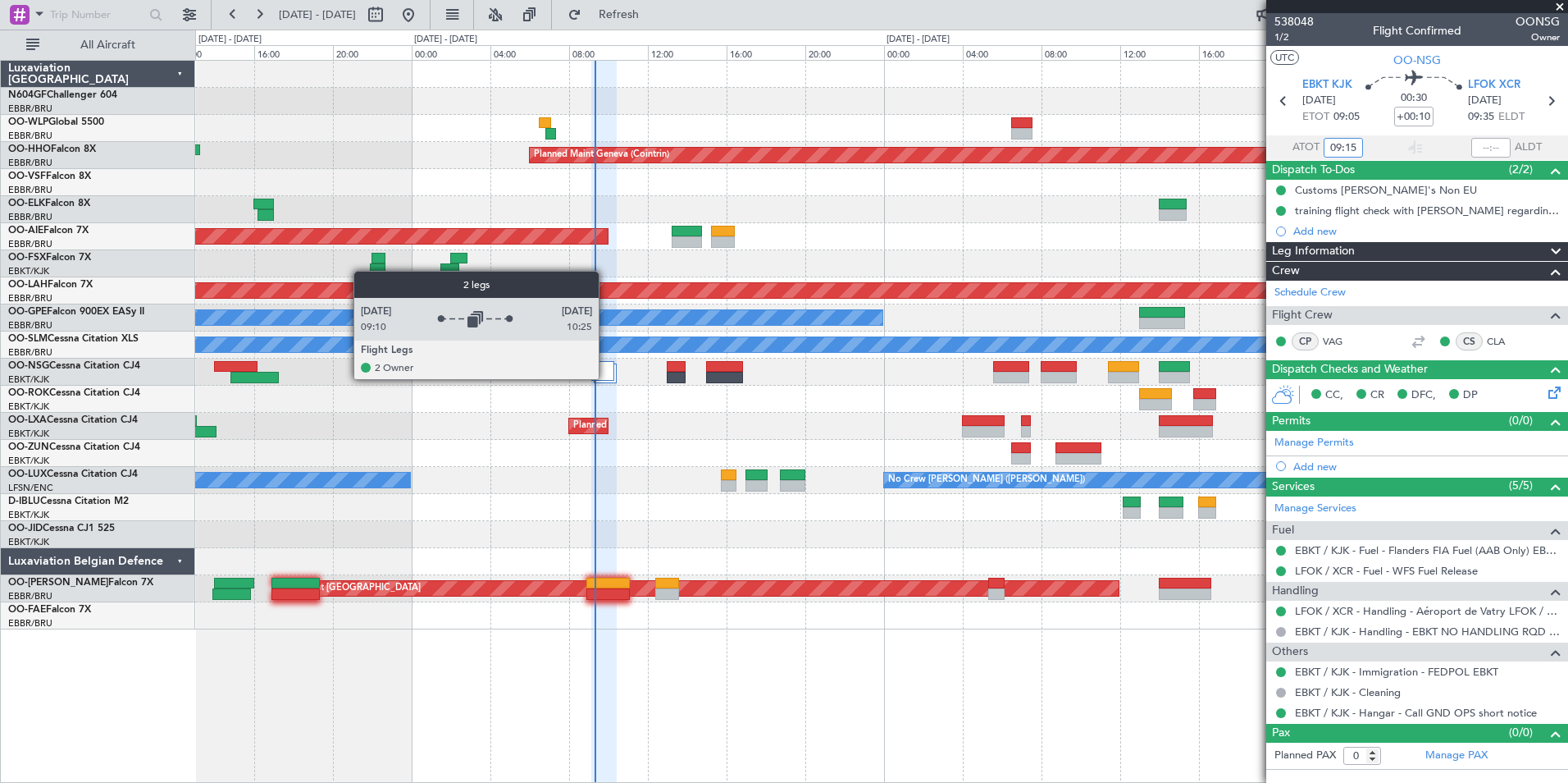
click at [606, 378] on div at bounding box center [602, 371] width 22 height 19
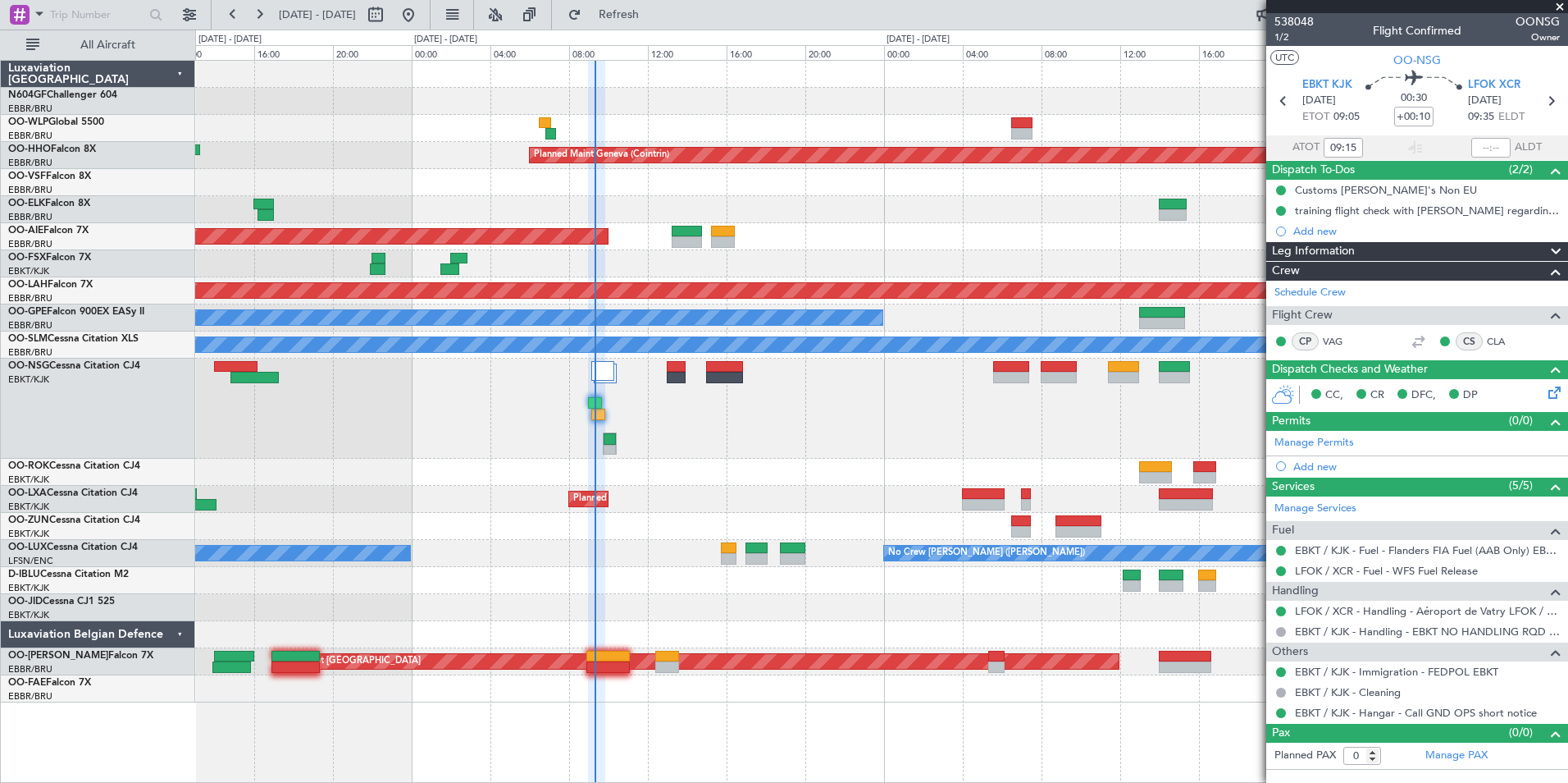
click at [711, 457] on div at bounding box center [881, 408] width 1372 height 100
type input "09:15"
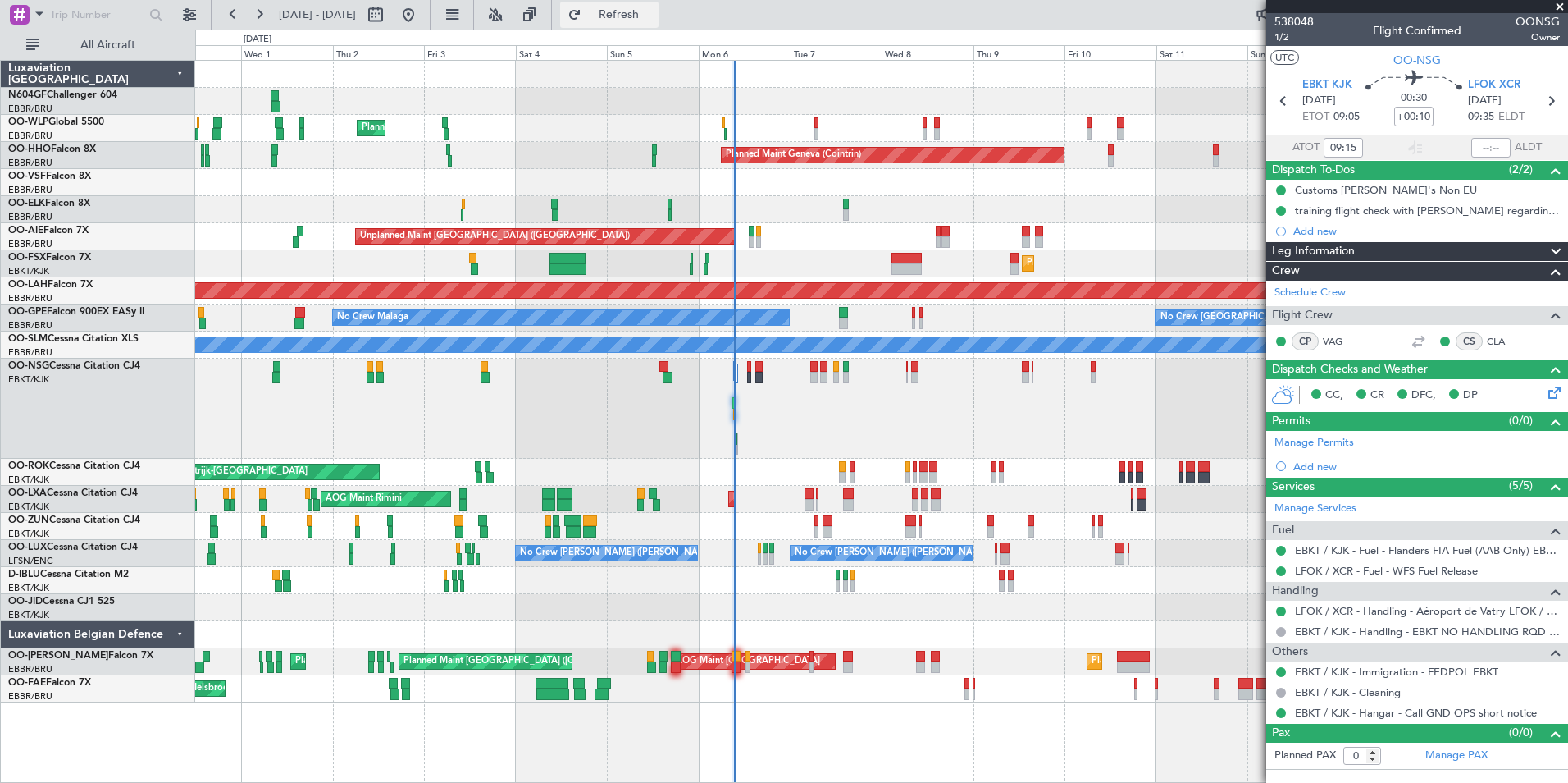
click at [643, 17] on span "Refresh" at bounding box center [619, 14] width 69 height 12
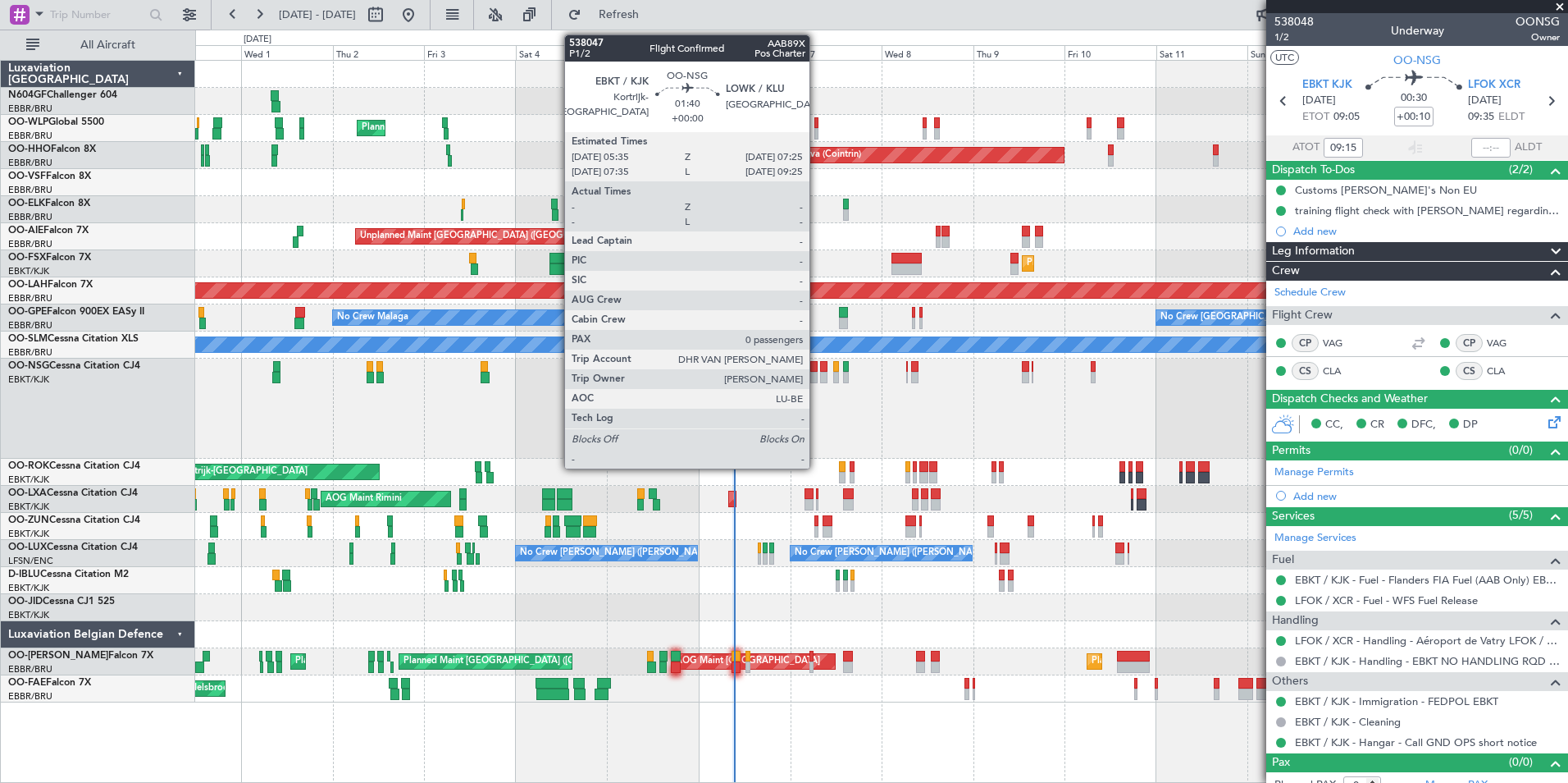
click at [817, 375] on div at bounding box center [814, 377] width 7 height 12
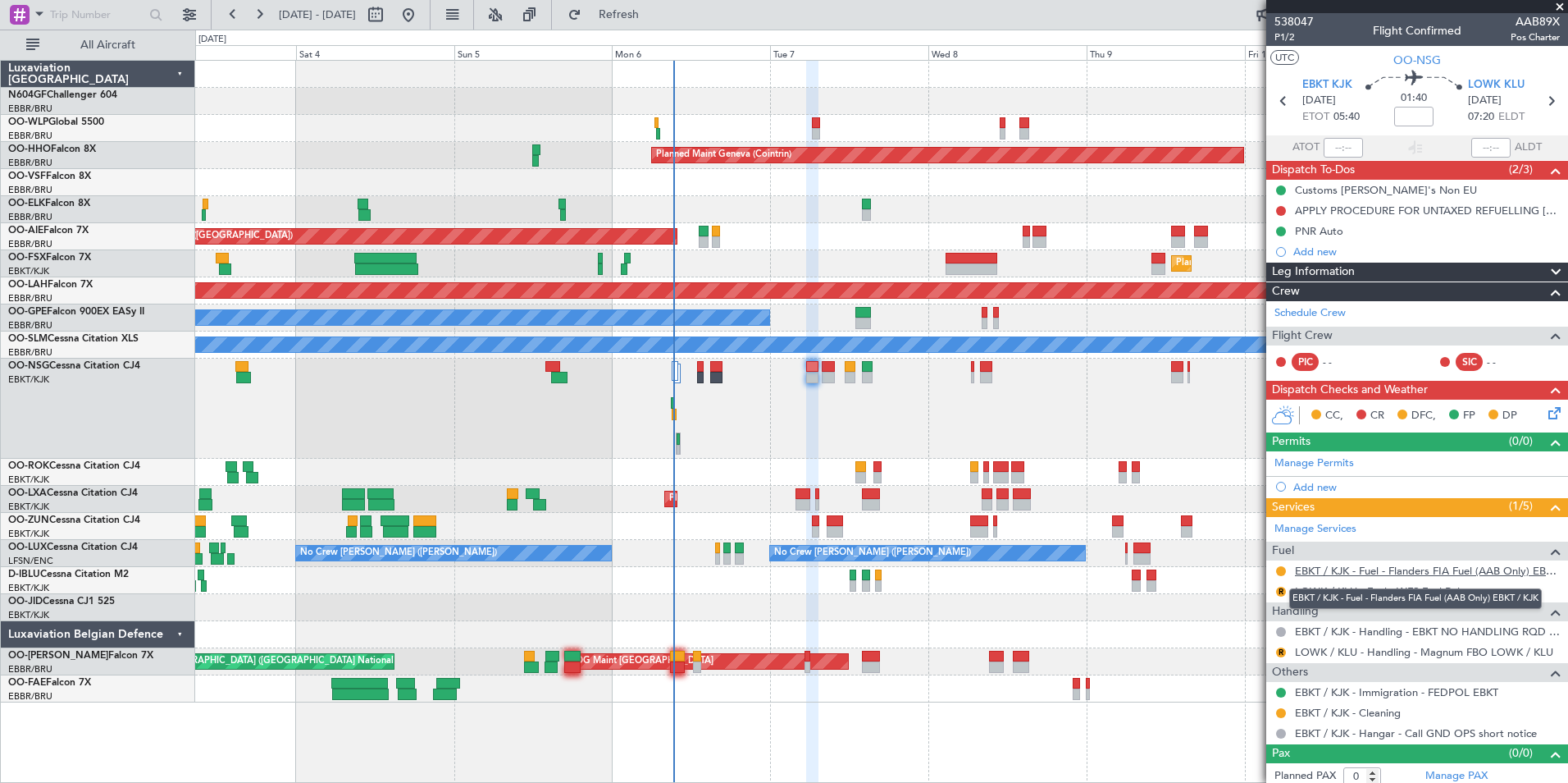
click at [1365, 571] on link "EBKT / KJK - Fuel - Flanders FIA Fuel (AAB Only) EBKT / KJK" at bounding box center [1427, 571] width 265 height 14
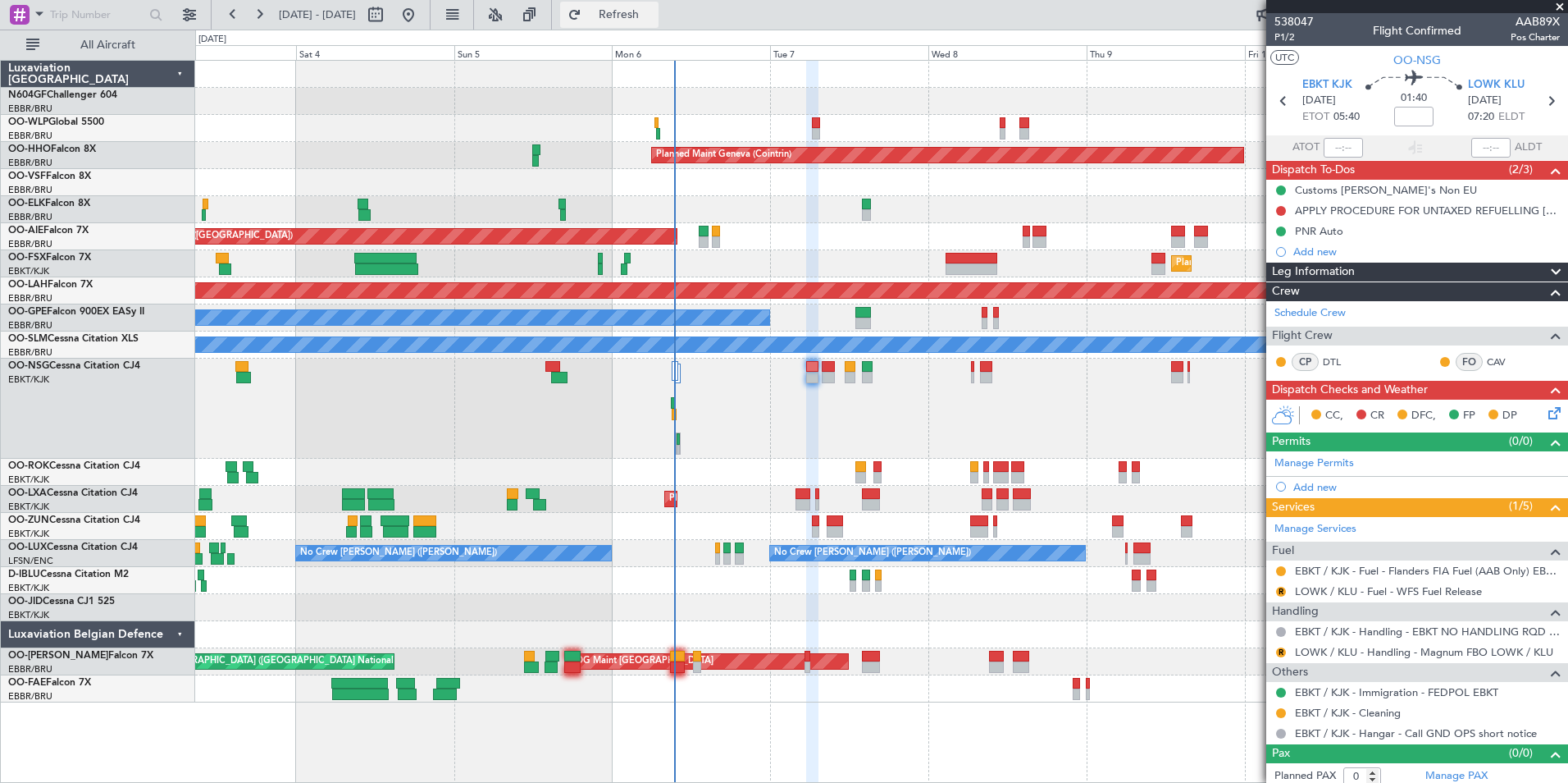
click at [654, 16] on span "Refresh" at bounding box center [619, 14] width 69 height 12
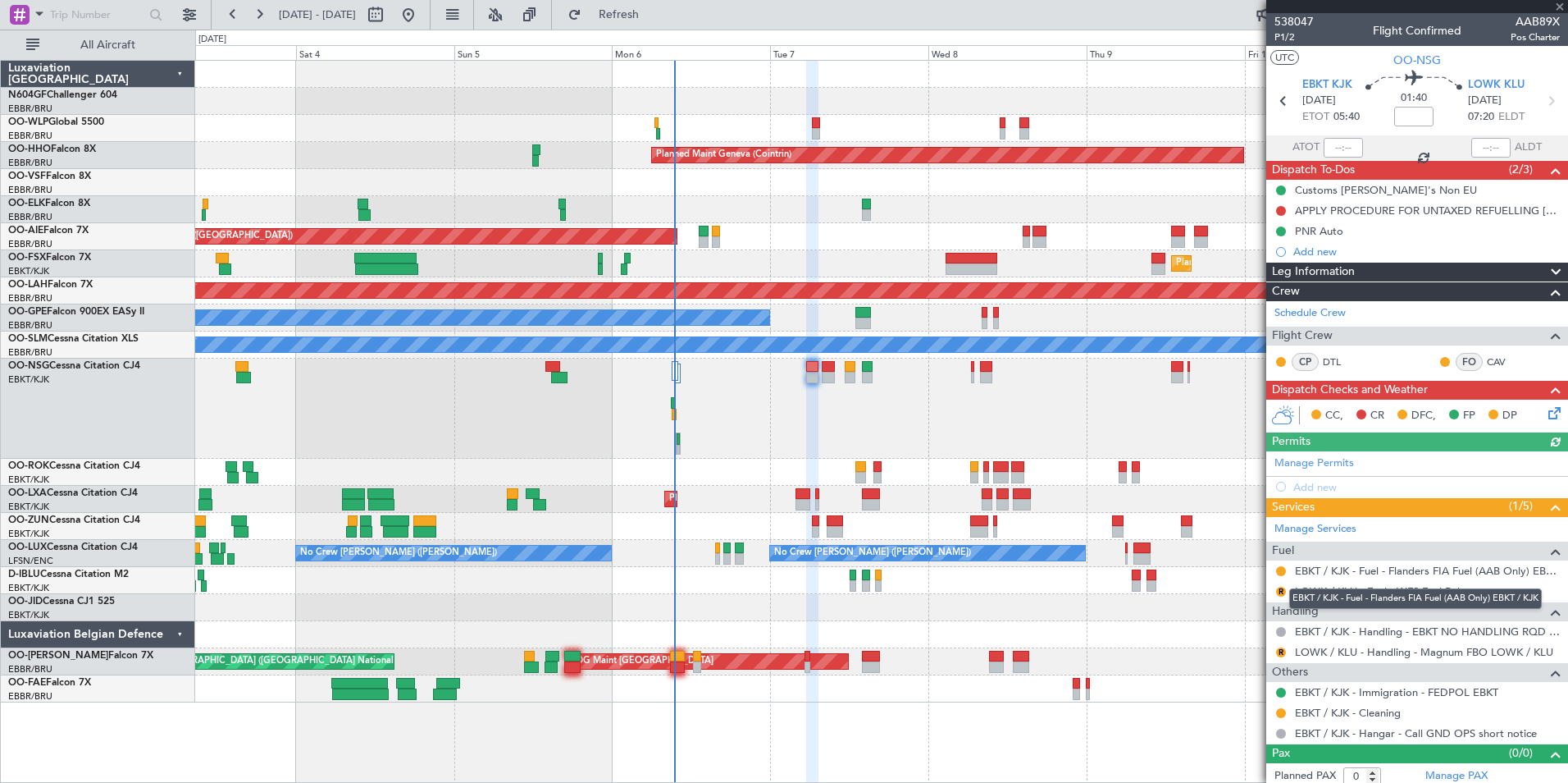
click at [1280, 590] on mat-tooltip-component "EBKT / KJK - Fuel - Flanders FIA Fuel (AAB Only) EBKT / KJK" at bounding box center [1416, 598] width 276 height 43
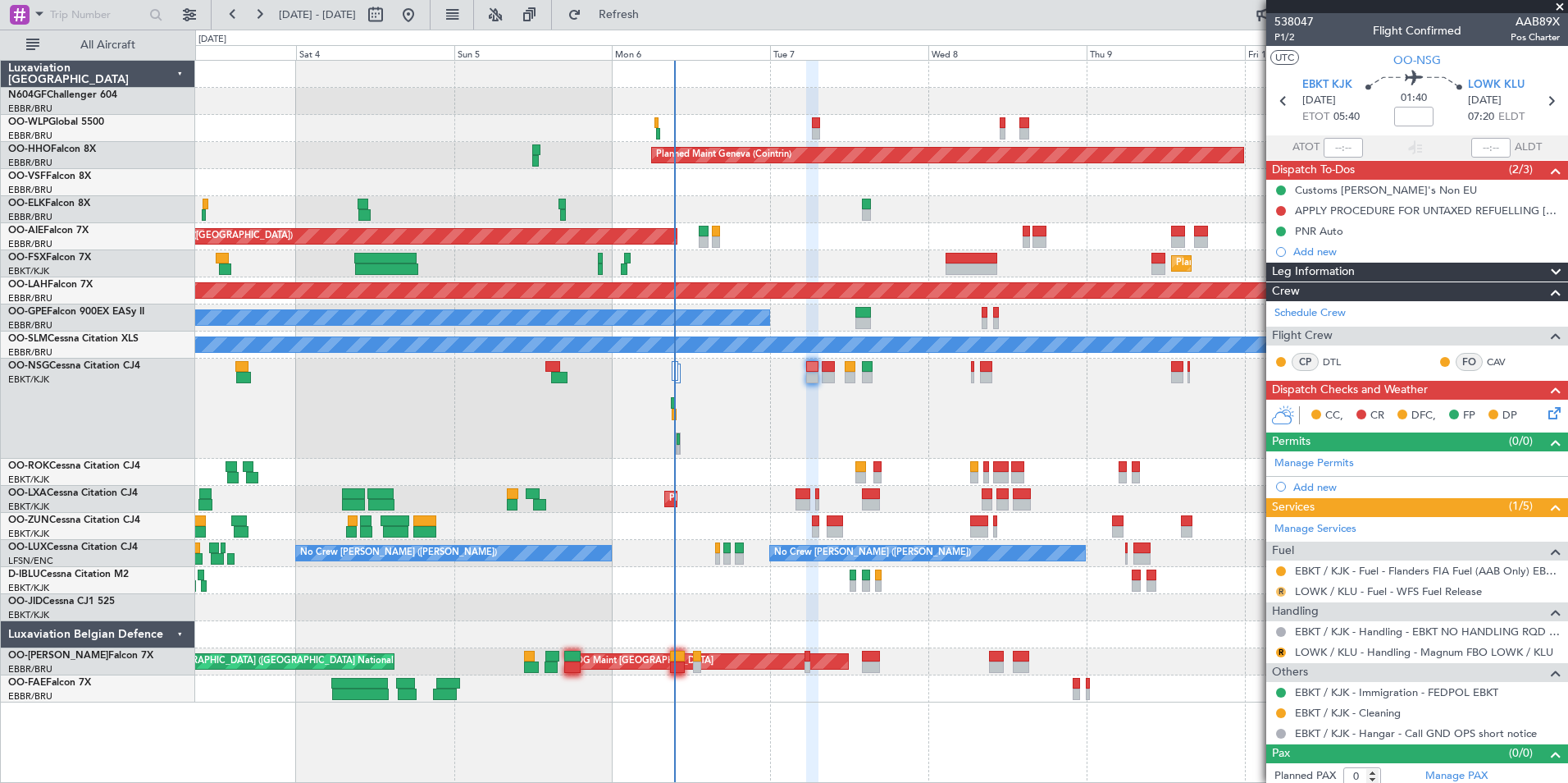
click at [1280, 592] on button "R" at bounding box center [1281, 591] width 10 height 10
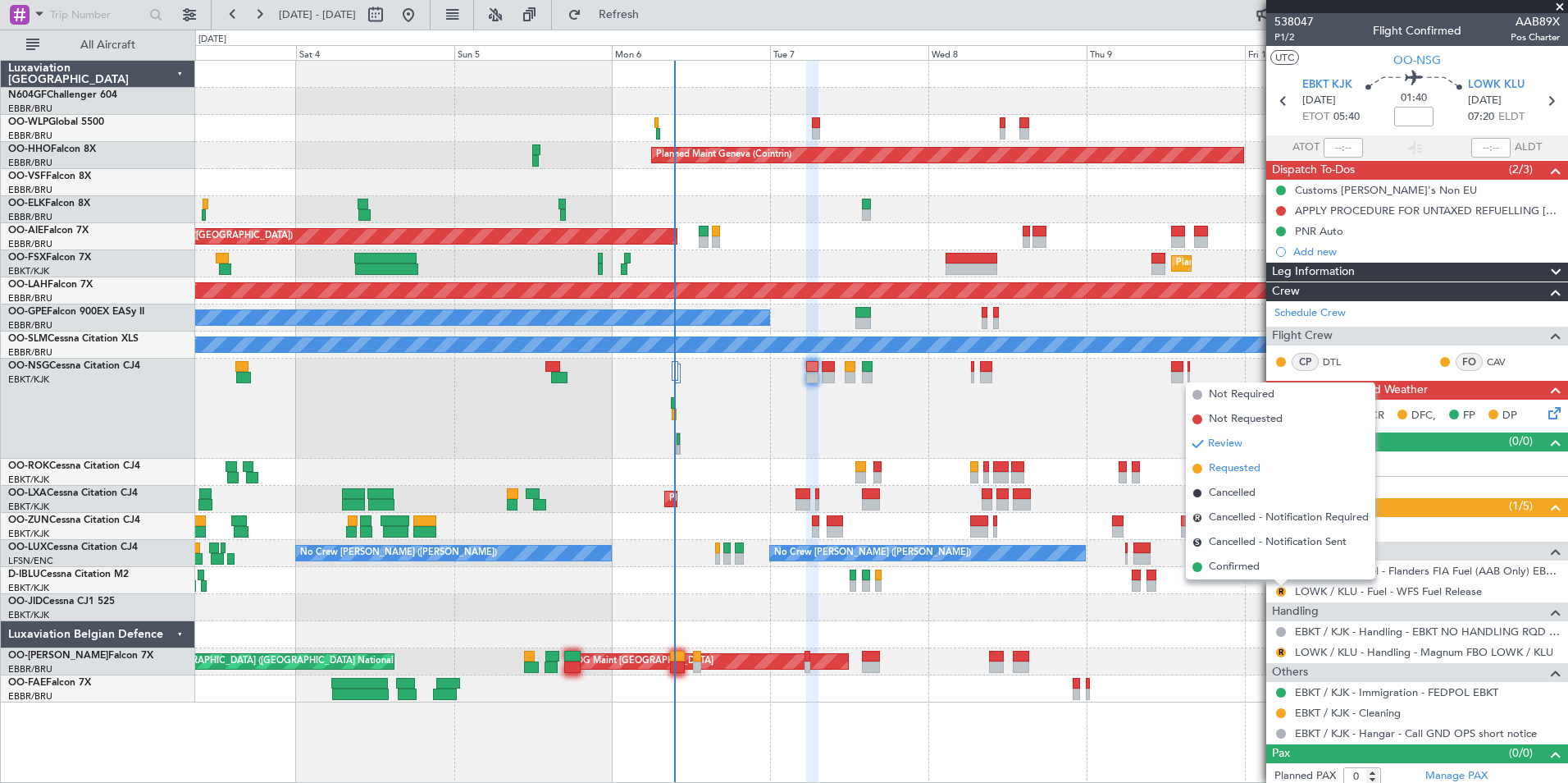
click at [1236, 458] on li "Requested" at bounding box center [1281, 469] width 189 height 25
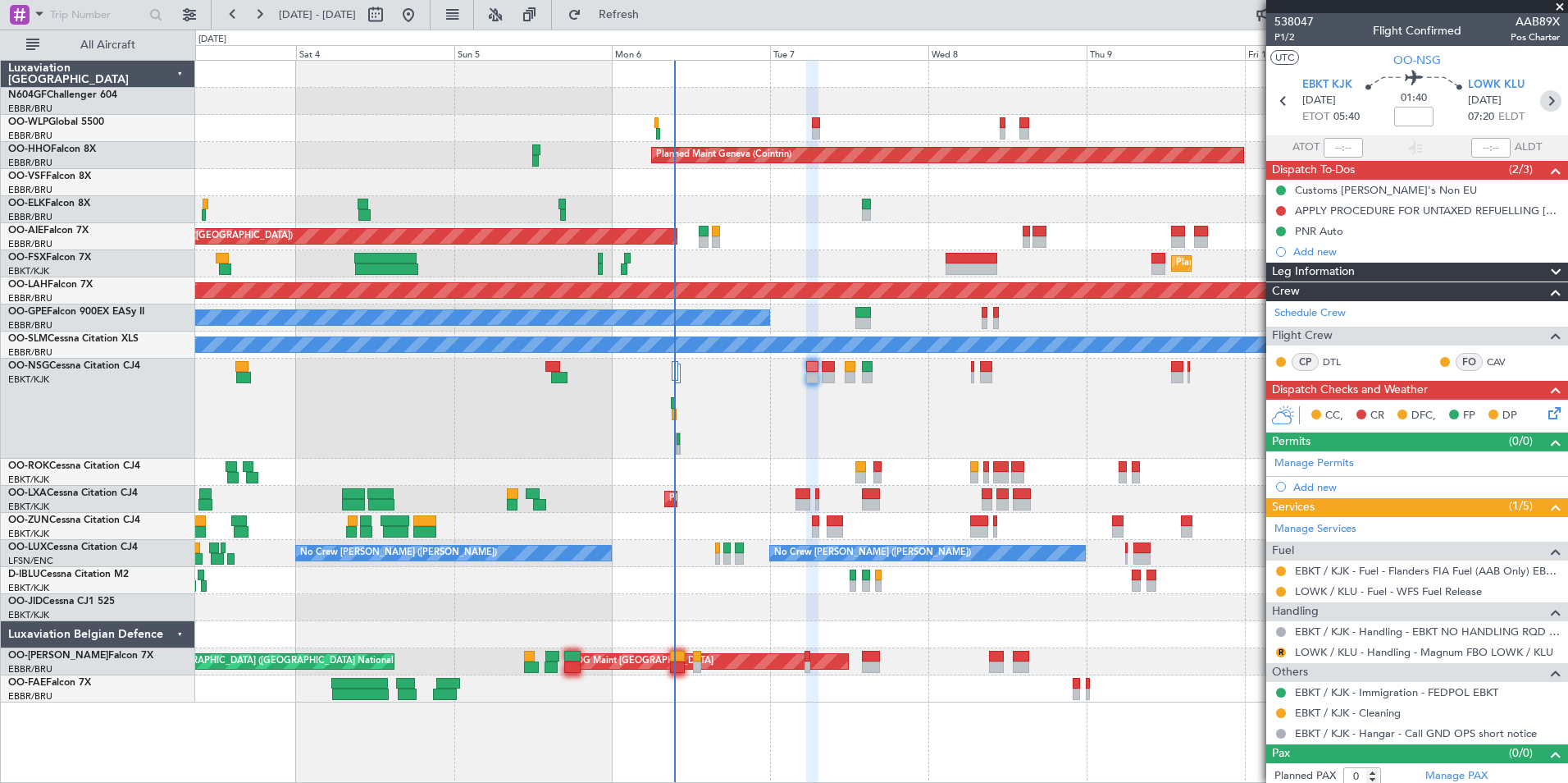
click at [1540, 105] on icon at bounding box center [1550, 101] width 21 height 21
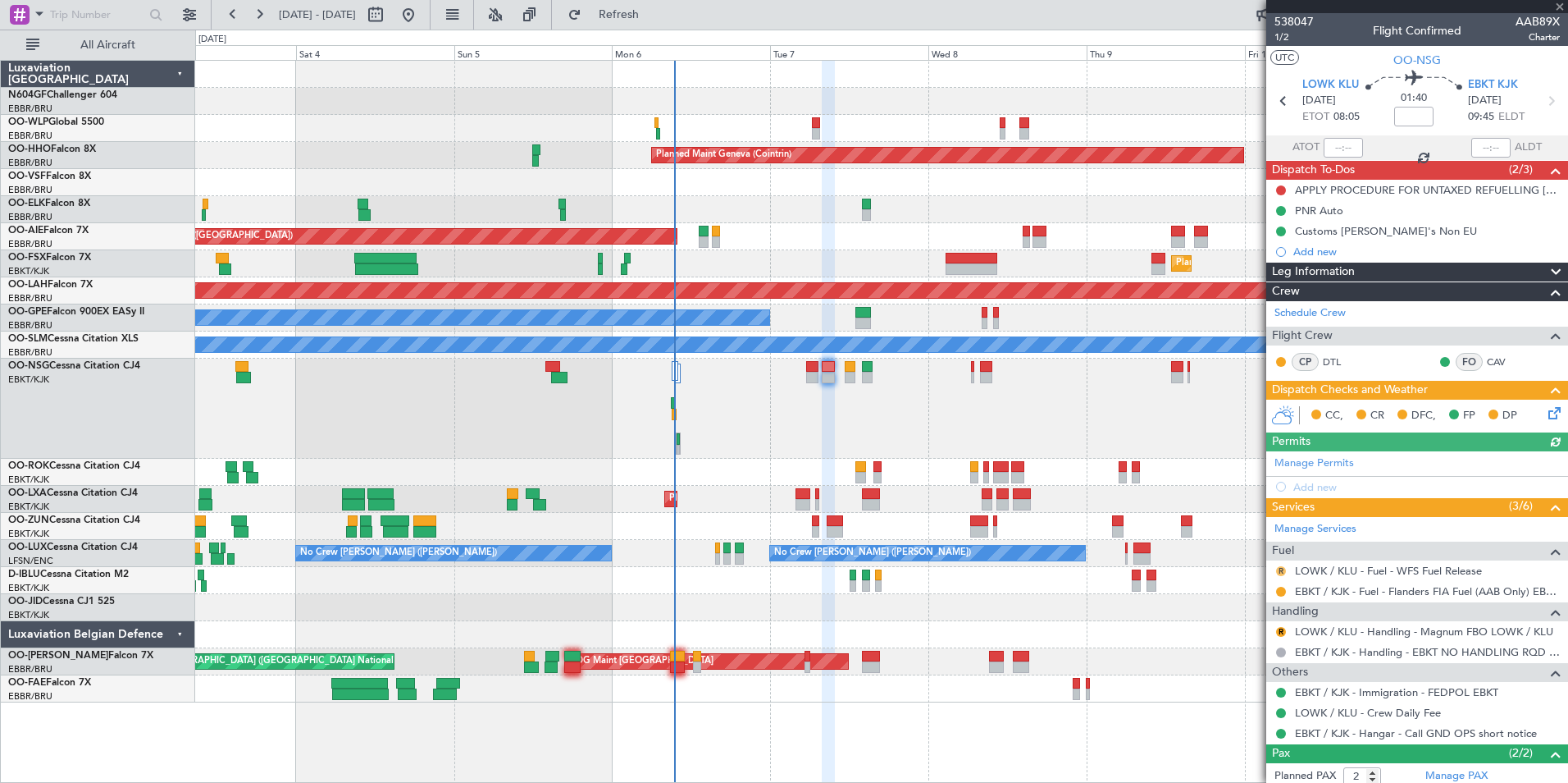
click at [1282, 570] on button "R" at bounding box center [1281, 571] width 10 height 10
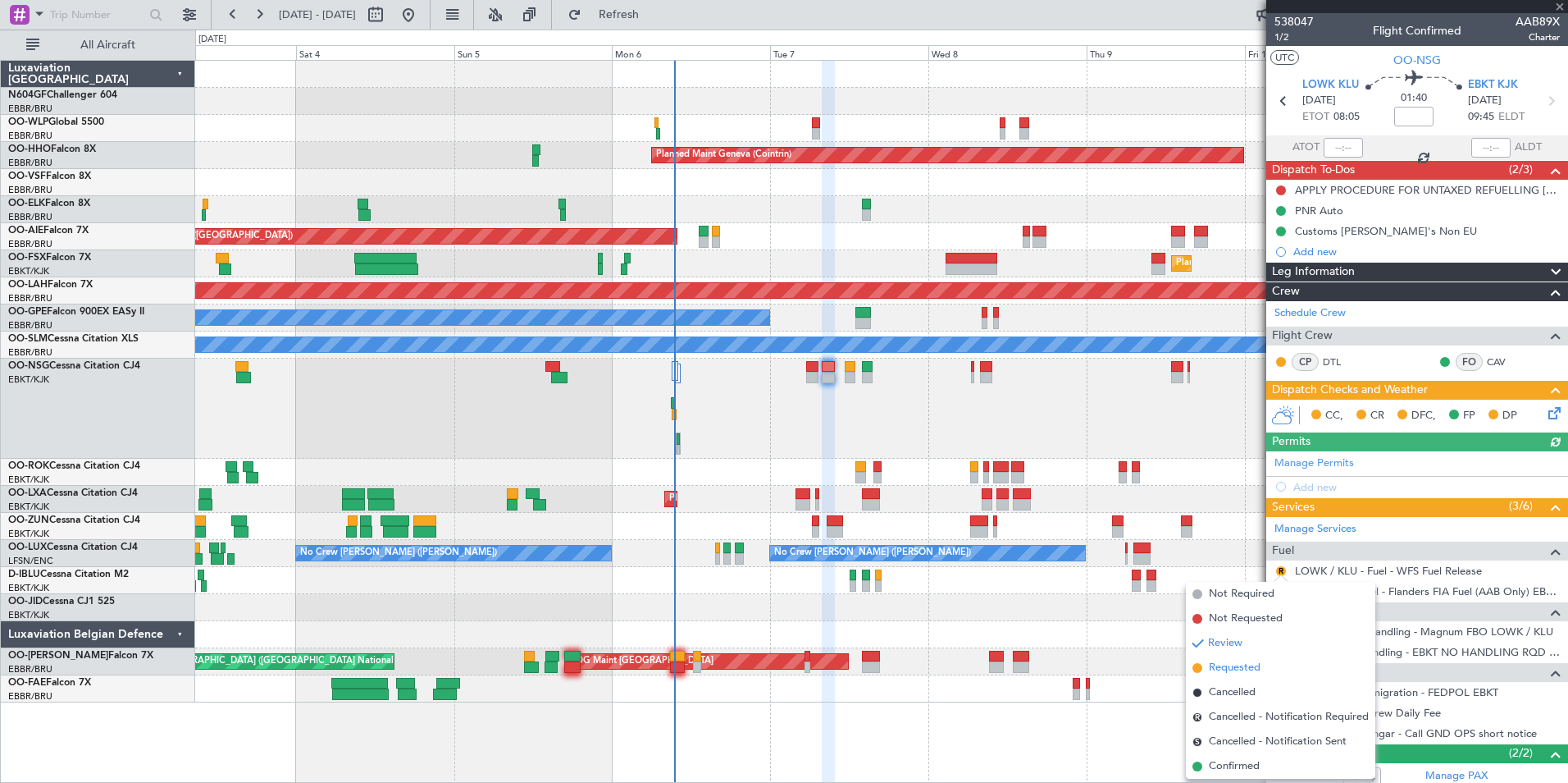
click at [1246, 669] on span "Requested" at bounding box center [1235, 668] width 51 height 17
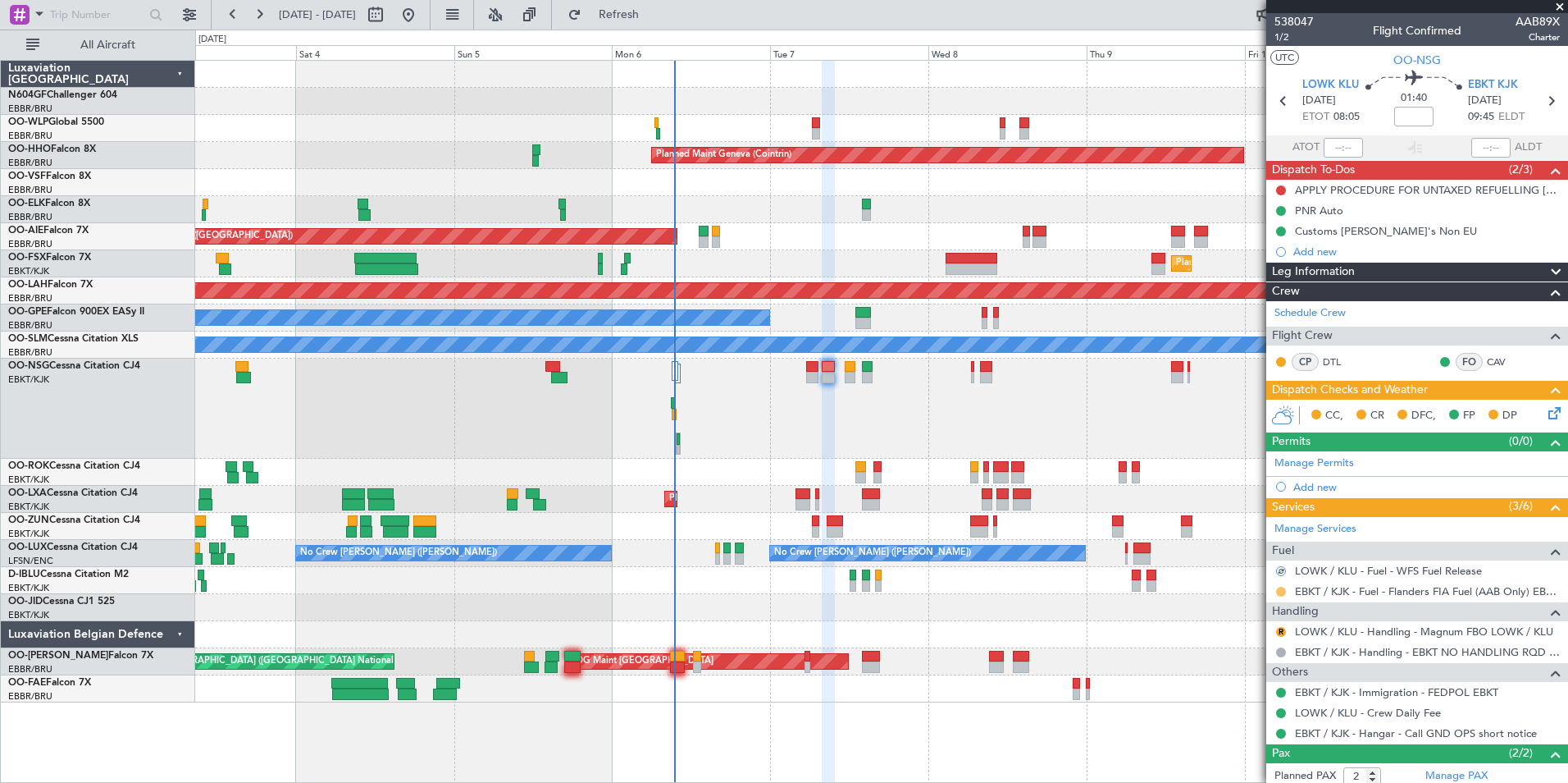
click at [1281, 590] on button at bounding box center [1281, 591] width 10 height 10
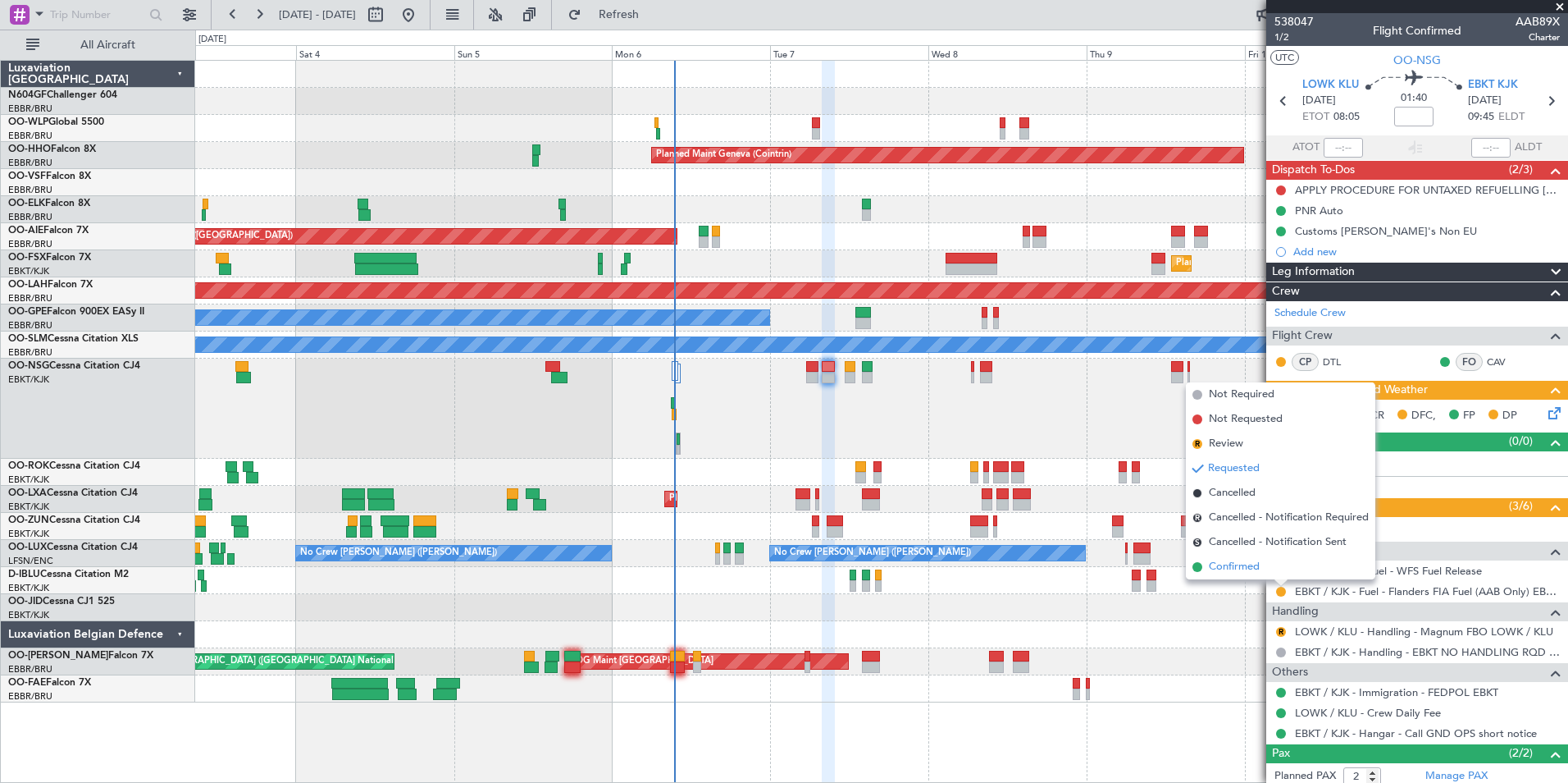
click at [1255, 563] on span "Confirmed" at bounding box center [1234, 566] width 50 height 17
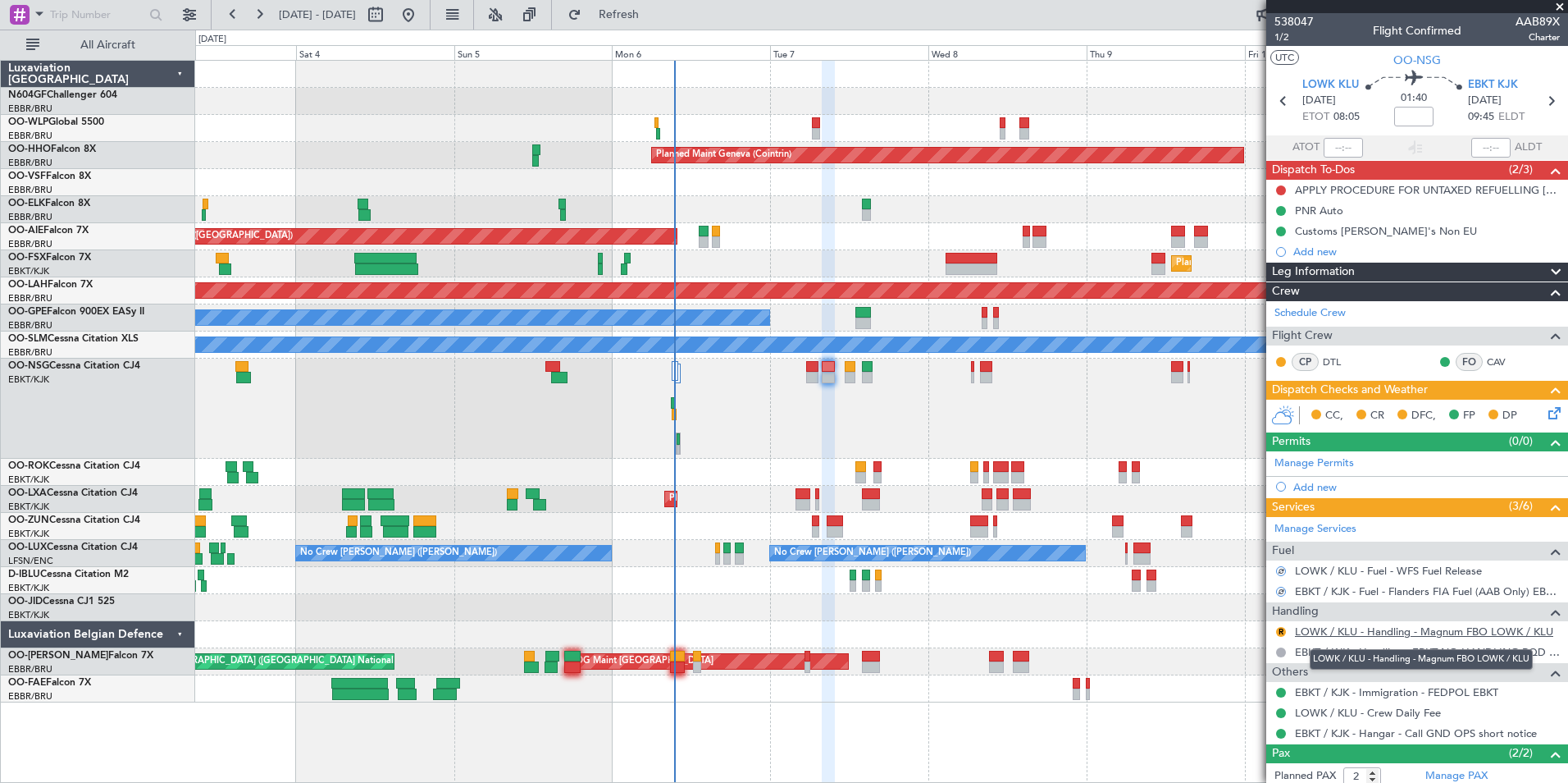
click at [1337, 629] on link "LOWK / KLU - Handling - Magnum FBO LOWK / KLU" at bounding box center [1424, 632] width 258 height 14
click at [1283, 631] on button "R" at bounding box center [1281, 631] width 10 height 10
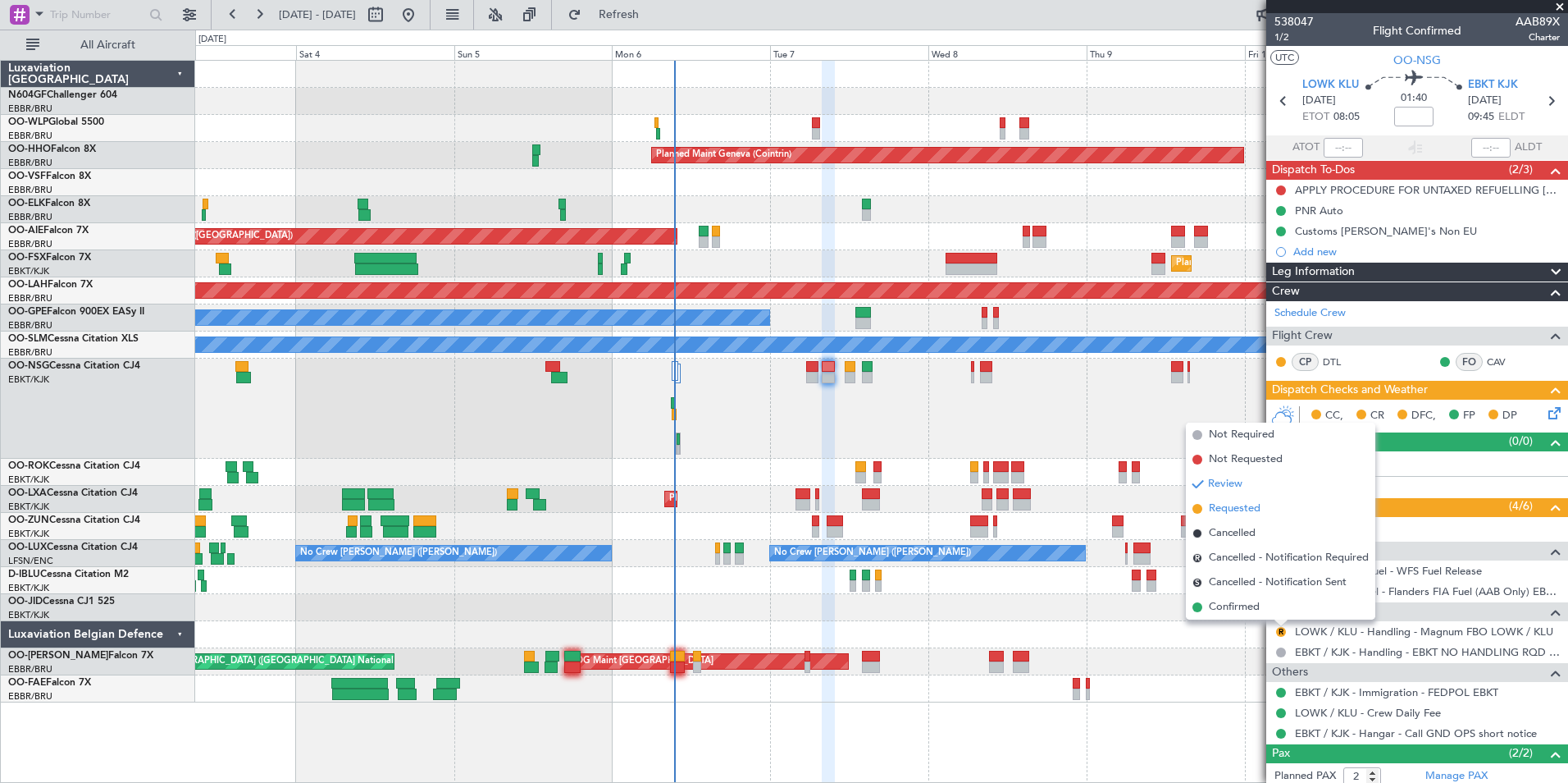
click at [1251, 511] on span "Requested" at bounding box center [1235, 509] width 51 height 17
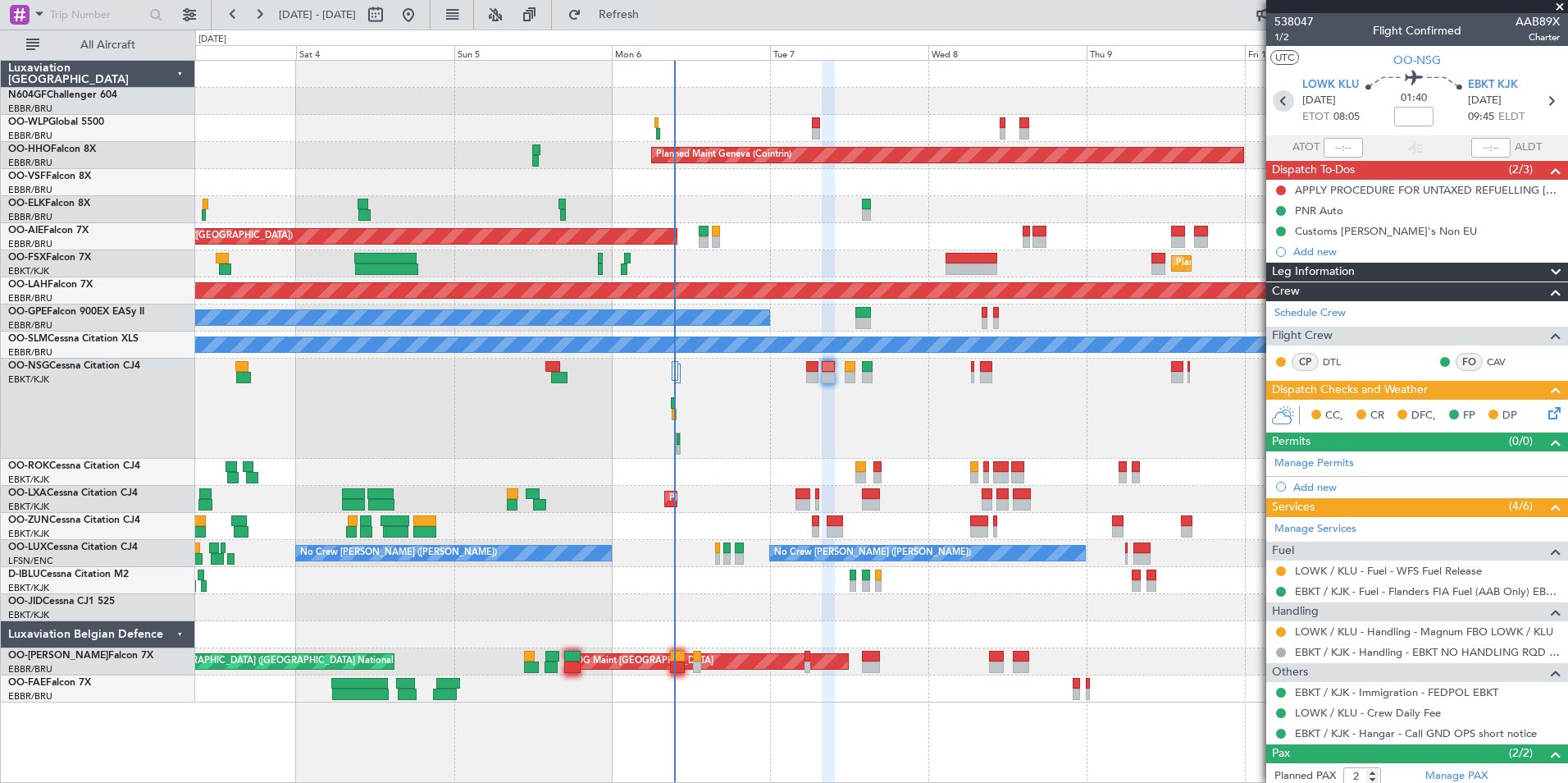
click at [1285, 95] on icon at bounding box center [1283, 101] width 21 height 21
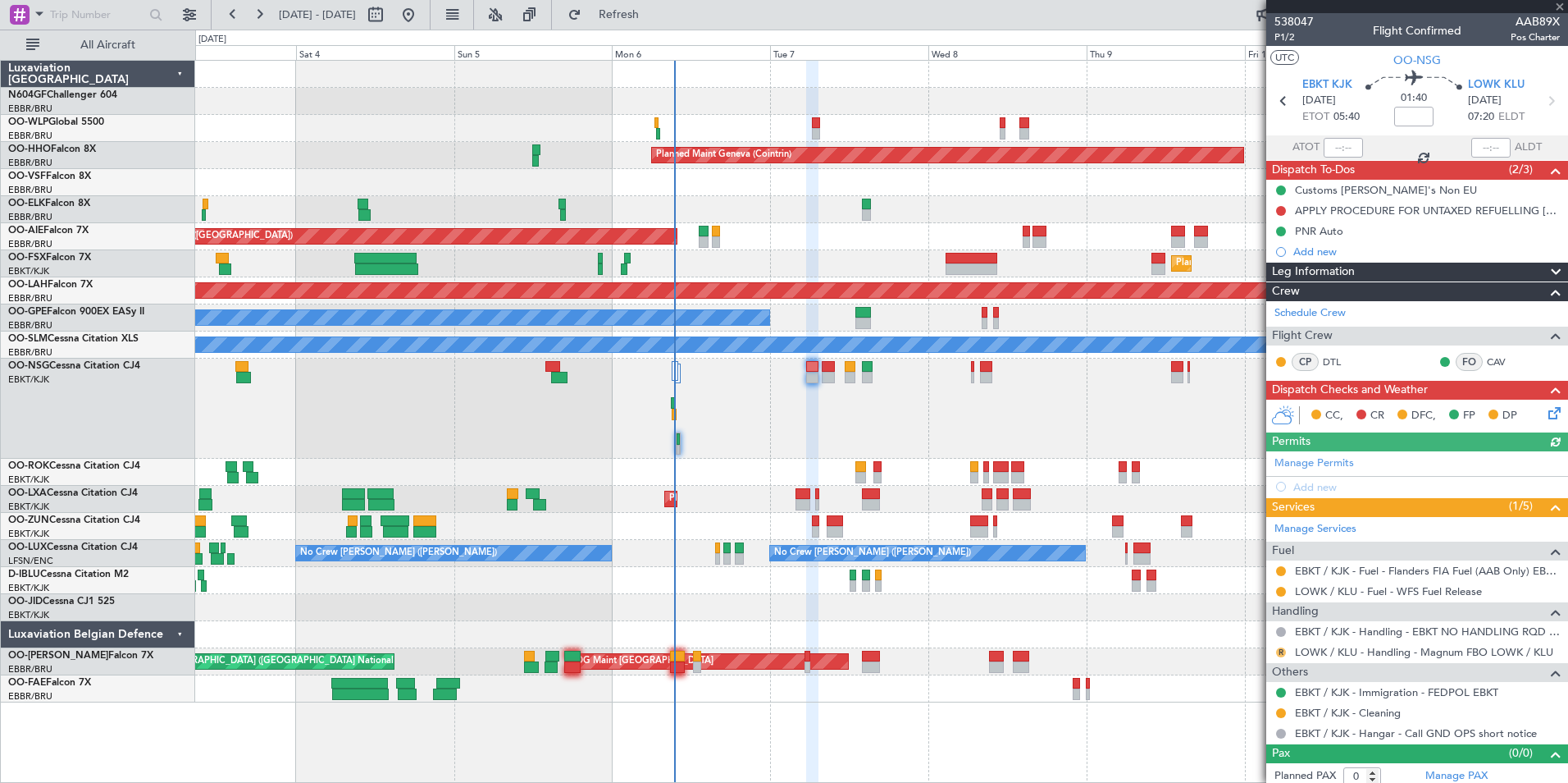
click at [1279, 649] on button "R" at bounding box center [1281, 652] width 10 height 10
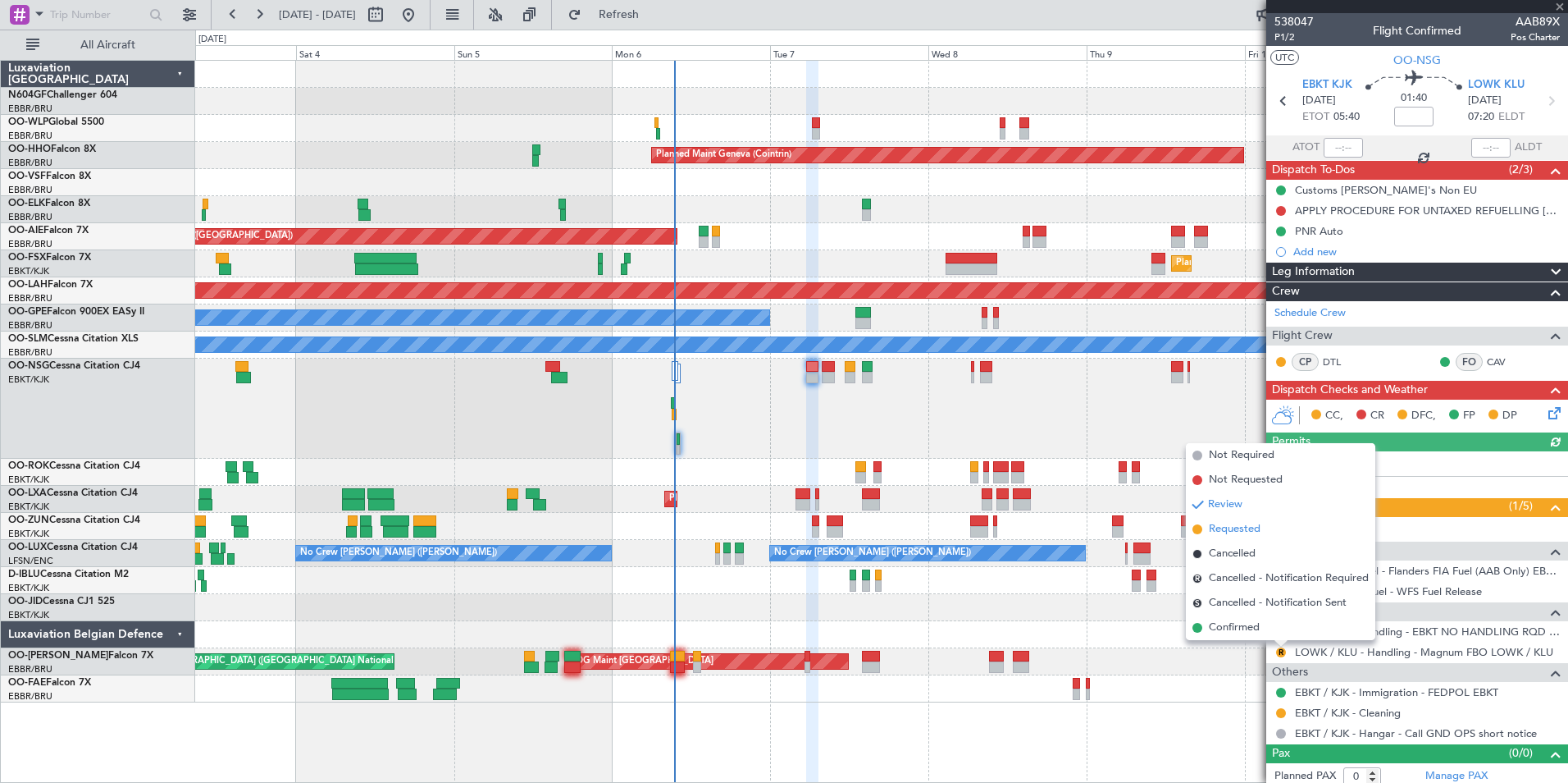
click at [1236, 533] on span "Requested" at bounding box center [1235, 529] width 51 height 17
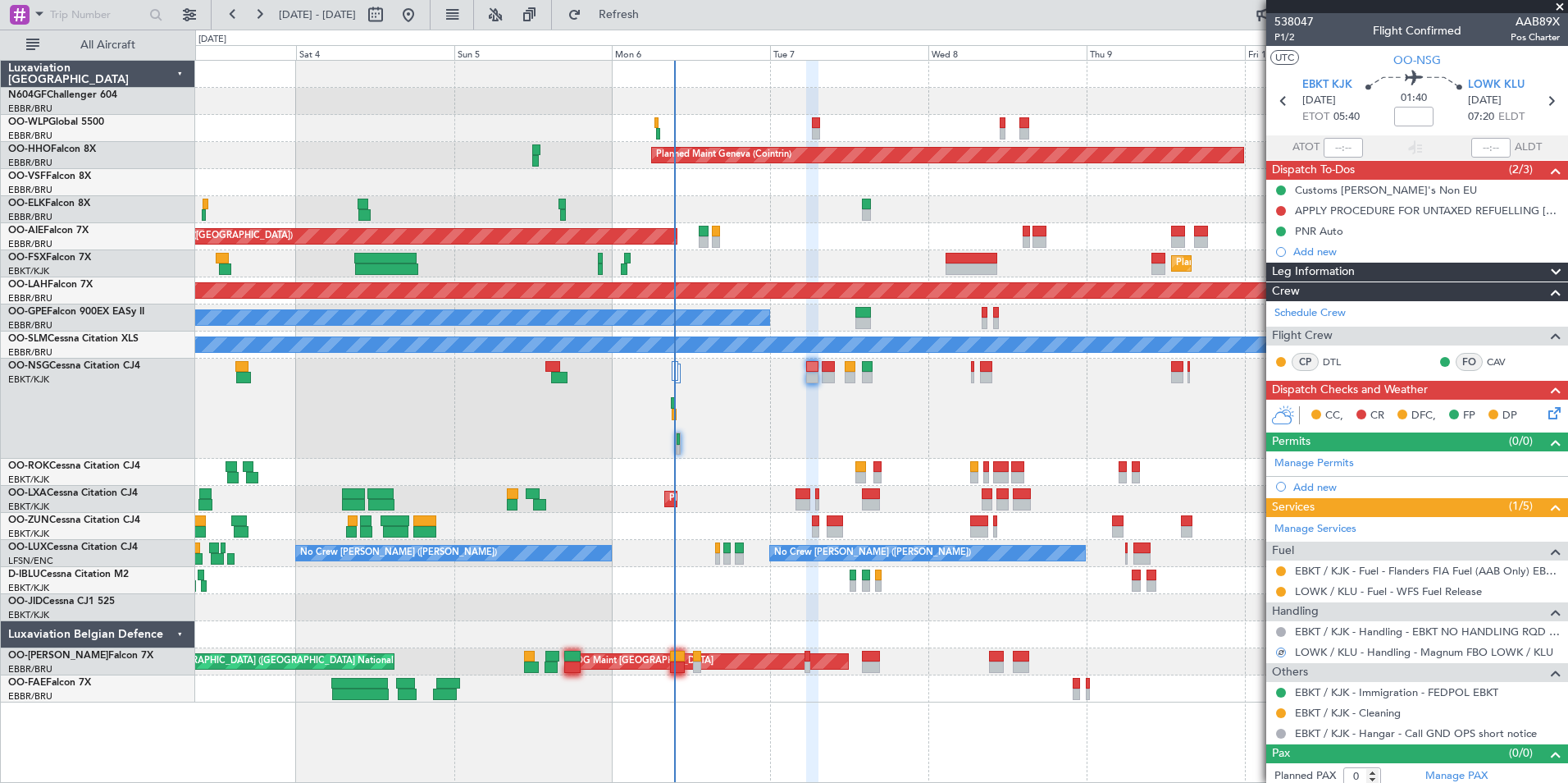
click at [643, 28] on fb-refresh-button "Refresh" at bounding box center [609, 14] width 115 height 29
click at [642, 21] on button "Refresh" at bounding box center [608, 15] width 98 height 27
click at [641, 21] on button "Refresh" at bounding box center [608, 15] width 98 height 27
click at [654, 15] on span "Refresh" at bounding box center [619, 14] width 69 height 12
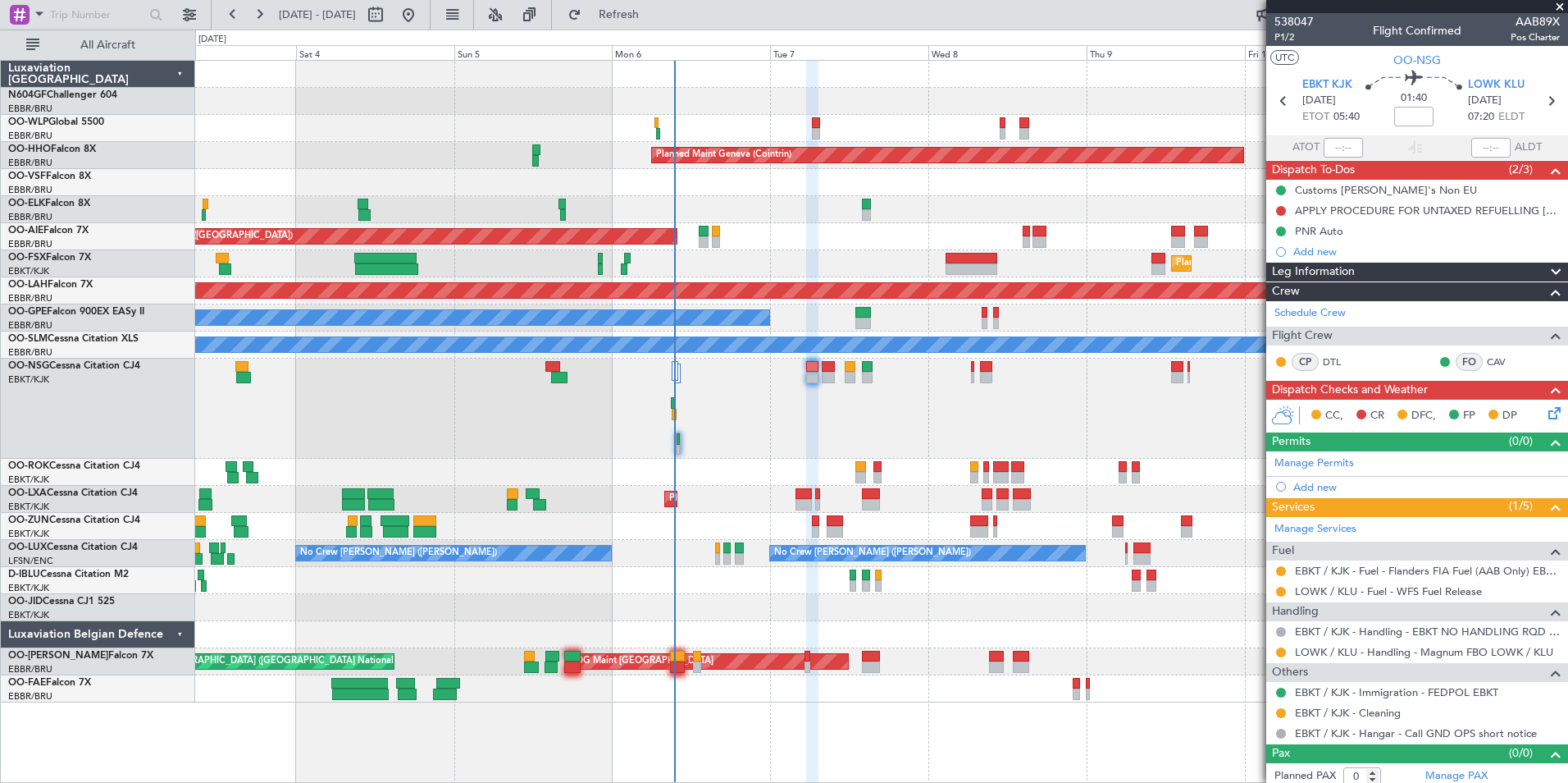
click at [808, 377] on div at bounding box center [813, 377] width 12 height 12
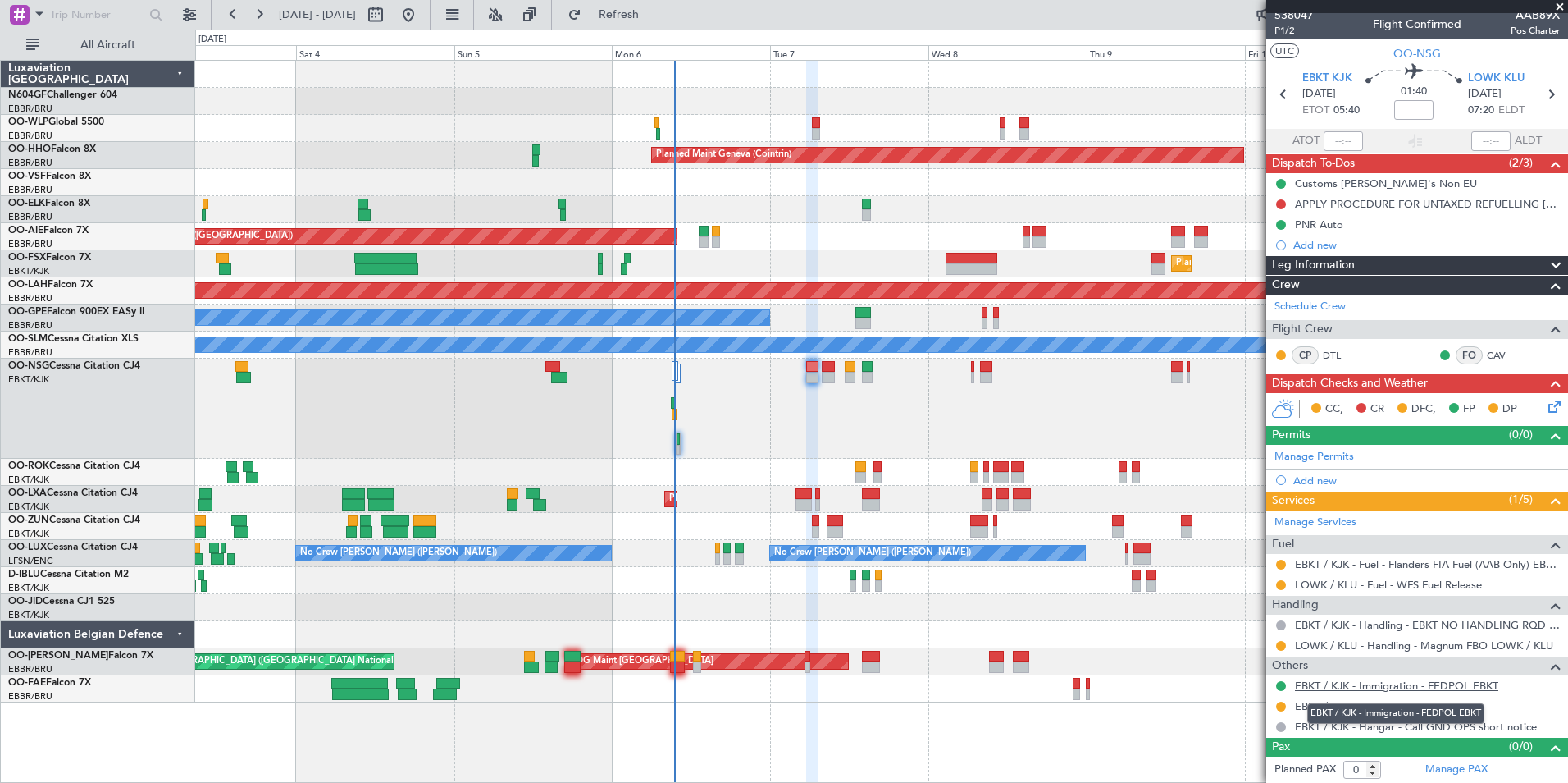
click at [1359, 685] on link "EBKT / KJK - Immigration - FEDPOL EBKT" at bounding box center [1396, 686] width 203 height 14
click at [659, 4] on button "Refresh" at bounding box center [608, 15] width 98 height 27
click at [654, 10] on span "Refresh" at bounding box center [619, 14] width 69 height 12
click at [1281, 687] on button at bounding box center [1281, 686] width 10 height 10
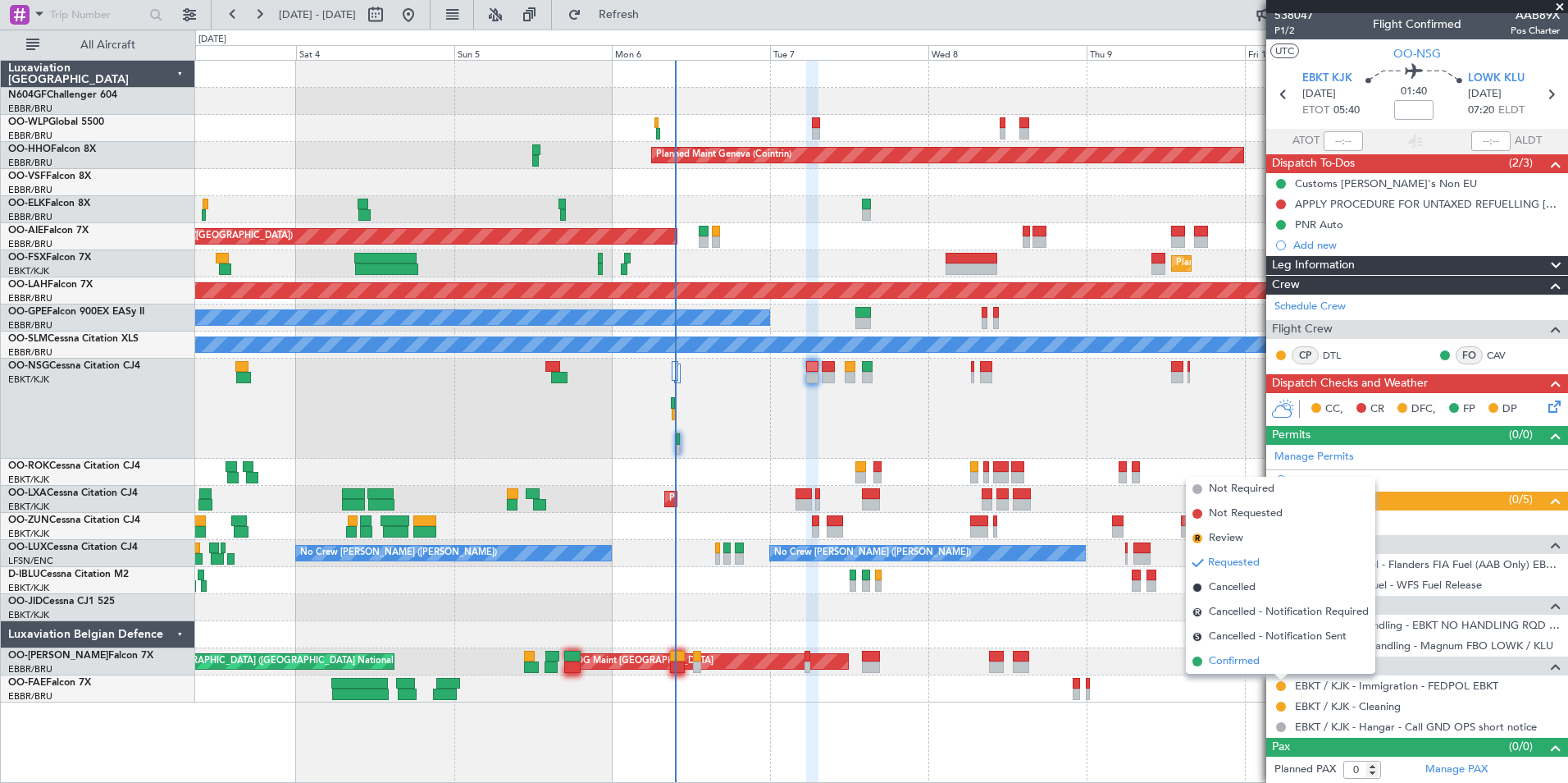
click at [1274, 664] on li "Confirmed" at bounding box center [1281, 661] width 189 height 25
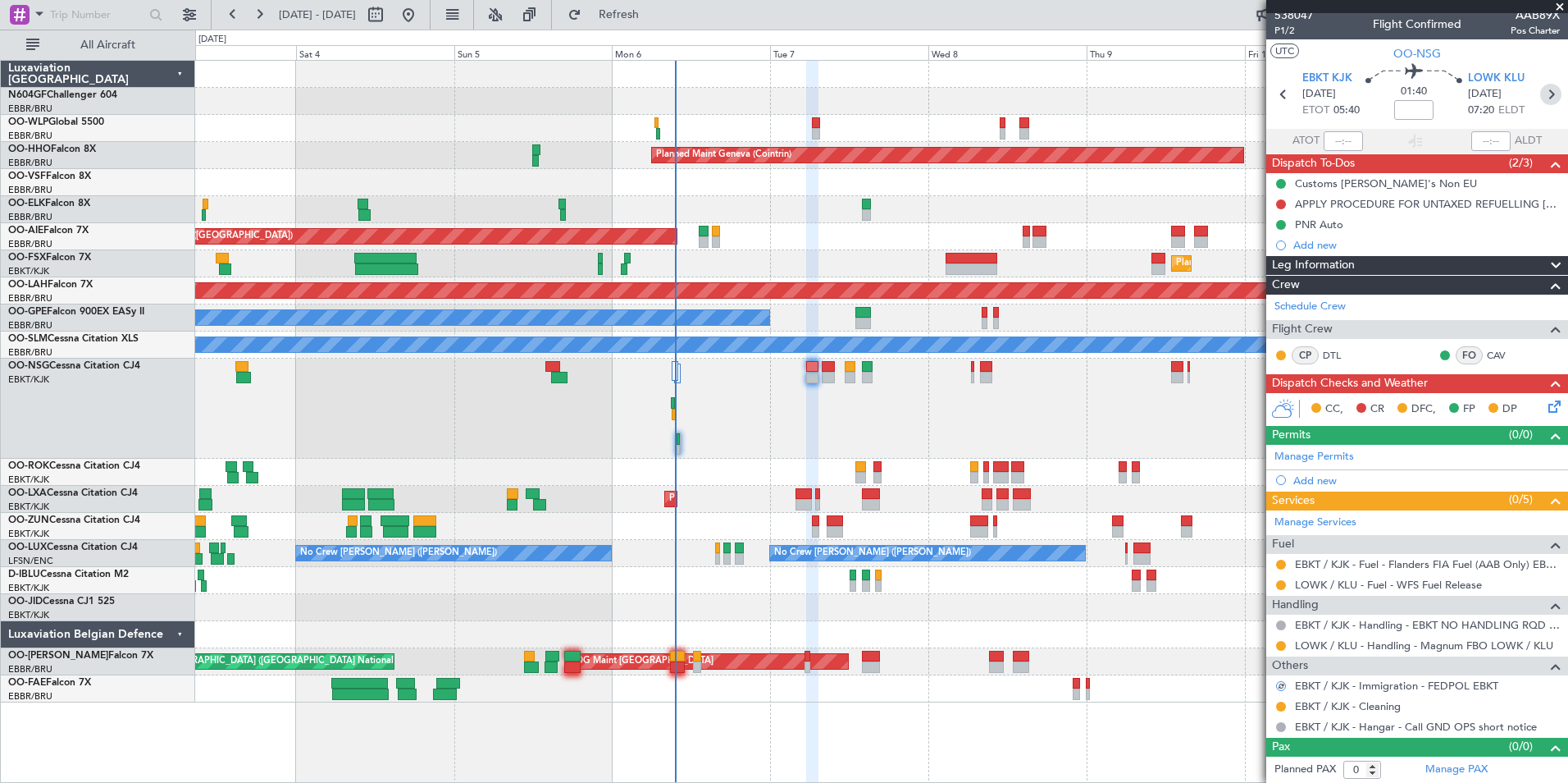
click at [1540, 89] on icon at bounding box center [1550, 95] width 21 height 21
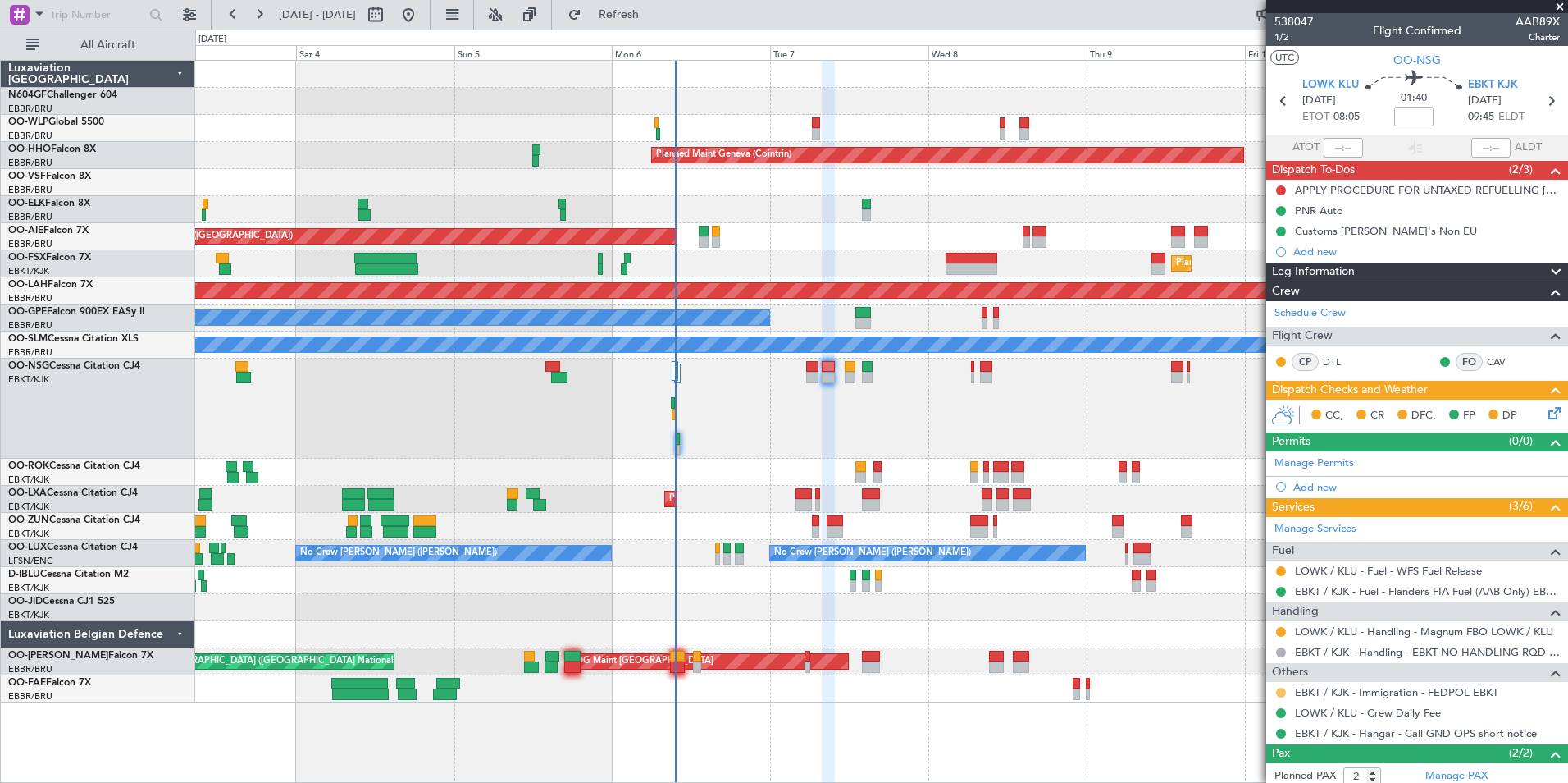
click at [1281, 690] on button at bounding box center [1281, 692] width 10 height 10
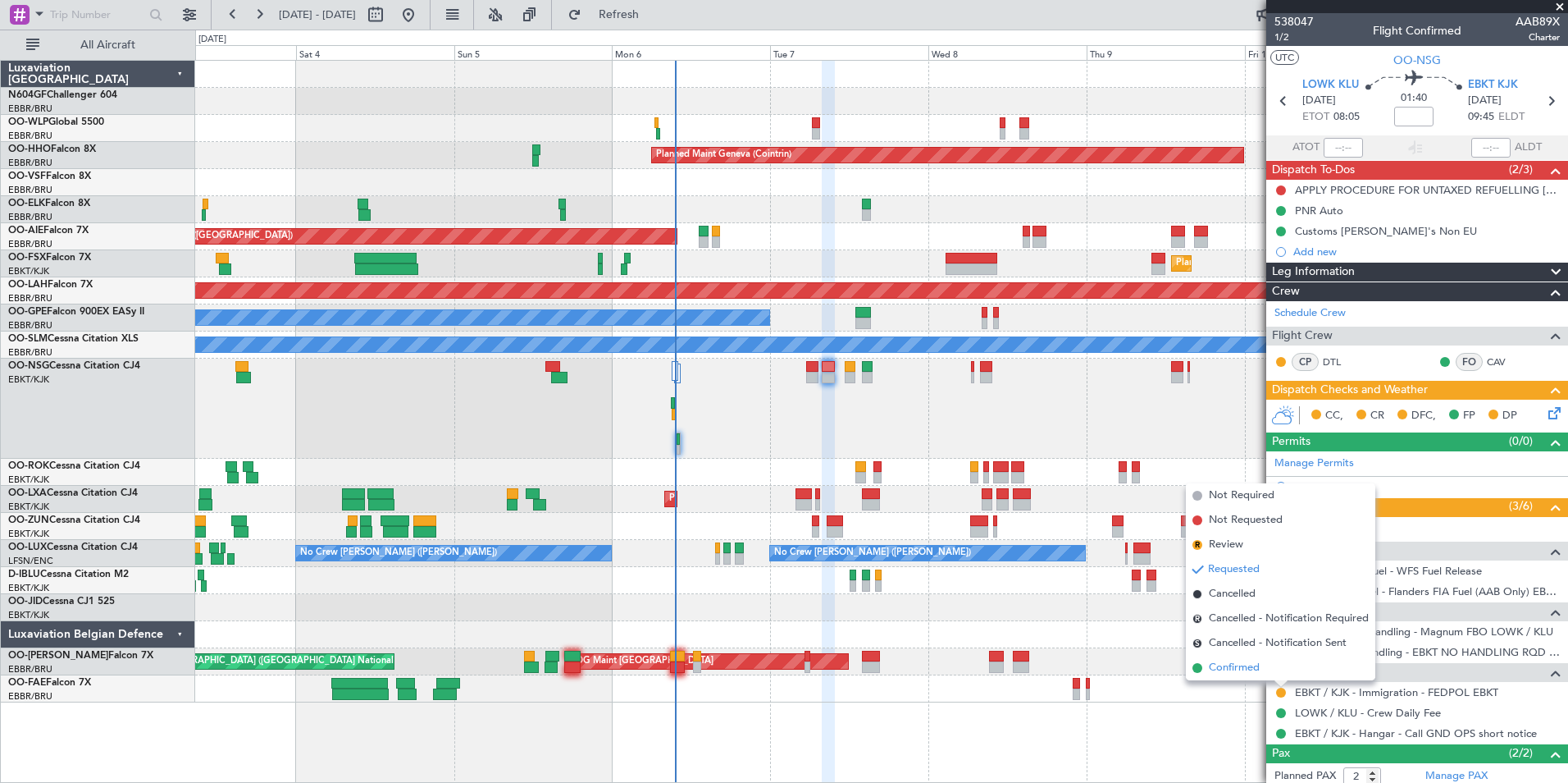
click at [1273, 668] on li "Confirmed" at bounding box center [1281, 668] width 189 height 25
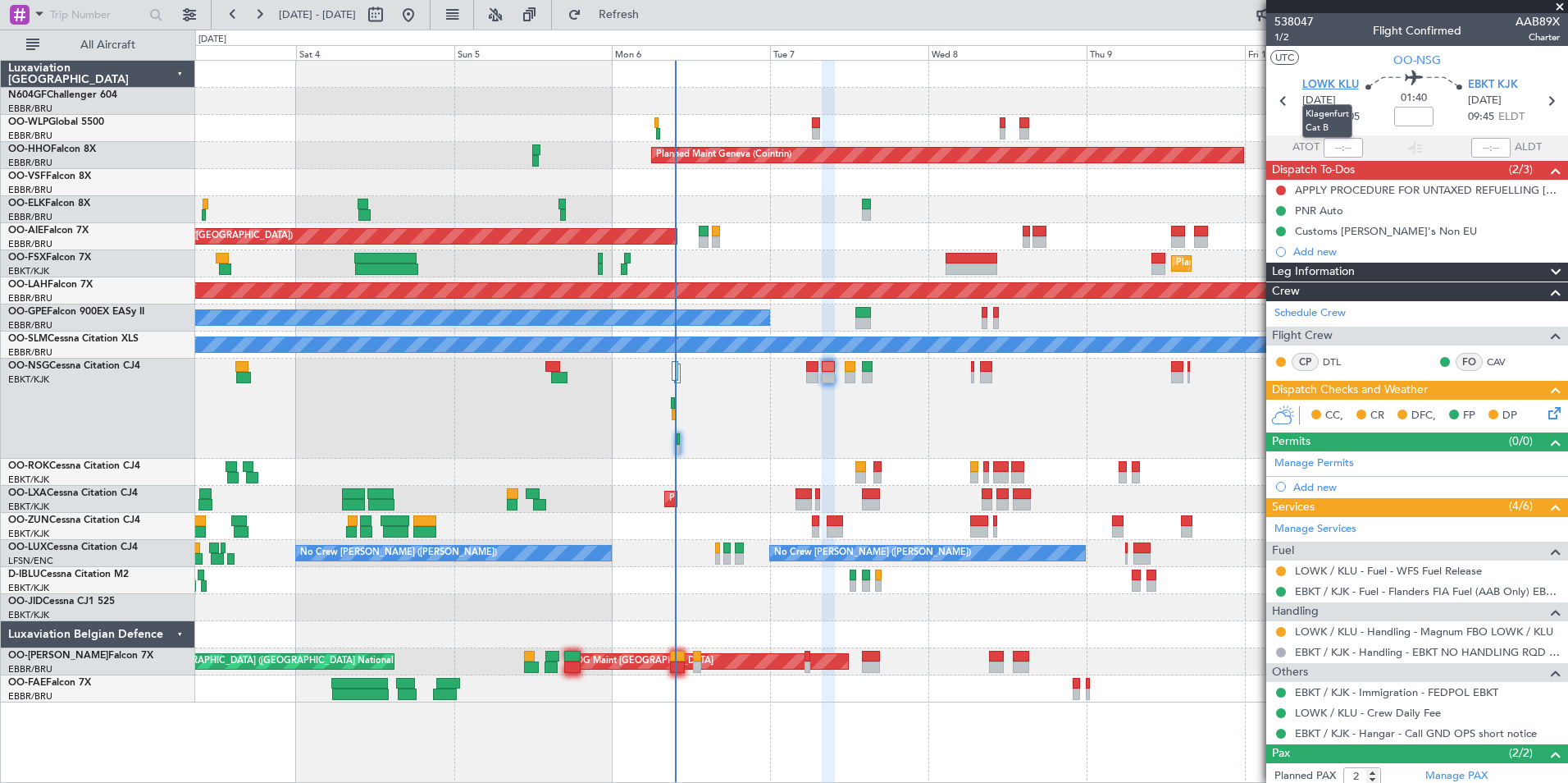
click at [1341, 81] on span "LOWK KLU" at bounding box center [1331, 85] width 57 height 17
click at [1297, 38] on span "1/2" at bounding box center [1294, 37] width 40 height 14
click at [654, 16] on span "Refresh" at bounding box center [619, 14] width 69 height 12
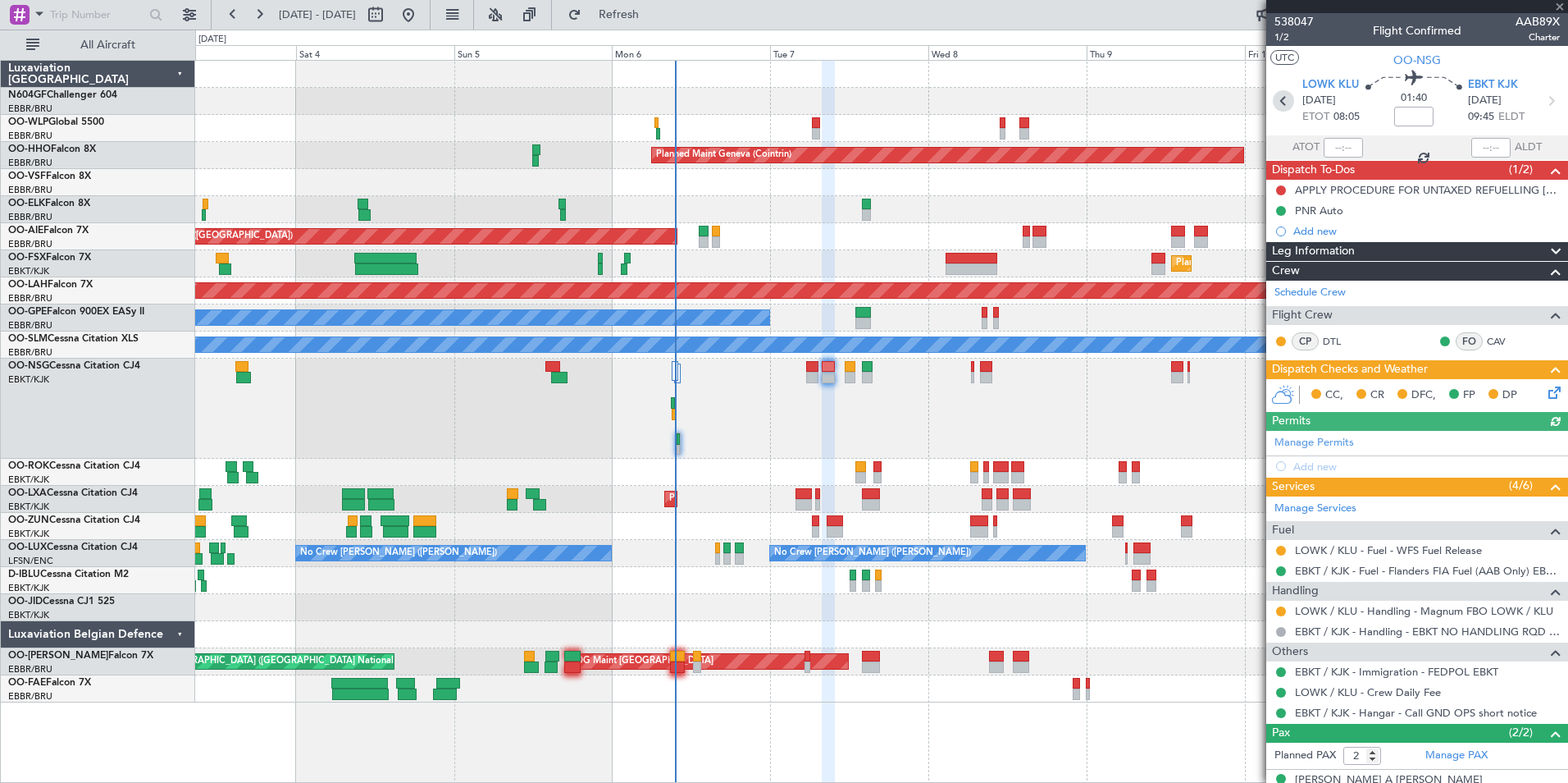
click at [1287, 103] on icon at bounding box center [1283, 101] width 21 height 21
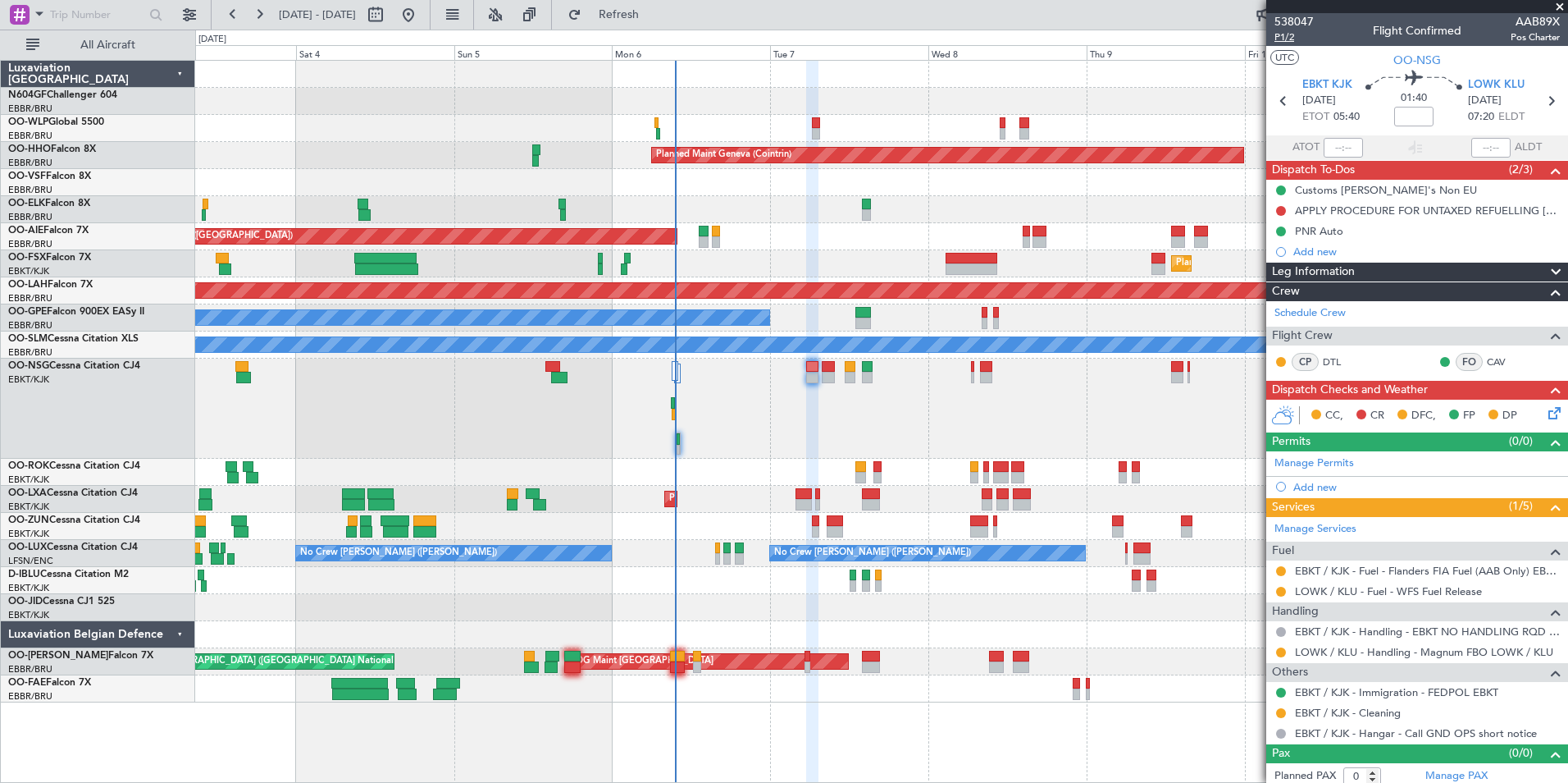
click at [1280, 37] on span "P1/2" at bounding box center [1294, 37] width 40 height 14
click at [659, 5] on button "Refresh" at bounding box center [608, 15] width 98 height 27
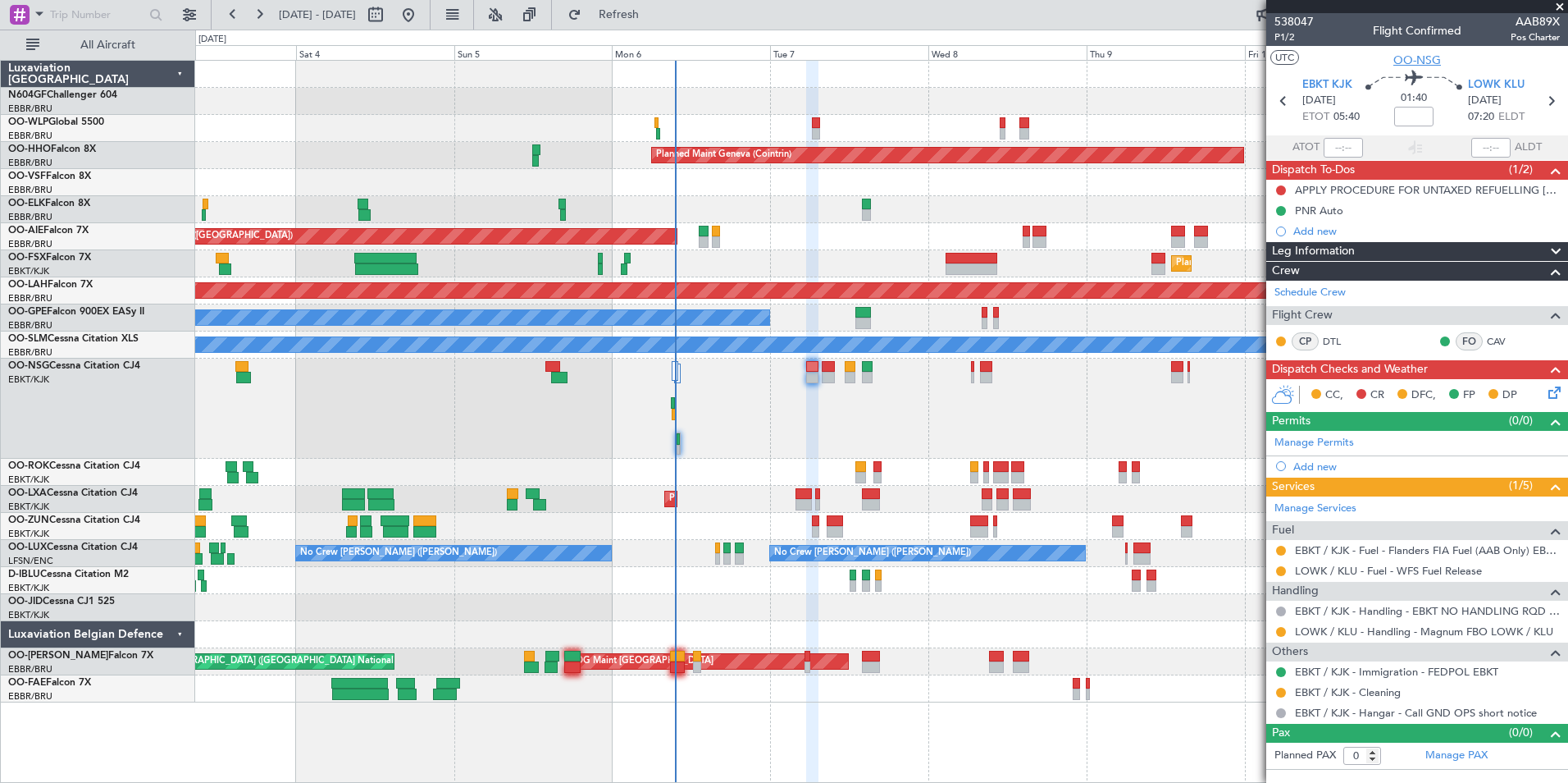
click at [1405, 62] on span "OO-NSG" at bounding box center [1417, 59] width 48 height 17
click at [1325, 343] on link "DTL" at bounding box center [1342, 341] width 37 height 15
click at [1290, 37] on span "P1/2" at bounding box center [1294, 37] width 40 height 14
click at [659, 5] on button "Refresh" at bounding box center [608, 15] width 98 height 27
click at [1174, 456] on div at bounding box center [881, 408] width 1372 height 100
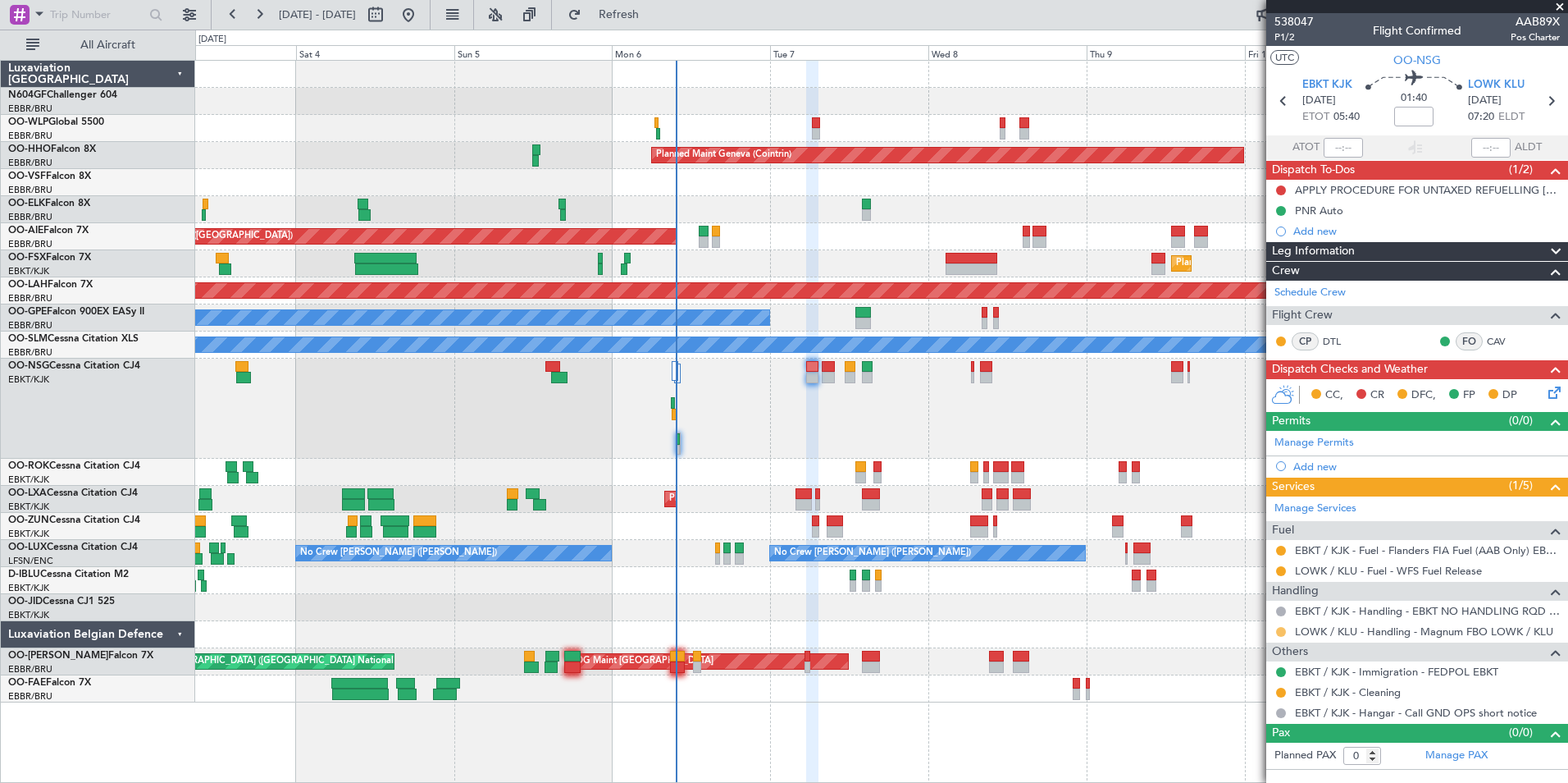
click at [1277, 631] on button at bounding box center [1281, 631] width 10 height 10
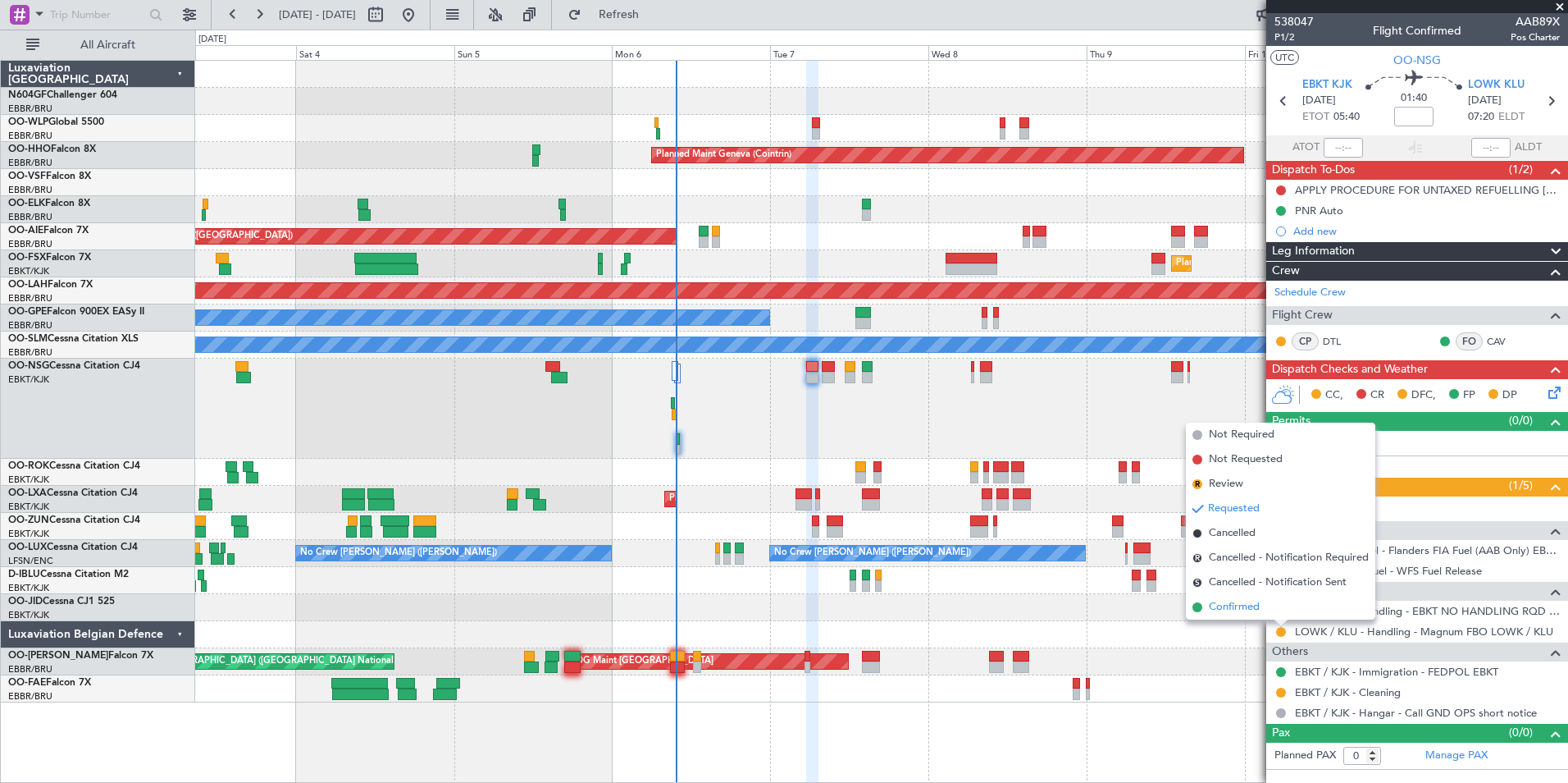
click at [1260, 608] on li "Confirmed" at bounding box center [1281, 607] width 189 height 25
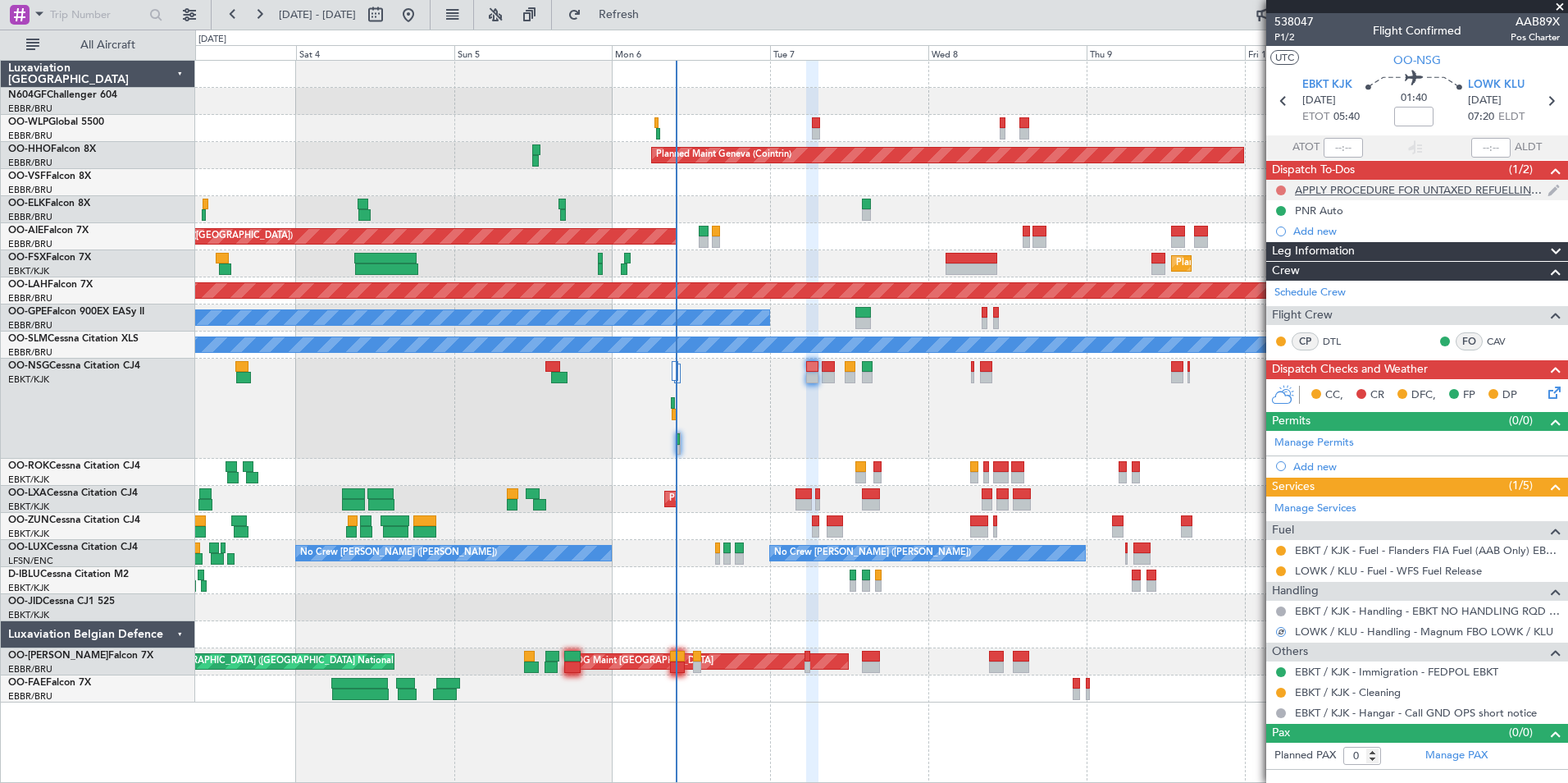
click at [1281, 188] on button at bounding box center [1281, 190] width 10 height 10
click at [1280, 261] on span "Completed" at bounding box center [1288, 262] width 54 height 17
click at [1551, 107] on icon at bounding box center [1550, 101] width 21 height 21
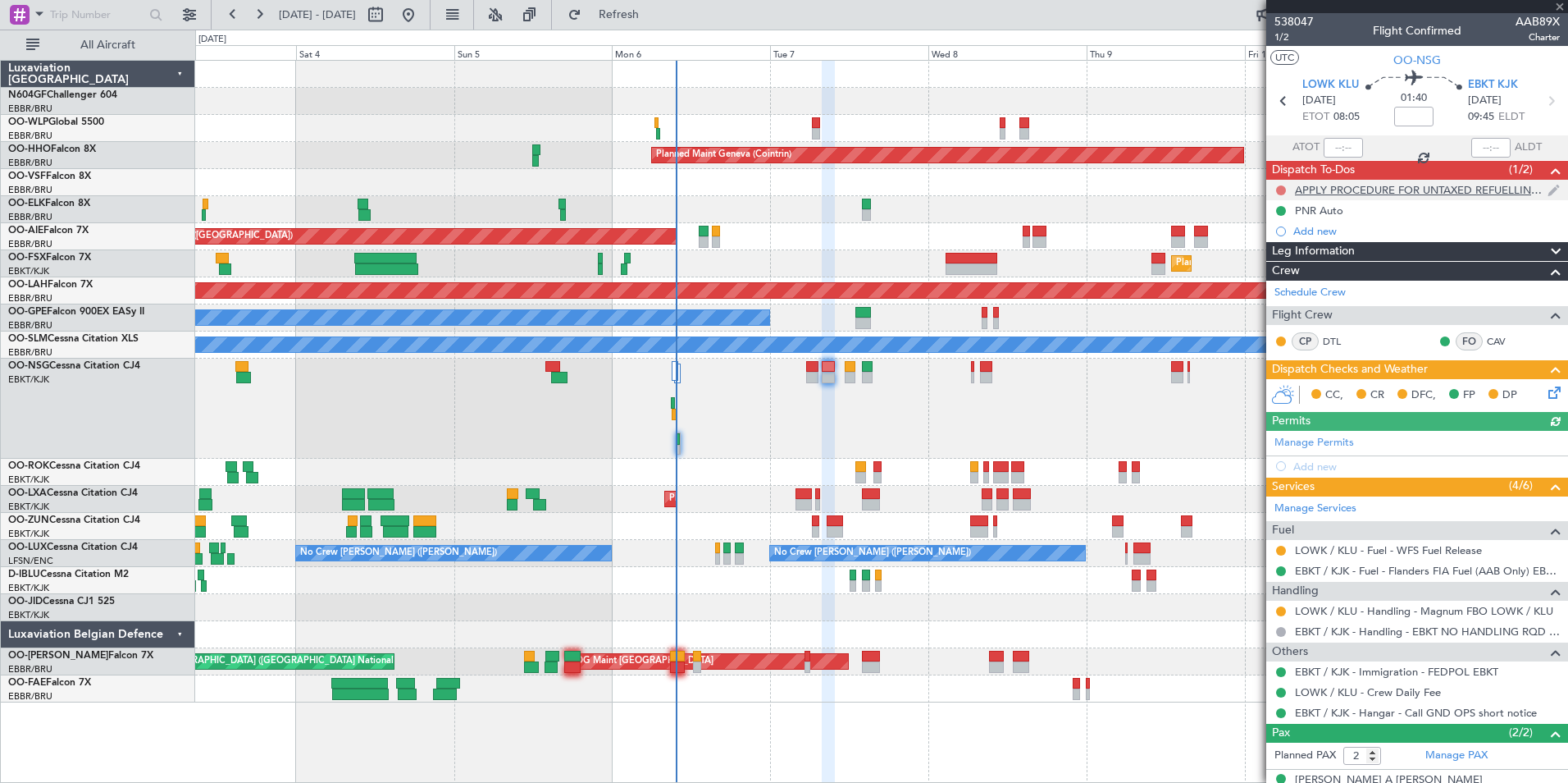
click at [1278, 190] on button at bounding box center [1281, 190] width 10 height 10
click at [1267, 261] on span "Completed" at bounding box center [1288, 262] width 54 height 17
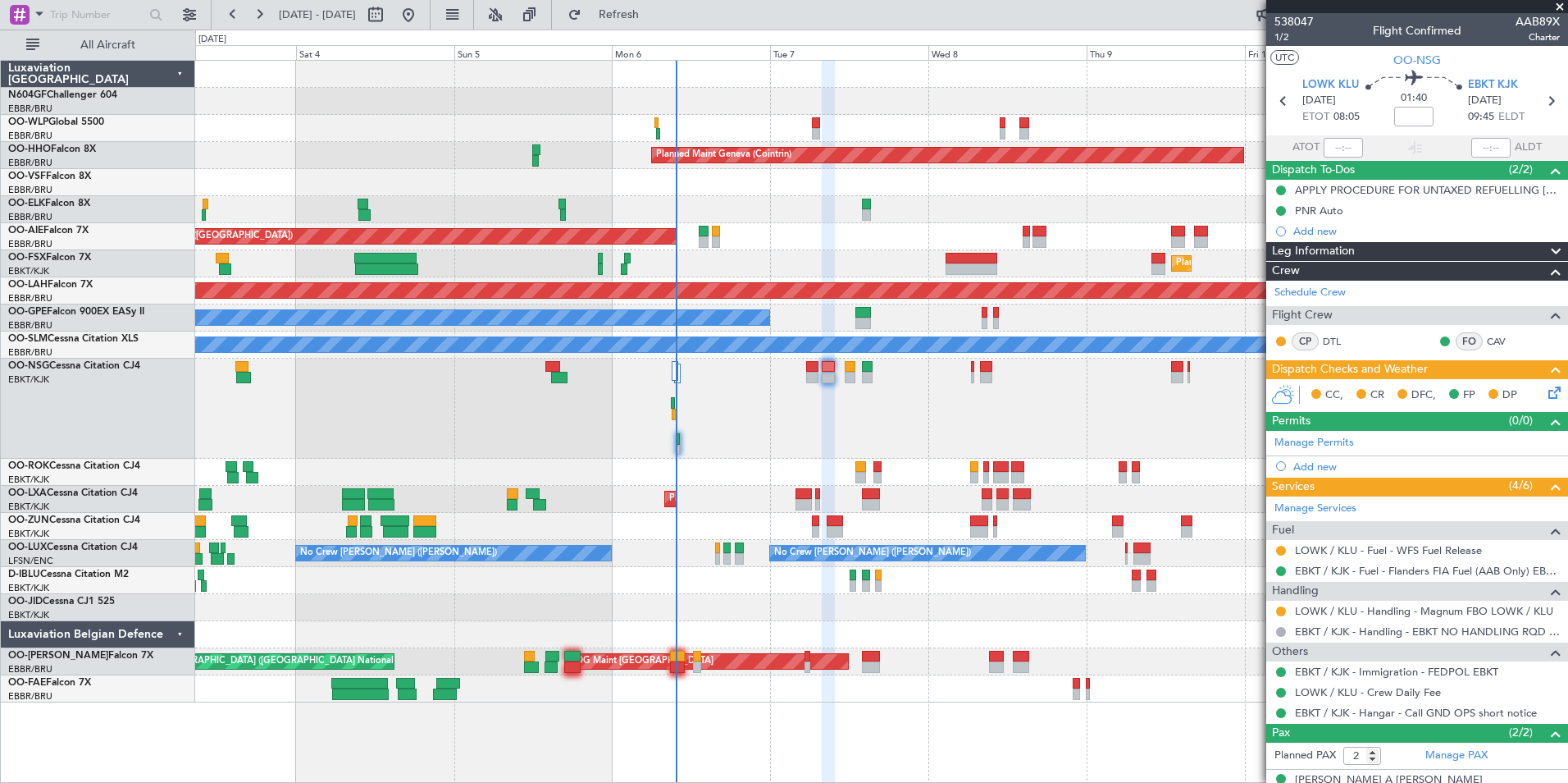
click at [1280, 604] on div at bounding box center [1281, 610] width 13 height 13
click at [1284, 610] on button at bounding box center [1281, 610] width 10 height 10
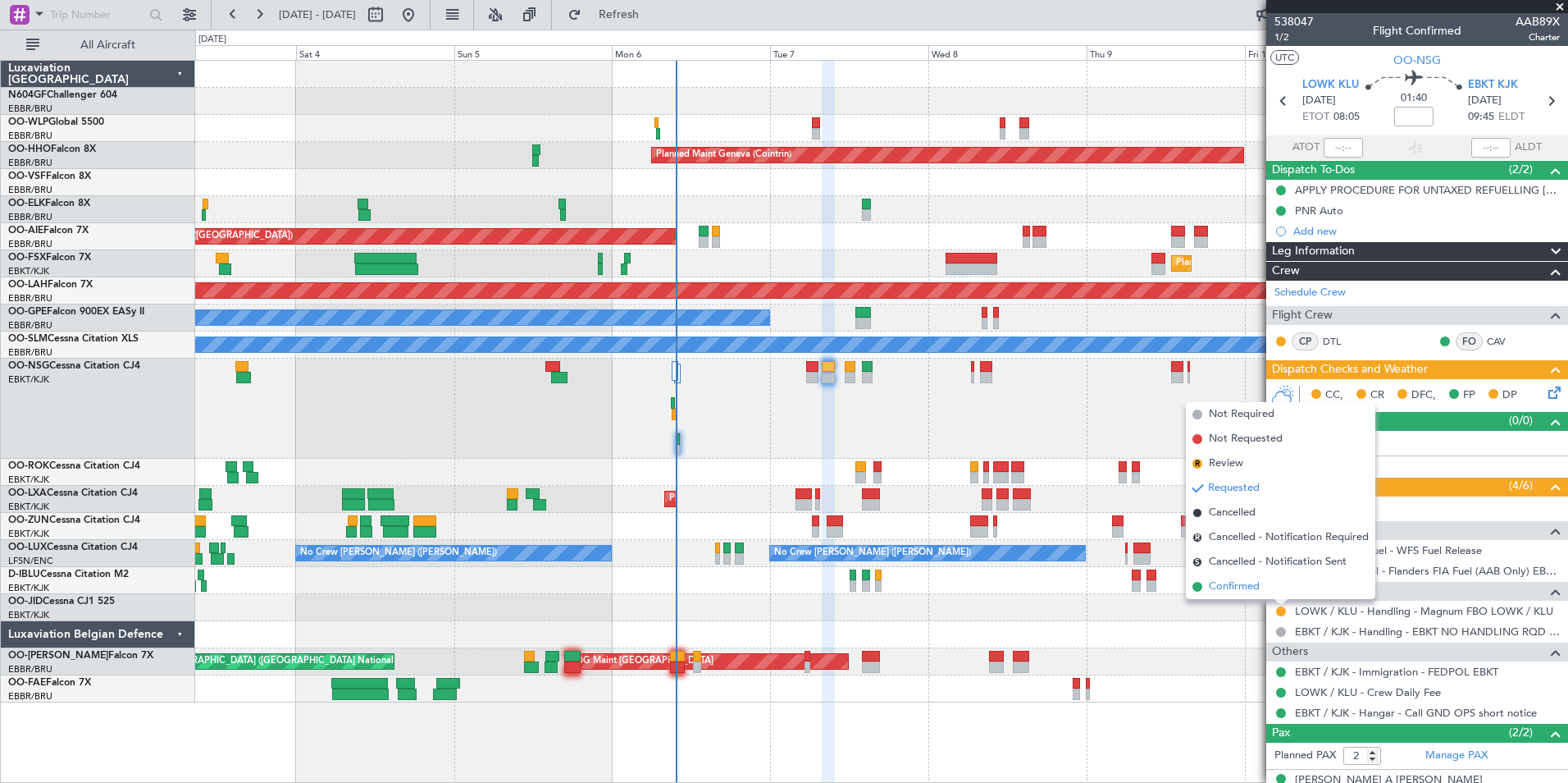
click at [1265, 585] on li "Confirmed" at bounding box center [1281, 587] width 189 height 25
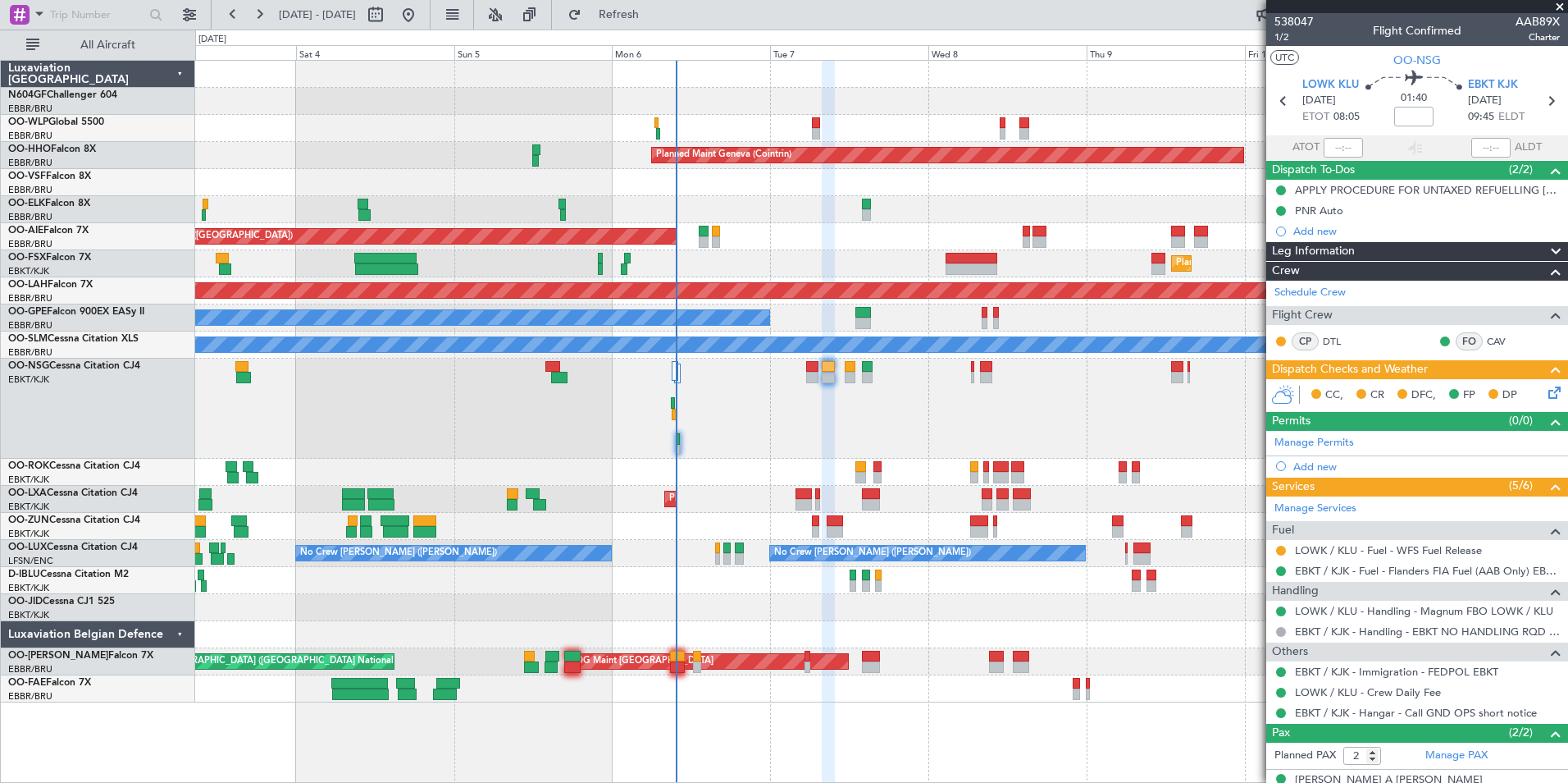
click at [1545, 395] on icon at bounding box center [1551, 389] width 13 height 13
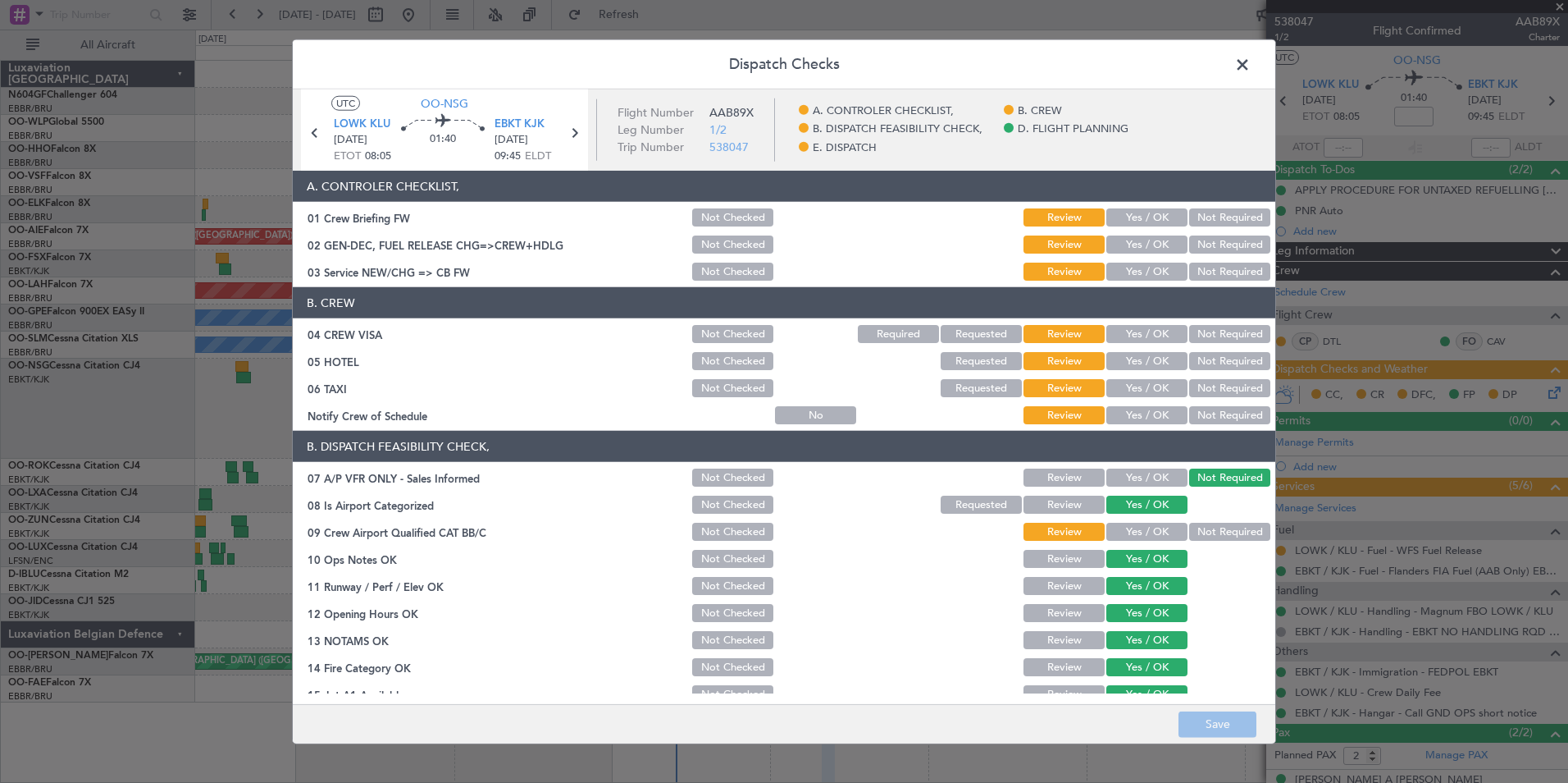
click at [1251, 74] on span at bounding box center [1251, 68] width 0 height 33
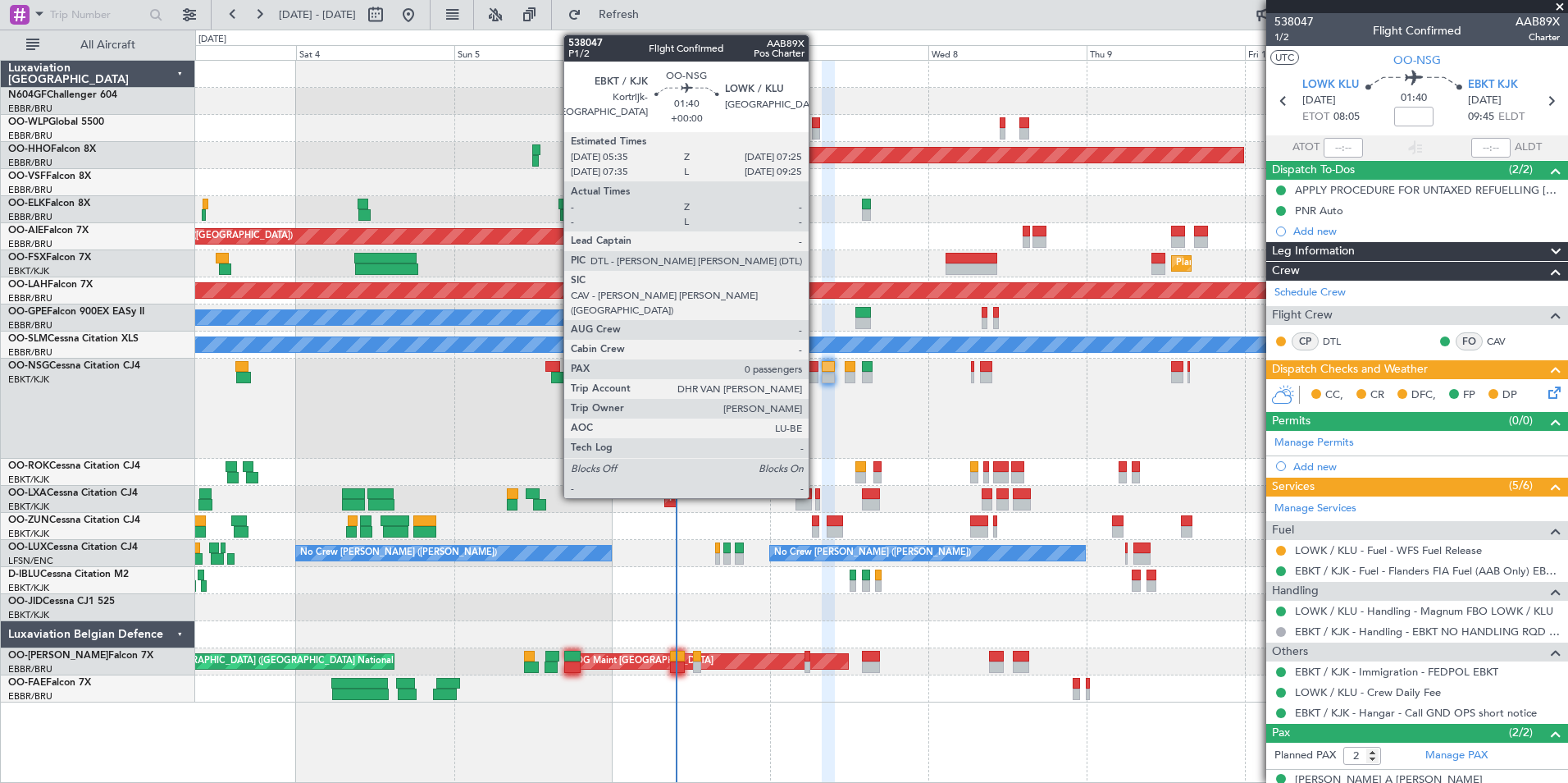
click at [816, 378] on div at bounding box center [813, 377] width 12 height 12
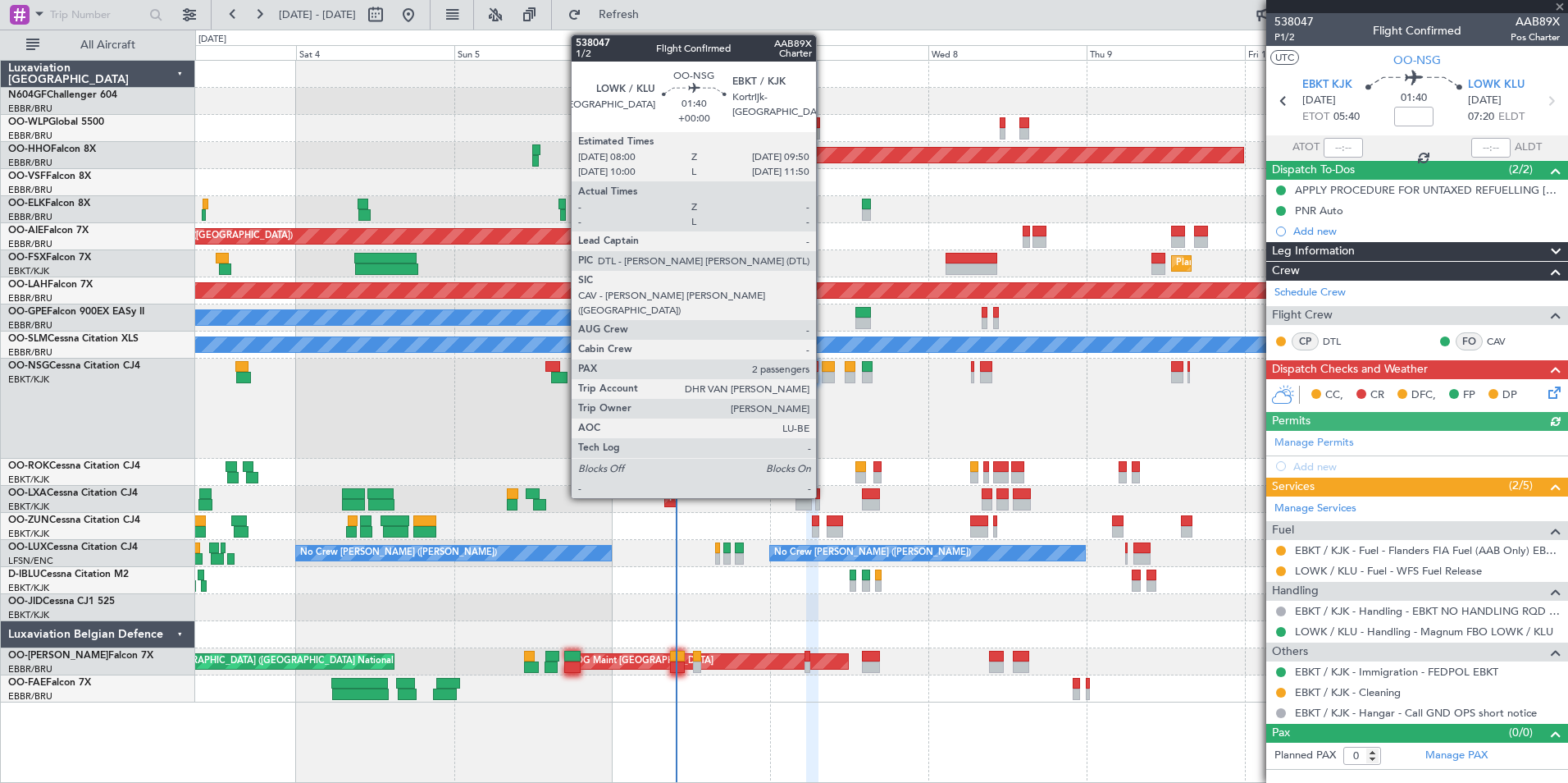
click at [823, 377] on div at bounding box center [828, 377] width 12 height 12
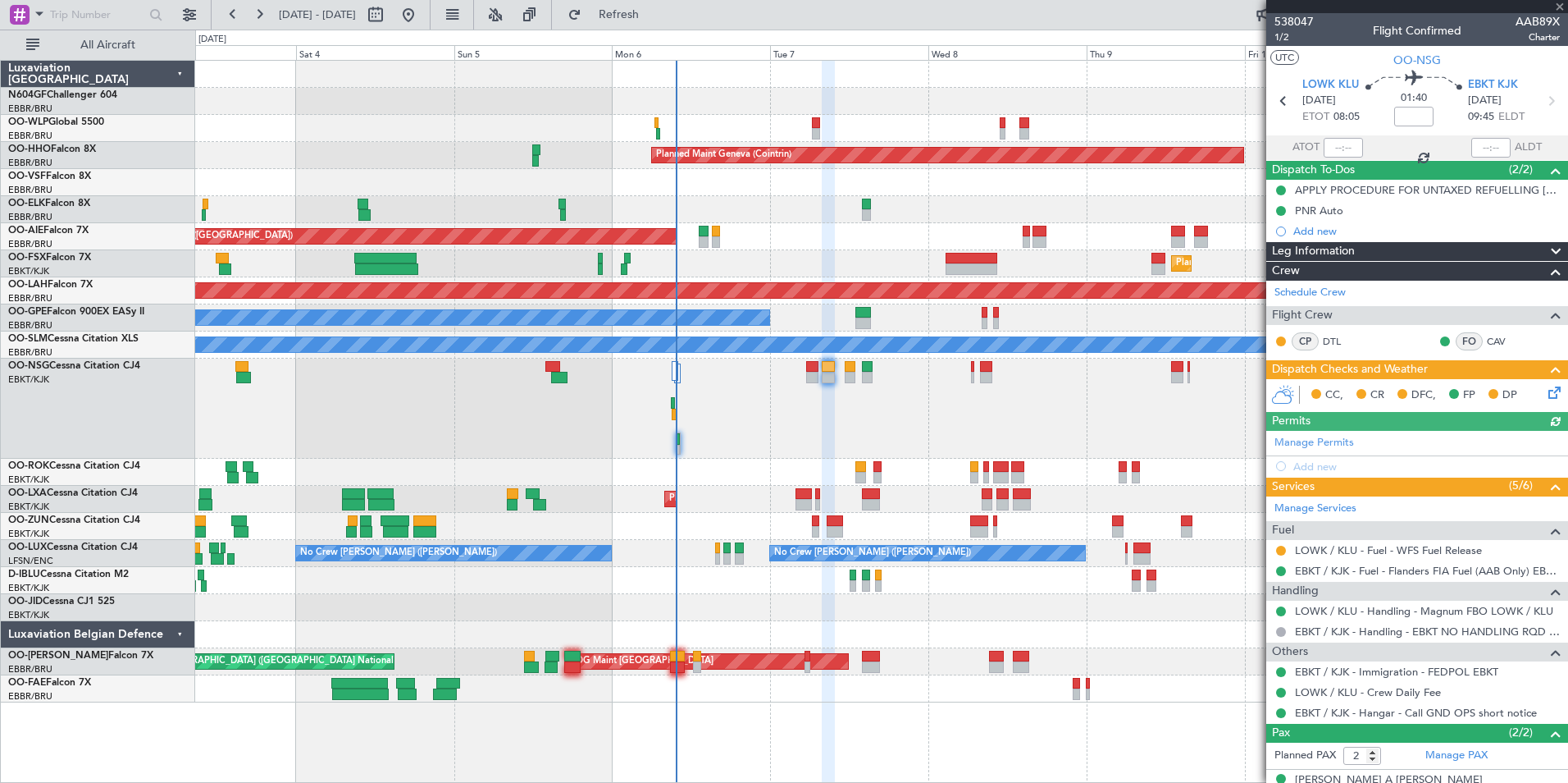
click at [1548, 388] on icon at bounding box center [1551, 389] width 13 height 13
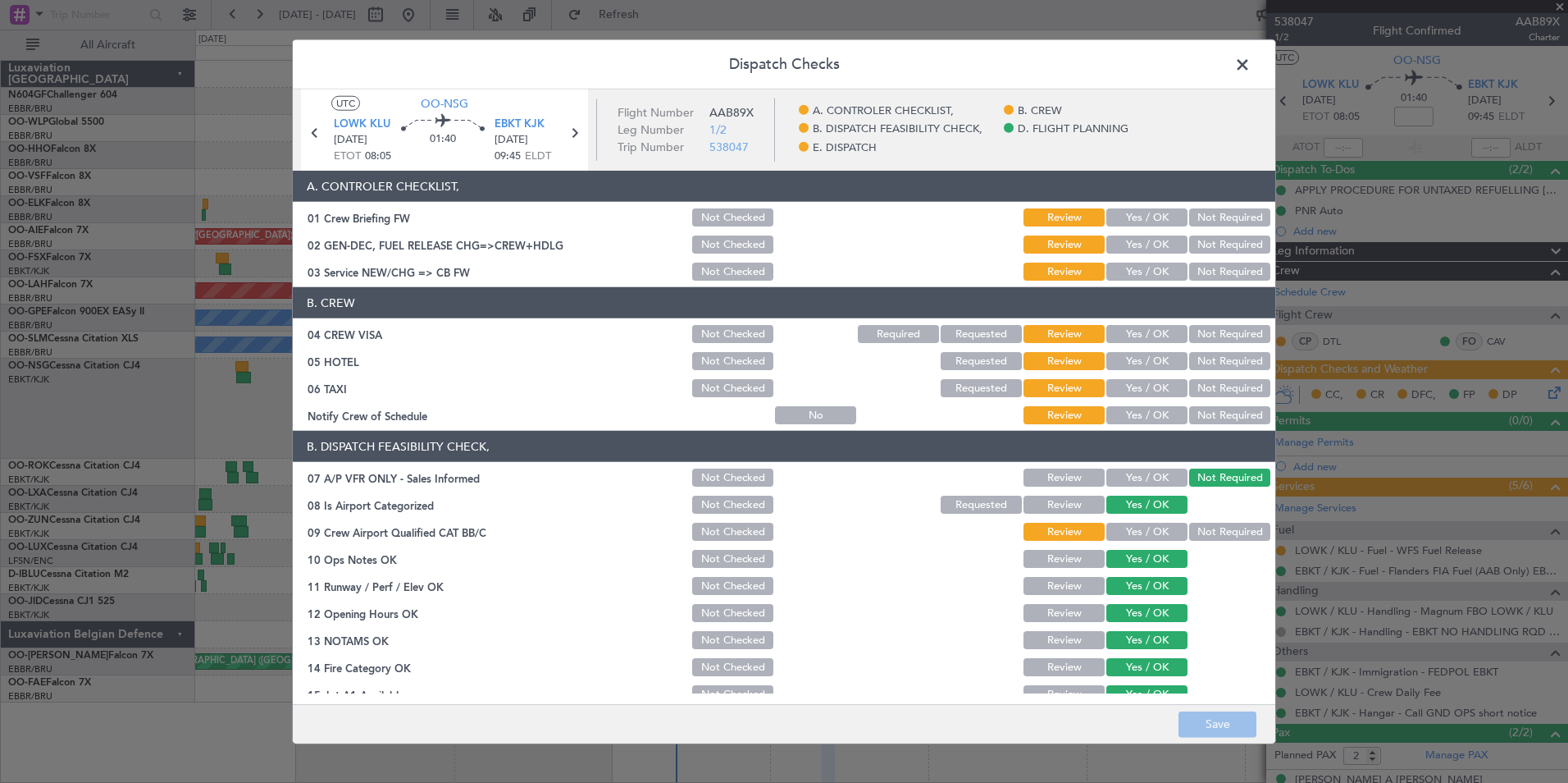
scroll to position [303, 0]
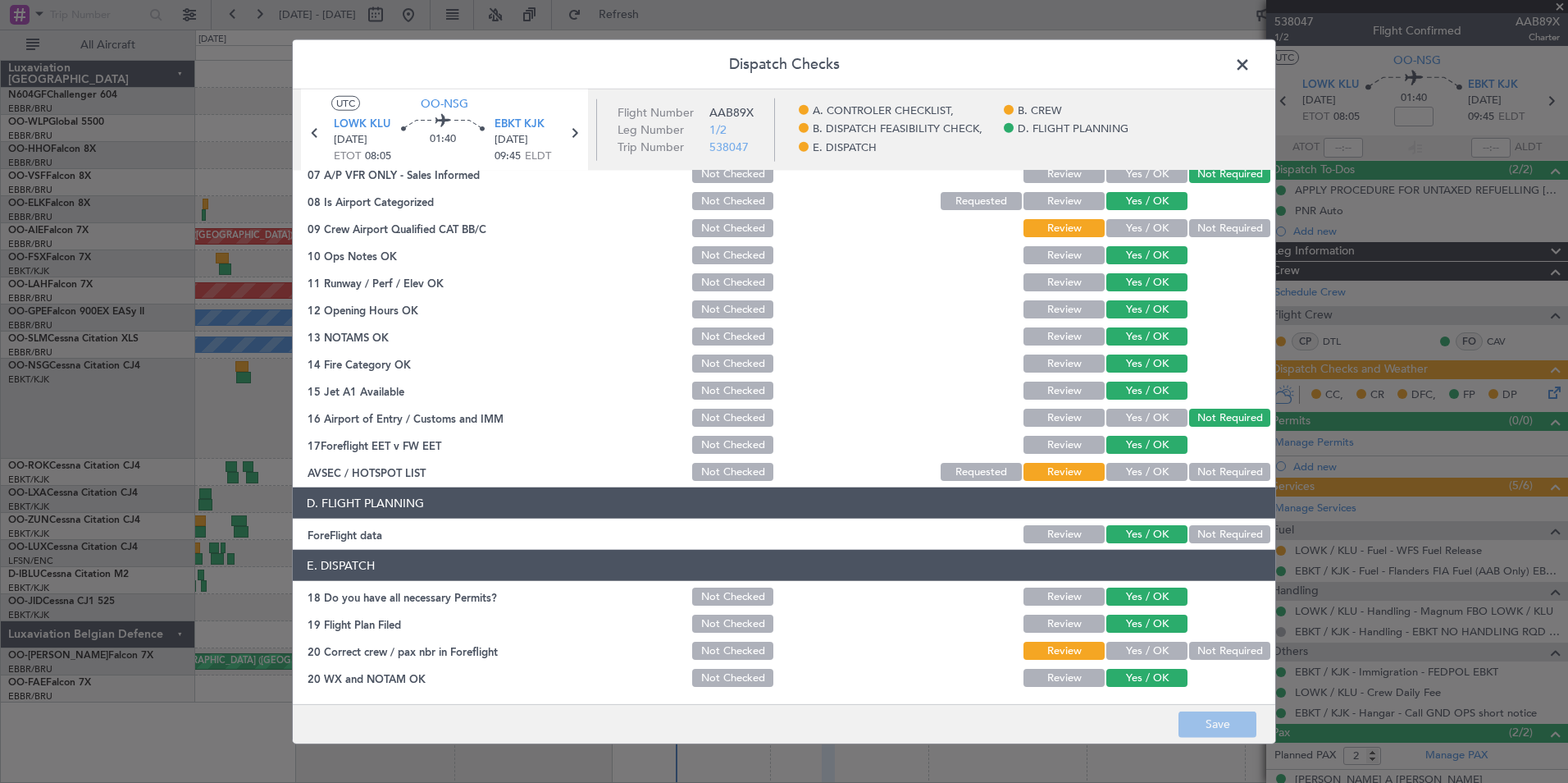
click at [726, 608] on section "E. DISPATCH 18 Do you have all necessary Permits? Not Checked Review Yes / OK 1…" at bounding box center [784, 619] width 983 height 140
click at [729, 595] on button "Not Checked" at bounding box center [733, 596] width 81 height 18
click at [731, 615] on button "Not Checked" at bounding box center [733, 624] width 81 height 18
click at [735, 640] on div "Not Checked" at bounding box center [731, 650] width 83 height 23
click at [737, 648] on button "Not Checked" at bounding box center [733, 650] width 81 height 18
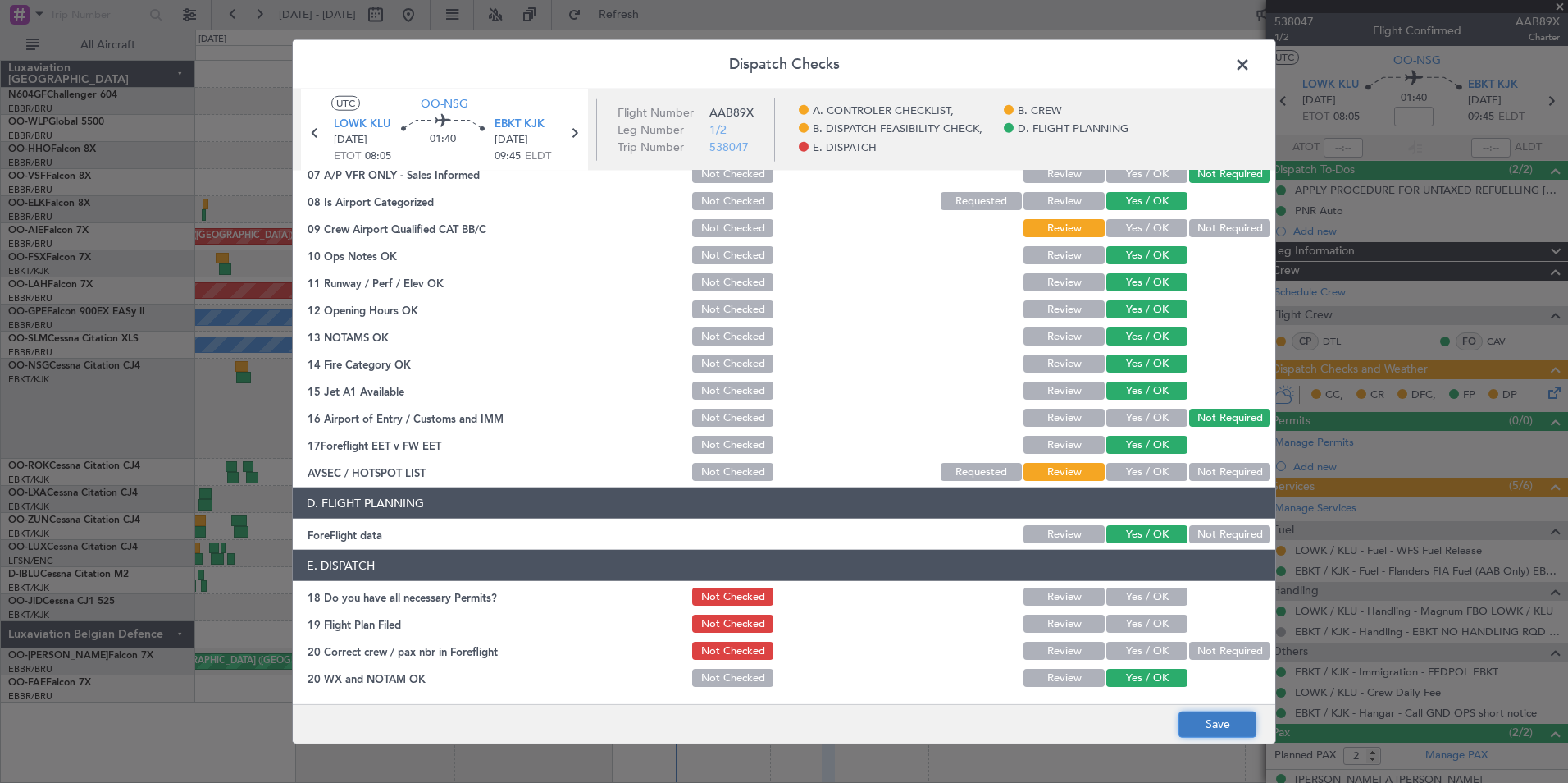
click at [1190, 718] on button "Save" at bounding box center [1218, 724] width 78 height 27
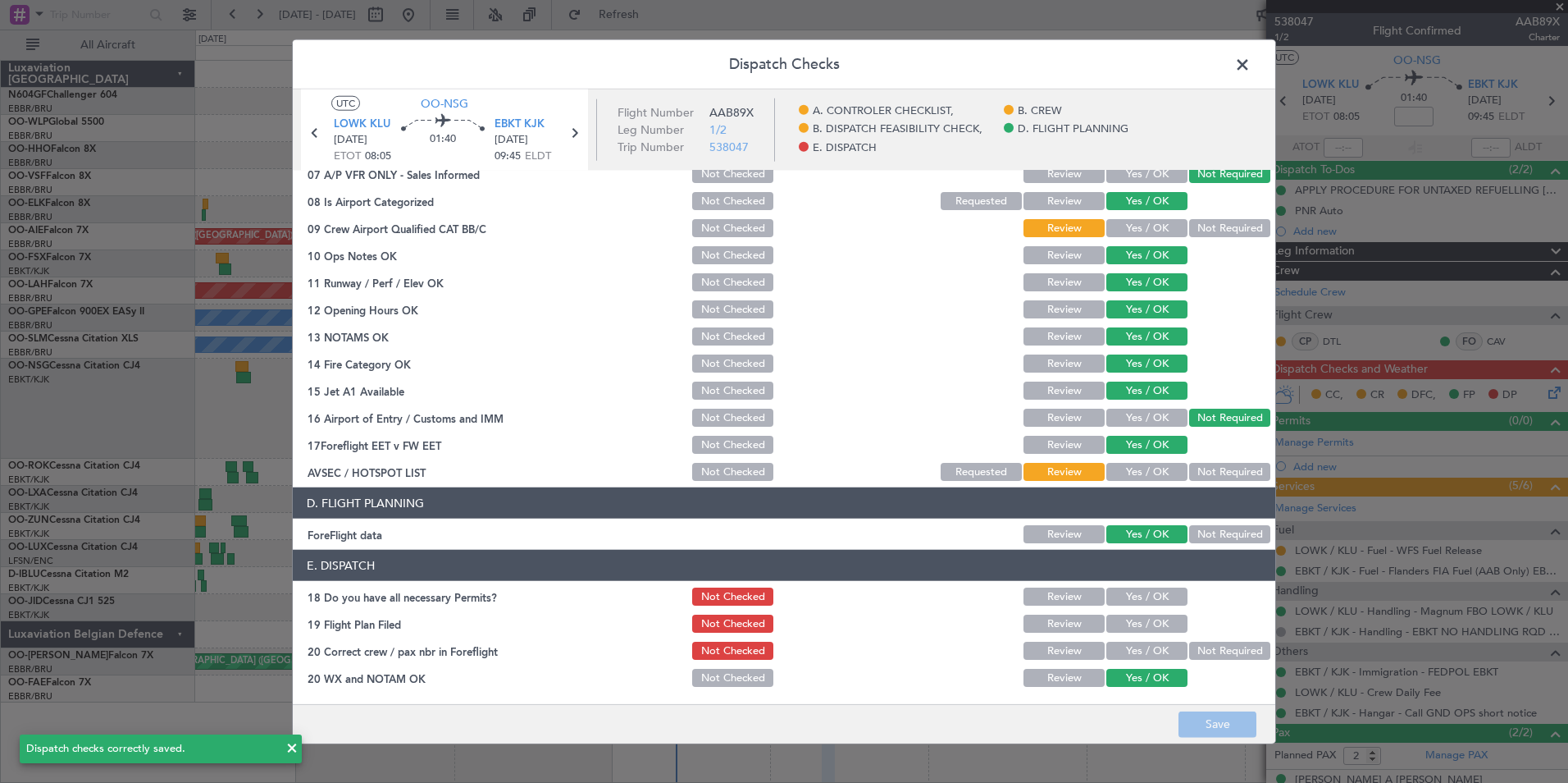
click at [1251, 69] on span at bounding box center [1251, 68] width 0 height 33
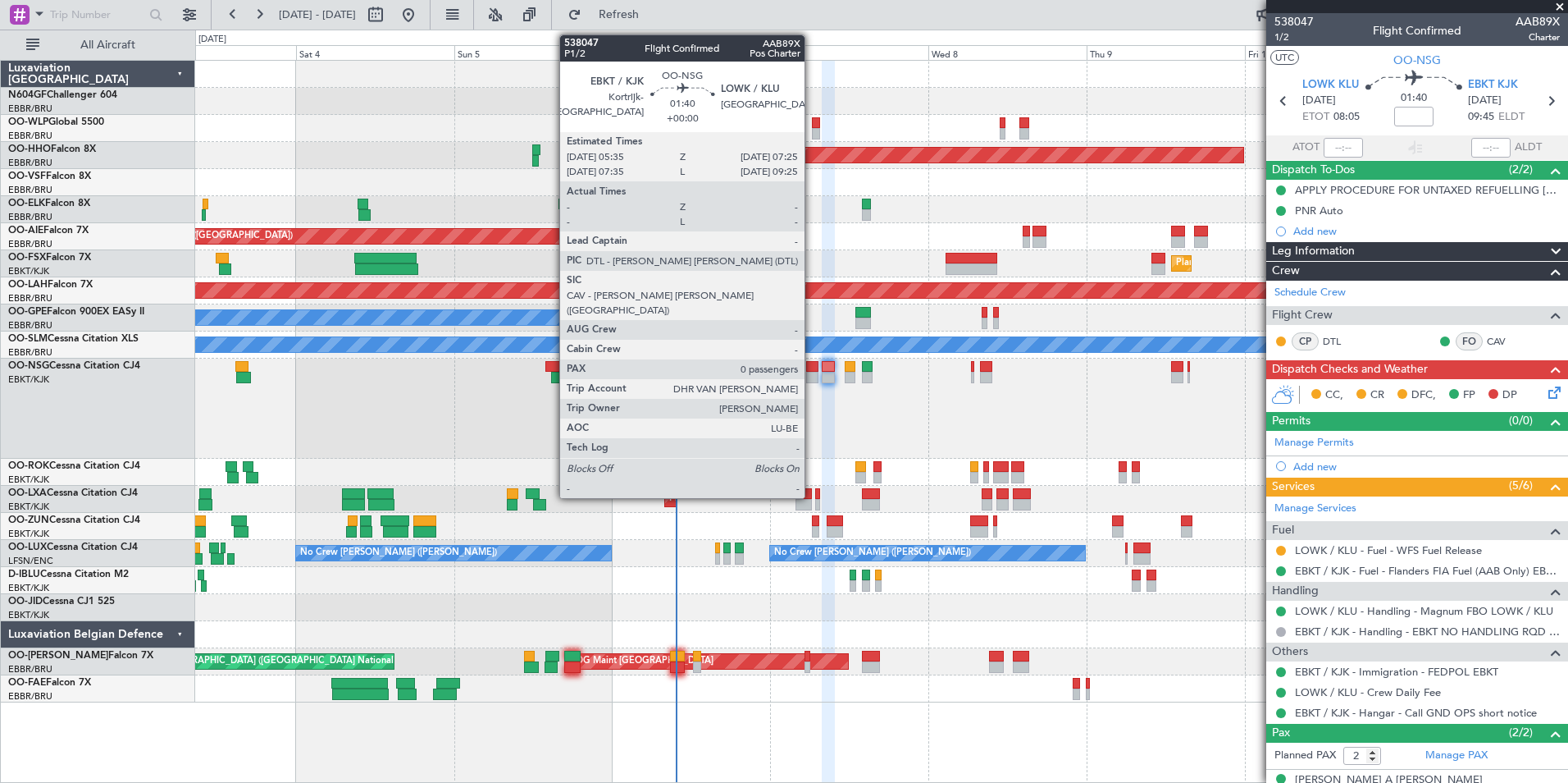
click at [812, 368] on div at bounding box center [813, 366] width 12 height 12
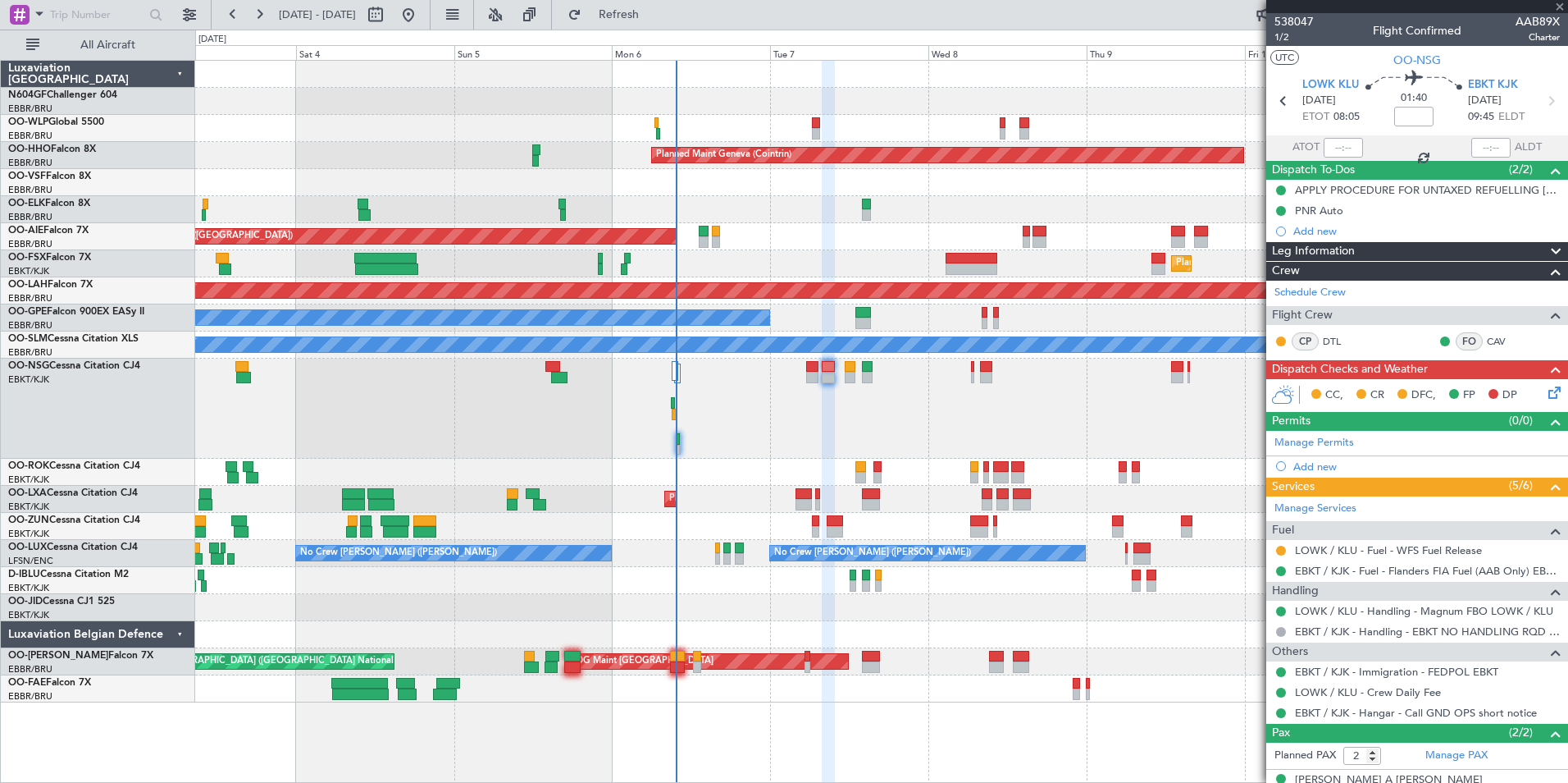
type input "0"
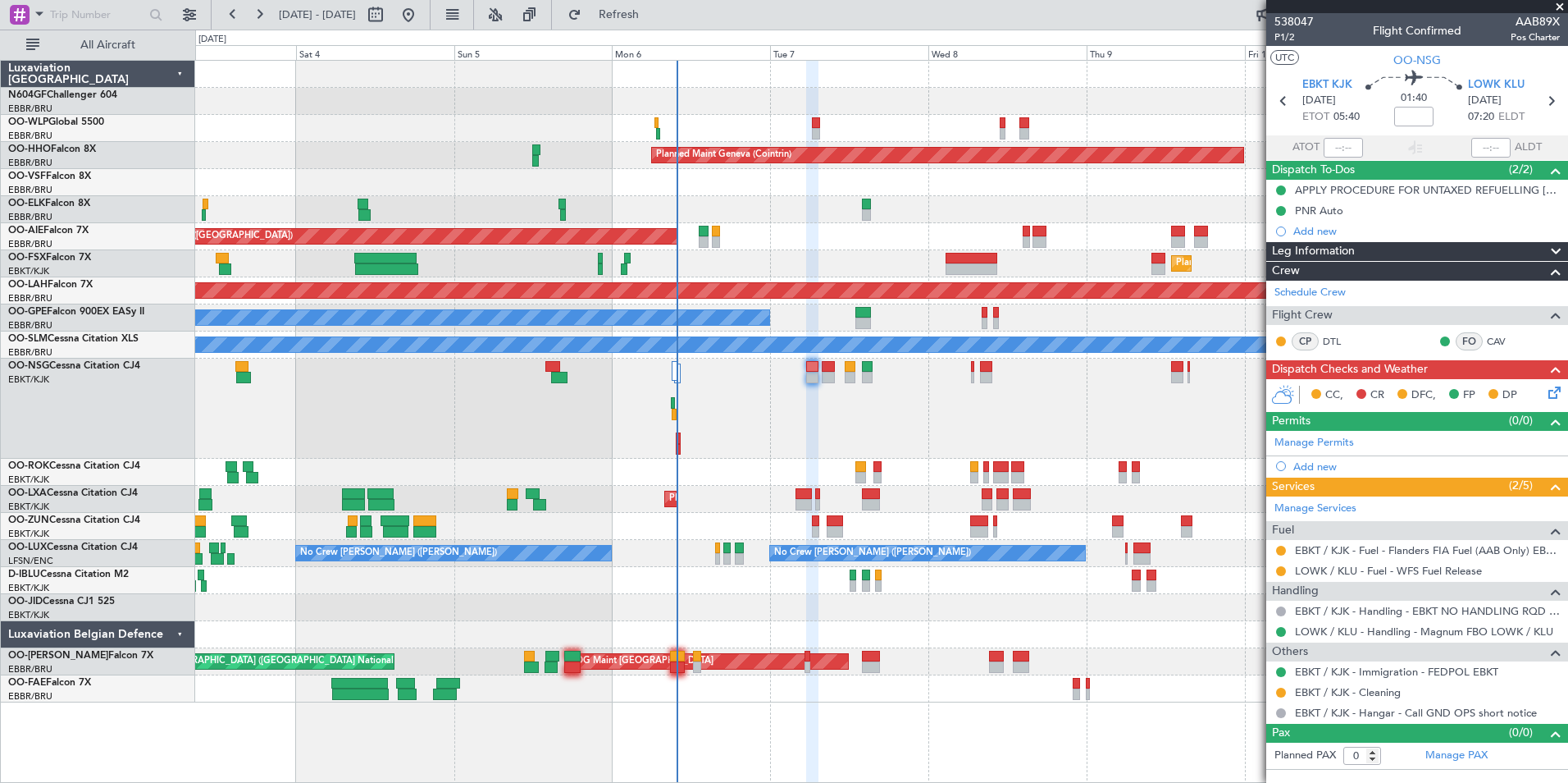
click at [1548, 391] on icon at bounding box center [1551, 389] width 13 height 13
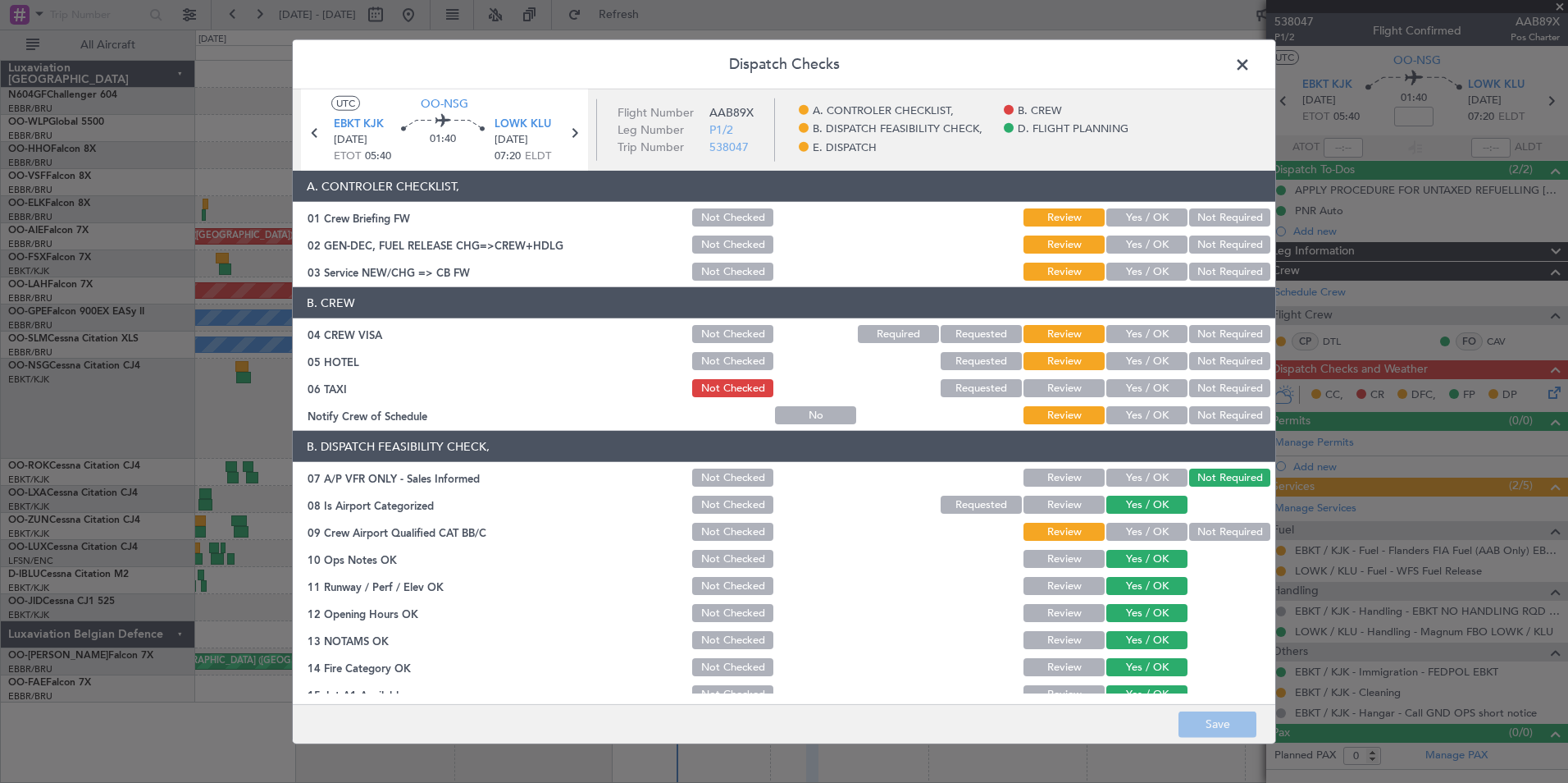
click at [1148, 276] on button "Yes / OK" at bounding box center [1147, 272] width 81 height 18
click at [1243, 344] on div "Not Required" at bounding box center [1228, 334] width 83 height 23
click at [1224, 347] on section "B. CREW 04 CREW VISA Not Checked Required Requested Review Yes / OK Not Require…" at bounding box center [784, 357] width 983 height 140
click at [1224, 342] on button "Not Required" at bounding box center [1230, 334] width 81 height 18
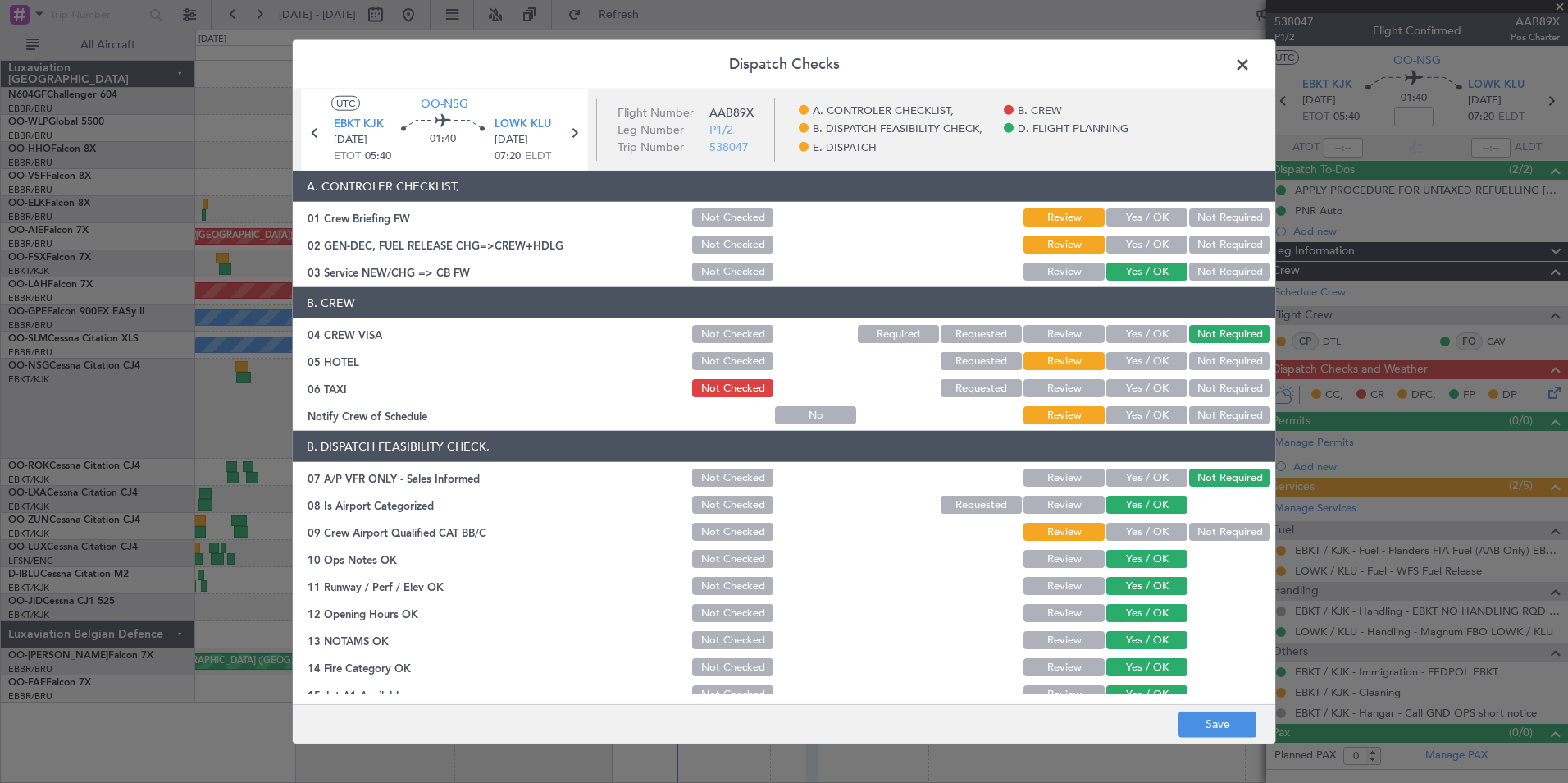
click at [1225, 369] on button "Not Required" at bounding box center [1230, 361] width 81 height 18
click at [1227, 380] on button "Not Required" at bounding box center [1230, 388] width 81 height 18
click at [1147, 402] on section "B. CREW 04 CREW VISA Not Checked Required Requested Review Yes / OK Not Require…" at bounding box center [784, 357] width 983 height 140
click at [1155, 425] on div "Yes / OK" at bounding box center [1145, 415] width 83 height 23
click at [1156, 418] on button "Yes / OK" at bounding box center [1147, 415] width 81 height 18
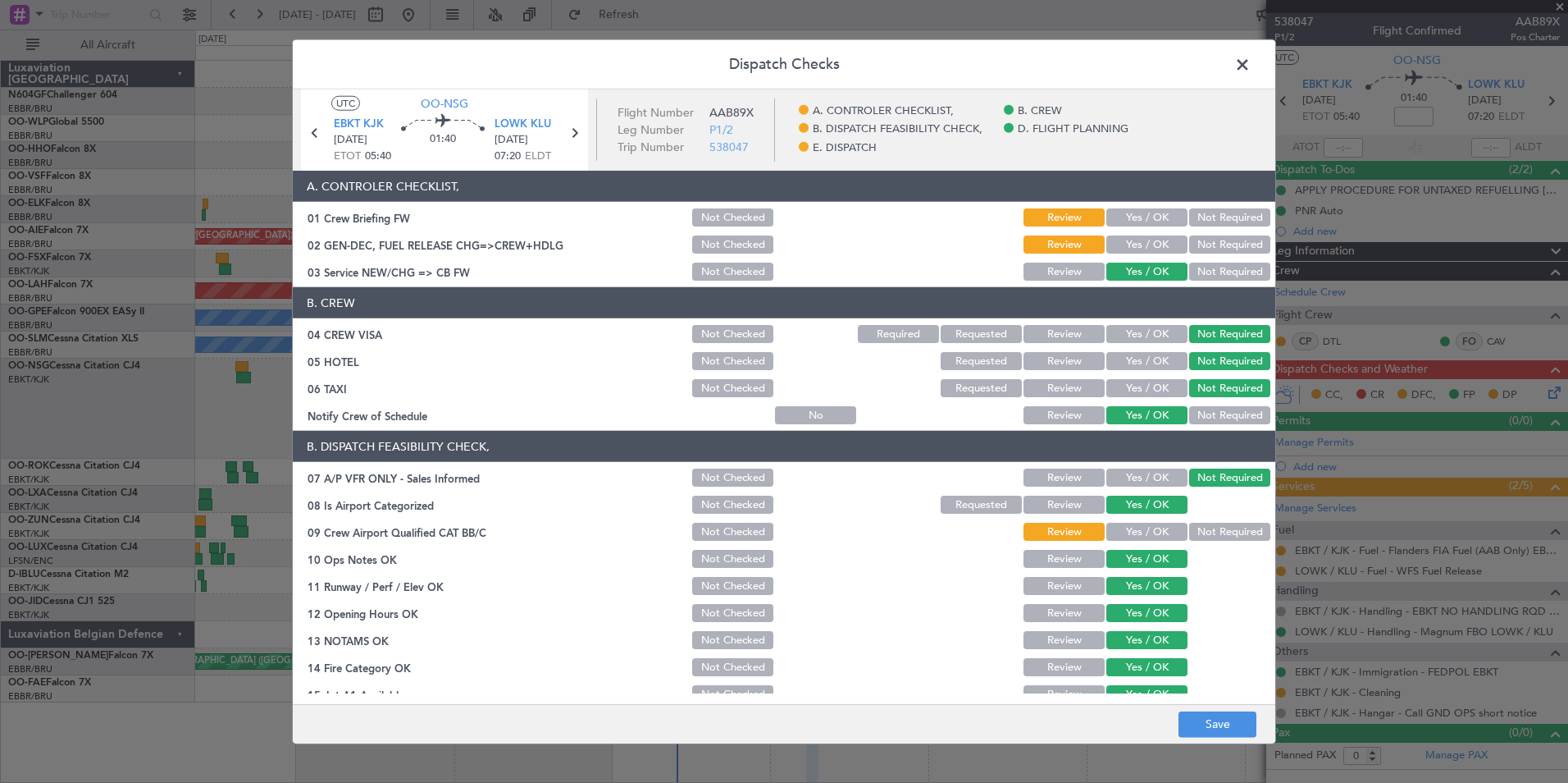
click at [1147, 532] on button "Yes / OK" at bounding box center [1147, 532] width 81 height 18
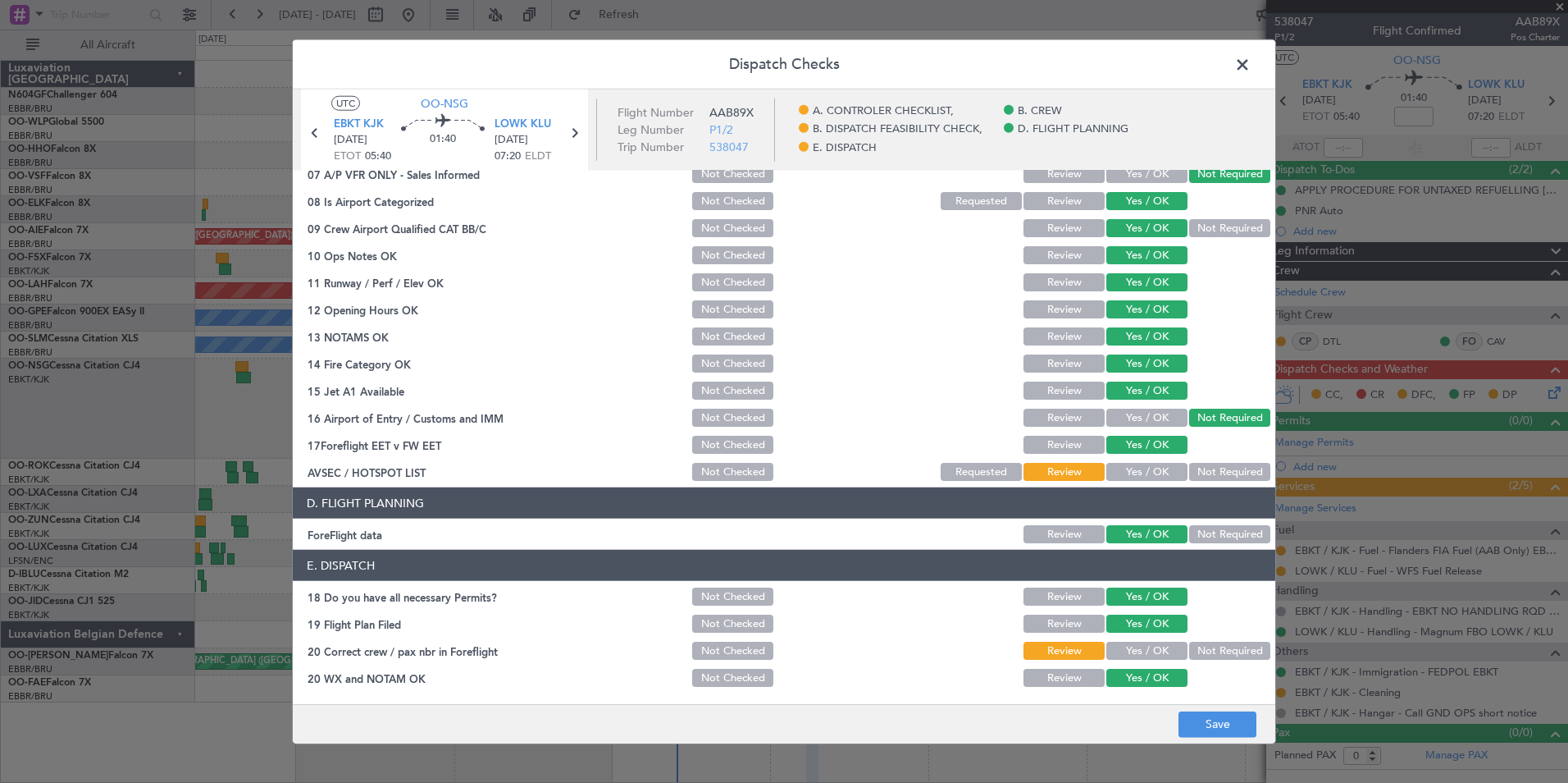
click at [1133, 461] on div "Yes / OK" at bounding box center [1145, 472] width 83 height 23
click at [1136, 473] on button "Yes / OK" at bounding box center [1147, 472] width 81 height 18
click at [1123, 656] on button "Yes / OK" at bounding box center [1147, 650] width 81 height 18
click at [1204, 718] on button "Save" at bounding box center [1218, 724] width 78 height 27
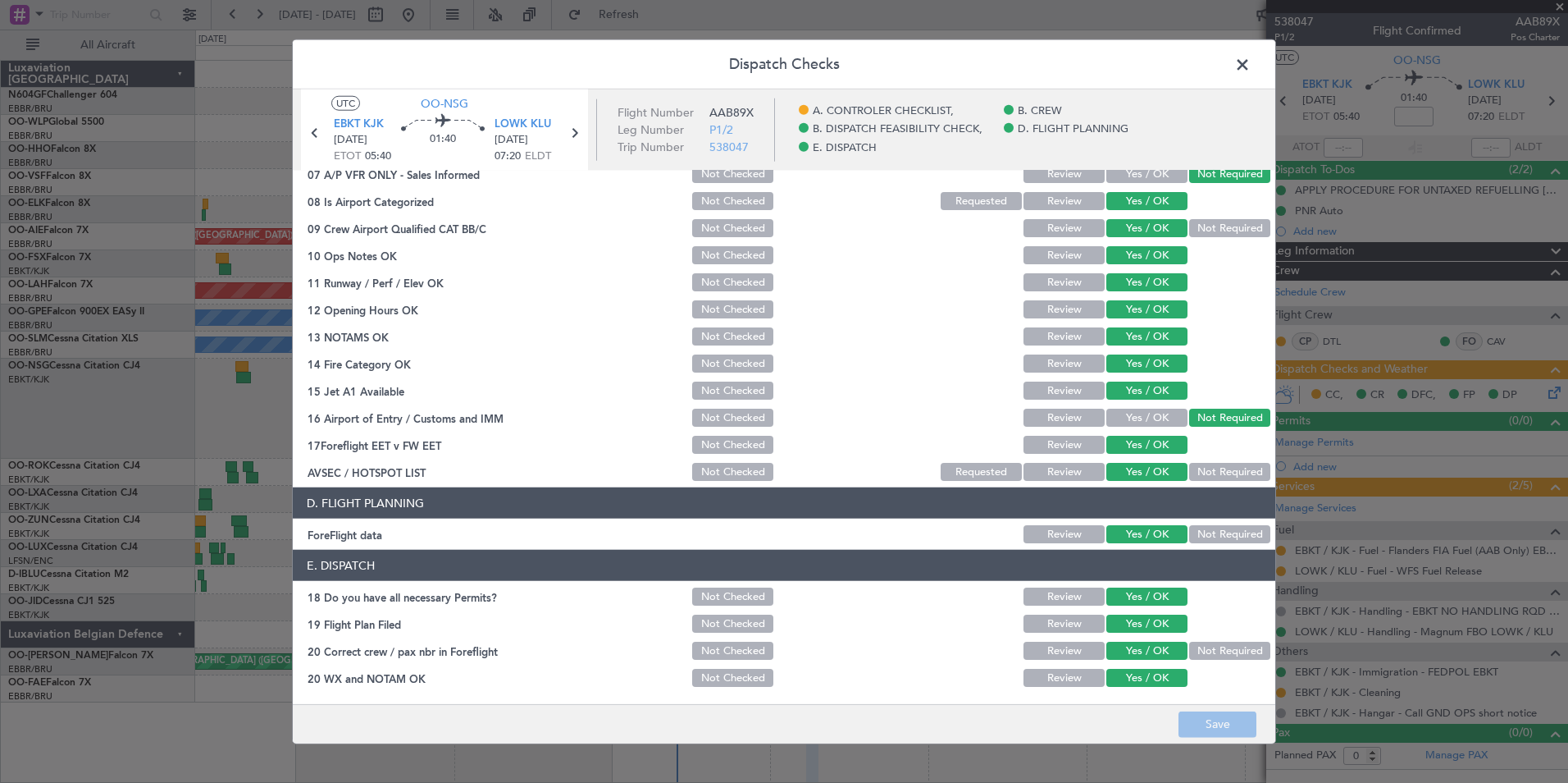
click at [1251, 68] on span at bounding box center [1251, 68] width 0 height 33
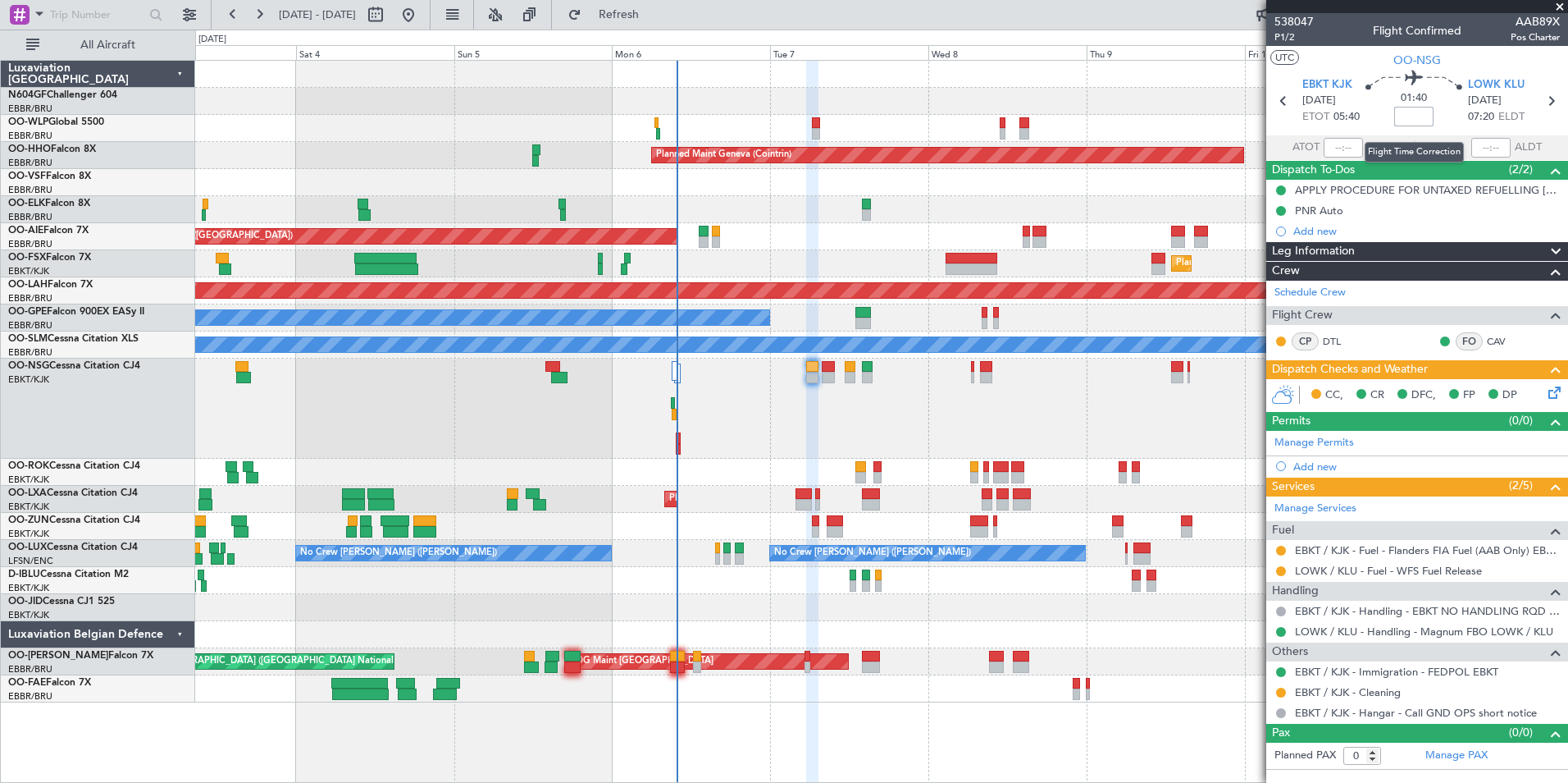
click at [1415, 114] on input at bounding box center [1413, 117] width 40 height 19
type input "-"
click at [1441, 119] on div "01:40 -25" at bounding box center [1413, 101] width 108 height 61
type input "-00:25"
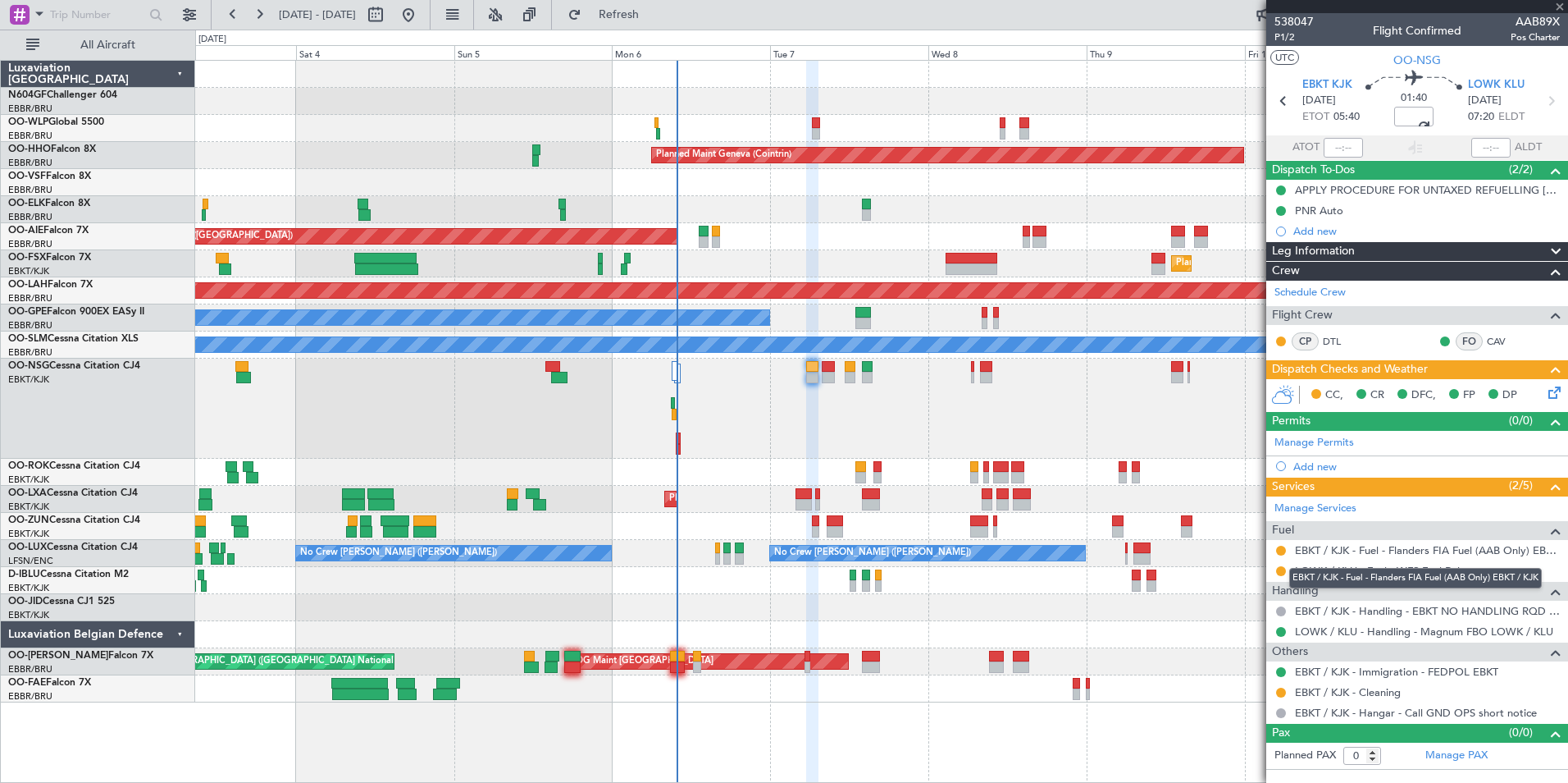
click at [1281, 570] on mat-tooltip-component "EBKT / KJK - Fuel - Flanders FIA Fuel (AAB Only) EBKT / KJK" at bounding box center [1416, 578] width 276 height 43
click at [1282, 570] on button at bounding box center [1281, 571] width 10 height 10
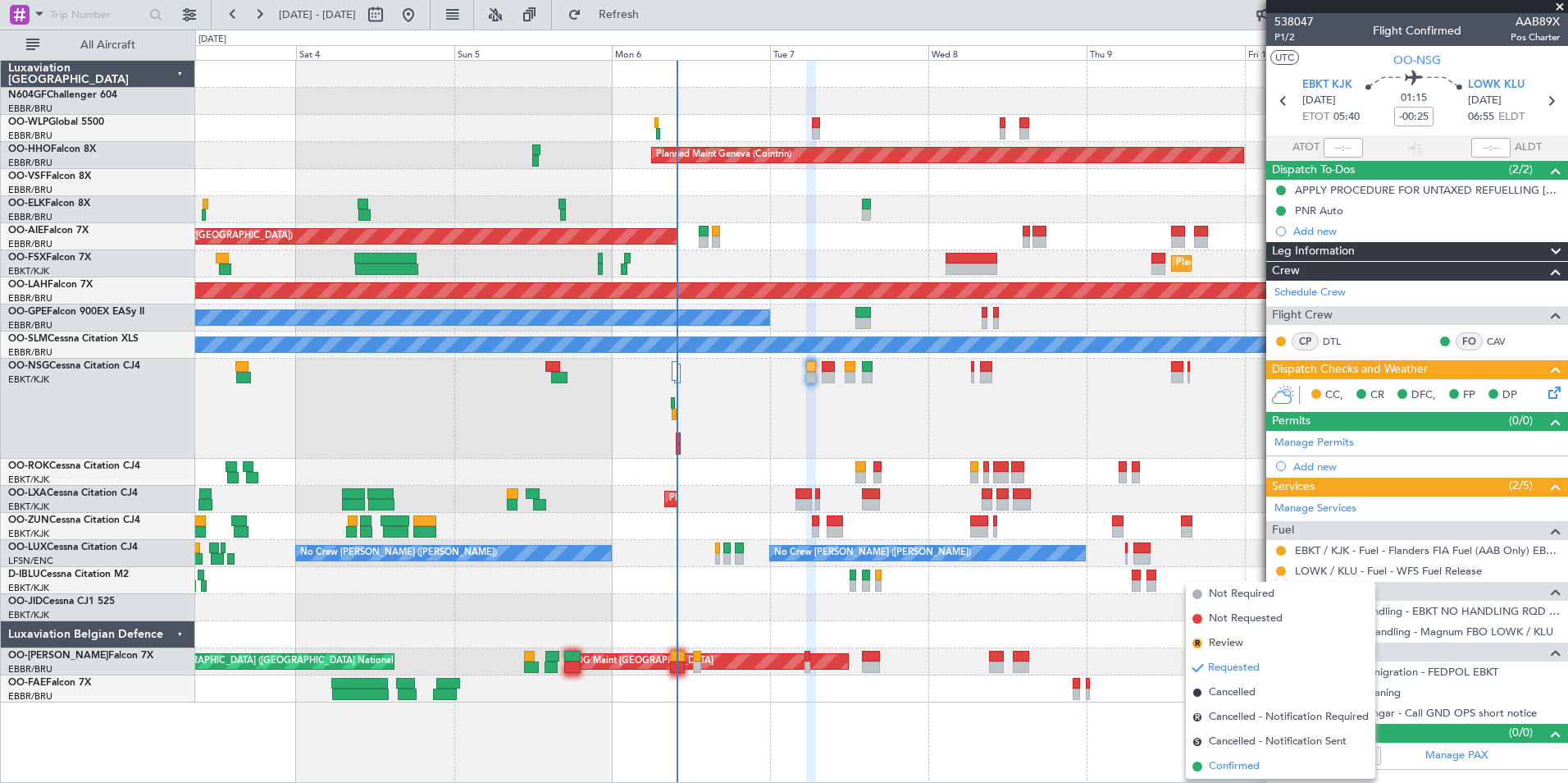
click at [1249, 762] on span "Confirmed" at bounding box center [1234, 766] width 50 height 17
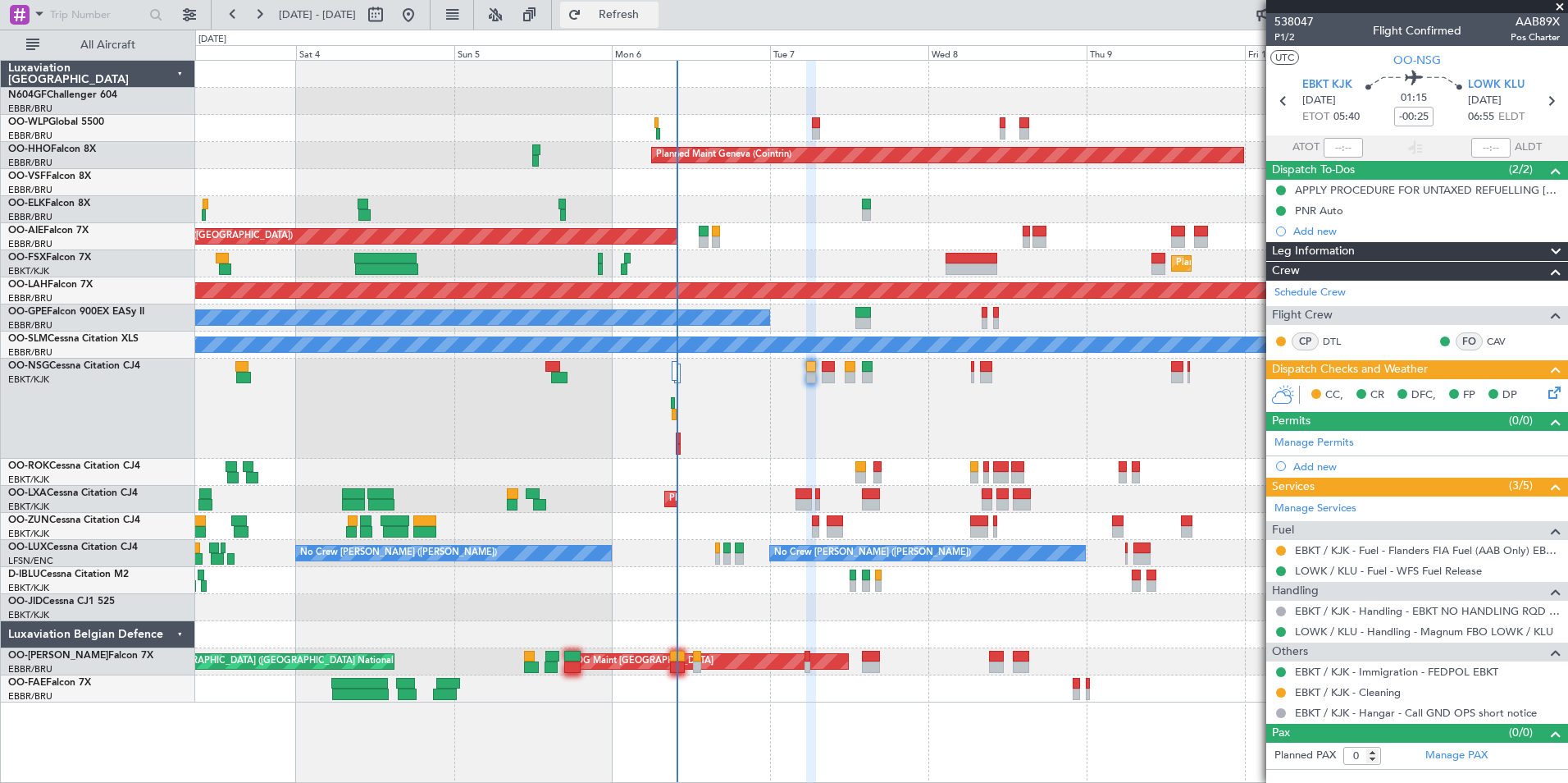
click at [659, 24] on button "Refresh" at bounding box center [608, 15] width 98 height 27
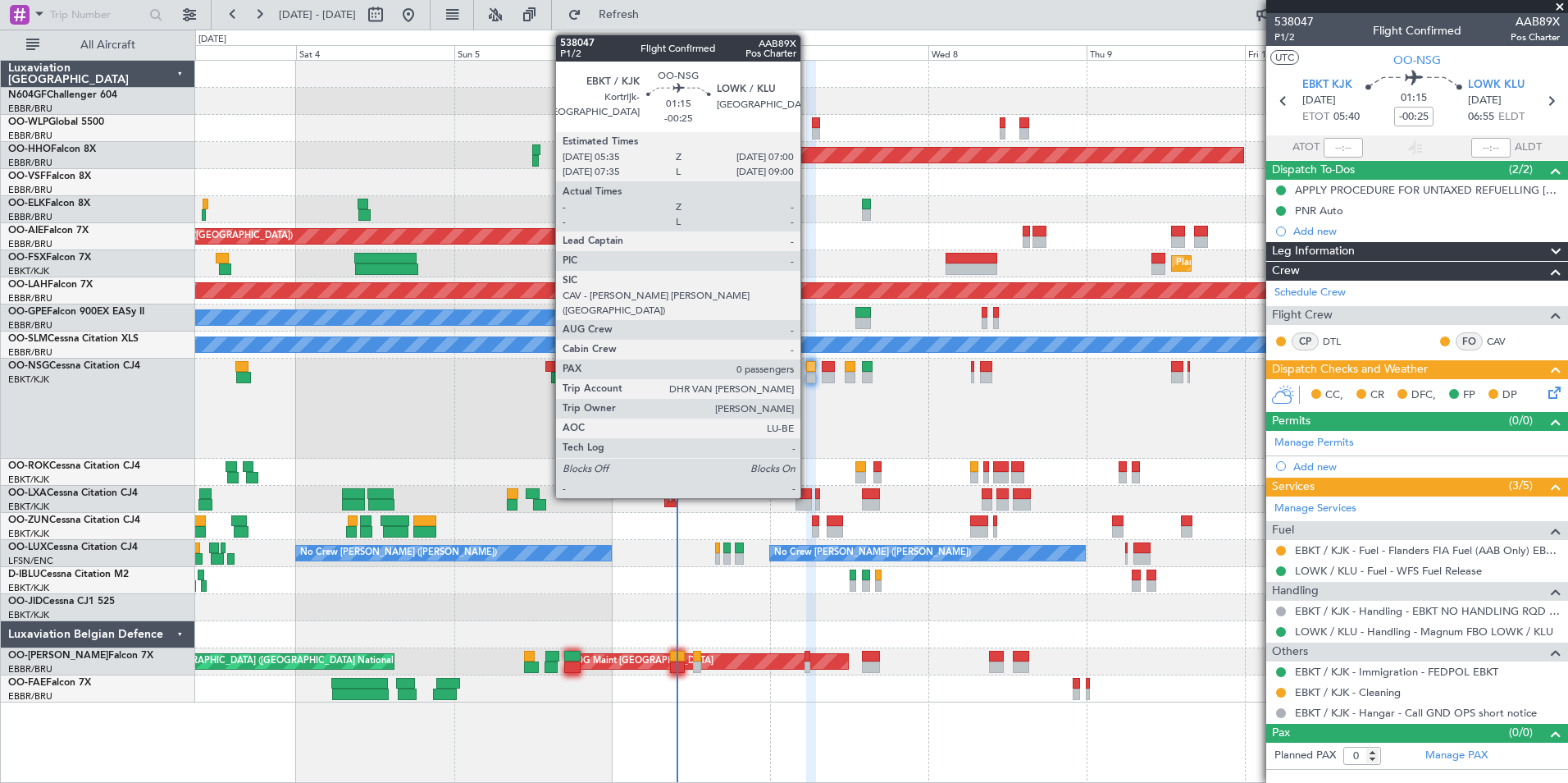
click at [807, 369] on div at bounding box center [811, 366] width 10 height 12
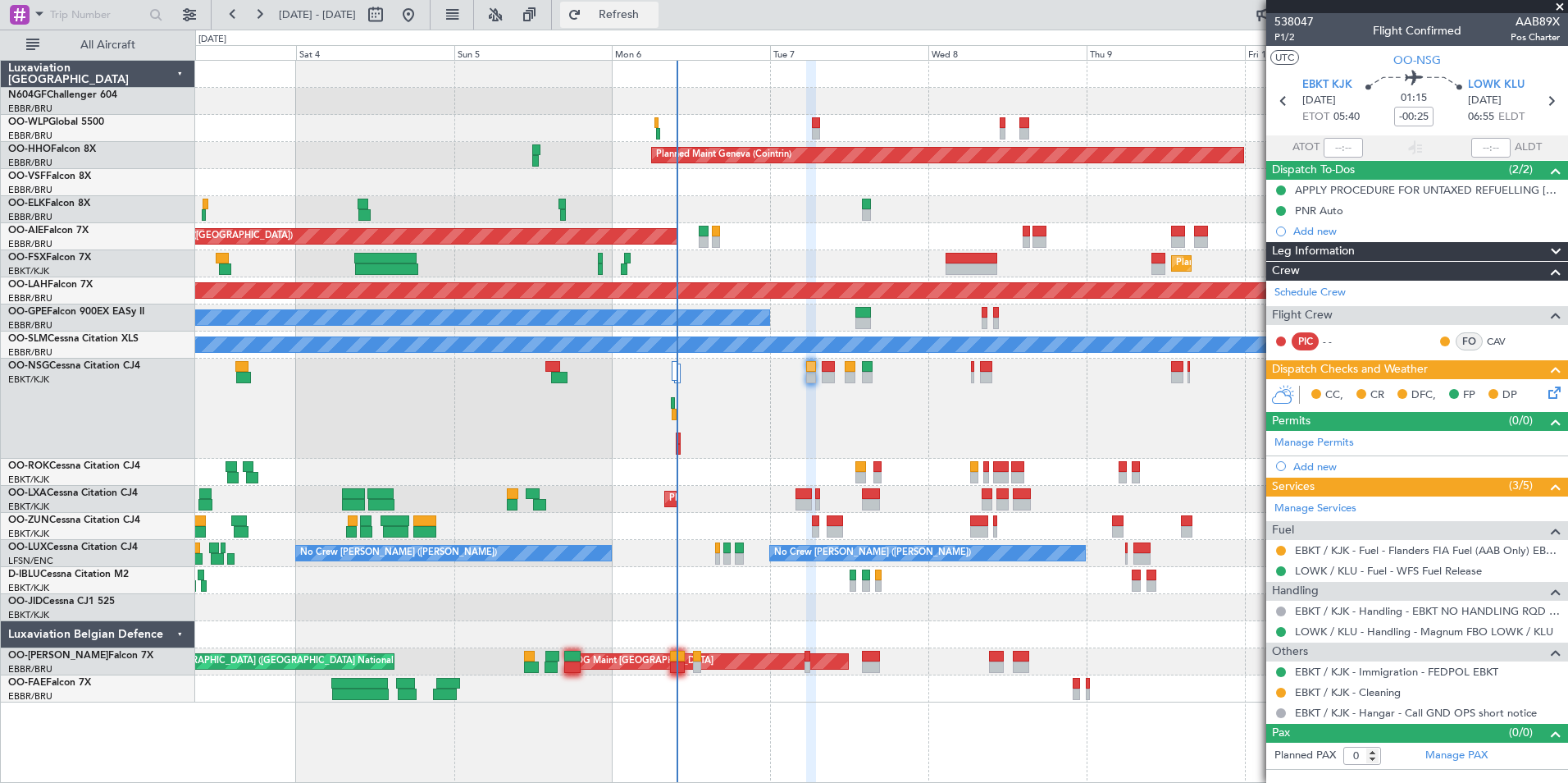
click at [654, 16] on span "Refresh" at bounding box center [619, 14] width 69 height 12
click at [642, 19] on span "Refresh" at bounding box center [619, 14] width 69 height 12
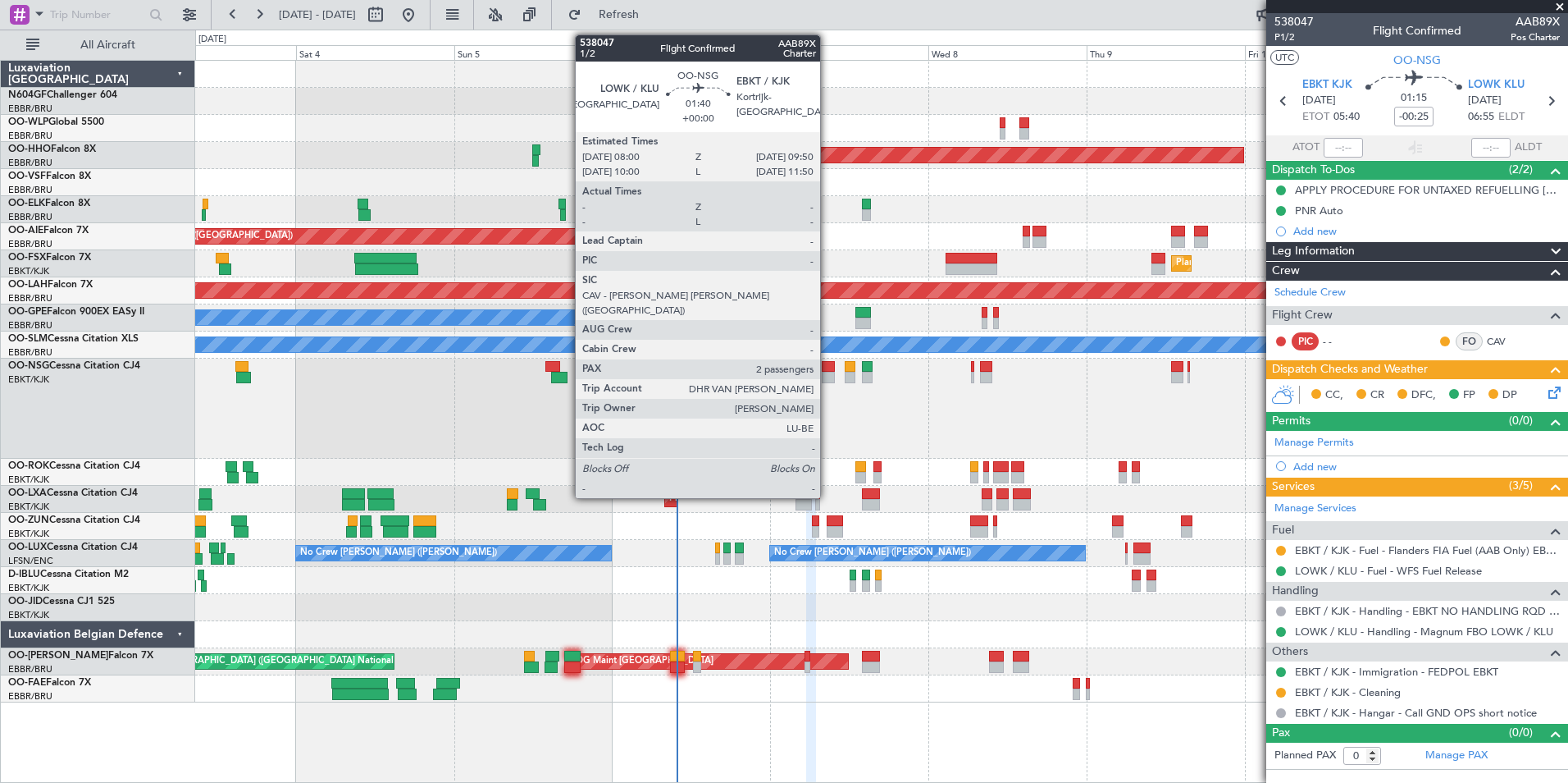
click at [828, 380] on div at bounding box center [828, 377] width 12 height 12
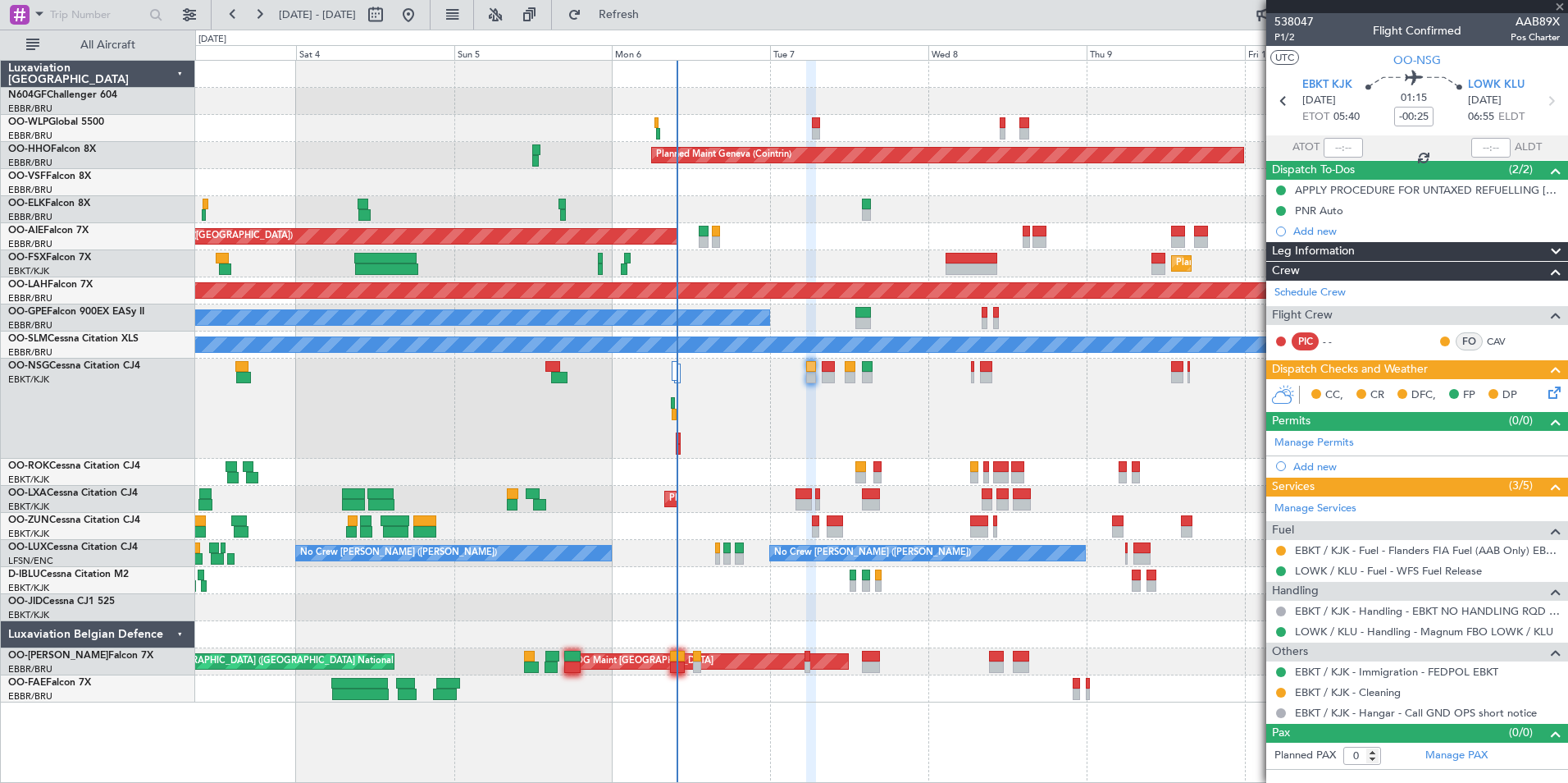
type input "2"
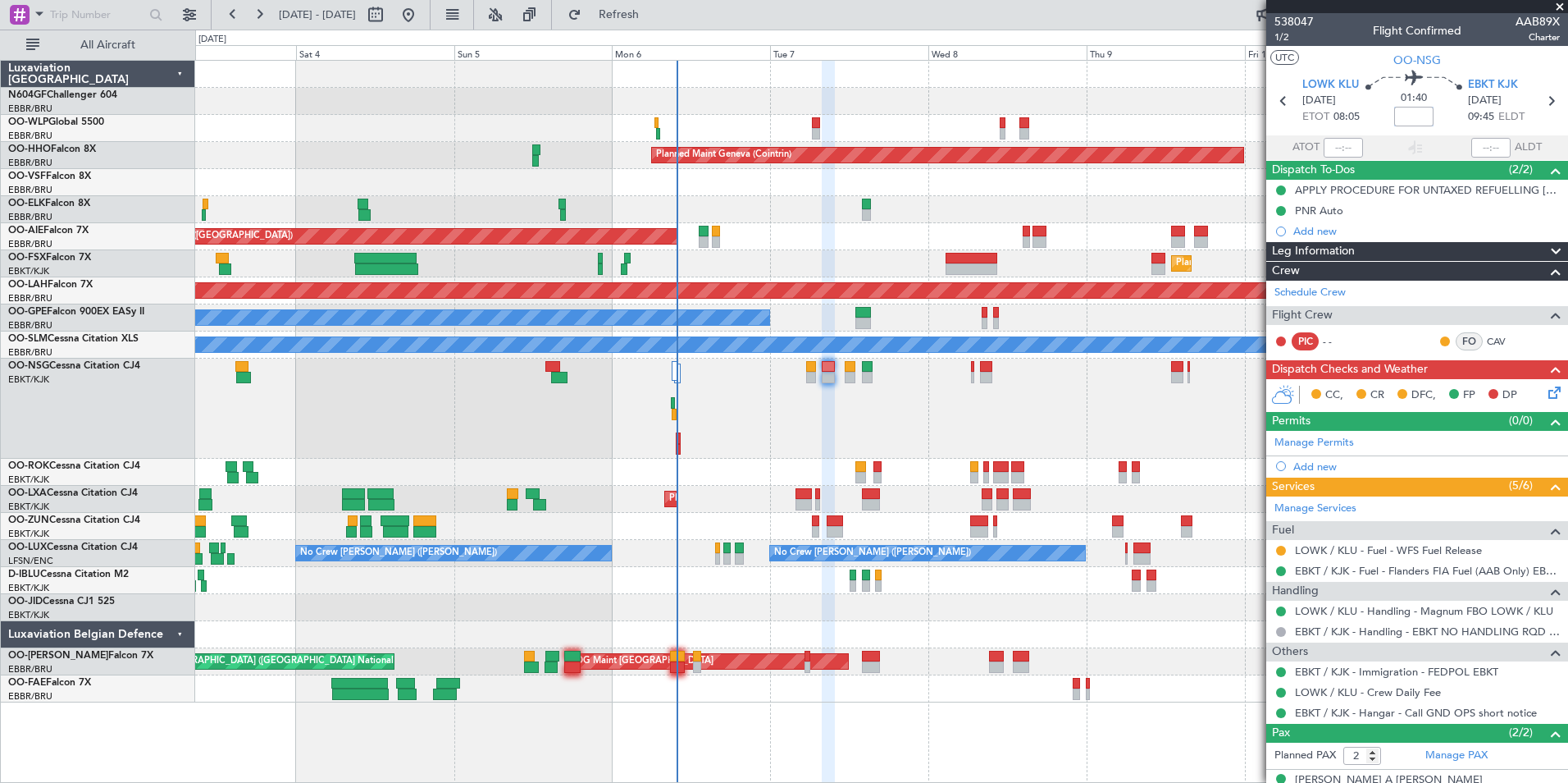
click at [1404, 119] on input at bounding box center [1413, 117] width 40 height 19
click at [1446, 120] on div "01:40 -10" at bounding box center [1413, 101] width 108 height 61
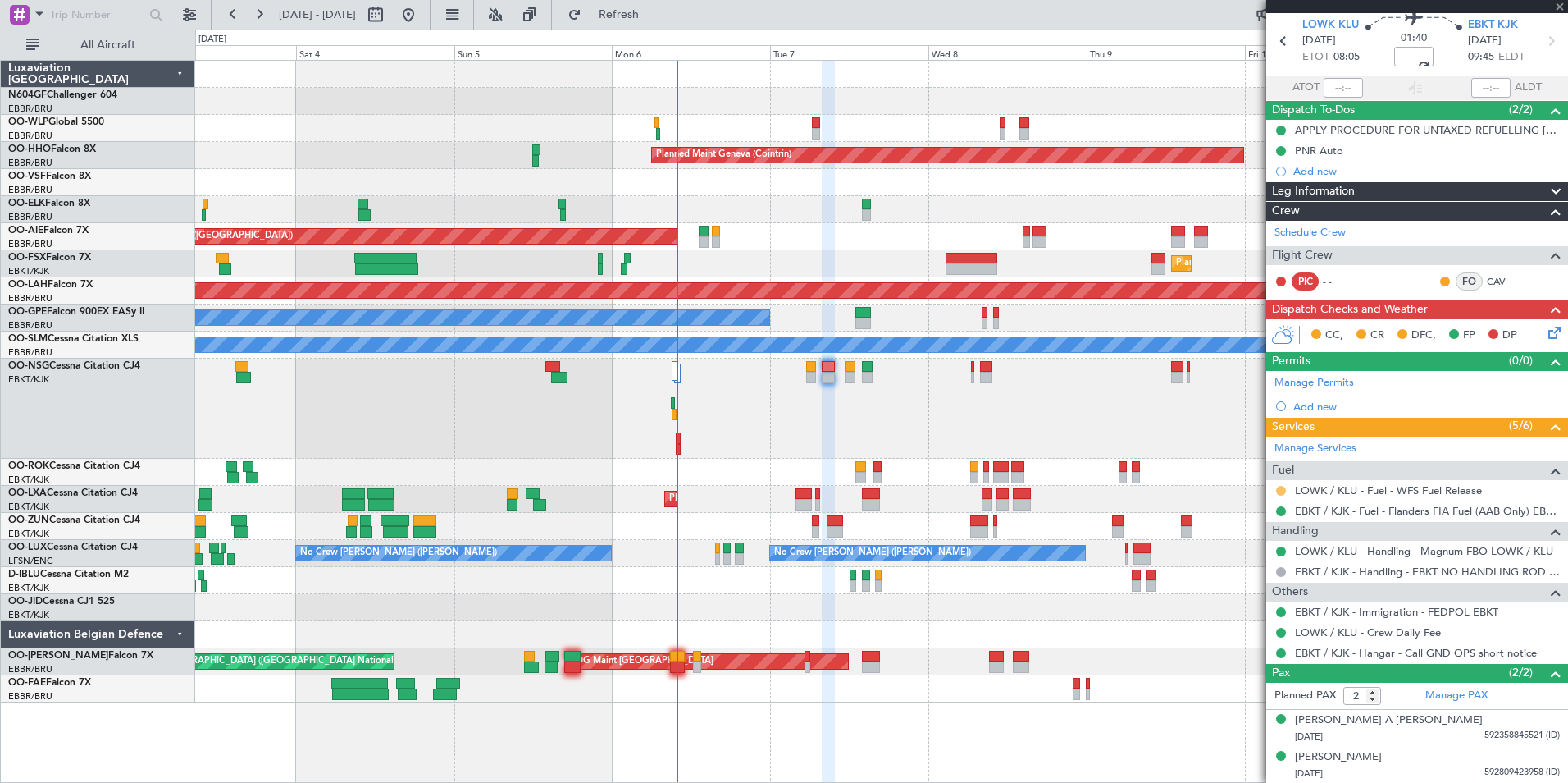
click at [1282, 489] on button at bounding box center [1281, 490] width 10 height 10
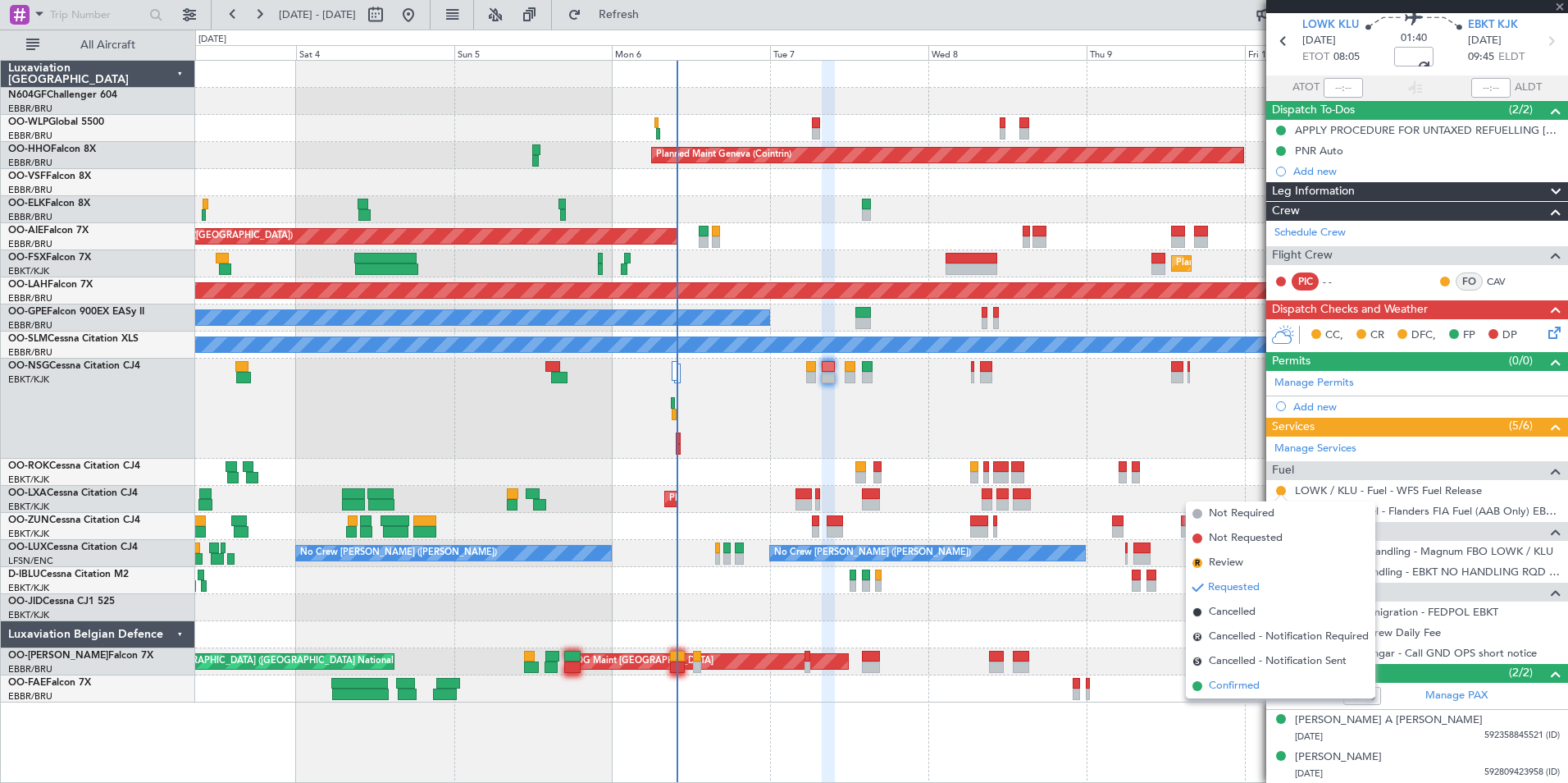
click at [1258, 684] on span "Confirmed" at bounding box center [1234, 686] width 50 height 17
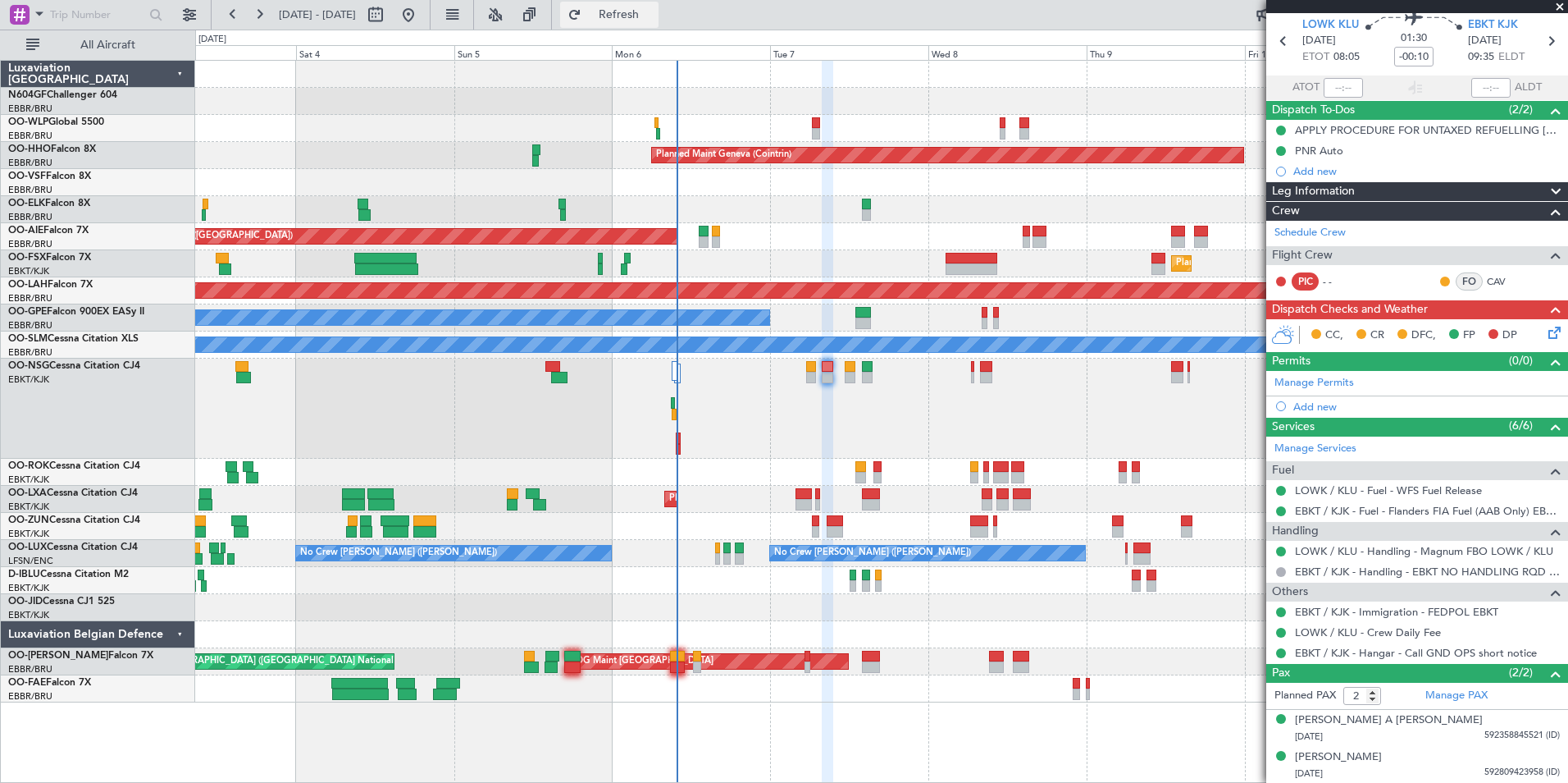
click at [648, 5] on button "Refresh" at bounding box center [608, 15] width 98 height 27
click at [648, 5] on button "Refreshing..." at bounding box center [608, 15] width 98 height 27
click at [1548, 328] on icon at bounding box center [1551, 329] width 13 height 13
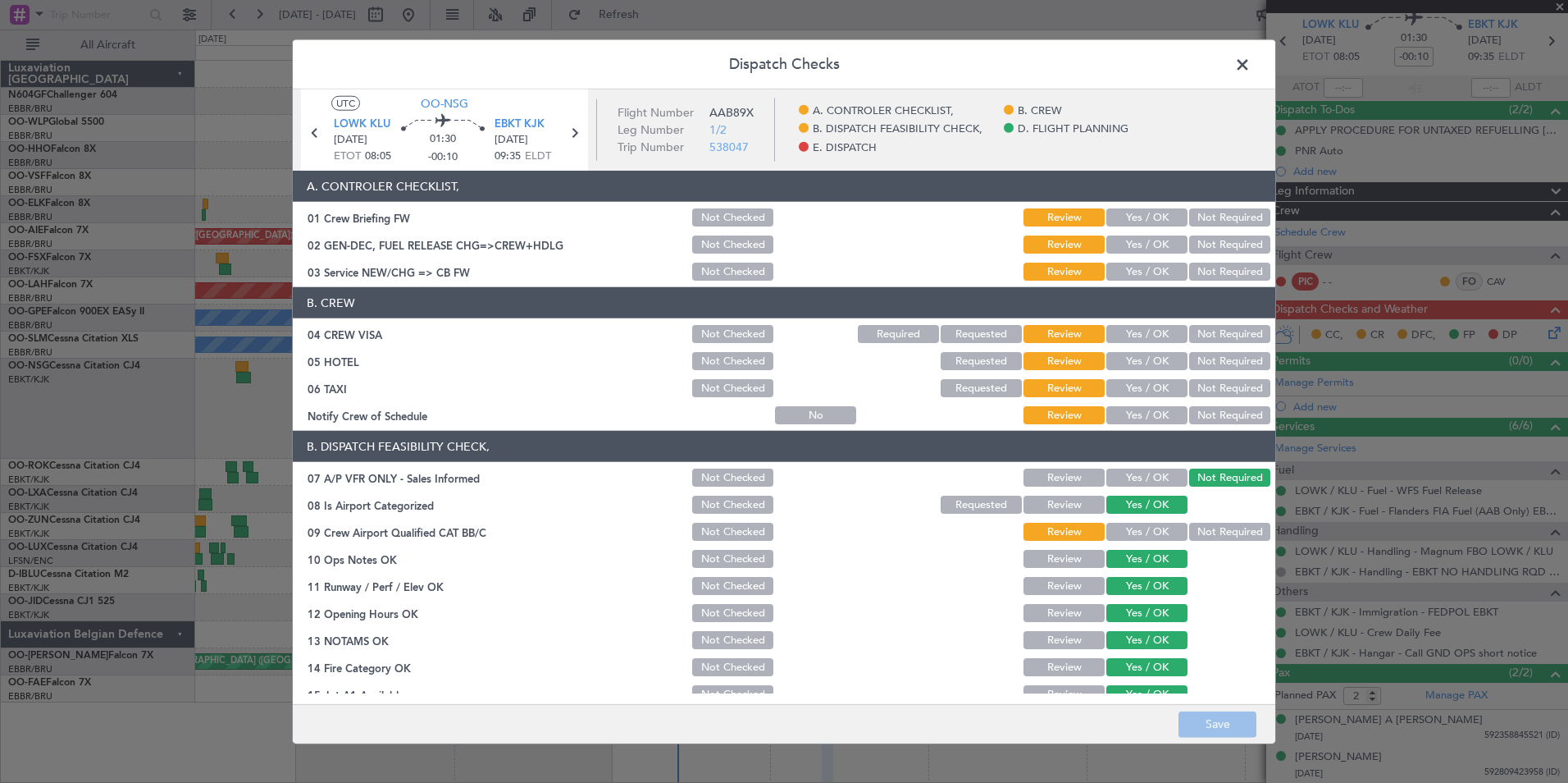
click at [1128, 418] on button "Yes / OK" at bounding box center [1147, 415] width 81 height 18
click at [1195, 387] on button "Not Required" at bounding box center [1230, 388] width 81 height 18
click at [1200, 345] on section "B. CREW 04 CREW VISA Not Checked Required Requested Review Yes / OK Not Require…" at bounding box center [784, 357] width 983 height 140
click at [1203, 355] on button "Not Required" at bounding box center [1230, 361] width 81 height 18
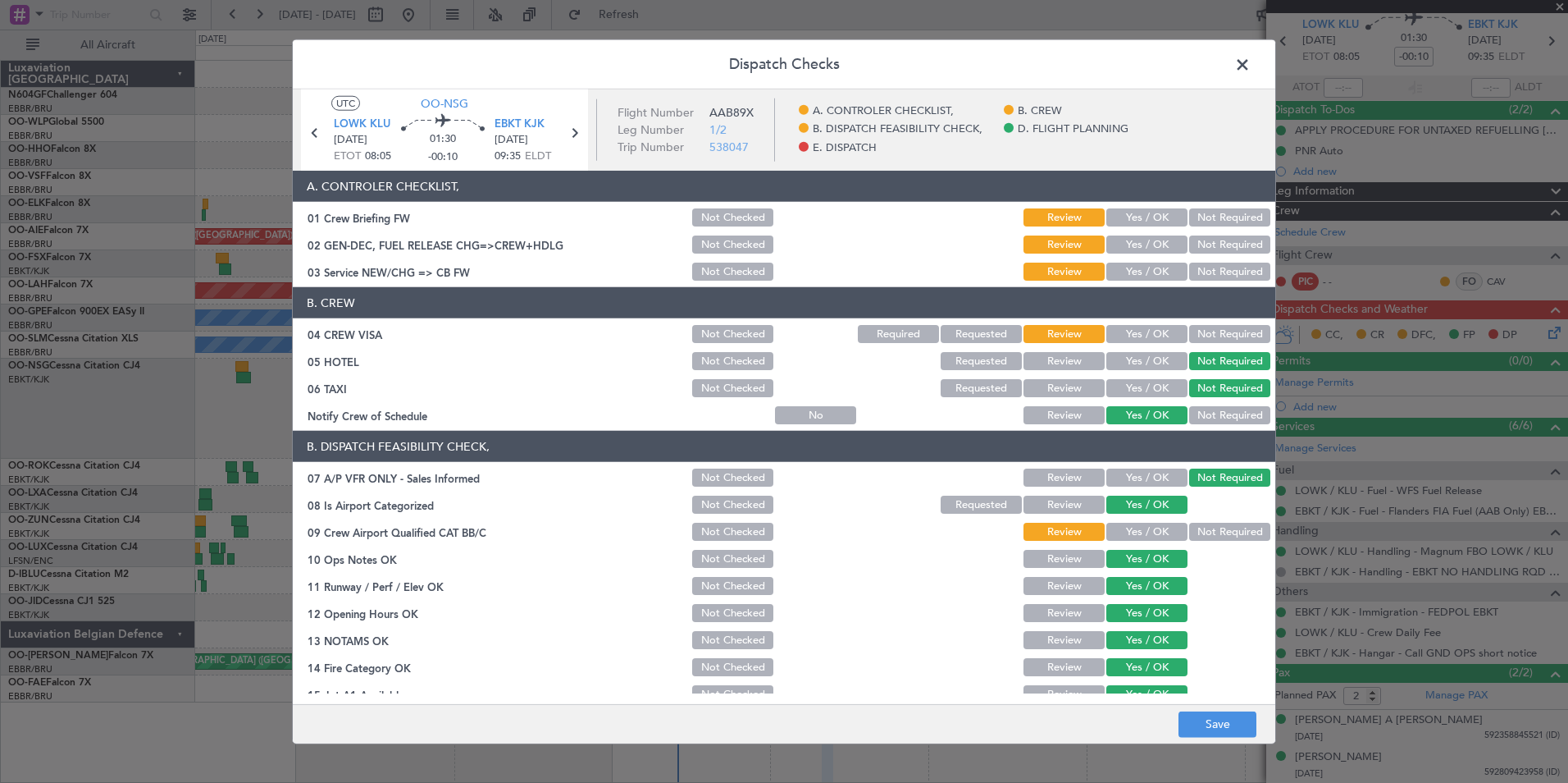
click at [1203, 342] on button "Not Required" at bounding box center [1230, 334] width 81 height 18
click at [1141, 264] on button "Yes / OK" at bounding box center [1147, 272] width 81 height 18
click at [1131, 529] on button "Yes / OK" at bounding box center [1147, 532] width 81 height 18
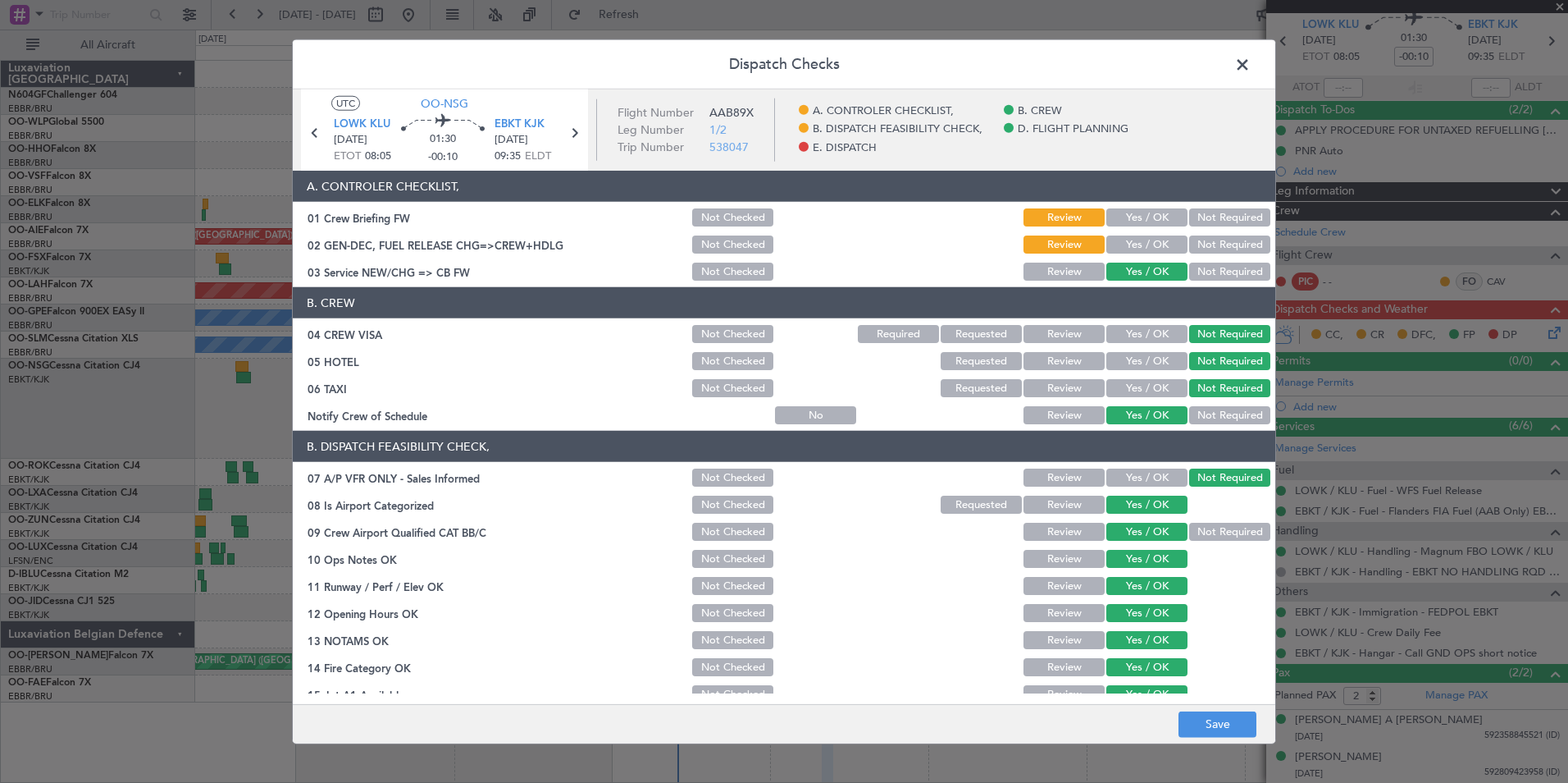
scroll to position [303, 0]
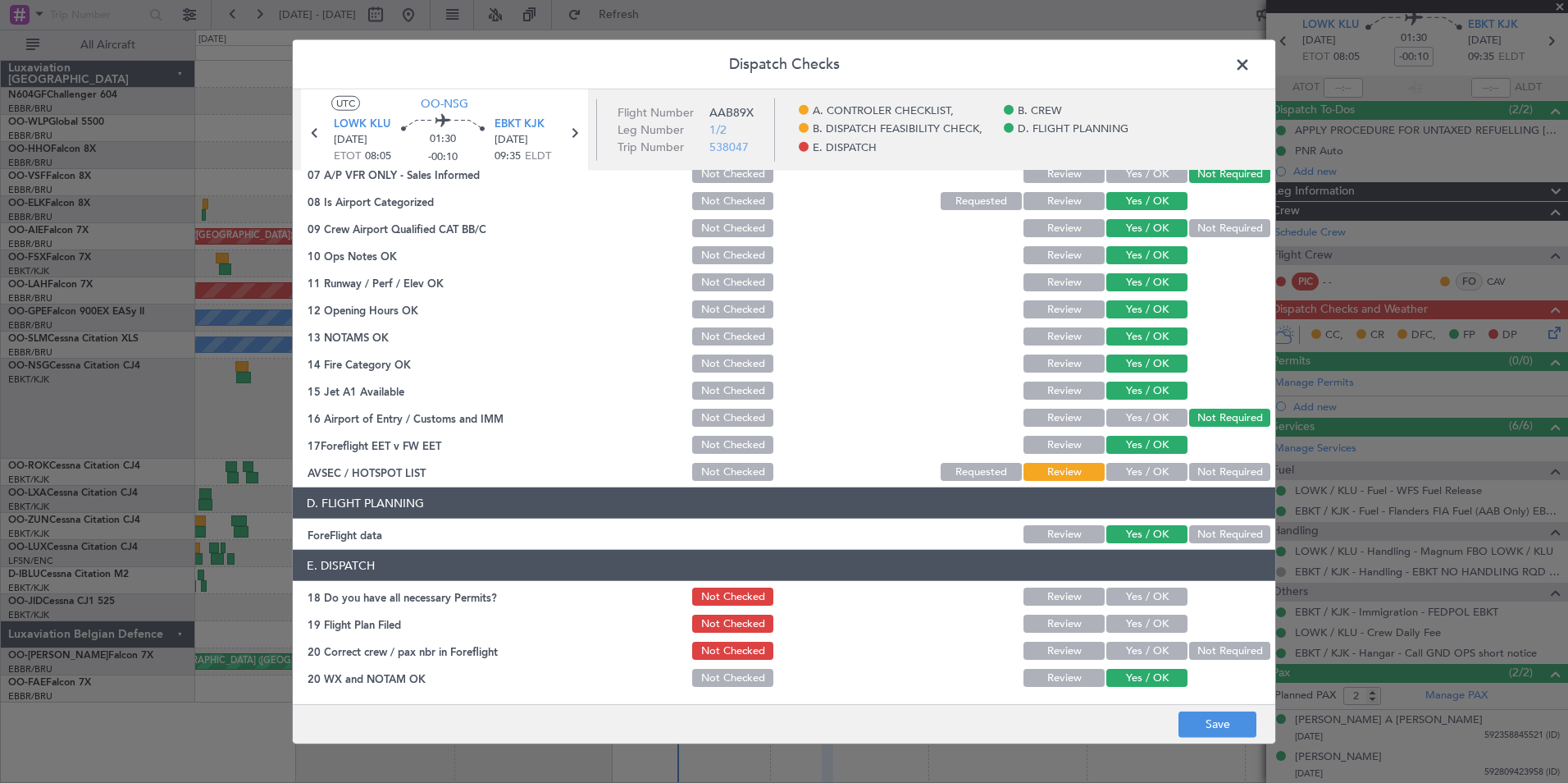
click at [1143, 480] on button "Yes / OK" at bounding box center [1147, 472] width 81 height 18
click at [1133, 643] on button "Yes / OK" at bounding box center [1147, 650] width 81 height 18
click at [1132, 618] on button "Yes / OK" at bounding box center [1147, 624] width 81 height 18
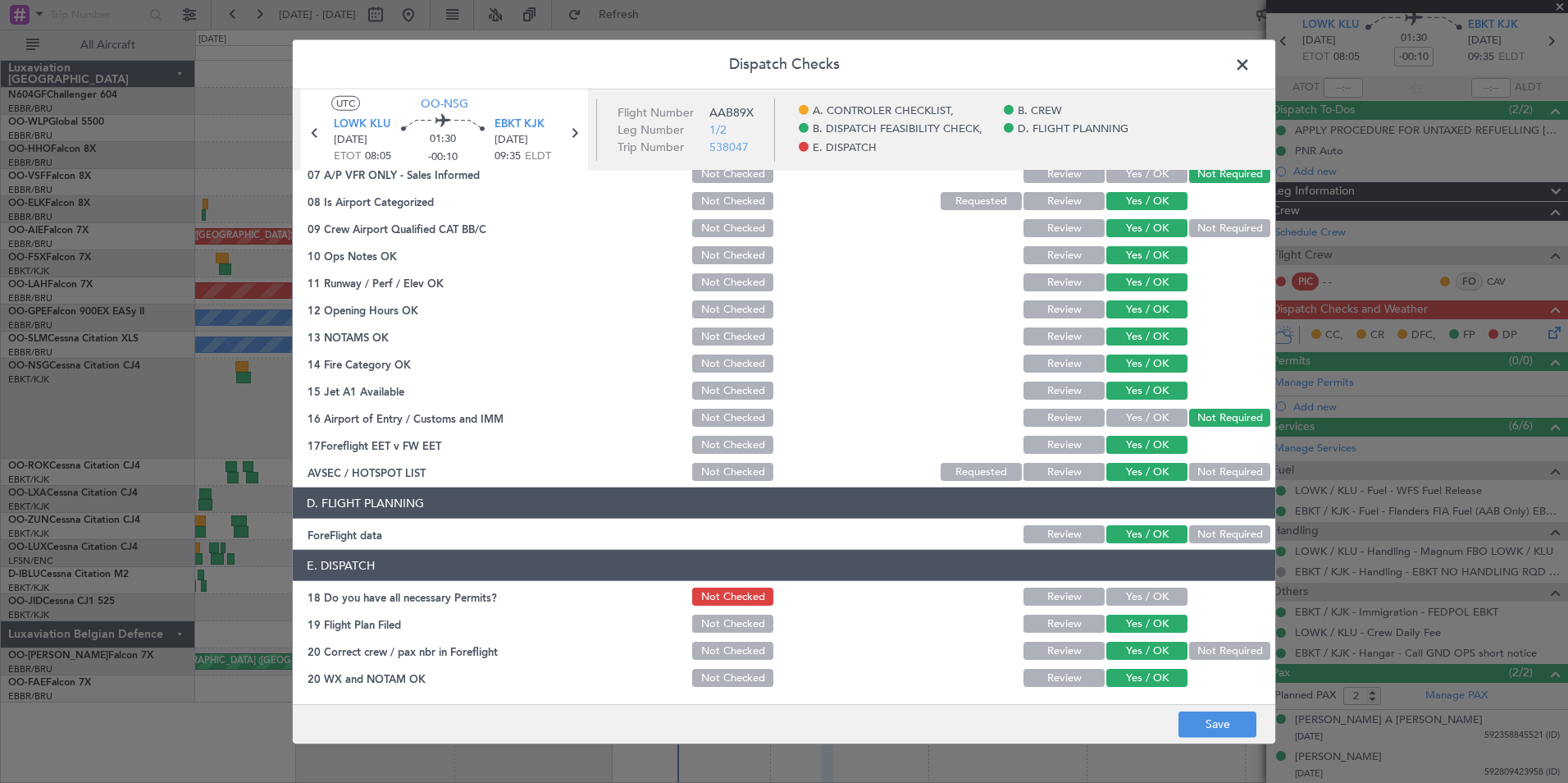
click at [1132, 602] on button "Yes / OK" at bounding box center [1147, 596] width 81 height 18
click at [1197, 727] on button "Save" at bounding box center [1218, 724] width 78 height 27
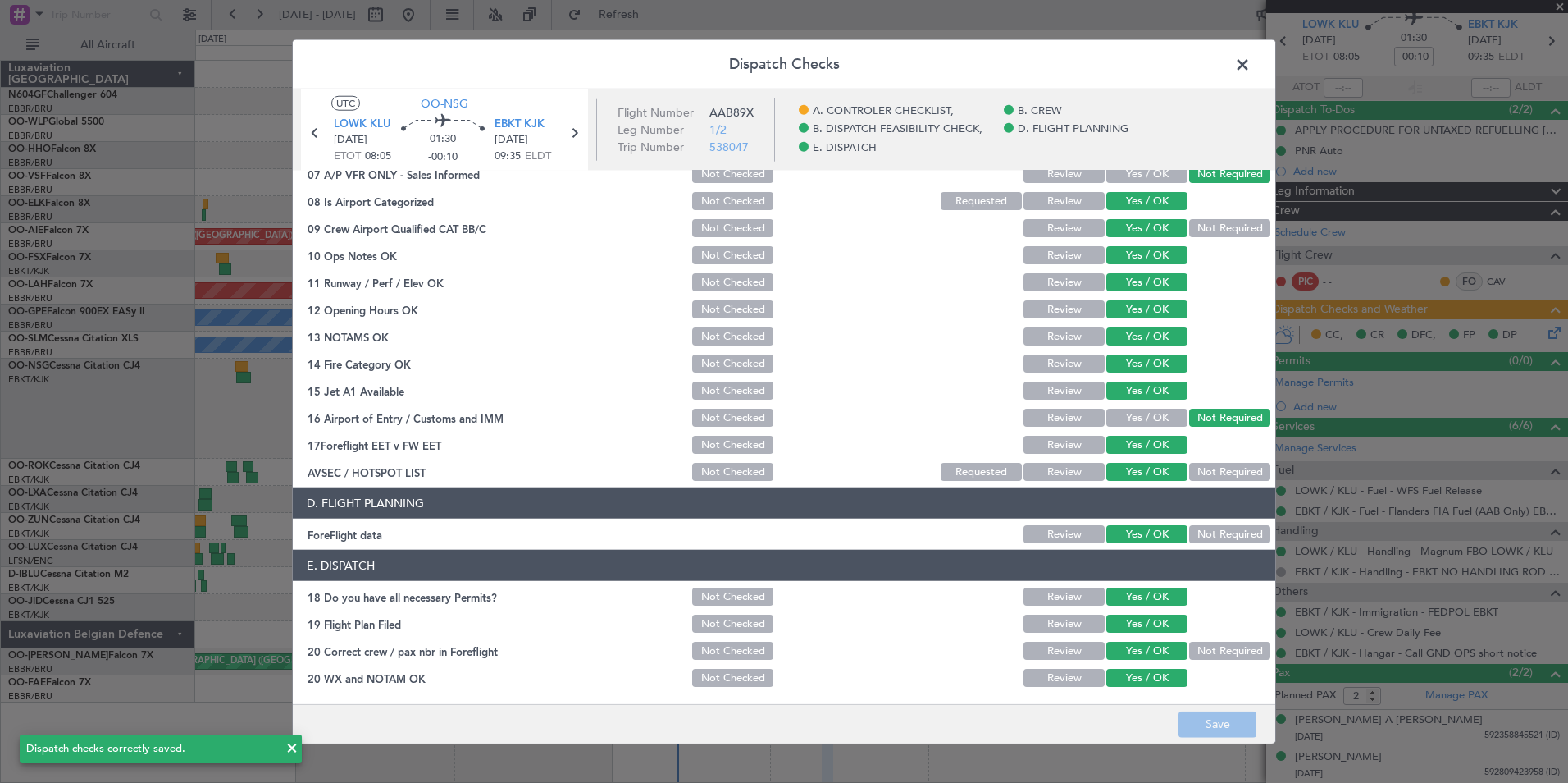
scroll to position [0, 0]
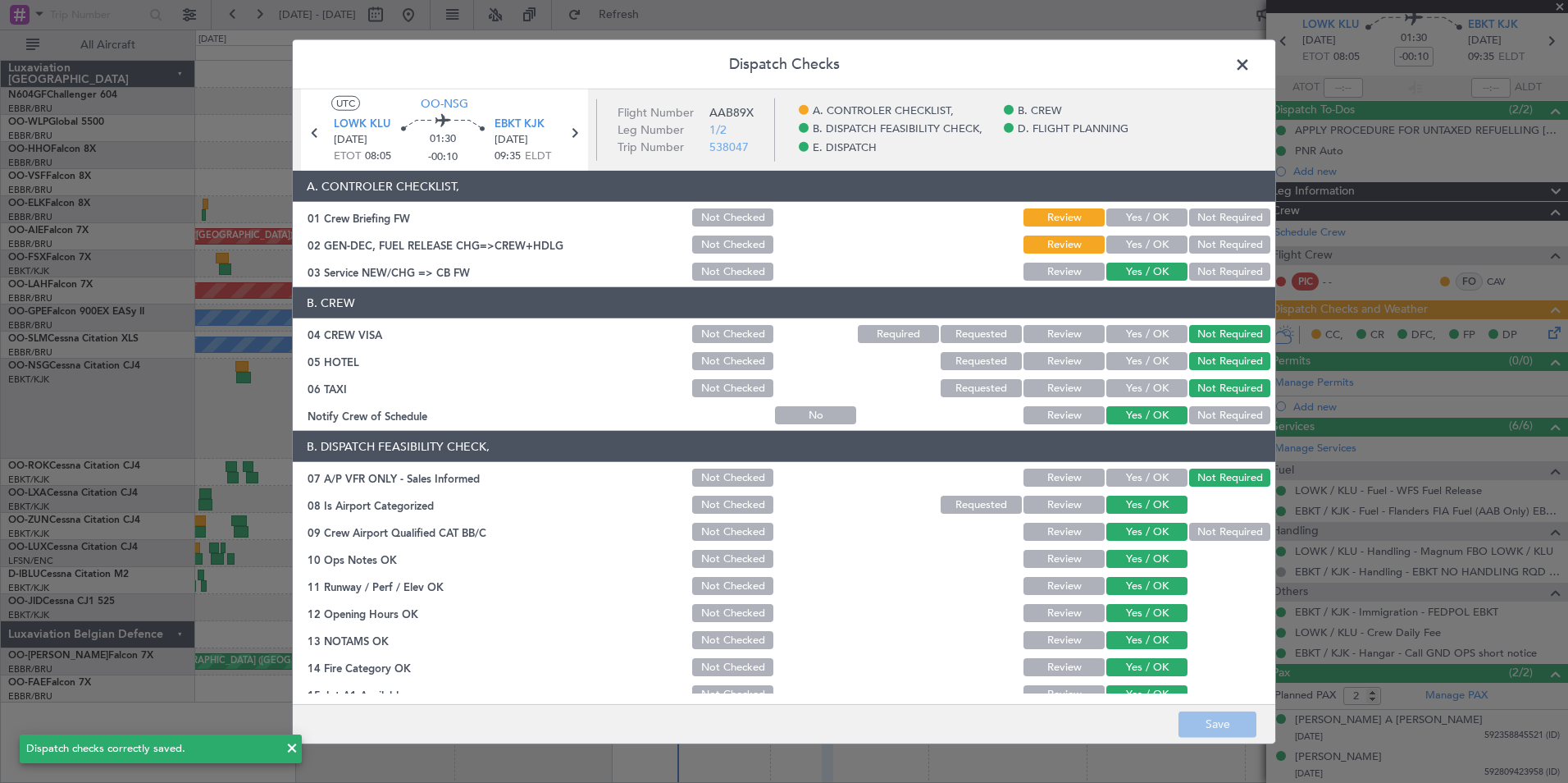
click at [1251, 65] on span at bounding box center [1251, 68] width 0 height 33
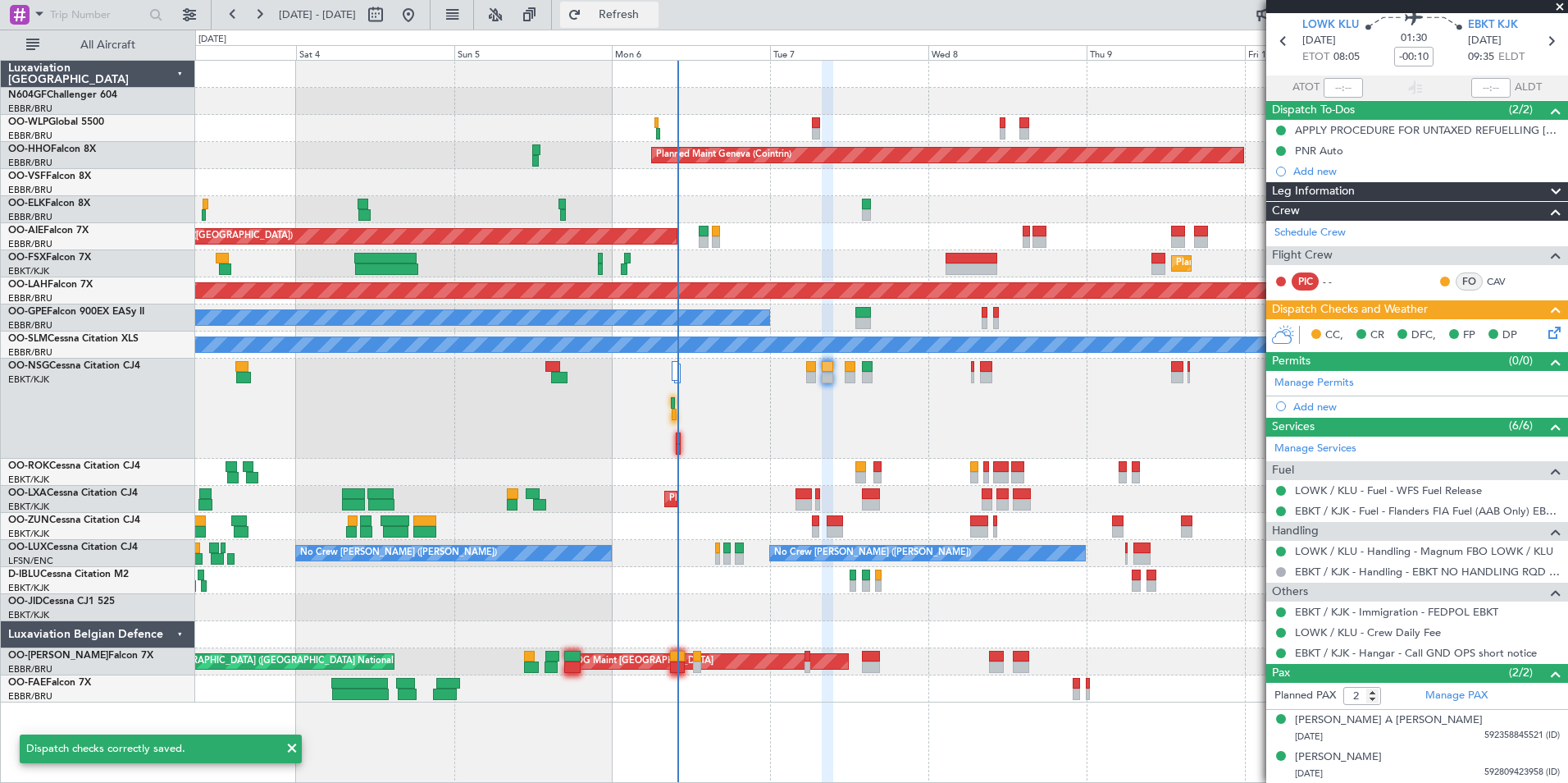
click at [654, 20] on span "Refresh" at bounding box center [619, 14] width 69 height 12
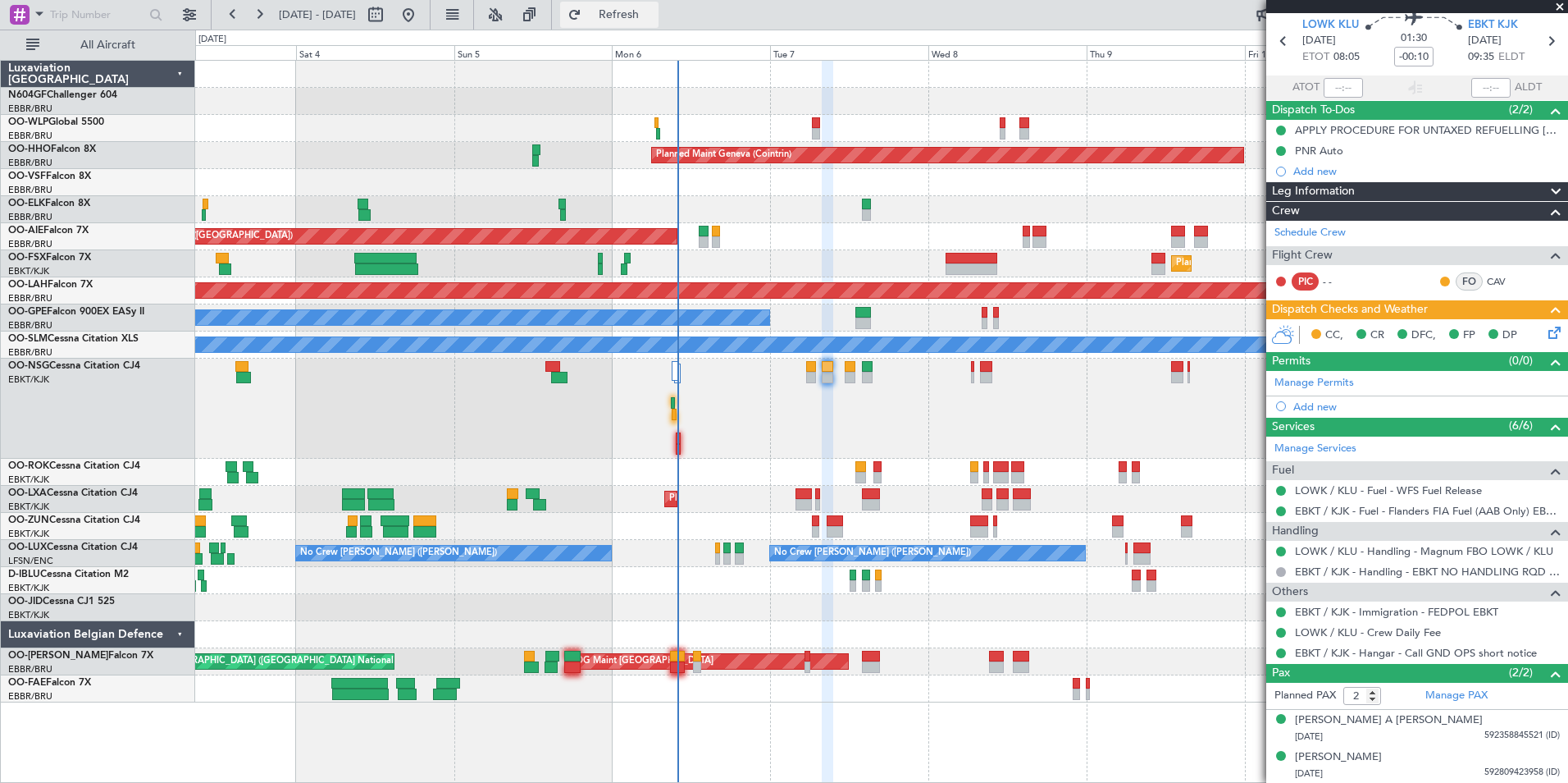
click at [654, 17] on span "Refresh" at bounding box center [619, 14] width 69 height 12
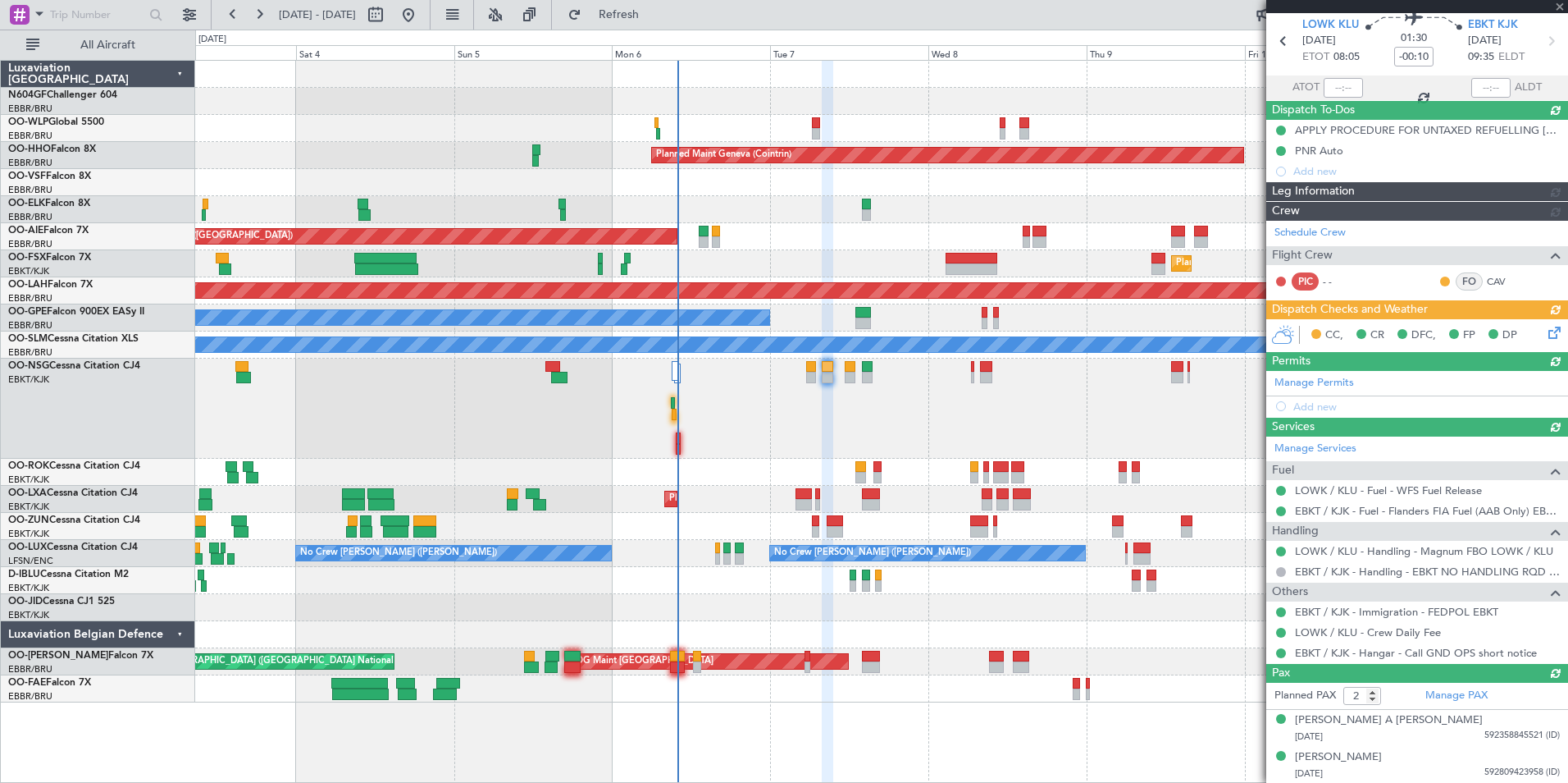
click at [1541, 326] on div "CC, CR DFC, FP DP" at bounding box center [1417, 335] width 302 height 33
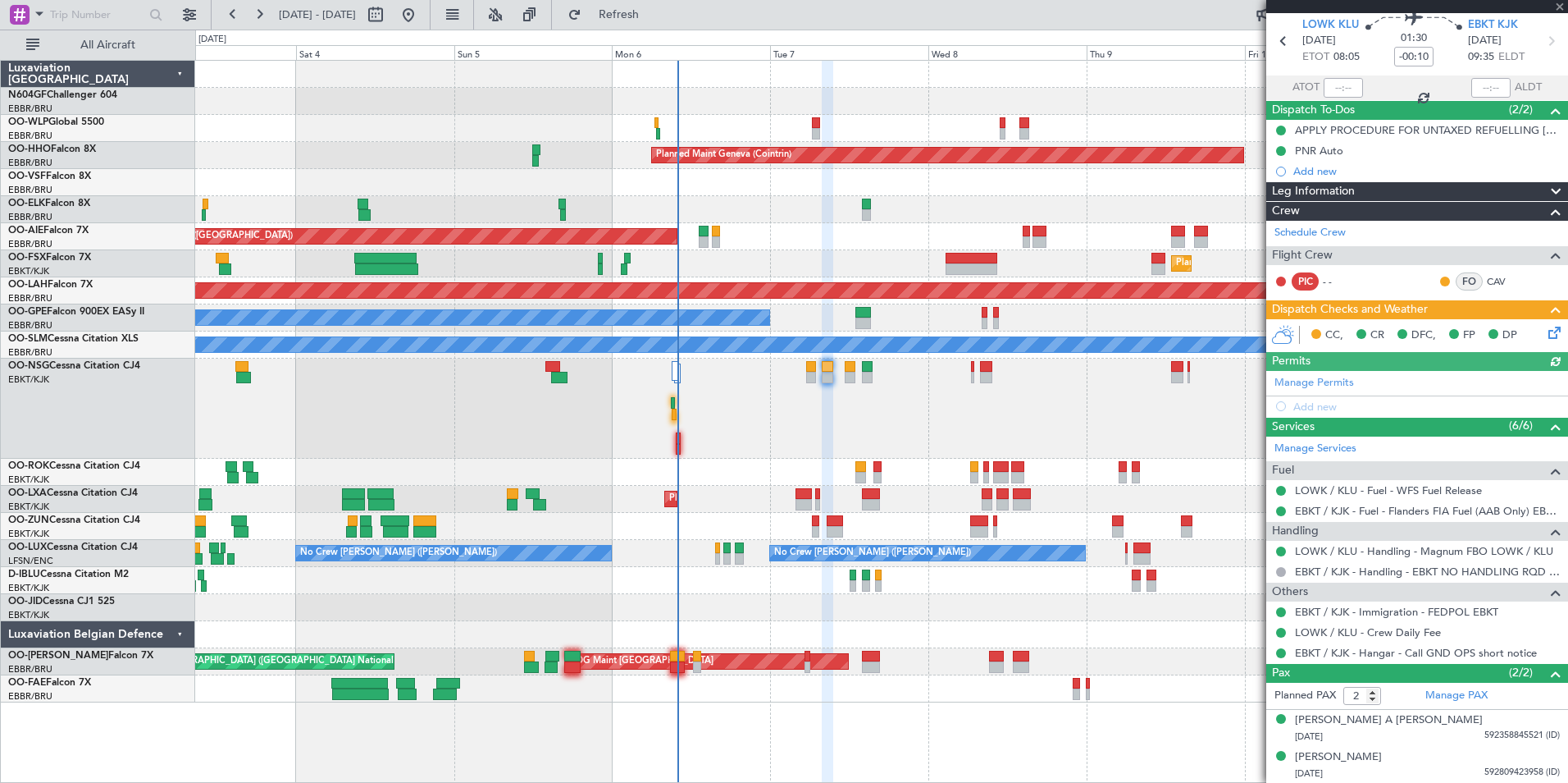
click at [1545, 332] on icon at bounding box center [1551, 329] width 13 height 13
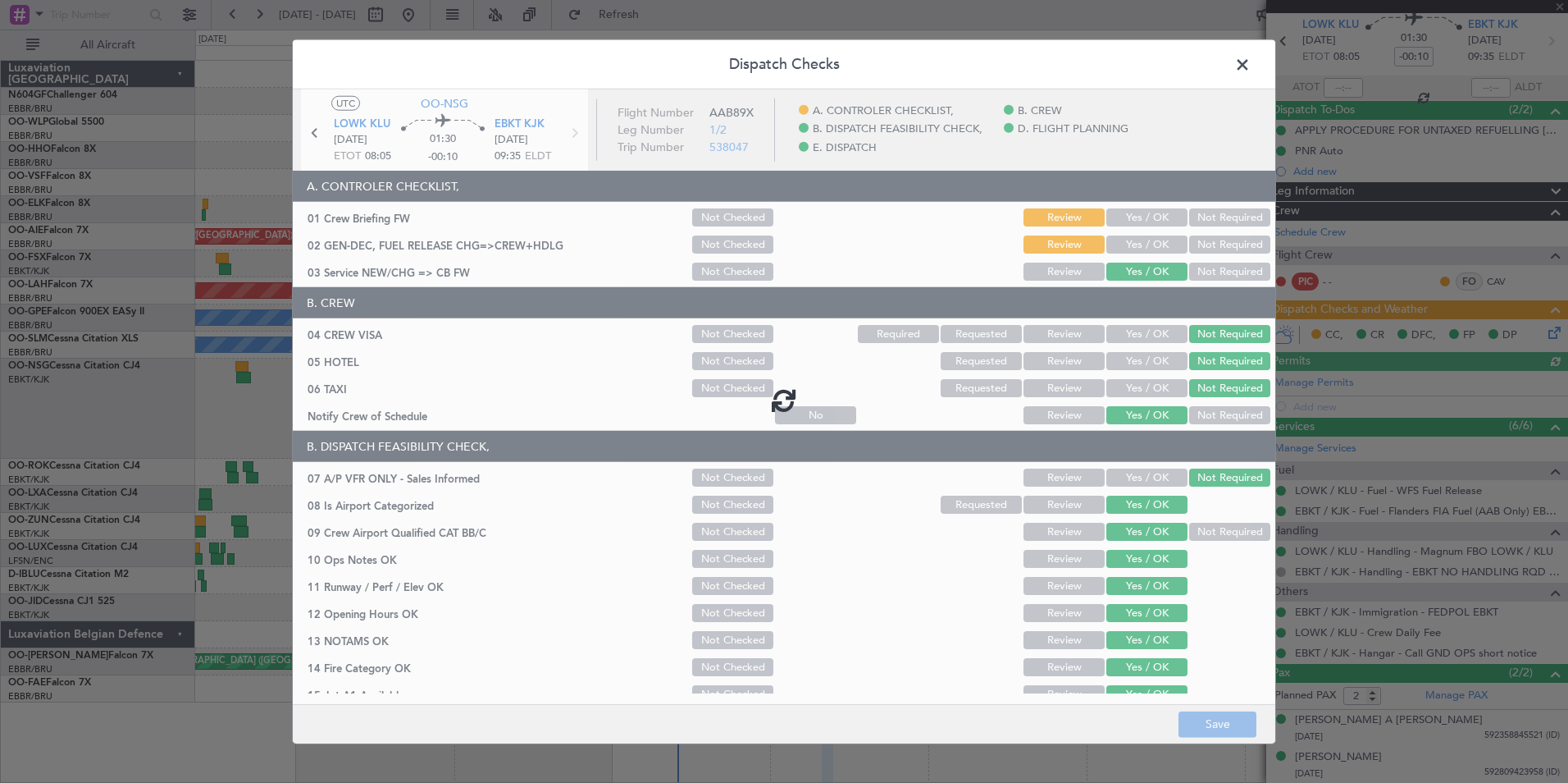
click at [1149, 249] on div at bounding box center [784, 400] width 983 height 621
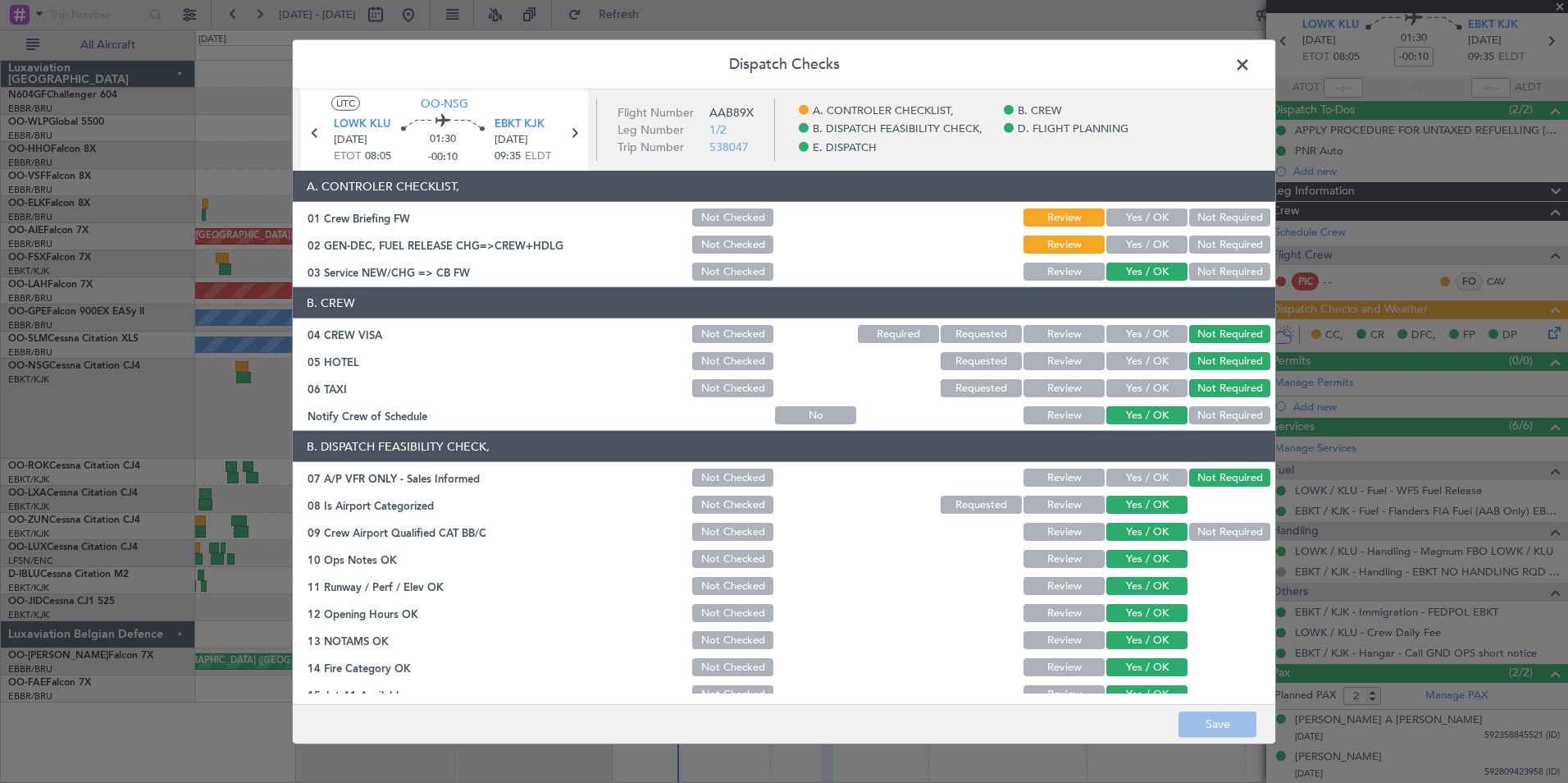
click at [1149, 249] on button "Yes / OK" at bounding box center [1147, 244] width 81 height 18
click at [1226, 739] on footer "Save" at bounding box center [784, 723] width 983 height 40
click at [1225, 726] on button "Save" at bounding box center [1218, 724] width 78 height 27
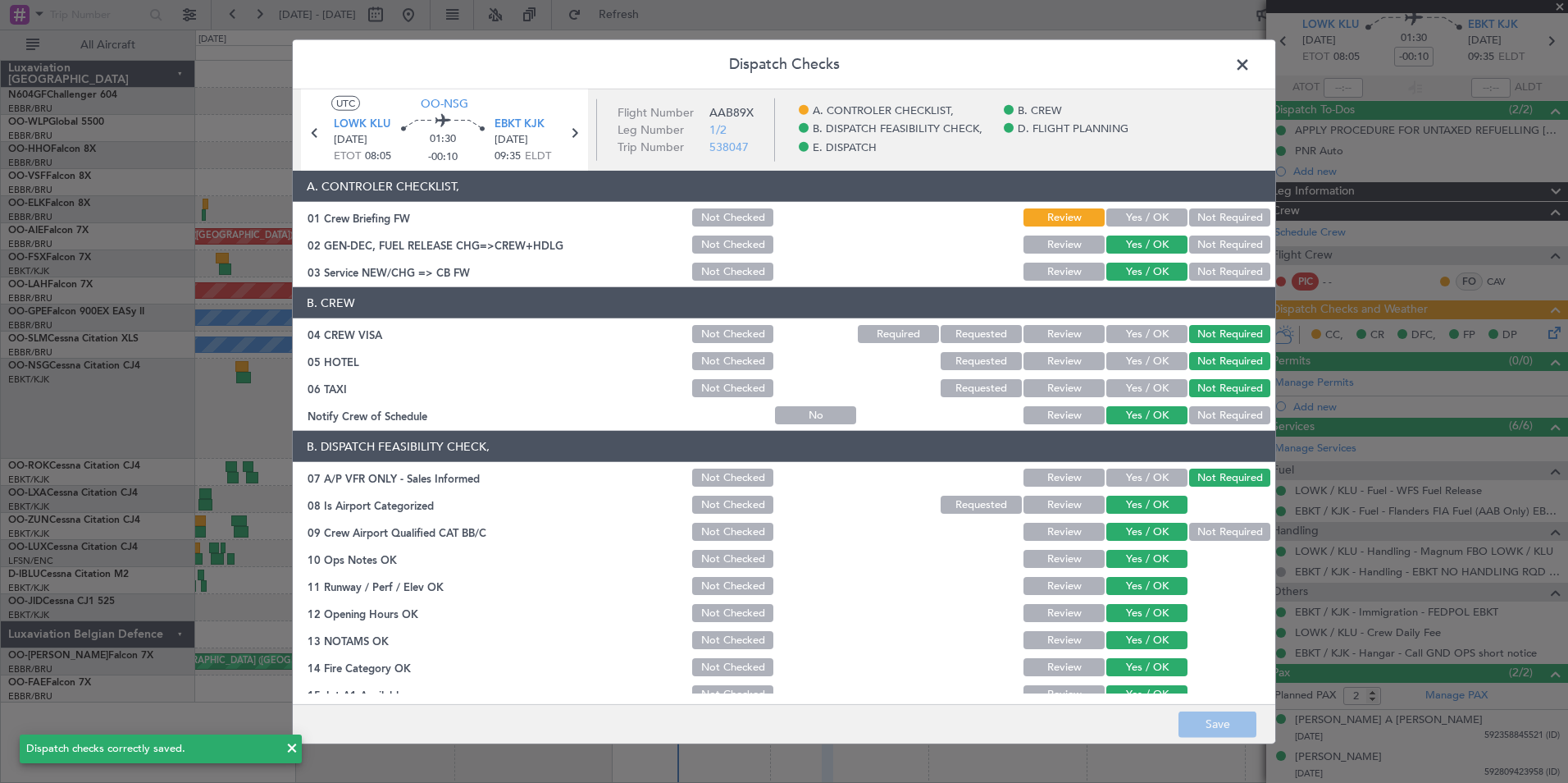
click at [1241, 81] on header "Dispatch Checks" at bounding box center [784, 65] width 983 height 50
click at [1251, 64] on span at bounding box center [1251, 68] width 0 height 33
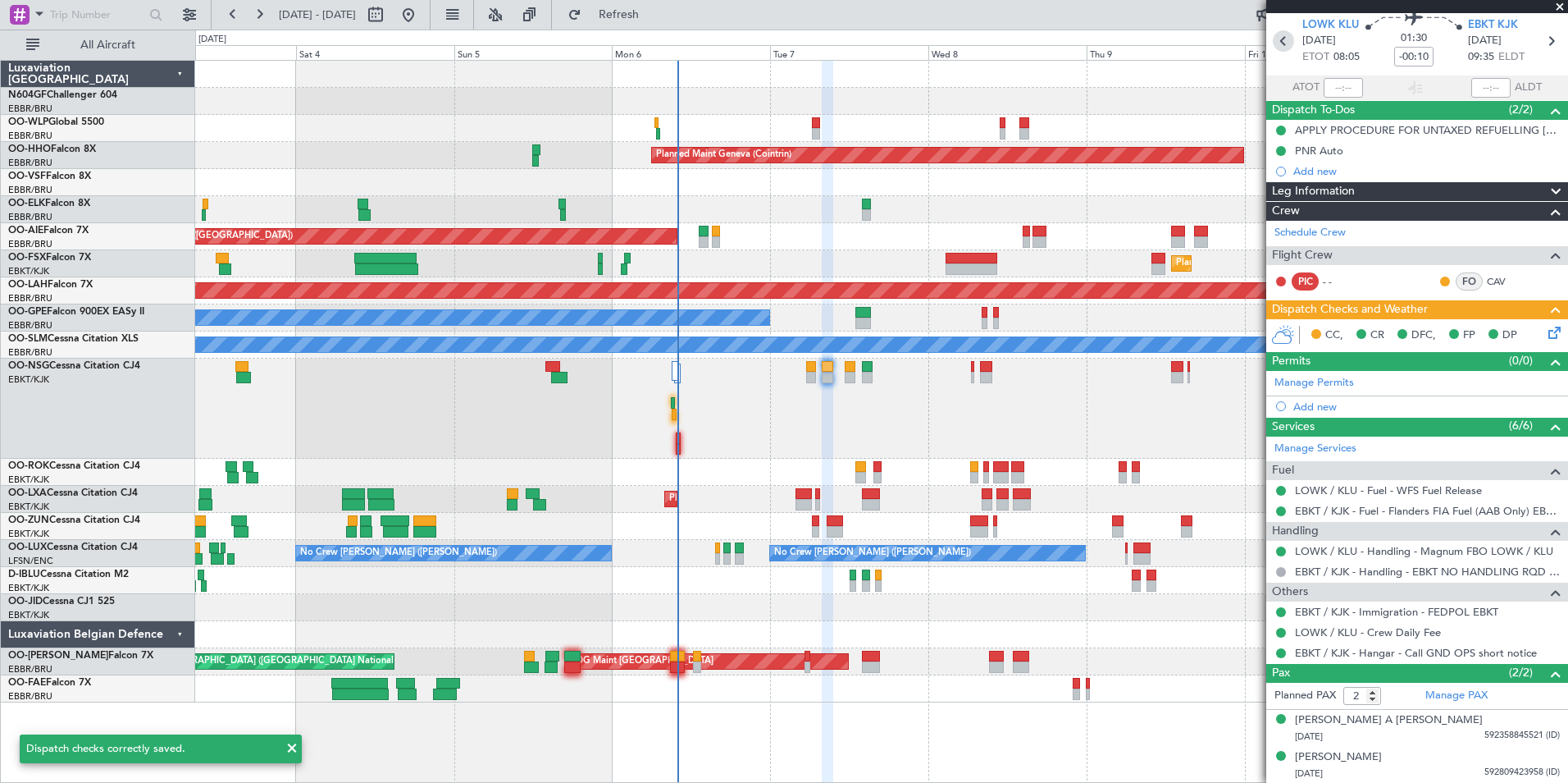
click at [1278, 44] on icon at bounding box center [1283, 41] width 21 height 21
type input "-00:25"
type input "0"
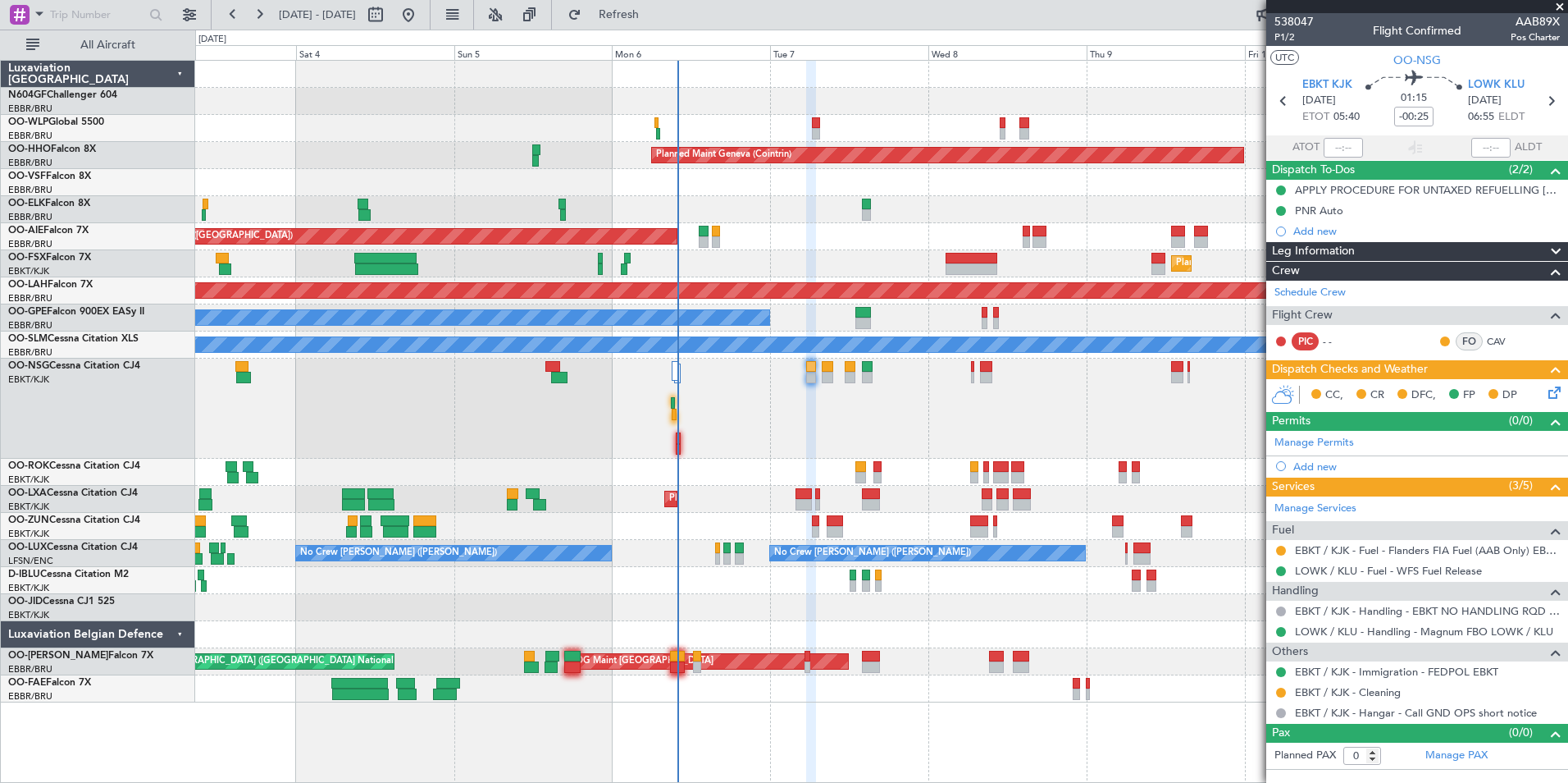
click at [1557, 393] on icon at bounding box center [1551, 389] width 13 height 13
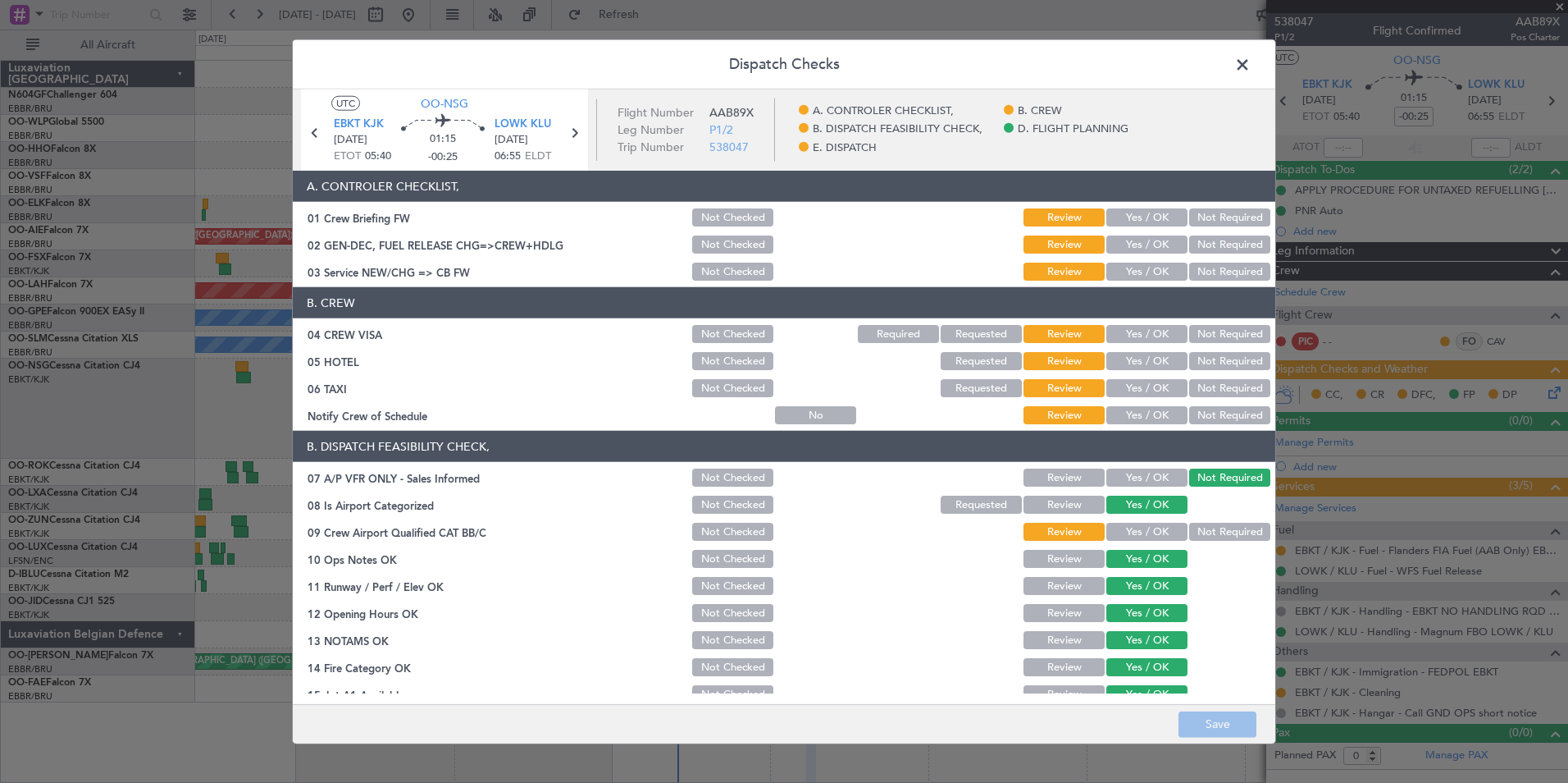
click at [1131, 416] on button "Yes / OK" at bounding box center [1147, 415] width 81 height 18
click at [1208, 382] on button "Not Required" at bounding box center [1230, 388] width 81 height 18
click at [1208, 358] on button "Not Required" at bounding box center [1230, 361] width 81 height 18
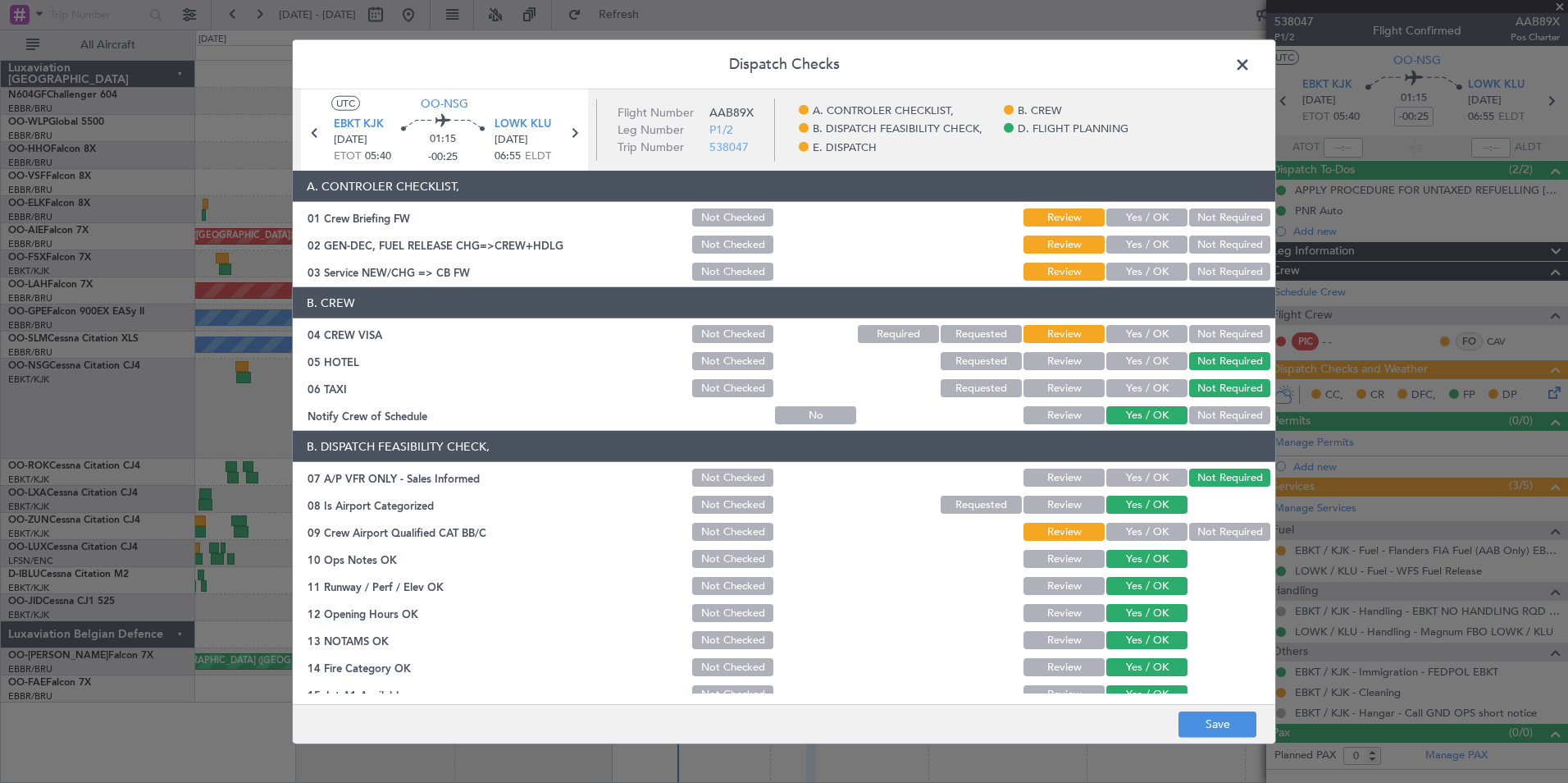
click at [1205, 347] on section "B. CREW 04 CREW VISA Not Checked Required Requested Review Yes / OK Not Require…" at bounding box center [784, 357] width 983 height 140
click at [1205, 341] on button "Not Required" at bounding box center [1230, 334] width 81 height 18
click at [1148, 266] on button "Yes / OK" at bounding box center [1147, 272] width 81 height 18
click at [1104, 541] on div "Yes / OK" at bounding box center [1145, 532] width 83 height 23
click at [1107, 530] on button "Yes / OK" at bounding box center [1147, 532] width 81 height 18
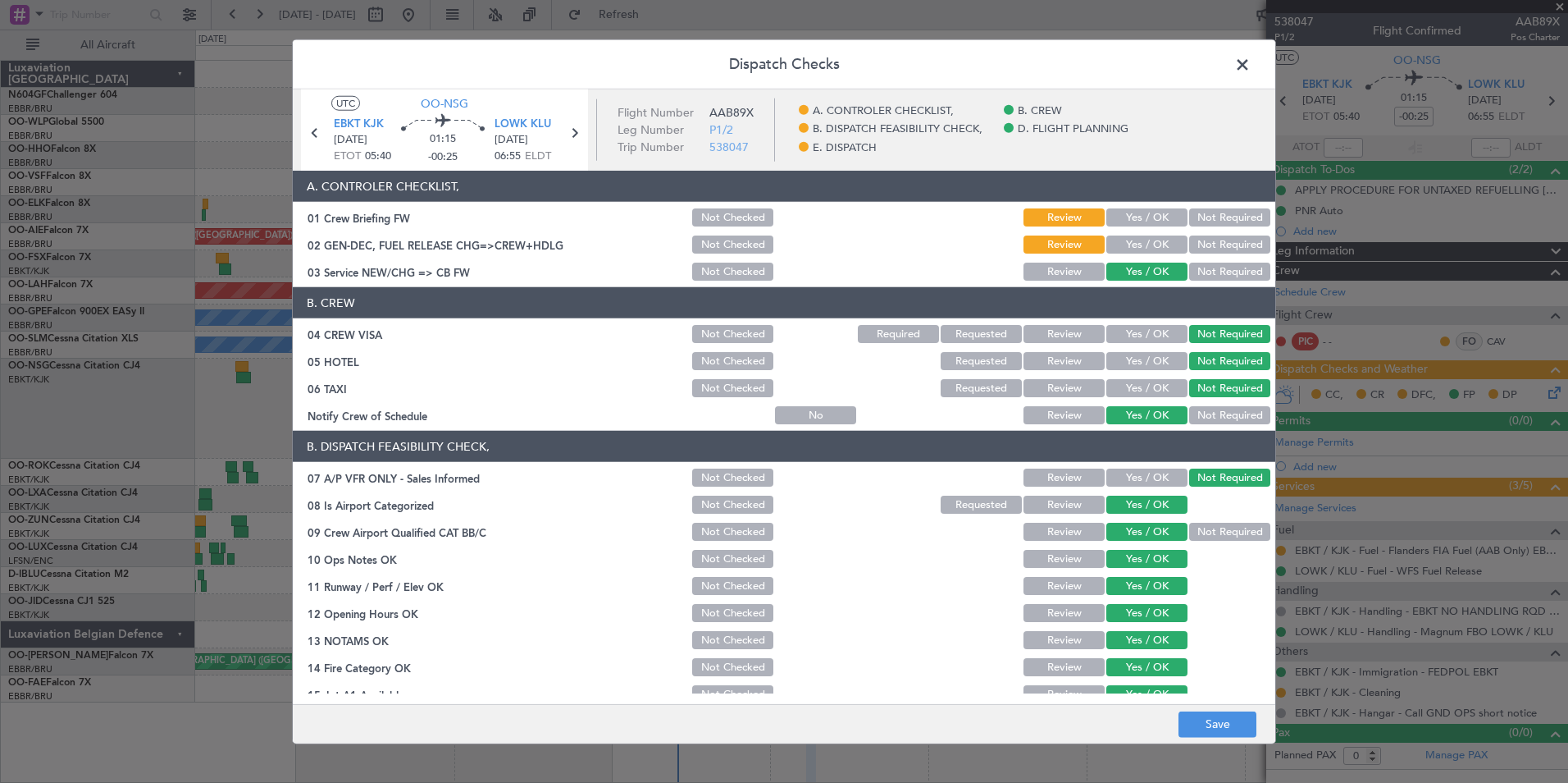
scroll to position [303, 0]
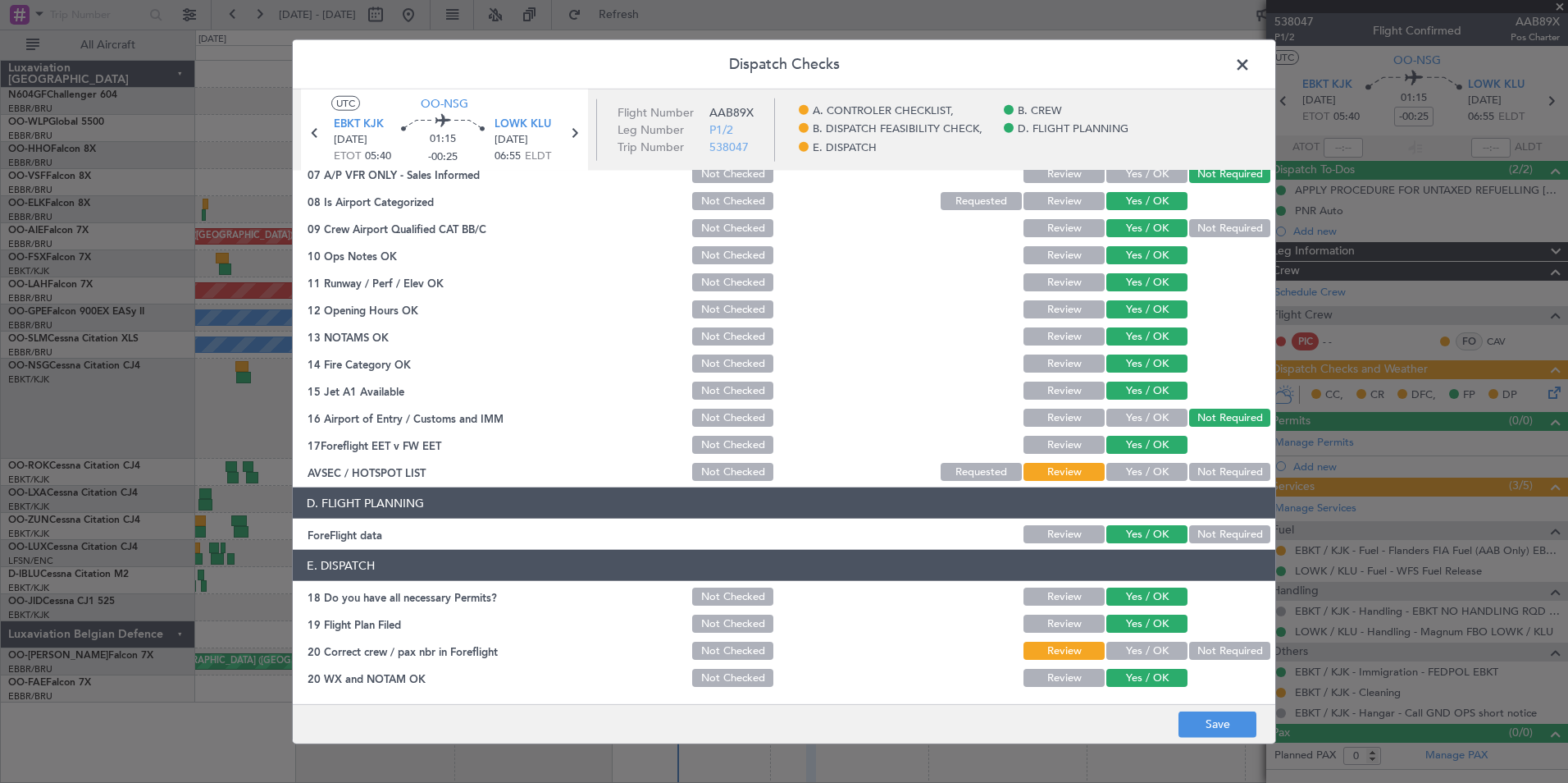
click at [1155, 471] on button "Yes / OK" at bounding box center [1147, 472] width 81 height 18
click at [1152, 649] on button "Yes / OK" at bounding box center [1147, 650] width 81 height 18
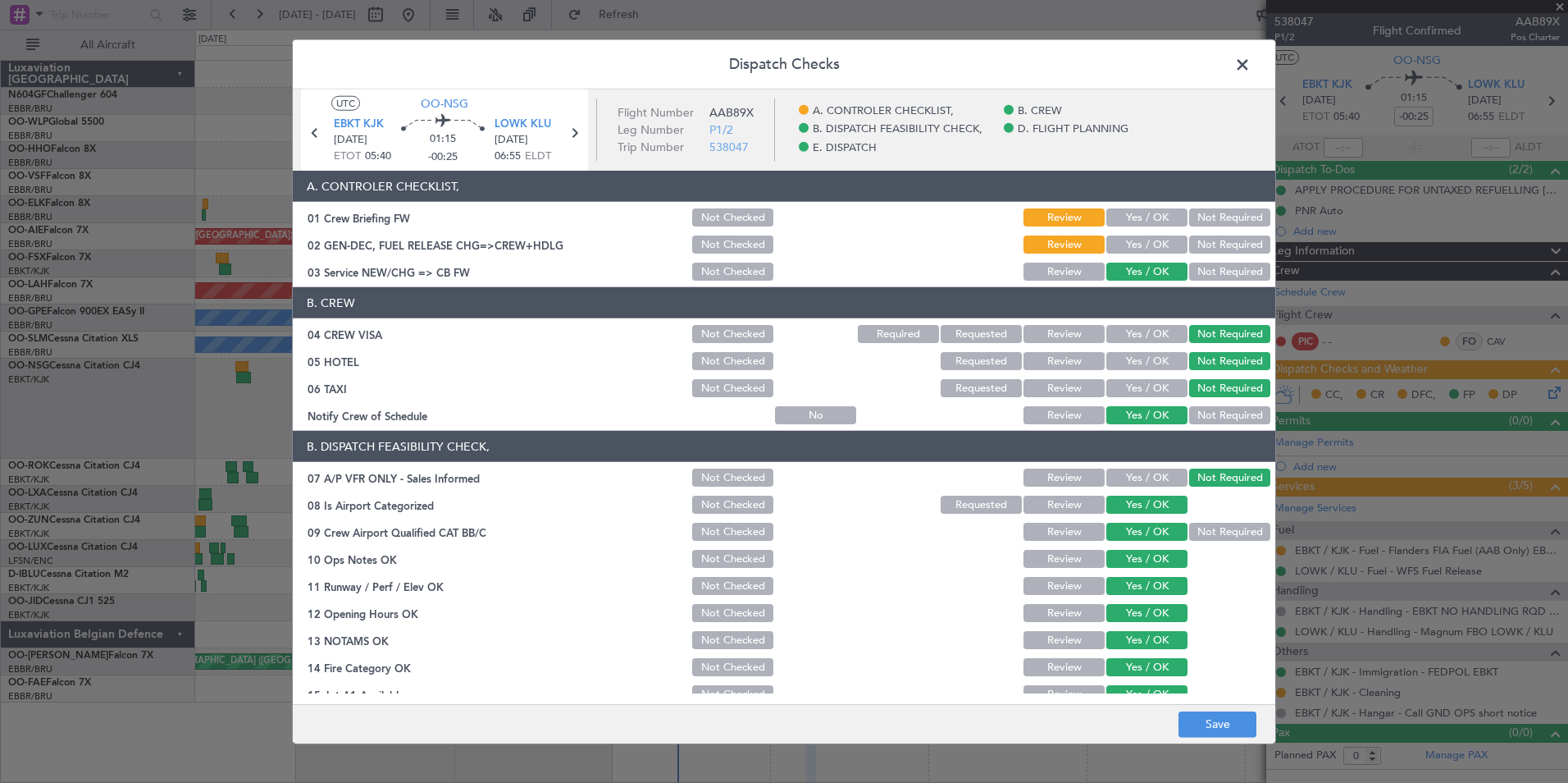
click at [1136, 246] on button "Yes / OK" at bounding box center [1147, 244] width 81 height 18
click at [1197, 723] on button "Save" at bounding box center [1218, 724] width 78 height 27
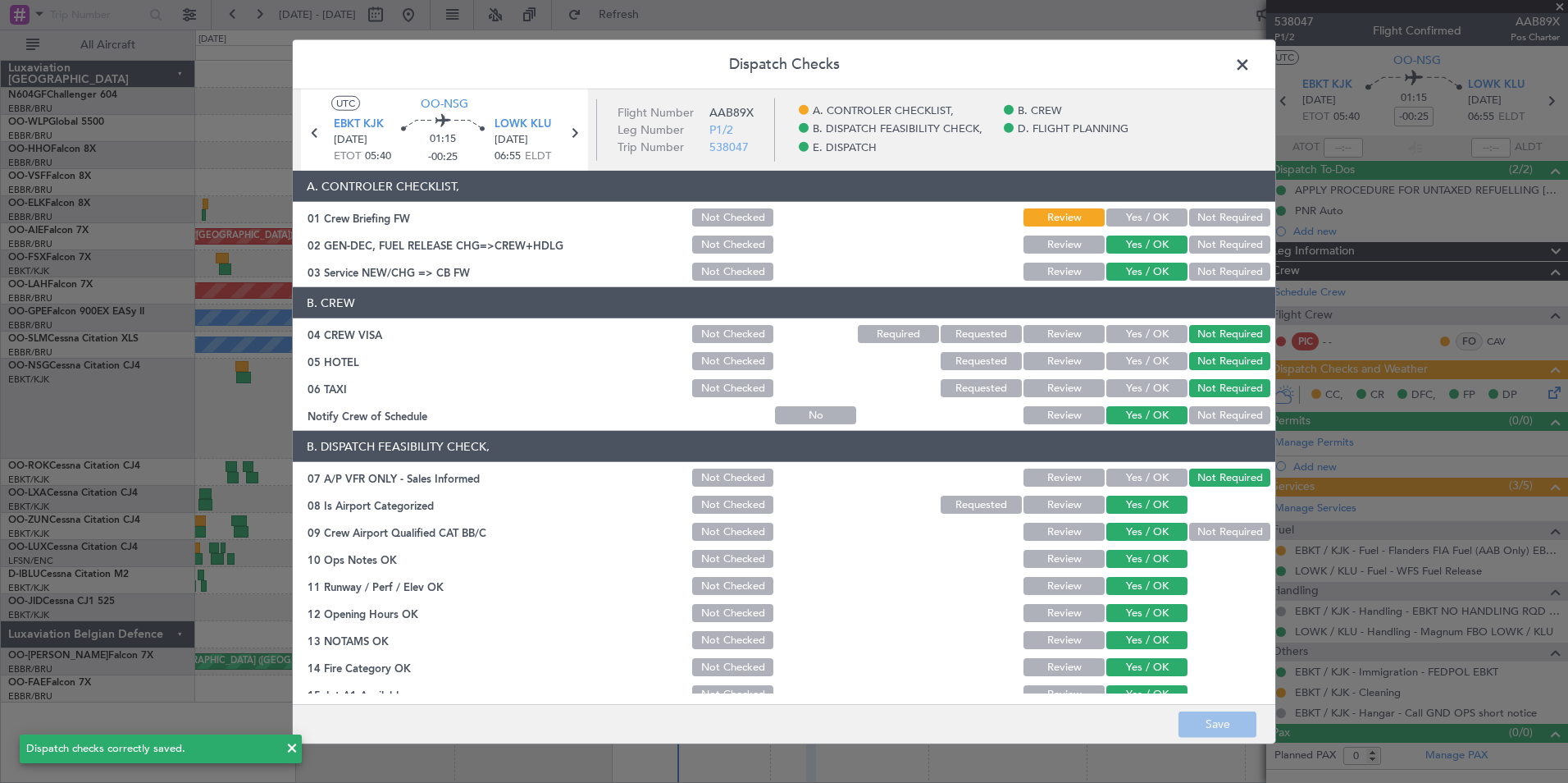
click at [1251, 68] on span at bounding box center [1251, 68] width 0 height 33
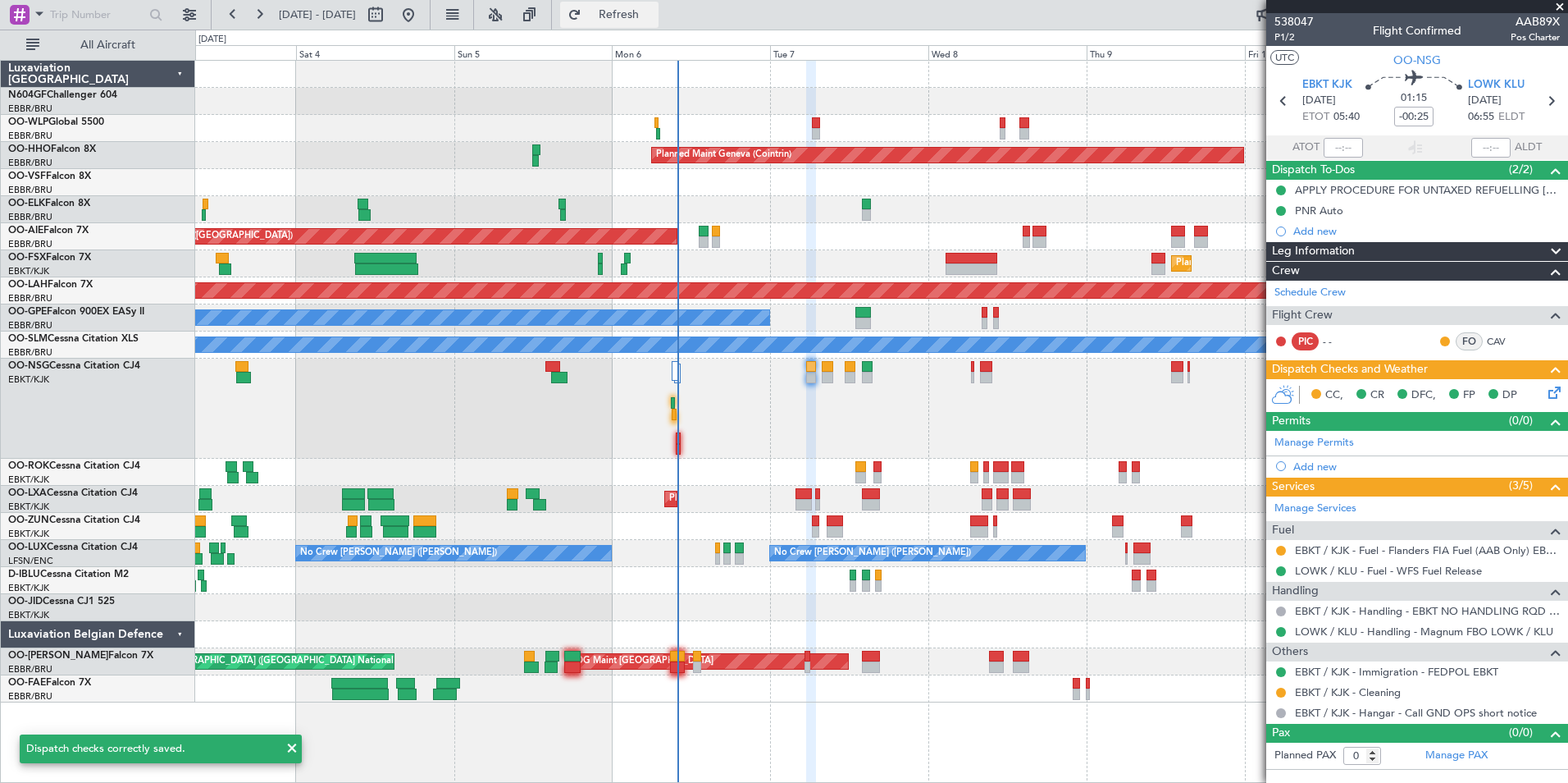
click at [653, 9] on span "Refresh" at bounding box center [619, 14] width 69 height 12
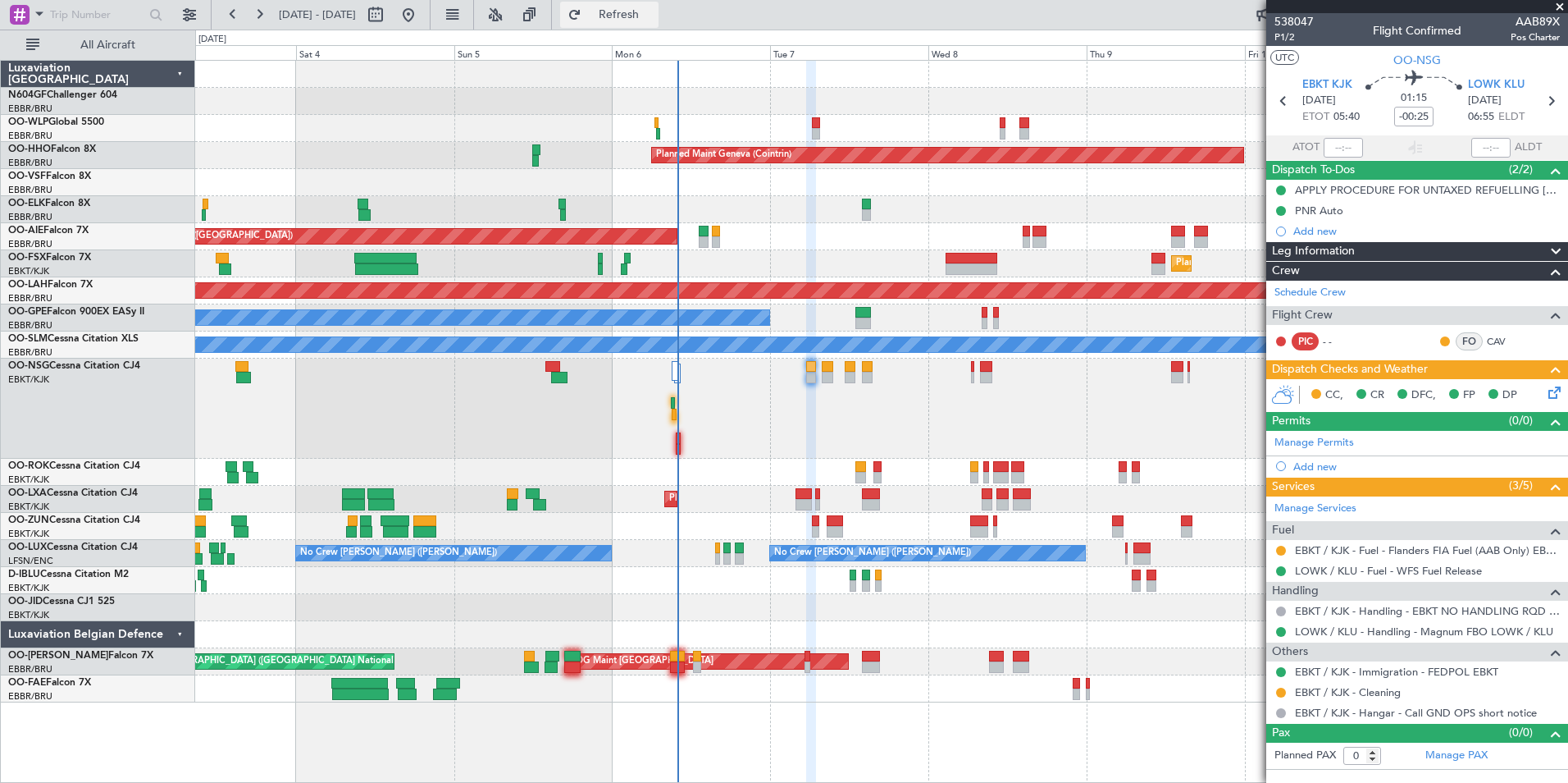
click at [654, 18] on span "Refresh" at bounding box center [619, 14] width 69 height 12
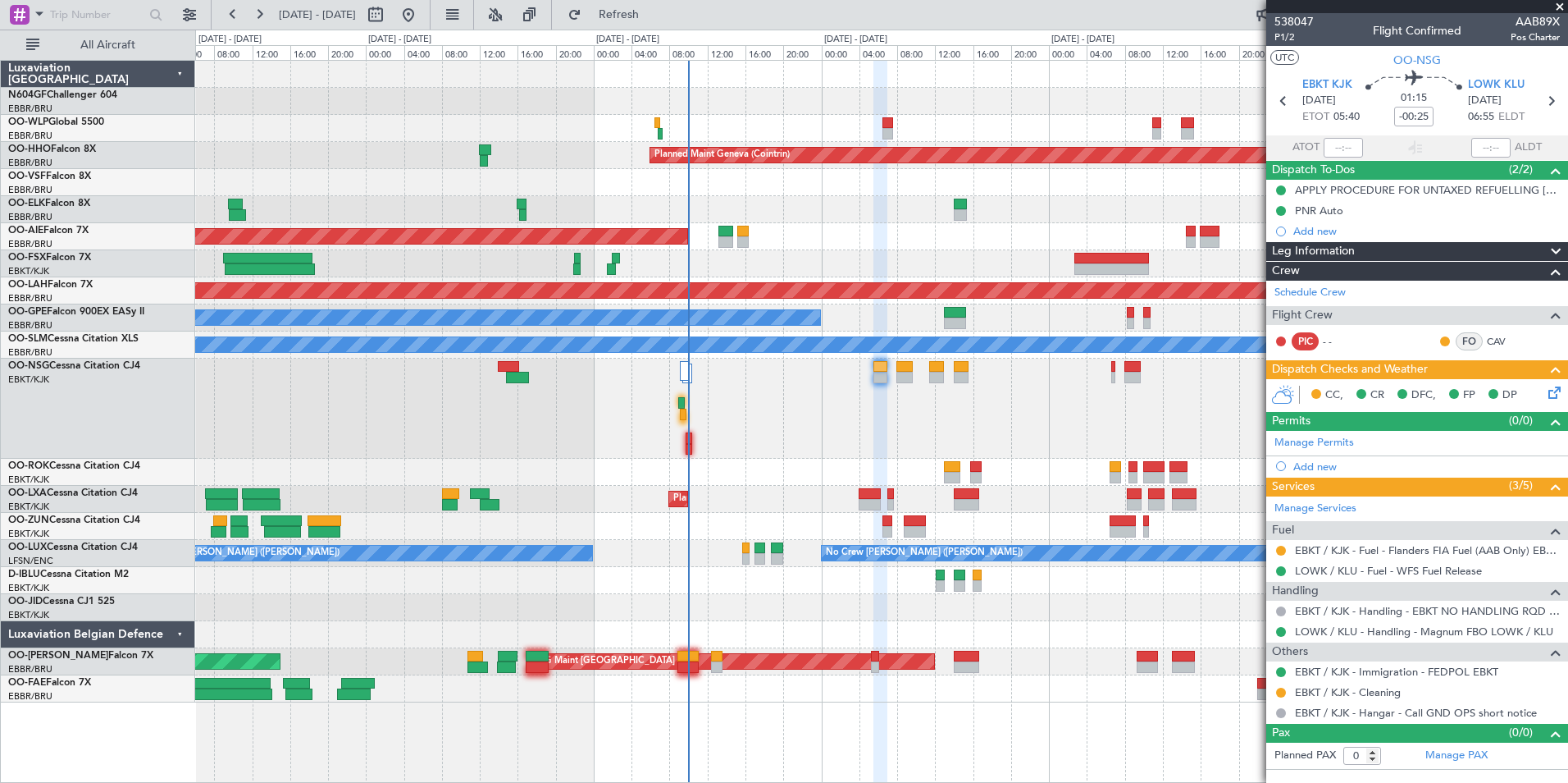
click at [693, 424] on div at bounding box center [881, 408] width 1372 height 100
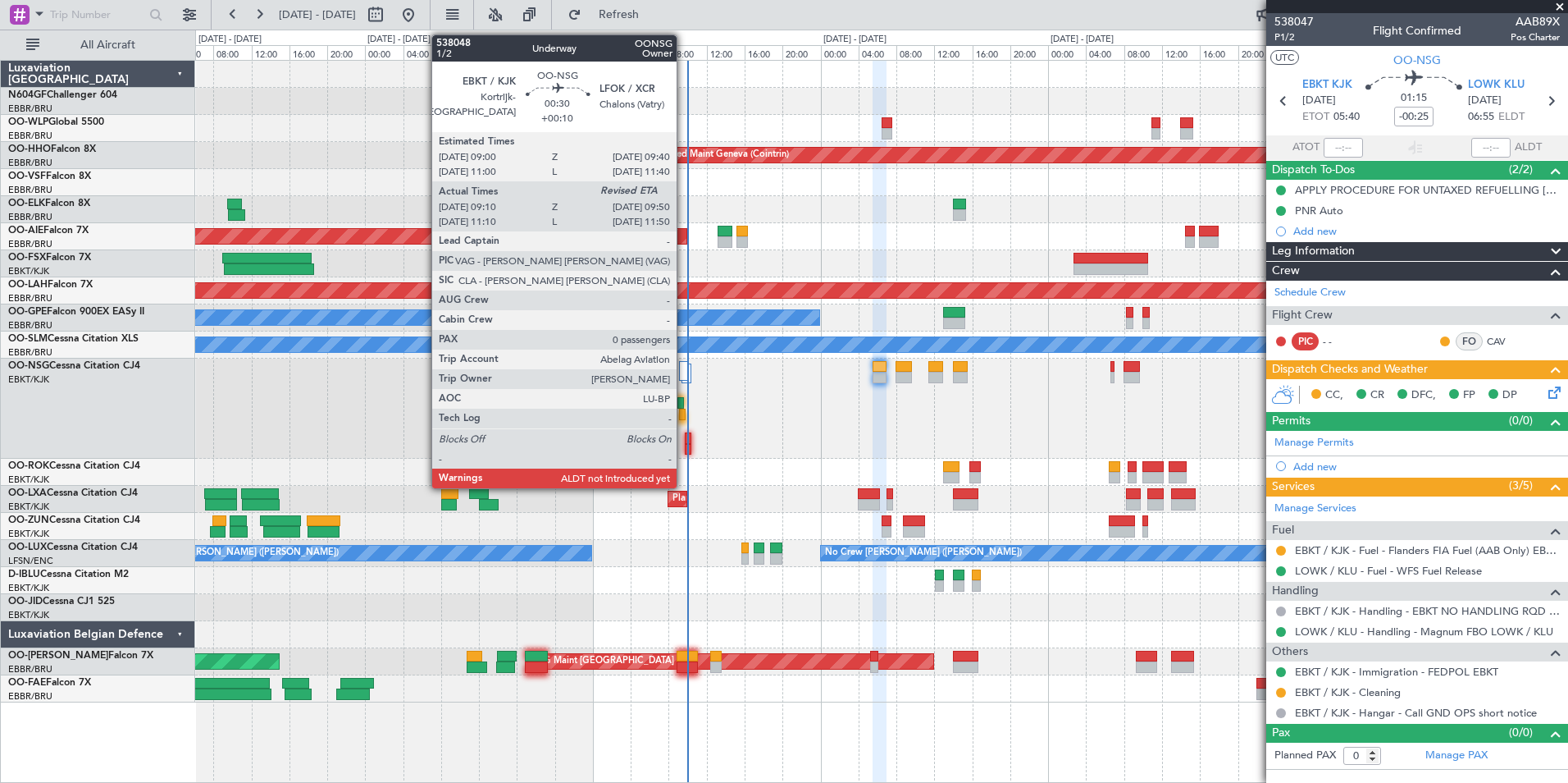
click at [682, 413] on div at bounding box center [682, 414] width 6 height 12
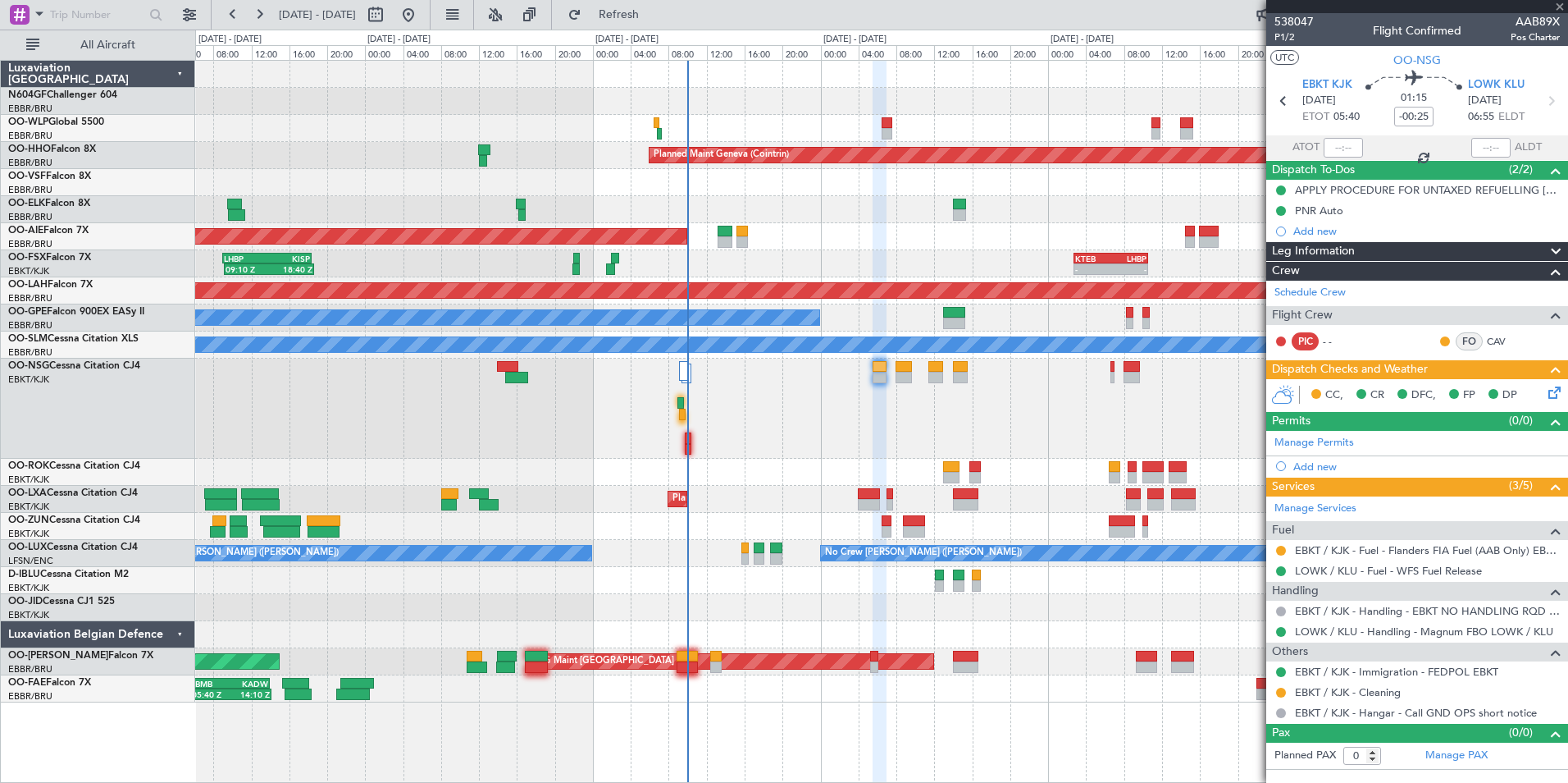
type input "+00:10"
type input "09:15"
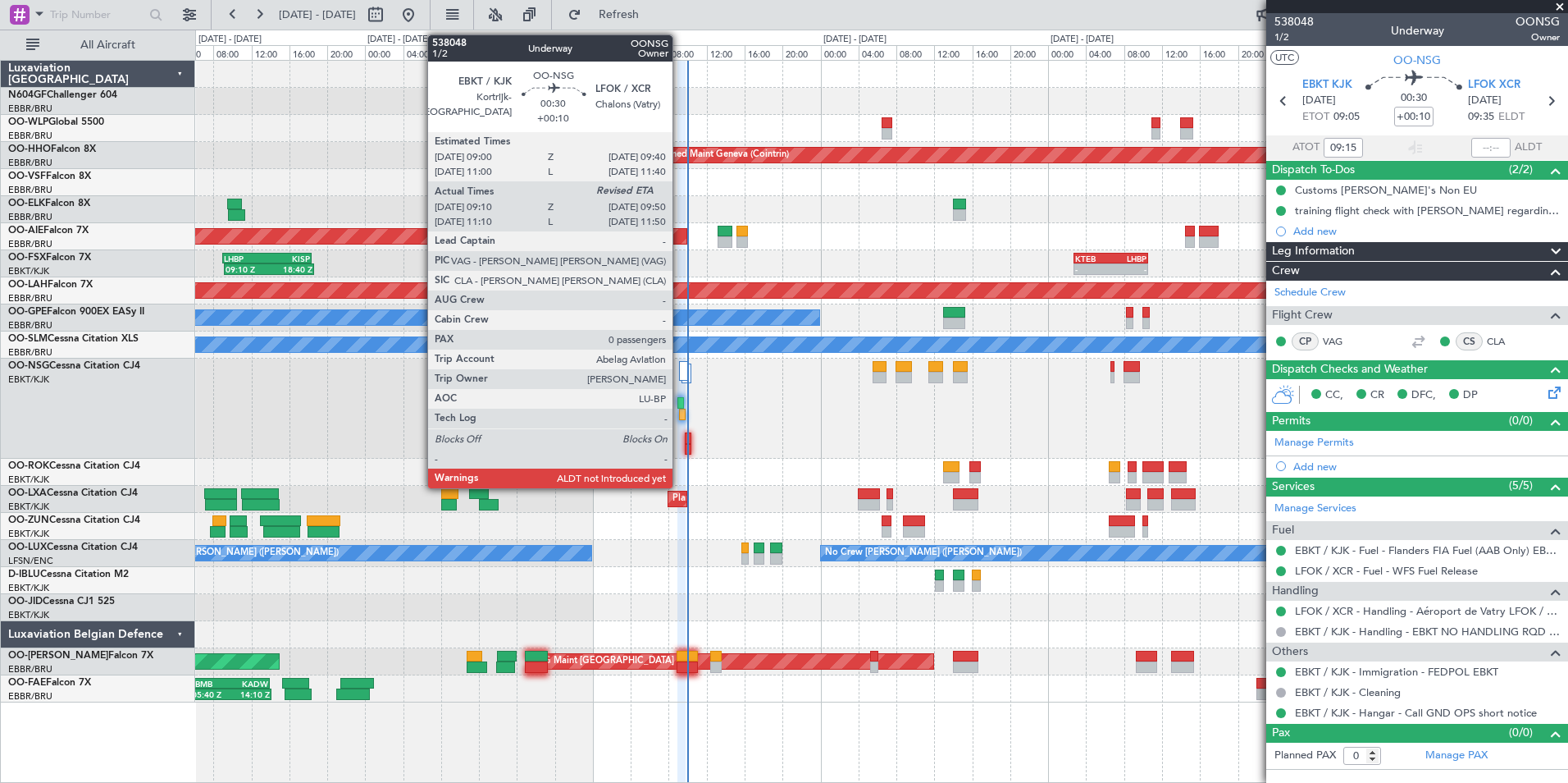
click at [680, 410] on div at bounding box center [682, 414] width 6 height 12
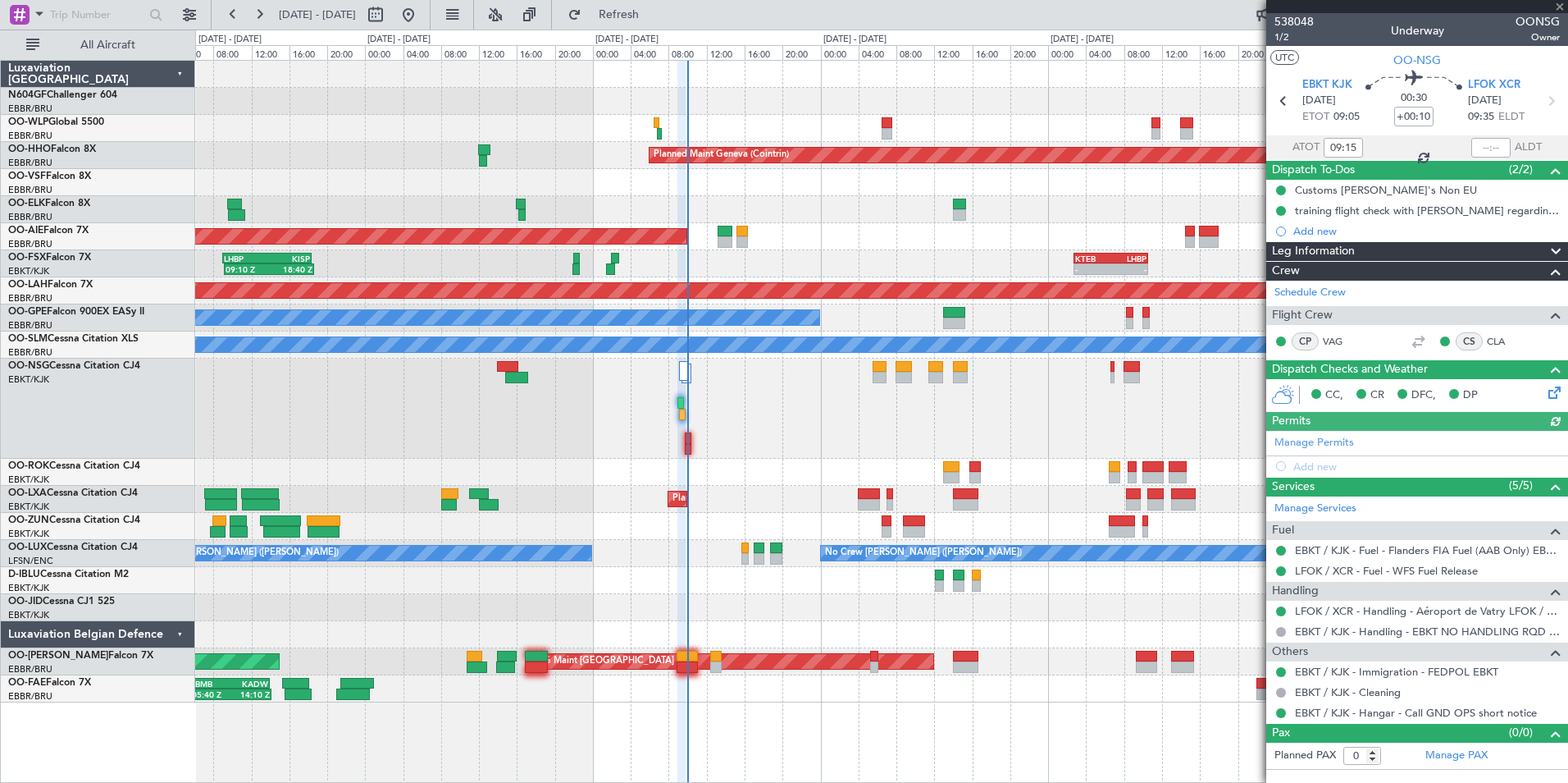
click at [1489, 147] on div at bounding box center [1491, 148] width 40 height 19
click at [1487, 142] on div at bounding box center [1491, 148] width 40 height 19
click at [1485, 146] on input "text" at bounding box center [1491, 148] width 40 height 19
click at [1164, 207] on div at bounding box center [881, 210] width 1372 height 27
type input "09:52"
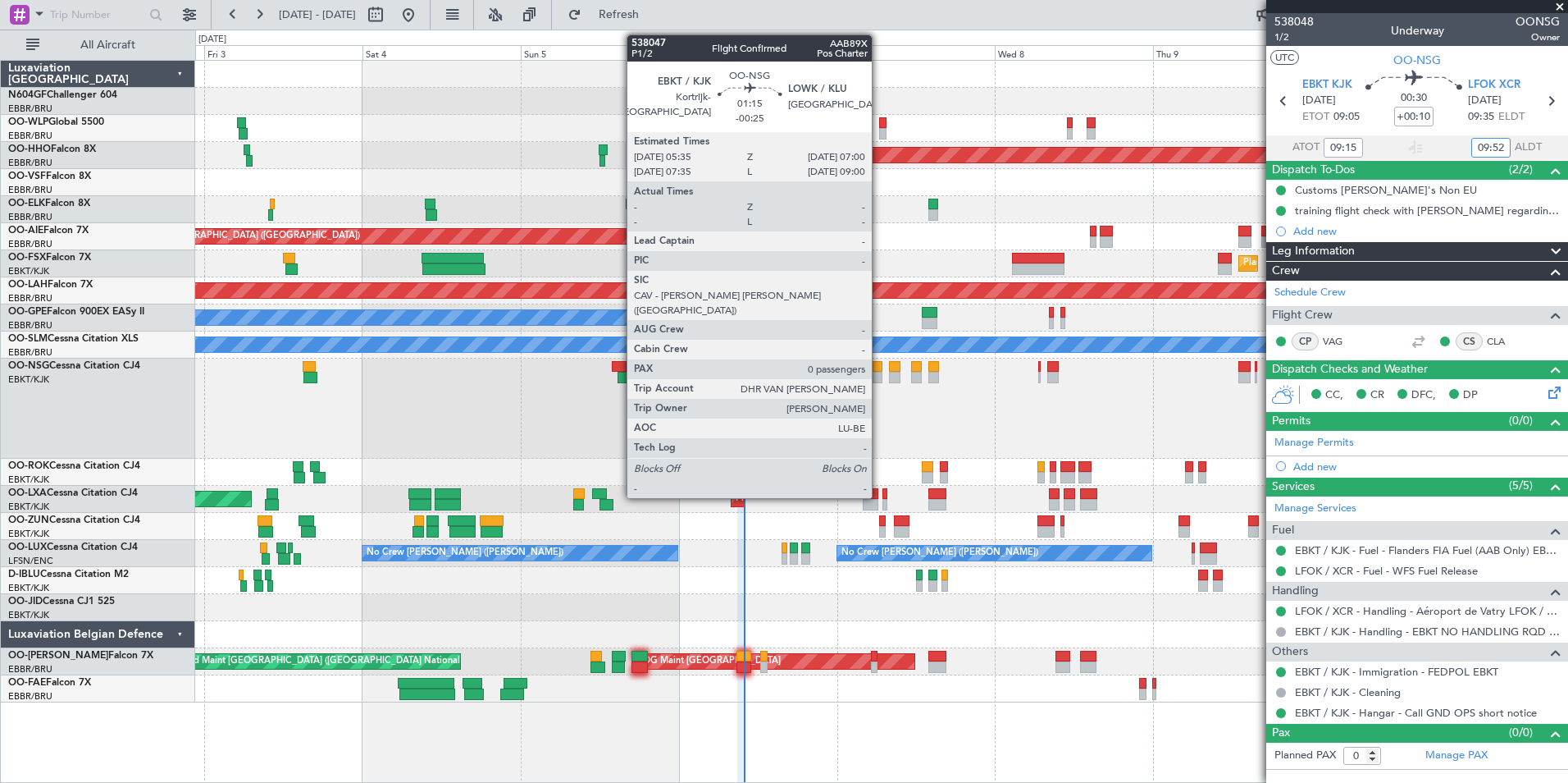
click at [879, 367] on div at bounding box center [877, 366] width 10 height 12
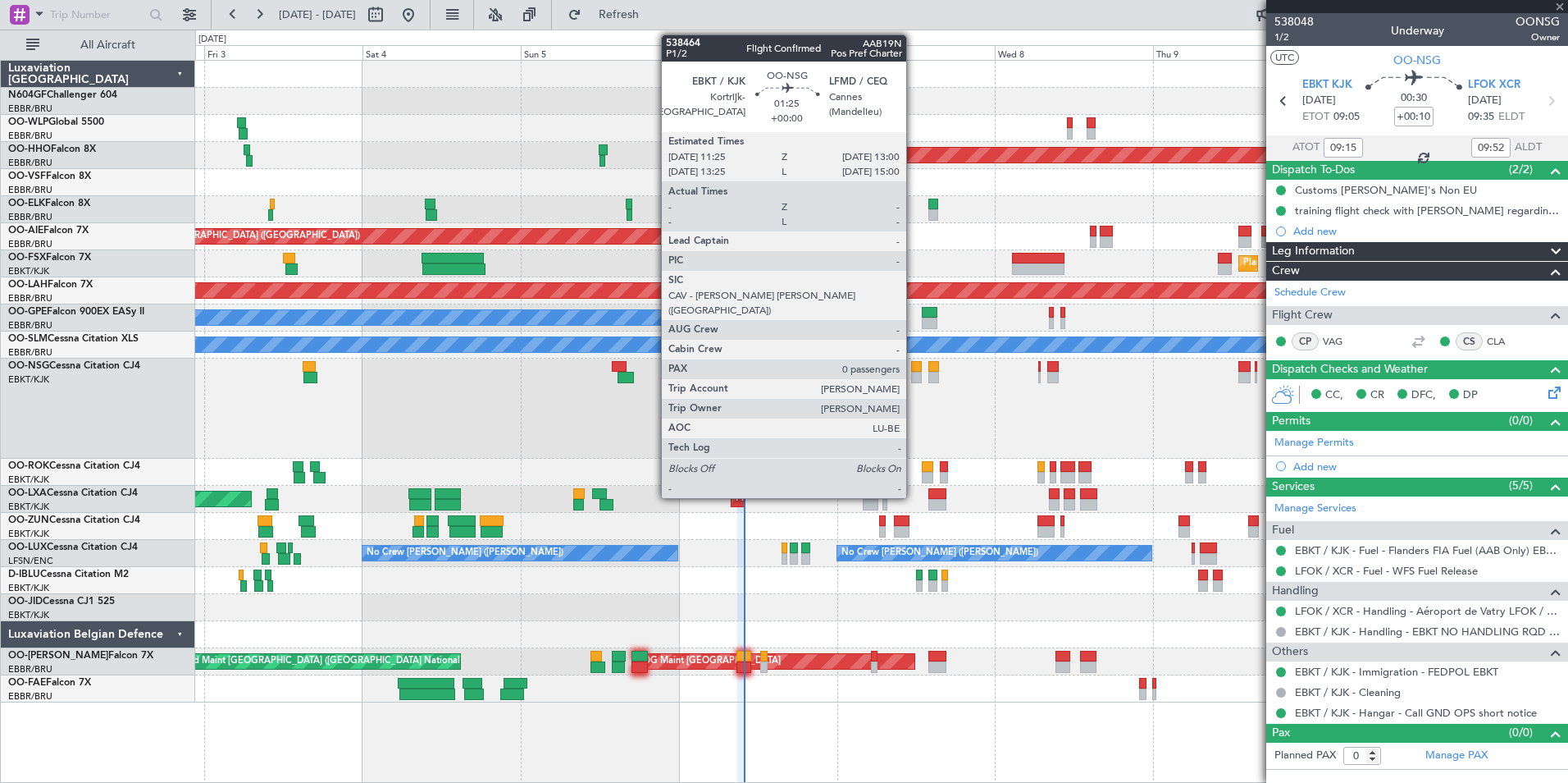
type input "-00:25"
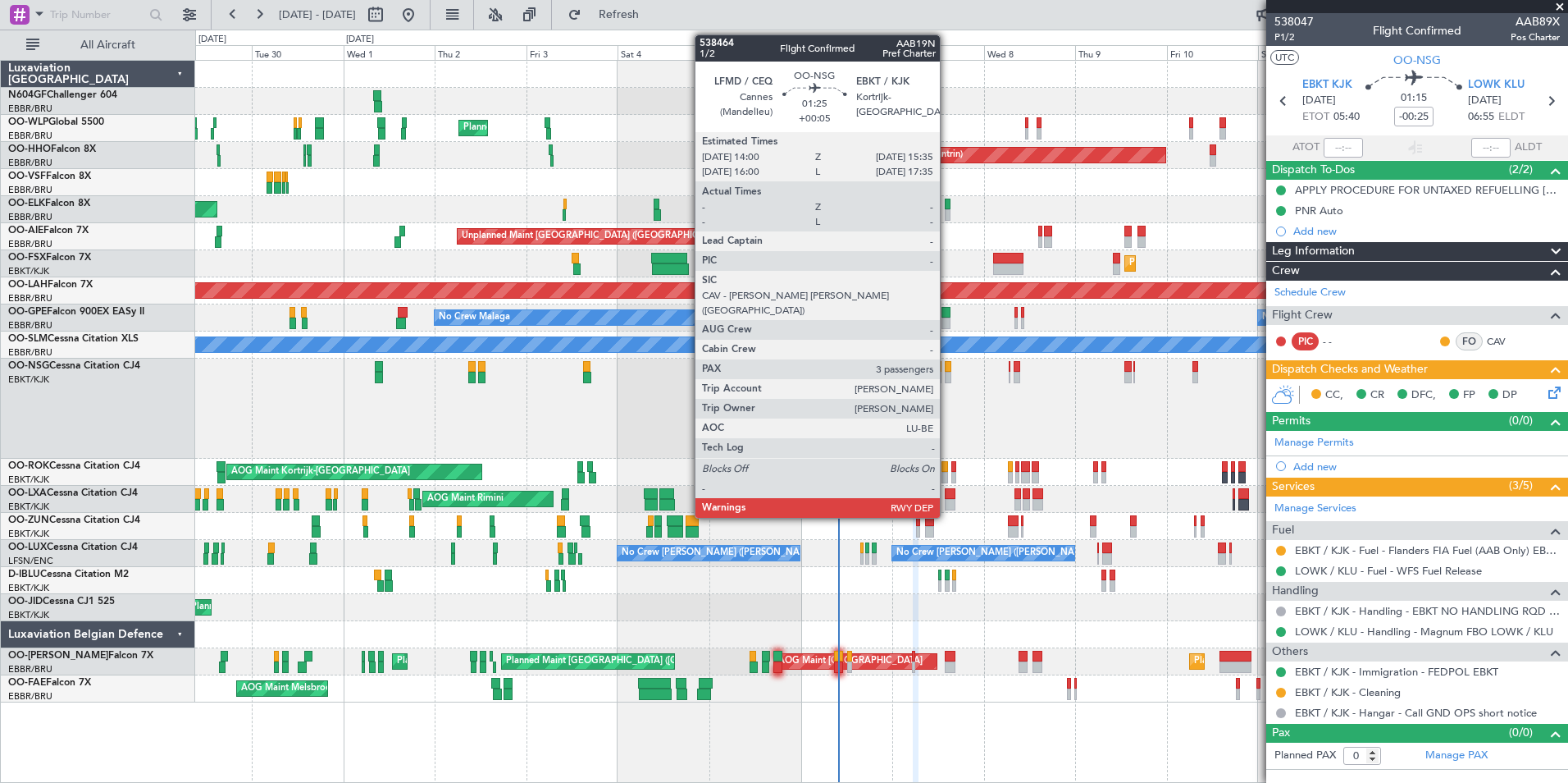
click at [947, 375] on div at bounding box center [947, 377] width 6 height 12
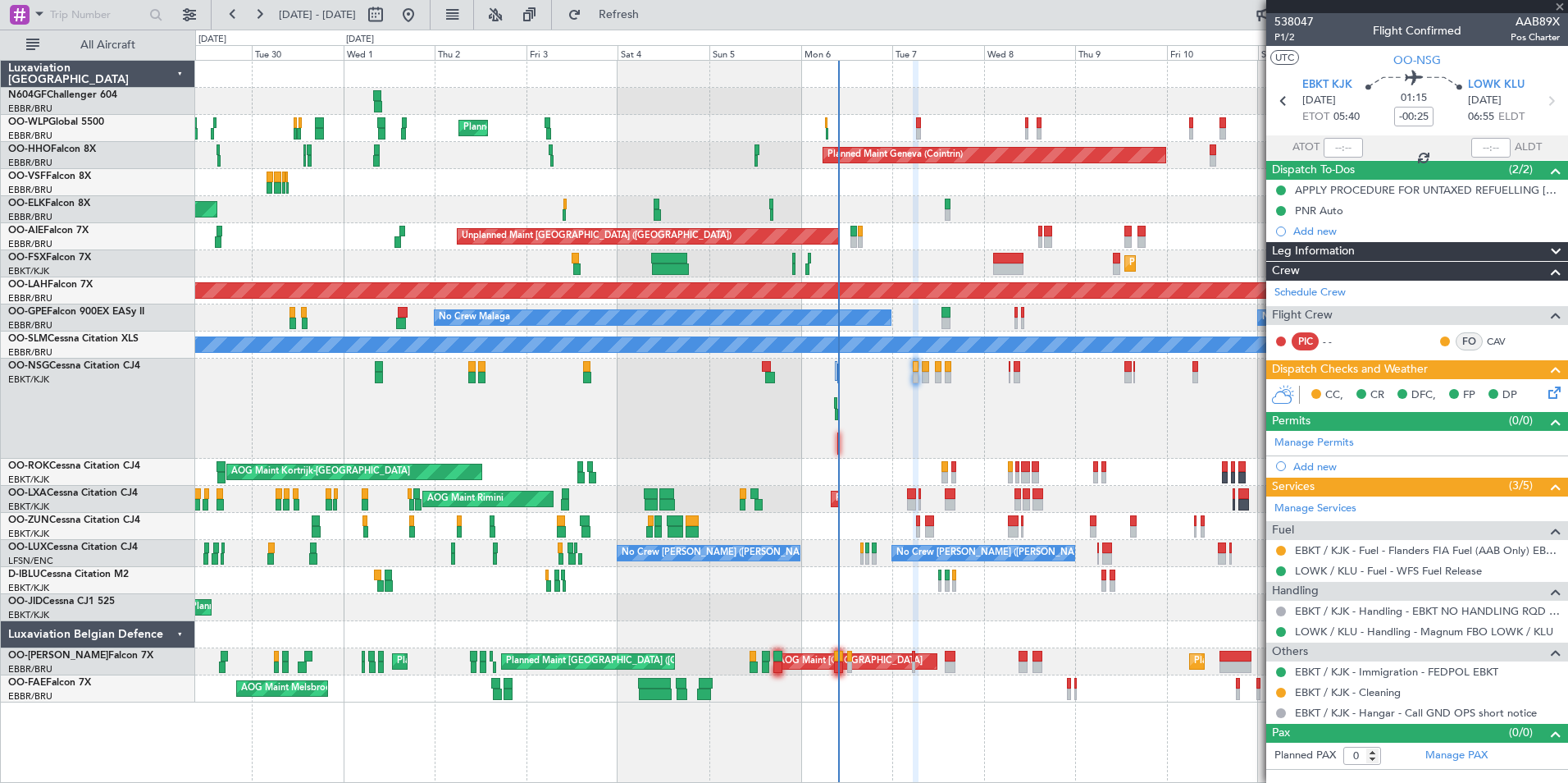
type input "+00:05"
type input "3"
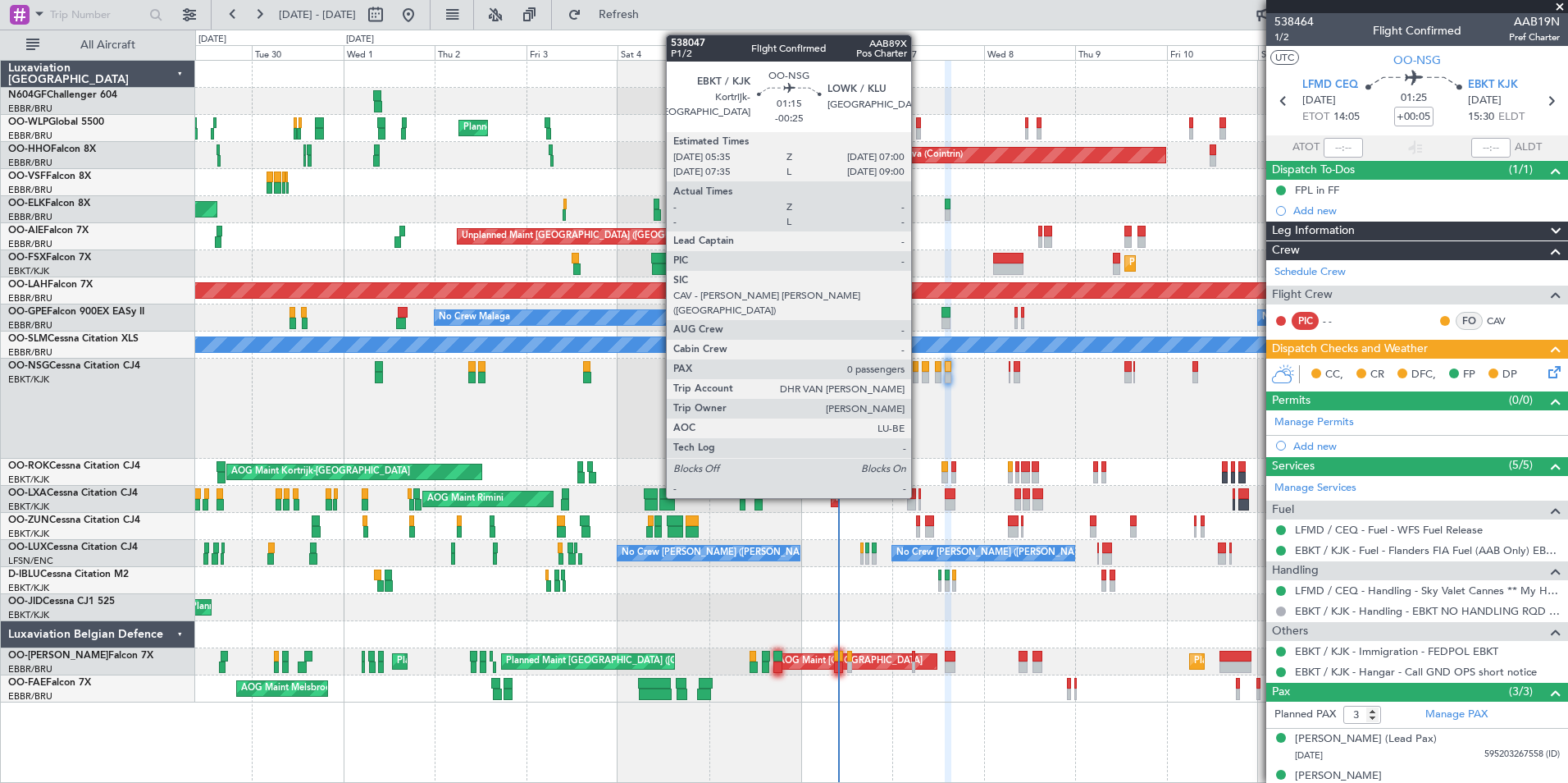
click at [919, 375] on div at bounding box center [915, 377] width 5 height 12
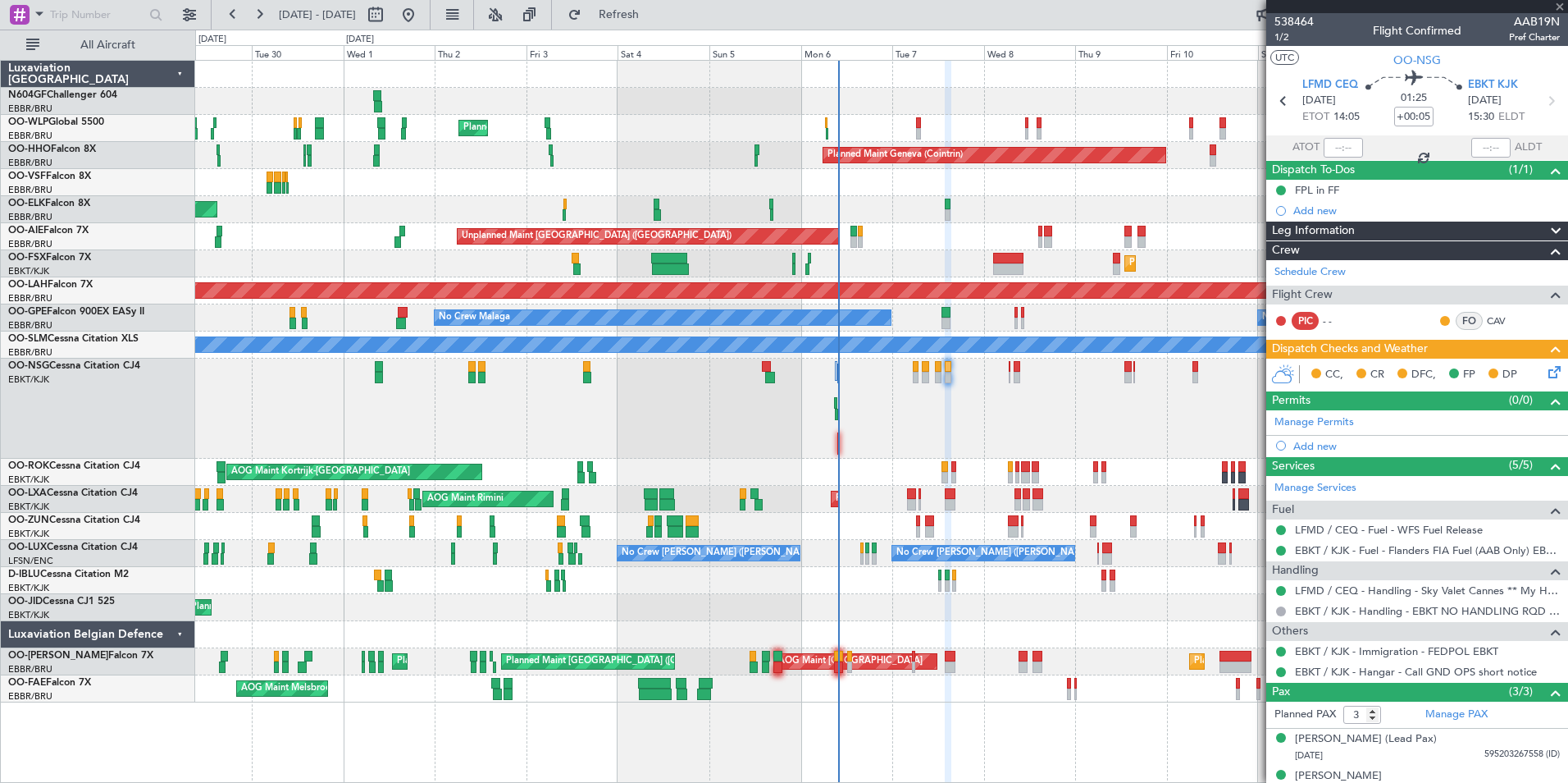
type input "-00:25"
type input "0"
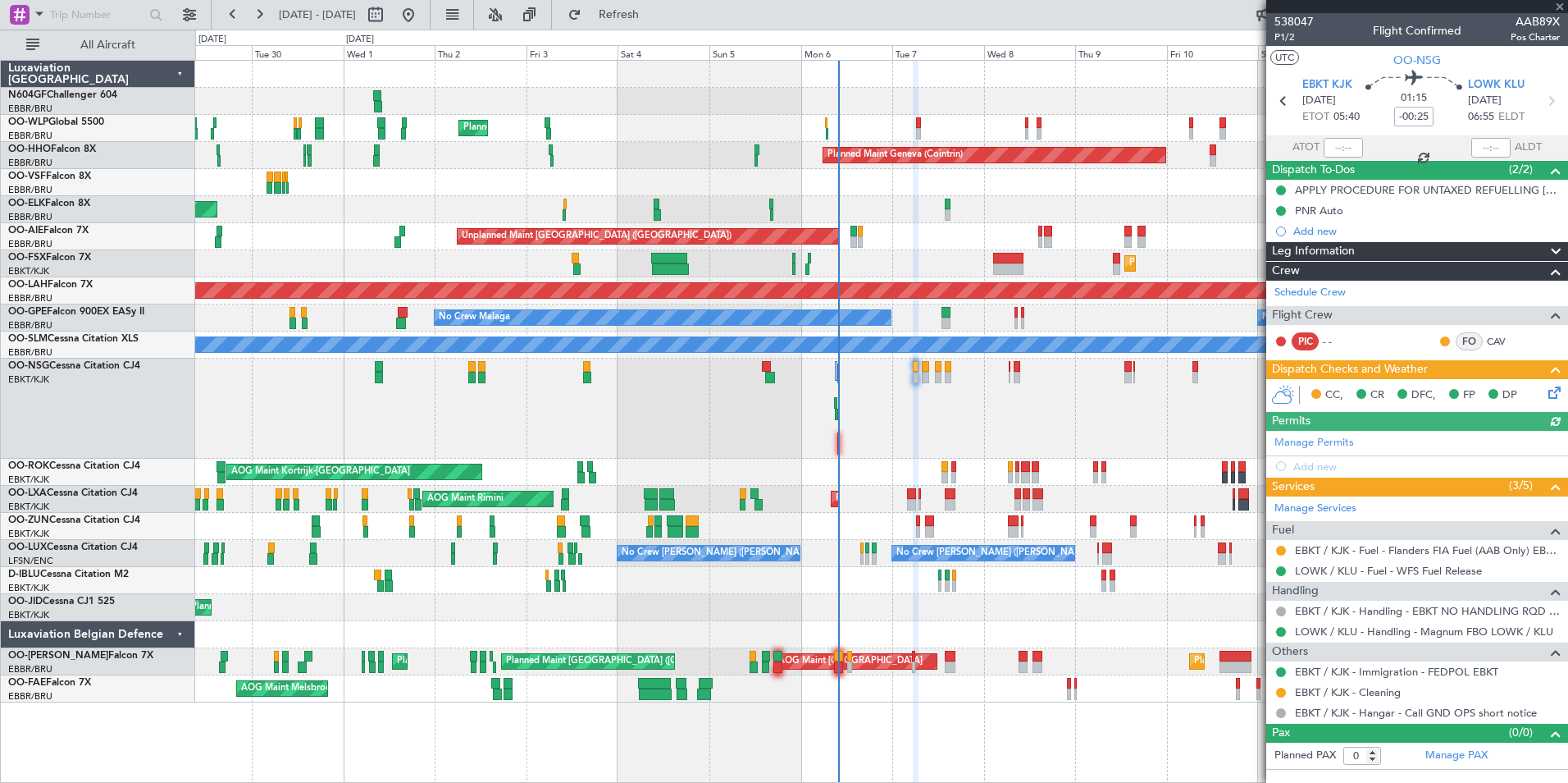
click at [1032, 406] on div "Planned Maint [GEOGRAPHIC_DATA] ([GEOGRAPHIC_DATA])" at bounding box center [881, 408] width 1372 height 100
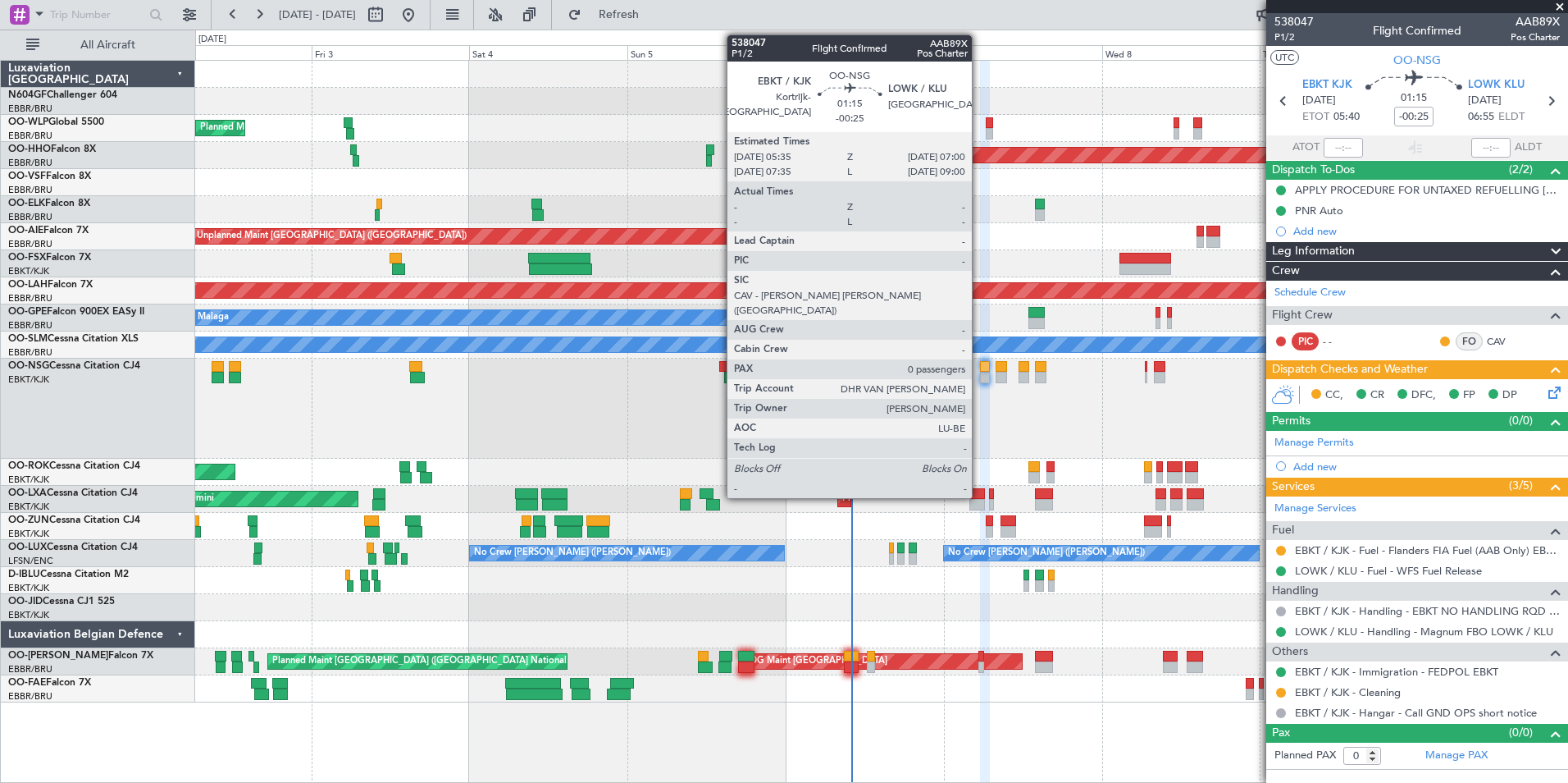
click at [980, 382] on div at bounding box center [984, 377] width 10 height 12
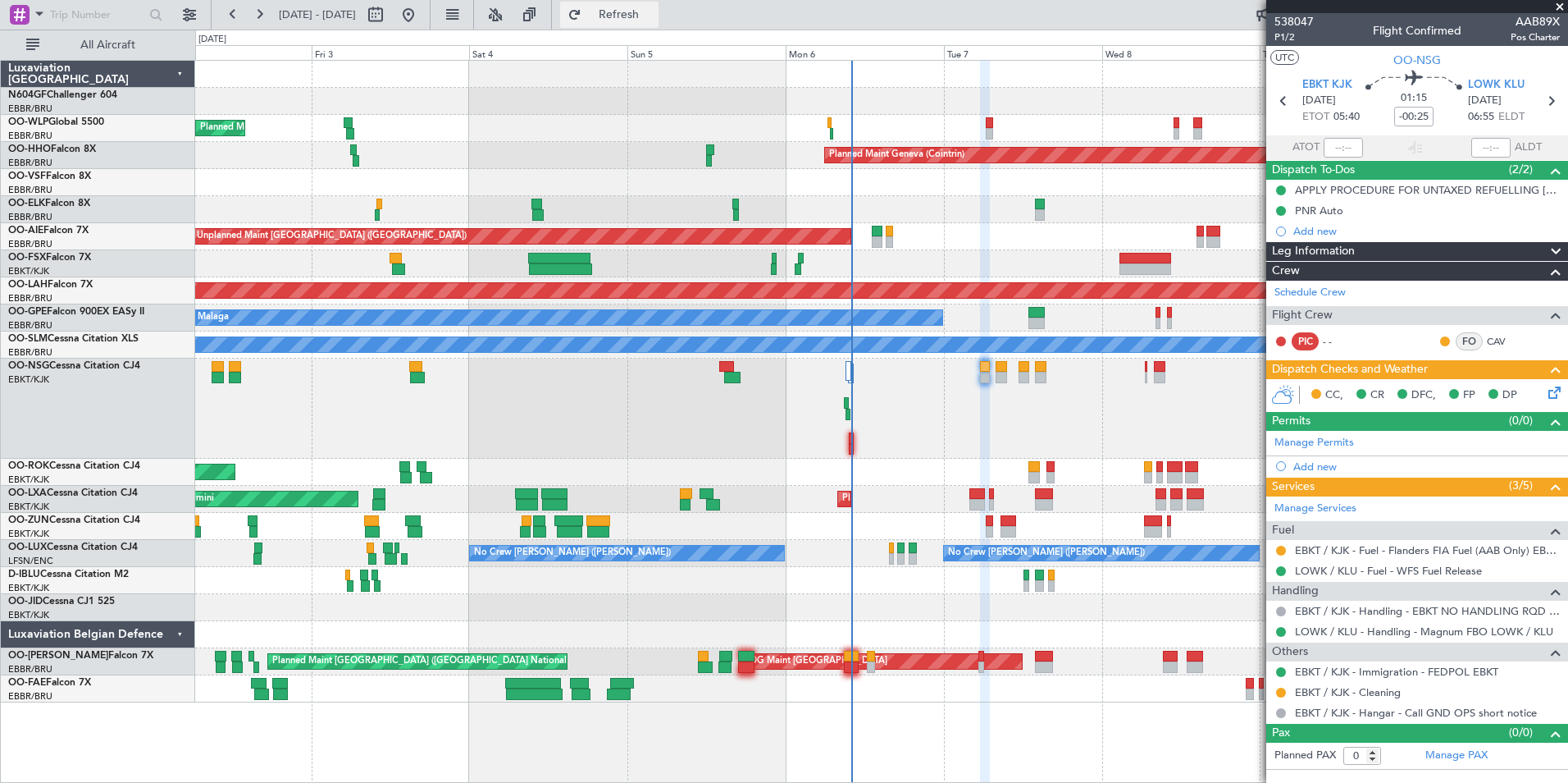
click at [646, 21] on button "Refresh" at bounding box center [608, 15] width 98 height 27
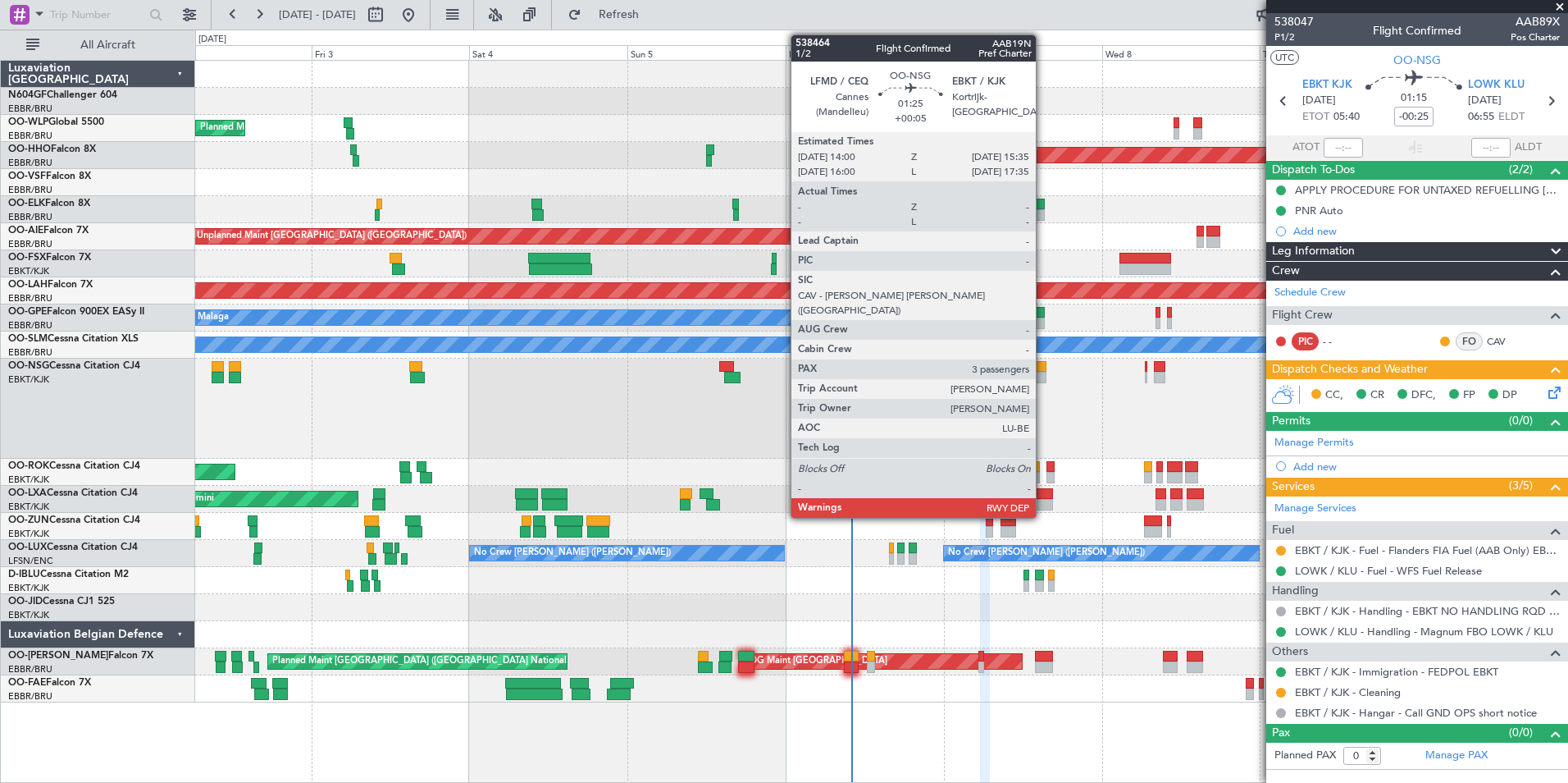
click at [1040, 369] on div at bounding box center [1040, 366] width 11 height 12
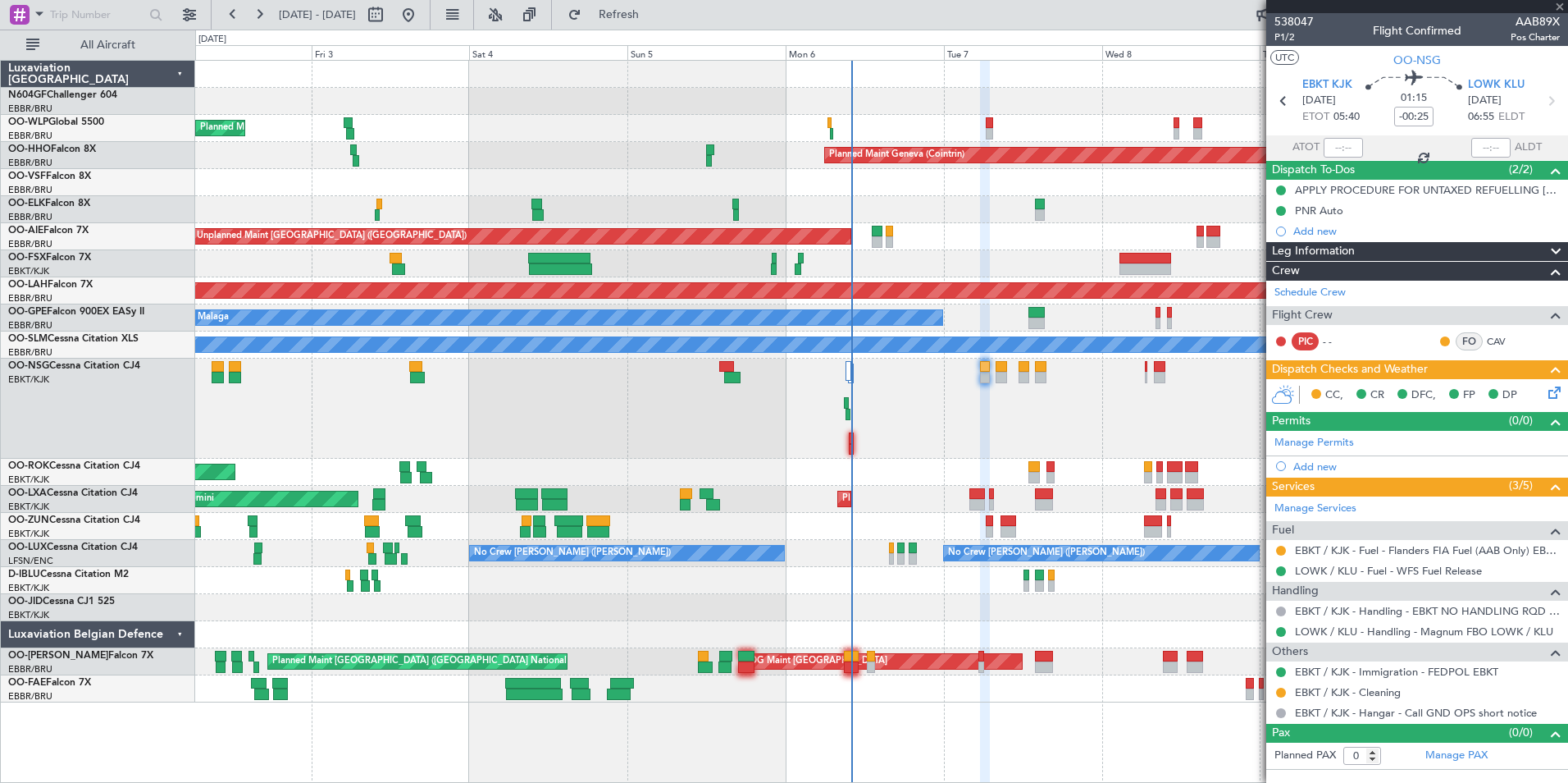
type input "+00:05"
type input "3"
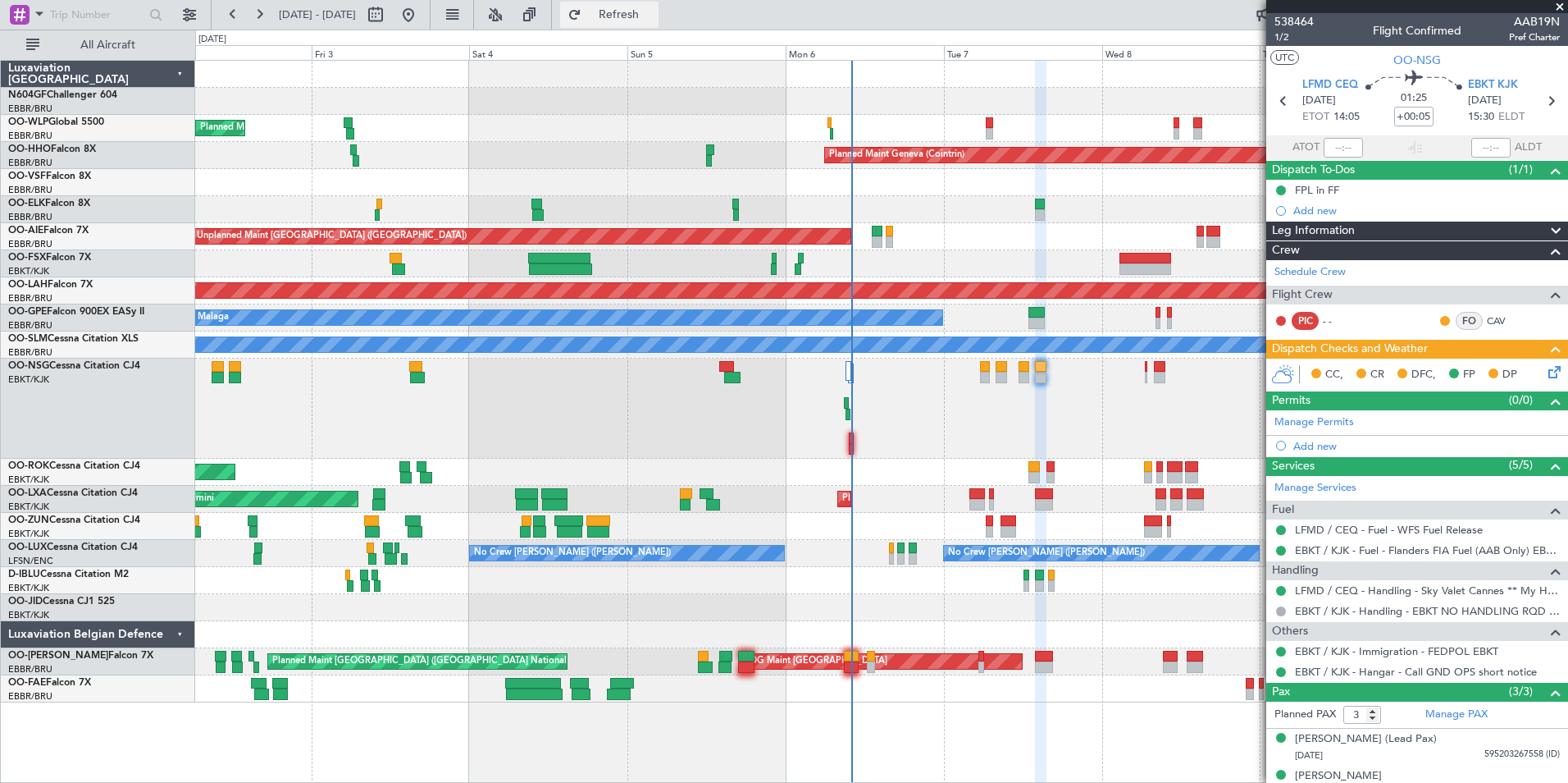
click at [659, 26] on button "Refresh" at bounding box center [608, 15] width 98 height 27
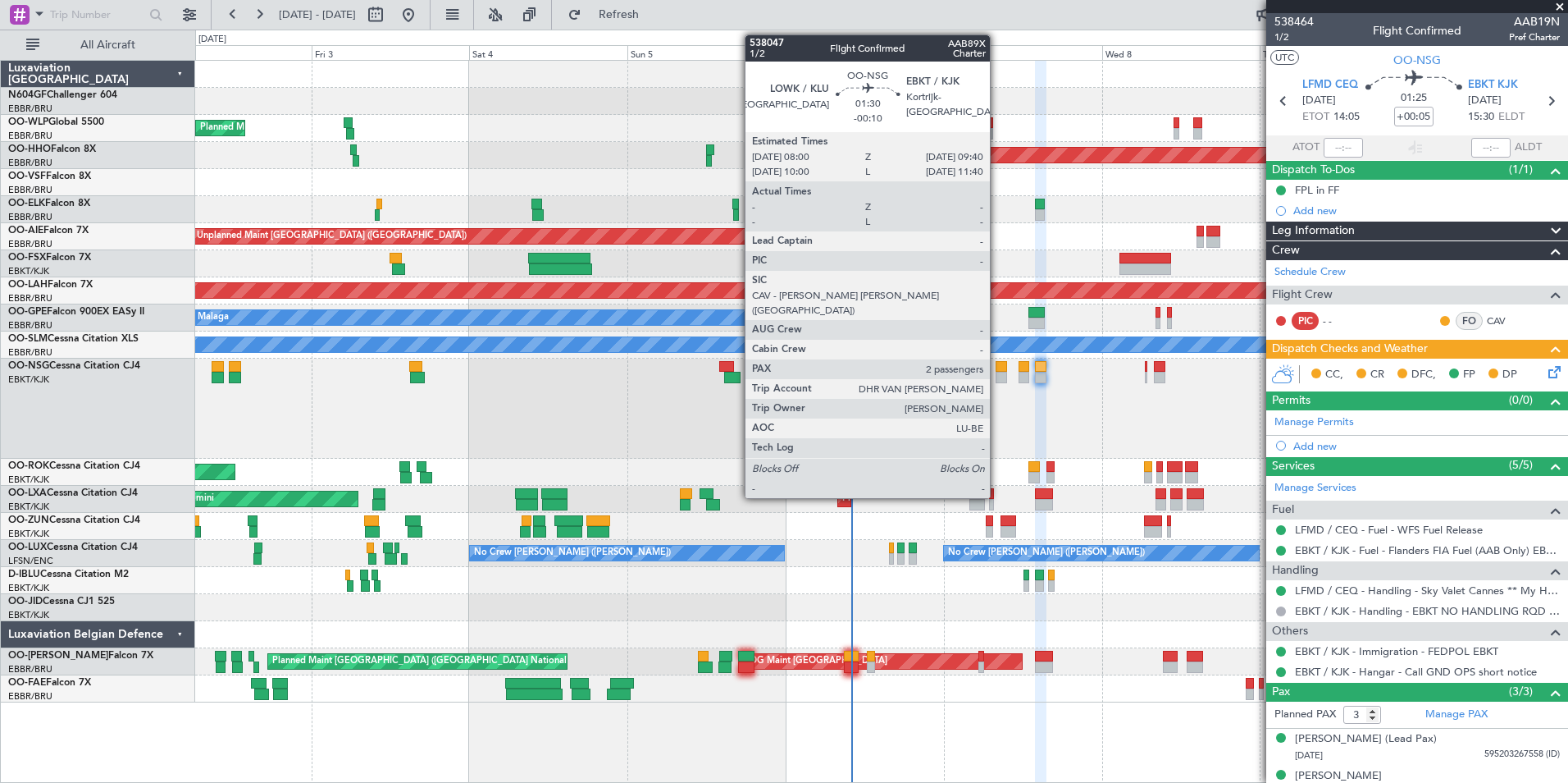
click at [998, 377] on div at bounding box center [1001, 377] width 11 height 12
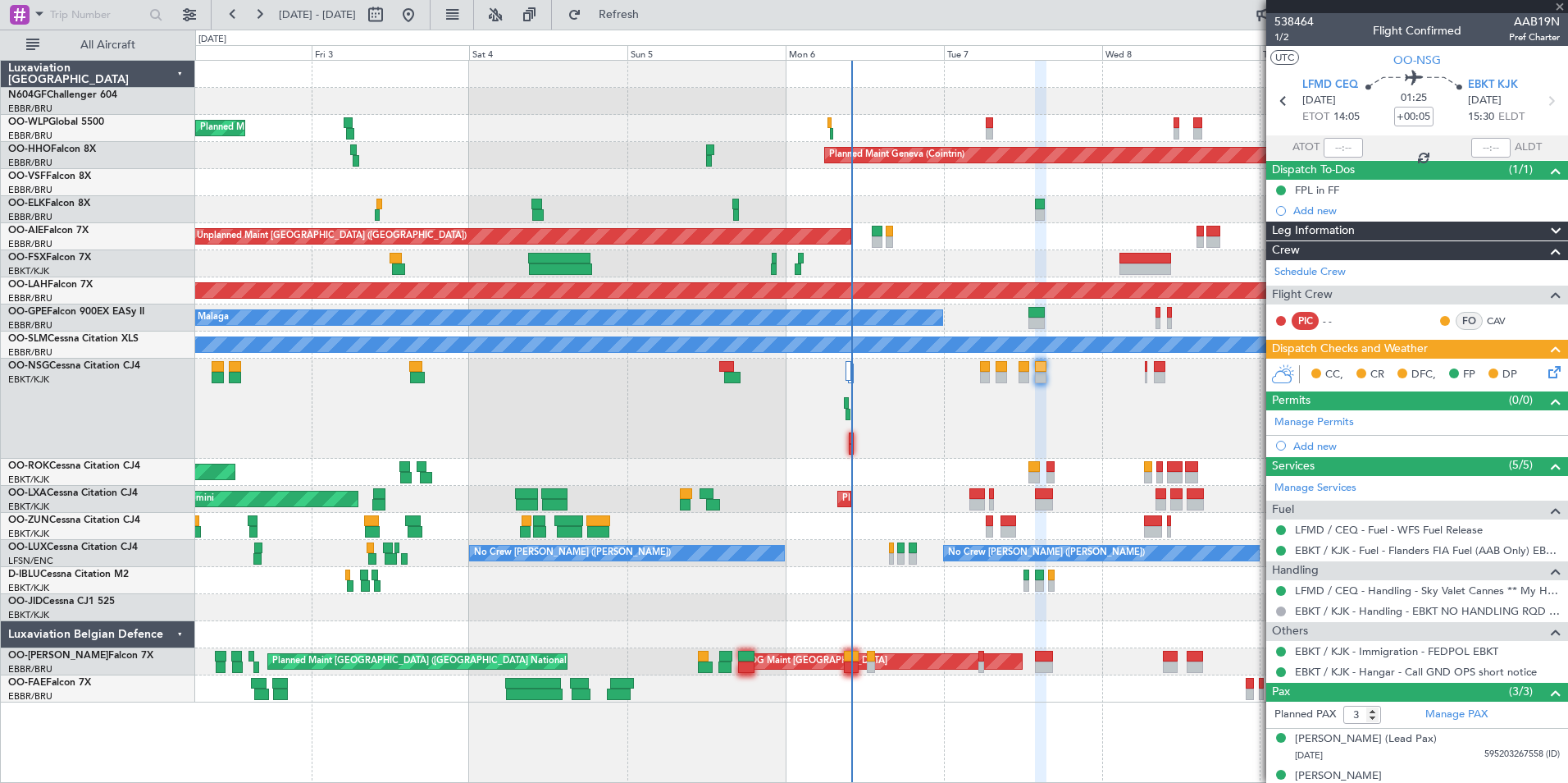
type input "-00:10"
type input "2"
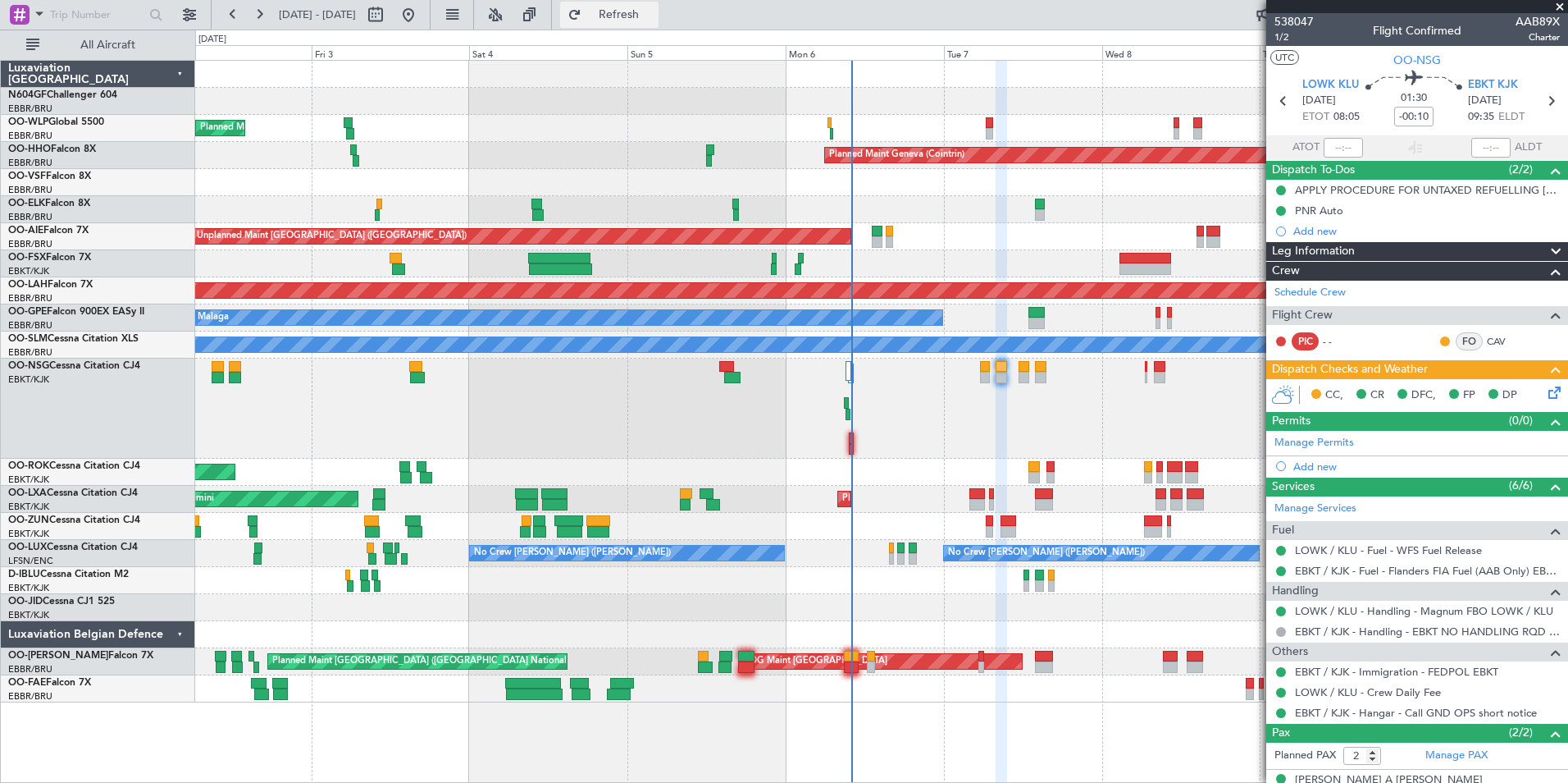
click at [654, 9] on span "Refresh" at bounding box center [619, 14] width 69 height 12
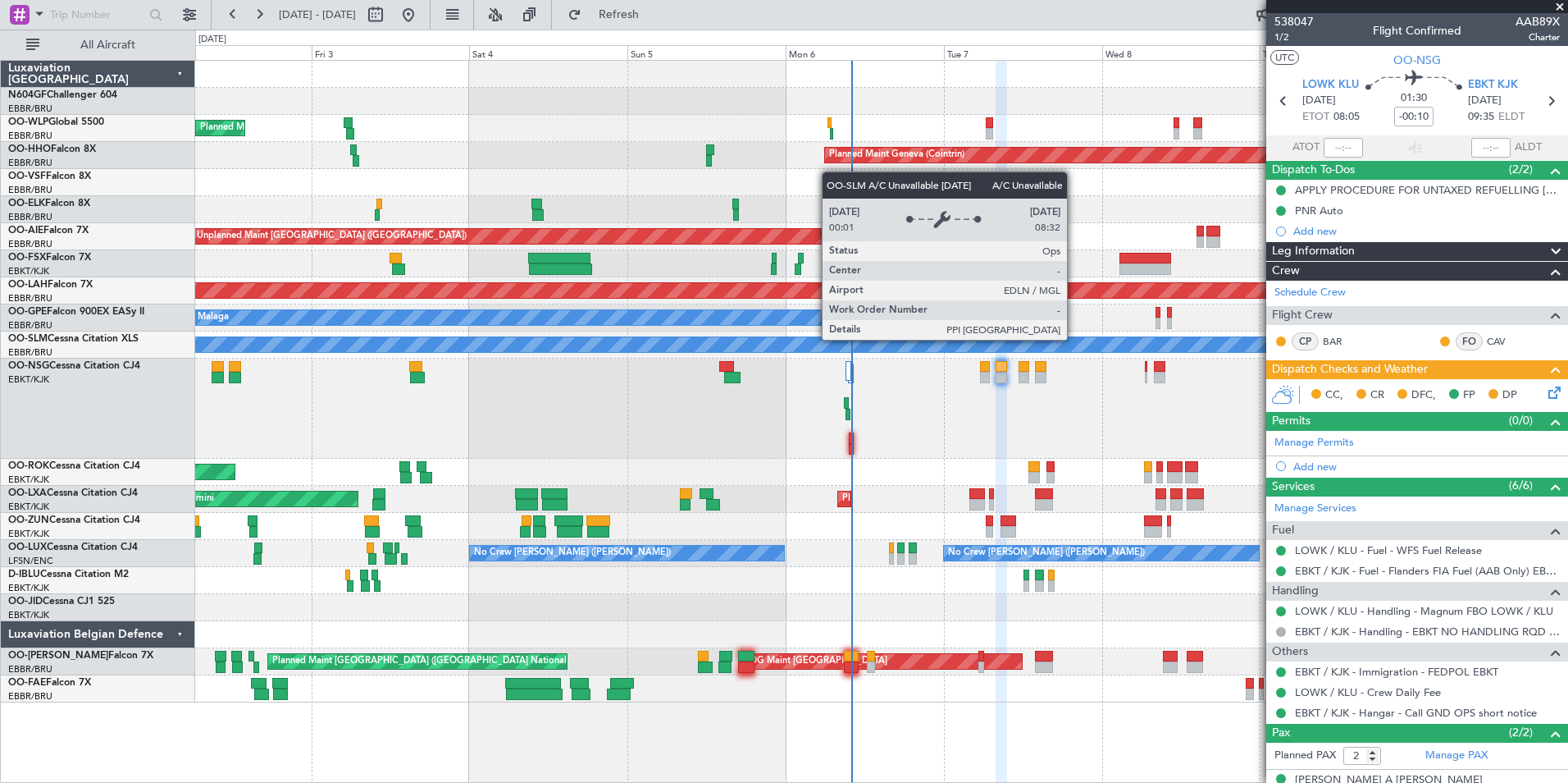
click at [1545, 396] on icon at bounding box center [1551, 389] width 13 height 13
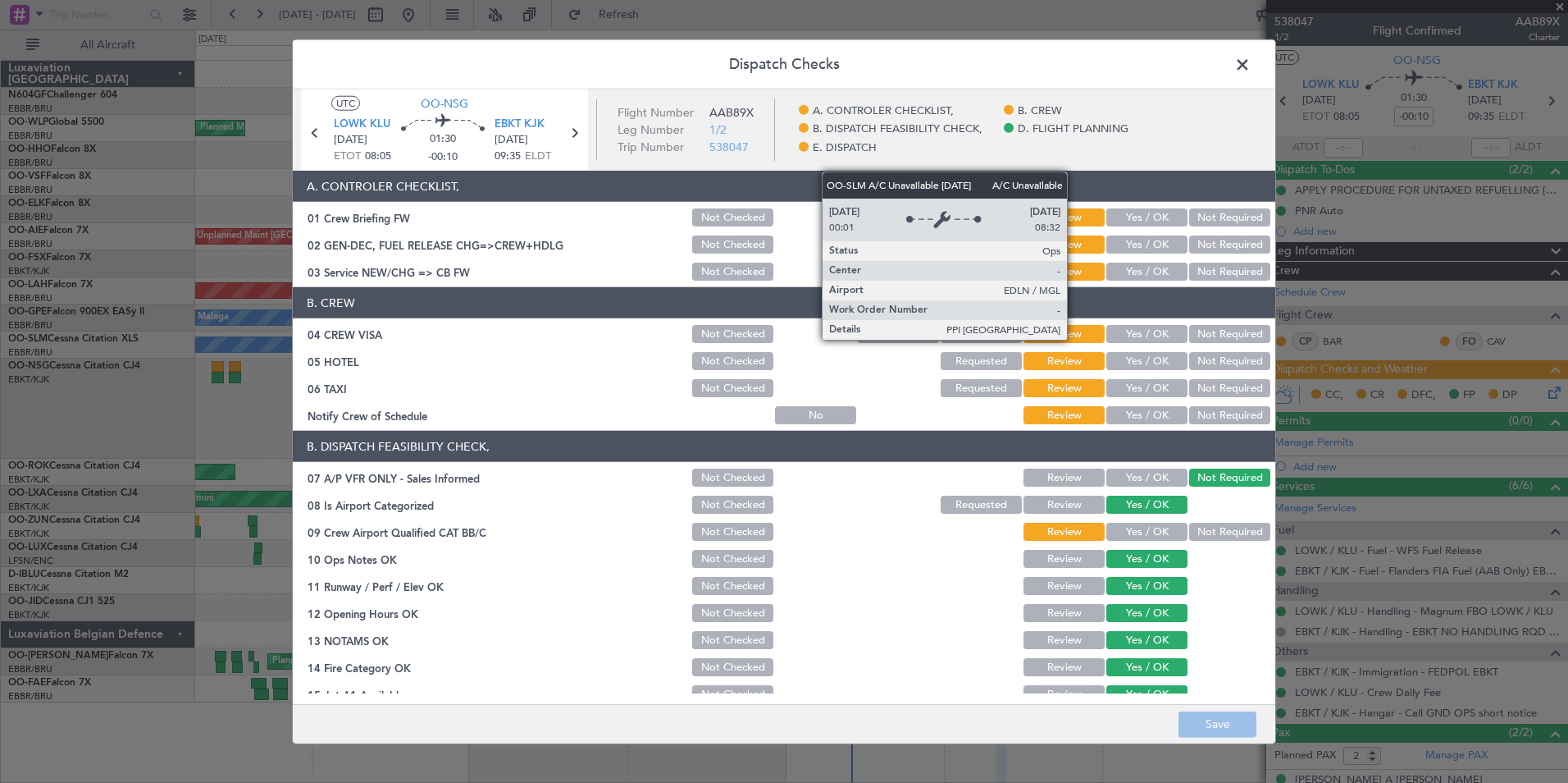
click at [1251, 61] on span at bounding box center [1251, 68] width 0 height 33
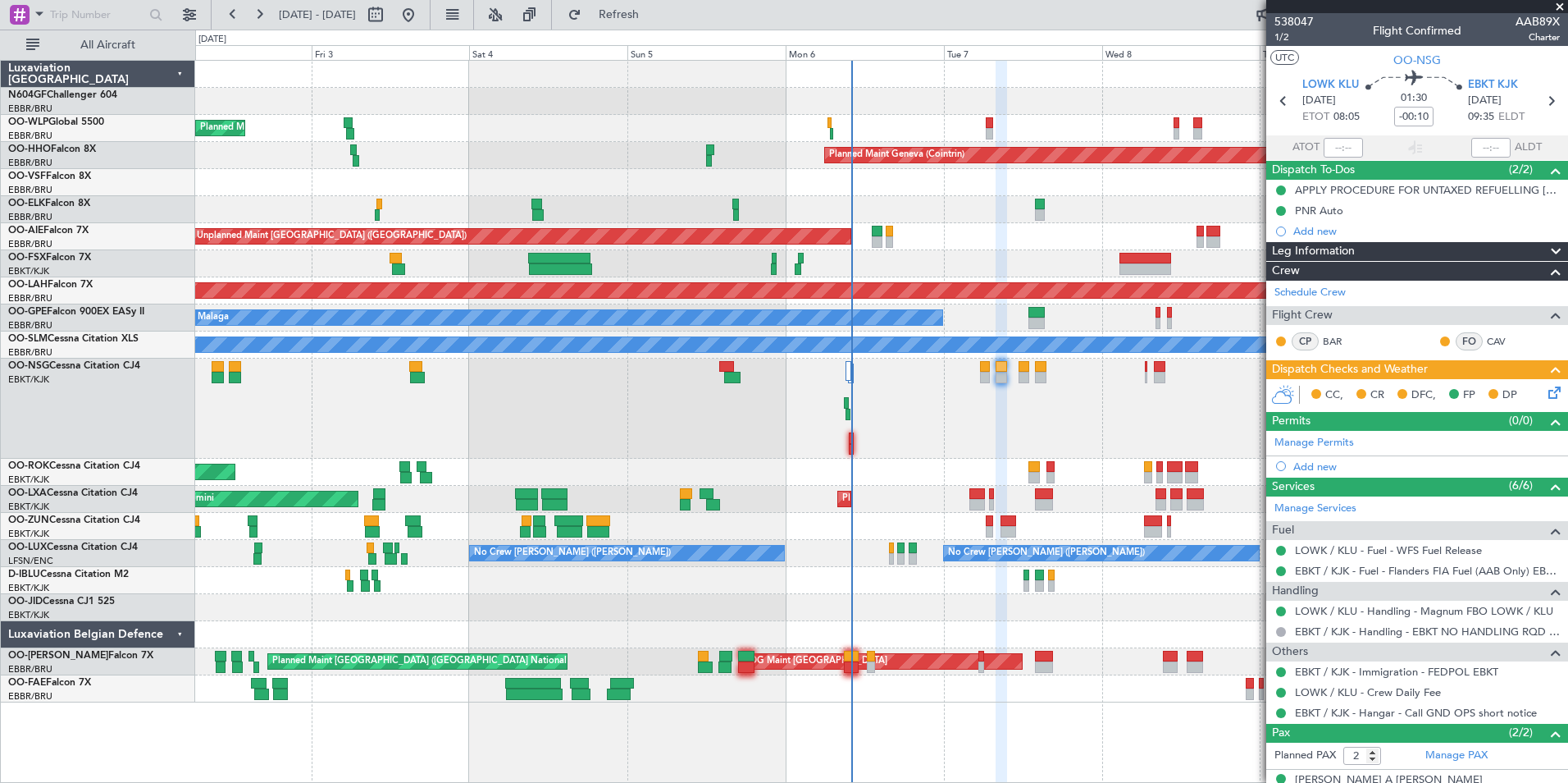
click at [1035, 411] on div at bounding box center [881, 408] width 1372 height 100
click at [659, 5] on button "Refresh" at bounding box center [608, 15] width 98 height 27
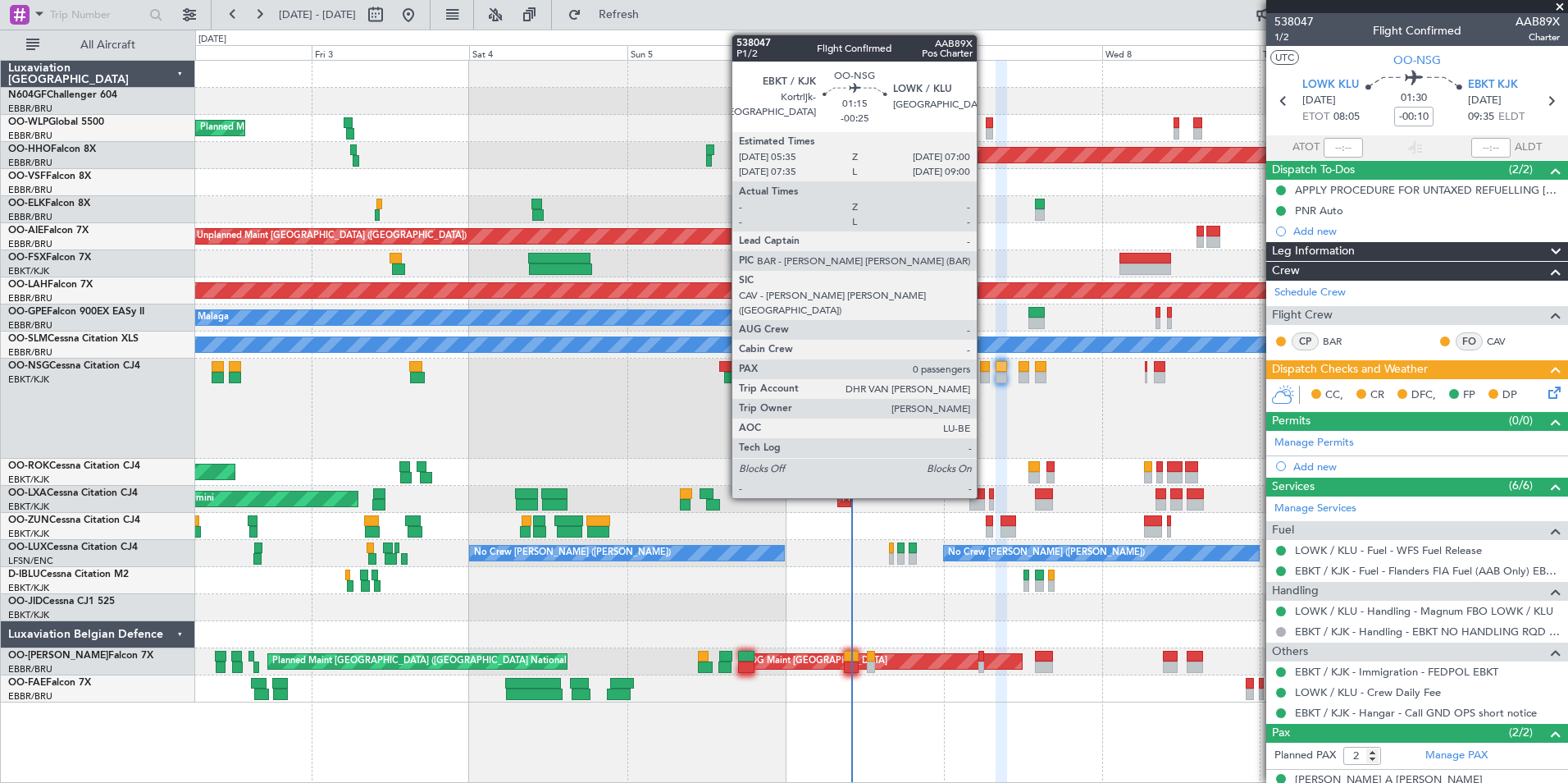
click at [984, 375] on div at bounding box center [984, 377] width 10 height 12
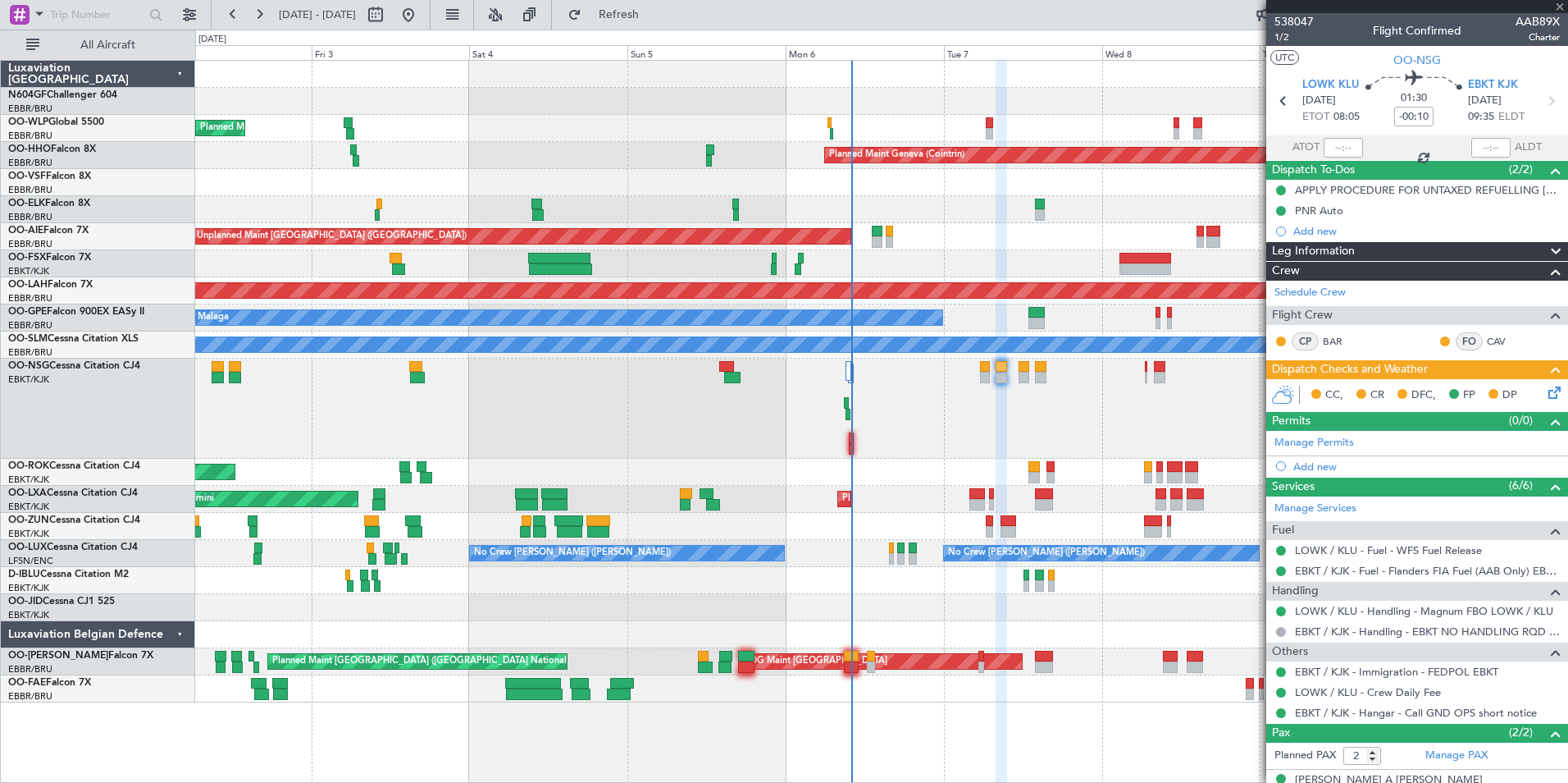
type input "-00:25"
type input "0"
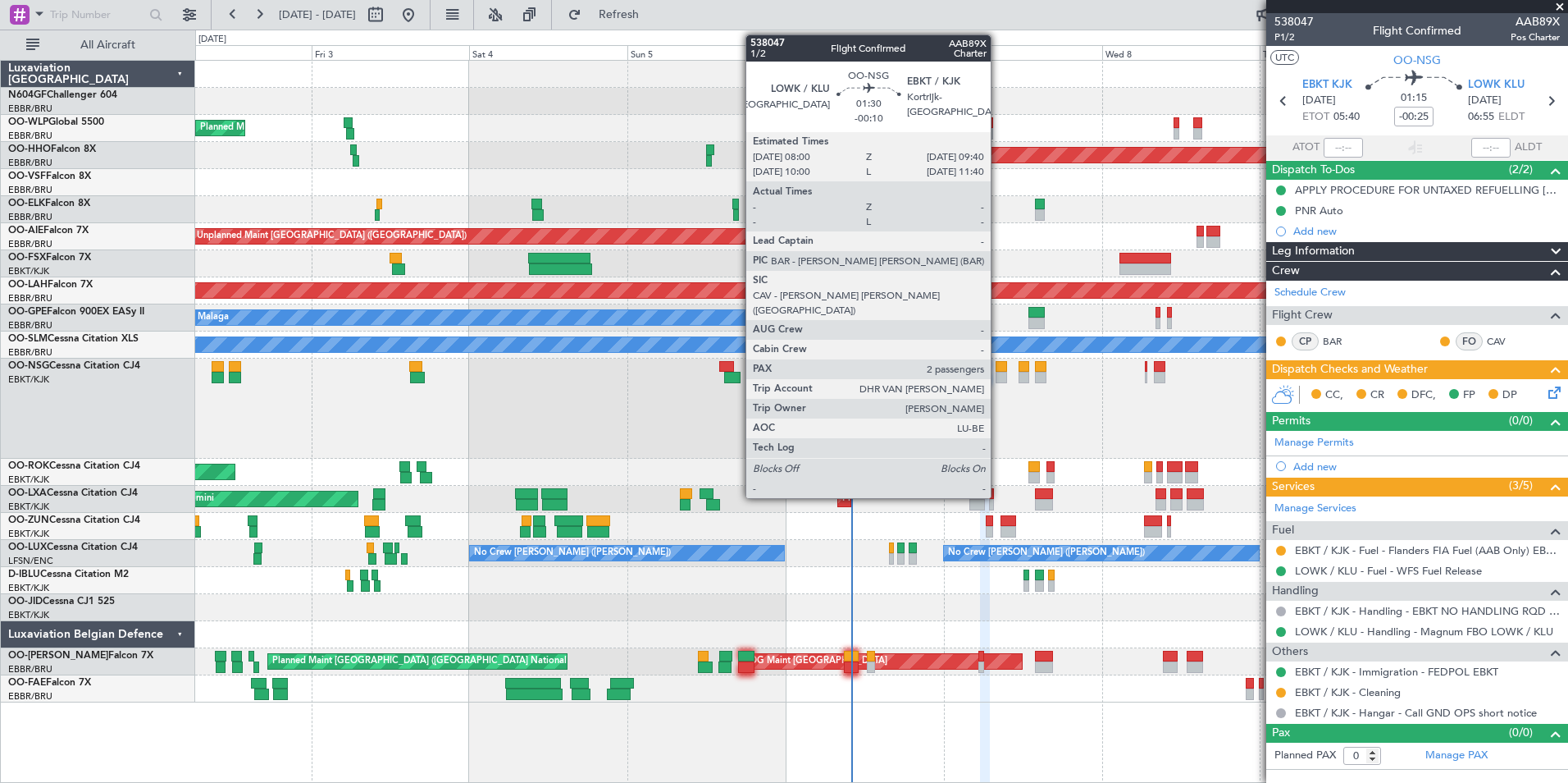
click at [998, 378] on div at bounding box center [1001, 377] width 11 height 12
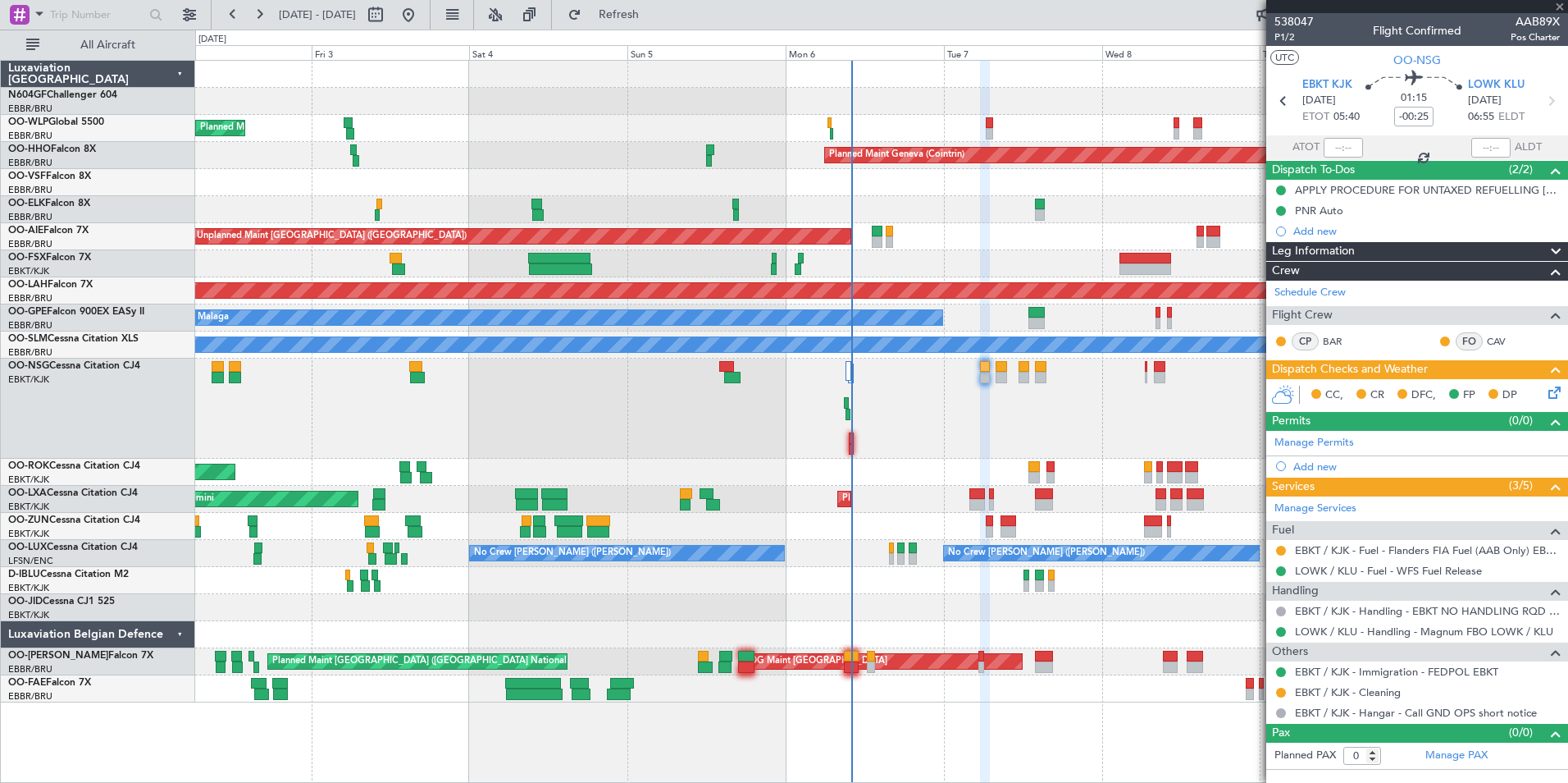
type input "-00:10"
type input "2"
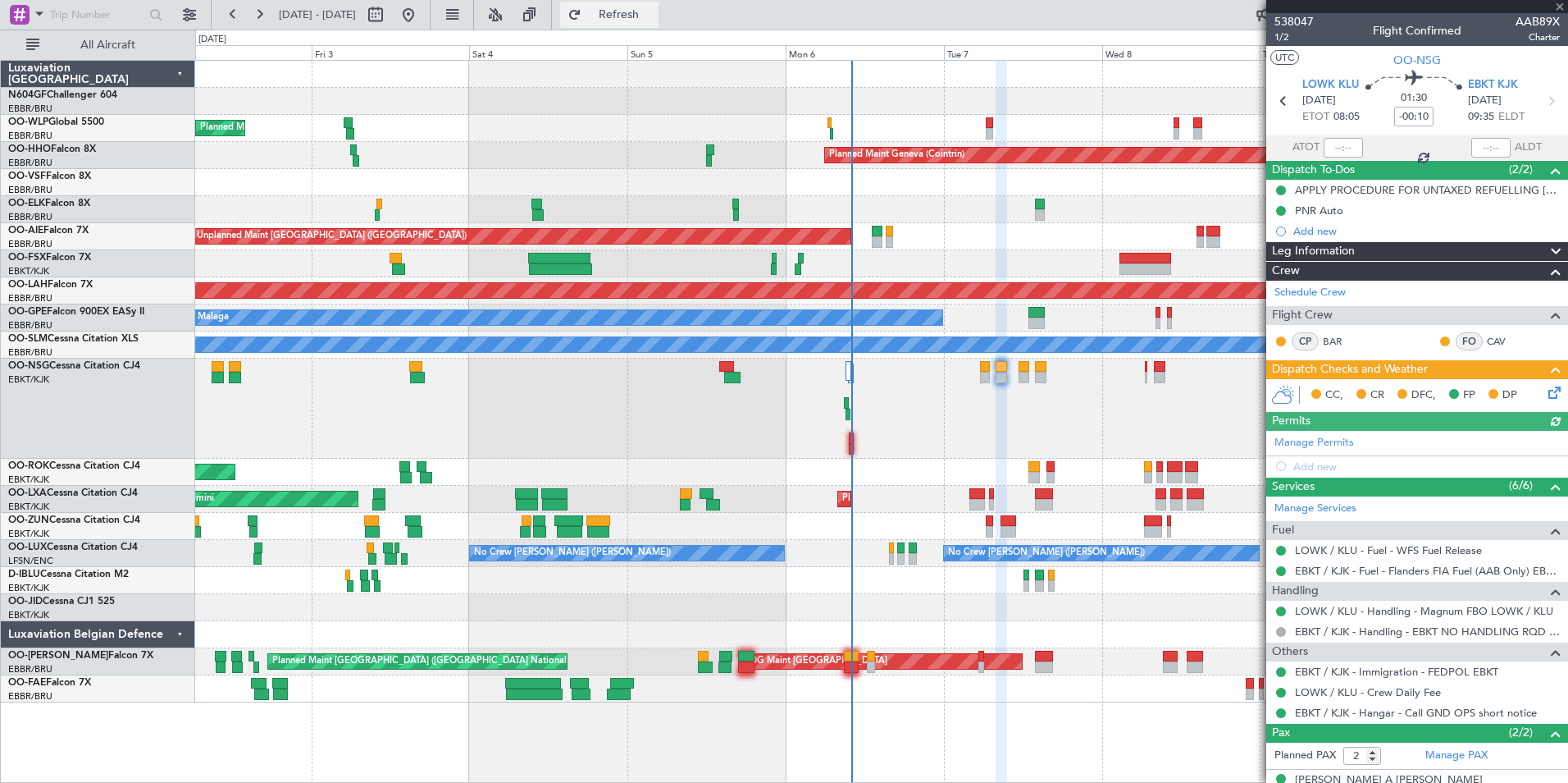
click at [654, 9] on span "Refresh" at bounding box center [619, 14] width 69 height 12
click at [1314, 87] on span "LOWK KLU" at bounding box center [1331, 85] width 57 height 17
click at [648, 7] on button "Refresh" at bounding box center [608, 15] width 98 height 27
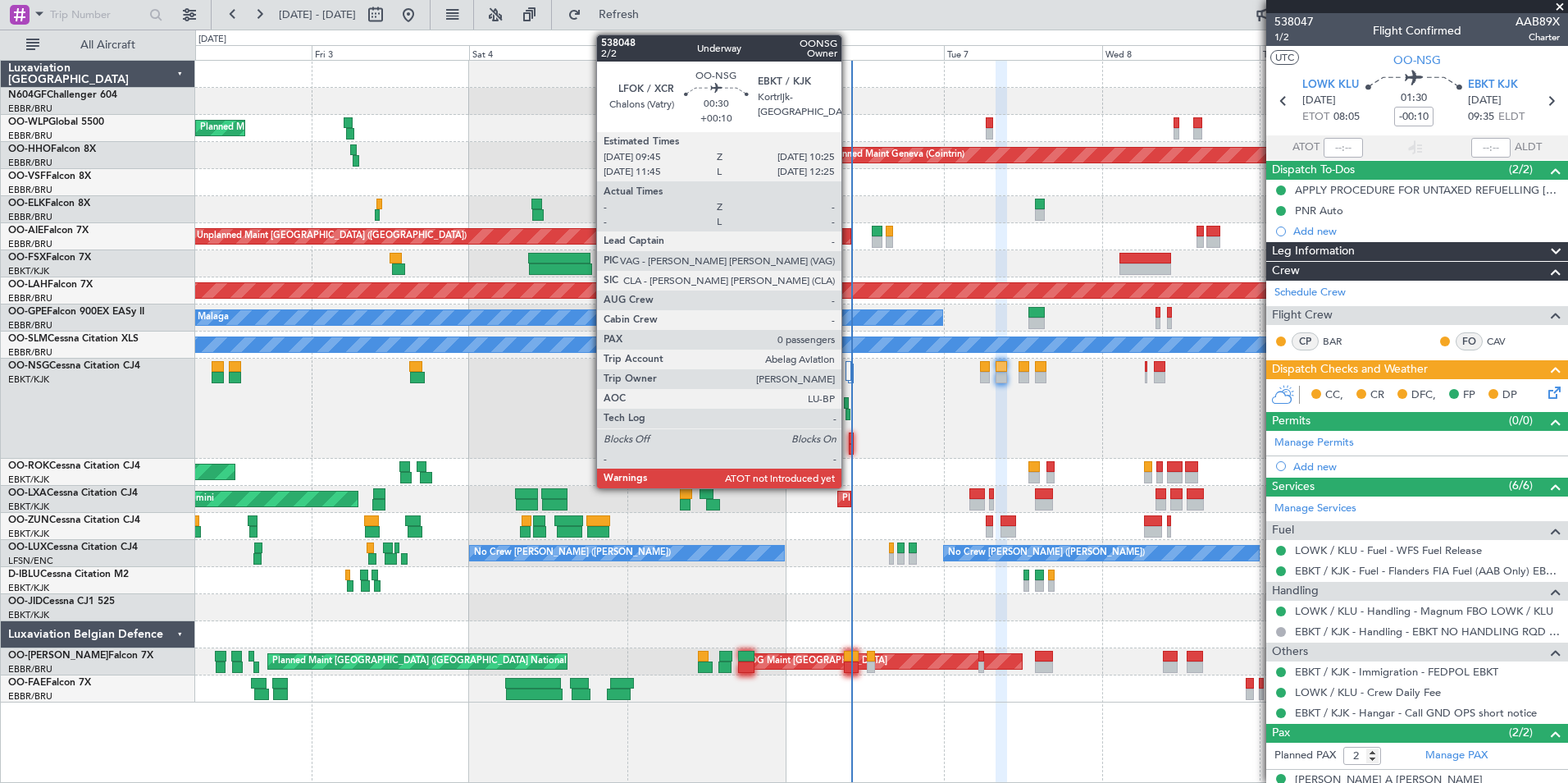
click at [849, 446] on div at bounding box center [852, 449] width 5 height 12
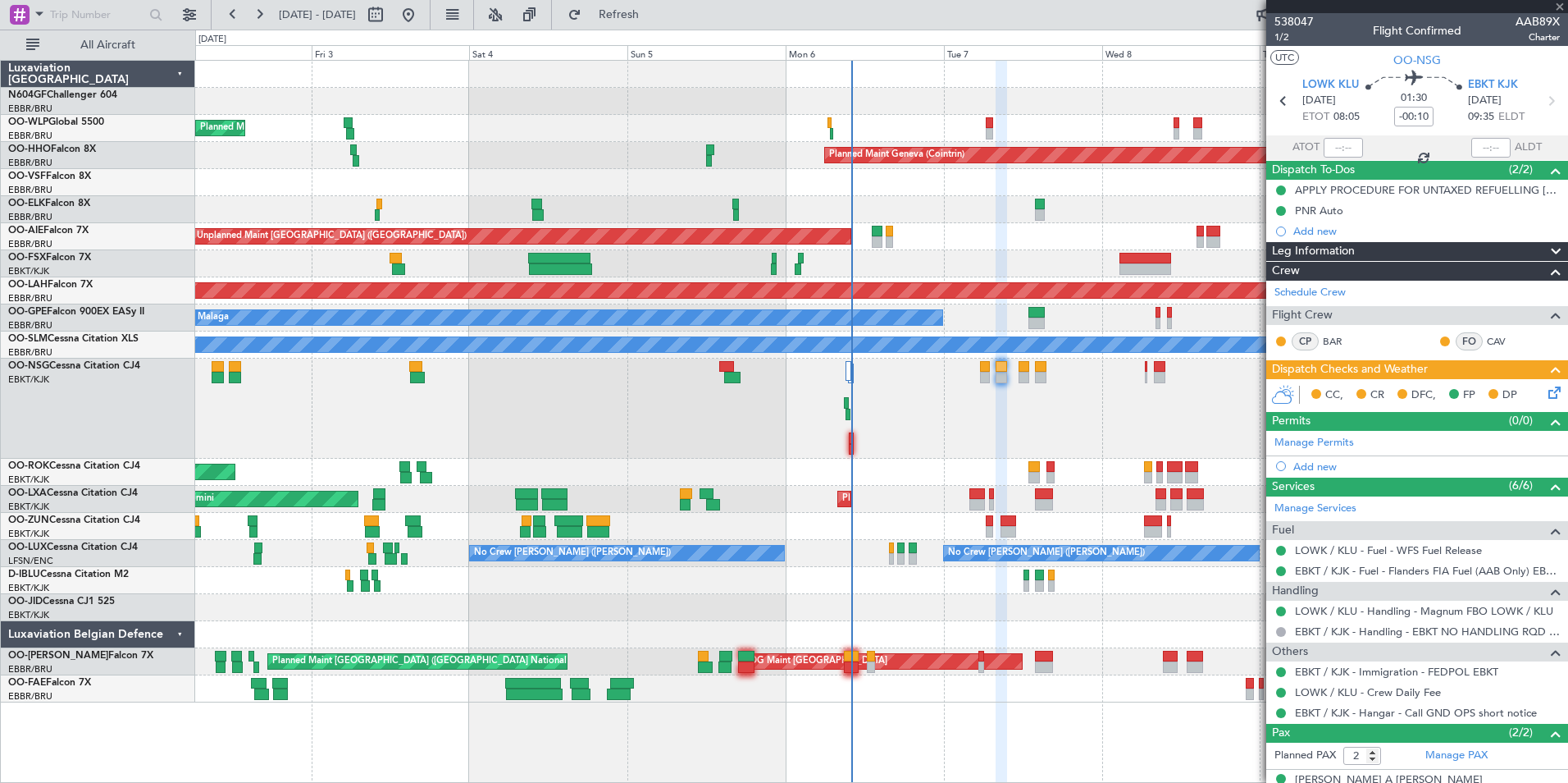
type input "+00:10"
type input "0"
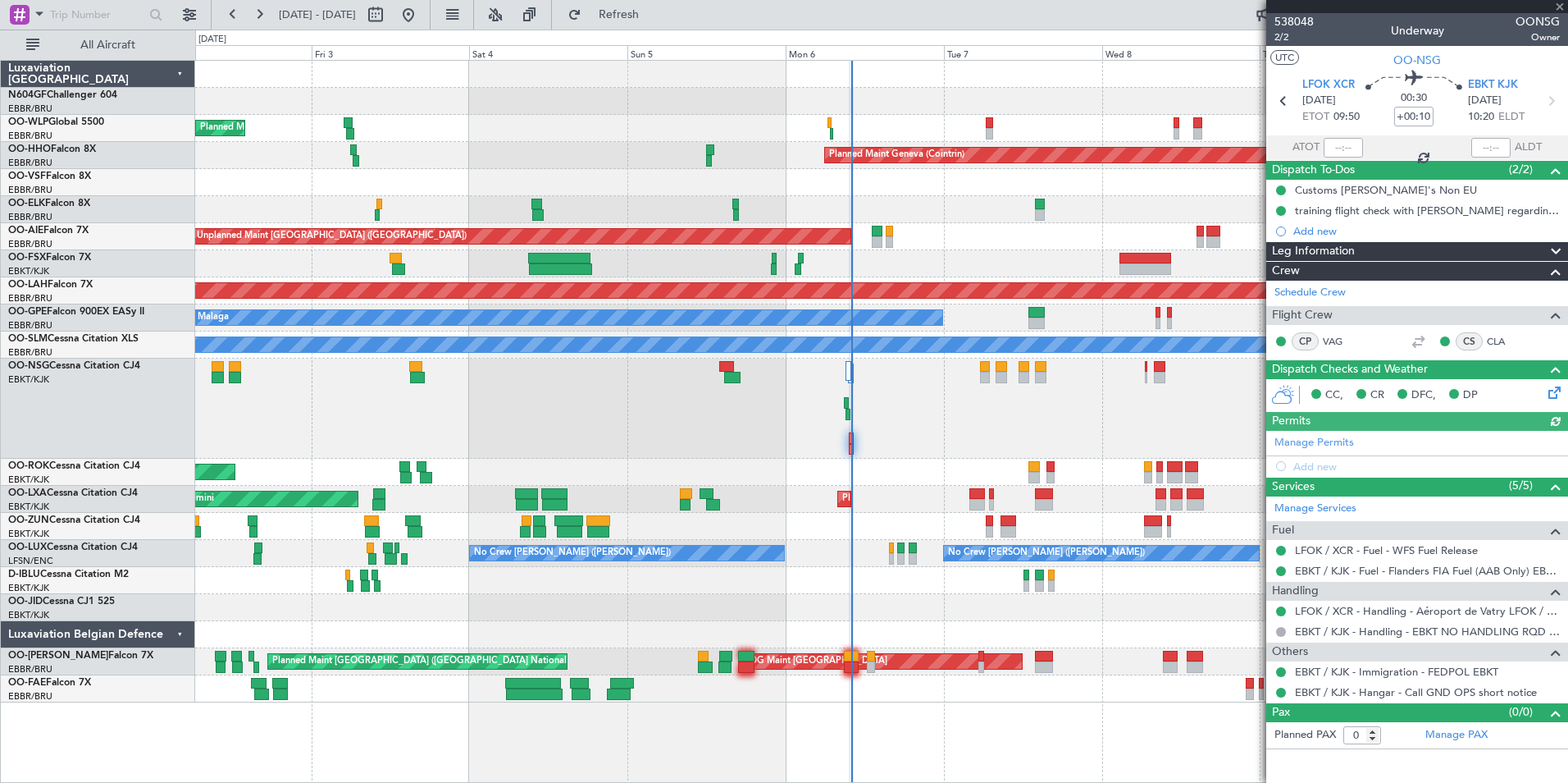
click at [1338, 152] on div at bounding box center [1343, 148] width 40 height 19
click at [1342, 145] on div at bounding box center [1343, 148] width 40 height 19
click at [1340, 147] on div at bounding box center [1343, 148] width 40 height 19
click at [1343, 146] on input "text" at bounding box center [1343, 148] width 40 height 19
click at [1089, 203] on div at bounding box center [881, 210] width 1372 height 27
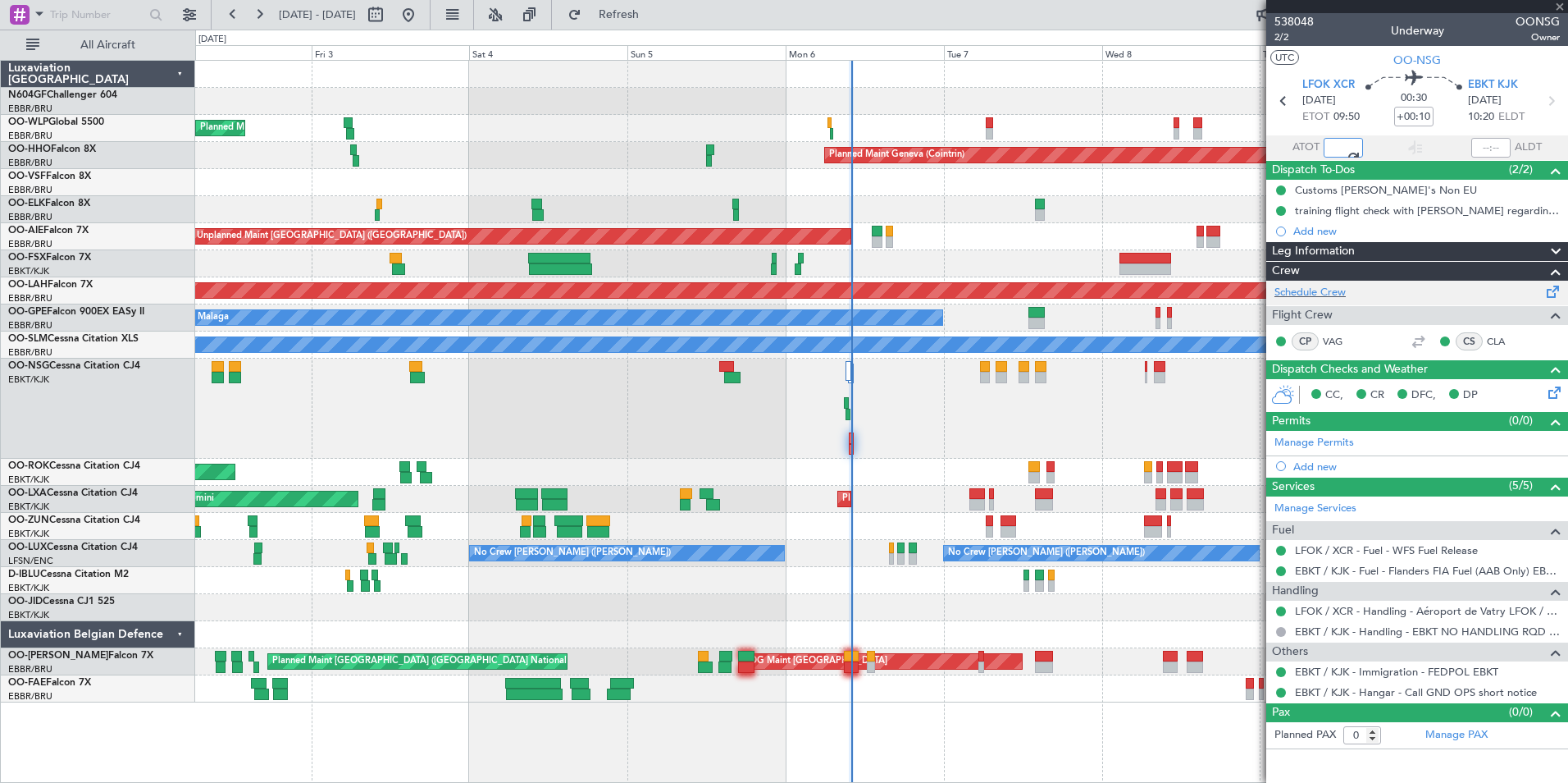
type input "10:03"
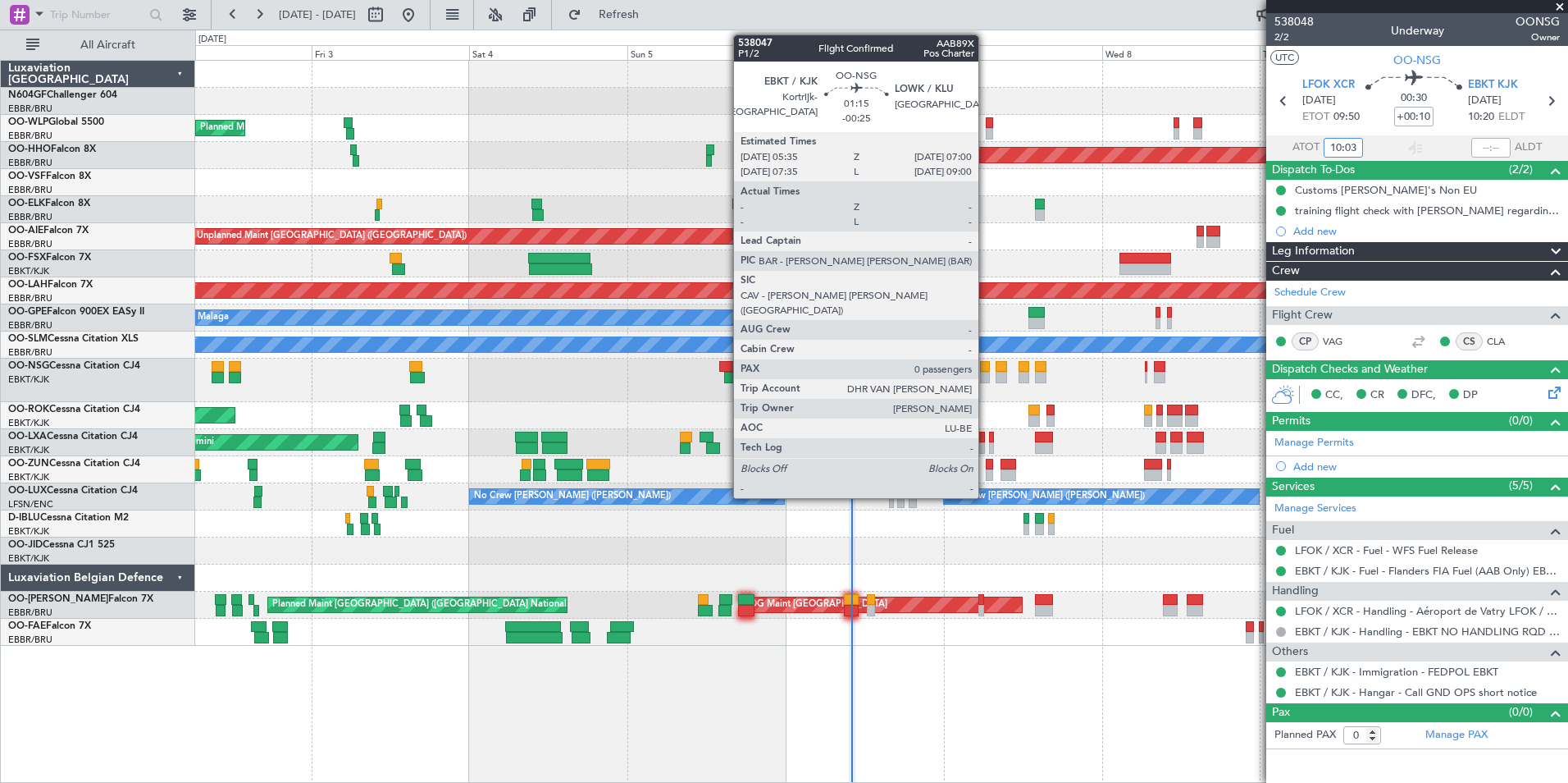
click at [986, 372] on div at bounding box center [984, 377] width 10 height 12
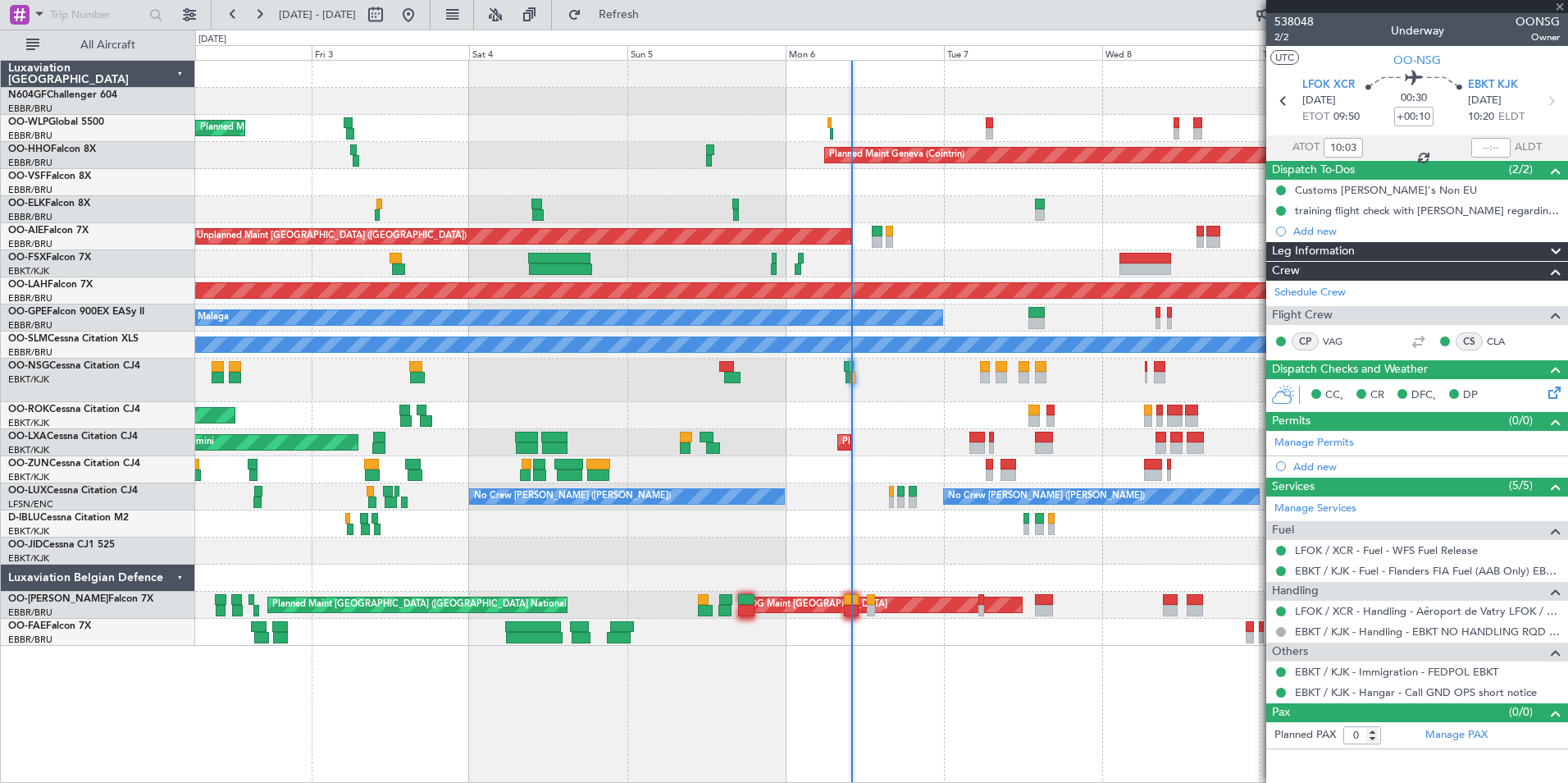
type input "-00:25"
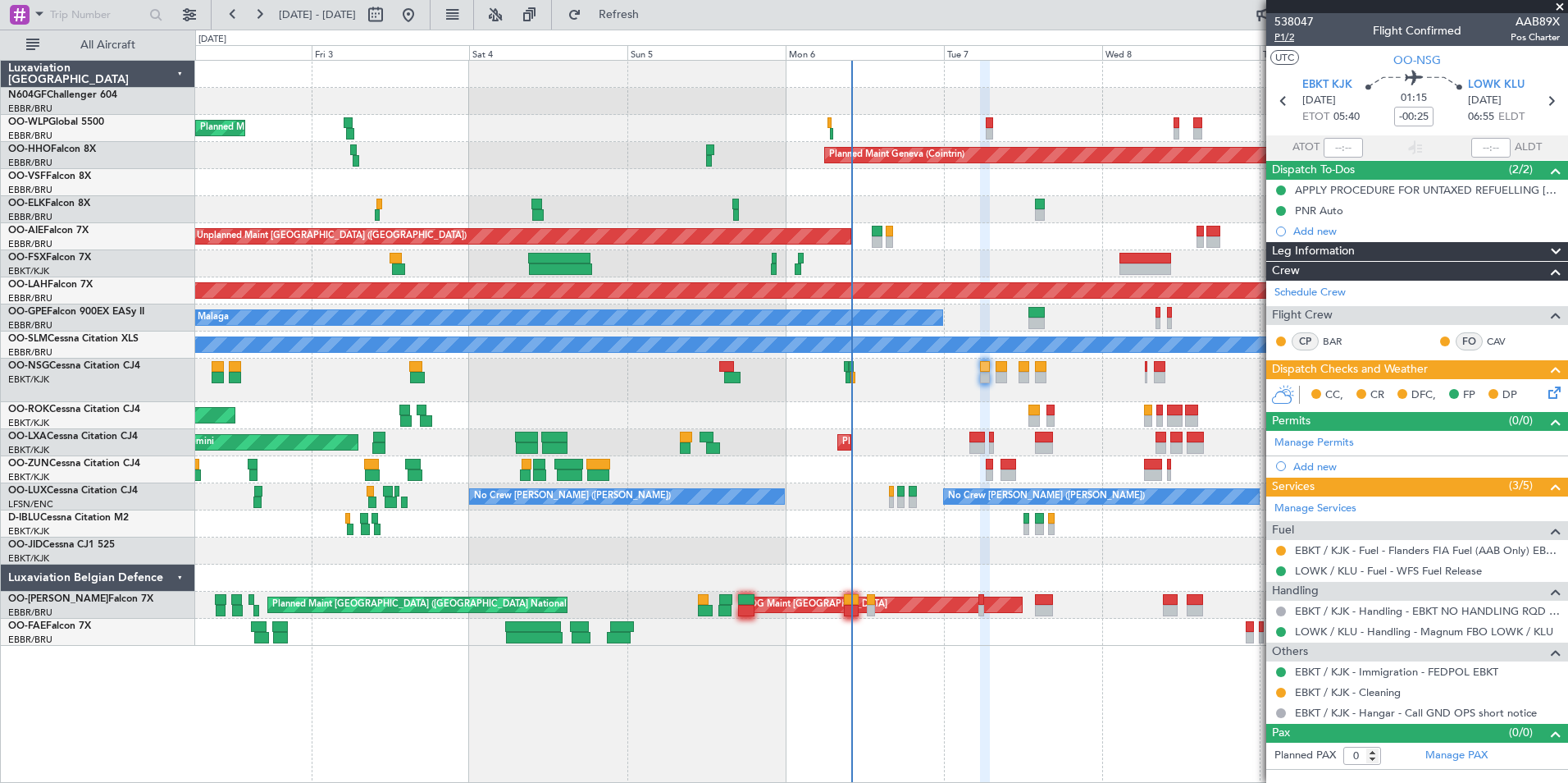
click at [1292, 35] on span "P1/2" at bounding box center [1294, 37] width 40 height 14
click at [659, 3] on button "Refresh" at bounding box center [608, 15] width 98 height 27
click at [1334, 668] on link "EBKT / KJK - Immigration - FEDPOL EBKT" at bounding box center [1396, 672] width 203 height 14
click at [659, 5] on button "Refresh" at bounding box center [608, 15] width 98 height 27
click at [654, 20] on span "Refresh" at bounding box center [619, 14] width 69 height 12
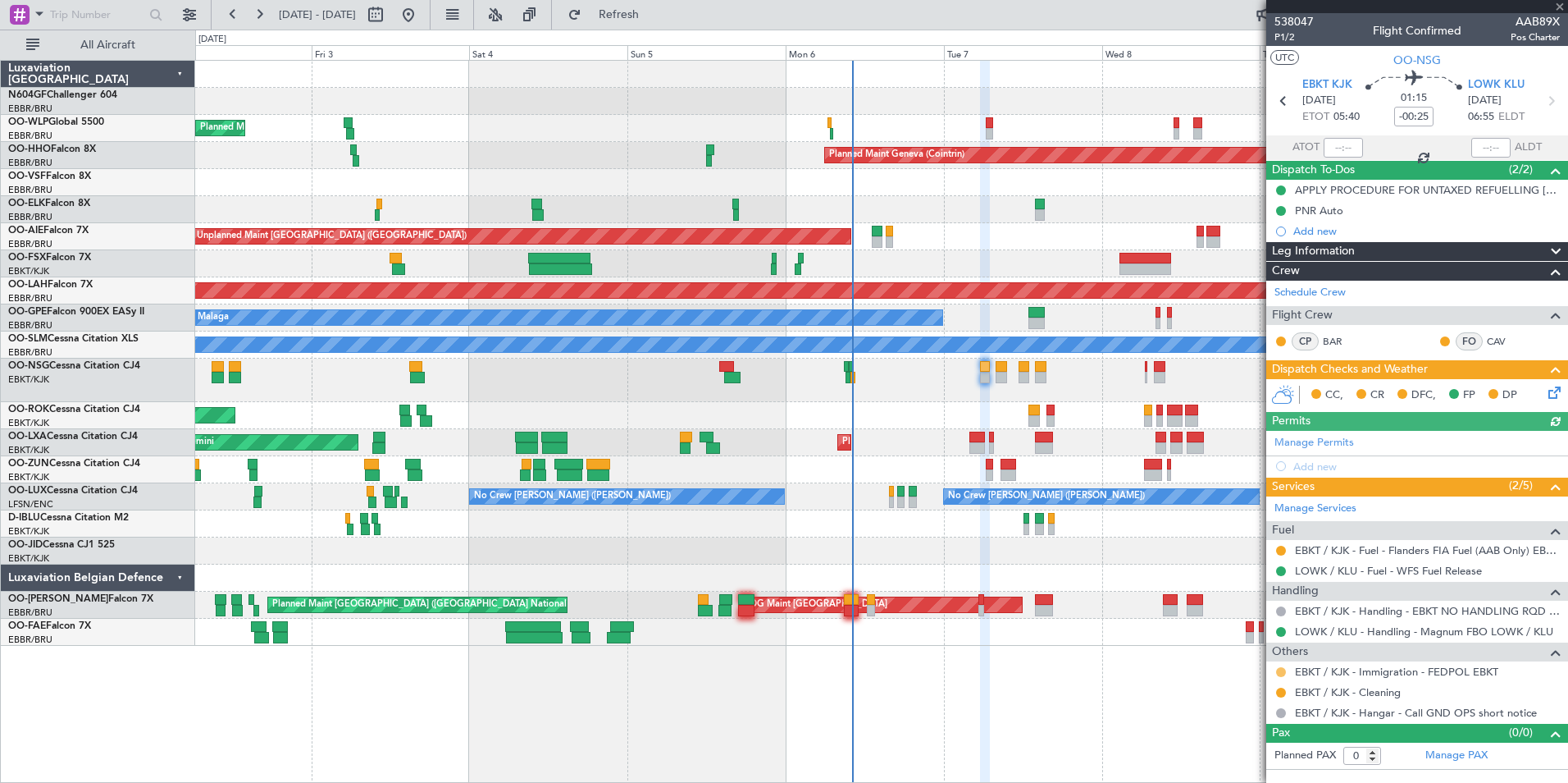
click at [1280, 672] on button at bounding box center [1281, 672] width 10 height 10
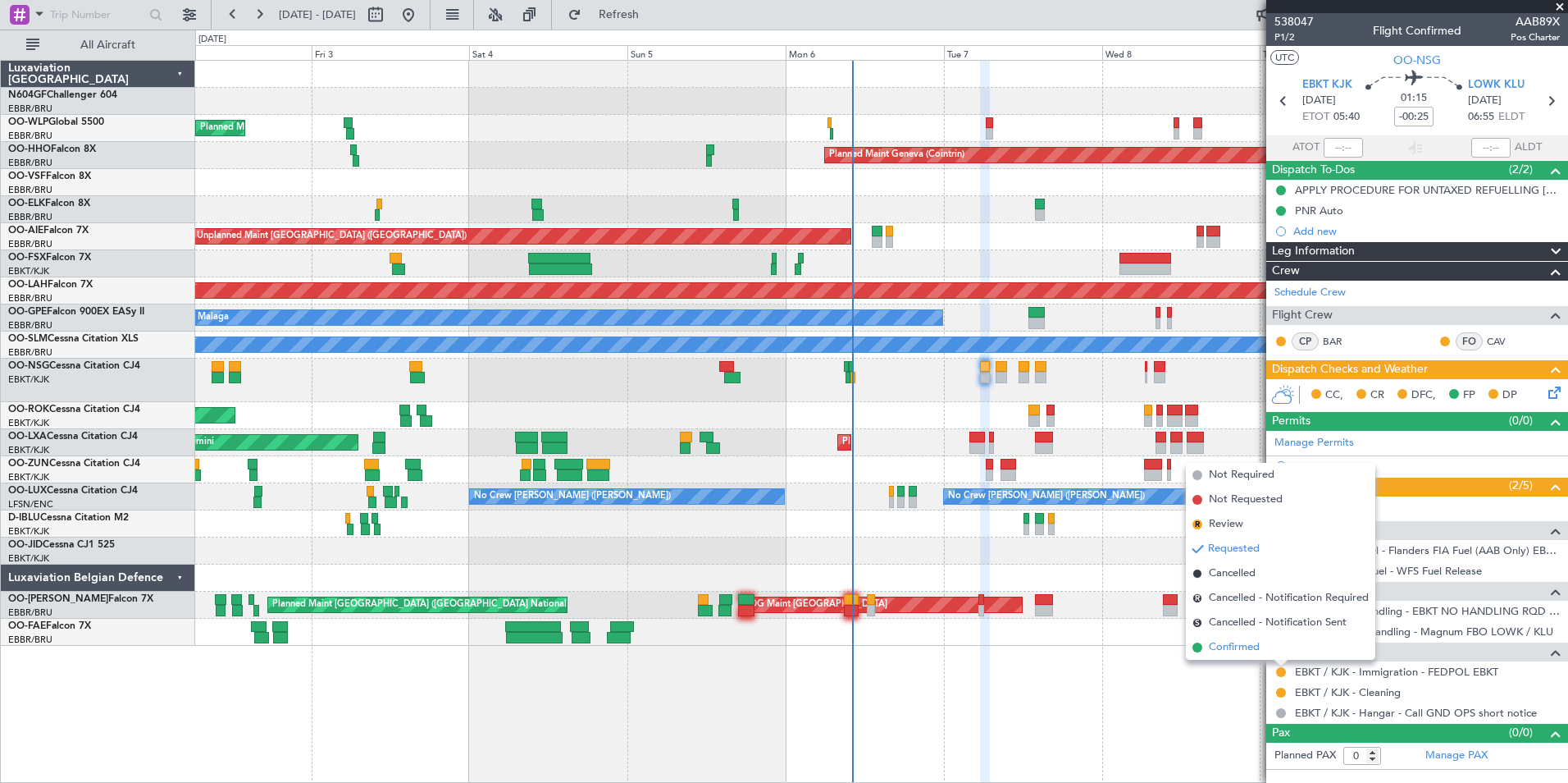
click at [1266, 650] on li "Confirmed" at bounding box center [1281, 648] width 189 height 25
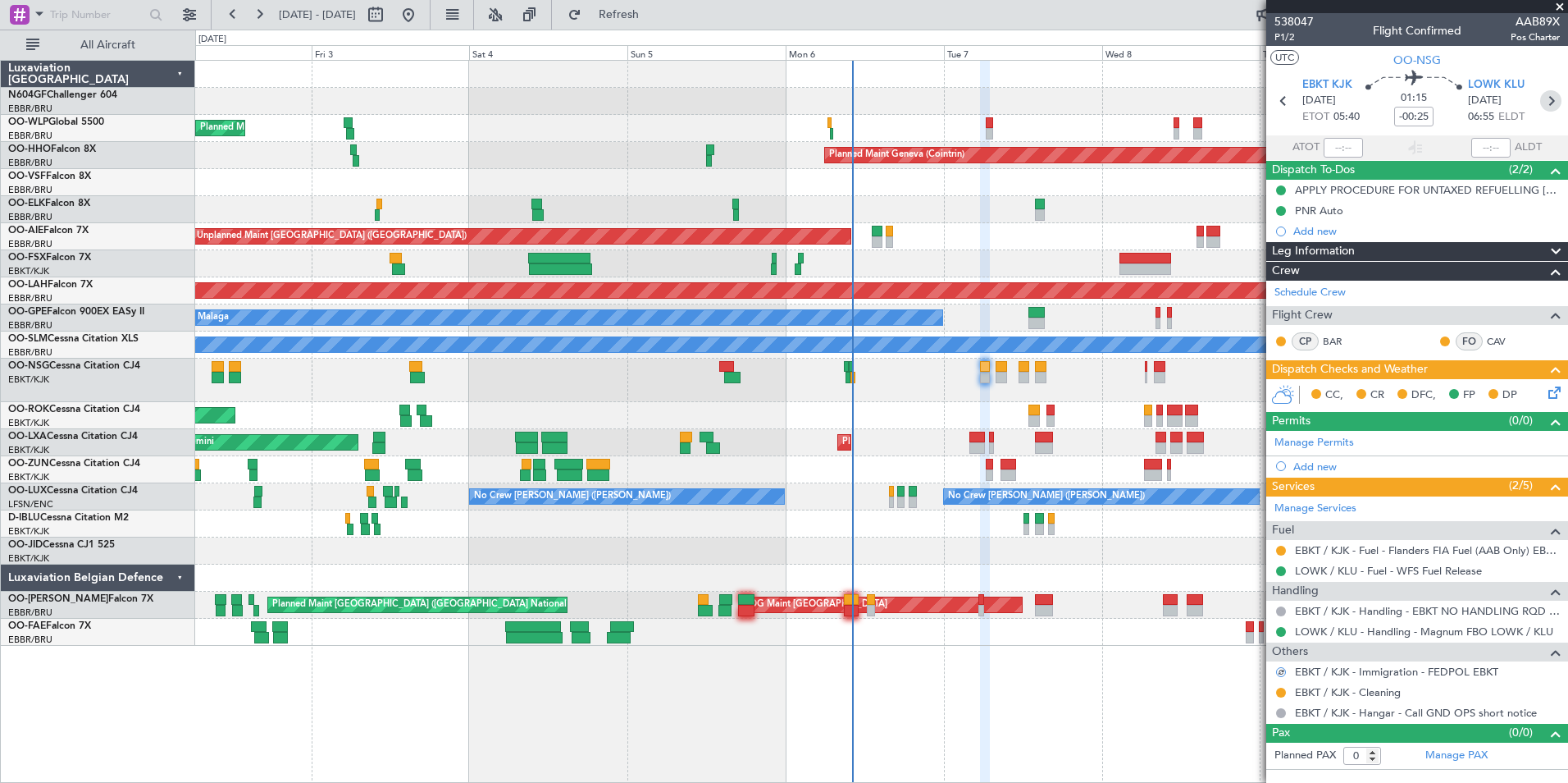
click at [1550, 93] on icon at bounding box center [1550, 101] width 21 height 21
type input "-00:10"
type input "2"
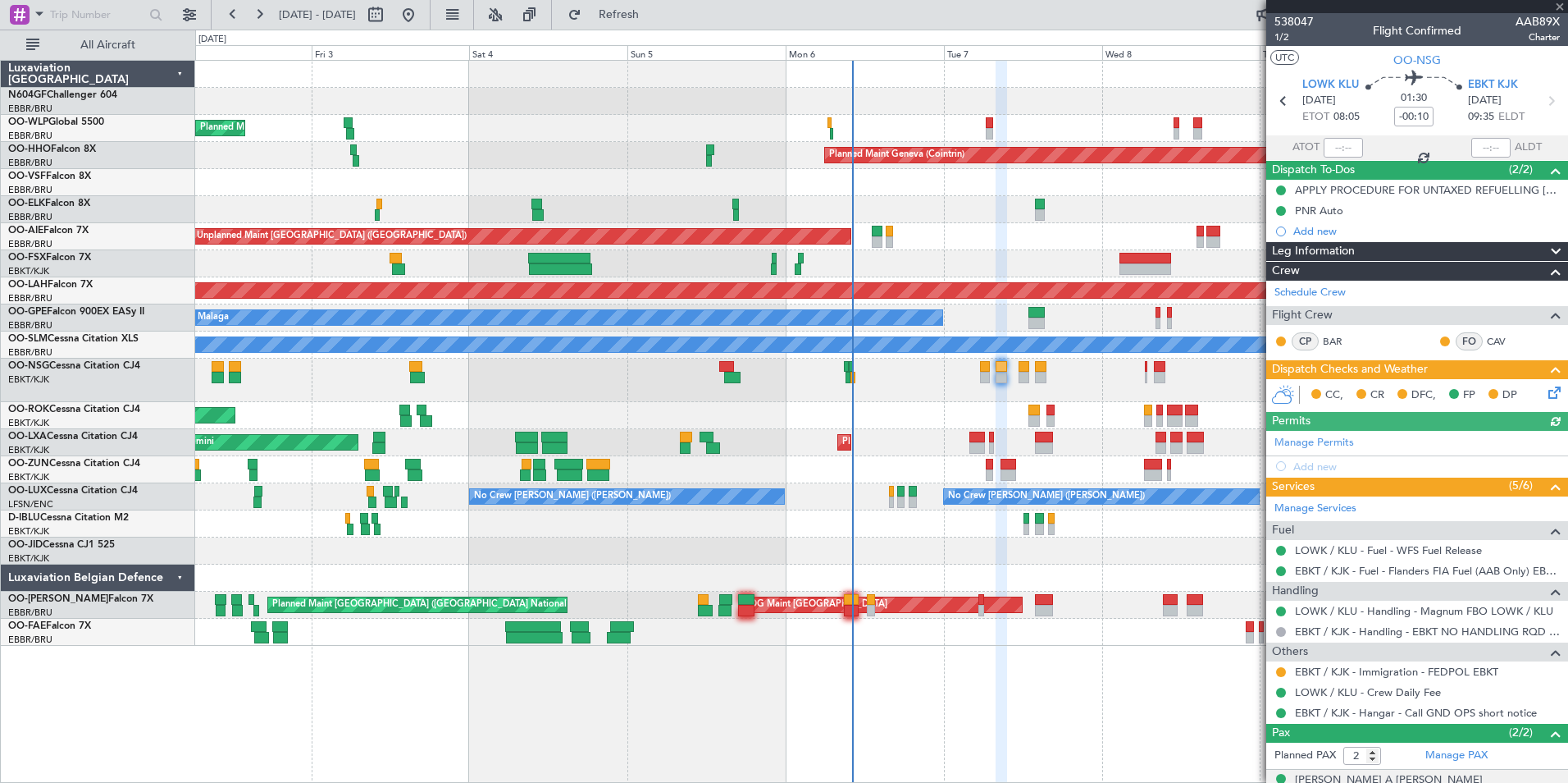
scroll to position [60, 0]
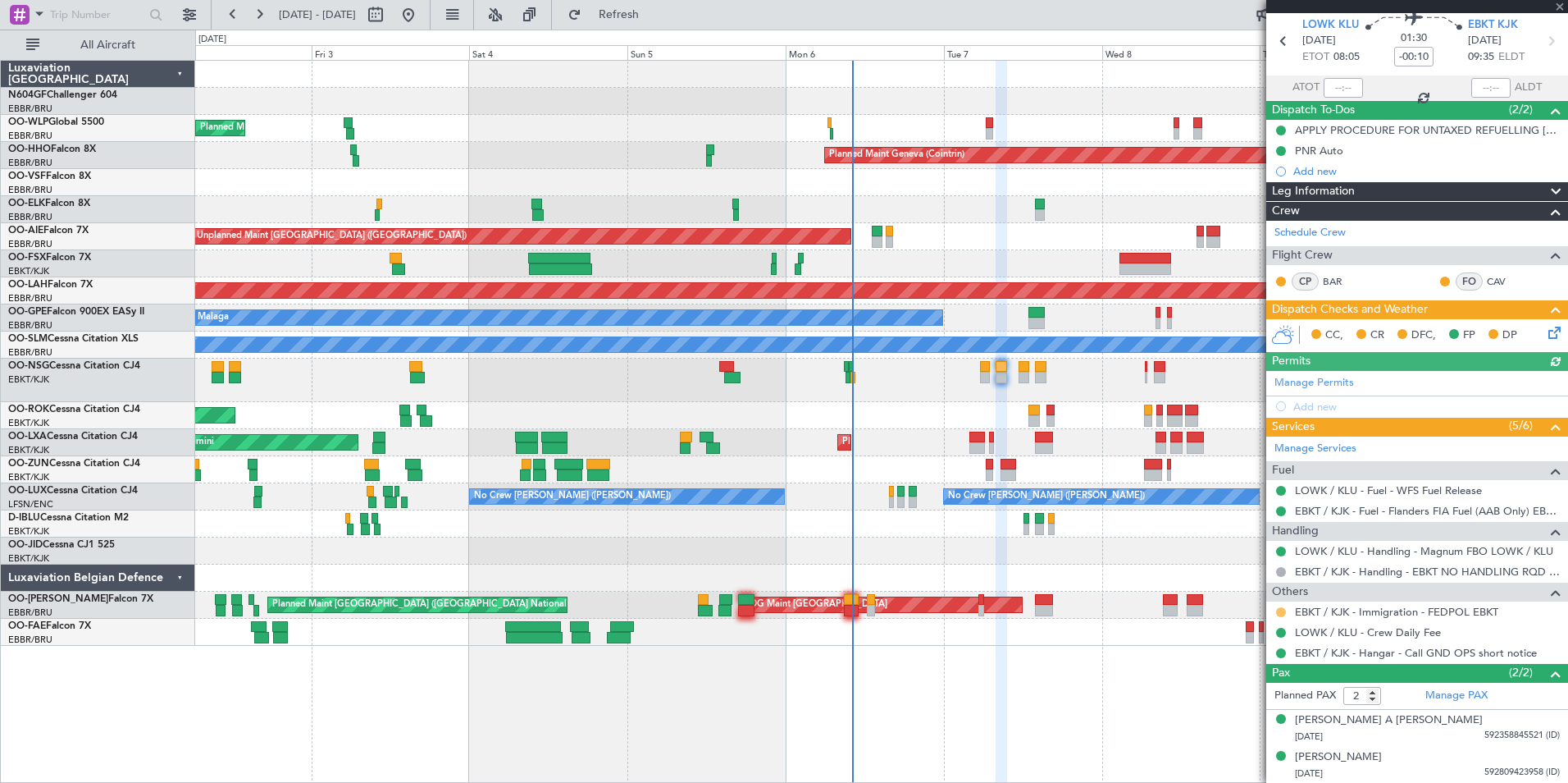
click at [1280, 612] on button at bounding box center [1281, 611] width 10 height 10
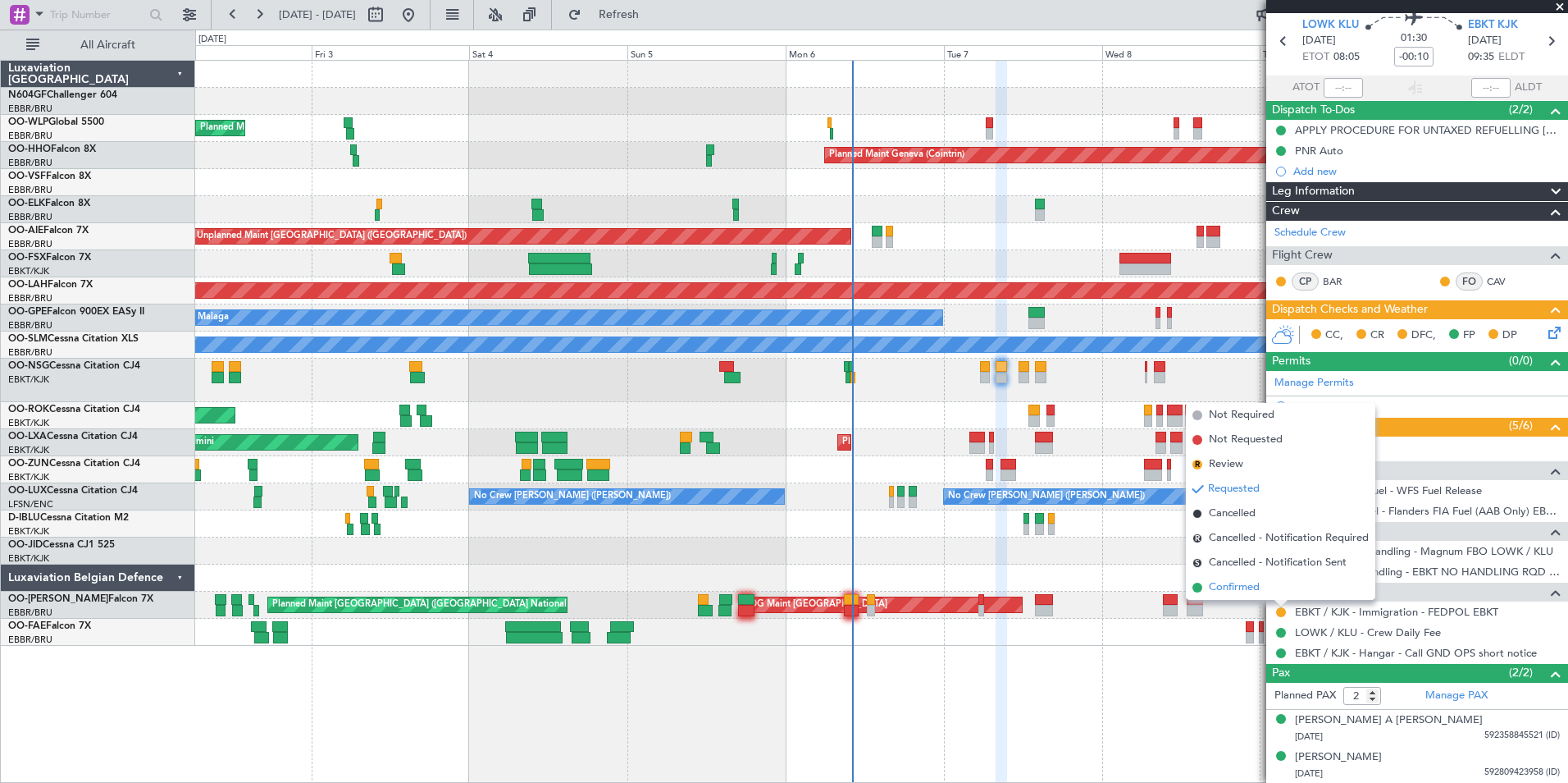
click at [1269, 582] on li "Confirmed" at bounding box center [1281, 587] width 189 height 25
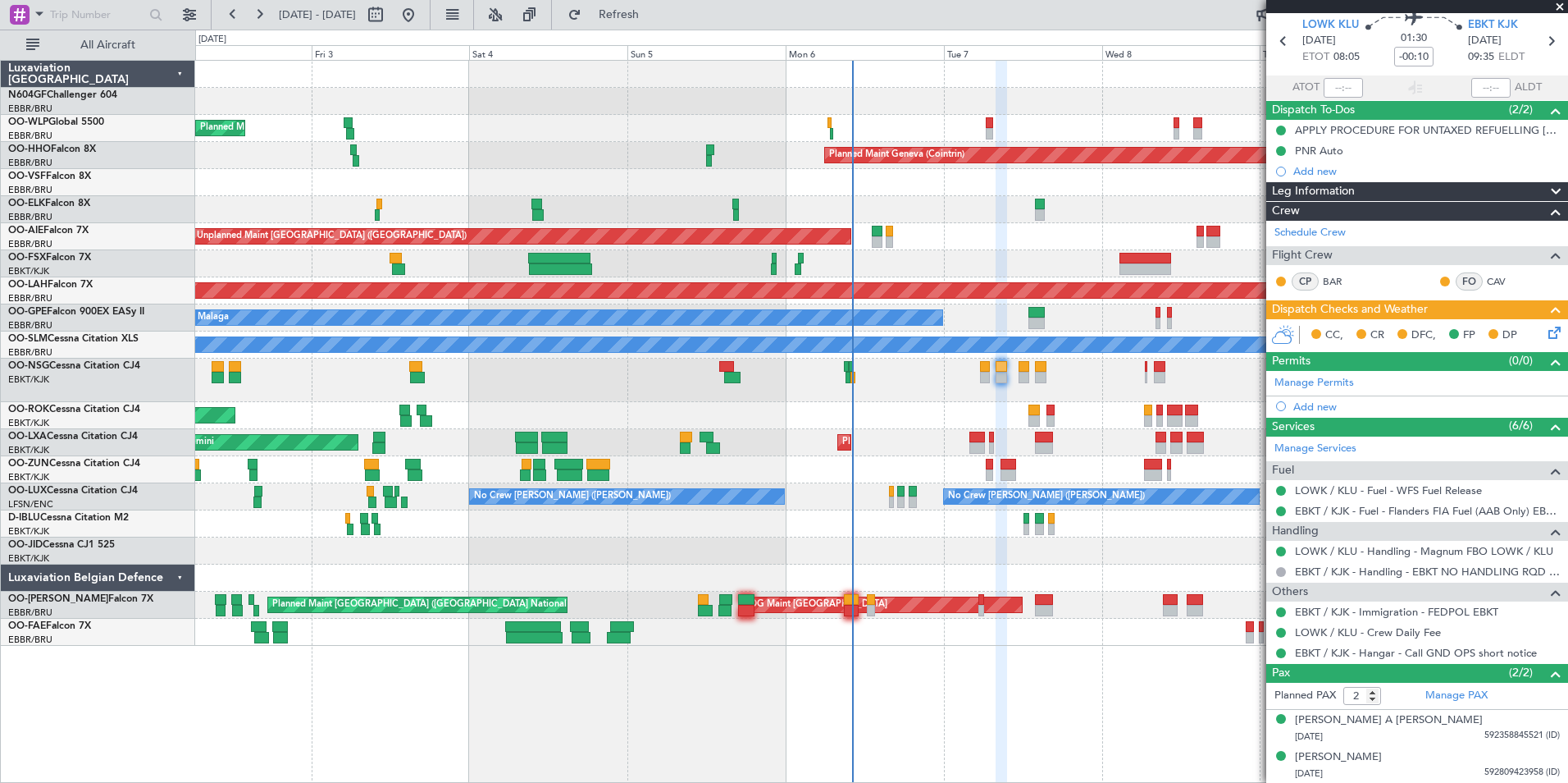
click at [1545, 332] on icon at bounding box center [1551, 329] width 13 height 13
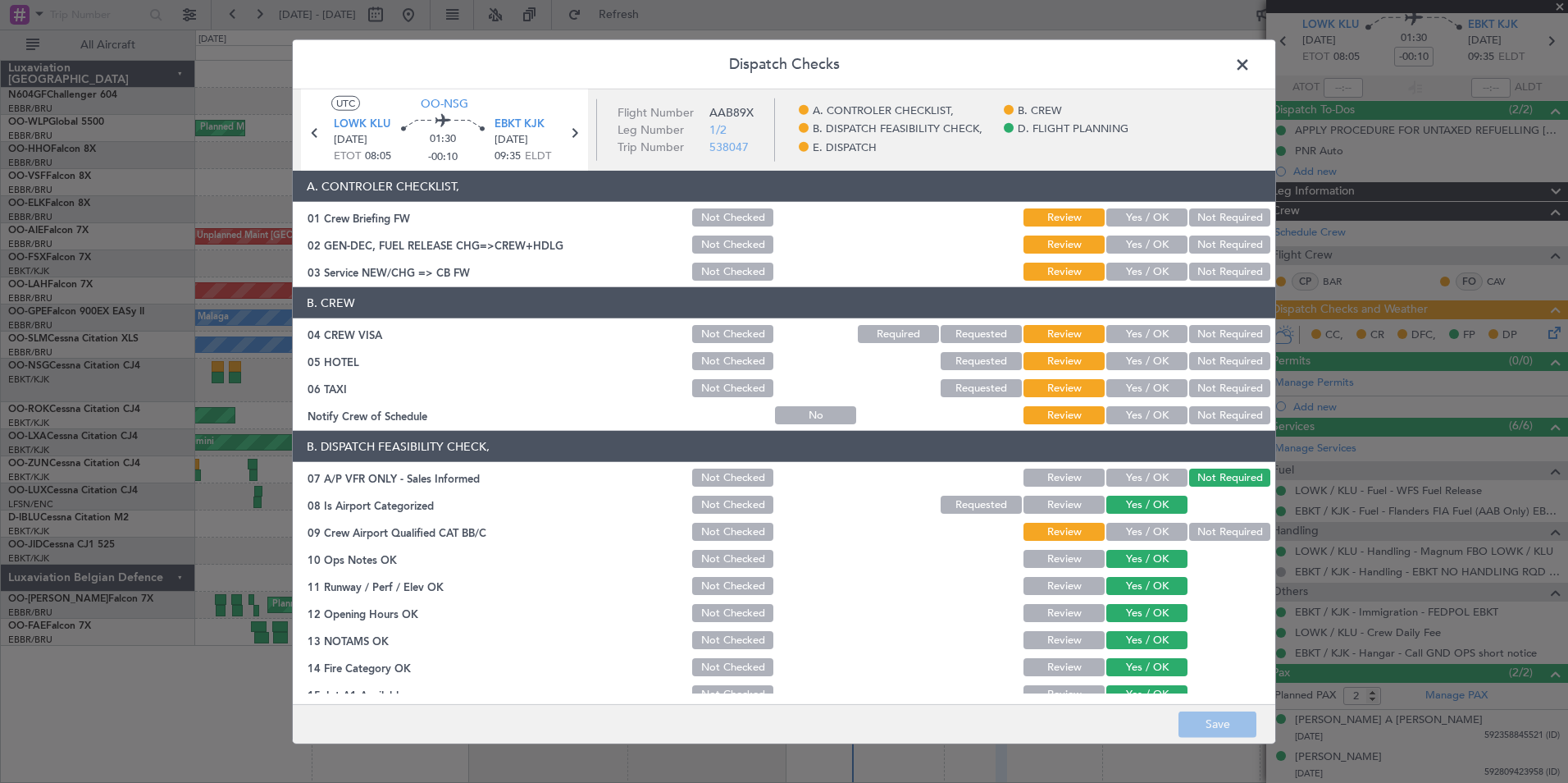
click at [1146, 535] on button "Yes / OK" at bounding box center [1147, 532] width 81 height 18
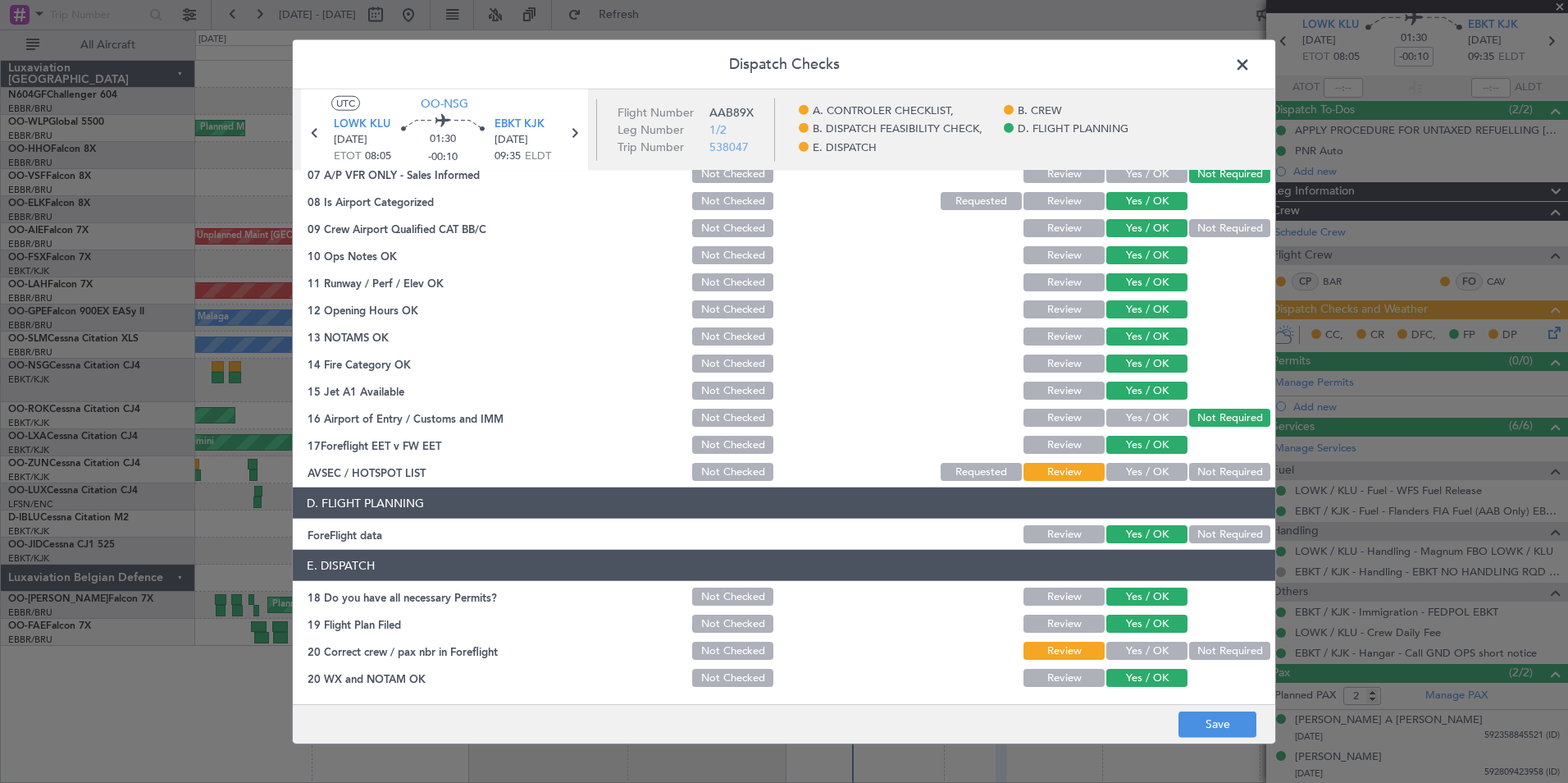
click at [1143, 469] on button "Yes / OK" at bounding box center [1147, 472] width 81 height 18
click at [1144, 649] on button "Yes / OK" at bounding box center [1147, 650] width 81 height 18
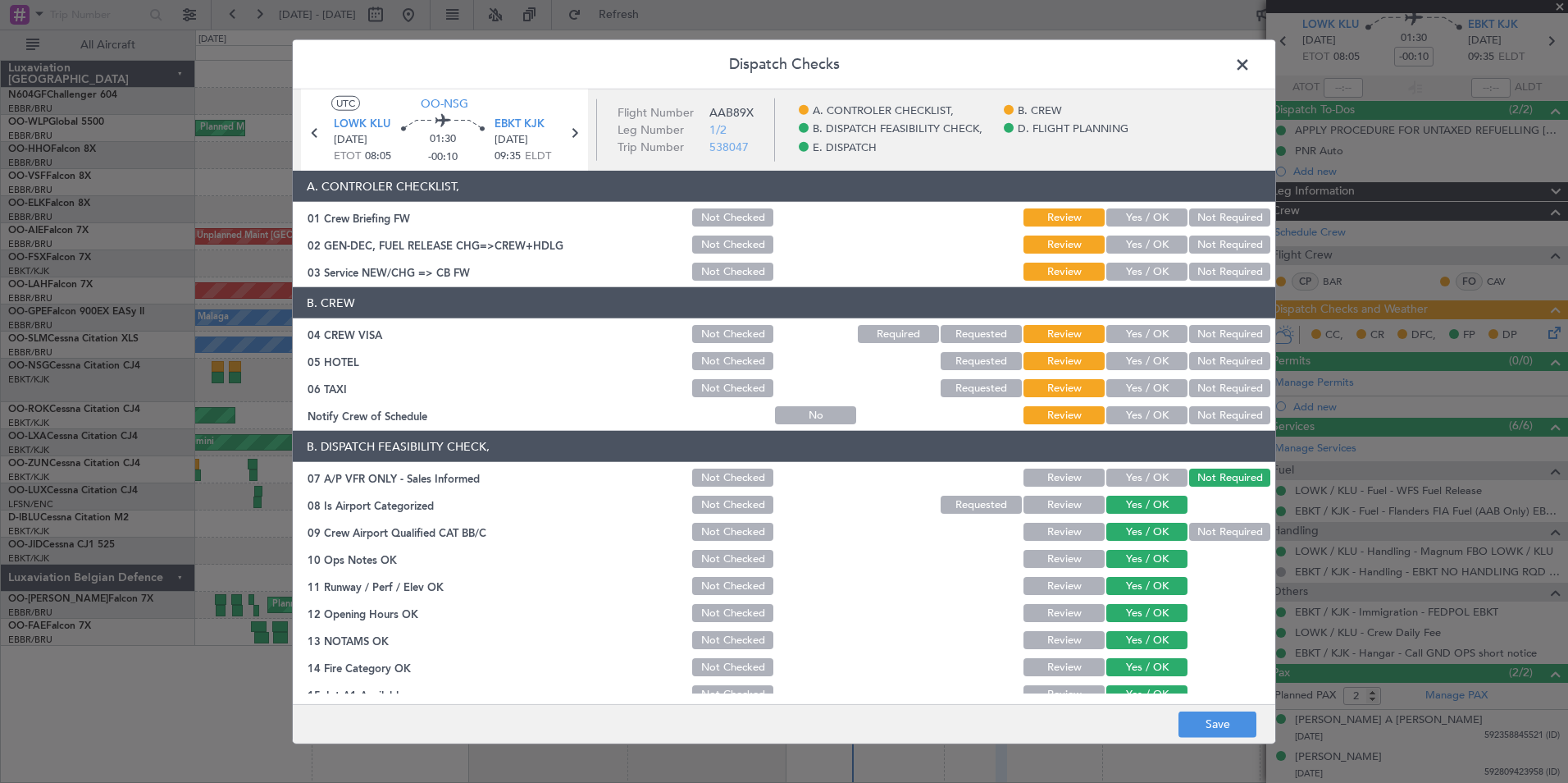
click at [1136, 428] on article "A. CONTROLER CHECKLIST, 01 Crew Briefing FW Not Checked Review Yes / OK Not Req…" at bounding box center [784, 432] width 983 height 523
click at [1141, 423] on button "Yes / OK" at bounding box center [1147, 415] width 81 height 18
click at [1214, 392] on button "Not Required" at bounding box center [1230, 388] width 81 height 18
click at [1215, 372] on div "Not Required" at bounding box center [1228, 361] width 83 height 23
click at [1216, 365] on button "Not Required" at bounding box center [1230, 361] width 81 height 18
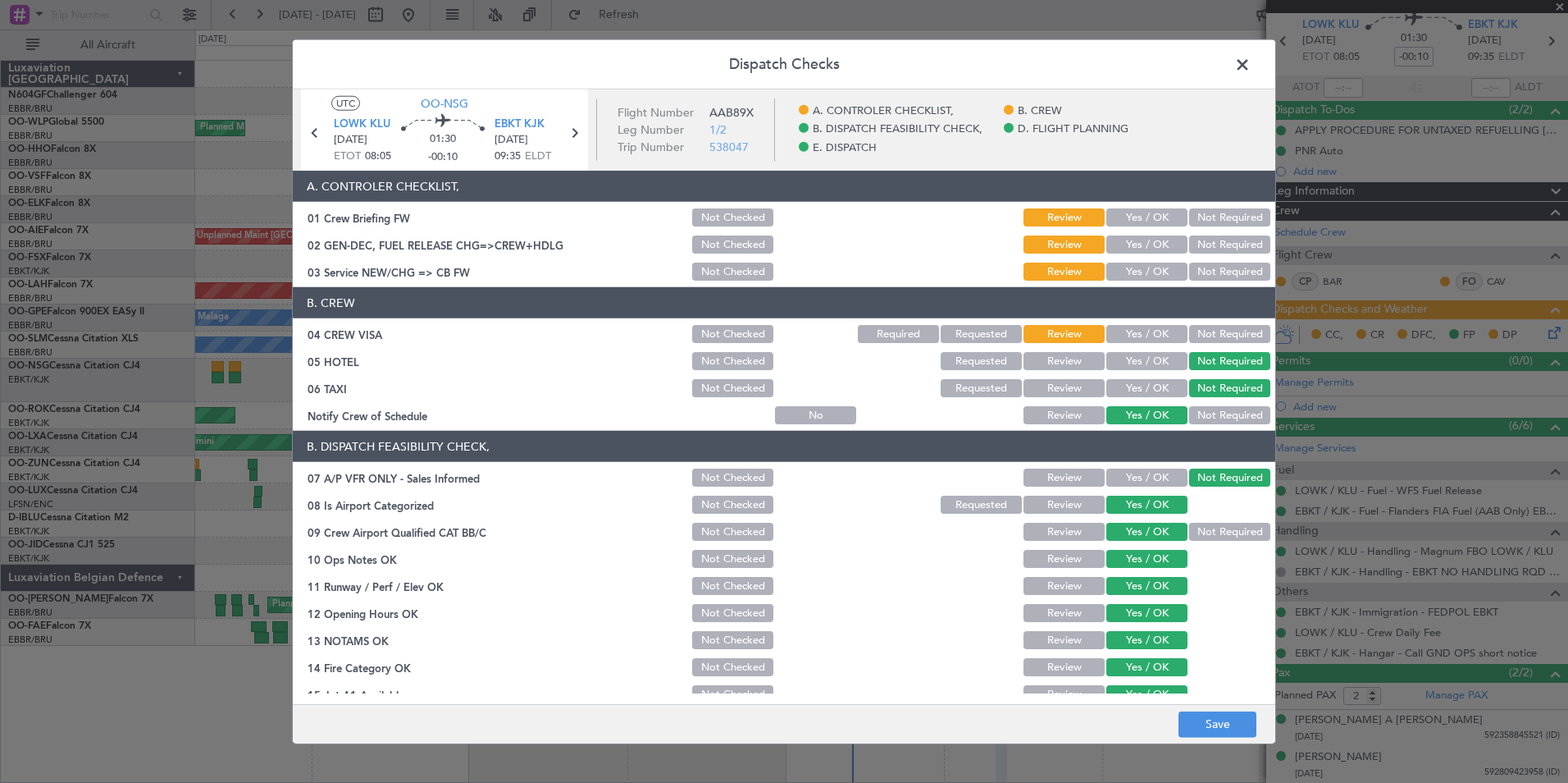
click at [1210, 327] on button "Not Required" at bounding box center [1230, 334] width 81 height 18
click at [1153, 272] on button "Yes / OK" at bounding box center [1147, 272] width 81 height 18
click at [1135, 247] on button "Yes / OK" at bounding box center [1147, 244] width 81 height 18
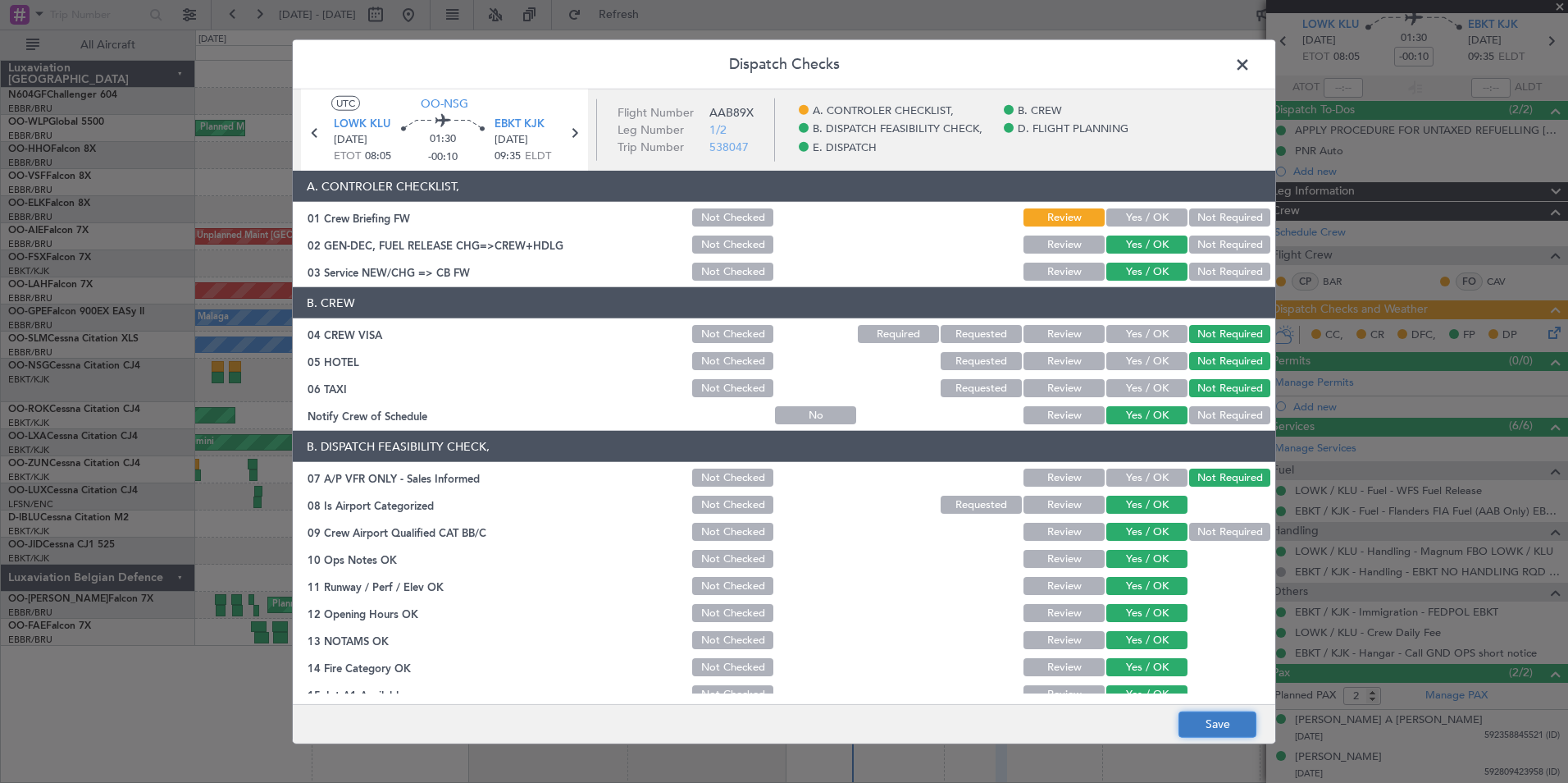
click at [1210, 730] on button "Save" at bounding box center [1218, 724] width 78 height 27
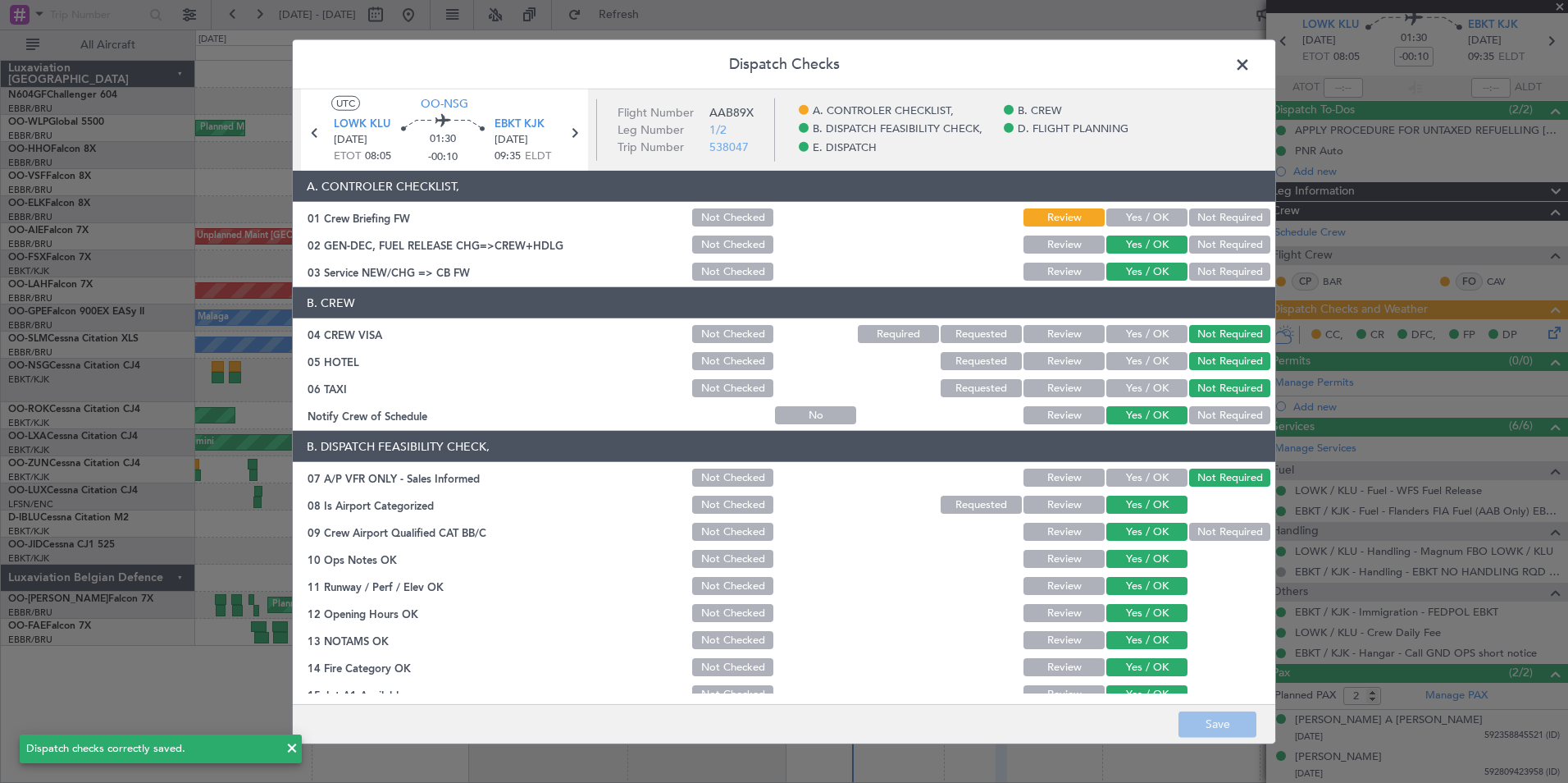
click at [1251, 68] on span at bounding box center [1251, 68] width 0 height 33
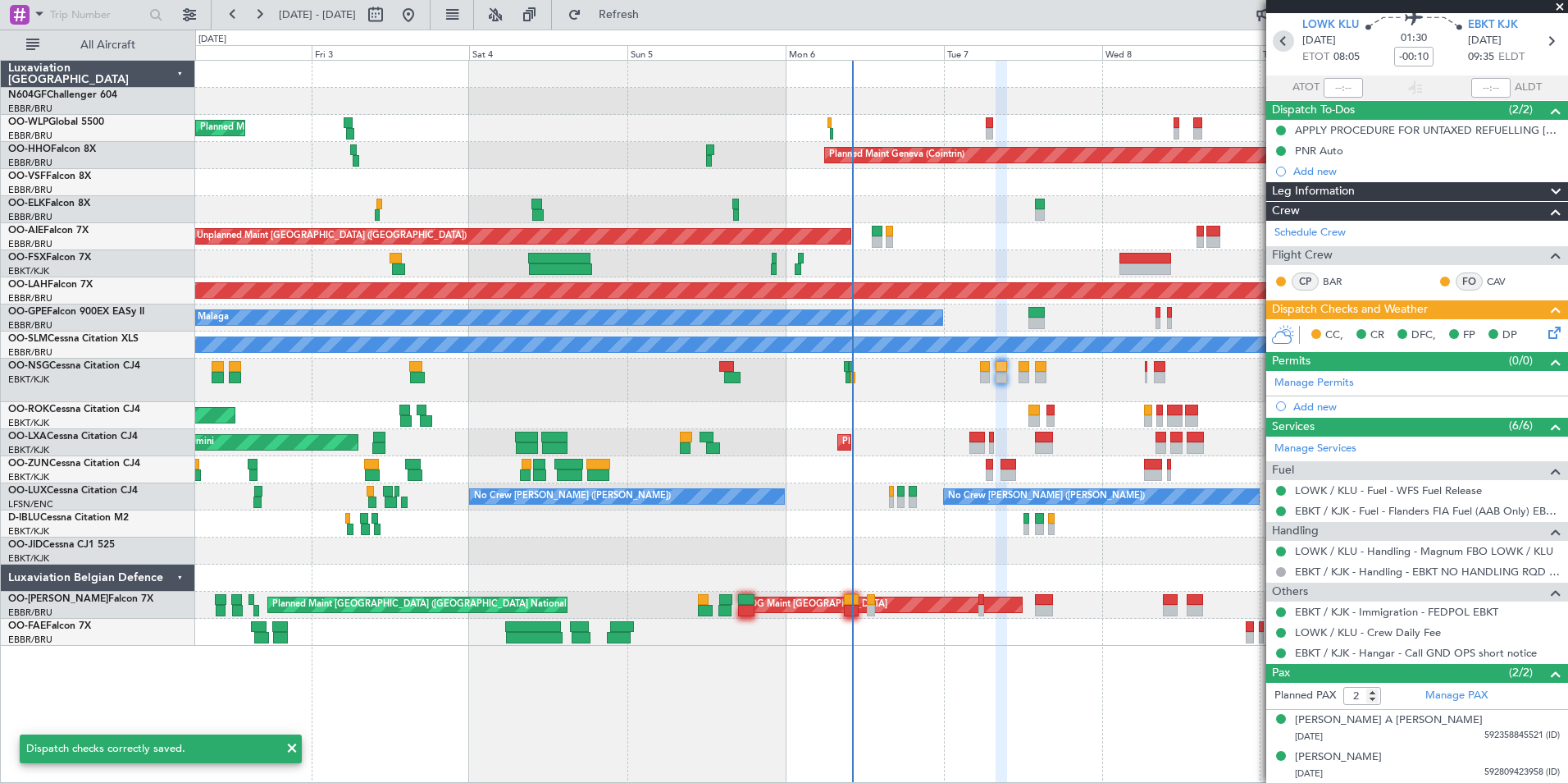
click at [1278, 36] on icon at bounding box center [1283, 41] width 21 height 21
type input "-00:25"
type input "0"
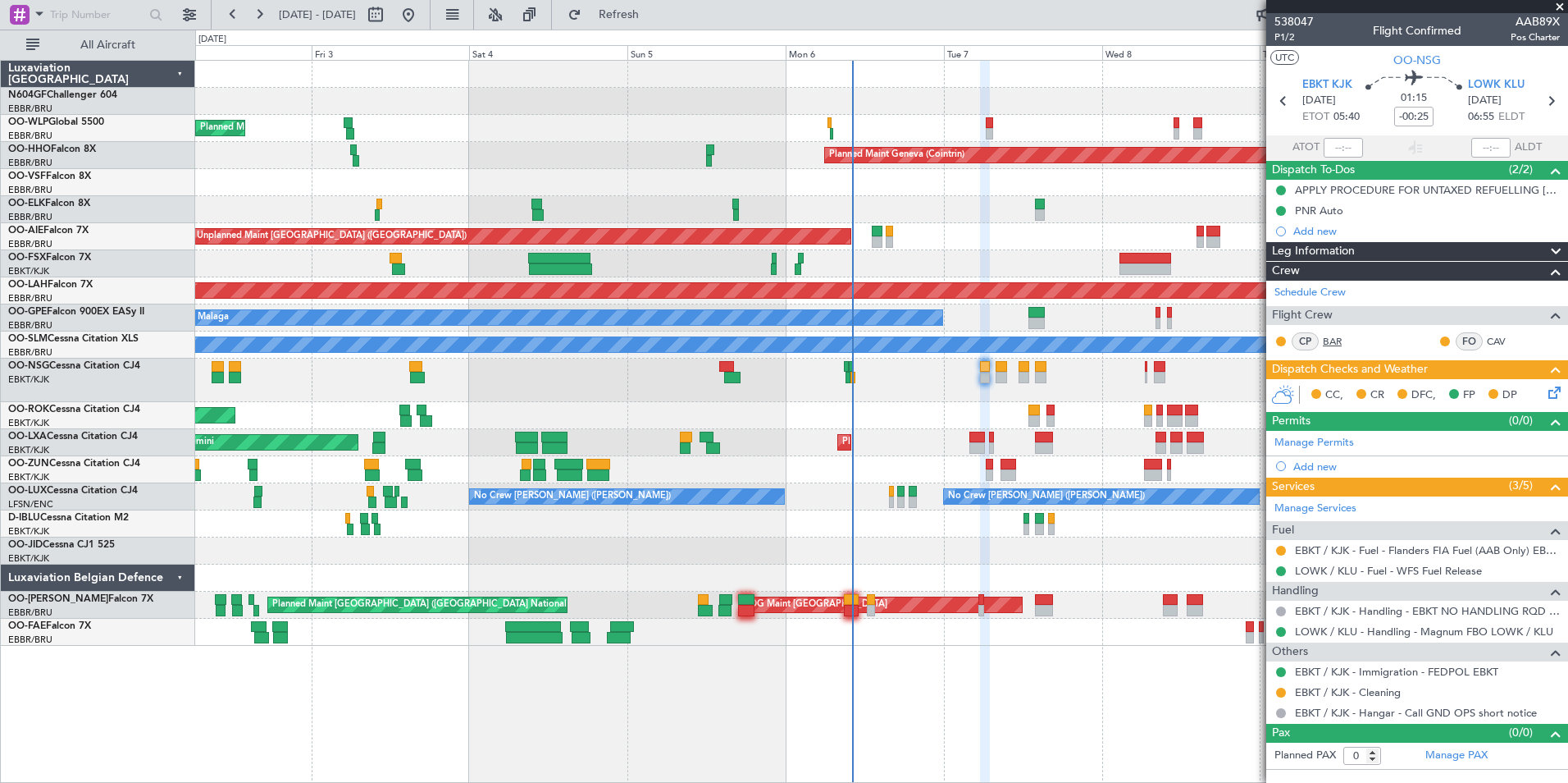
click at [1347, 339] on link "BAR" at bounding box center [1342, 341] width 37 height 15
click at [654, 11] on span "Refresh" at bounding box center [619, 14] width 69 height 12
click at [1294, 36] on span "P1/2" at bounding box center [1294, 37] width 40 height 14
click at [1554, 387] on icon at bounding box center [1551, 389] width 13 height 13
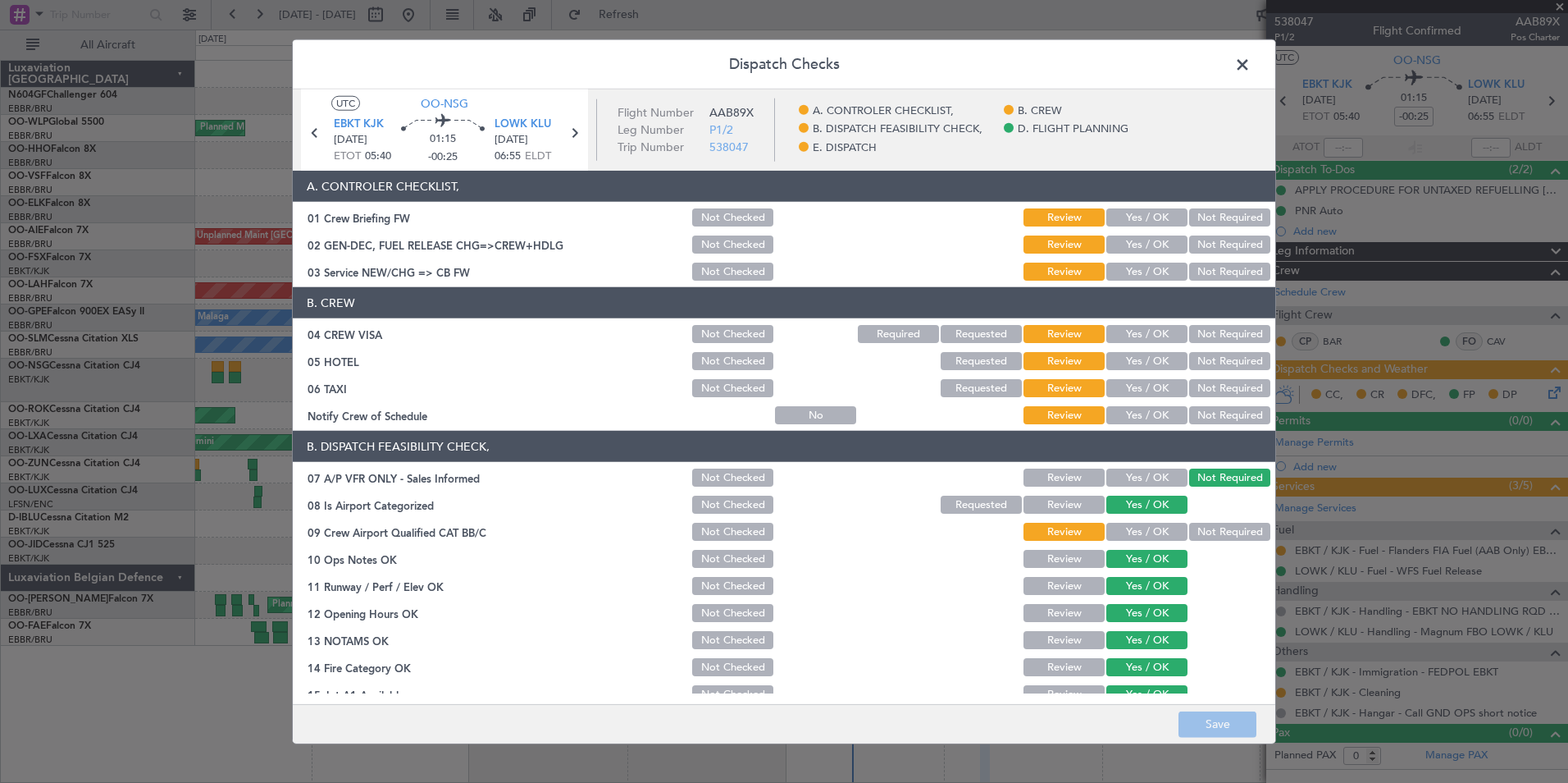
click at [1132, 407] on button "Yes / OK" at bounding box center [1147, 415] width 81 height 18
click at [1189, 392] on button "Not Required" at bounding box center [1230, 388] width 81 height 18
click at [1192, 368] on button "Not Required" at bounding box center [1230, 361] width 81 height 18
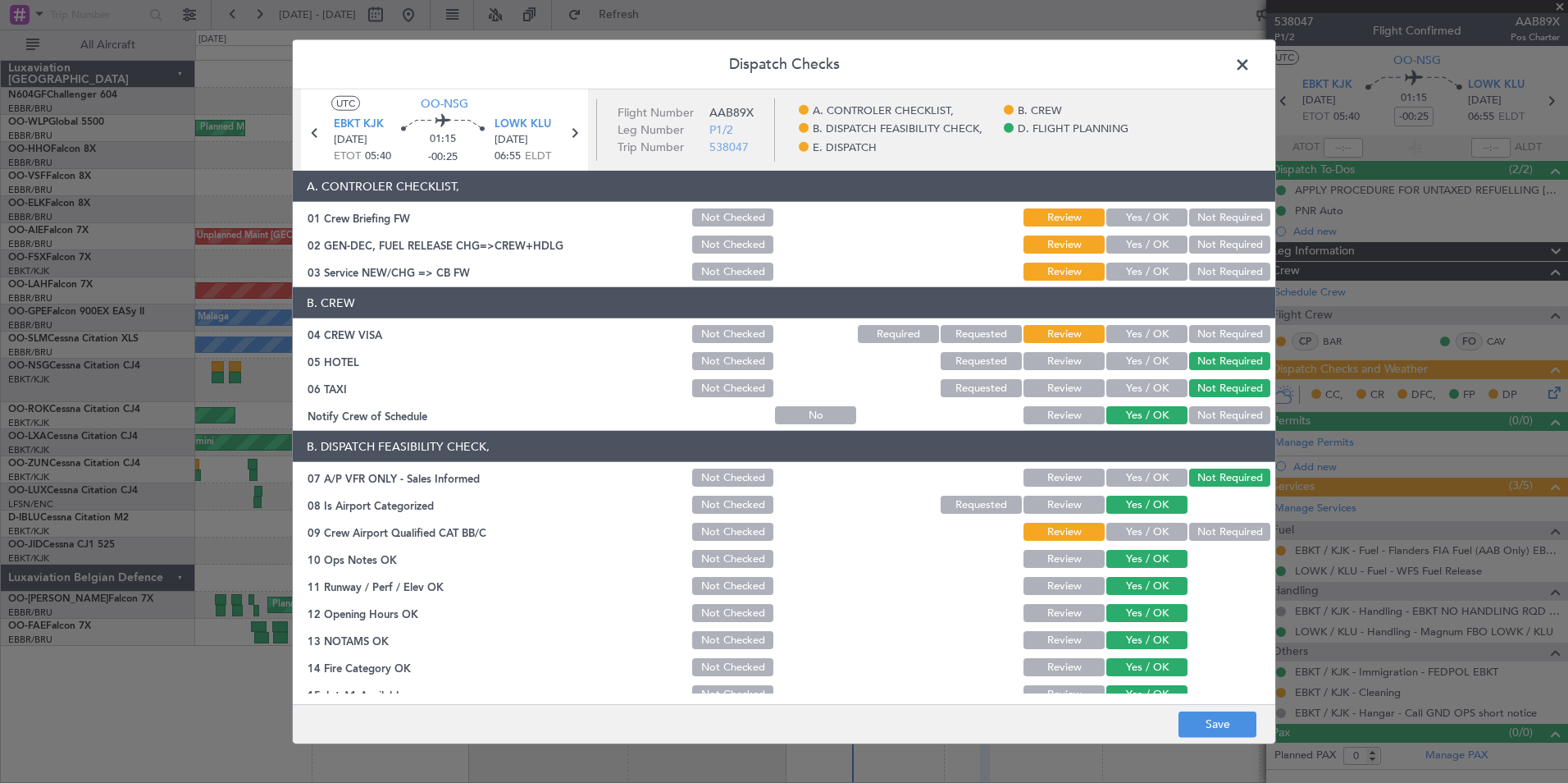
click at [1195, 337] on button "Not Required" at bounding box center [1230, 334] width 81 height 18
click at [1154, 268] on button "Yes / OK" at bounding box center [1147, 272] width 81 height 18
click at [1139, 233] on div "Yes / OK" at bounding box center [1145, 244] width 83 height 23
click at [1141, 238] on button "Yes / OK" at bounding box center [1147, 244] width 81 height 18
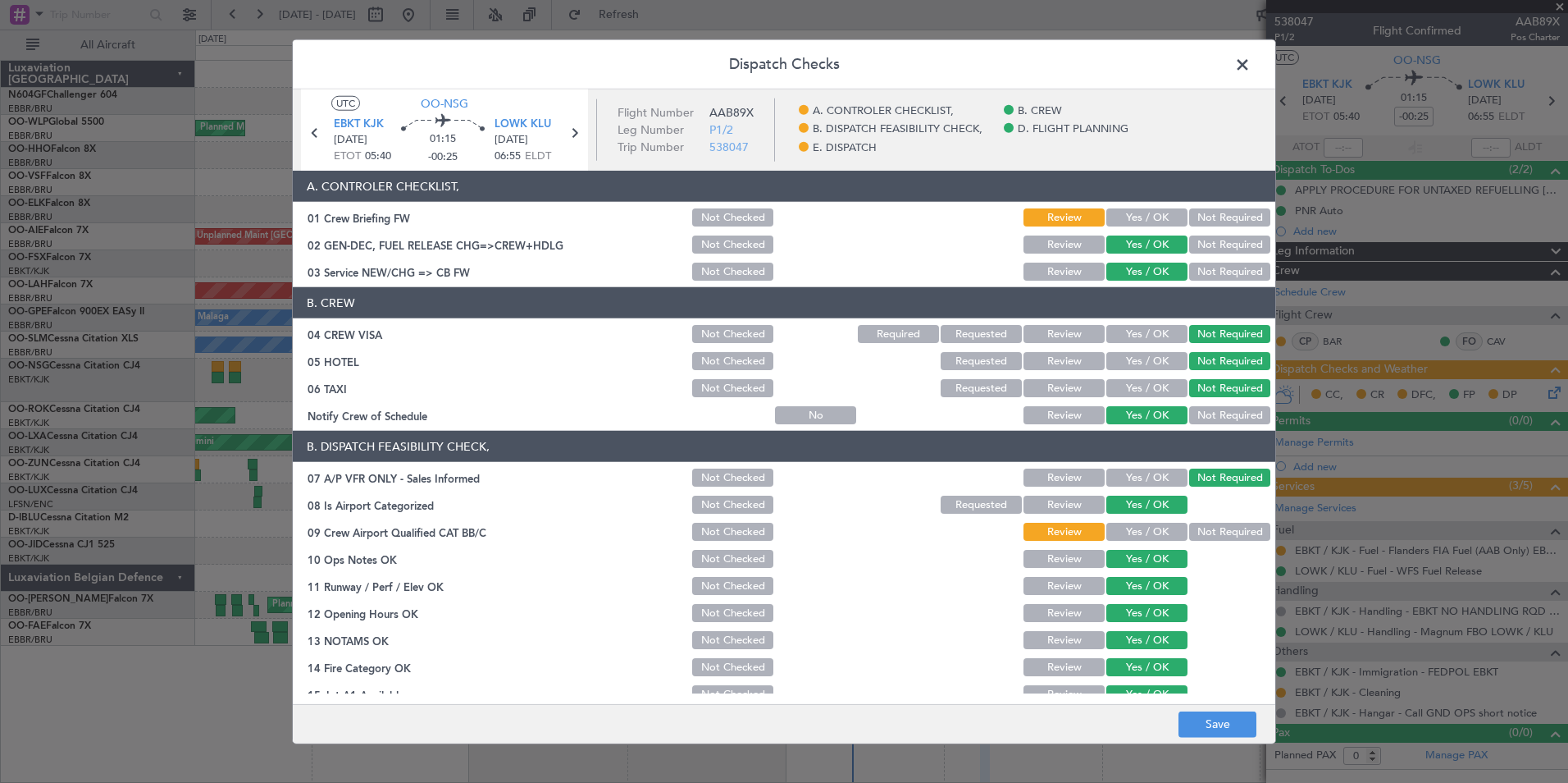
click at [1136, 218] on button "Yes / OK" at bounding box center [1147, 218] width 81 height 18
click at [1133, 535] on button "Yes / OK" at bounding box center [1147, 532] width 81 height 18
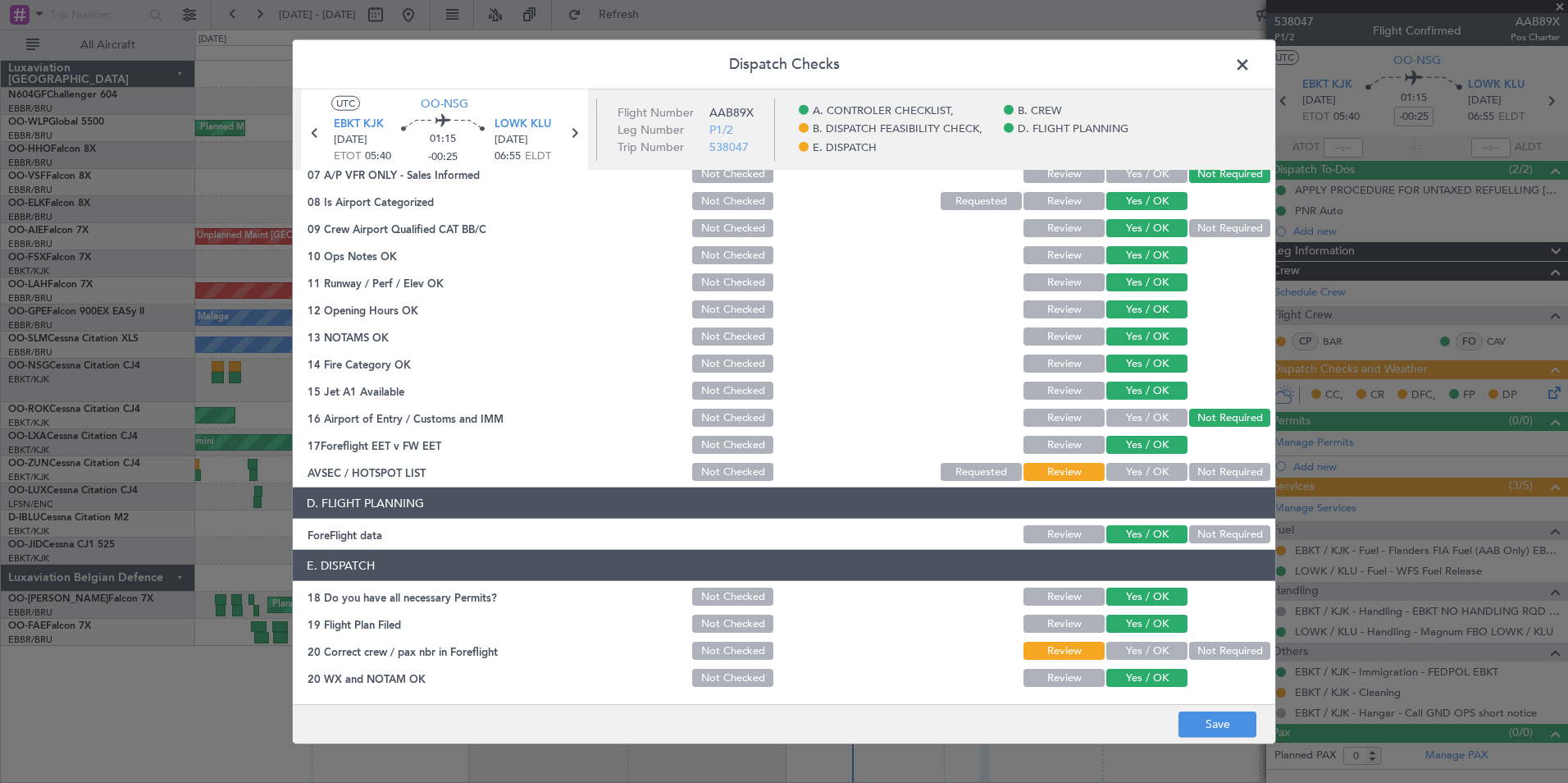
click at [1134, 480] on button "Yes / OK" at bounding box center [1147, 472] width 81 height 18
click at [1144, 654] on button "Yes / OK" at bounding box center [1147, 650] width 81 height 18
click at [1207, 724] on button "Save" at bounding box center [1218, 724] width 78 height 27
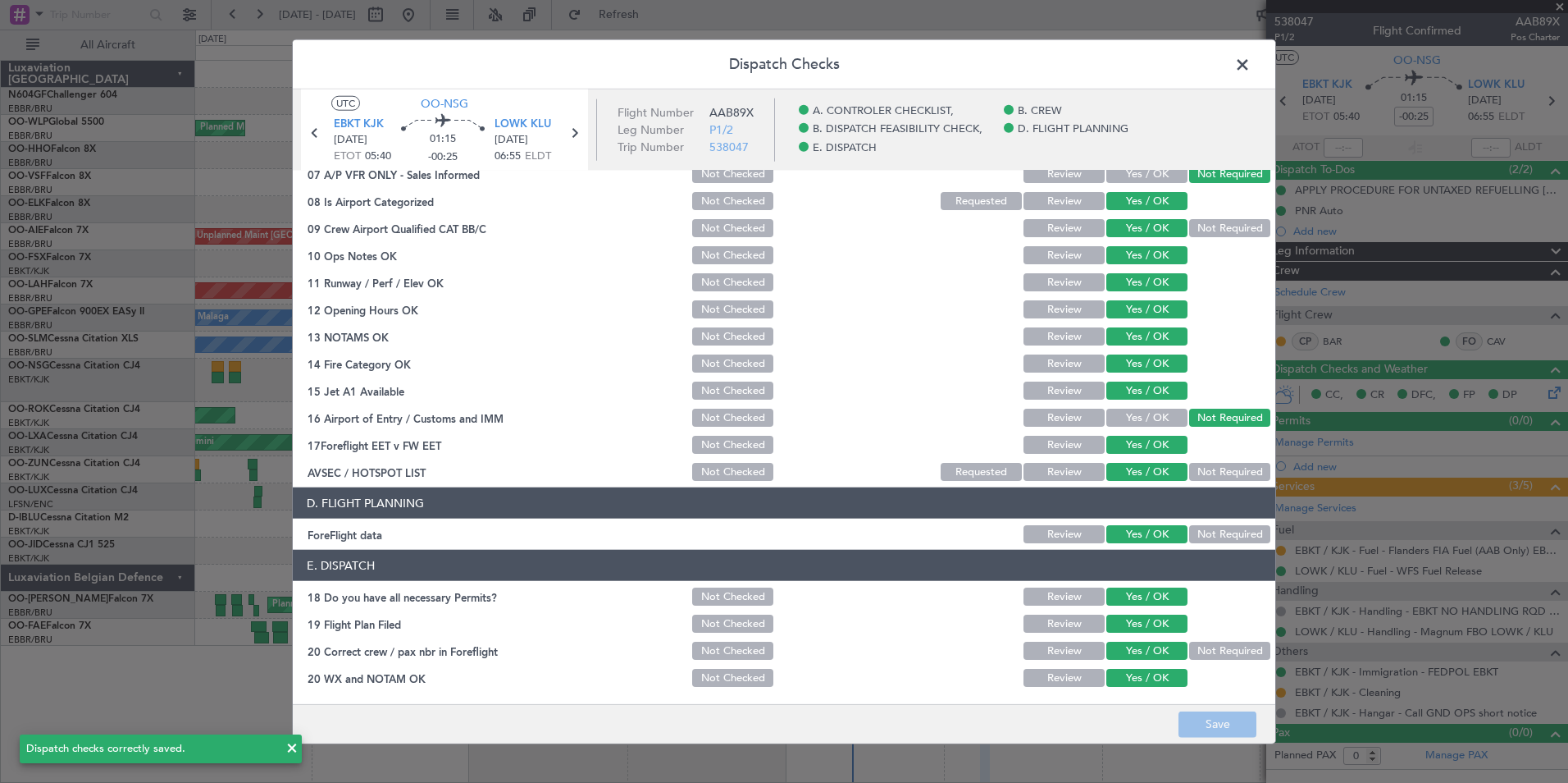
click at [1251, 65] on span at bounding box center [1251, 68] width 0 height 33
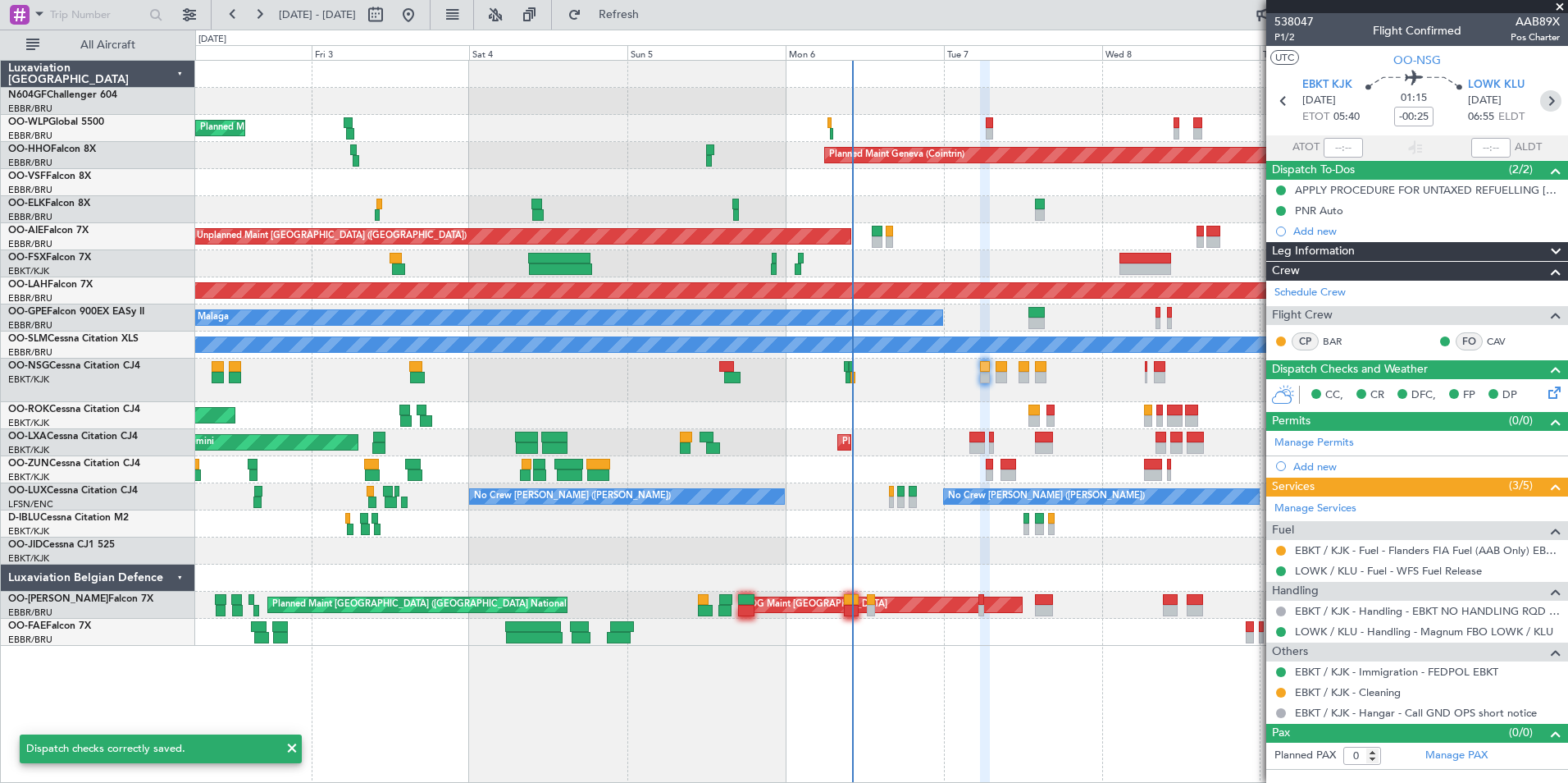
click at [1550, 103] on icon at bounding box center [1550, 101] width 21 height 21
type input "-00:10"
type input "2"
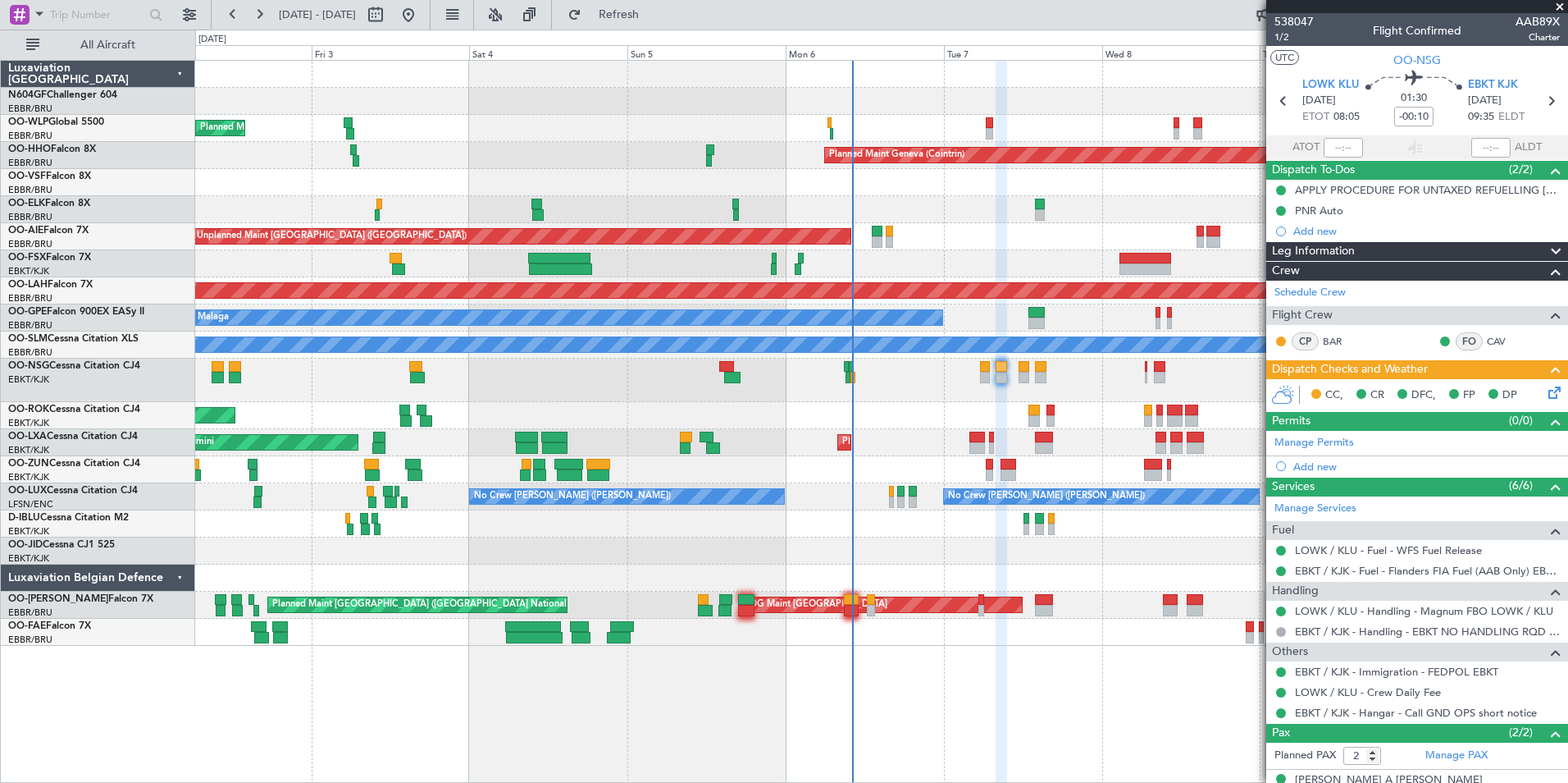
click at [1545, 395] on icon at bounding box center [1551, 389] width 13 height 13
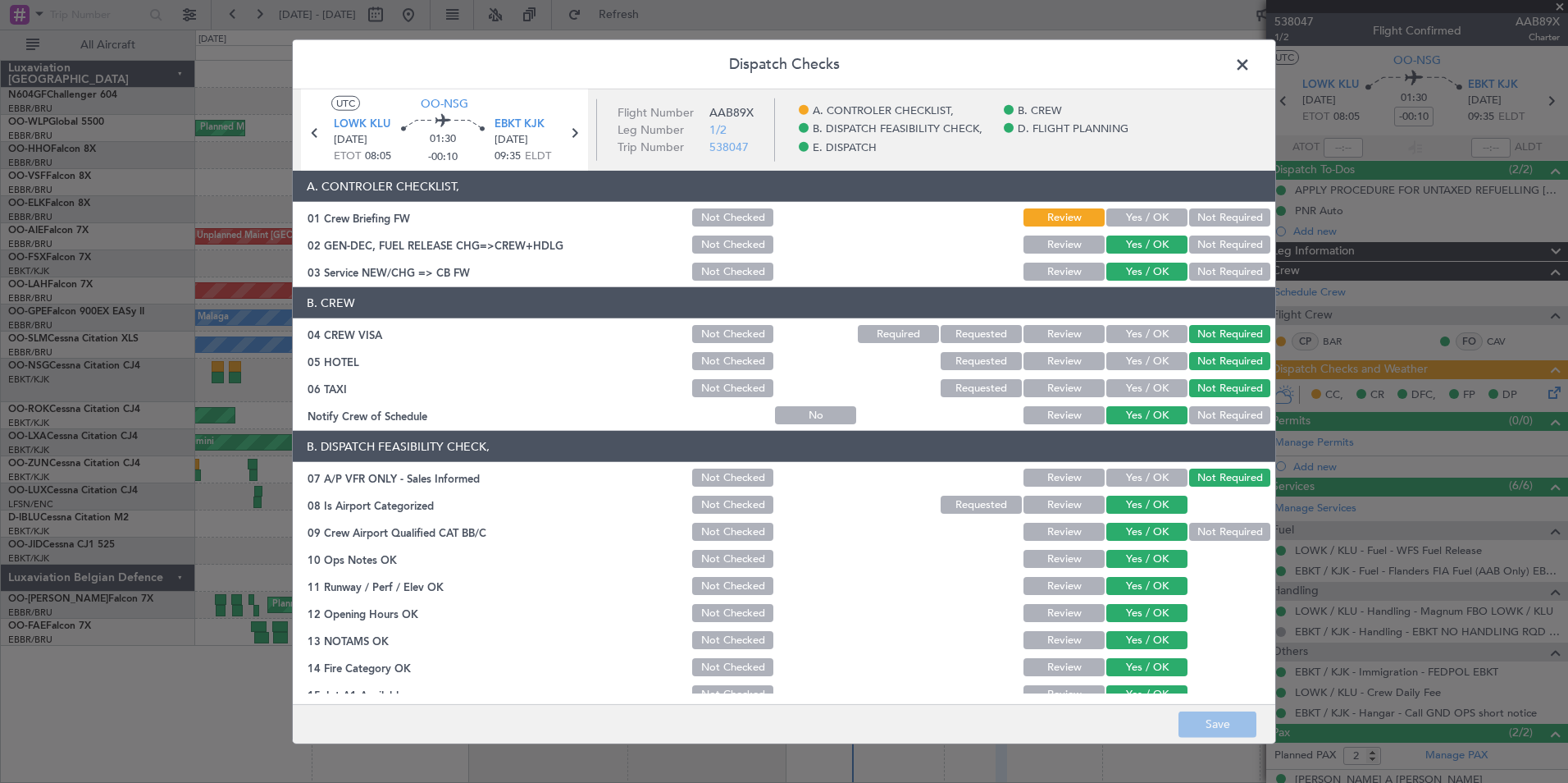
click at [1111, 226] on button "Yes / OK" at bounding box center [1147, 218] width 81 height 18
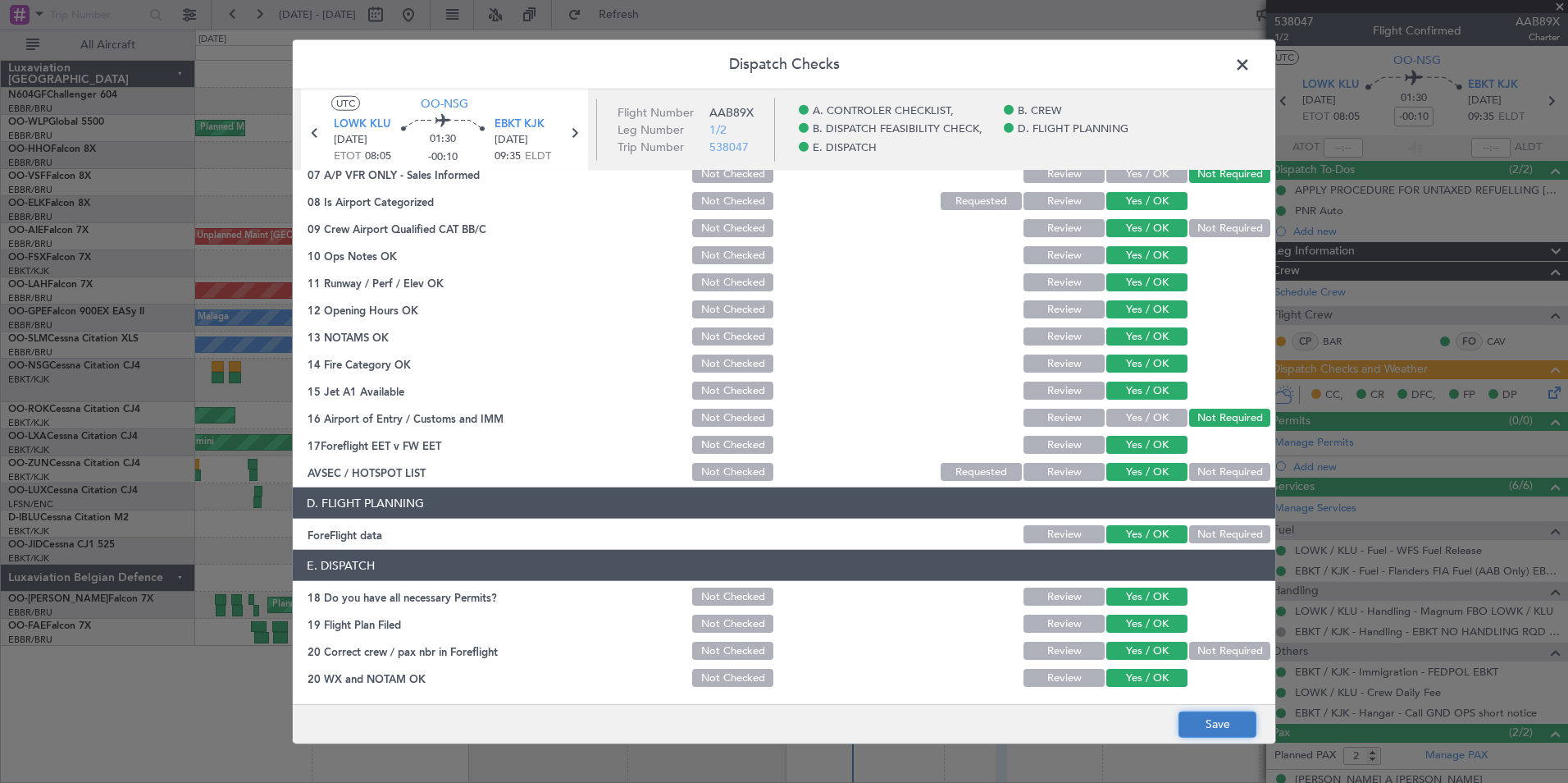
click at [1213, 730] on button "Save" at bounding box center [1218, 724] width 78 height 27
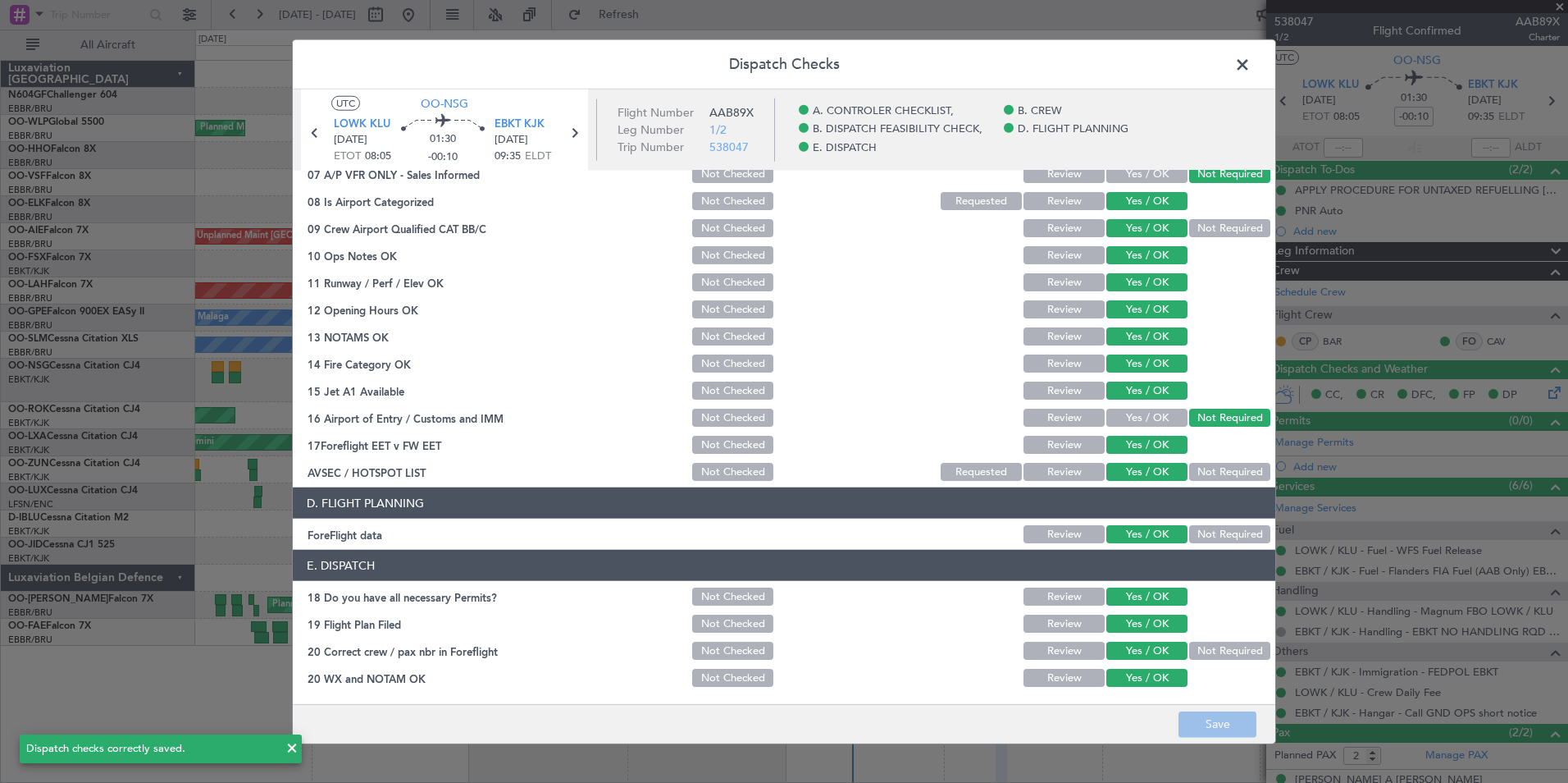
click at [1251, 66] on span at bounding box center [1251, 68] width 0 height 33
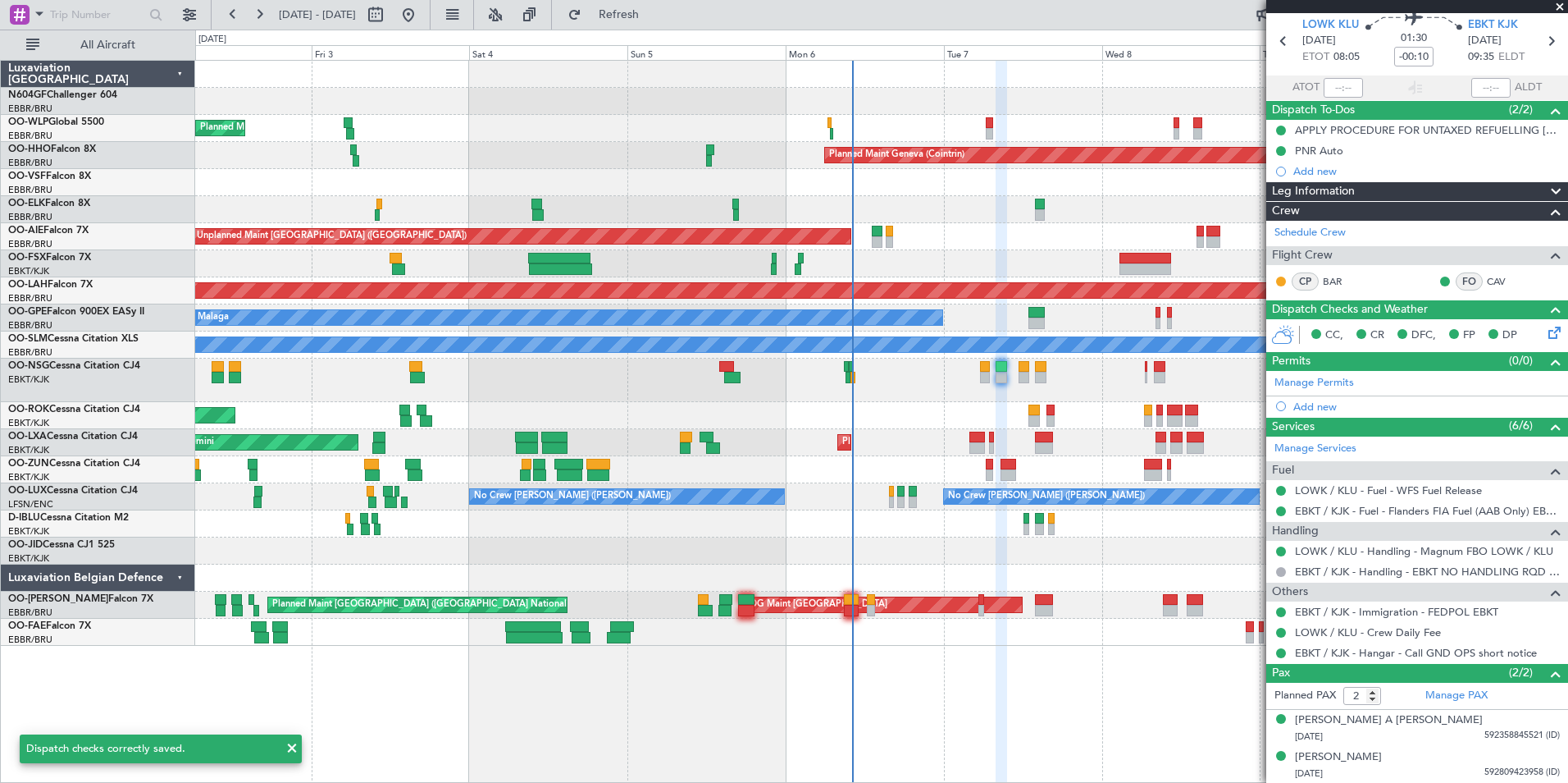
scroll to position [0, 0]
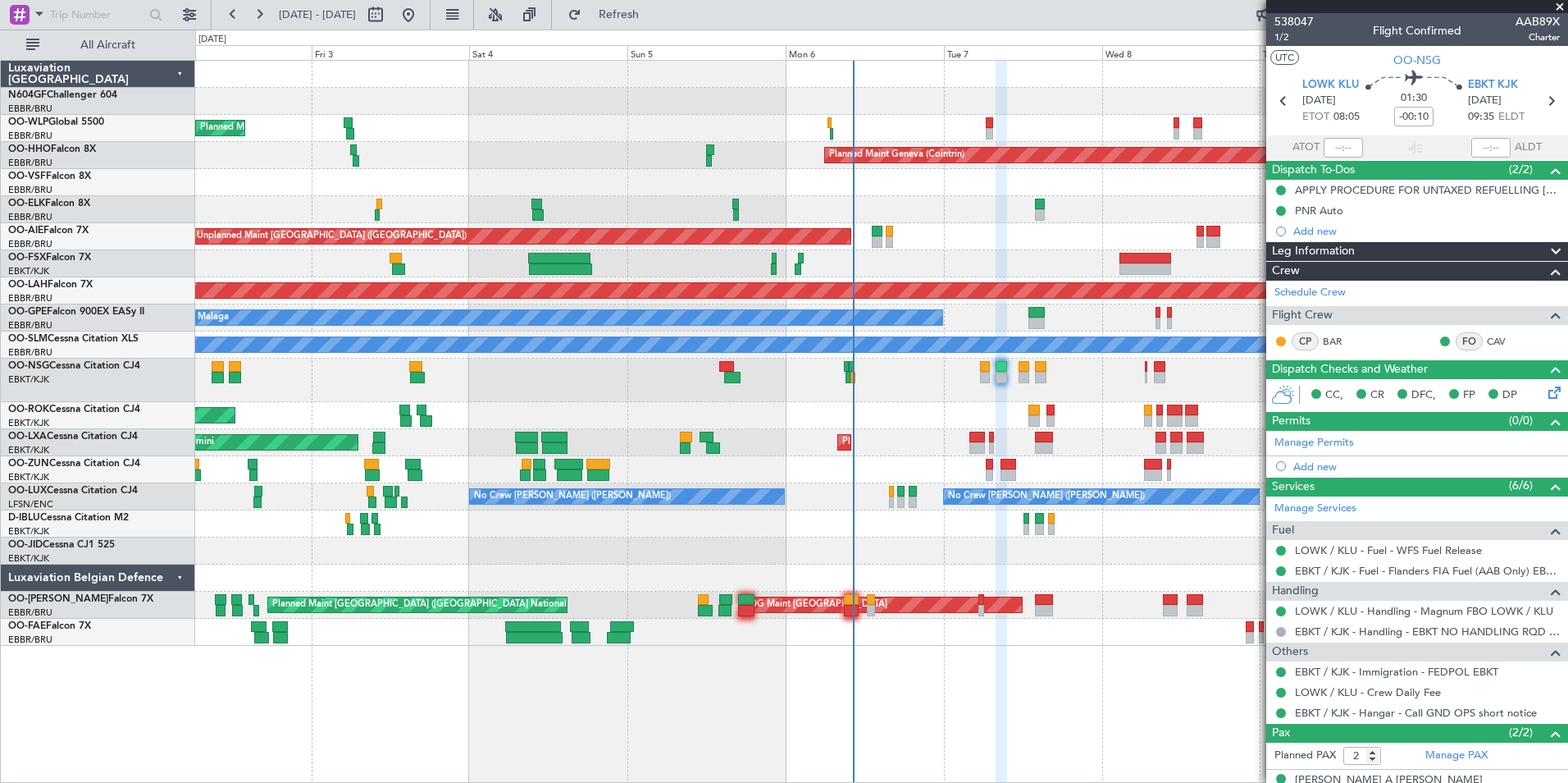
click at [1122, 338] on div "Planned Maint Milan (Linate) Planned Maint Geneva ([GEOGRAPHIC_DATA]) Unplanned…" at bounding box center [881, 353] width 1372 height 585
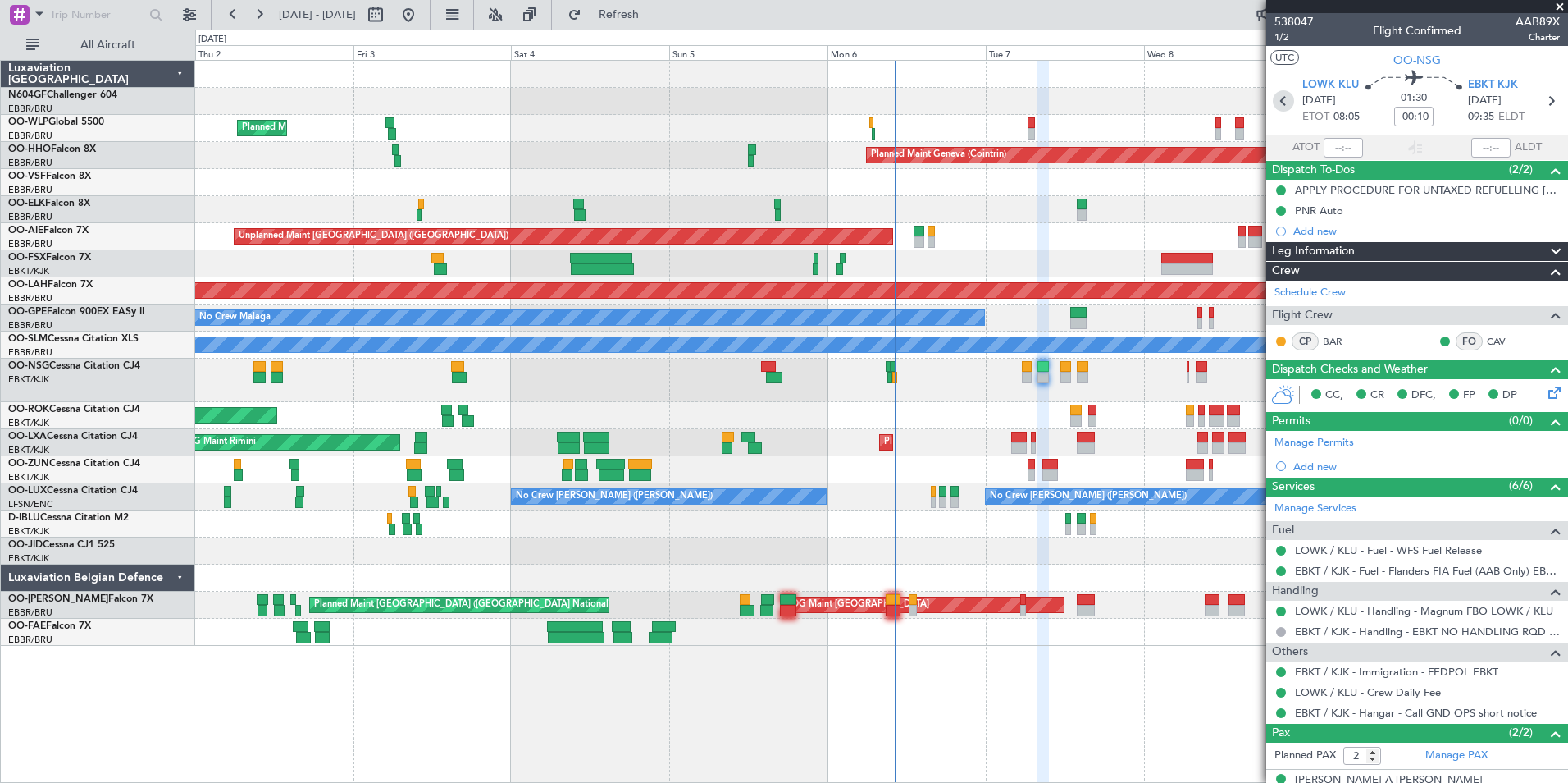
click at [1289, 100] on icon at bounding box center [1283, 101] width 21 height 21
type input "-00:25"
type input "0"
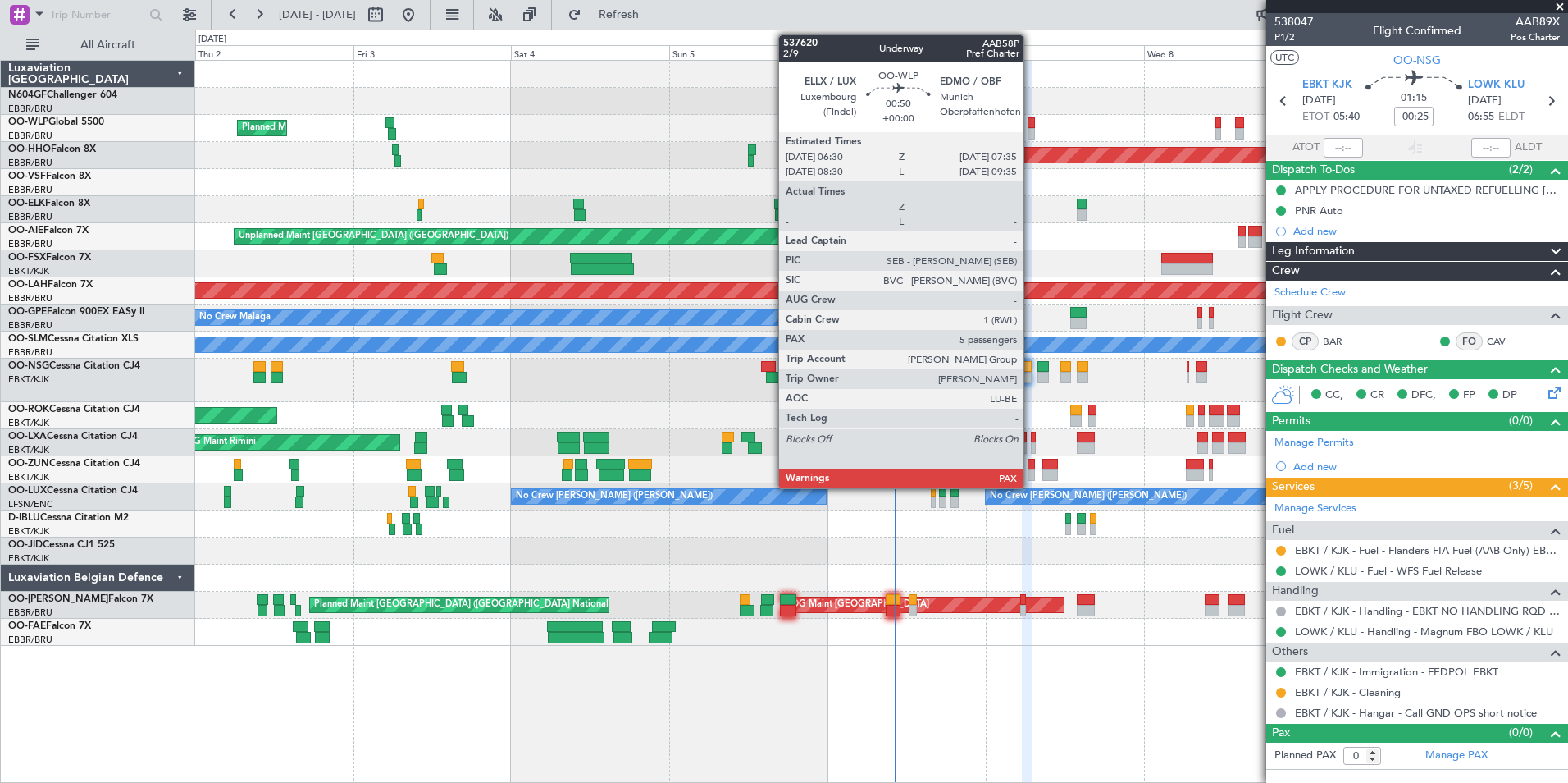
click at [1030, 124] on div at bounding box center [1031, 123] width 7 height 12
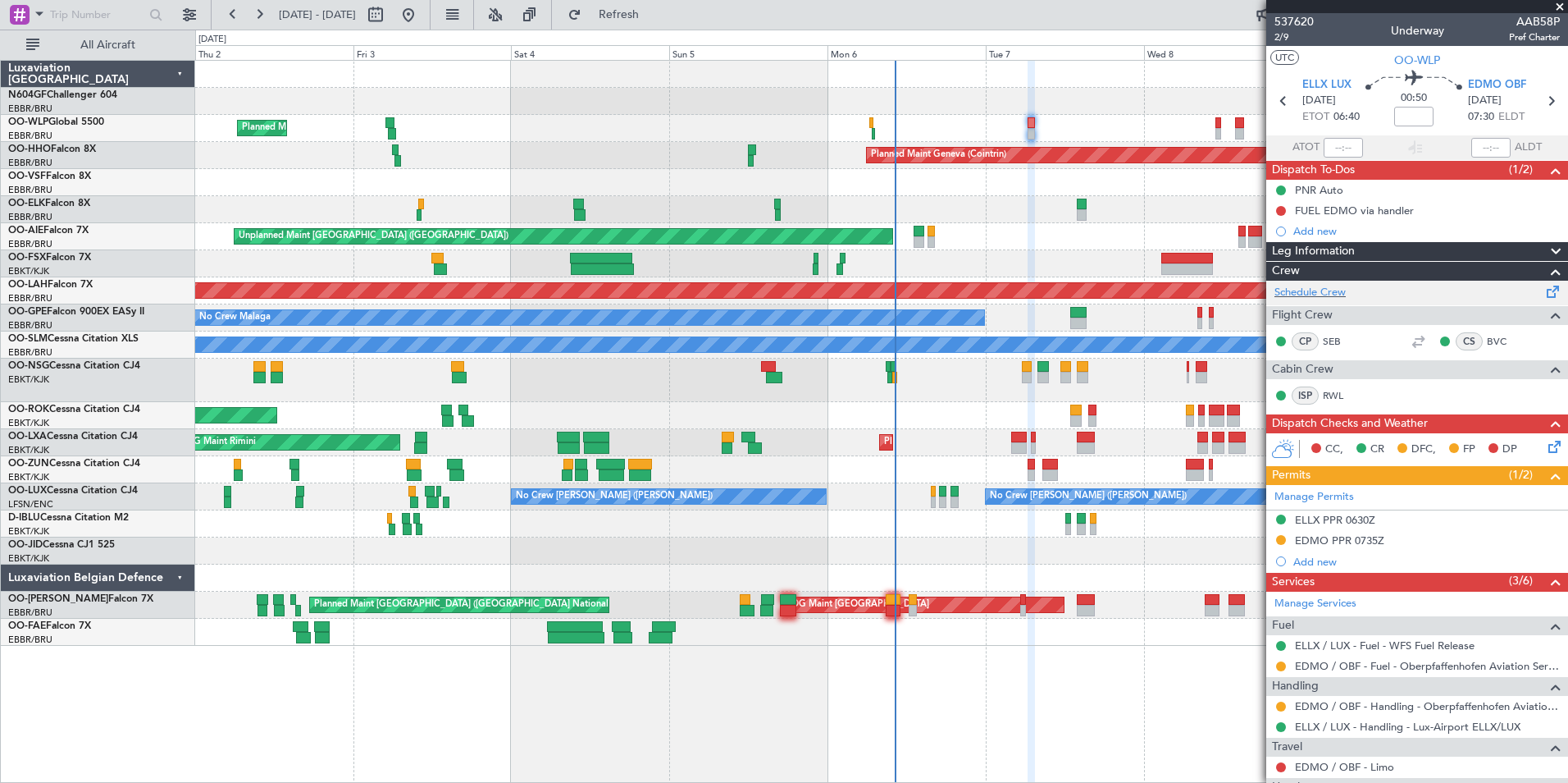
scroll to position [265, 0]
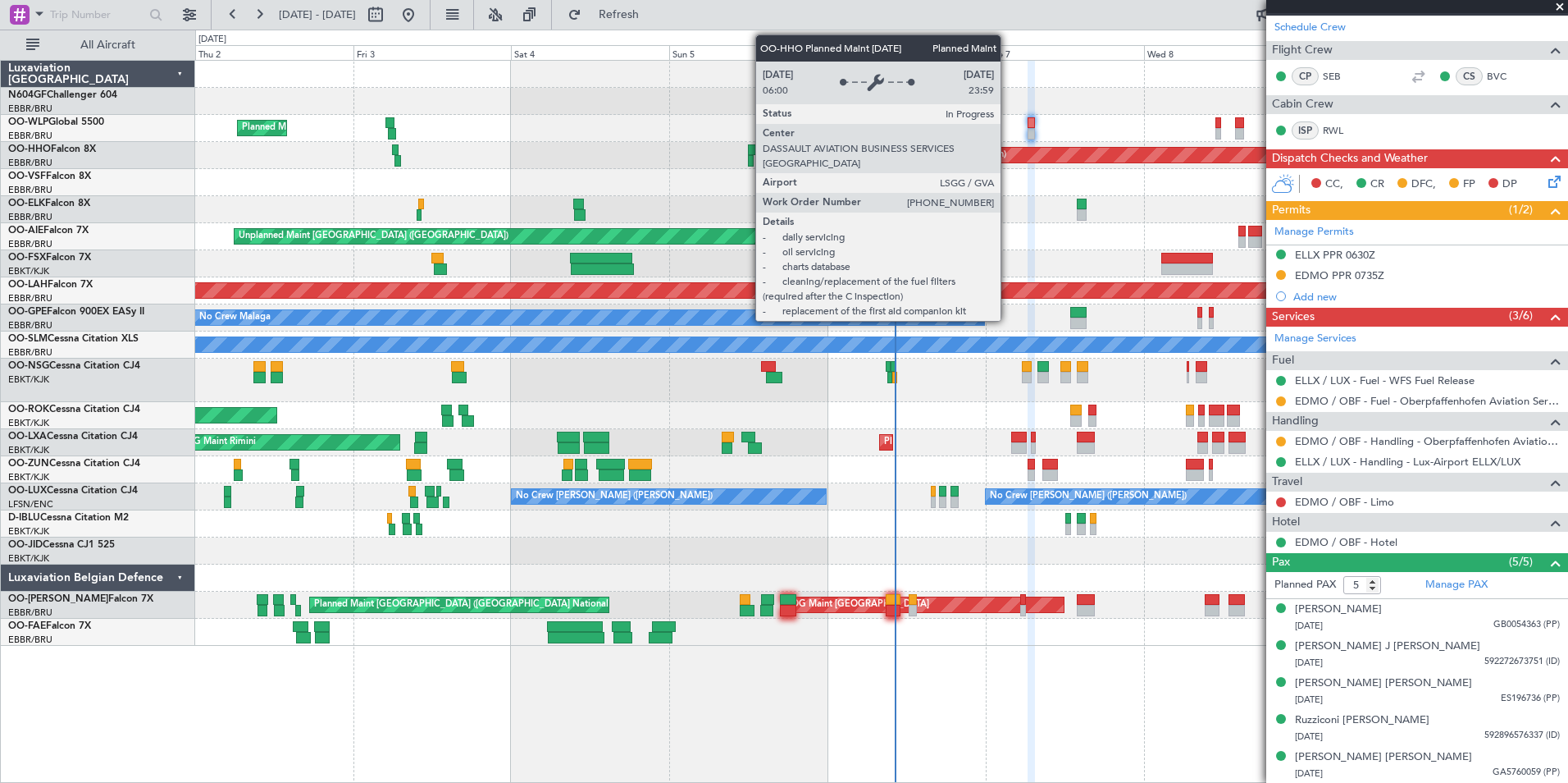
click at [1006, 161] on div "Planned Maint Geneva (Cointrin)" at bounding box center [938, 155] width 135 height 25
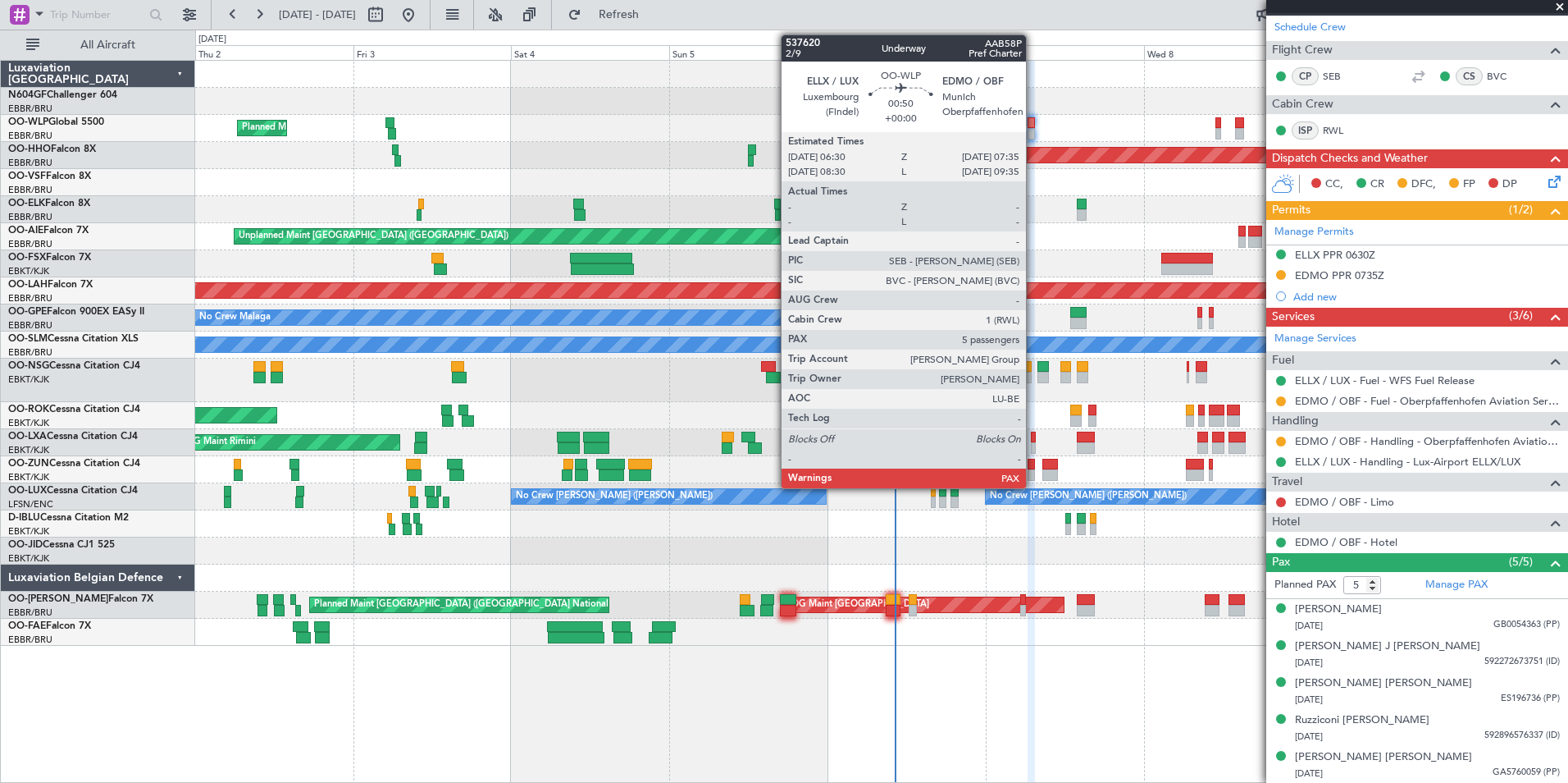
click at [1033, 129] on div at bounding box center [1031, 134] width 7 height 12
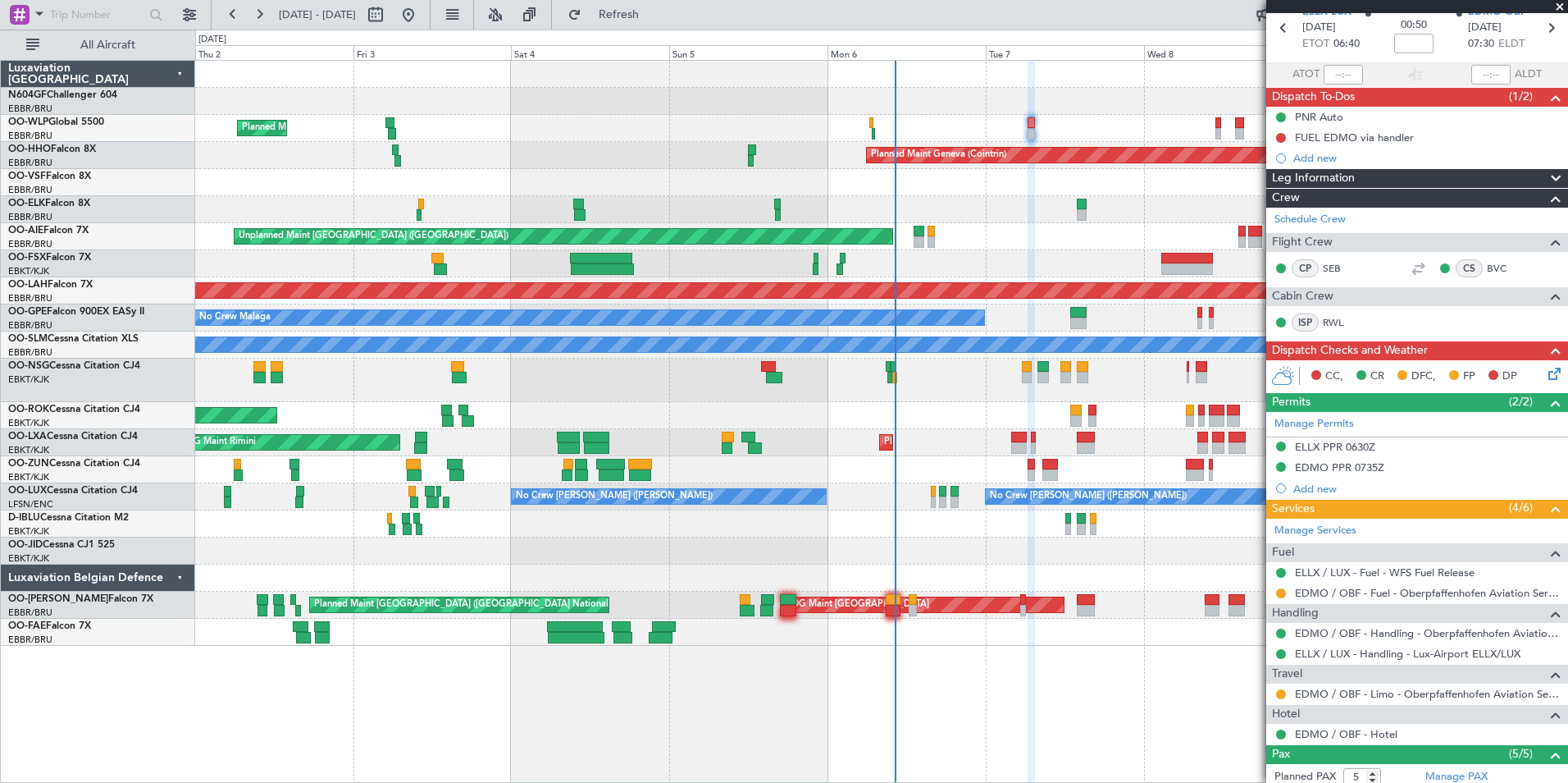
scroll to position [0, 0]
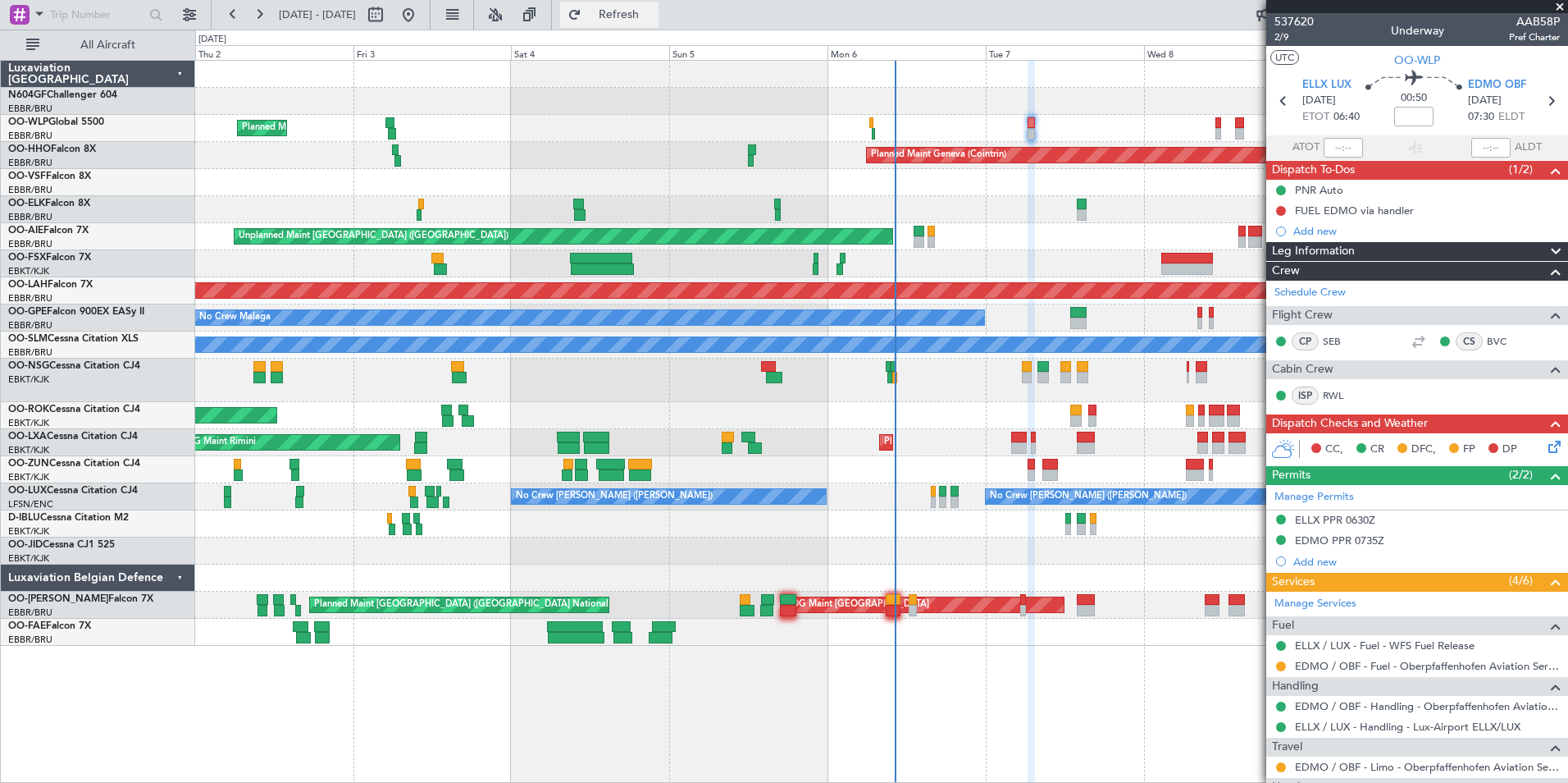
click at [645, 11] on span "Refresh" at bounding box center [619, 14] width 69 height 12
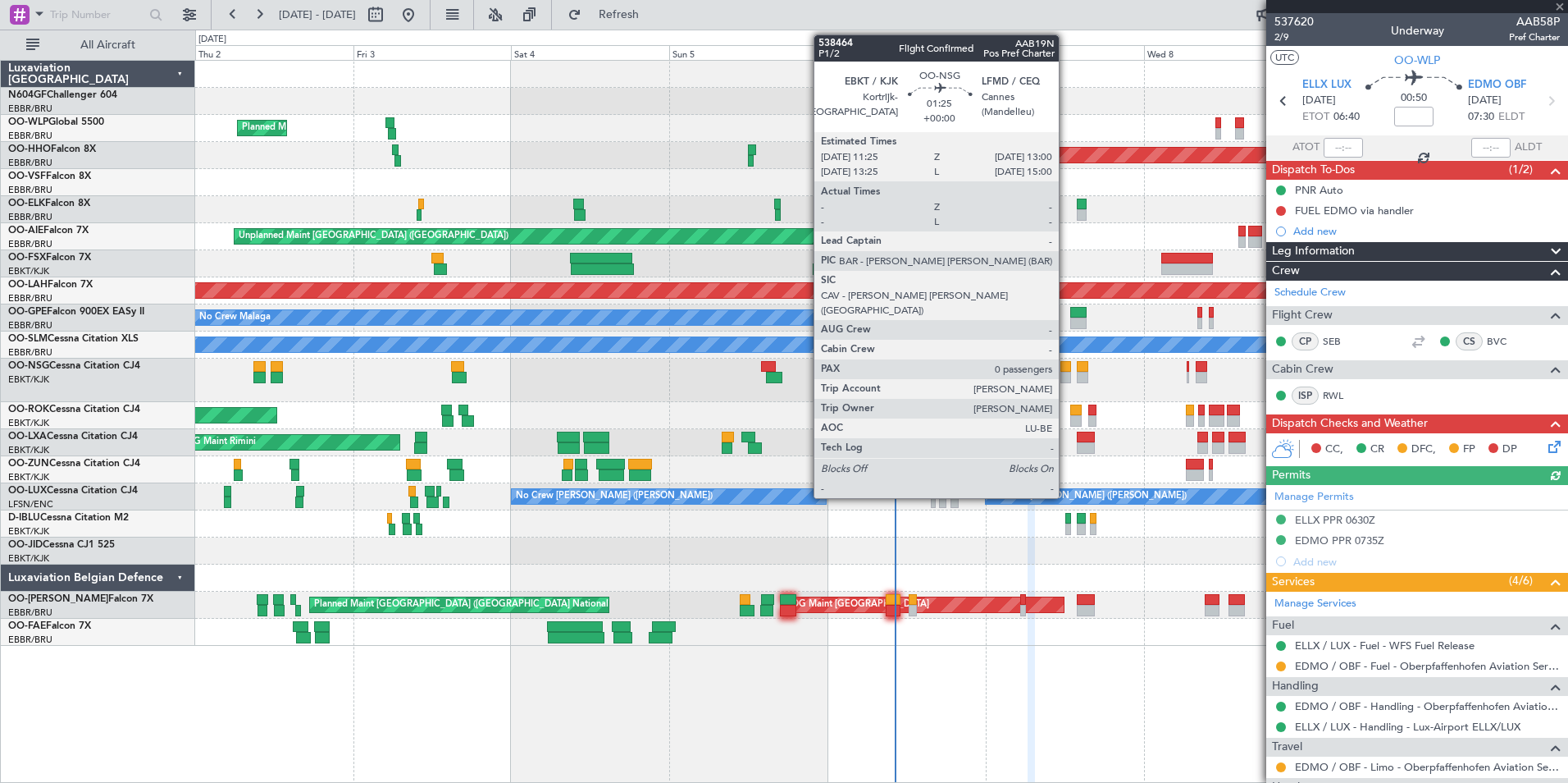
click at [1066, 379] on div at bounding box center [1066, 377] width 11 height 12
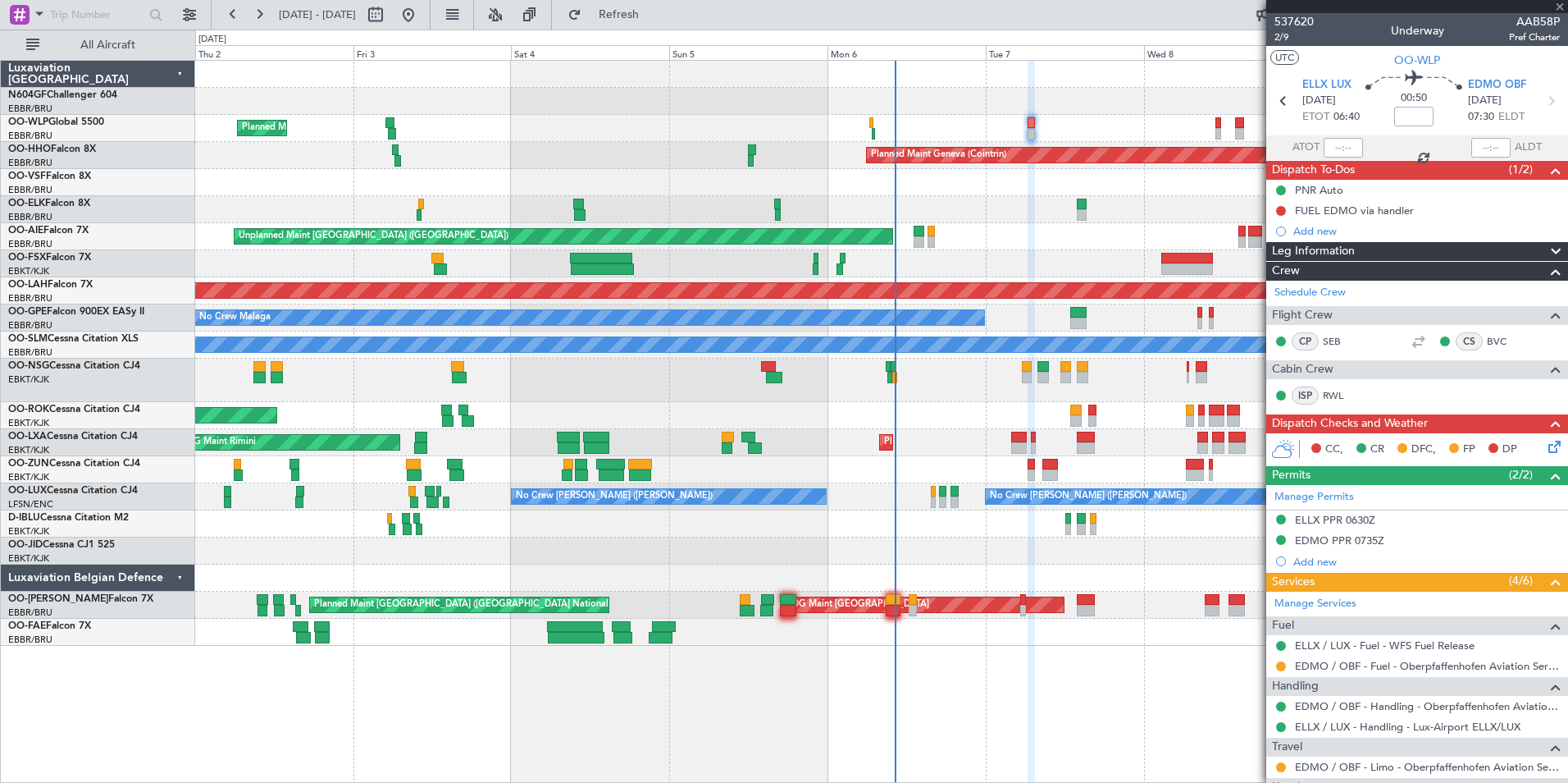
type input "0"
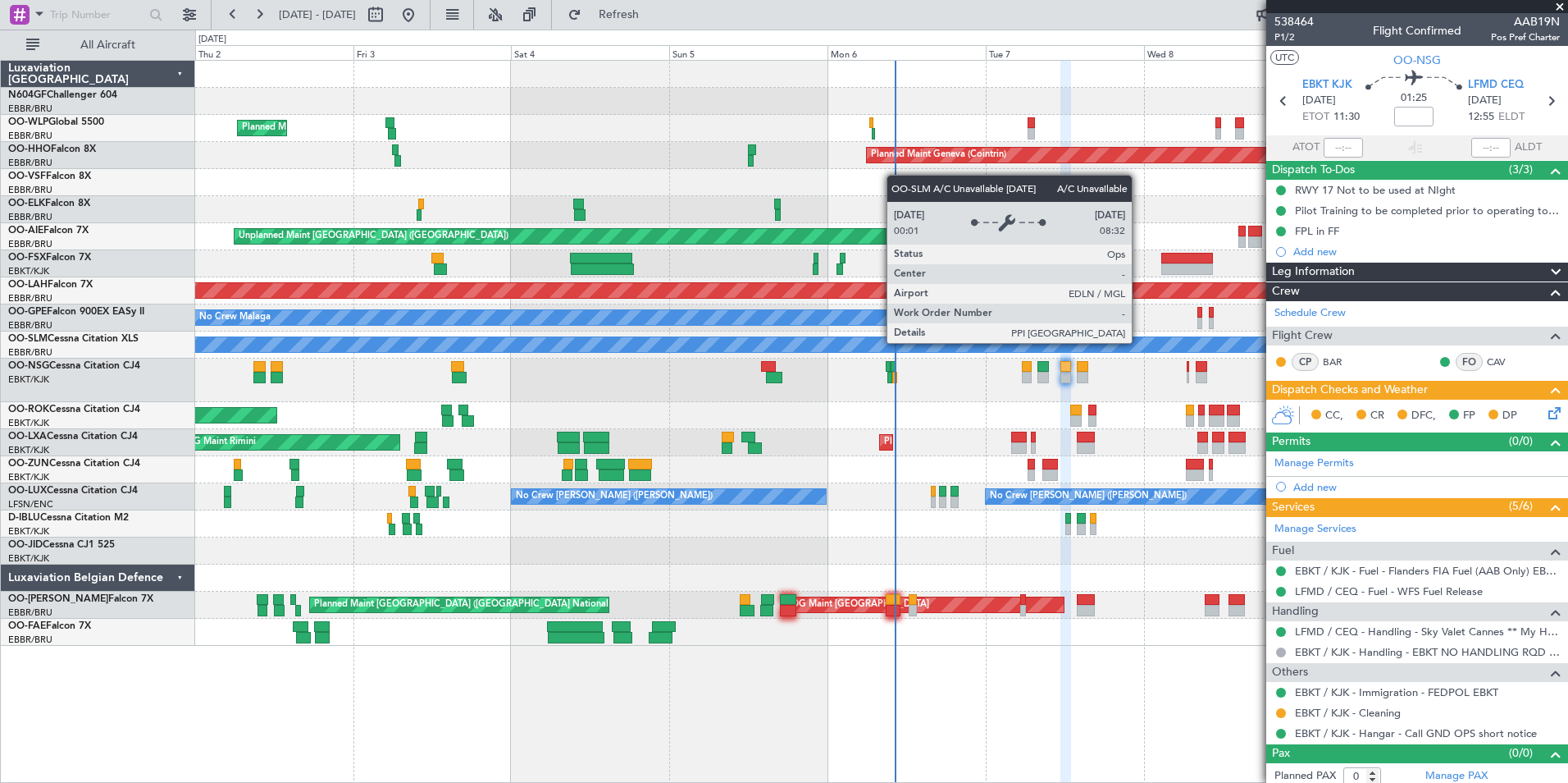
click at [1153, 349] on div "A/C Unavailable [GEOGRAPHIC_DATA]" at bounding box center [881, 344] width 4115 height 15
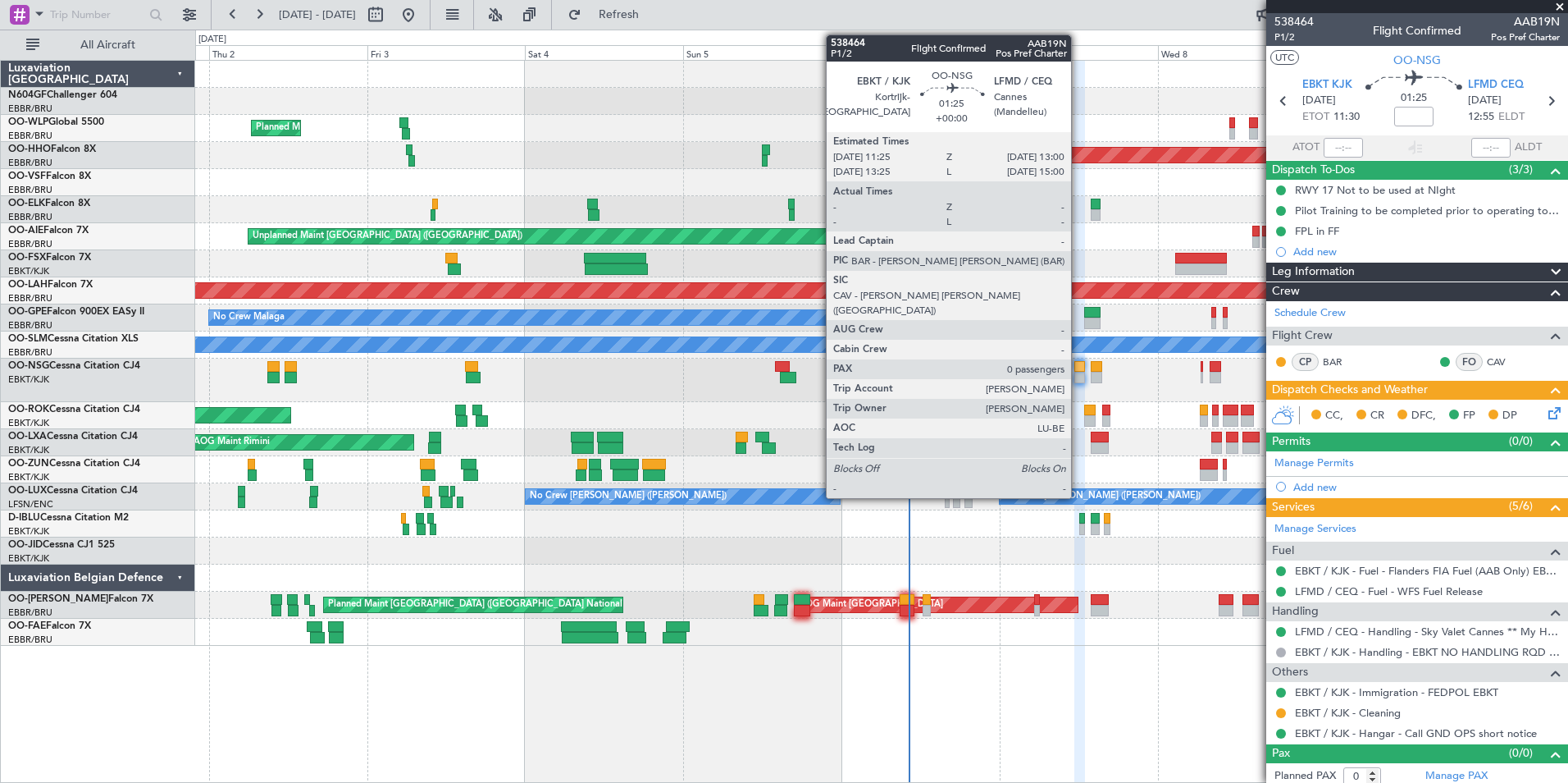
click at [1078, 367] on div at bounding box center [1080, 366] width 11 height 12
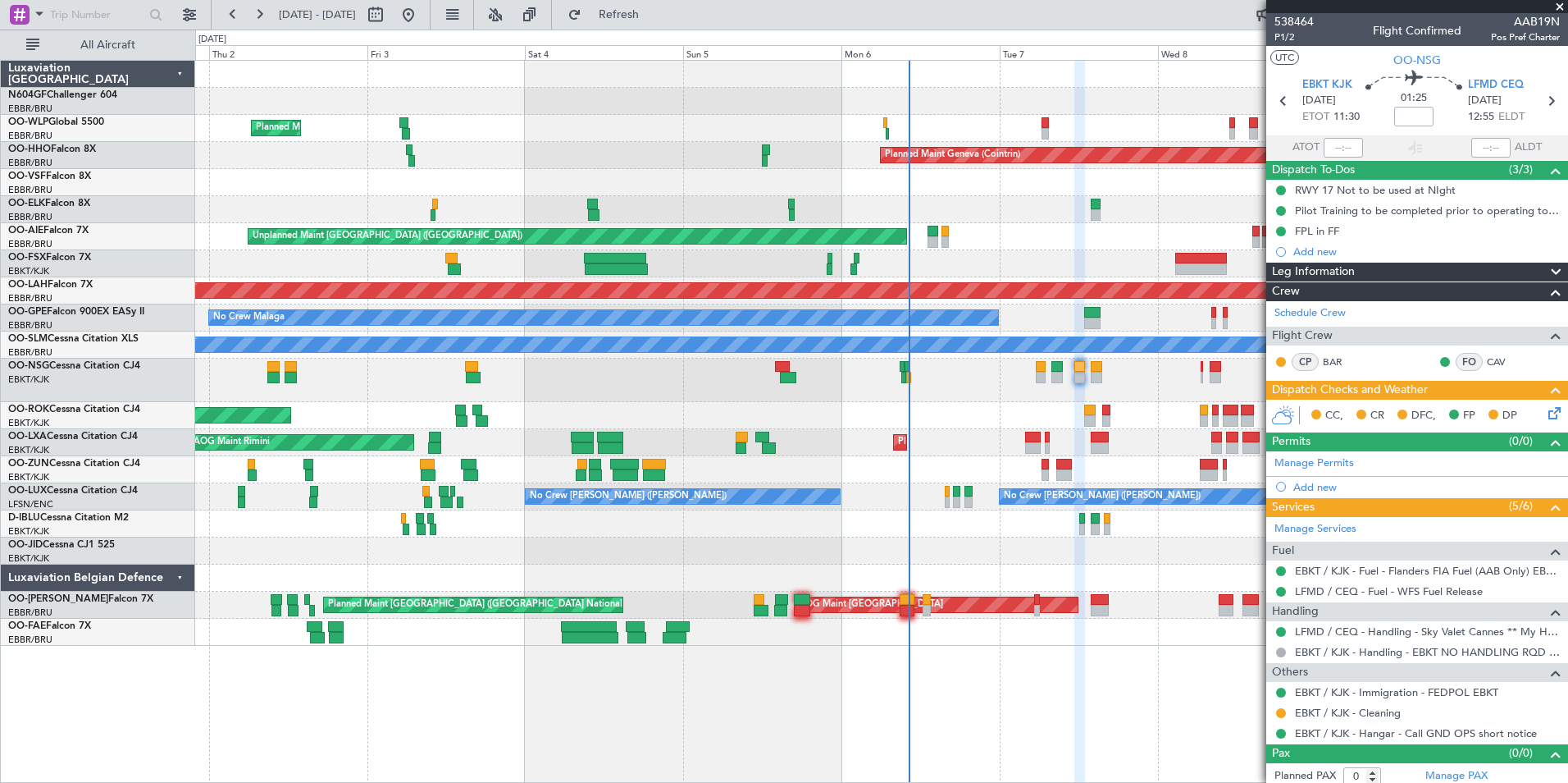
scroll to position [6, 0]
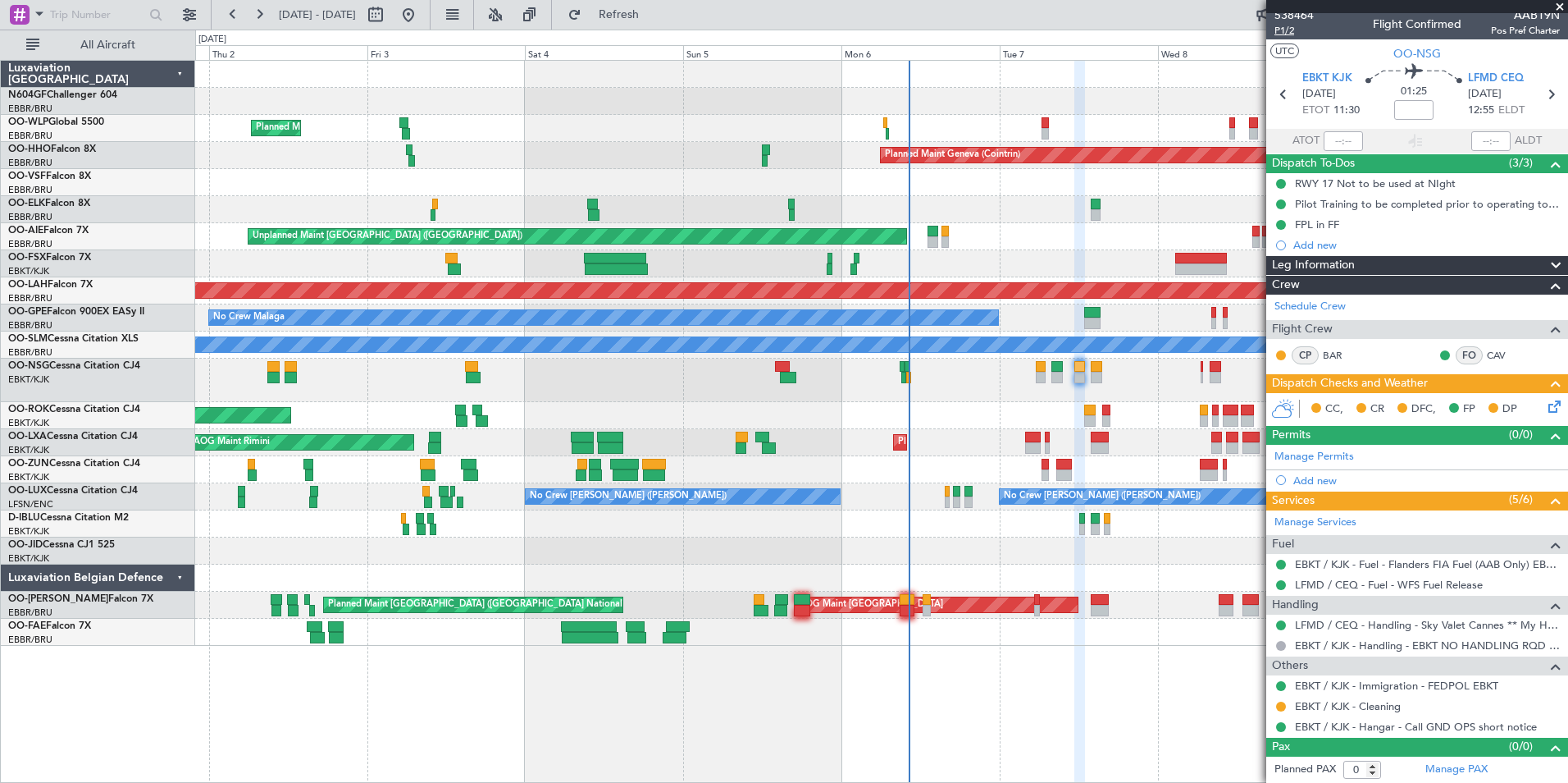
click at [1290, 32] on span "P1/2" at bounding box center [1294, 31] width 40 height 14
click at [1374, 686] on link "EBKT / KJK - Immigration - FEDPOL EBKT" at bounding box center [1396, 686] width 203 height 14
click at [1545, 407] on icon at bounding box center [1551, 403] width 13 height 13
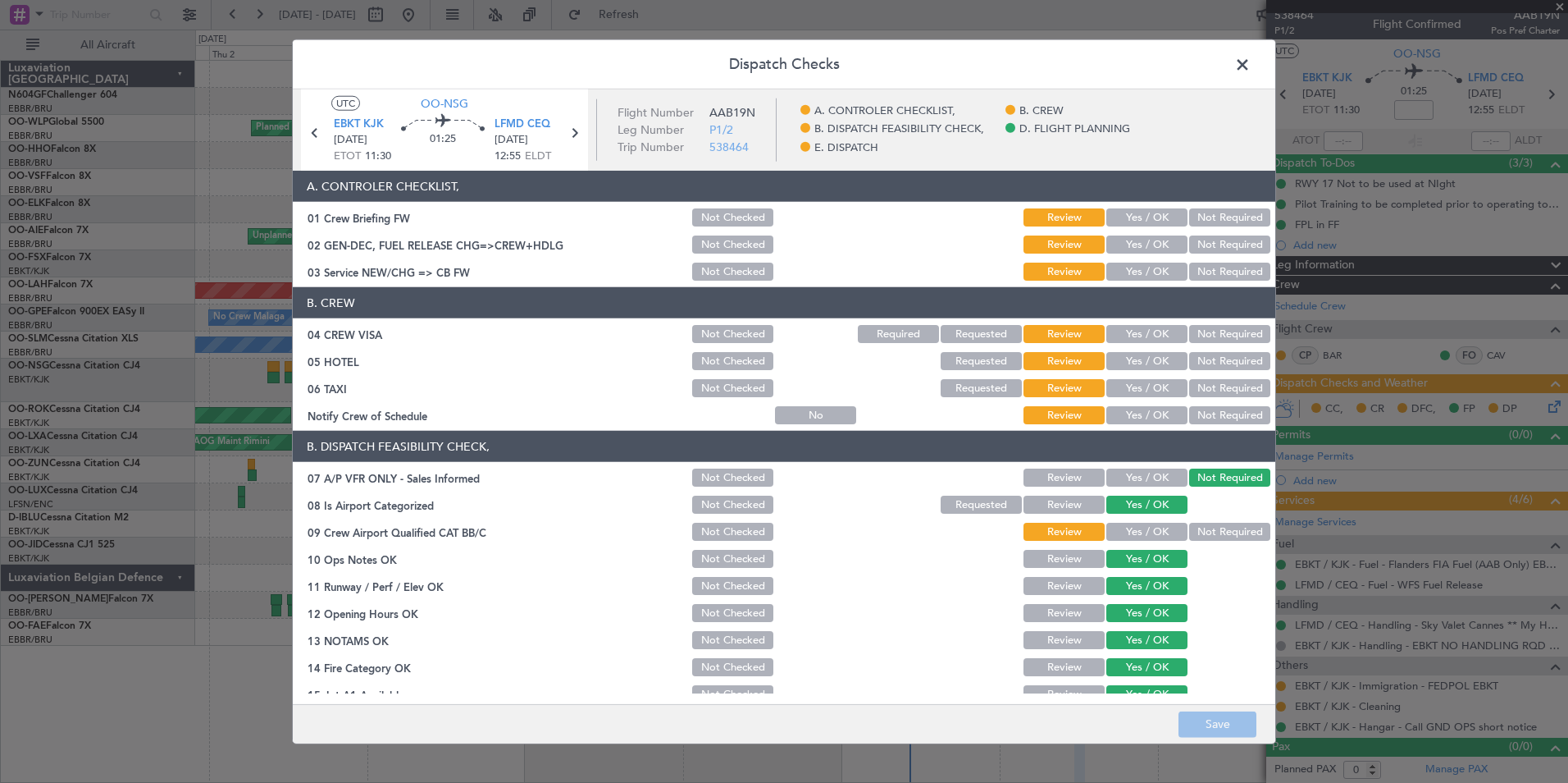
click at [1139, 408] on button "Yes / OK" at bounding box center [1147, 415] width 81 height 18
click at [1198, 390] on button "Not Required" at bounding box center [1230, 388] width 81 height 18
click at [1203, 370] on div "Not Required" at bounding box center [1228, 361] width 83 height 23
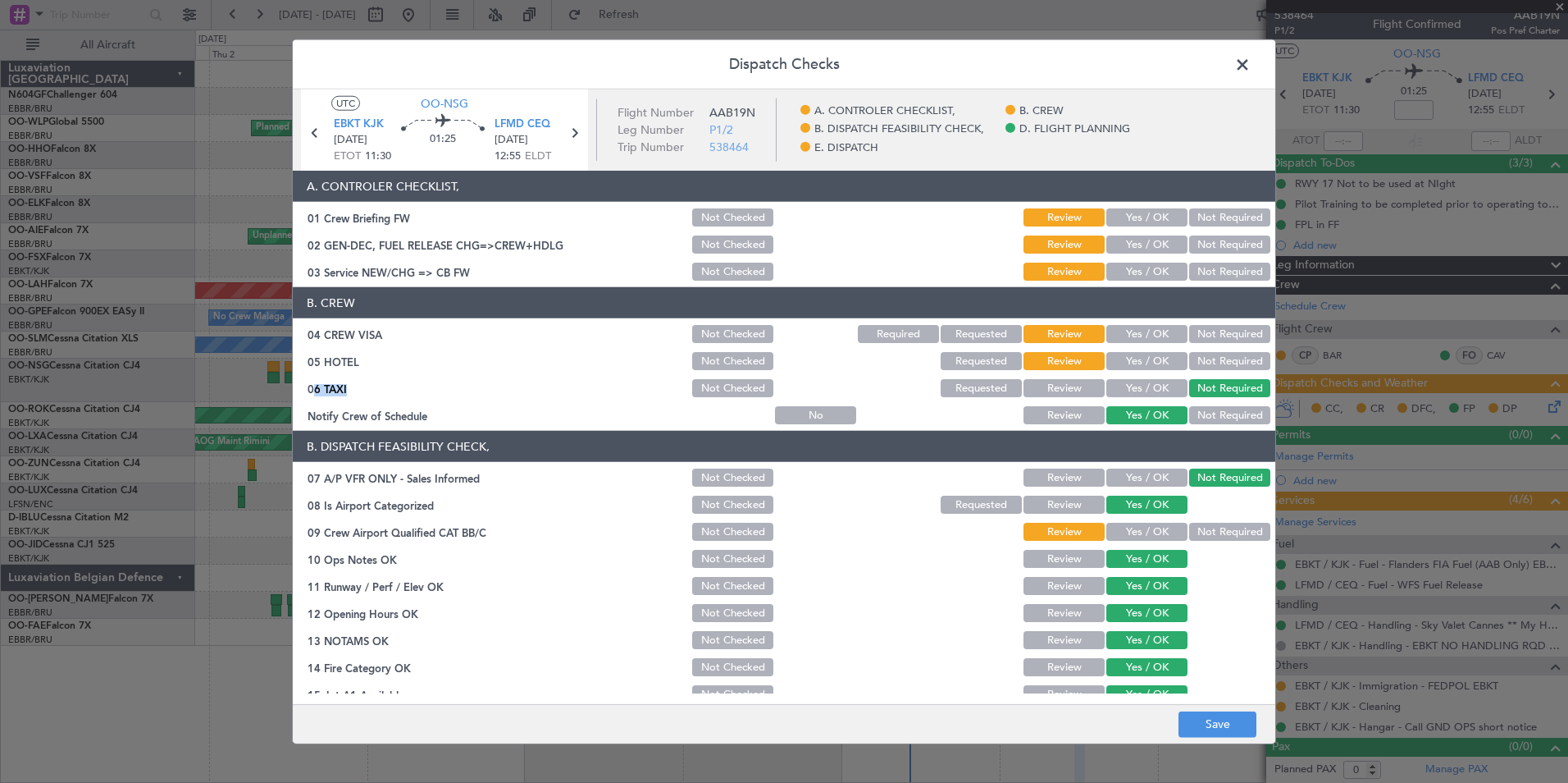
click at [1203, 370] on div "Not Required" at bounding box center [1228, 361] width 83 height 23
click at [1203, 366] on button "Not Required" at bounding box center [1230, 361] width 81 height 18
click at [1192, 335] on button "Not Required" at bounding box center [1230, 334] width 81 height 18
click at [1146, 275] on button "Yes / OK" at bounding box center [1147, 272] width 81 height 18
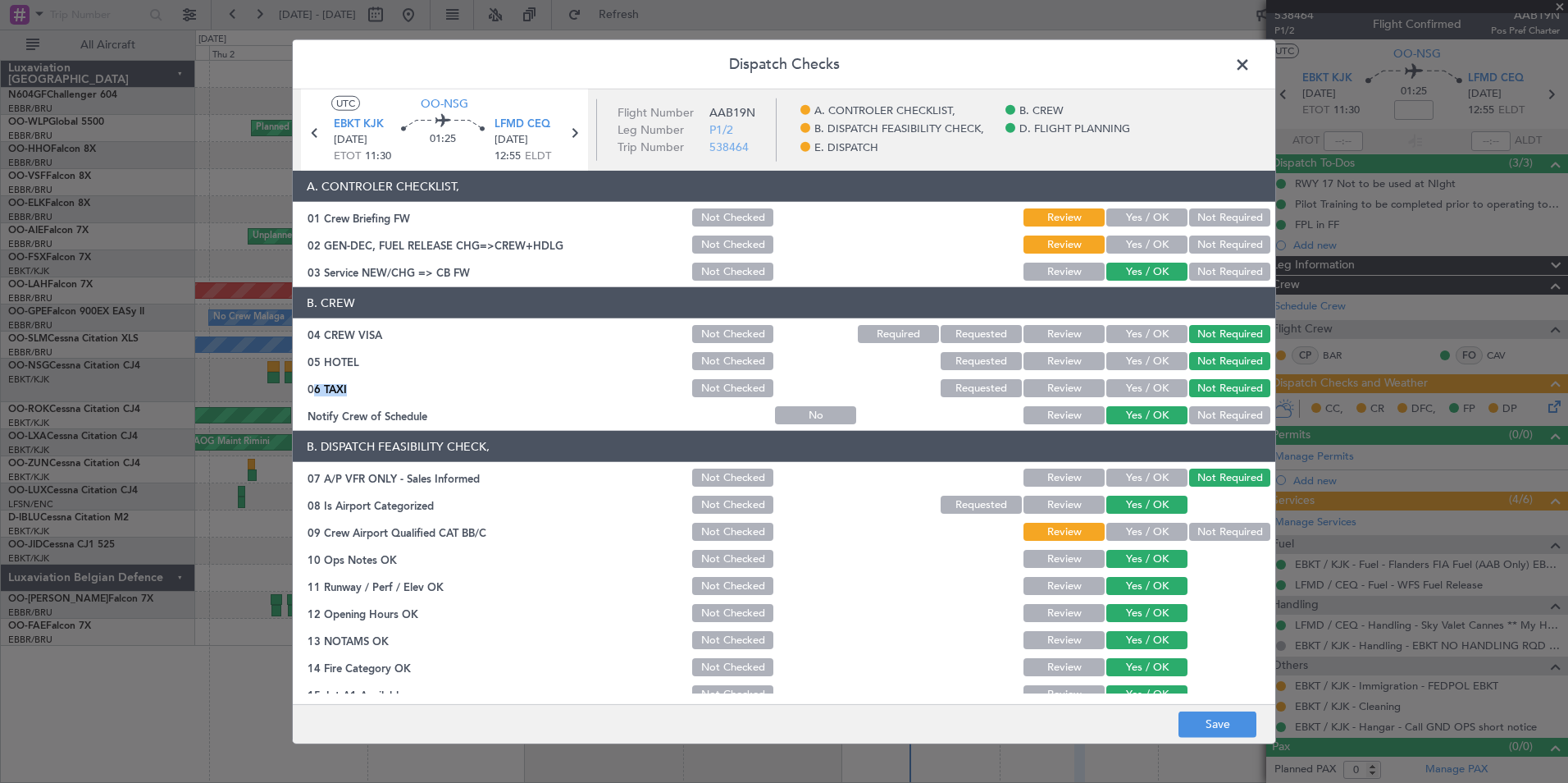
click at [1151, 536] on button "Yes / OK" at bounding box center [1147, 532] width 81 height 18
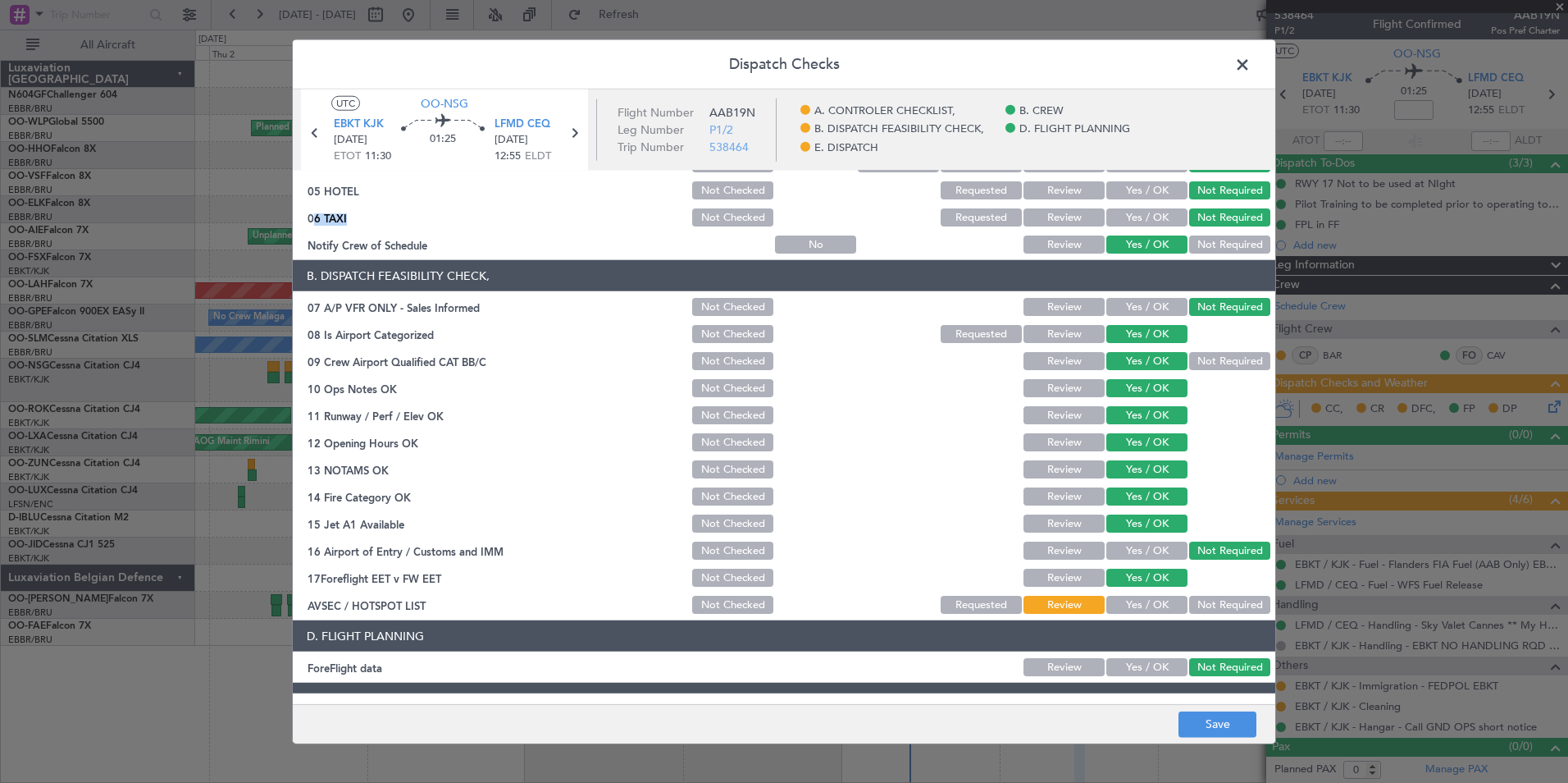
scroll to position [173, 0]
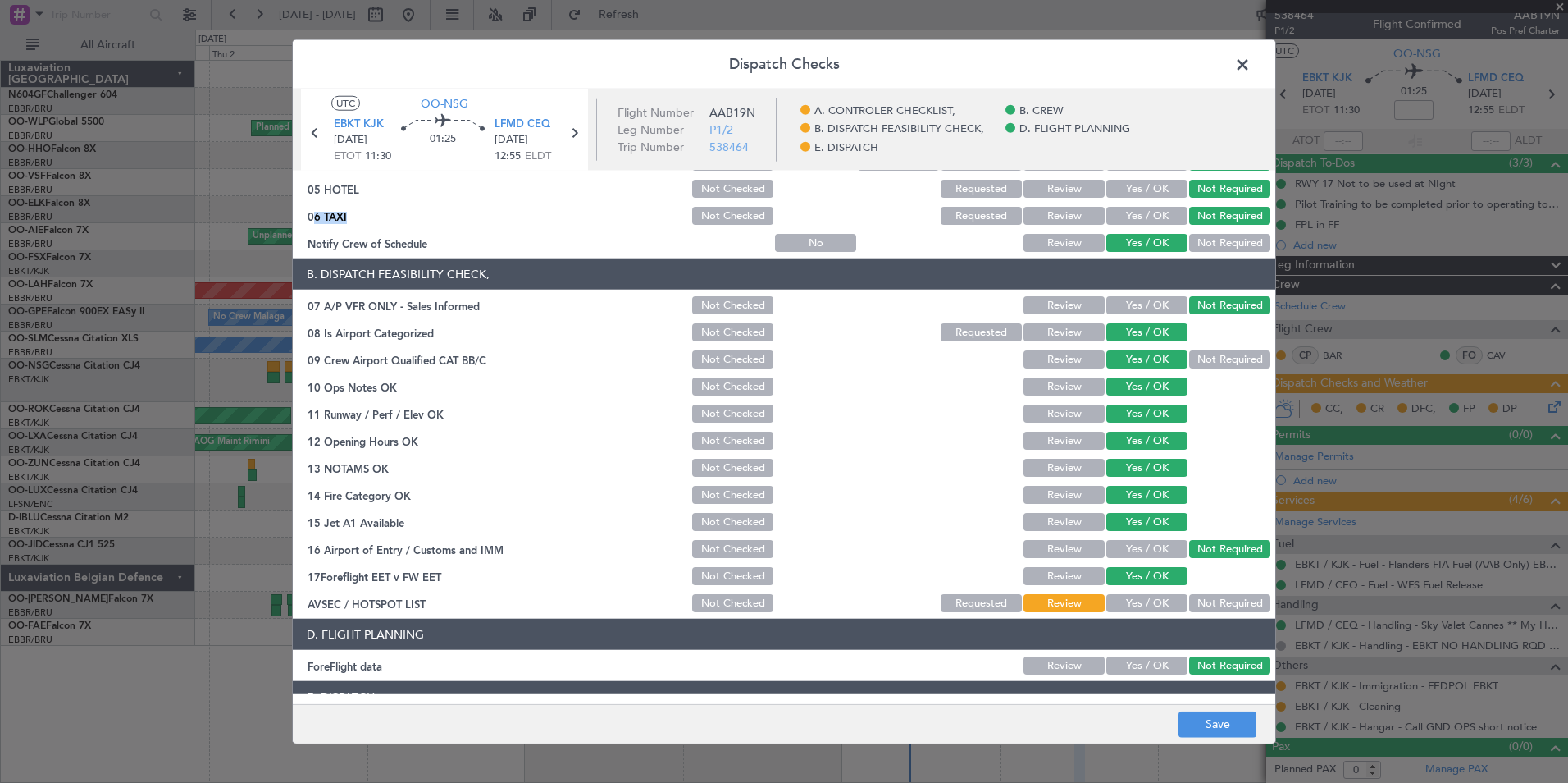
click at [1150, 609] on button "Yes / OK" at bounding box center [1147, 603] width 81 height 18
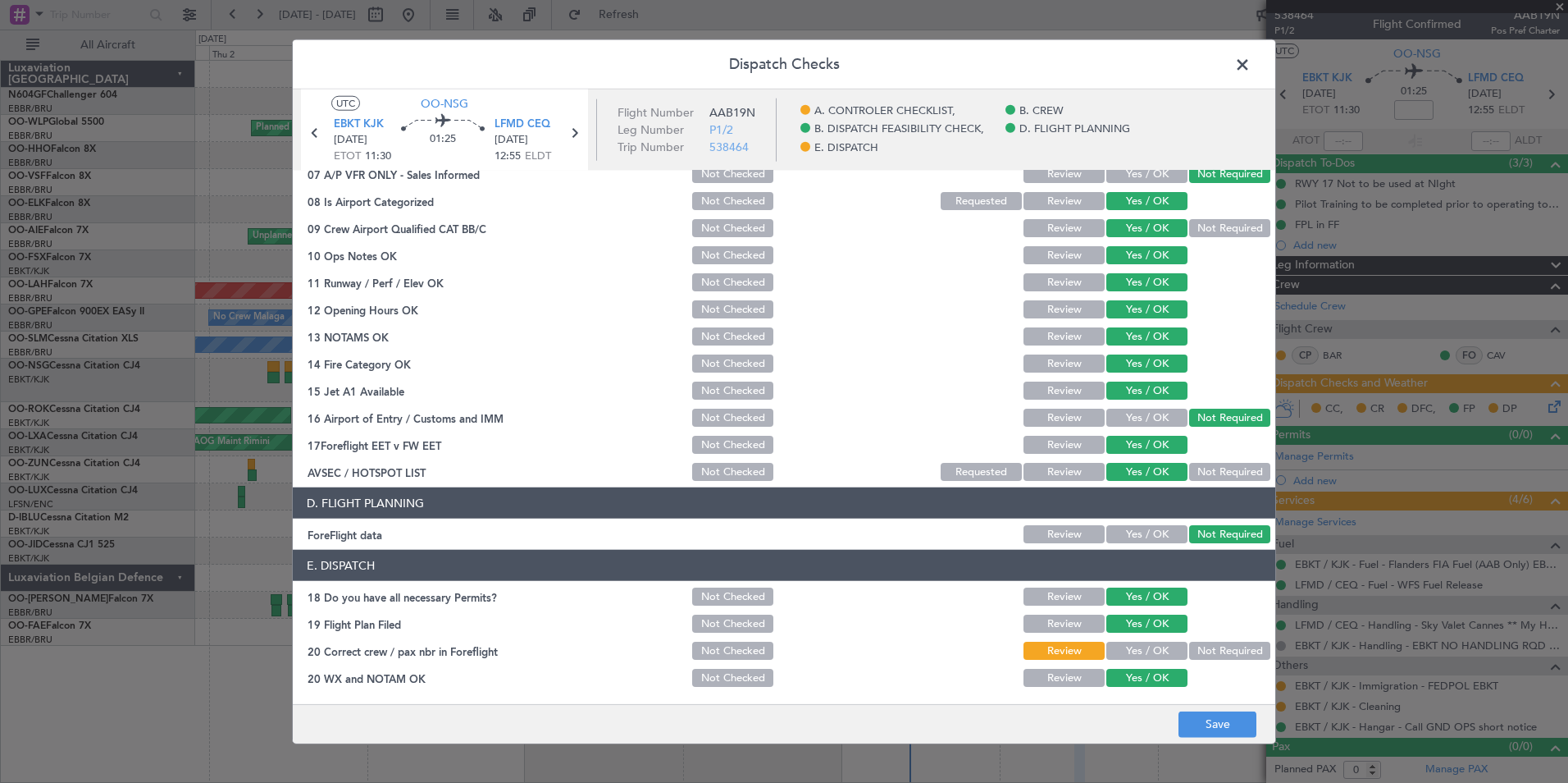
click at [1151, 650] on button "Yes / OK" at bounding box center [1147, 650] width 81 height 18
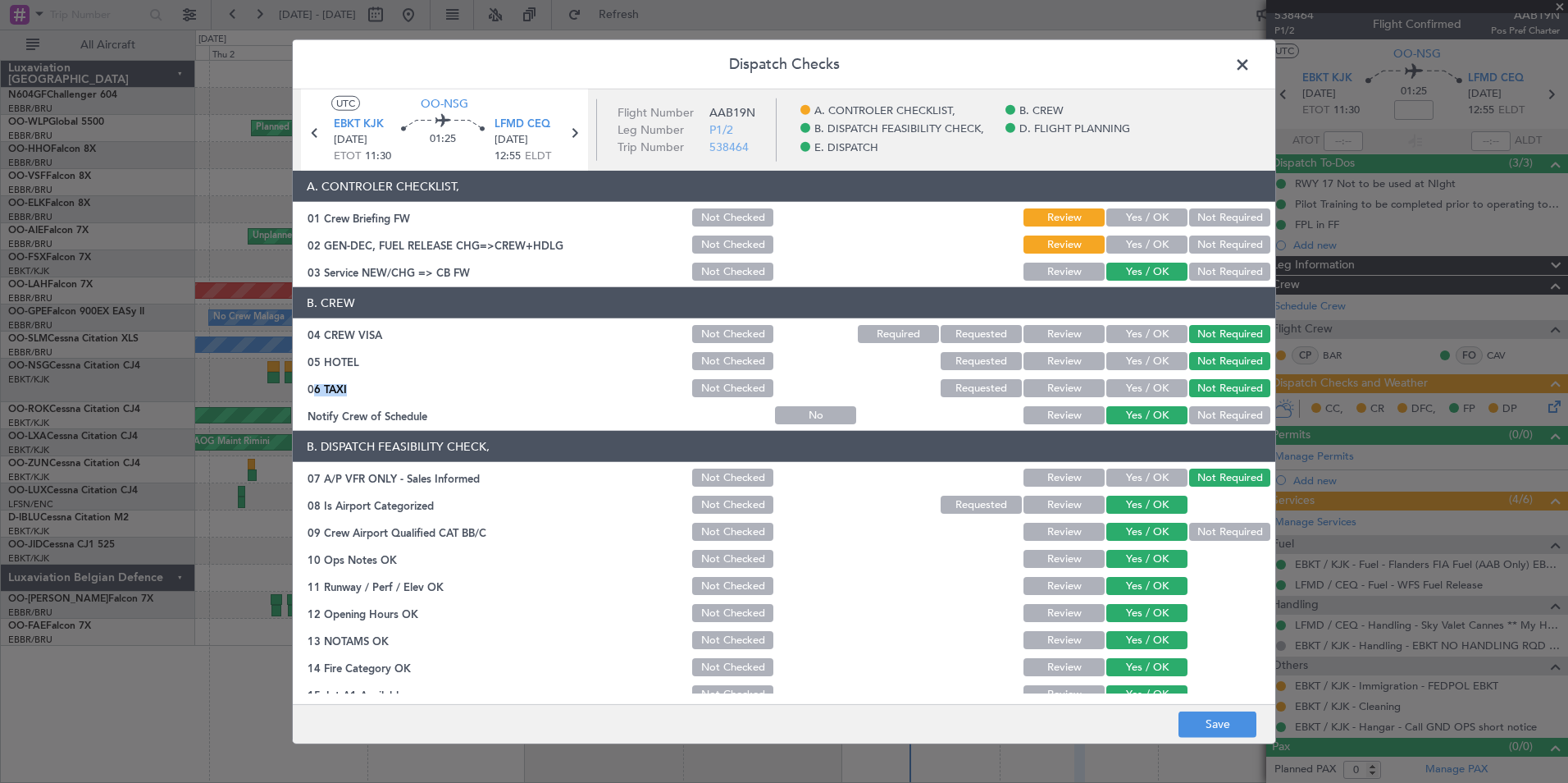
click at [1128, 253] on button "Yes / OK" at bounding box center [1147, 244] width 81 height 18
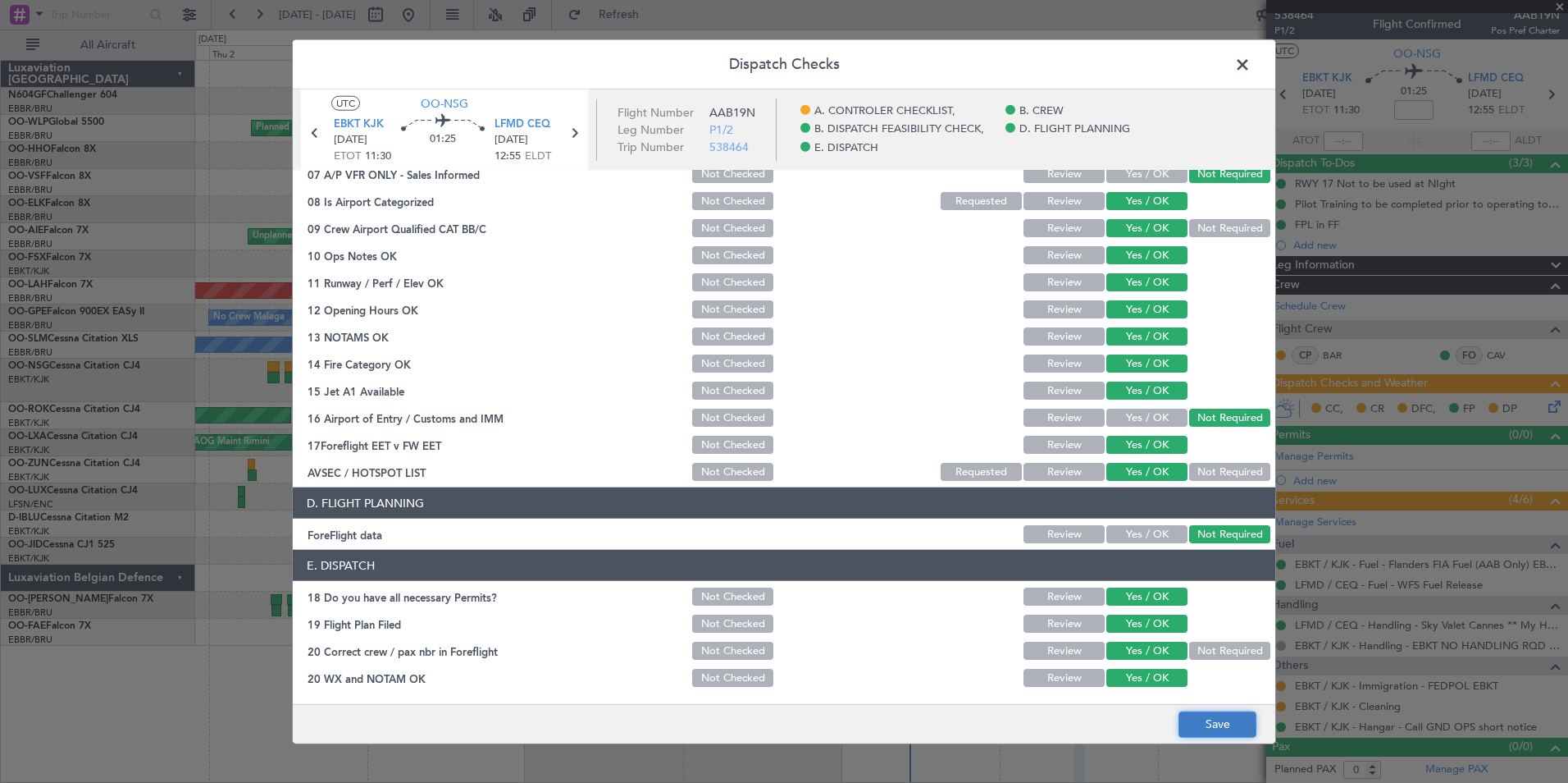
click at [1211, 724] on button "Save" at bounding box center [1218, 724] width 78 height 27
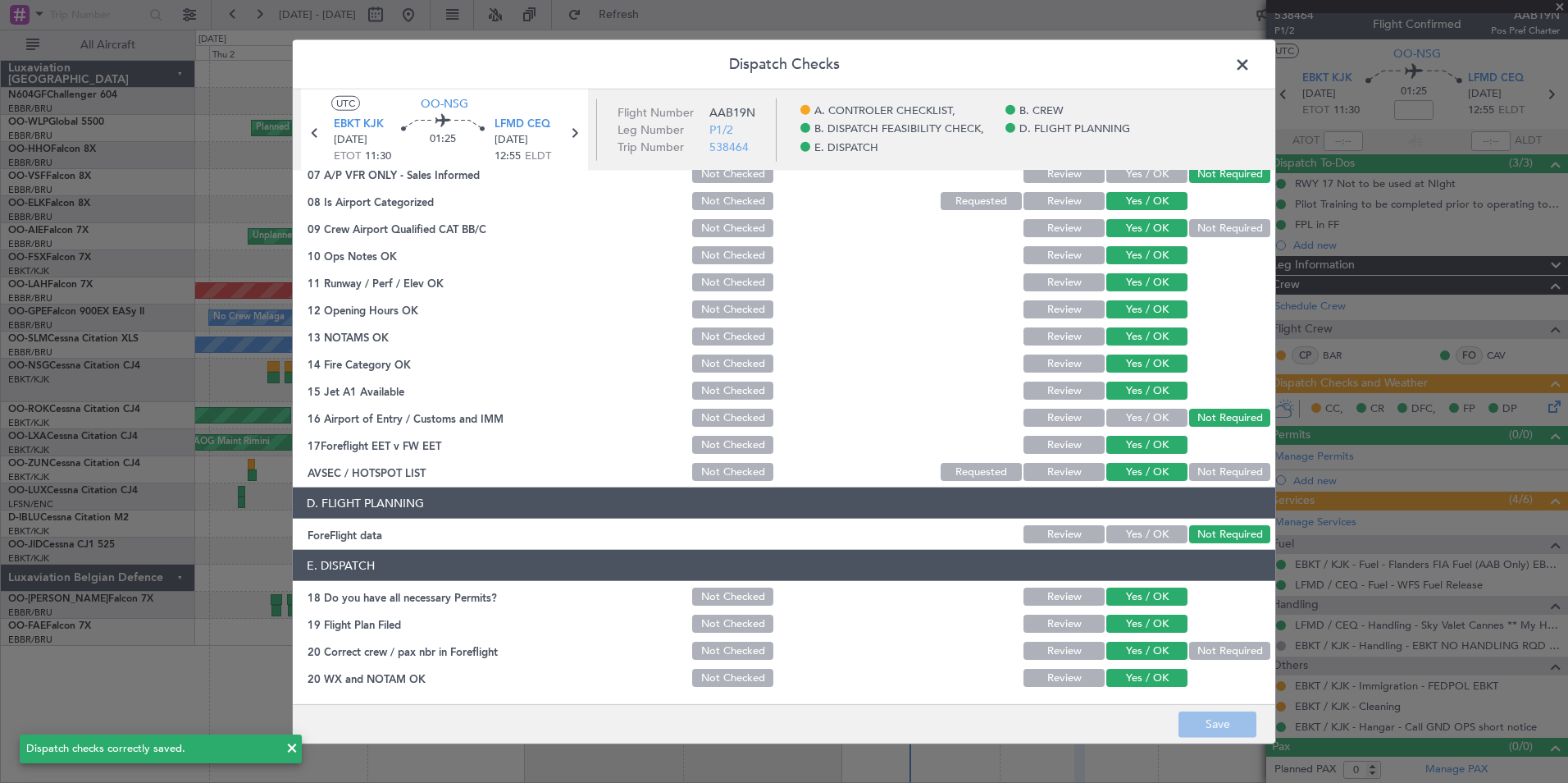
click at [1251, 62] on span at bounding box center [1251, 68] width 0 height 33
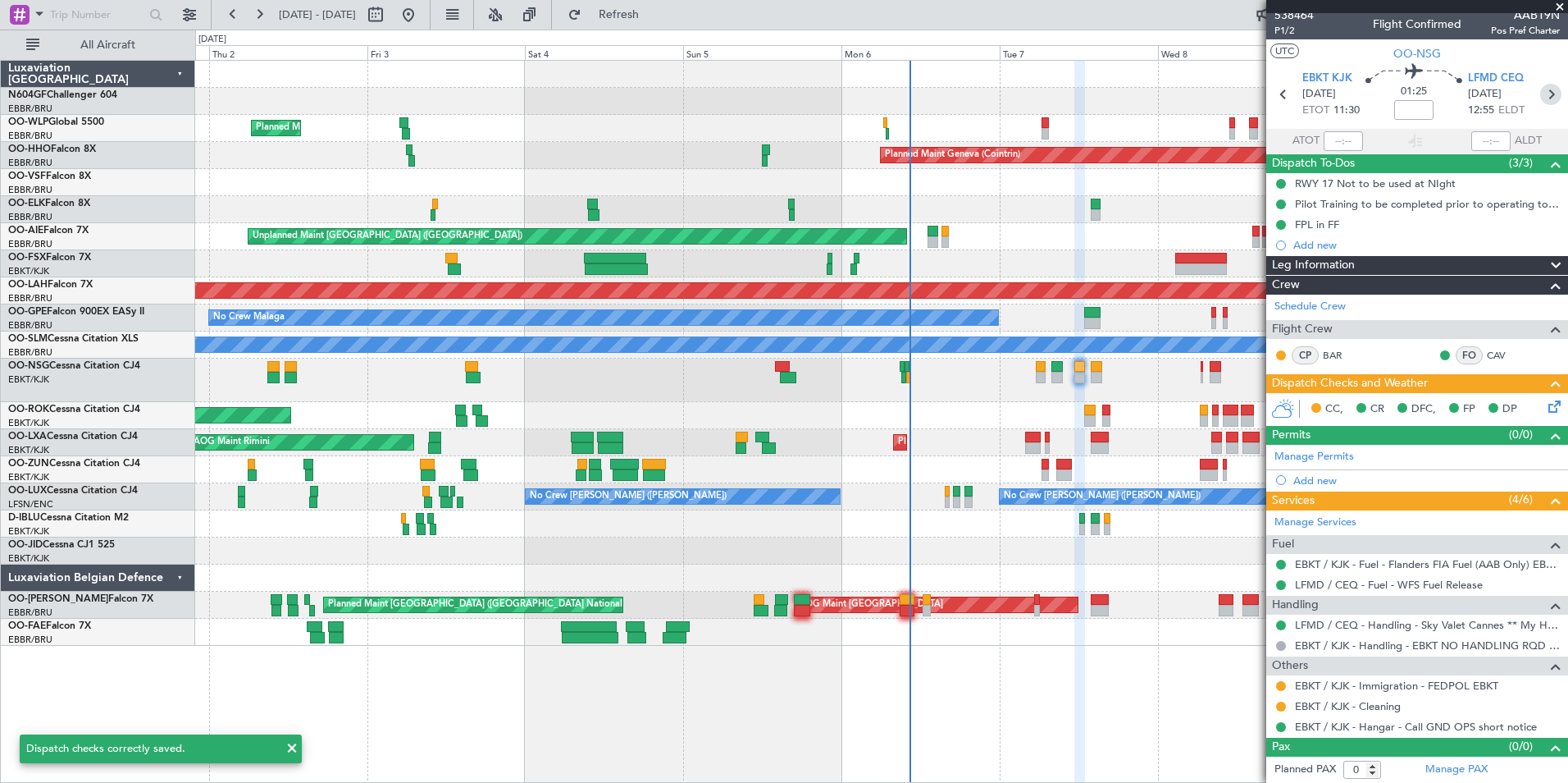
click at [1542, 98] on icon at bounding box center [1550, 95] width 21 height 21
type input "+00:05"
type input "3"
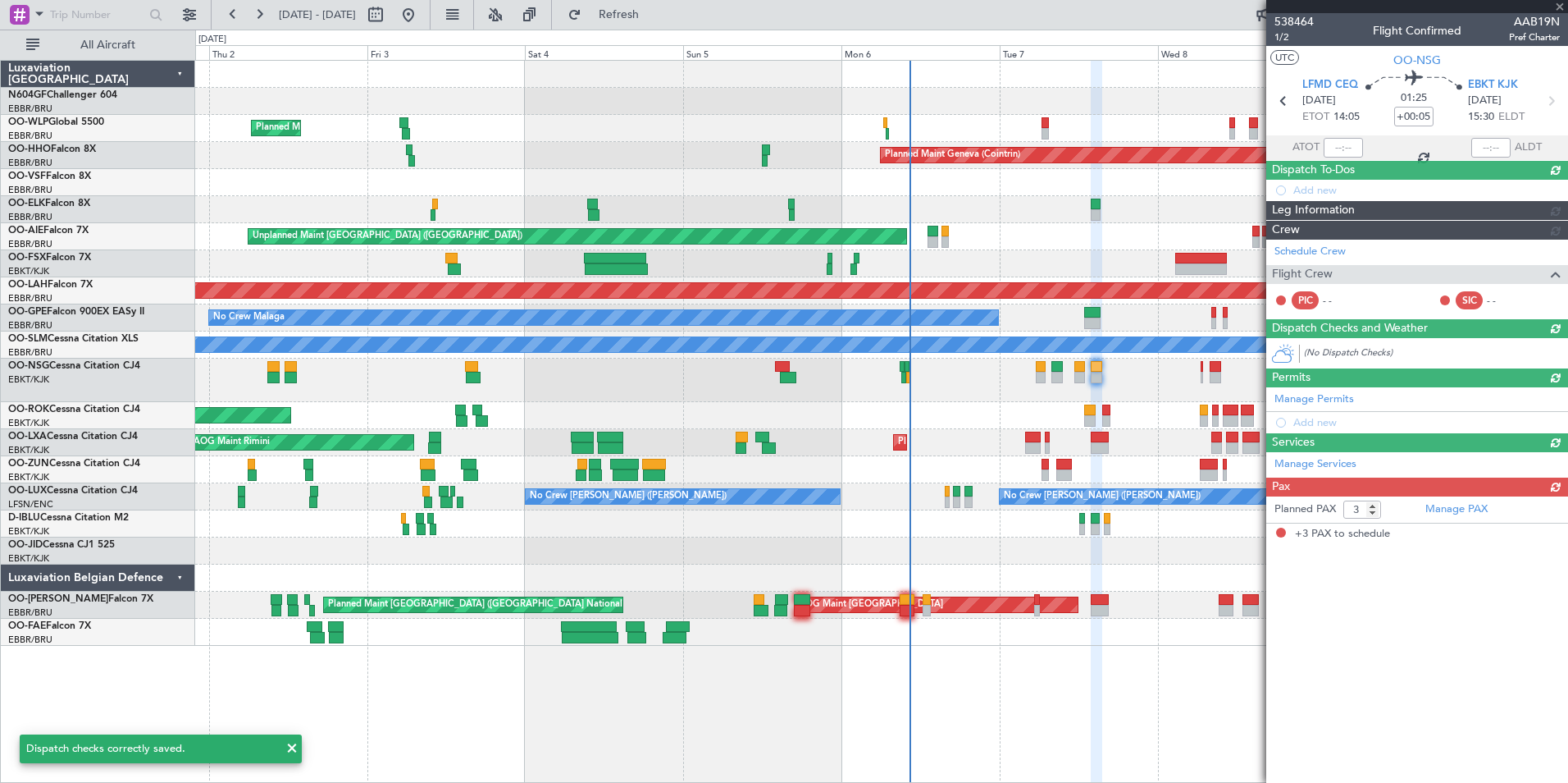
scroll to position [0, 0]
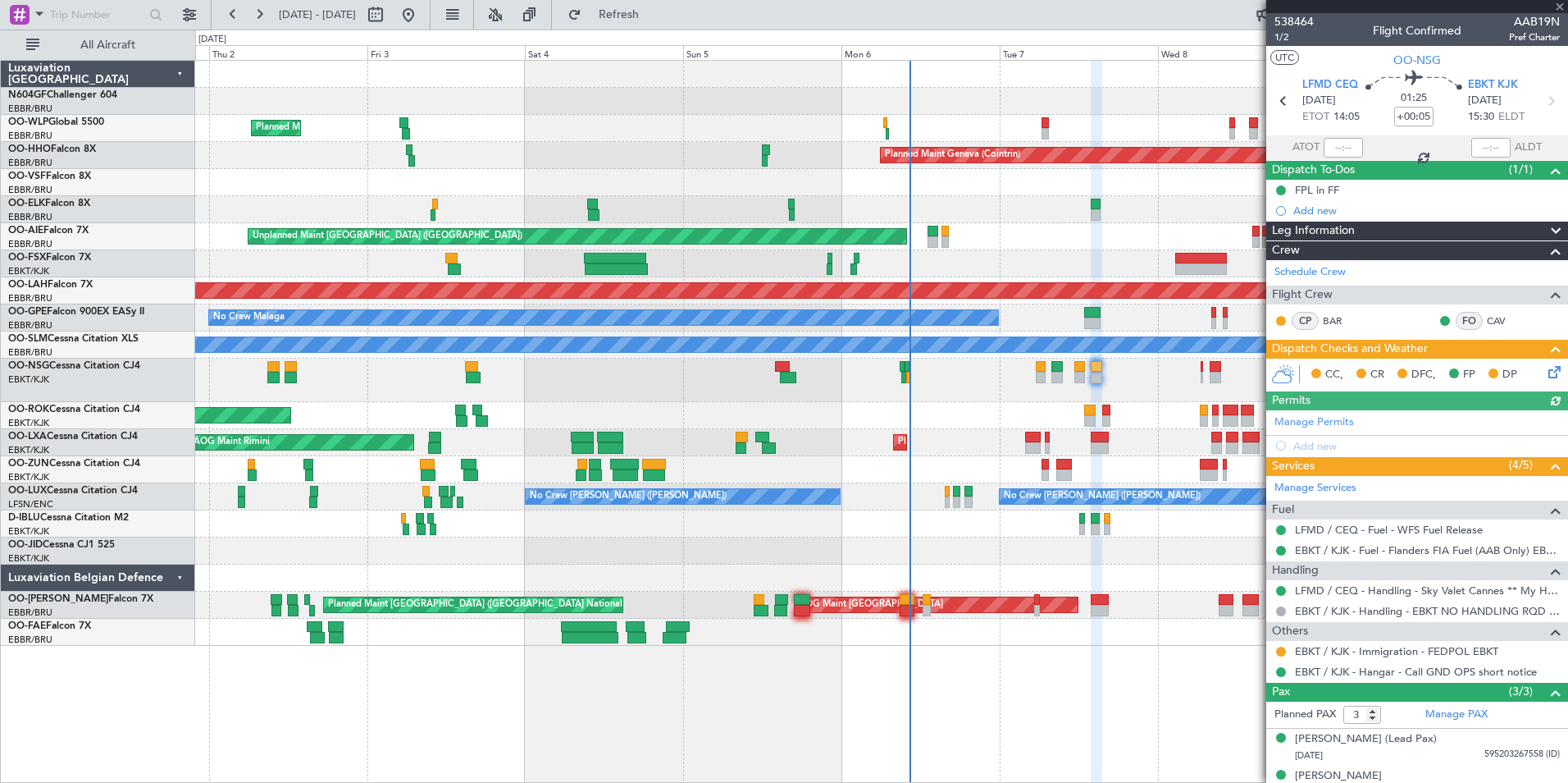
click at [1545, 373] on icon at bounding box center [1551, 369] width 13 height 13
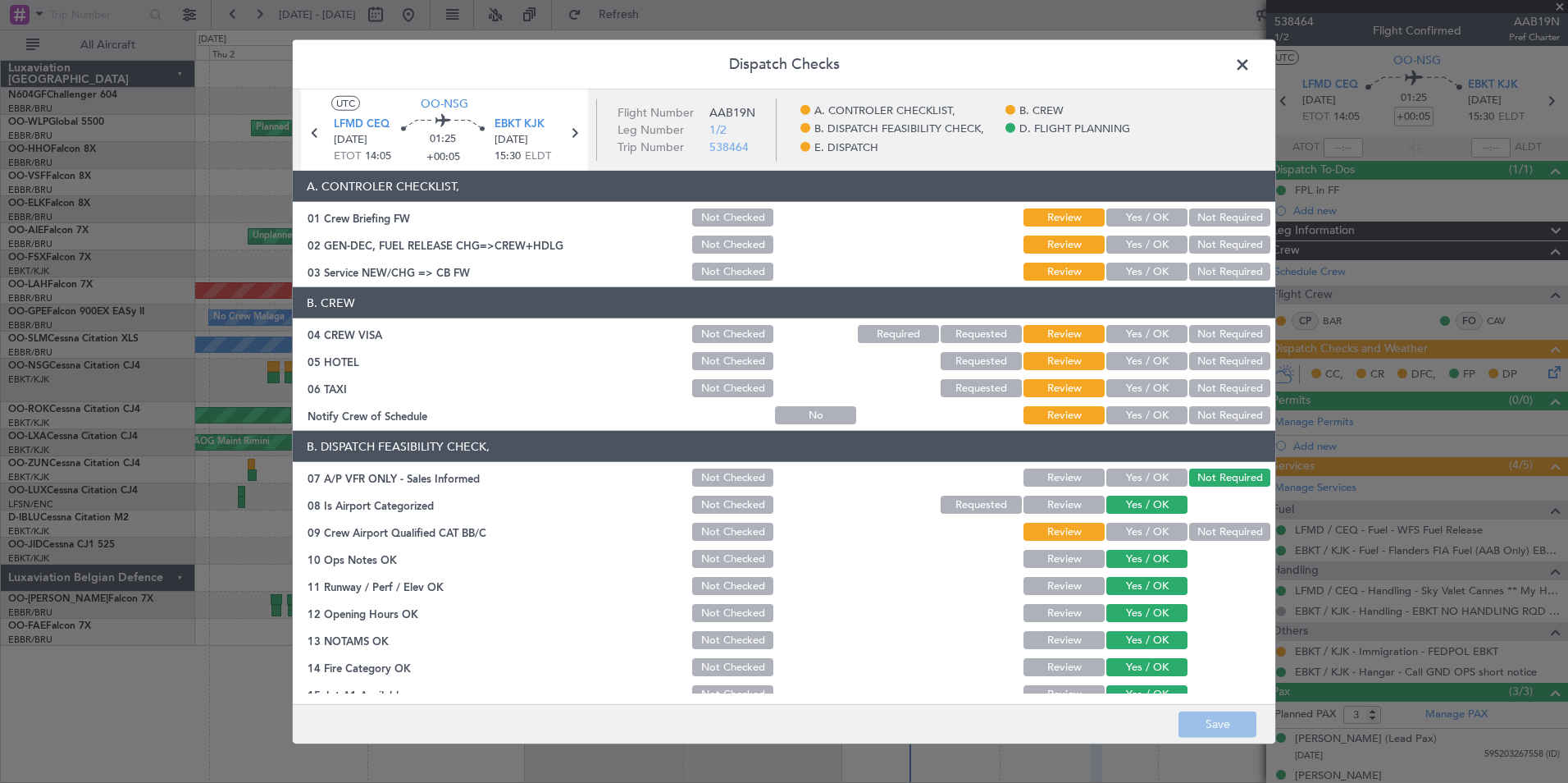
scroll to position [226, 0]
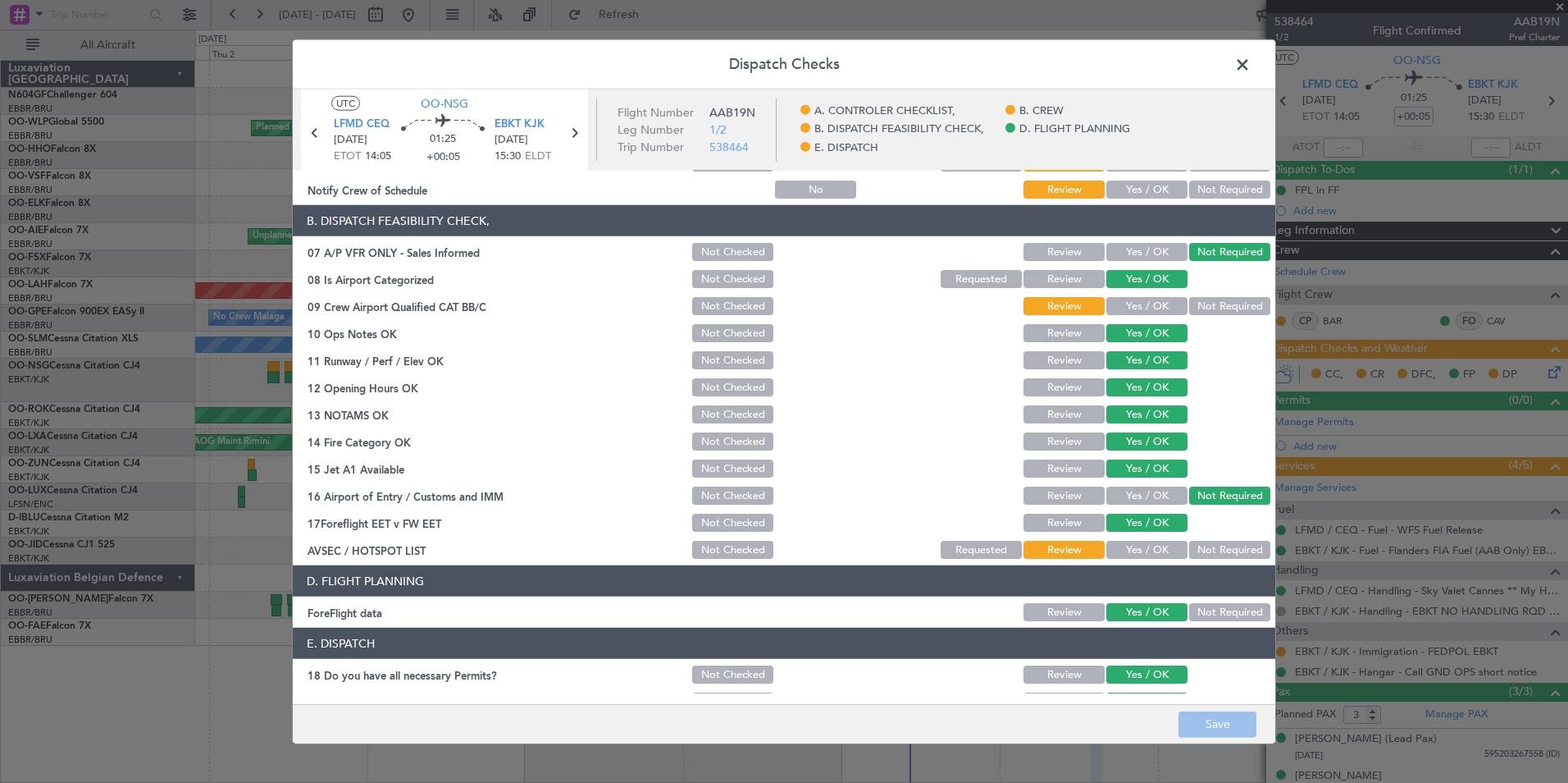
click at [1132, 306] on button "Yes / OK" at bounding box center [1147, 306] width 81 height 18
click at [1138, 542] on button "Yes / OK" at bounding box center [1147, 549] width 81 height 18
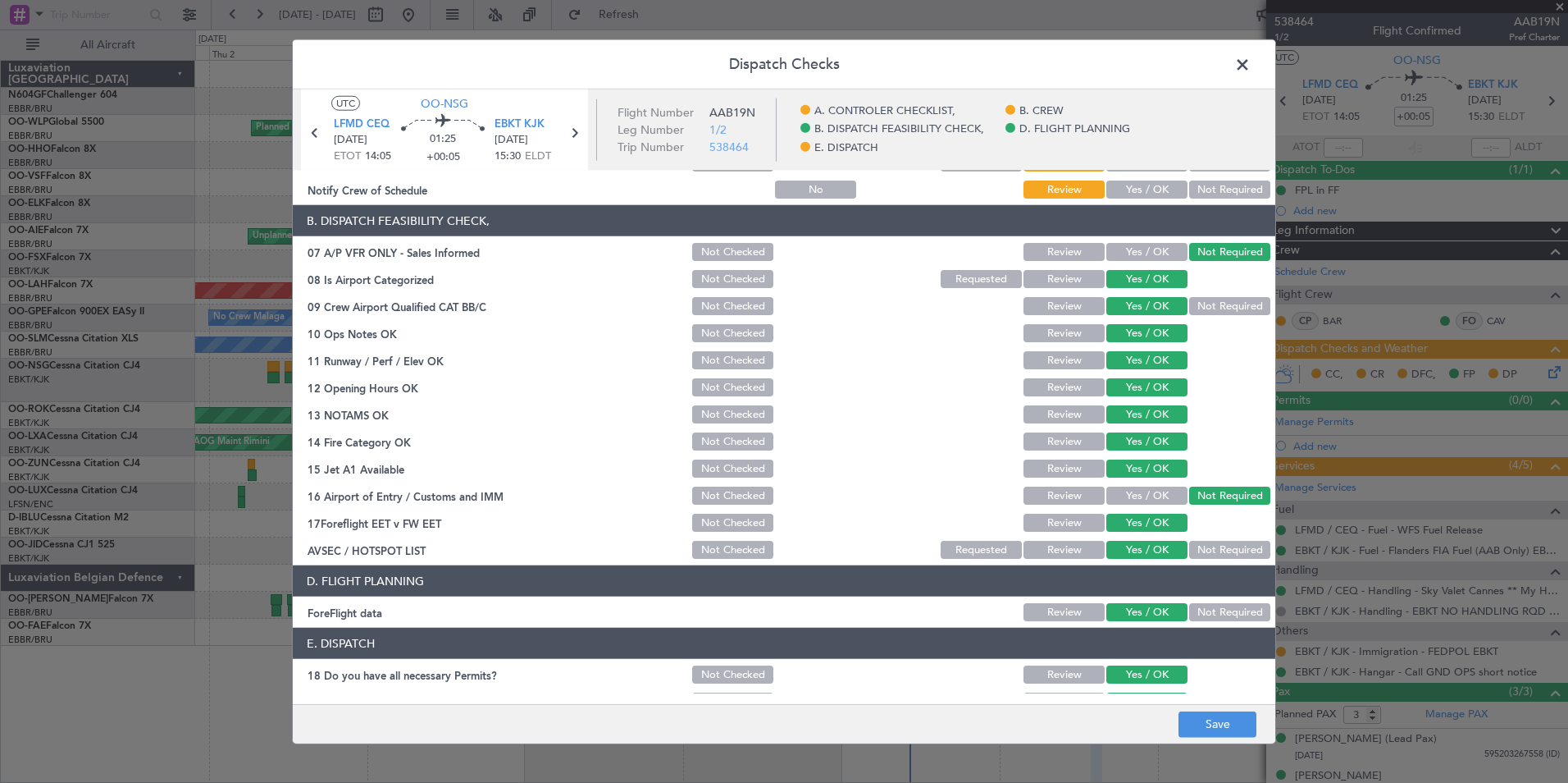
scroll to position [303, 0]
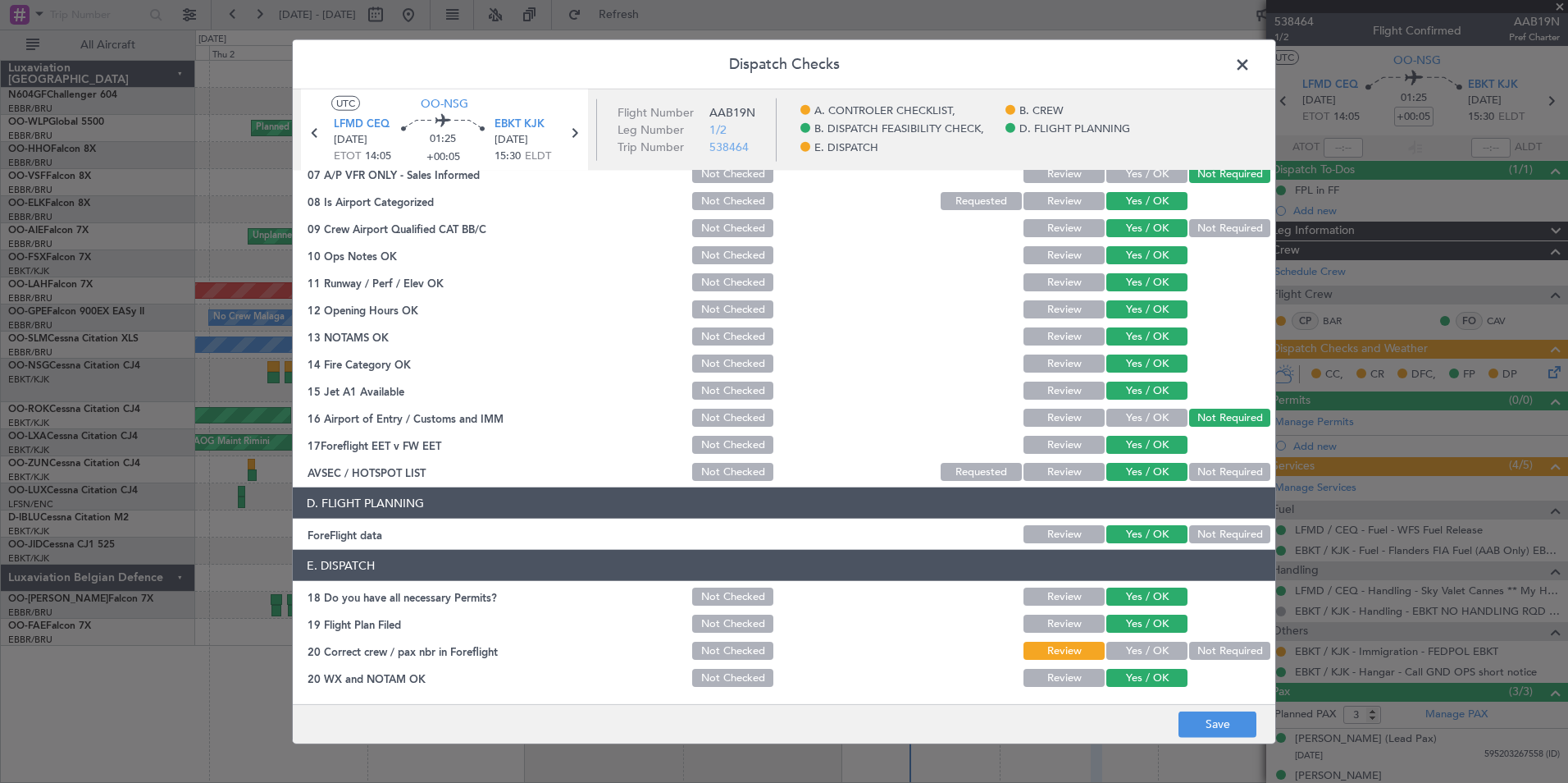
click at [1130, 652] on button "Yes / OK" at bounding box center [1147, 650] width 81 height 18
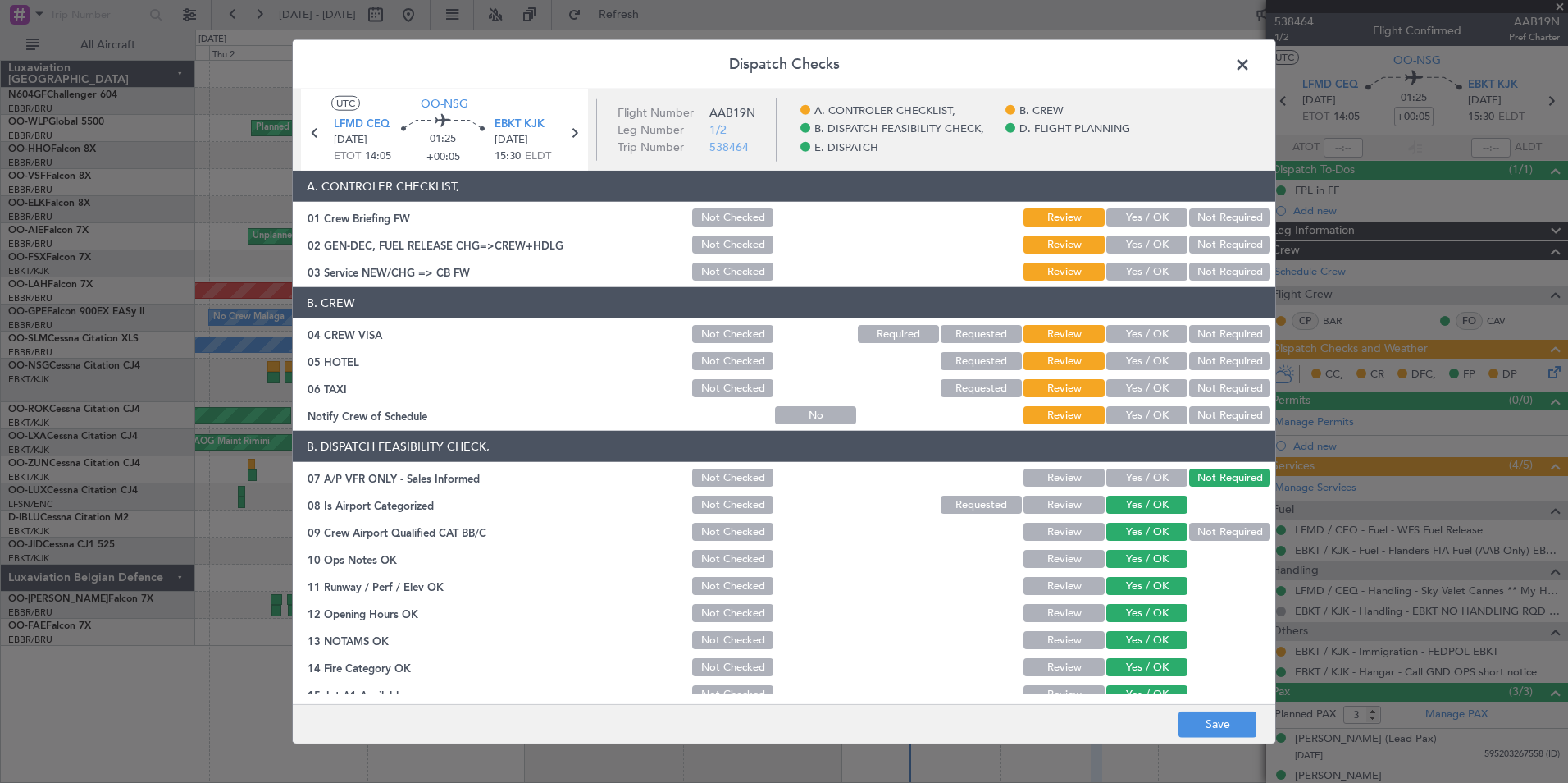
click at [1156, 405] on div "Yes / OK" at bounding box center [1145, 415] width 83 height 23
click at [1160, 411] on button "Yes / OK" at bounding box center [1147, 415] width 81 height 18
click at [1201, 392] on button "Not Required" at bounding box center [1230, 388] width 81 height 18
click at [1205, 366] on button "Not Required" at bounding box center [1230, 361] width 81 height 18
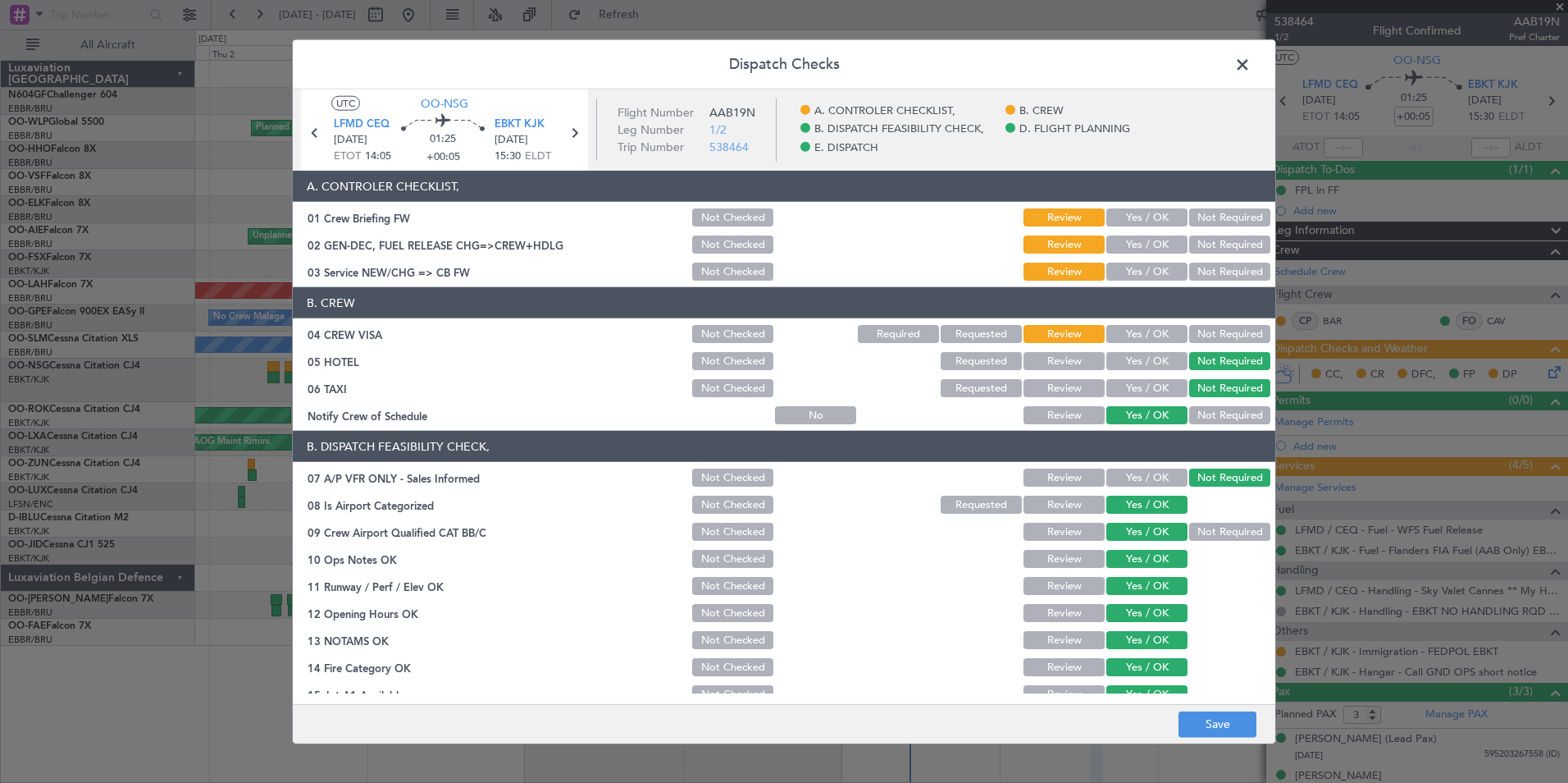
click at [1209, 334] on button "Not Required" at bounding box center [1230, 334] width 81 height 18
click at [1144, 280] on div "Yes / OK" at bounding box center [1145, 272] width 83 height 23
click at [1144, 279] on button "Yes / OK" at bounding box center [1147, 272] width 81 height 18
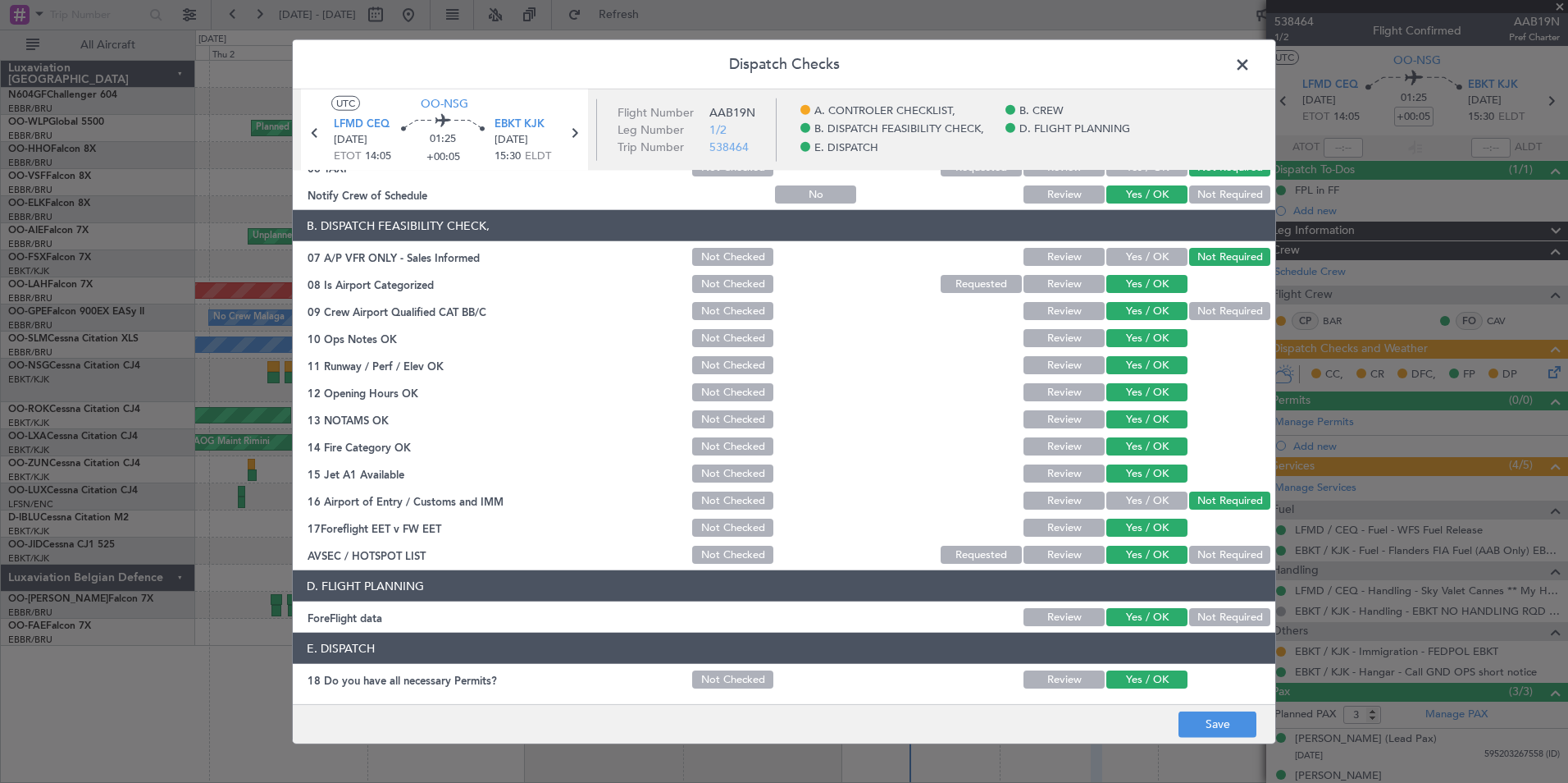
scroll to position [226, 0]
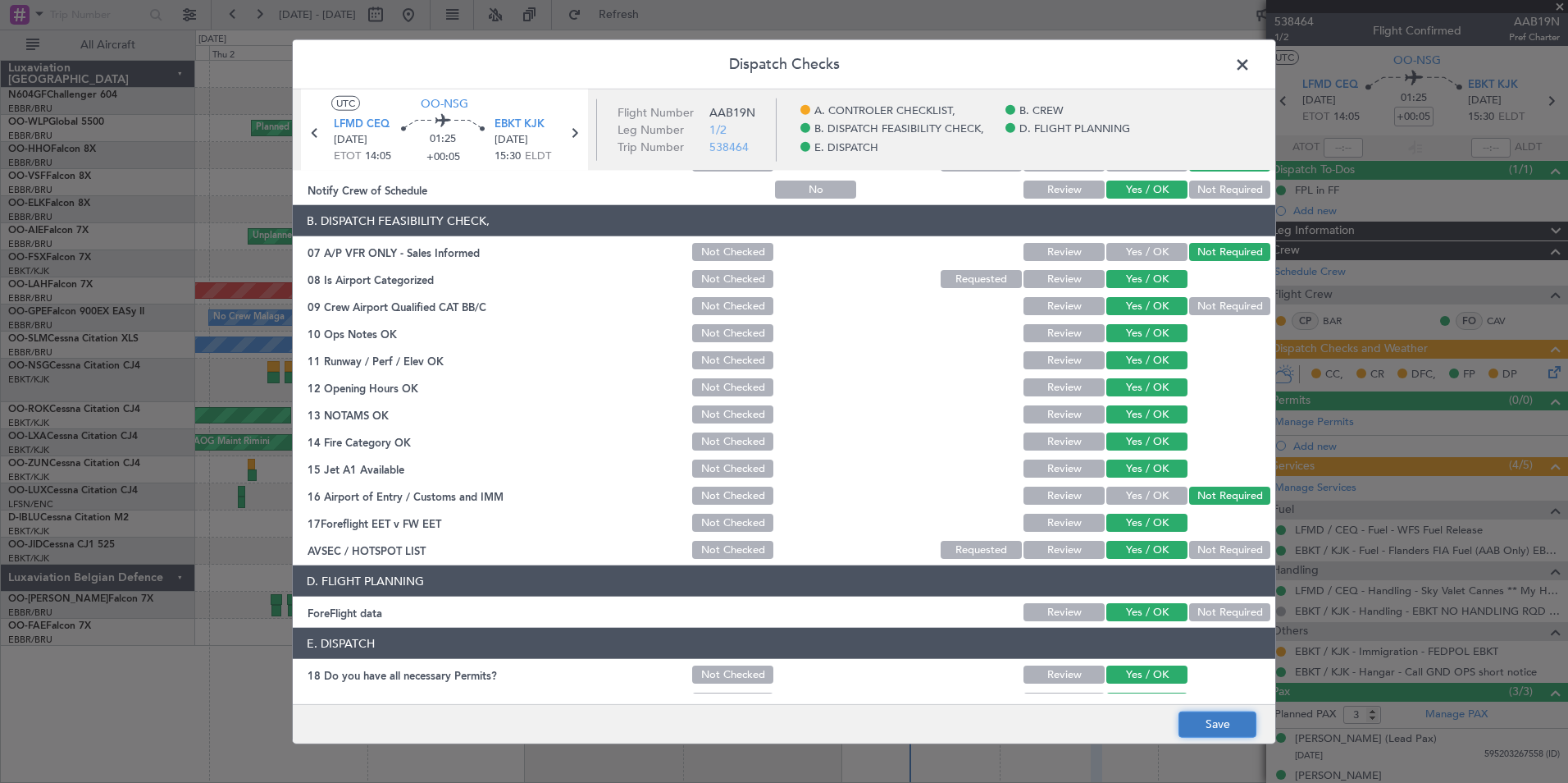
click at [1191, 727] on button "Save" at bounding box center [1218, 724] width 78 height 27
click at [1251, 65] on span at bounding box center [1251, 68] width 0 height 33
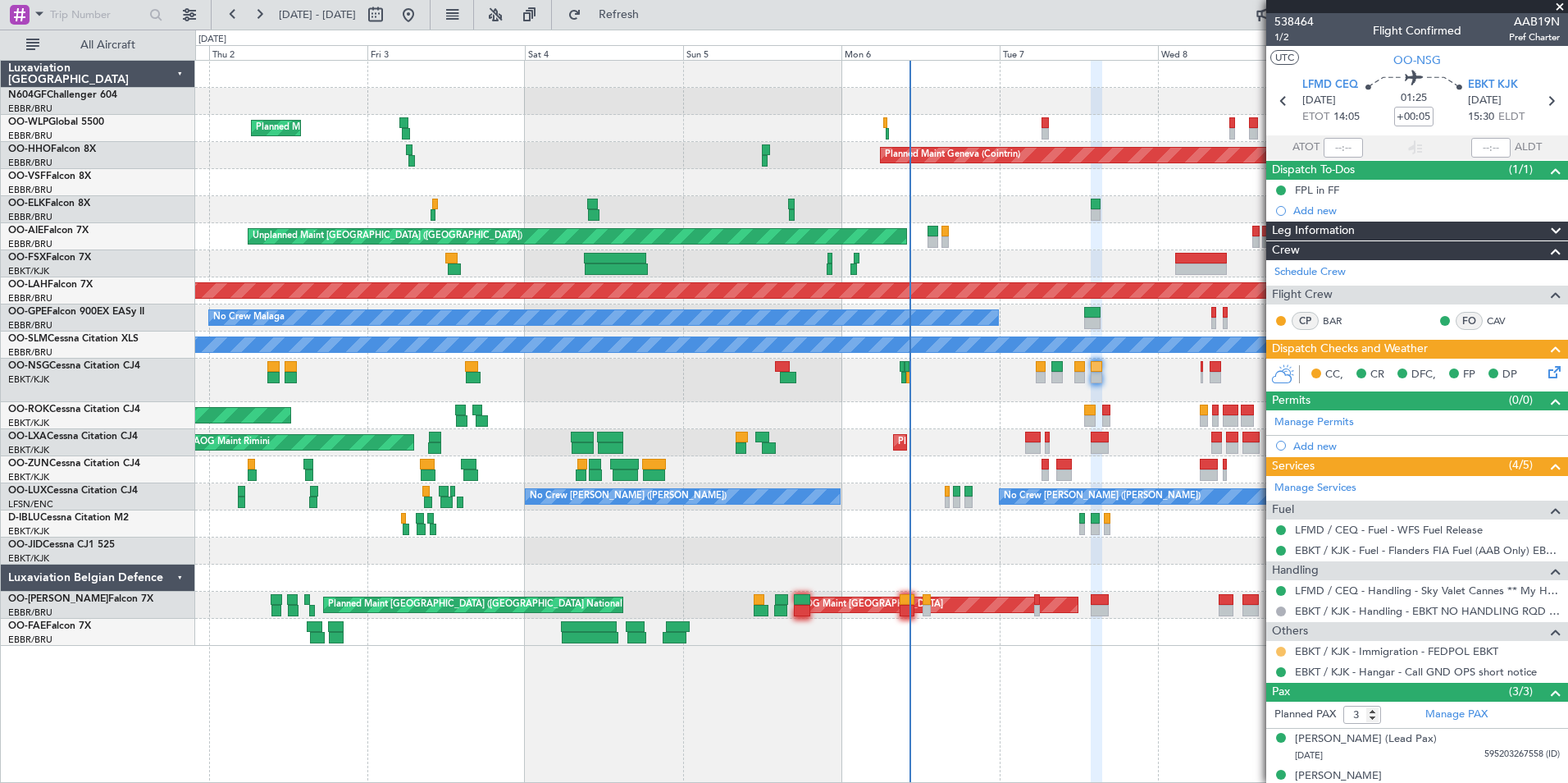
click at [1279, 652] on button at bounding box center [1281, 651] width 10 height 10
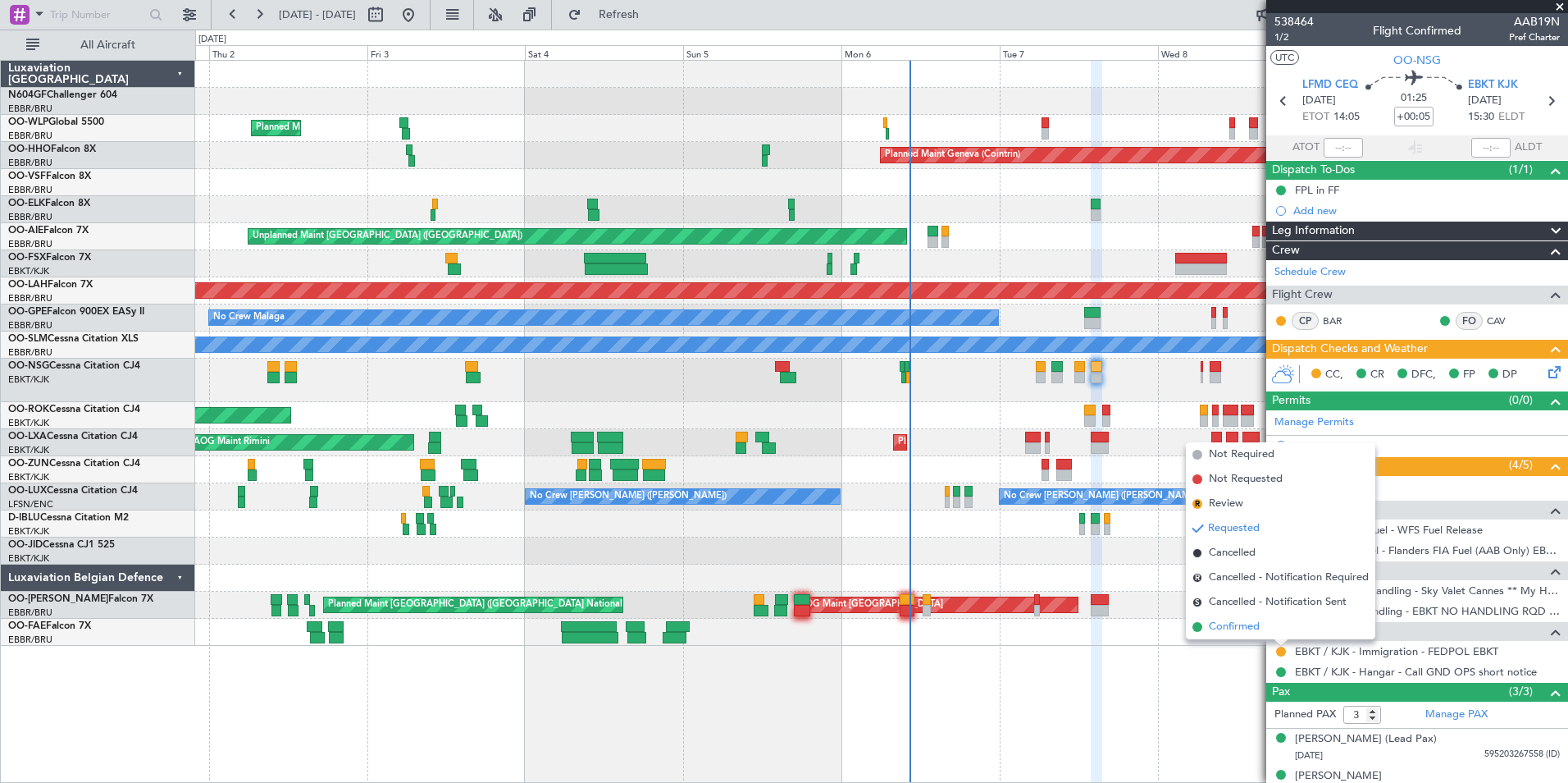
click at [1254, 629] on span "Confirmed" at bounding box center [1234, 626] width 50 height 17
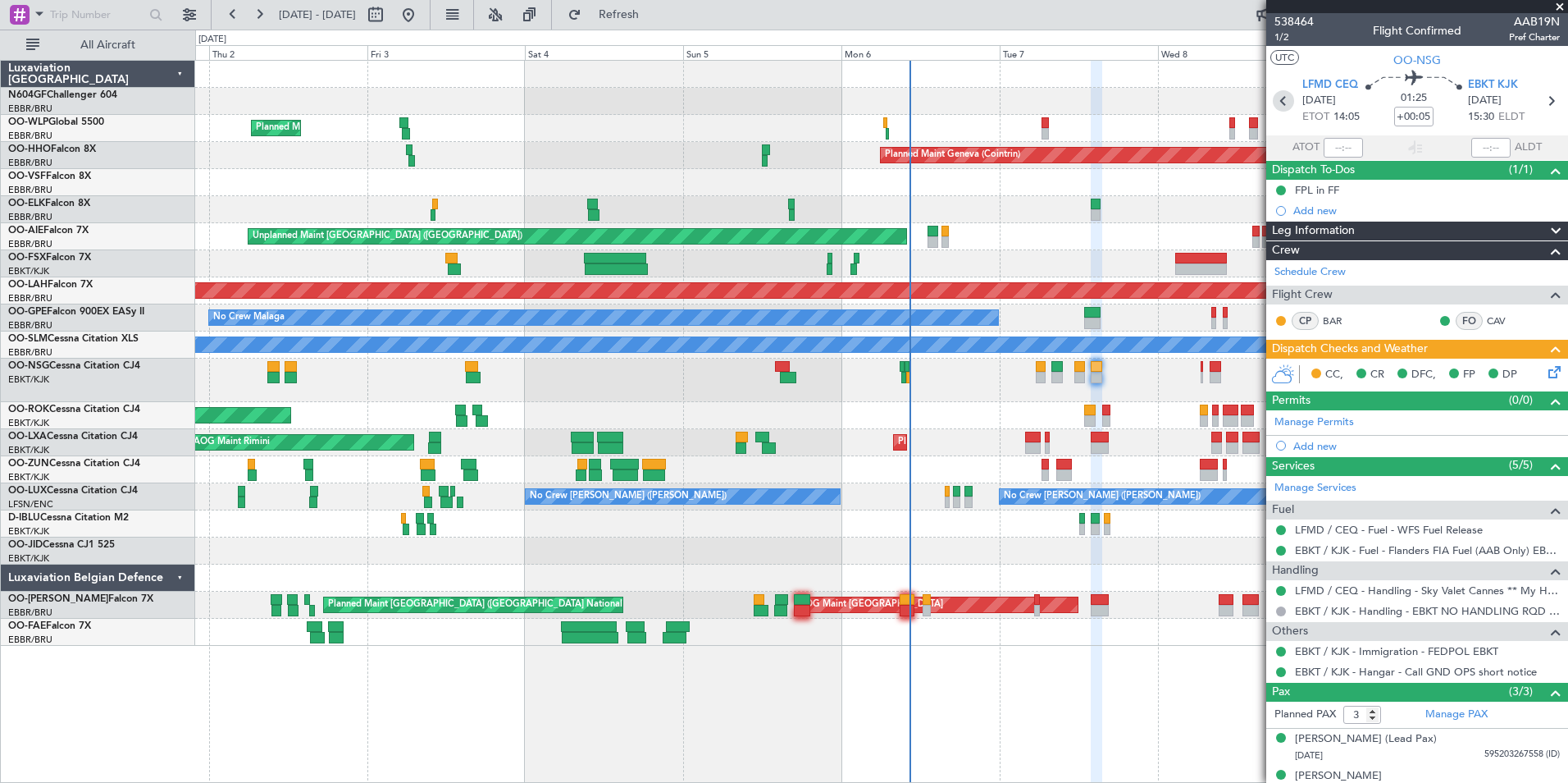
click at [1282, 103] on icon at bounding box center [1283, 101] width 21 height 21
type input "0"
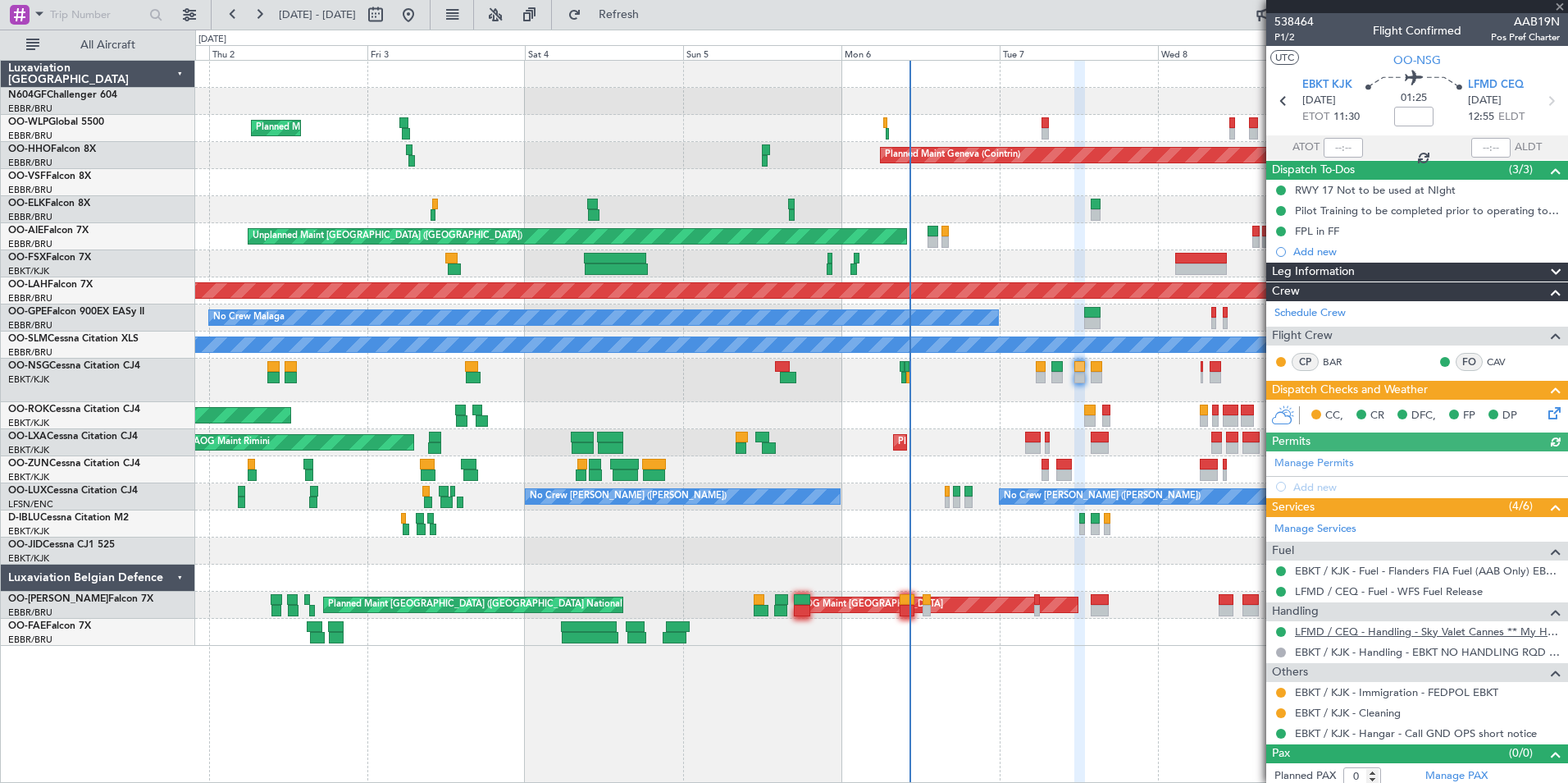
scroll to position [6, 0]
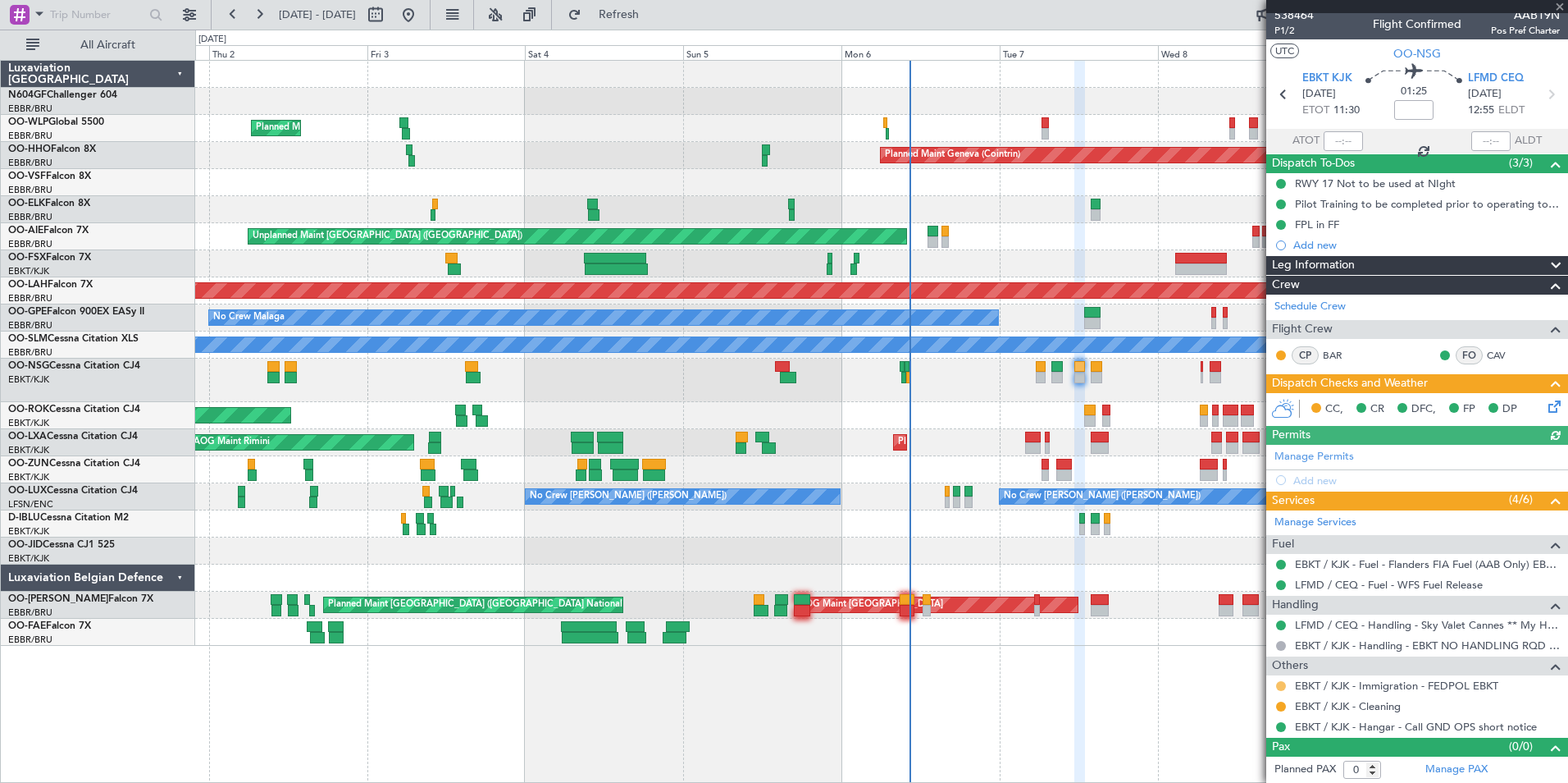
click at [1280, 684] on button at bounding box center [1281, 686] width 10 height 10
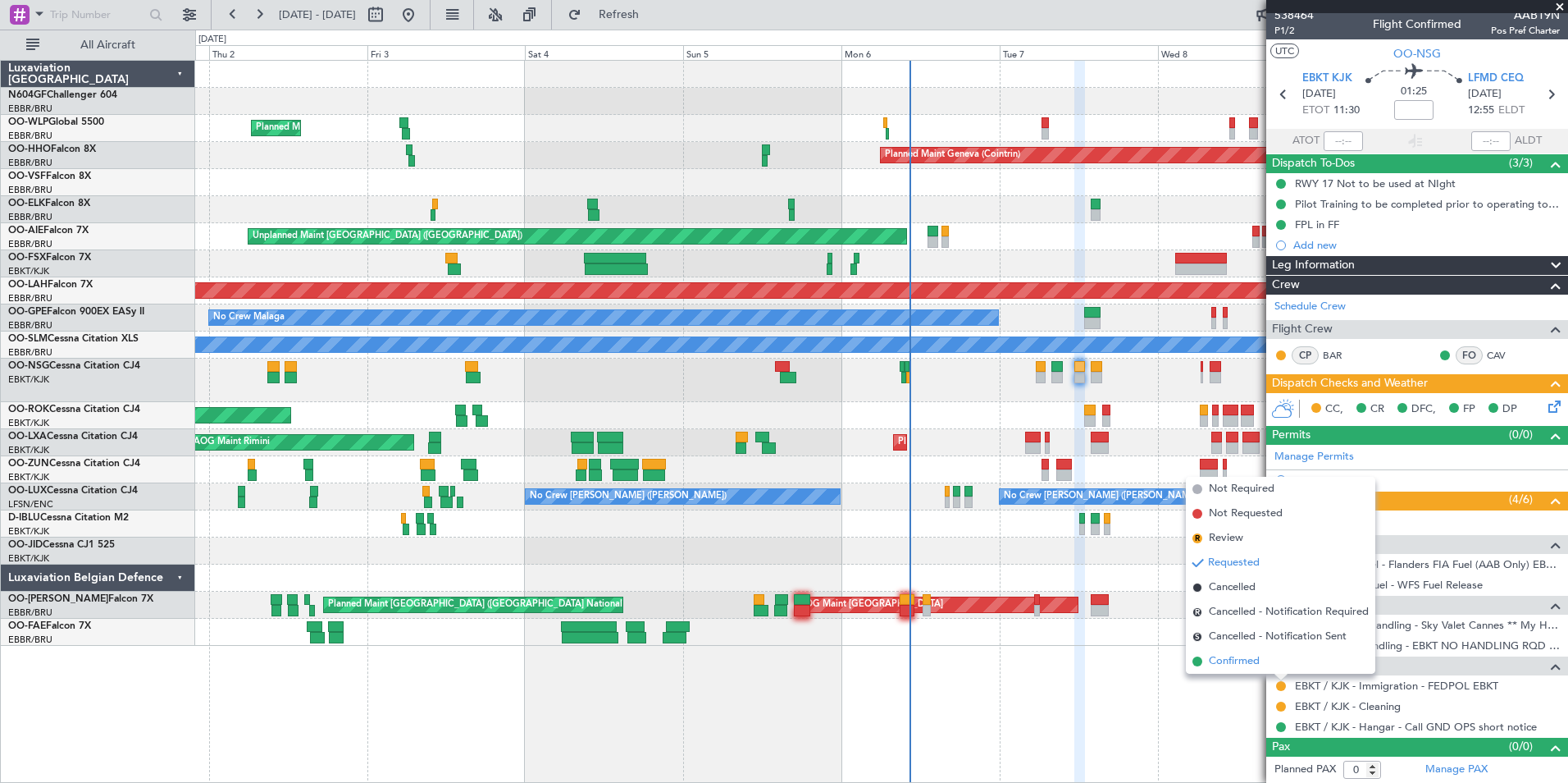
click at [1259, 665] on span "Confirmed" at bounding box center [1234, 661] width 50 height 17
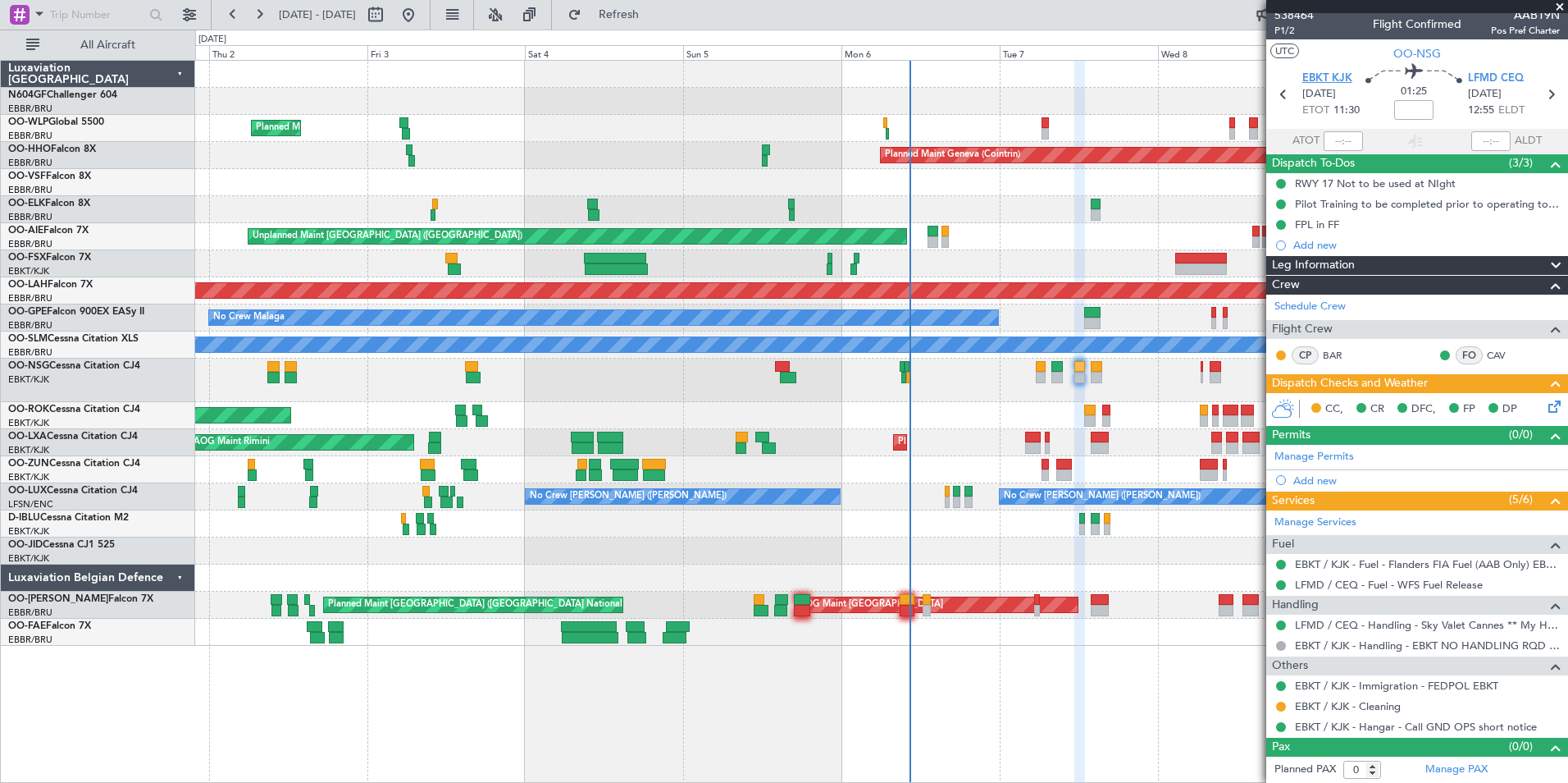
click at [1336, 73] on span "EBKT KJK" at bounding box center [1327, 79] width 50 height 17
click at [654, 18] on span "Refresh" at bounding box center [619, 14] width 69 height 12
click at [1048, 418] on div "AOG Maint Kortrijk-[GEOGRAPHIC_DATA]" at bounding box center [881, 415] width 1372 height 27
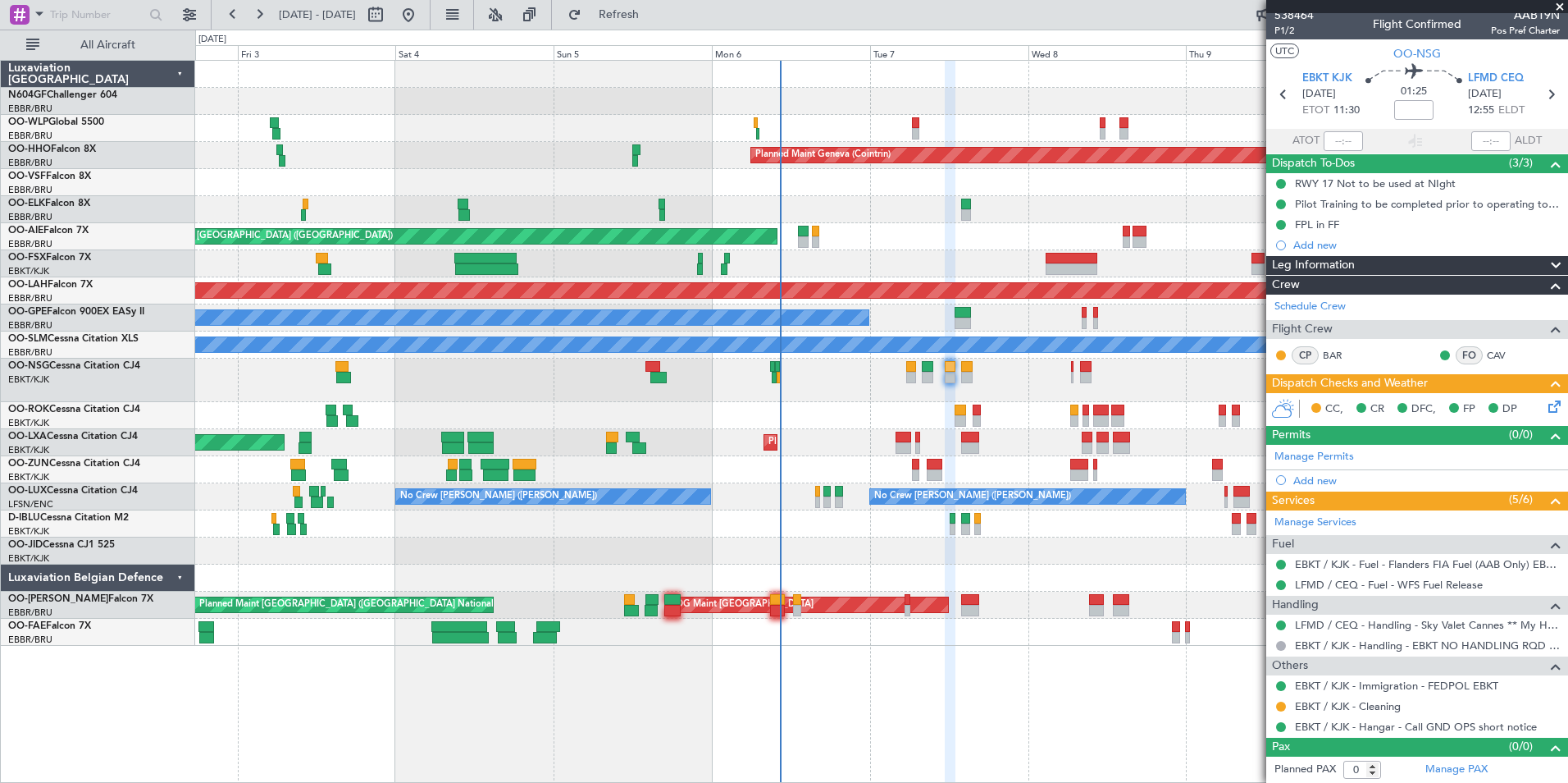
click at [1548, 404] on icon at bounding box center [1551, 403] width 13 height 13
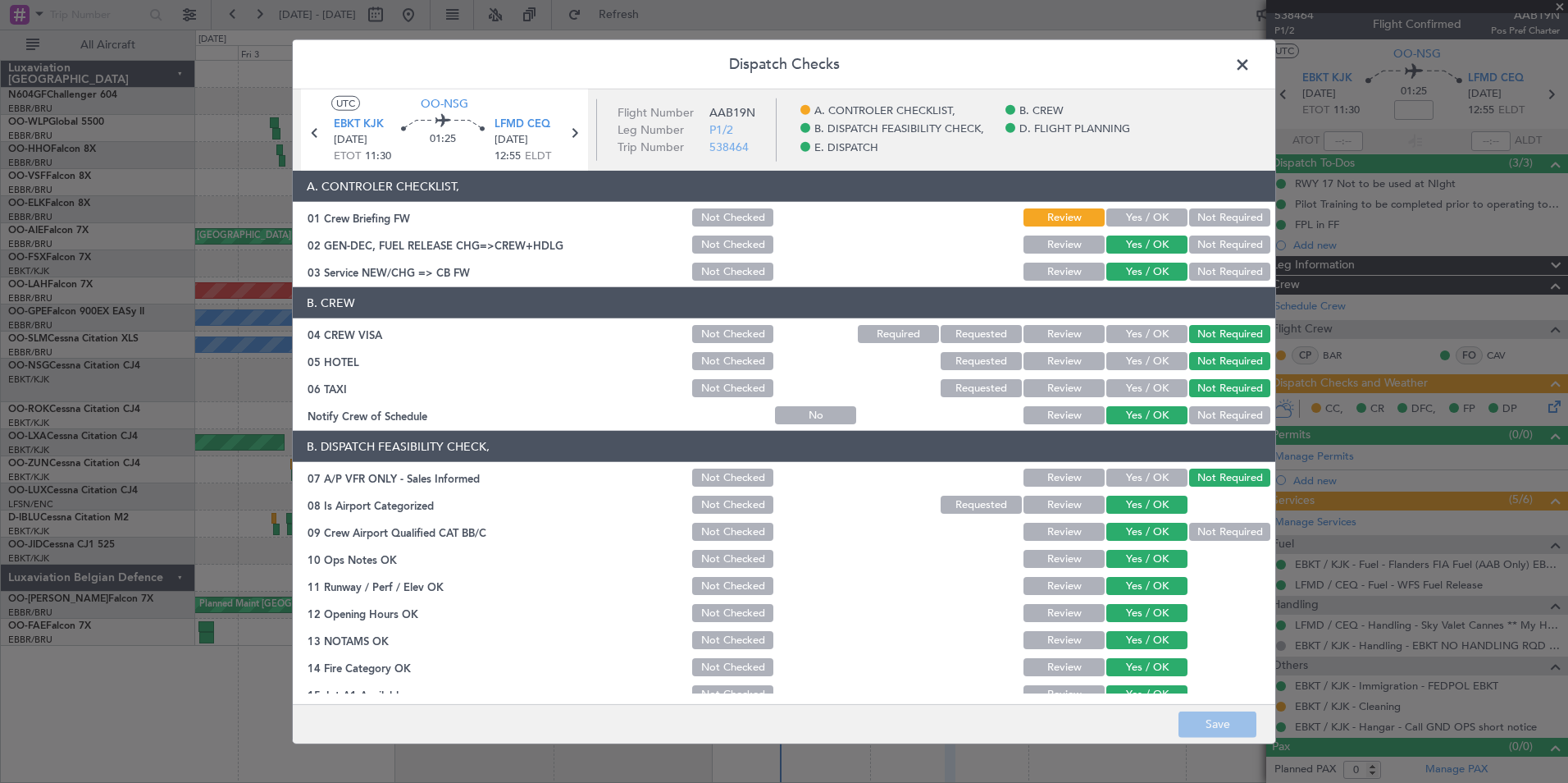
click at [1251, 65] on span at bounding box center [1251, 68] width 0 height 33
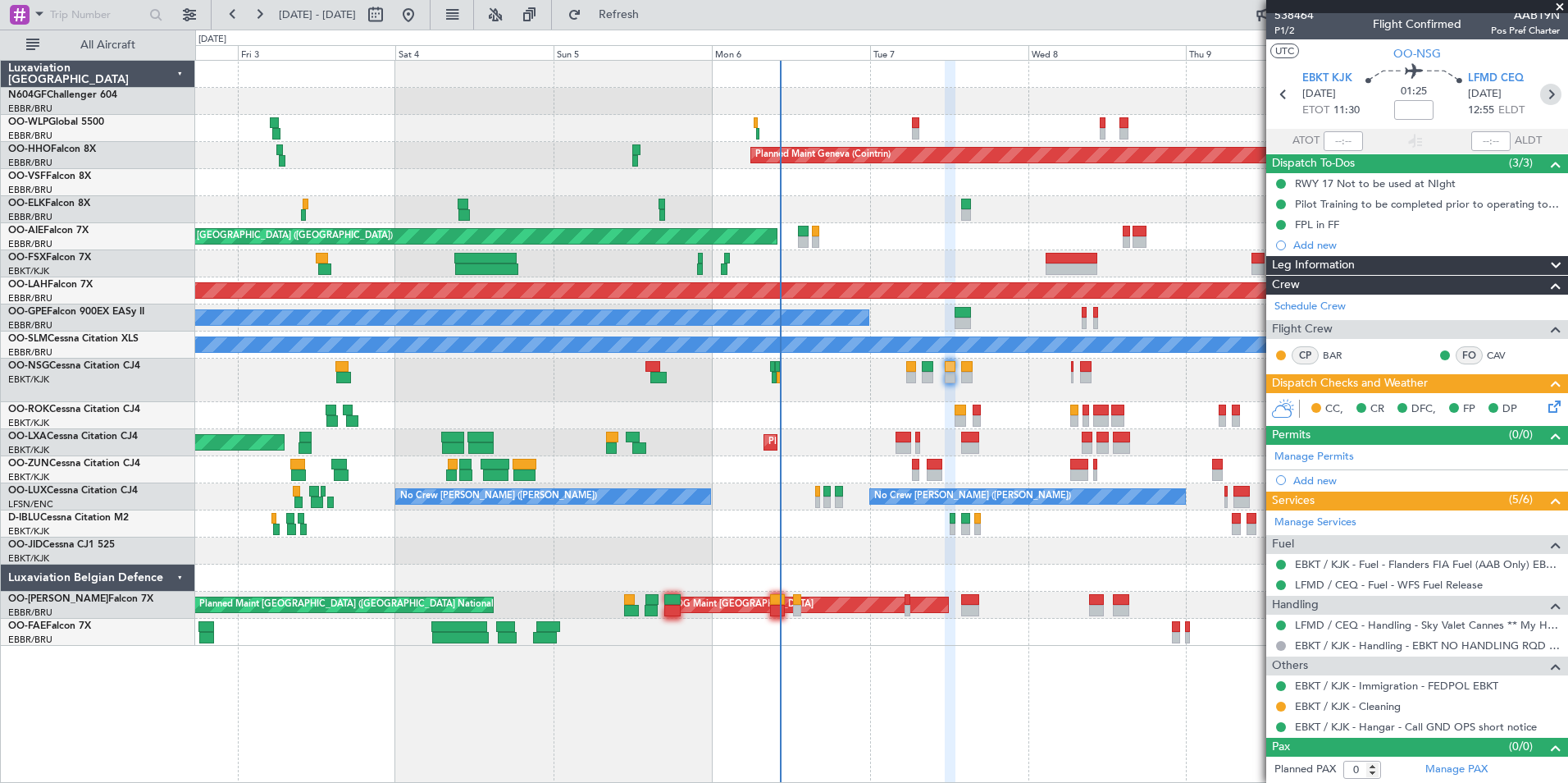
click at [1541, 103] on icon at bounding box center [1550, 95] width 21 height 21
type input "+00:05"
type input "3"
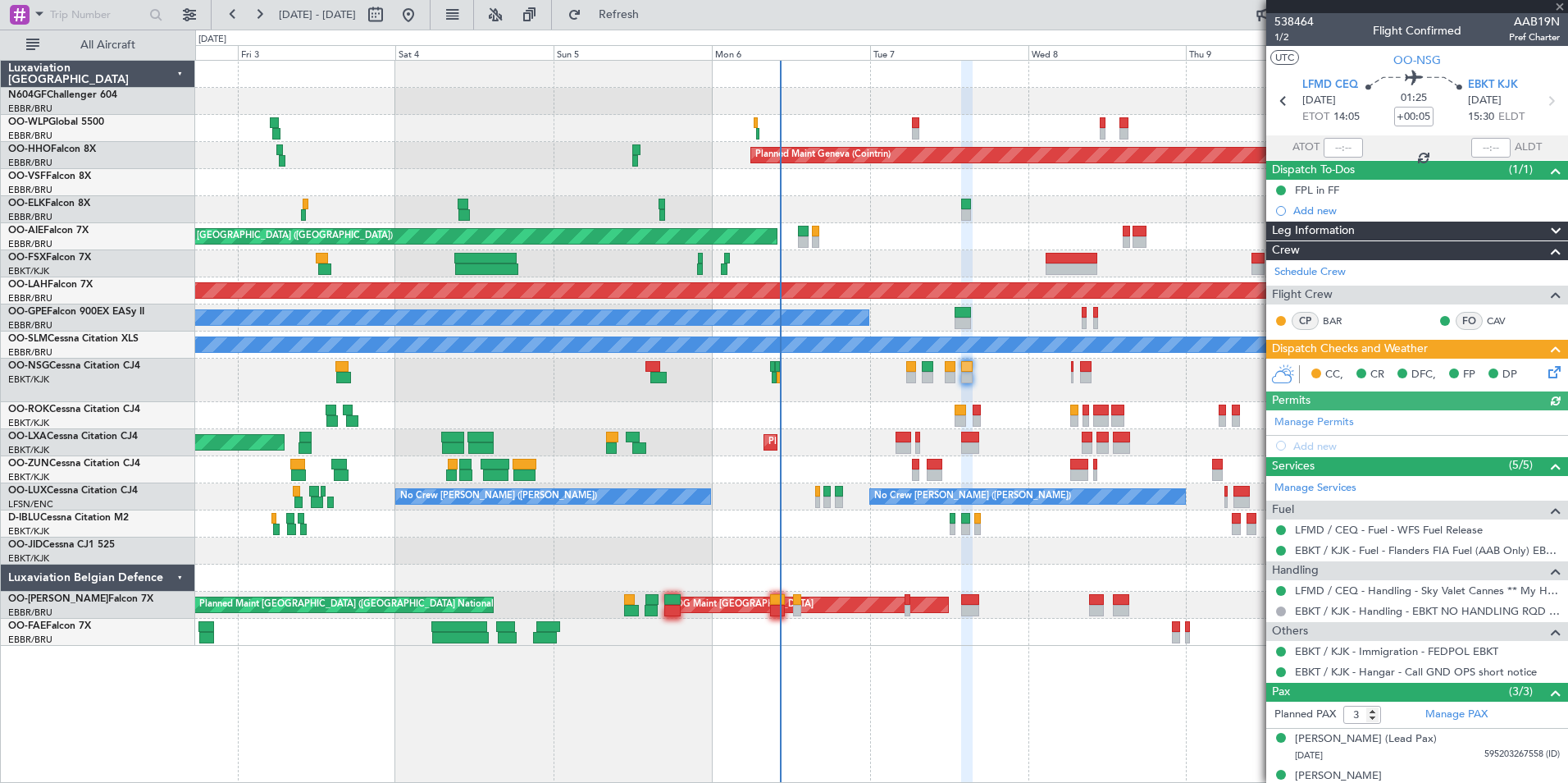
click at [1545, 369] on icon at bounding box center [1551, 369] width 13 height 13
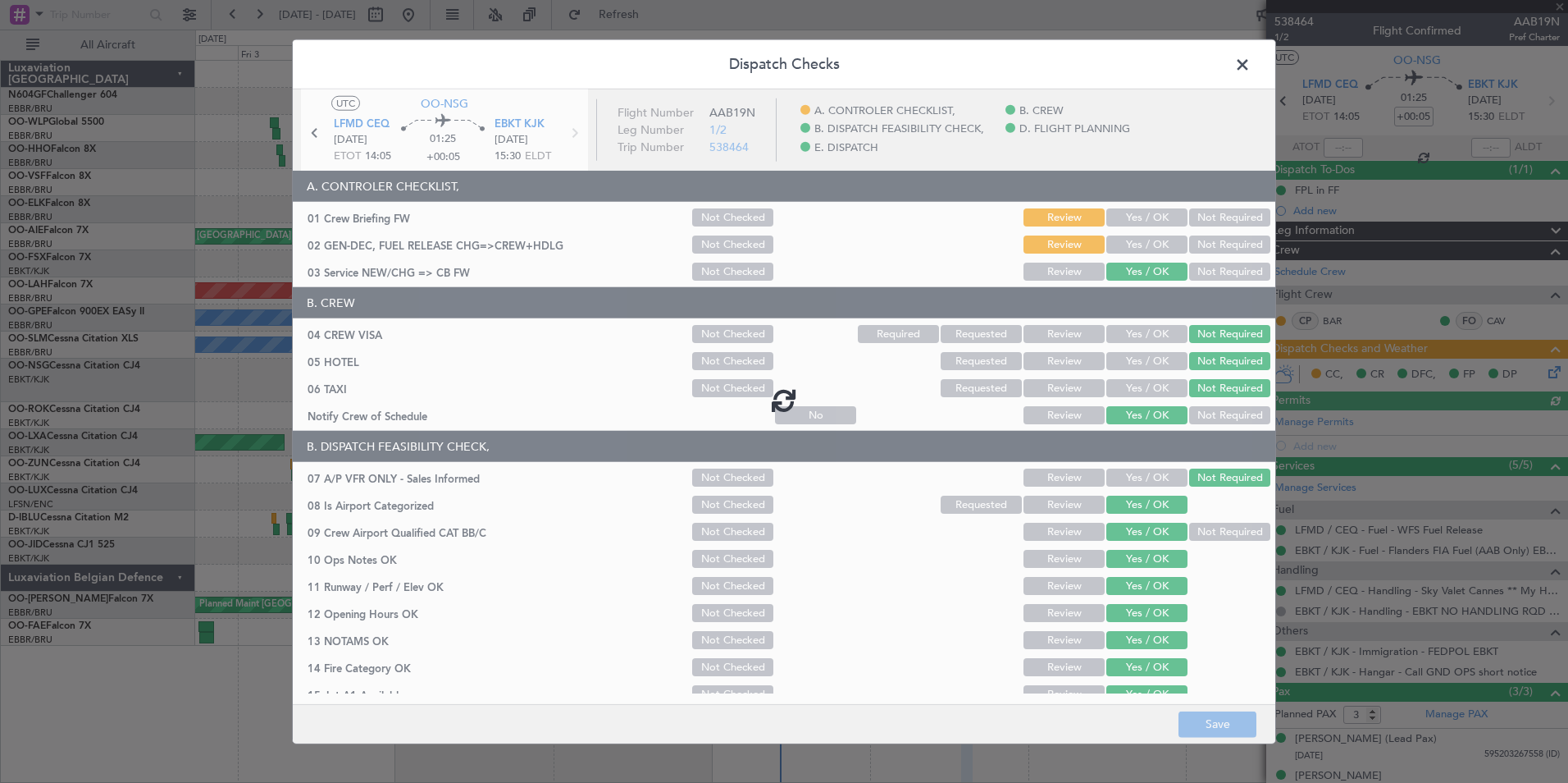
click at [1130, 222] on div at bounding box center [784, 400] width 983 height 621
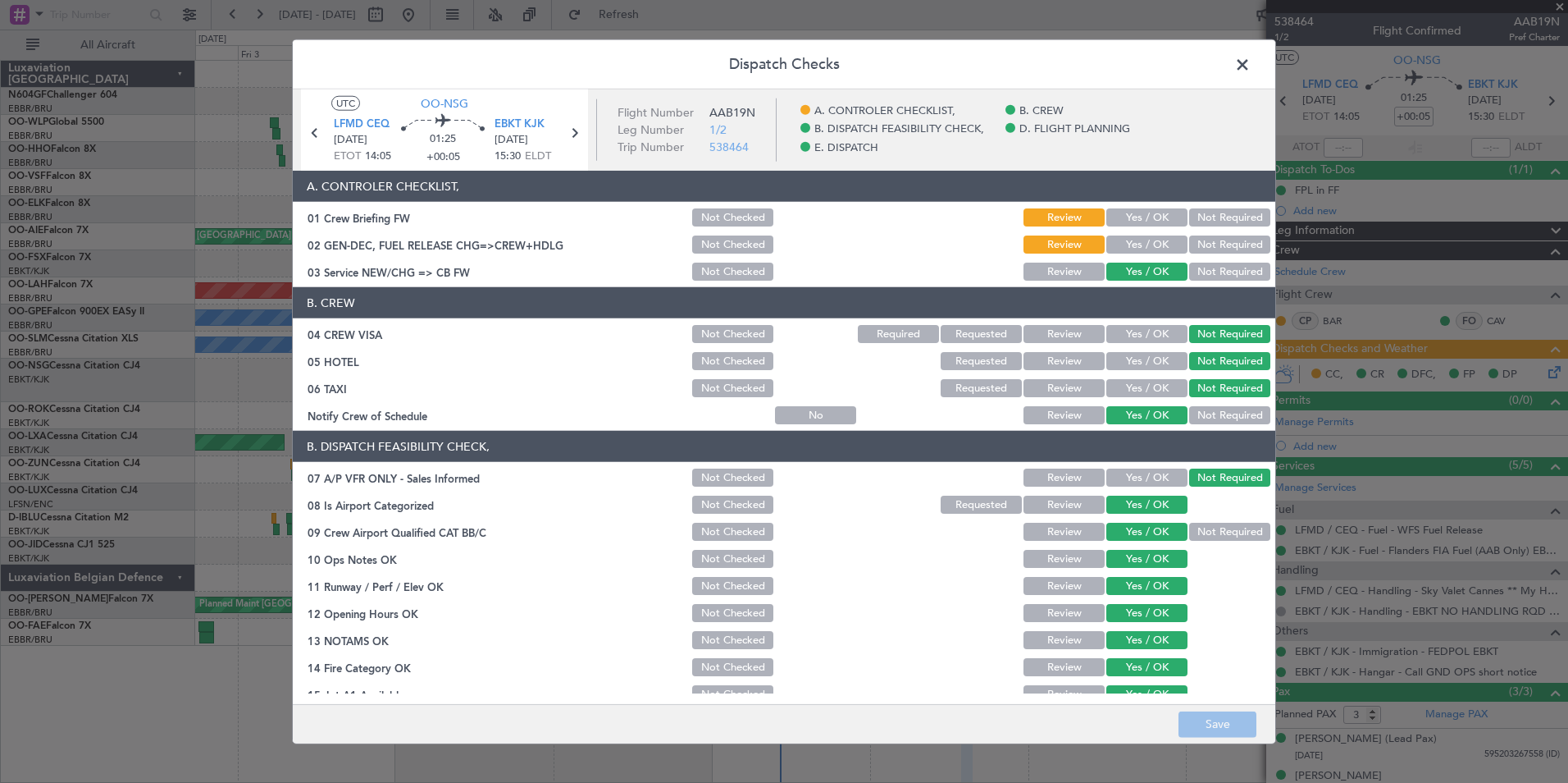
click at [1130, 220] on button "Yes / OK" at bounding box center [1147, 218] width 81 height 18
click at [1130, 242] on button "Yes / OK" at bounding box center [1147, 244] width 81 height 18
click at [1220, 733] on button "Save" at bounding box center [1218, 724] width 78 height 27
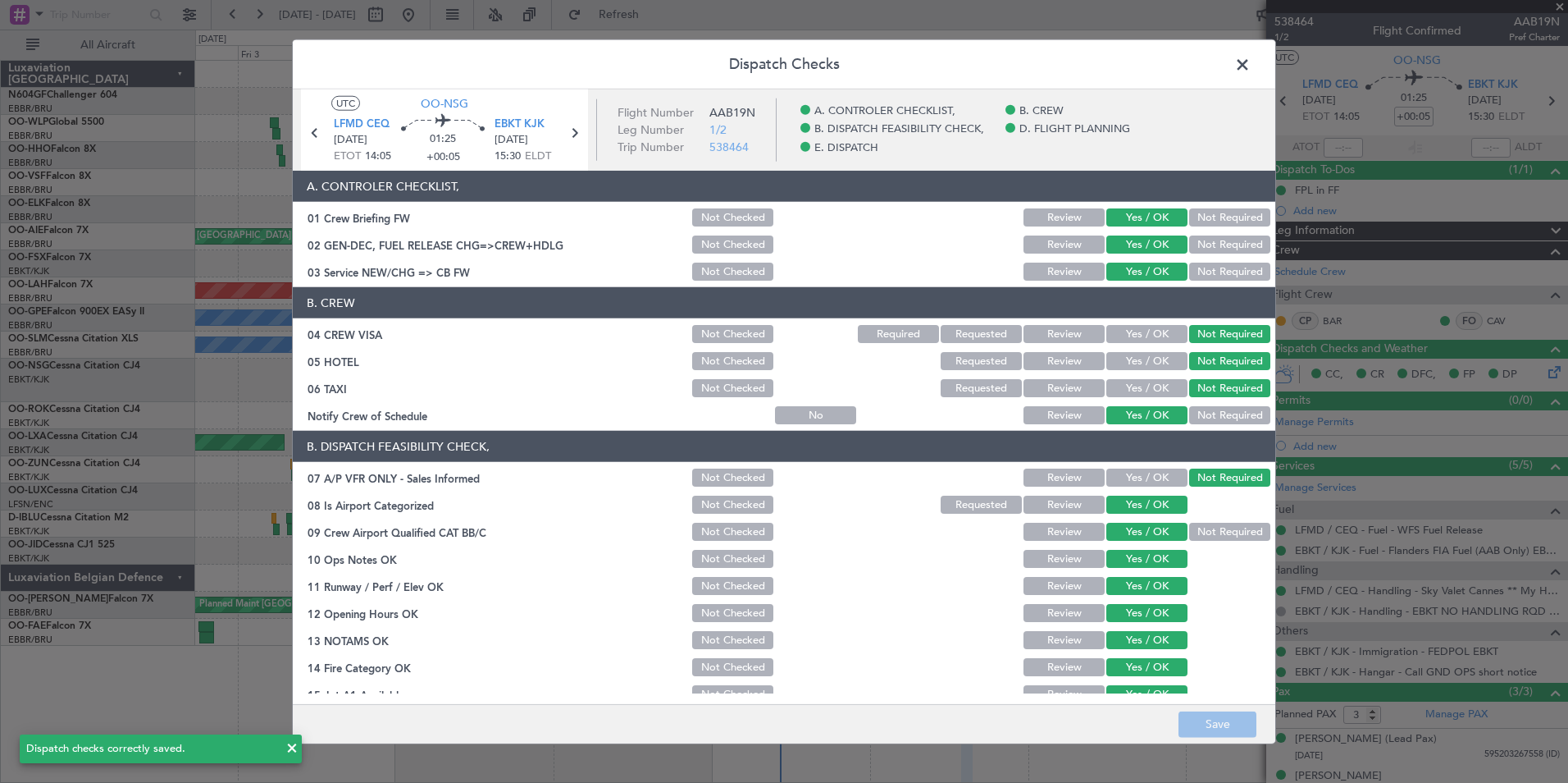
click at [1251, 66] on span at bounding box center [1251, 68] width 0 height 33
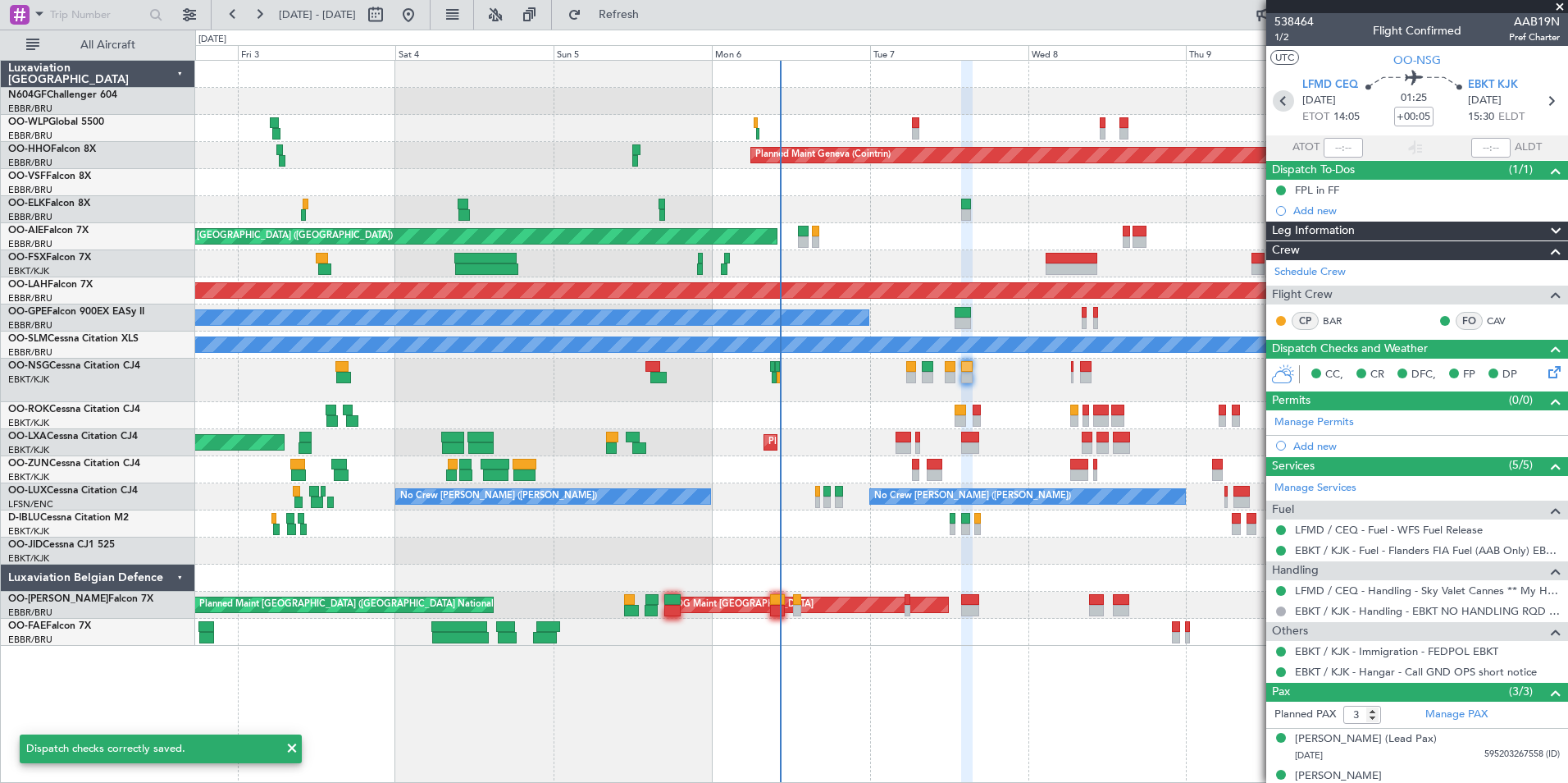
click at [1280, 96] on icon at bounding box center [1283, 101] width 21 height 21
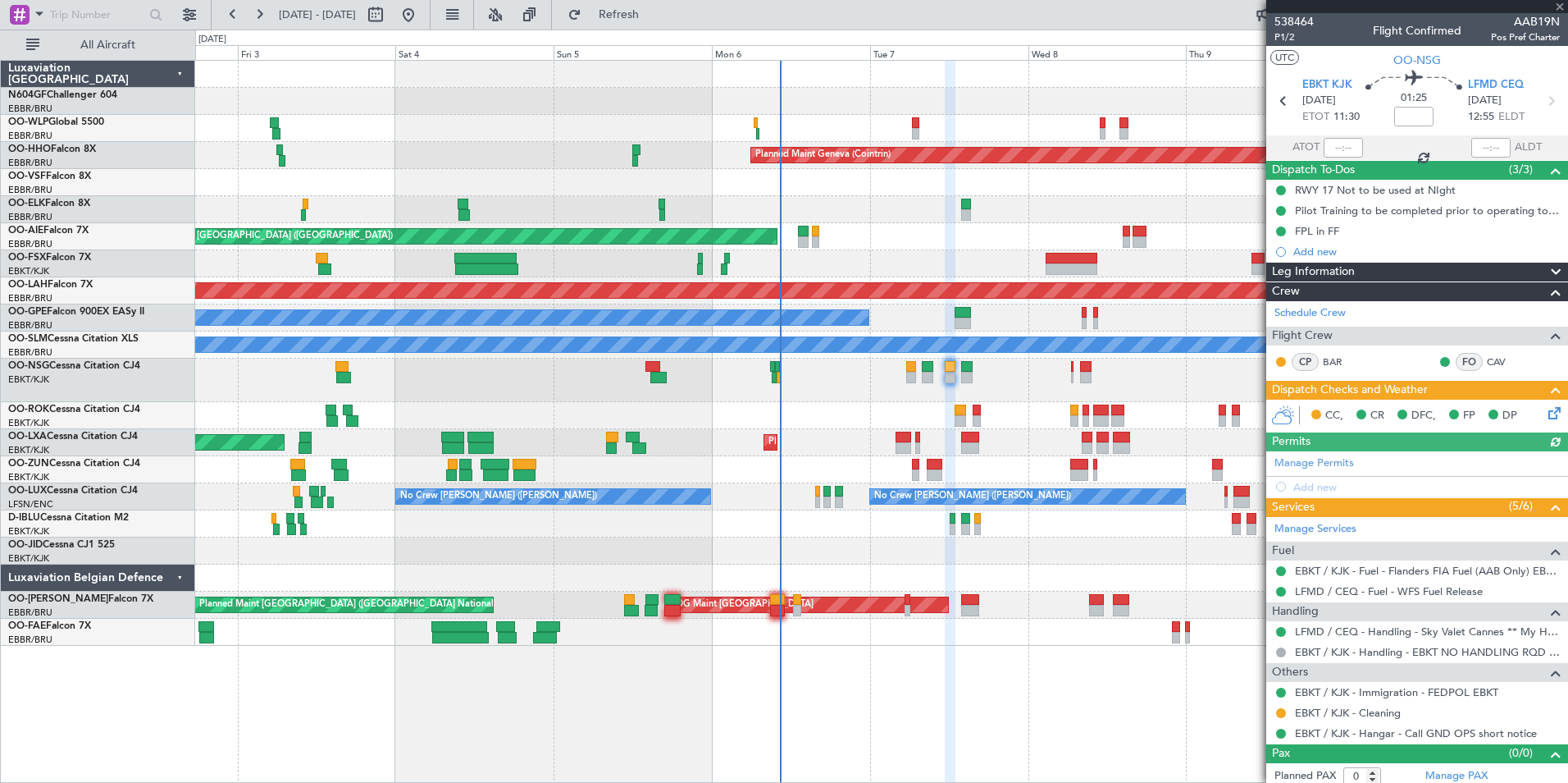
click at [1545, 416] on icon at bounding box center [1551, 410] width 13 height 13
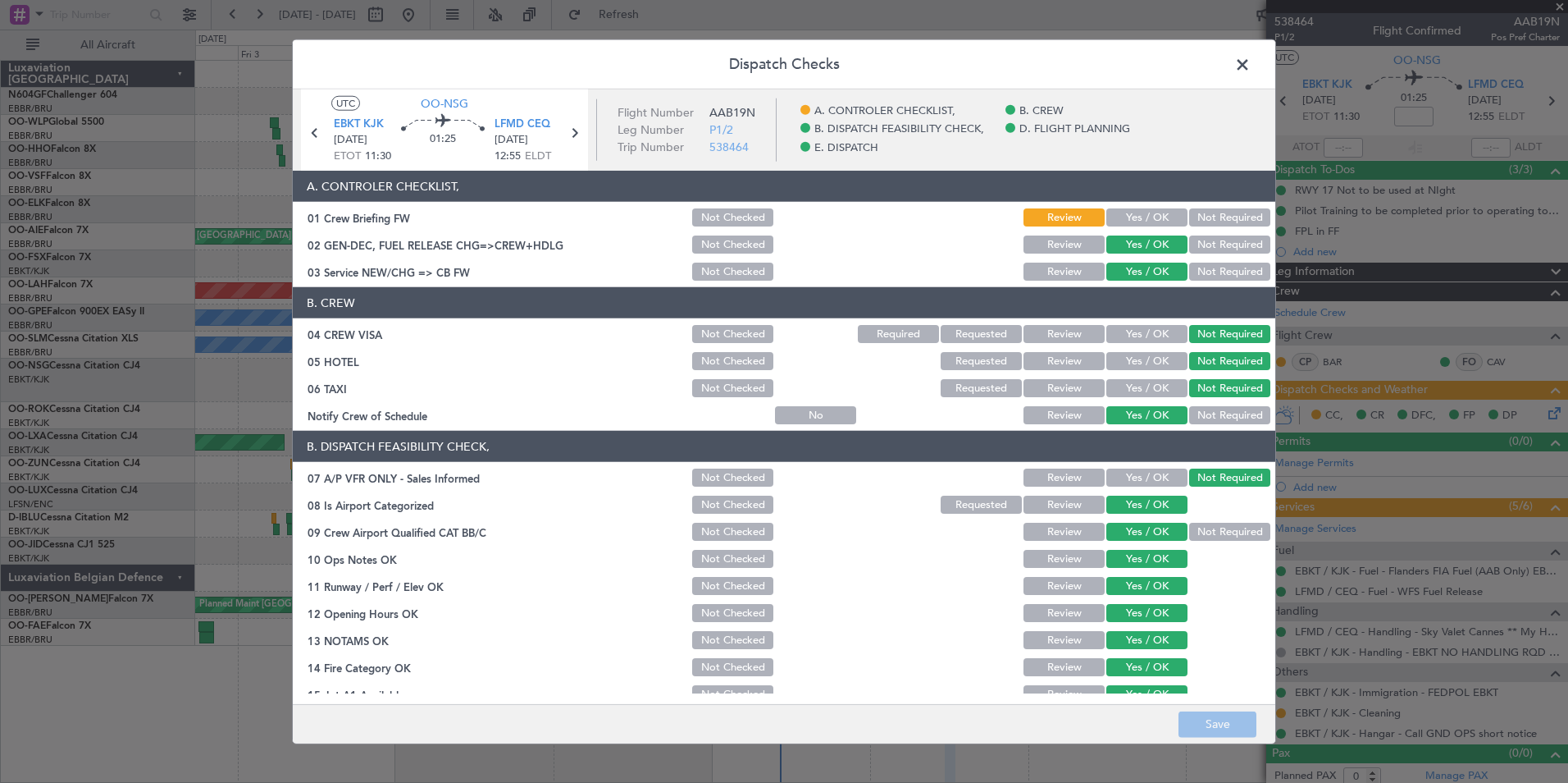
click at [1124, 230] on section "A. CONTROLER CHECKLIST, 01 Crew Briefing FW Not Checked Review Yes / OK Not Req…" at bounding box center [784, 226] width 983 height 112
click at [1123, 219] on button "Yes / OK" at bounding box center [1147, 218] width 81 height 18
click at [1217, 718] on button "Save" at bounding box center [1218, 724] width 78 height 27
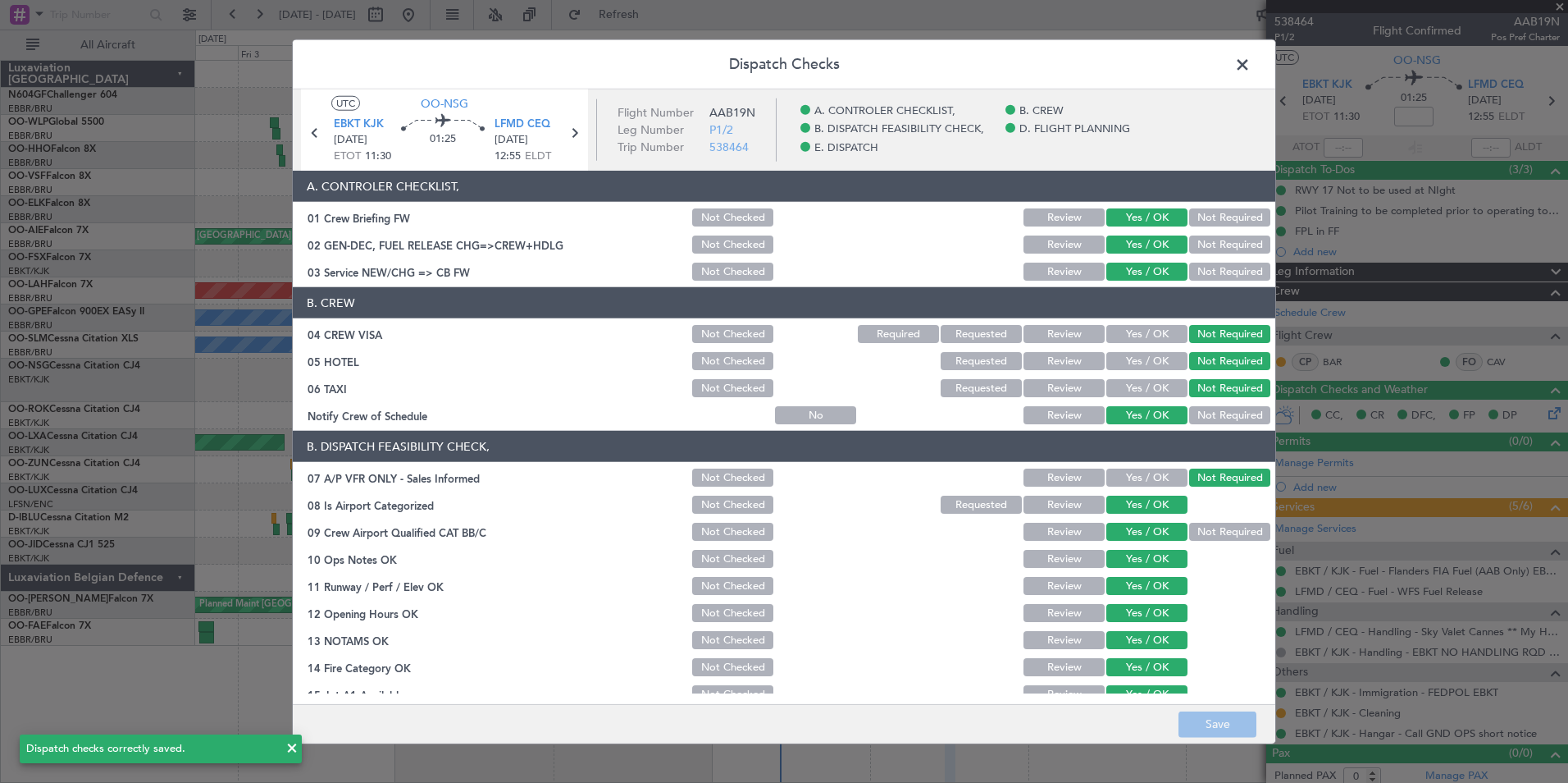
click at [1251, 67] on span at bounding box center [1251, 68] width 0 height 33
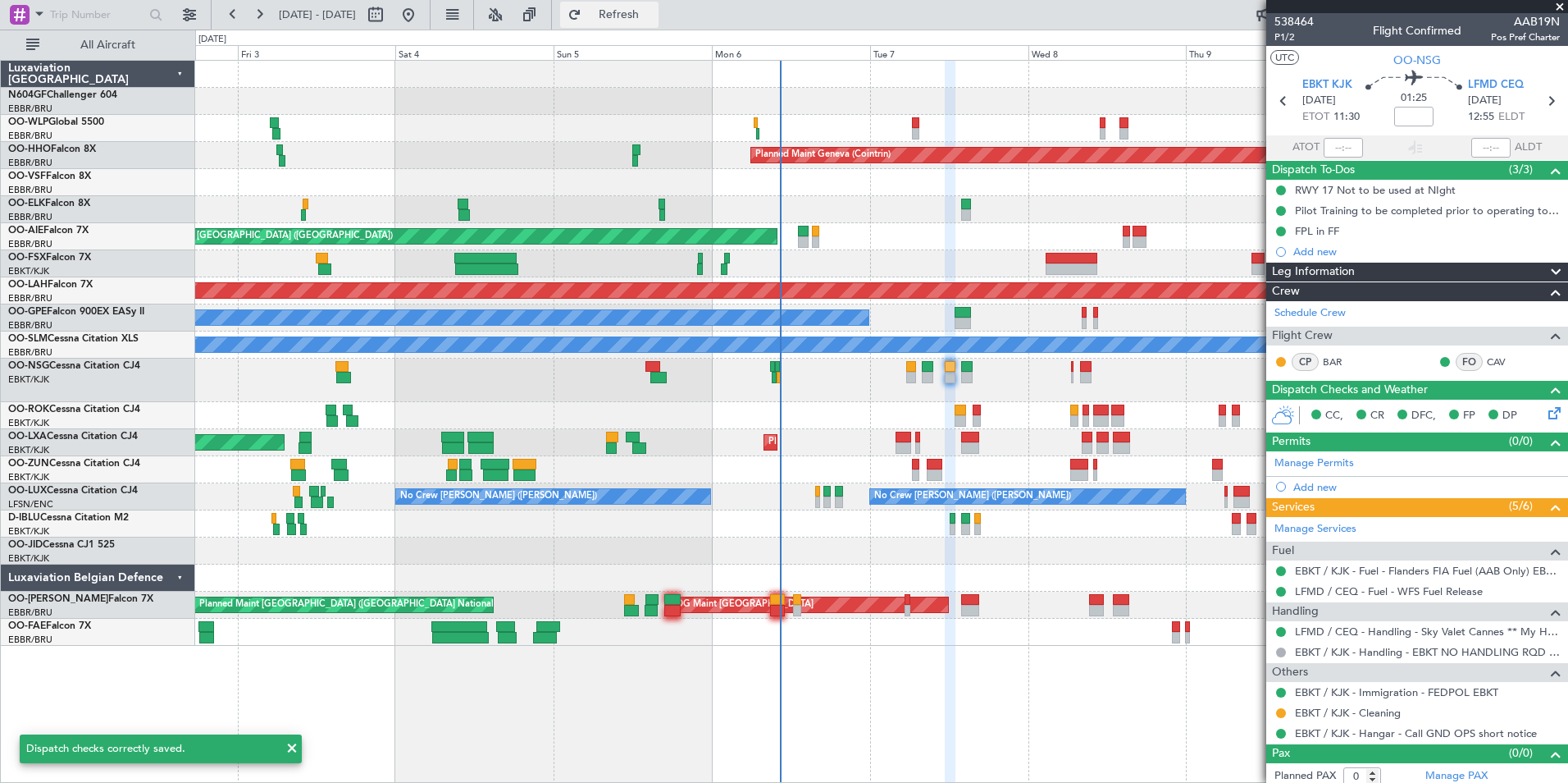
click at [654, 9] on span "Refresh" at bounding box center [619, 14] width 69 height 12
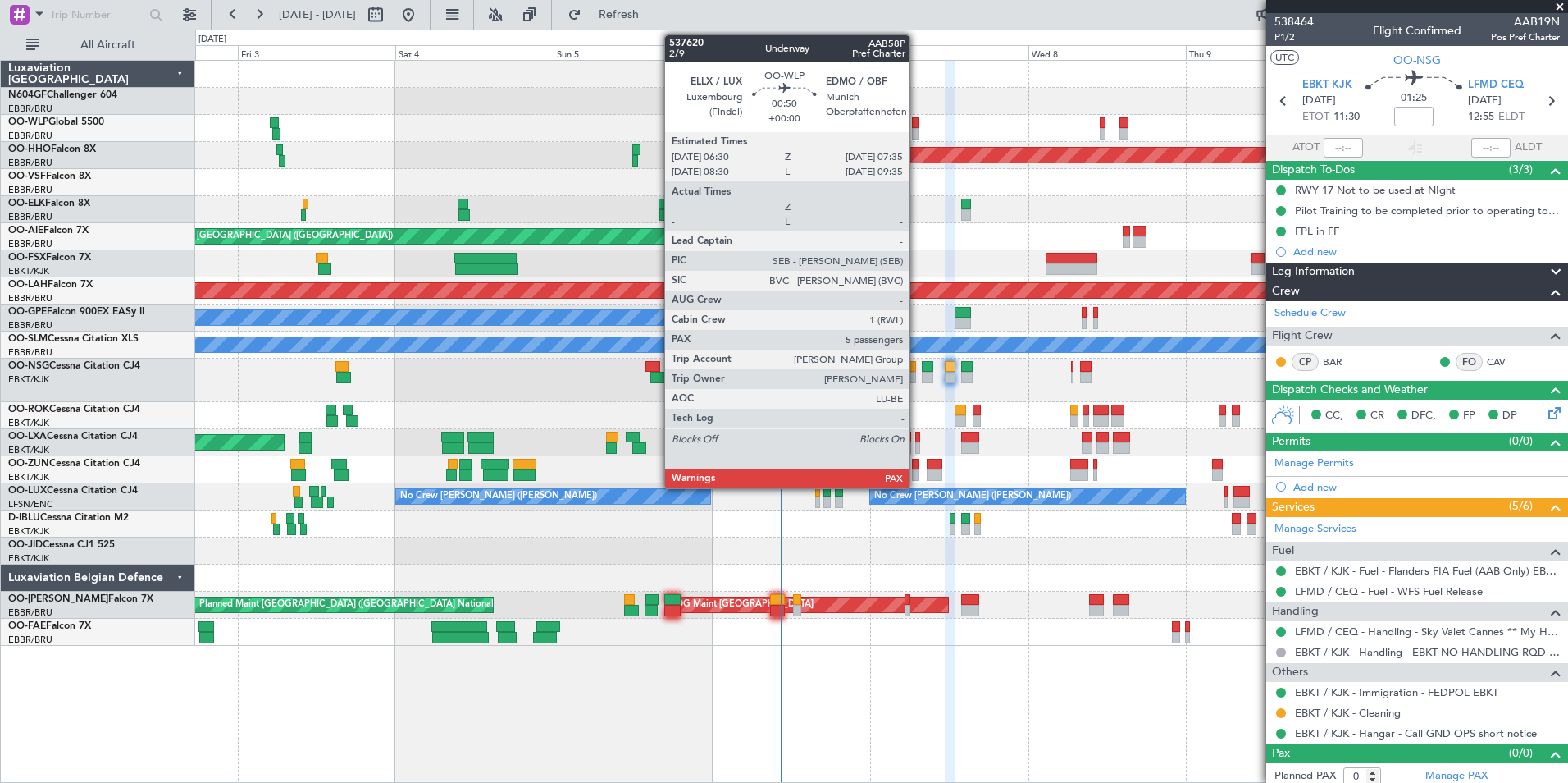
click at [917, 122] on div at bounding box center [915, 123] width 7 height 12
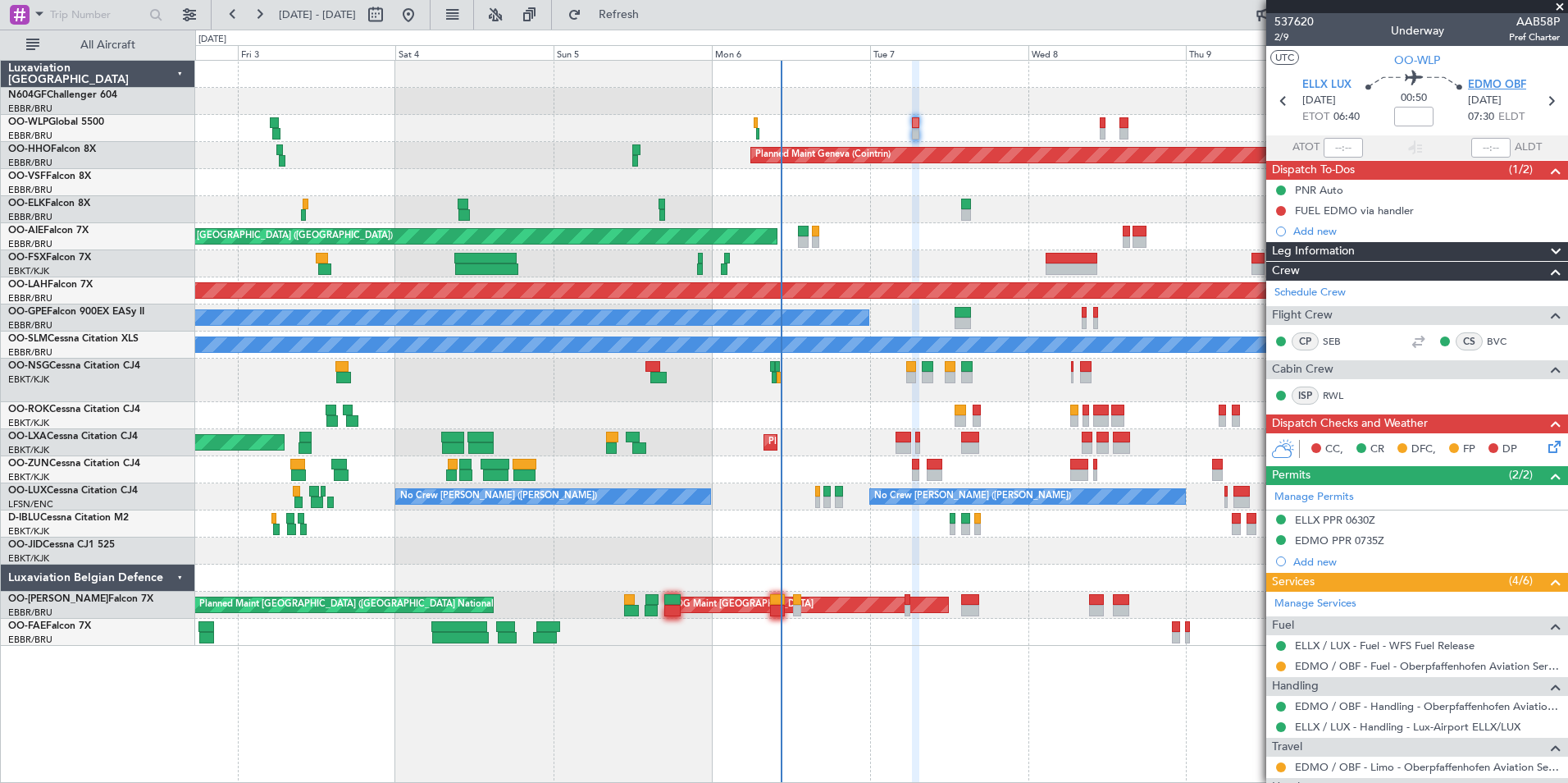
click at [1483, 86] on span "EDMO OBF" at bounding box center [1497, 85] width 58 height 17
click at [654, 9] on span "Refresh" at bounding box center [619, 14] width 69 height 12
click at [720, 96] on div "Planned Maint Milan (Linate) Planned Maint Geneva (Cointrin) Unplanned Maint Lo…" at bounding box center [881, 353] width 1372 height 585
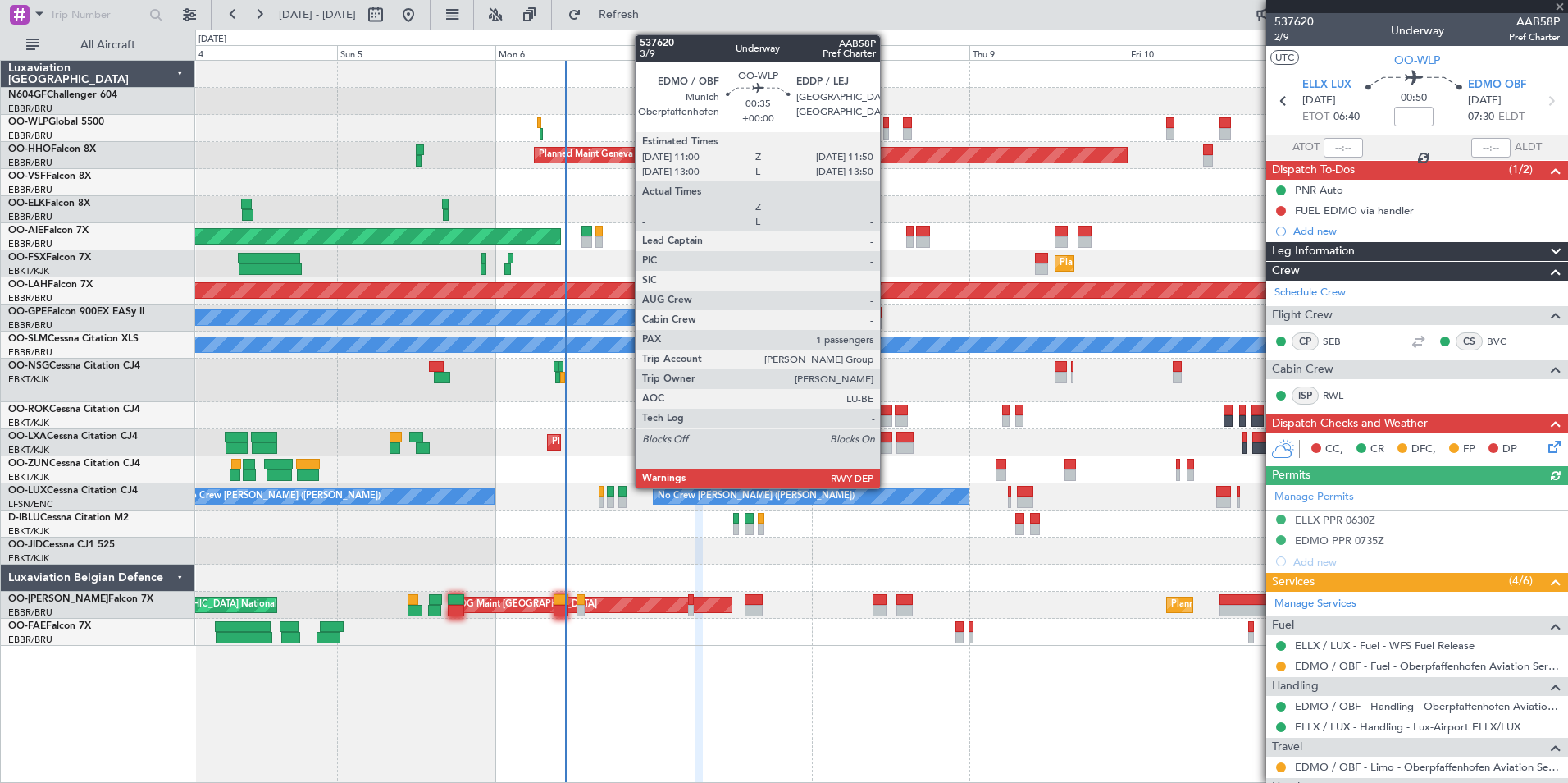
click at [887, 130] on div at bounding box center [886, 134] width 5 height 12
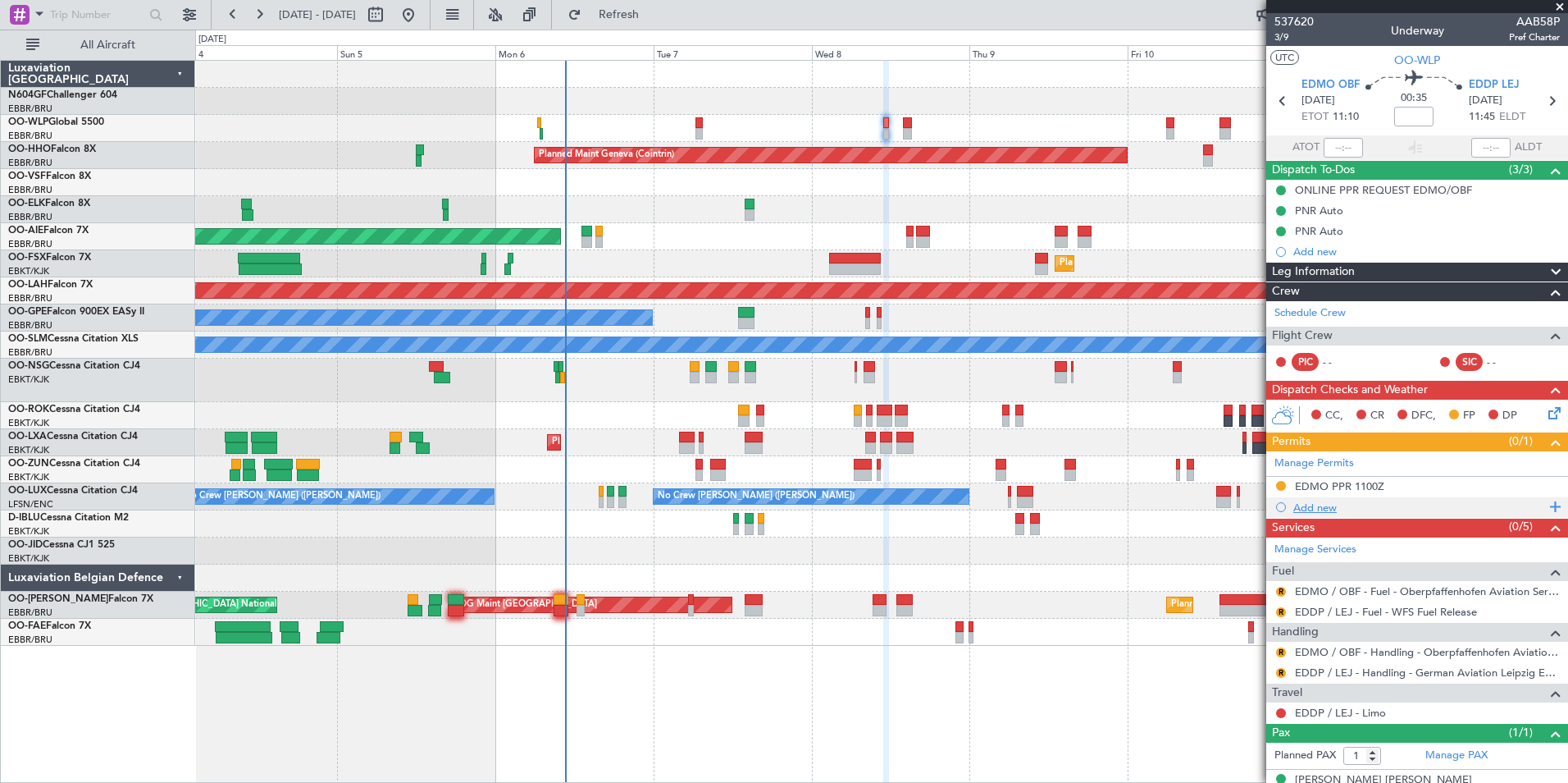
scroll to position [19, 0]
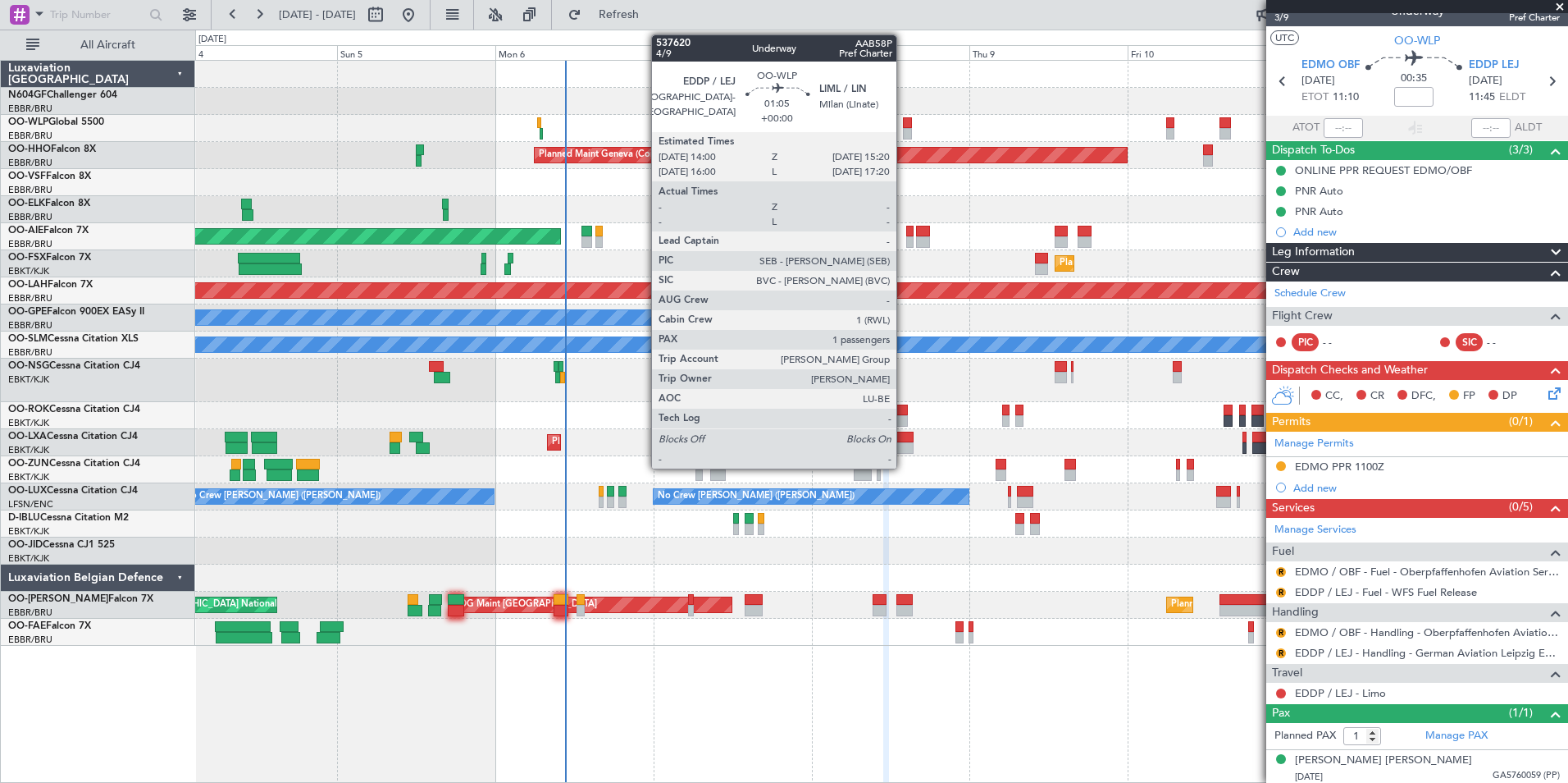
click at [904, 129] on div at bounding box center [907, 134] width 9 height 12
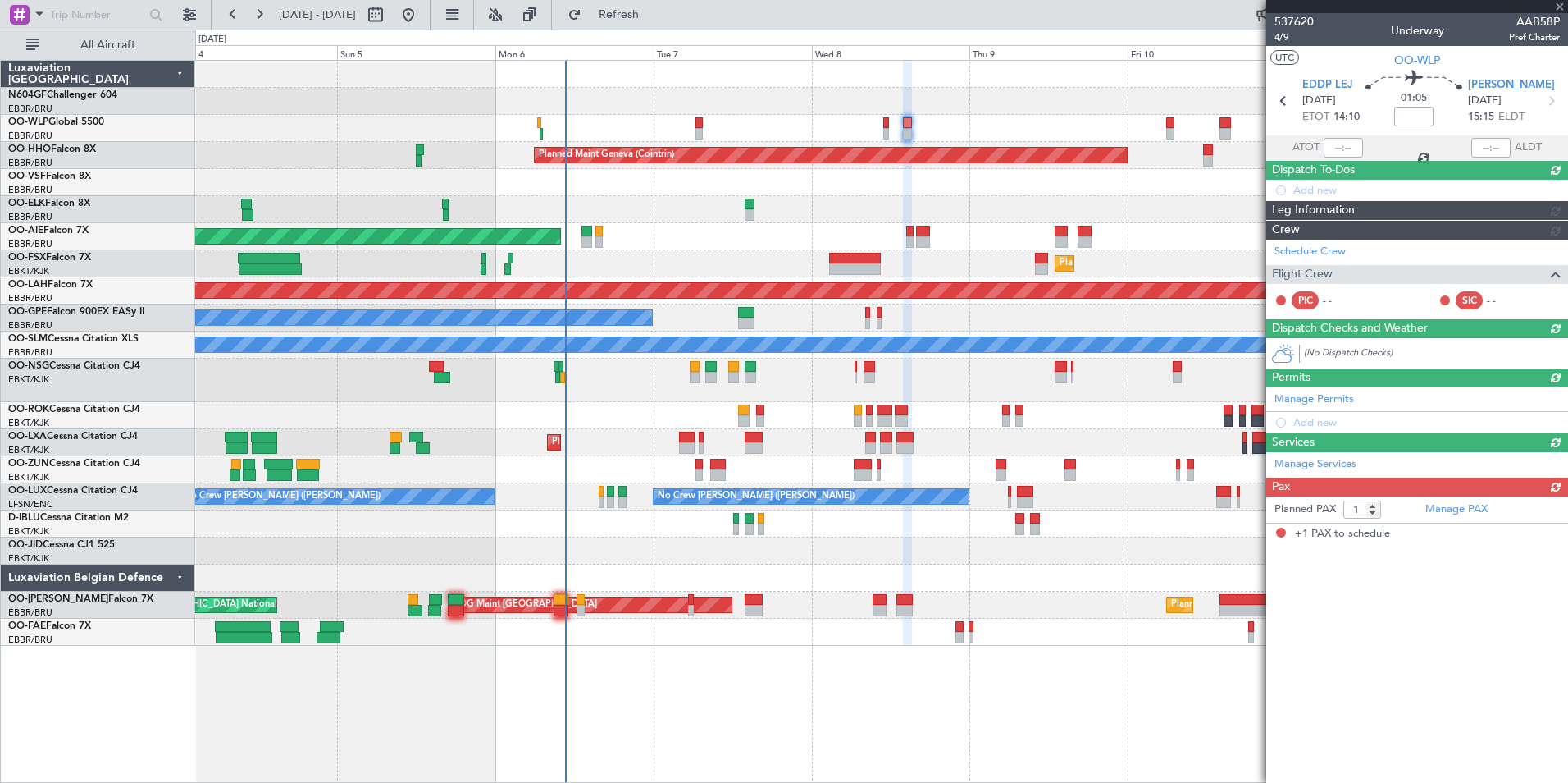
scroll to position [0, 0]
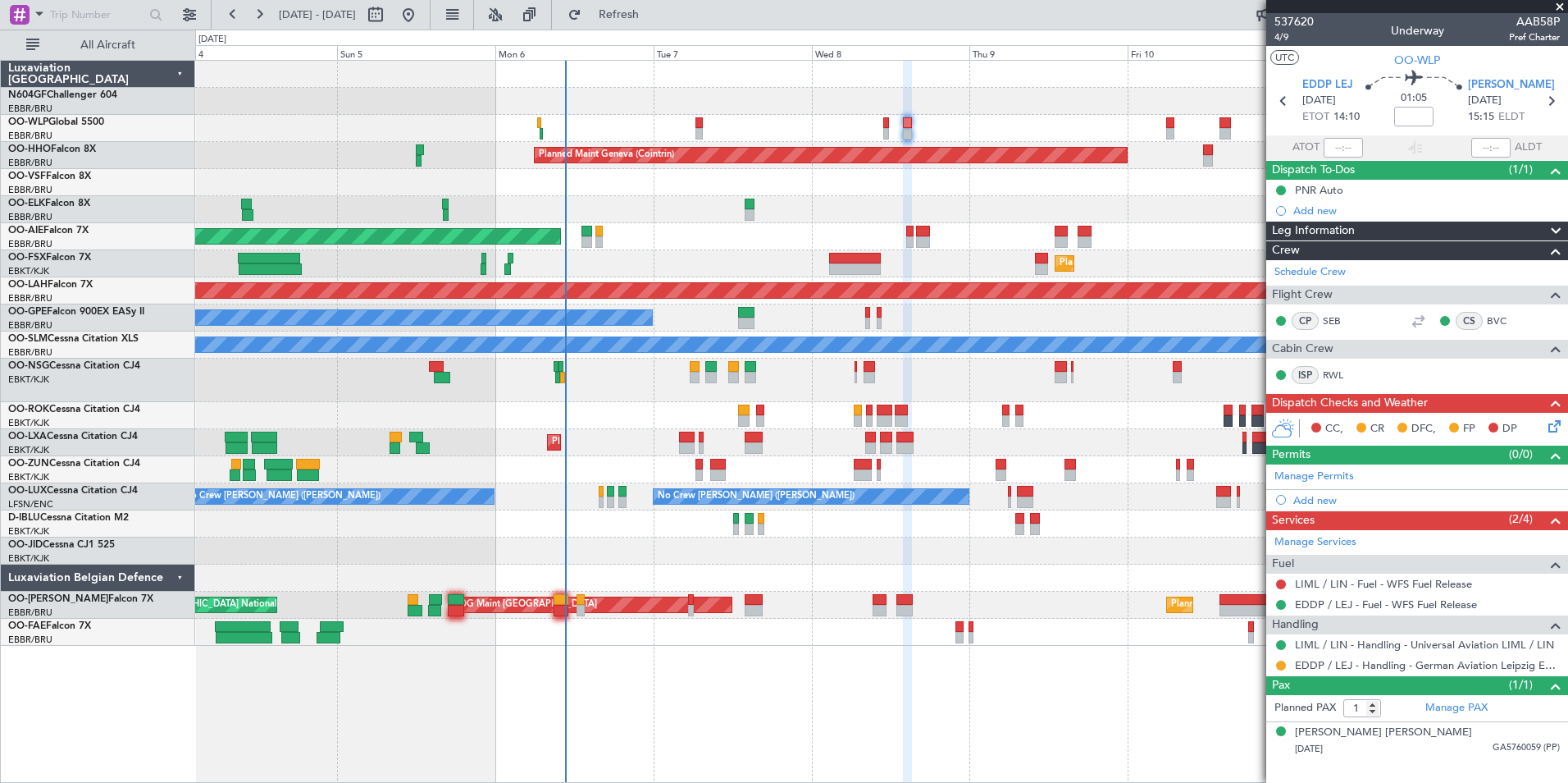
click at [705, 127] on div "Planned Maint Milan (Linate)" at bounding box center [881, 128] width 1372 height 27
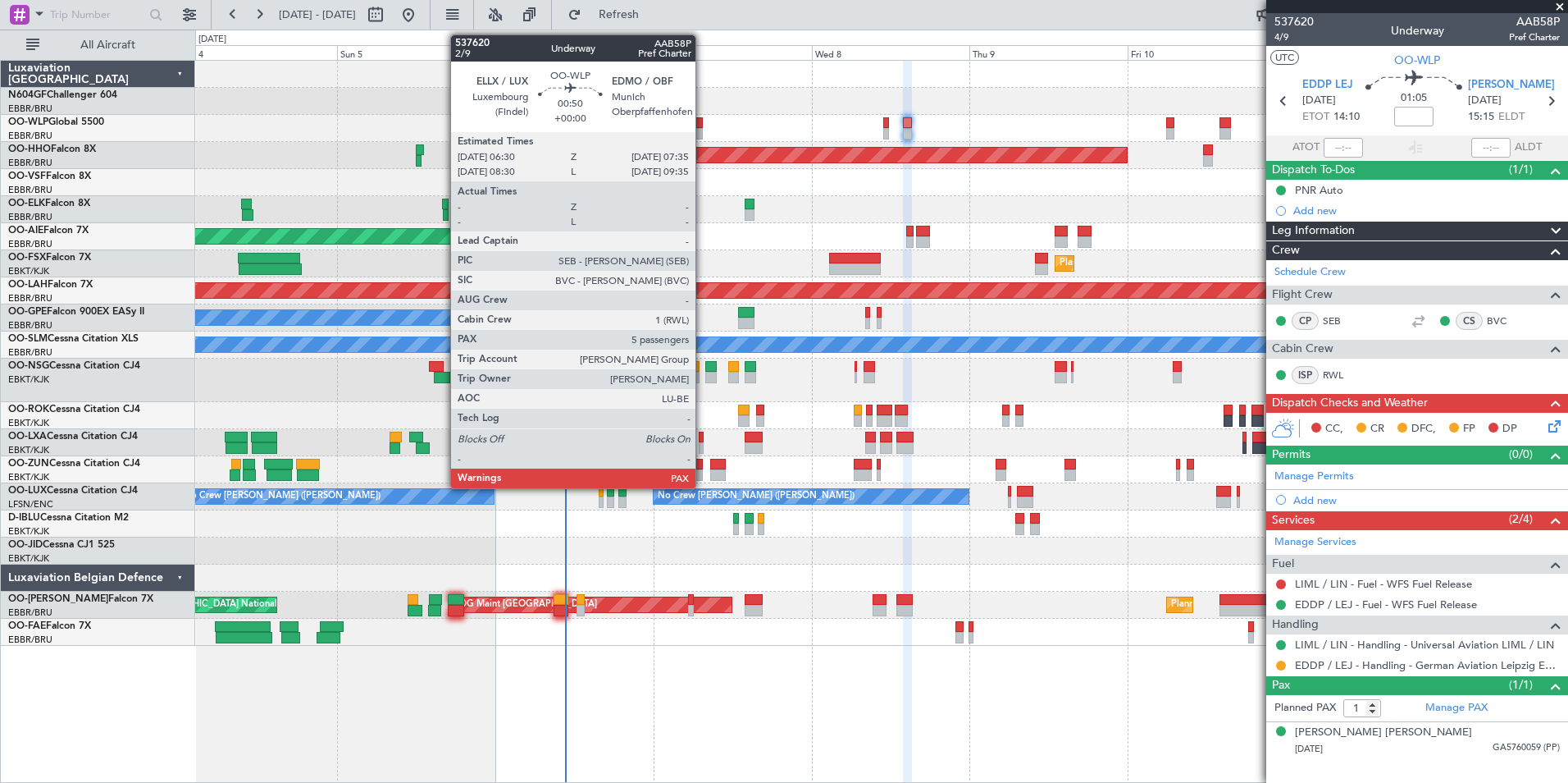
click at [703, 127] on div at bounding box center [699, 123] width 7 height 12
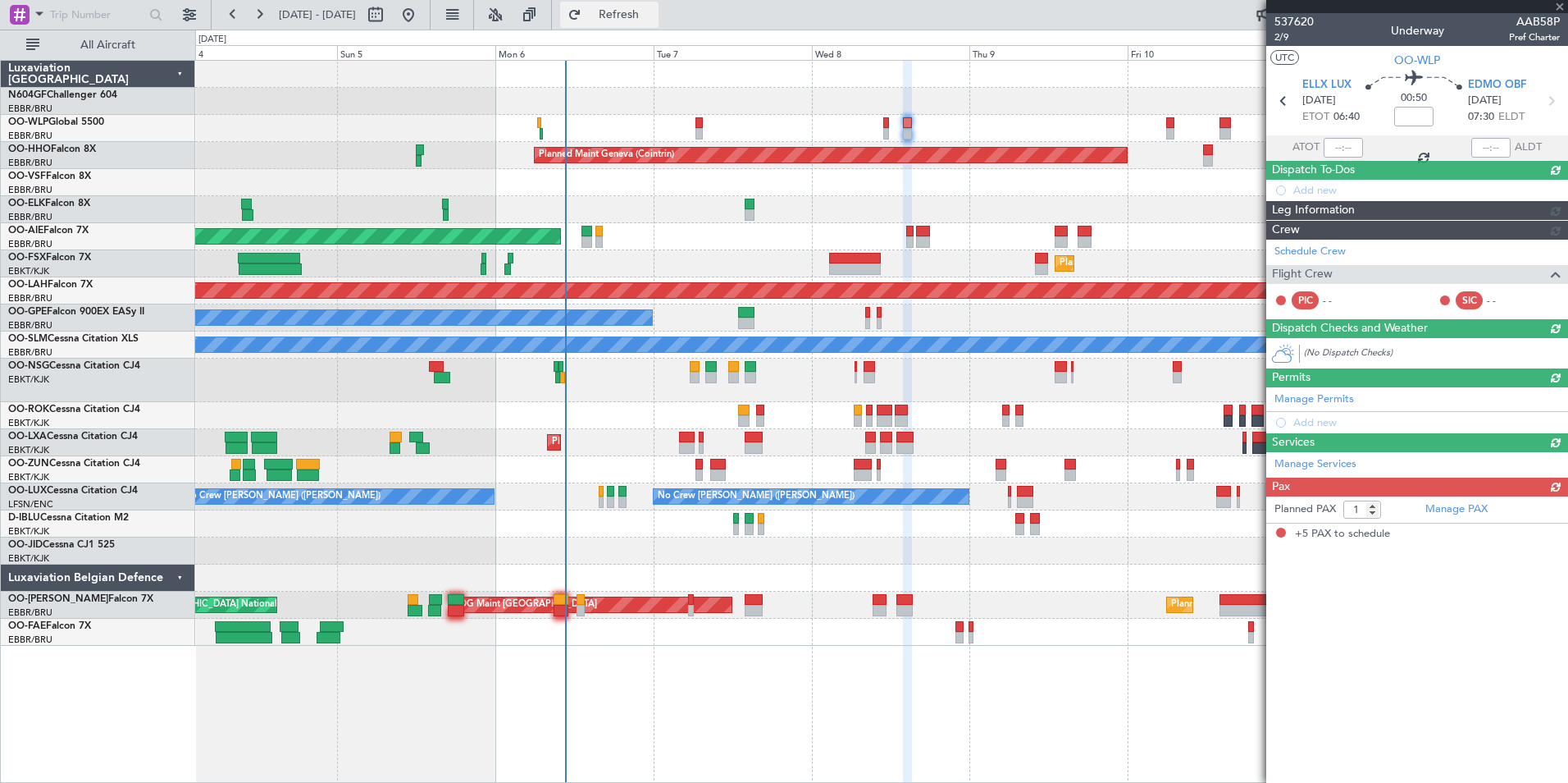
type input "5"
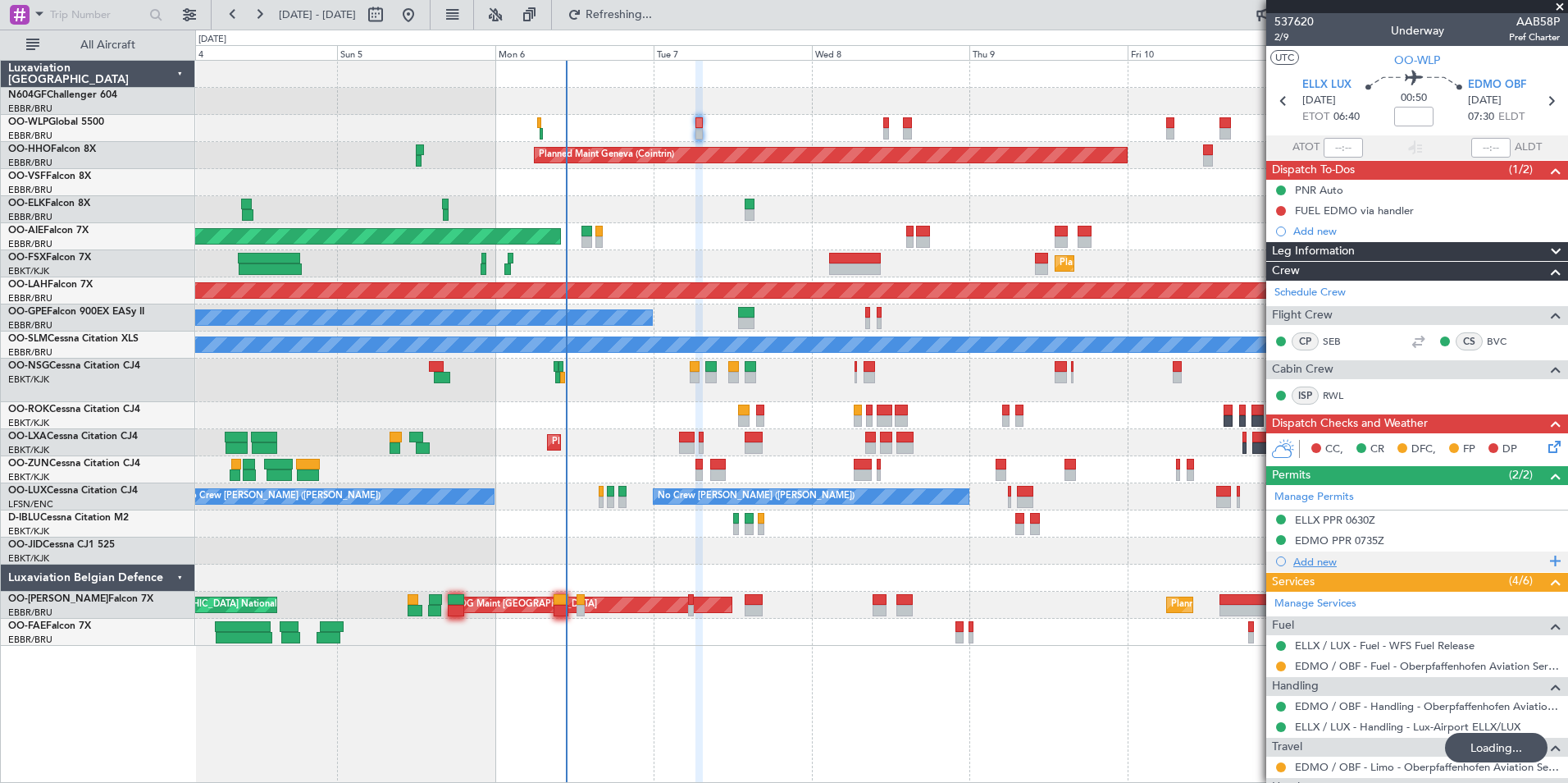
scroll to position [265, 0]
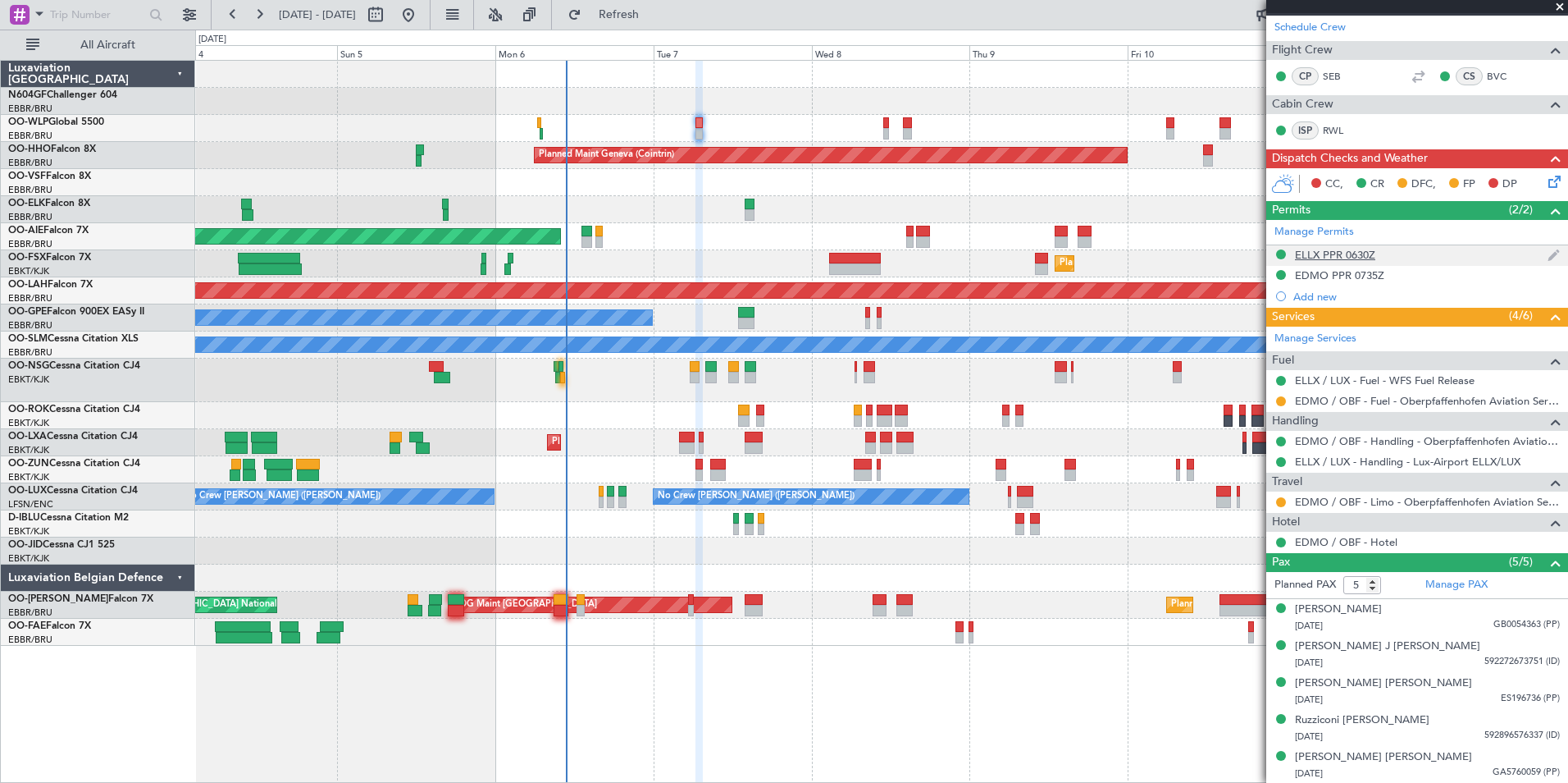
click at [1342, 255] on div "ELLX PPR 0630Z" at bounding box center [1335, 255] width 80 height 14
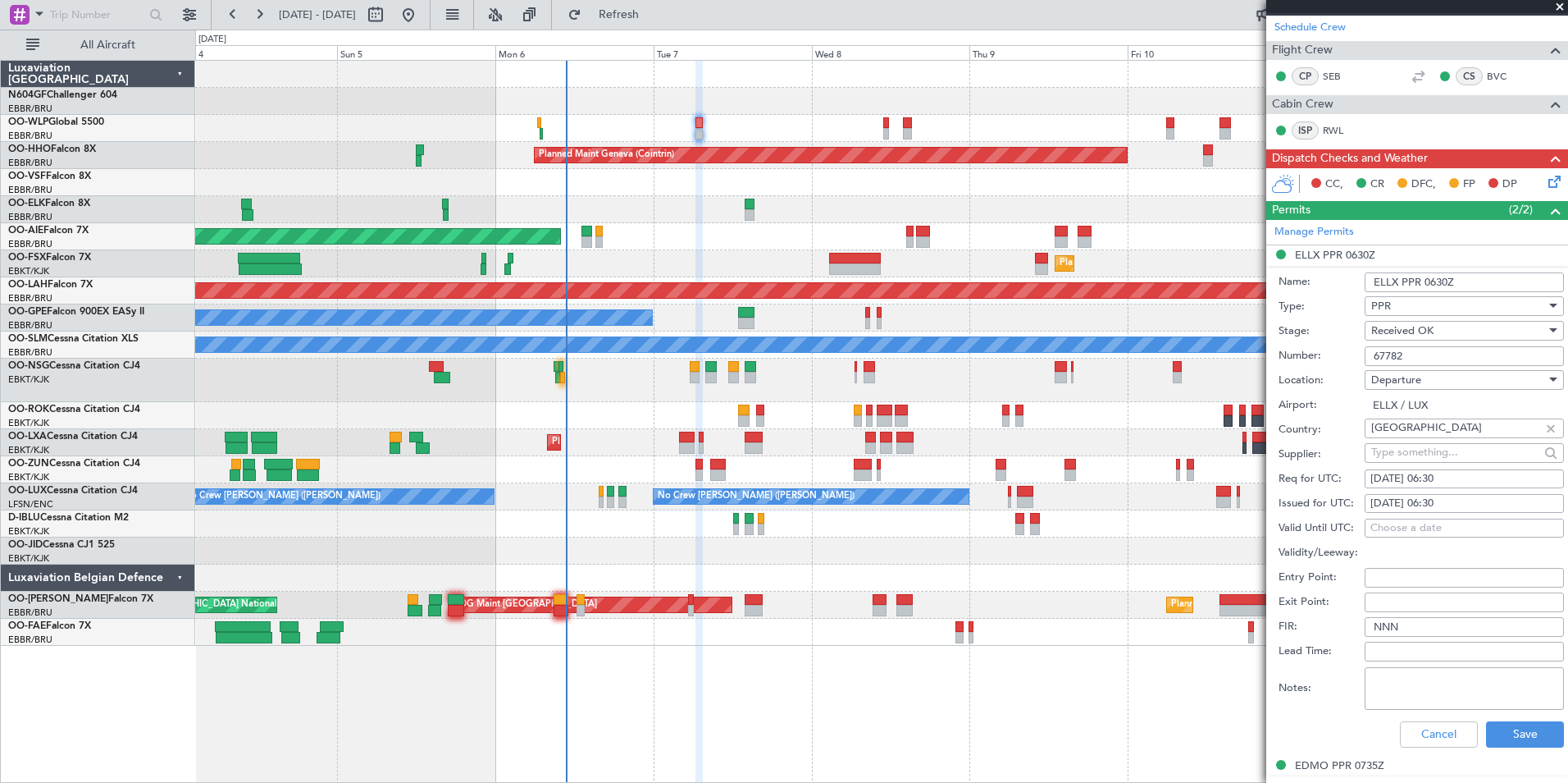
click at [1459, 357] on input "67782" at bounding box center [1464, 356] width 199 height 19
click at [1448, 728] on button "Cancel" at bounding box center [1439, 734] width 78 height 27
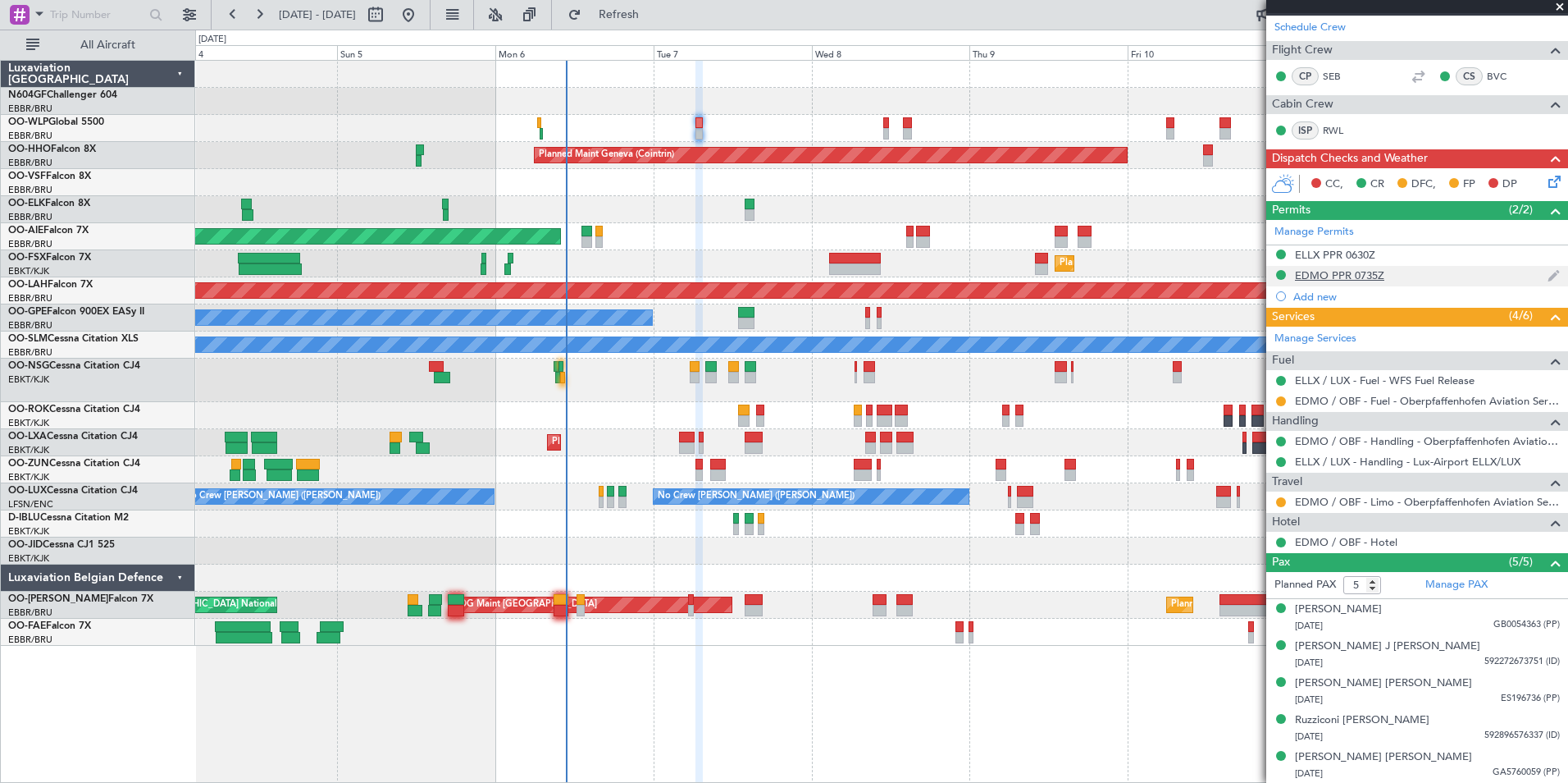
click at [1329, 272] on div "EDMO PPR 0735Z" at bounding box center [1339, 275] width 89 height 14
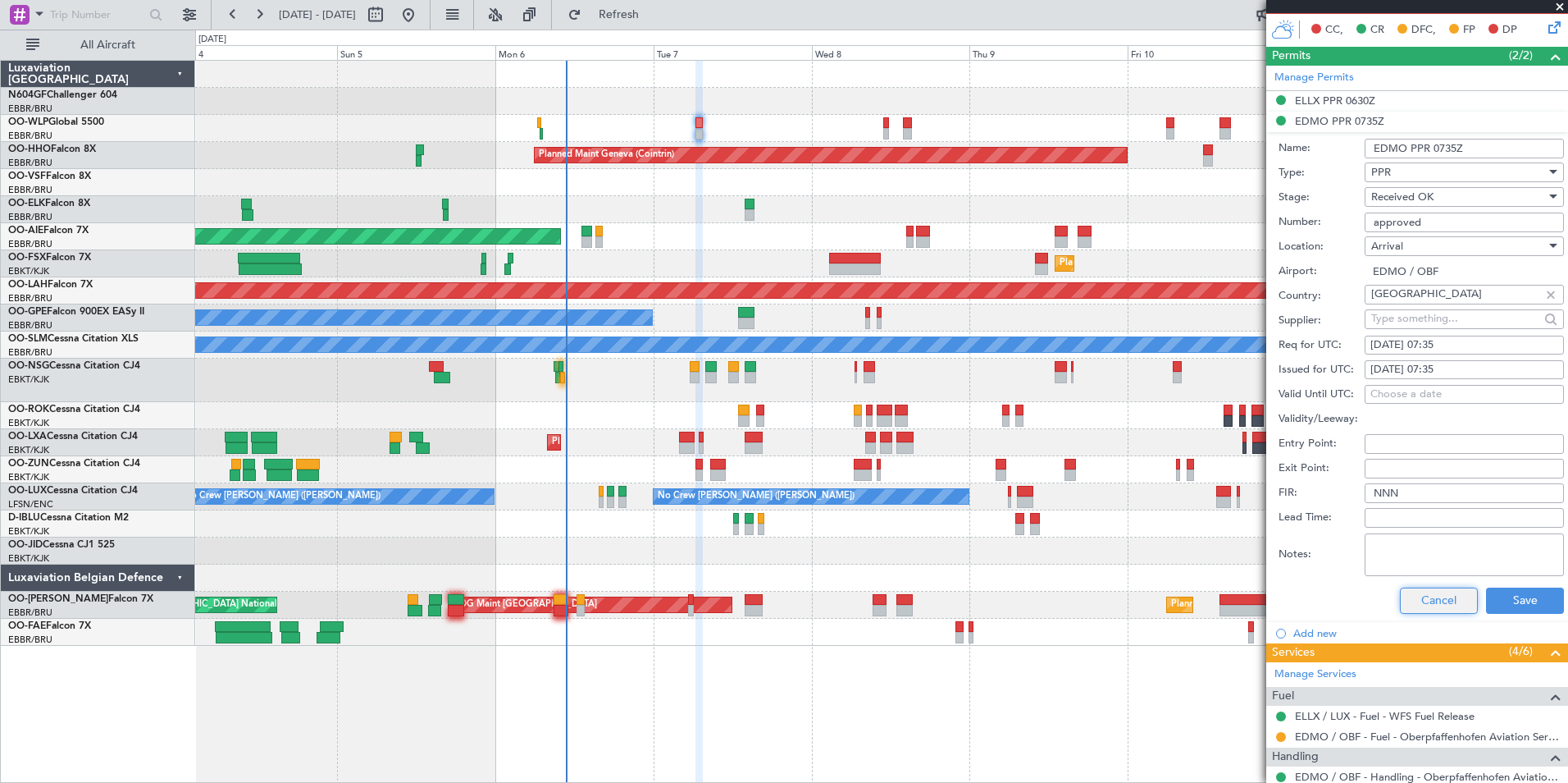
click at [1445, 596] on button "Cancel" at bounding box center [1439, 601] width 78 height 27
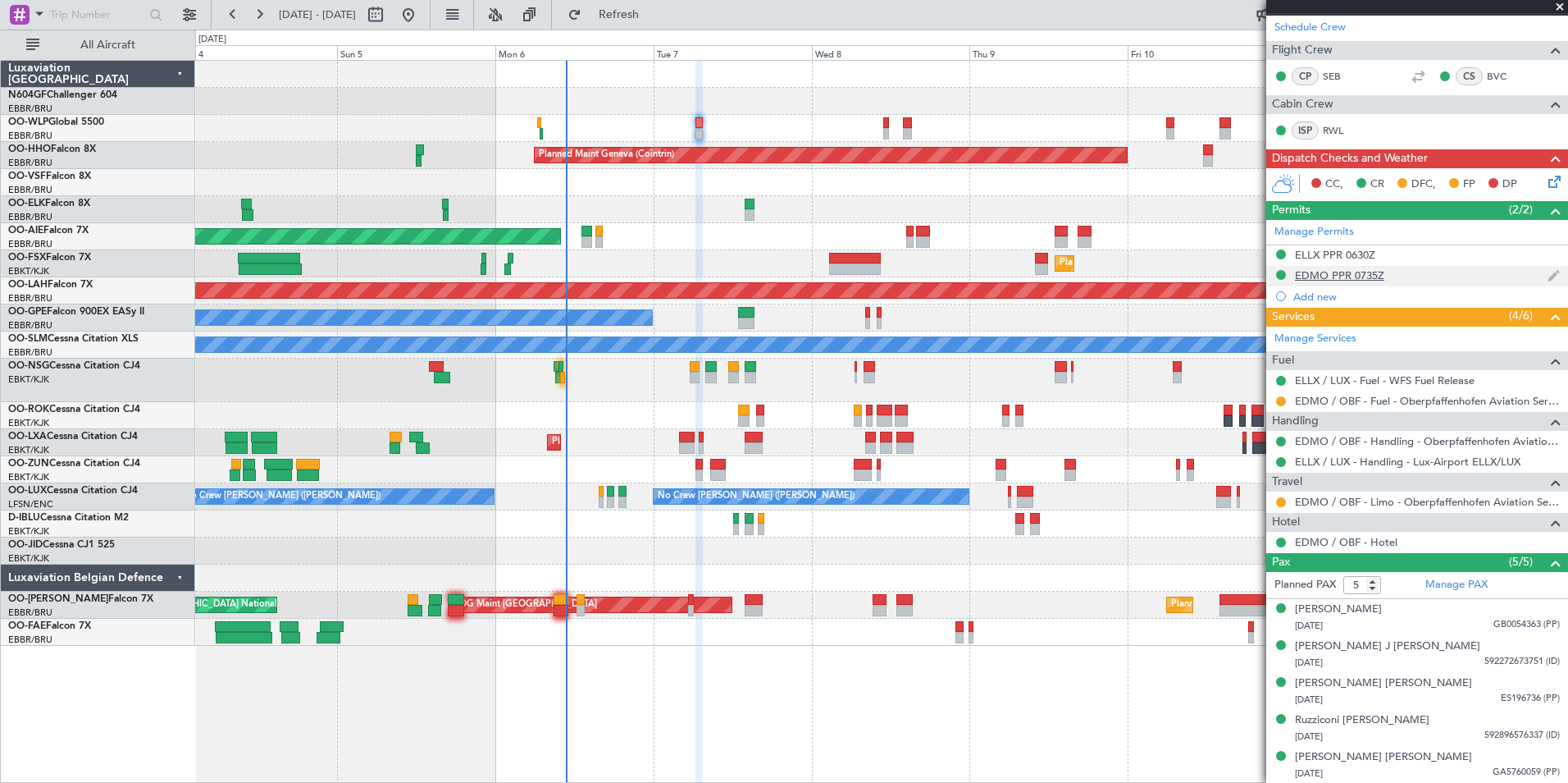
scroll to position [0, 0]
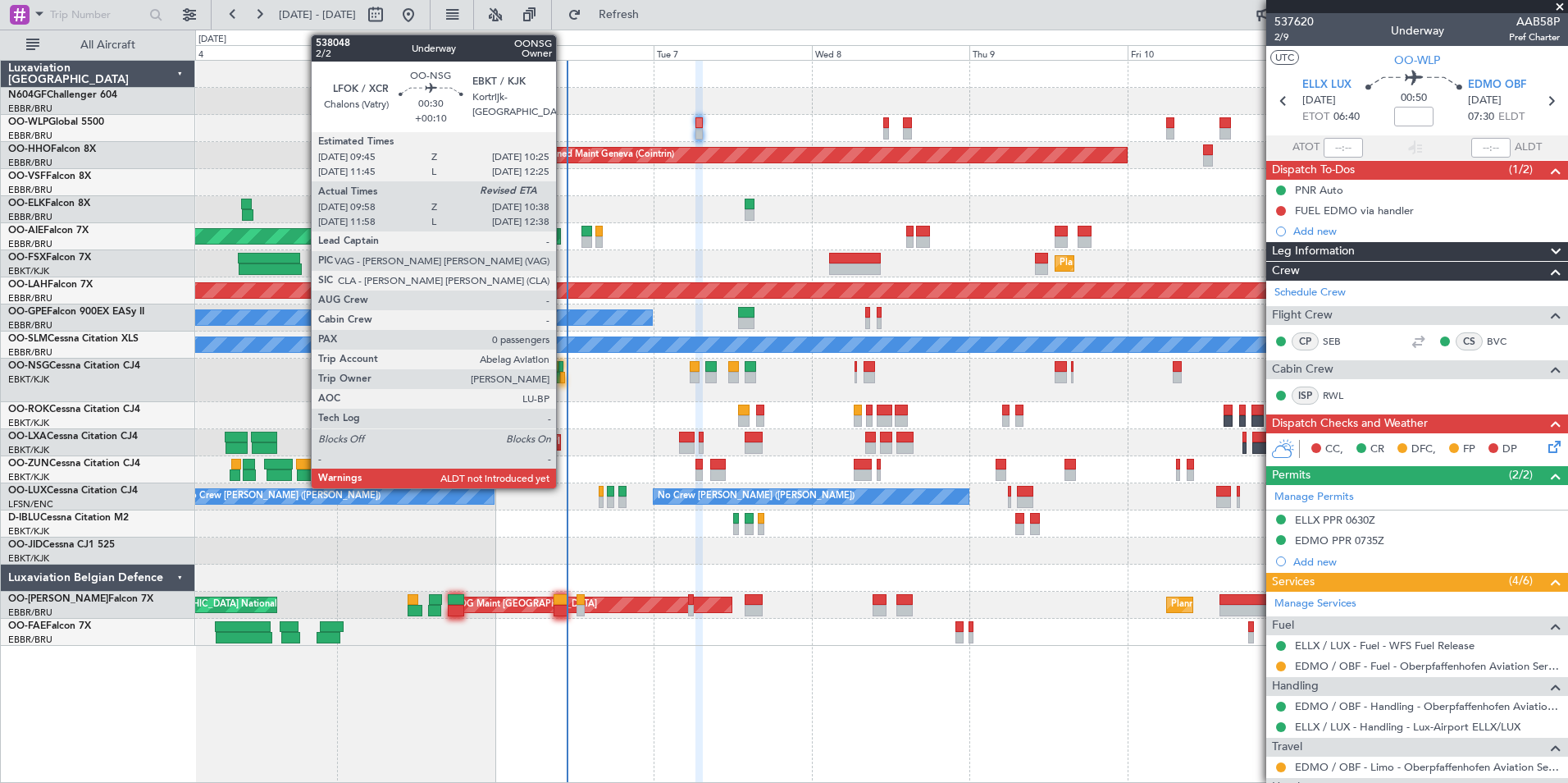
click at [563, 378] on div at bounding box center [562, 377] width 5 height 12
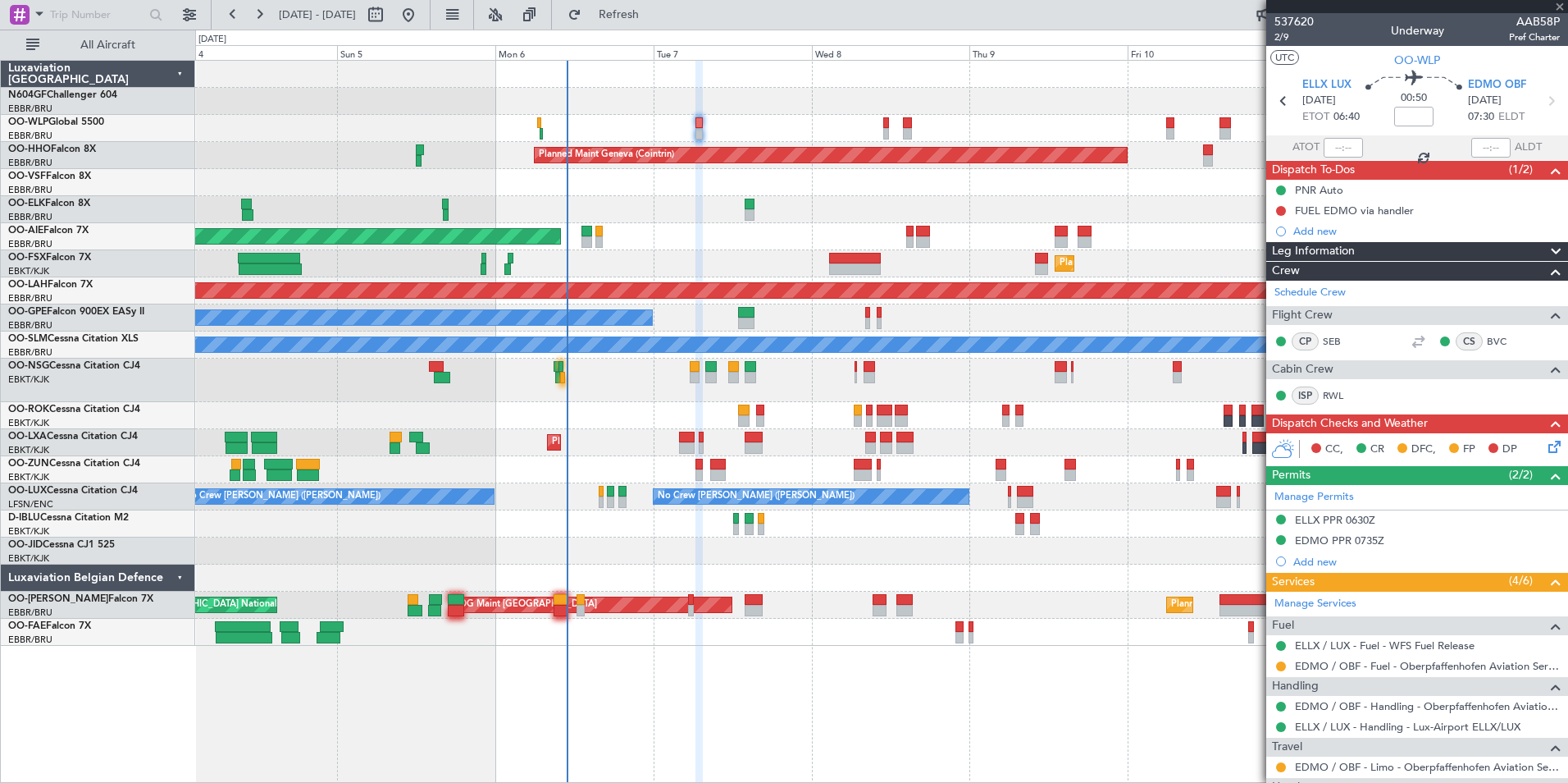
type input "+00:10"
type input "10:03"
type input "0"
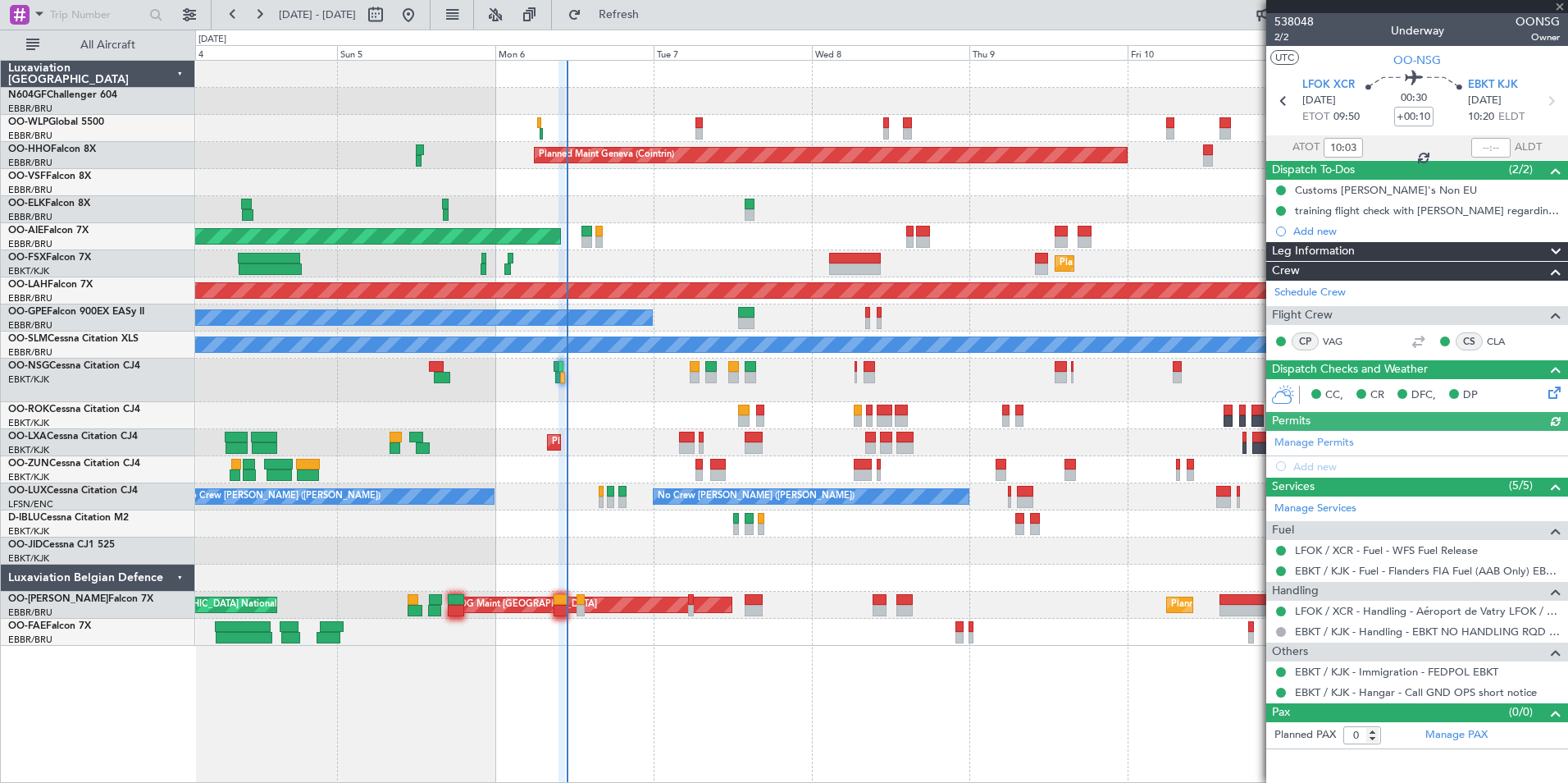
click at [1481, 146] on div at bounding box center [1491, 148] width 40 height 19
click at [1489, 146] on input "text" at bounding box center [1491, 148] width 40 height 19
click at [1500, 143] on div "00:10" at bounding box center [1491, 148] width 40 height 19
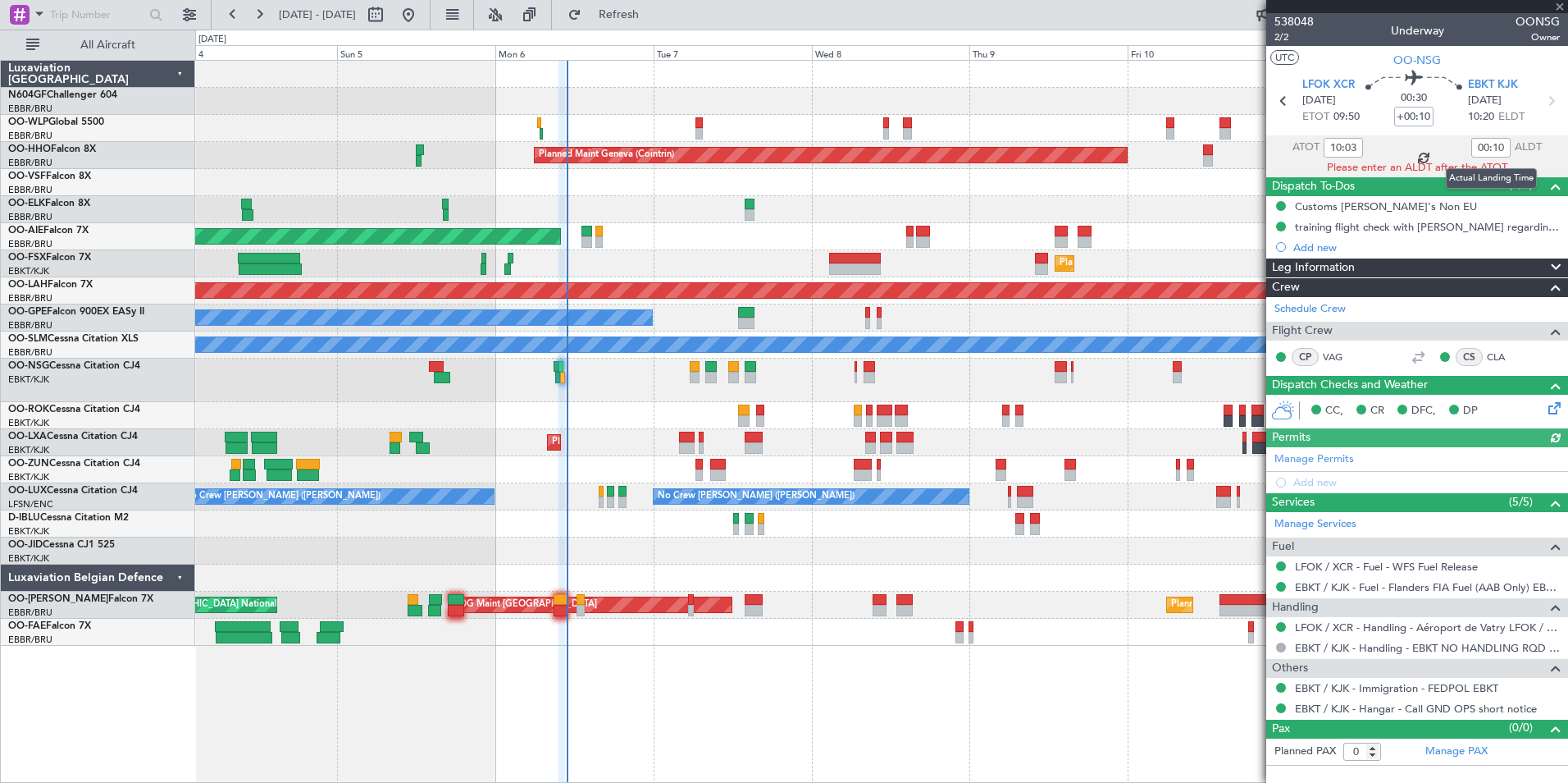
click at [1495, 145] on div "00:10" at bounding box center [1491, 148] width 40 height 19
click at [1495, 145] on input "00:10" at bounding box center [1491, 148] width 40 height 19
type input "0"
click at [1113, 199] on div at bounding box center [881, 210] width 1372 height 27
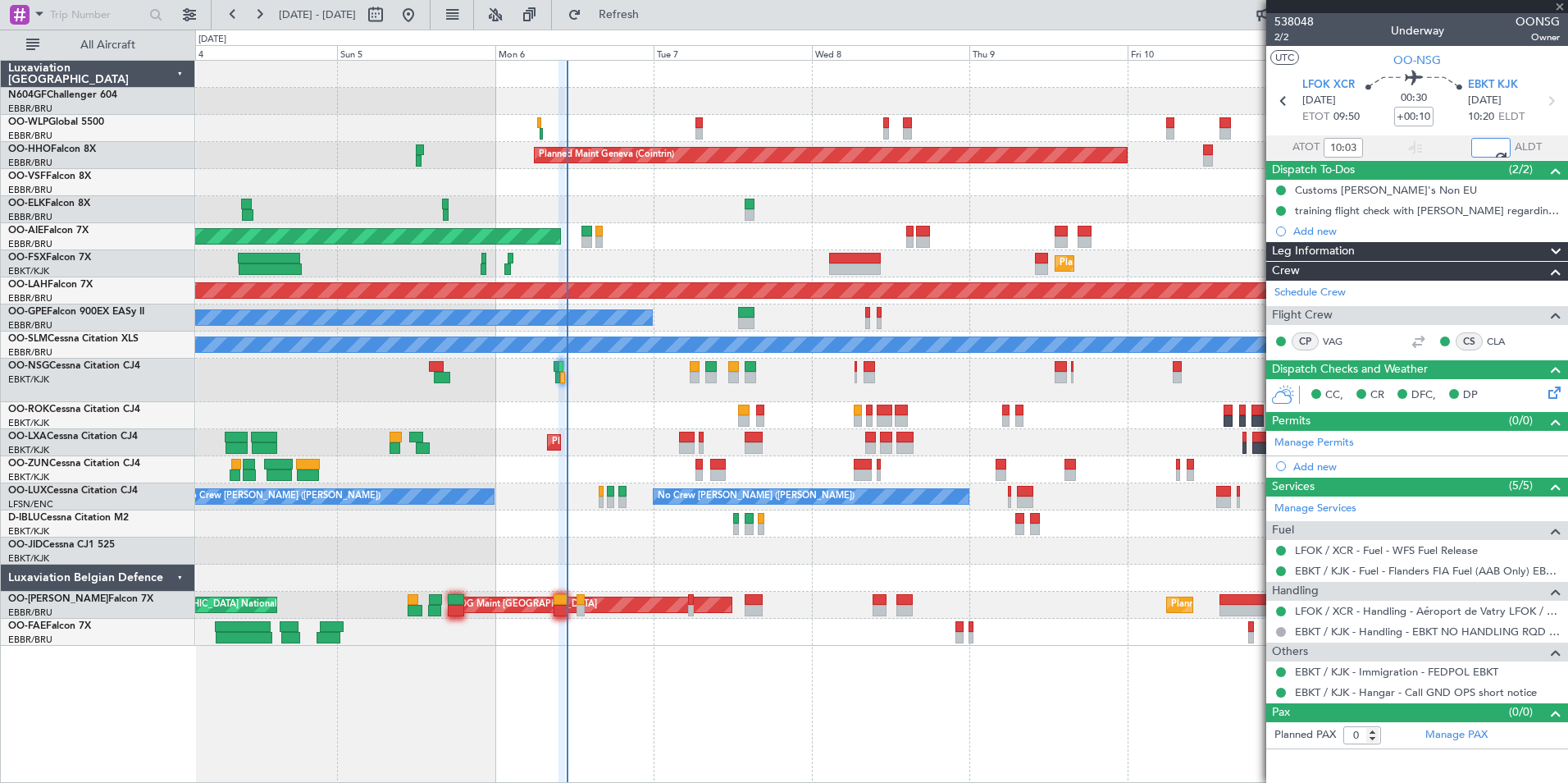
type input "10:36"
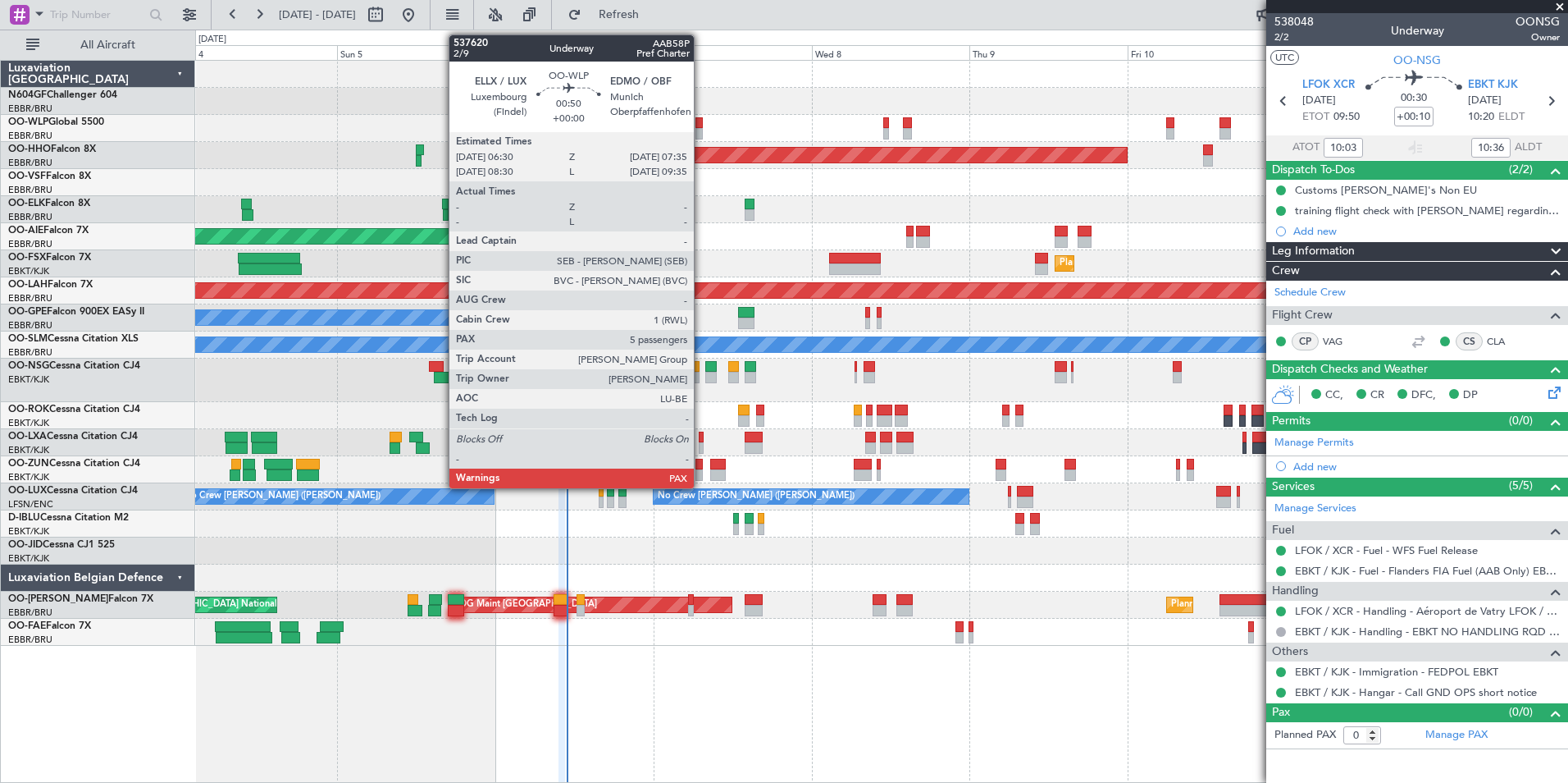
type input "12:03"
type input "12:36"
type input "10:03"
type input "10:36"
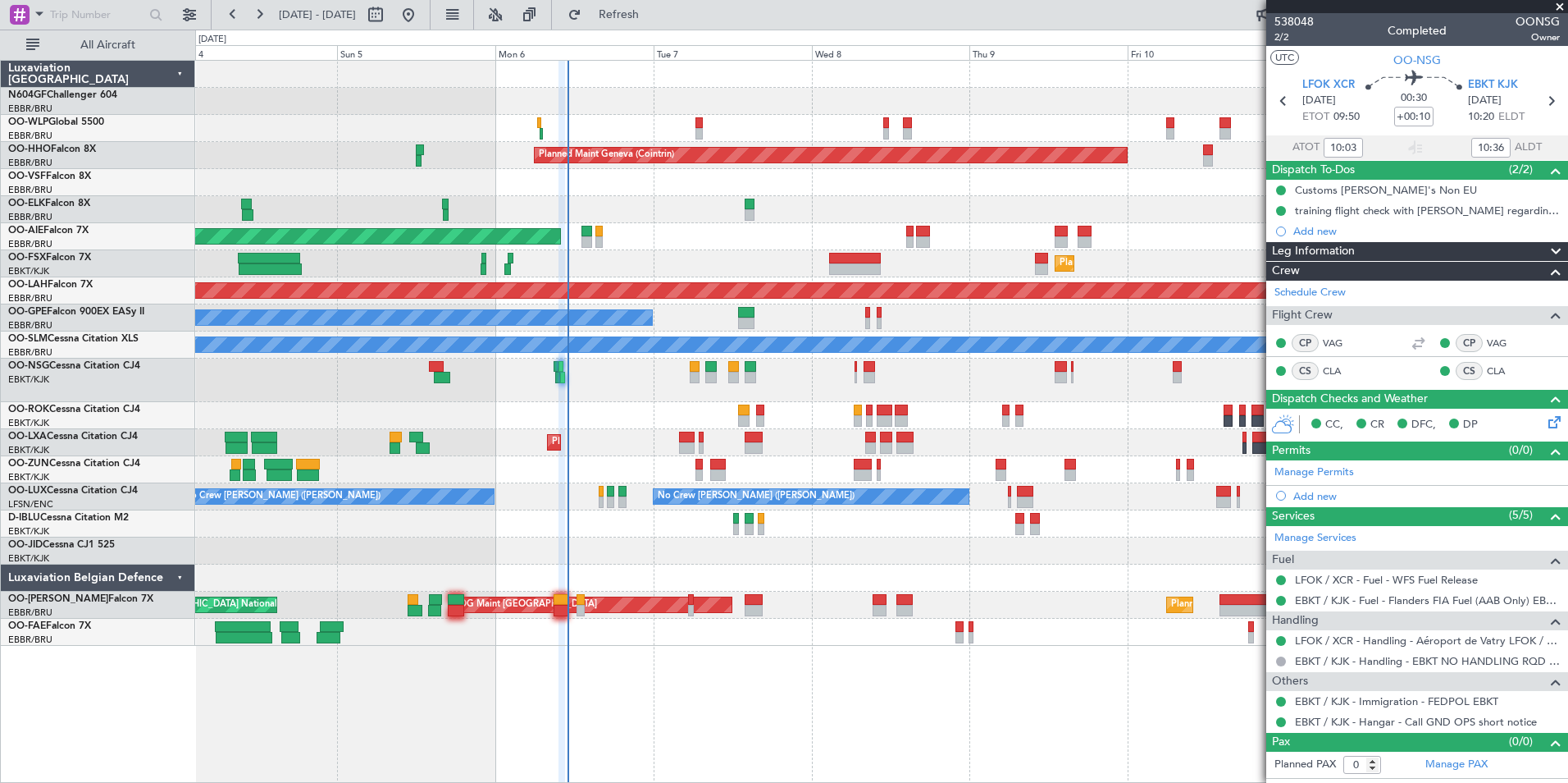
click at [706, 133] on div "Planned Maint Milan (Linate)" at bounding box center [881, 128] width 1372 height 27
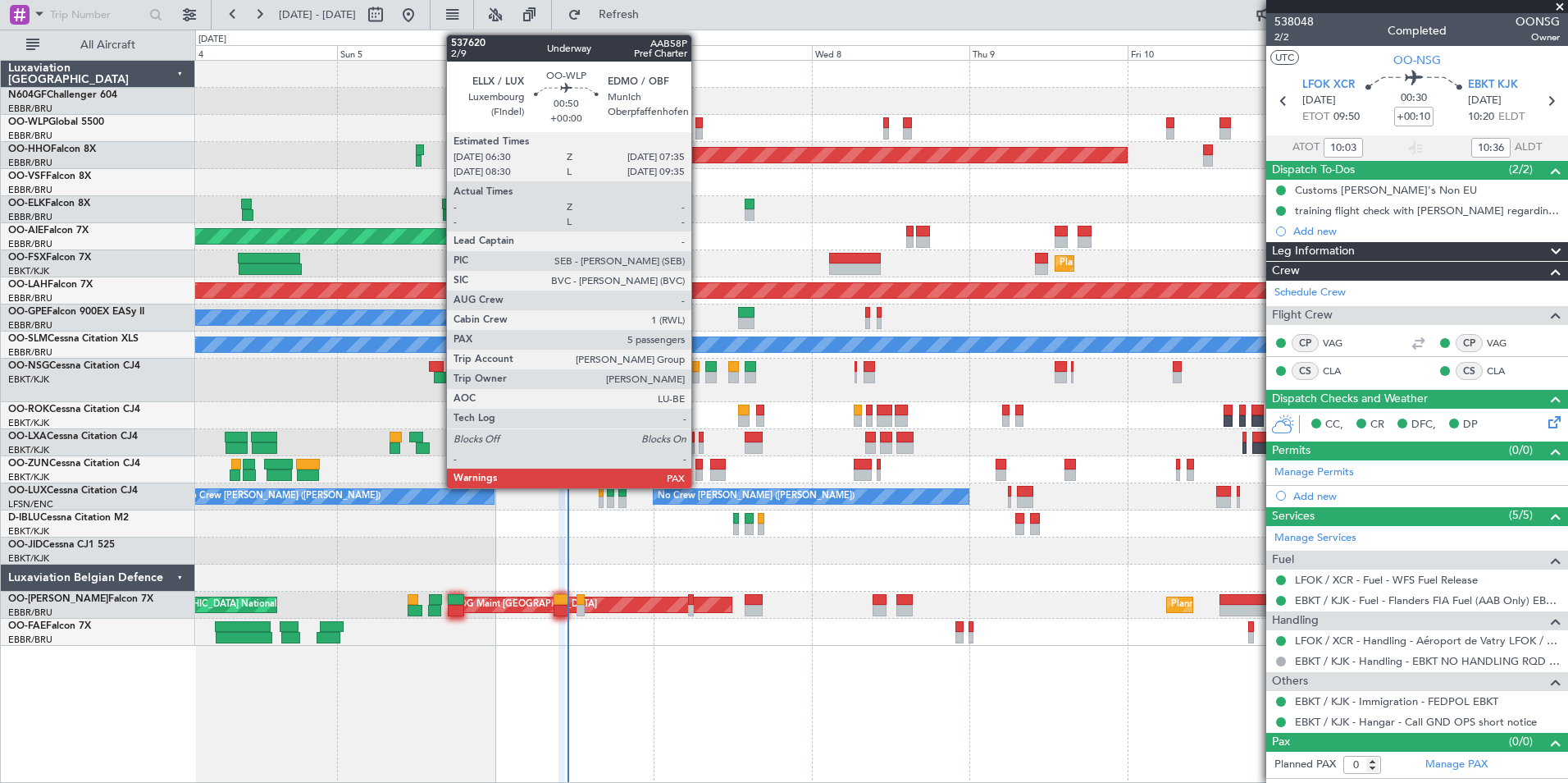
click at [699, 127] on div at bounding box center [699, 123] width 7 height 12
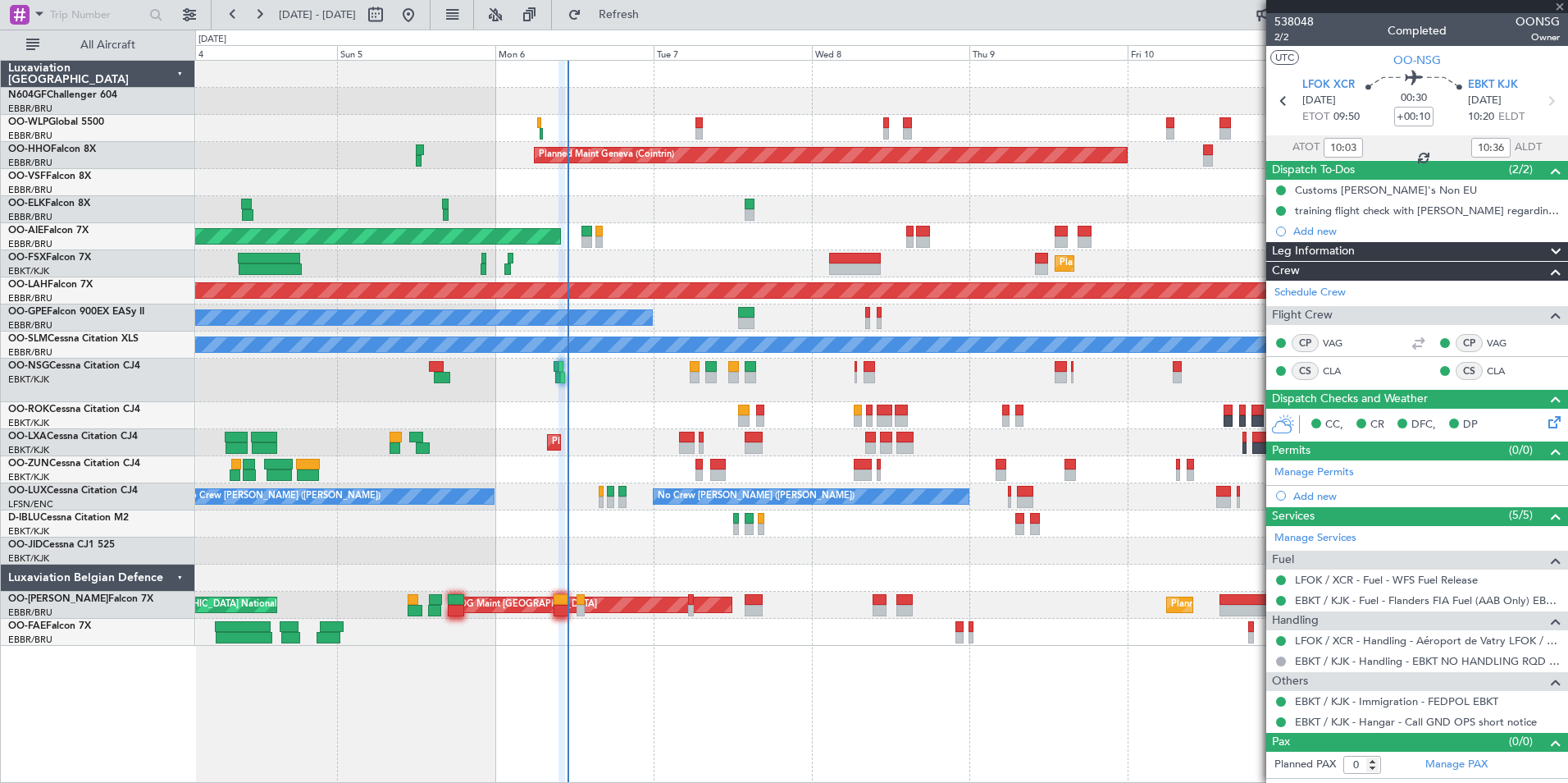
type input "5"
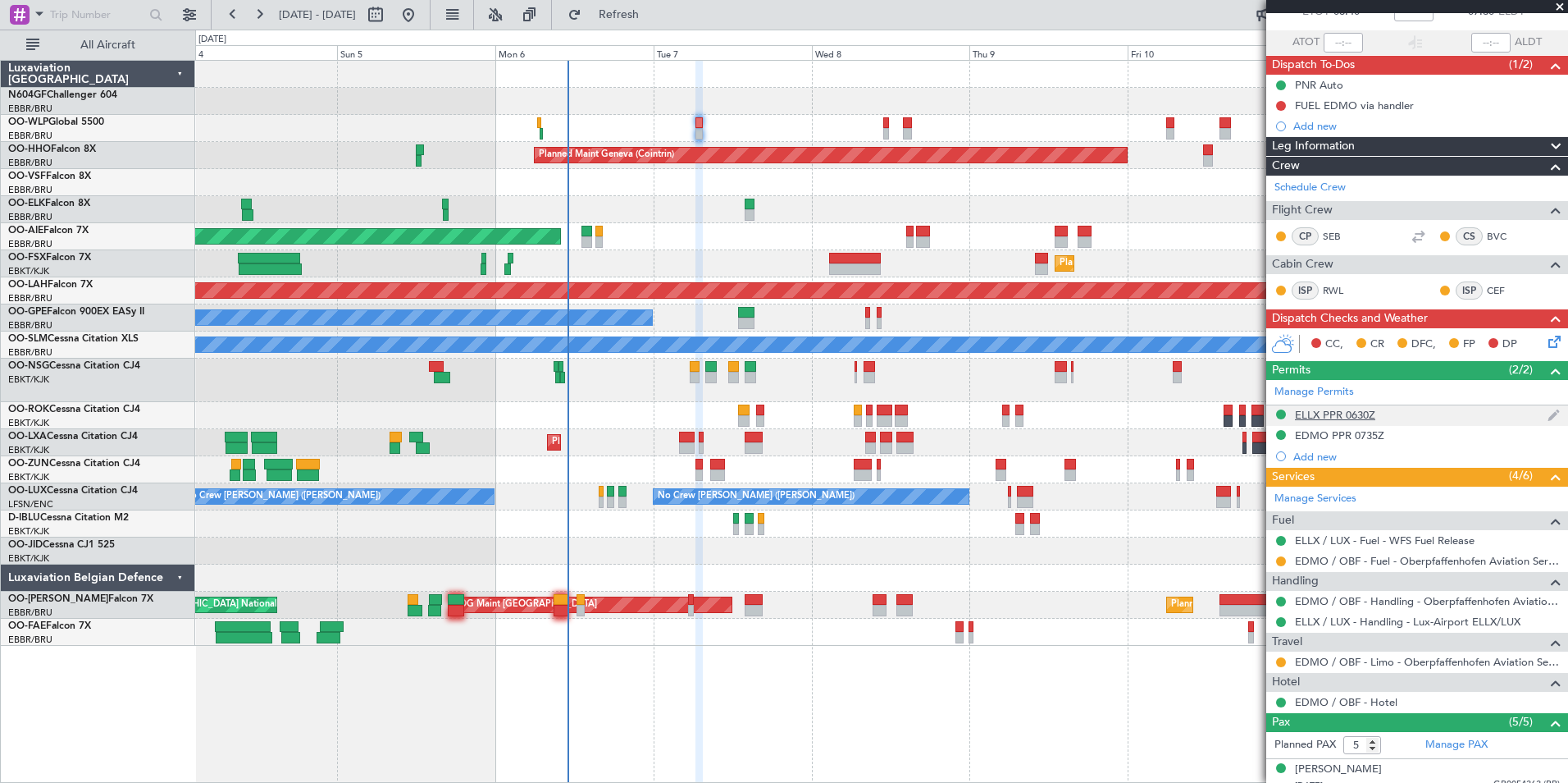
scroll to position [104, 0]
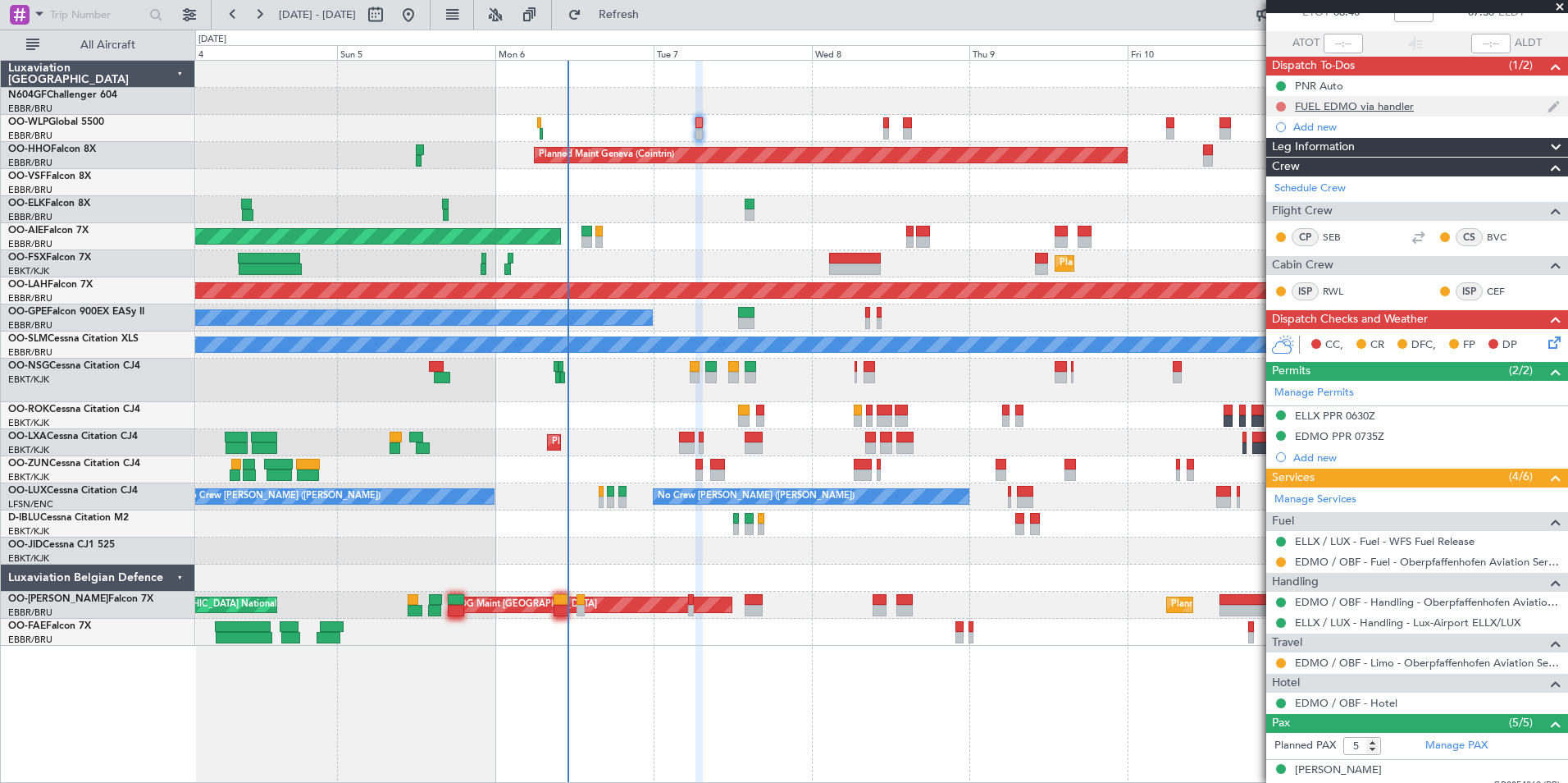
click at [1280, 106] on button at bounding box center [1281, 106] width 10 height 10
click at [1283, 185] on span "Completed" at bounding box center [1288, 179] width 54 height 17
click at [1325, 103] on div "FUEL EDMO via handler" at bounding box center [1354, 106] width 119 height 14
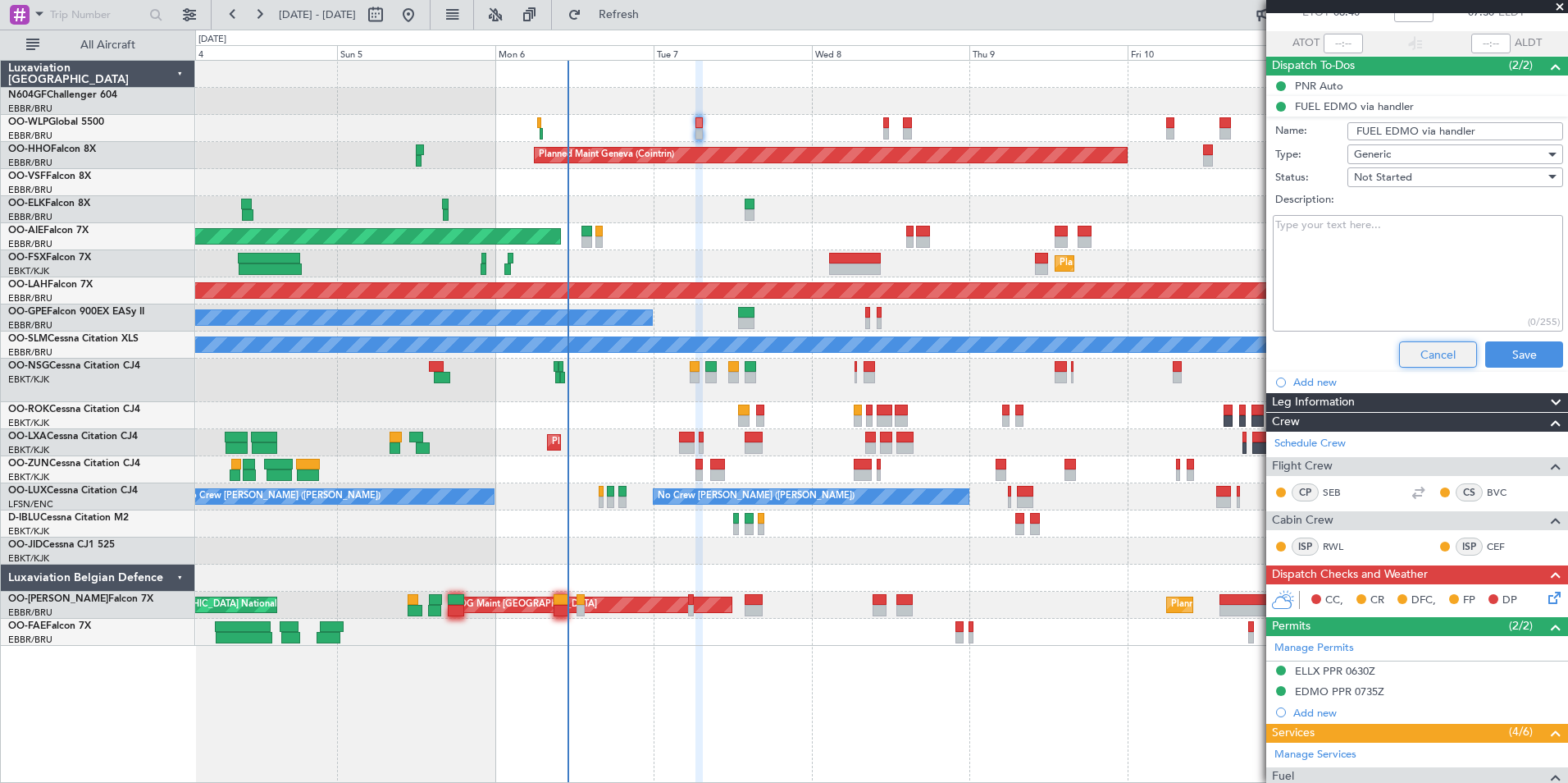
click at [1411, 356] on button "Cancel" at bounding box center [1438, 355] width 78 height 27
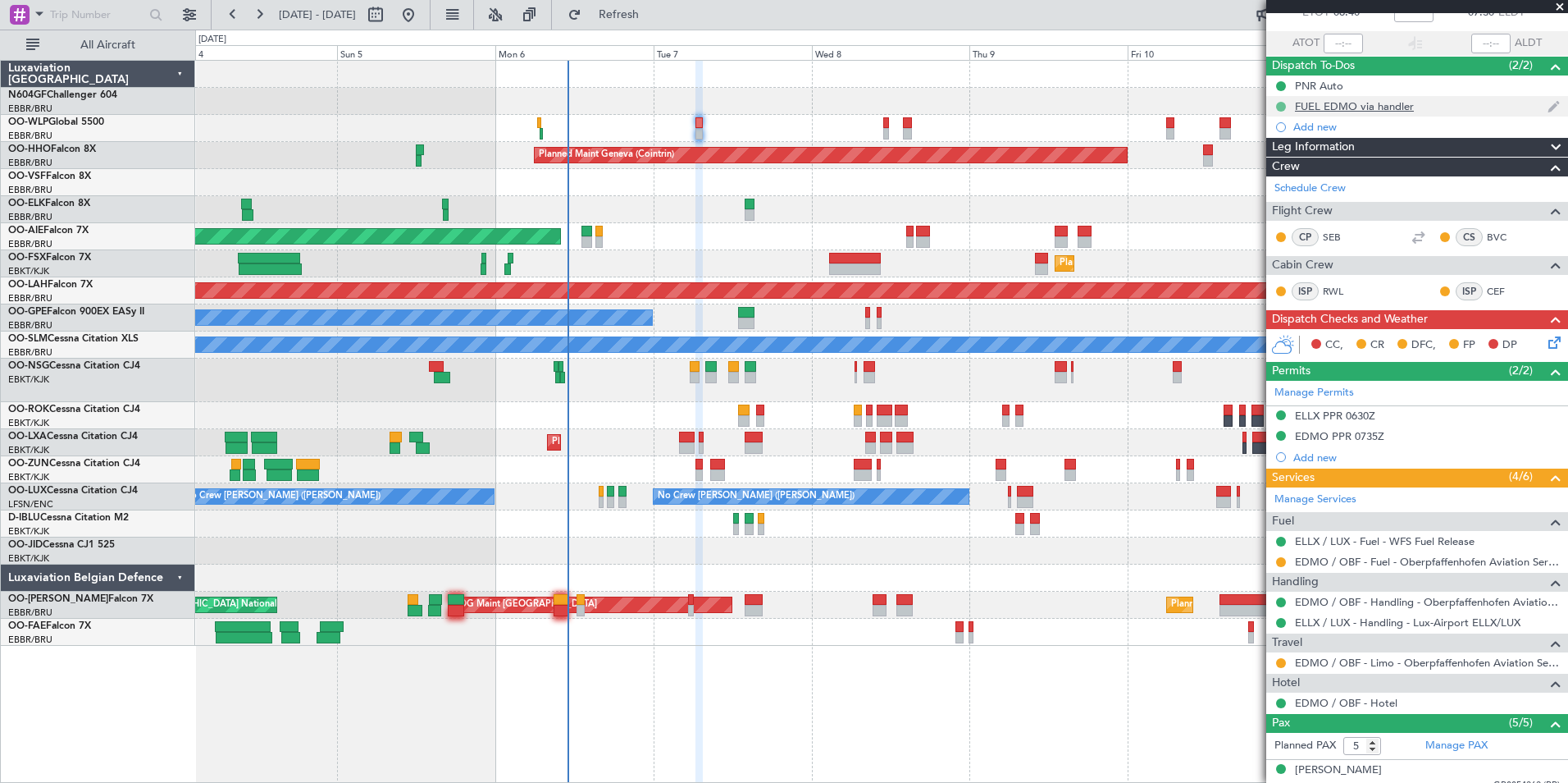
click at [1281, 107] on button at bounding box center [1281, 106] width 10 height 10
click at [1296, 153] on span "In Progress" at bounding box center [1288, 154] width 56 height 17
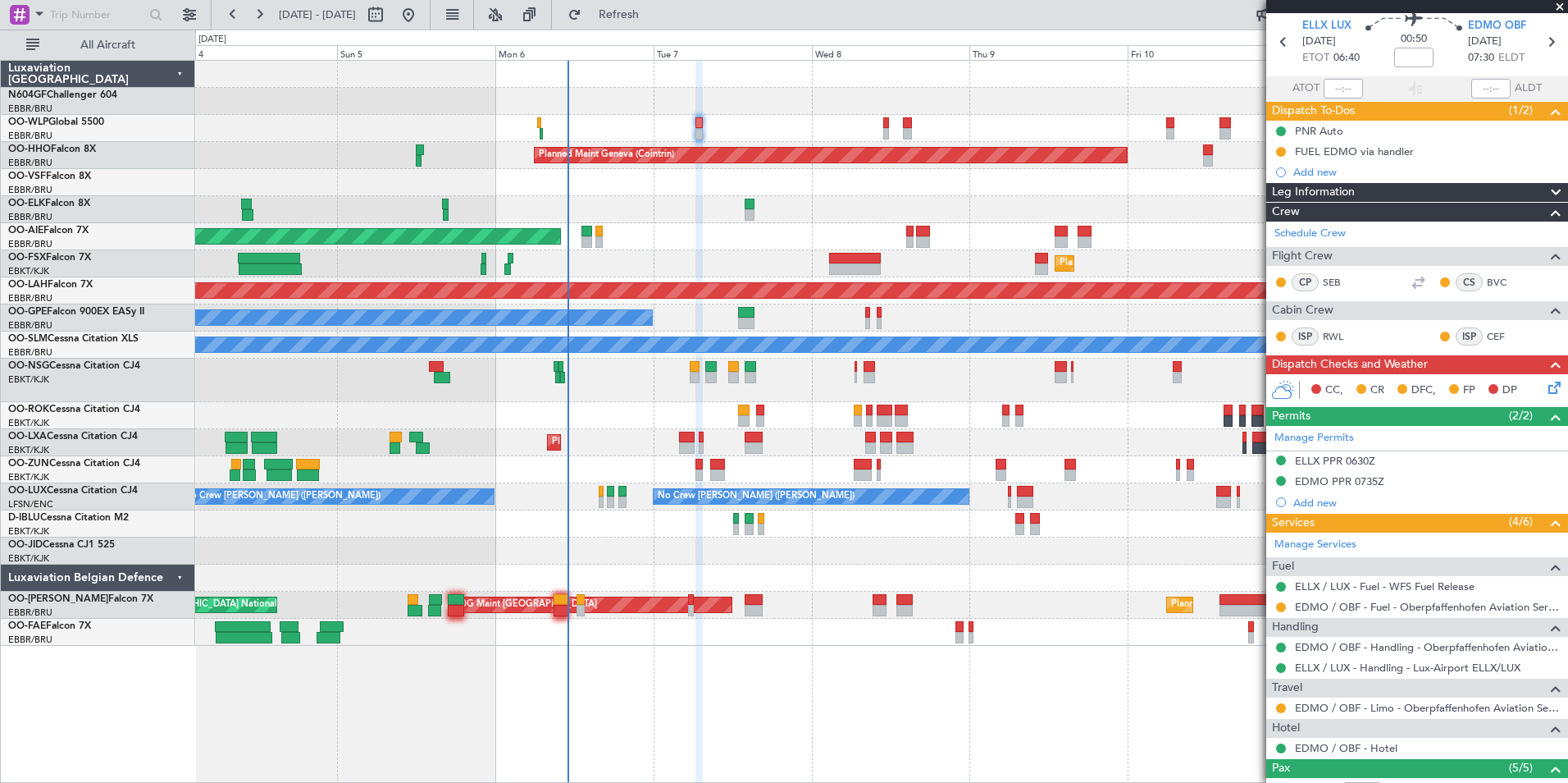
scroll to position [58, 0]
click at [1545, 388] on icon at bounding box center [1551, 385] width 13 height 13
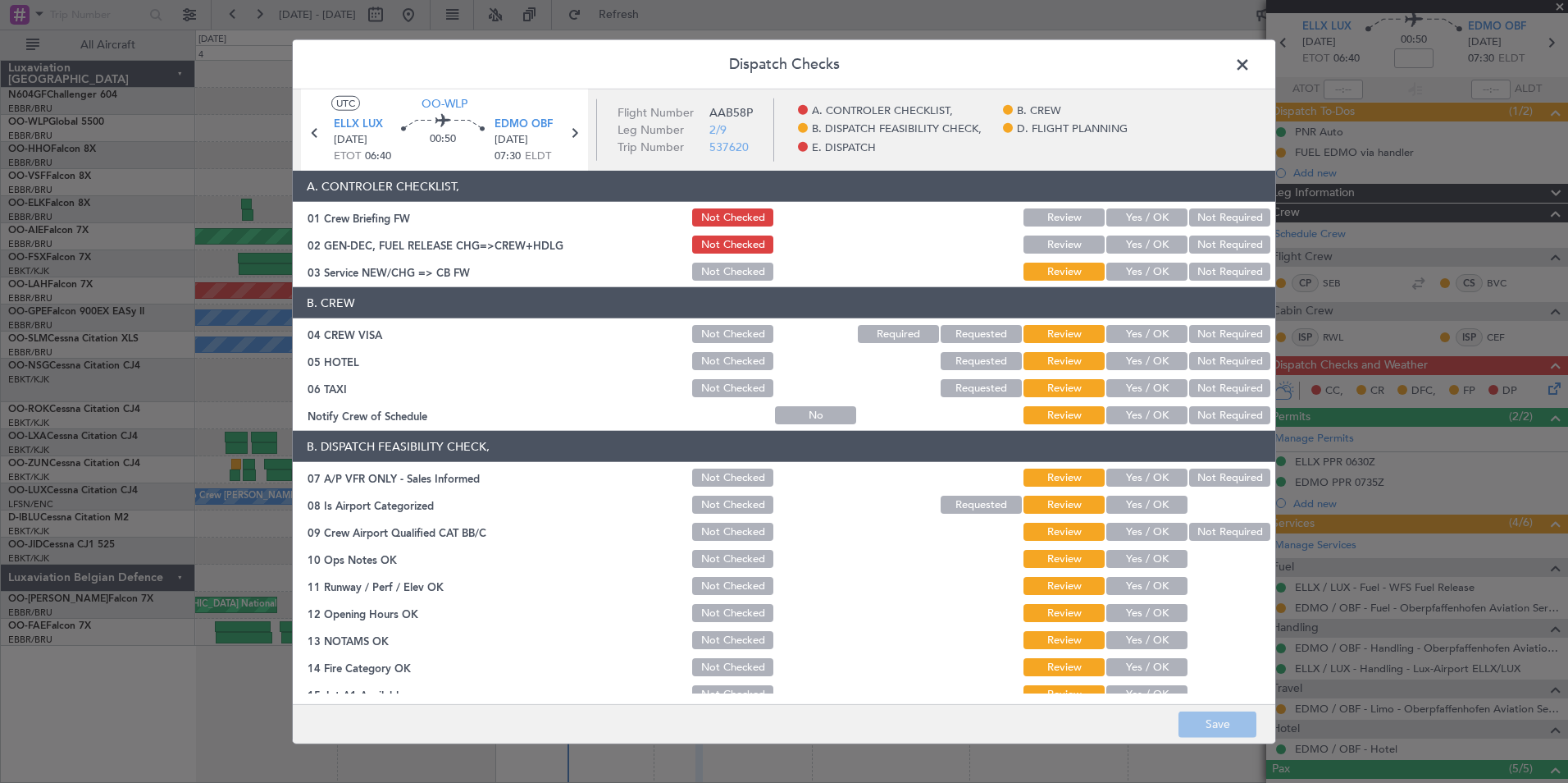
click at [1145, 420] on button "Yes / OK" at bounding box center [1147, 415] width 81 height 18
click at [1212, 387] on button "Not Required" at bounding box center [1230, 388] width 81 height 18
click at [1159, 360] on button "Yes / OK" at bounding box center [1147, 361] width 81 height 18
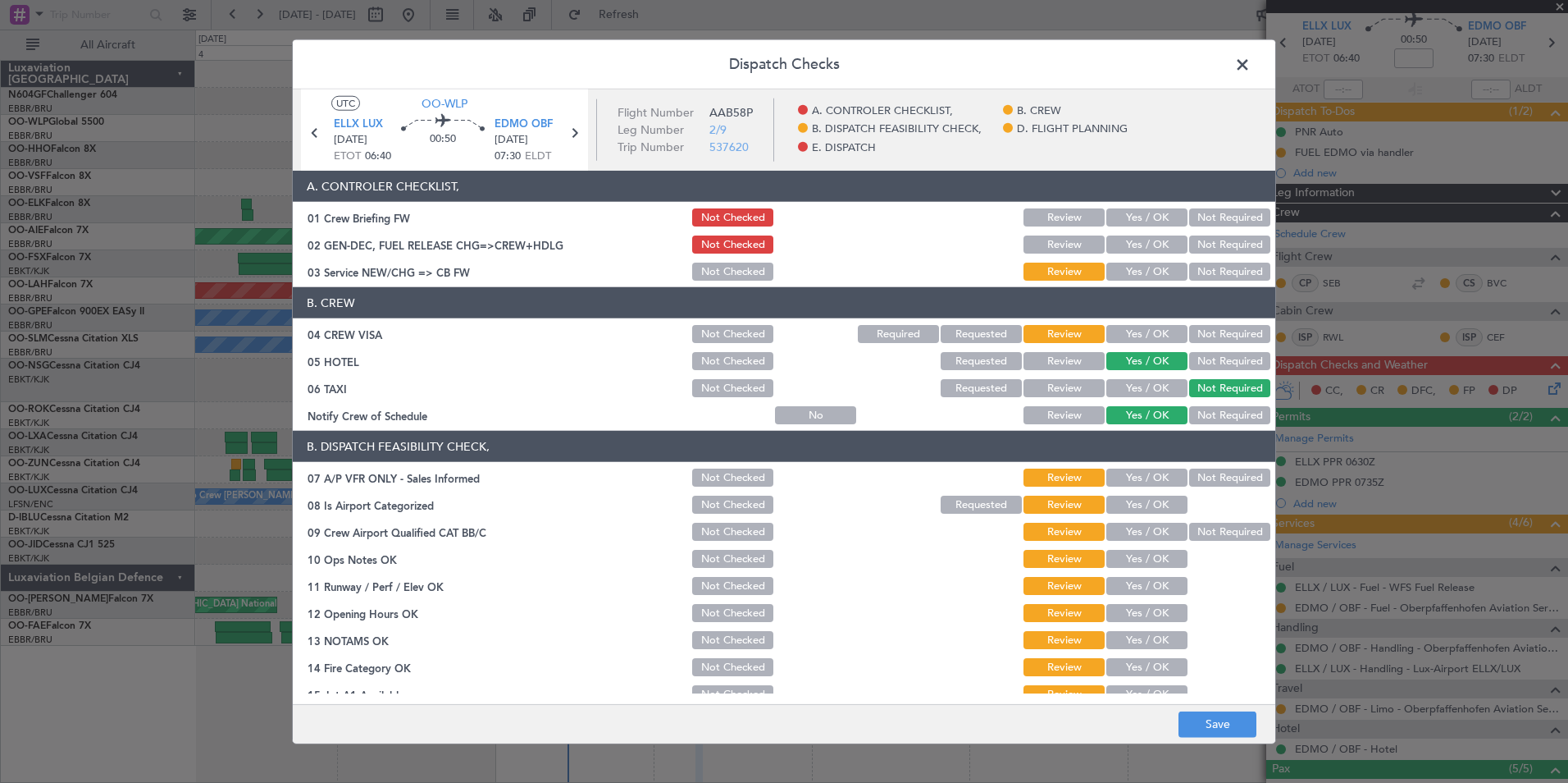
click at [1211, 332] on button "Not Required" at bounding box center [1230, 334] width 81 height 18
click at [1160, 275] on button "Yes / OK" at bounding box center [1147, 272] width 81 height 18
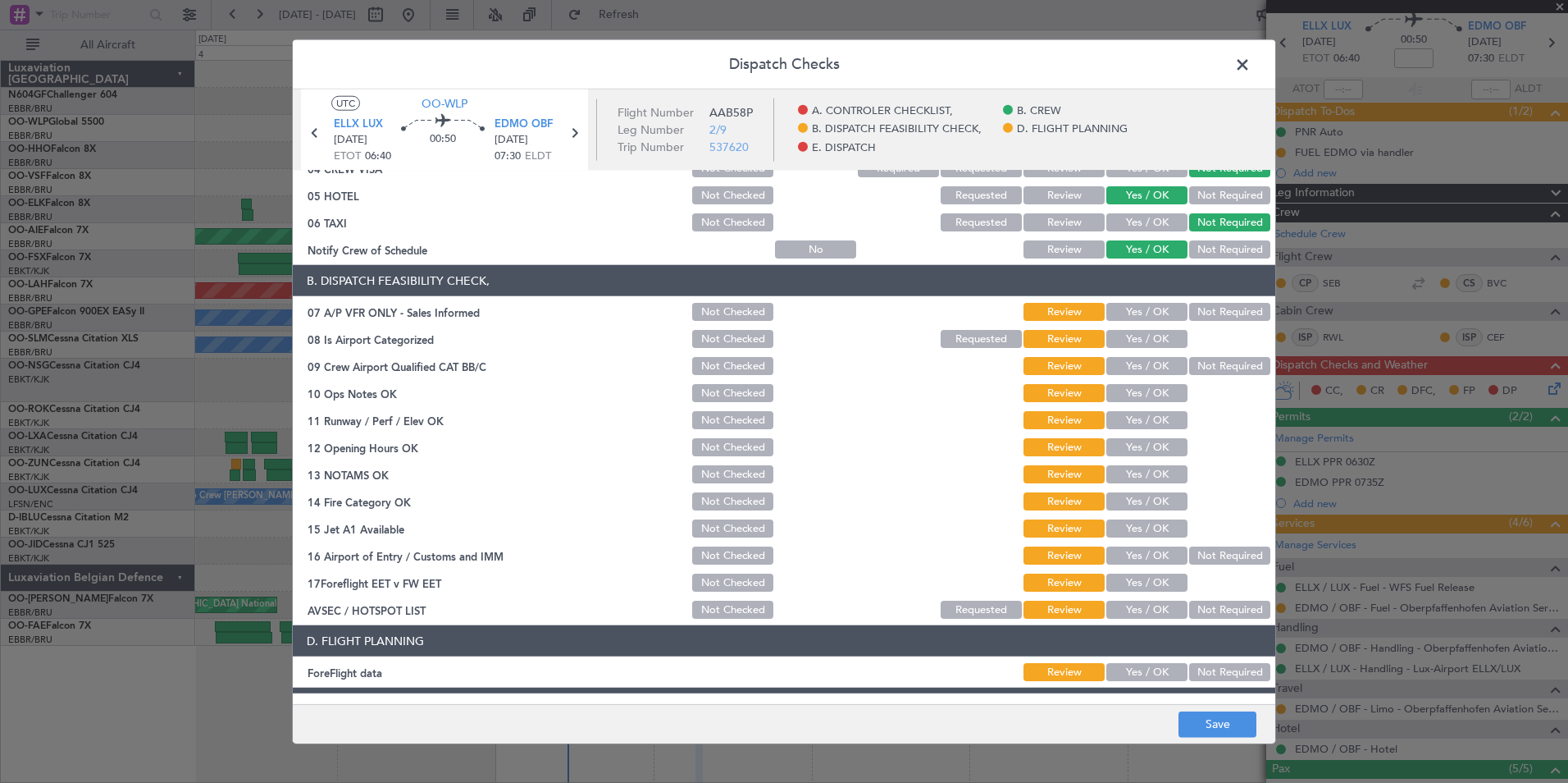
scroll to position [166, 0]
click at [1211, 310] on button "Not Required" at bounding box center [1230, 311] width 81 height 18
click at [1150, 338] on button "Yes / OK" at bounding box center [1147, 338] width 81 height 18
click at [1217, 369] on button "Not Required" at bounding box center [1230, 365] width 81 height 18
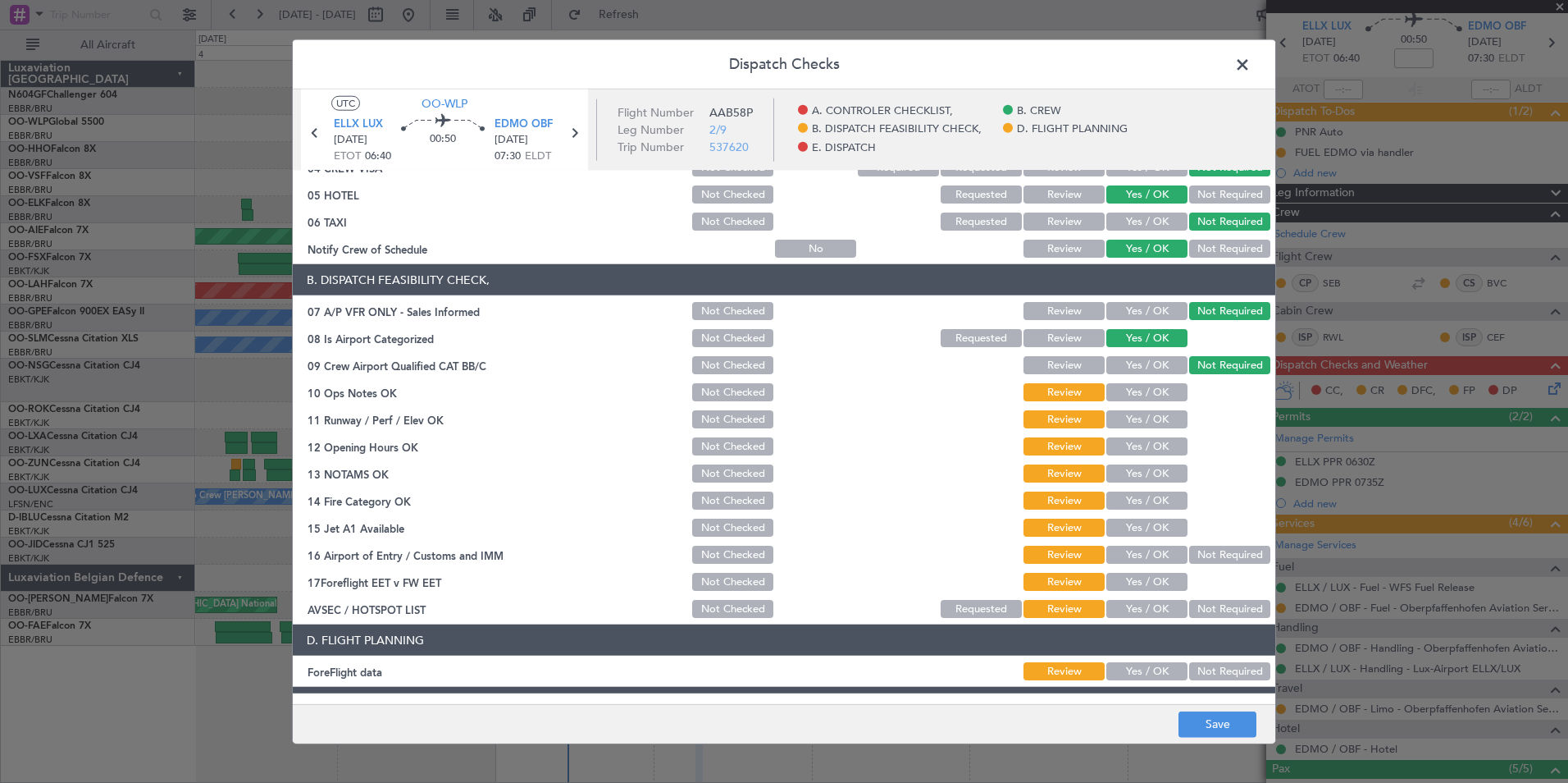
click at [1168, 389] on button "Yes / OK" at bounding box center [1147, 392] width 81 height 18
click at [1161, 411] on button "Yes / OK" at bounding box center [1147, 419] width 81 height 18
click at [1159, 434] on section "B. DISPATCH FEASIBILITY CHECK, 07 A/P VFR ONLY - Sales Informed Not Checked Rev…" at bounding box center [784, 442] width 983 height 356
click at [1160, 444] on button "Yes / OK" at bounding box center [1147, 446] width 81 height 18
click at [1160, 465] on button "Yes / OK" at bounding box center [1147, 473] width 81 height 18
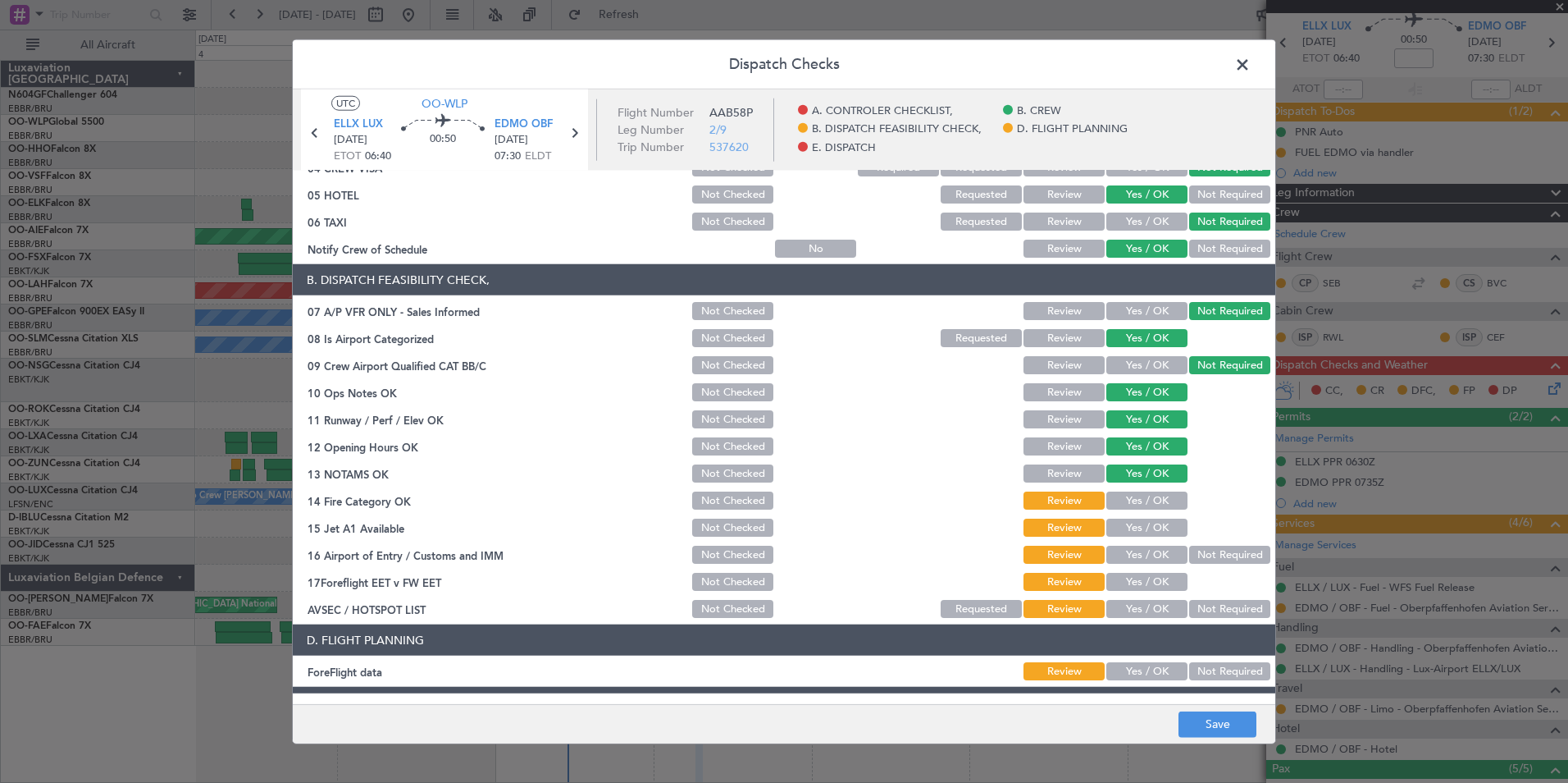
click at [1156, 489] on div "Yes / OK" at bounding box center [1145, 501] width 83 height 23
click at [1154, 504] on button "Yes / OK" at bounding box center [1147, 500] width 81 height 18
click at [1154, 522] on button "Yes / OK" at bounding box center [1147, 527] width 81 height 18
click at [1196, 558] on button "Not Required" at bounding box center [1230, 555] width 81 height 18
click at [1143, 611] on button "Yes / OK" at bounding box center [1147, 609] width 81 height 18
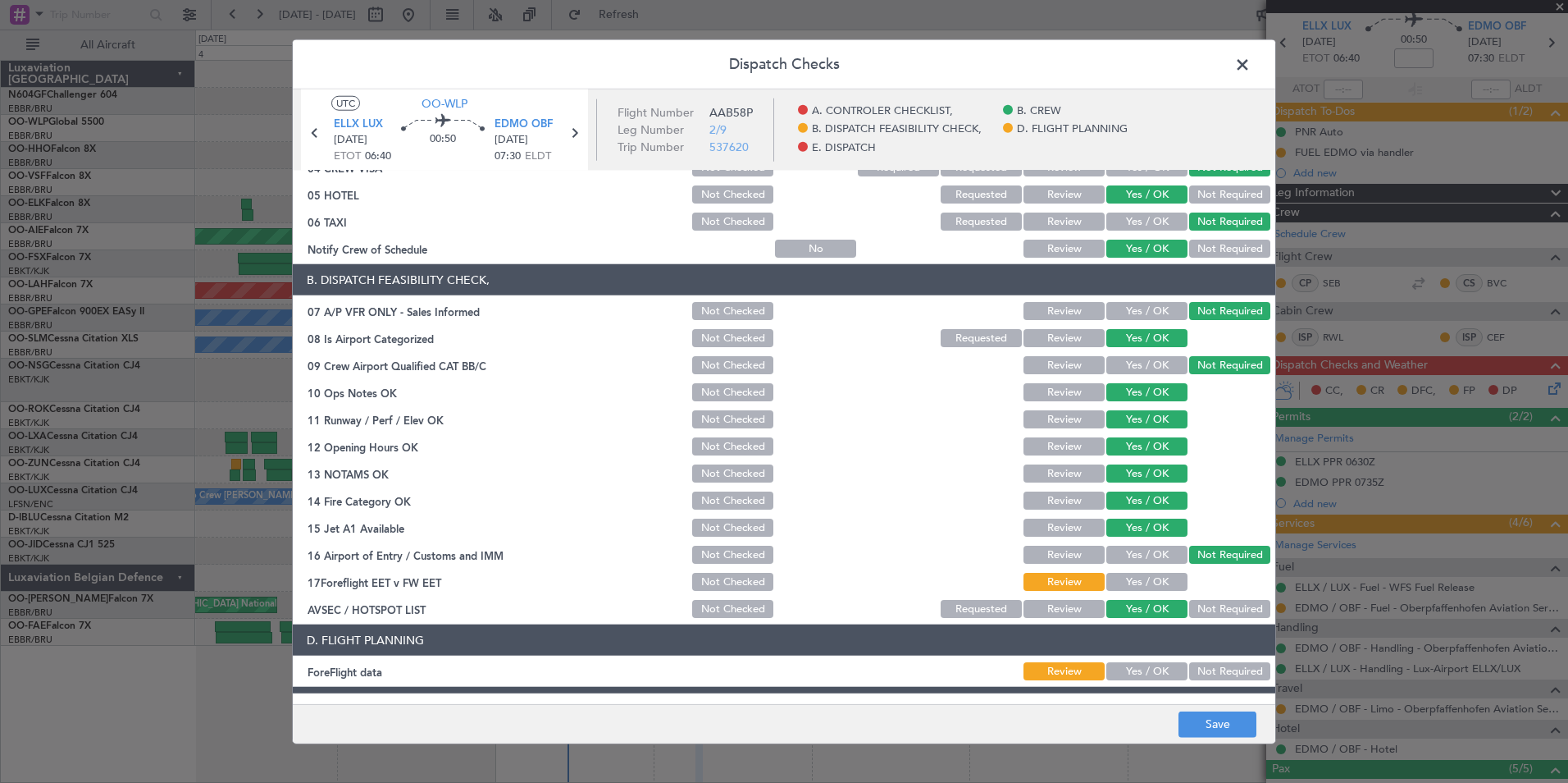
click at [1143, 586] on button "Yes / OK" at bounding box center [1147, 581] width 81 height 18
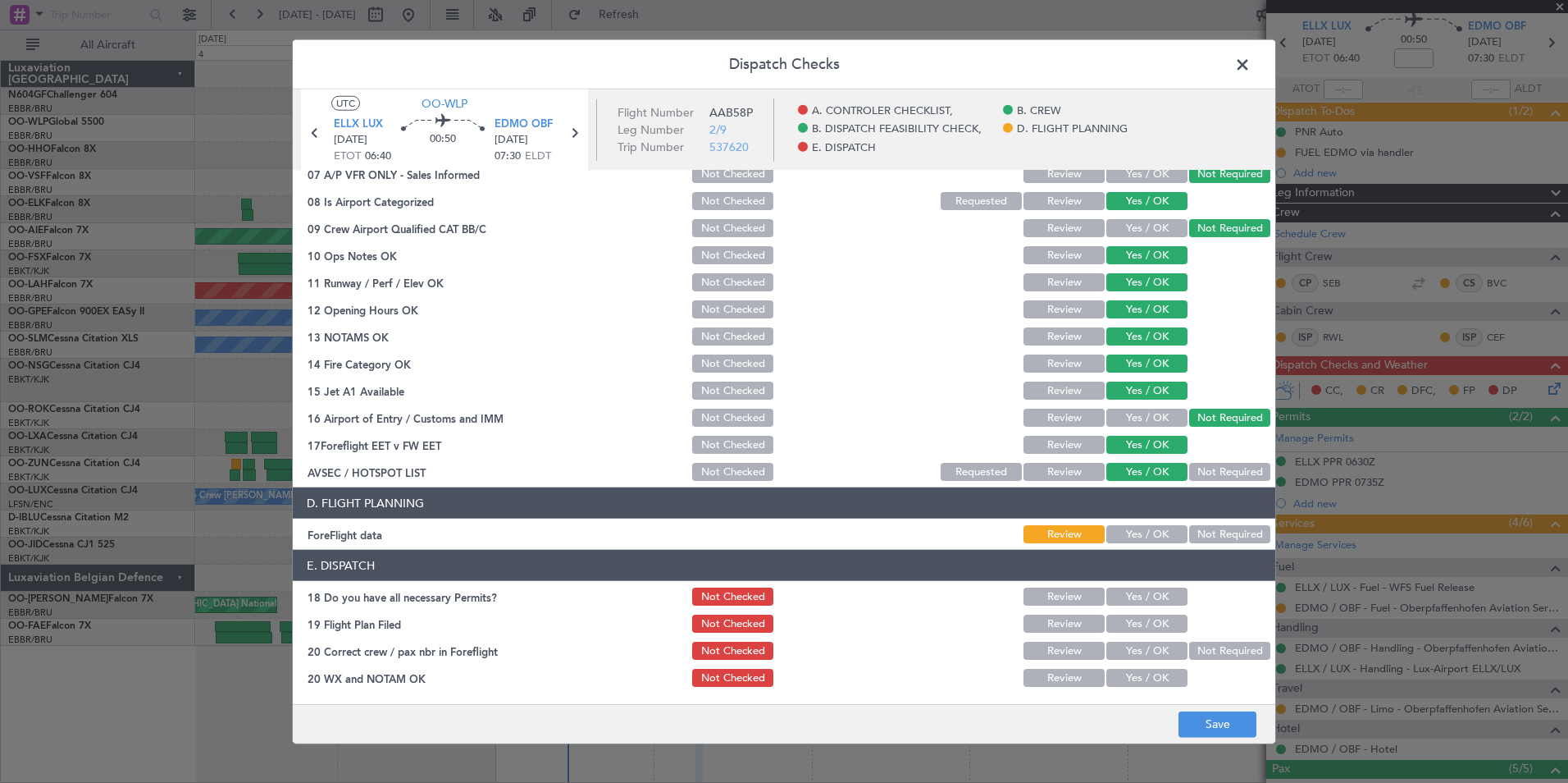
click at [1208, 536] on button "Not Required" at bounding box center [1230, 534] width 81 height 18
click at [1213, 718] on button "Save" at bounding box center [1218, 724] width 78 height 27
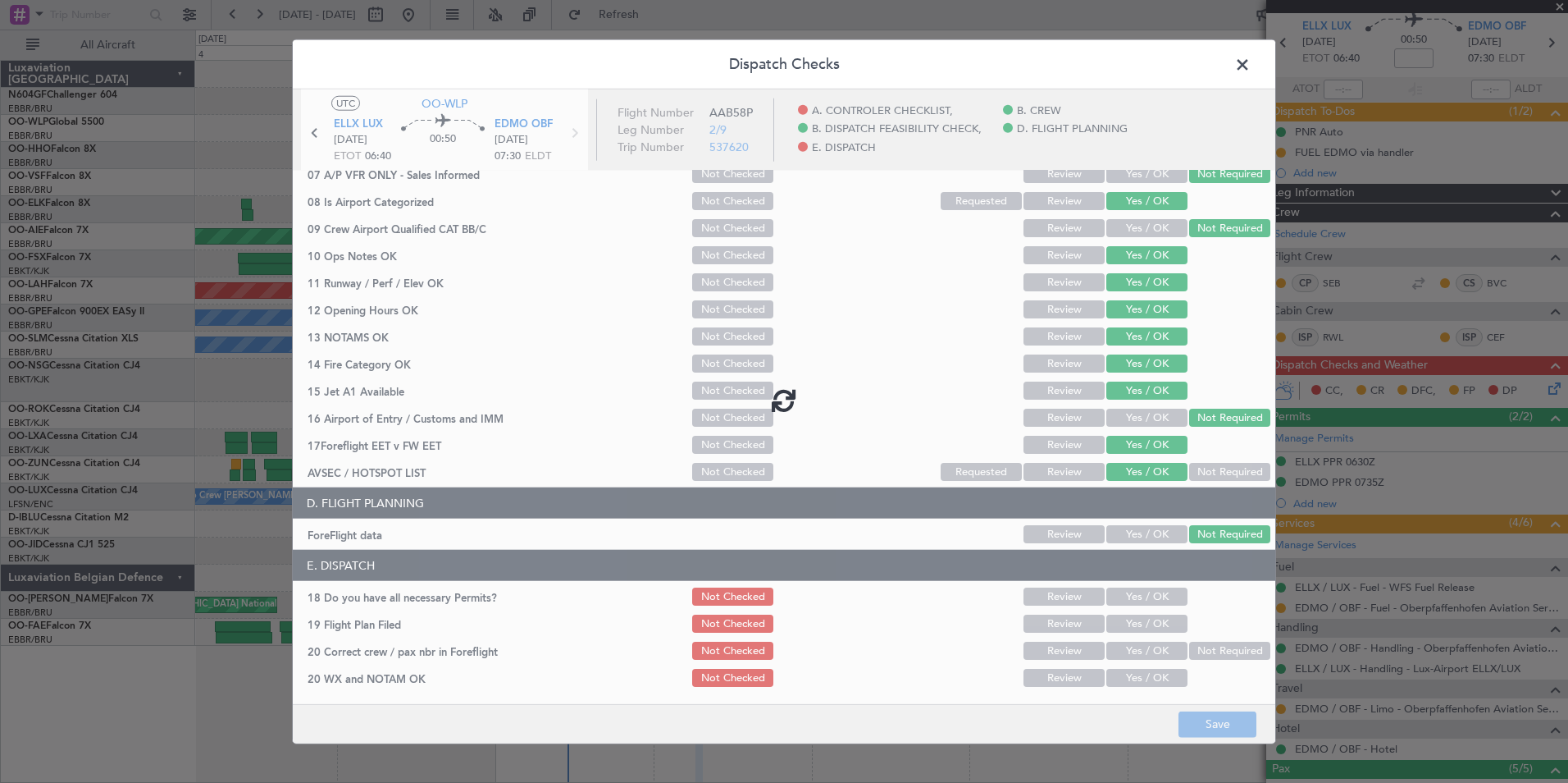
click at [1251, 62] on span at bounding box center [1251, 68] width 0 height 33
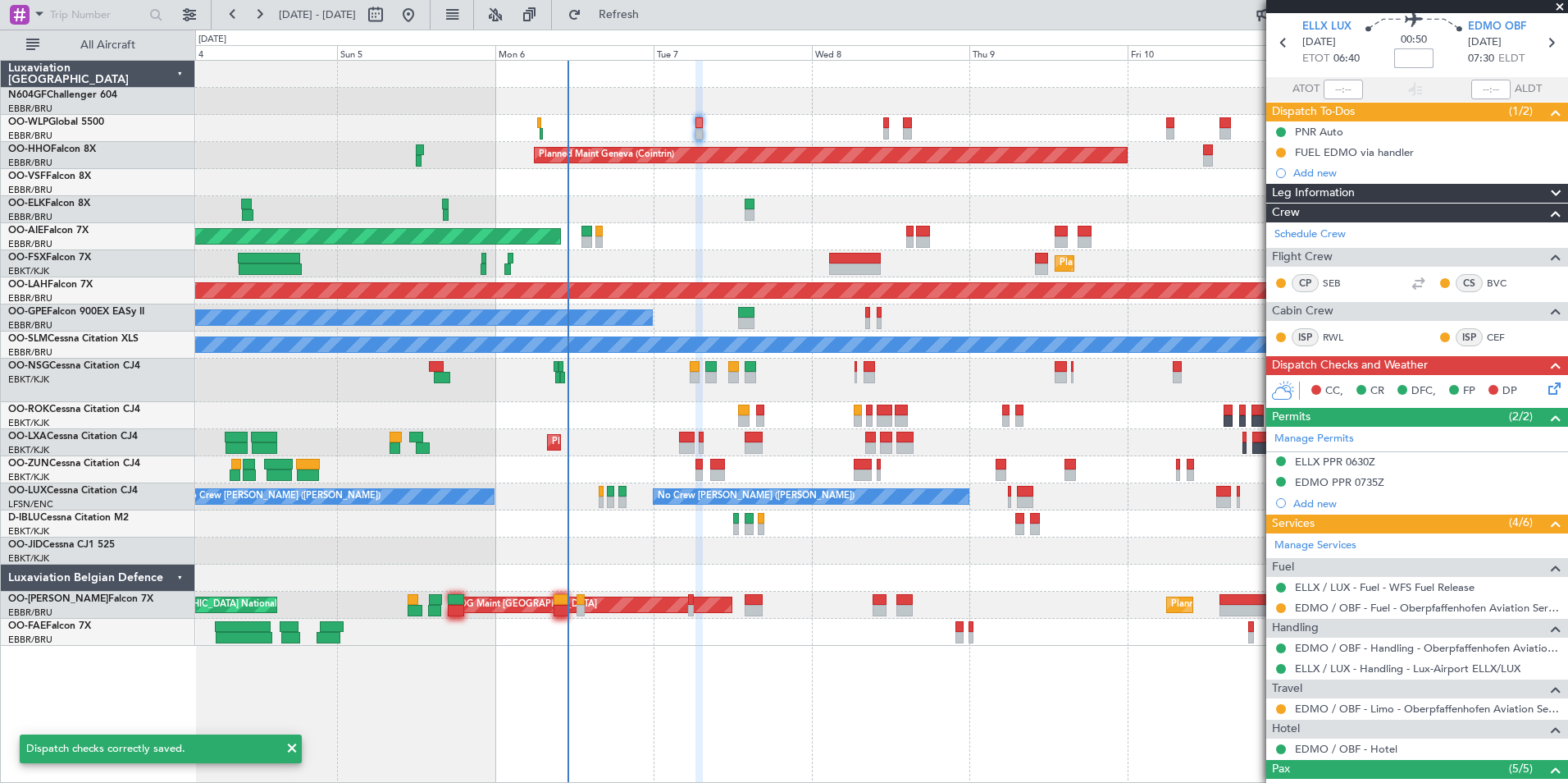
click at [1395, 56] on input at bounding box center [1413, 58] width 40 height 19
type input "-"
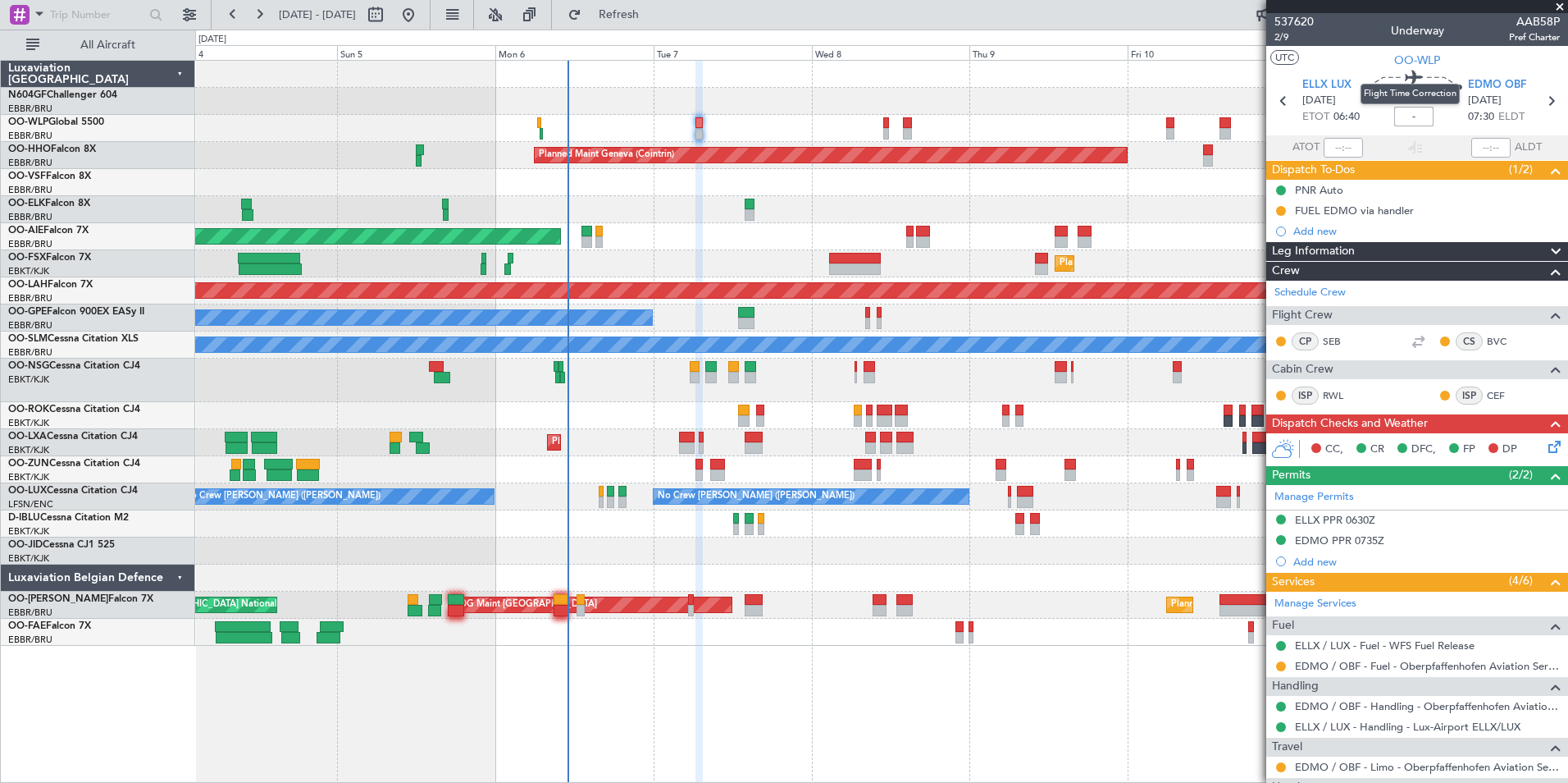
scroll to position [58, 0]
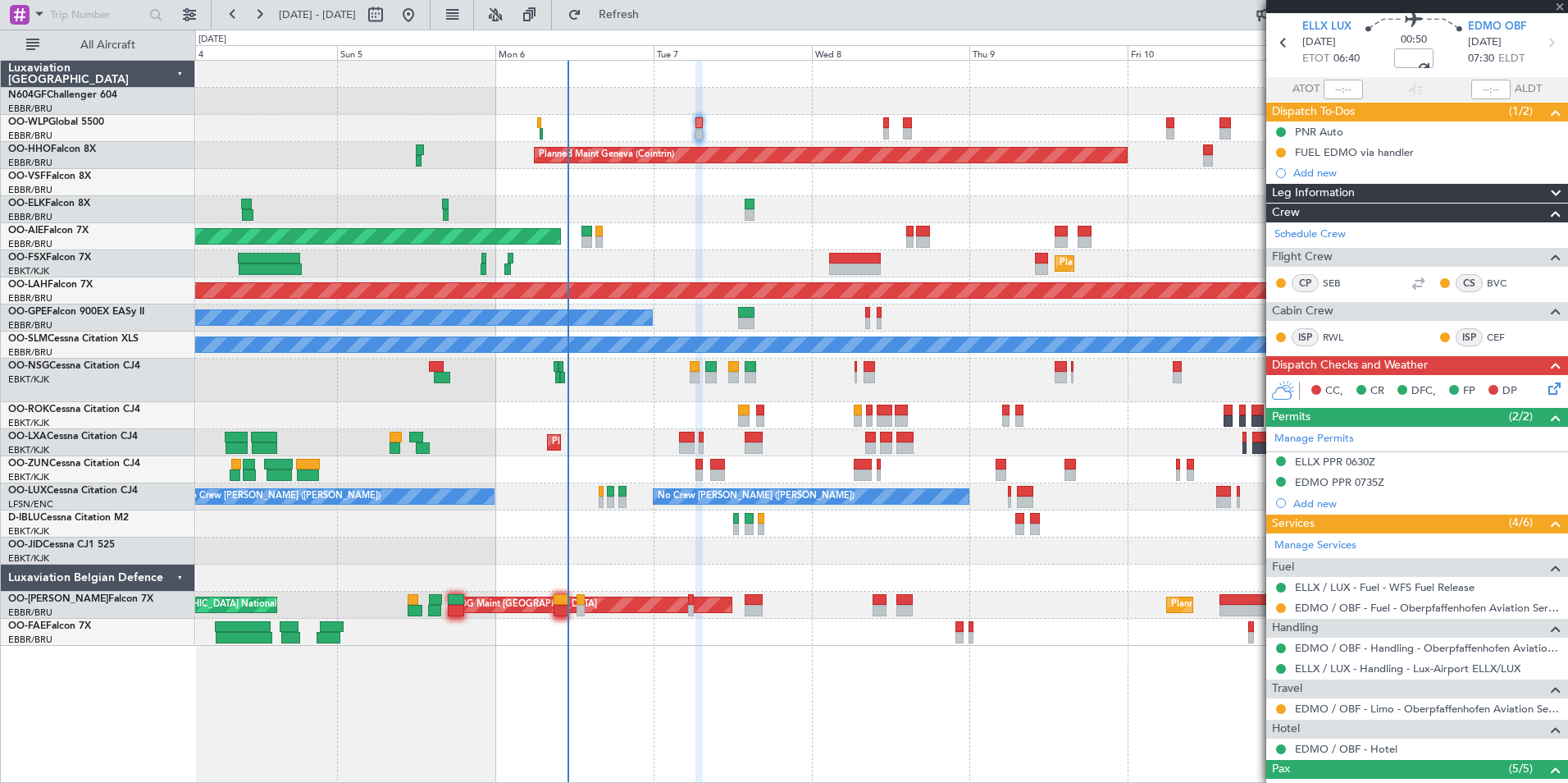
click at [1441, 72] on div "00:50 -00:00" at bounding box center [1413, 42] width 108 height 61
click at [1419, 64] on input "-00:00" at bounding box center [1413, 58] width 40 height 19
type input "-"
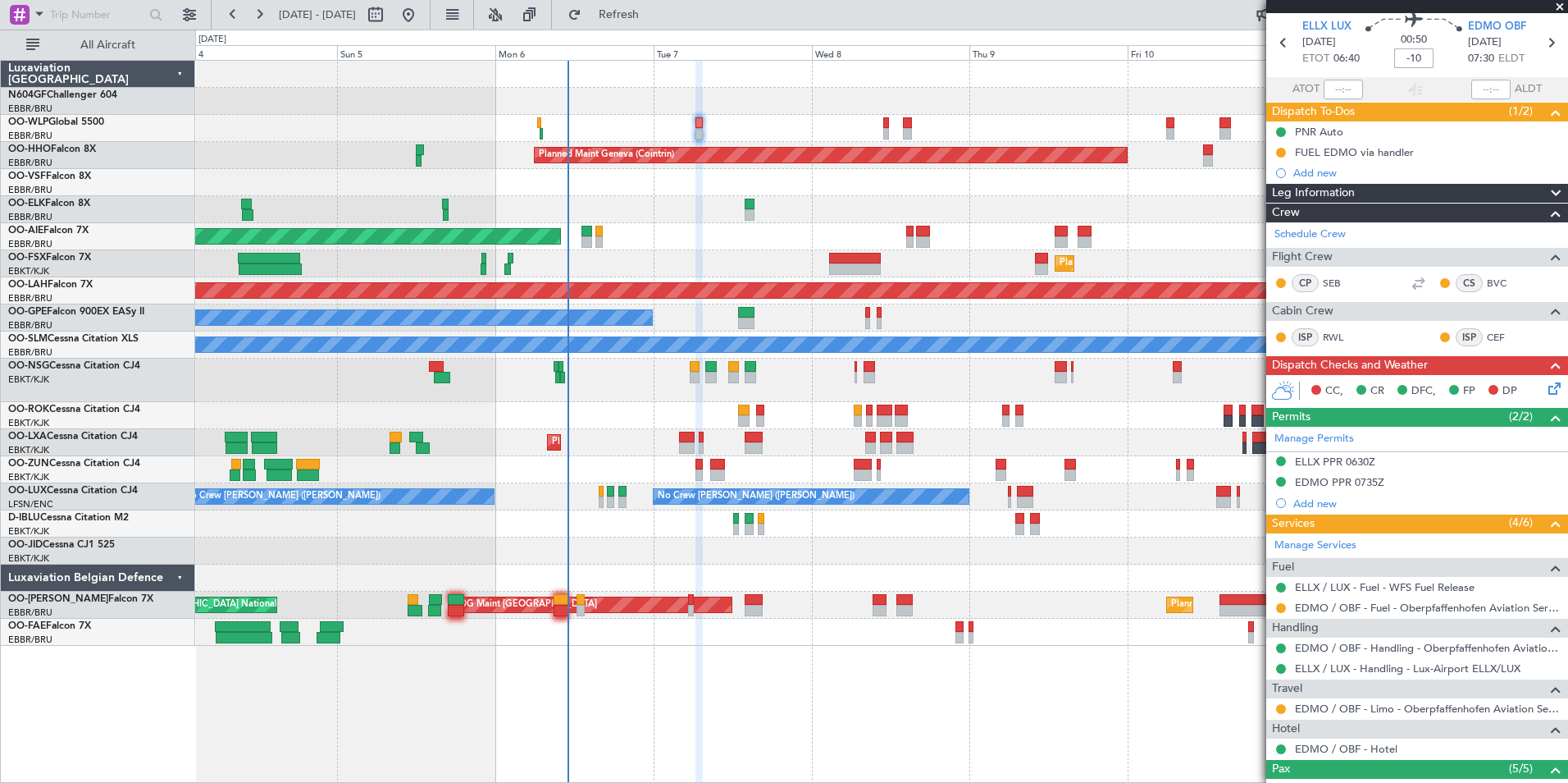
click at [1434, 62] on div "00:50 -10" at bounding box center [1413, 42] width 108 height 61
type input "-00:10"
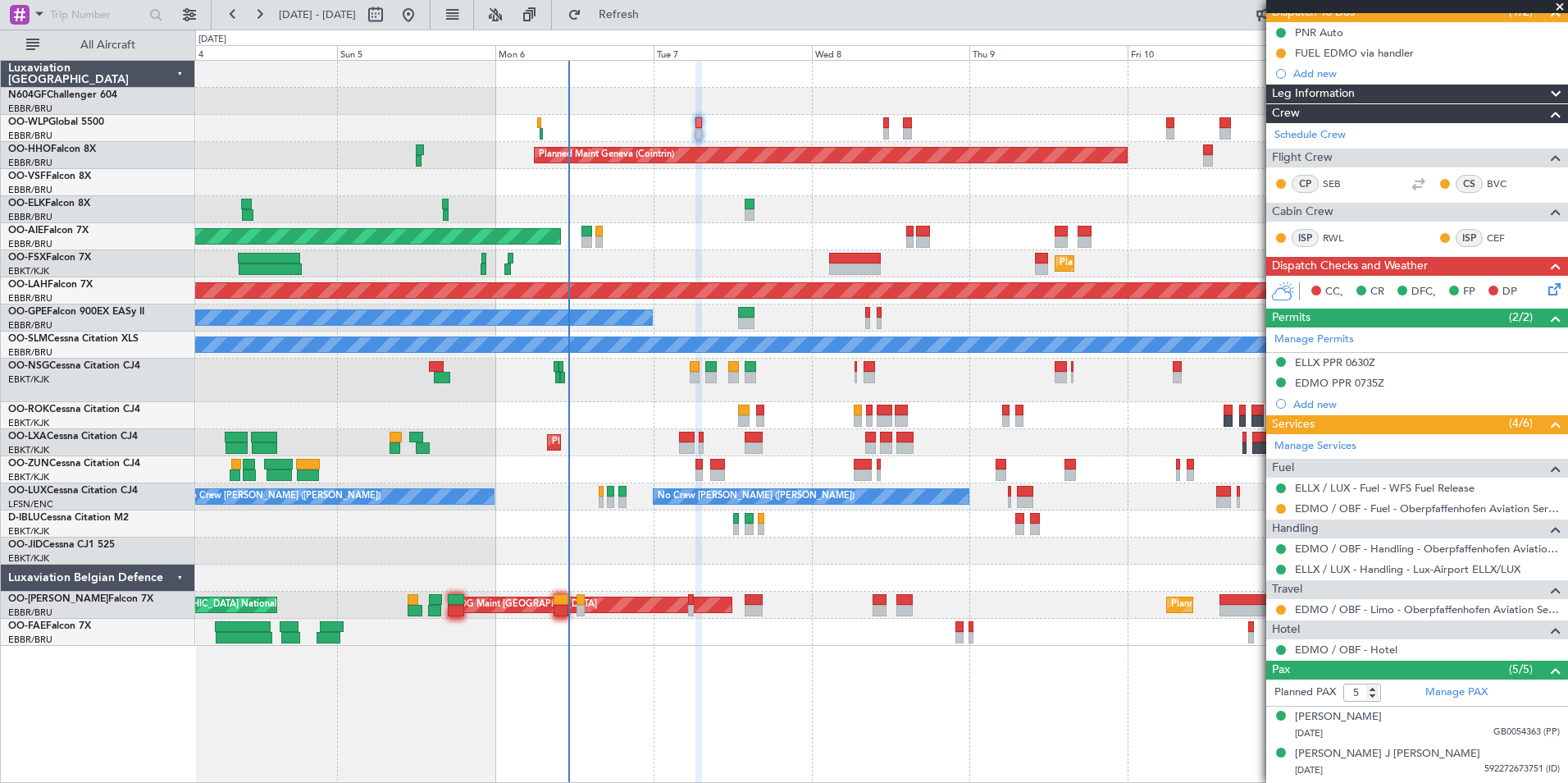
scroll to position [158, 0]
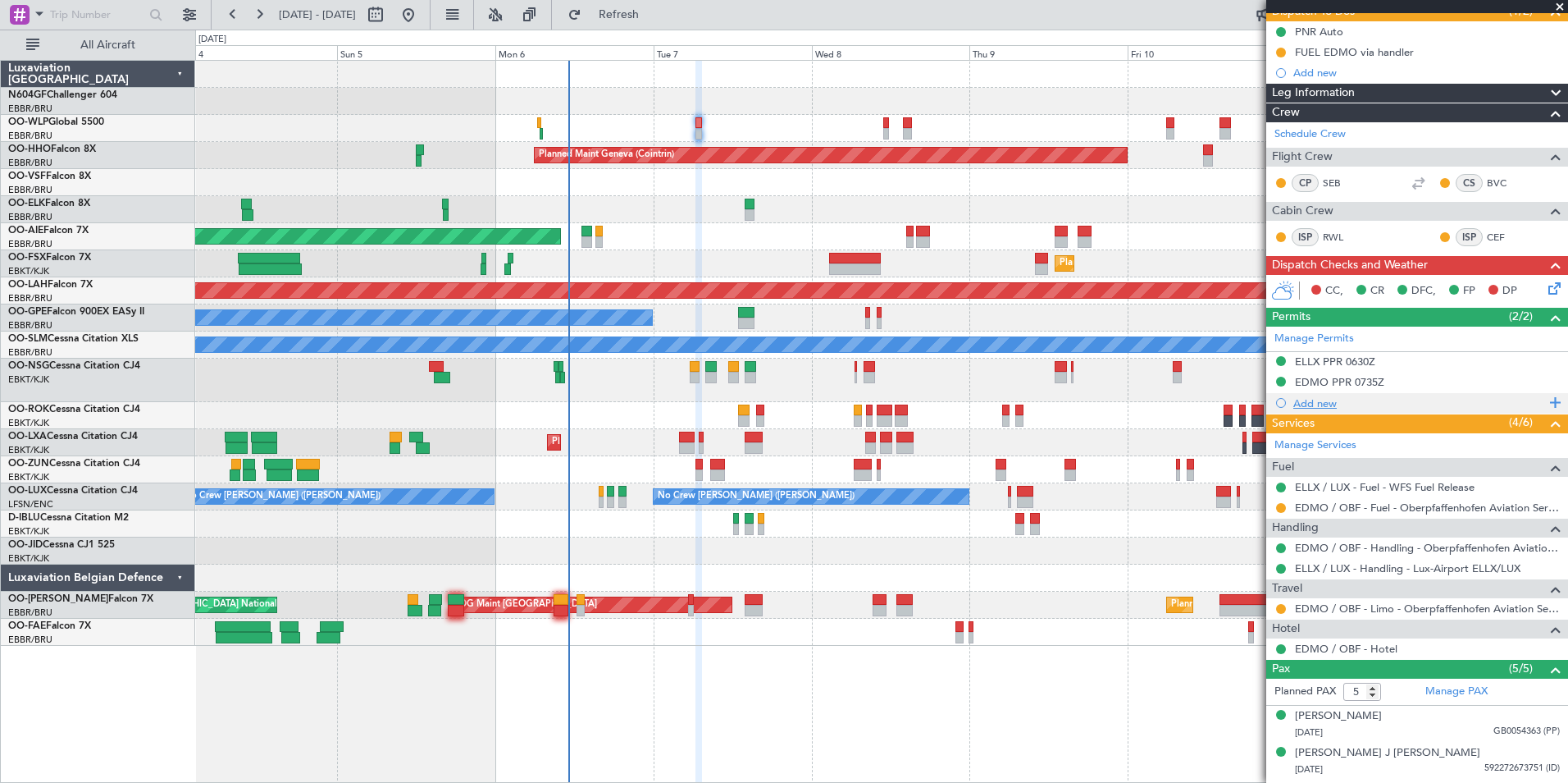
click at [1316, 403] on div "Add new" at bounding box center [1419, 403] width 252 height 14
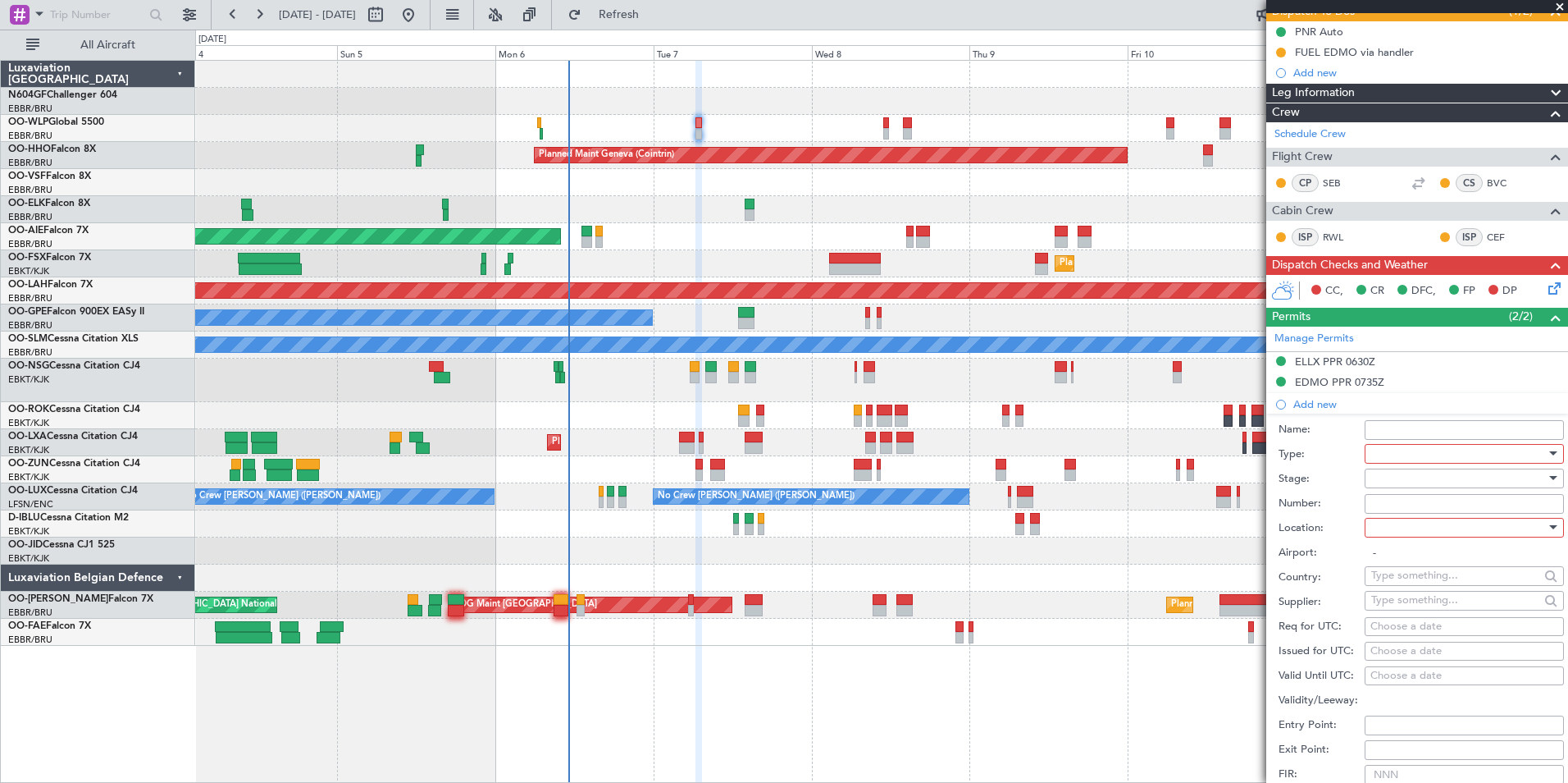
click at [1396, 457] on div at bounding box center [1458, 454] width 175 height 25
click at [1413, 573] on span "Parking" at bounding box center [1457, 566] width 172 height 25
click at [1409, 528] on div at bounding box center [1458, 527] width 175 height 25
click at [1430, 618] on span "Arrival" at bounding box center [1457, 610] width 172 height 25
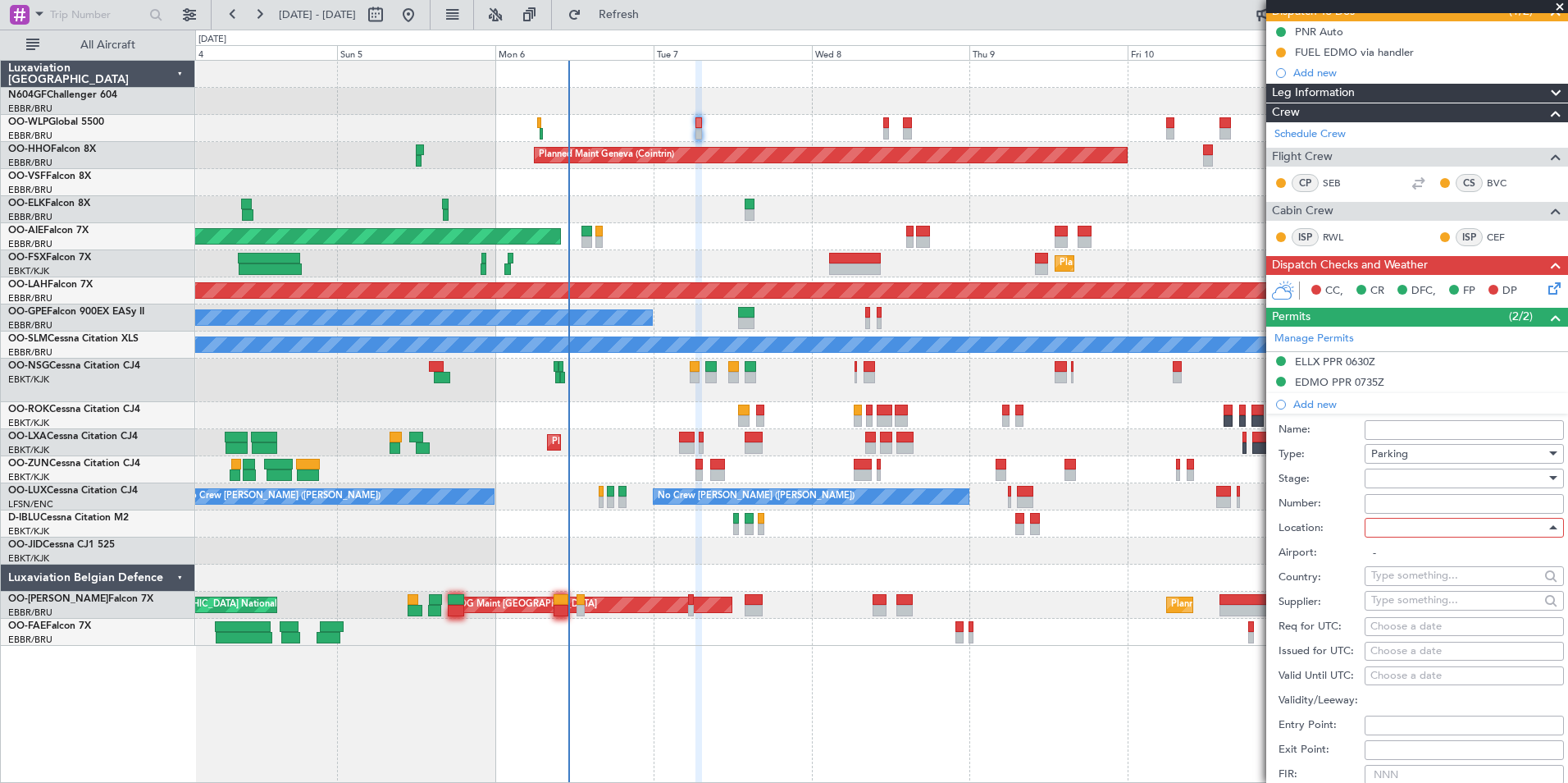
type input "EDMO / OBF"
click at [1415, 491] on div "Number:" at bounding box center [1421, 503] width 286 height 25
click at [1419, 471] on div at bounding box center [1458, 479] width 175 height 25
click at [1440, 604] on span "Received OK" at bounding box center [1457, 610] width 172 height 25
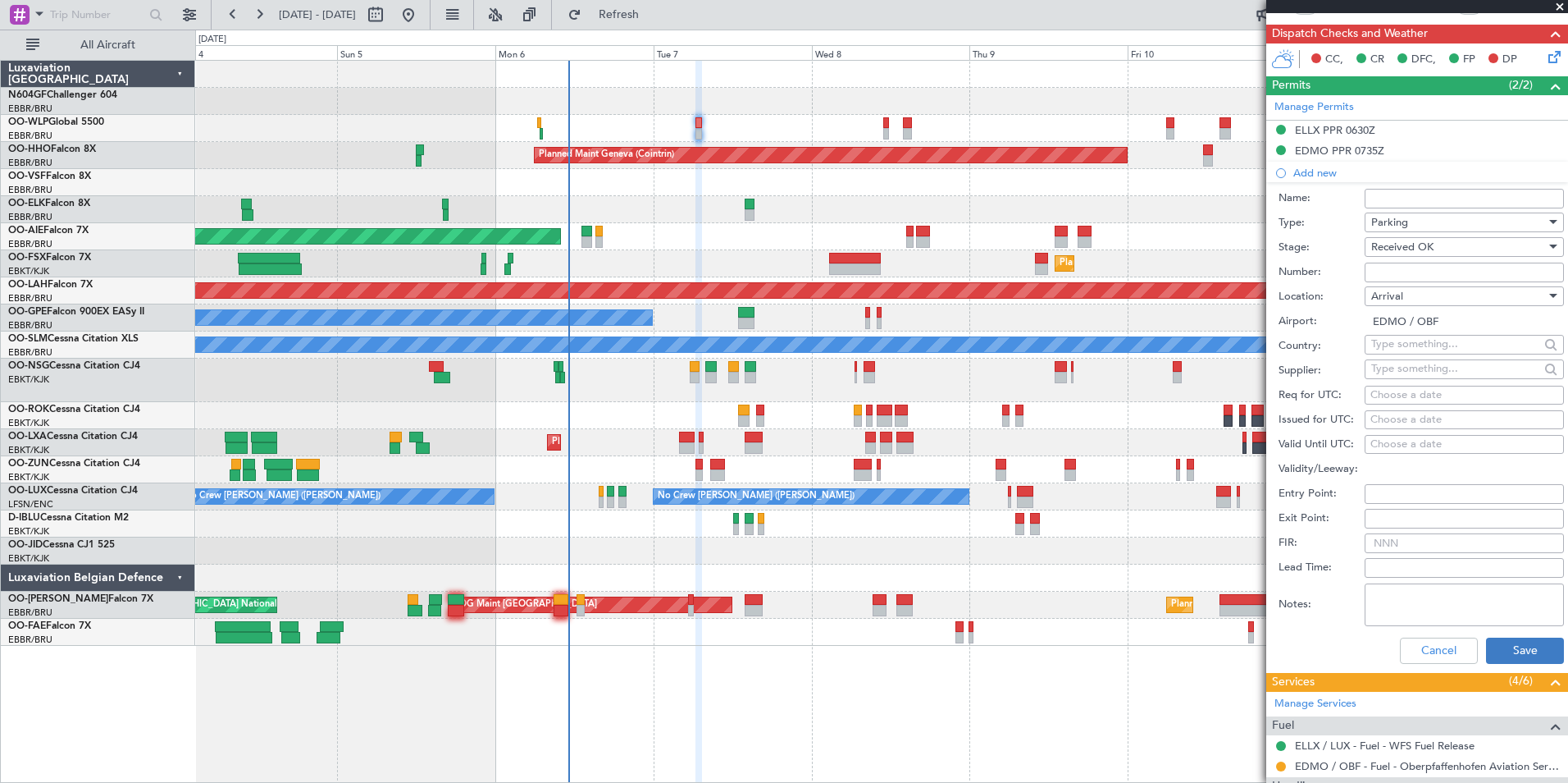
scroll to position [390, 0]
click at [1507, 660] on button "Save" at bounding box center [1525, 650] width 78 height 27
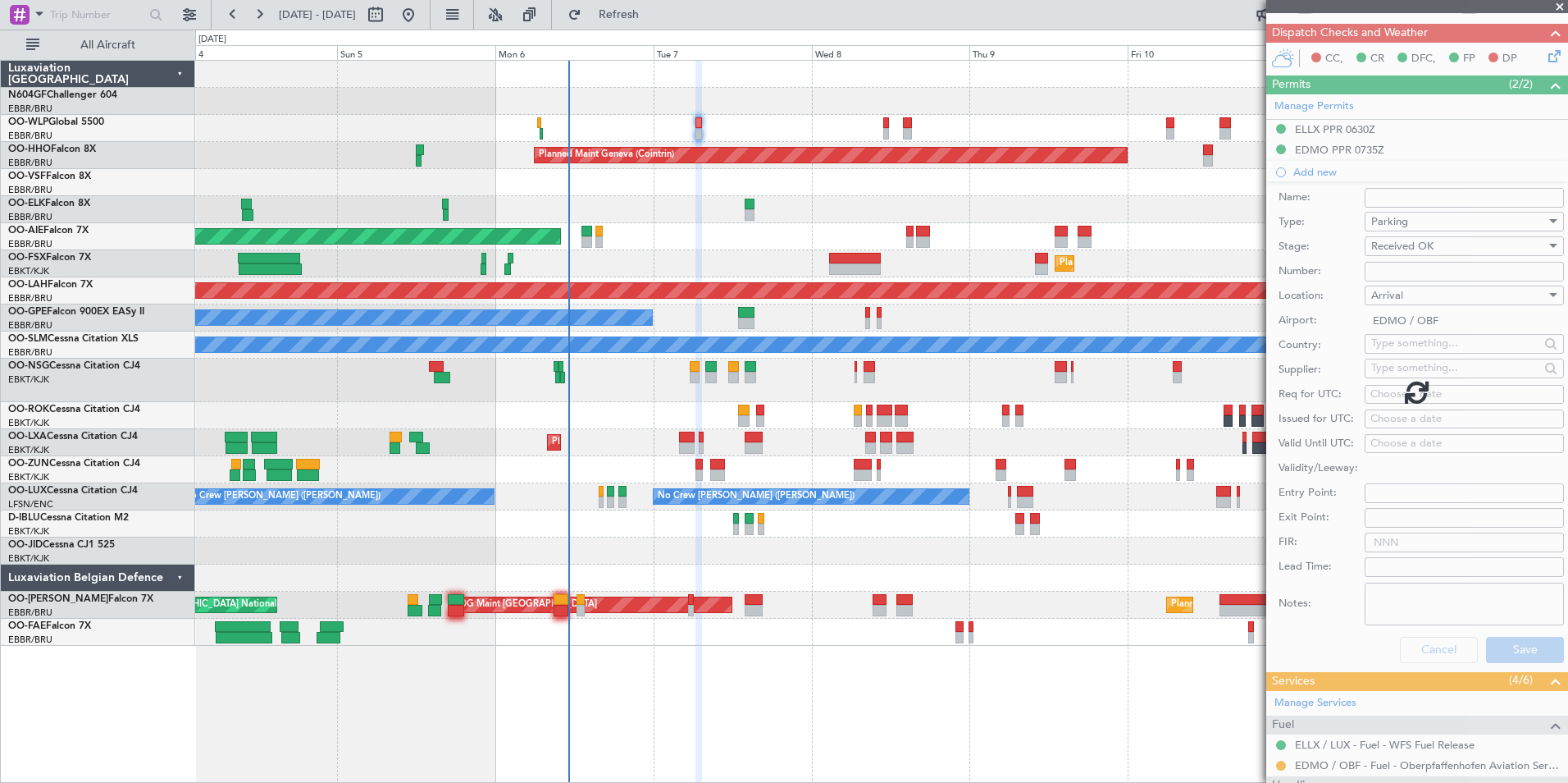
scroll to position [286, 0]
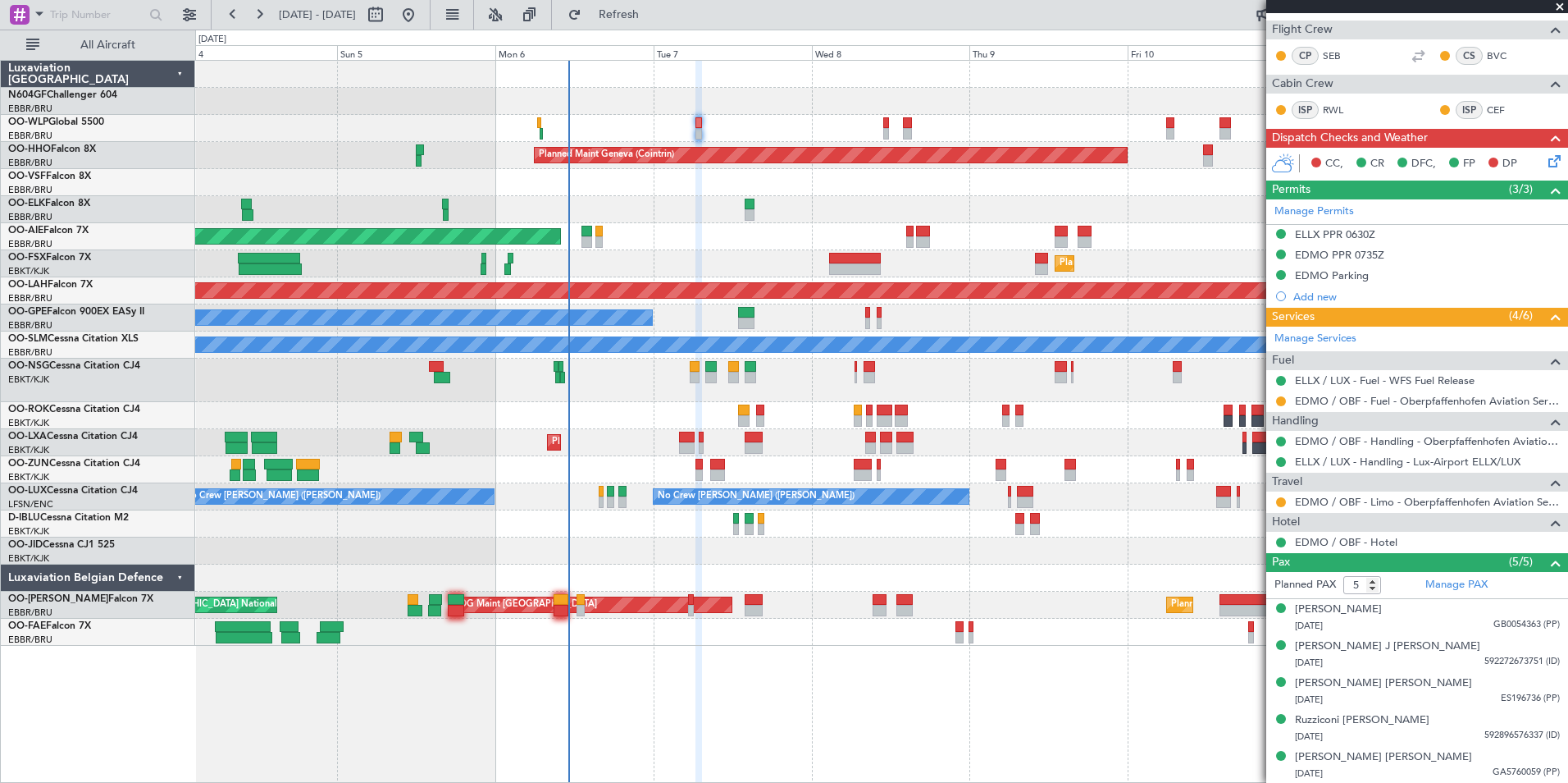
click at [1280, 405] on div at bounding box center [1281, 401] width 13 height 13
click at [1280, 395] on div at bounding box center [1281, 401] width 13 height 13
click at [1280, 400] on button at bounding box center [1281, 401] width 10 height 10
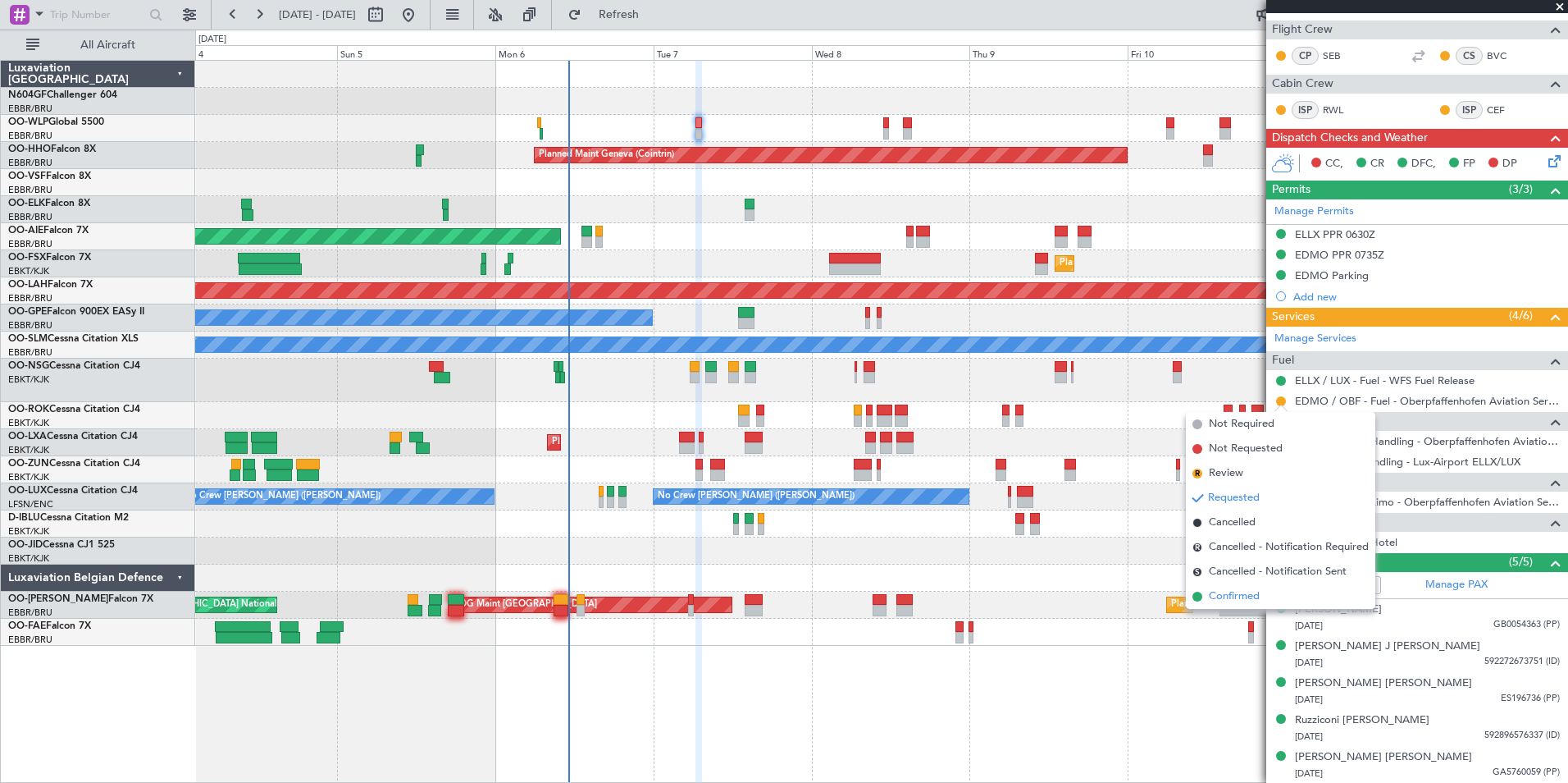
click at [1248, 589] on span "Confirmed" at bounding box center [1234, 596] width 50 height 17
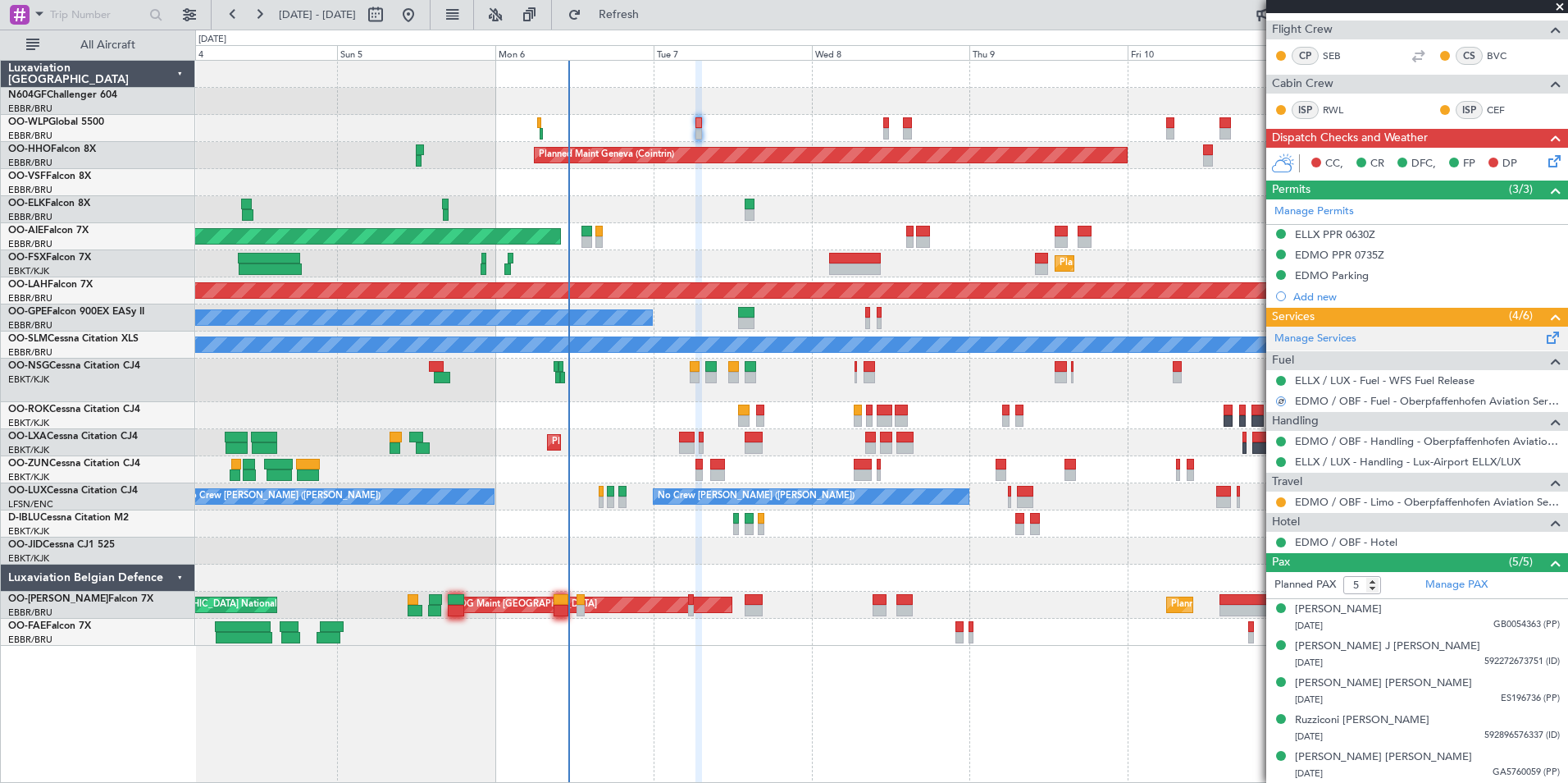
scroll to position [0, 0]
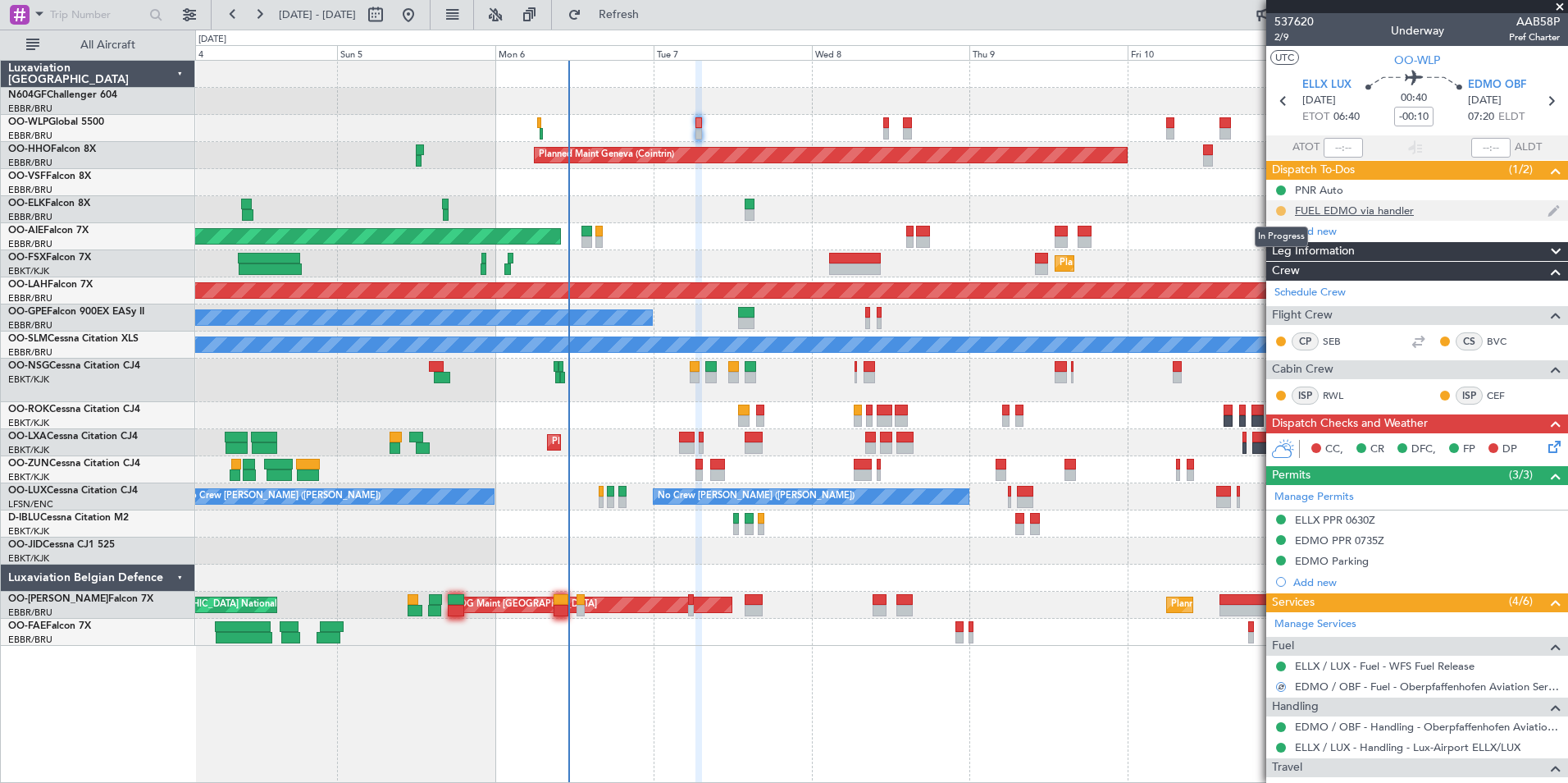
click at [1281, 206] on button at bounding box center [1281, 211] width 10 height 10
click at [1280, 282] on span "Completed" at bounding box center [1287, 283] width 54 height 17
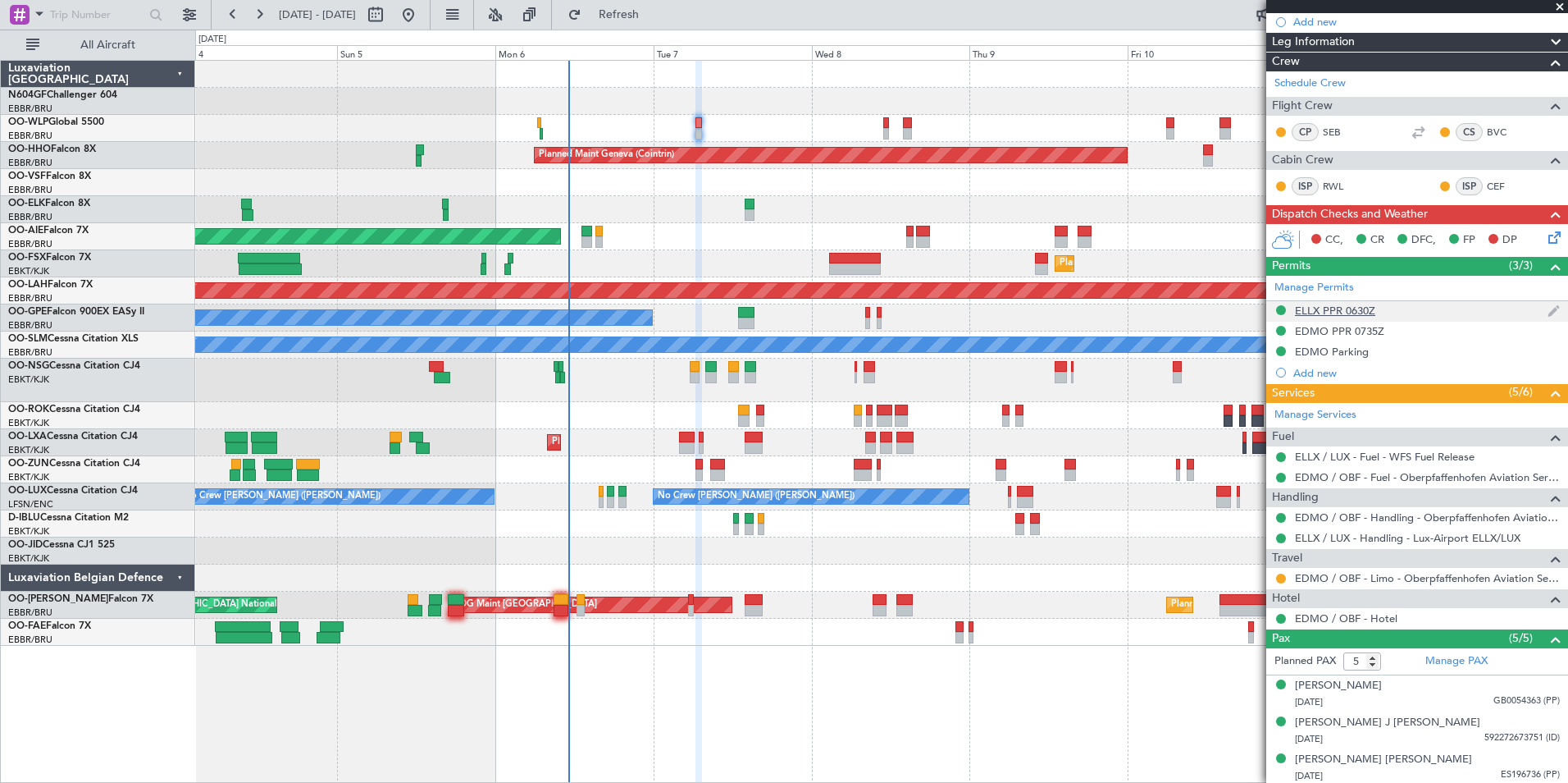
scroll to position [210, 0]
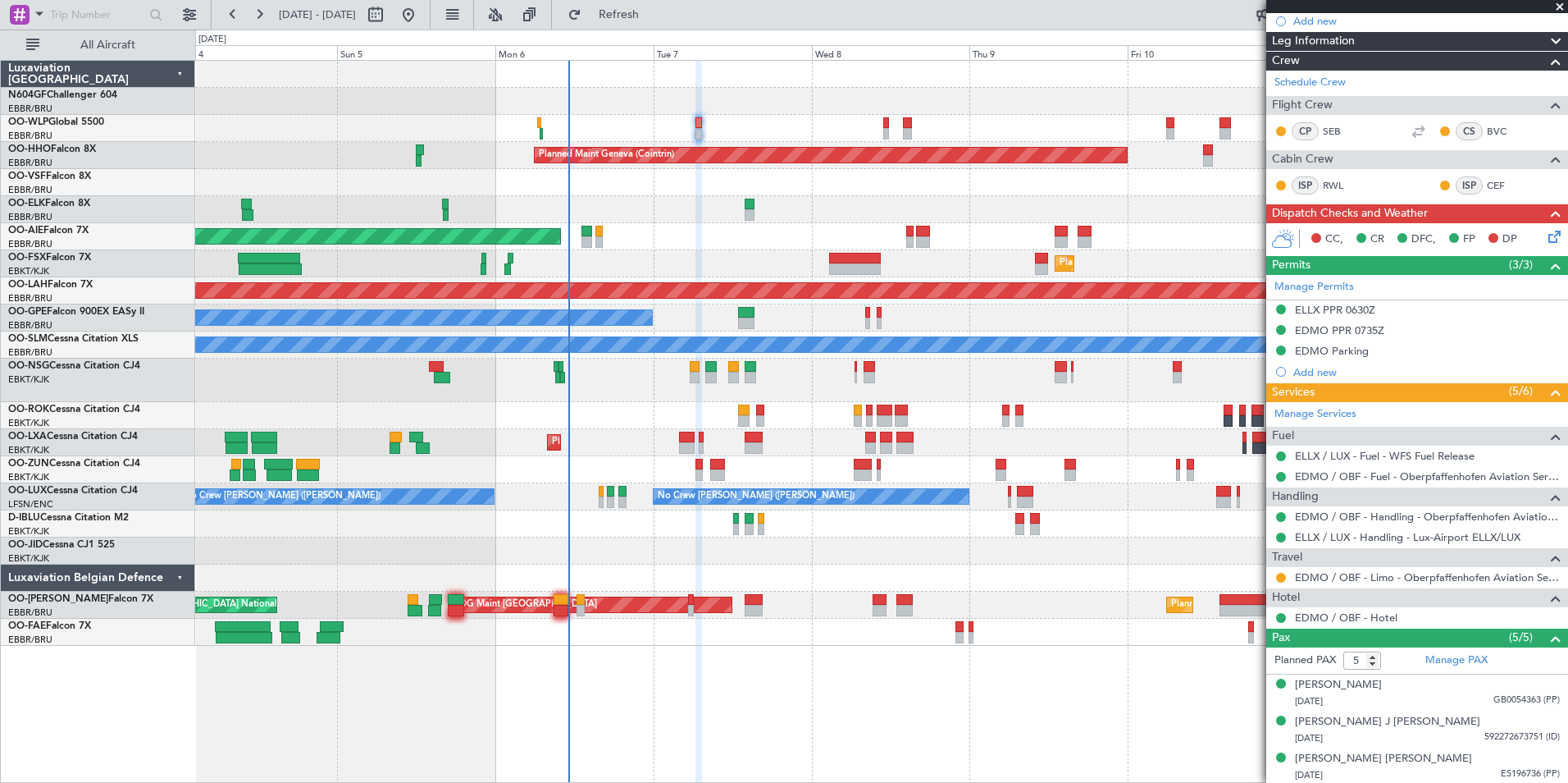
click at [1548, 241] on icon at bounding box center [1551, 234] width 13 height 13
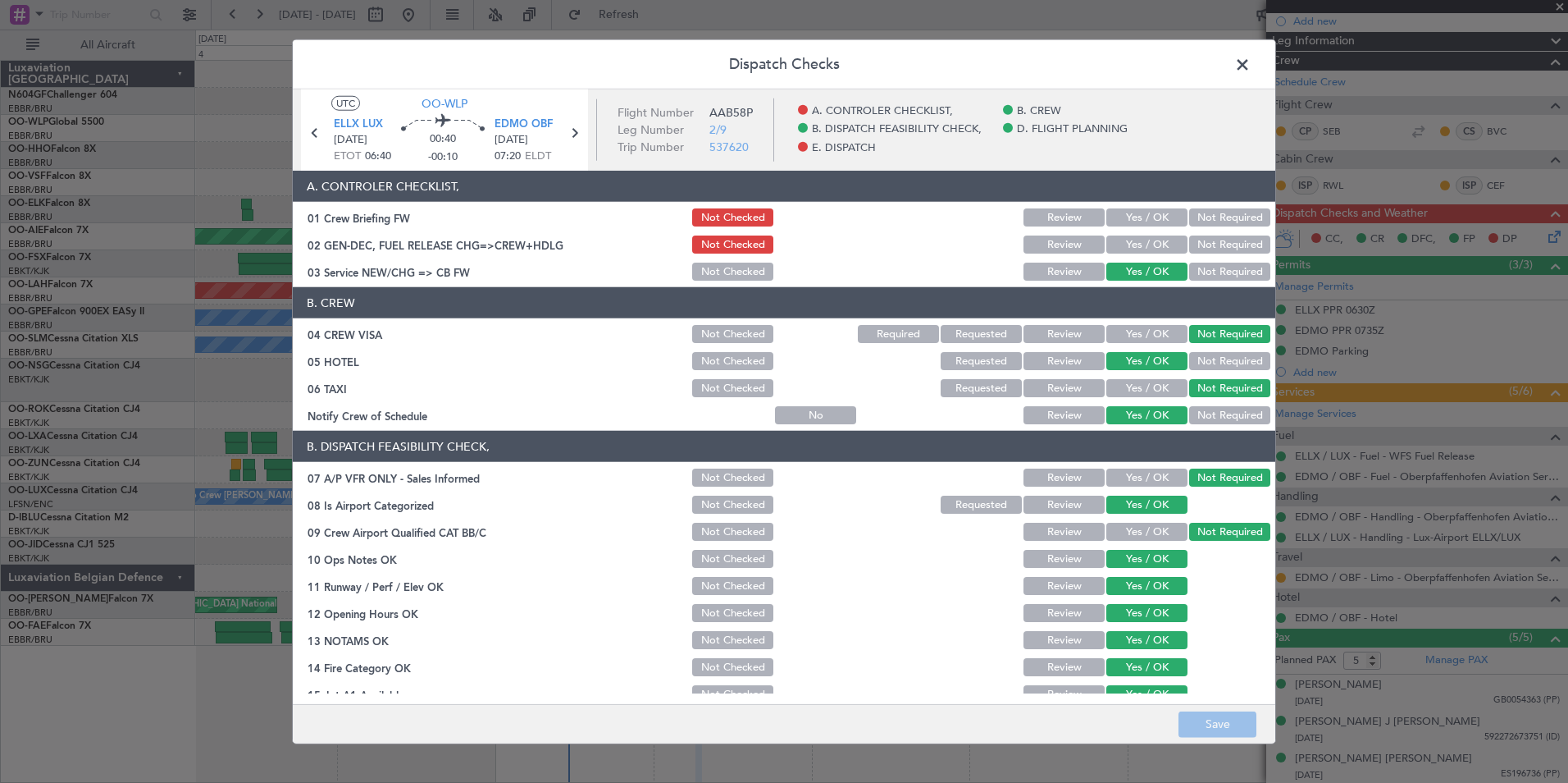
click at [1251, 60] on span at bounding box center [1251, 68] width 0 height 33
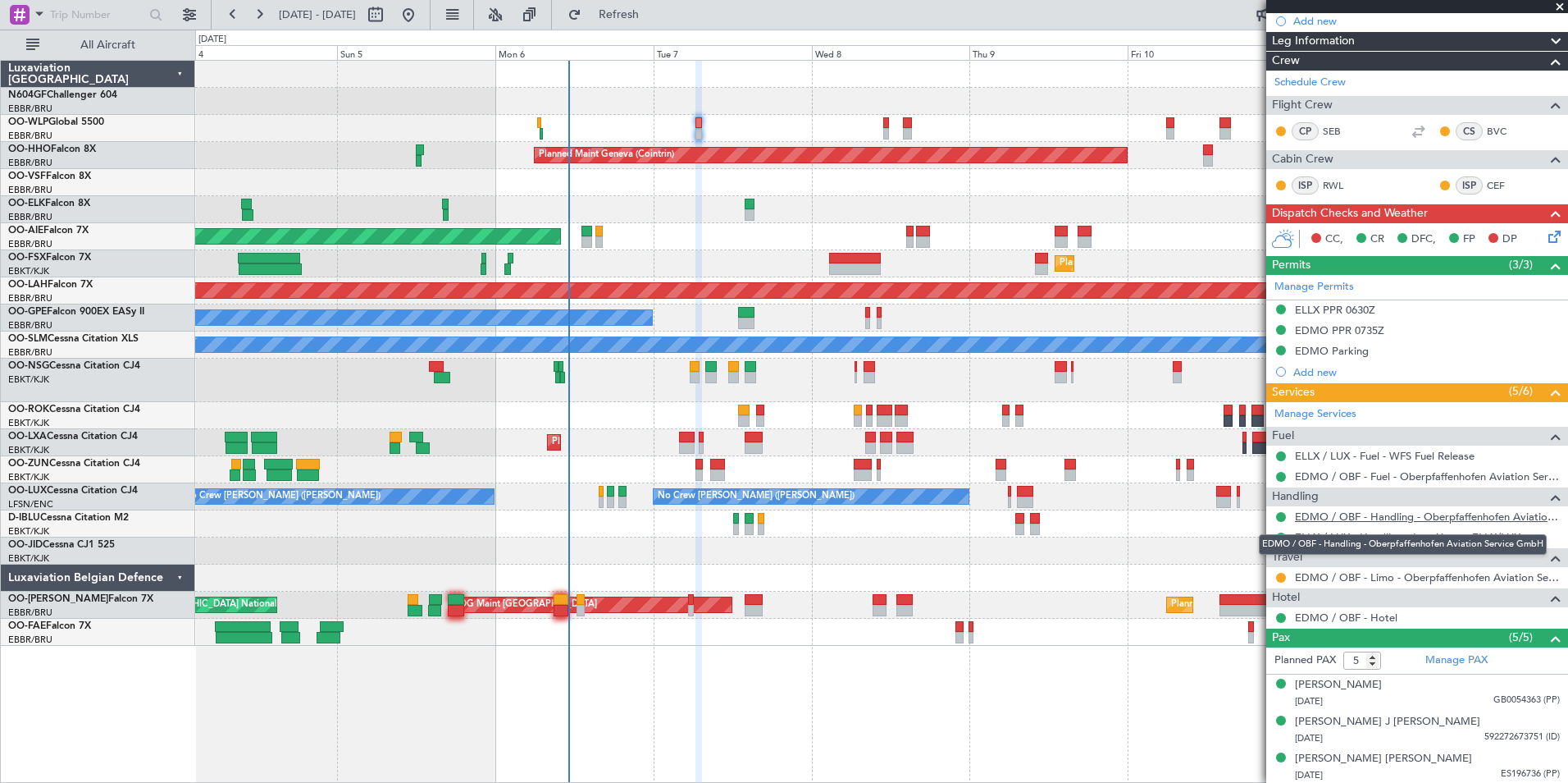
click at [1347, 516] on link "EDMO / OBF - Handling - Oberpfaffenhofen Aviation Service GmbH" at bounding box center [1427, 517] width 265 height 14
click at [617, 4] on button "Refresh" at bounding box center [608, 15] width 98 height 27
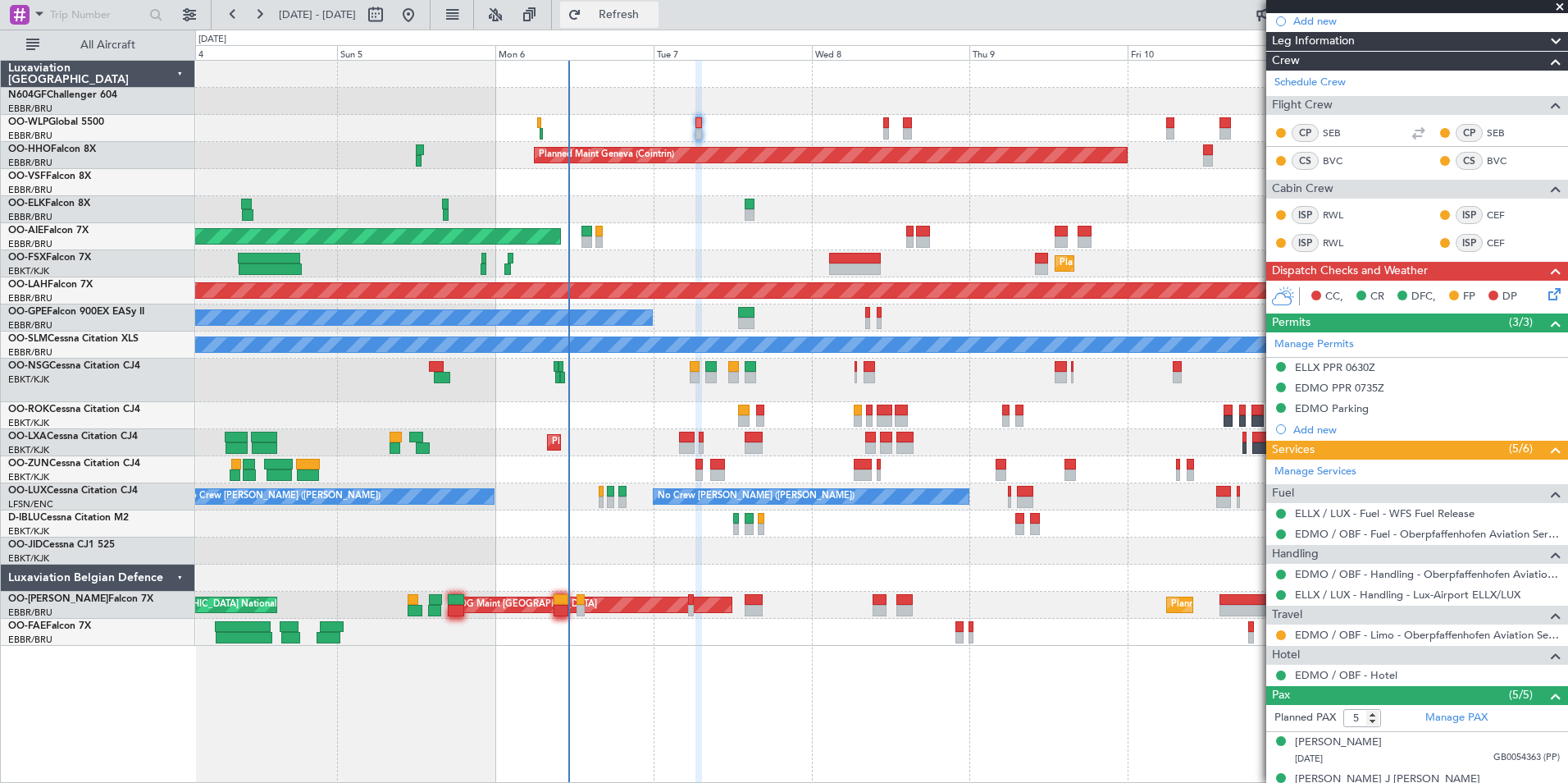
click at [638, 8] on button "Refresh" at bounding box center [608, 15] width 98 height 27
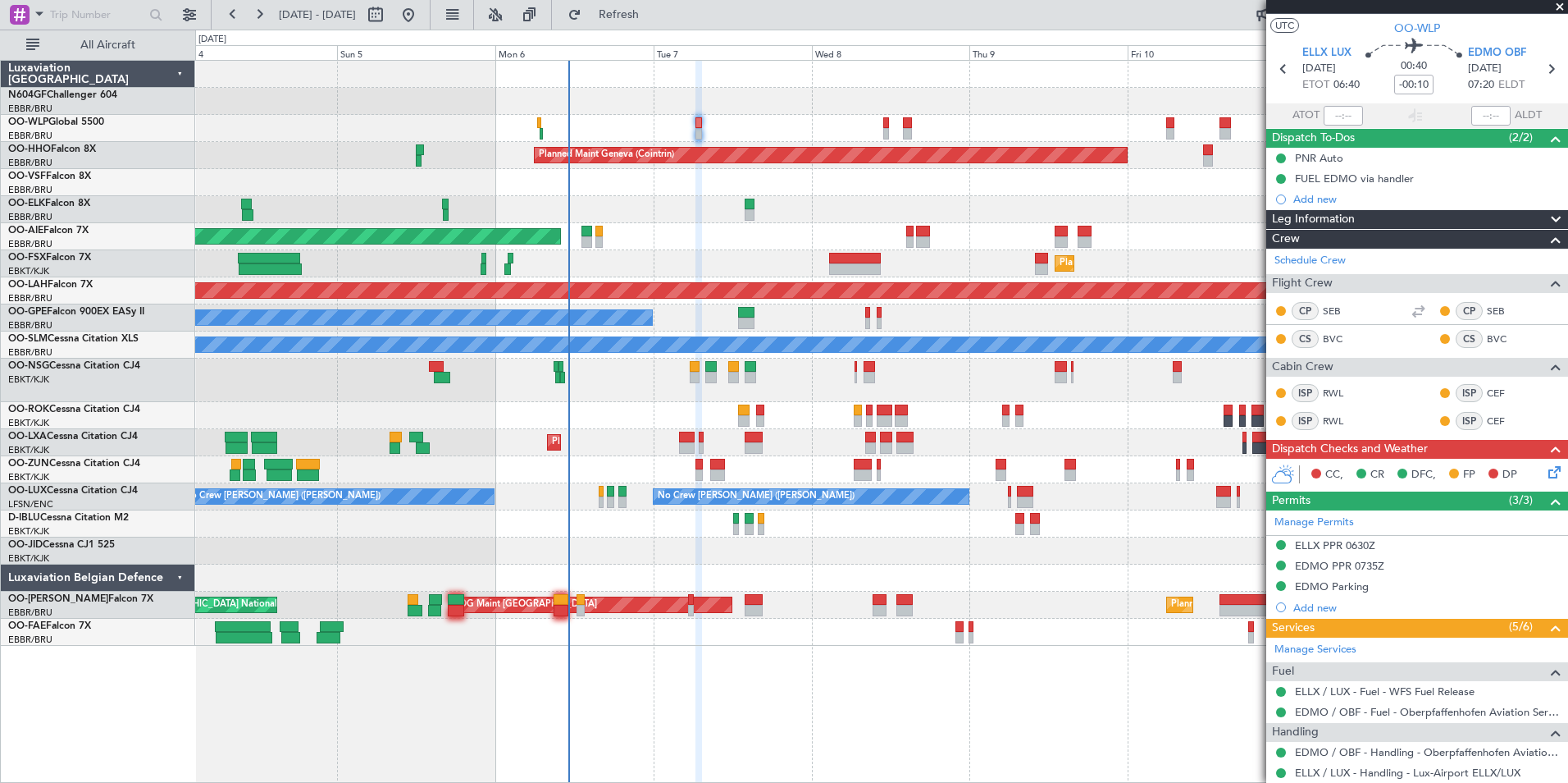
scroll to position [0, 0]
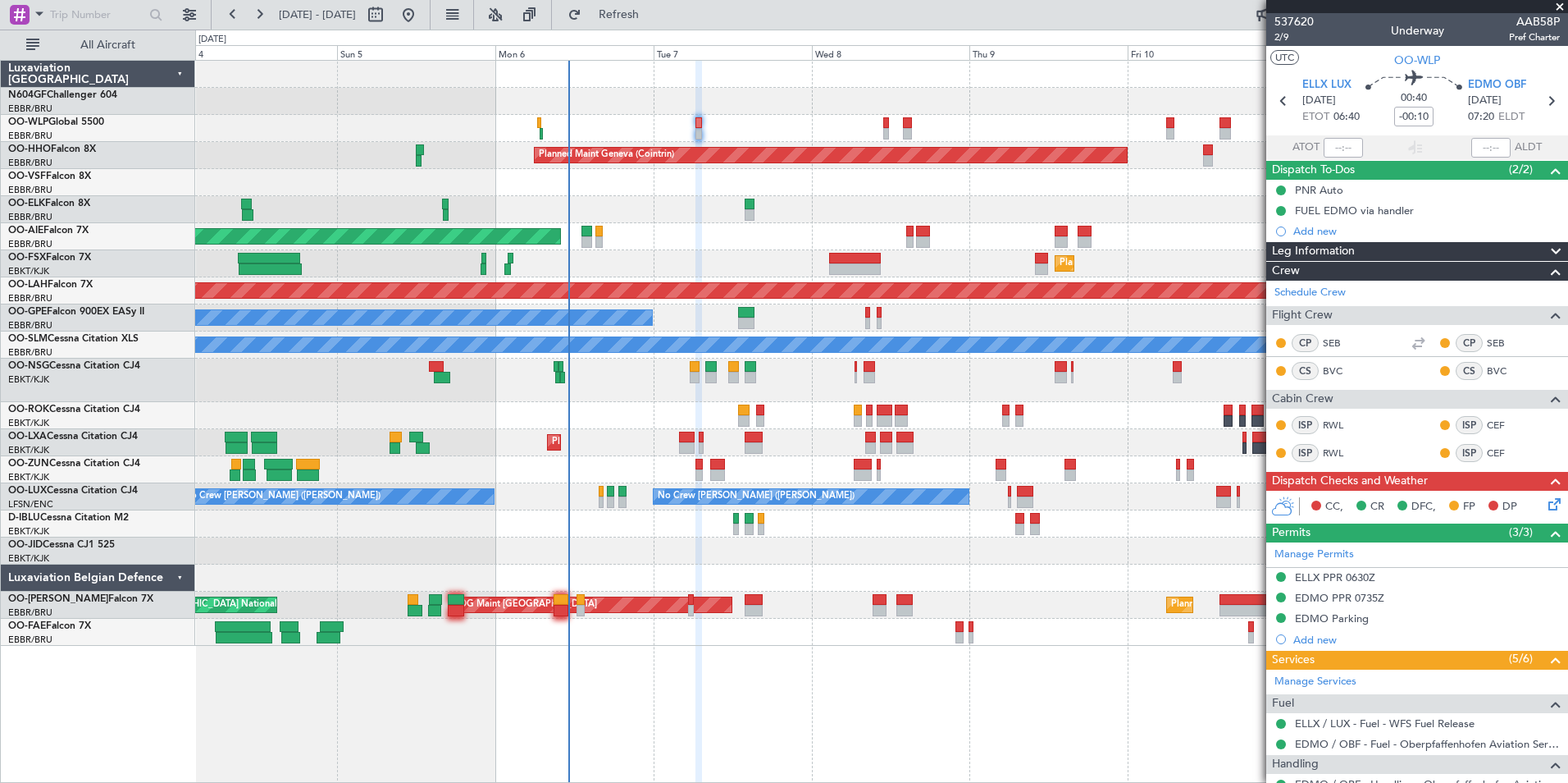
click at [705, 128] on div "Planned Maint Milan (Linate)" at bounding box center [881, 128] width 1372 height 27
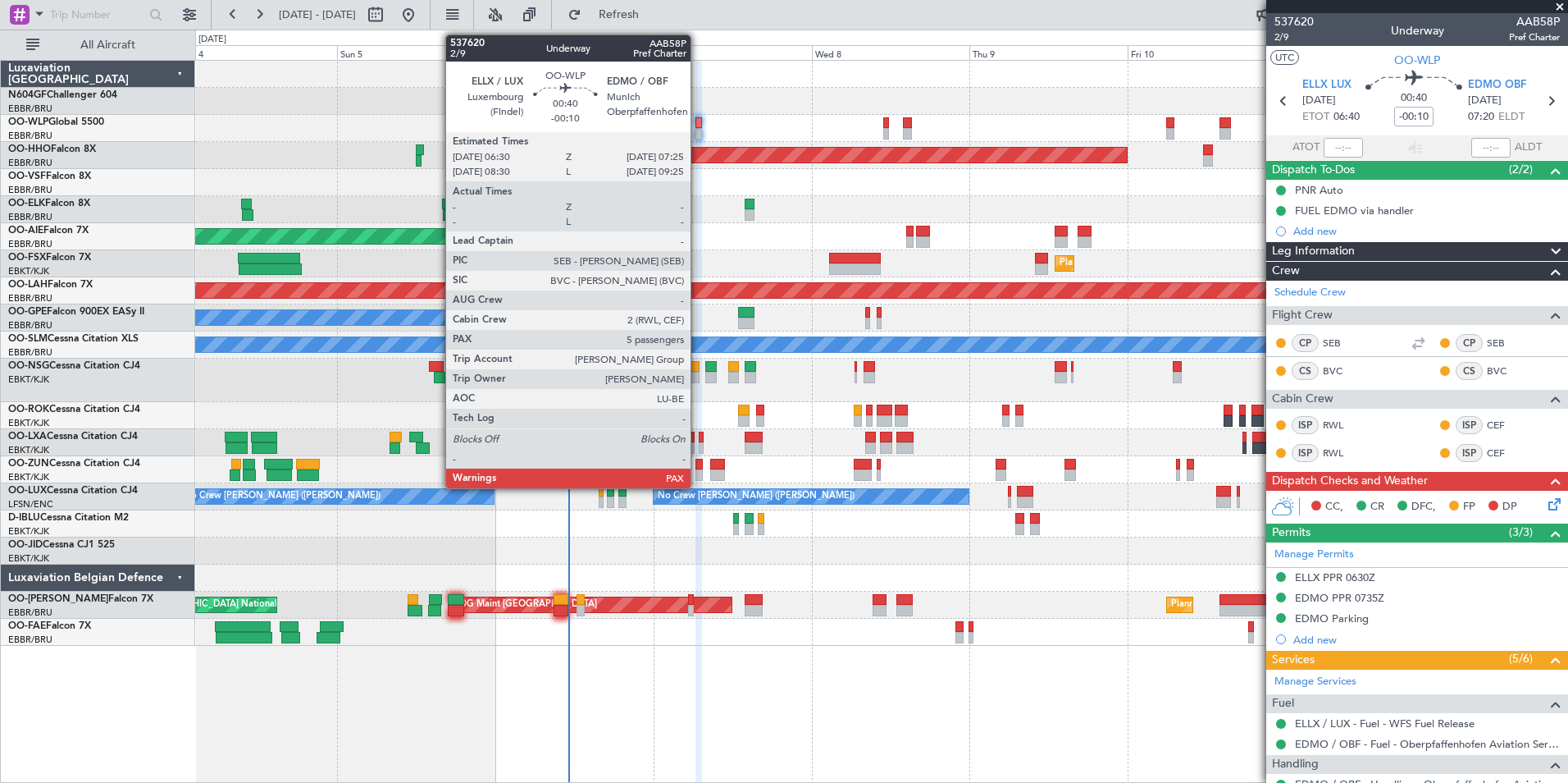
click at [696, 125] on div at bounding box center [698, 123] width 6 height 12
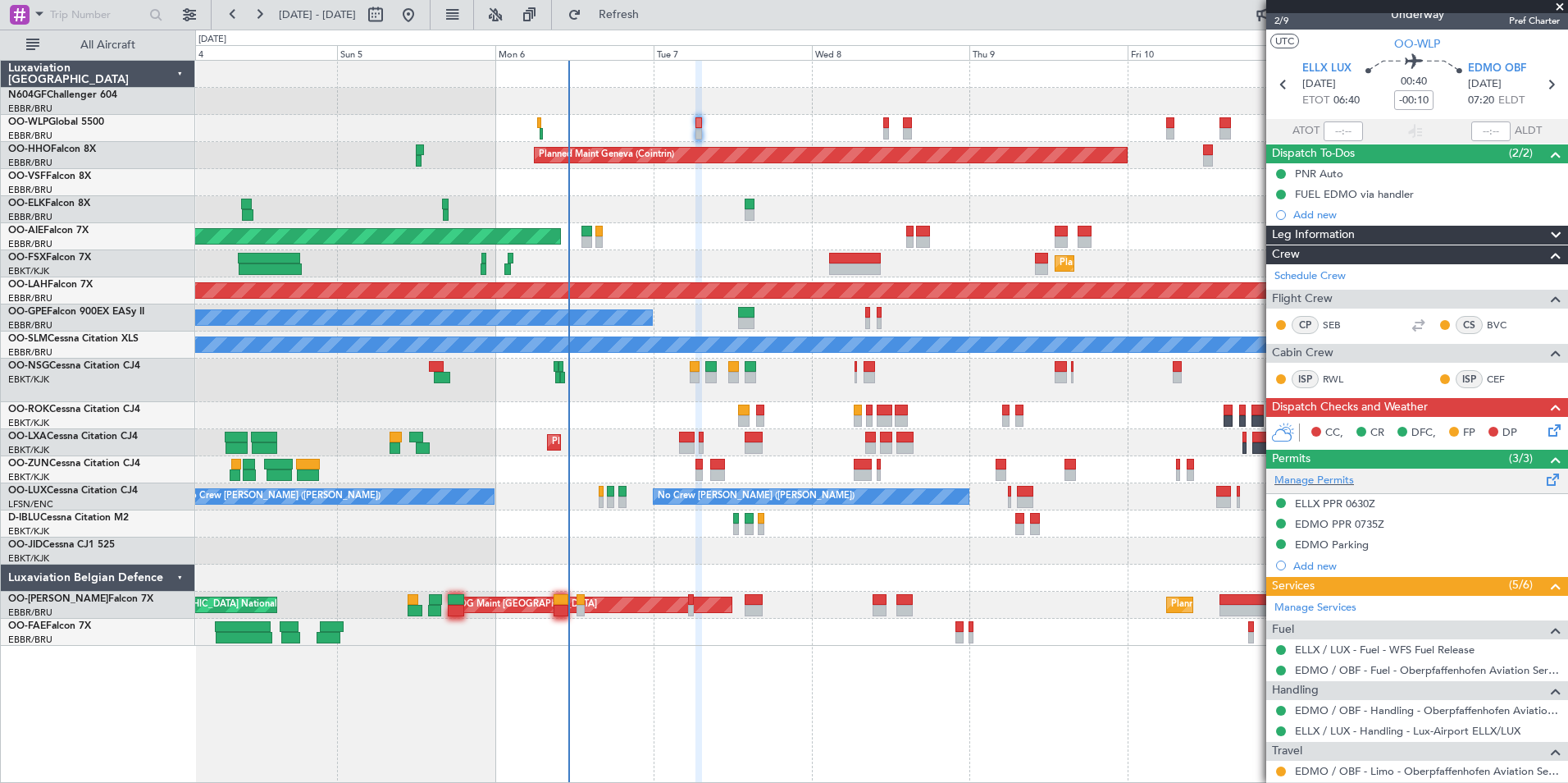
scroll to position [11, 0]
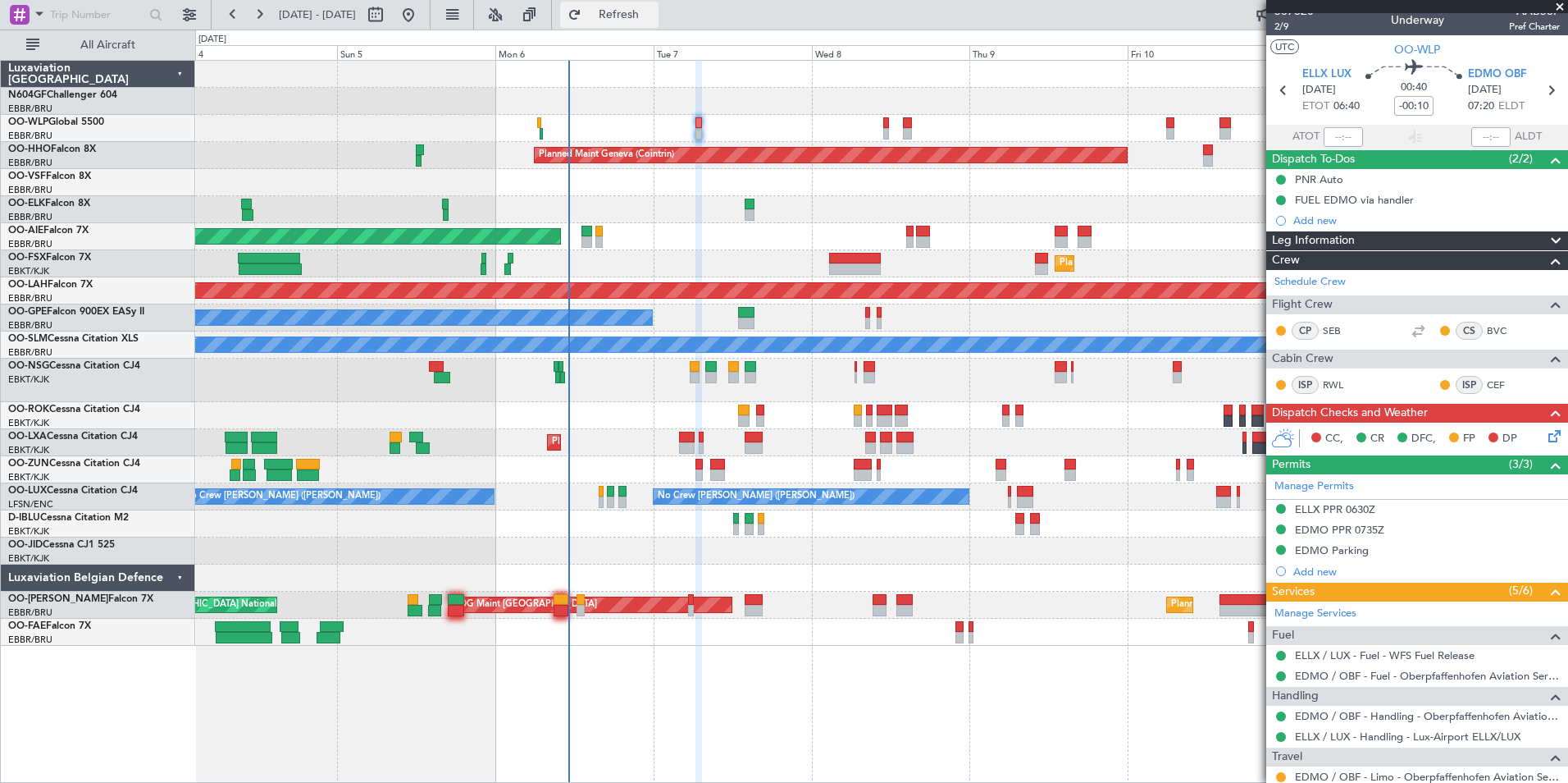
click at [649, 17] on span "Refresh" at bounding box center [619, 14] width 69 height 12
click at [654, 14] on span "Refresh" at bounding box center [619, 14] width 69 height 12
click at [659, 24] on button "Refresh" at bounding box center [608, 15] width 98 height 27
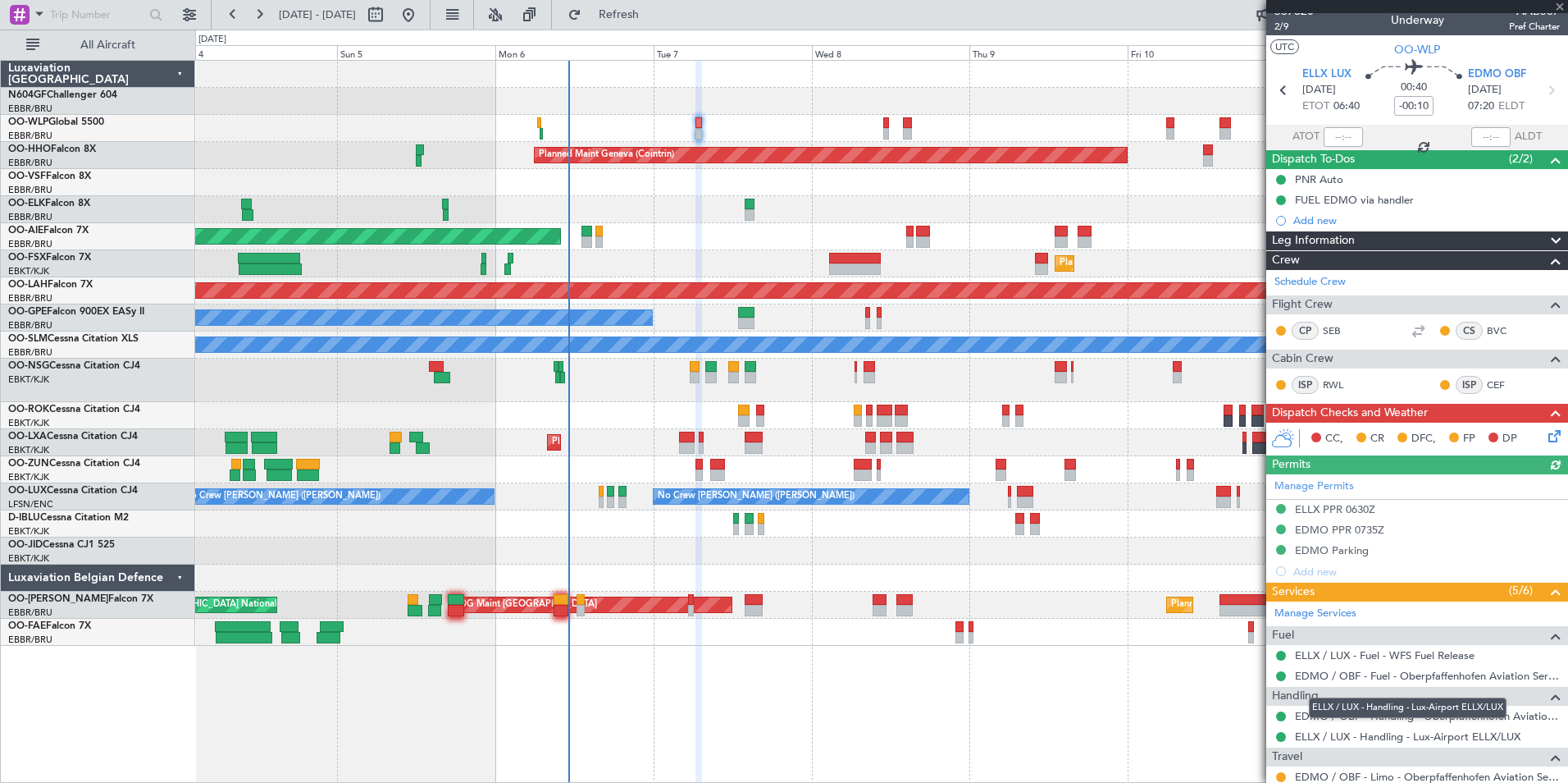
click at [1342, 717] on div "ELLX / LUX - Handling - Lux-Airport ELLX/LUX" at bounding box center [1407, 707] width 197 height 20
click at [1314, 714] on link "EDMO / OBF - Handling - Oberpfaffenhofen Aviation Service GmbH" at bounding box center [1427, 716] width 265 height 14
click at [654, 12] on span "Refresh" at bounding box center [619, 14] width 69 height 12
click at [808, 104] on div at bounding box center [881, 101] width 1372 height 27
click at [876, 134] on div "Planned Maint Milan (Linate)" at bounding box center [881, 128] width 1372 height 27
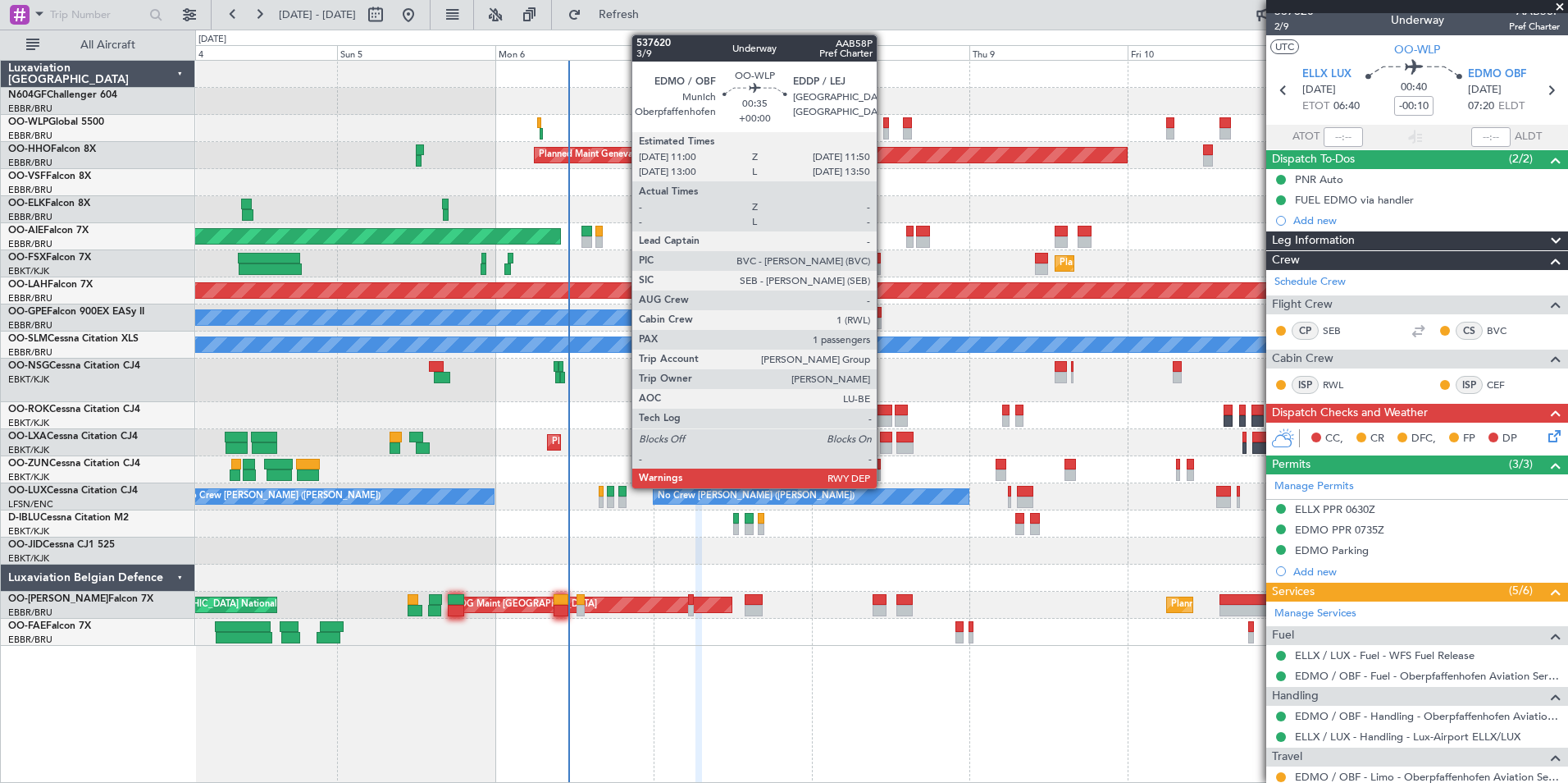
click at [884, 134] on div at bounding box center [886, 134] width 5 height 12
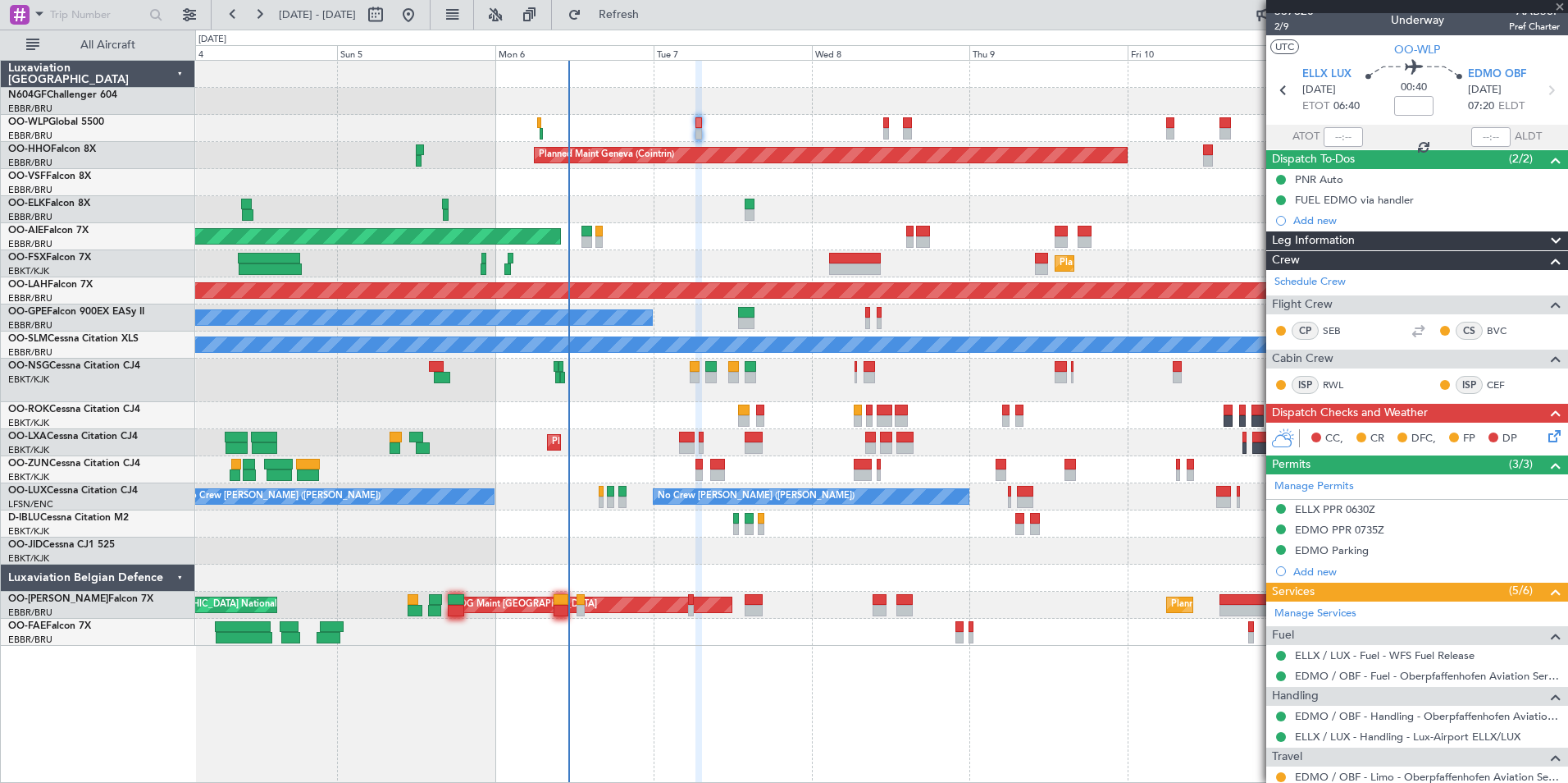
type input "1"
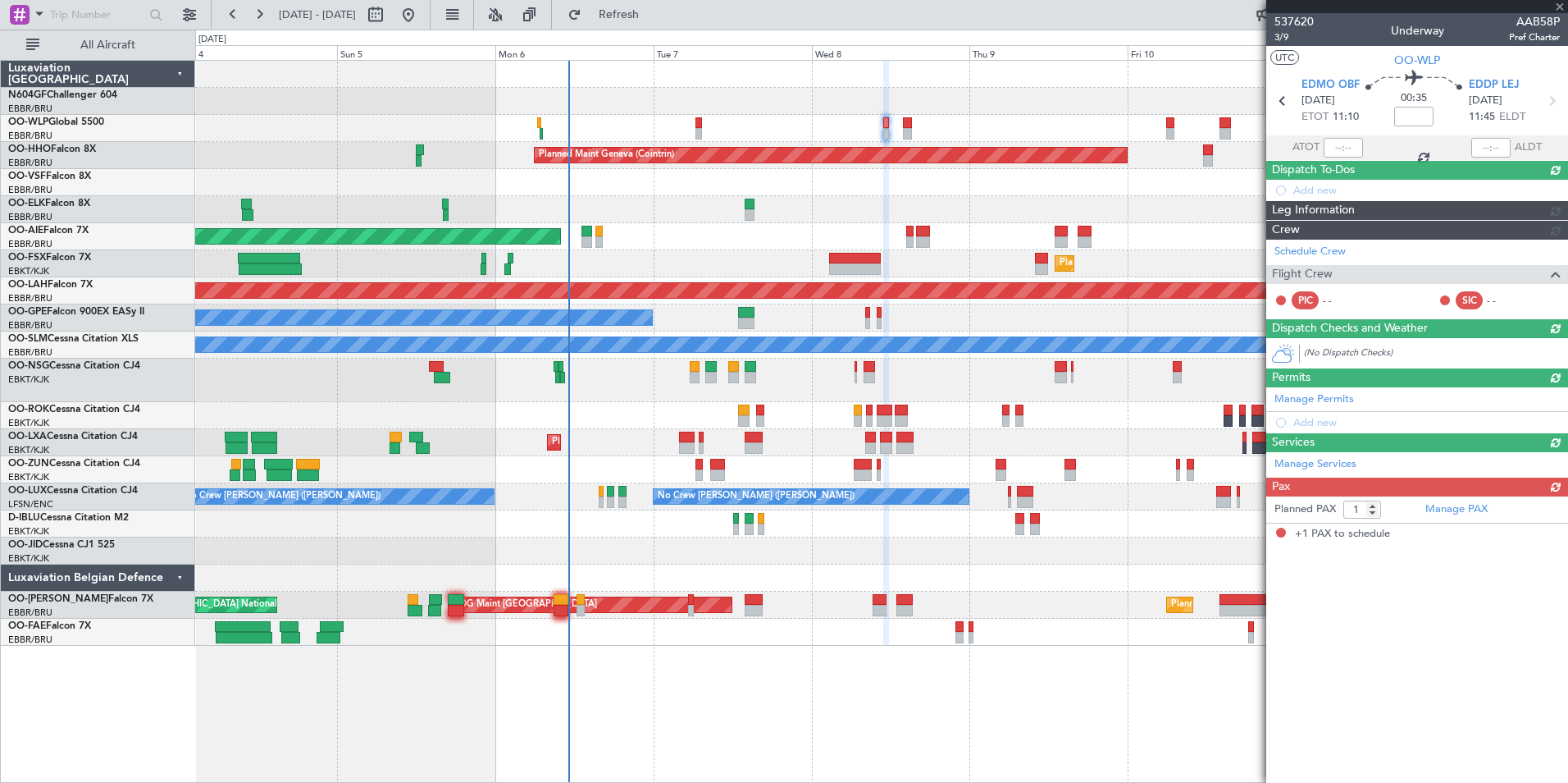
scroll to position [0, 0]
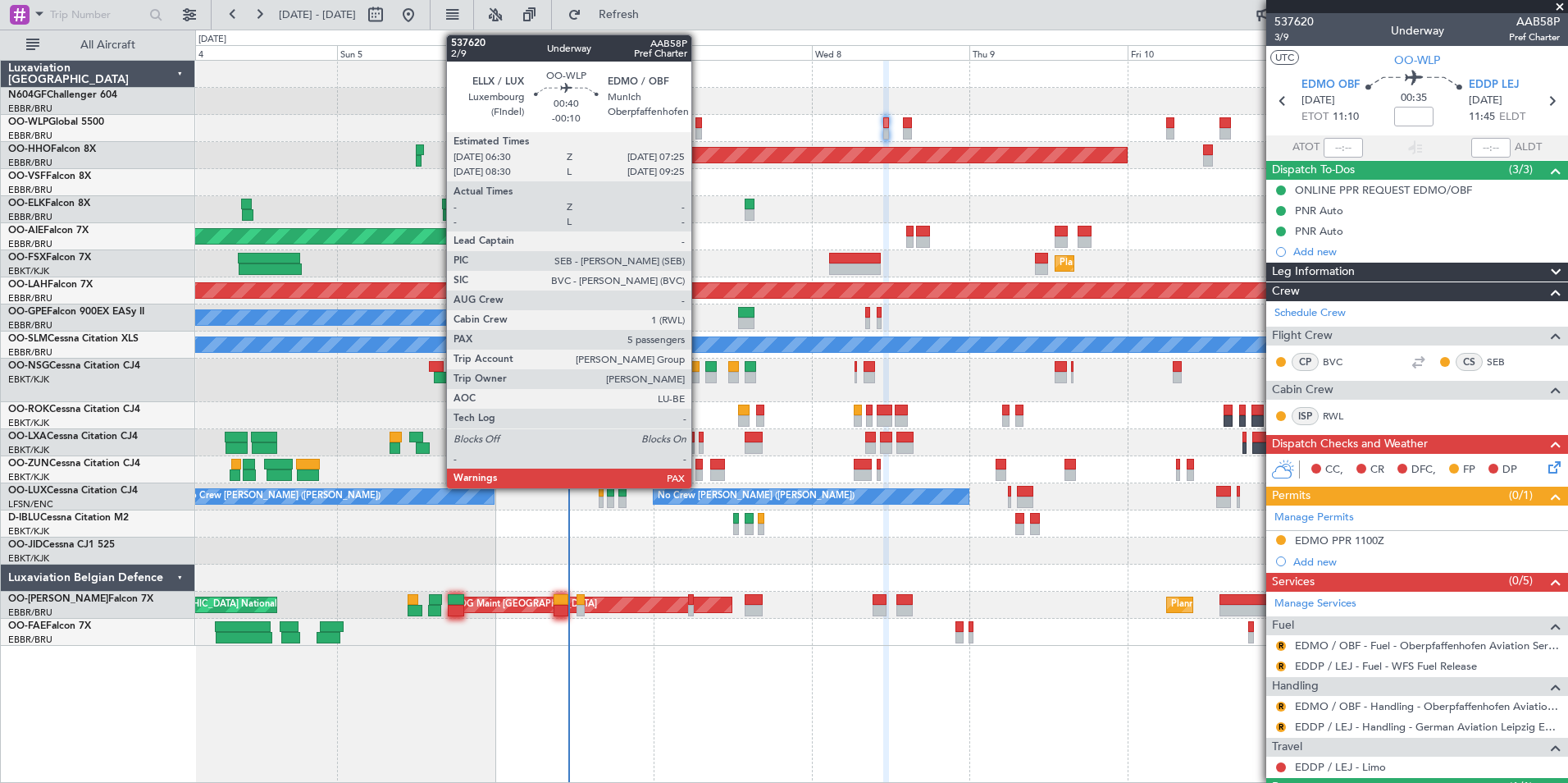
click at [699, 127] on div at bounding box center [698, 123] width 6 height 12
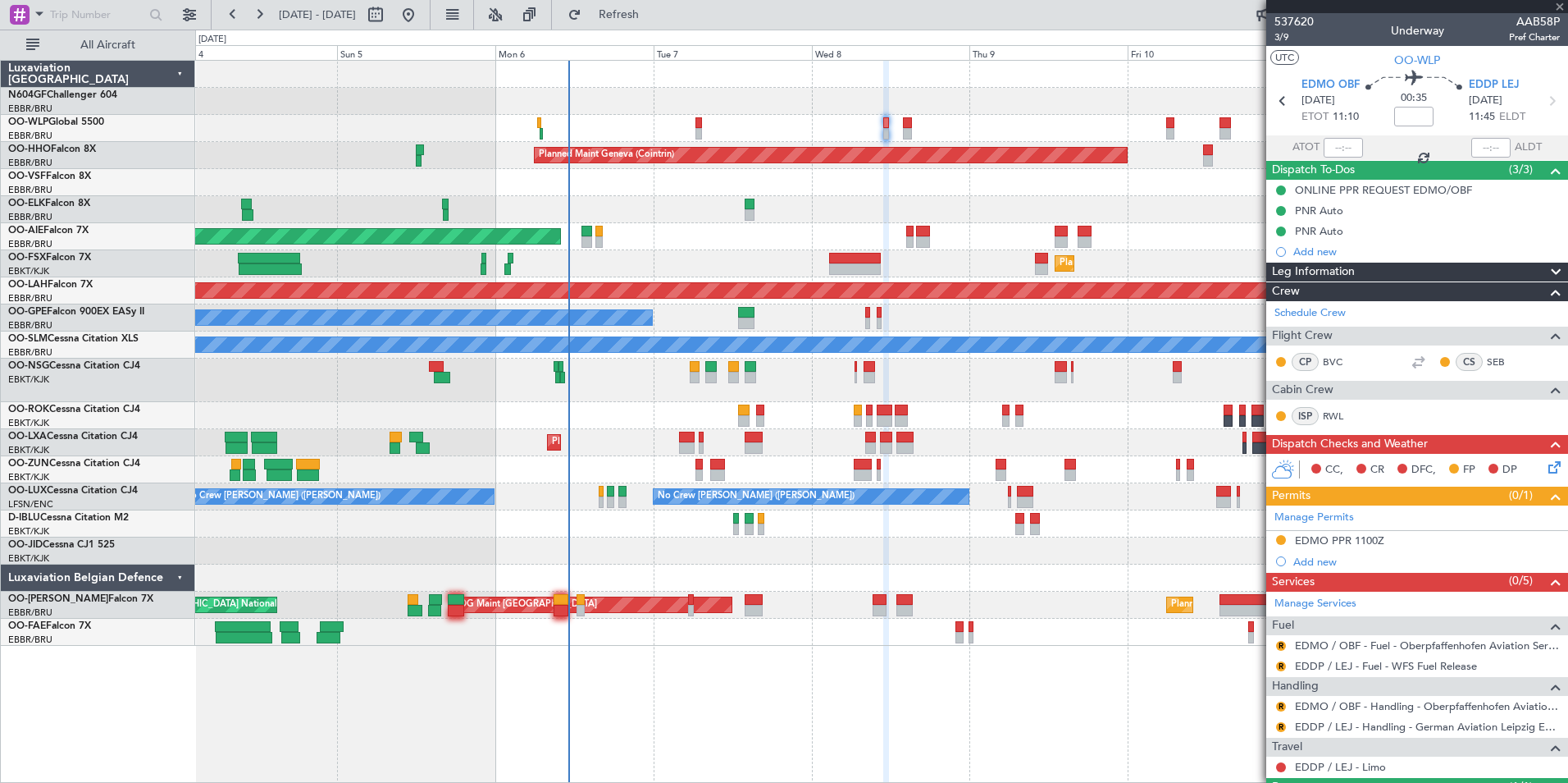
type input "-00:10"
type input "5"
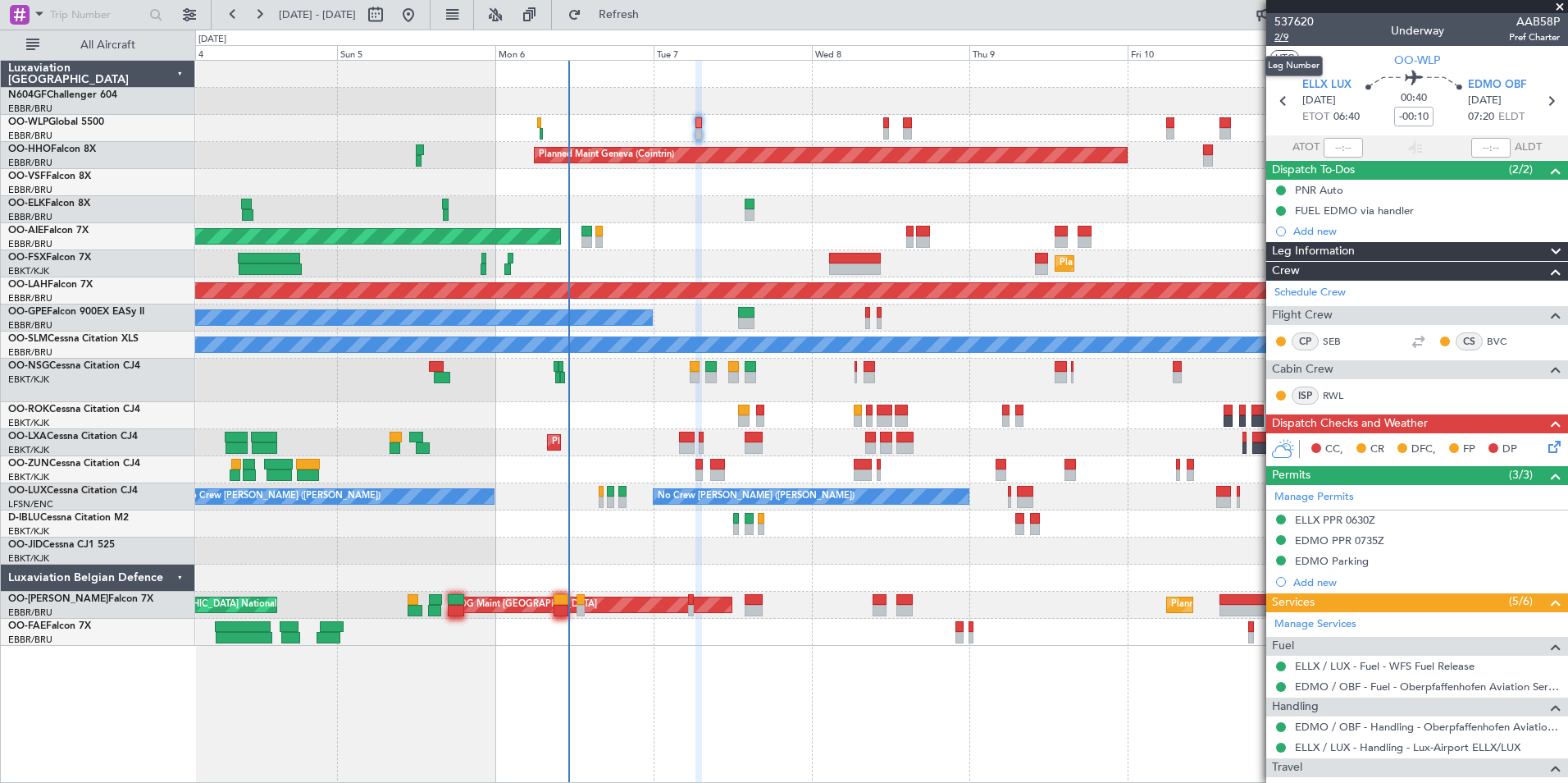
click at [1284, 34] on span "2/9" at bounding box center [1294, 37] width 40 height 14
click at [654, 14] on span "Refresh" at bounding box center [619, 14] width 69 height 12
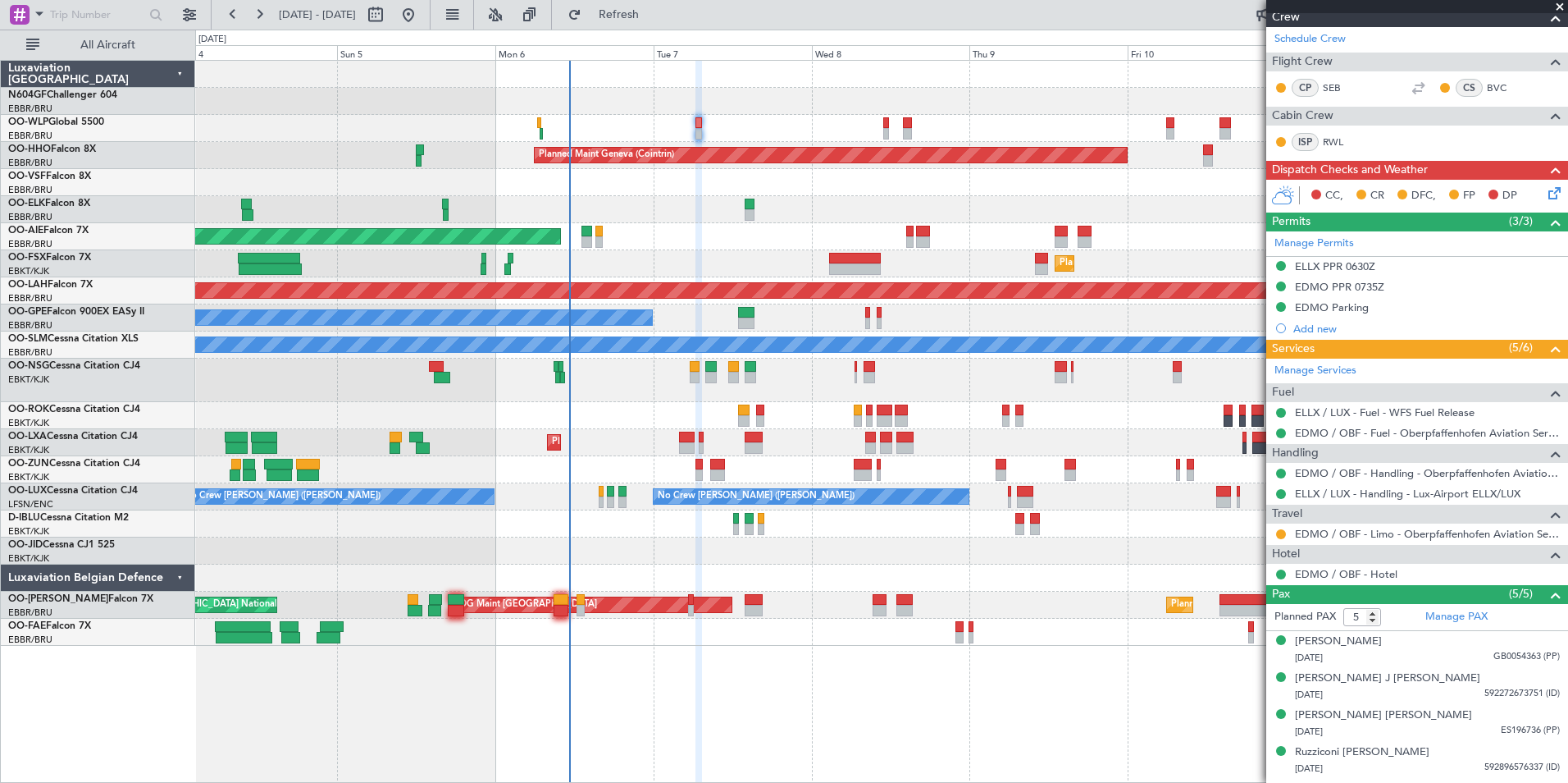
scroll to position [286, 0]
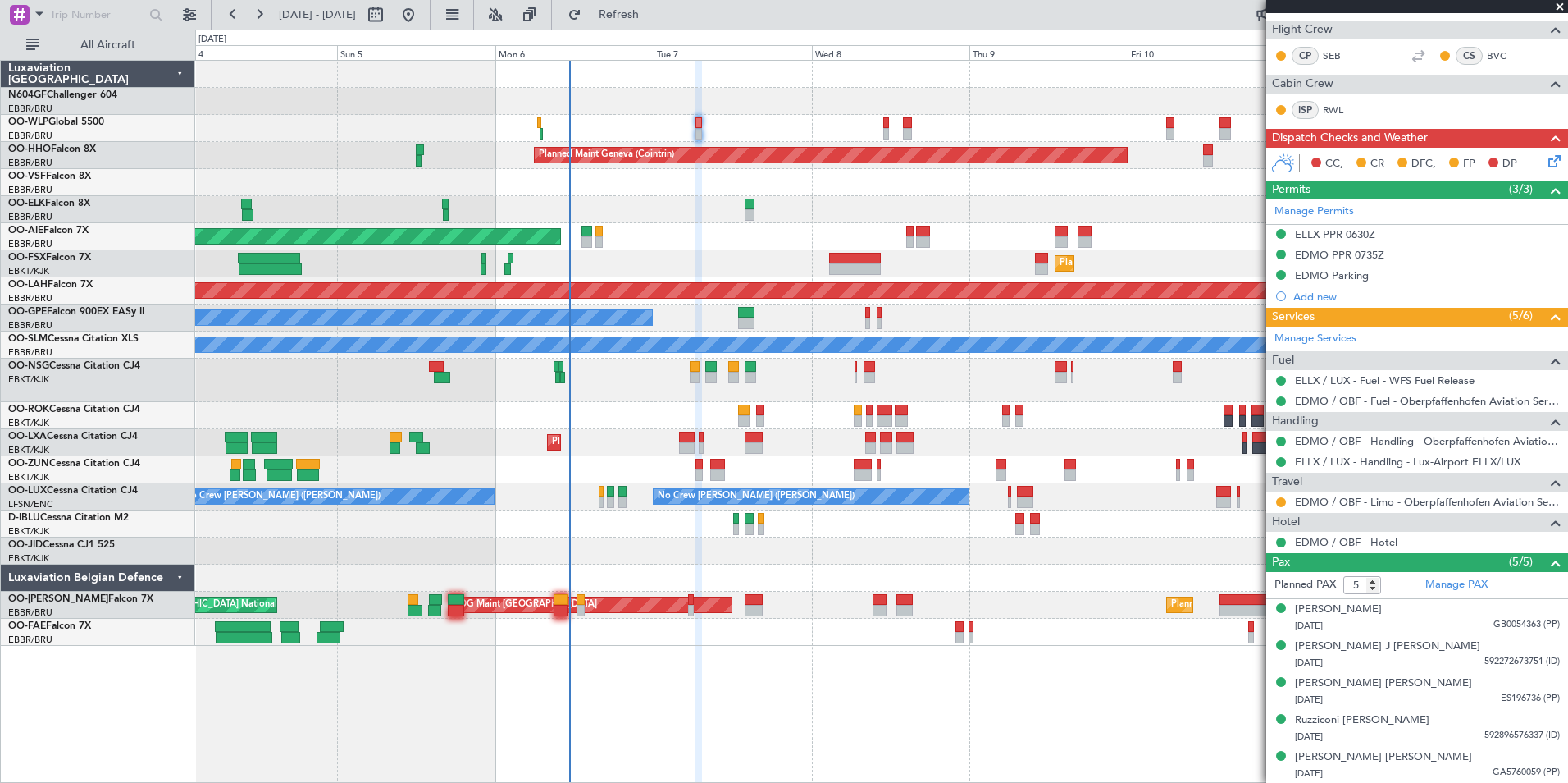
click at [1545, 157] on icon at bounding box center [1551, 158] width 13 height 13
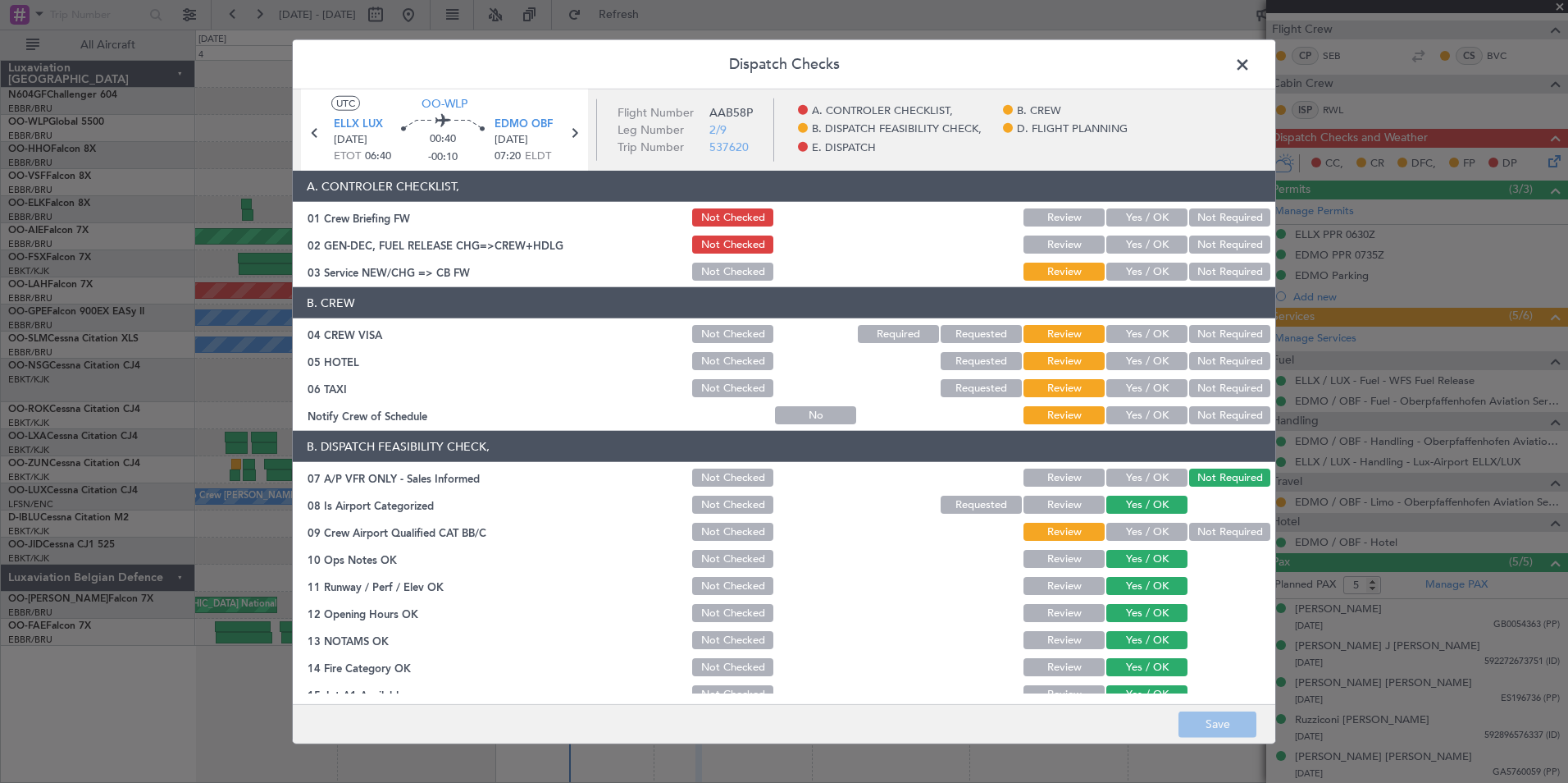
click at [1118, 270] on button "Yes / OK" at bounding box center [1147, 272] width 81 height 18
click at [1206, 335] on button "Not Required" at bounding box center [1230, 334] width 81 height 18
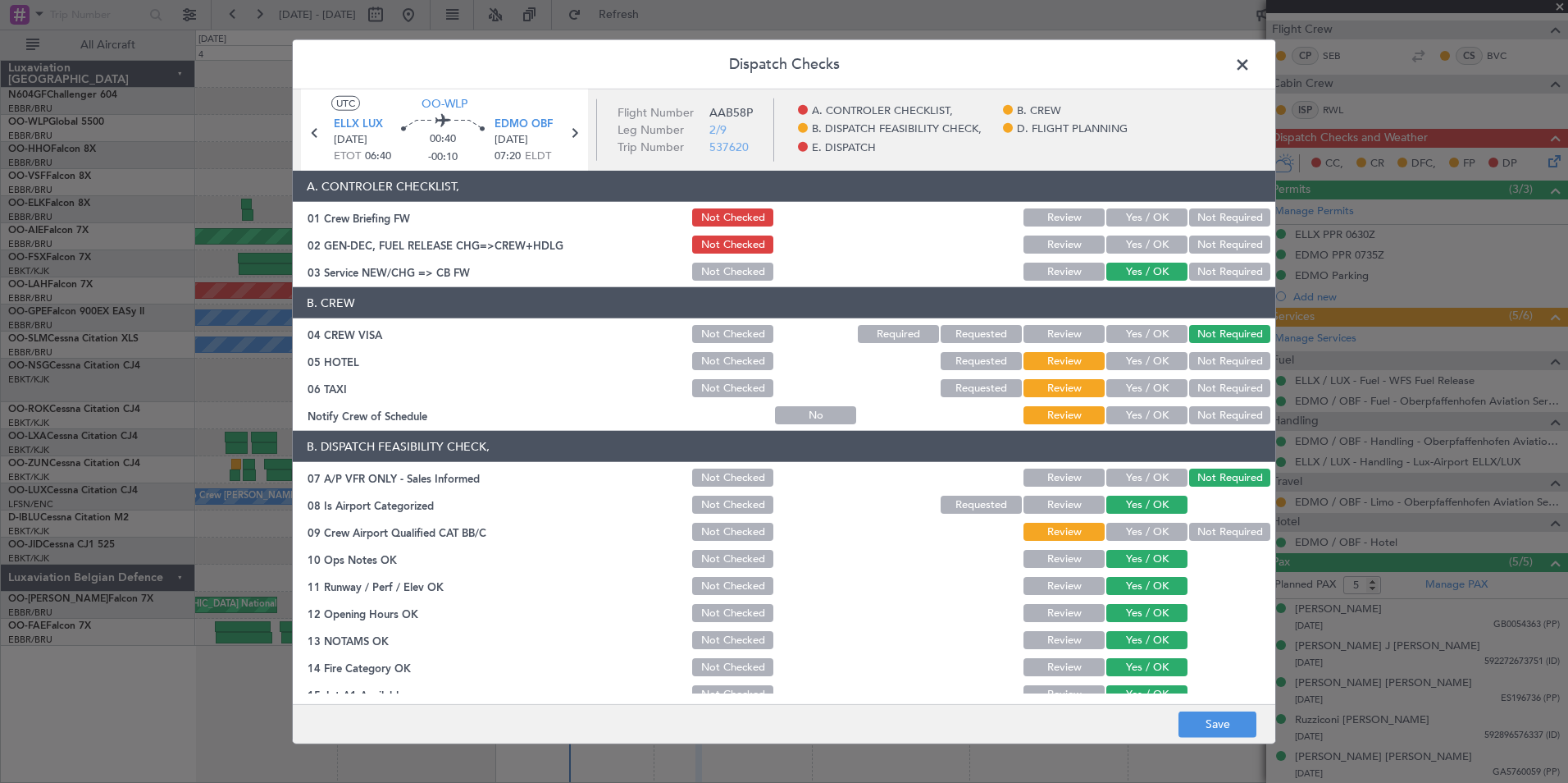
click at [1154, 356] on button "Yes / OK" at bounding box center [1147, 361] width 81 height 18
click at [1194, 382] on button "Not Required" at bounding box center [1230, 388] width 81 height 18
click at [1154, 419] on button "Yes / OK" at bounding box center [1147, 415] width 81 height 18
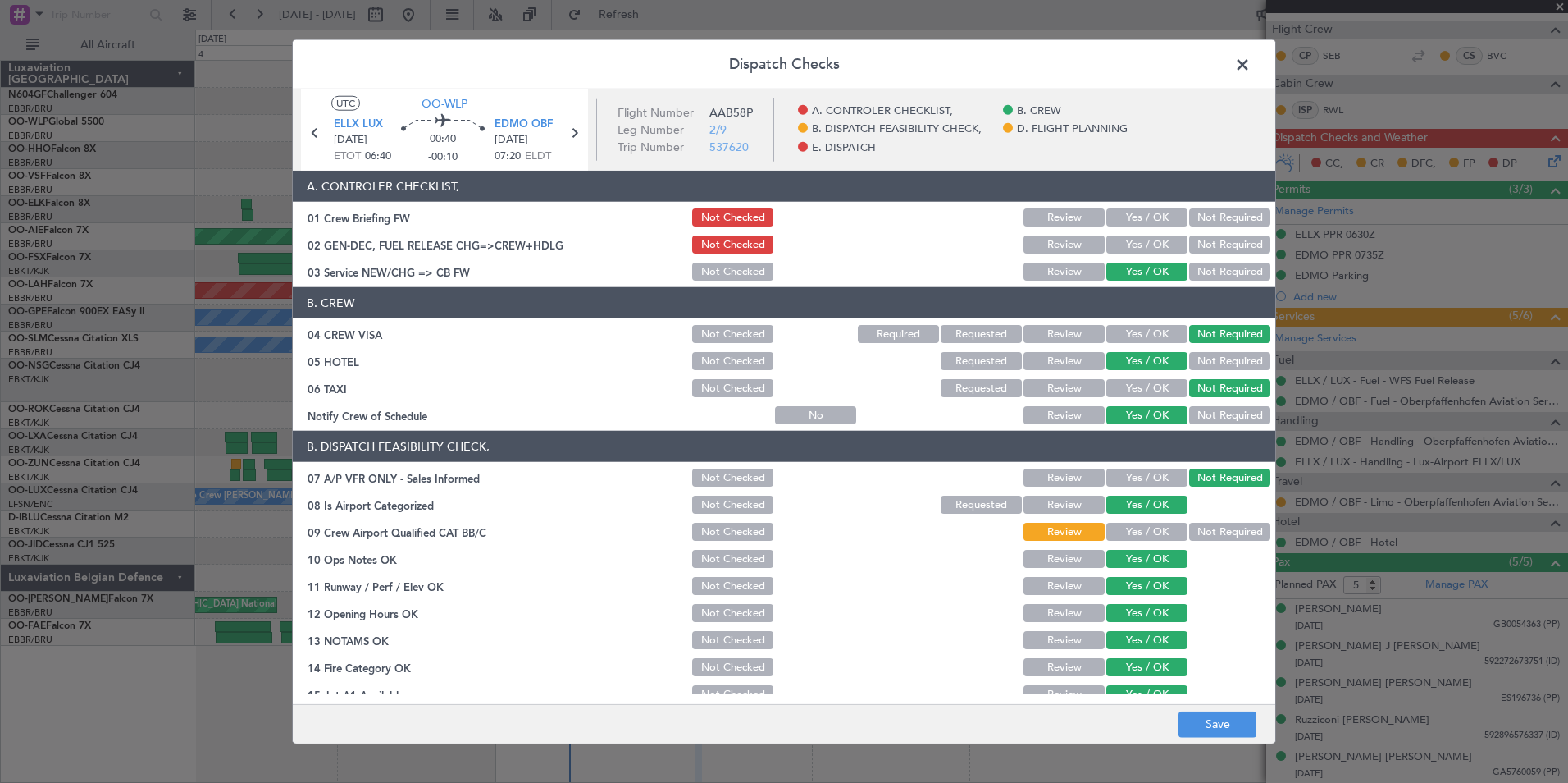
click at [1149, 528] on button "Yes / OK" at bounding box center [1147, 532] width 81 height 18
click at [1134, 242] on button "Yes / OK" at bounding box center [1147, 244] width 81 height 18
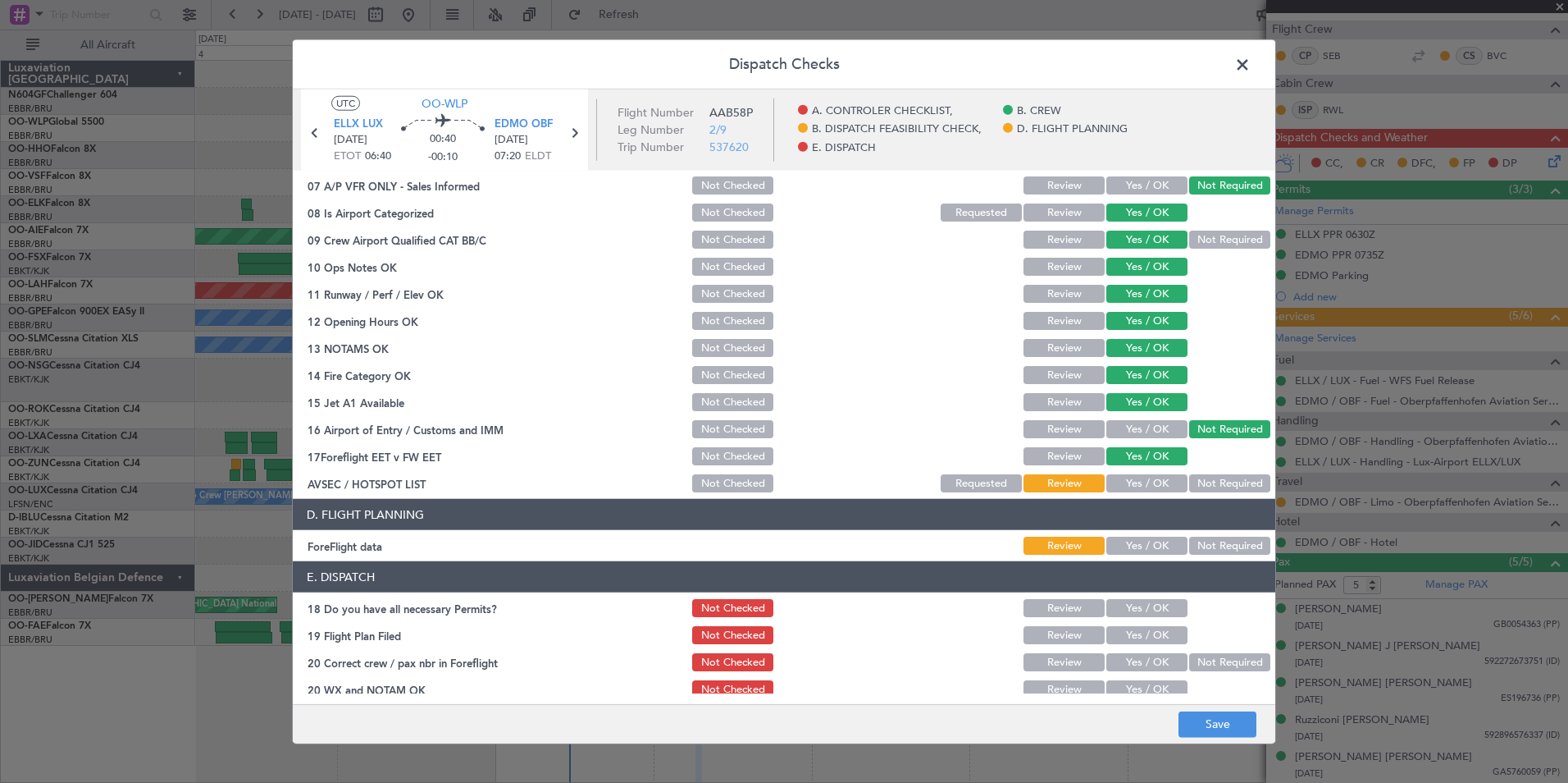
scroll to position [293, 0]
click at [1141, 485] on button "Yes / OK" at bounding box center [1147, 482] width 81 height 18
click at [1204, 541] on button "Not Required" at bounding box center [1230, 545] width 81 height 18
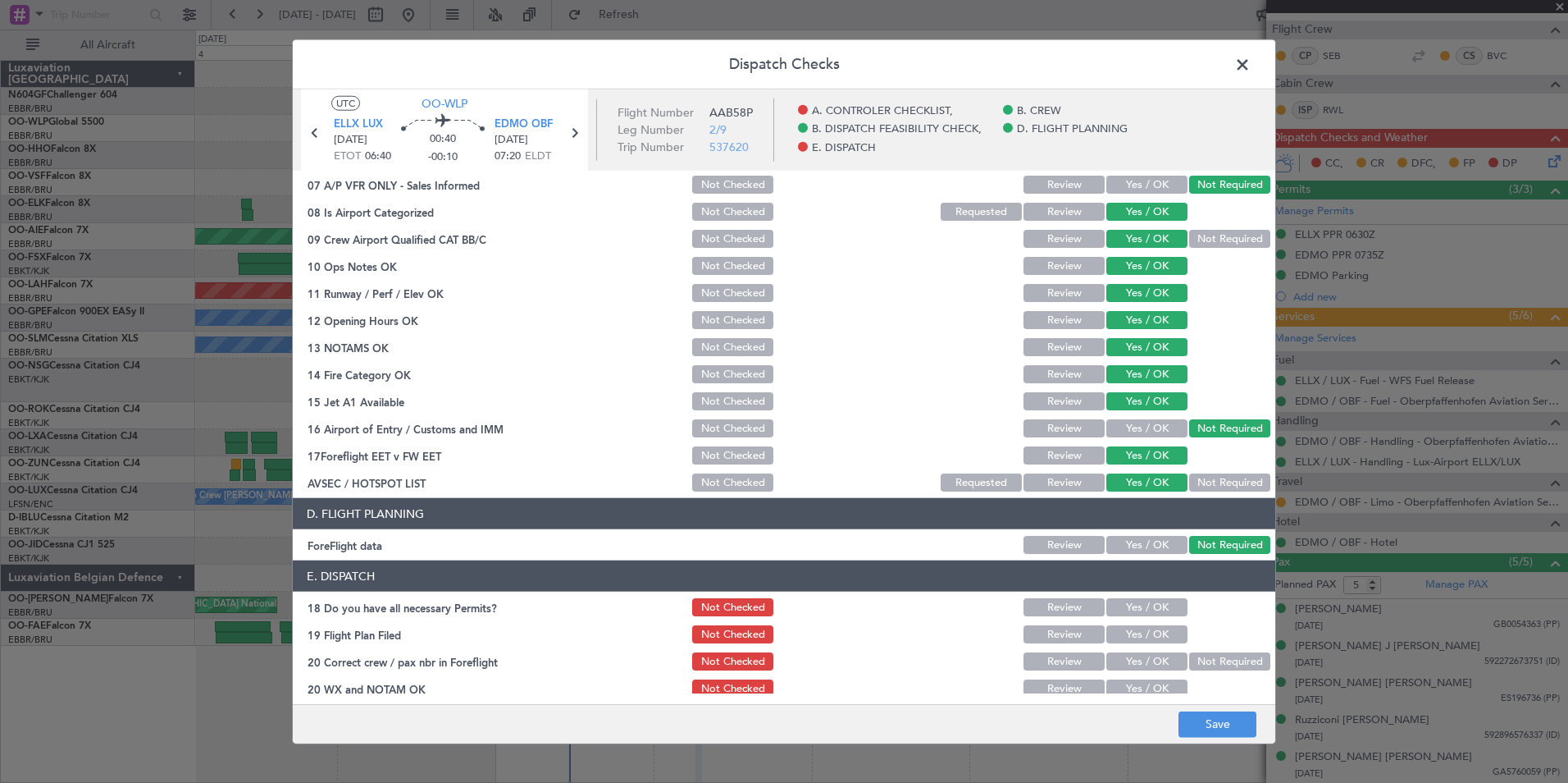
scroll to position [303, 0]
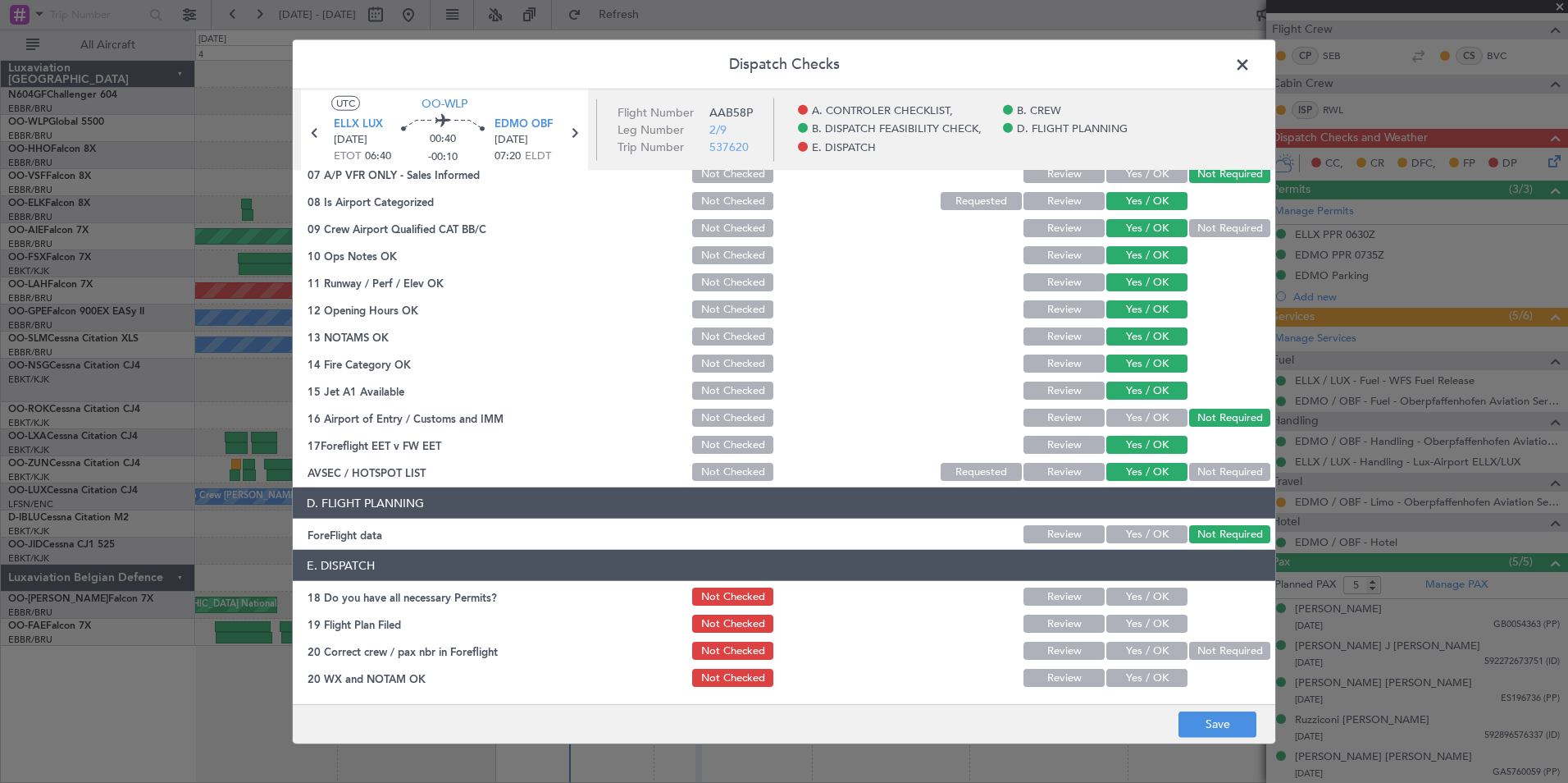
click at [1140, 601] on button "Yes / OK" at bounding box center [1147, 596] width 81 height 18
click at [1142, 627] on button "Yes / OK" at bounding box center [1147, 624] width 81 height 18
click at [1142, 656] on button "Yes / OK" at bounding box center [1147, 650] width 81 height 18
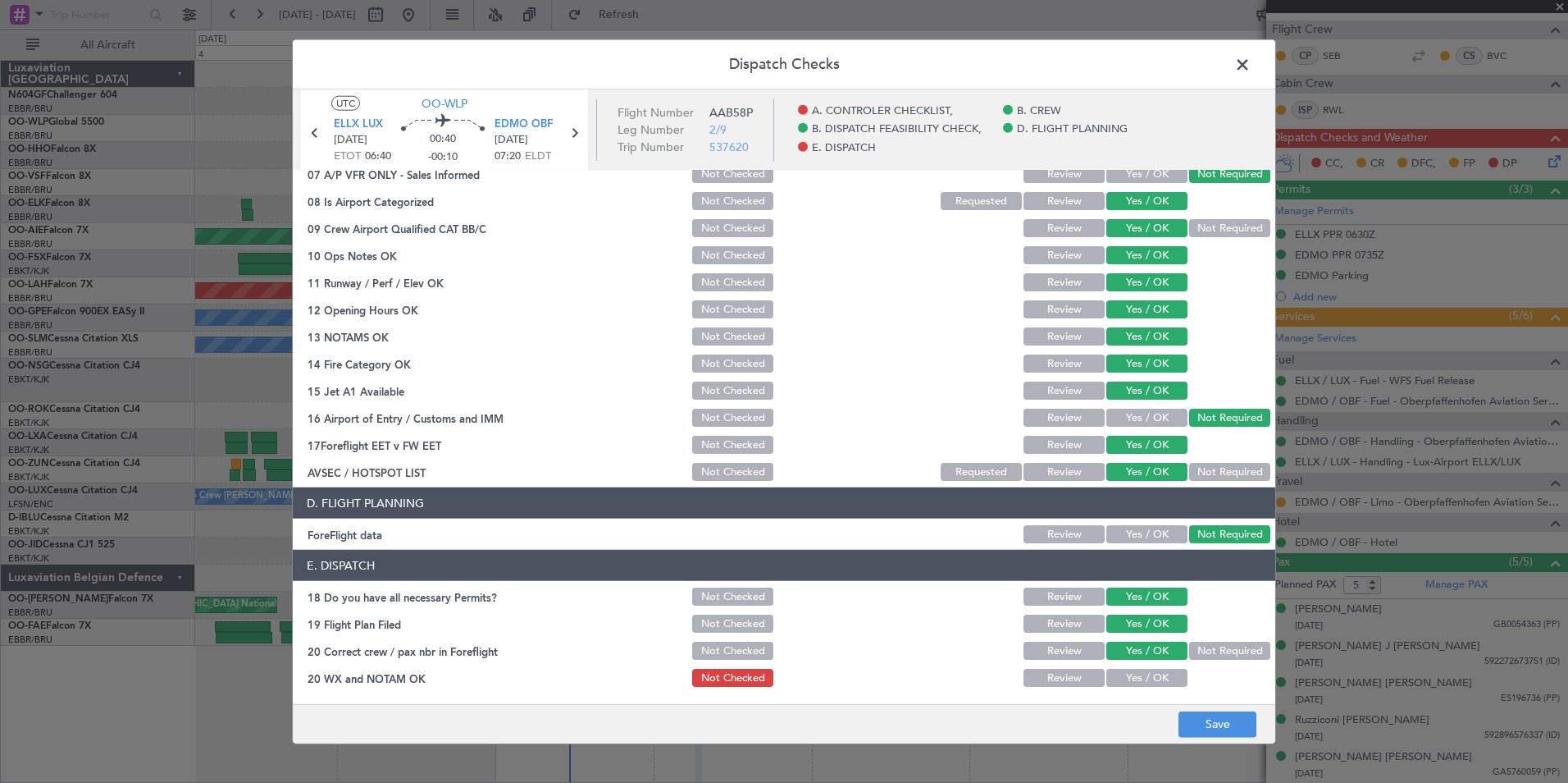
click at [1145, 681] on button "Yes / OK" at bounding box center [1147, 678] width 81 height 18
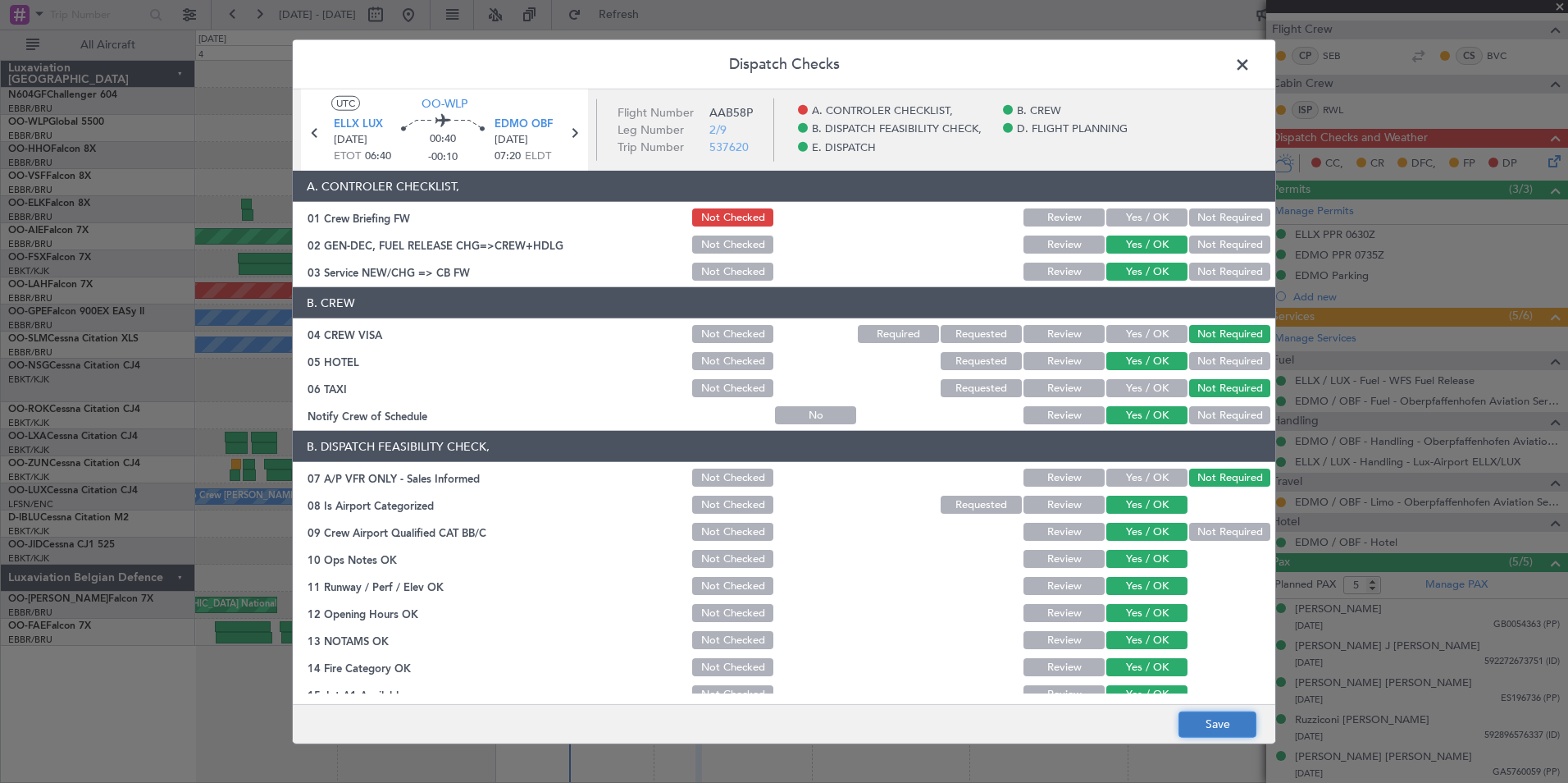
click at [1230, 716] on button "Save" at bounding box center [1218, 724] width 78 height 27
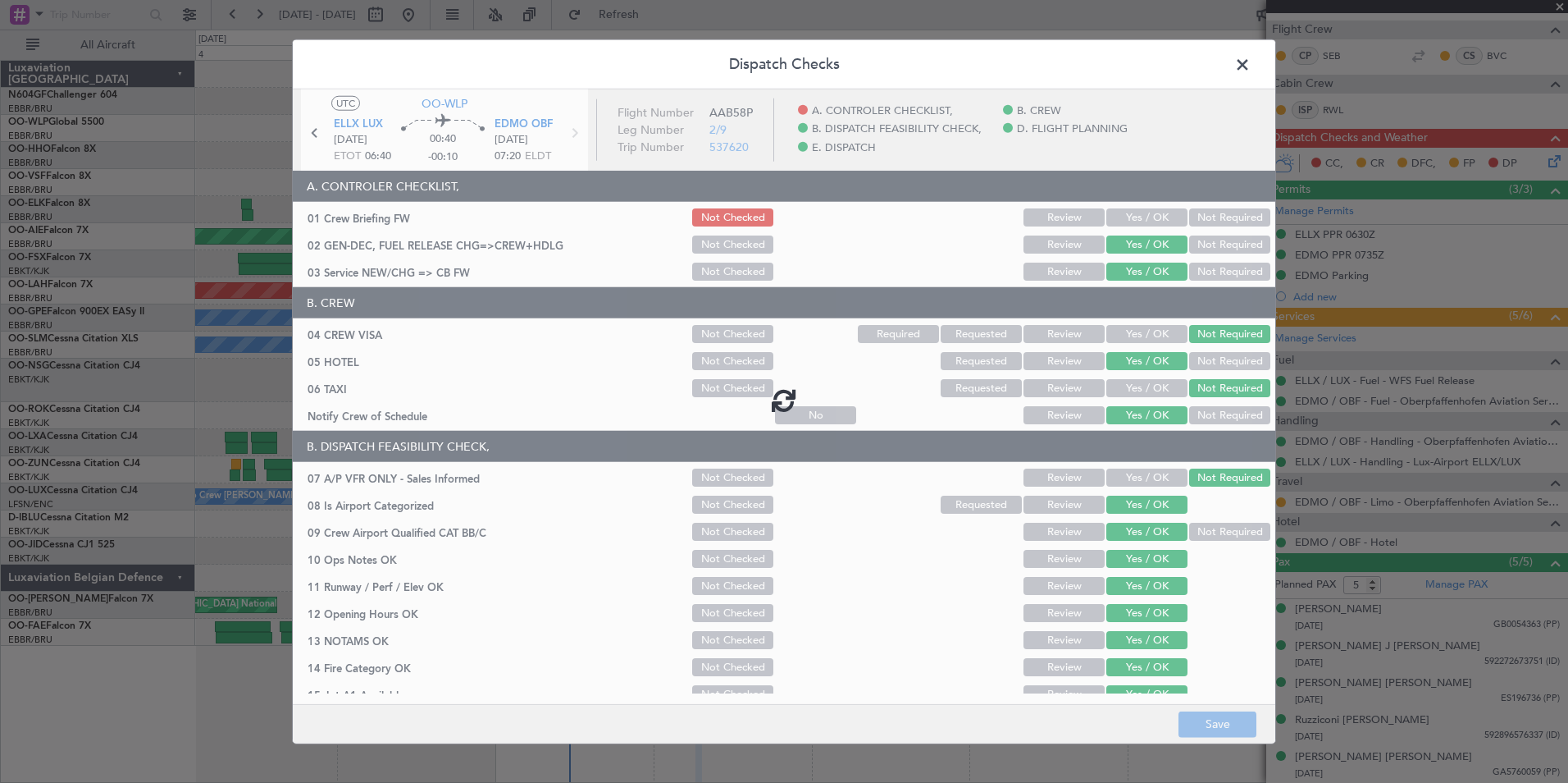
click at [1251, 62] on span at bounding box center [1251, 68] width 0 height 33
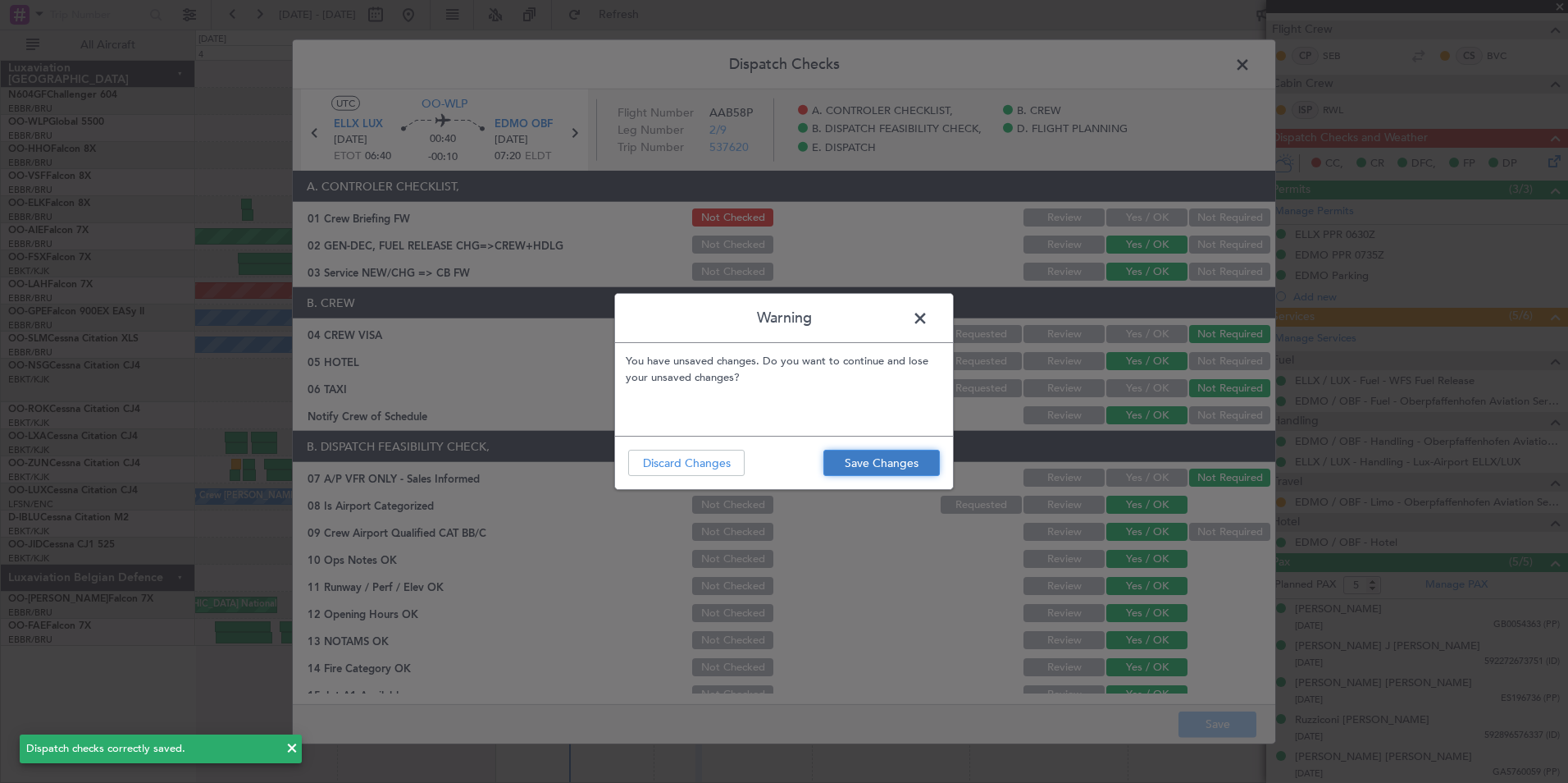
click at [897, 459] on button "Save Changes" at bounding box center [882, 463] width 117 height 27
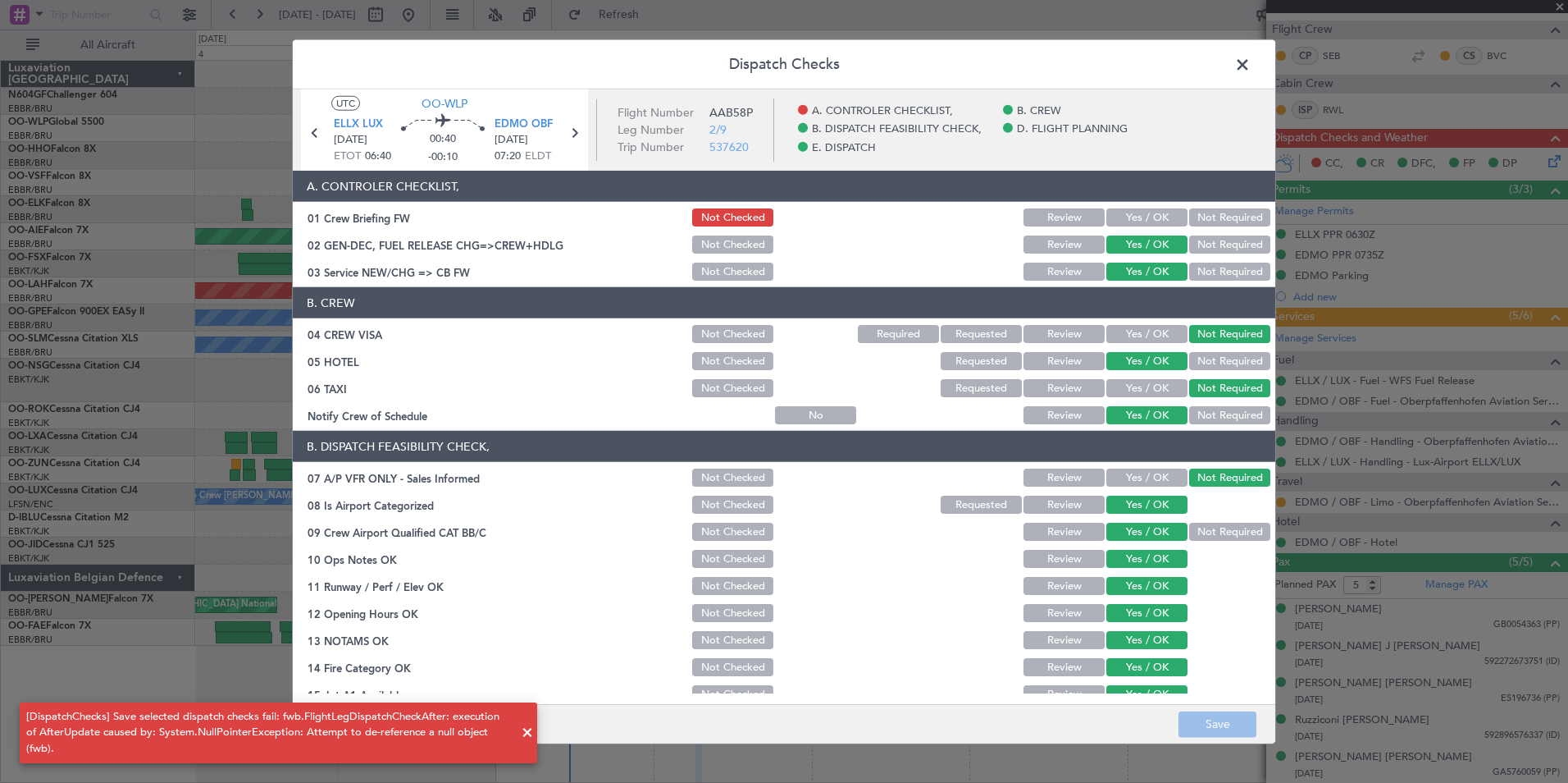
click at [1251, 71] on span at bounding box center [1251, 68] width 0 height 33
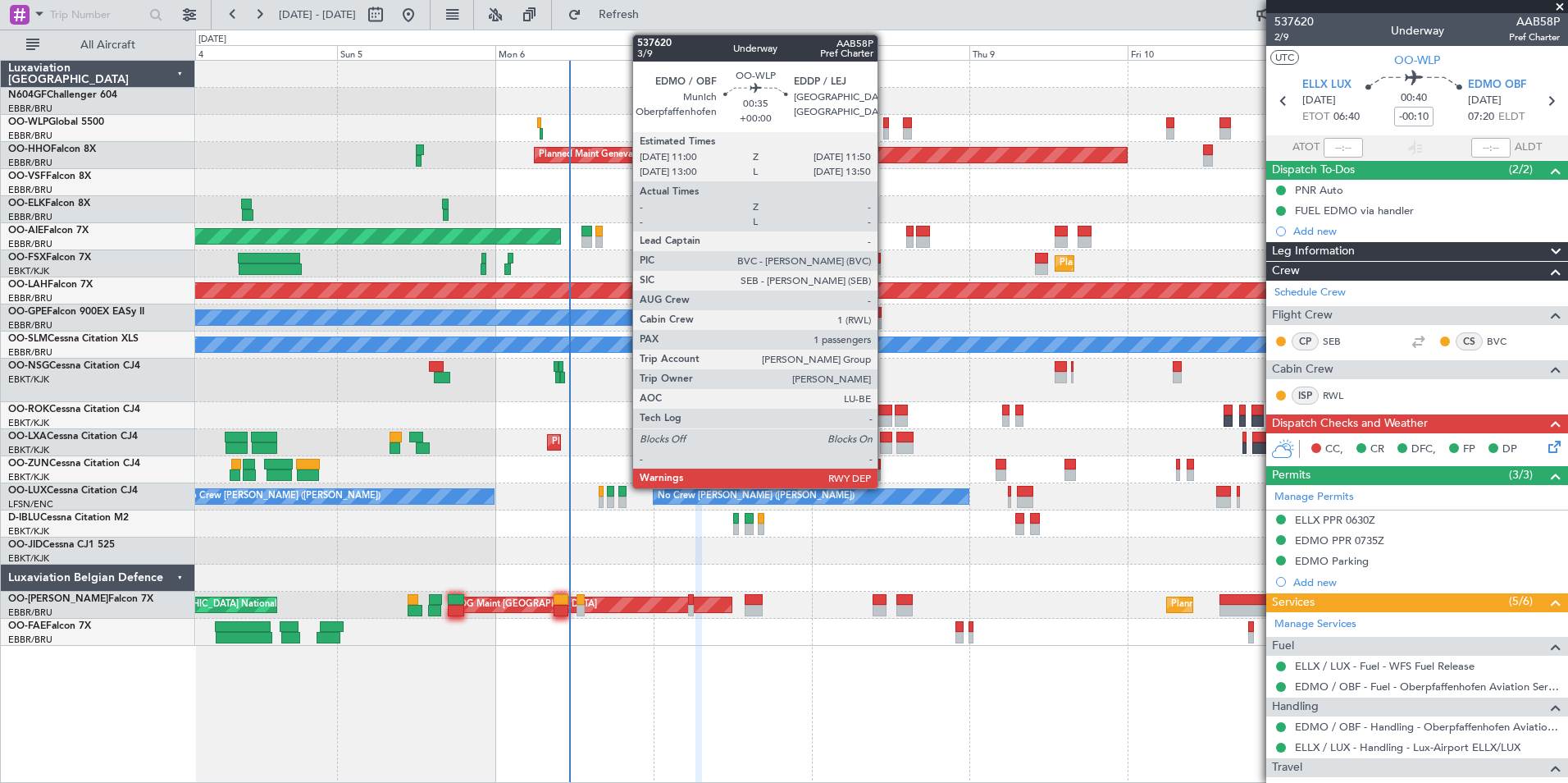
click at [885, 130] on div at bounding box center [886, 134] width 5 height 12
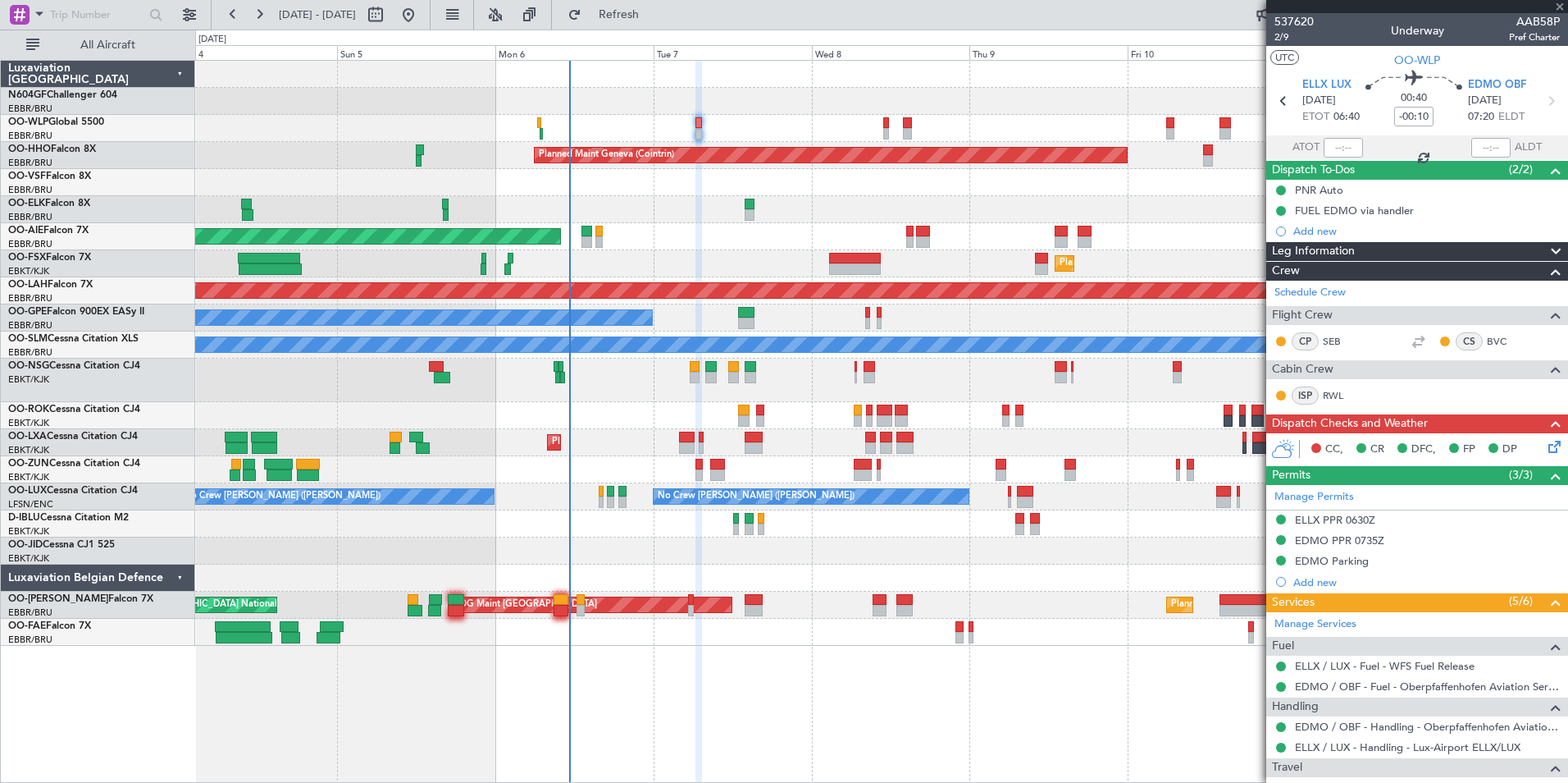
type input "1"
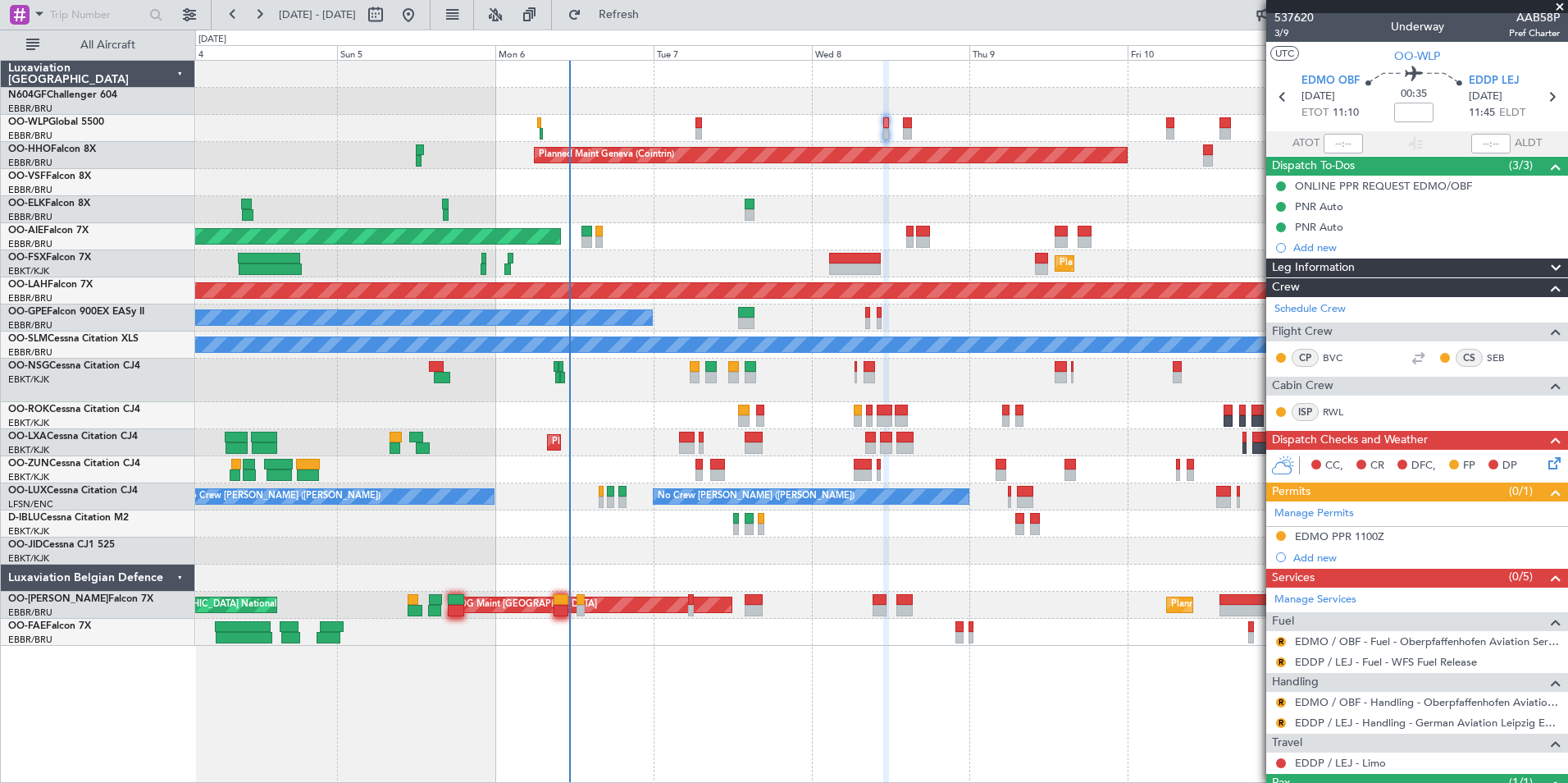
scroll to position [4, 0]
click at [1281, 537] on button at bounding box center [1281, 536] width 10 height 10
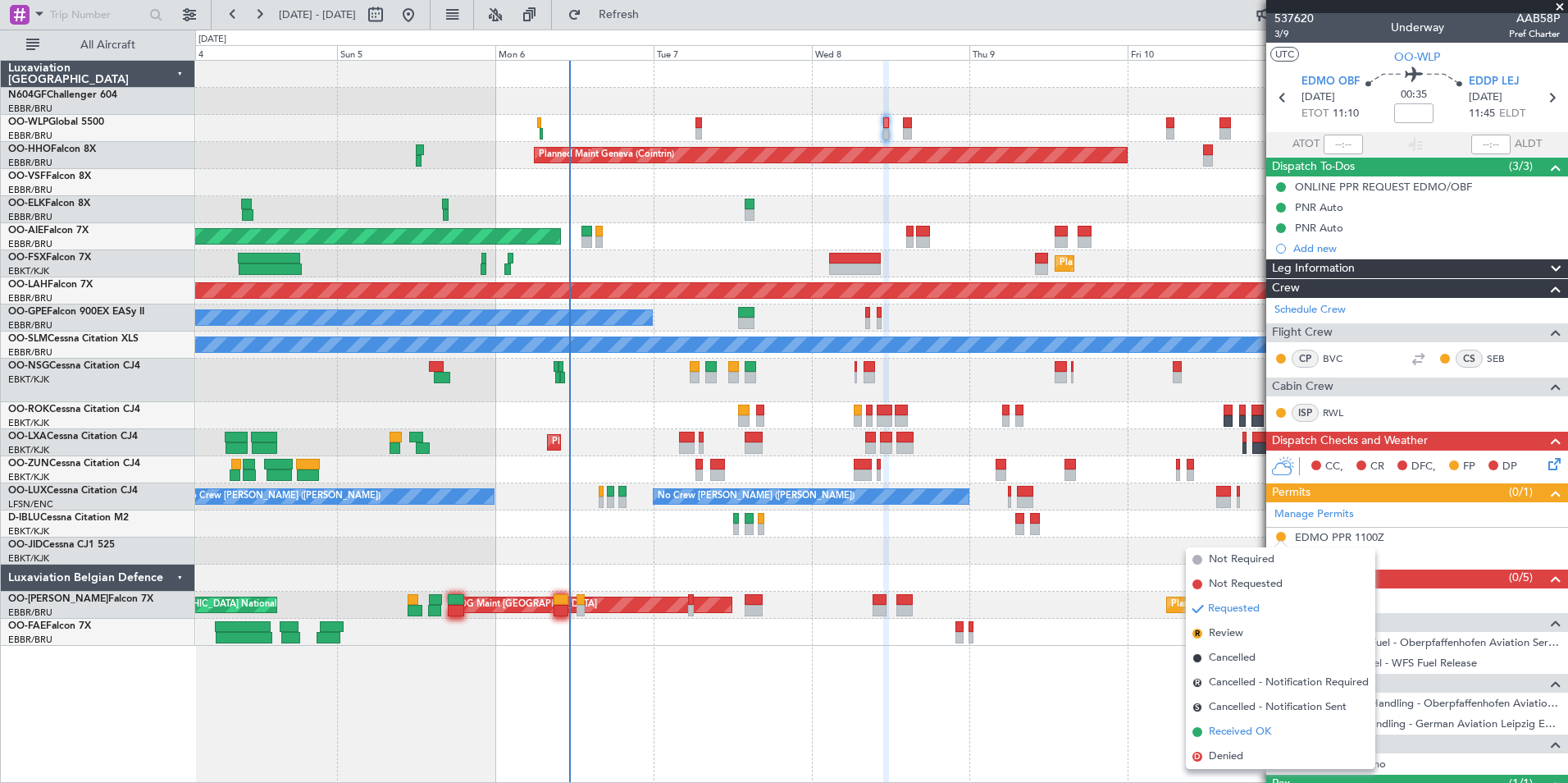
click at [1230, 736] on span "Received OK" at bounding box center [1240, 732] width 62 height 17
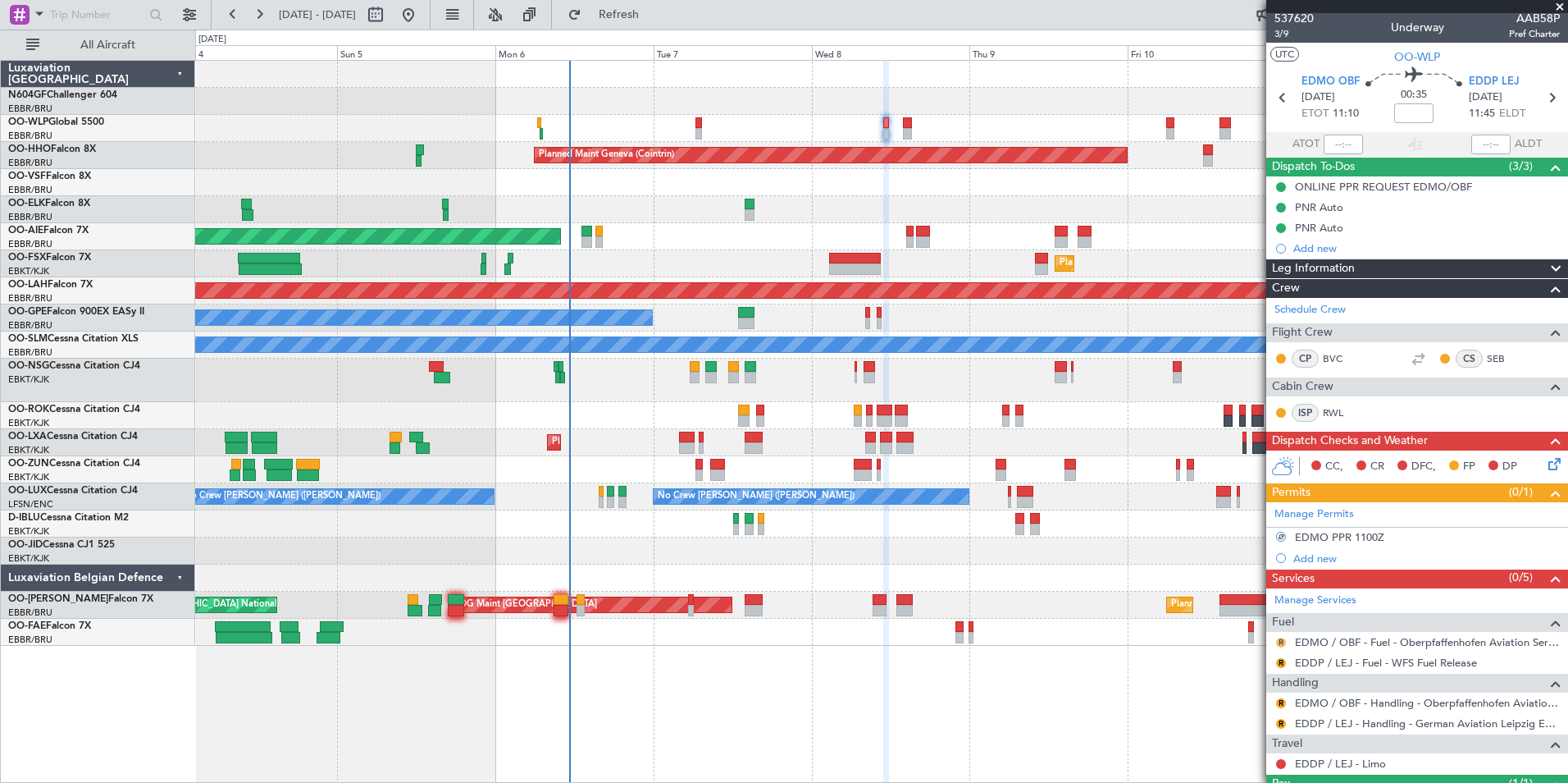
click at [1281, 642] on button "R" at bounding box center [1281, 641] width 10 height 10
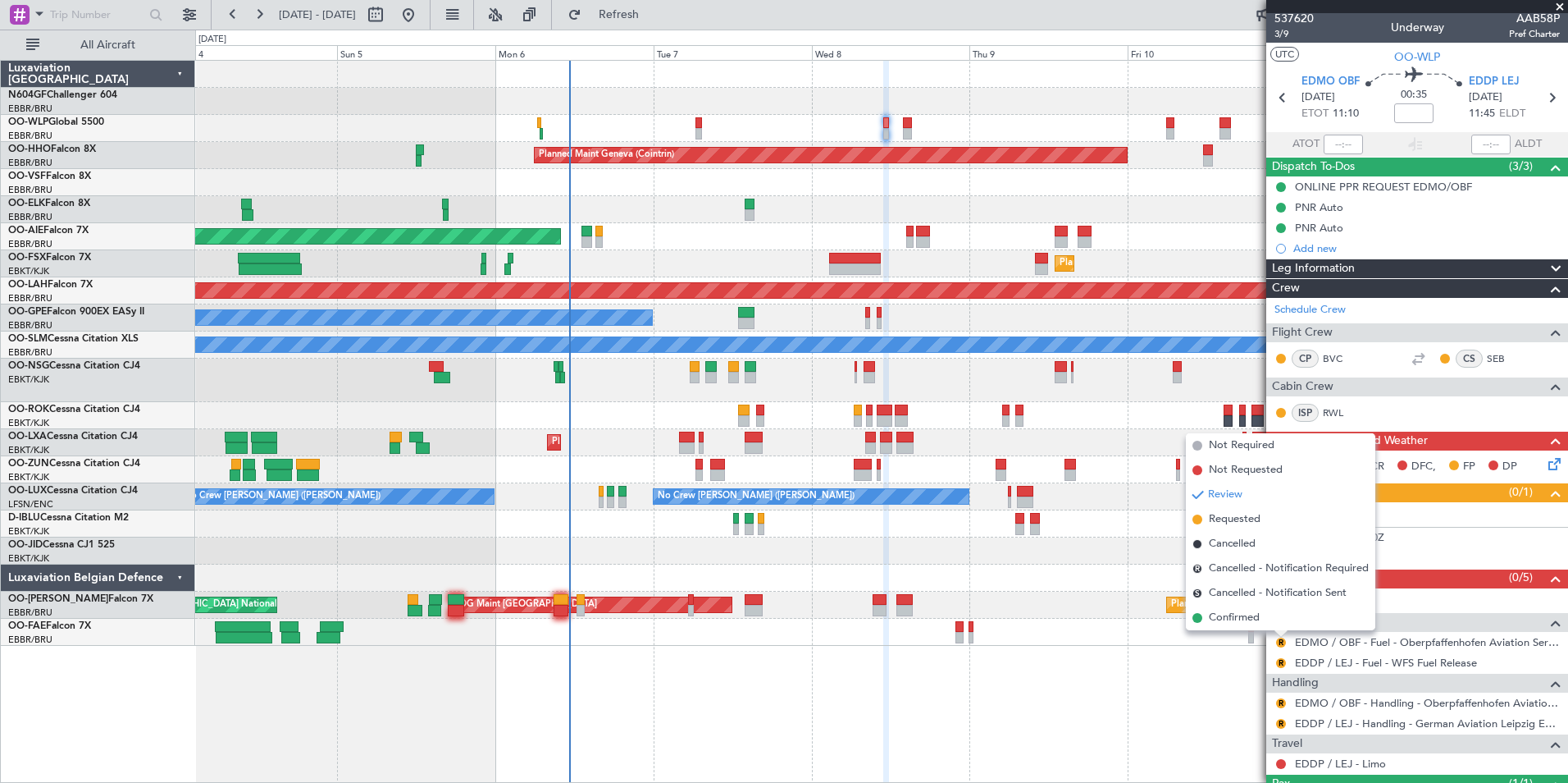
click at [1212, 704] on div "Planned Maint Milan (Linate) Planned Maint Geneva (Cointrin) Unplanned Maint Lo…" at bounding box center [882, 421] width 1373 height 723
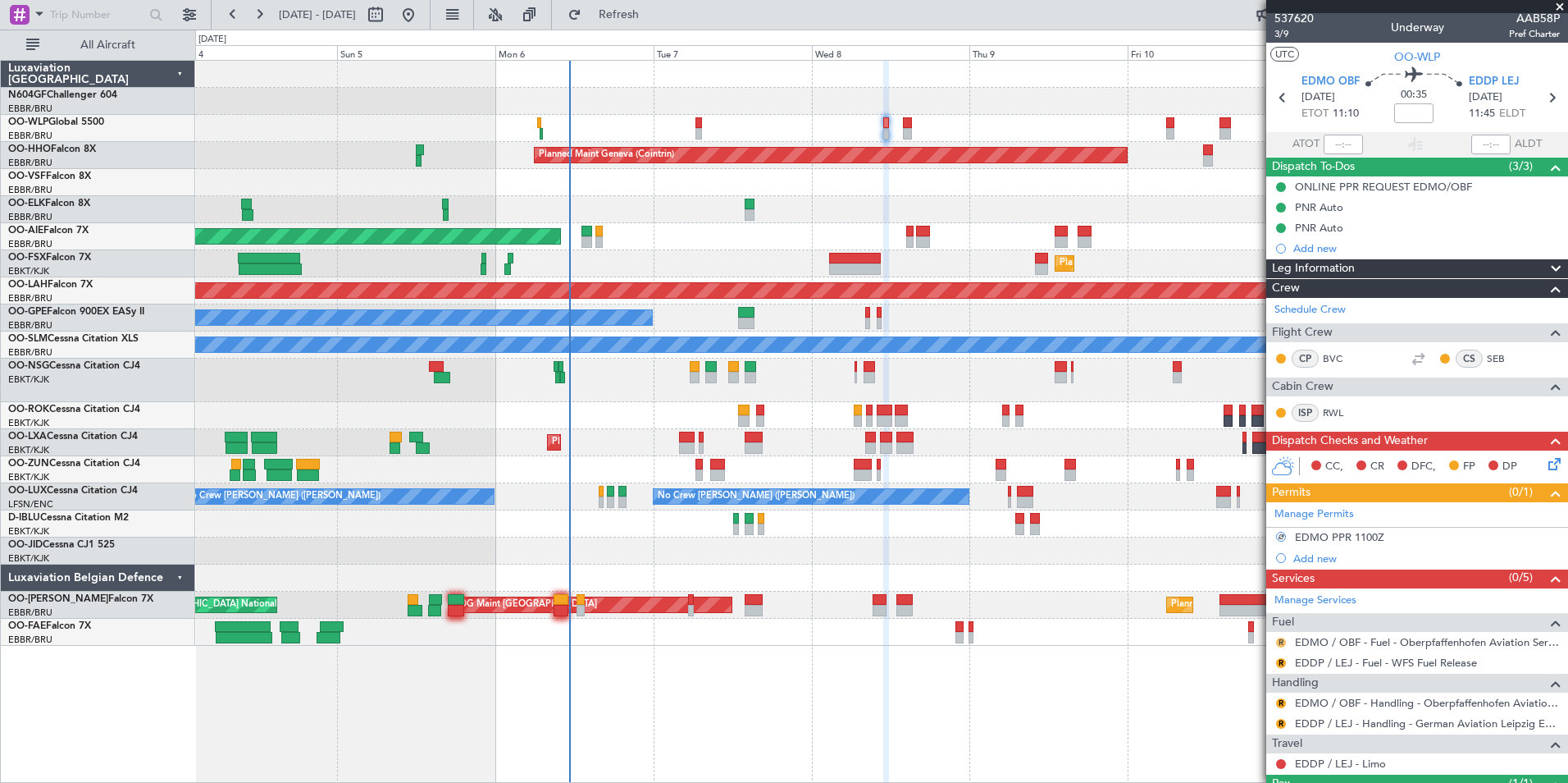
click at [1280, 642] on button "R" at bounding box center [1281, 641] width 10 height 10
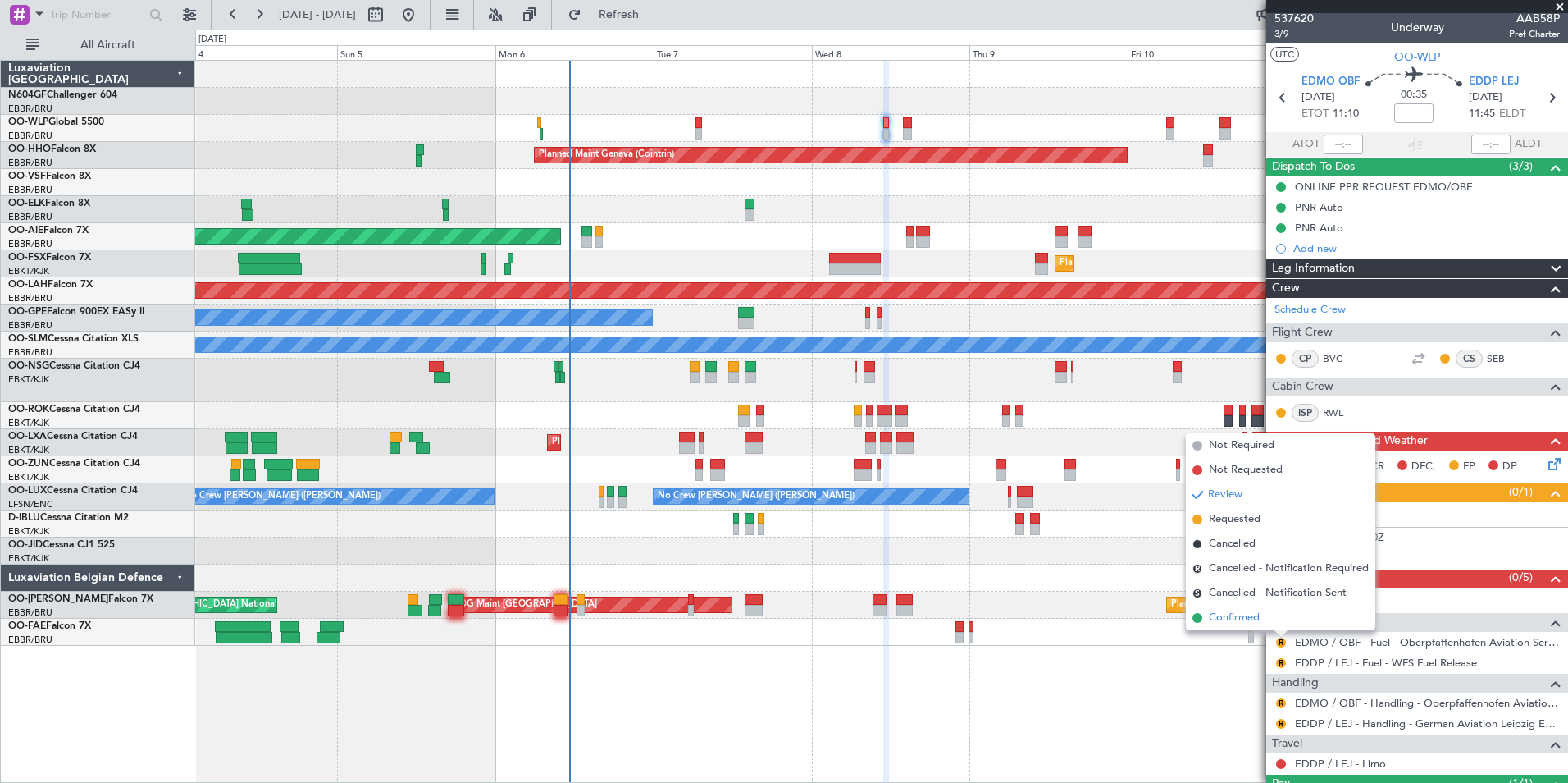
click at [1261, 616] on li "Confirmed" at bounding box center [1281, 618] width 189 height 25
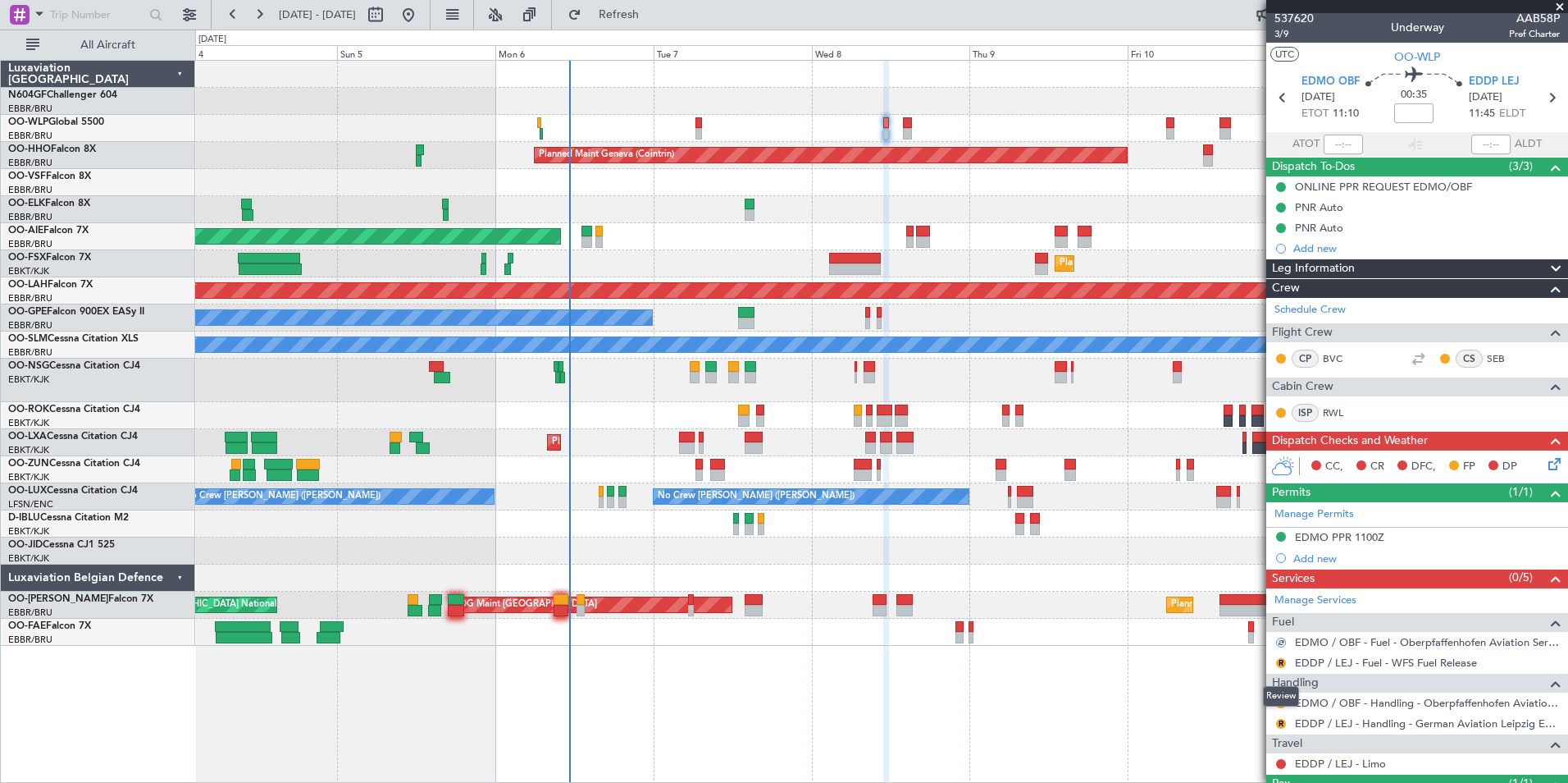
click at [1277, 697] on div "Review" at bounding box center [1281, 695] width 36 height 20
click at [1283, 702] on button "R" at bounding box center [1281, 702] width 10 height 10
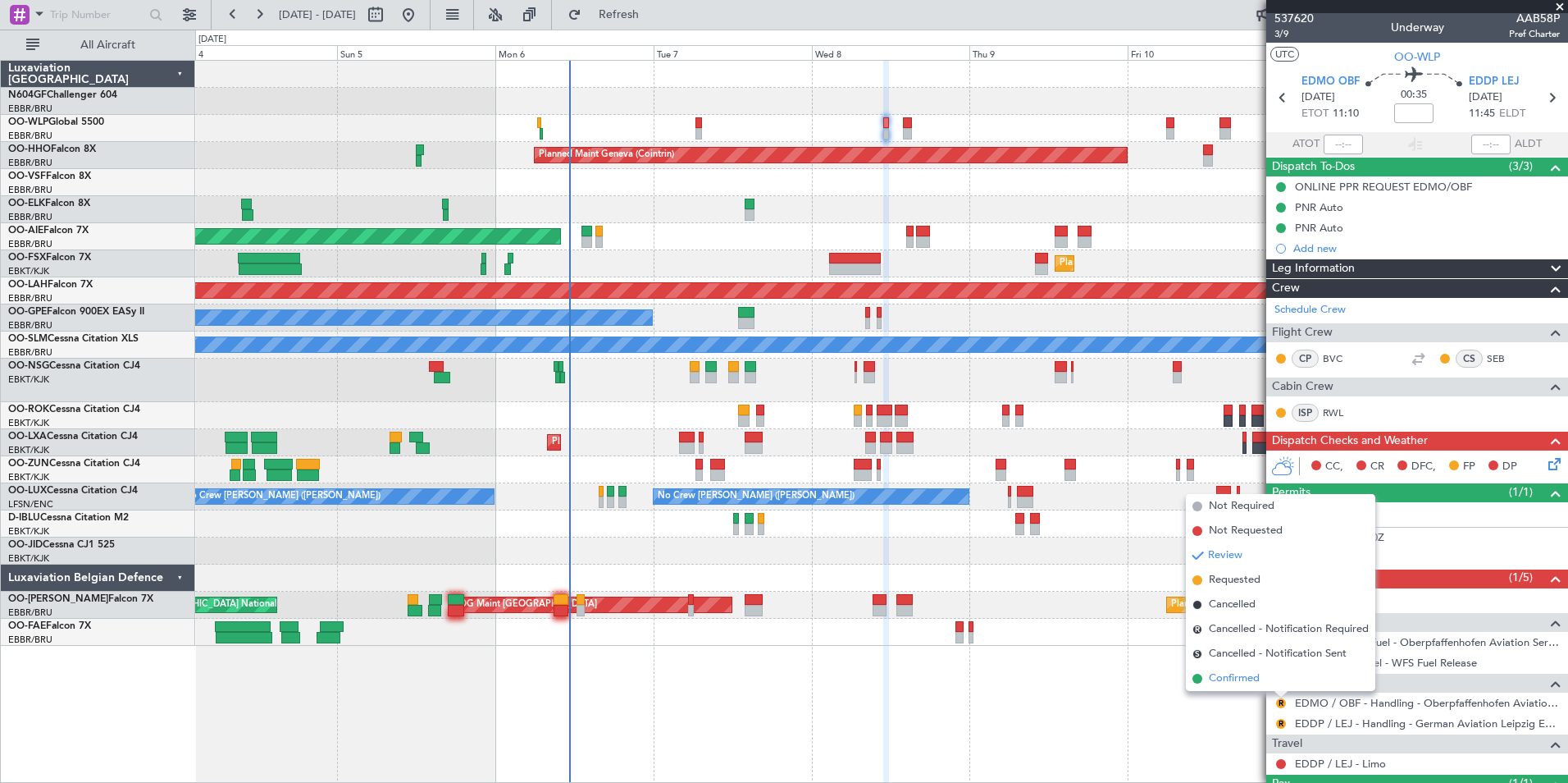
click at [1239, 676] on span "Confirmed" at bounding box center [1234, 679] width 50 height 17
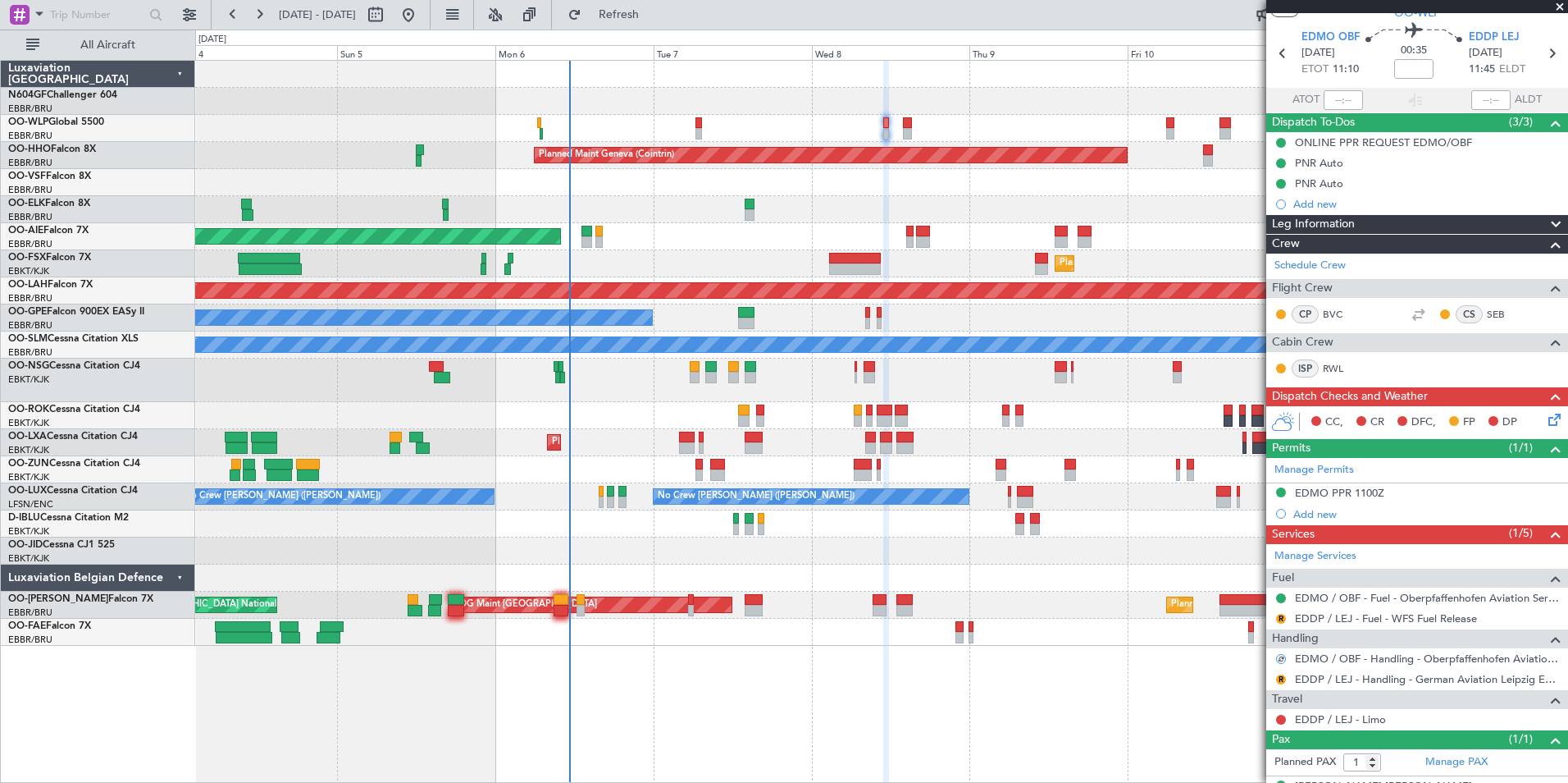
scroll to position [77, 0]
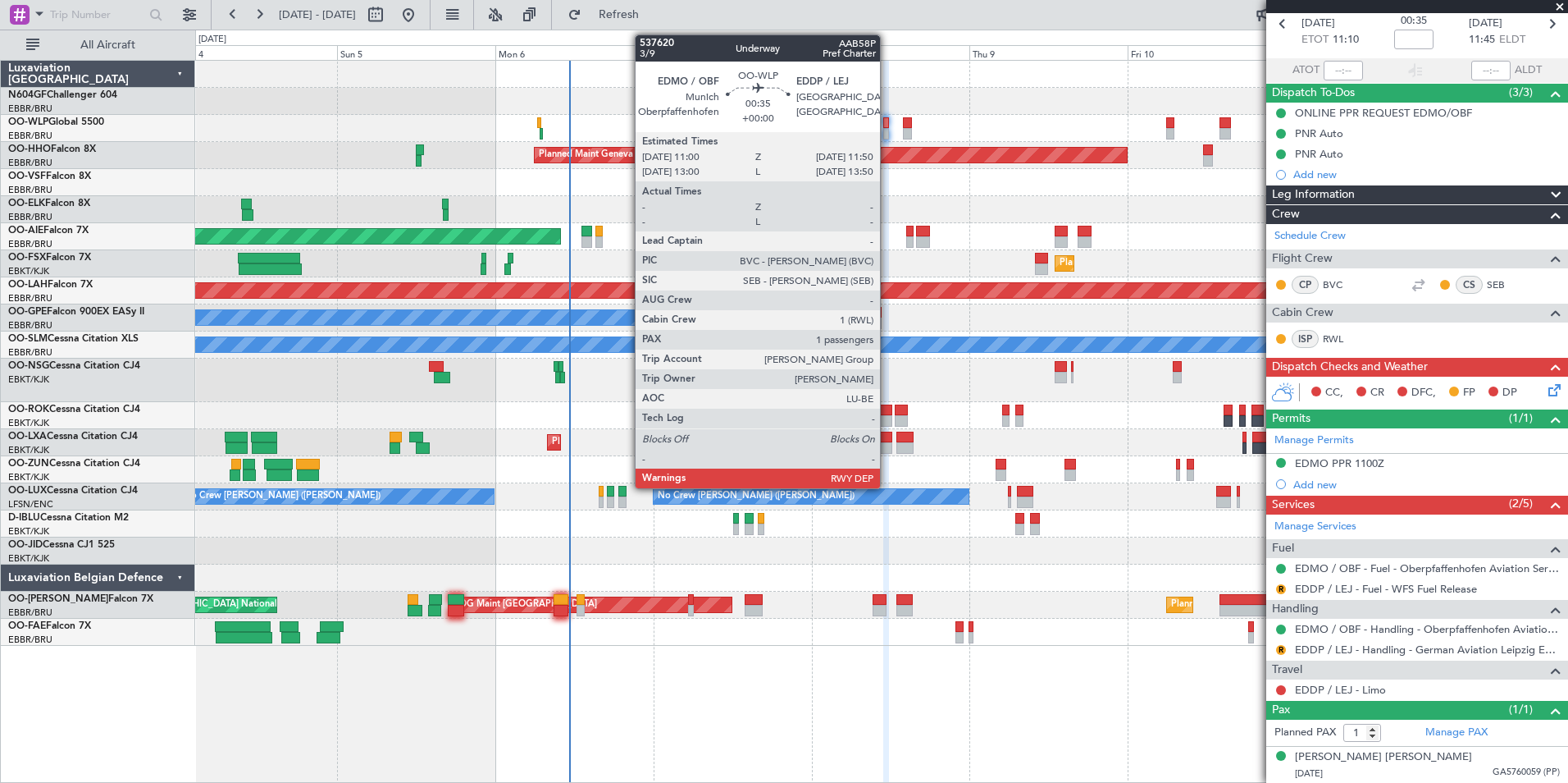
click at [887, 125] on div at bounding box center [886, 123] width 5 height 12
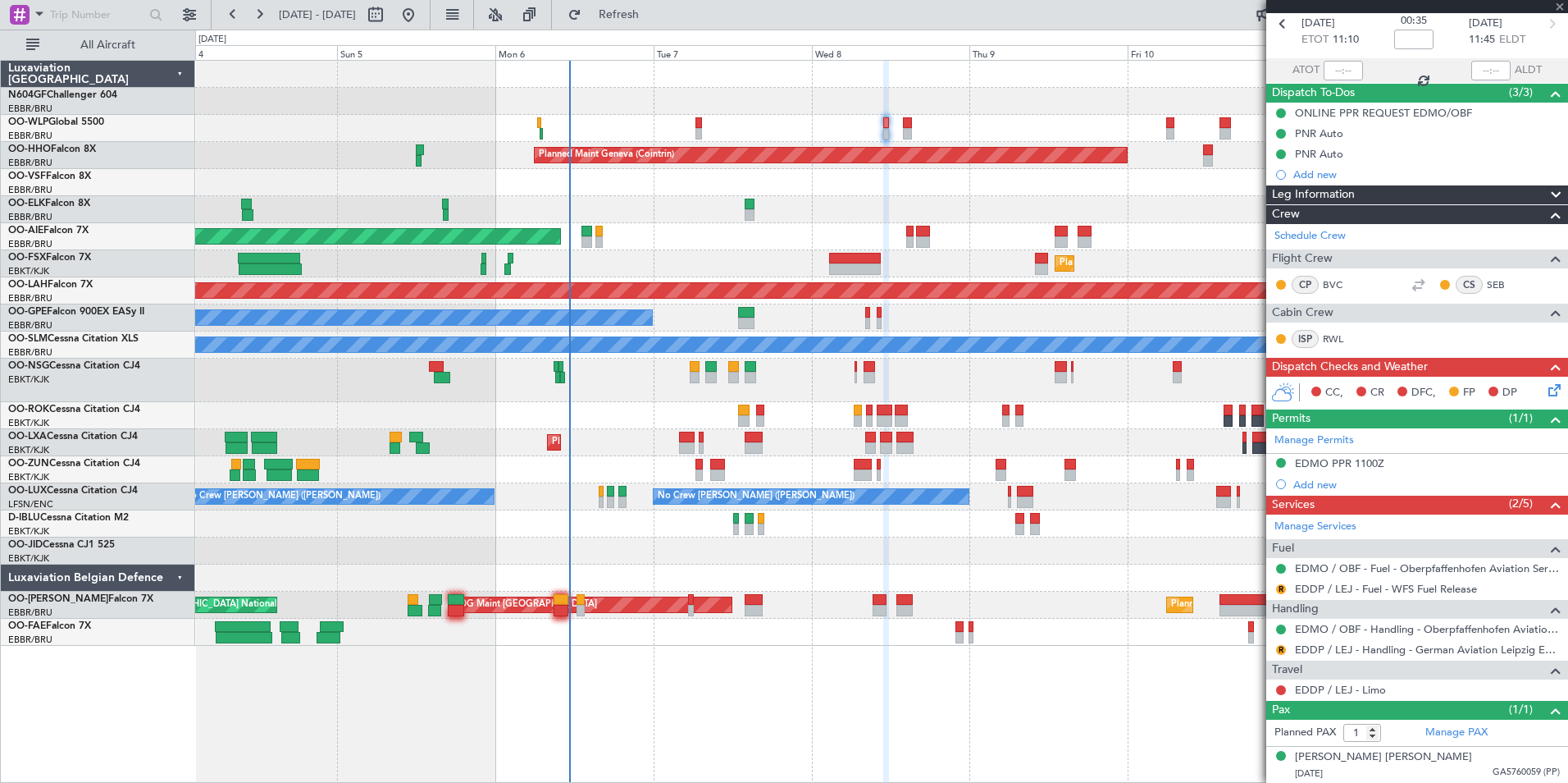
scroll to position [0, 0]
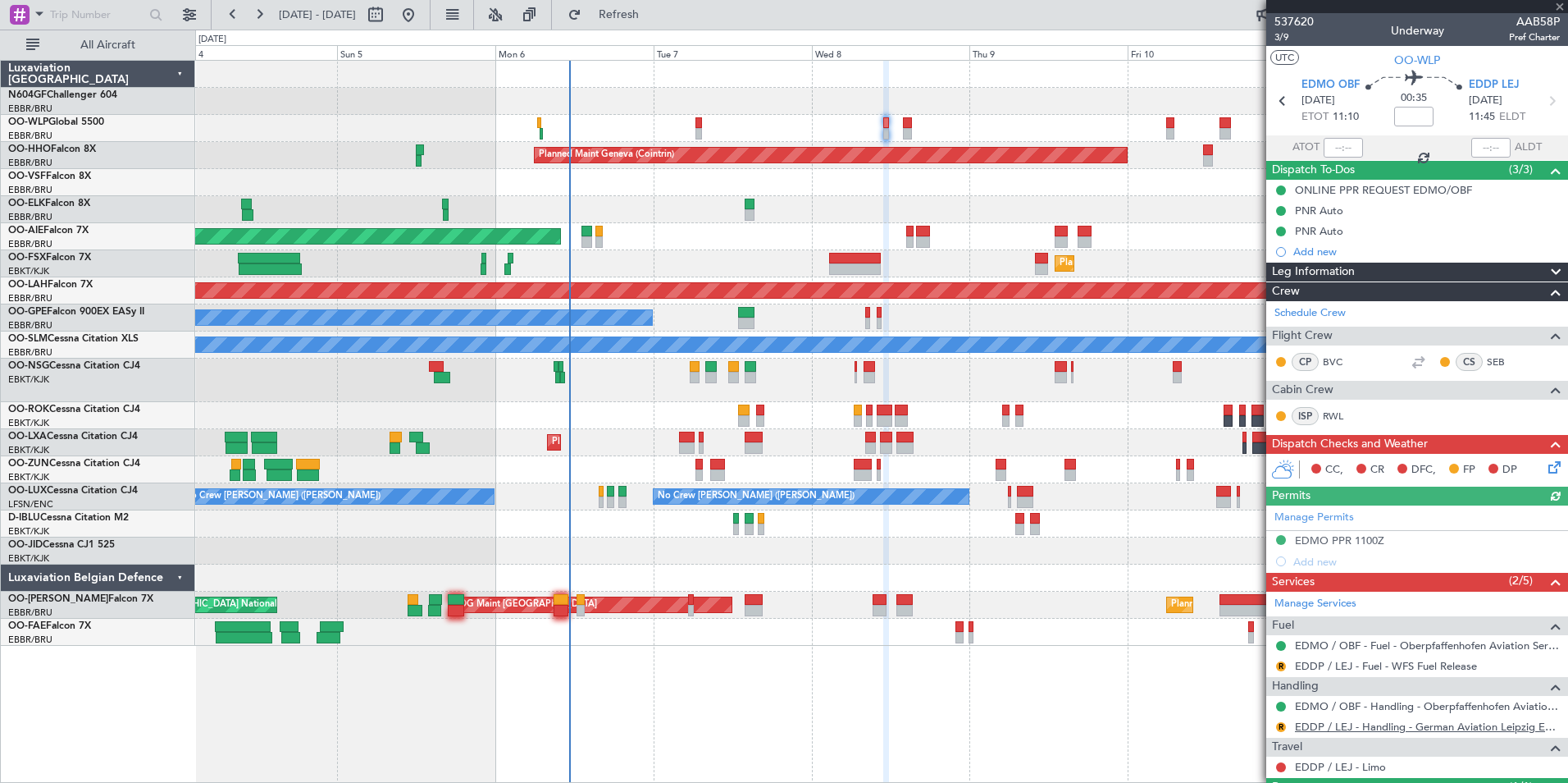
click at [1335, 729] on link "EDDP / LEJ - Handling - German Aviation Leipzig EDDP/LEJ" at bounding box center [1427, 726] width 265 height 14
click at [1283, 662] on button "R" at bounding box center [1281, 665] width 10 height 10
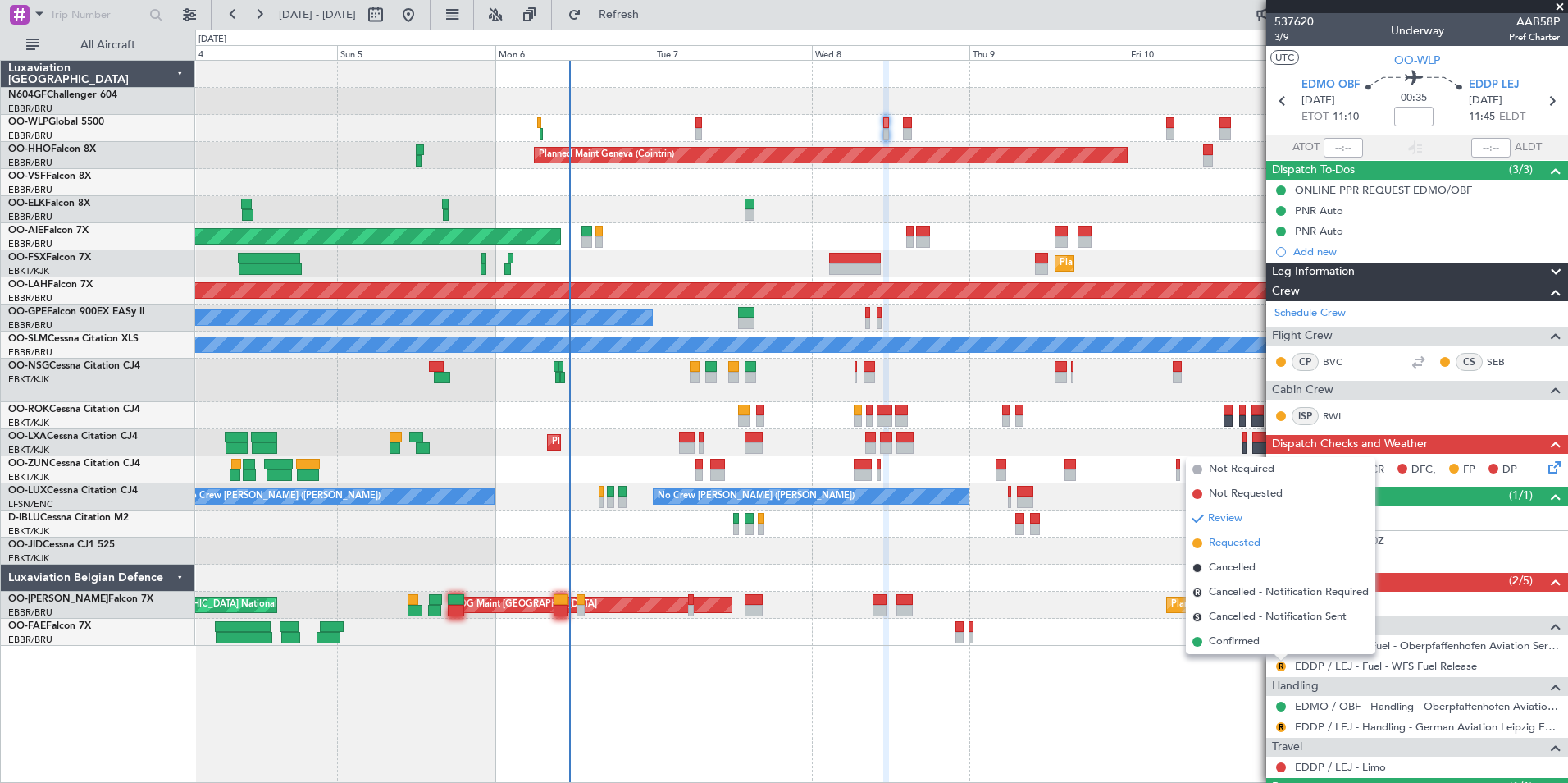
click at [1243, 544] on span "Requested" at bounding box center [1235, 543] width 51 height 17
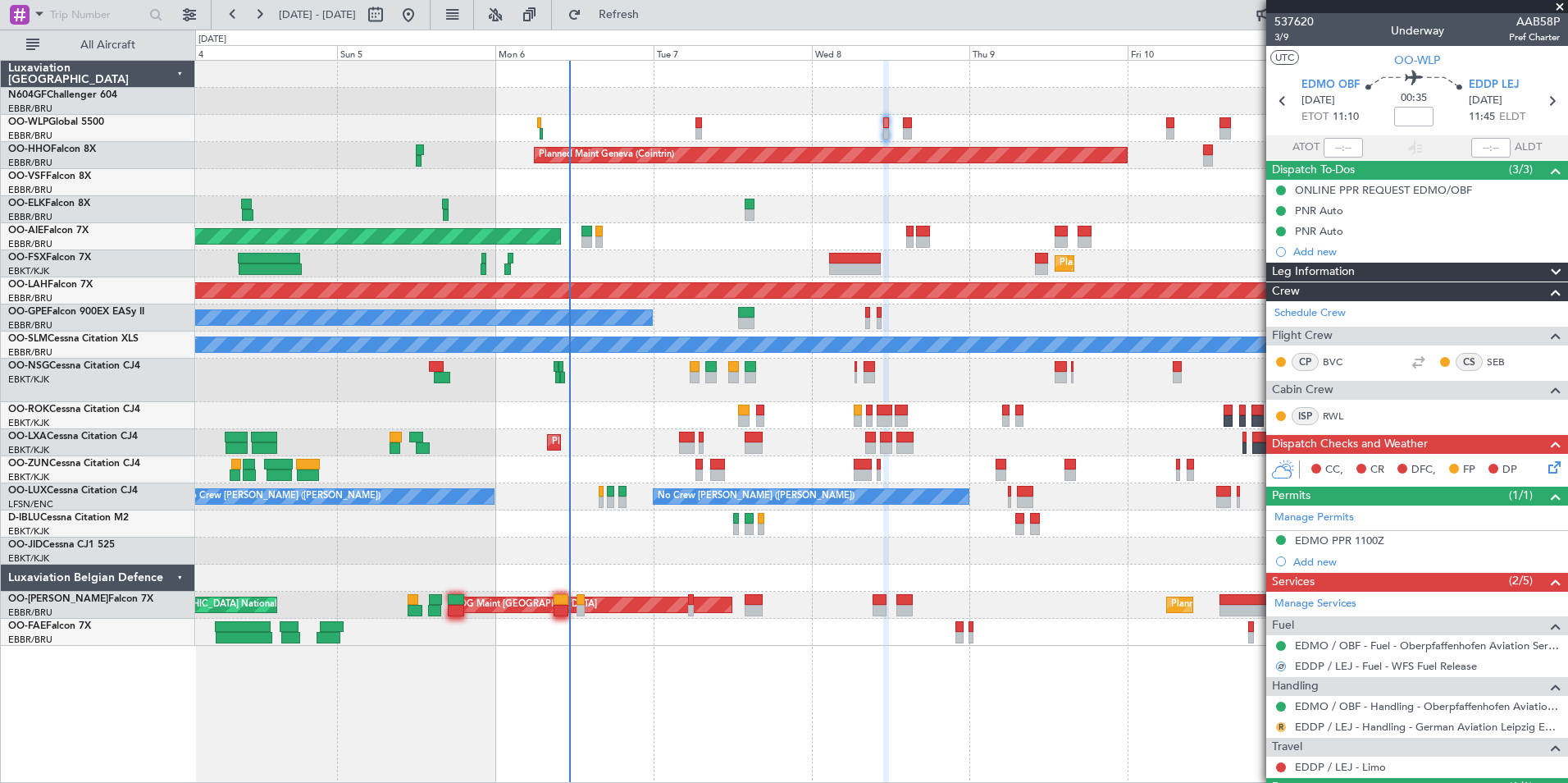
click at [1280, 725] on button "R" at bounding box center [1281, 726] width 10 height 10
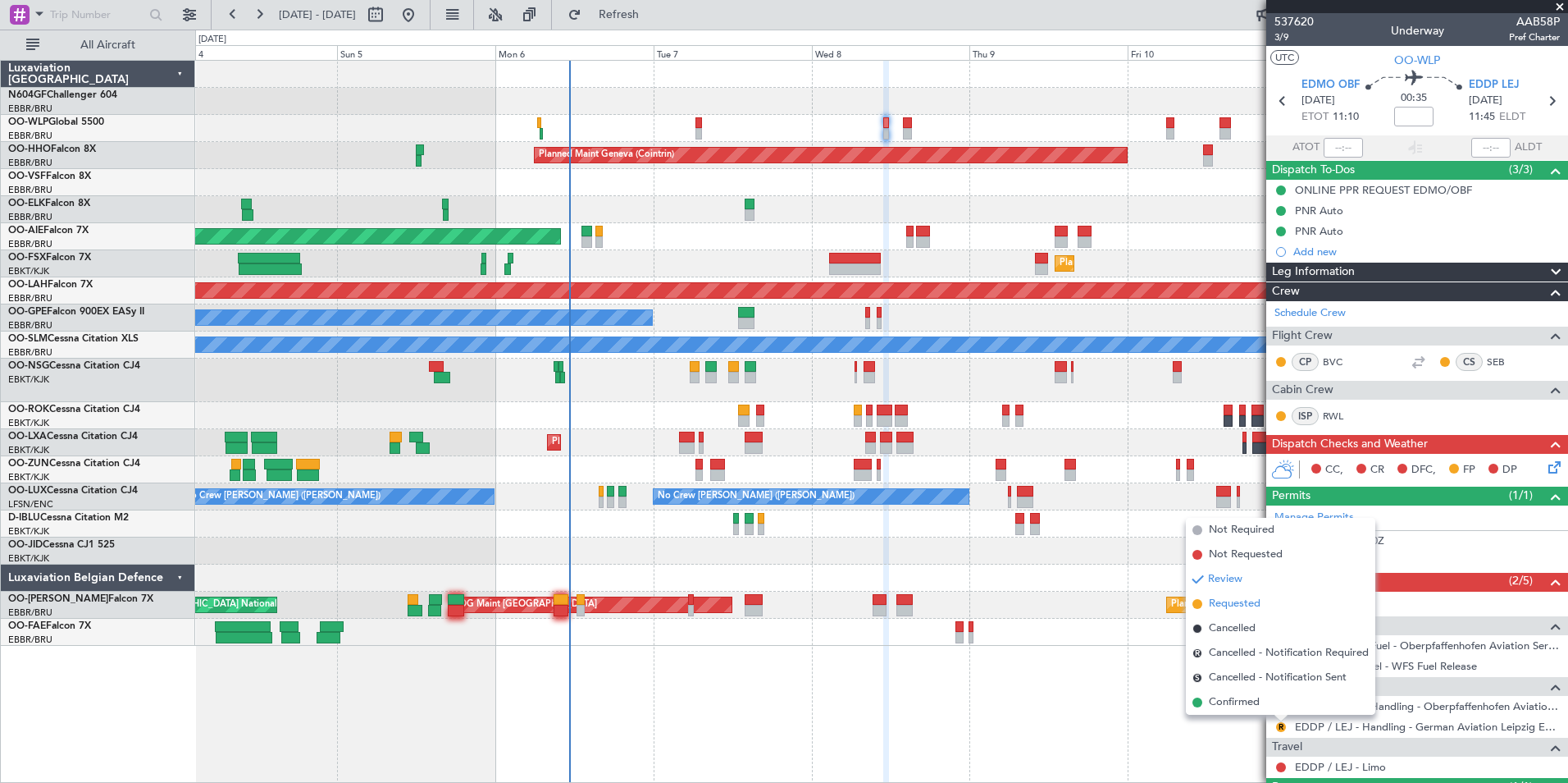
click at [1244, 606] on span "Requested" at bounding box center [1235, 603] width 51 height 17
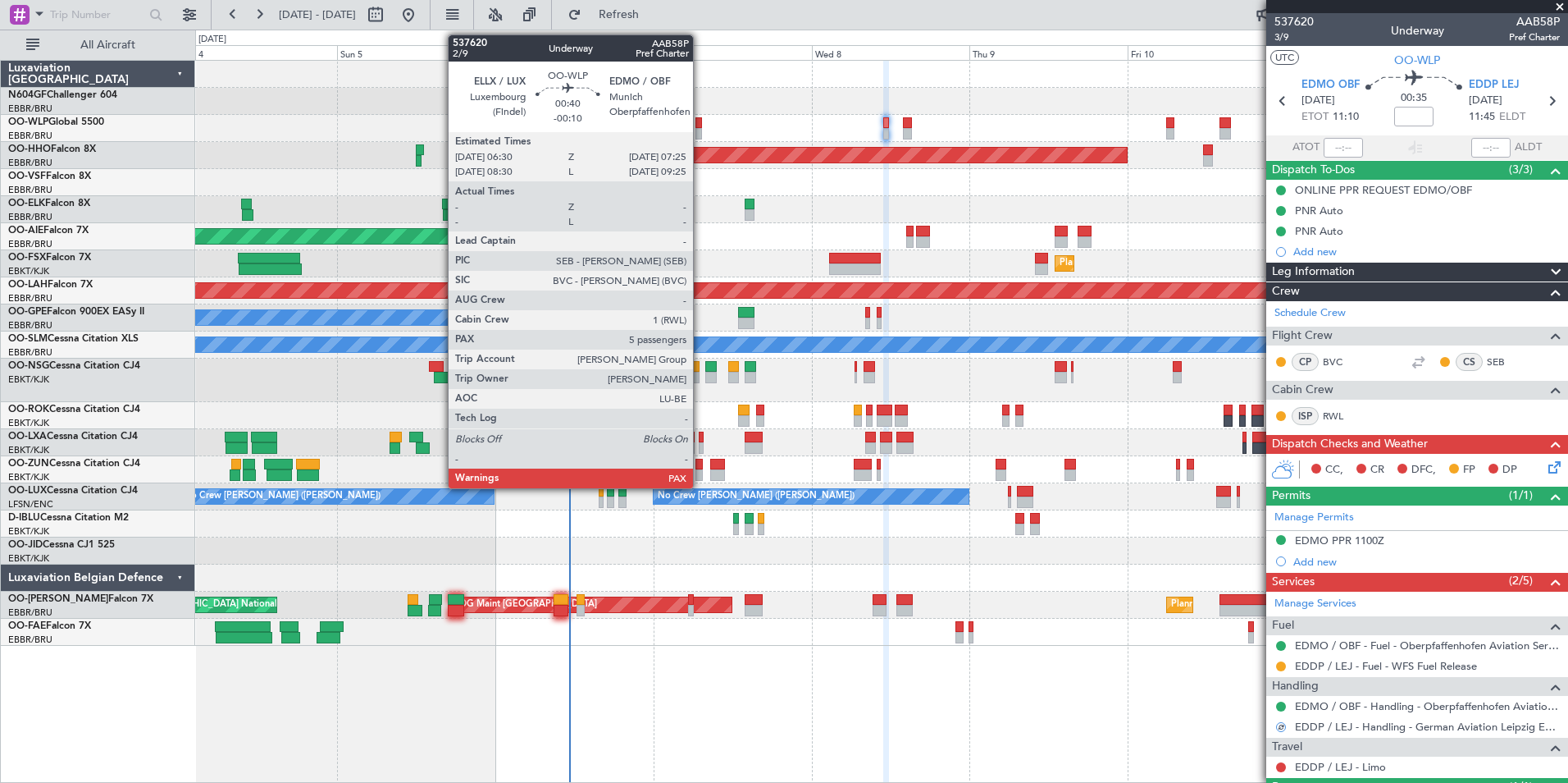
click at [700, 125] on div at bounding box center [698, 123] width 6 height 12
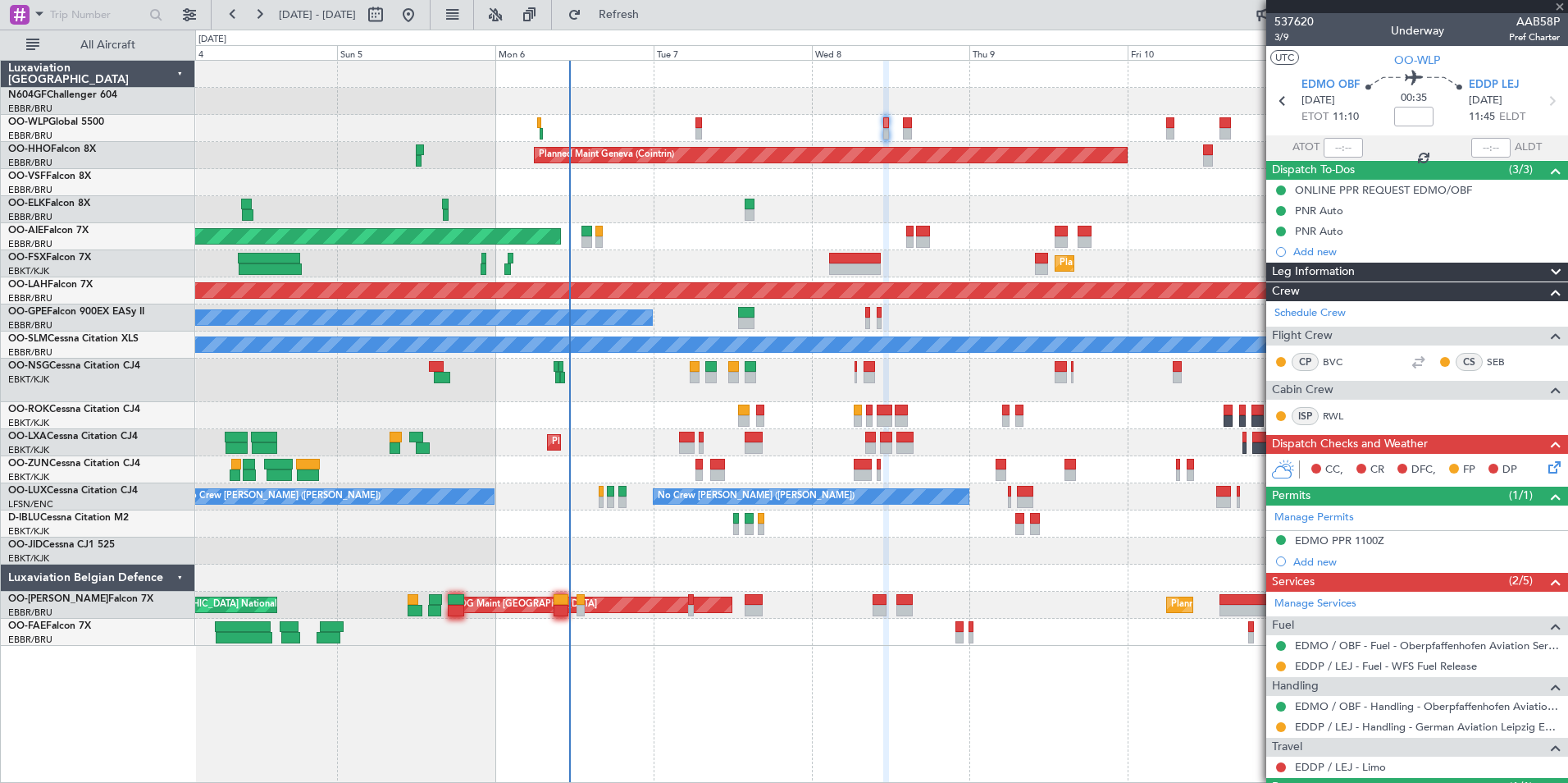
type input "-00:10"
type input "5"
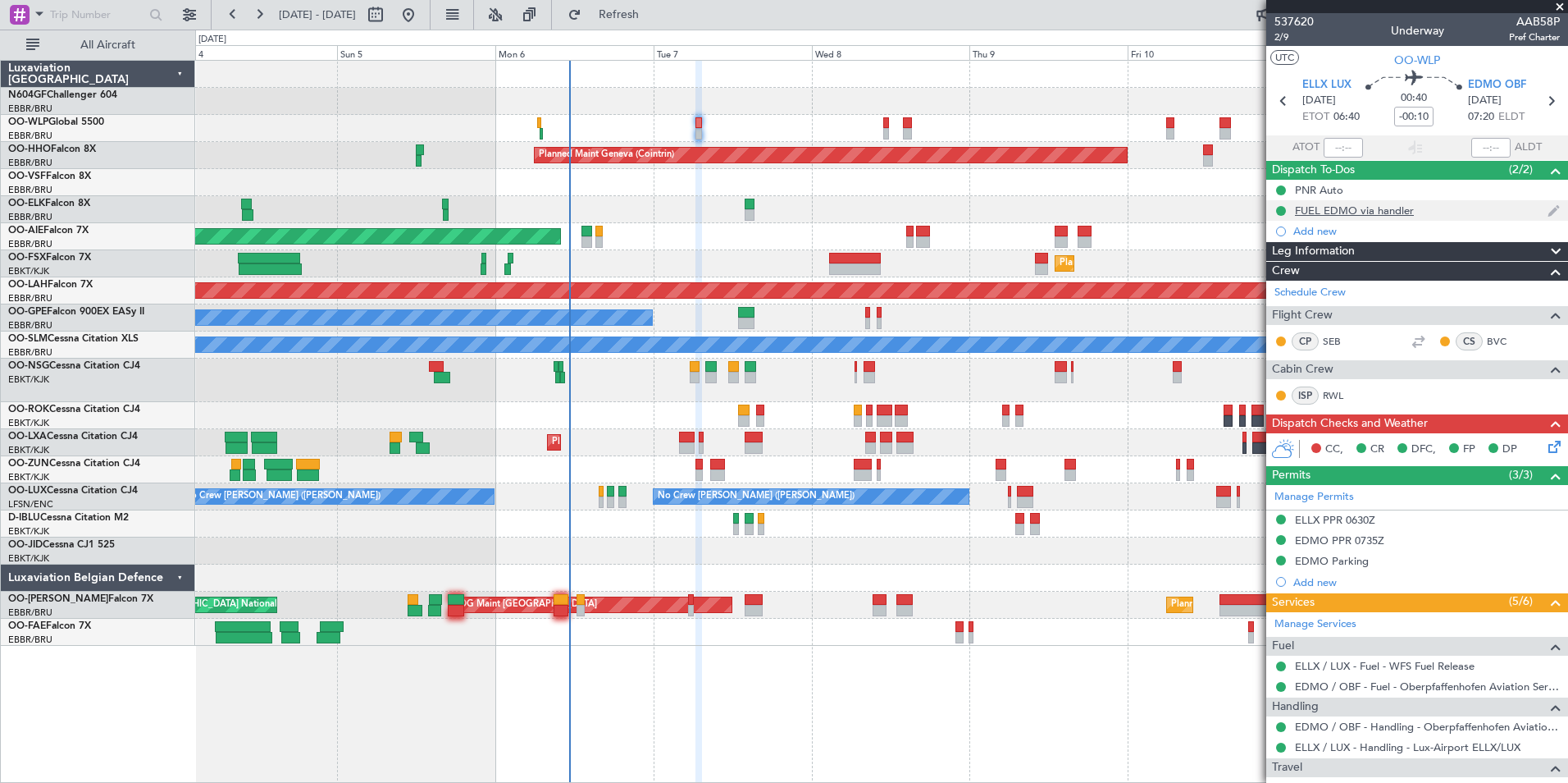
scroll to position [1, 0]
click at [1285, 36] on span "2/9" at bounding box center [1294, 36] width 40 height 14
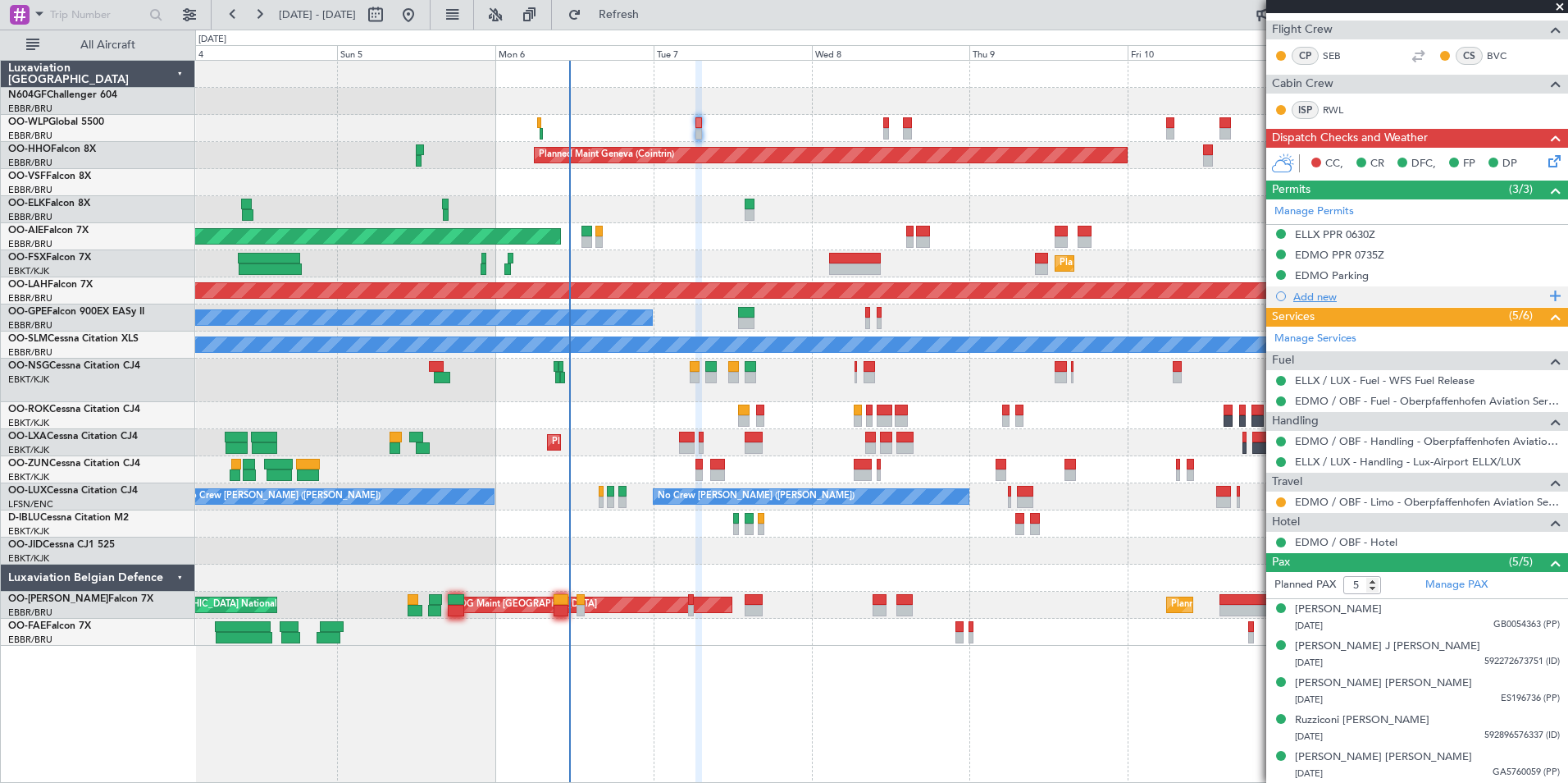
scroll to position [0, 0]
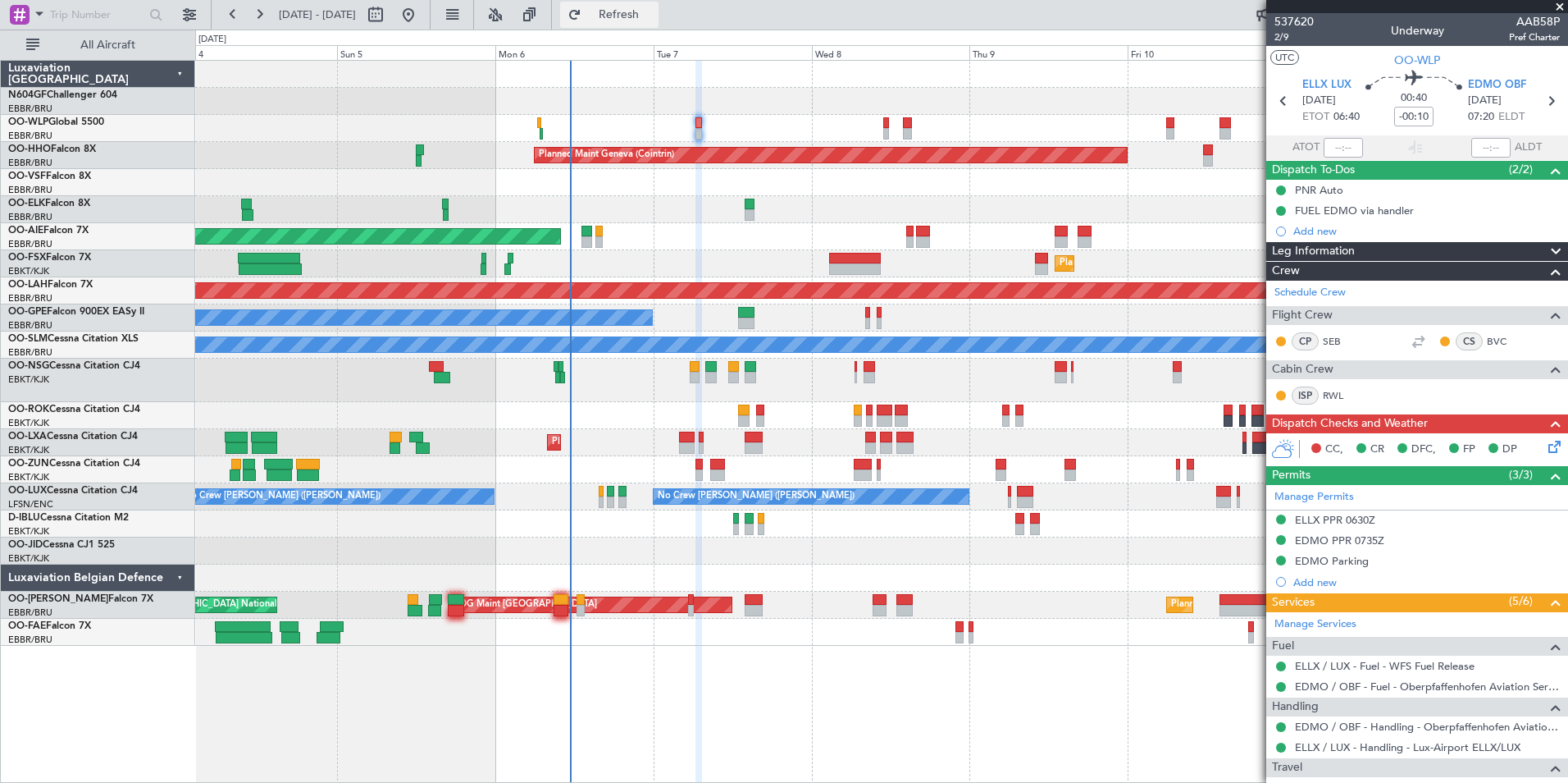
click at [654, 19] on span "Refresh" at bounding box center [619, 14] width 69 height 12
click at [1549, 447] on icon at bounding box center [1551, 443] width 13 height 13
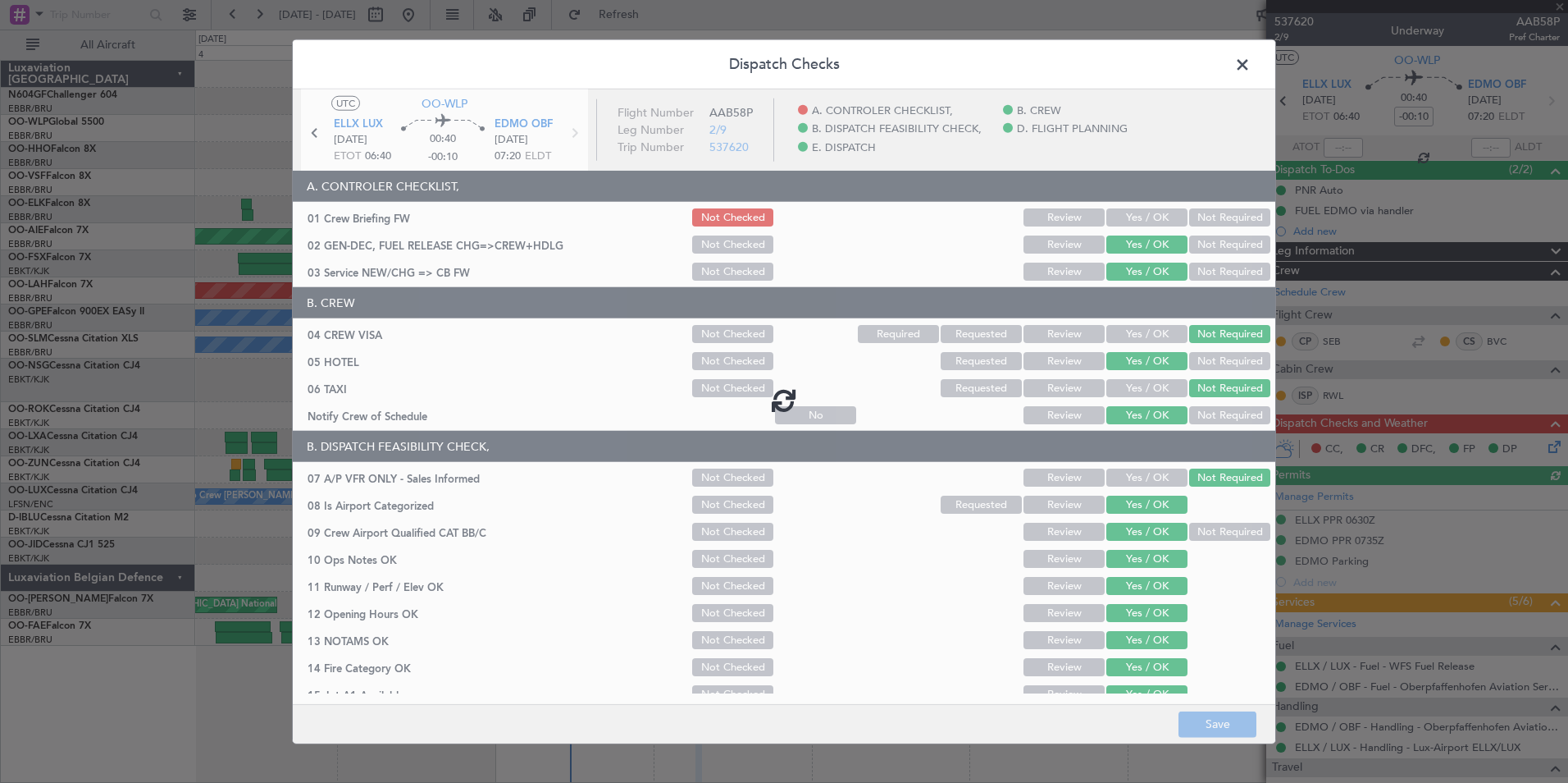
click at [1117, 205] on div at bounding box center [784, 400] width 983 height 621
click at [1122, 216] on div at bounding box center [784, 400] width 983 height 621
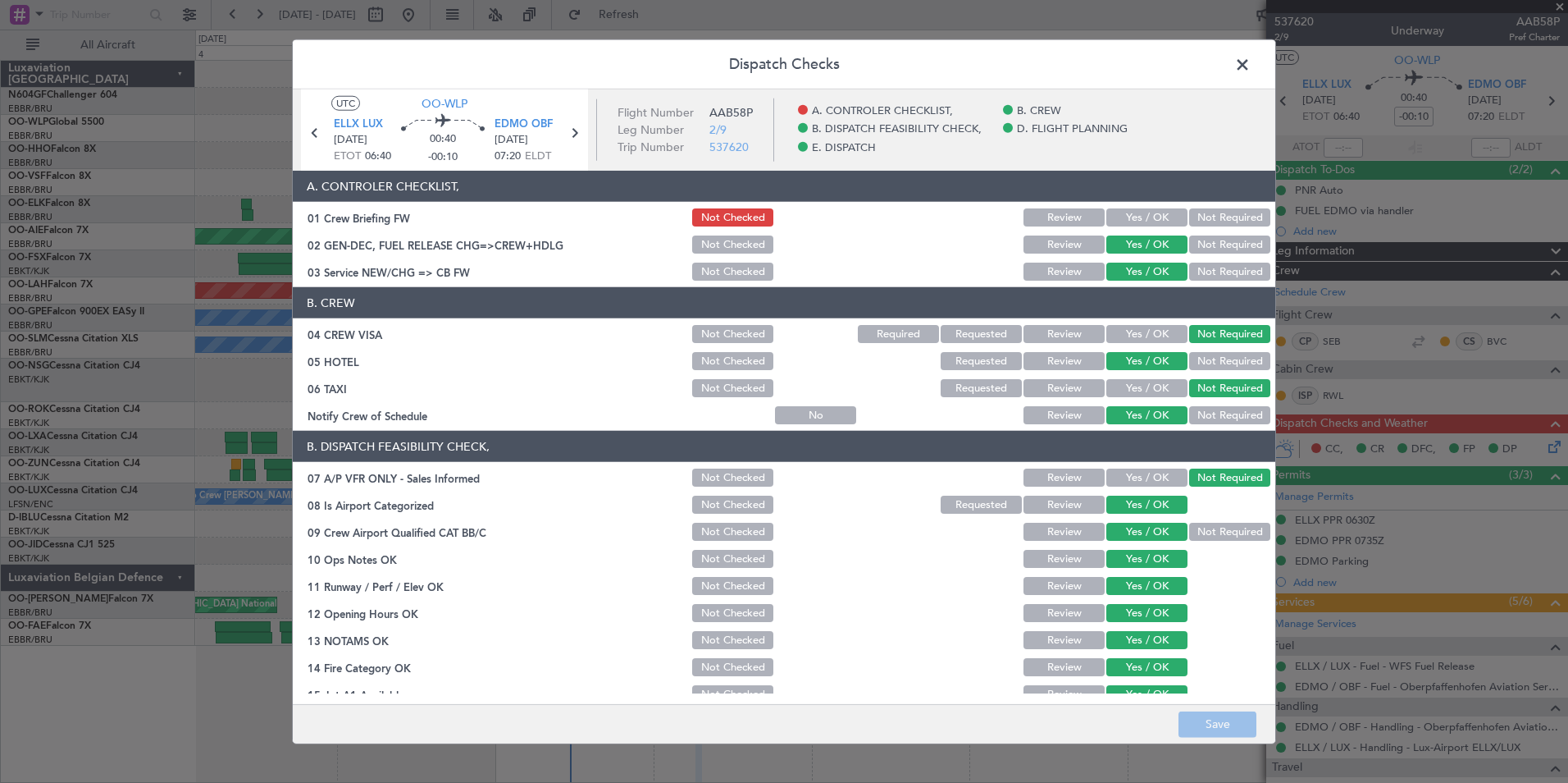
click at [1127, 217] on button "Yes / OK" at bounding box center [1147, 218] width 81 height 18
click at [1196, 725] on button "Save" at bounding box center [1218, 724] width 78 height 27
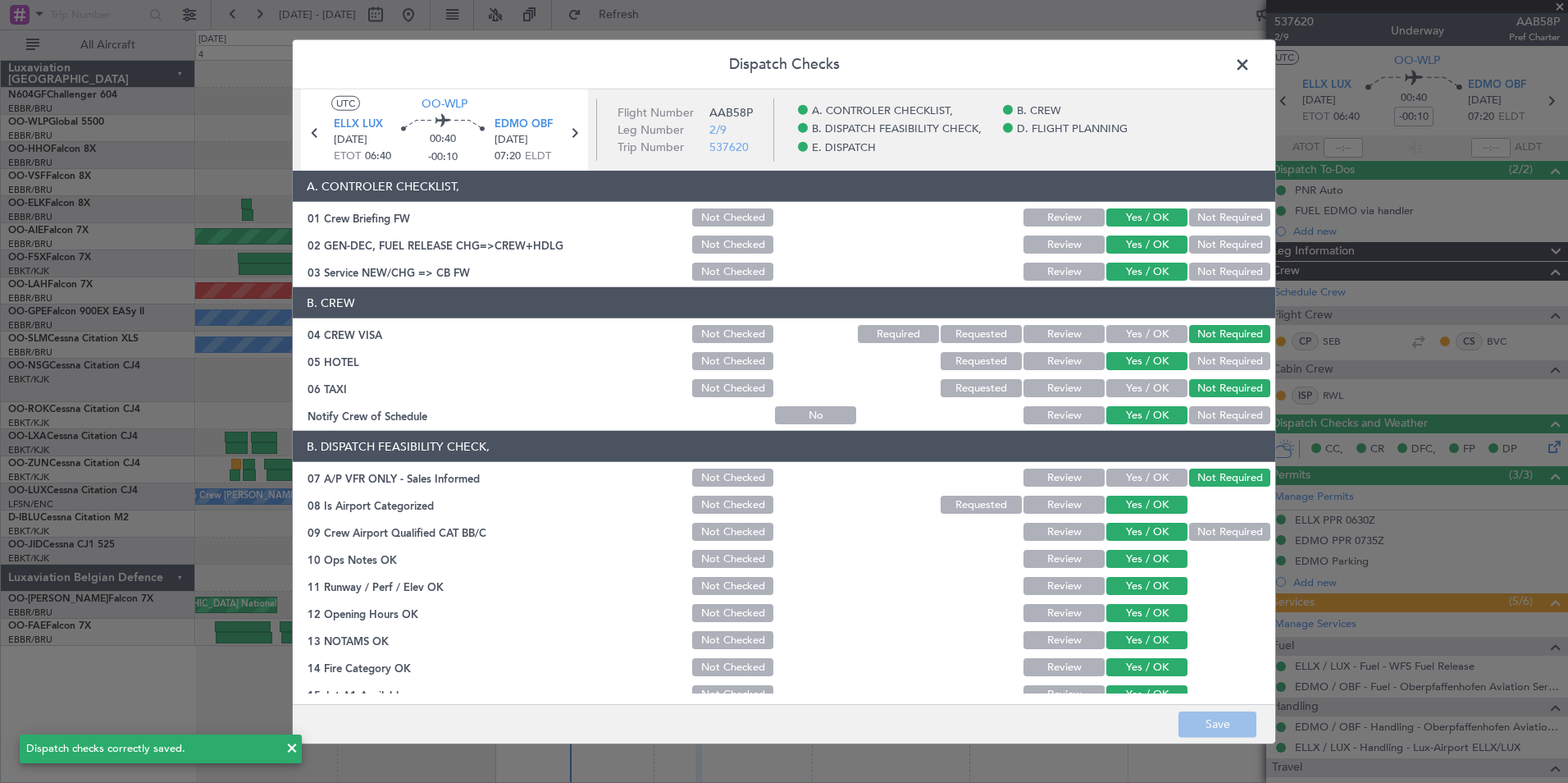
click at [1251, 53] on span at bounding box center [1251, 68] width 0 height 33
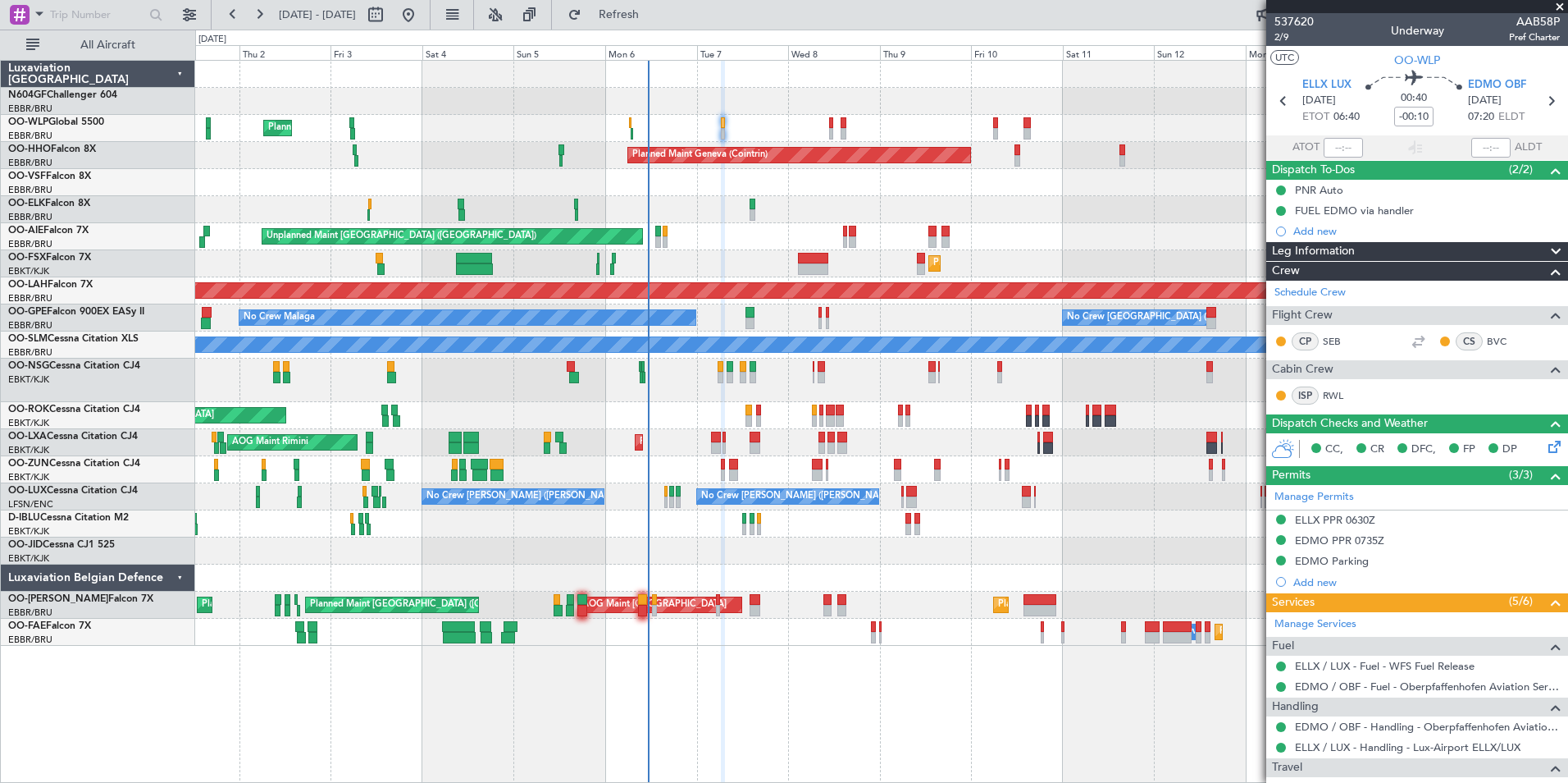
click at [800, 231] on div "Unplanned Maint London (Farnborough) Planned Maint London (Farnborough)" at bounding box center [881, 236] width 1372 height 27
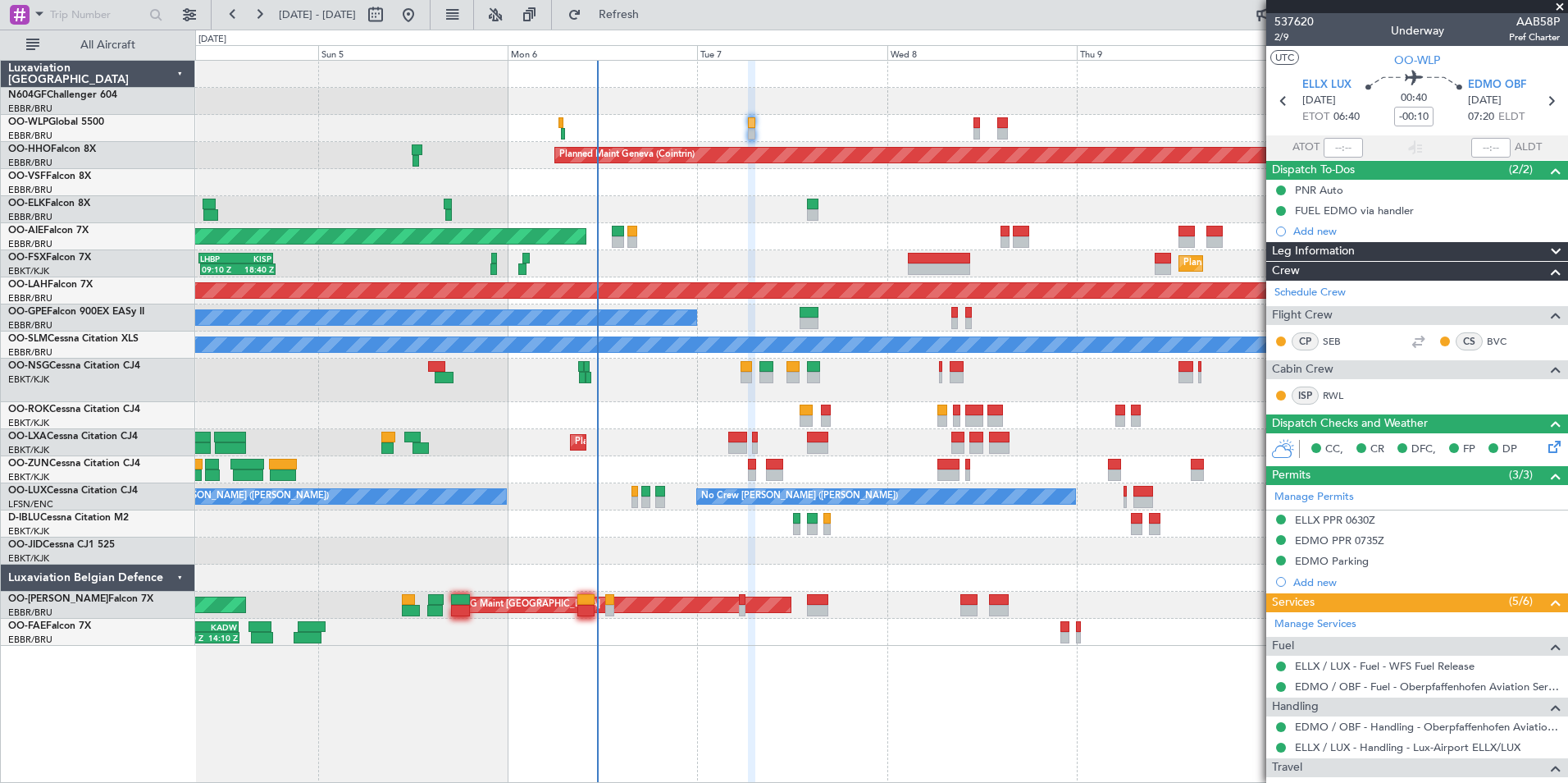
click at [803, 227] on div "Unplanned Maint [GEOGRAPHIC_DATA] ([GEOGRAPHIC_DATA])" at bounding box center [881, 236] width 1372 height 27
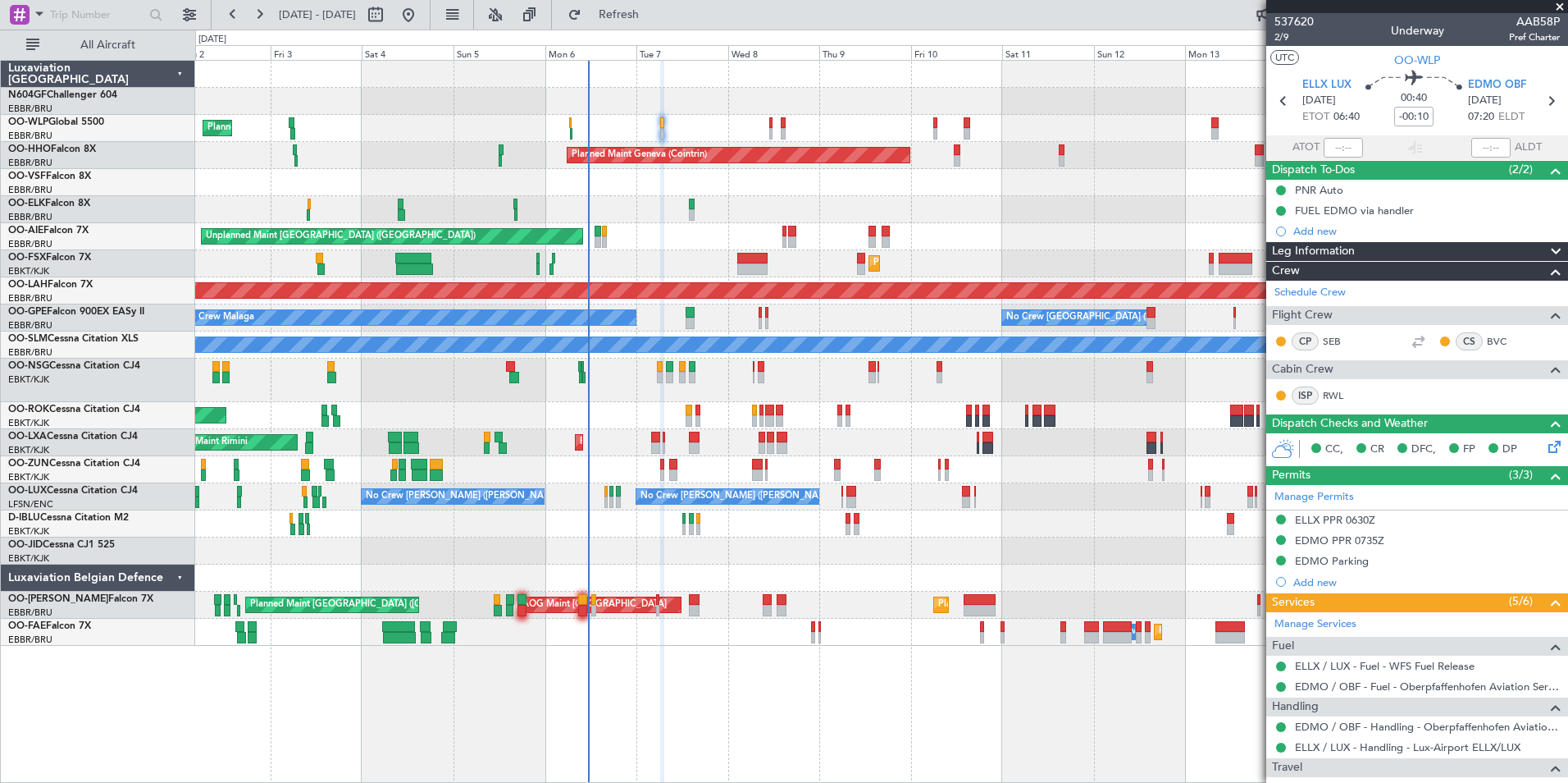
click at [654, 265] on div "Planned Maint Kortrijk-[GEOGRAPHIC_DATA]" at bounding box center [881, 264] width 1372 height 27
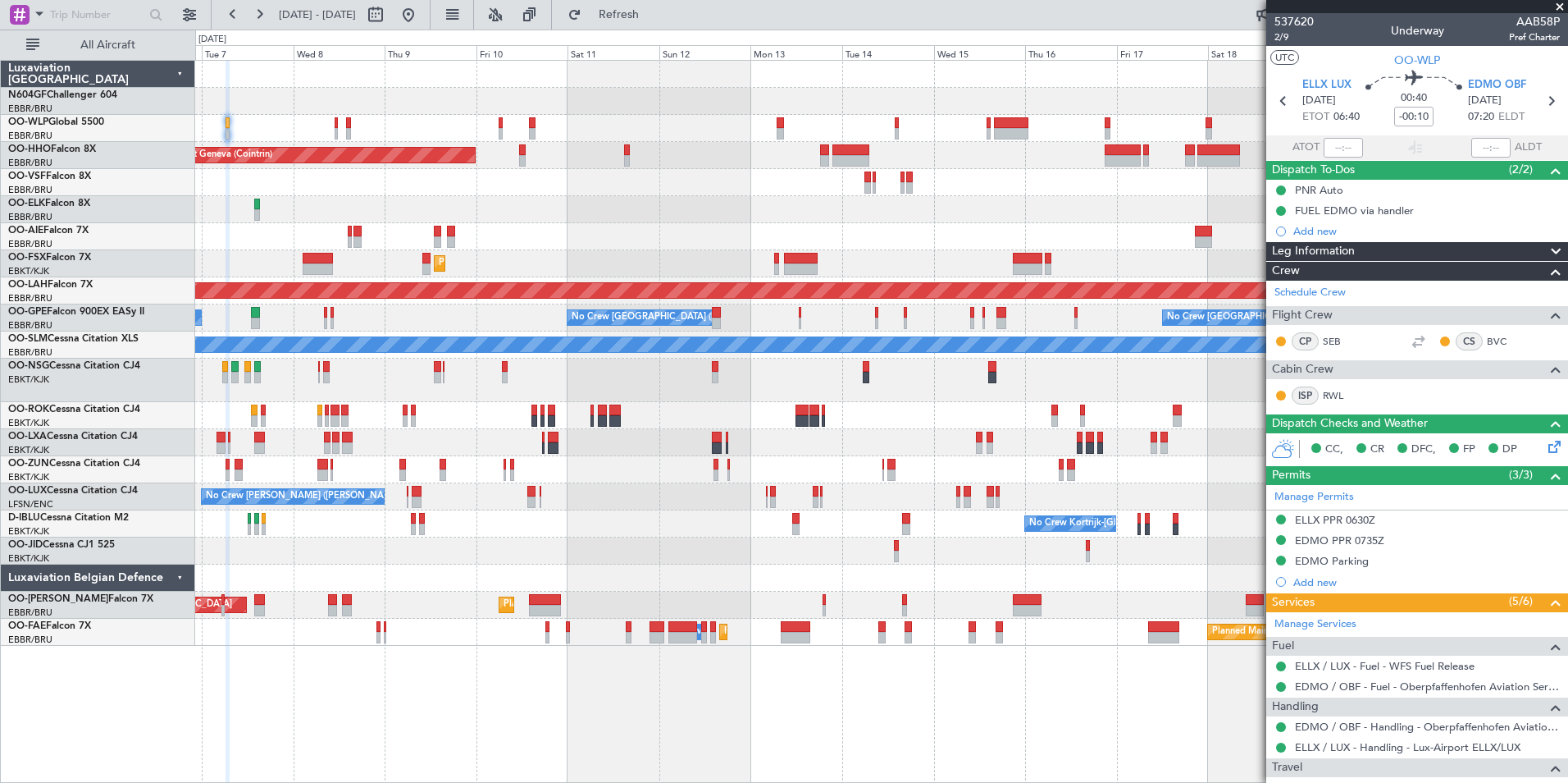
click at [829, 451] on div "Planned Maint Geneva (Cointrin) Unplanned Maint London (Farnborough) Planned Ma…" at bounding box center [881, 353] width 1372 height 585
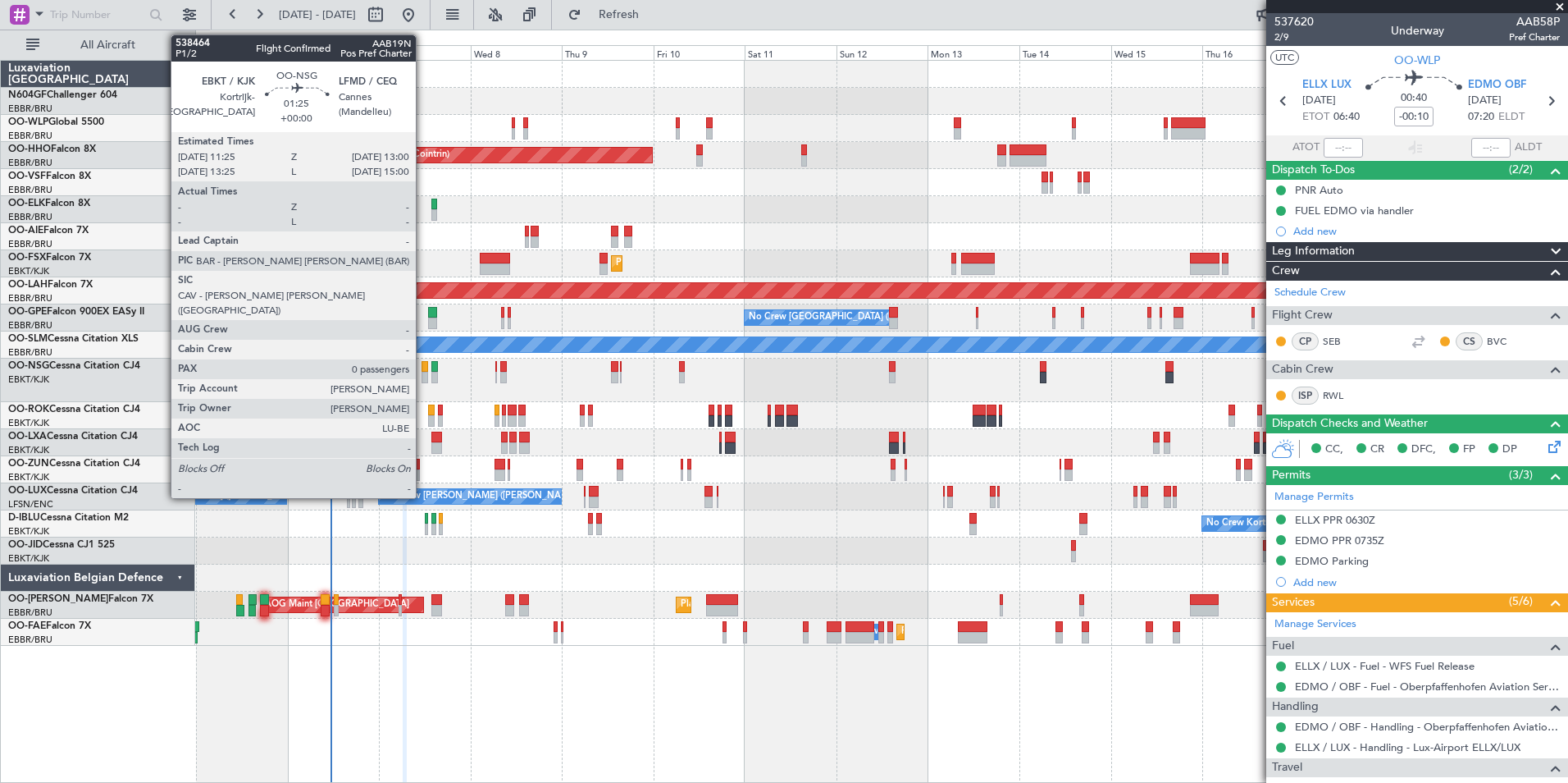
click at [423, 366] on div at bounding box center [425, 366] width 6 height 12
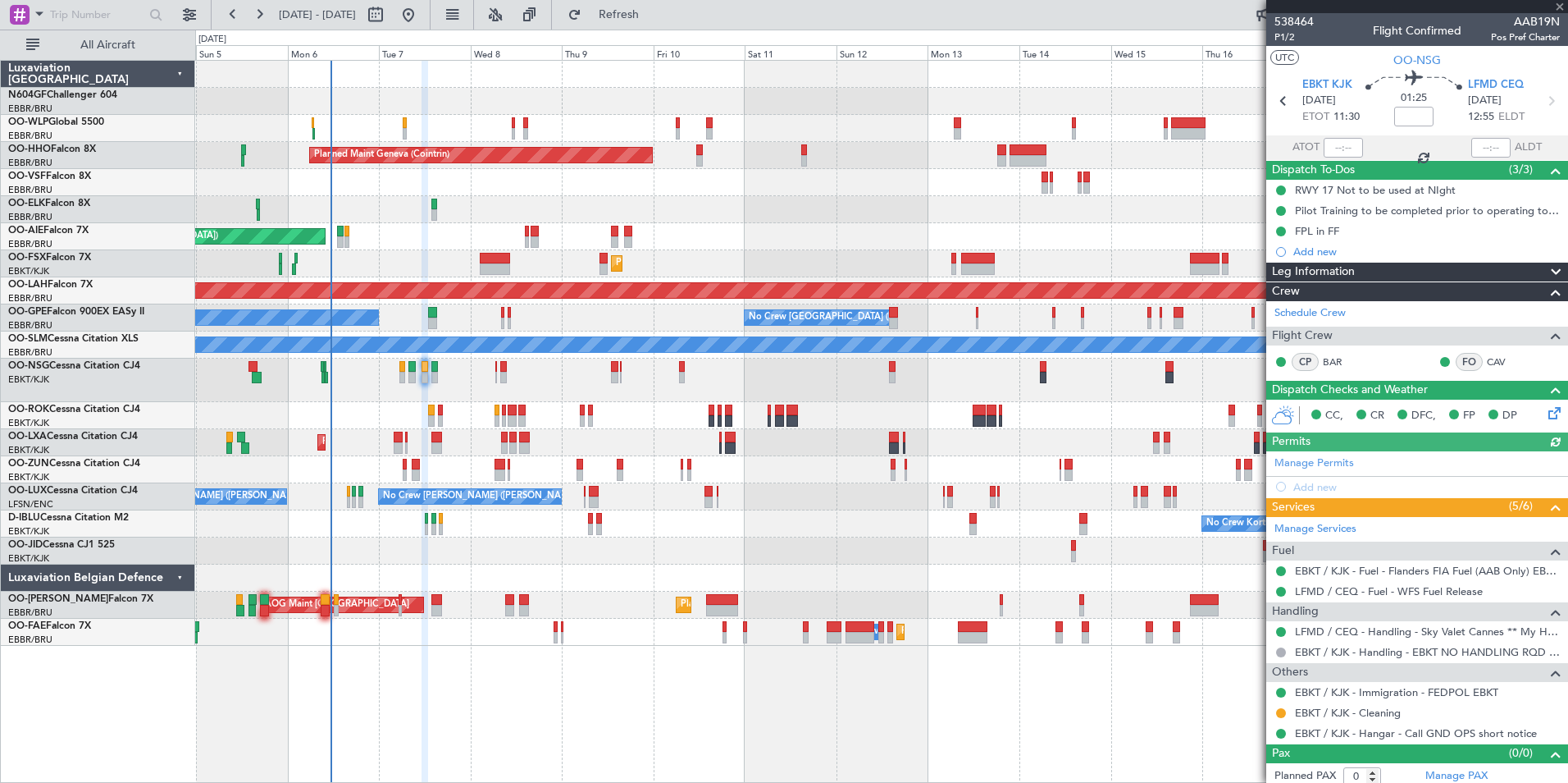
scroll to position [6, 0]
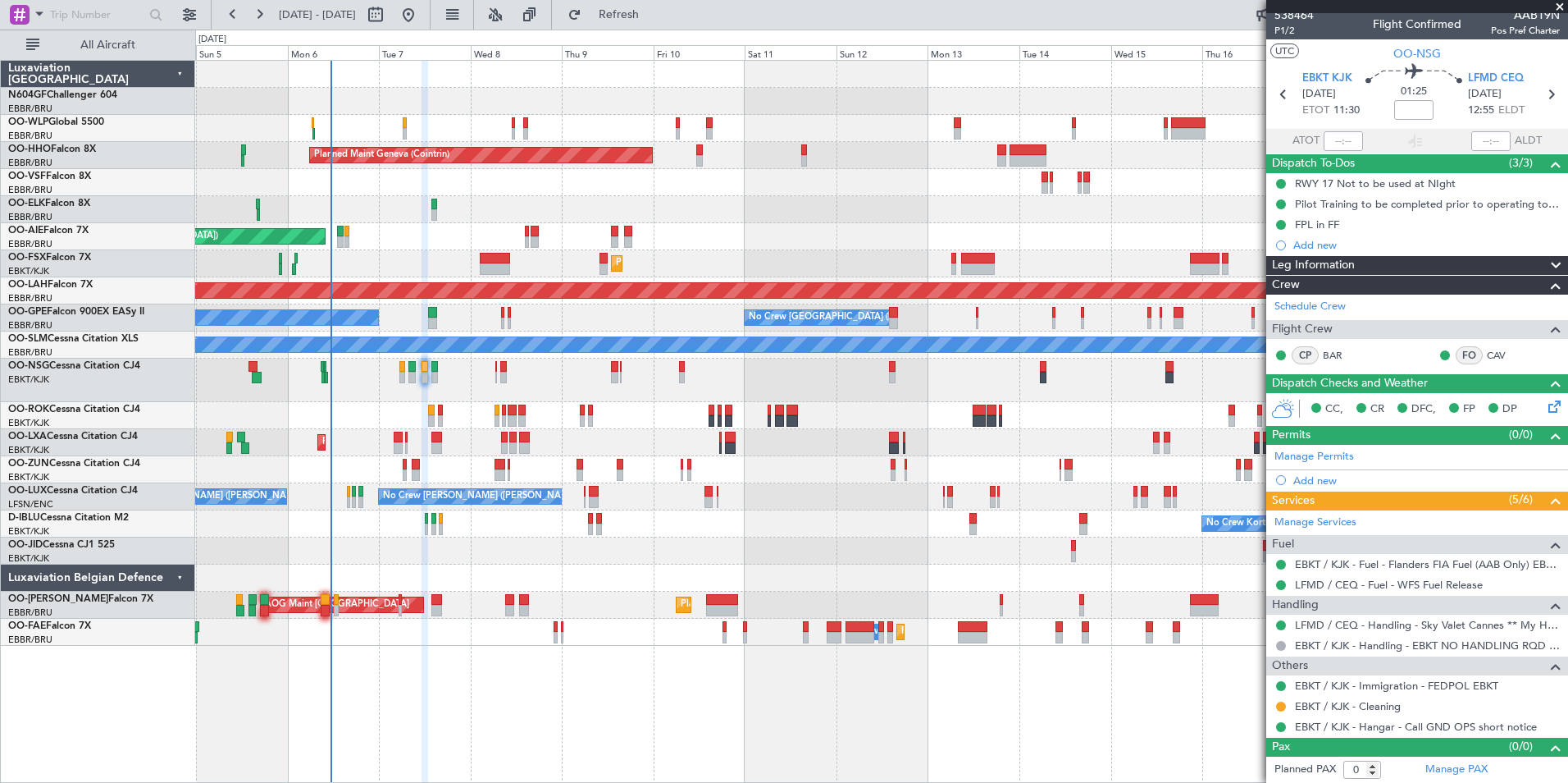
click at [434, 420] on div "AOG Maint Kortrijk-[GEOGRAPHIC_DATA]" at bounding box center [881, 415] width 1372 height 27
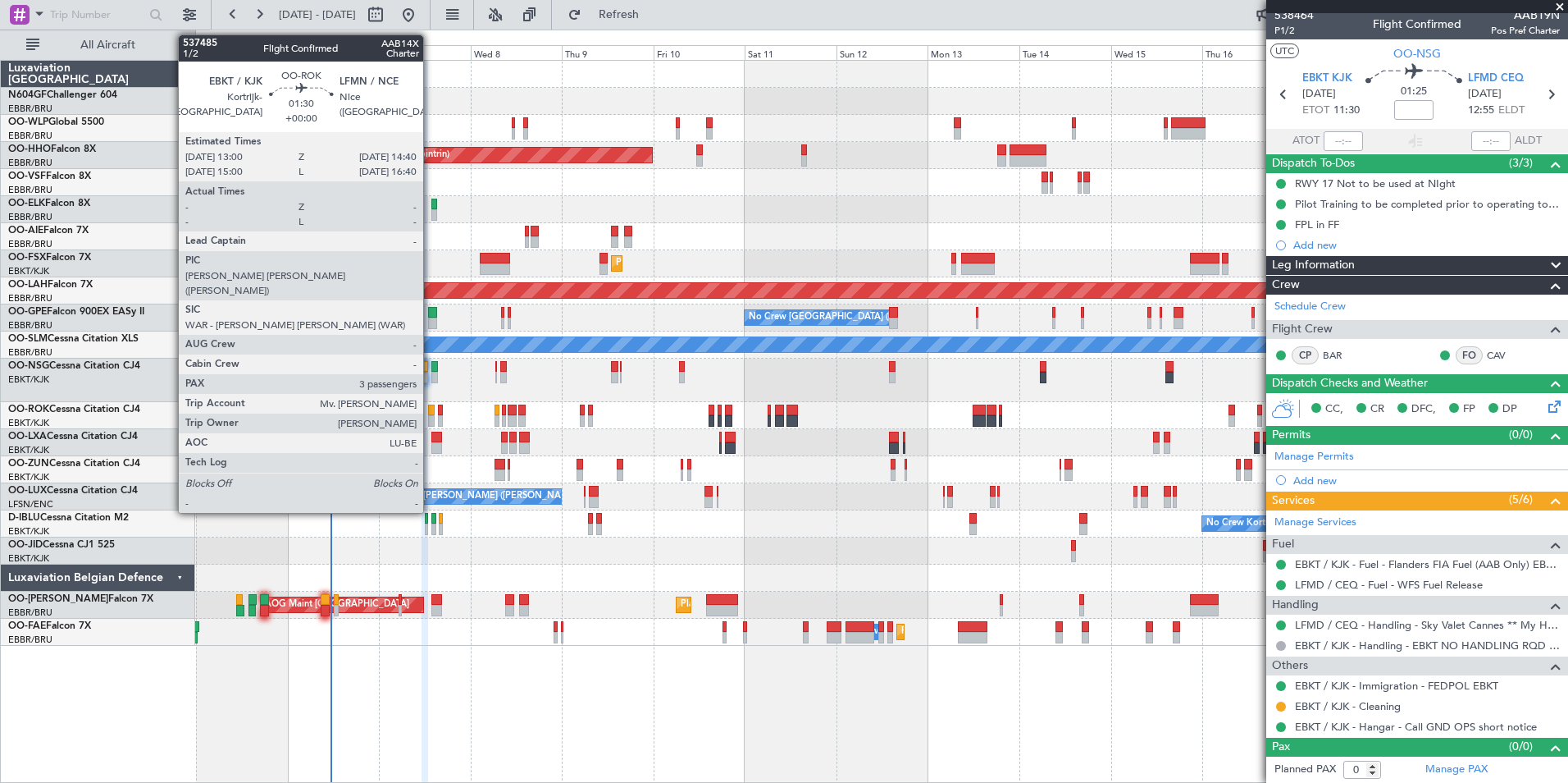
click at [431, 420] on div at bounding box center [431, 420] width 6 height 12
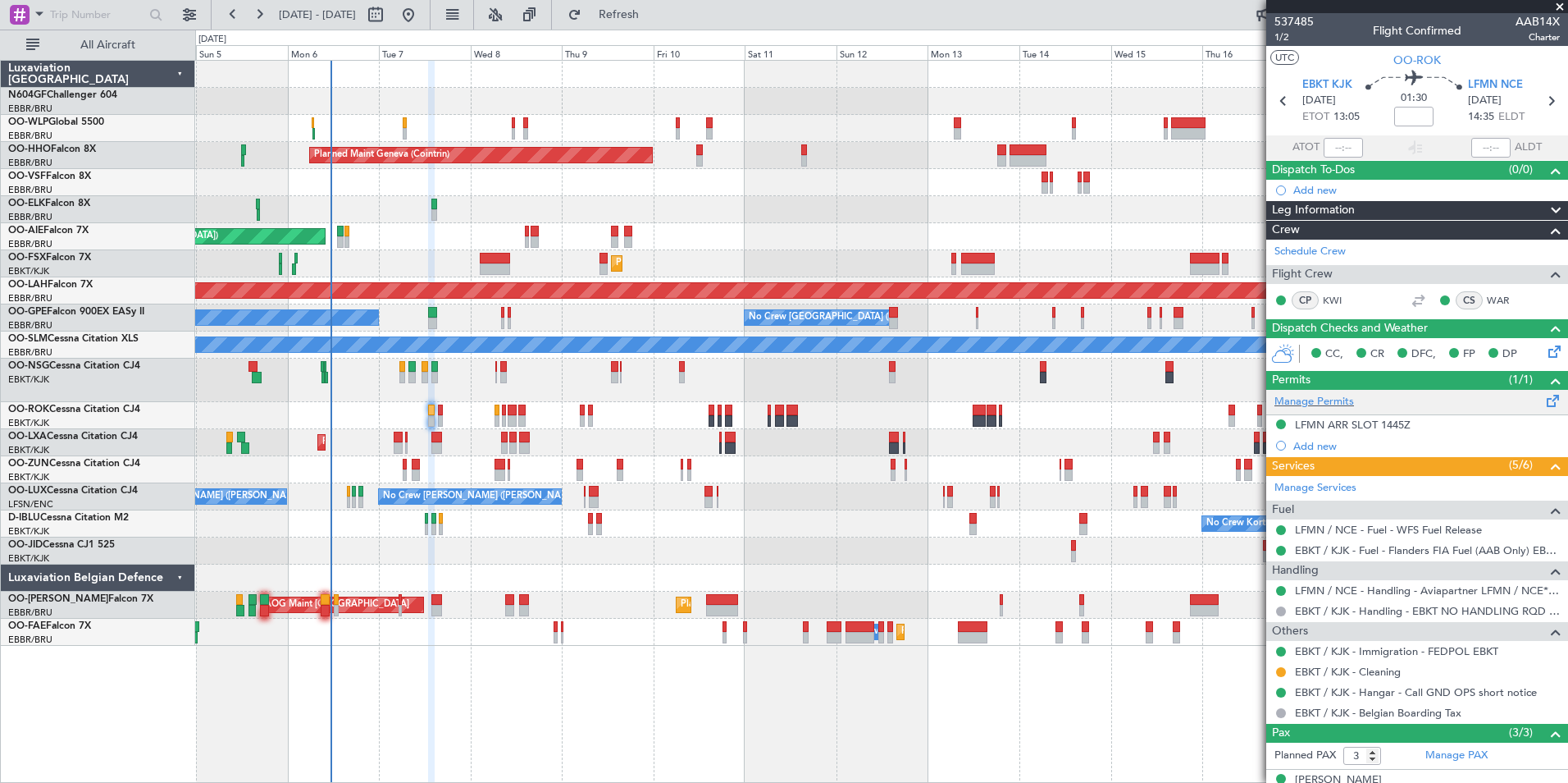
scroll to position [96, 0]
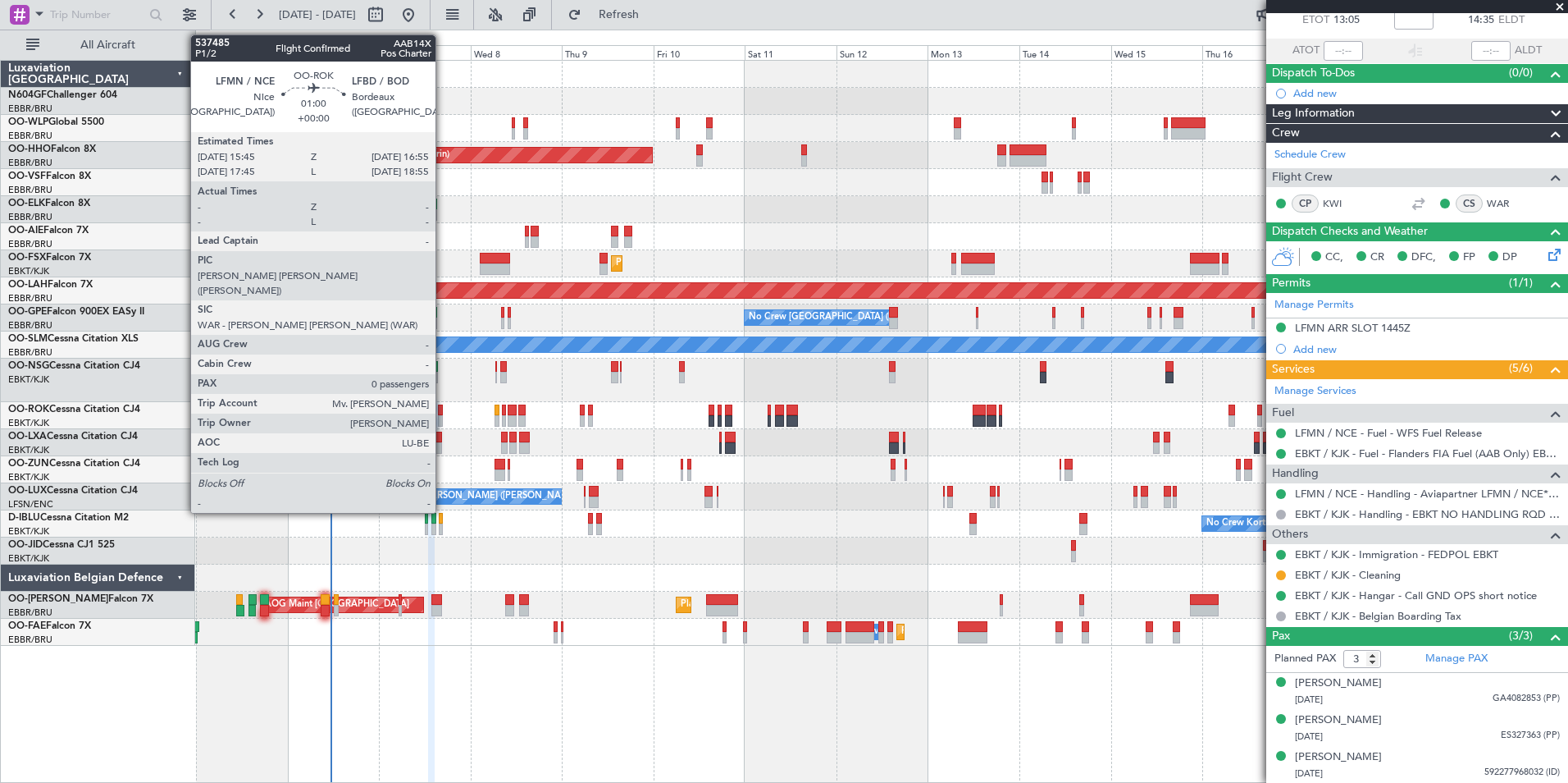
click at [443, 418] on div at bounding box center [440, 420] width 5 height 12
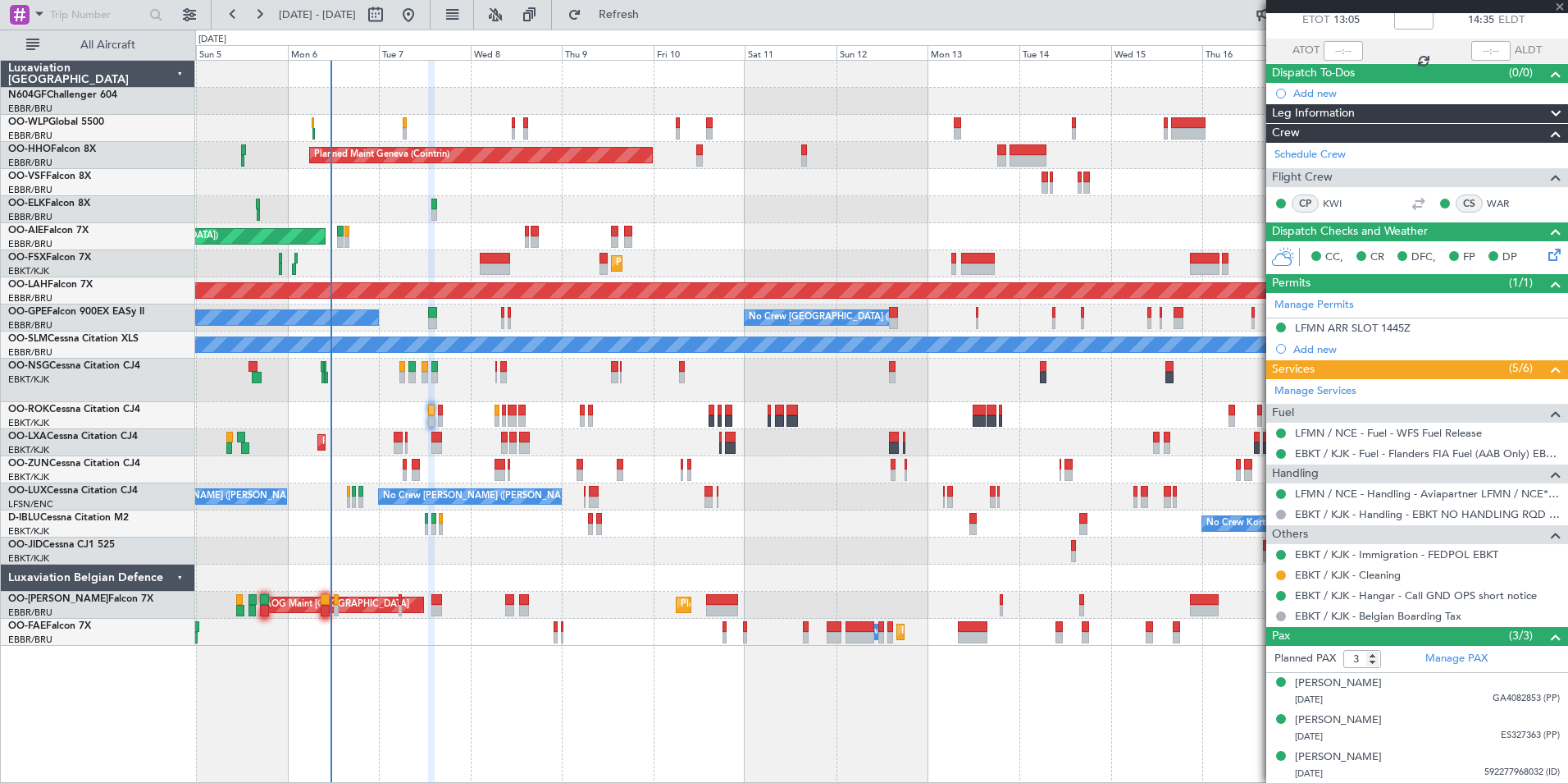
type input "0"
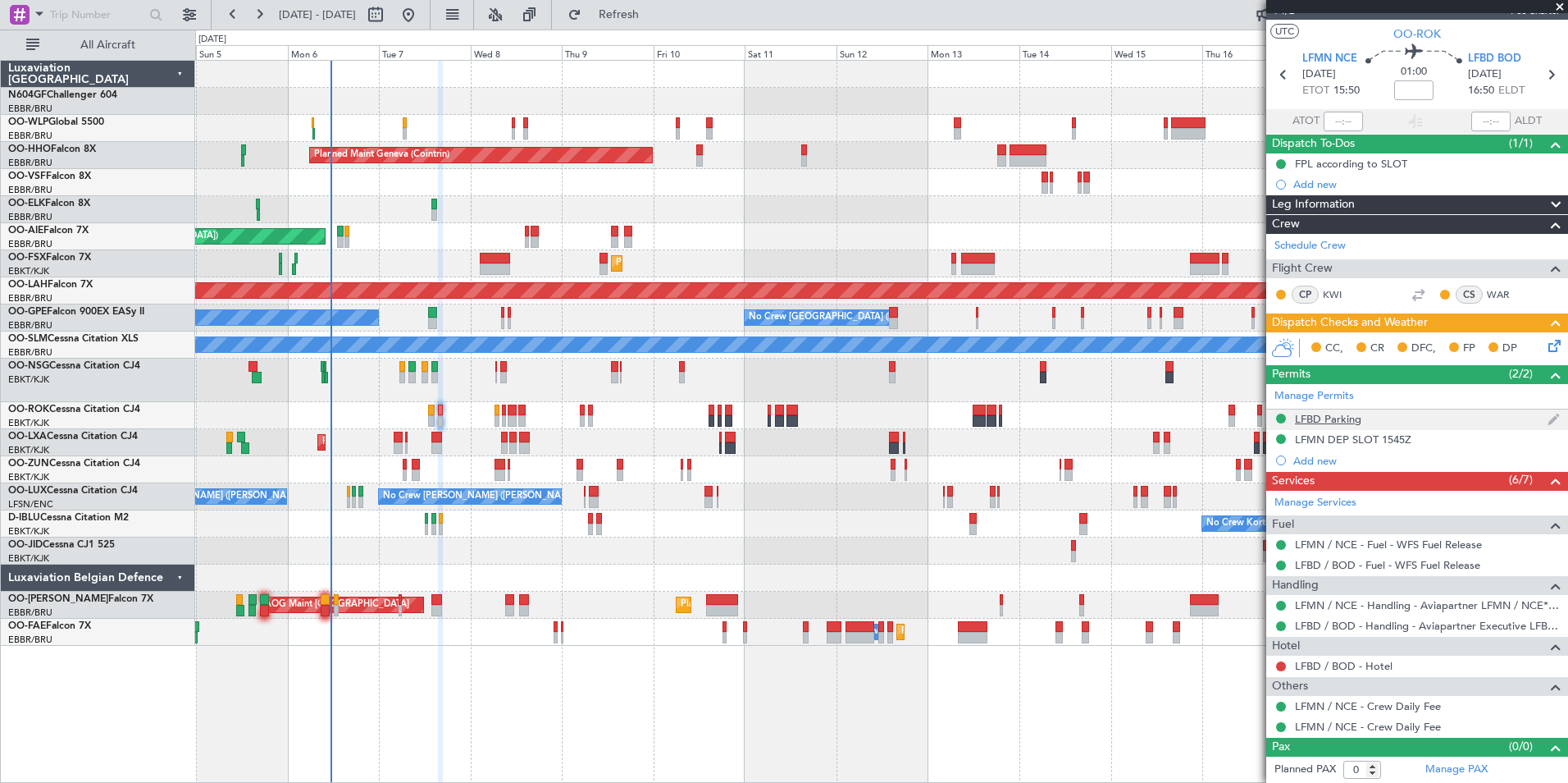
scroll to position [0, 0]
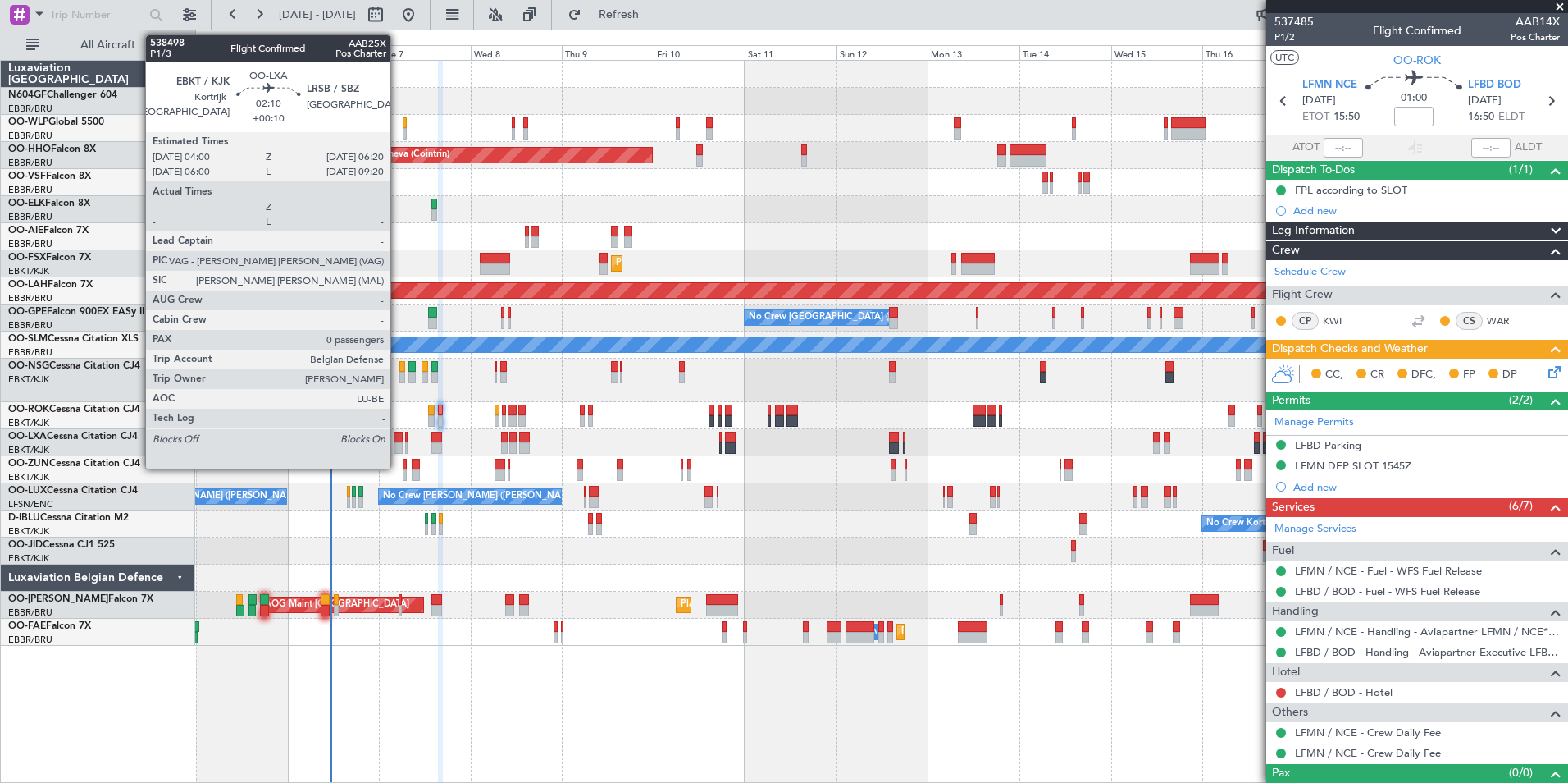
click at [398, 445] on div at bounding box center [398, 448] width 9 height 12
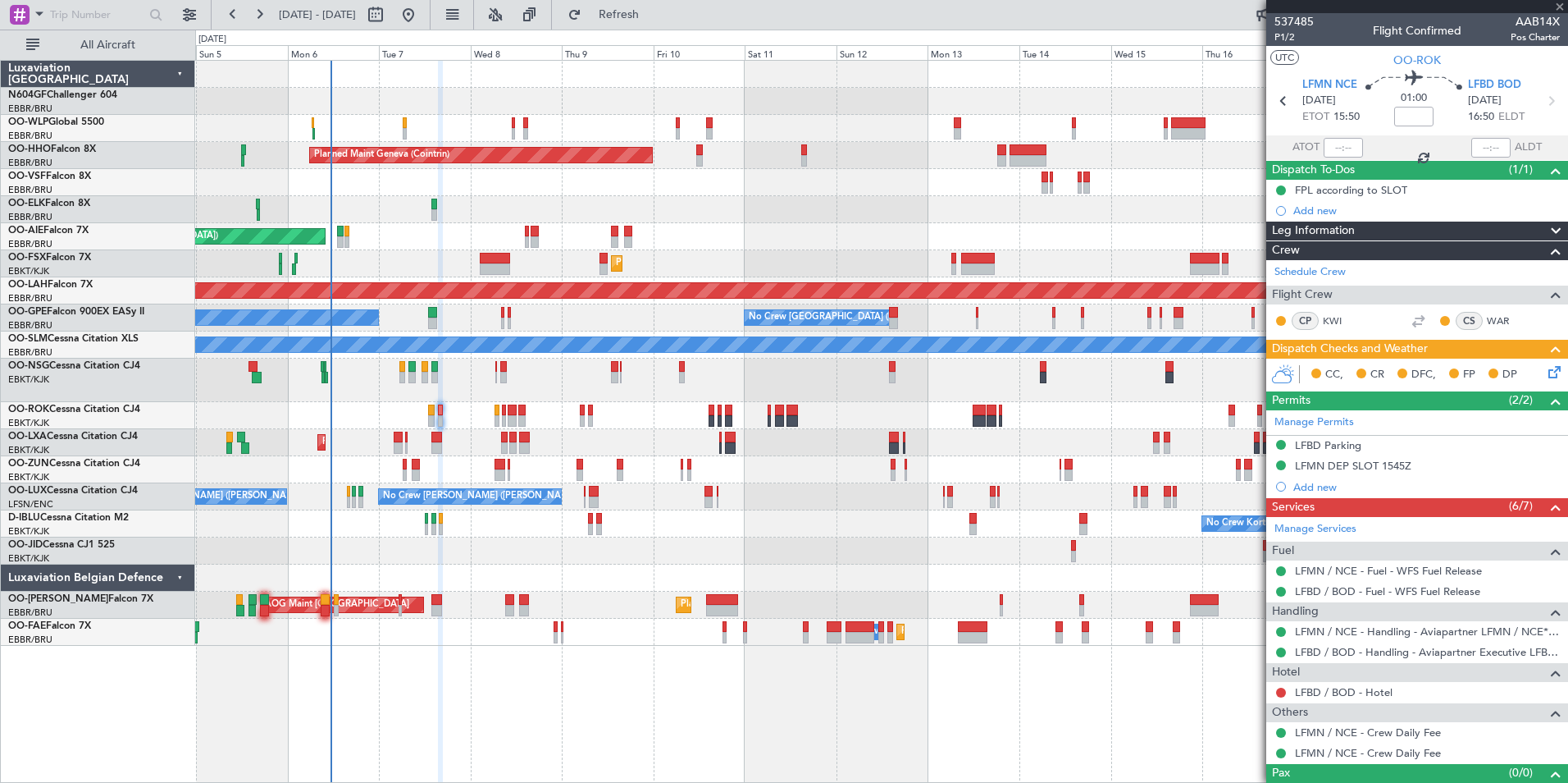
type input "+00:10"
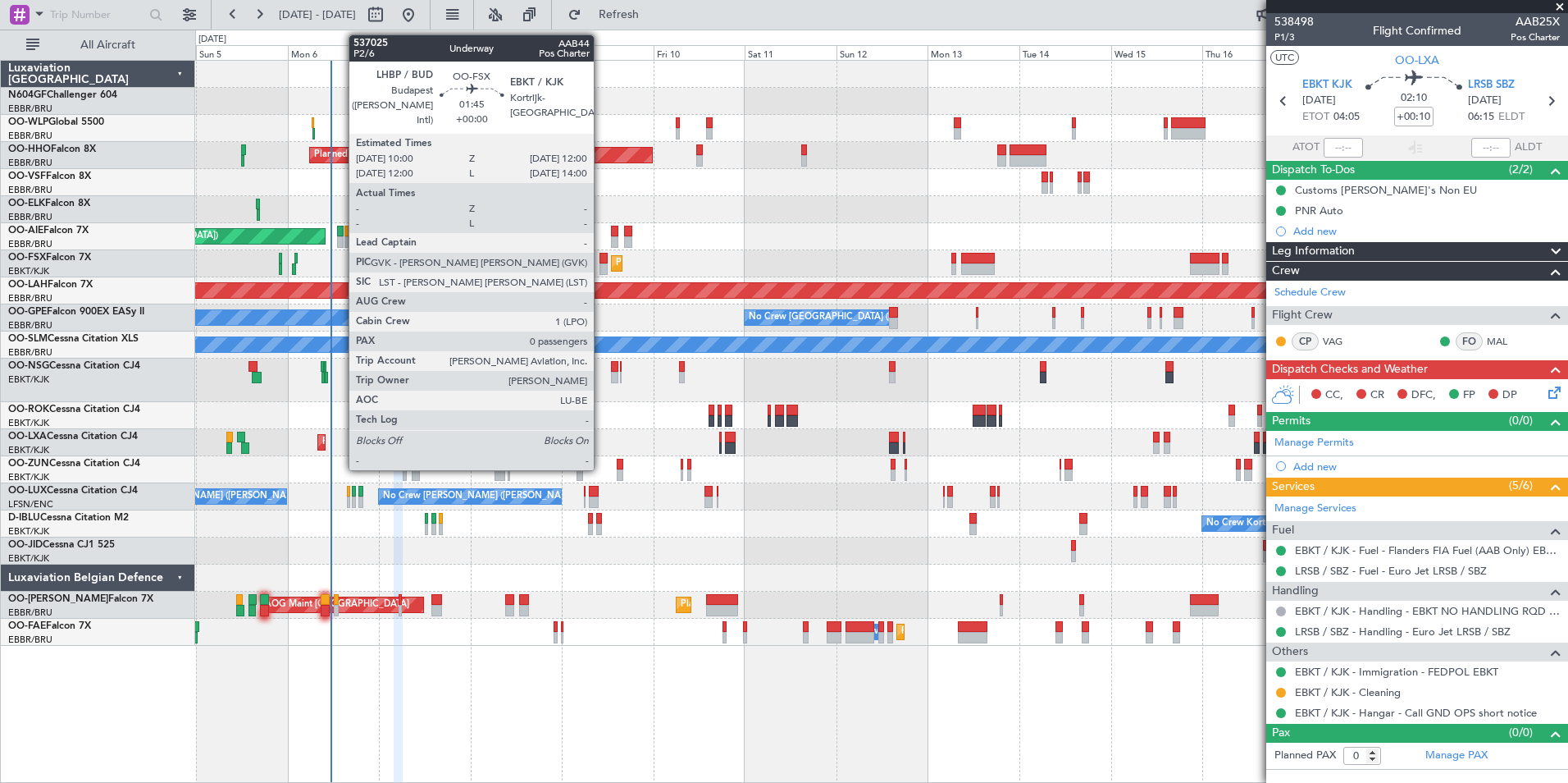
click at [826, 305] on div "Planned Maint Milan (Linate) Planned Maint Geneva (Cointrin) Unplanned Maint Lo…" at bounding box center [881, 353] width 1372 height 585
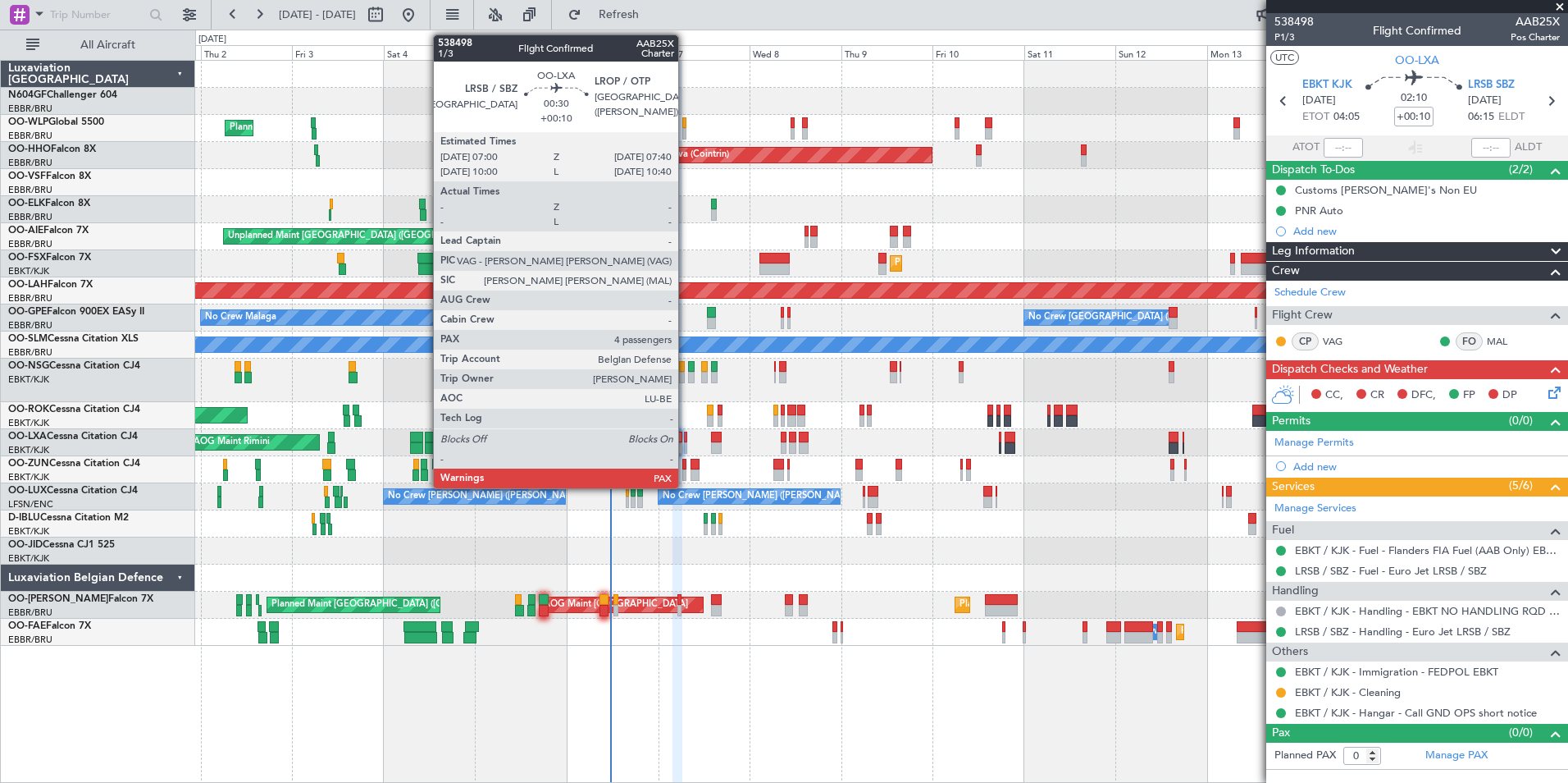
click at [685, 441] on div at bounding box center [685, 437] width 4 height 12
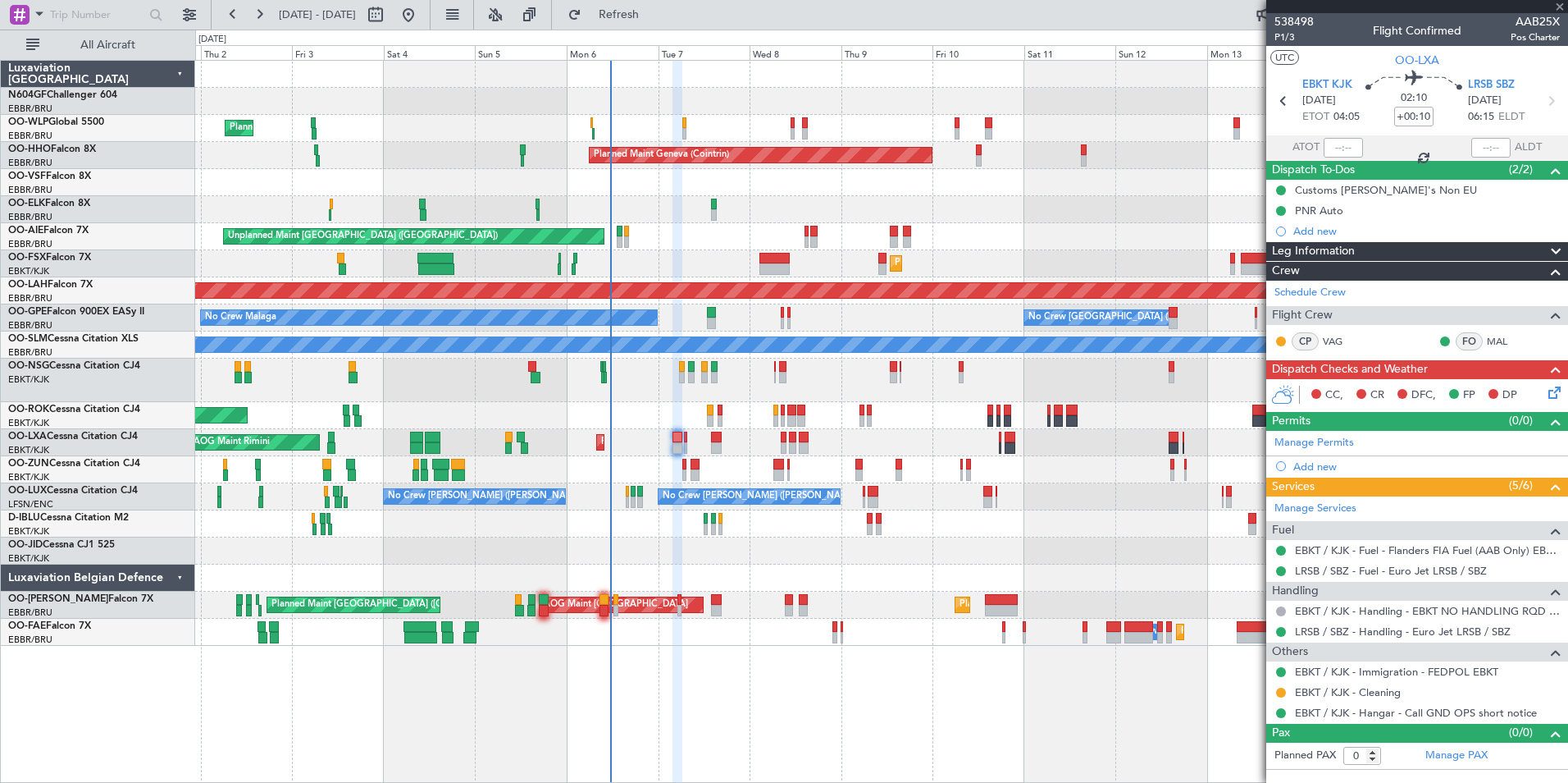
type input "4"
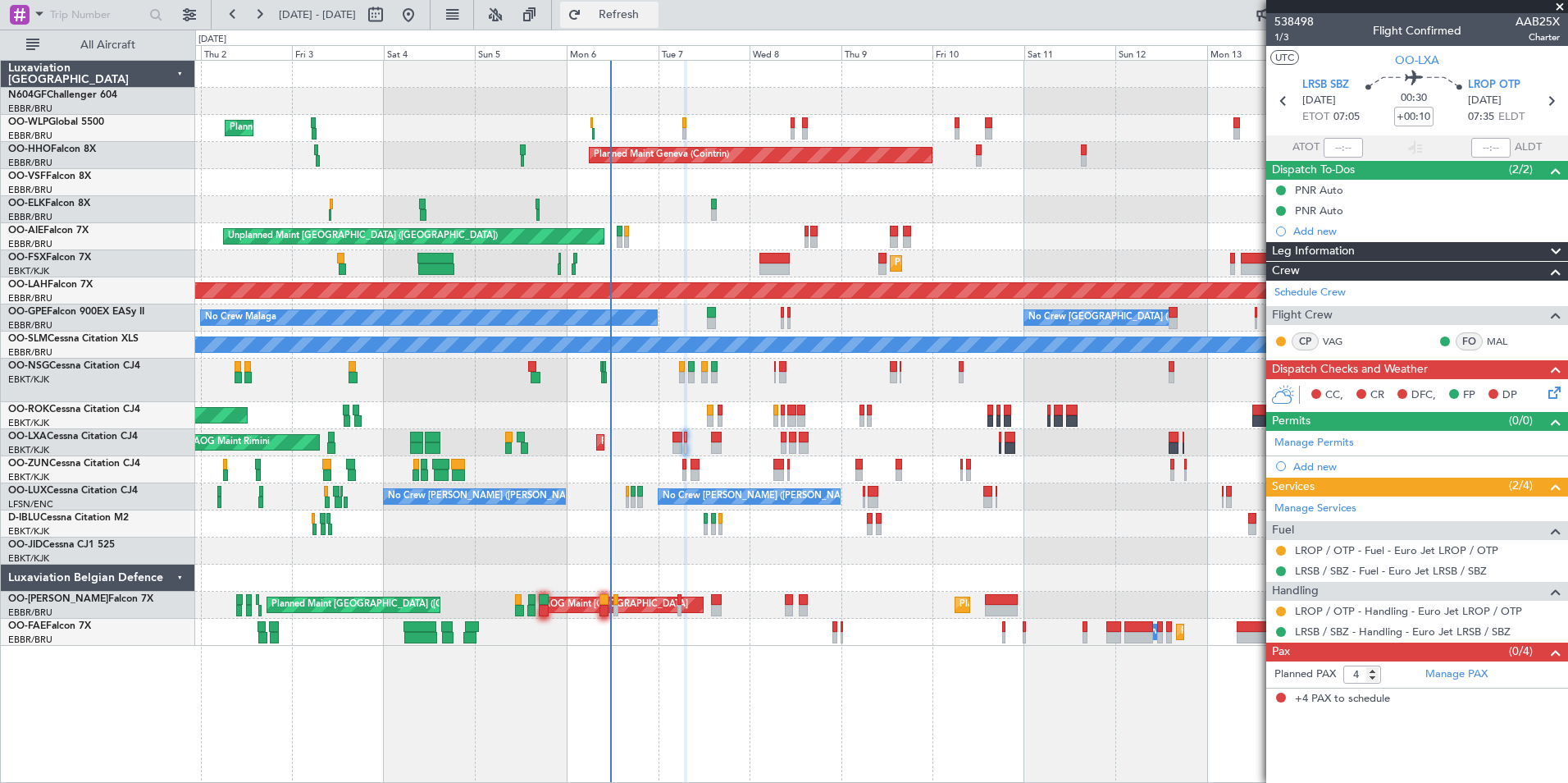
click at [654, 17] on span "Refresh" at bounding box center [619, 14] width 69 height 12
click at [637, 10] on span "Refresh" at bounding box center [619, 14] width 69 height 12
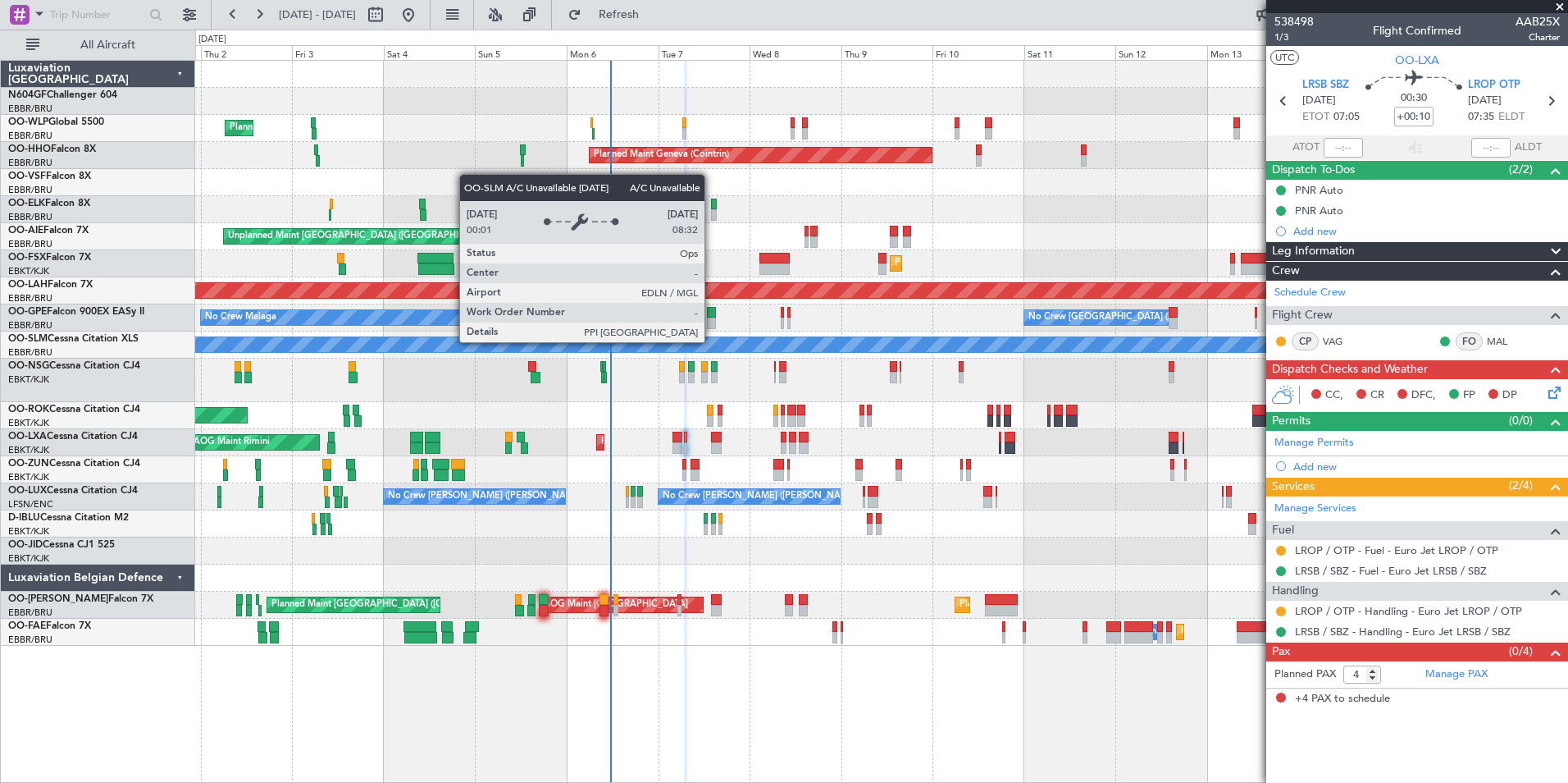
click at [712, 342] on div "A/C Unavailable [GEOGRAPHIC_DATA]" at bounding box center [881, 344] width 4115 height 15
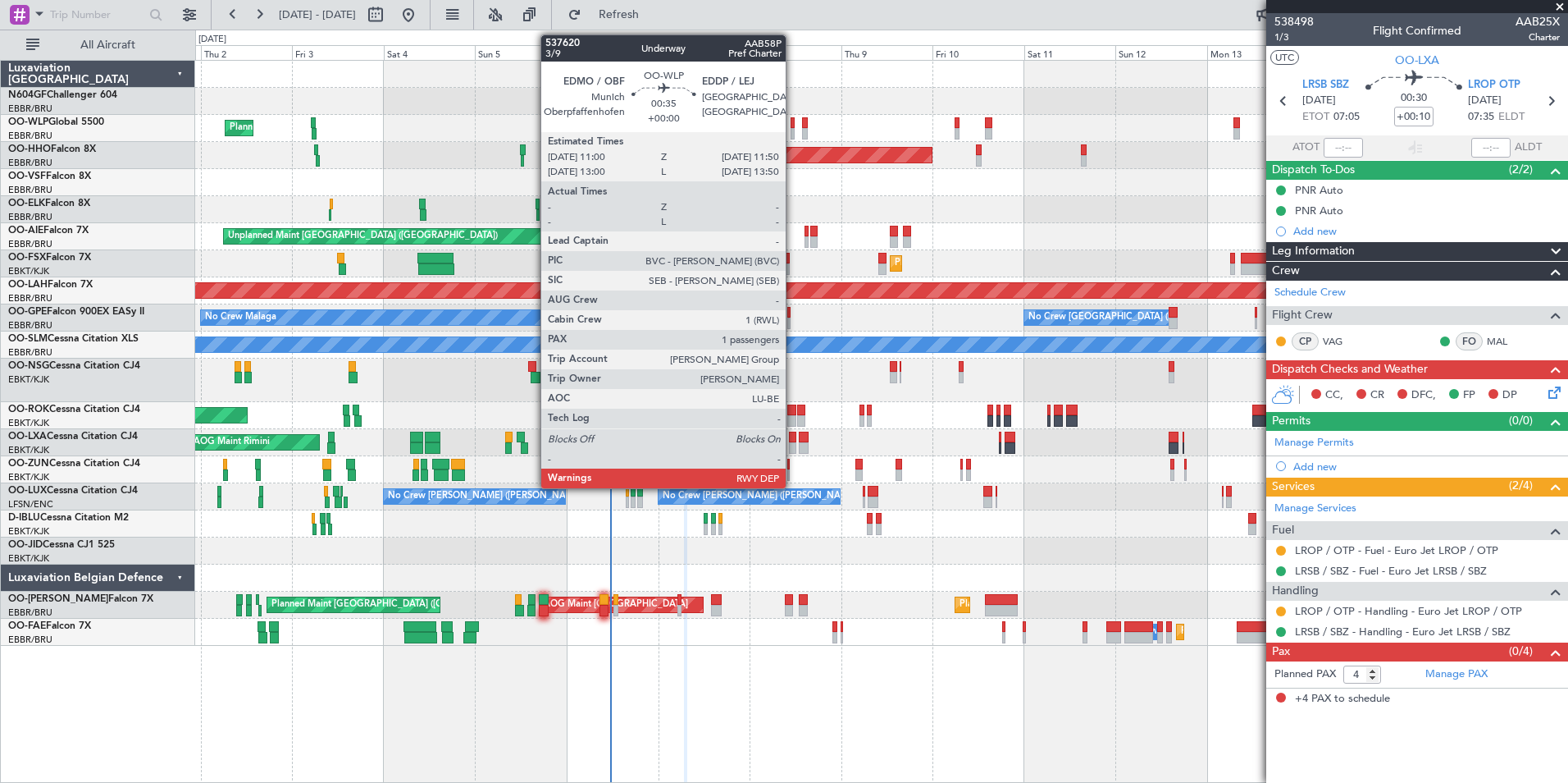
click at [793, 133] on div at bounding box center [792, 134] width 4 height 12
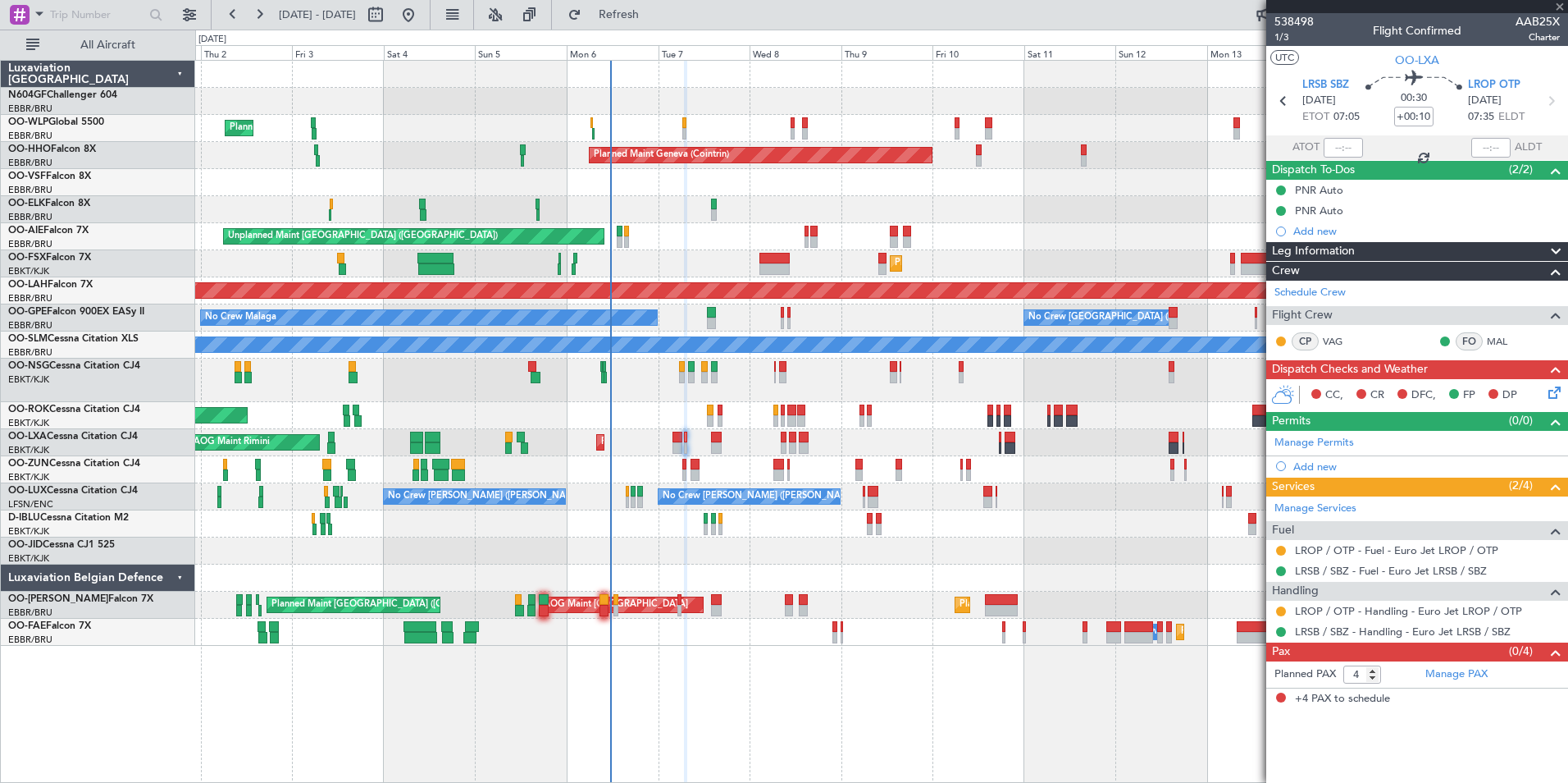
type input "1"
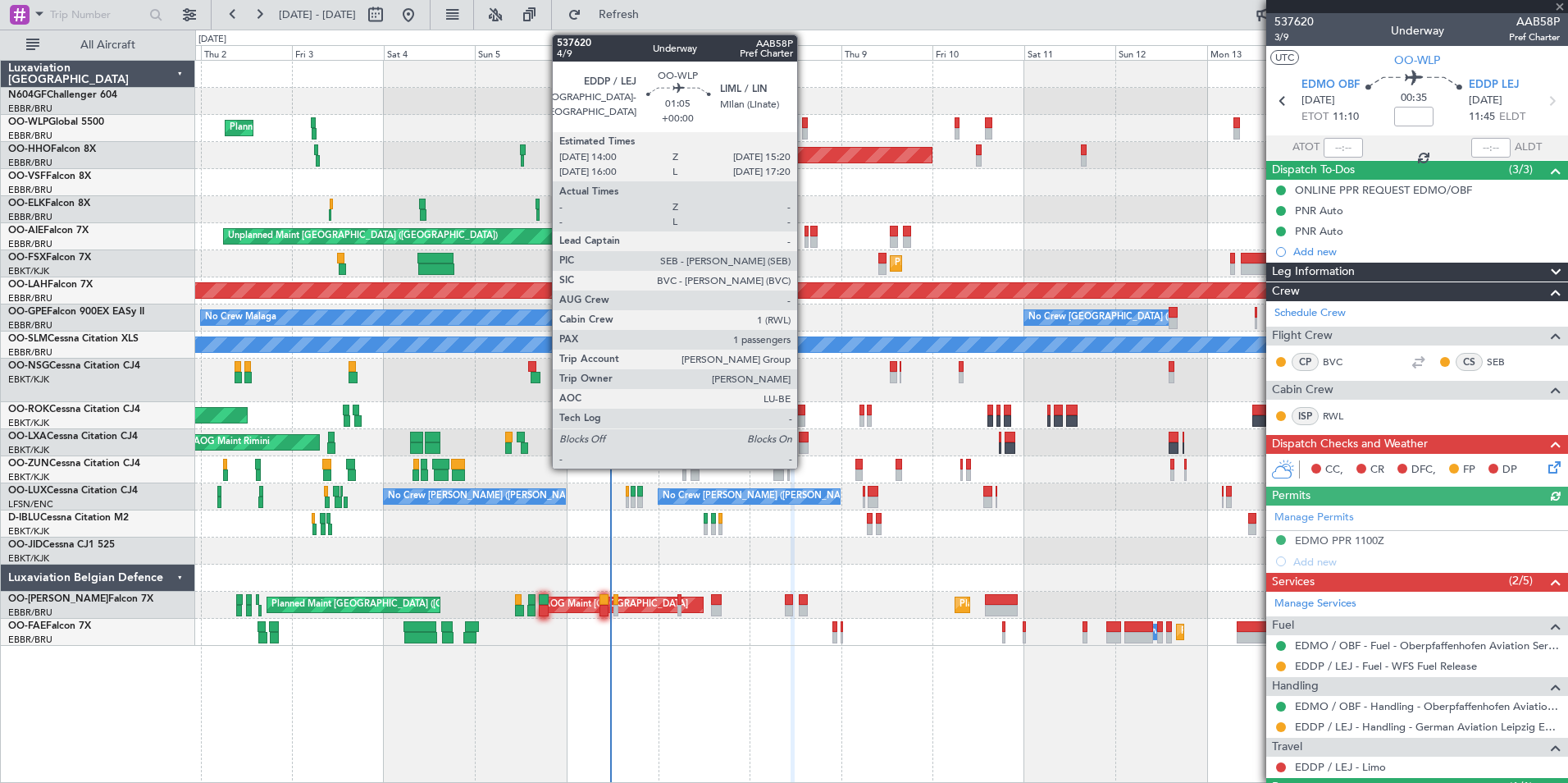
click at [805, 132] on div at bounding box center [805, 134] width 5 height 12
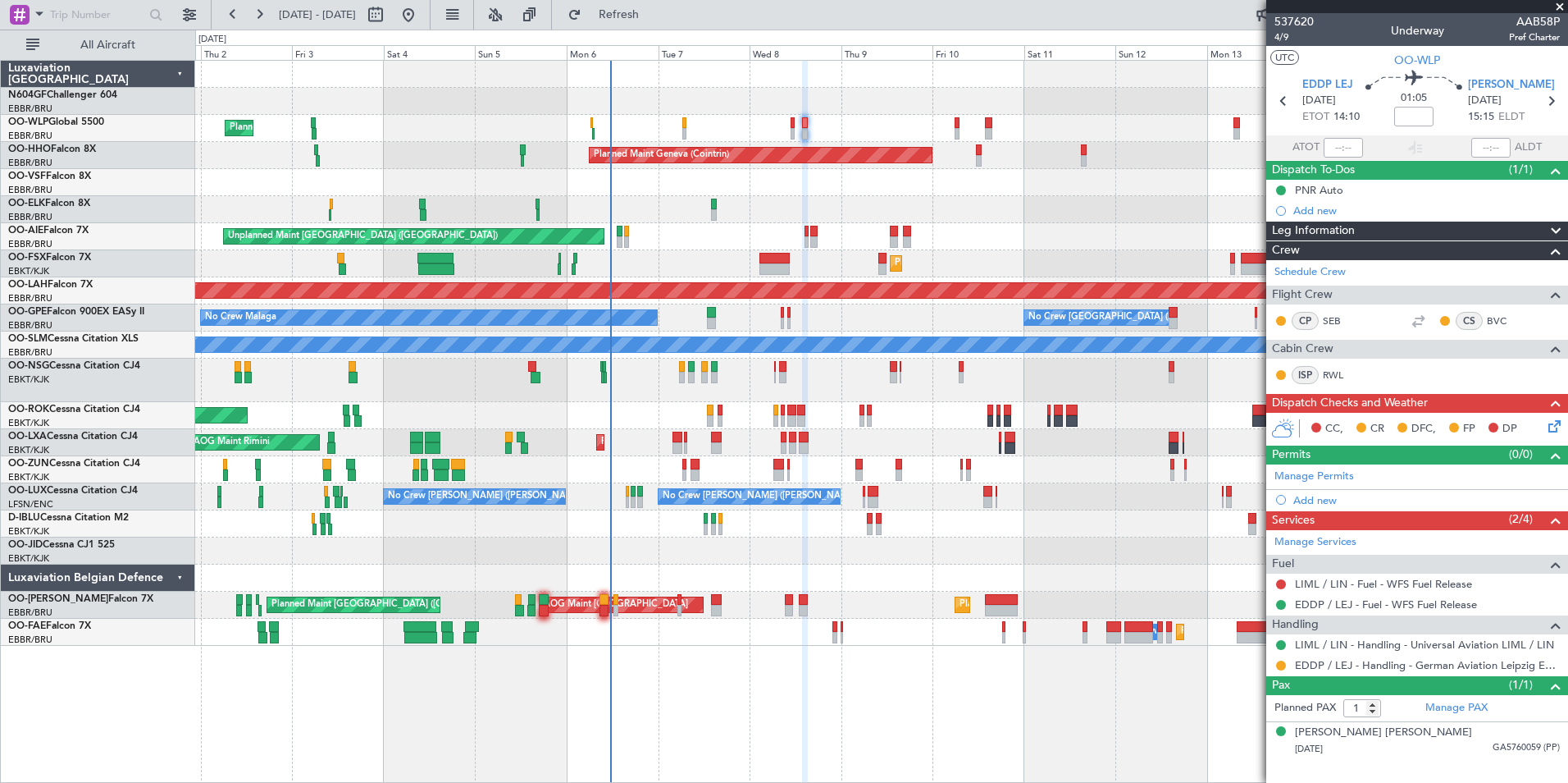
click at [571, 342] on div "A/C Unavailable [GEOGRAPHIC_DATA]" at bounding box center [881, 345] width 1372 height 27
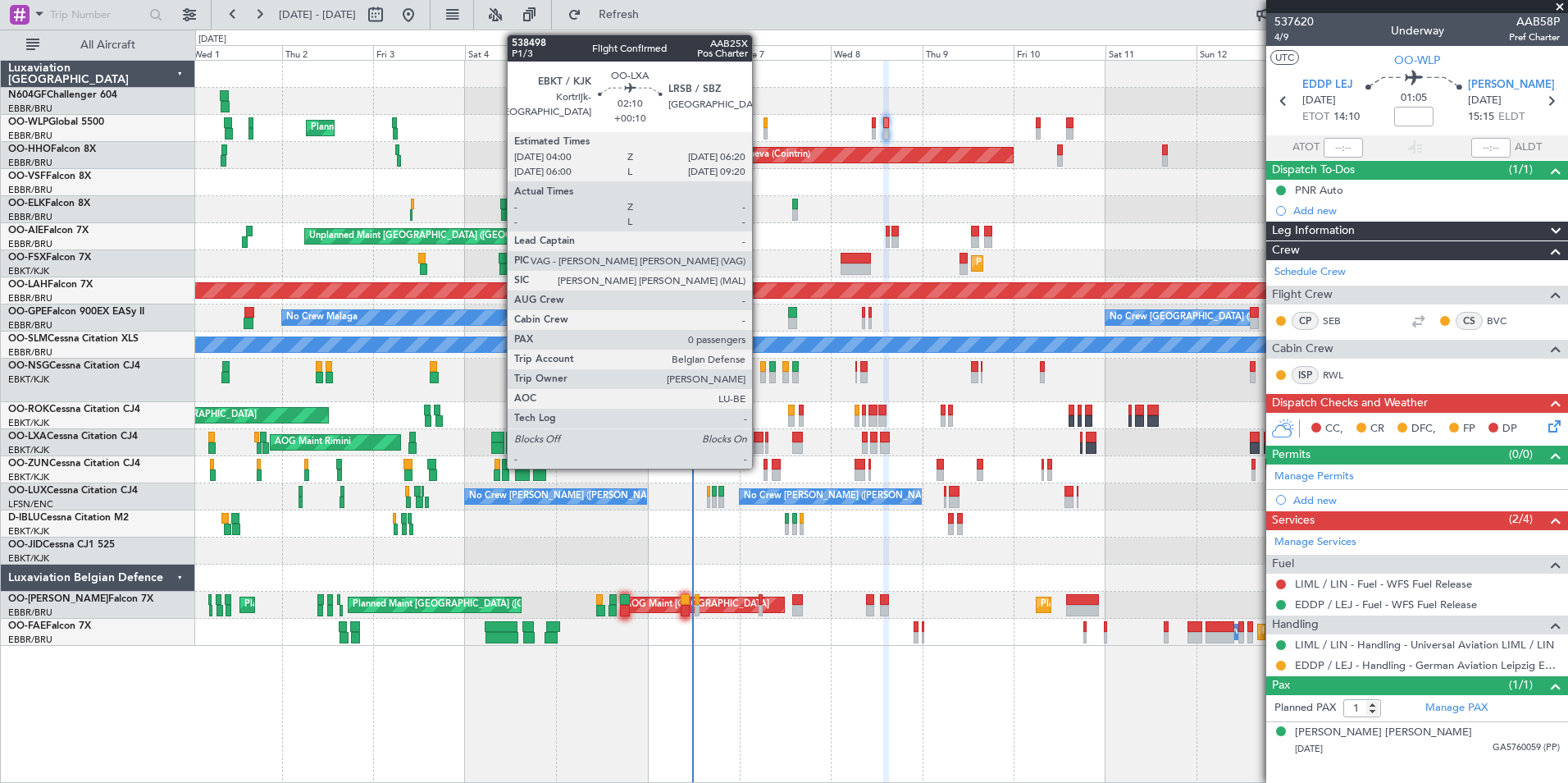
click at [760, 442] on div at bounding box center [758, 448] width 9 height 12
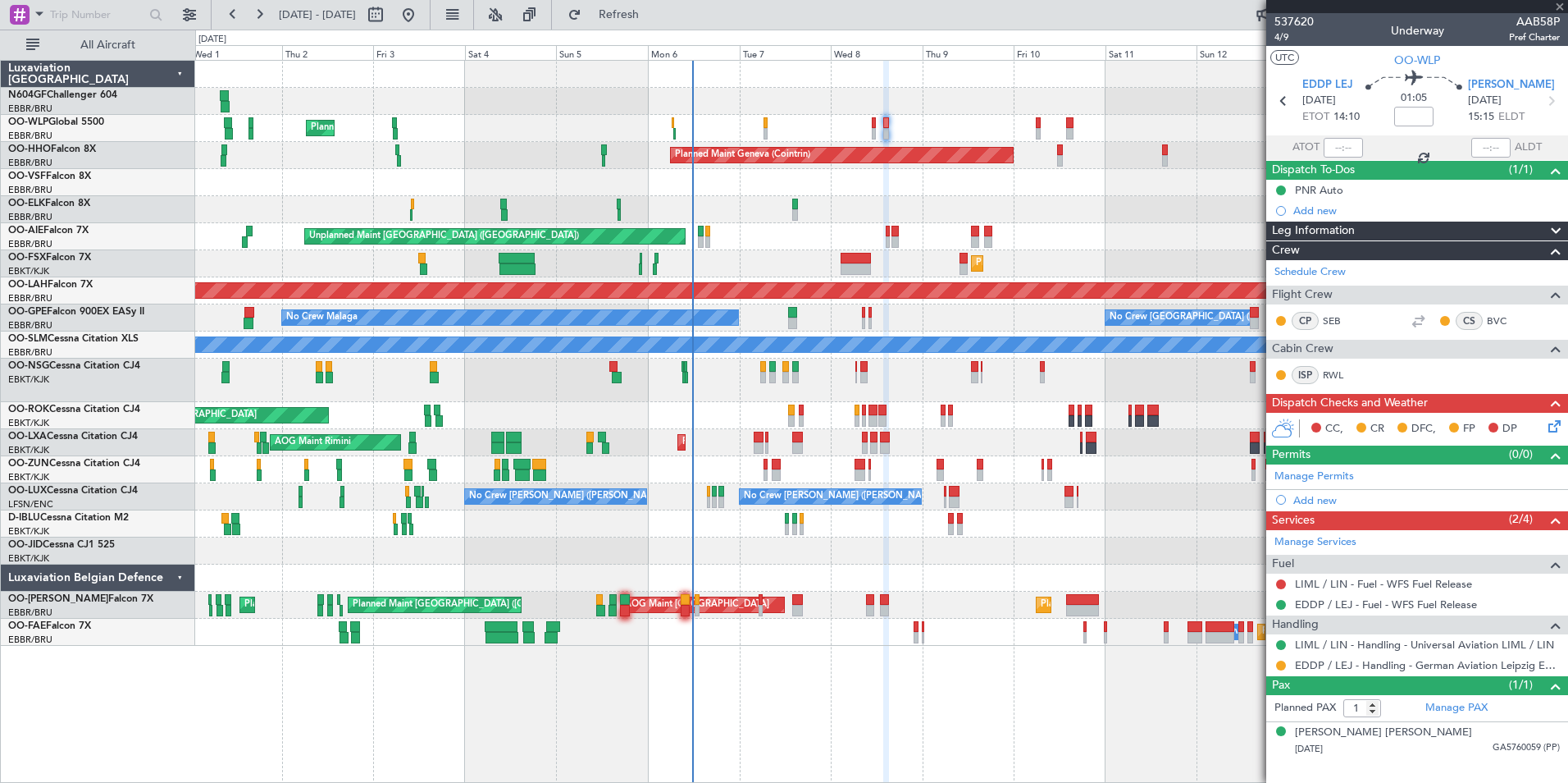
type input "+00:10"
type input "0"
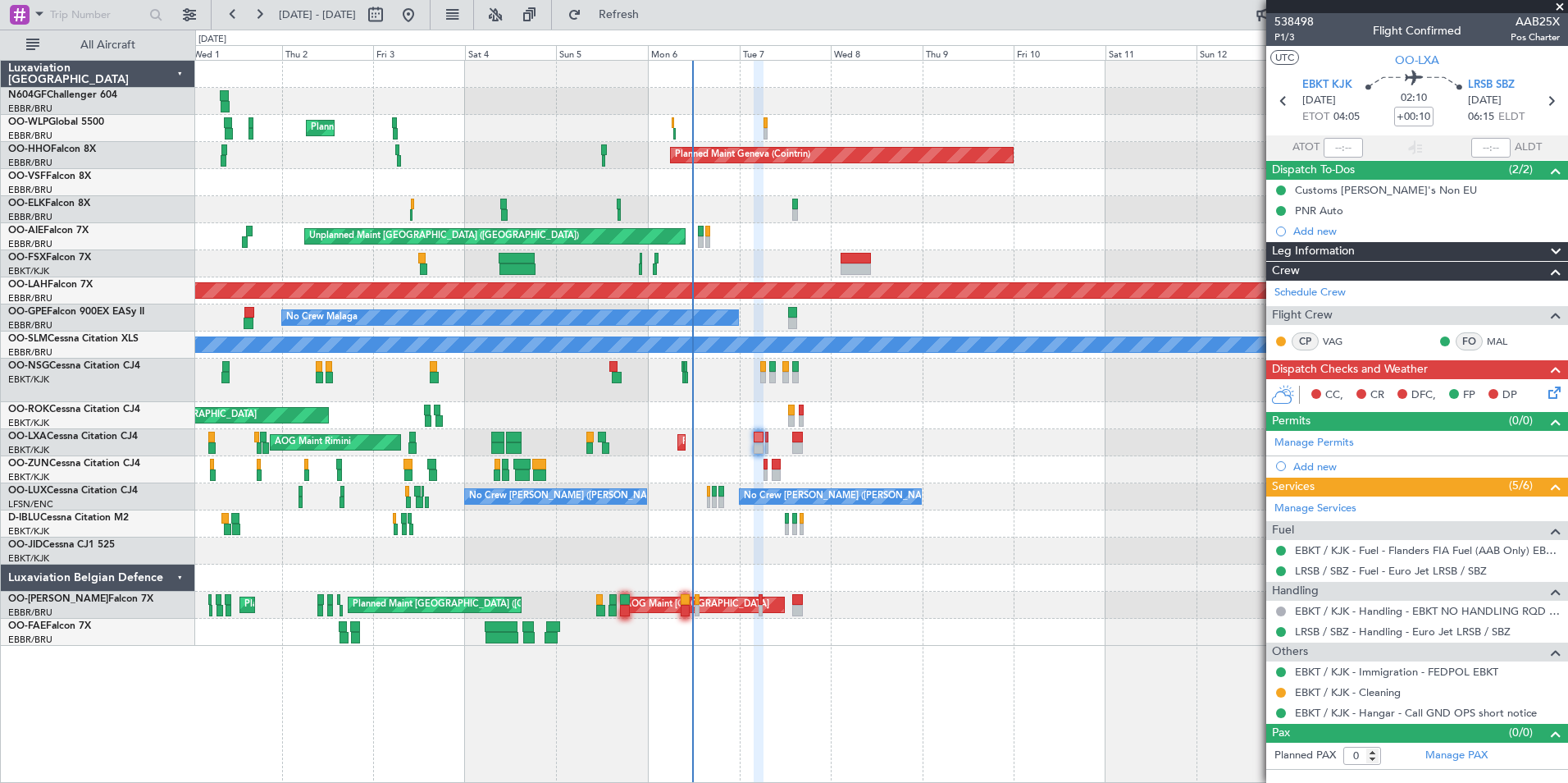
click at [965, 334] on div "A/C Unavailable [GEOGRAPHIC_DATA]" at bounding box center [881, 345] width 1372 height 27
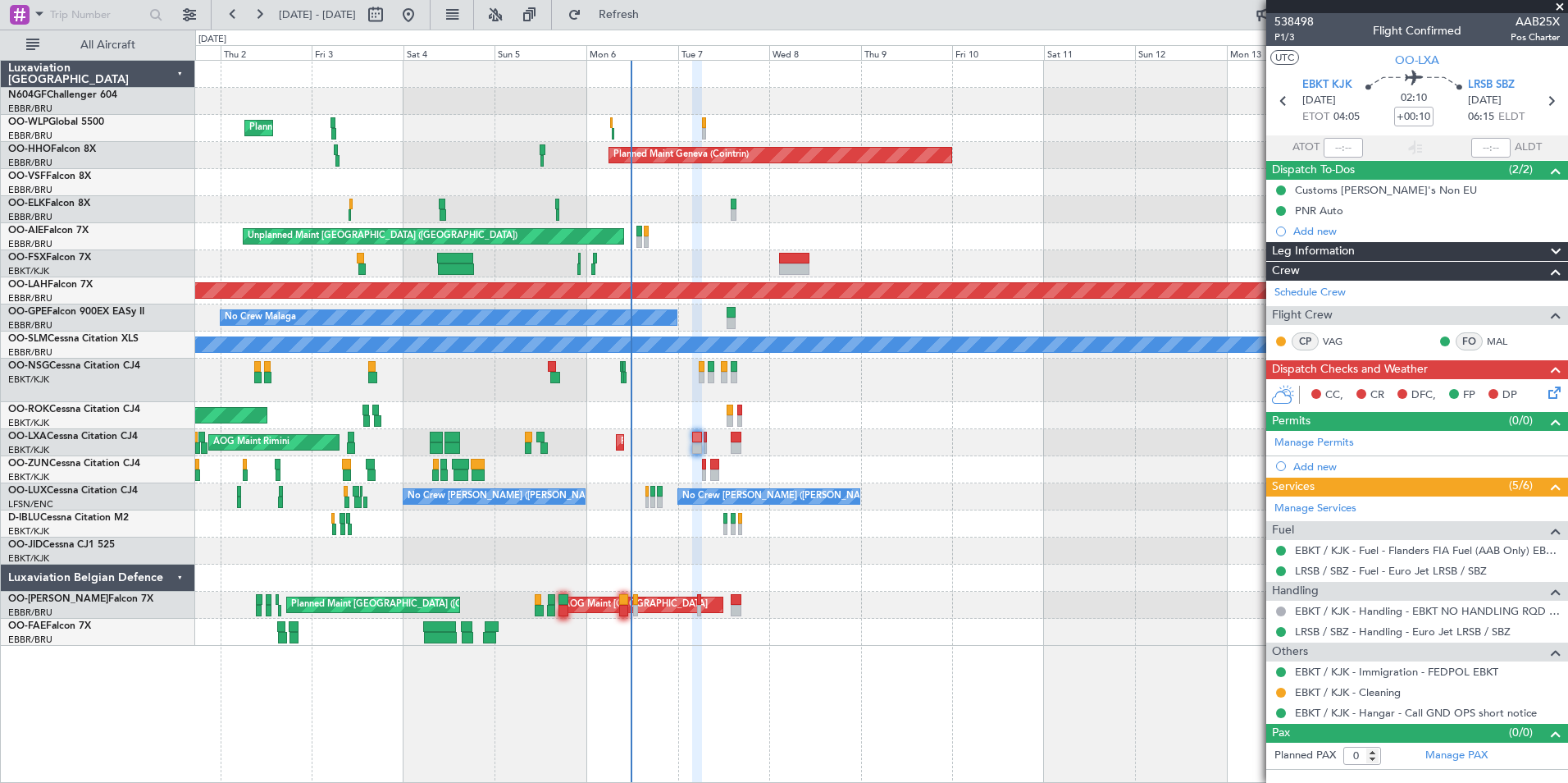
click at [727, 453] on div "Planned Maint Milan (Linate) Planned Maint Geneva ([GEOGRAPHIC_DATA]) Planned M…" at bounding box center [881, 353] width 1372 height 585
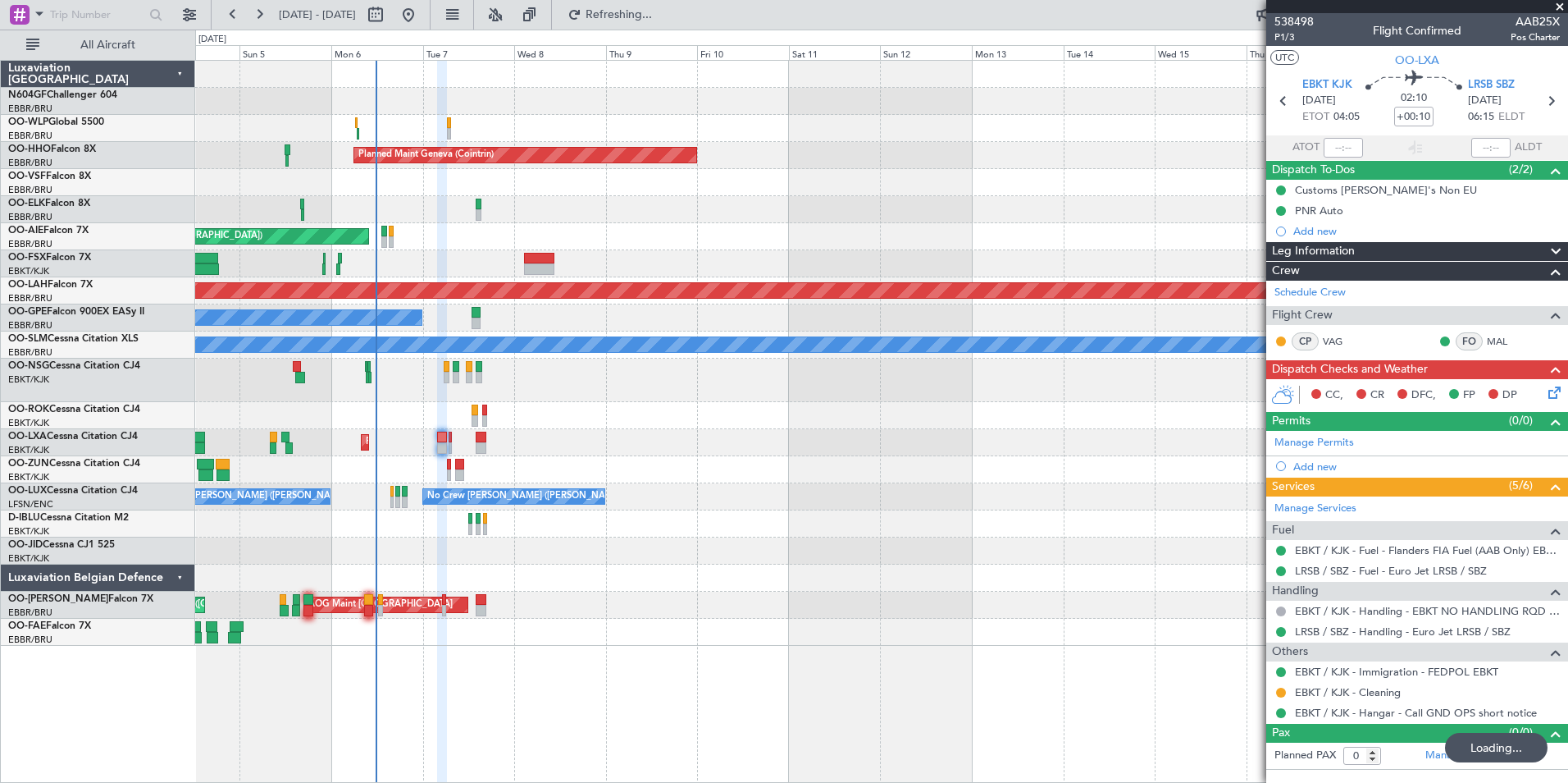
click at [501, 463] on div at bounding box center [881, 470] width 1372 height 27
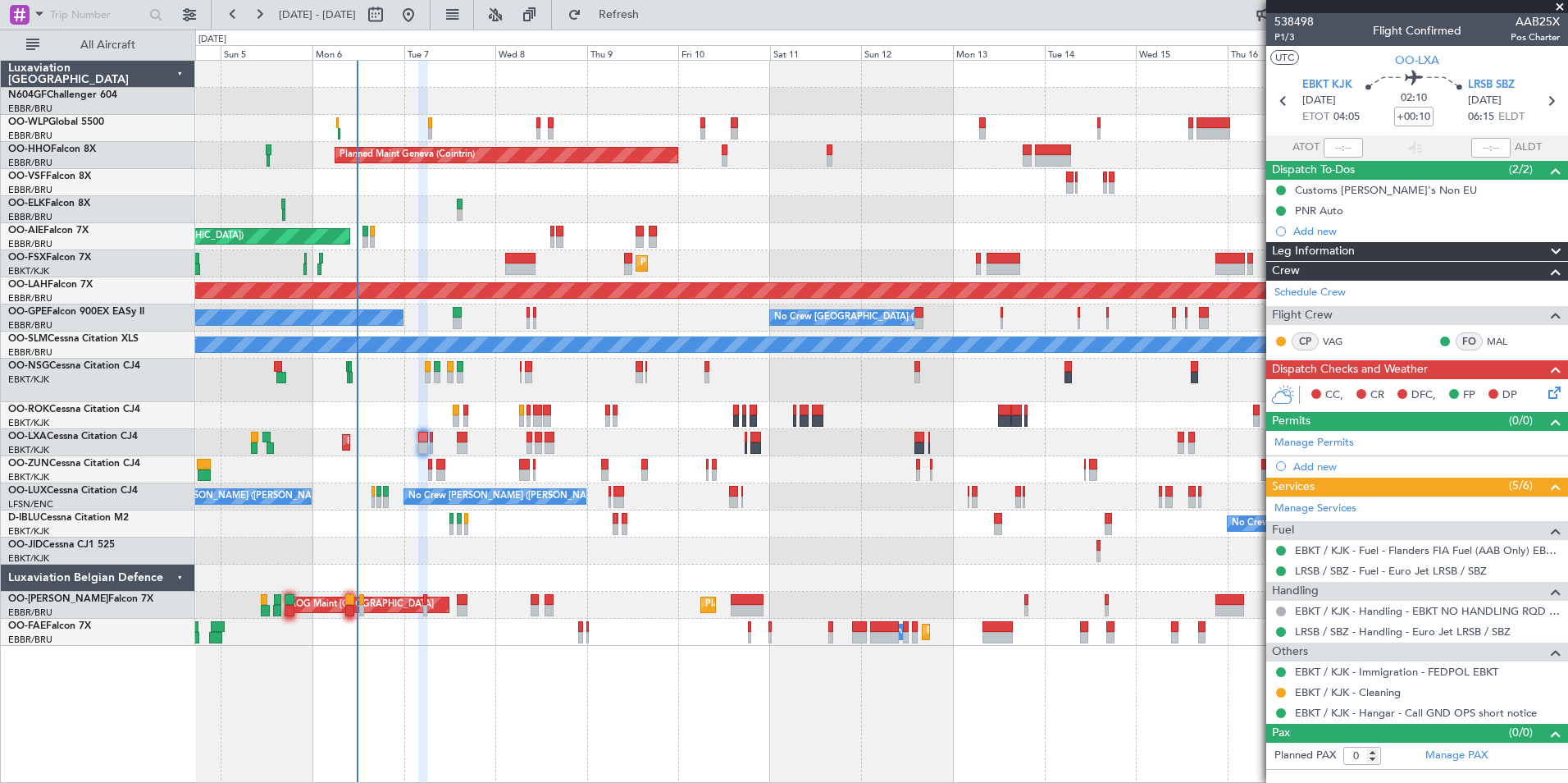
click at [876, 480] on div "Planned Maint Milan (Linate) Planned Maint Geneva ([GEOGRAPHIC_DATA]) Unplanned…" at bounding box center [881, 353] width 1372 height 585
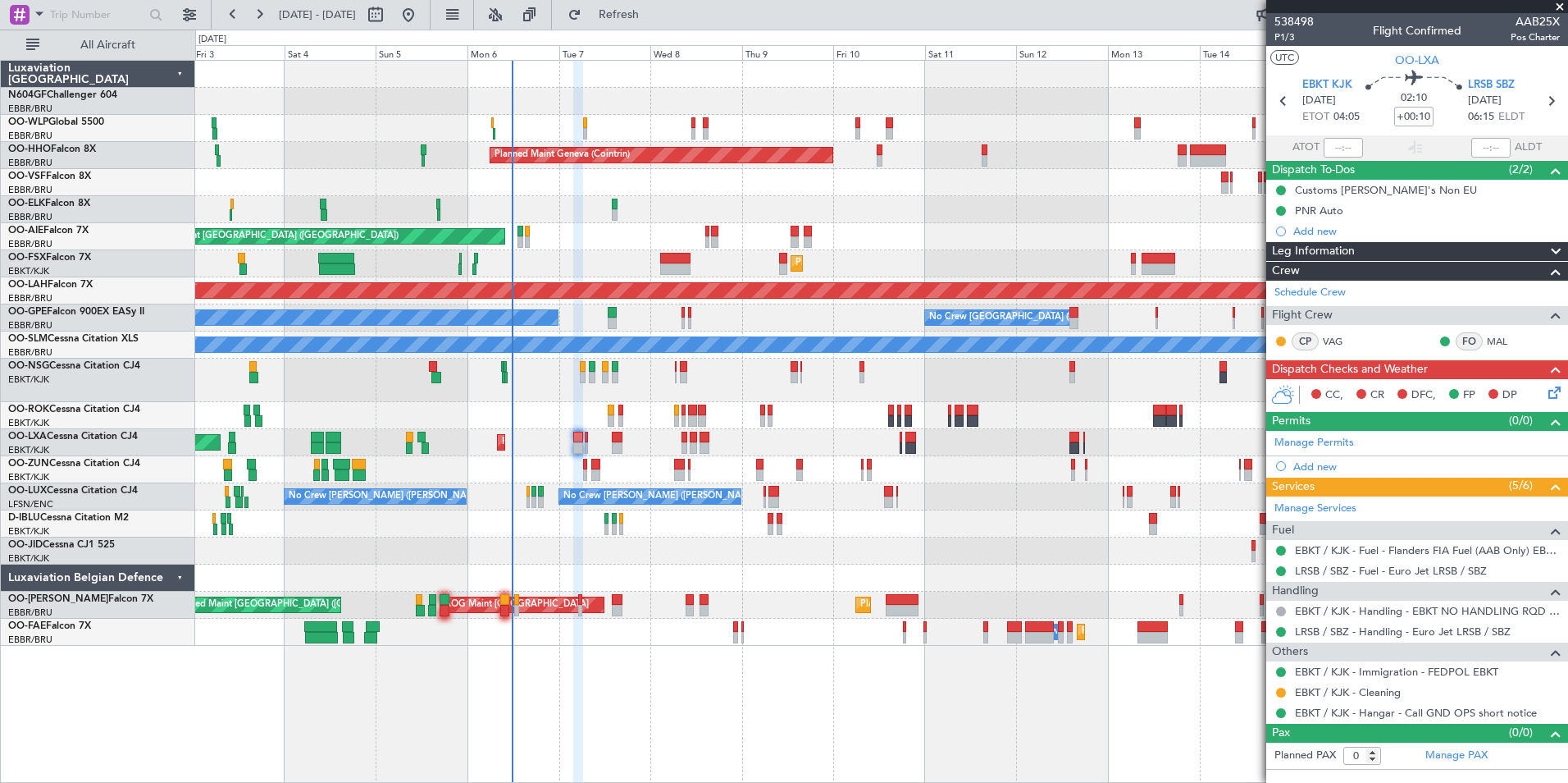
click at [871, 495] on div "Planned Maint Milan (Linate) Planned Maint Geneva ([GEOGRAPHIC_DATA]) Planned M…" at bounding box center [881, 353] width 1372 height 585
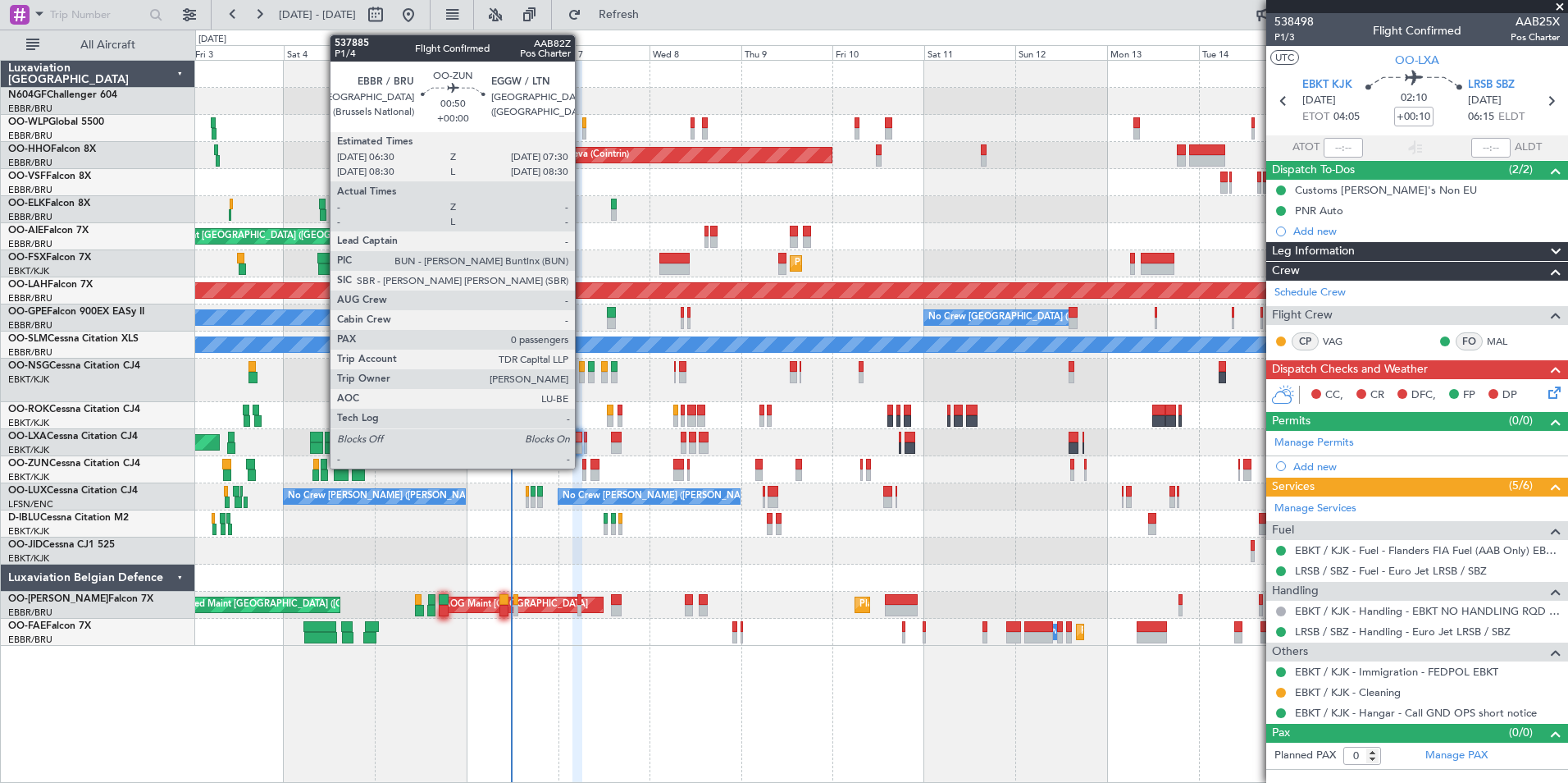
click at [582, 464] on div at bounding box center [584, 464] width 4 height 12
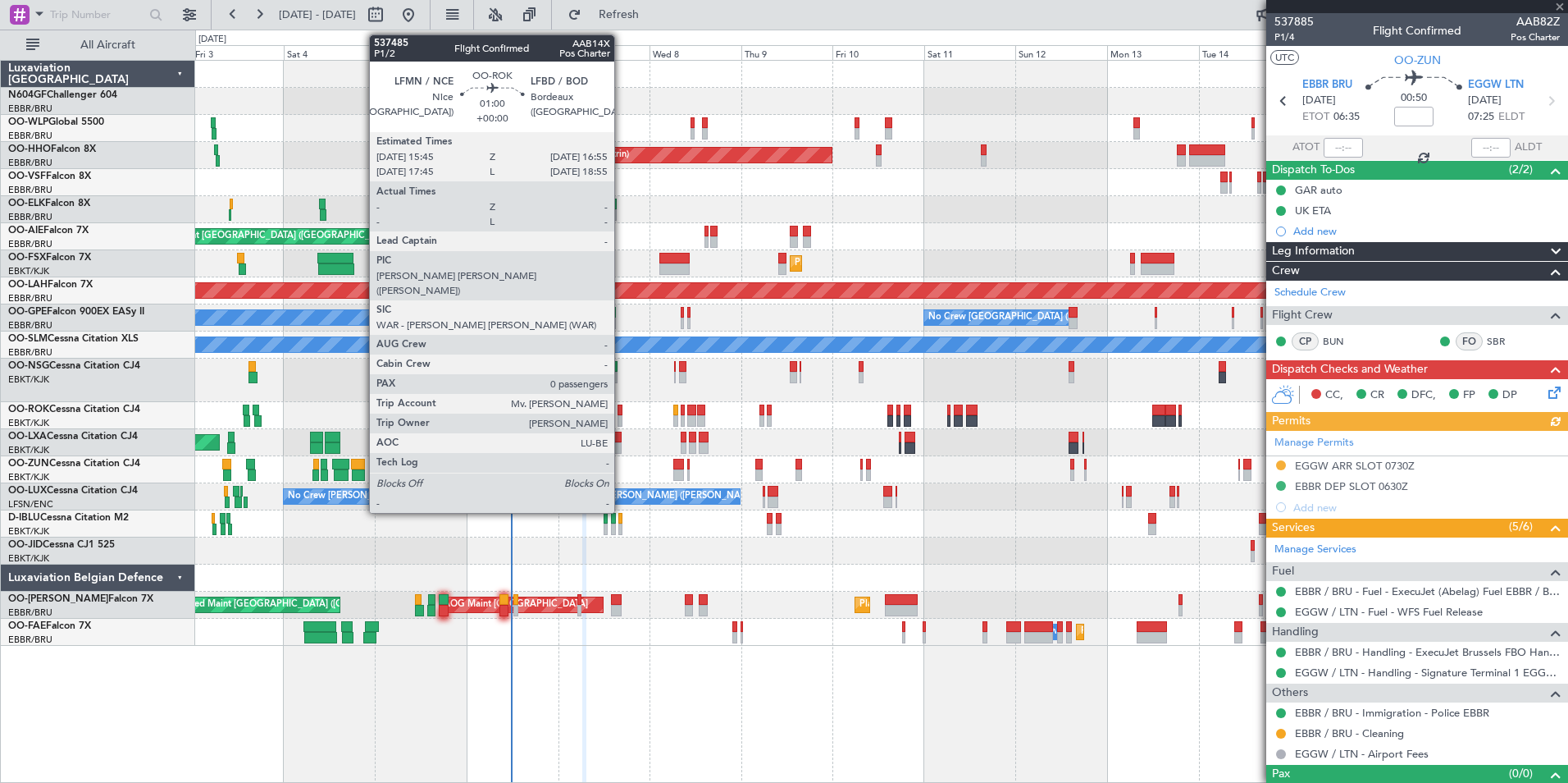
click at [623, 414] on div "AOG Maint Kortrijk-[GEOGRAPHIC_DATA]" at bounding box center [881, 415] width 1372 height 27
click at [618, 413] on div at bounding box center [620, 410] width 5 height 12
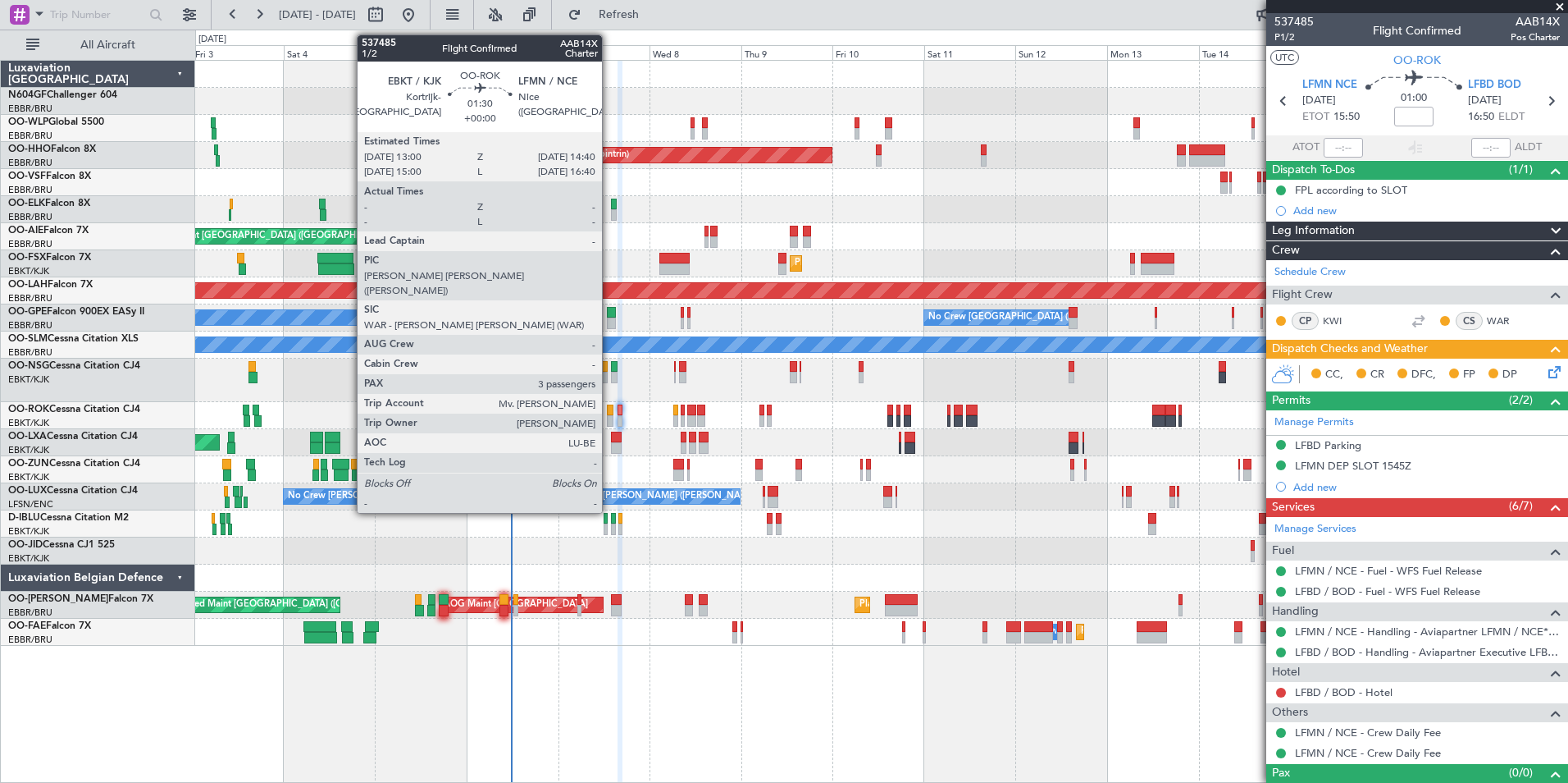
click at [609, 414] on div at bounding box center [609, 410] width 6 height 12
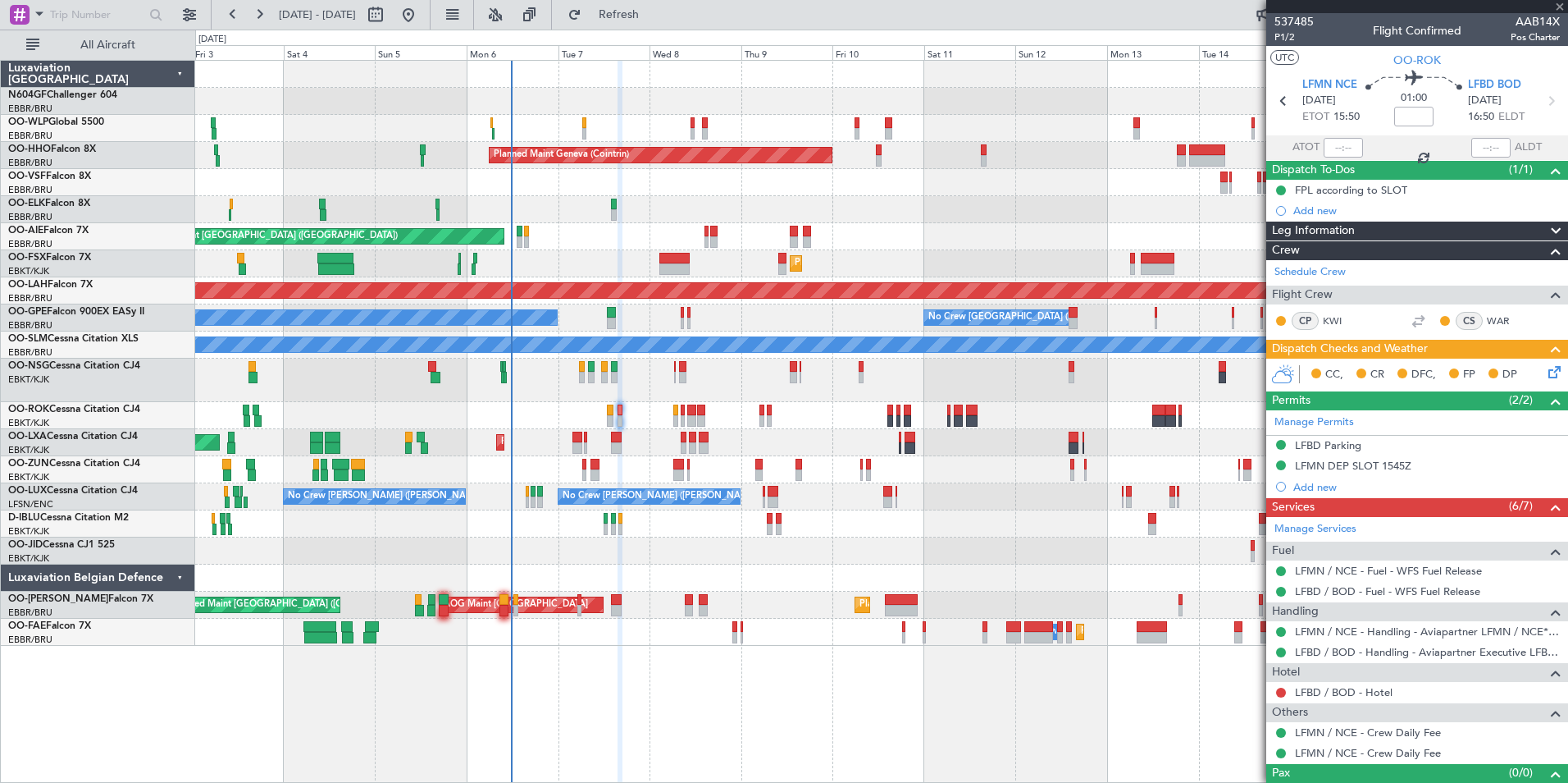
type input "3"
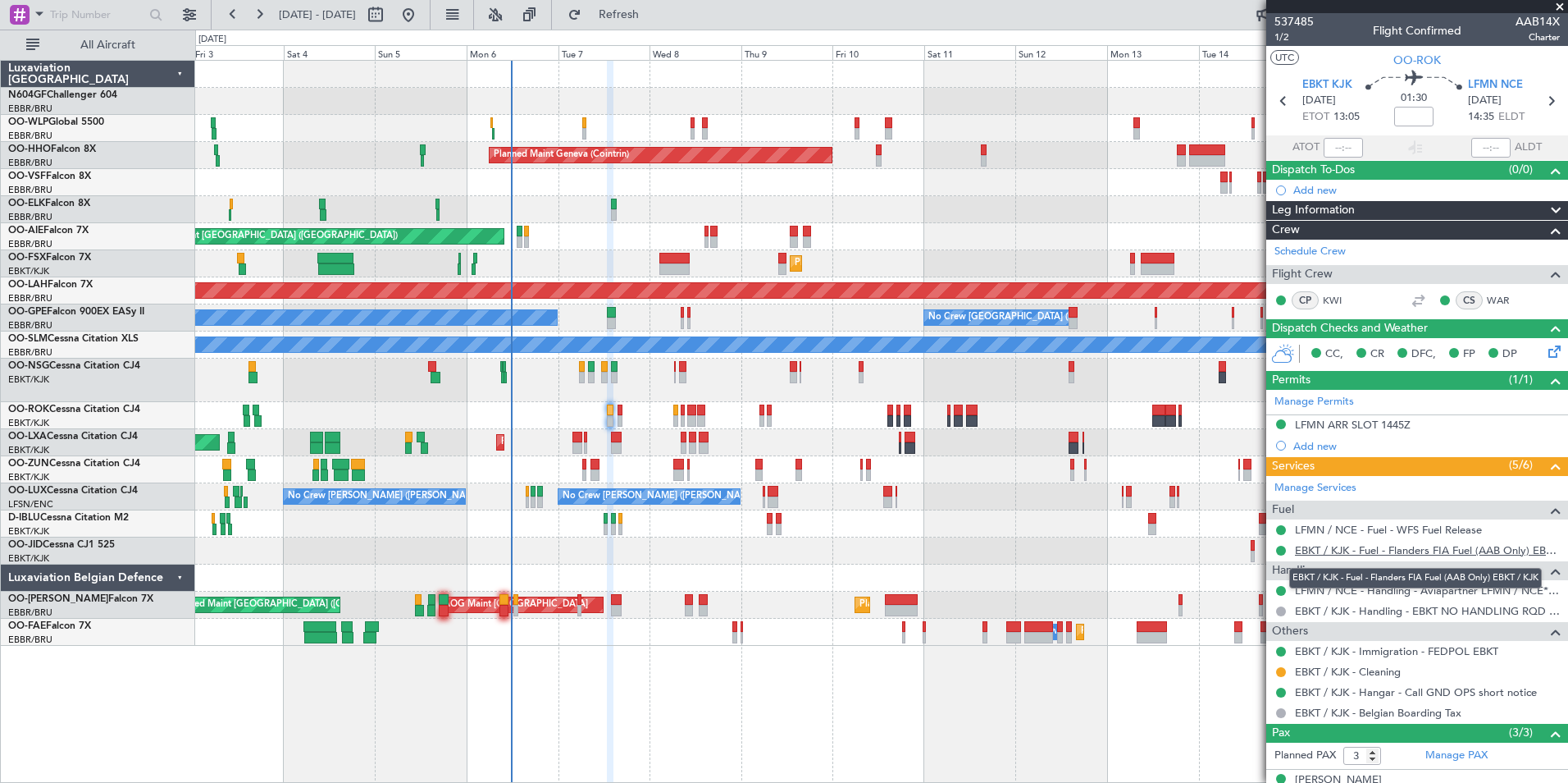
scroll to position [96, 0]
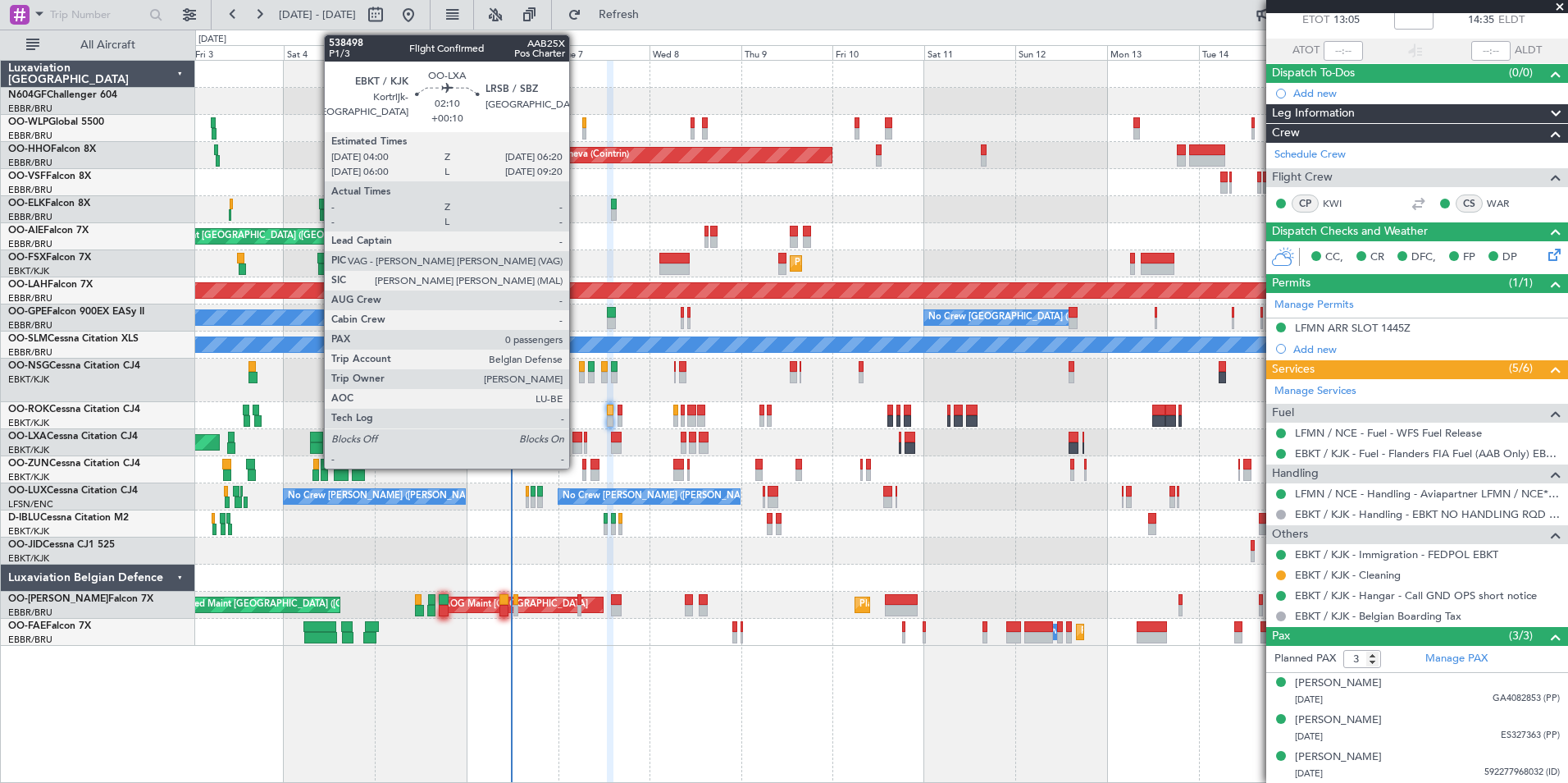
click at [577, 442] on div at bounding box center [577, 448] width 9 height 12
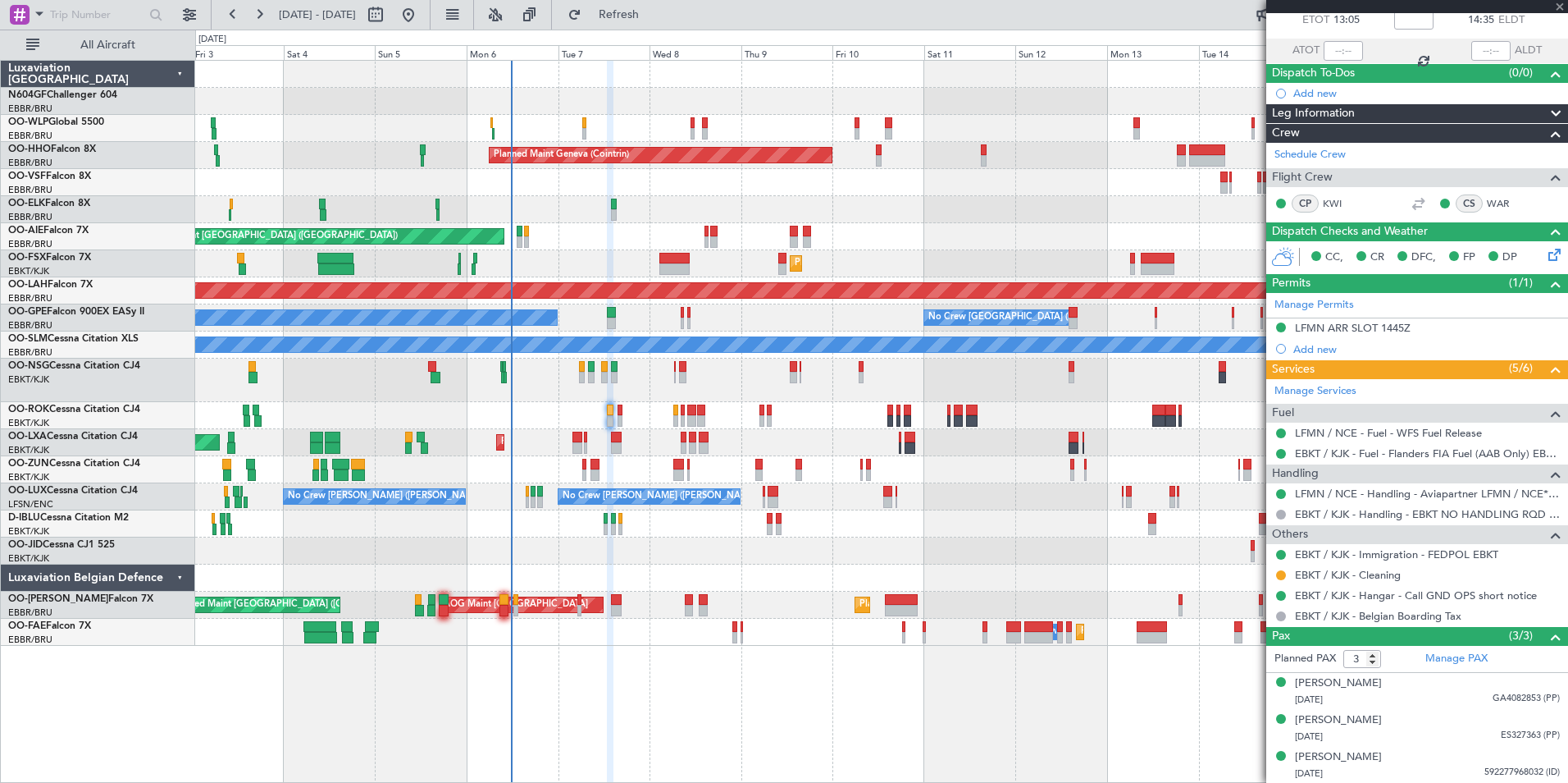
type input "+00:10"
type input "0"
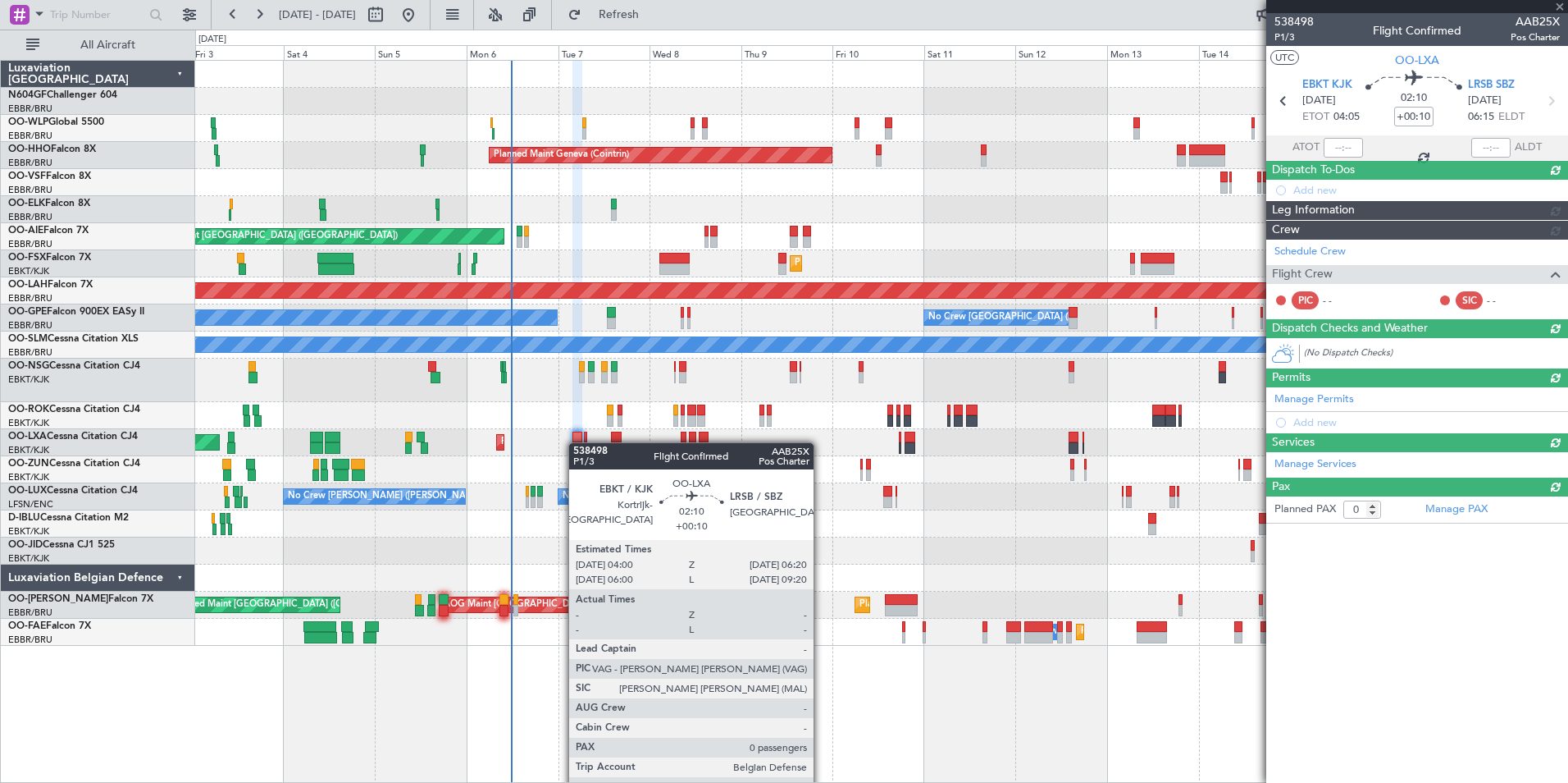
scroll to position [0, 0]
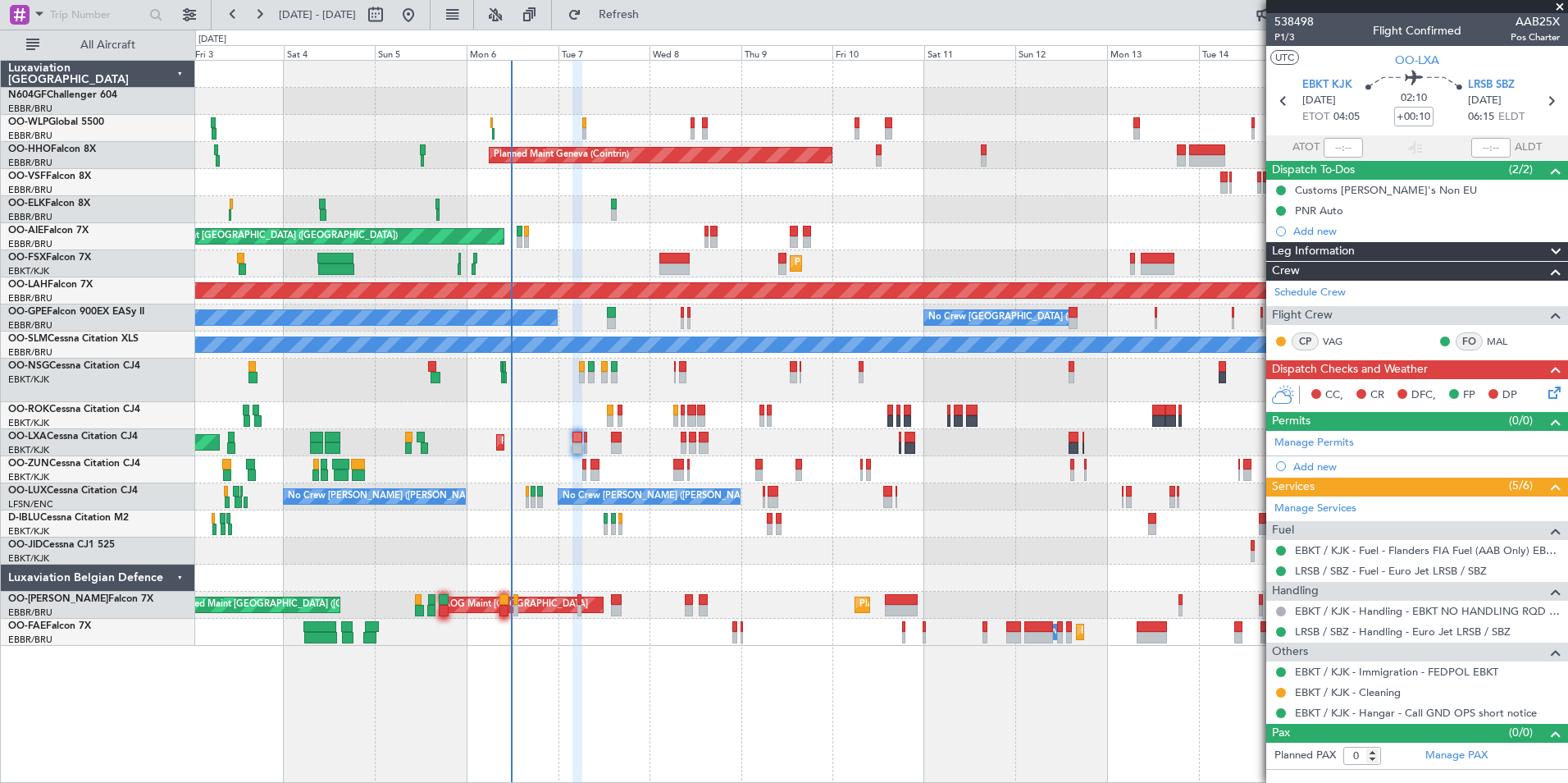
click at [637, 32] on div "0 0 Fri 3 Sat 4 Sun 5 Mon 6 Tue 7 Wed 8 [DATE] Fri 10 Sat 11 Sun 12 Mon 13 Tue …" at bounding box center [882, 44] width 1371 height 29
click at [635, 30] on div "0 0 Fri 3 Sat 4 Sun 5 Mon 6 Tue 7 Wed 8 [DATE] Fri 10 Sat 11 Sun 12 Mon 13 Tue …" at bounding box center [882, 44] width 1371 height 29
click at [637, 25] on button "Refresh" at bounding box center [608, 15] width 98 height 27
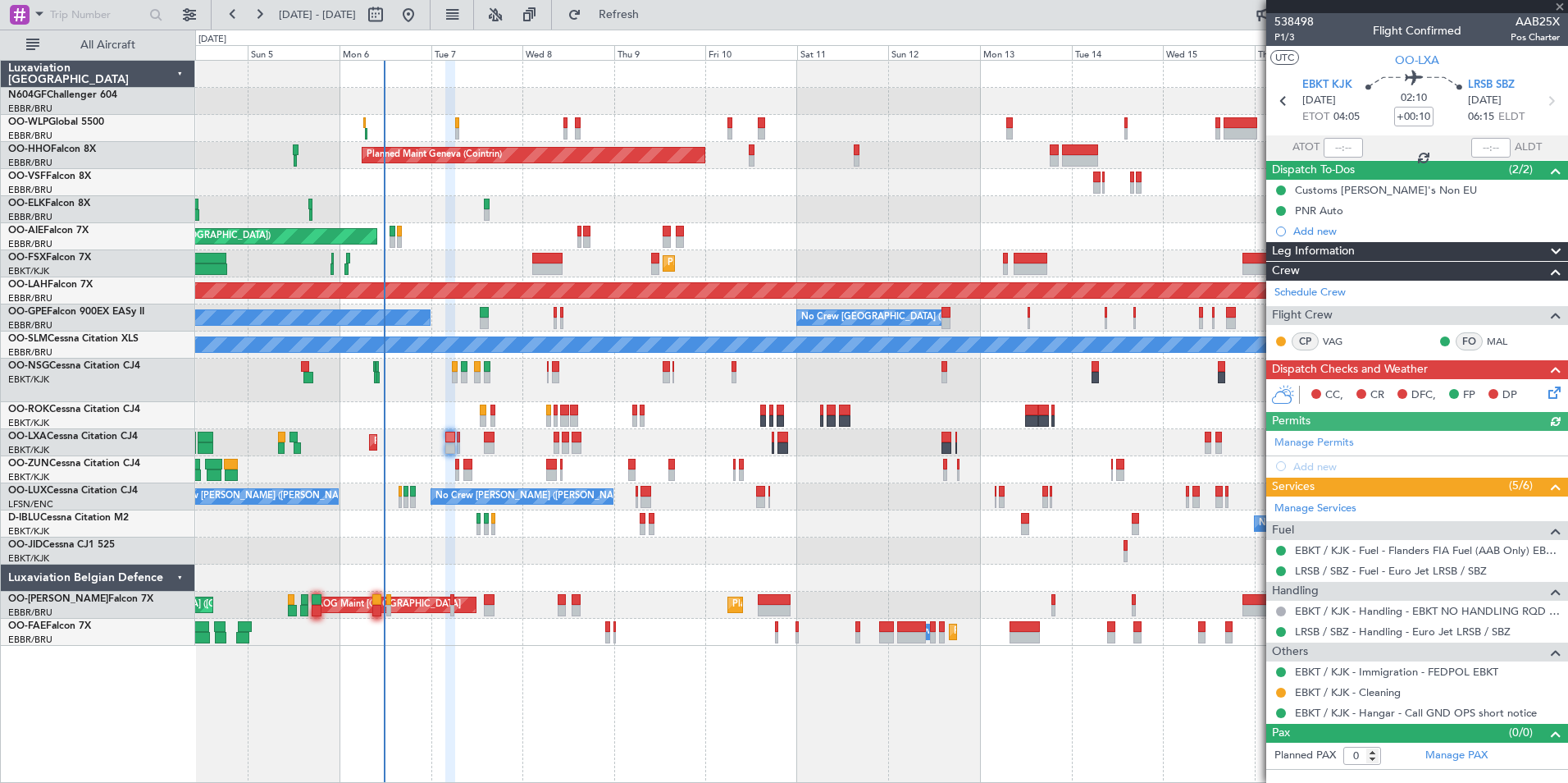
click at [772, 450] on div "Planned Maint Kortrijk-[GEOGRAPHIC_DATA] AOG Maint [GEOGRAPHIC_DATA]" at bounding box center [881, 442] width 1372 height 27
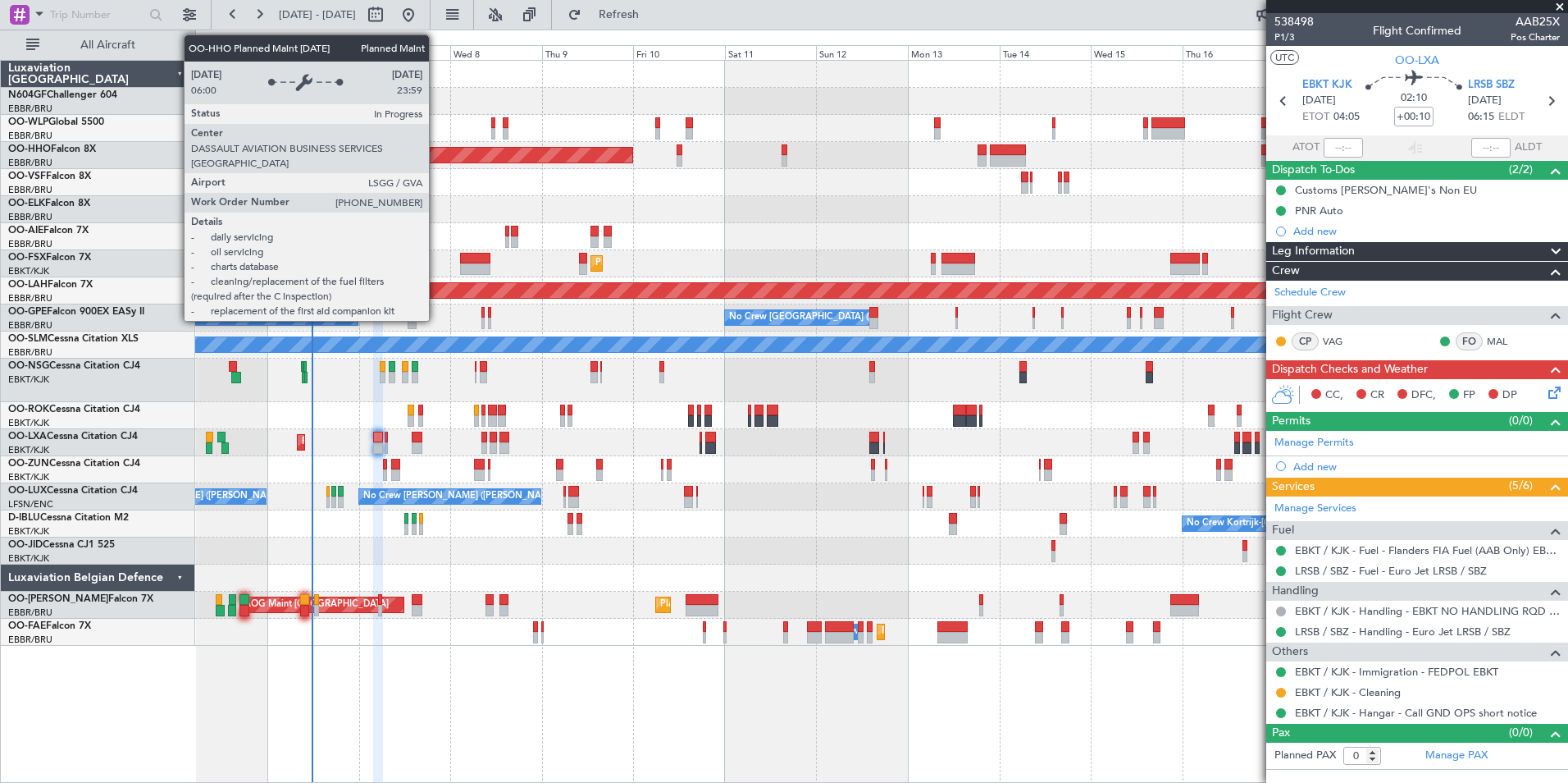
click at [435, 143] on div "Planned Maint Geneva (Cointrin)" at bounding box center [881, 155] width 1372 height 27
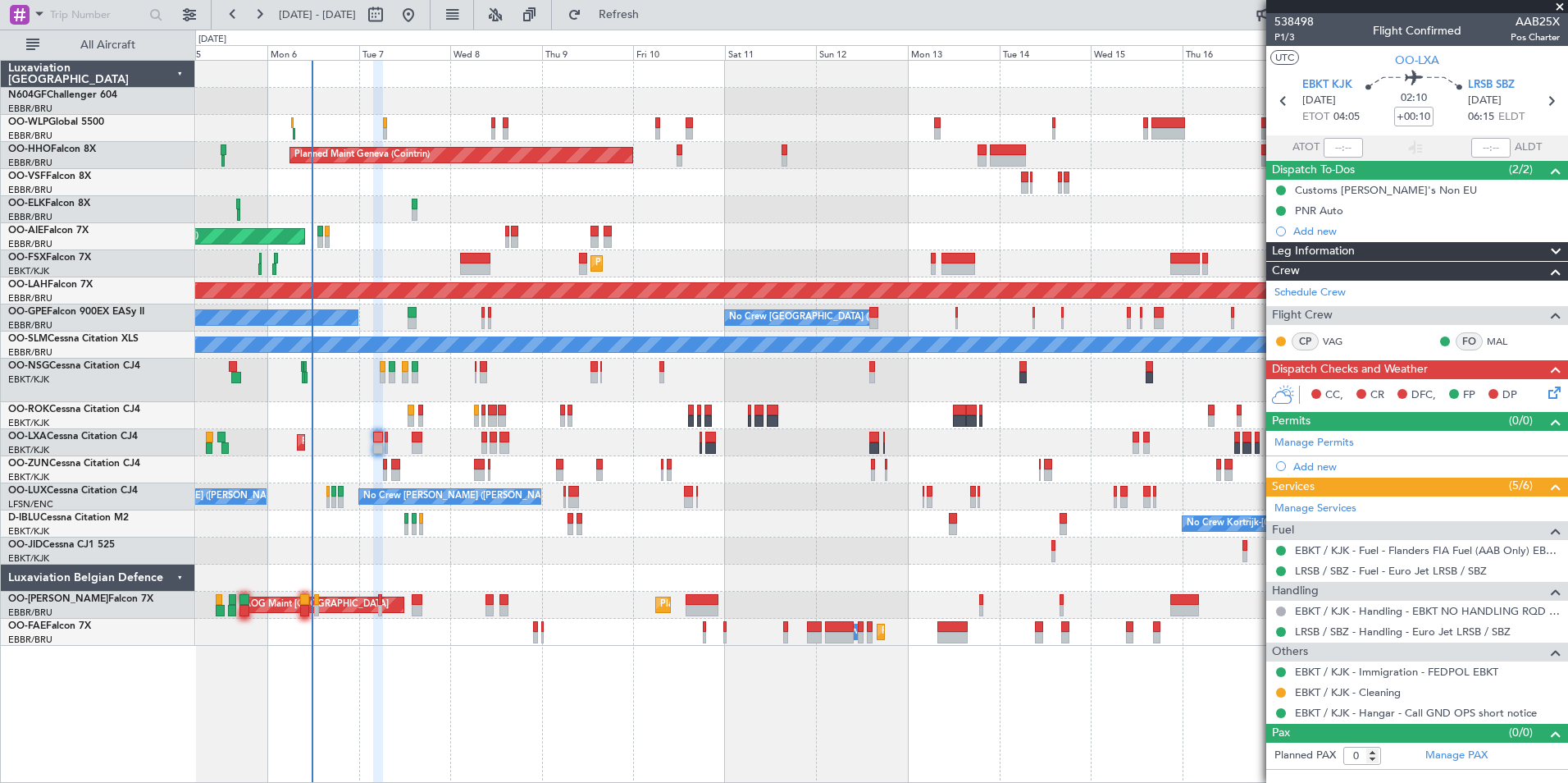
click at [854, 262] on div "Planned Maint Kortrijk-[GEOGRAPHIC_DATA]" at bounding box center [881, 264] width 1372 height 27
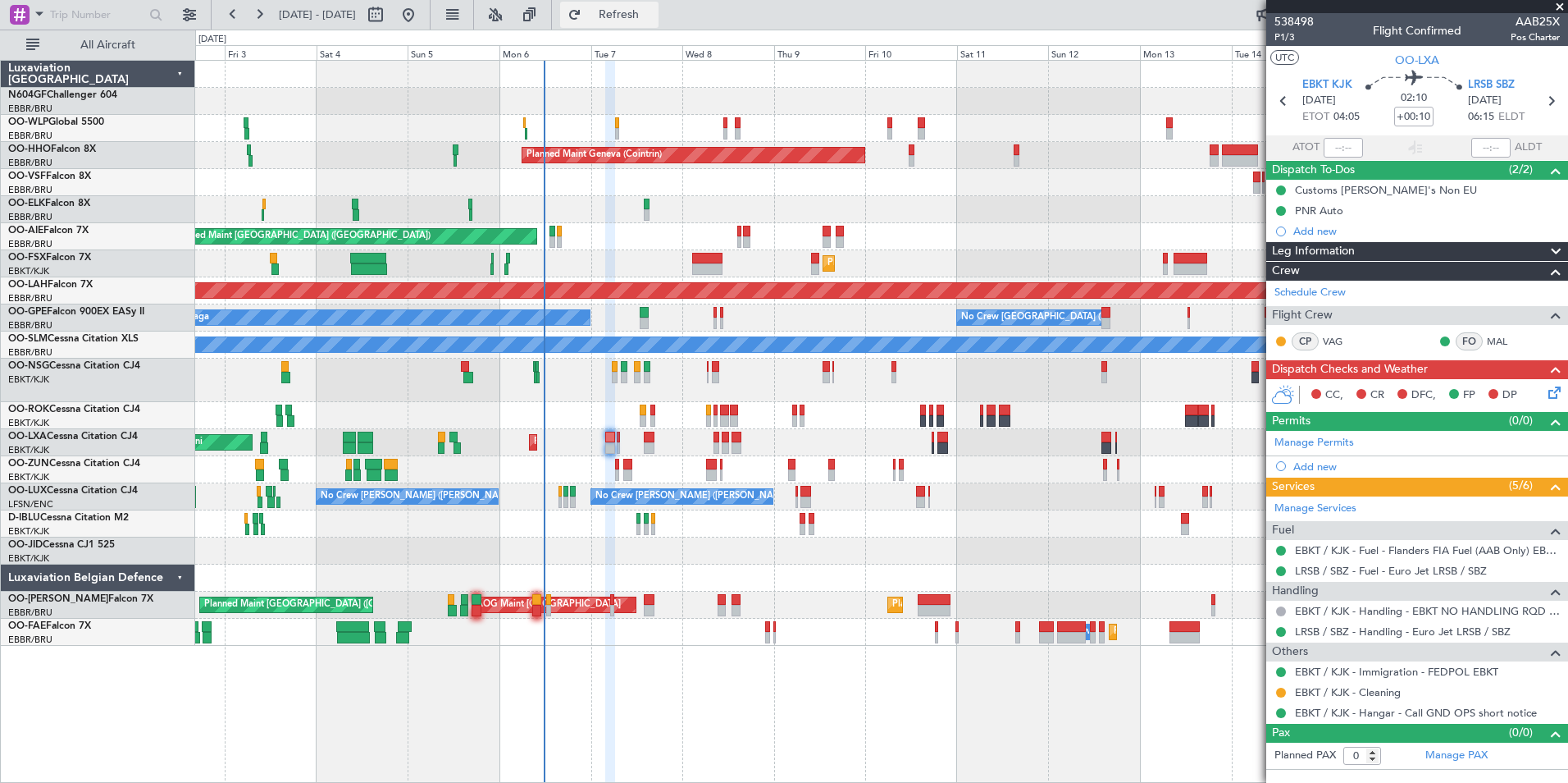
click at [637, 20] on button "Refresh" at bounding box center [608, 15] width 98 height 27
